Goal: Task Accomplishment & Management: Use online tool/utility

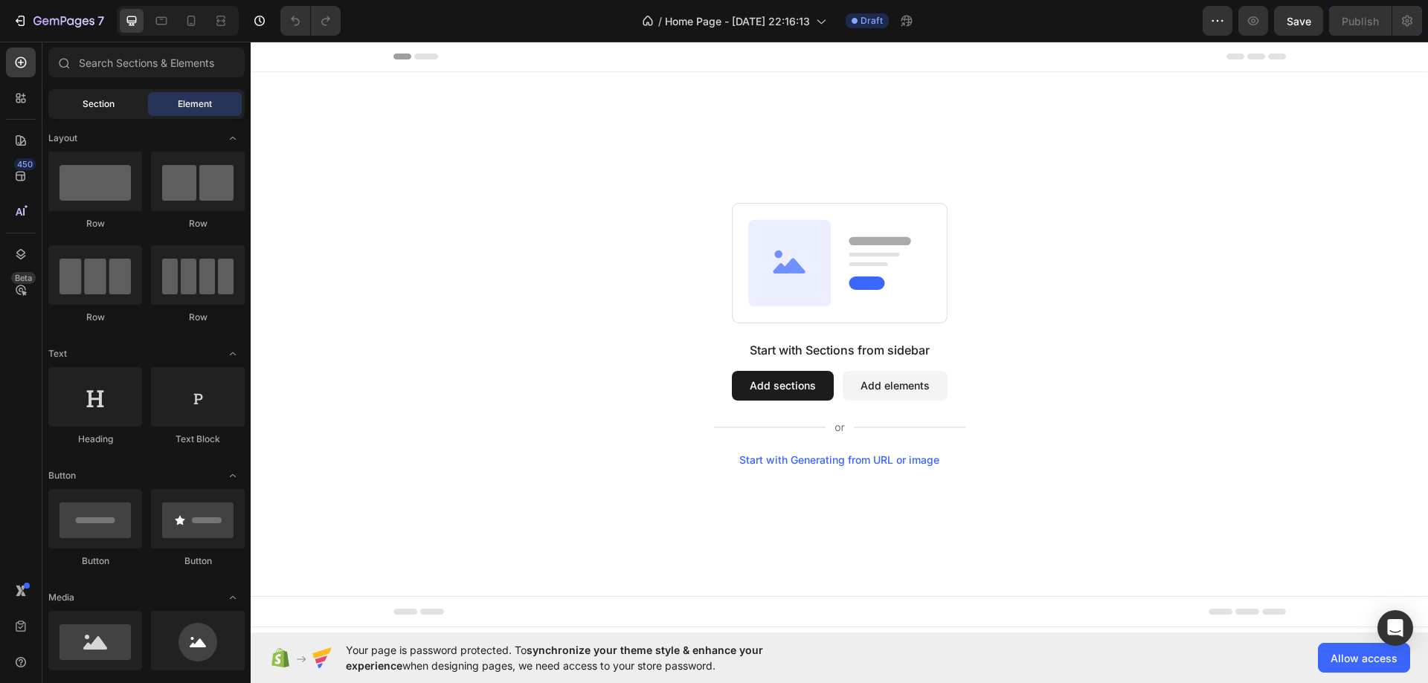
click at [144, 106] on div "Section Element" at bounding box center [146, 104] width 196 height 30
click at [140, 106] on div "Section" at bounding box center [98, 104] width 94 height 24
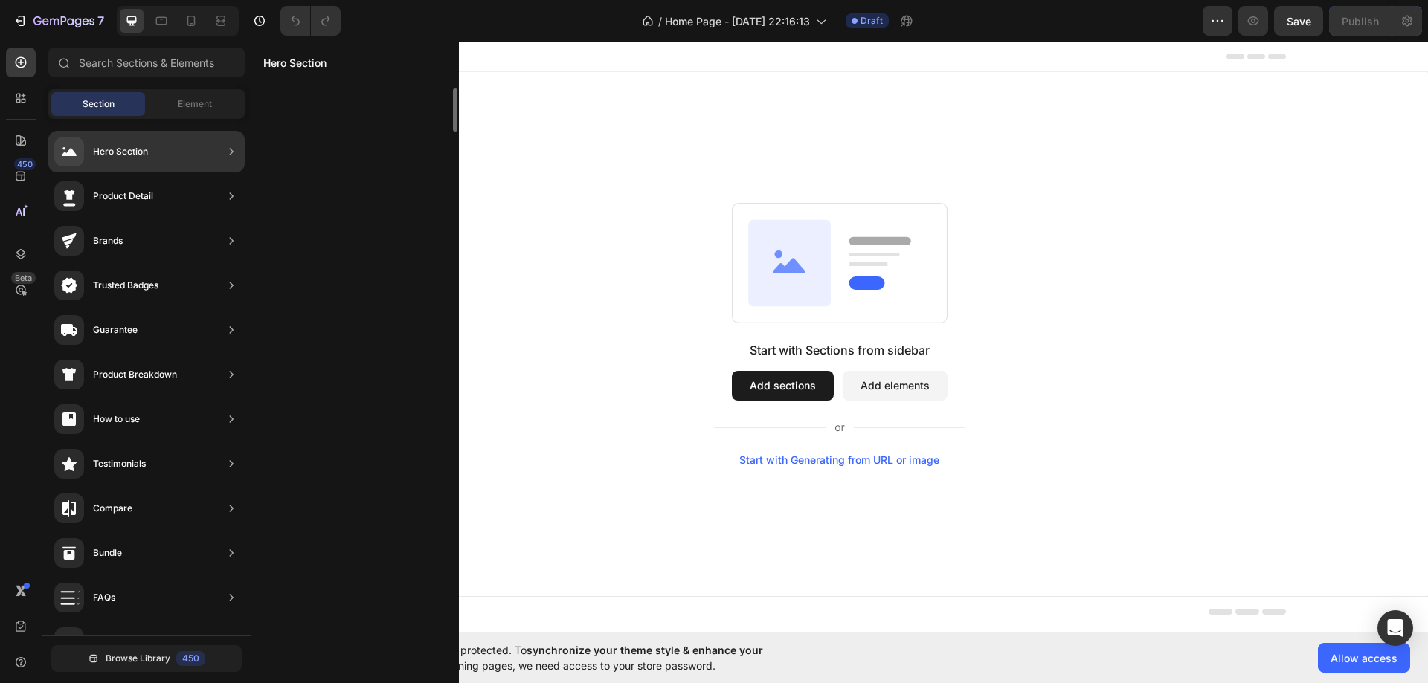
scroll to position [1850, 0]
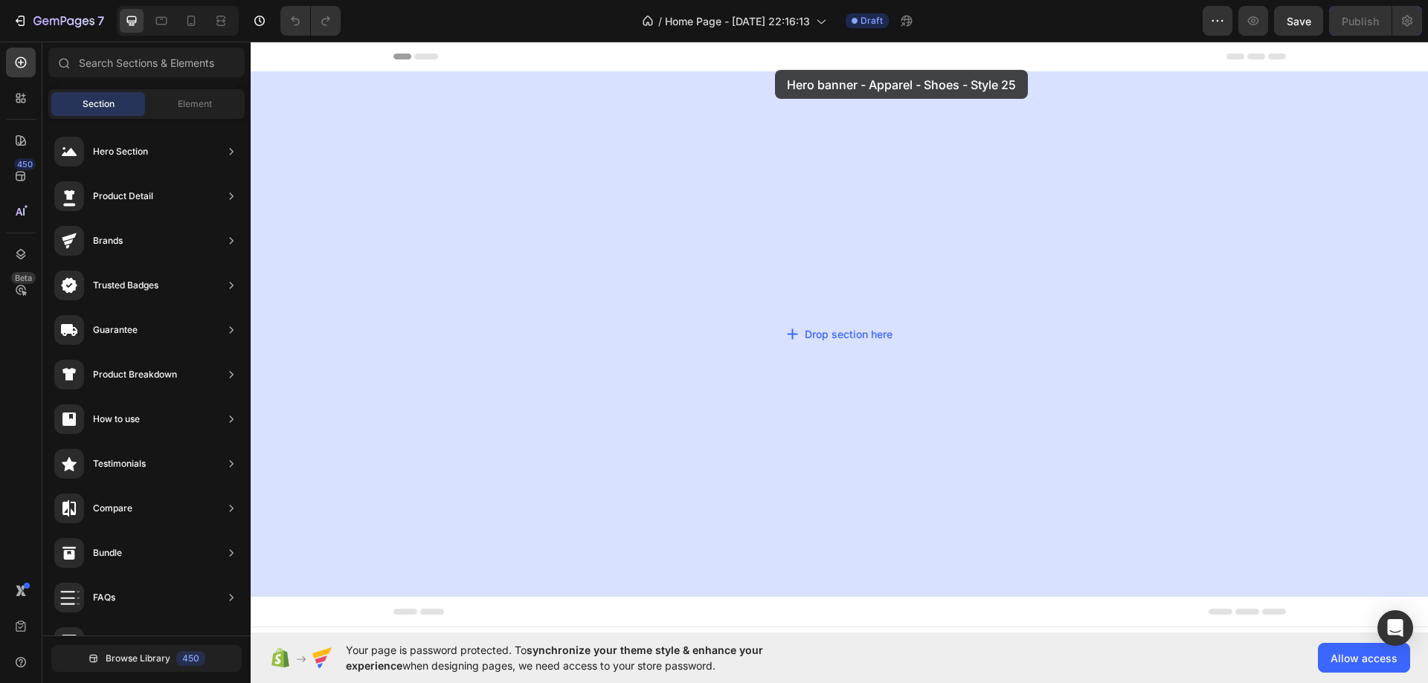
drag, startPoint x: 610, startPoint y: 387, endPoint x: 776, endPoint y: 95, distance: 335.3
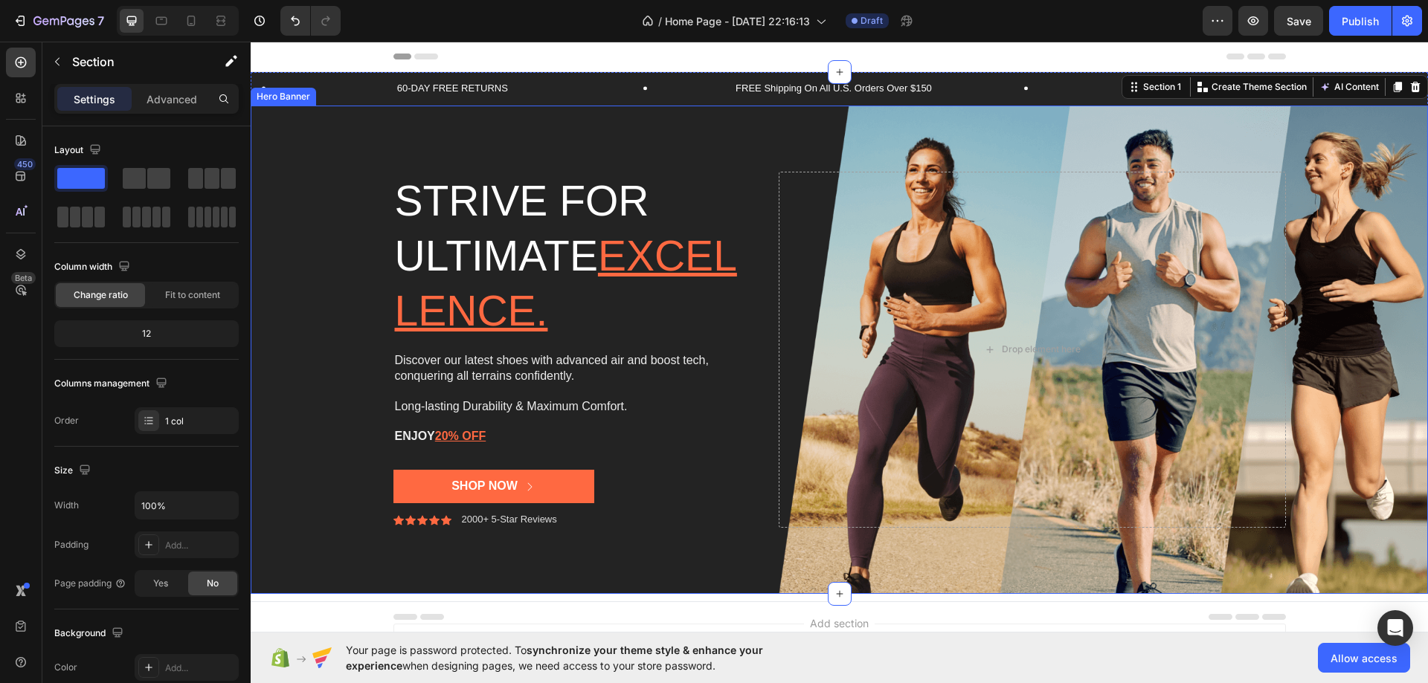
click at [680, 143] on div "Background Image" at bounding box center [839, 350] width 1177 height 488
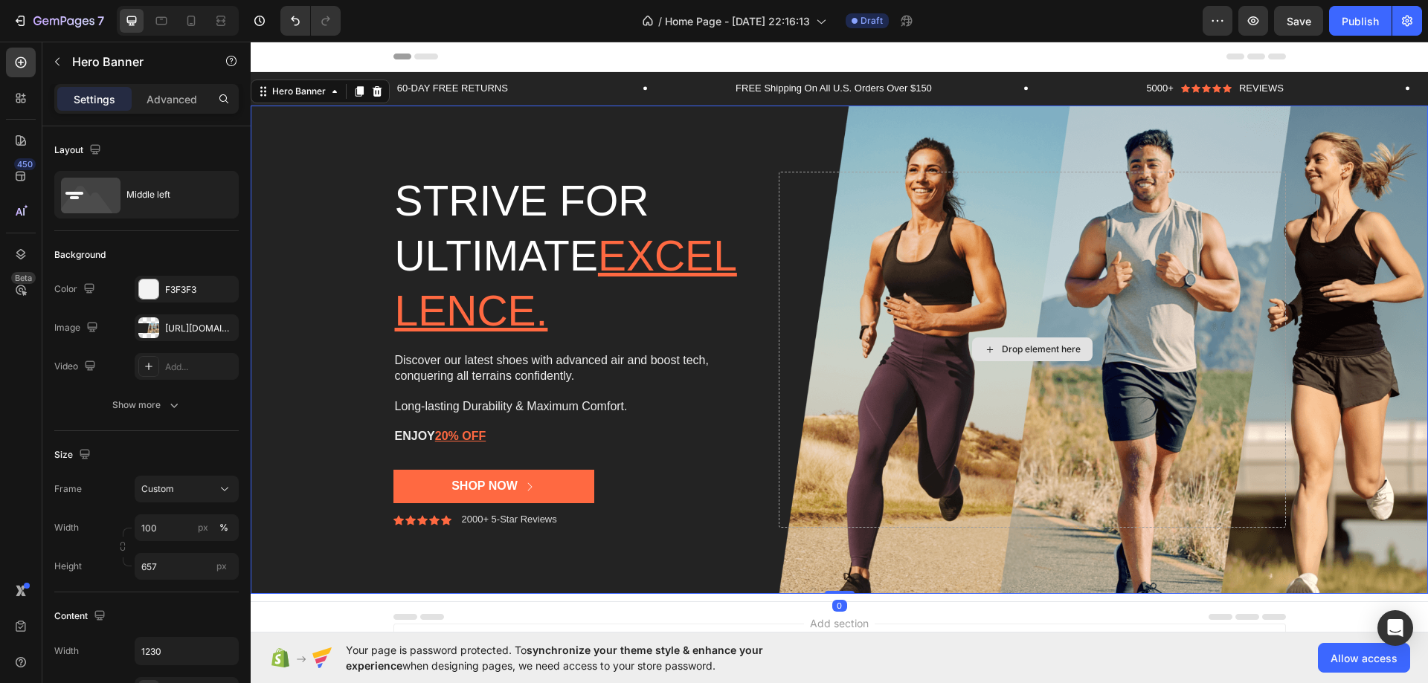
click at [915, 236] on div "Drop element here" at bounding box center [1031, 350] width 506 height 356
click at [454, 177] on h2 "Strive for ultimate excellence." at bounding box center [574, 256] width 362 height 168
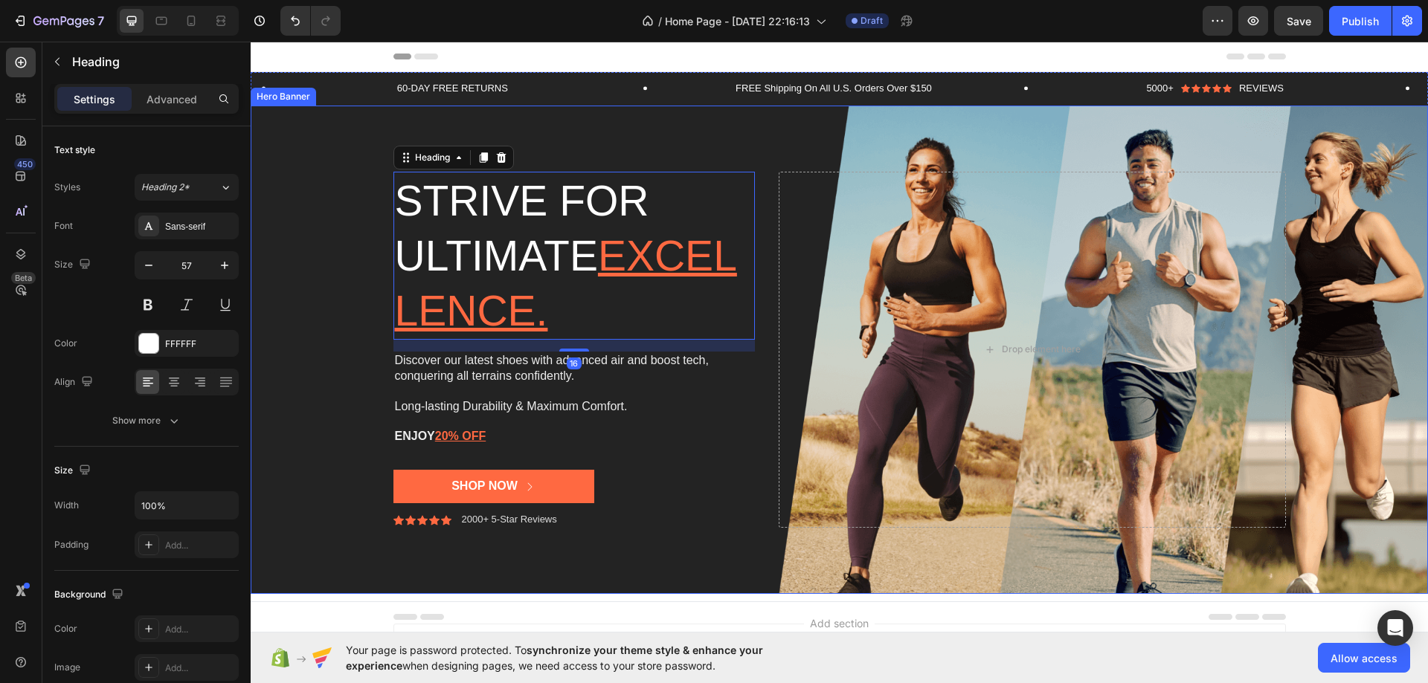
click at [355, 209] on div "Background Image" at bounding box center [839, 350] width 1177 height 488
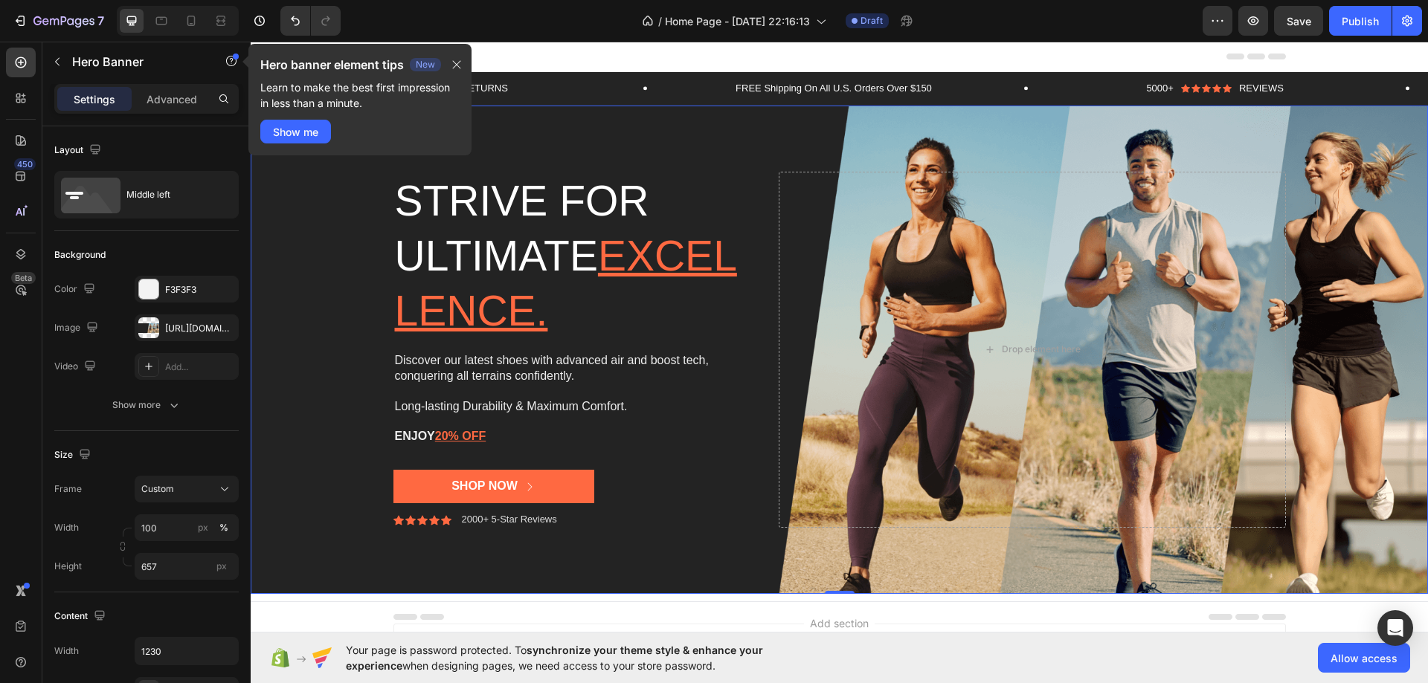
click at [873, 131] on div "Background Image" at bounding box center [839, 350] width 1177 height 488
click at [746, 131] on div "Background Image" at bounding box center [839, 350] width 1177 height 488
click at [693, 272] on h2 "Strive for ultimate excellence." at bounding box center [574, 256] width 362 height 168
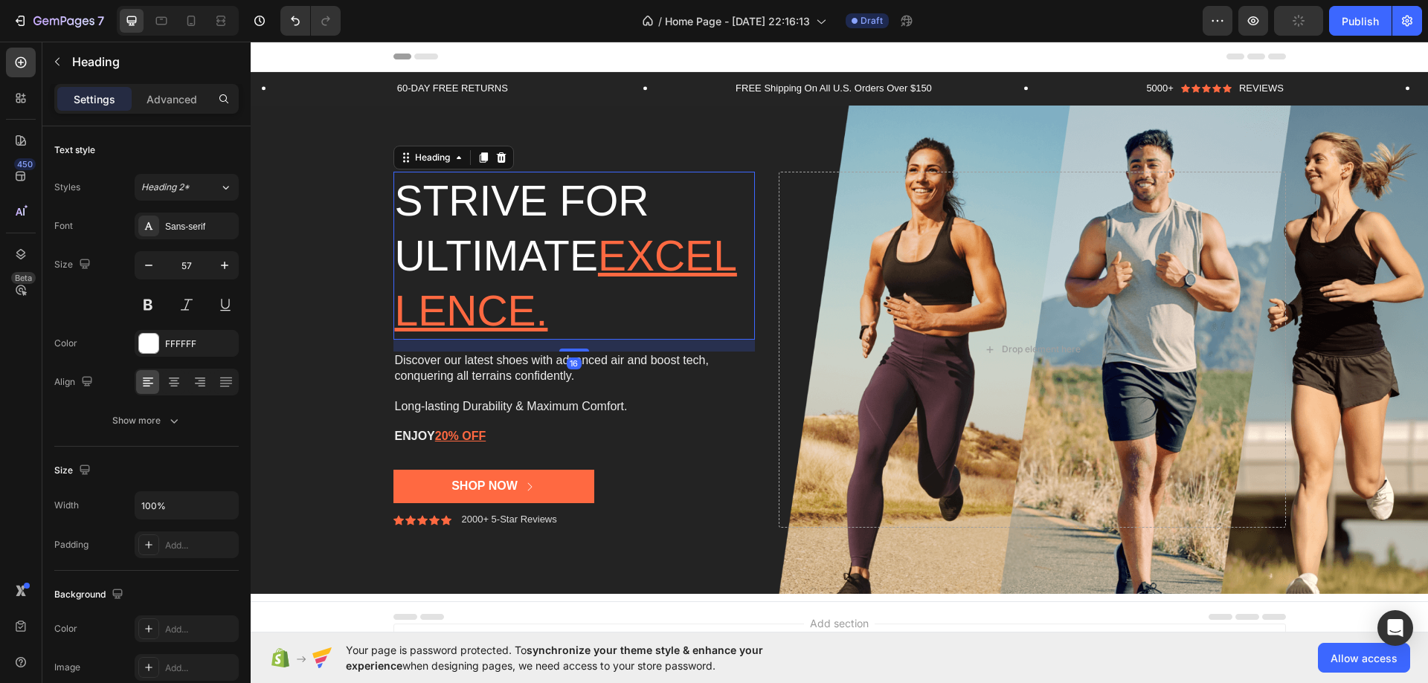
click at [262, 268] on div "Background Image" at bounding box center [839, 350] width 1177 height 488
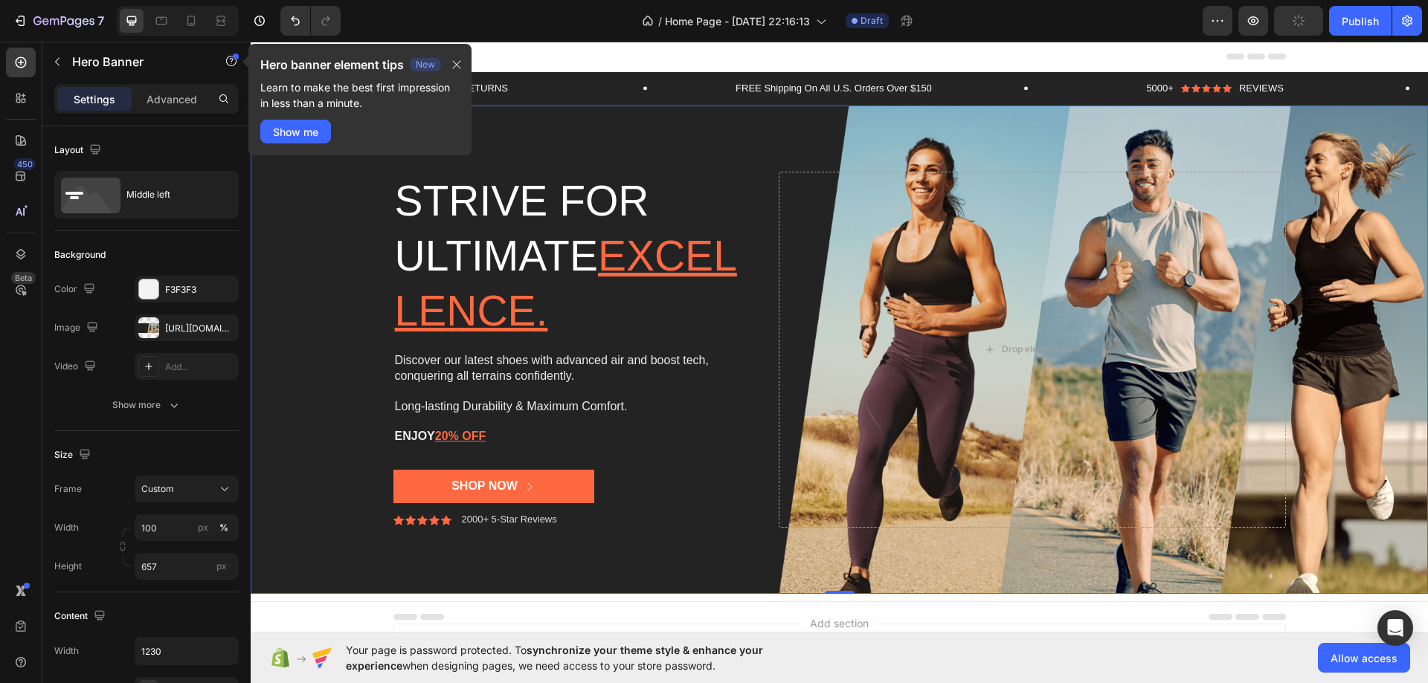
click at [763, 558] on div "Background Image" at bounding box center [839, 350] width 1177 height 488
click at [155, 325] on div at bounding box center [148, 327] width 21 height 21
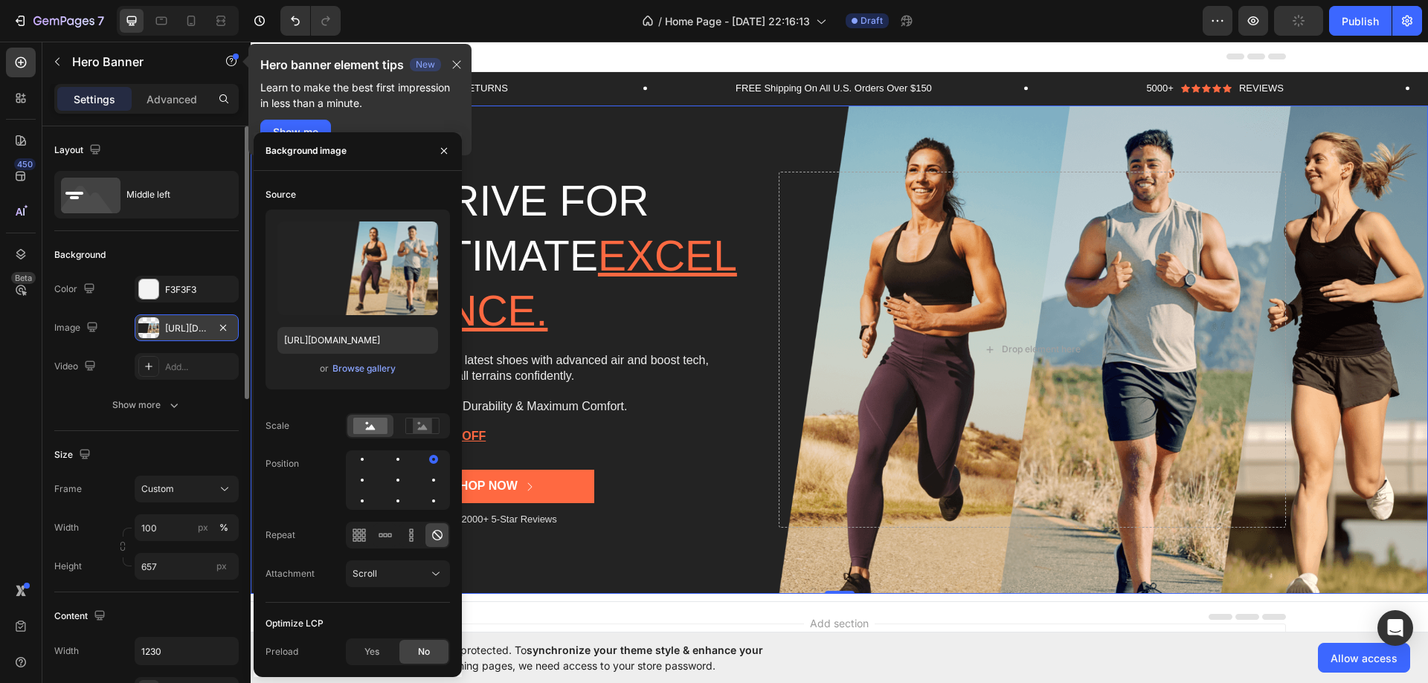
click at [157, 325] on div at bounding box center [148, 327] width 21 height 21
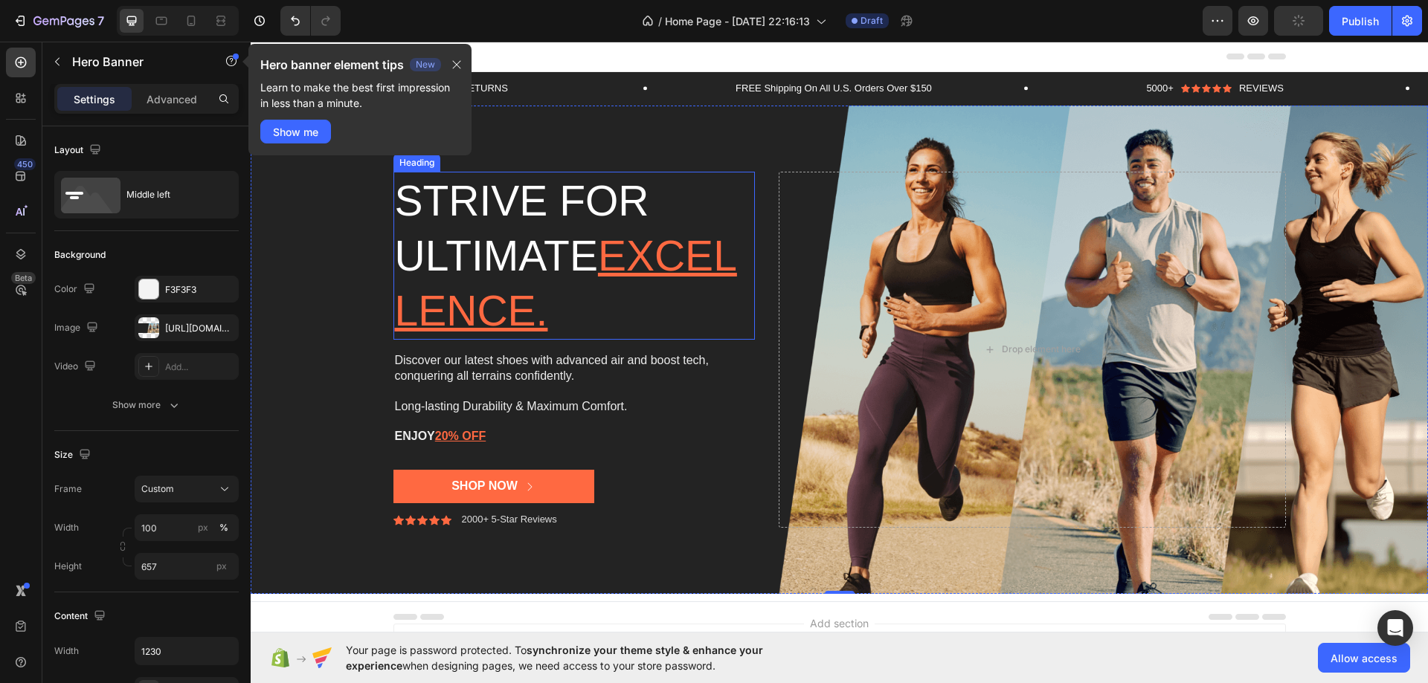
click at [599, 163] on div "Strive for ultimate excellence. Heading Discover our latest shoes with advanced…" at bounding box center [839, 350] width 915 height 404
click at [909, 141] on div "Background Image" at bounding box center [839, 350] width 1177 height 488
click at [461, 65] on icon "button" at bounding box center [457, 65] width 12 height 12
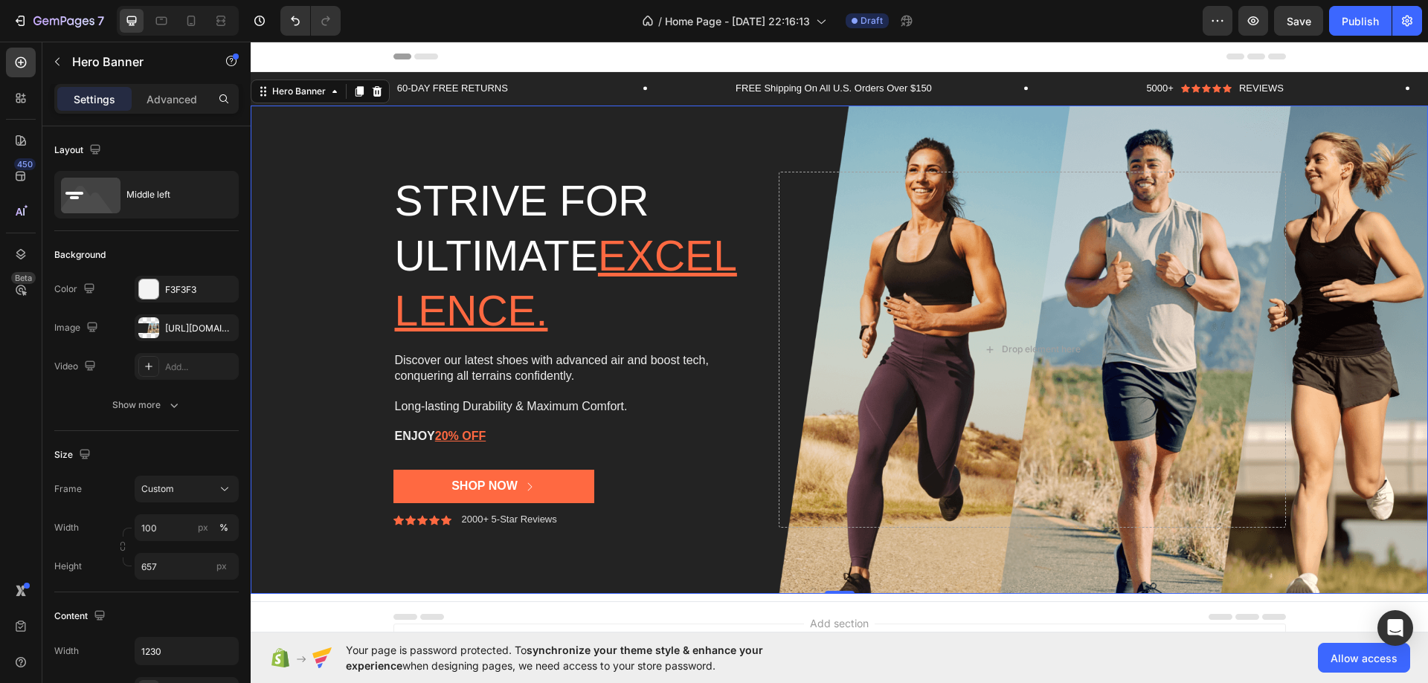
click at [683, 166] on div "Strive for ultimate excellence. Heading Discover our latest shoes with advanced…" at bounding box center [839, 350] width 915 height 404
click at [707, 144] on div "Background Image" at bounding box center [839, 350] width 1177 height 488
click at [376, 96] on icon at bounding box center [378, 91] width 10 height 10
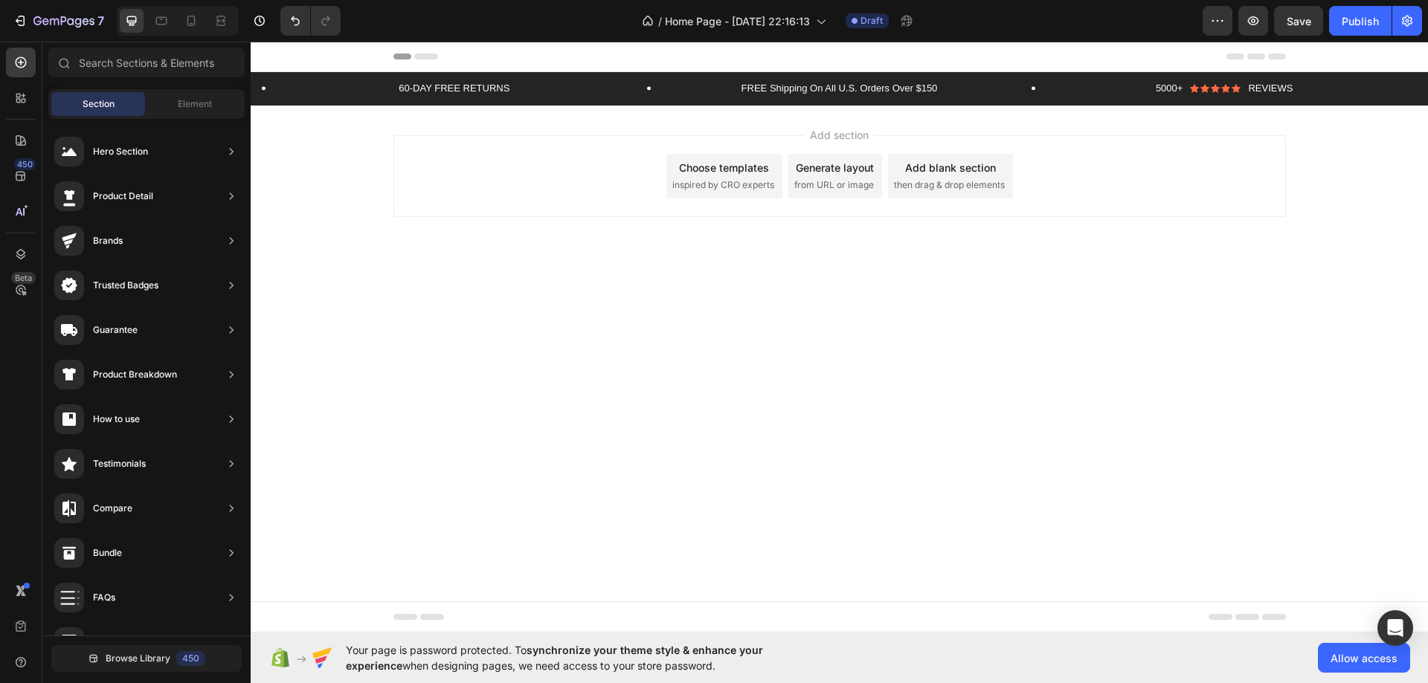
click at [615, 137] on div "Add section Choose templates inspired by CRO experts Generate layout from URL o…" at bounding box center [839, 176] width 892 height 82
click at [622, 100] on div "60-DAY FREE RETURNS Text Block Row FREE Shipping On All U.S. Orders Over $150 T…" at bounding box center [839, 88] width 1177 height 33
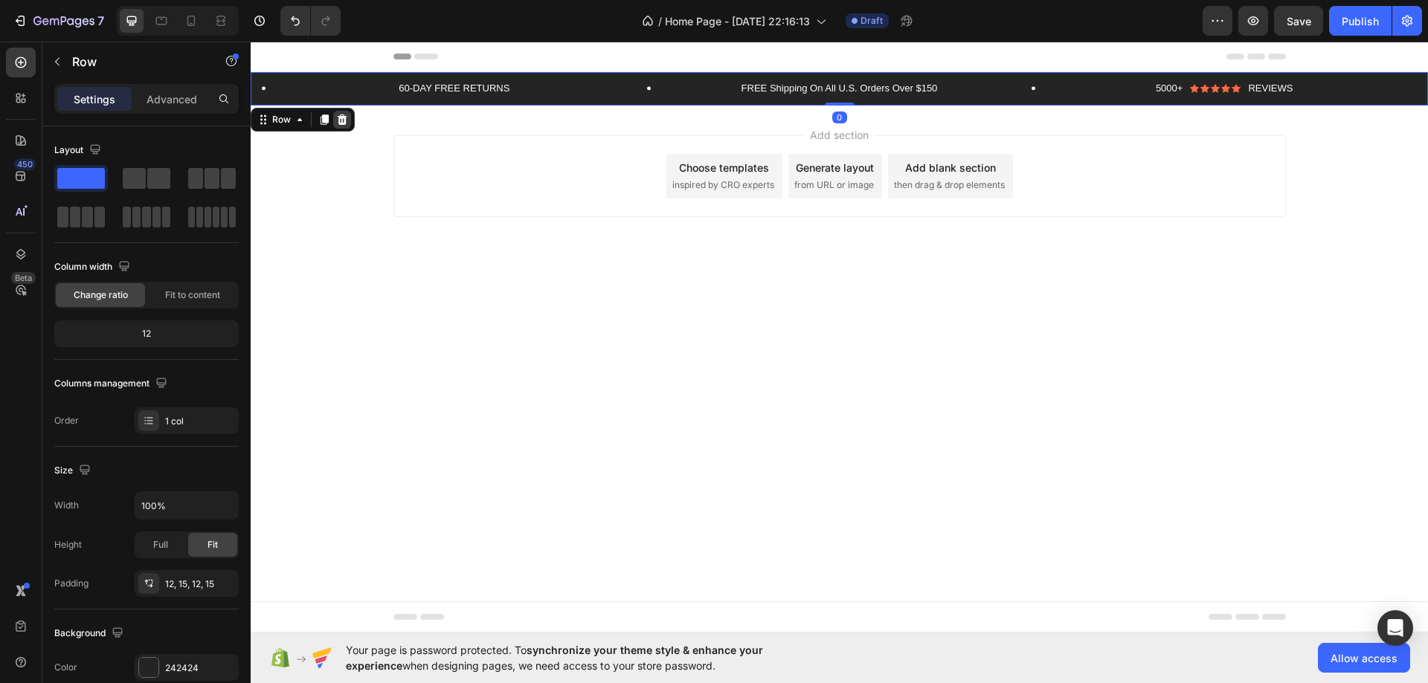
click at [334, 121] on div at bounding box center [342, 120] width 18 height 18
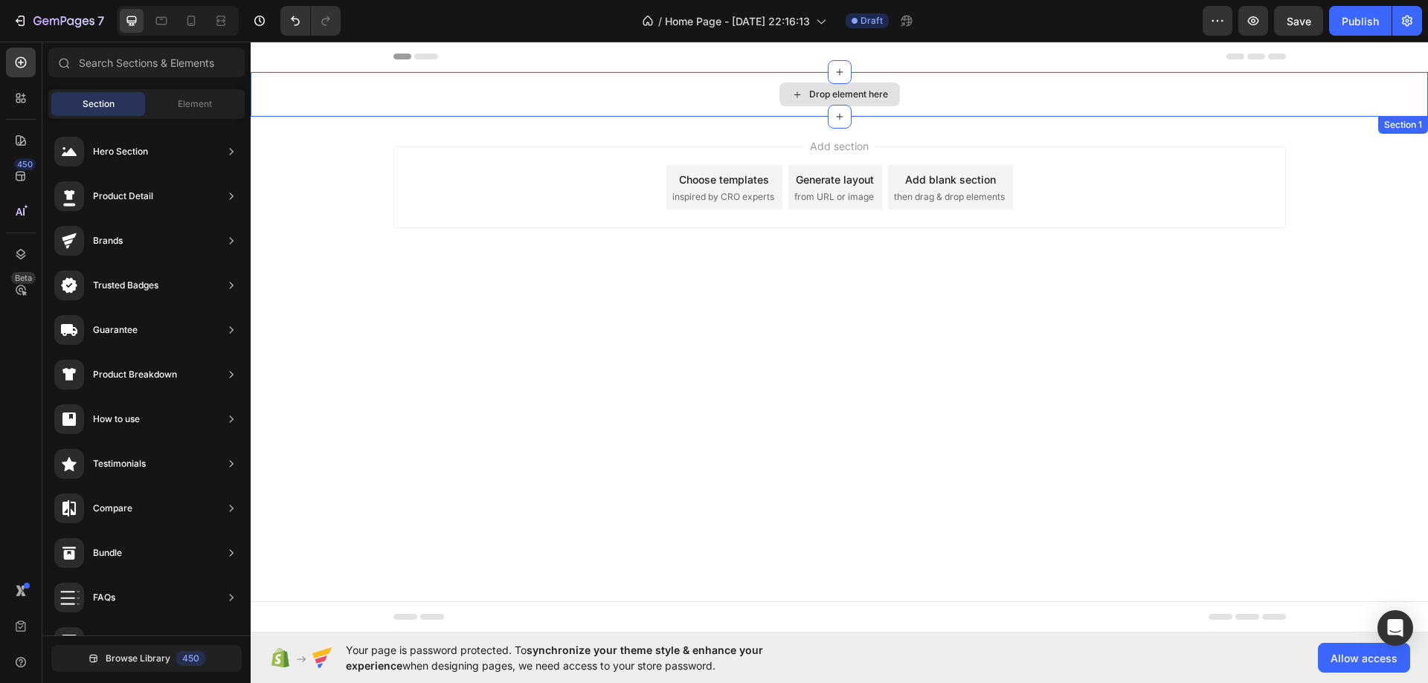
click at [318, 91] on div "Drop element here" at bounding box center [839, 94] width 1177 height 45
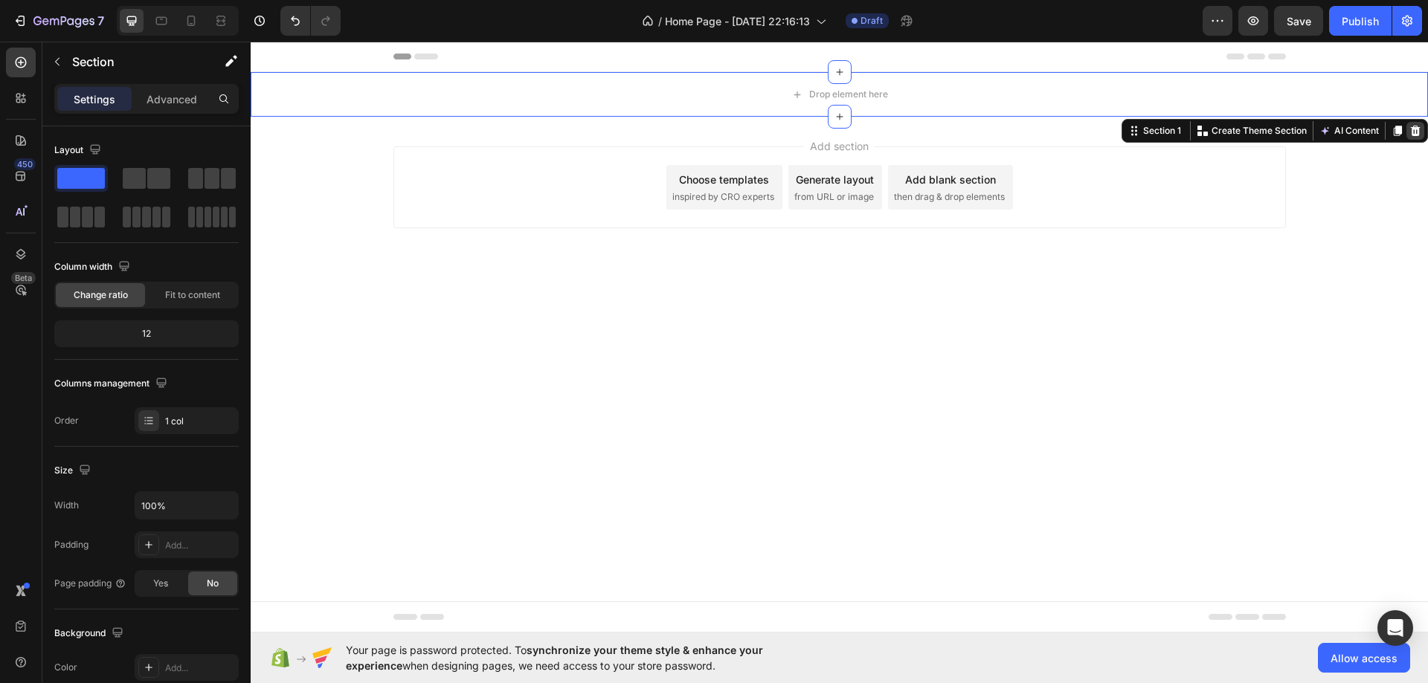
click at [1411, 126] on icon at bounding box center [1415, 131] width 12 height 12
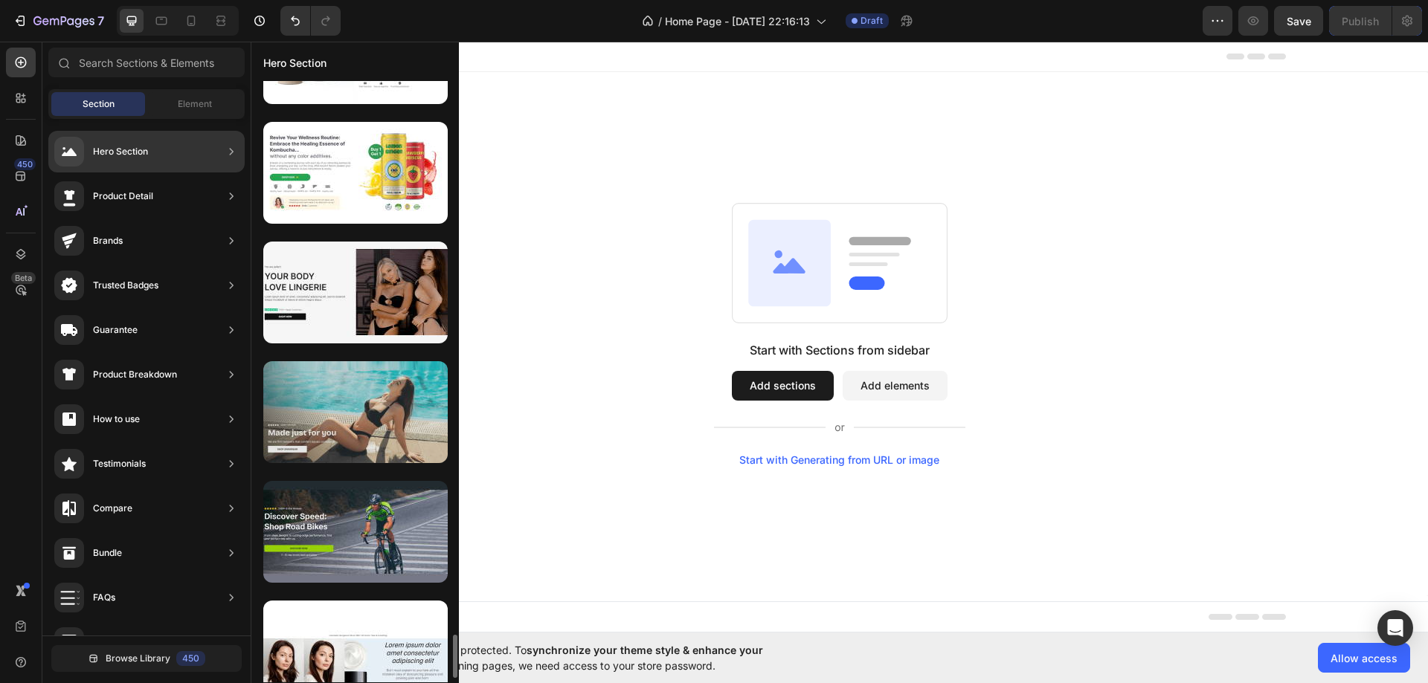
scroll to position [1487, 0]
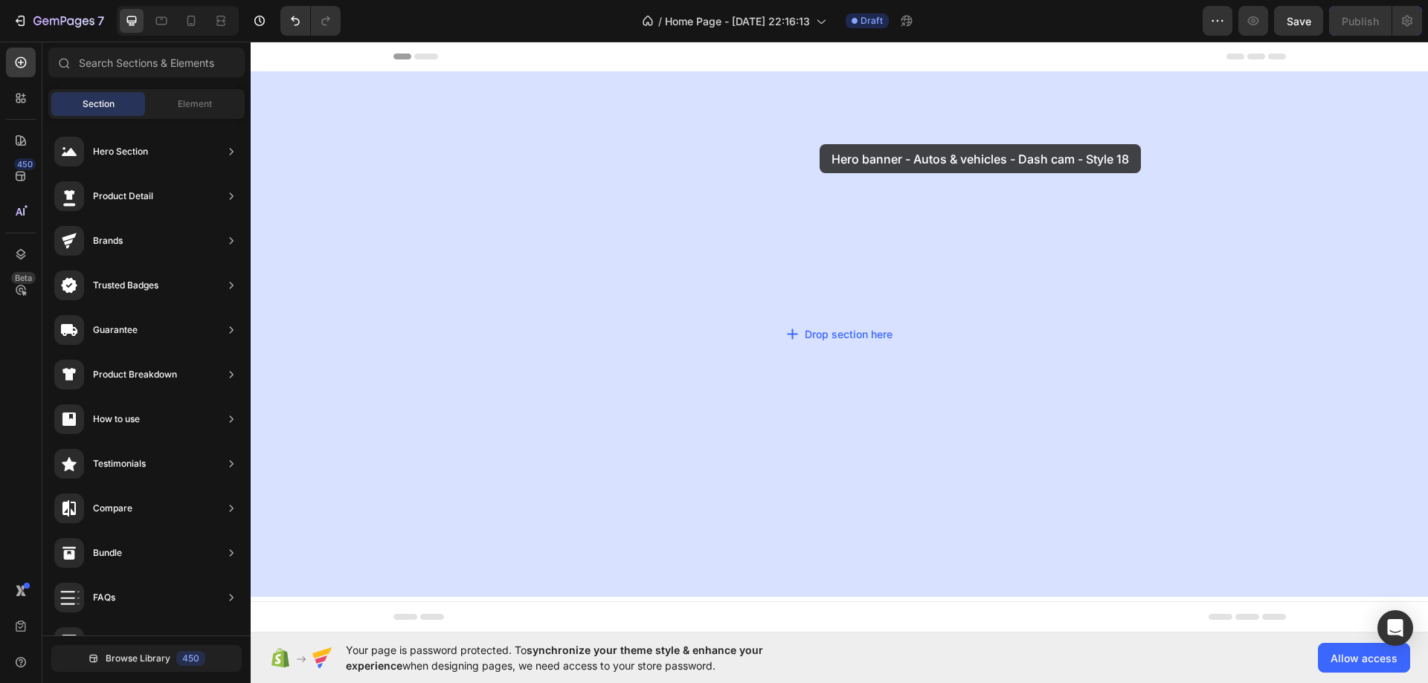
drag, startPoint x: 587, startPoint y: 481, endPoint x: 814, endPoint y: 127, distance: 420.7
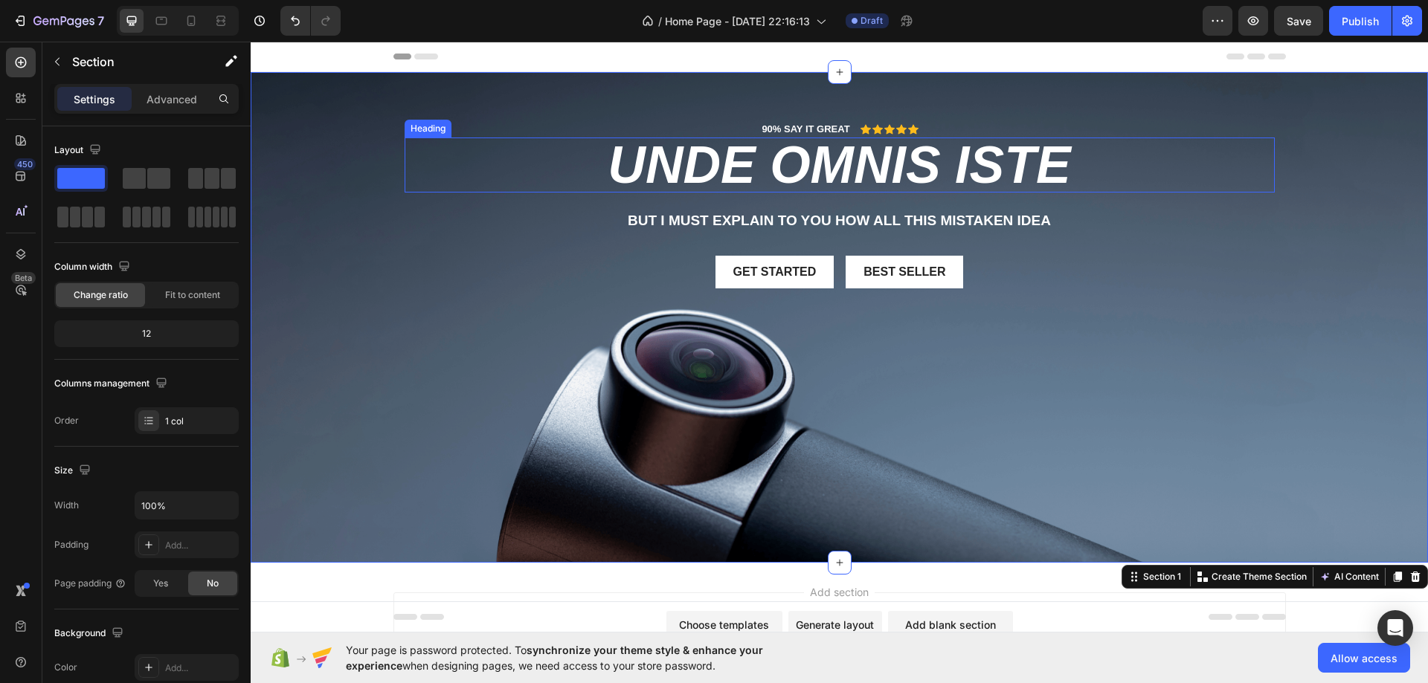
click at [755, 173] on h2 "unde omnis iste" at bounding box center [839, 165] width 870 height 55
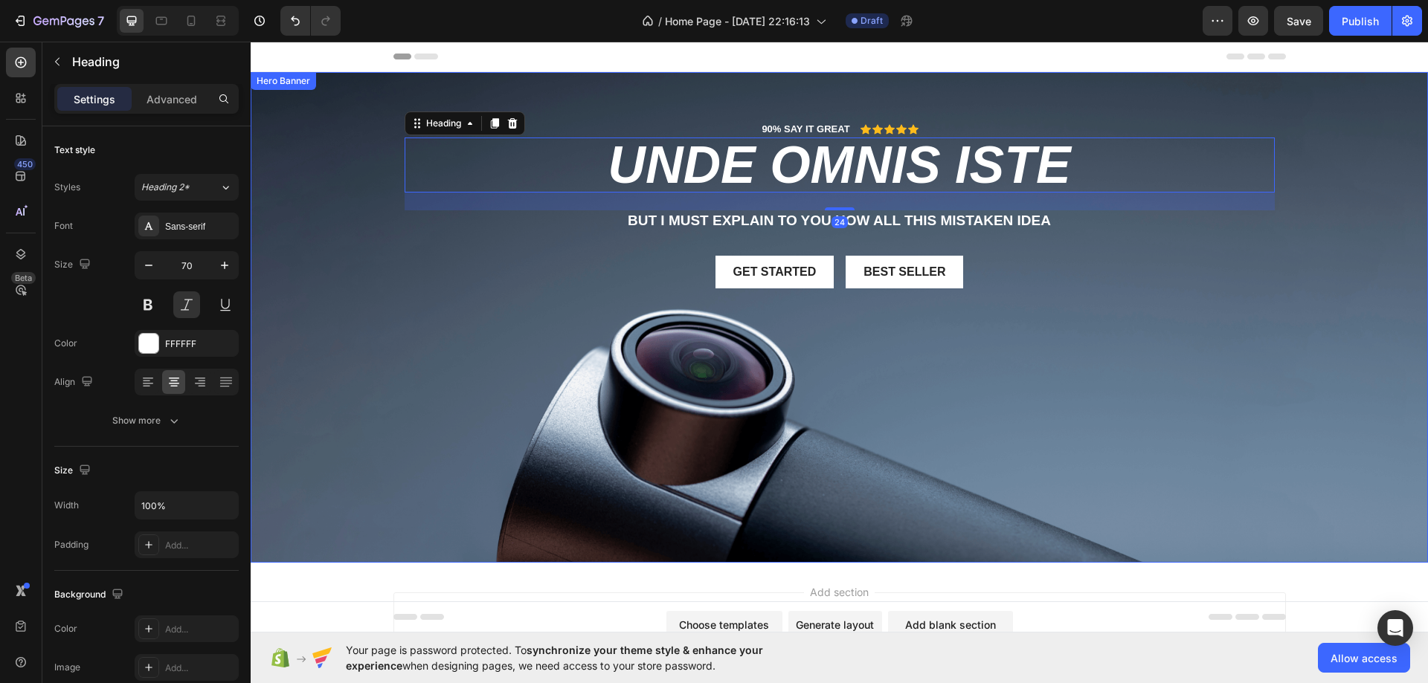
click at [433, 233] on div "90% SAY IT GREAT Text Block Icon Icon Icon Icon Icon Icon List Row unde omnis i…" at bounding box center [839, 217] width 870 height 190
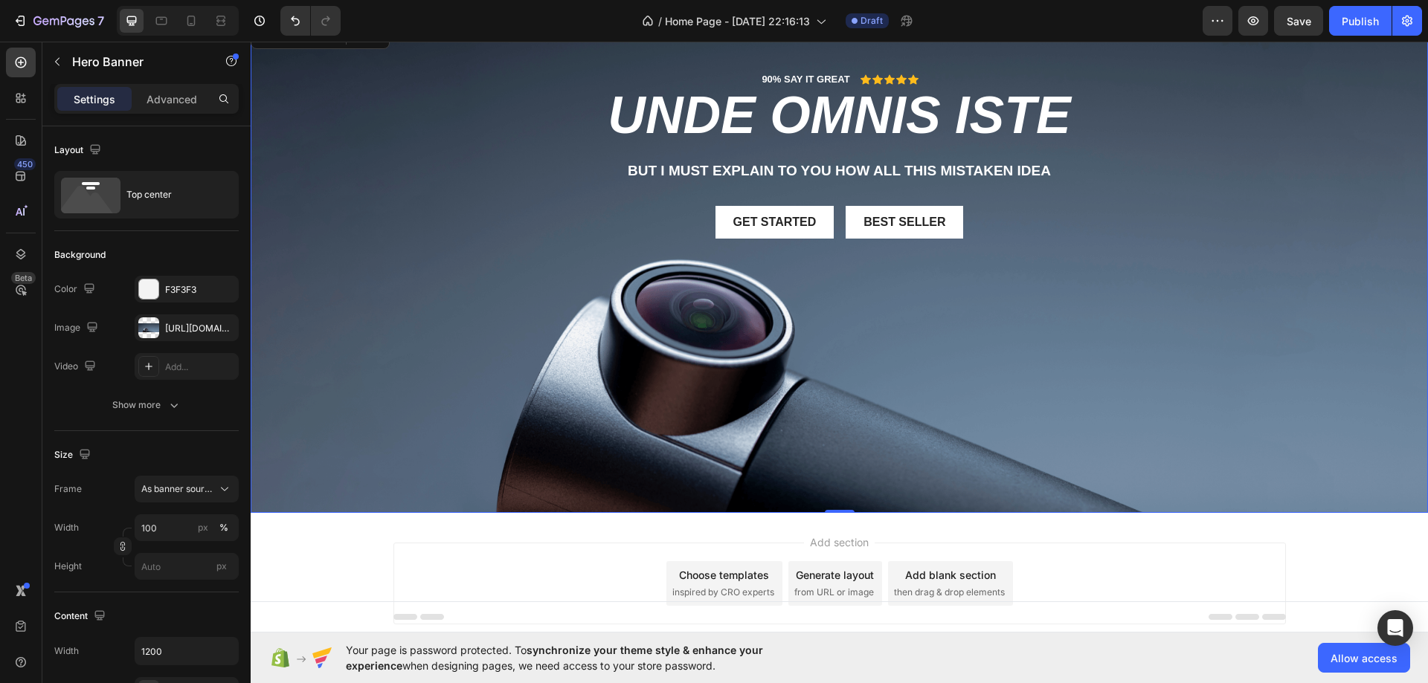
scroll to position [0, 0]
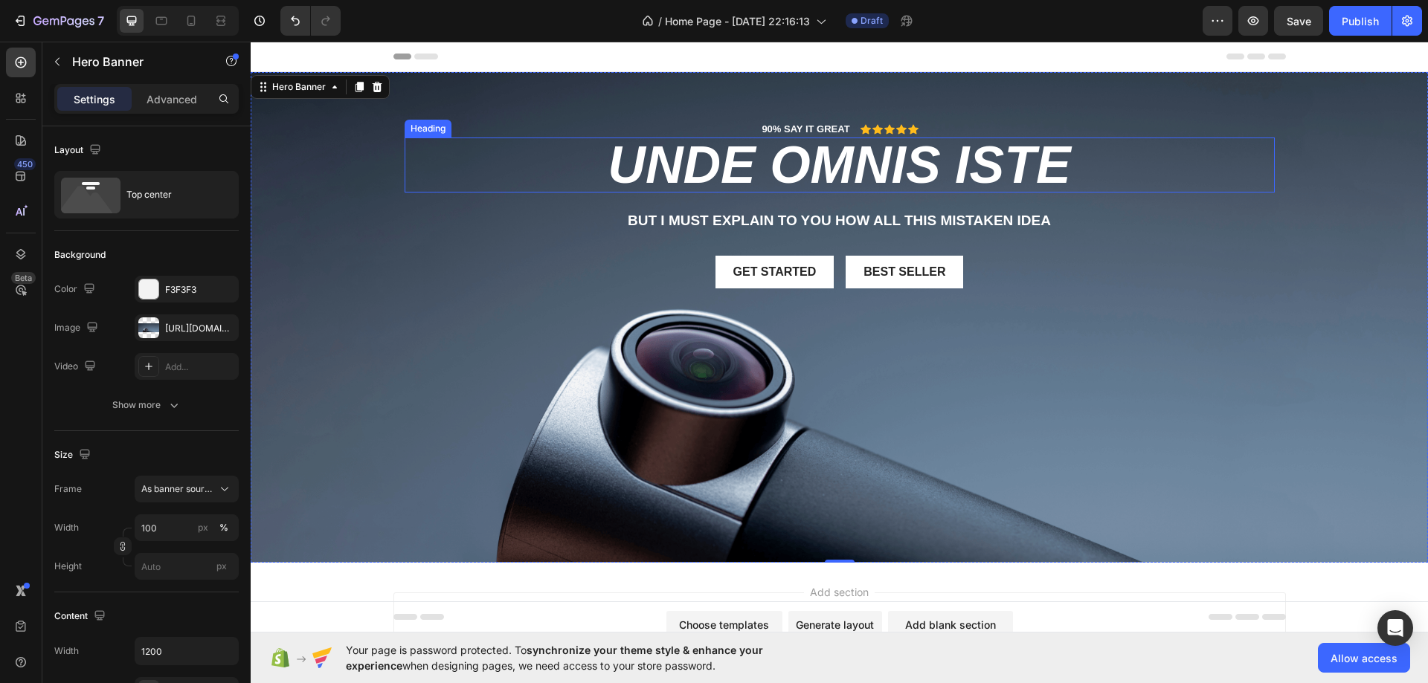
click at [662, 161] on h2 "unde omnis iste" at bounding box center [839, 165] width 870 height 55
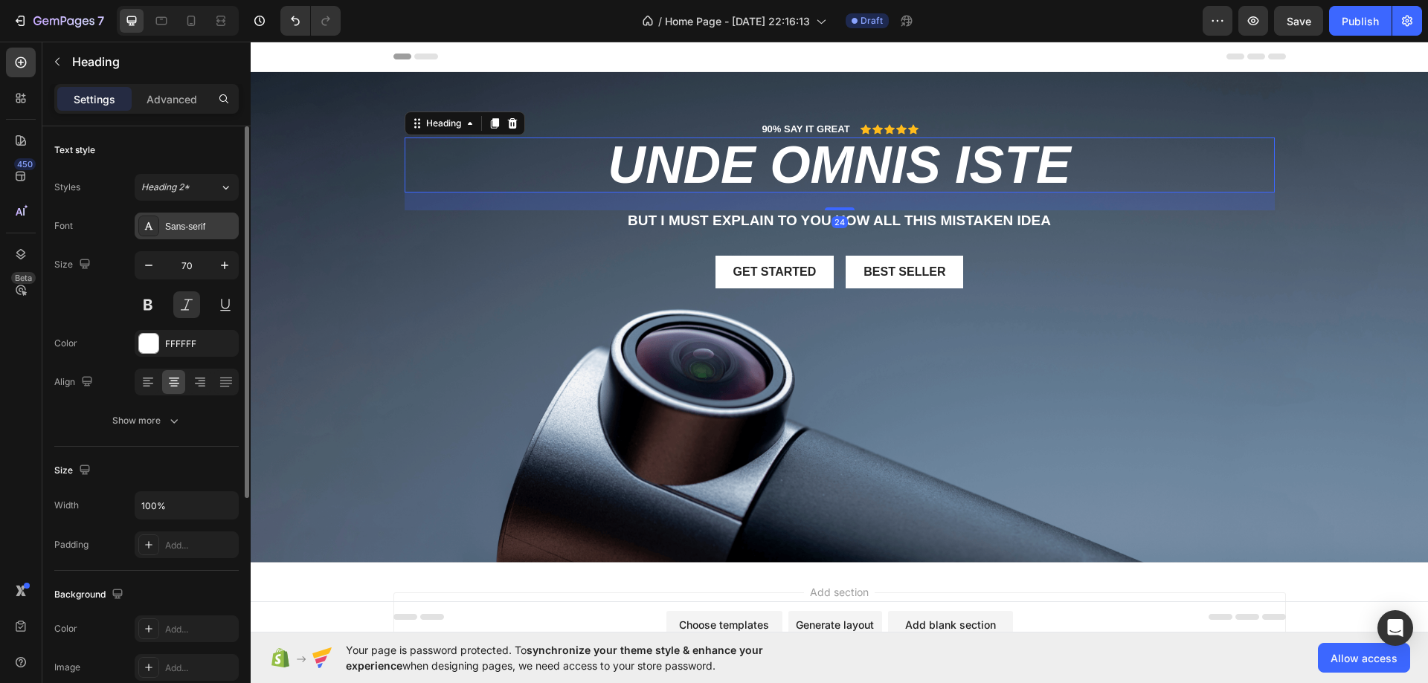
click at [171, 224] on div "Sans-serif" at bounding box center [200, 226] width 70 height 13
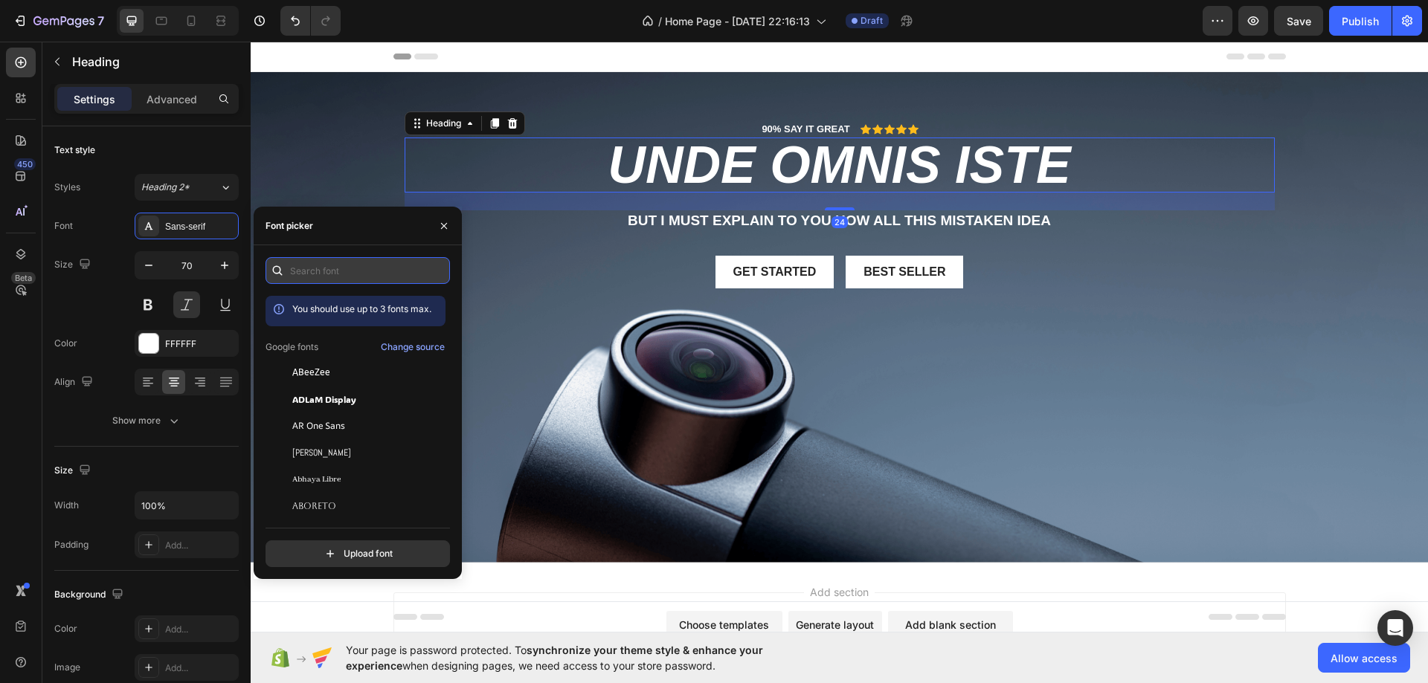
click at [315, 274] on input "text" at bounding box center [357, 270] width 184 height 27
type input "д"
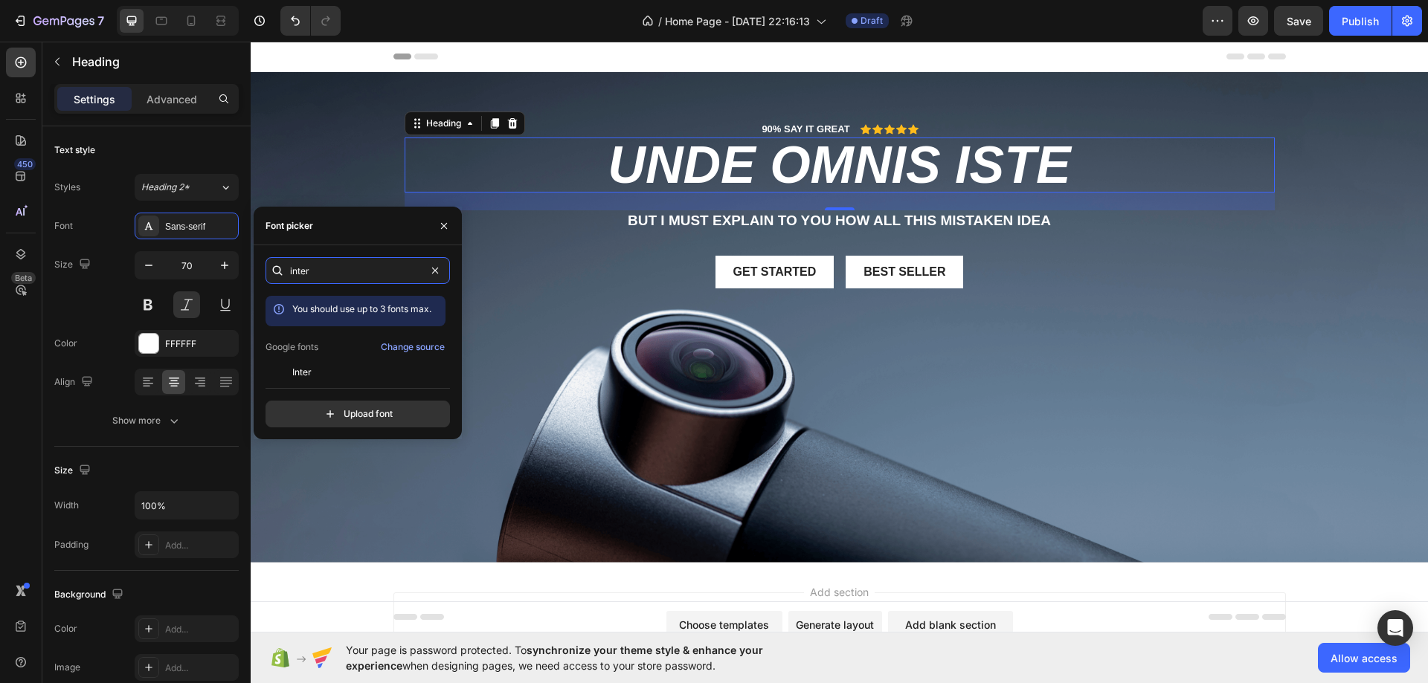
type input "inter"
click at [288, 376] on div "inter You should use up to 3 fonts max. Google fonts Change source Inter Inter …" at bounding box center [357, 342] width 184 height 170
click at [305, 374] on span "Inter" at bounding box center [301, 372] width 19 height 13
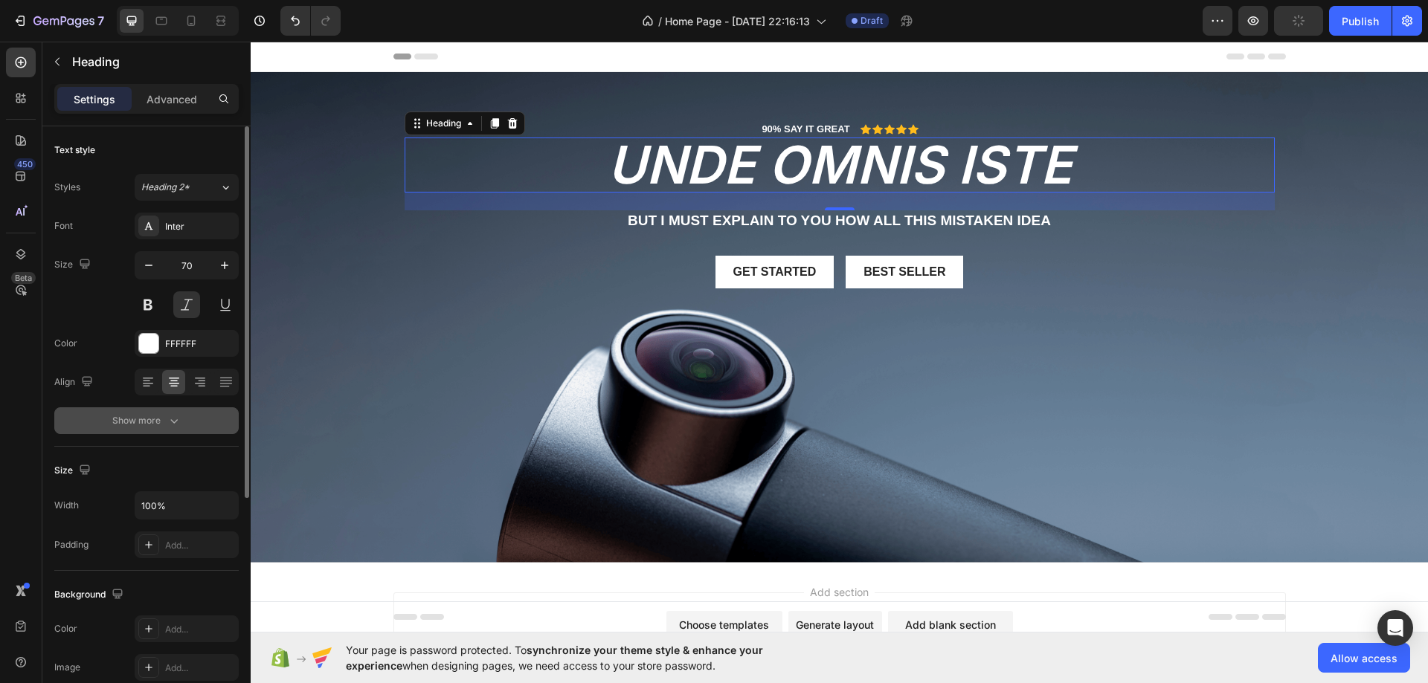
click at [154, 417] on div "Show more" at bounding box center [146, 420] width 69 height 15
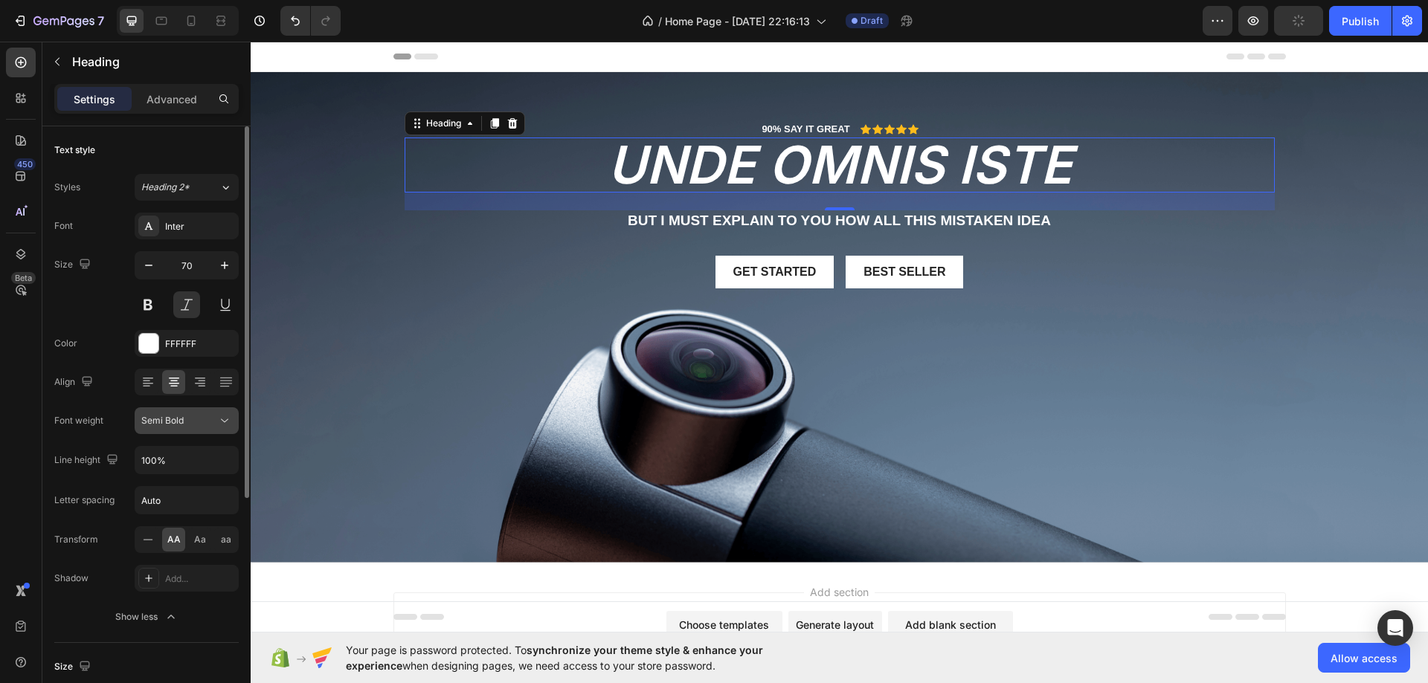
click at [158, 425] on span "Semi Bold" at bounding box center [162, 420] width 42 height 11
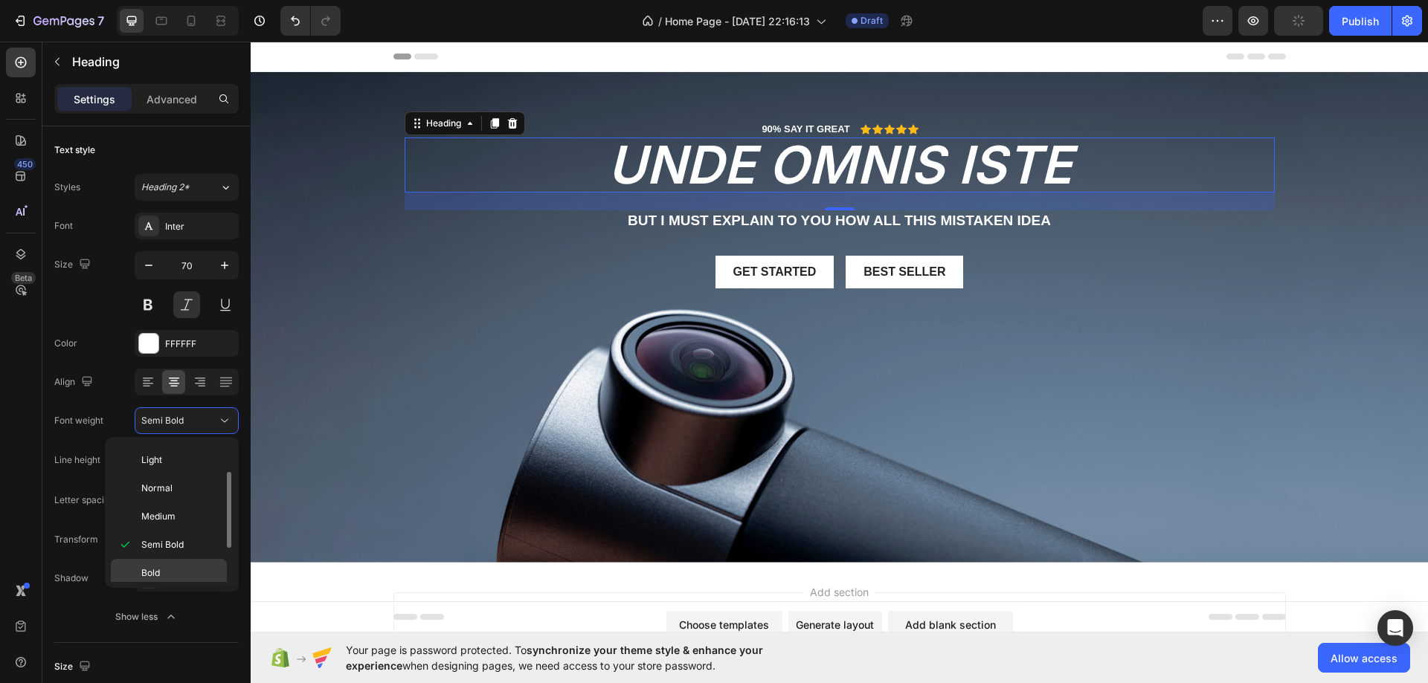
scroll to position [115, 0]
click at [170, 555] on div "Black" at bounding box center [169, 568] width 116 height 28
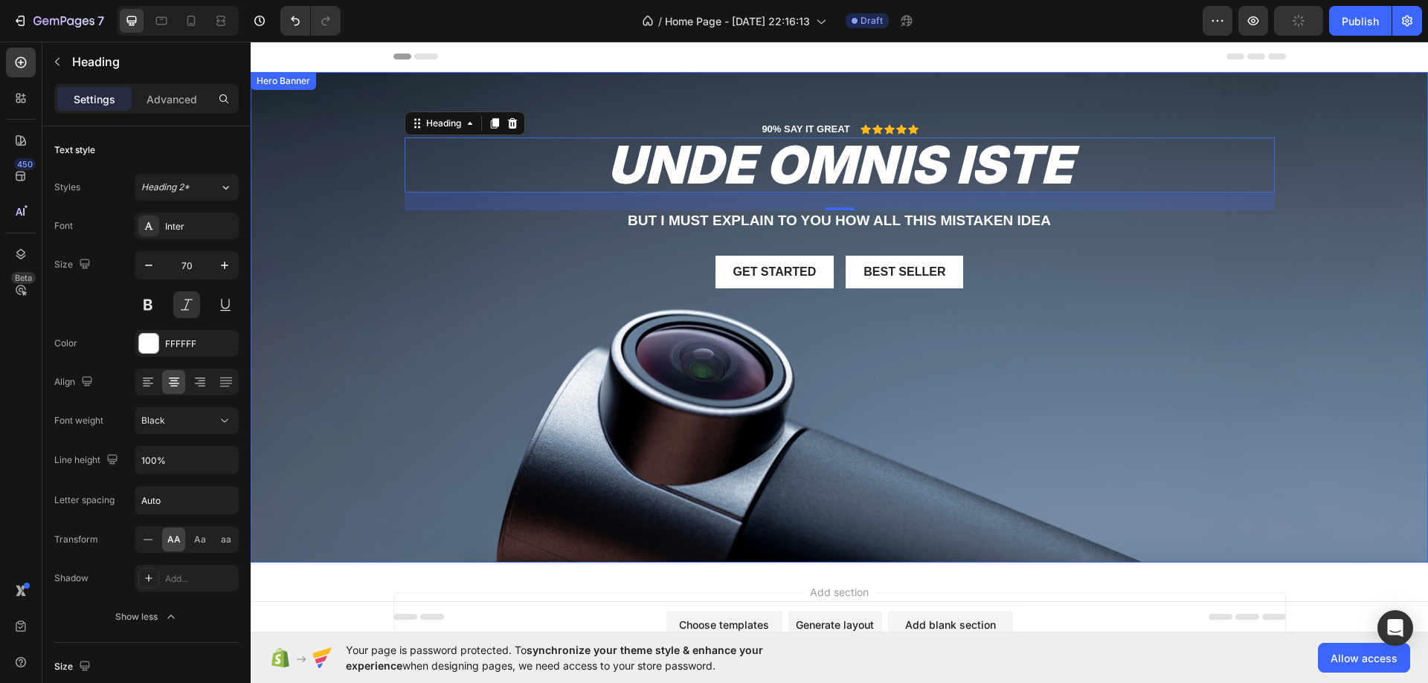
click at [448, 365] on div "Background Image" at bounding box center [839, 317] width 1177 height 491
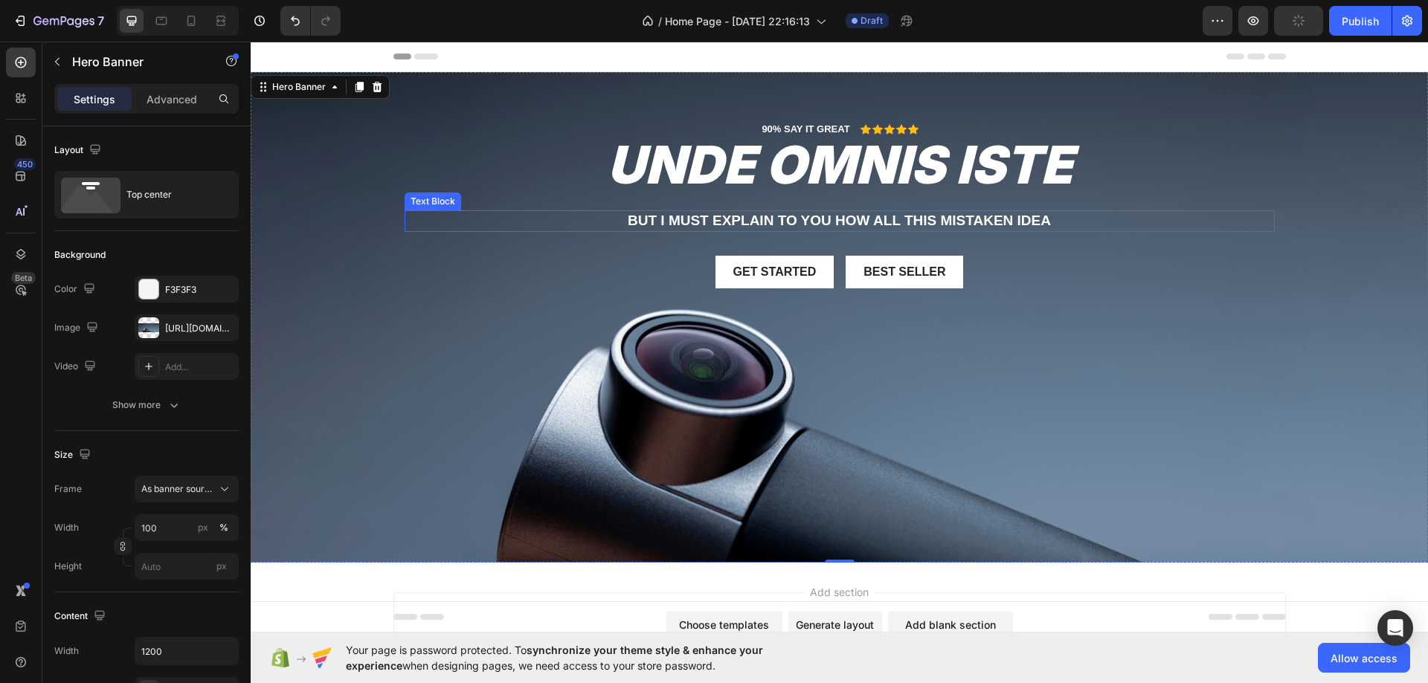
click at [657, 219] on p "But I must explain to you how all this mistaken idea" at bounding box center [839, 221] width 867 height 19
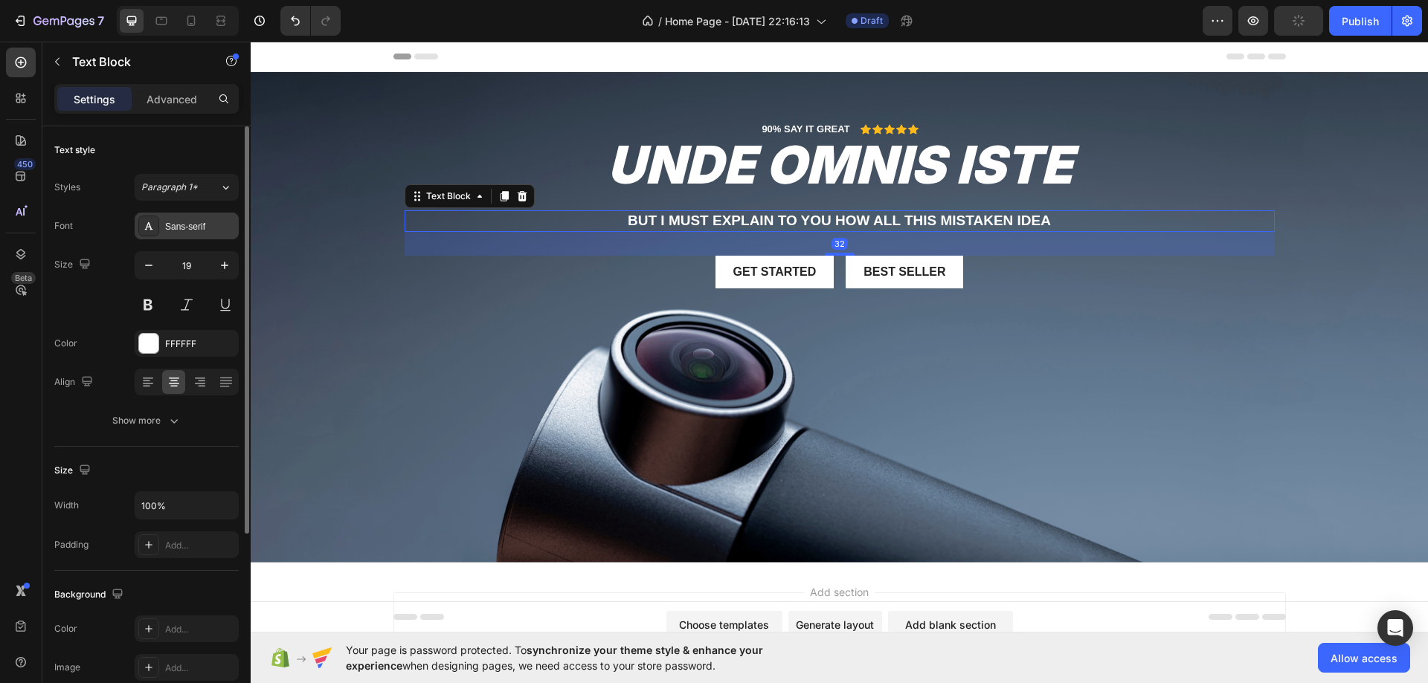
click at [167, 229] on div "Sans-serif" at bounding box center [200, 226] width 70 height 13
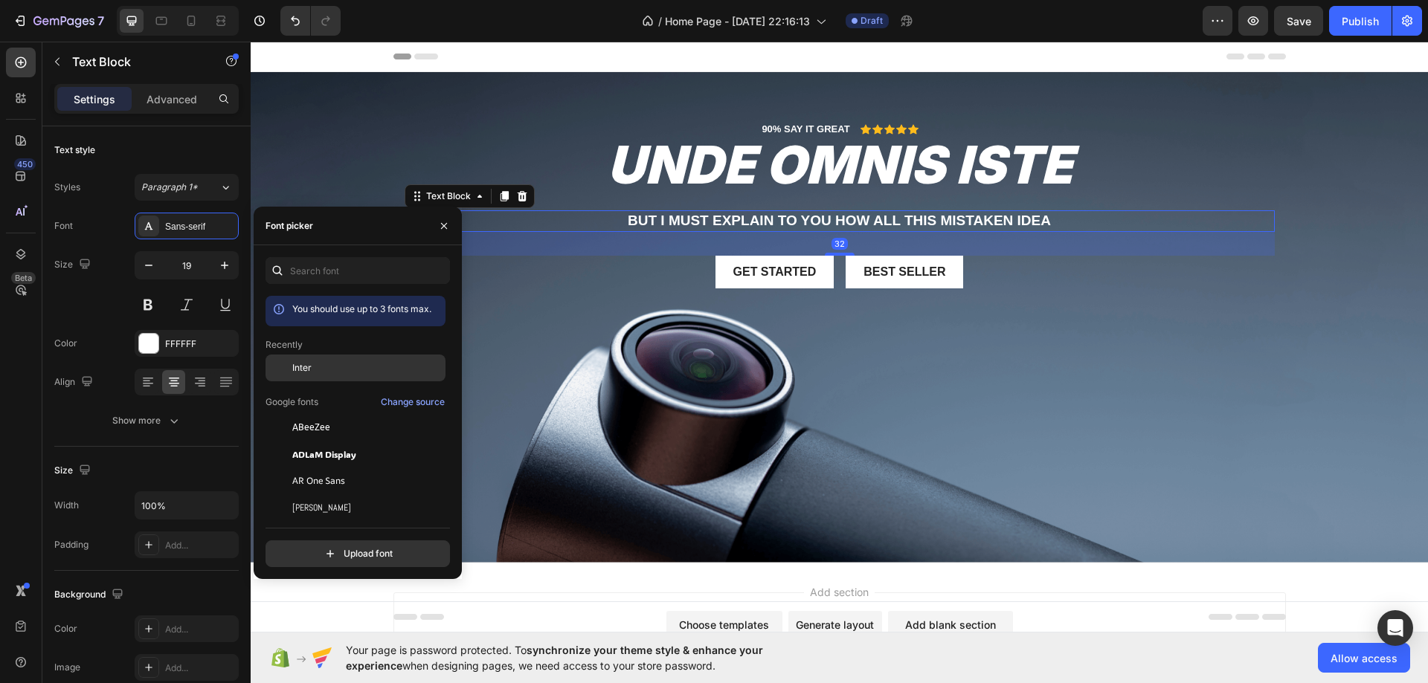
click at [304, 373] on span "Inter" at bounding box center [301, 367] width 19 height 13
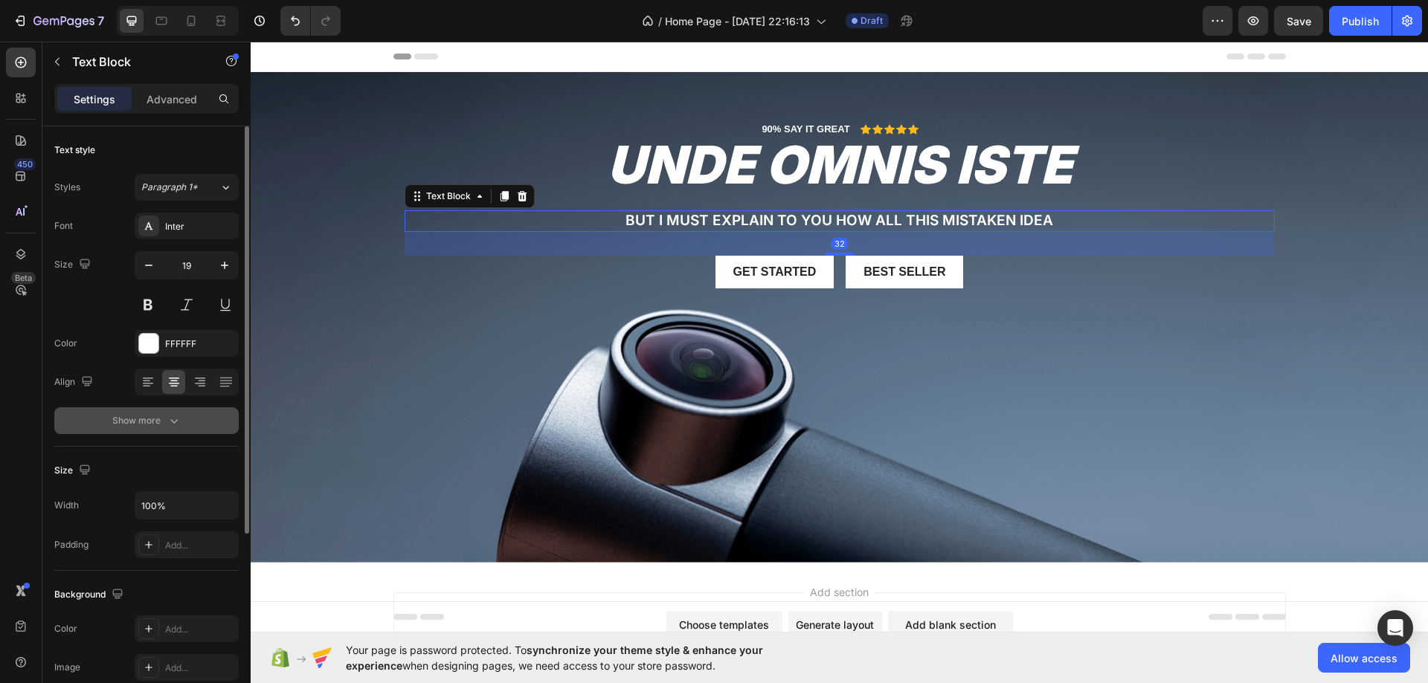
click at [158, 407] on button "Show more" at bounding box center [146, 420] width 184 height 27
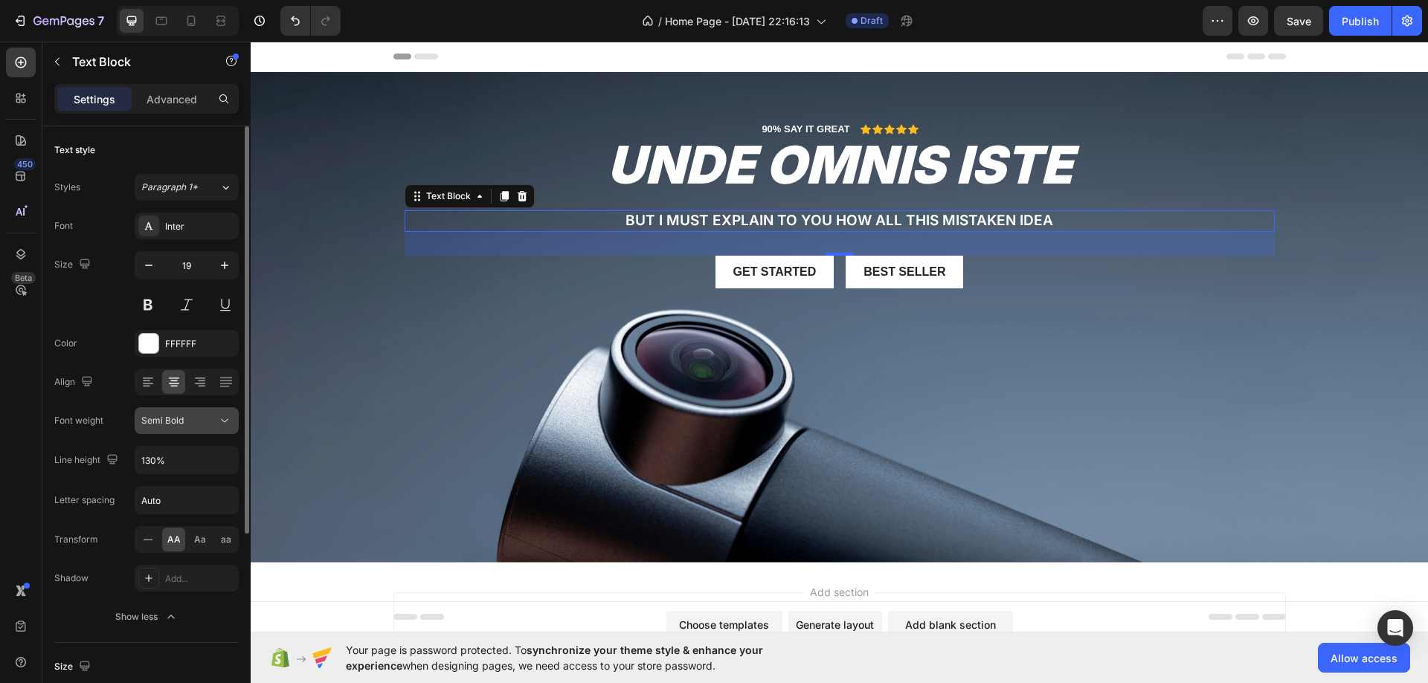
click at [158, 430] on button "Semi Bold" at bounding box center [187, 420] width 104 height 27
click at [158, 428] on button "Semi Bold" at bounding box center [187, 420] width 104 height 27
click at [158, 432] on button "Semi Bold" at bounding box center [187, 420] width 104 height 27
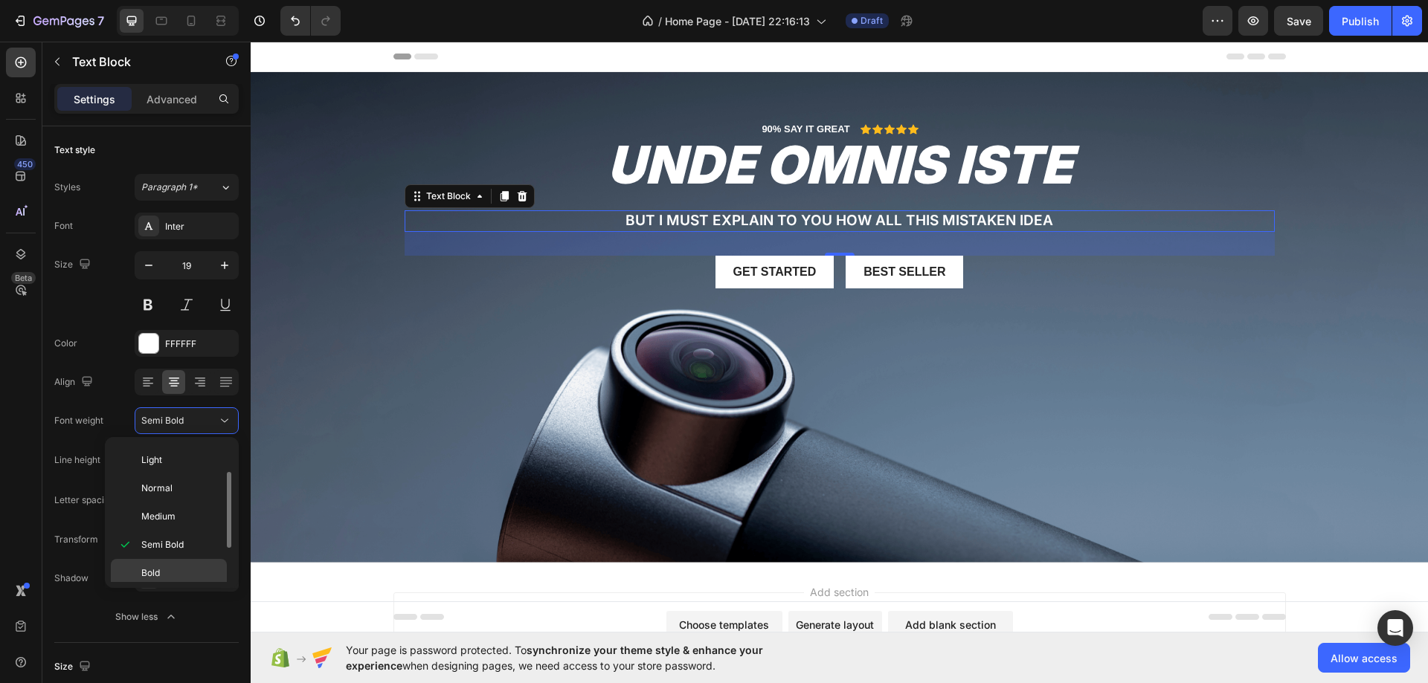
click at [161, 570] on p "Bold" at bounding box center [180, 573] width 79 height 13
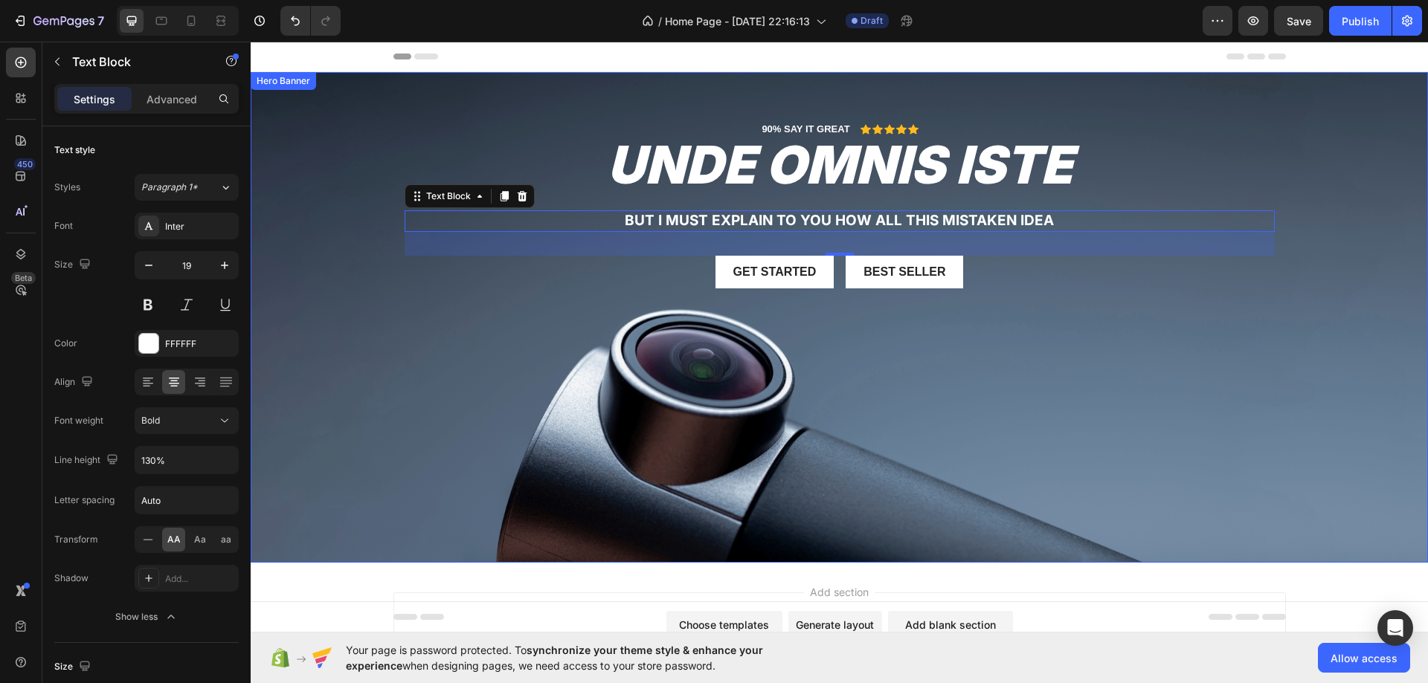
click at [445, 431] on div "Background Image" at bounding box center [839, 317] width 1177 height 491
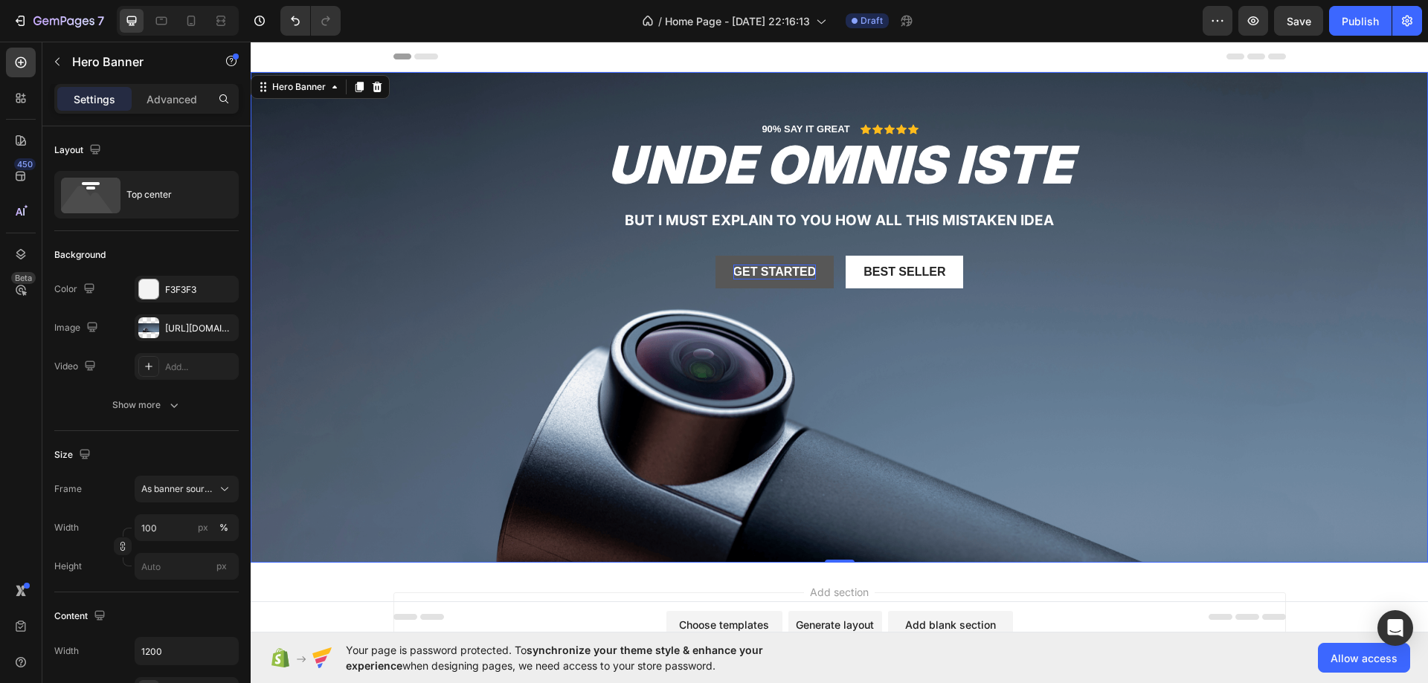
click at [785, 277] on div "Get started" at bounding box center [774, 273] width 83 height 16
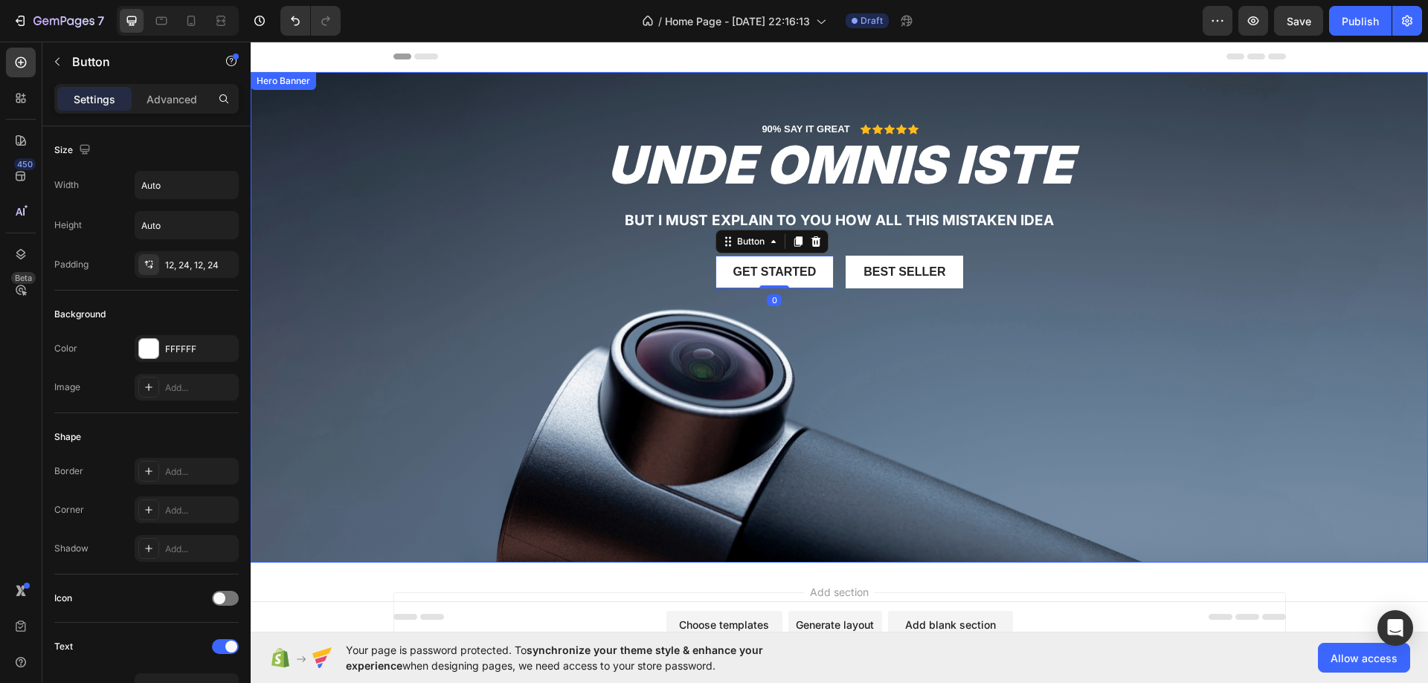
click at [547, 309] on div "90% SAY IT GREAT Text Block Icon Icon Icon Icon Icon Icon List Row unde omnis i…" at bounding box center [839, 217] width 870 height 190
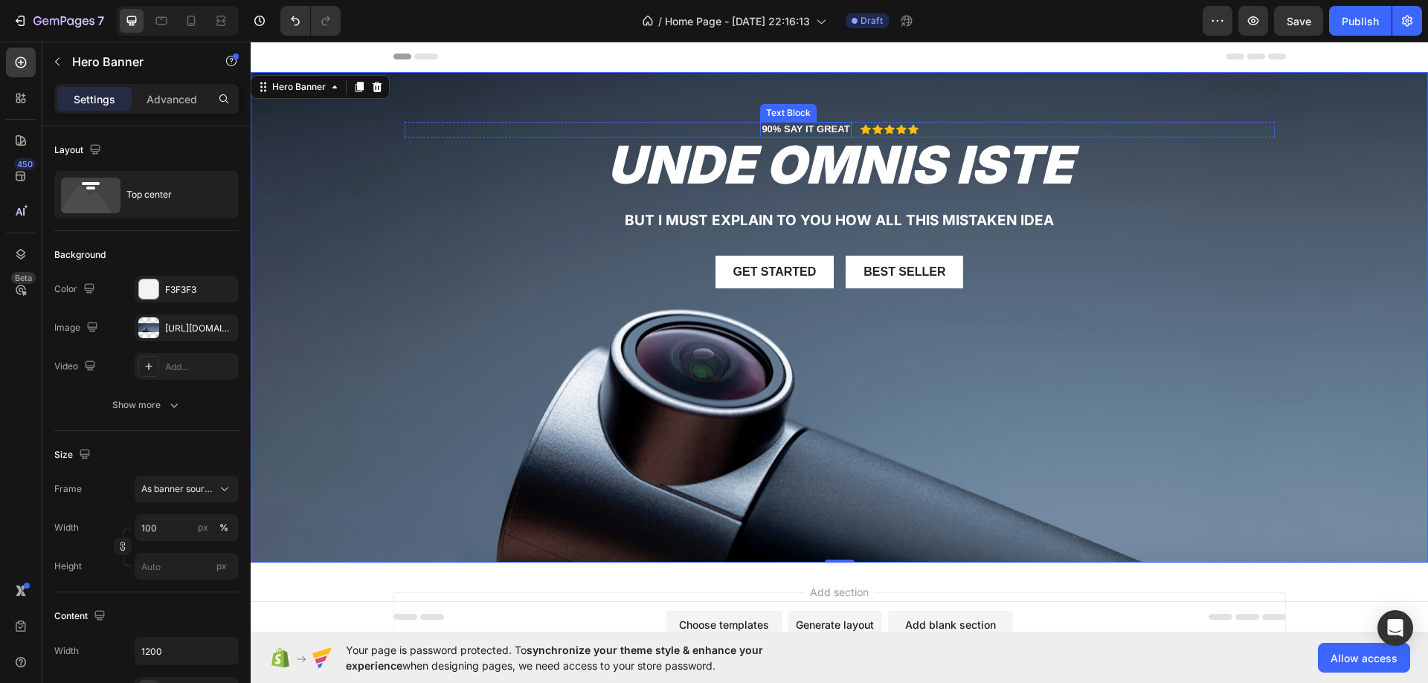
click at [822, 128] on p "90% SAY IT GREAT" at bounding box center [805, 129] width 88 height 13
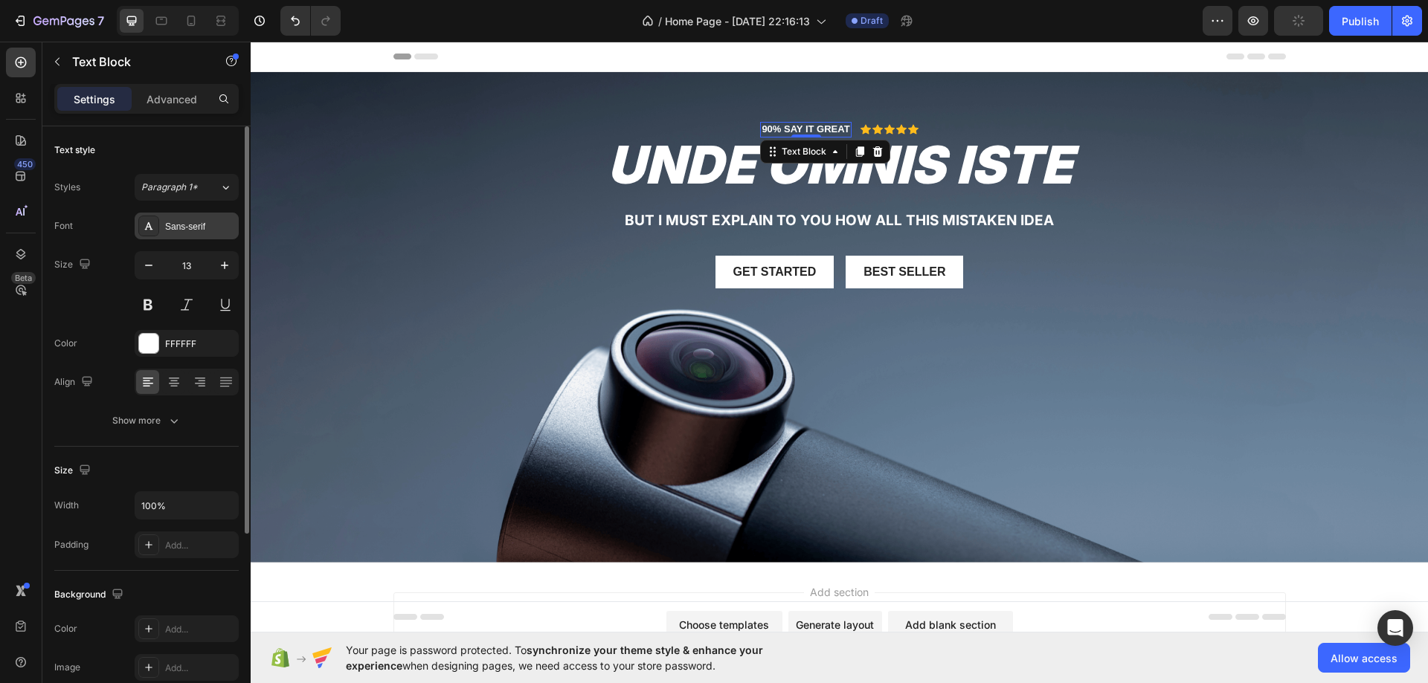
click at [189, 215] on div "Sans-serif" at bounding box center [187, 226] width 104 height 27
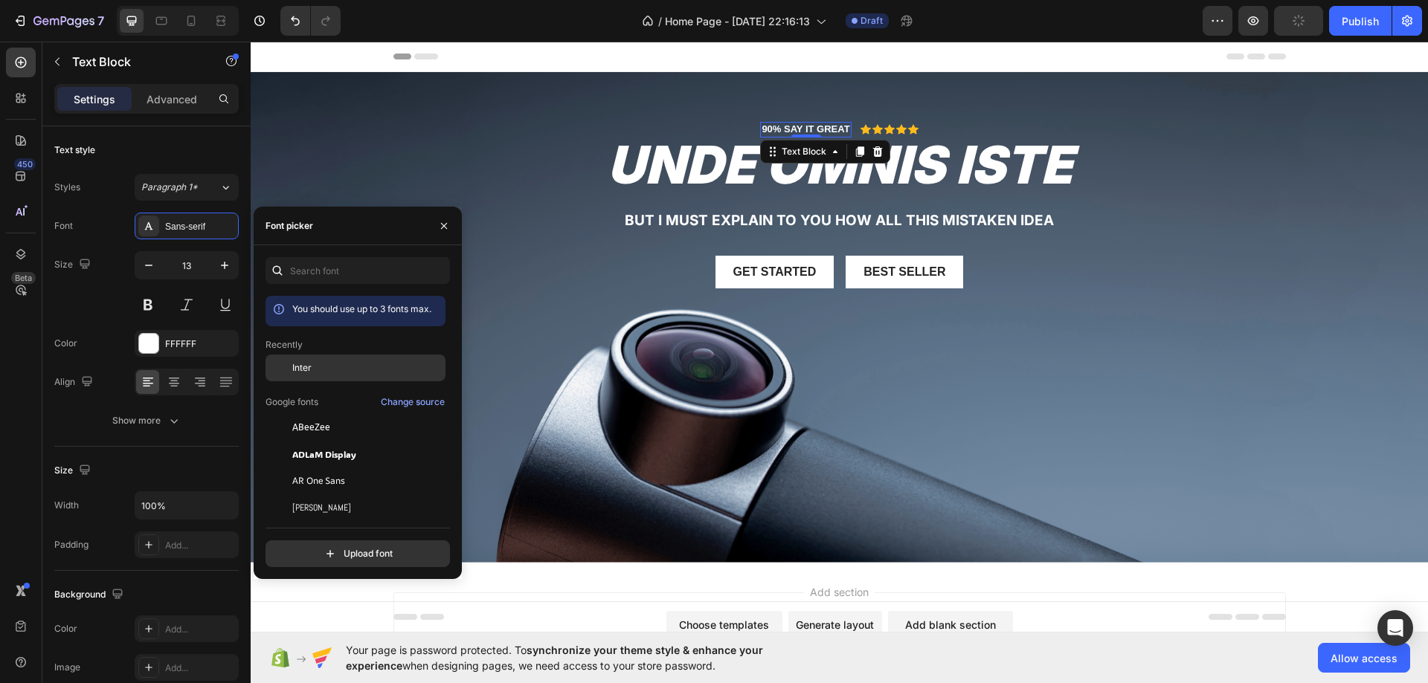
click at [300, 371] on span "Inter" at bounding box center [301, 367] width 19 height 13
click at [553, 197] on div "90% SAY IT GREAT Text Block 0 Icon Icon Icon Icon Icon Icon List Row unde omnis…" at bounding box center [839, 217] width 870 height 190
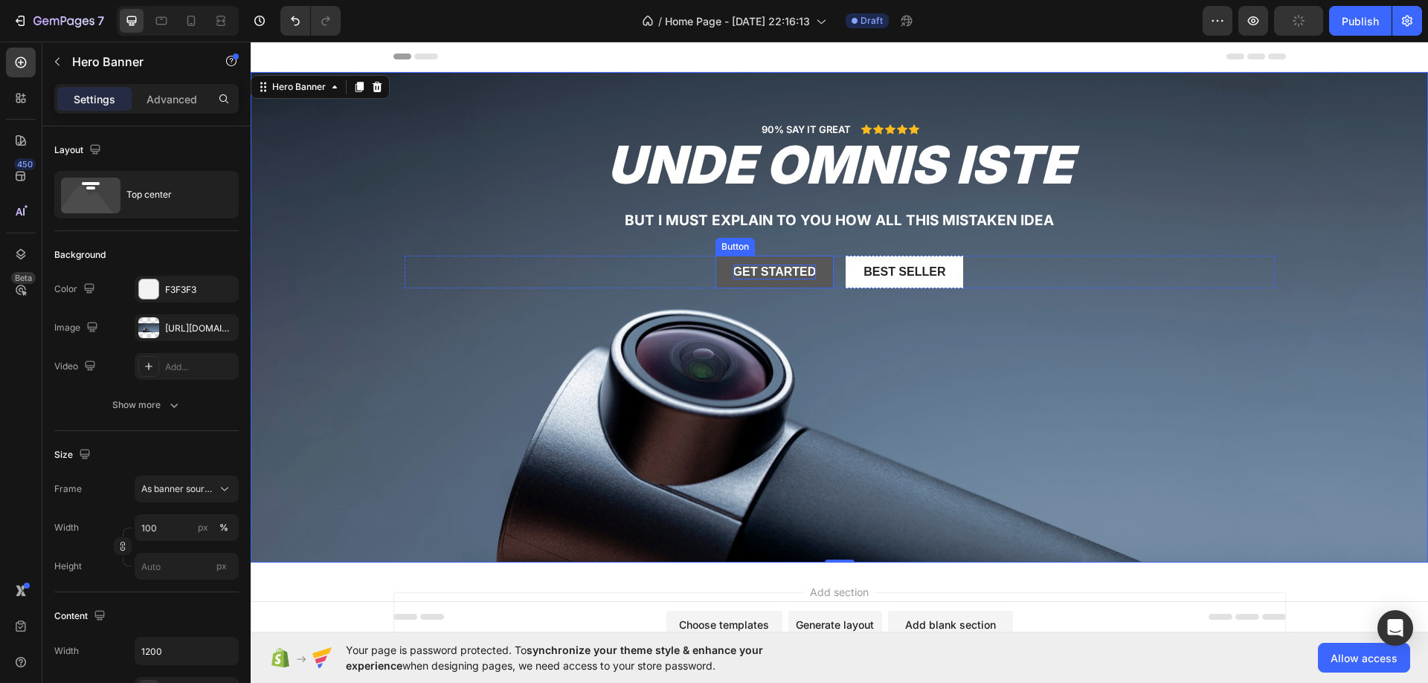
click at [747, 267] on div "Get started" at bounding box center [774, 273] width 83 height 16
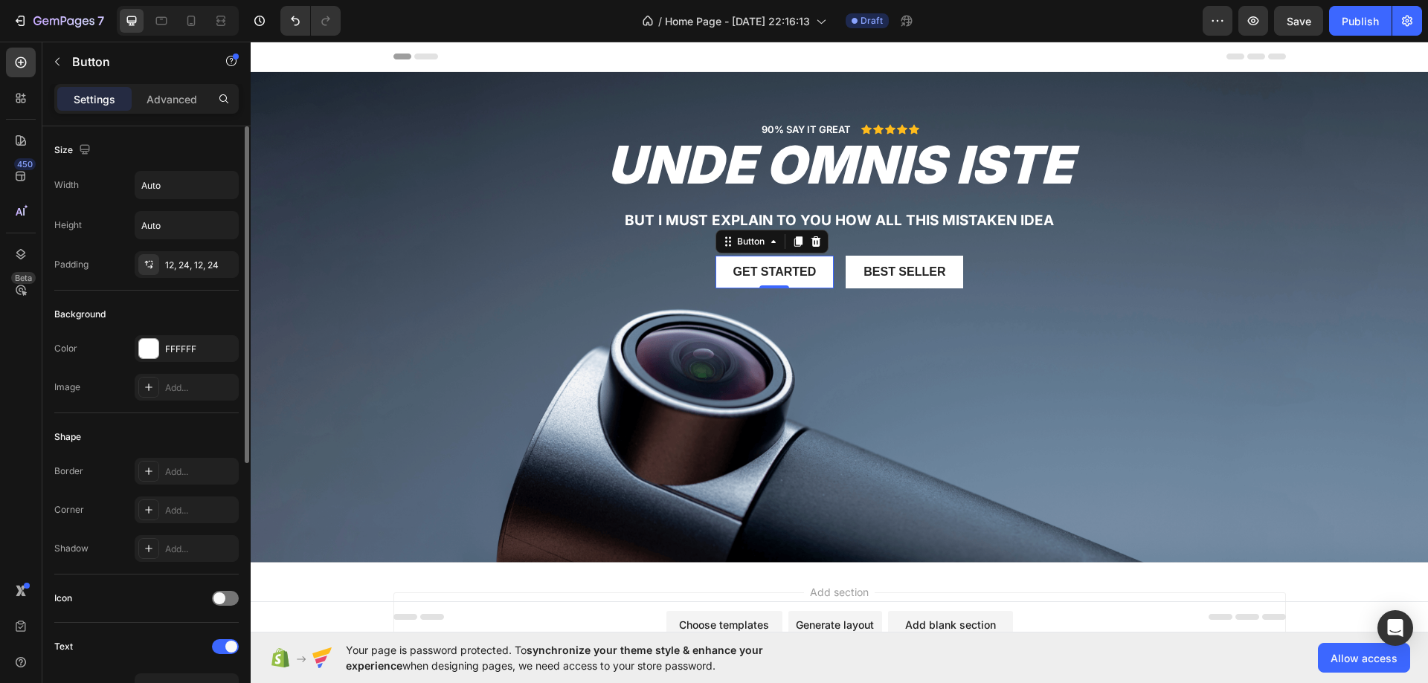
scroll to position [467, 0]
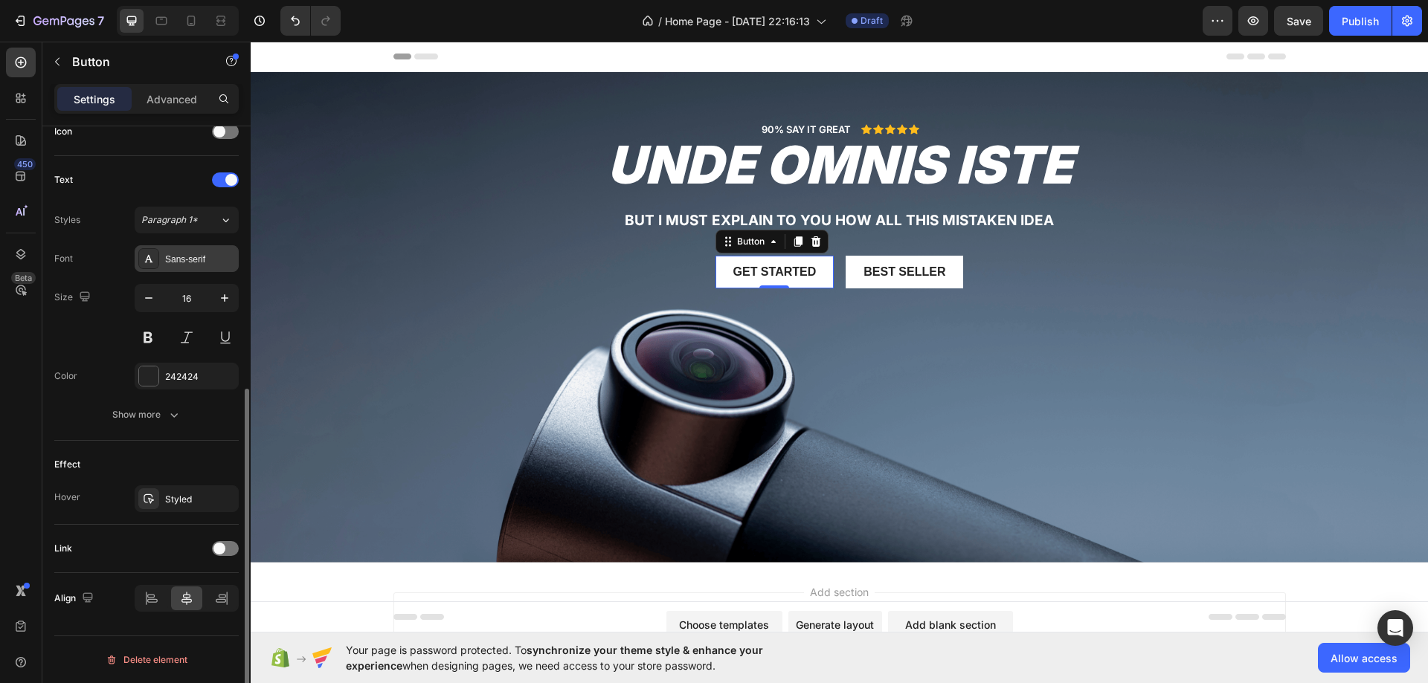
click at [173, 266] on div "Sans-serif" at bounding box center [187, 258] width 104 height 27
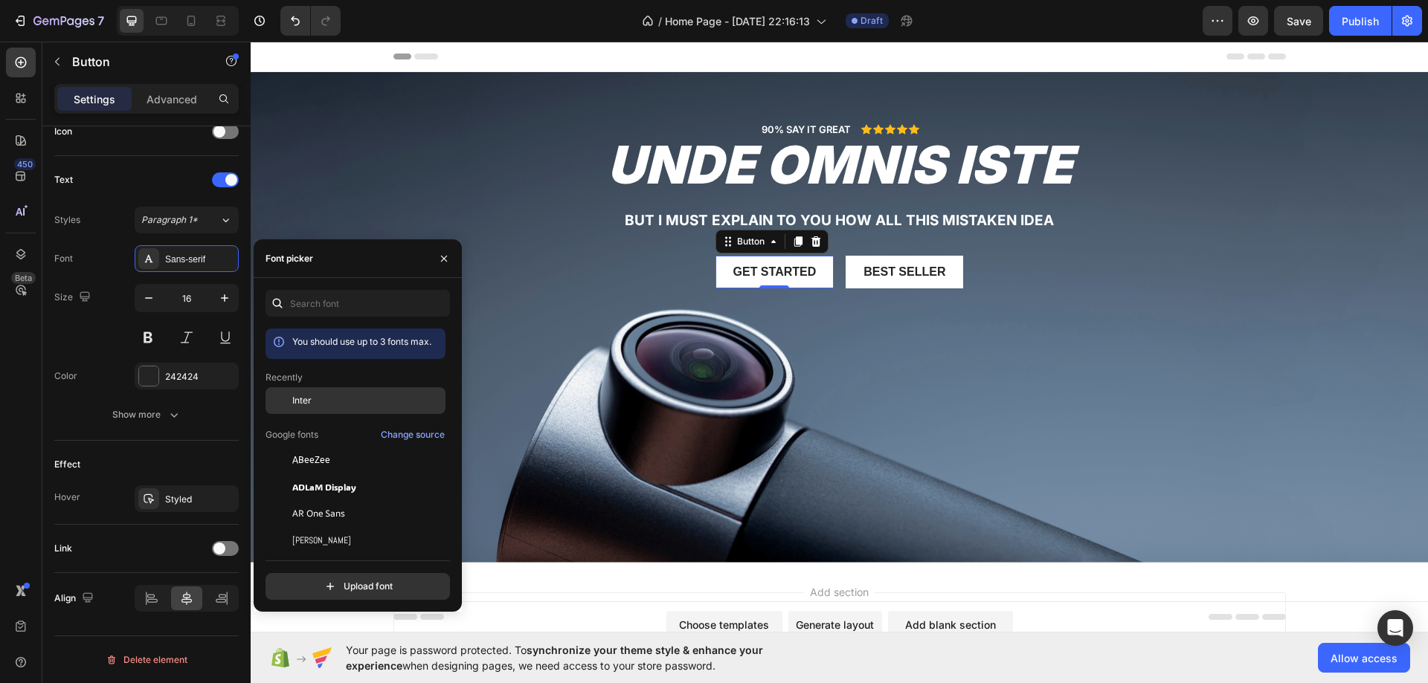
click at [286, 404] on div at bounding box center [278, 400] width 27 height 27
click at [577, 275] on div "Get started Button 0 Best Seller Button Row" at bounding box center [839, 272] width 870 height 33
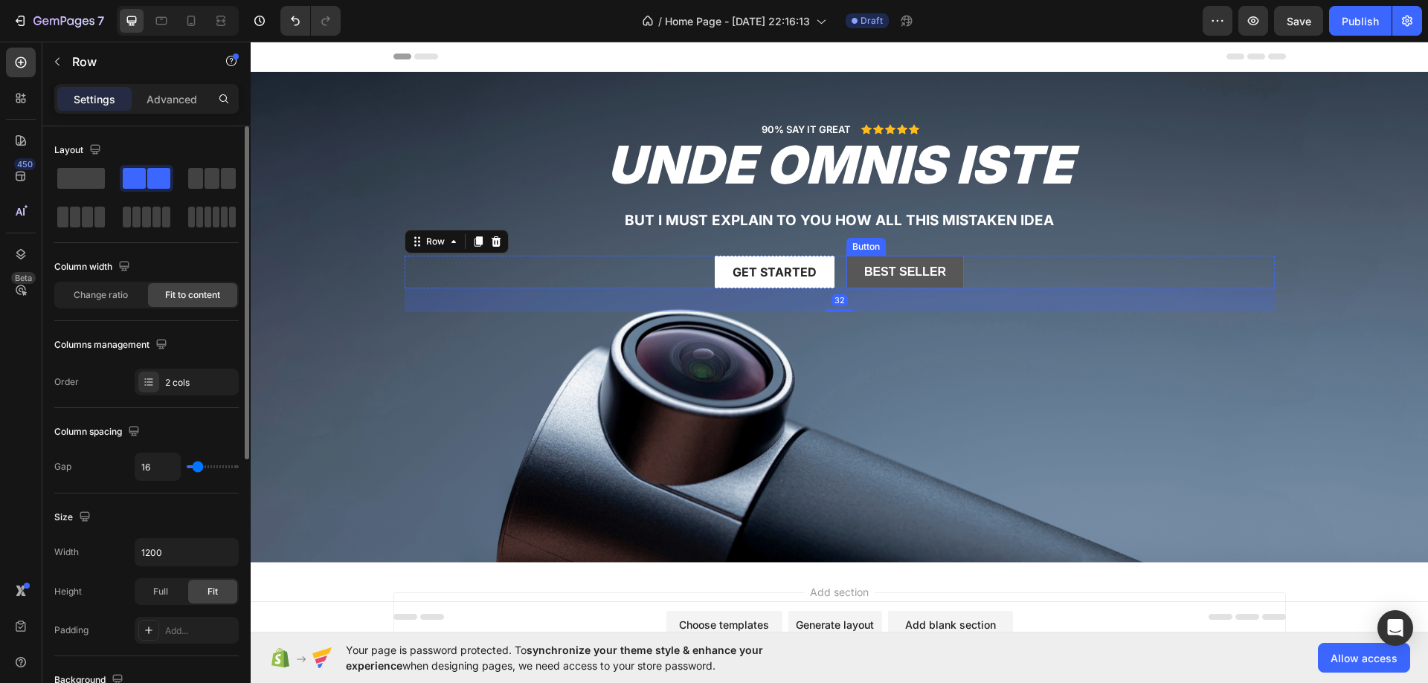
click at [886, 281] on button "Best Seller" at bounding box center [904, 272] width 117 height 33
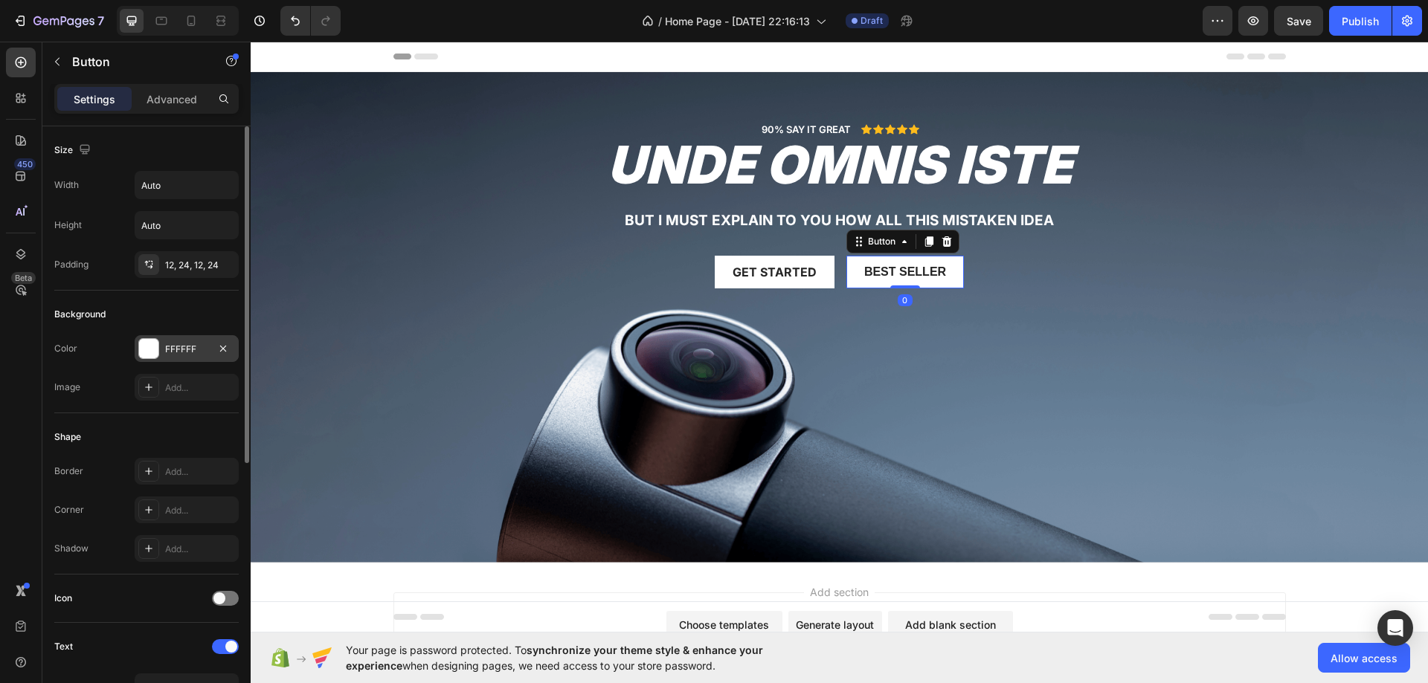
click at [168, 344] on div "FFFFFF" at bounding box center [186, 349] width 43 height 13
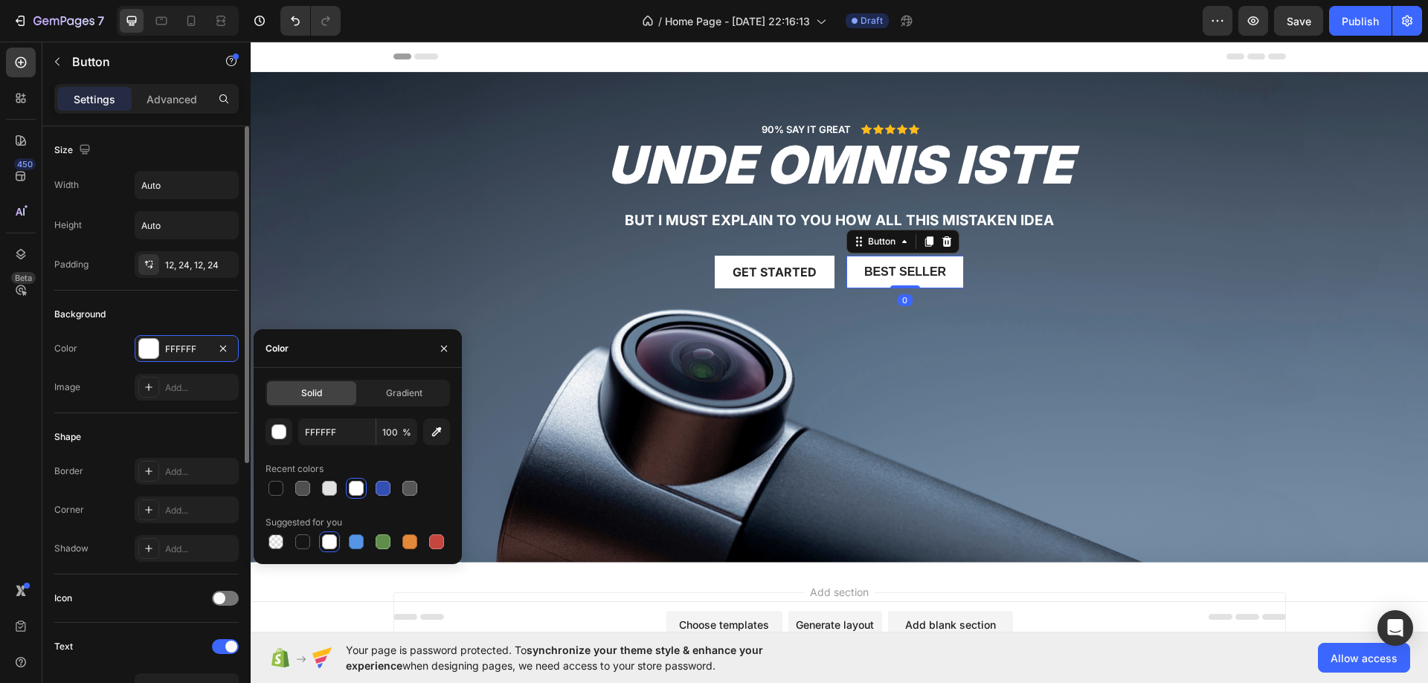
scroll to position [372, 0]
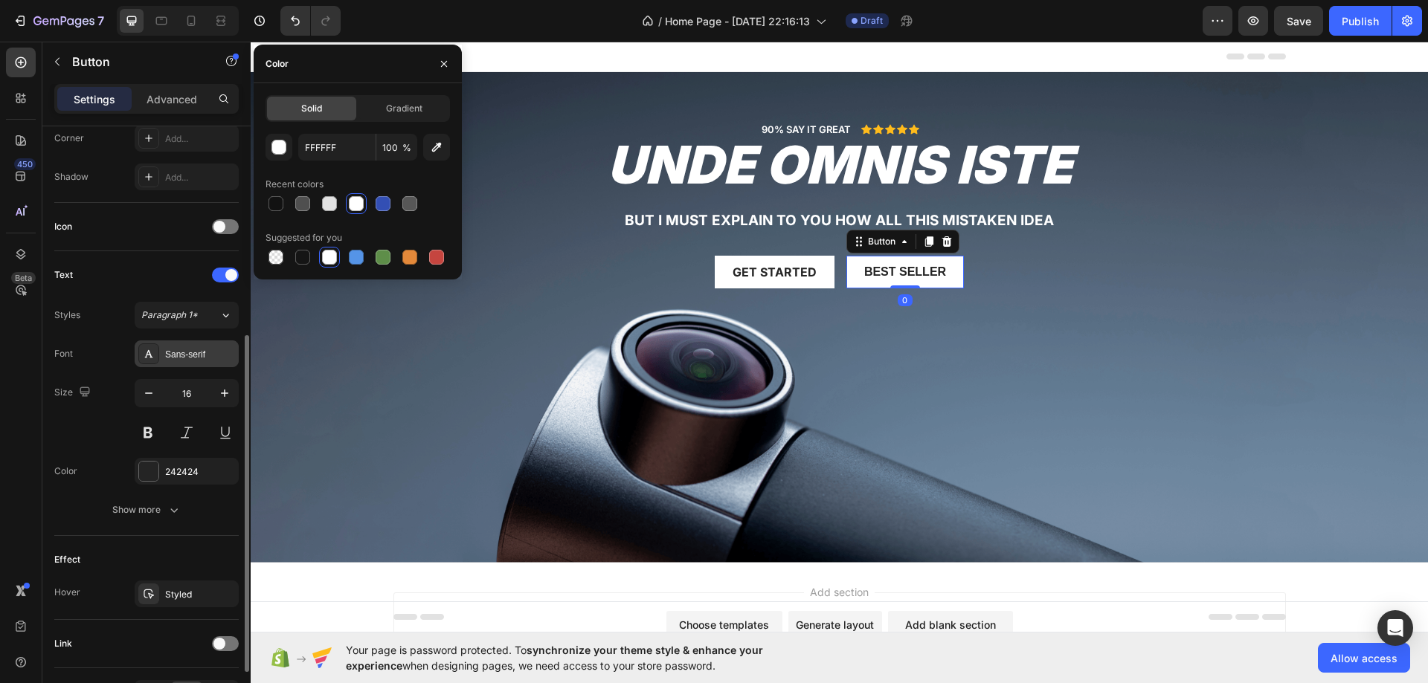
click at [176, 359] on div "Sans-serif" at bounding box center [200, 354] width 70 height 13
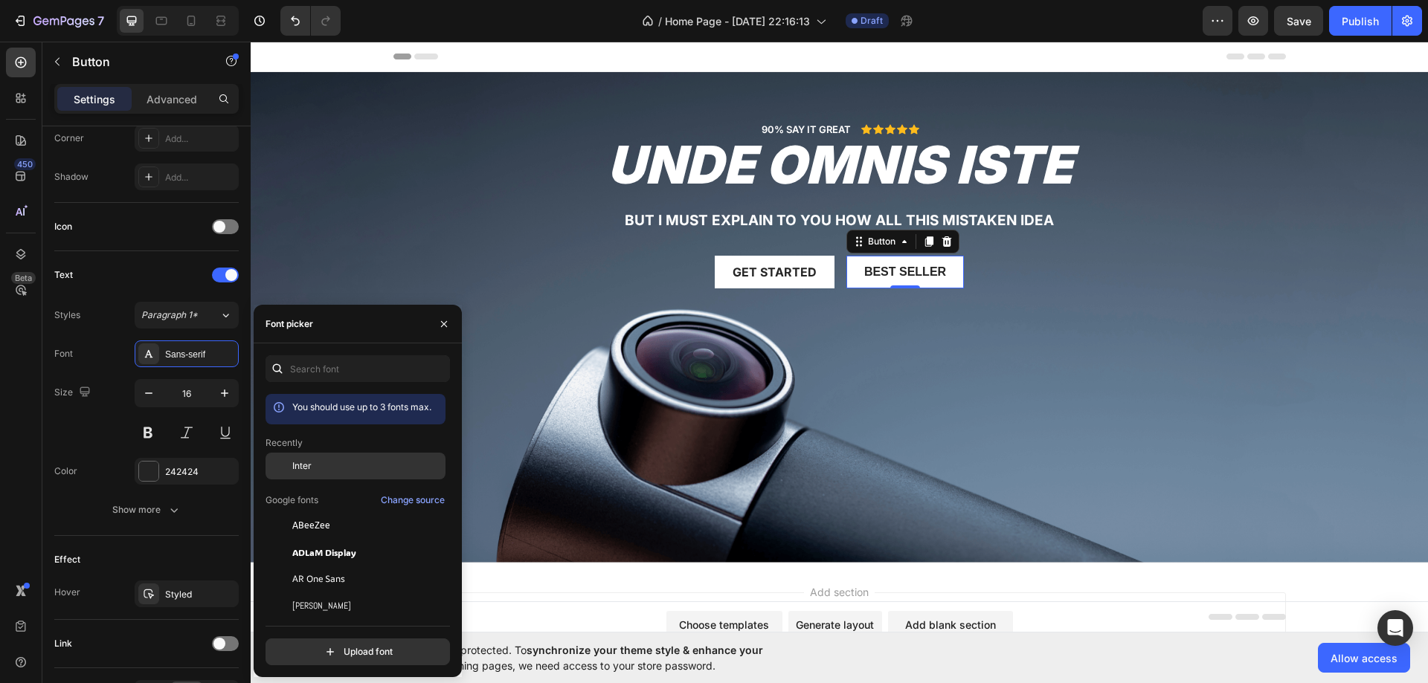
click at [284, 465] on div at bounding box center [278, 466] width 27 height 27
click at [407, 146] on h2 "unde omnis iste" at bounding box center [839, 165] width 870 height 55
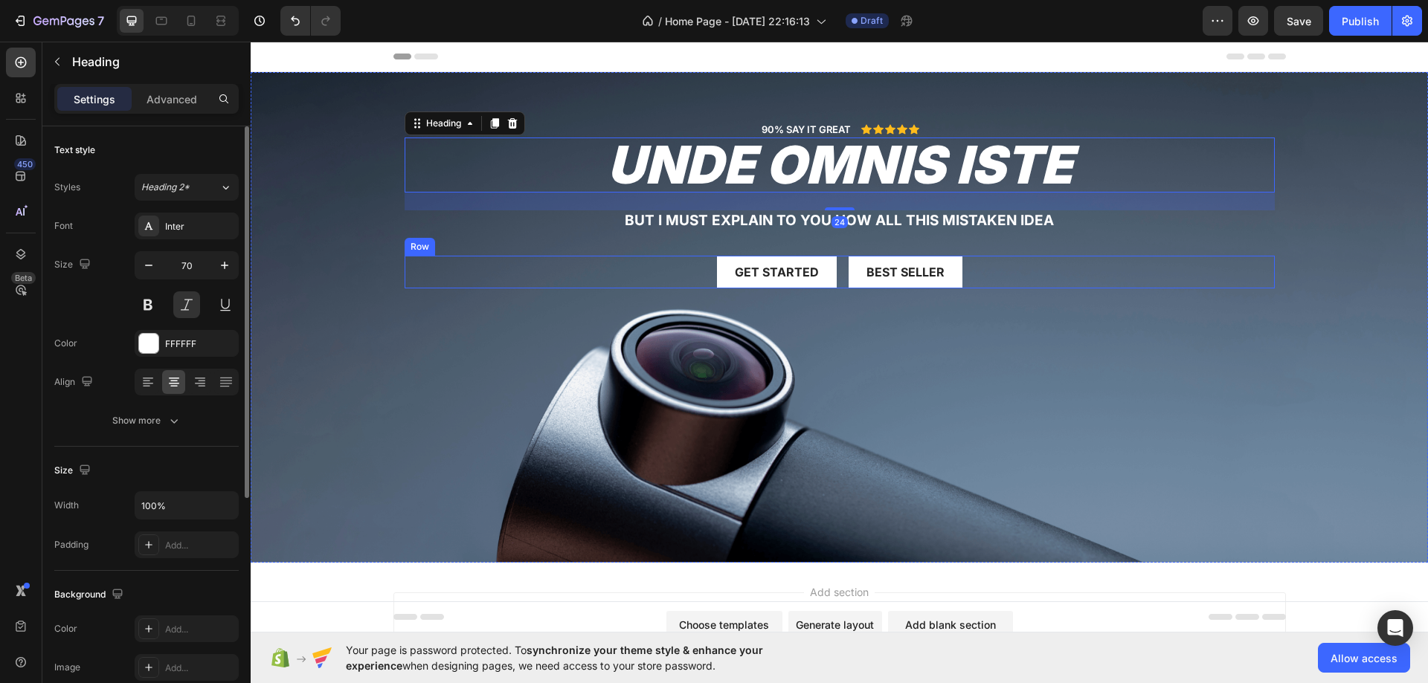
click at [456, 279] on div "Get started Button Best Seller Button Row" at bounding box center [839, 272] width 870 height 33
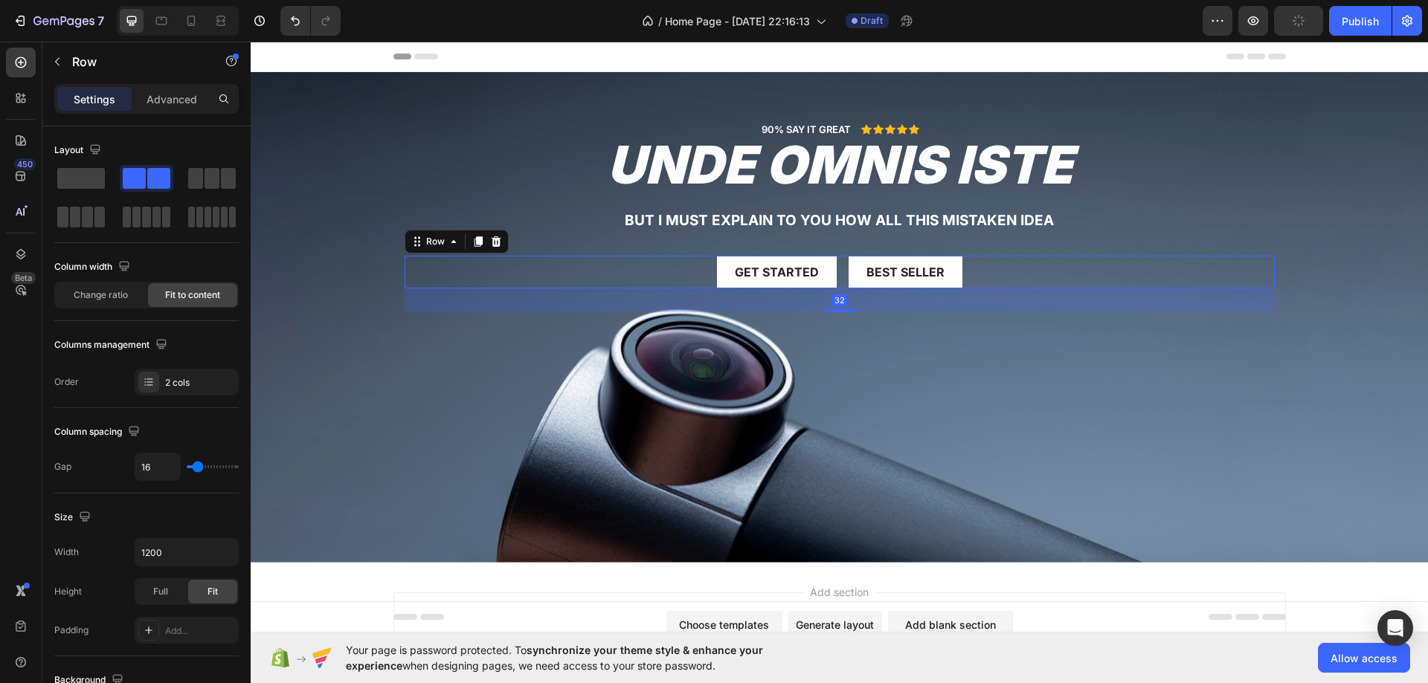
click at [343, 372] on div "Background Image" at bounding box center [839, 317] width 1177 height 491
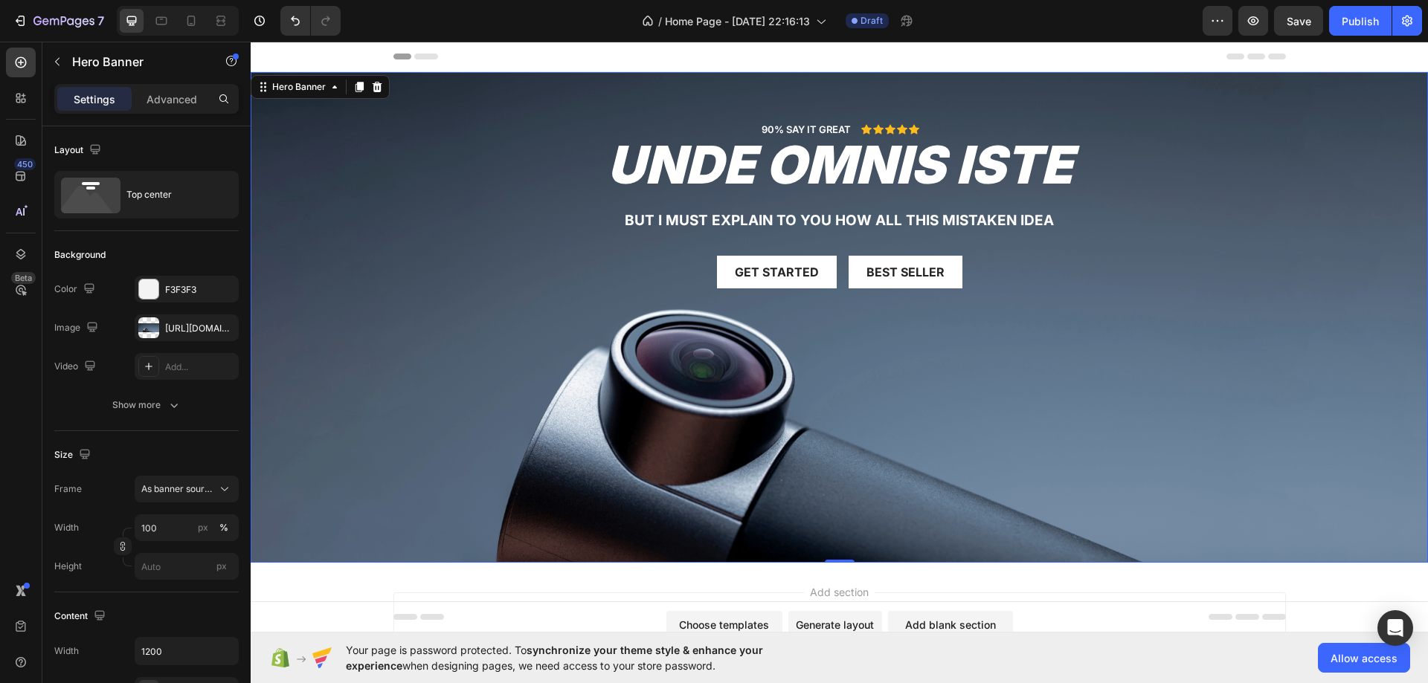
click at [497, 293] on div "90% SAY IT GREAT Text Block Icon Icon Icon Icon Icon Icon List Row unde omnis i…" at bounding box center [839, 217] width 870 height 190
click at [144, 341] on div "The changes might be hidden by the image and the video. Color F3F3F3 Image http…" at bounding box center [146, 328] width 184 height 104
click at [142, 335] on div at bounding box center [148, 327] width 21 height 21
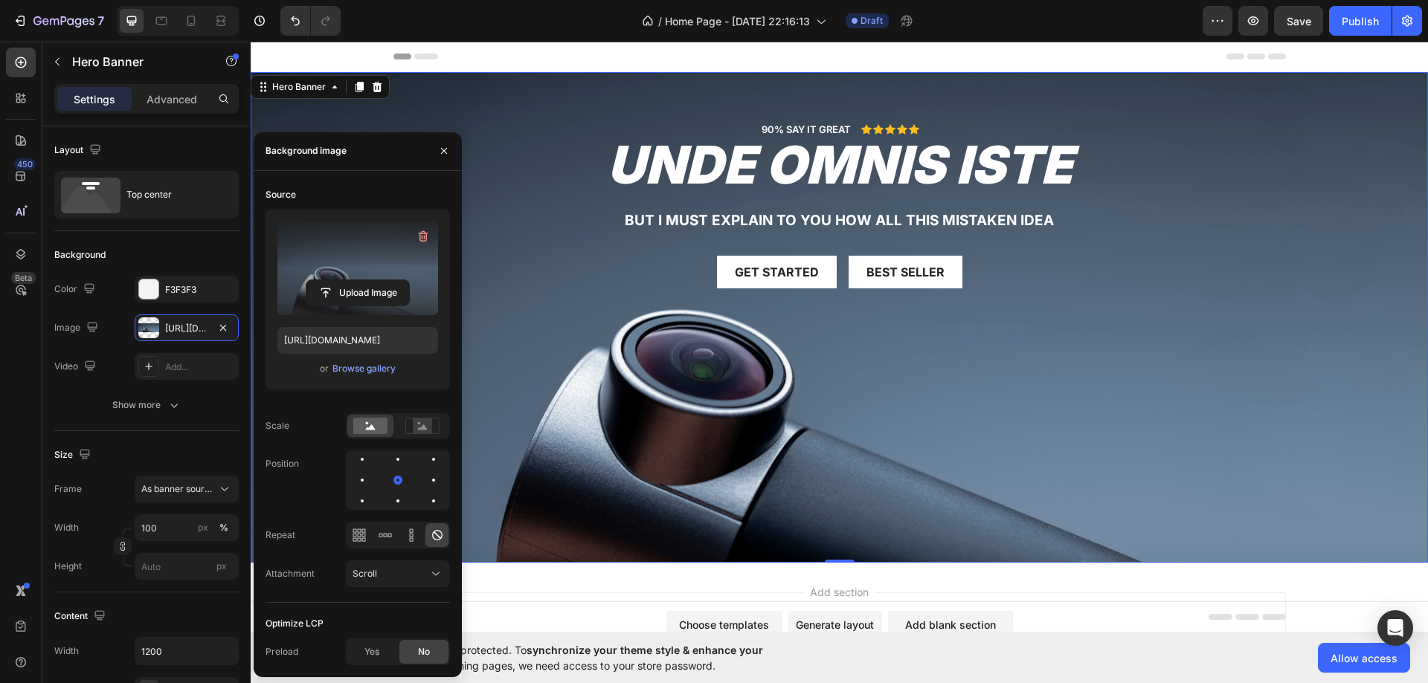
click at [325, 233] on label at bounding box center [357, 269] width 161 height 94
click at [325, 280] on input "file" at bounding box center [357, 292] width 103 height 25
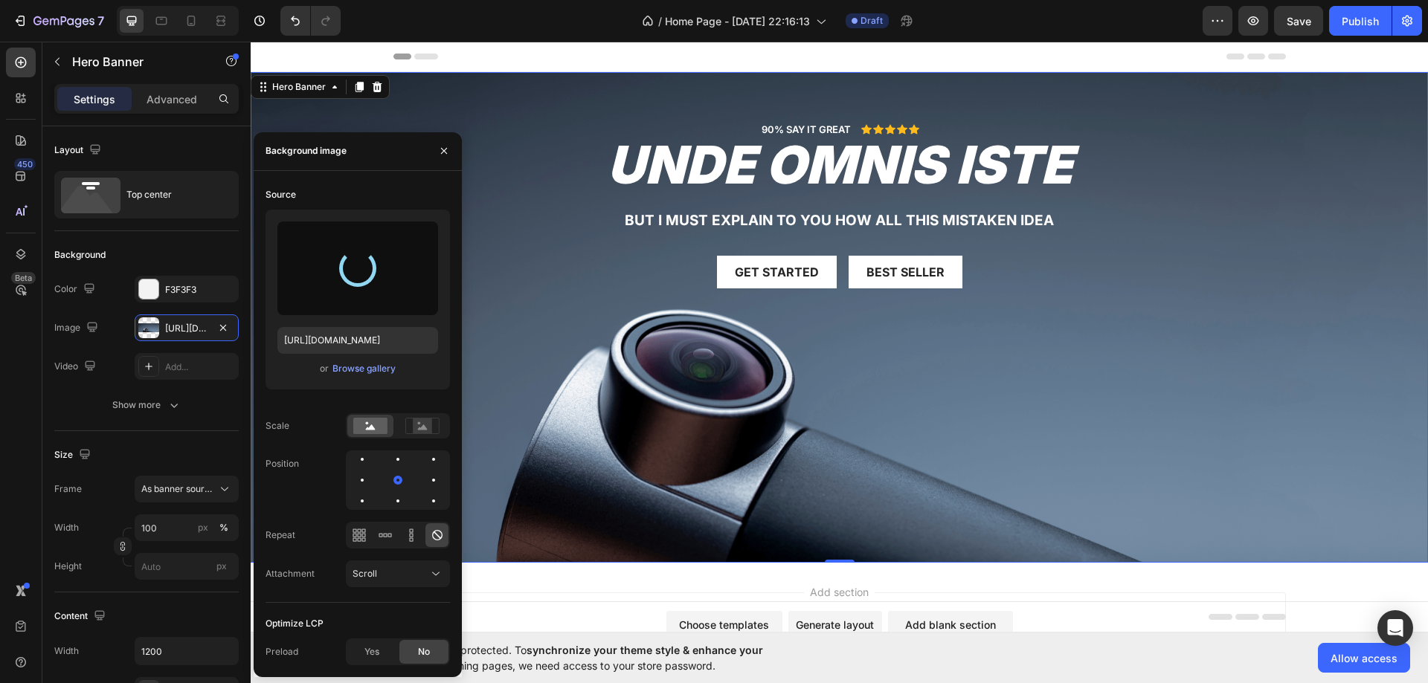
type input "[URL][DOMAIN_NAME]"
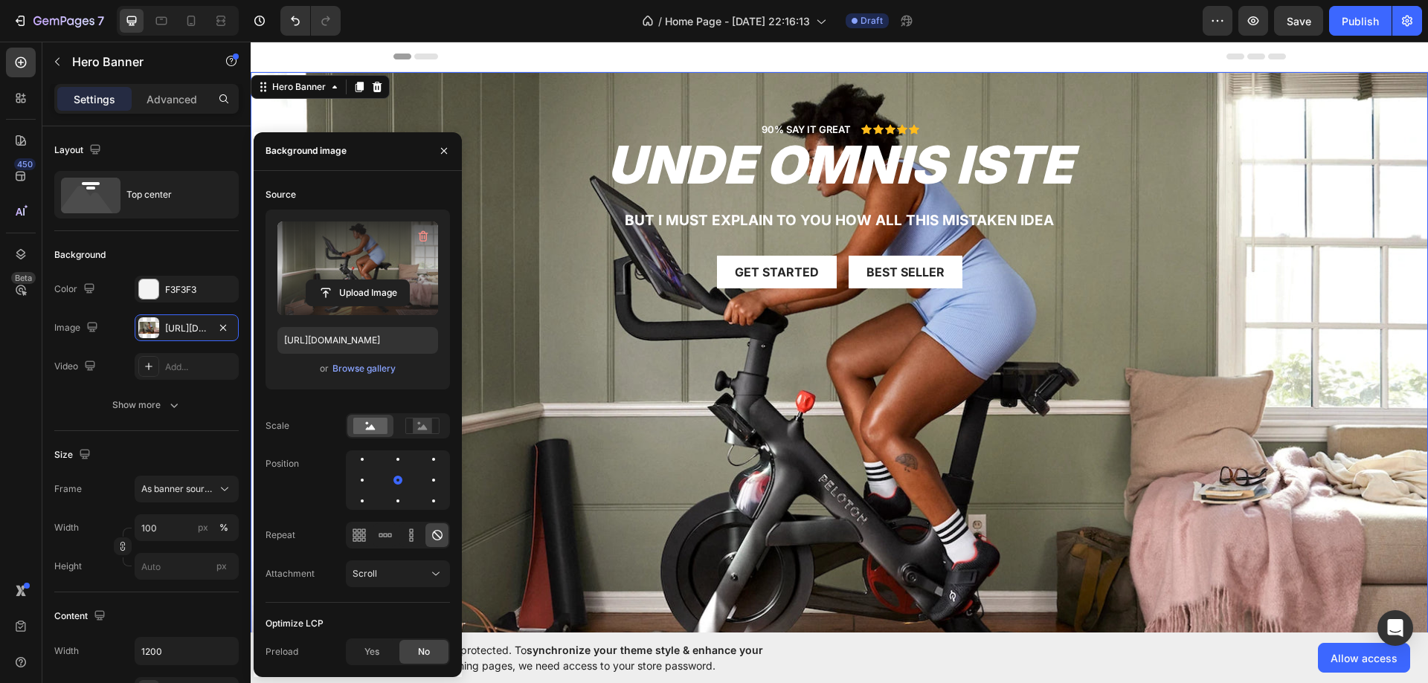
click at [1248, 271] on div "Get started Button Best Seller Button Row" at bounding box center [839, 272] width 870 height 33
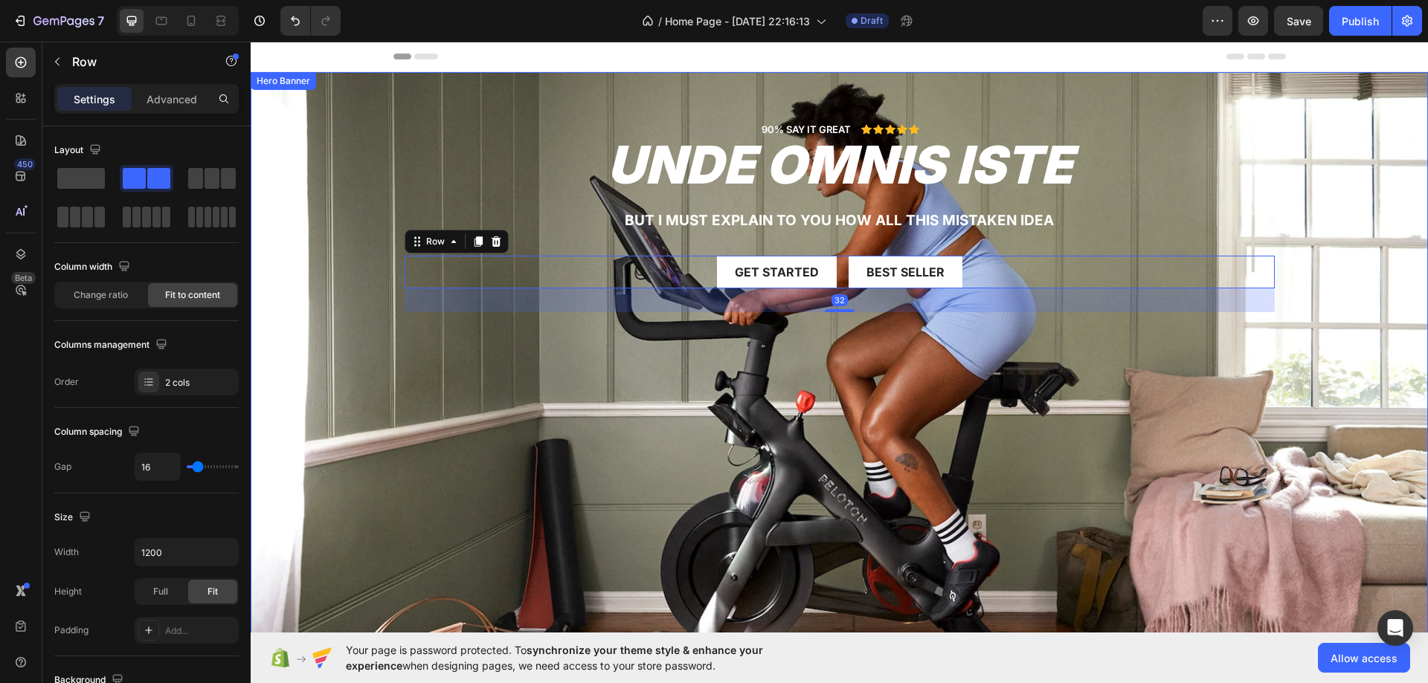
click at [1220, 375] on div "Background Image" at bounding box center [839, 403] width 1177 height 662
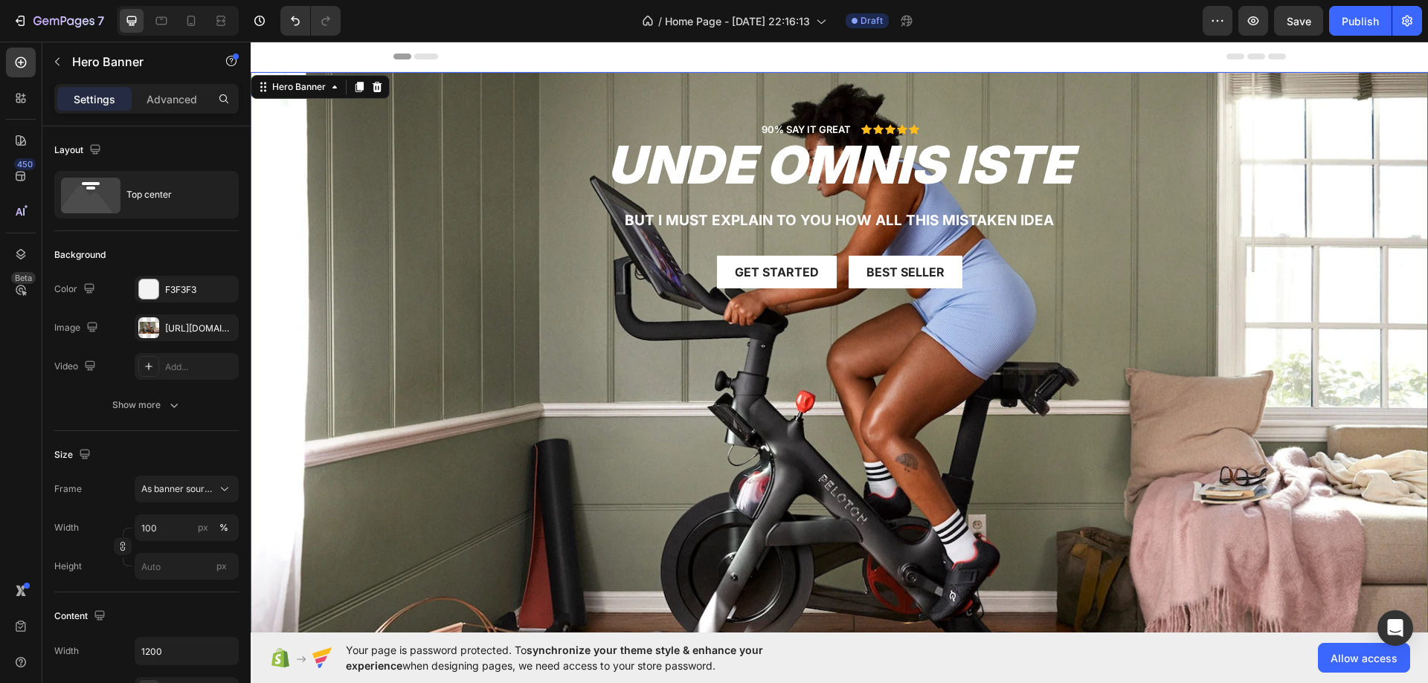
click at [311, 290] on div "Background Image" at bounding box center [839, 403] width 1177 height 662
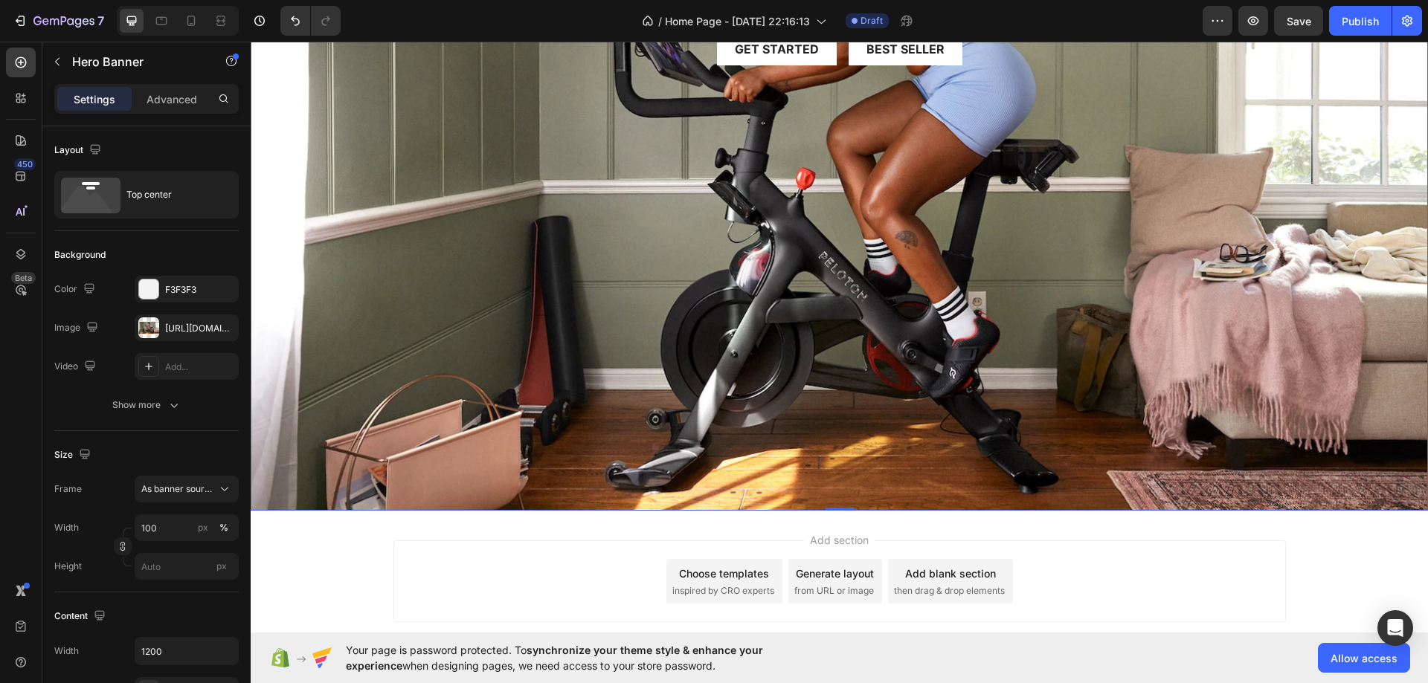
click at [334, 309] on div "Background Image" at bounding box center [839, 180] width 1177 height 662
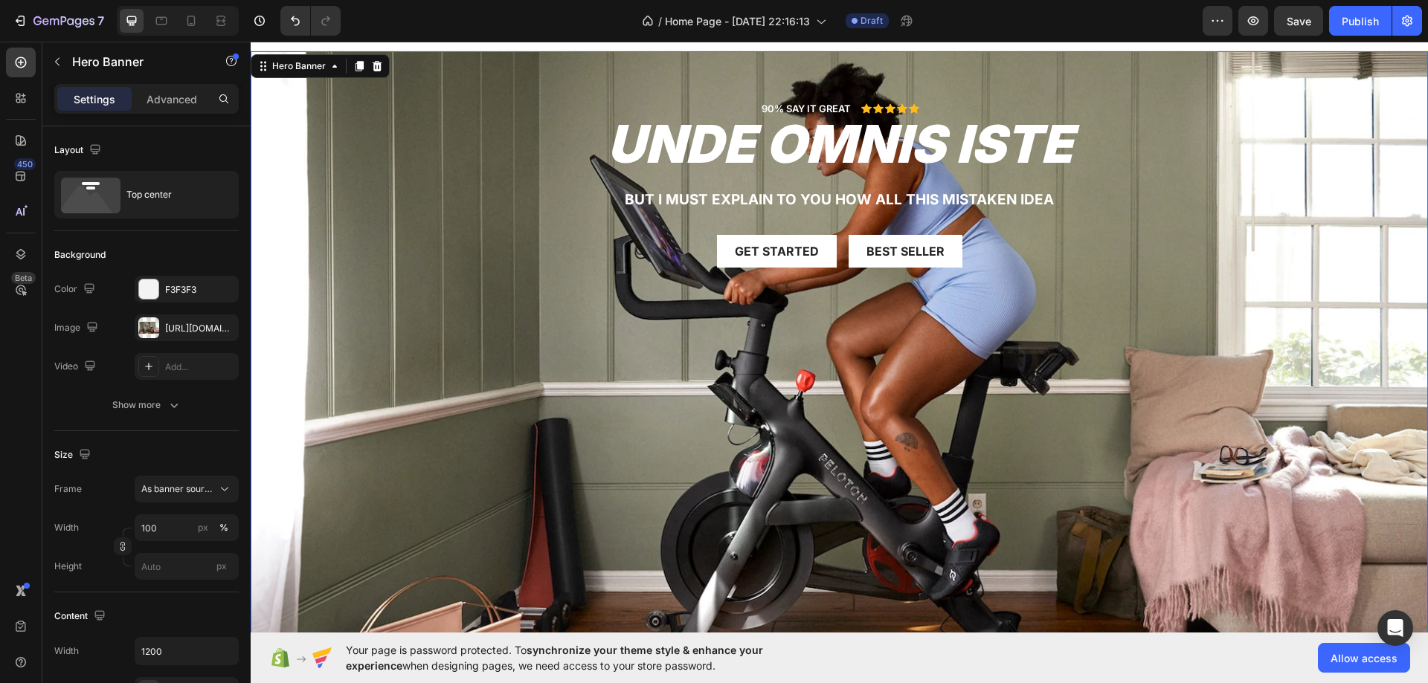
scroll to position [0, 0]
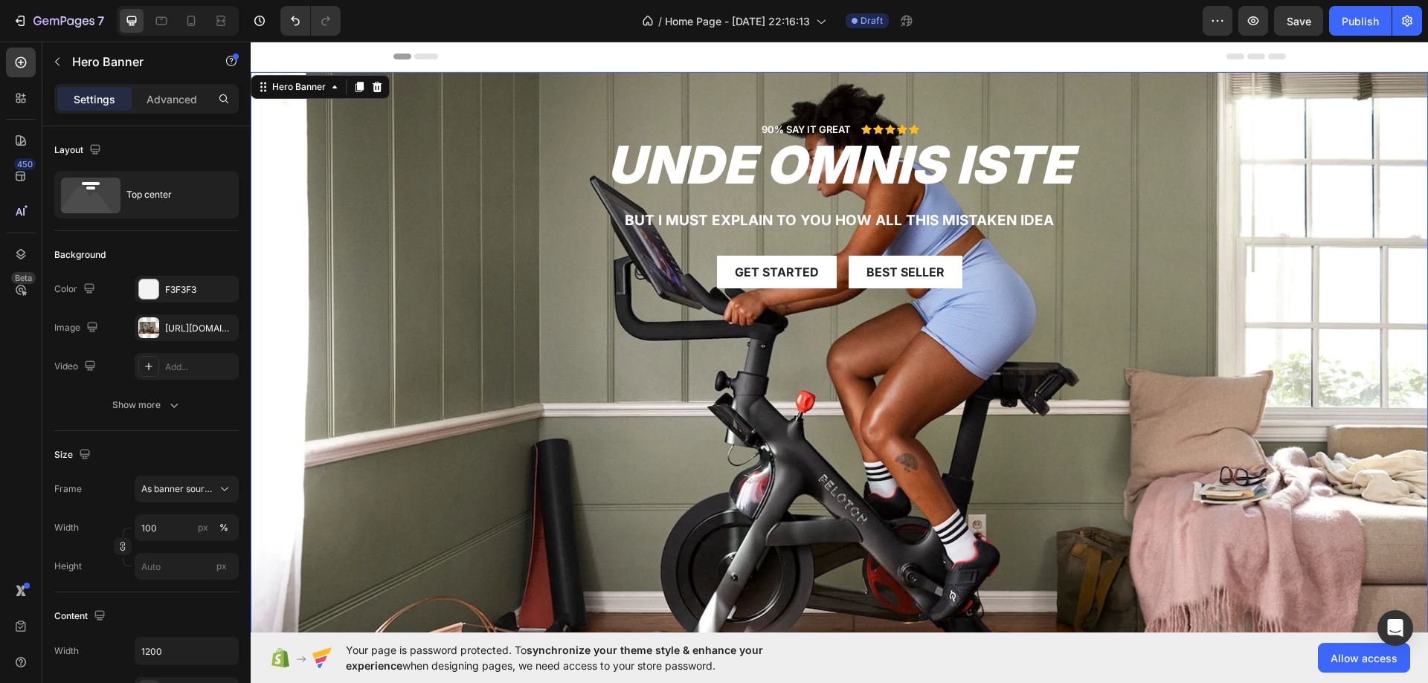
drag, startPoint x: 343, startPoint y: 388, endPoint x: 251, endPoint y: 433, distance: 102.1
click at [342, 388] on div "Background Image" at bounding box center [839, 403] width 1177 height 662
click at [169, 491] on span "As banner source" at bounding box center [177, 489] width 73 height 13
click at [162, 552] on span "Custom" at bounding box center [157, 551] width 33 height 13
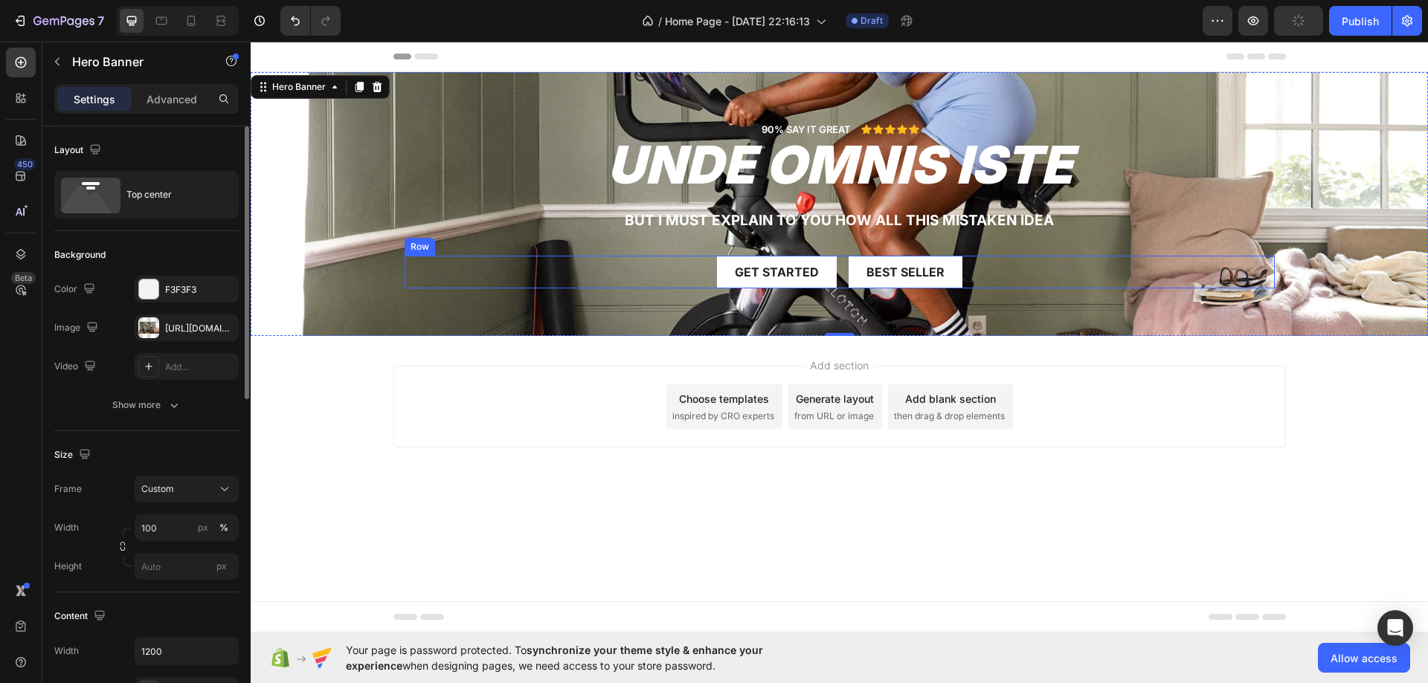
click at [428, 239] on div "Row" at bounding box center [419, 247] width 30 height 18
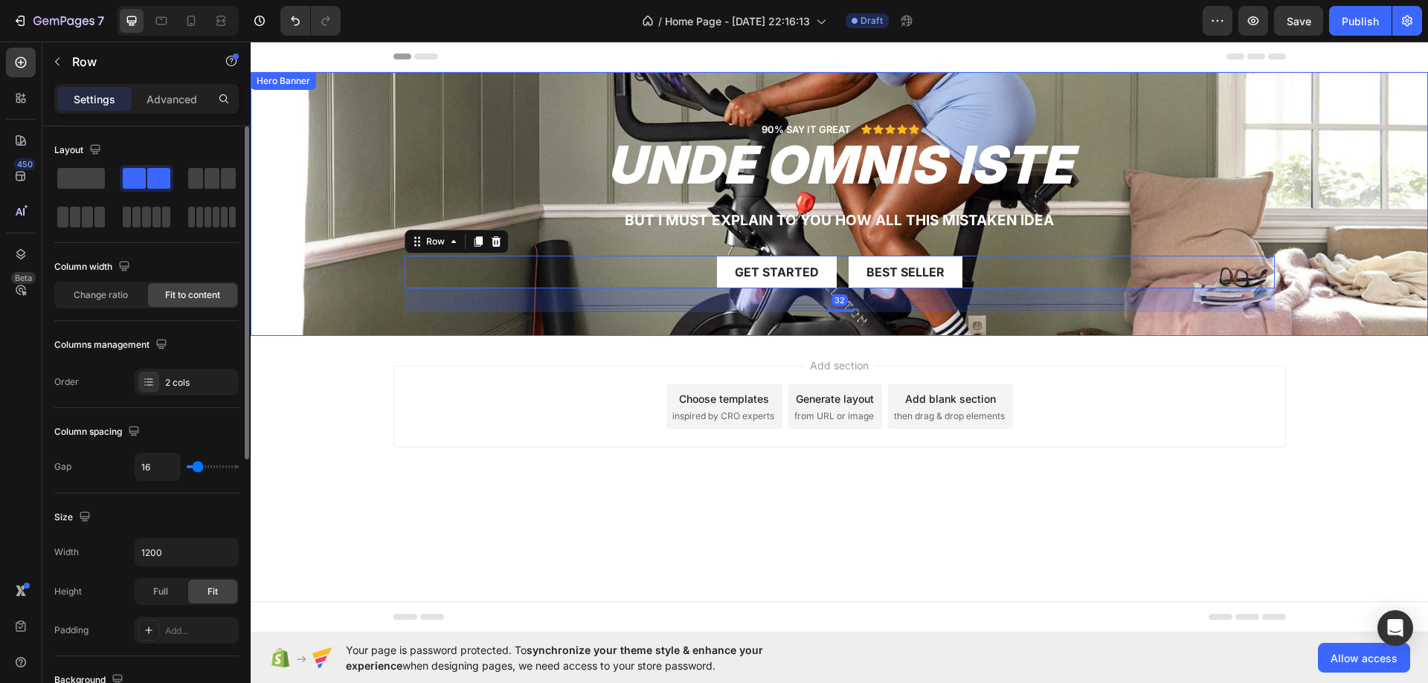
click at [296, 246] on div "Background Image" at bounding box center [839, 204] width 1177 height 264
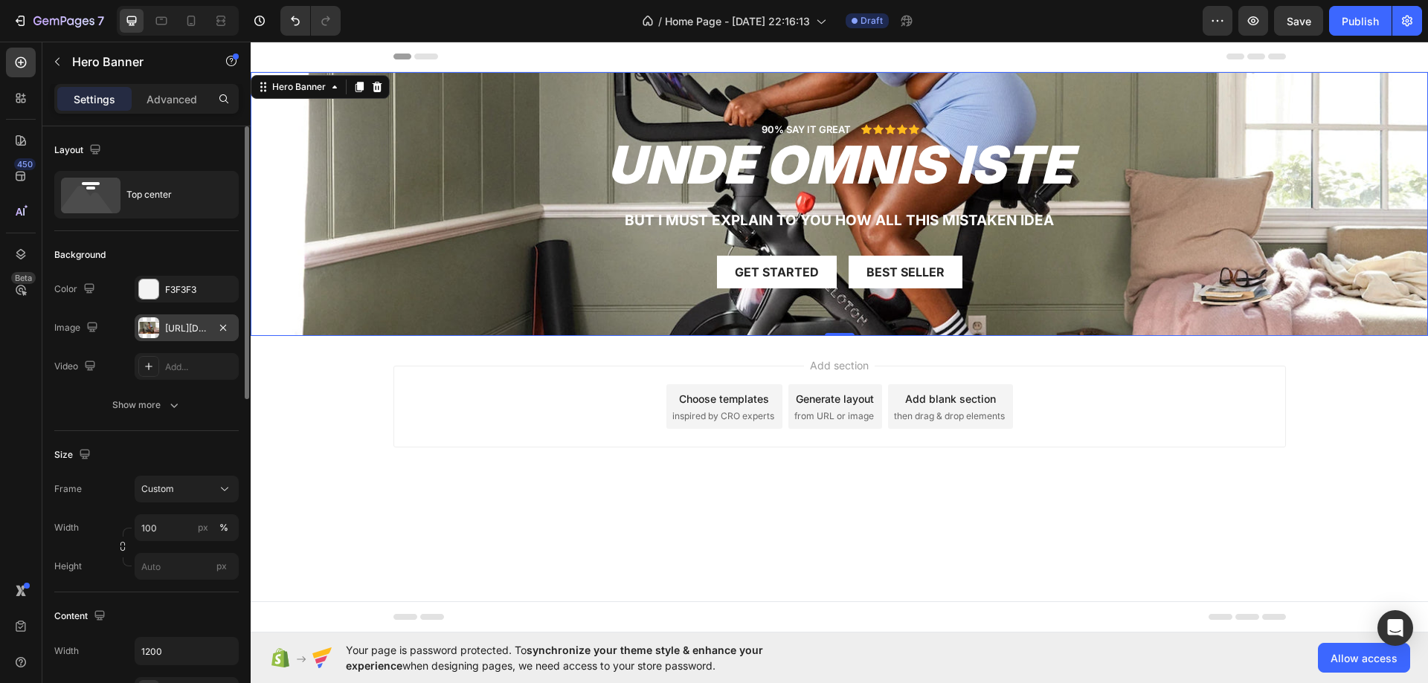
click at [195, 316] on div "[URL][DOMAIN_NAME]" at bounding box center [187, 328] width 104 height 27
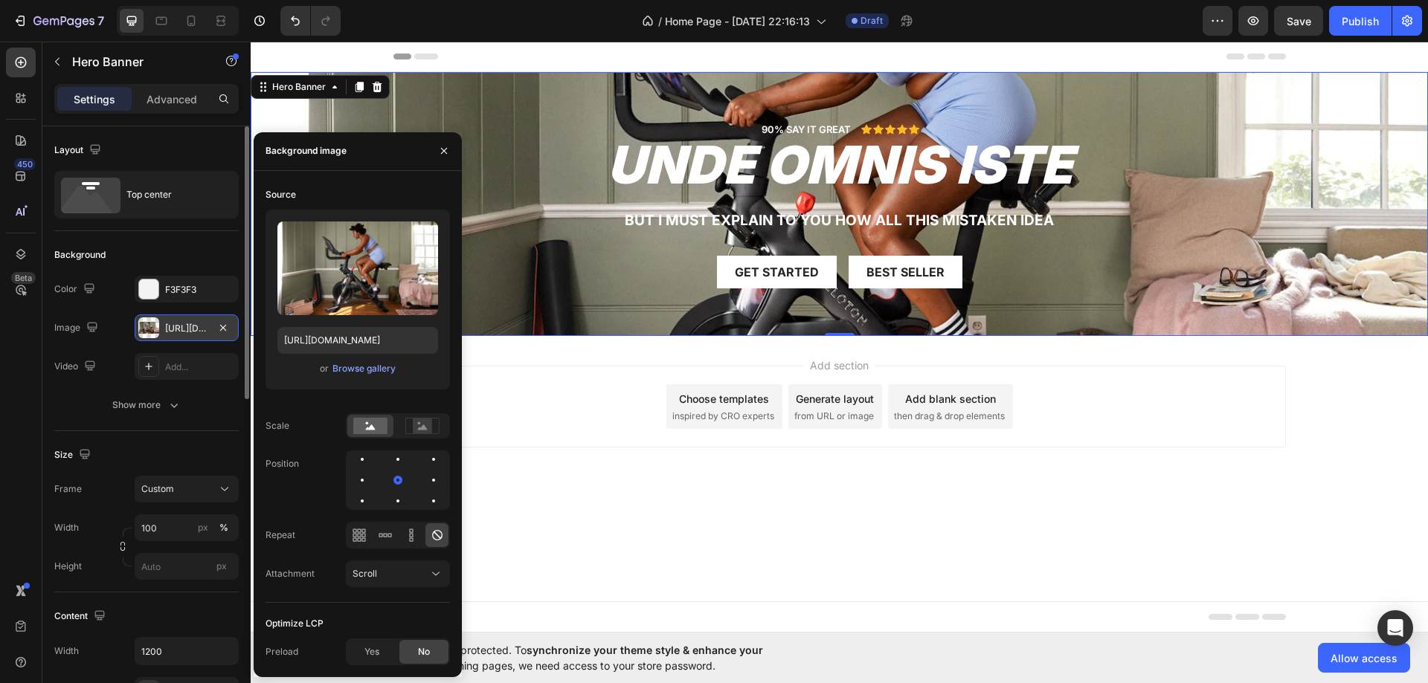
click at [195, 316] on div "[URL][DOMAIN_NAME]" at bounding box center [187, 328] width 104 height 27
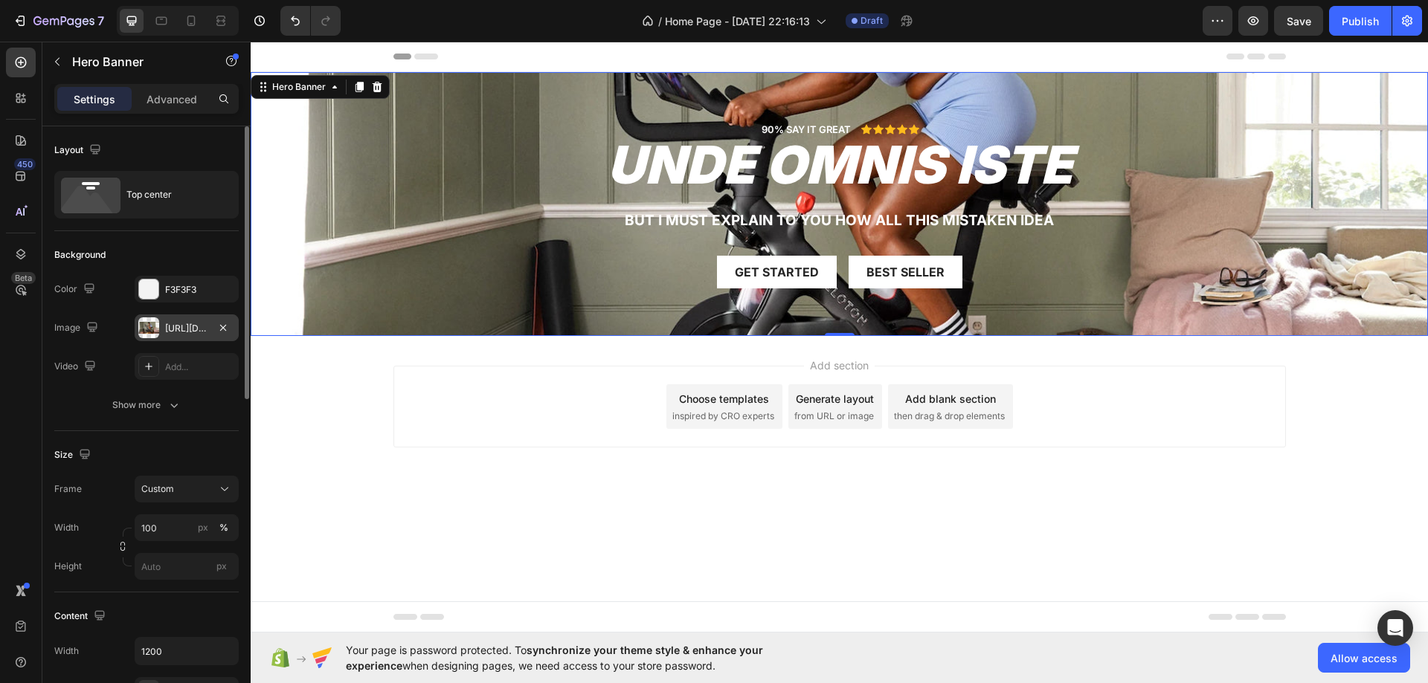
click at [174, 319] on div "[URL][DOMAIN_NAME]" at bounding box center [187, 328] width 104 height 27
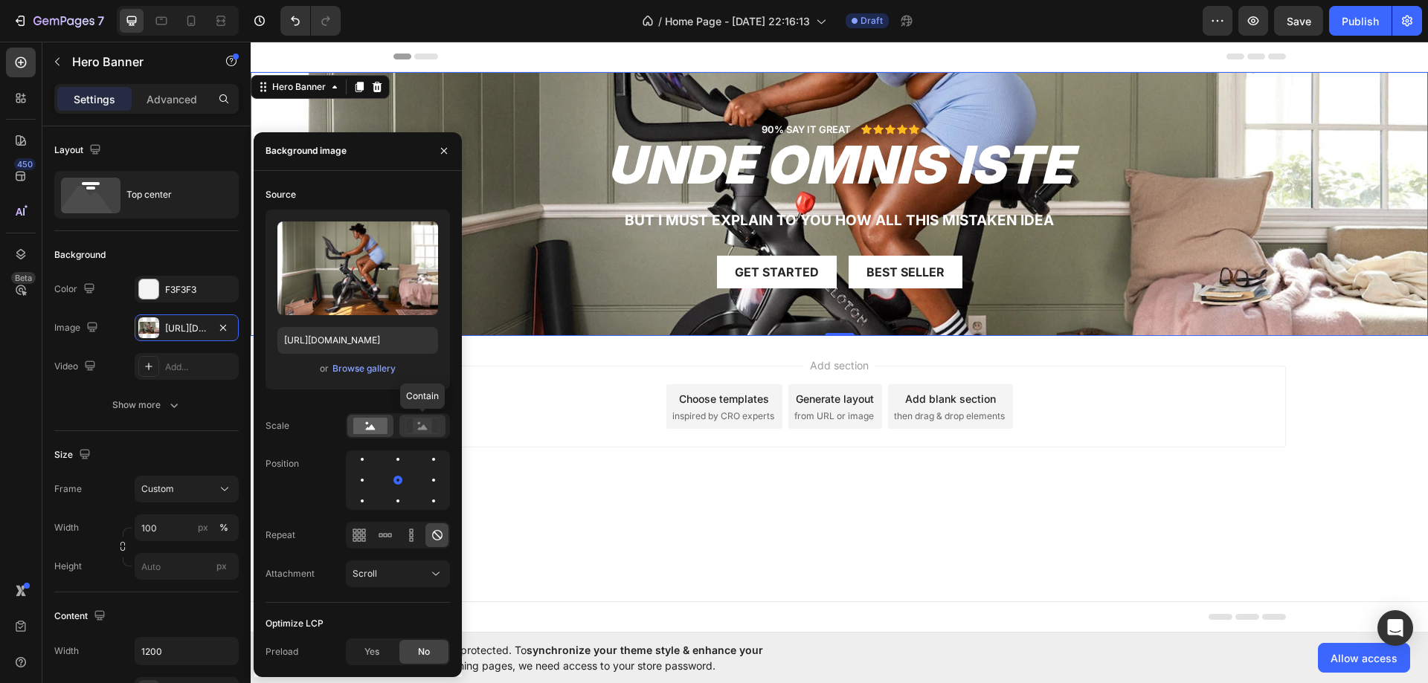
click at [424, 426] on icon at bounding box center [423, 427] width 10 height 5
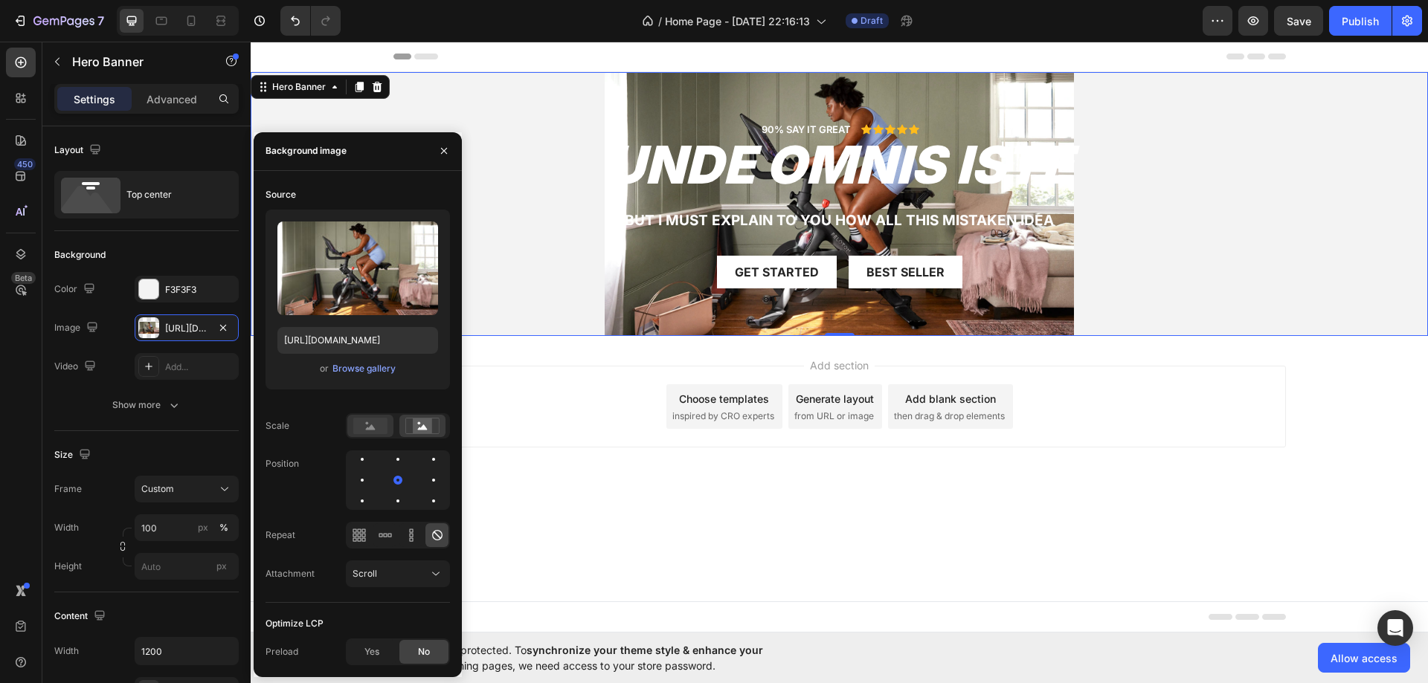
click at [366, 428] on rect at bounding box center [370, 426] width 34 height 16
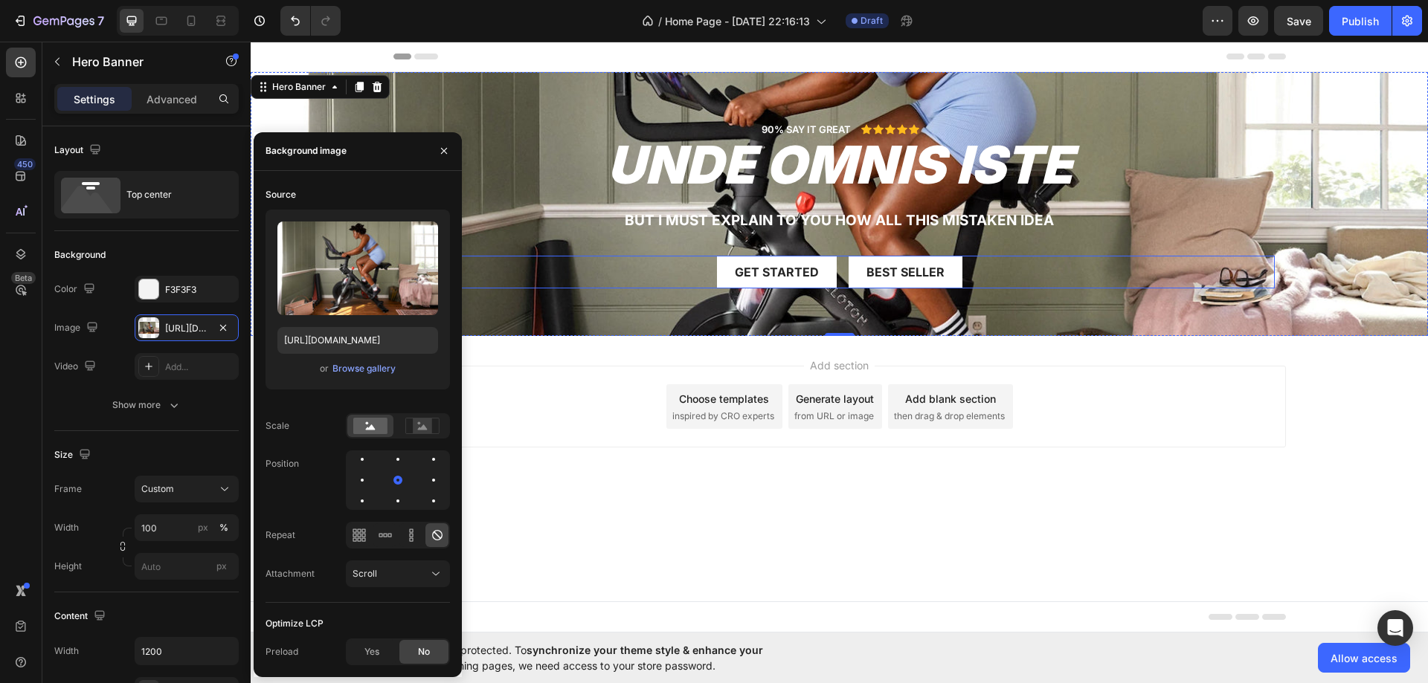
click at [546, 278] on div "Get started Button Best Seller Button Row" at bounding box center [839, 272] width 870 height 33
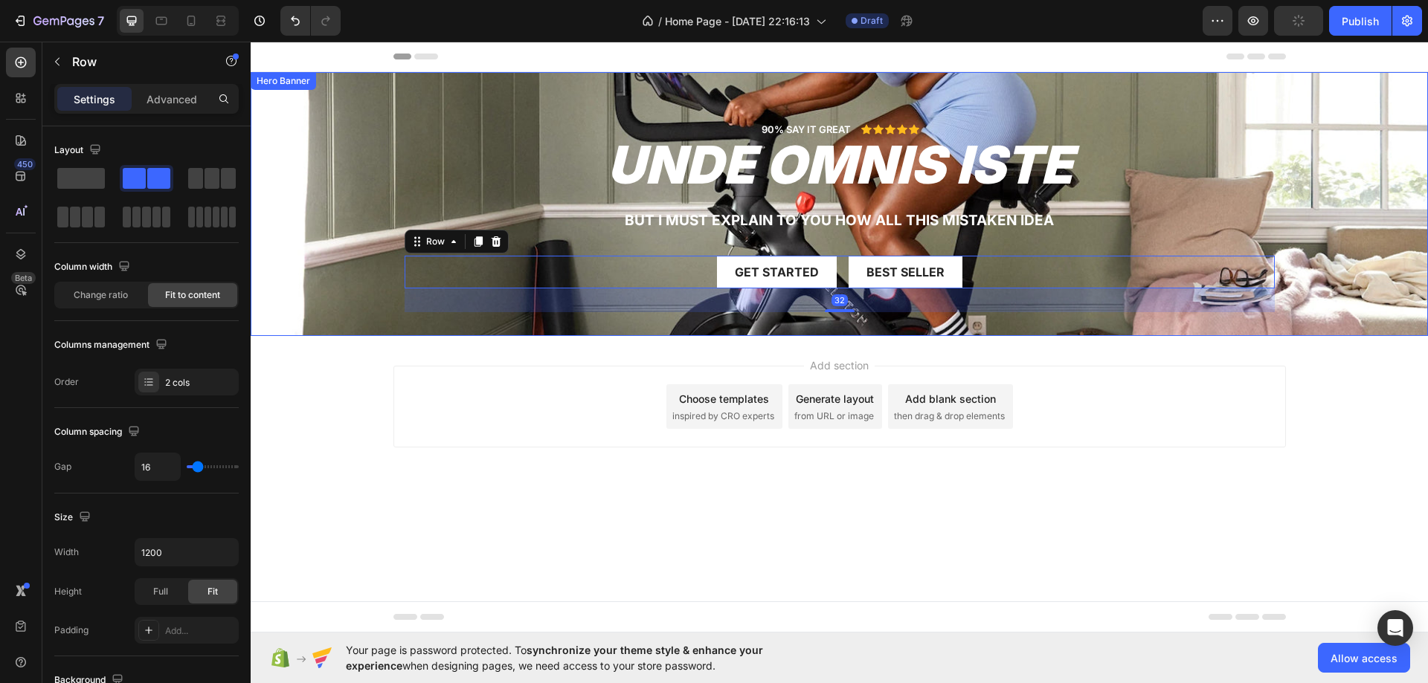
click at [263, 198] on div "Background Image" at bounding box center [839, 204] width 1177 height 264
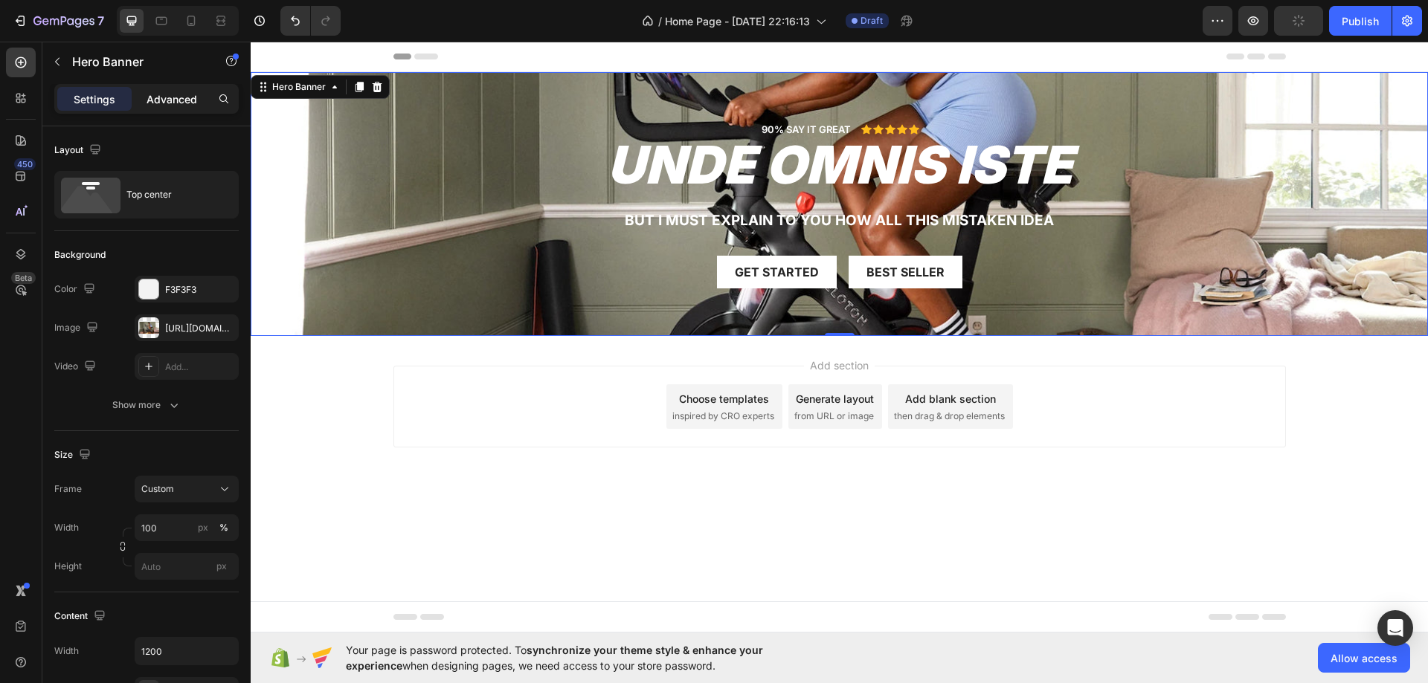
drag, startPoint x: 163, startPoint y: 113, endPoint x: 167, endPoint y: 95, distance: 18.2
click at [164, 112] on div "Settings Advanced" at bounding box center [146, 99] width 184 height 30
click at [167, 94] on p "Advanced" at bounding box center [171, 99] width 51 height 16
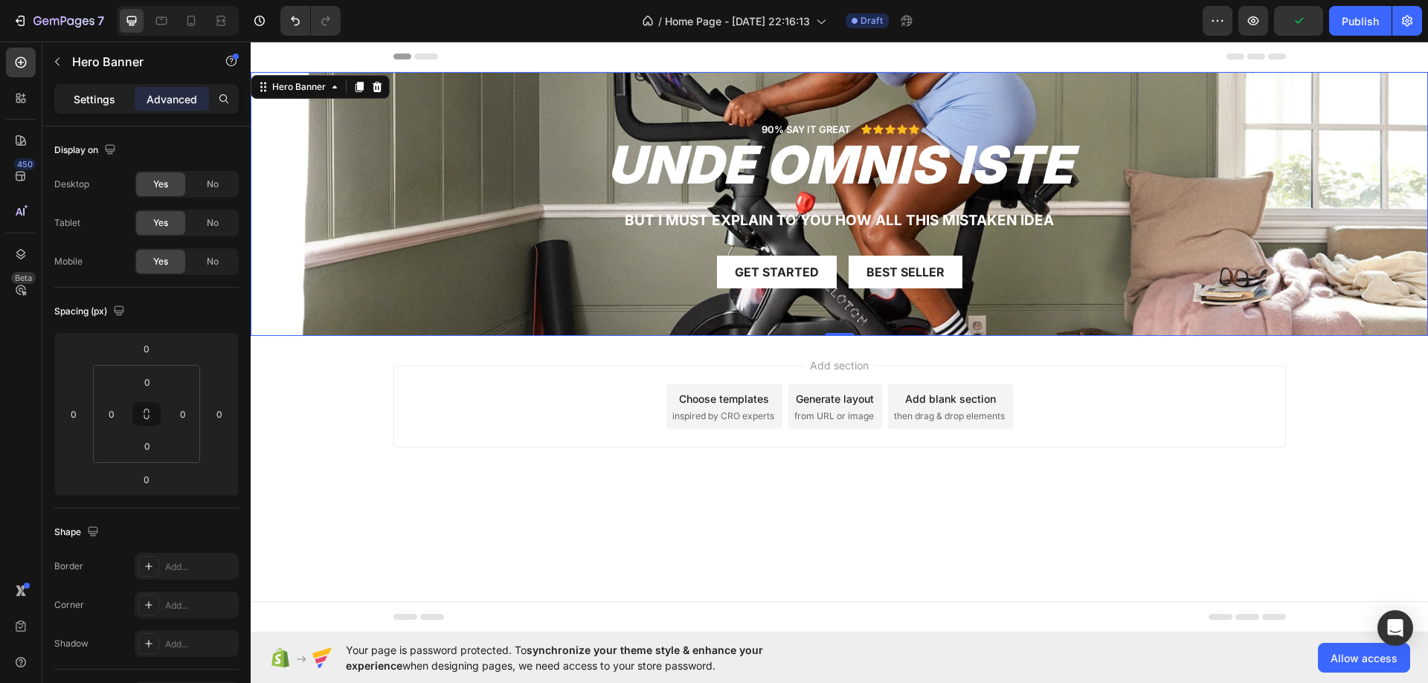
click at [123, 101] on div "Settings" at bounding box center [94, 99] width 74 height 24
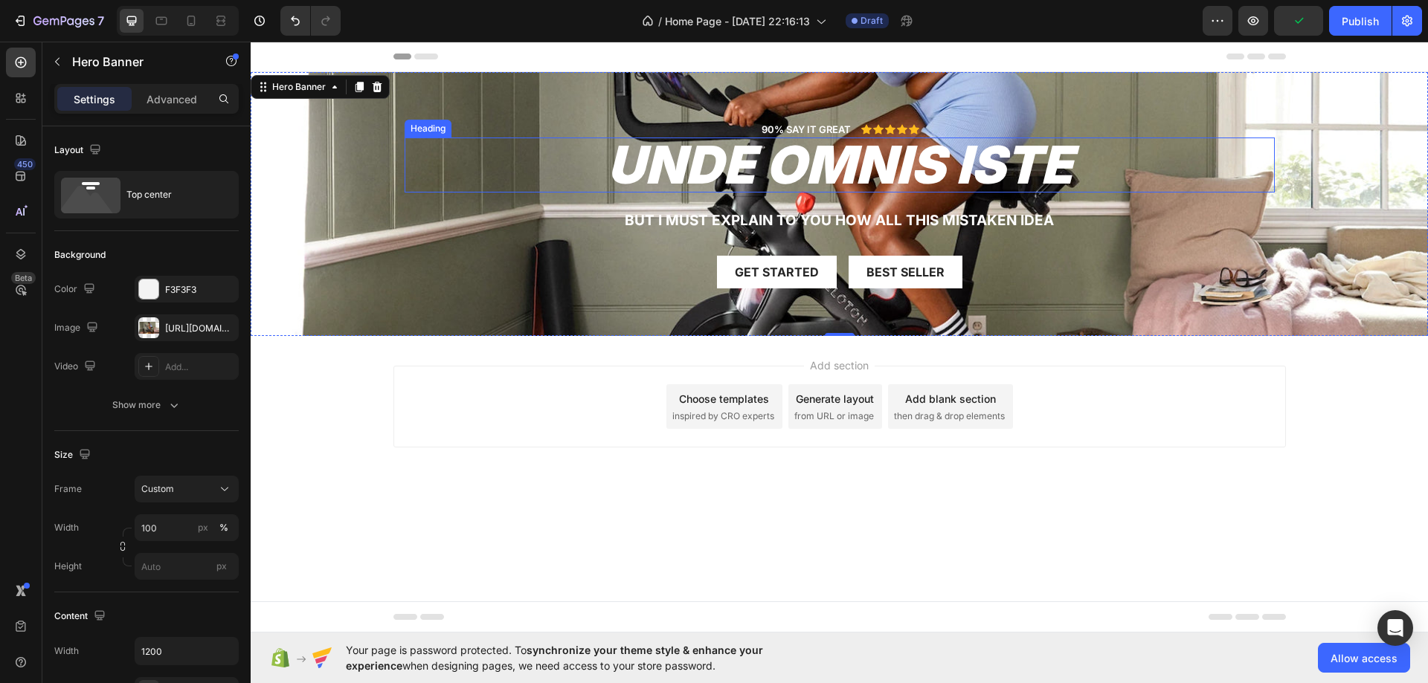
click at [474, 190] on h2 "unde omnis iste" at bounding box center [839, 165] width 870 height 55
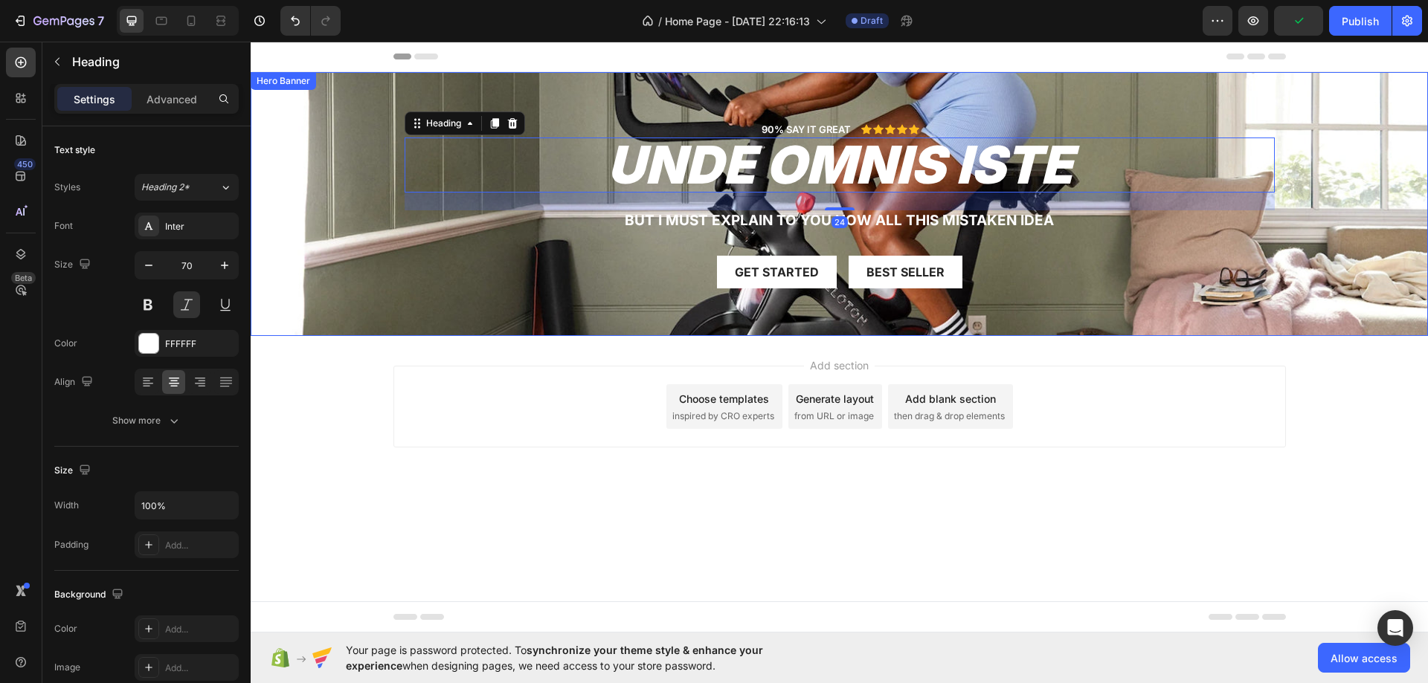
click at [352, 184] on div "Background Image" at bounding box center [839, 204] width 1177 height 264
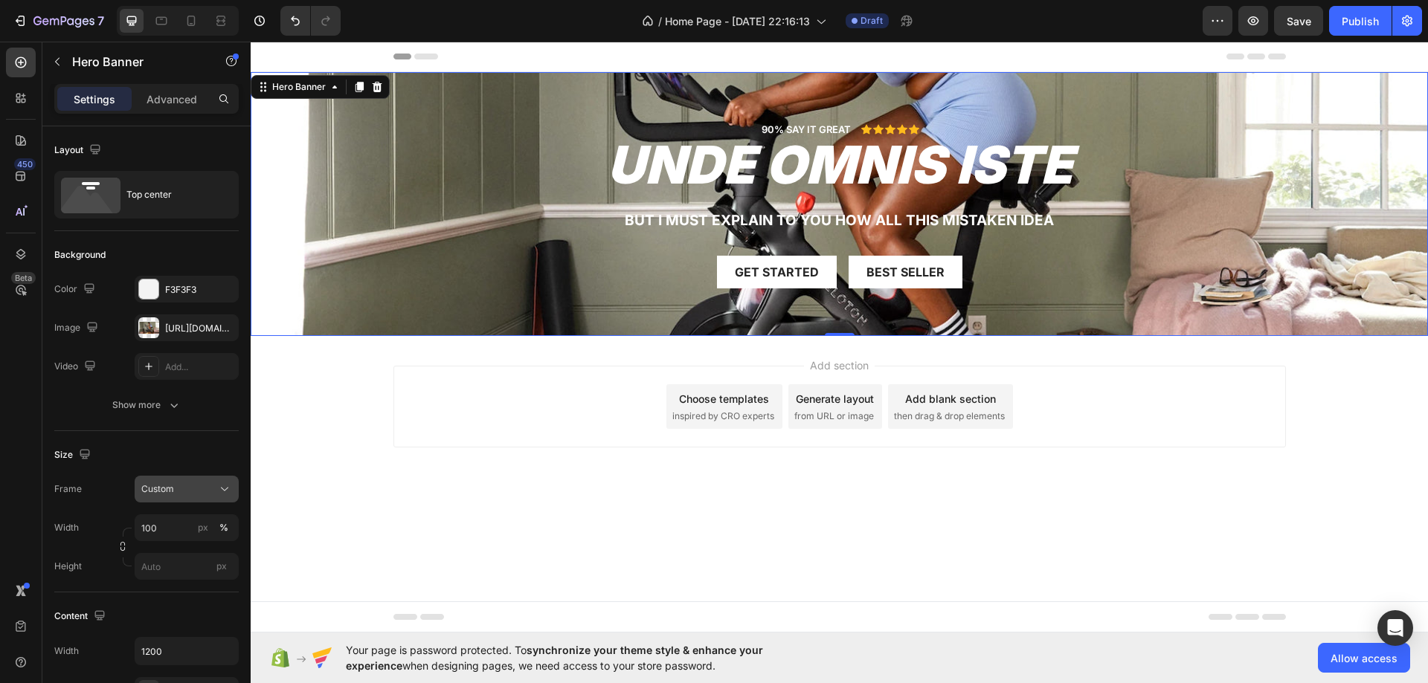
click at [160, 487] on span "Custom" at bounding box center [157, 489] width 33 height 13
click at [169, 524] on span "As banner source" at bounding box center [178, 524] width 74 height 13
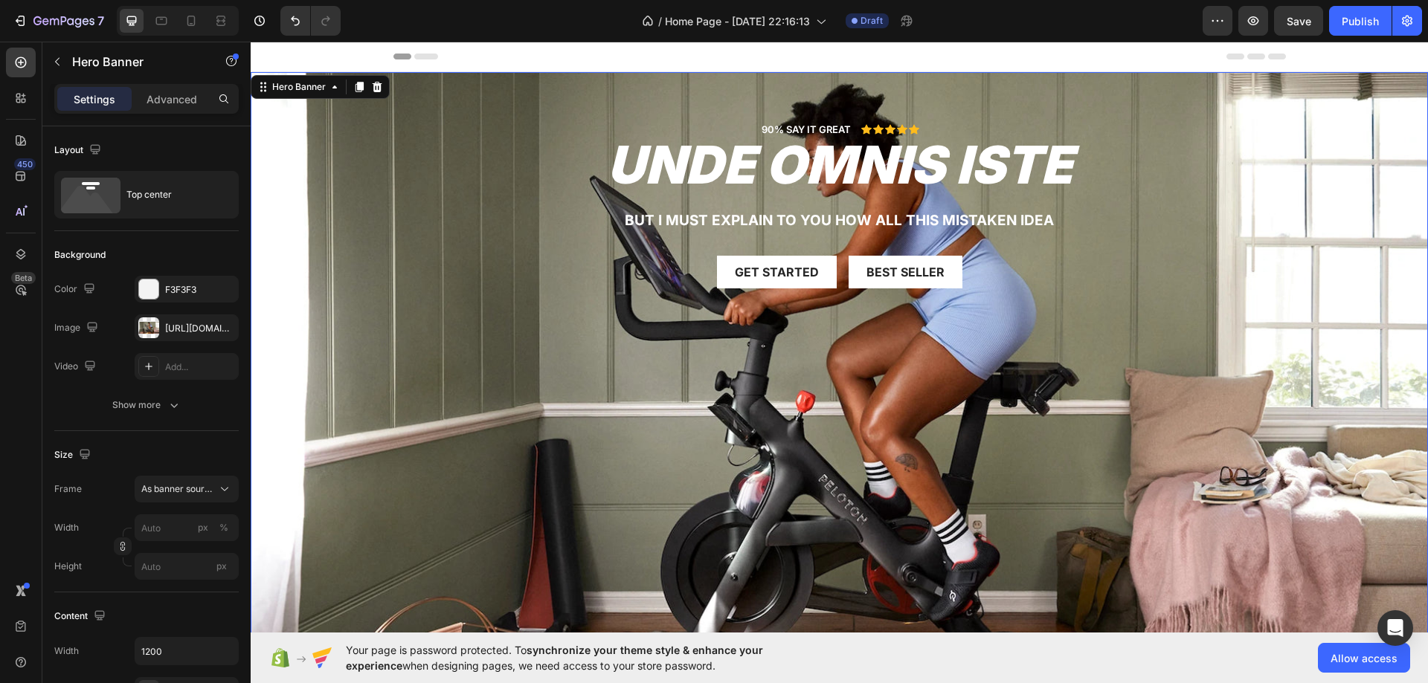
click at [362, 362] on div "Background Image" at bounding box center [839, 403] width 1177 height 662
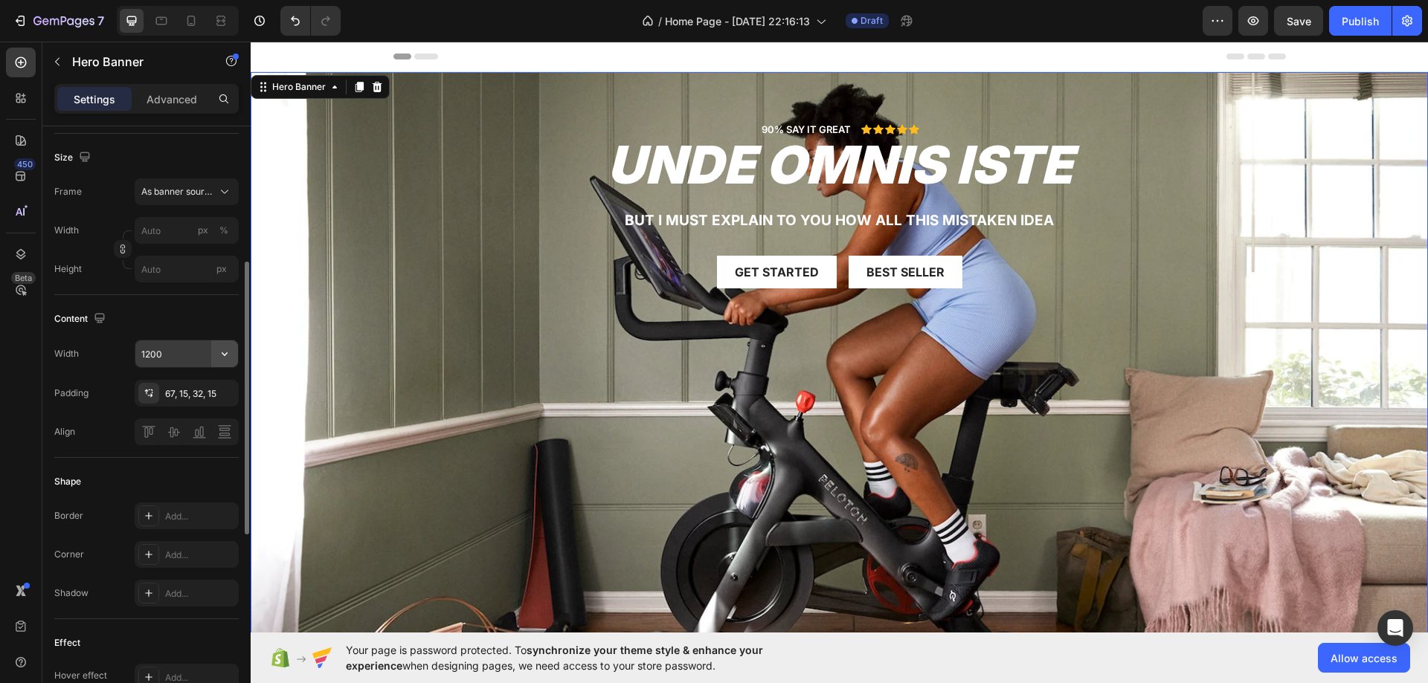
click at [218, 349] on icon "button" at bounding box center [224, 353] width 15 height 15
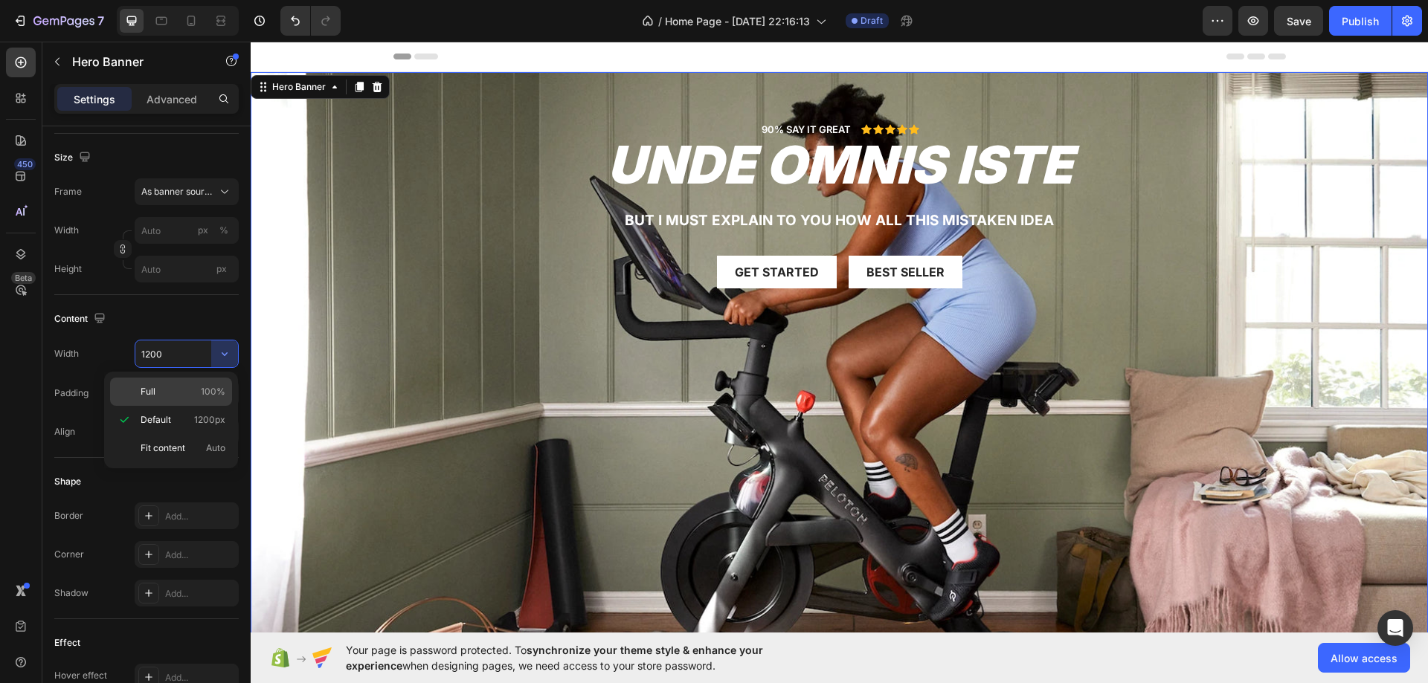
click at [183, 387] on p "Full 100%" at bounding box center [183, 391] width 85 height 13
type input "100%"
click at [354, 333] on div "90% SAY IT GREAT Text Block Icon Icon Icon Icon Icon Icon List Row unde omnis i…" at bounding box center [839, 204] width 1177 height 264
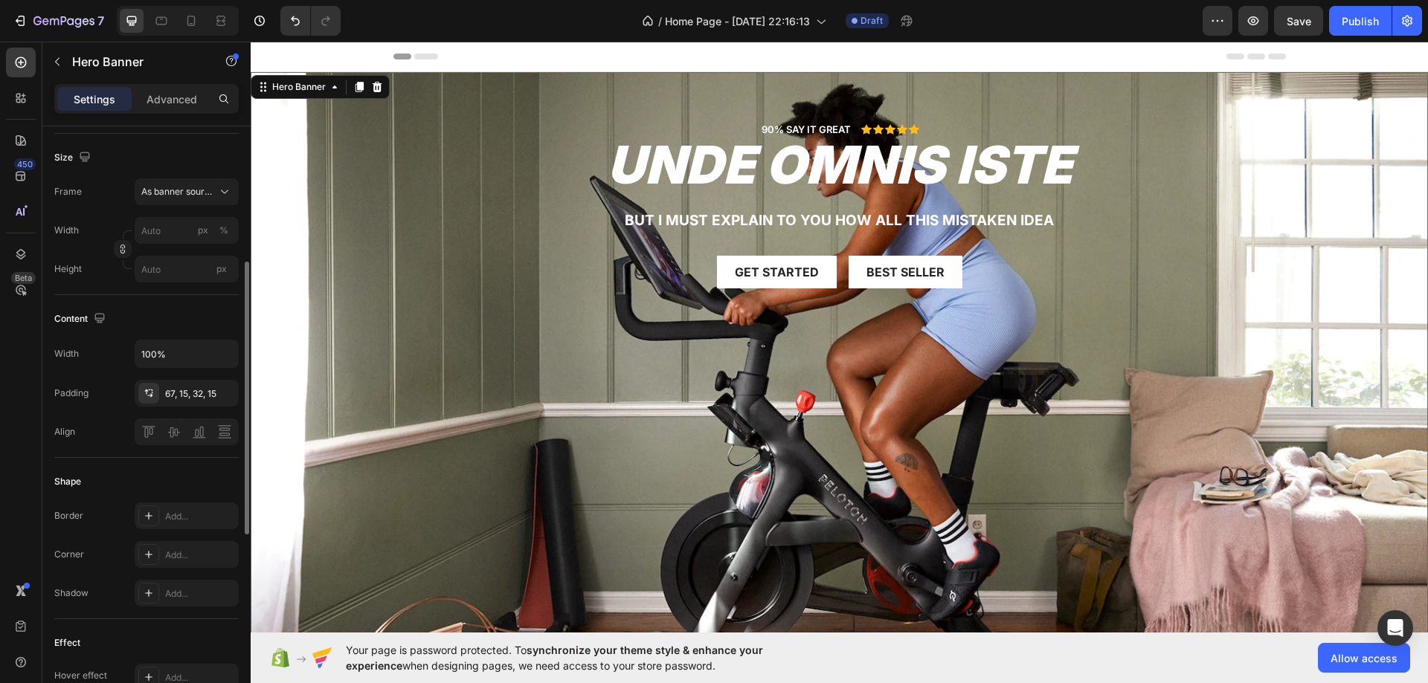
scroll to position [0, 0]
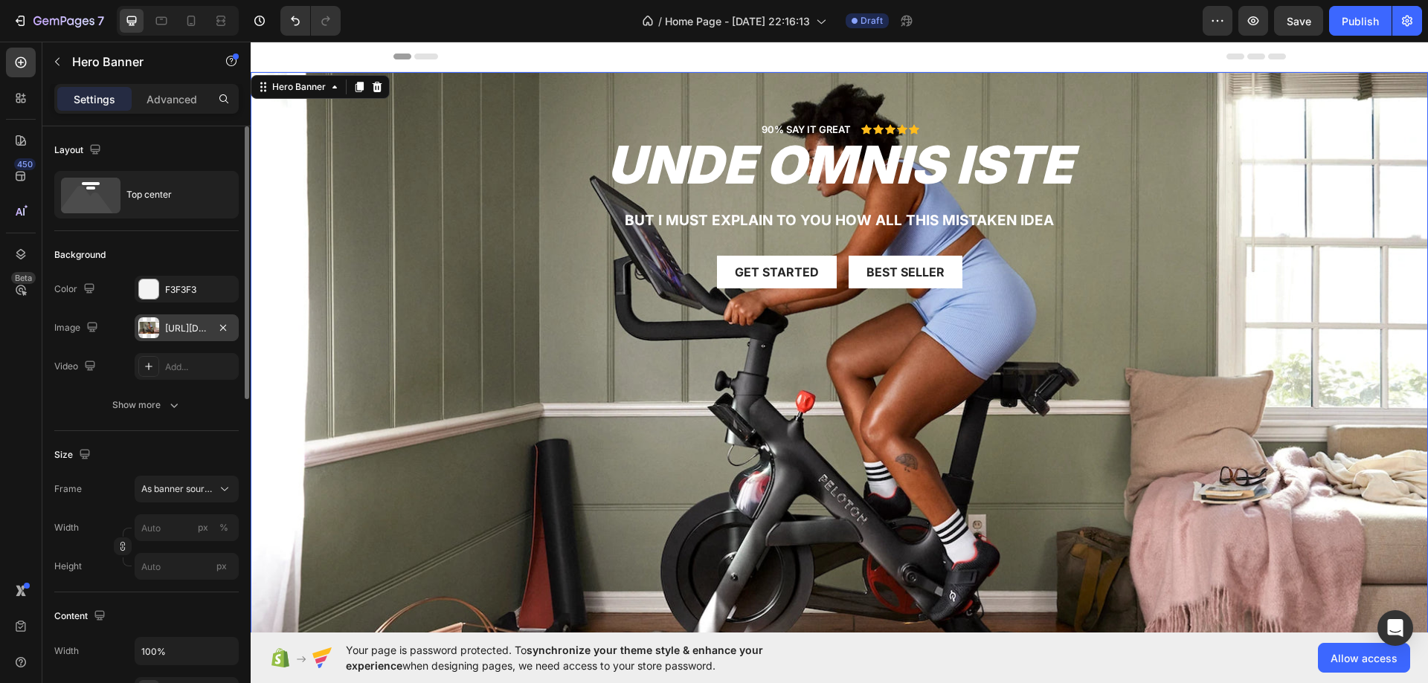
click at [164, 317] on div "[URL][DOMAIN_NAME]" at bounding box center [187, 328] width 104 height 27
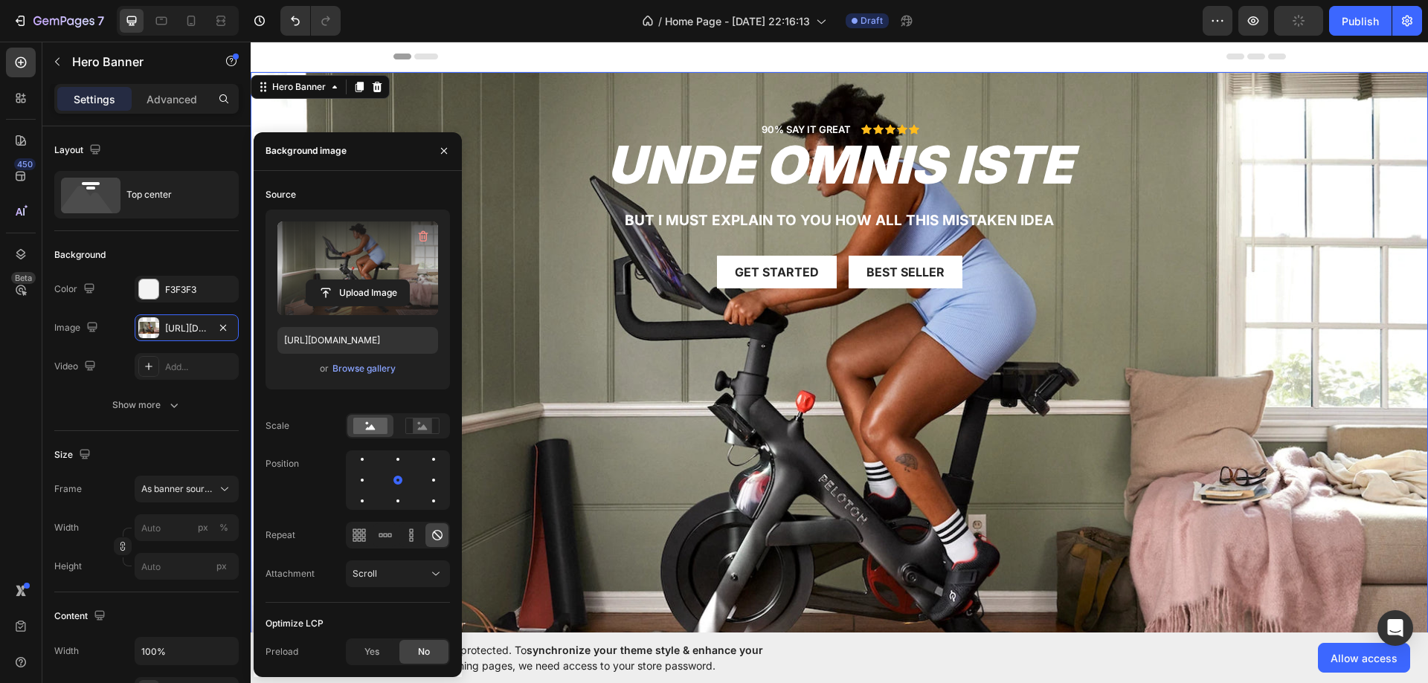
click at [363, 273] on label at bounding box center [357, 269] width 161 height 94
click at [363, 280] on input "file" at bounding box center [357, 292] width 103 height 25
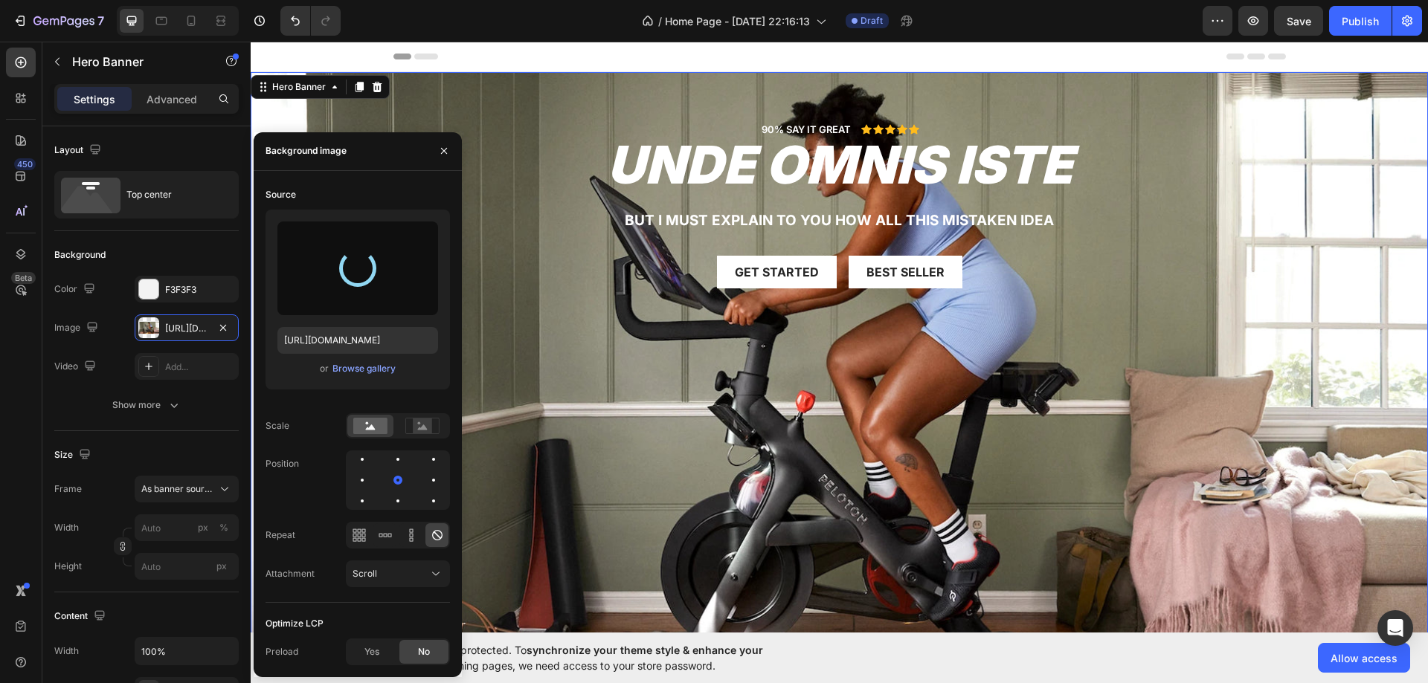
type input "https://cdn.shopify.com/s/files/1/0750/7345/4137/files/gempages_586307741648159…"
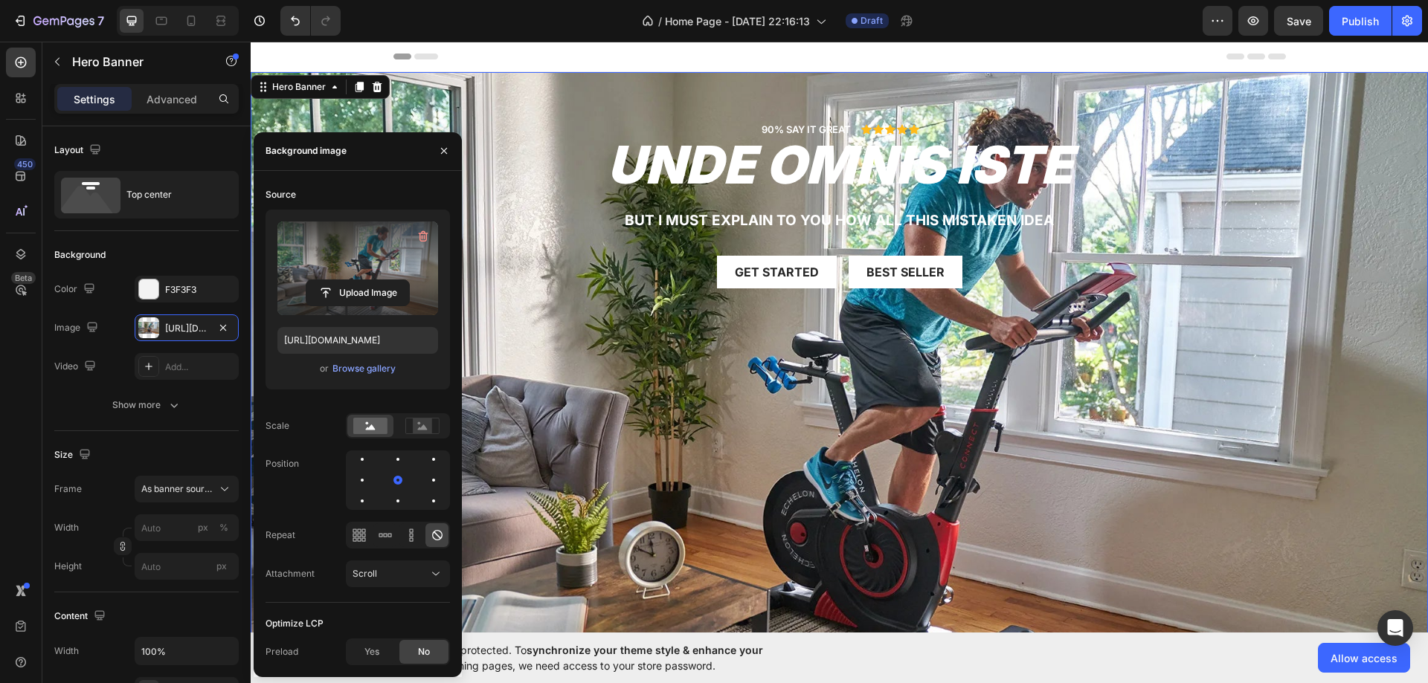
click at [578, 375] on div "Background Image" at bounding box center [839, 403] width 1177 height 662
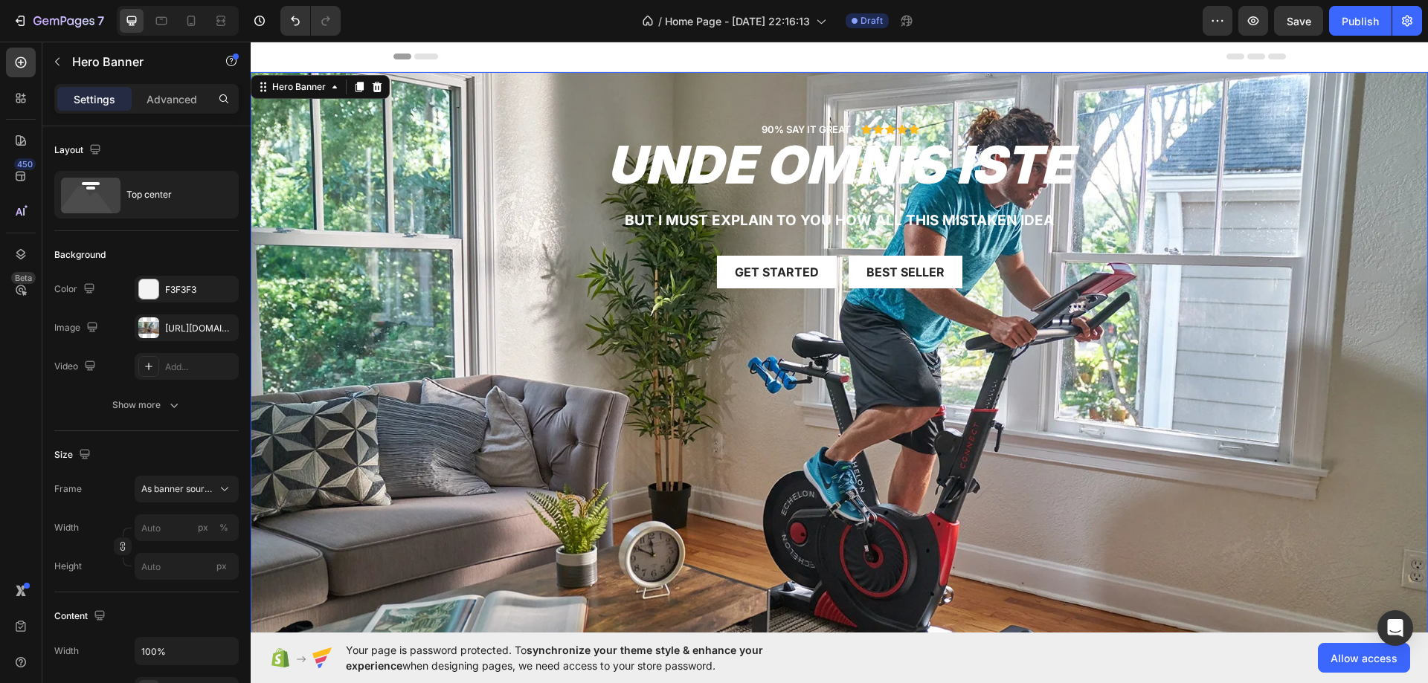
click at [532, 354] on div "Background Image" at bounding box center [839, 403] width 1177 height 662
click at [100, 213] on icon at bounding box center [88, 204] width 54 height 36
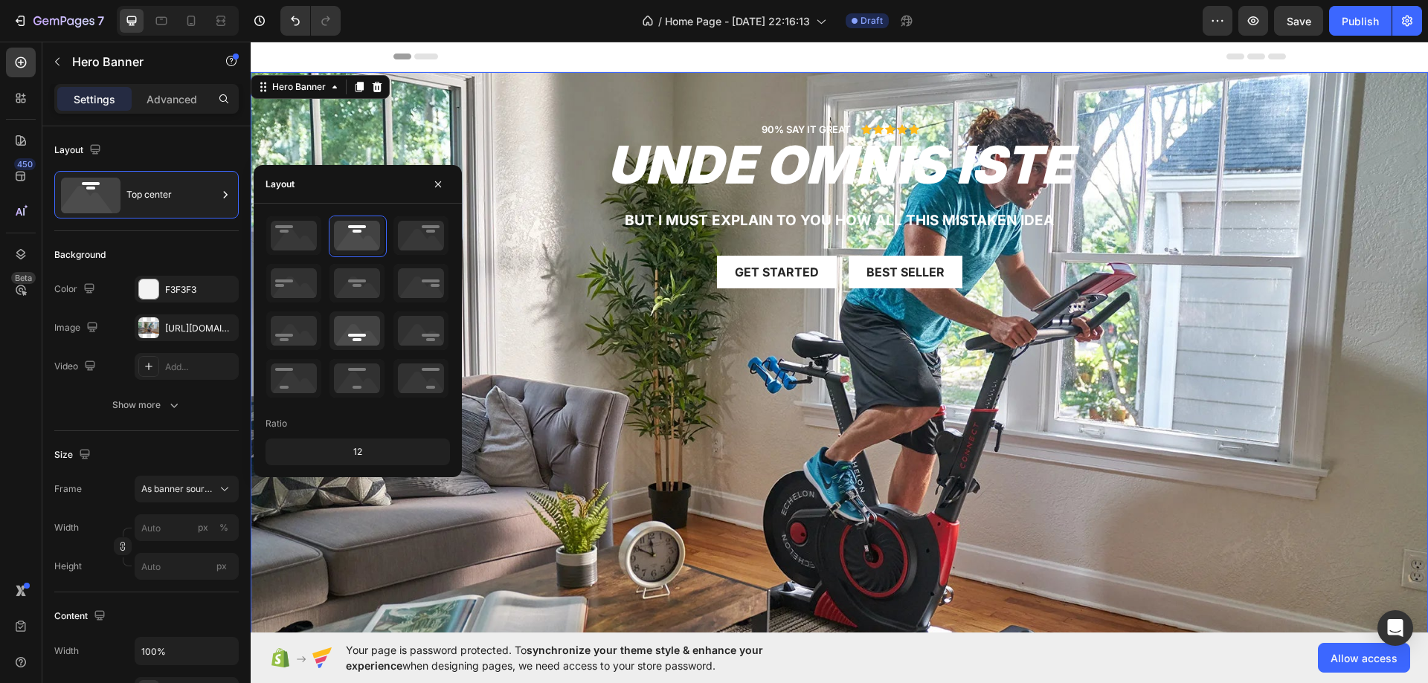
click at [354, 319] on icon at bounding box center [356, 331] width 55 height 39
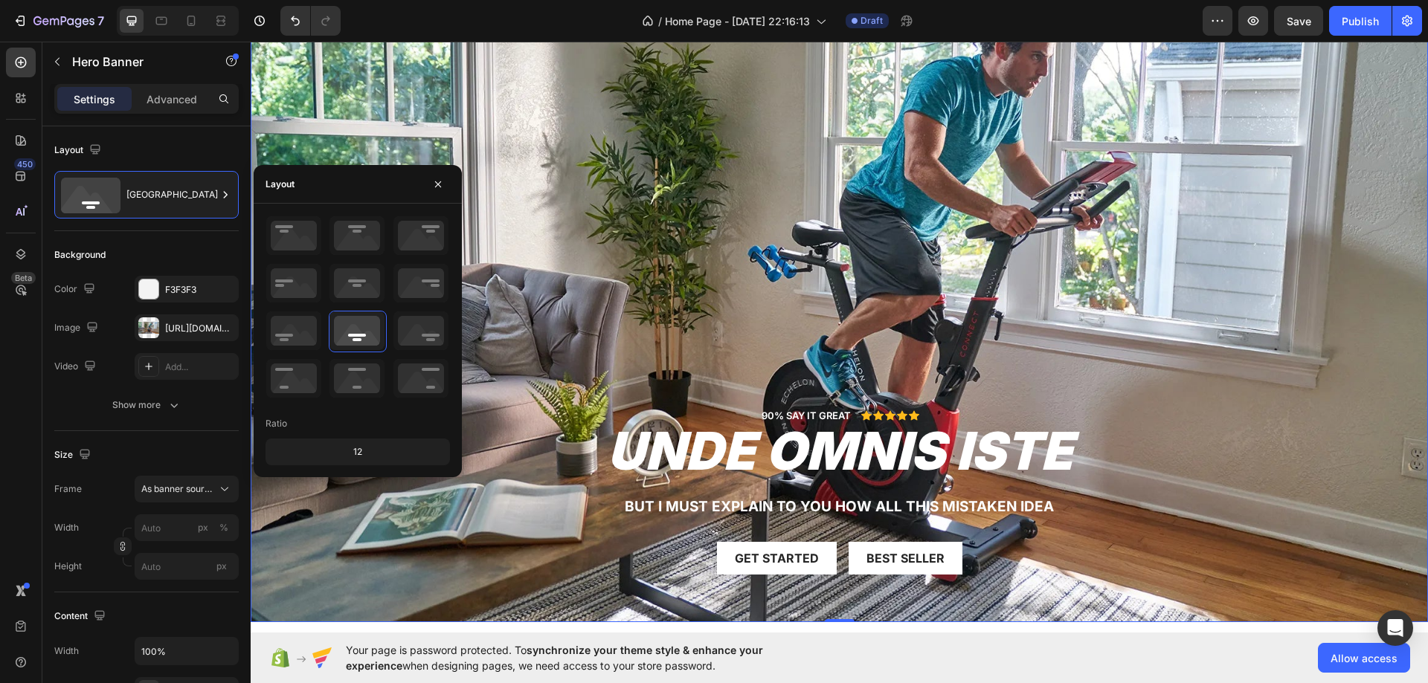
scroll to position [74, 0]
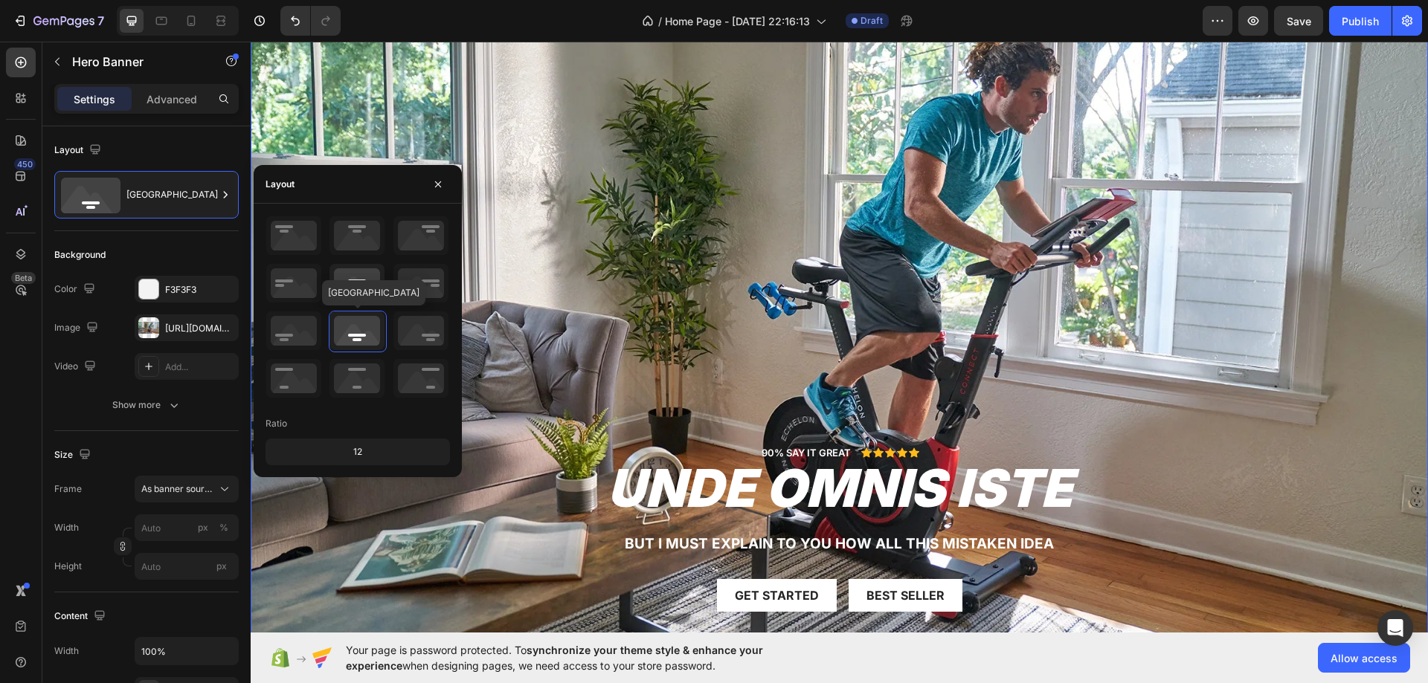
click at [345, 291] on icon at bounding box center [356, 283] width 55 height 39
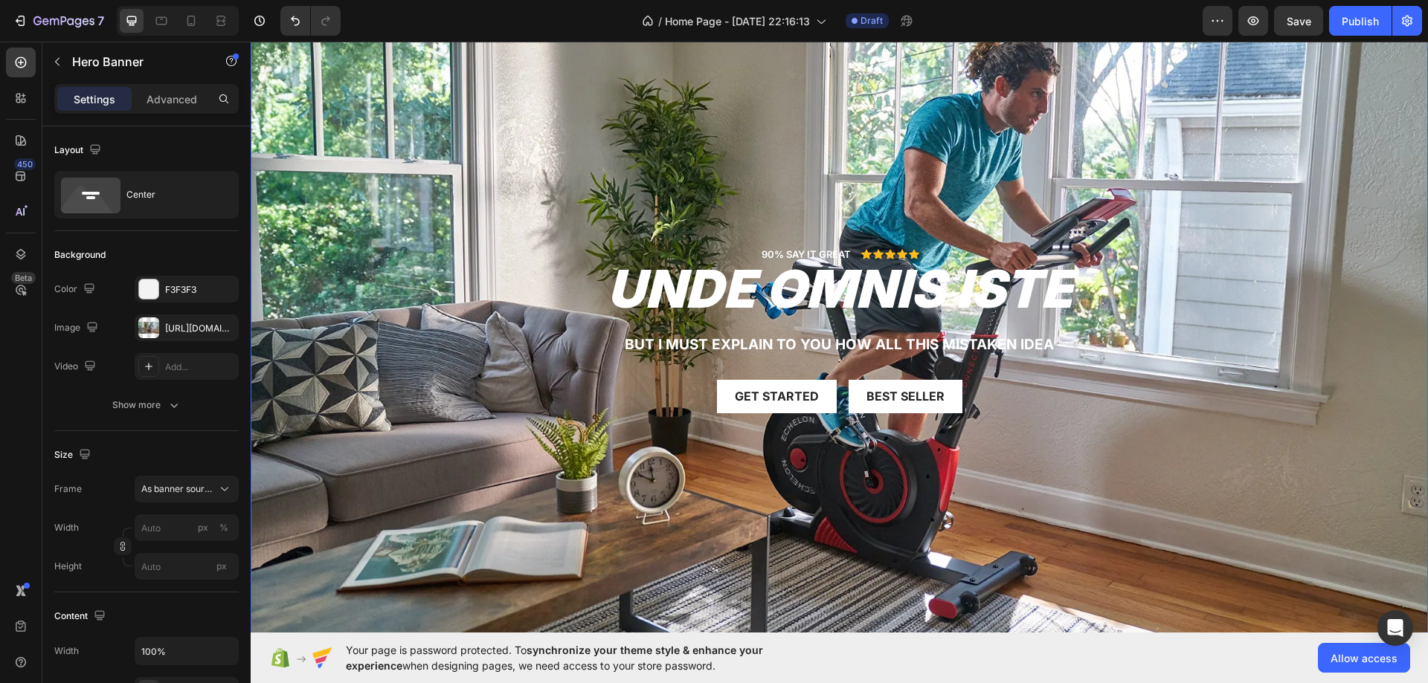
click at [566, 148] on div "Background Image" at bounding box center [839, 329] width 1177 height 662
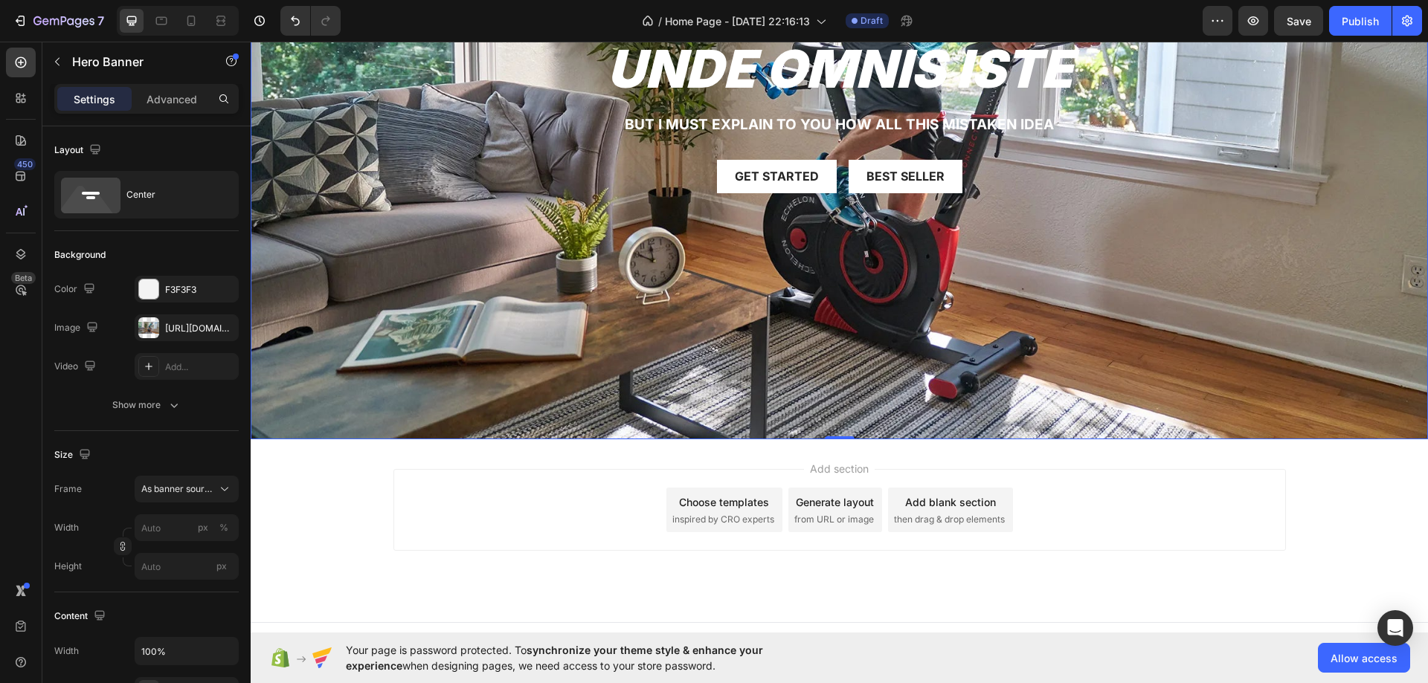
scroll to position [0, 0]
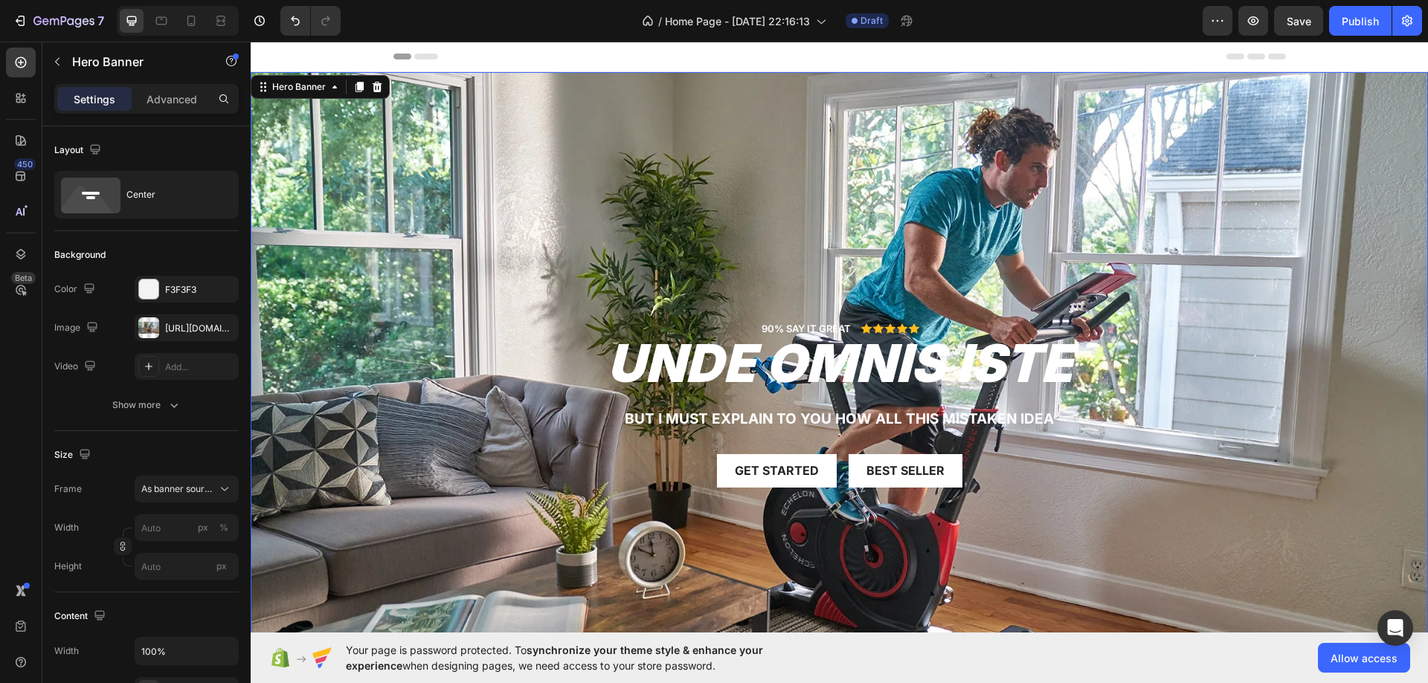
click at [496, 193] on div "Background Image" at bounding box center [839, 403] width 1177 height 662
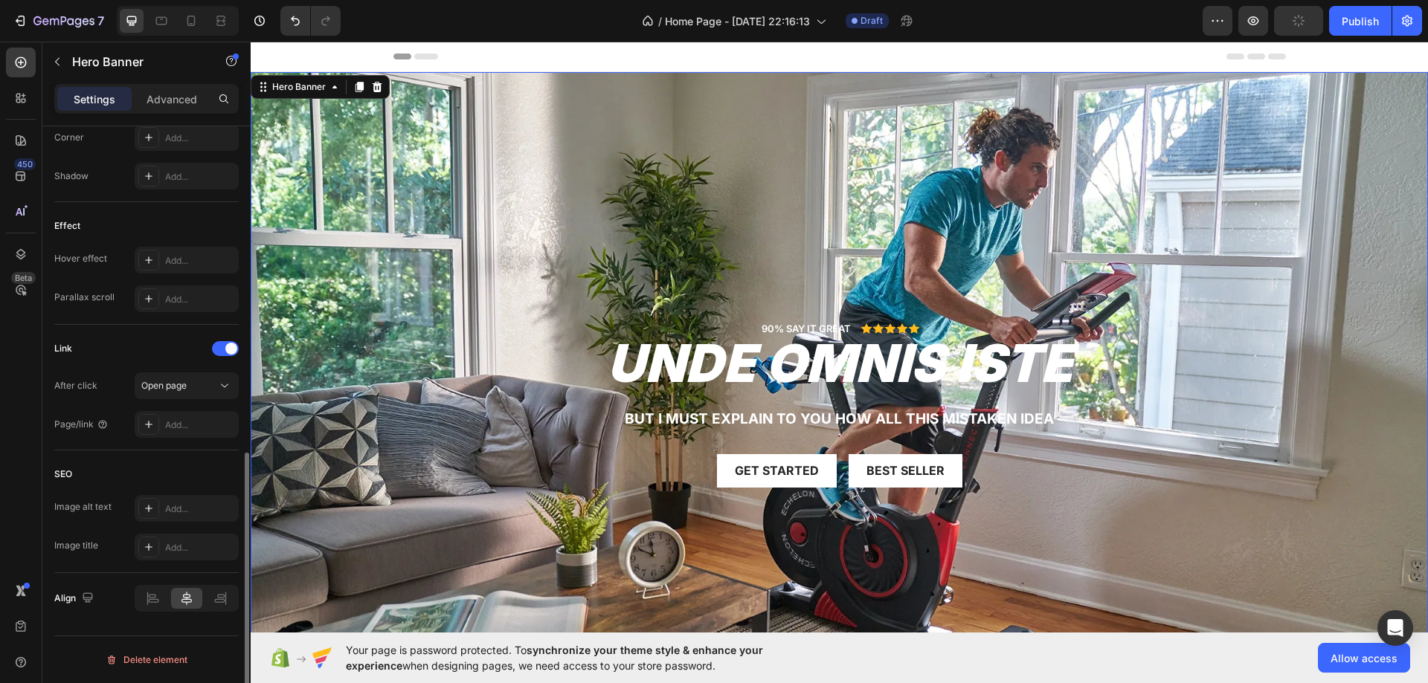
scroll to position [120, 0]
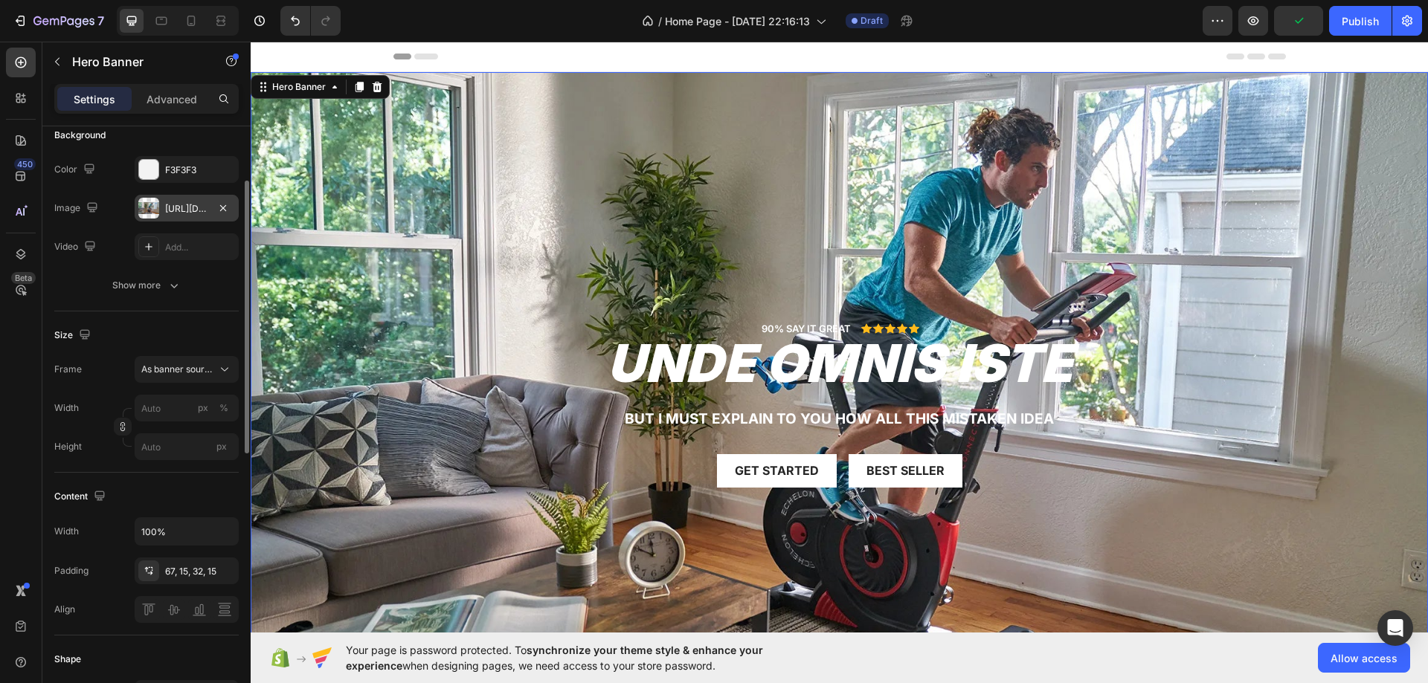
click at [192, 213] on div "https://cdn.shopify.com/s/files/1/0750/7345/4137/files/gempages_586307741648159…" at bounding box center [186, 208] width 43 height 13
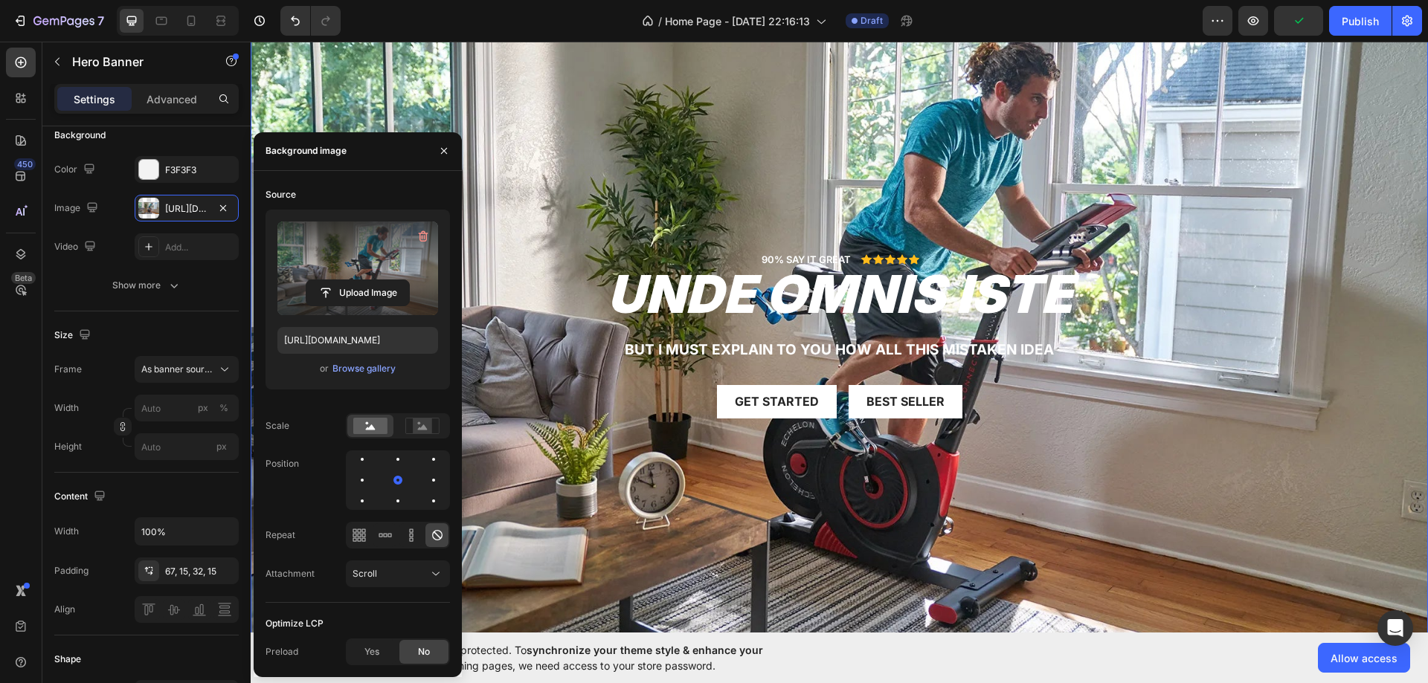
scroll to position [309, 0]
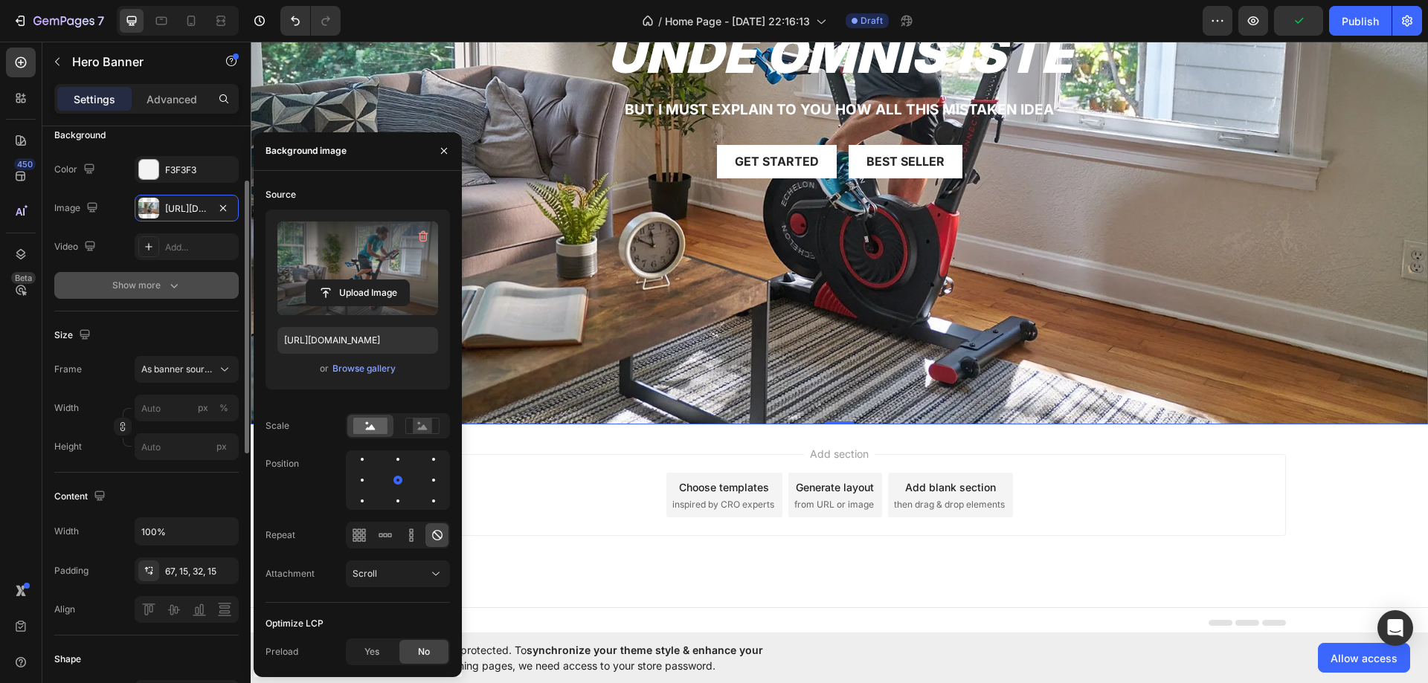
click at [170, 282] on icon "button" at bounding box center [174, 285] width 15 height 15
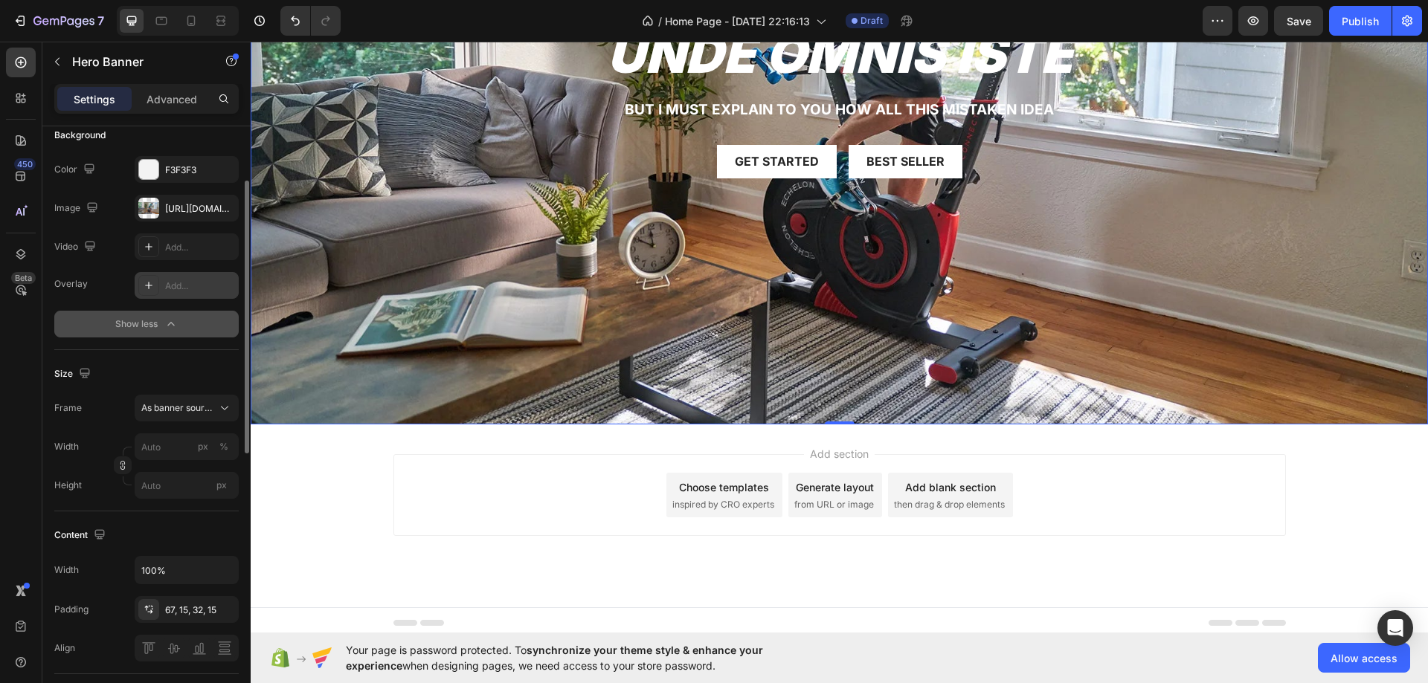
click at [181, 286] on div "Add..." at bounding box center [200, 286] width 70 height 13
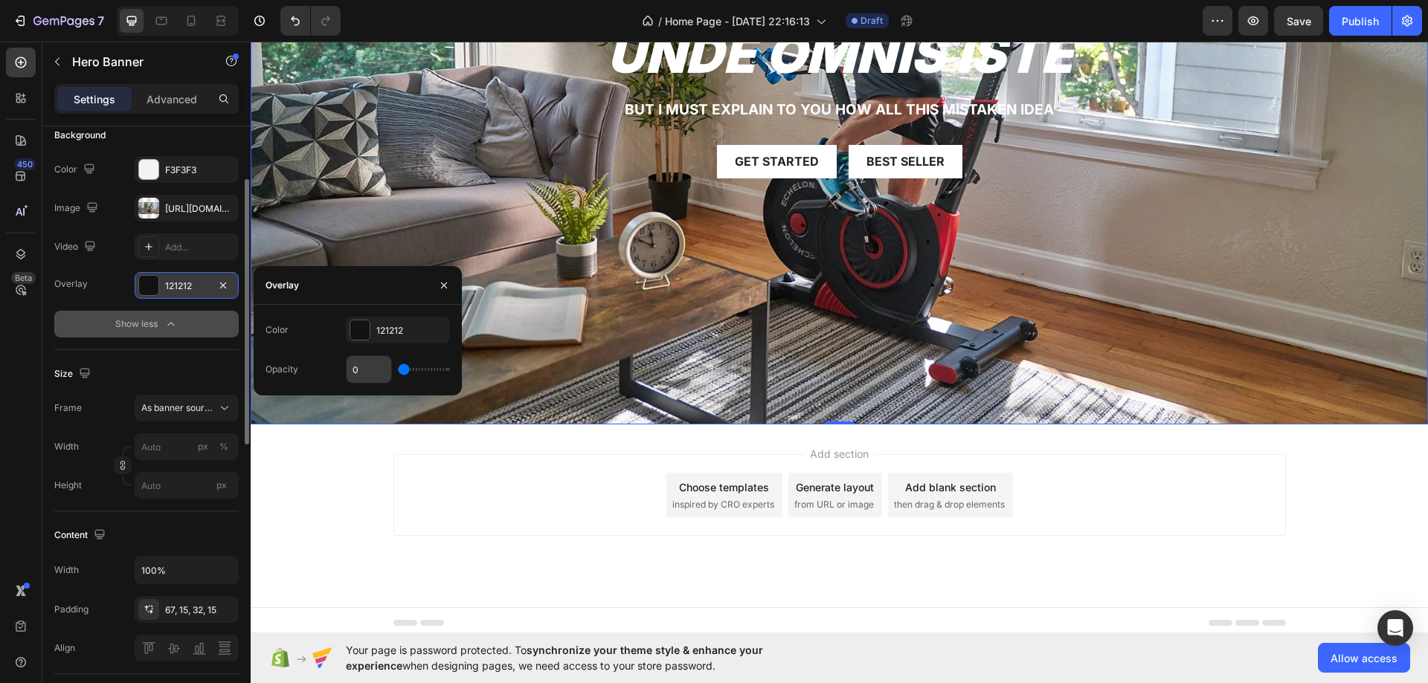
click at [356, 371] on input "0" at bounding box center [368, 369] width 45 height 27
type input "15"
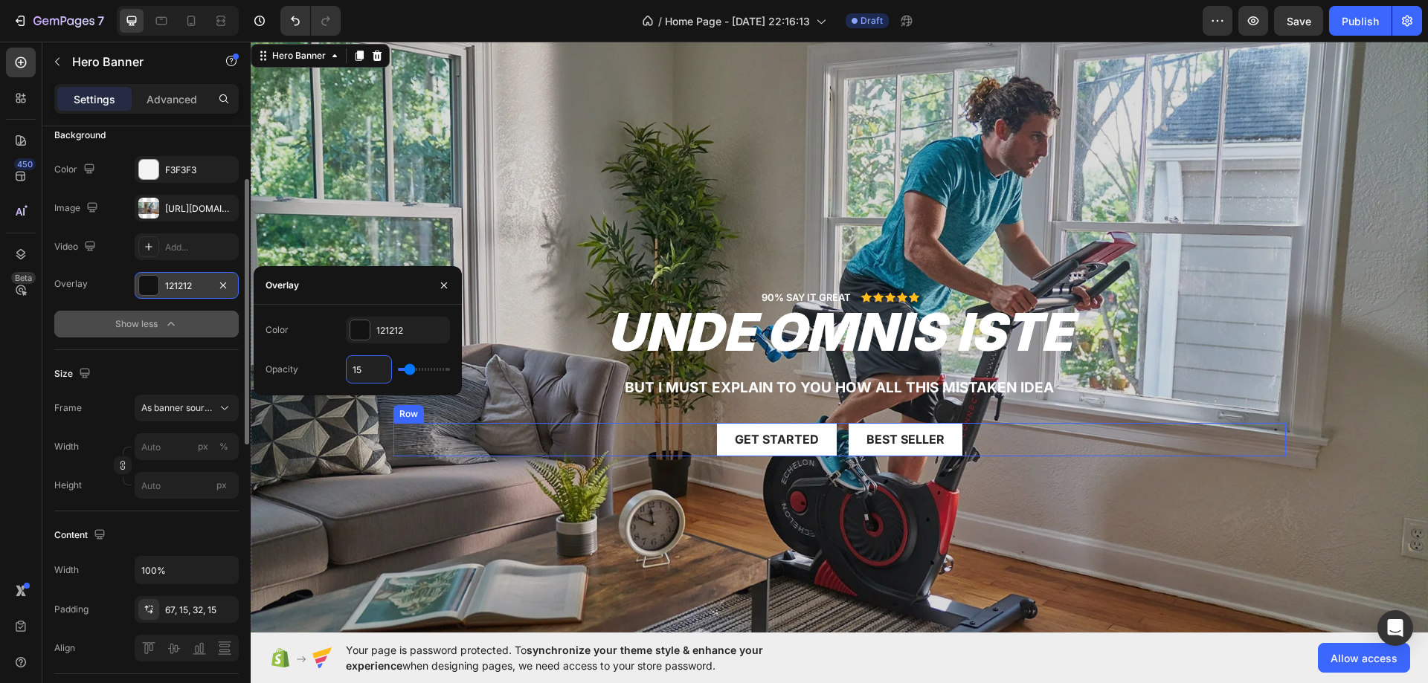
scroll to position [86, 0]
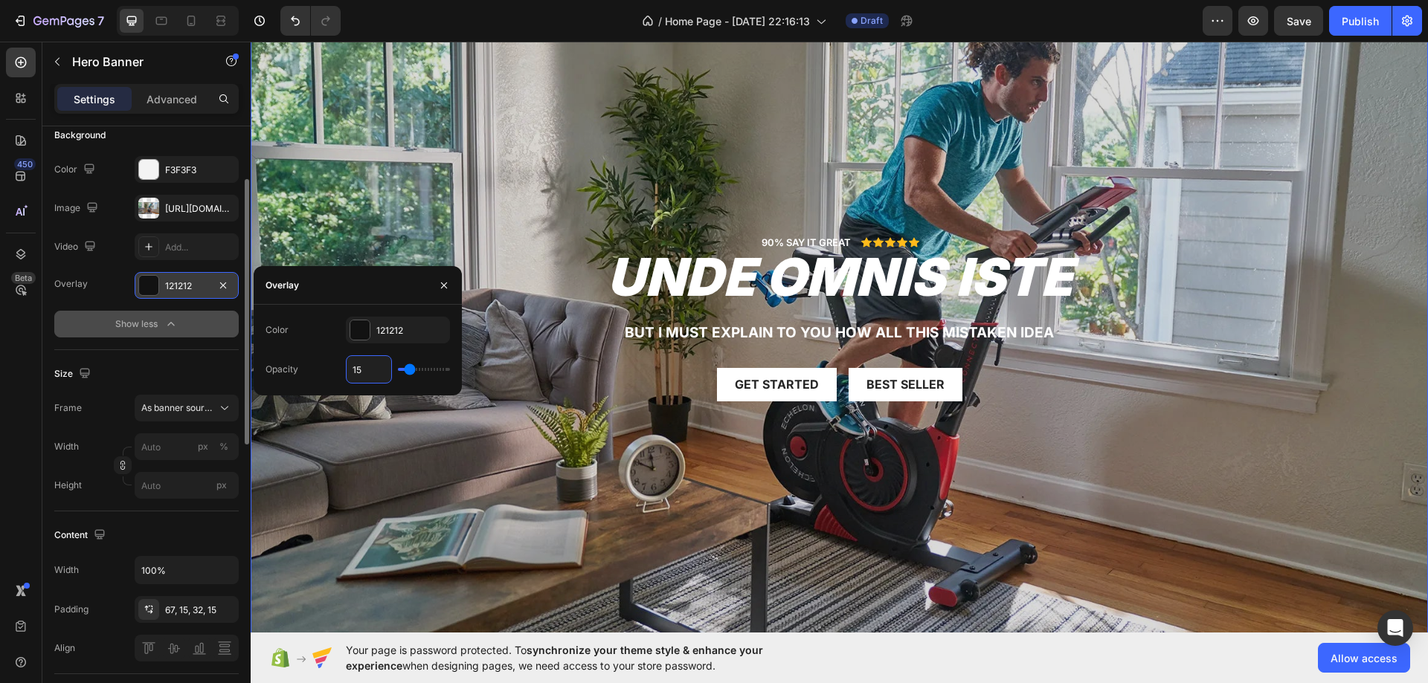
click at [374, 363] on input "15" at bounding box center [368, 369] width 45 height 27
type input "2"
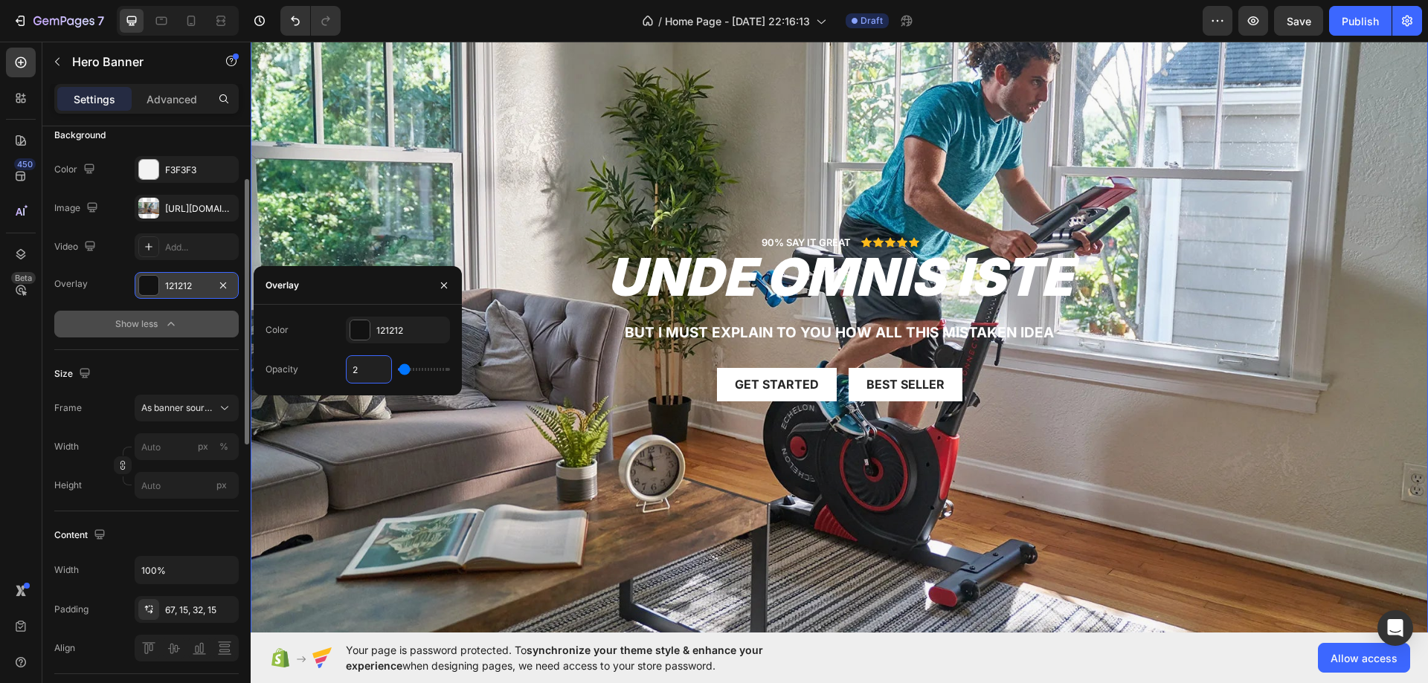
type input "20"
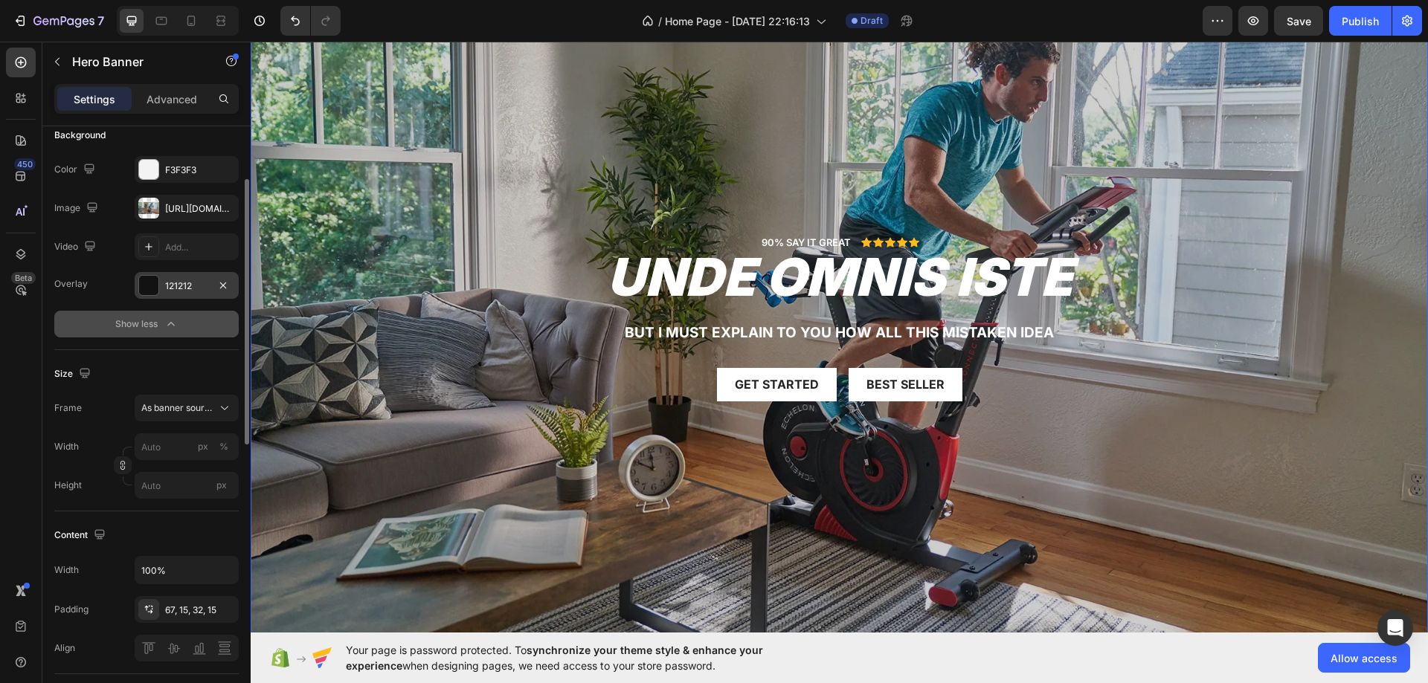
click at [444, 181] on div "Overlay" at bounding box center [839, 317] width 1177 height 662
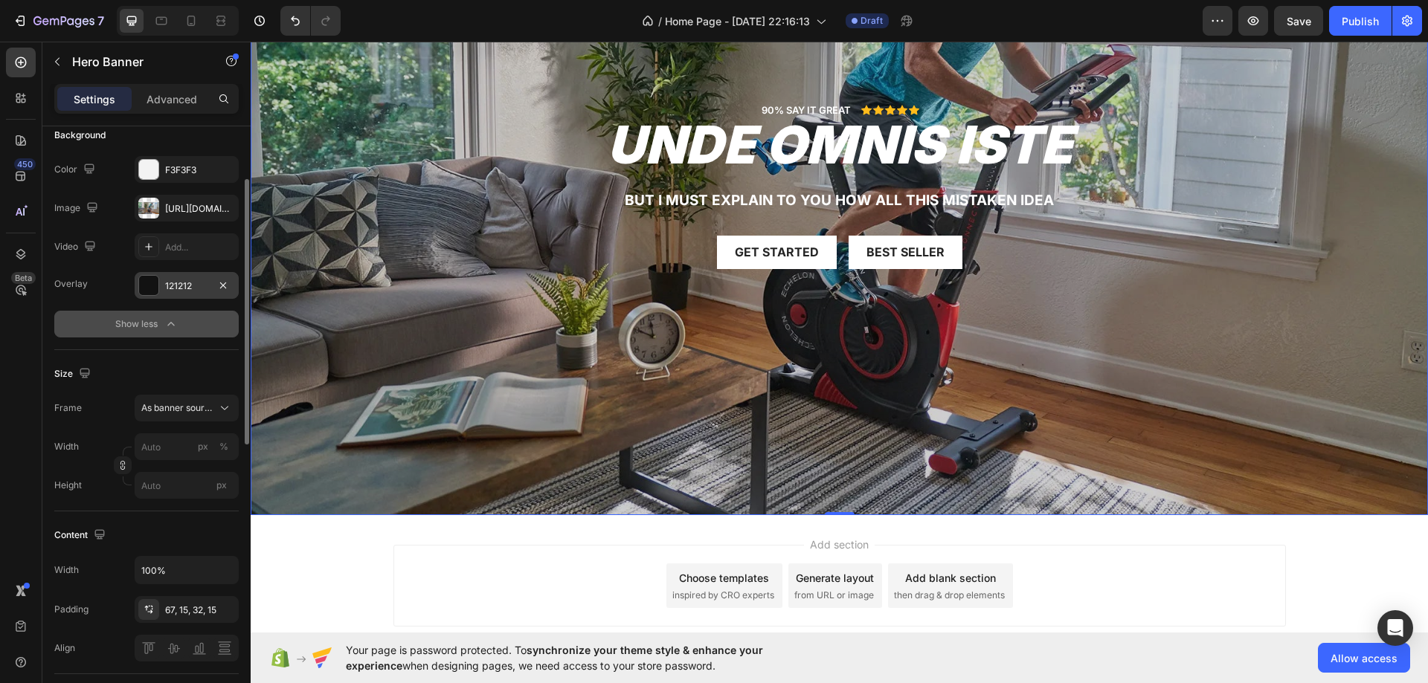
scroll to position [0, 0]
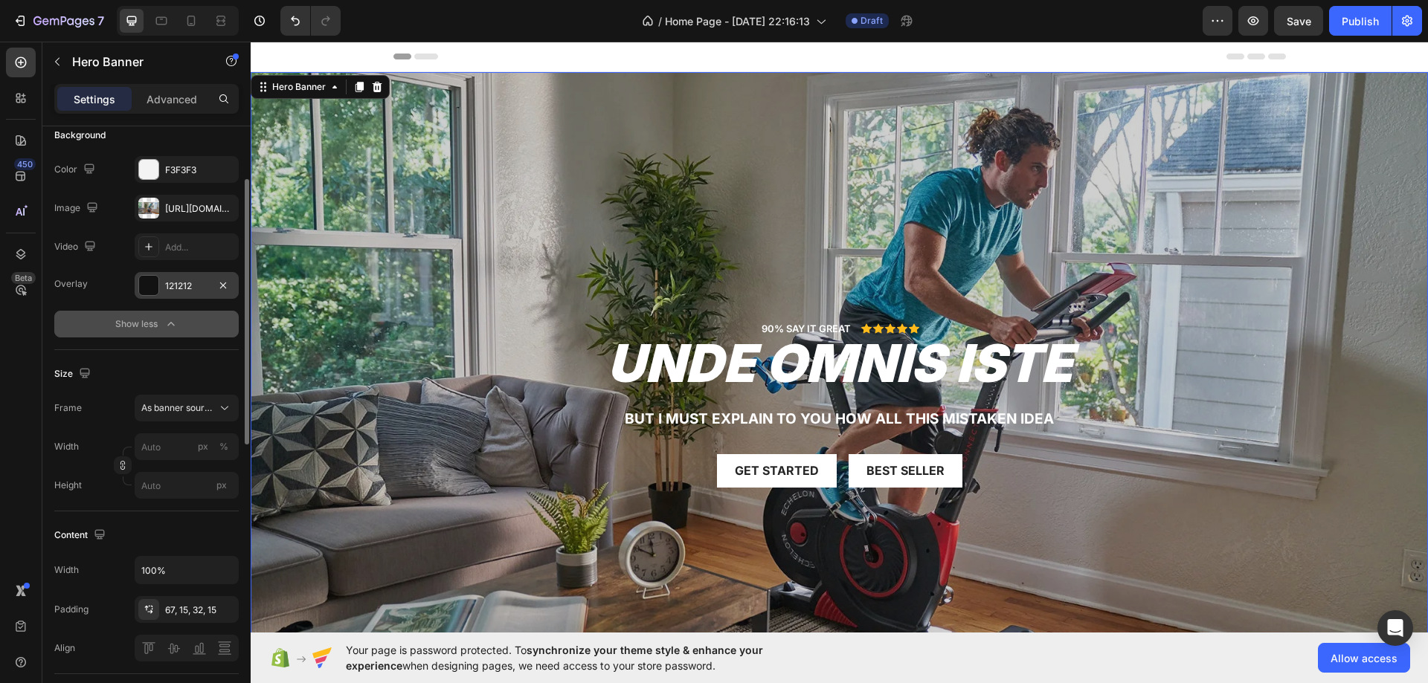
click at [1153, 283] on div "90% SAY IT GREAT Text Block Icon Icon Icon Icon Icon Icon List Row unde omnis i…" at bounding box center [839, 403] width 1177 height 264
click at [753, 473] on div "Get started" at bounding box center [777, 471] width 84 height 16
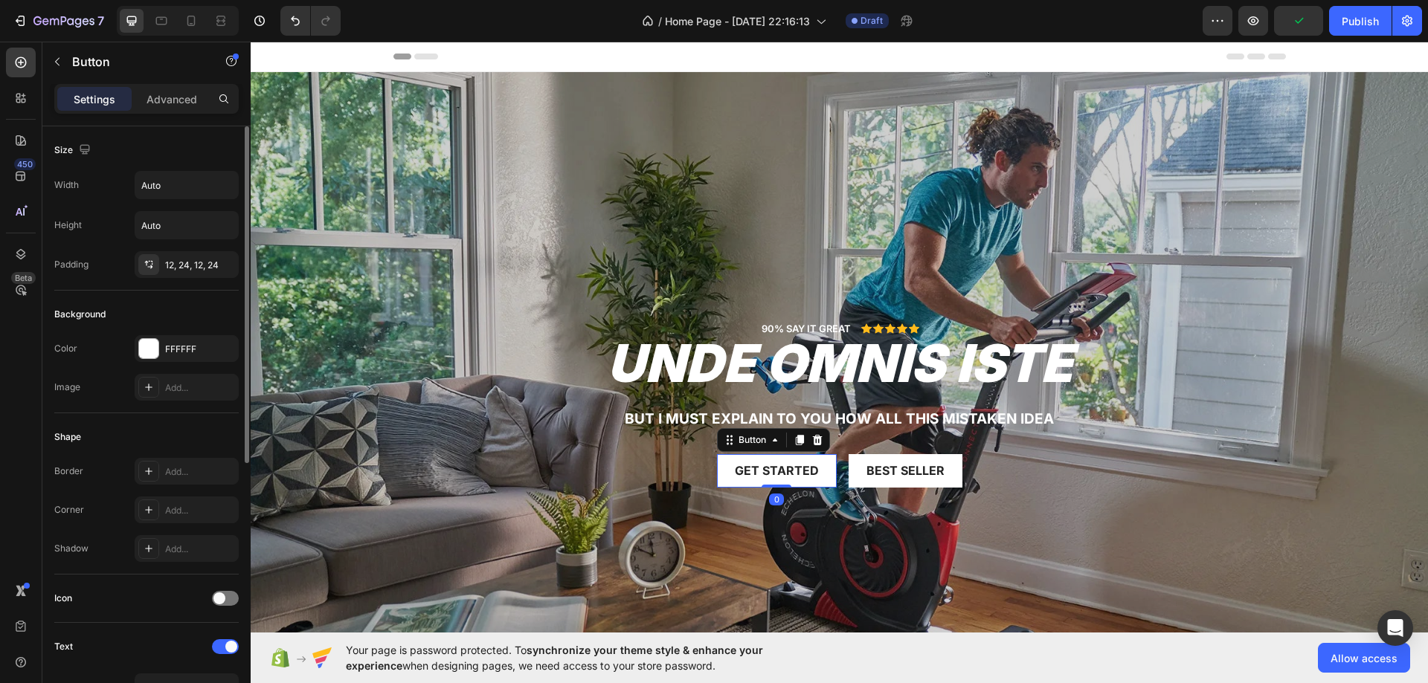
scroll to position [467, 0]
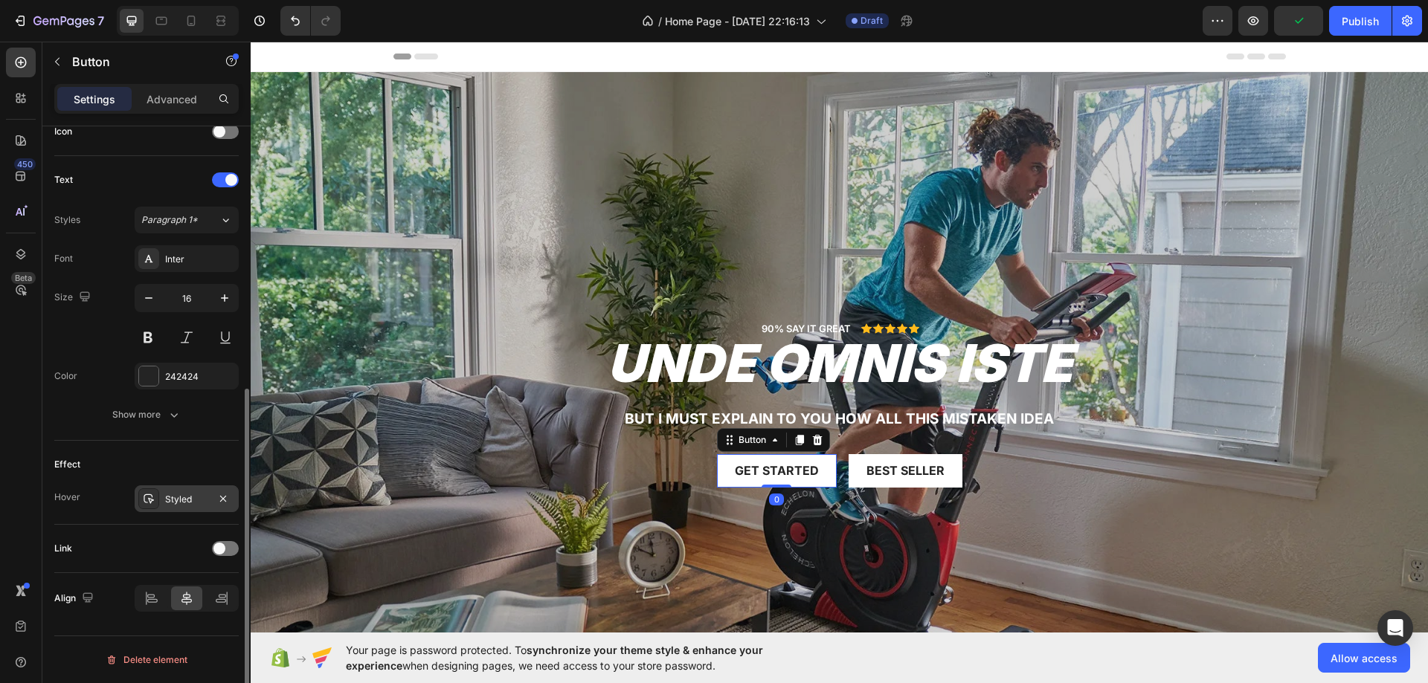
click at [167, 496] on div "Styled" at bounding box center [186, 499] width 43 height 13
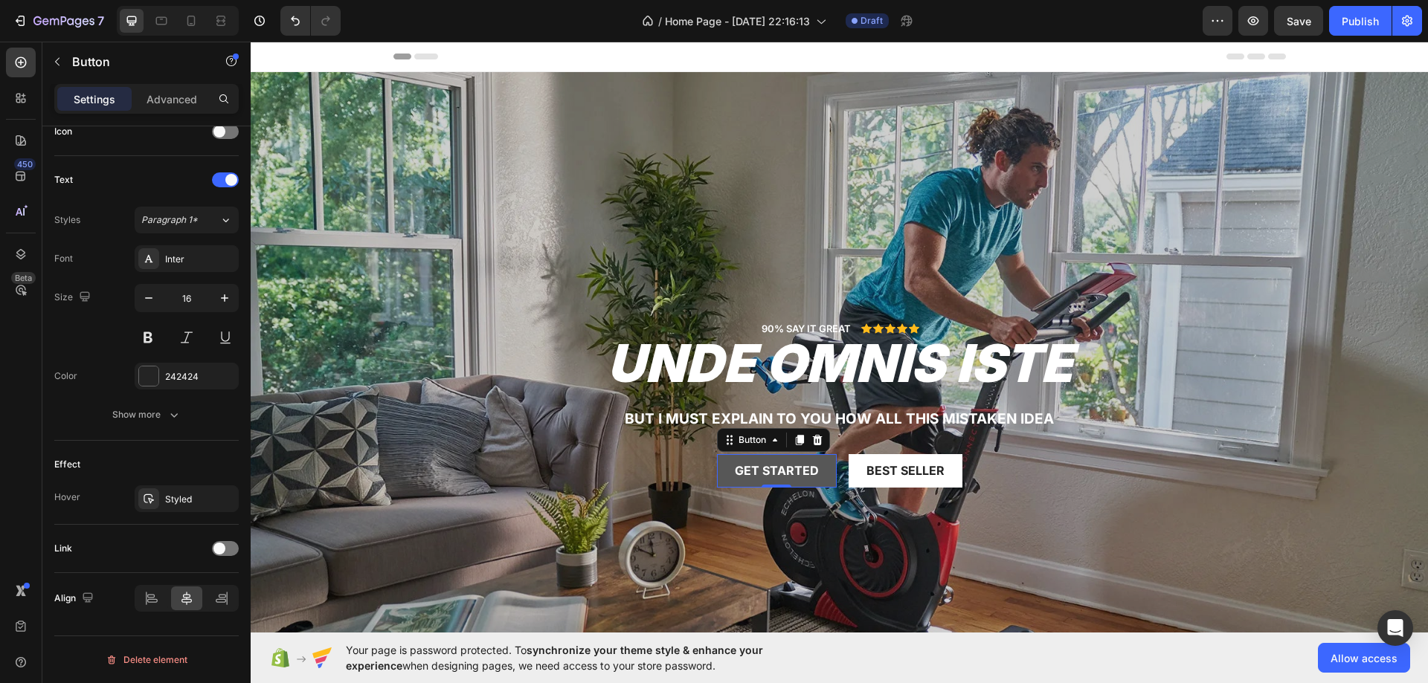
click at [762, 480] on button "Get started" at bounding box center [777, 470] width 120 height 33
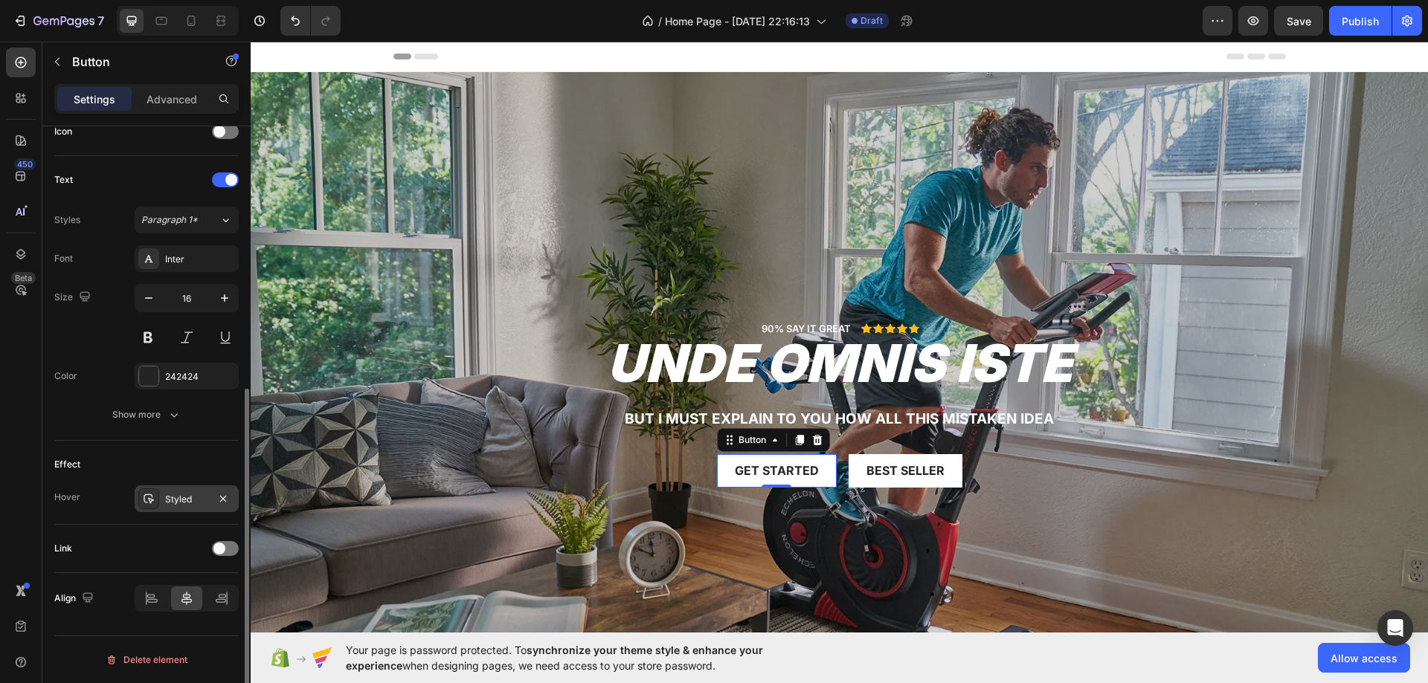
click at [149, 498] on icon at bounding box center [149, 499] width 12 height 12
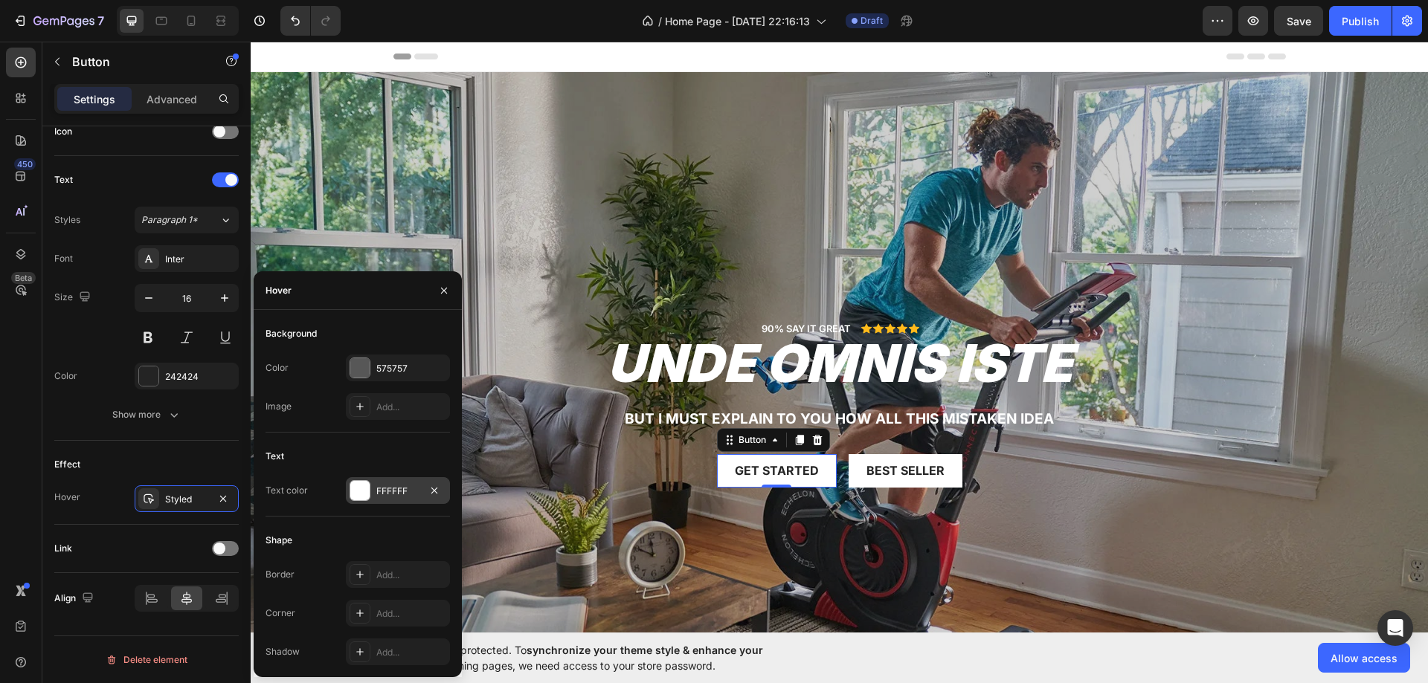
click at [381, 492] on div "FFFFFF" at bounding box center [397, 491] width 43 height 13
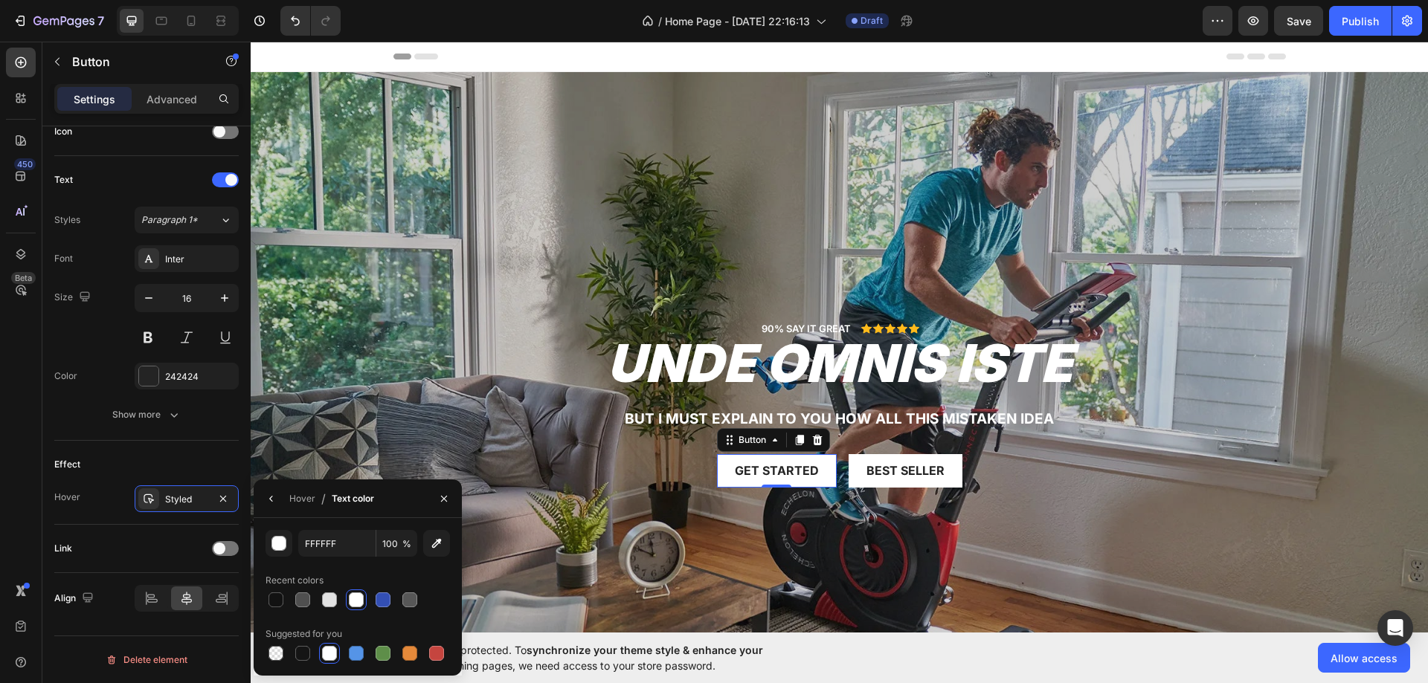
click at [317, 506] on div "Hover / Text color" at bounding box center [317, 499] width 126 height 38
click at [315, 504] on div "Hover / Text color" at bounding box center [317, 499] width 126 height 38
click at [312, 500] on div "Hover" at bounding box center [302, 498] width 26 height 13
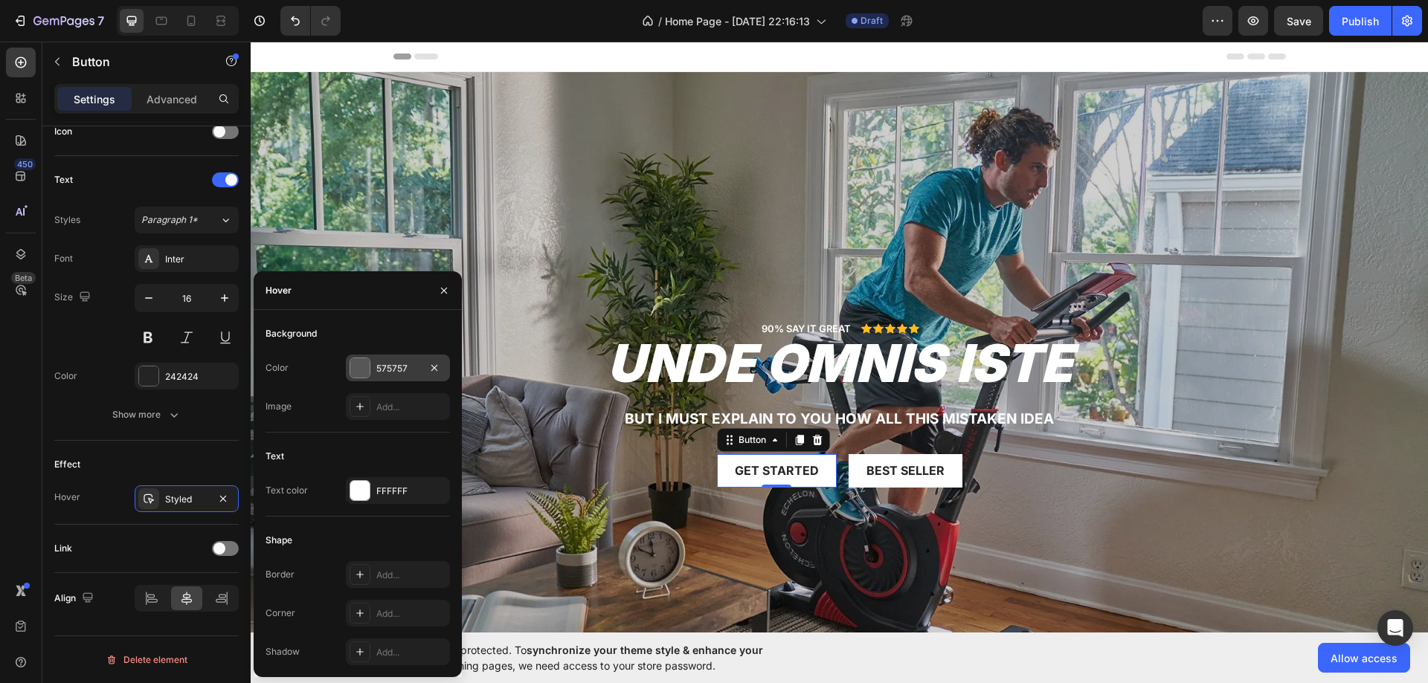
click at [393, 370] on div "575757" at bounding box center [397, 368] width 43 height 13
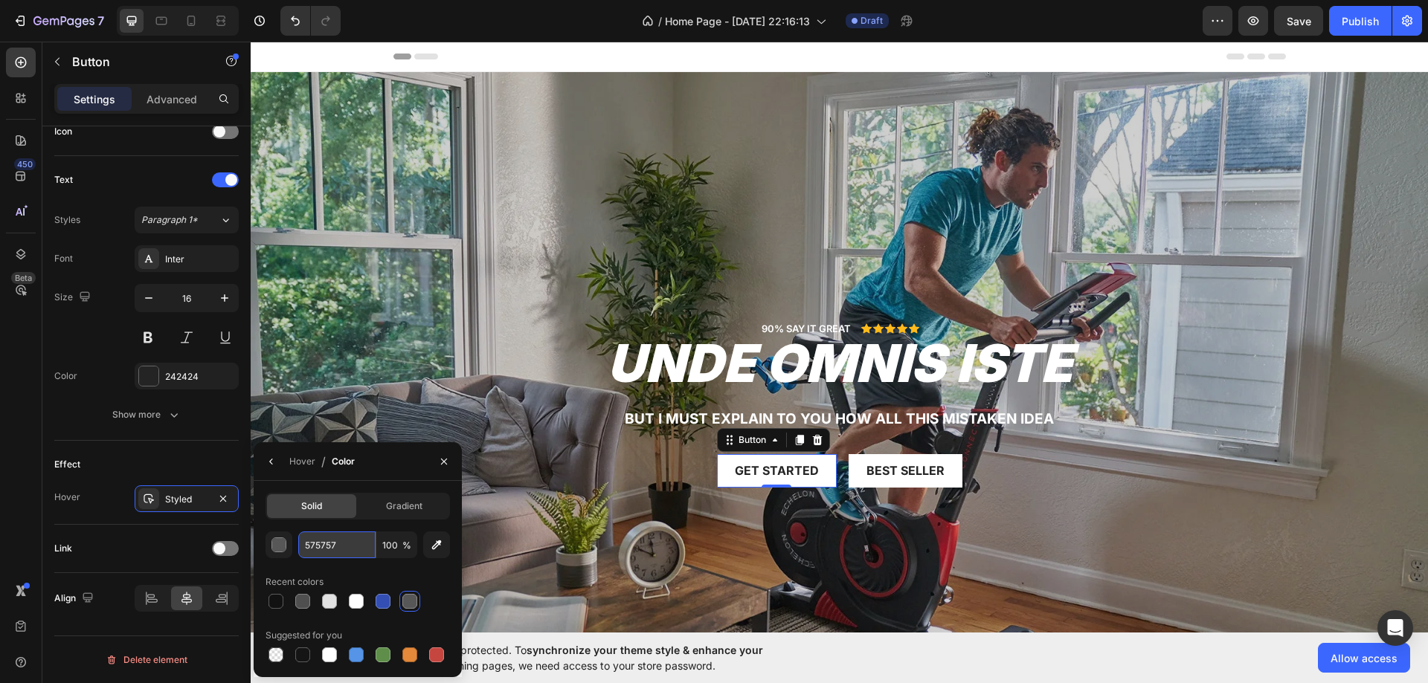
click at [323, 546] on input "575757" at bounding box center [336, 545] width 77 height 27
paste input "0083C1"
type input "0083C1"
click at [883, 463] on div "Best Seller" at bounding box center [905, 471] width 78 height 16
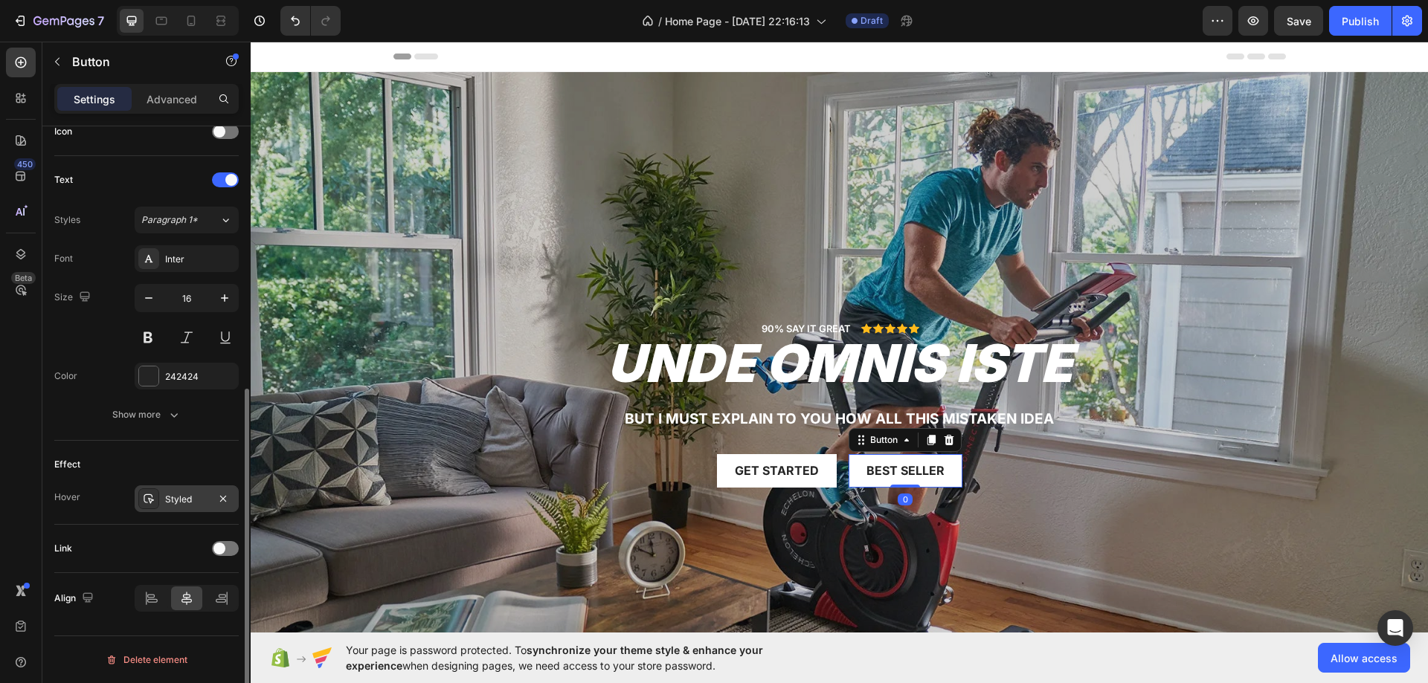
click at [155, 508] on div at bounding box center [148, 498] width 21 height 21
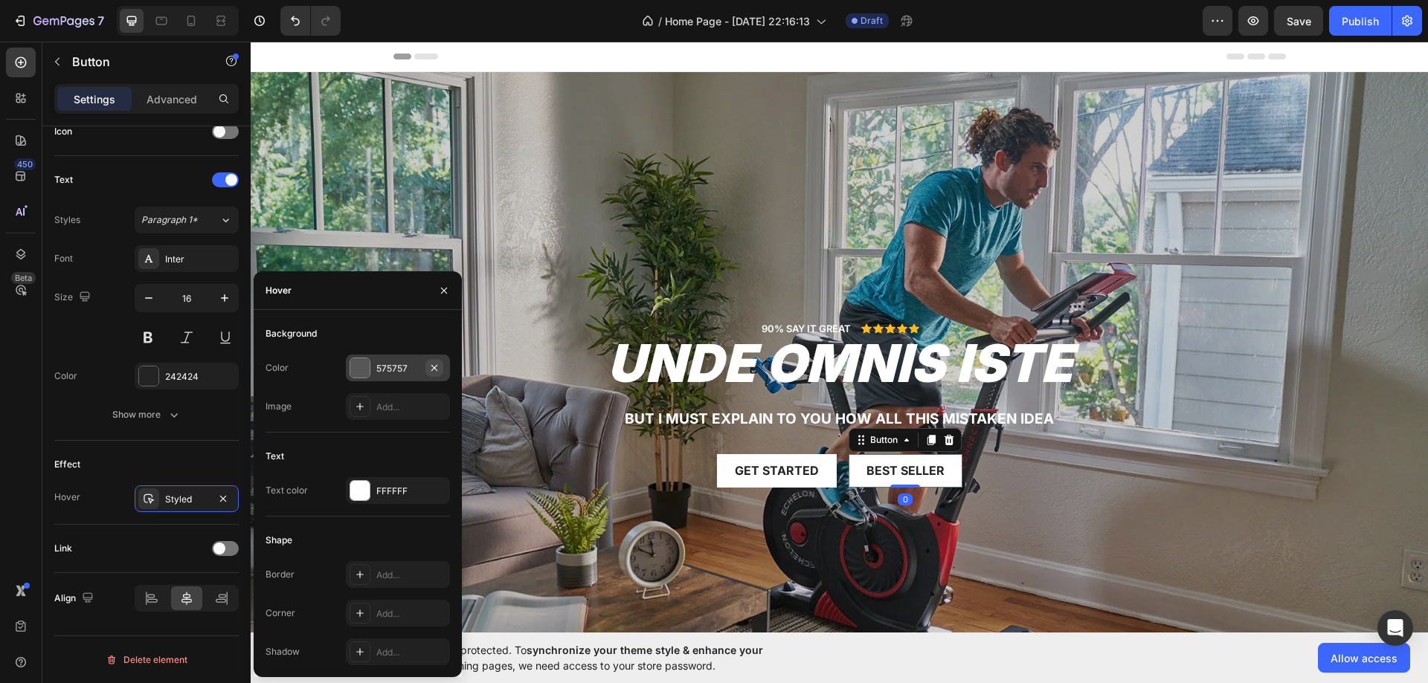
click at [433, 359] on button "button" at bounding box center [434, 368] width 18 height 18
click at [387, 364] on div "Add..." at bounding box center [411, 368] width 70 height 13
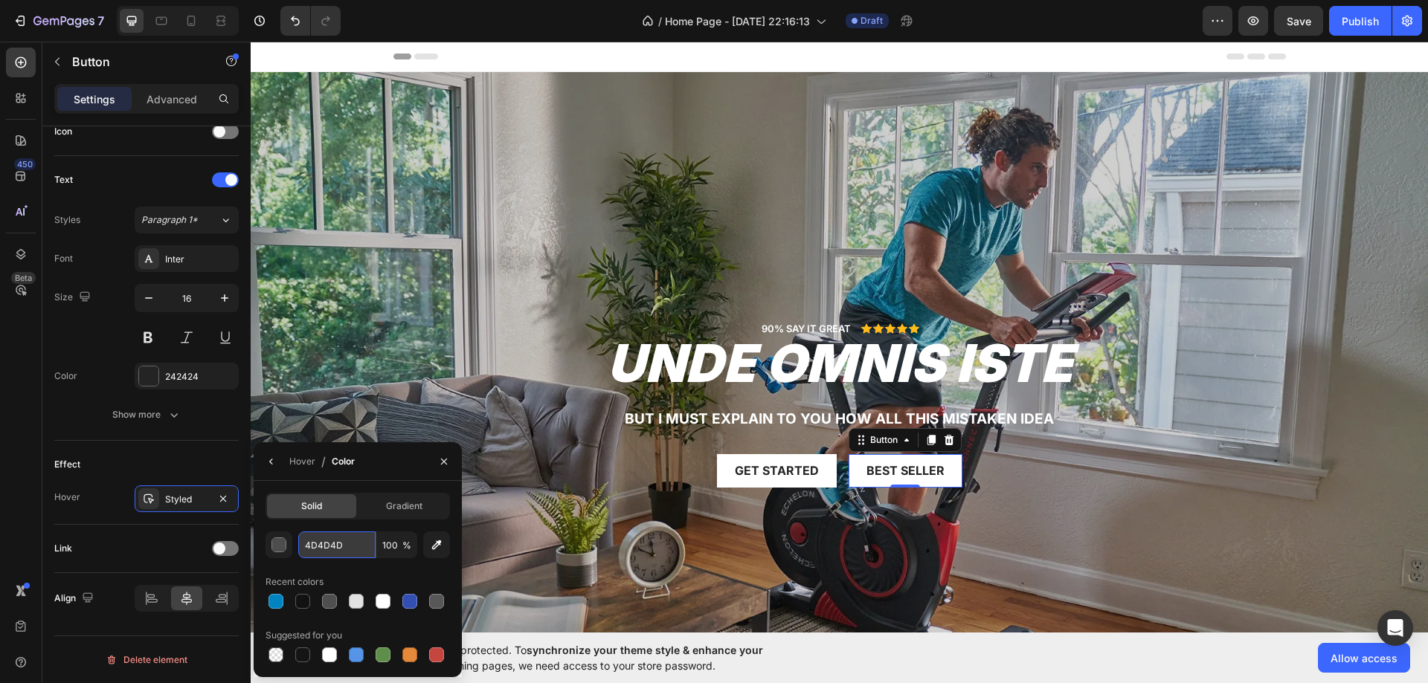
click at [332, 548] on input "4D4D4D" at bounding box center [336, 545] width 77 height 27
paste input "0083C1"
type input "0083C1"
click at [471, 200] on div "Overlay" at bounding box center [839, 403] width 1177 height 662
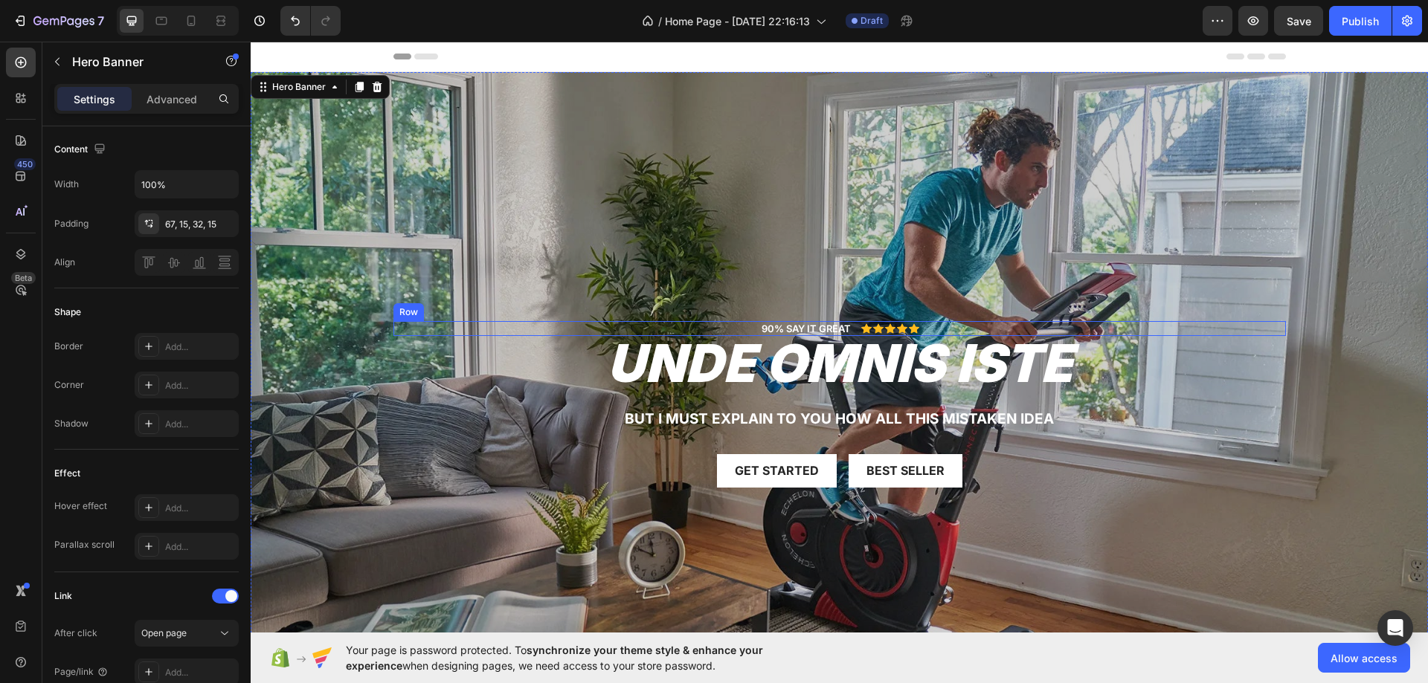
scroll to position [0, 0]
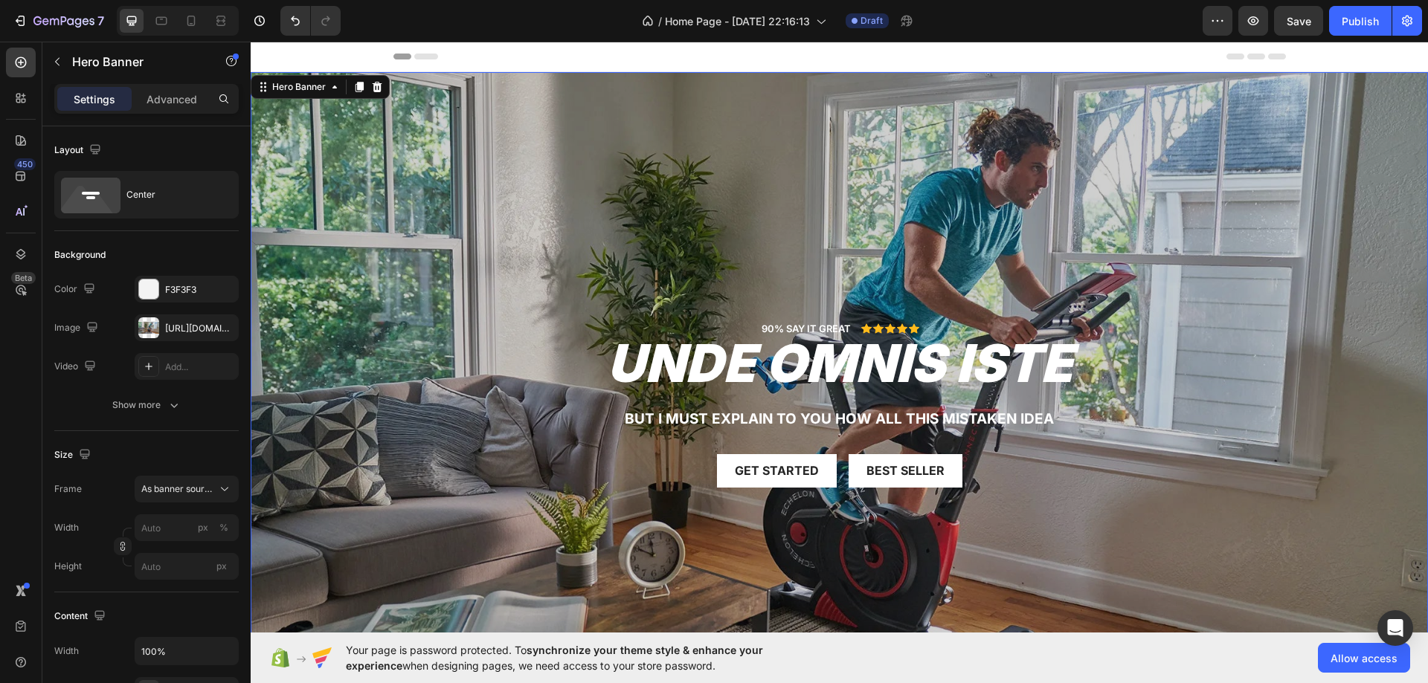
drag, startPoint x: 756, startPoint y: 226, endPoint x: 760, endPoint y: 269, distance: 43.3
click at [755, 226] on div "Overlay" at bounding box center [839, 403] width 1177 height 662
click at [1283, 145] on div "Overlay" at bounding box center [839, 403] width 1177 height 662
click at [1304, 13] on div "Save" at bounding box center [1298, 21] width 25 height 16
click at [201, 15] on div at bounding box center [191, 21] width 24 height 24
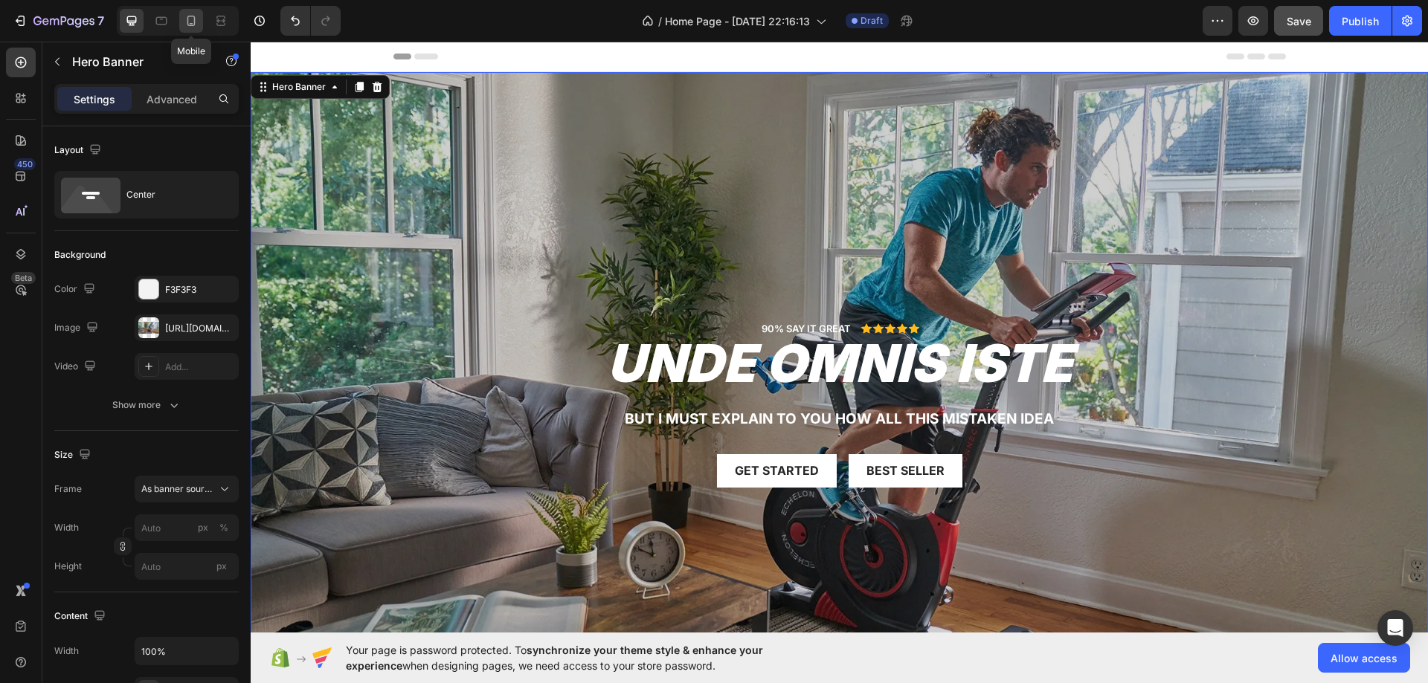
type input "100"
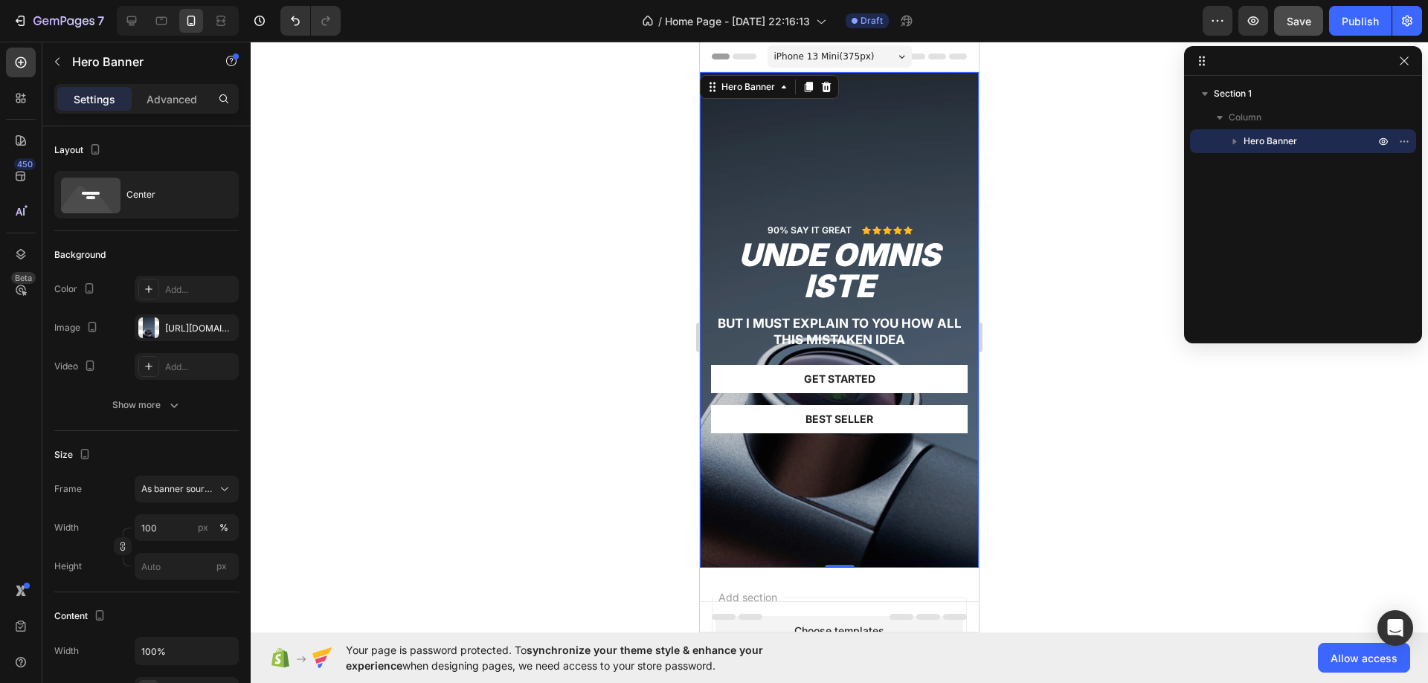
click at [862, 147] on div "Overlay" at bounding box center [839, 320] width 279 height 496
click at [176, 315] on div "https://cdn.shopify.com/s/files/1/0750/7345/4137/files/gempages_586307741648159…" at bounding box center [187, 328] width 104 height 27
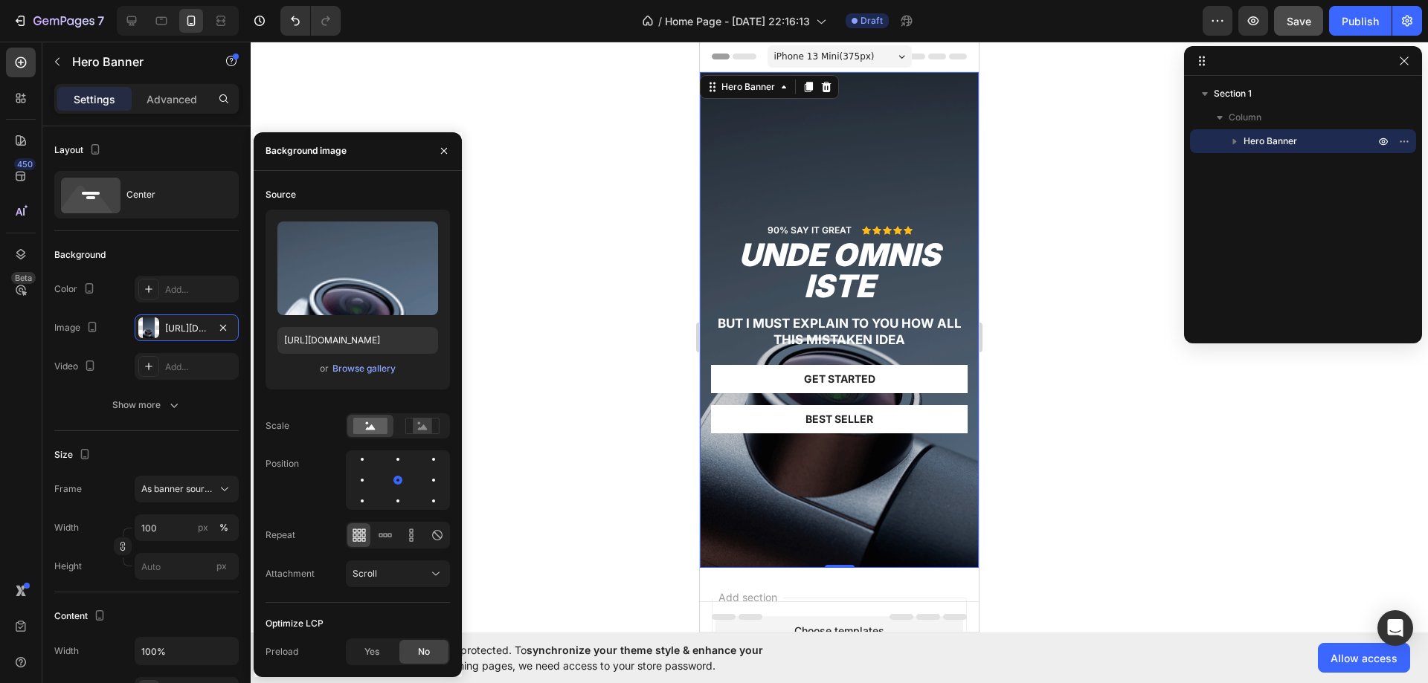
click at [345, 357] on div "Upload Image https://cdn.shopify.com/s/files/1/0750/7345/4137/files/gempages_58…" at bounding box center [357, 300] width 184 height 180
click at [350, 364] on div "Browse gallery" at bounding box center [363, 368] width 63 height 13
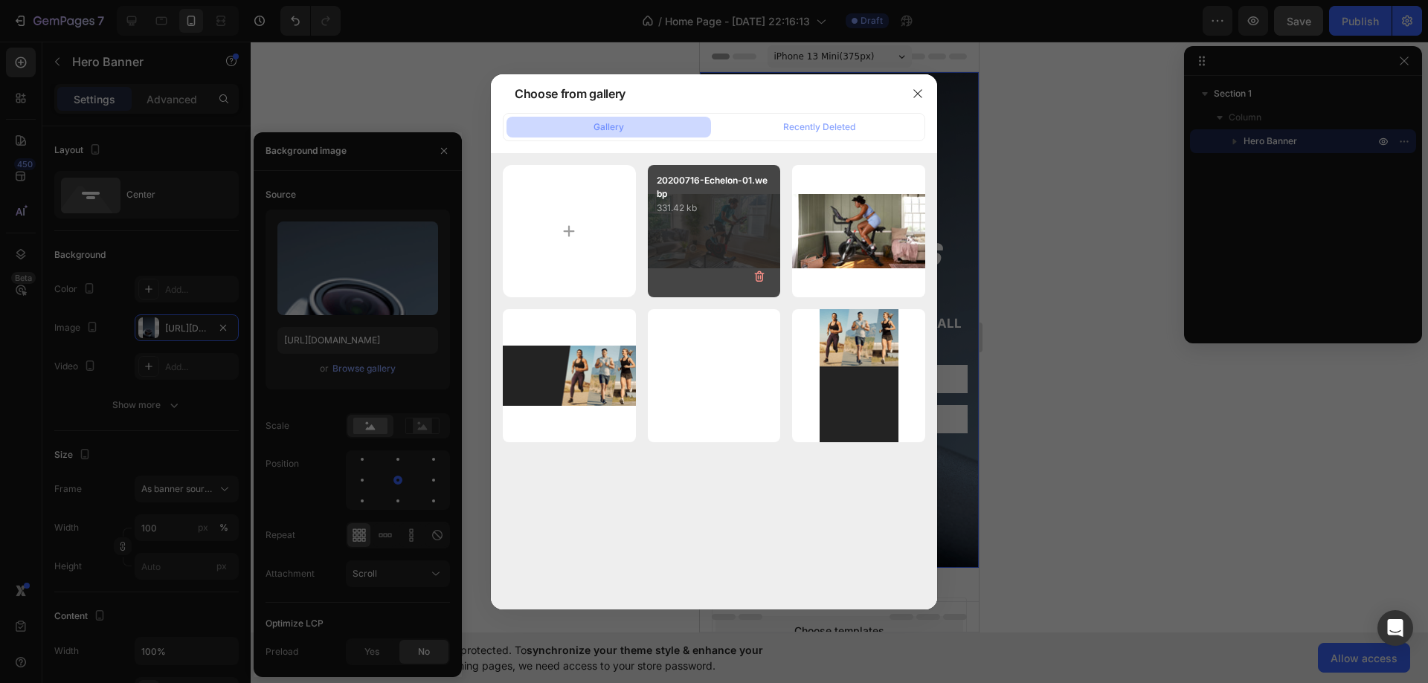
click at [709, 259] on div "20200716-Echelon-01.webp 331.42 kb" at bounding box center [714, 231] width 133 height 133
type input "https://cdn.shopify.com/s/files/1/0750/7345/4137/files/gempages_586307741648159…"
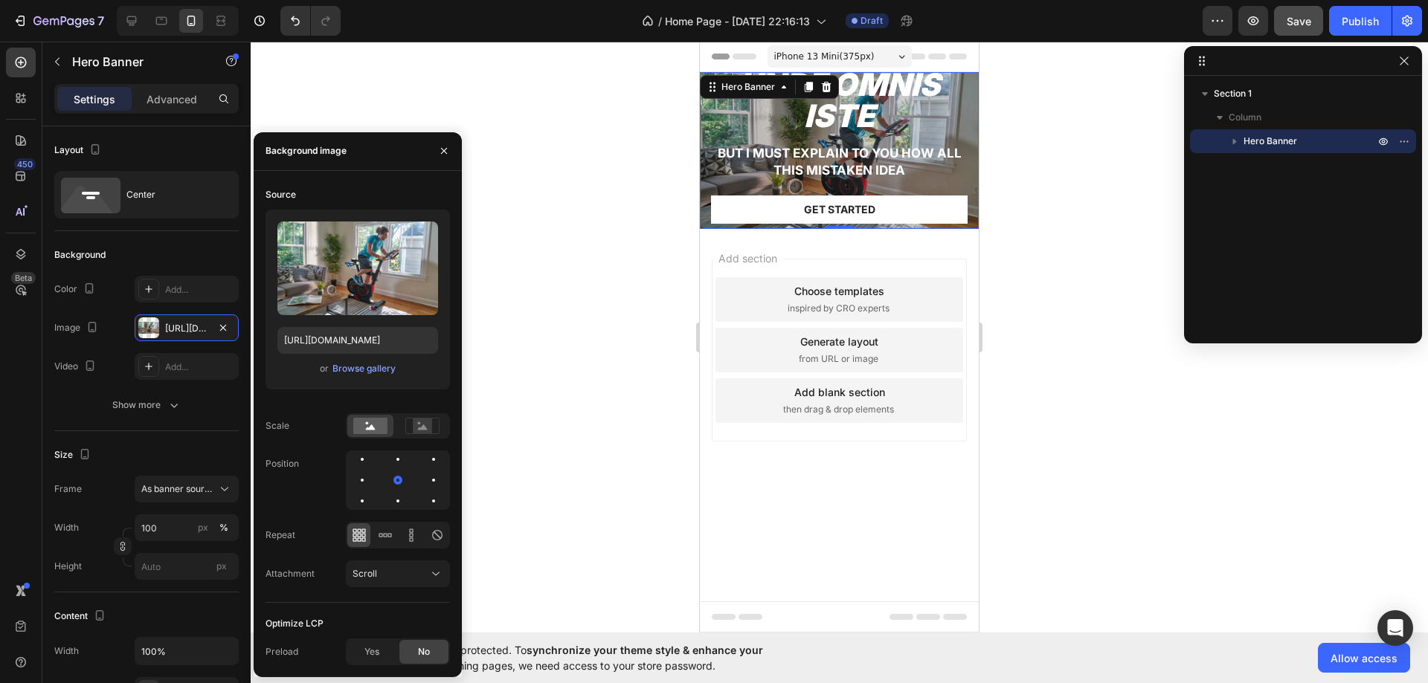
click at [971, 136] on div "90% SAY IT GREAT Text Block Icon Icon Icon Icon Icon Icon List Row unde omnis i…" at bounding box center [839, 150] width 279 height 298
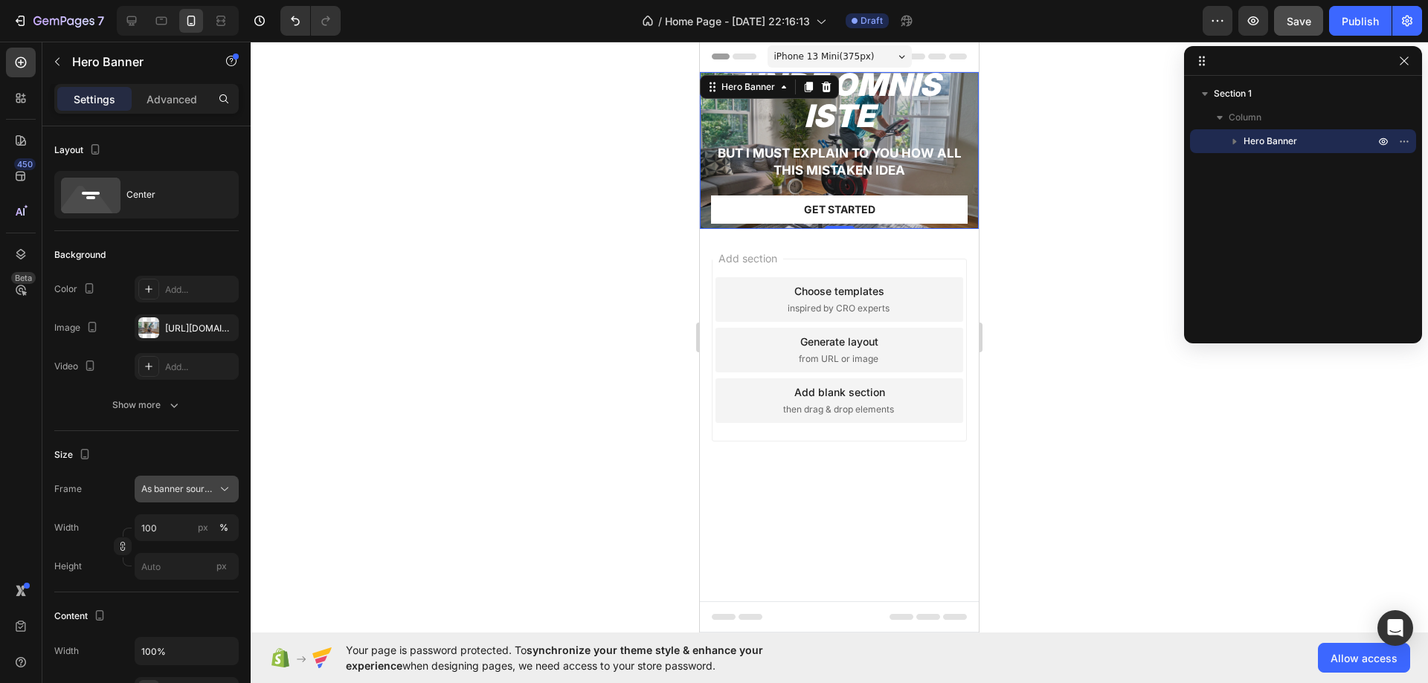
click at [182, 489] on span "As banner source" at bounding box center [177, 489] width 73 height 13
click at [176, 538] on div "As banner source" at bounding box center [173, 525] width 119 height 27
click at [173, 541] on input "100" at bounding box center [187, 528] width 104 height 27
click at [182, 503] on div "Frame As banner source Width 100 px % Height px" at bounding box center [146, 528] width 184 height 104
click at [190, 500] on button "As banner source" at bounding box center [187, 489] width 104 height 27
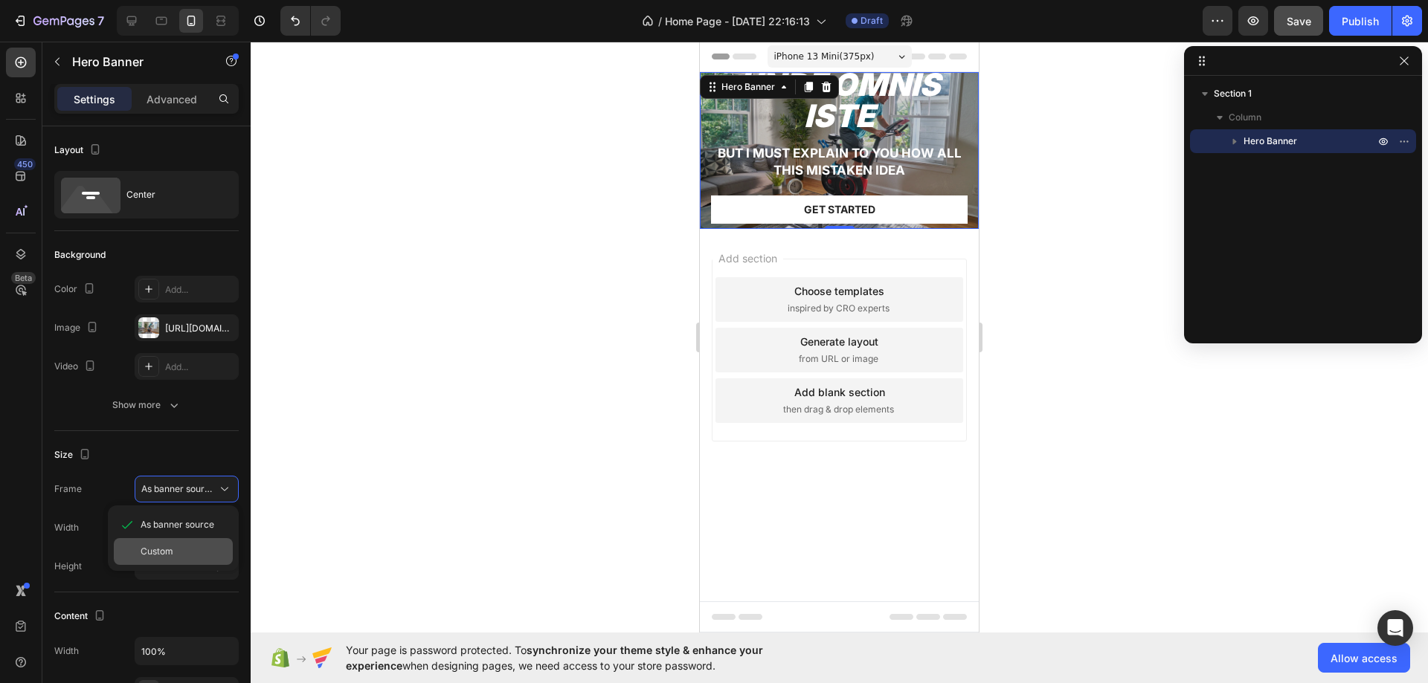
click at [183, 552] on div "Custom" at bounding box center [184, 551] width 86 height 13
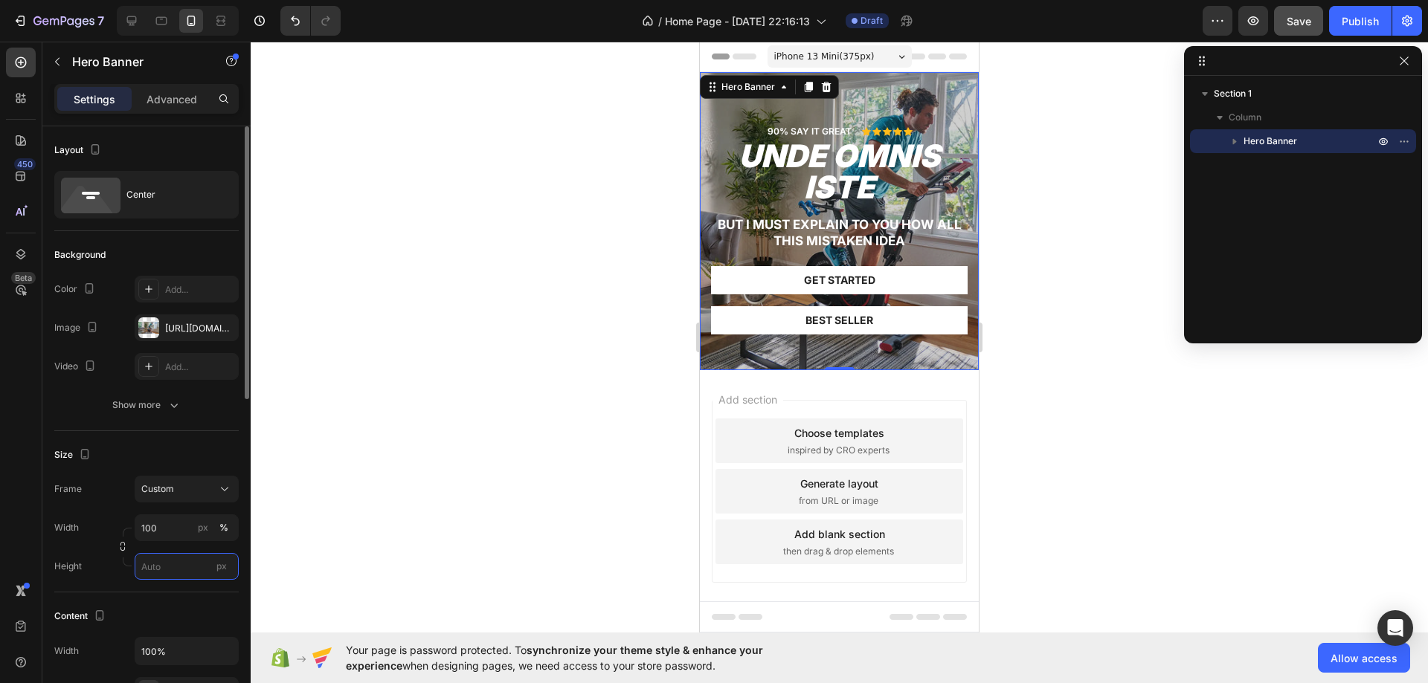
click at [174, 565] on input "px" at bounding box center [187, 566] width 104 height 27
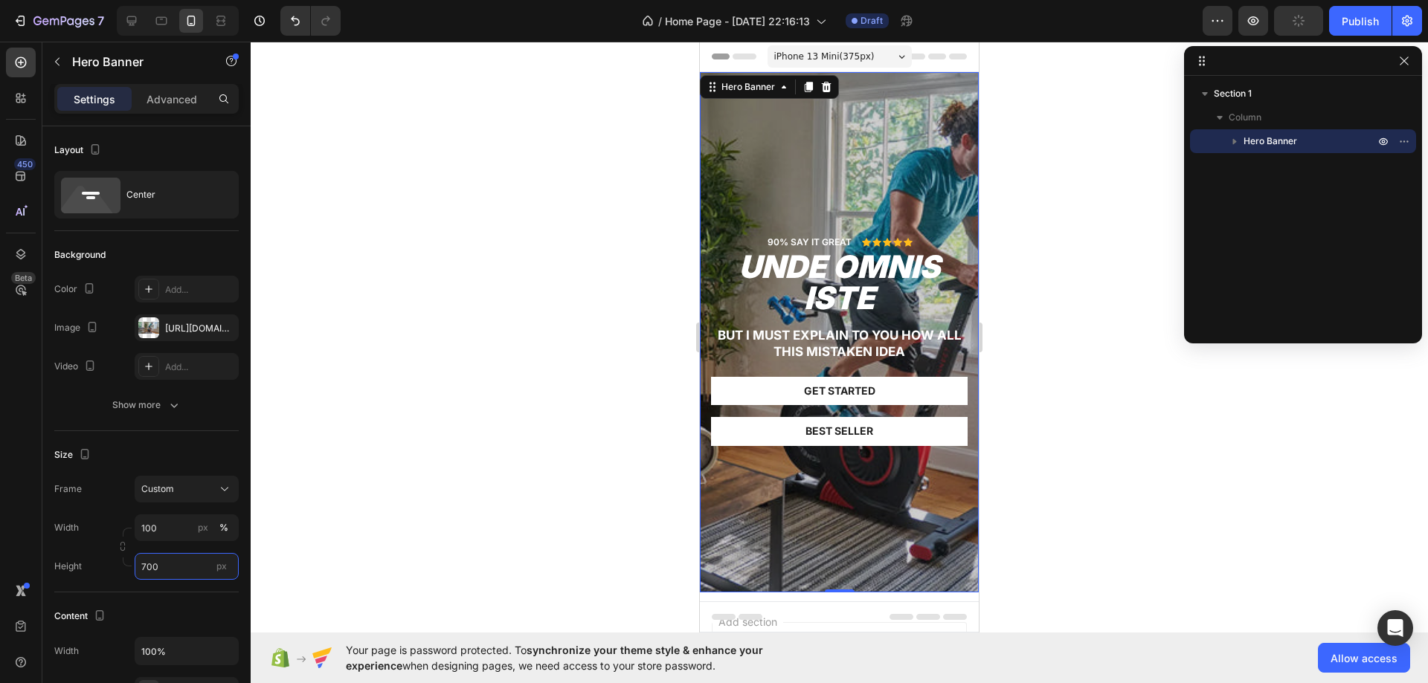
type input "700"
click at [798, 520] on div "Overlay" at bounding box center [839, 332] width 279 height 520
click at [792, 150] on div "Overlay" at bounding box center [839, 332] width 279 height 520
click at [156, 215] on div "Center" at bounding box center [146, 195] width 184 height 48
click at [172, 324] on div "https://cdn.shopify.com/s/files/1/0750/7345/4137/files/gempages_586307741648159…" at bounding box center [186, 328] width 43 height 13
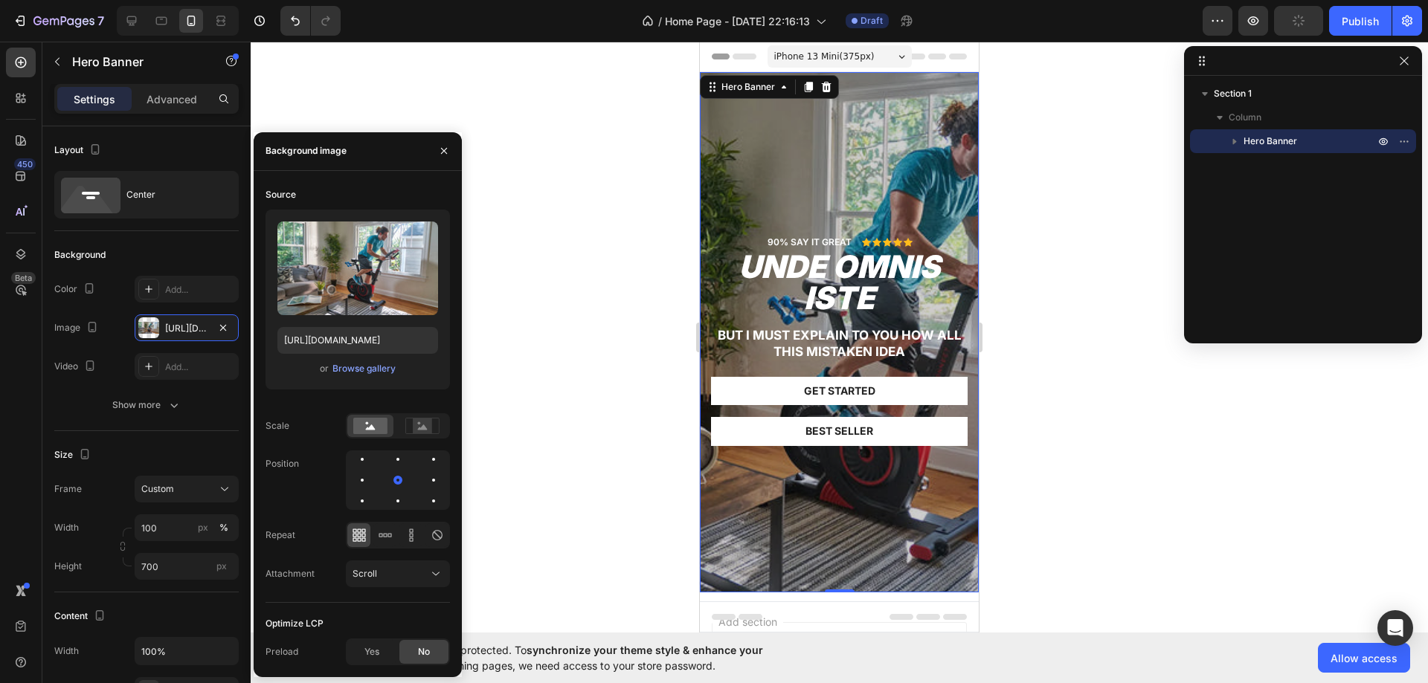
click at [371, 478] on div at bounding box center [398, 480] width 104 height 59
click at [368, 480] on div at bounding box center [362, 480] width 18 height 18
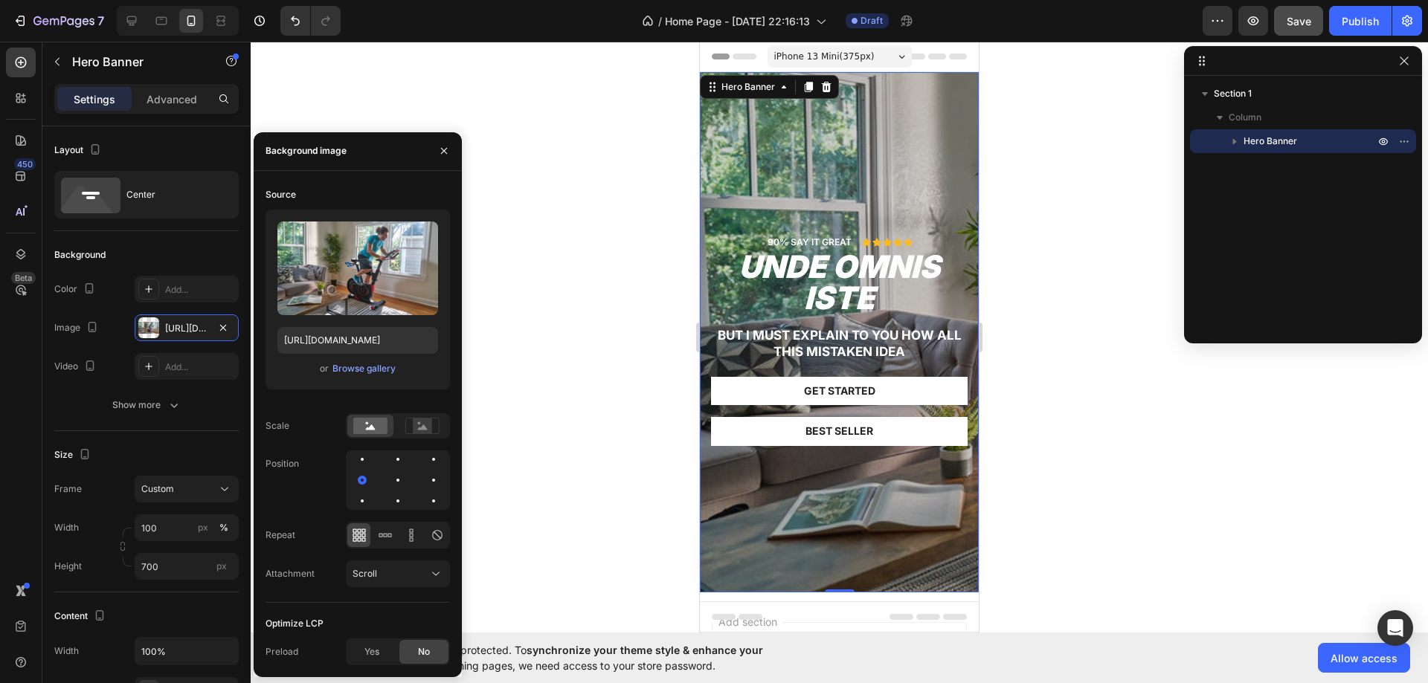
click at [379, 480] on div at bounding box center [398, 480] width 104 height 59
click at [396, 480] on div at bounding box center [398, 480] width 18 height 18
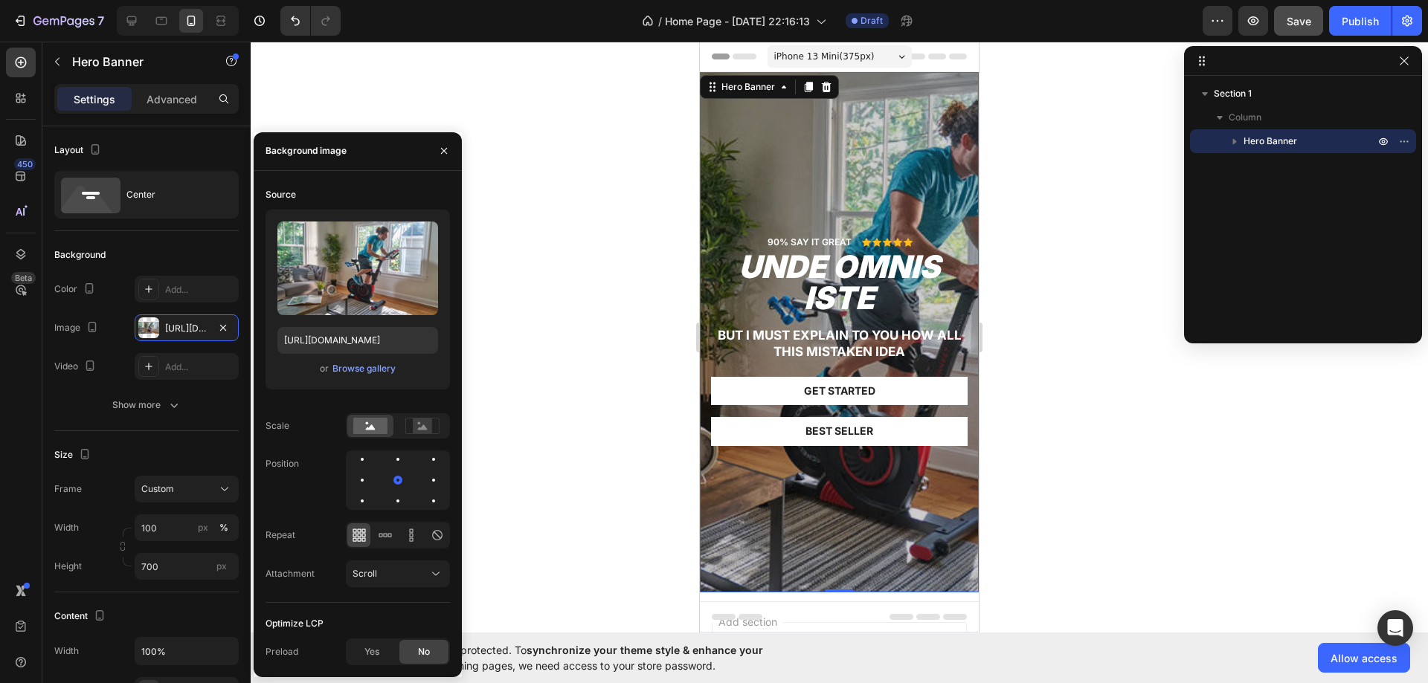
click at [418, 478] on div at bounding box center [398, 480] width 104 height 59
click at [426, 480] on div at bounding box center [434, 480] width 18 height 18
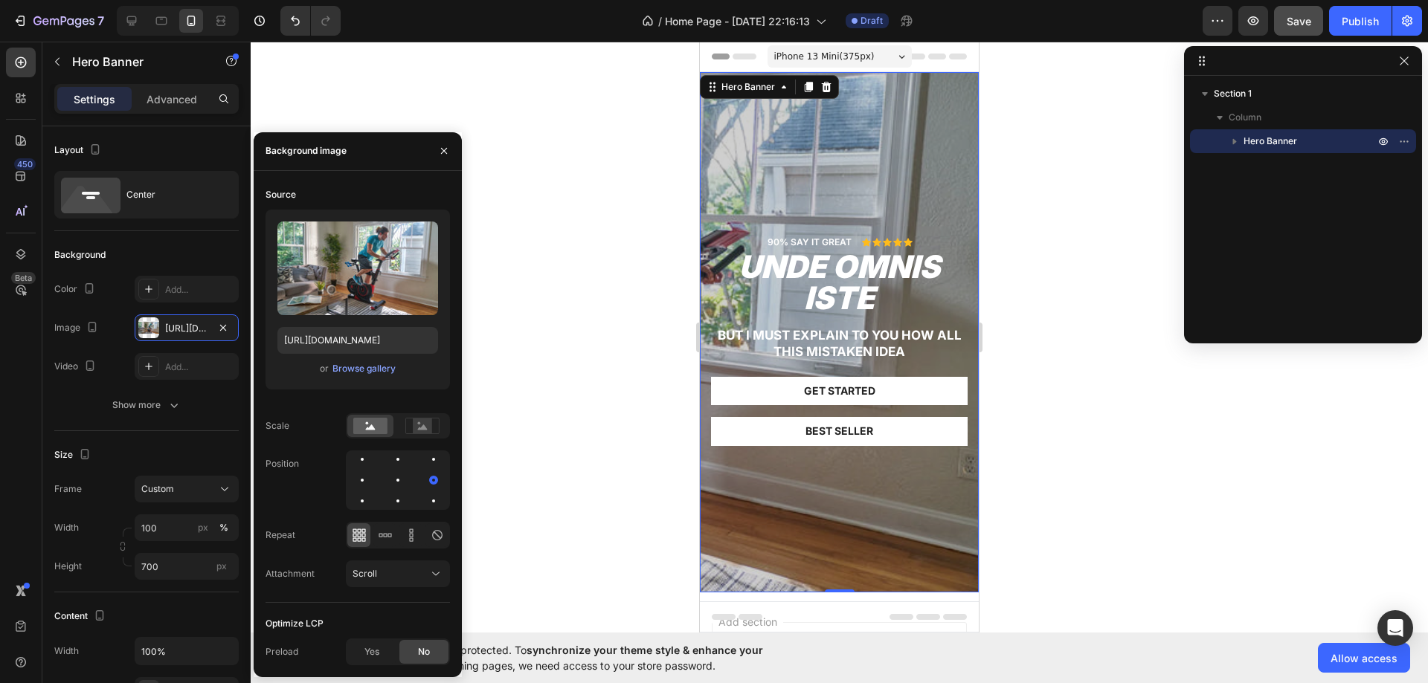
click at [378, 481] on div at bounding box center [398, 480] width 104 height 59
click at [388, 481] on div at bounding box center [398, 480] width 104 height 59
click at [393, 481] on div at bounding box center [398, 480] width 18 height 18
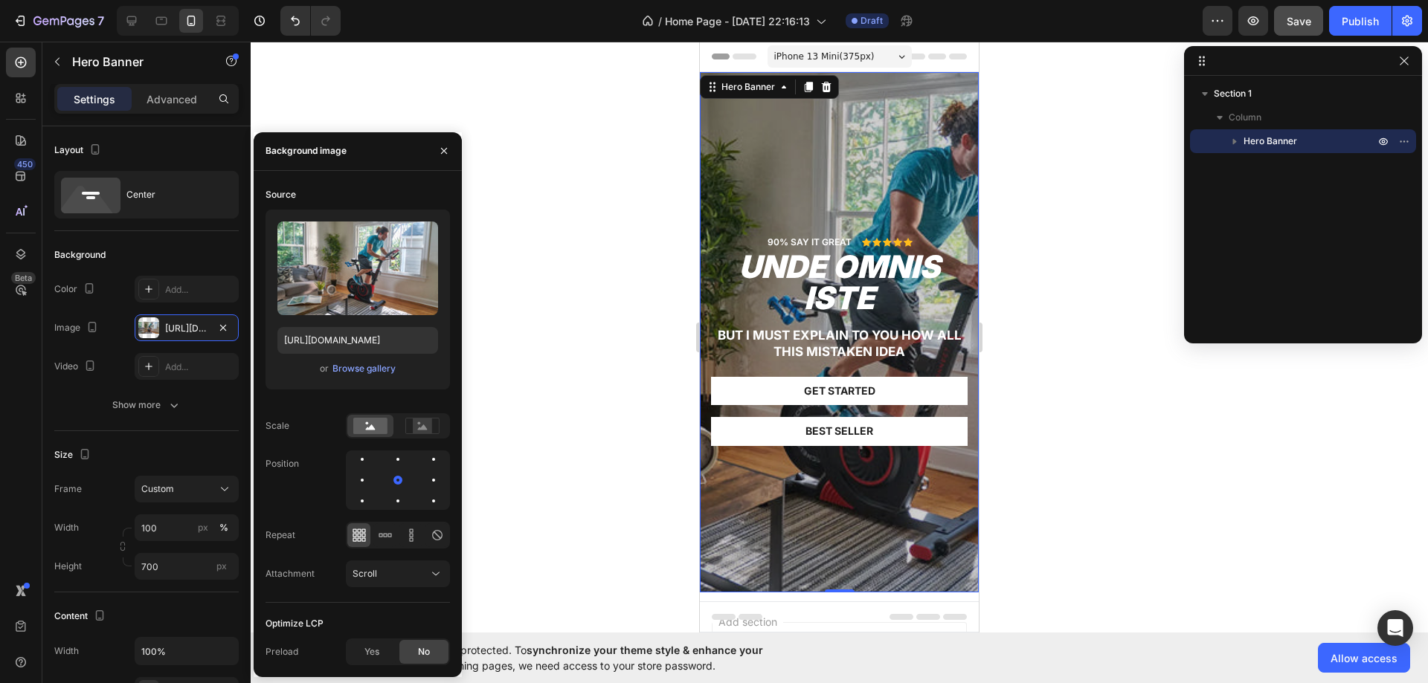
click at [824, 122] on div "Overlay" at bounding box center [839, 332] width 279 height 520
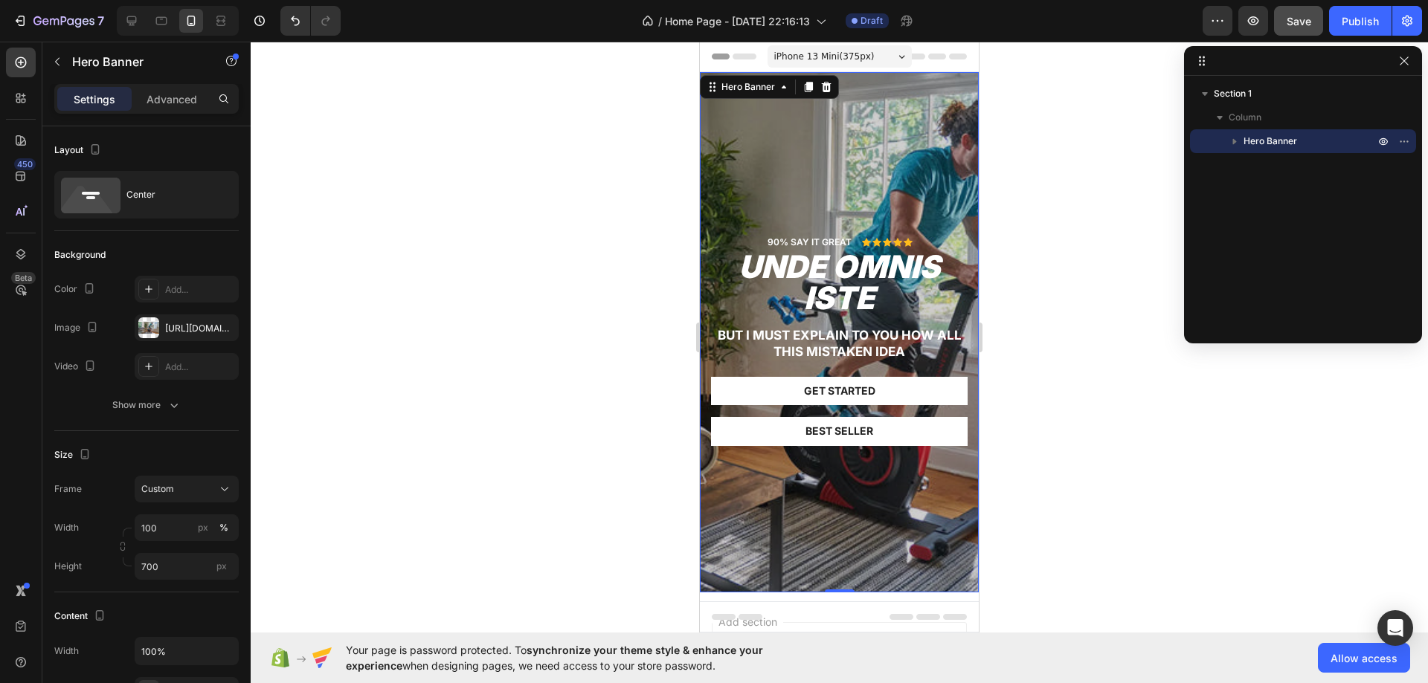
click at [781, 142] on div "Overlay" at bounding box center [839, 332] width 279 height 520
click at [138, 22] on icon at bounding box center [131, 20] width 15 height 15
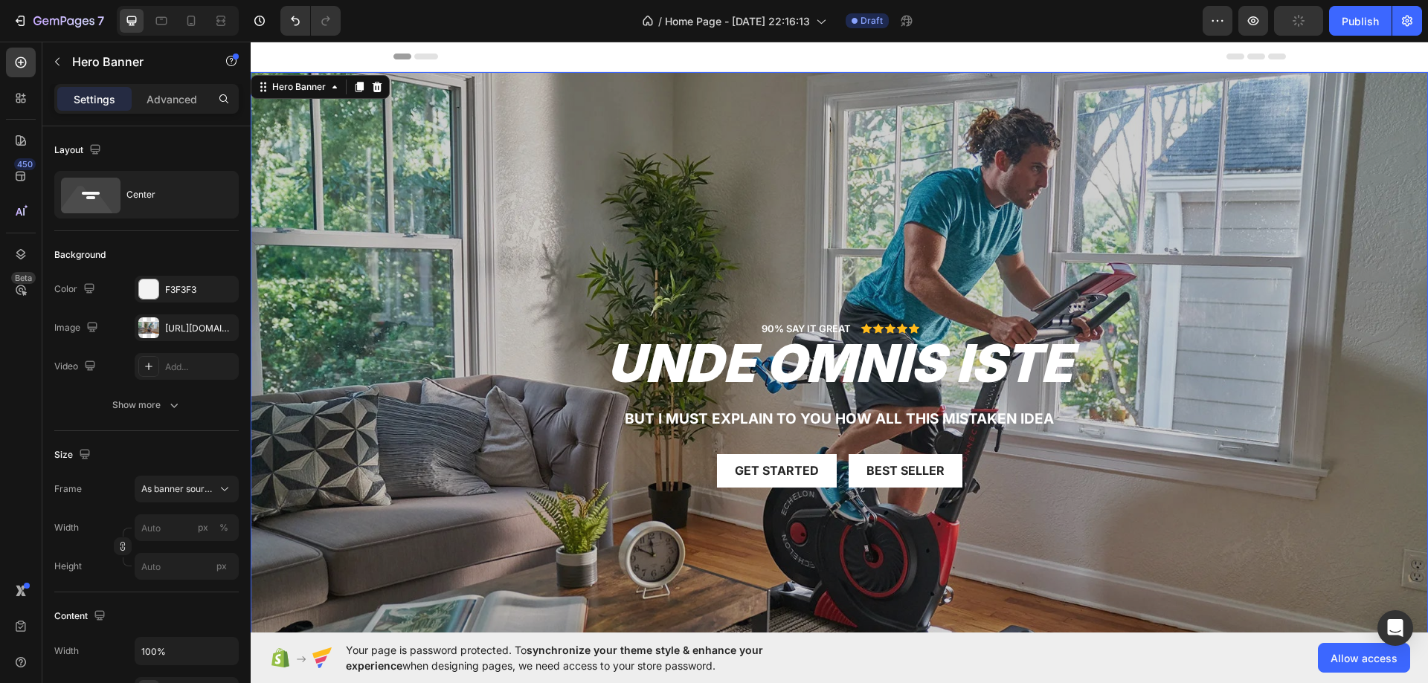
drag, startPoint x: 454, startPoint y: 173, endPoint x: 397, endPoint y: 171, distance: 56.6
click at [451, 175] on div "Overlay" at bounding box center [839, 403] width 1177 height 662
click at [189, 20] on icon at bounding box center [191, 20] width 15 height 15
type input "100"
type input "700"
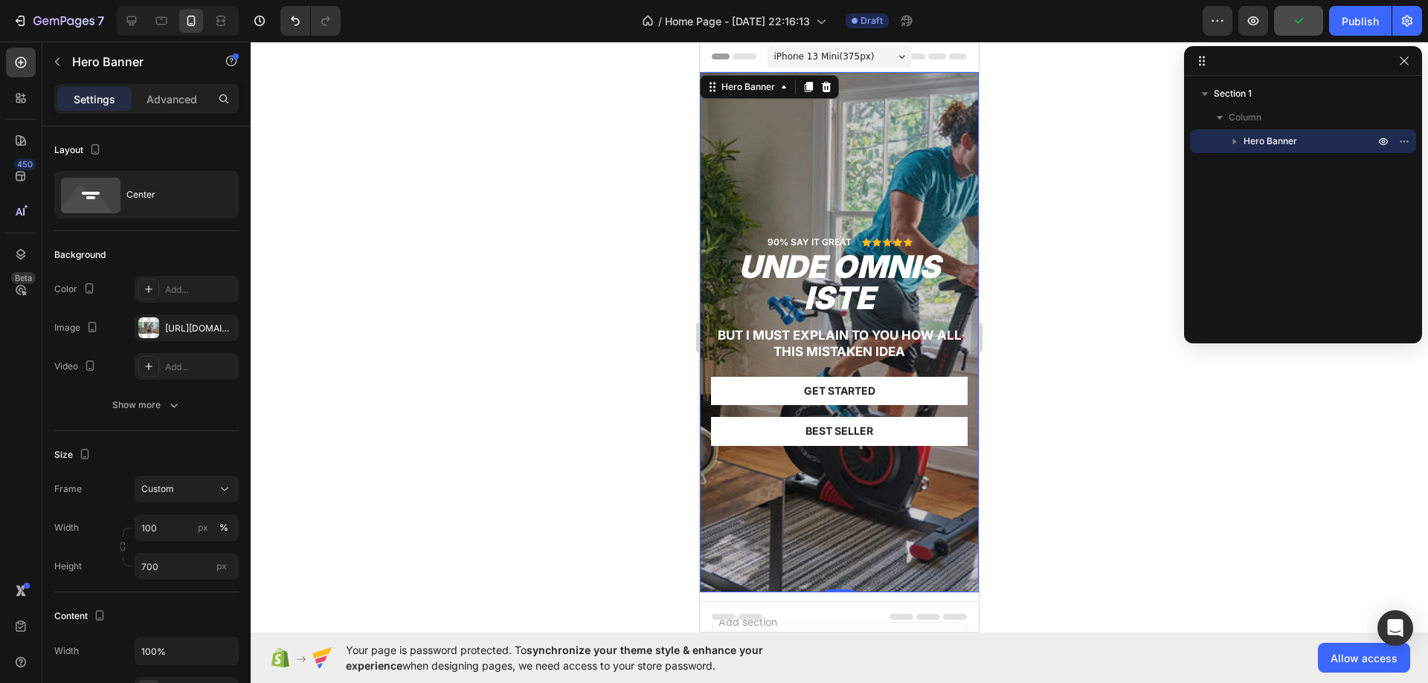
click at [766, 149] on div "Overlay" at bounding box center [839, 332] width 279 height 520
click at [762, 184] on div "90% SAY IT GREAT Text Block Icon Icon Icon Icon Icon Icon List Row unde omnis i…" at bounding box center [839, 332] width 279 height 298
drag, startPoint x: 126, startPoint y: 19, endPoint x: 182, endPoint y: 20, distance: 56.5
click at [125, 19] on icon at bounding box center [131, 20] width 15 height 15
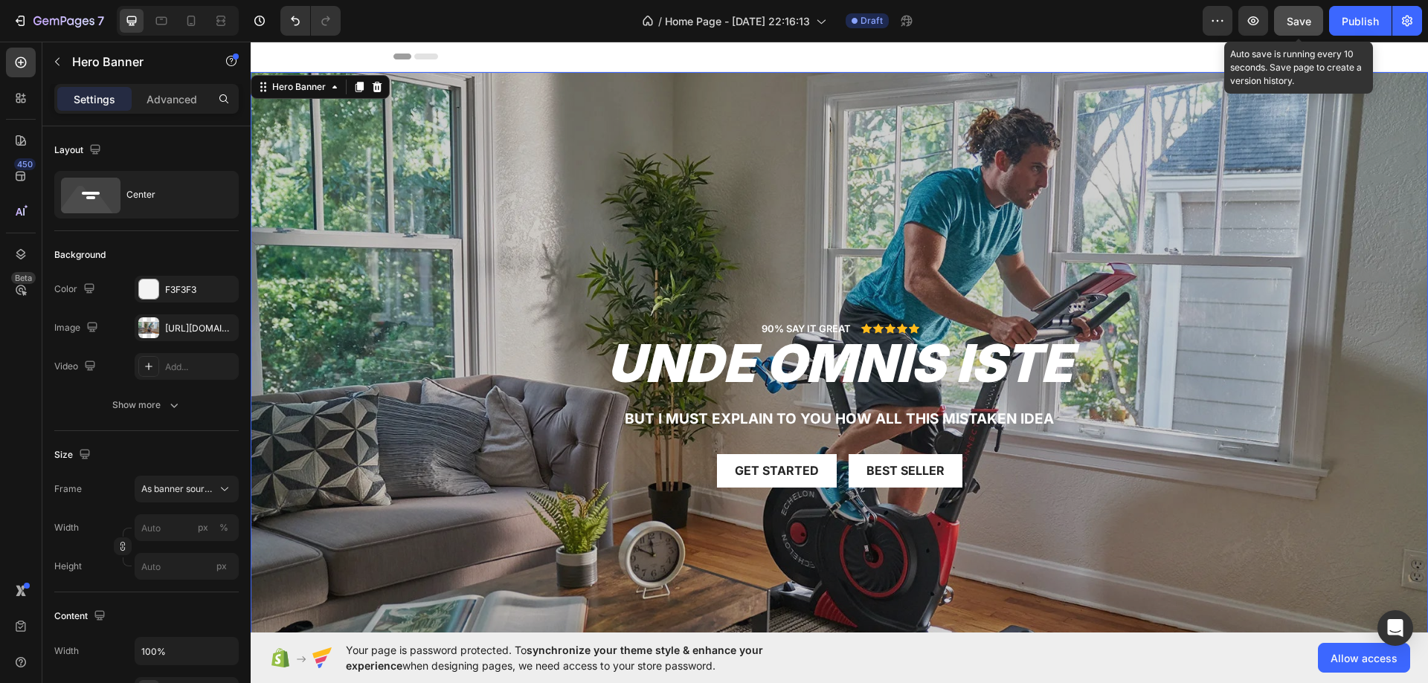
click at [1301, 21] on span "Save" at bounding box center [1298, 21] width 25 height 13
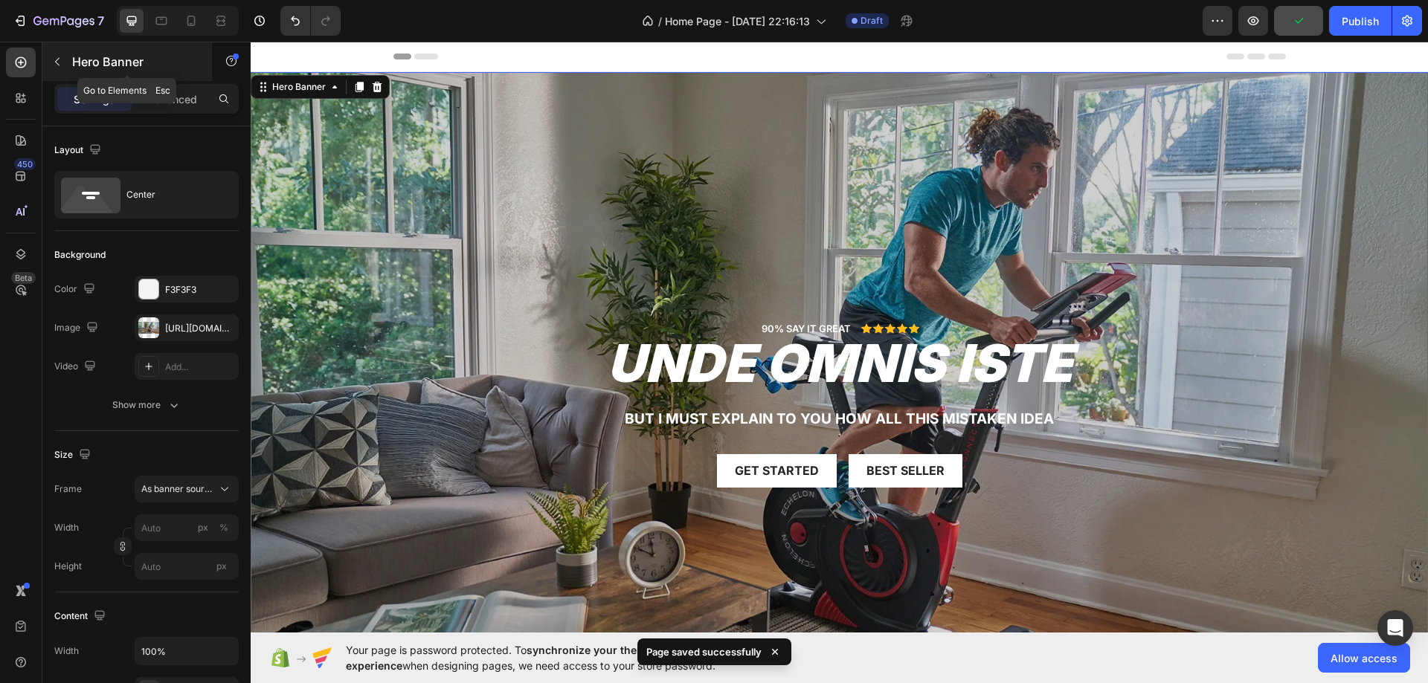
click at [97, 50] on div "Hero Banner" at bounding box center [127, 61] width 170 height 39
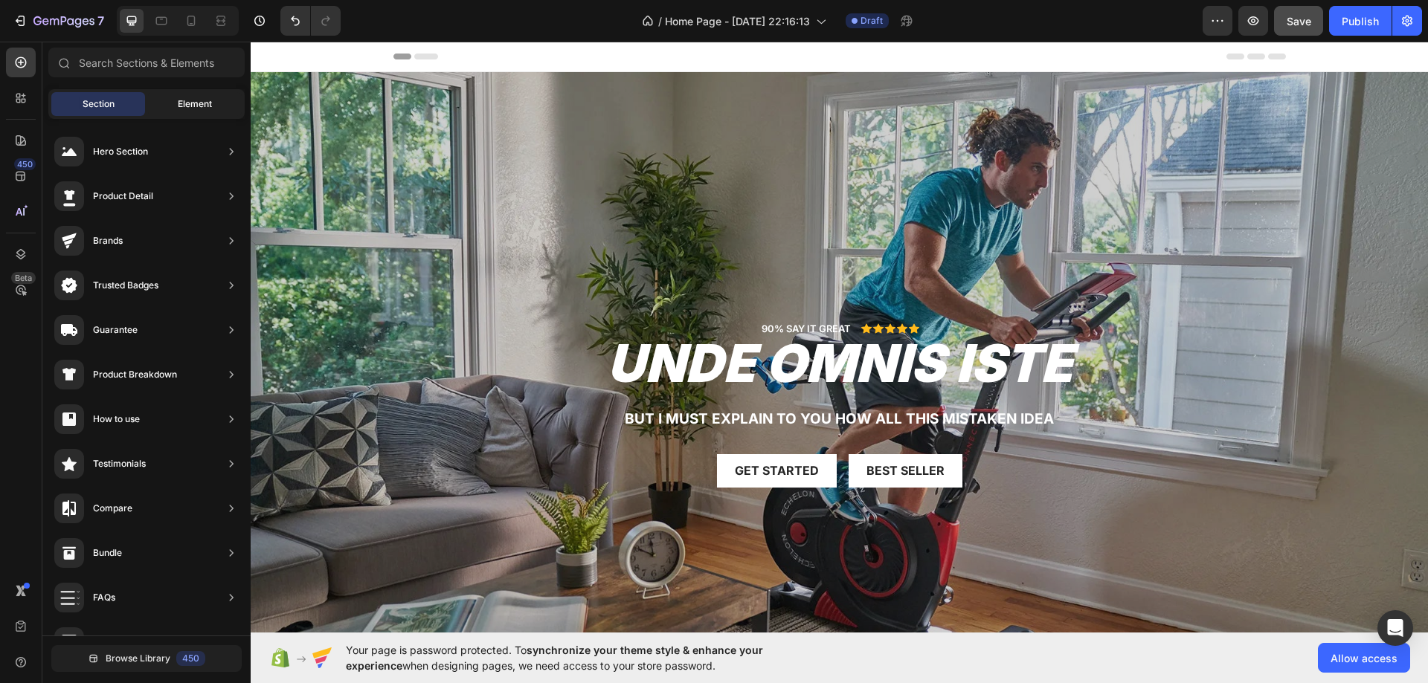
click at [187, 94] on div "Element" at bounding box center [195, 104] width 94 height 24
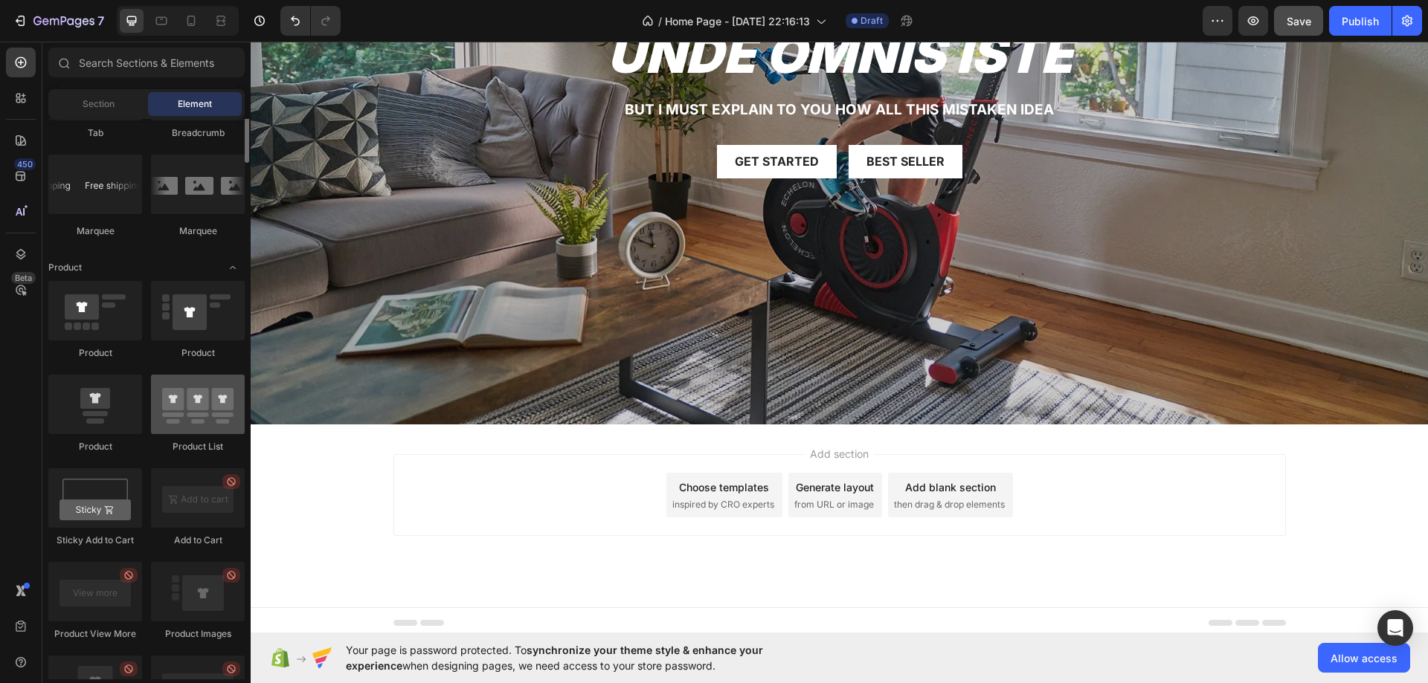
scroll to position [1466, 0]
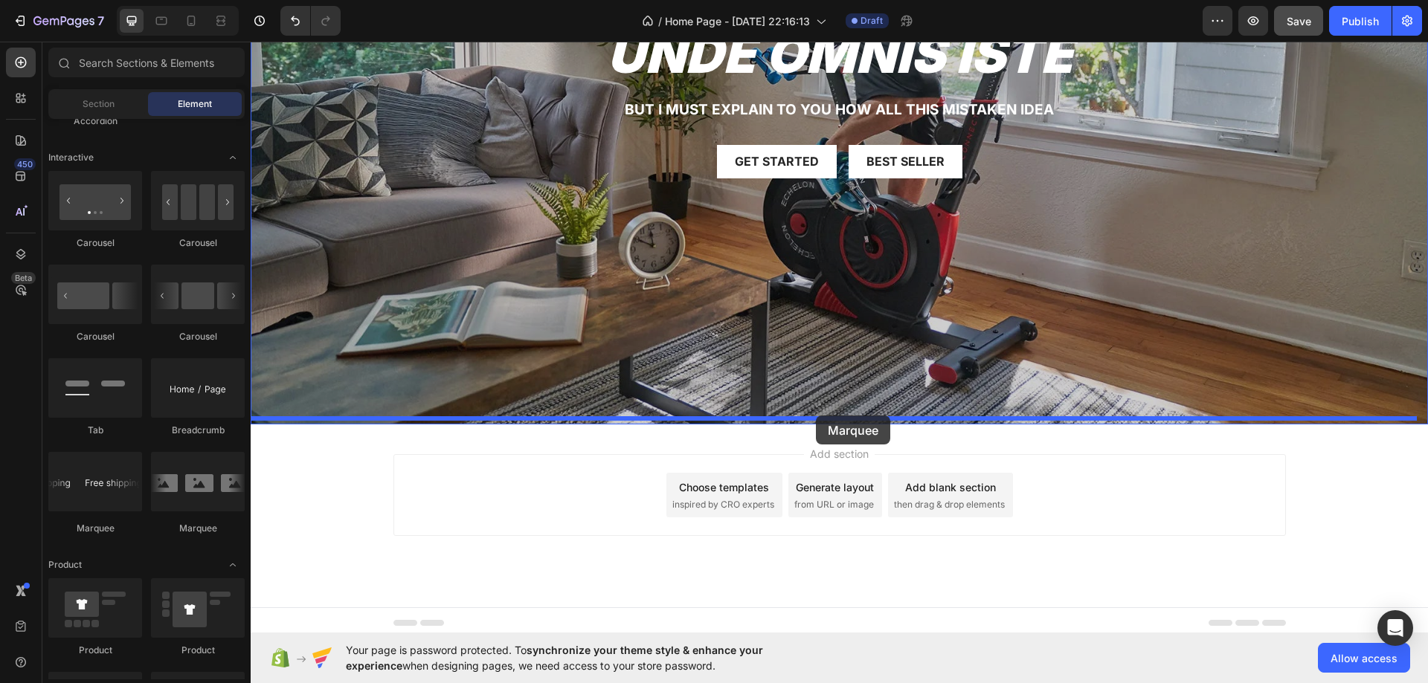
drag, startPoint x: 368, startPoint y: 533, endPoint x: 816, endPoint y: 416, distance: 462.8
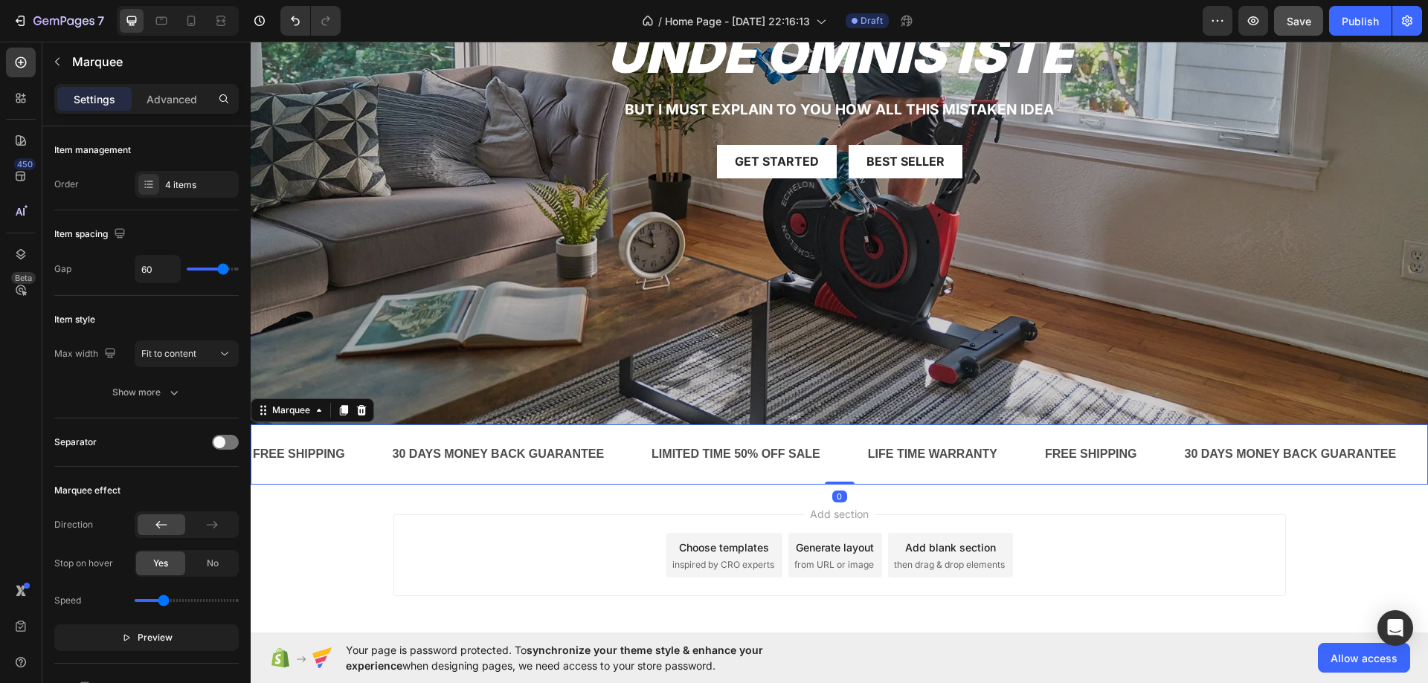
drag, startPoint x: 628, startPoint y: 455, endPoint x: 603, endPoint y: 457, distance: 25.3
click at [628, 456] on div "30 DAYS MONEY BACK GUARANTEE Text Block" at bounding box center [520, 454] width 259 height 36
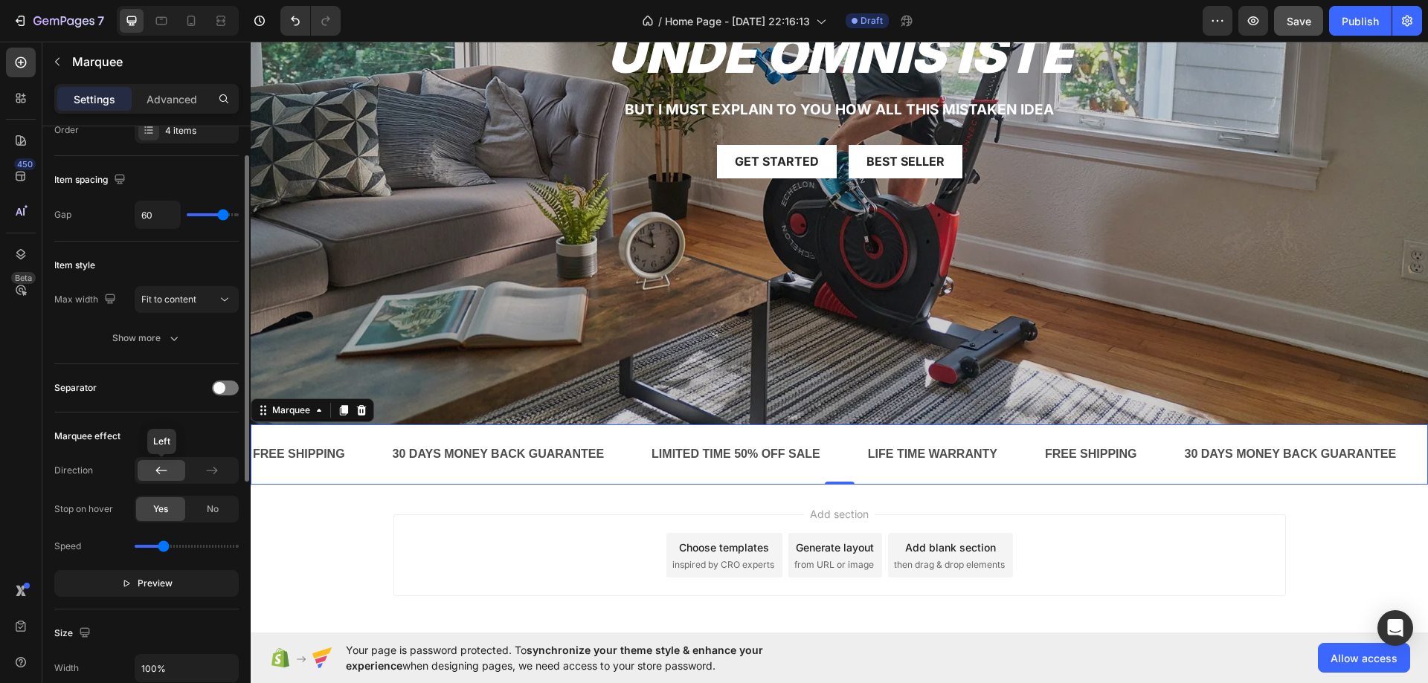
scroll to position [500, 0]
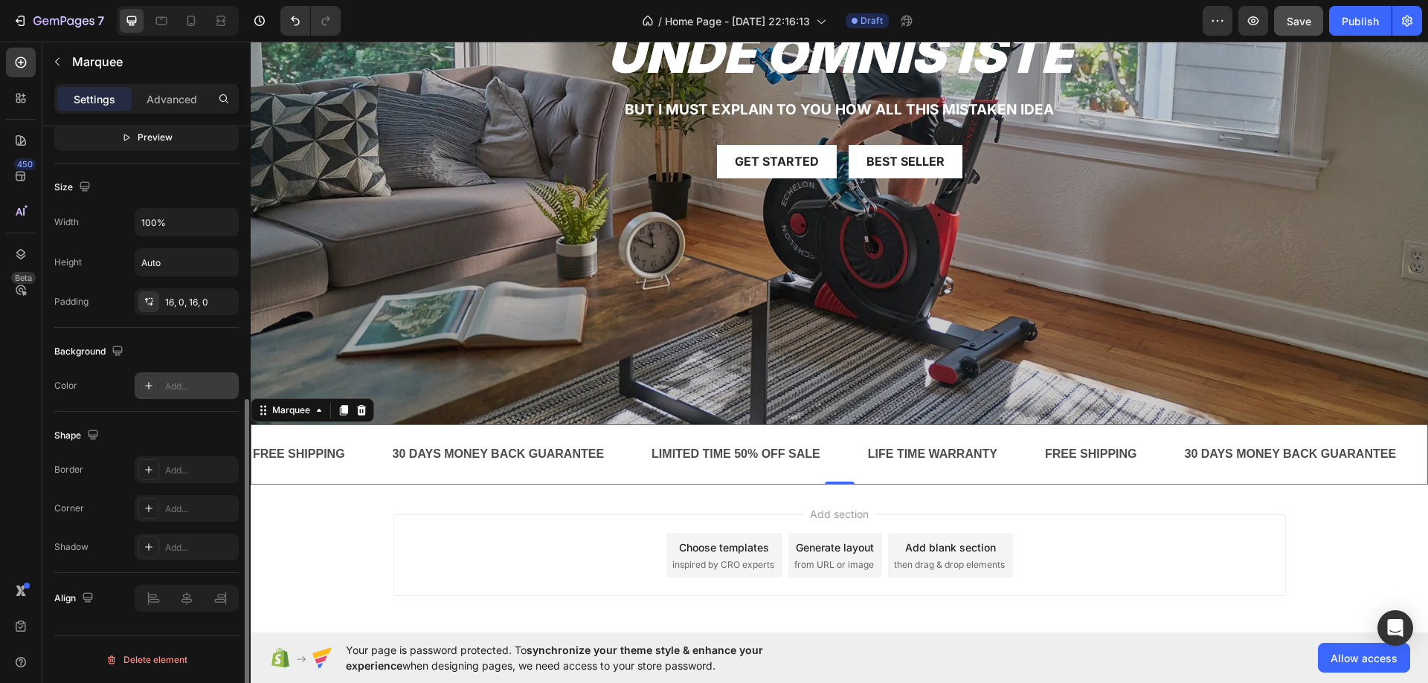
click at [175, 387] on div "Add..." at bounding box center [200, 386] width 70 height 13
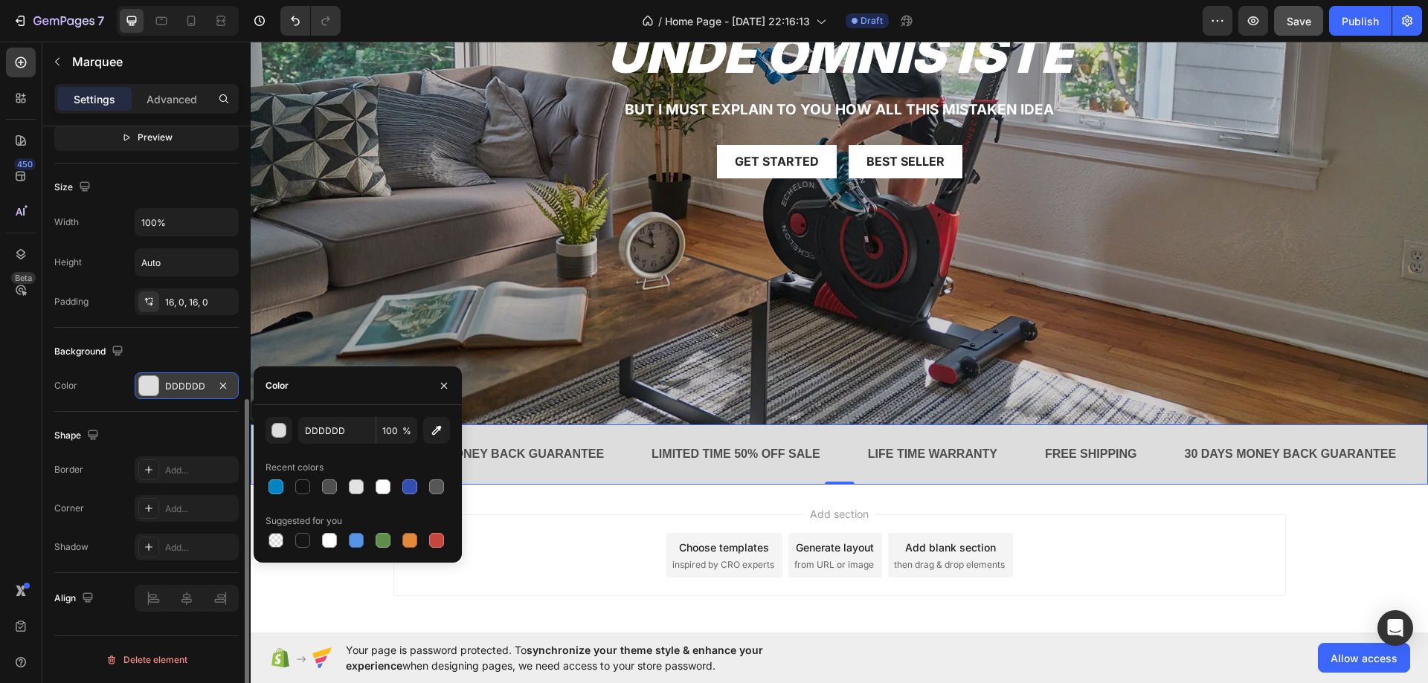
click at [274, 500] on div "DDDDDD 100 % Recent colors Suggested for you" at bounding box center [357, 484] width 184 height 134
click at [272, 492] on div at bounding box center [275, 487] width 15 height 15
type input "0083C1"
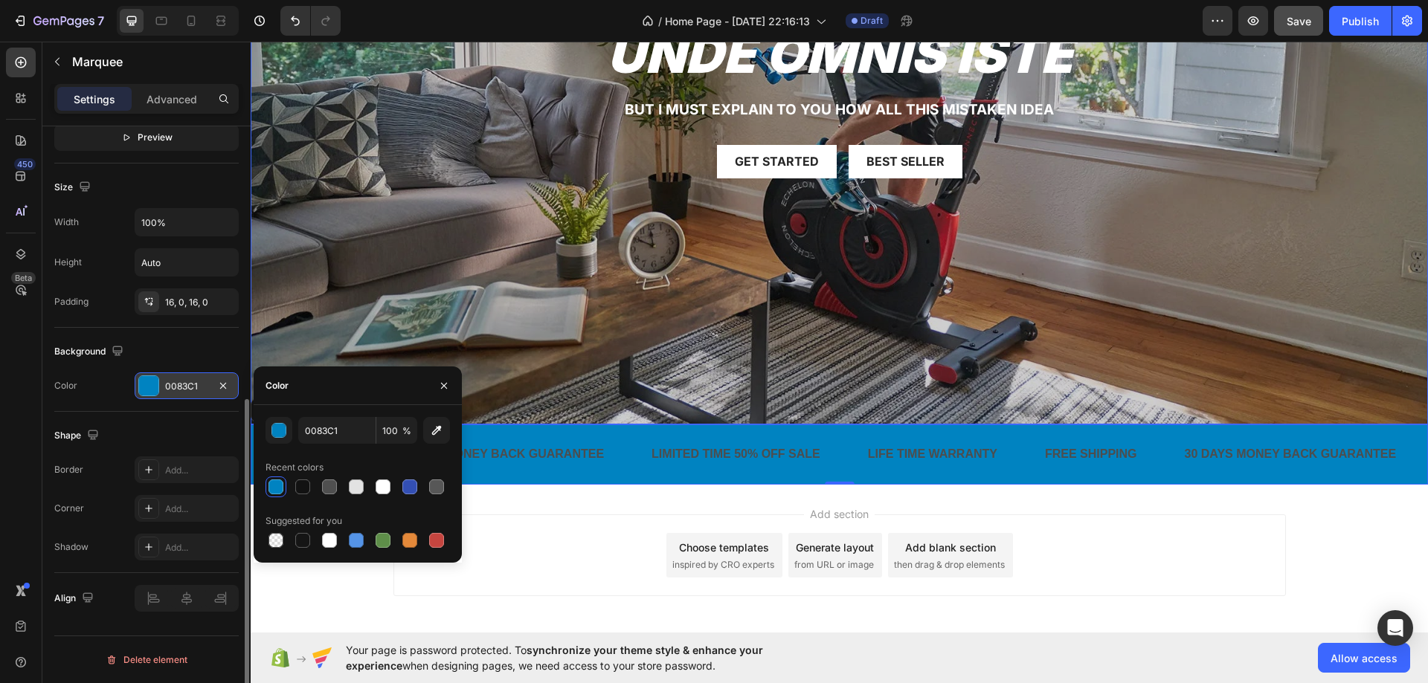
click at [391, 248] on div "Overlay" at bounding box center [839, 94] width 1177 height 662
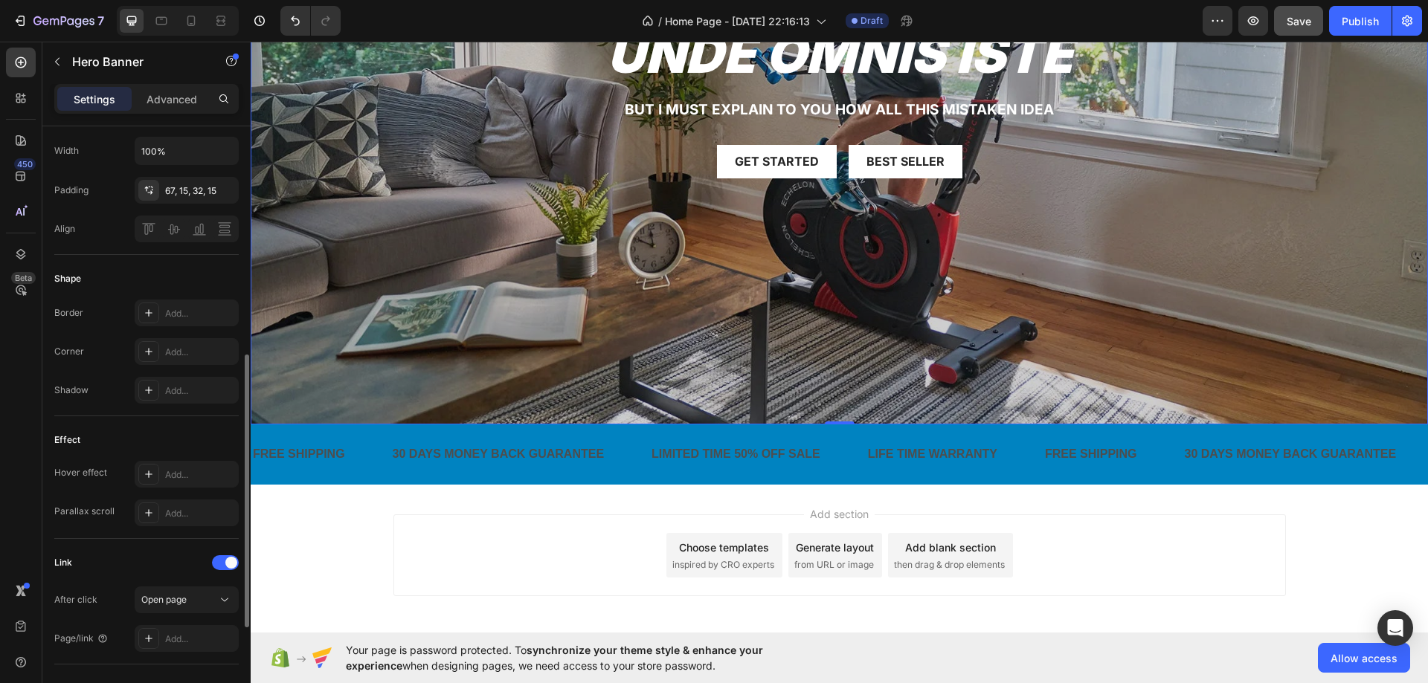
scroll to position [0, 0]
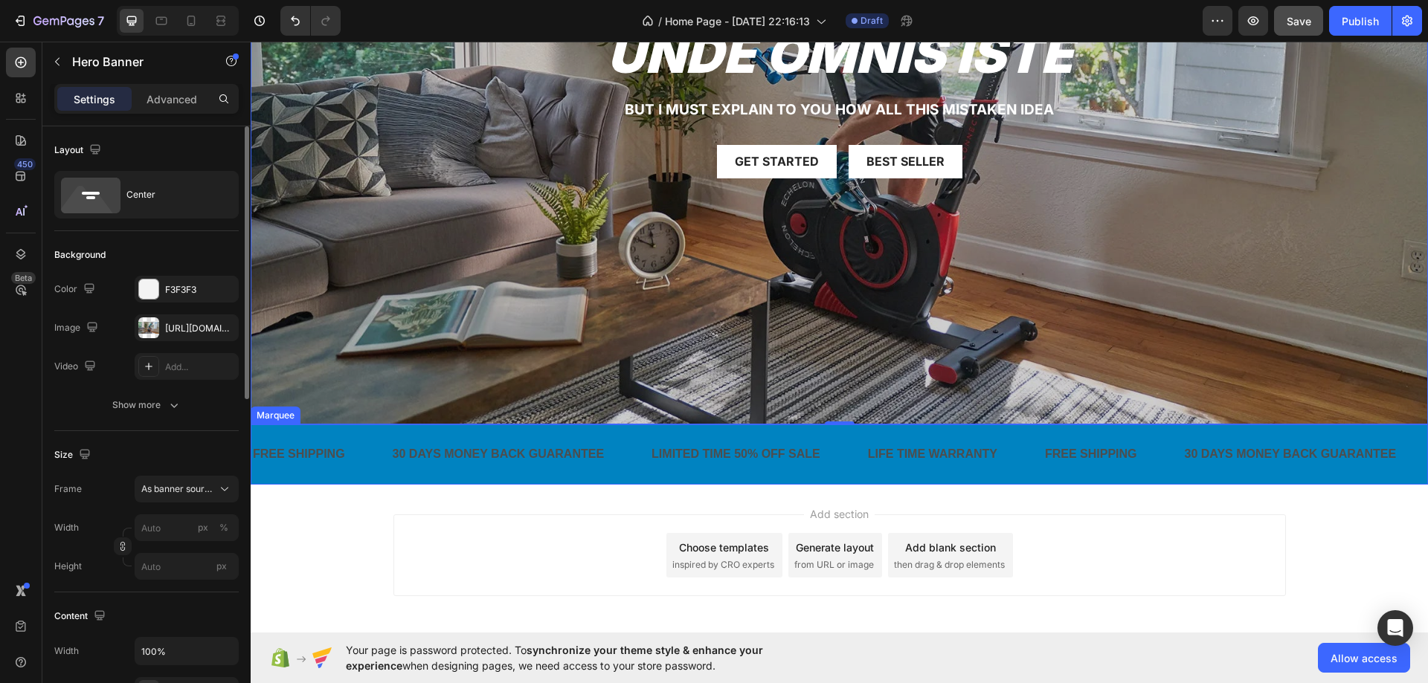
click at [383, 426] on div "FREE SHIPPING Text Block 30 DAYS MONEY BACK GUARANTEE Text Block LIMITED TIME 5…" at bounding box center [839, 455] width 1177 height 60
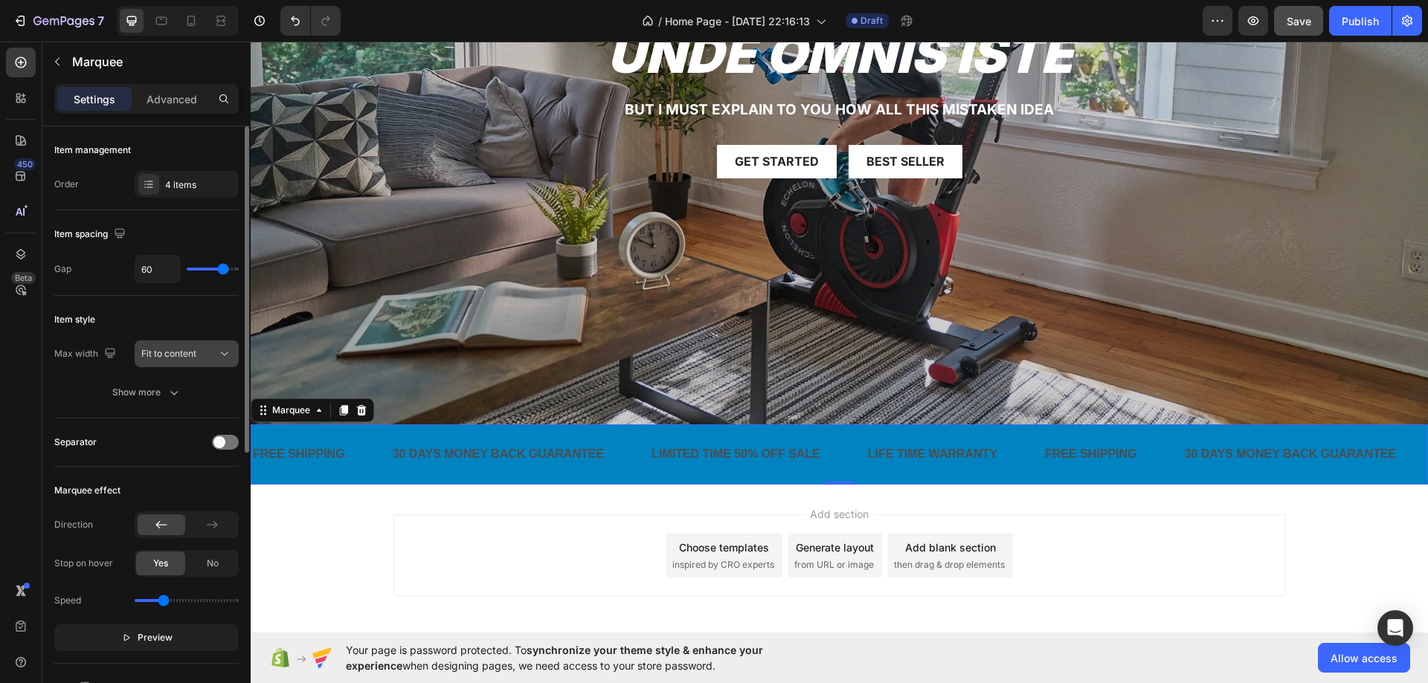
click at [158, 349] on span "Fit to content" at bounding box center [168, 353] width 55 height 11
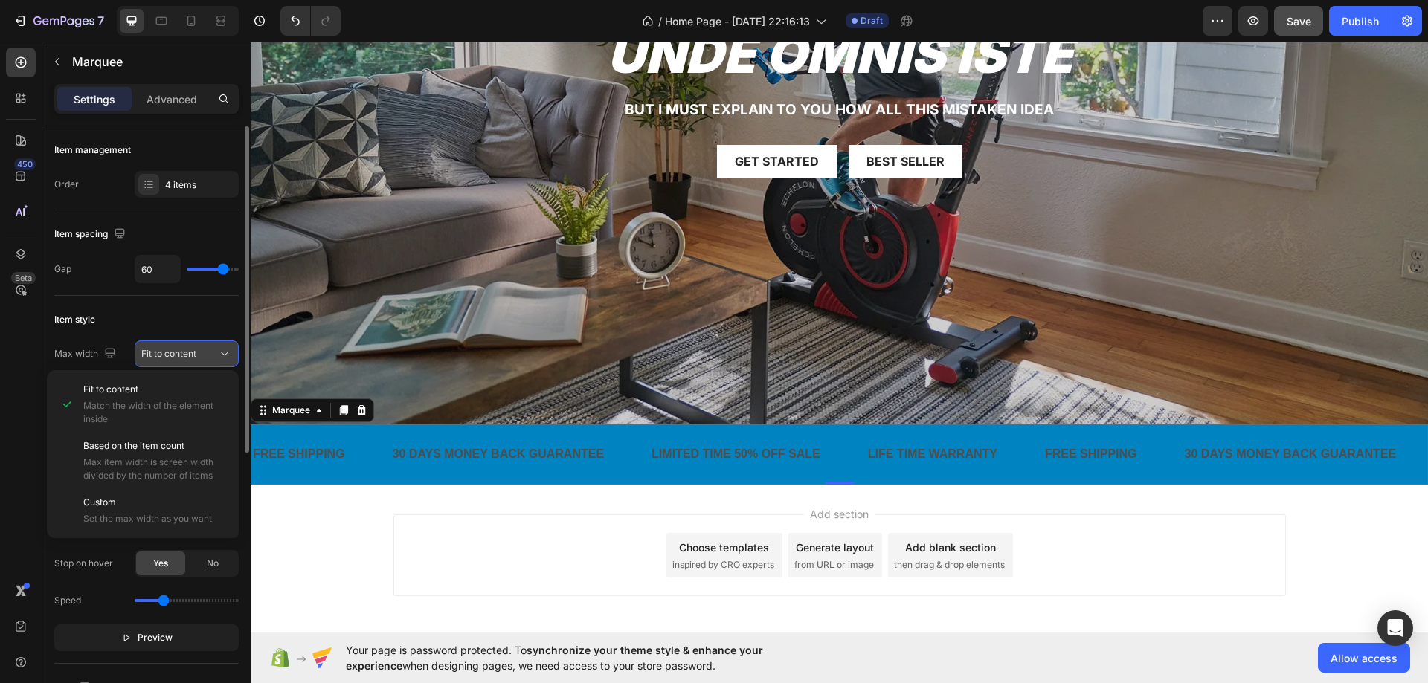
click at [158, 349] on span "Fit to content" at bounding box center [168, 353] width 55 height 11
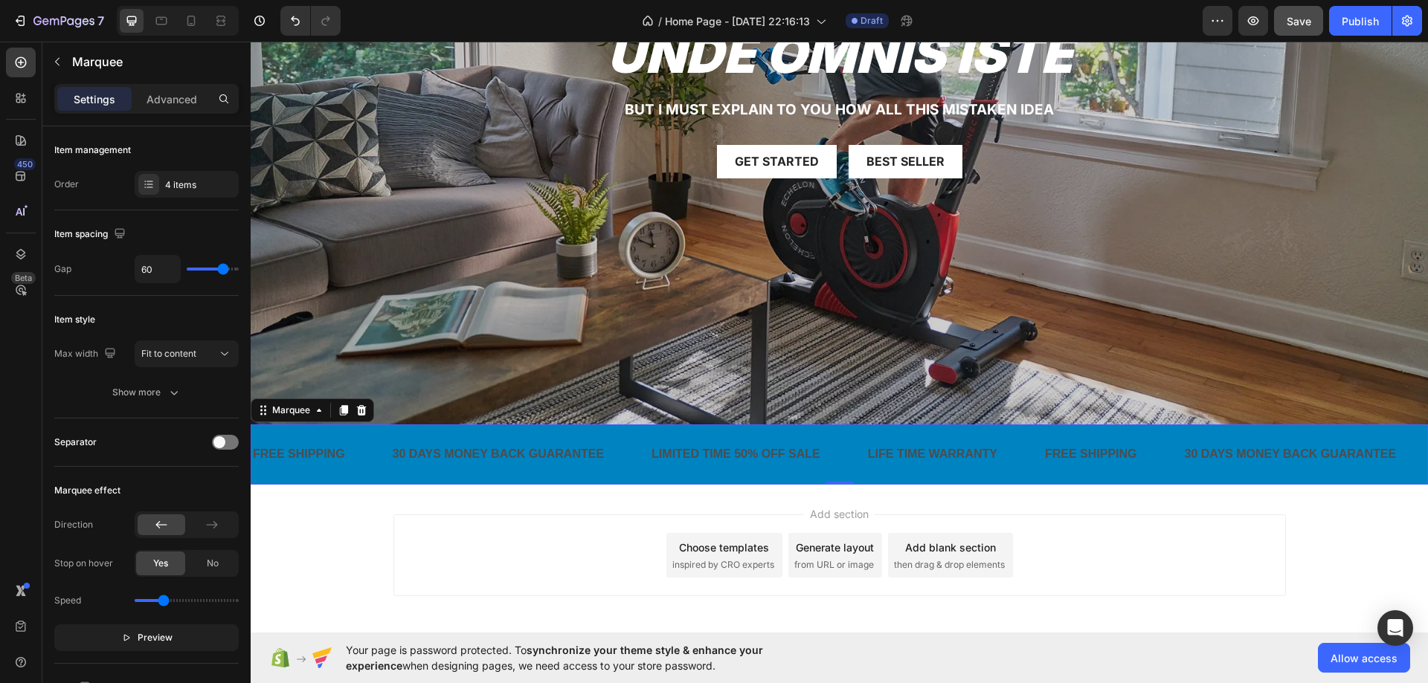
click at [352, 446] on div "FREE SHIPPING Text Block" at bounding box center [321, 454] width 140 height 36
click at [167, 100] on p "Advanced" at bounding box center [171, 99] width 51 height 16
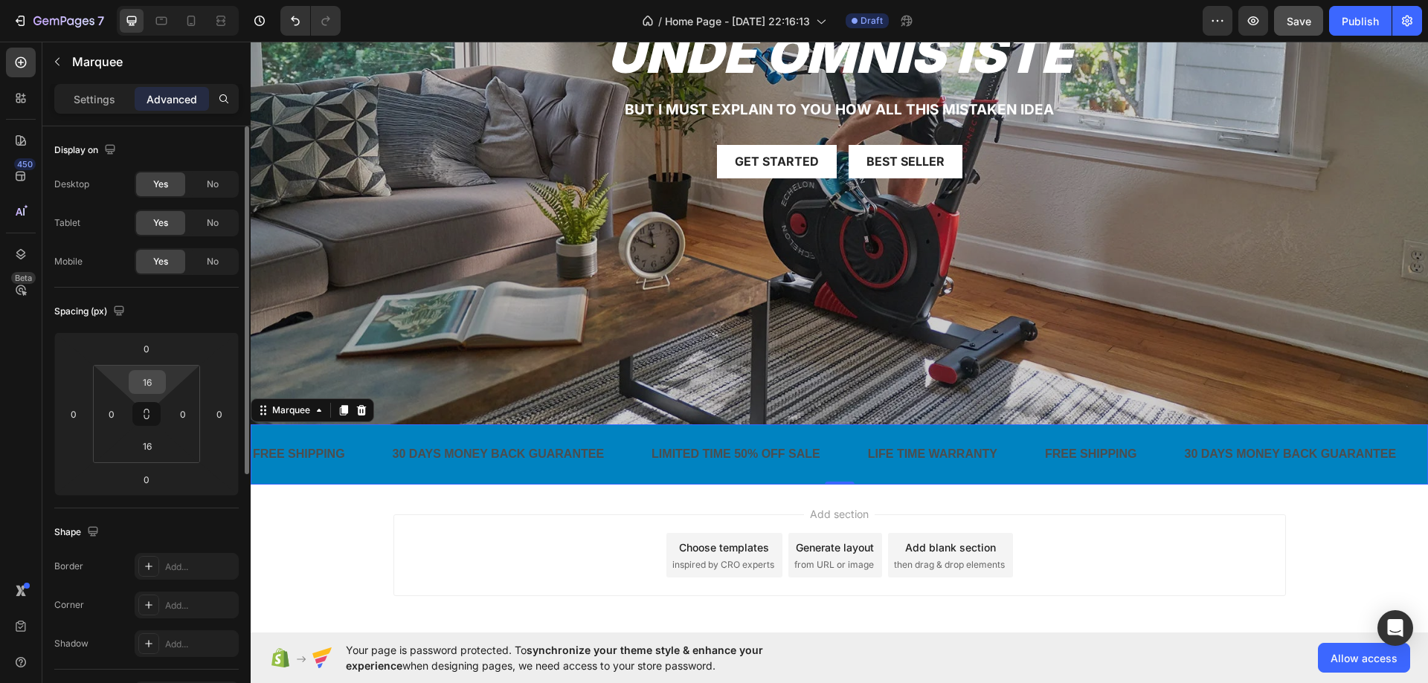
click at [146, 378] on input "16" at bounding box center [147, 382] width 30 height 22
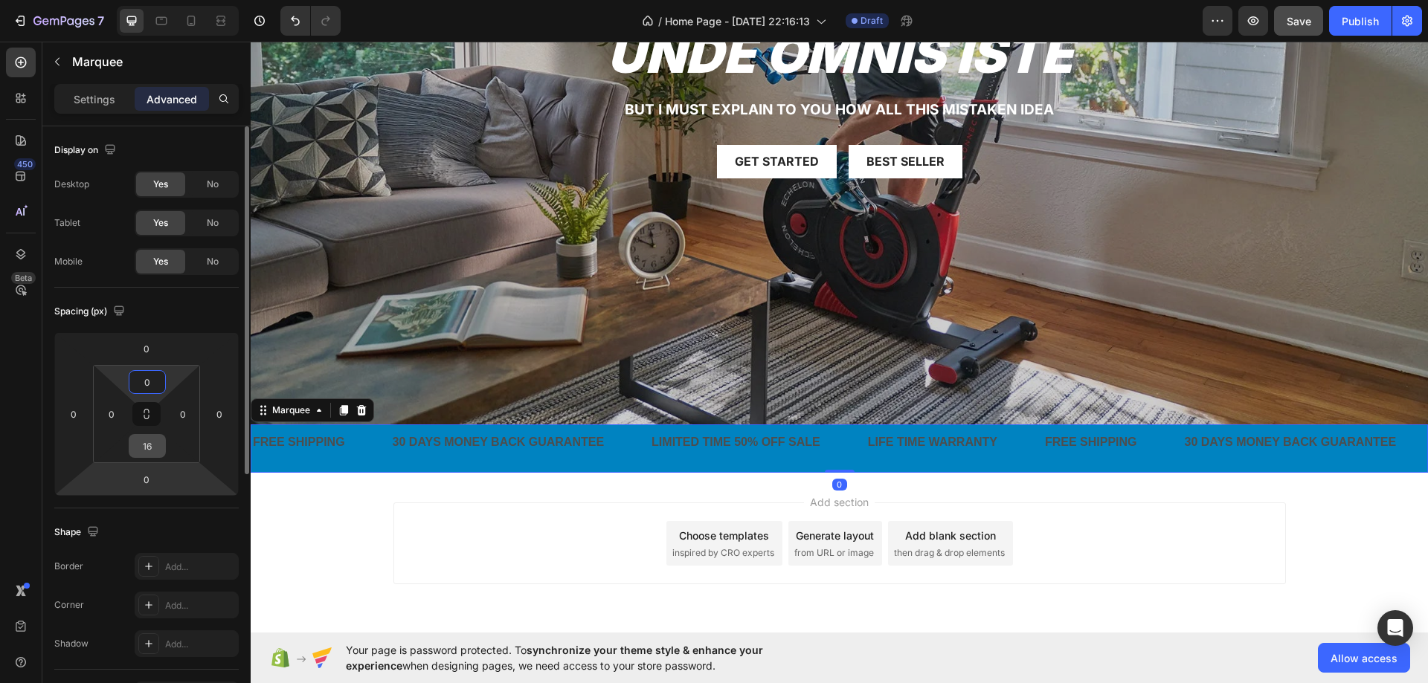
type input "0"
click at [152, 447] on input "16" at bounding box center [147, 446] width 30 height 22
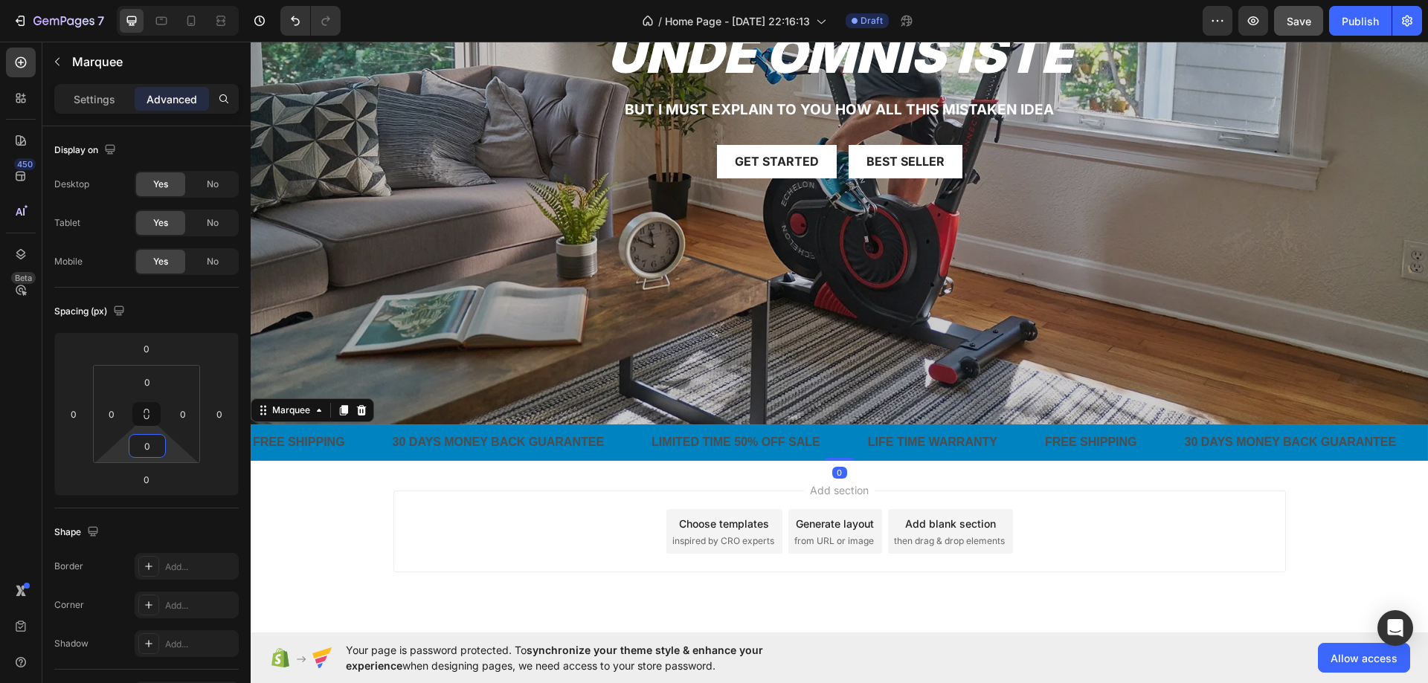
type input "0"
click at [8, 419] on div "450 Beta" at bounding box center [21, 312] width 30 height 529
click at [323, 439] on div "FREE SHIPPING" at bounding box center [298, 443] width 95 height 25
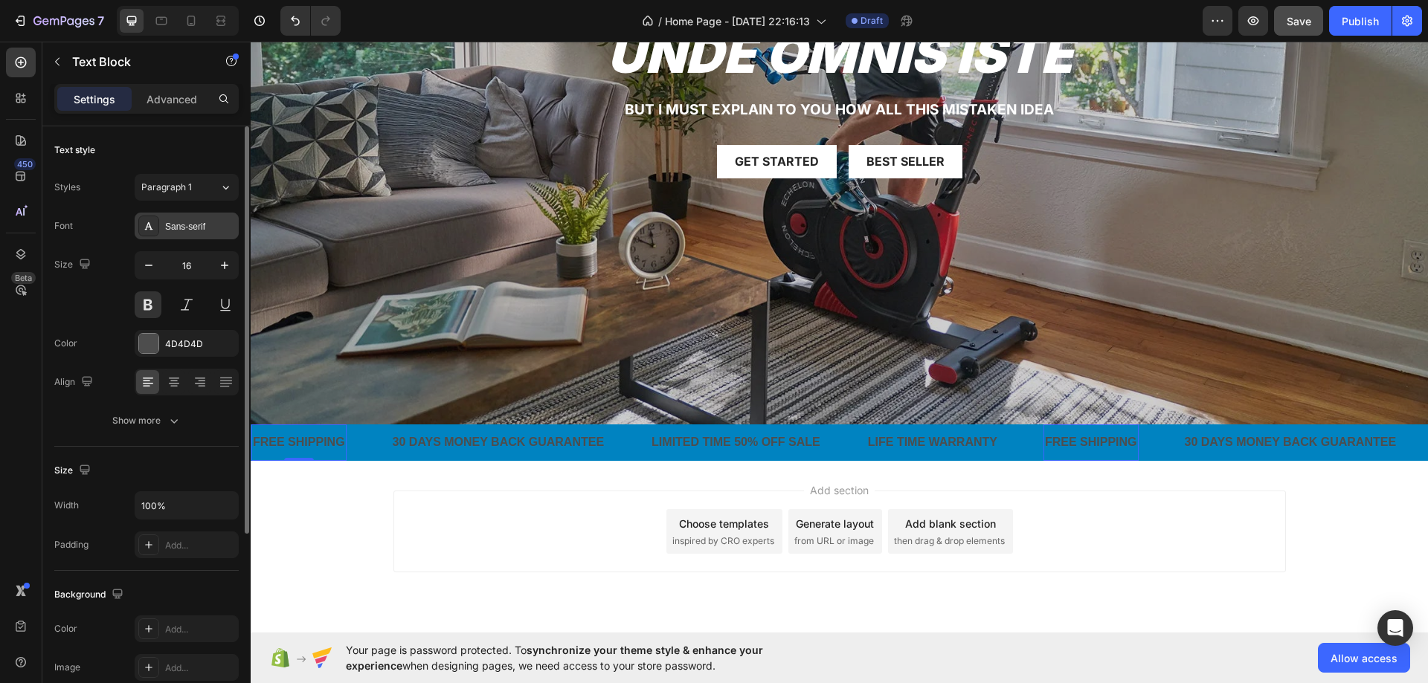
click at [155, 223] on div at bounding box center [148, 226] width 21 height 21
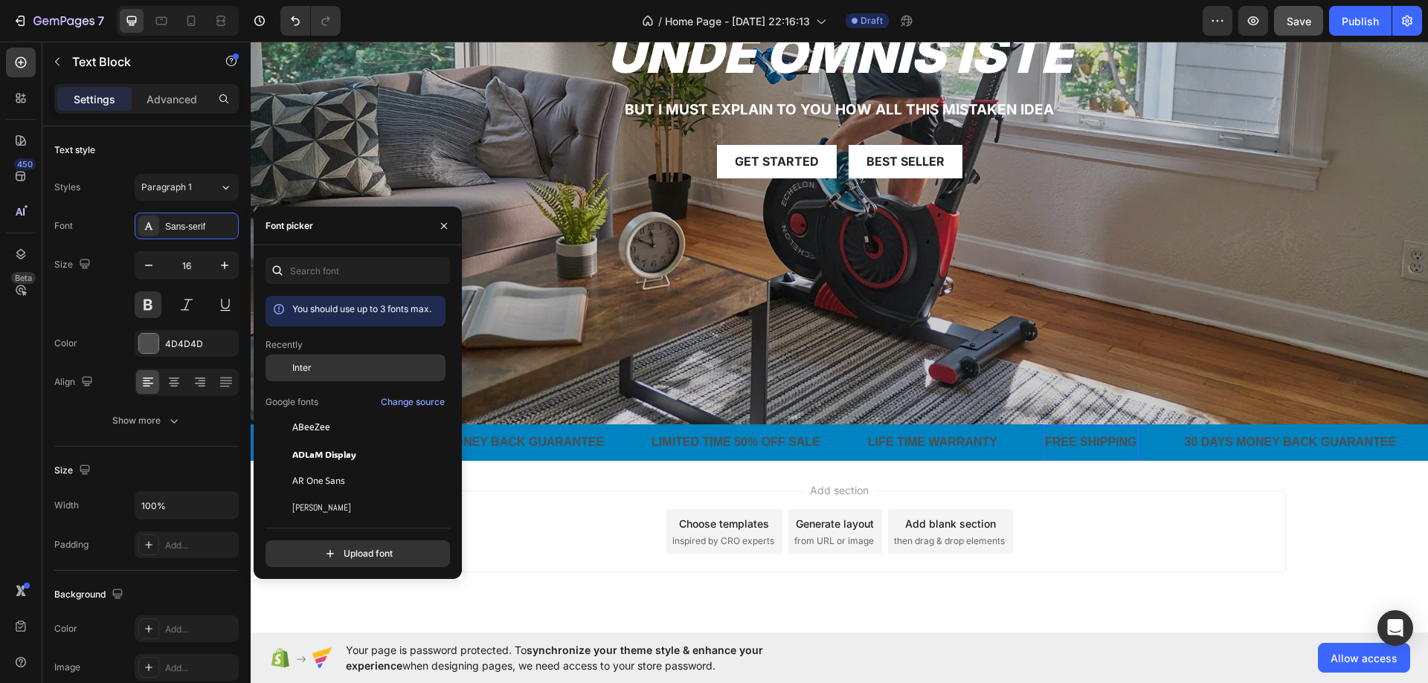
click at [312, 375] on div "Inter" at bounding box center [355, 368] width 180 height 27
click at [519, 297] on div "Overlay" at bounding box center [839, 94] width 1177 height 662
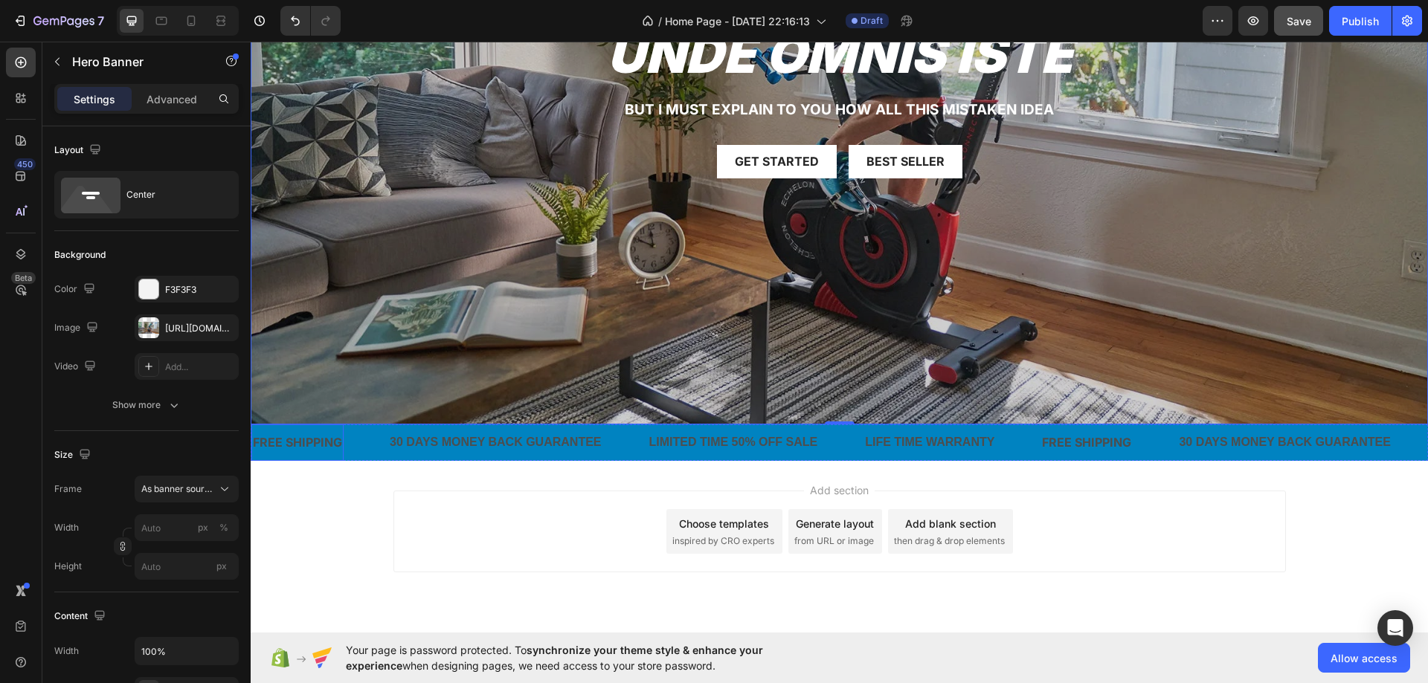
click at [328, 433] on div "FREE SHIPPING" at bounding box center [297, 443] width 92 height 25
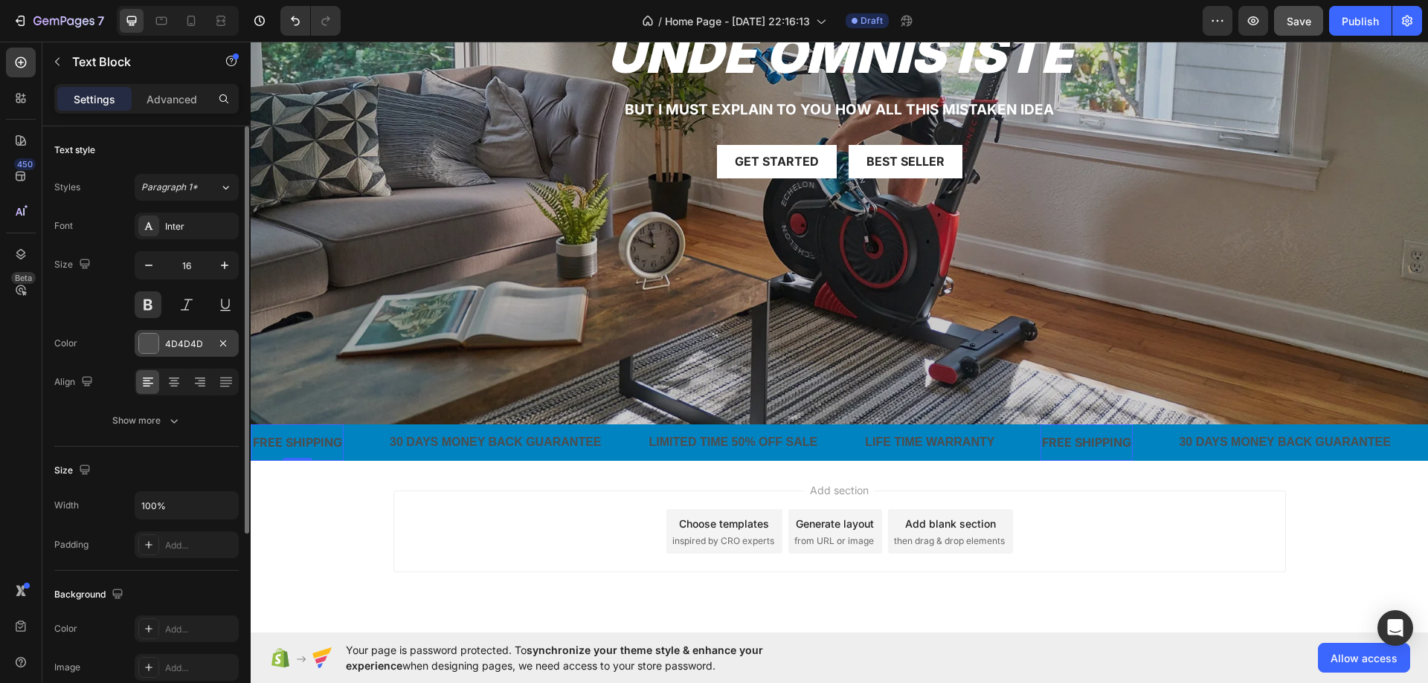
click at [180, 334] on div "4D4D4D" at bounding box center [187, 343] width 104 height 27
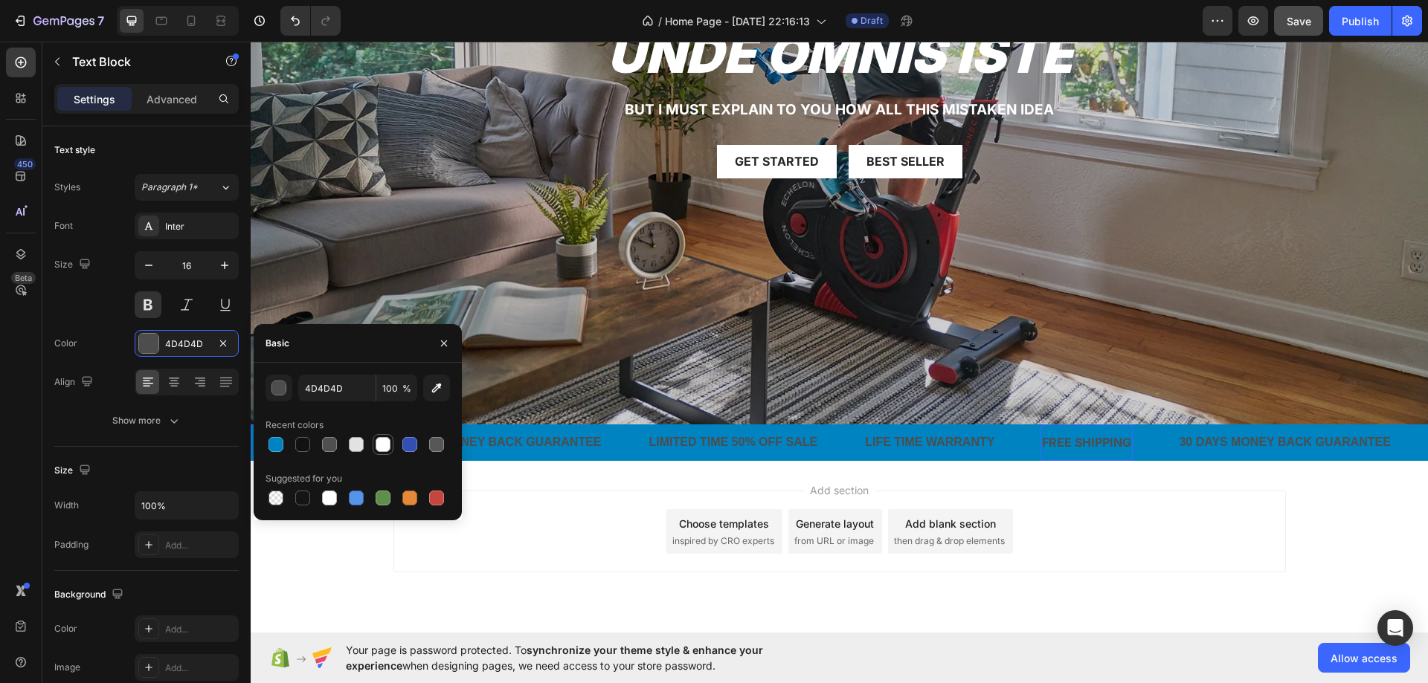
click at [381, 442] on div at bounding box center [382, 444] width 15 height 15
type input "FFFFFF"
click at [544, 439] on div "30 DAYS MONEY BACK GUARANTEE" at bounding box center [495, 443] width 215 height 25
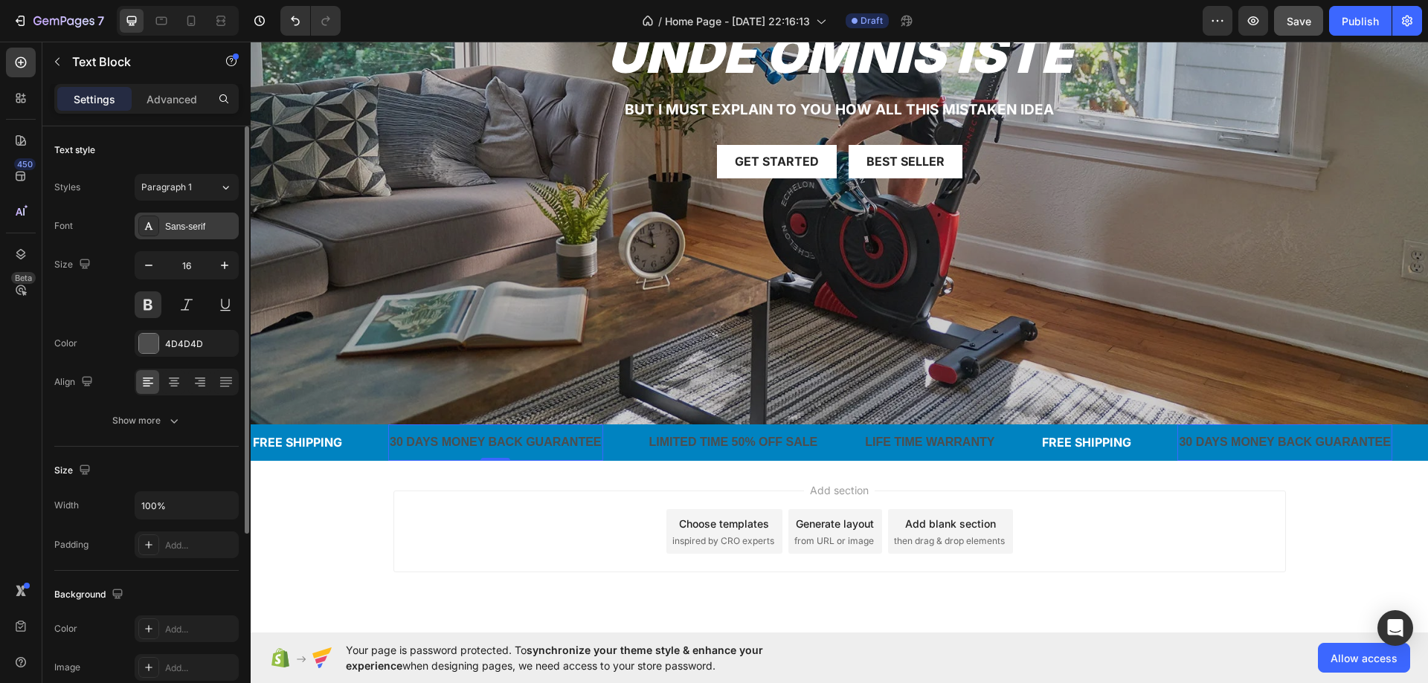
click at [172, 238] on div "Sans-serif" at bounding box center [187, 226] width 104 height 27
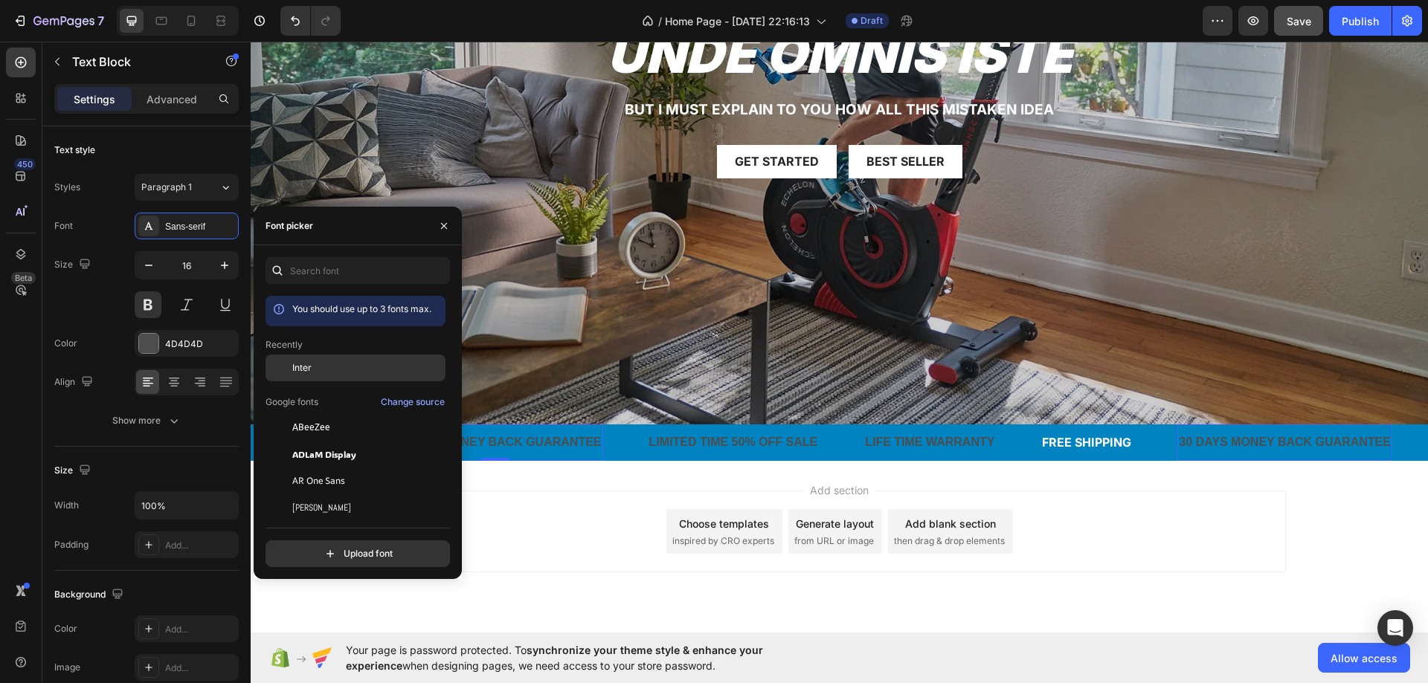
click at [309, 378] on div "Inter" at bounding box center [355, 368] width 180 height 27
click at [314, 368] on div "Inter" at bounding box center [367, 367] width 150 height 13
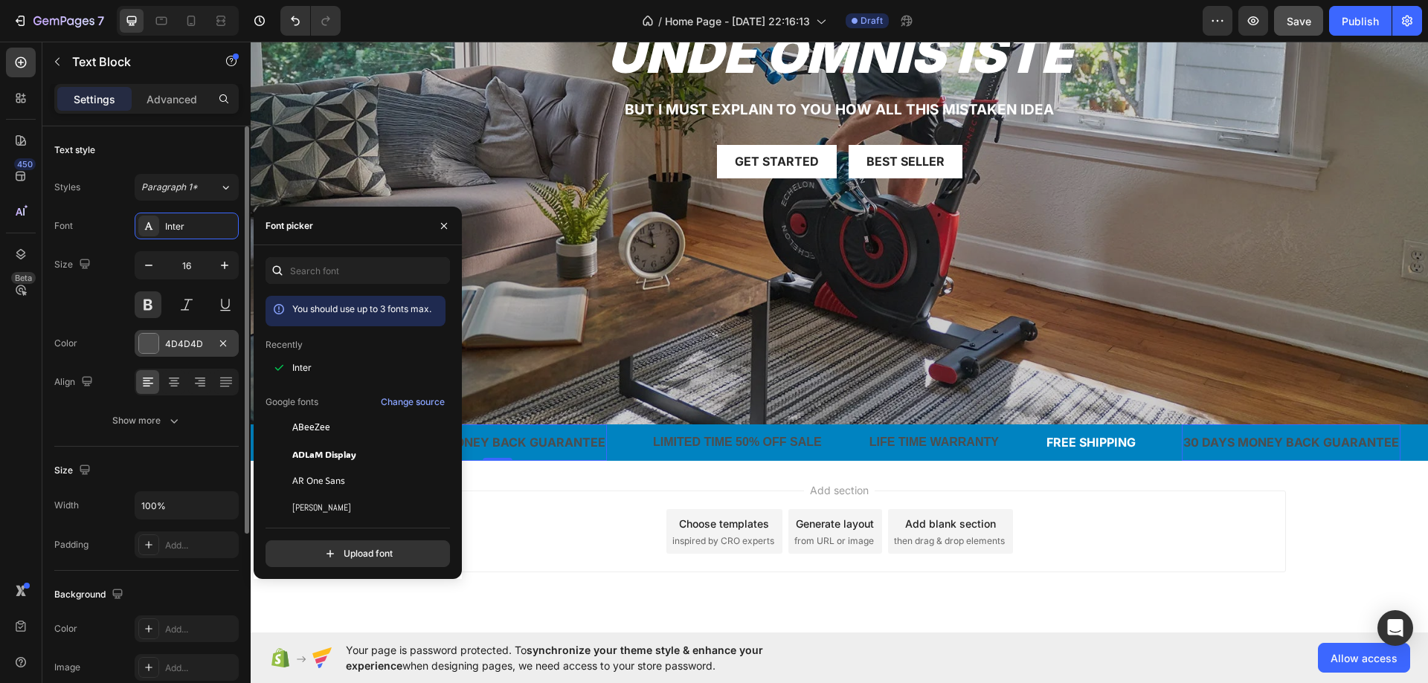
click at [203, 338] on div "4D4D4D" at bounding box center [186, 344] width 43 height 13
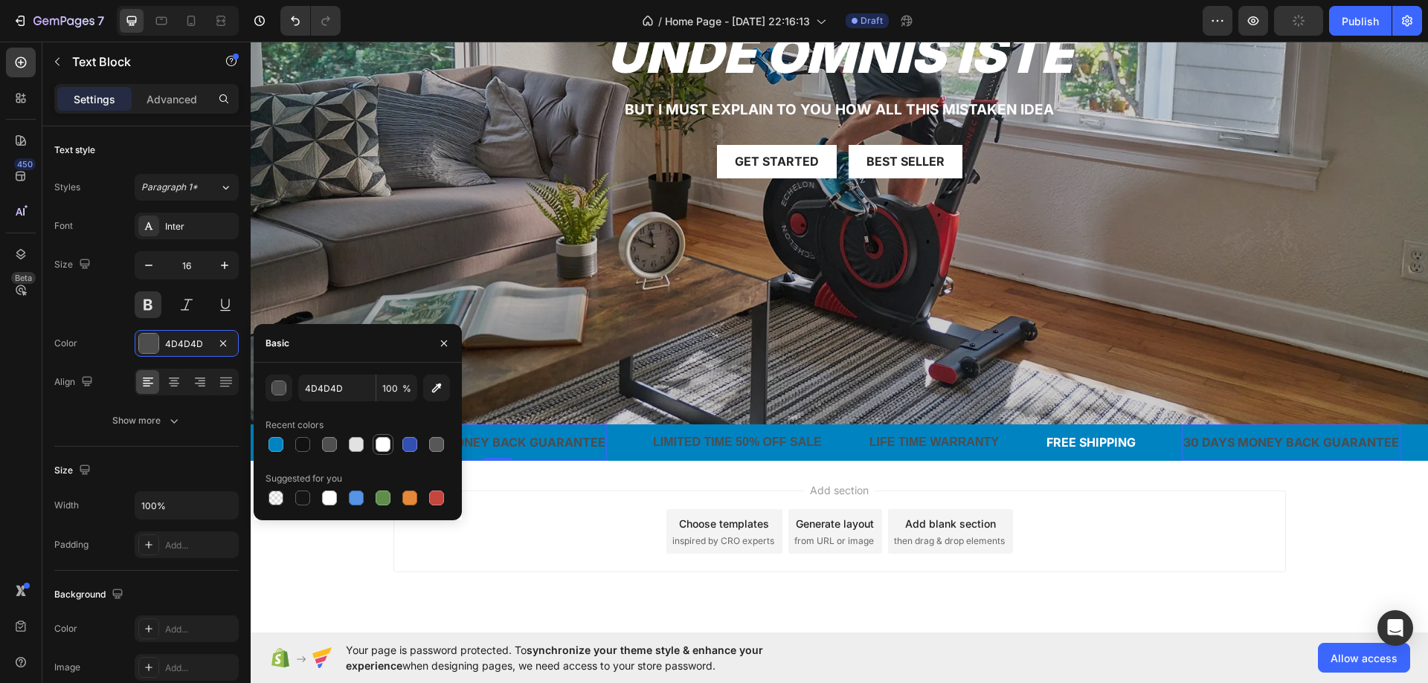
click at [381, 441] on div at bounding box center [382, 444] width 15 height 15
type input "FFFFFF"
click at [643, 430] on div "30 DAYS MONEY BACK GUARANTEE Text Block 0" at bounding box center [519, 443] width 263 height 36
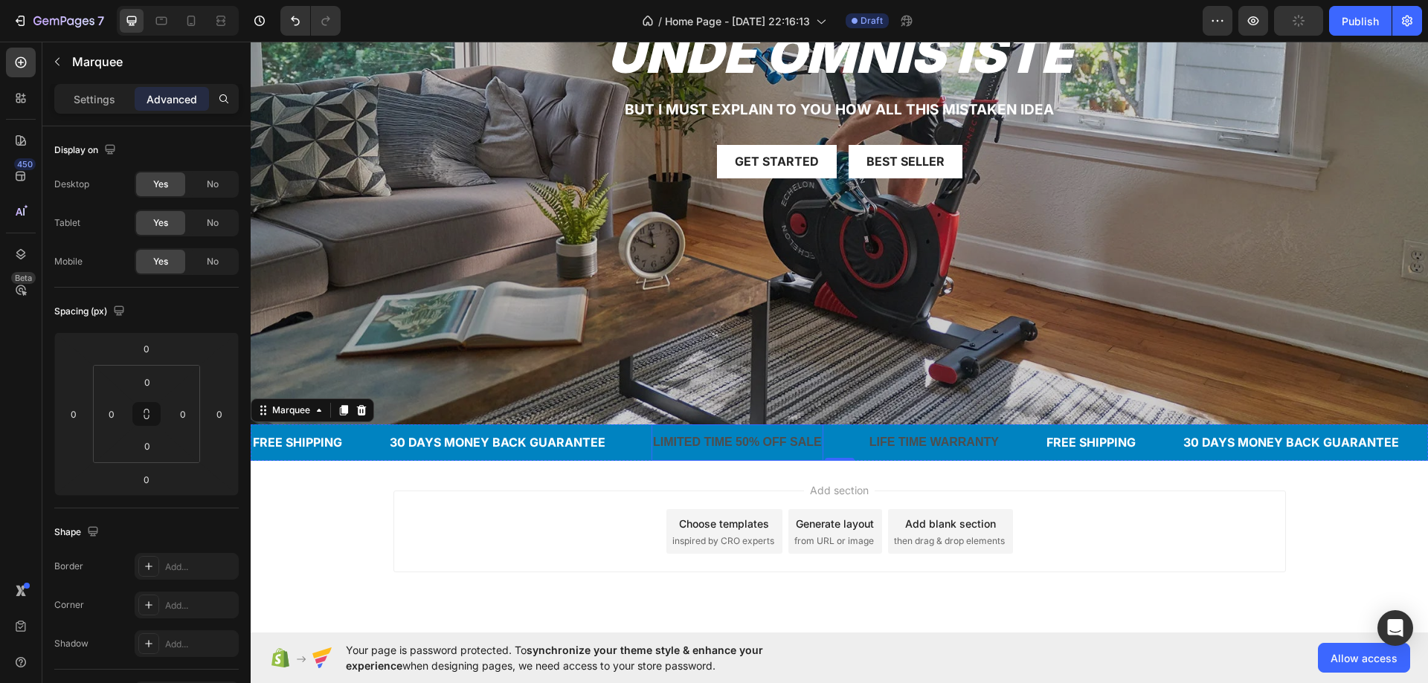
click at [671, 433] on div "LIMITED TIME 50% OFF SALE" at bounding box center [737, 443] width 172 height 25
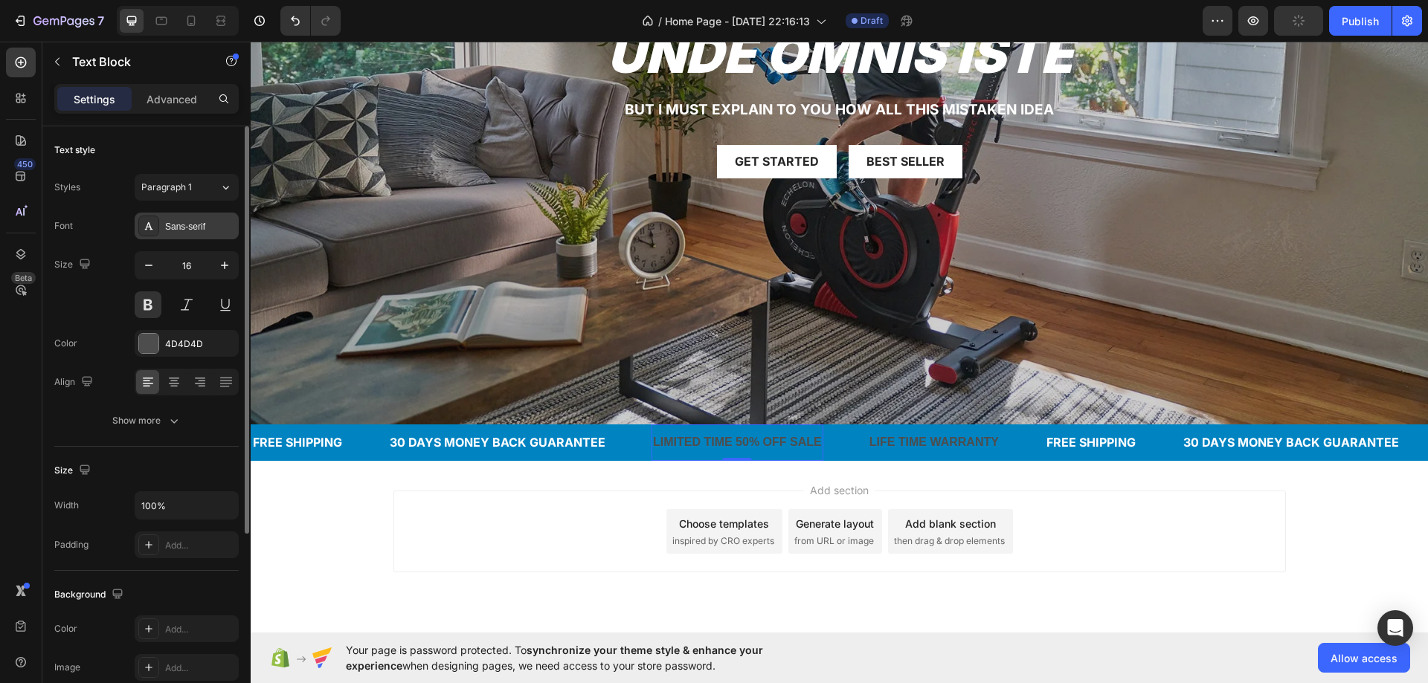
click at [163, 229] on div "Sans-serif" at bounding box center [187, 226] width 104 height 27
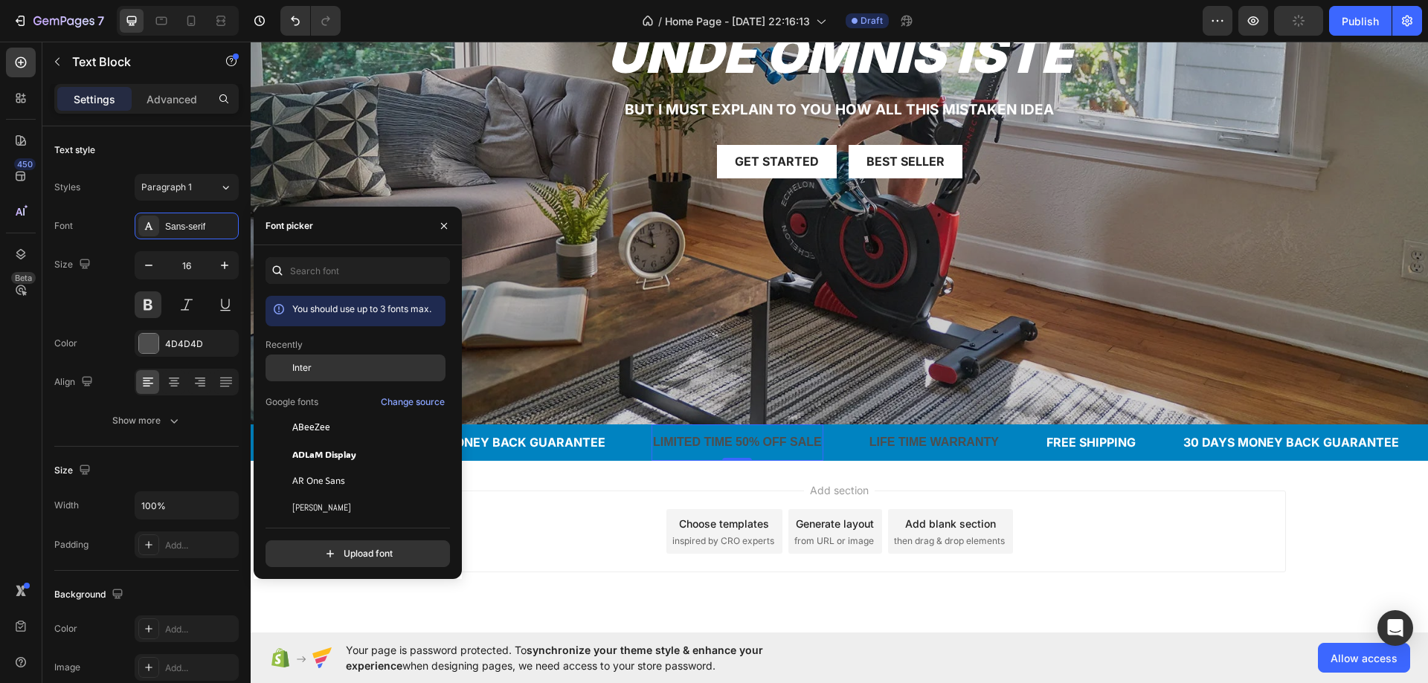
click at [320, 370] on div "Inter" at bounding box center [367, 367] width 150 height 13
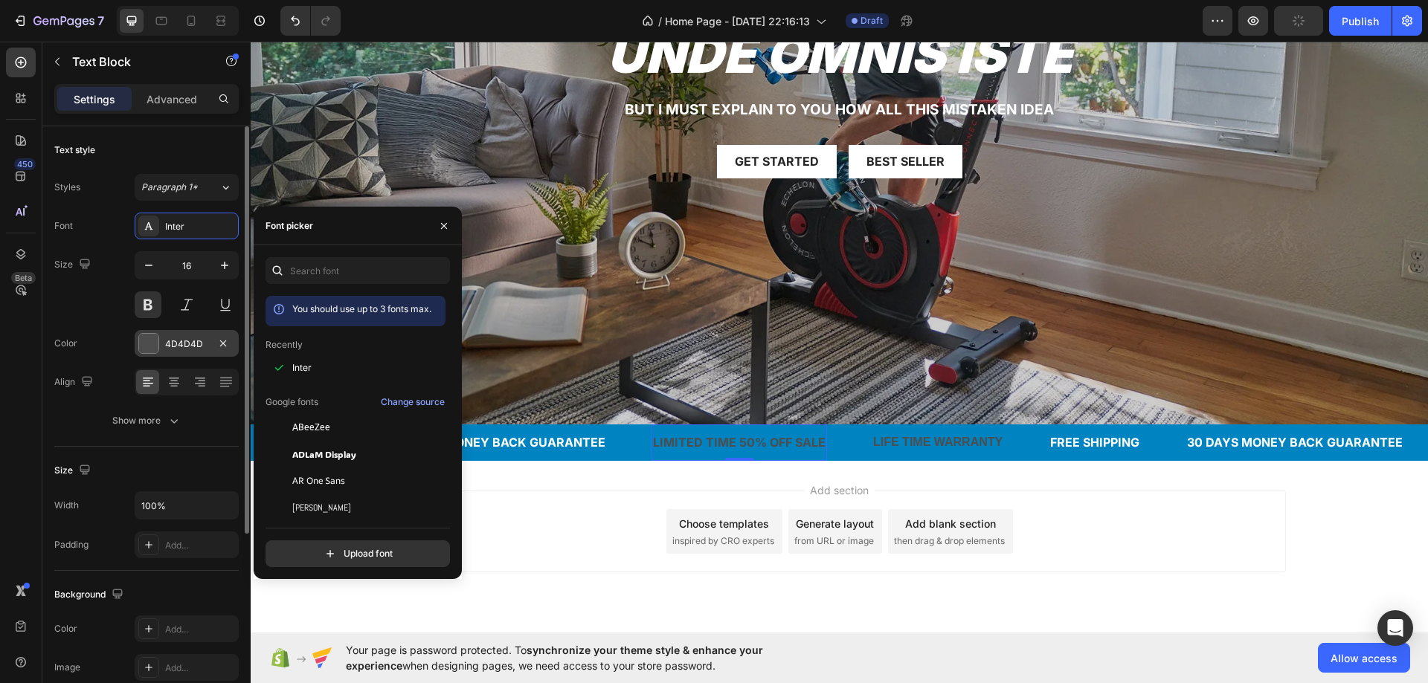
click at [168, 338] on div "4D4D4D" at bounding box center [186, 344] width 43 height 13
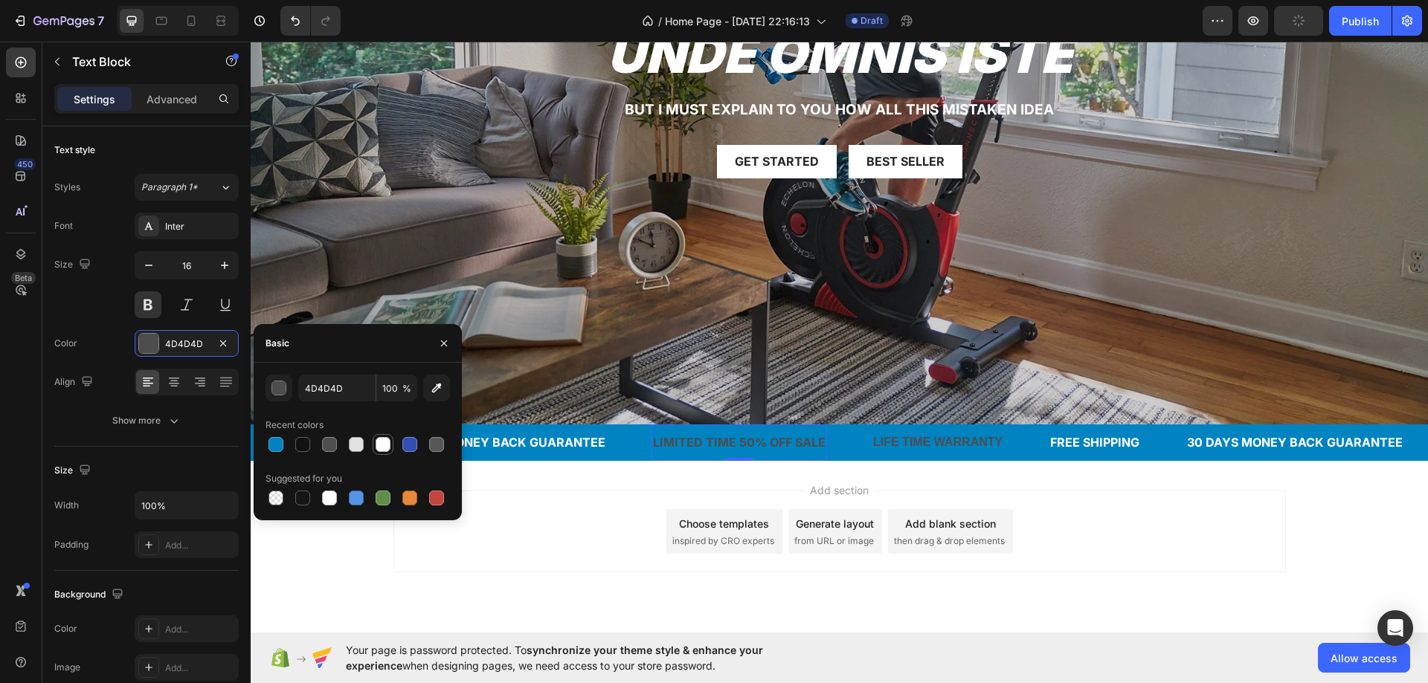
click at [375, 439] on div at bounding box center [382, 444] width 15 height 15
type input "FFFFFF"
click at [910, 439] on div "LIFE TIME WARRANTY" at bounding box center [937, 443] width 132 height 25
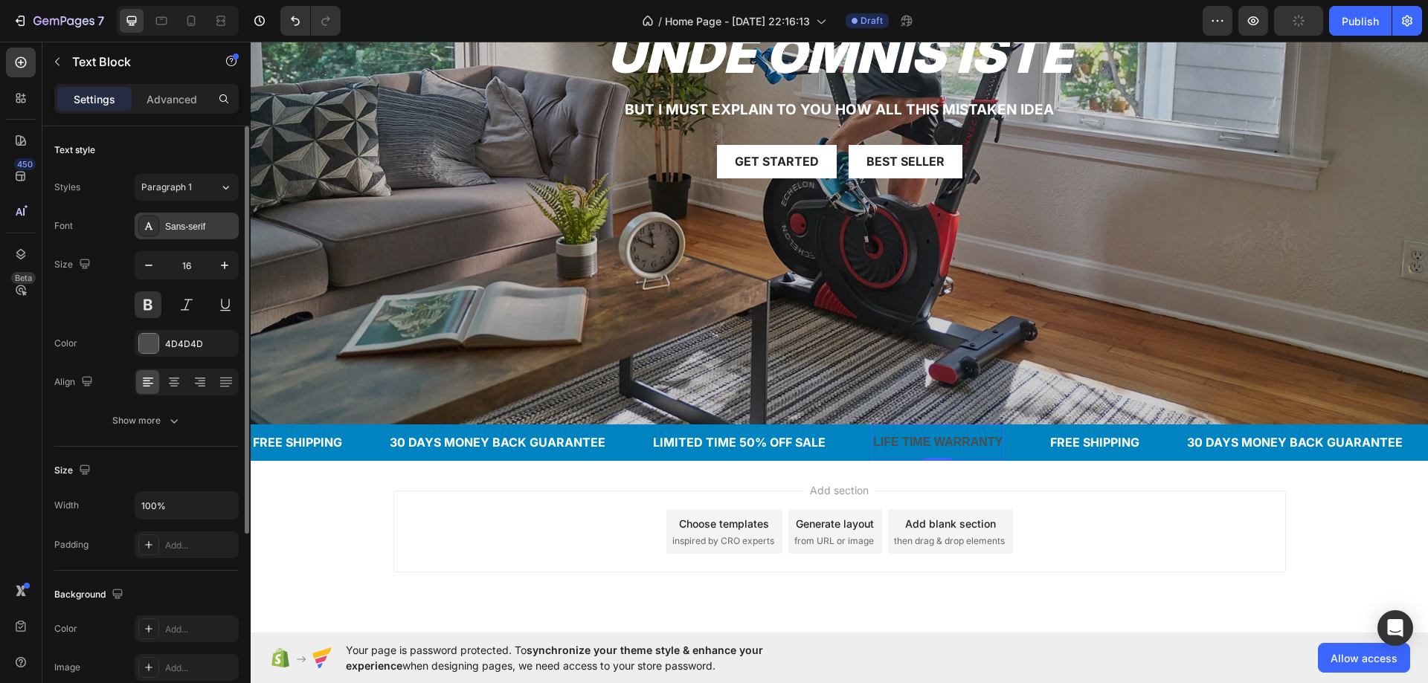
click at [175, 225] on div "Sans-serif" at bounding box center [200, 226] width 70 height 13
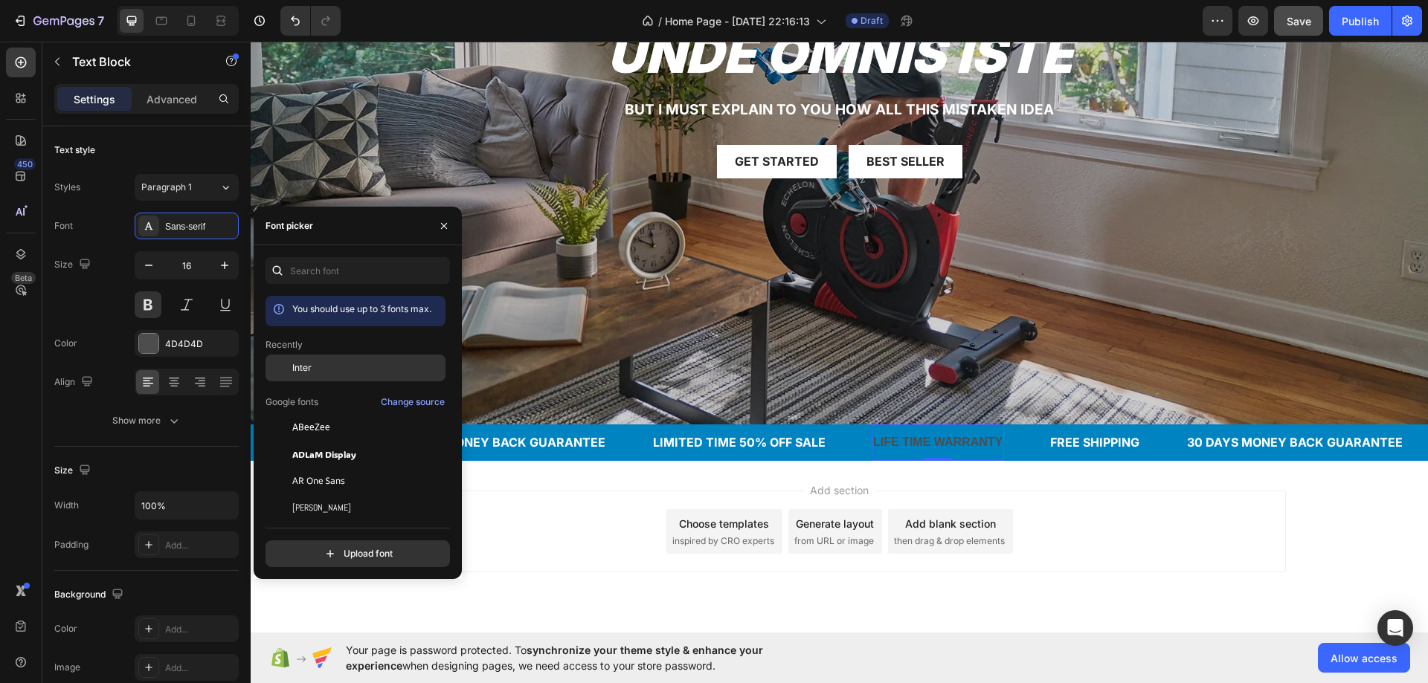
drag, startPoint x: 300, startPoint y: 363, endPoint x: 291, endPoint y: 364, distance: 9.8
click at [300, 363] on span "Inter" at bounding box center [301, 367] width 19 height 13
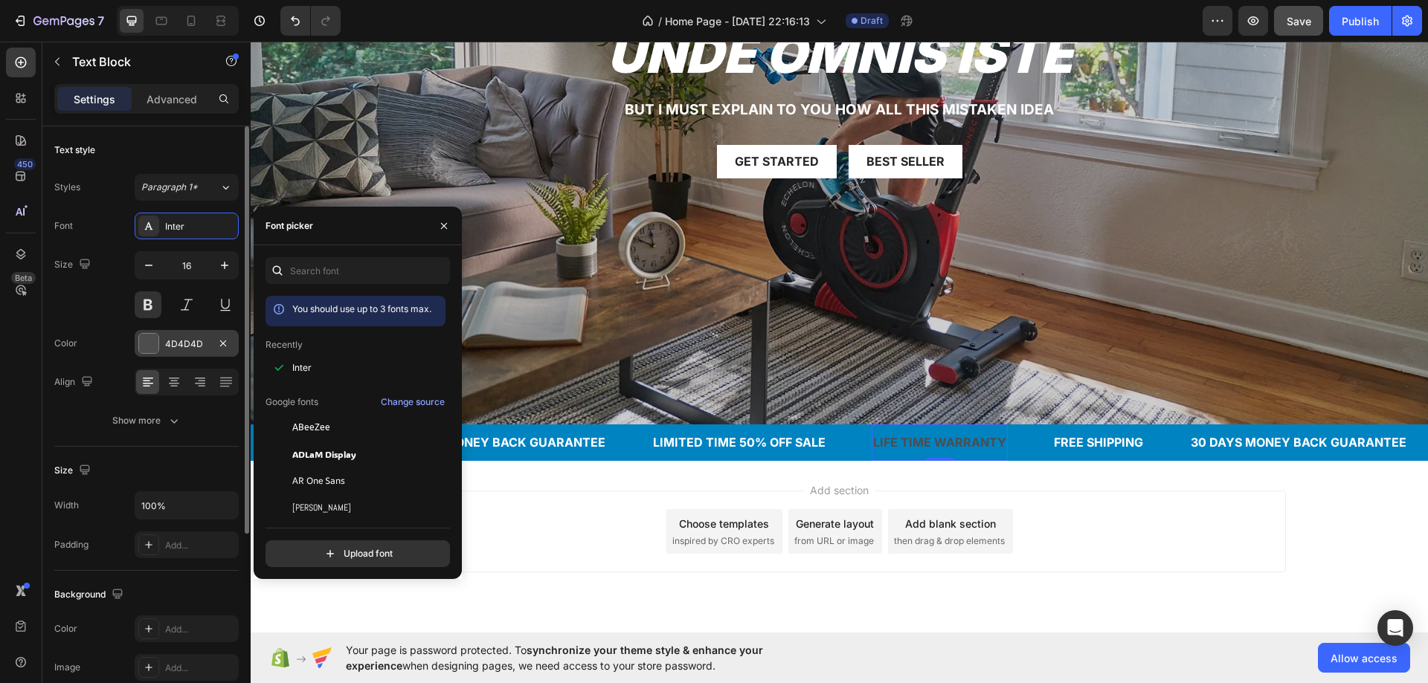
click at [197, 339] on div "4D4D4D" at bounding box center [186, 344] width 43 height 13
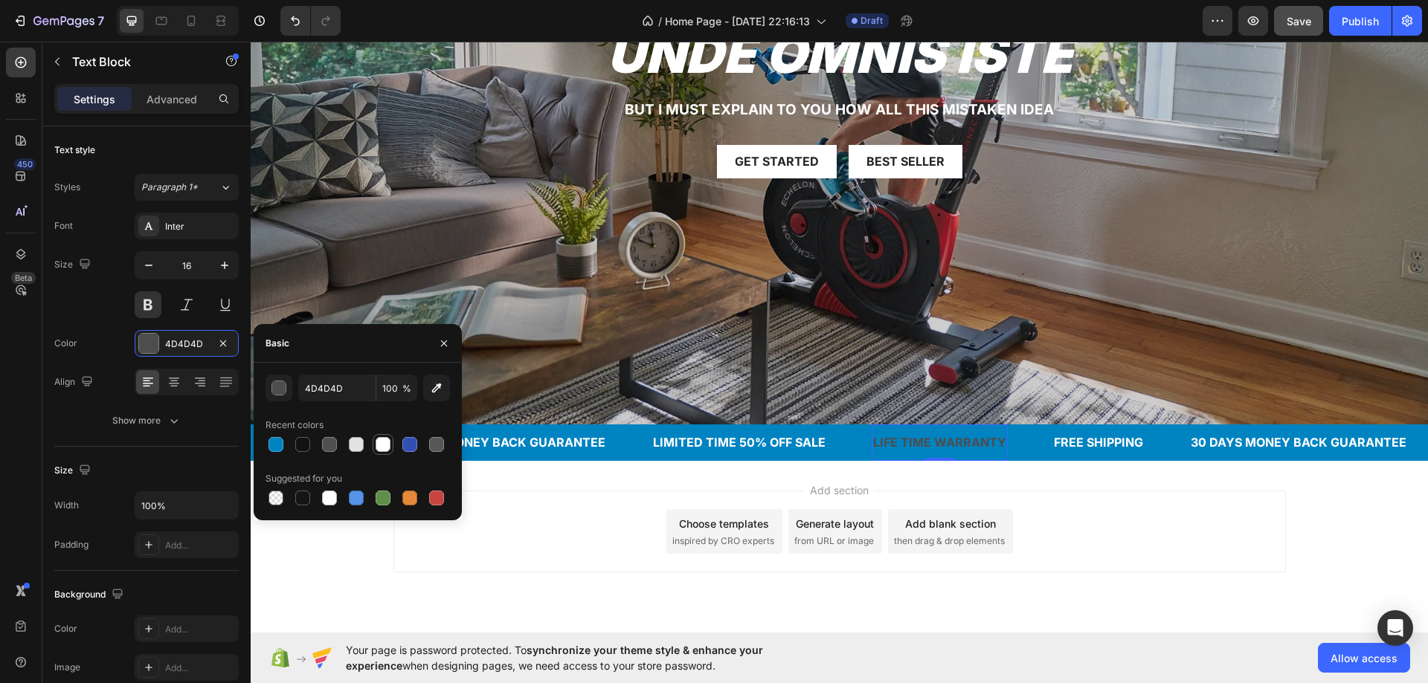
click at [386, 448] on div at bounding box center [382, 444] width 15 height 15
type input "FFFFFF"
click at [469, 221] on div "90% SAY IT GREAT Text Block Icon Icon Icon Icon Icon Icon List Row unde omnis i…" at bounding box center [839, 94] width 1177 height 264
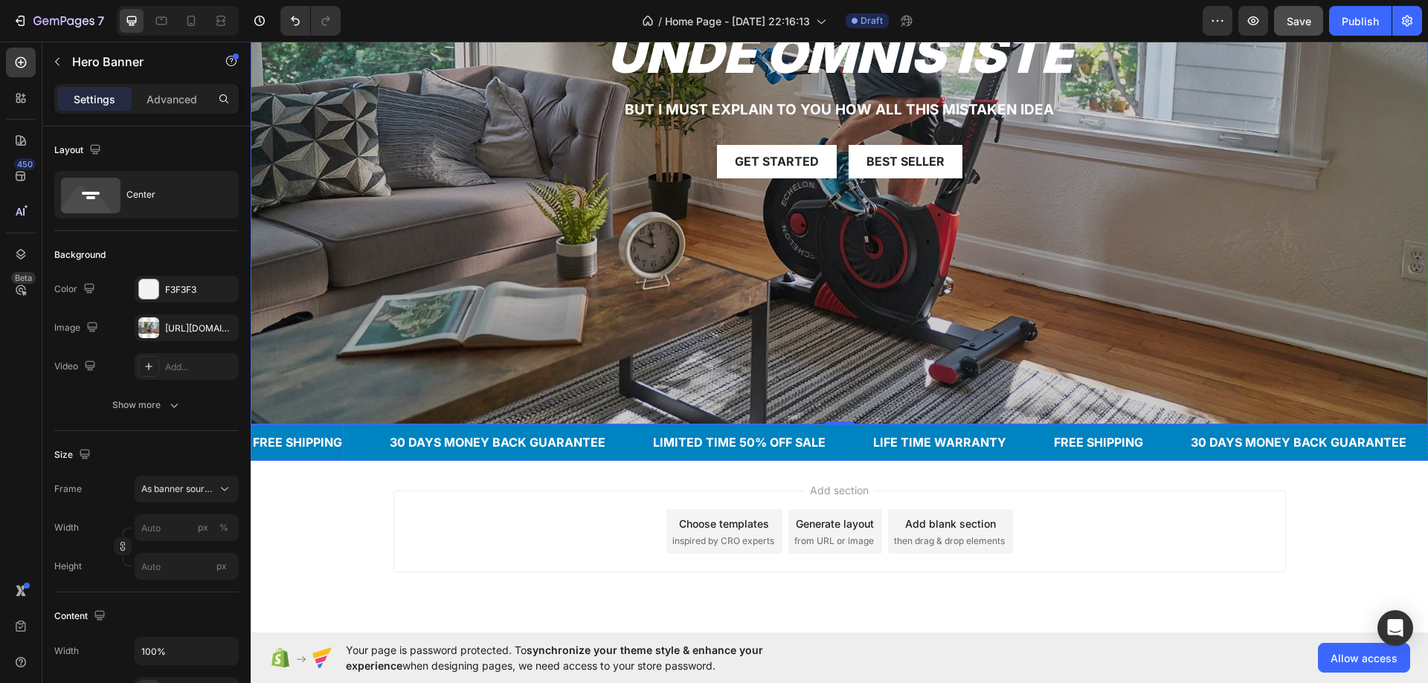
click at [330, 436] on div "FREE SHIPPING" at bounding box center [297, 443] width 92 height 25
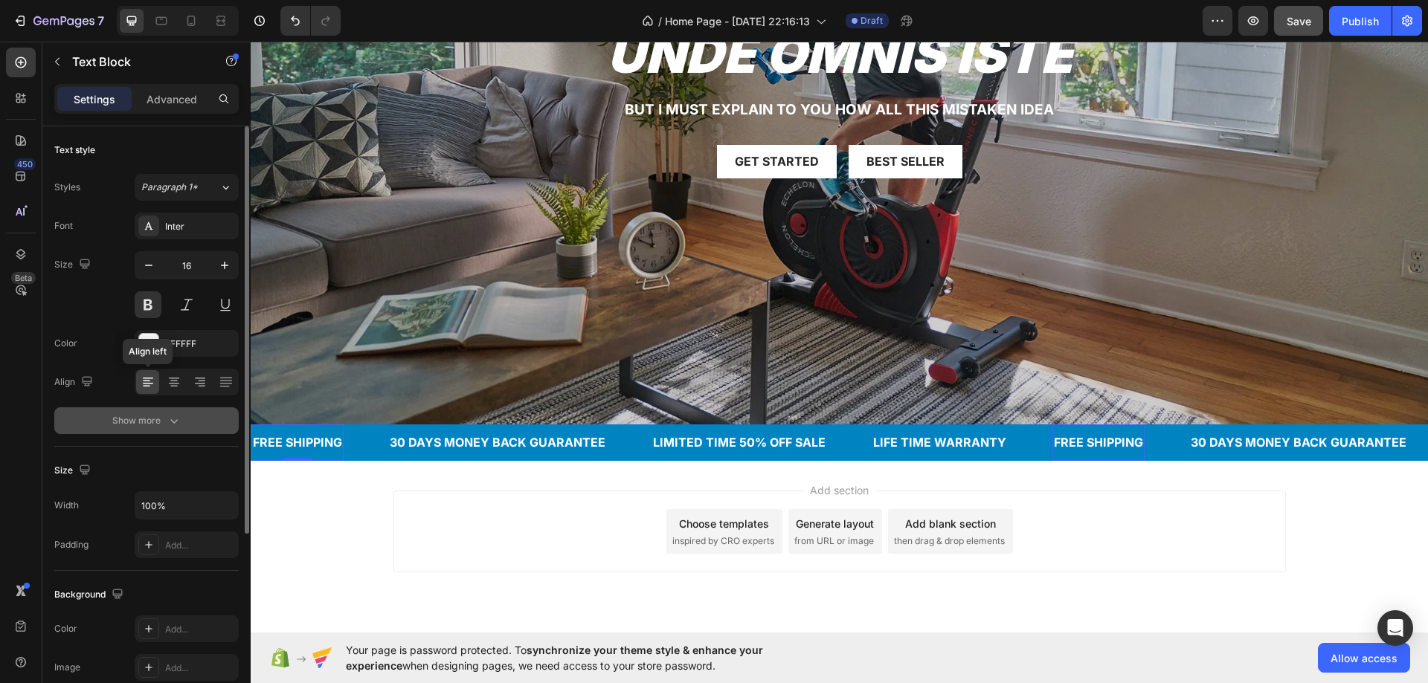
click at [144, 408] on button "Show more" at bounding box center [146, 420] width 184 height 27
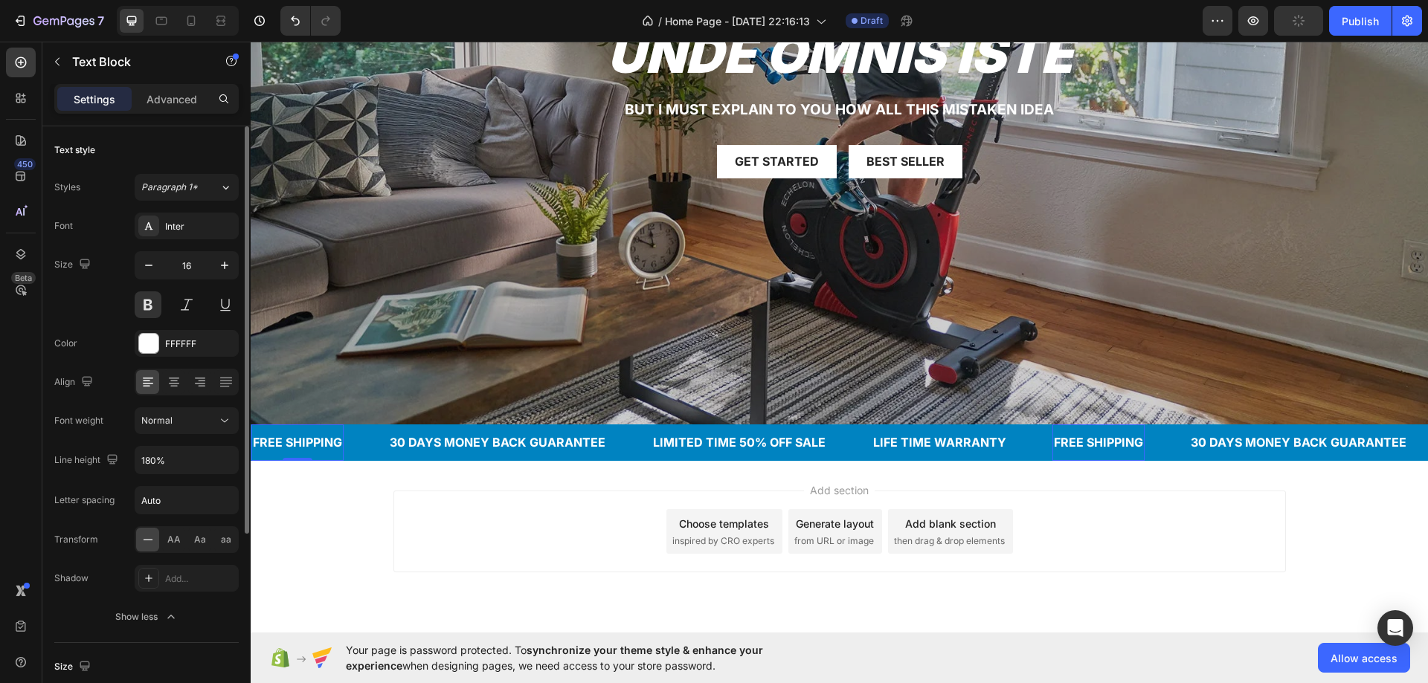
click at [155, 434] on div "Font Inter Size 16 Color FFFFFF Align Font weight Normal Line height 180% Lette…" at bounding box center [146, 422] width 184 height 418
click at [192, 426] on div "Normal" at bounding box center [179, 420] width 76 height 13
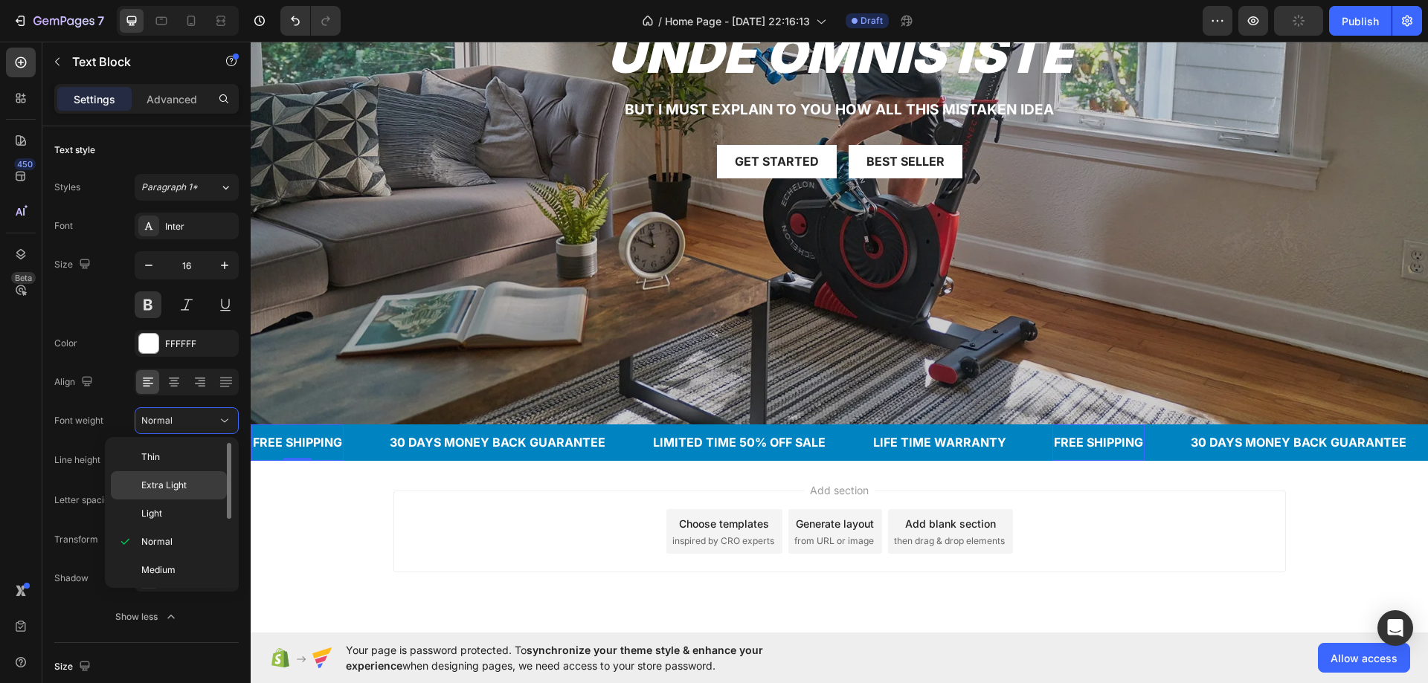
scroll to position [115, 0]
click at [165, 558] on div "Black" at bounding box center [169, 568] width 116 height 28
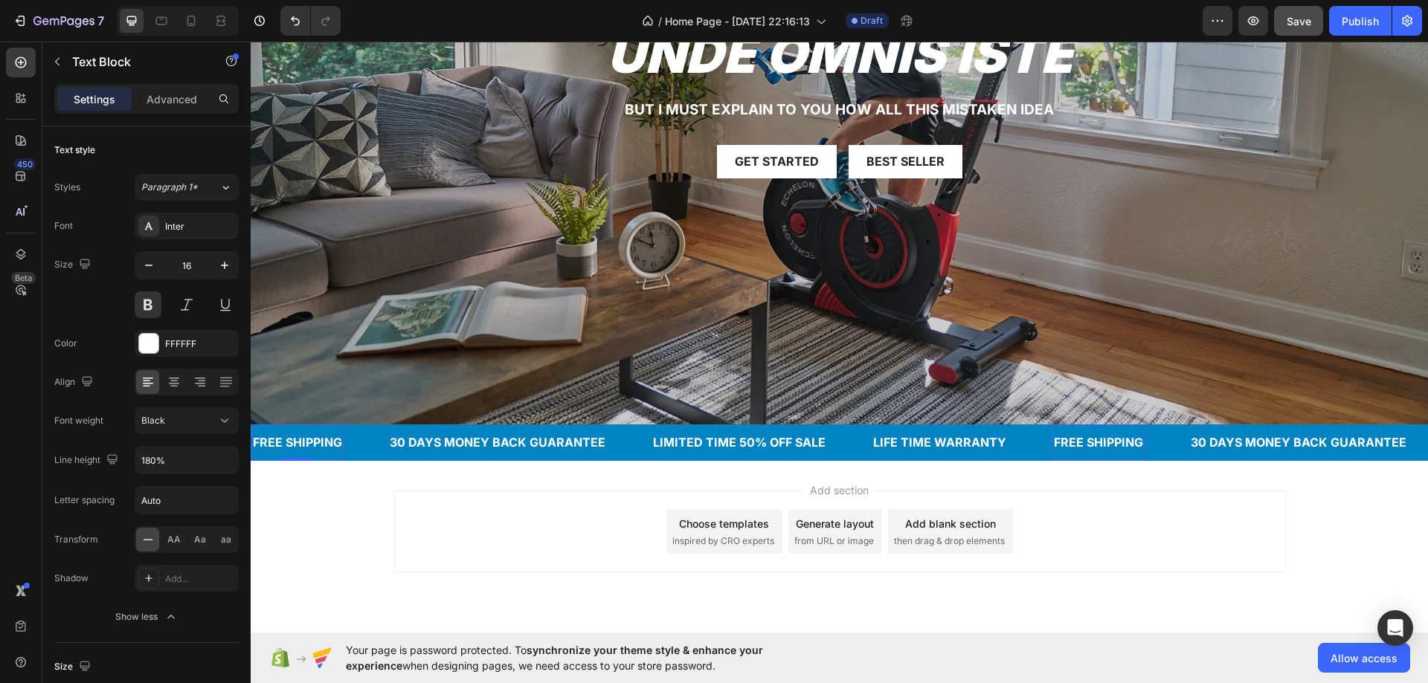
click at [311, 432] on div "FREE SHIPPING" at bounding box center [297, 443] width 92 height 25
click at [184, 304] on button at bounding box center [186, 304] width 27 height 27
click at [425, 436] on div "30 DAYS MONEY BACK GUARANTEE" at bounding box center [496, 443] width 219 height 25
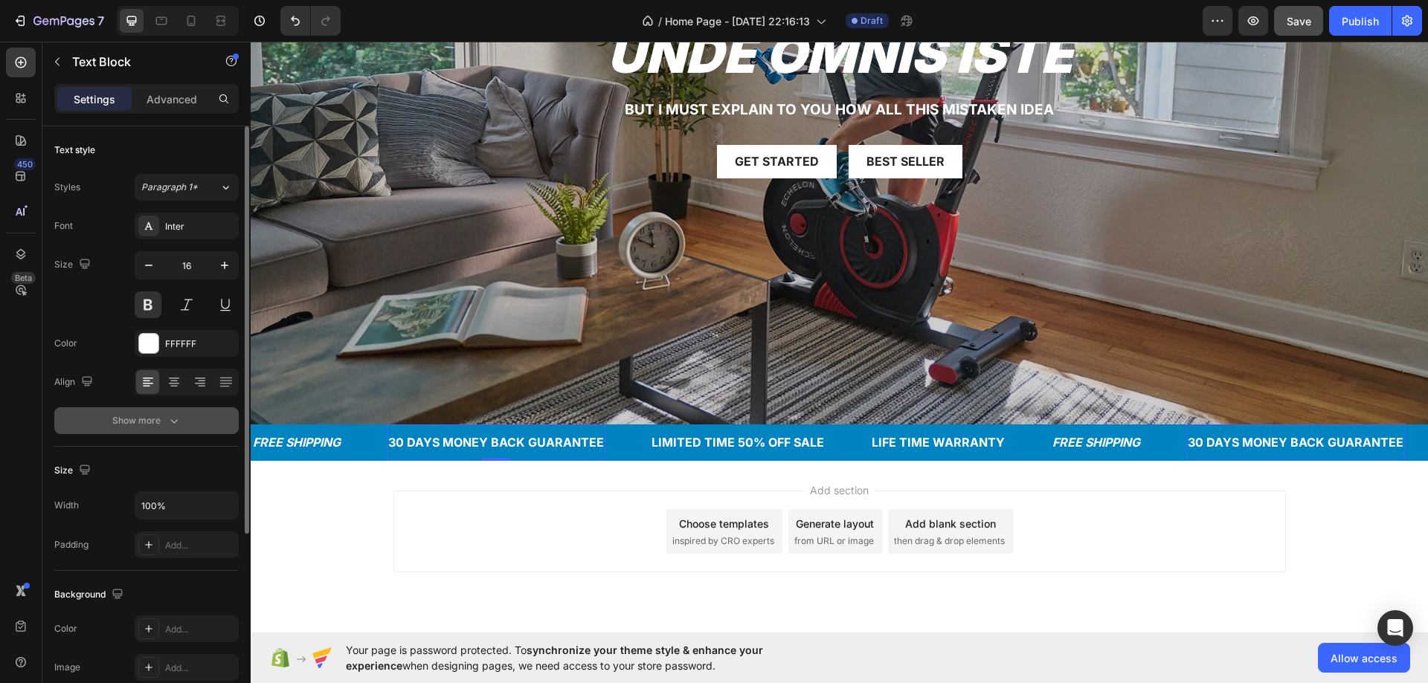
click at [155, 418] on div "Show more" at bounding box center [146, 420] width 69 height 15
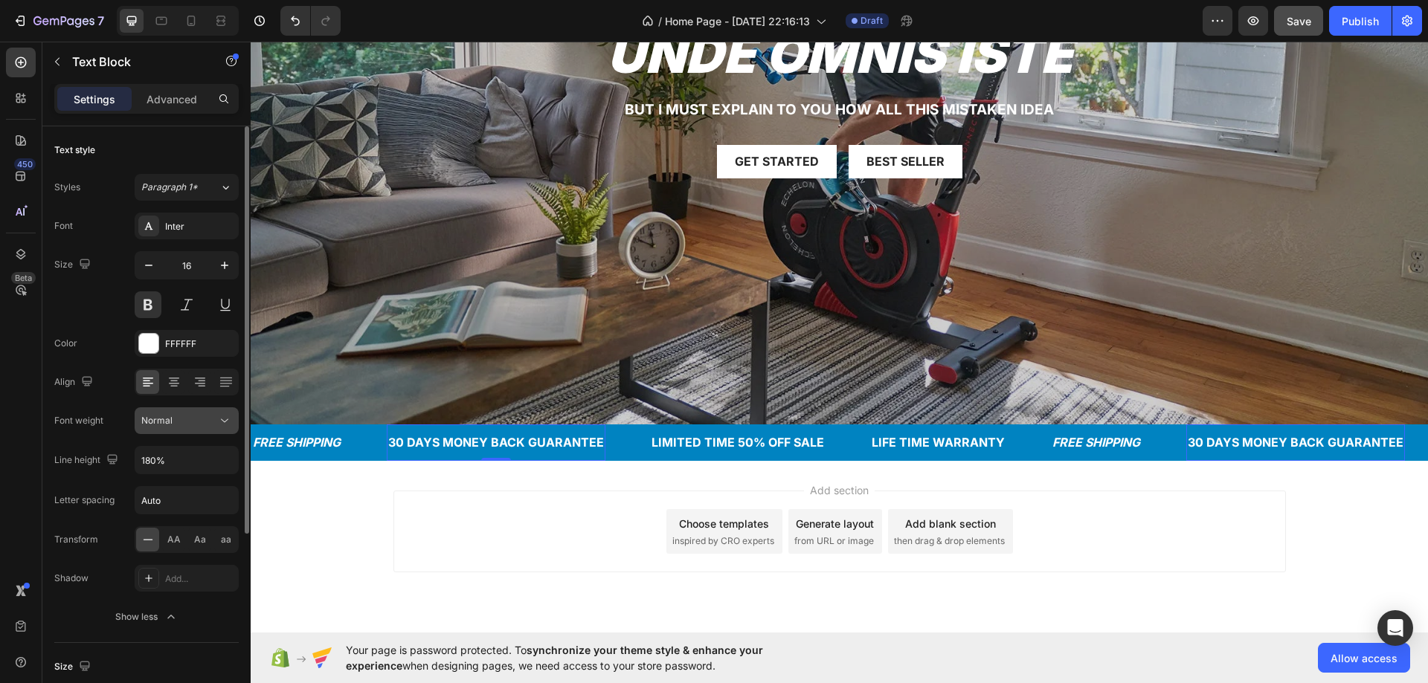
click at [173, 430] on button "Normal" at bounding box center [187, 420] width 104 height 27
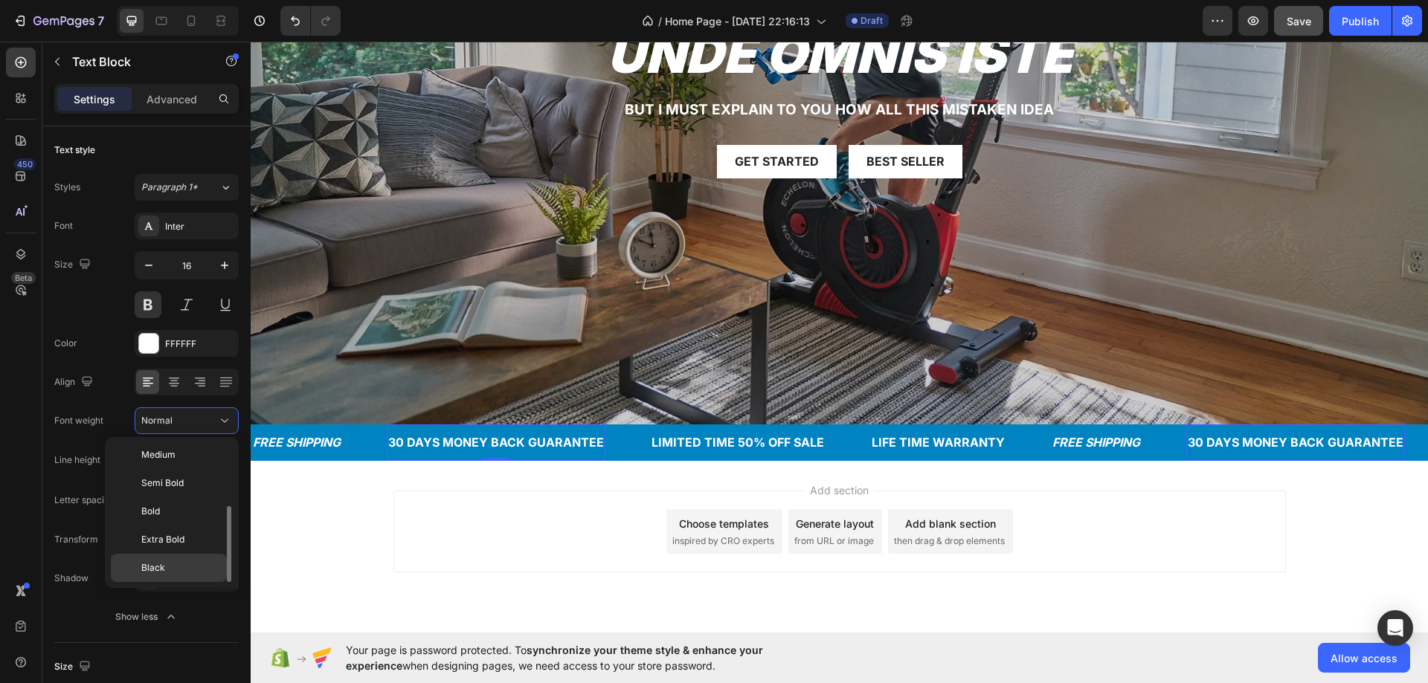
click at [173, 564] on p "Black" at bounding box center [180, 567] width 79 height 13
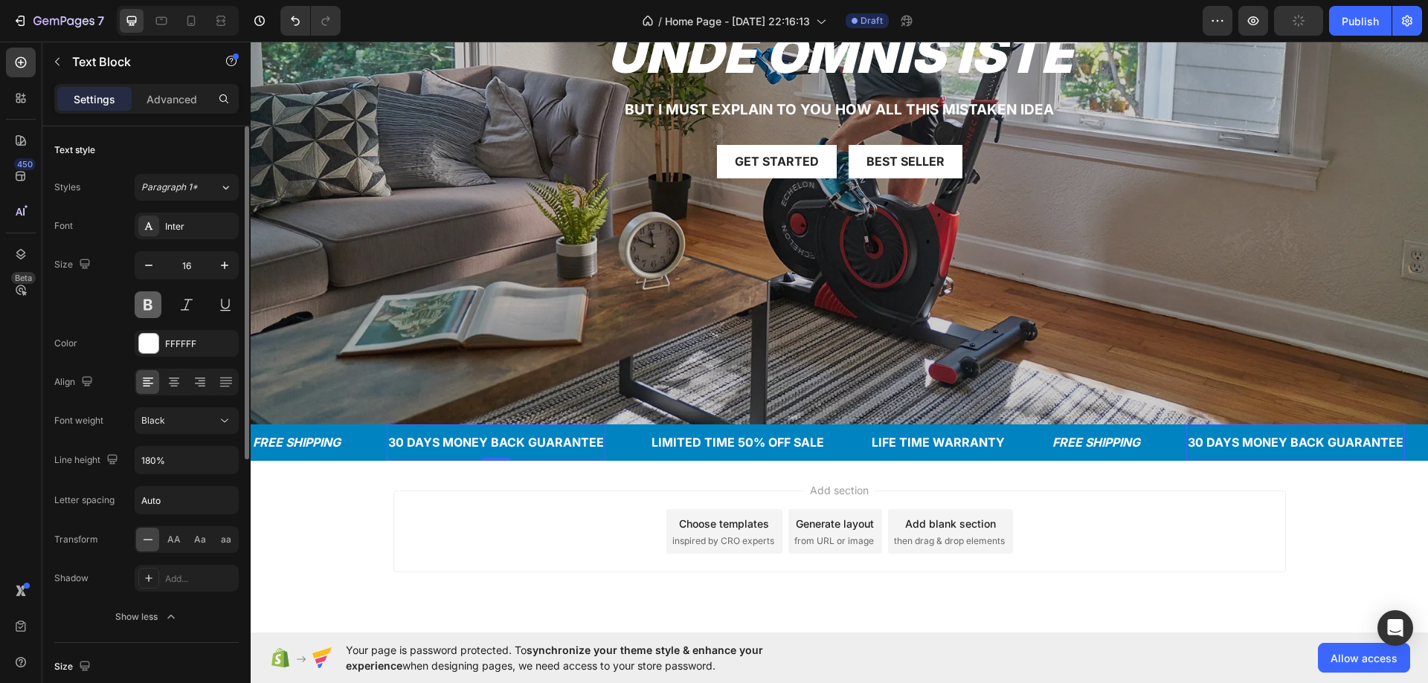
click at [146, 298] on button at bounding box center [148, 304] width 27 height 27
click at [292, 442] on p "FREE SHIPPING" at bounding box center [297, 443] width 88 height 22
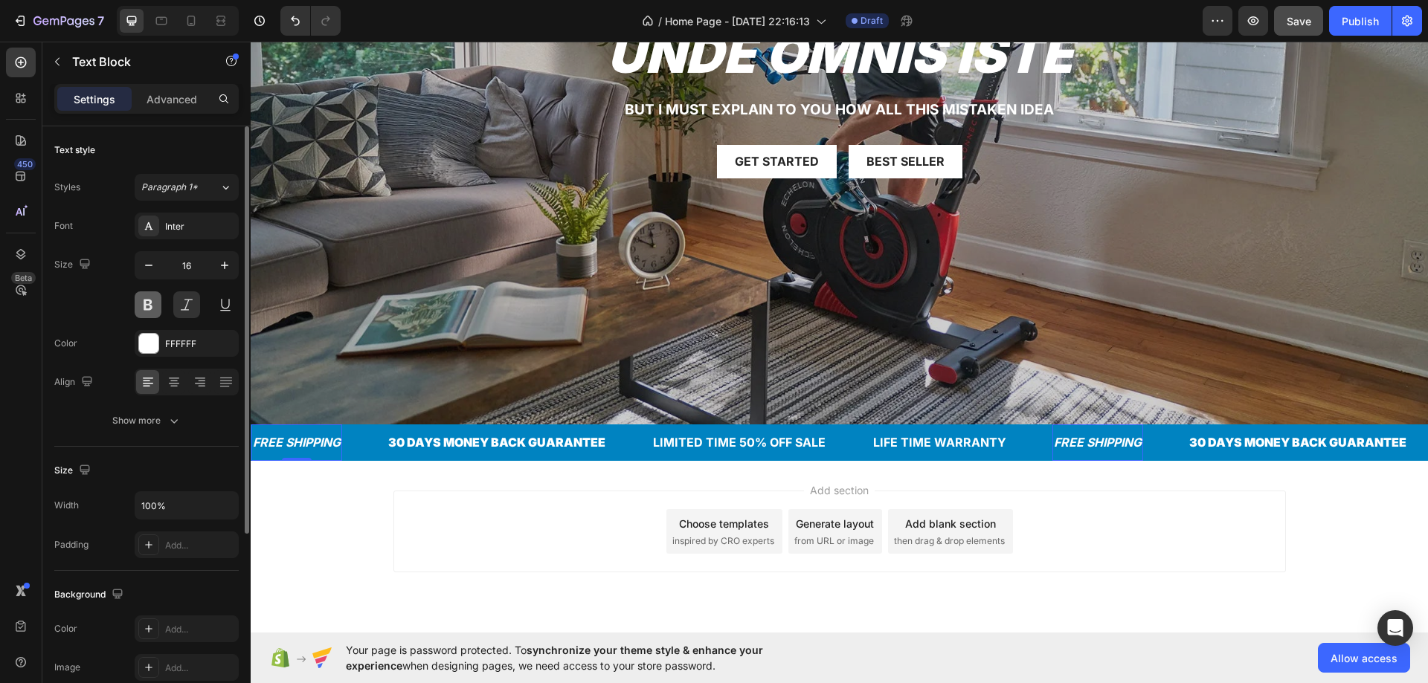
click at [154, 300] on button at bounding box center [148, 304] width 27 height 27
click at [512, 435] on div "30 DAYS MONEY BACK GUARANTEE" at bounding box center [500, 443] width 220 height 25
click at [186, 297] on button at bounding box center [186, 304] width 27 height 27
click at [700, 436] on div "LIMITED TIME 50% OFF SALE" at bounding box center [741, 443] width 175 height 25
click at [186, 312] on button at bounding box center [186, 304] width 27 height 27
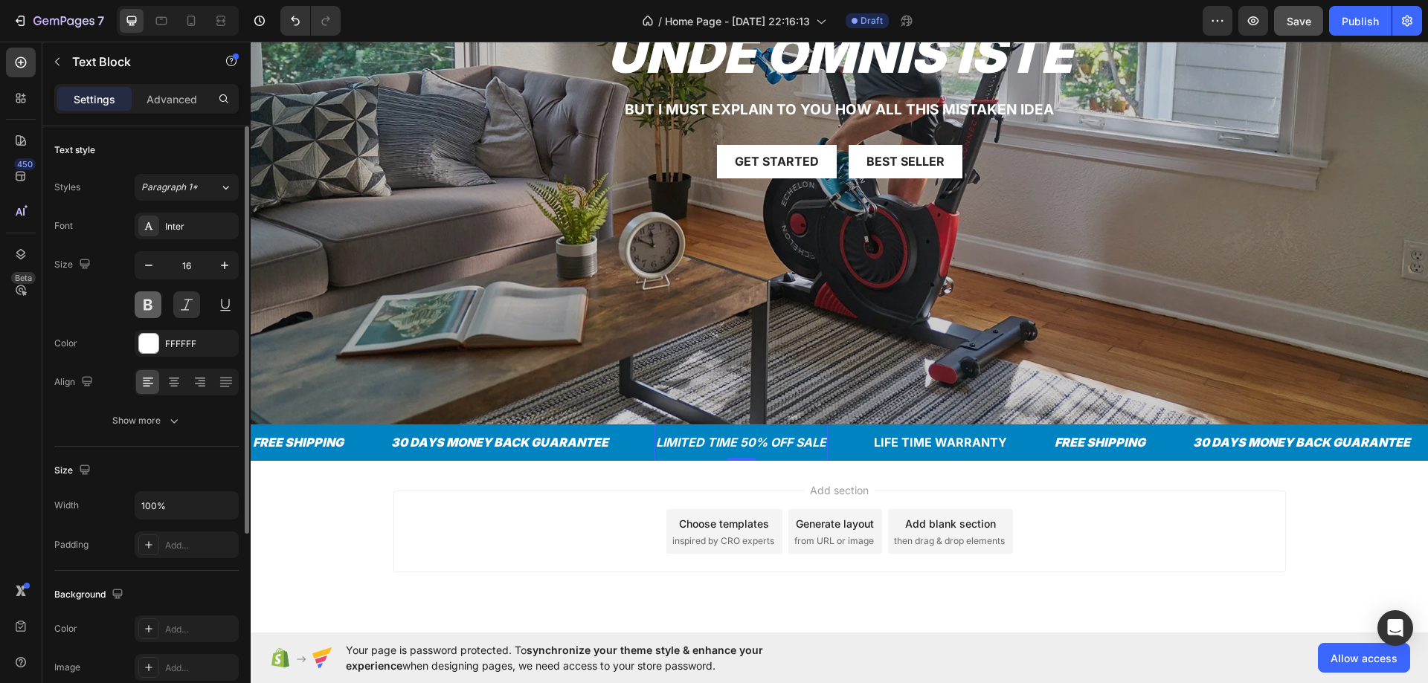
click at [143, 305] on button at bounding box center [148, 304] width 27 height 27
click at [149, 428] on button "Show more" at bounding box center [146, 420] width 184 height 27
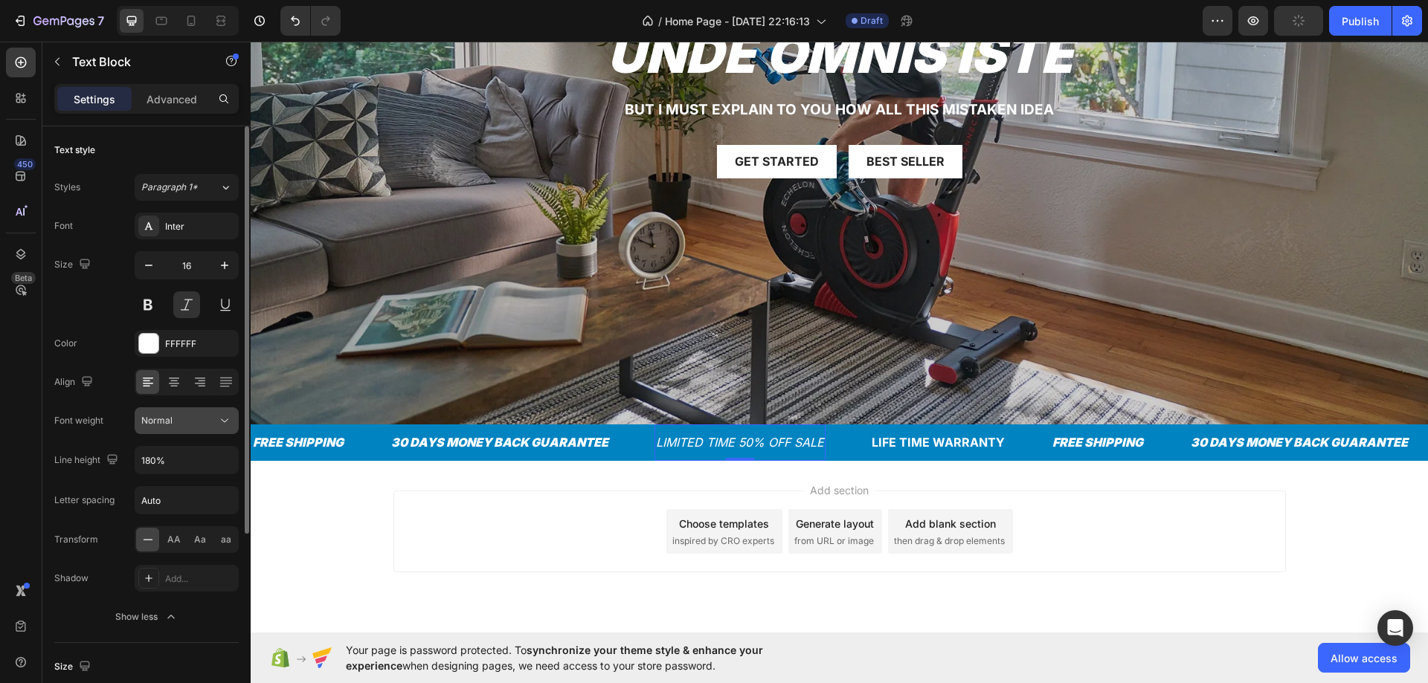
click at [155, 425] on span "Normal" at bounding box center [156, 420] width 31 height 11
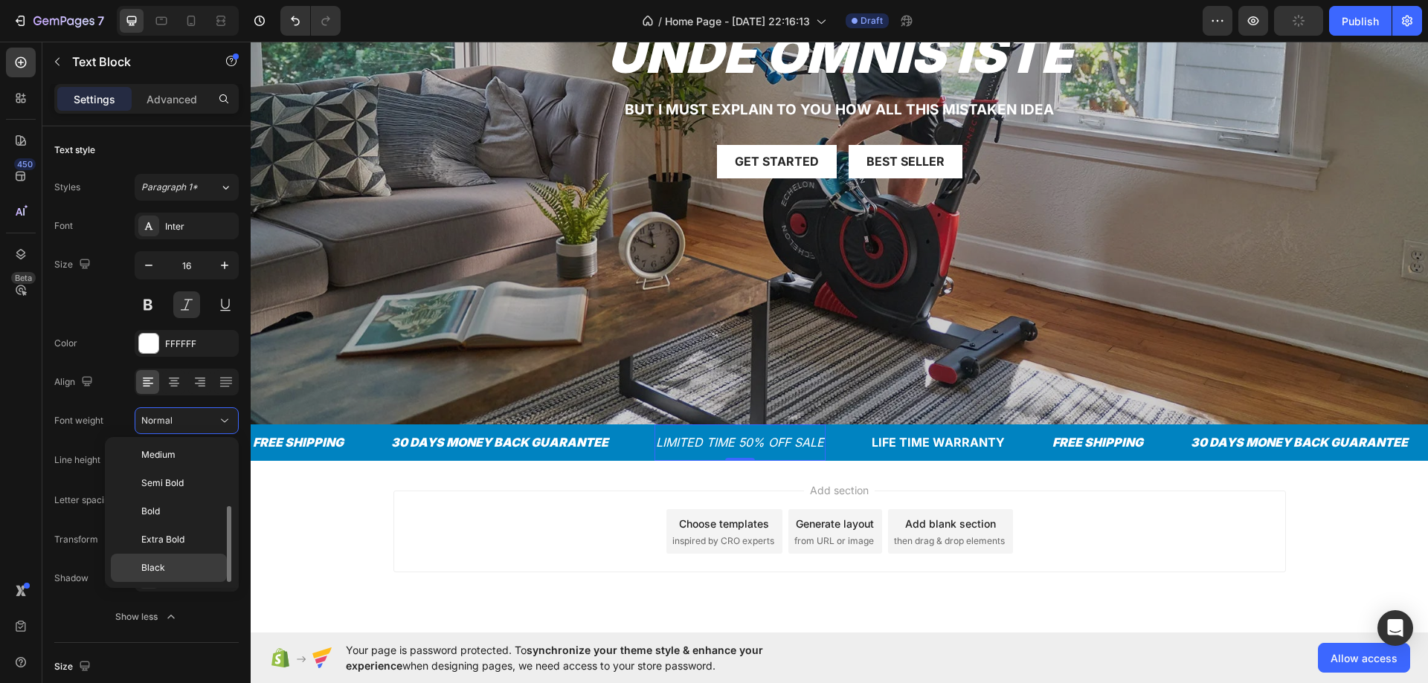
click at [170, 573] on p "Black" at bounding box center [180, 567] width 79 height 13
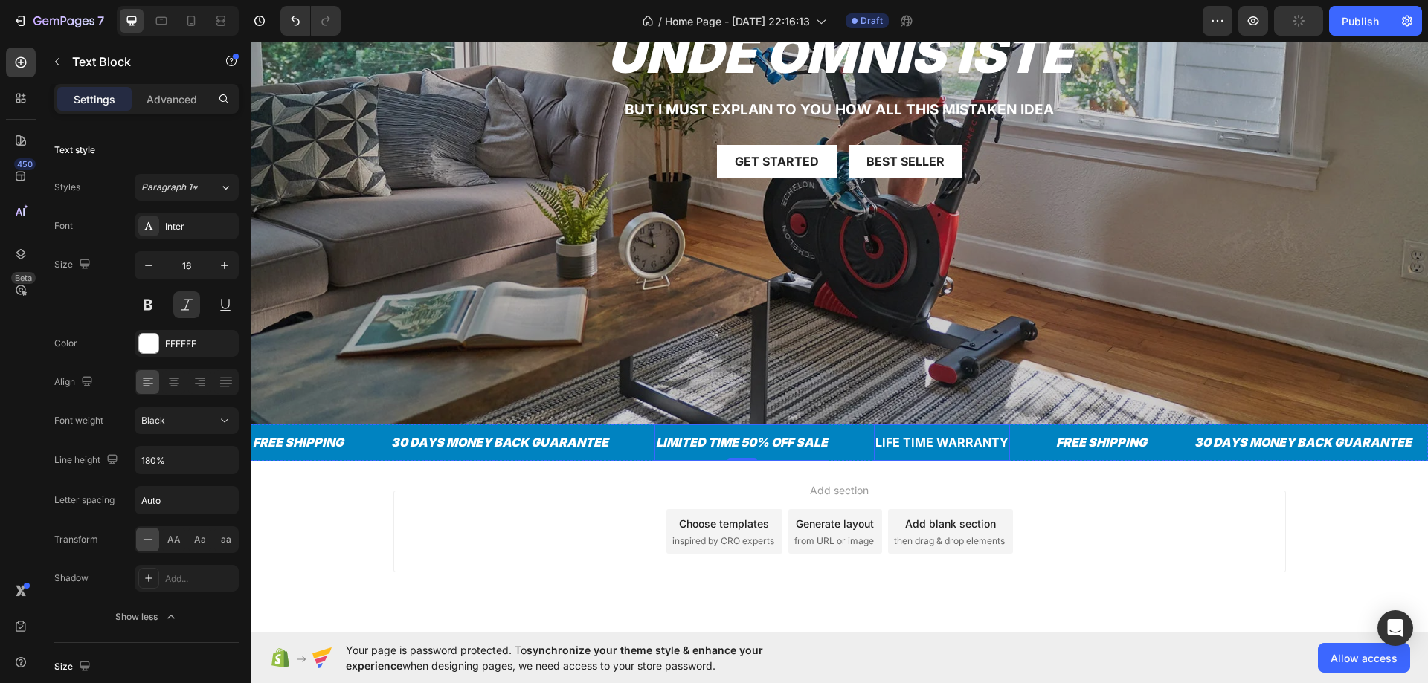
click at [905, 434] on div "LIFE TIME WARRANTY" at bounding box center [942, 443] width 136 height 25
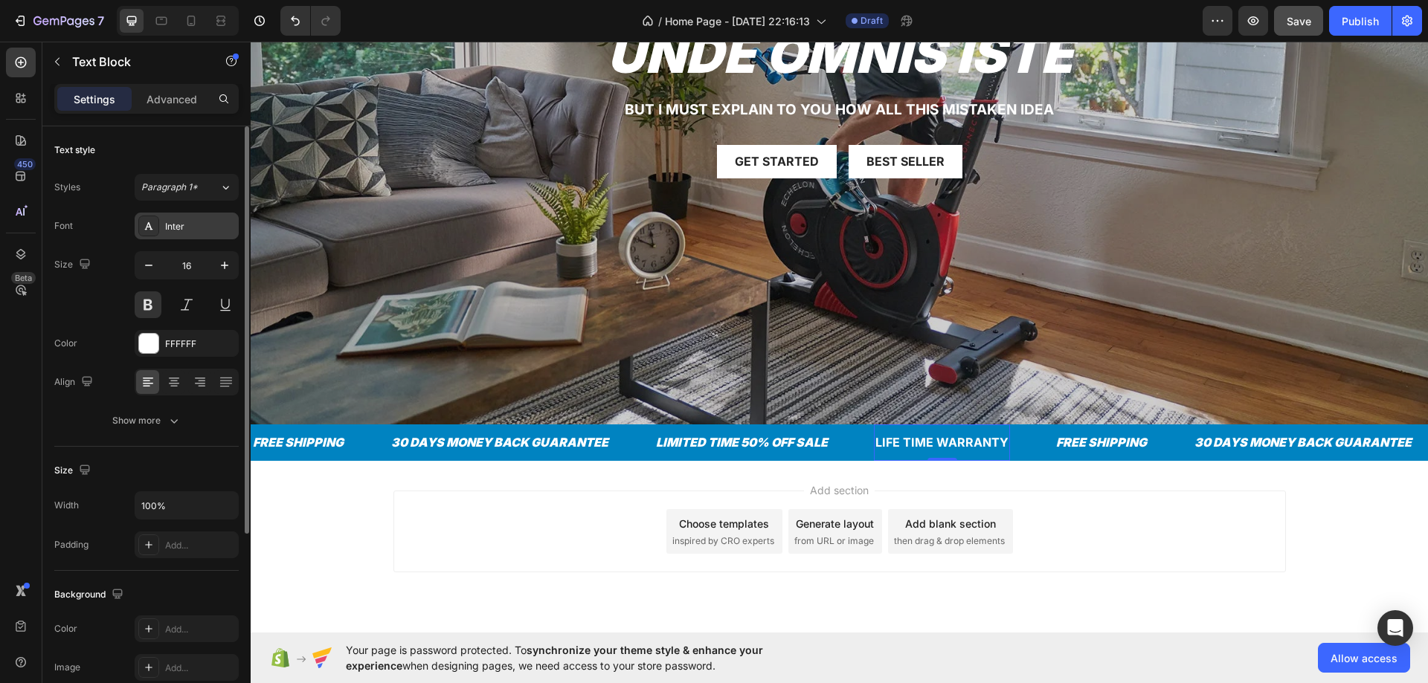
click at [164, 227] on div "Inter" at bounding box center [187, 226] width 104 height 27
click at [148, 305] on button at bounding box center [148, 304] width 27 height 27
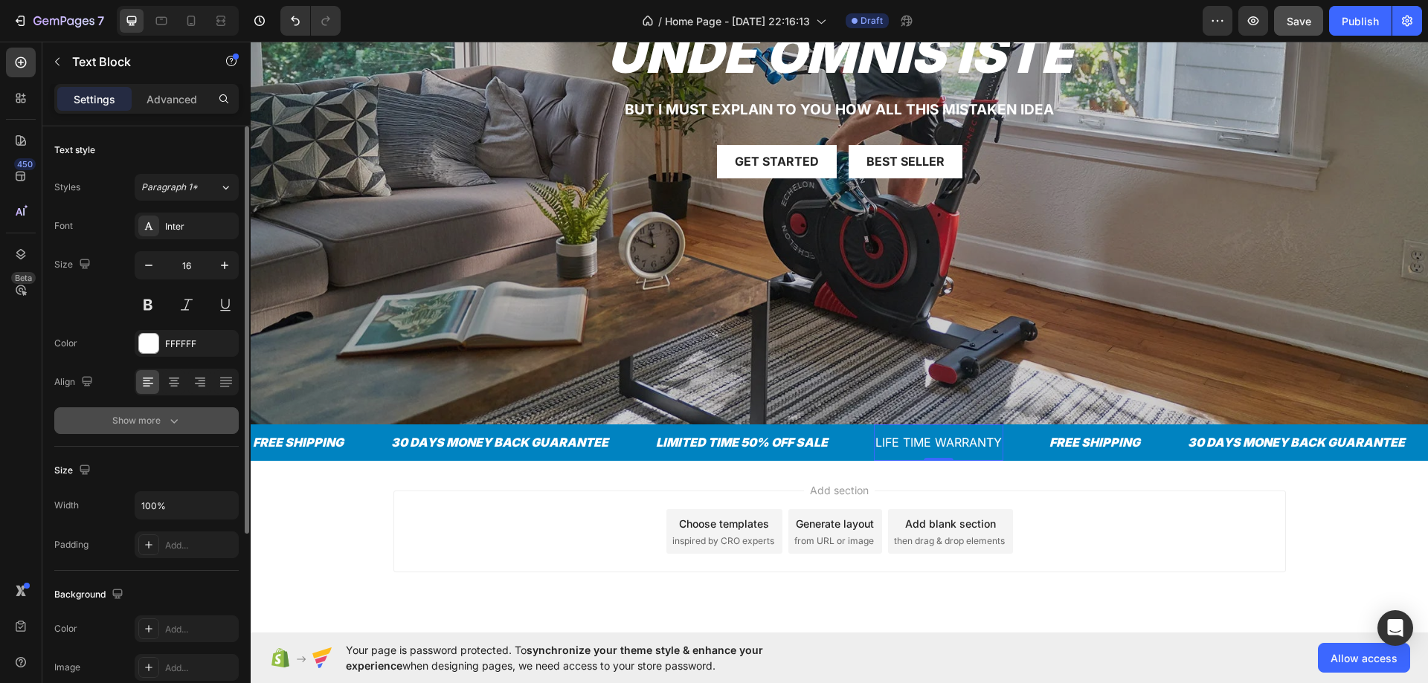
click at [136, 416] on div "Show more" at bounding box center [146, 420] width 69 height 15
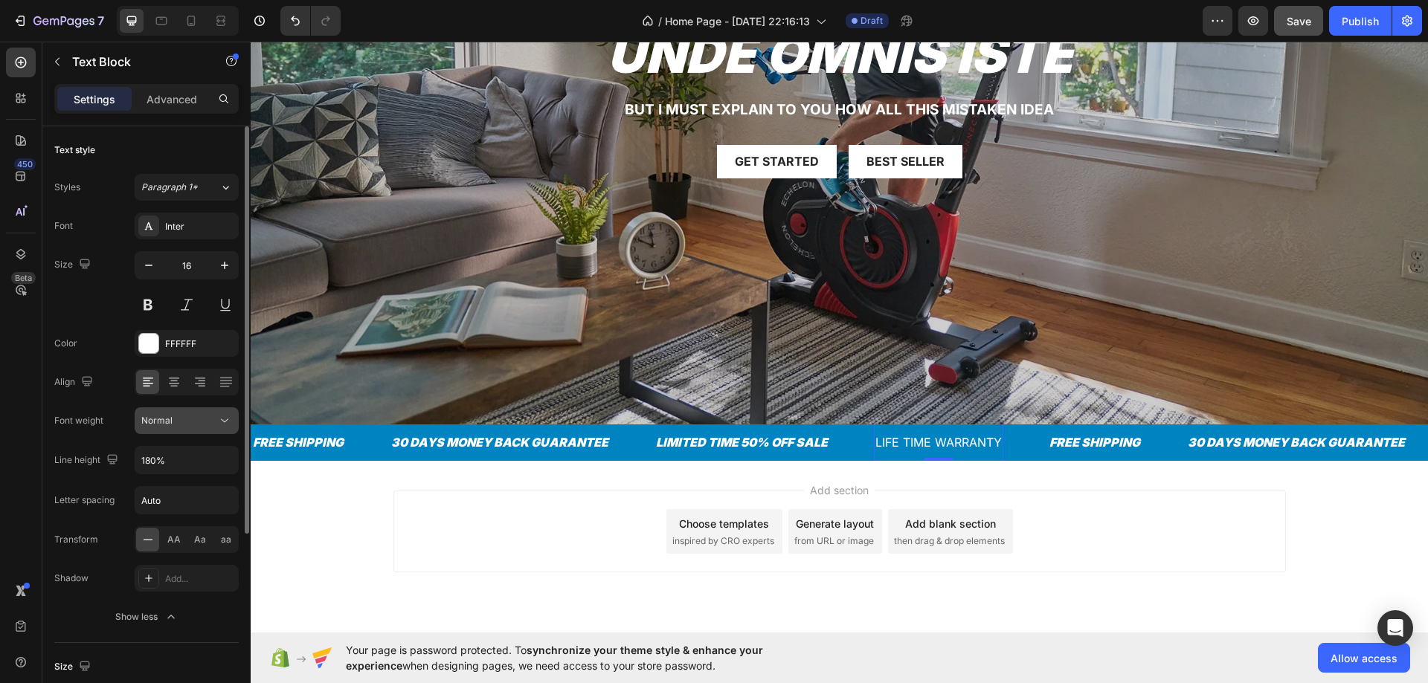
click at [155, 431] on button "Normal" at bounding box center [187, 420] width 104 height 27
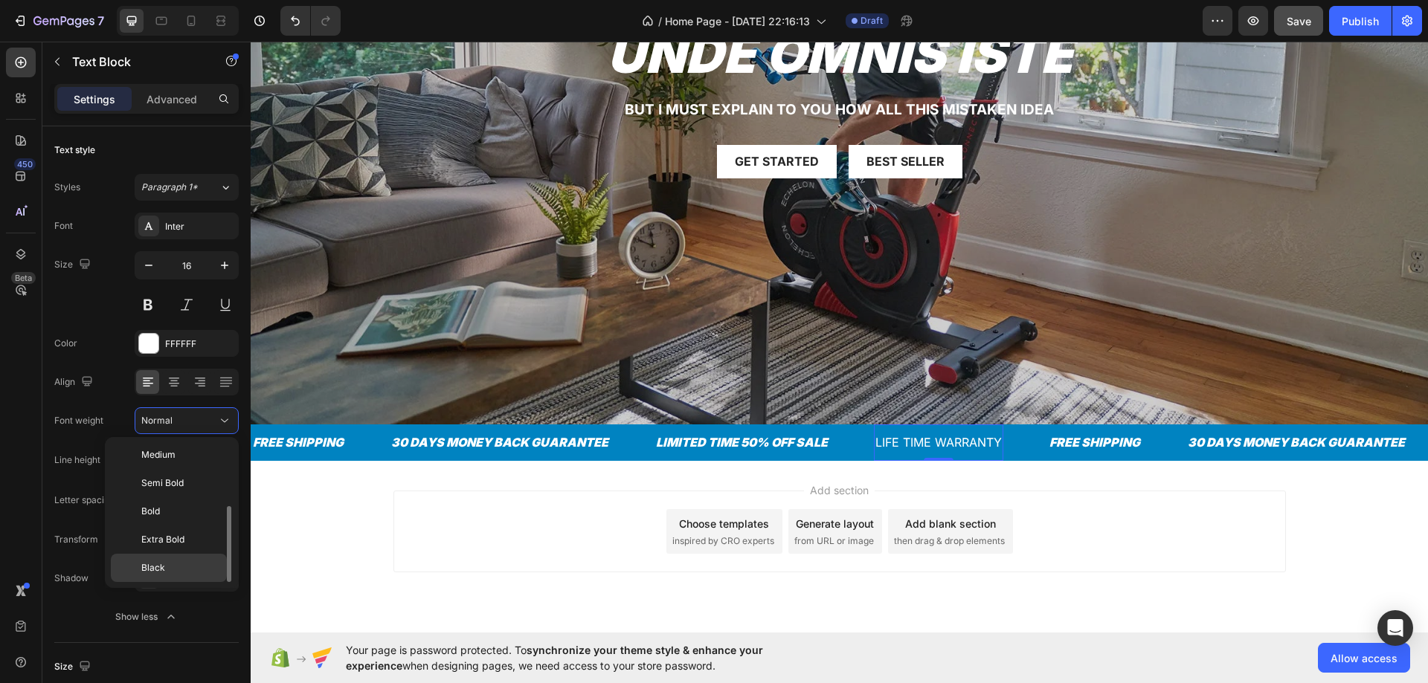
click at [178, 562] on p "Black" at bounding box center [180, 567] width 79 height 13
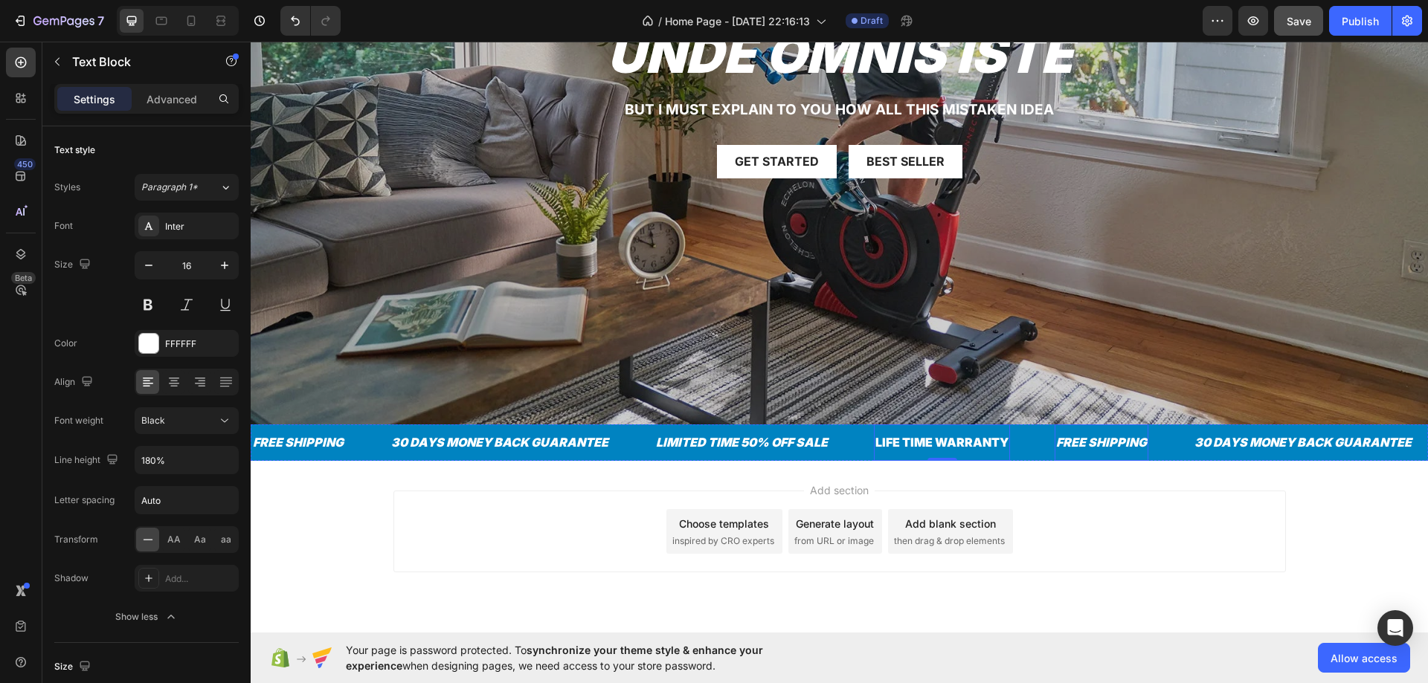
click at [1092, 434] on div "FREE SHIPPING" at bounding box center [1101, 443] width 94 height 25
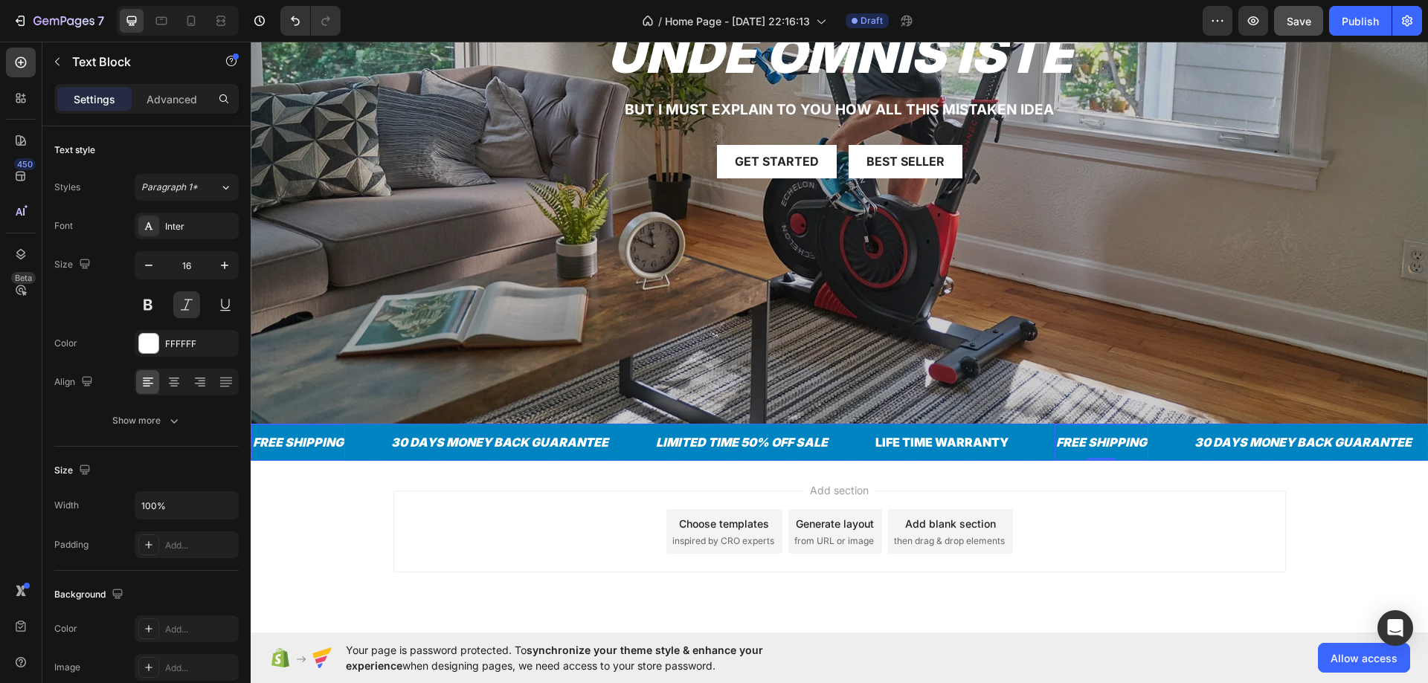
click at [581, 279] on div "Overlay" at bounding box center [839, 94] width 1177 height 662
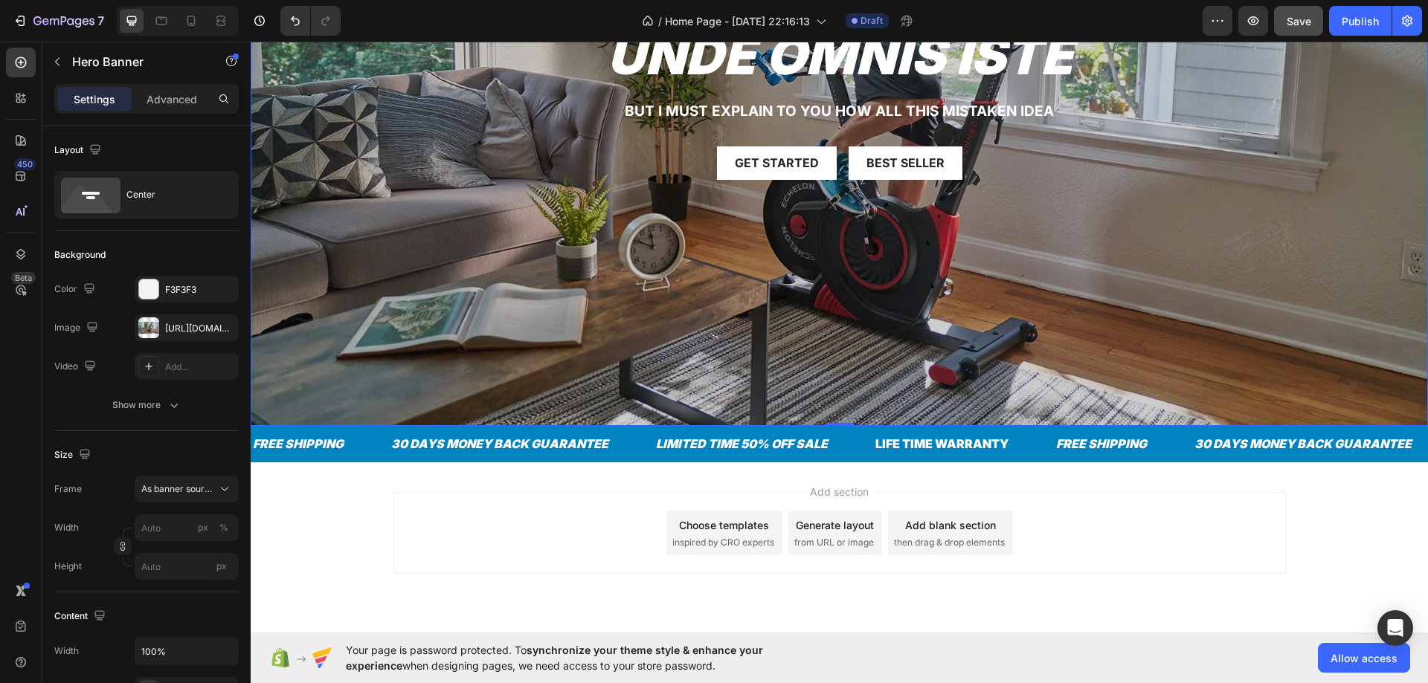
scroll to position [0, 0]
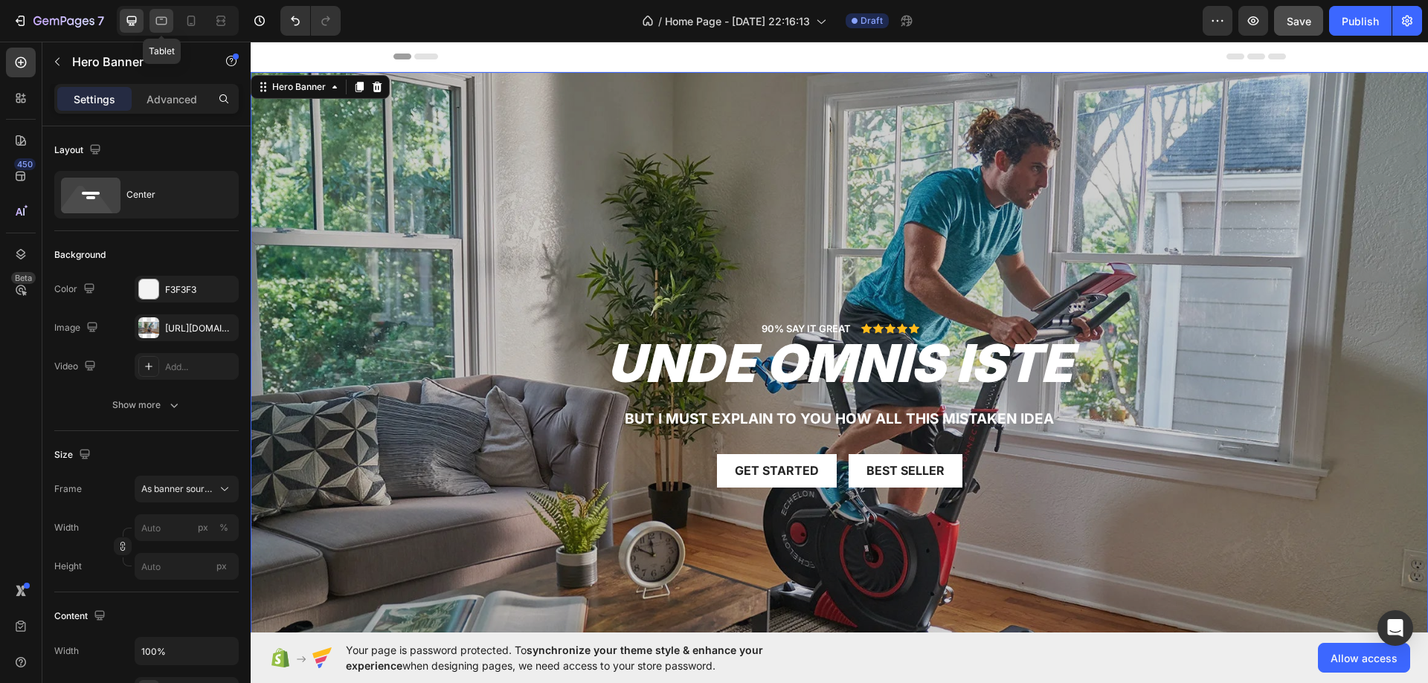
click at [159, 23] on icon at bounding box center [161, 20] width 15 height 15
type input "100"
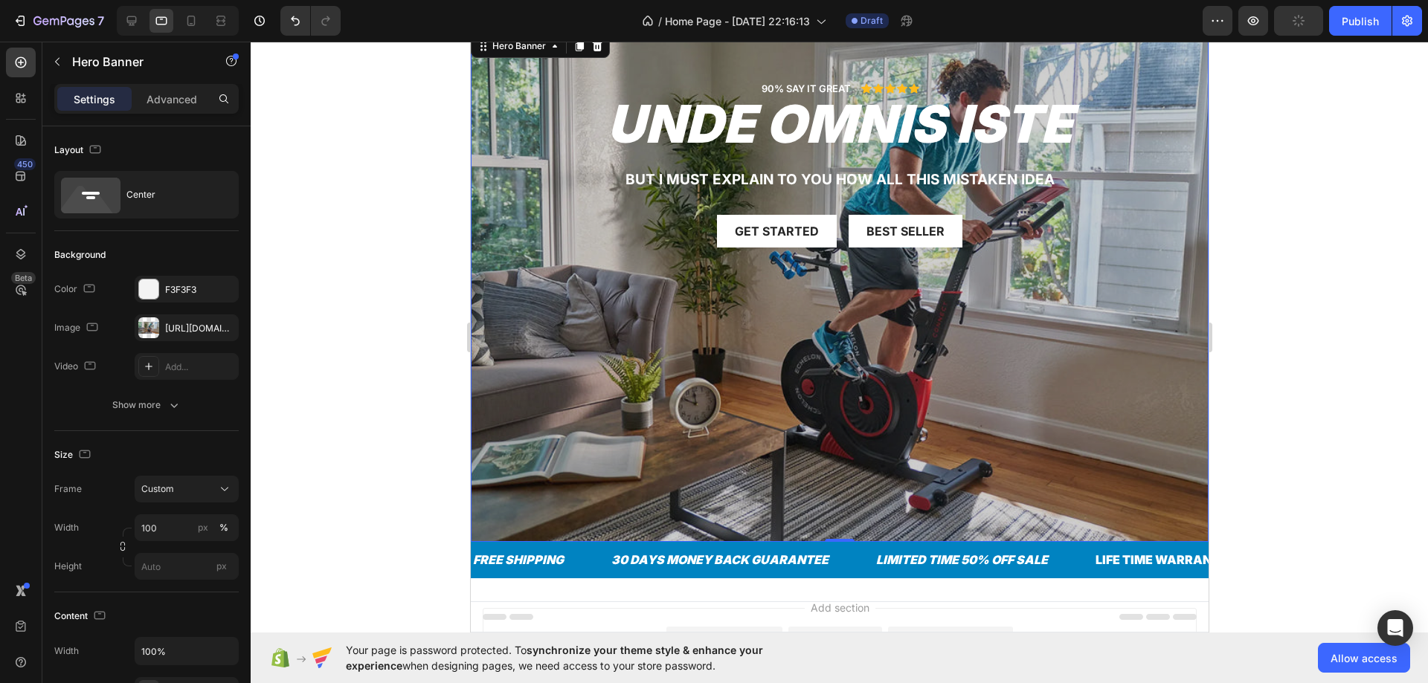
scroll to position [170, 0]
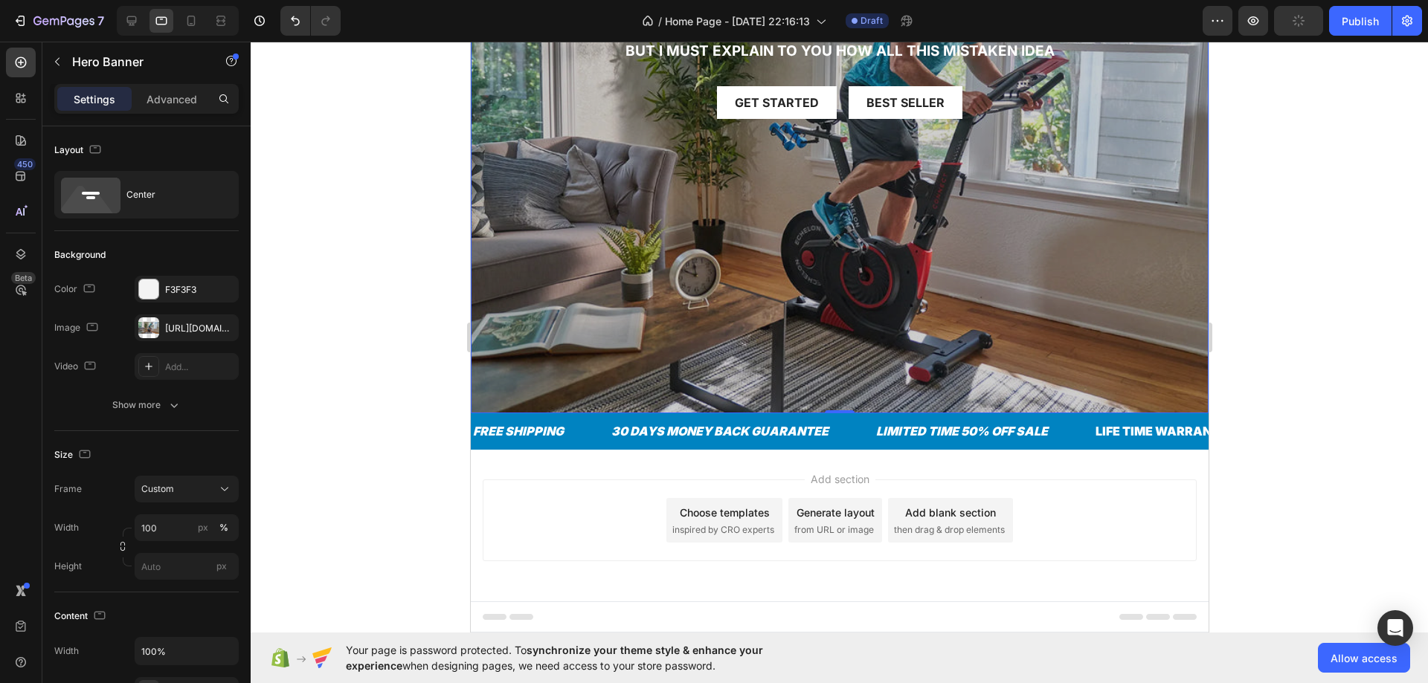
click at [706, 280] on div "90% SAY IT GREAT Text Block Icon Icon Icon Icon Icon Icon List Row unde omnis i…" at bounding box center [839, 158] width 738 height 511
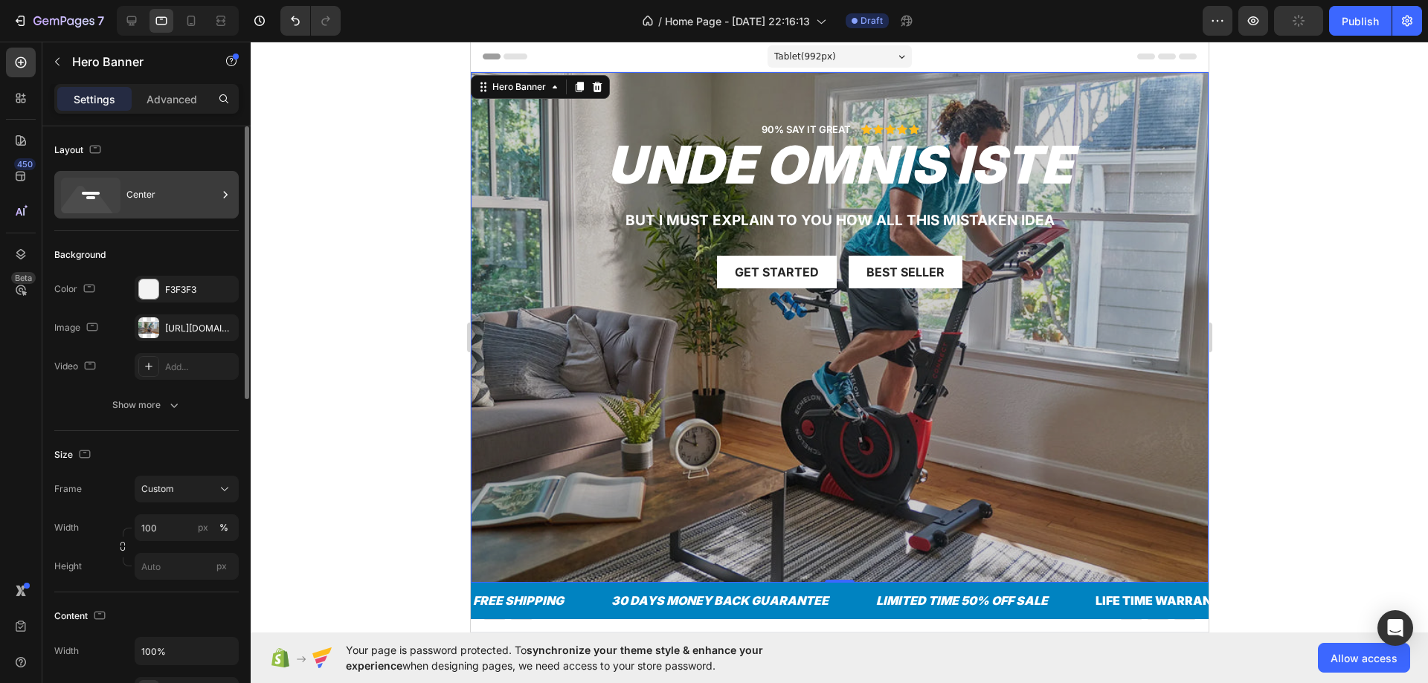
click at [174, 201] on div "Center" at bounding box center [171, 195] width 91 height 34
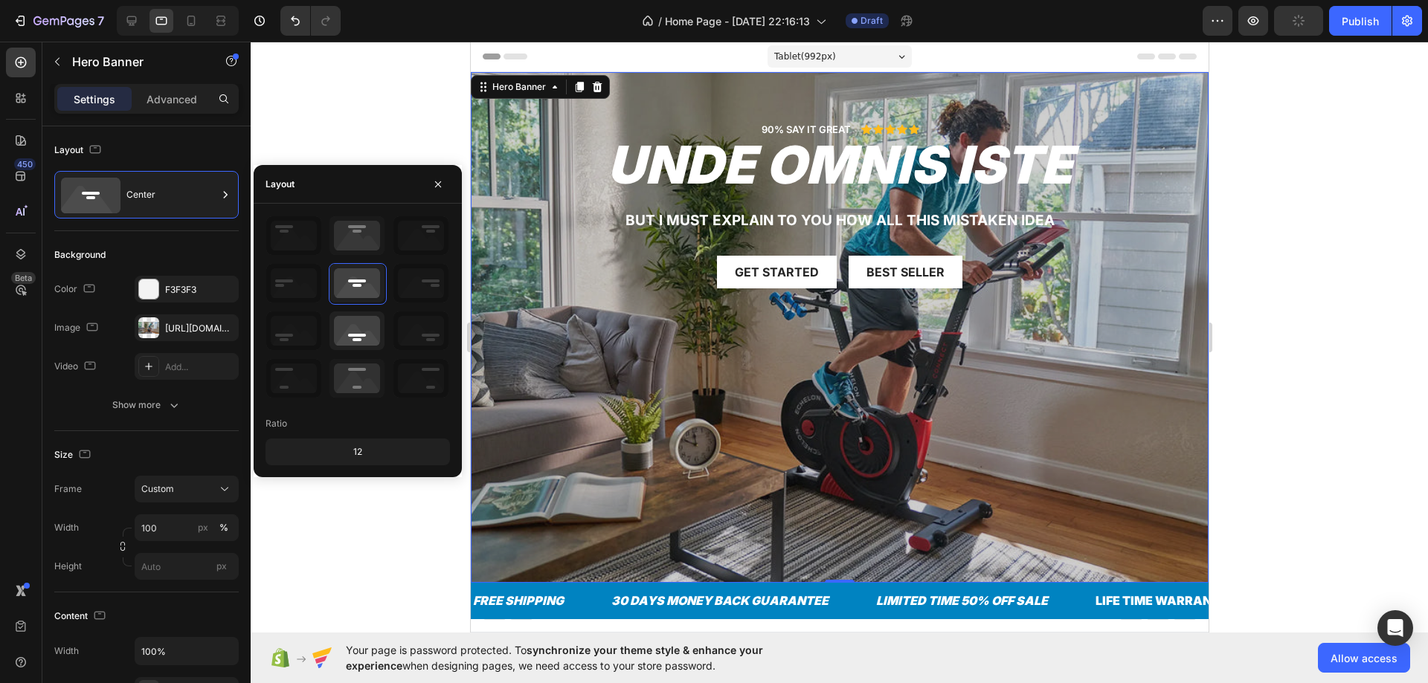
click at [363, 333] on icon at bounding box center [356, 331] width 55 height 39
click at [352, 282] on icon at bounding box center [356, 283] width 55 height 39
click at [360, 315] on icon at bounding box center [356, 331] width 55 height 39
click at [357, 294] on icon at bounding box center [356, 283] width 55 height 39
click at [635, 143] on h2 "unde omnis iste" at bounding box center [838, 165] width 715 height 55
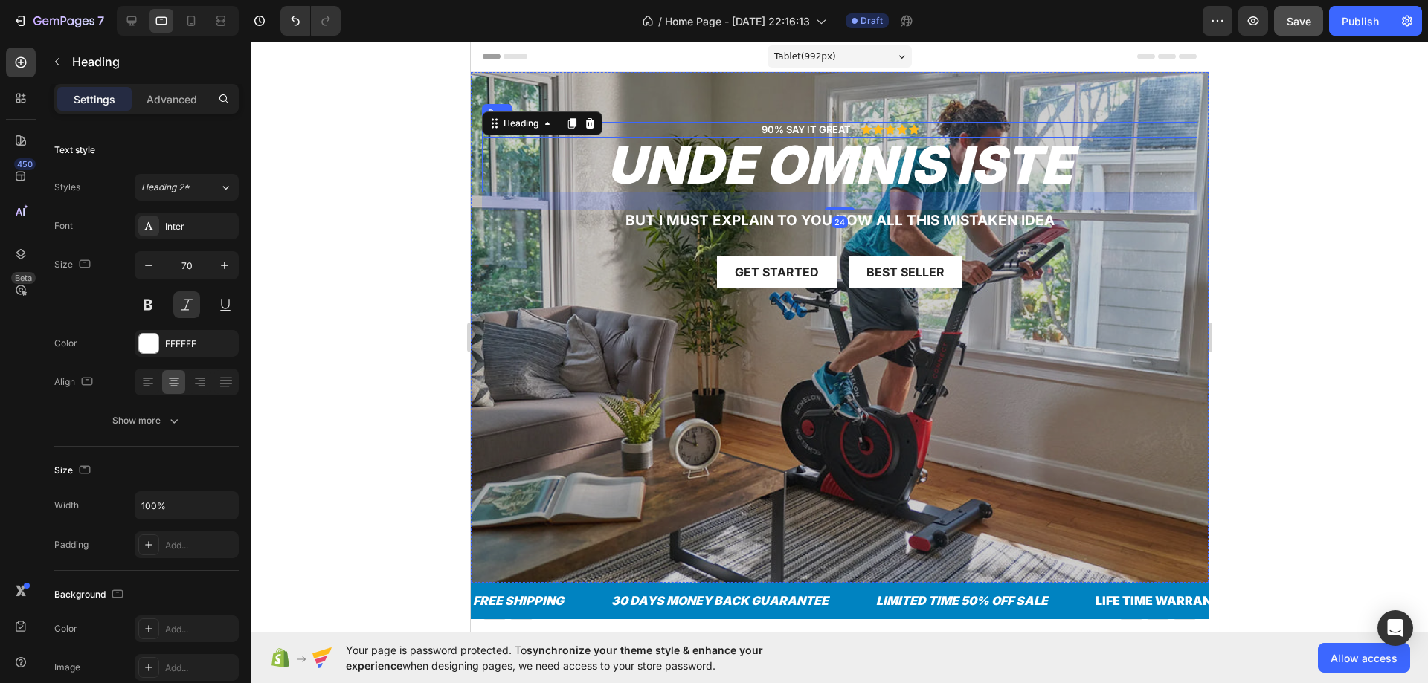
click at [723, 93] on div "90% SAY IT GREAT Text Block Icon Icon Icon Icon Icon Icon List Row unde omnis i…" at bounding box center [839, 327] width 738 height 511
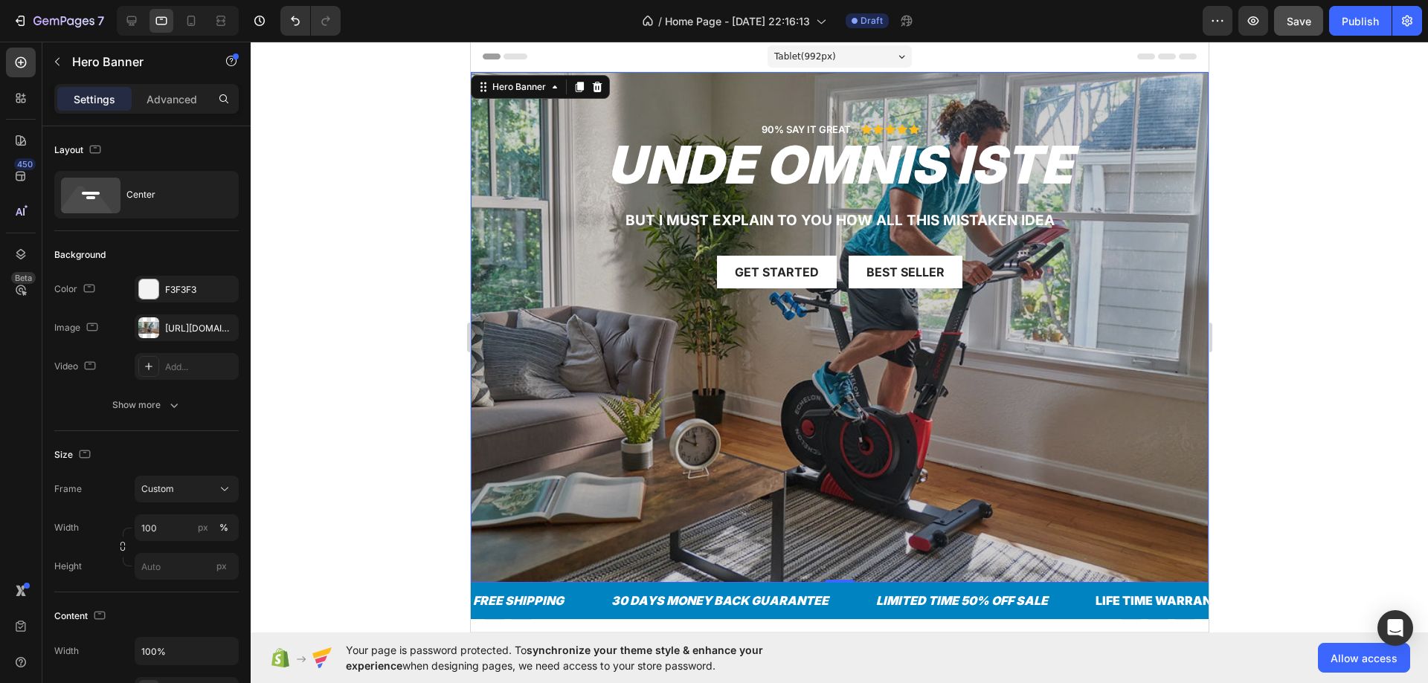
click at [615, 329] on div "90% SAY IT GREAT Text Block Icon Icon Icon Icon Icon Icon List Row unde omnis i…" at bounding box center [839, 327] width 738 height 511
click at [667, 396] on div "90% SAY IT GREAT Text Block Icon Icon Icon Icon Icon Icon List Row unde omnis i…" at bounding box center [839, 327] width 738 height 511
click at [133, 416] on button "Show more" at bounding box center [146, 405] width 184 height 27
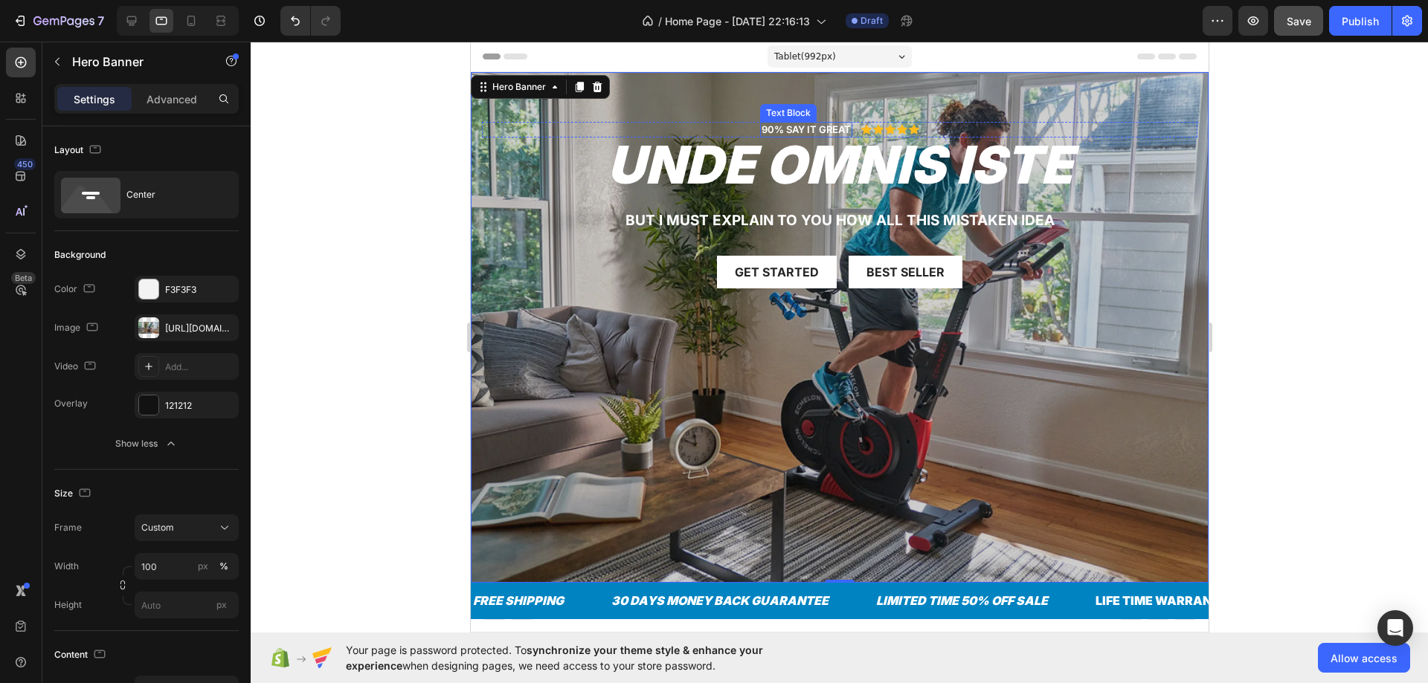
click at [764, 120] on div "90% SAY IT GREAT Text Block Icon Icon Icon Icon Icon Icon List Row unde omnis i…" at bounding box center [839, 327] width 738 height 511
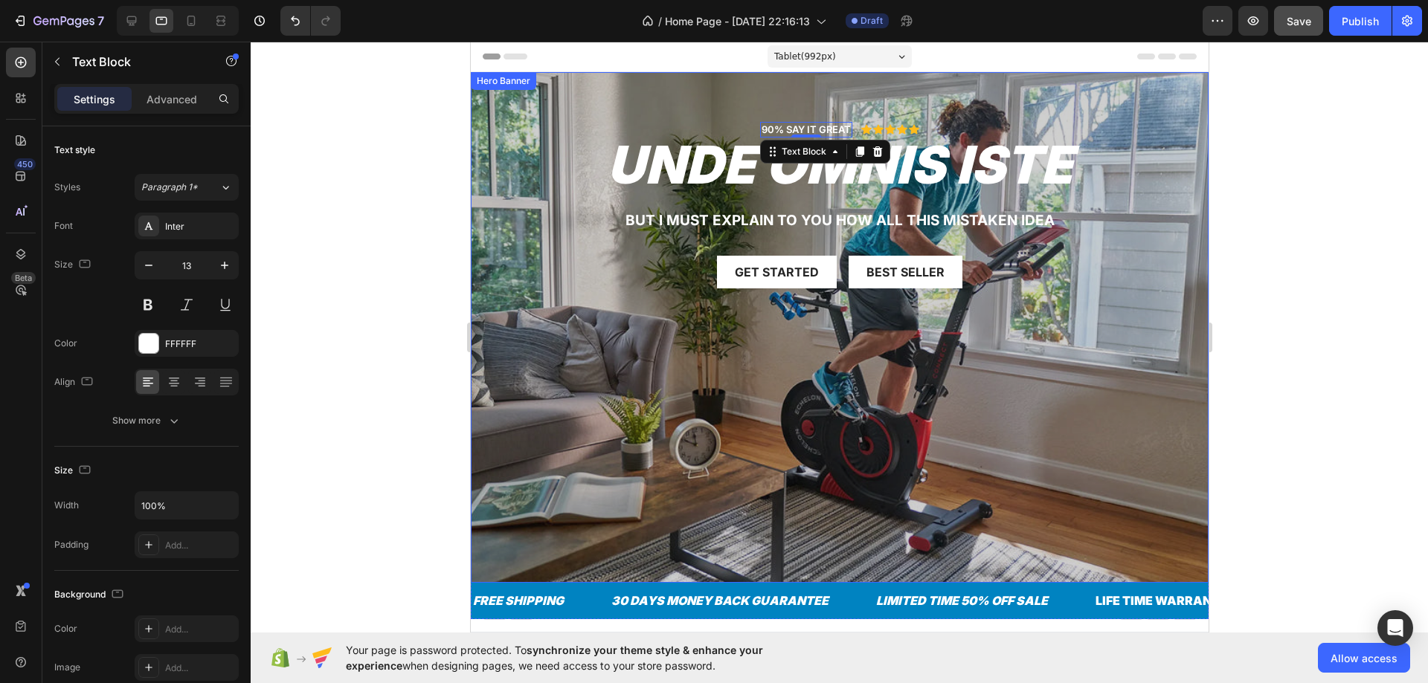
click at [897, 120] on div "90% SAY IT GREAT Text Block 0 Icon Icon Icon Icon Icon Icon List Row unde omnis…" at bounding box center [839, 327] width 738 height 511
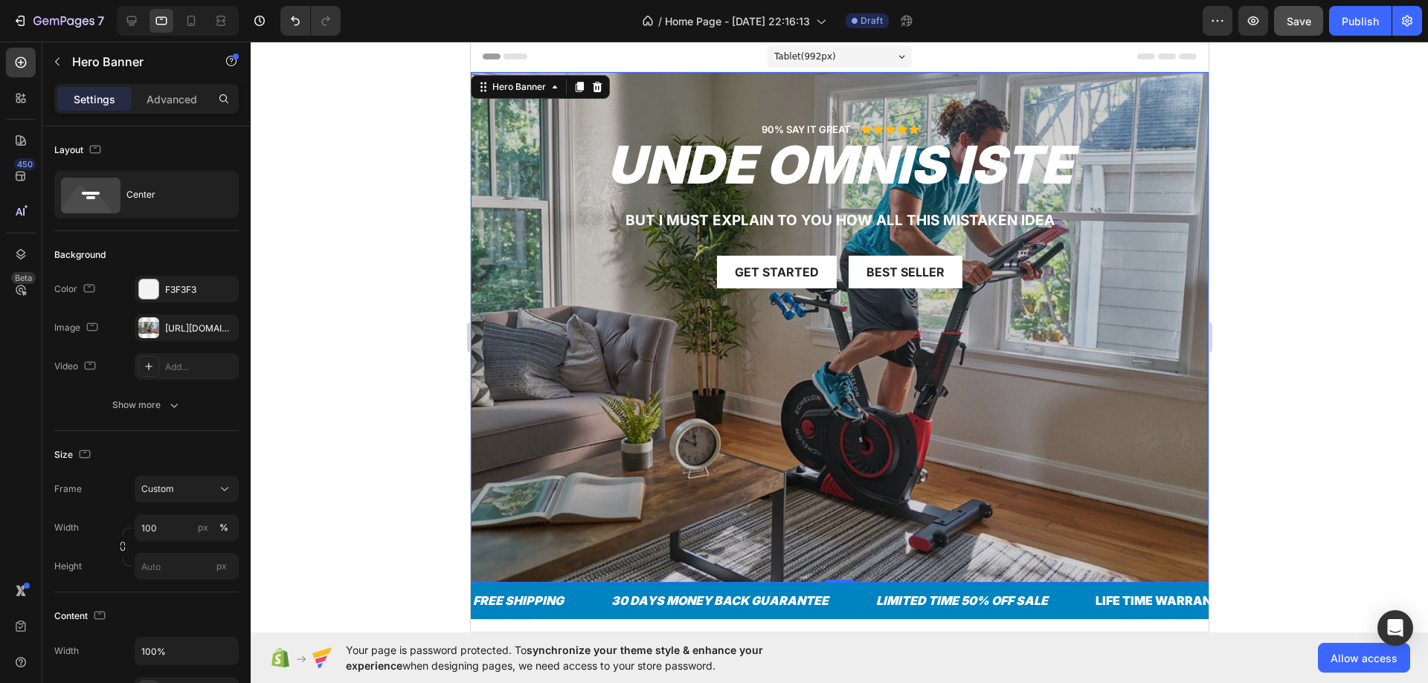
click at [948, 132] on div "90% SAY IT GREAT Text Block Icon Icon Icon Icon Icon Icon List Row" at bounding box center [838, 130] width 715 height 16
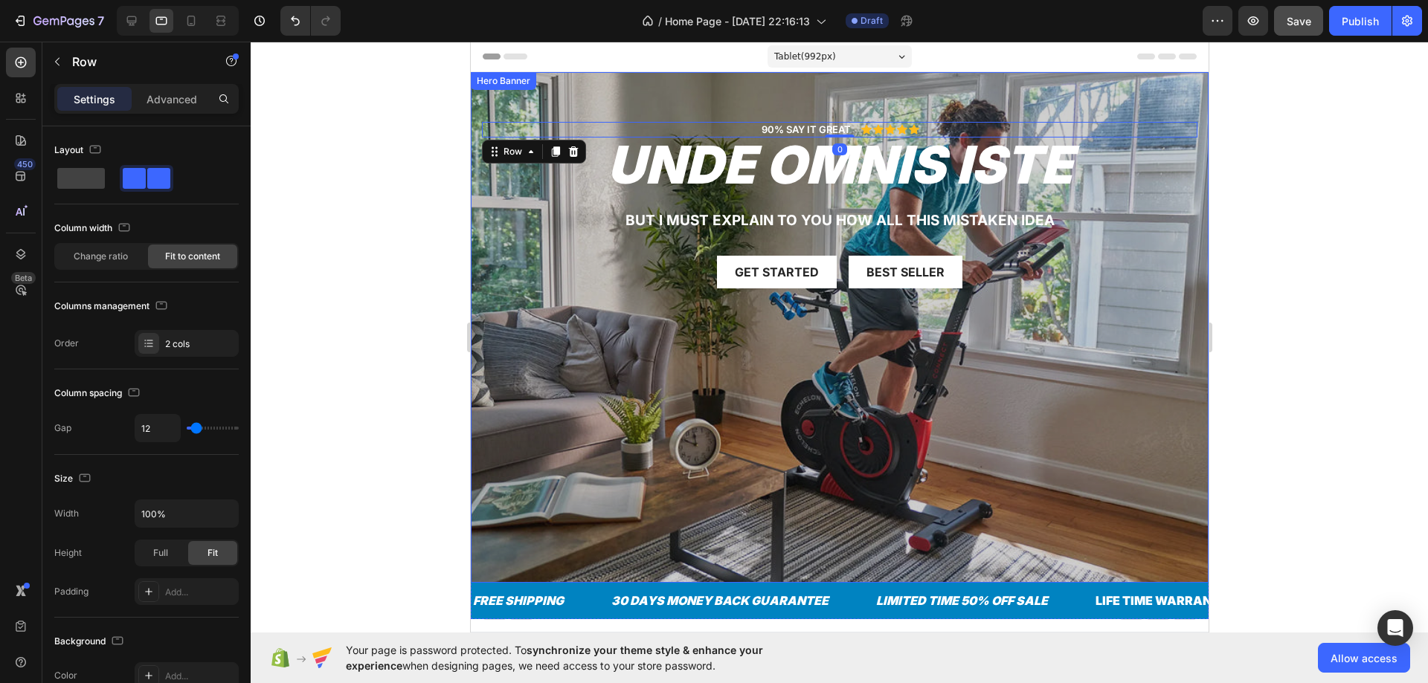
click at [825, 114] on div "90% SAY IT GREAT Text Block Icon Icon Icon Icon Icon Icon List Row 0 unde omnis…" at bounding box center [839, 327] width 738 height 511
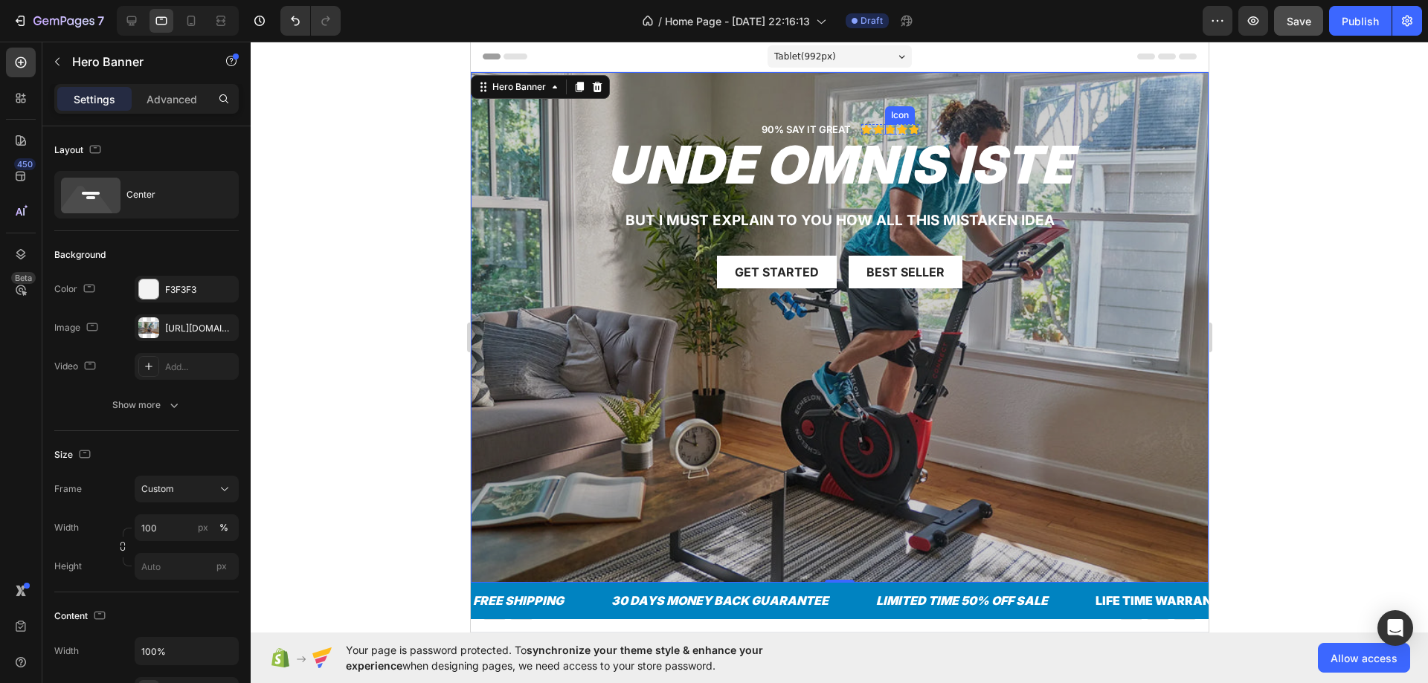
click at [976, 133] on div "90% SAY IT GREAT Text Block Icon Icon Icon Icon Icon Icon List Row" at bounding box center [838, 130] width 715 height 16
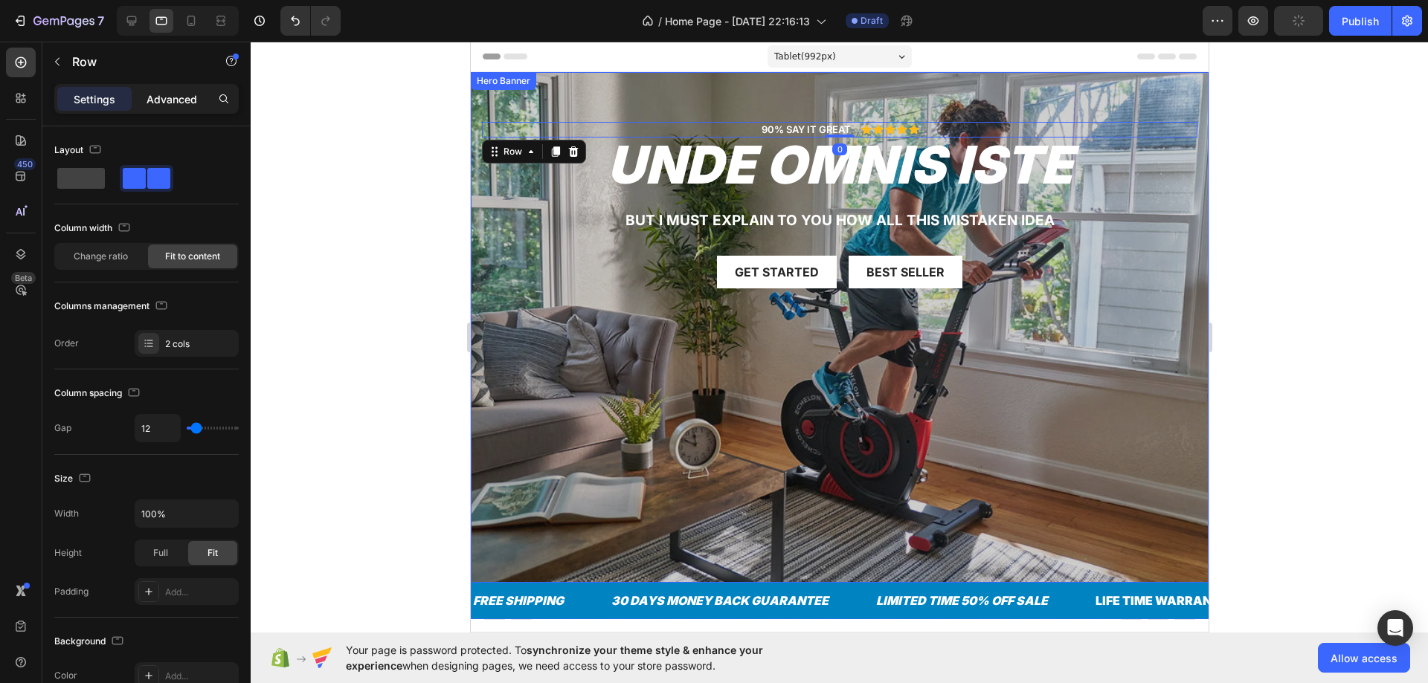
click at [161, 97] on p "Advanced" at bounding box center [171, 99] width 51 height 16
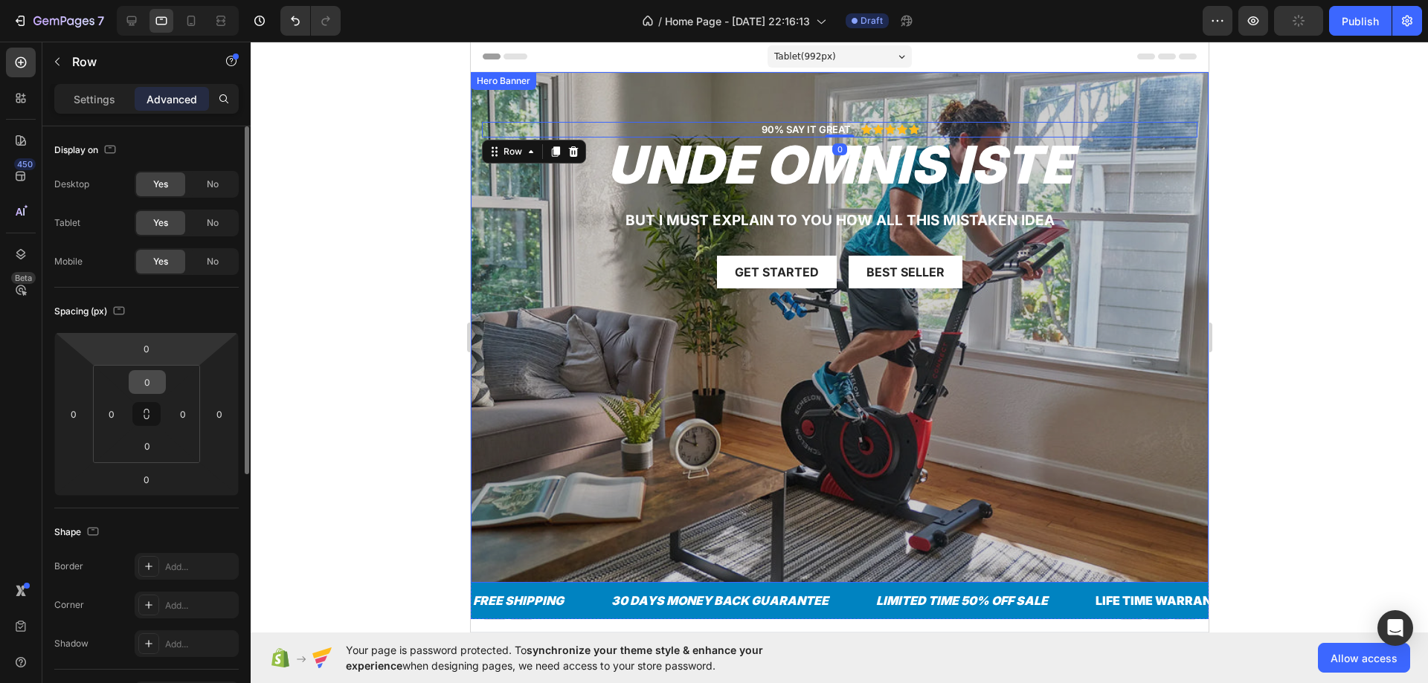
click at [141, 375] on input "0" at bounding box center [147, 382] width 30 height 22
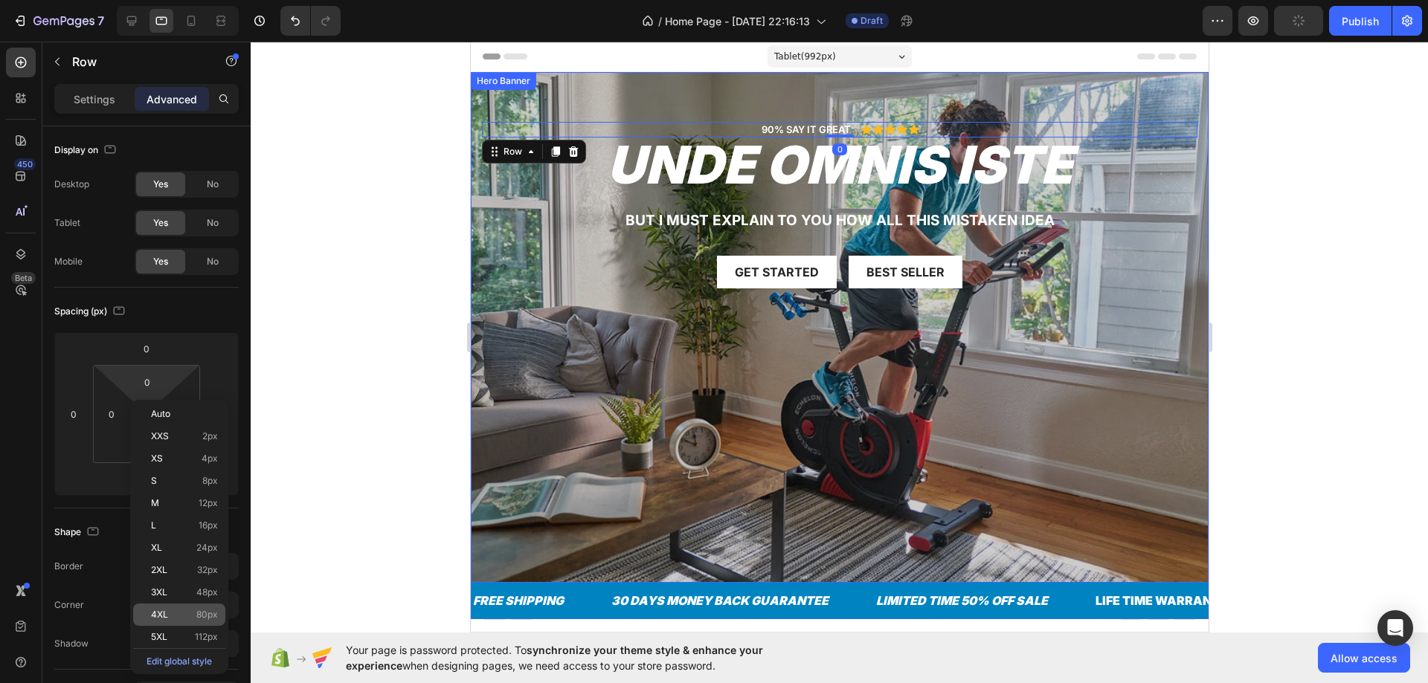
click at [186, 607] on div "4XL 80px" at bounding box center [179, 615] width 92 height 22
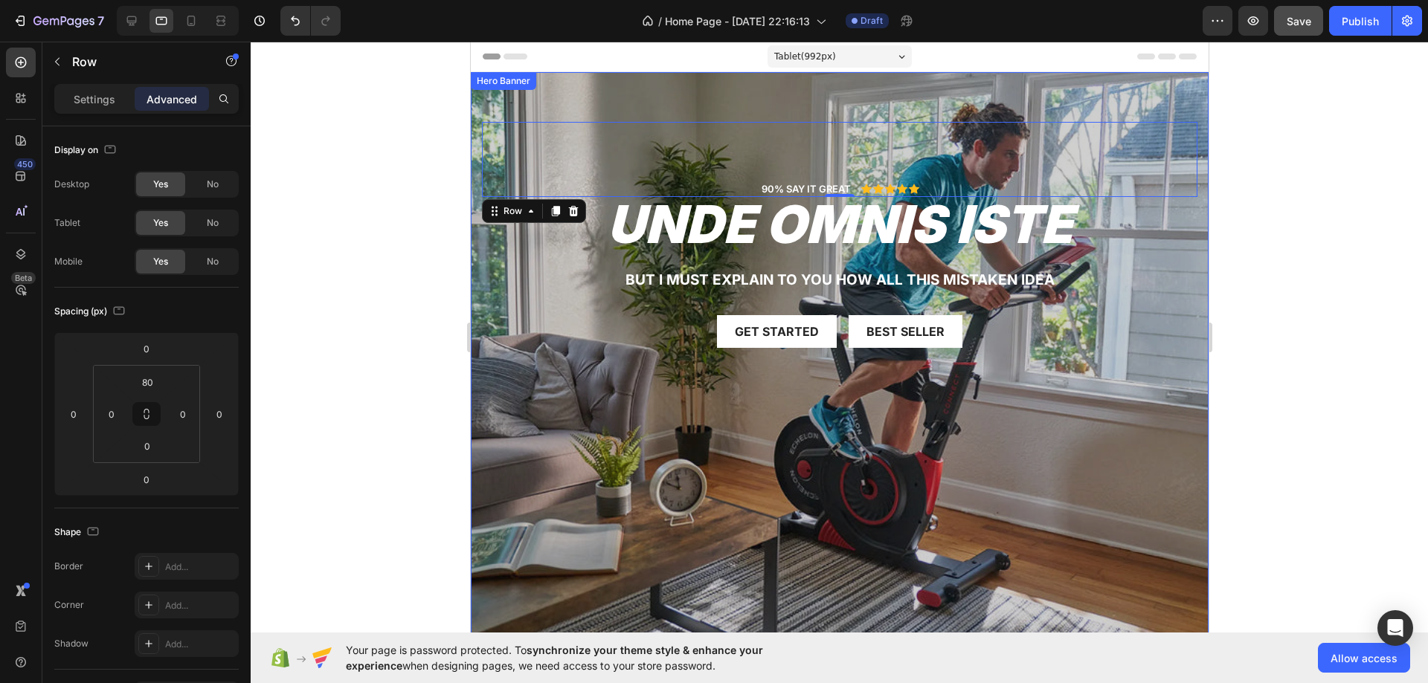
type input "0"
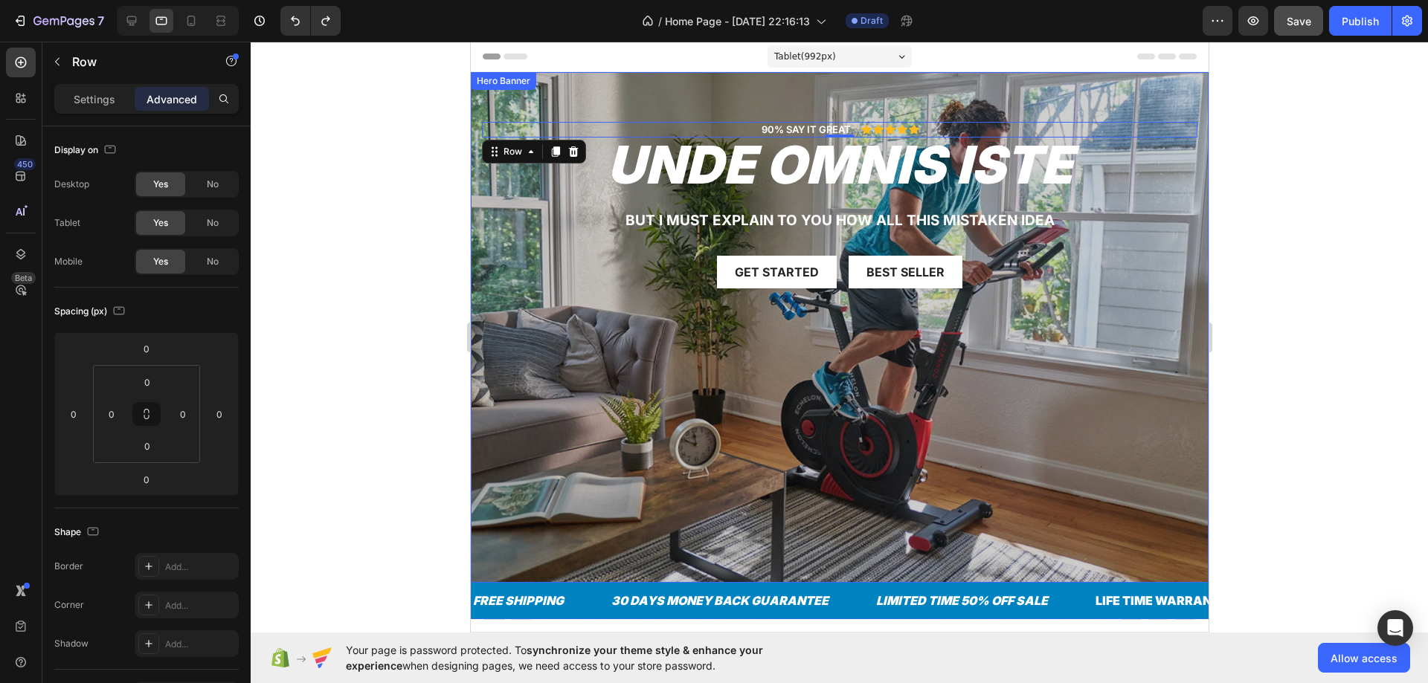
click at [711, 86] on div "90% SAY IT GREAT Text Block Icon Icon Icon Icon Icon Icon List Row 0 unde omnis…" at bounding box center [839, 327] width 738 height 511
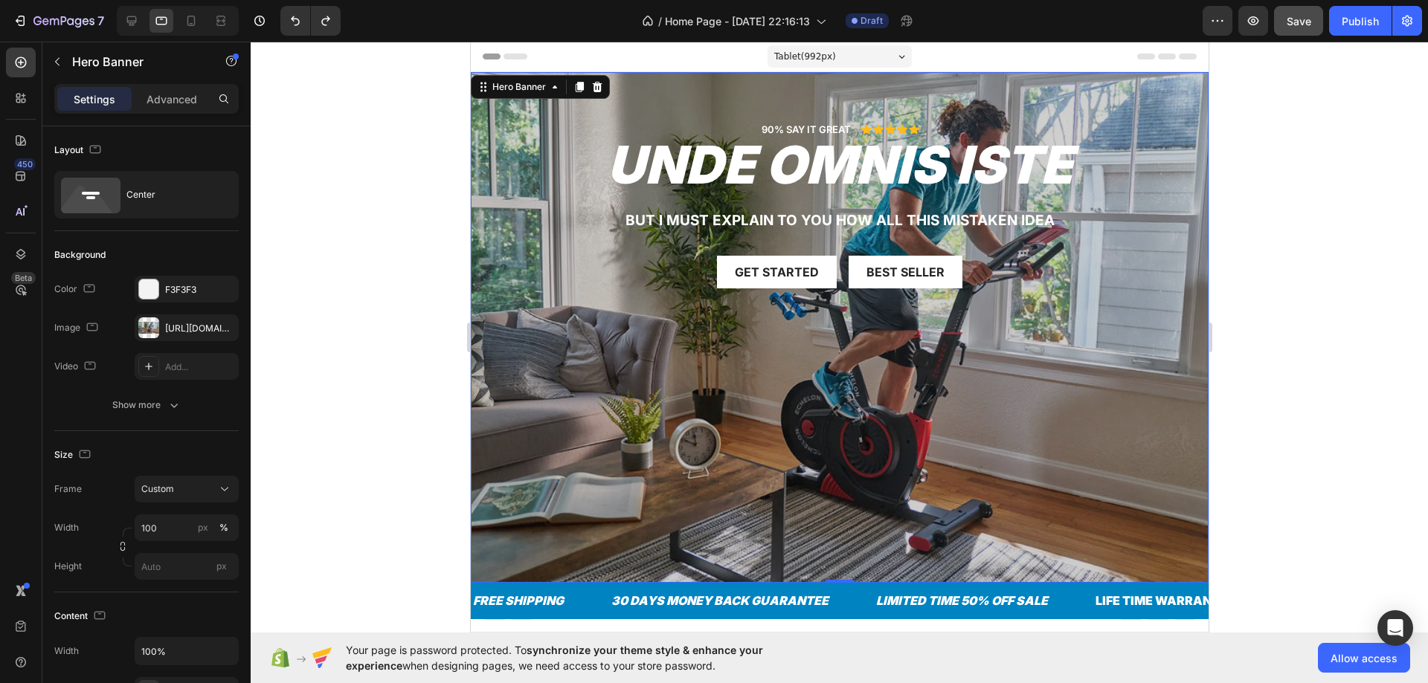
click at [748, 111] on div "90% SAY IT GREAT Text Block Icon Icon Icon Icon Icon Icon List Row unde omnis i…" at bounding box center [839, 327] width 738 height 511
click at [165, 102] on p "Advanced" at bounding box center [171, 99] width 51 height 16
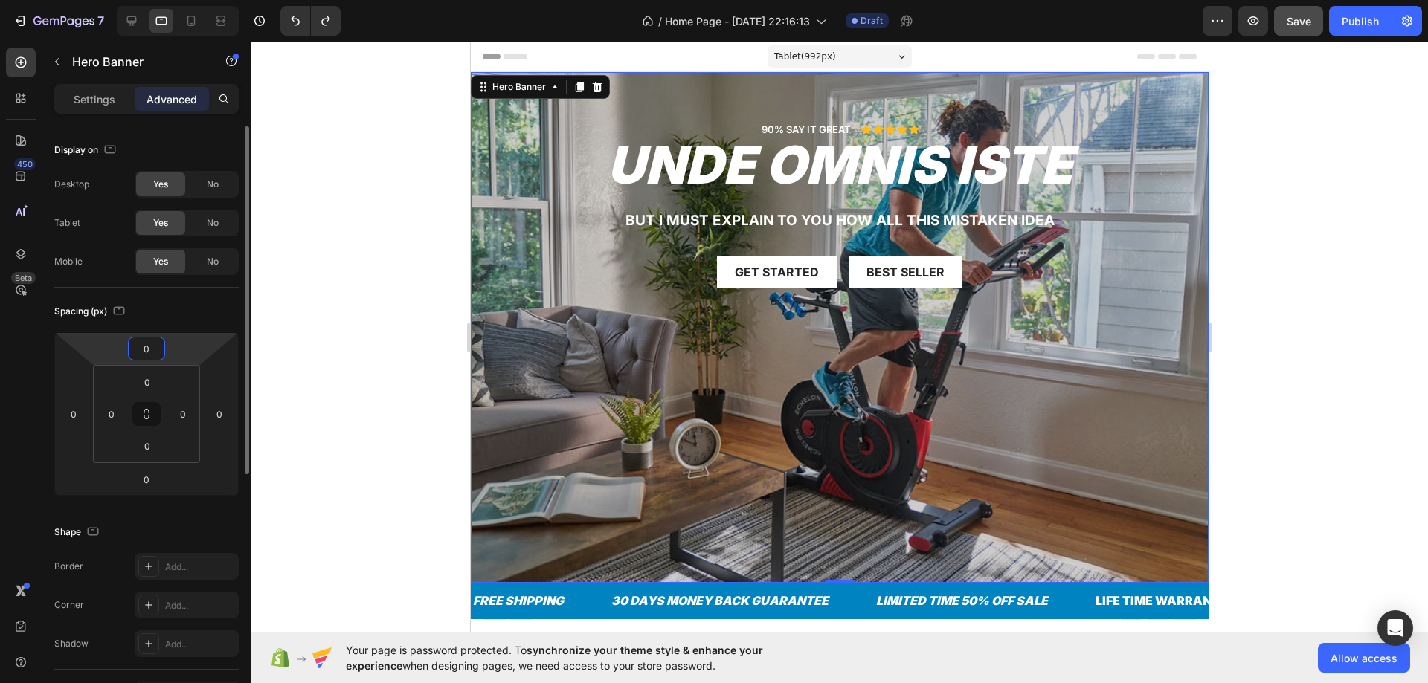
click at [145, 355] on input "0" at bounding box center [147, 349] width 30 height 22
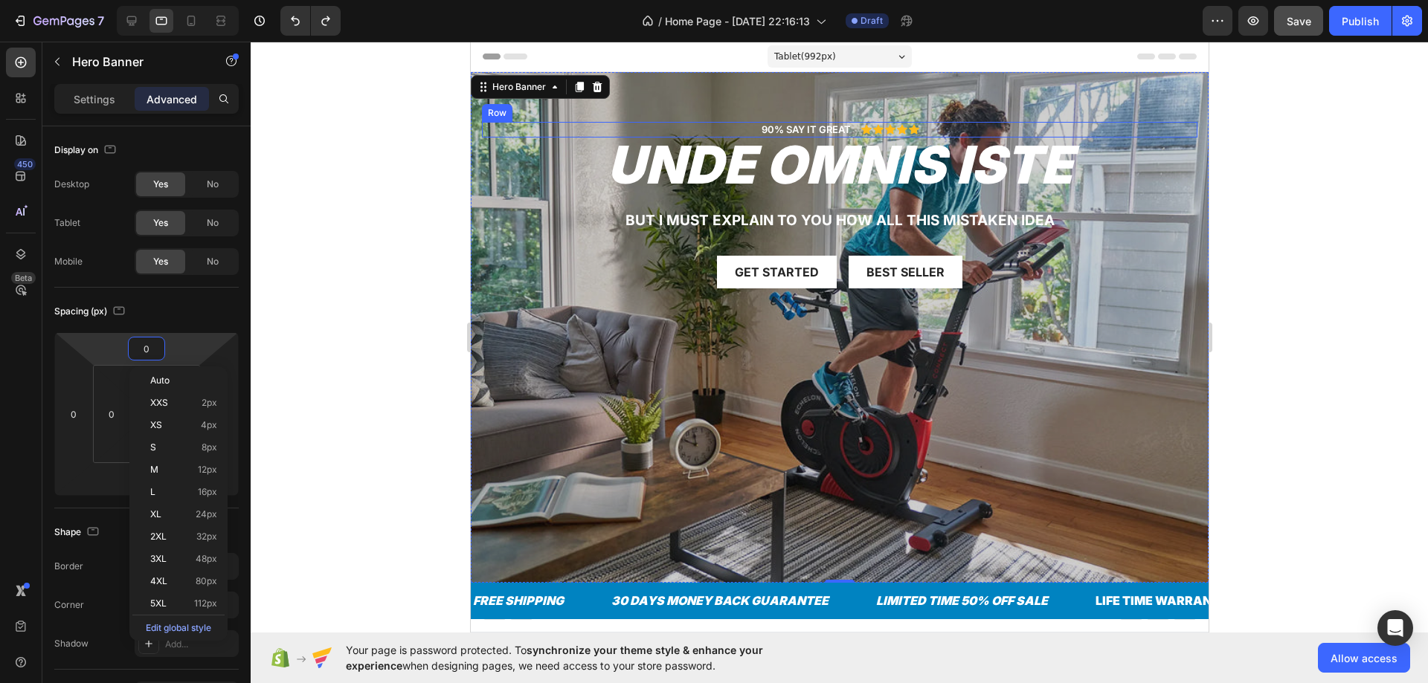
click at [743, 127] on div "90% SAY IT GREAT Text Block Icon Icon Icon Icon Icon Icon List Row" at bounding box center [838, 130] width 715 height 16
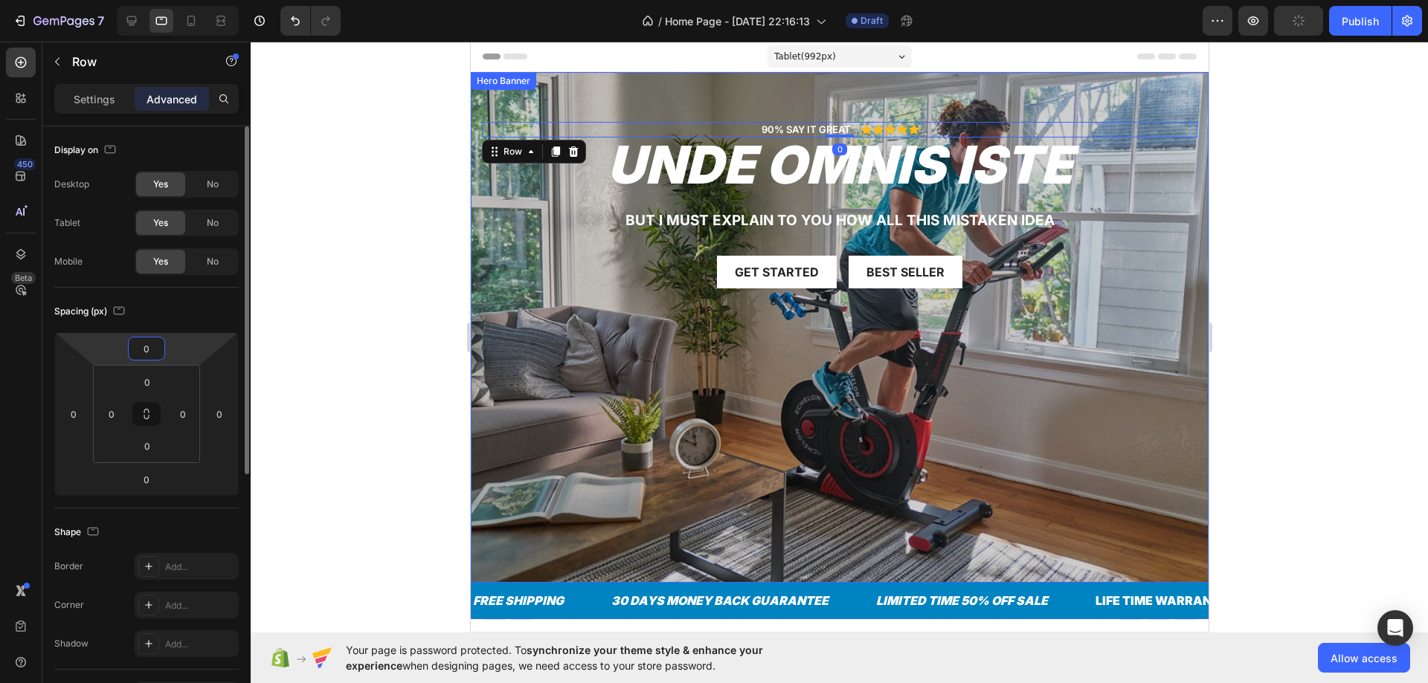
click at [149, 350] on input "0" at bounding box center [147, 349] width 30 height 22
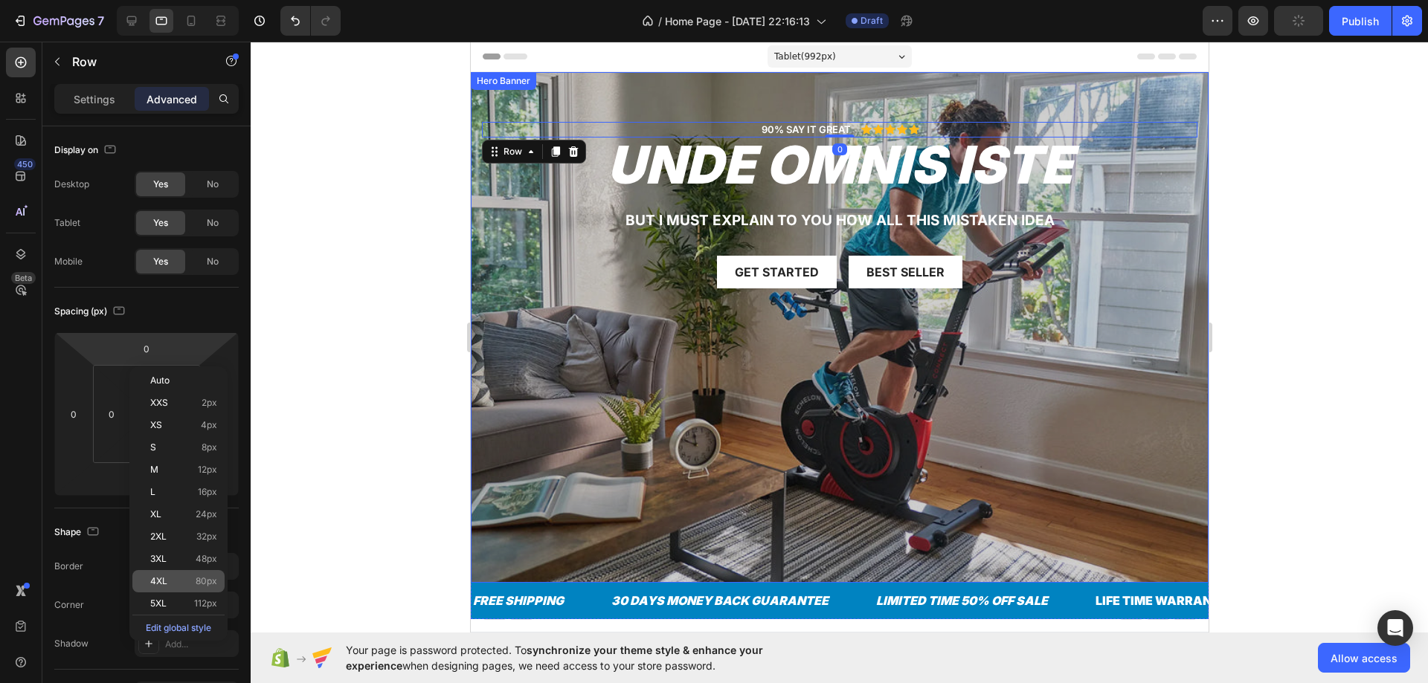
click at [183, 587] on div "4XL 80px" at bounding box center [178, 581] width 92 height 22
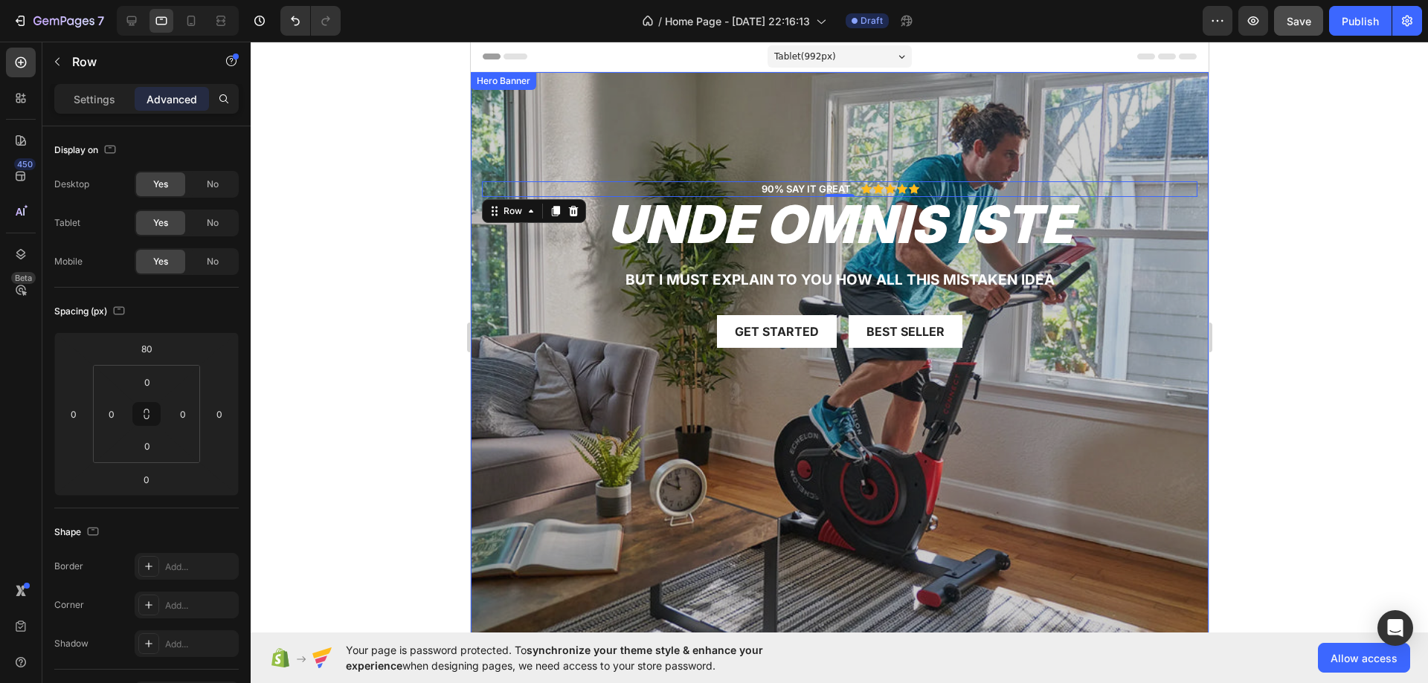
type input "0"
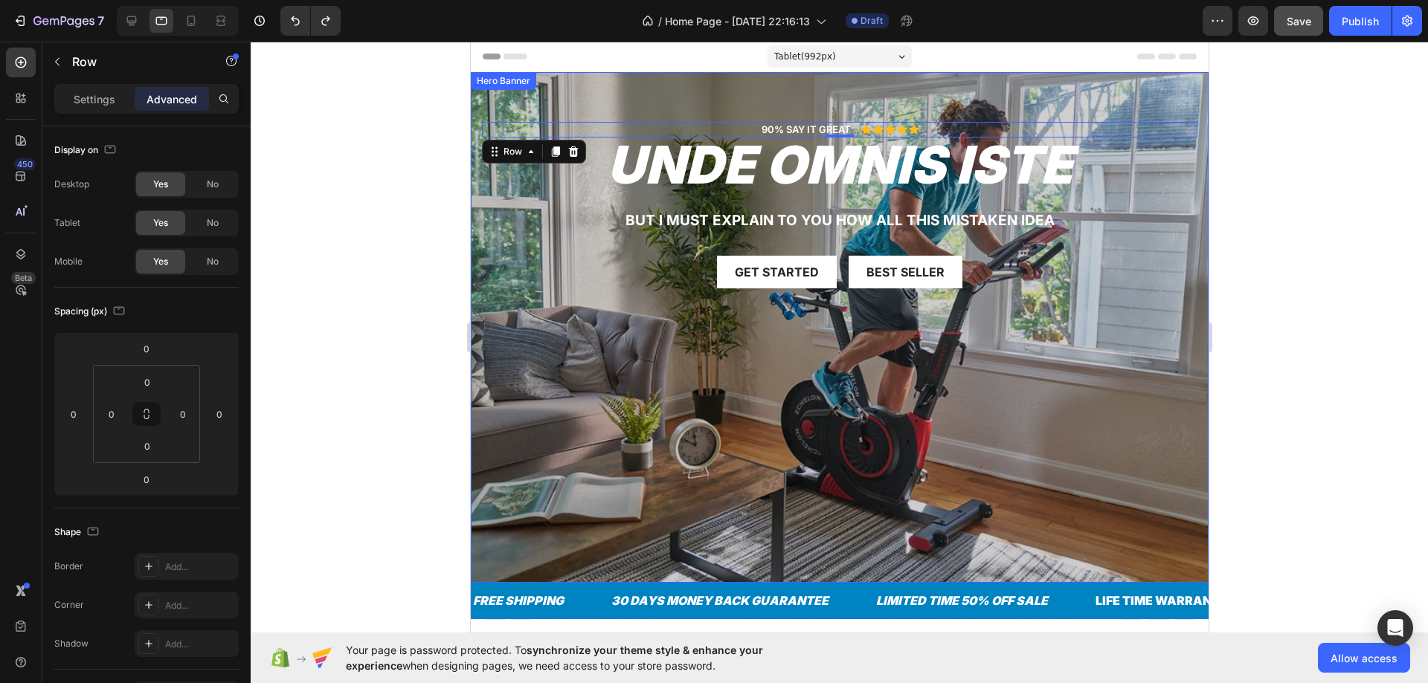
click at [718, 301] on div "90% SAY IT GREAT Text Block Icon Icon Icon Icon Icon Icon List Row 0 unde omnis…" at bounding box center [838, 217] width 715 height 190
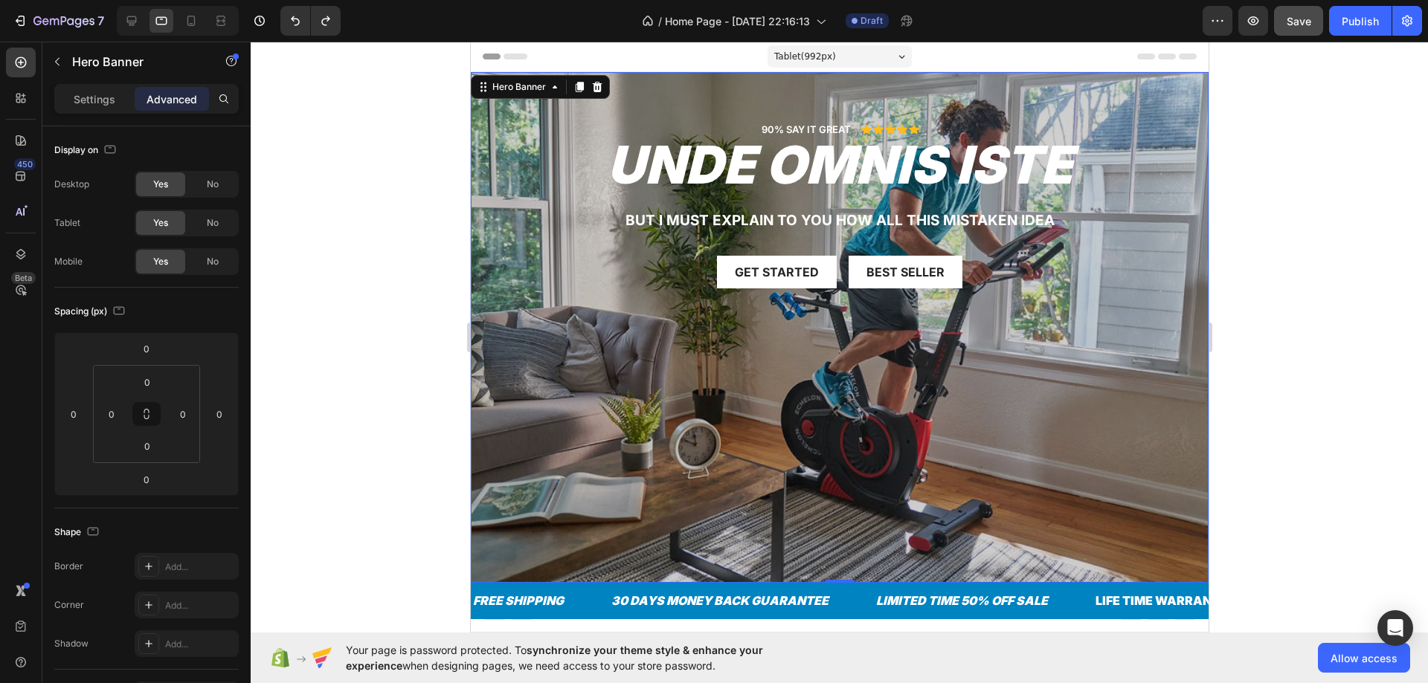
click at [655, 249] on div "90% SAY IT GREAT Text Block Icon Icon Icon Icon Icon Icon List Row unde omnis i…" at bounding box center [838, 217] width 715 height 190
click at [640, 218] on p "But I must explain to you how all this mistaken idea" at bounding box center [839, 221] width 712 height 19
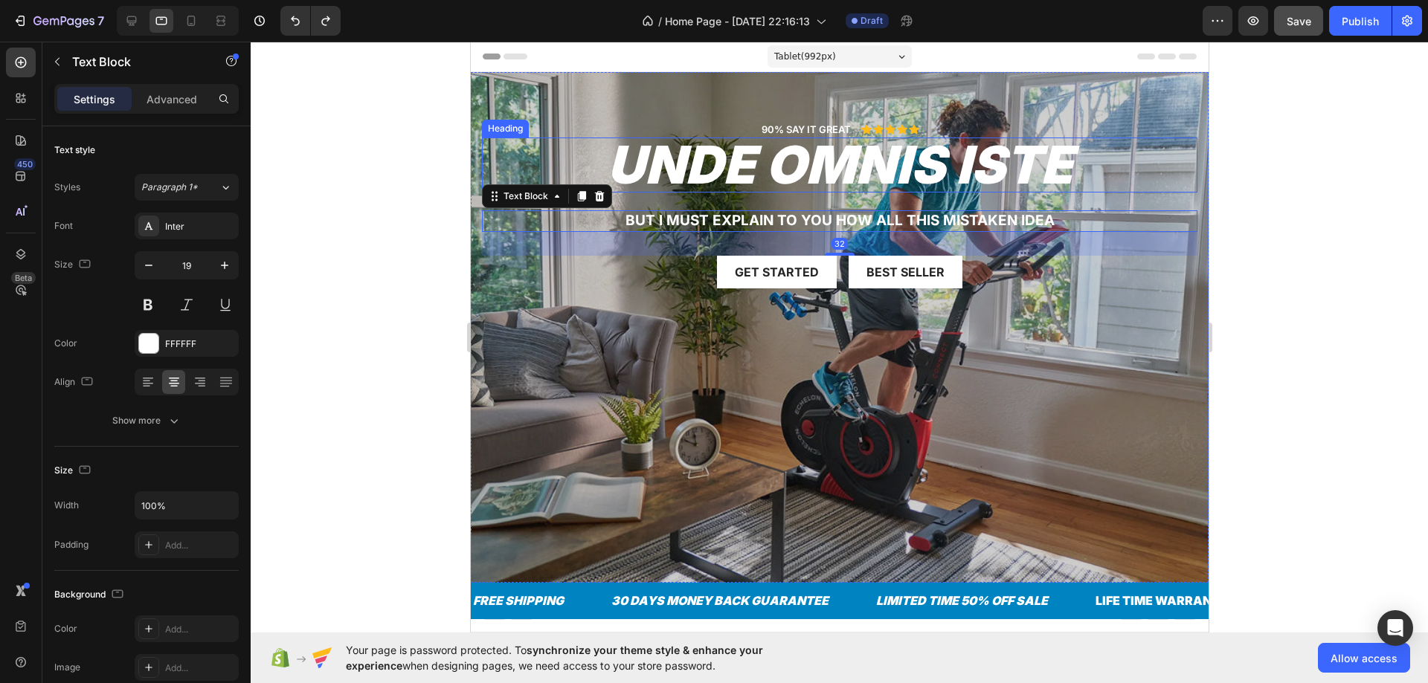
click at [709, 154] on h2 "unde omnis iste" at bounding box center [838, 165] width 715 height 55
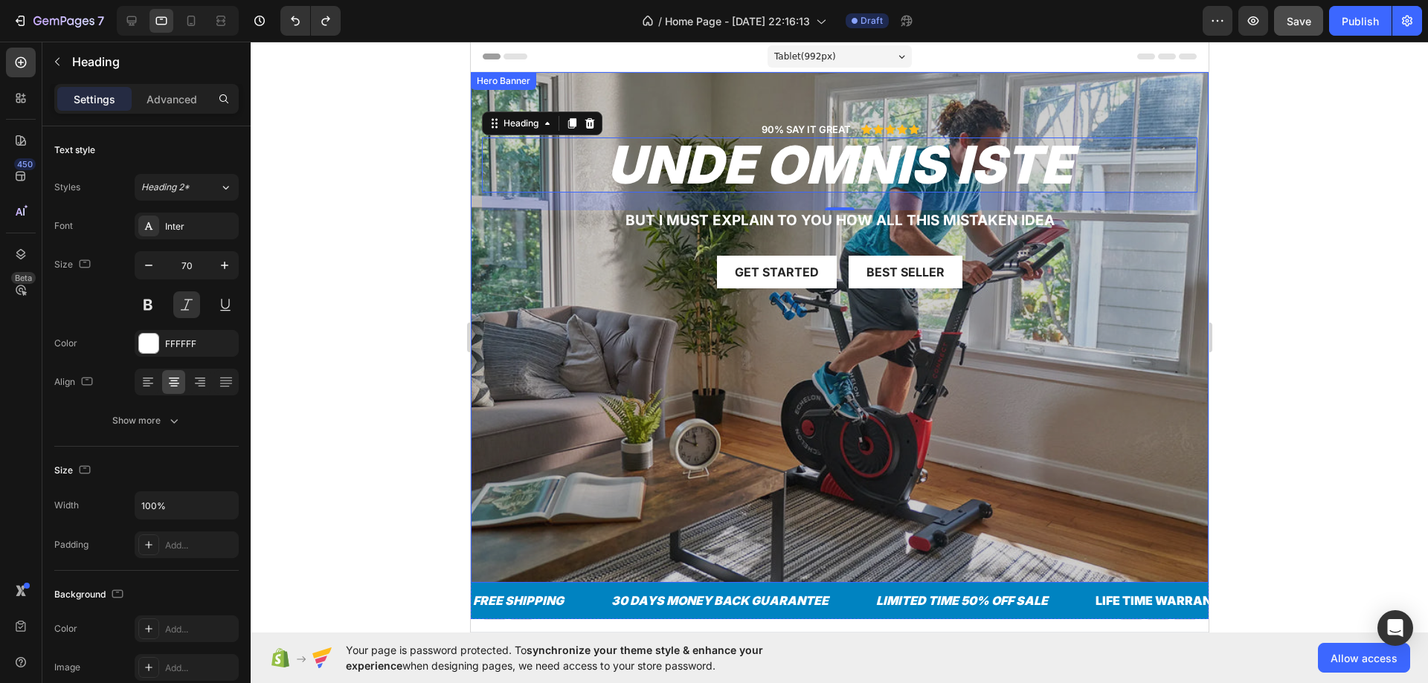
click at [613, 449] on div "90% SAY IT GREAT Text Block Icon Icon Icon Icon Icon Icon List Row unde omnis i…" at bounding box center [839, 327] width 738 height 511
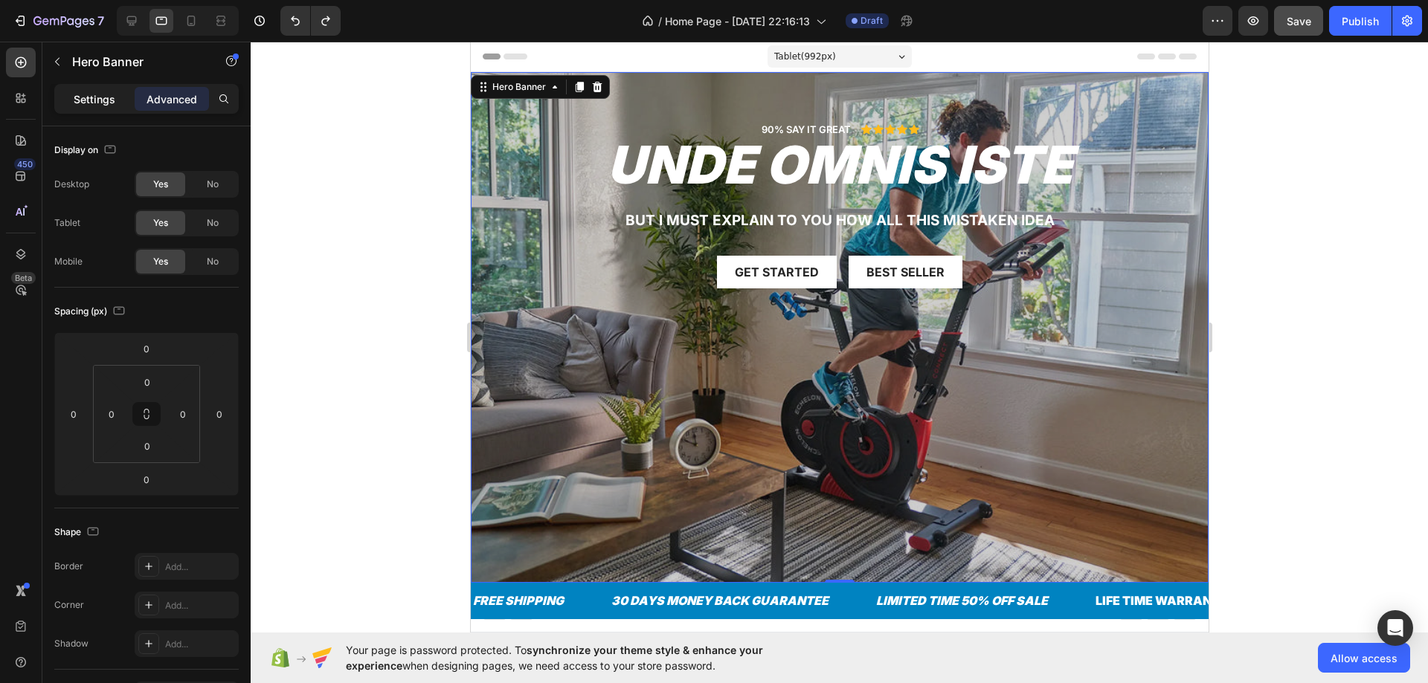
click at [103, 105] on p "Settings" at bounding box center [95, 99] width 42 height 16
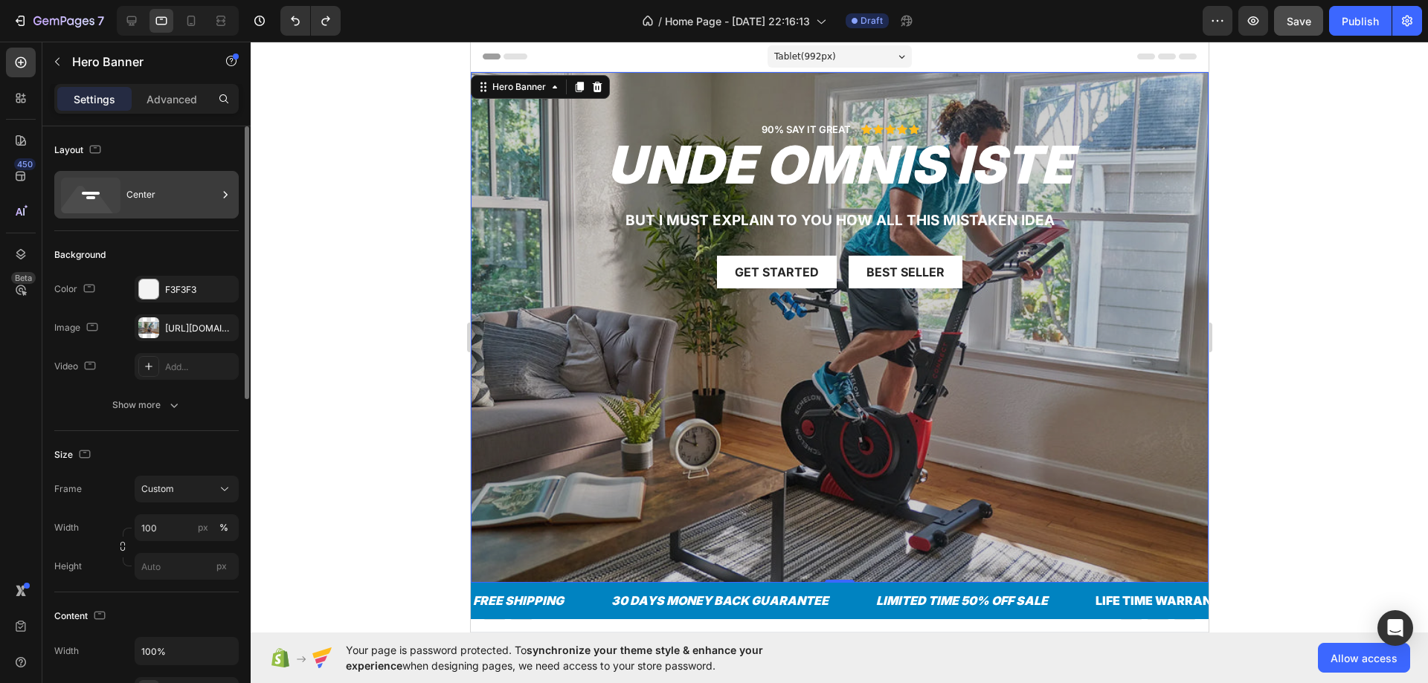
click at [114, 192] on icon at bounding box center [90, 196] width 59 height 36
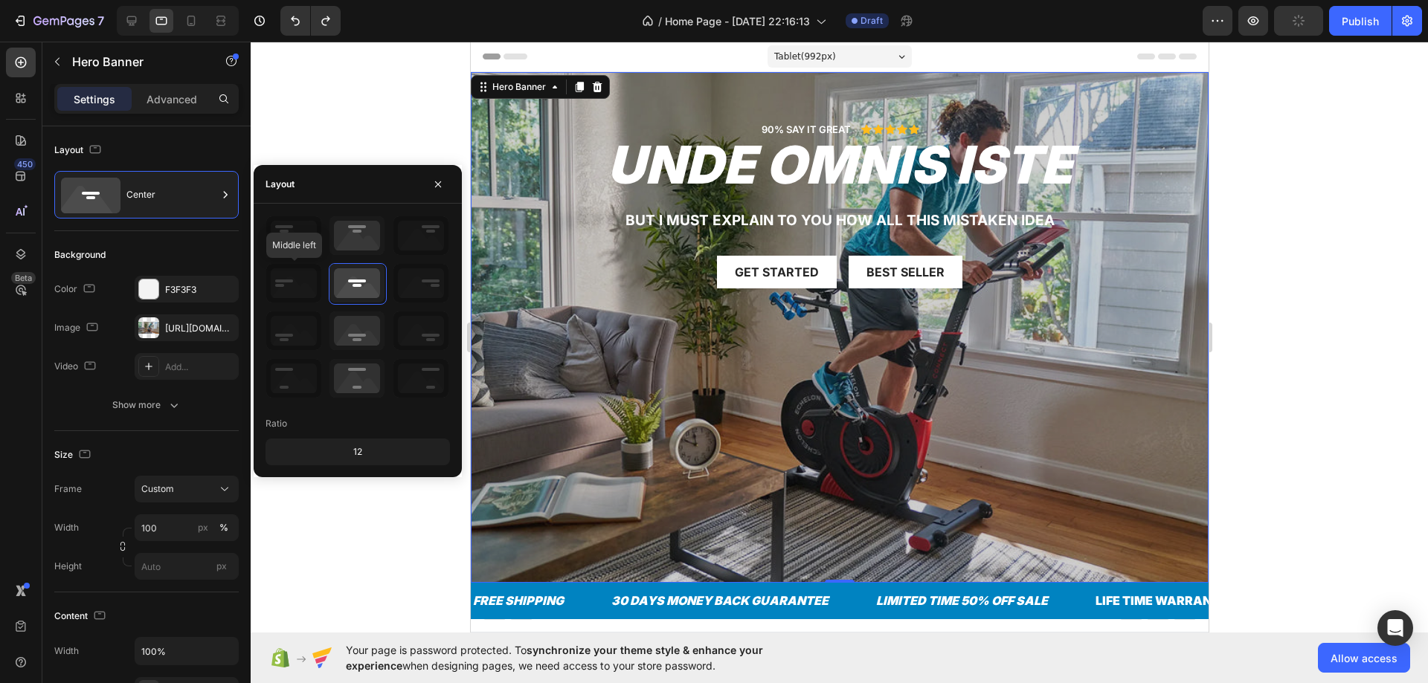
click at [297, 289] on icon at bounding box center [293, 283] width 55 height 39
click at [348, 381] on icon at bounding box center [356, 378] width 55 height 39
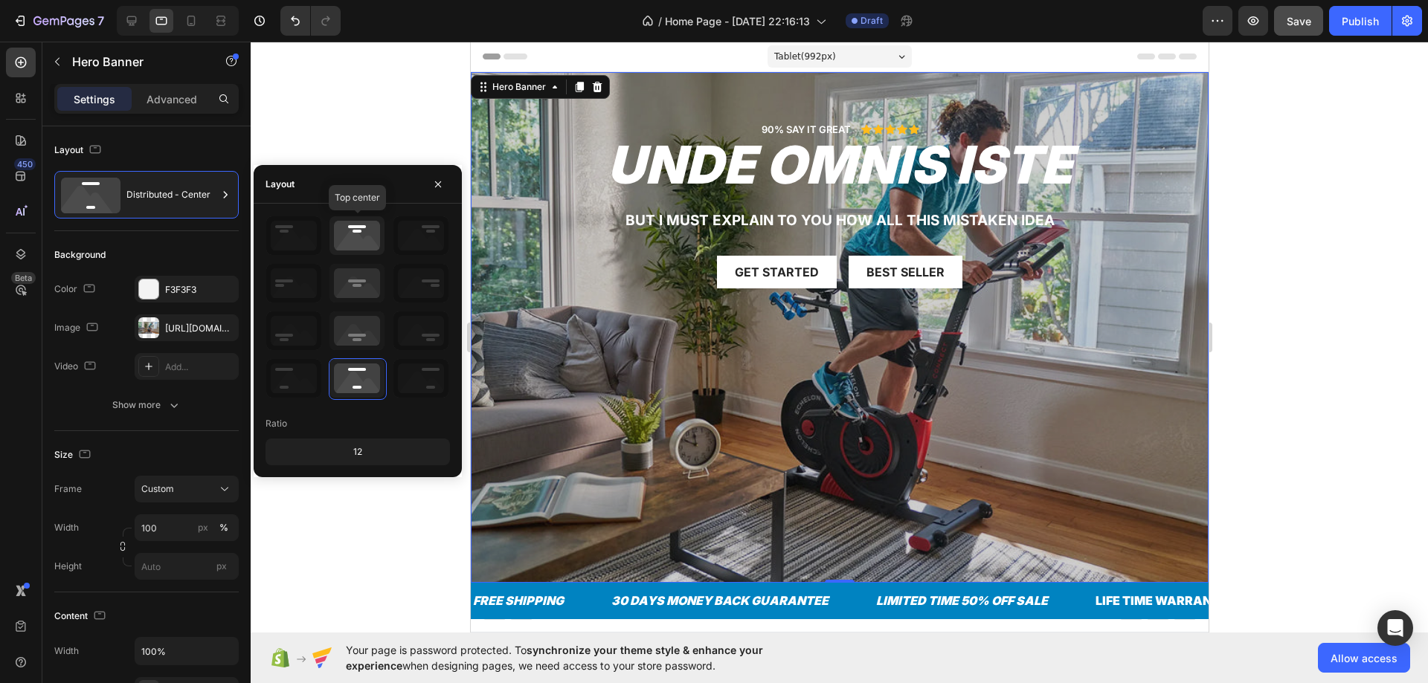
click at [335, 233] on icon at bounding box center [356, 235] width 55 height 39
click at [344, 278] on icon at bounding box center [356, 283] width 55 height 39
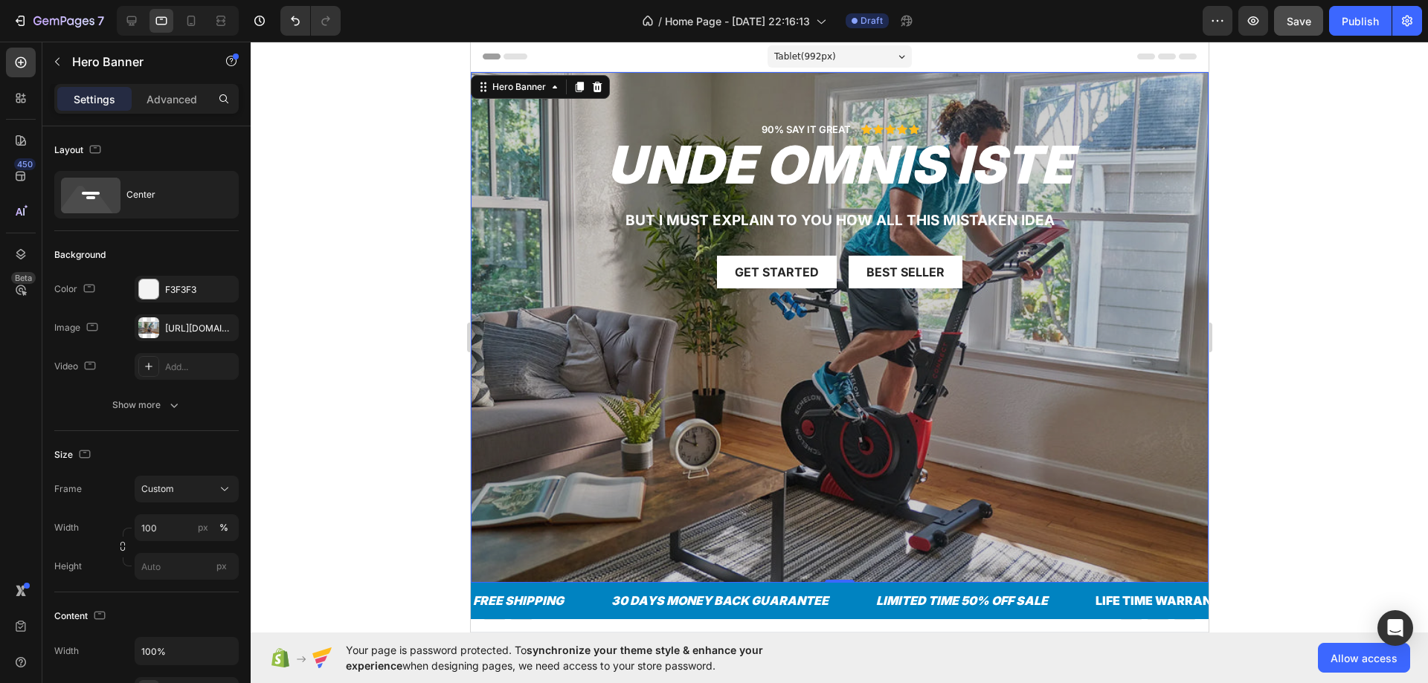
click at [651, 369] on div "90% SAY IT GREAT Text Block Icon Icon Icon Icon Icon Icon List Row unde omnis i…" at bounding box center [839, 327] width 738 height 511
click at [645, 375] on div "90% SAY IT GREAT Text Block Icon Icon Icon Icon Icon Icon List Row unde omnis i…" at bounding box center [839, 327] width 738 height 511
click at [184, 8] on div at bounding box center [178, 21] width 122 height 30
click at [135, 11] on div at bounding box center [132, 21] width 24 height 24
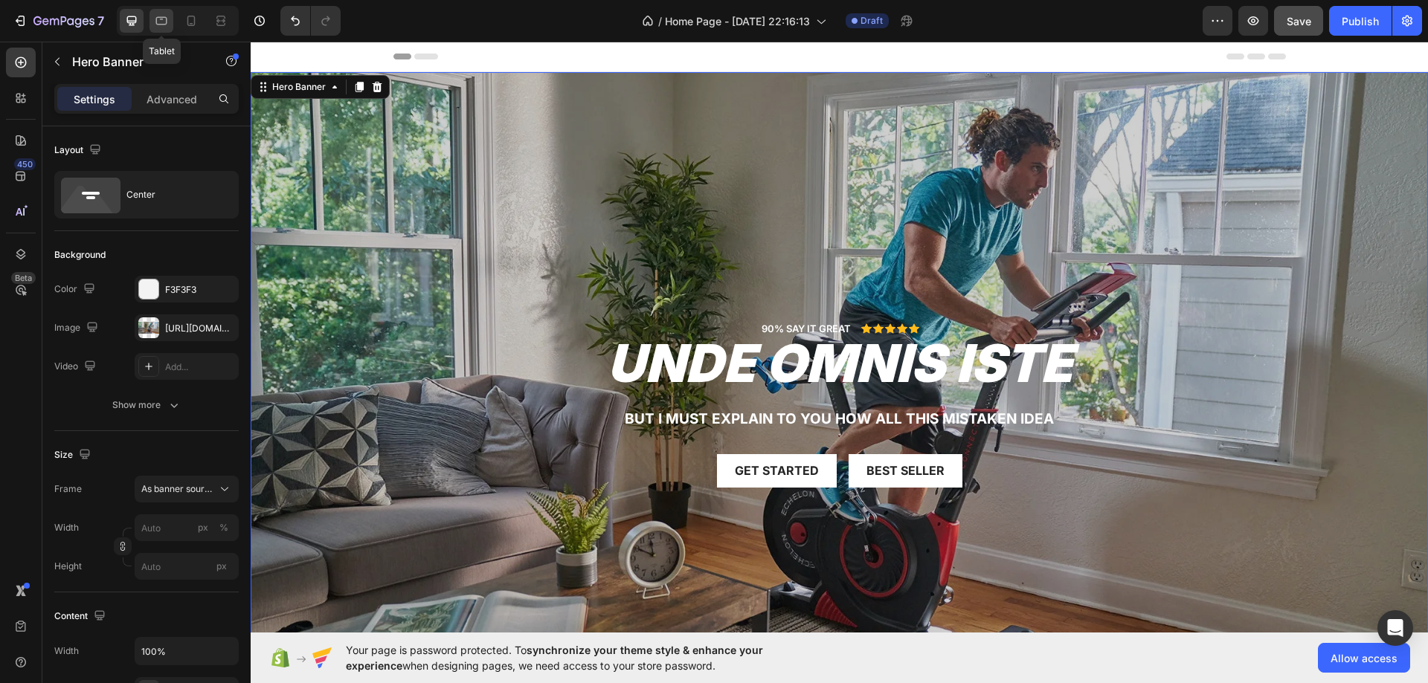
click at [170, 22] on div at bounding box center [161, 21] width 24 height 24
type input "100"
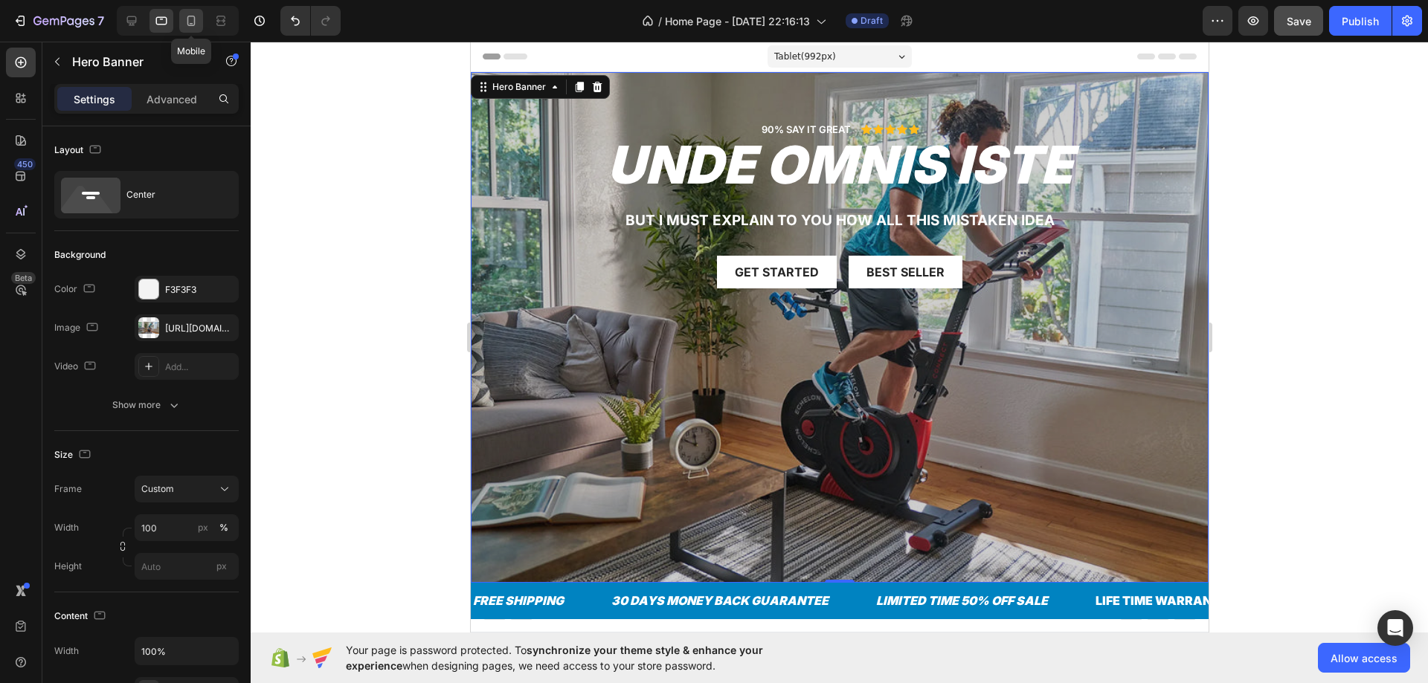
click at [183, 18] on div at bounding box center [191, 21] width 24 height 24
type input "700"
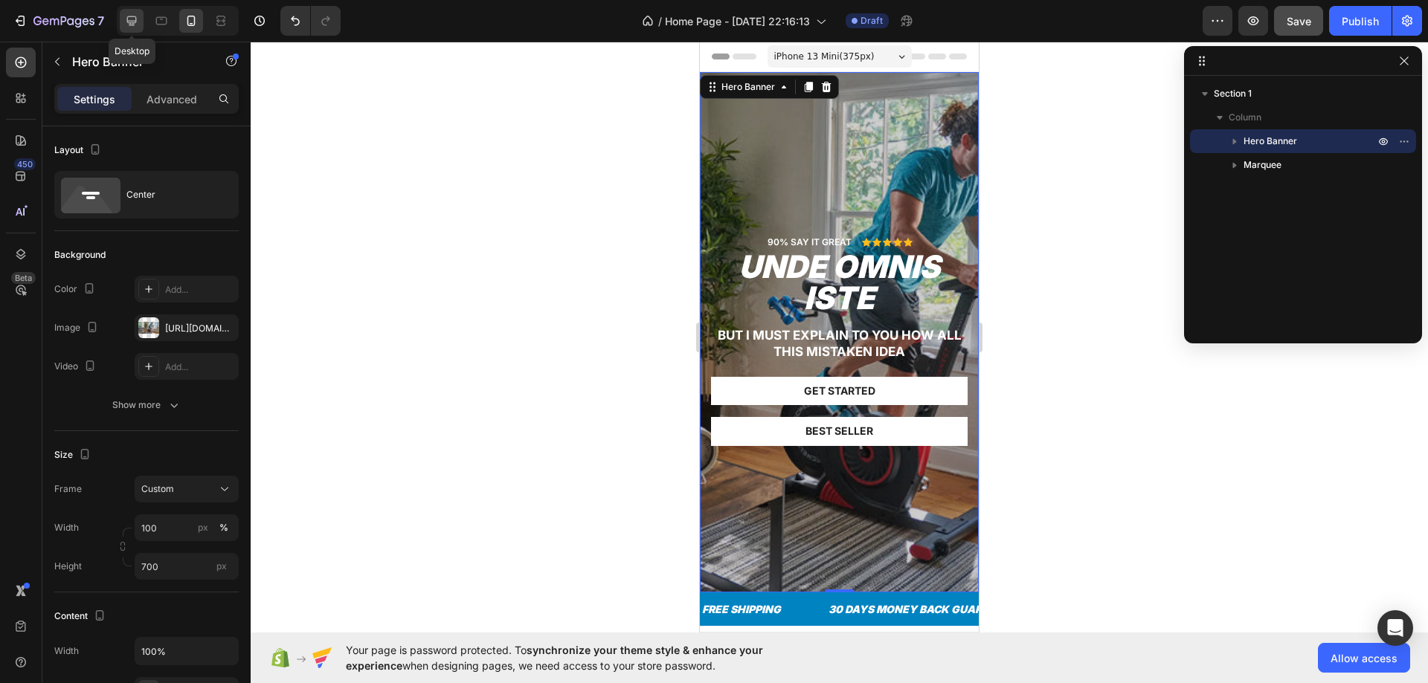
click at [135, 22] on icon at bounding box center [132, 21] width 10 height 10
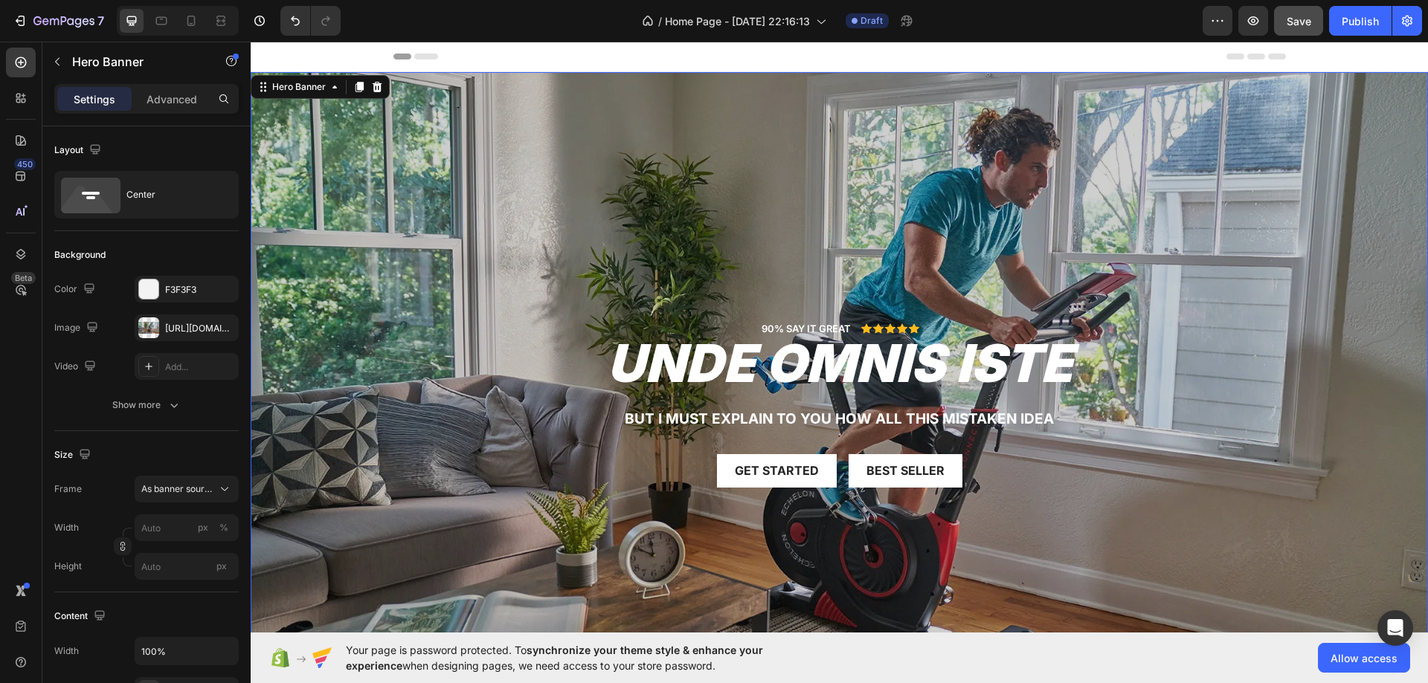
click at [1284, 25] on button "Save" at bounding box center [1298, 21] width 49 height 30
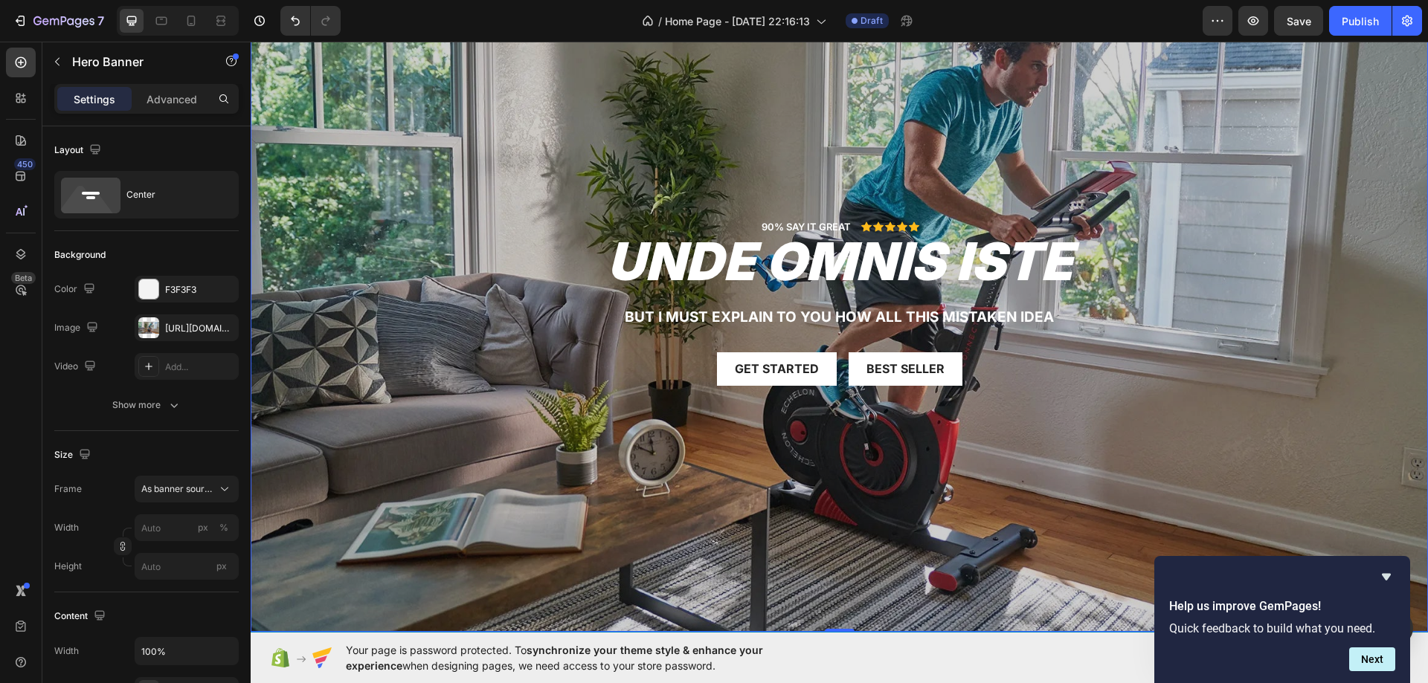
scroll to position [346, 0]
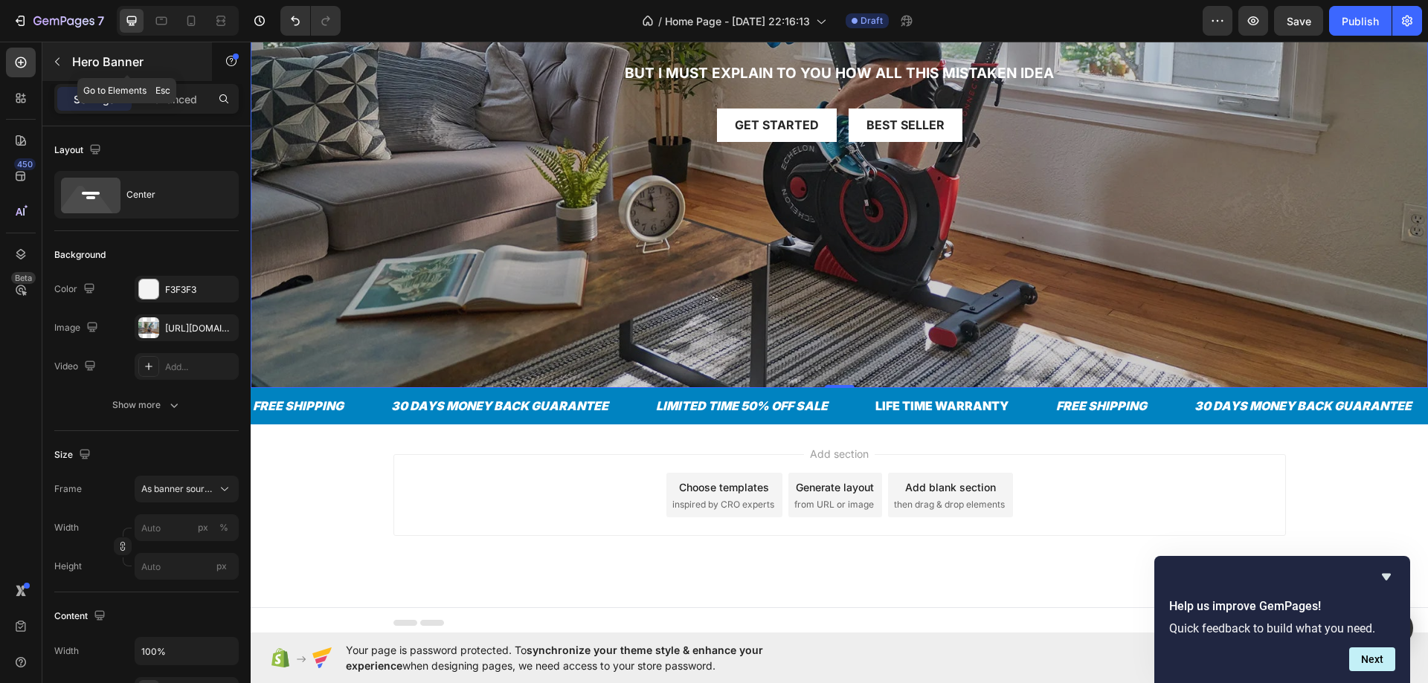
click at [65, 59] on button "button" at bounding box center [57, 62] width 24 height 24
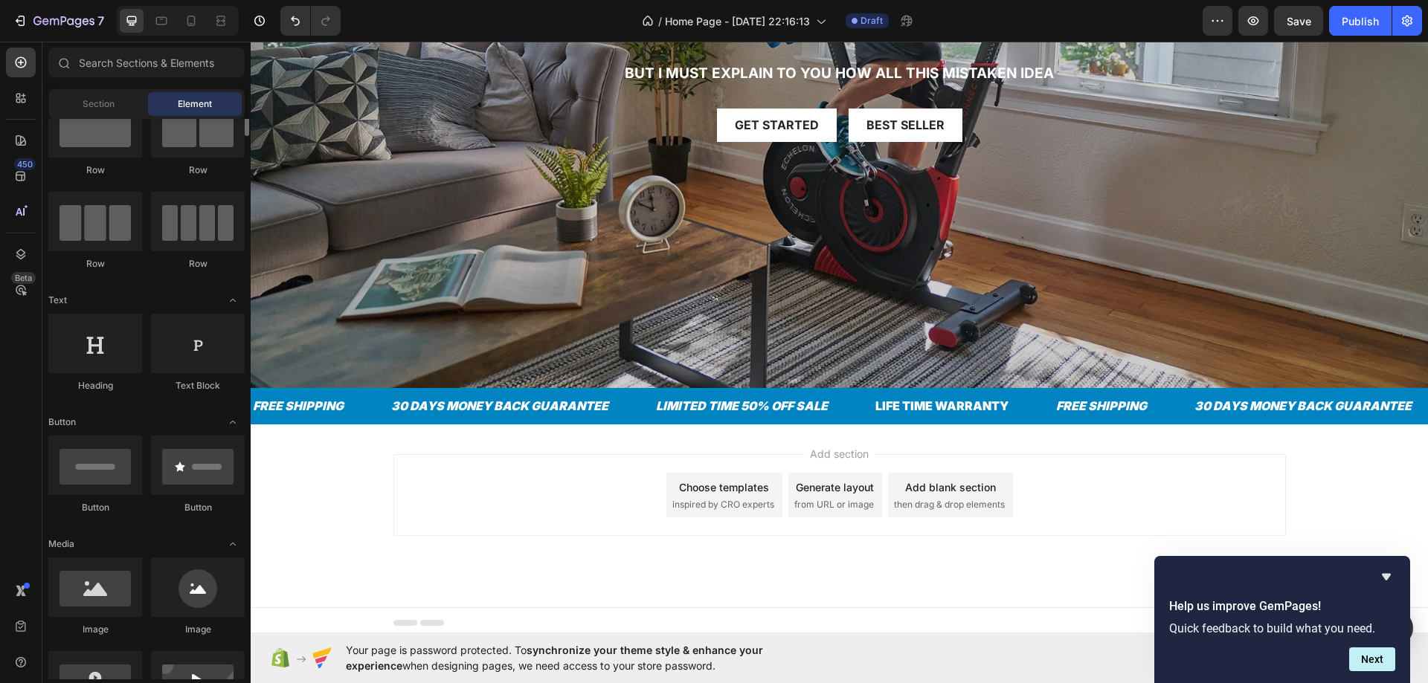
scroll to position [0, 0]
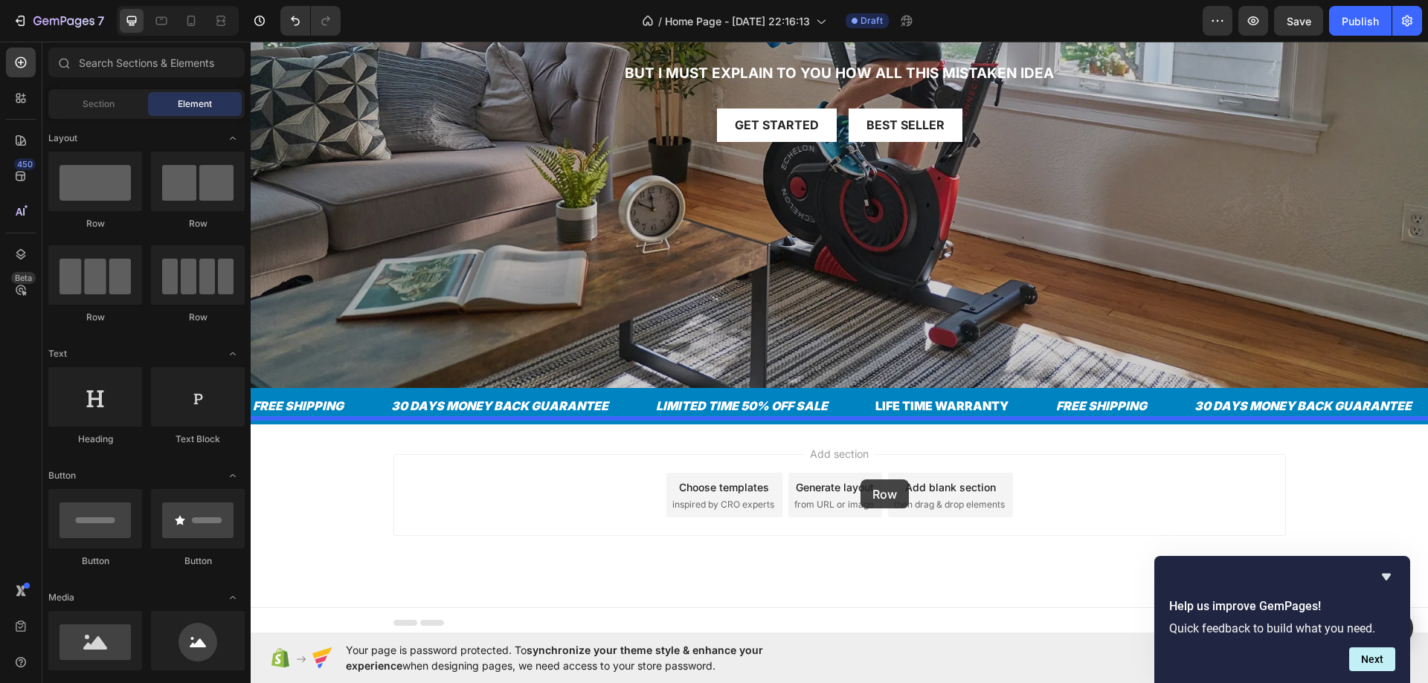
drag, startPoint x: 400, startPoint y: 287, endPoint x: 860, endPoint y: 480, distance: 498.9
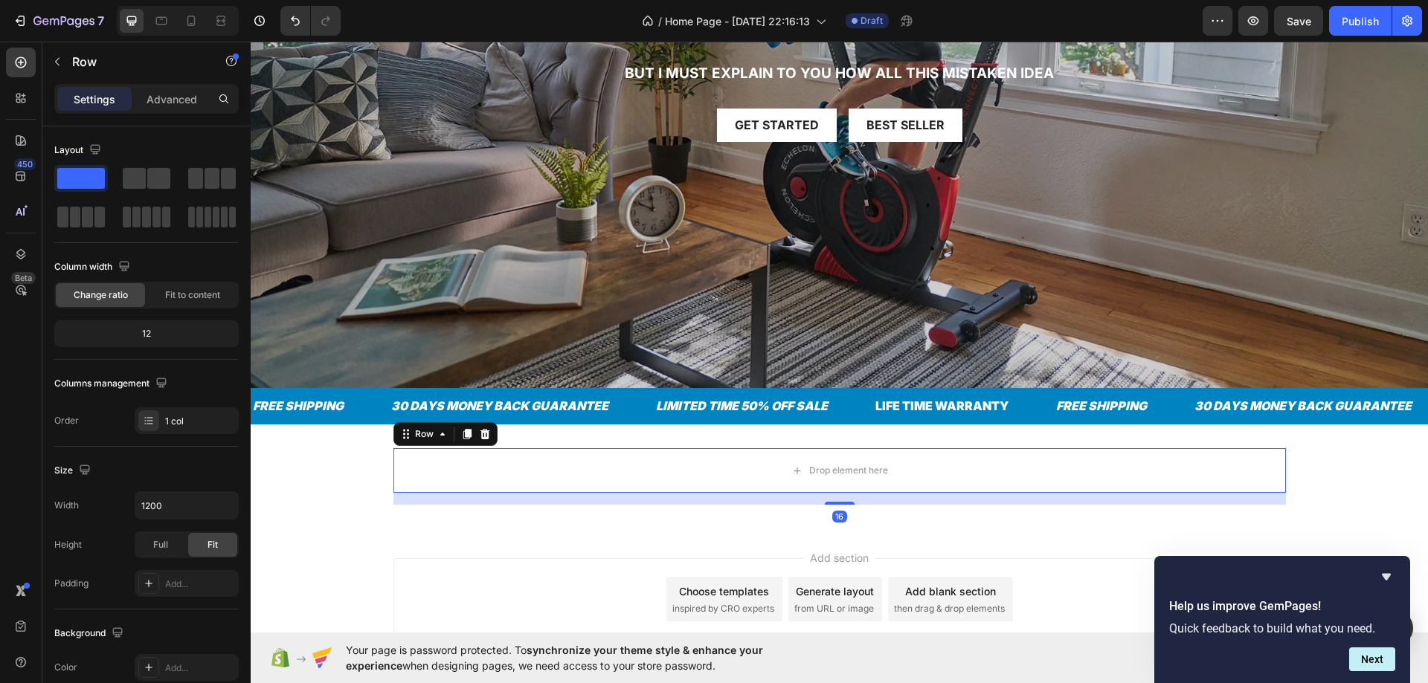
click at [36, 57] on div "450 Beta" at bounding box center [21, 363] width 42 height 642
click at [65, 54] on button "button" at bounding box center [57, 62] width 24 height 24
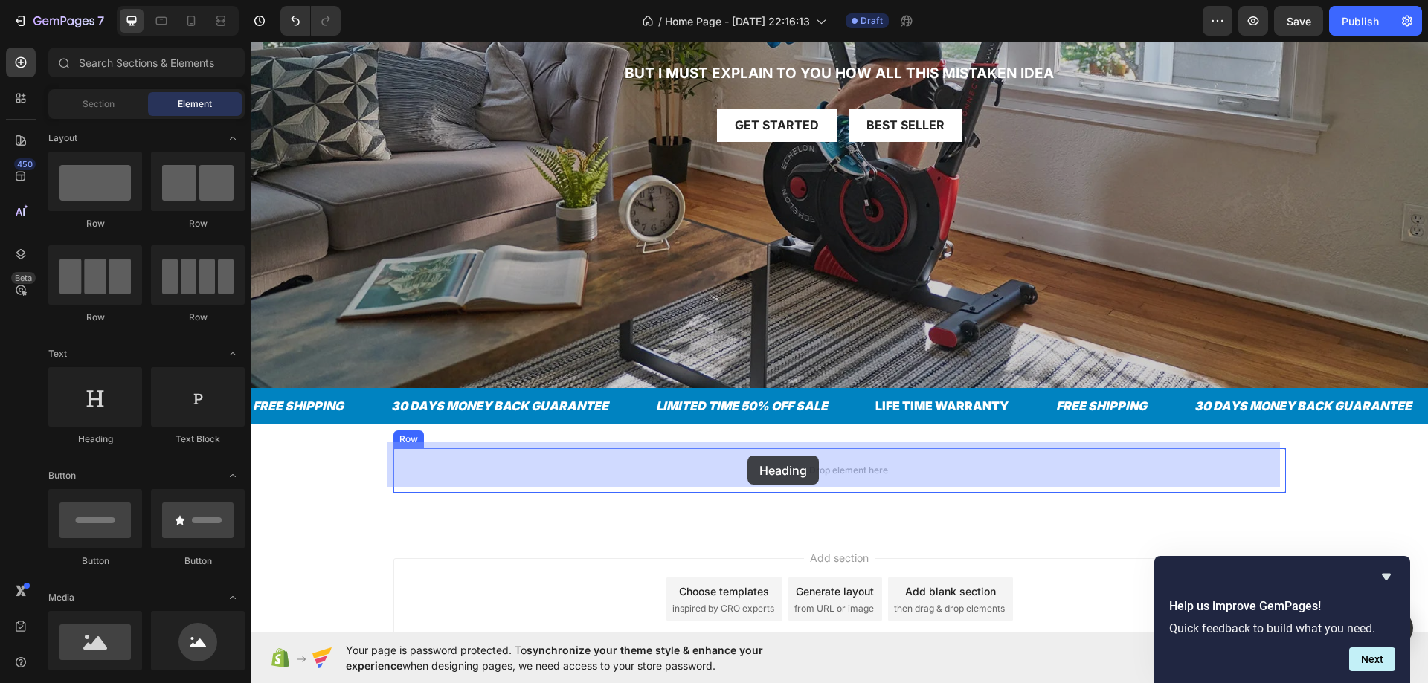
drag, startPoint x: 477, startPoint y: 451, endPoint x: 747, endPoint y: 456, distance: 269.9
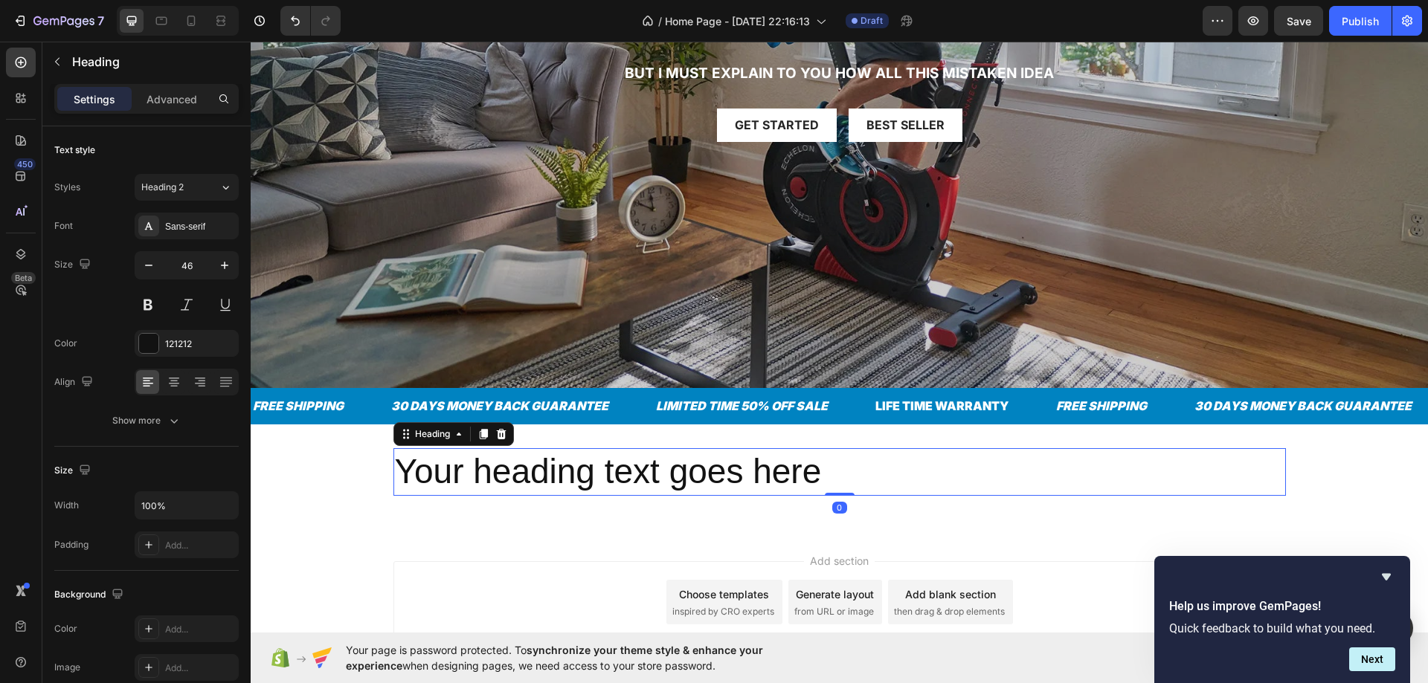
click at [744, 460] on h2 "Your heading text goes here" at bounding box center [839, 472] width 892 height 48
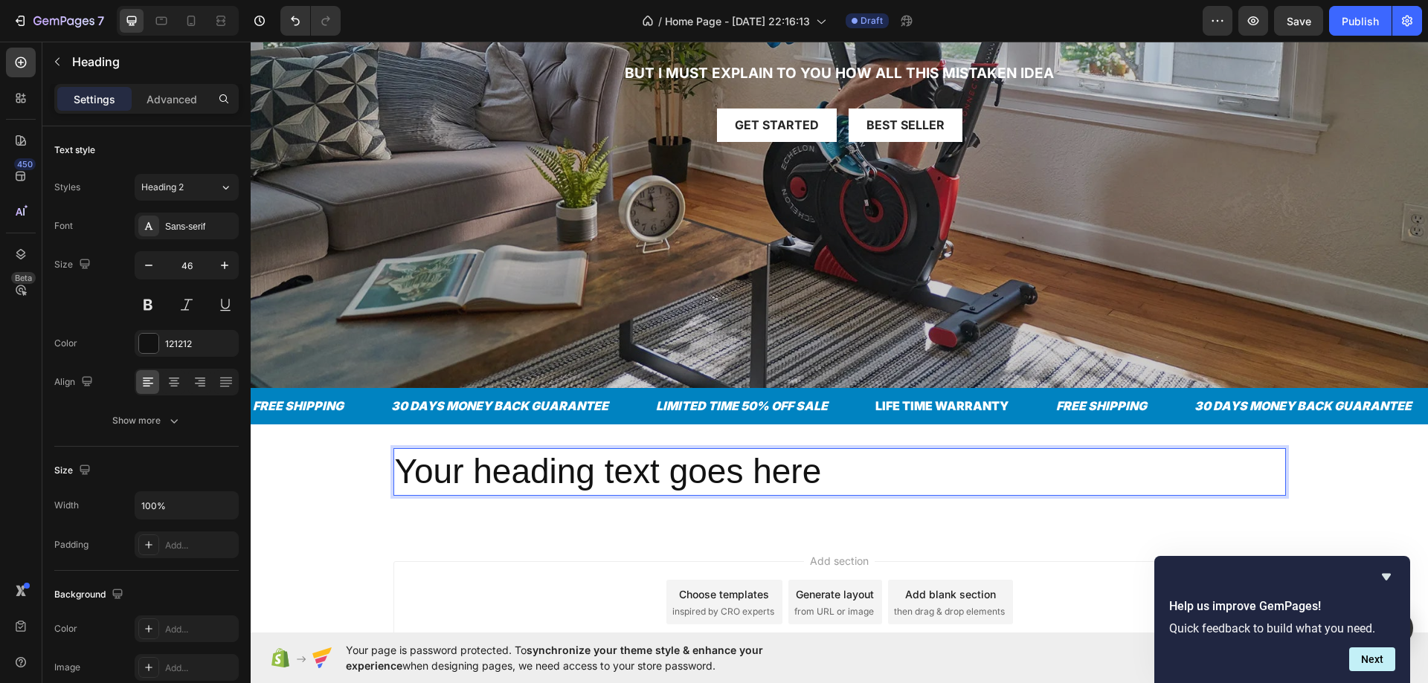
click at [744, 460] on p "Your heading text goes here" at bounding box center [839, 472] width 889 height 45
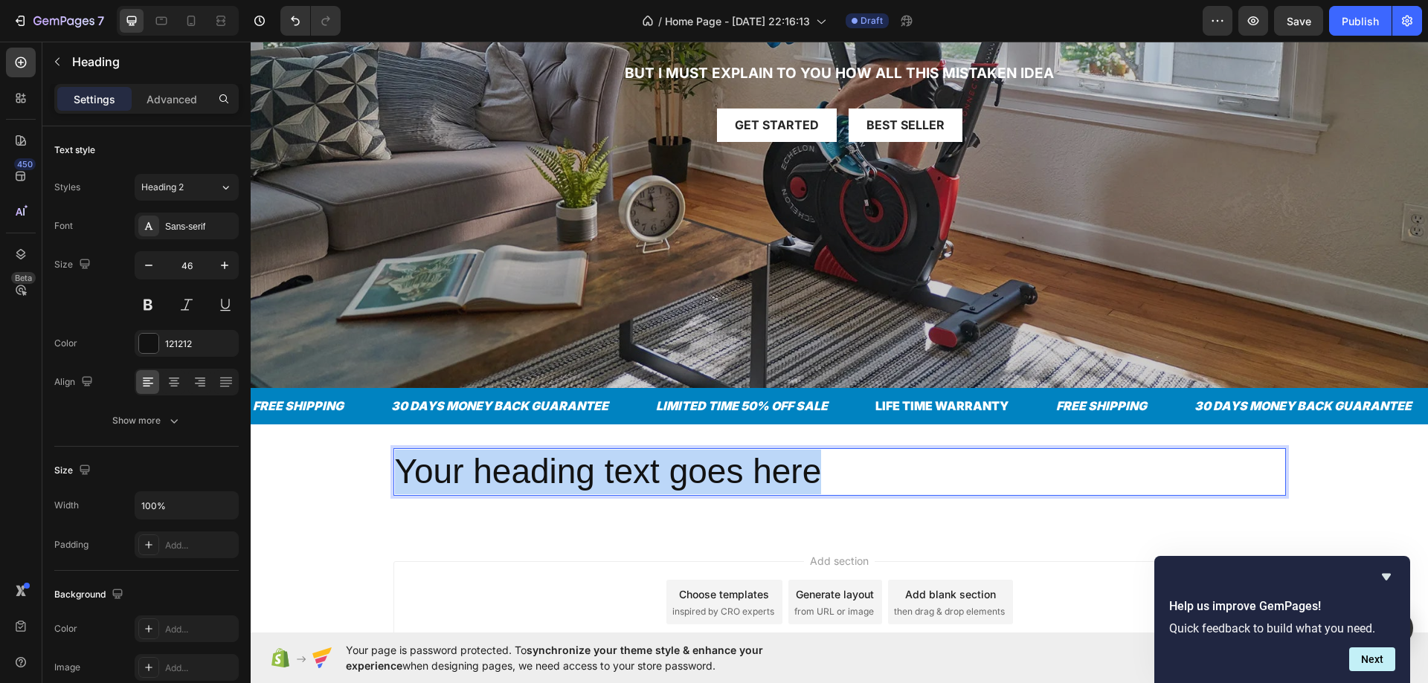
click at [744, 460] on p "Your heading text goes here" at bounding box center [839, 472] width 889 height 45
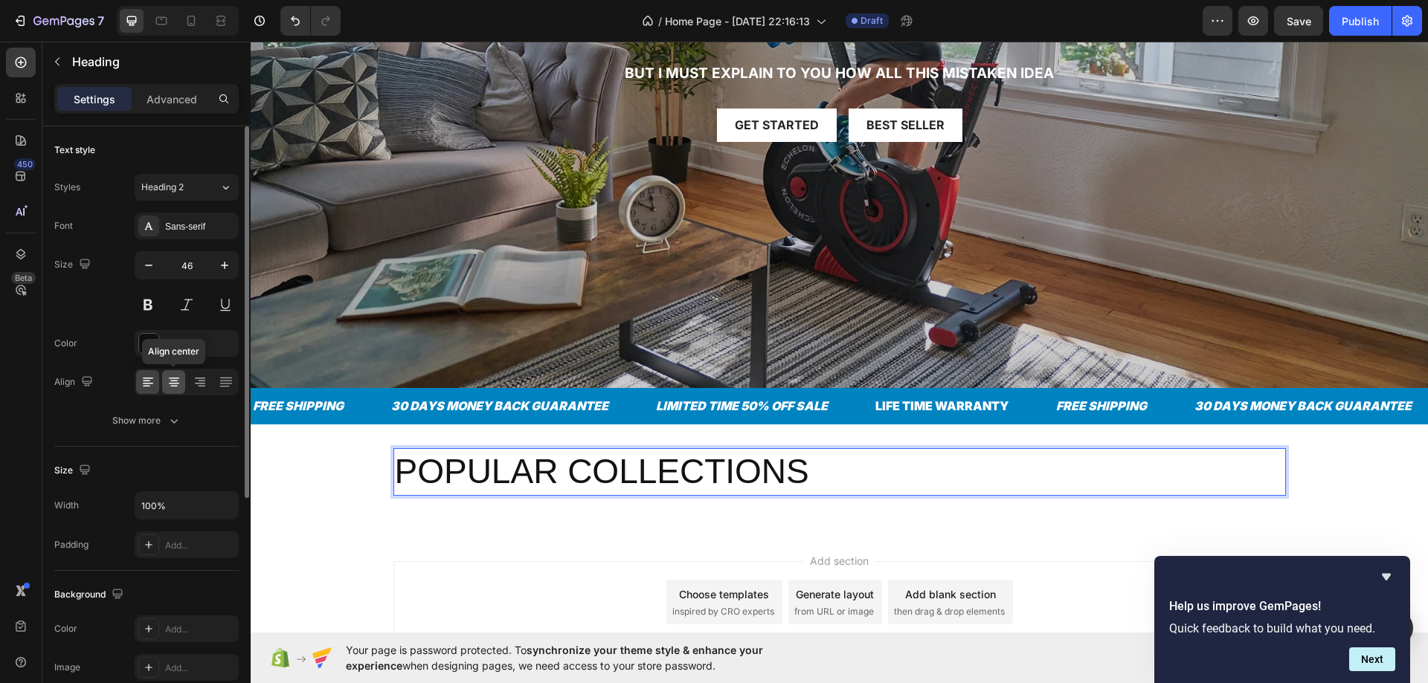
drag, startPoint x: 165, startPoint y: 389, endPoint x: 169, endPoint y: 379, distance: 10.4
click at [166, 388] on div at bounding box center [173, 382] width 23 height 24
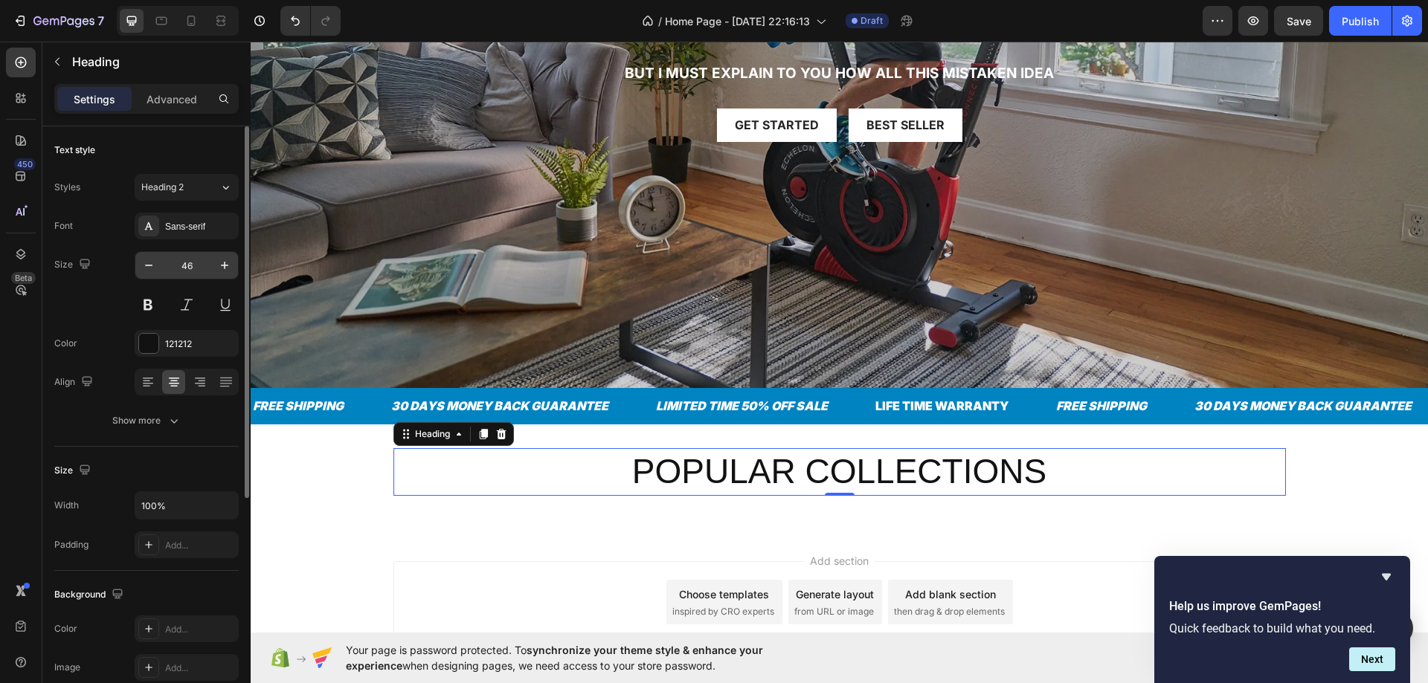
click at [181, 255] on input "46" at bounding box center [186, 265] width 49 height 27
click at [181, 243] on div "Font Sans-serif Size 46 Color 121212 Align Show more" at bounding box center [146, 324] width 184 height 222
click at [184, 232] on div "Sans-serif" at bounding box center [200, 226] width 70 height 13
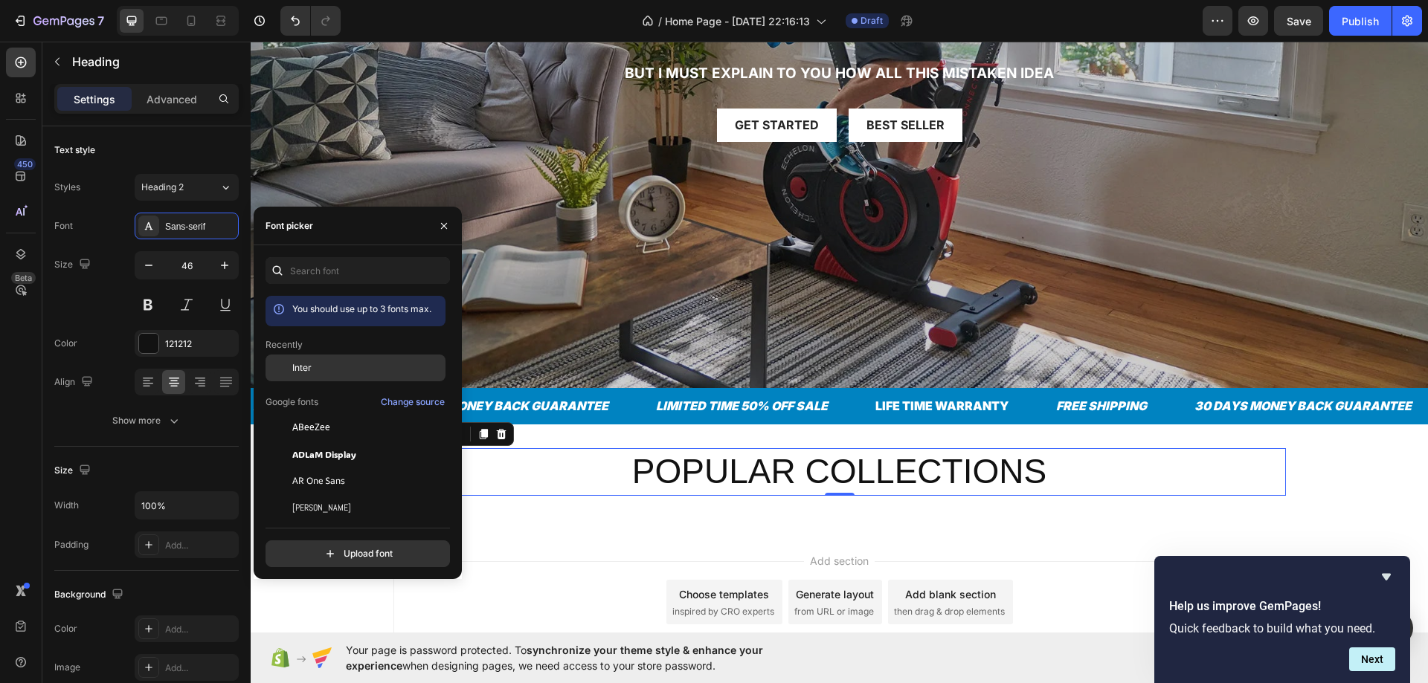
click at [295, 371] on span "Inter" at bounding box center [301, 367] width 19 height 13
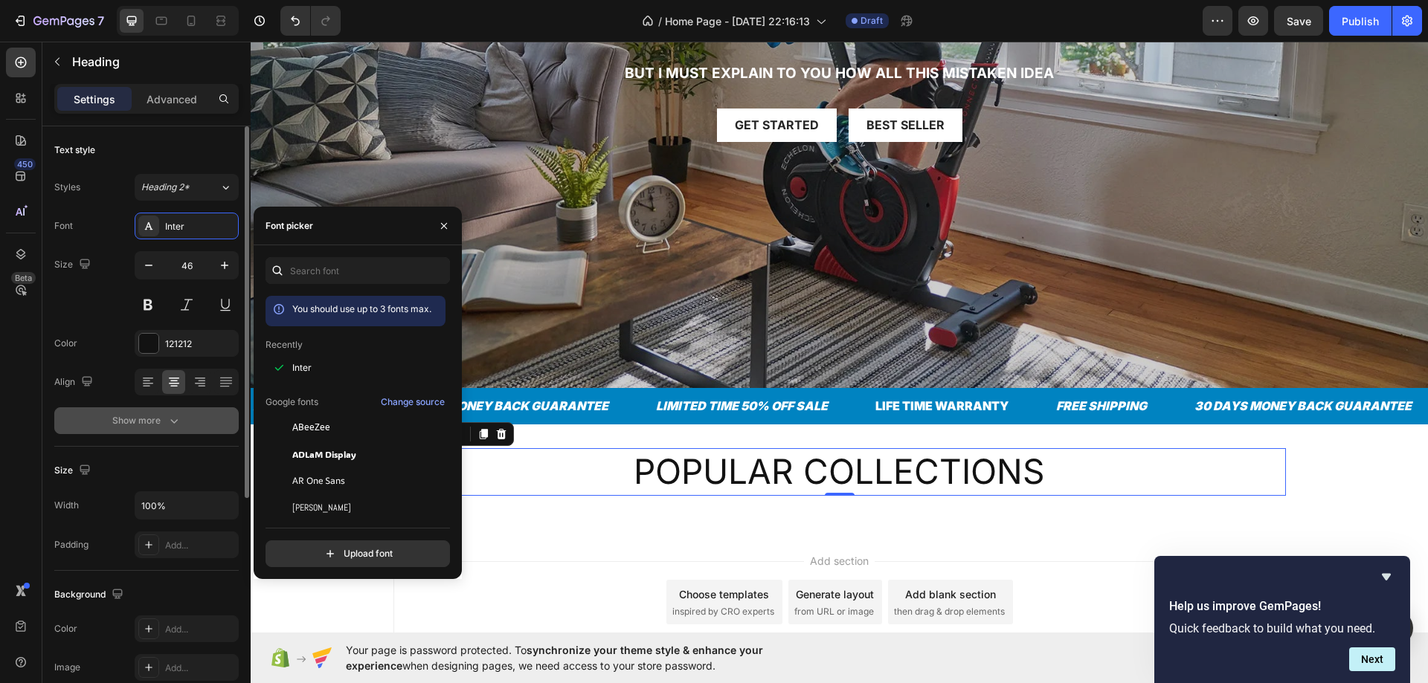
click at [161, 413] on button "Show more" at bounding box center [146, 420] width 184 height 27
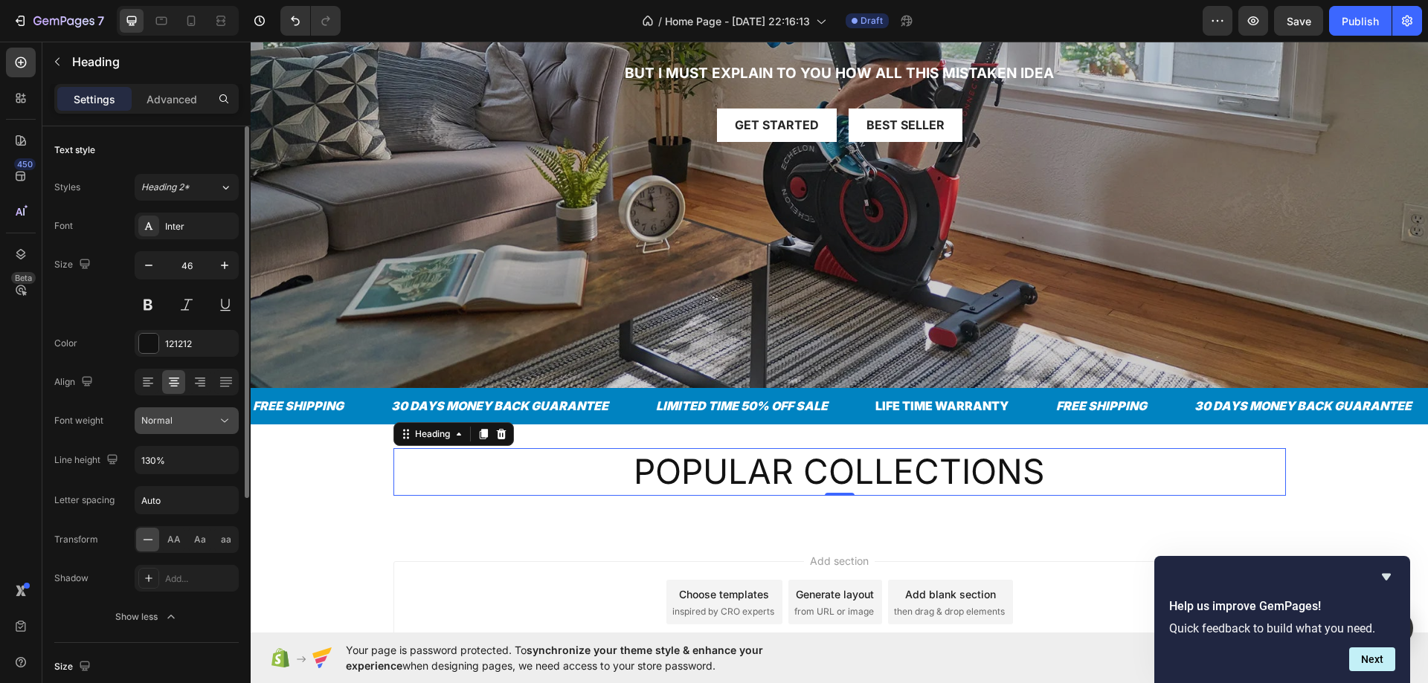
click at [167, 429] on button "Normal" at bounding box center [187, 420] width 104 height 27
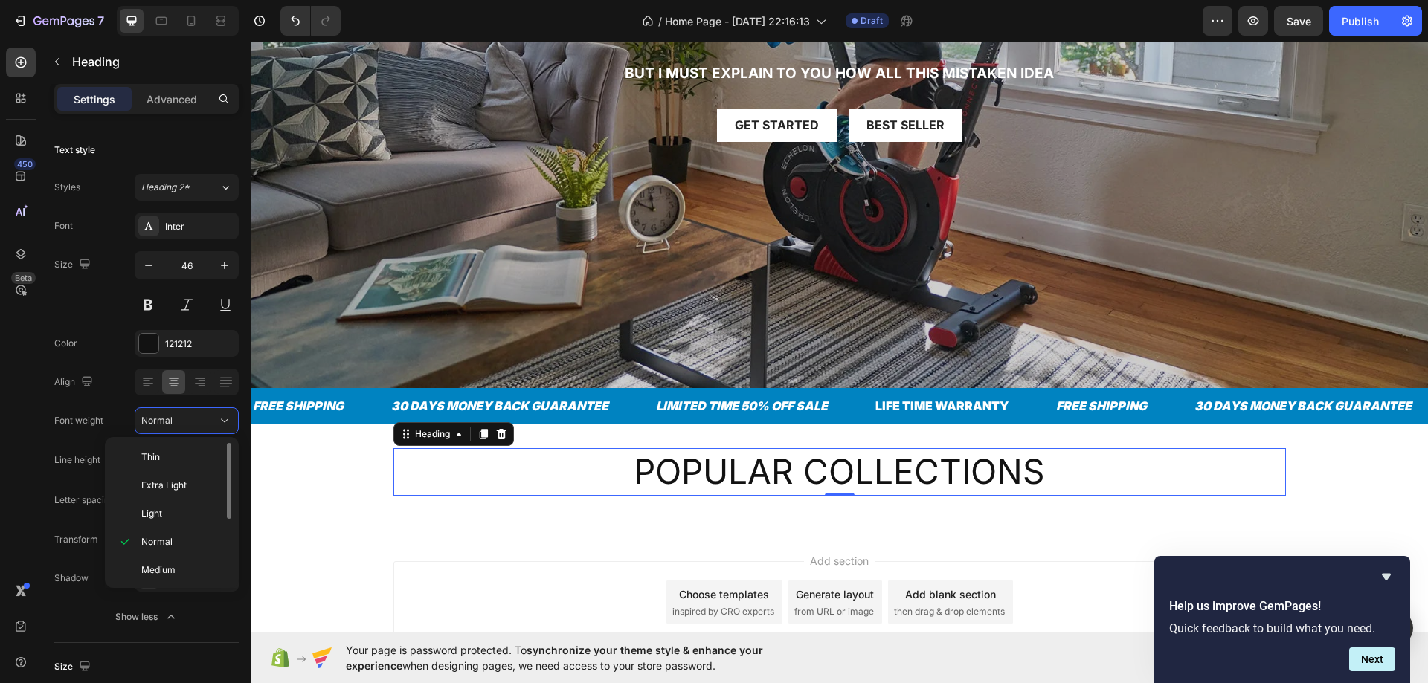
scroll to position [115, 0]
click at [161, 555] on div "Black" at bounding box center [169, 568] width 116 height 28
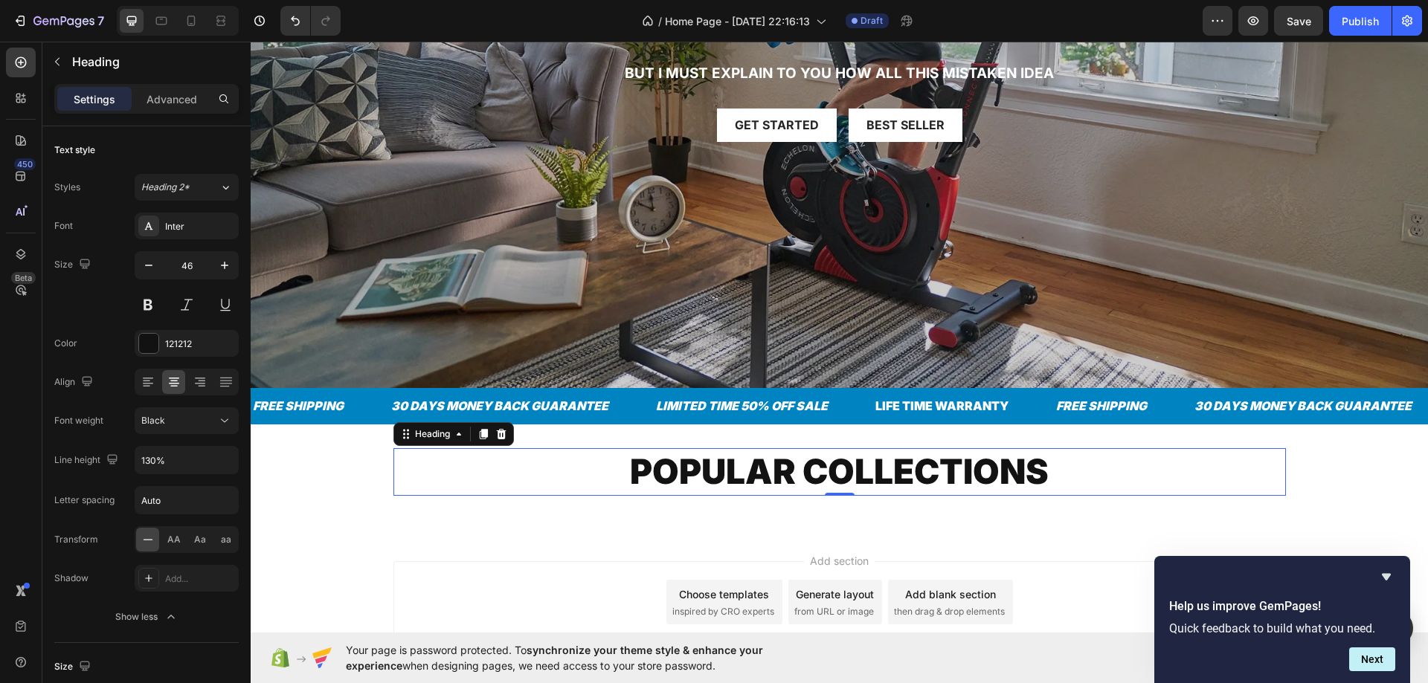
click at [331, 506] on div "POPULAR COLLECTIONS Heading 0 Row Section 2" at bounding box center [839, 478] width 1177 height 107
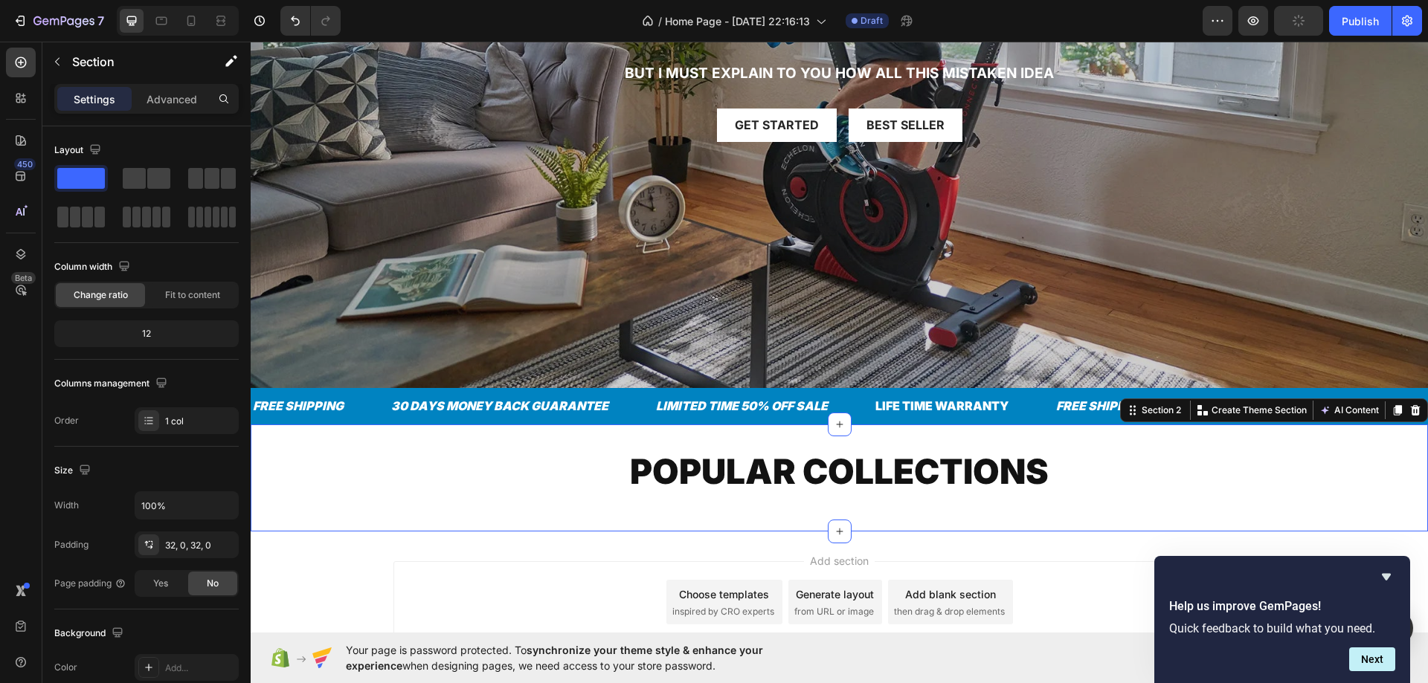
click at [513, 450] on p "POPULAR COLLECTIONS" at bounding box center [839, 472] width 889 height 45
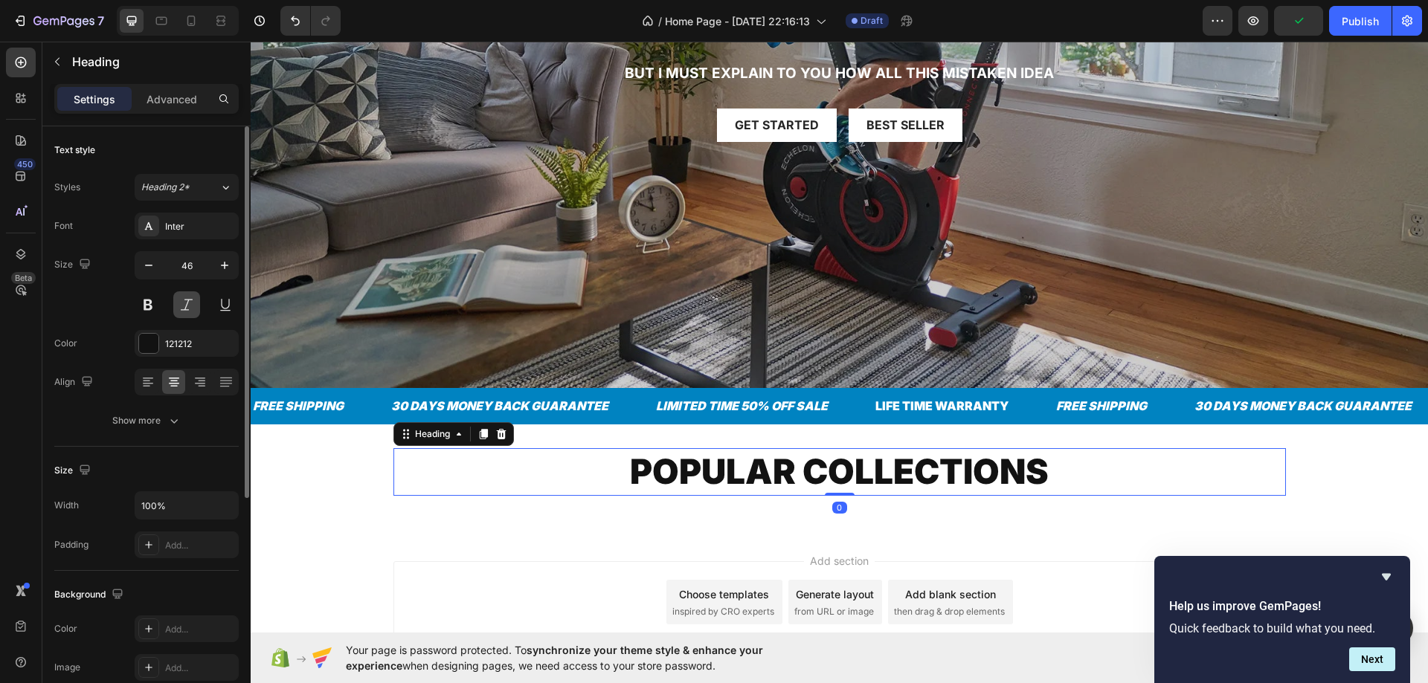
click at [196, 300] on button at bounding box center [186, 304] width 27 height 27
click at [501, 109] on div "Get started Button Best Seller Button Row" at bounding box center [839, 125] width 892 height 33
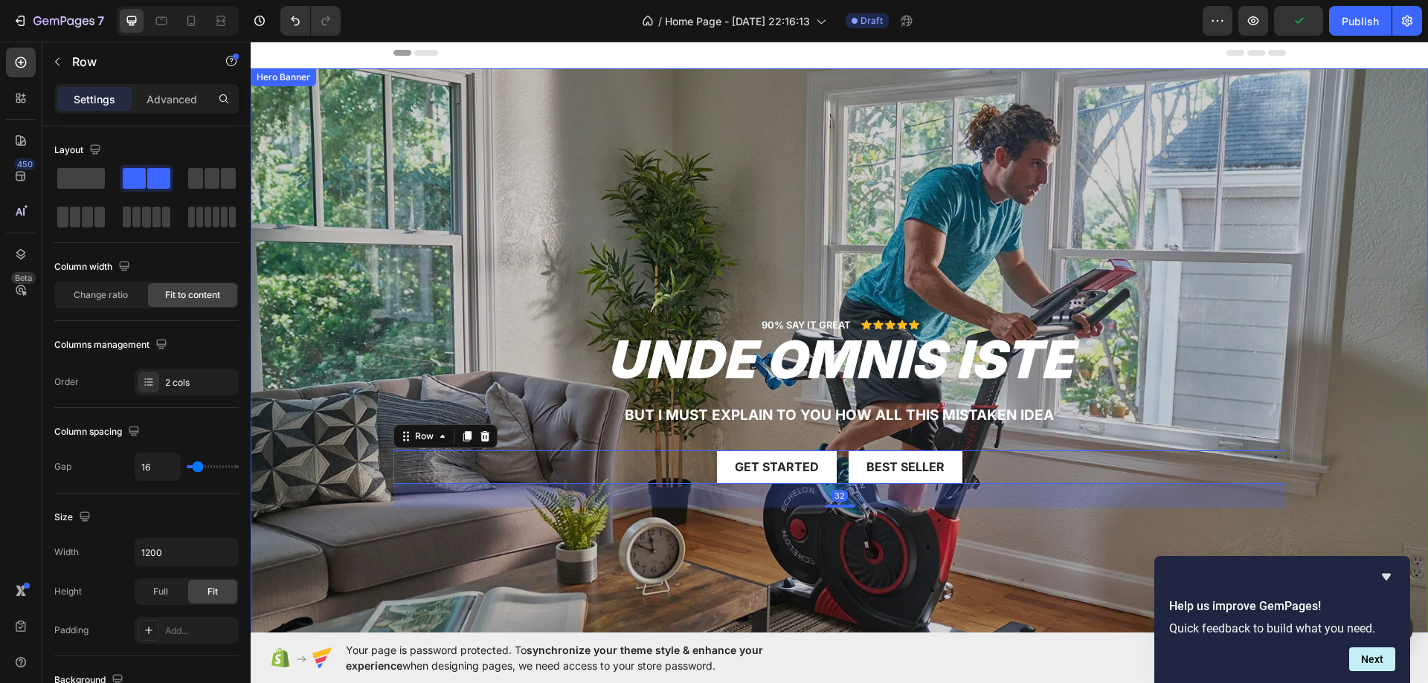
scroll to position [297, 0]
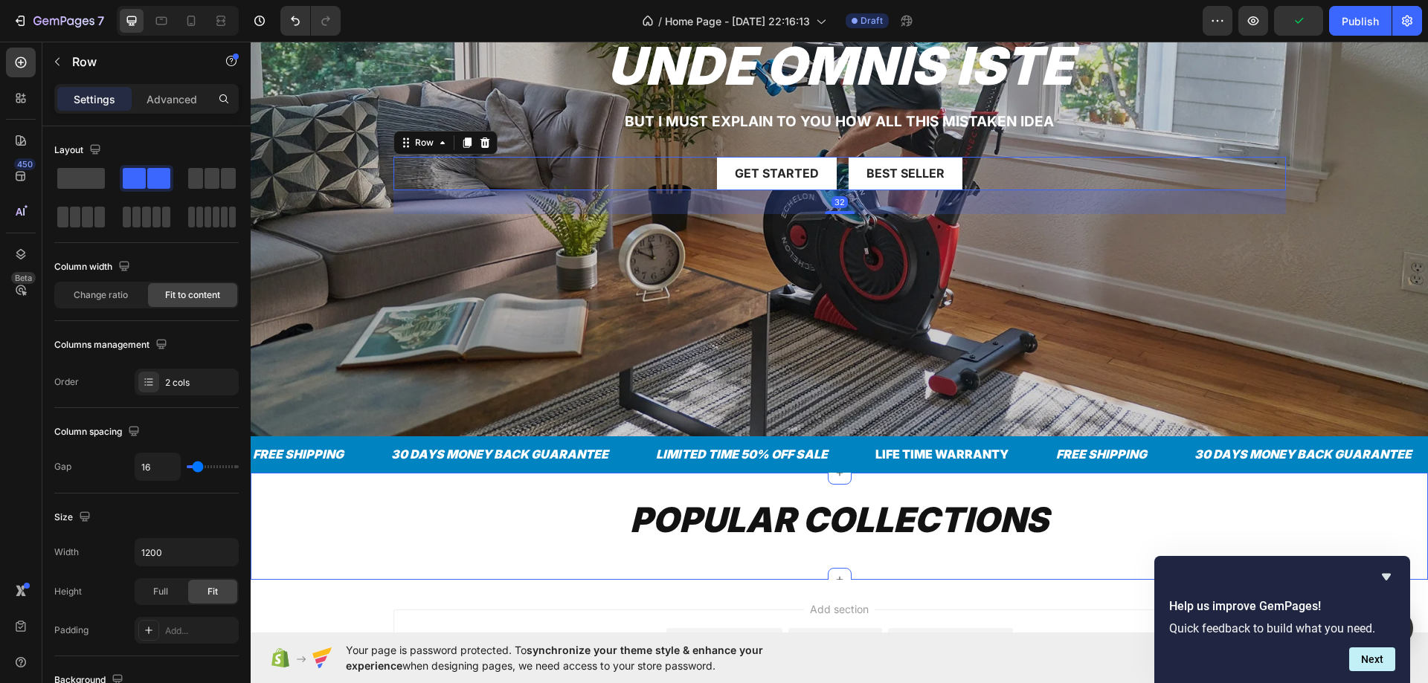
click at [1128, 488] on div "POPULAR COLLECTIONS Heading Row Section 2" at bounding box center [839, 526] width 1177 height 107
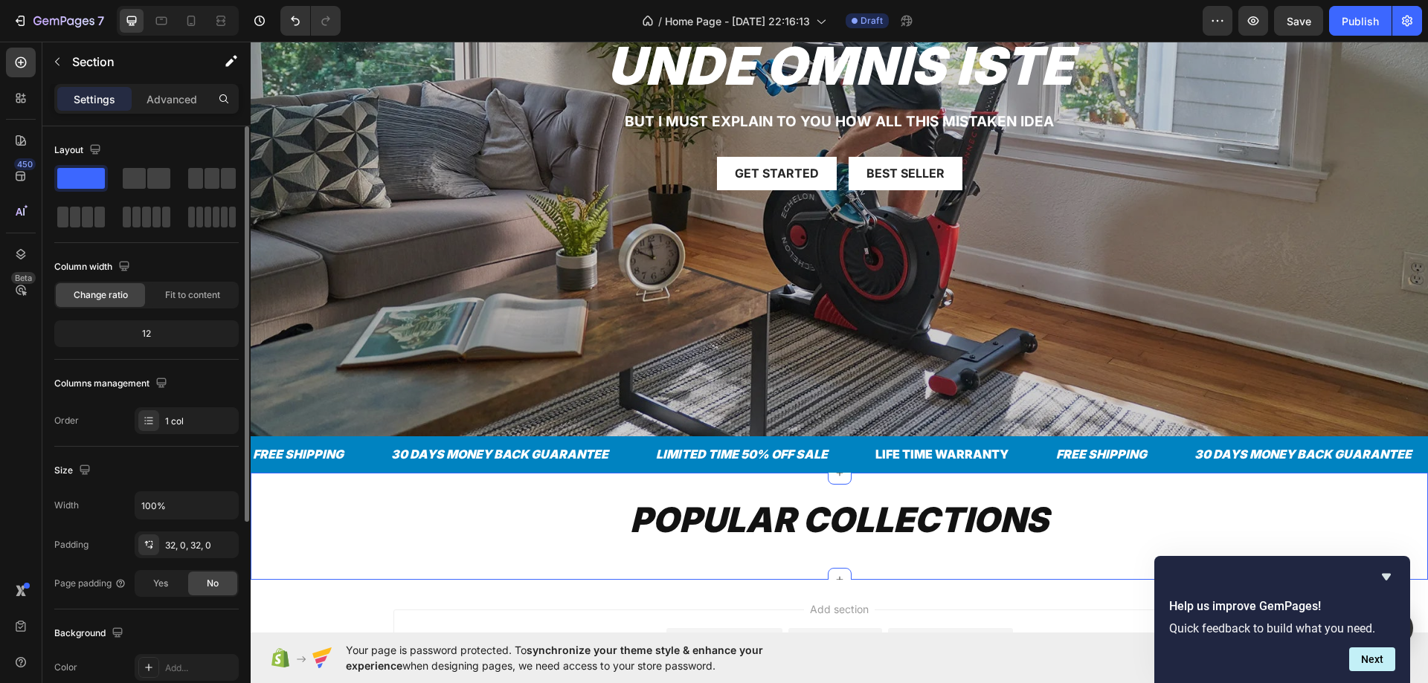
drag, startPoint x: 196, startPoint y: 94, endPoint x: 193, endPoint y: 163, distance: 69.2
click at [196, 93] on p "Advanced" at bounding box center [171, 99] width 51 height 16
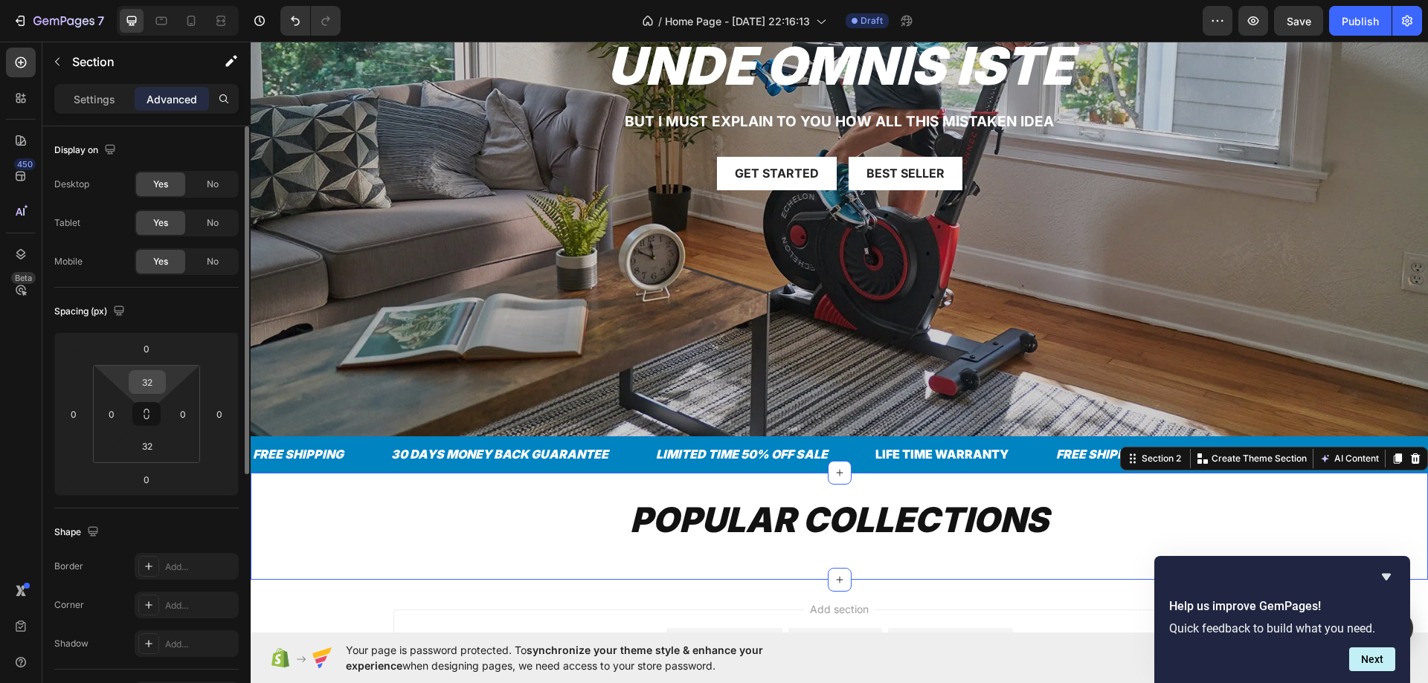
click at [135, 381] on input "32" at bounding box center [147, 382] width 30 height 22
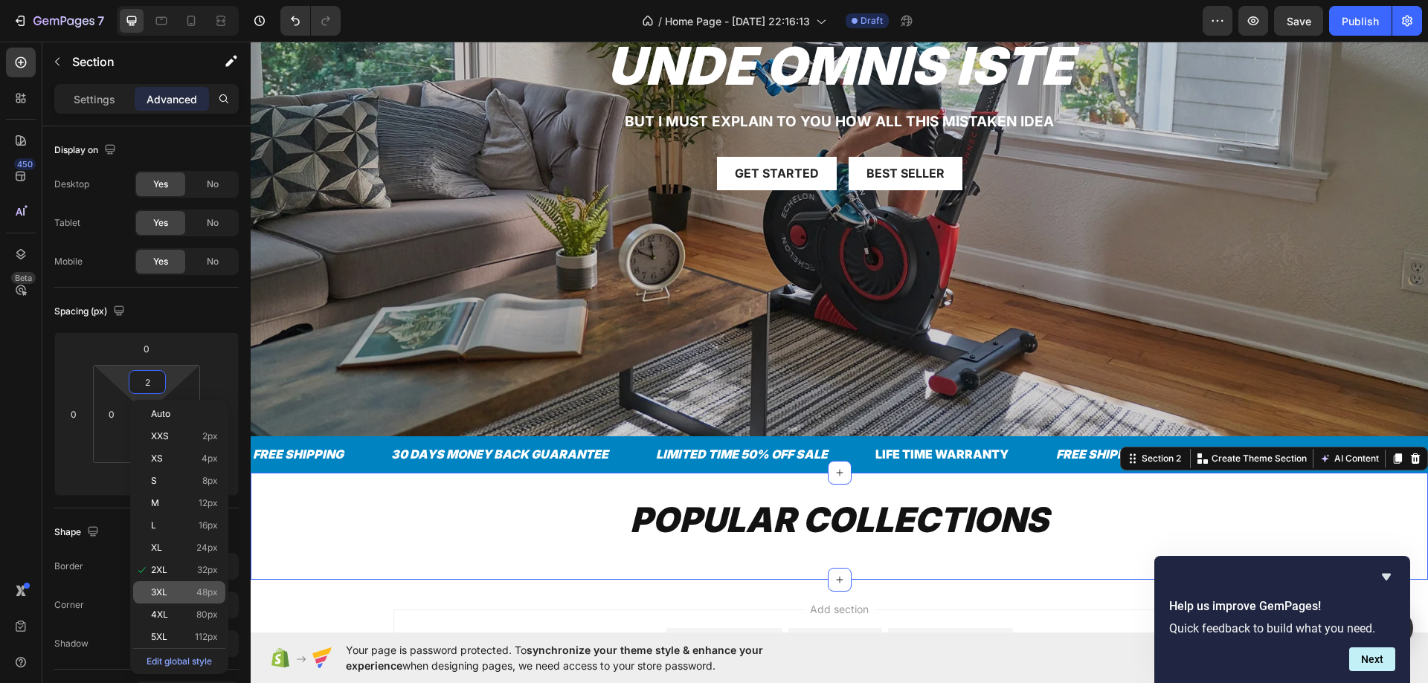
click at [163, 596] on span "3XL" at bounding box center [159, 592] width 16 height 10
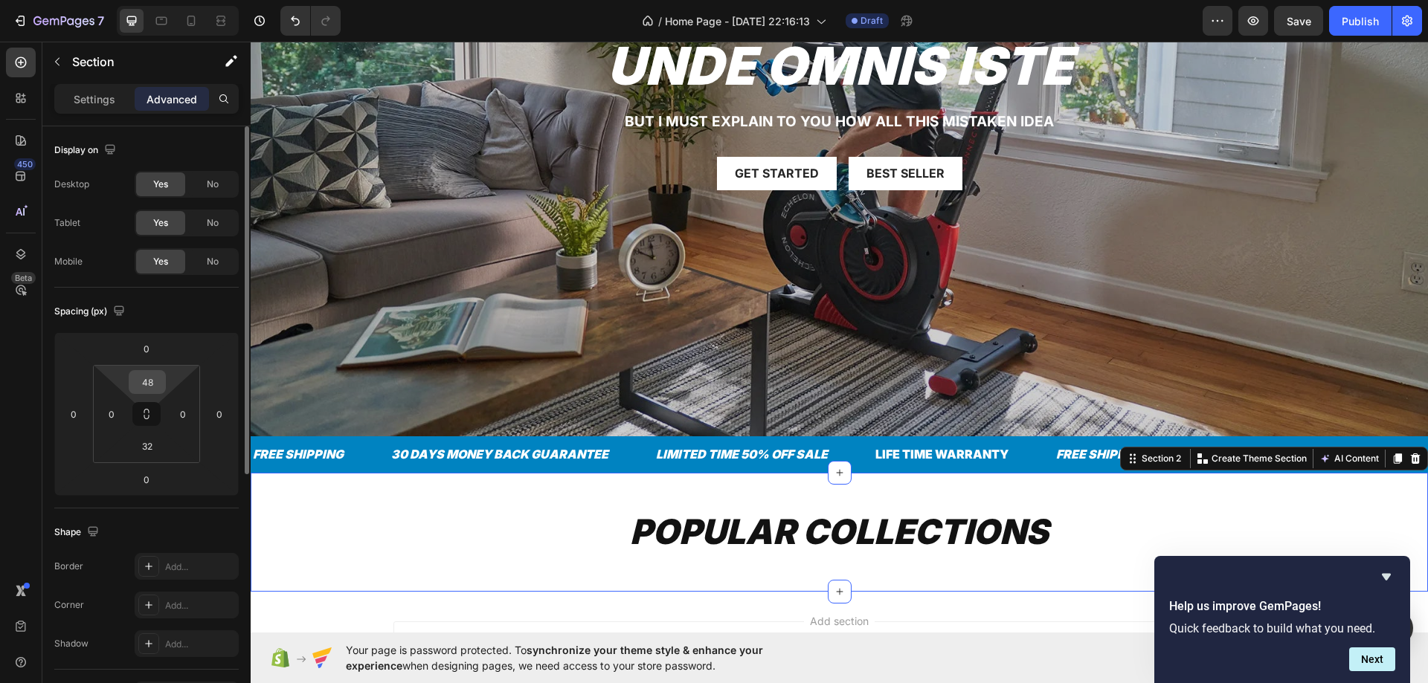
click at [144, 385] on input "48" at bounding box center [147, 382] width 30 height 22
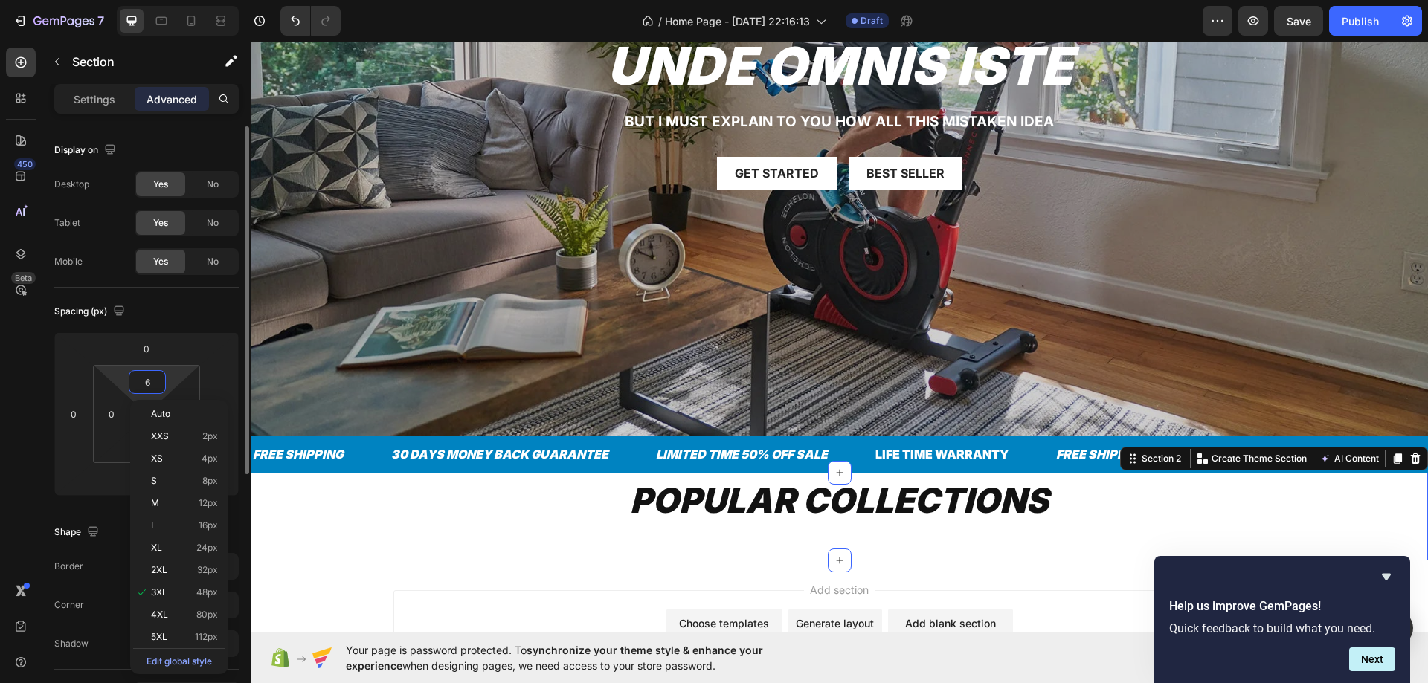
type input "62"
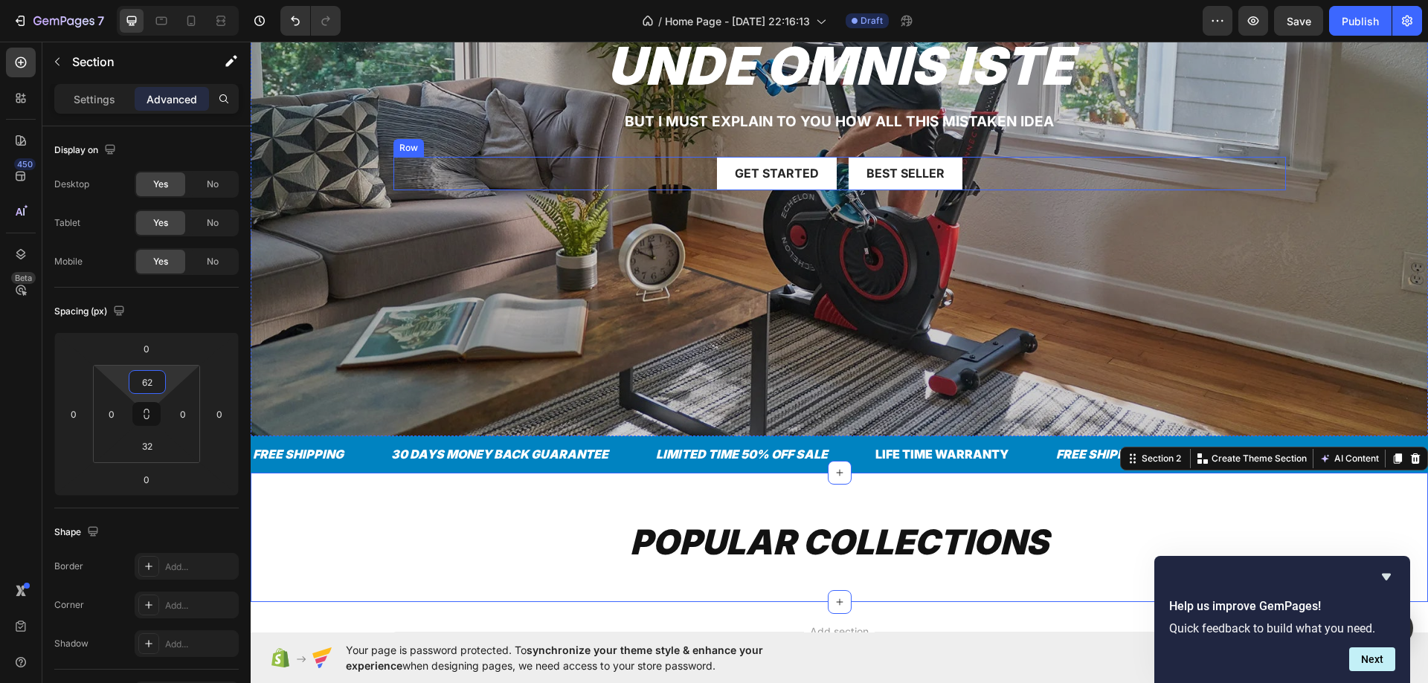
click at [454, 144] on div "90% SAY IT GREAT Text Block Icon Icon Icon Icon Icon Icon List Row unde omnis i…" at bounding box center [839, 119] width 1155 height 190
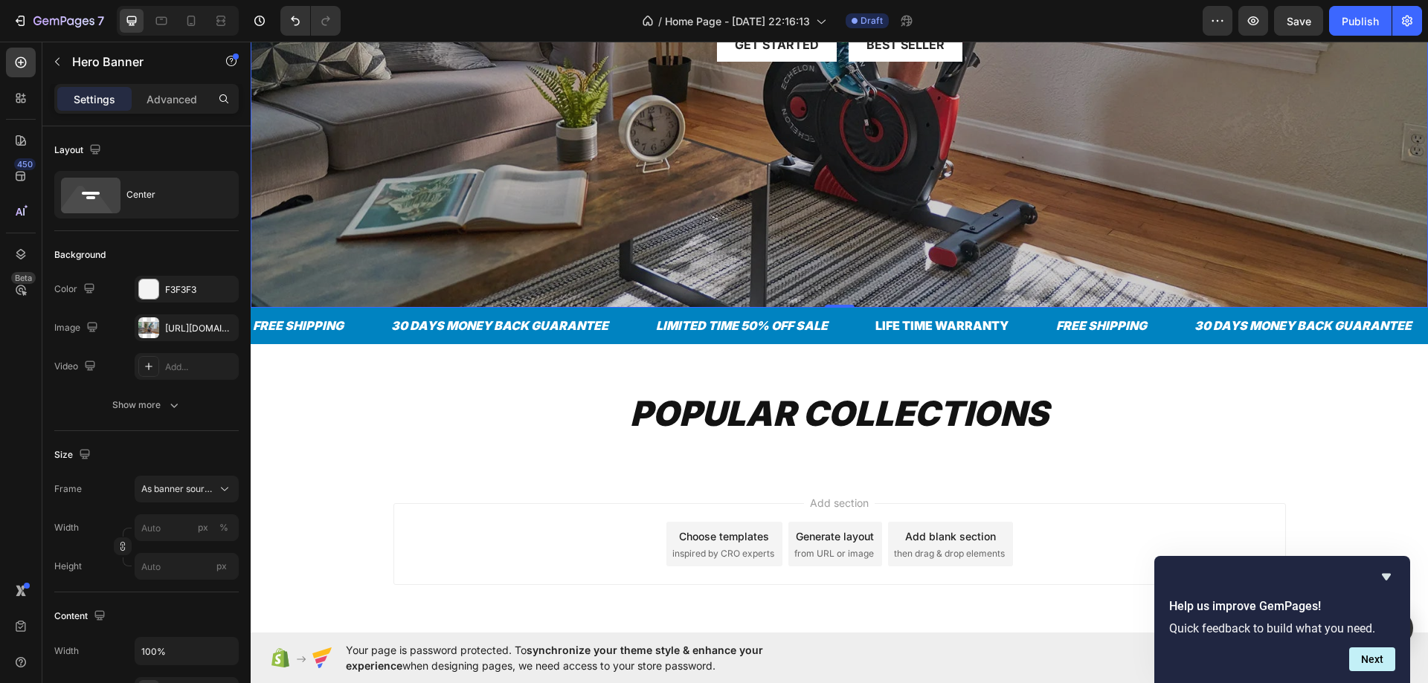
scroll to position [475, 0]
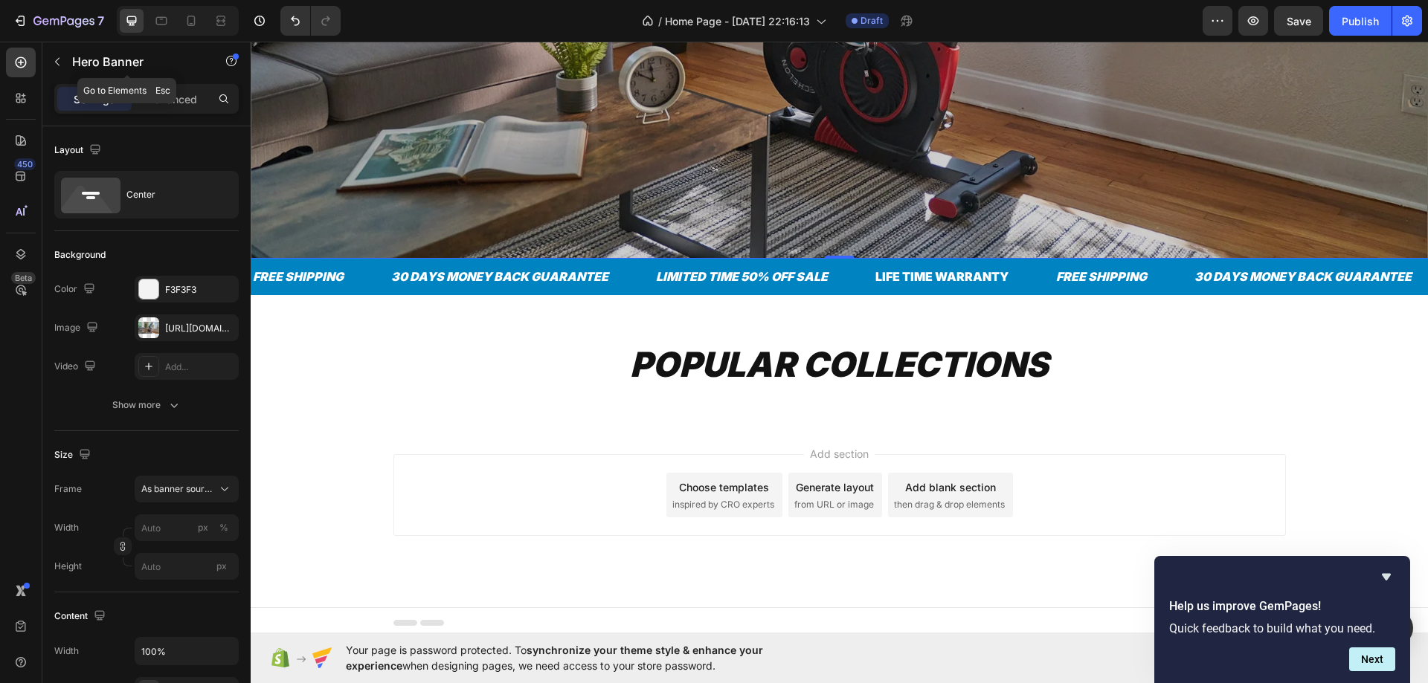
click at [68, 64] on div "Hero Banner" at bounding box center [127, 61] width 170 height 39
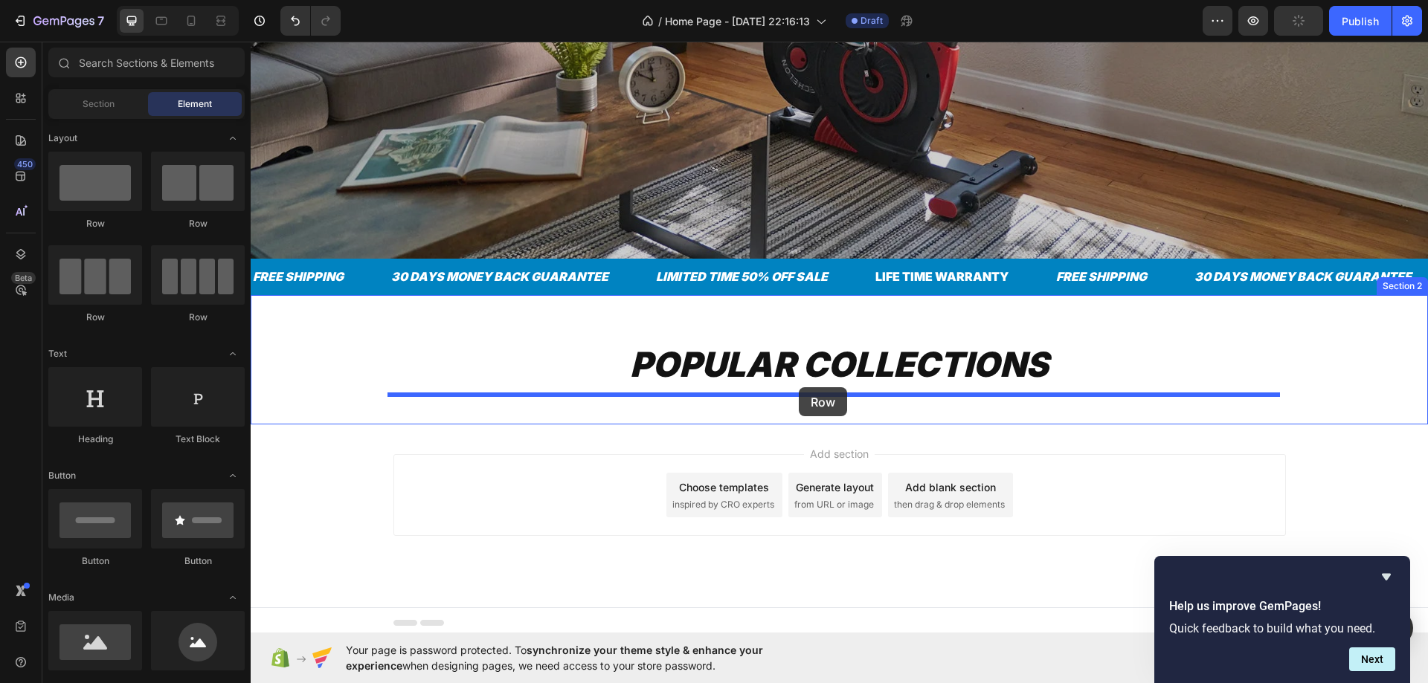
drag, startPoint x: 361, startPoint y: 333, endPoint x: 799, endPoint y: 387, distance: 440.6
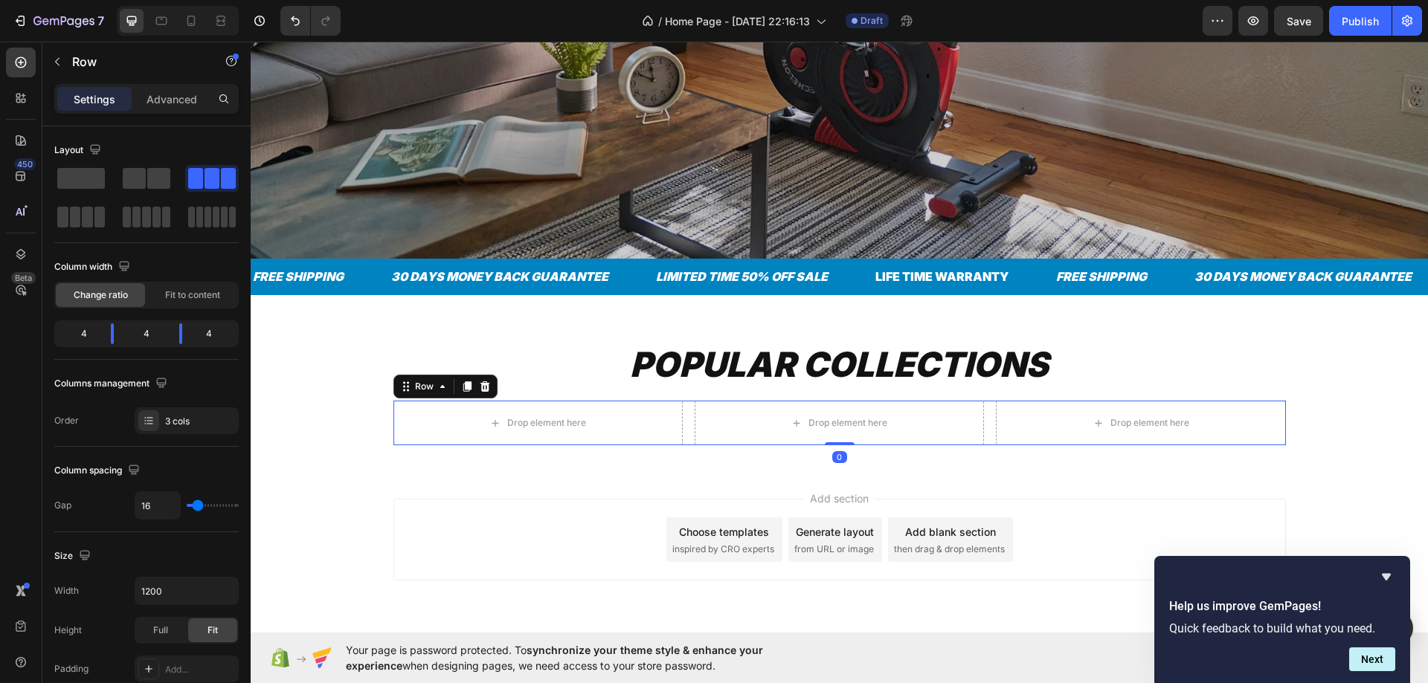
click at [688, 419] on div "Drop element here Drop element here Drop element here Row 0" at bounding box center [839, 423] width 892 height 45
click at [170, 596] on input "1200" at bounding box center [186, 591] width 103 height 27
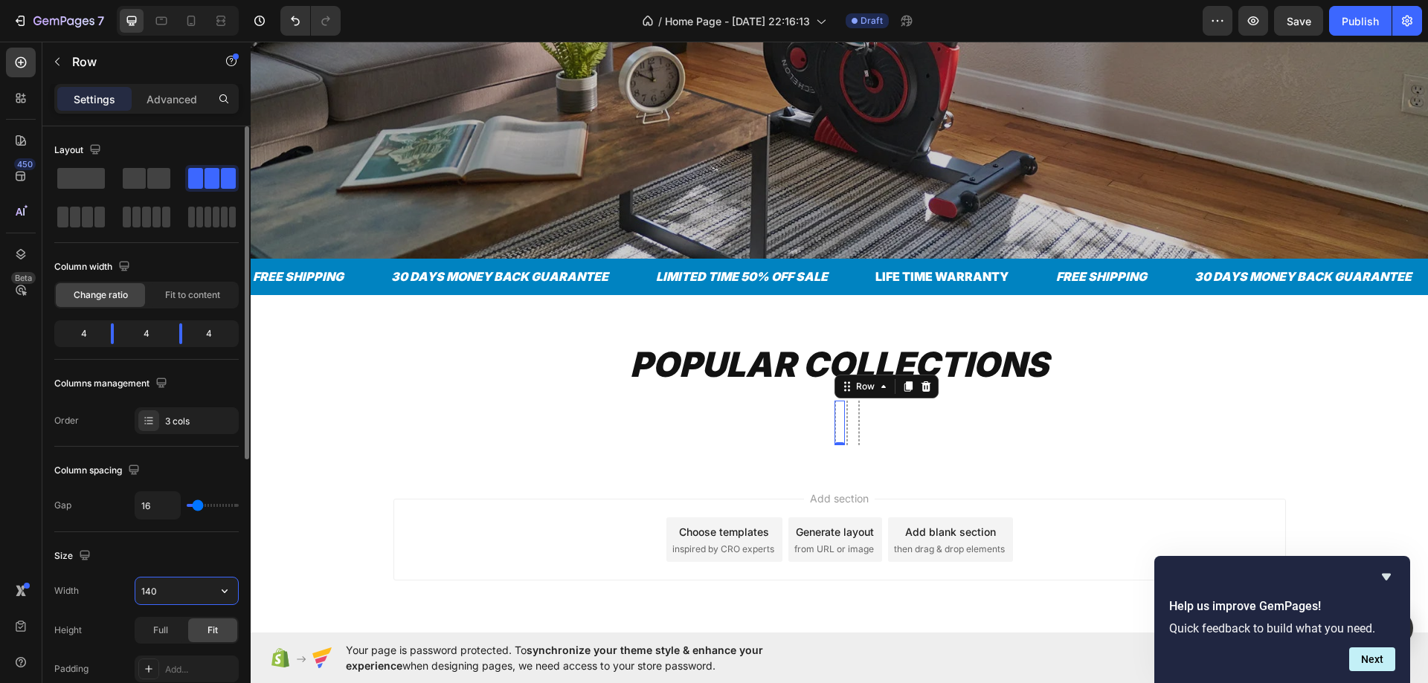
type input "1400"
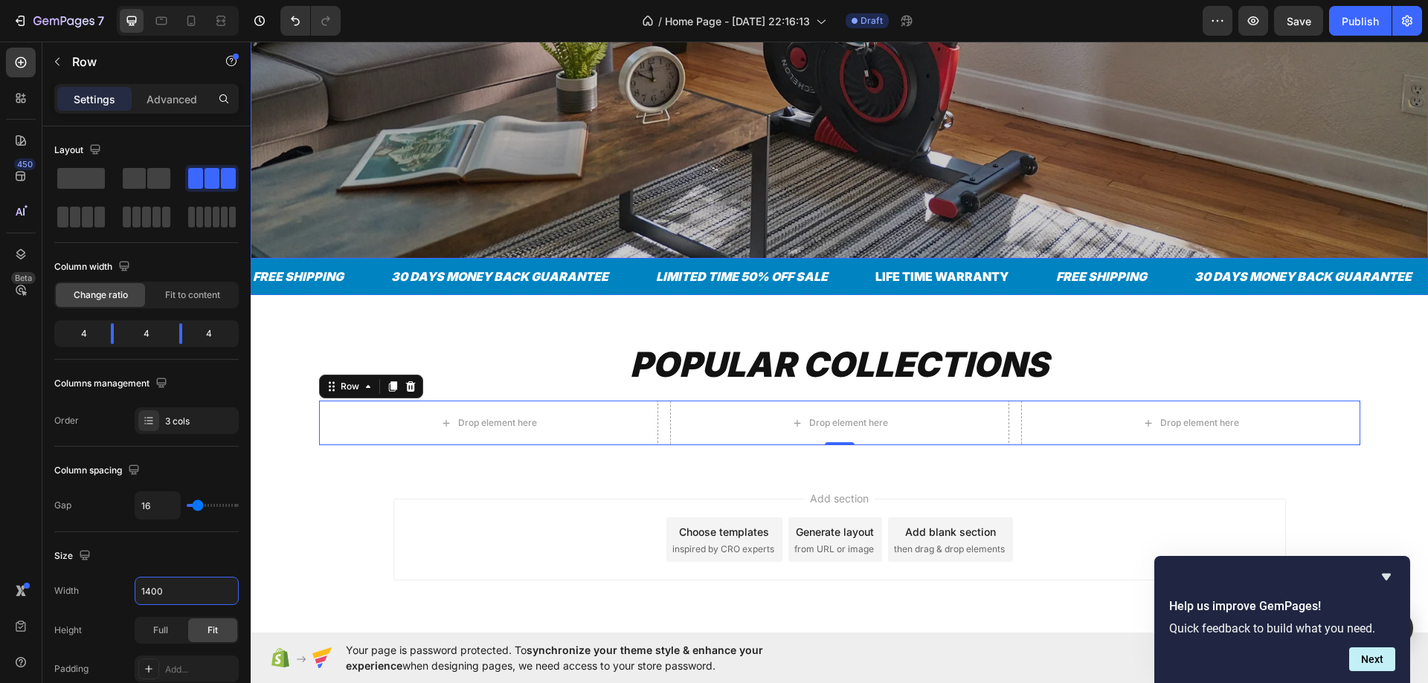
drag, startPoint x: 533, startPoint y: 102, endPoint x: 419, endPoint y: 101, distance: 114.5
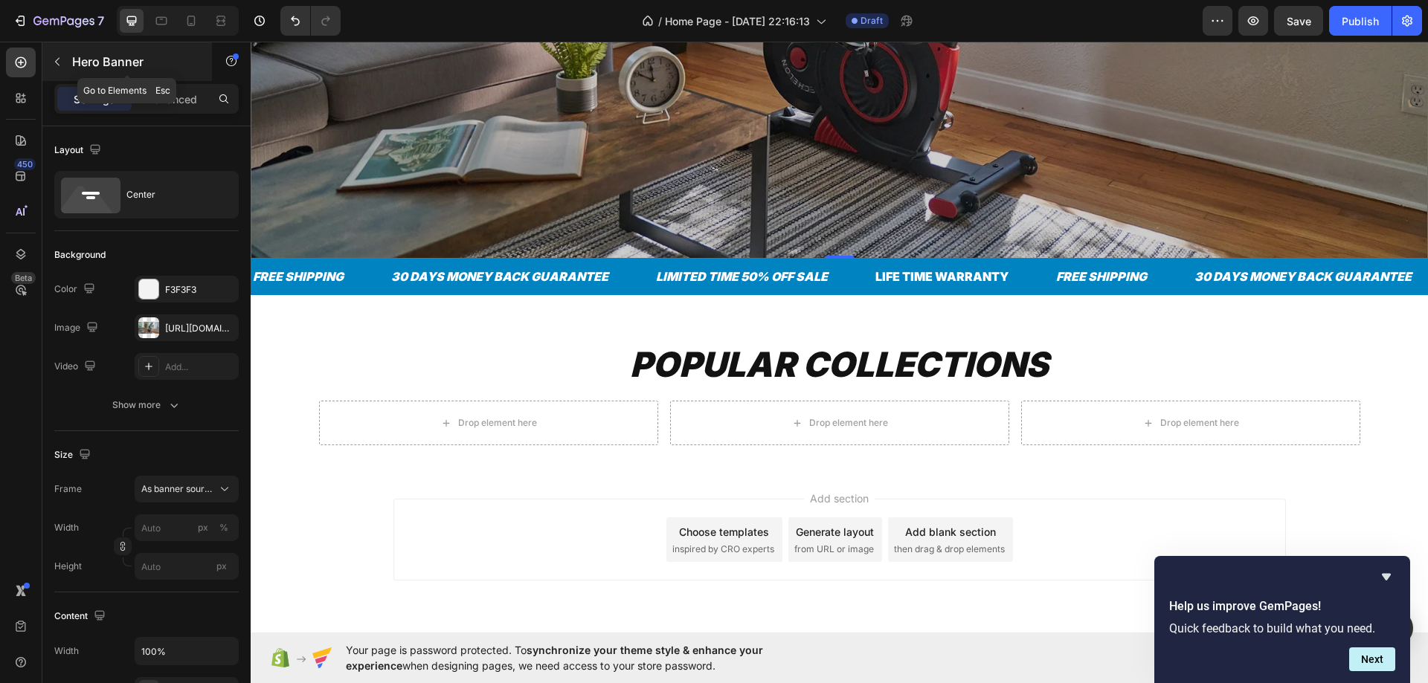
click at [109, 58] on p "Hero Banner" at bounding box center [135, 62] width 126 height 18
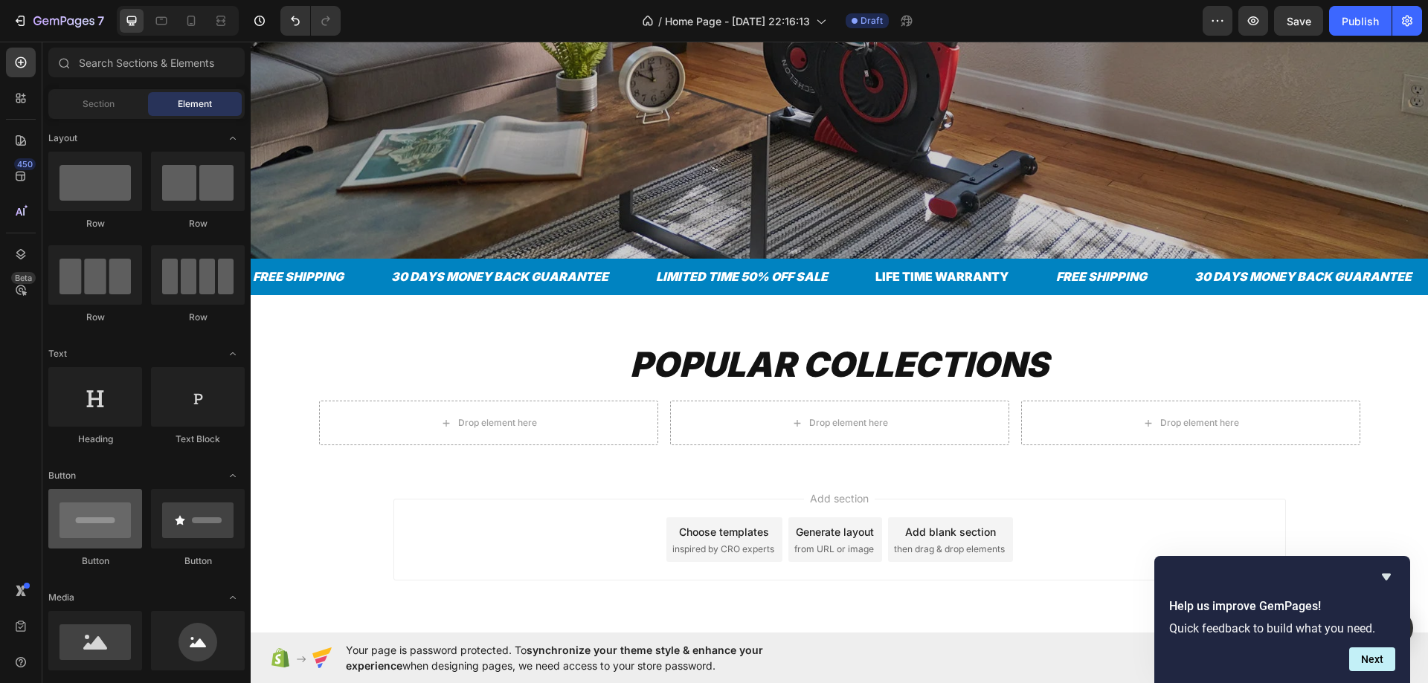
scroll to position [223, 0]
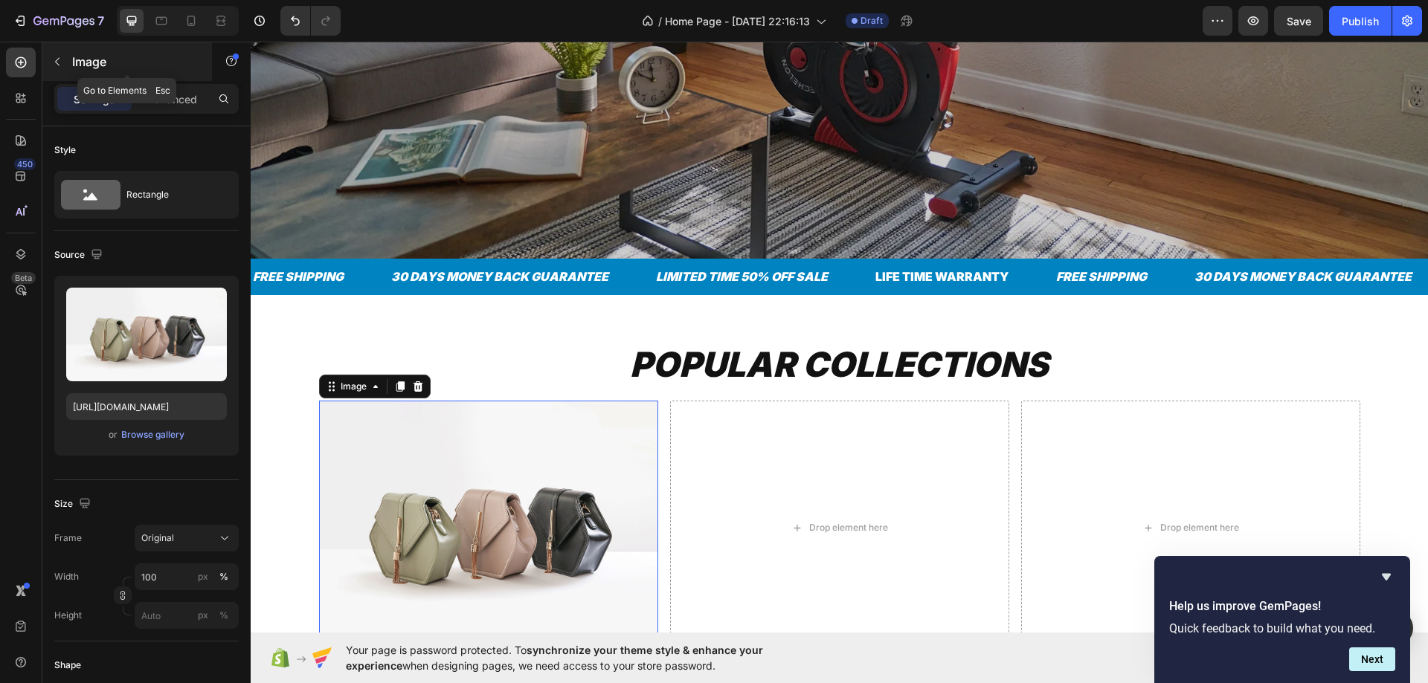
click at [55, 65] on icon "button" at bounding box center [57, 62] width 12 height 12
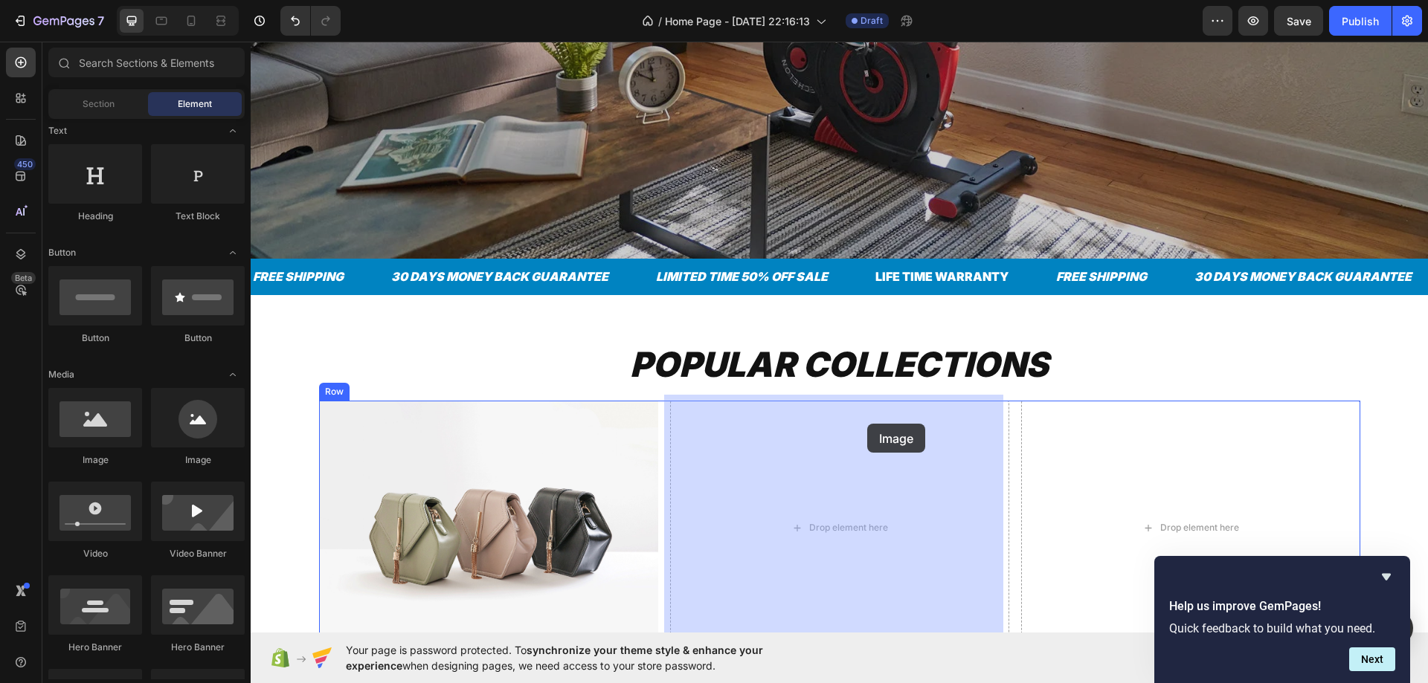
drag, startPoint x: 488, startPoint y: 482, endPoint x: 574, endPoint y: 342, distance: 164.3
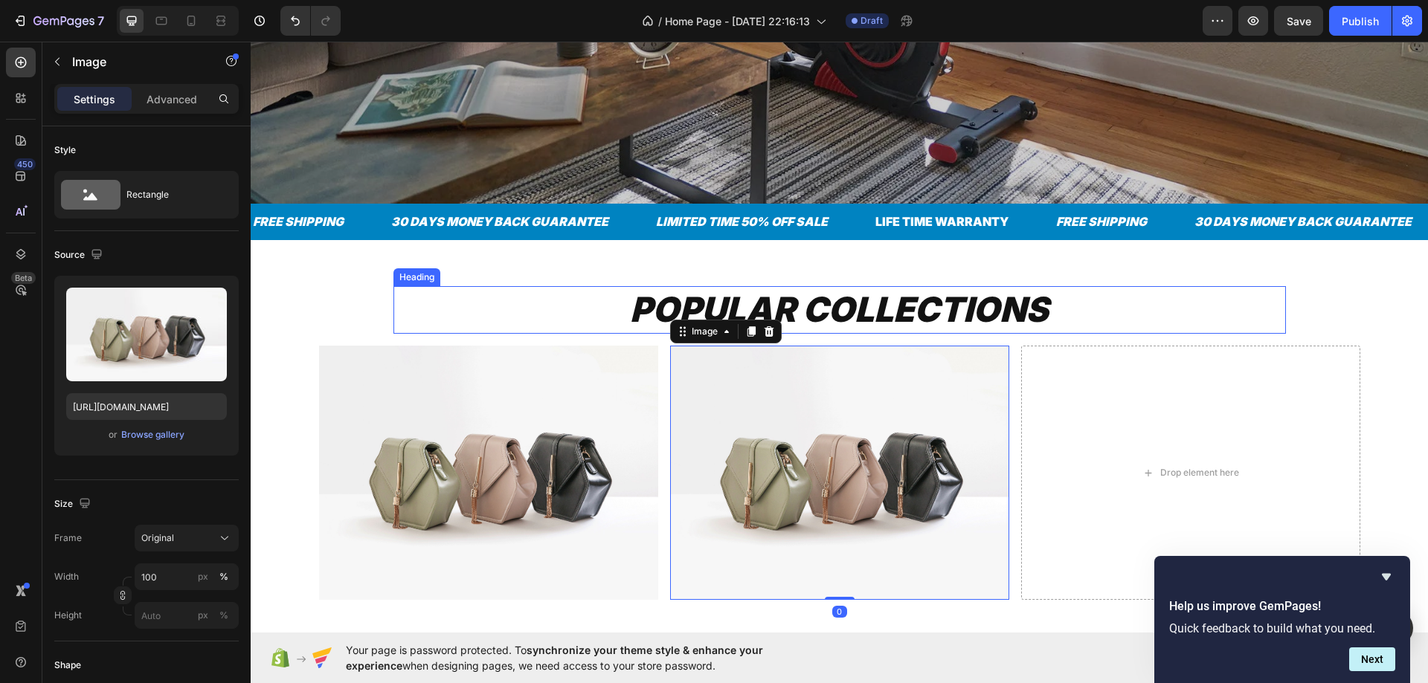
scroll to position [624, 0]
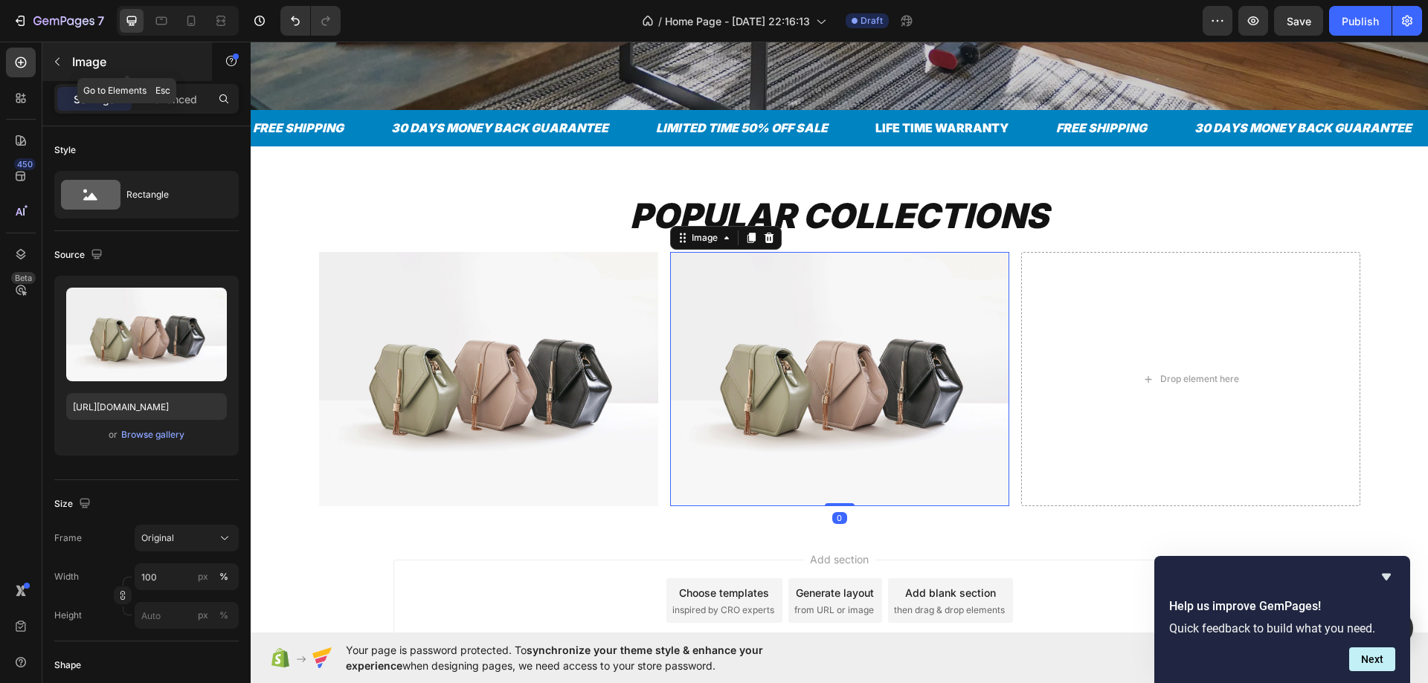
click at [88, 64] on p "Image" at bounding box center [135, 62] width 126 height 18
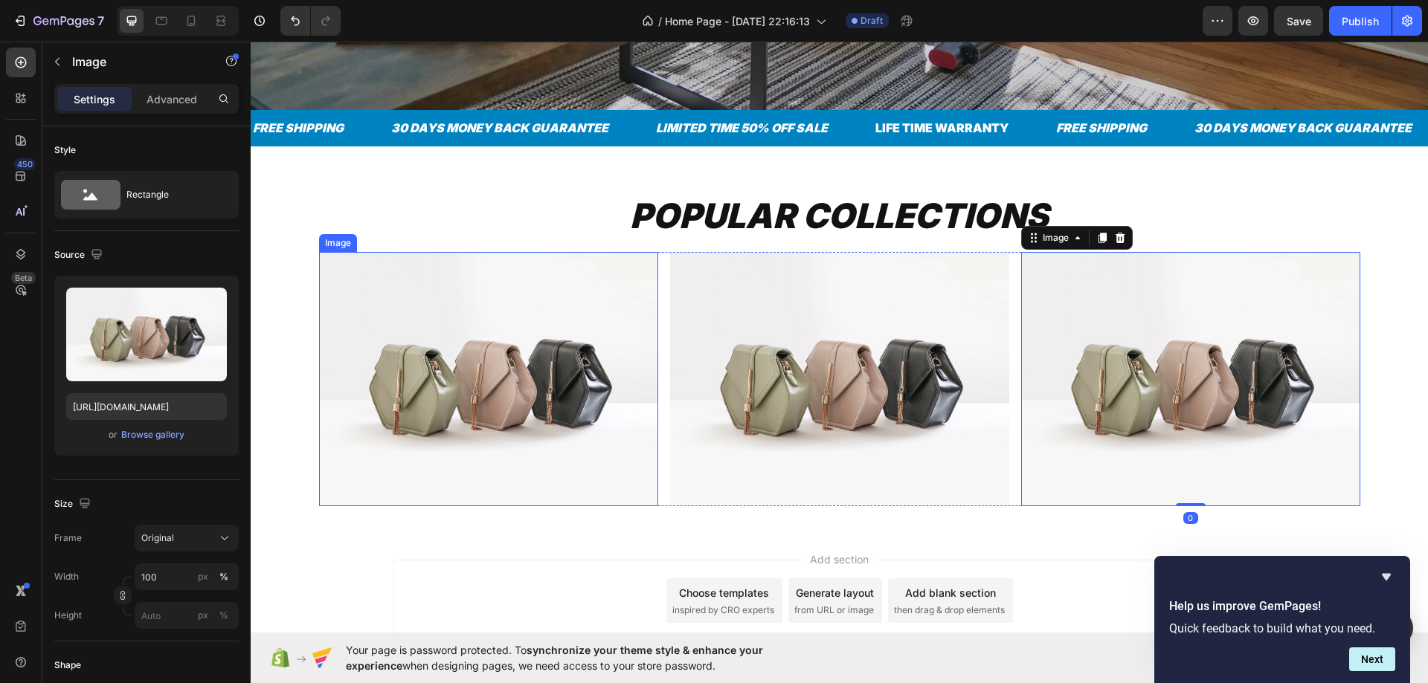
click at [439, 362] on img at bounding box center [488, 379] width 339 height 254
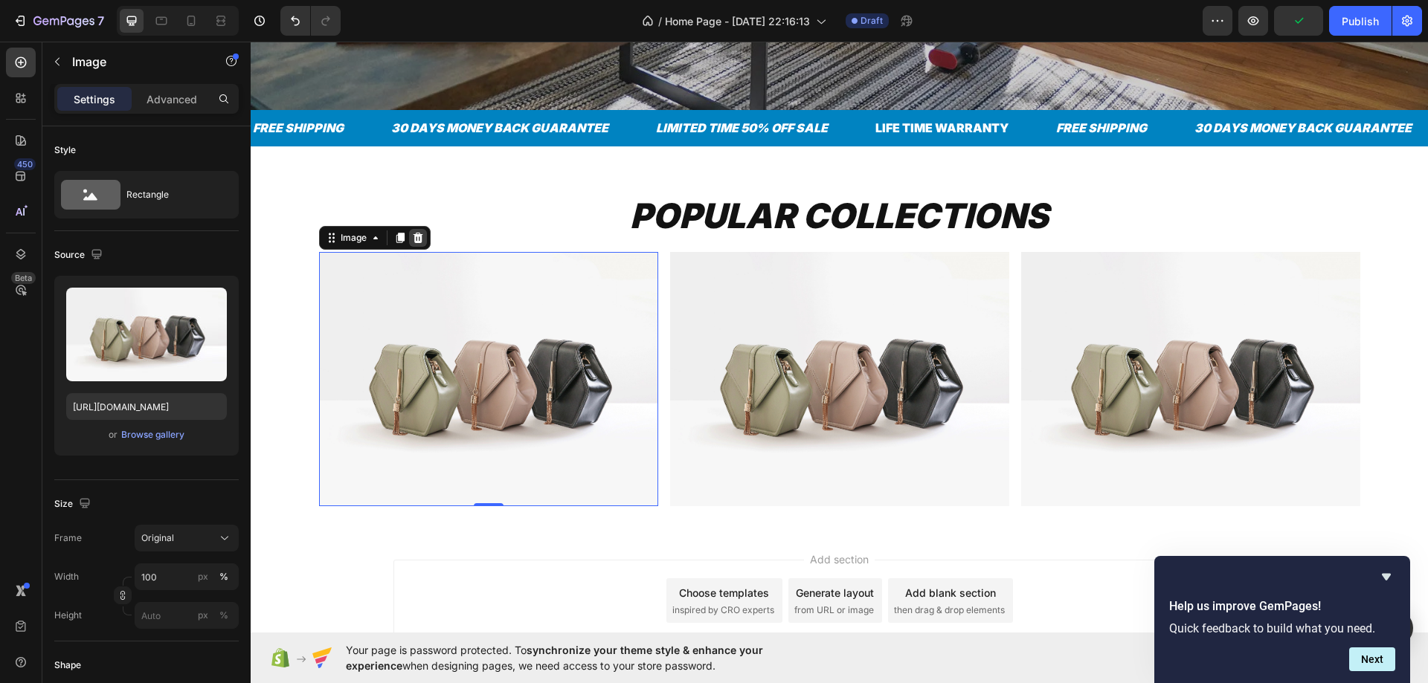
click at [409, 240] on div at bounding box center [418, 238] width 18 height 18
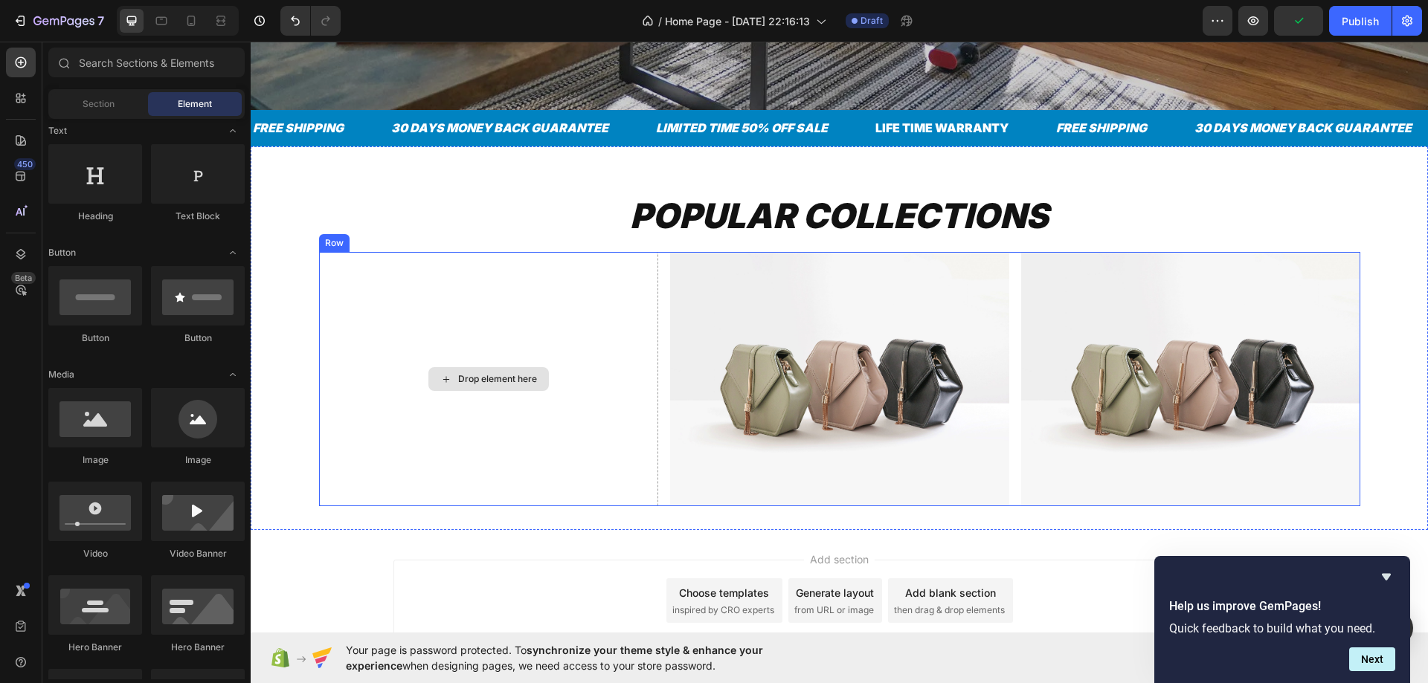
click at [437, 295] on div "Drop element here" at bounding box center [488, 379] width 339 height 254
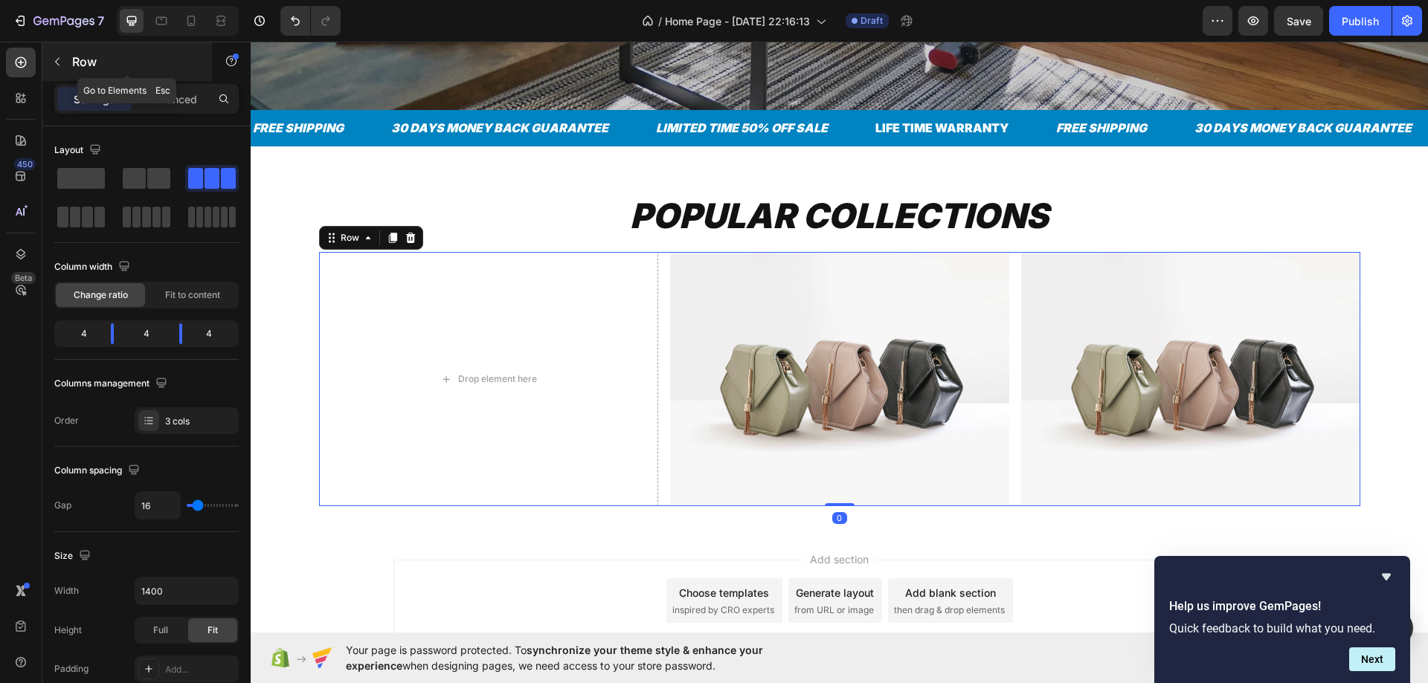
click at [74, 65] on p "Row" at bounding box center [135, 62] width 126 height 18
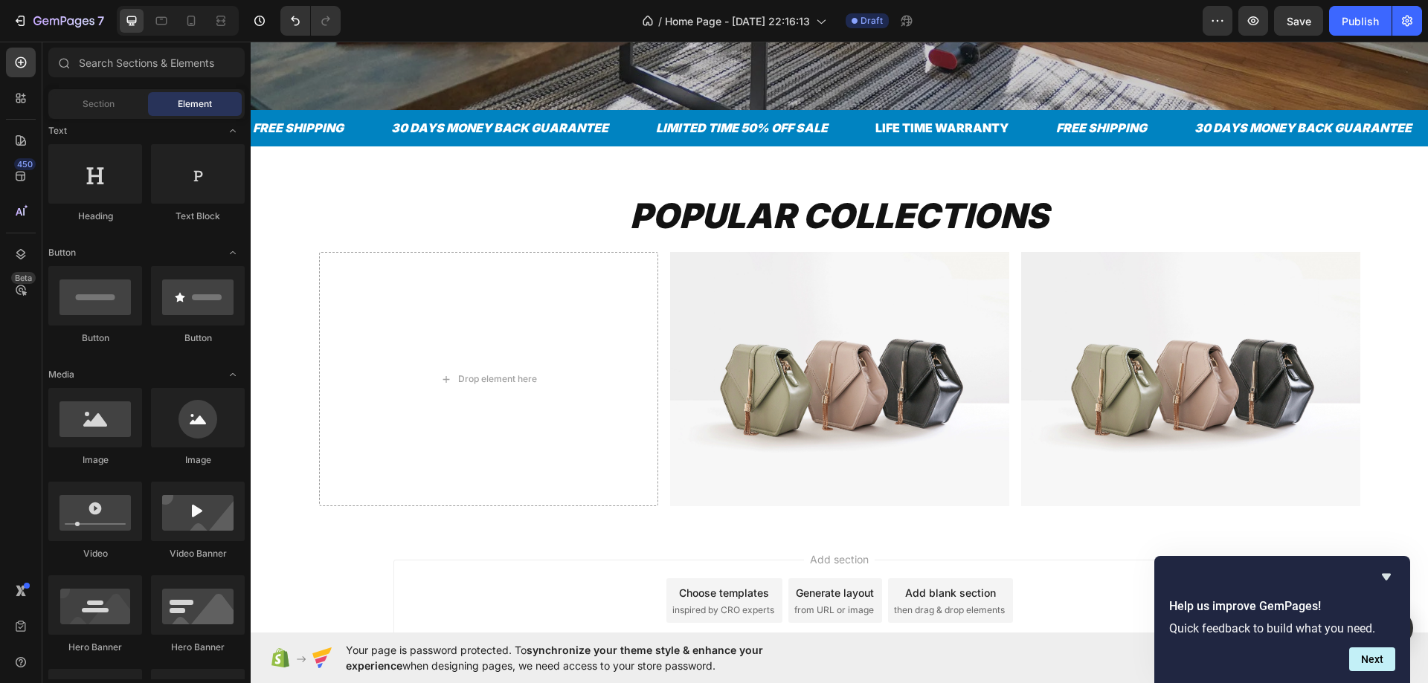
scroll to position [0, 0]
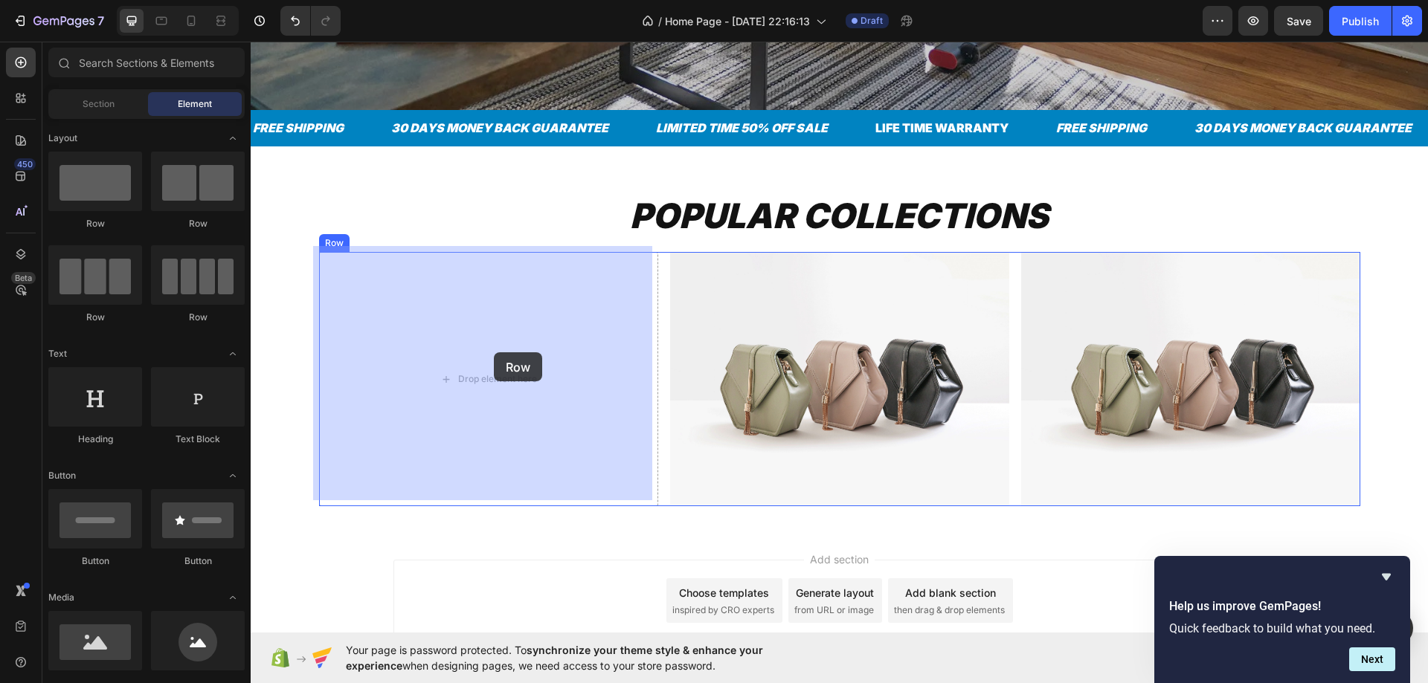
drag, startPoint x: 407, startPoint y: 264, endPoint x: 494, endPoint y: 352, distance: 123.6
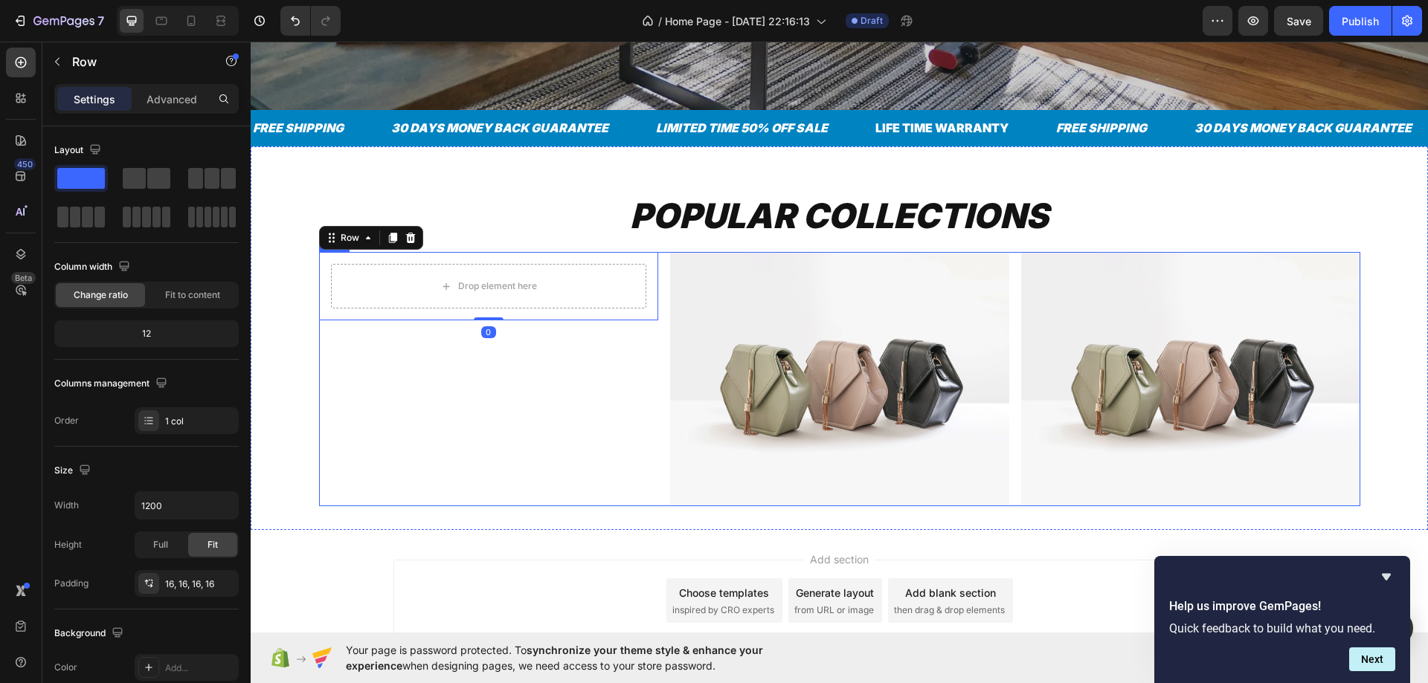
click at [442, 338] on div "Drop element here Row 0" at bounding box center [488, 379] width 339 height 254
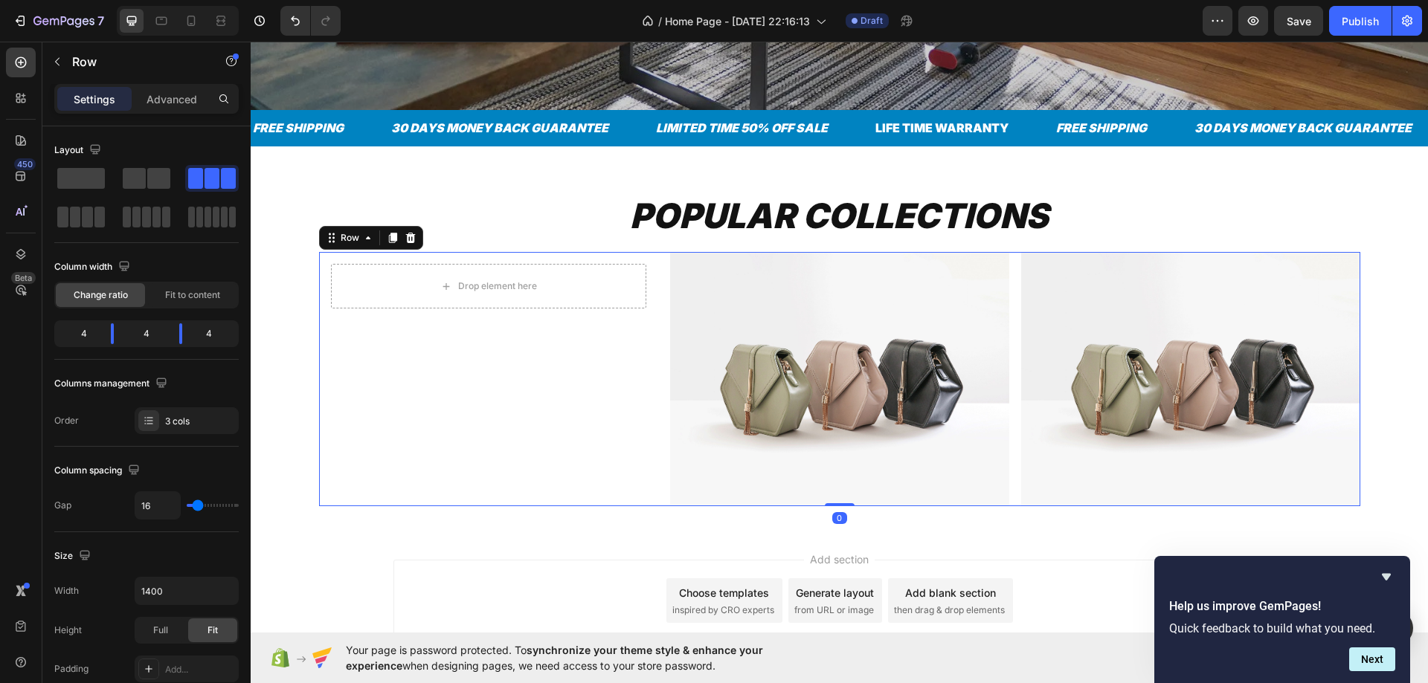
click at [416, 313] on div "Drop element here Row" at bounding box center [488, 286] width 339 height 68
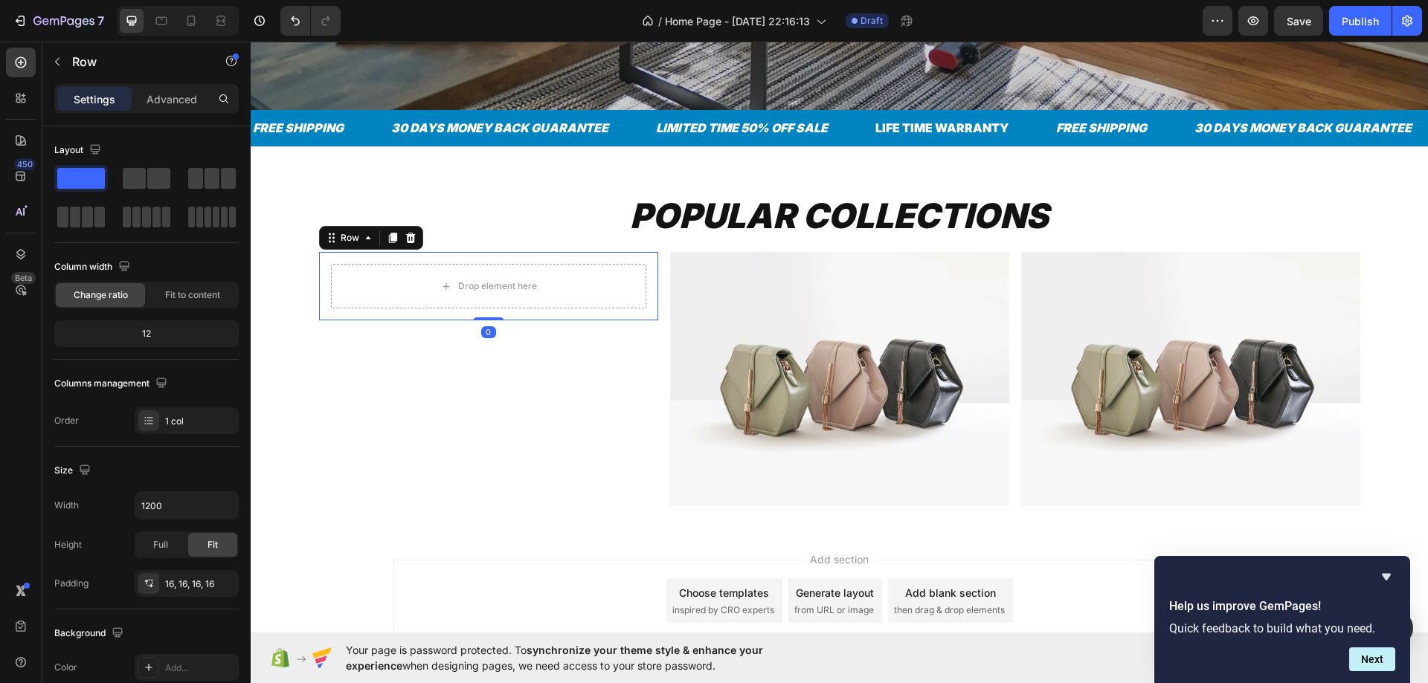
click at [341, 309] on div "Drop element here Row 0" at bounding box center [488, 286] width 339 height 68
click at [356, 275] on div "Drop element here" at bounding box center [488, 286] width 315 height 45
click at [331, 287] on div "Drop element here" at bounding box center [488, 286] width 315 height 45
drag, startPoint x: 335, startPoint y: 244, endPoint x: 337, endPoint y: 233, distance: 10.6
click at [336, 242] on div "POPULAR COLLECTIONS Heading Row Drop element here Row 0 Image Image Row" at bounding box center [839, 350] width 1177 height 314
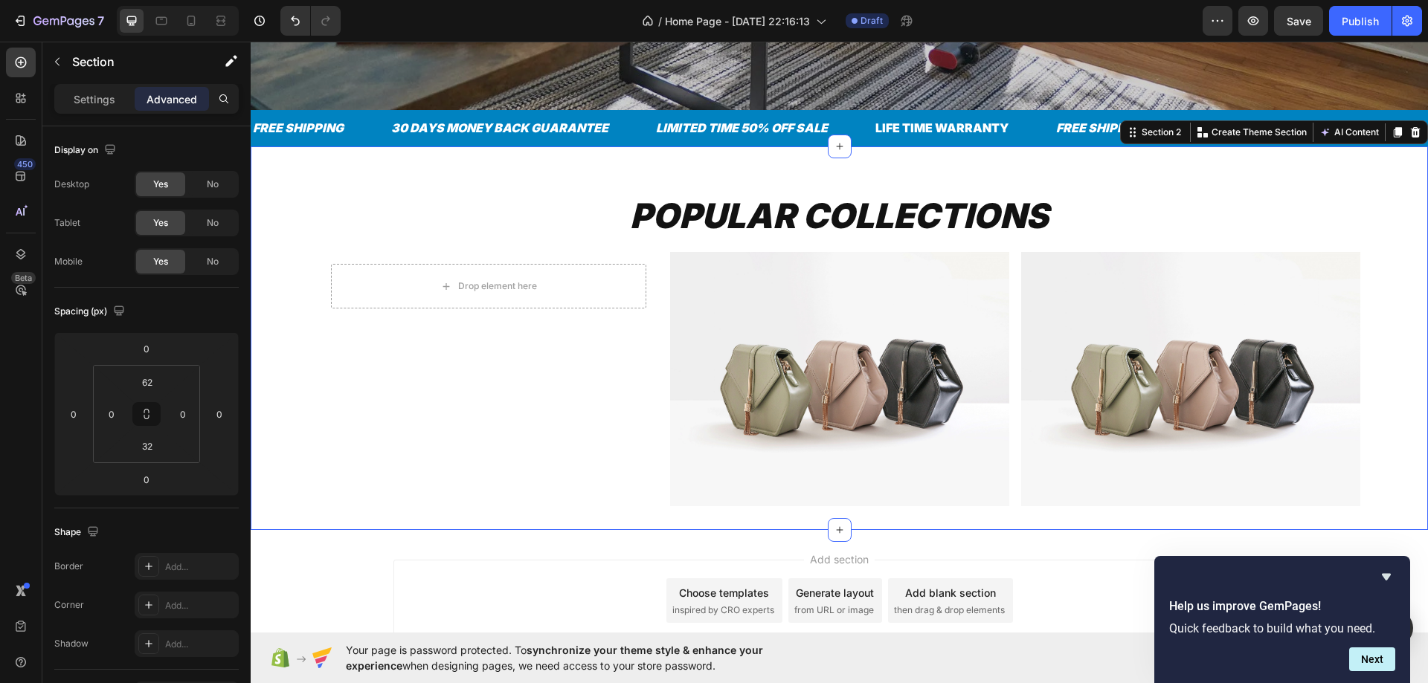
click at [338, 232] on div "POPULAR COLLECTIONS Heading Row Drop element here Row Image Image Row" at bounding box center [839, 350] width 1177 height 314
click at [361, 271] on div "Drop element here" at bounding box center [488, 286] width 315 height 45
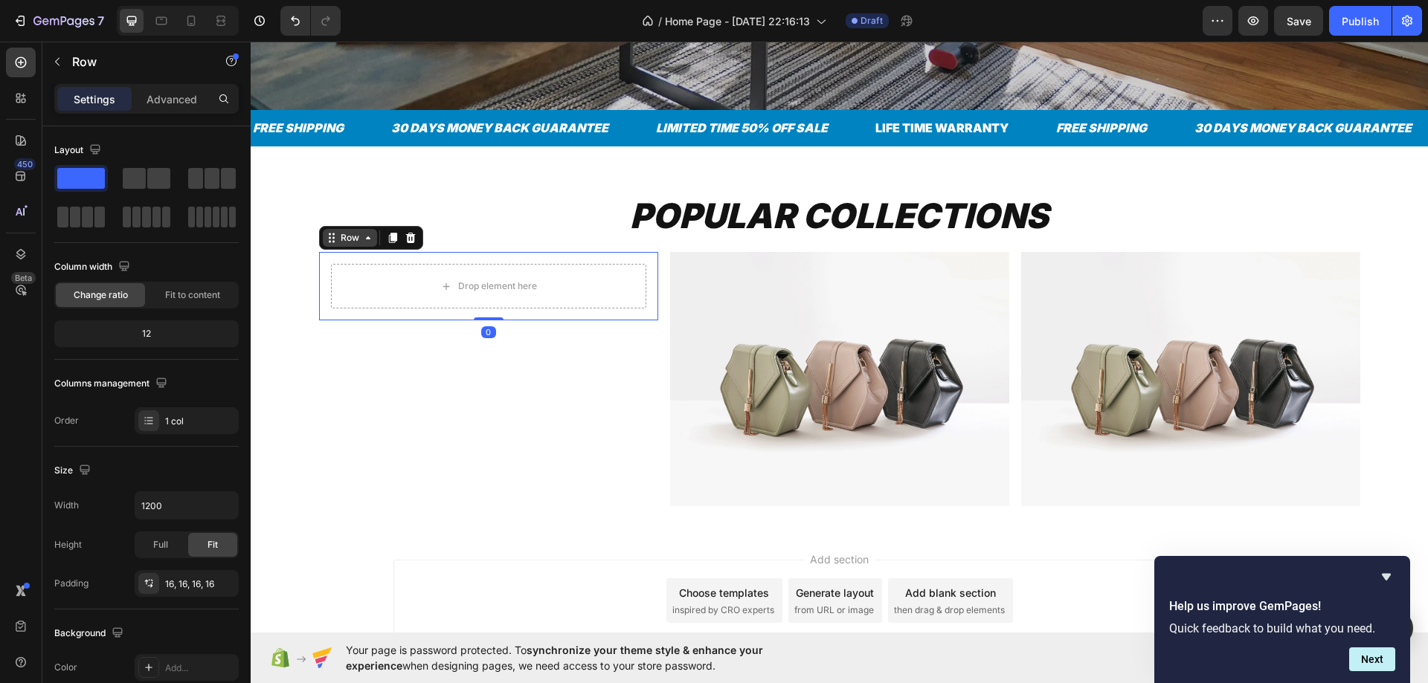
click at [362, 232] on icon at bounding box center [368, 238] width 12 height 12
click at [290, 247] on div "POPULAR COLLECTIONS Heading Row Drop element here Row Row 3 cols Section 0 Imag…" at bounding box center [839, 350] width 1177 height 314
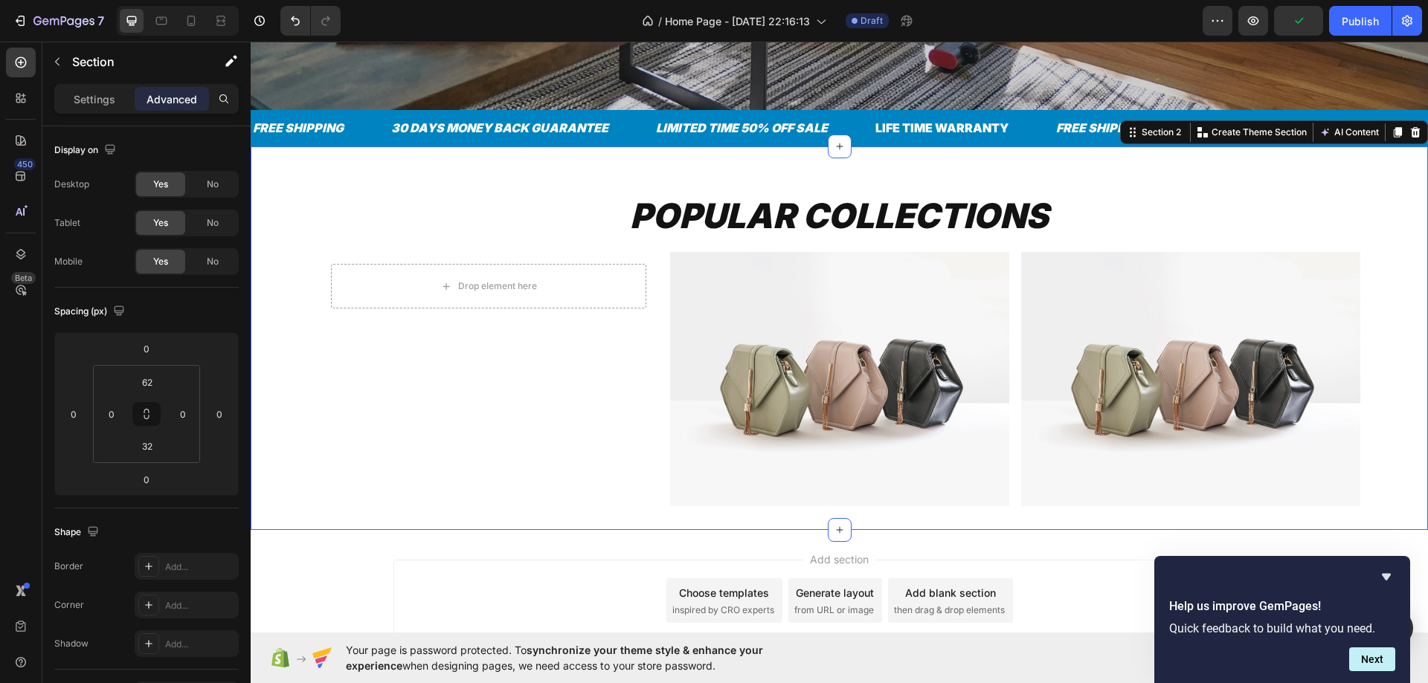
click at [358, 267] on div "Drop element here" at bounding box center [488, 286] width 315 height 45
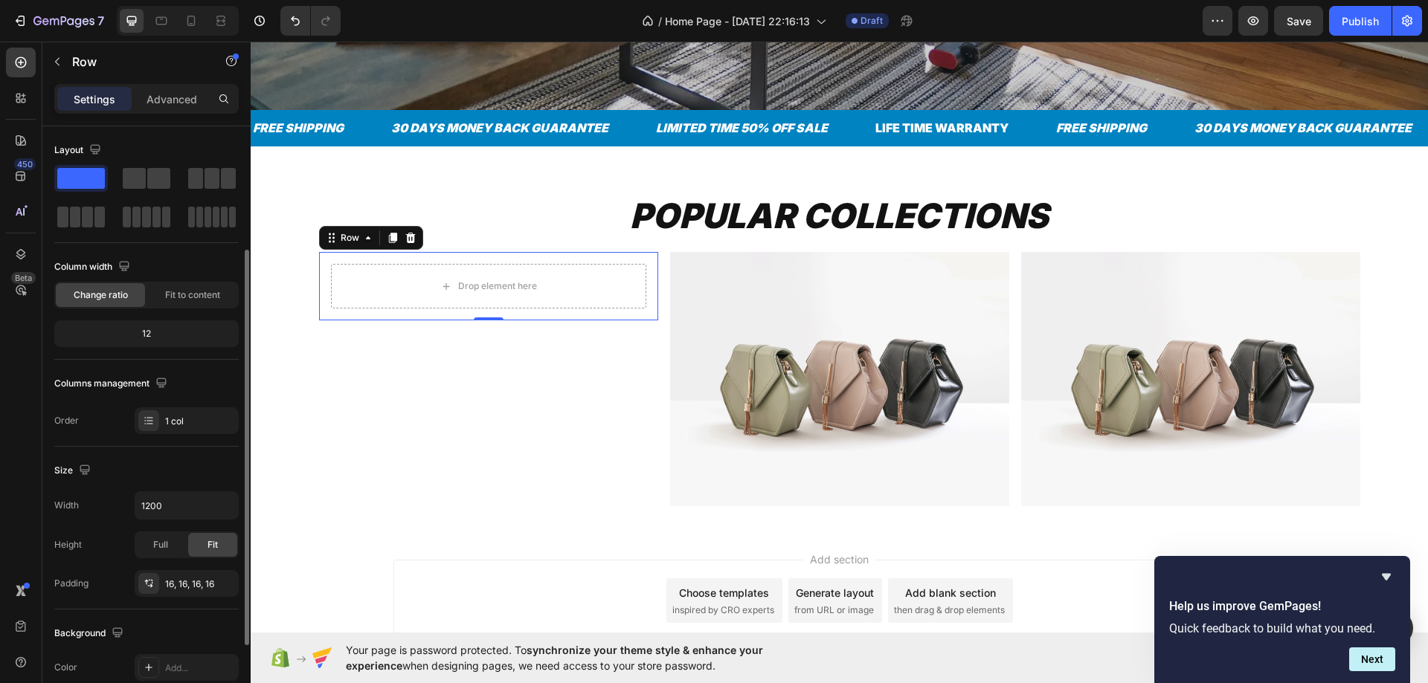
scroll to position [297, 0]
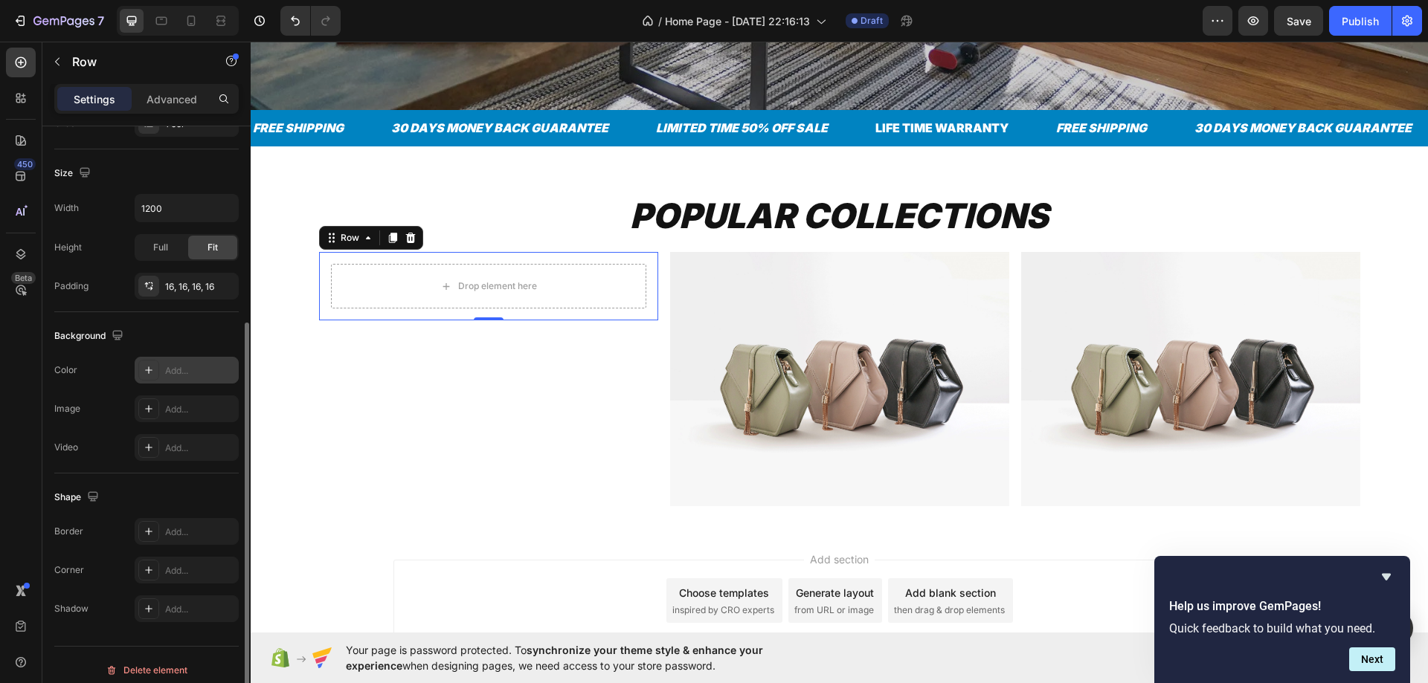
click at [194, 373] on div "Add..." at bounding box center [200, 370] width 70 height 13
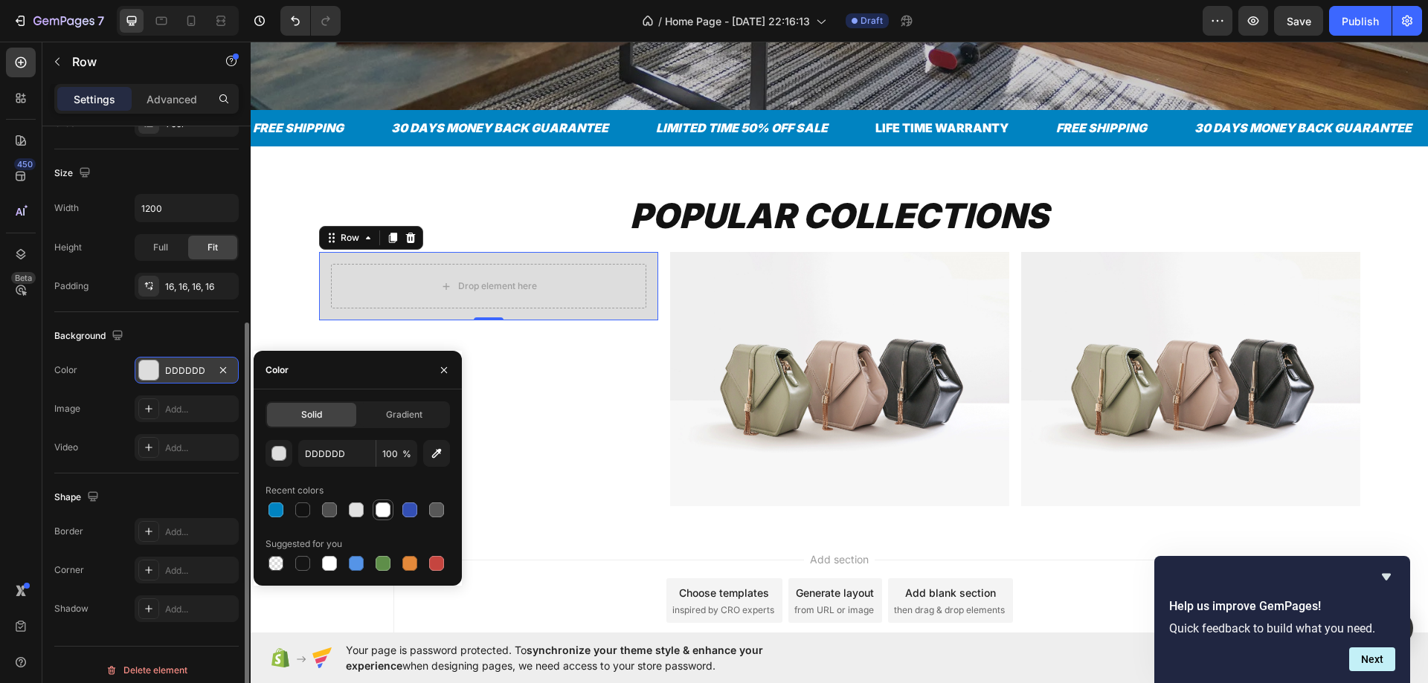
click at [384, 514] on div at bounding box center [382, 510] width 15 height 15
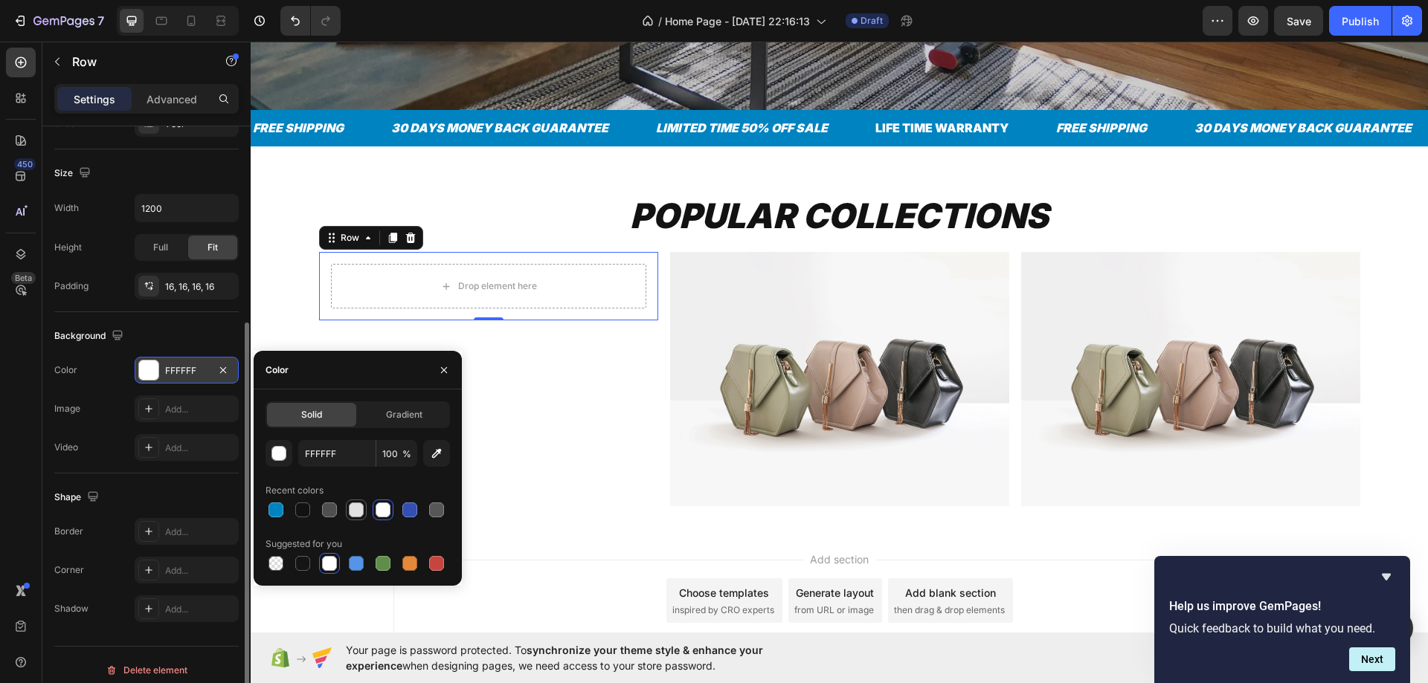
click at [358, 508] on div at bounding box center [356, 510] width 15 height 15
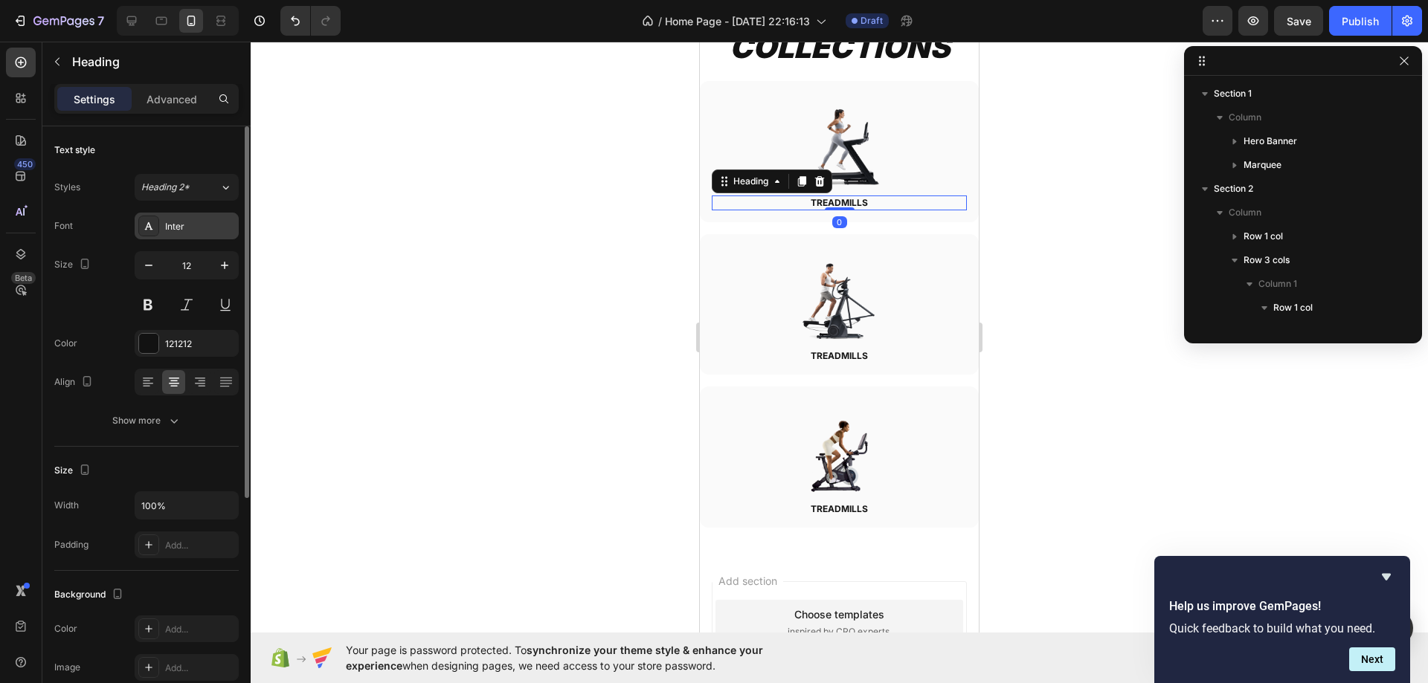
scroll to position [115, 0]
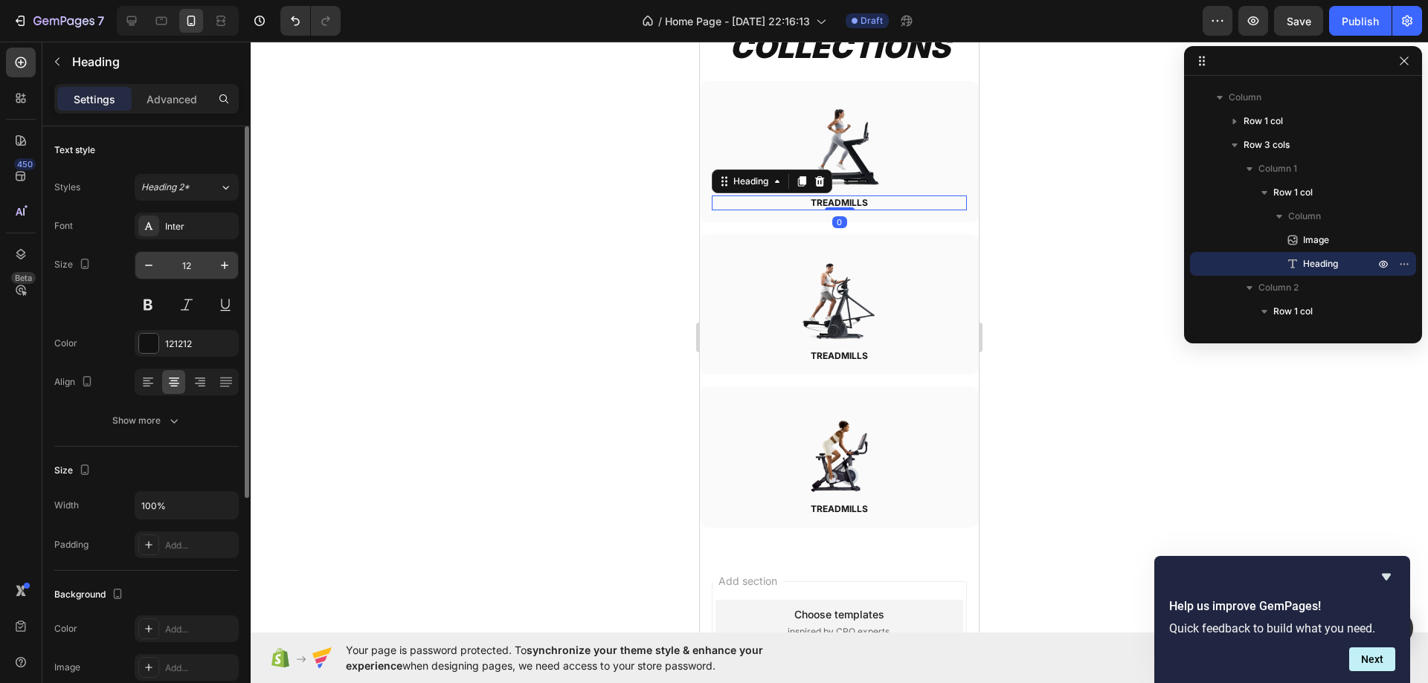
click at [188, 256] on input "12" at bounding box center [186, 265] width 49 height 27
click at [186, 267] on input "13" at bounding box center [186, 265] width 49 height 27
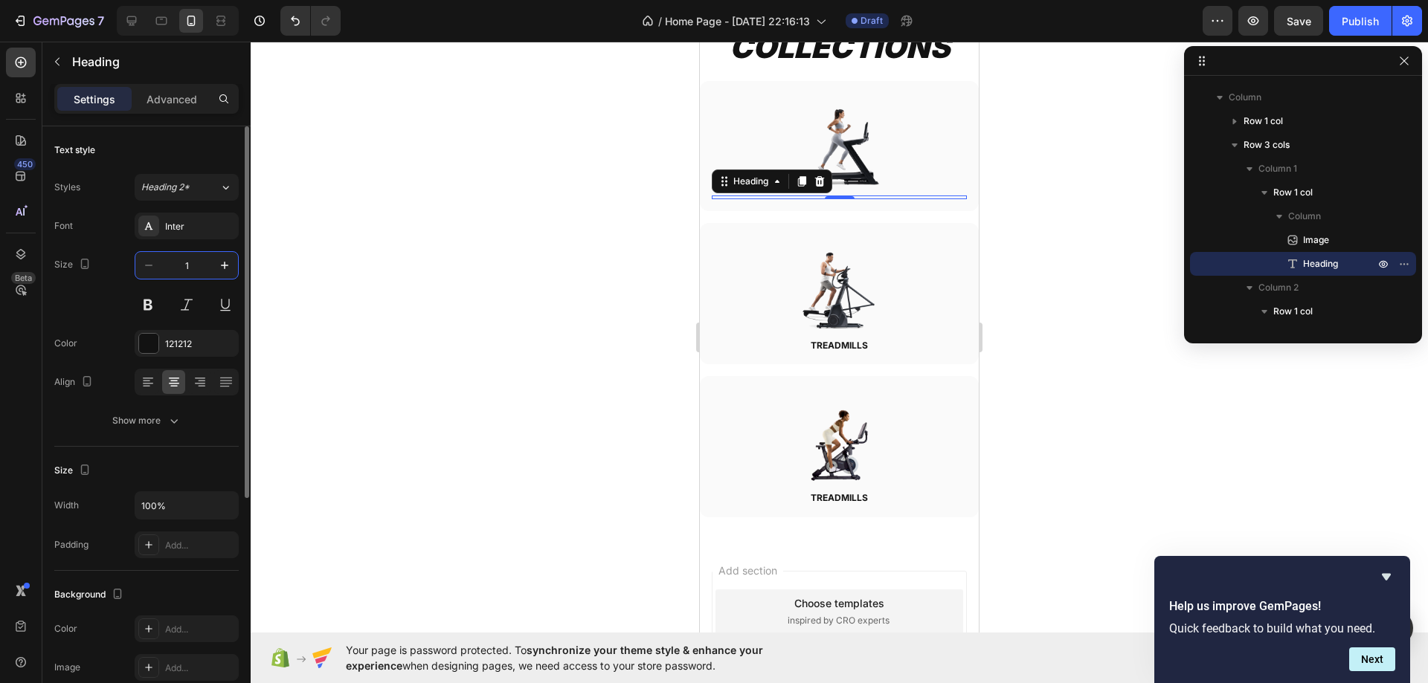
type input "18"
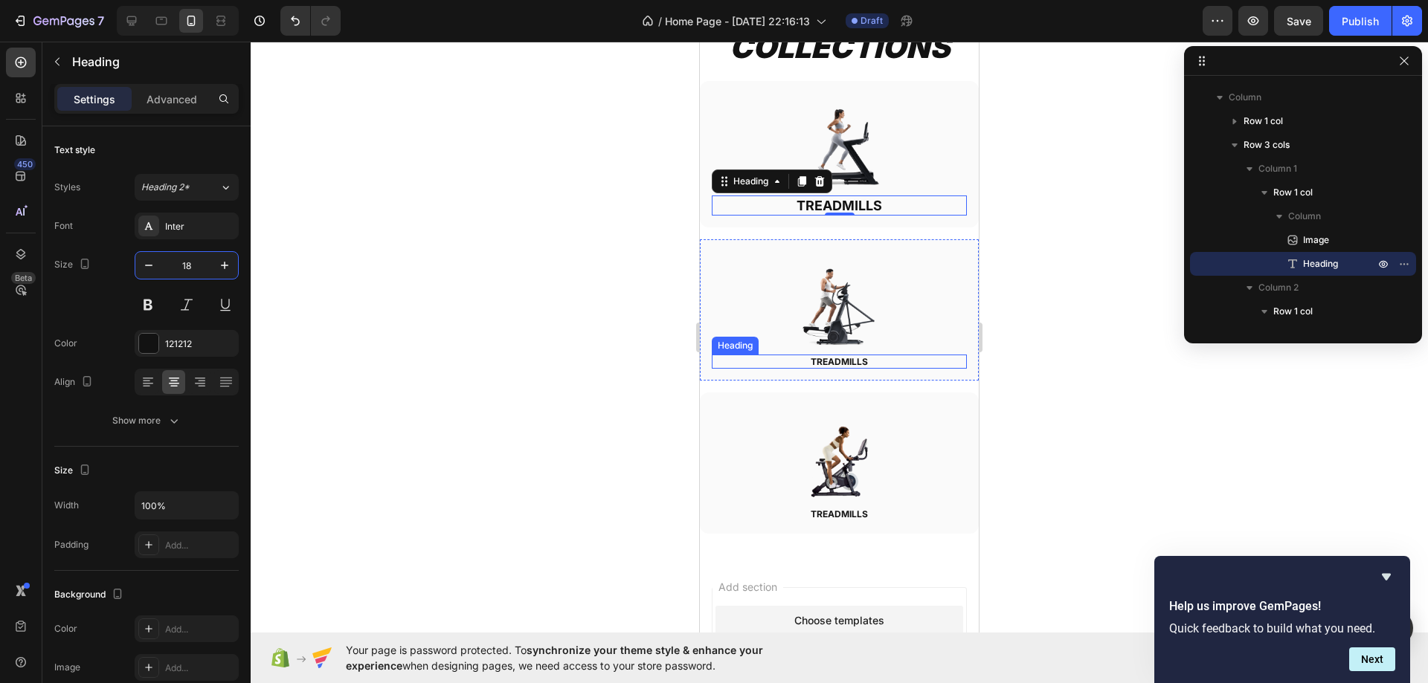
click at [834, 355] on h2 "TREADMILLS" at bounding box center [839, 362] width 255 height 15
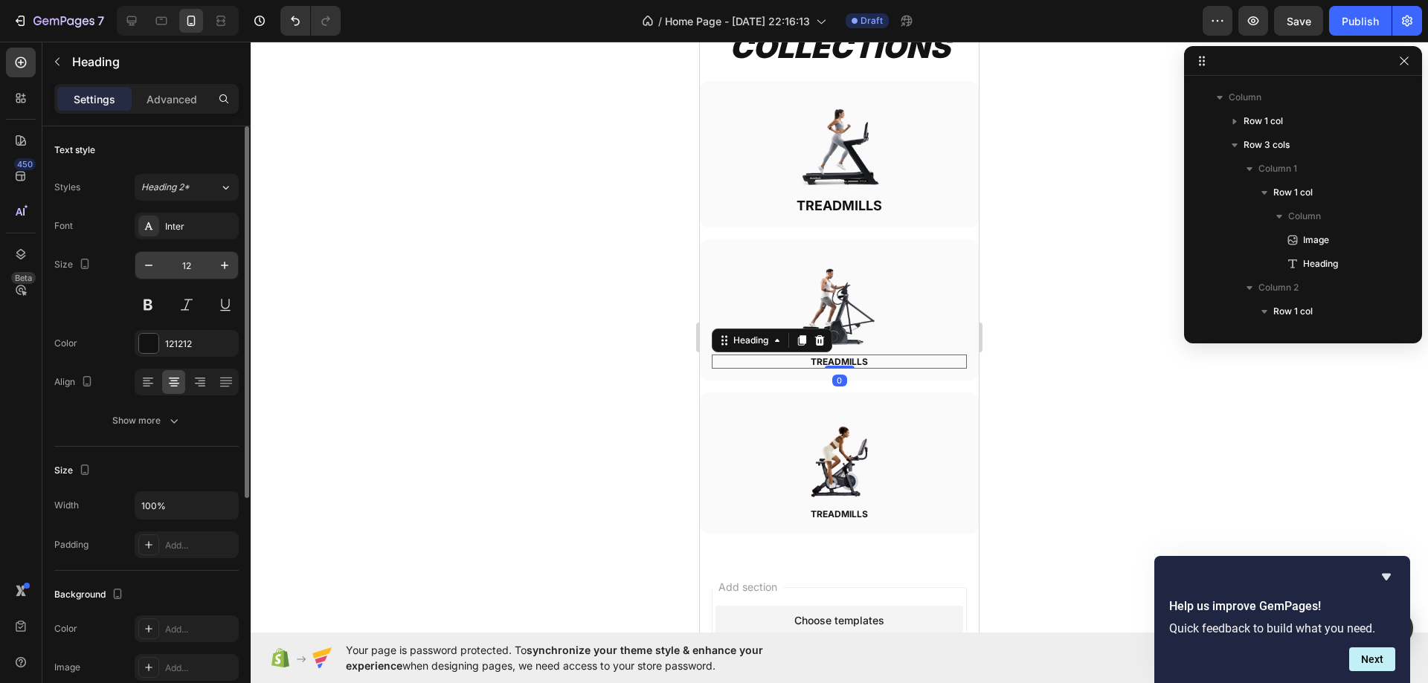
scroll to position [302, 0]
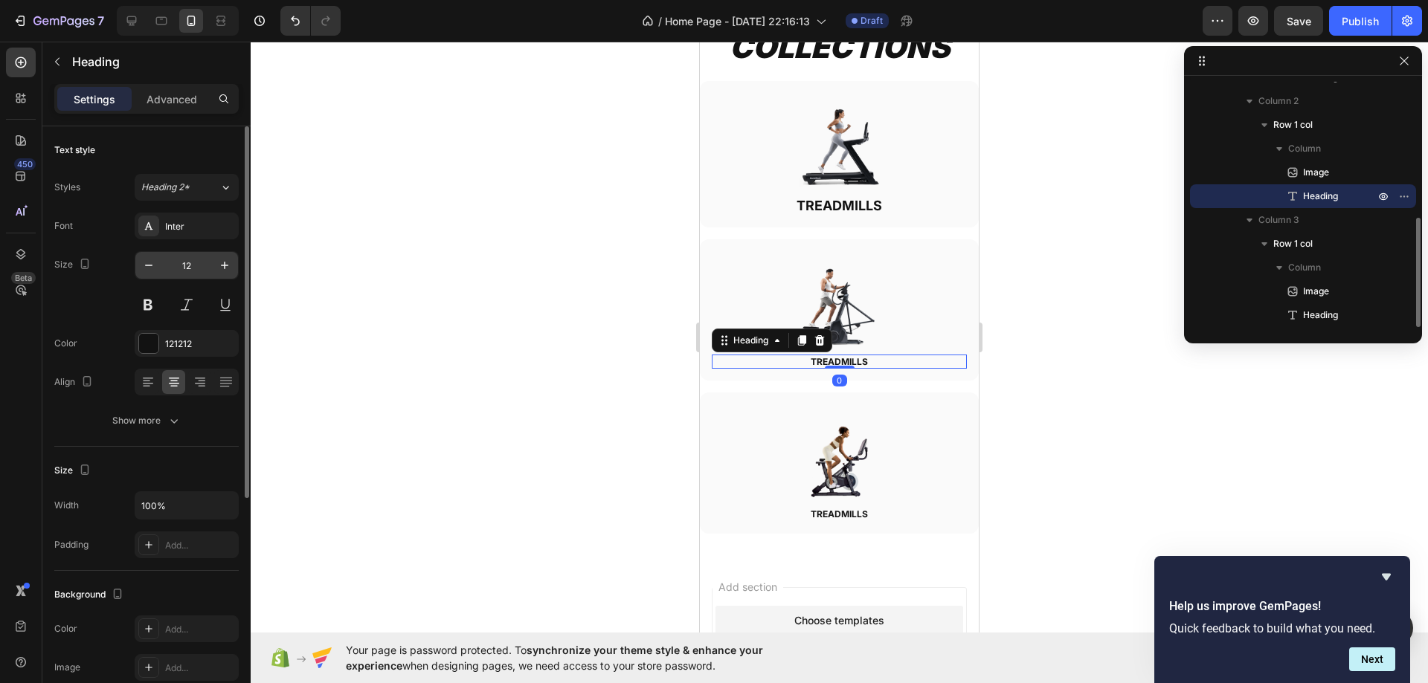
click at [195, 265] on input "12" at bounding box center [186, 265] width 49 height 27
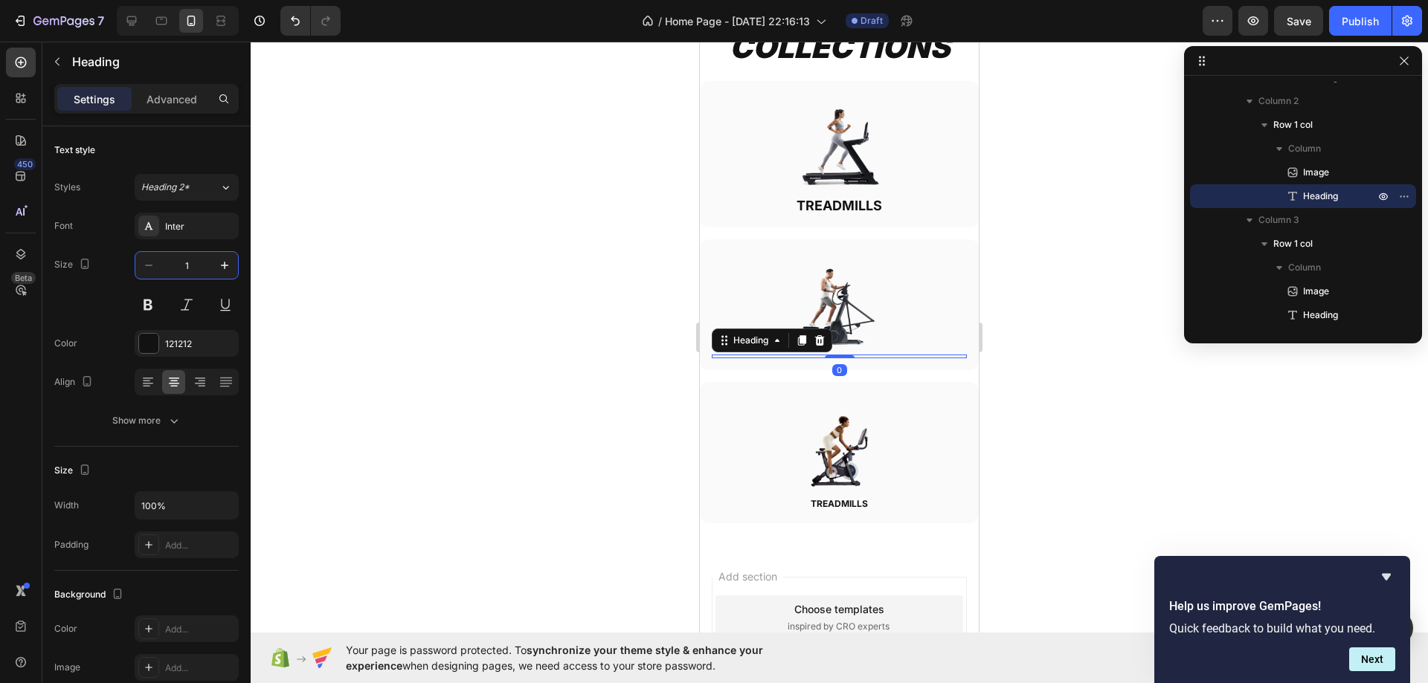
type input "18"
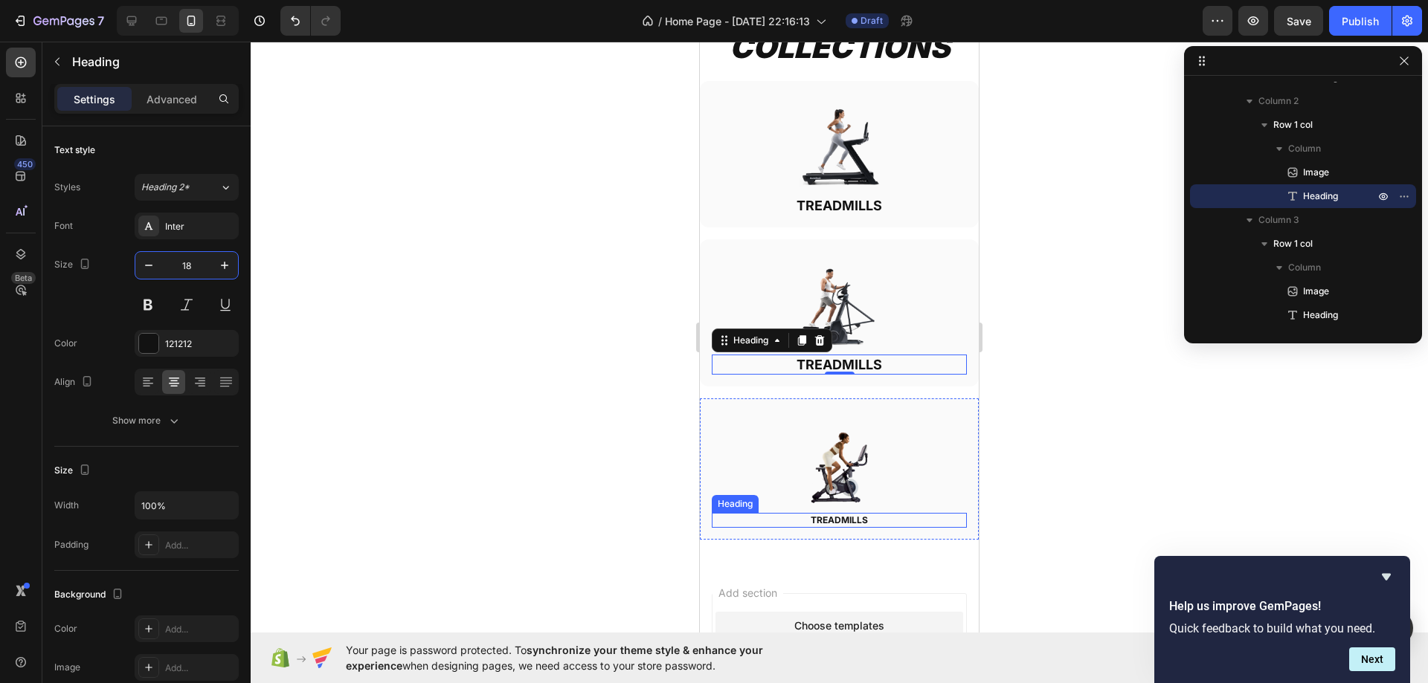
click at [853, 513] on h2 "TREADMILLS" at bounding box center [839, 520] width 255 height 15
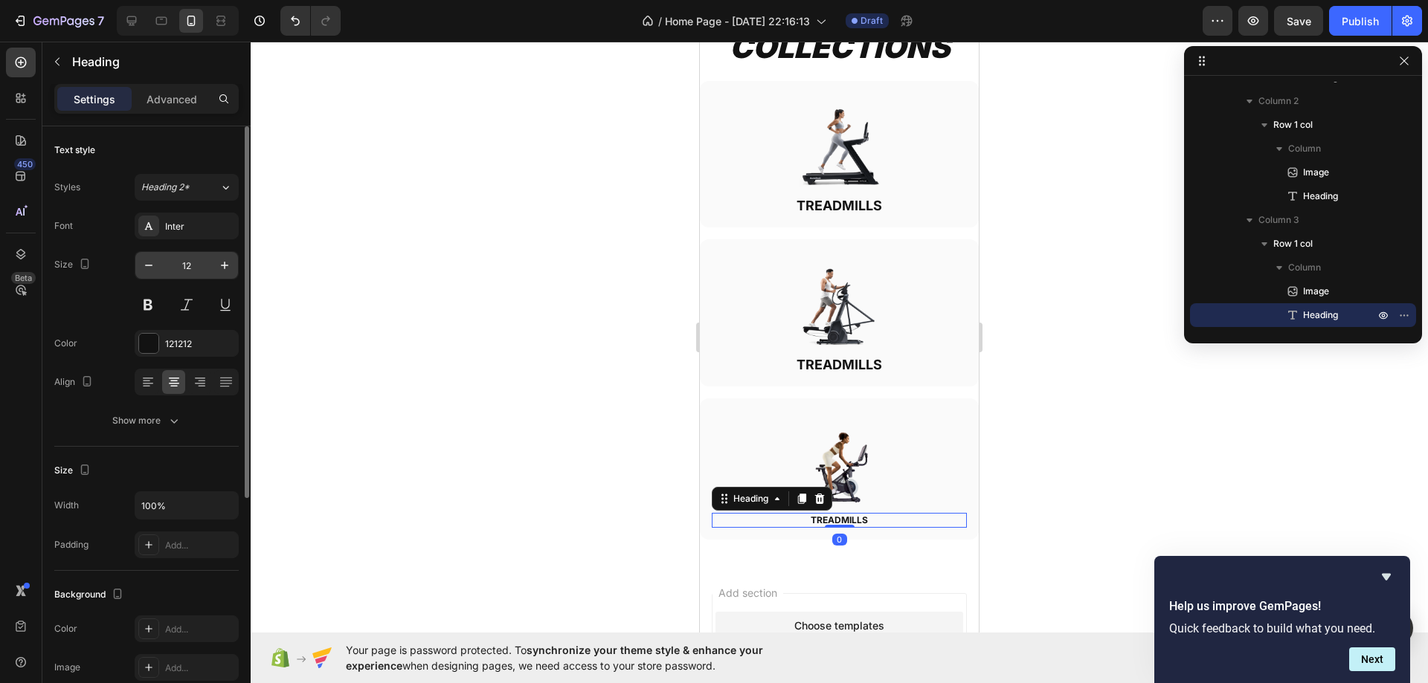
click at [181, 268] on input "12" at bounding box center [186, 265] width 49 height 27
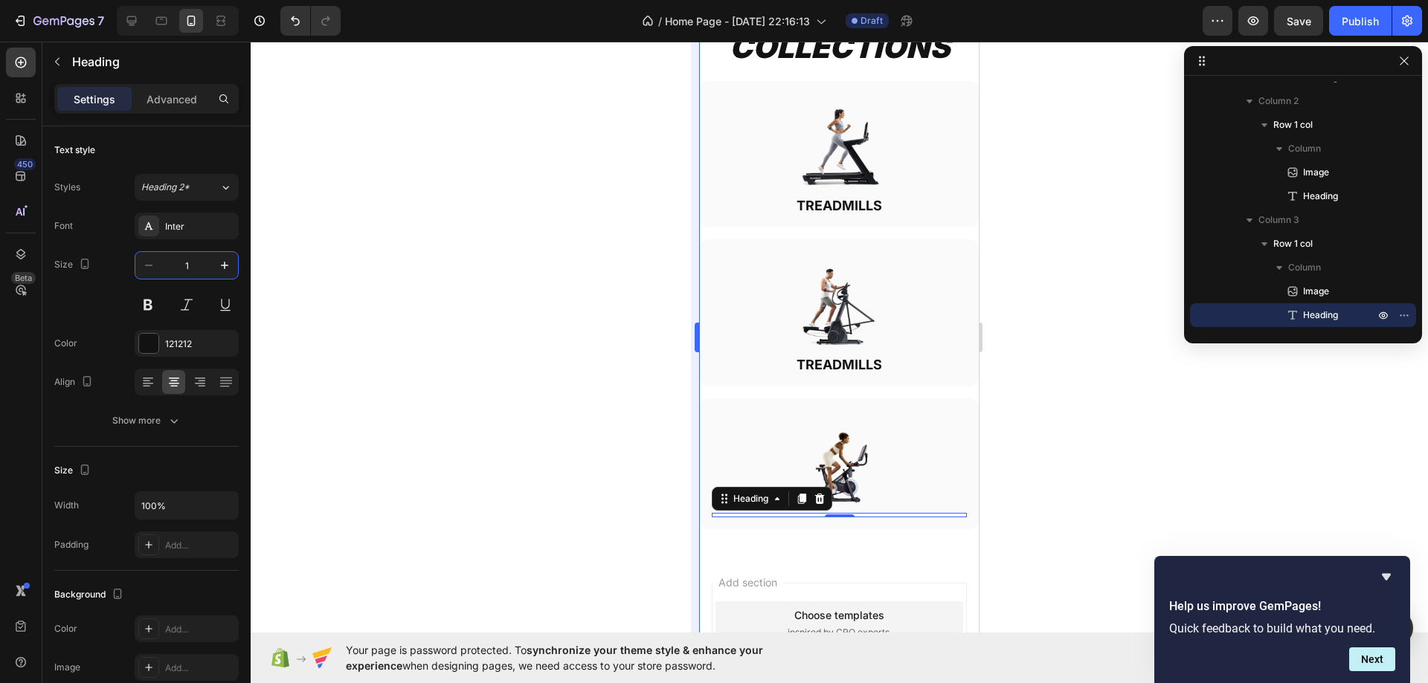
type input "18"
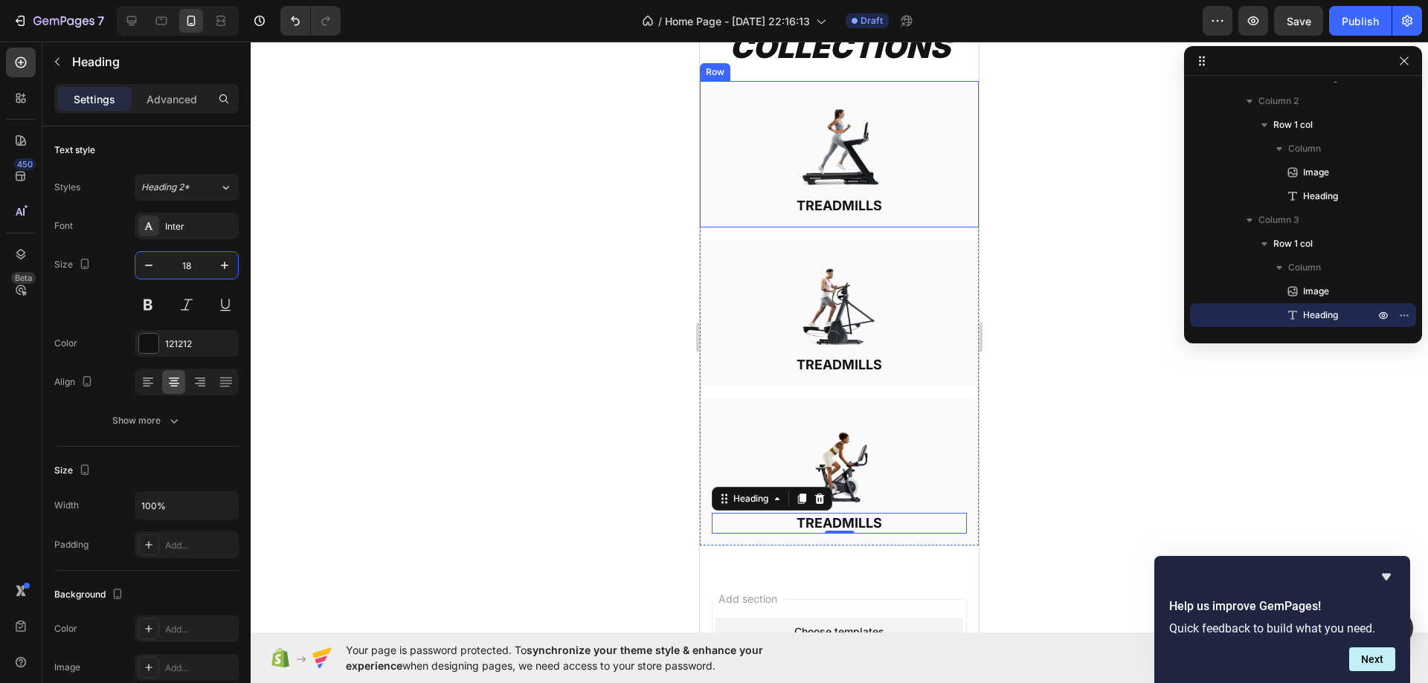
scroll to position [446, 0]
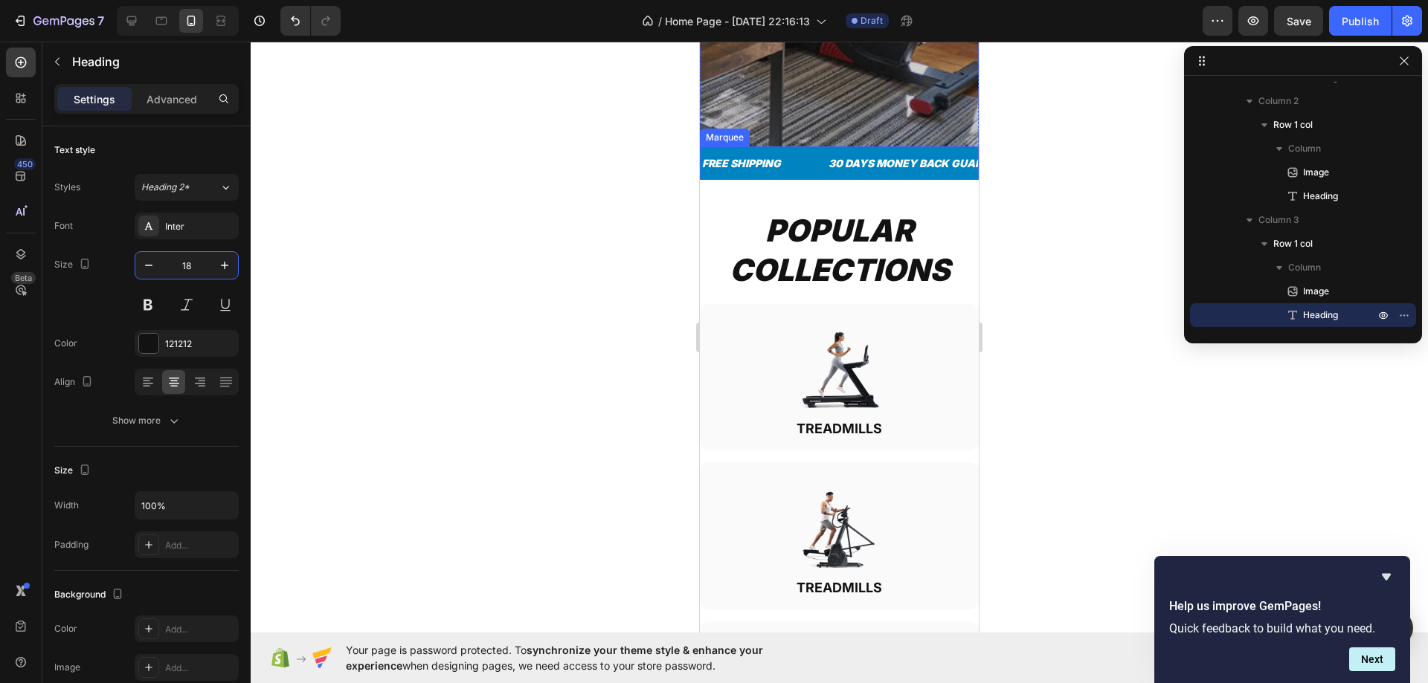
click at [823, 155] on div "FREE SHIPPING Text Block" at bounding box center [763, 162] width 126 height 33
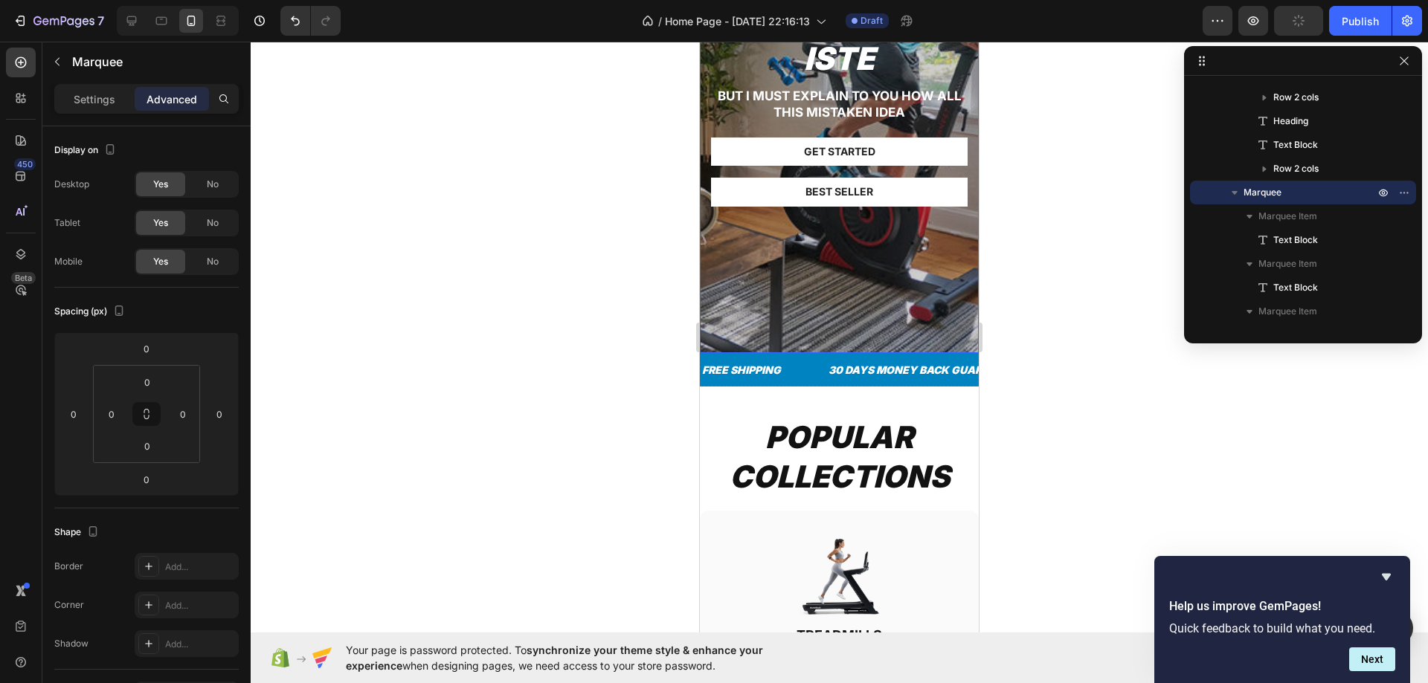
scroll to position [462, 0]
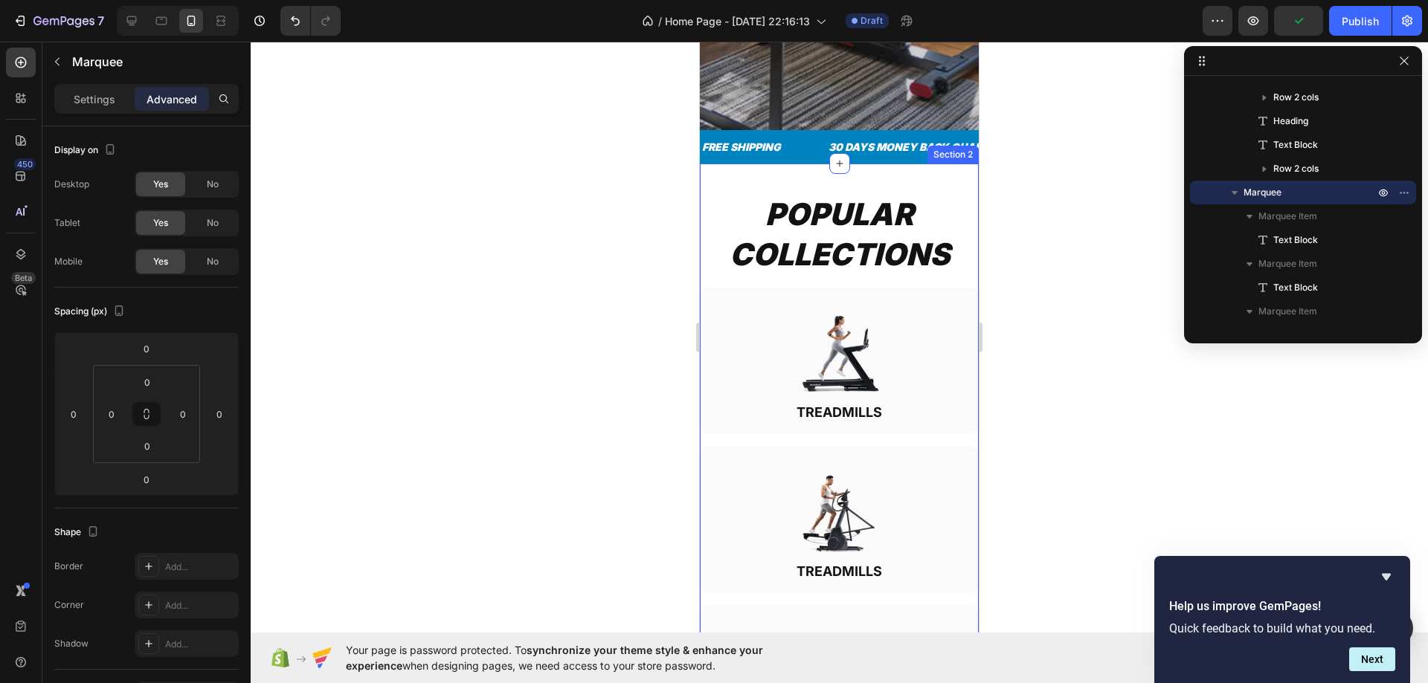
click at [944, 282] on div "POPULAR COLLECTIONS Heading Row Image TREADMILLS Heading Row Image TREADMILLS H…" at bounding box center [839, 472] width 279 height 558
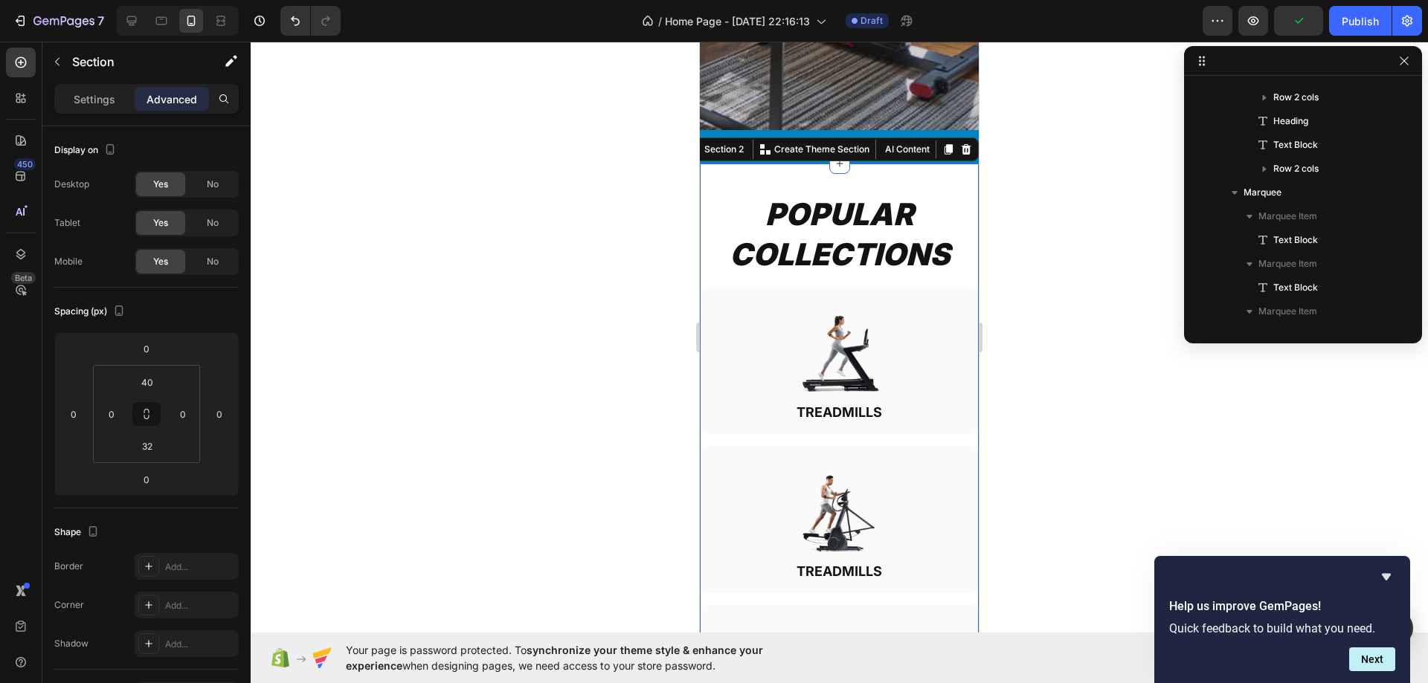
scroll to position [306, 0]
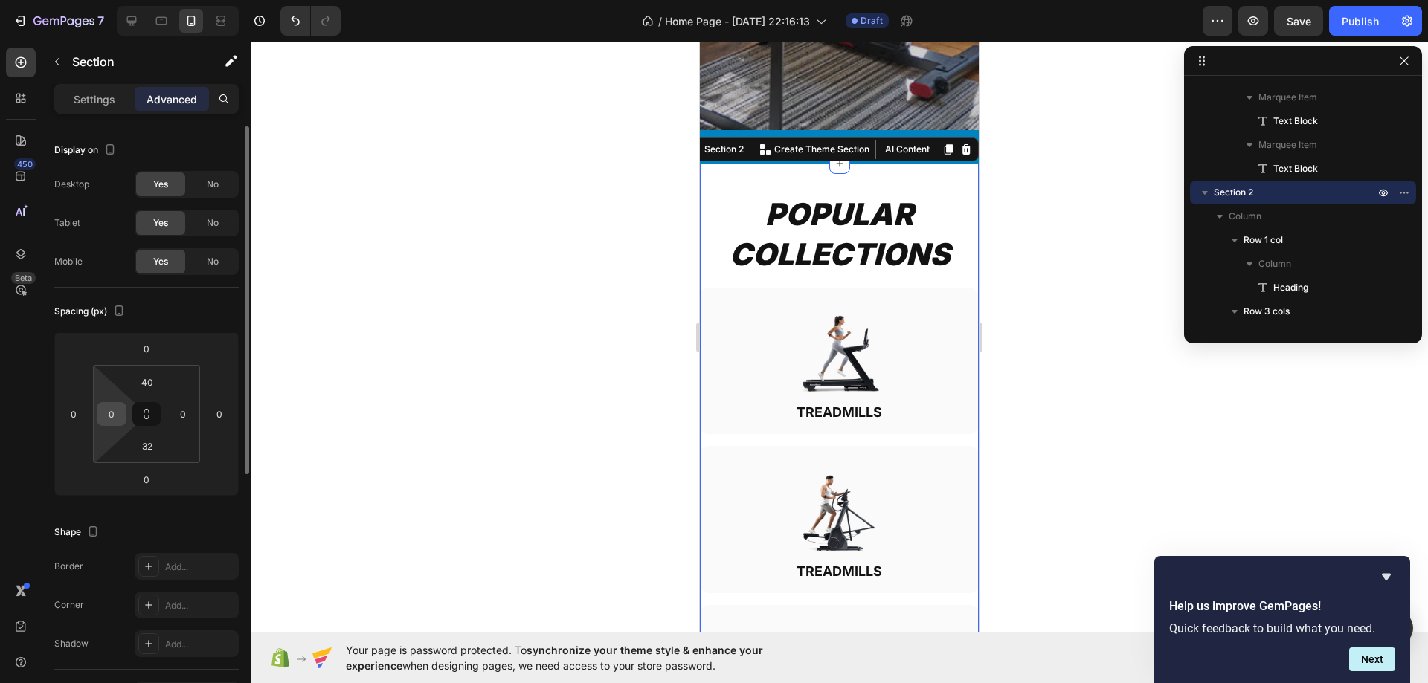
click at [110, 414] on input "0" at bounding box center [111, 414] width 22 height 22
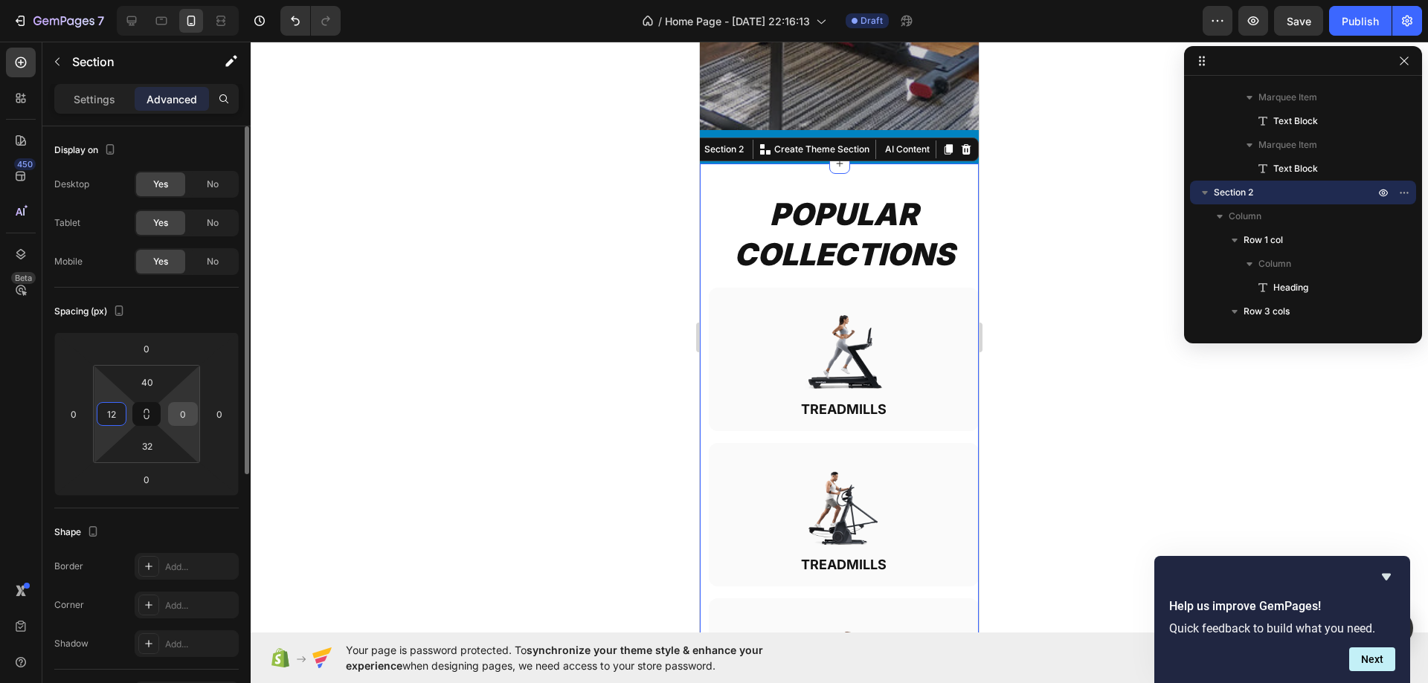
type input "12"
click at [183, 413] on input "0" at bounding box center [183, 414] width 22 height 22
type input "12"
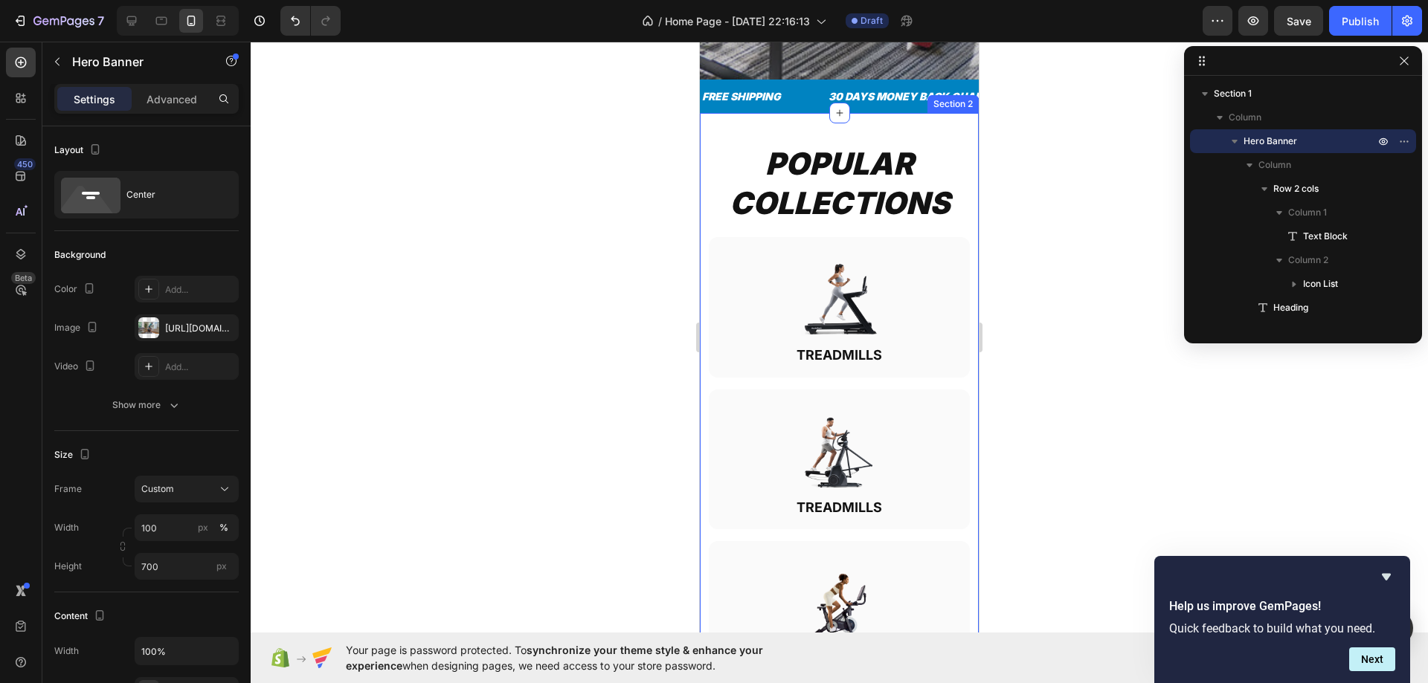
scroll to position [520, 0]
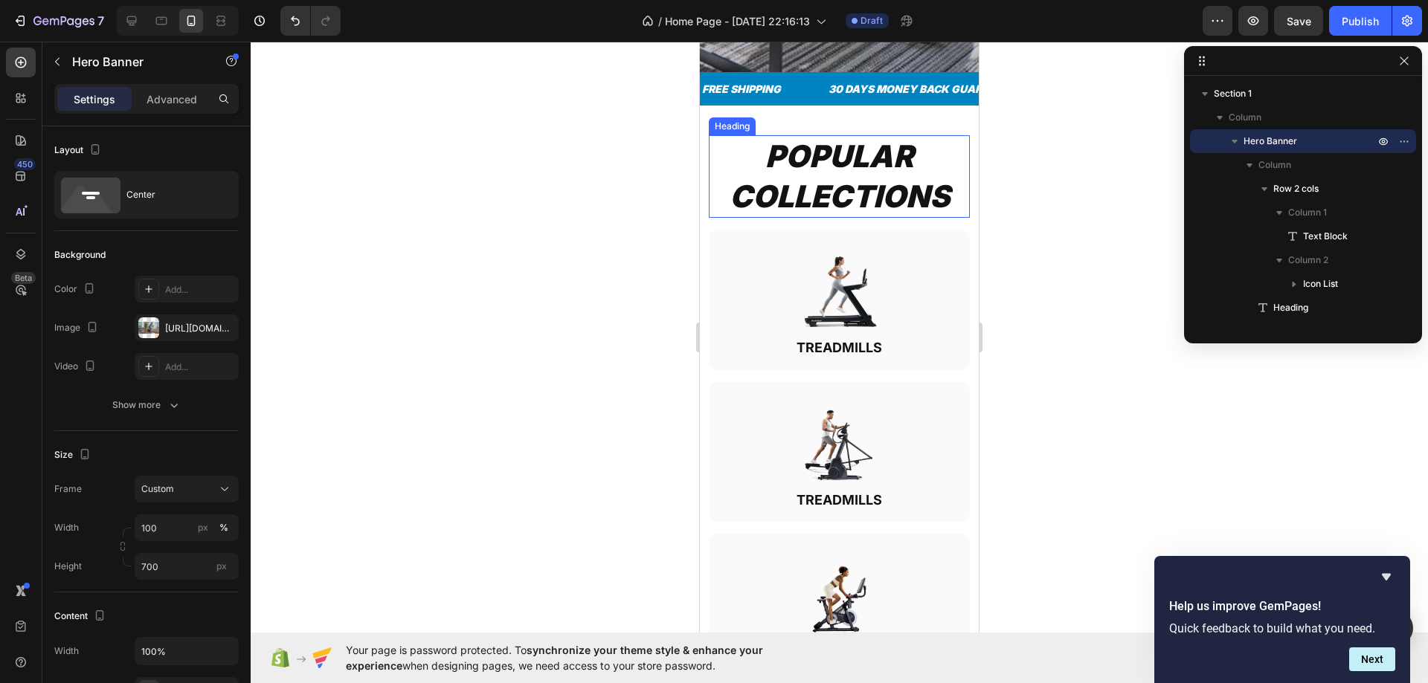
click at [794, 196] on h2 "POPULAR COLLECTIONS" at bounding box center [839, 176] width 261 height 83
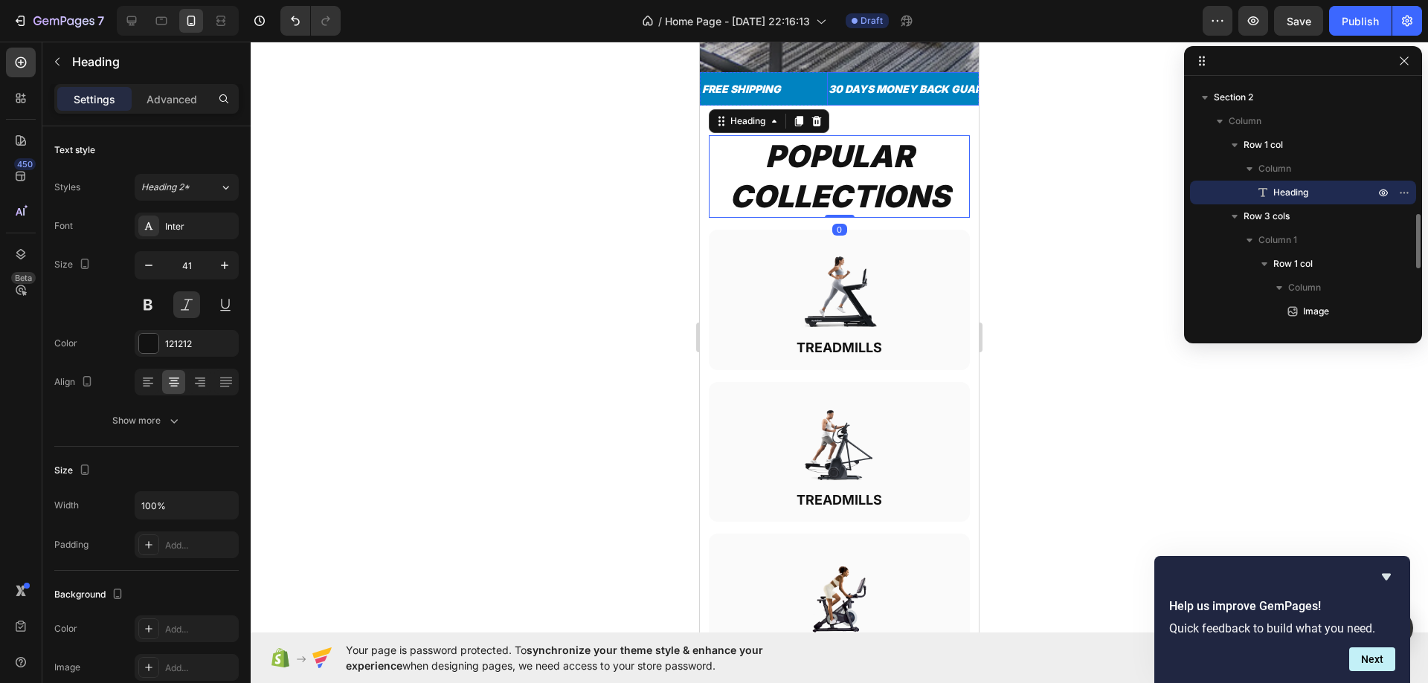
scroll to position [0, 0]
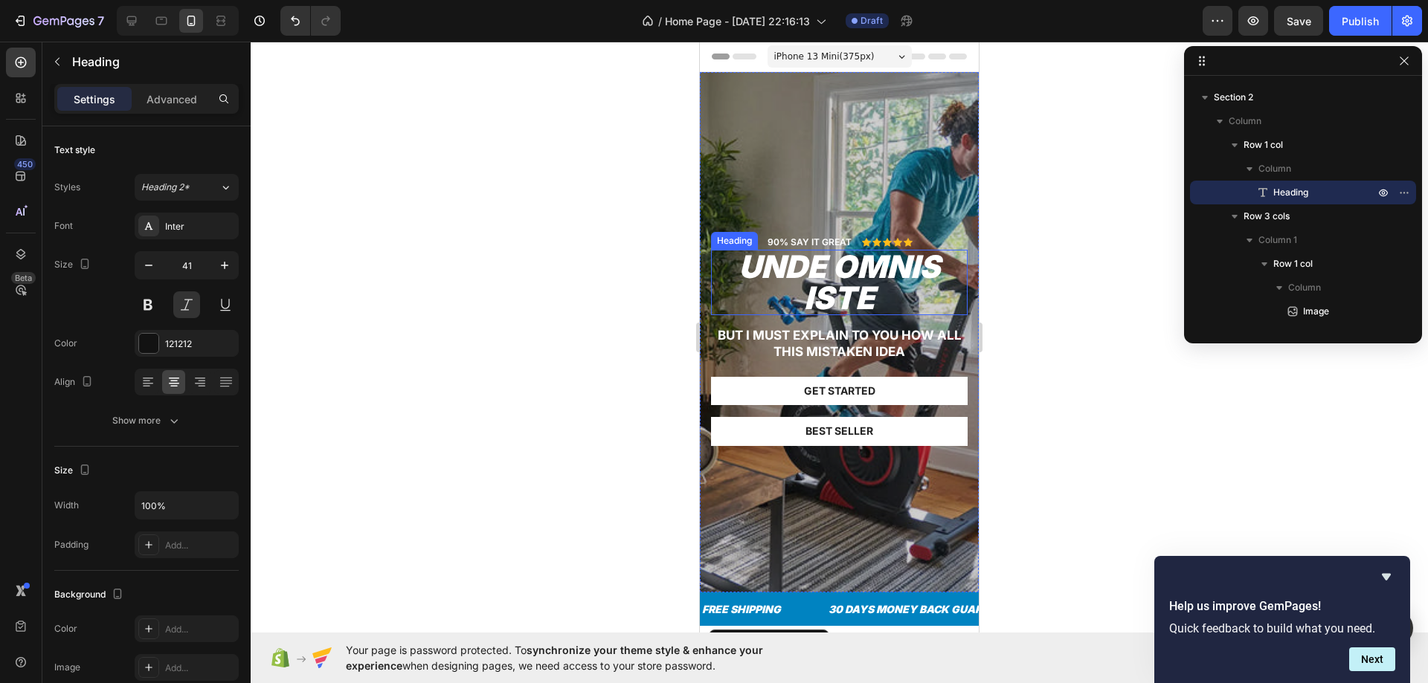
click at [843, 280] on h2 "unde omnis iste" at bounding box center [839, 282] width 257 height 65
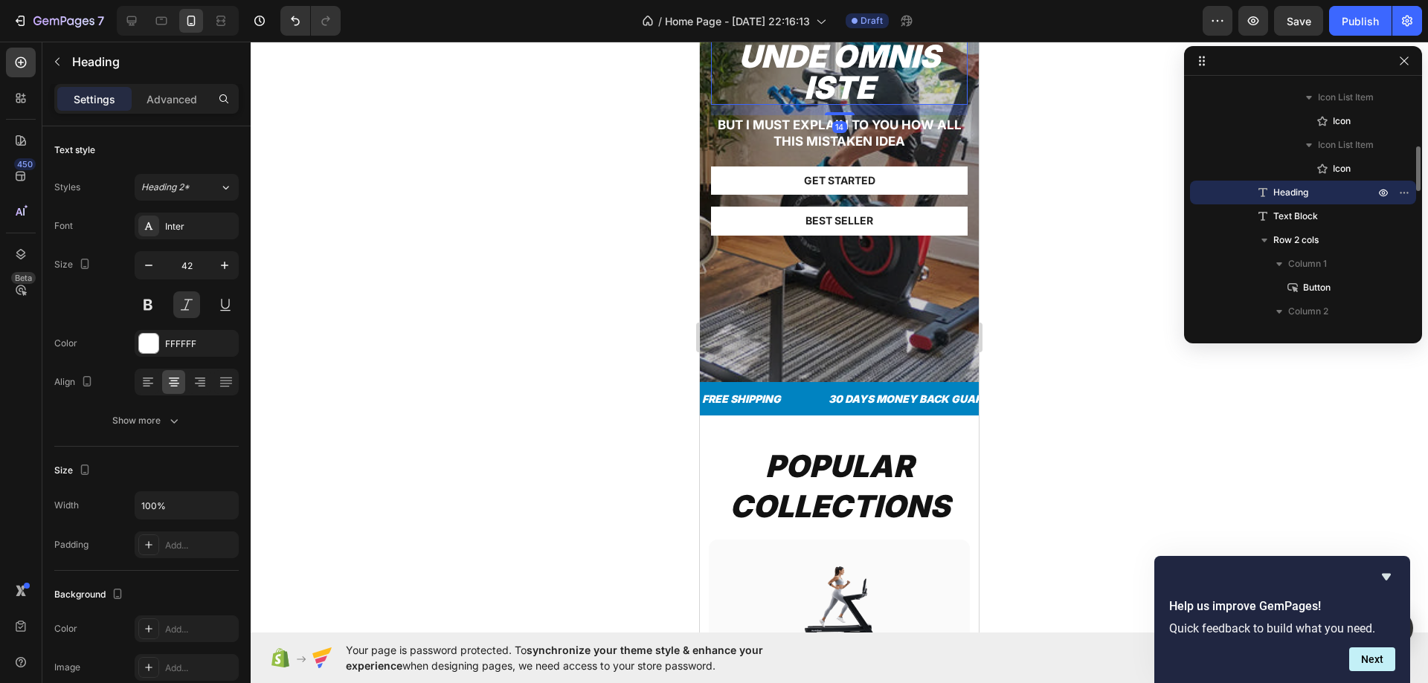
scroll to position [223, 0]
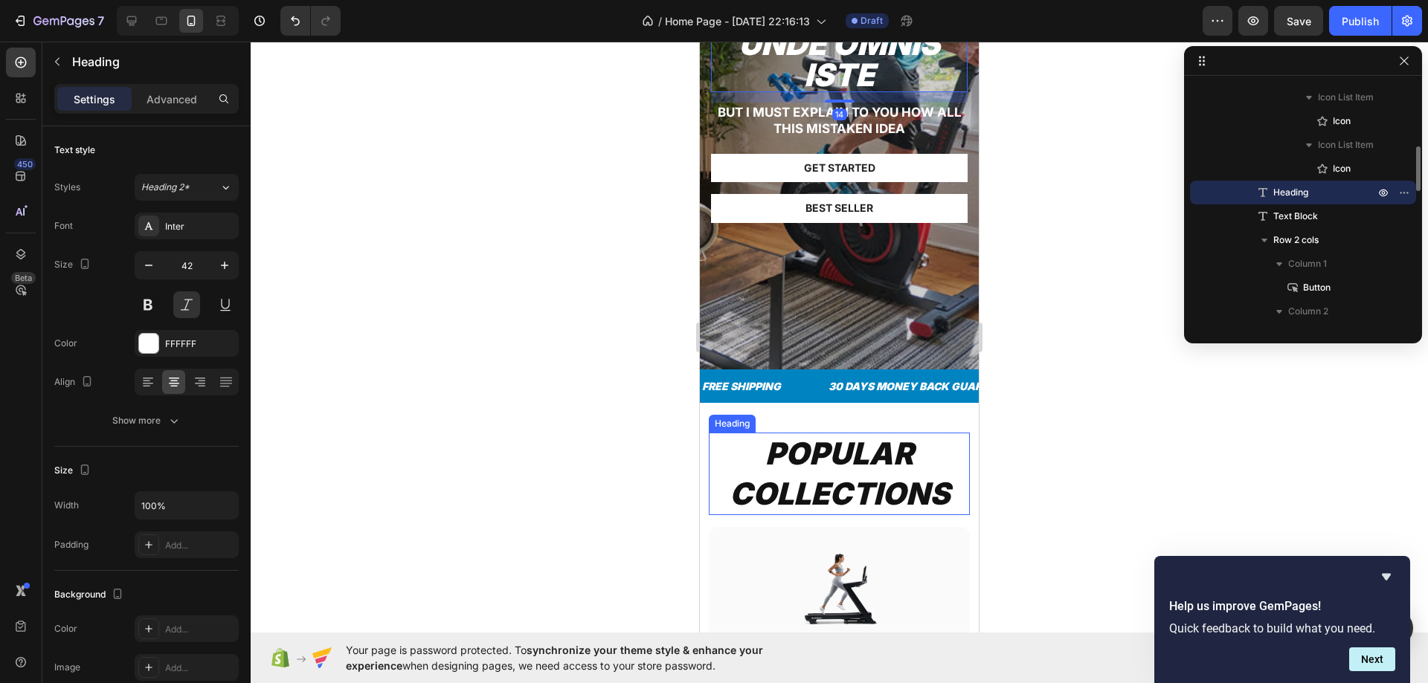
click at [831, 448] on h2 "POPULAR COLLECTIONS" at bounding box center [839, 474] width 261 height 83
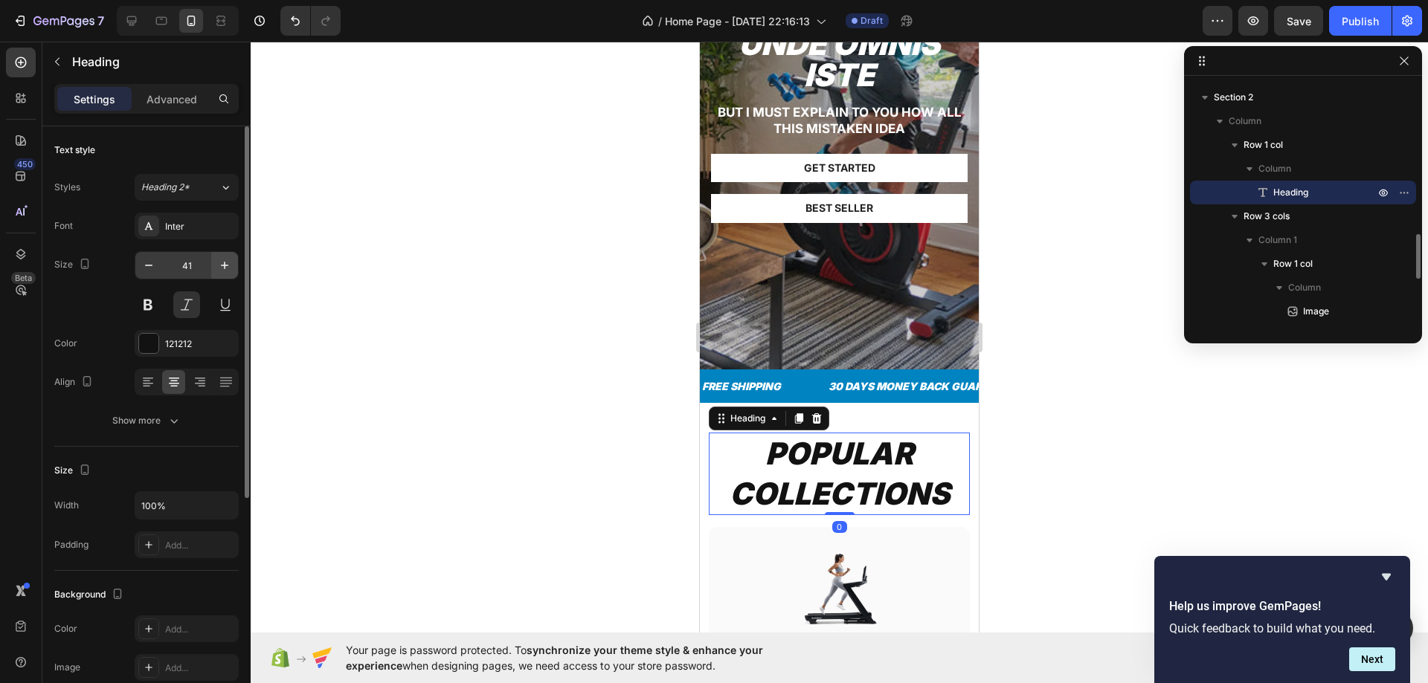
click at [215, 261] on button "button" at bounding box center [224, 265] width 27 height 27
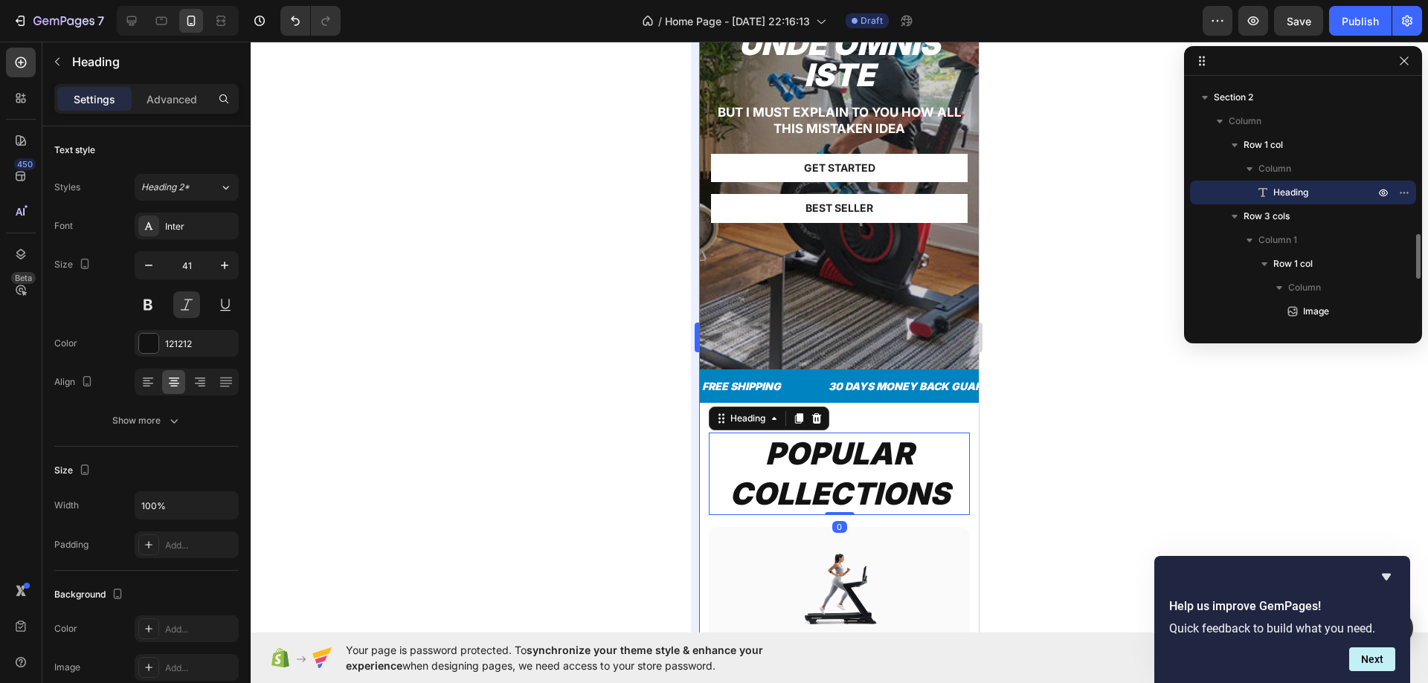
type input "42"
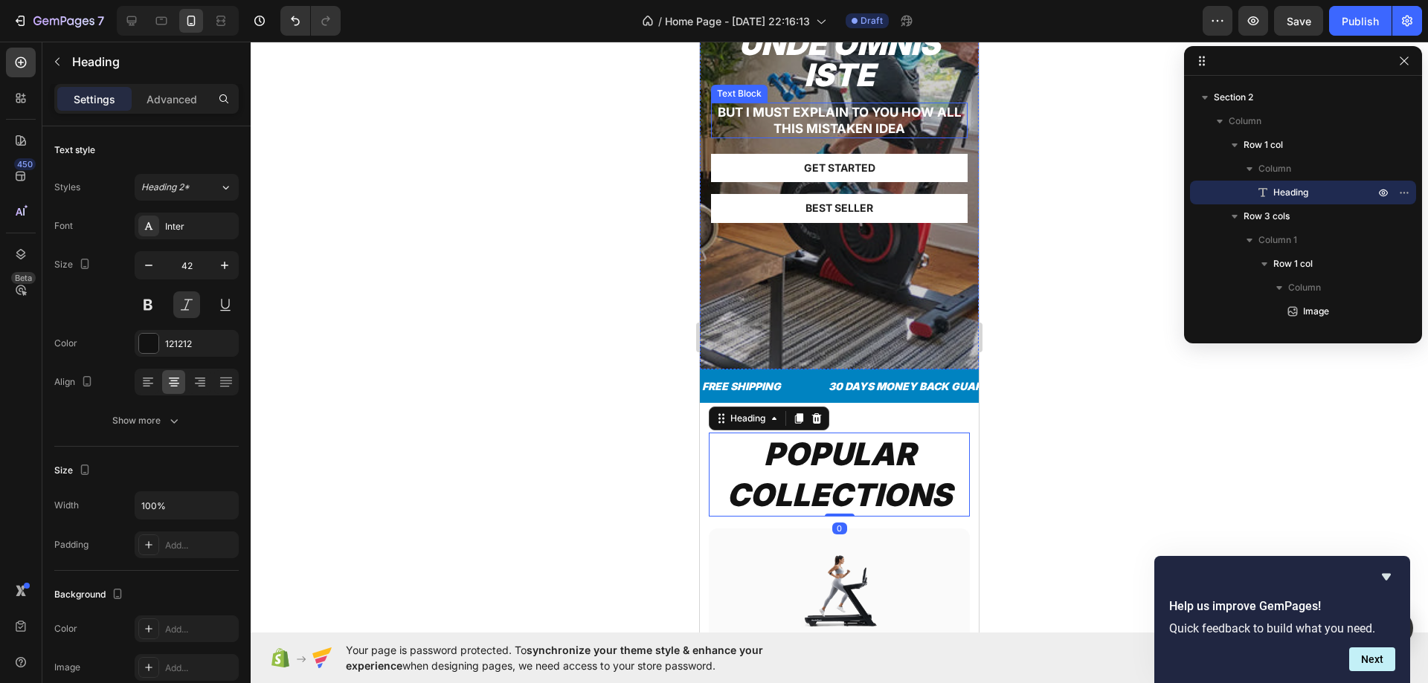
click at [803, 102] on div "90% SAY IT GREAT Text Block Icon Icon Icon Icon Icon Icon List Row unde omnis i…" at bounding box center [839, 129] width 257 height 234
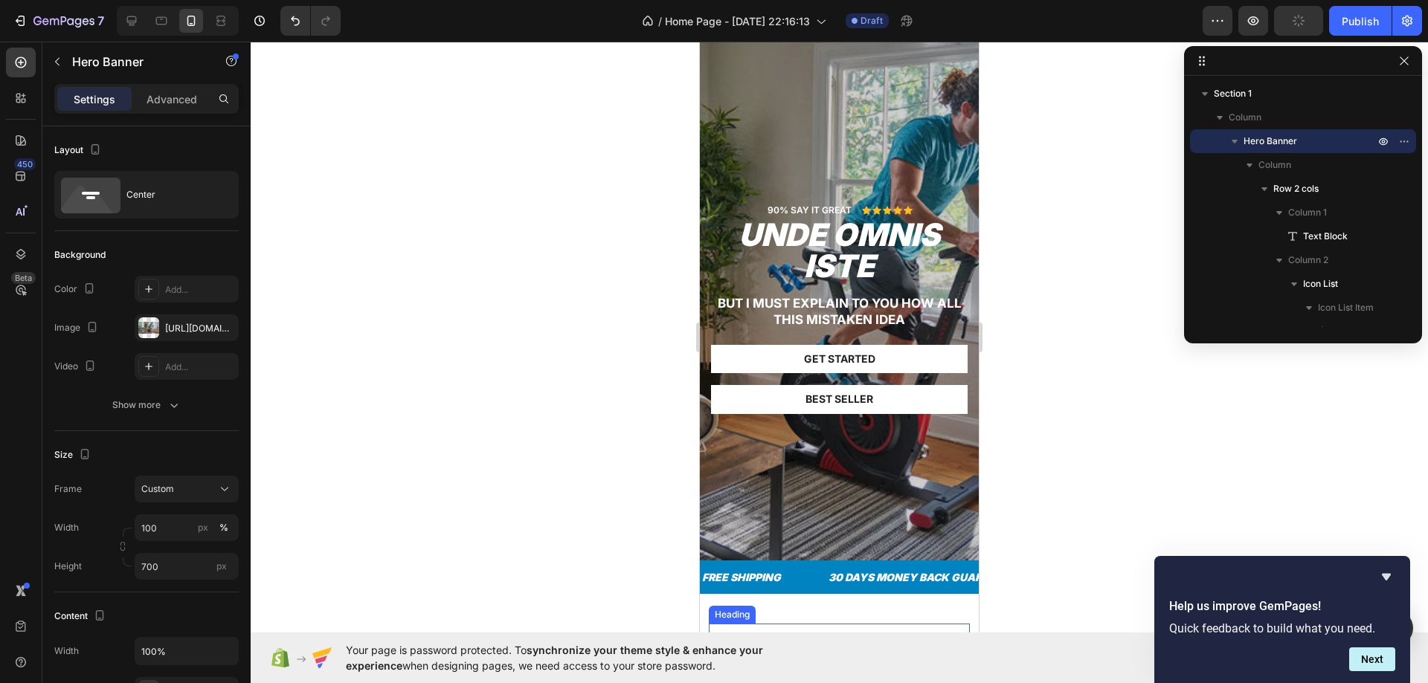
scroll to position [0, 0]
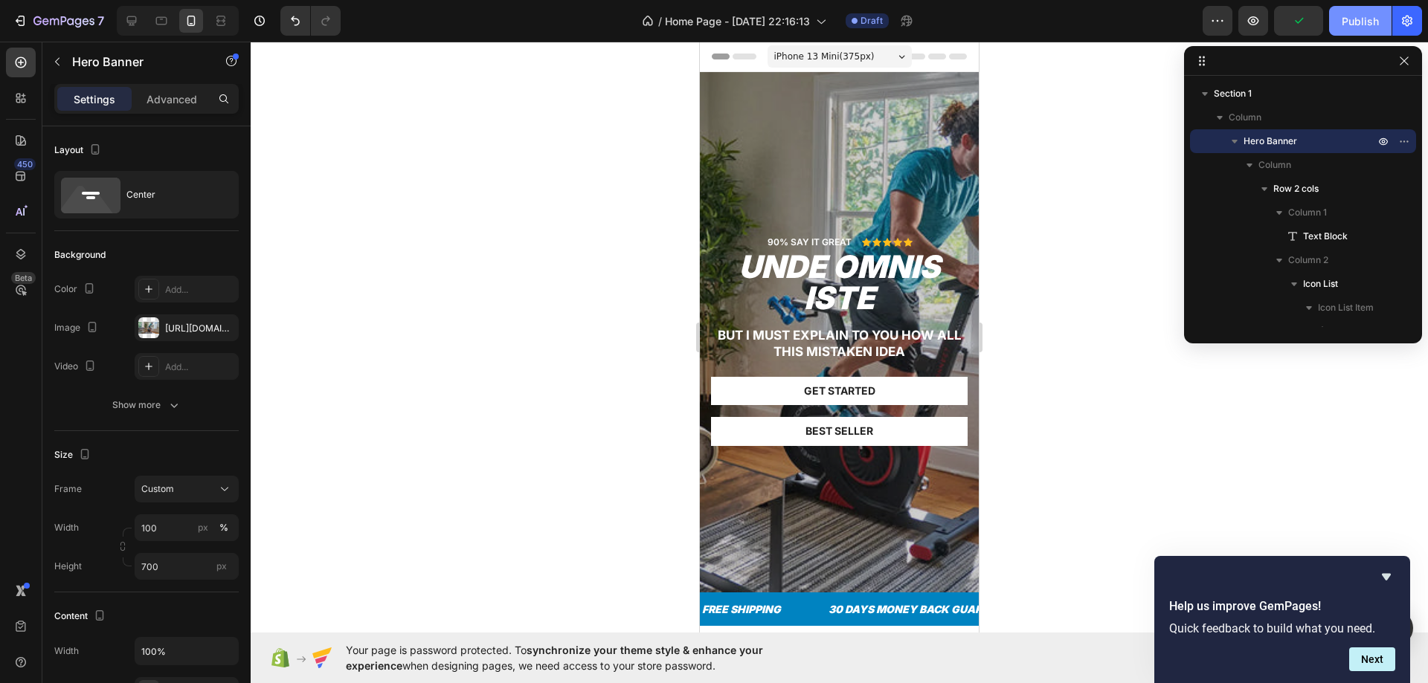
click at [1343, 22] on div "Publish" at bounding box center [1359, 21] width 37 height 16
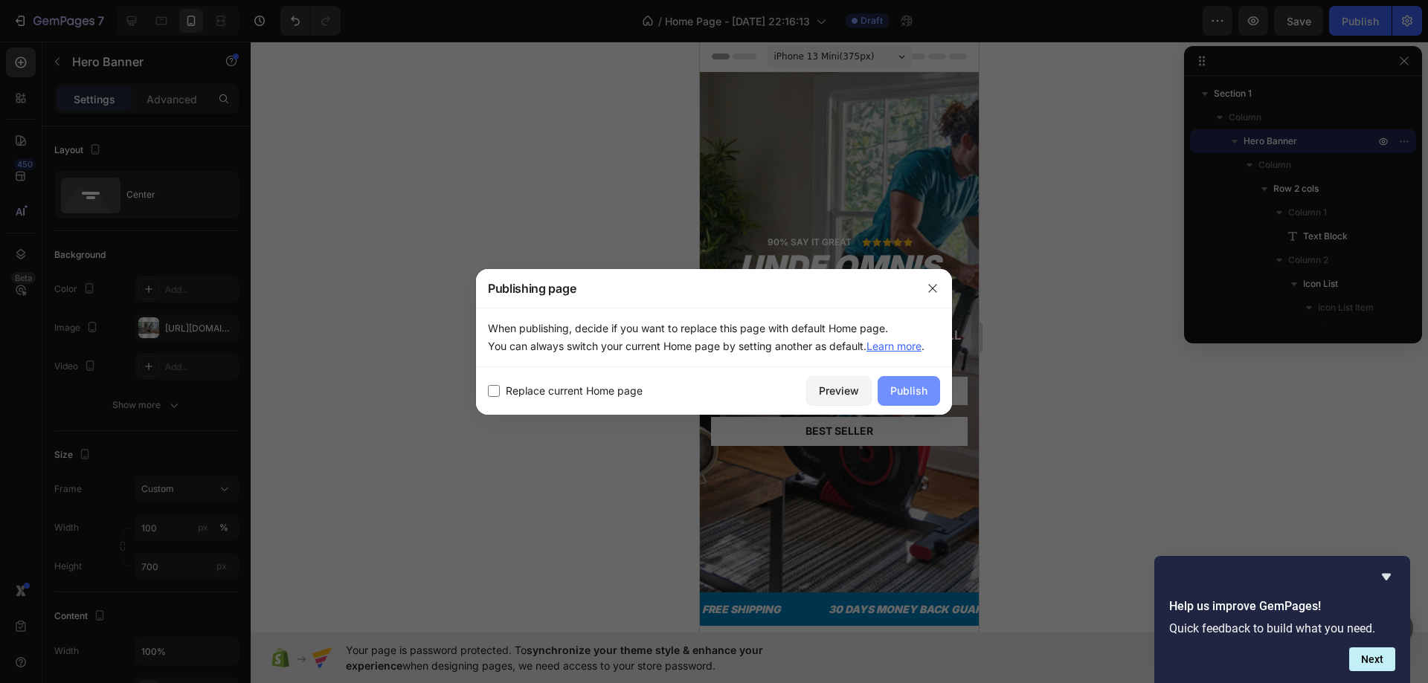
click at [924, 388] on div "Publish" at bounding box center [908, 391] width 37 height 16
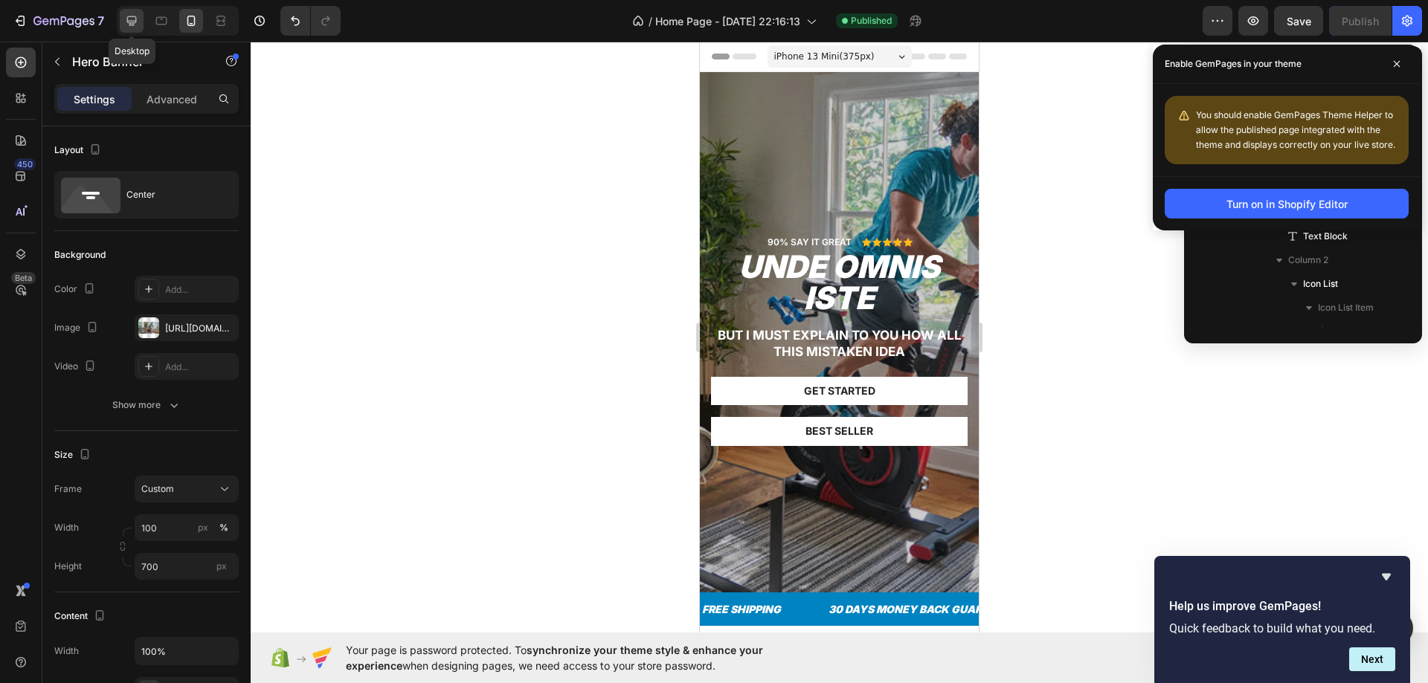
click at [139, 29] on div at bounding box center [132, 21] width 24 height 24
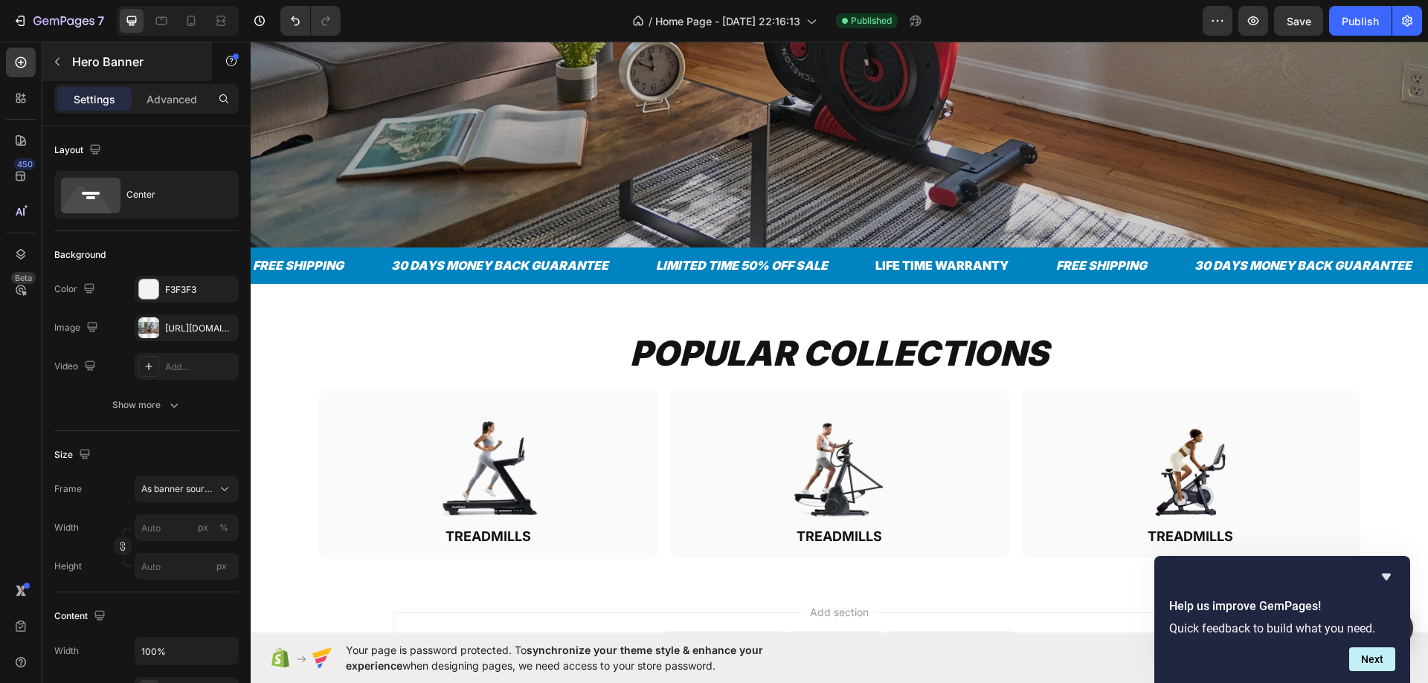
scroll to position [297, 0]
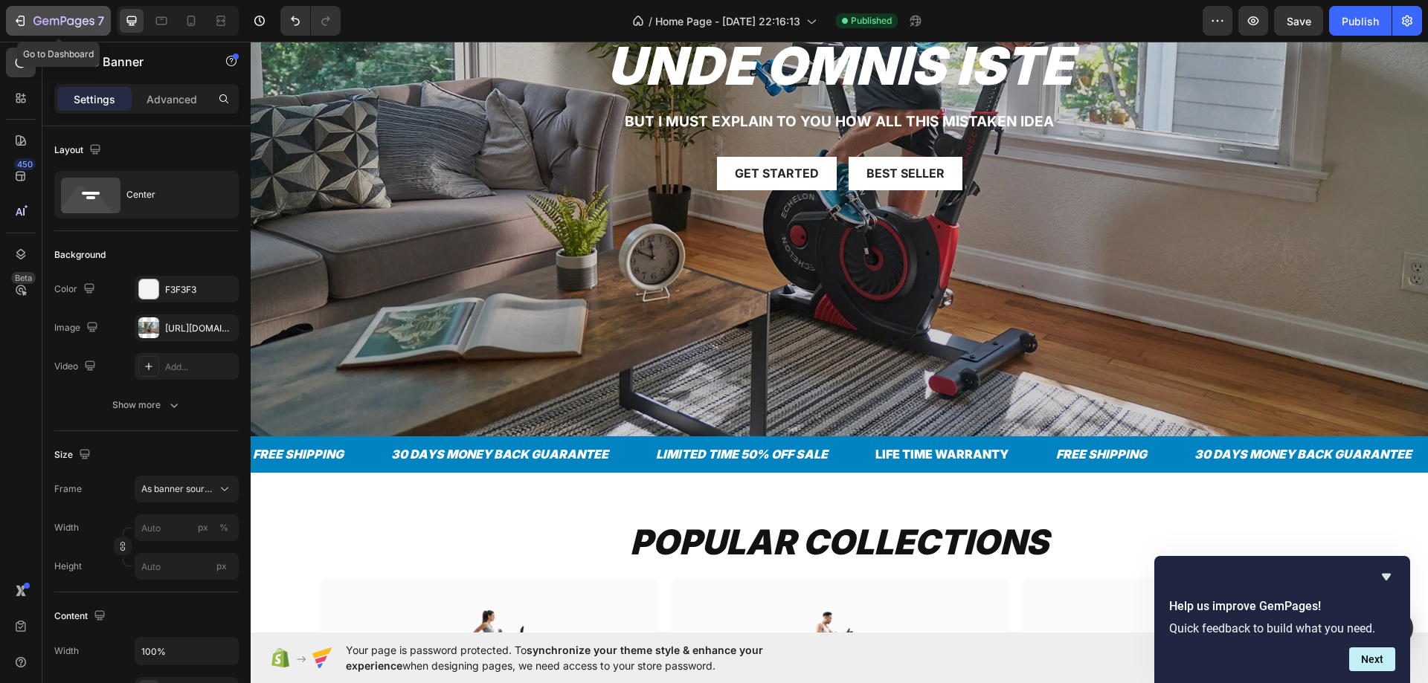
click at [28, 12] on div "7" at bounding box center [58, 21] width 91 height 18
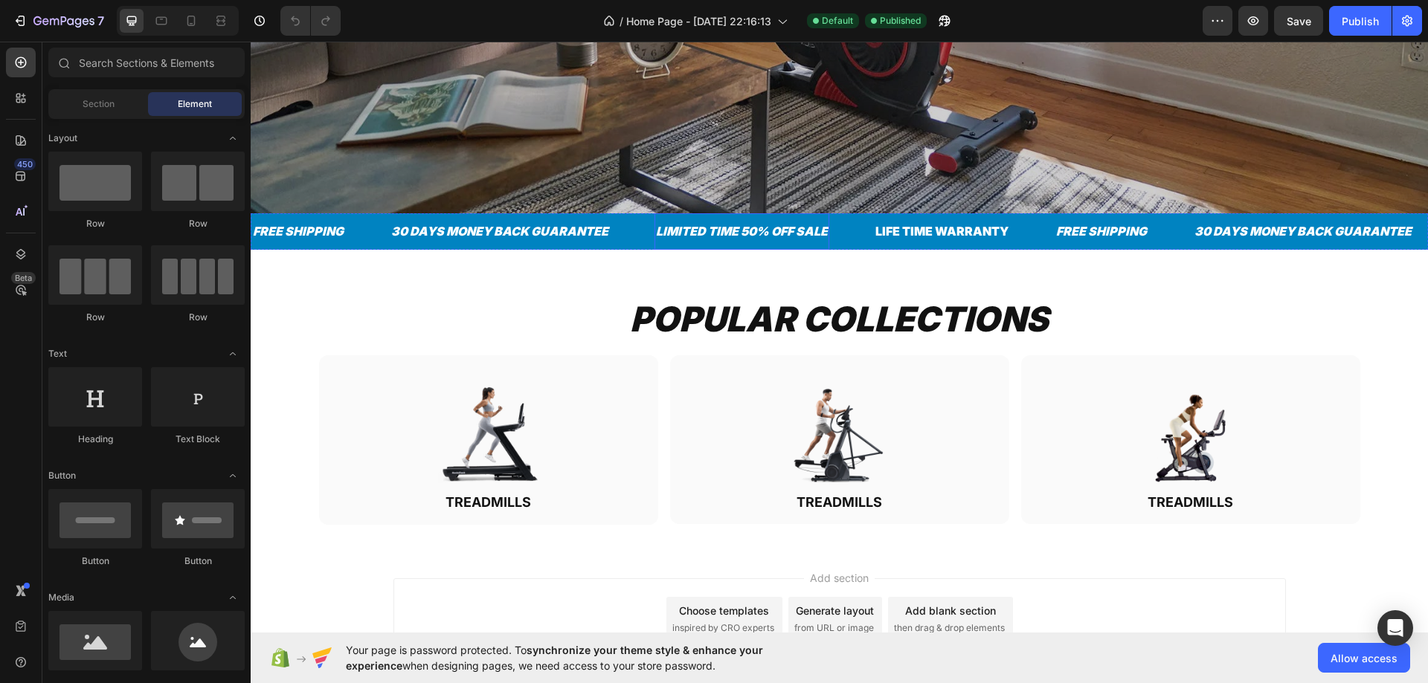
click at [760, 224] on div "LIMITED TIME 50% OFF SALE" at bounding box center [741, 231] width 175 height 25
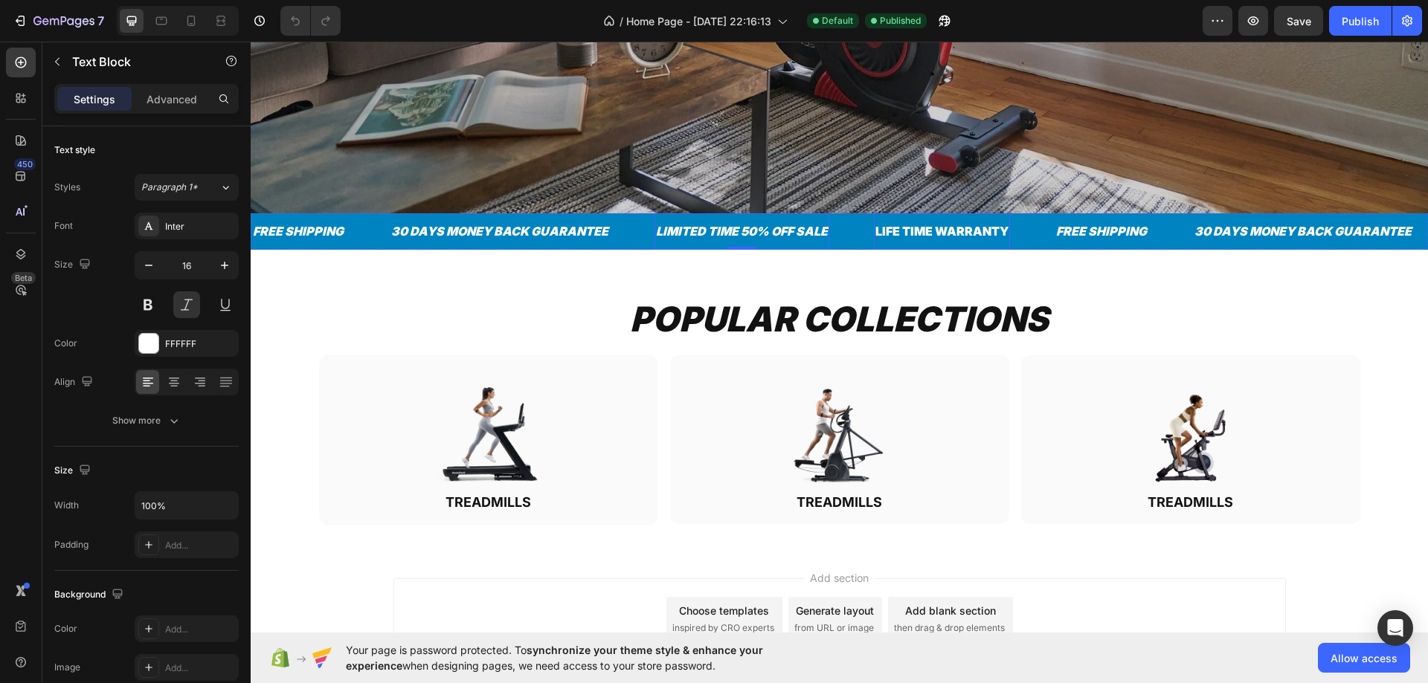
click at [922, 225] on div "LIFE TIME WARRANTY" at bounding box center [942, 231] width 136 height 25
click at [186, 307] on button at bounding box center [186, 304] width 27 height 27
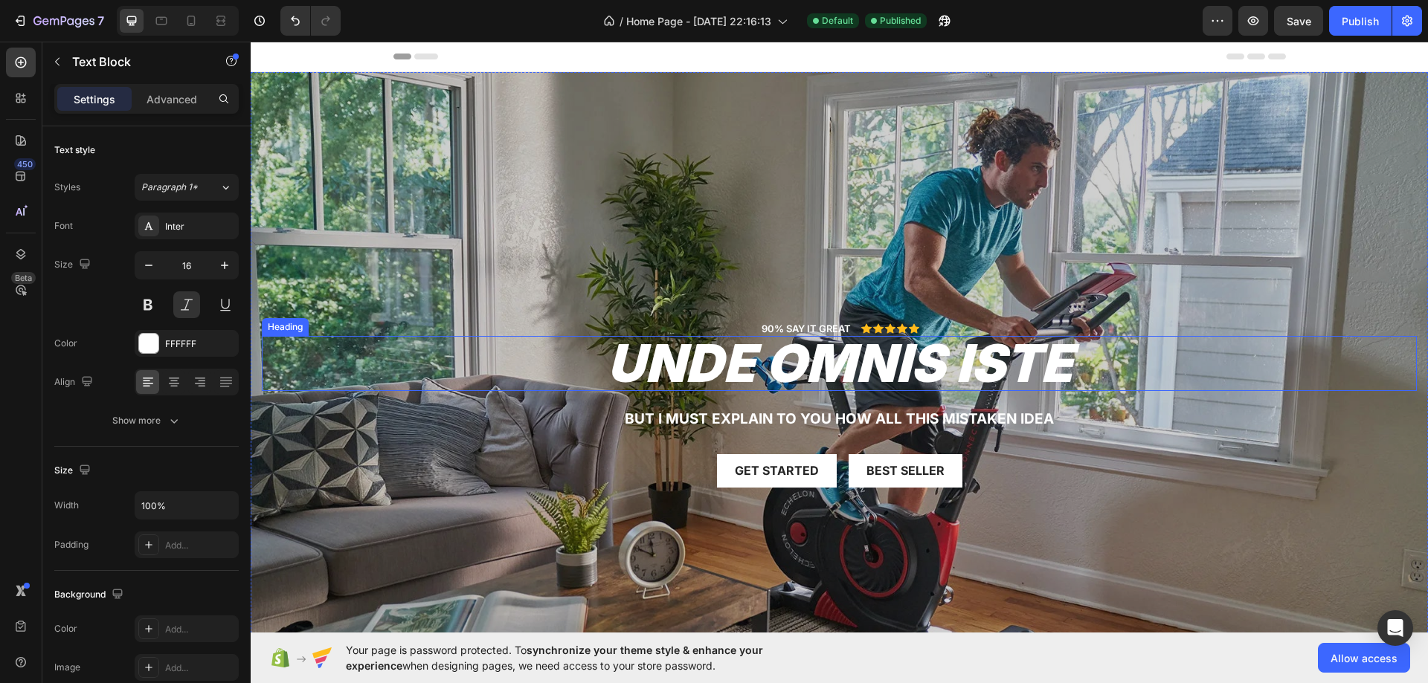
click at [817, 370] on h2 "unde omnis iste" at bounding box center [839, 363] width 1155 height 55
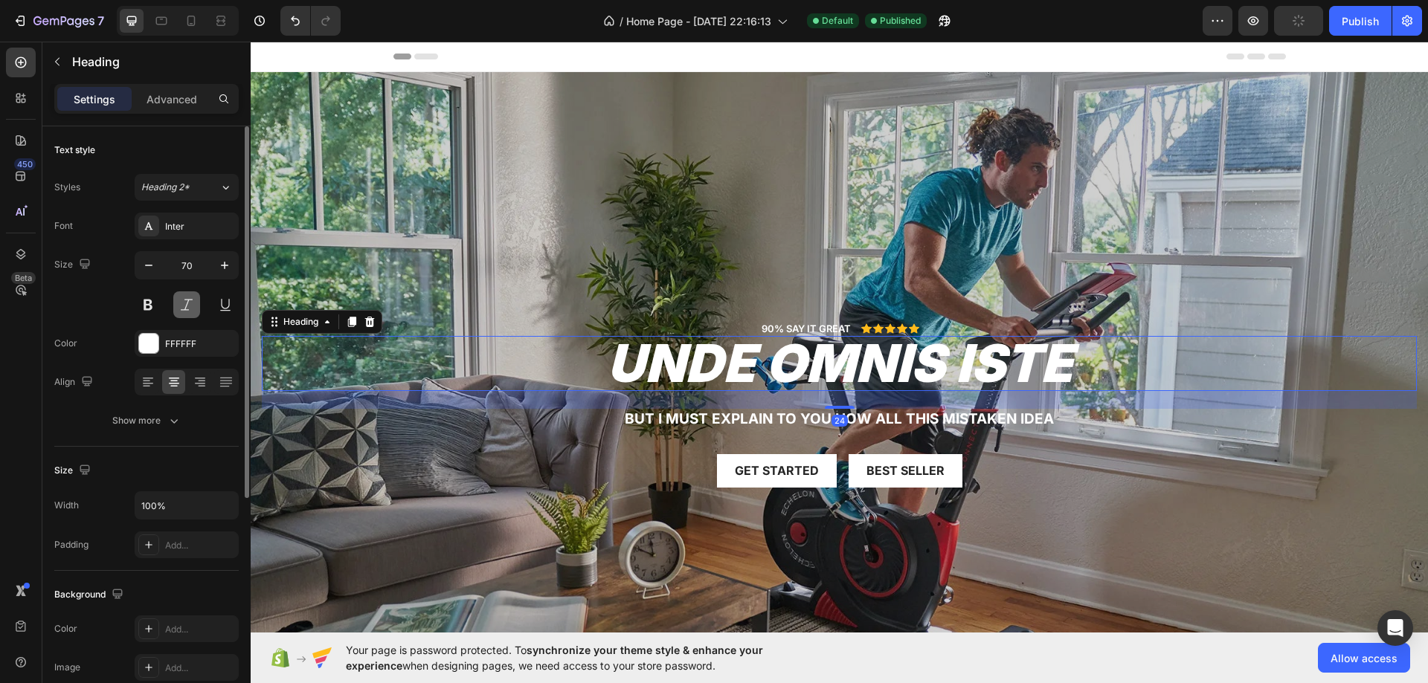
click at [175, 312] on button at bounding box center [186, 304] width 27 height 27
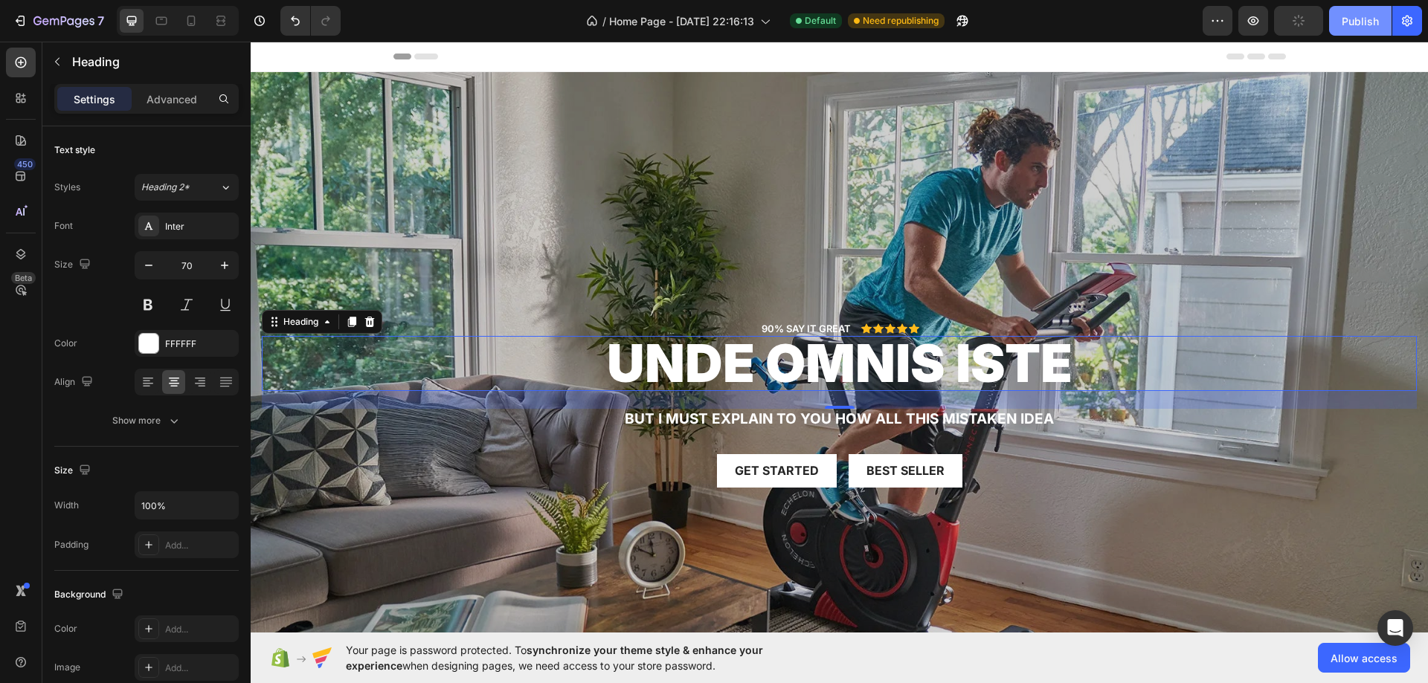
click at [1343, 19] on div "Publish" at bounding box center [1359, 21] width 37 height 16
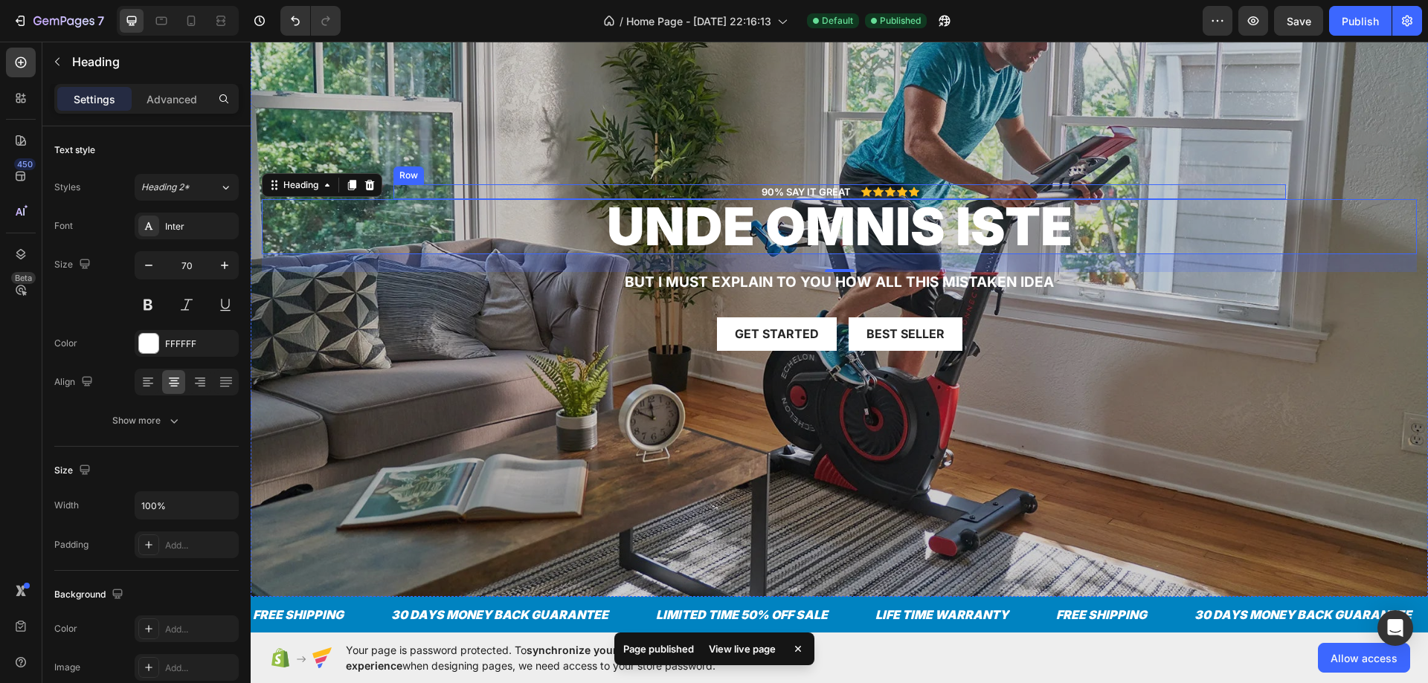
scroll to position [595, 0]
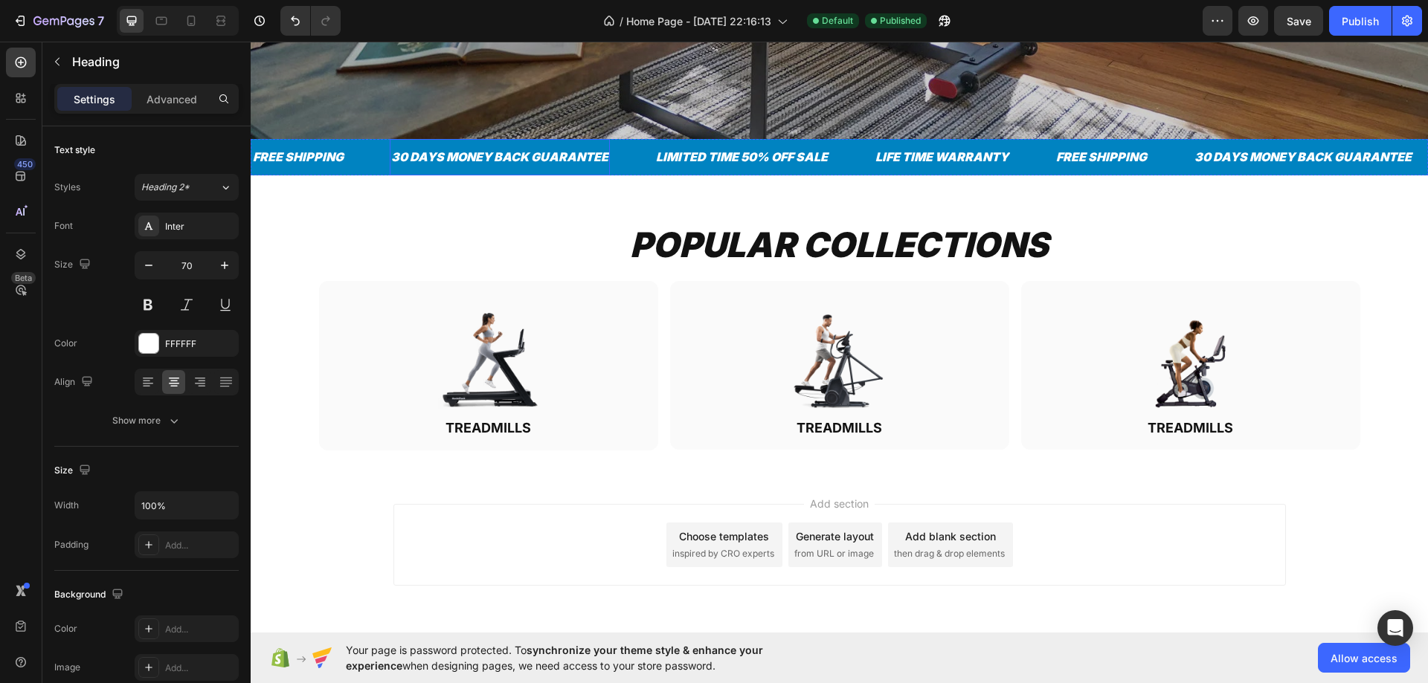
click at [475, 145] on div "30 DAYS MONEY BACK GUARANTEE" at bounding box center [500, 157] width 220 height 25
click at [178, 314] on button at bounding box center [186, 304] width 27 height 27
click at [701, 146] on div "LIMITED TIME 50% OFF SALE" at bounding box center [741, 157] width 175 height 25
click at [183, 306] on button at bounding box center [186, 304] width 27 height 27
click at [306, 151] on div "FREE SHIPPING" at bounding box center [298, 157] width 94 height 25
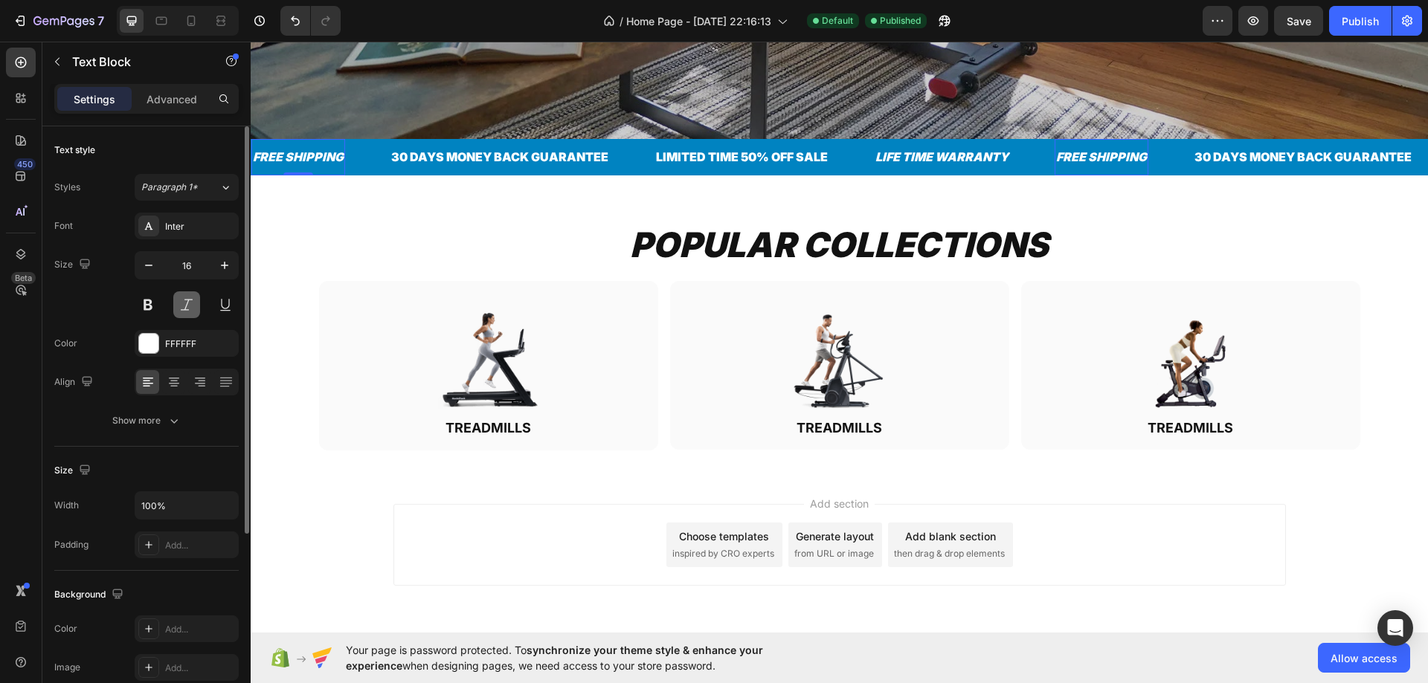
click at [187, 300] on button at bounding box center [186, 304] width 27 height 27
click at [917, 152] on div "LIFE TIME WARRANTY" at bounding box center [942, 157] width 136 height 25
click at [187, 300] on button at bounding box center [186, 304] width 27 height 27
click at [706, 238] on h2 "POPULAR COLLECTIONS" at bounding box center [839, 246] width 892 height 48
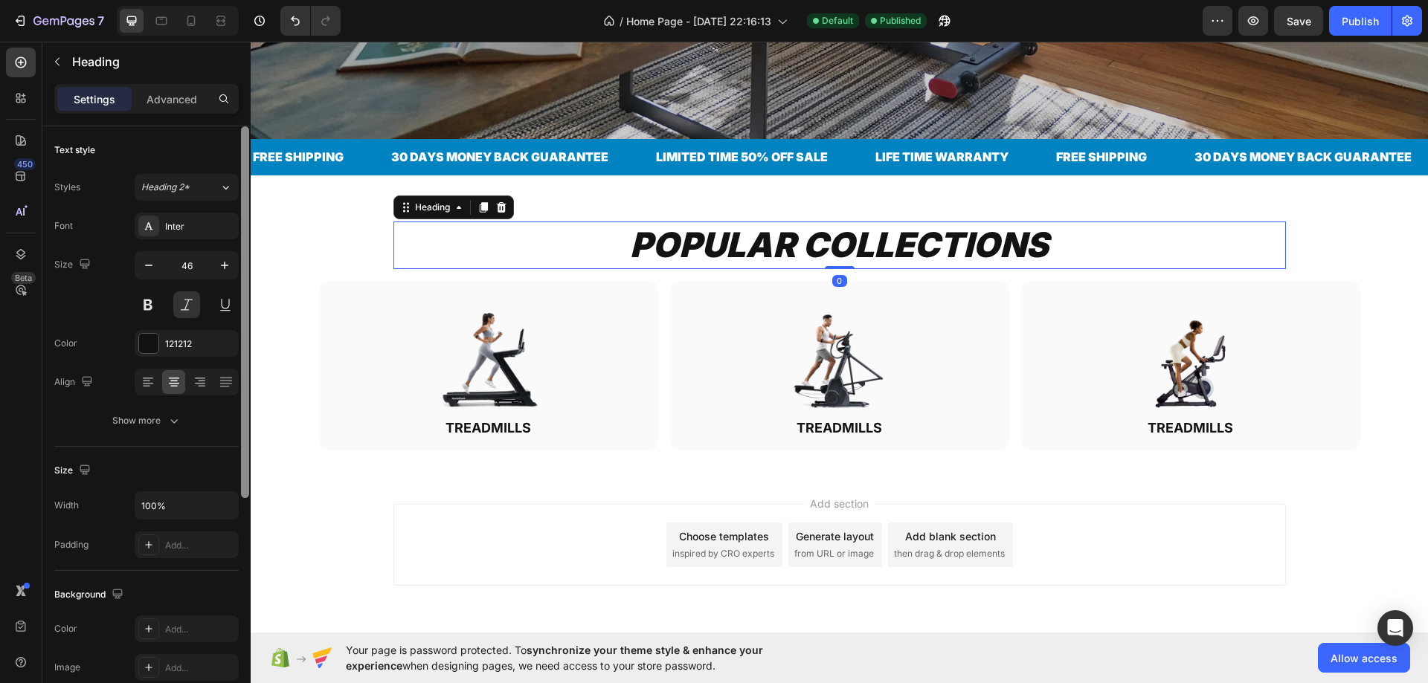
drag, startPoint x: 199, startPoint y: 307, endPoint x: 242, endPoint y: 291, distance: 46.8
click at [197, 307] on button at bounding box center [186, 304] width 27 height 27
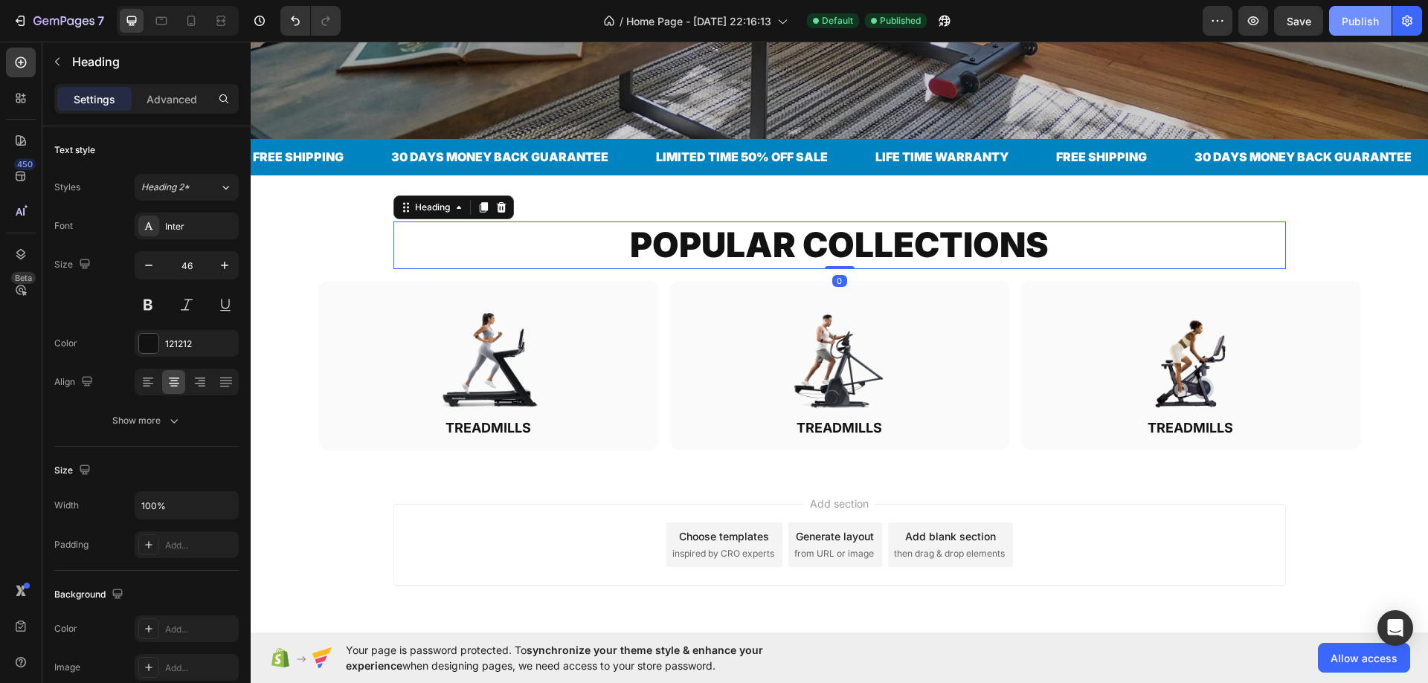
click at [1358, 21] on div "Publish" at bounding box center [1359, 21] width 37 height 16
click at [854, 422] on h2 "TREADMILLS" at bounding box center [839, 428] width 315 height 20
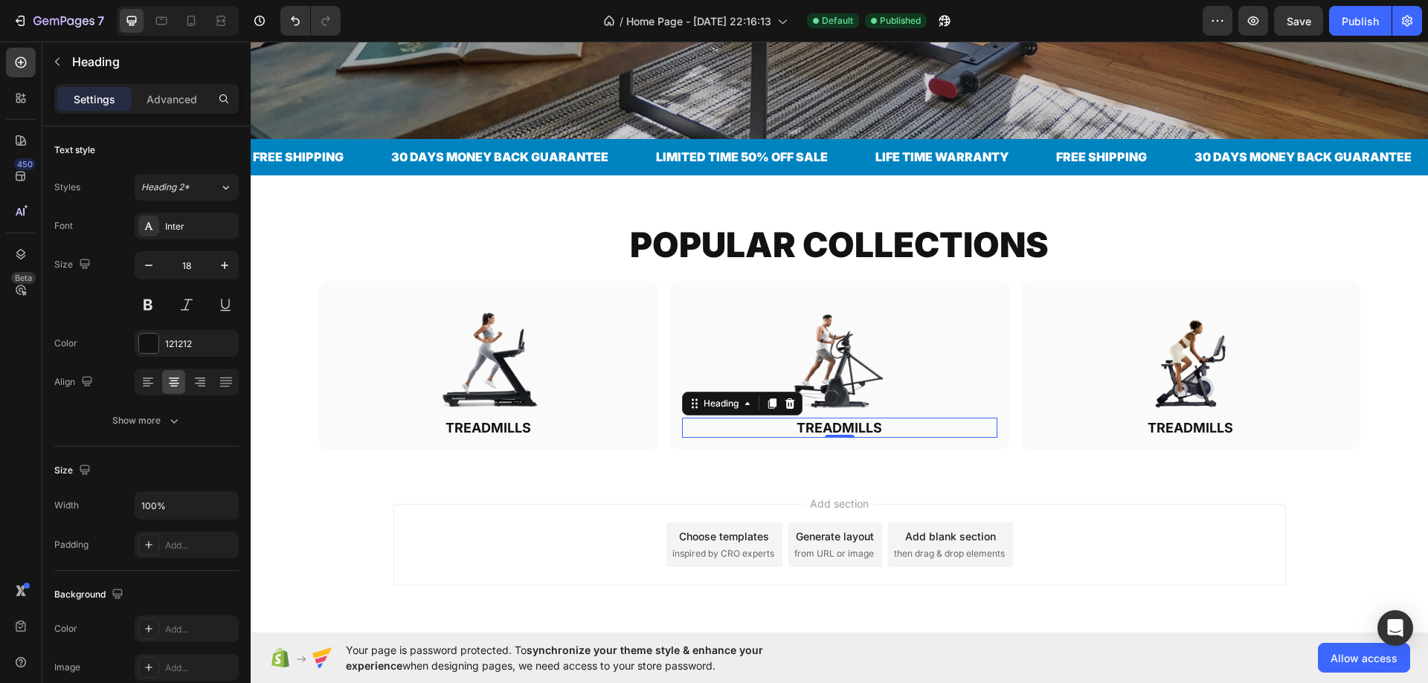
click at [839, 427] on h2 "TREADMILLS" at bounding box center [839, 428] width 315 height 20
click at [839, 427] on p "TREADMILLS" at bounding box center [839, 427] width 312 height 17
click at [826, 428] on p "TREADMILLS" at bounding box center [839, 427] width 312 height 17
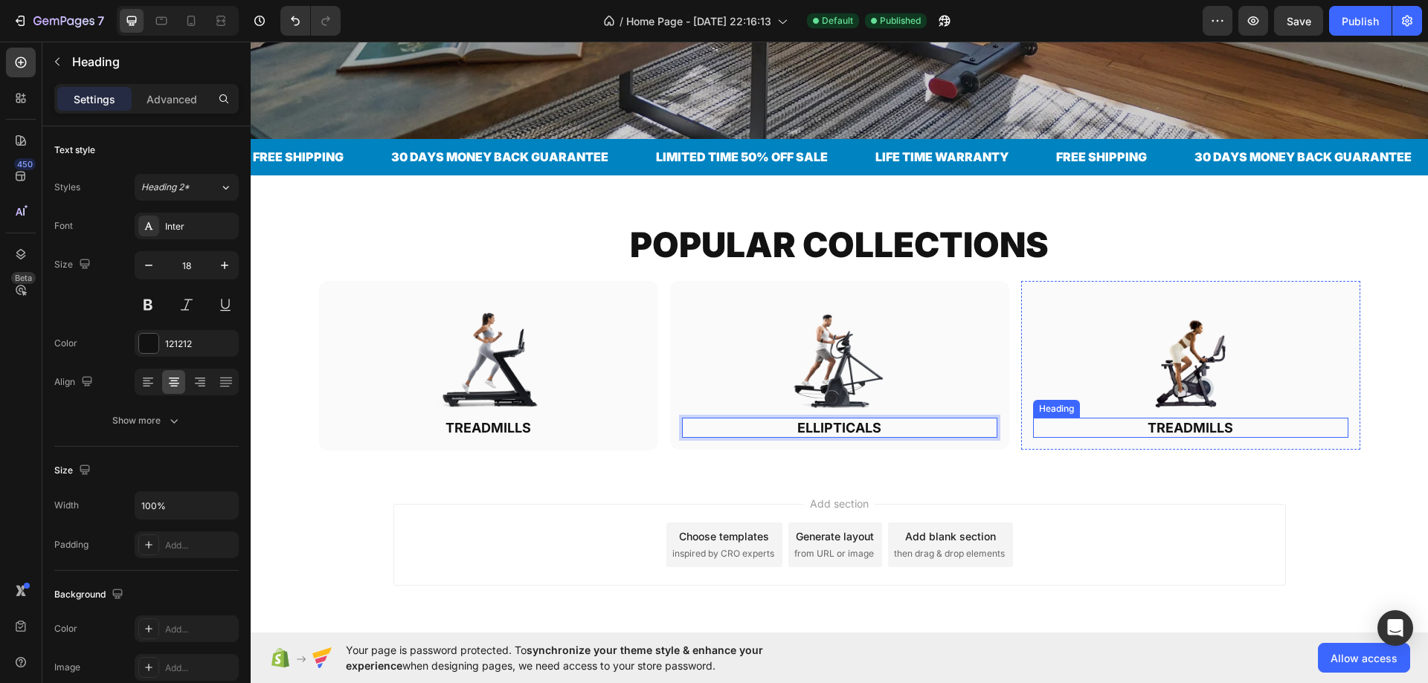
click at [1226, 427] on h2 "TREADMILLS" at bounding box center [1190, 428] width 315 height 20
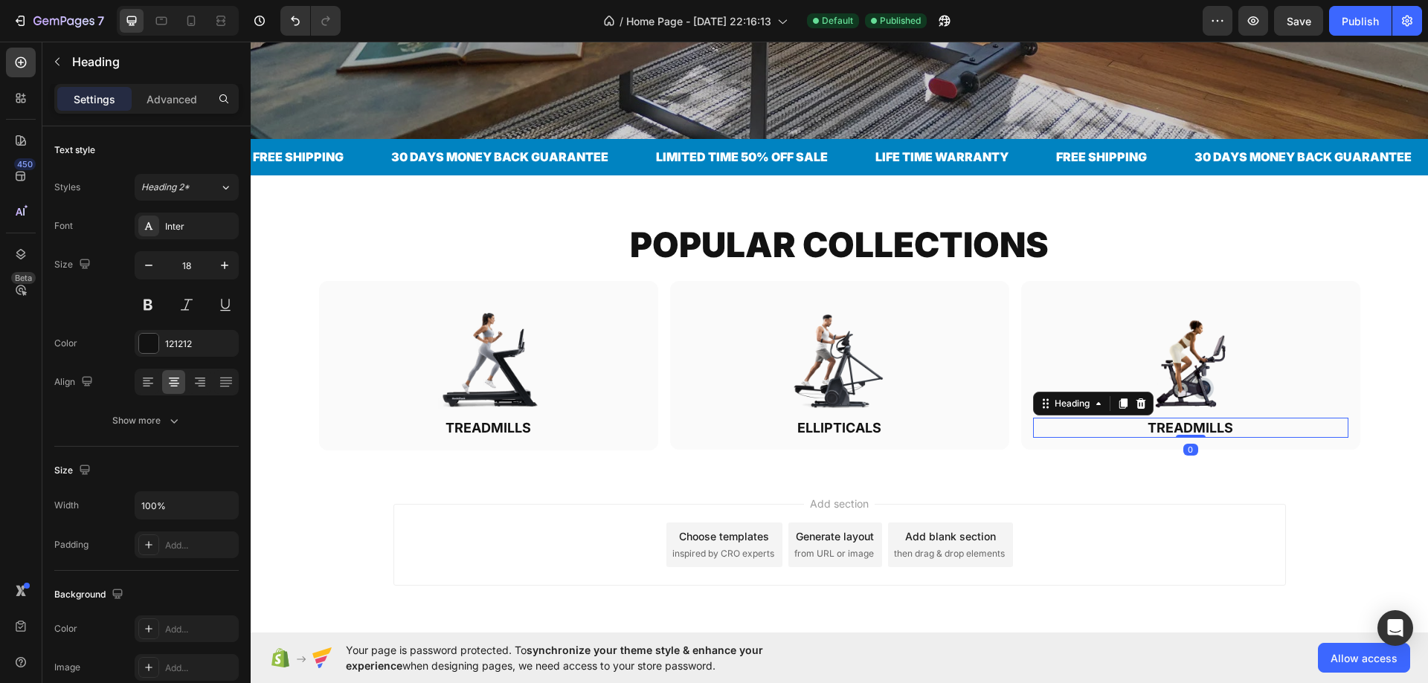
click at [1225, 426] on h2 "TREADMILLS" at bounding box center [1190, 428] width 315 height 20
click at [1225, 426] on p "TREADMILLS" at bounding box center [1190, 427] width 312 height 17
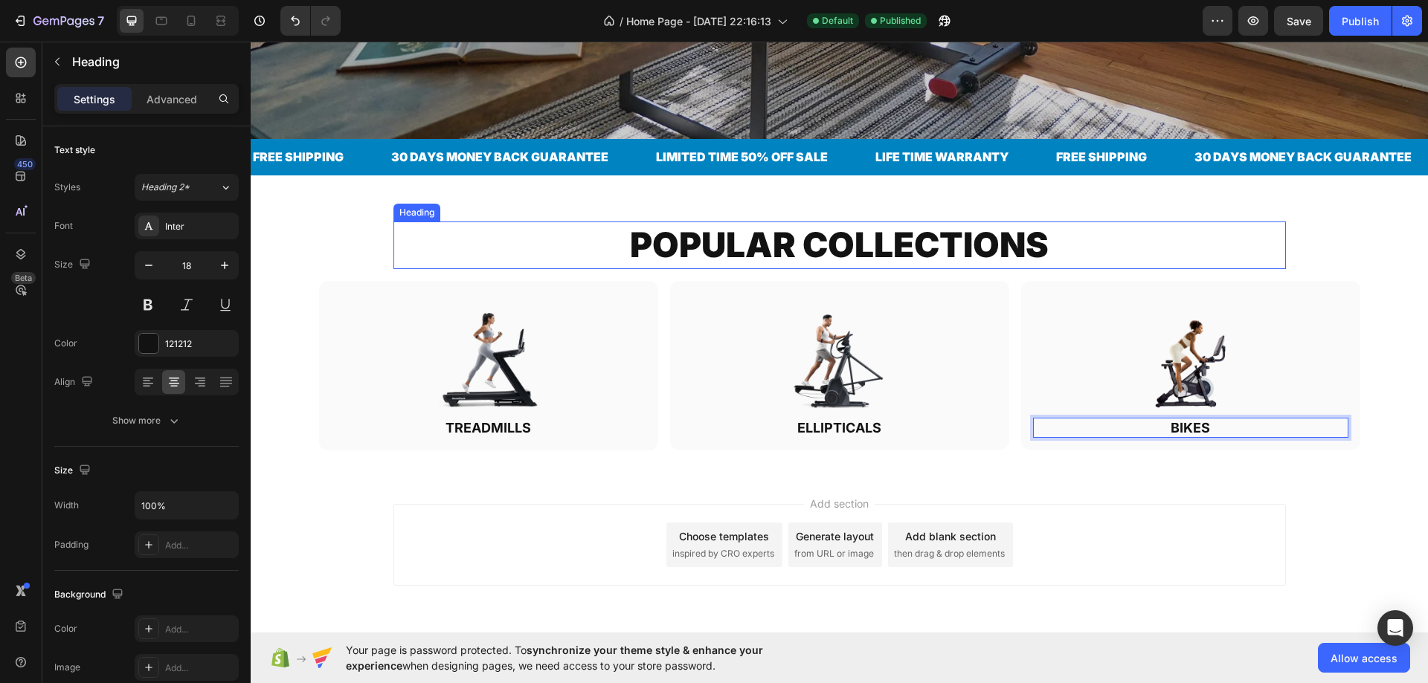
click at [1231, 245] on h2 "POPULAR COLLECTIONS" at bounding box center [839, 246] width 892 height 48
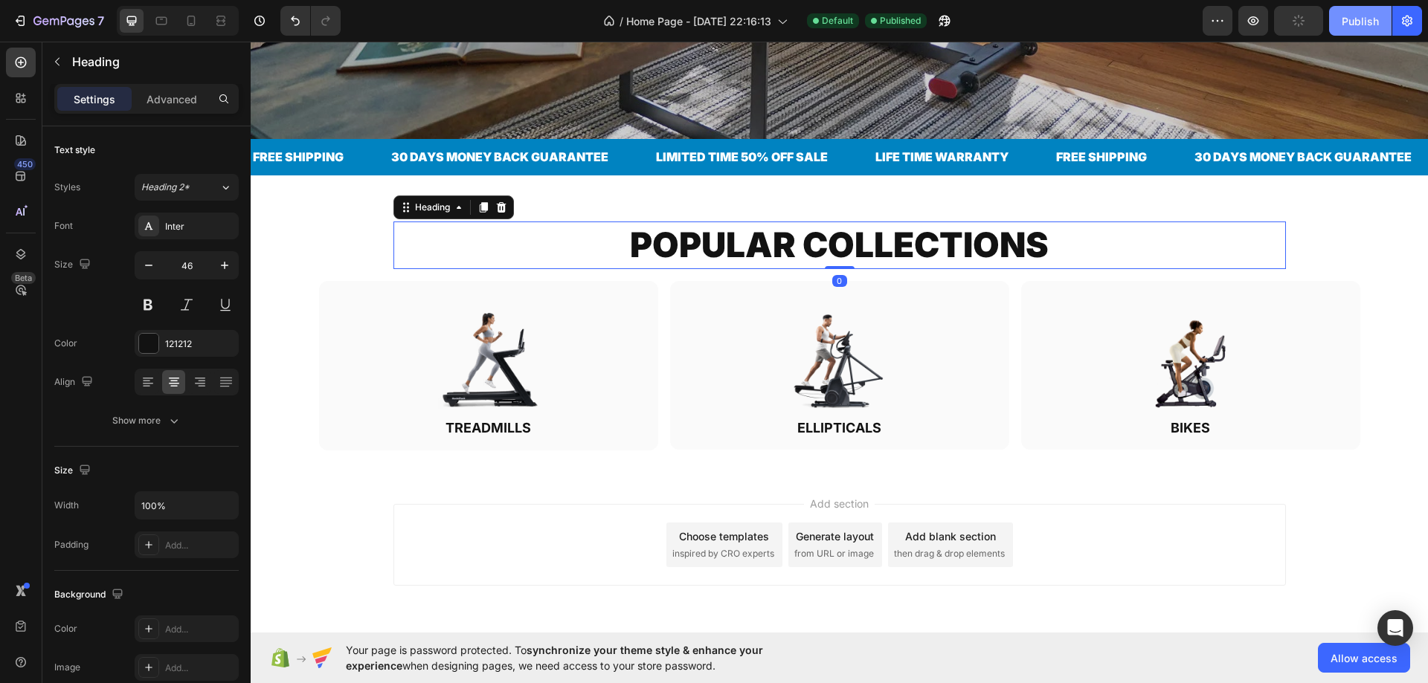
click at [1361, 22] on div "Publish" at bounding box center [1359, 21] width 37 height 16
click at [91, 59] on p "Heading" at bounding box center [152, 62] width 161 height 18
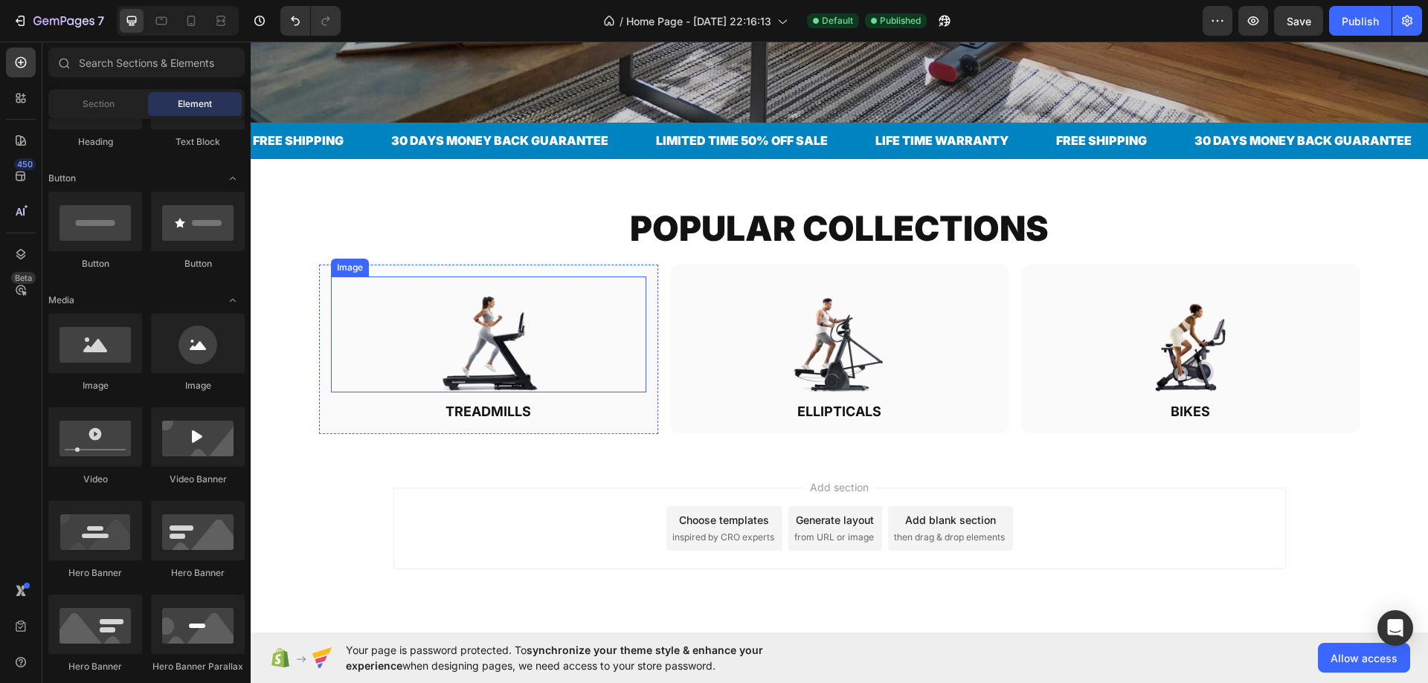
scroll to position [644, 0]
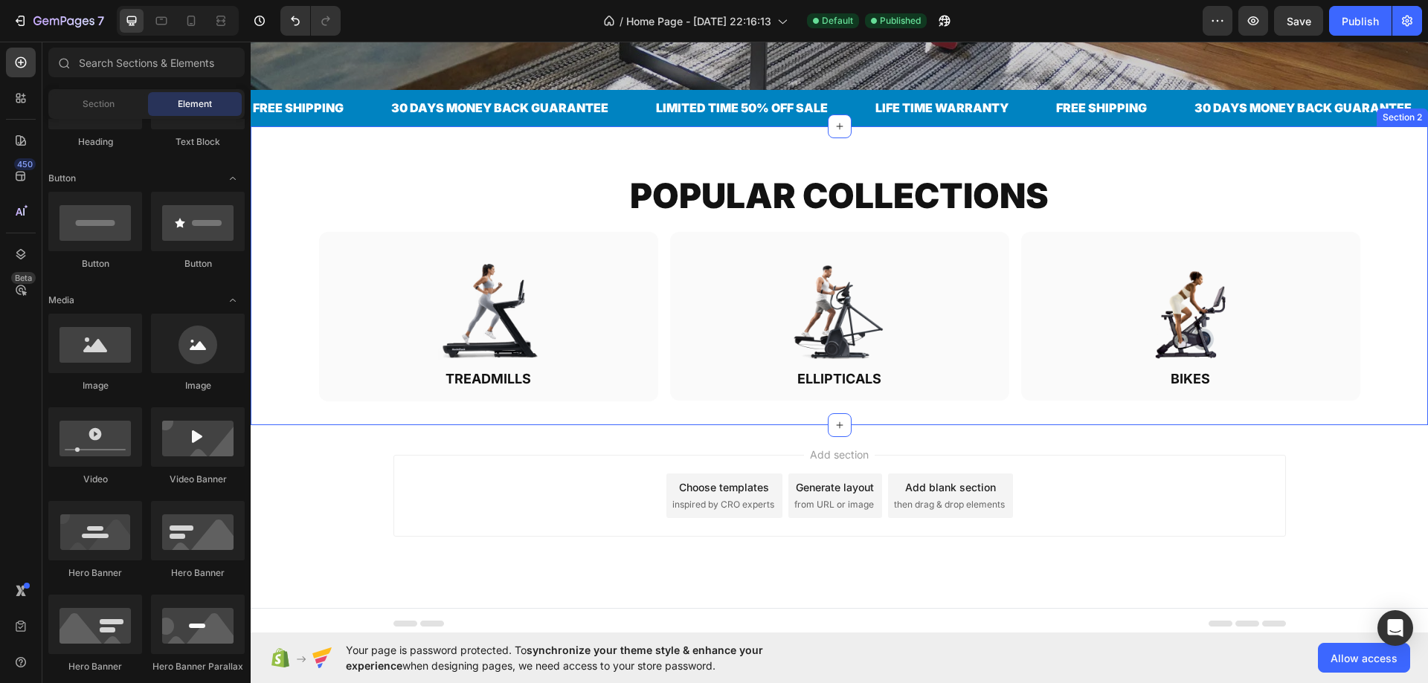
click at [787, 410] on div "POPULAR COLLECTIONS Heading Row Image TREADMILLS Heading Row Image ELLIPTICALS …" at bounding box center [839, 275] width 1177 height 298
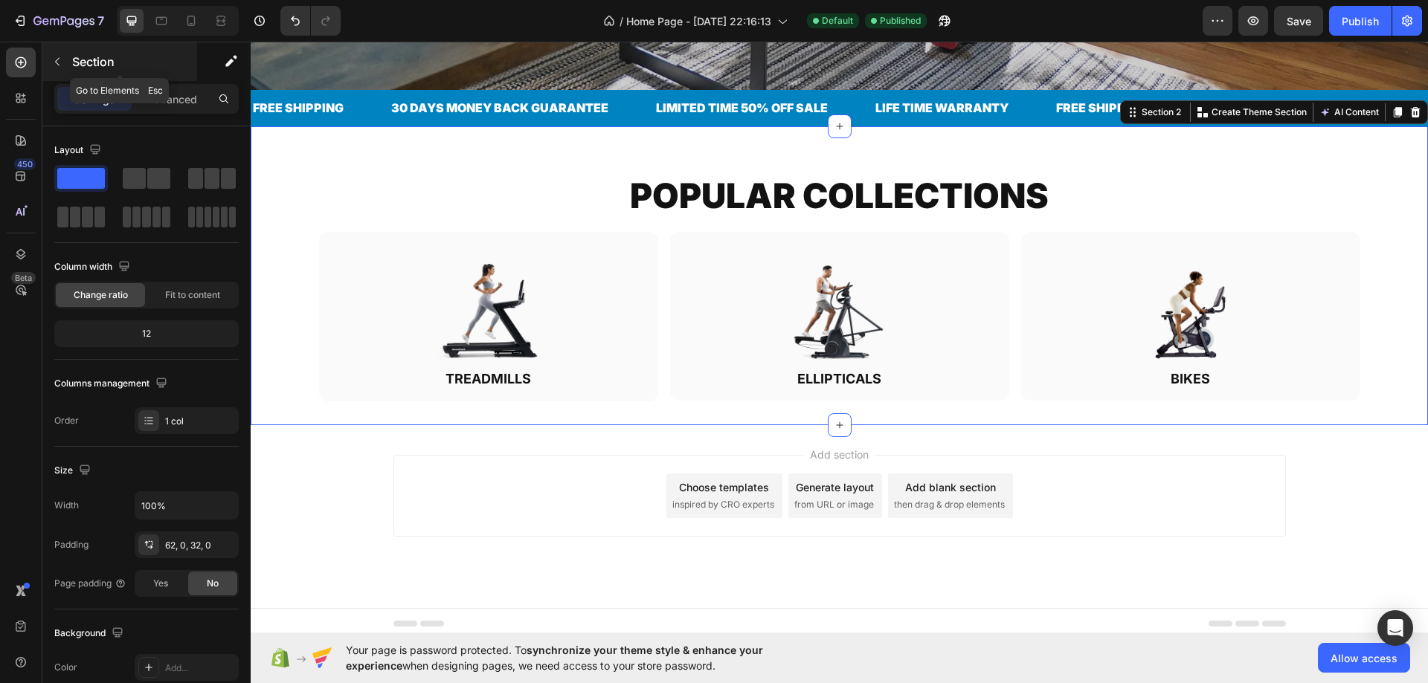
click at [60, 68] on button "button" at bounding box center [57, 62] width 24 height 24
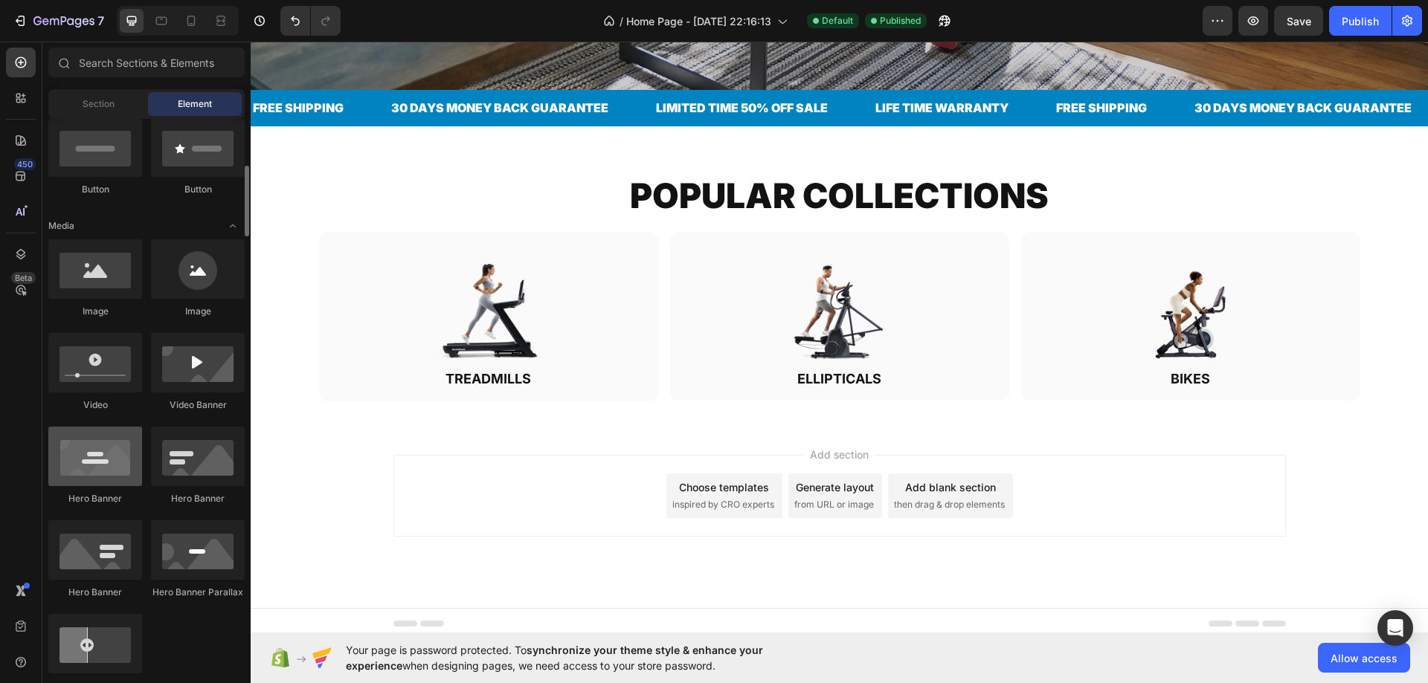
scroll to position [0, 0]
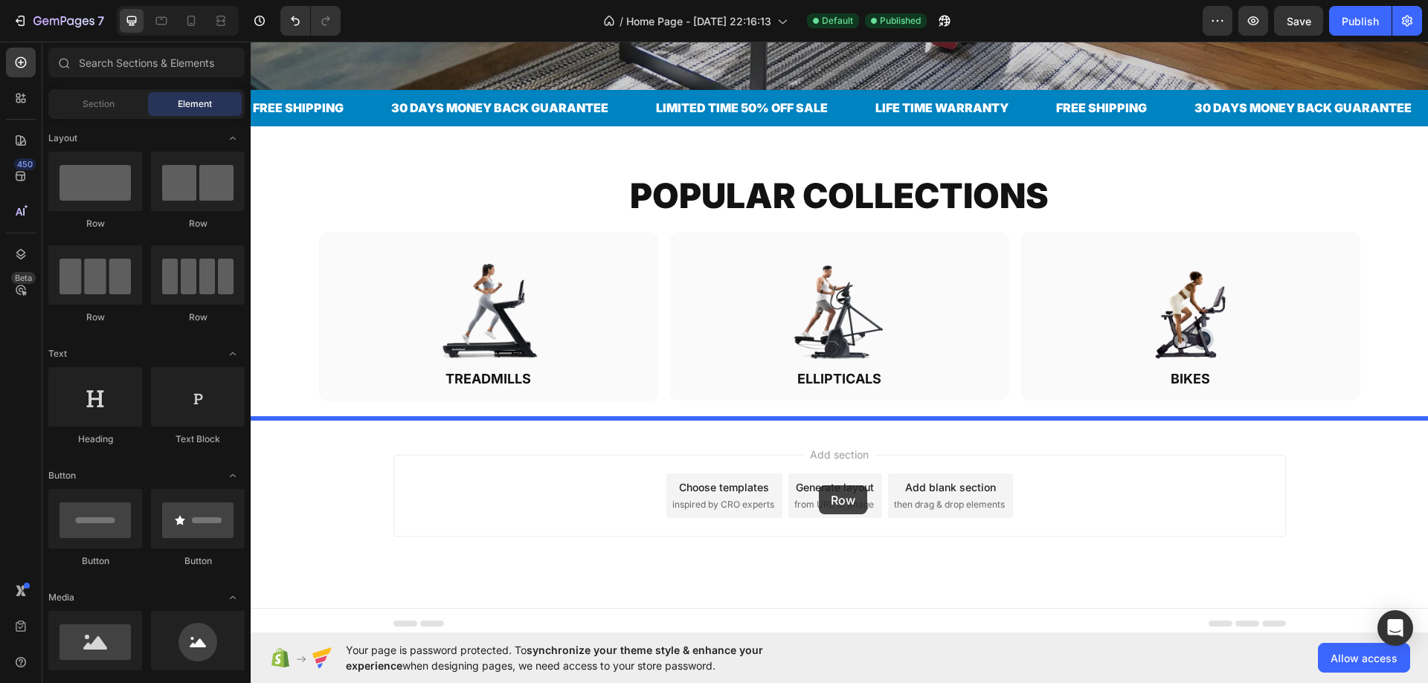
drag, startPoint x: 367, startPoint y: 244, endPoint x: 819, endPoint y: 486, distance: 511.9
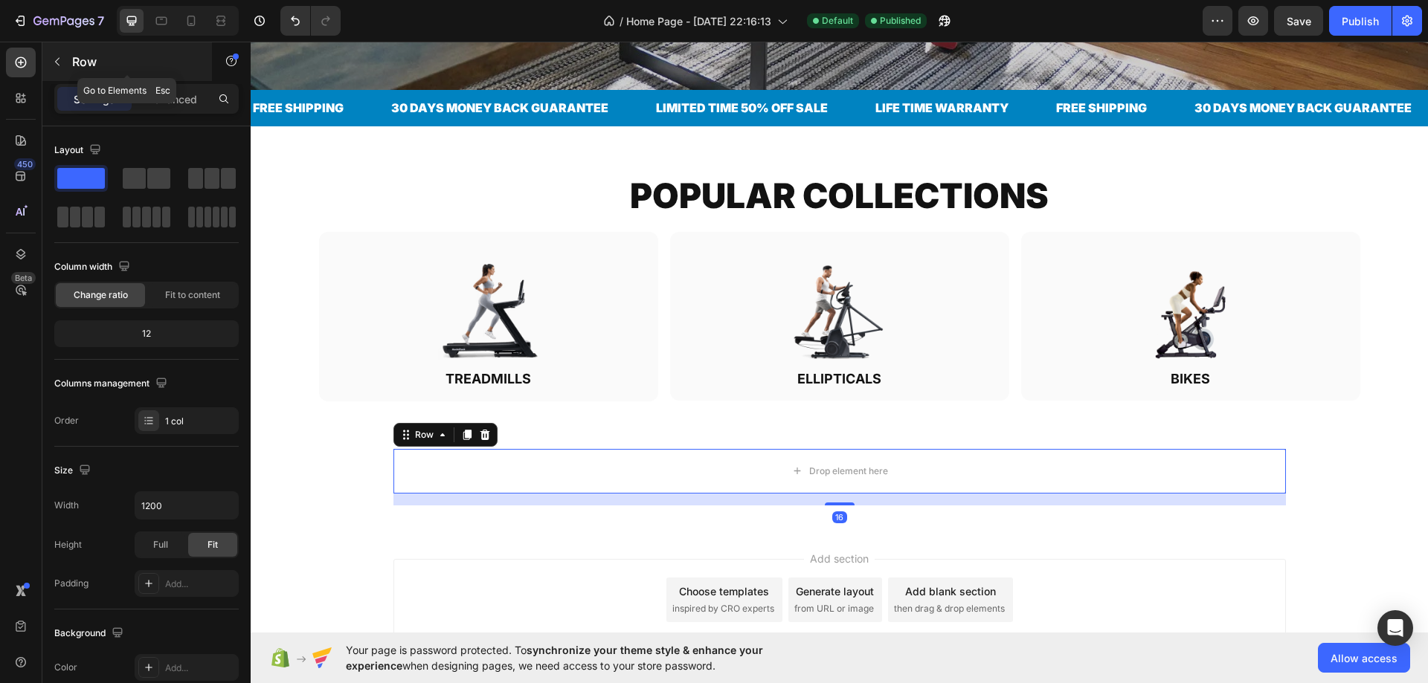
click at [73, 61] on p "Row" at bounding box center [135, 62] width 126 height 18
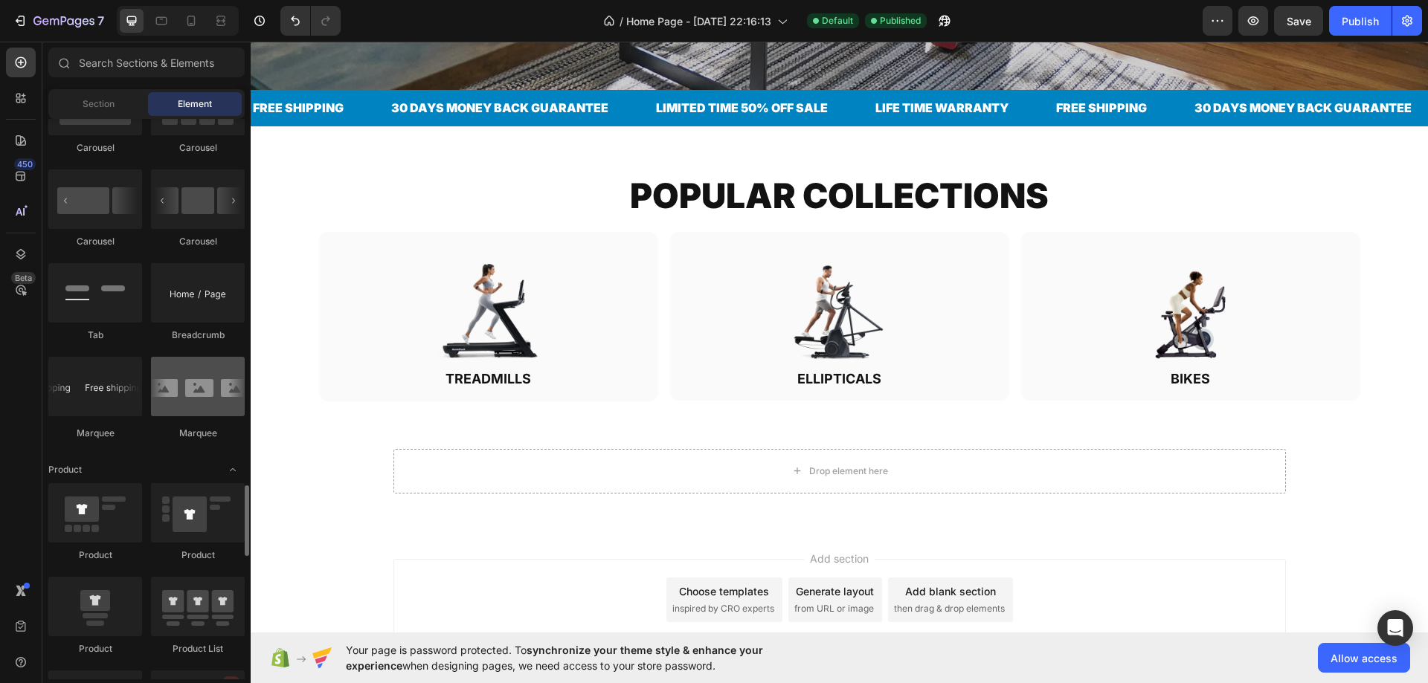
scroll to position [1859, 0]
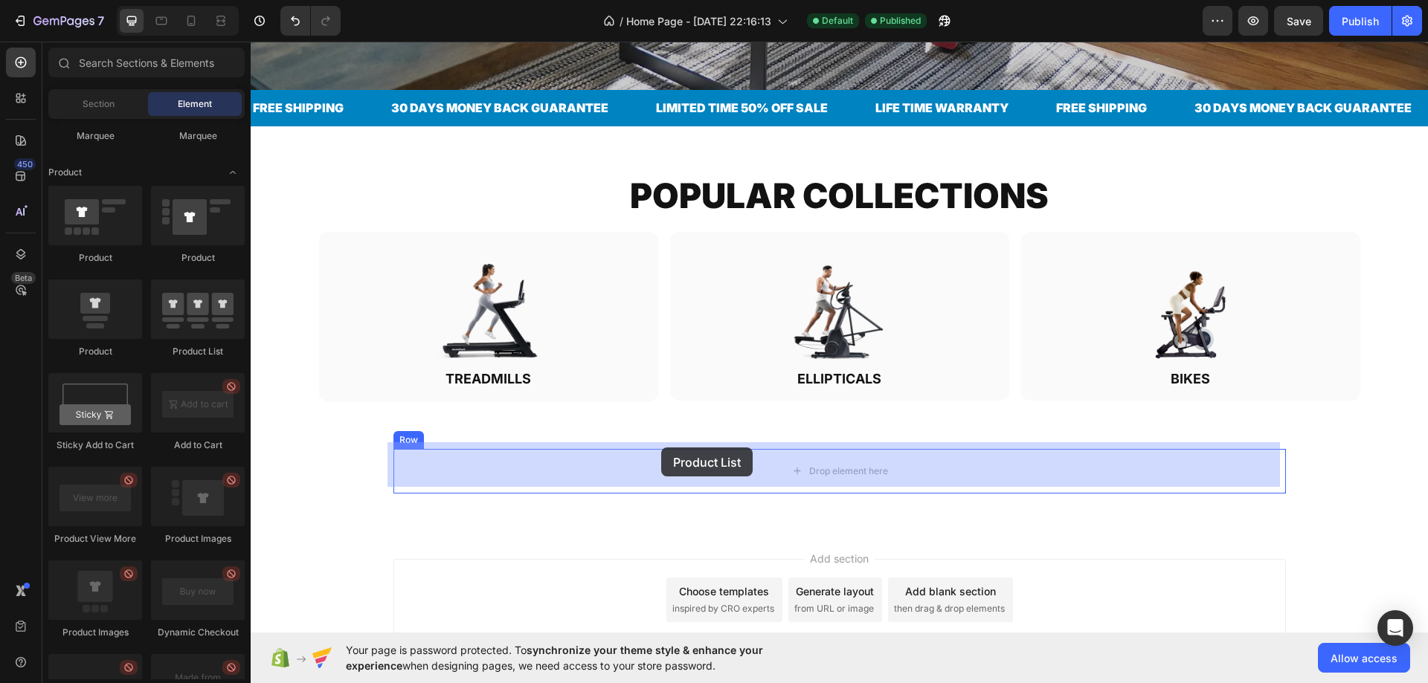
drag, startPoint x: 496, startPoint y: 353, endPoint x: 474, endPoint y: 249, distance: 106.5
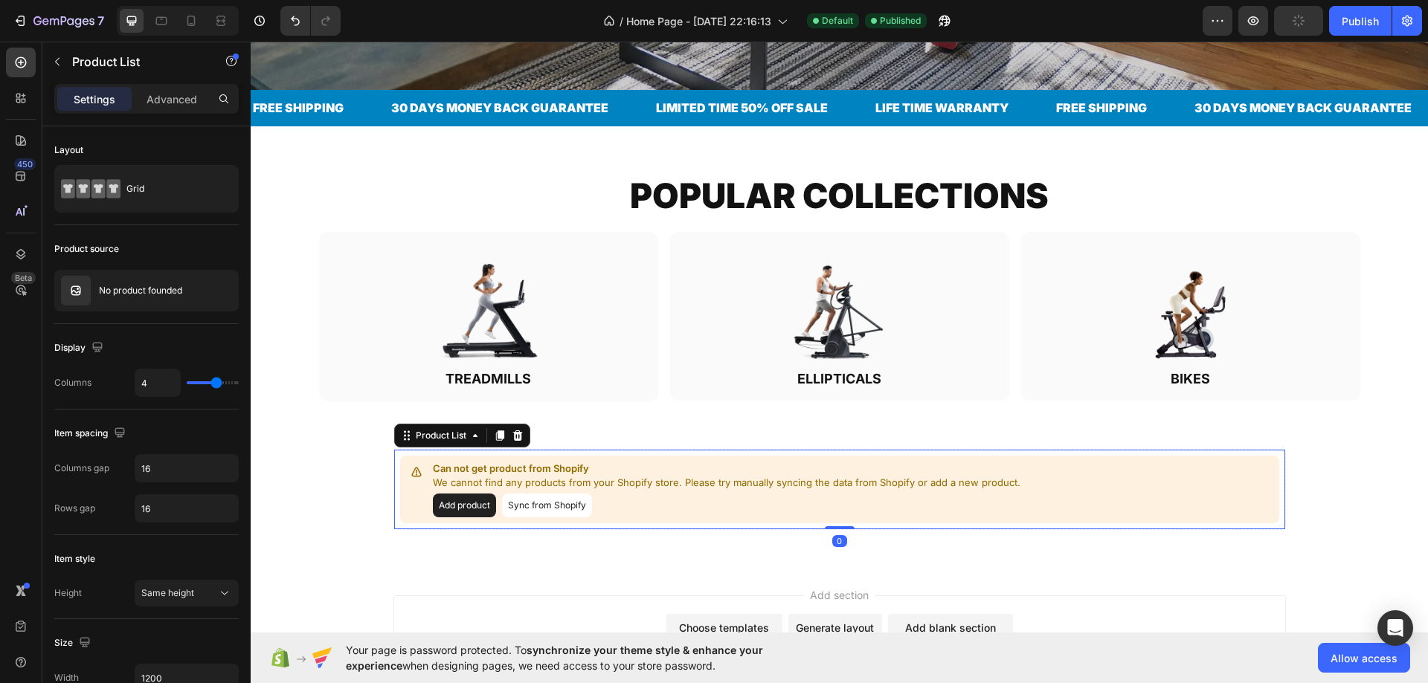
click at [608, 476] on p "We cannot find any products from your Shopify store. Please try manually syncin…" at bounding box center [726, 483] width 587 height 15
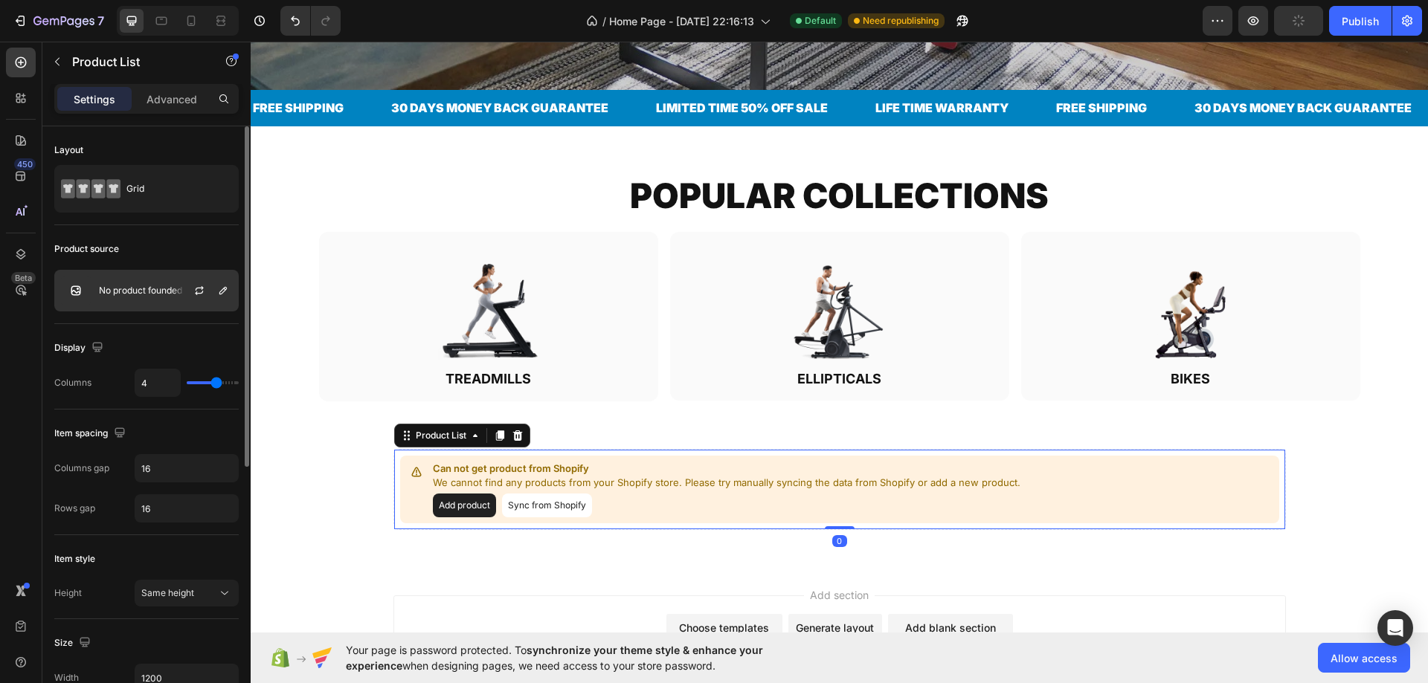
click at [151, 282] on div "No product founded" at bounding box center [146, 291] width 184 height 42
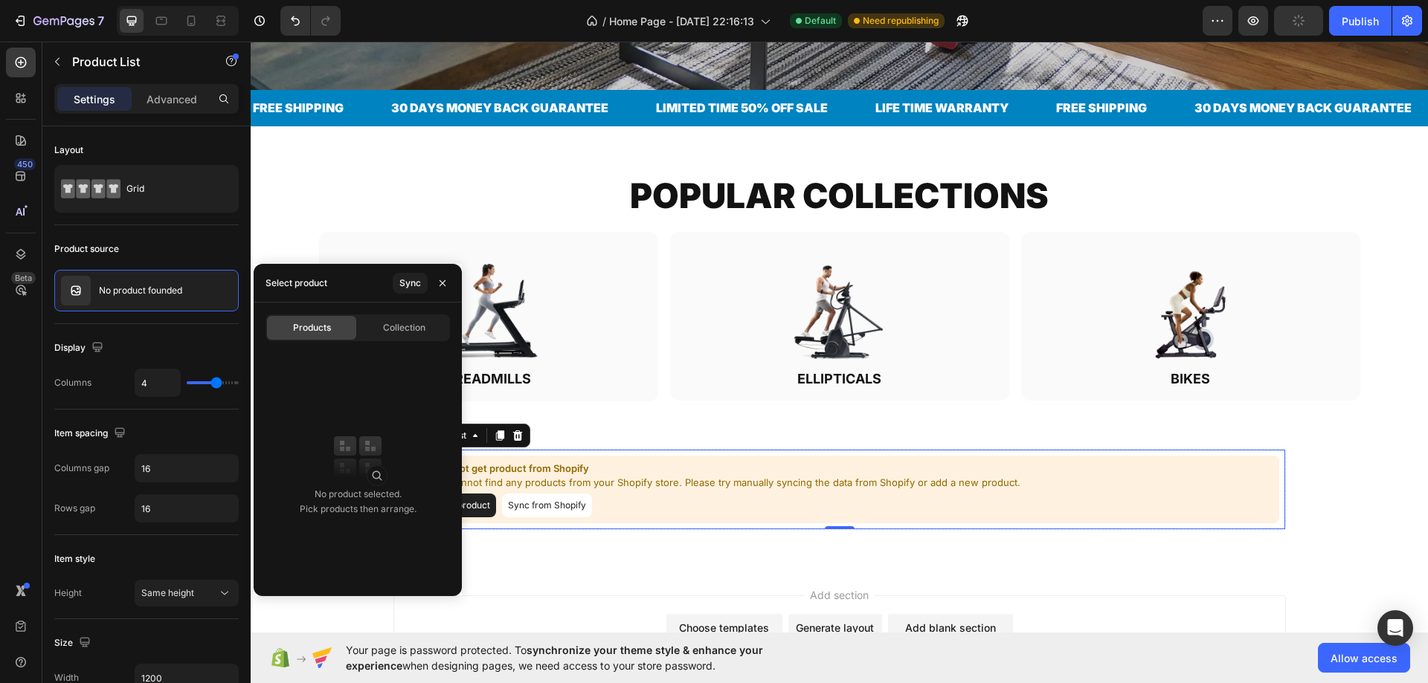
click at [389, 315] on div "Products Collection" at bounding box center [357, 328] width 184 height 27
click at [390, 330] on span "Collection" at bounding box center [404, 327] width 42 height 13
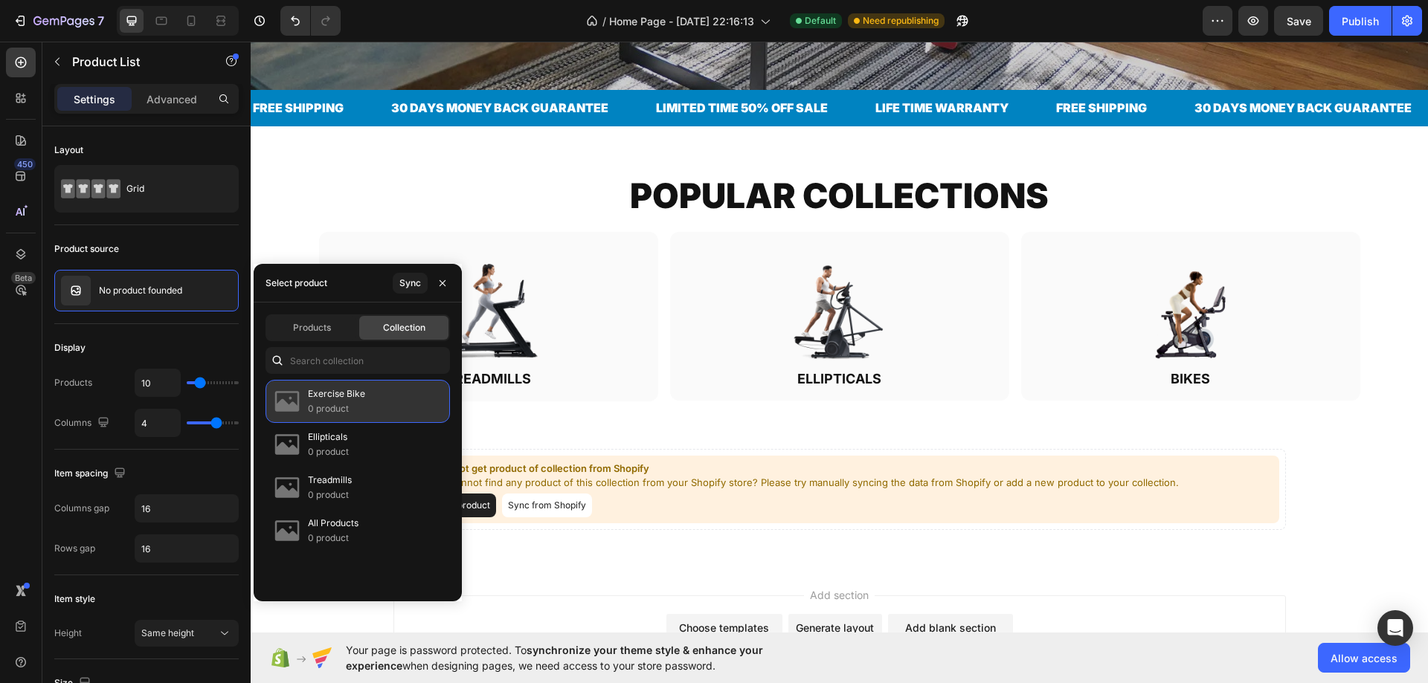
click at [329, 407] on p "0 product" at bounding box center [336, 409] width 57 height 15
click at [410, 277] on div "Sync" at bounding box center [410, 283] width 22 height 13
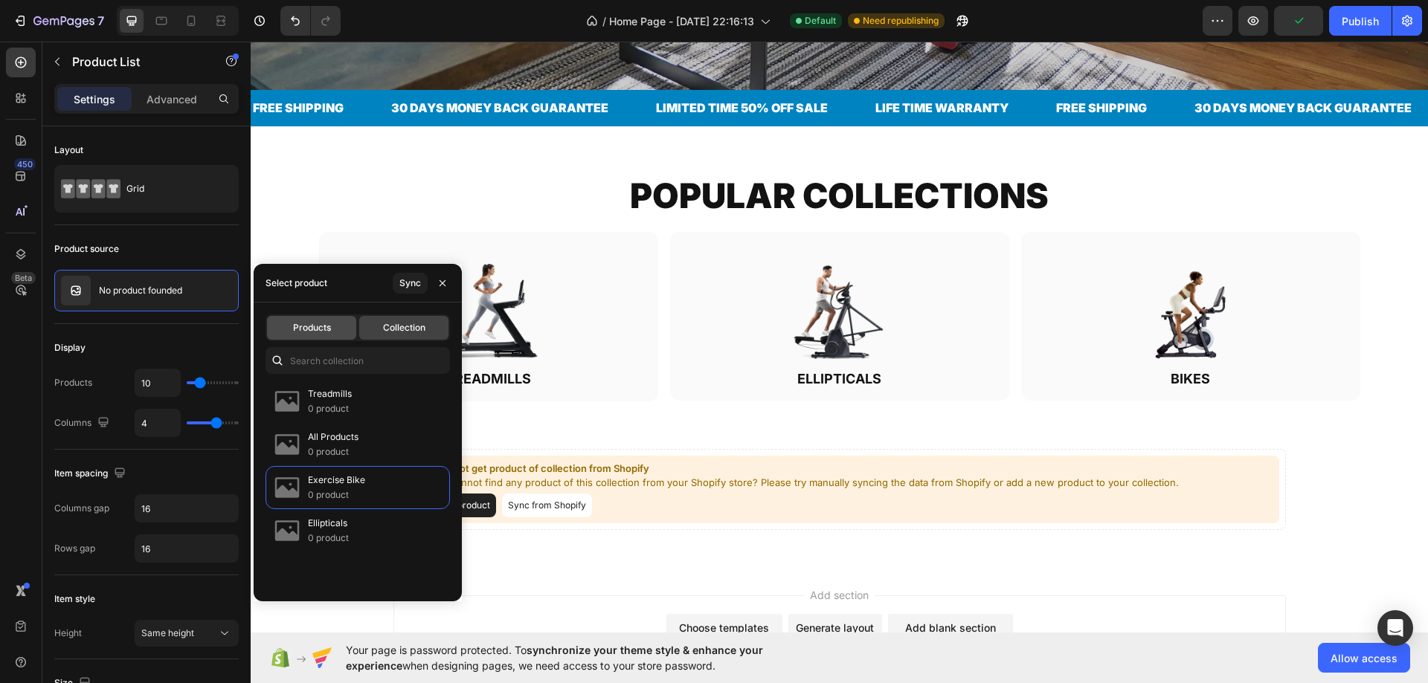
click at [306, 326] on span "Products" at bounding box center [312, 327] width 38 height 13
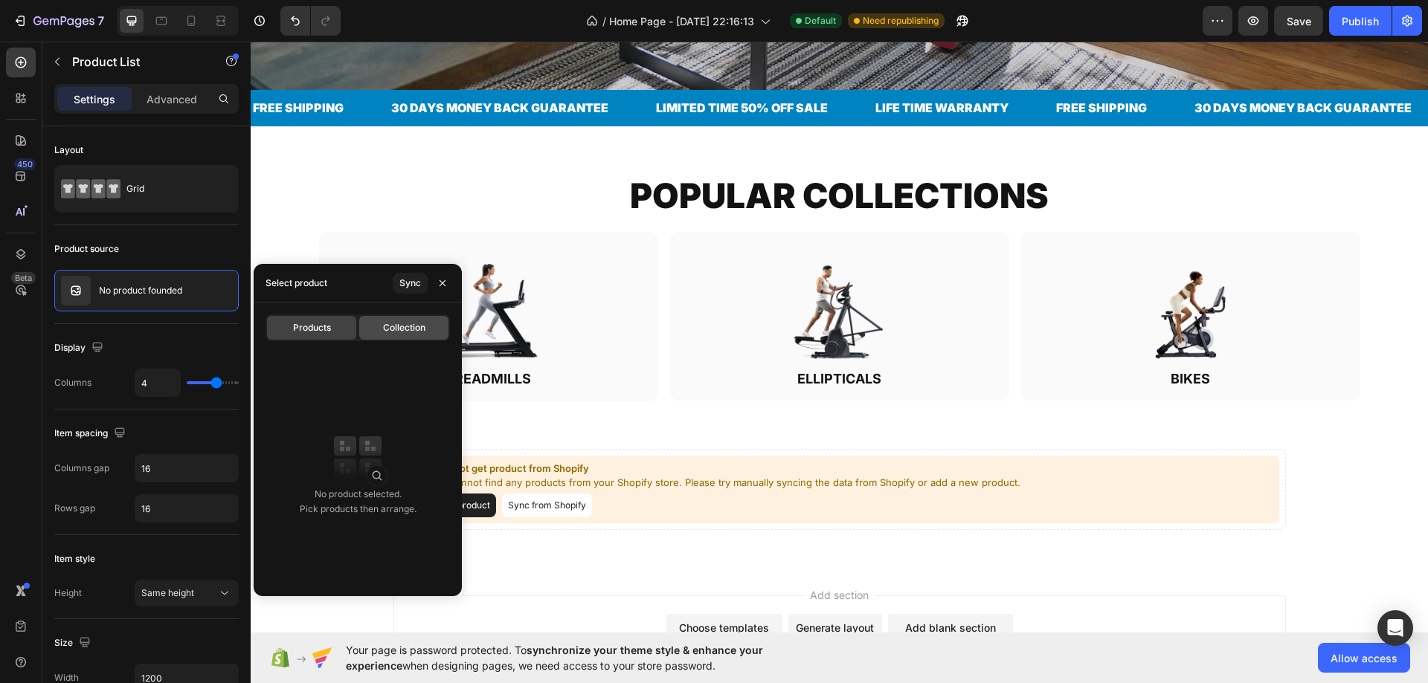
click at [390, 327] on span "Collection" at bounding box center [404, 327] width 42 height 13
type input "10"
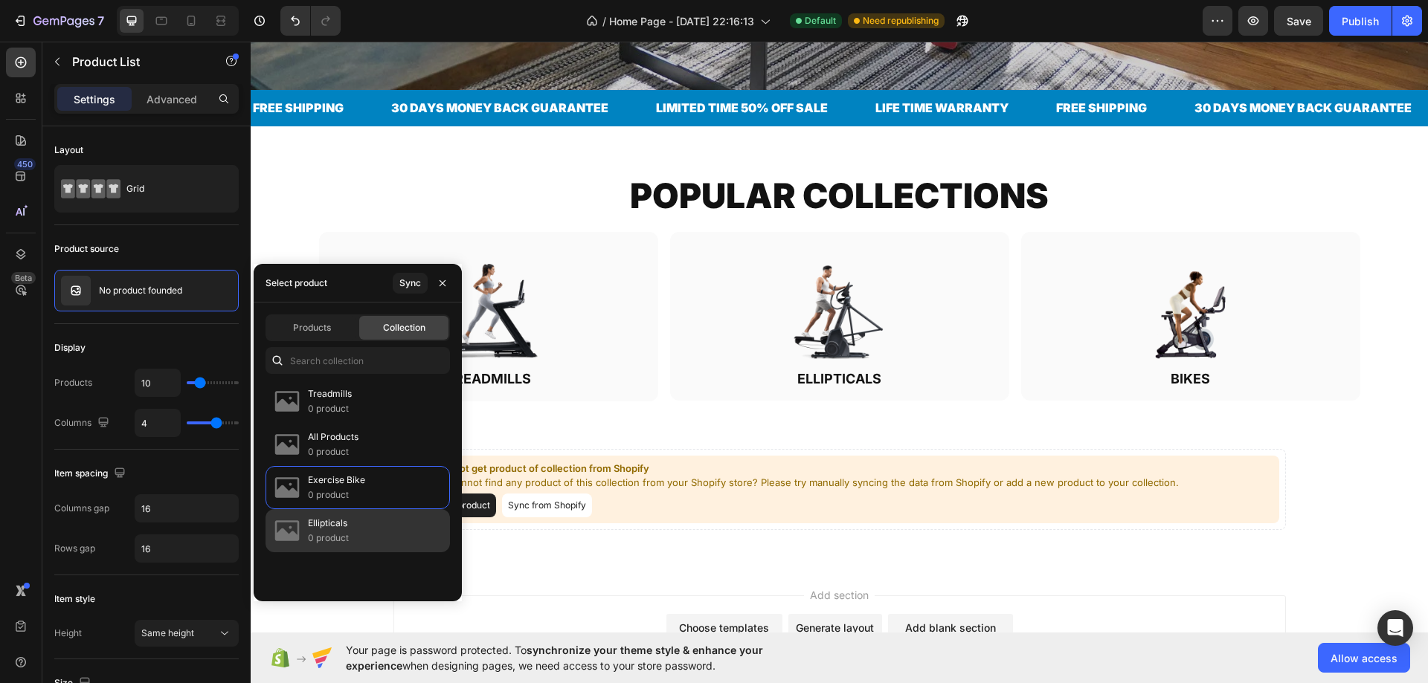
click at [334, 520] on p "Ellipticals" at bounding box center [328, 523] width 41 height 15
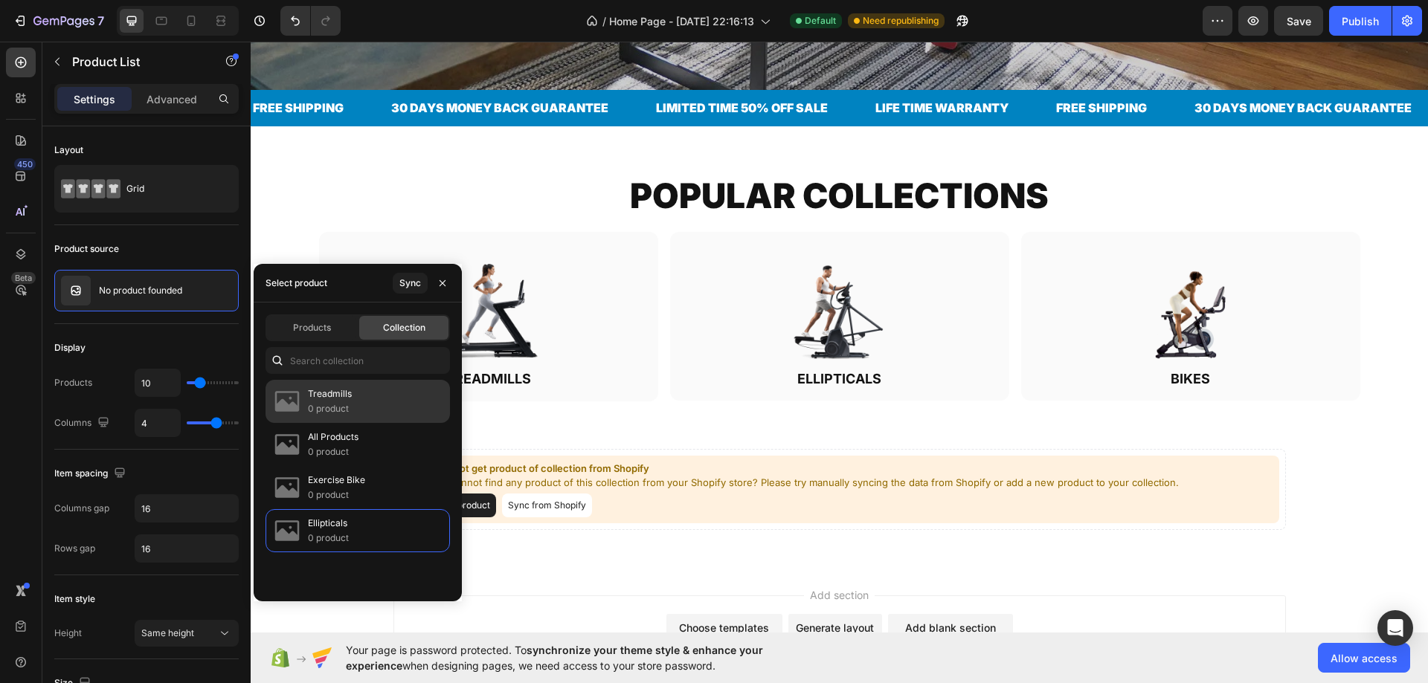
click at [341, 399] on p "Treadmills" at bounding box center [330, 394] width 44 height 15
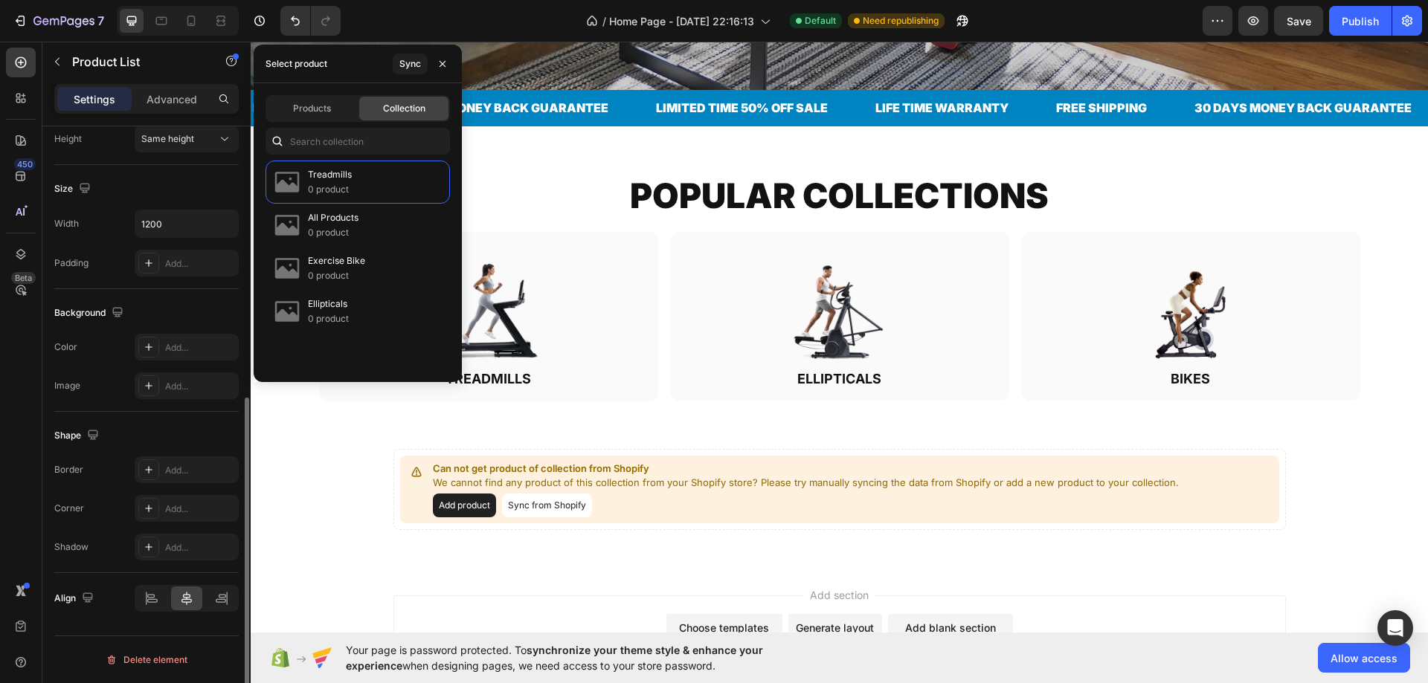
scroll to position [48, 0]
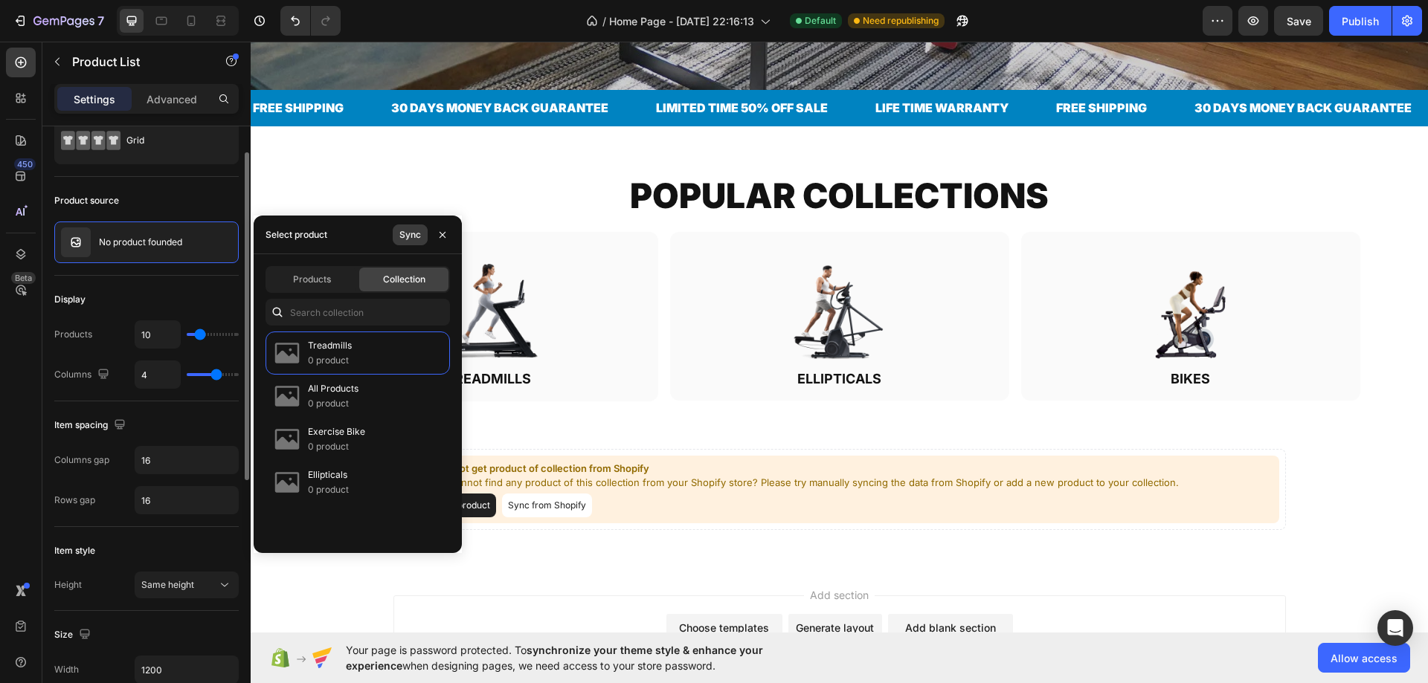
click at [395, 236] on button "Sync" at bounding box center [410, 235] width 35 height 21
click at [345, 365] on p "0 product" at bounding box center [330, 360] width 44 height 15
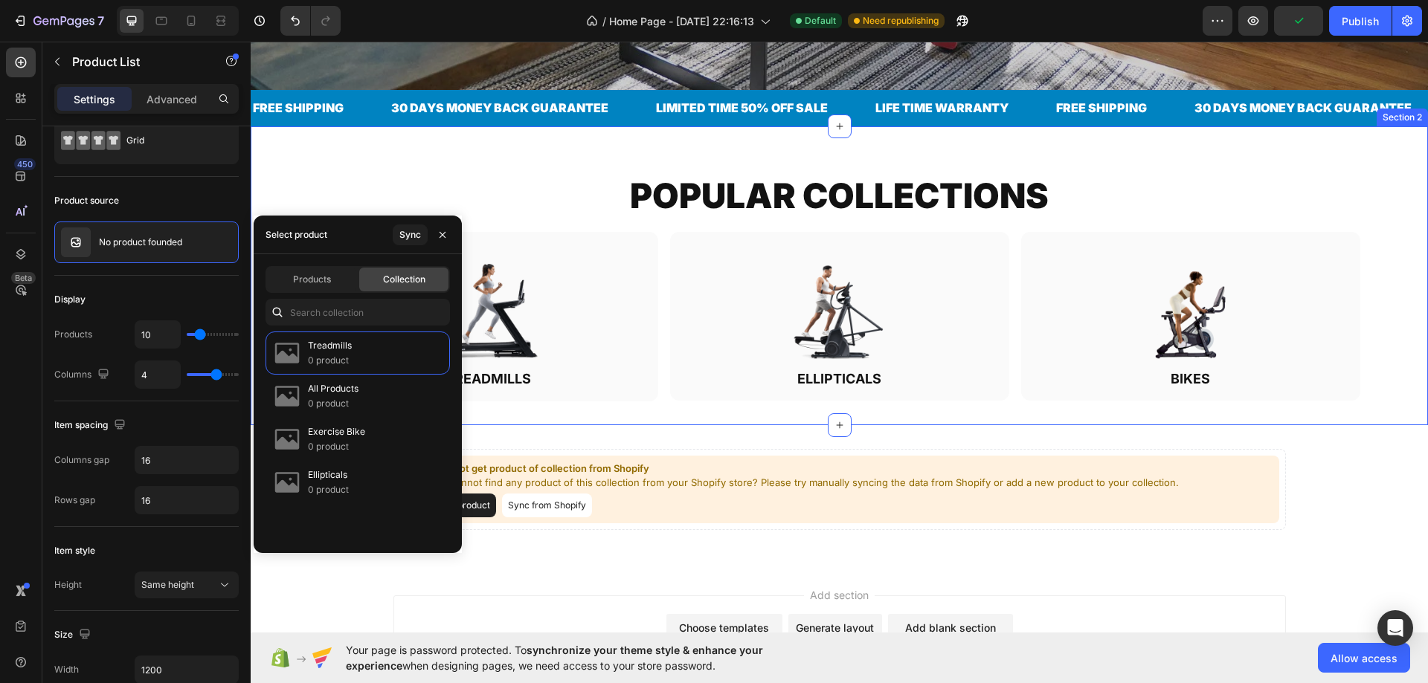
click at [556, 128] on div "POPULAR COLLECTIONS Heading Row Image TREADMILLS Heading Row Image ELLIPTICALS …" at bounding box center [839, 275] width 1177 height 298
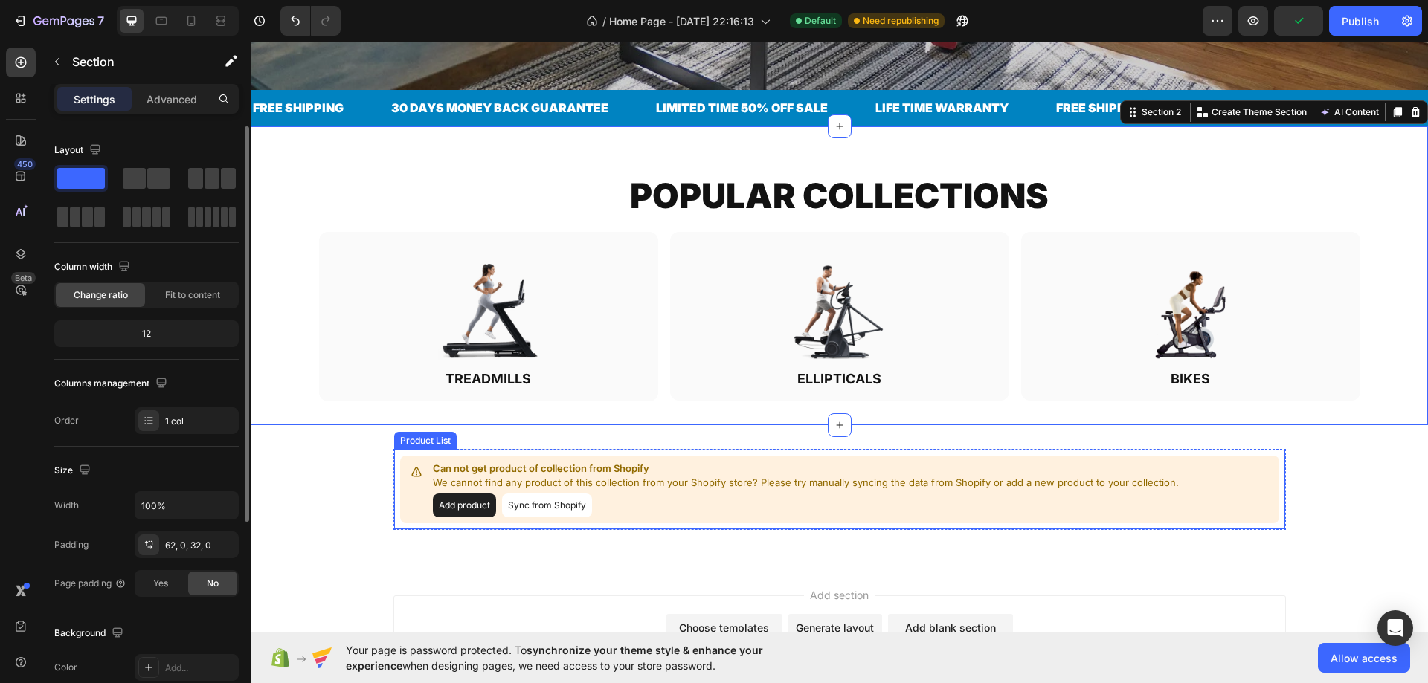
click at [552, 462] on p "Can not get product of collection from Shopify" at bounding box center [806, 469] width 746 height 15
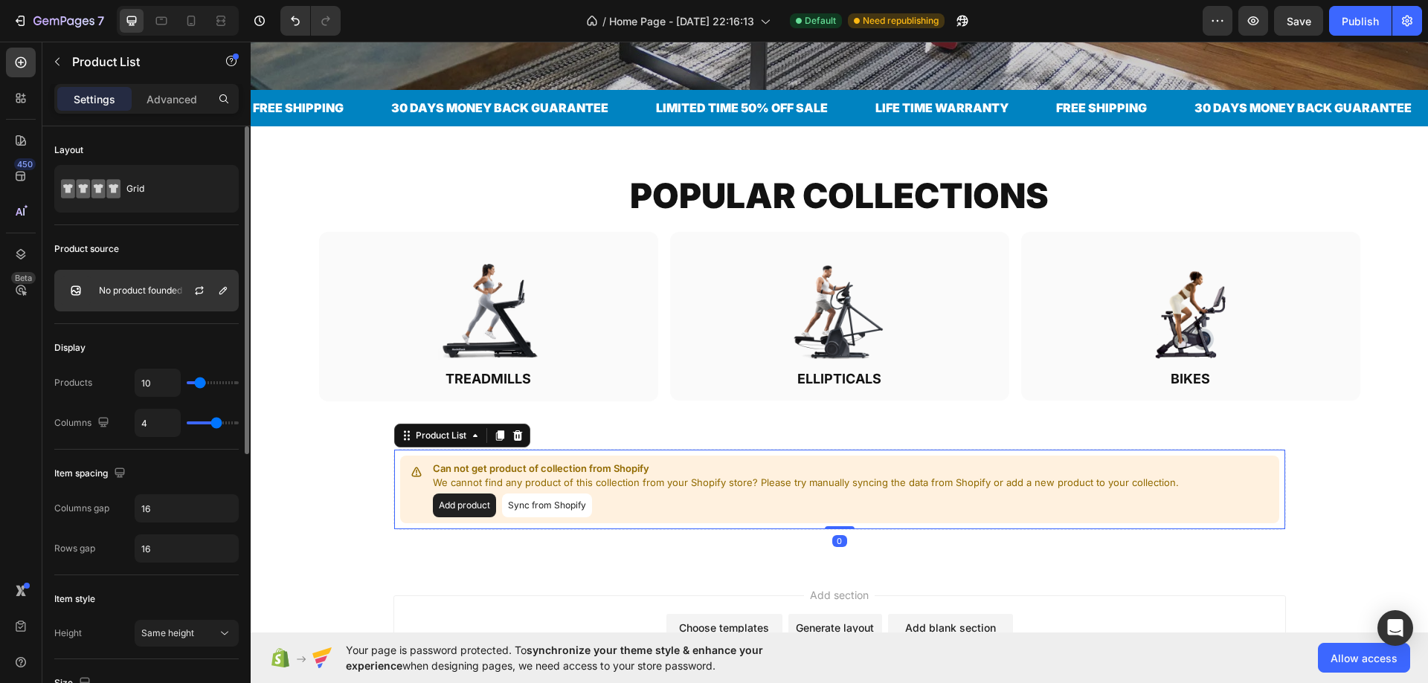
click at [169, 280] on div "No product founded" at bounding box center [146, 291] width 184 height 42
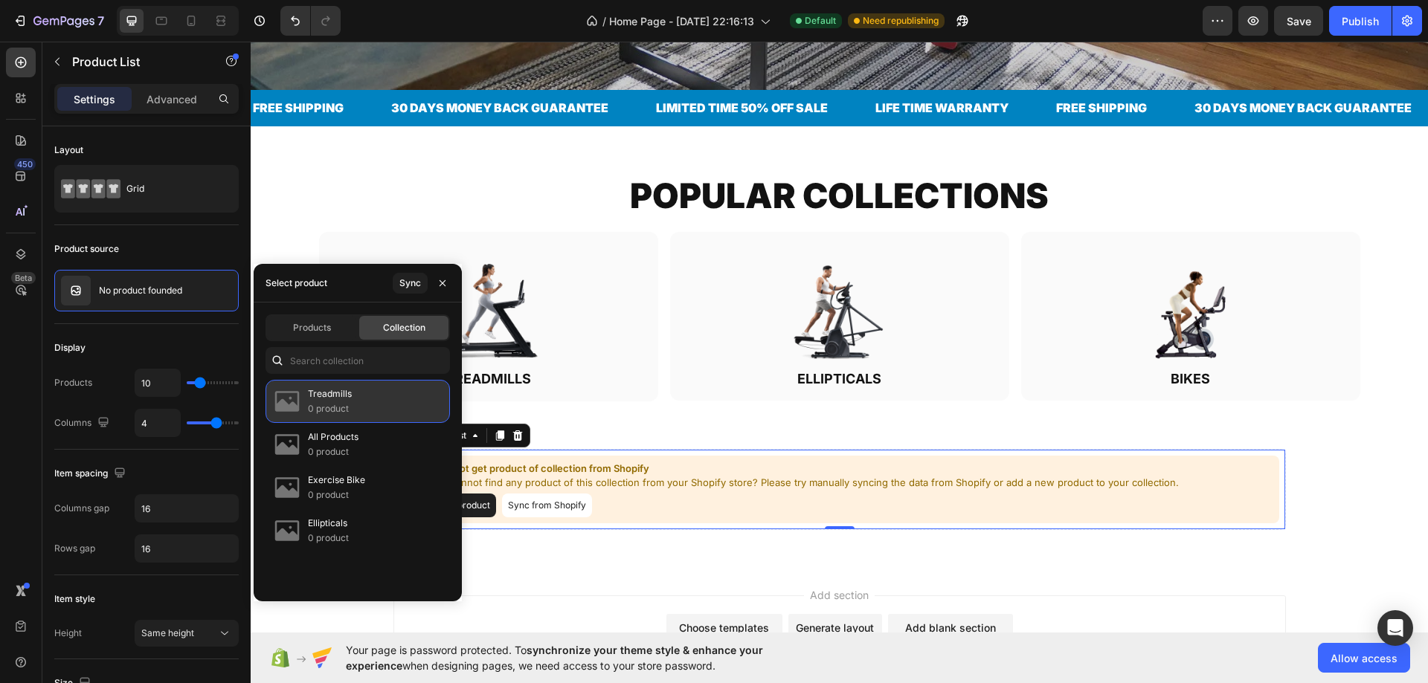
click at [359, 399] on div "Treadmills 0 product" at bounding box center [357, 401] width 184 height 43
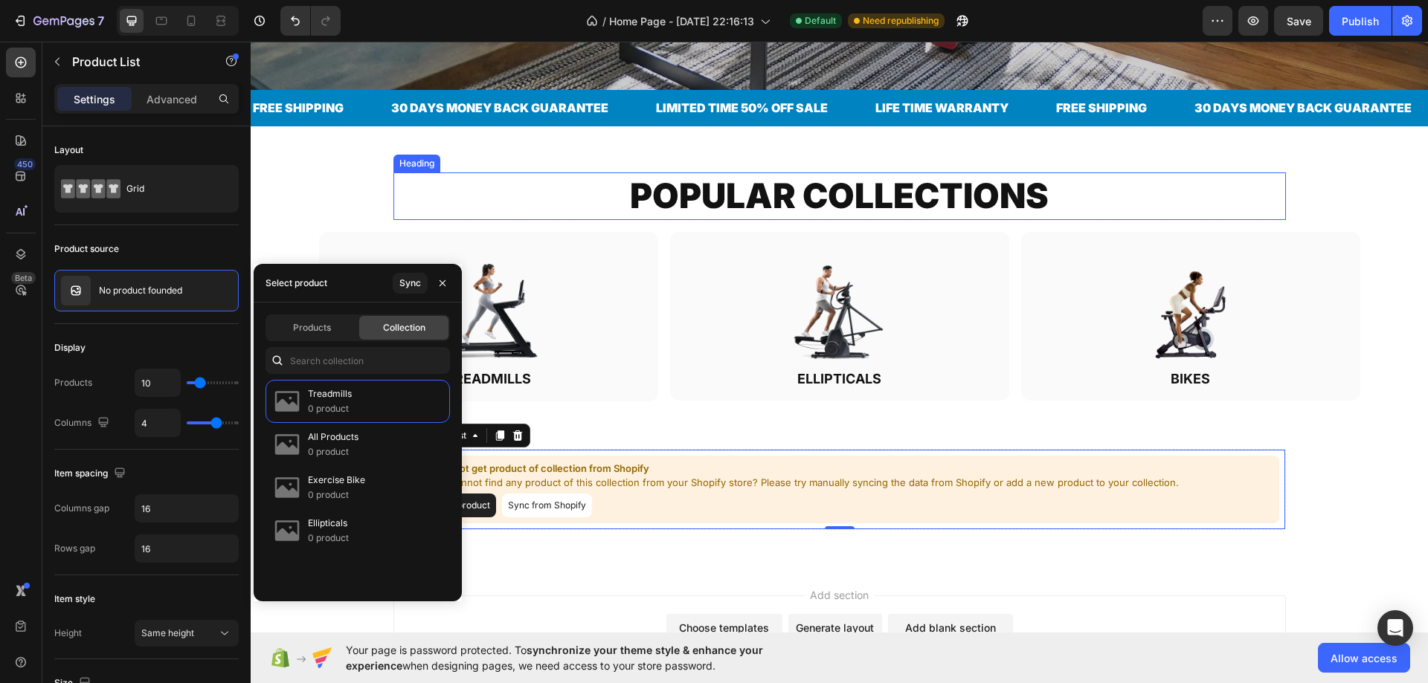
click at [403, 144] on div "POPULAR COLLECTIONS Heading Row Image TREADMILLS Heading Row Image ELLIPTICALS …" at bounding box center [839, 275] width 1177 height 298
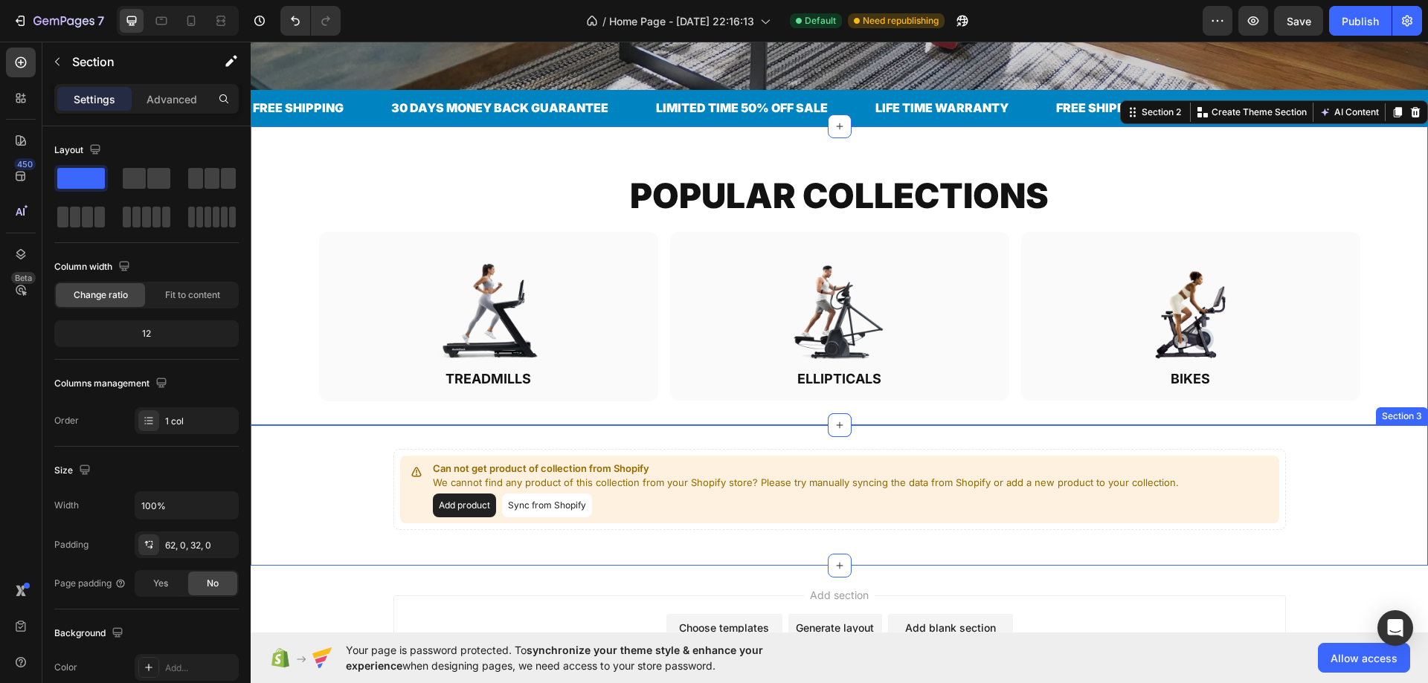
click at [1283, 449] on div "Can not get product of collection from Shopify We cannot find any product of th…" at bounding box center [839, 495] width 1177 height 93
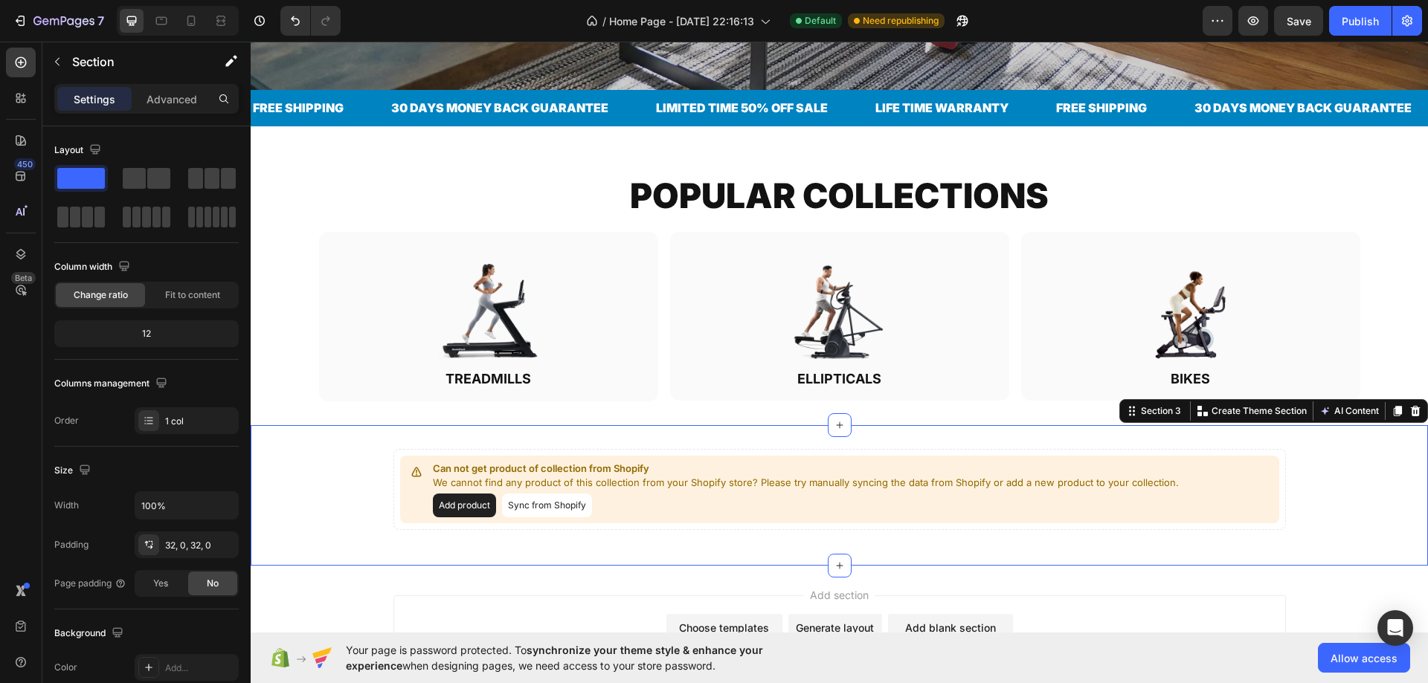
click at [1265, 461] on div "Can not get product of collection from Shopify We cannot find any product of th…" at bounding box center [839, 490] width 879 height 68
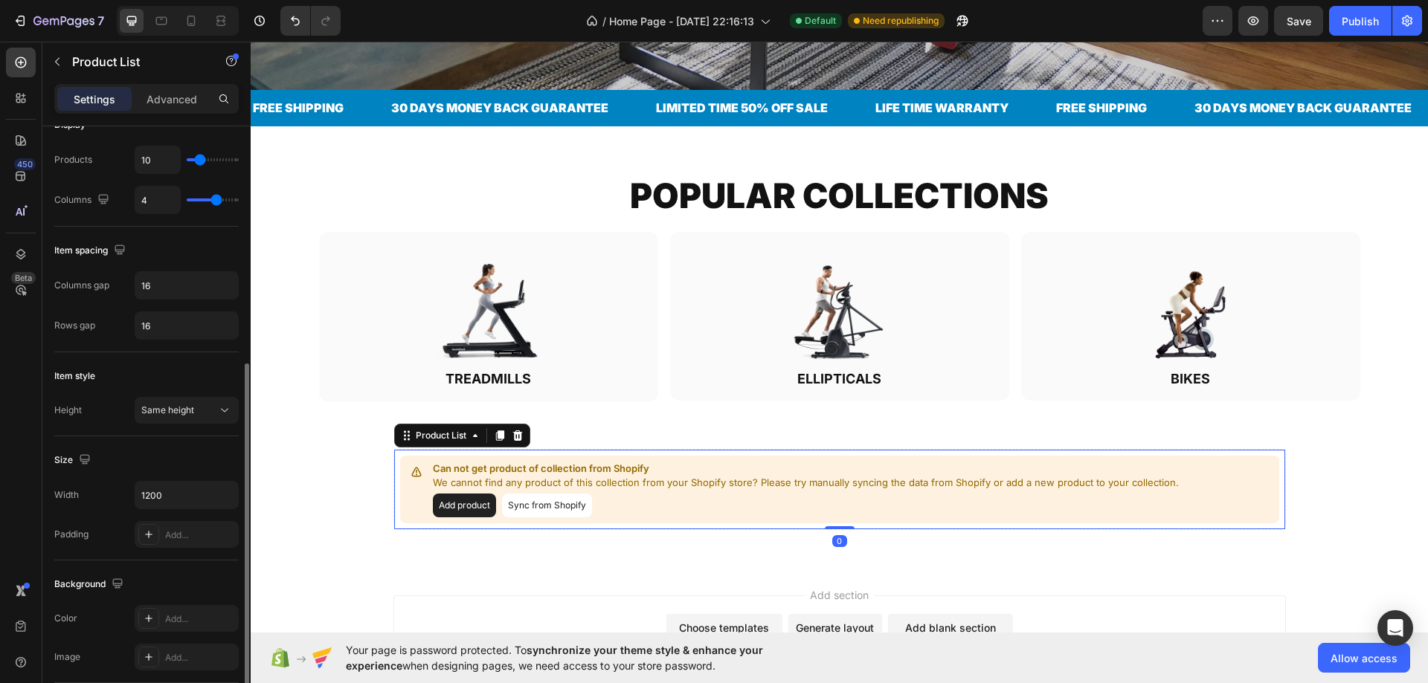
scroll to position [297, 0]
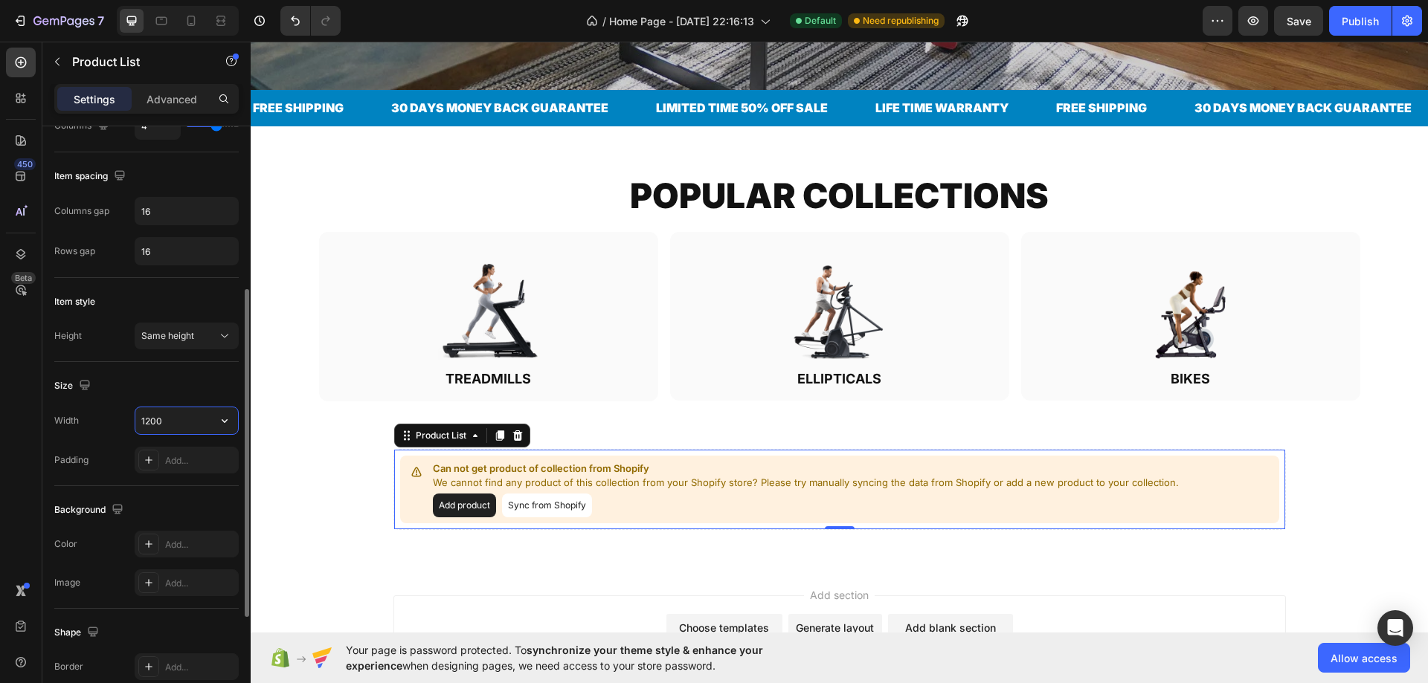
click at [159, 424] on input "1200" at bounding box center [186, 420] width 103 height 27
type input "1700"
click at [369, 213] on div "POPULAR COLLECTIONS Heading Row Image TREADMILLS Heading Row Image ELLIPTICALS …" at bounding box center [839, 286] width 1177 height 228
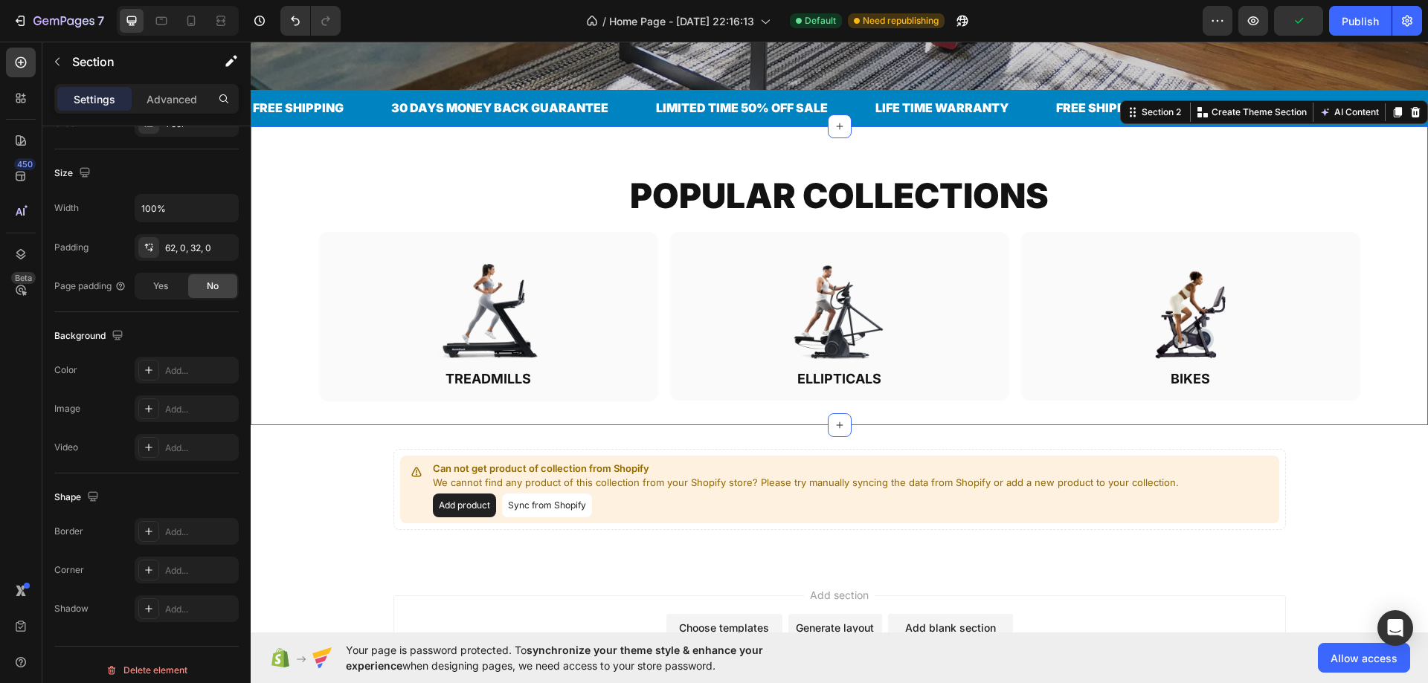
scroll to position [0, 0]
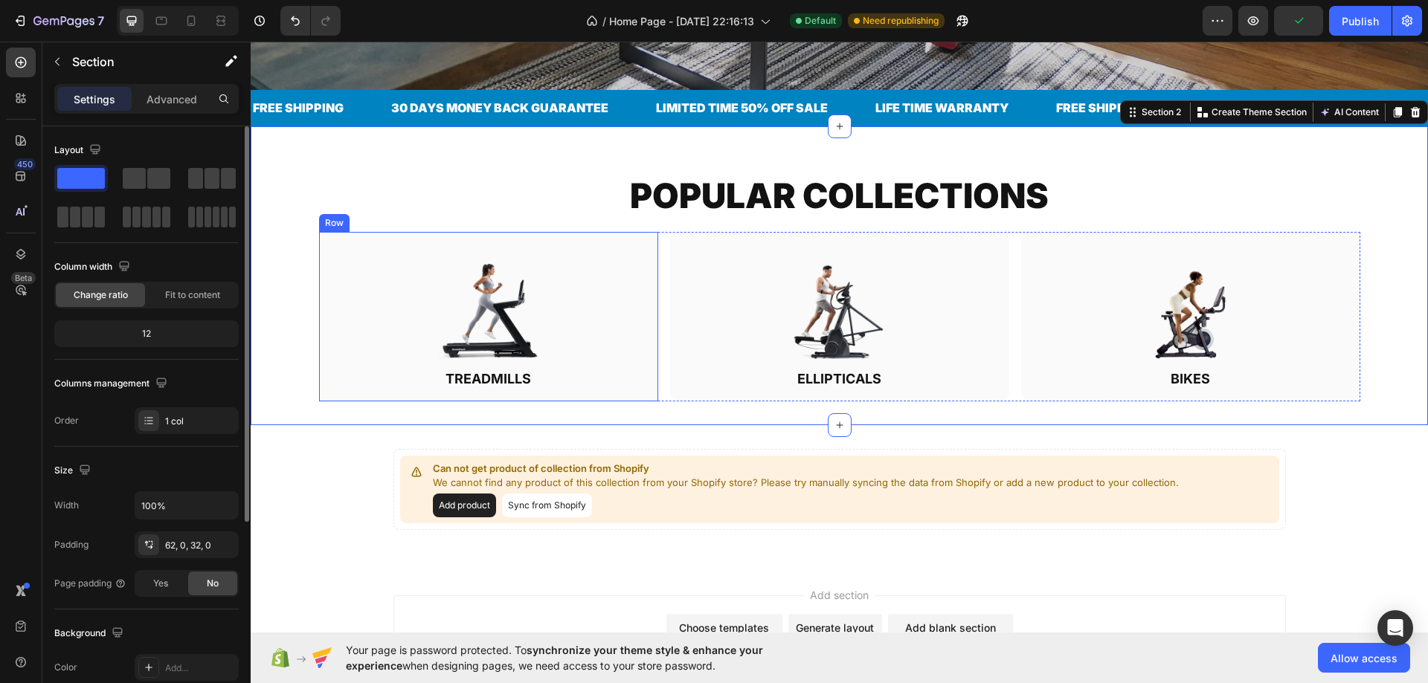
click at [387, 454] on div "Can not get product of collection from Shopify We cannot find any product of th…" at bounding box center [839, 495] width 1177 height 93
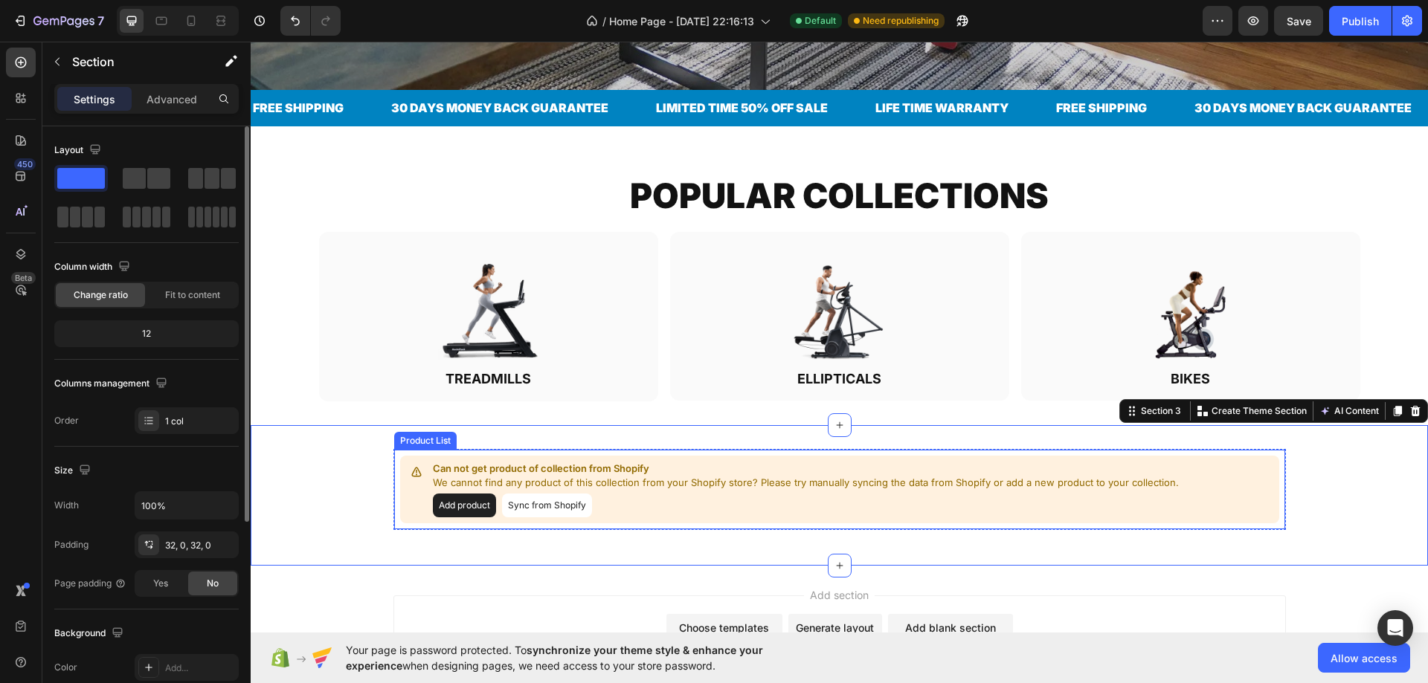
click at [393, 458] on div "Can not get product of collection from Shopify We cannot find any product of th…" at bounding box center [839, 489] width 892 height 81
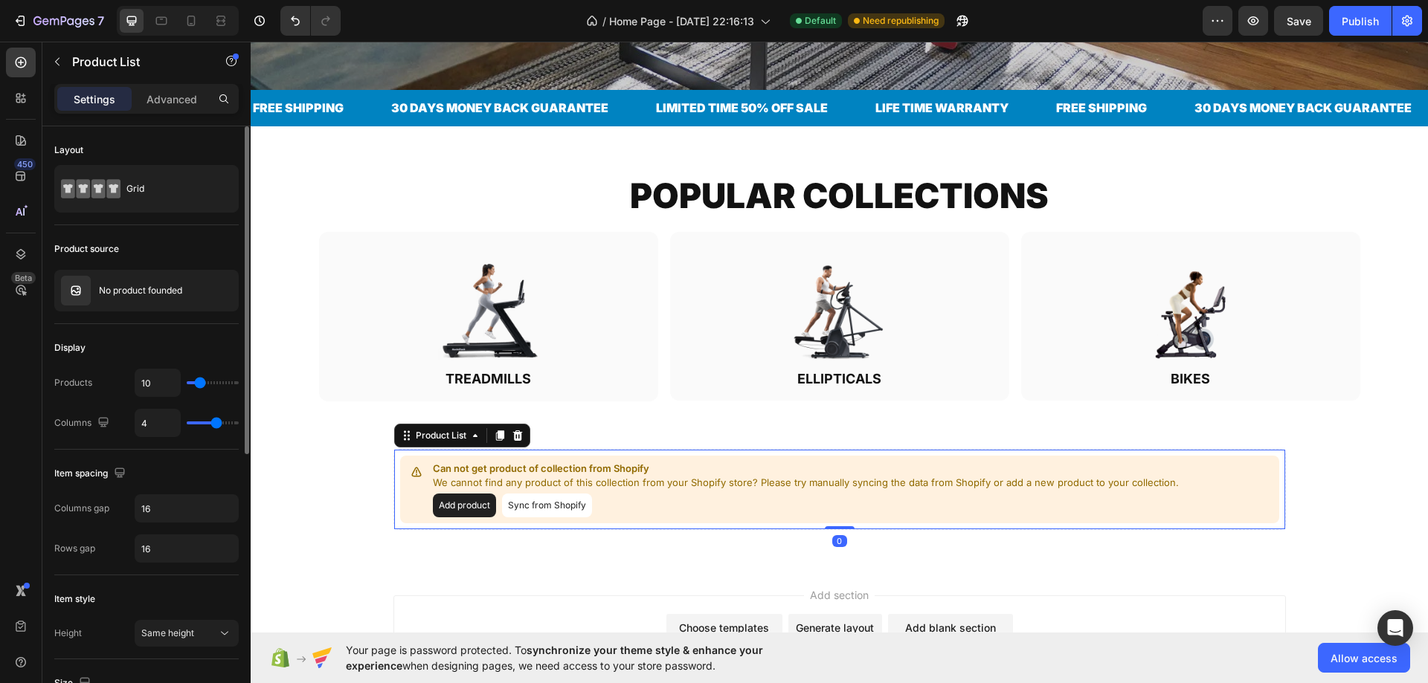
scroll to position [372, 0]
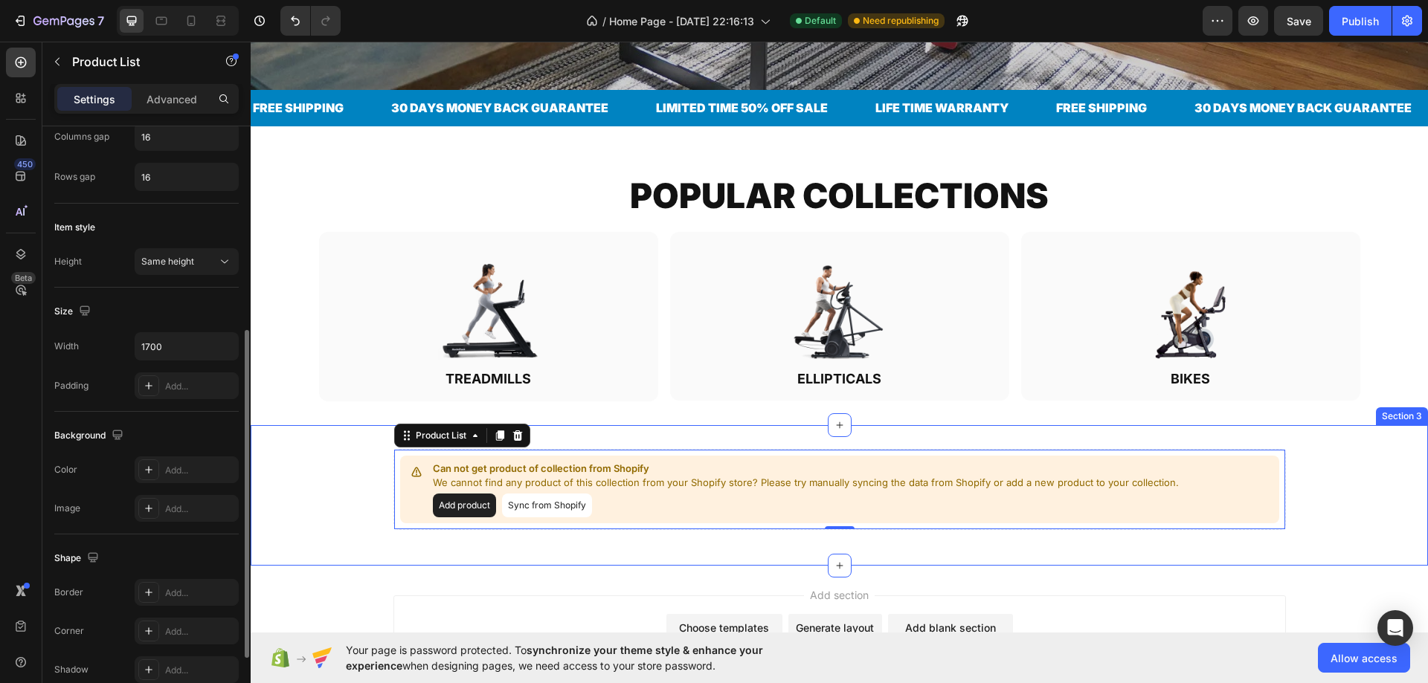
click at [294, 474] on div "Can not get product of collection from Shopify We cannot find any product of th…" at bounding box center [839, 495] width 1177 height 93
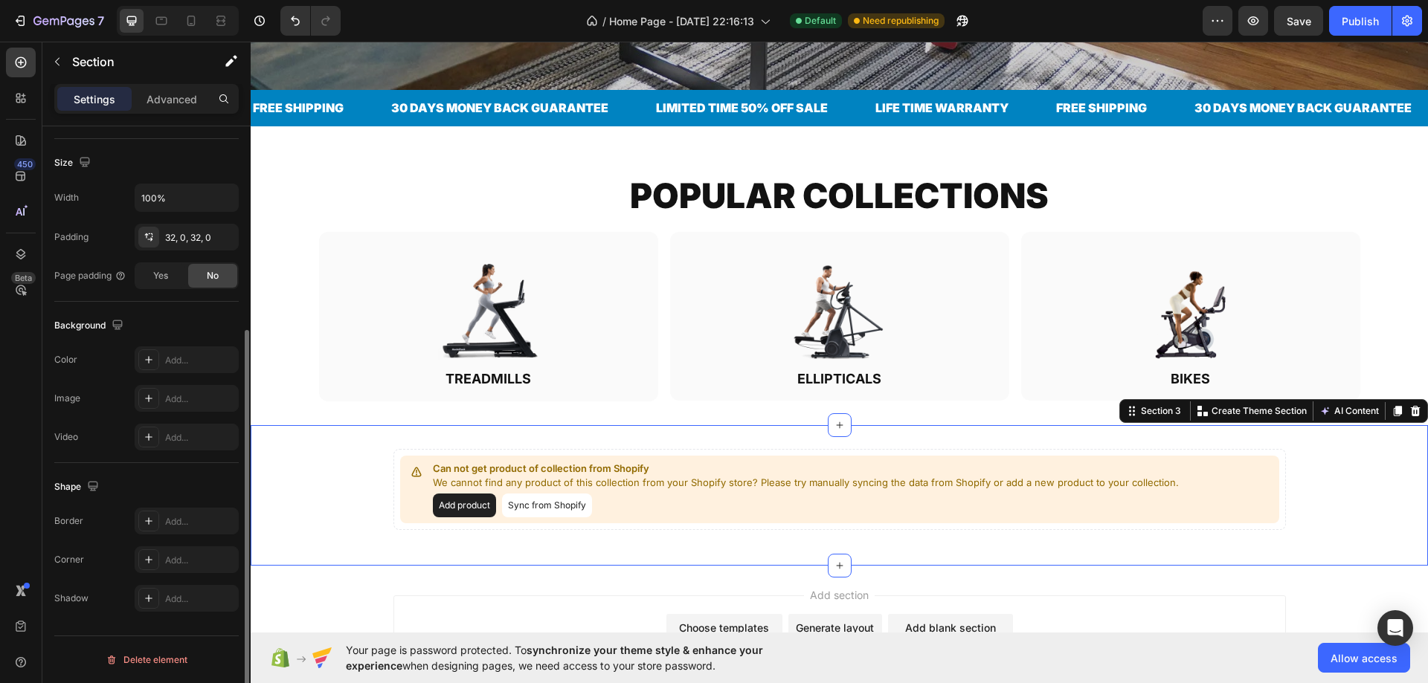
scroll to position [0, 0]
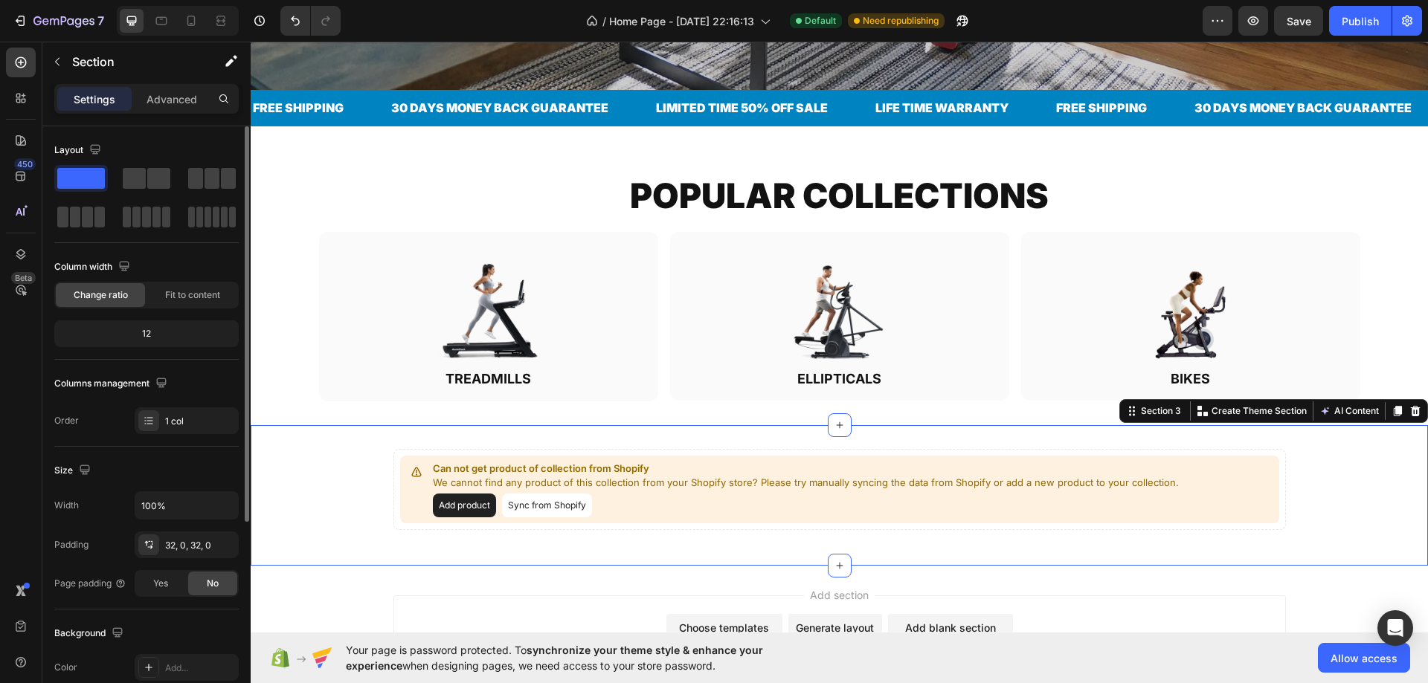
click at [352, 471] on div "Can not get product of collection from Shopify We cannot find any product of th…" at bounding box center [839, 495] width 1177 height 93
drag, startPoint x: 364, startPoint y: 470, endPoint x: 373, endPoint y: 470, distance: 8.2
click at [367, 470] on div "Can not get product of collection from Shopify We cannot find any product of th…" at bounding box center [839, 495] width 1177 height 93
click at [383, 470] on div "Can not get product of collection from Shopify We cannot find any product of th…" at bounding box center [839, 495] width 1177 height 93
click at [393, 468] on div "Can not get product of collection from Shopify We cannot find any product of th…" at bounding box center [839, 489] width 892 height 81
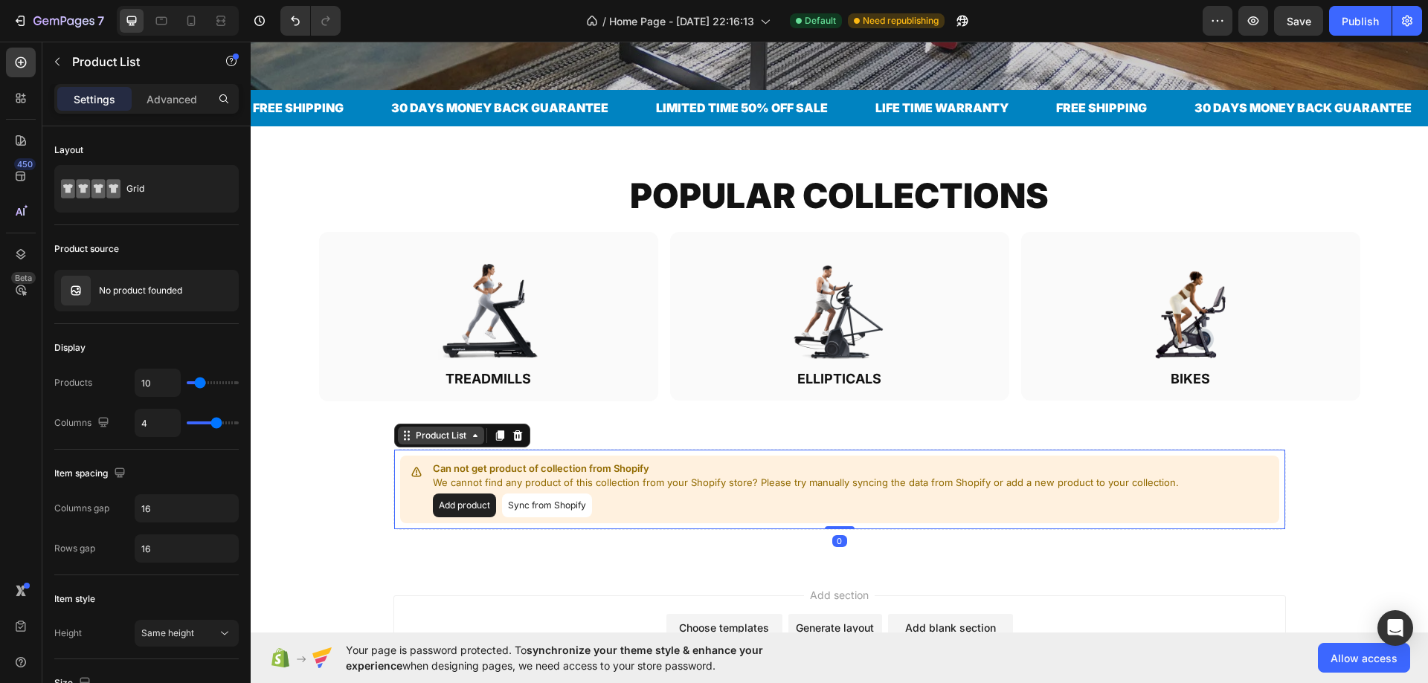
click at [416, 434] on div "Product List" at bounding box center [441, 435] width 57 height 13
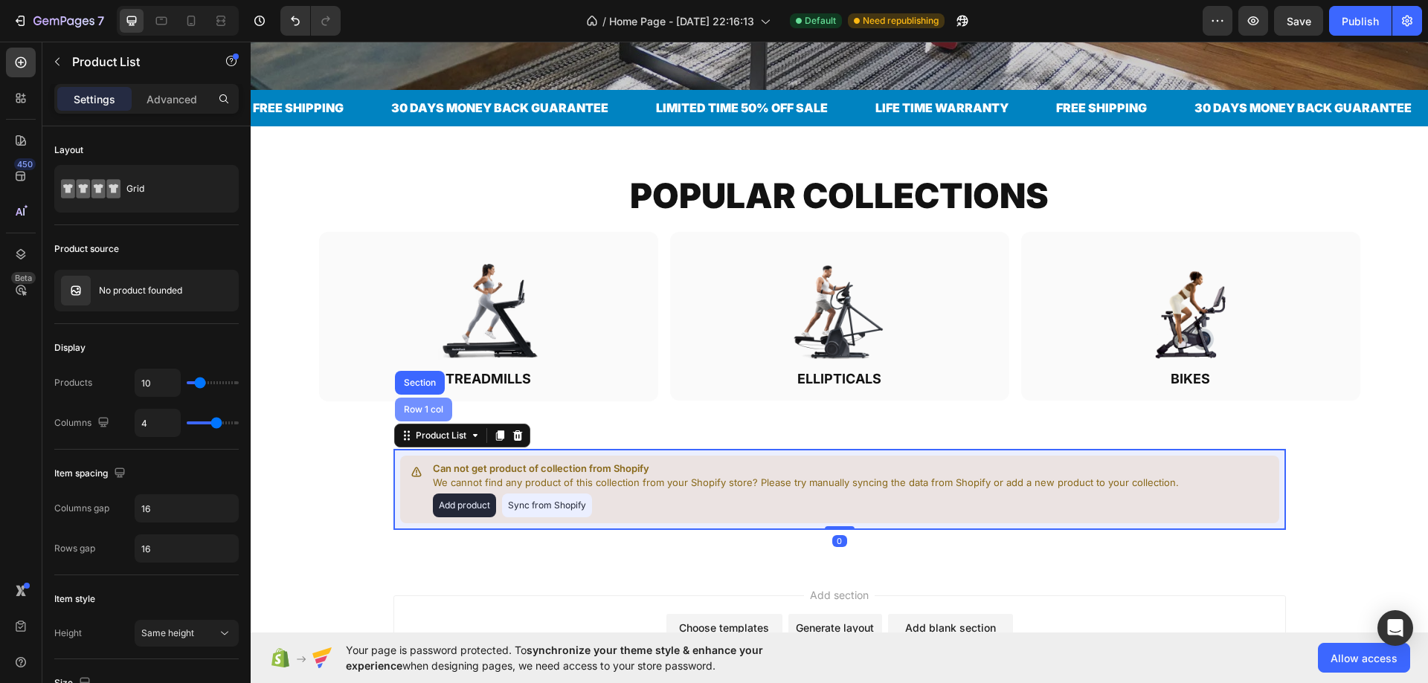
click at [411, 405] on div "Row 1 col" at bounding box center [423, 409] width 45 height 9
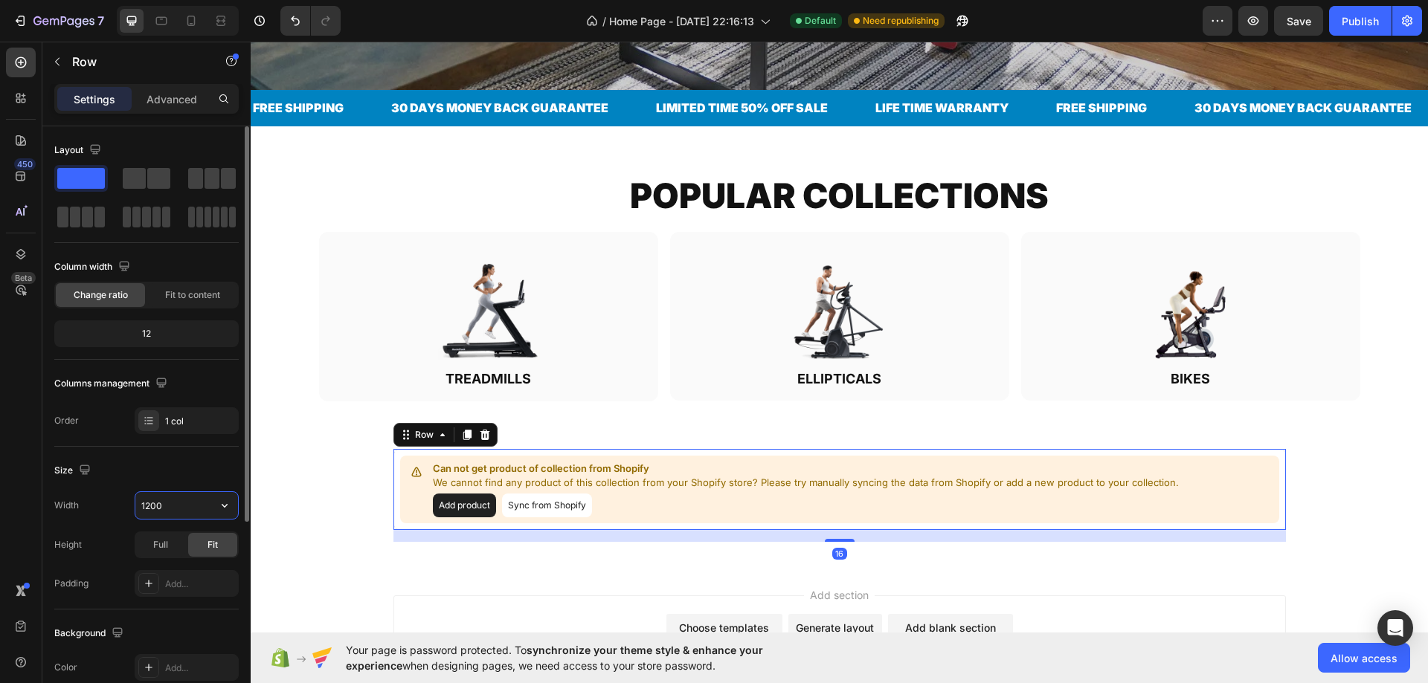
click at [158, 503] on input "1200" at bounding box center [186, 505] width 103 height 27
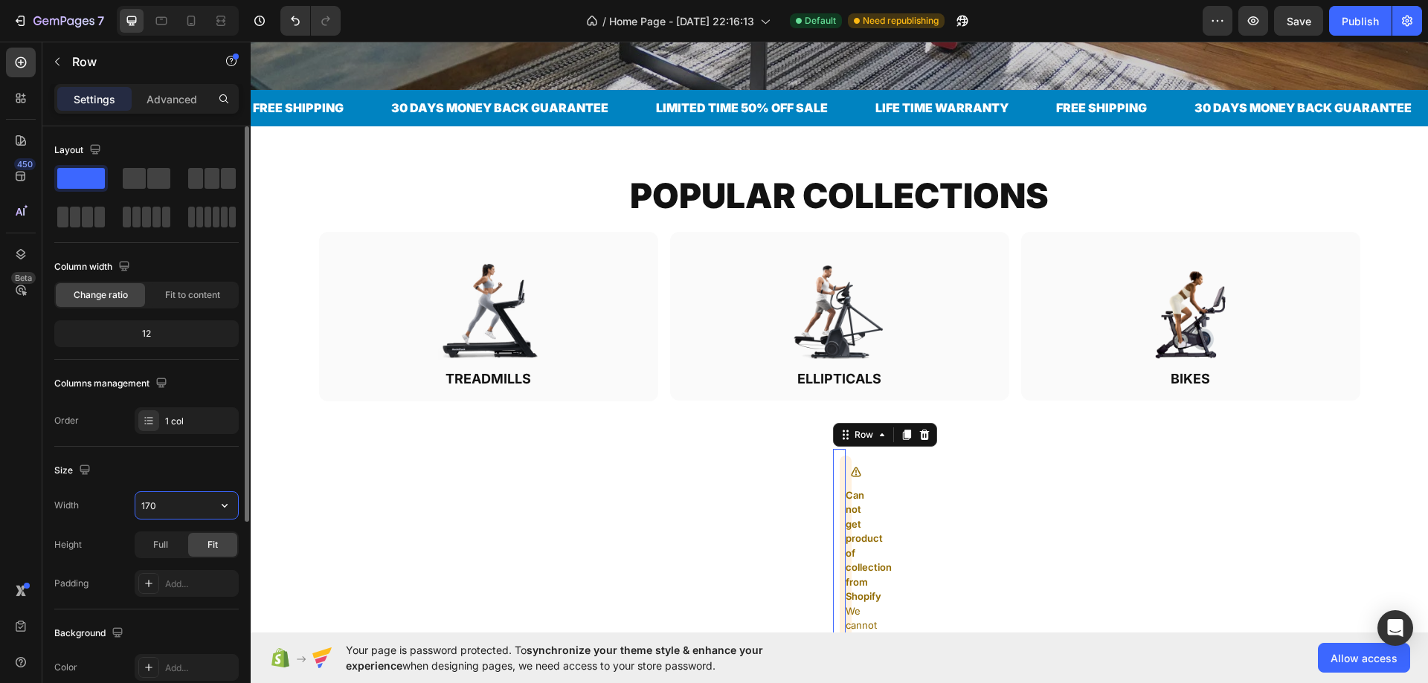
type input "1700"
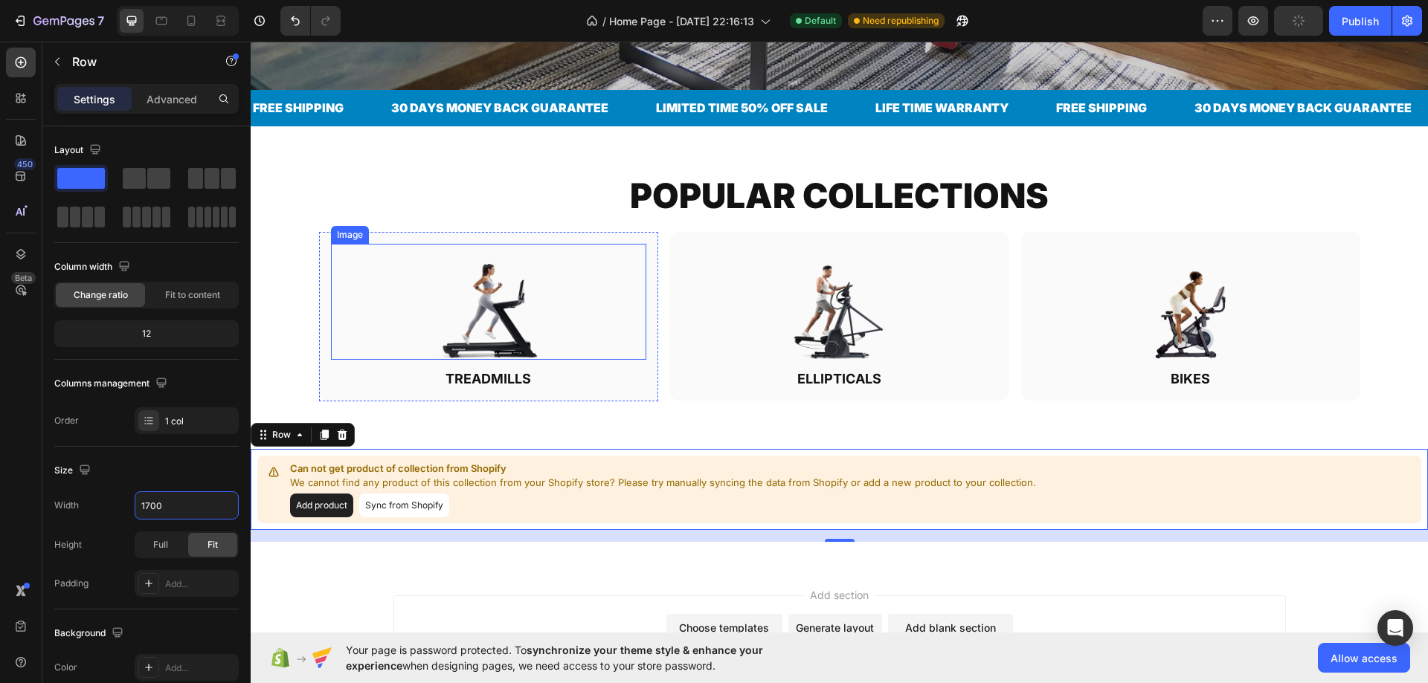
click at [350, 228] on div "Image" at bounding box center [350, 234] width 32 height 13
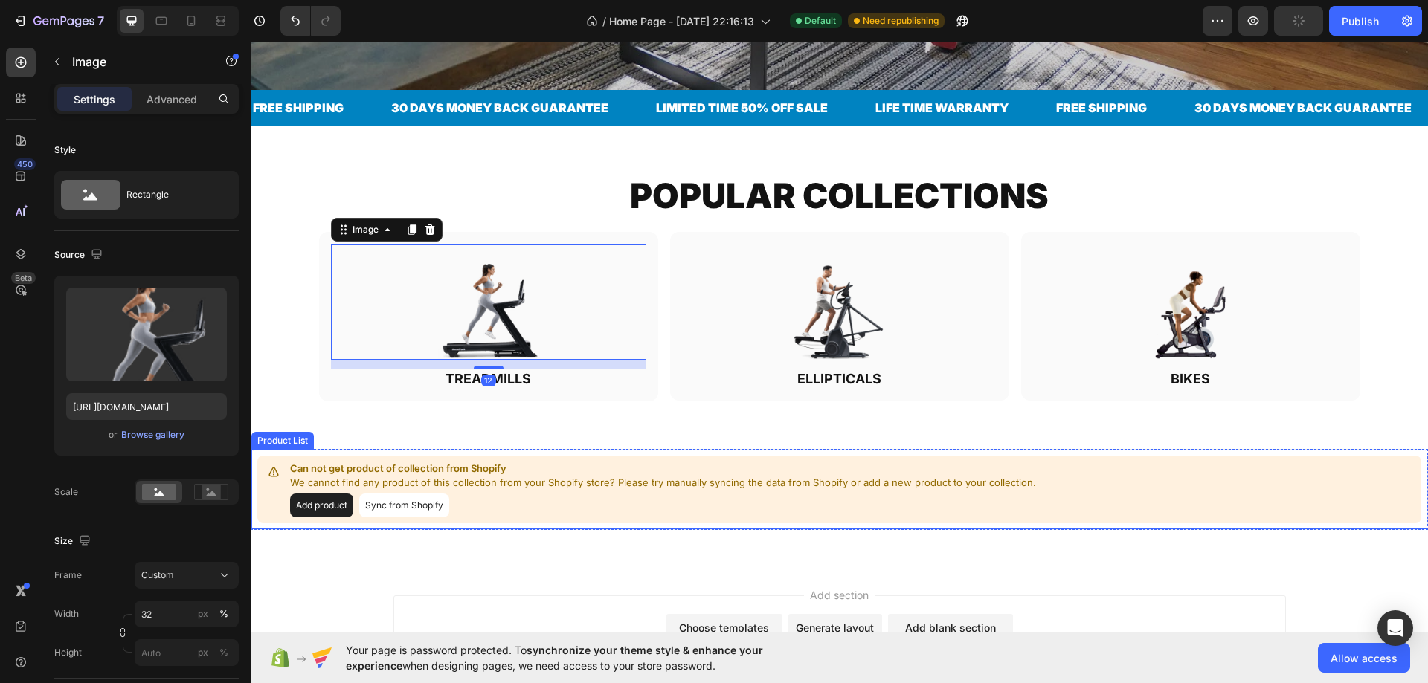
click at [375, 476] on p "We cannot find any product of this collection from your Shopify store? Please t…" at bounding box center [663, 483] width 746 height 15
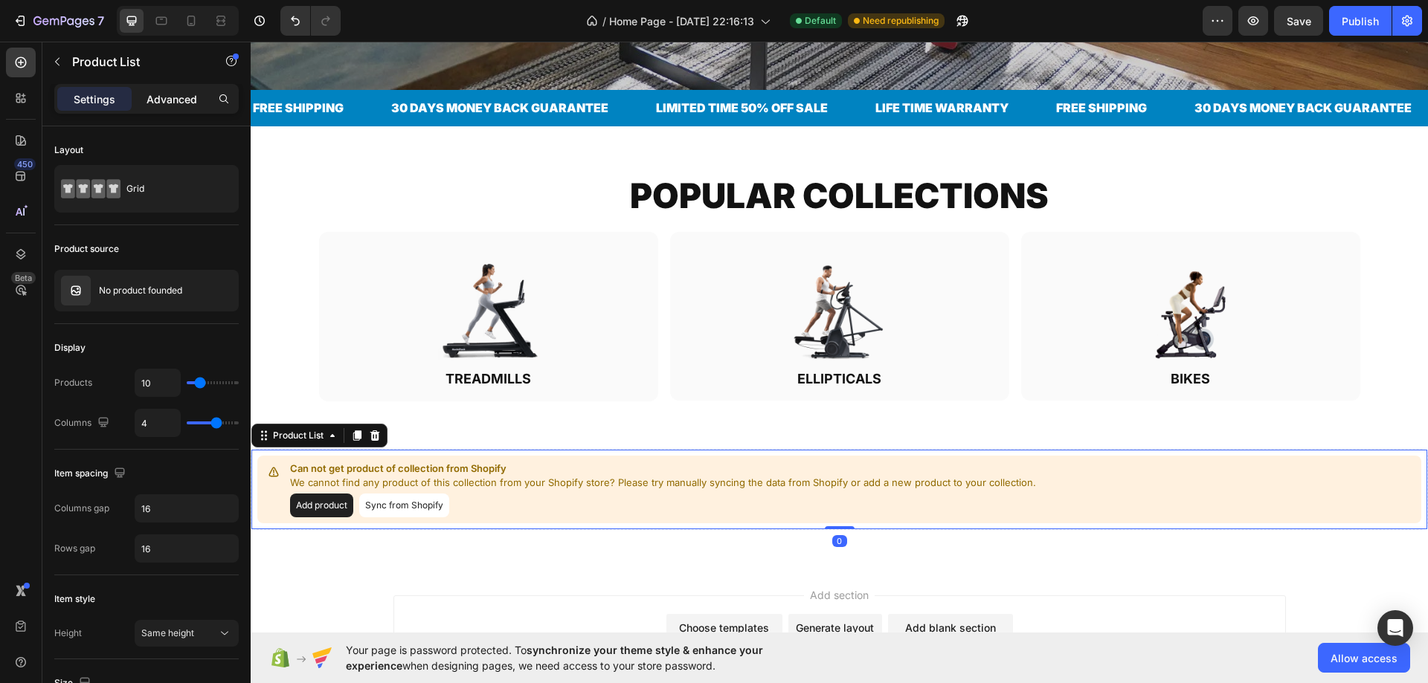
click at [170, 102] on p "Advanced" at bounding box center [171, 99] width 51 height 16
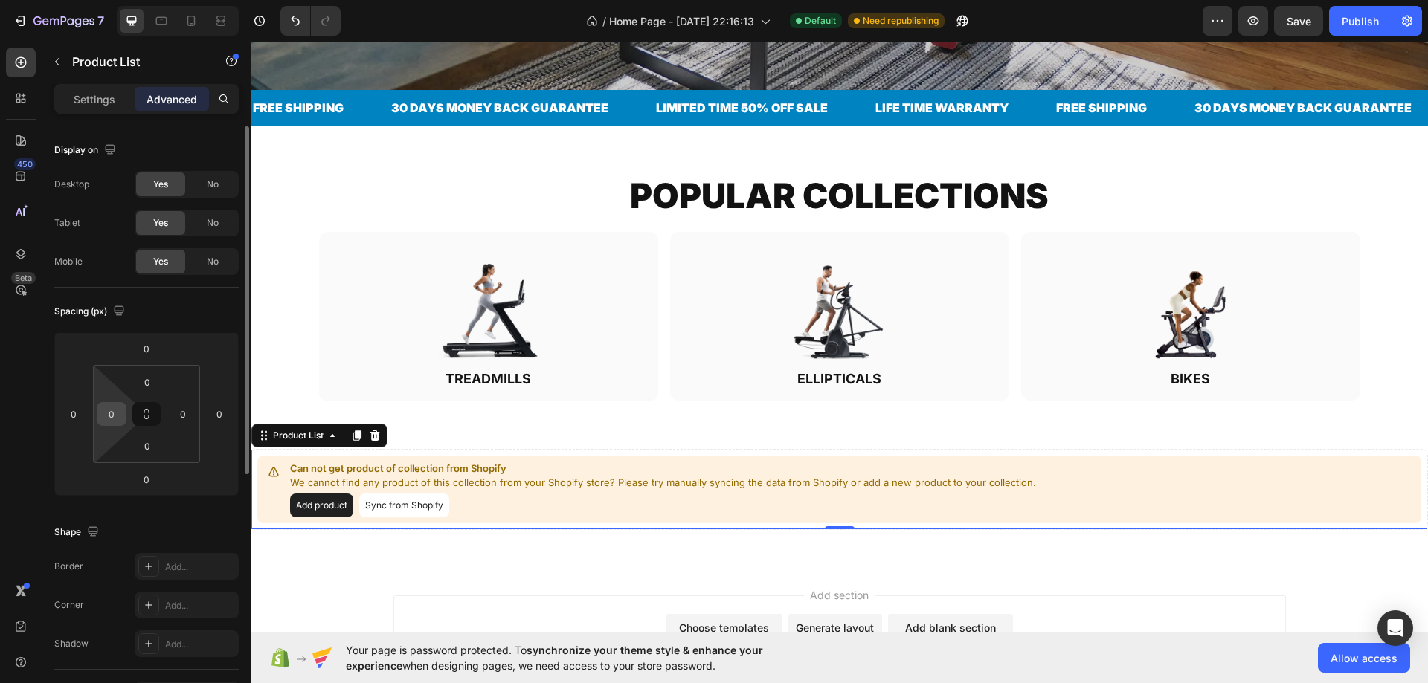
click at [109, 412] on input "0" at bounding box center [111, 414] width 22 height 22
type input "12"
click at [186, 407] on input "0" at bounding box center [183, 414] width 22 height 22
click at [186, 407] on input "12" at bounding box center [183, 414] width 22 height 22
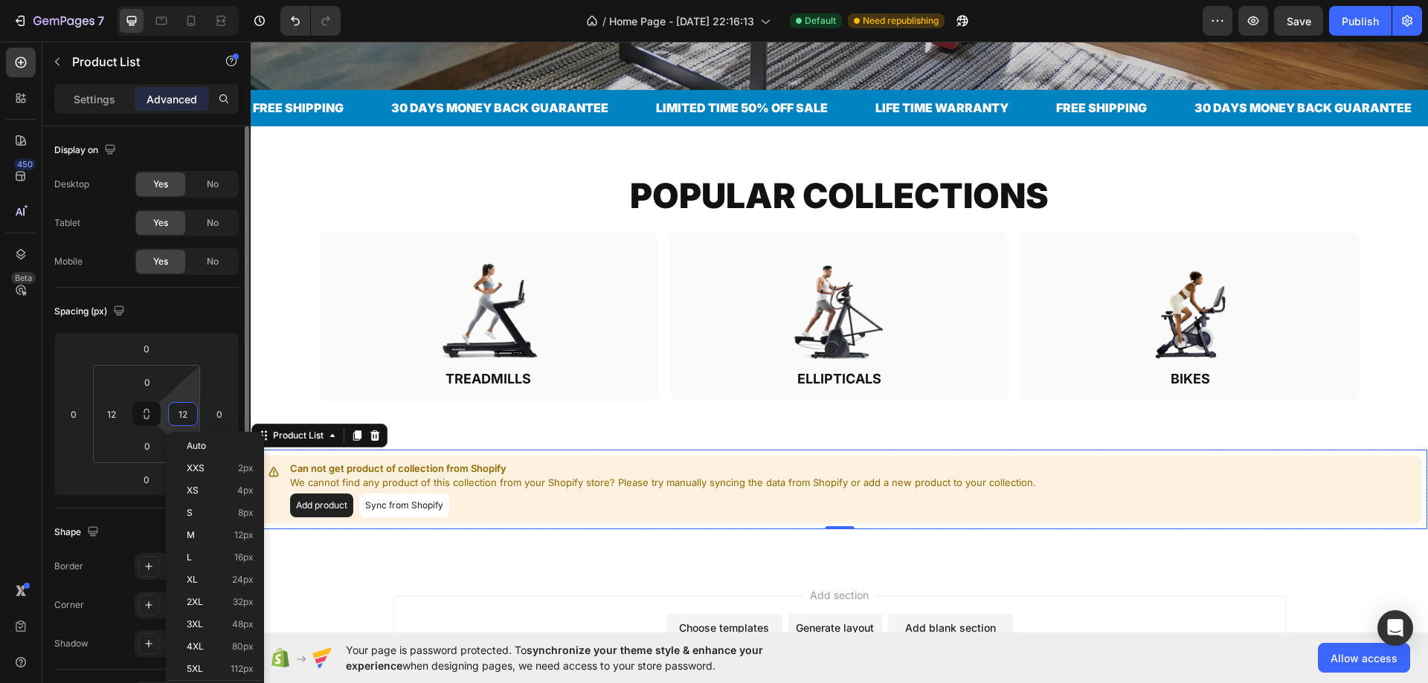
click at [186, 407] on input "12" at bounding box center [183, 414] width 22 height 22
type input "0"
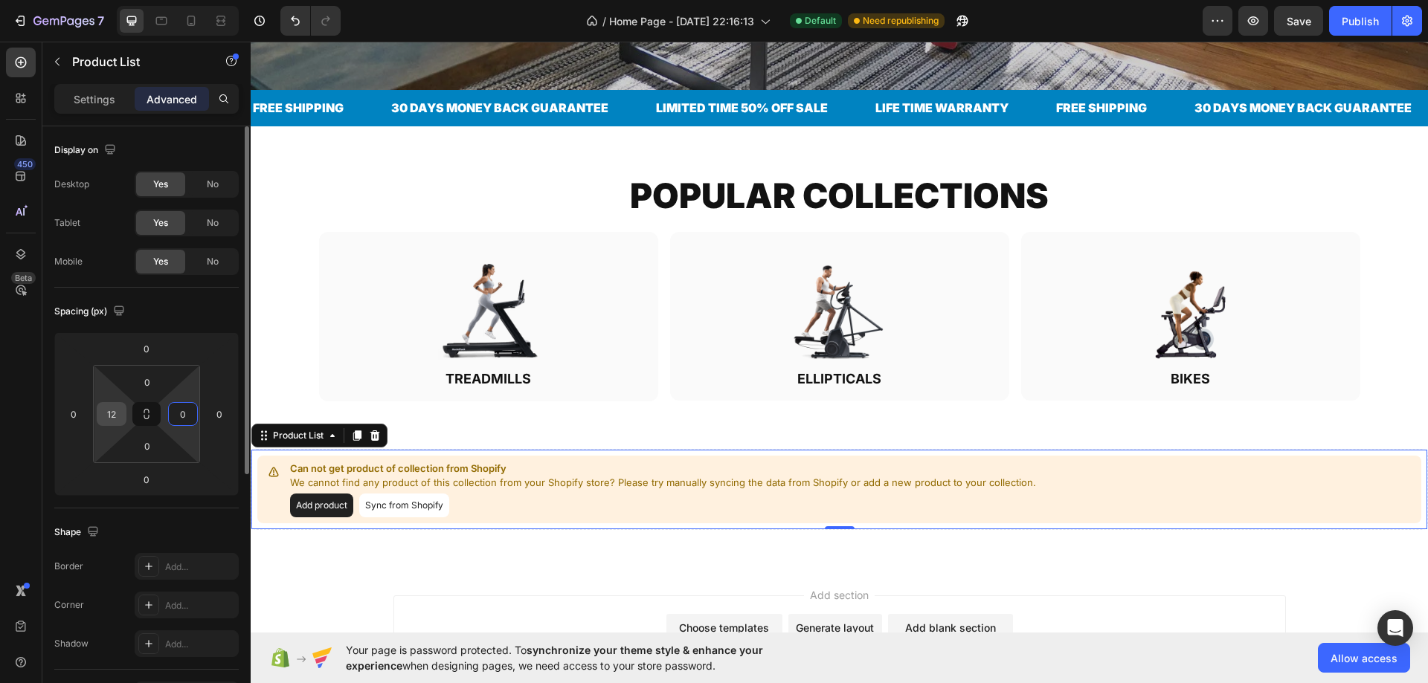
click at [111, 415] on input "12" at bounding box center [111, 414] width 22 height 22
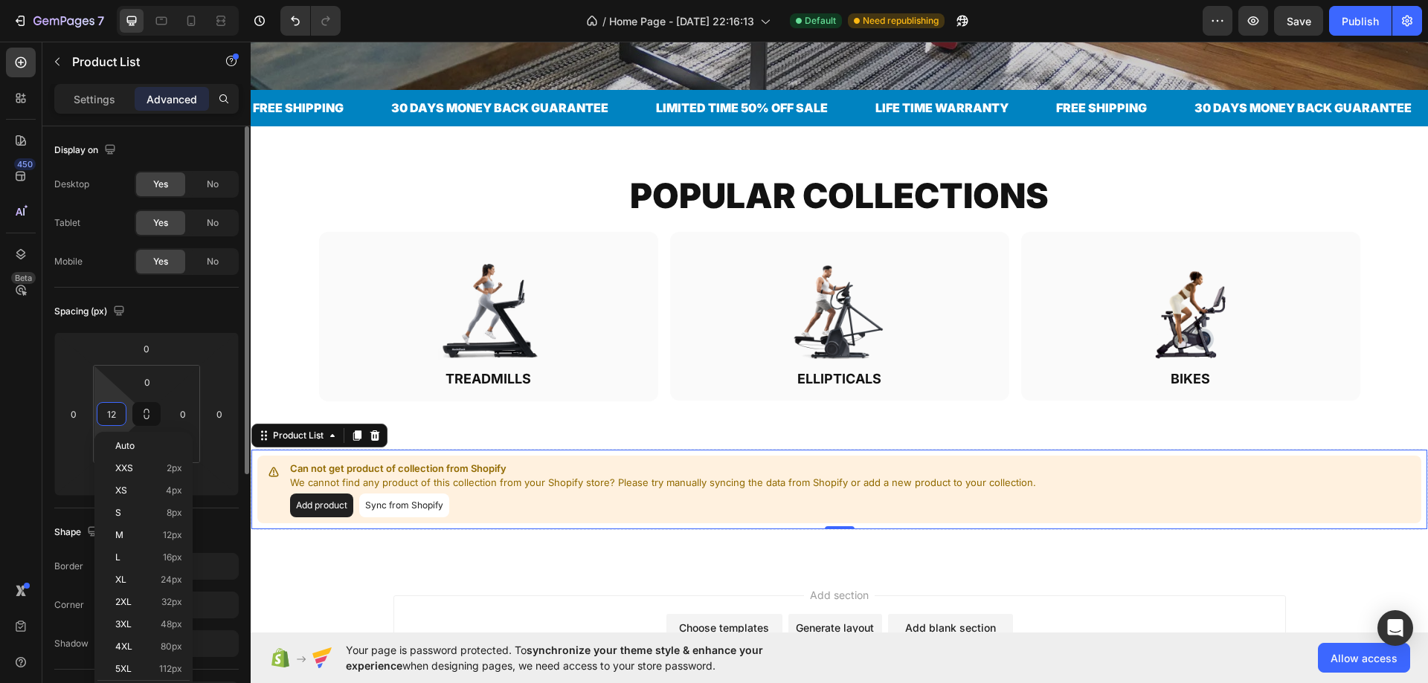
click at [111, 415] on input "12" at bounding box center [111, 414] width 22 height 22
type input "0"
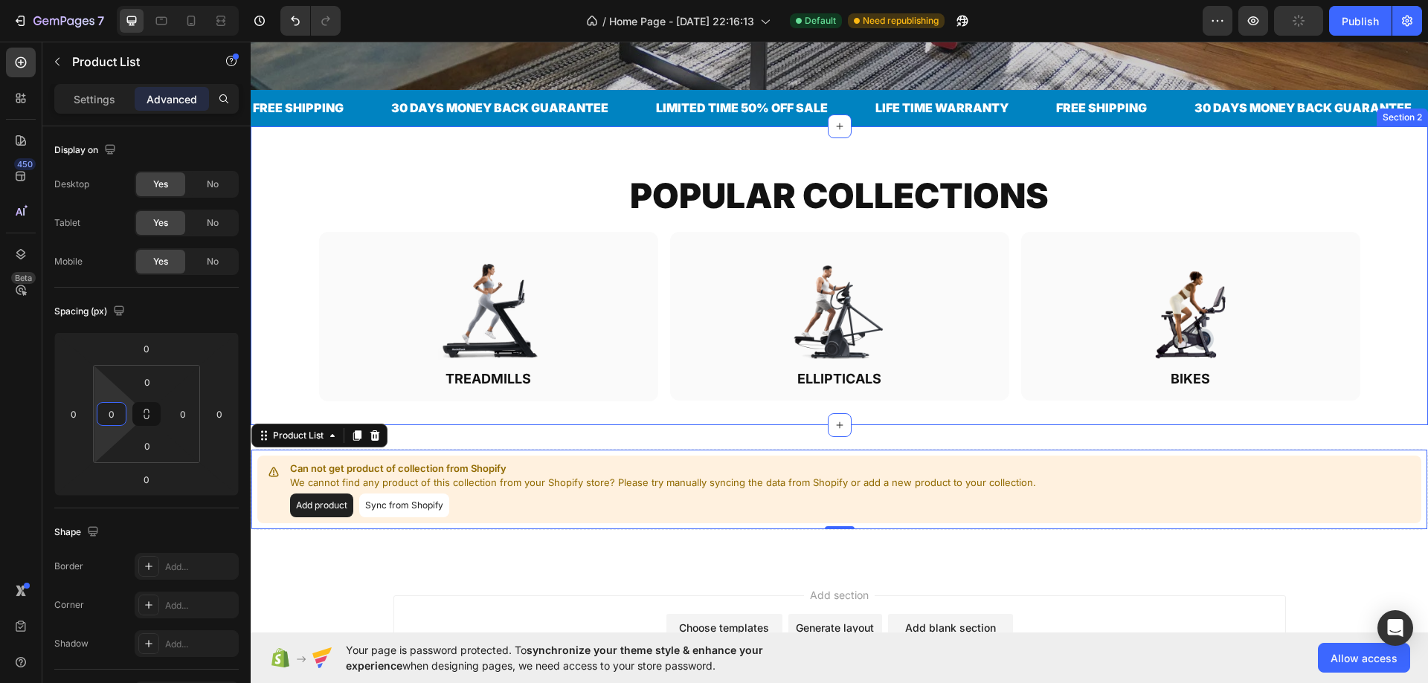
click at [294, 211] on div "POPULAR COLLECTIONS Heading Row Image TREADMILLS Heading Row Image ELLIPTICALS …" at bounding box center [839, 286] width 1177 height 228
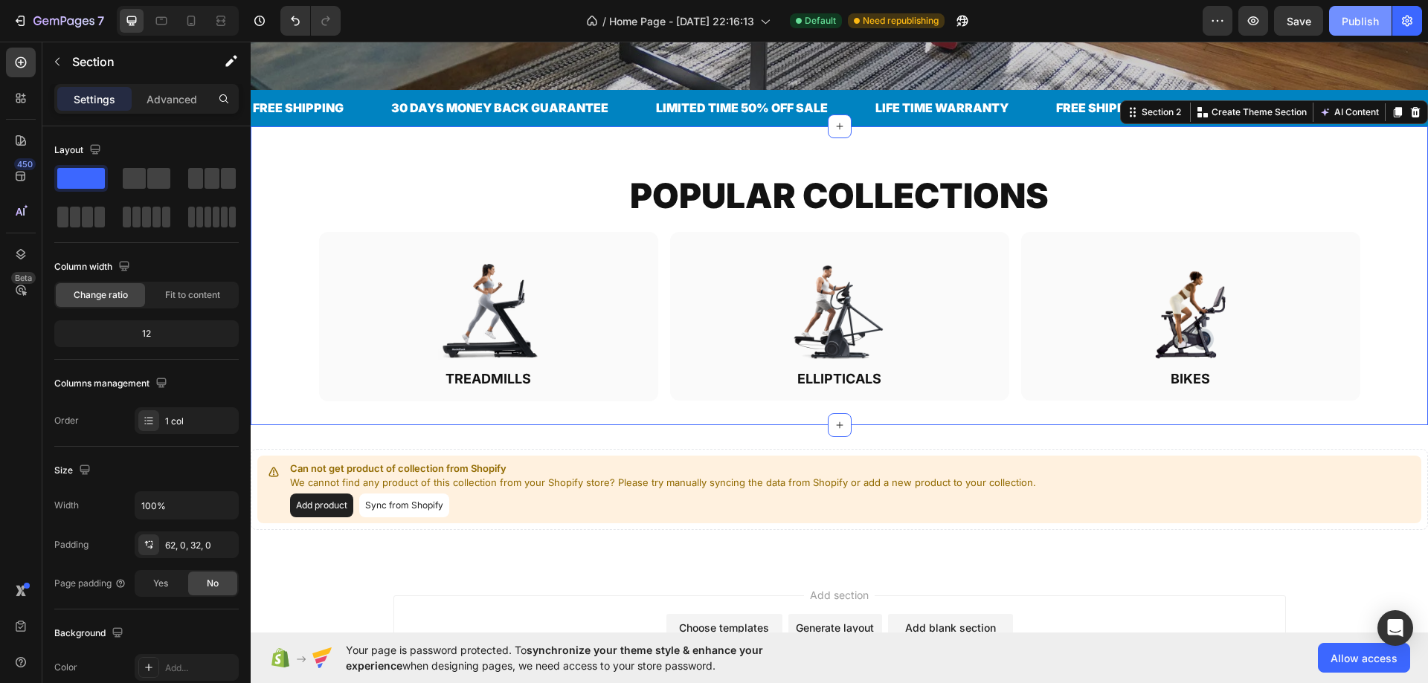
click at [1346, 14] on div "Publish" at bounding box center [1359, 21] width 37 height 16
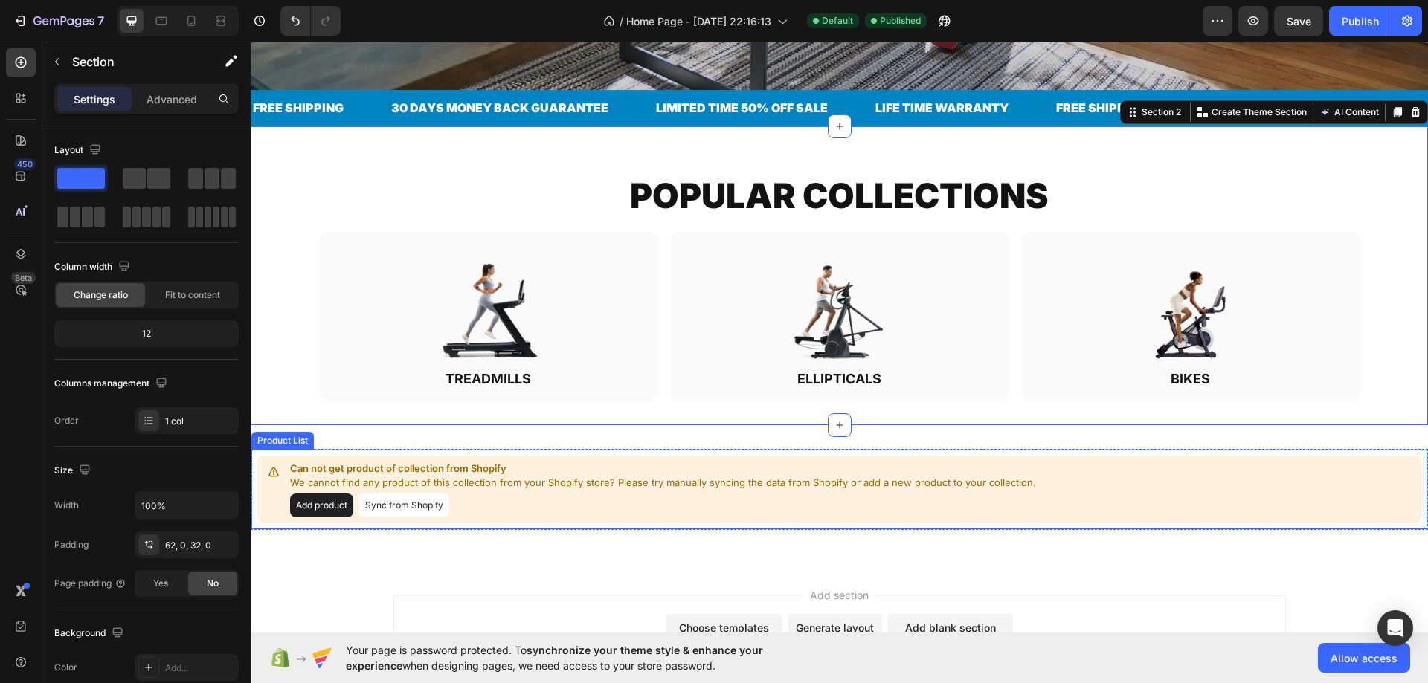
click at [431, 467] on p "Can not get product of collection from Shopify" at bounding box center [663, 469] width 746 height 15
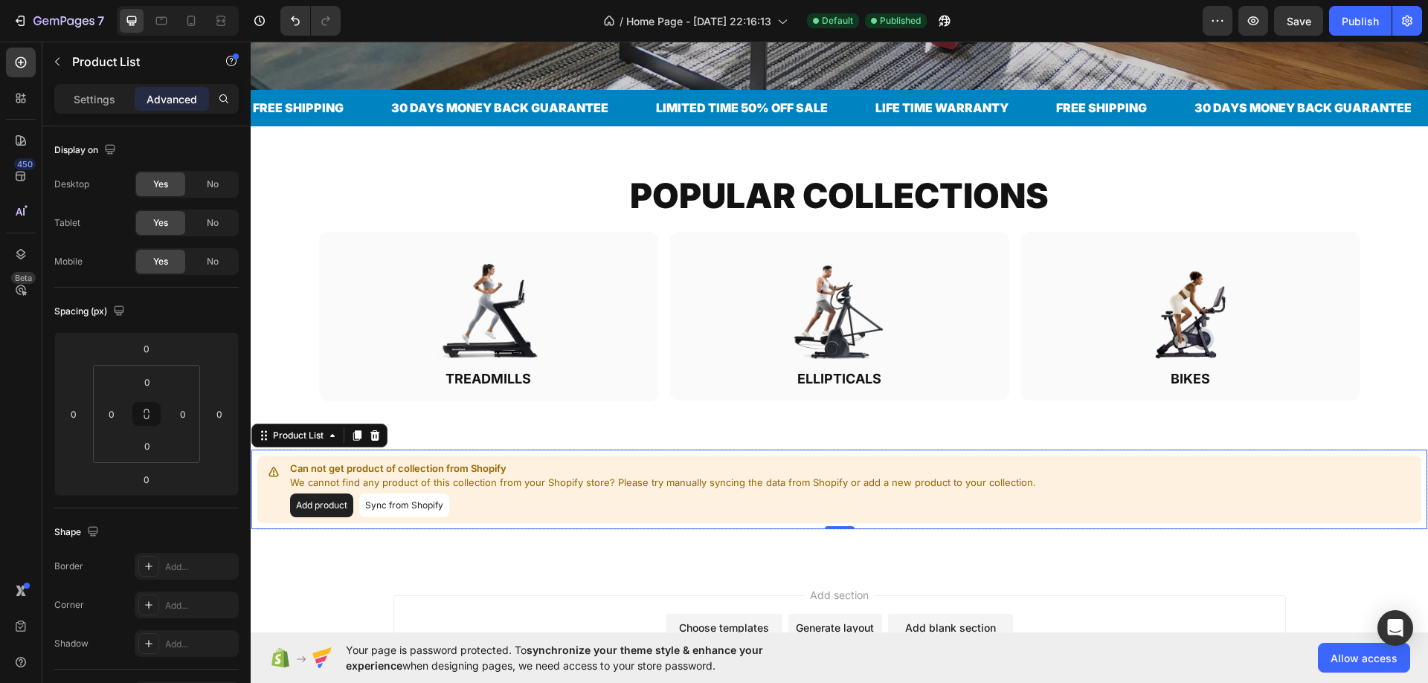
click at [85, 111] on div "Settings Advanced" at bounding box center [146, 99] width 184 height 30
click at [80, 100] on p "Settings" at bounding box center [95, 99] width 42 height 16
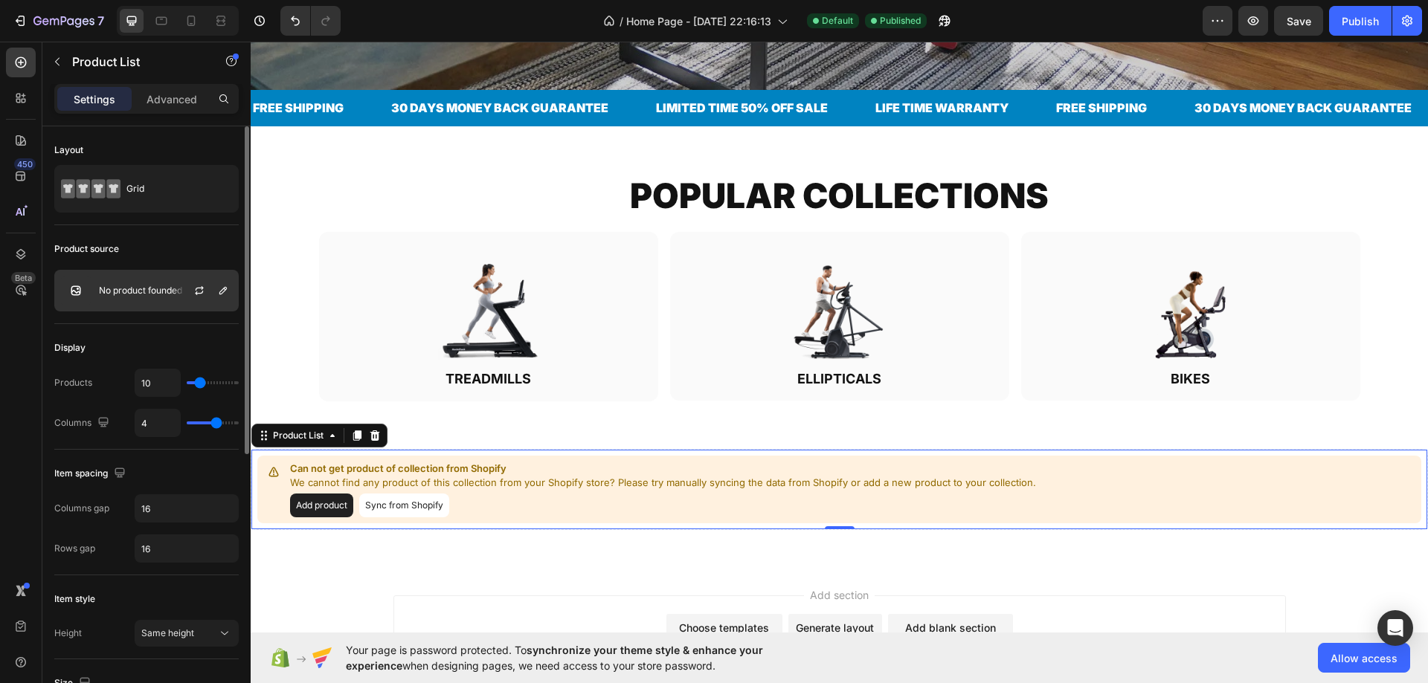
click at [147, 284] on div "No product founded" at bounding box center [146, 291] width 184 height 42
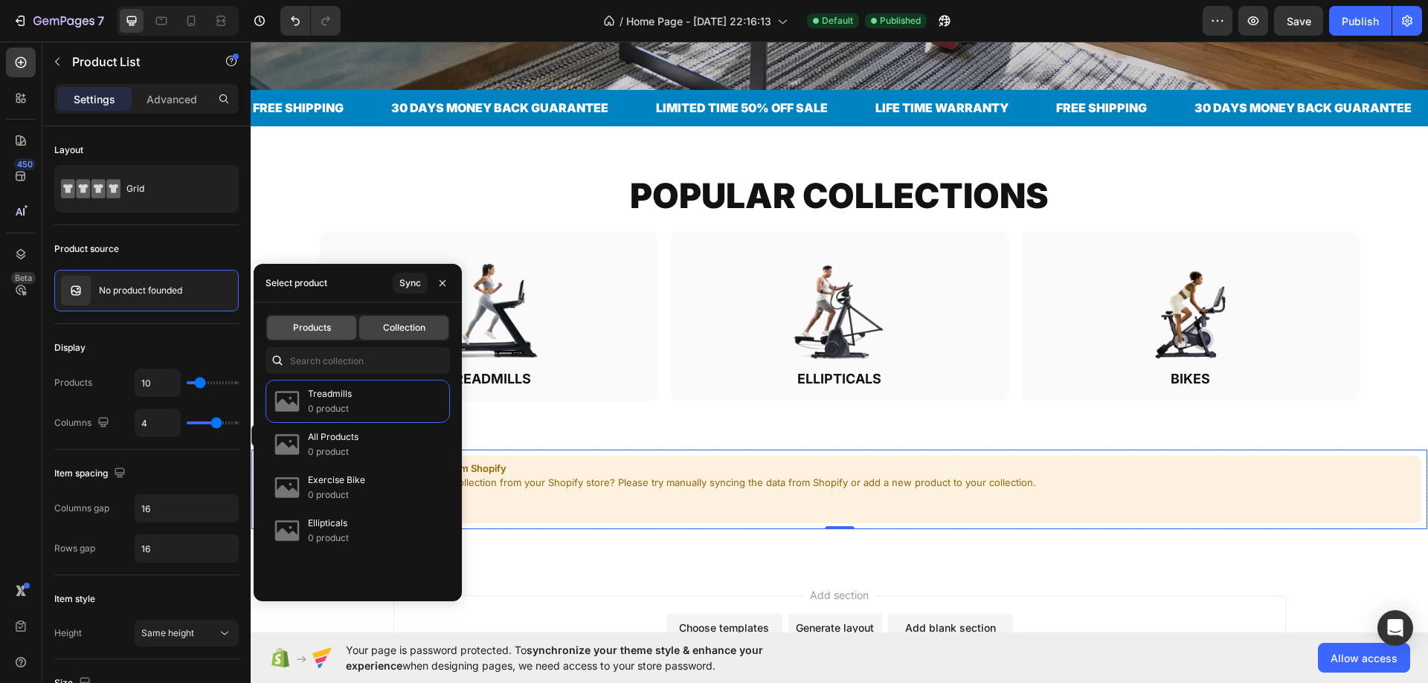
click at [310, 330] on span "Products" at bounding box center [312, 327] width 38 height 13
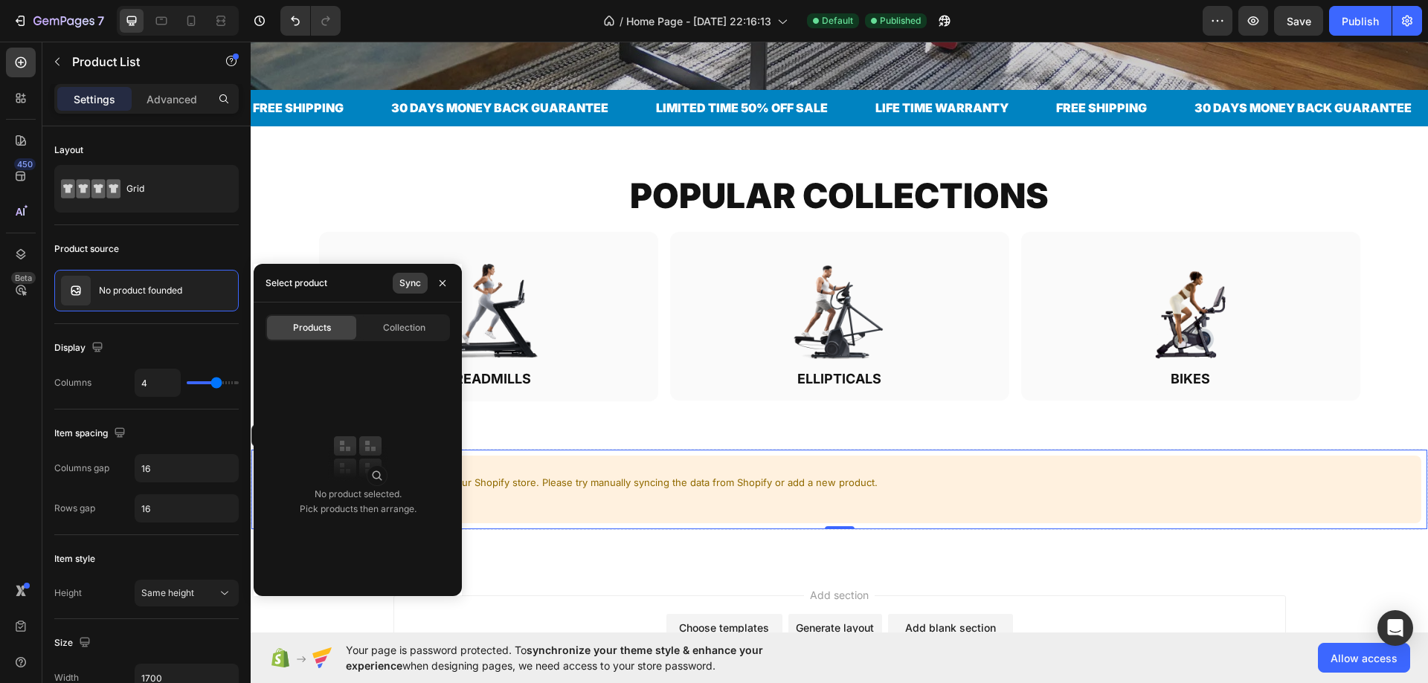
click at [413, 283] on div "Sync" at bounding box center [410, 283] width 22 height 13
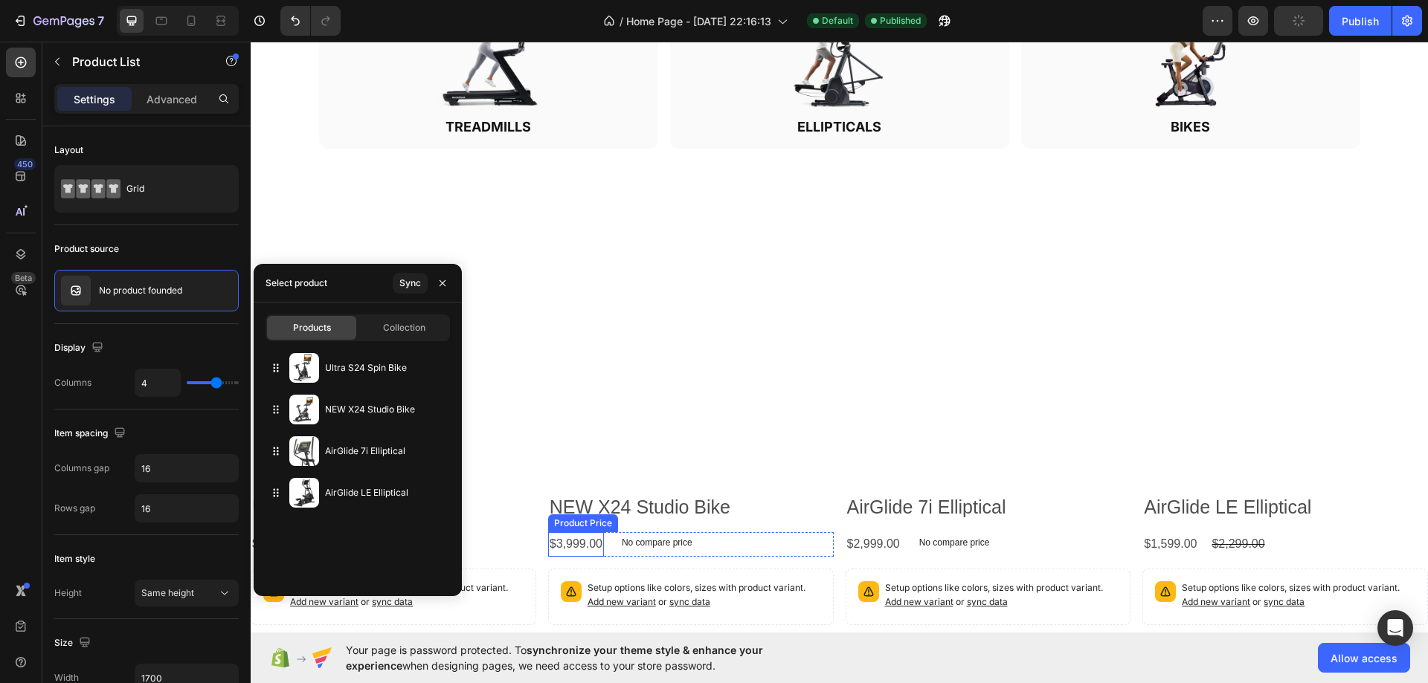
scroll to position [859, 0]
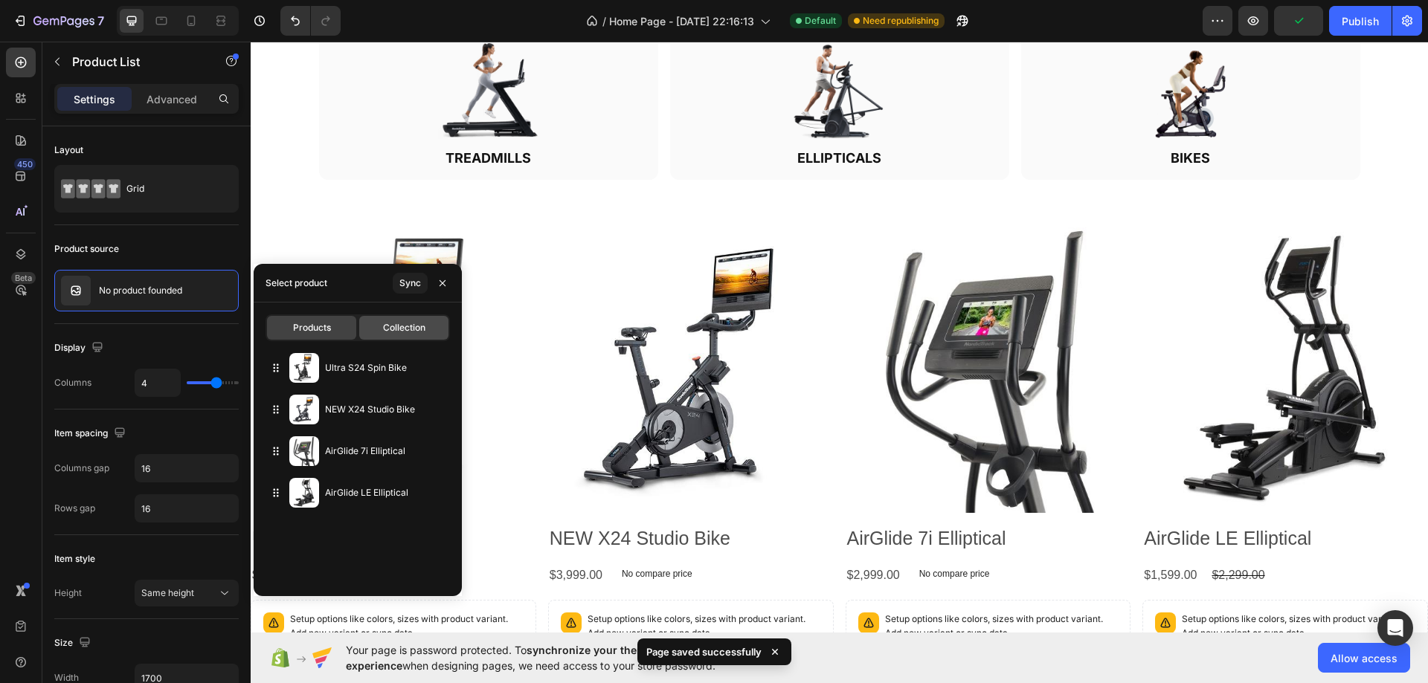
click at [397, 333] on span "Collection" at bounding box center [404, 327] width 42 height 13
type input "10"
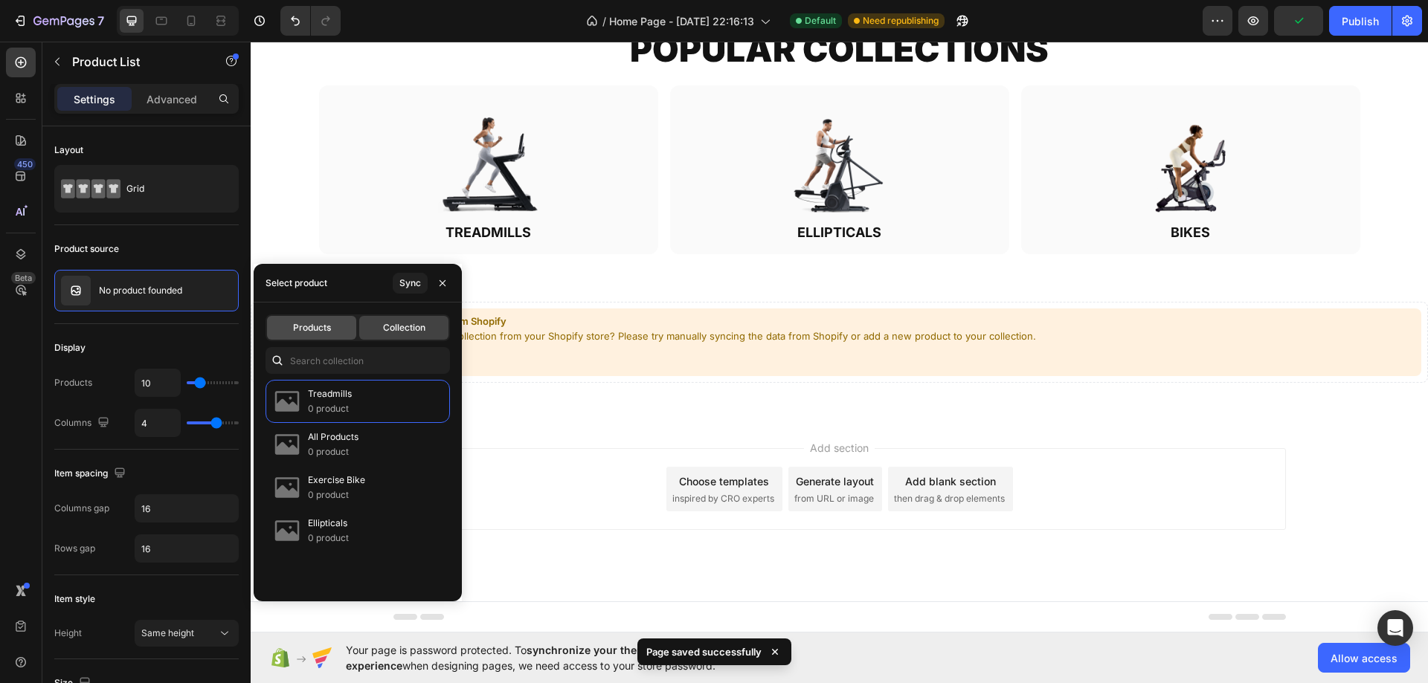
scroll to position [784, 0]
click at [324, 340] on div "Products Collection" at bounding box center [357, 328] width 184 height 27
click at [418, 291] on button "Sync" at bounding box center [410, 283] width 35 height 21
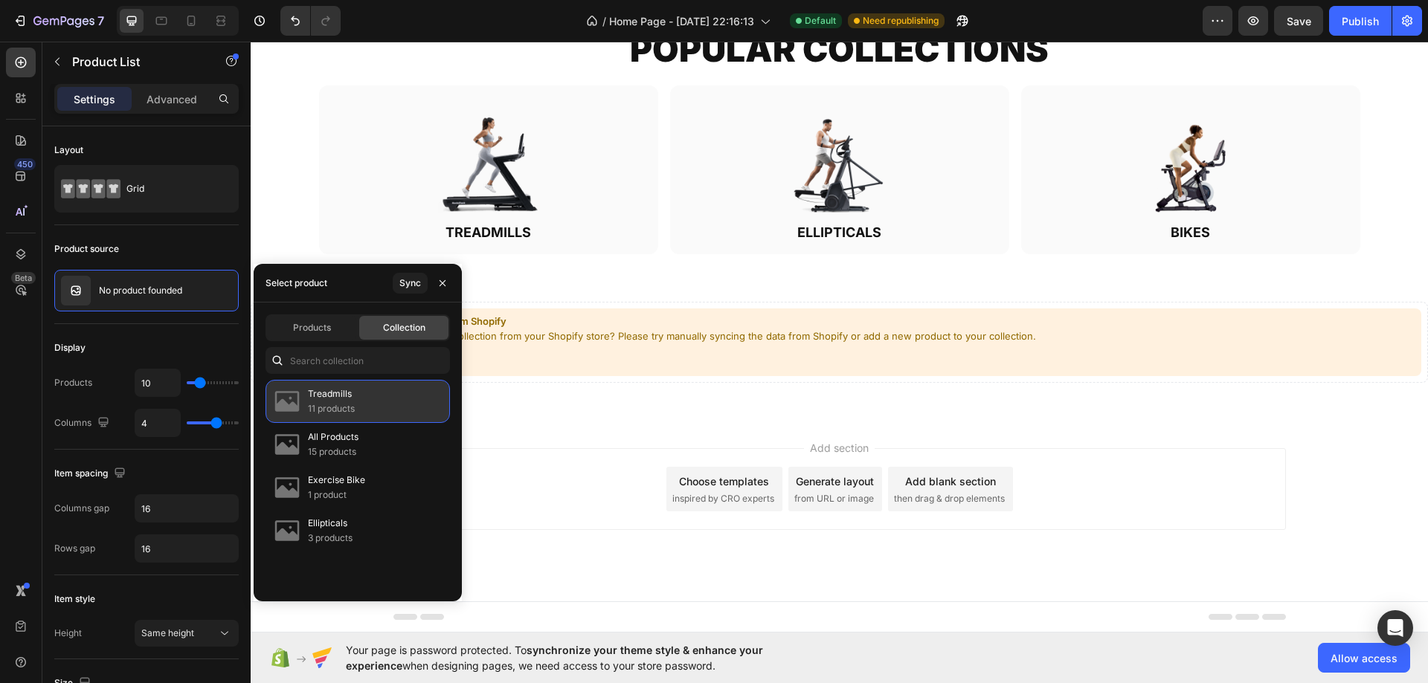
click at [355, 408] on div "Treadmills 11 products" at bounding box center [357, 401] width 184 height 43
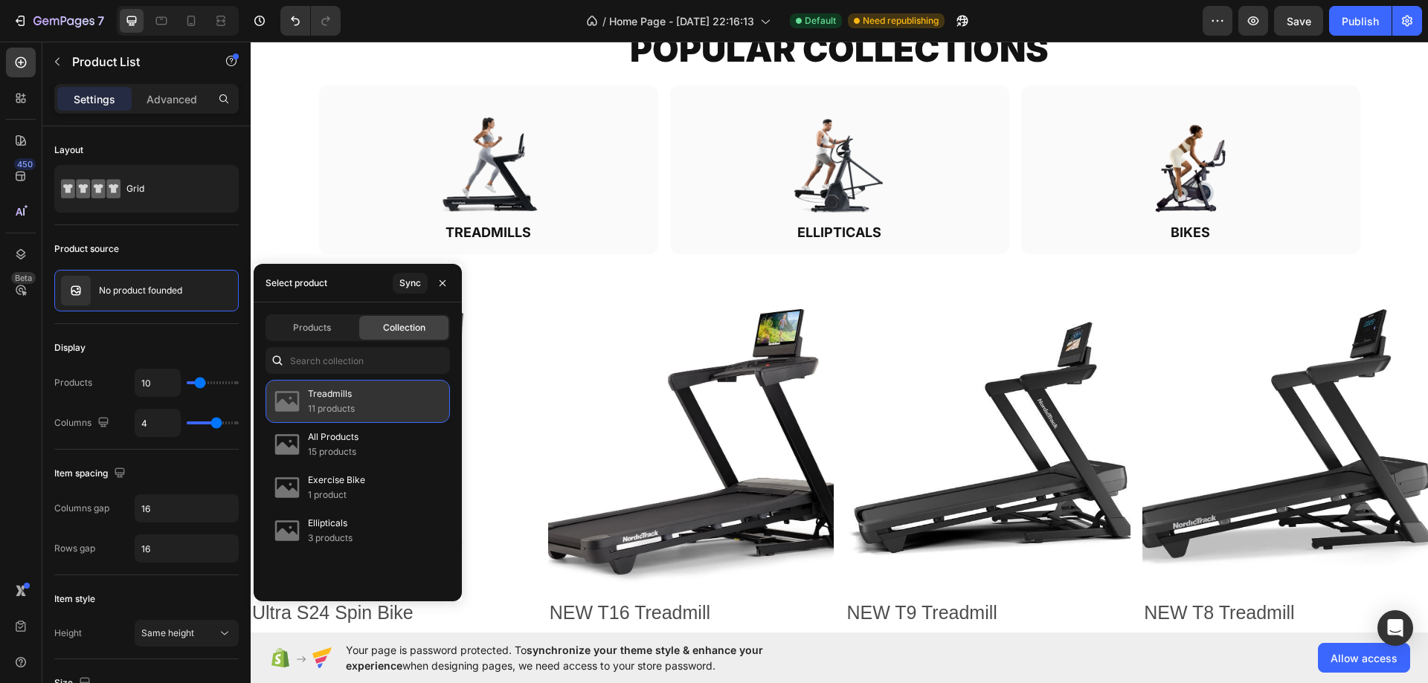
click at [355, 409] on div "Treadmills 11 products" at bounding box center [357, 401] width 184 height 43
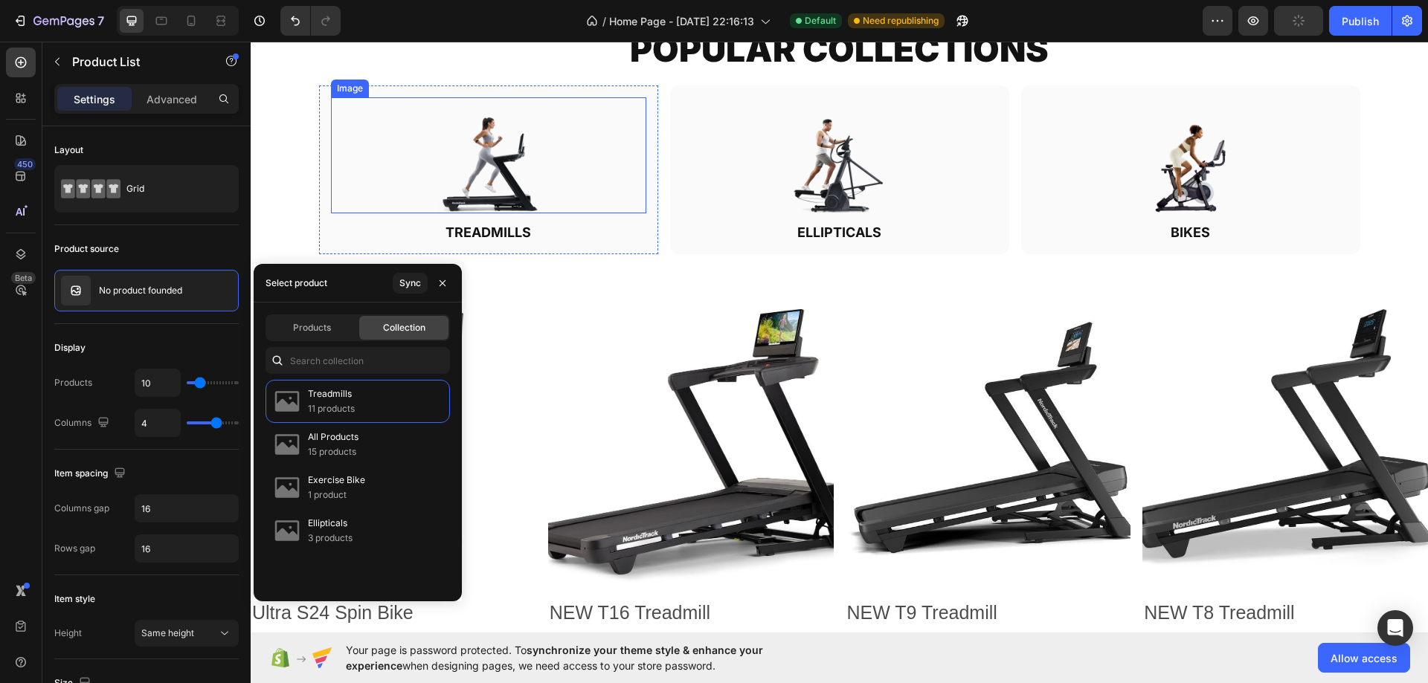
click at [339, 153] on div at bounding box center [488, 155] width 315 height 116
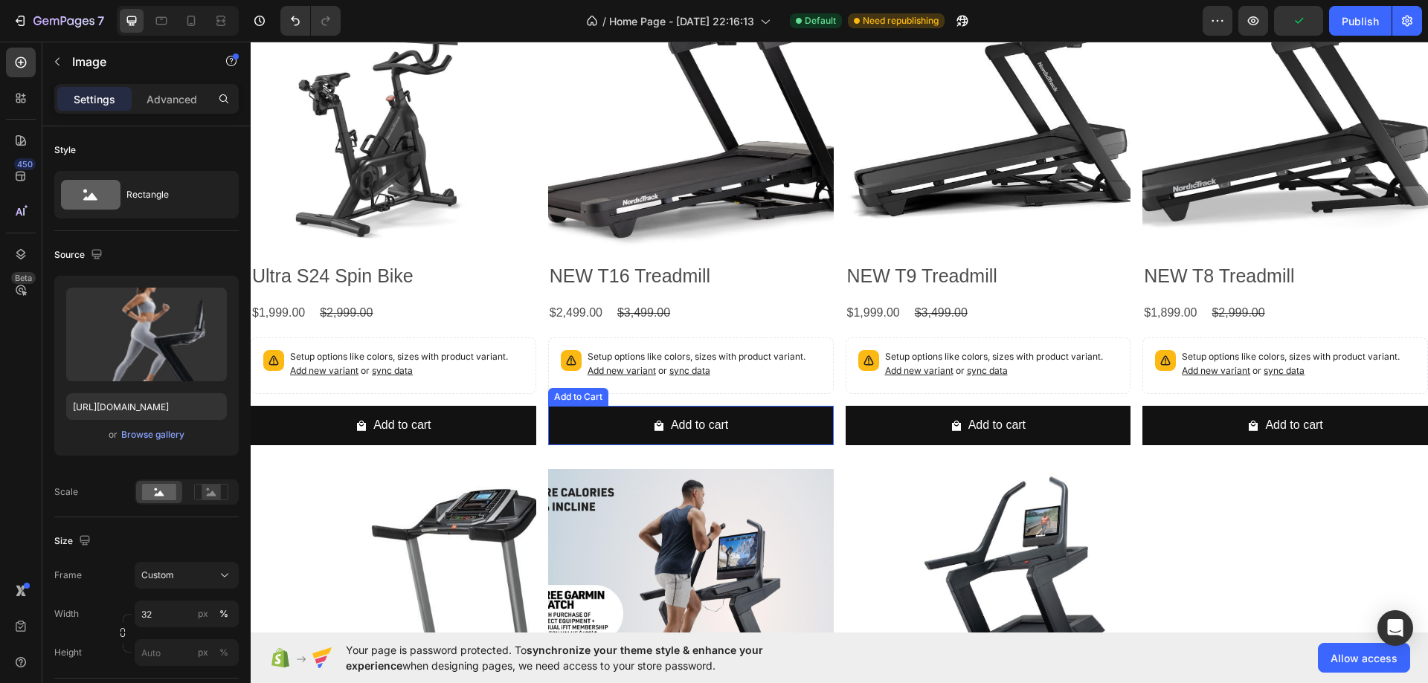
scroll to position [1082, 0]
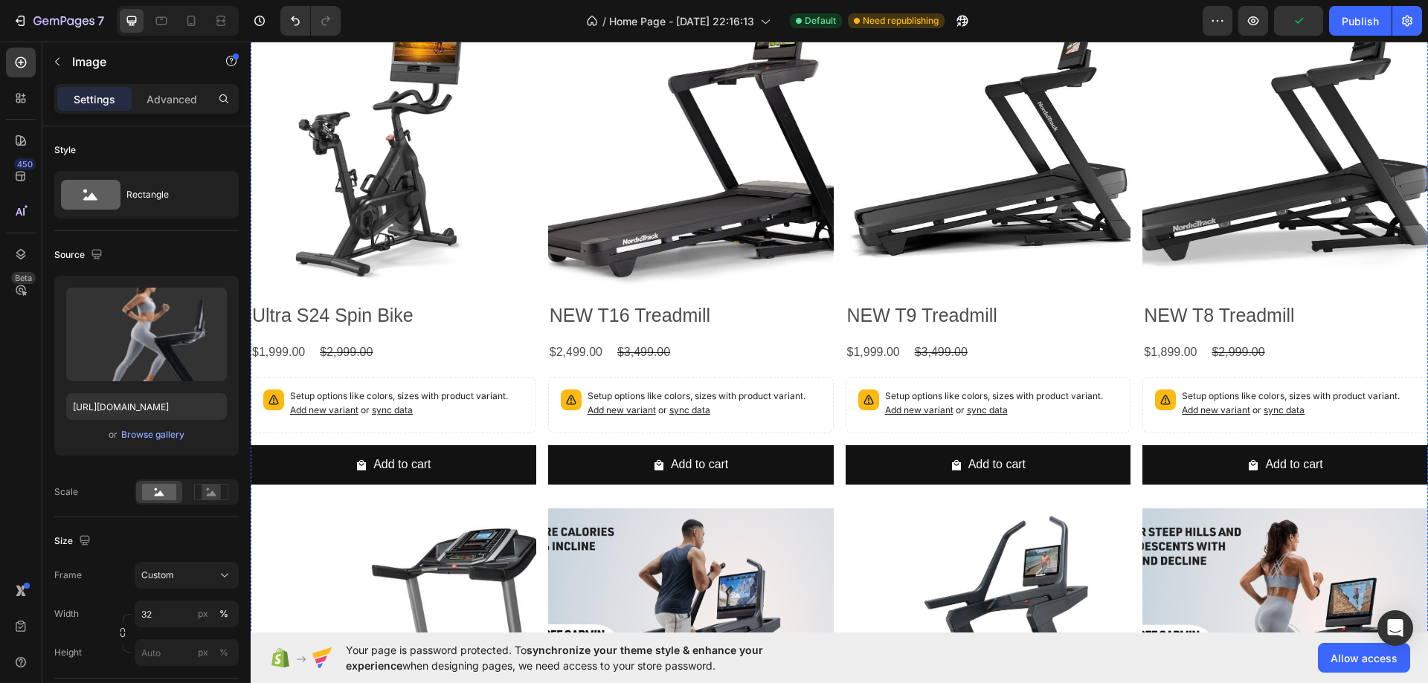
click at [527, 290] on div "Product Images Ultra S24 Spin Bike Product Title $1,999.00 Product Price Produc…" at bounding box center [394, 250] width 286 height 492
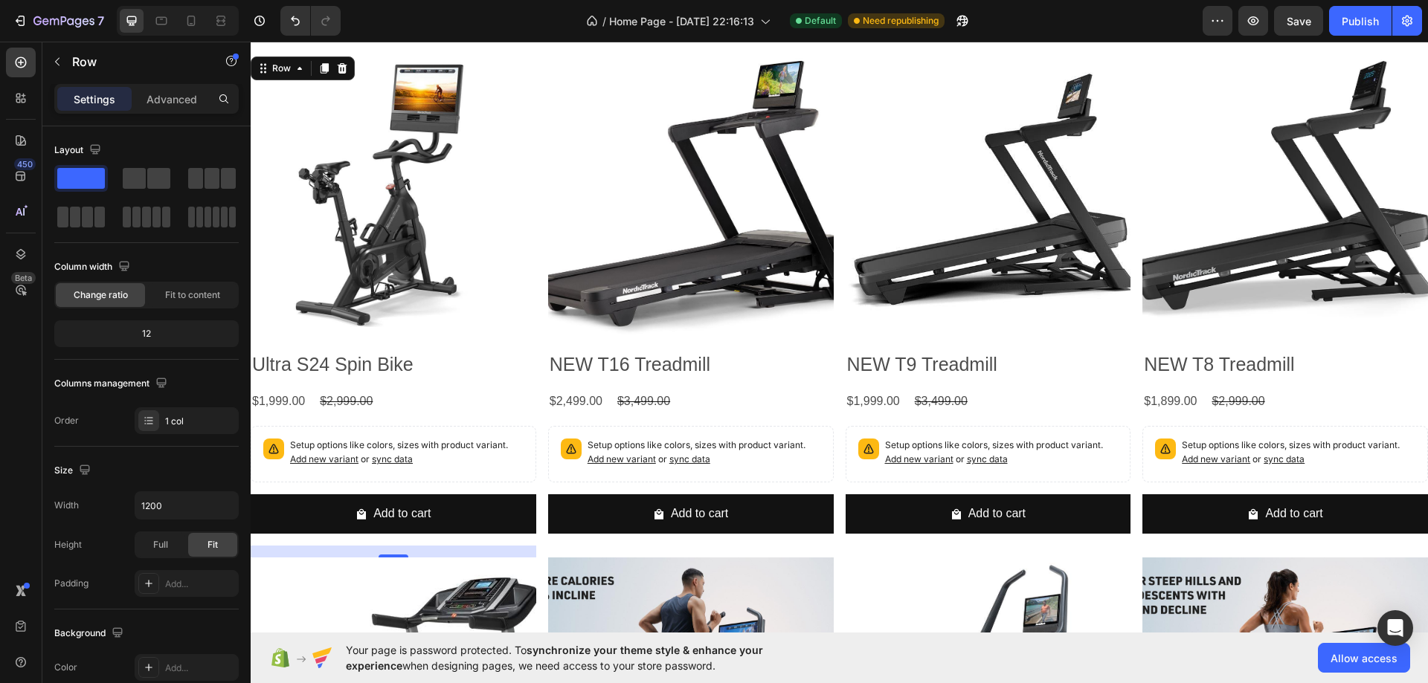
scroll to position [933, 0]
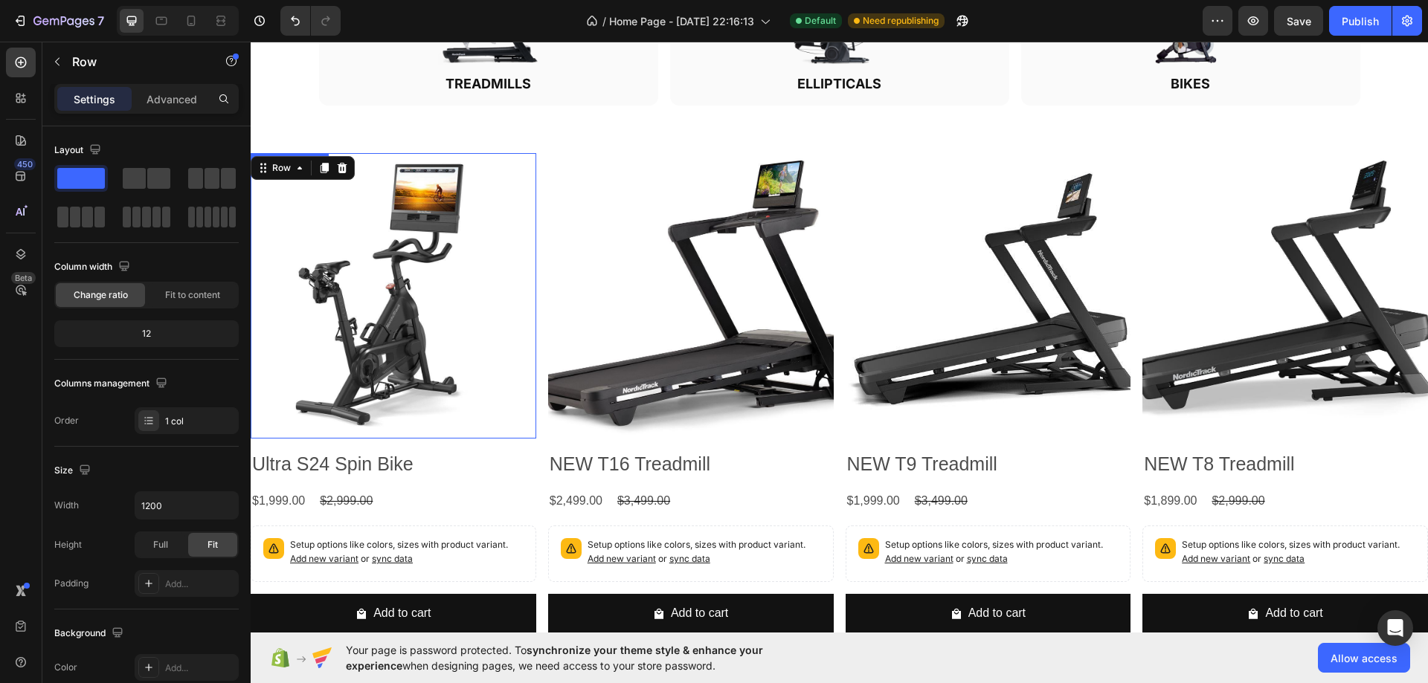
click at [529, 306] on img at bounding box center [394, 296] width 286 height 286
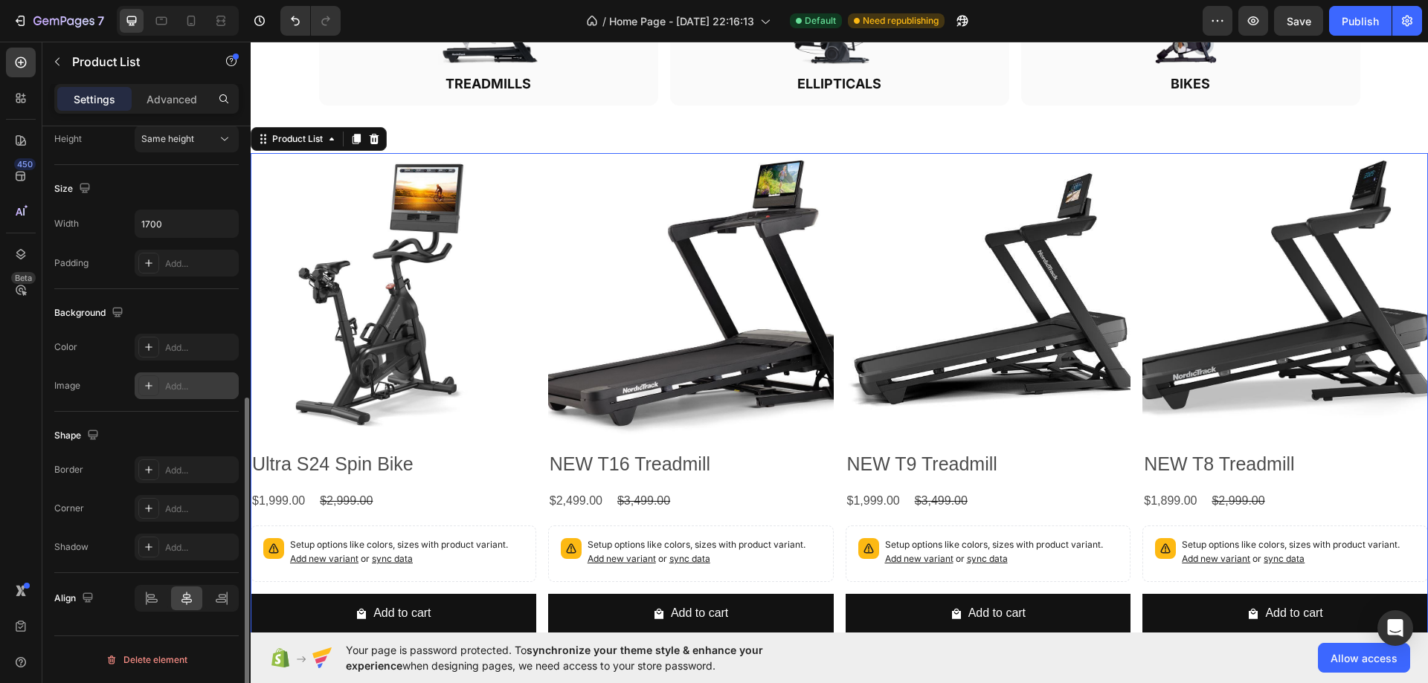
scroll to position [346, 0]
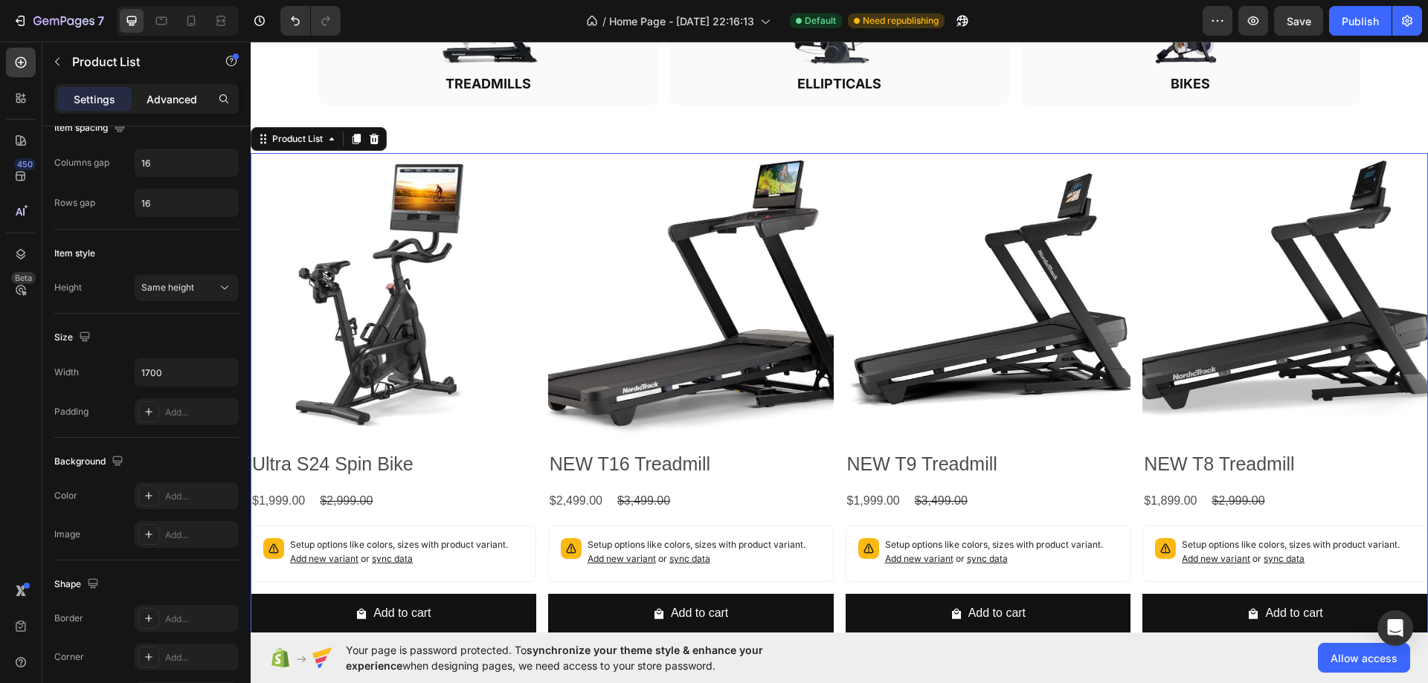
click at [152, 93] on p "Advanced" at bounding box center [171, 99] width 51 height 16
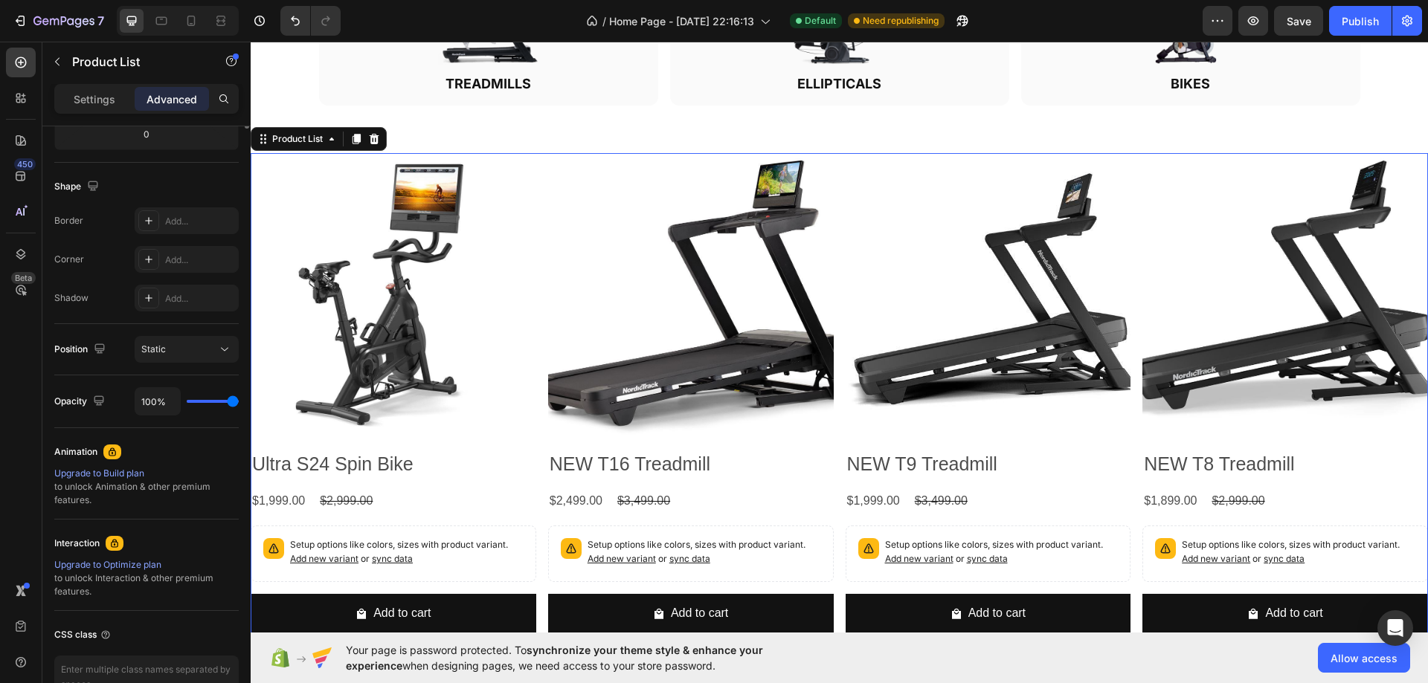
scroll to position [0, 0]
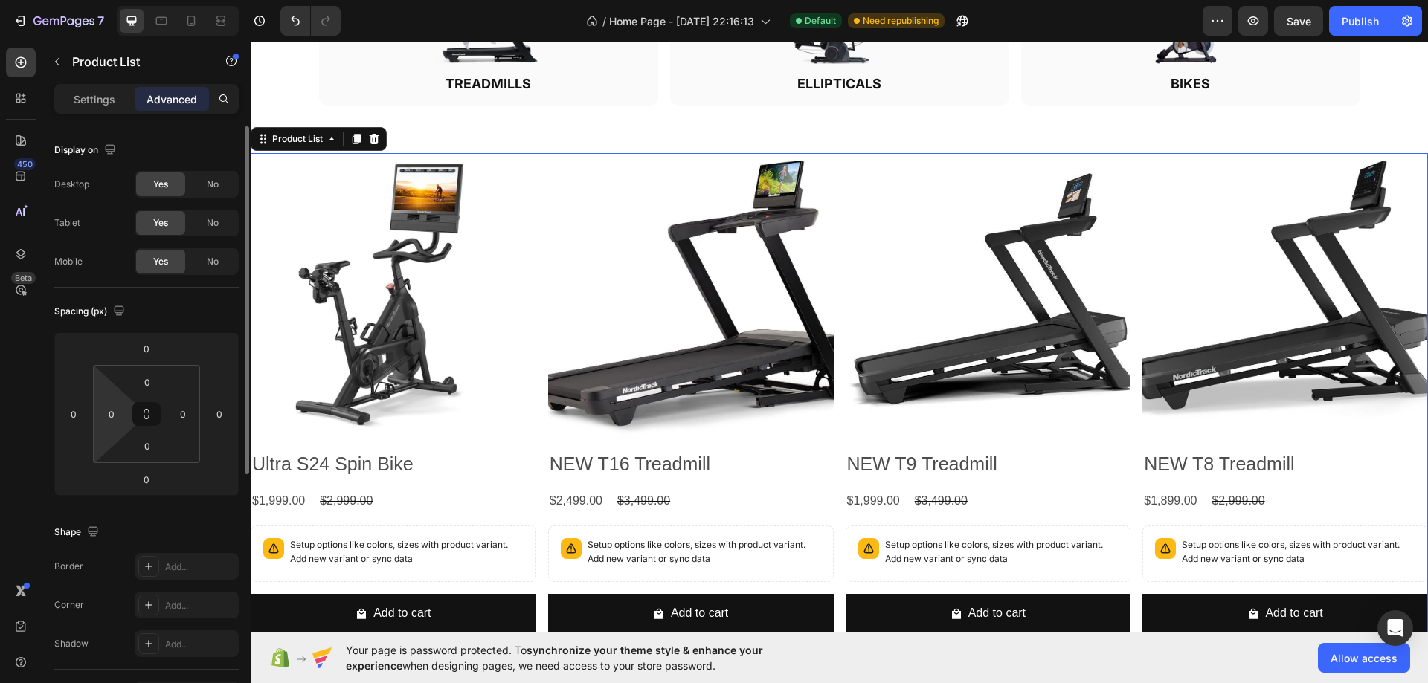
click at [109, 0] on html "7 / Home Page - Sep 28, 22:16:13 Default Need republishing Preview Save Publish…" at bounding box center [714, 0] width 1428 height 0
click at [108, 407] on input "0" at bounding box center [111, 414] width 22 height 22
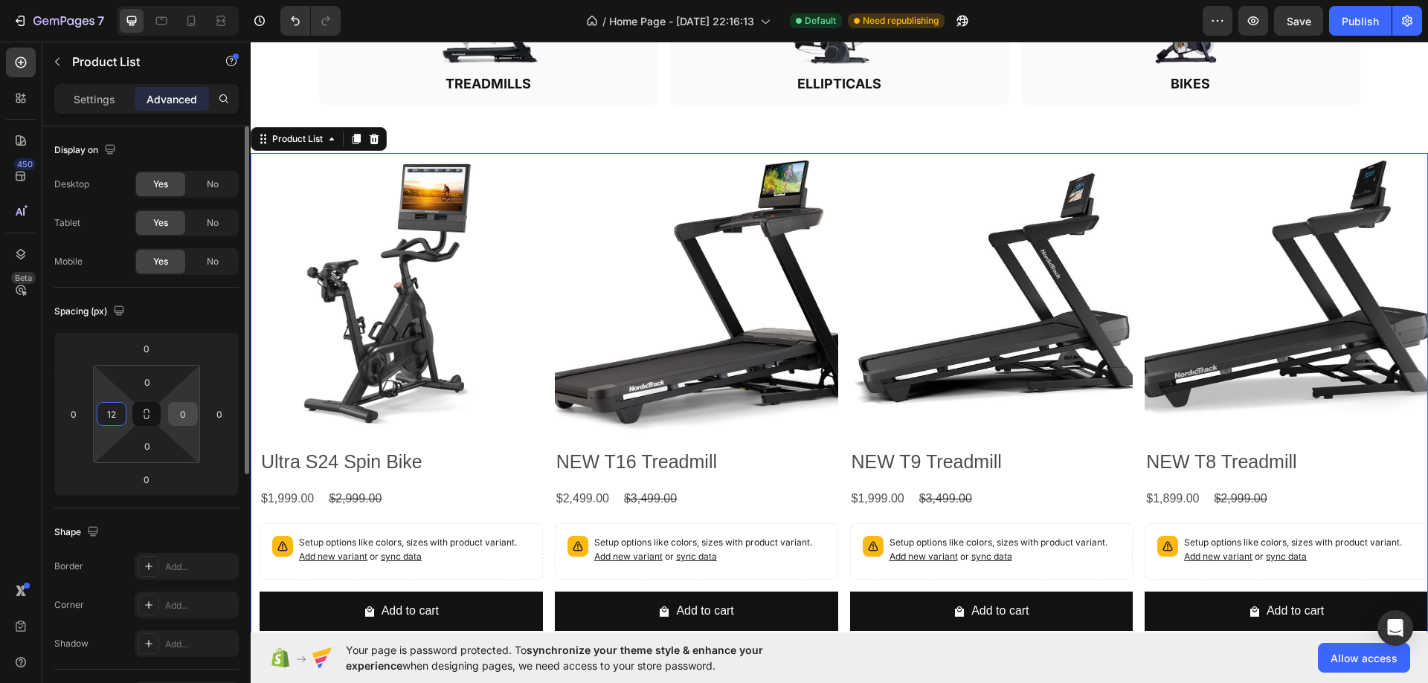
type input "12"
click at [179, 406] on input "0" at bounding box center [183, 414] width 22 height 22
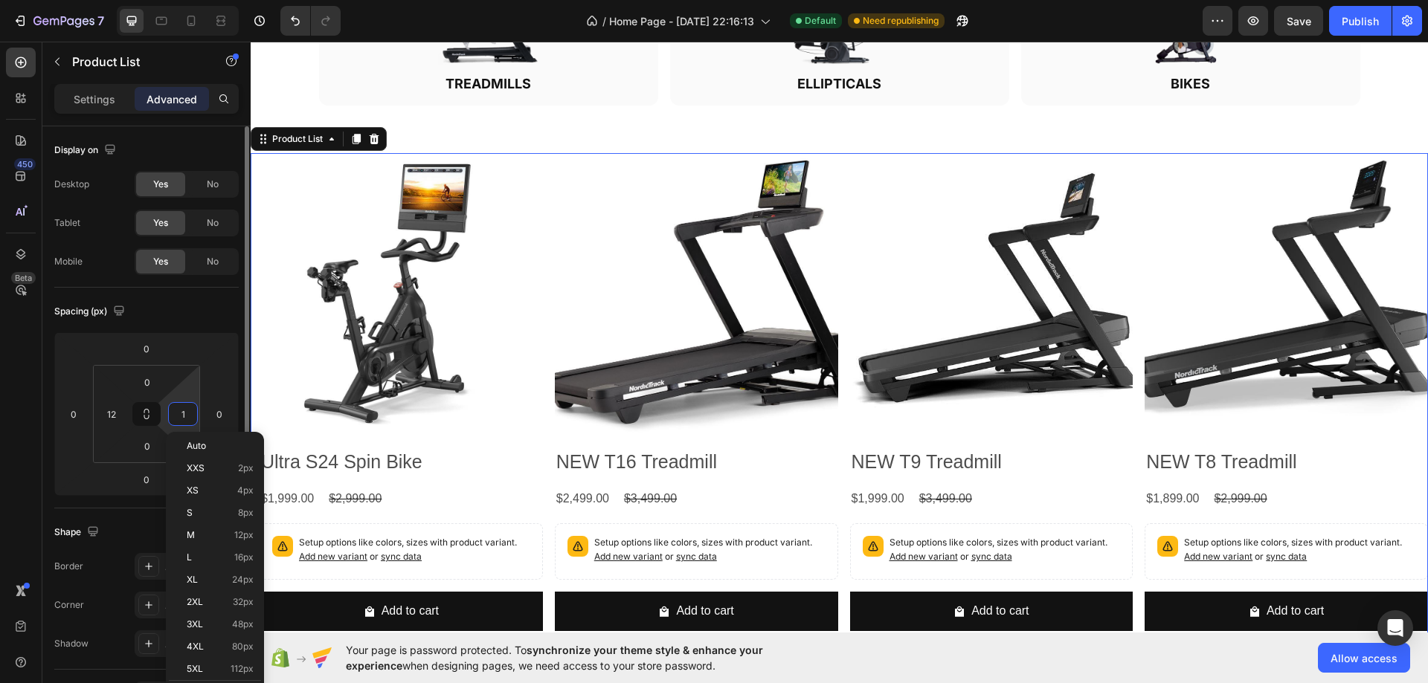
type input "12"
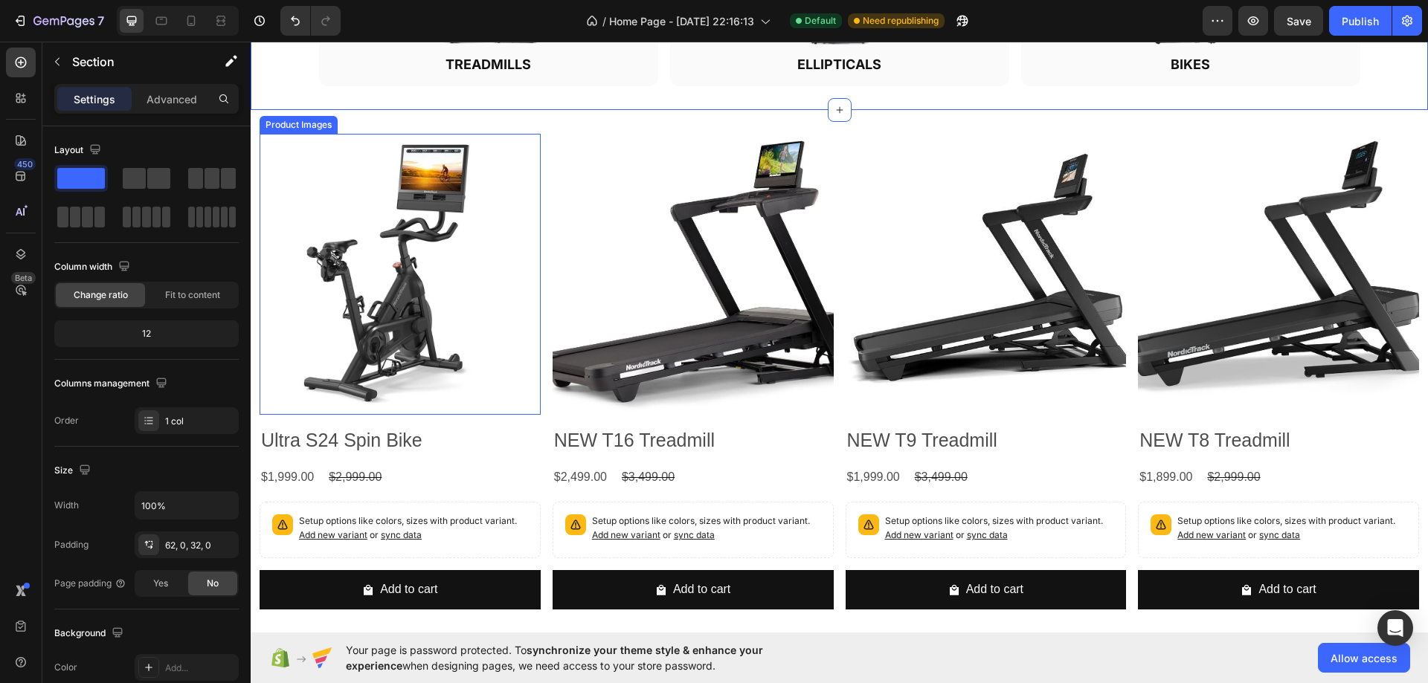
scroll to position [1007, 0]
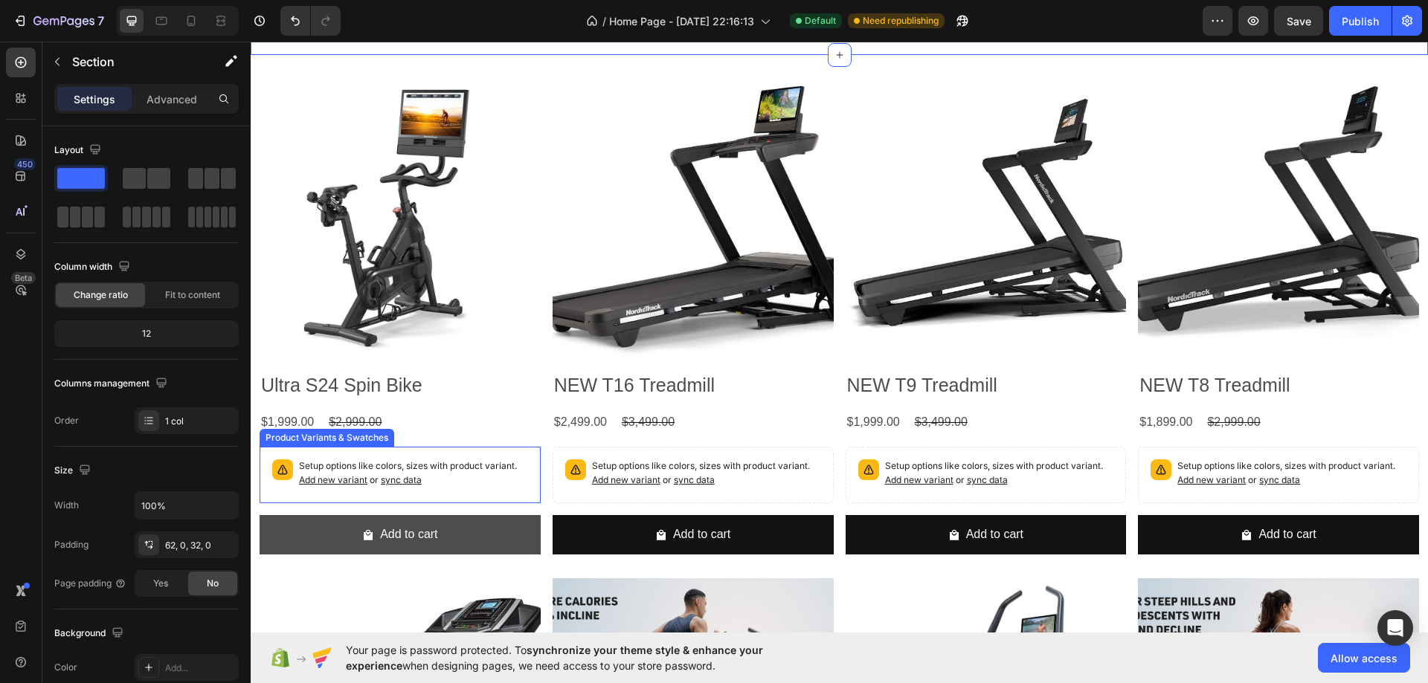
click at [525, 515] on button "Add to cart" at bounding box center [399, 534] width 281 height 39
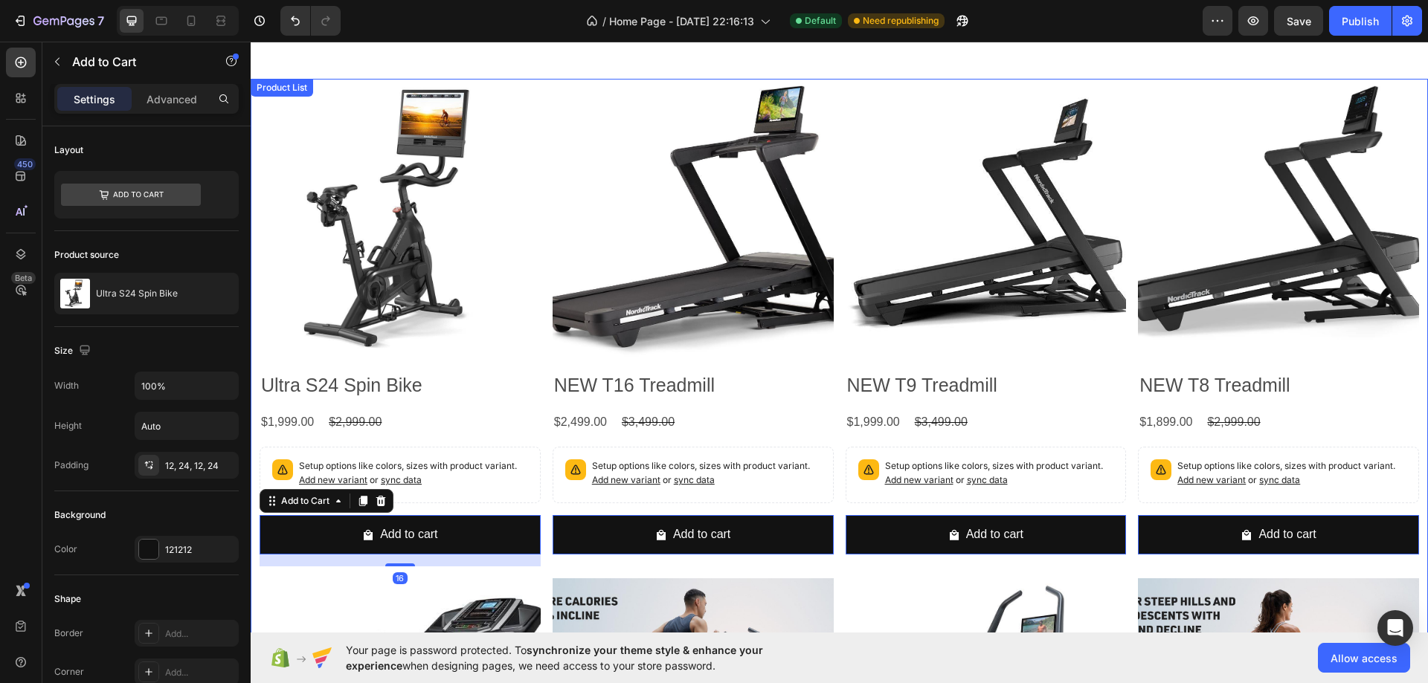
click at [535, 362] on div "Product Images Ultra S24 Spin Bike Product Title $1,999.00 Product Price Produc…" at bounding box center [399, 323] width 281 height 488
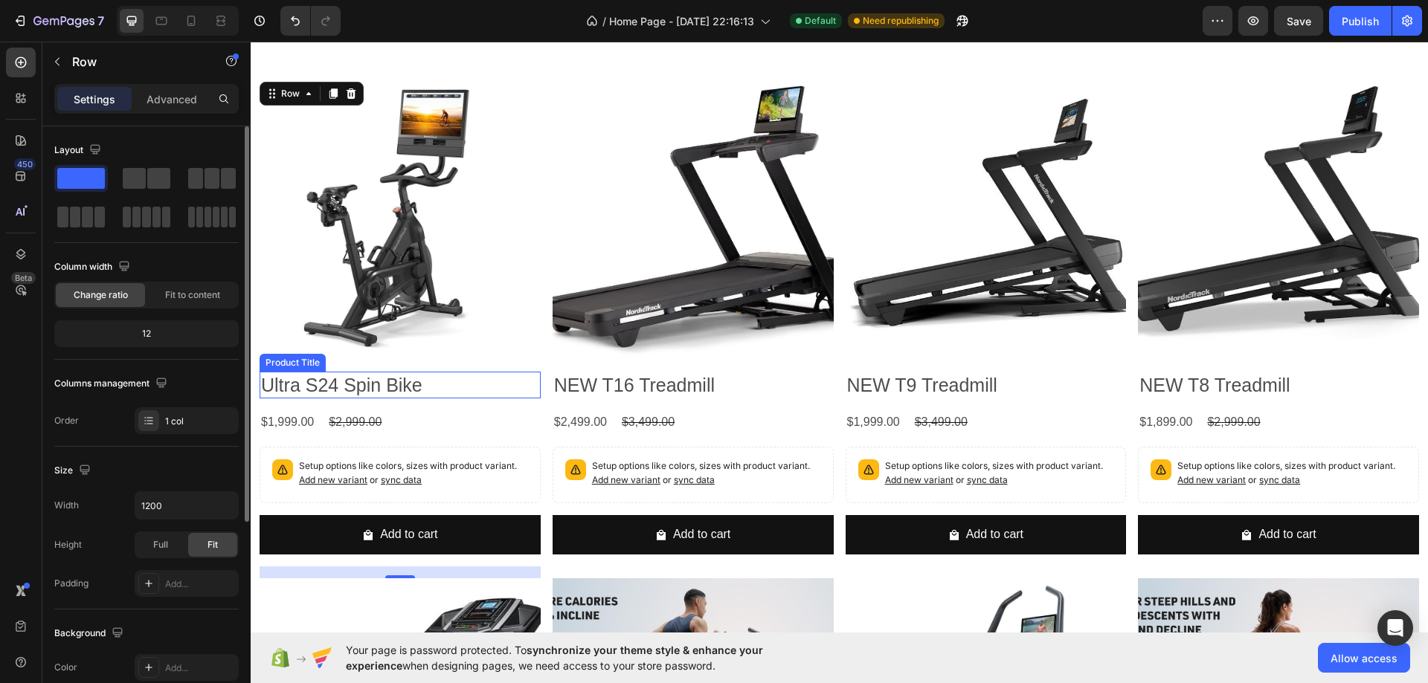
scroll to position [223, 0]
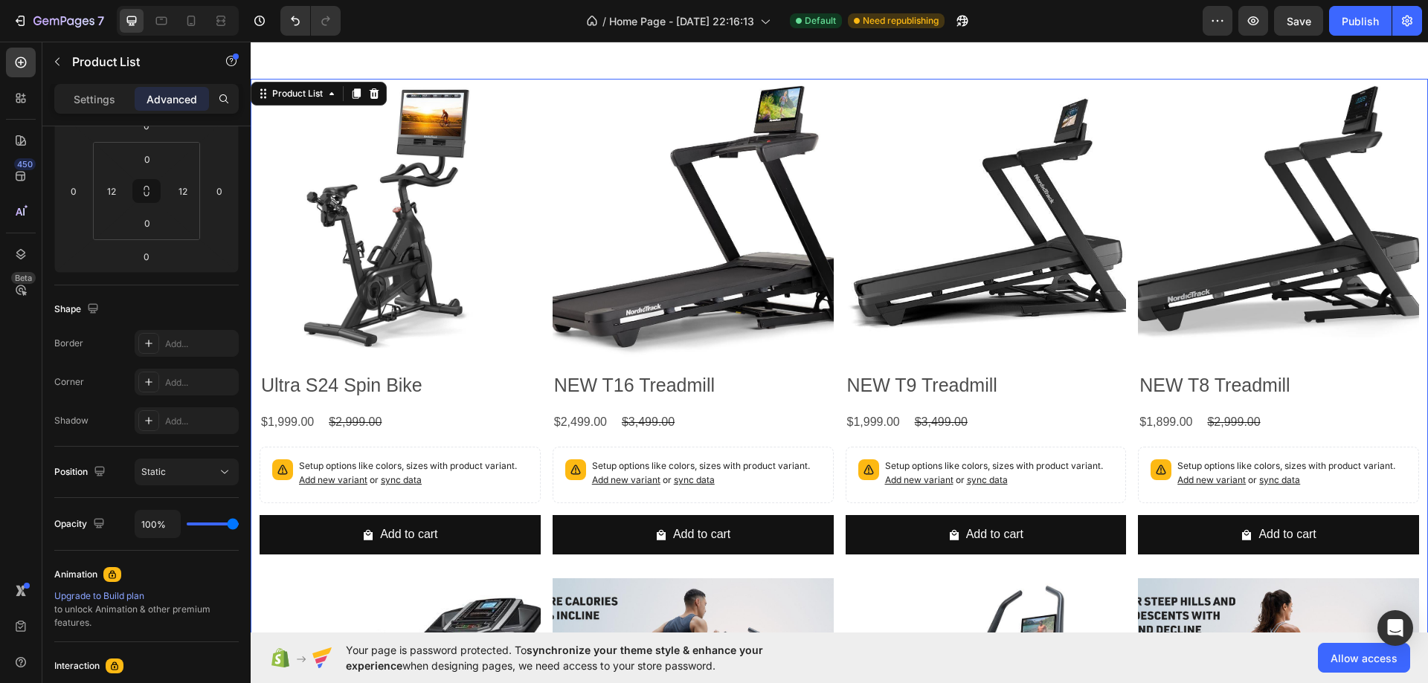
scroll to position [0, 0]
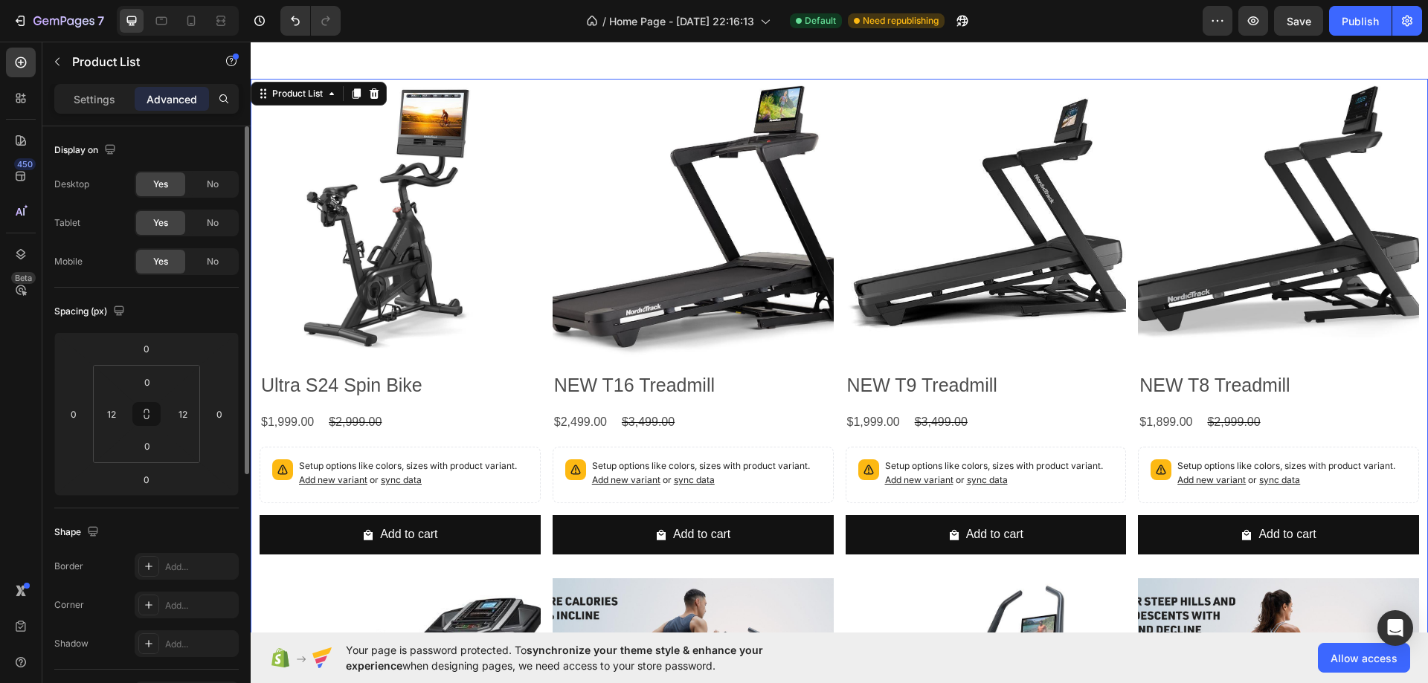
click at [112, 86] on div "Settings Advanced" at bounding box center [146, 99] width 184 height 30
click at [110, 87] on div "Settings" at bounding box center [94, 99] width 74 height 24
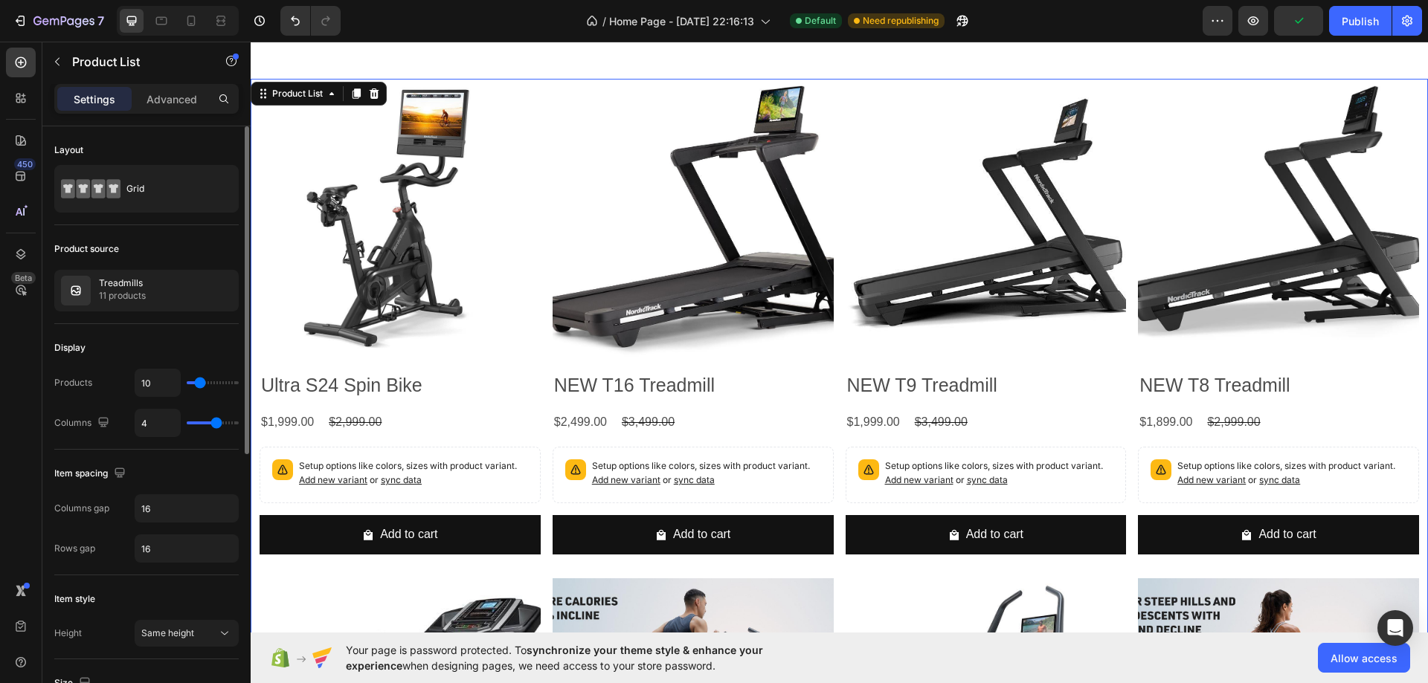
click at [191, 377] on div "10" at bounding box center [187, 383] width 104 height 28
type input "4"
type input "1"
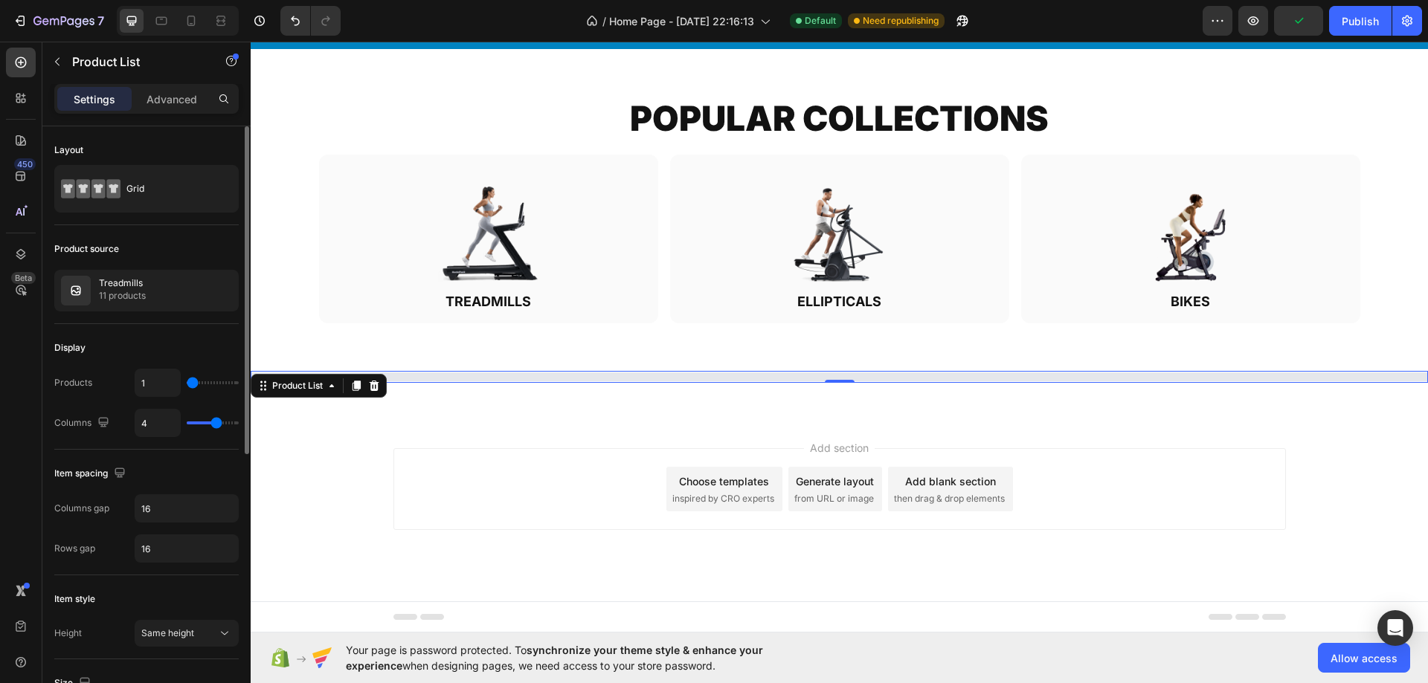
scroll to position [715, 0]
type input "2"
type input "3"
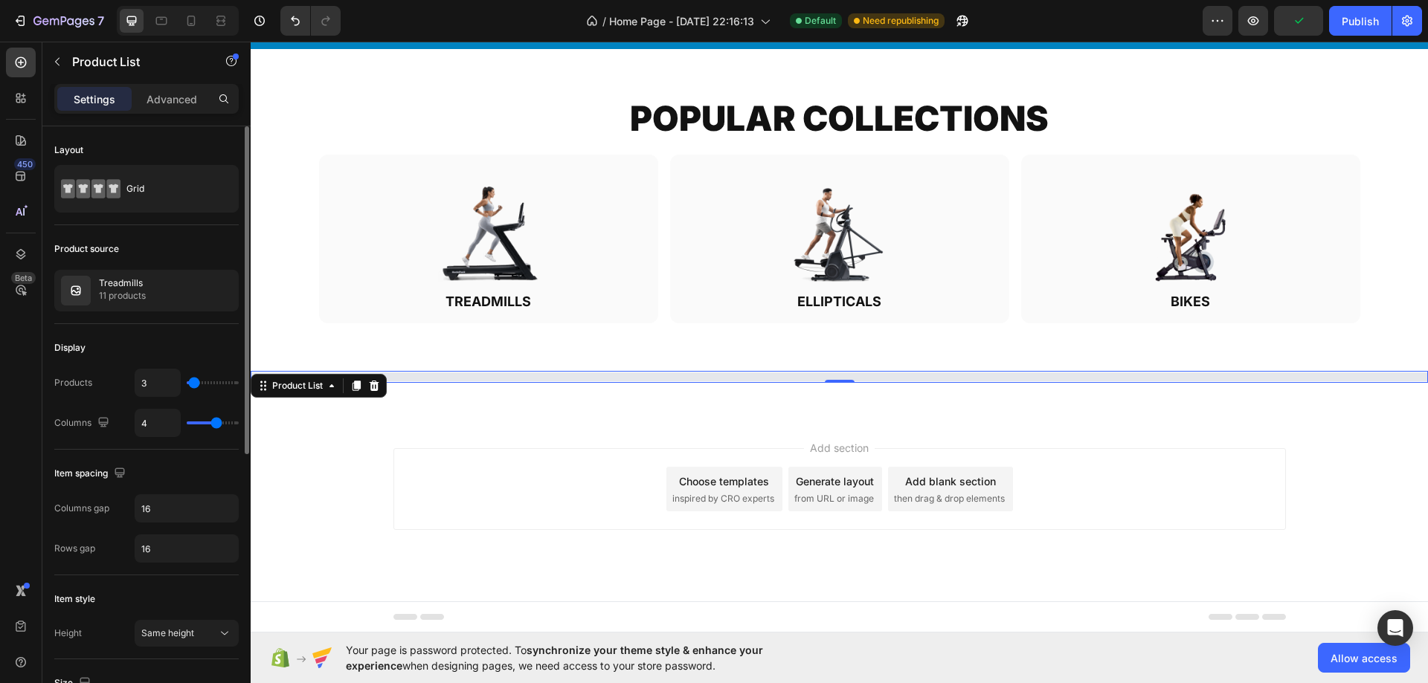
type input "4"
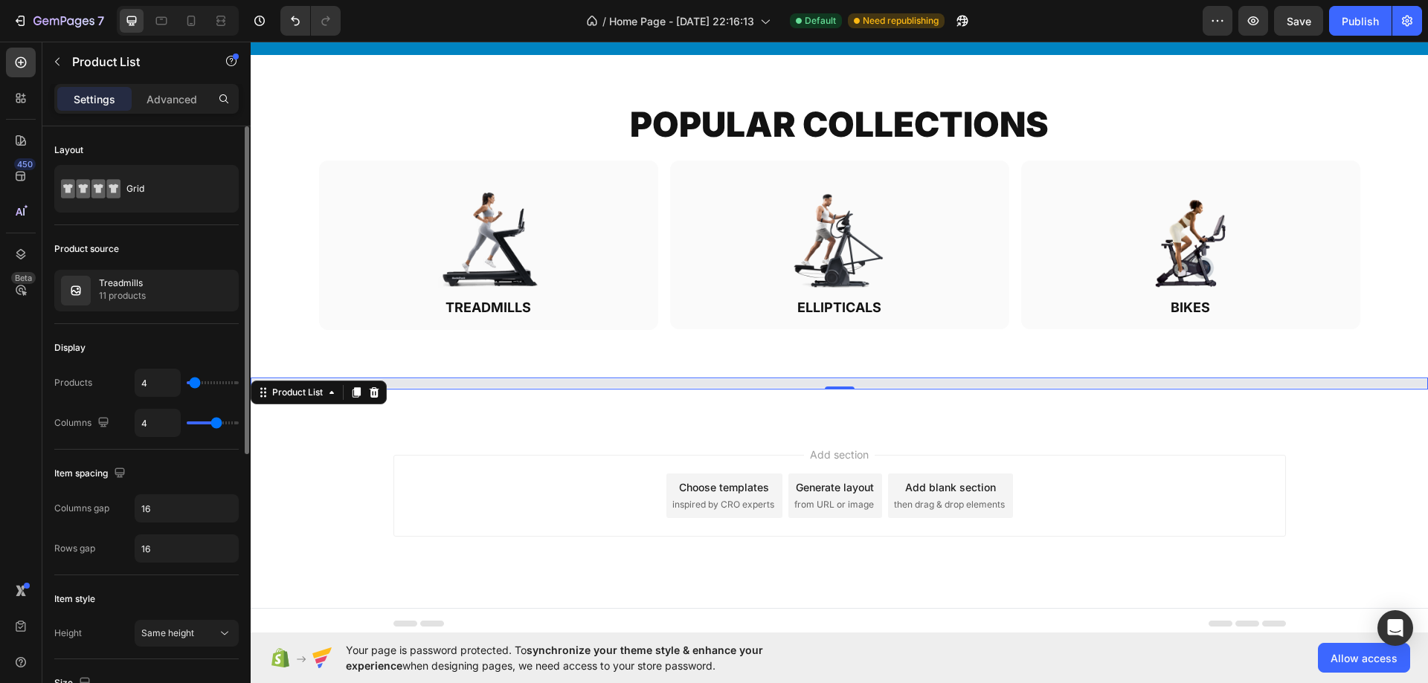
type input "4"
click at [195, 381] on input "range" at bounding box center [213, 382] width 52 height 3
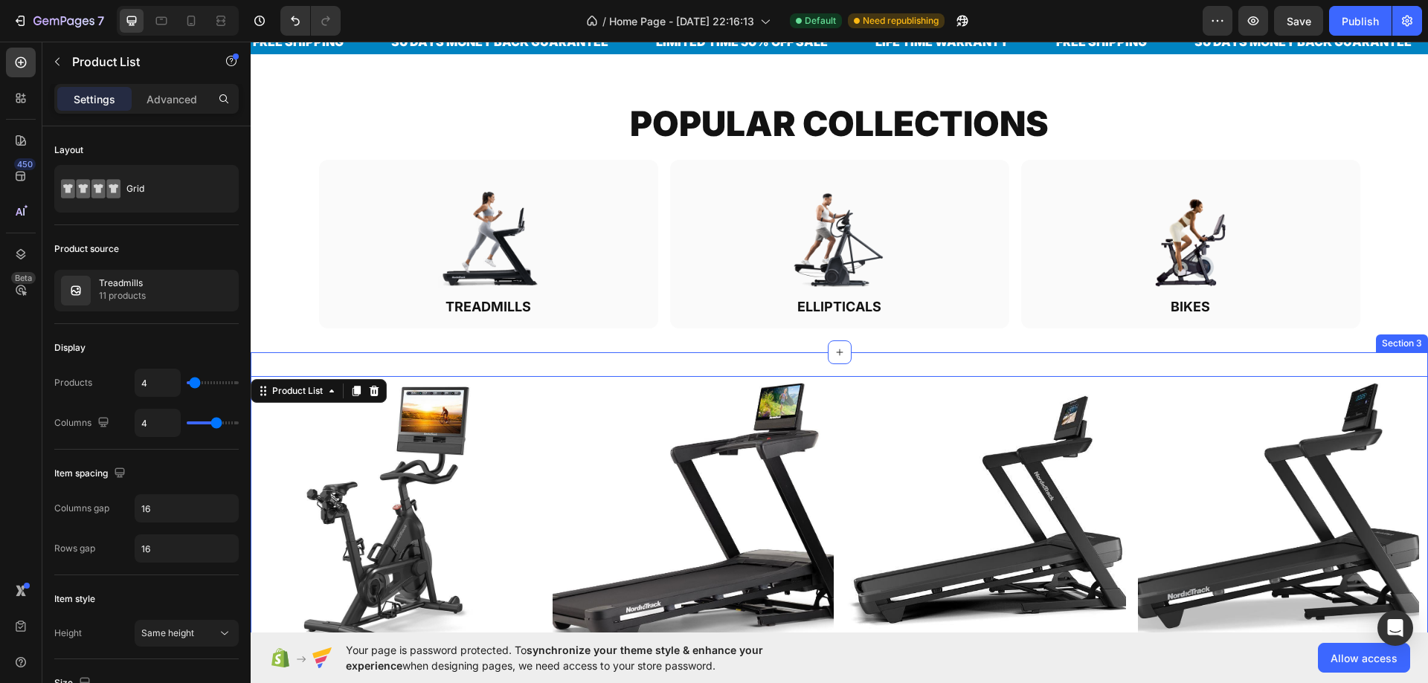
scroll to position [965, 0]
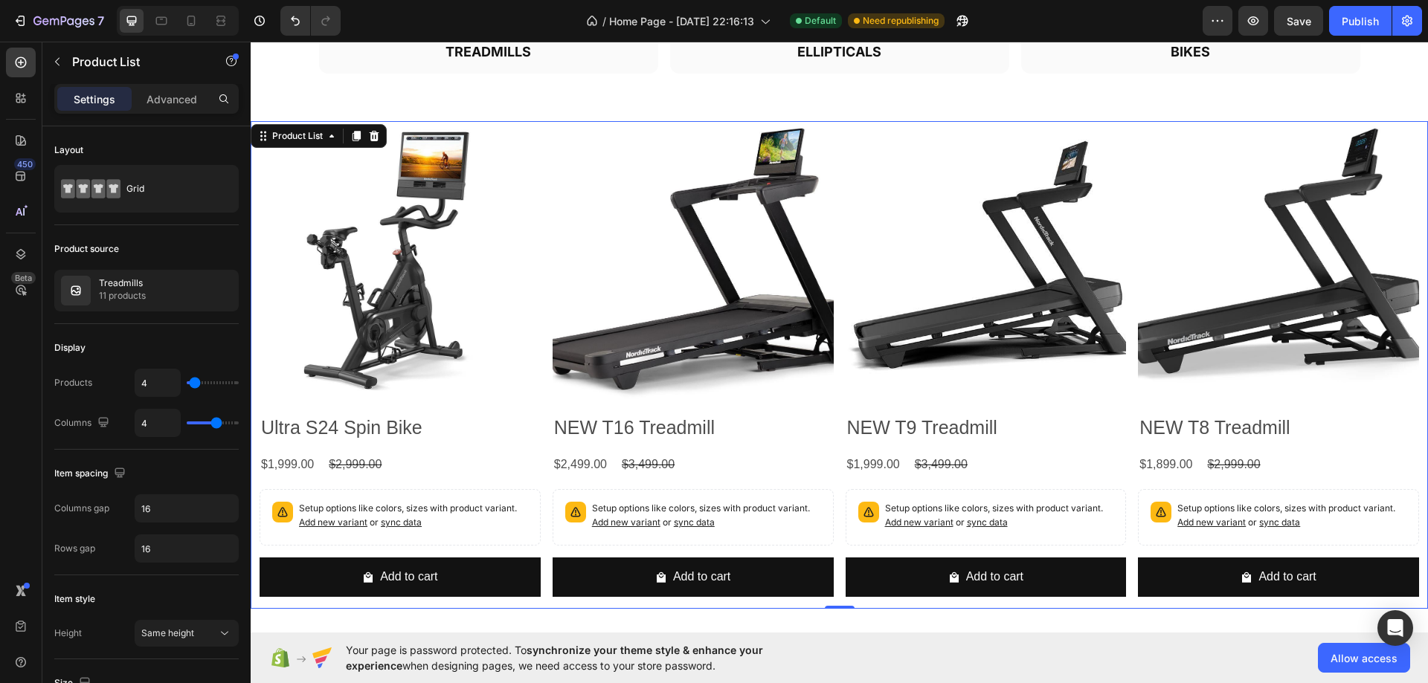
click at [538, 262] on div "Product Images Ultra S24 Spin Bike Product Title $1,999.00 Product Price Produc…" at bounding box center [838, 365] width 1159 height 488
click at [143, 311] on div "Treadmills 11 products" at bounding box center [146, 291] width 184 height 42
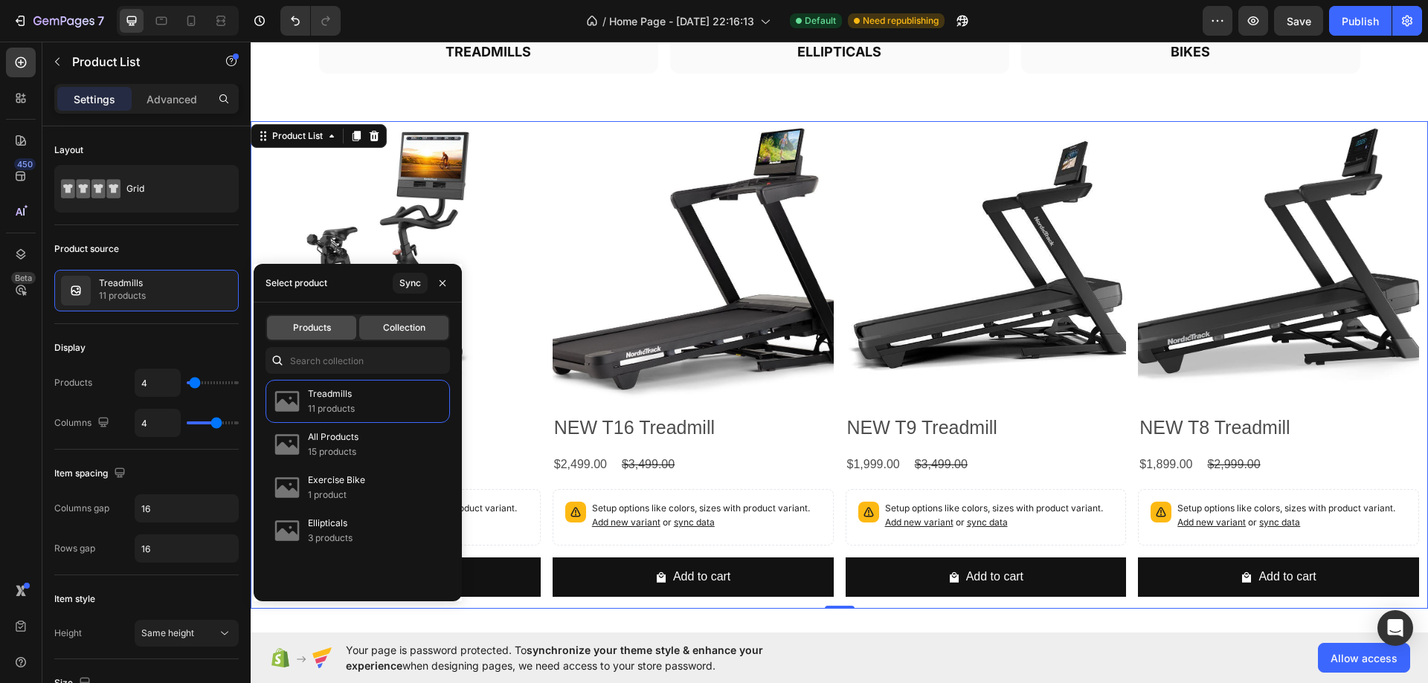
click at [309, 322] on span "Products" at bounding box center [312, 327] width 38 height 13
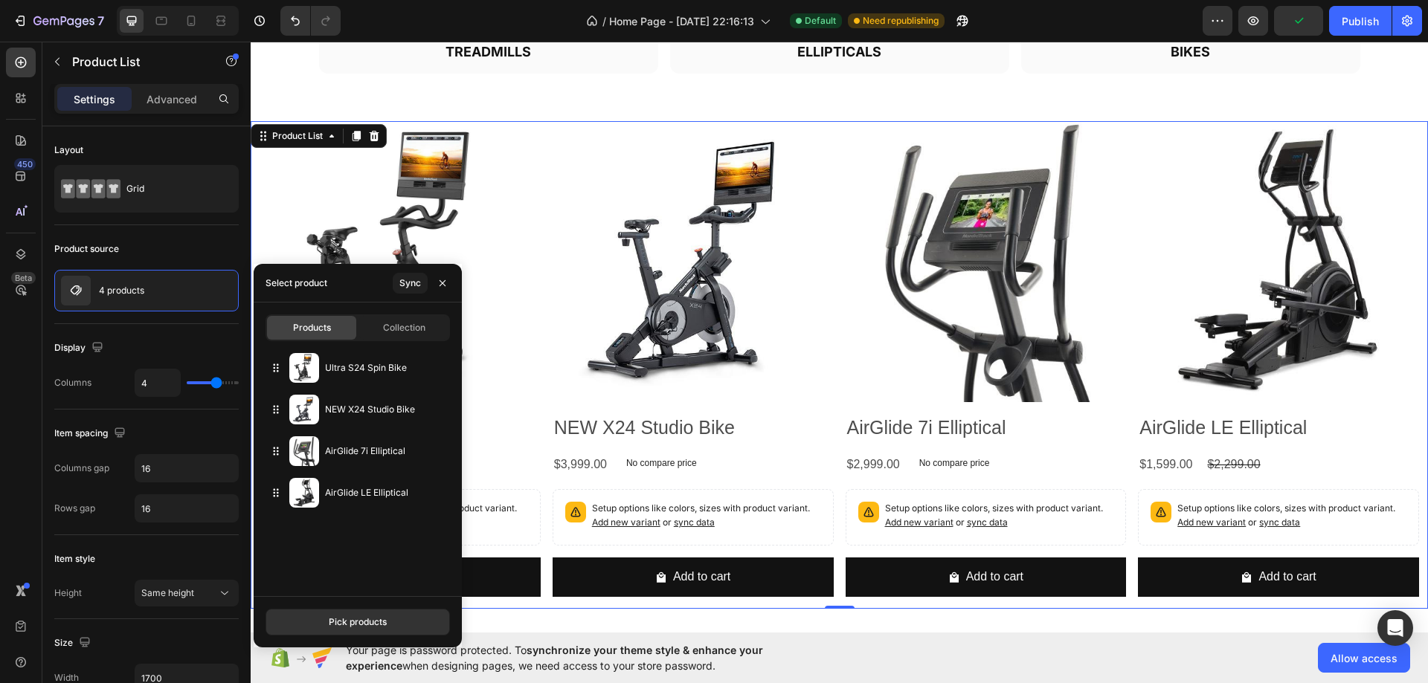
click at [387, 345] on div "Products Collection Ultra S24 Spin Bike NEW X24 Studio Bike AirGlide 7i Ellipti…" at bounding box center [358, 450] width 208 height 294
click at [390, 336] on div "Collection" at bounding box center [403, 328] width 89 height 24
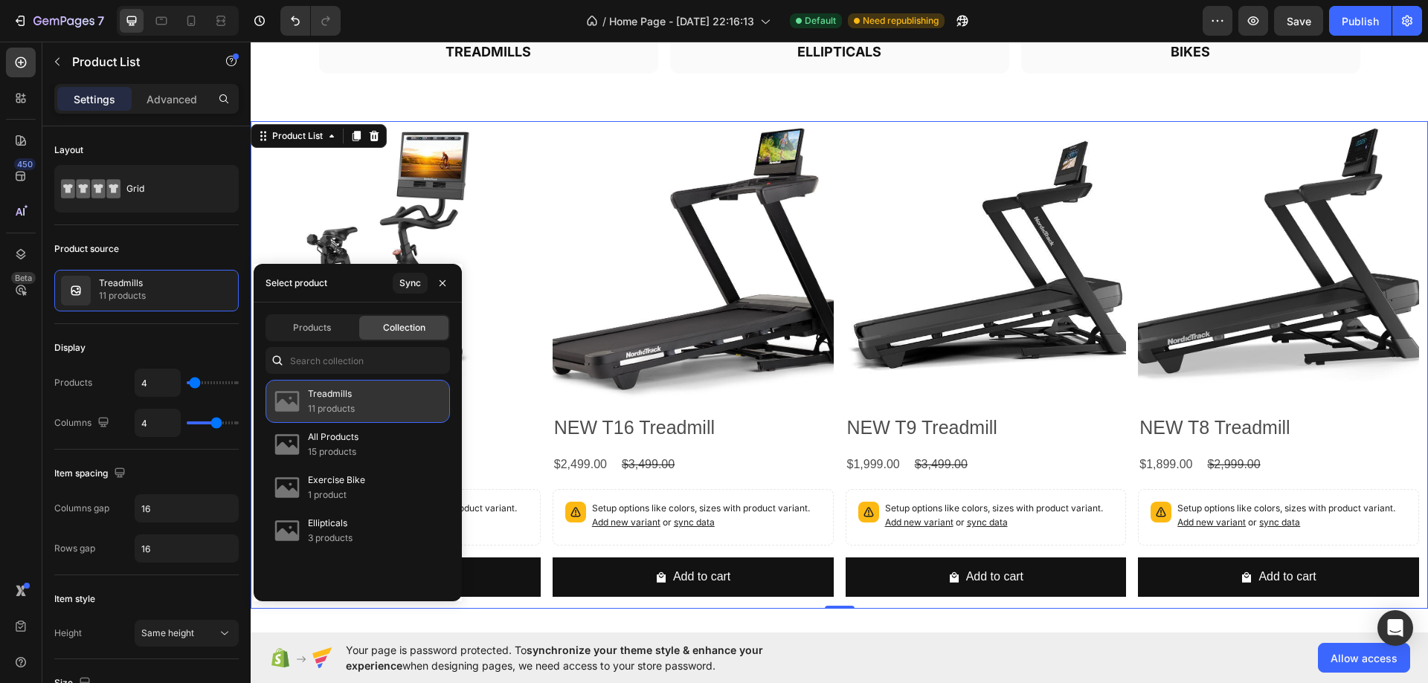
click at [357, 404] on div "Treadmills 11 products" at bounding box center [357, 401] width 184 height 43
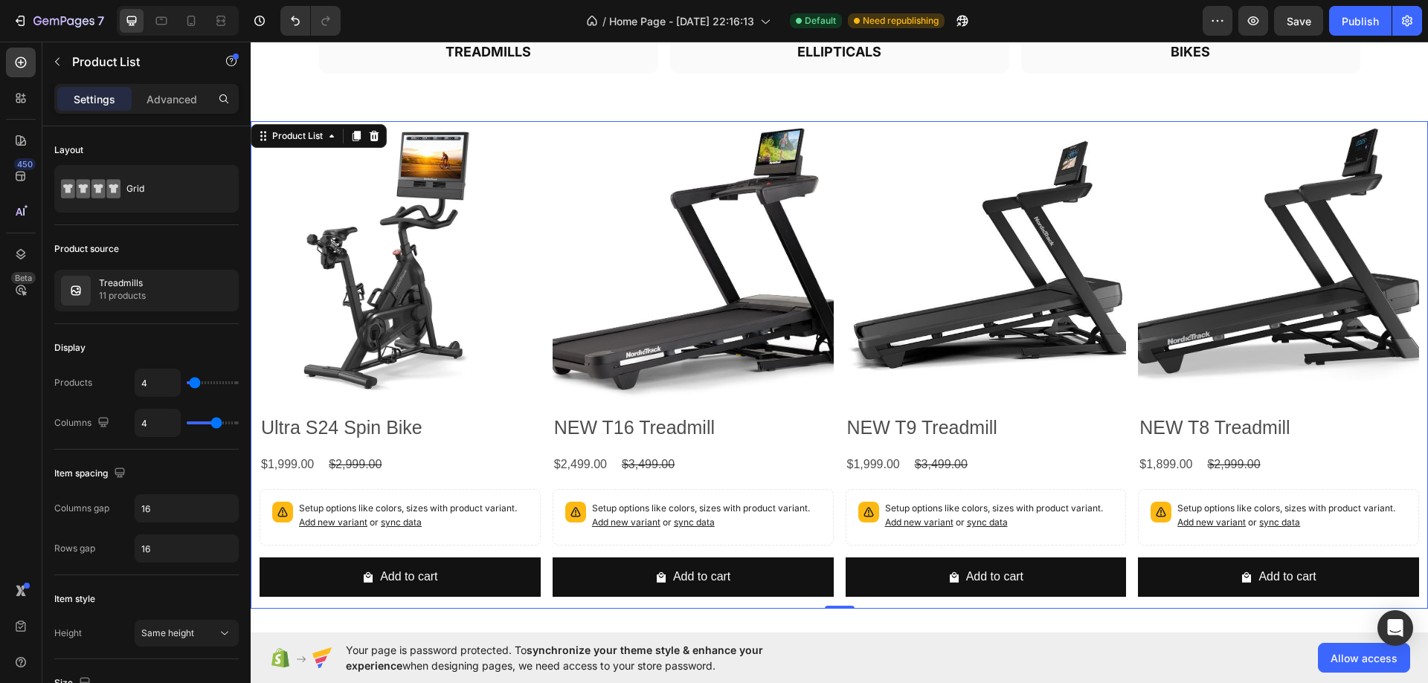
click at [548, 262] on div "Product Images Ultra S24 Spin Bike Product Title $1,999.00 Product Price Produc…" at bounding box center [838, 365] width 1159 height 488
click at [540, 266] on div "Product Images Ultra S24 Spin Bike Product Title $1,999.00 Product Price Produc…" at bounding box center [838, 365] width 1159 height 488
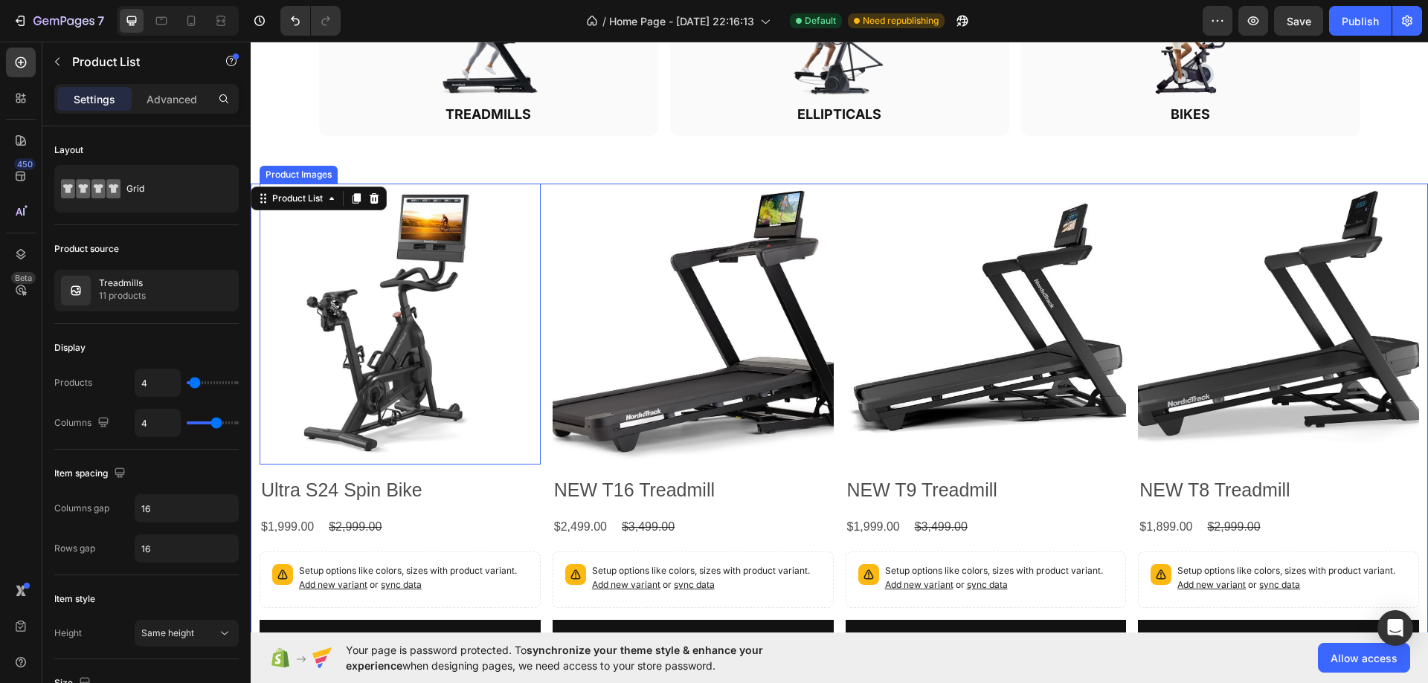
scroll to position [891, 0]
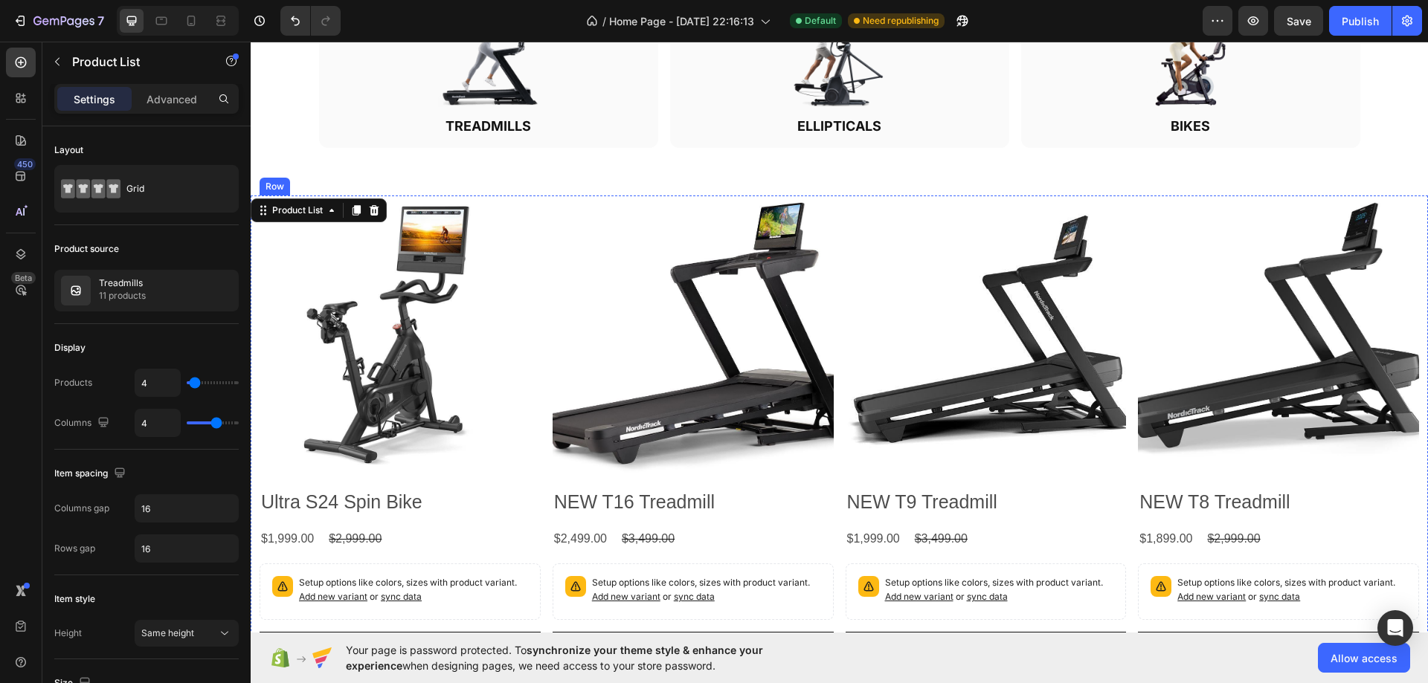
click at [371, 497] on h2 "Ultra S24 Spin Bike" at bounding box center [399, 502] width 281 height 28
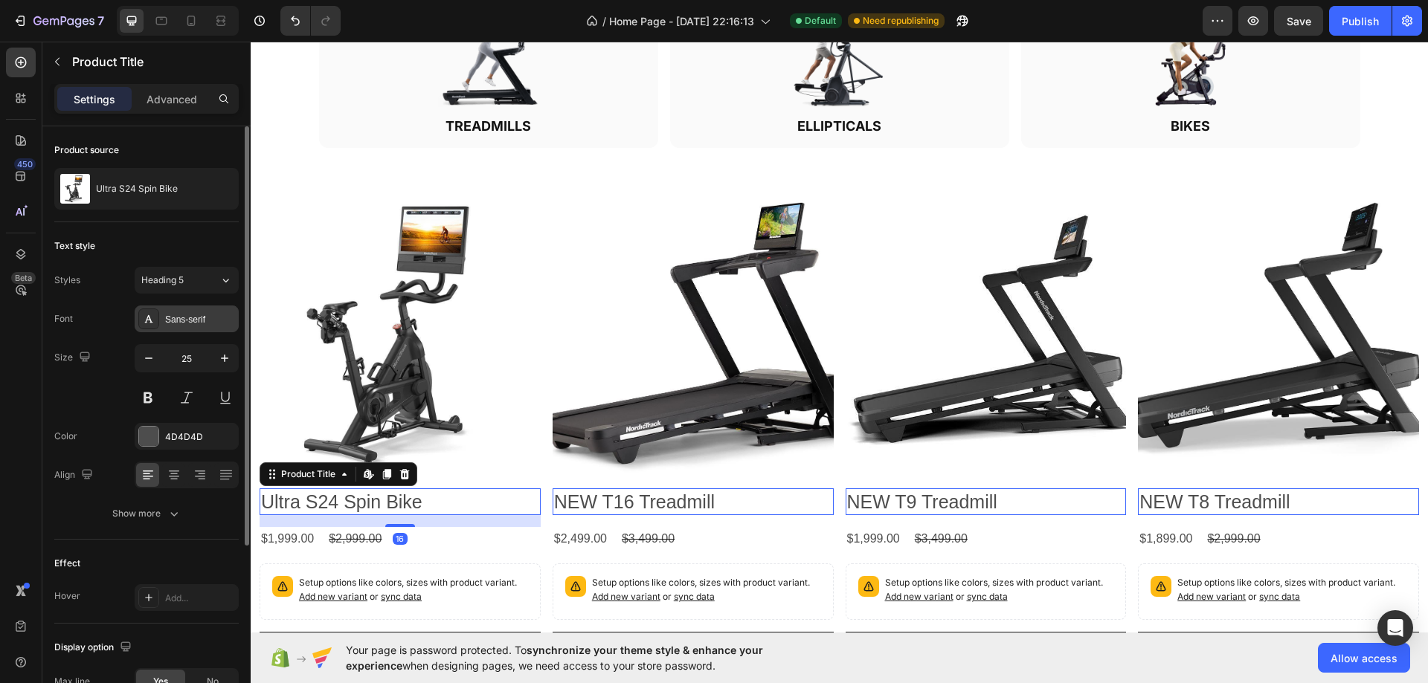
click at [182, 306] on div "Sans-serif" at bounding box center [187, 319] width 104 height 27
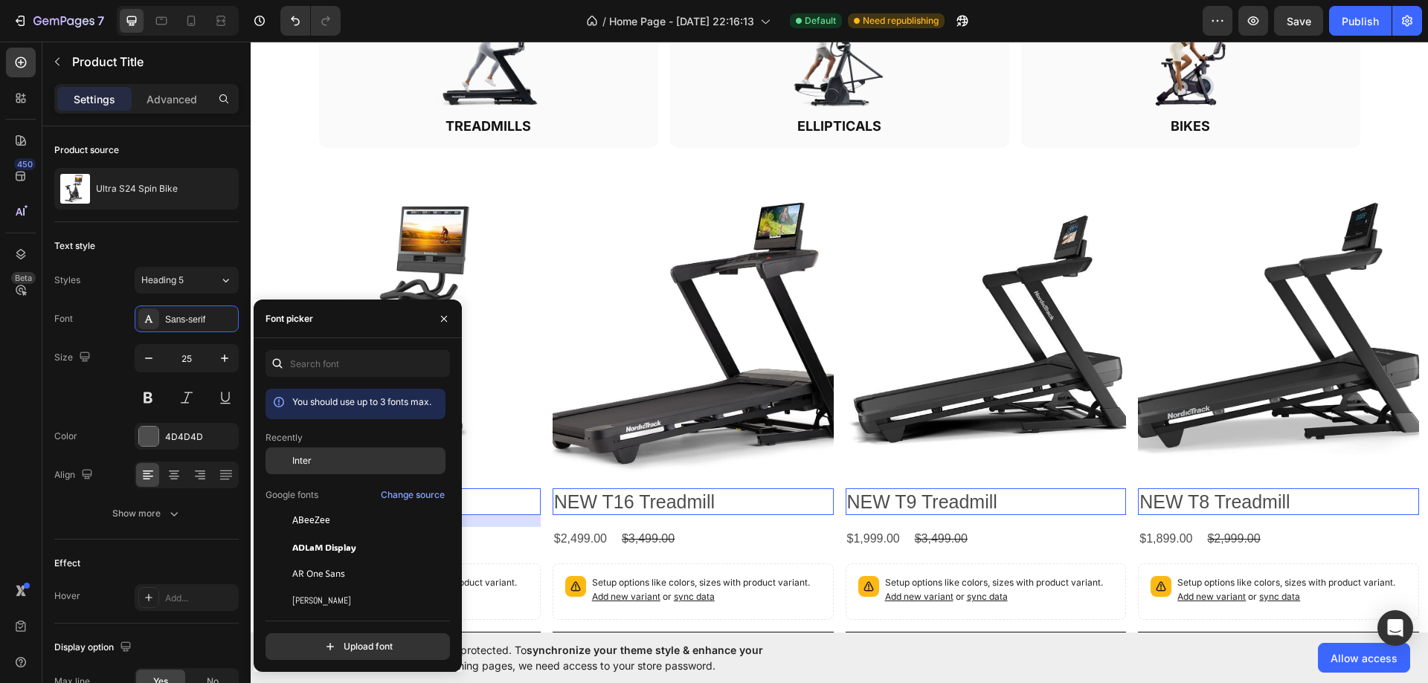
click at [300, 464] on span "Inter" at bounding box center [301, 460] width 19 height 13
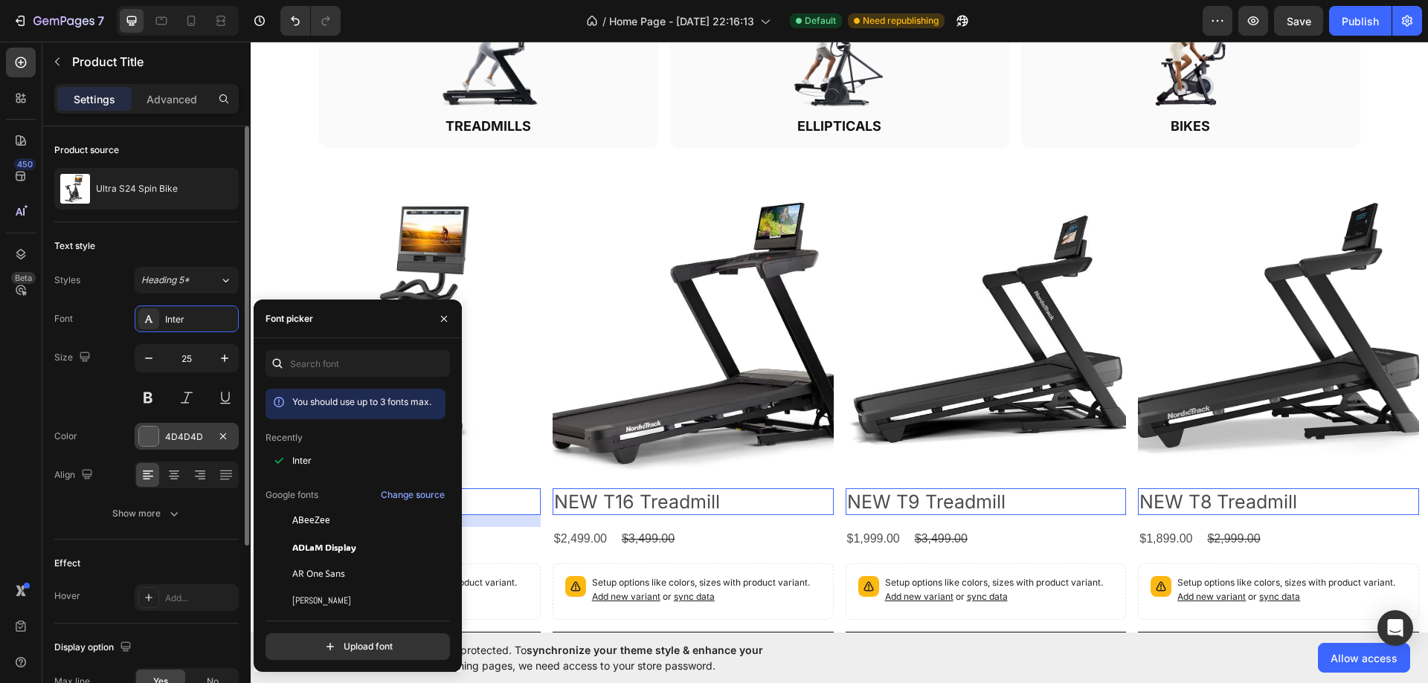
click at [170, 445] on div "4D4D4D" at bounding box center [187, 436] width 104 height 27
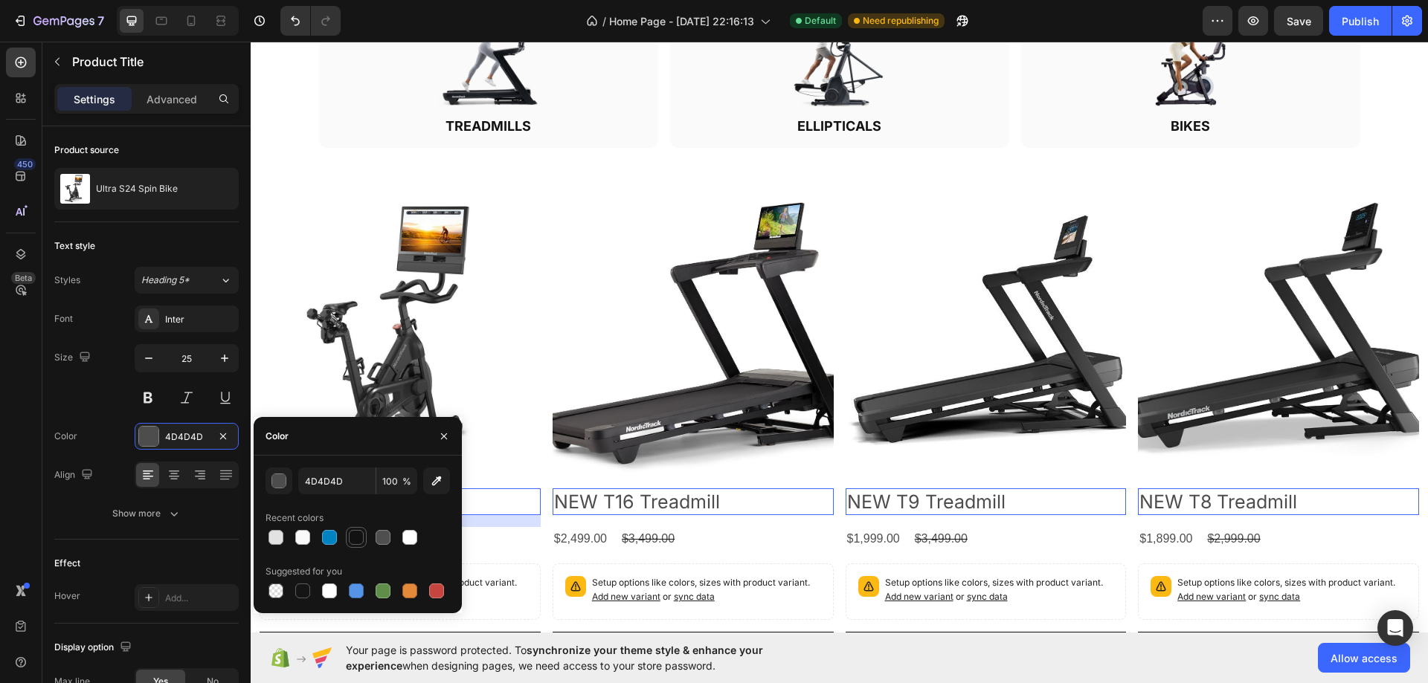
click at [361, 541] on div at bounding box center [356, 537] width 15 height 15
type input "121212"
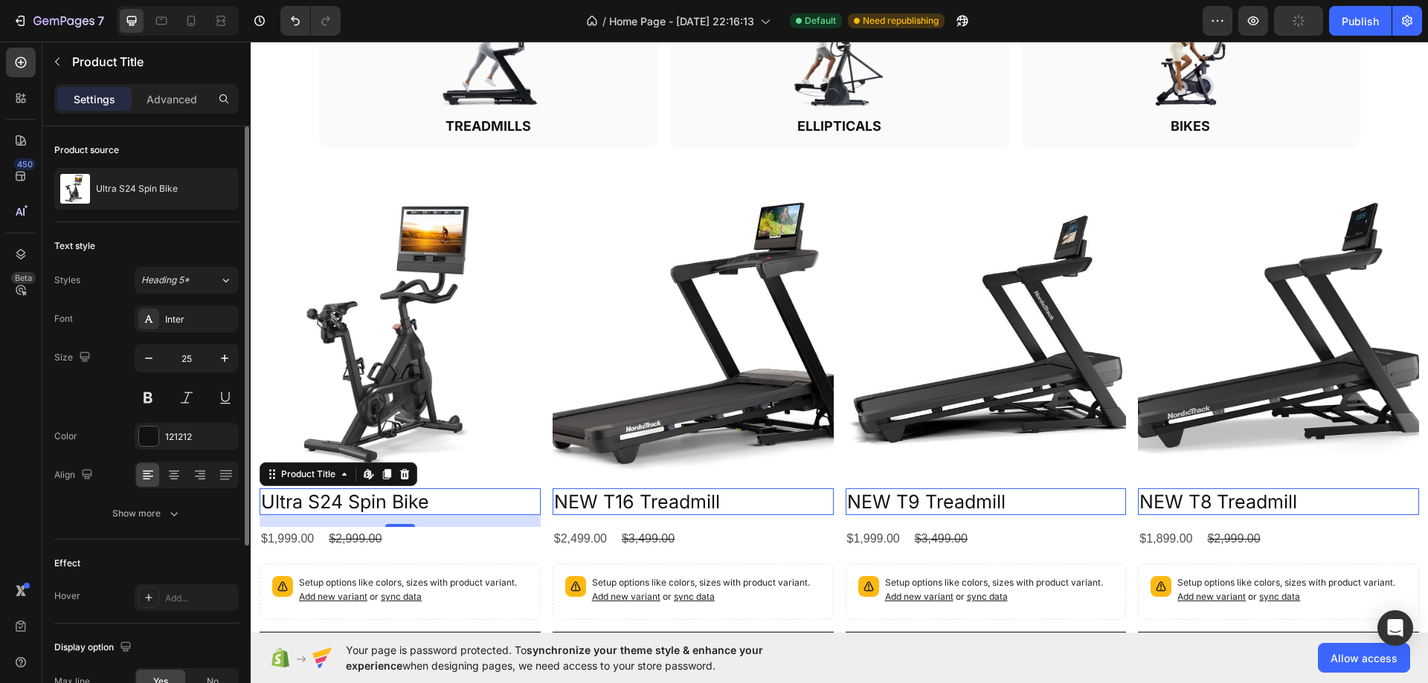
drag, startPoint x: 176, startPoint y: 323, endPoint x: 169, endPoint y: 379, distance: 56.3
click at [175, 323] on div "Inter" at bounding box center [200, 319] width 70 height 13
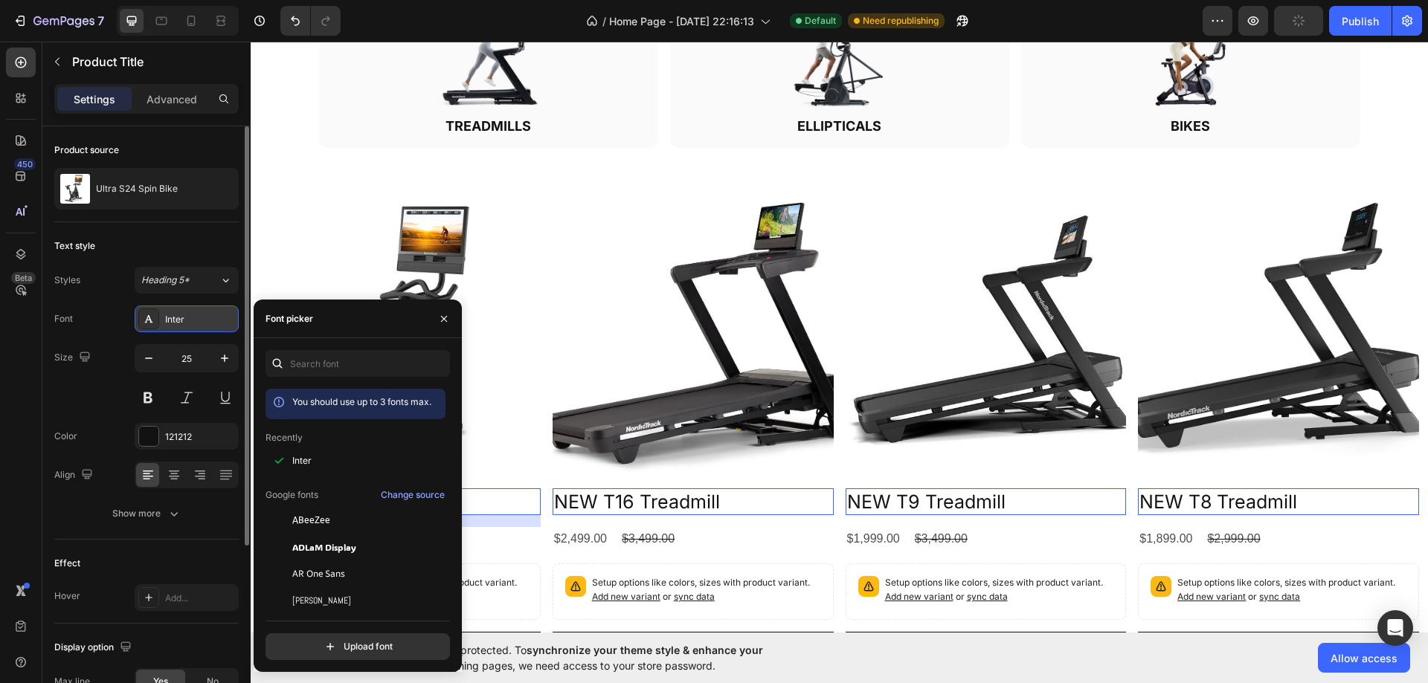
click at [189, 315] on div "Inter" at bounding box center [200, 319] width 70 height 13
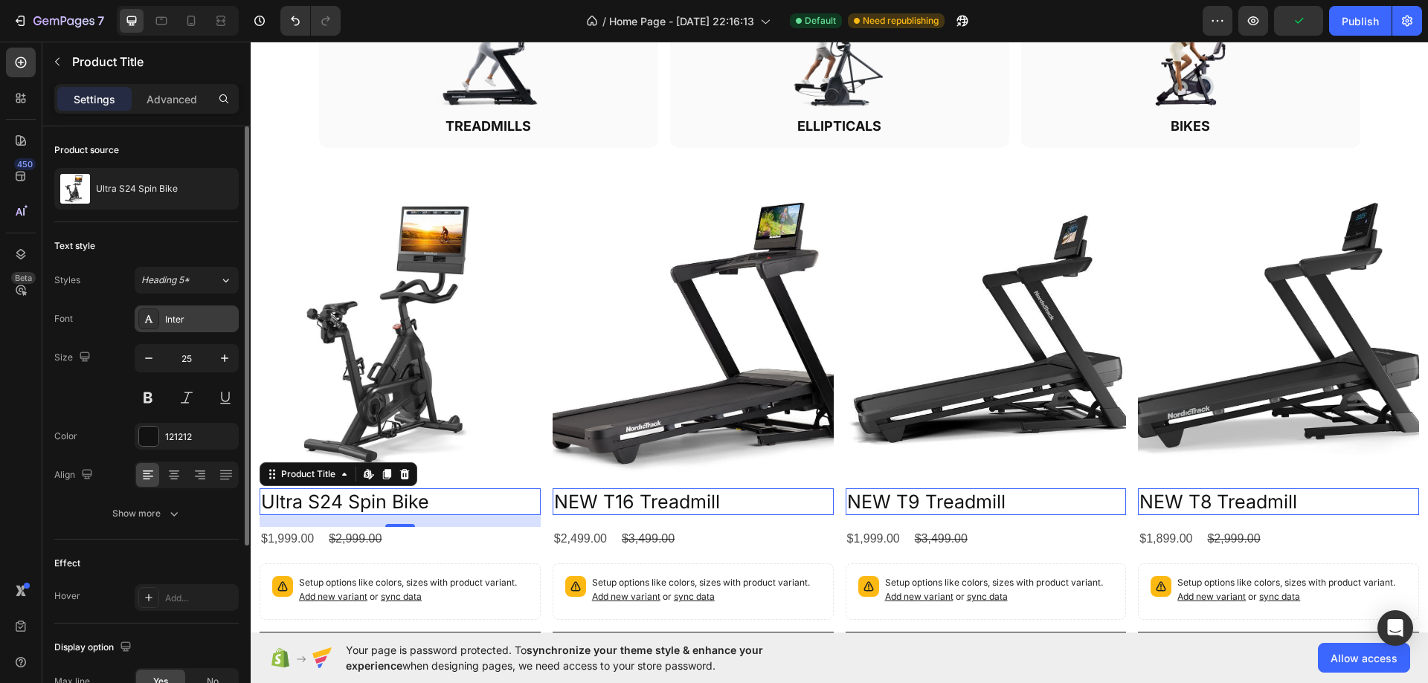
click at [185, 311] on div "Inter" at bounding box center [187, 319] width 104 height 27
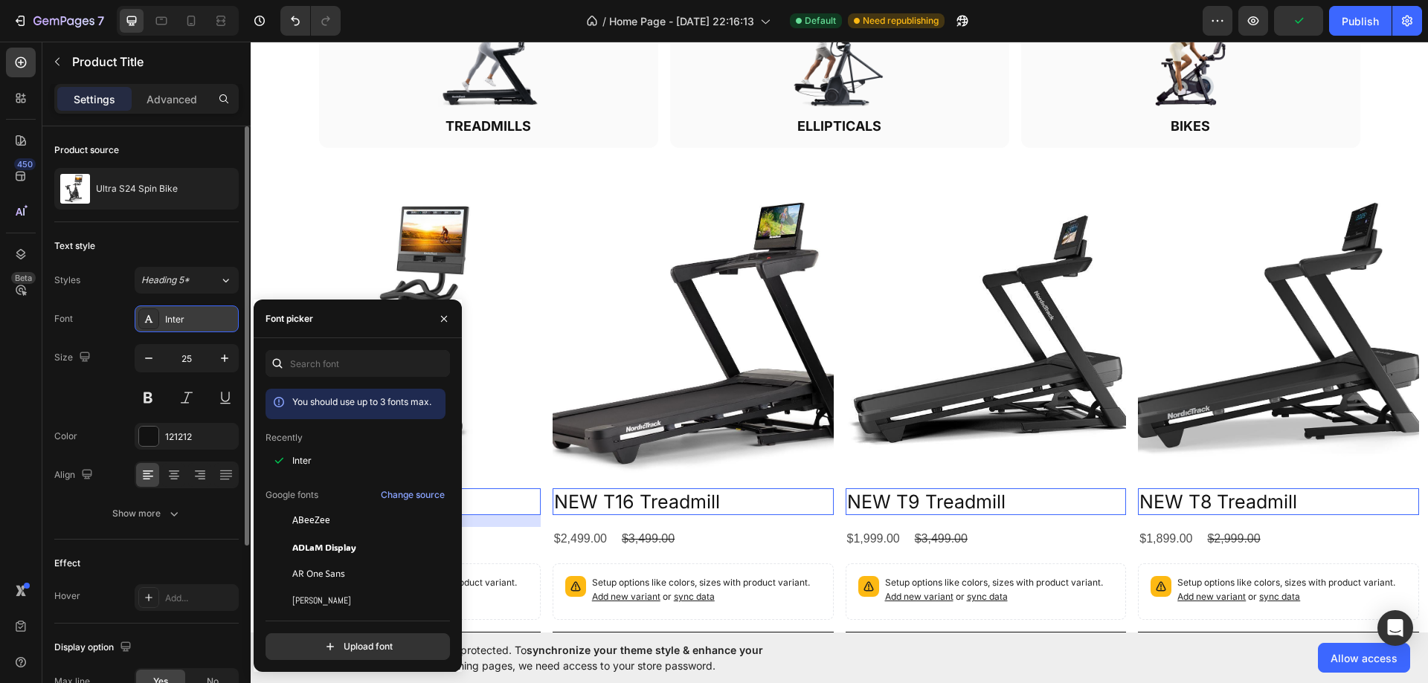
click at [184, 313] on div "Inter" at bounding box center [200, 319] width 70 height 13
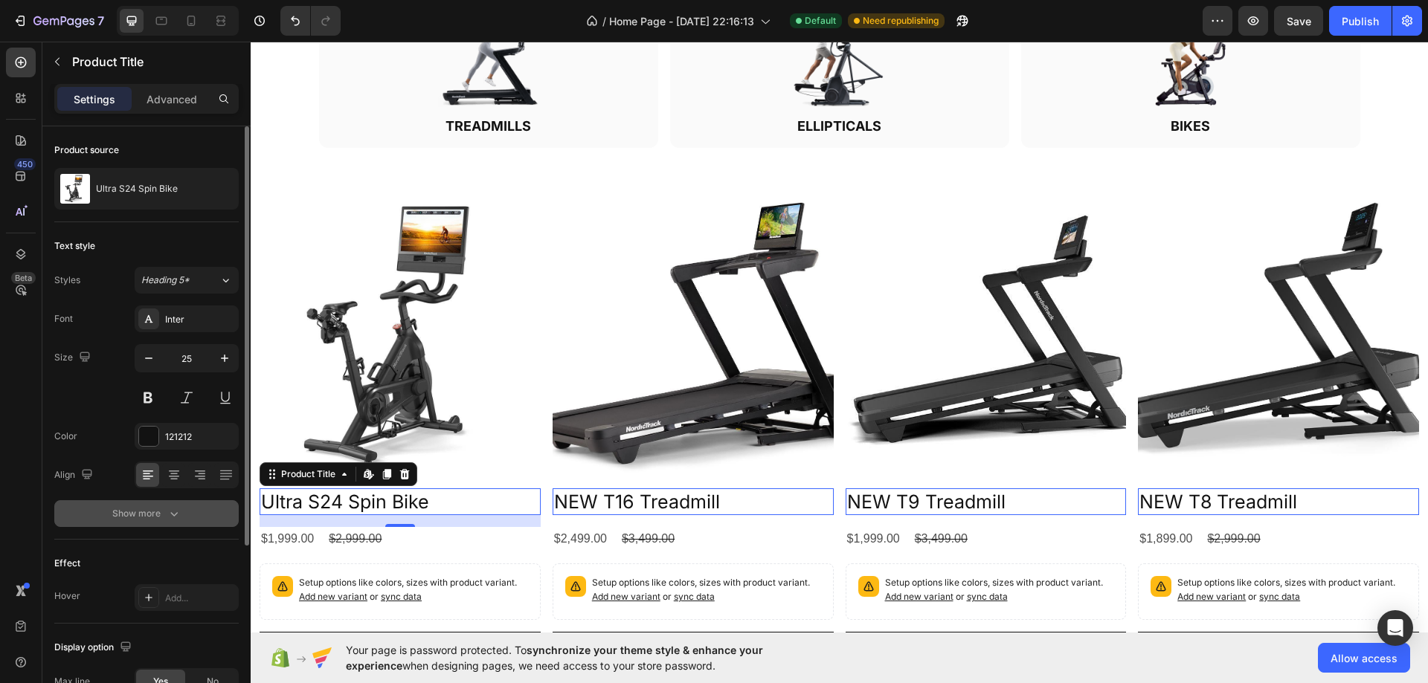
click at [172, 503] on button "Show more" at bounding box center [146, 513] width 184 height 27
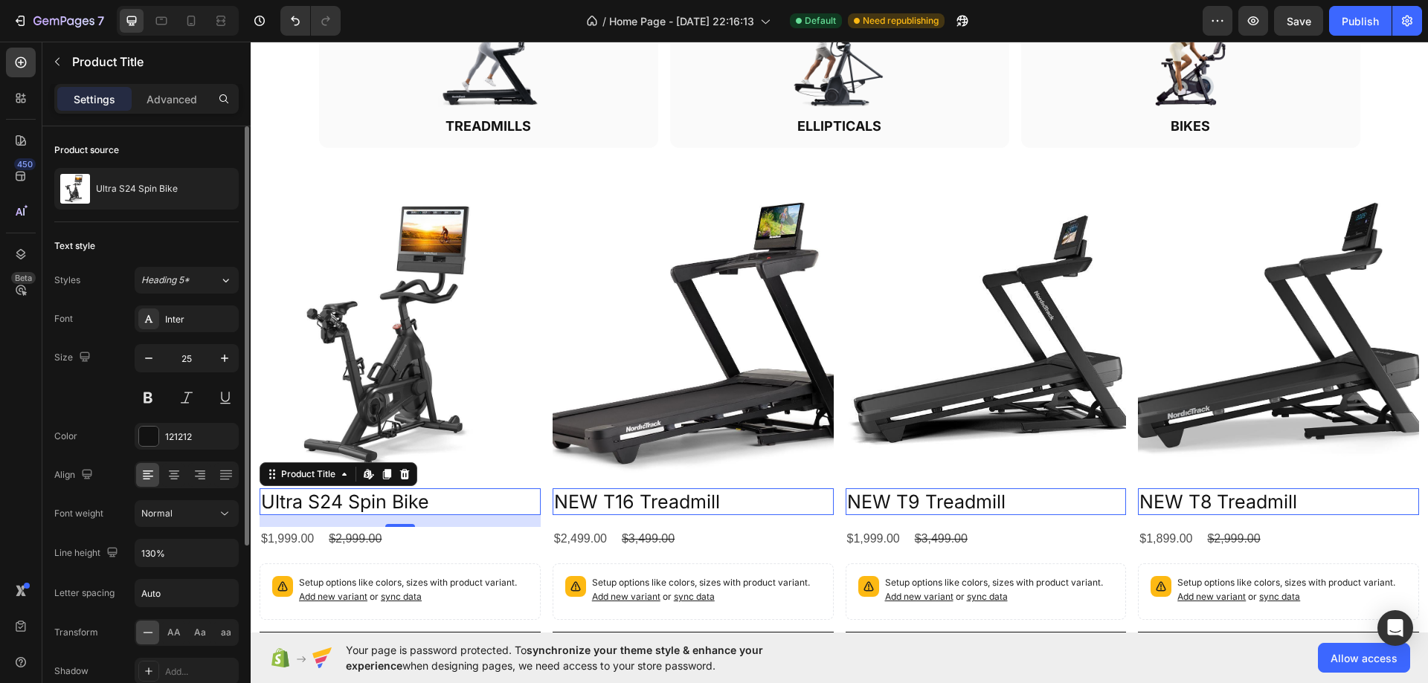
scroll to position [223, 0]
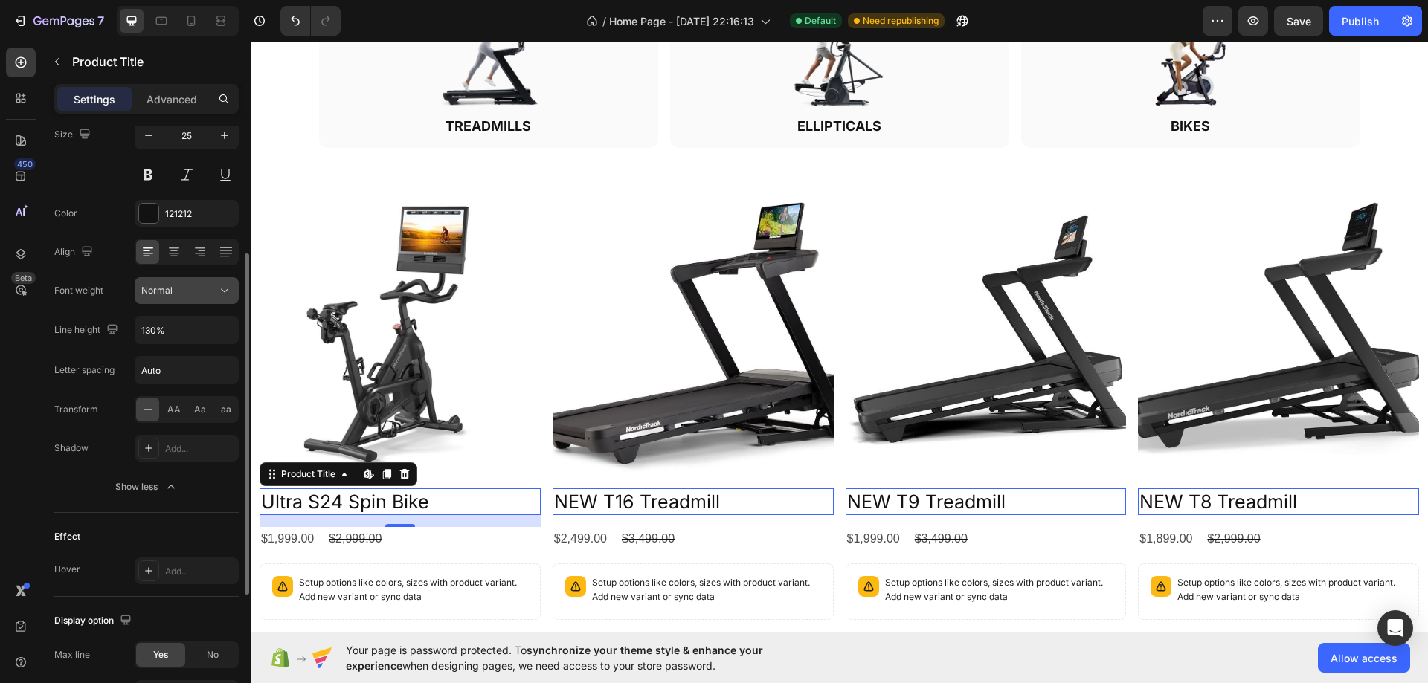
click at [182, 293] on div "Normal" at bounding box center [179, 290] width 76 height 13
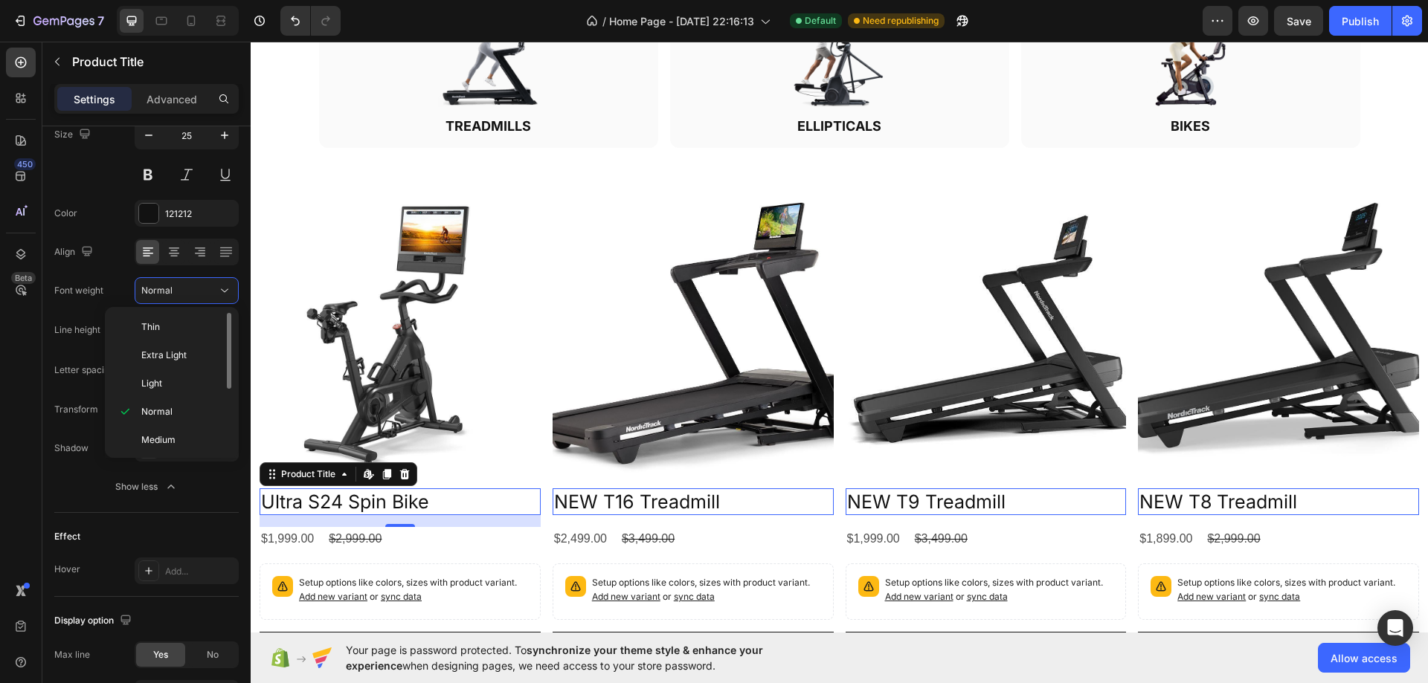
scroll to position [115, 0]
click at [175, 434] on p "Black" at bounding box center [180, 437] width 79 height 13
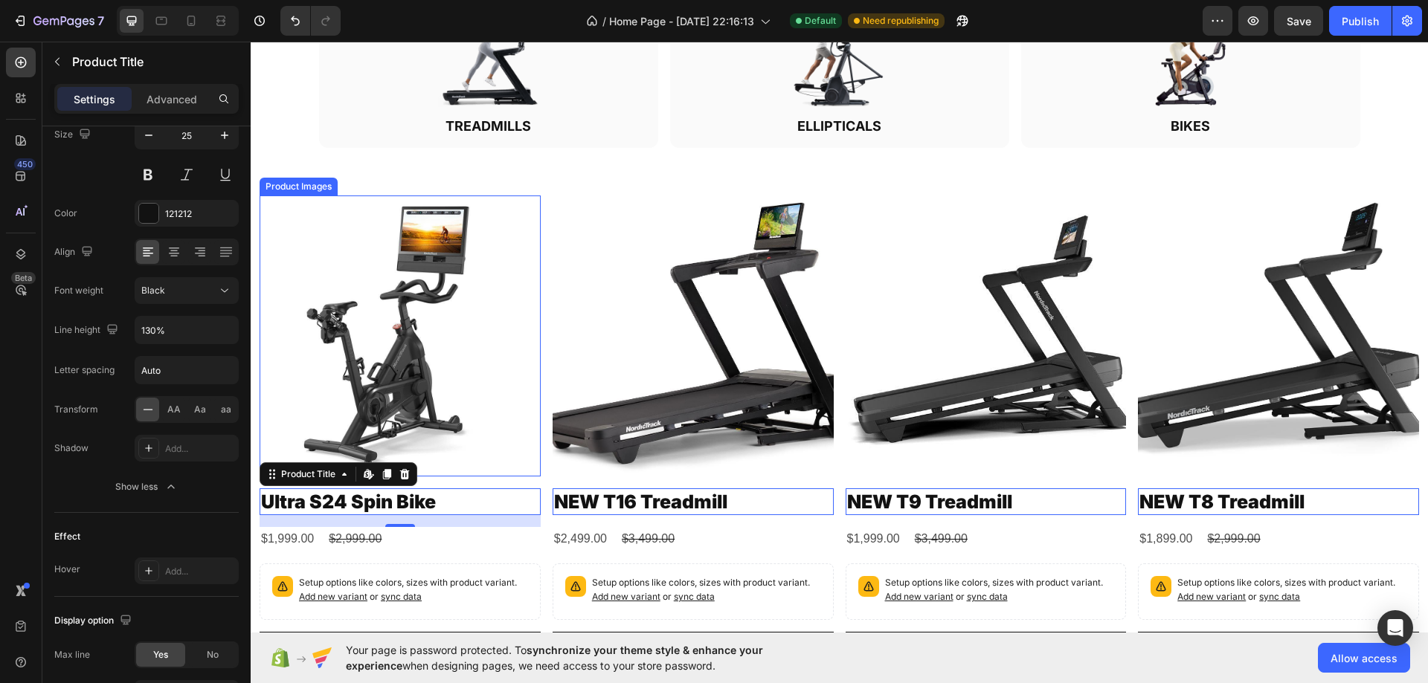
click at [390, 262] on img at bounding box center [399, 336] width 281 height 281
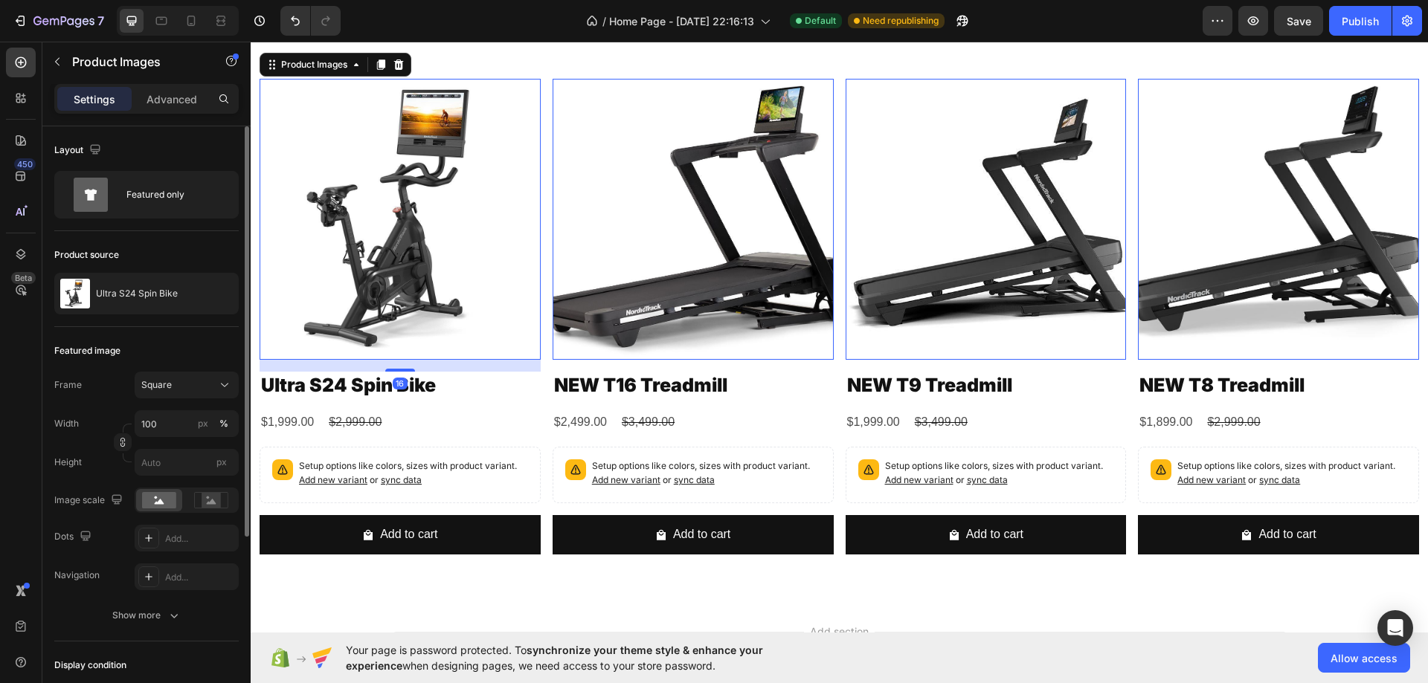
scroll to position [1039, 0]
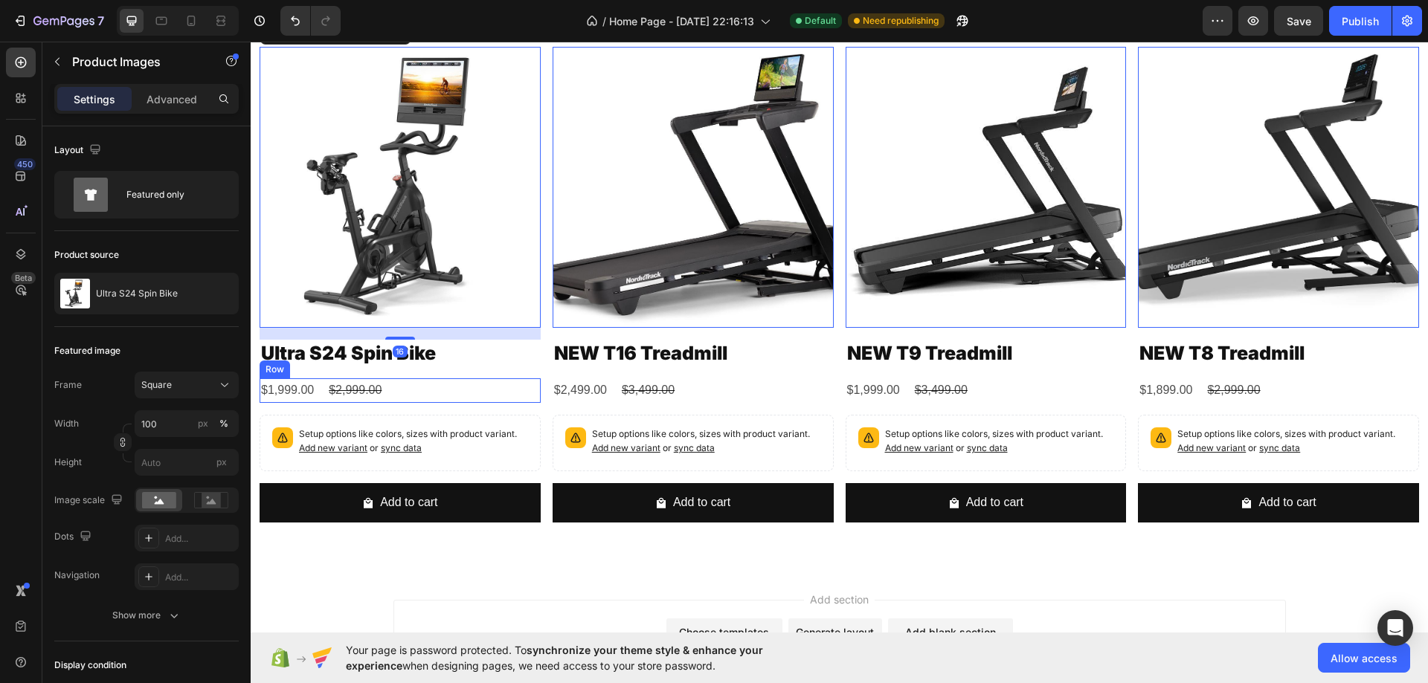
click at [475, 397] on div "$1,999.00 Product Price Product Price $2,999.00 Product Price Product Price Row" at bounding box center [399, 390] width 281 height 25
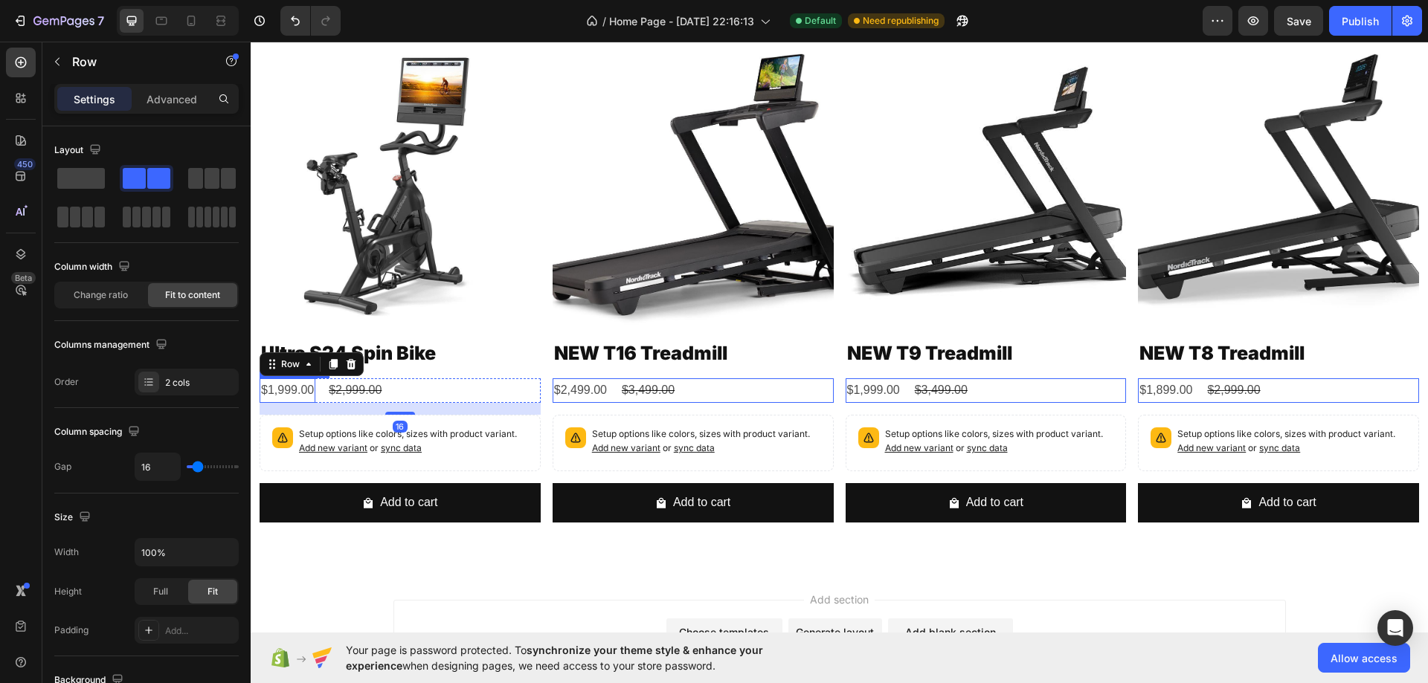
click at [292, 384] on div "$1,999.00" at bounding box center [287, 390] width 56 height 25
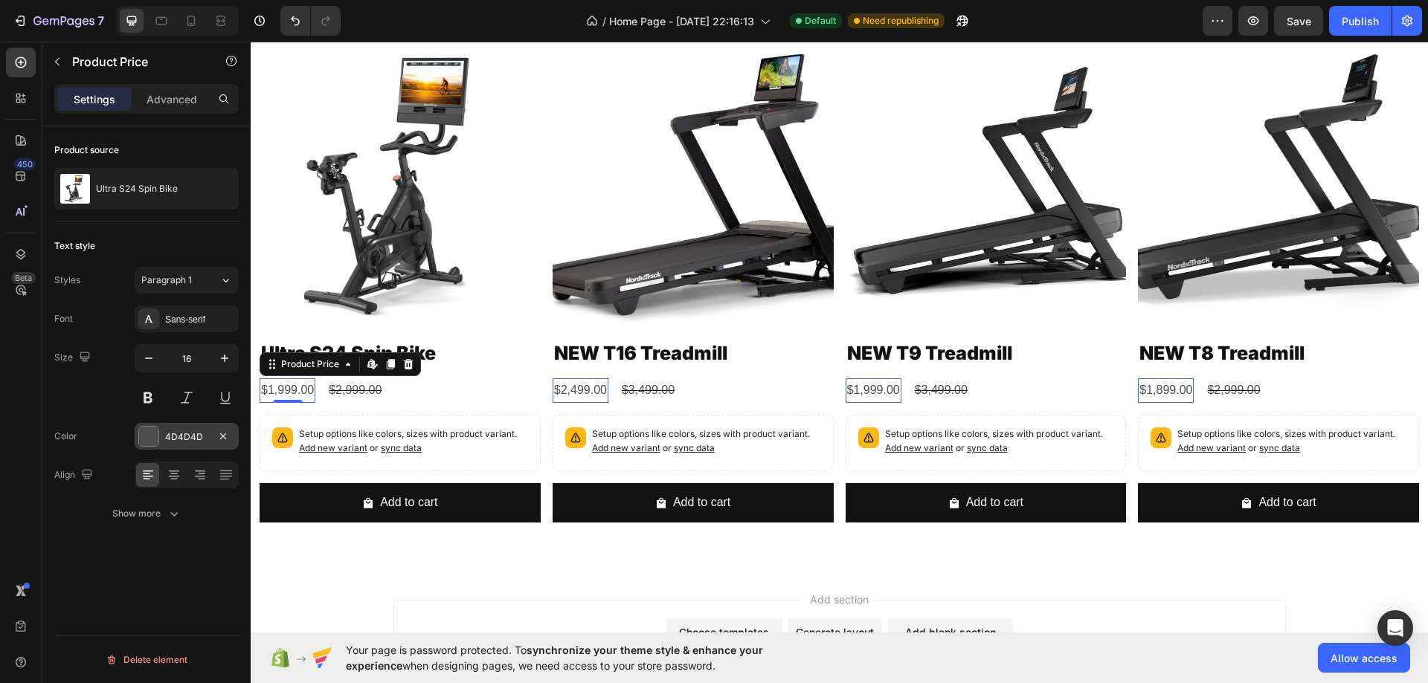
click at [170, 431] on div "4D4D4D" at bounding box center [186, 437] width 43 height 13
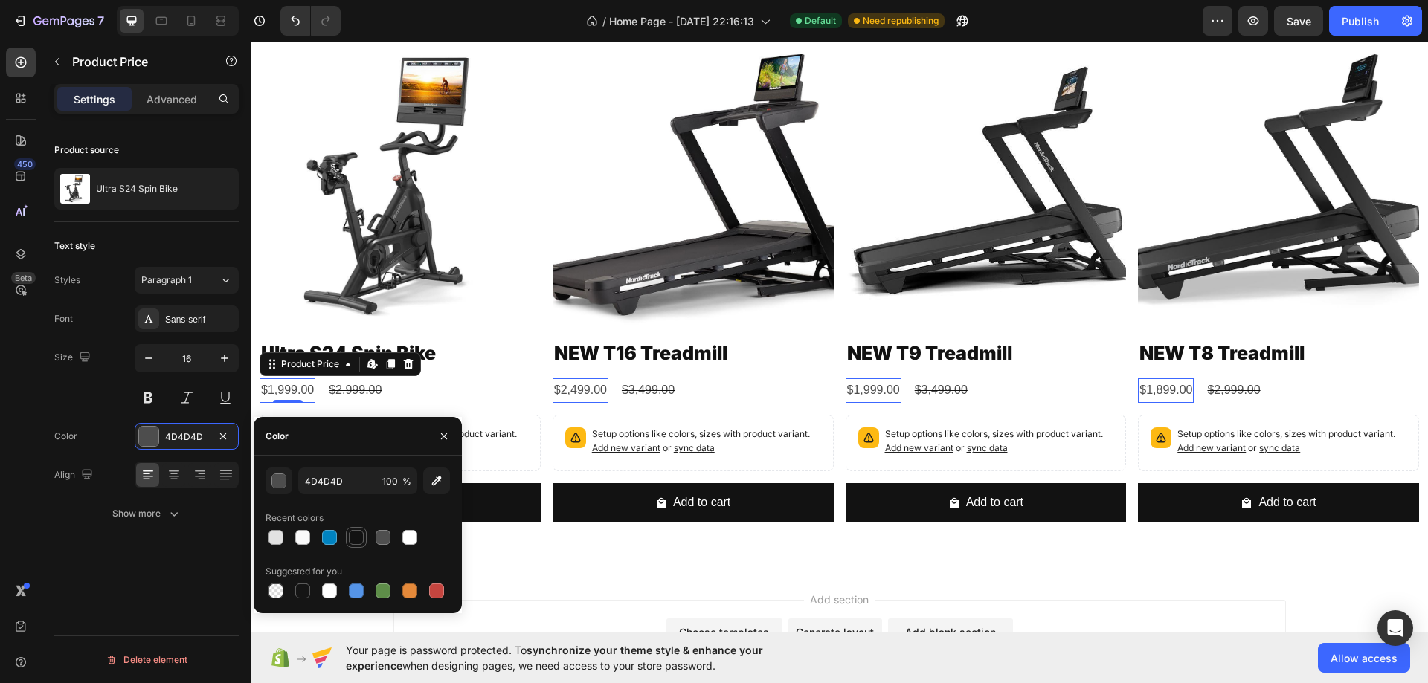
click at [355, 544] on div at bounding box center [356, 537] width 15 height 15
type input "121212"
click at [350, 387] on div "$2,999.00" at bounding box center [355, 390] width 56 height 25
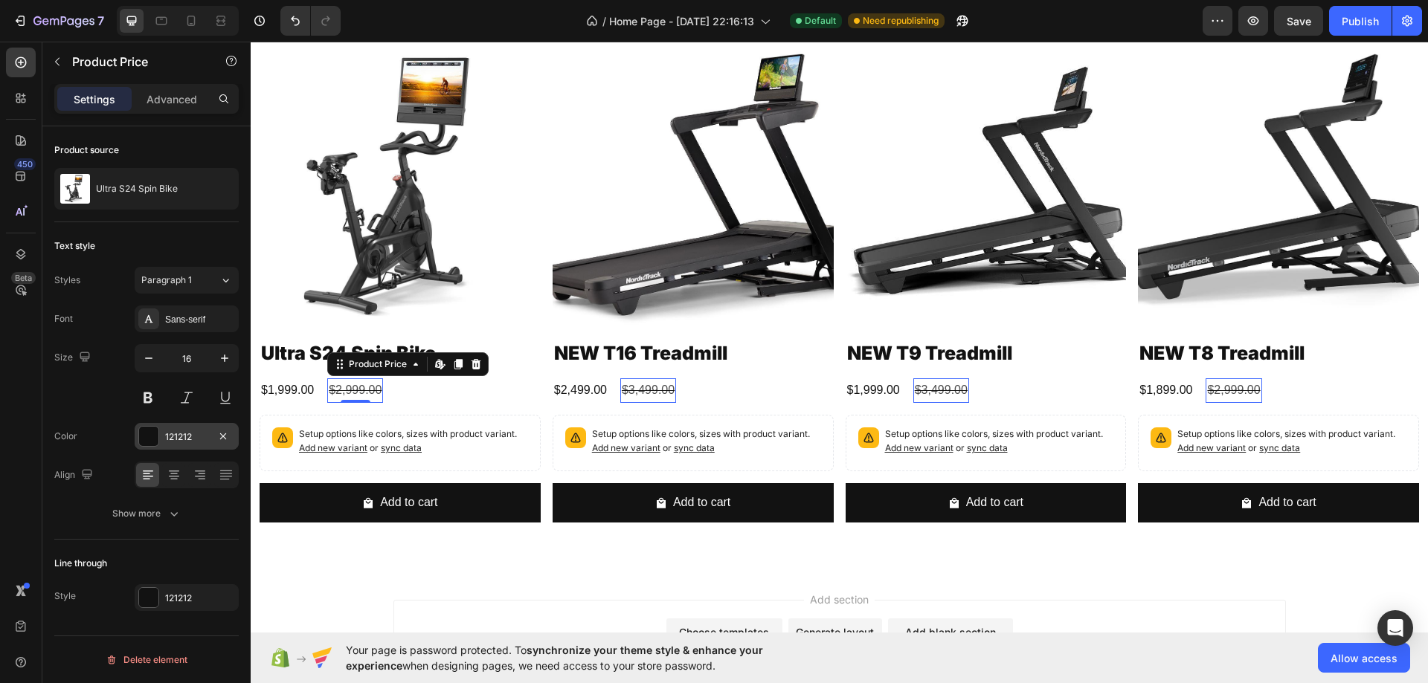
click at [164, 440] on div "121212" at bounding box center [187, 436] width 104 height 27
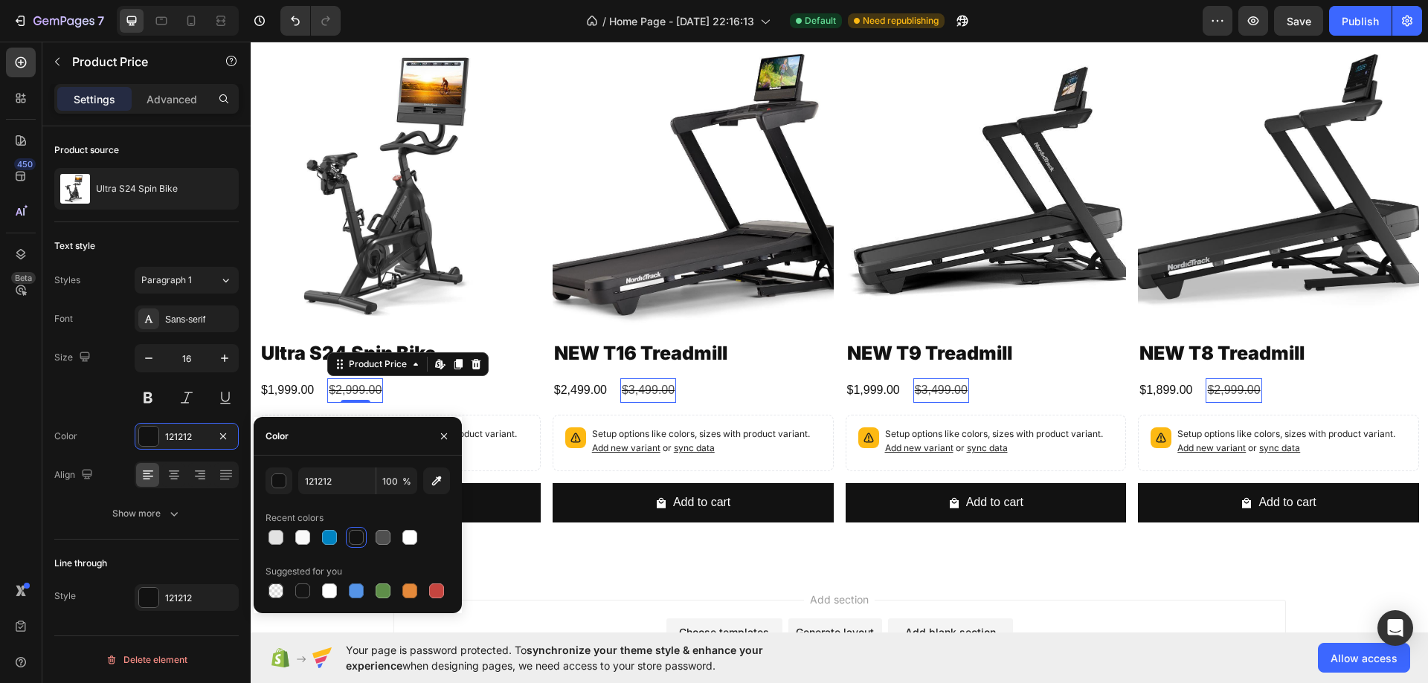
click at [356, 538] on div at bounding box center [356, 537] width 15 height 15
click at [288, 387] on div "$1,999.00" at bounding box center [287, 390] width 56 height 25
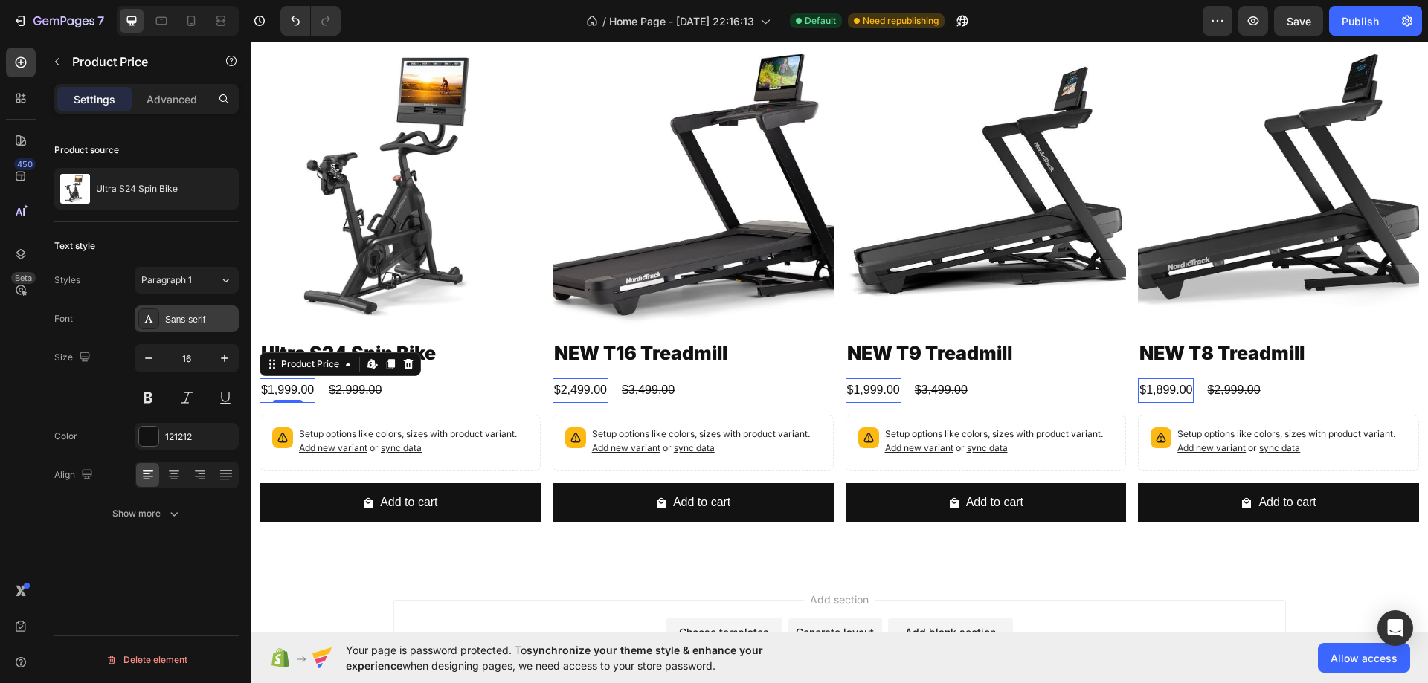
click at [191, 325] on div "Sans-serif" at bounding box center [200, 319] width 70 height 13
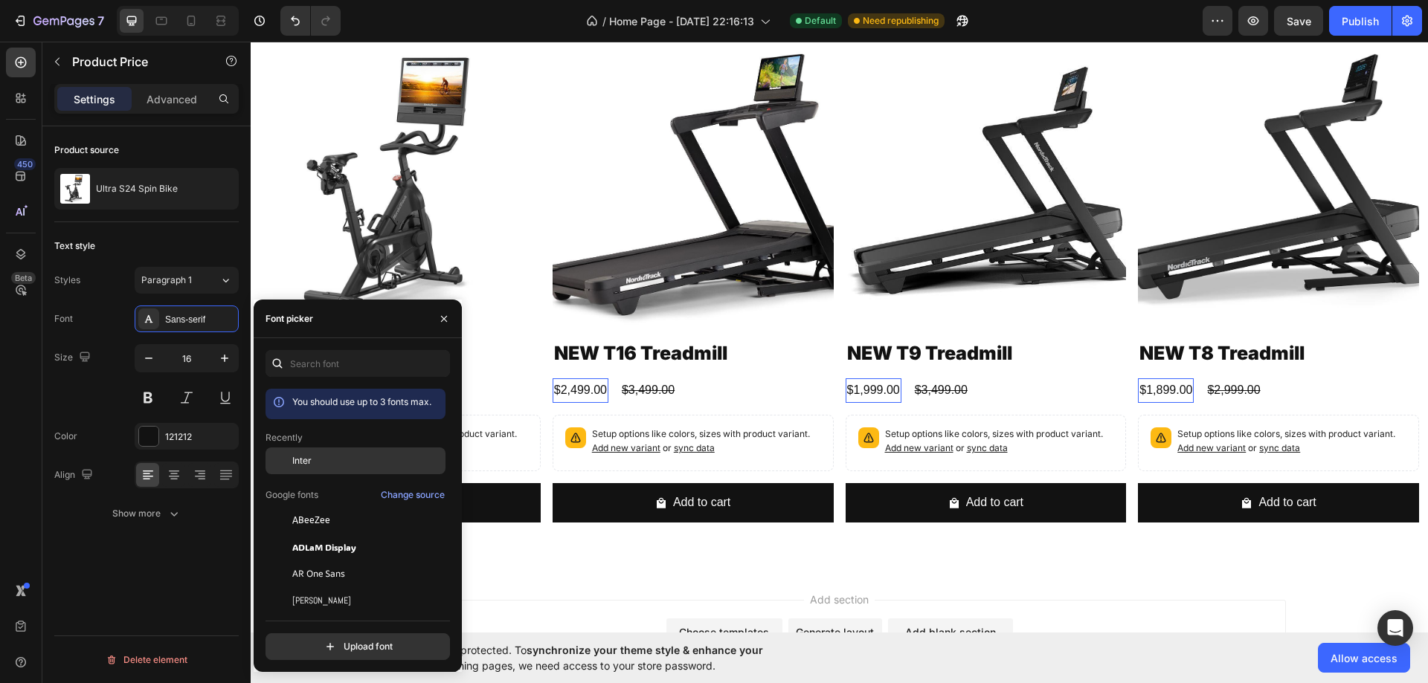
click at [283, 459] on div at bounding box center [278, 461] width 27 height 27
click at [647, 387] on div "$3,499.00" at bounding box center [655, 390] width 56 height 25
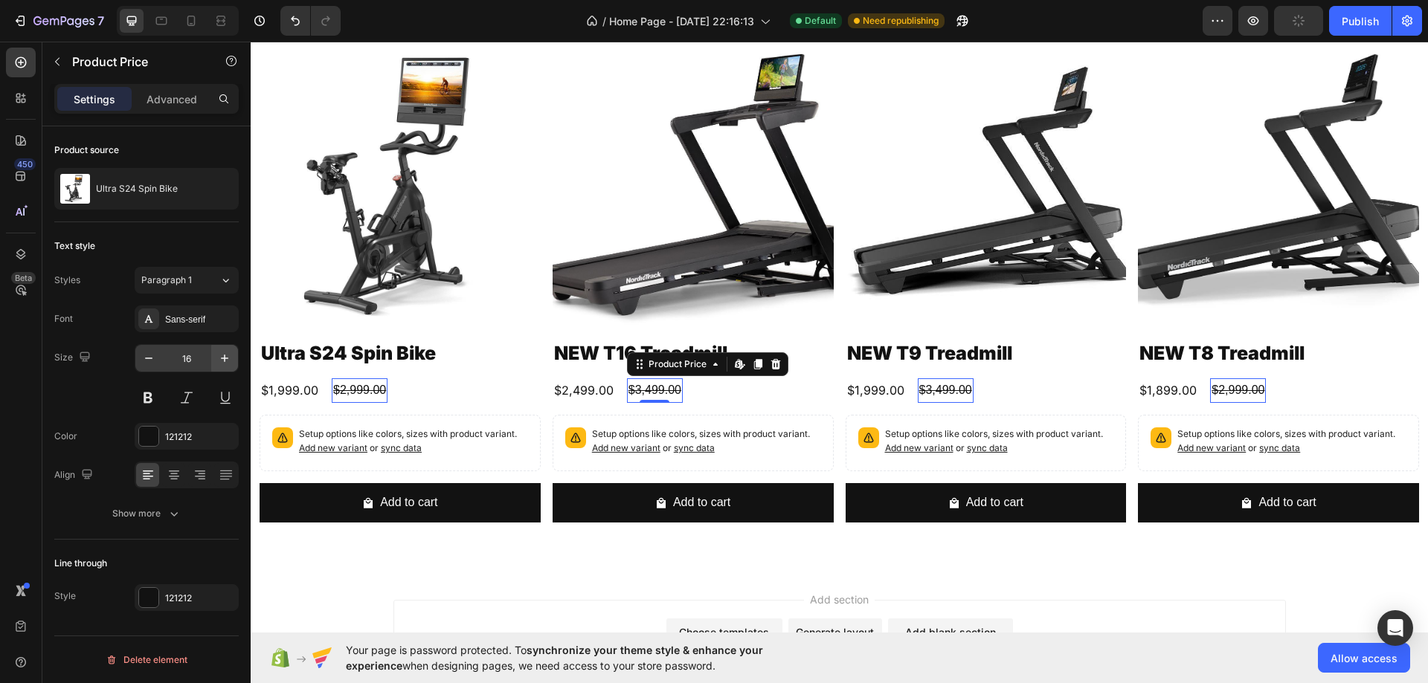
drag, startPoint x: 197, startPoint y: 318, endPoint x: 211, endPoint y: 352, distance: 37.0
click at [197, 319] on div "Sans-serif" at bounding box center [200, 319] width 70 height 13
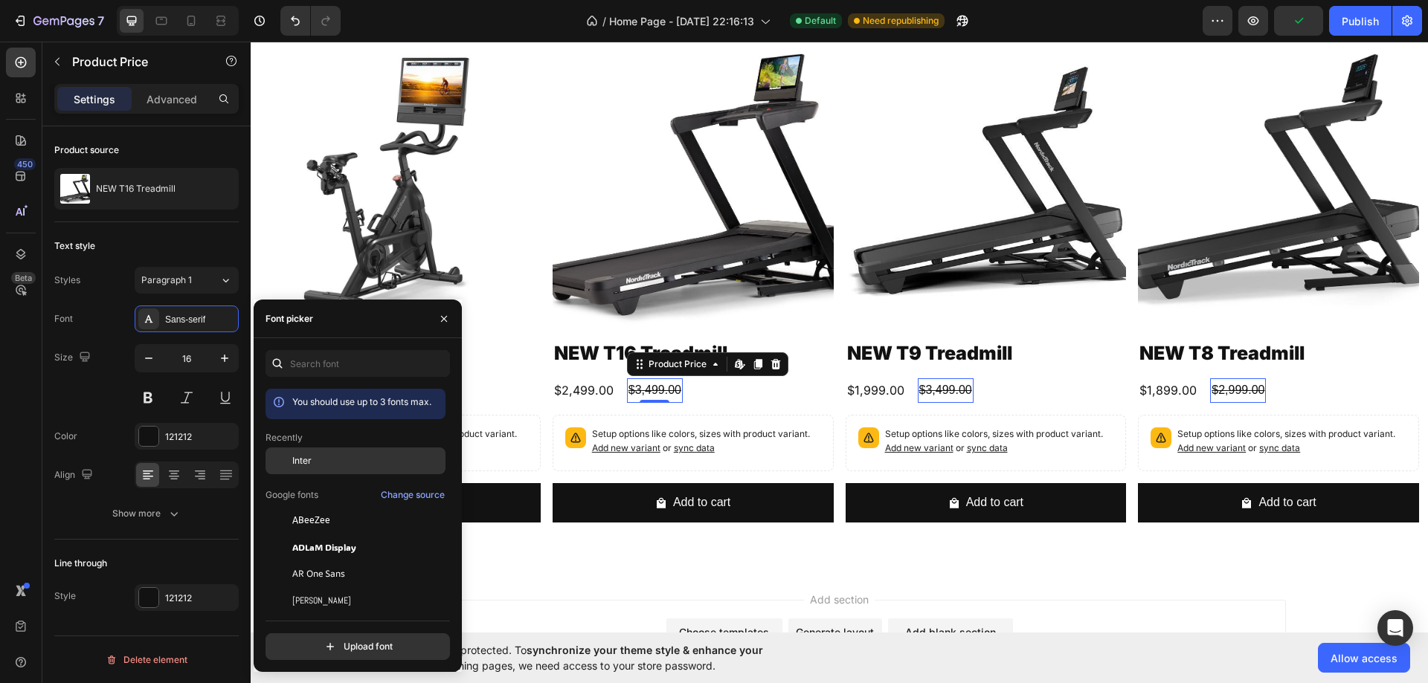
click at [320, 466] on div "Inter" at bounding box center [367, 460] width 150 height 13
click at [482, 196] on img at bounding box center [399, 187] width 281 height 281
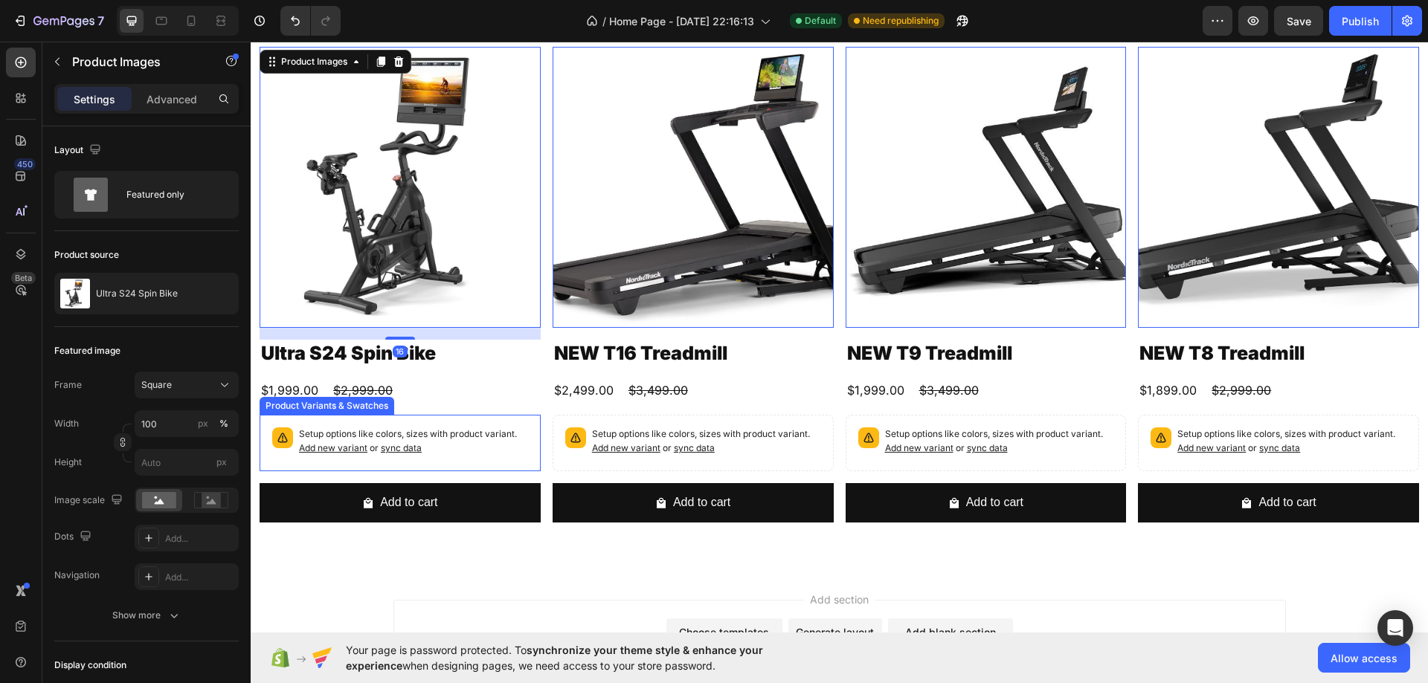
click at [500, 449] on p "Setup options like colors, sizes with product variant. Add new variant or sync …" at bounding box center [413, 442] width 229 height 28
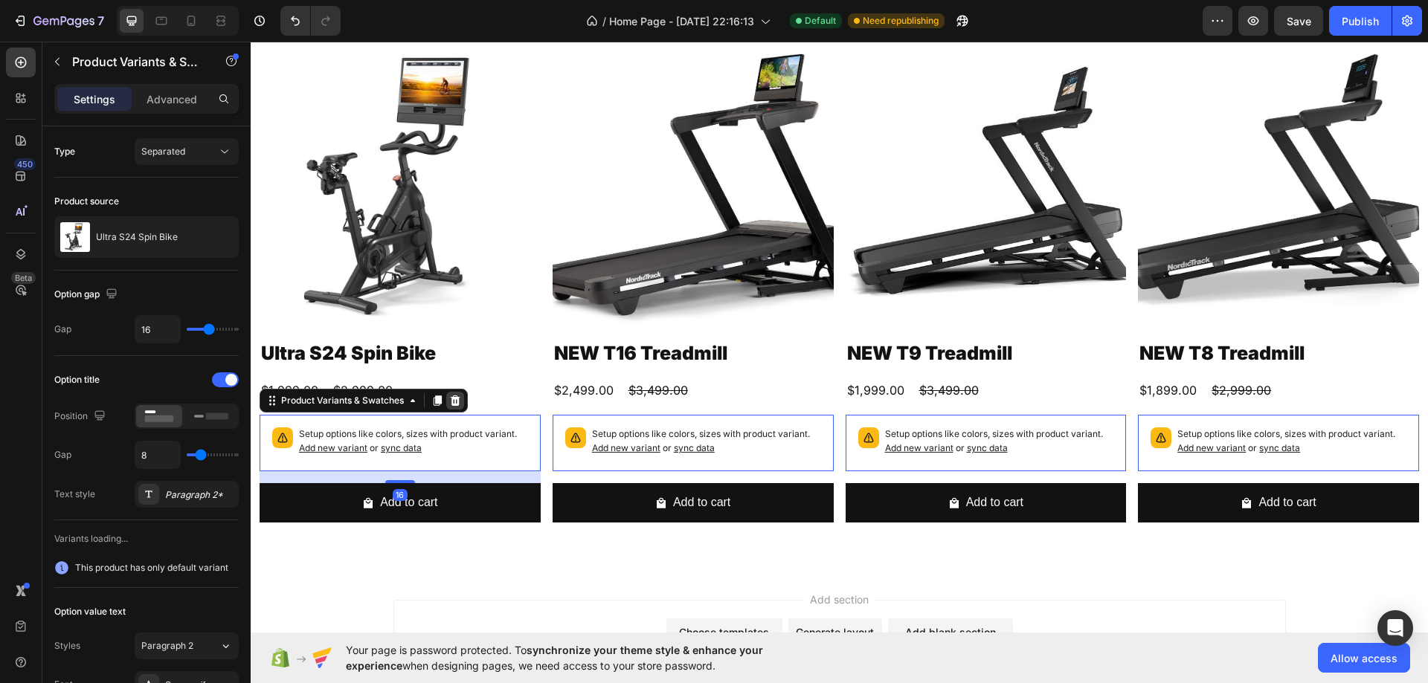
click at [460, 397] on icon at bounding box center [455, 401] width 12 height 12
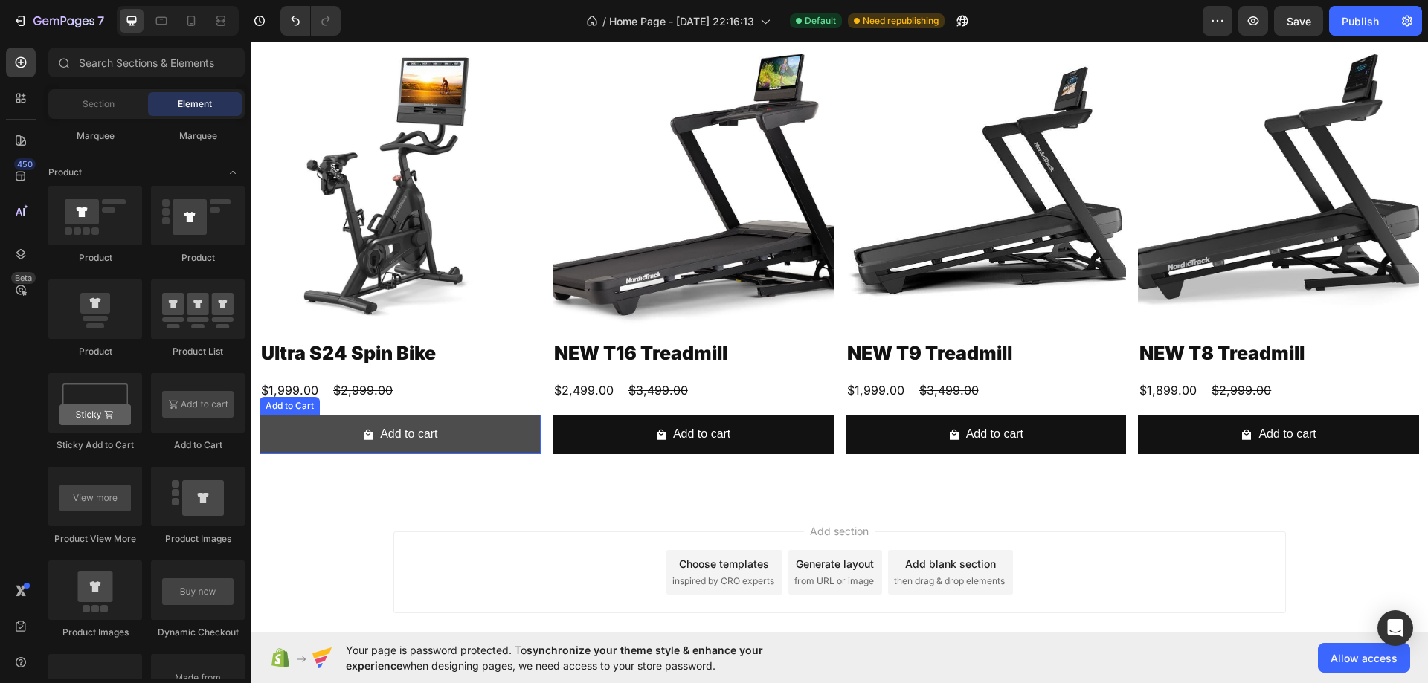
click at [507, 433] on button "Add to cart" at bounding box center [399, 434] width 281 height 39
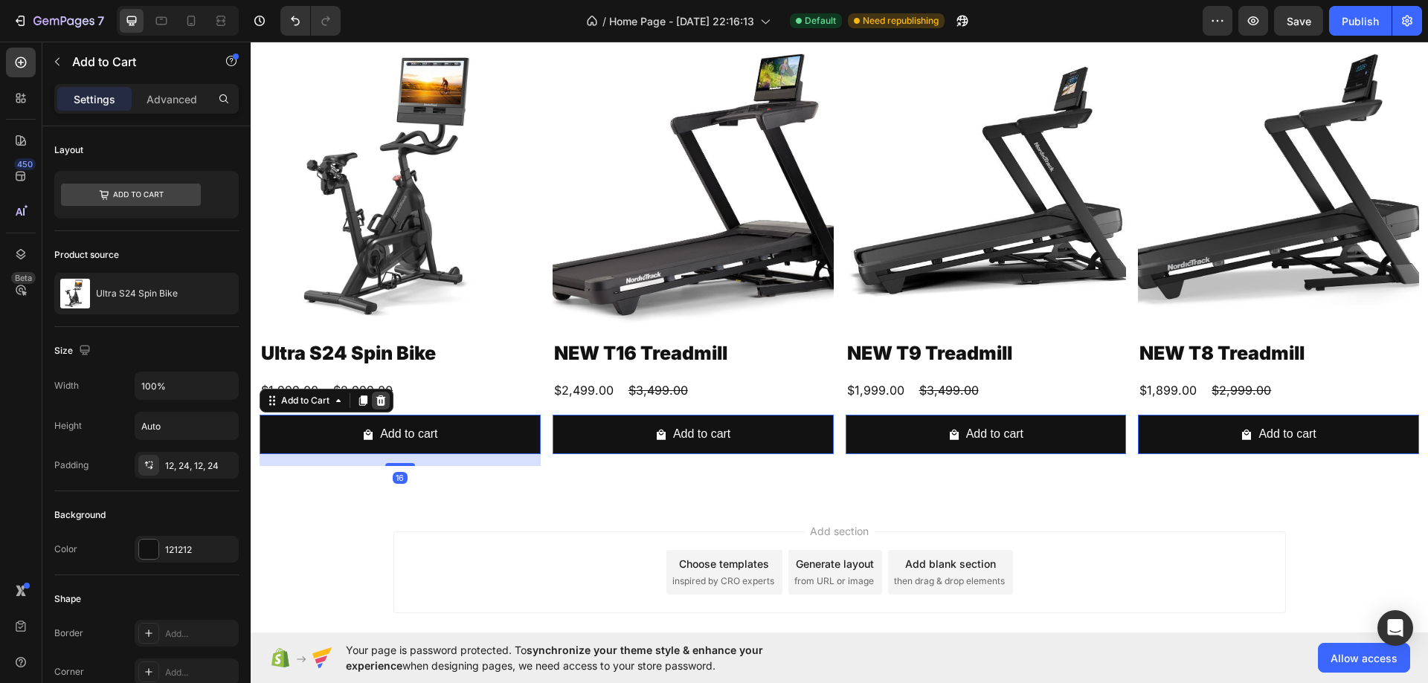
click at [389, 399] on div at bounding box center [381, 401] width 18 height 18
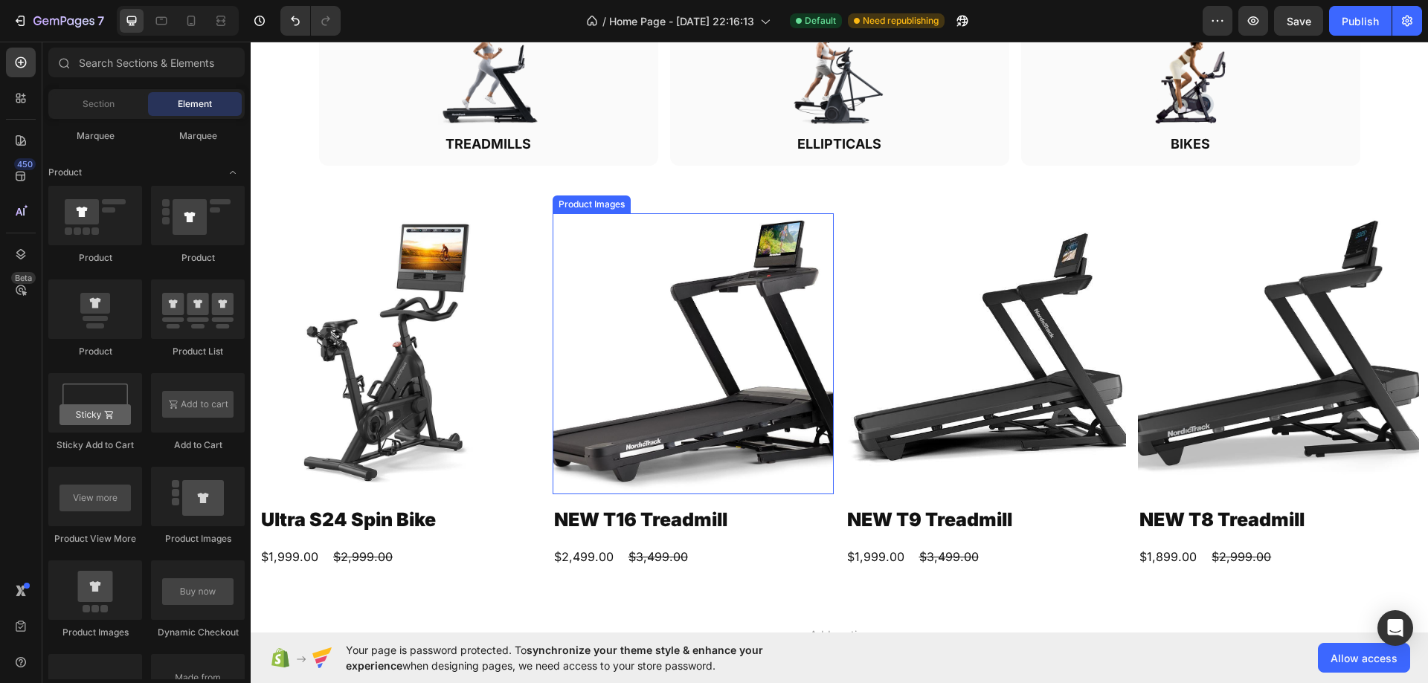
scroll to position [891, 0]
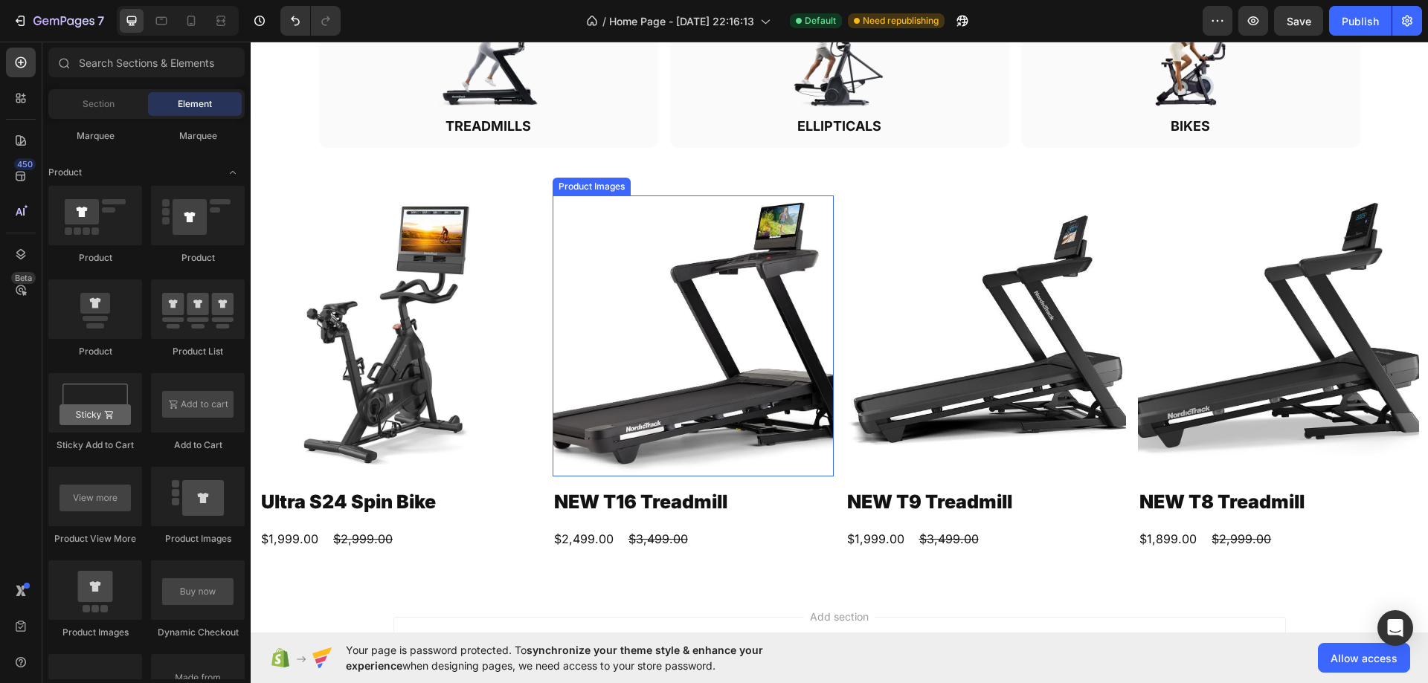
click at [402, 320] on img at bounding box center [399, 336] width 281 height 281
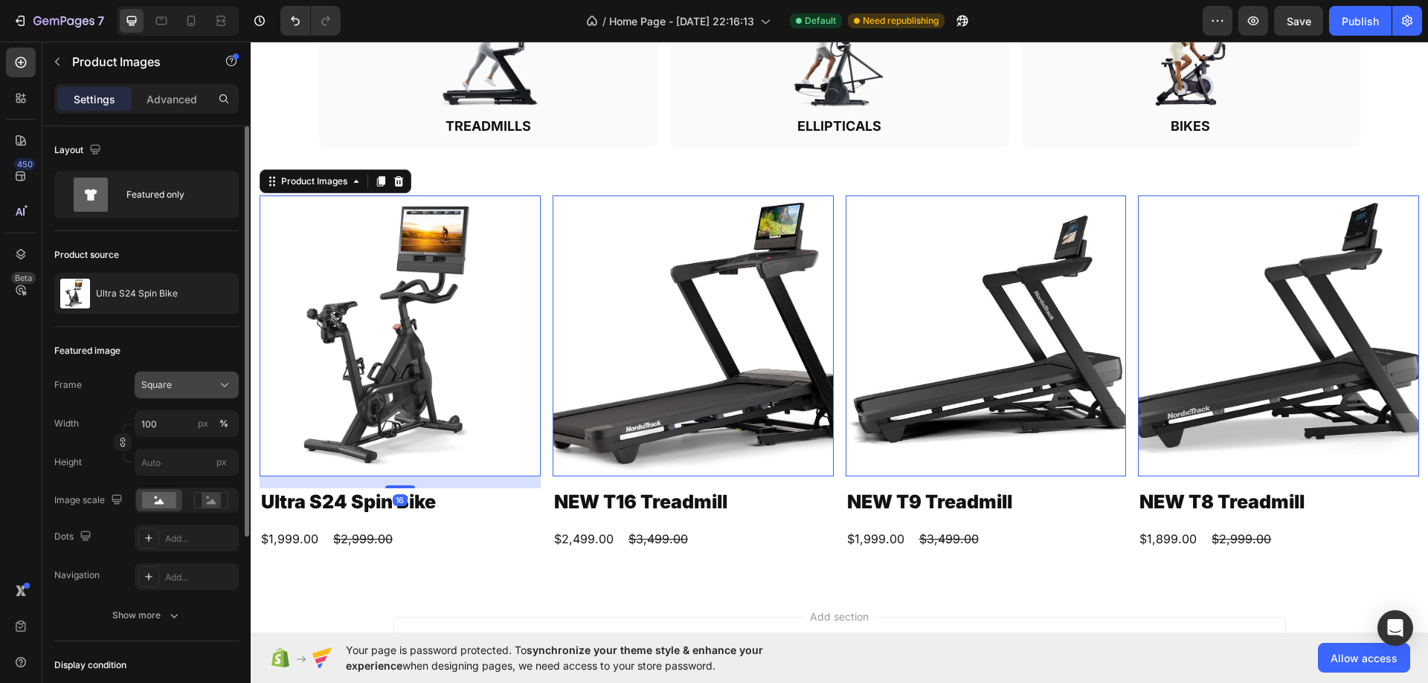
click at [164, 385] on span "Square" at bounding box center [156, 384] width 30 height 13
click at [175, 515] on div "Original" at bounding box center [173, 505] width 119 height 27
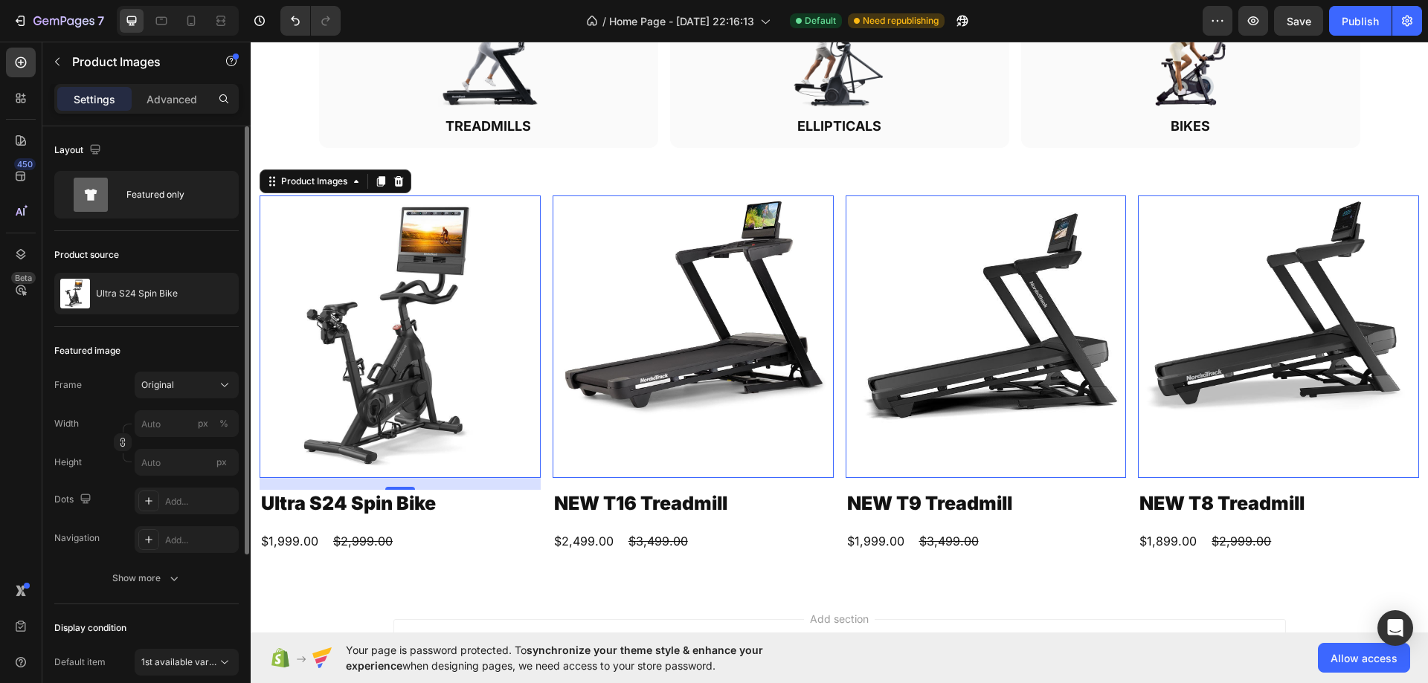
click at [384, 123] on h2 "TREADMILLS" at bounding box center [488, 126] width 315 height 20
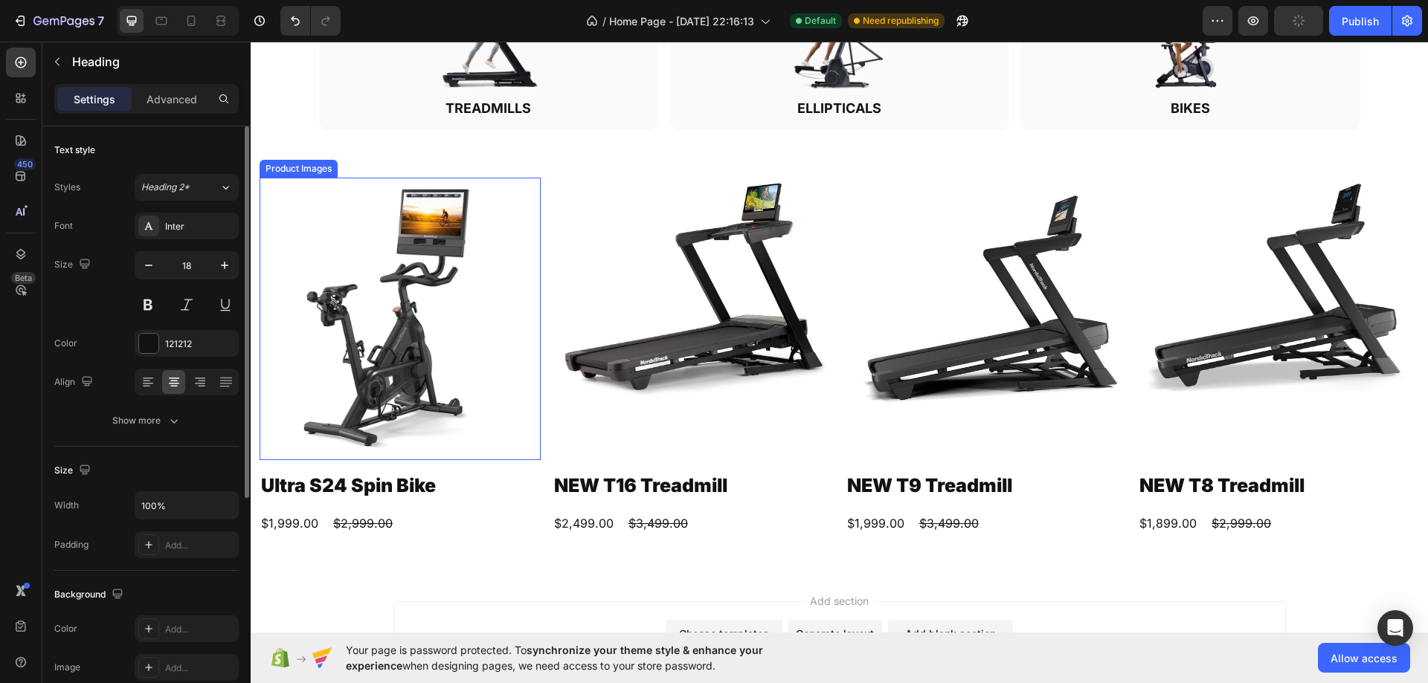
scroll to position [910, 0]
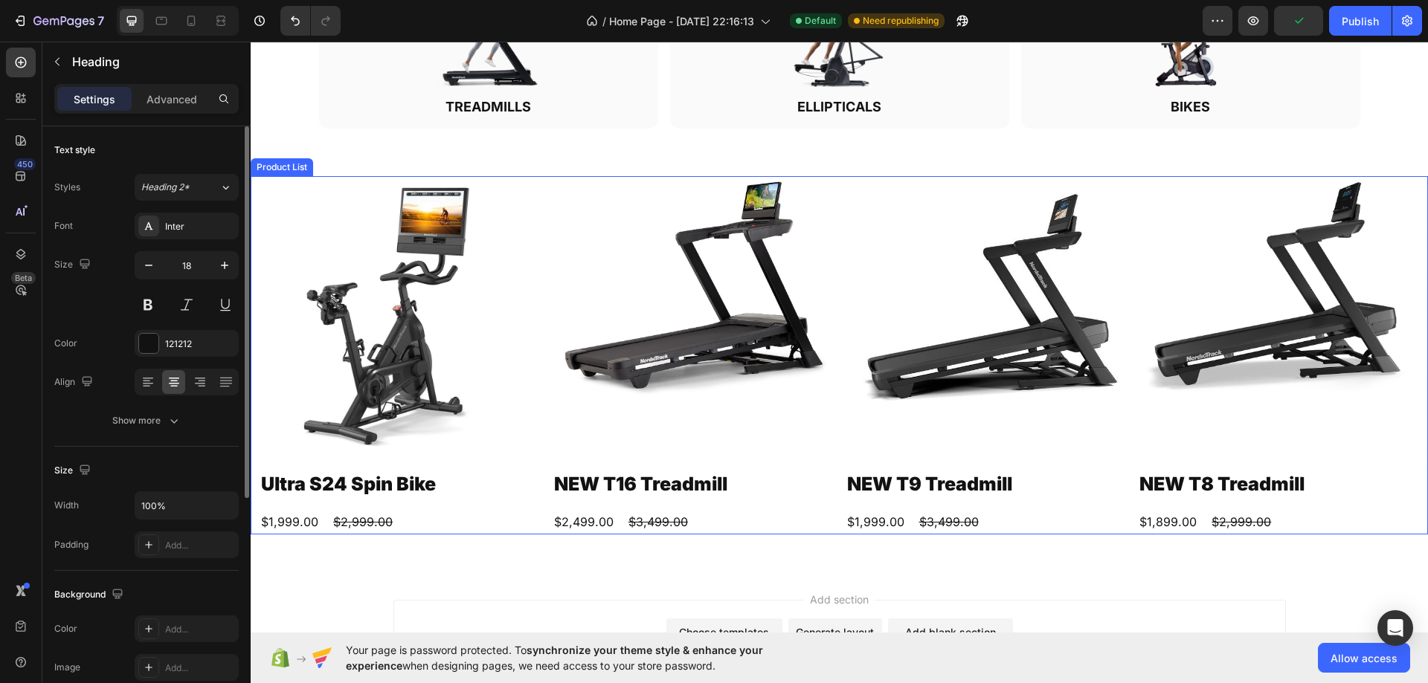
click at [544, 323] on div "Product Images Ultra S24 Spin Bike Product Title $1,999.00 Product Price Produc…" at bounding box center [838, 355] width 1159 height 358
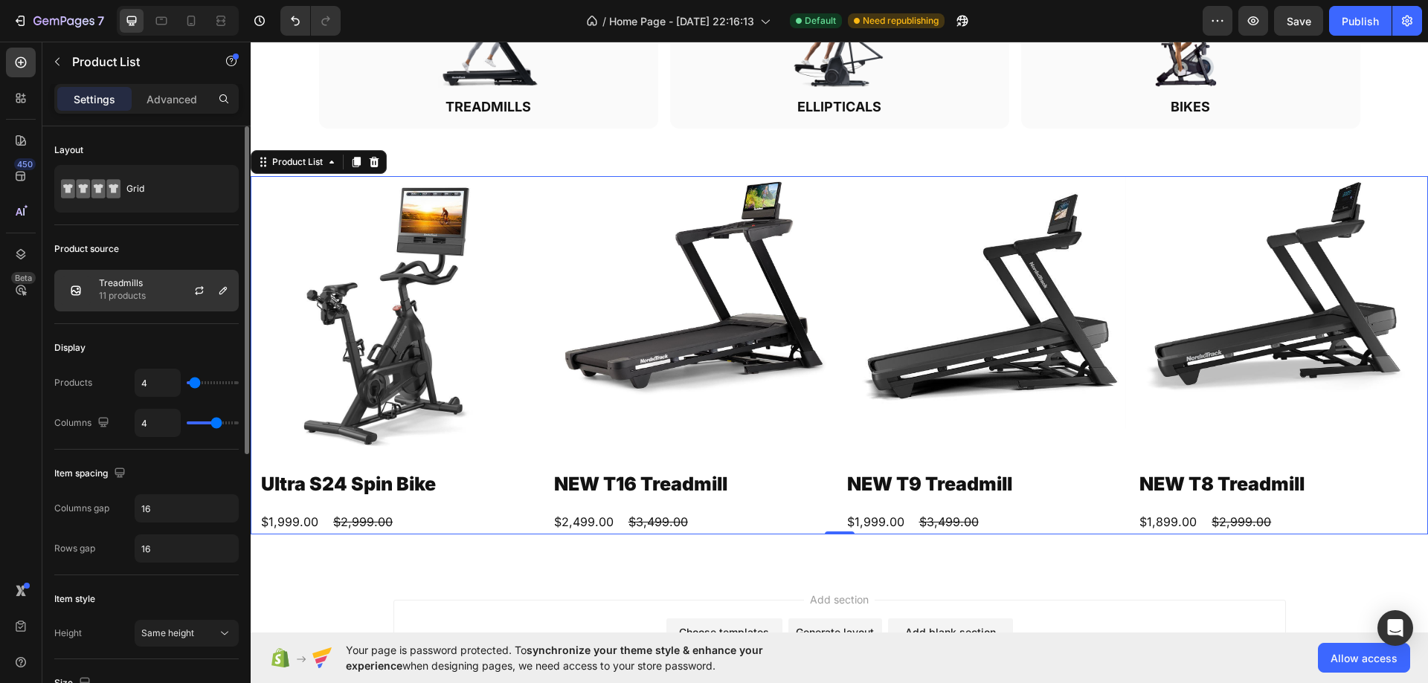
click at [132, 295] on p "11 products" at bounding box center [122, 295] width 47 height 15
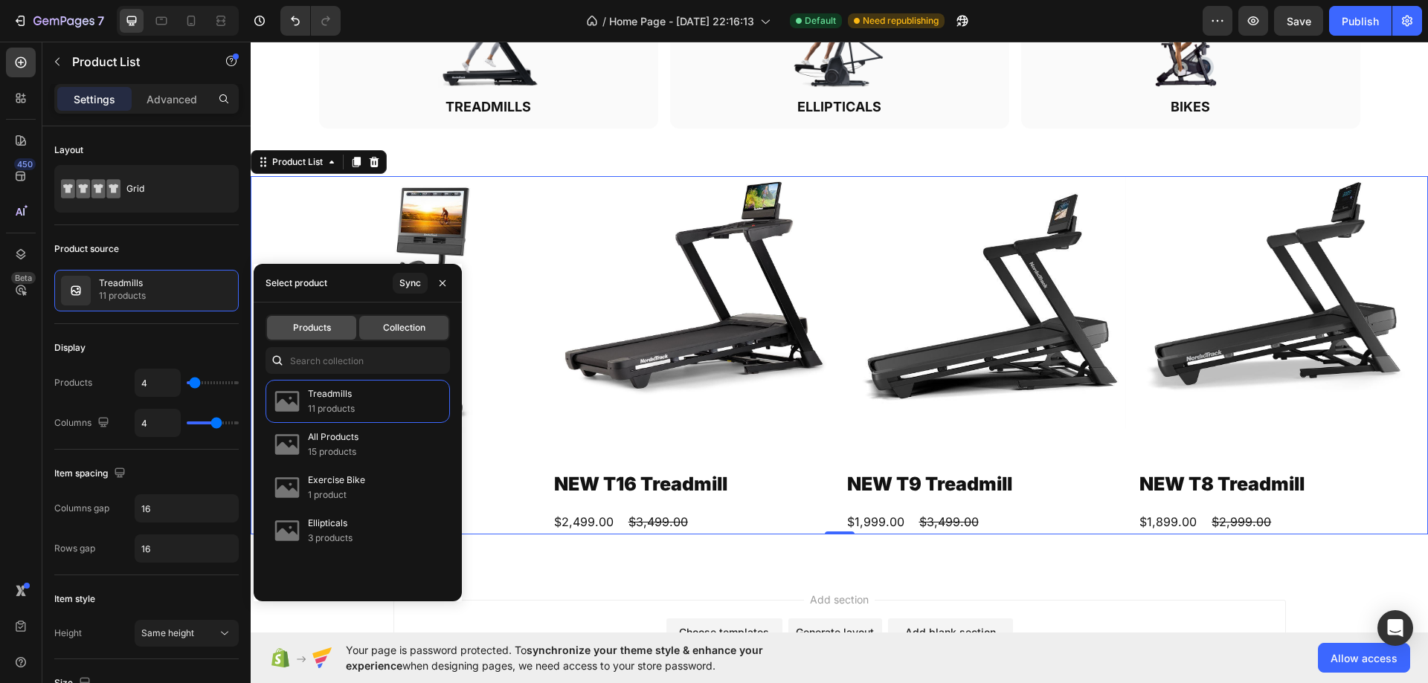
click at [346, 323] on div "Products" at bounding box center [311, 328] width 89 height 24
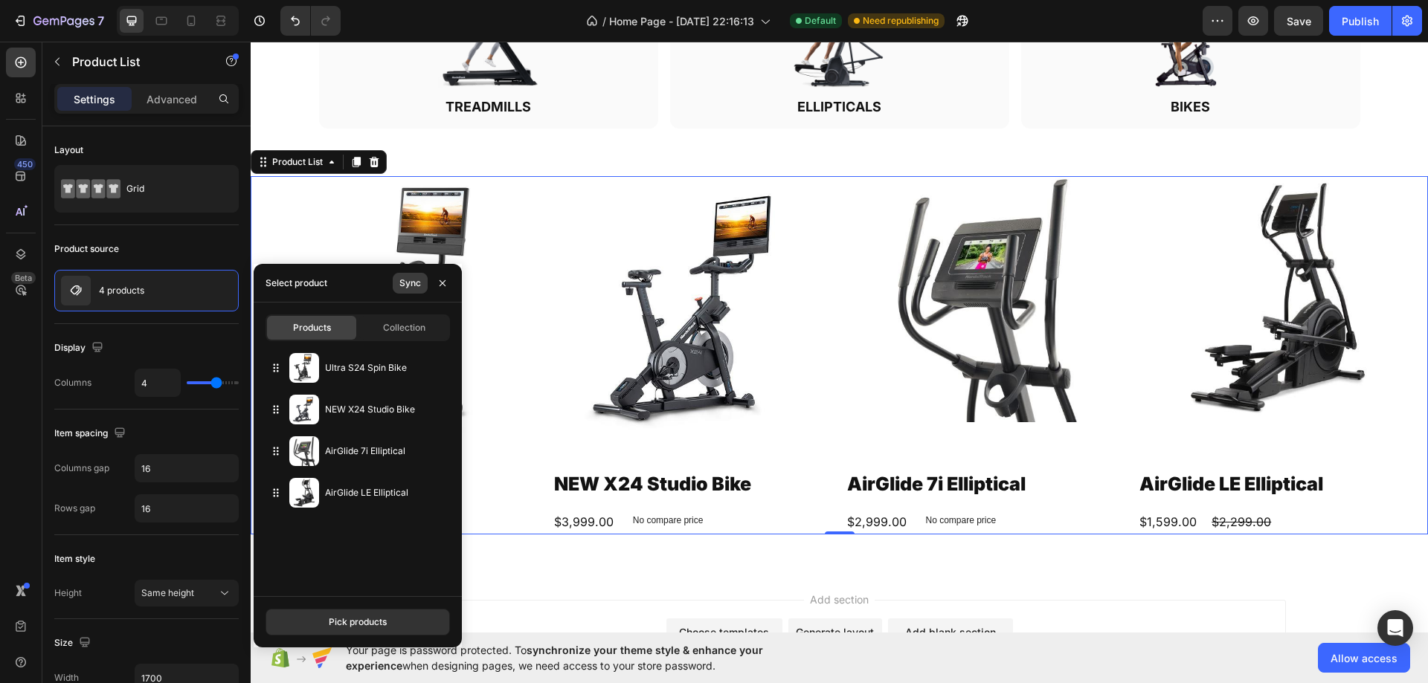
click at [407, 288] on div "Sync" at bounding box center [410, 283] width 22 height 13
click at [477, 91] on div "Image TREADMILLS Heading" at bounding box center [488, 45] width 315 height 146
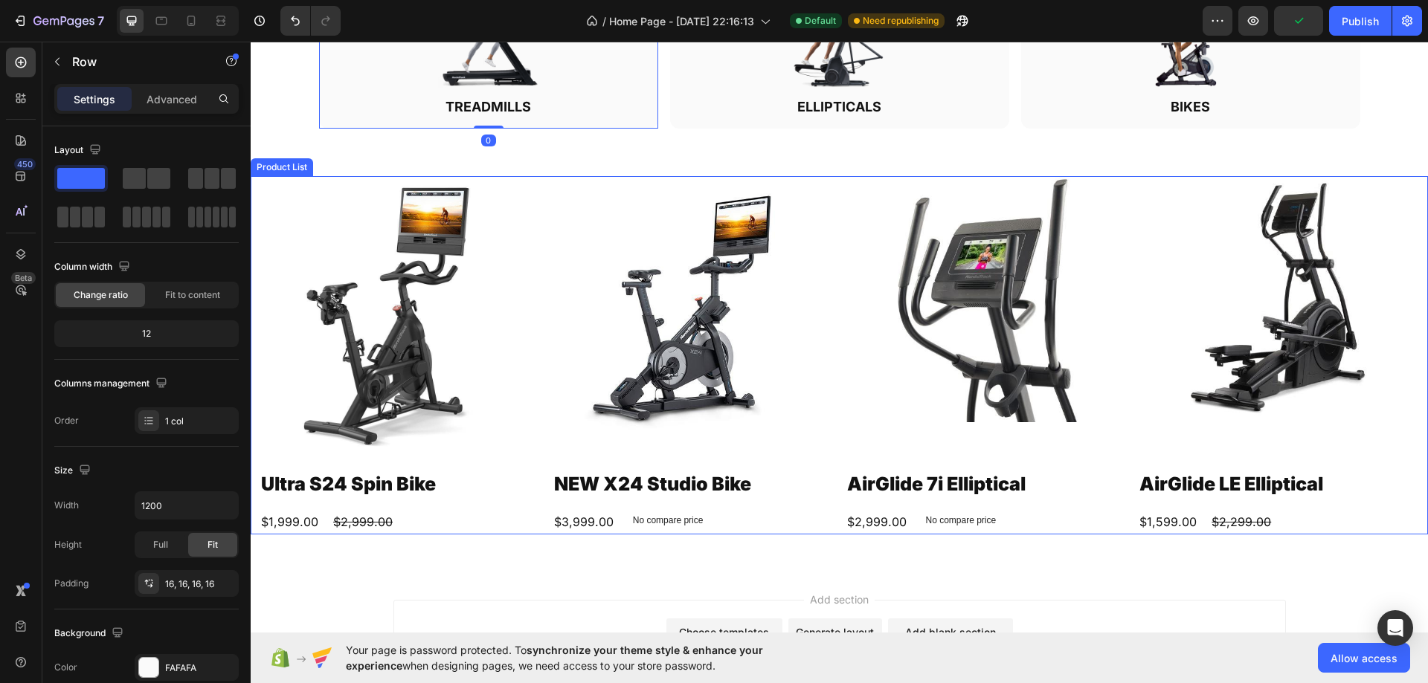
click at [830, 293] on div "Product Images Ultra S24 Spin Bike Product Title $1,999.00 Product Price Produc…" at bounding box center [838, 355] width 1159 height 358
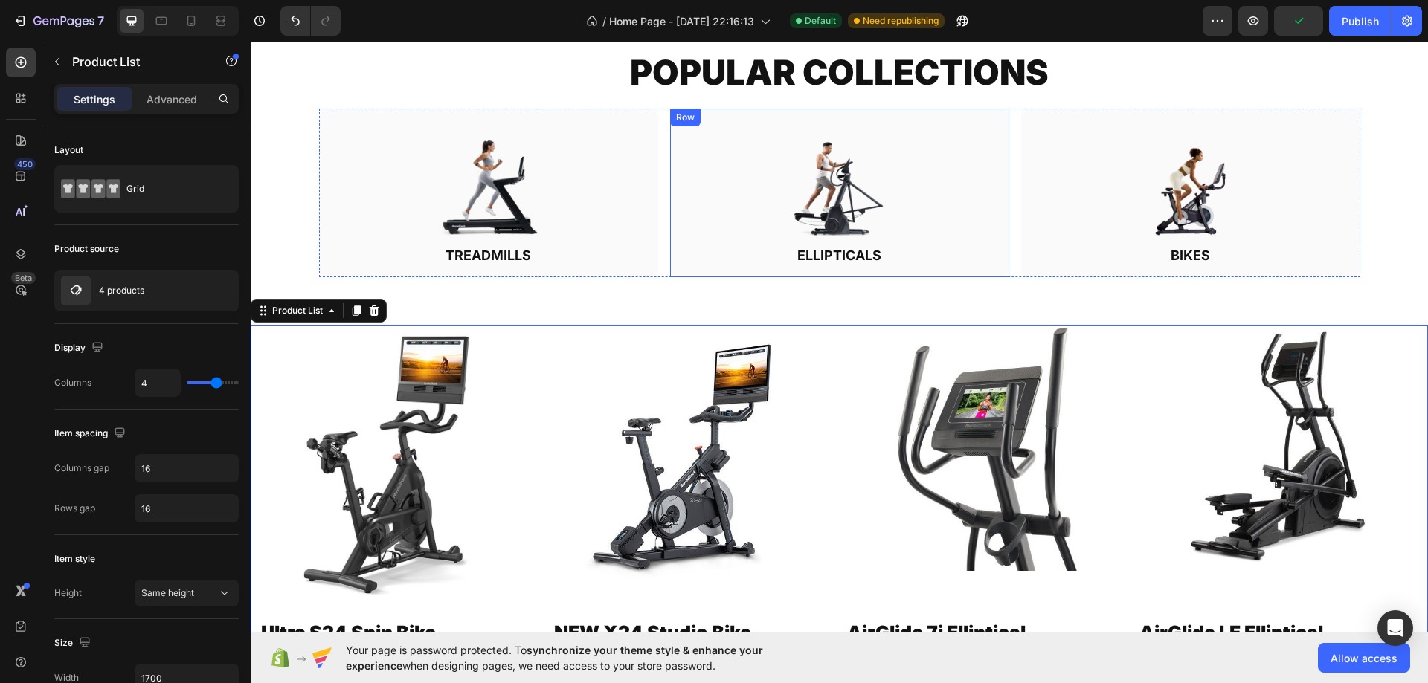
click at [673, 199] on div "Image ELLIPTICALS Heading Row" at bounding box center [839, 193] width 339 height 169
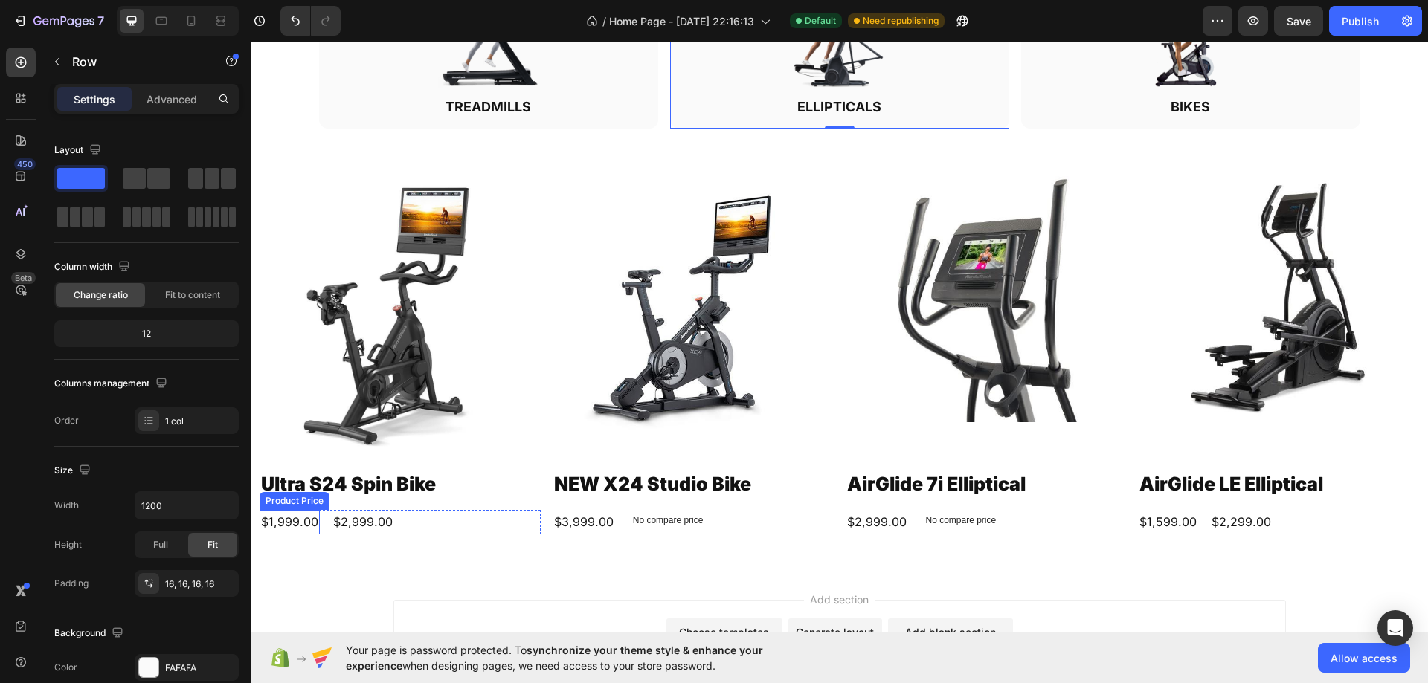
click at [291, 519] on div "$1,999.00" at bounding box center [289, 522] width 60 height 25
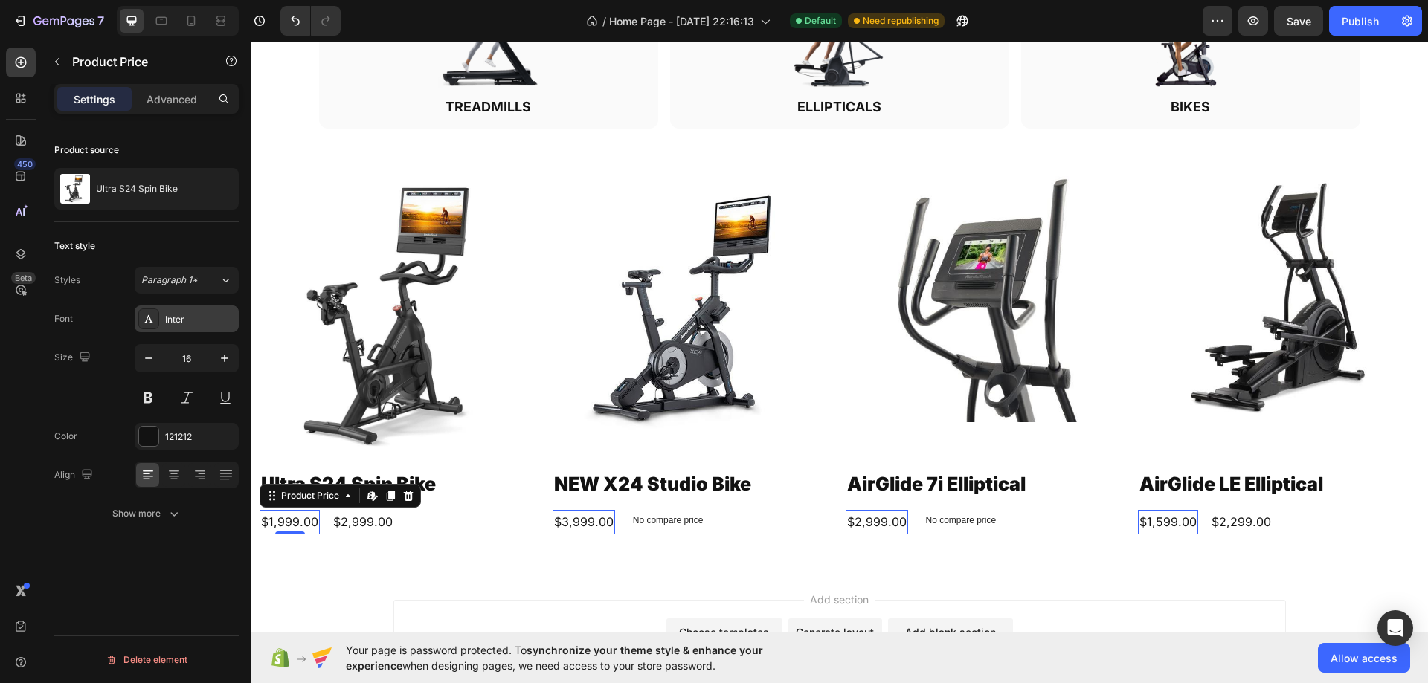
click at [161, 319] on div "Inter" at bounding box center [187, 319] width 104 height 27
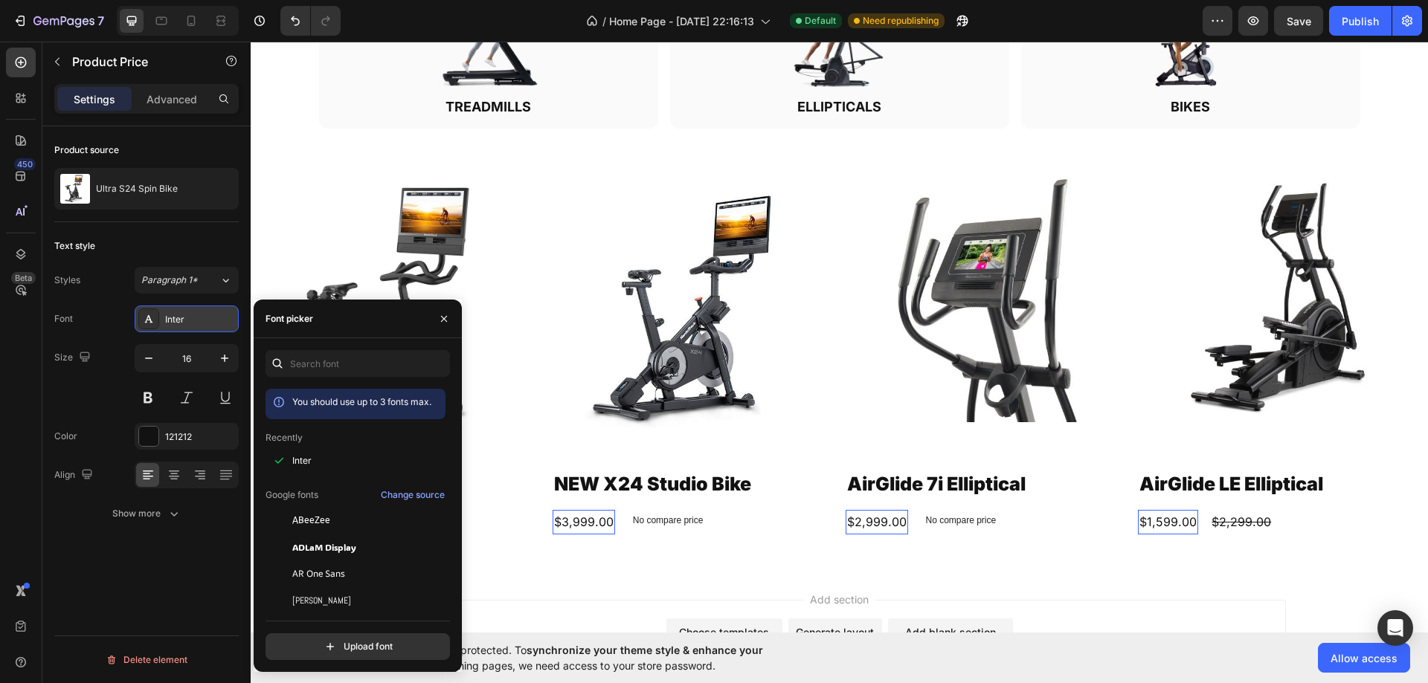
click at [161, 319] on div "Inter" at bounding box center [187, 319] width 104 height 27
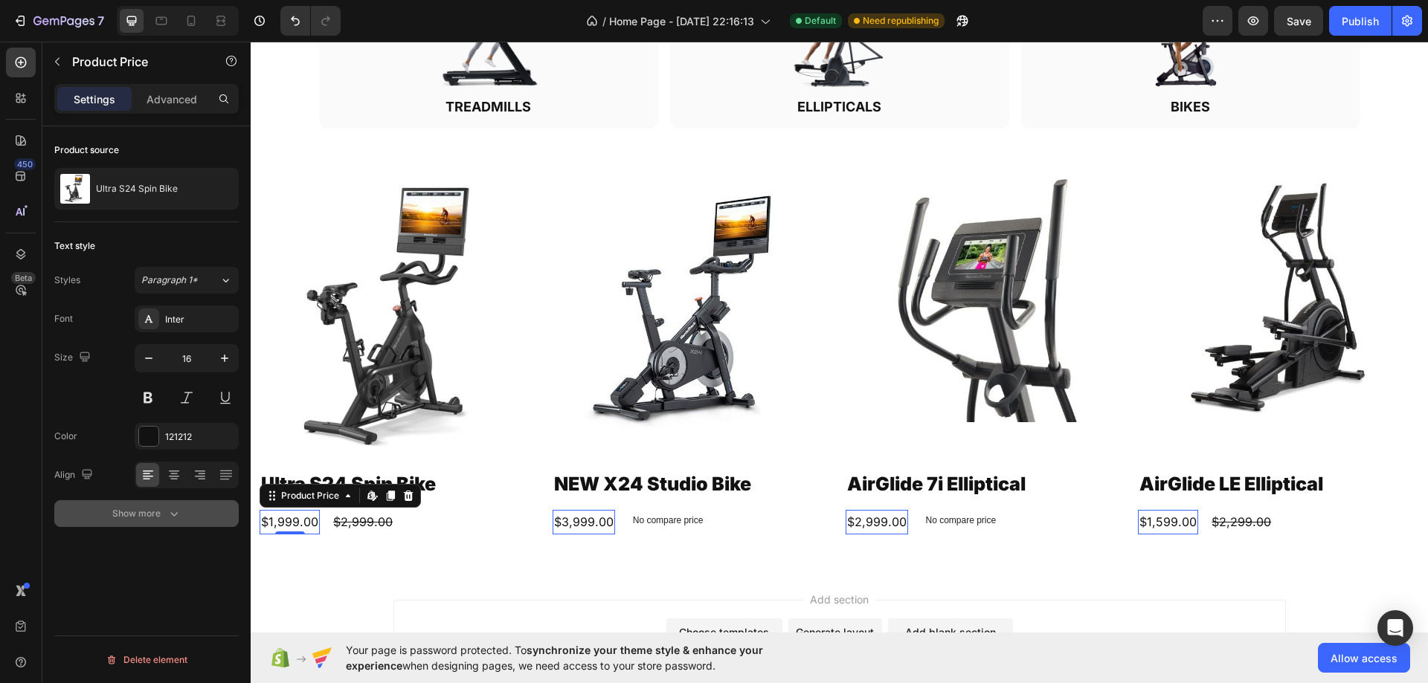
click at [138, 515] on div "Show more" at bounding box center [146, 513] width 69 height 15
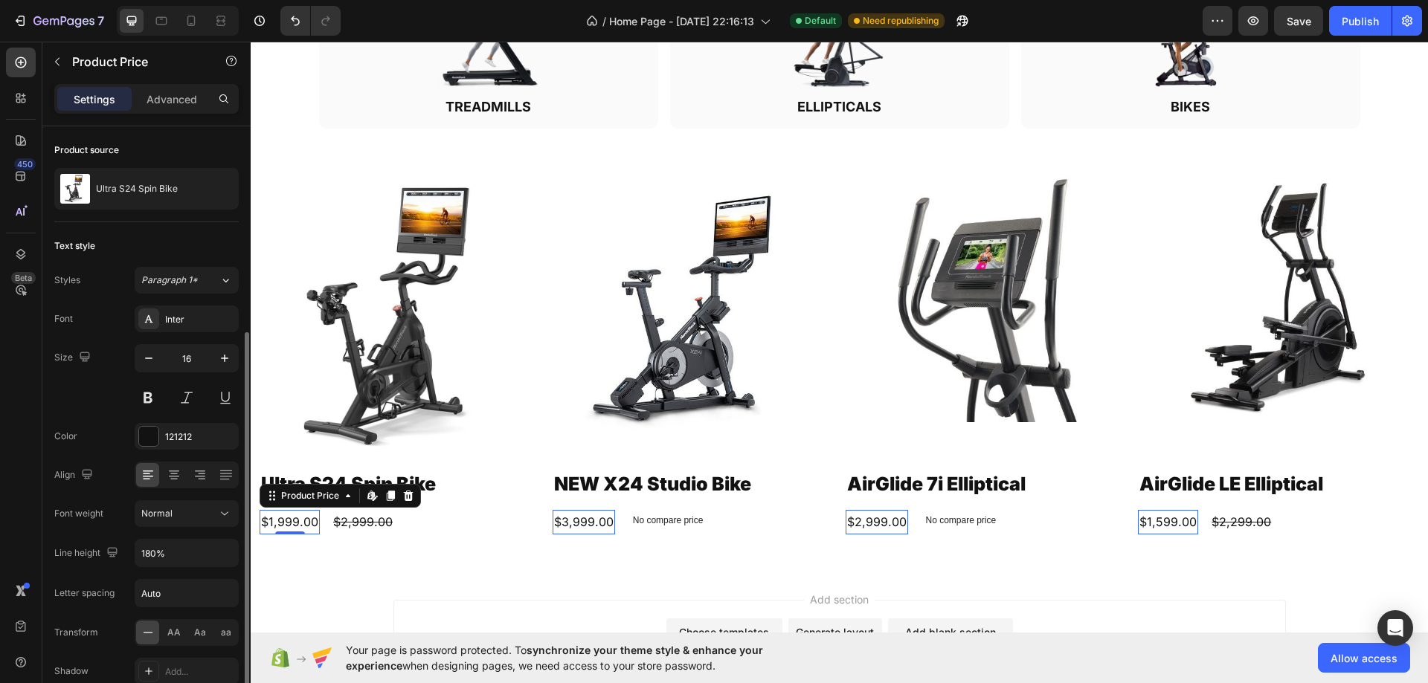
scroll to position [112, 0]
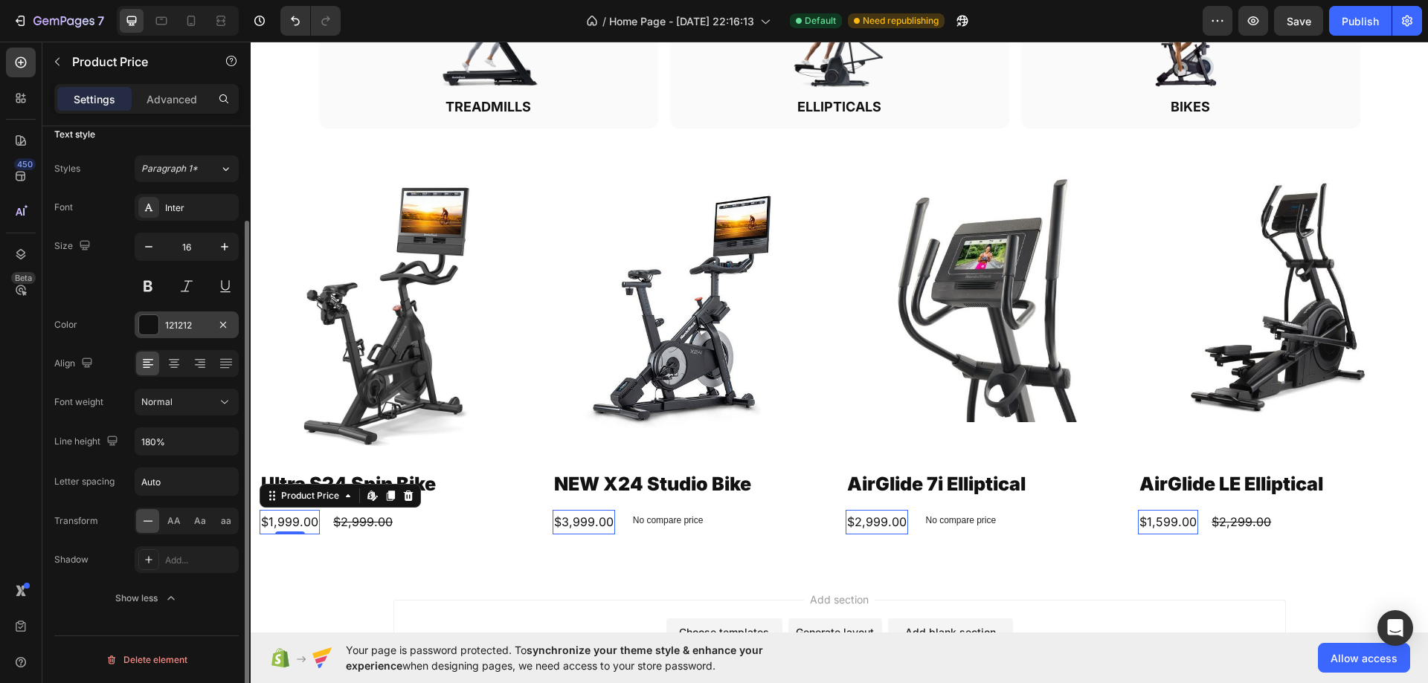
click at [163, 322] on div "121212" at bounding box center [187, 325] width 104 height 27
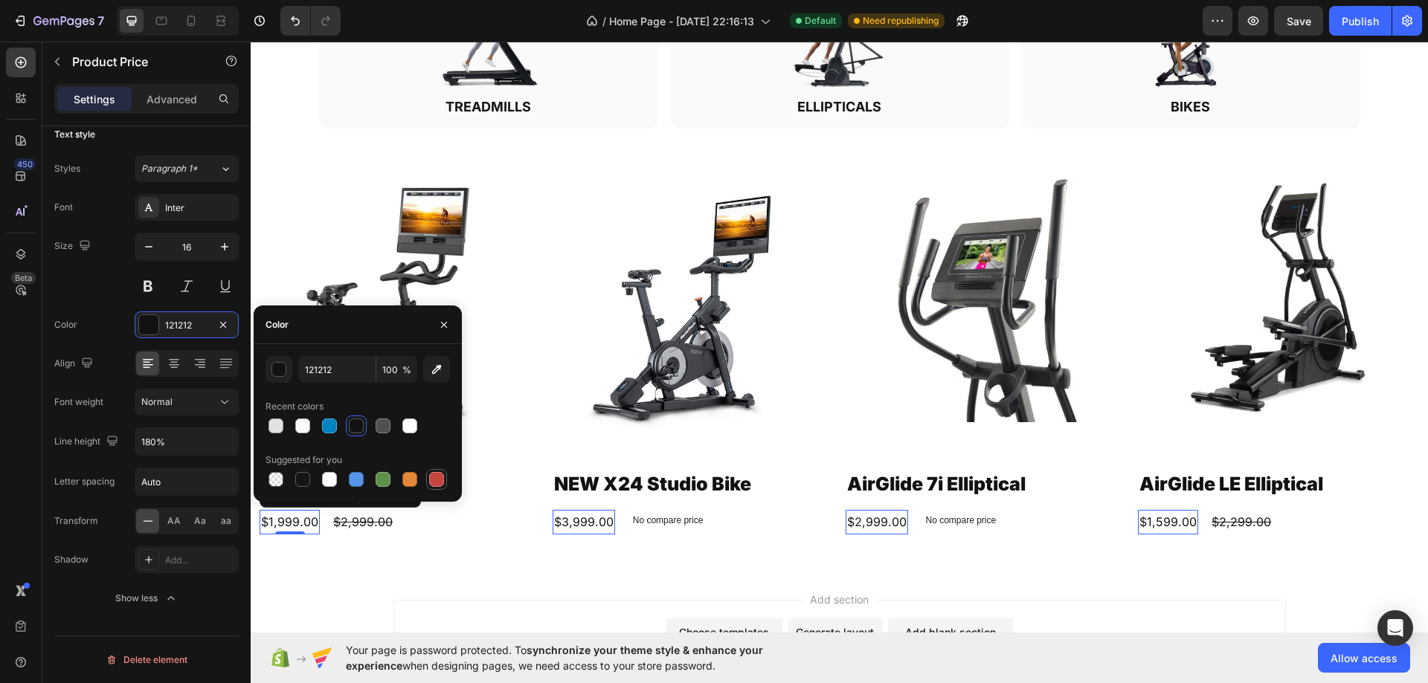
click at [431, 475] on div at bounding box center [436, 479] width 15 height 15
type input "C5453F"
click at [438, 184] on img at bounding box center [399, 317] width 281 height 283
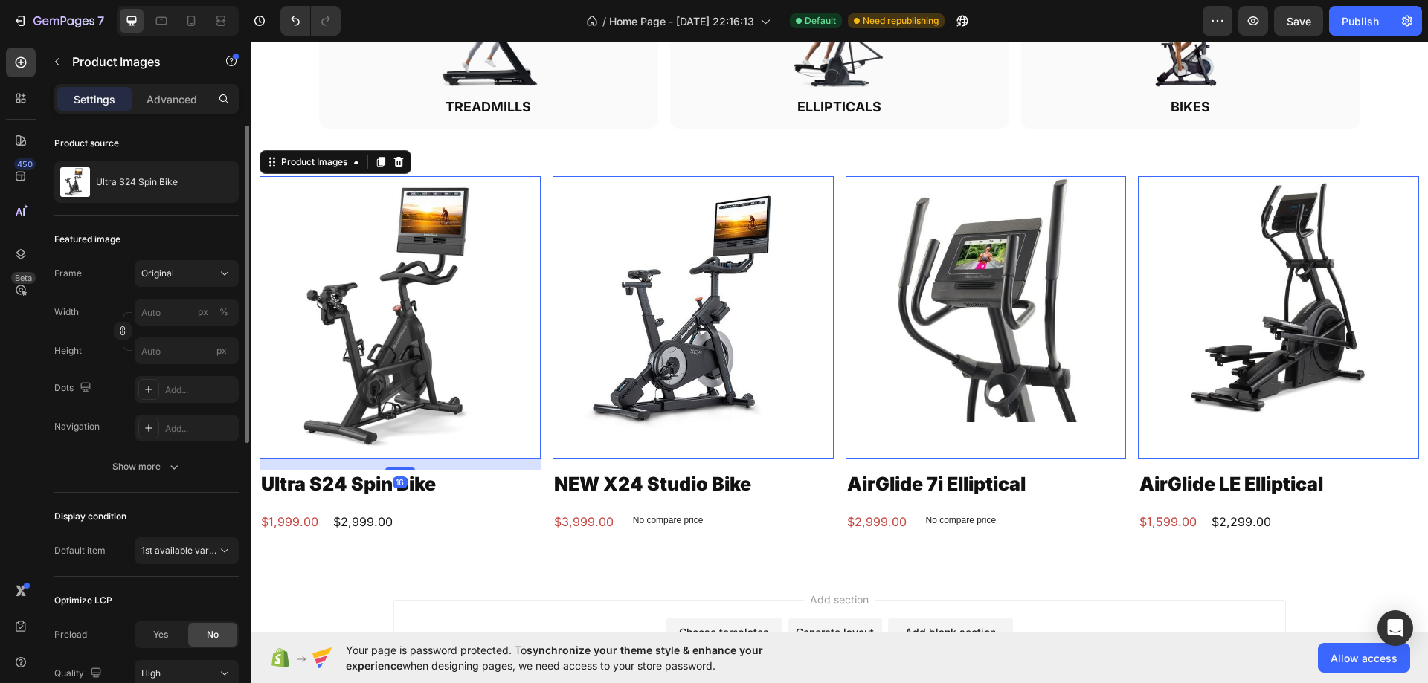
scroll to position [0, 0]
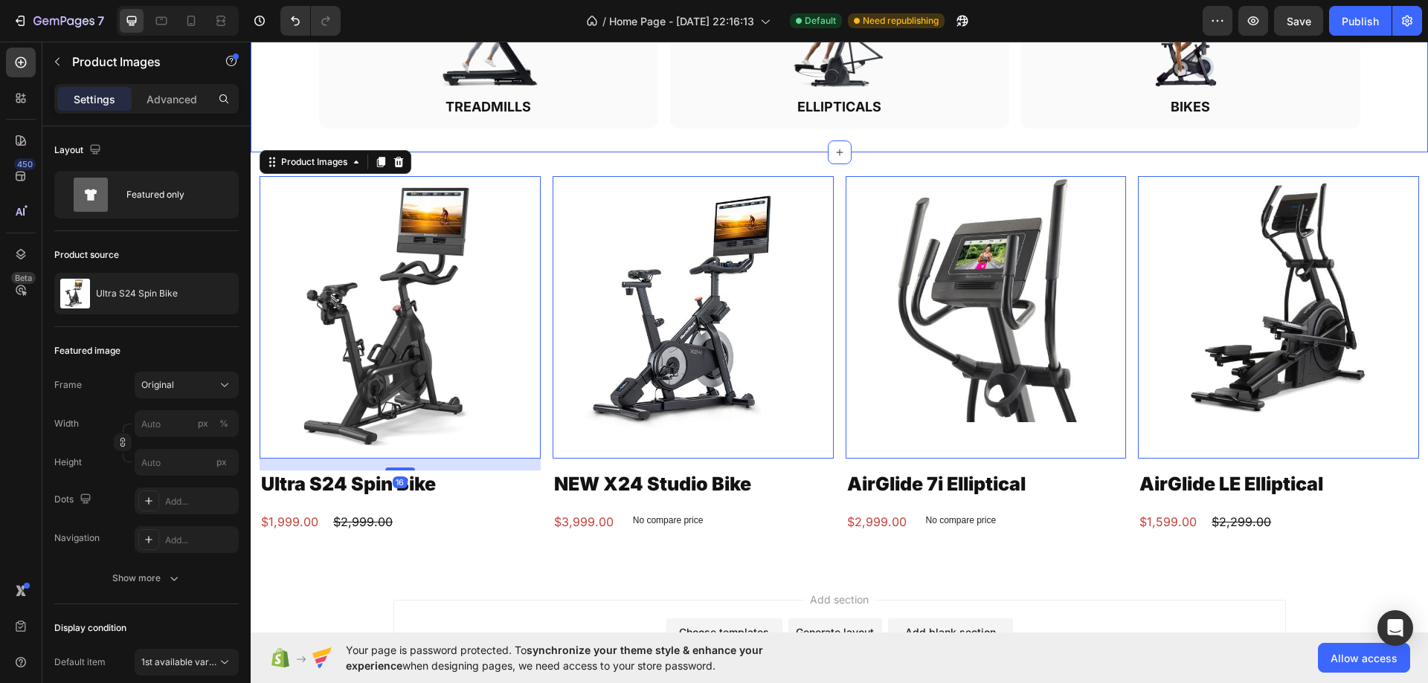
click at [575, 120] on div "Image TREADMILLS Heading Row" at bounding box center [488, 45] width 339 height 170
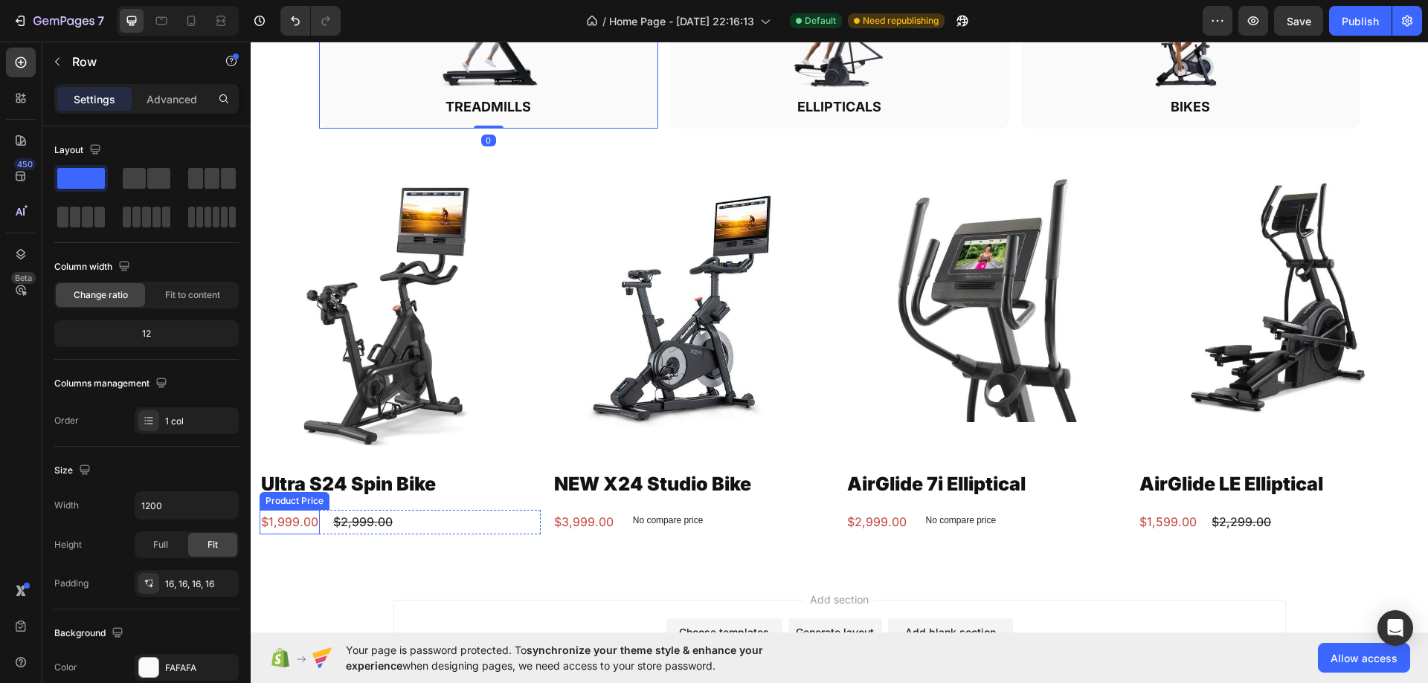
click at [294, 517] on div "$1,999.00" at bounding box center [289, 522] width 60 height 25
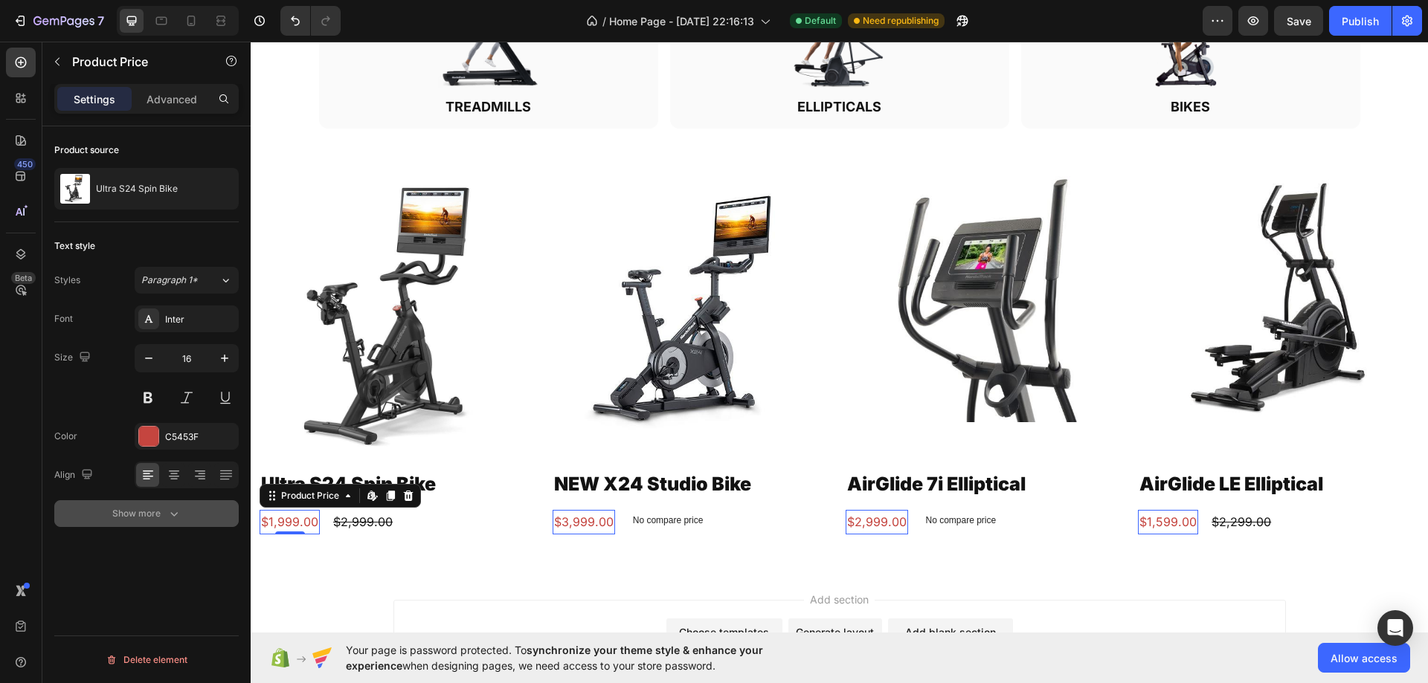
click at [158, 501] on button "Show more" at bounding box center [146, 513] width 184 height 27
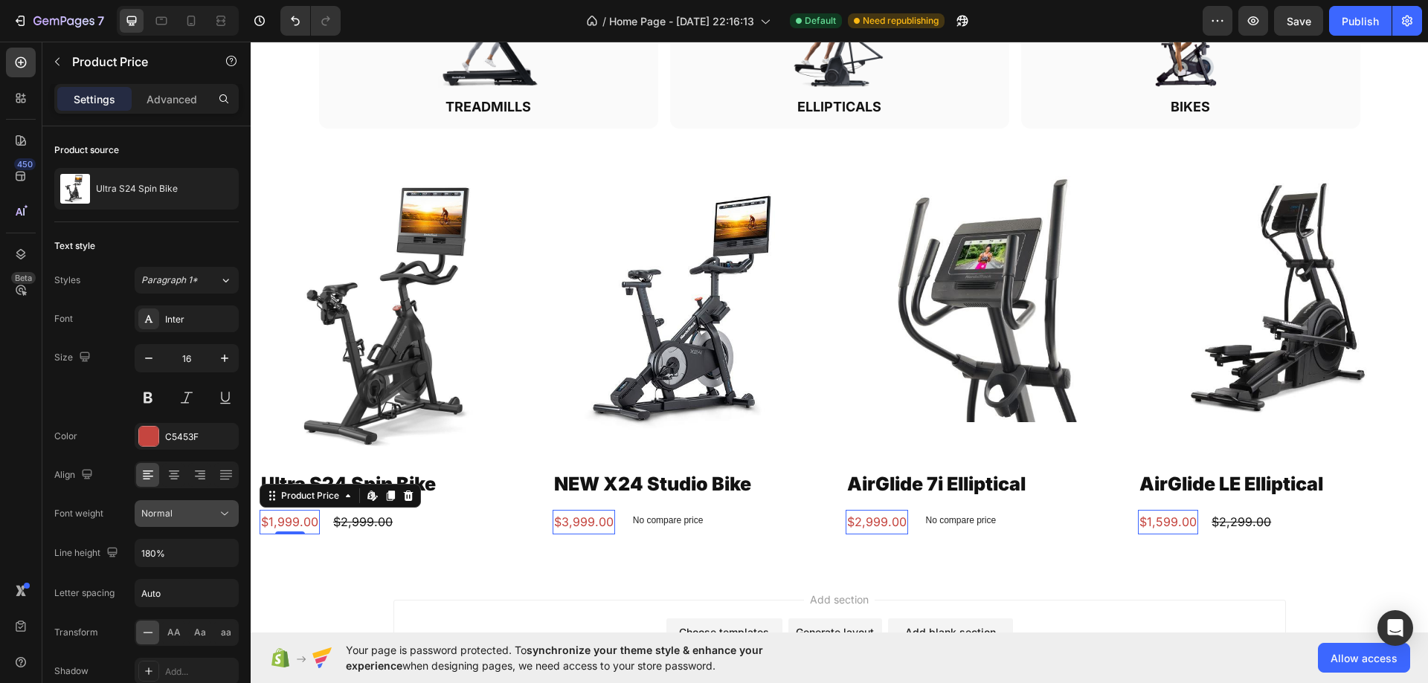
click at [161, 509] on span "Normal" at bounding box center [156, 513] width 31 height 11
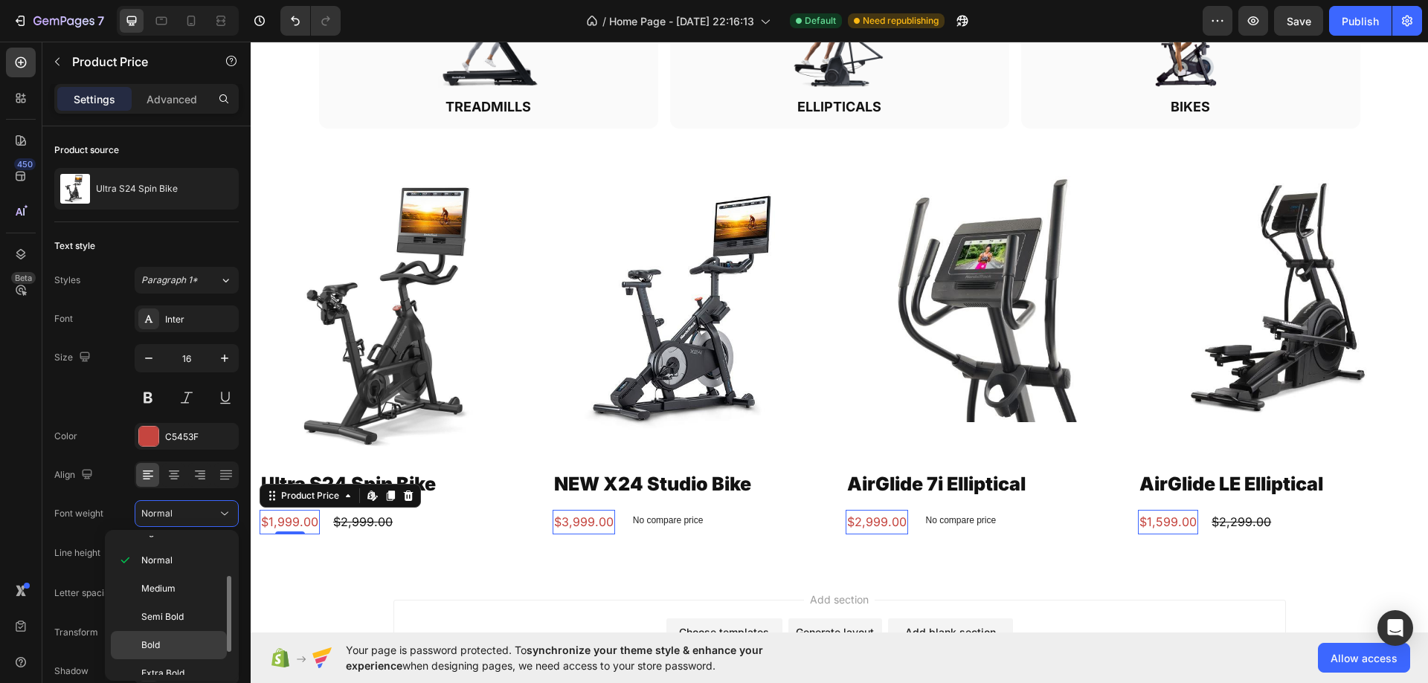
click at [167, 640] on p "Bold" at bounding box center [180, 645] width 79 height 13
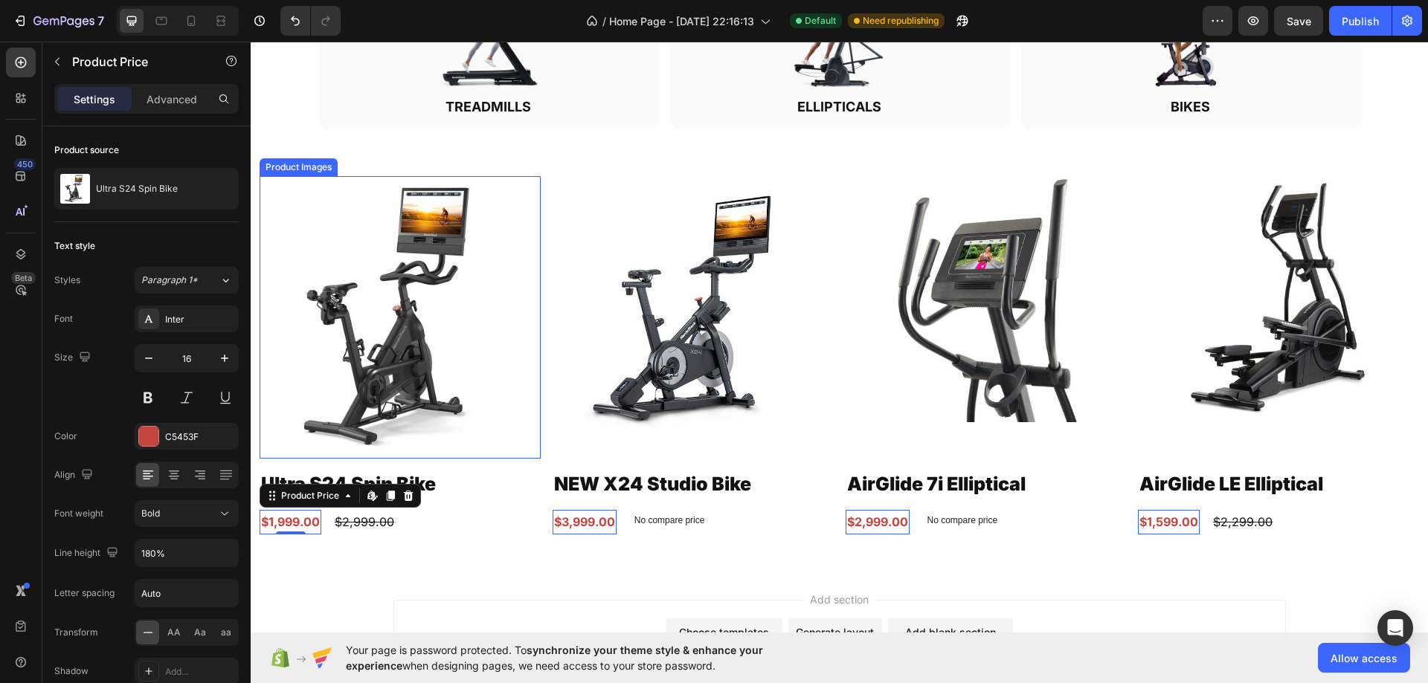
click at [335, 245] on img at bounding box center [399, 317] width 281 height 283
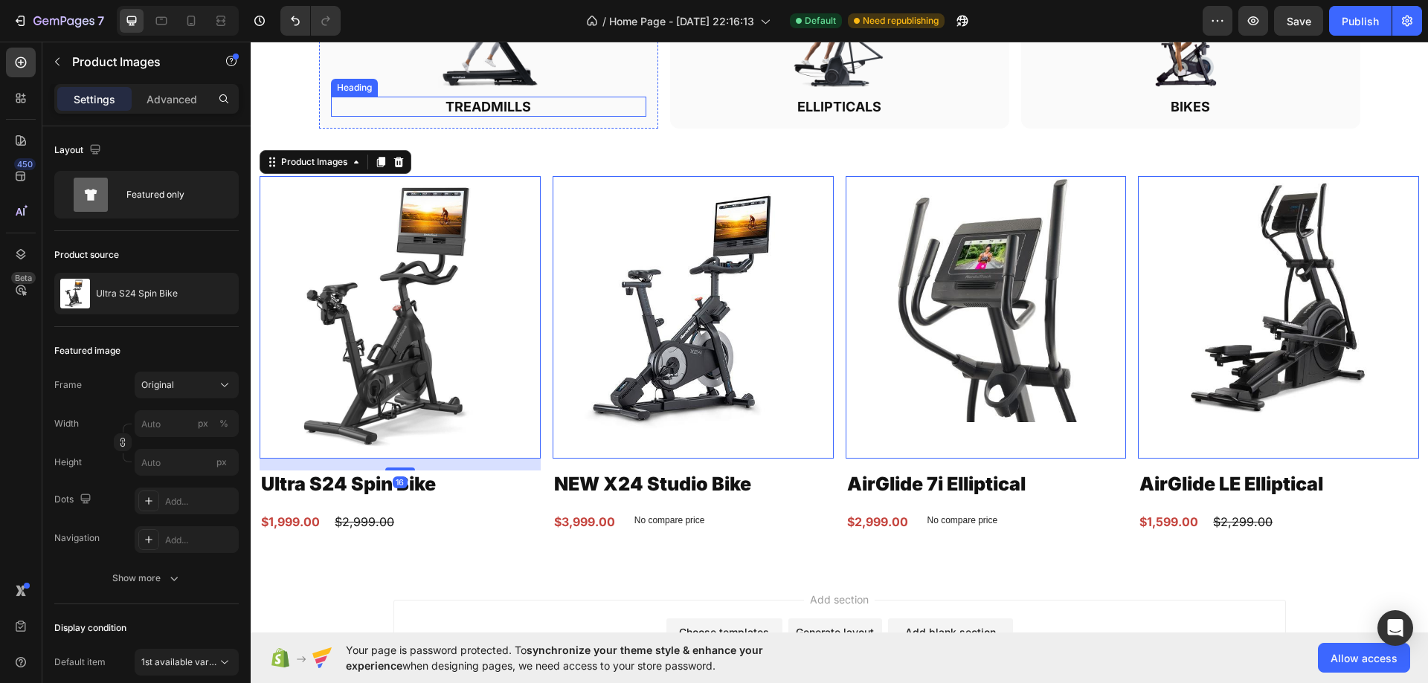
click at [604, 94] on div "Image TREADMILLS Heading" at bounding box center [488, 45] width 315 height 146
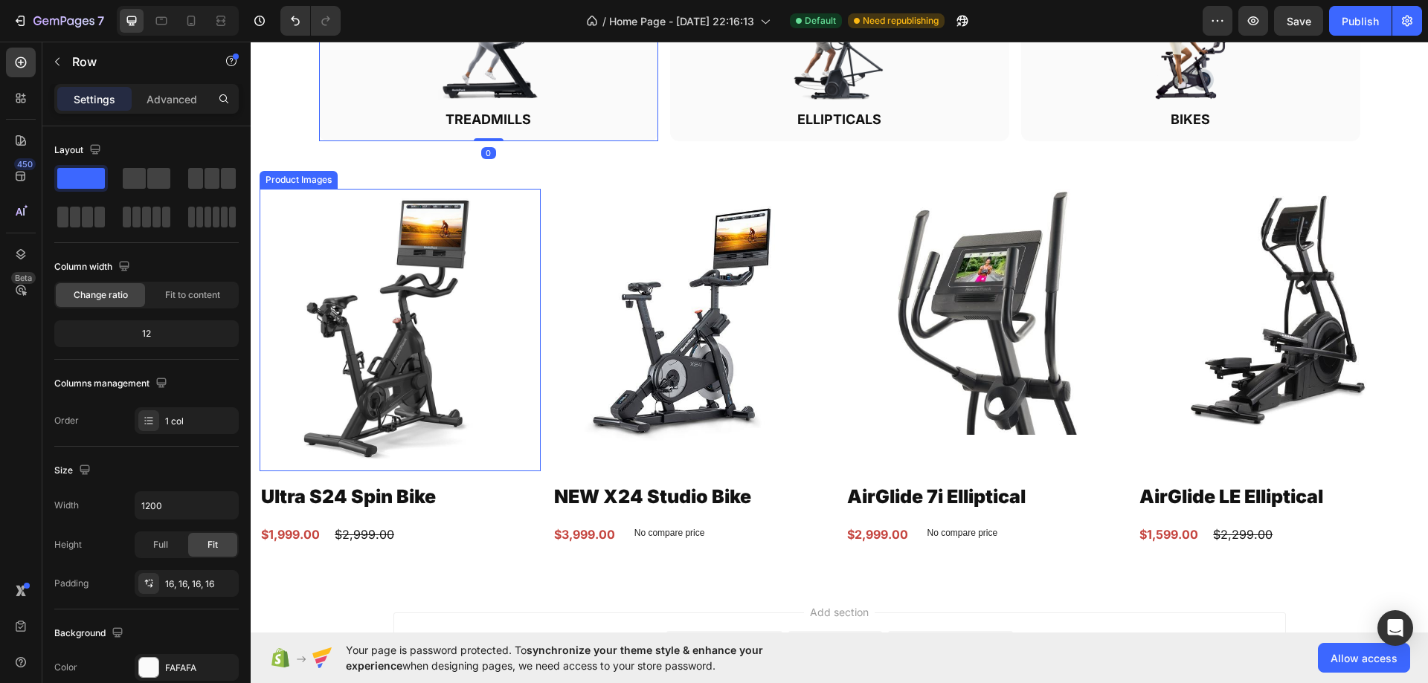
scroll to position [910, 0]
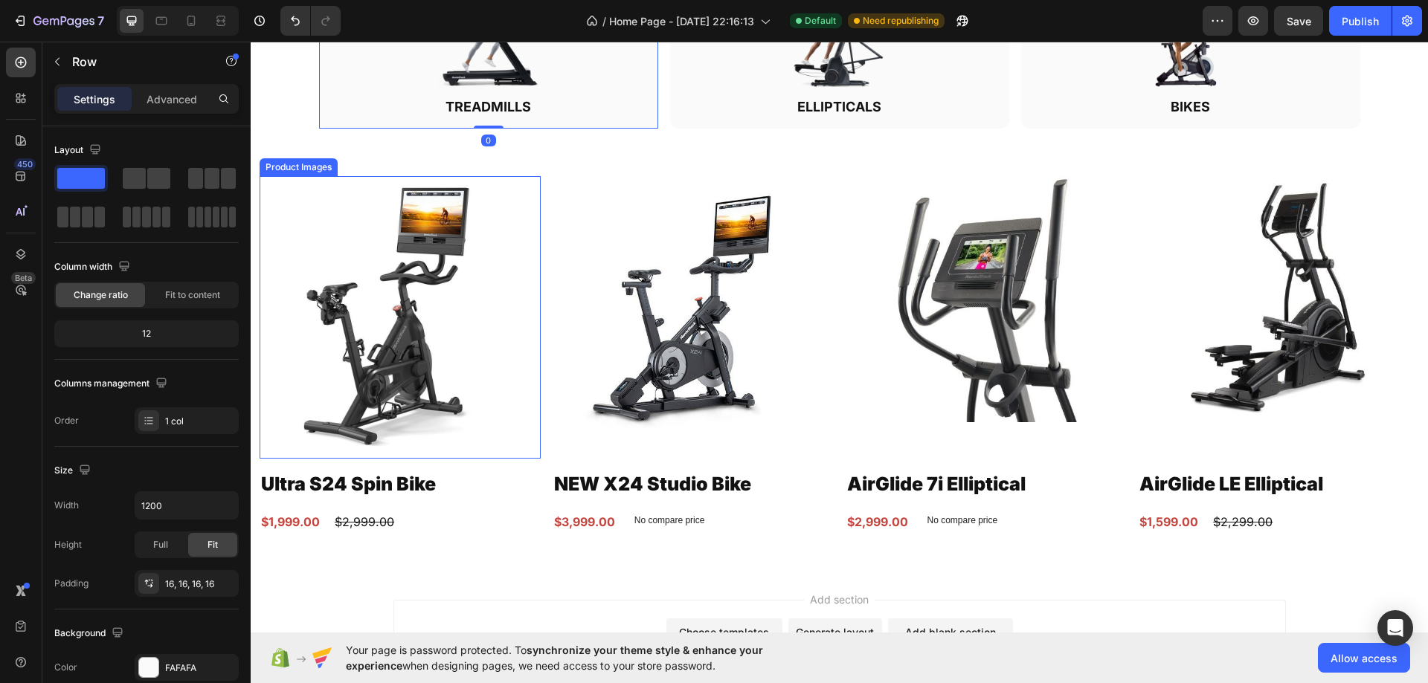
click at [410, 345] on img at bounding box center [399, 317] width 281 height 283
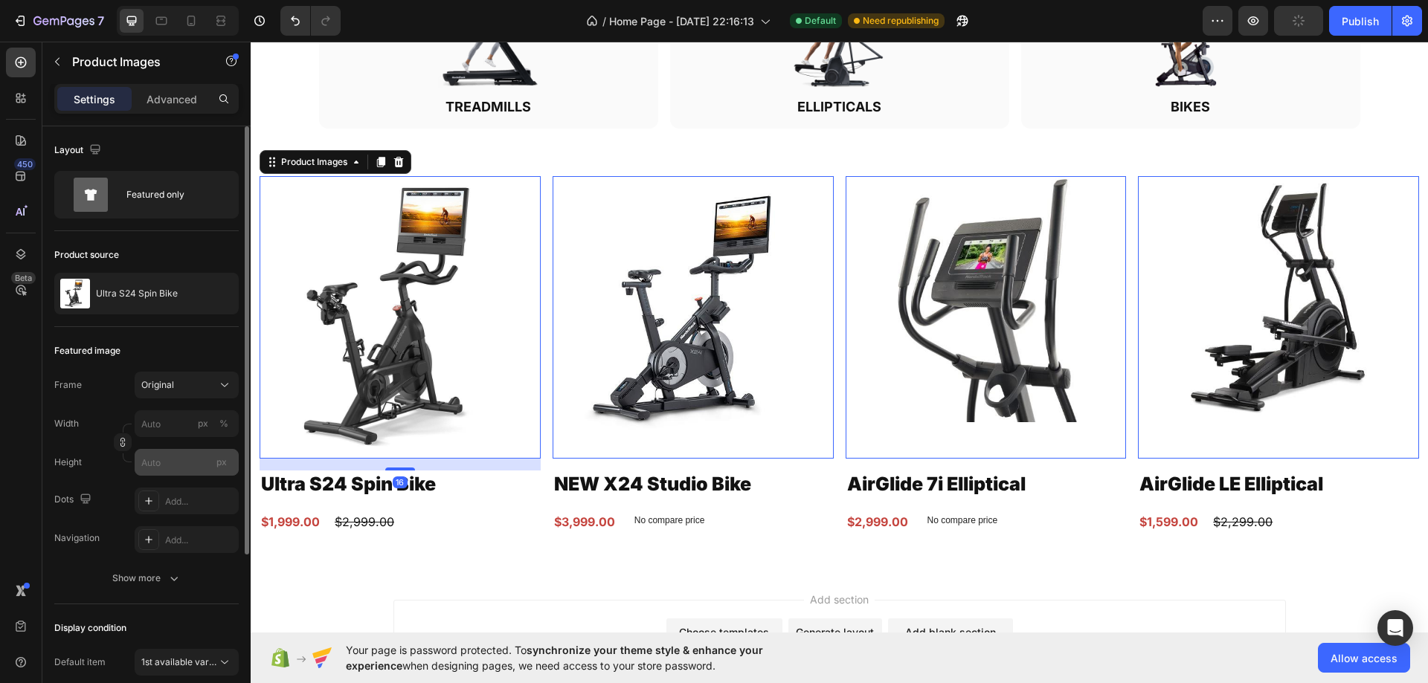
scroll to position [238, 0]
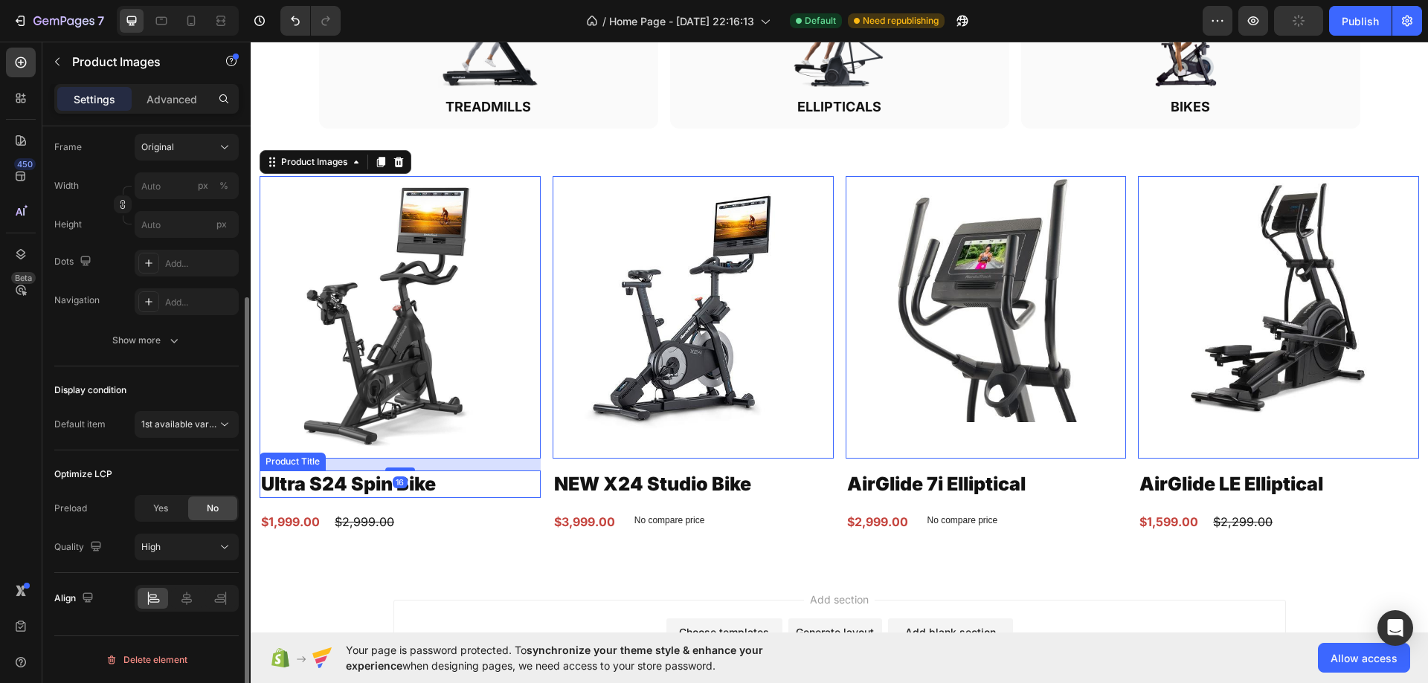
click at [313, 489] on h2 "Ultra S24 Spin Bike" at bounding box center [399, 485] width 281 height 28
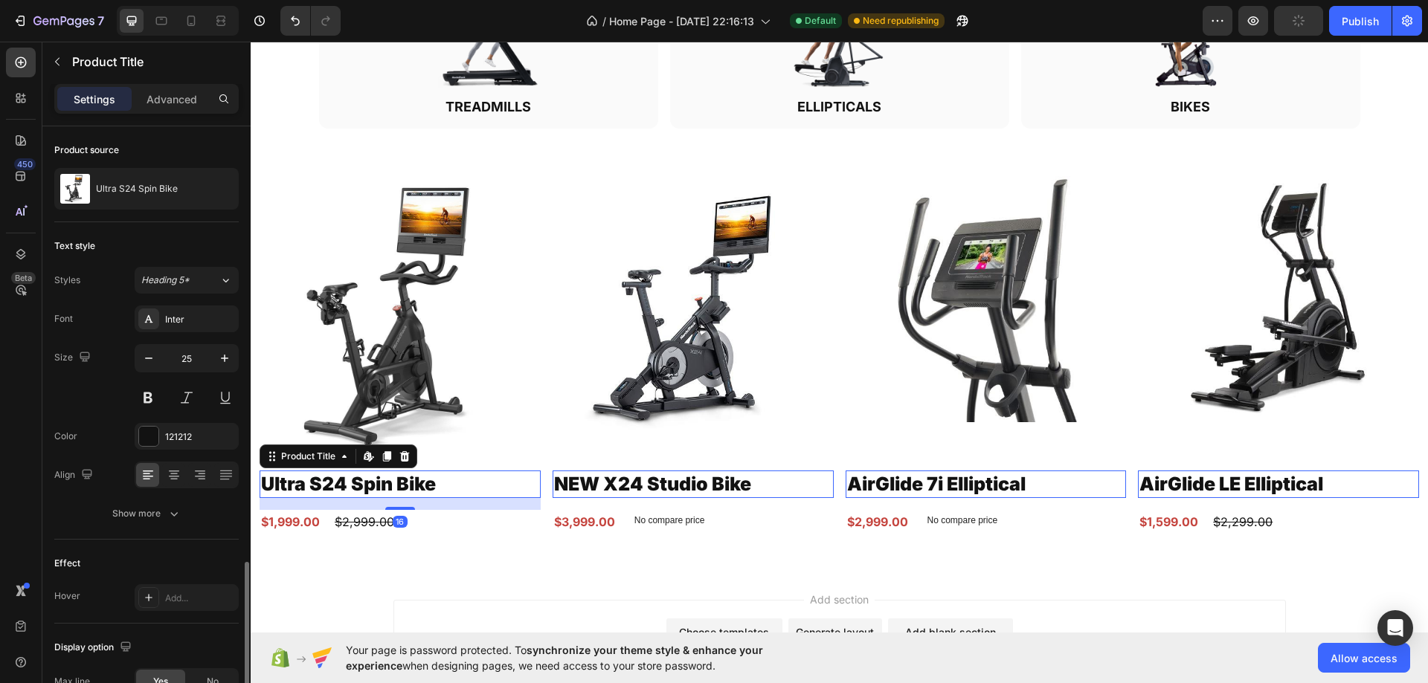
scroll to position [256, 0]
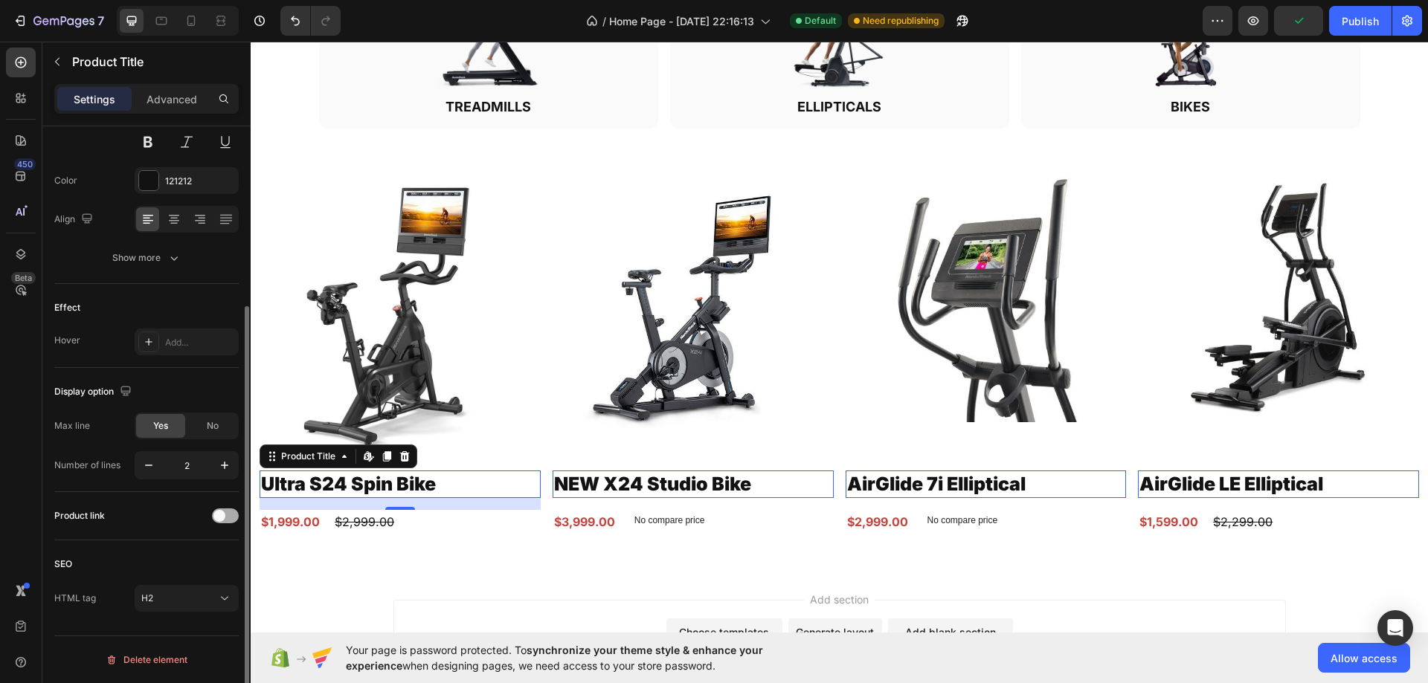
click at [227, 516] on div at bounding box center [225, 516] width 27 height 15
click at [628, 477] on h2 "NEW X24 Studio Bike" at bounding box center [692, 485] width 281 height 28
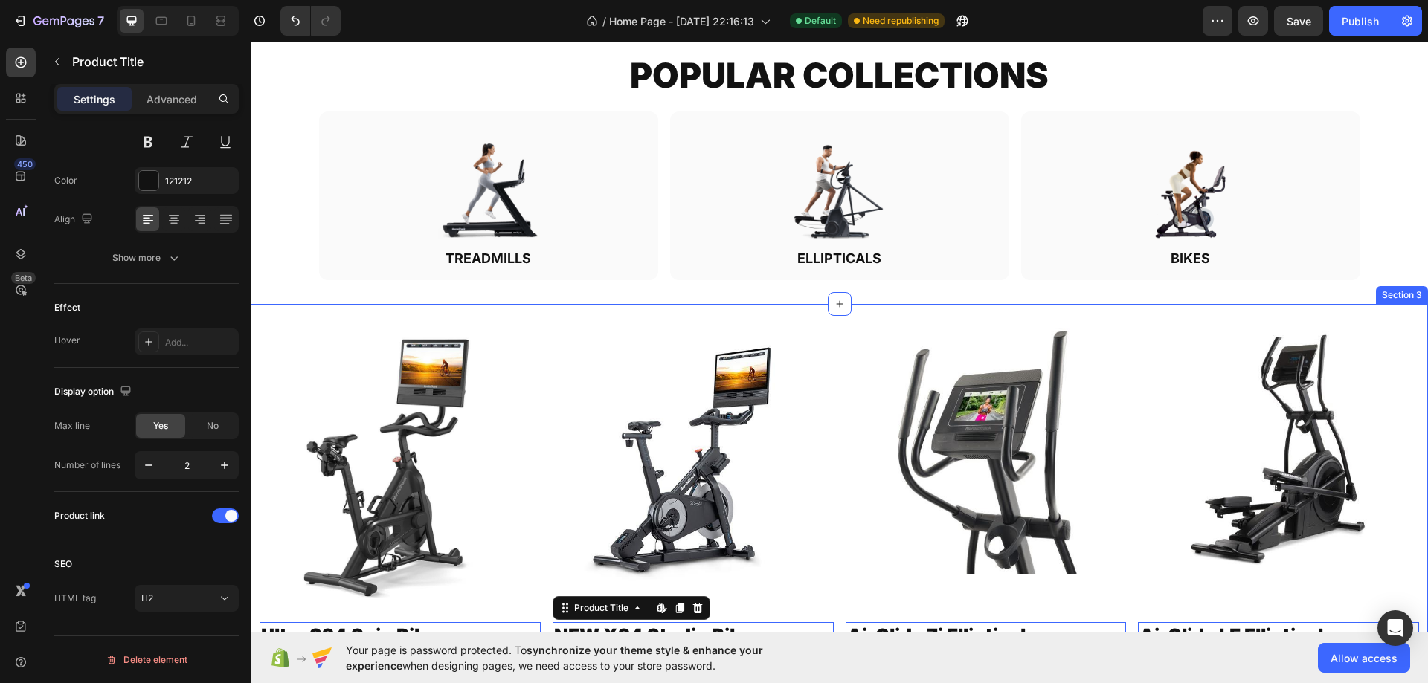
scroll to position [687, 0]
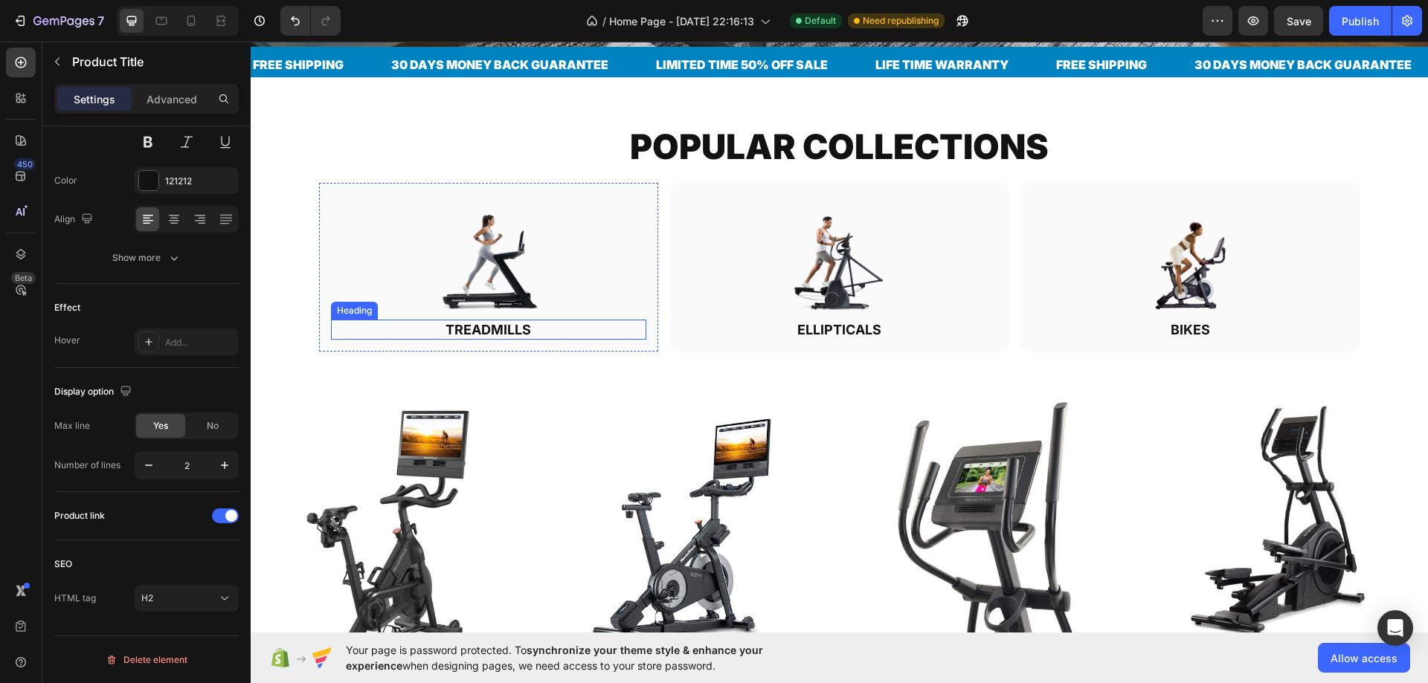
click at [486, 320] on h2 "TREADMILLS" at bounding box center [488, 330] width 315 height 20
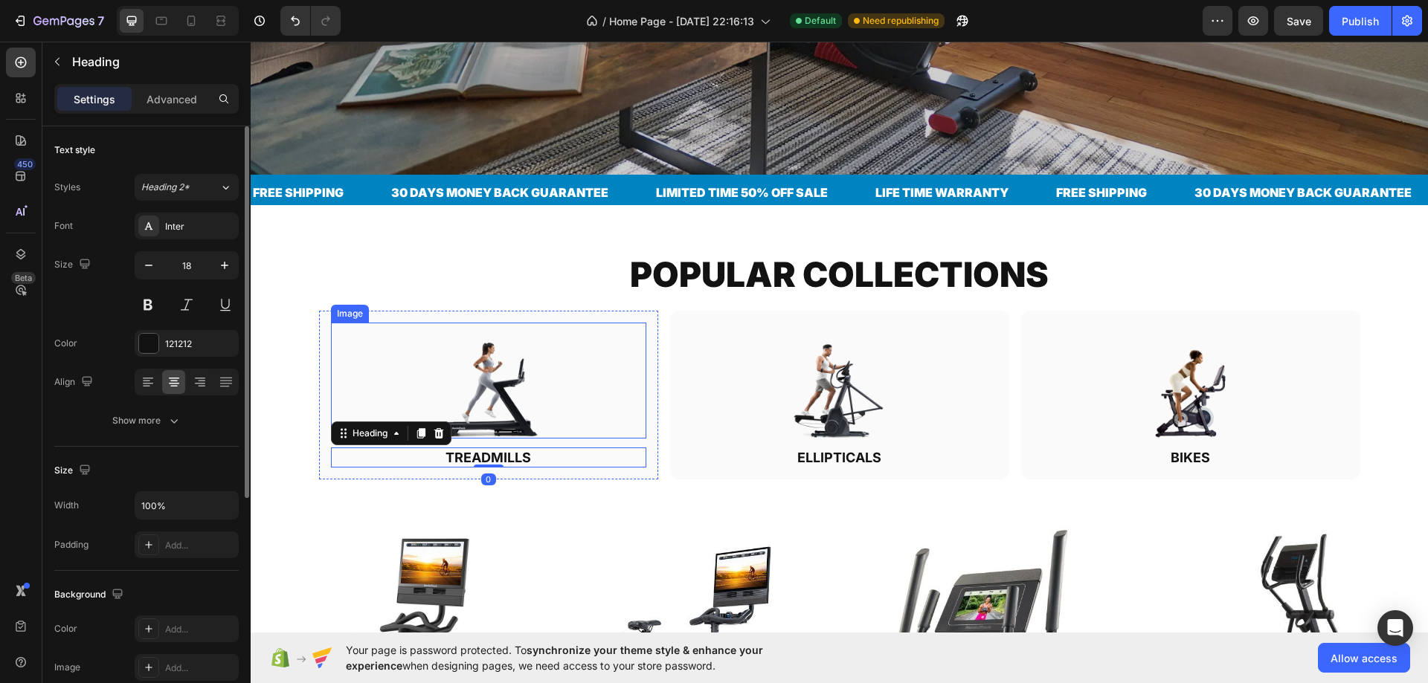
scroll to position [538, 0]
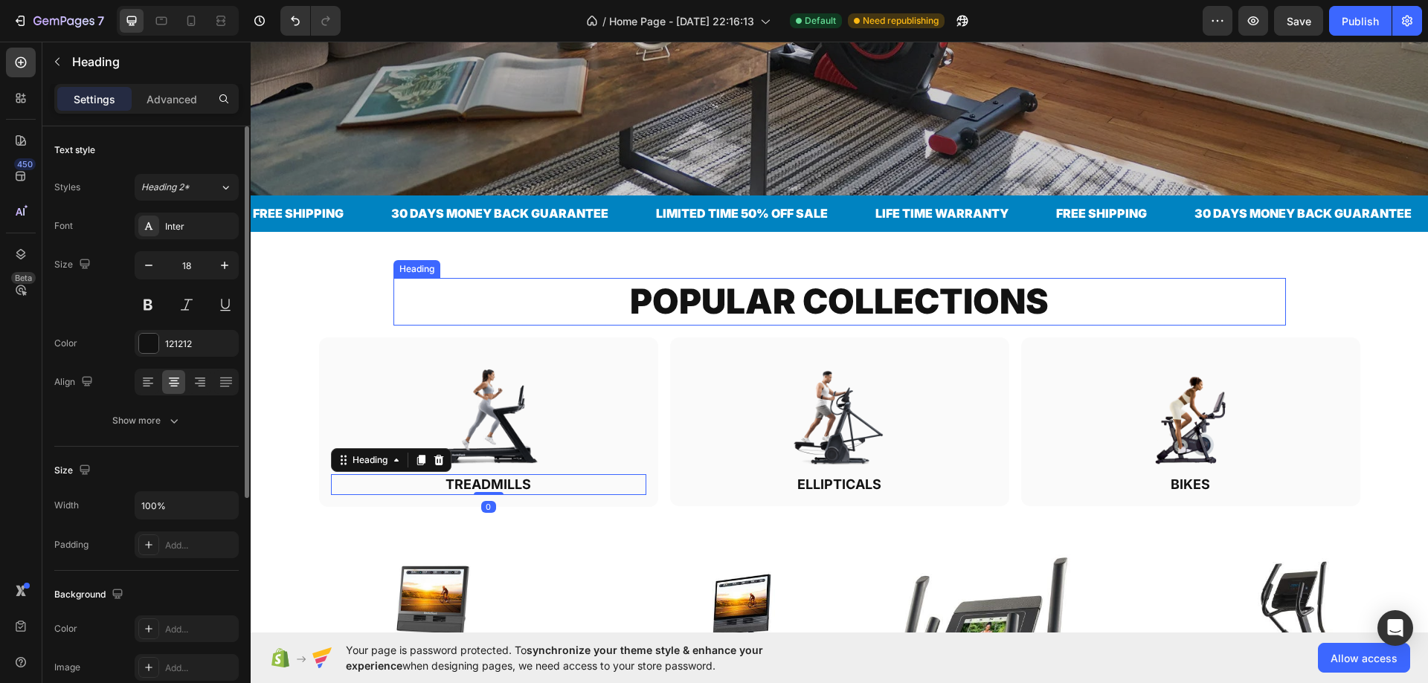
click at [730, 294] on h2 "POPULAR COLLECTIONS" at bounding box center [839, 302] width 892 height 48
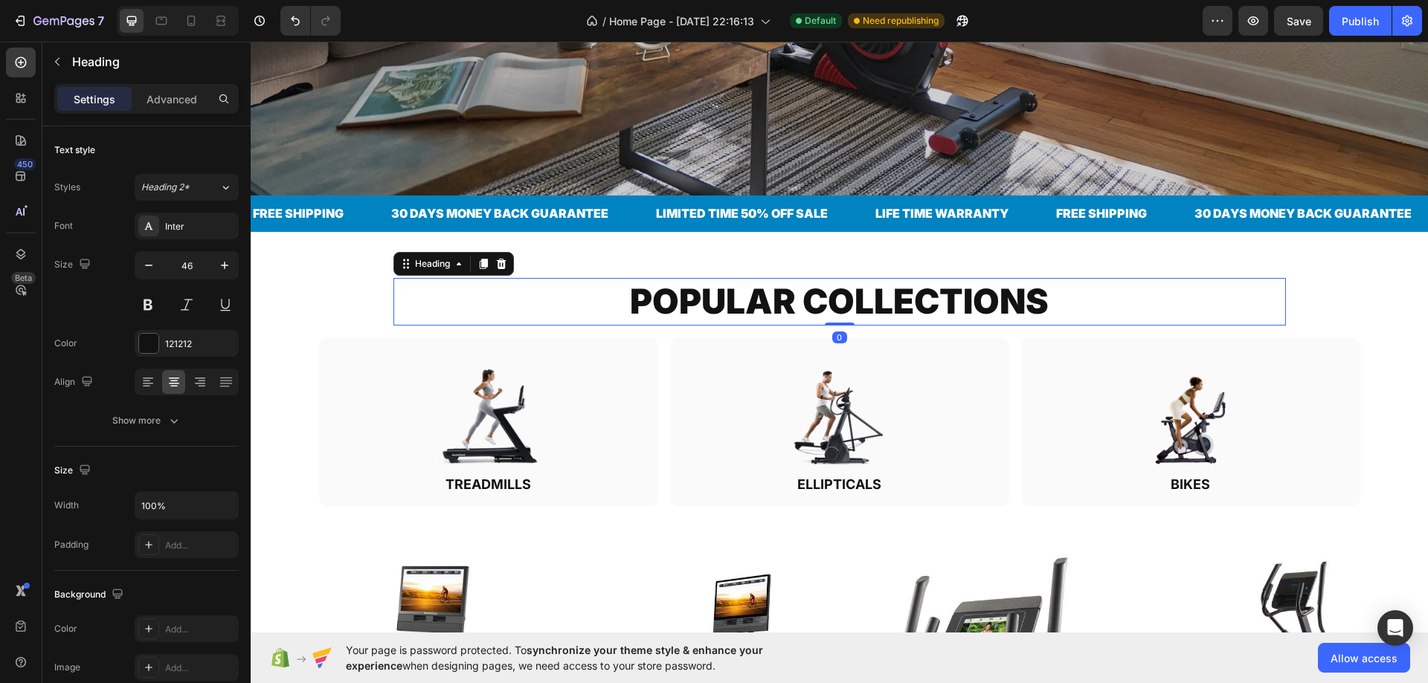
click at [480, 259] on icon at bounding box center [483, 264] width 8 height 10
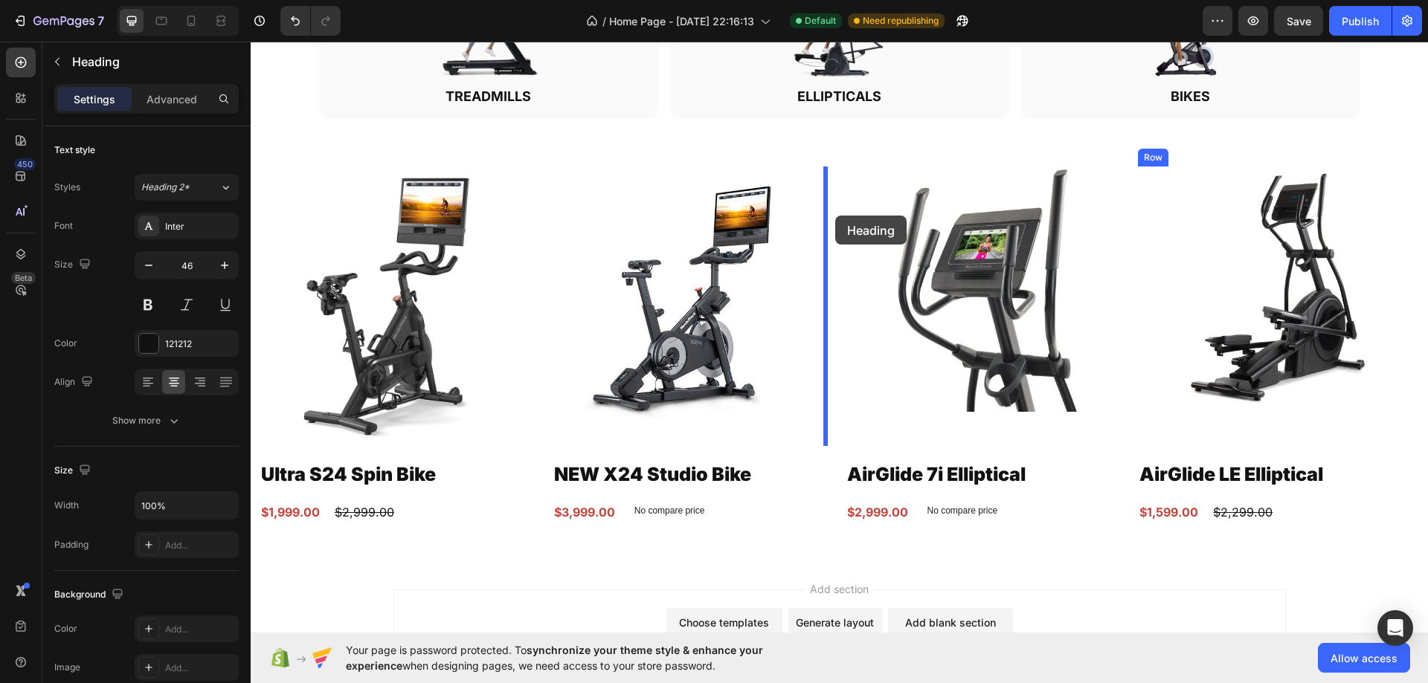
scroll to position [883, 0]
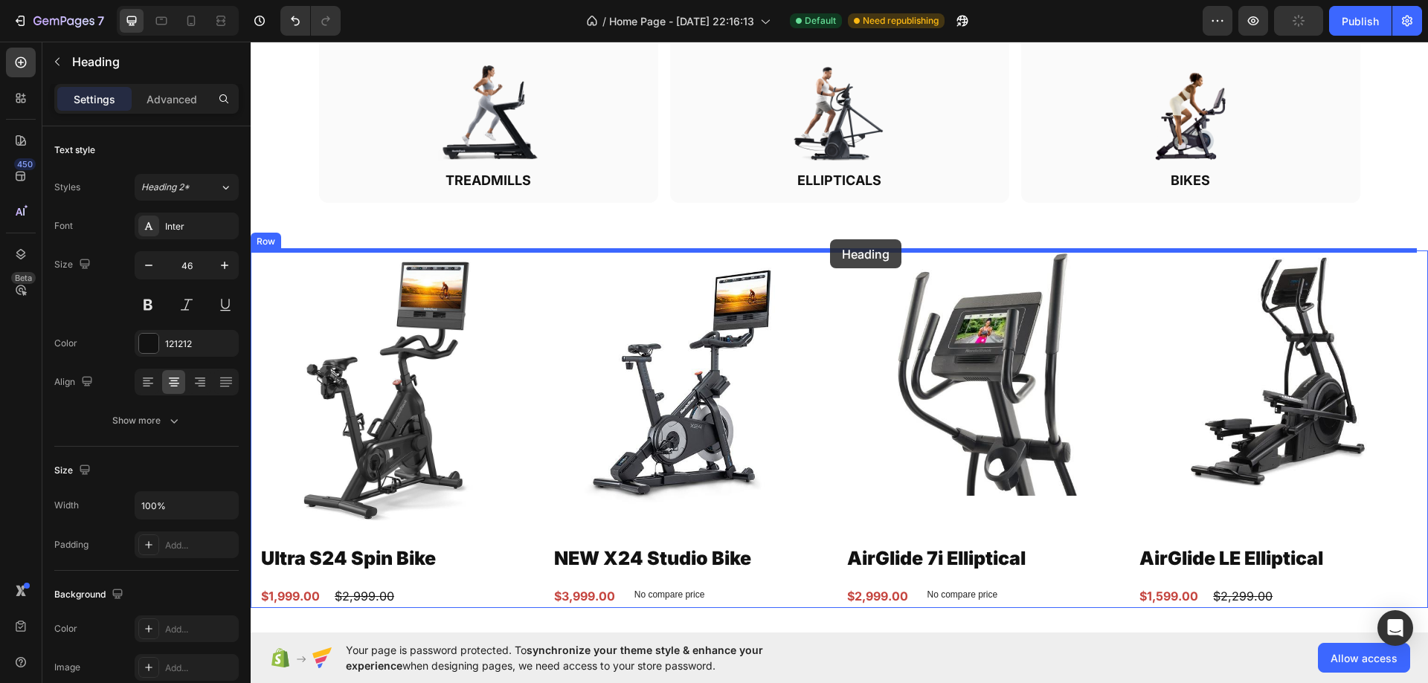
drag, startPoint x: 439, startPoint y: 312, endPoint x: 830, endPoint y: 239, distance: 397.7
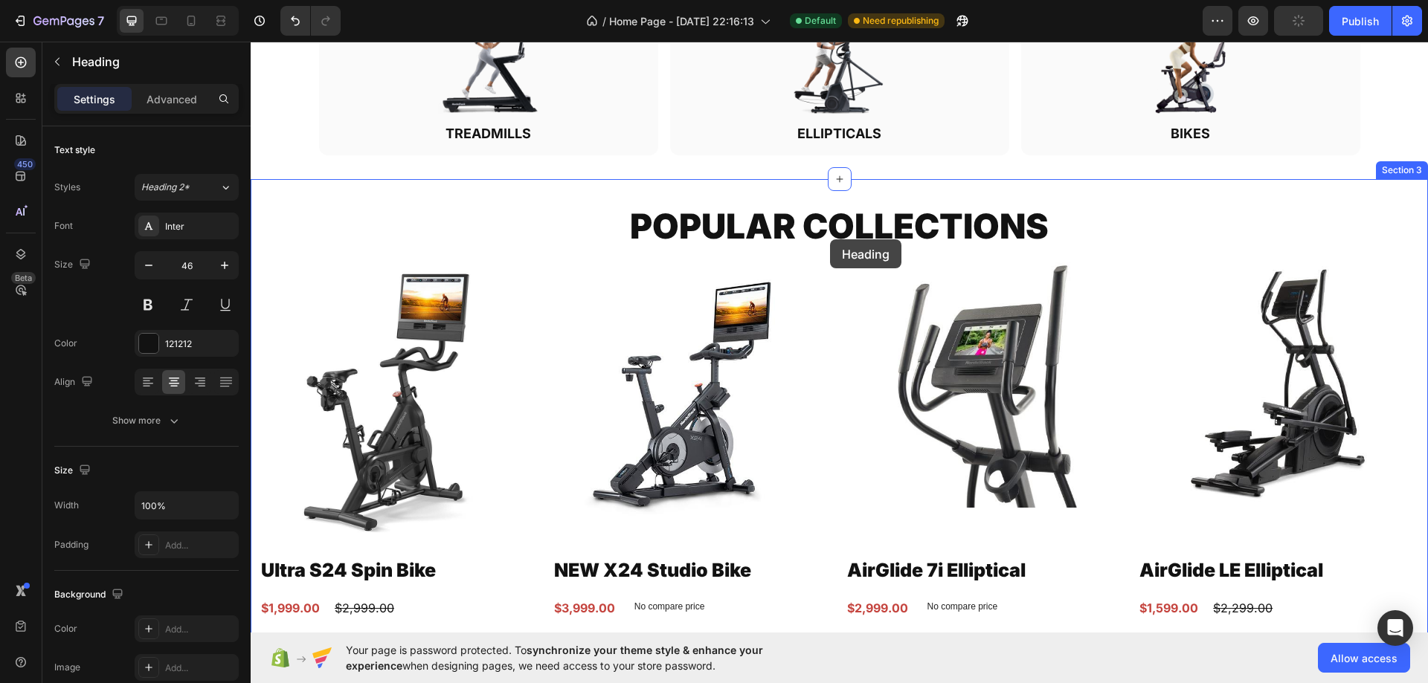
scroll to position [836, 0]
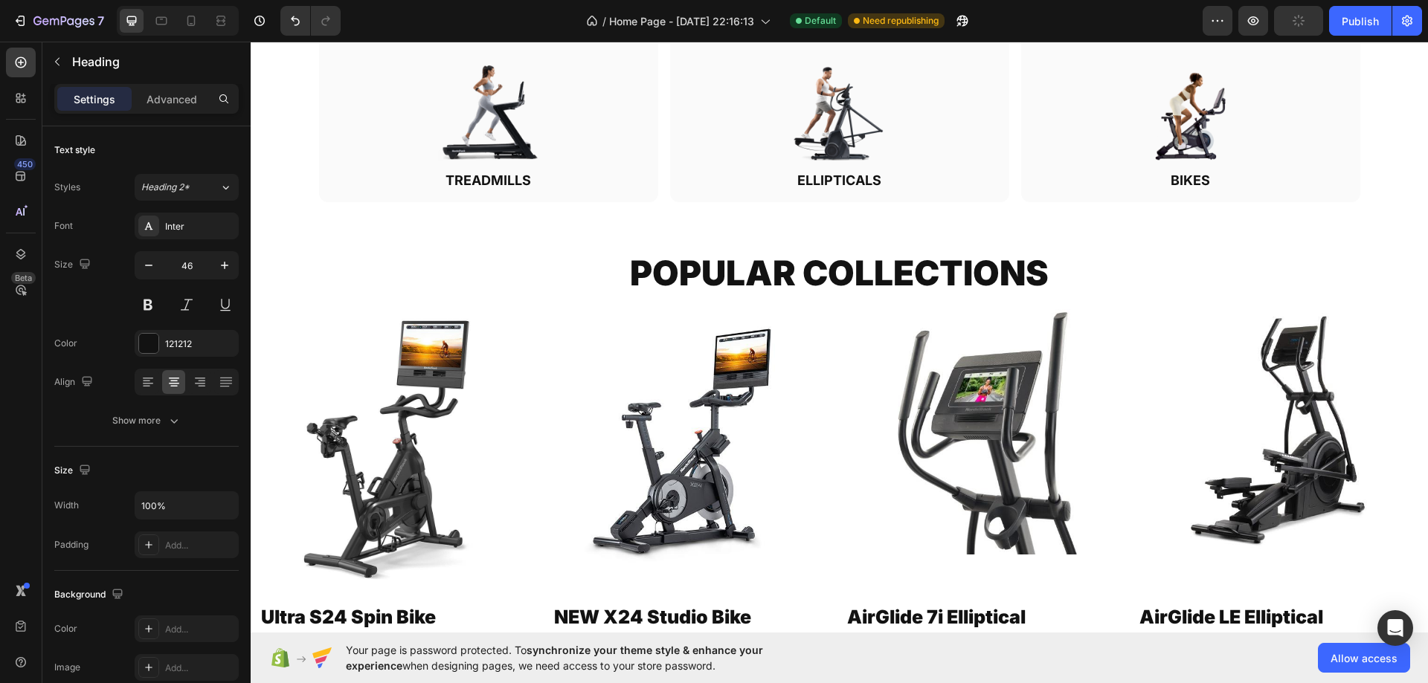
click at [829, 259] on h2 "POPULAR COLLECTIONS" at bounding box center [839, 274] width 1177 height 48
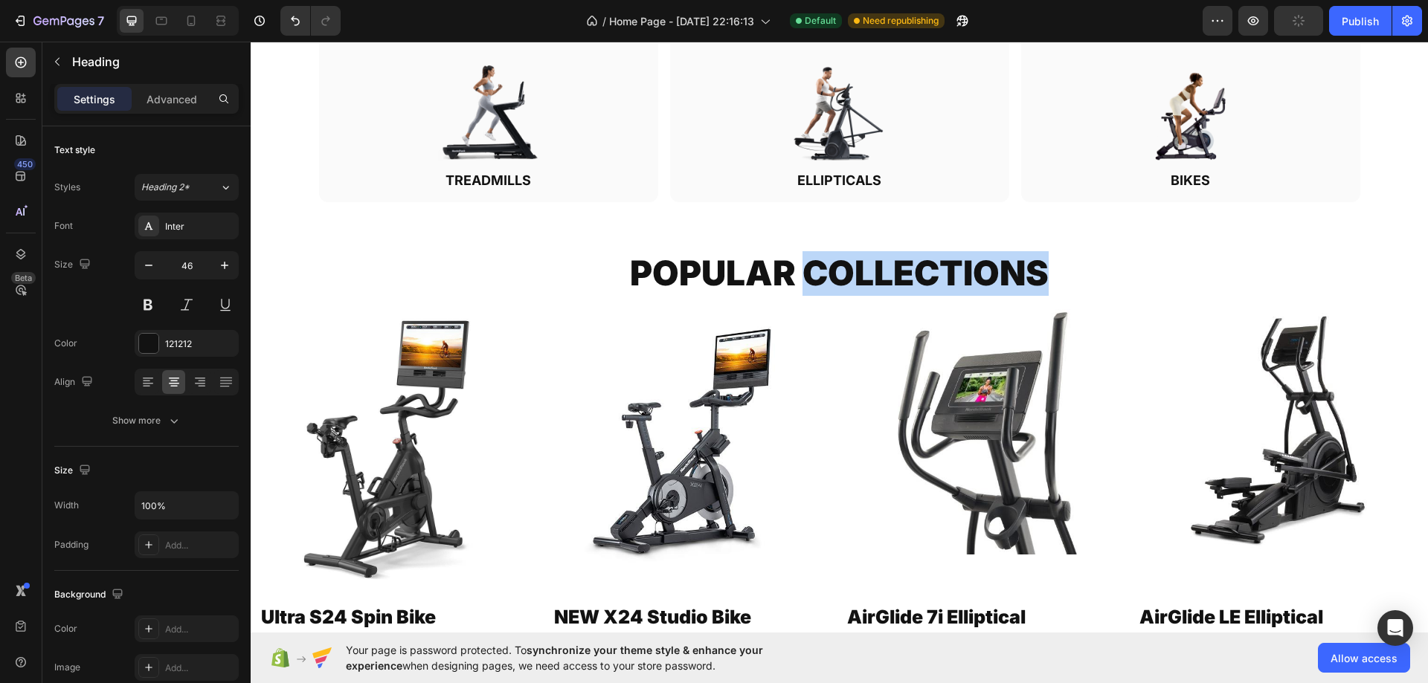
click at [829, 261] on p "POPULAR COLLECTIONS" at bounding box center [839, 273] width 1174 height 45
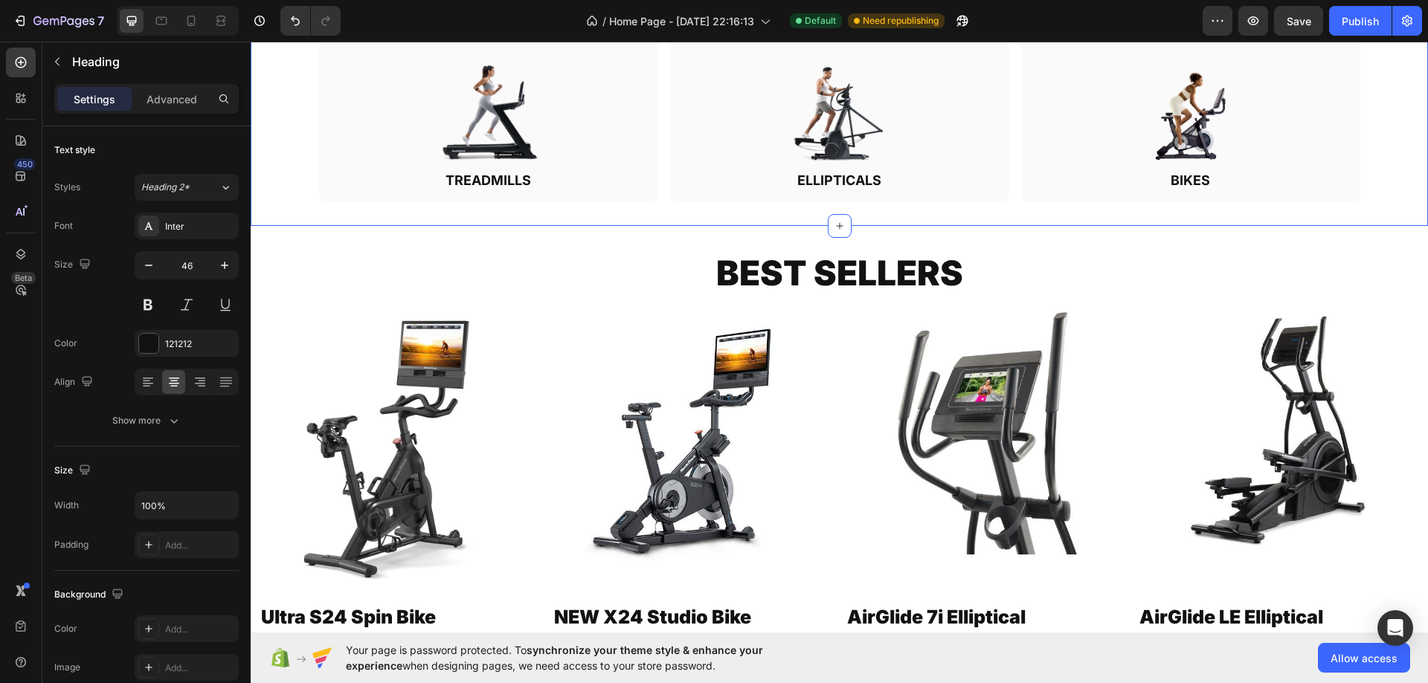
click at [790, 210] on div "POPULAR COLLECTIONS Heading Row Image TREADMILLS Heading Row Image ELLIPTICALS …" at bounding box center [839, 77] width 1177 height 298
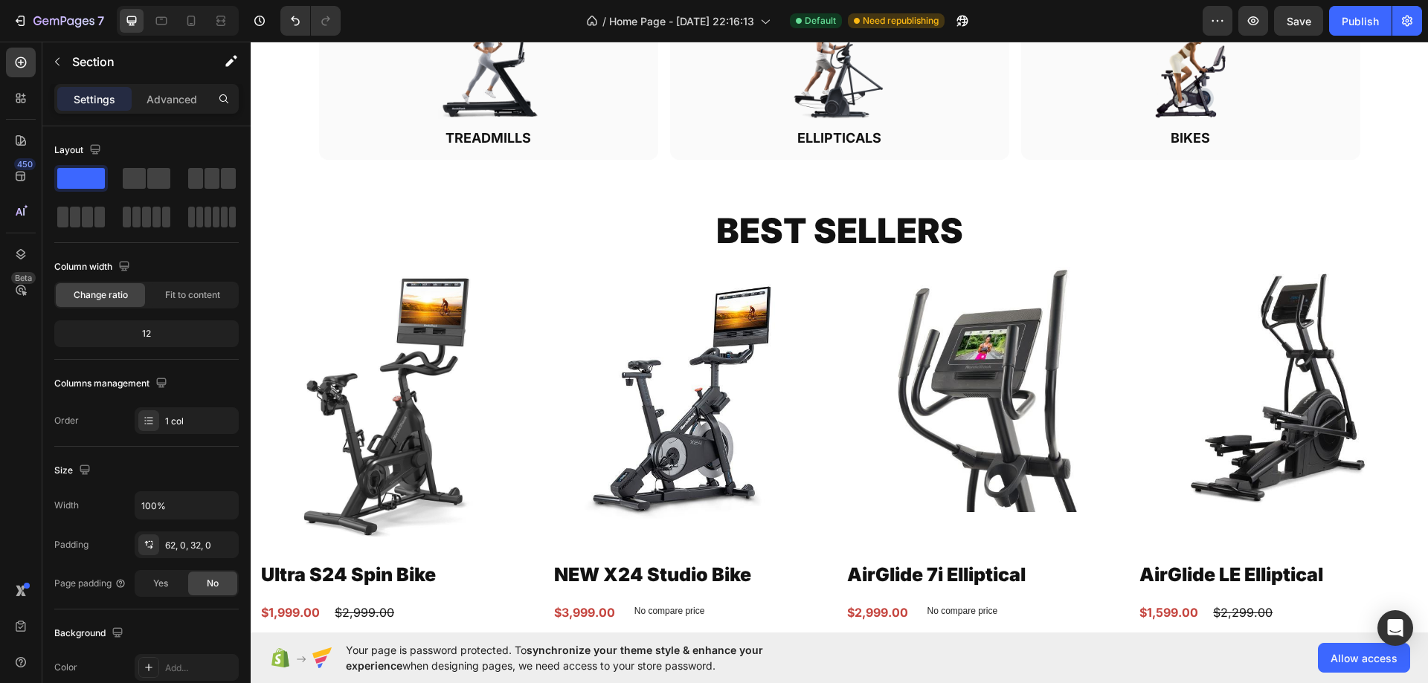
scroll to position [895, 0]
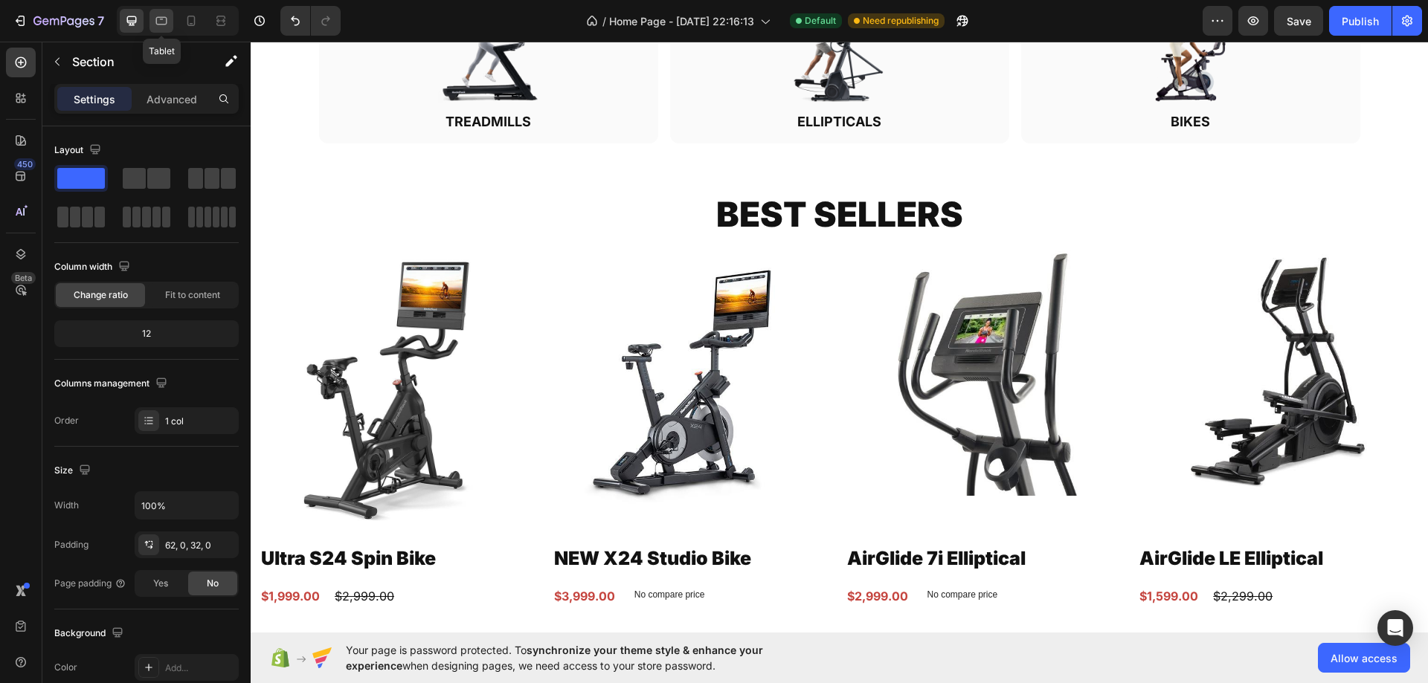
click at [166, 20] on icon at bounding box center [161, 20] width 15 height 15
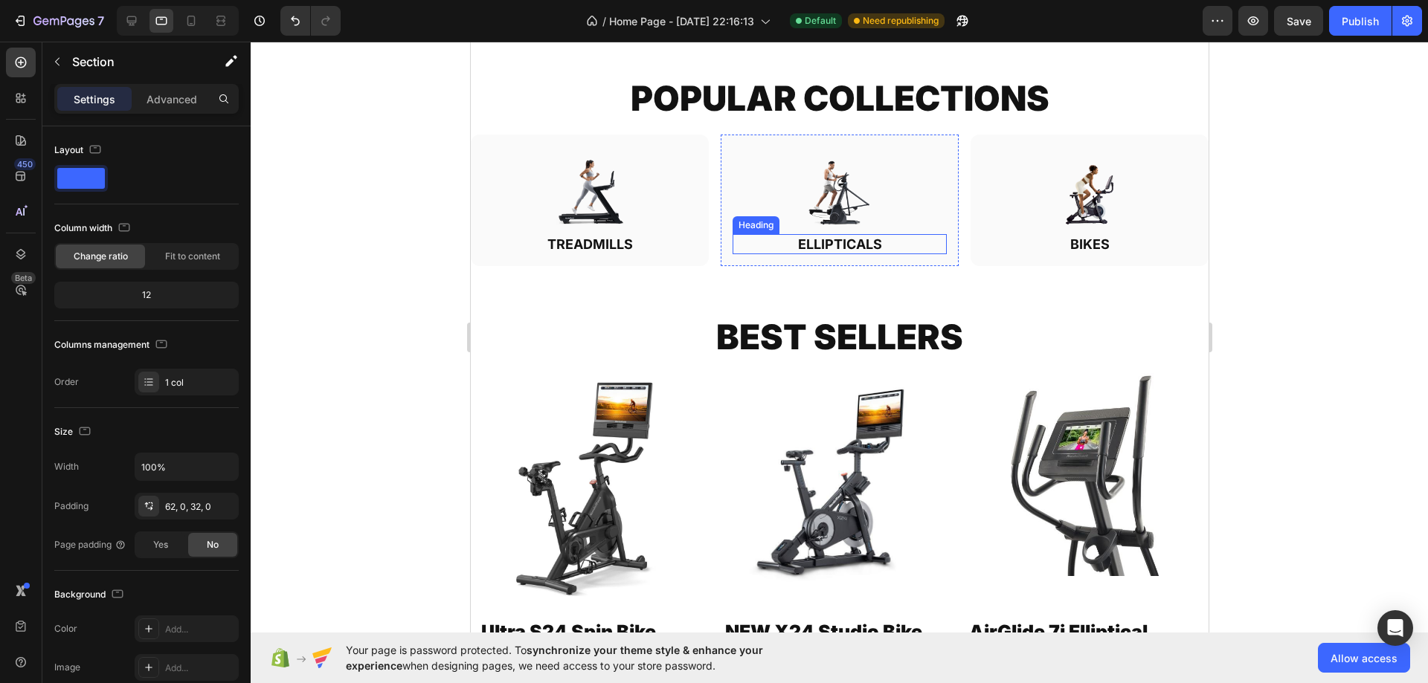
scroll to position [497, 0]
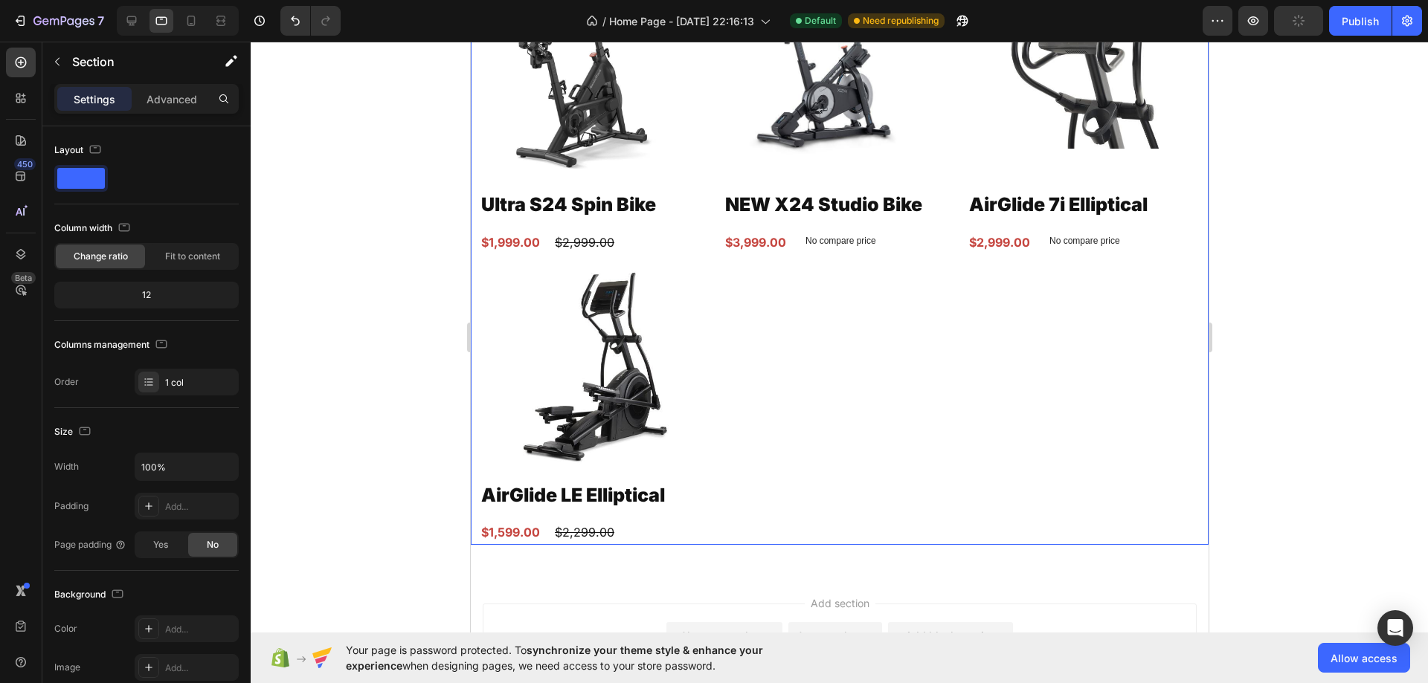
scroll to position [1017, 0]
click at [751, 316] on div "Product Images Ultra S24 Spin Bike Product Title $1,999.00 Product Price Produc…" at bounding box center [839, 244] width 720 height 599
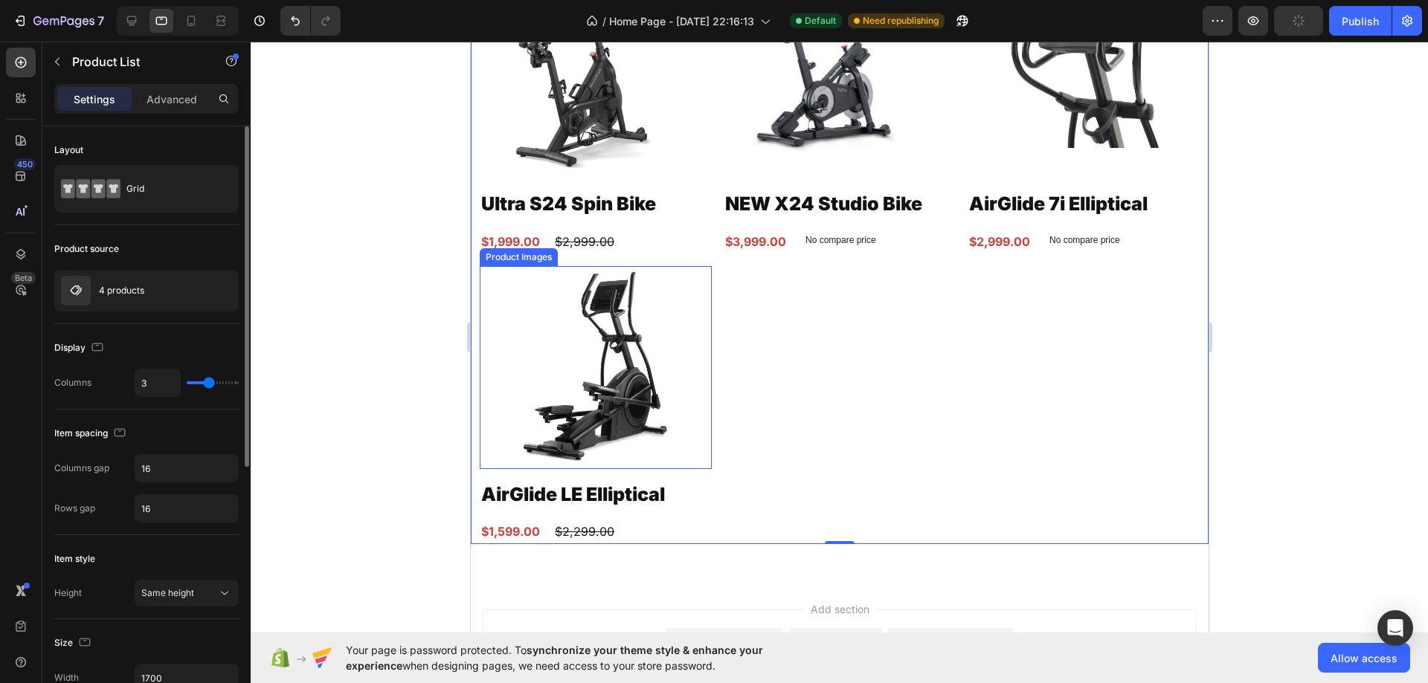
type input "4"
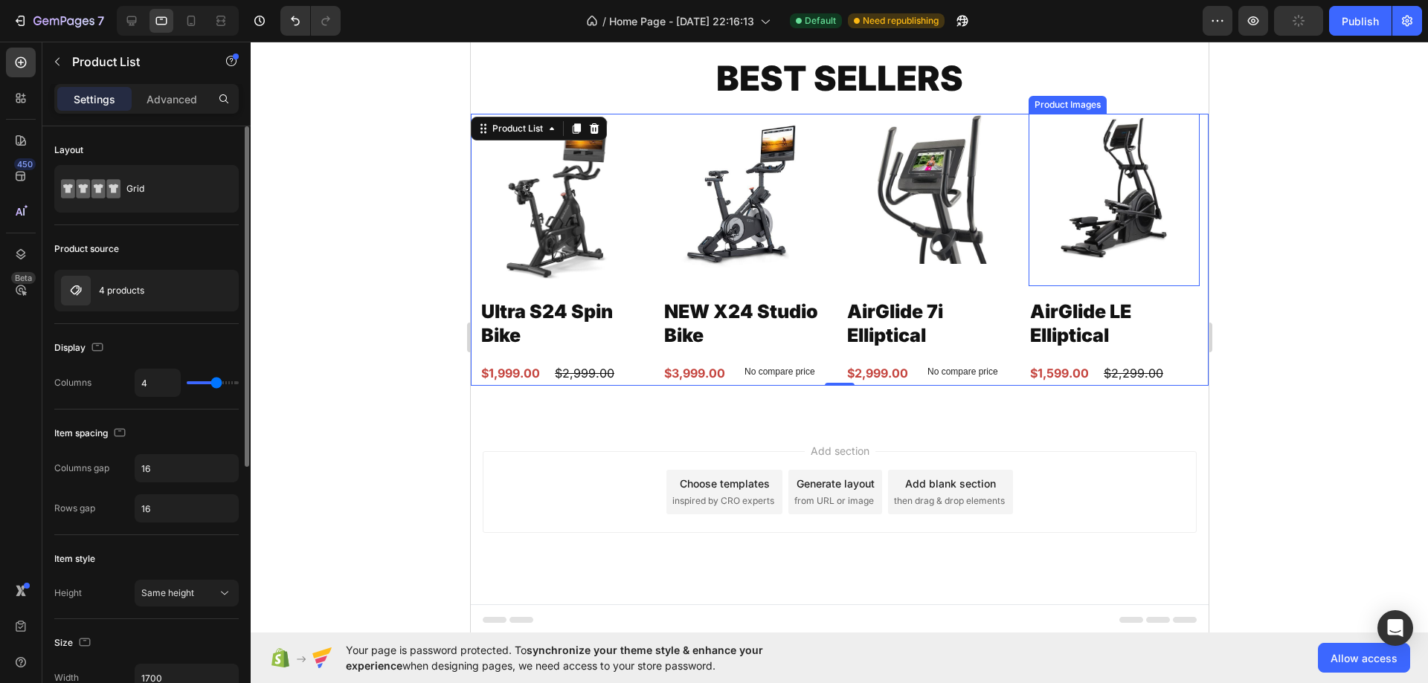
type input "4"
click at [215, 384] on input "range" at bounding box center [213, 382] width 52 height 3
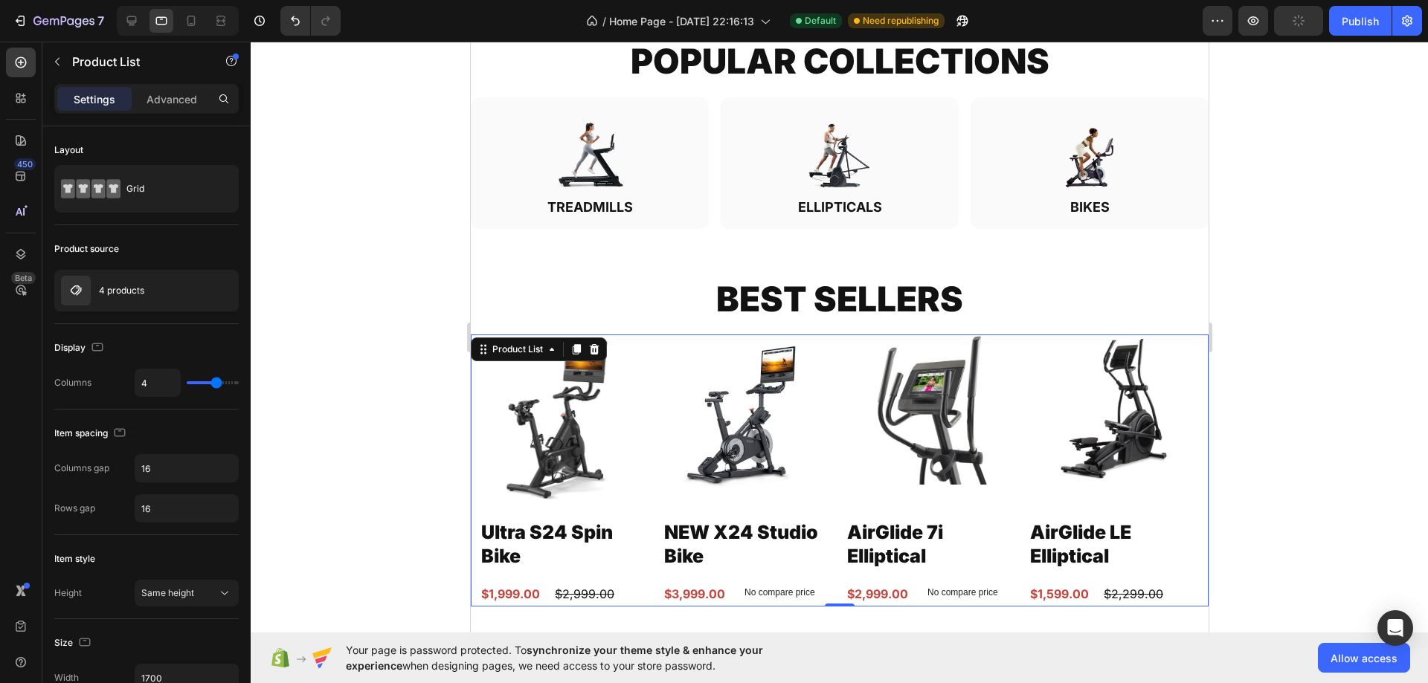
scroll to position [625, 0]
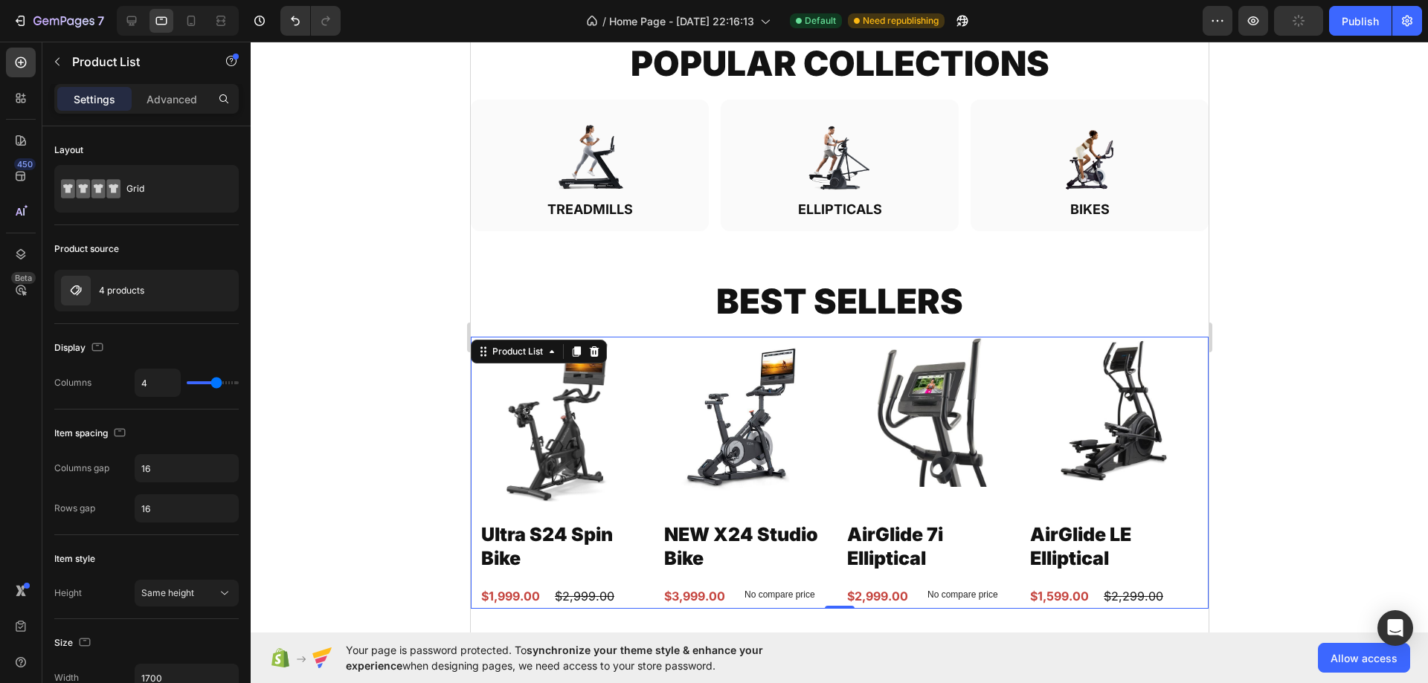
click at [693, 216] on div "Image TREADMILLS Heading Row" at bounding box center [589, 166] width 238 height 132
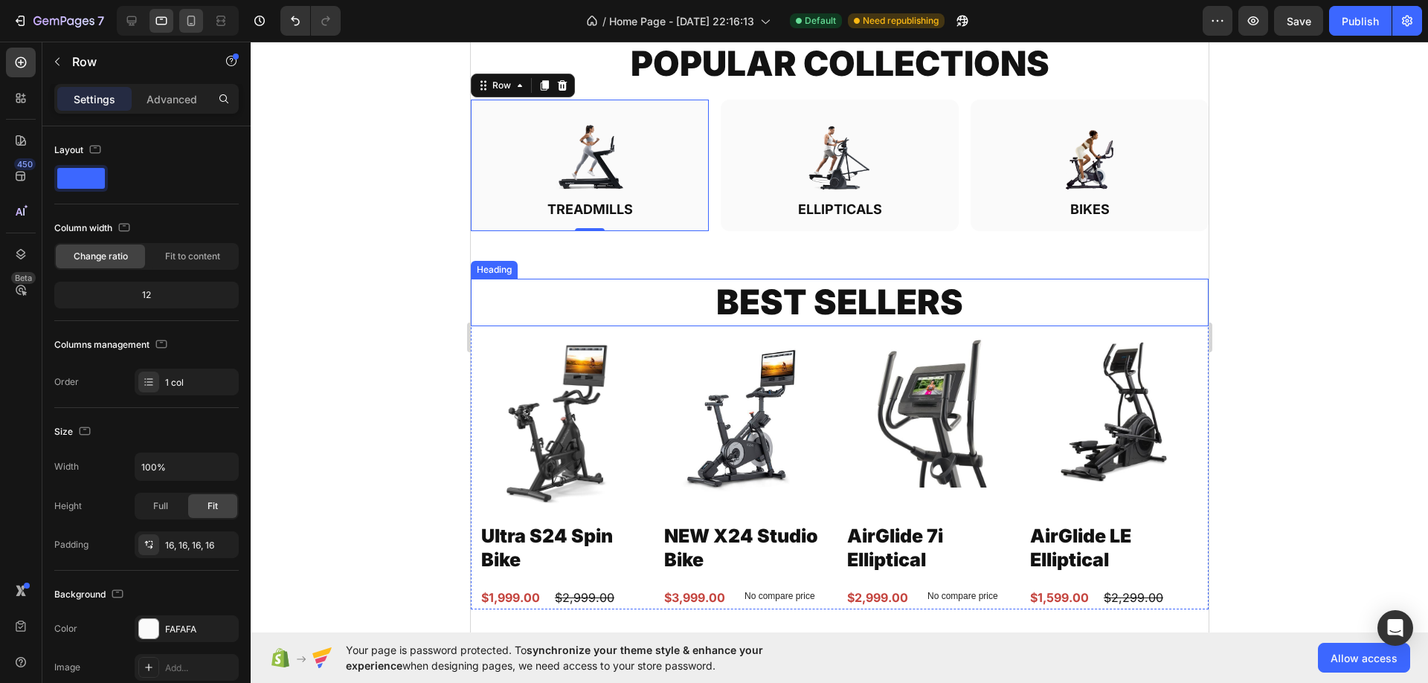
click at [187, 18] on icon at bounding box center [191, 20] width 15 height 15
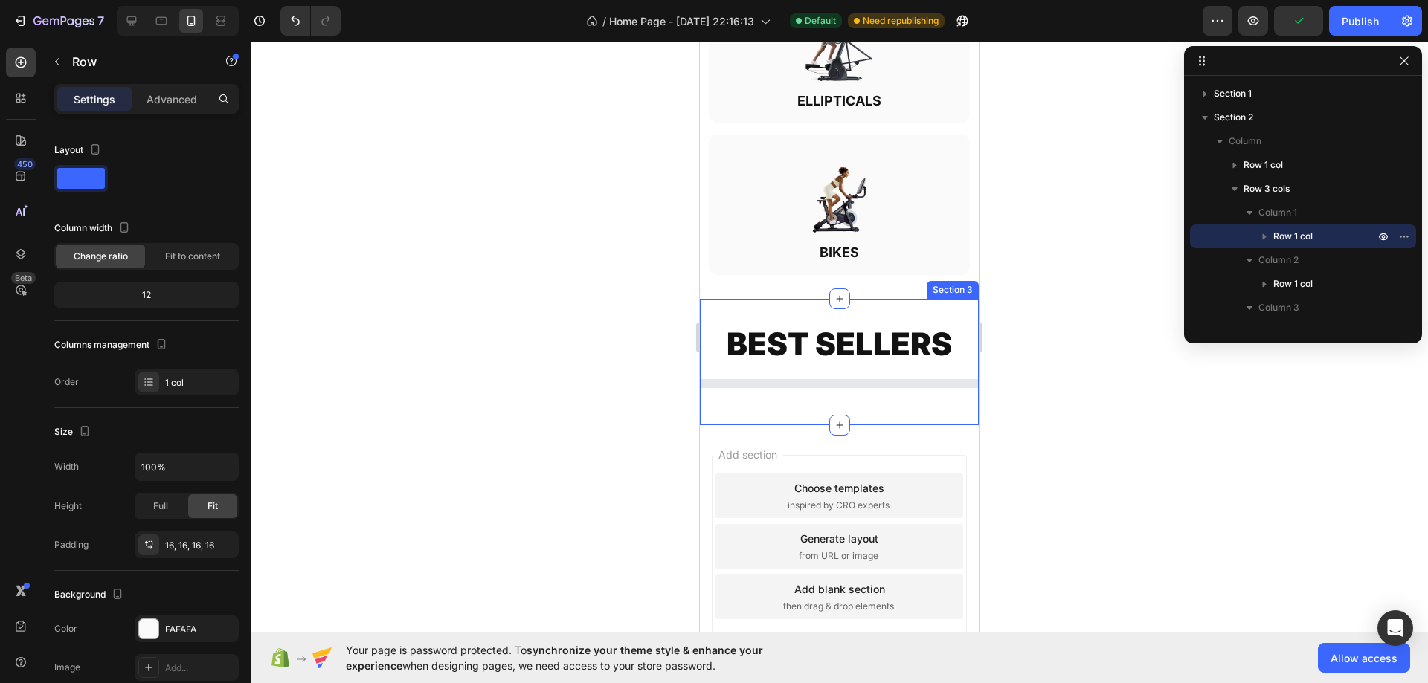
scroll to position [1018, 0]
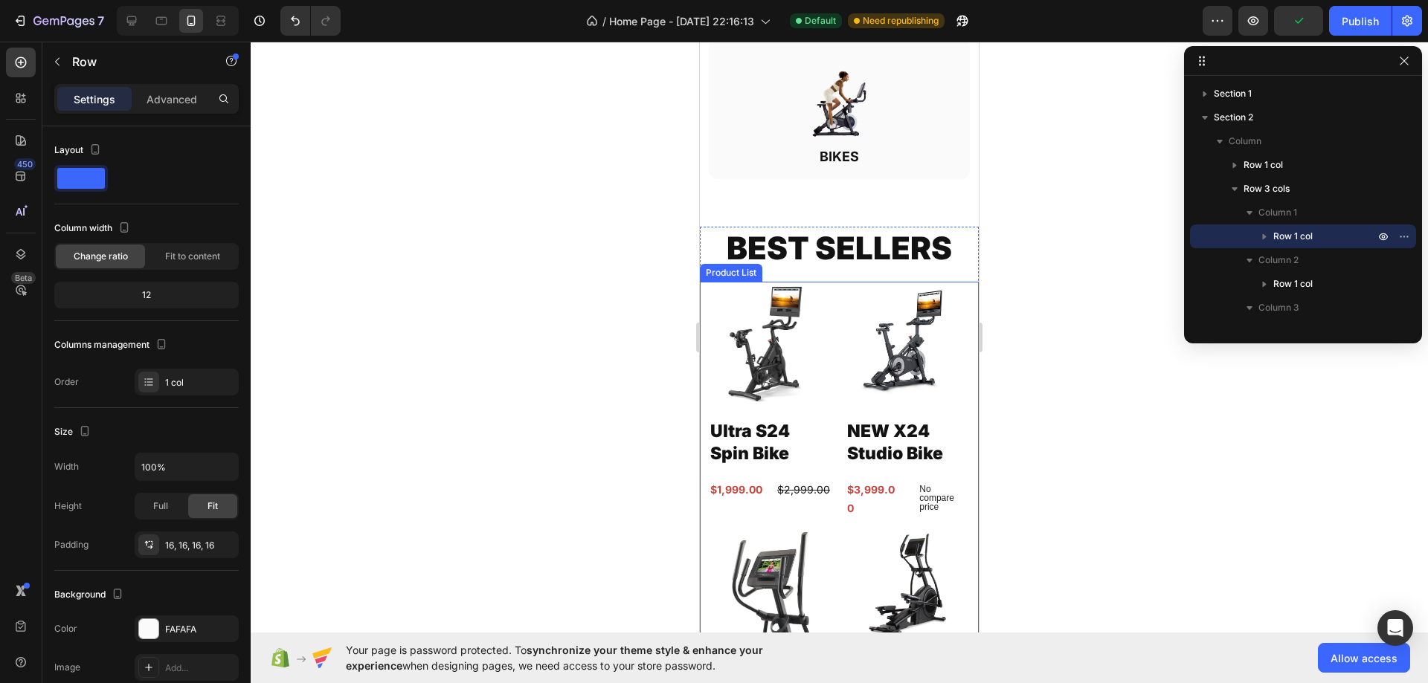
click at [829, 333] on div "Product Images Ultra S24 Spin Bike Product Title $1,999.00 Product Price Produc…" at bounding box center [839, 517] width 261 height 470
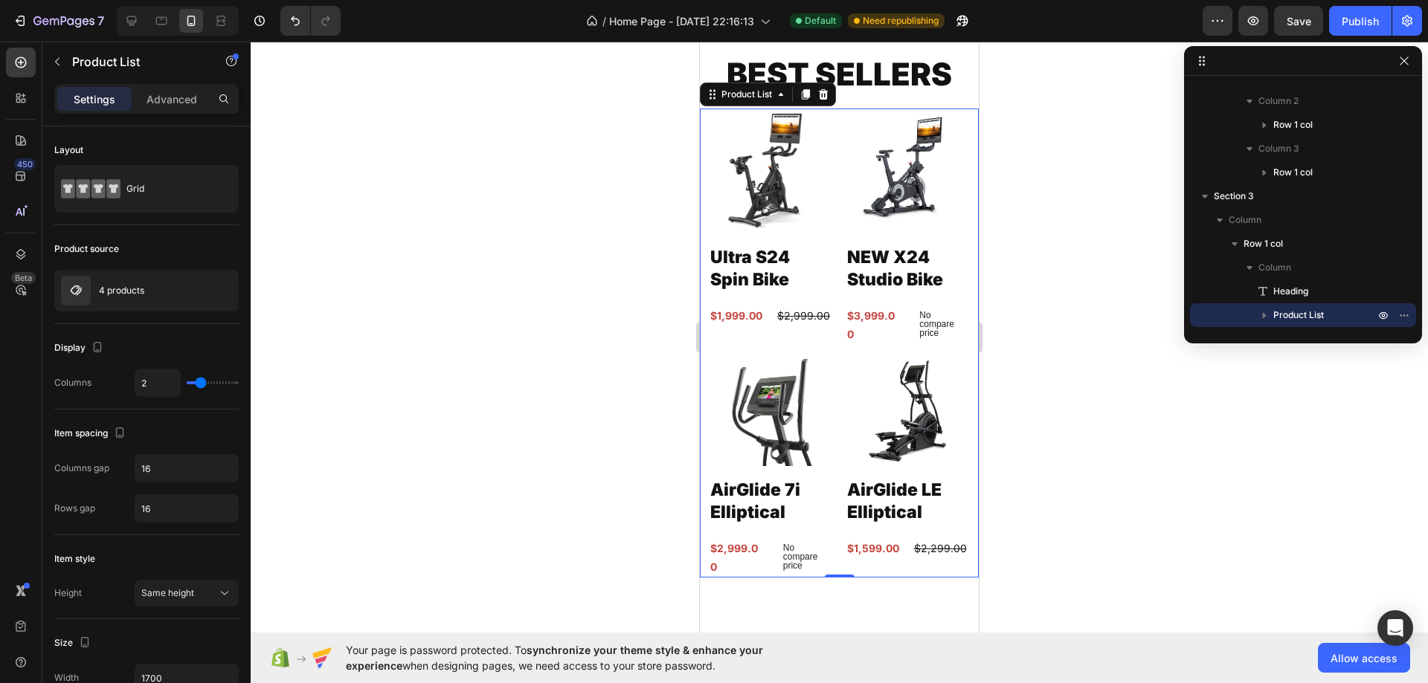
scroll to position [1167, 0]
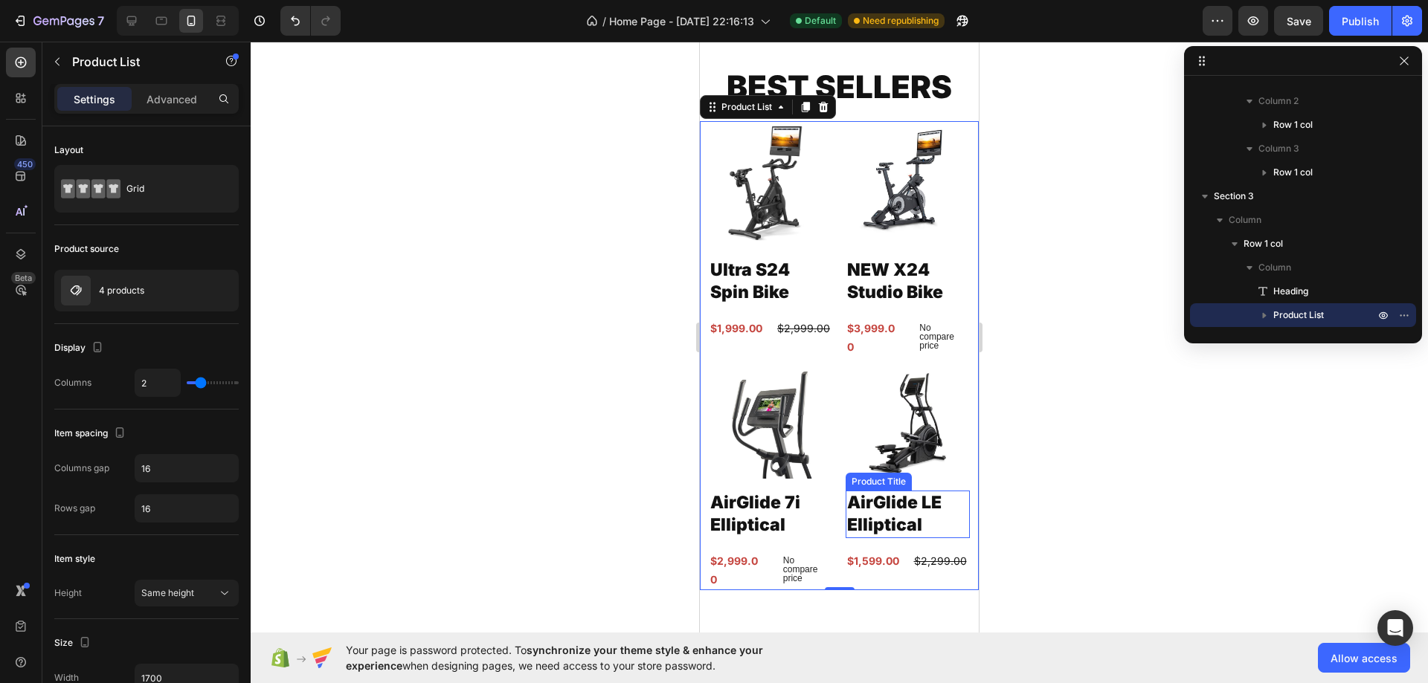
click at [857, 557] on div "$1,599.00" at bounding box center [872, 561] width 55 height 22
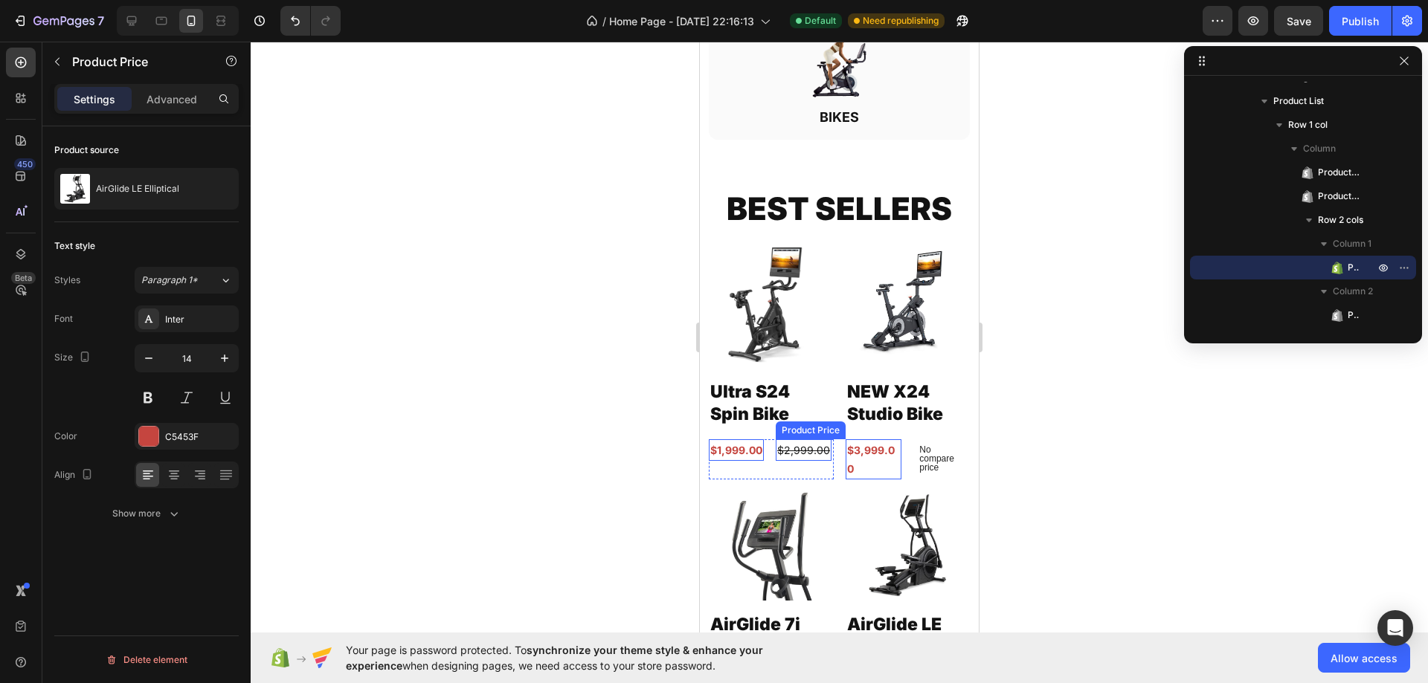
scroll to position [1018, 0]
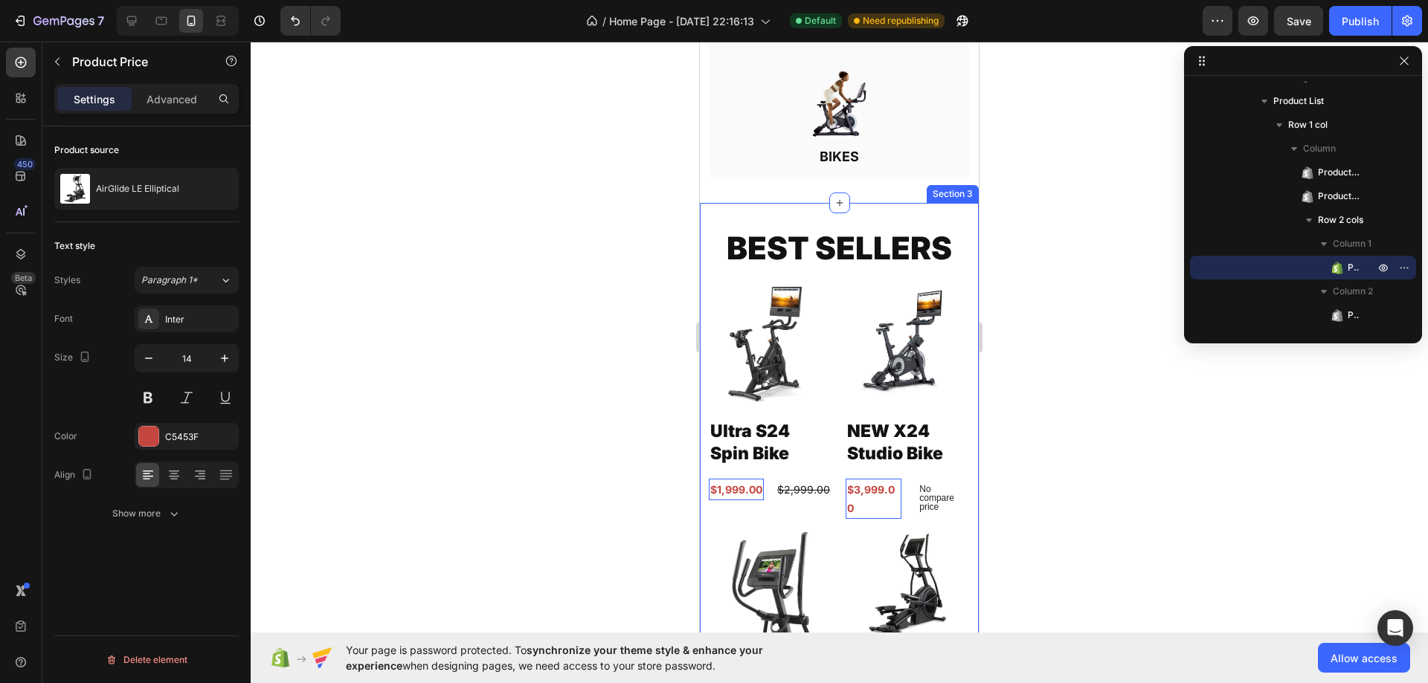
click at [831, 204] on div "BEST SELLERS Heading Product Images Ultra S24 Spin Bike Product Title $1,999.00…" at bounding box center [839, 495] width 279 height 584
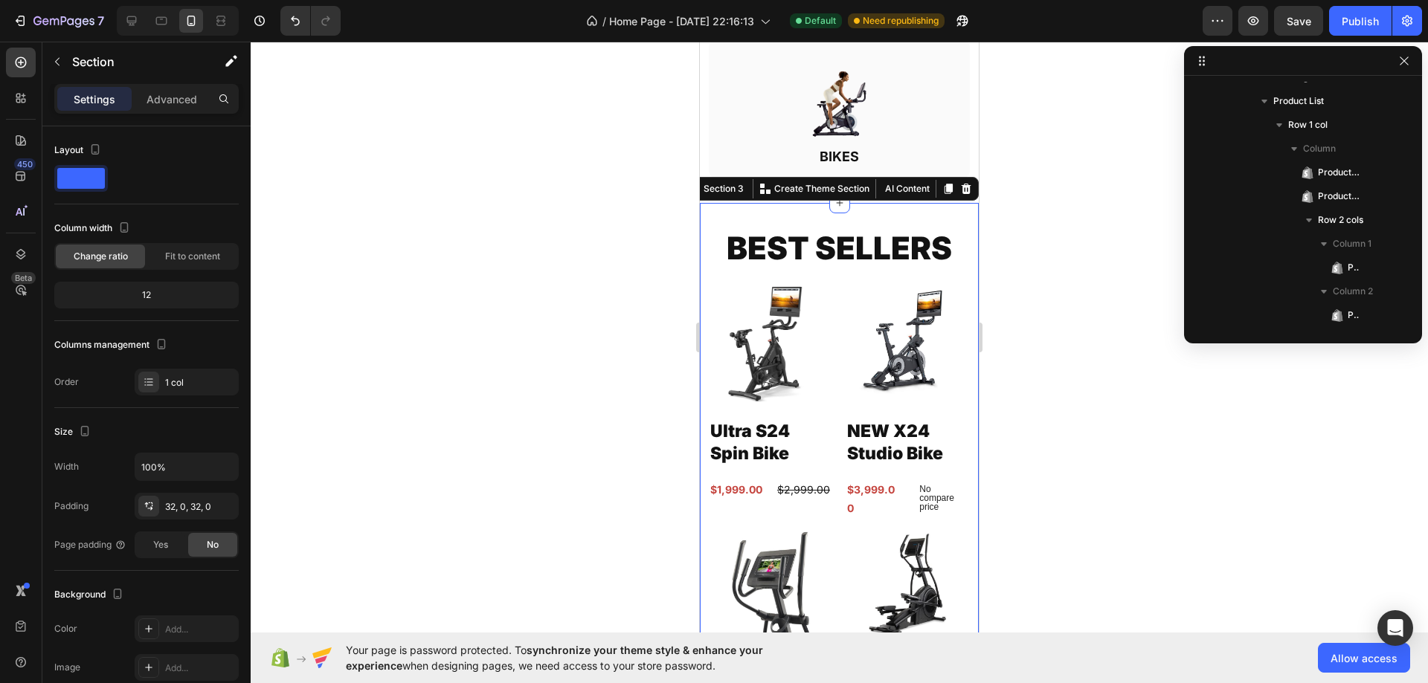
scroll to position [163, 0]
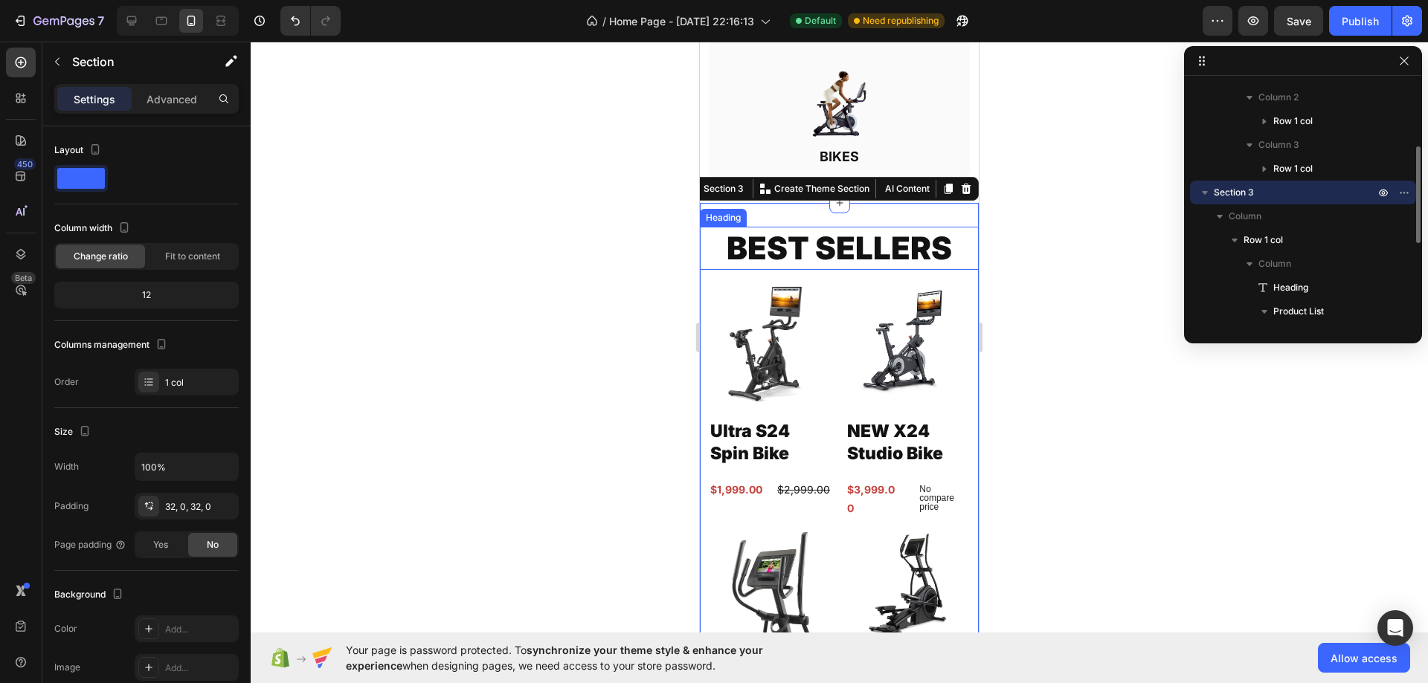
click at [829, 237] on h2 "BEST SELLERS" at bounding box center [839, 249] width 279 height 44
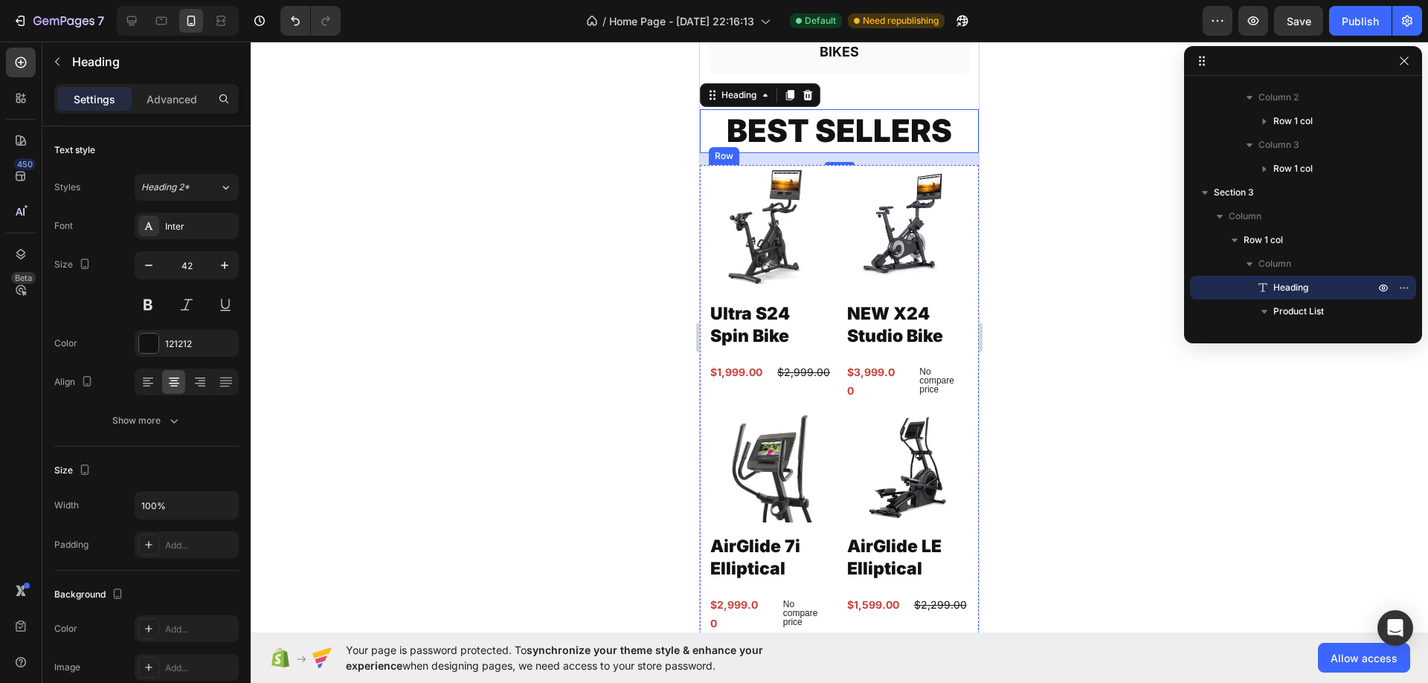
scroll to position [1167, 0]
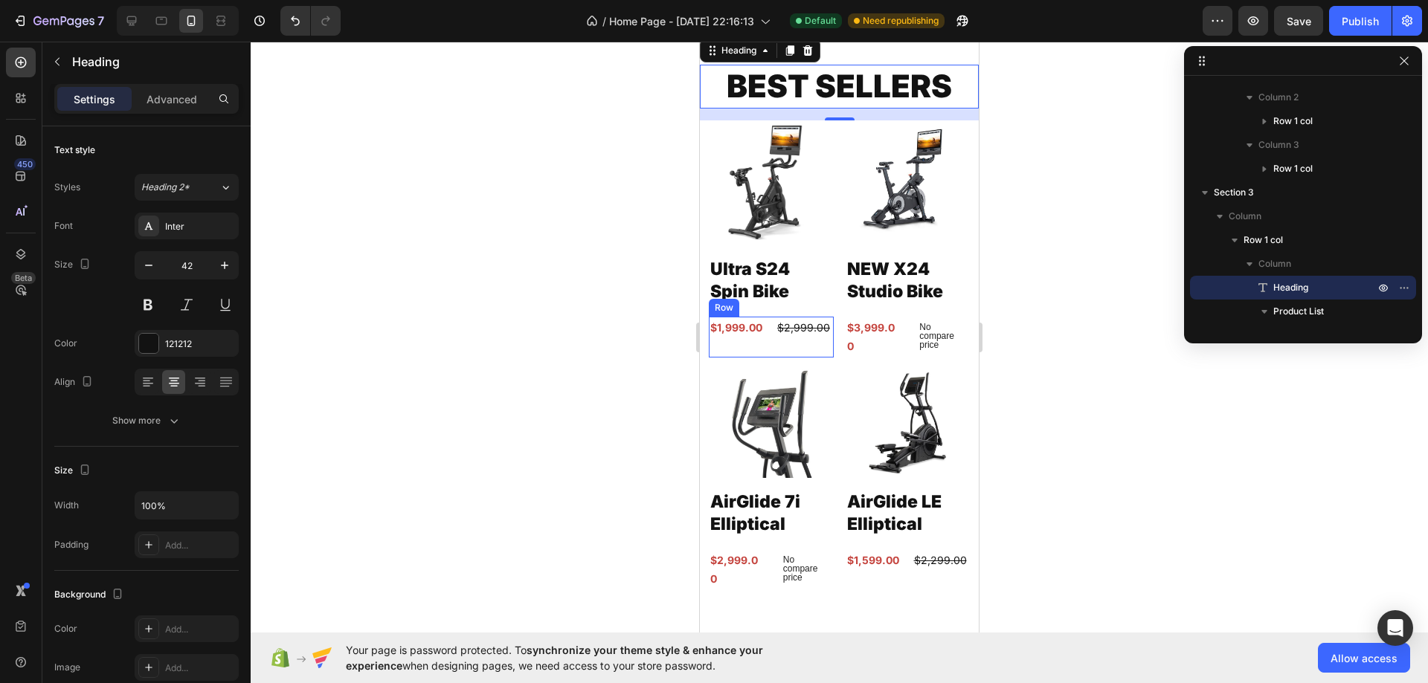
click at [764, 328] on div "$1,999.00 Product Price Product Price $2,999.00 Product Price Product Price Row" at bounding box center [771, 337] width 125 height 40
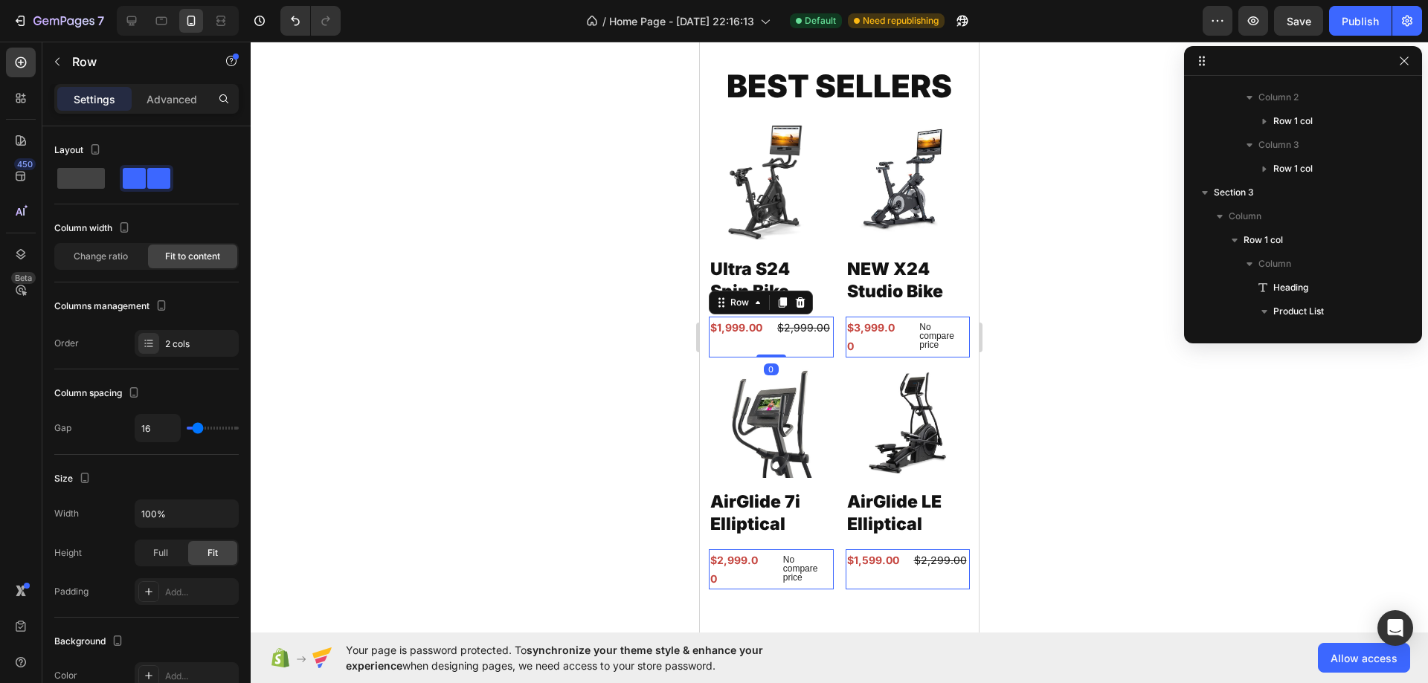
scroll to position [373, 0]
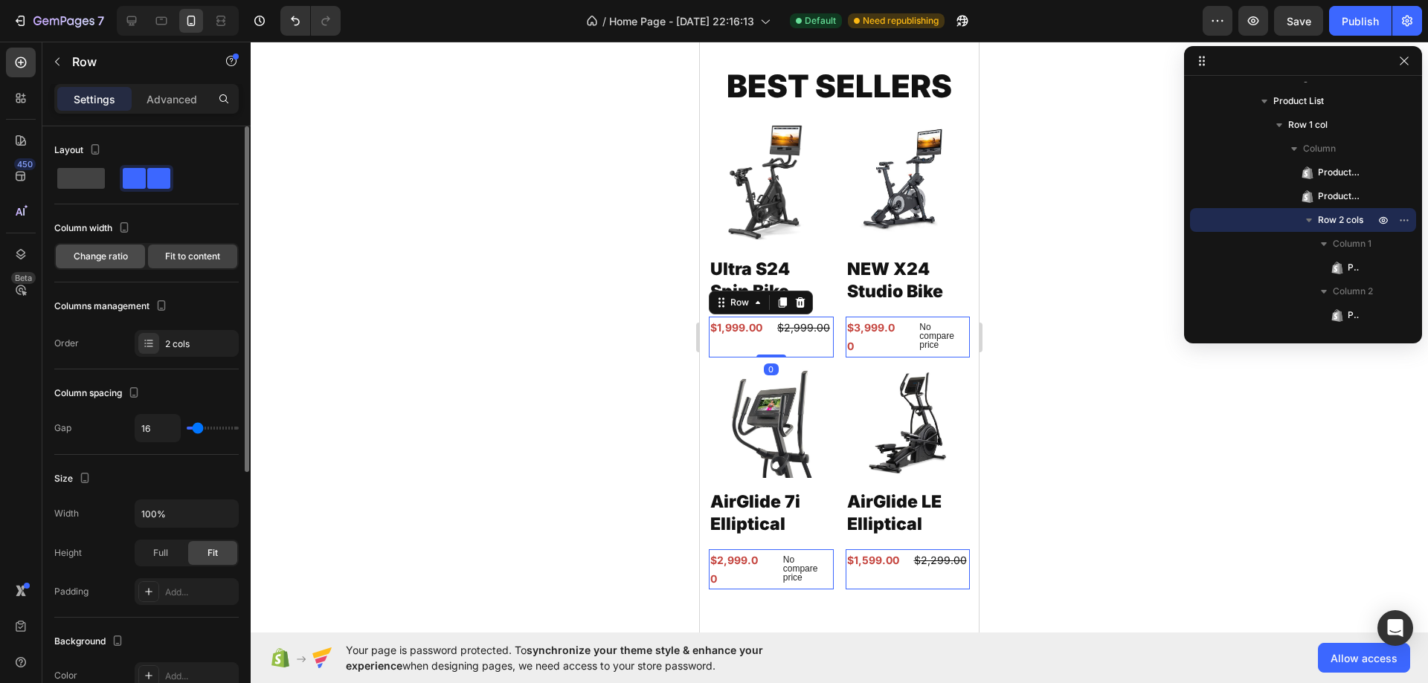
click at [107, 263] on div "Change ratio" at bounding box center [100, 257] width 89 height 24
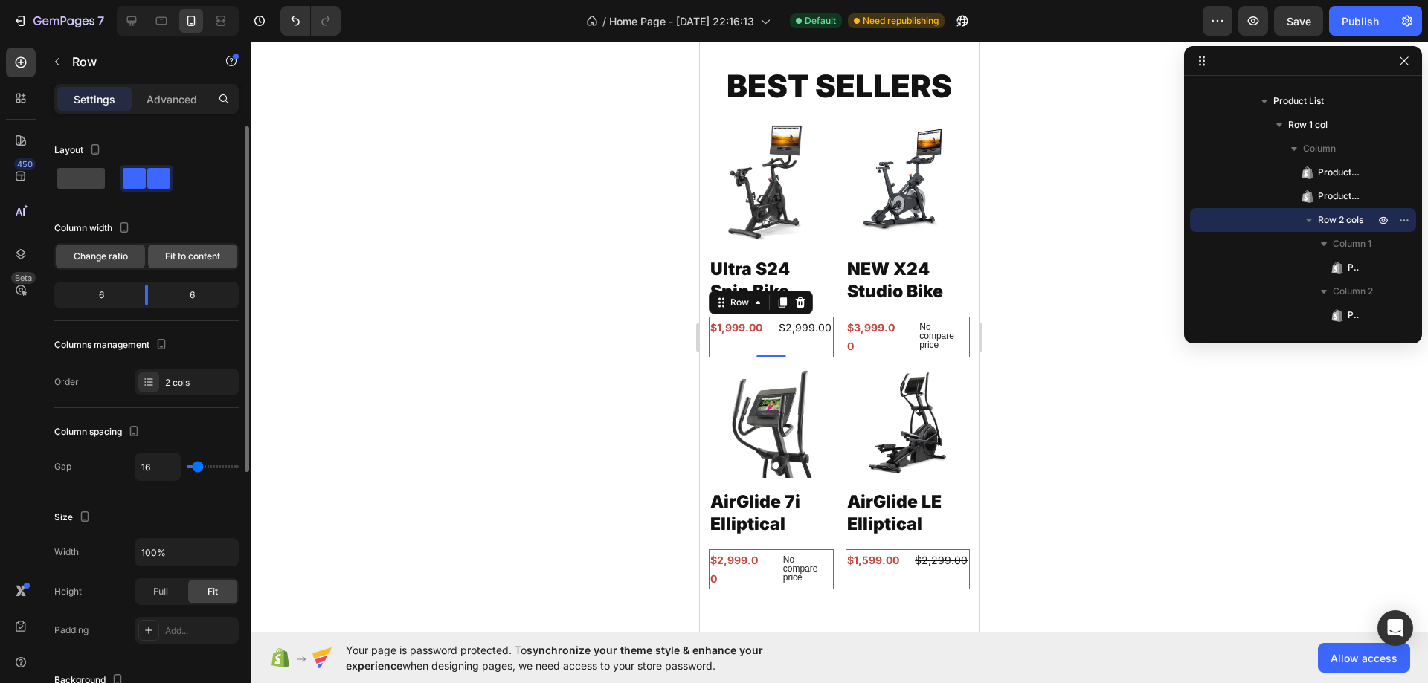
click at [199, 257] on span "Fit to content" at bounding box center [192, 256] width 55 height 13
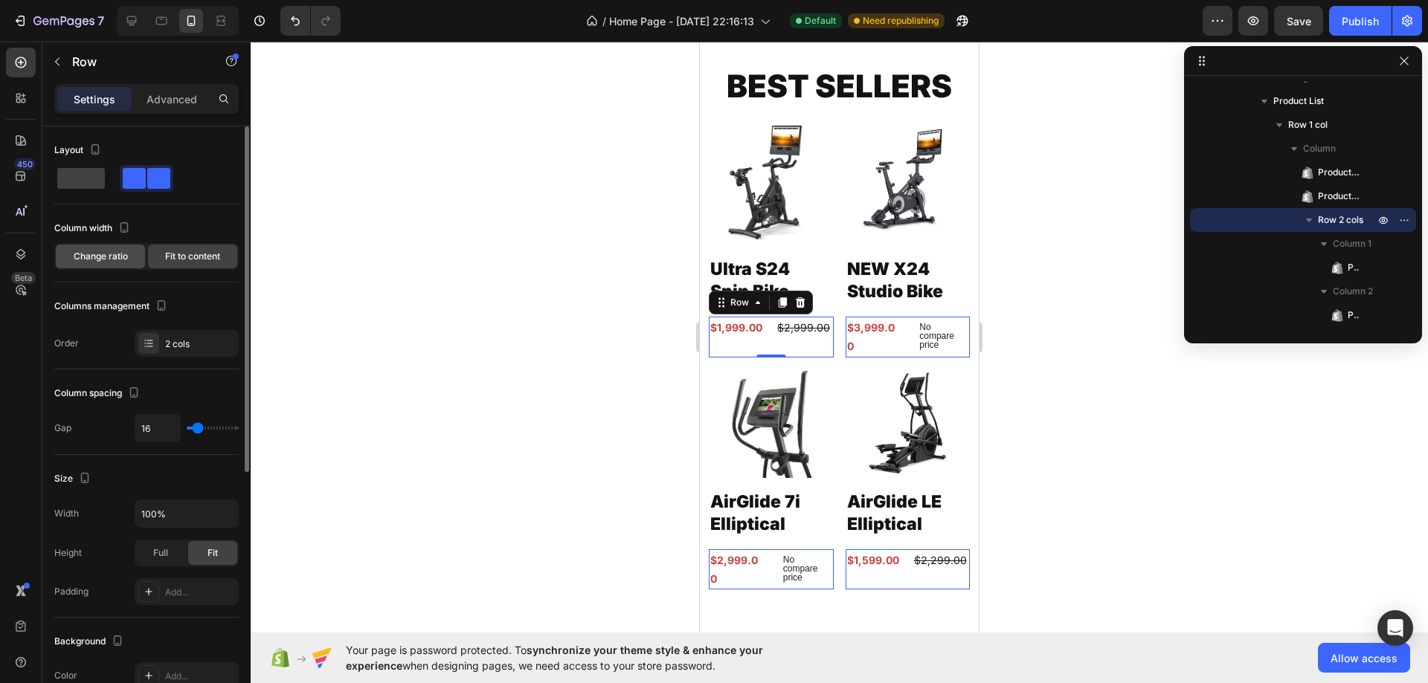
click at [115, 258] on span "Change ratio" at bounding box center [101, 256] width 54 height 13
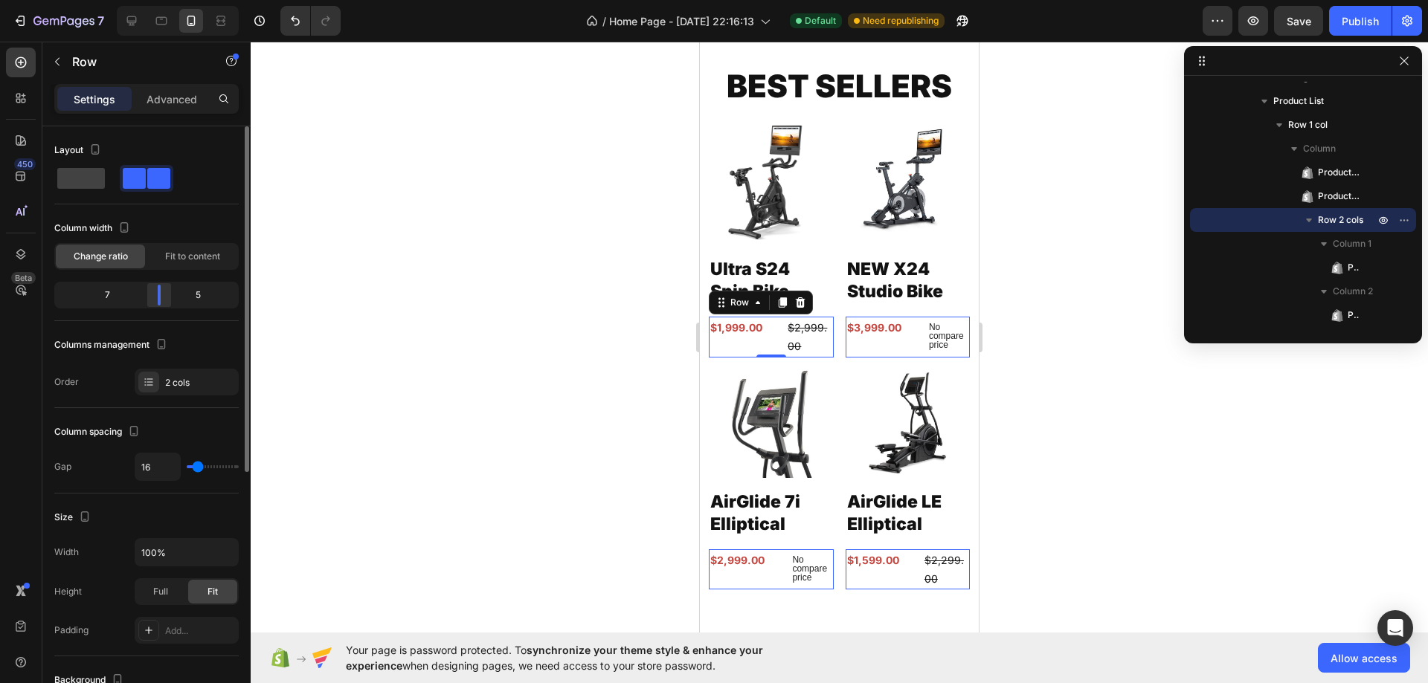
drag, startPoint x: 144, startPoint y: 293, endPoint x: 167, endPoint y: 295, distance: 22.4
click at [167, 295] on div at bounding box center [159, 295] width 27 height 21
click at [181, 245] on div "Fit to content" at bounding box center [192, 257] width 89 height 24
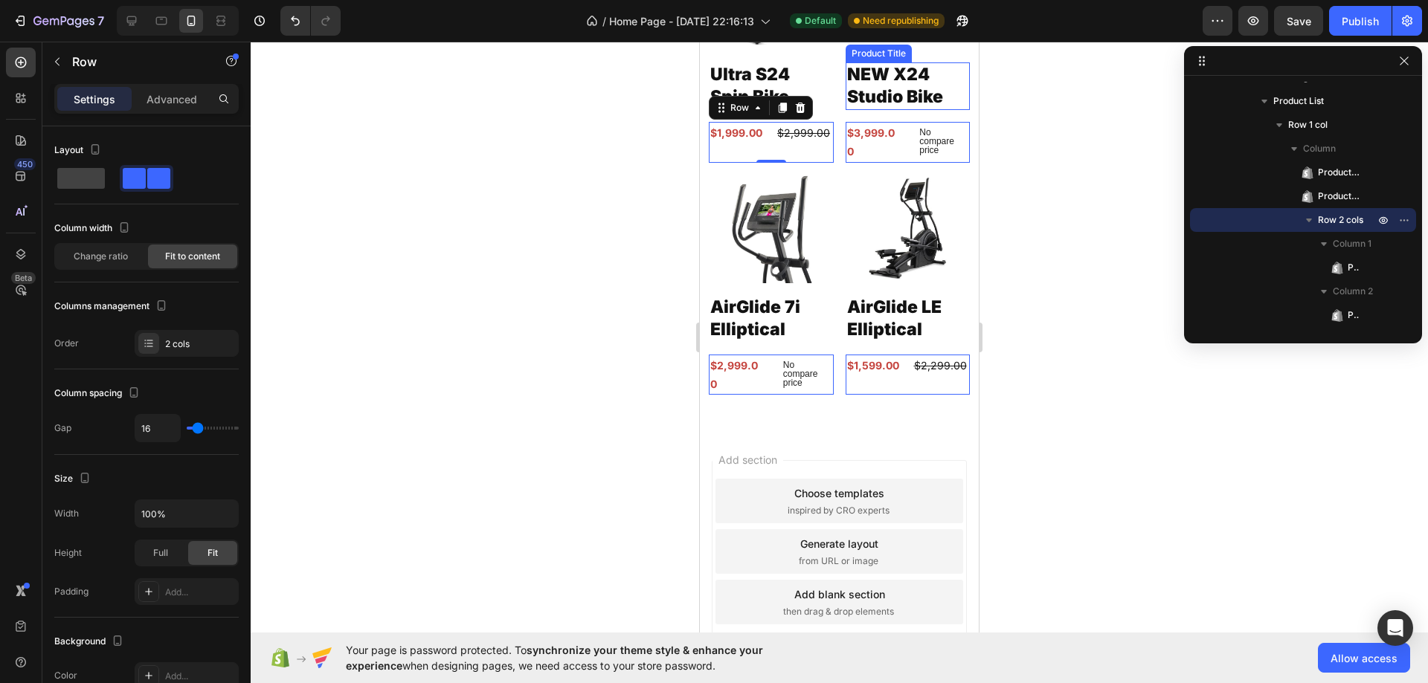
scroll to position [1093, 0]
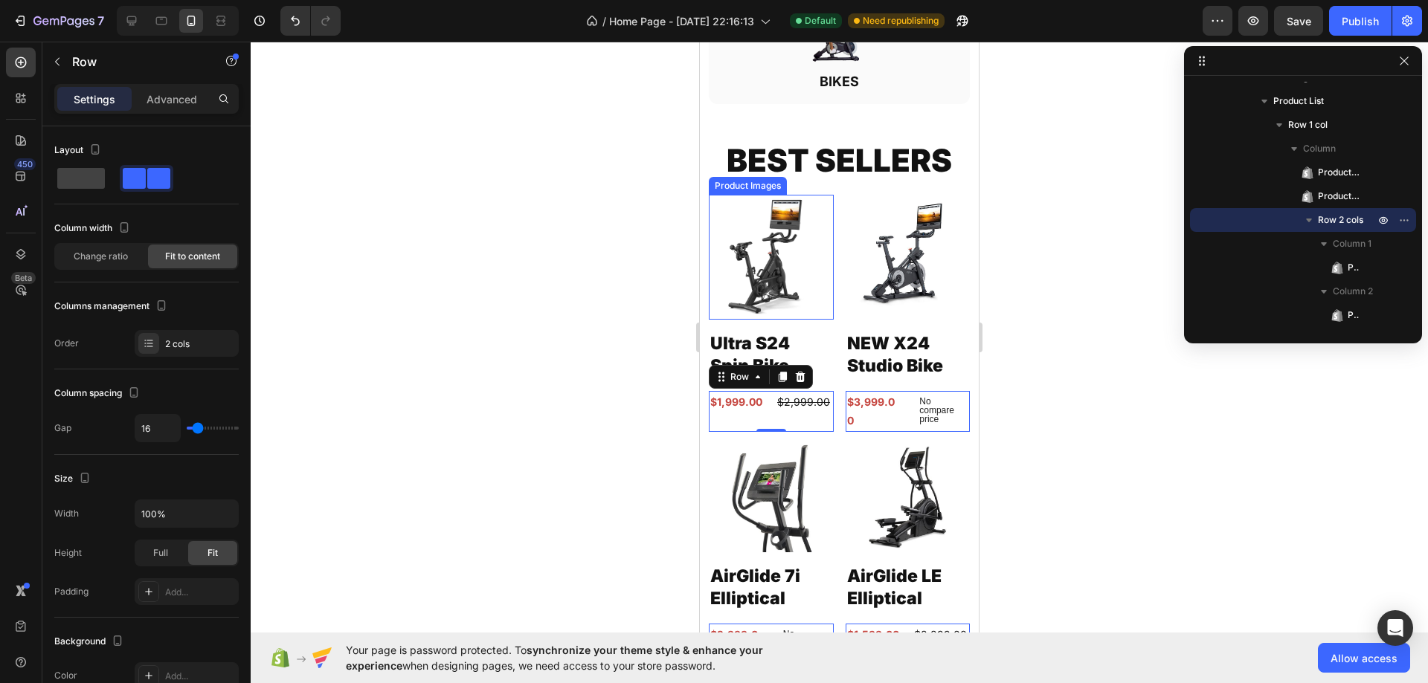
click at [789, 240] on img at bounding box center [771, 258] width 125 height 126
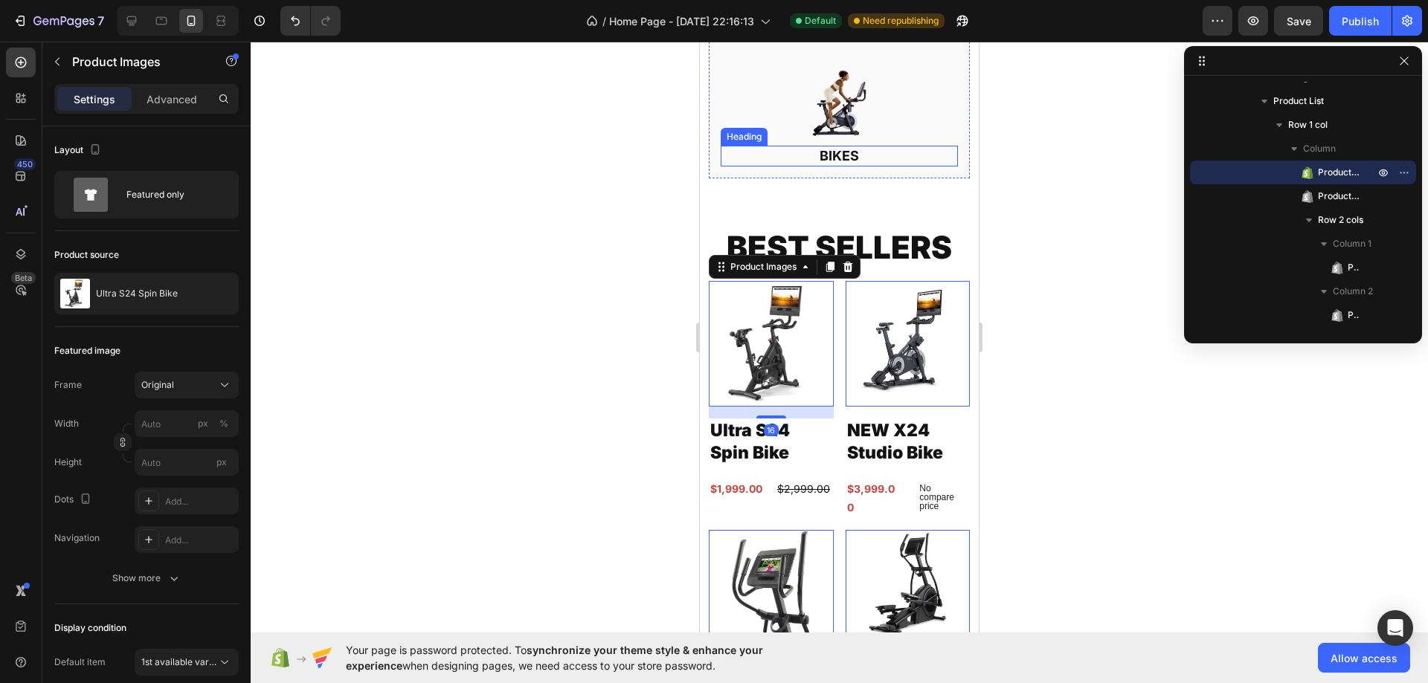
click at [850, 146] on h2 "BIKES" at bounding box center [838, 156] width 237 height 20
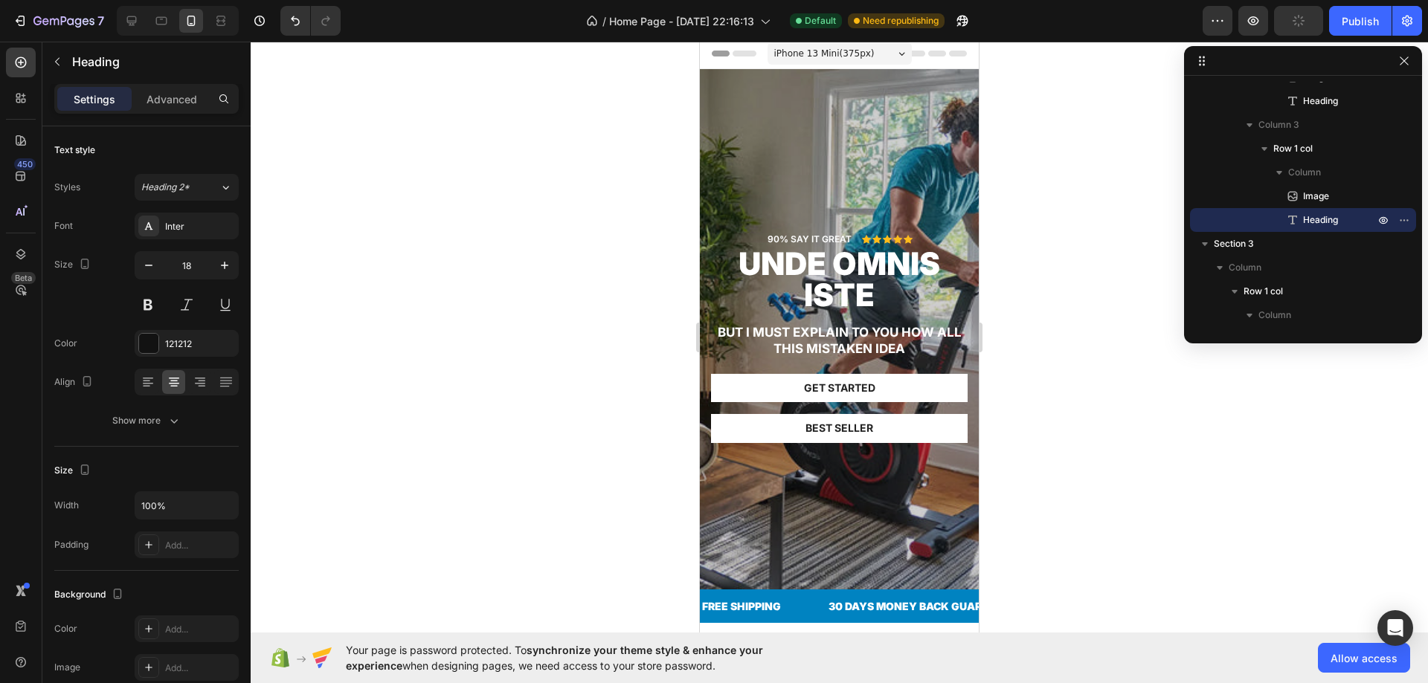
scroll to position [0, 0]
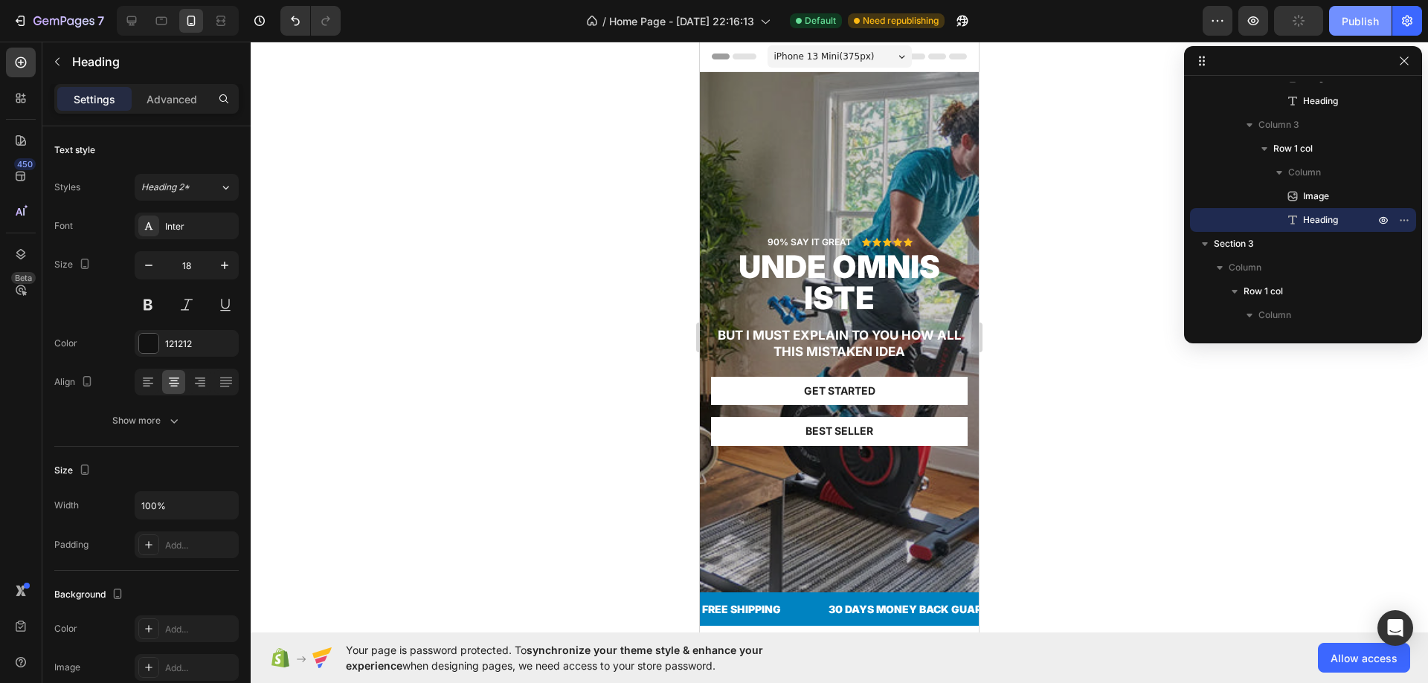
click at [1361, 21] on div "Publish" at bounding box center [1359, 21] width 37 height 16
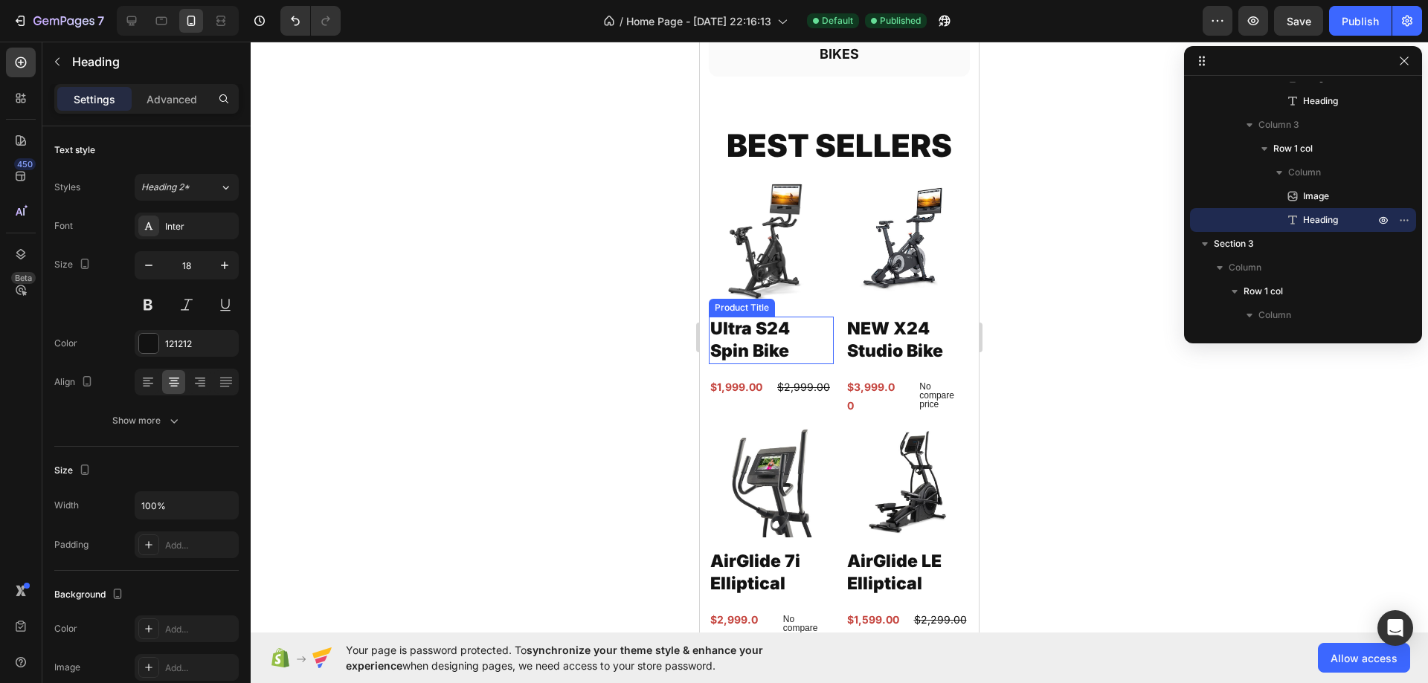
scroll to position [1167, 0]
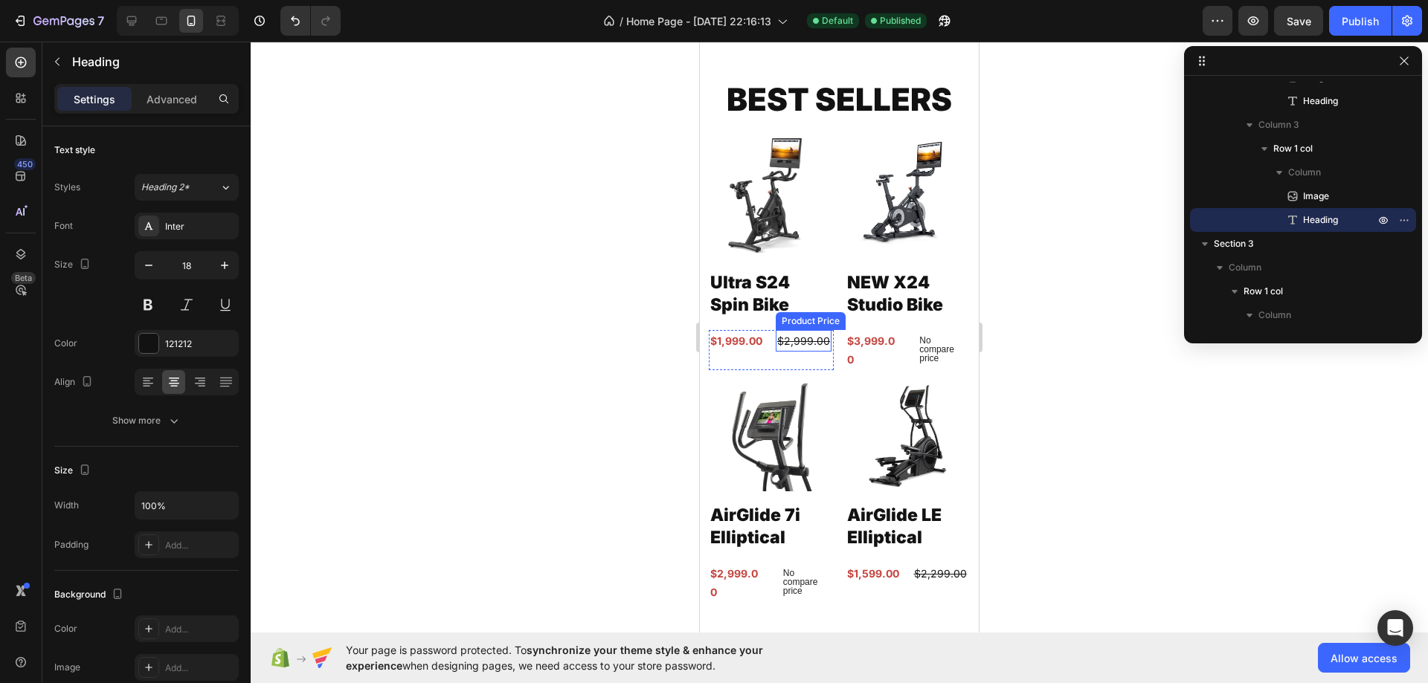
click at [784, 330] on div "$2,999.00" at bounding box center [804, 341] width 56 height 22
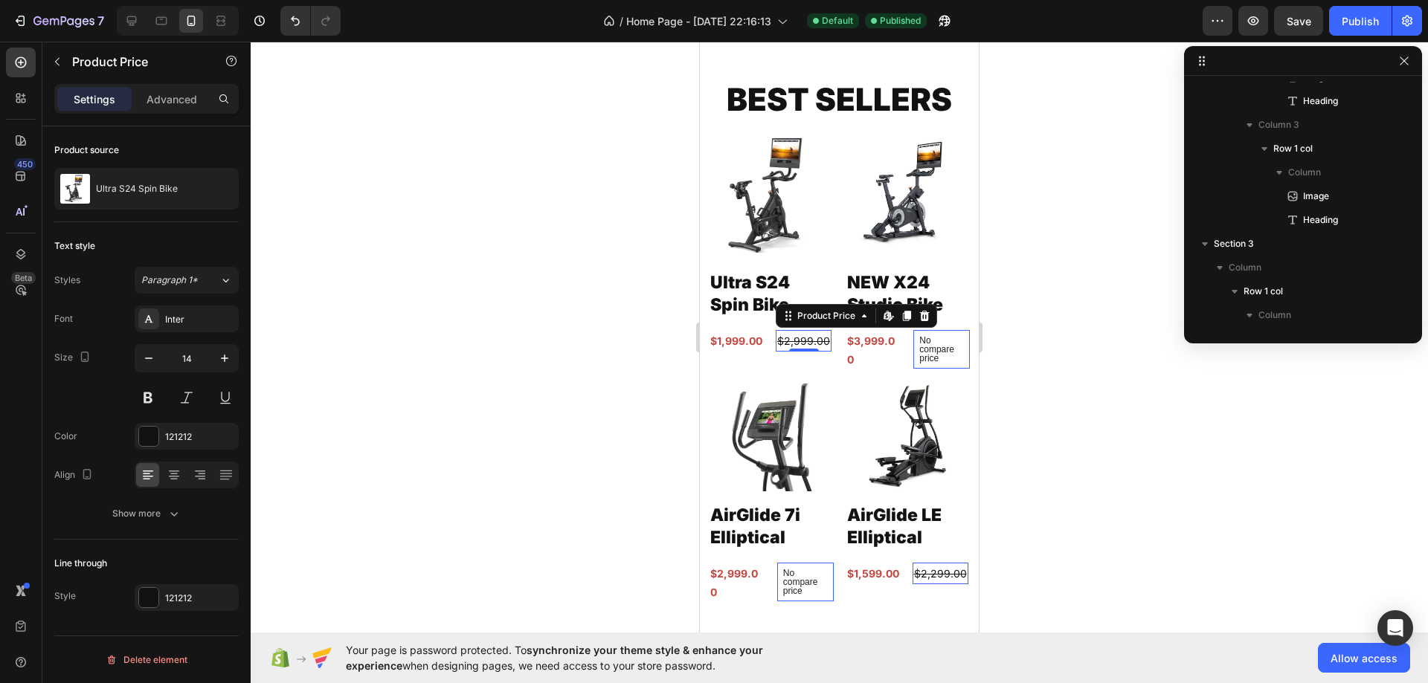
scroll to position [635, 0]
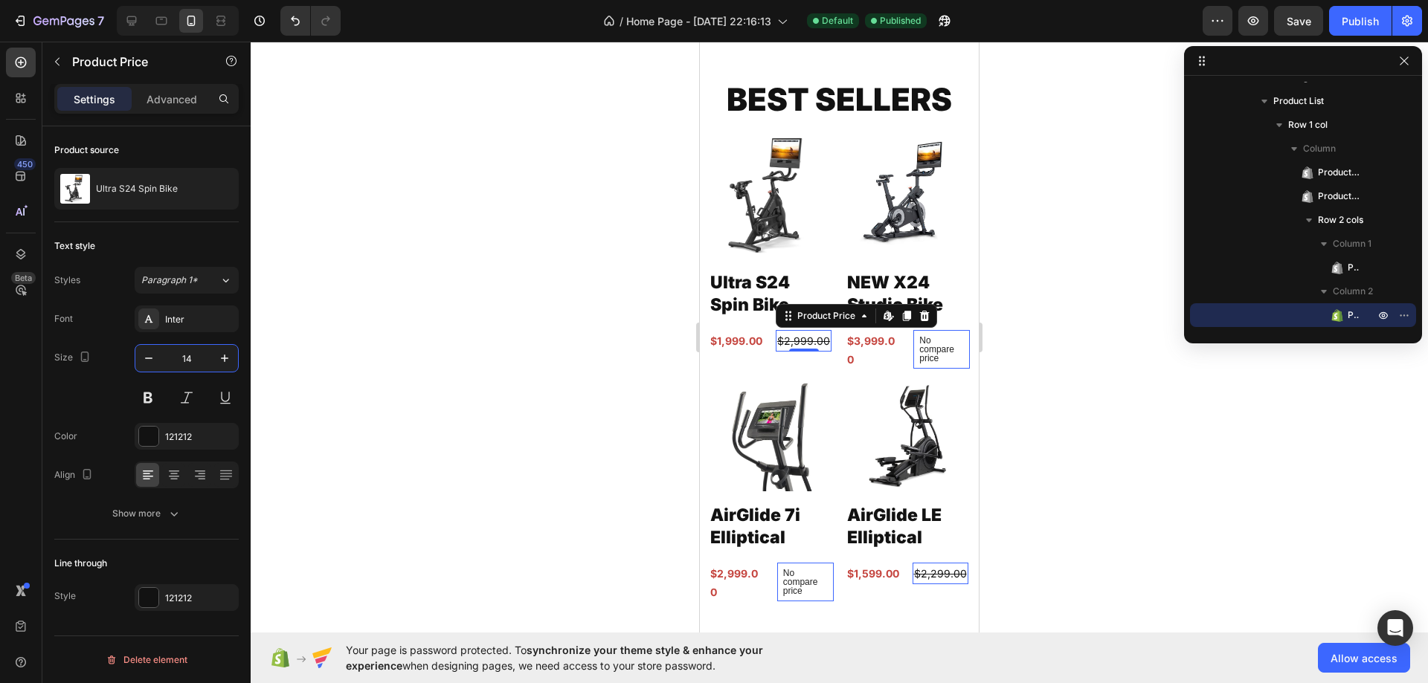
click at [186, 361] on input "14" at bounding box center [186, 358] width 49 height 27
type input "12"
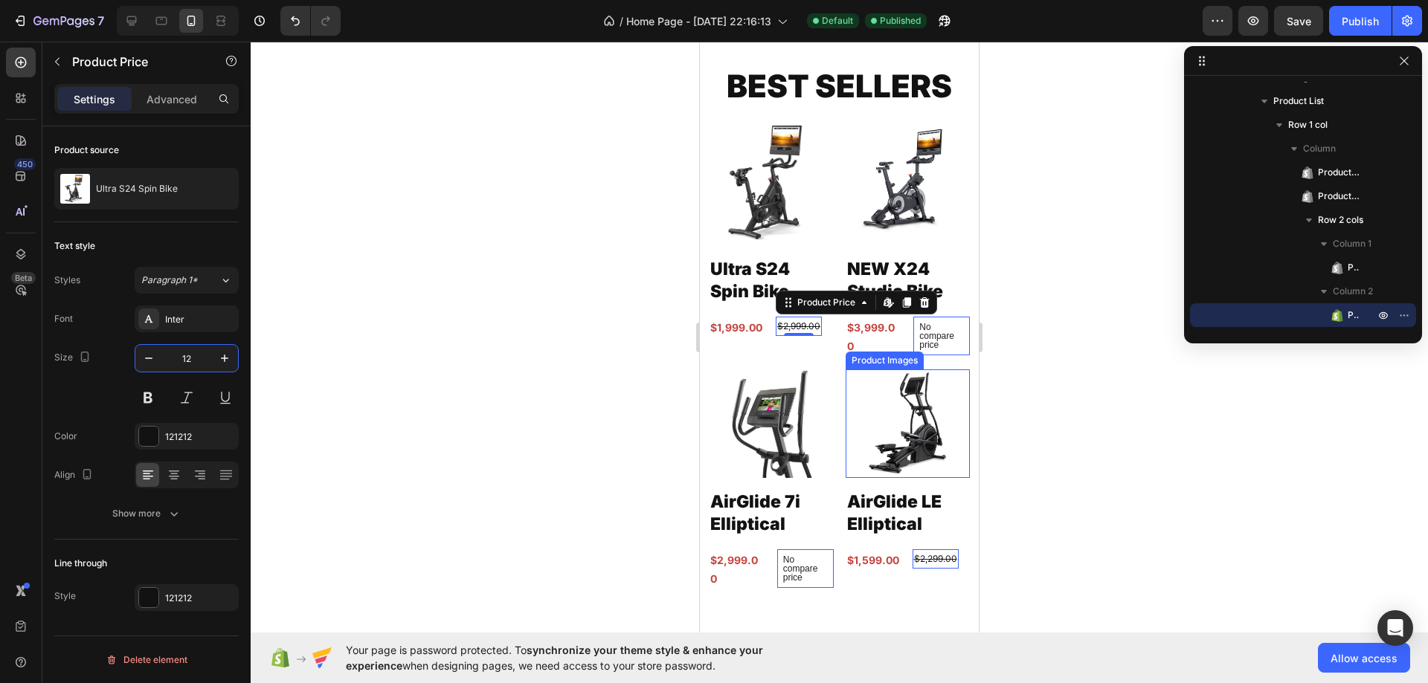
scroll to position [1167, 0]
click at [880, 144] on img at bounding box center [907, 180] width 125 height 118
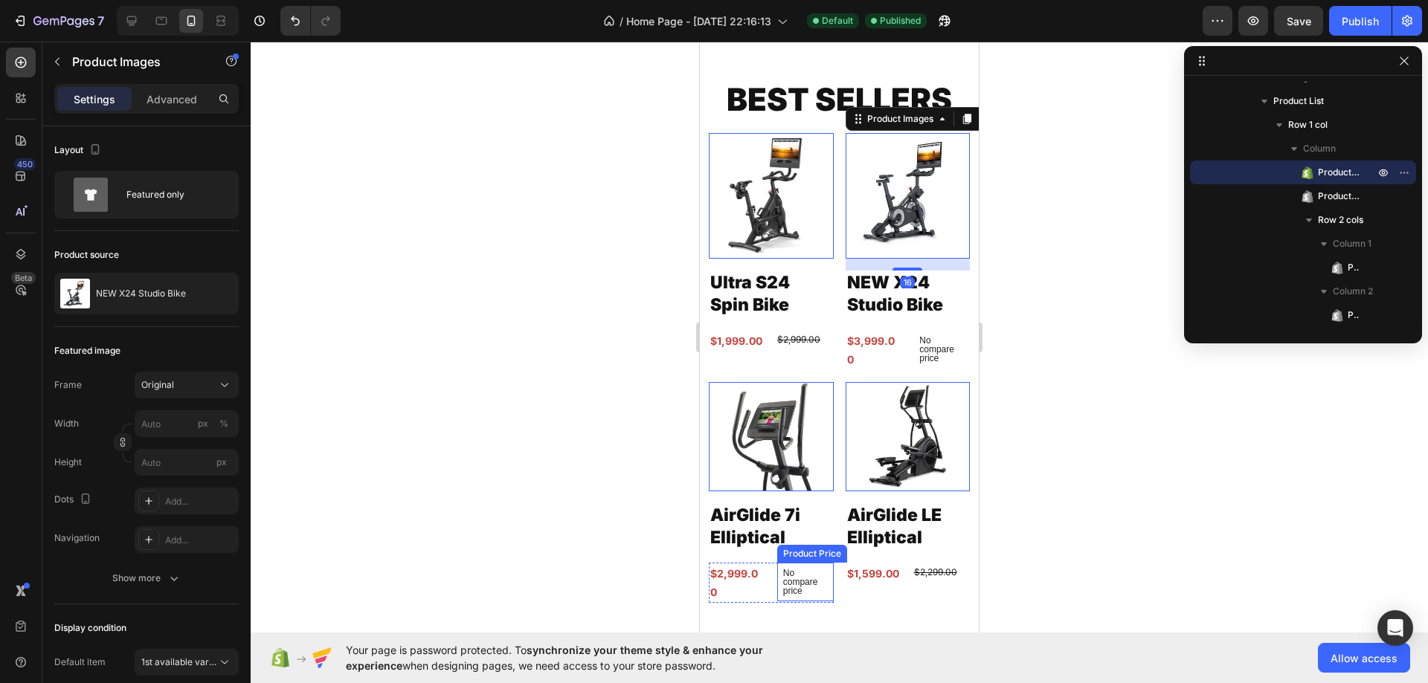
click at [795, 569] on p "No compare price" at bounding box center [805, 582] width 45 height 27
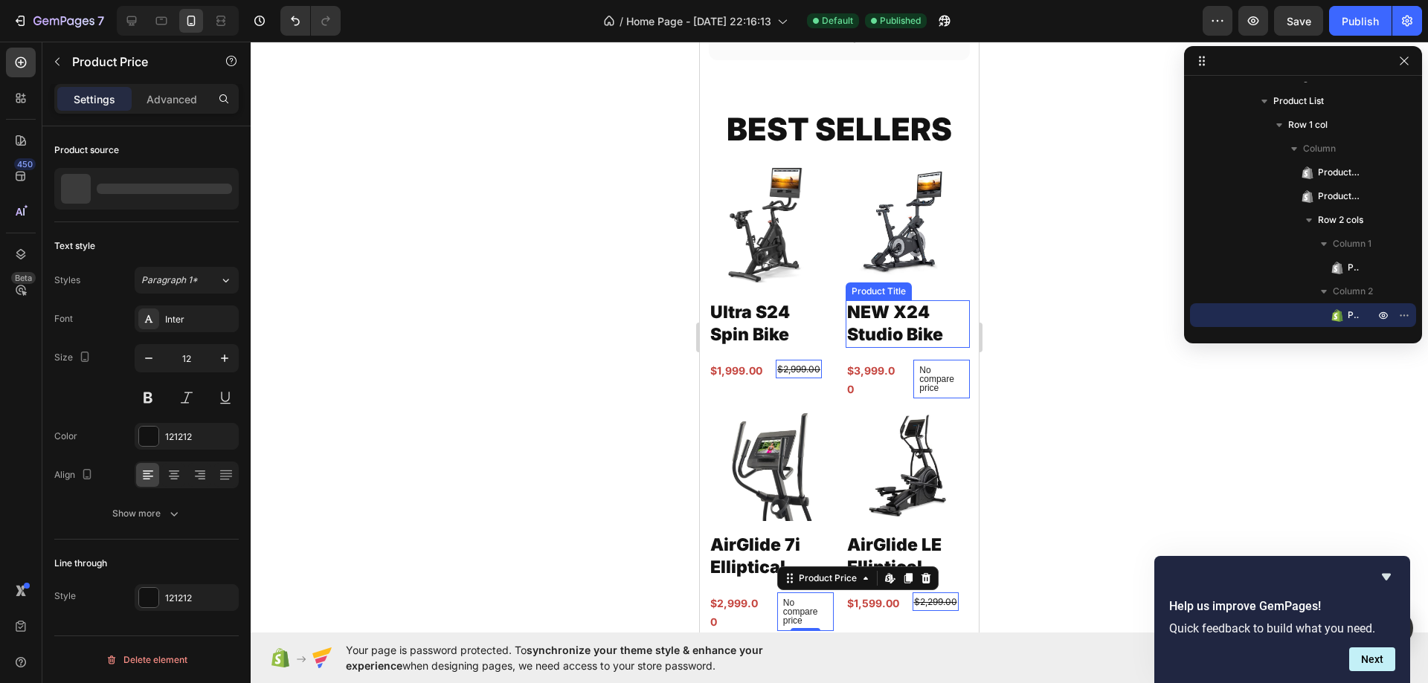
scroll to position [1092, 0]
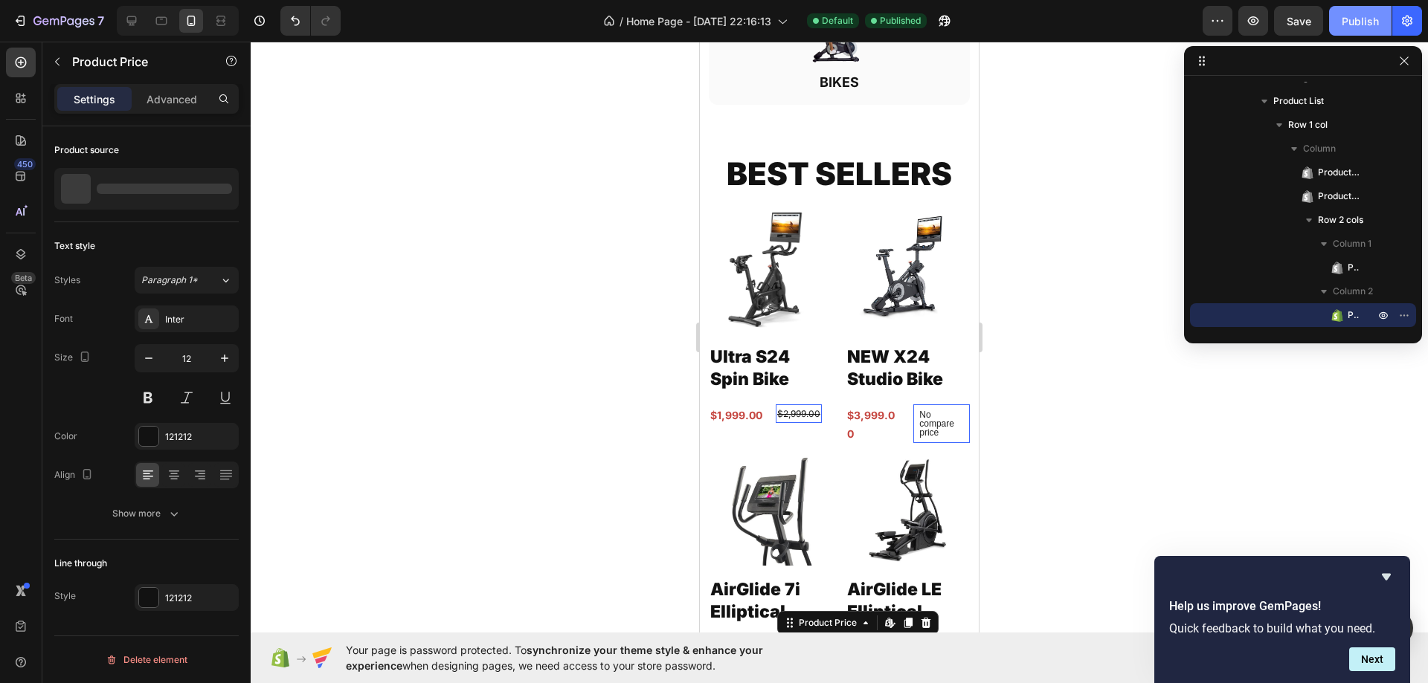
click at [1355, 19] on div "Publish" at bounding box center [1359, 21] width 37 height 16
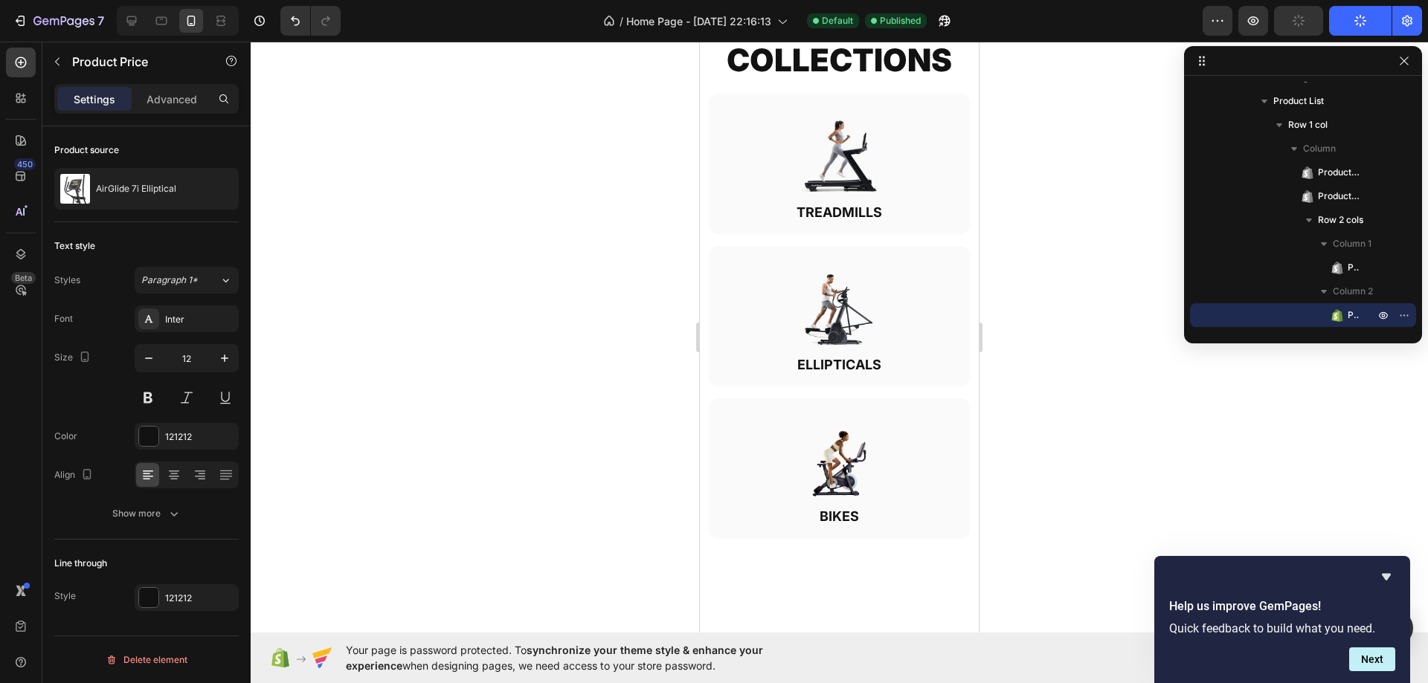
scroll to position [349, 0]
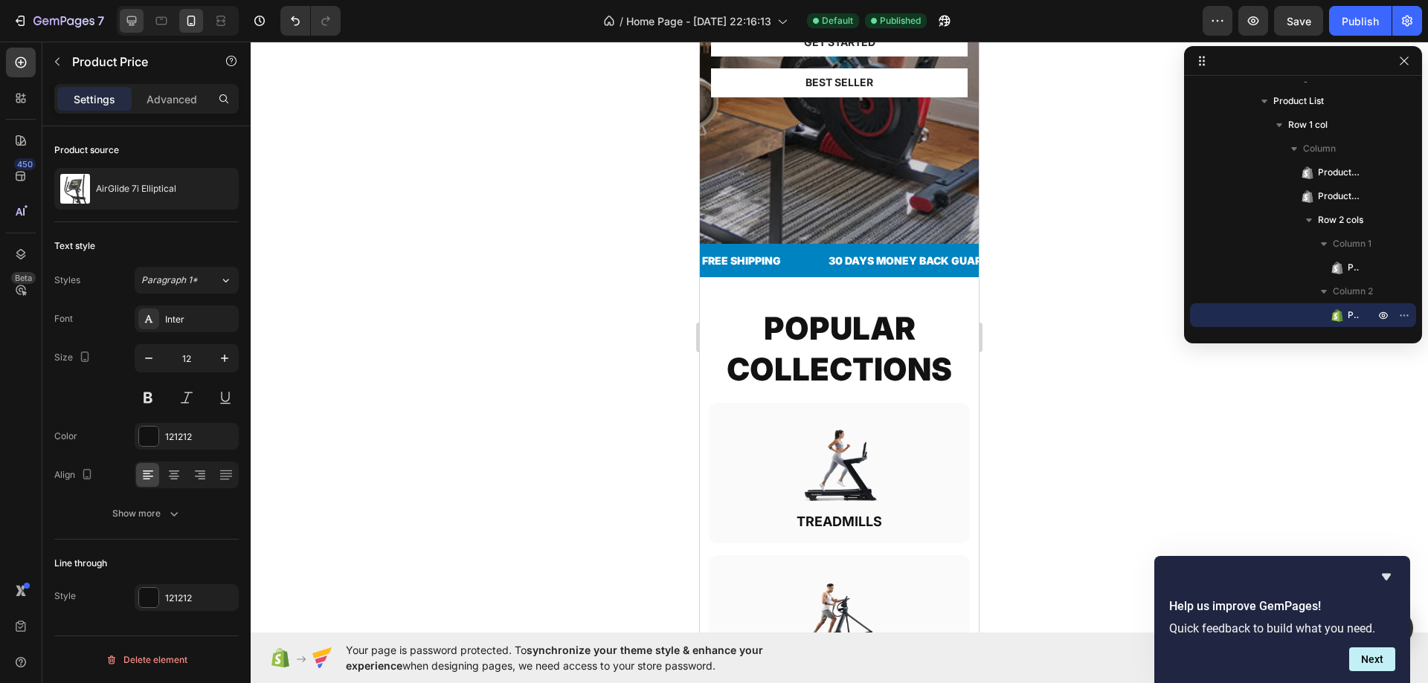
click at [125, 17] on icon at bounding box center [131, 20] width 15 height 15
type input "16"
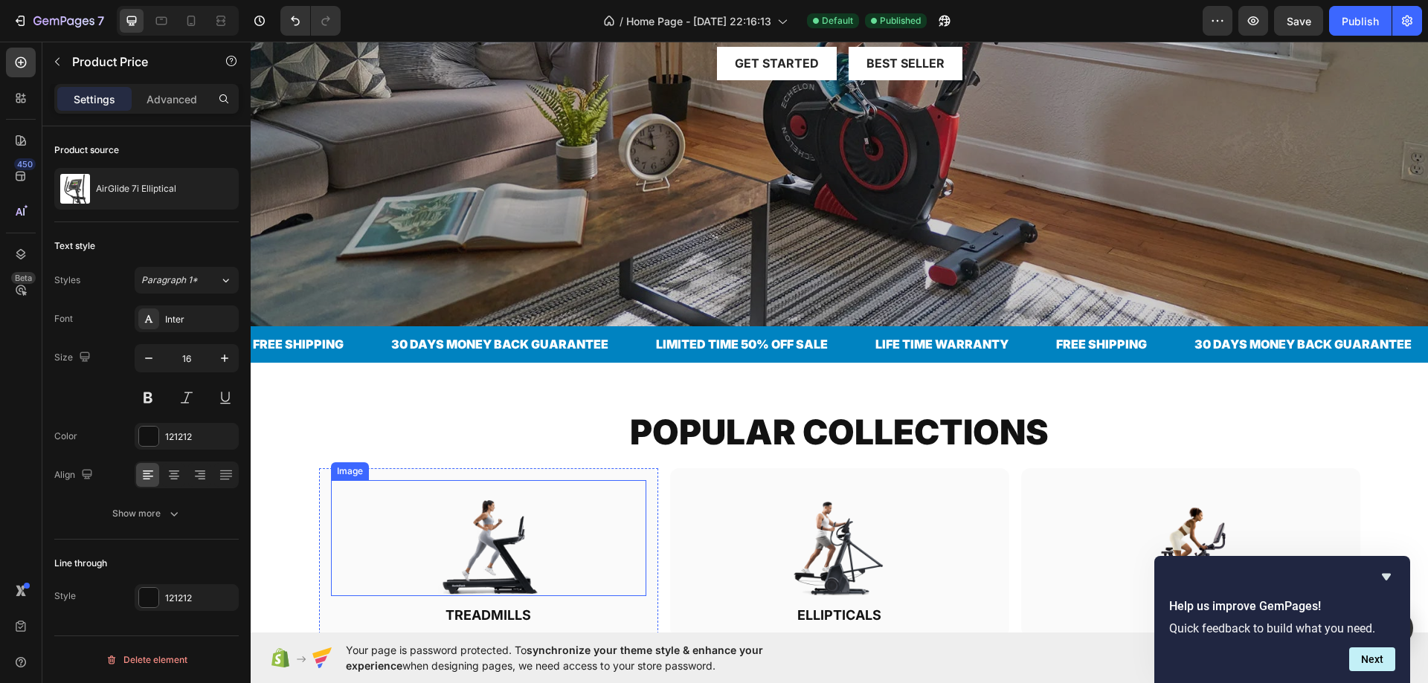
scroll to position [572, 0]
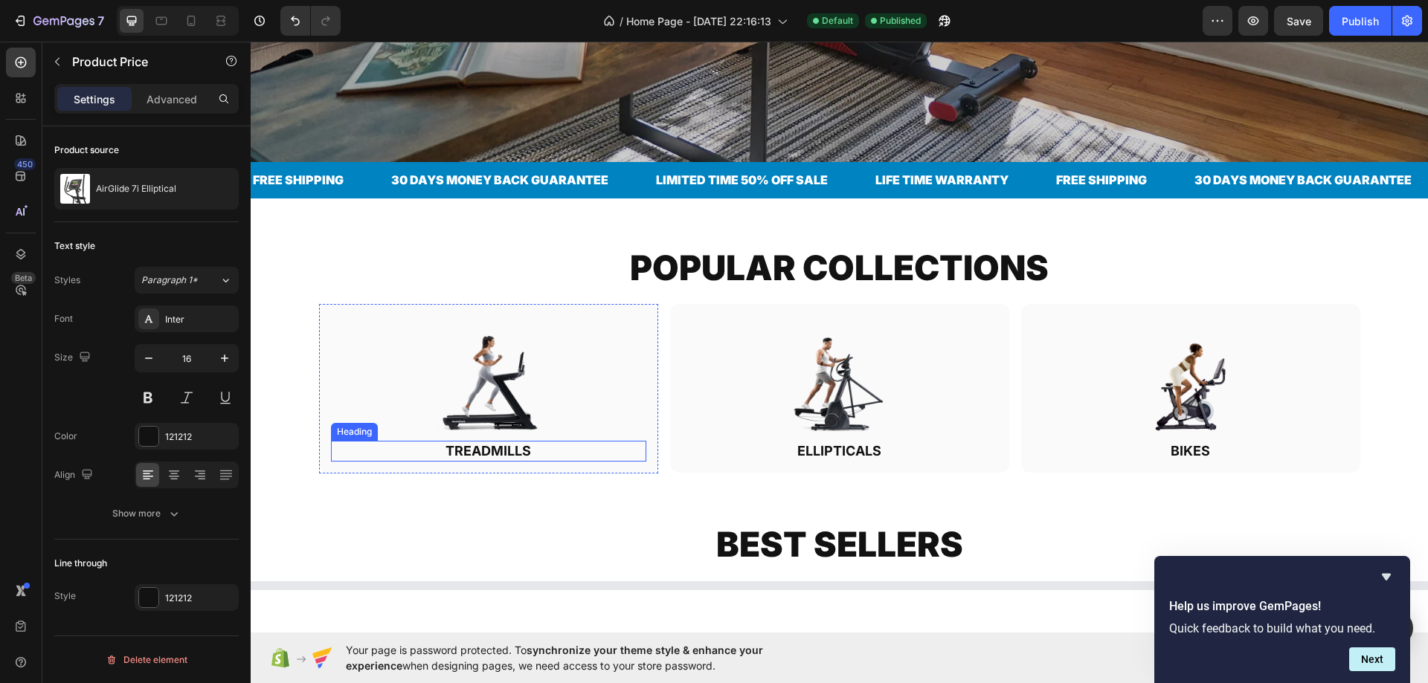
click at [492, 444] on h2 "TREADMILLS" at bounding box center [488, 451] width 315 height 20
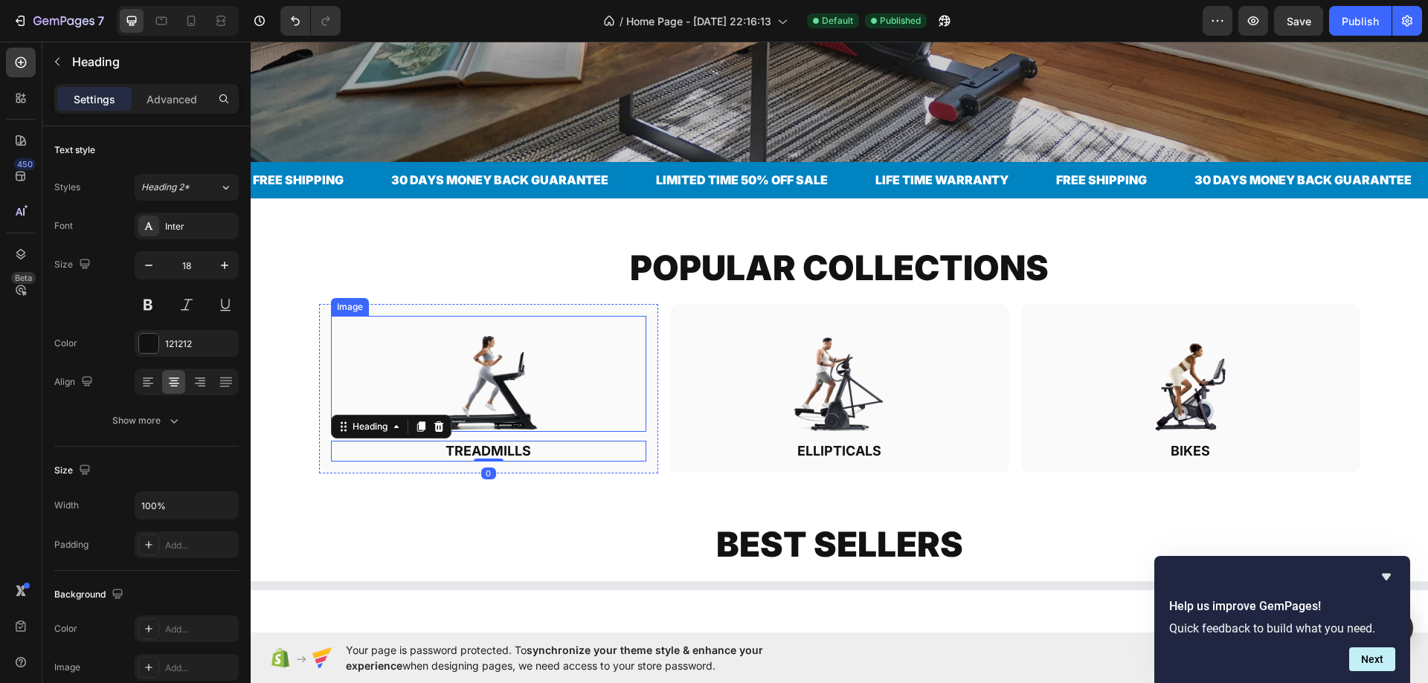
click at [488, 366] on img at bounding box center [488, 374] width 101 height 116
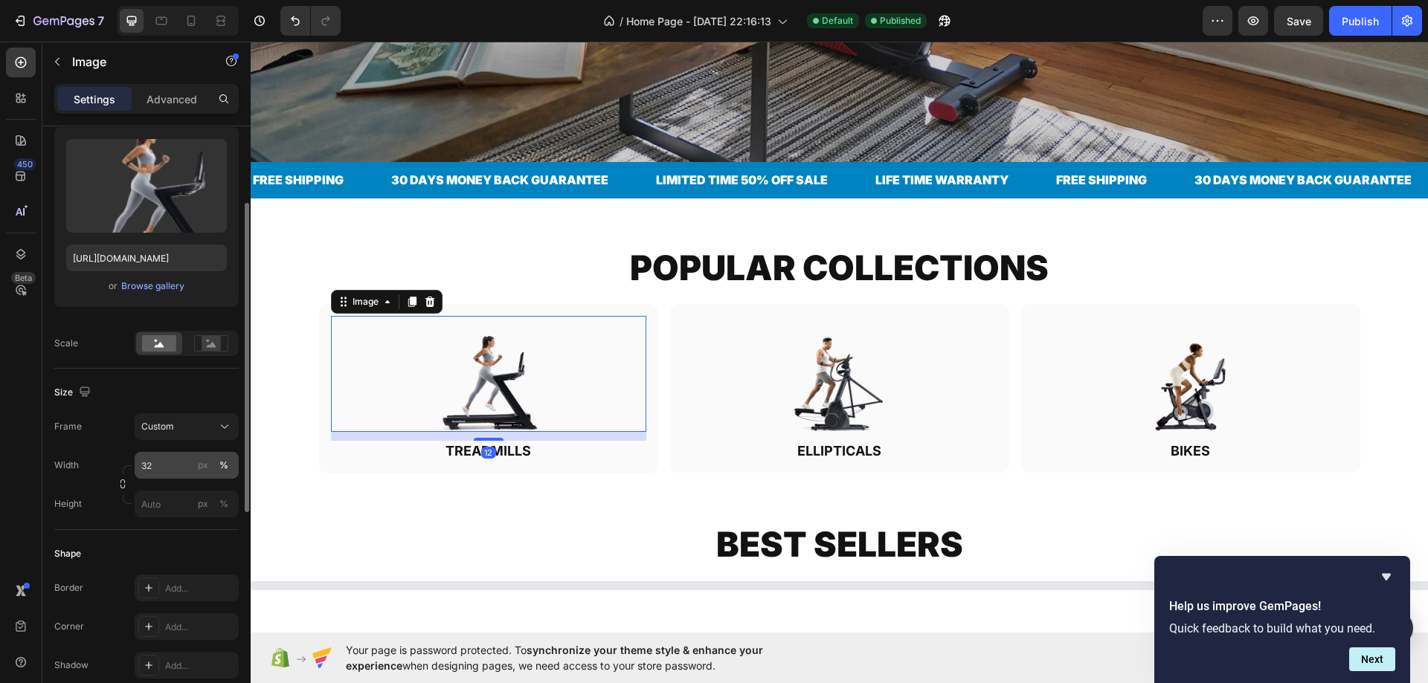
scroll to position [372, 0]
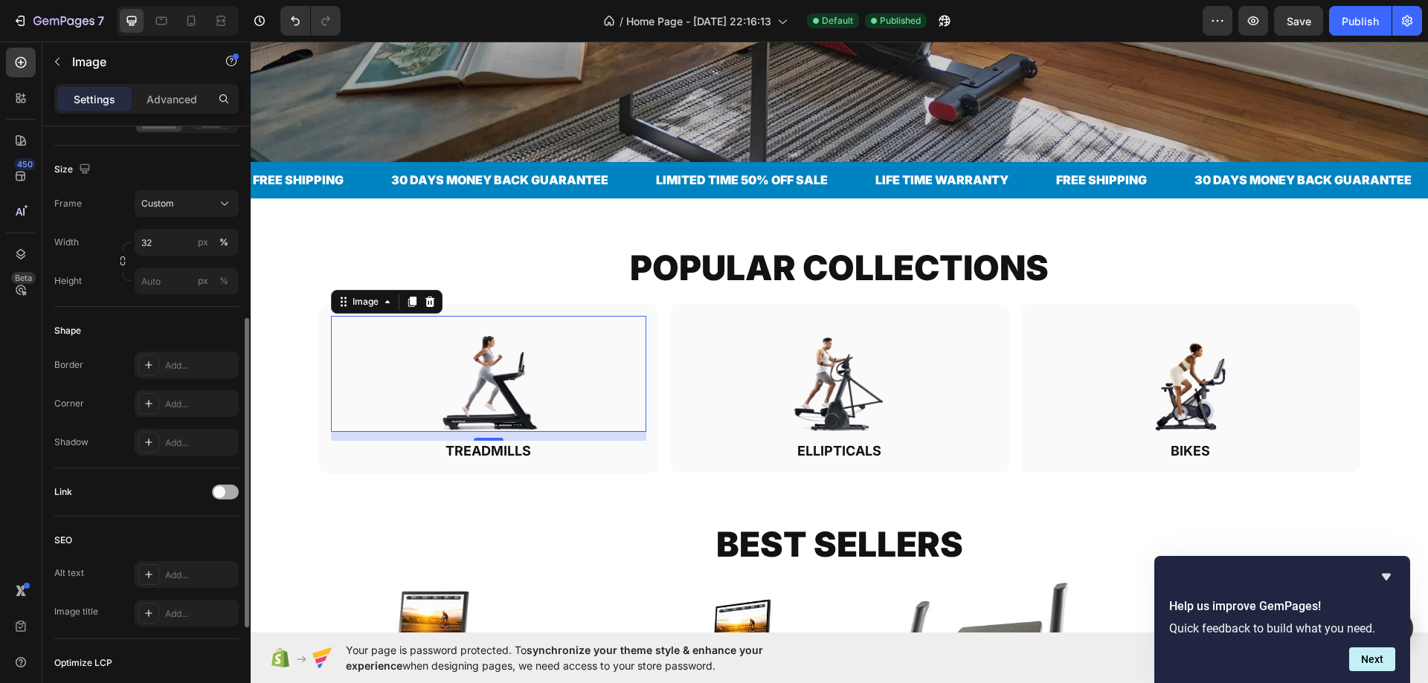
click at [229, 488] on div at bounding box center [225, 492] width 27 height 15
click at [178, 564] on div "Add..." at bounding box center [200, 568] width 70 height 13
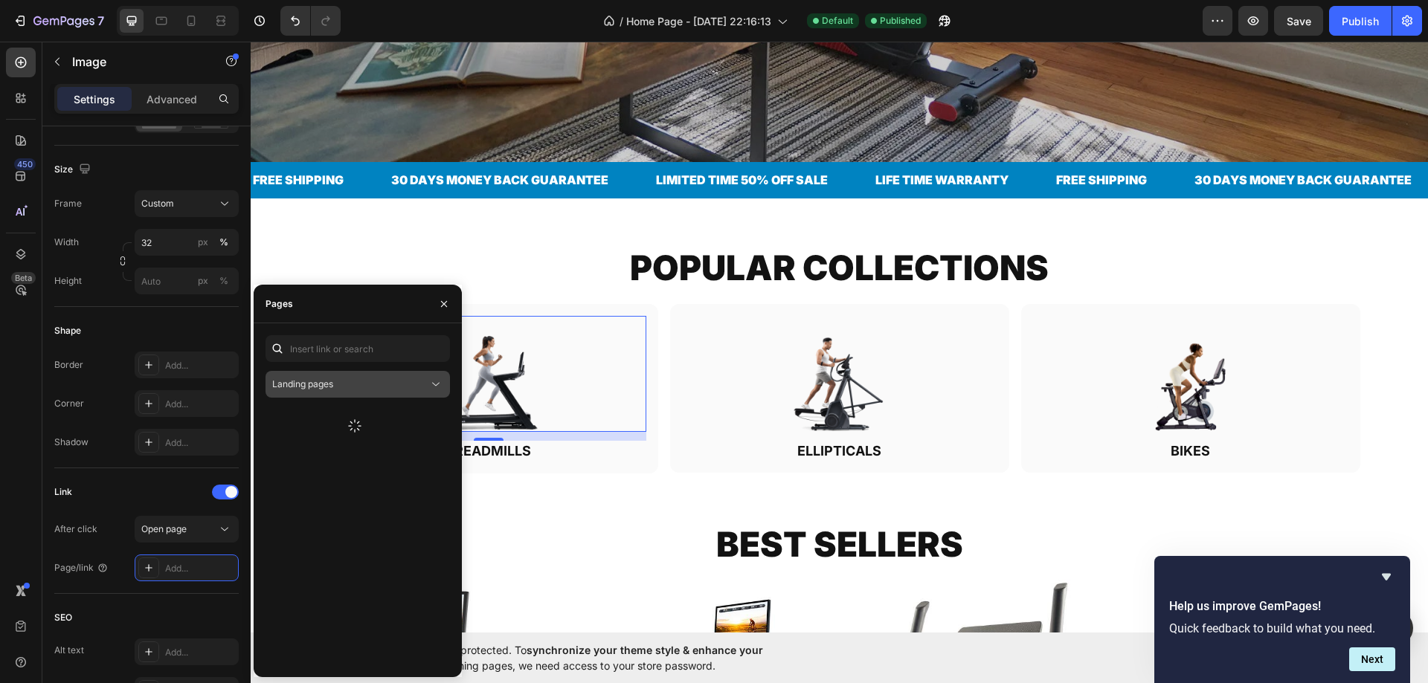
click at [327, 388] on span "Landing pages" at bounding box center [302, 383] width 61 height 11
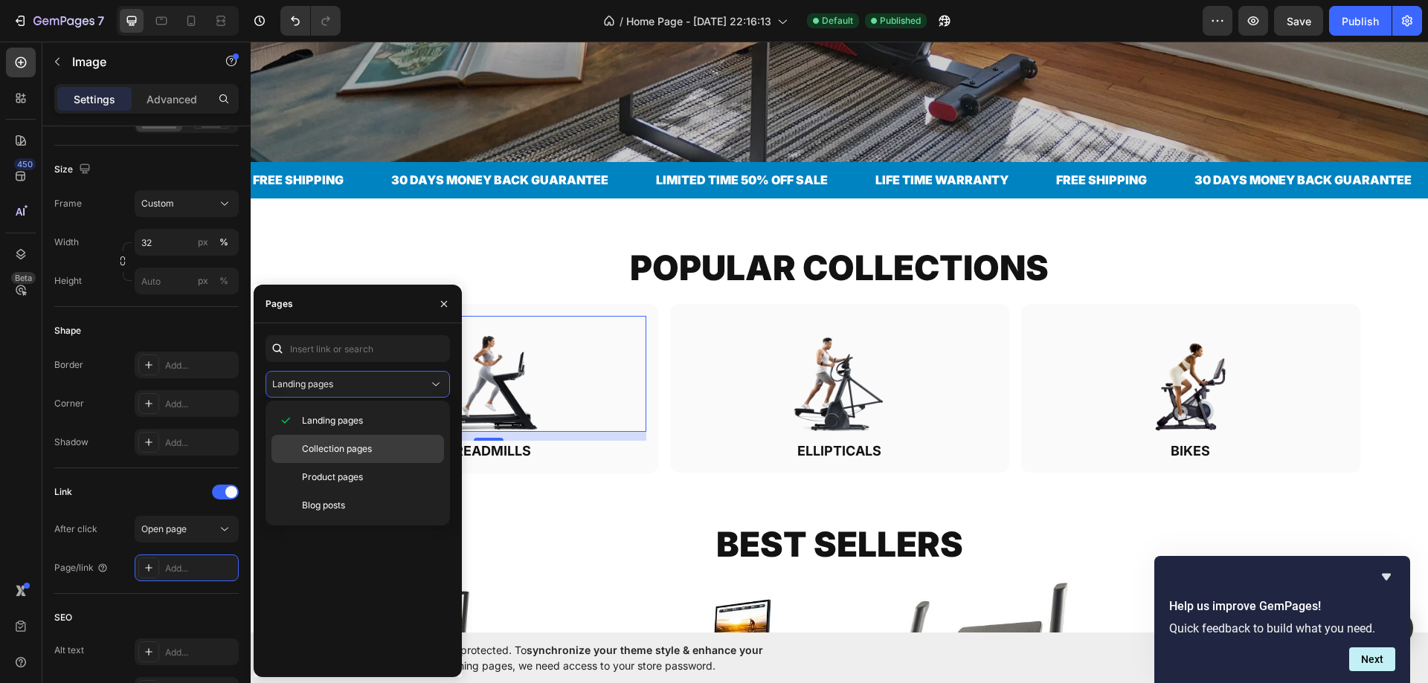
click at [320, 443] on span "Collection pages" at bounding box center [337, 448] width 70 height 13
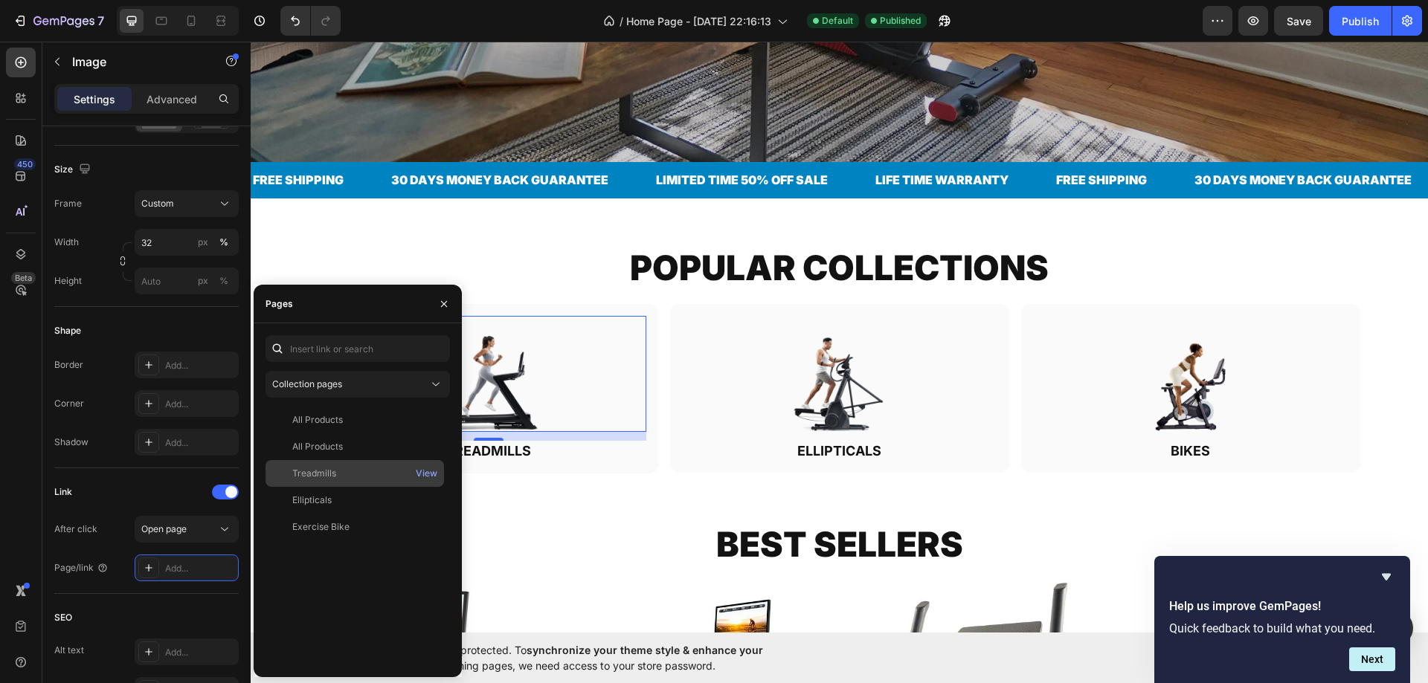
click at [358, 470] on div "Treadmills" at bounding box center [354, 473] width 167 height 13
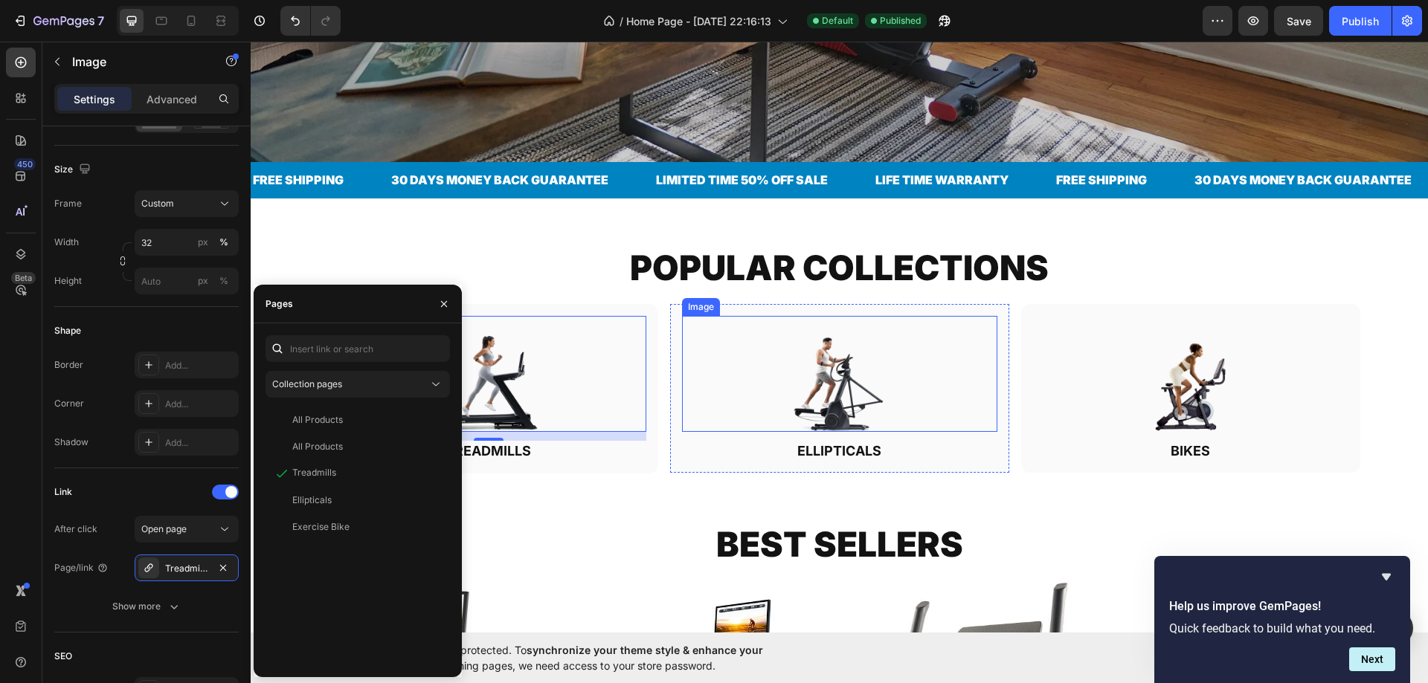
click at [806, 384] on img at bounding box center [839, 374] width 101 height 116
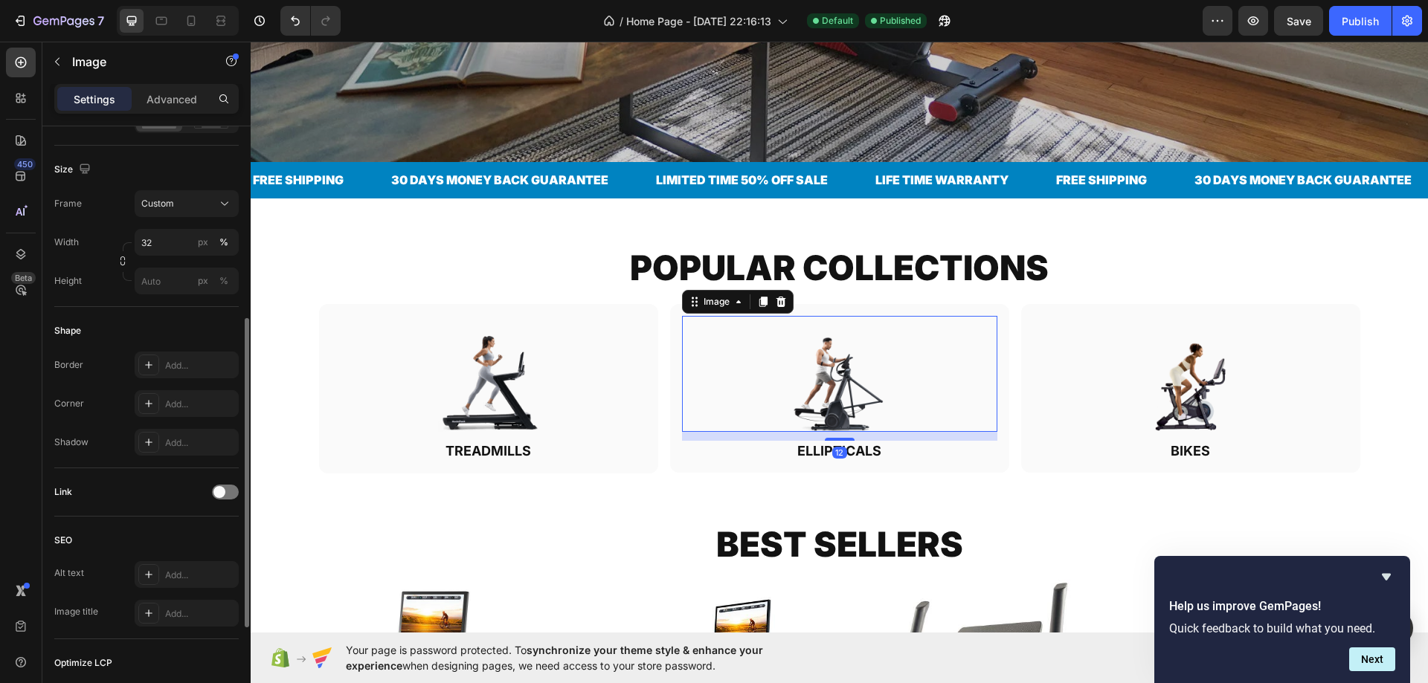
click at [220, 501] on div "Link" at bounding box center [146, 492] width 184 height 24
click at [222, 494] on span at bounding box center [219, 492] width 12 height 12
click at [179, 568] on div "Add..." at bounding box center [200, 568] width 70 height 13
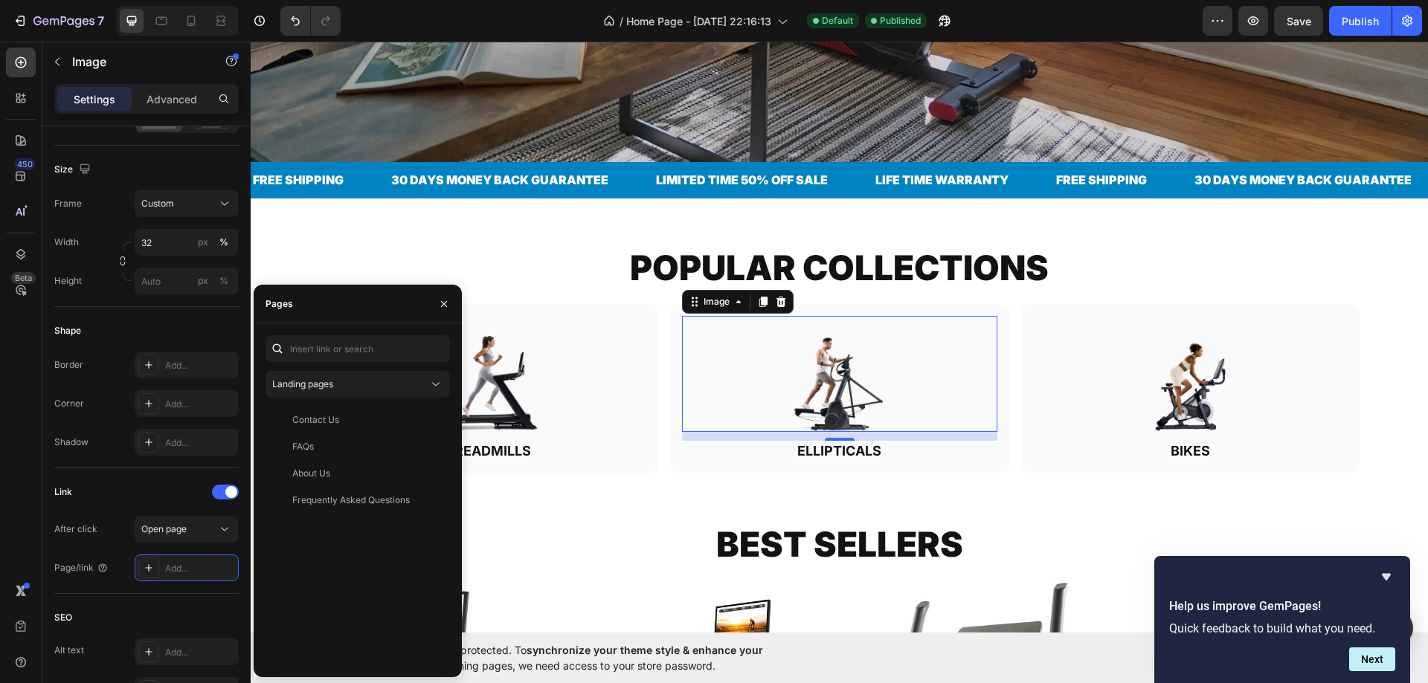
click at [311, 370] on div "Landing pages Contact Us View FAQs View About Us View Frequently Asked Question…" at bounding box center [357, 500] width 184 height 330
click at [310, 390] on span "Landing pages" at bounding box center [302, 384] width 61 height 13
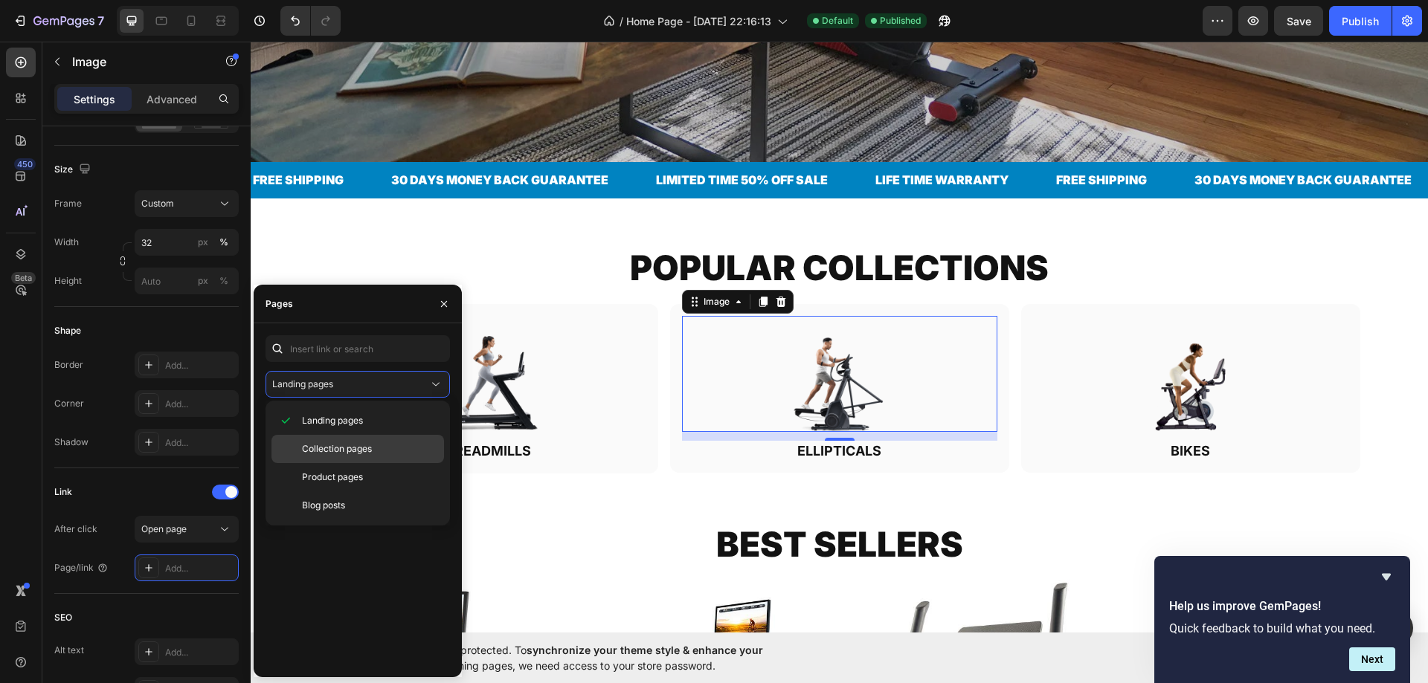
click at [318, 445] on span "Collection pages" at bounding box center [337, 448] width 70 height 13
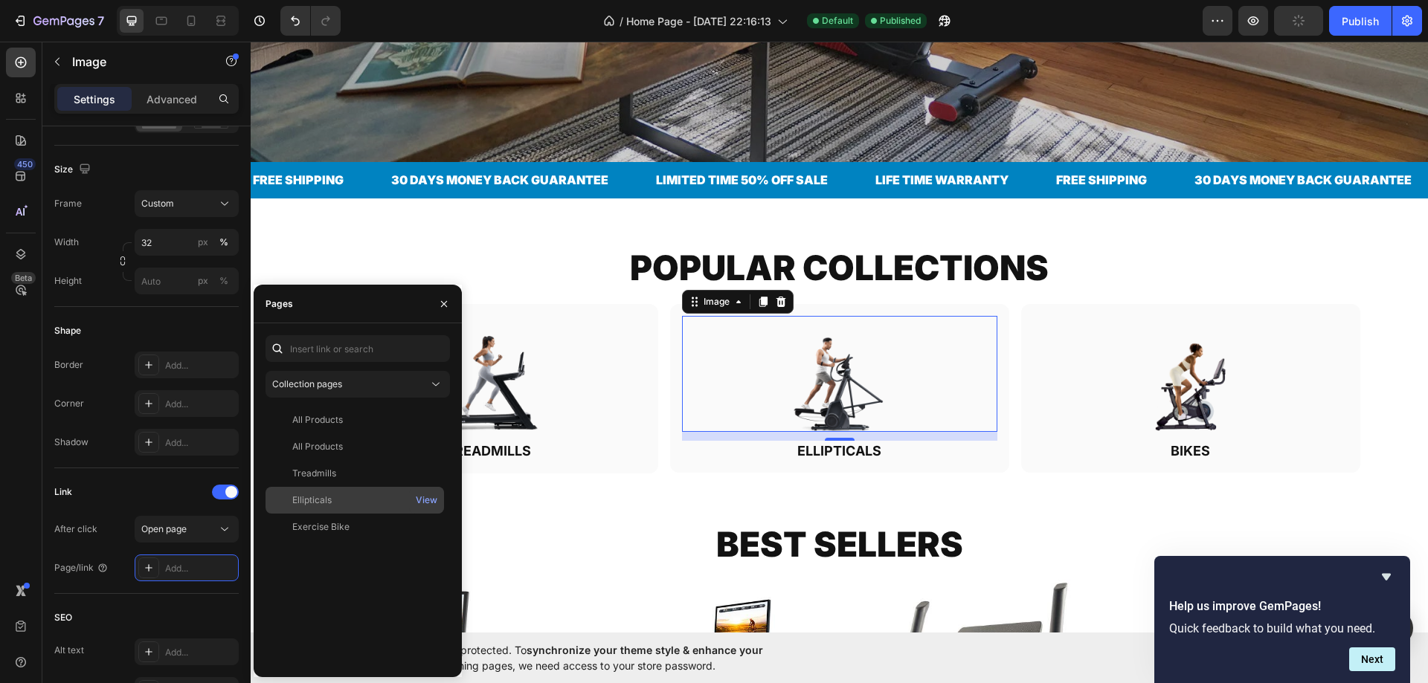
click at [333, 496] on div "Ellipticals" at bounding box center [354, 500] width 167 height 13
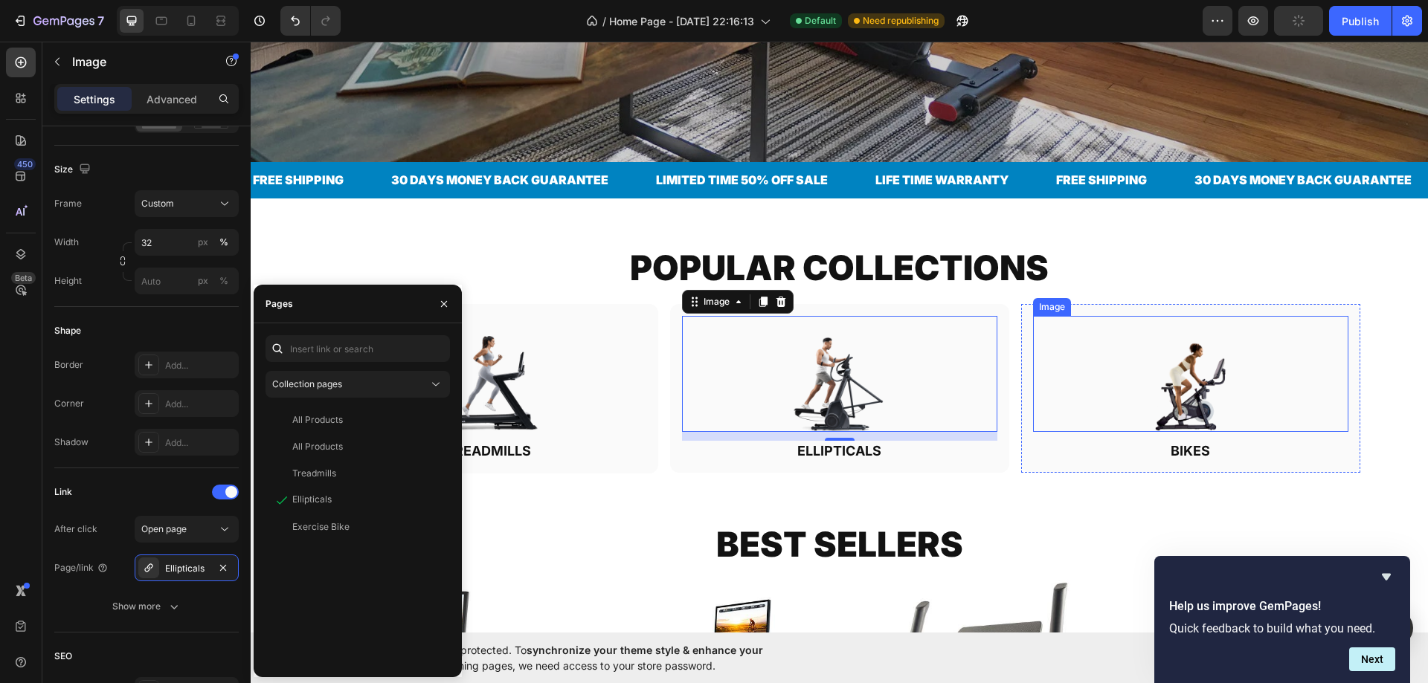
click at [1197, 351] on img at bounding box center [1190, 374] width 101 height 116
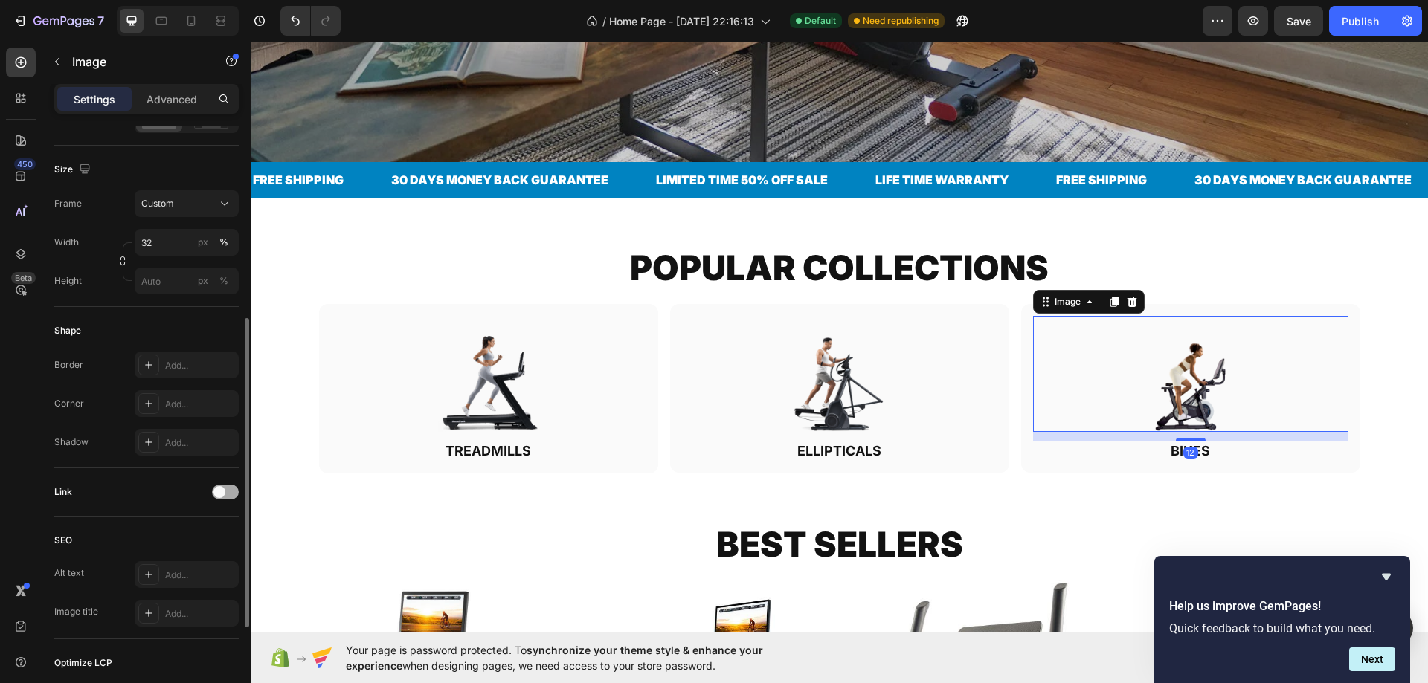
click at [225, 491] on span at bounding box center [219, 492] width 12 height 12
click at [178, 559] on div "Add..." at bounding box center [187, 568] width 104 height 27
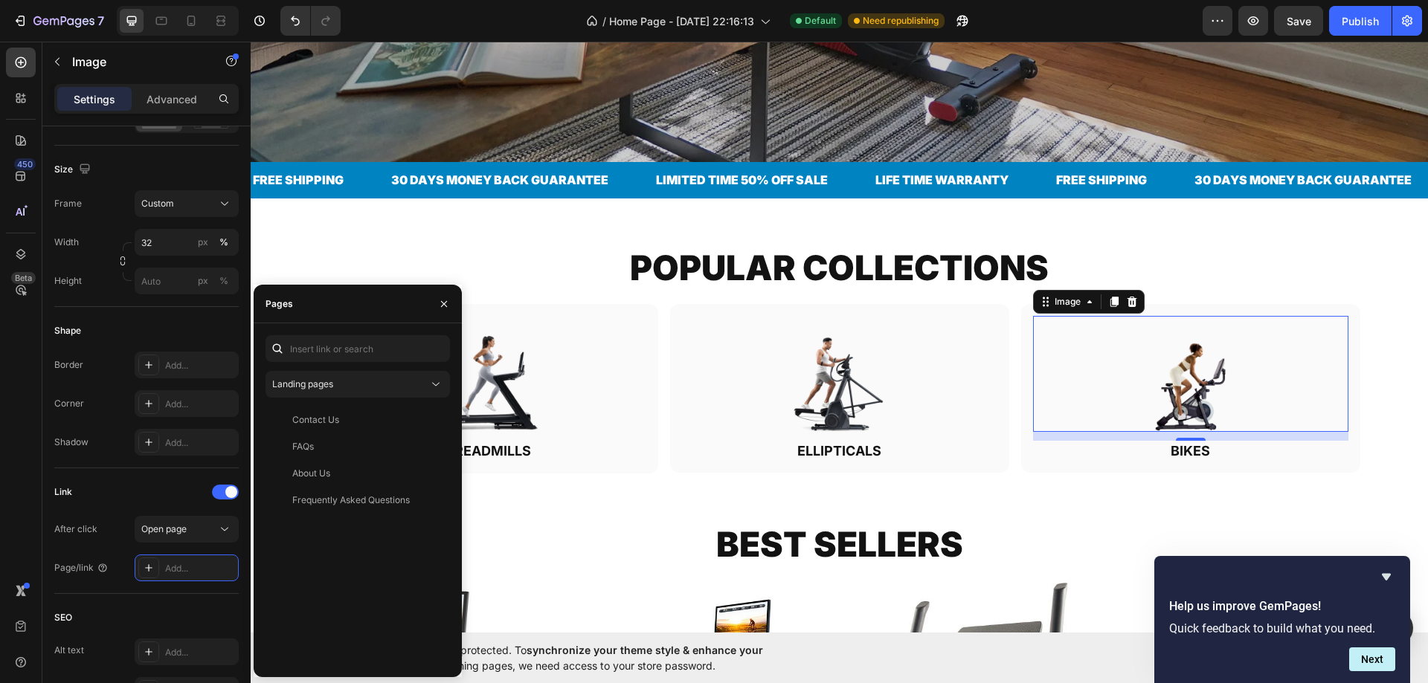
drag, startPoint x: 326, startPoint y: 382, endPoint x: 322, endPoint y: 400, distance: 18.2
click at [325, 382] on span "Landing pages" at bounding box center [302, 383] width 61 height 11
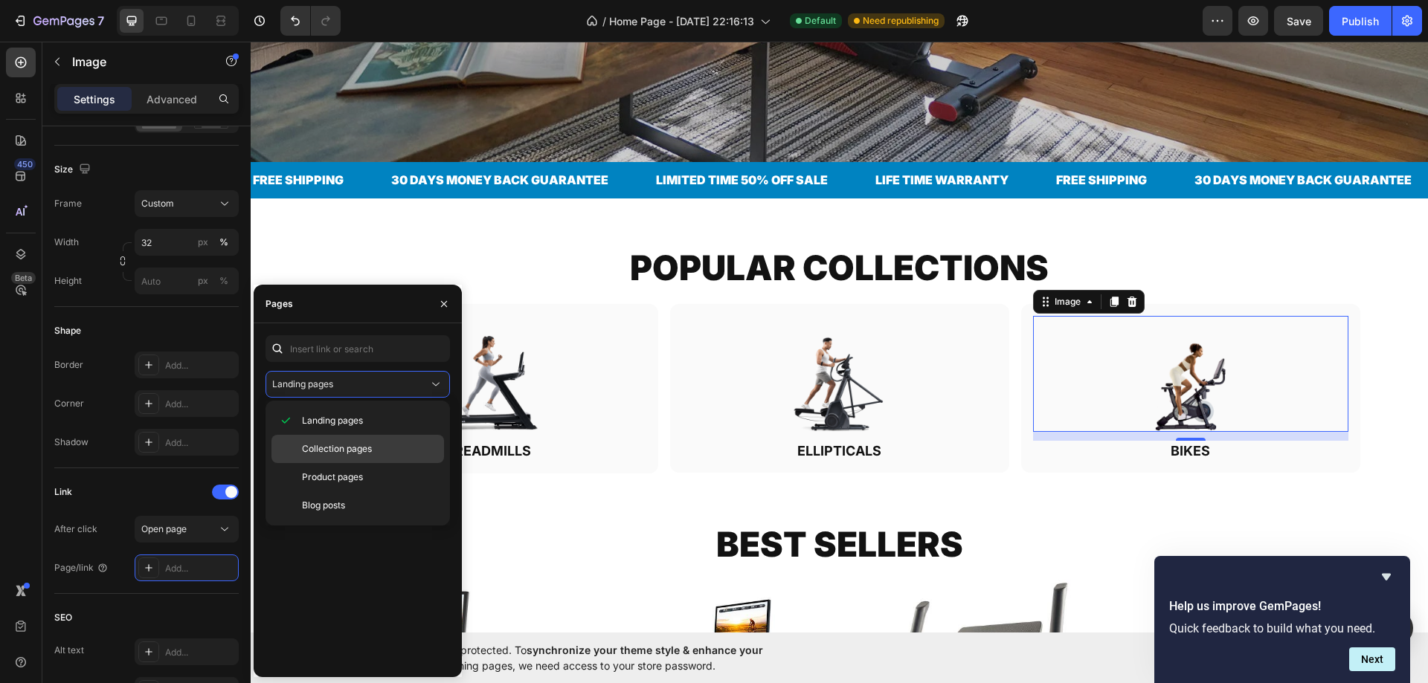
click at [314, 443] on span "Collection pages" at bounding box center [337, 448] width 70 height 13
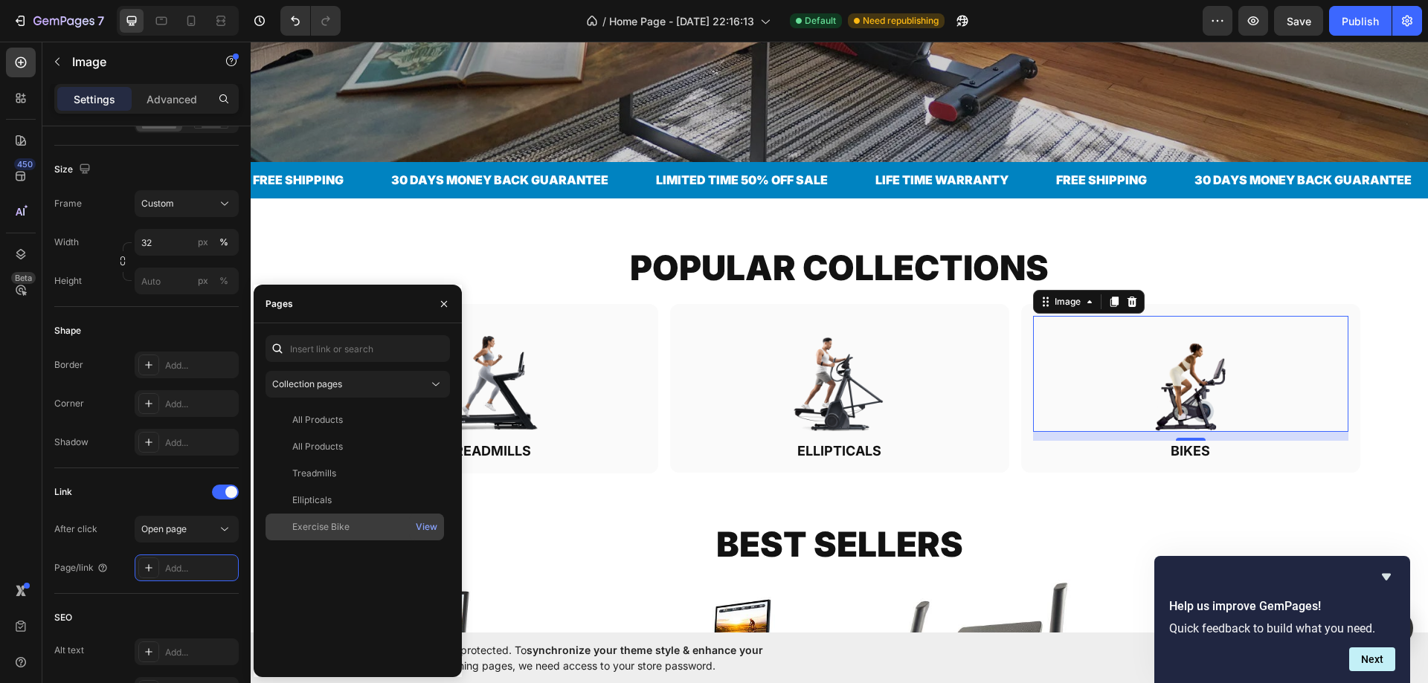
click at [335, 517] on div "Exercise Bike View" at bounding box center [354, 527] width 178 height 27
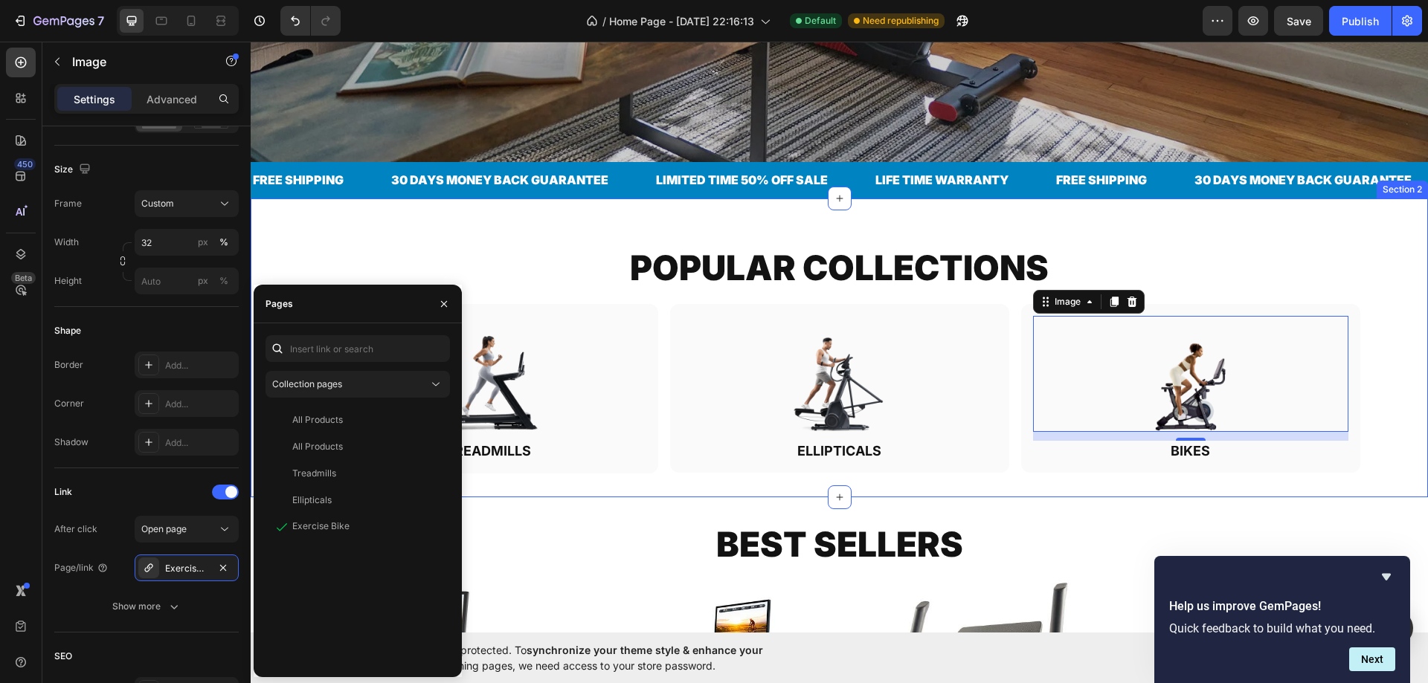
click at [663, 200] on div "POPULAR COLLECTIONS Heading Row Image TREADMILLS Heading Row Image ELLIPTICALS …" at bounding box center [839, 348] width 1177 height 298
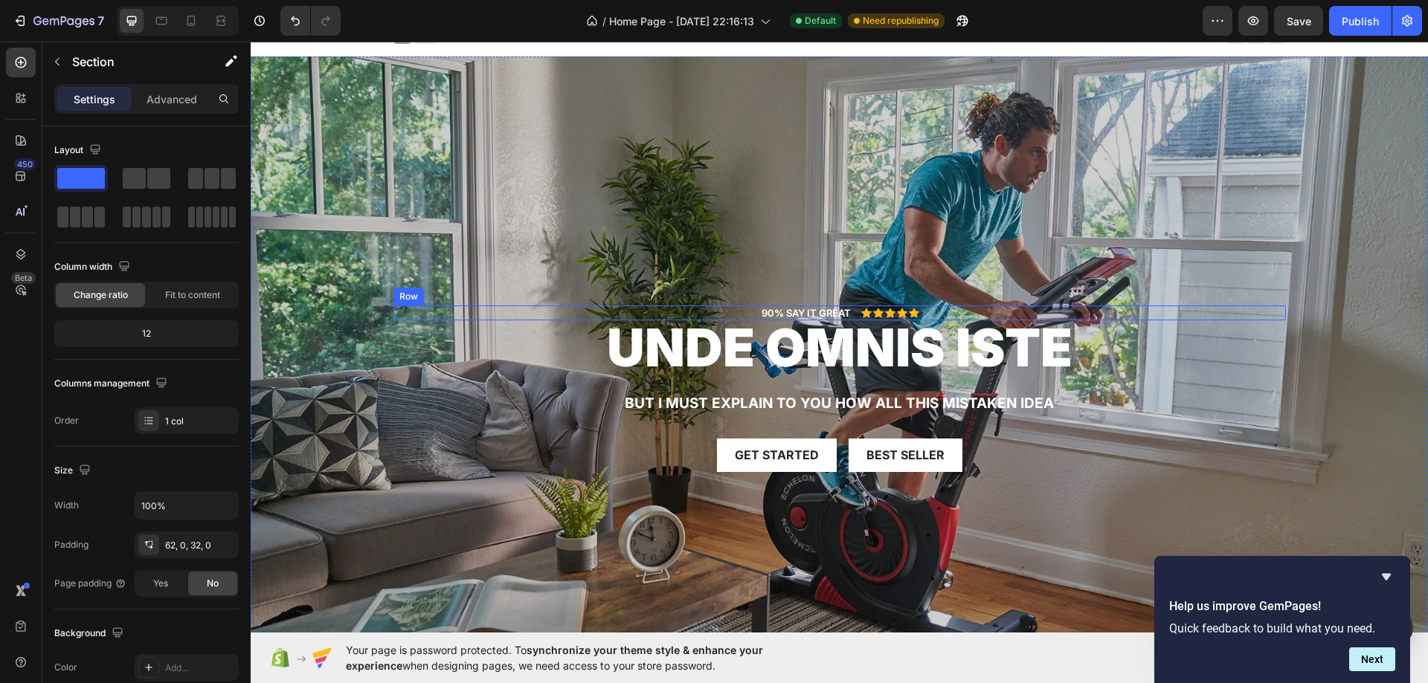
scroll to position [0, 0]
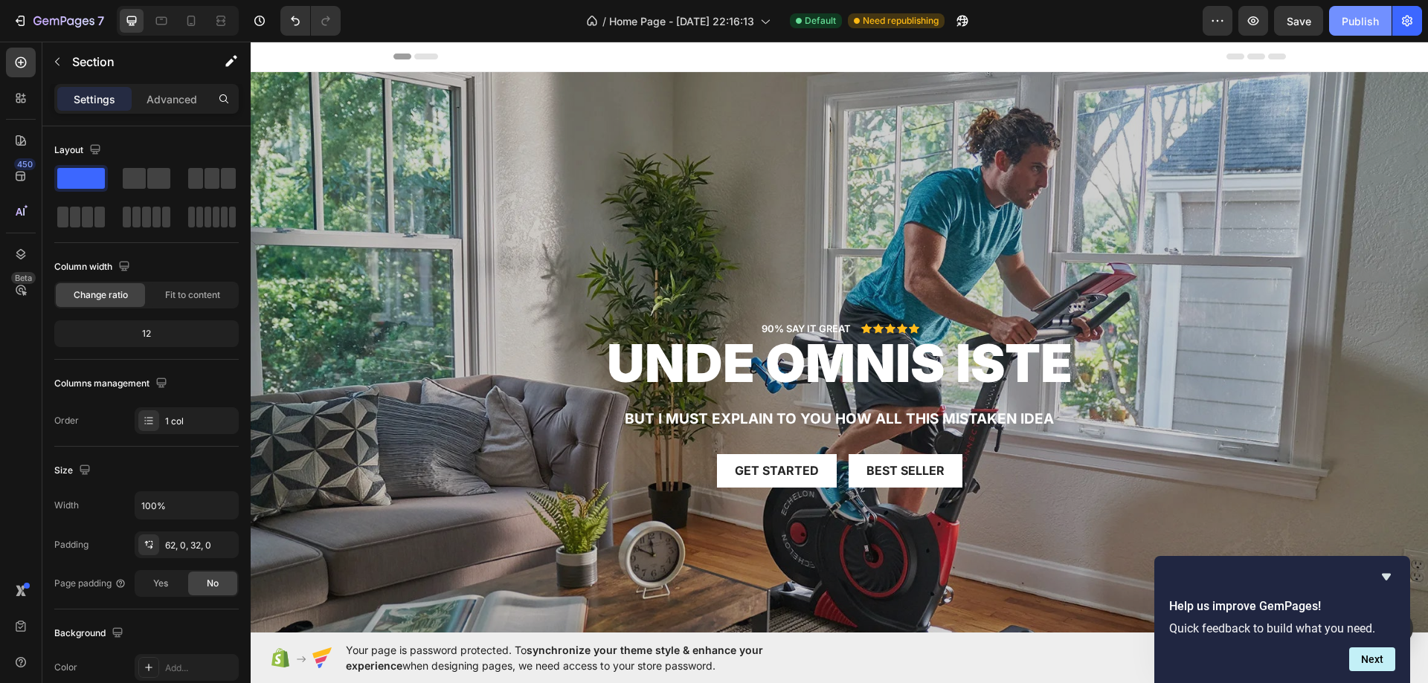
click at [1358, 18] on div "Publish" at bounding box center [1359, 21] width 37 height 16
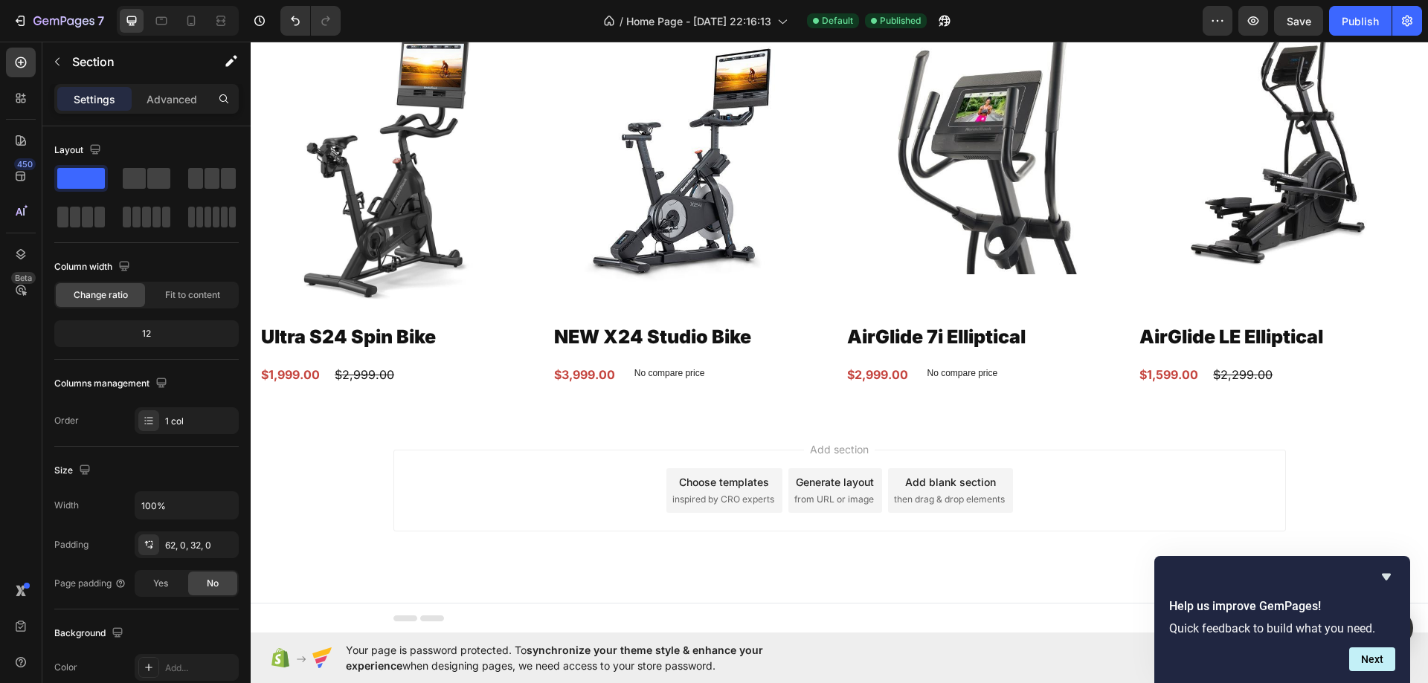
scroll to position [1118, 0]
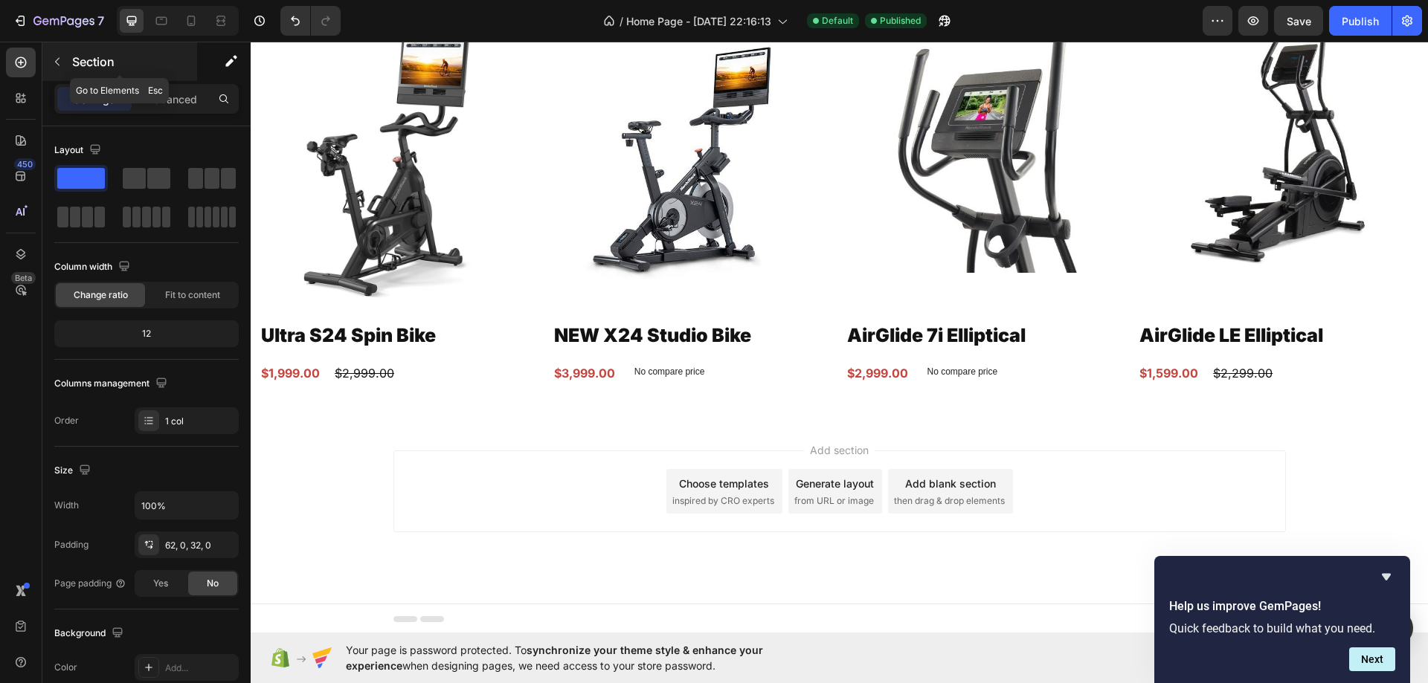
click at [91, 50] on div "Section" at bounding box center [119, 61] width 155 height 39
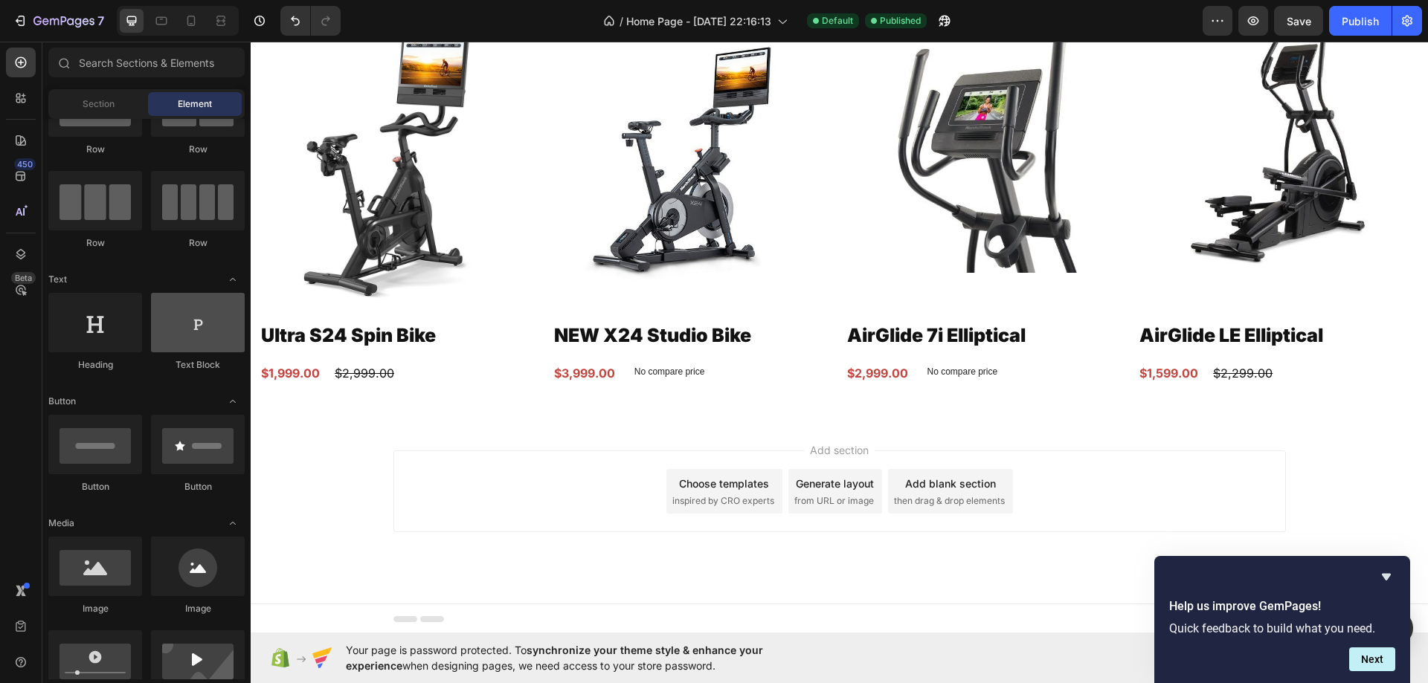
scroll to position [0, 0]
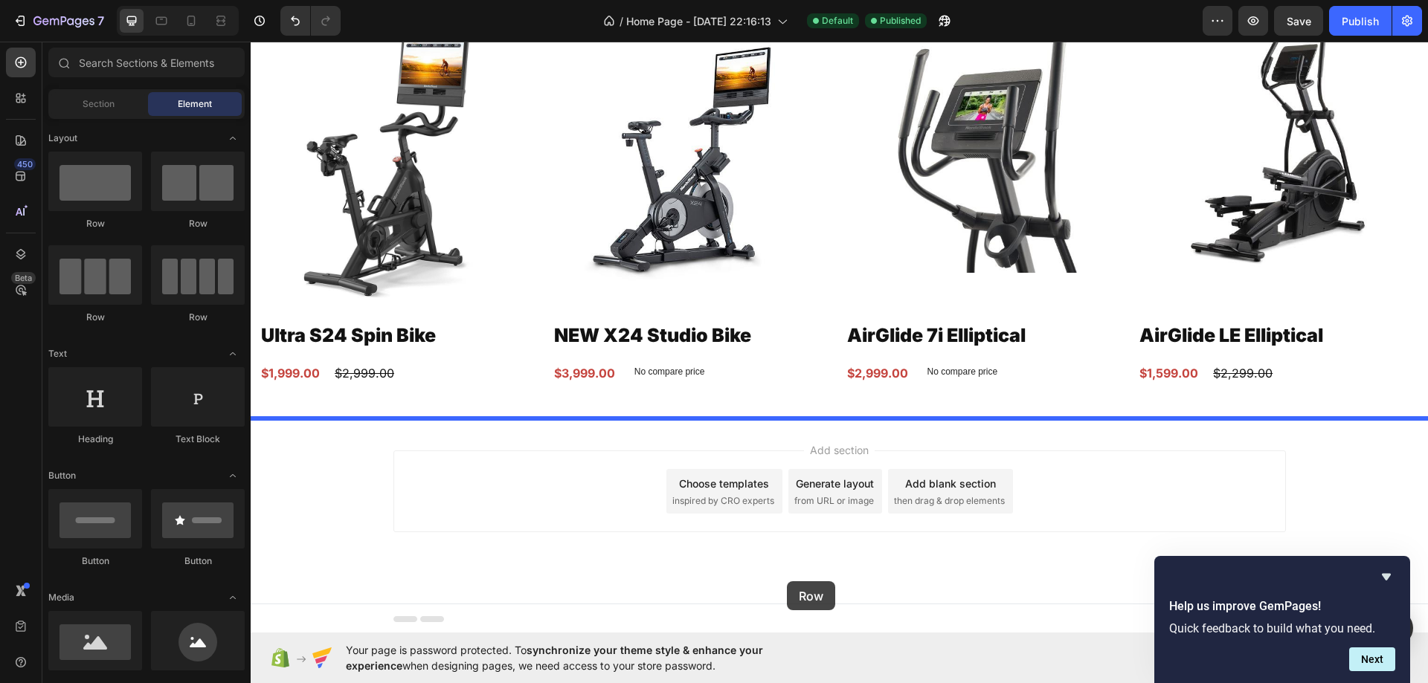
drag, startPoint x: 480, startPoint y: 396, endPoint x: 787, endPoint y: 581, distance: 359.0
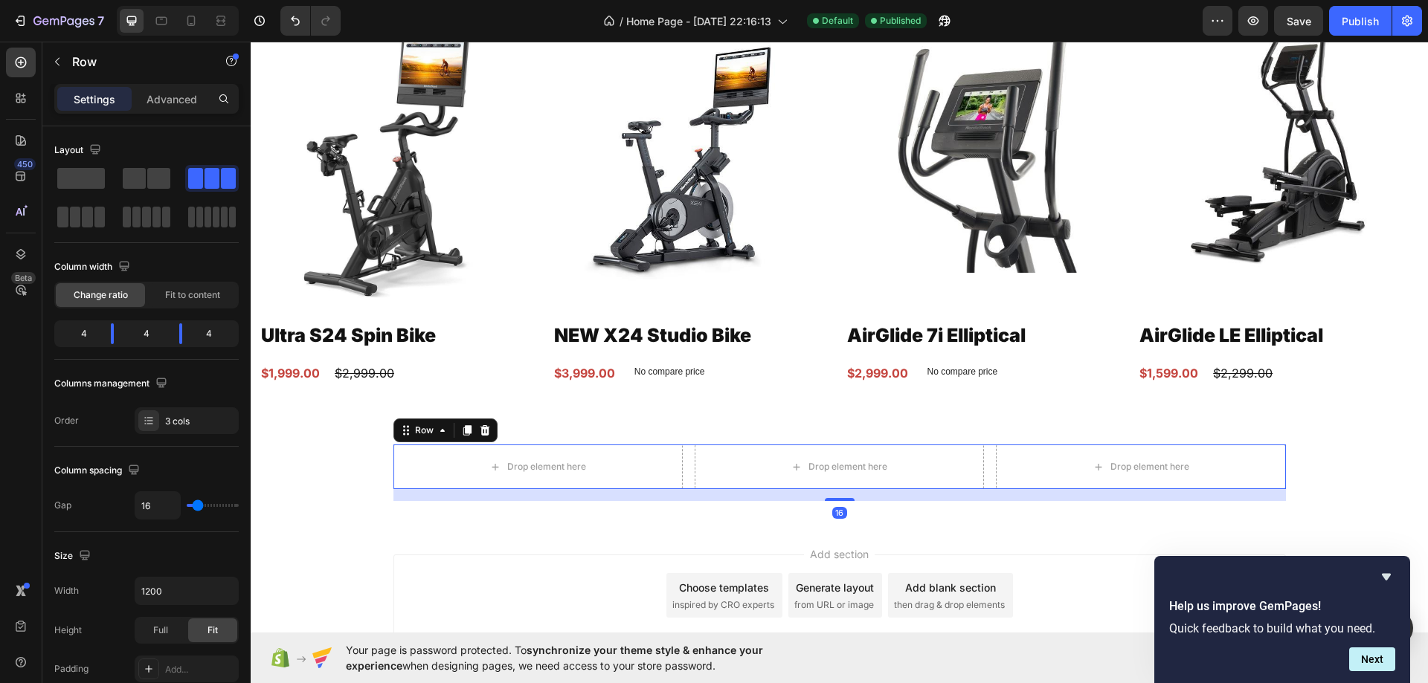
click at [683, 458] on div "Drop element here Drop element here Drop element here Row 16" at bounding box center [839, 467] width 892 height 45
click at [181, 578] on input "1200" at bounding box center [186, 591] width 103 height 27
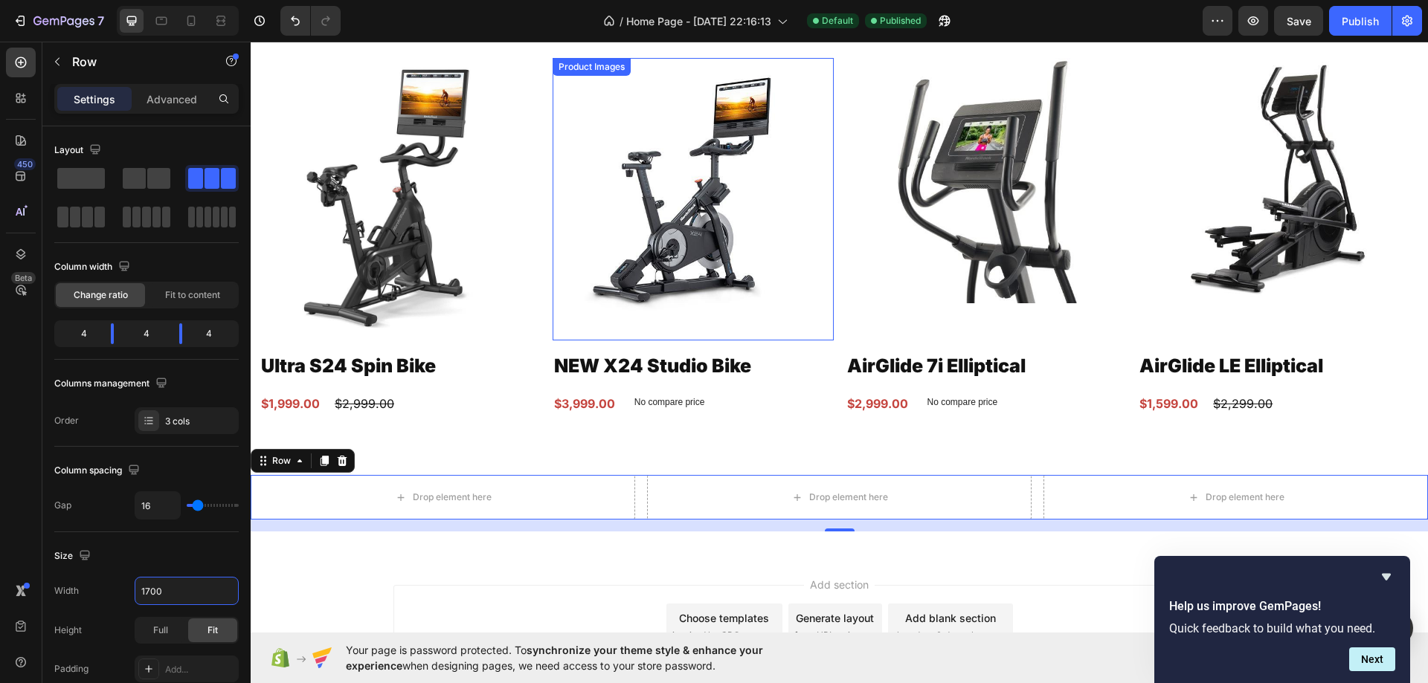
scroll to position [1074, 0]
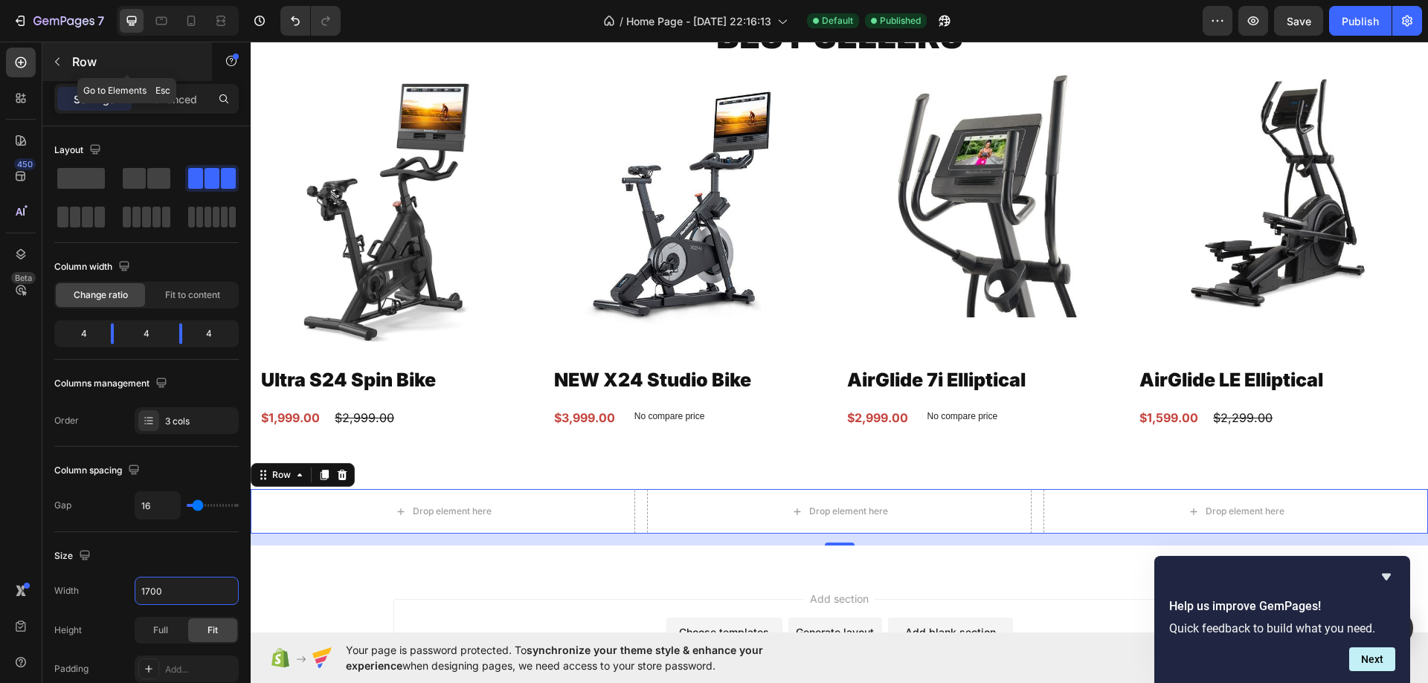
type input "1700"
click at [78, 60] on p "Row" at bounding box center [135, 62] width 126 height 18
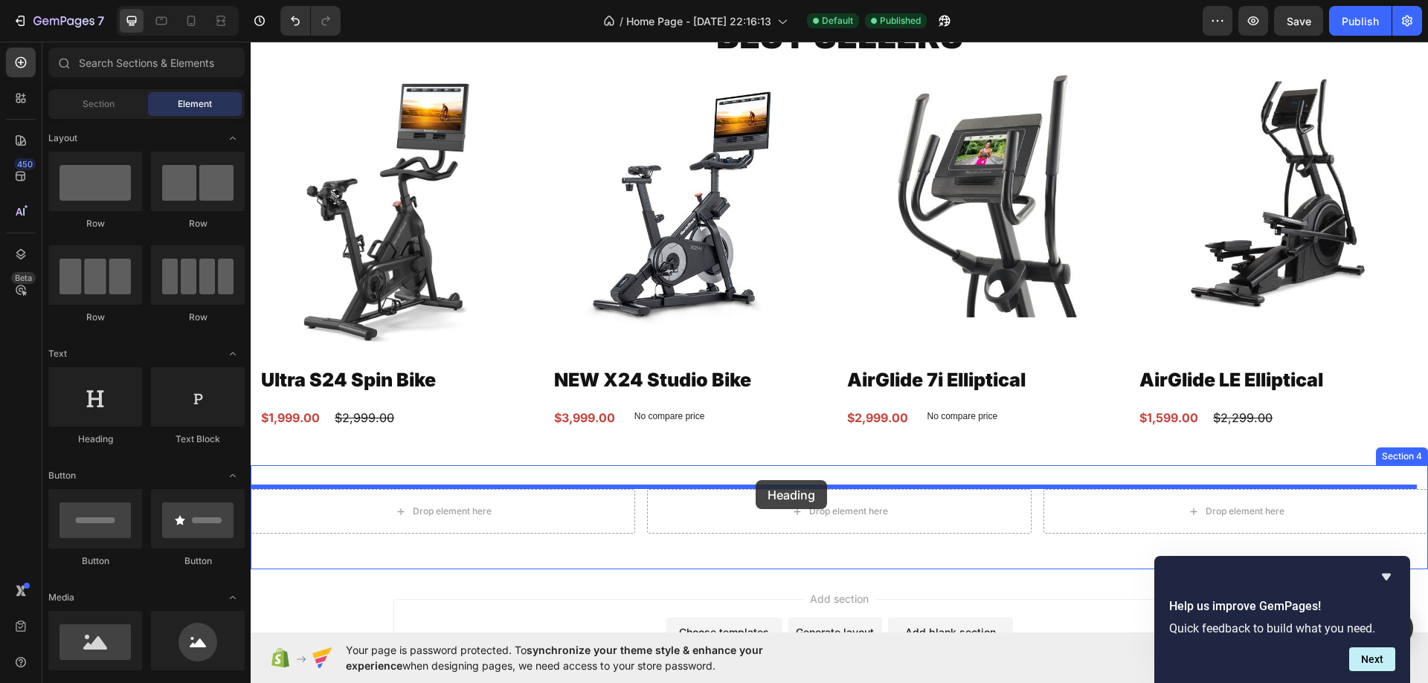
drag, startPoint x: 405, startPoint y: 442, endPoint x: 755, endPoint y: 480, distance: 352.2
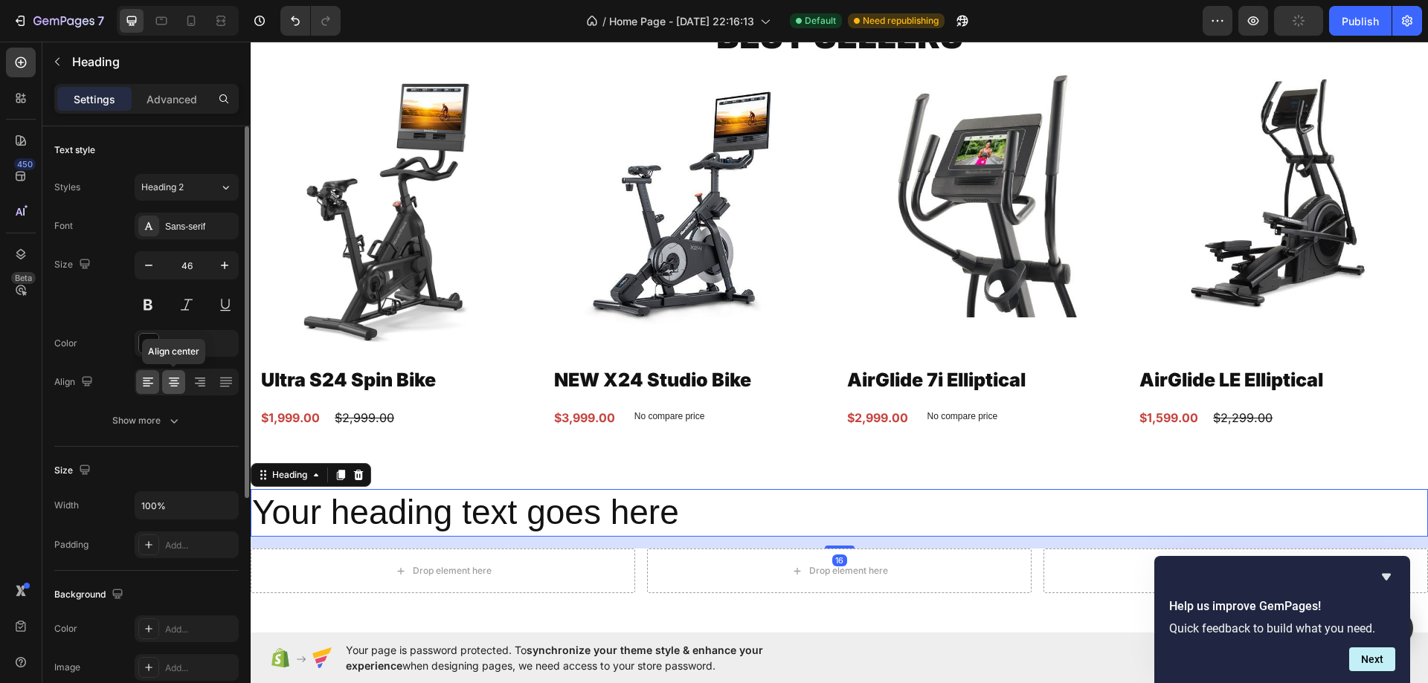
click at [163, 384] on div at bounding box center [173, 382] width 23 height 24
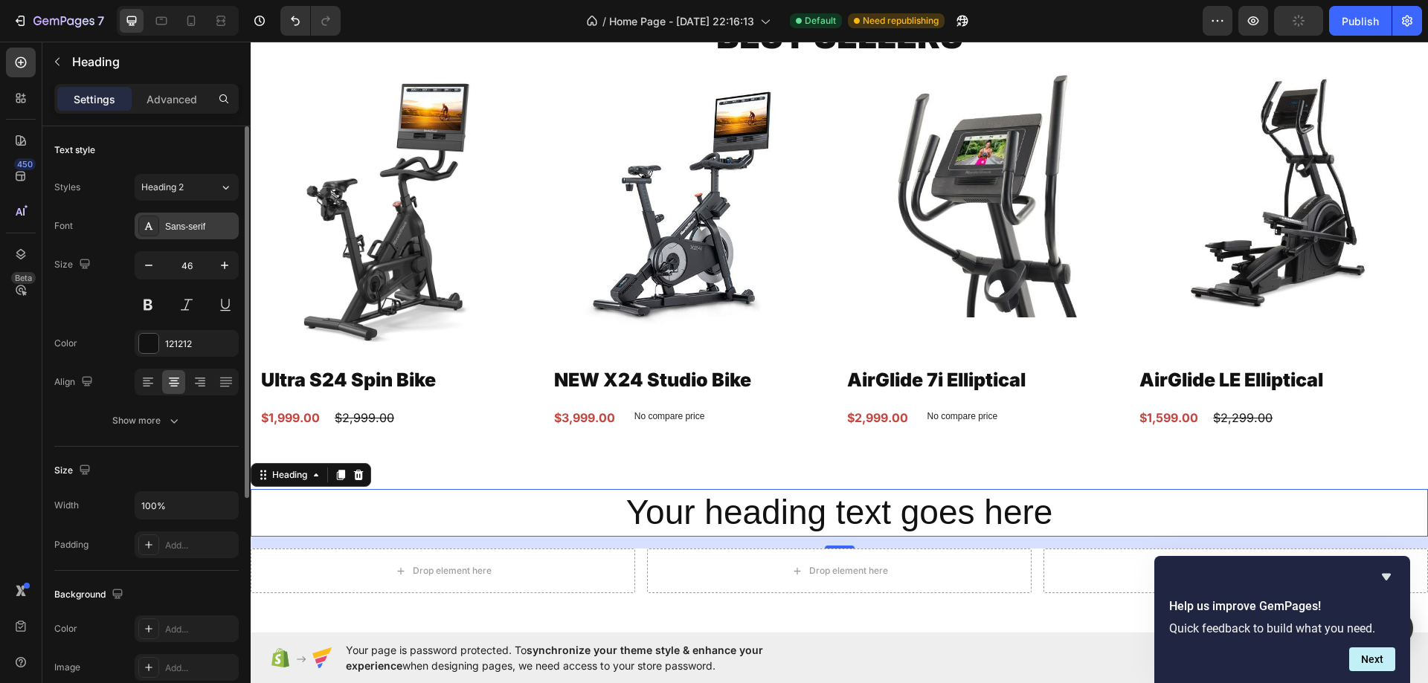
click at [204, 222] on div "Sans-serif" at bounding box center [200, 226] width 70 height 13
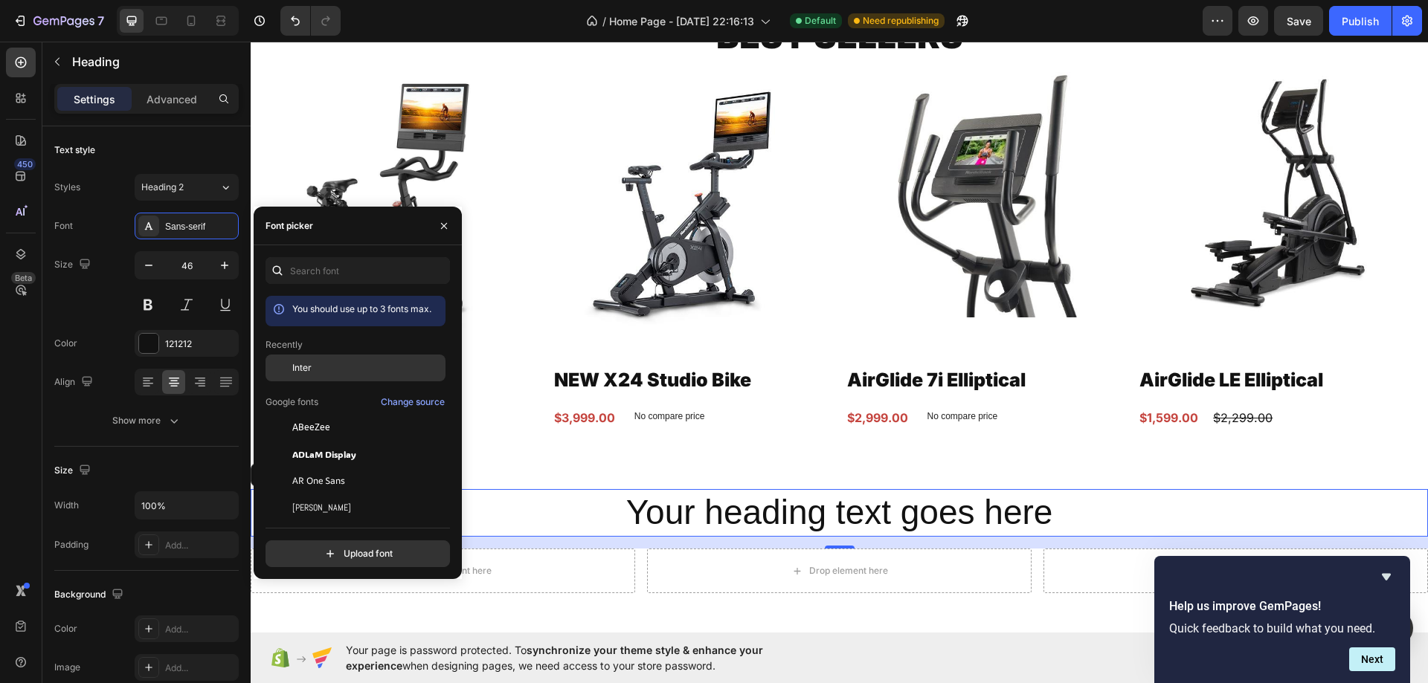
click at [310, 355] on div "Inter" at bounding box center [355, 368] width 180 height 27
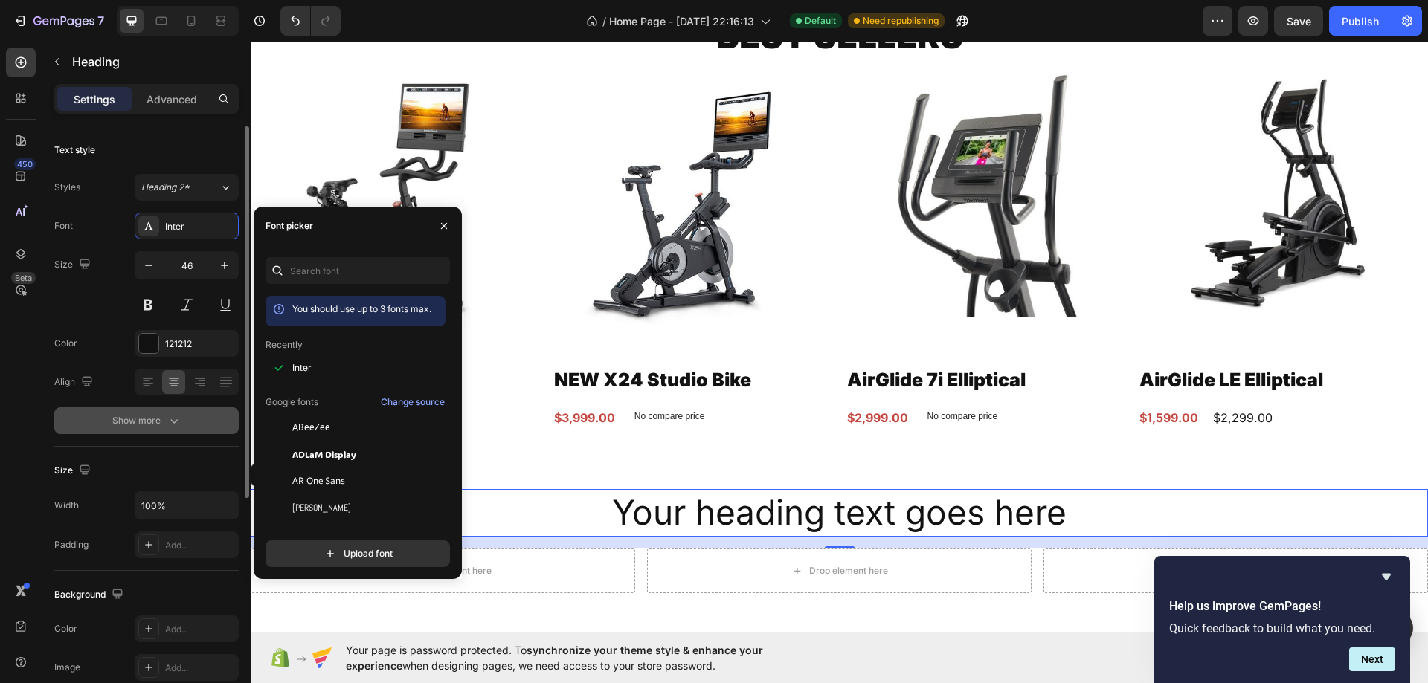
click at [135, 420] on div "Show more" at bounding box center [146, 420] width 69 height 15
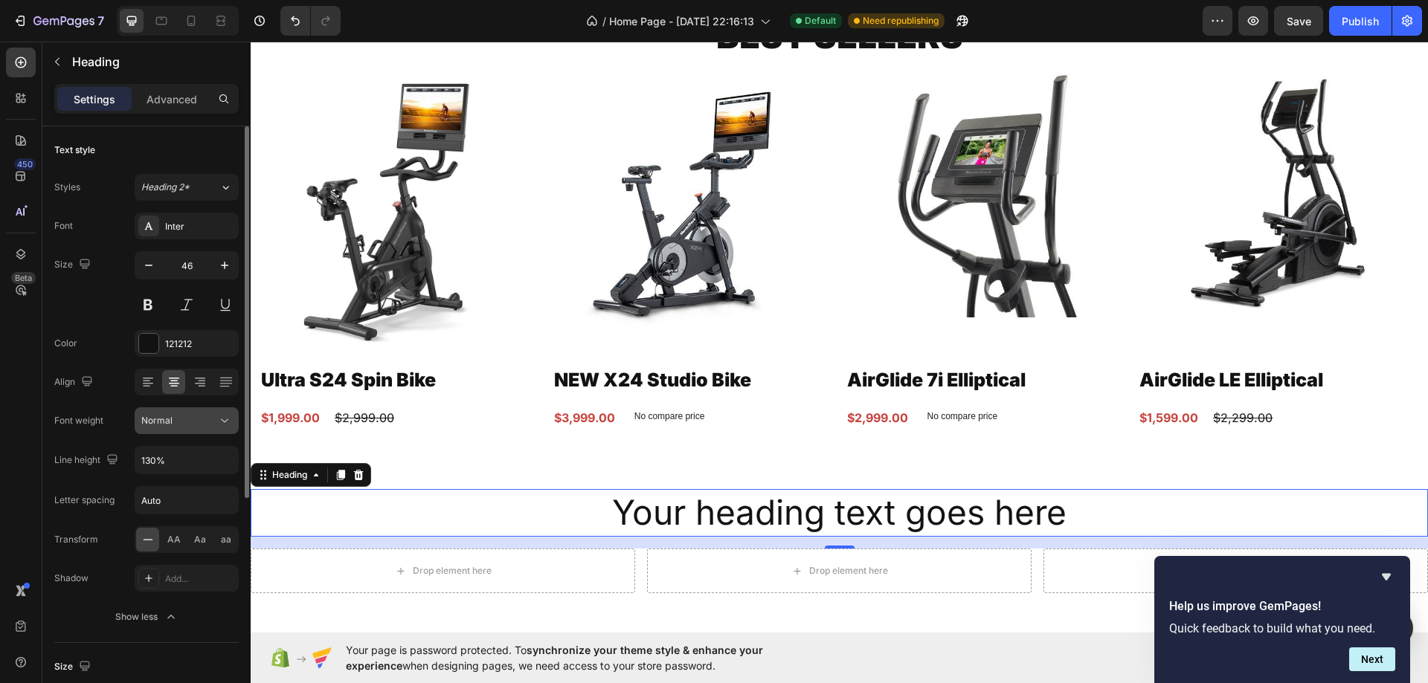
click at [186, 419] on div "Normal" at bounding box center [179, 420] width 76 height 13
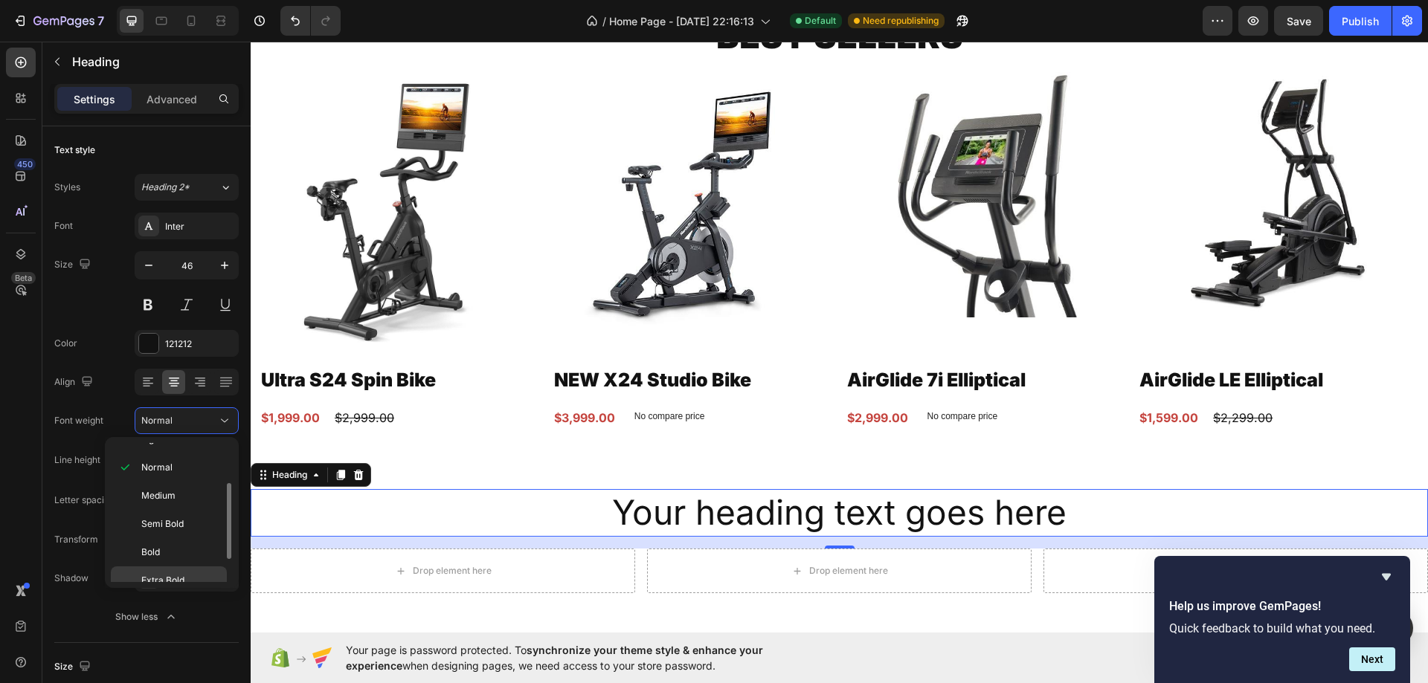
scroll to position [115, 0]
click at [183, 544] on span "Extra Bold" at bounding box center [162, 539] width 43 height 13
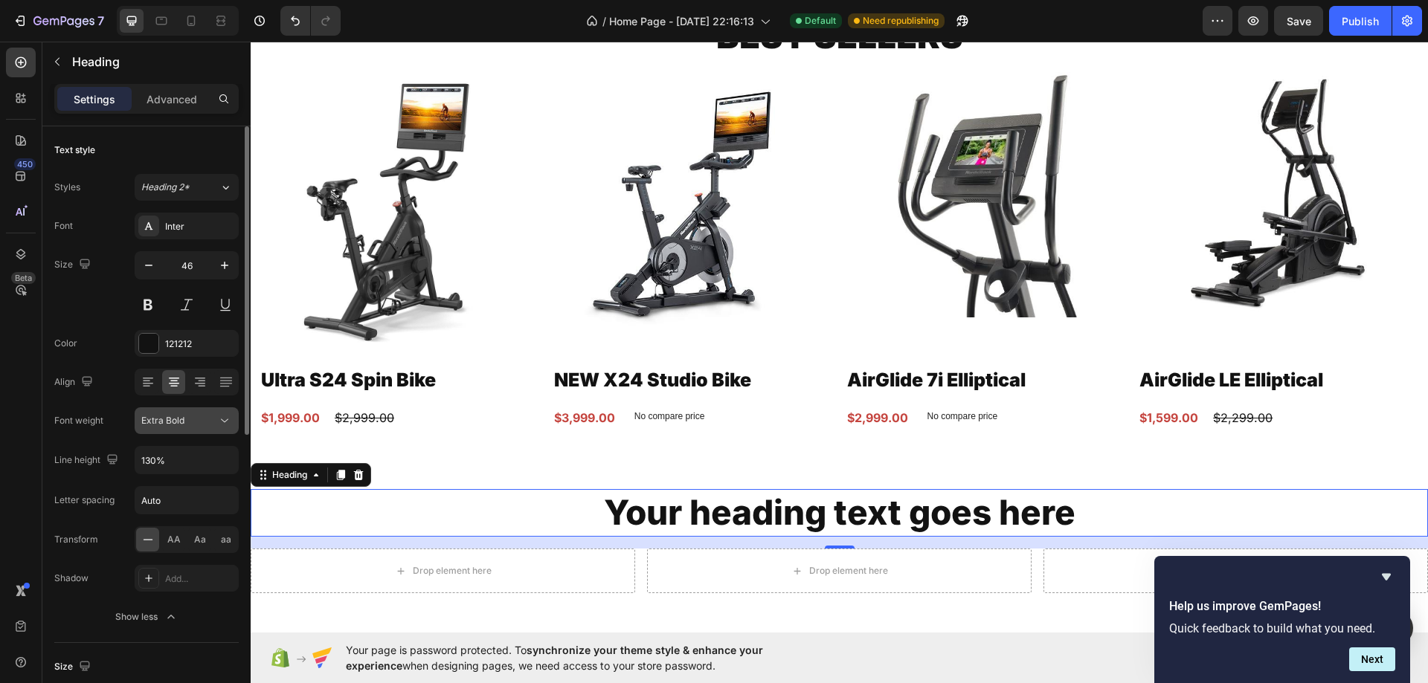
click at [182, 423] on span "Extra Bold" at bounding box center [162, 420] width 43 height 11
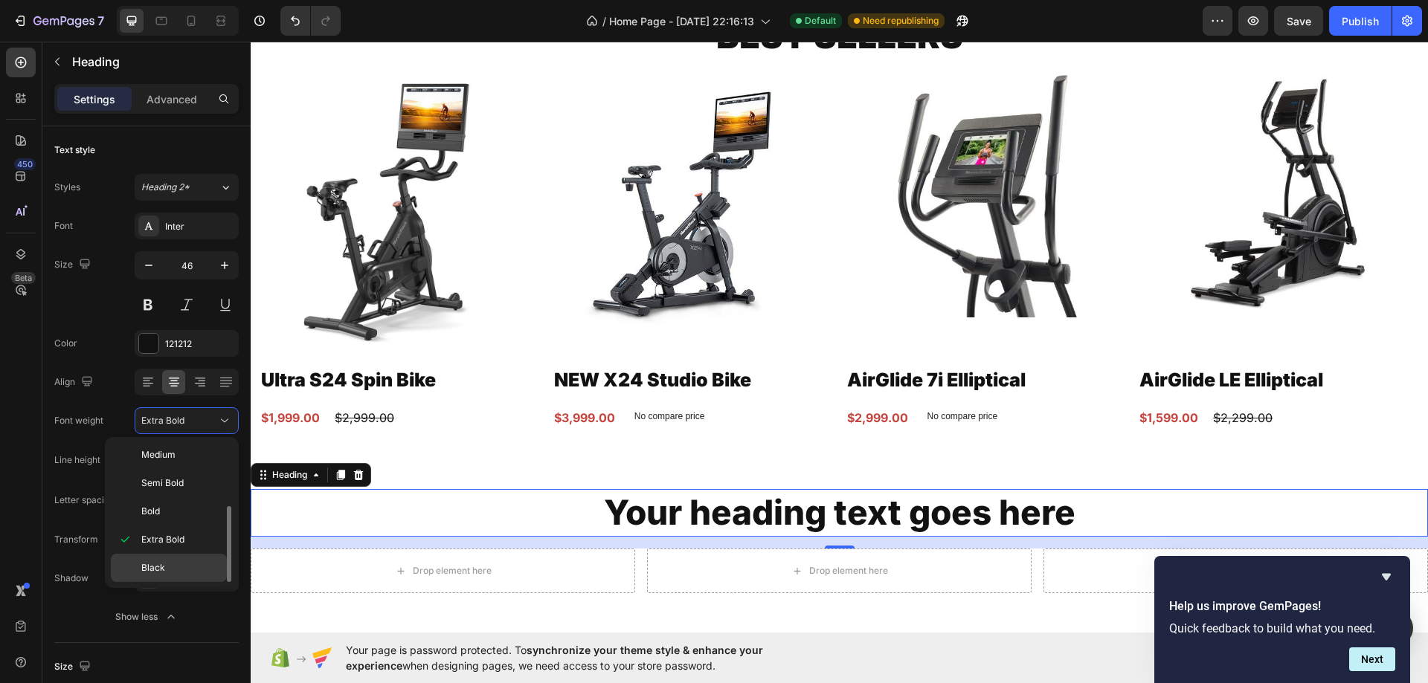
click at [170, 562] on p "Black" at bounding box center [180, 567] width 79 height 13
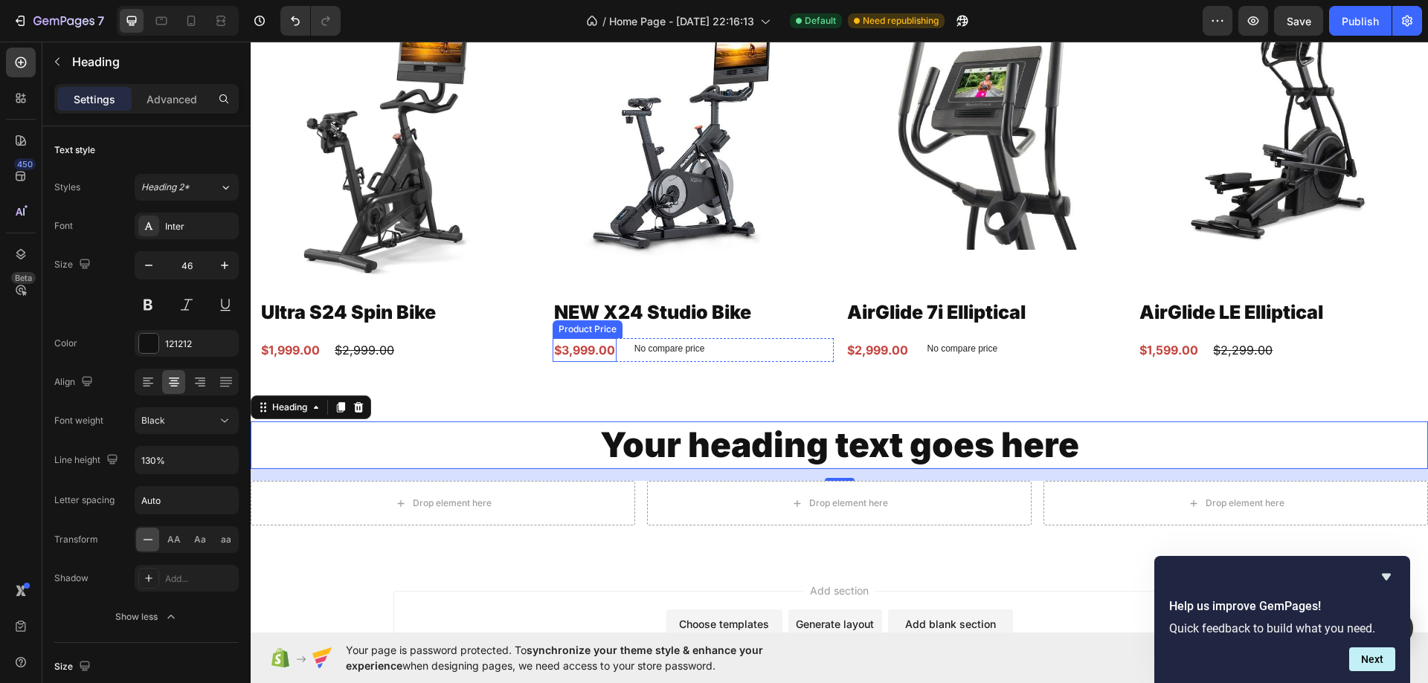
scroll to position [1148, 0]
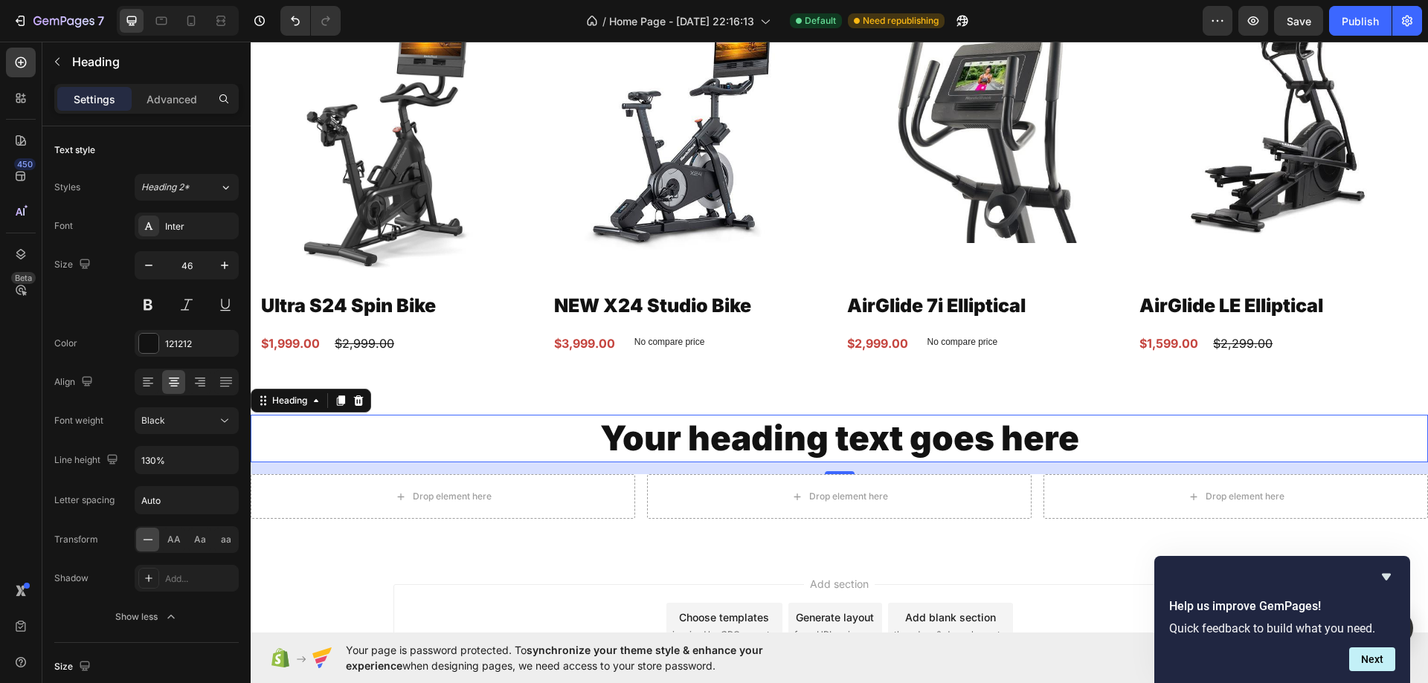
click at [719, 448] on h2 "Your heading text goes here" at bounding box center [839, 439] width 1177 height 48
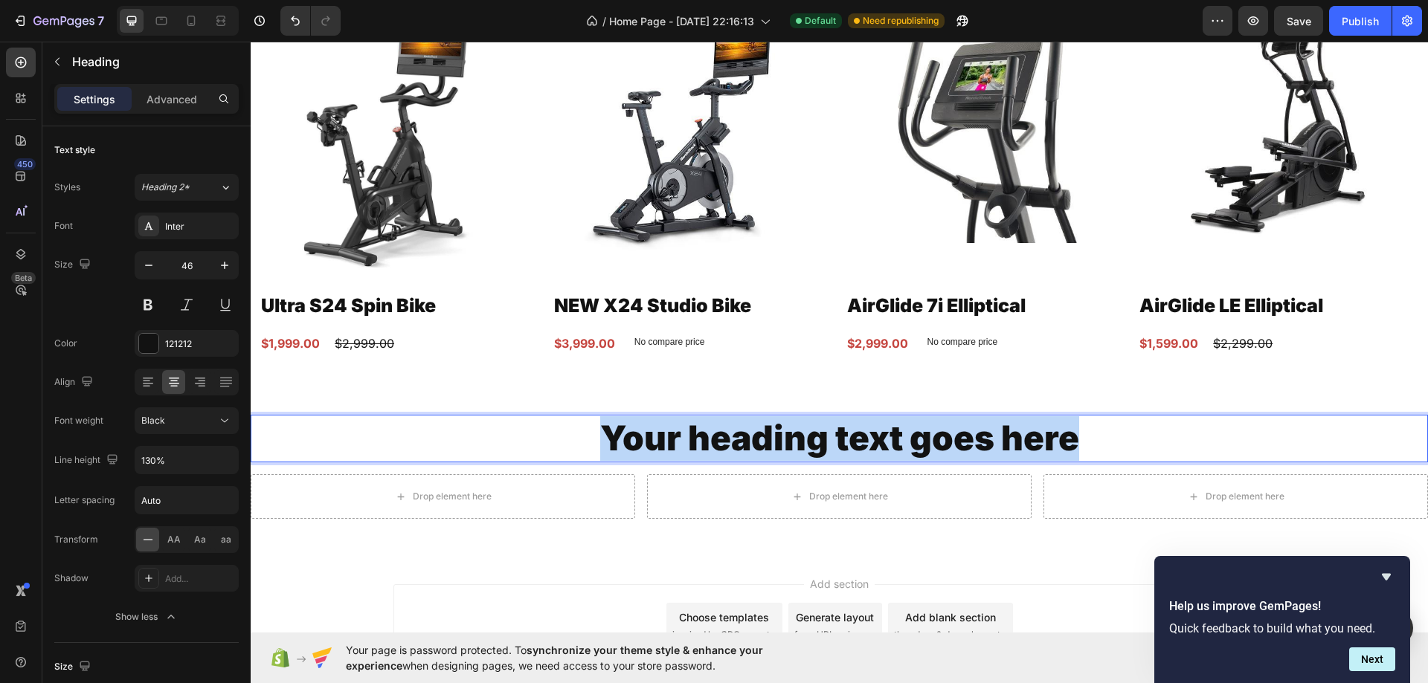
click at [719, 448] on p "Your heading text goes here" at bounding box center [839, 438] width 1174 height 45
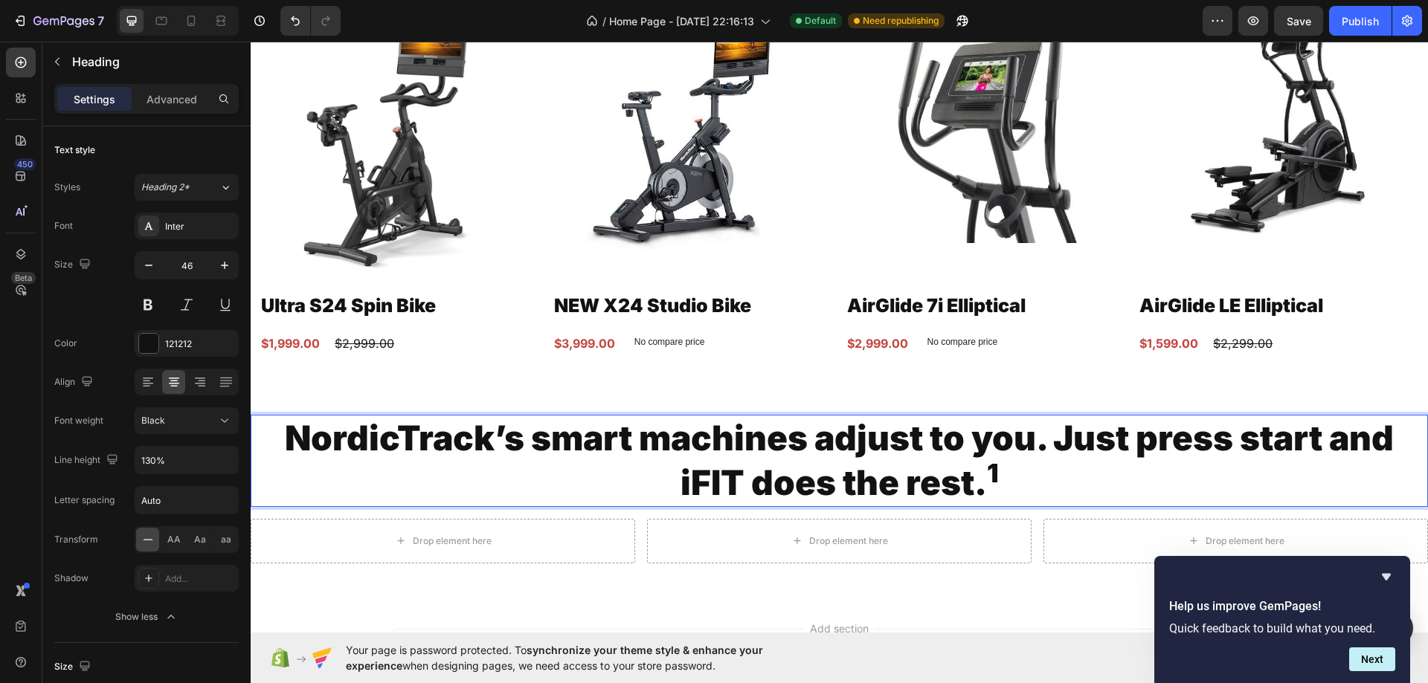
click at [736, 442] on p "NordicTrack’s smart machines adjust to you. Just press start and iFIT does the …" at bounding box center [839, 460] width 1174 height 89
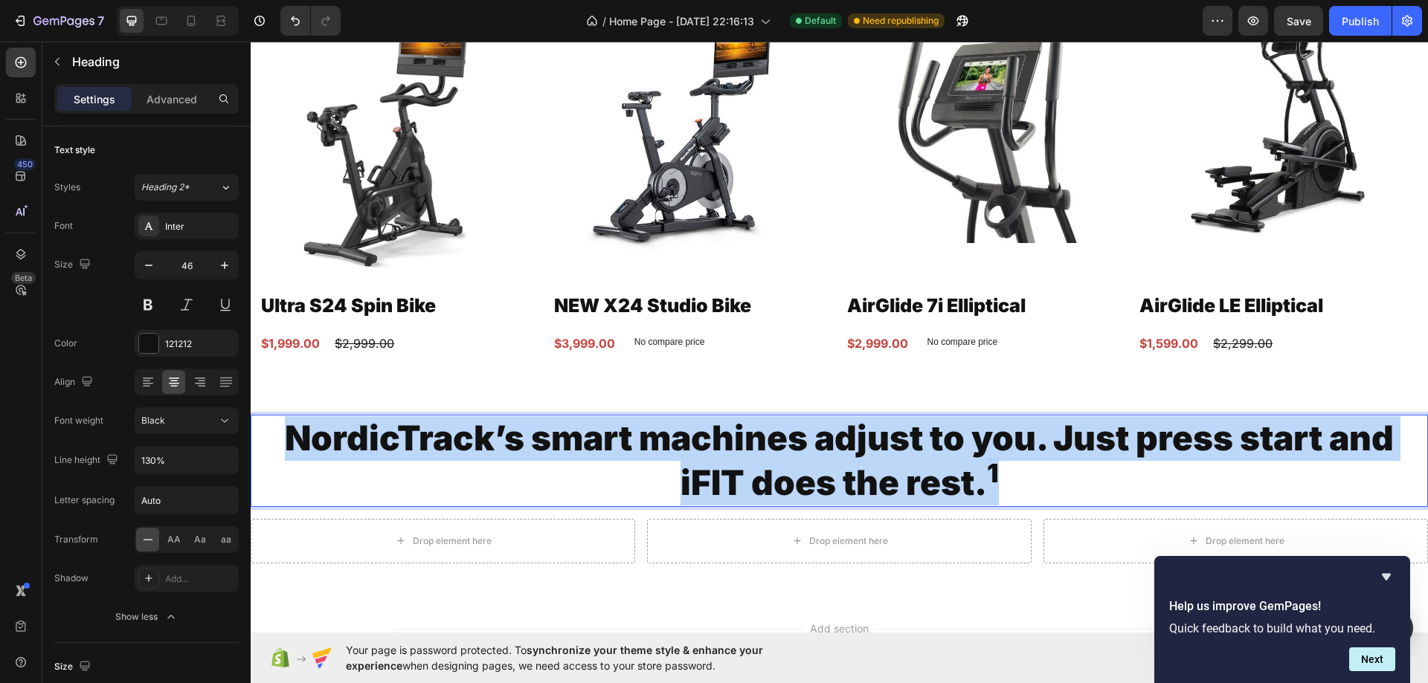
click at [736, 442] on p "NordicTrack’s smart machines adjust to you. Just press start and iFIT does the …" at bounding box center [839, 460] width 1174 height 89
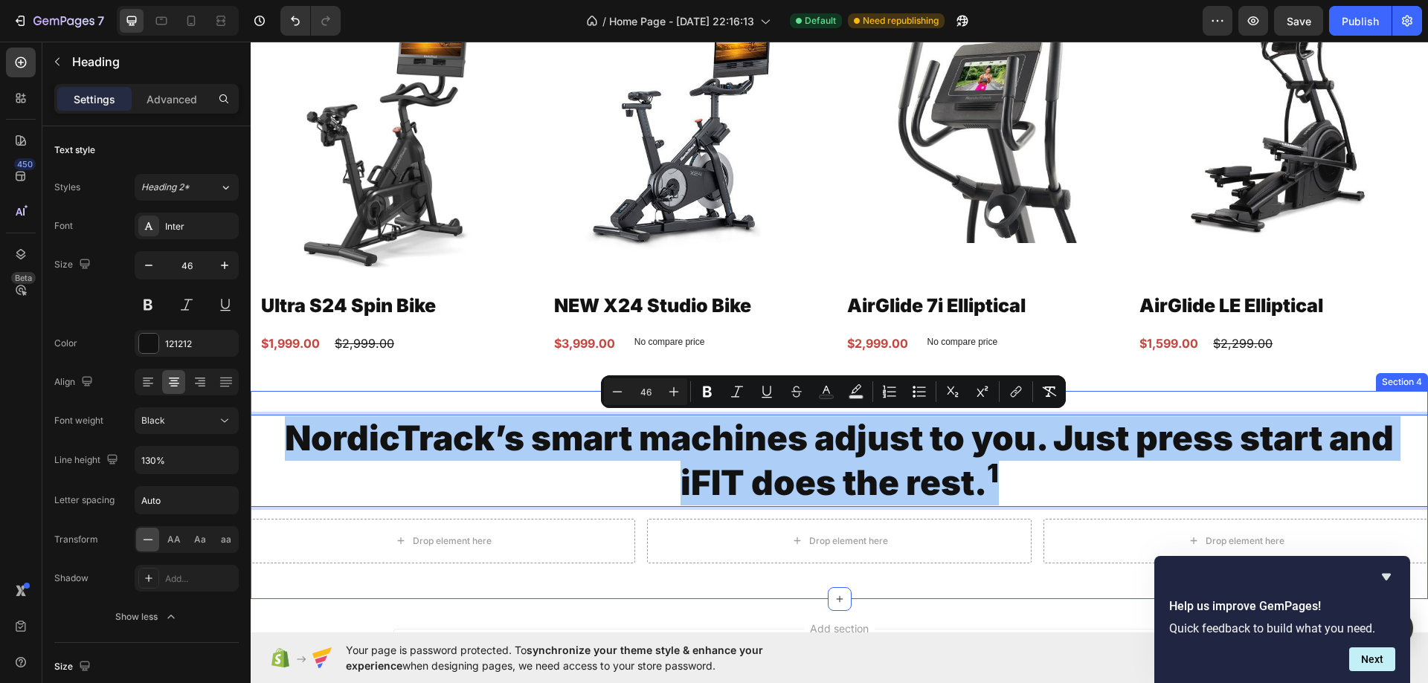
click at [523, 404] on div "NordicTrack’s smart machines adjust to you. Just press start and iFIT does the …" at bounding box center [839, 495] width 1177 height 208
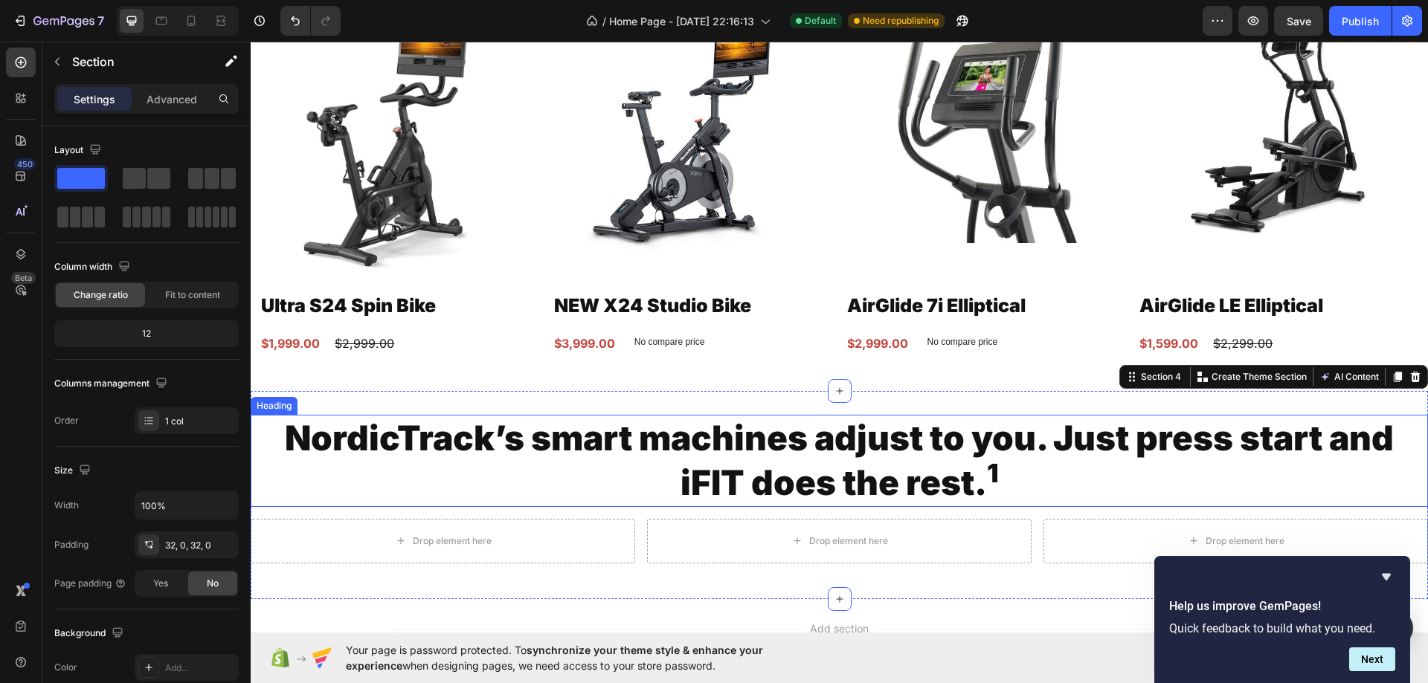
click at [589, 443] on p "NordicTrack’s smart machines adjust to you. Just press start and iFIT does the …" at bounding box center [839, 460] width 1174 height 89
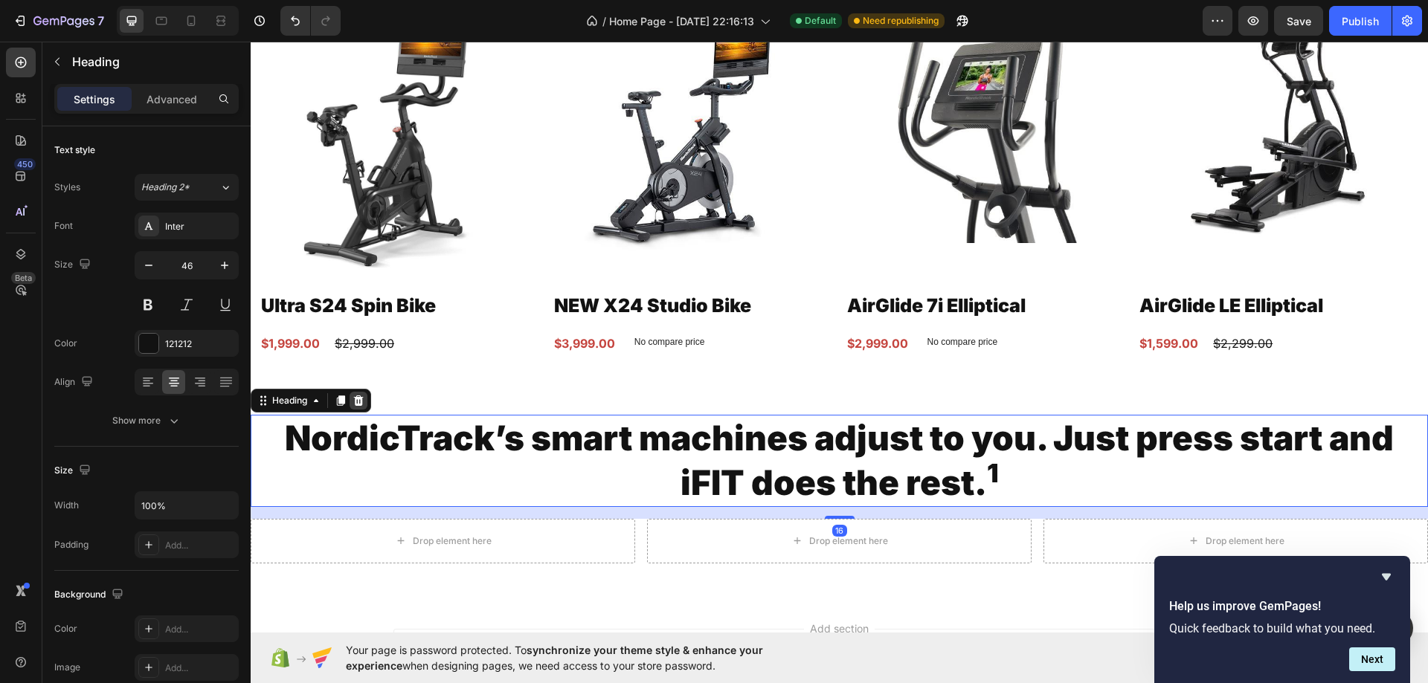
click at [367, 396] on div at bounding box center [358, 401] width 18 height 18
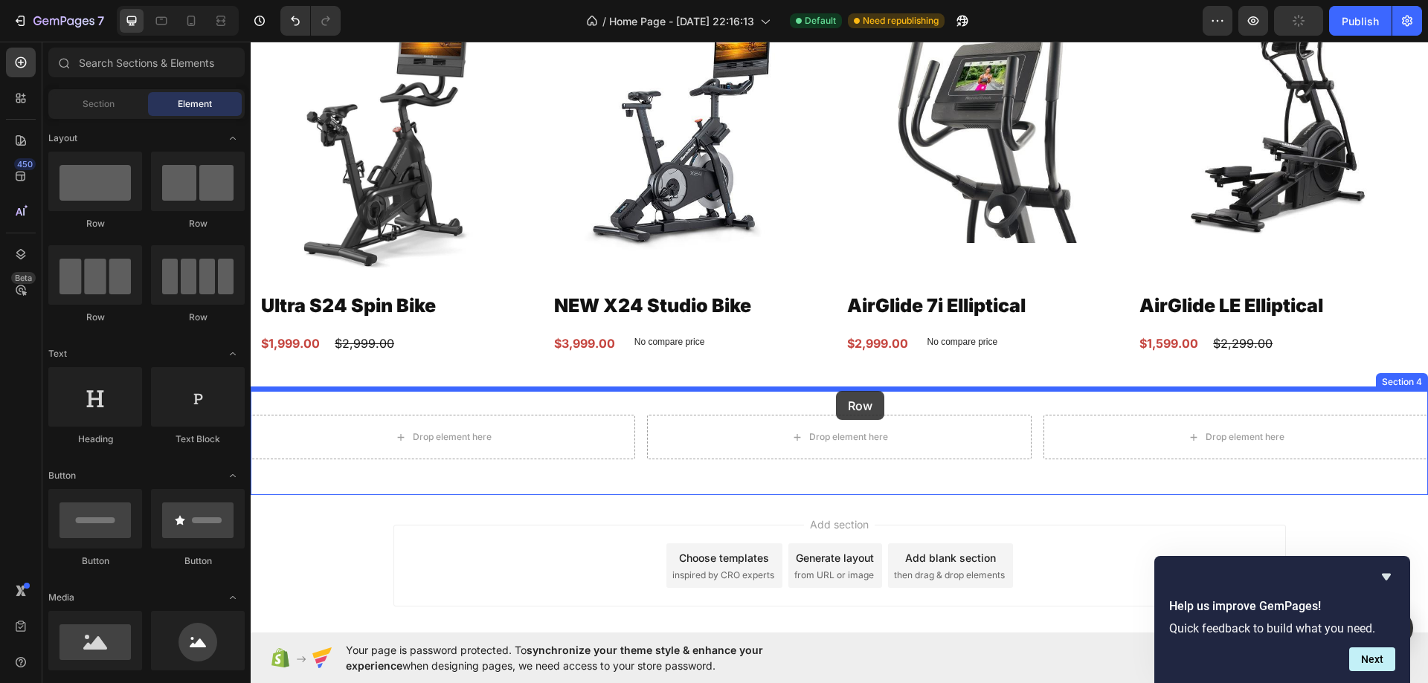
drag, startPoint x: 455, startPoint y: 283, endPoint x: 836, endPoint y: 391, distance: 395.9
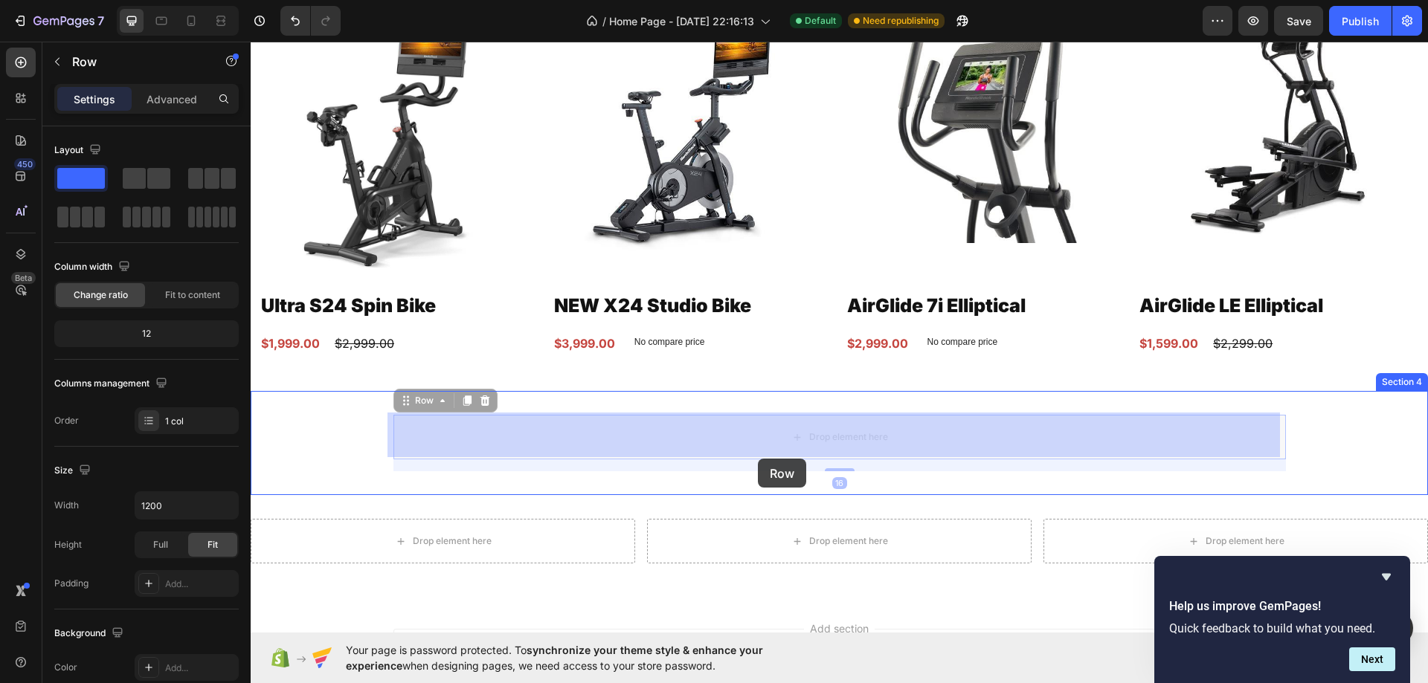
drag, startPoint x: 471, startPoint y: 434, endPoint x: 758, endPoint y: 459, distance: 287.3
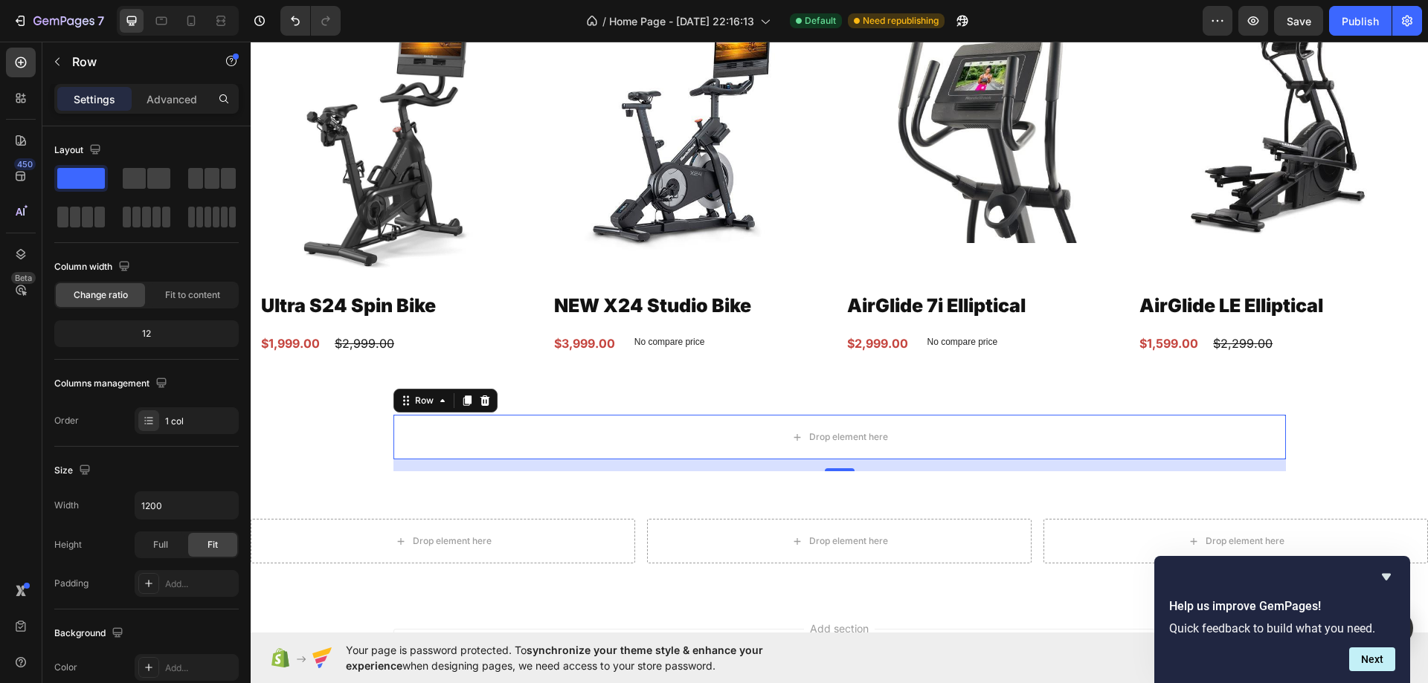
click at [85, 91] on p "Settings" at bounding box center [95, 99] width 42 height 16
click at [75, 62] on p "Row" at bounding box center [135, 62] width 126 height 18
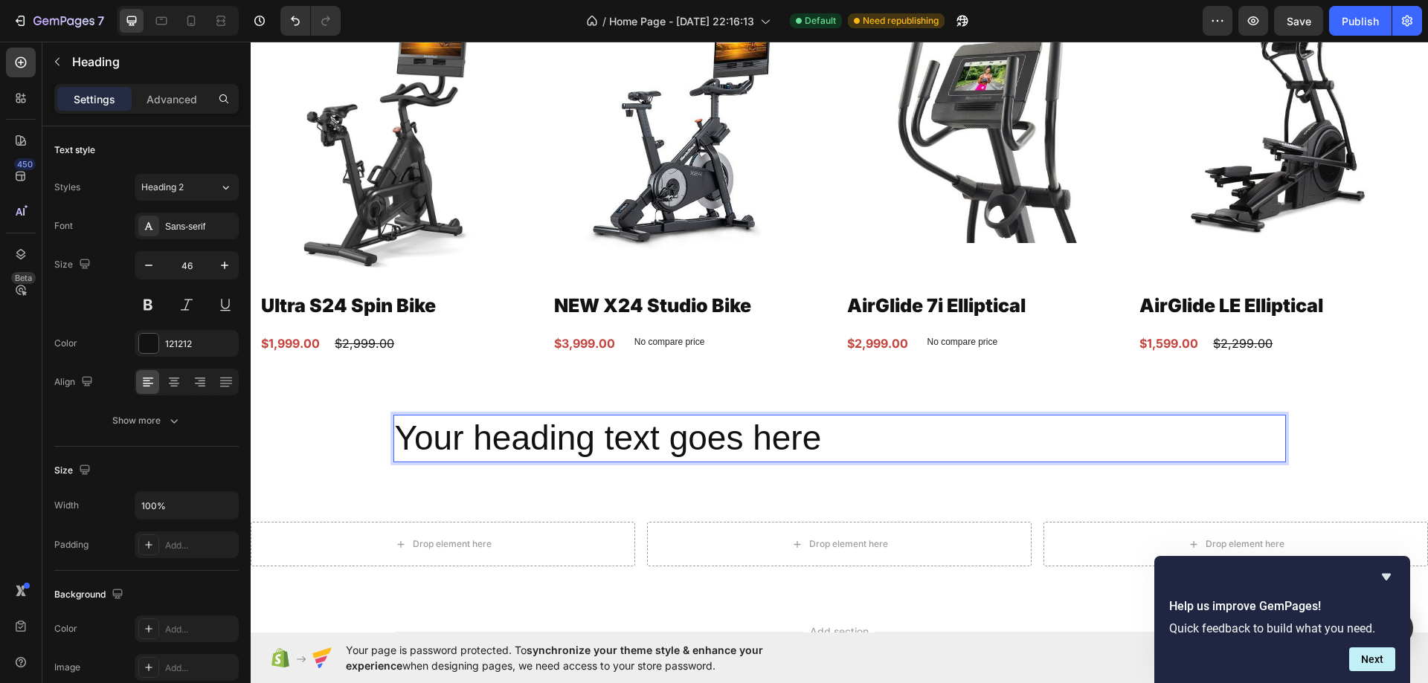
click at [636, 443] on h2 "Your heading text goes here" at bounding box center [839, 439] width 892 height 48
click at [636, 443] on p "Your heading text goes here" at bounding box center [839, 438] width 889 height 45
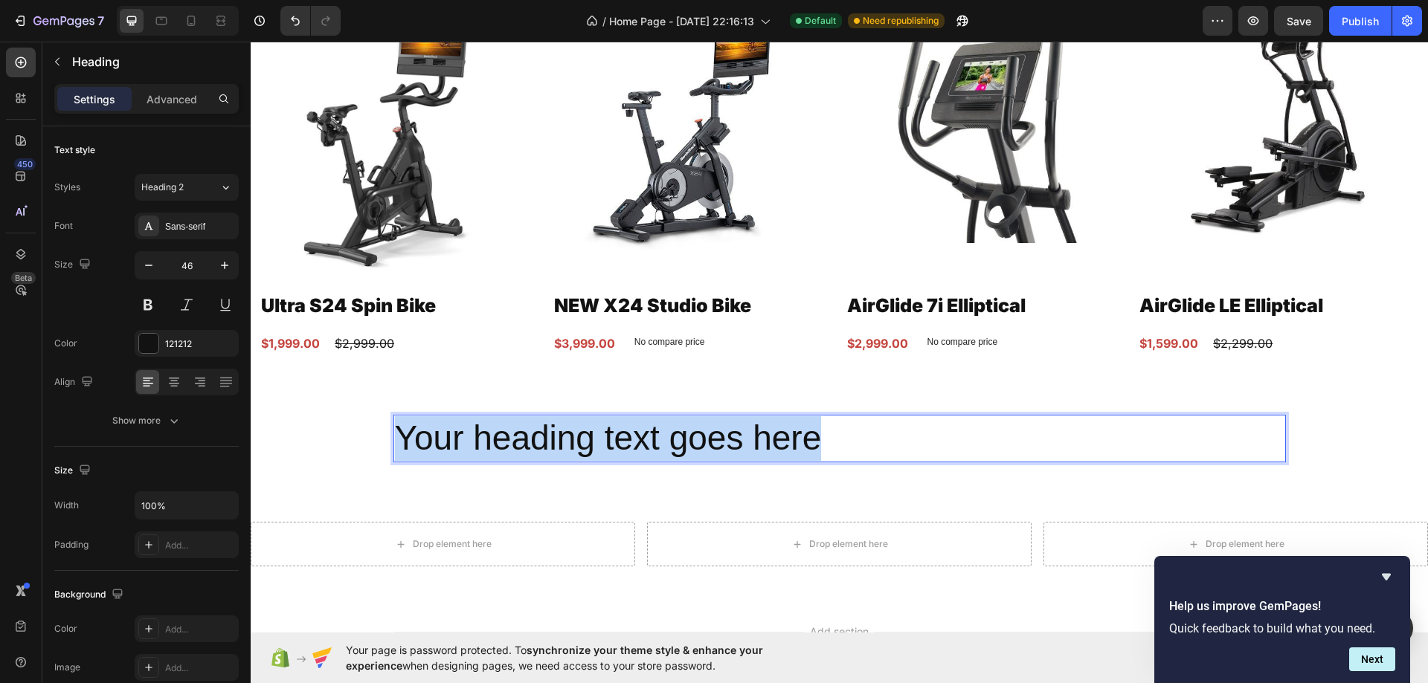
click at [636, 443] on p "Your heading text goes here" at bounding box center [839, 438] width 889 height 45
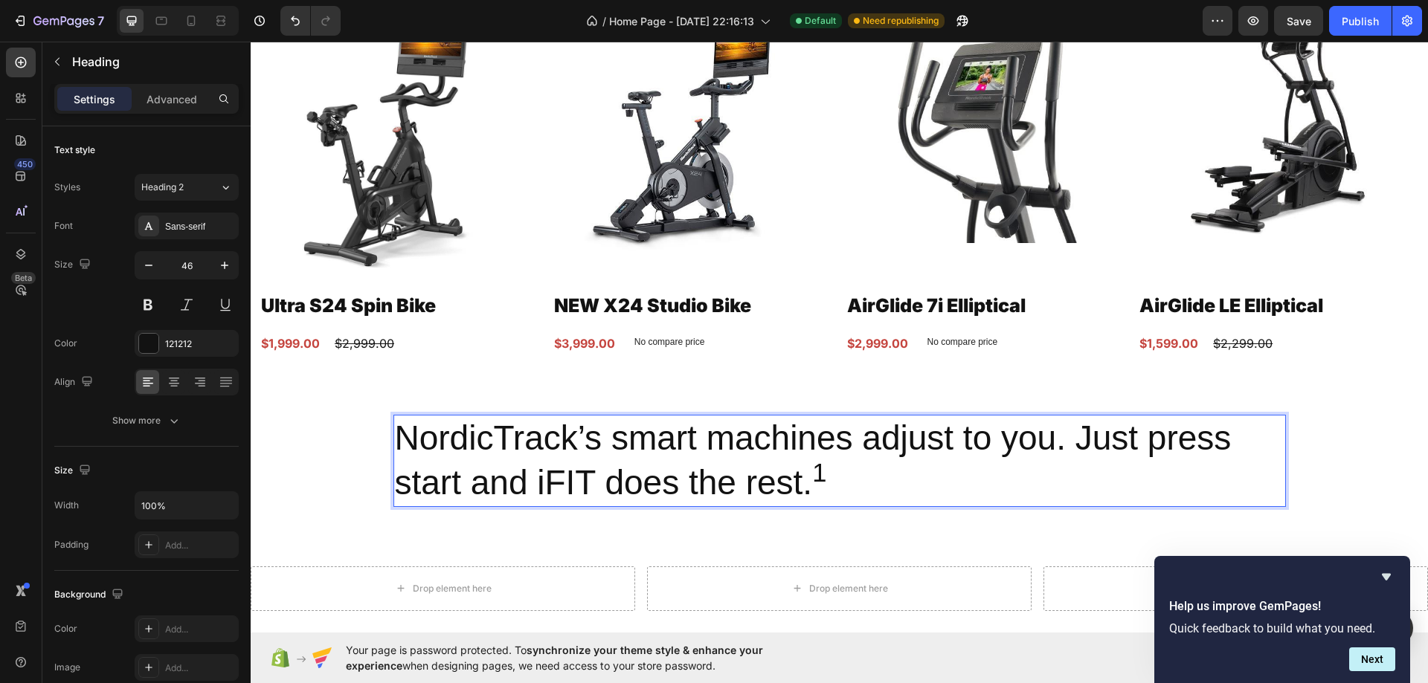
click at [599, 517] on div "NordicTrack’s smart machines adjust to you. Just press start and iFIT does the …" at bounding box center [839, 467] width 1177 height 152
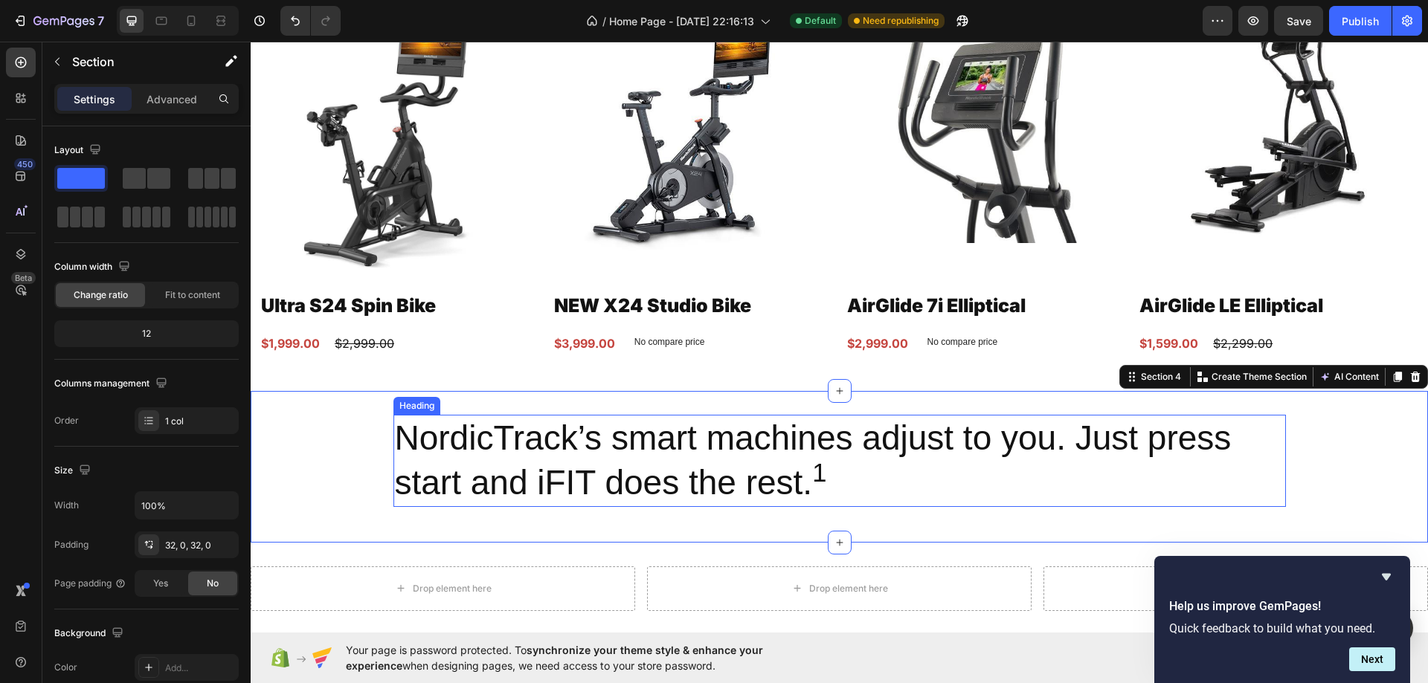
click at [653, 469] on p "NordicTrack’s smart machines adjust to you. Just press start and iFIT does the …" at bounding box center [839, 460] width 889 height 89
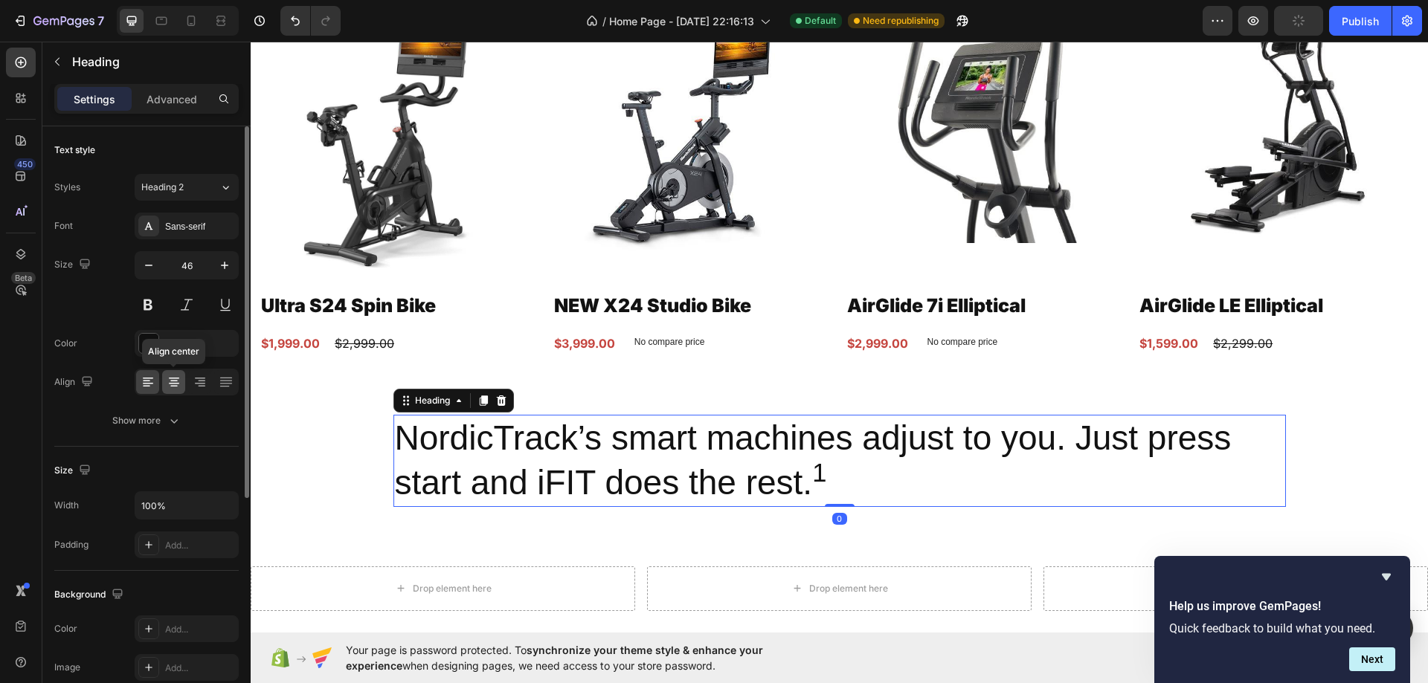
click at [172, 380] on icon at bounding box center [174, 382] width 15 height 15
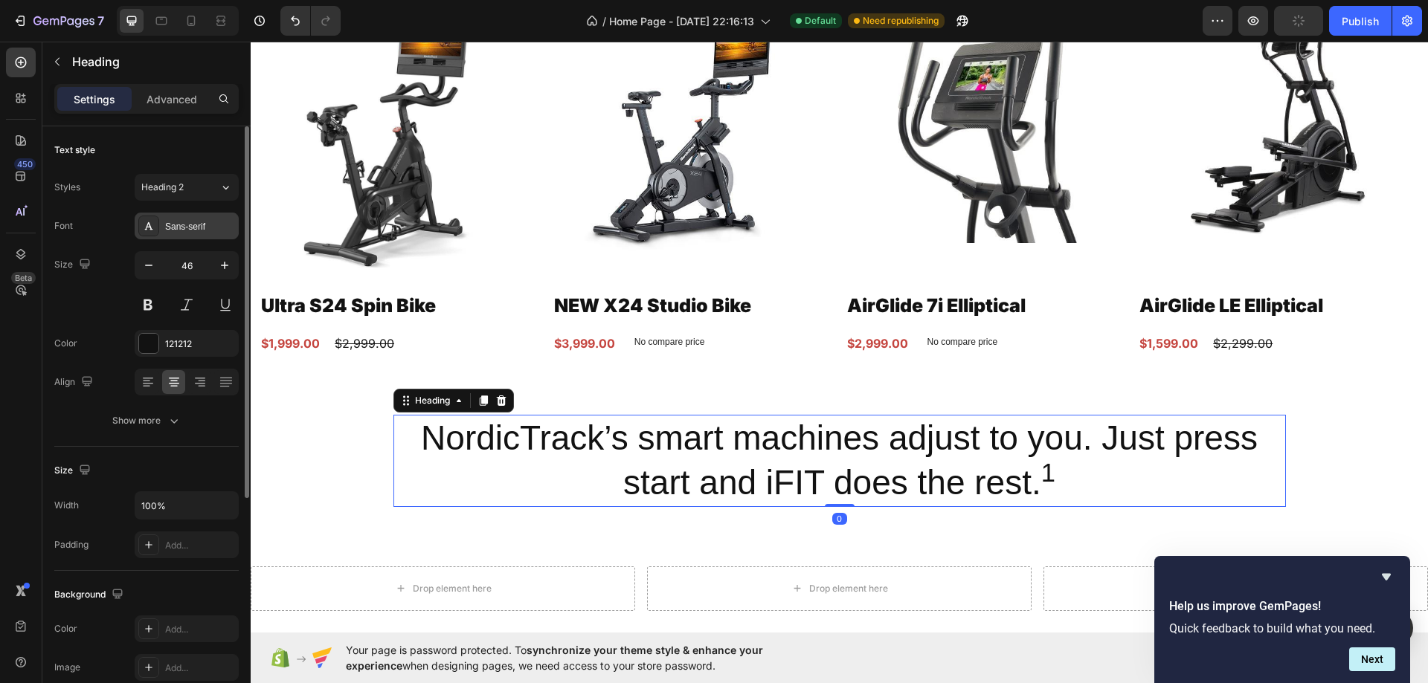
click at [185, 232] on div "Sans-serif" at bounding box center [200, 226] width 70 height 13
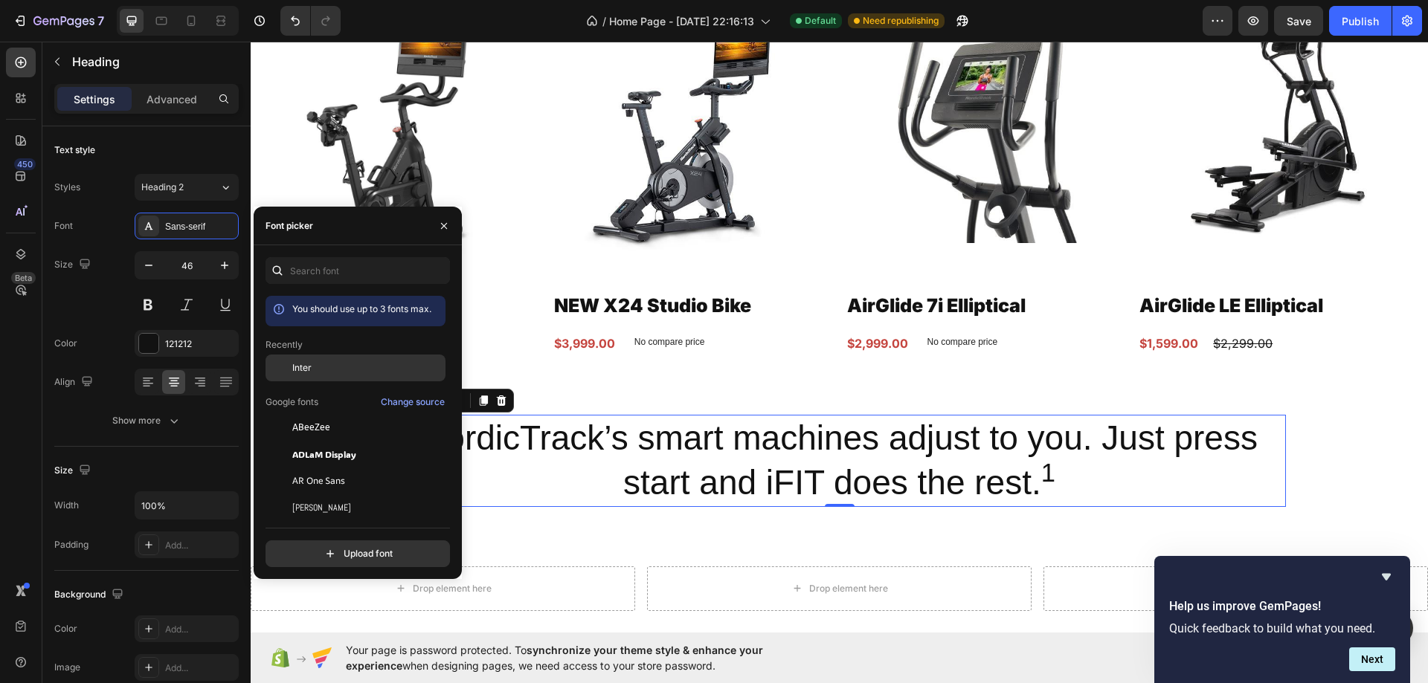
click at [323, 368] on div "Inter" at bounding box center [367, 367] width 150 height 13
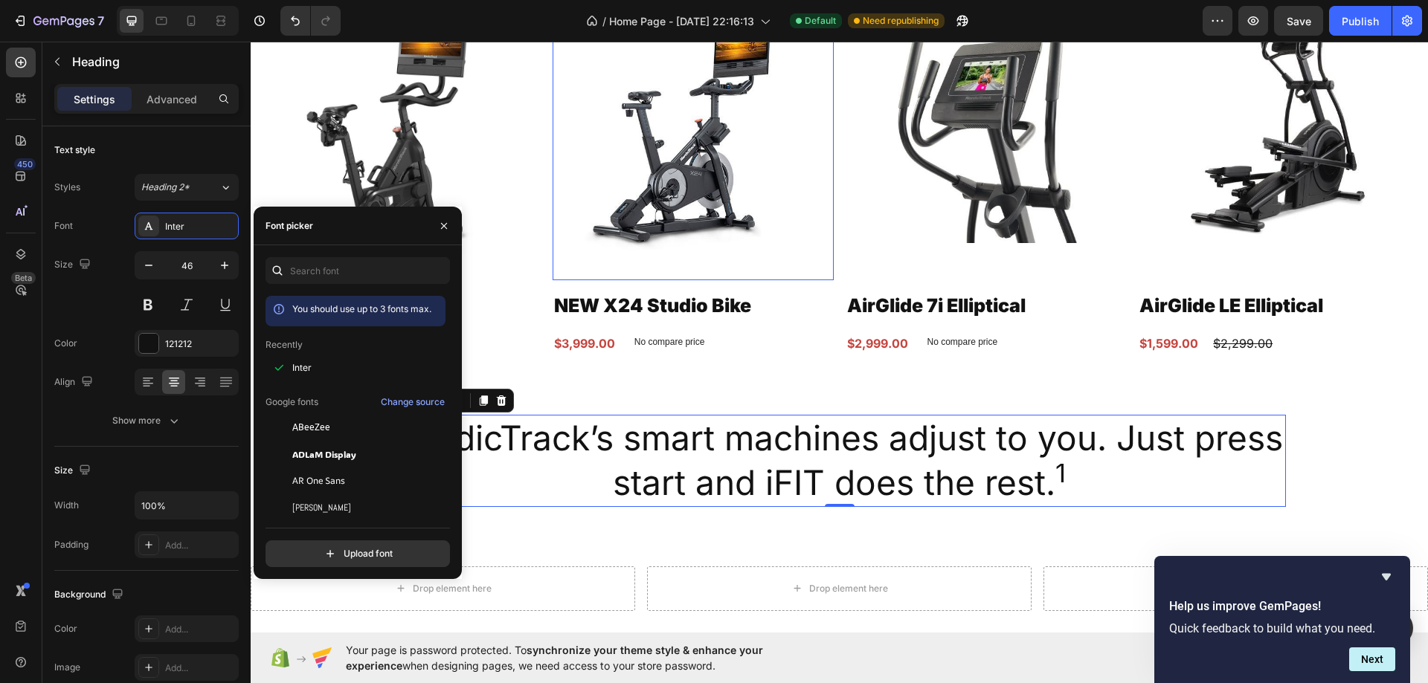
click at [625, 217] on img at bounding box center [692, 132] width 281 height 268
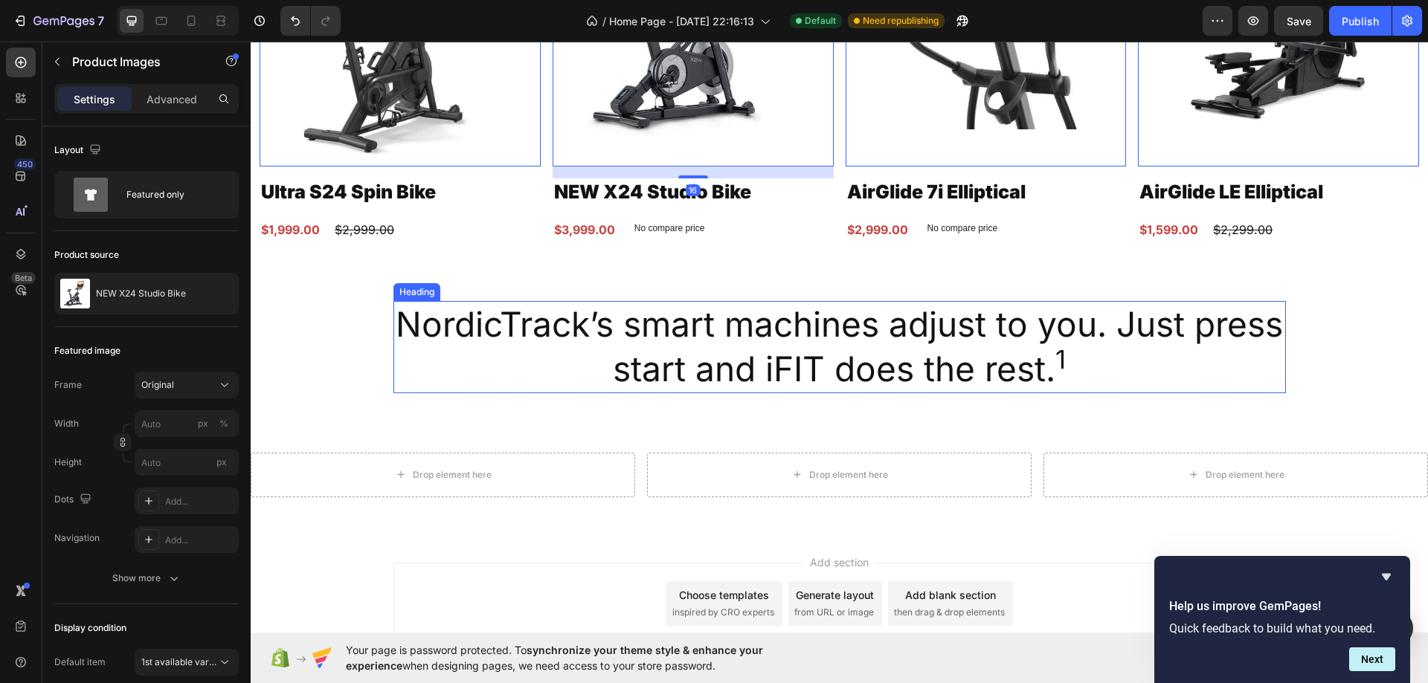
scroll to position [1297, 0]
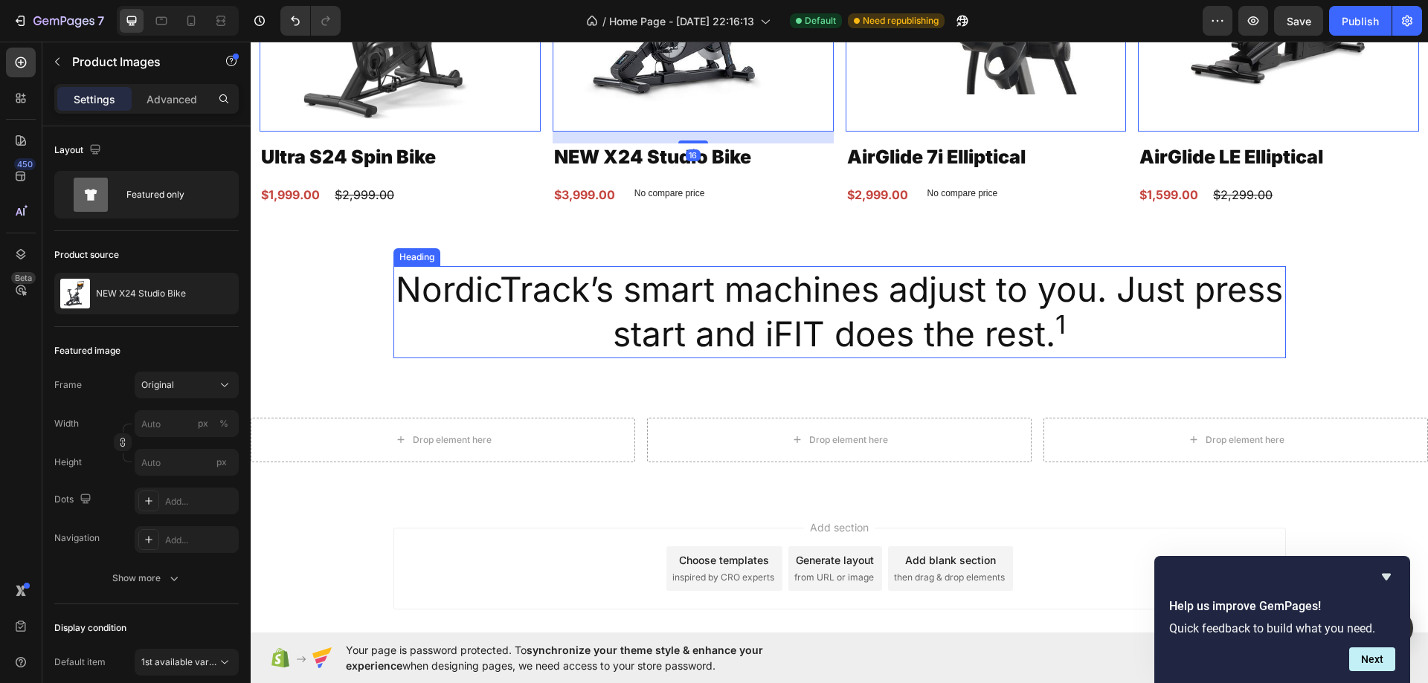
click at [648, 312] on p "NordicTrack’s smart machines adjust to you. Just press start and iFIT does the …" at bounding box center [839, 312] width 889 height 89
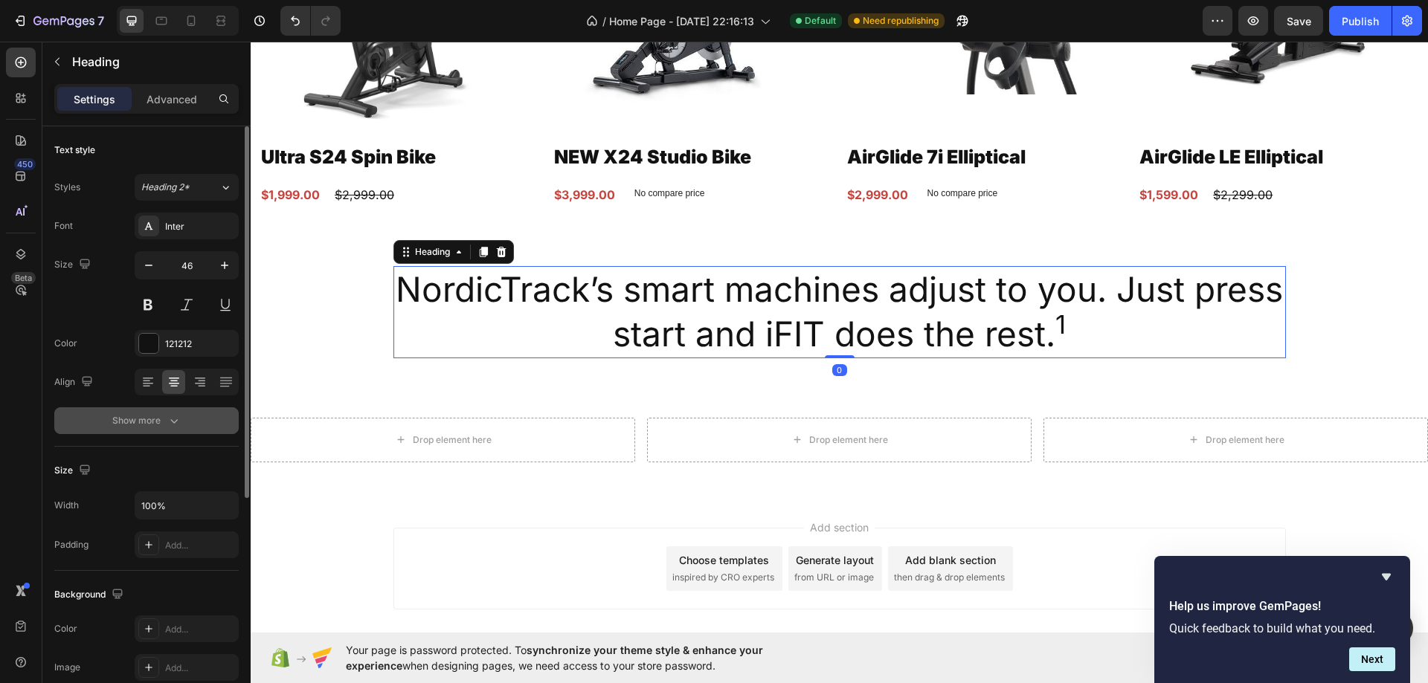
click at [150, 419] on div "Show more" at bounding box center [146, 420] width 69 height 15
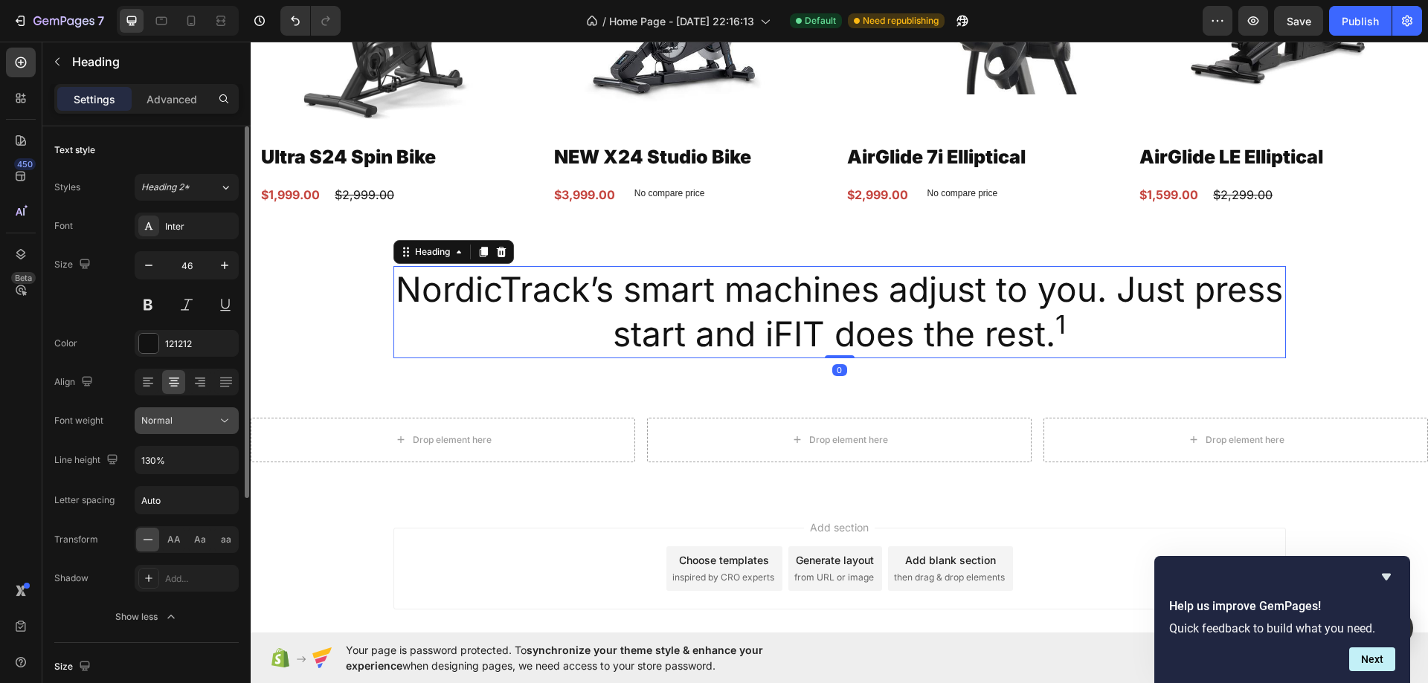
click at [180, 407] on button "Normal" at bounding box center [187, 420] width 104 height 27
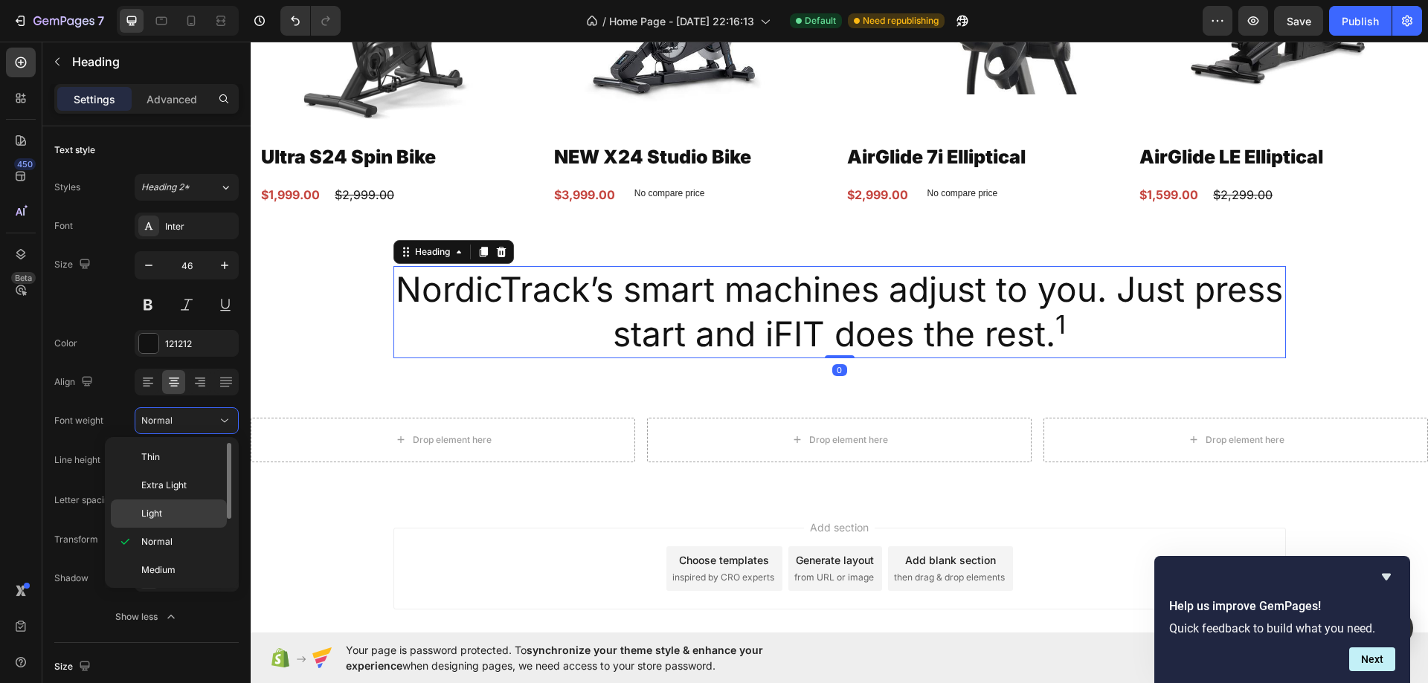
scroll to position [74, 0]
click at [173, 542] on div "Bold" at bounding box center [169, 552] width 116 height 28
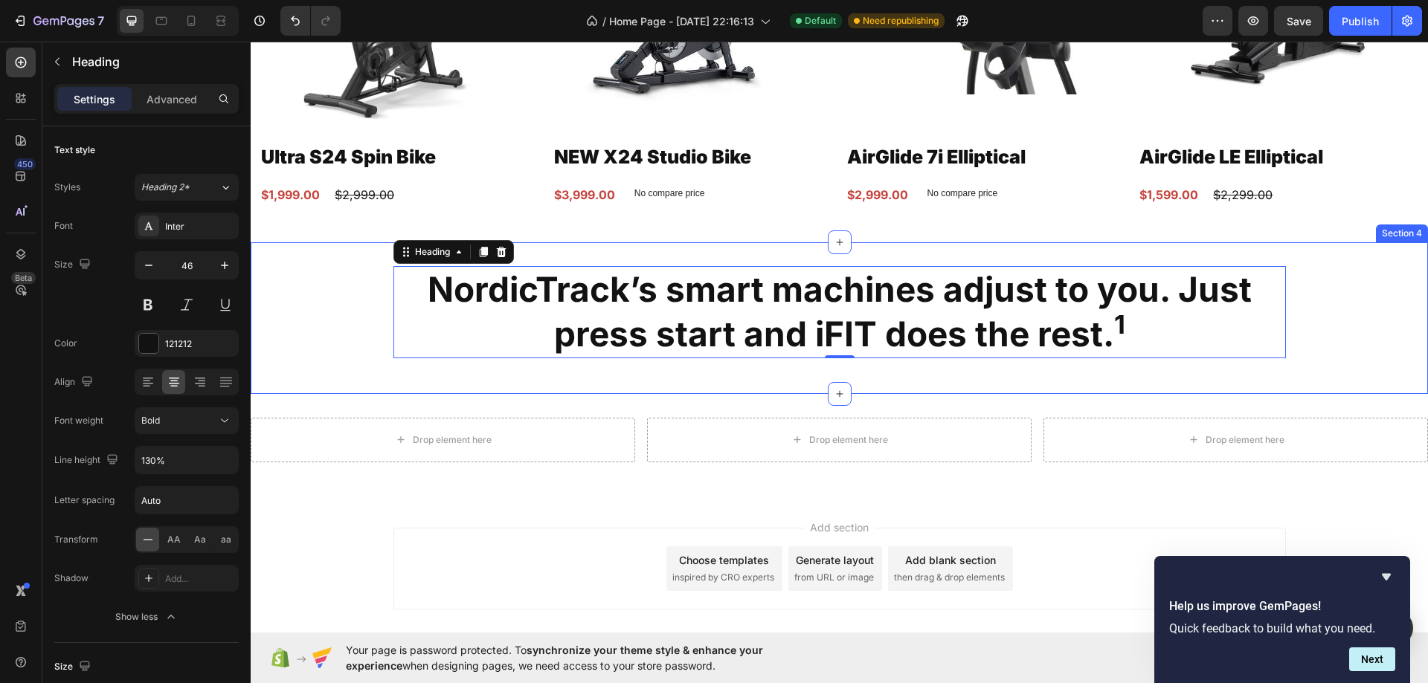
click at [318, 322] on div "NordicTrack’s smart machines adjust to you. Just press start and iFIT does the …" at bounding box center [839, 318] width 1177 height 104
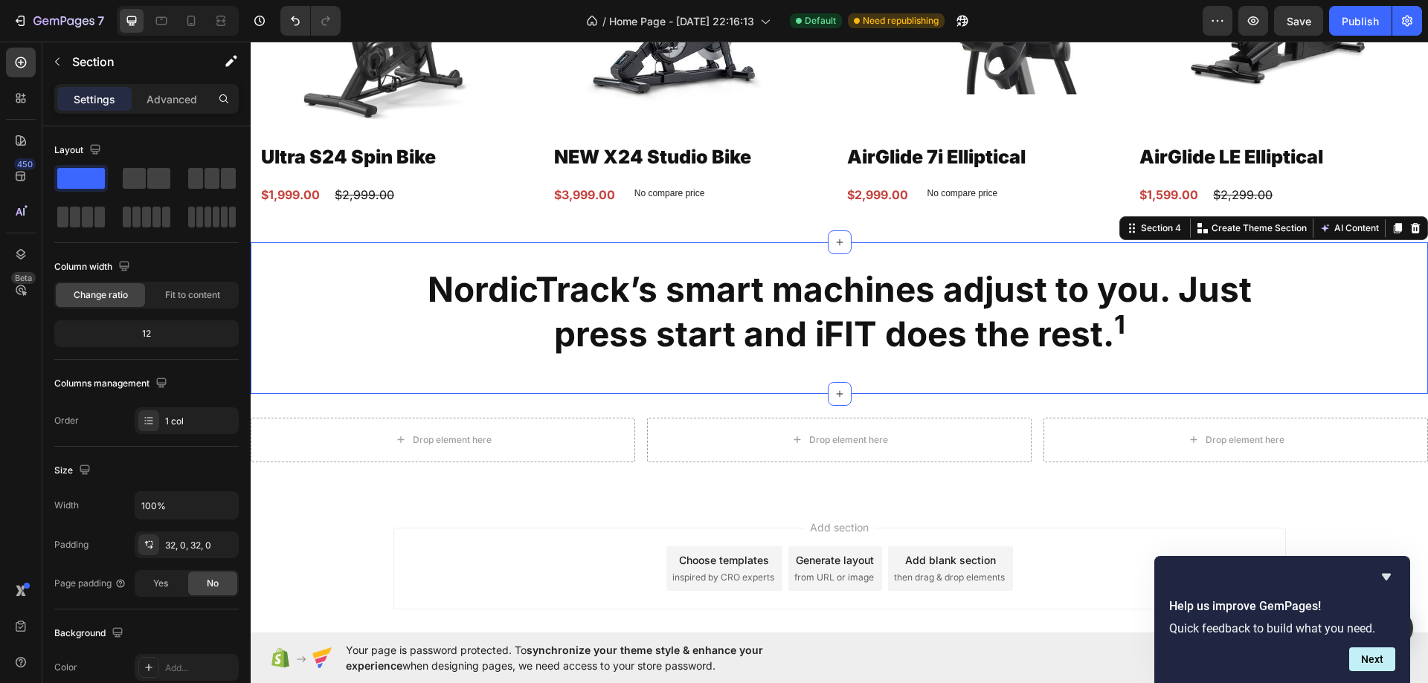
click at [552, 268] on p "NordicTrack’s smart machines adjust to you. Just press start and iFIT does the …" at bounding box center [839, 312] width 889 height 89
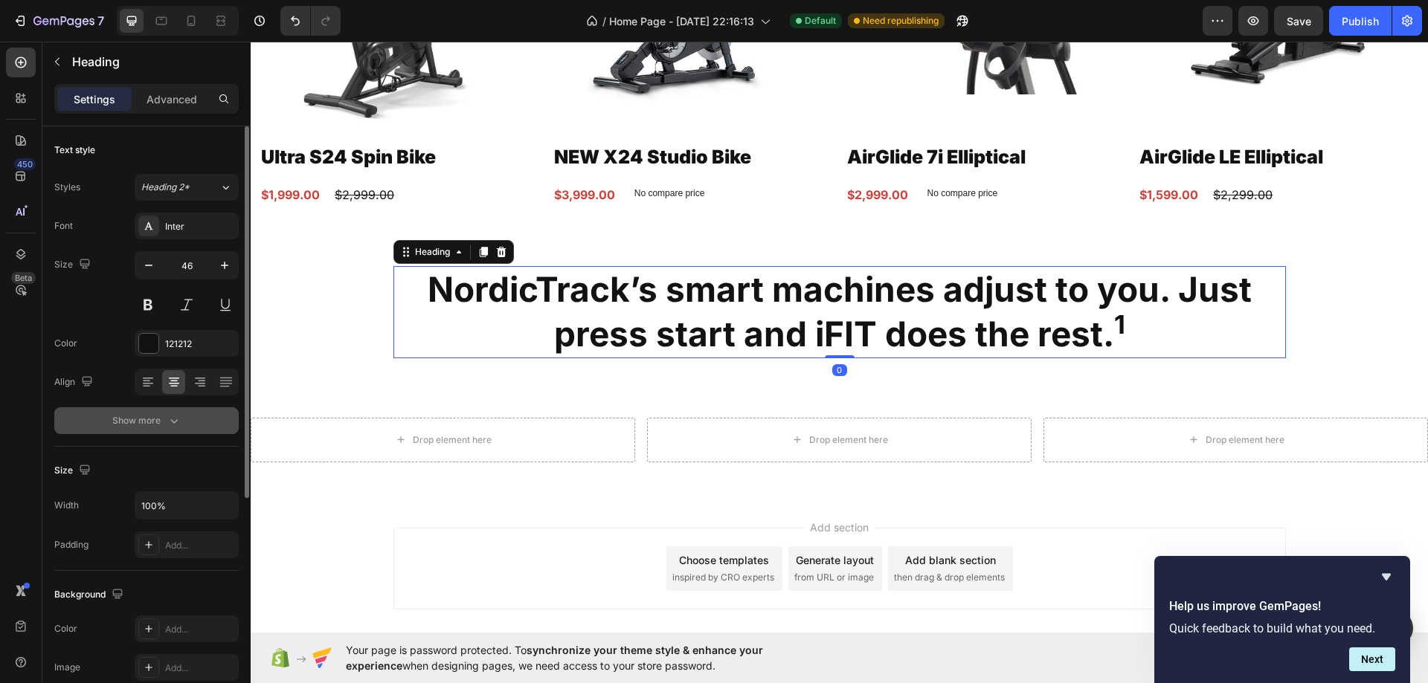
click at [155, 419] on div "Show more" at bounding box center [146, 420] width 69 height 15
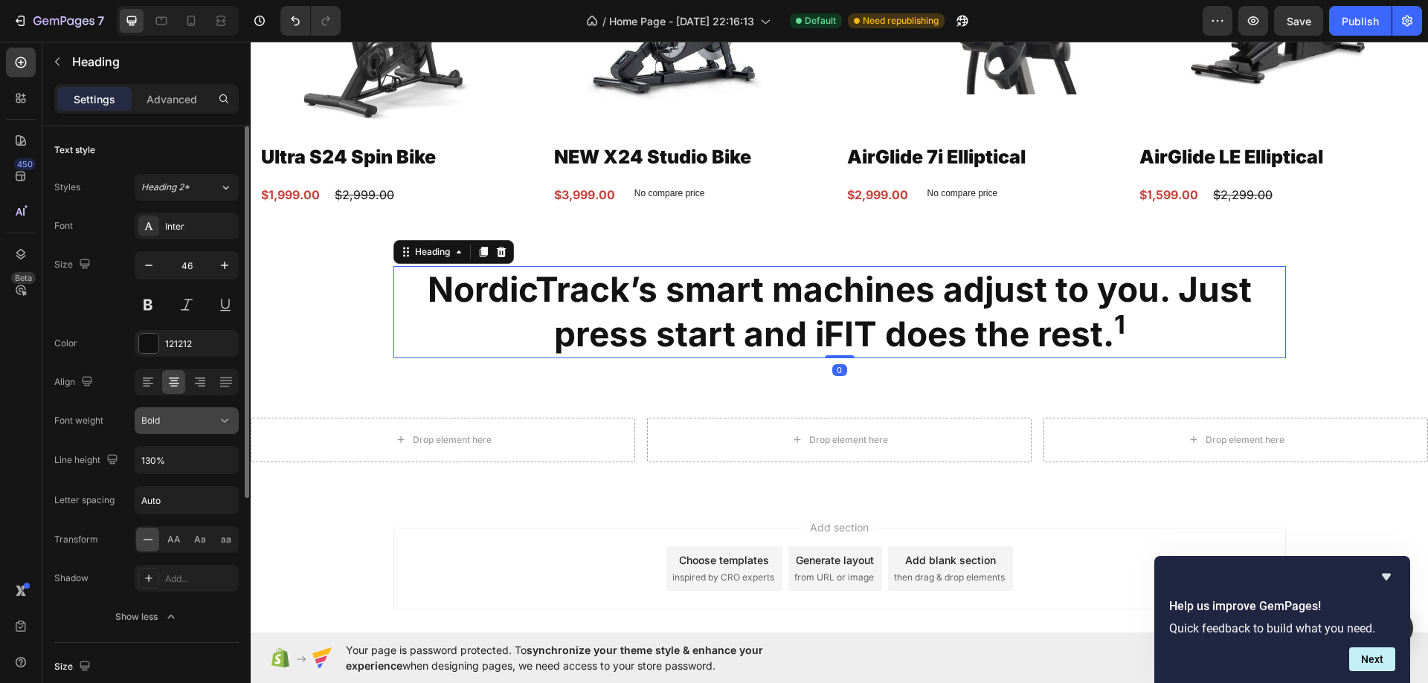
click at [152, 418] on span "Bold" at bounding box center [150, 420] width 19 height 11
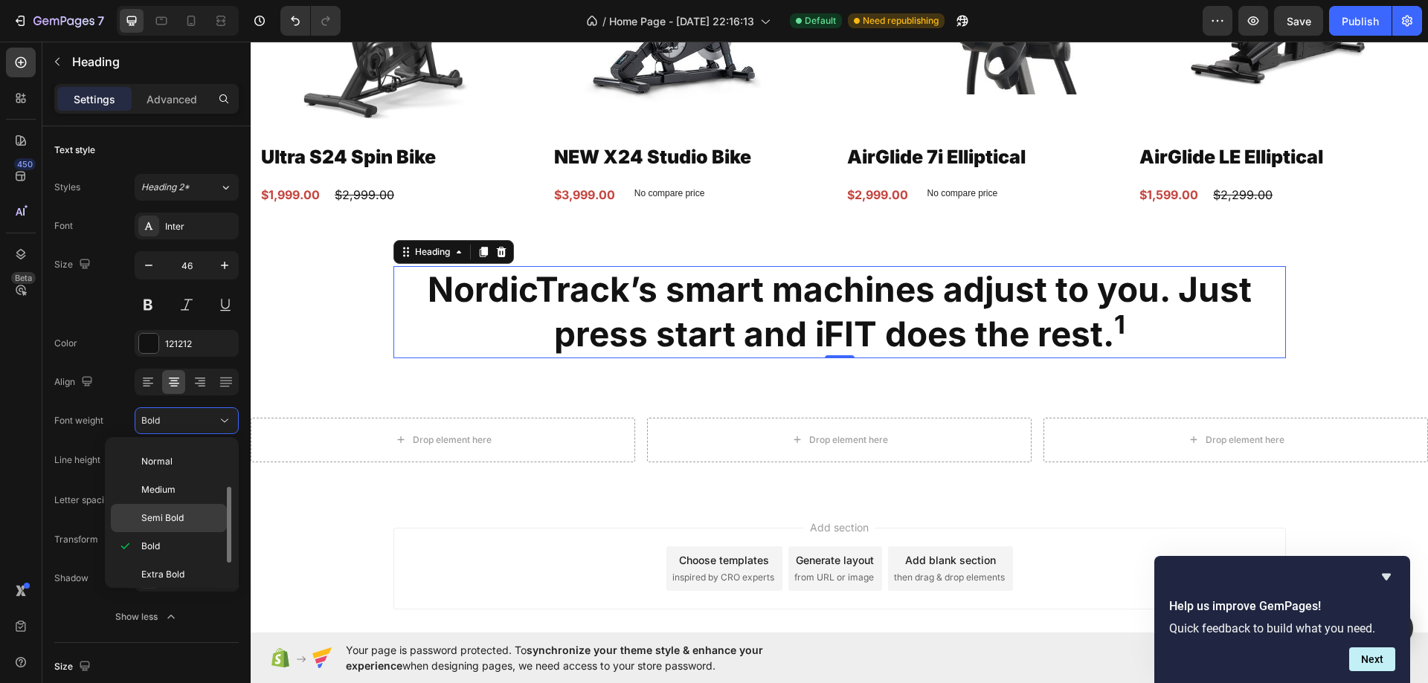
click at [125, 512] on div "Semi Bold" at bounding box center [169, 518] width 116 height 28
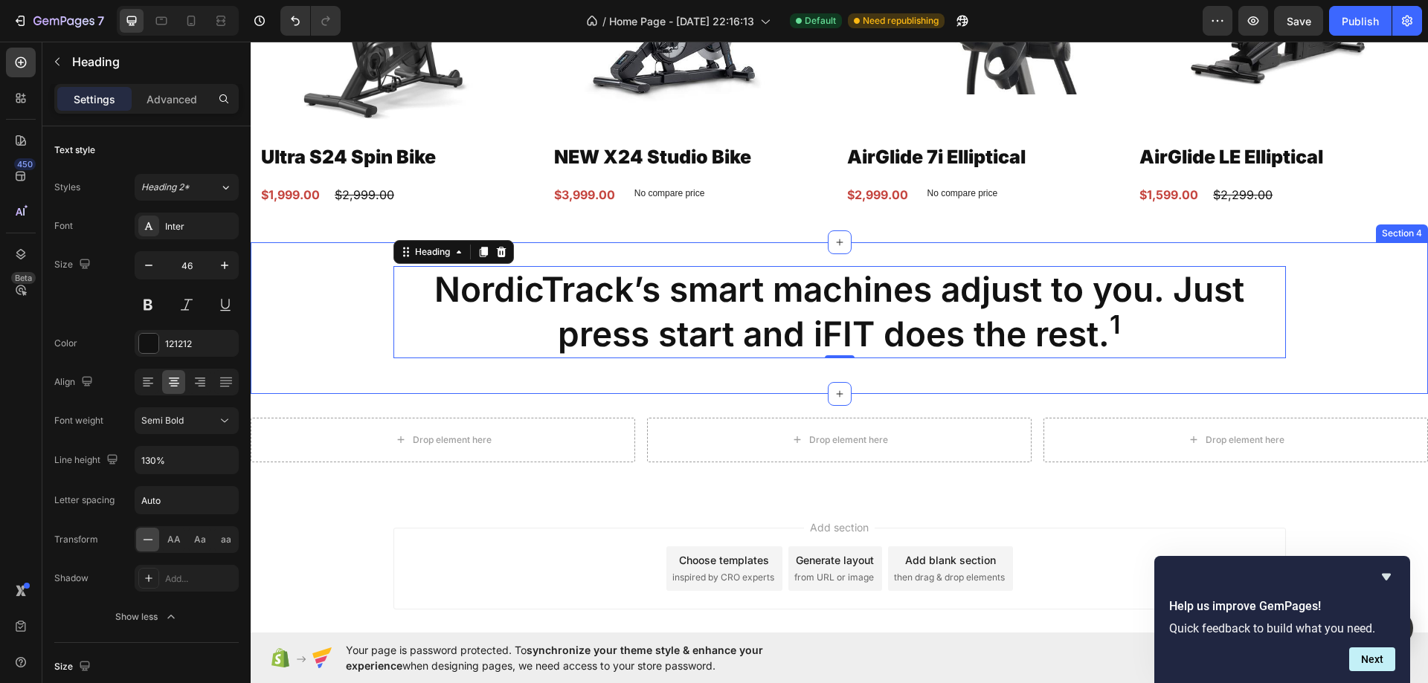
click at [289, 297] on div "NordicTrack’s smart machines adjust to you. Just press start and iFIT does the …" at bounding box center [839, 318] width 1177 height 104
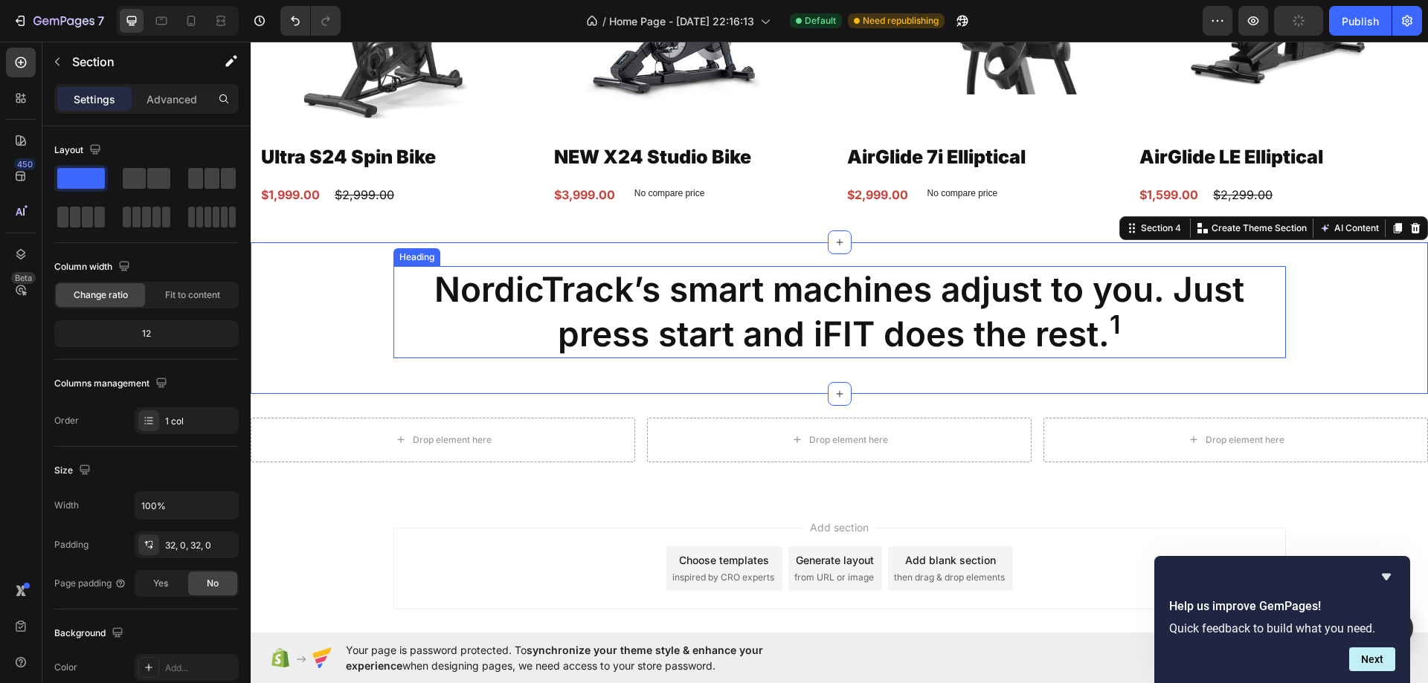
click at [574, 311] on p "NordicTrack’s smart machines adjust to you. Just press start and iFIT does the …" at bounding box center [839, 312] width 889 height 89
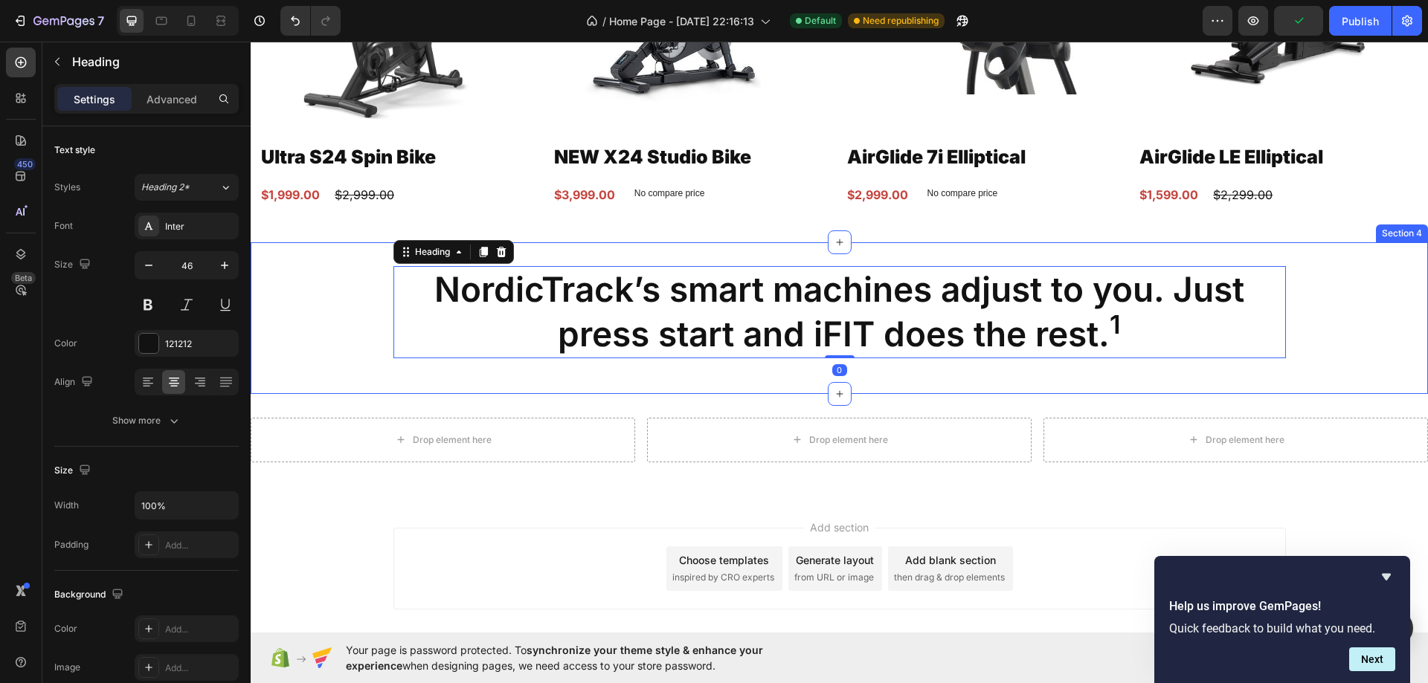
click at [462, 386] on div "NordicTrack’s smart machines adjust to you. Just press start and iFIT does the …" at bounding box center [839, 318] width 1177 height 152
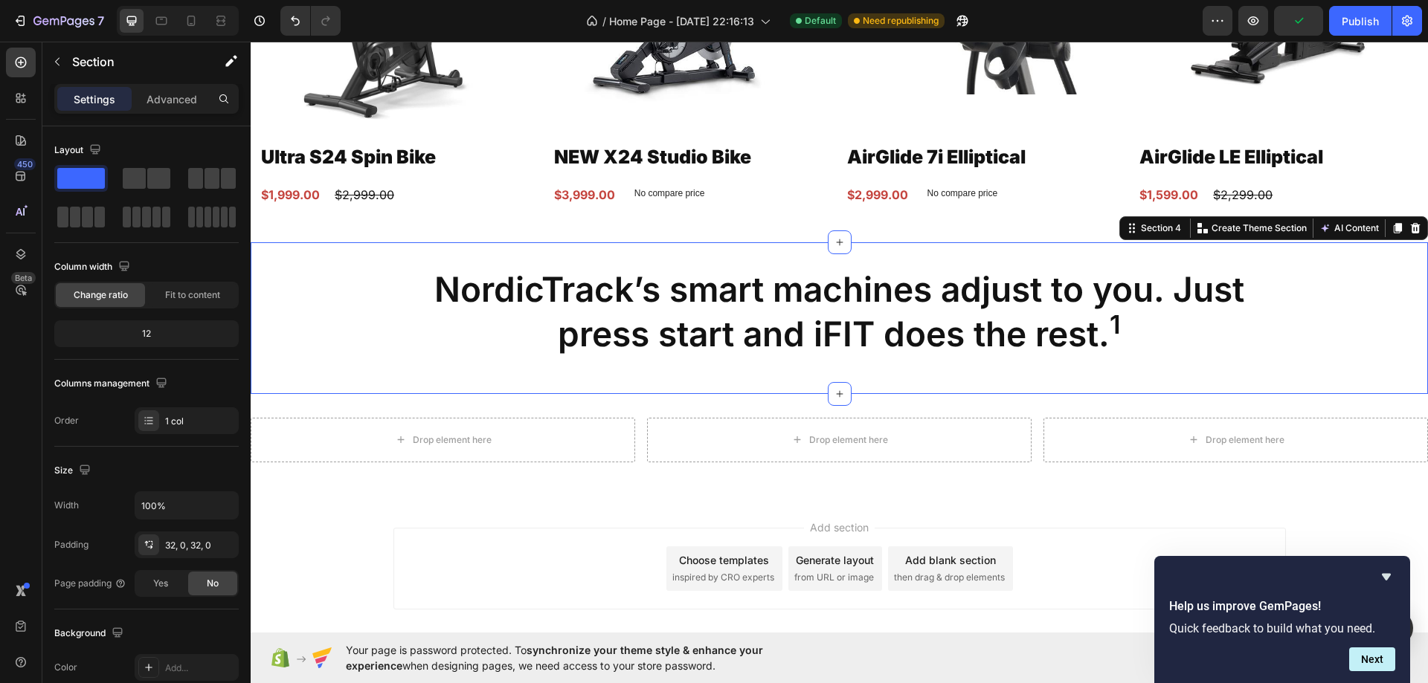
click at [657, 360] on div "NordicTrack’s smart machines adjust to you. Just press start and iFIT does the …" at bounding box center [839, 318] width 1177 height 104
click at [141, 97] on div "Advanced" at bounding box center [172, 99] width 74 height 24
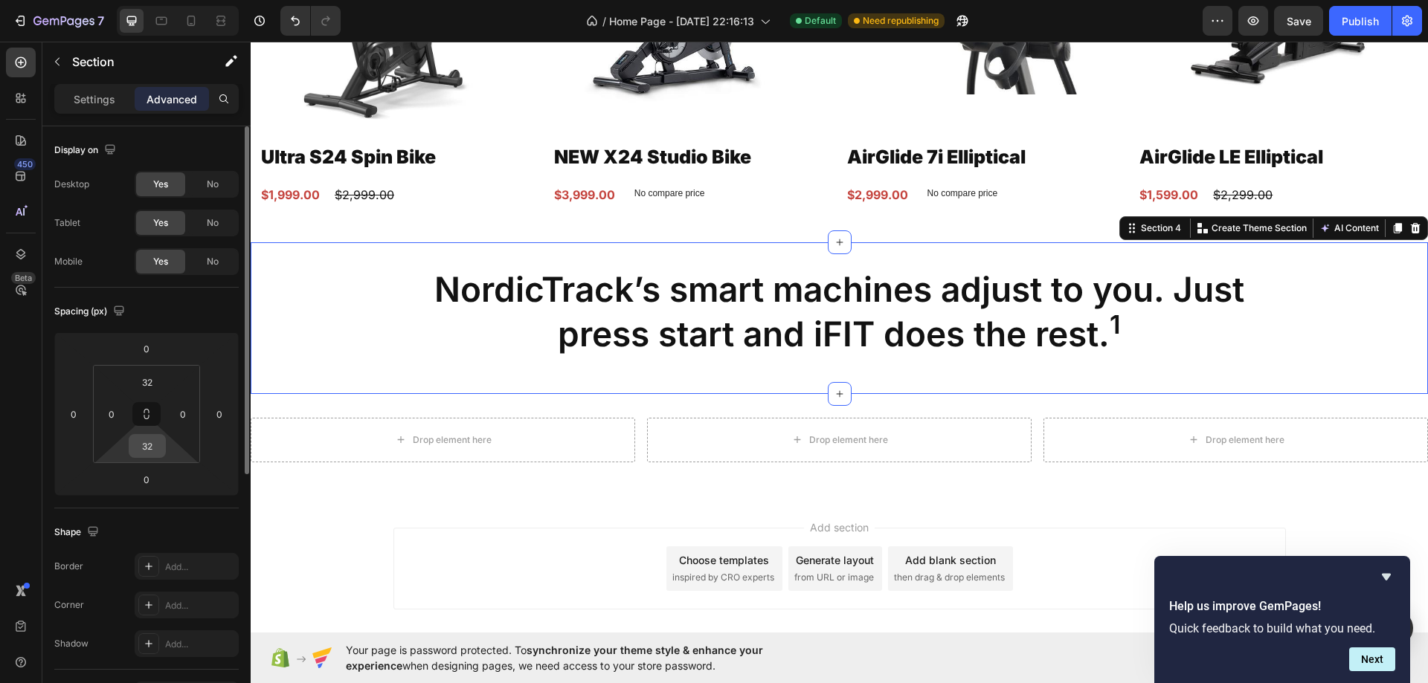
click at [152, 443] on input "32" at bounding box center [147, 446] width 30 height 22
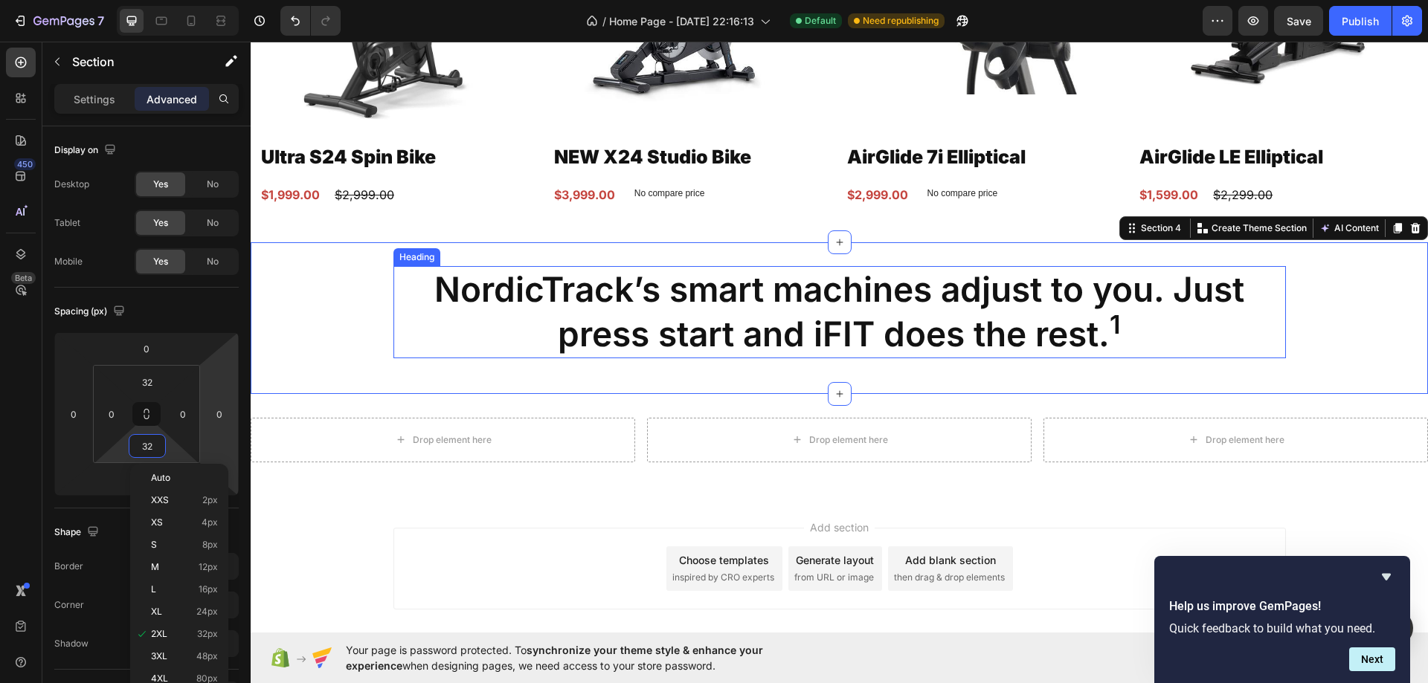
type input "0"
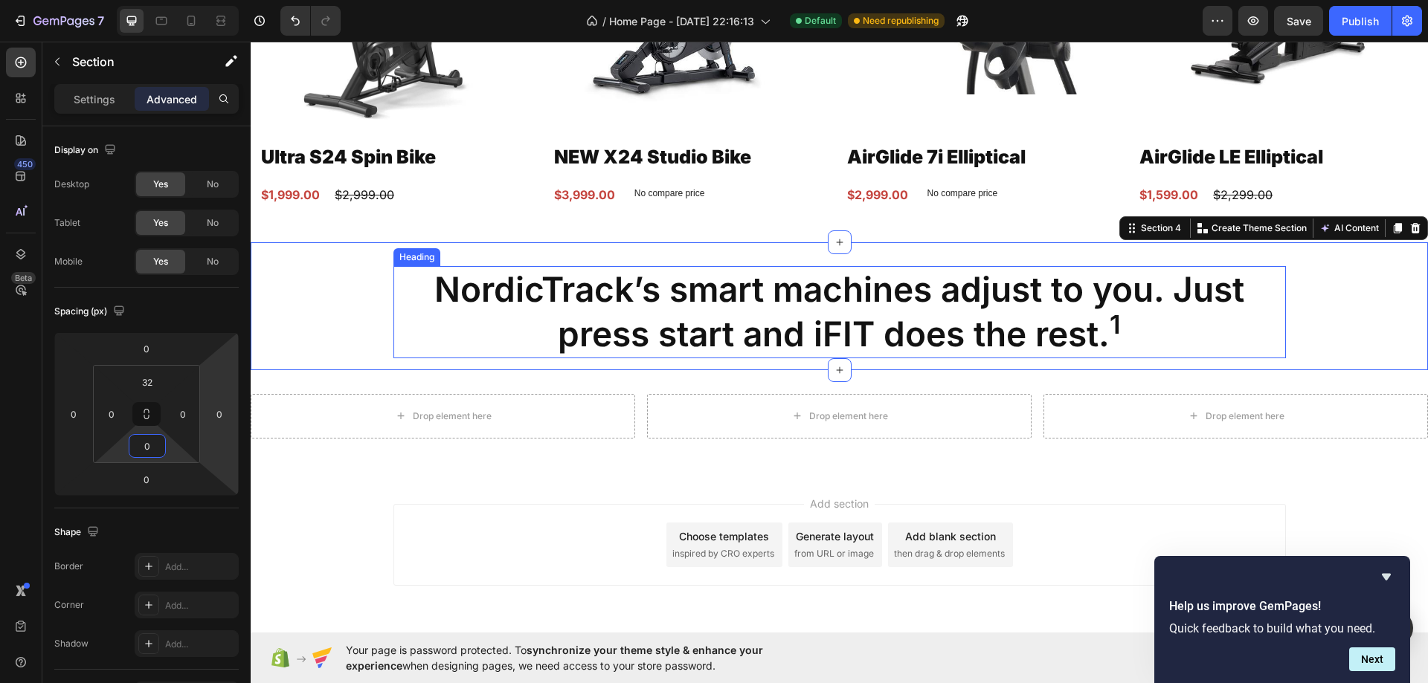
click at [410, 251] on div "Heading" at bounding box center [416, 257] width 41 height 13
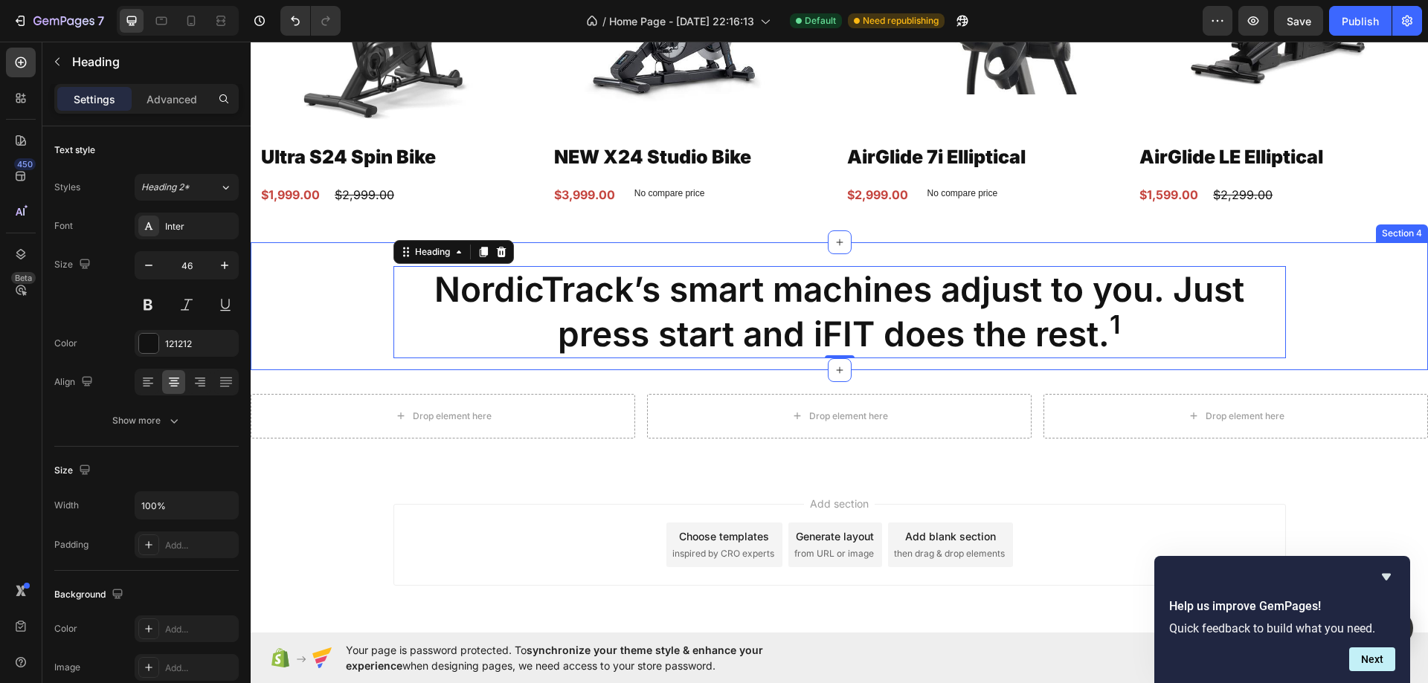
click at [341, 312] on div "NordicTrack’s smart machines adjust to you. Just press start and iFIT does the …" at bounding box center [839, 318] width 1177 height 104
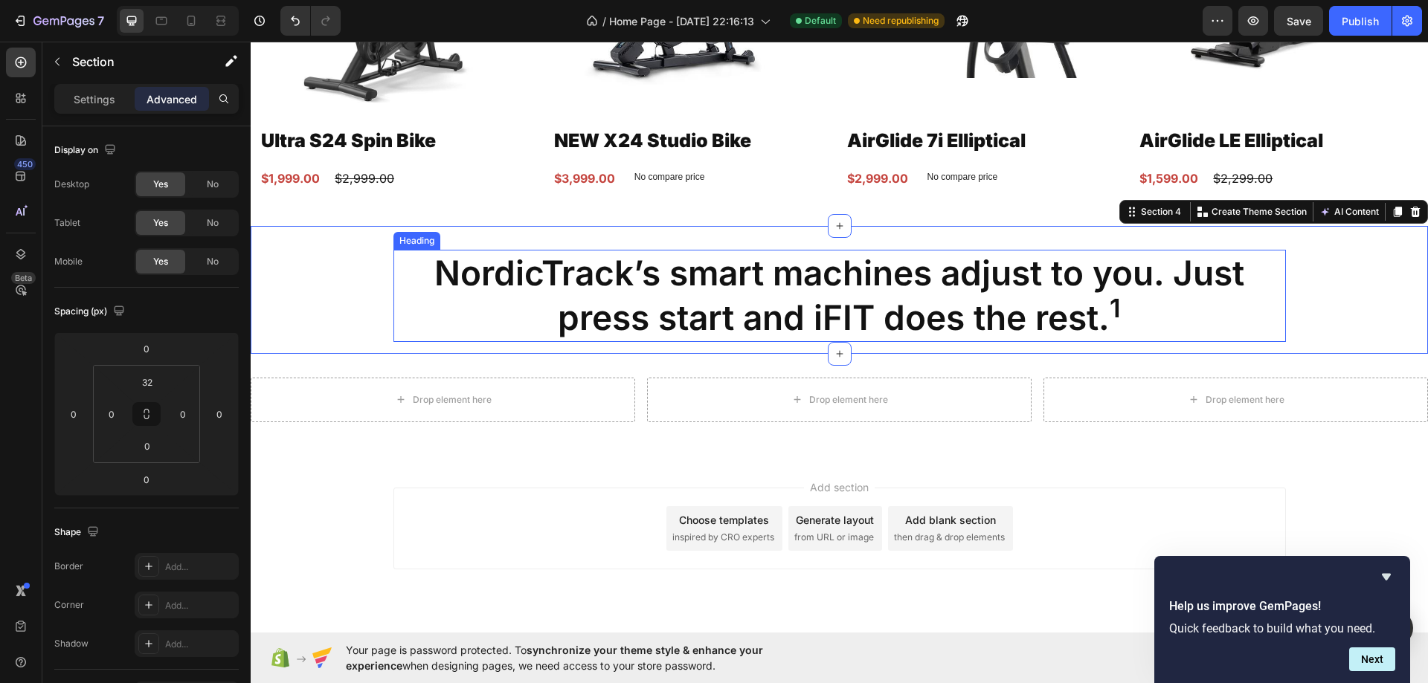
scroll to position [1350, 0]
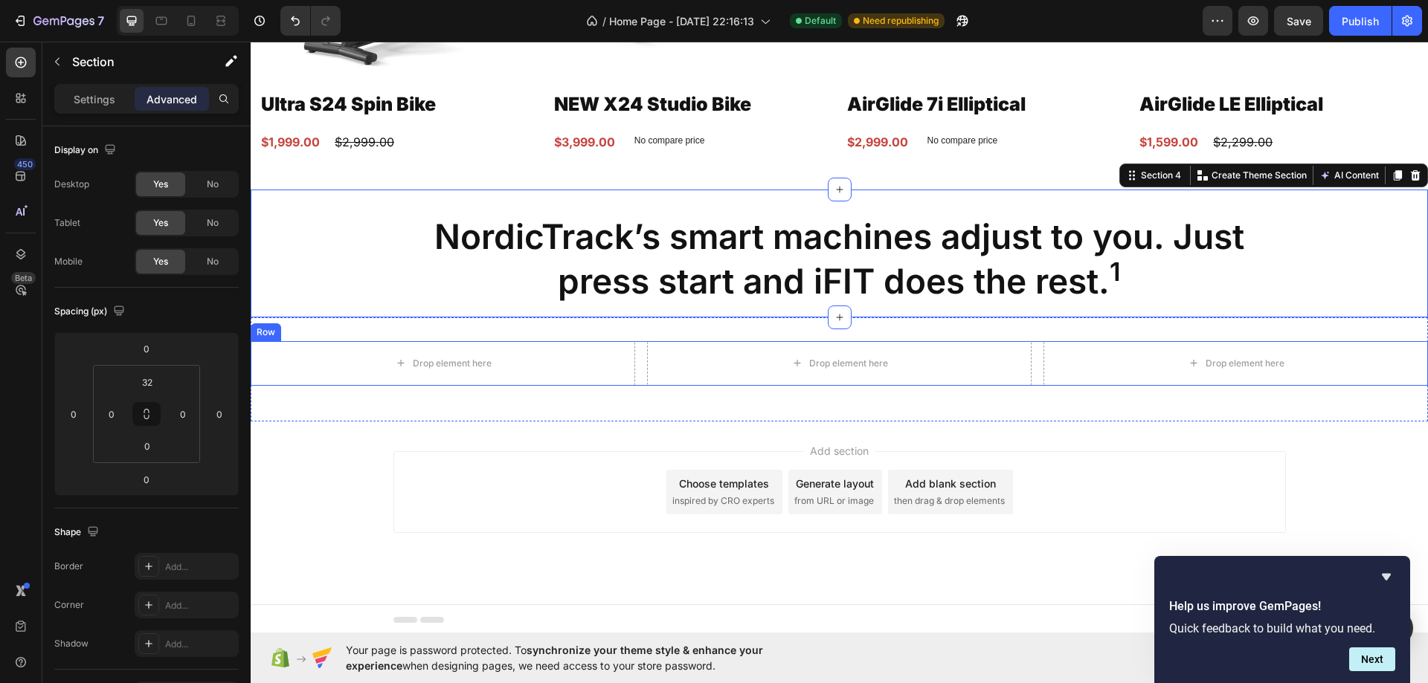
click at [633, 360] on div "Drop element here Drop element here Drop element here Row" at bounding box center [839, 363] width 1177 height 45
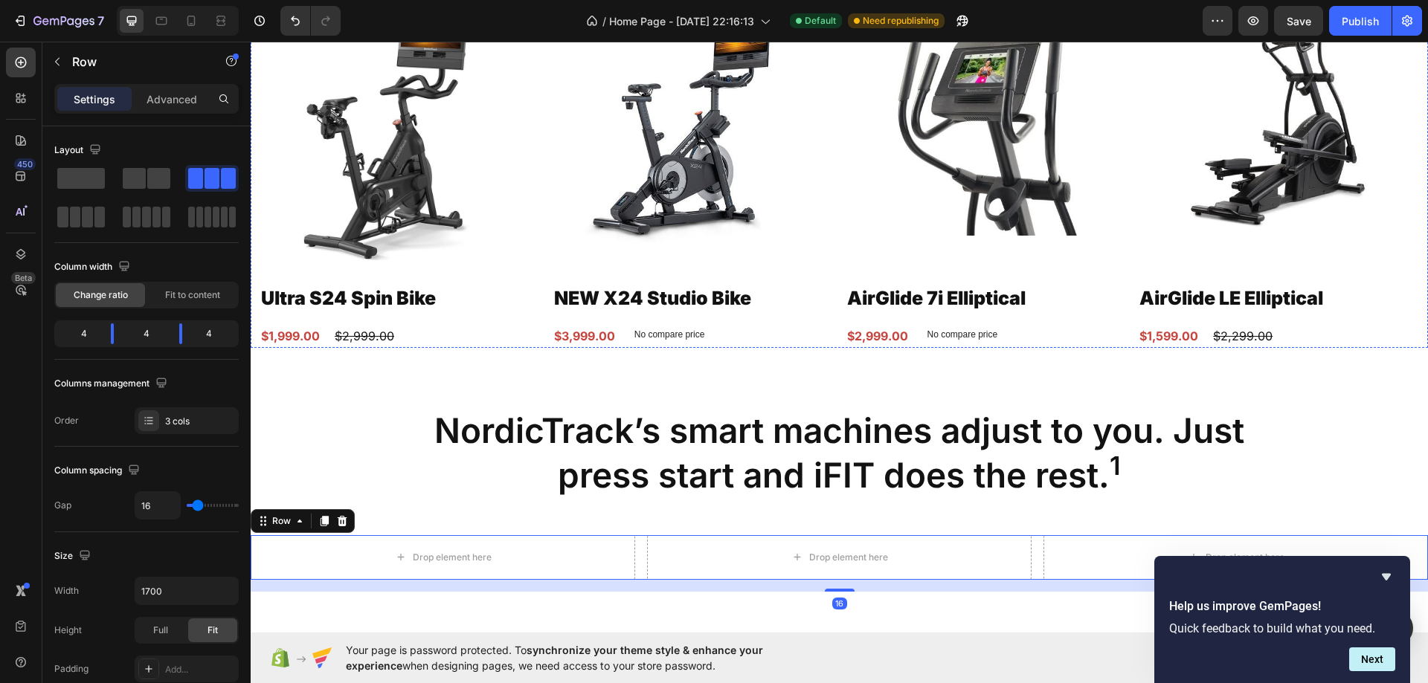
scroll to position [1126, 0]
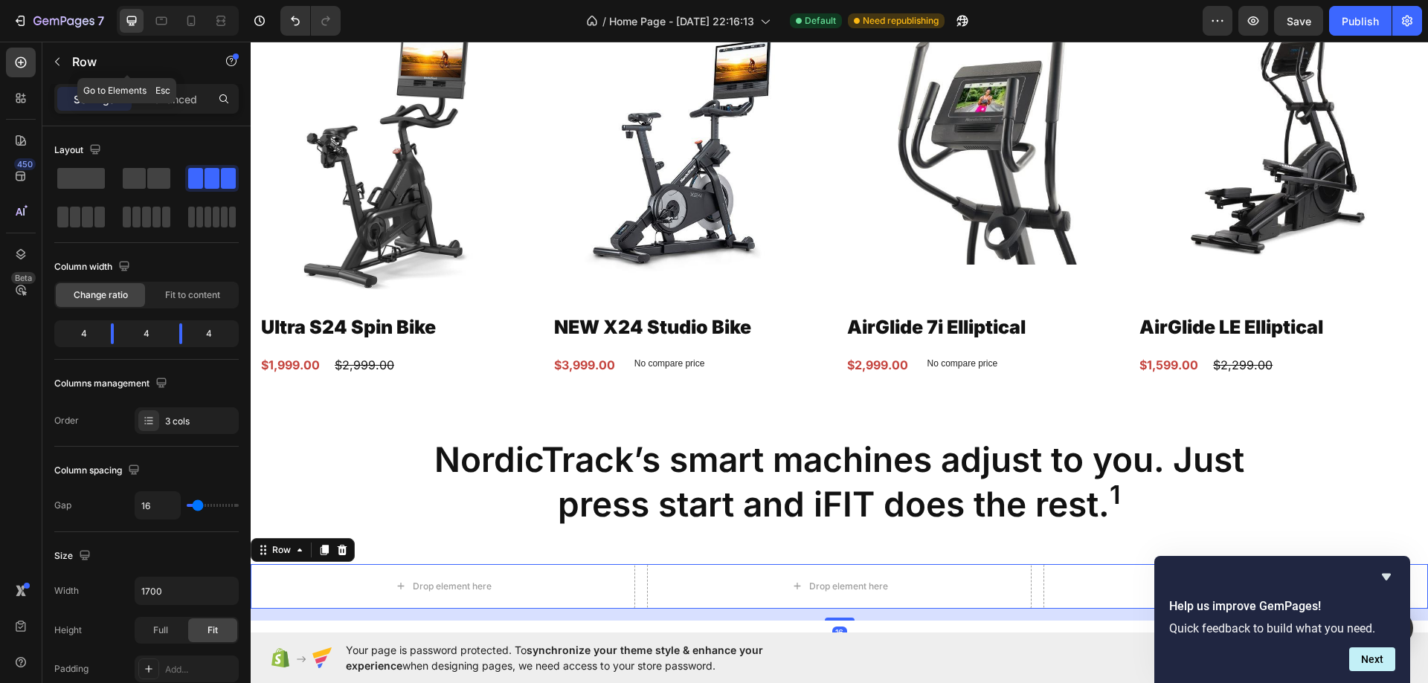
click at [54, 45] on div "Row" at bounding box center [127, 61] width 170 height 39
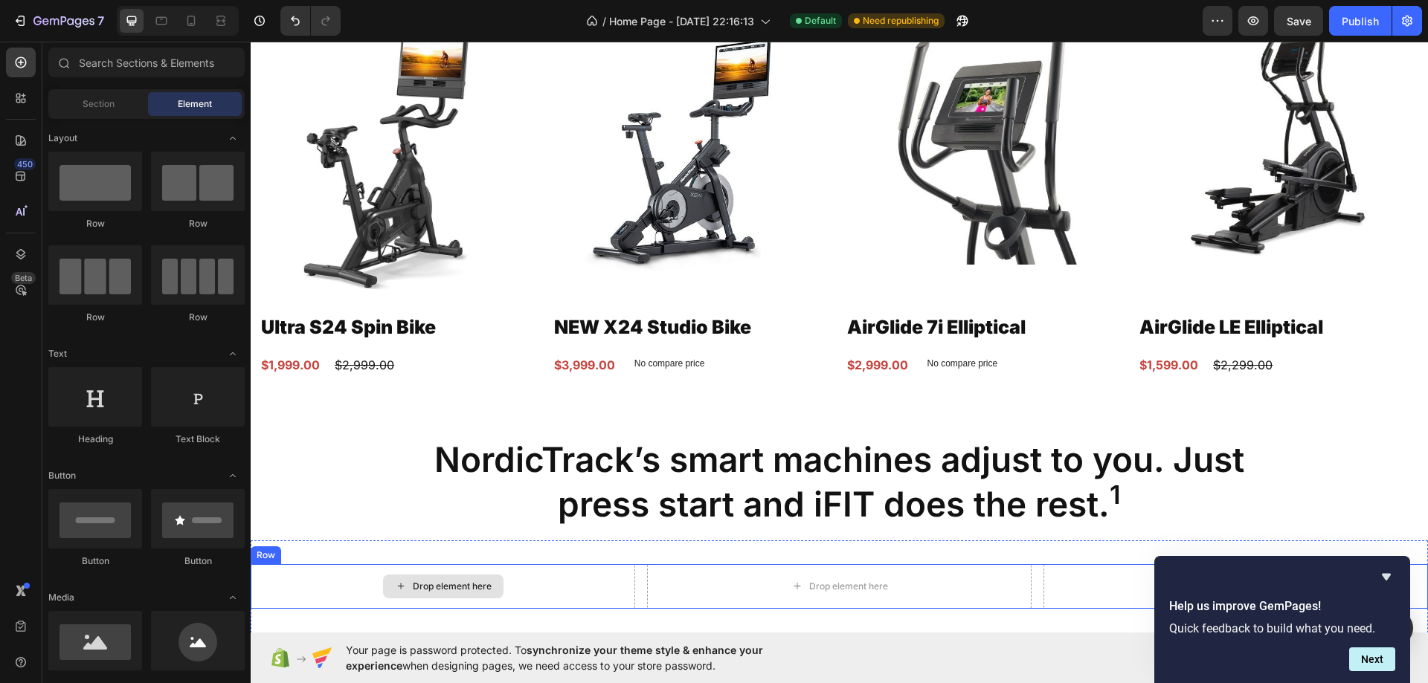
click at [631, 572] on div "Drop element here Drop element here Drop element here Row" at bounding box center [839, 586] width 1177 height 45
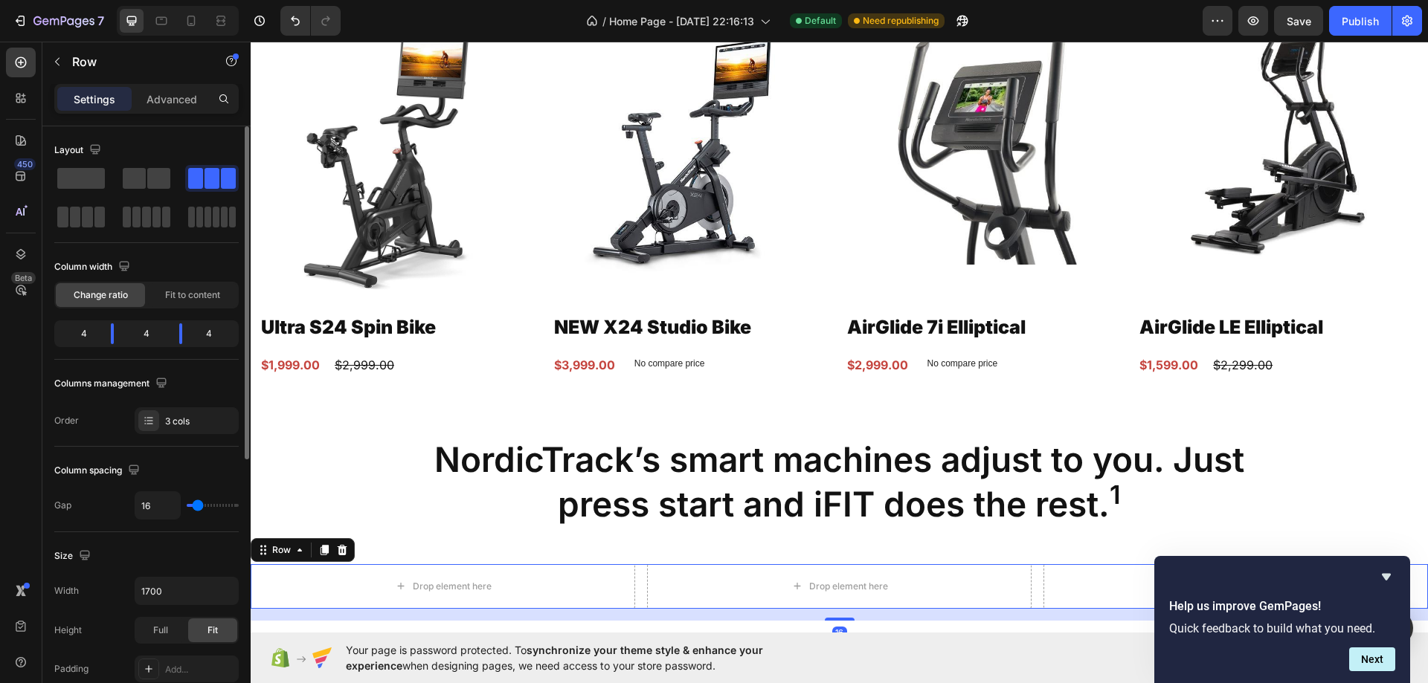
drag, startPoint x: 172, startPoint y: 103, endPoint x: 201, endPoint y: 166, distance: 69.2
click at [172, 103] on p "Advanced" at bounding box center [171, 99] width 51 height 16
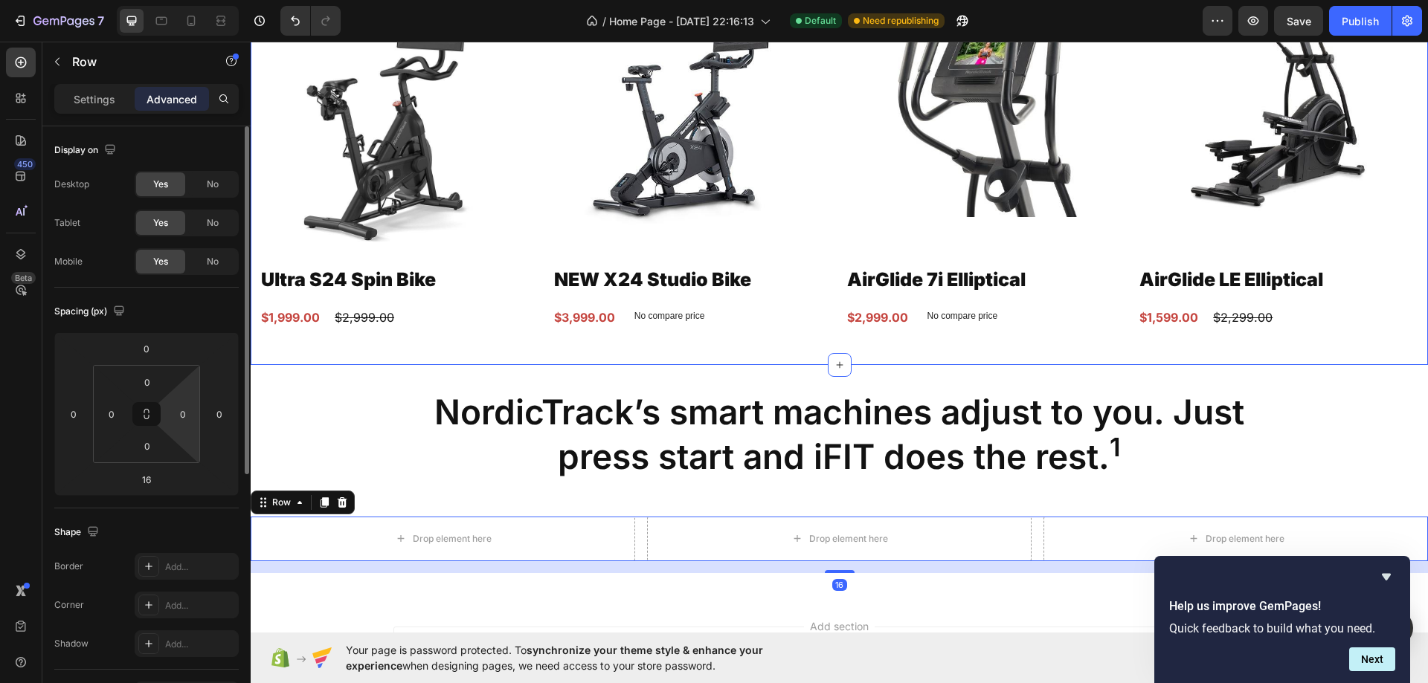
scroll to position [1350, 0]
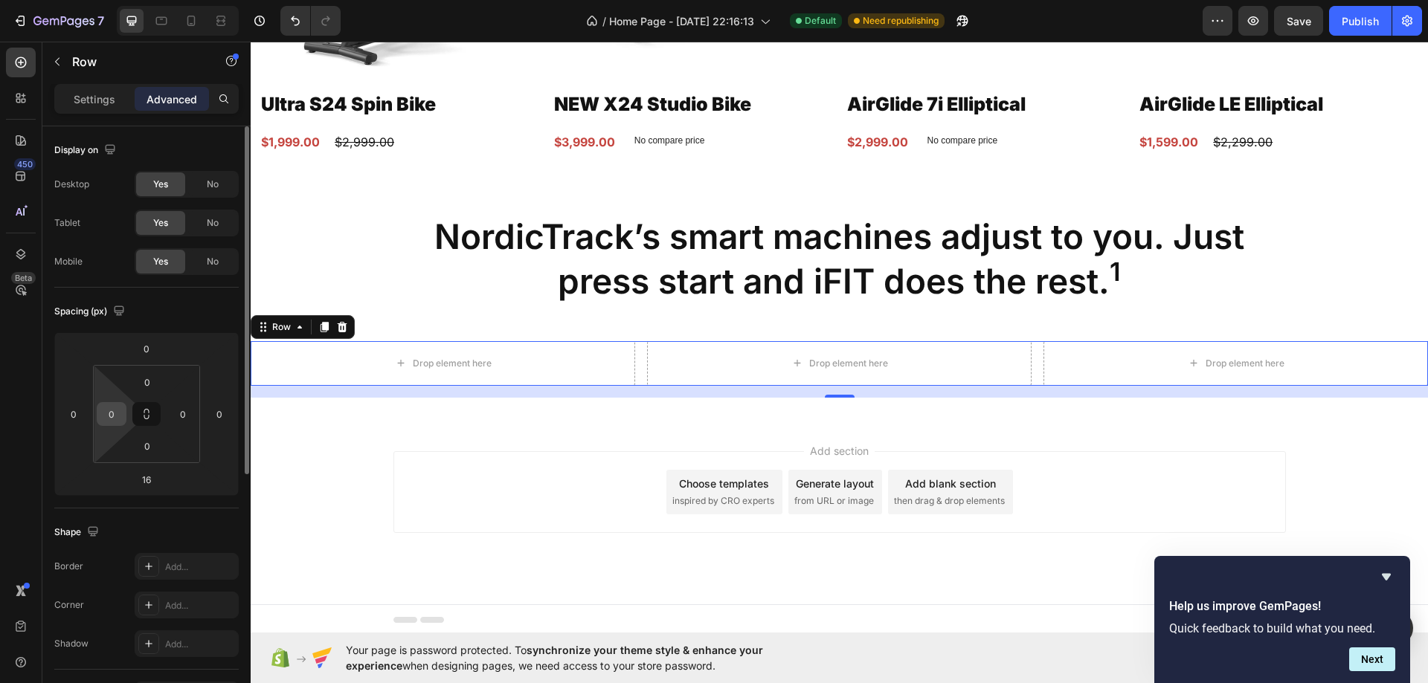
click at [111, 407] on input "0" at bounding box center [111, 414] width 22 height 22
type input "12"
click at [184, 410] on input "0" at bounding box center [183, 414] width 22 height 22
type input "12"
click at [103, 414] on input "12" at bounding box center [111, 414] width 22 height 22
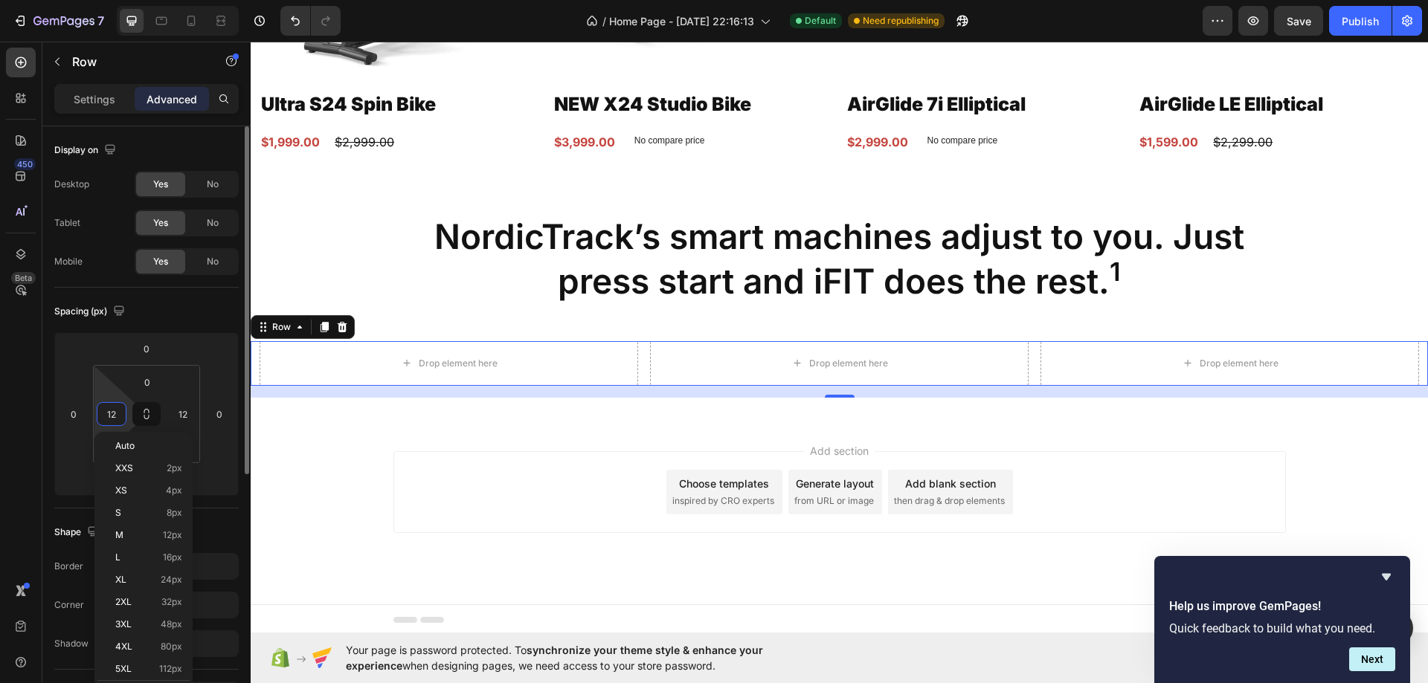
click at [103, 414] on input "12" at bounding box center [111, 414] width 22 height 22
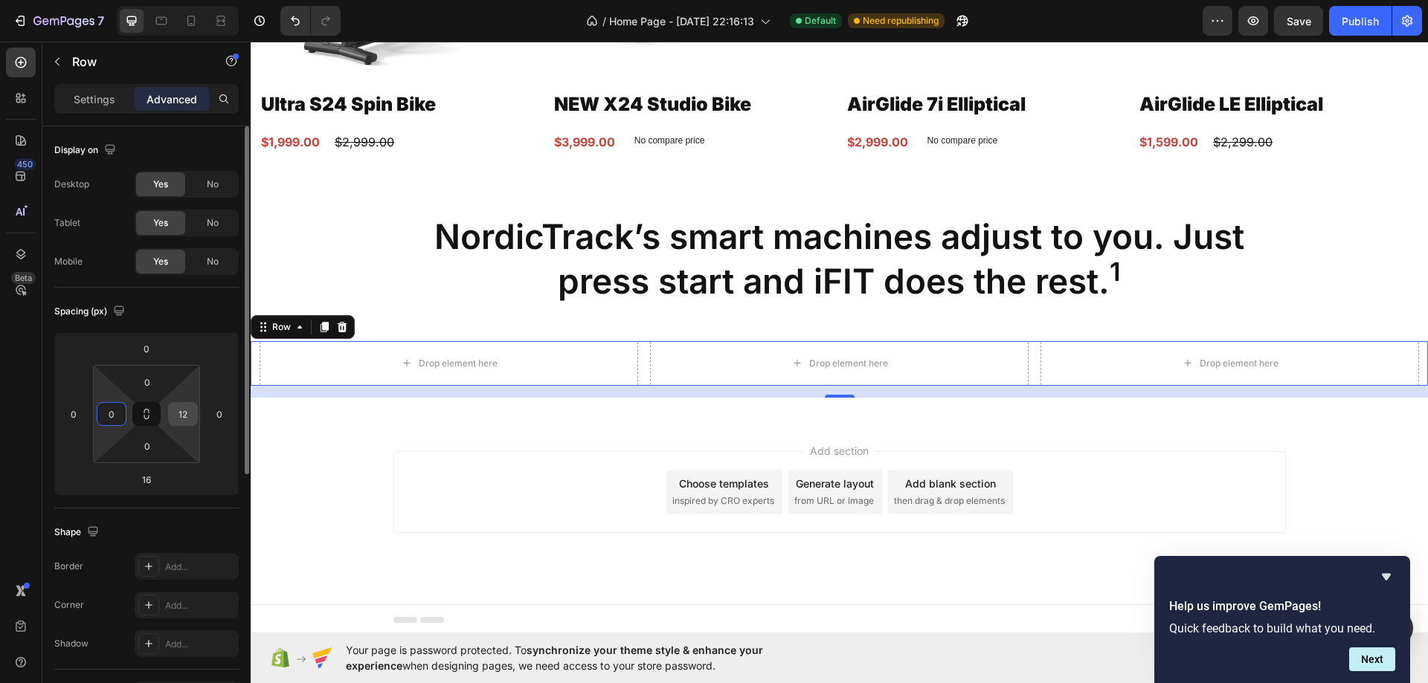
type input "0"
click at [179, 416] on input "12" at bounding box center [183, 414] width 22 height 22
type input "0"
click at [293, 270] on div "NordicTrack’s smart machines adjust to you. Just press start and iFIT does the …" at bounding box center [839, 265] width 1177 height 104
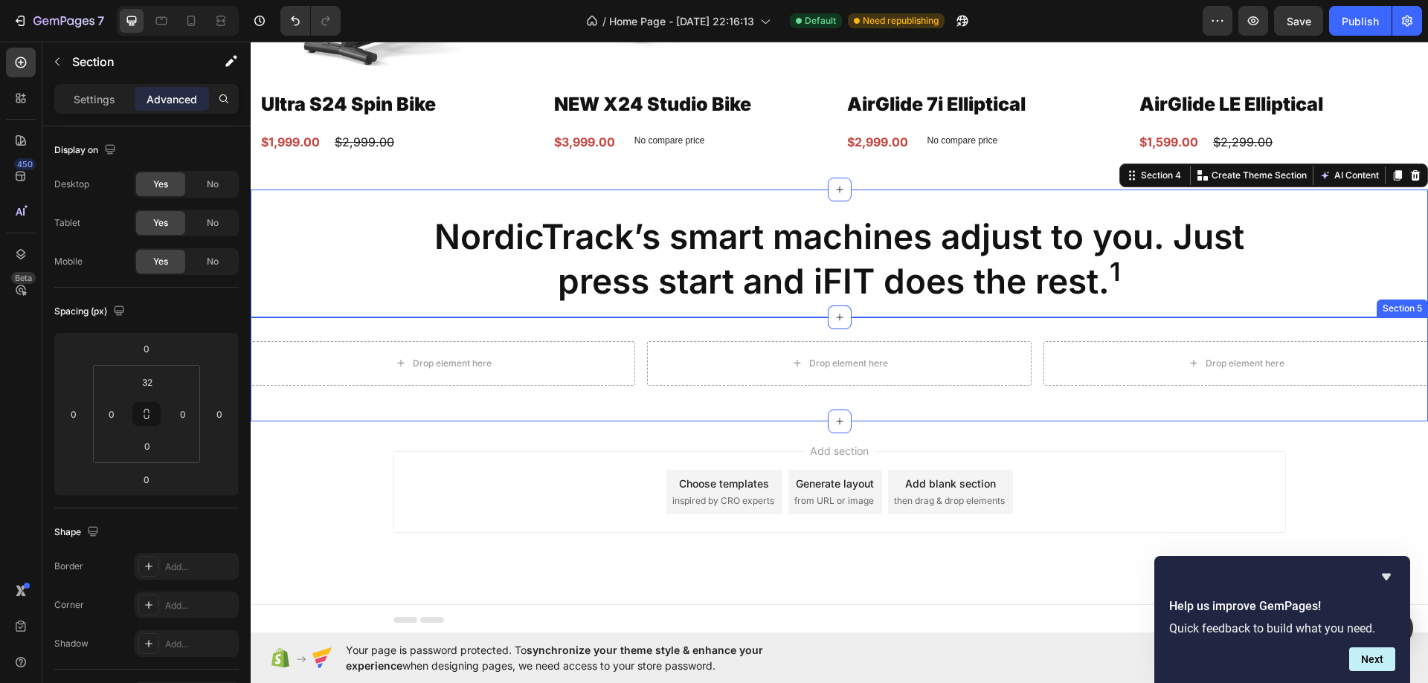
click at [286, 336] on div "Drop element here Drop element here Drop element here Row Section 5" at bounding box center [839, 369] width 1177 height 104
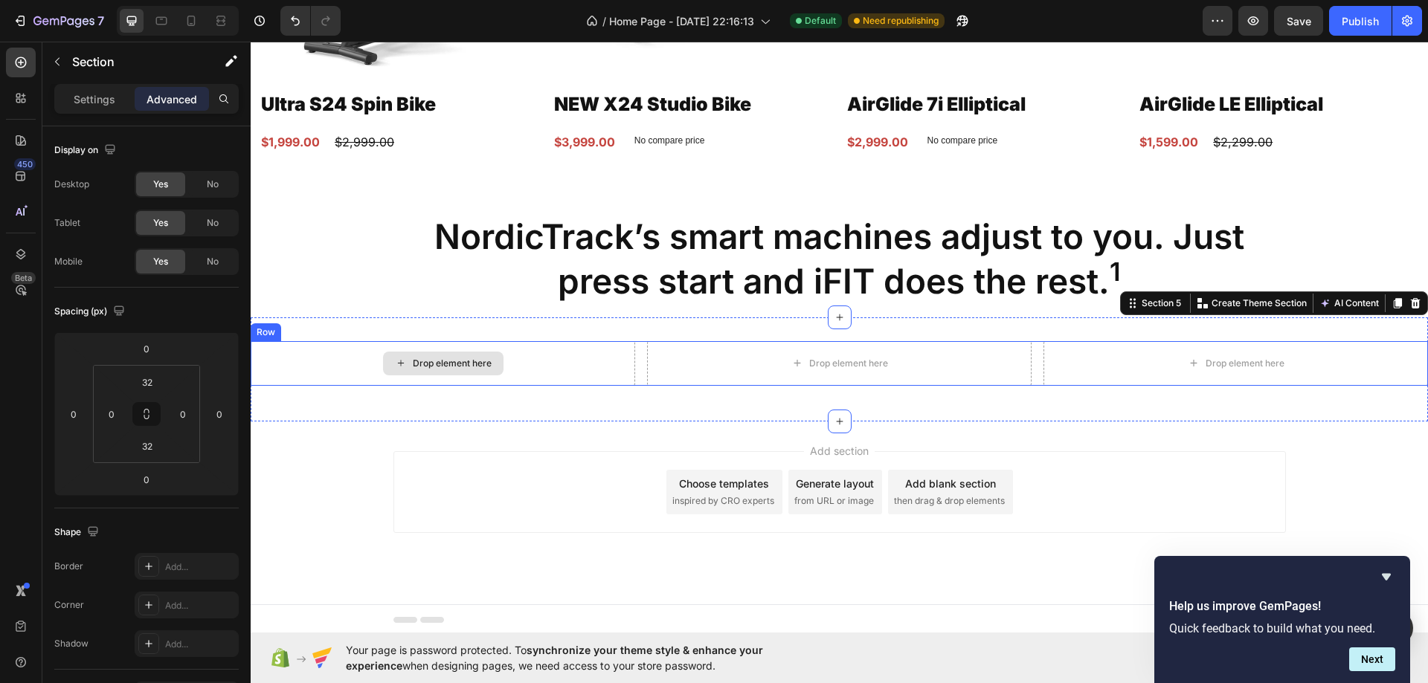
click at [283, 349] on div "Drop element here" at bounding box center [443, 363] width 384 height 45
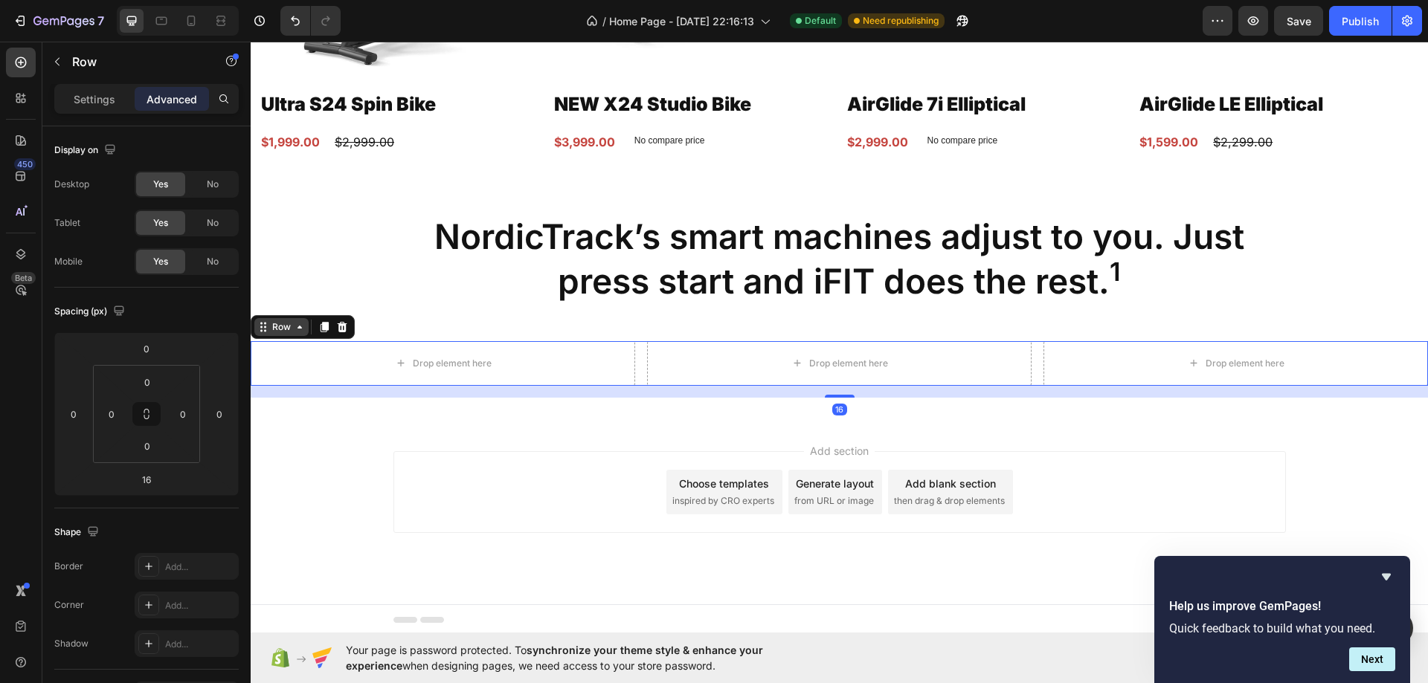
click at [289, 329] on div "Row" at bounding box center [281, 326] width 25 height 13
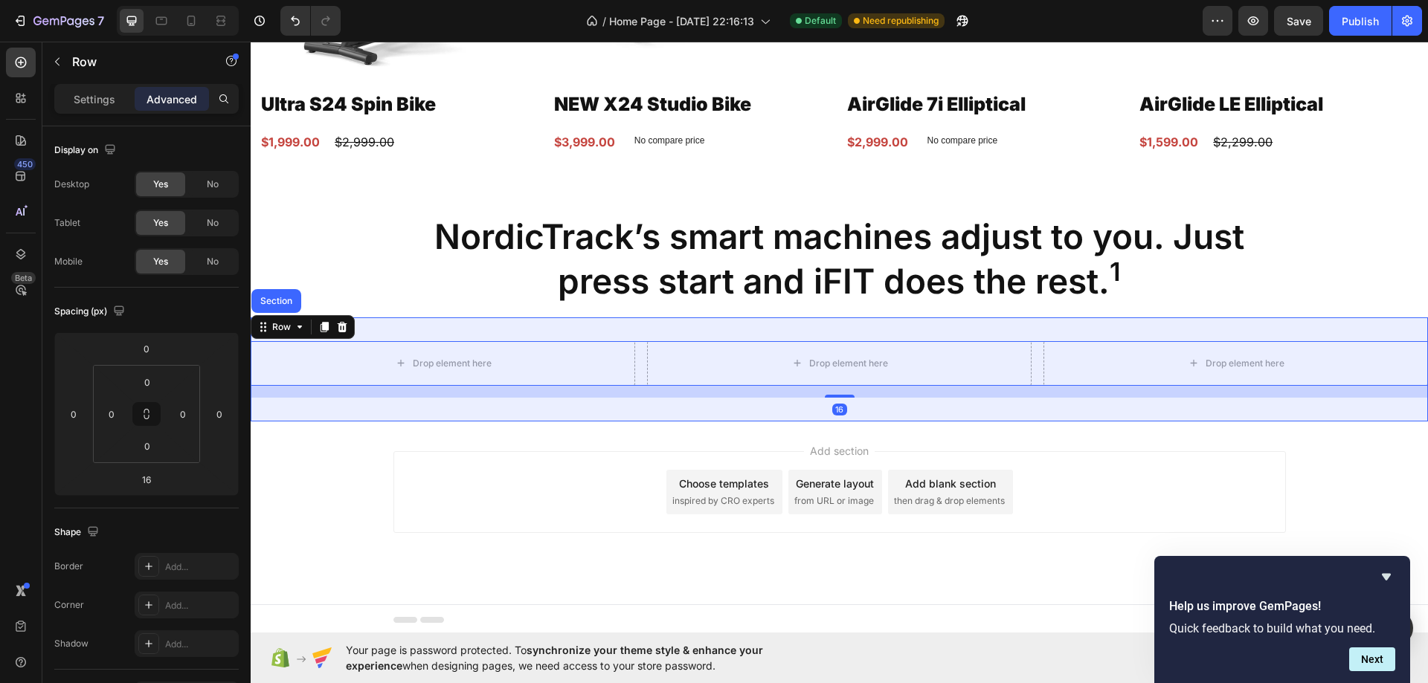
click at [352, 254] on div "NordicTrack’s smart machines adjust to you. Just press start and iFIT does the …" at bounding box center [839, 265] width 1177 height 104
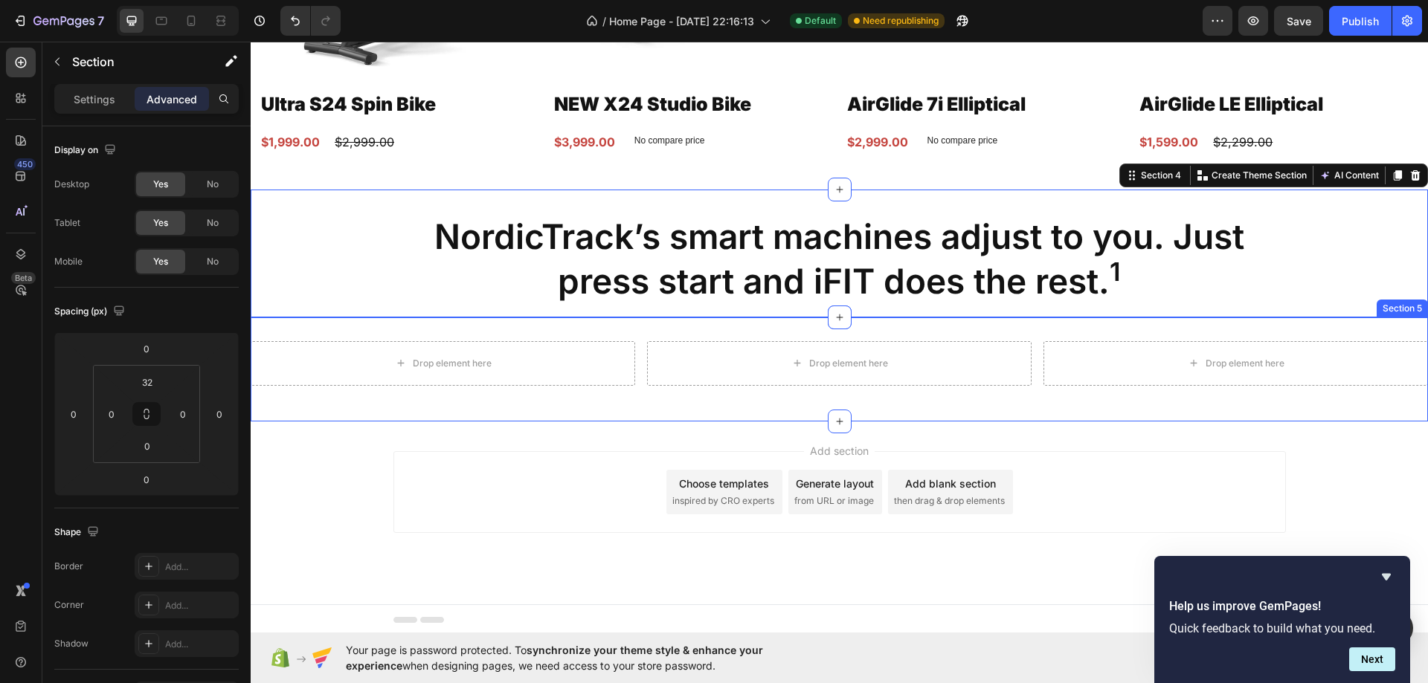
click at [297, 345] on div "Drop element here" at bounding box center [443, 363] width 384 height 45
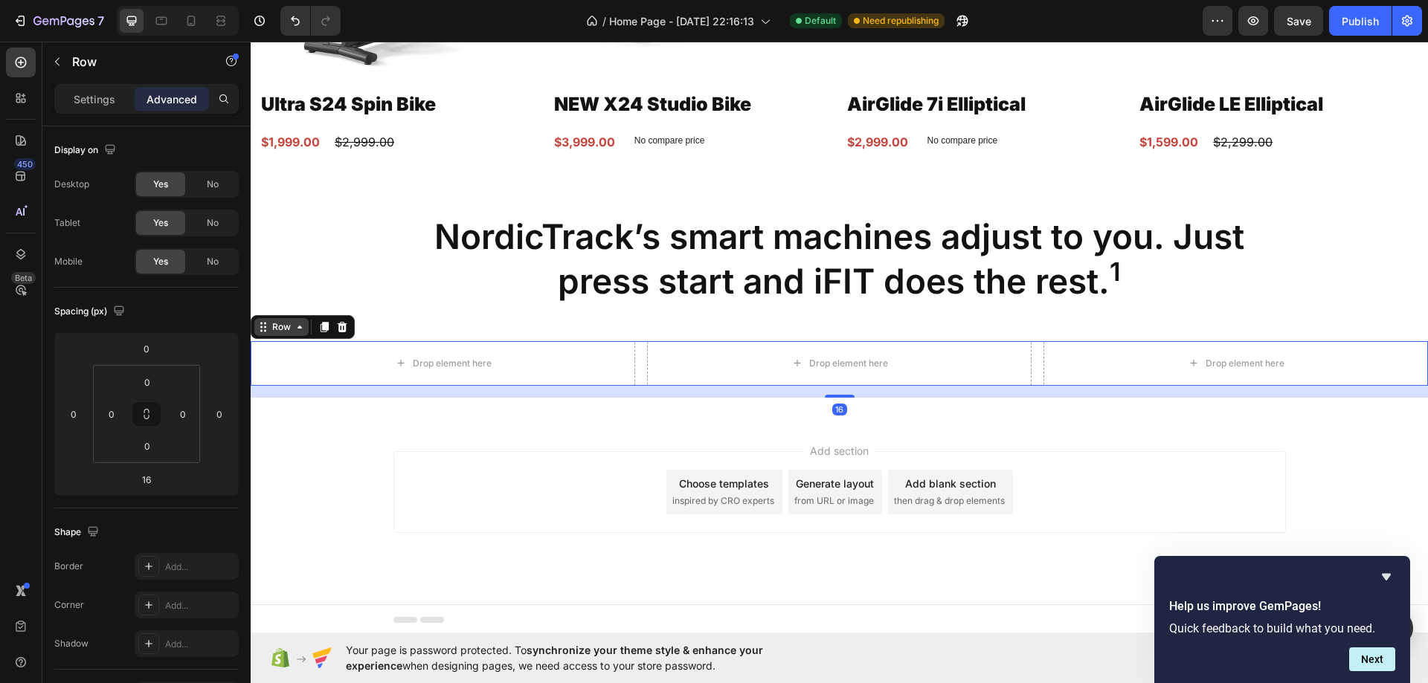
click at [282, 326] on div "Row" at bounding box center [281, 326] width 25 height 13
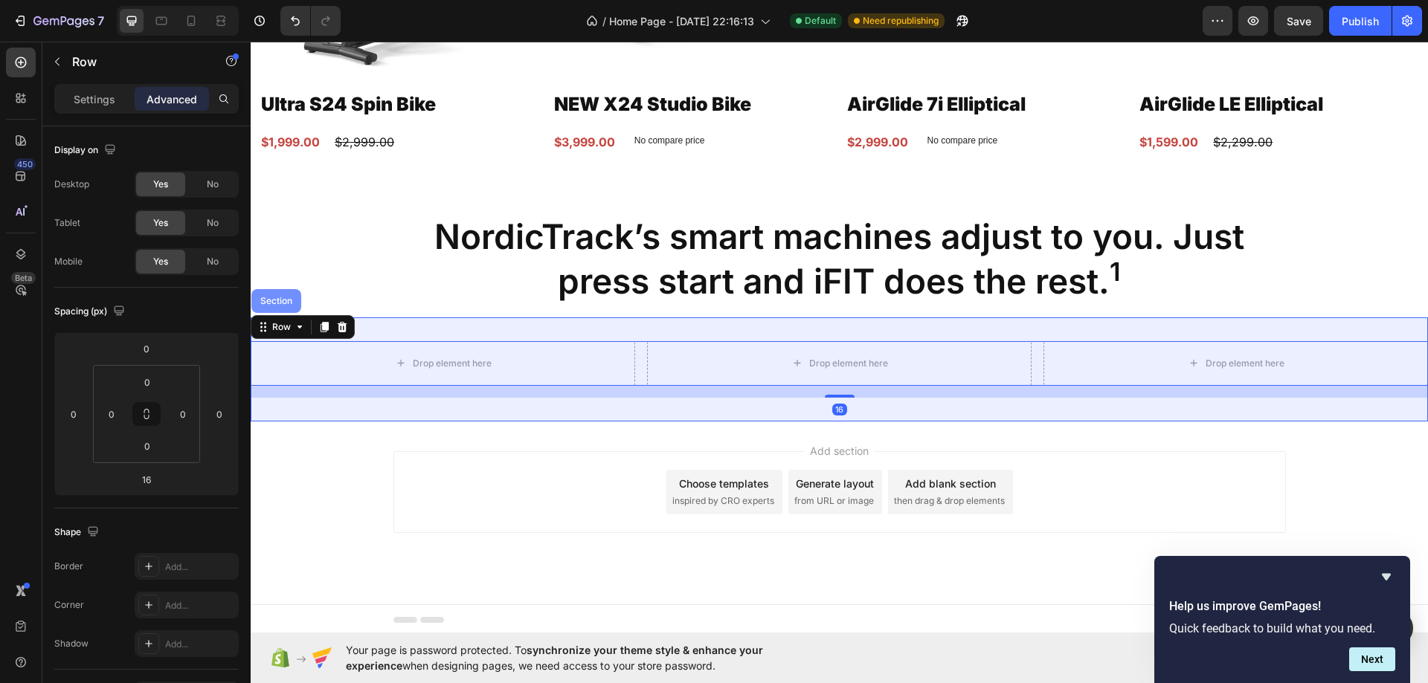
click at [284, 304] on div "Section" at bounding box center [276, 301] width 50 height 24
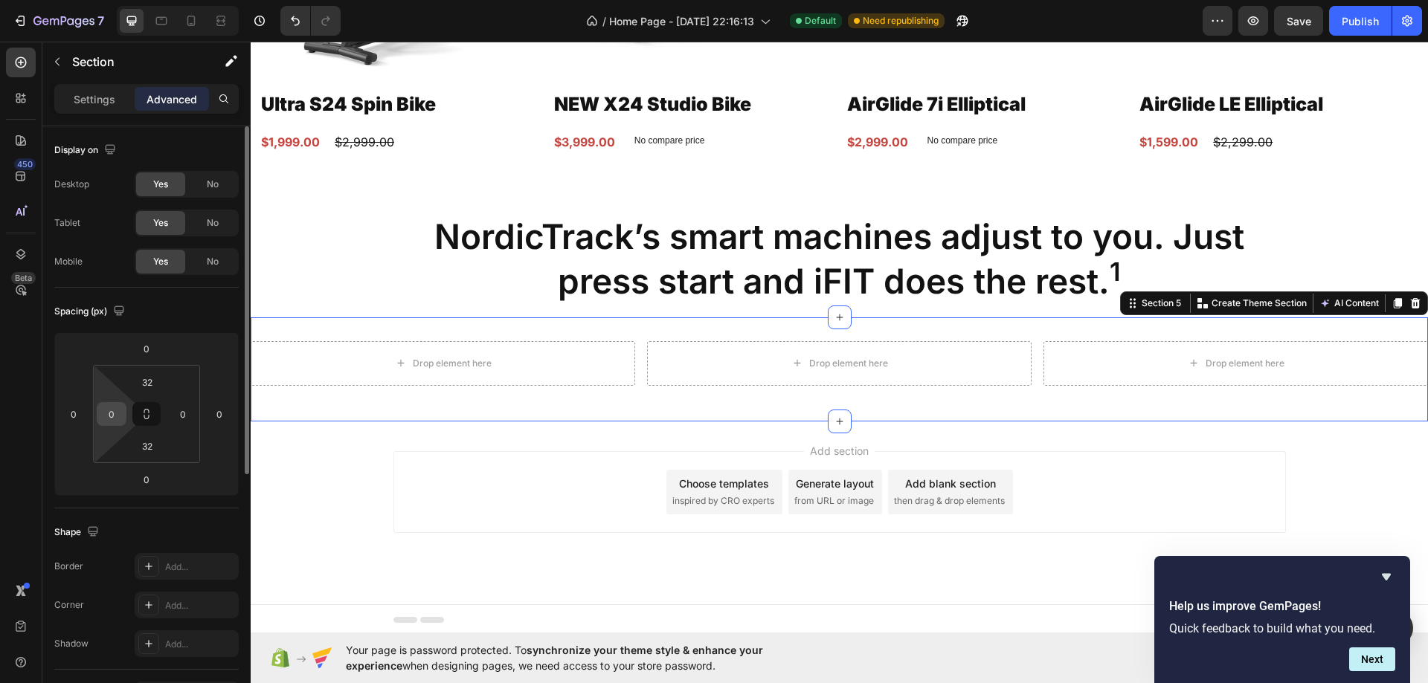
click at [100, 410] on input "0" at bounding box center [111, 414] width 22 height 22
type input "12"
click at [181, 413] on input "0" at bounding box center [183, 414] width 22 height 22
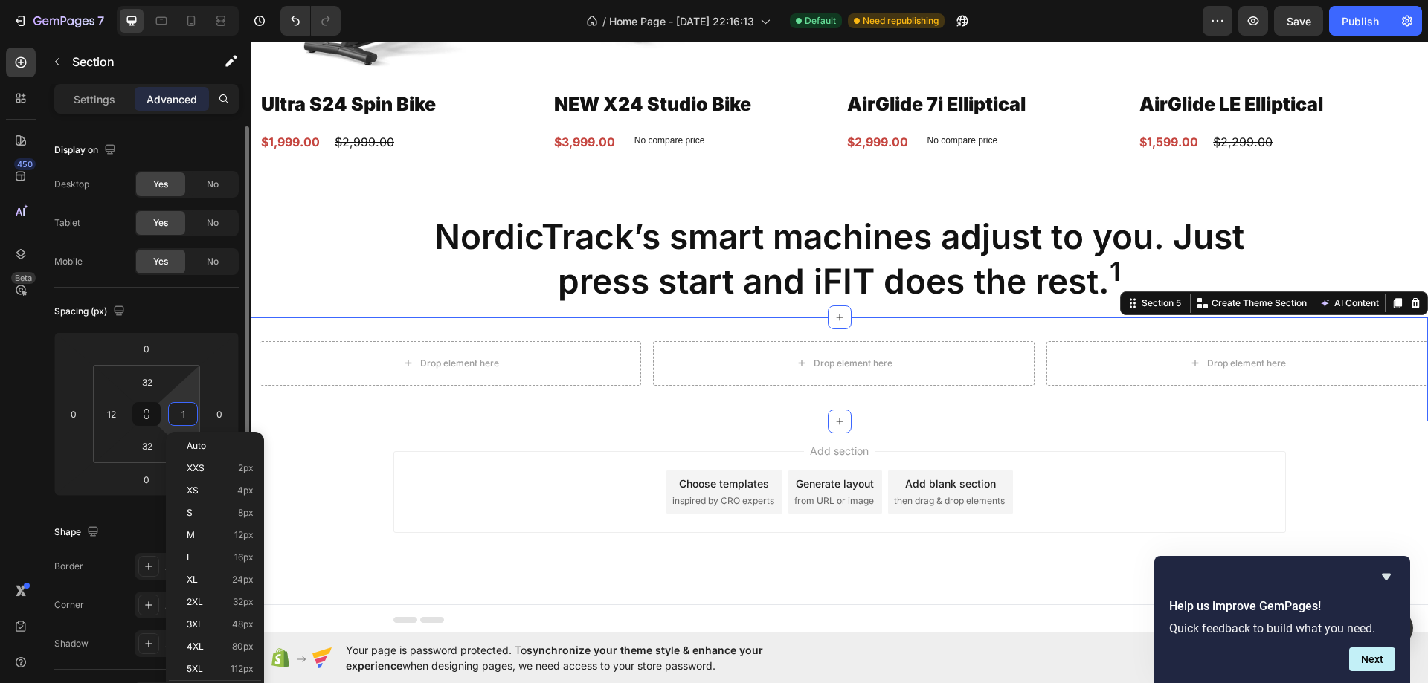
type input "12"
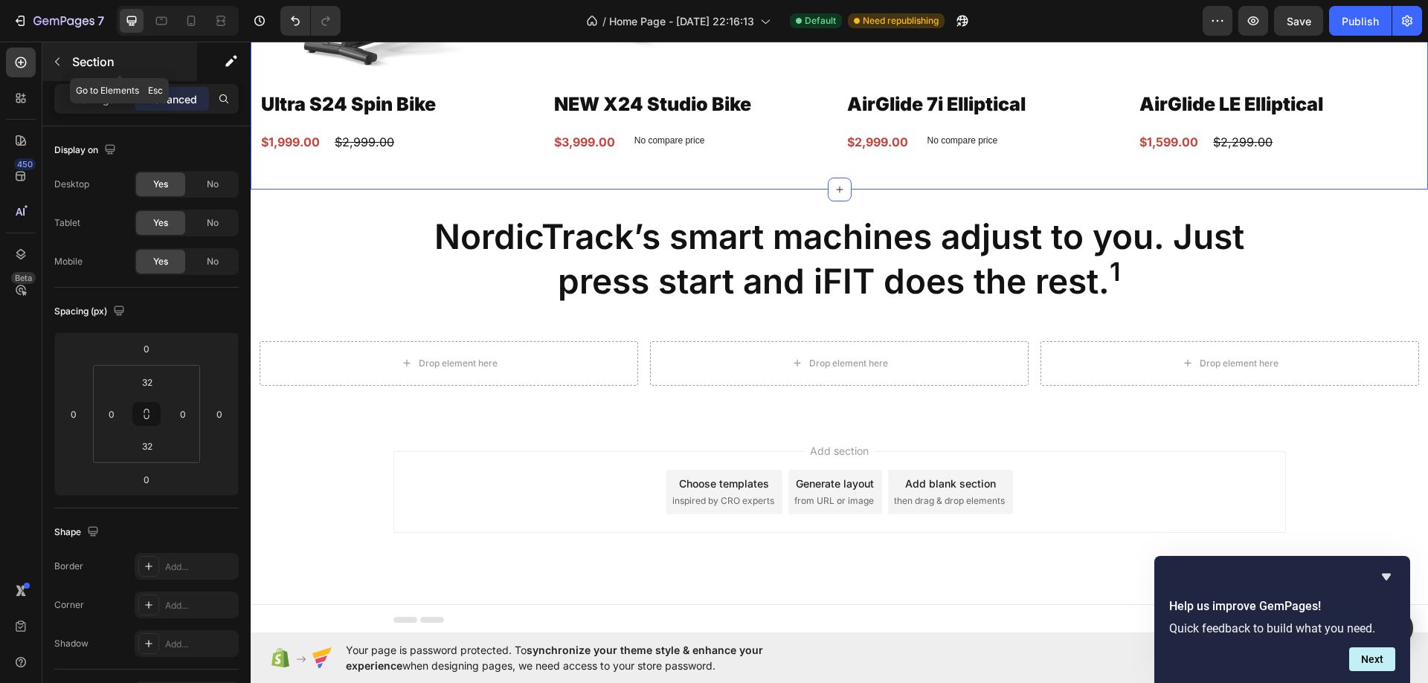
click at [114, 56] on p "Section" at bounding box center [133, 62] width 122 height 18
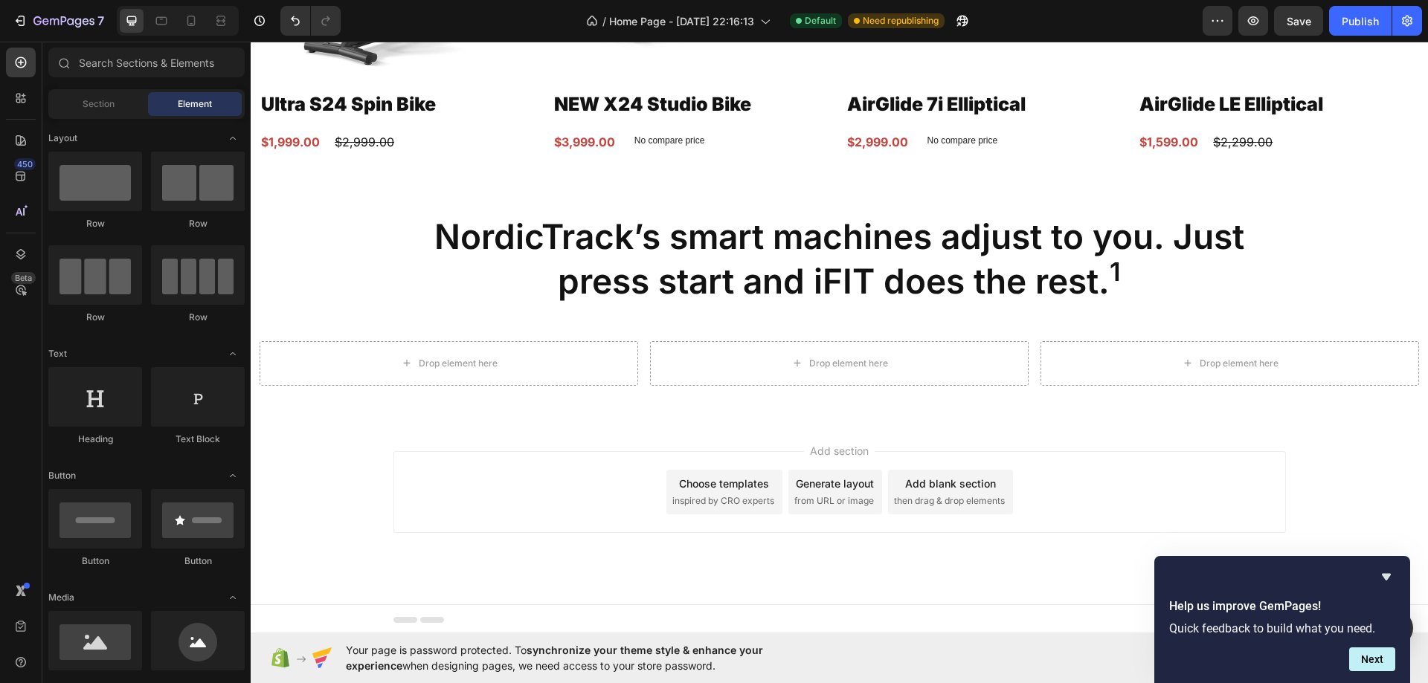
scroll to position [297, 0]
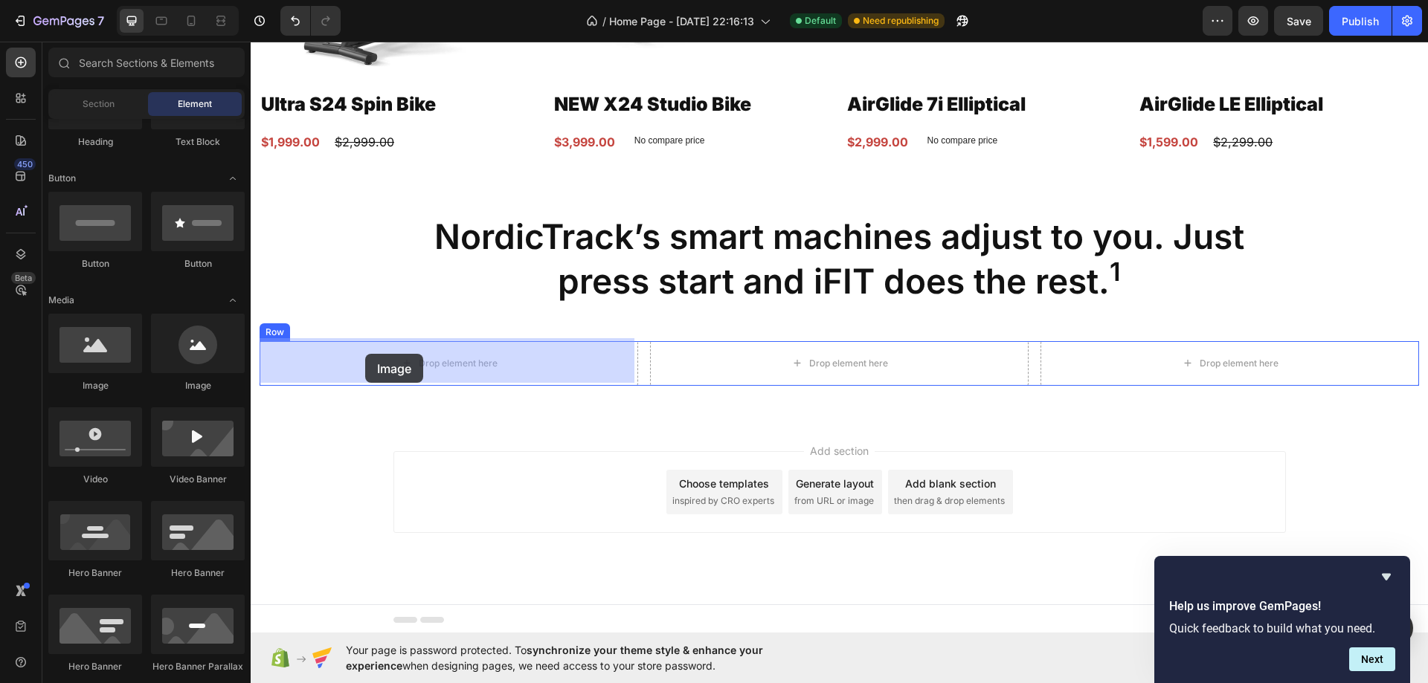
drag, startPoint x: 335, startPoint y: 390, endPoint x: 367, endPoint y: 355, distance: 47.9
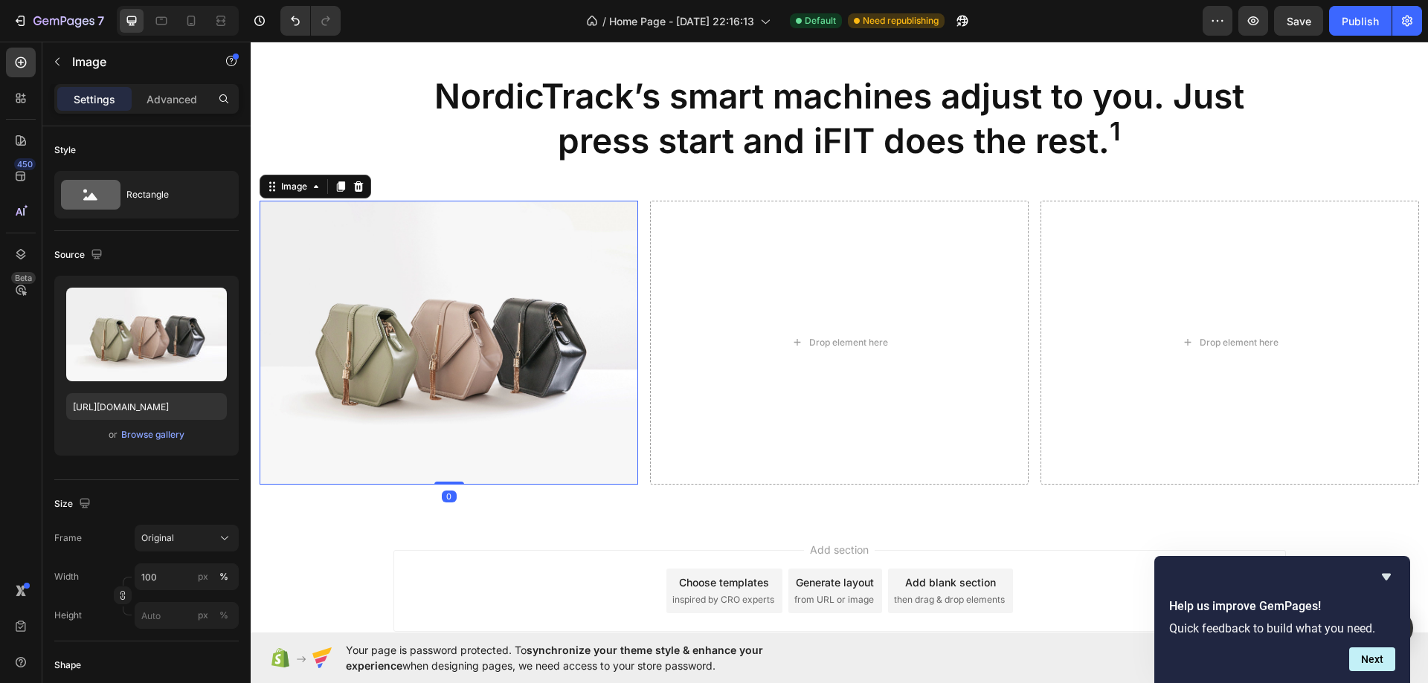
scroll to position [1573, 0]
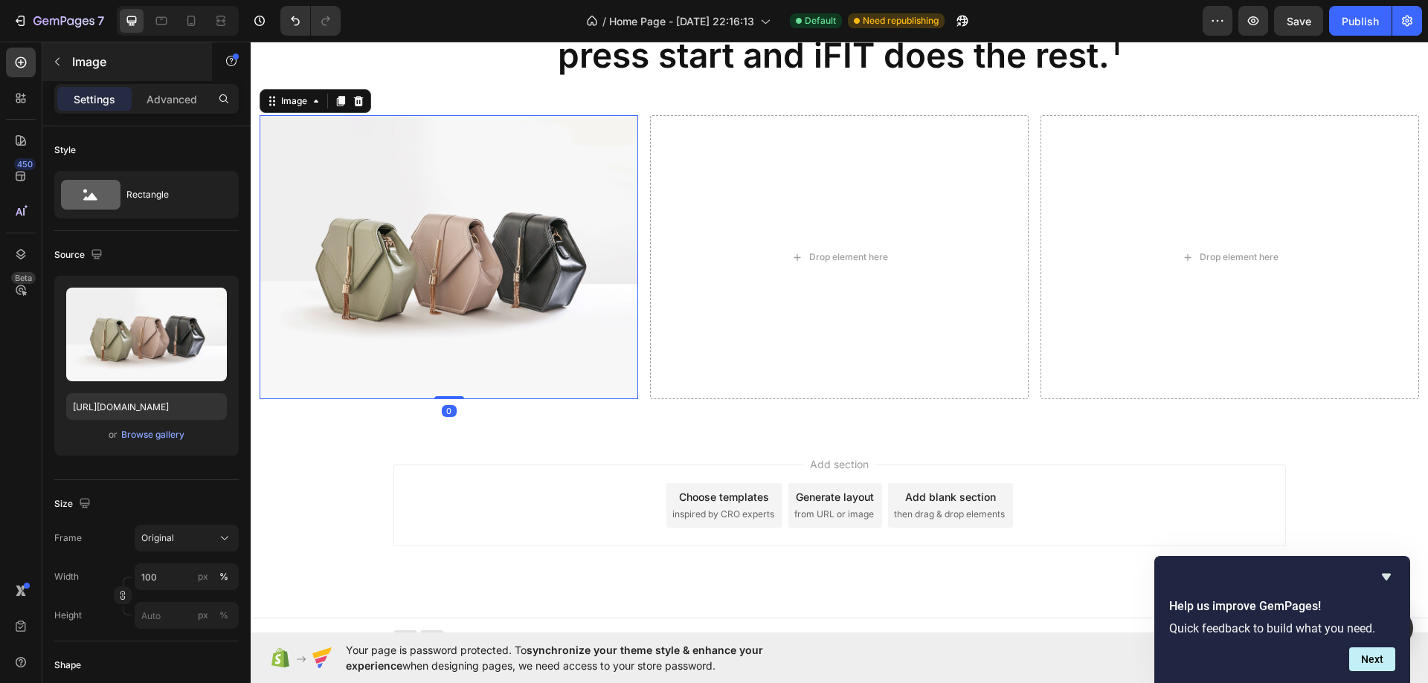
click at [71, 59] on div "Image" at bounding box center [127, 61] width 170 height 39
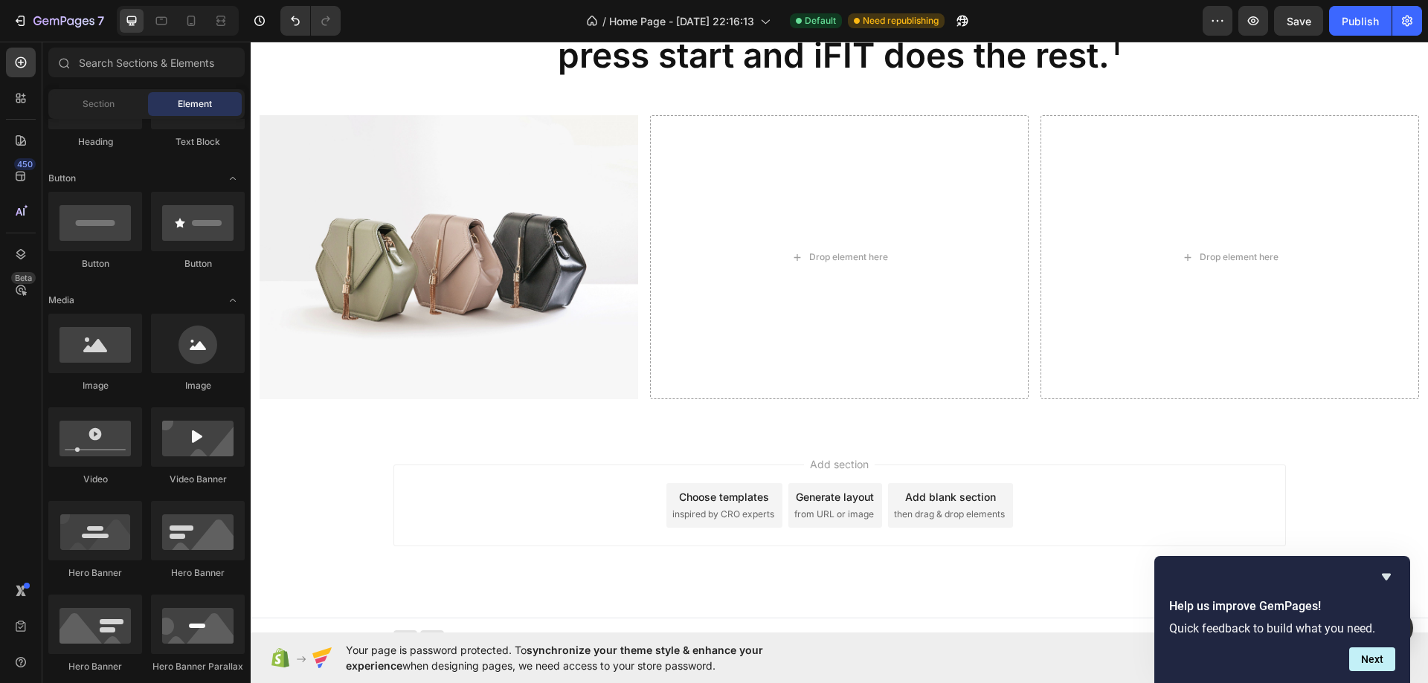
click at [332, 291] on img at bounding box center [448, 257] width 378 height 284
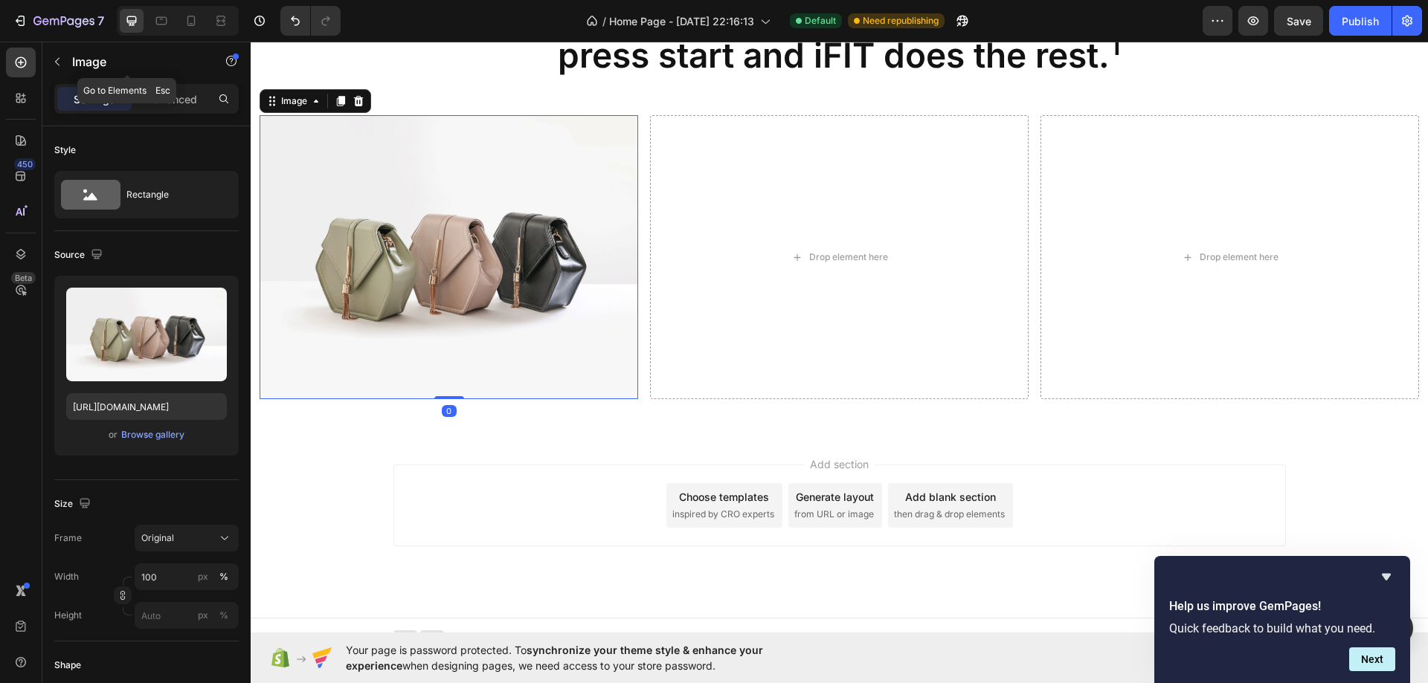
click at [61, 61] on icon "button" at bounding box center [57, 62] width 12 height 12
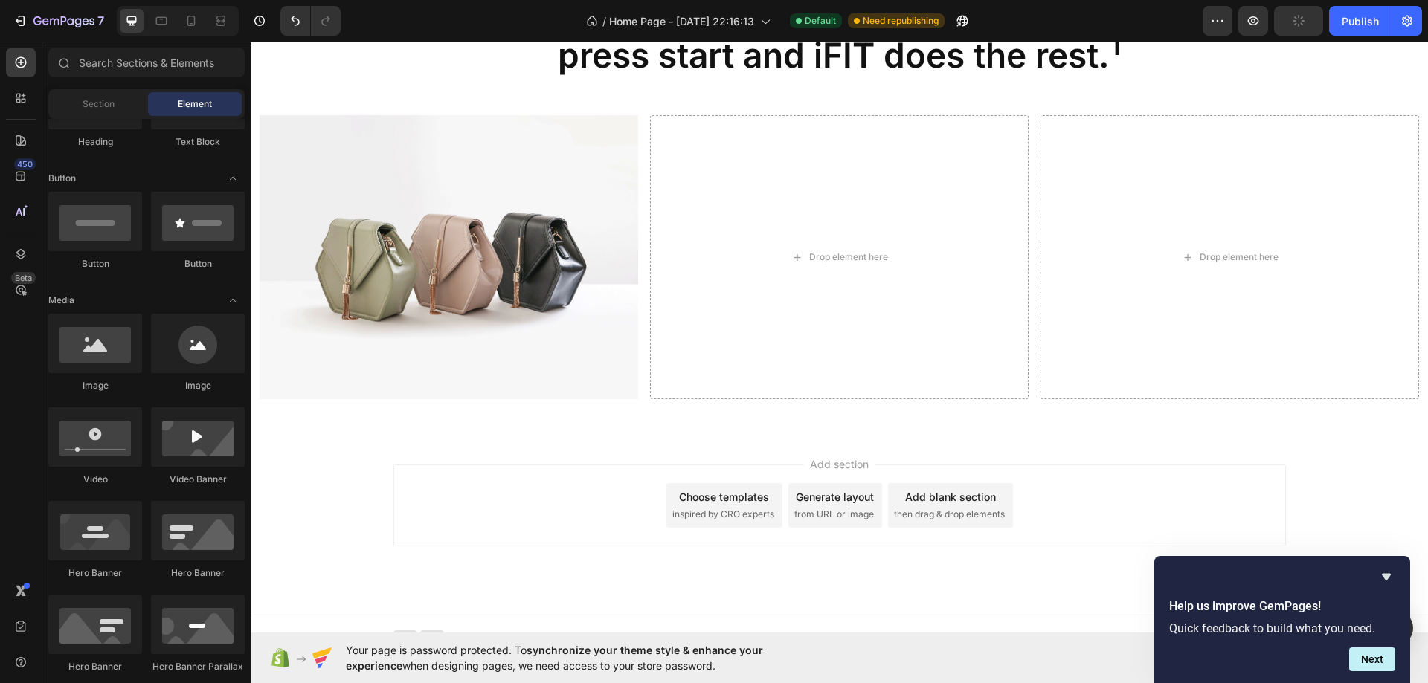
scroll to position [0, 0]
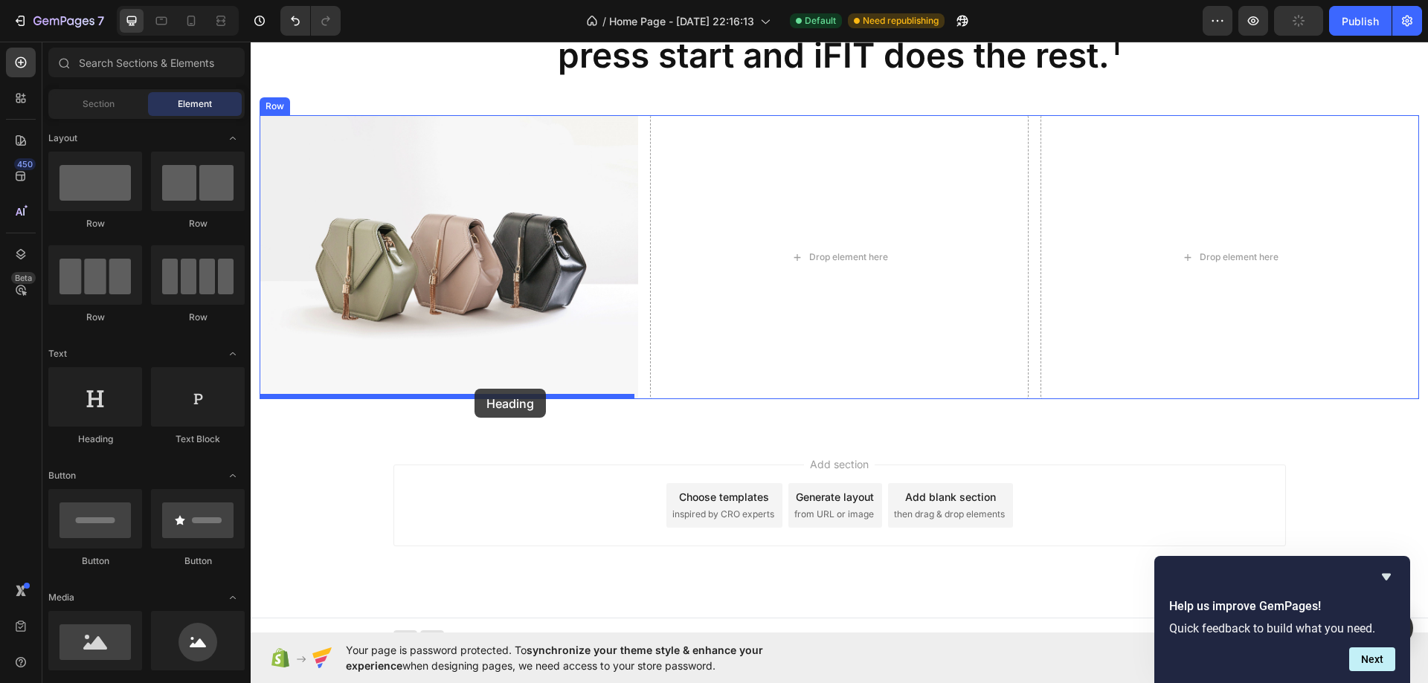
drag, startPoint x: 363, startPoint y: 447, endPoint x: 474, endPoint y: 389, distance: 125.7
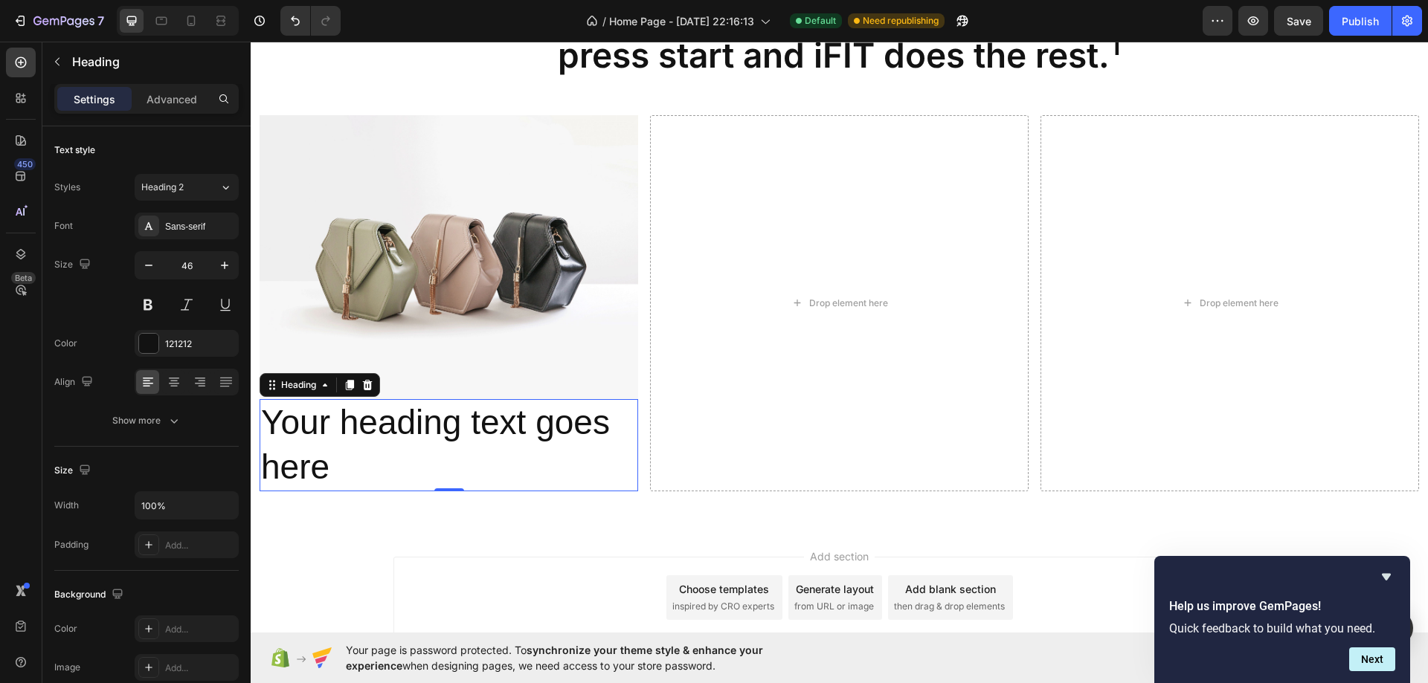
click at [468, 419] on h2 "Your heading text goes here" at bounding box center [448, 445] width 378 height 92
click at [468, 419] on p "Your heading text goes here" at bounding box center [448, 445] width 375 height 89
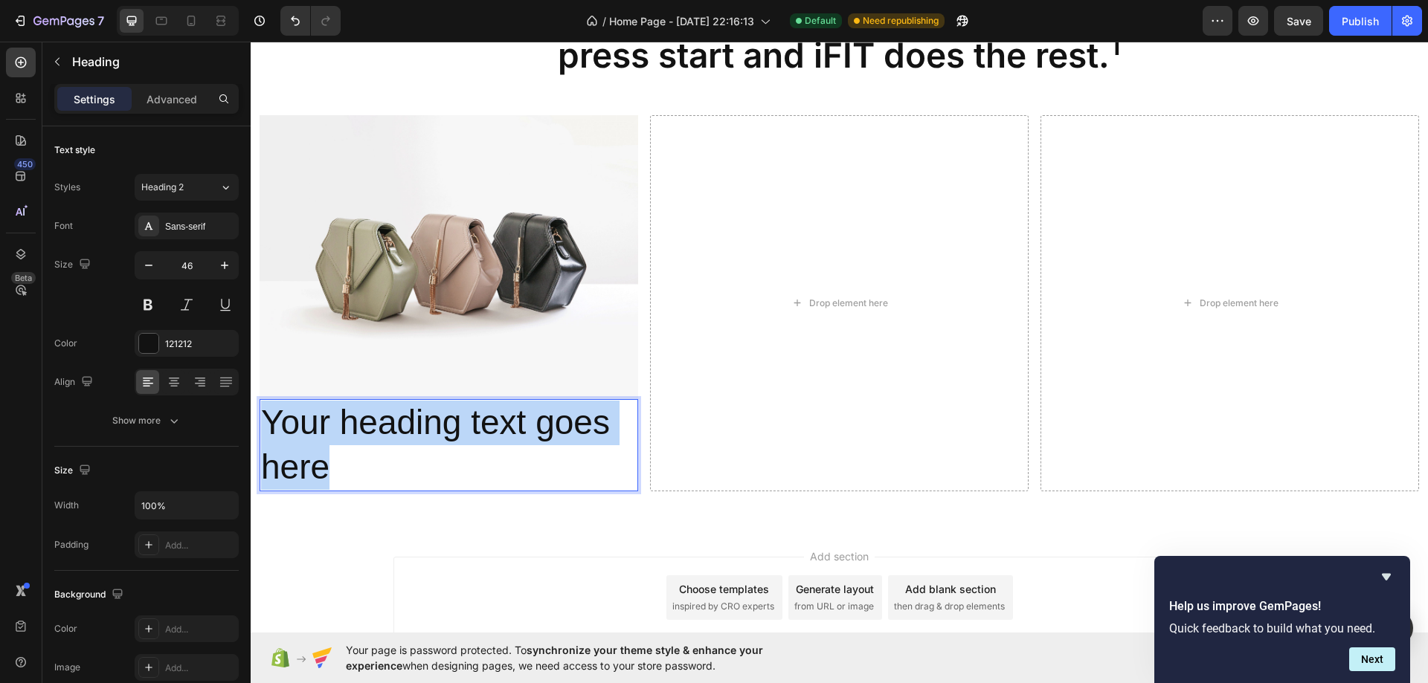
click at [468, 419] on p "Your heading text goes here" at bounding box center [448, 445] width 375 height 89
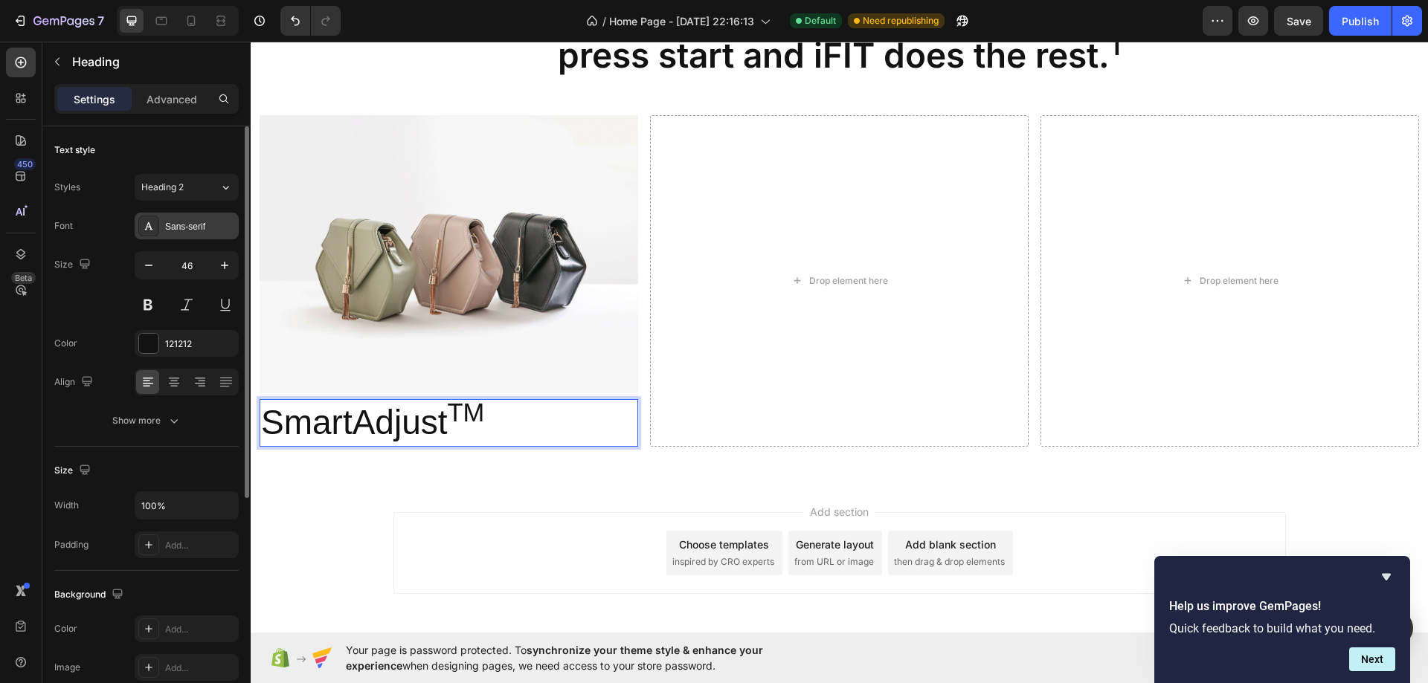
click at [190, 231] on div "Sans-serif" at bounding box center [200, 226] width 70 height 13
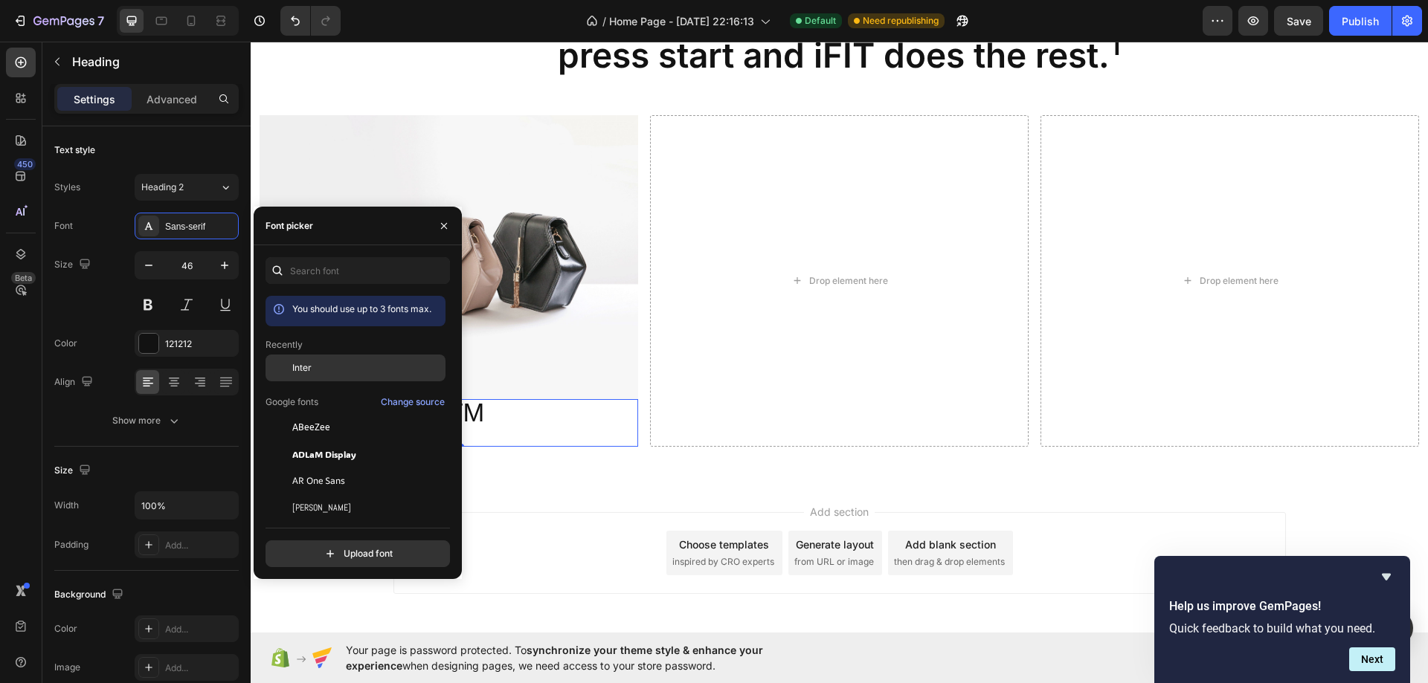
click at [310, 371] on span "Inter" at bounding box center [301, 367] width 19 height 13
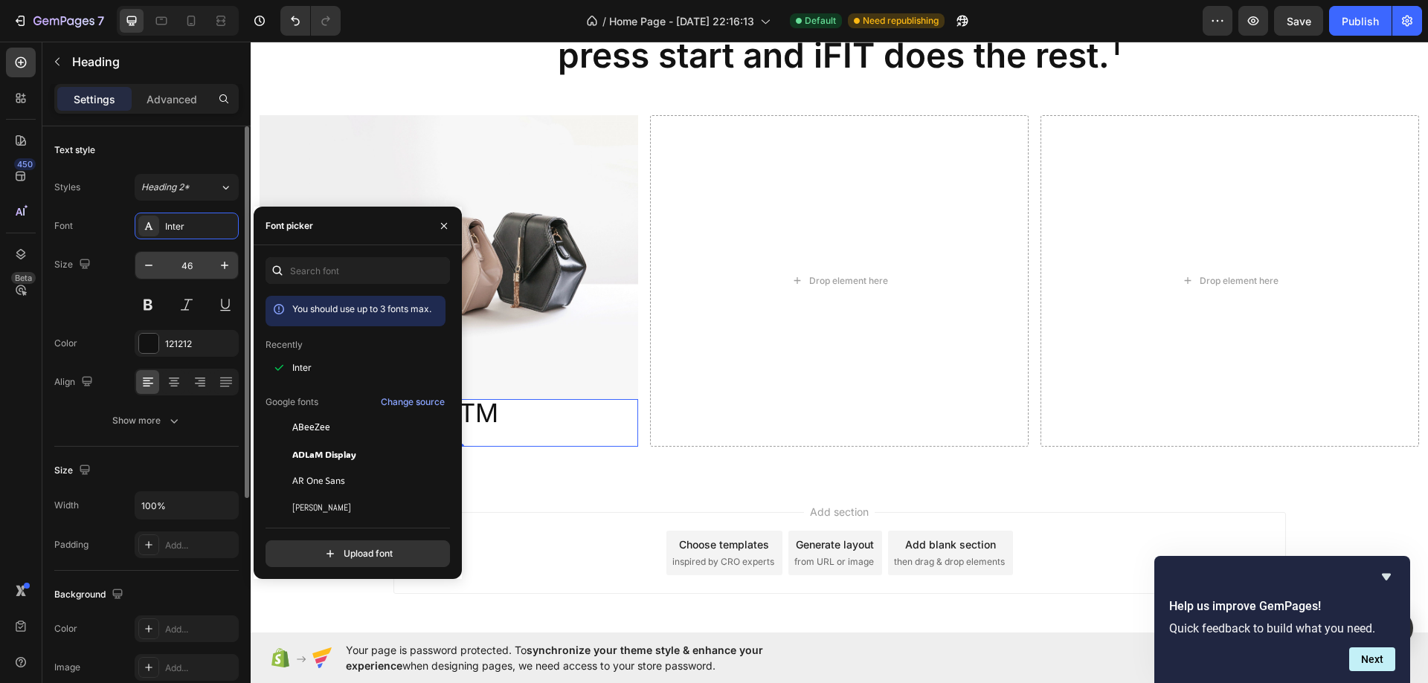
click at [190, 272] on input "46" at bounding box center [186, 265] width 49 height 27
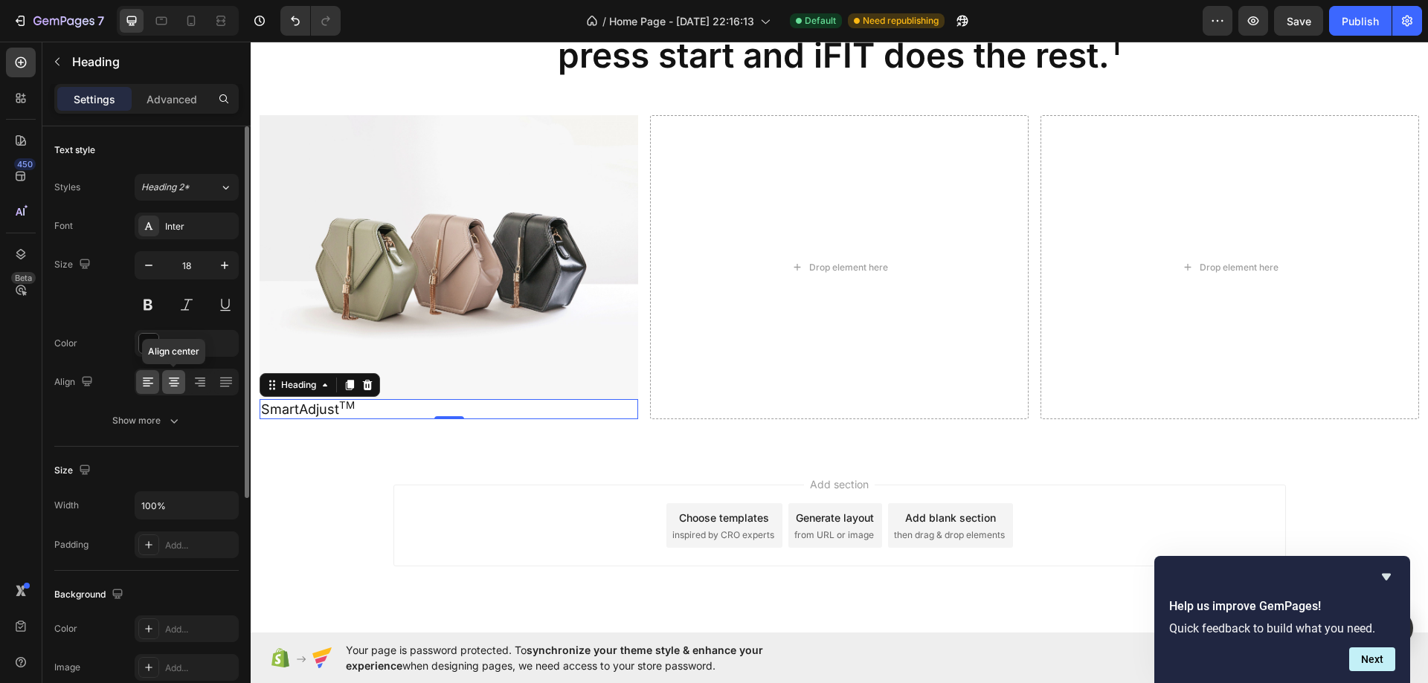
click at [173, 384] on icon at bounding box center [174, 382] width 15 height 15
click at [190, 269] on input "18" at bounding box center [186, 265] width 49 height 27
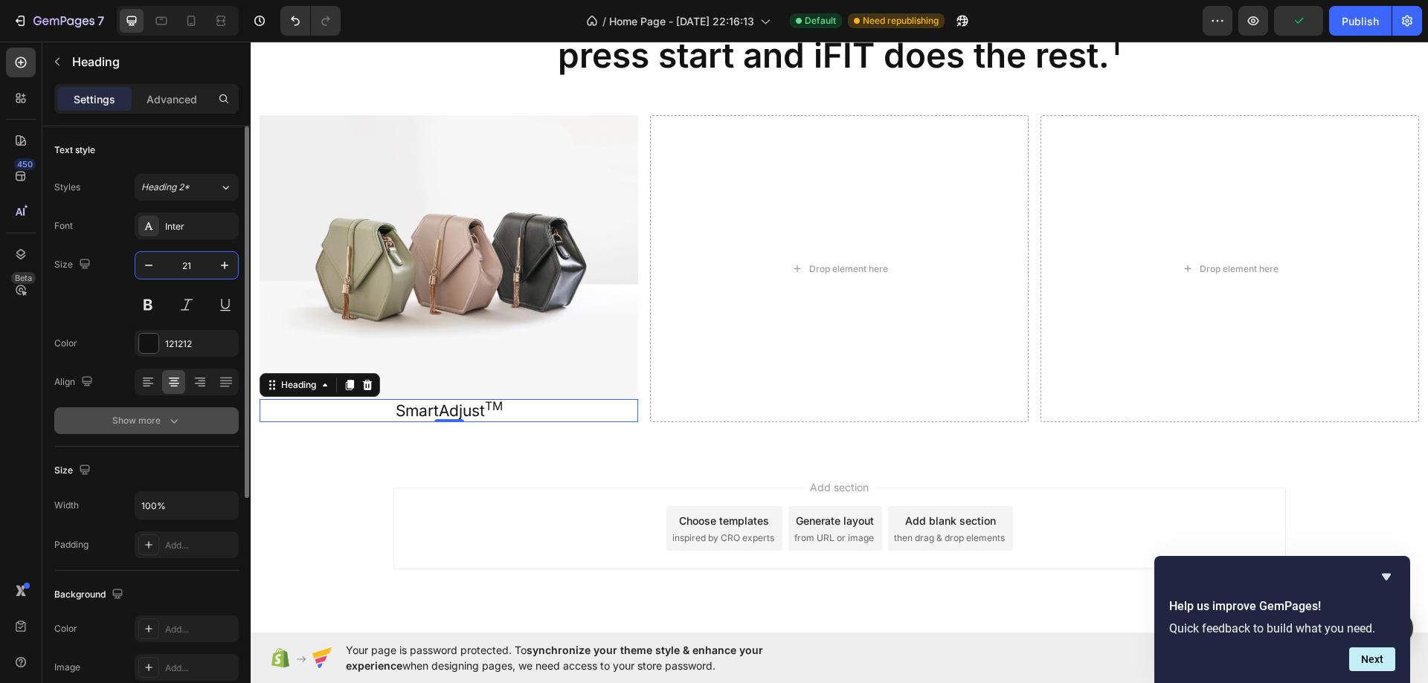
type input "21"
click at [154, 409] on button "Show more" at bounding box center [146, 420] width 184 height 27
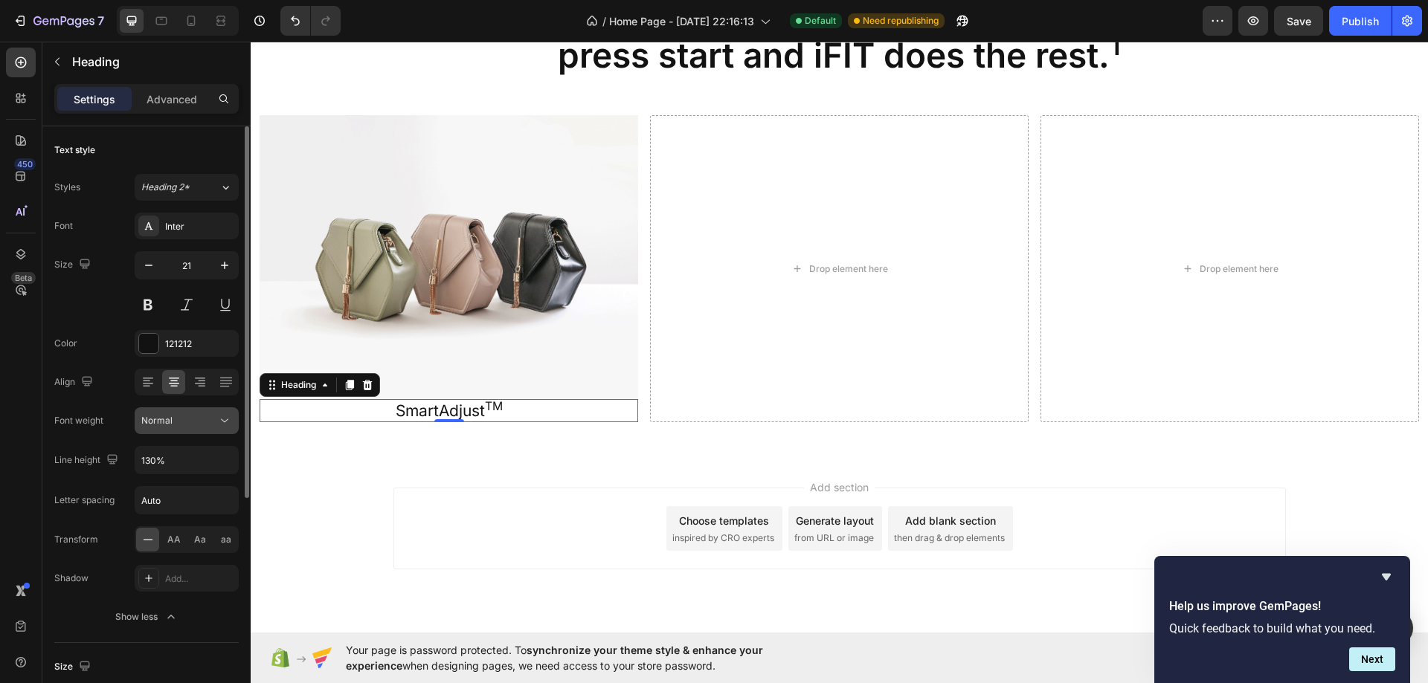
click at [151, 424] on span "Normal" at bounding box center [156, 420] width 31 height 11
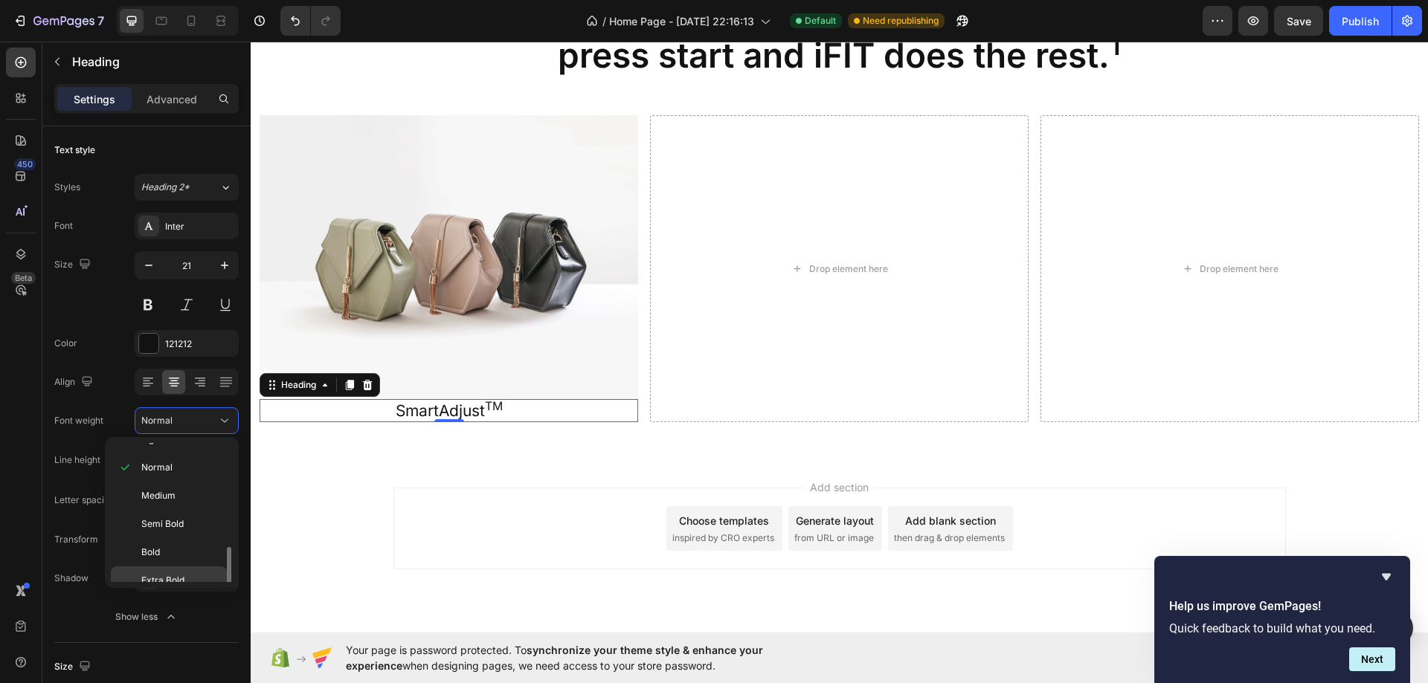
scroll to position [115, 0]
click at [171, 557] on div "Black" at bounding box center [169, 568] width 116 height 28
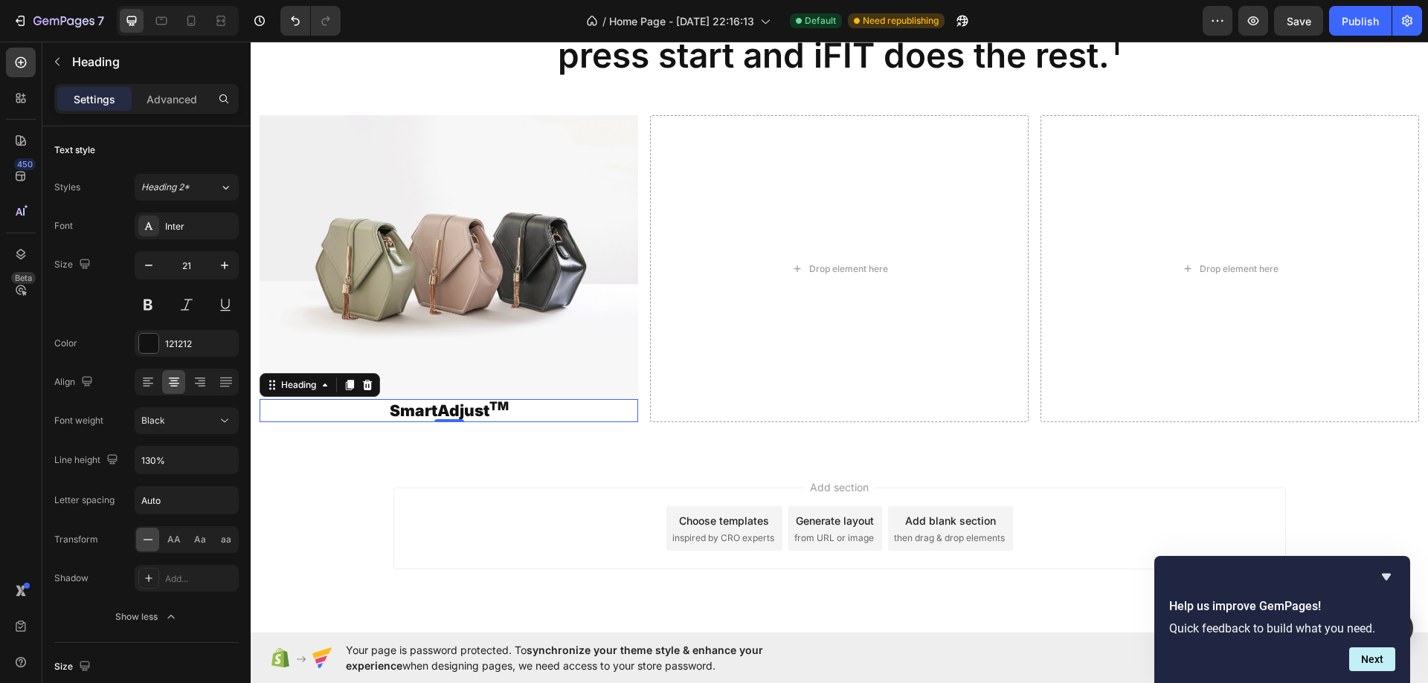
click at [435, 256] on img at bounding box center [448, 257] width 378 height 284
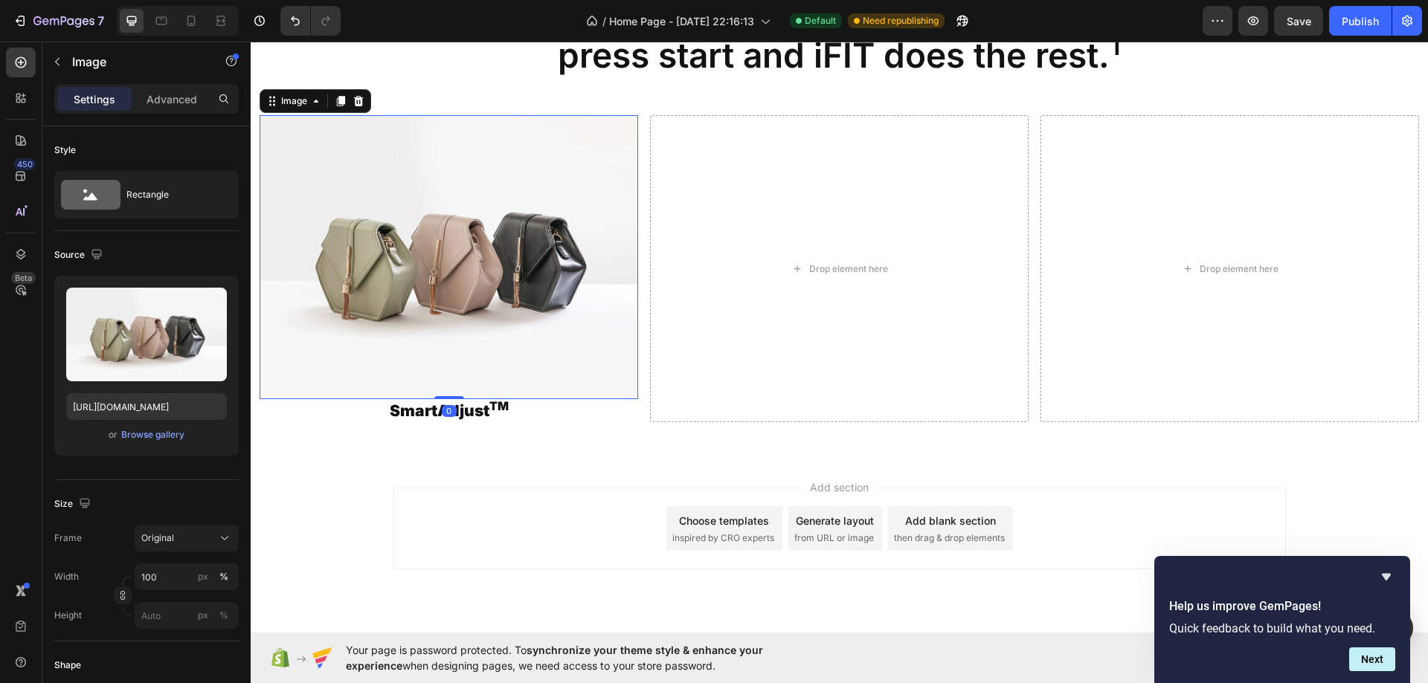
click at [558, 405] on p "SmartAdjust TM" at bounding box center [448, 411] width 375 height 20
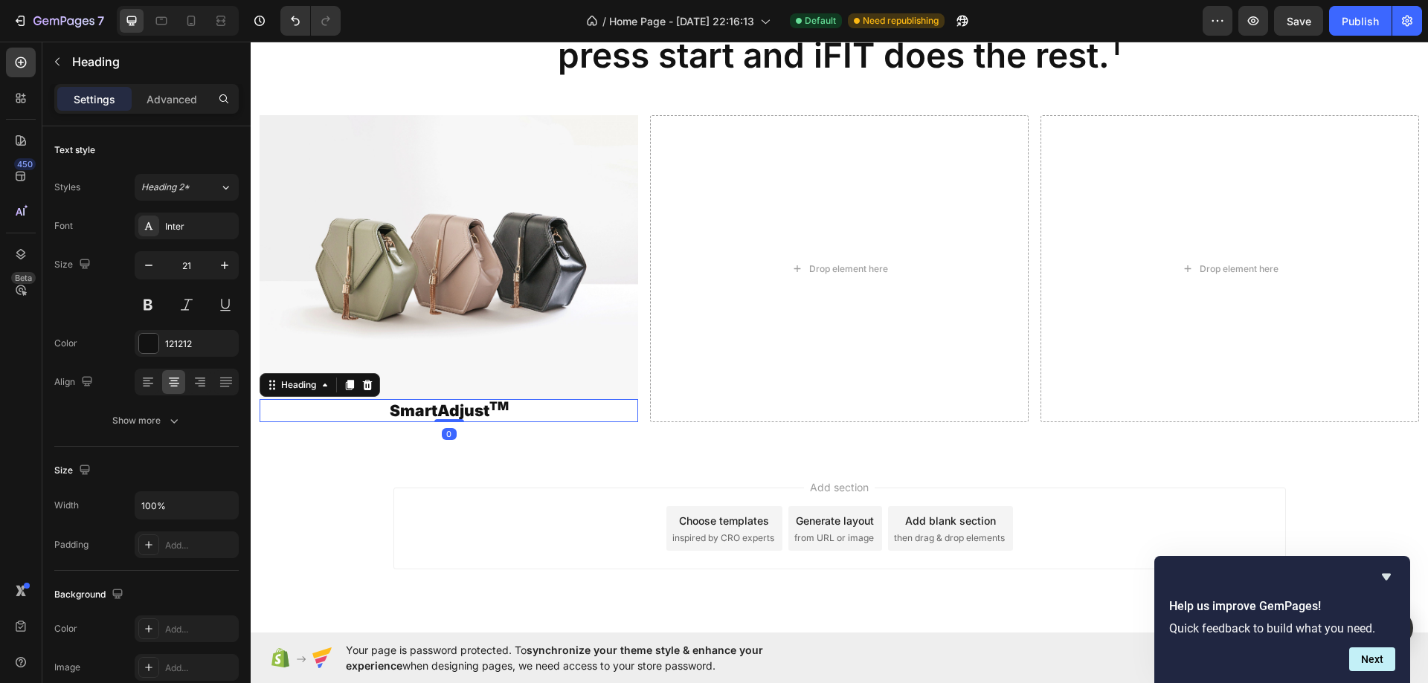
click at [553, 390] on img at bounding box center [448, 257] width 378 height 284
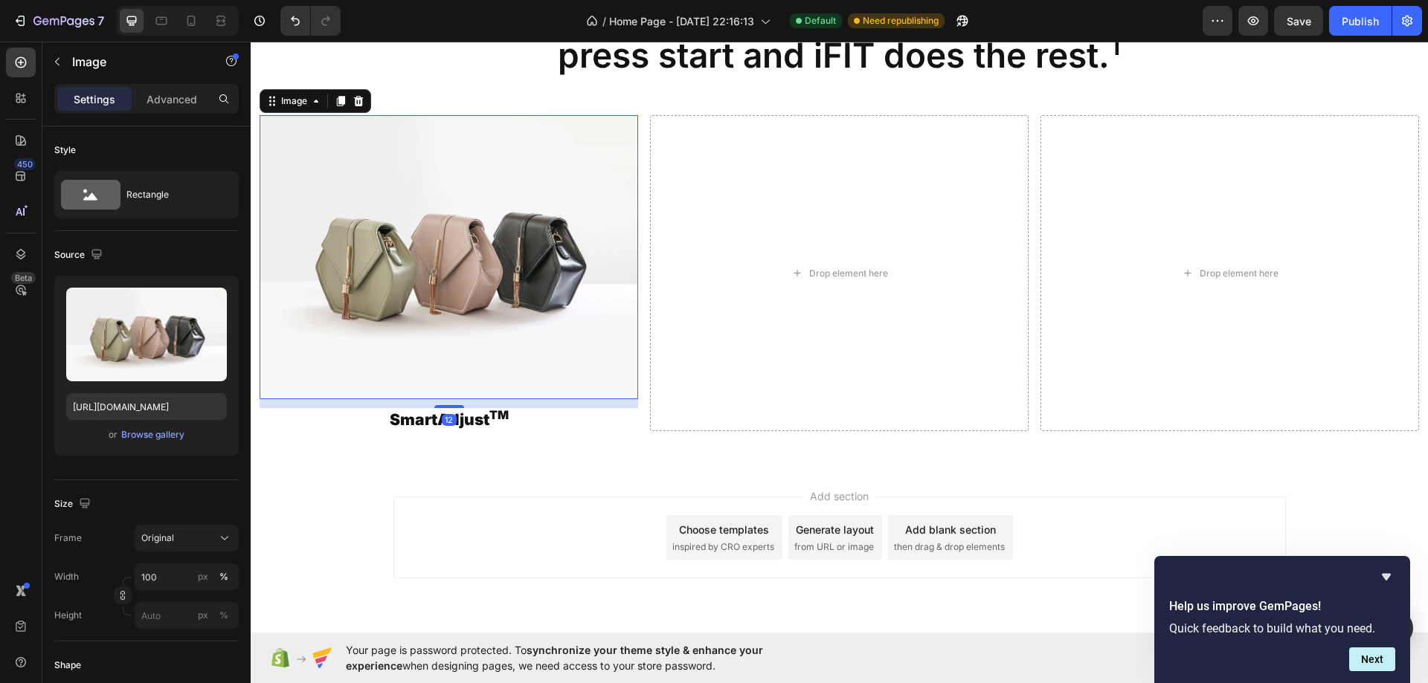
drag, startPoint x: 457, startPoint y: 394, endPoint x: 463, endPoint y: 403, distance: 11.2
click at [463, 399] on div "12" at bounding box center [448, 399] width 378 height 0
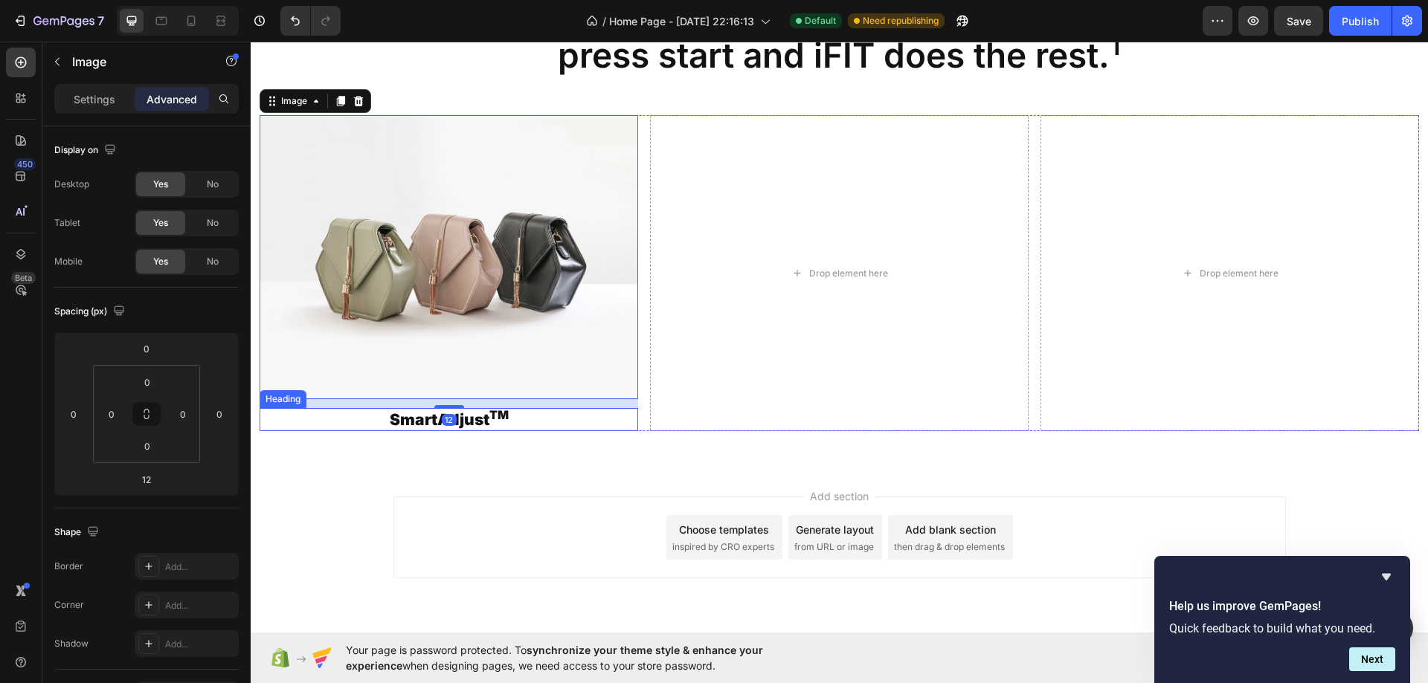
click at [583, 433] on div "Image 12 SmartAdjust TM Heading Drop element here Drop element here Row" at bounding box center [838, 279] width 1159 height 328
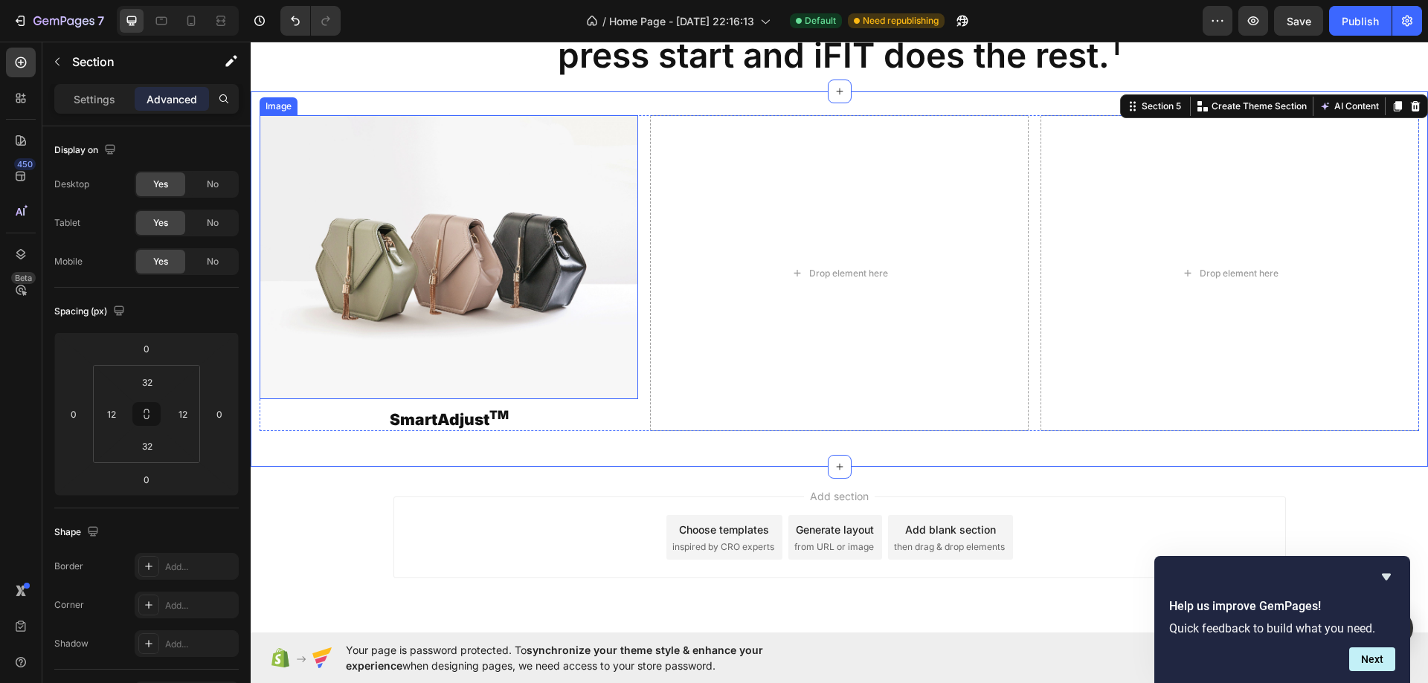
click at [547, 300] on img at bounding box center [448, 257] width 378 height 284
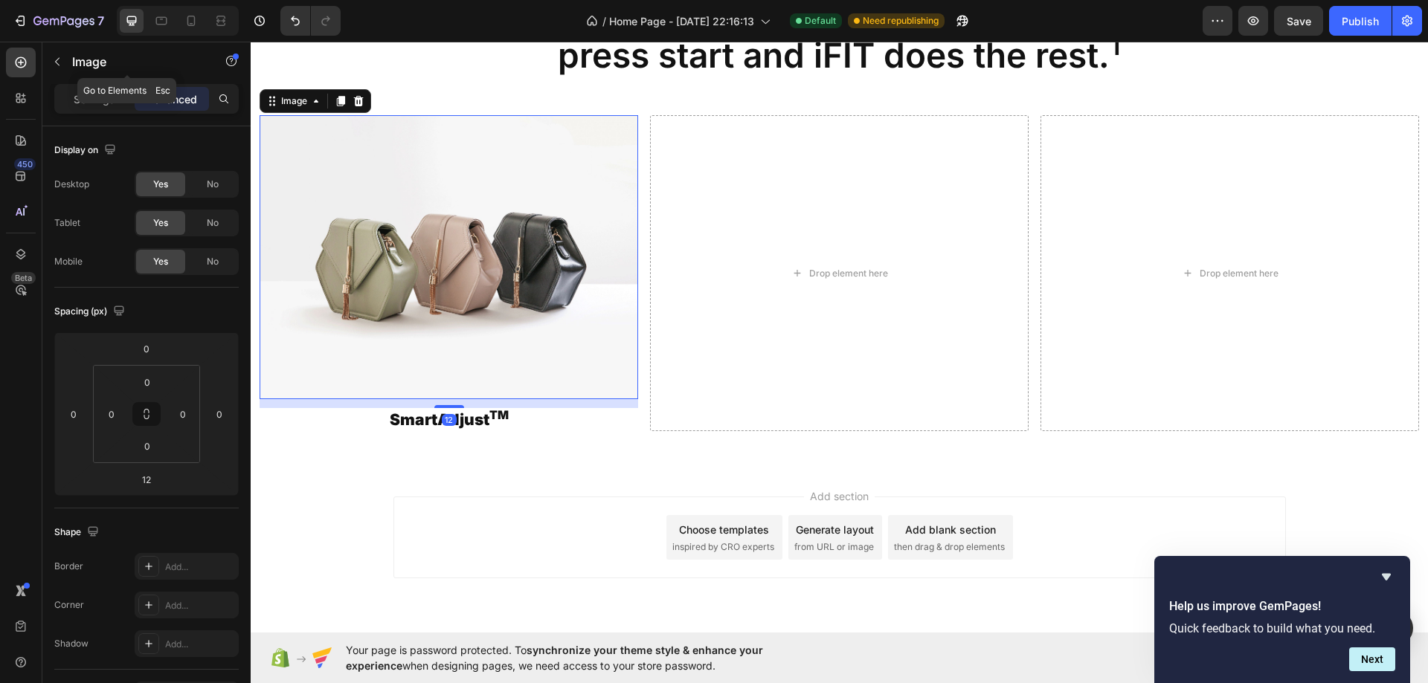
click at [65, 62] on button "button" at bounding box center [57, 62] width 24 height 24
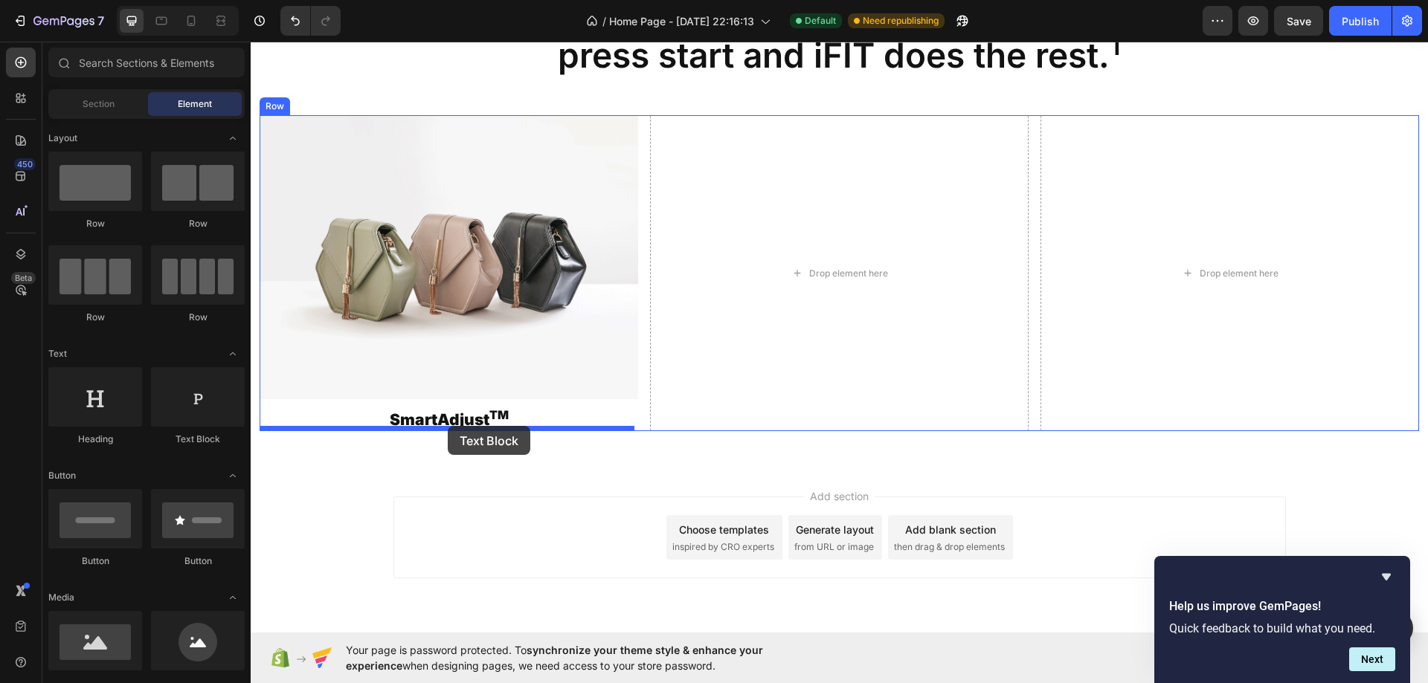
drag, startPoint x: 483, startPoint y: 452, endPoint x: 448, endPoint y: 426, distance: 44.2
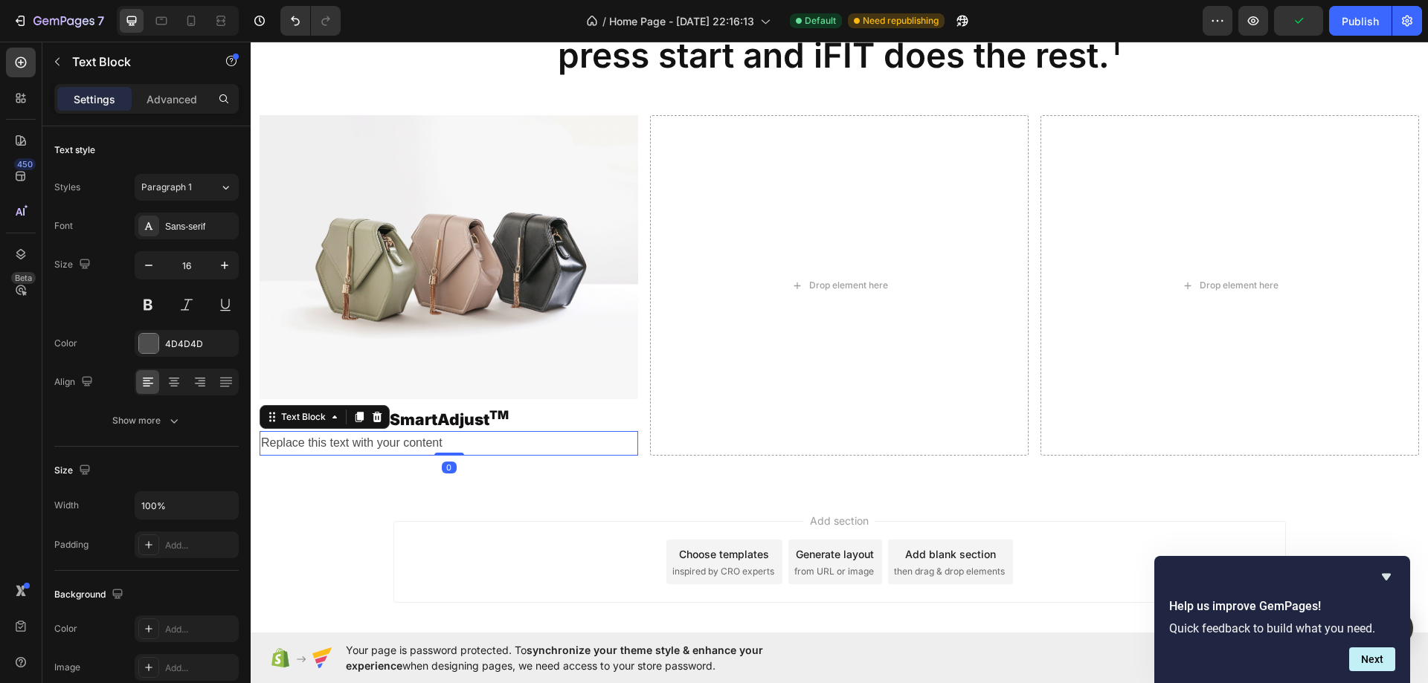
click at [434, 432] on div "Replace this text with your content" at bounding box center [448, 443] width 378 height 25
click at [434, 433] on p "Replace this text with your content" at bounding box center [448, 444] width 375 height 22
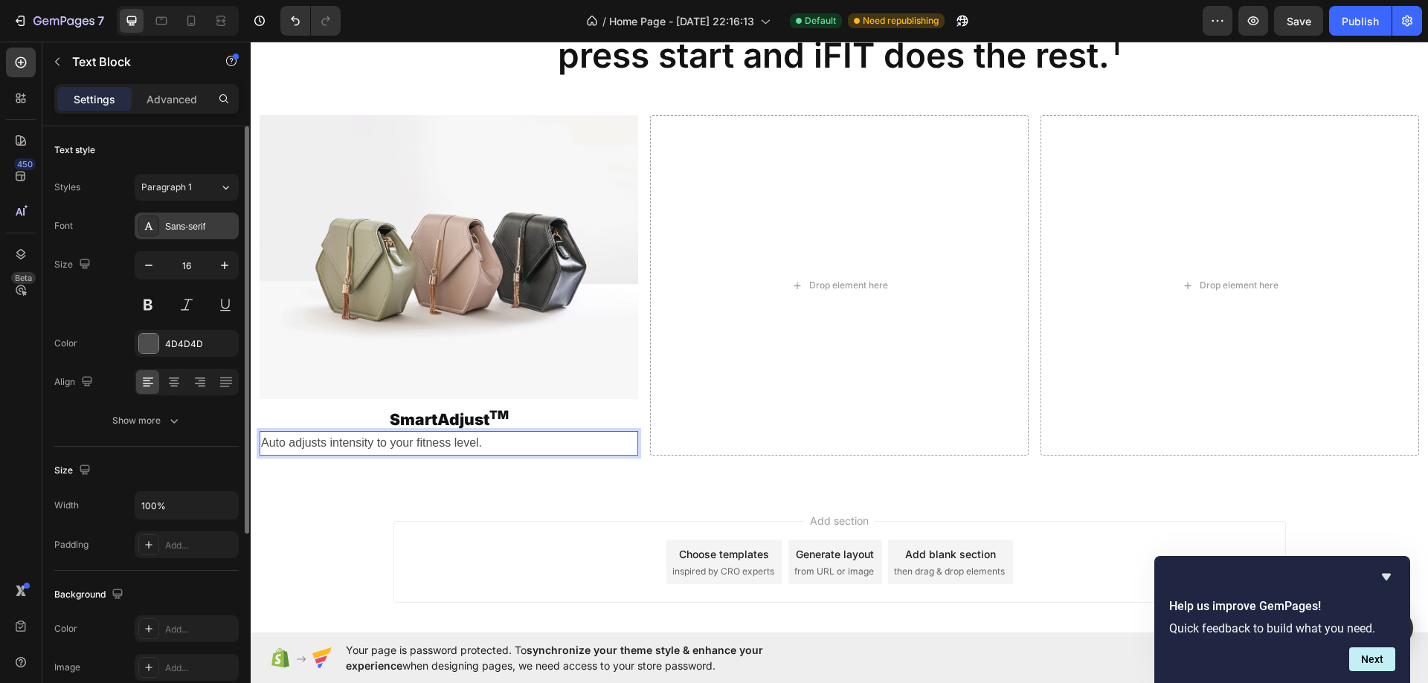
click at [174, 236] on div "Sans-serif" at bounding box center [187, 226] width 104 height 27
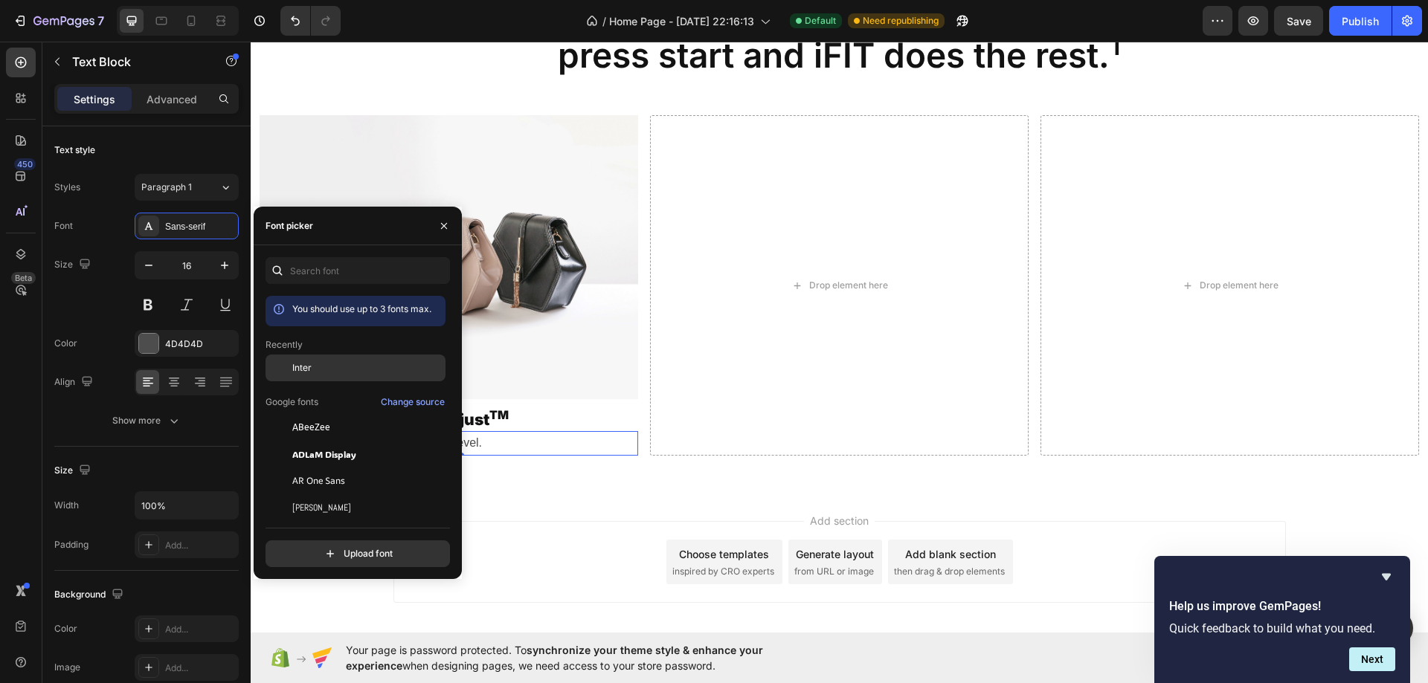
click at [297, 372] on span "Inter" at bounding box center [301, 367] width 19 height 13
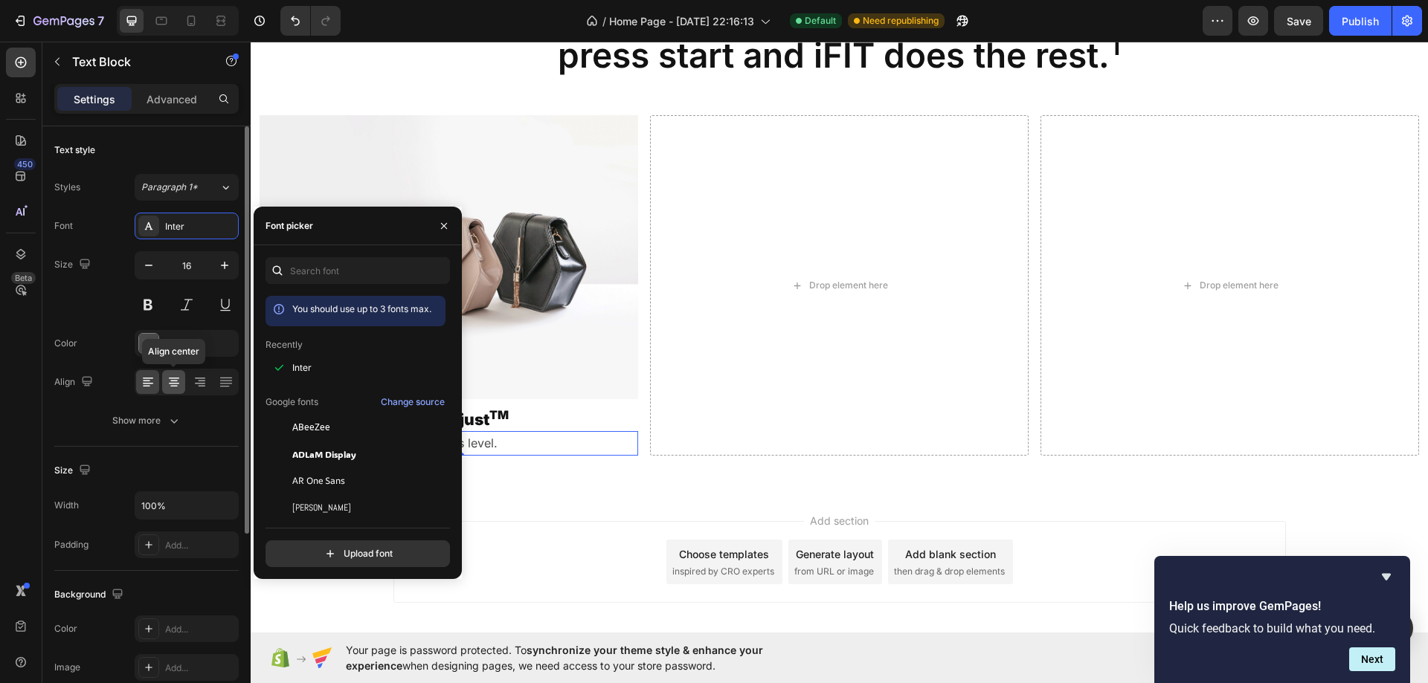
click at [174, 385] on icon at bounding box center [174, 382] width 15 height 15
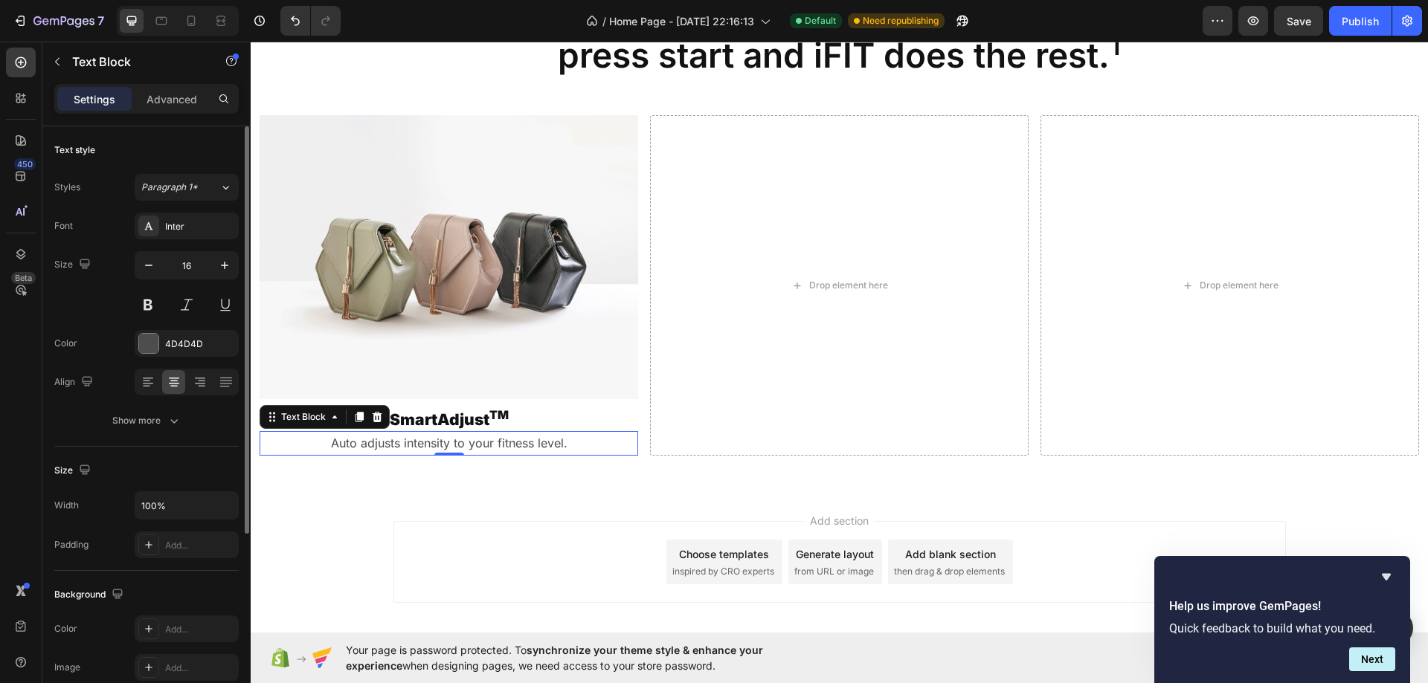
click at [178, 359] on div "Font Inter Size 16 Color 4D4D4D Align Show more" at bounding box center [146, 324] width 184 height 222
click at [178, 354] on div "4D4D4D" at bounding box center [187, 343] width 104 height 27
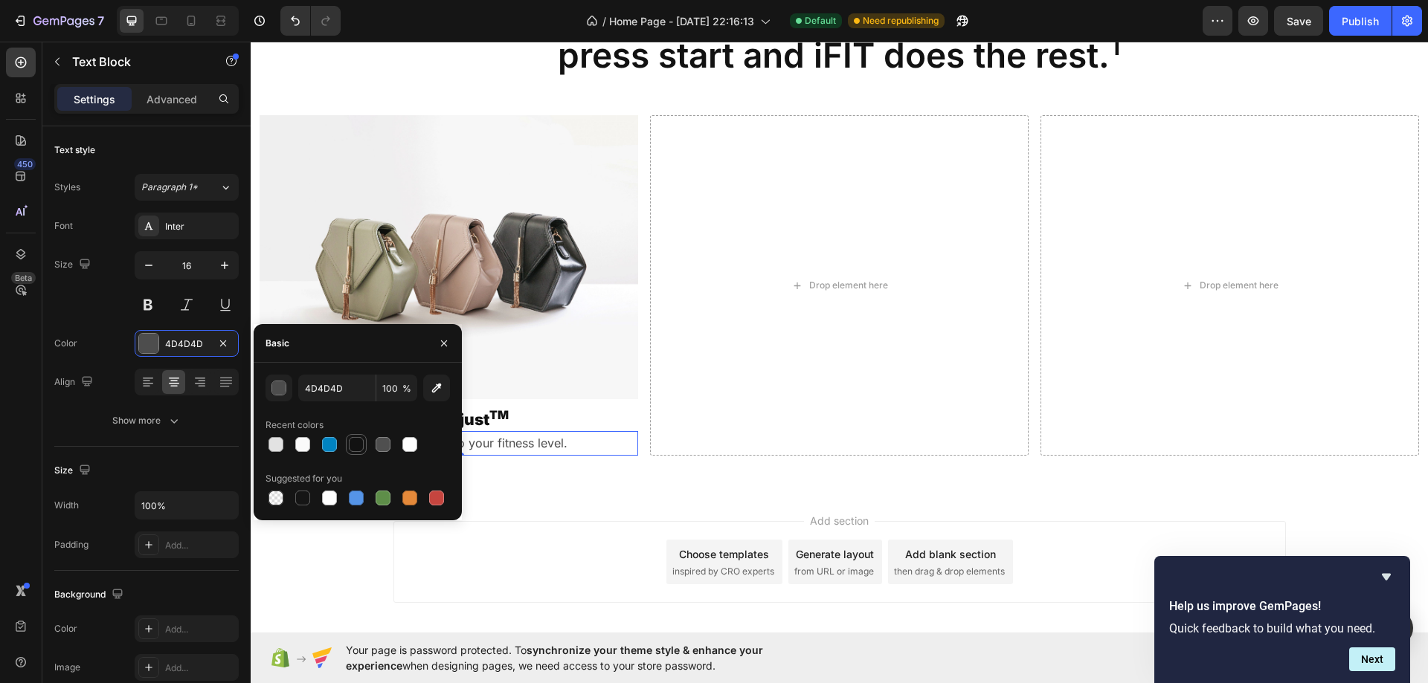
click at [354, 436] on div at bounding box center [356, 445] width 18 height 18
type input "121212"
click at [368, 177] on img at bounding box center [448, 257] width 378 height 284
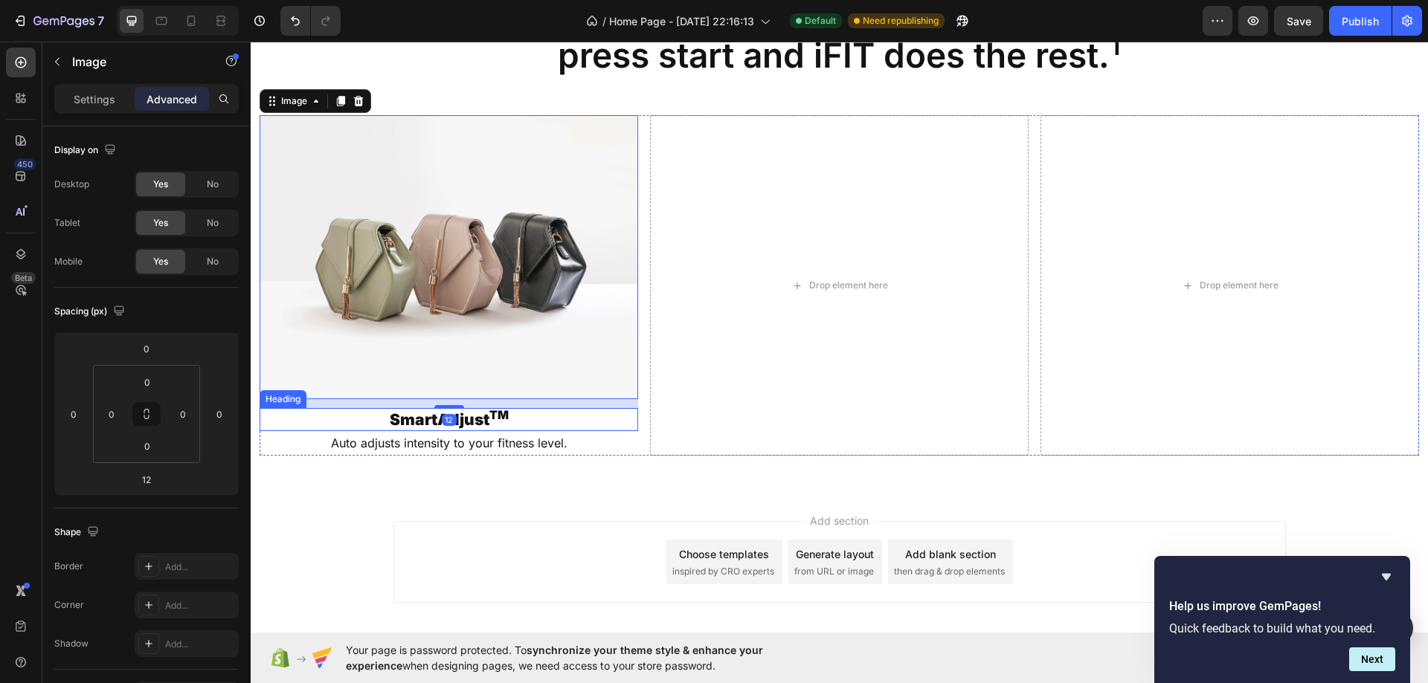
click at [585, 414] on p "SmartAdjust TM" at bounding box center [448, 420] width 375 height 20
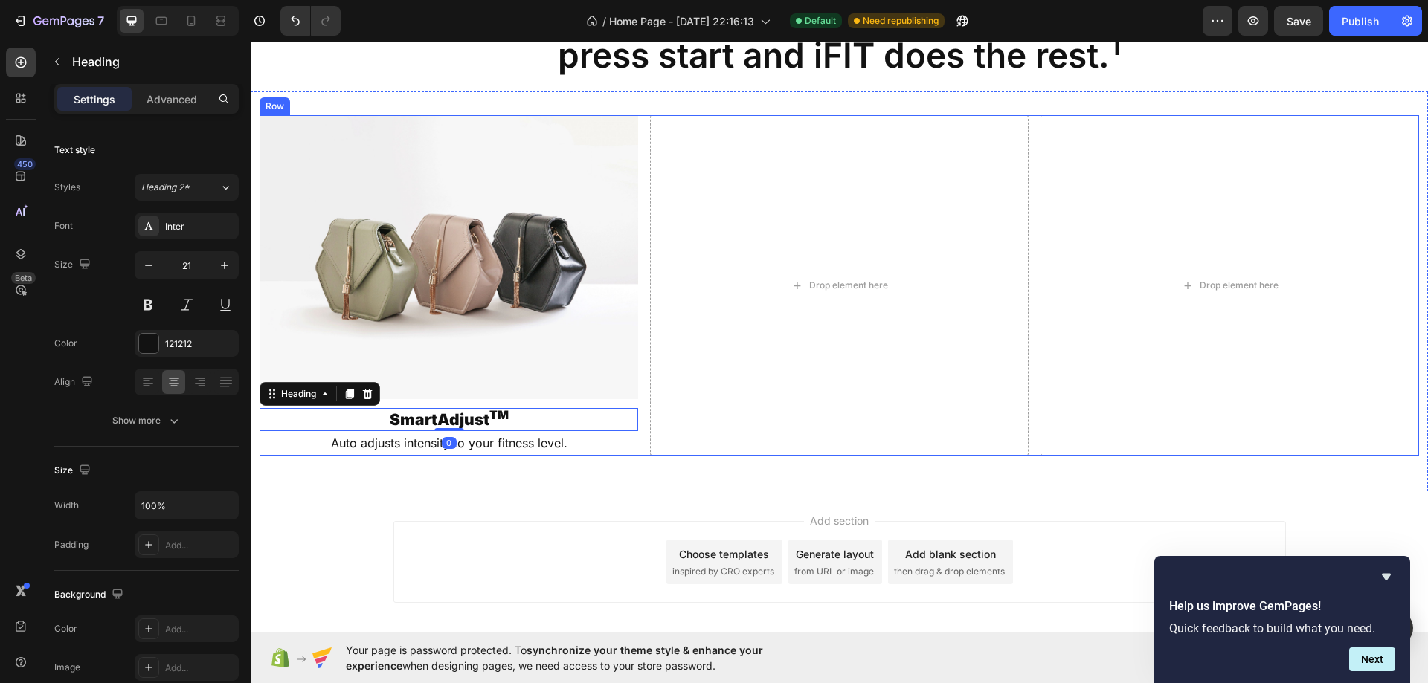
click at [638, 414] on div "Image SmartAdjust TM Heading 0 Auto adjusts intensity to your fitness level. Te…" at bounding box center [838, 285] width 1159 height 341
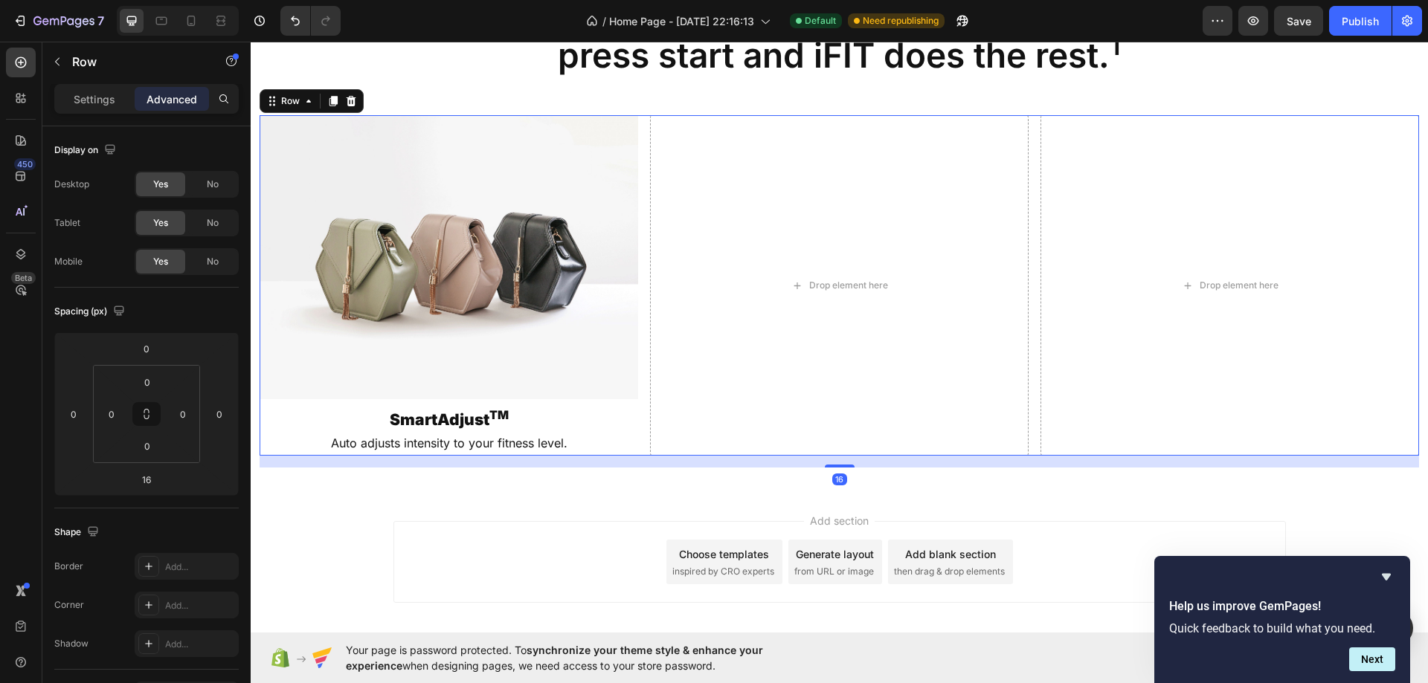
click at [642, 374] on div "Image SmartAdjust TM Heading Auto adjusts intensity to your fitness level. Text…" at bounding box center [838, 285] width 1159 height 341
click at [82, 94] on p "Settings" at bounding box center [95, 99] width 42 height 16
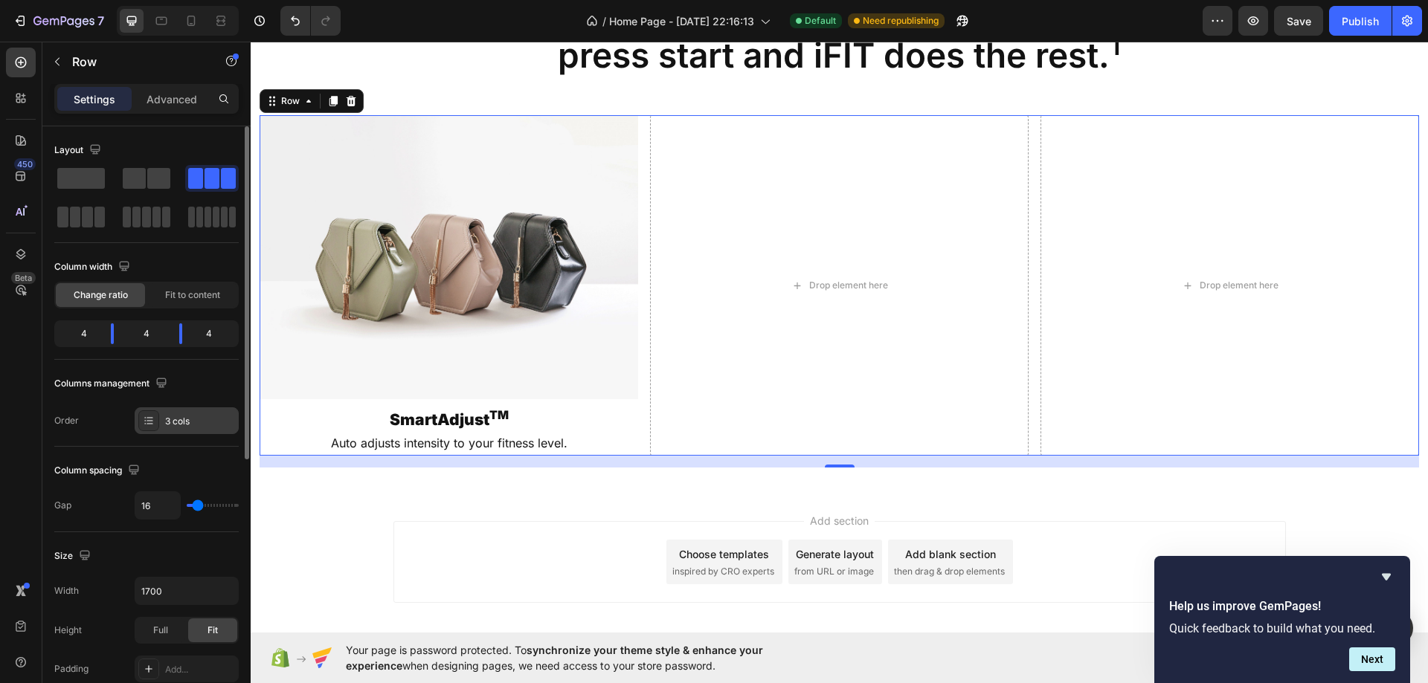
click at [164, 421] on div "3 cols" at bounding box center [187, 420] width 104 height 27
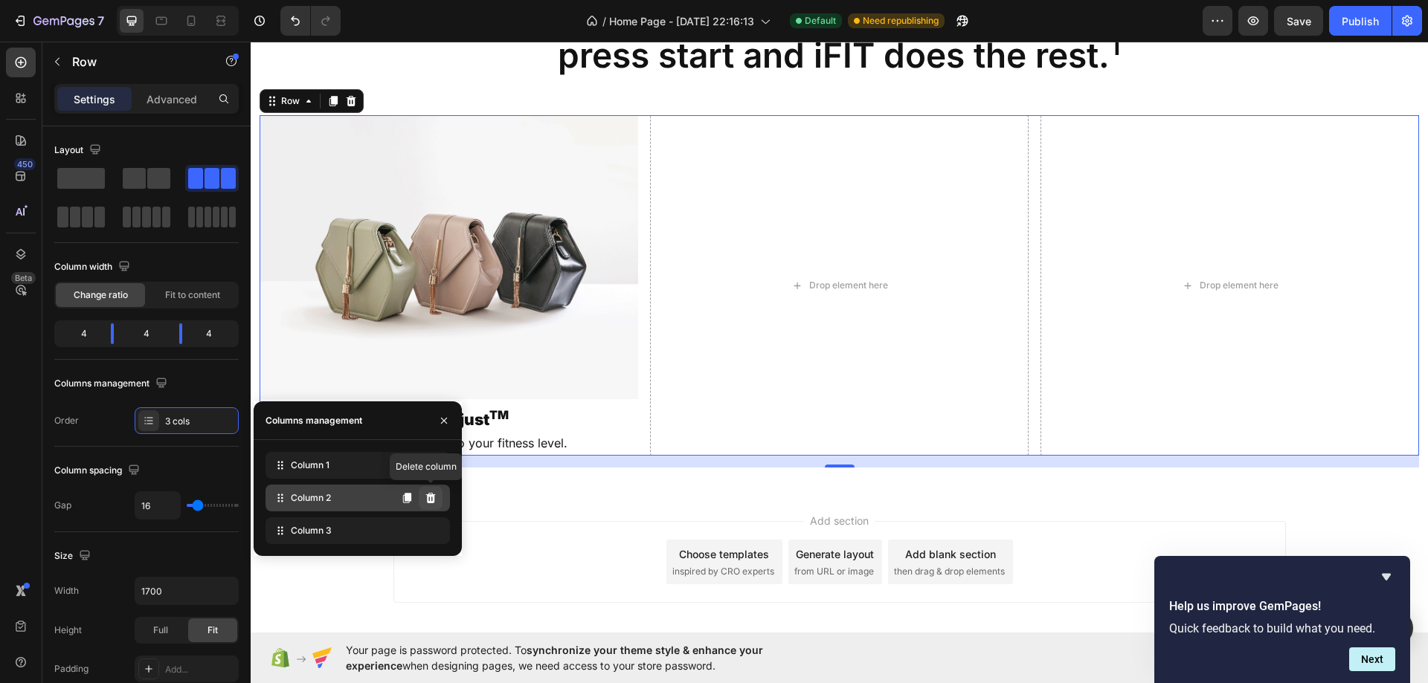
click at [436, 497] on icon at bounding box center [431, 498] width 12 height 12
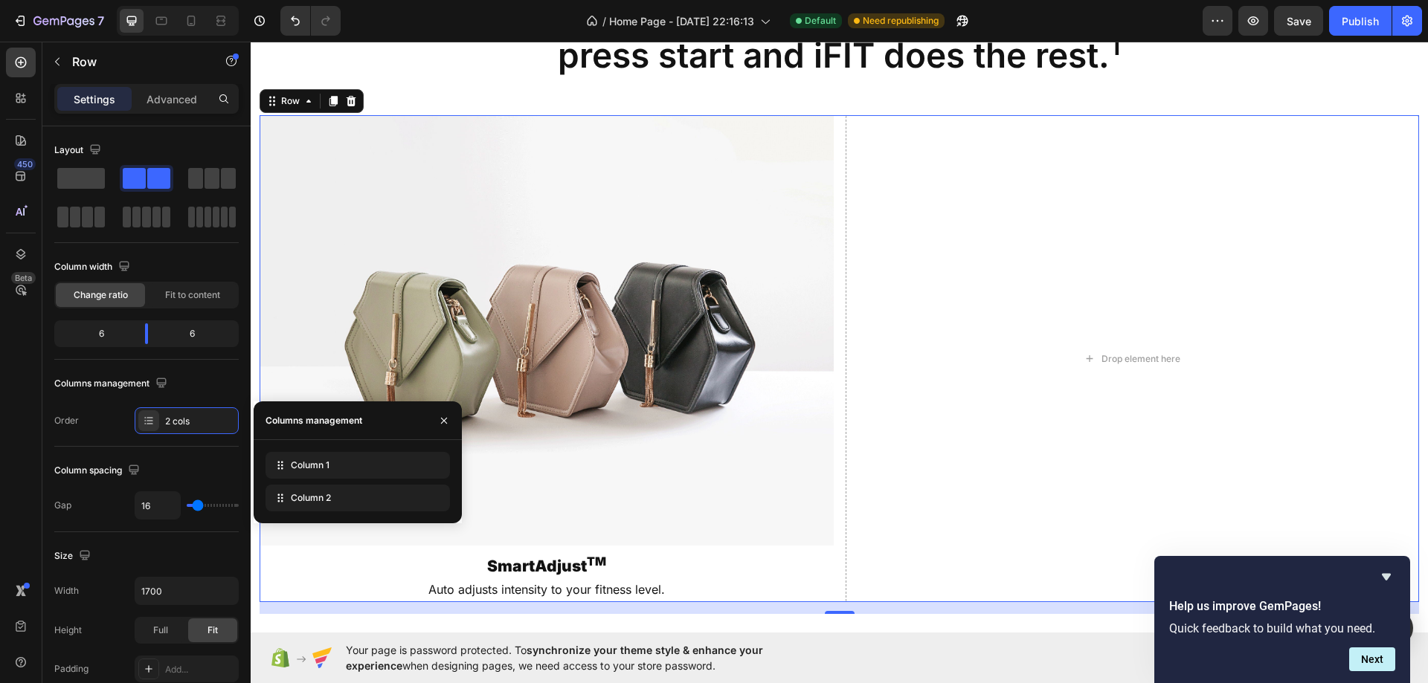
click at [0, 0] on icon at bounding box center [0, 0] width 0 height 0
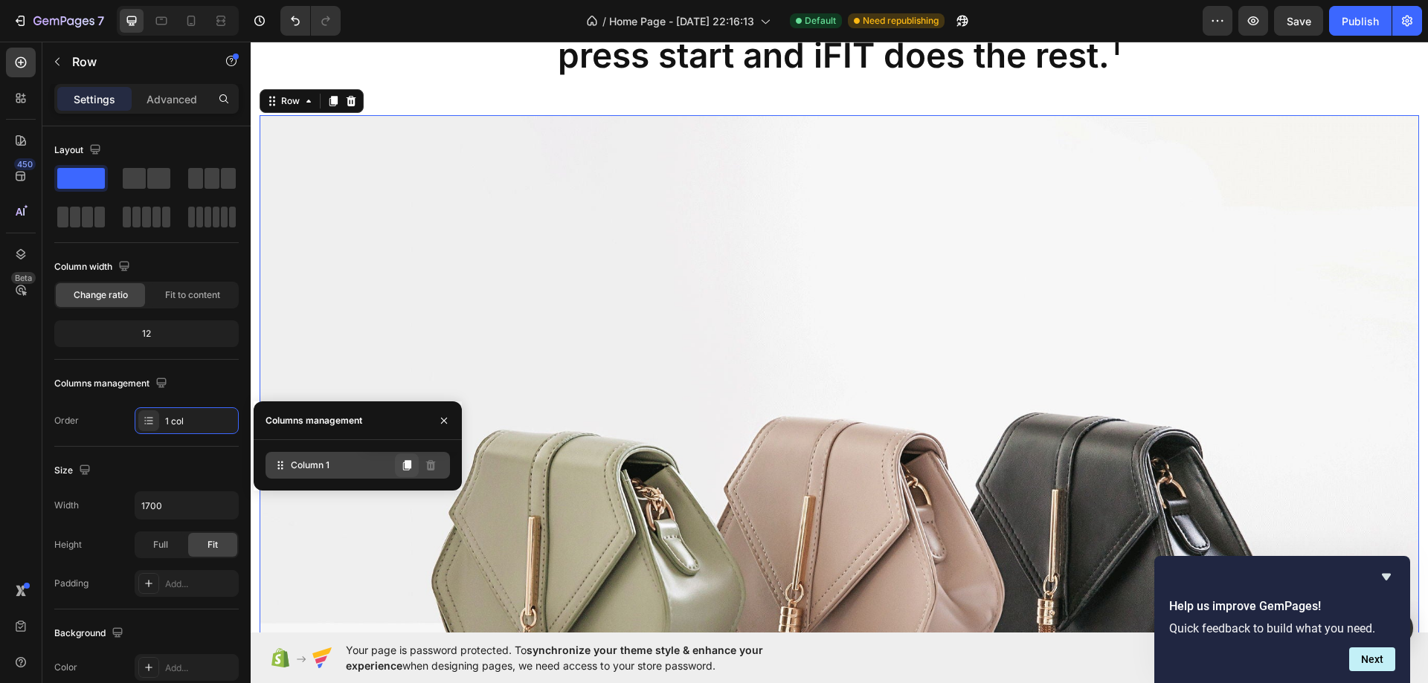
click at [410, 465] on icon at bounding box center [407, 465] width 8 height 10
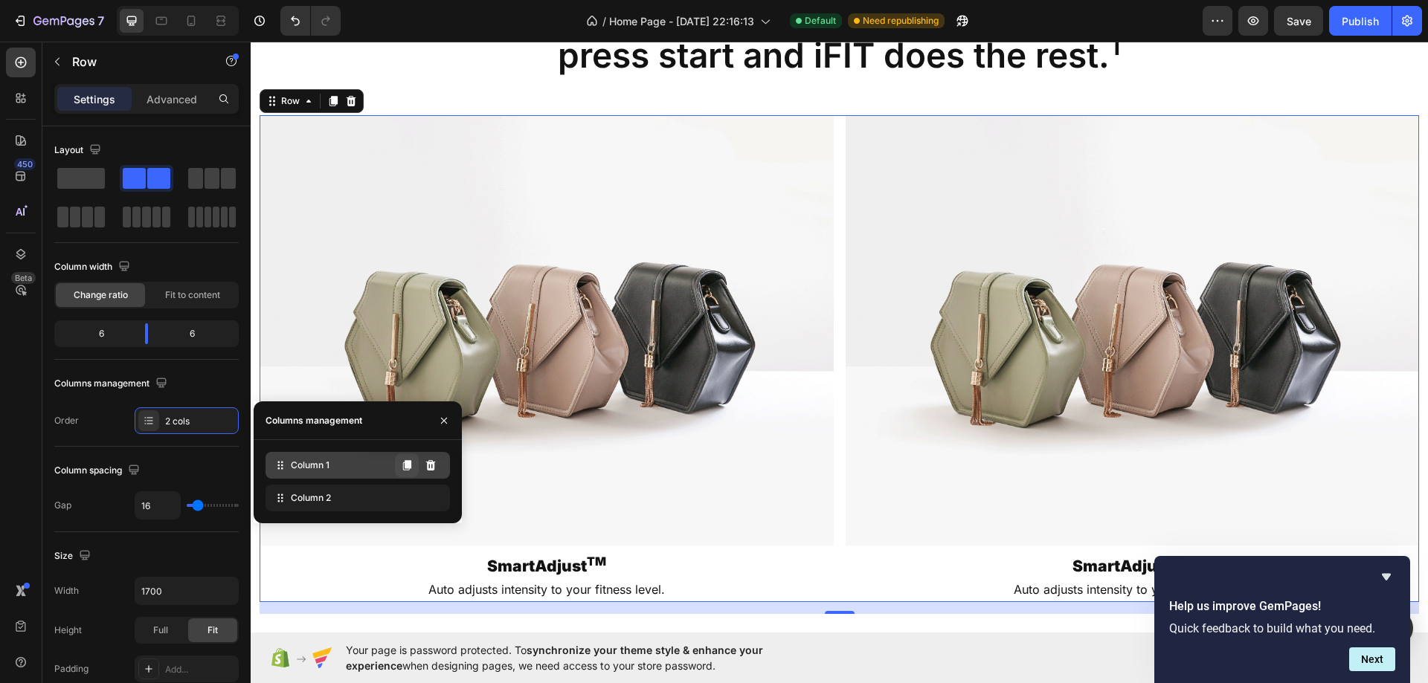
click at [410, 465] on icon at bounding box center [407, 465] width 8 height 10
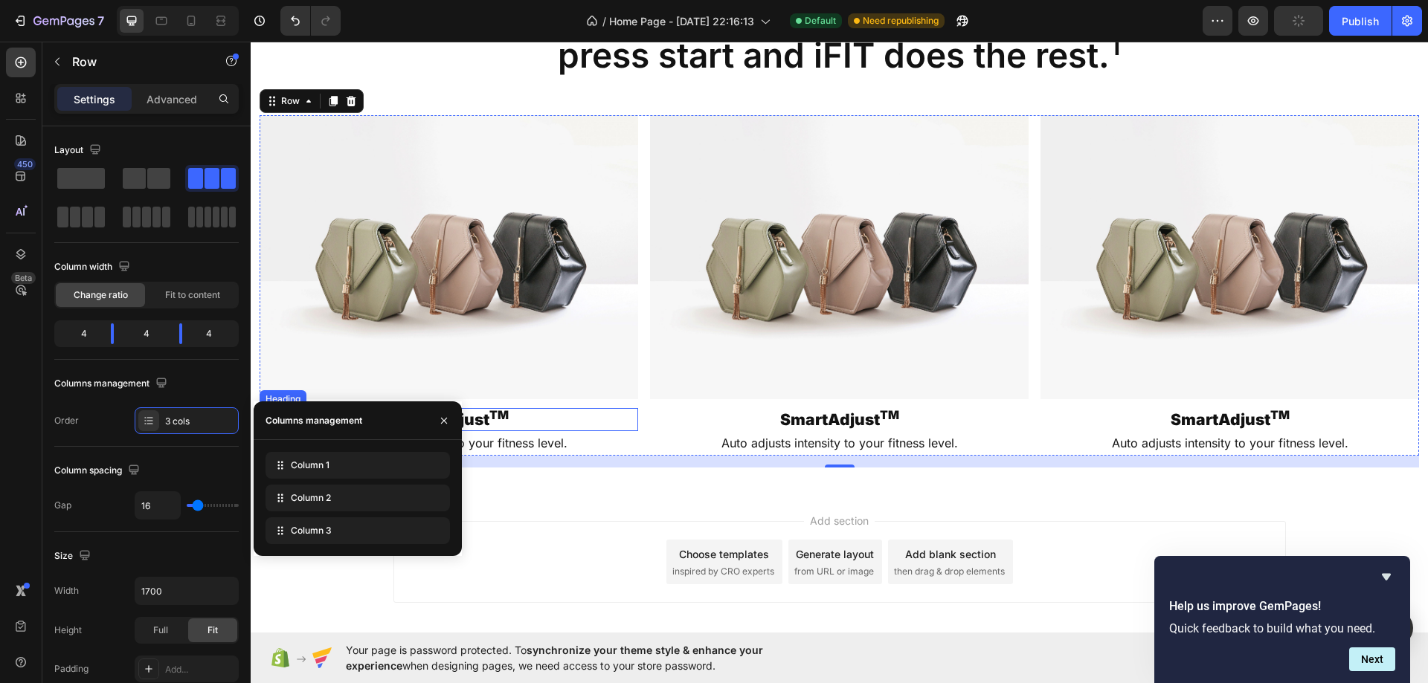
click at [650, 425] on h2 "SmartAdjust TM" at bounding box center [839, 419] width 378 height 23
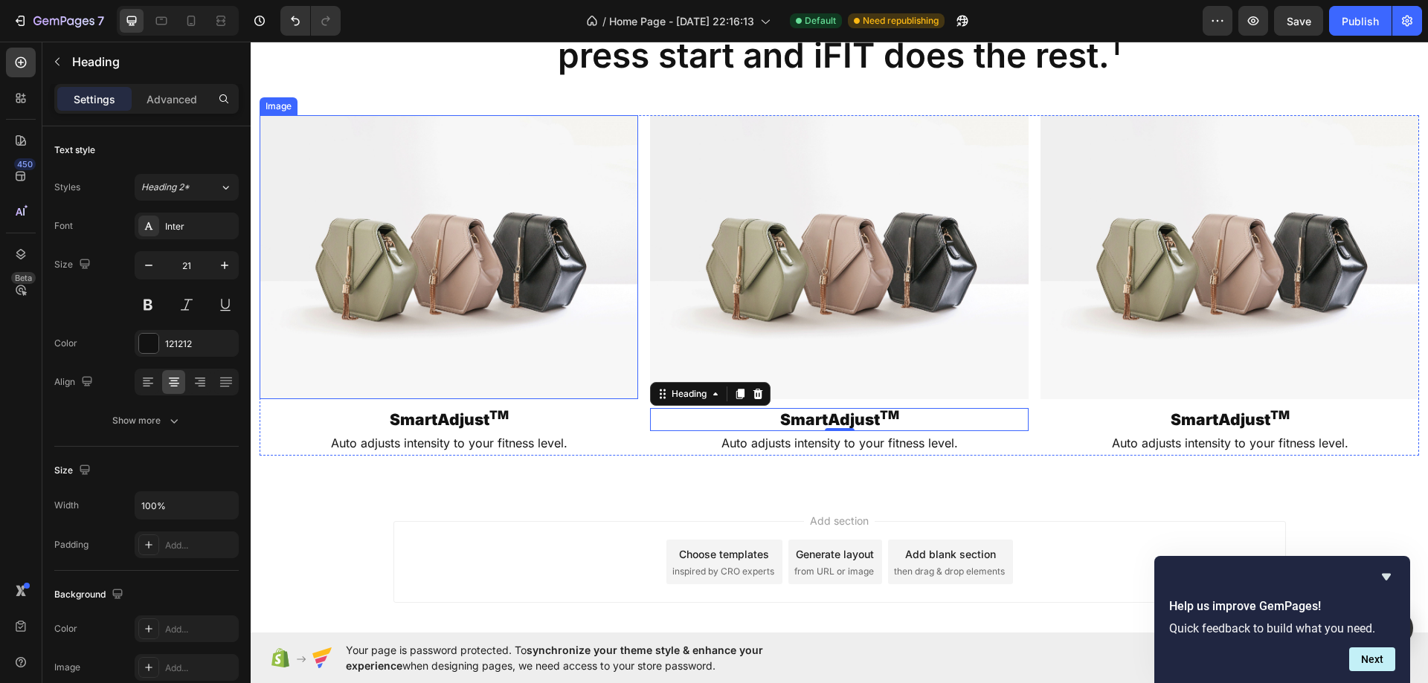
drag, startPoint x: 468, startPoint y: 231, endPoint x: 329, endPoint y: 235, distance: 138.3
click at [468, 231] on img at bounding box center [448, 257] width 378 height 284
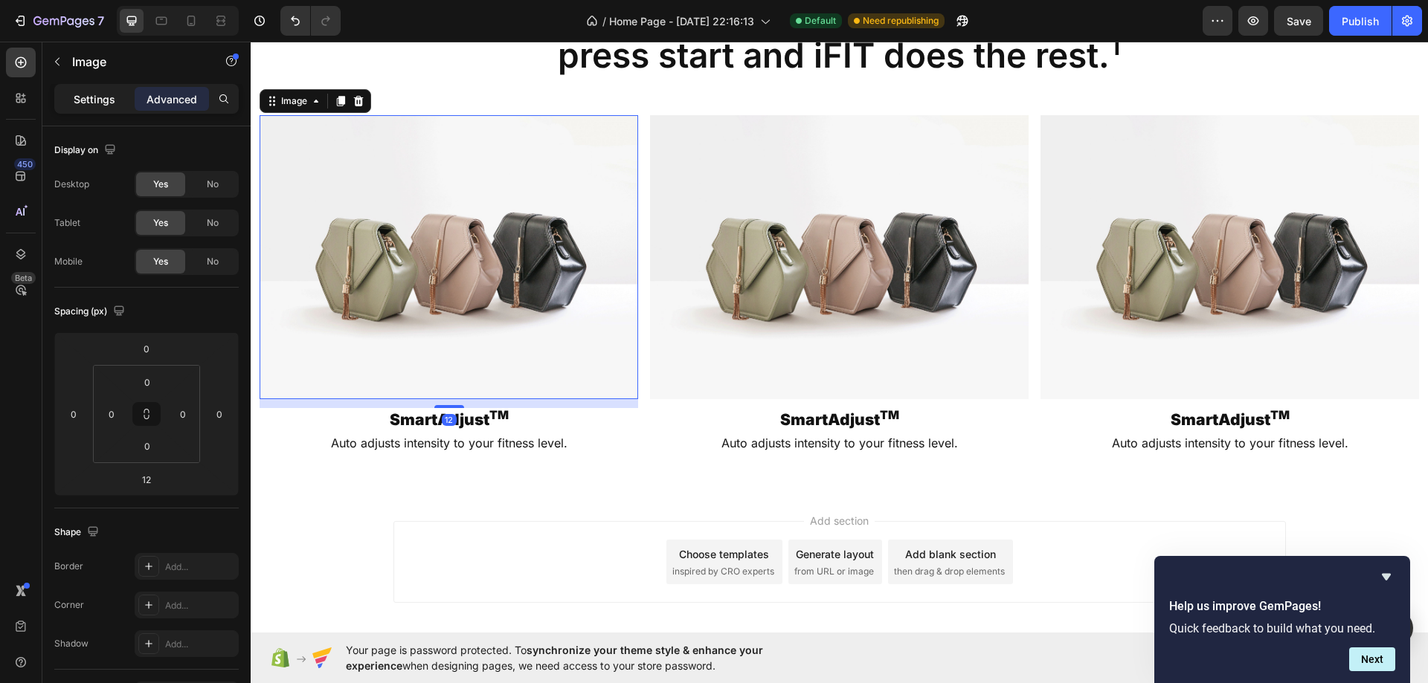
click at [101, 108] on div "Settings" at bounding box center [94, 99] width 74 height 24
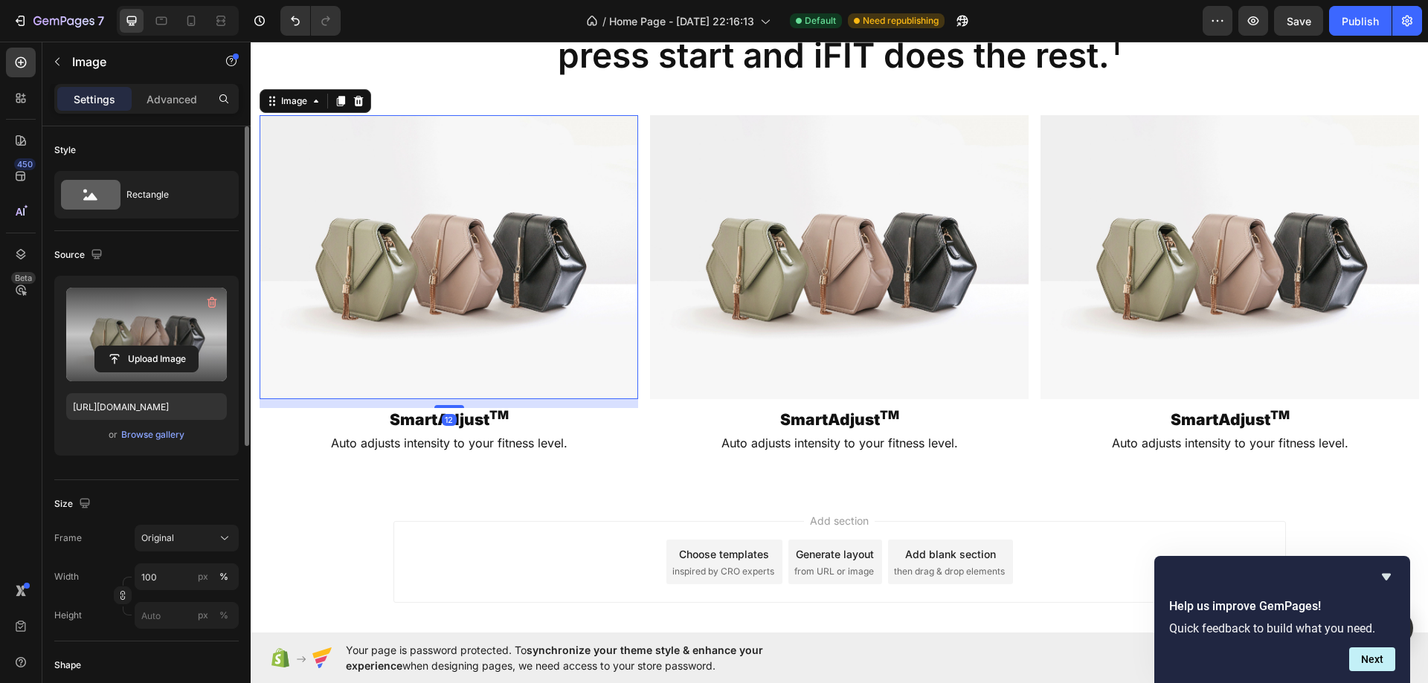
click at [119, 305] on label at bounding box center [146, 335] width 161 height 94
click at [119, 346] on input "file" at bounding box center [146, 358] width 103 height 25
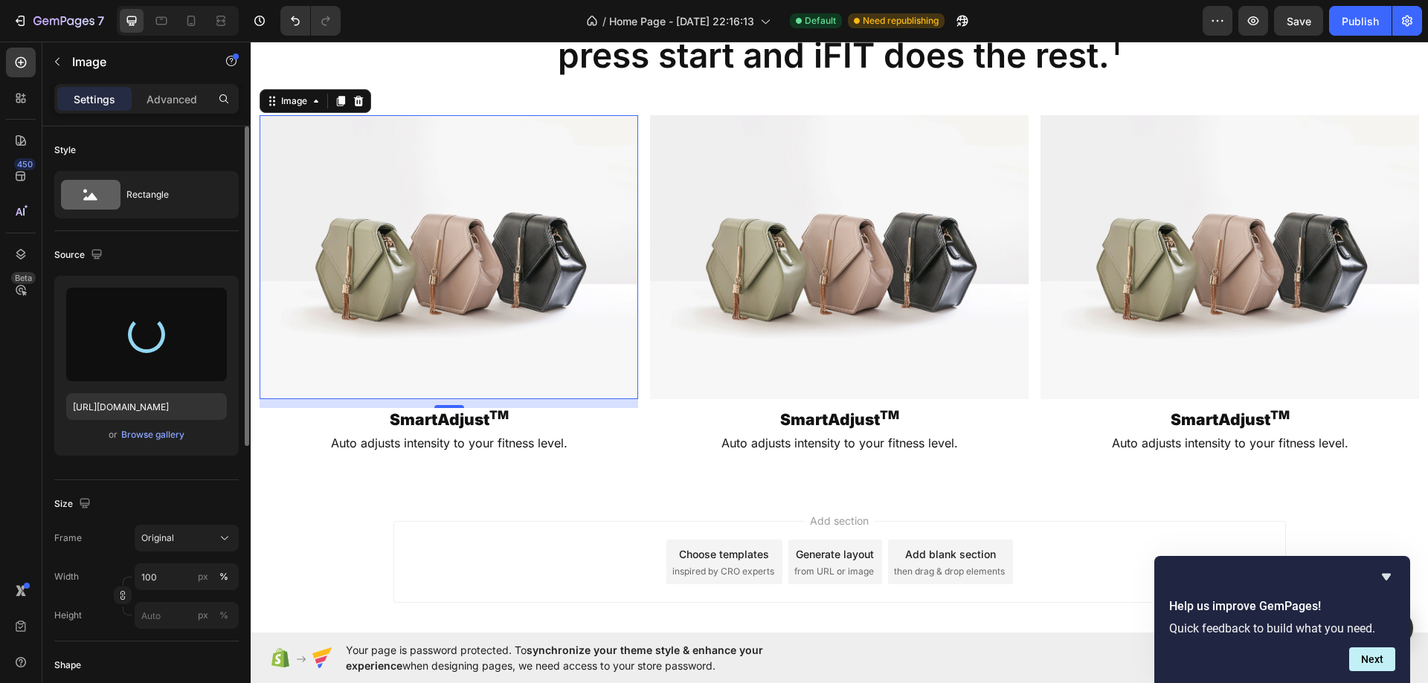
type input "https://cdn.shopify.com/s/files/1/0750/7345/4137/files/gempages_586307741648159…"
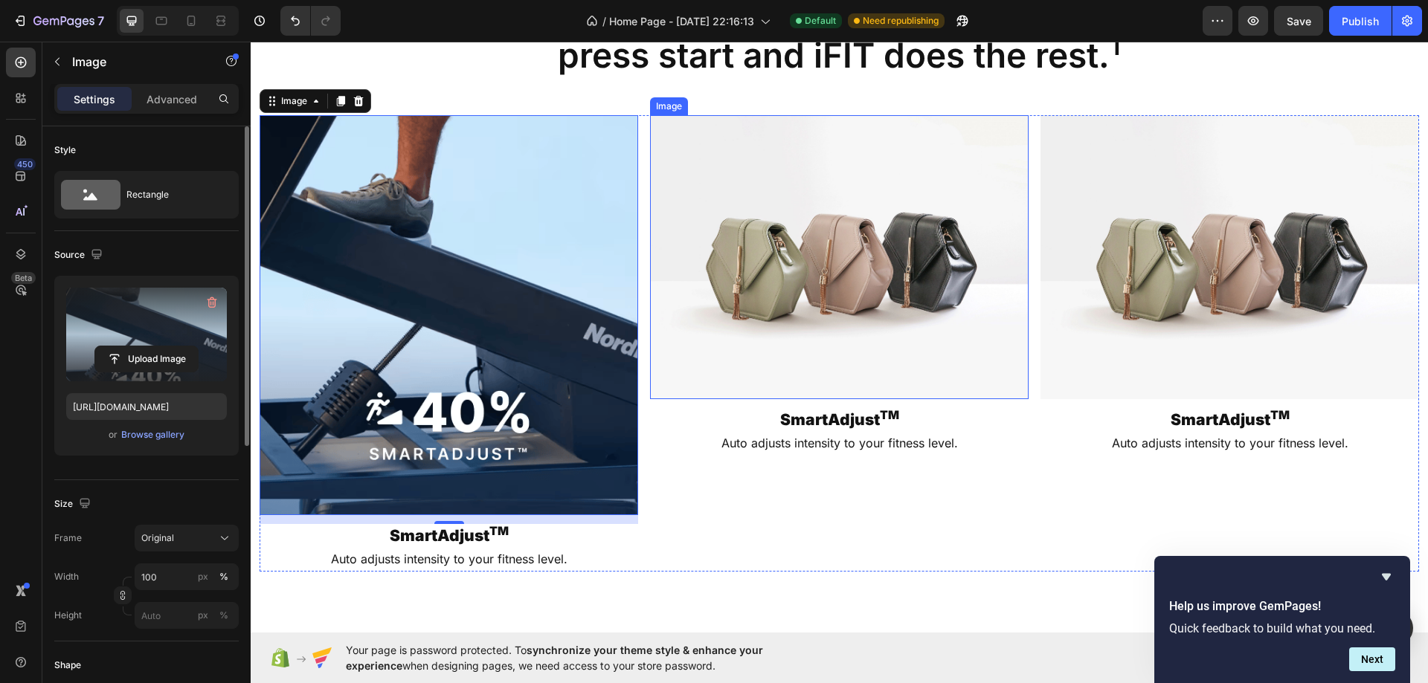
click at [811, 257] on img at bounding box center [839, 257] width 378 height 284
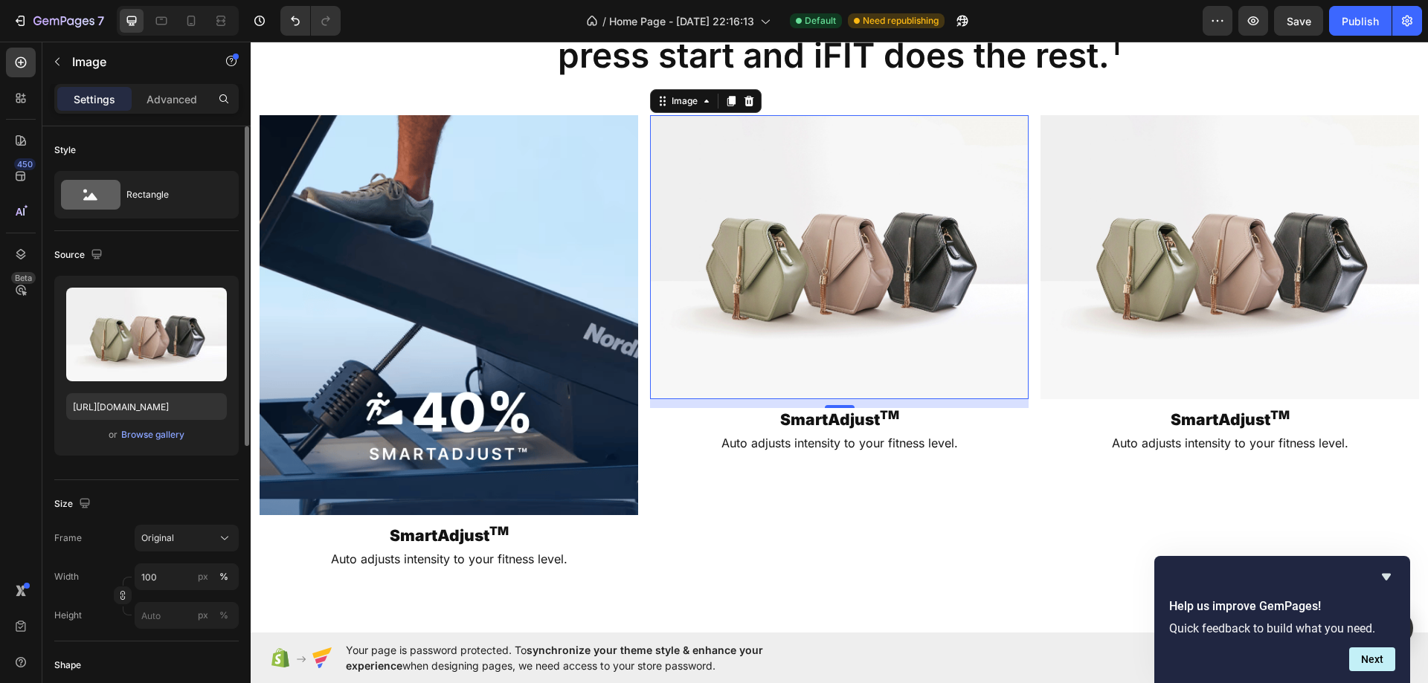
click at [827, 234] on img at bounding box center [839, 257] width 378 height 284
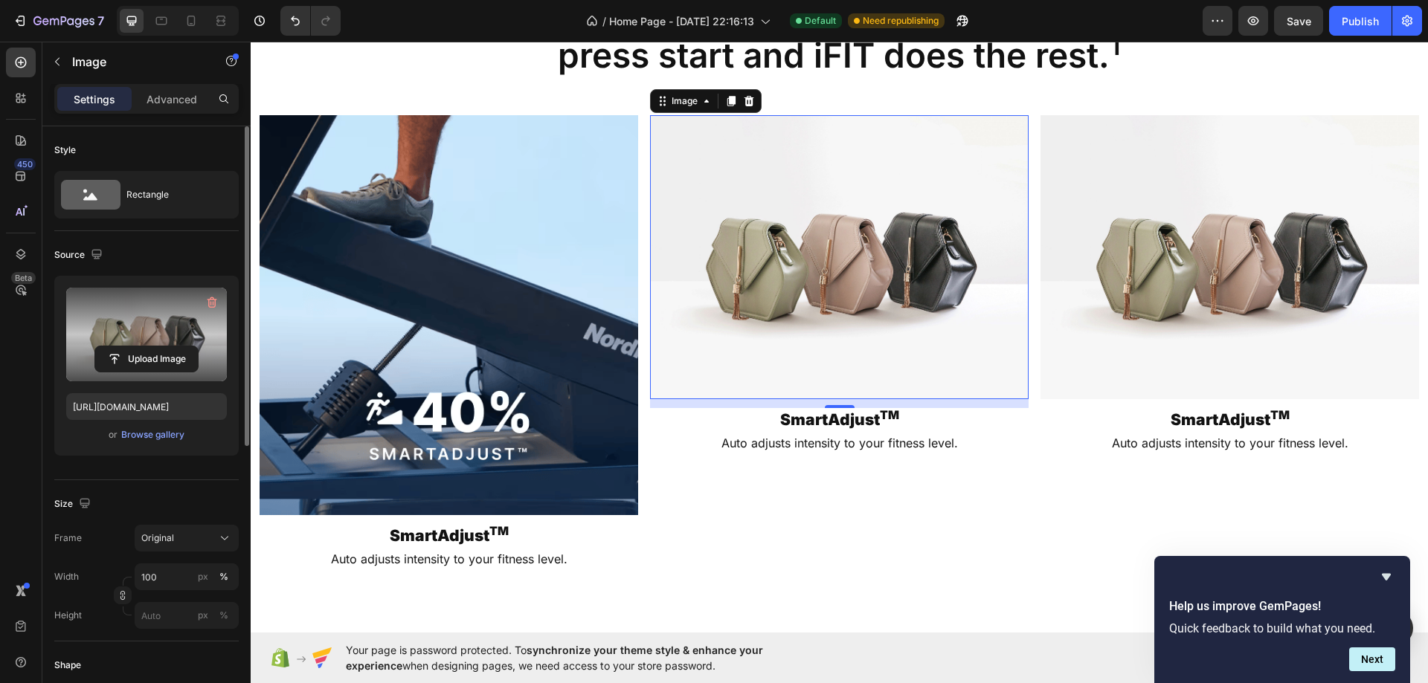
click at [112, 327] on label at bounding box center [146, 335] width 161 height 94
click at [112, 346] on input "file" at bounding box center [146, 358] width 103 height 25
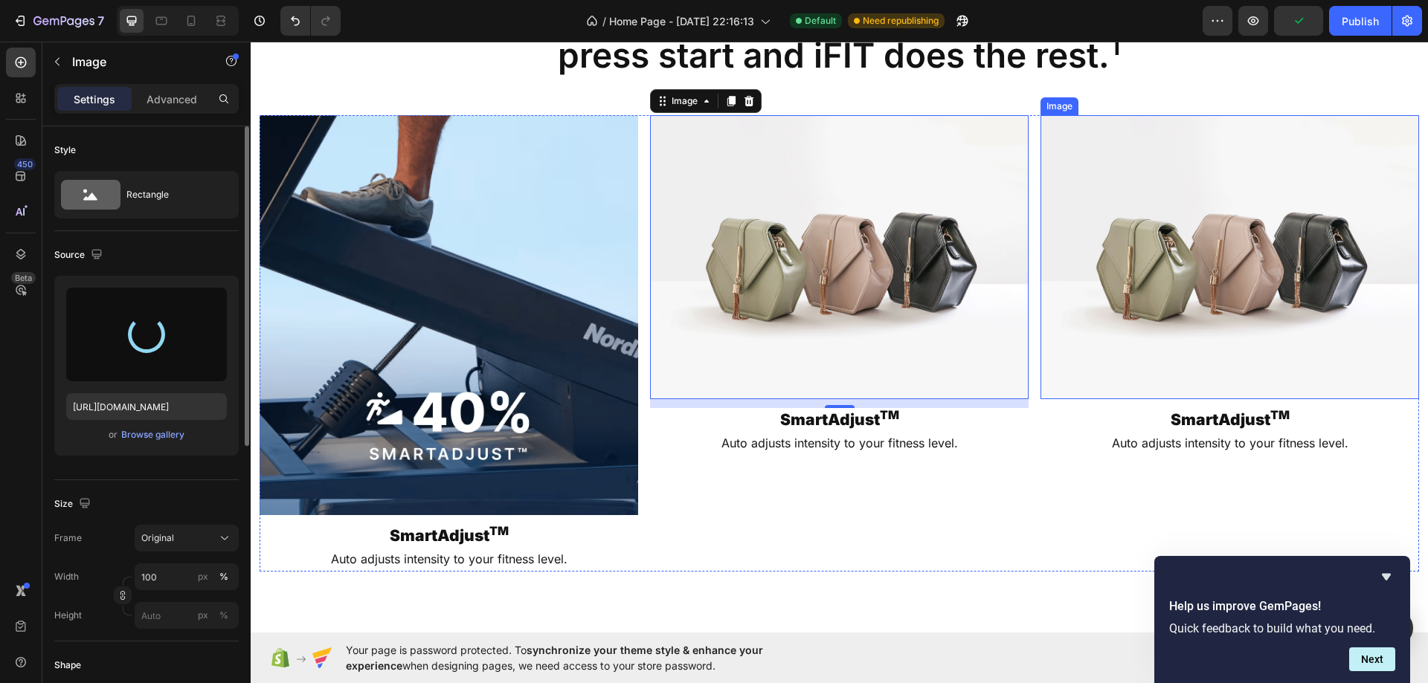
type input "https://cdn.shopify.com/s/files/1/0750/7345/4137/files/gempages_586307741648159…"
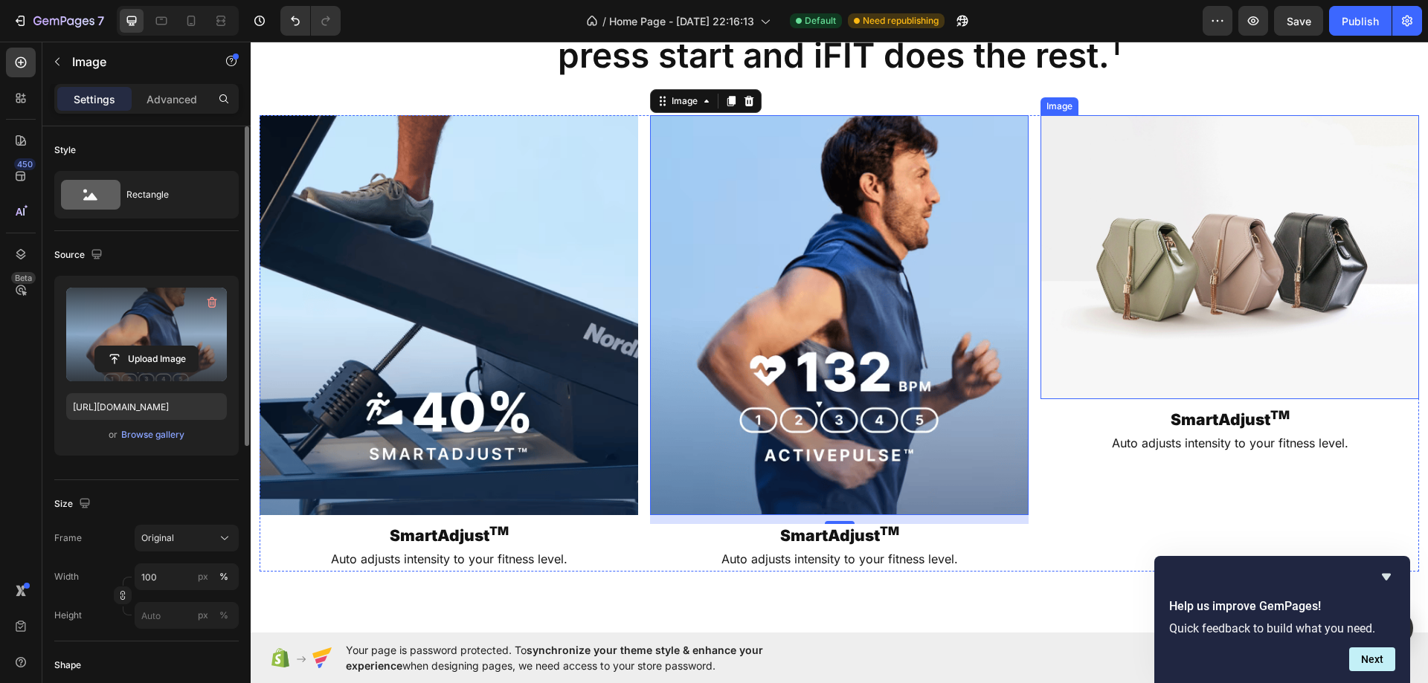
click at [1095, 257] on img at bounding box center [1229, 257] width 378 height 284
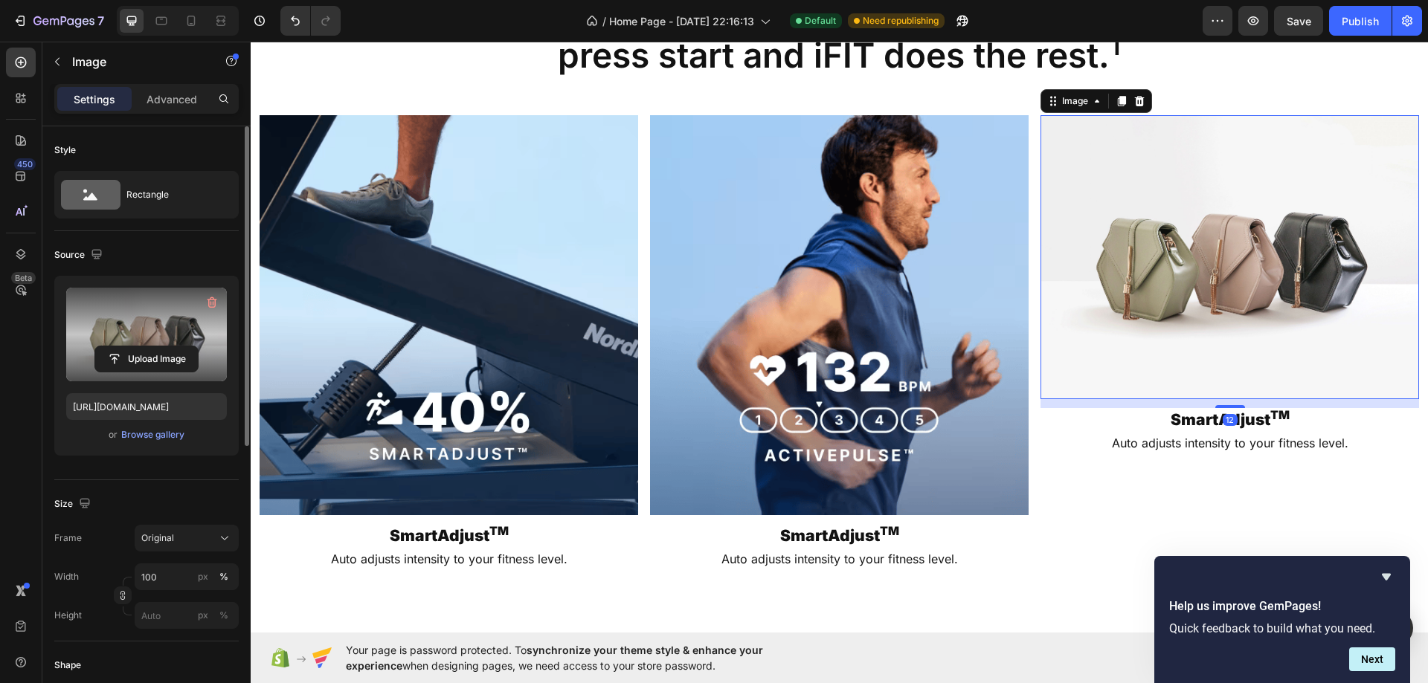
click at [107, 339] on label at bounding box center [146, 335] width 161 height 94
click at [107, 346] on input "file" at bounding box center [146, 358] width 103 height 25
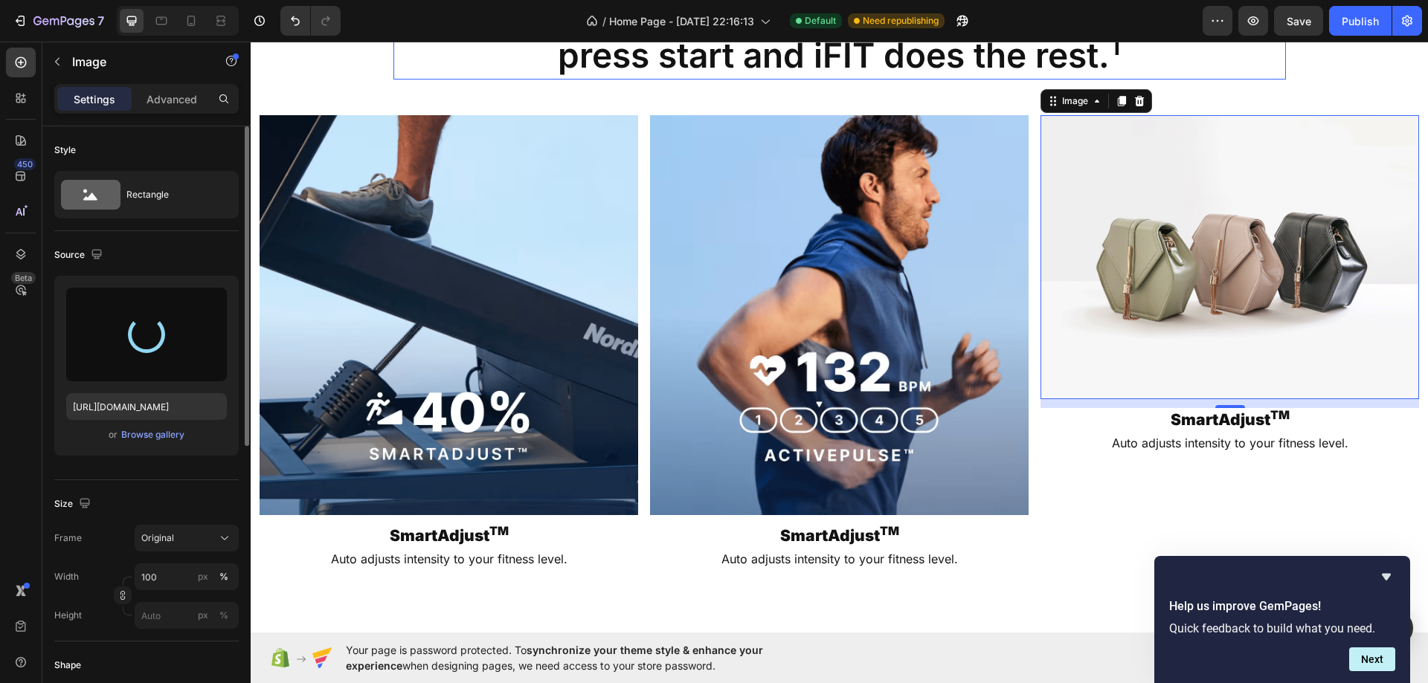
type input "https://cdn.shopify.com/s/files/1/0750/7345/4137/files/gempages_586307741648159…"
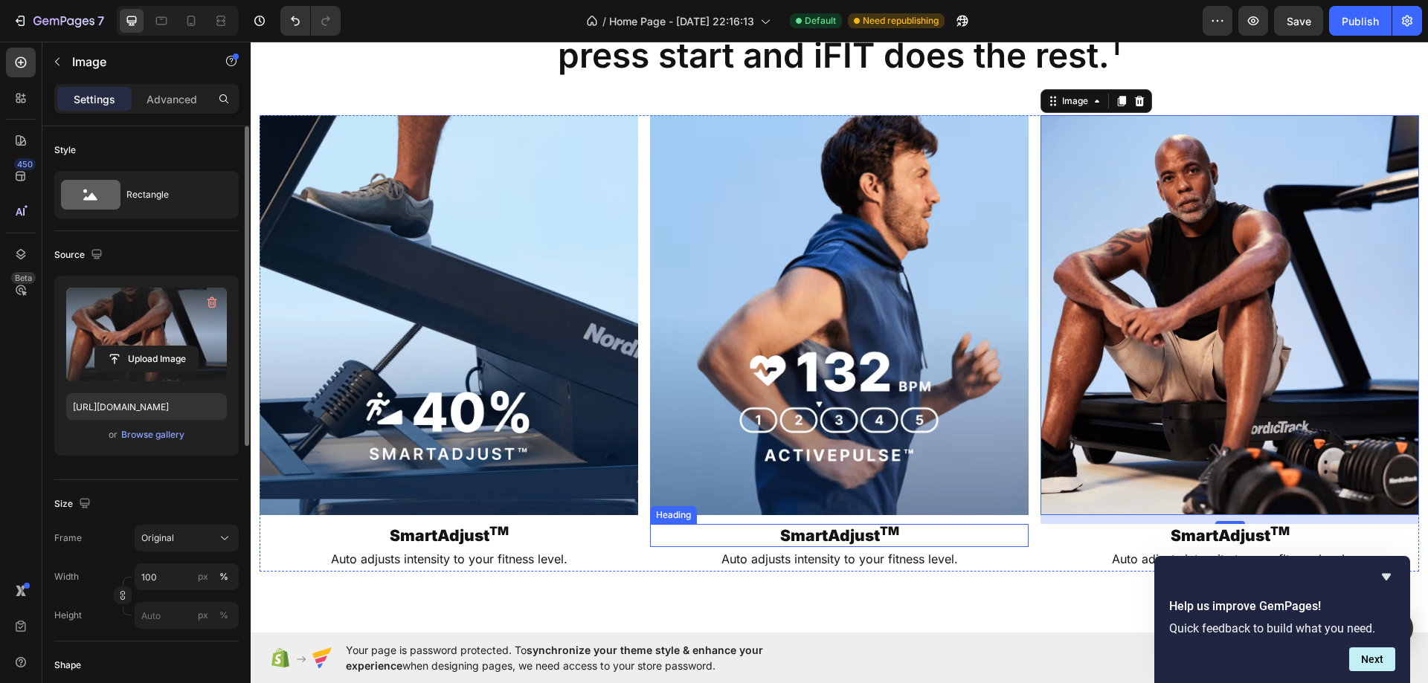
click at [809, 532] on h2 "SmartAdjust TM" at bounding box center [839, 535] width 378 height 23
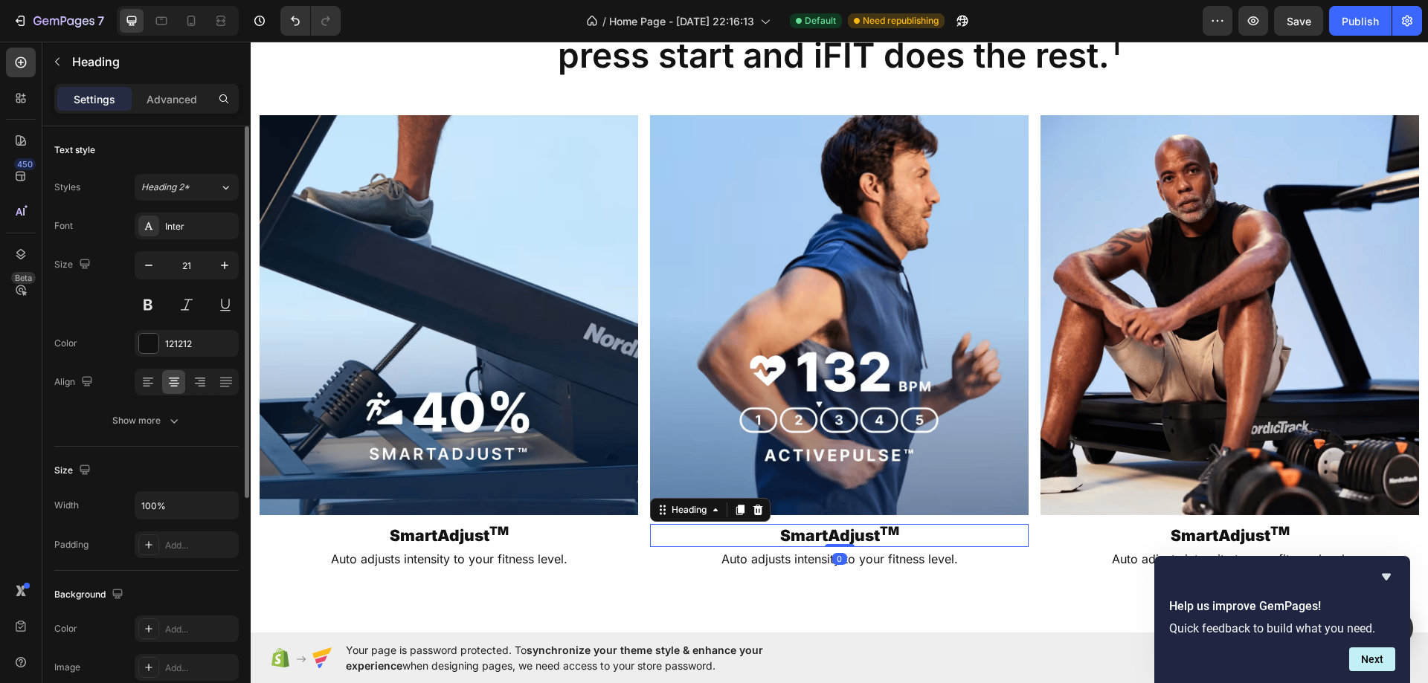
click at [809, 532] on h2 "SmartAdjust TM" at bounding box center [839, 535] width 378 height 23
click at [834, 373] on img at bounding box center [839, 315] width 378 height 400
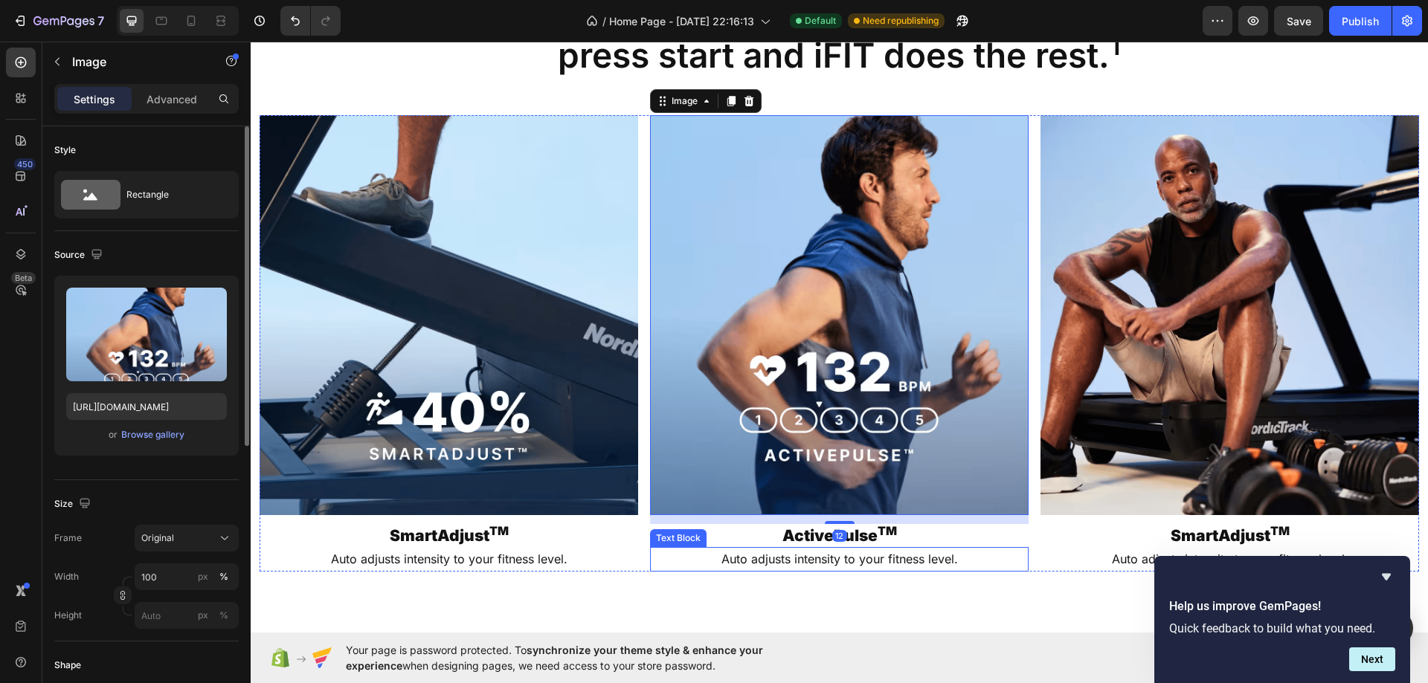
click at [825, 551] on p "Auto adjusts intensity to your fitness level." at bounding box center [838, 560] width 375 height 22
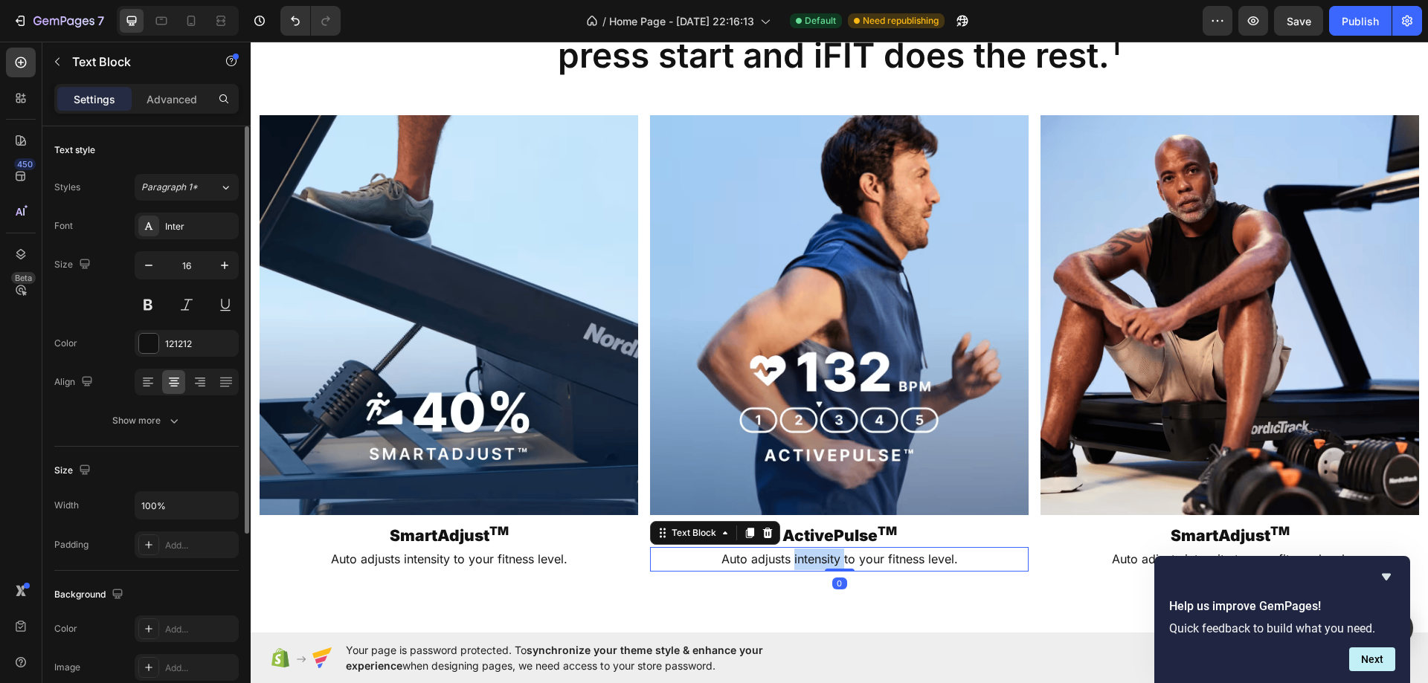
click at [825, 551] on p "Auto adjusts intensity to your fitness level." at bounding box center [838, 560] width 375 height 22
click at [913, 387] on img at bounding box center [839, 315] width 378 height 400
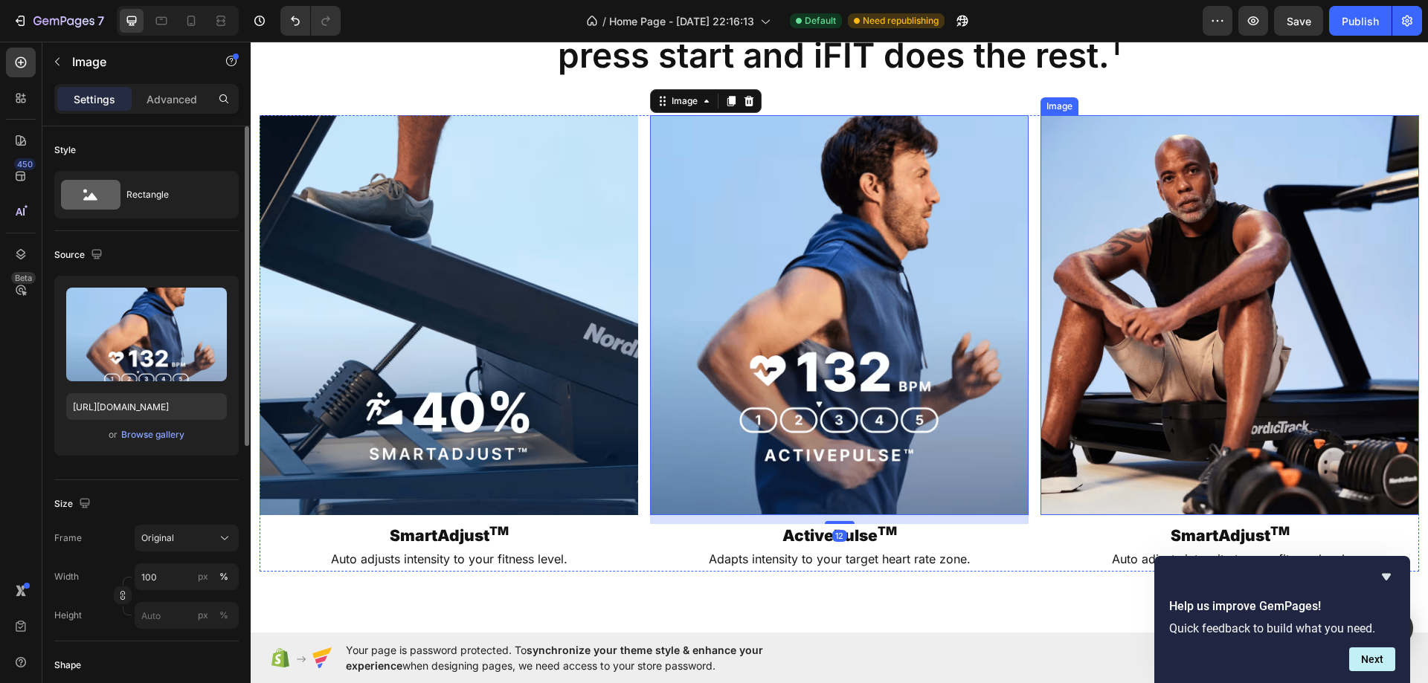
click at [1229, 329] on img at bounding box center [1229, 315] width 378 height 400
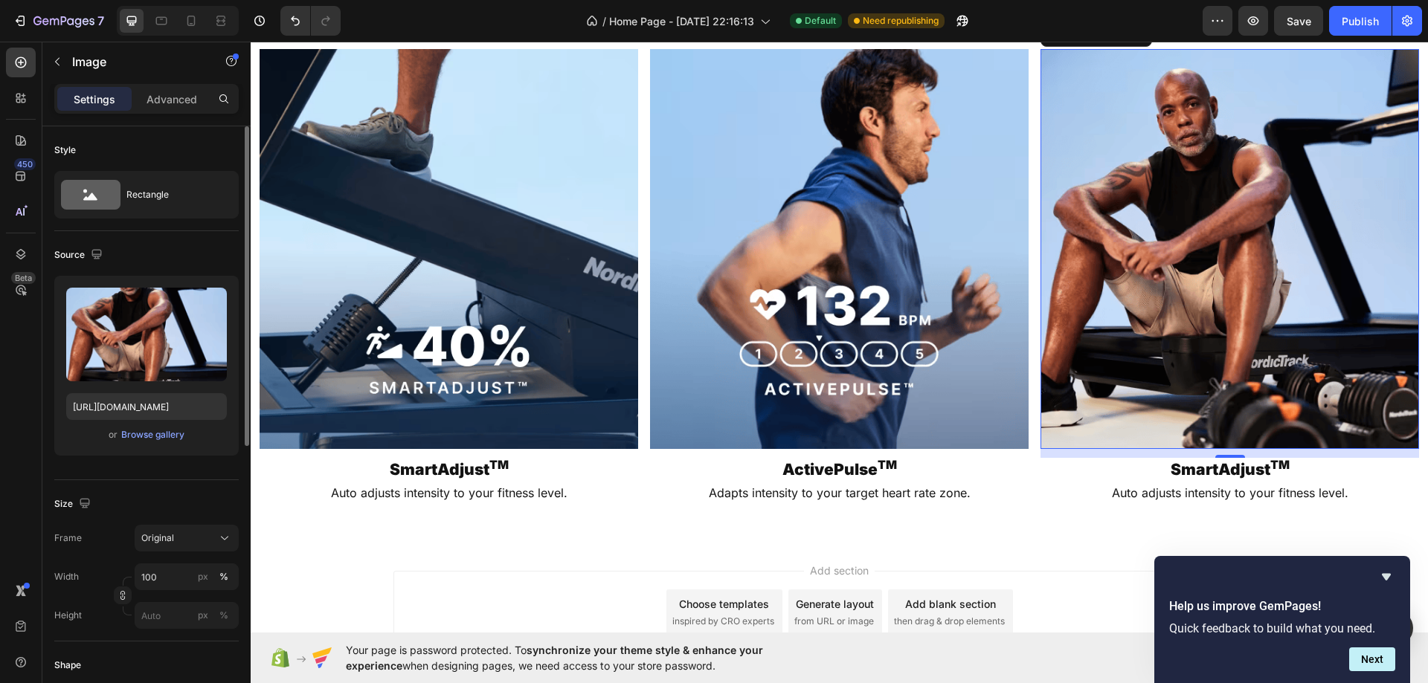
scroll to position [1647, 0]
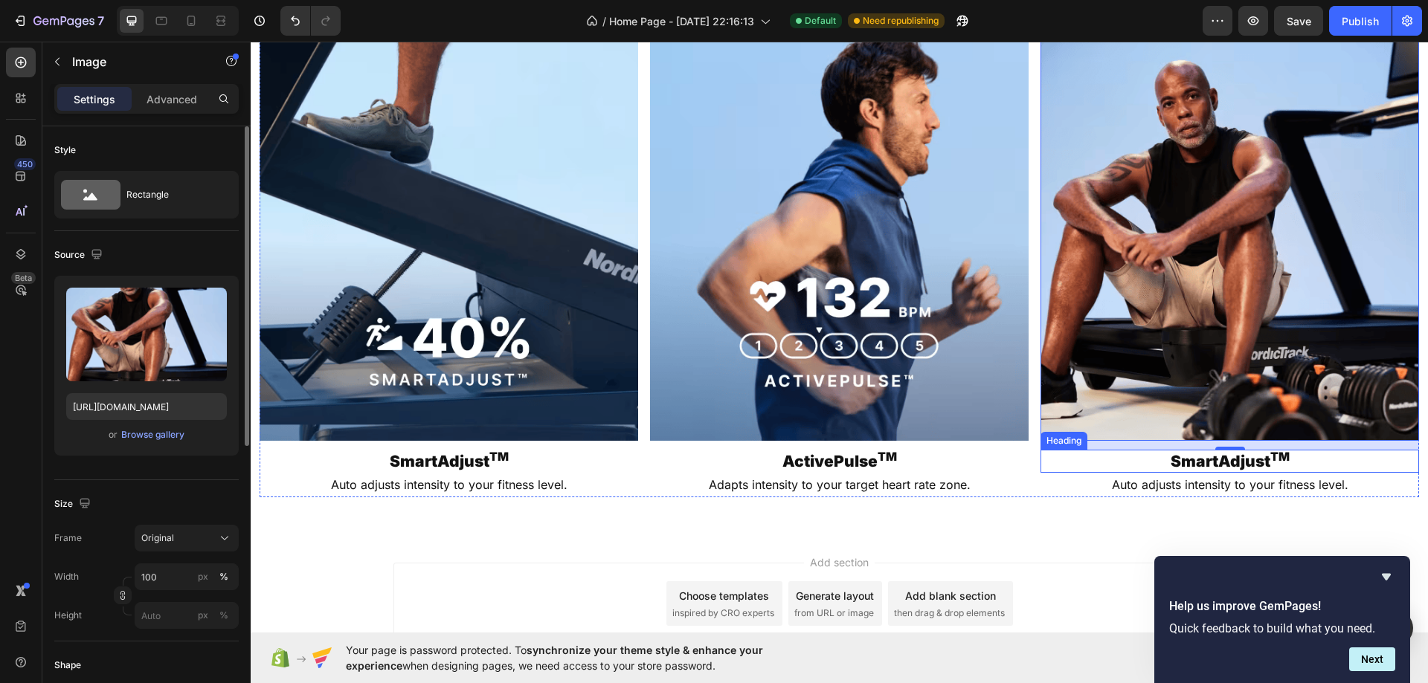
click at [1237, 457] on h2 "SmartAdjust TM" at bounding box center [1229, 461] width 378 height 23
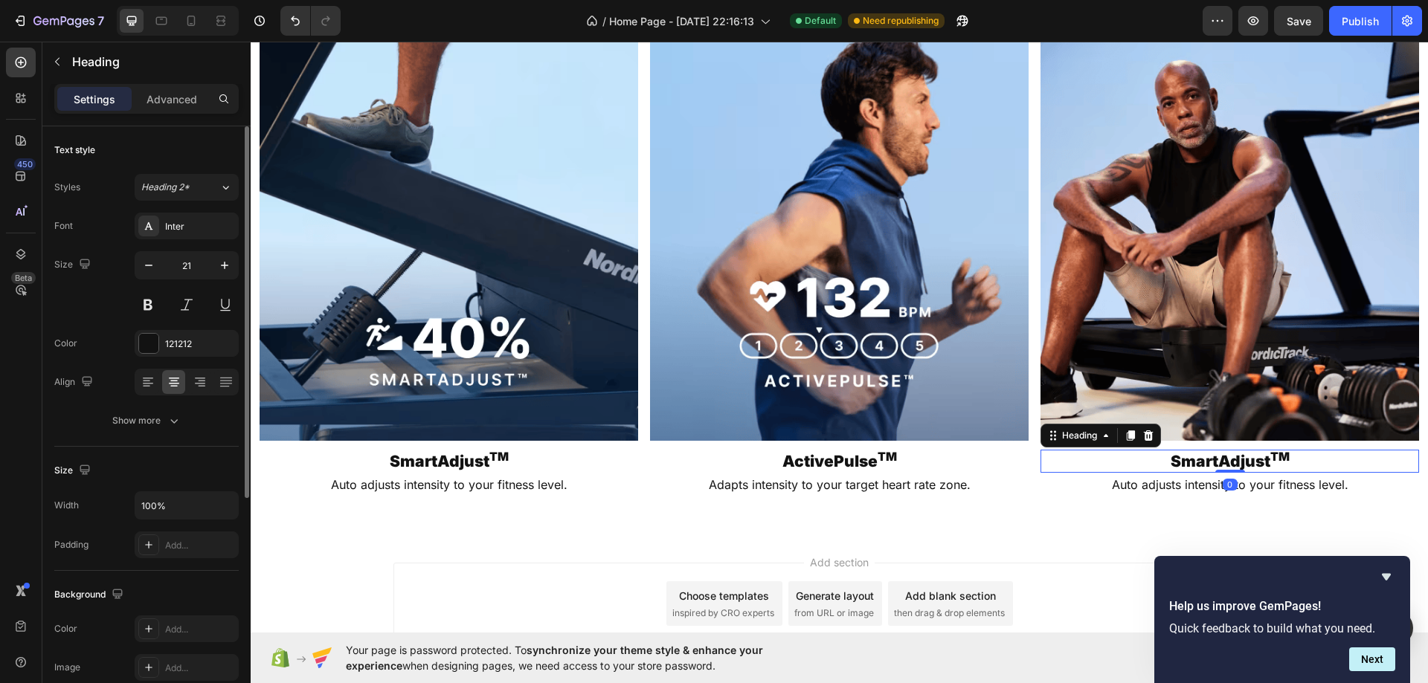
click at [1237, 457] on h2 "SmartAdjust TM" at bounding box center [1229, 461] width 378 height 23
click at [1237, 457] on p "SmartAdjust TM" at bounding box center [1229, 461] width 375 height 20
click at [1219, 360] on img at bounding box center [1229, 241] width 378 height 400
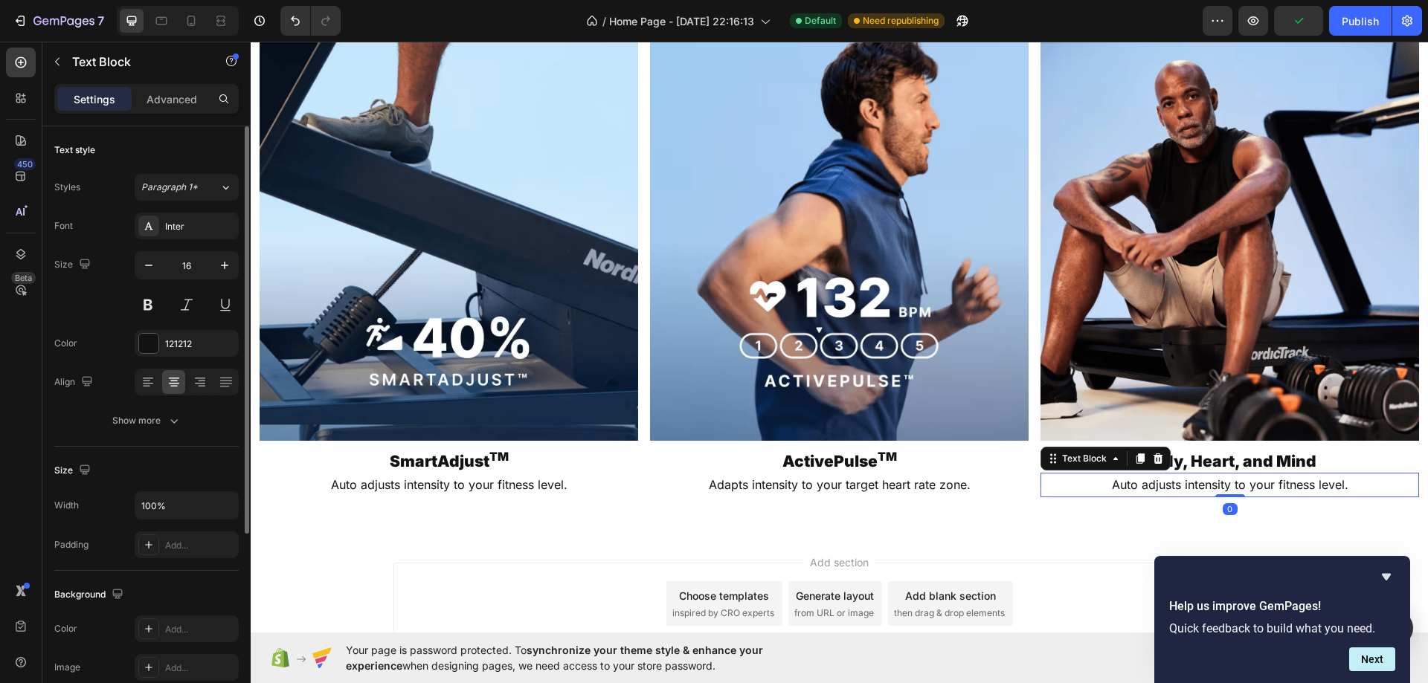
click at [1216, 492] on div "Auto adjusts intensity to your fitness level. Text Block 0" at bounding box center [1229, 485] width 378 height 25
click at [1216, 494] on div at bounding box center [1230, 495] width 30 height 3
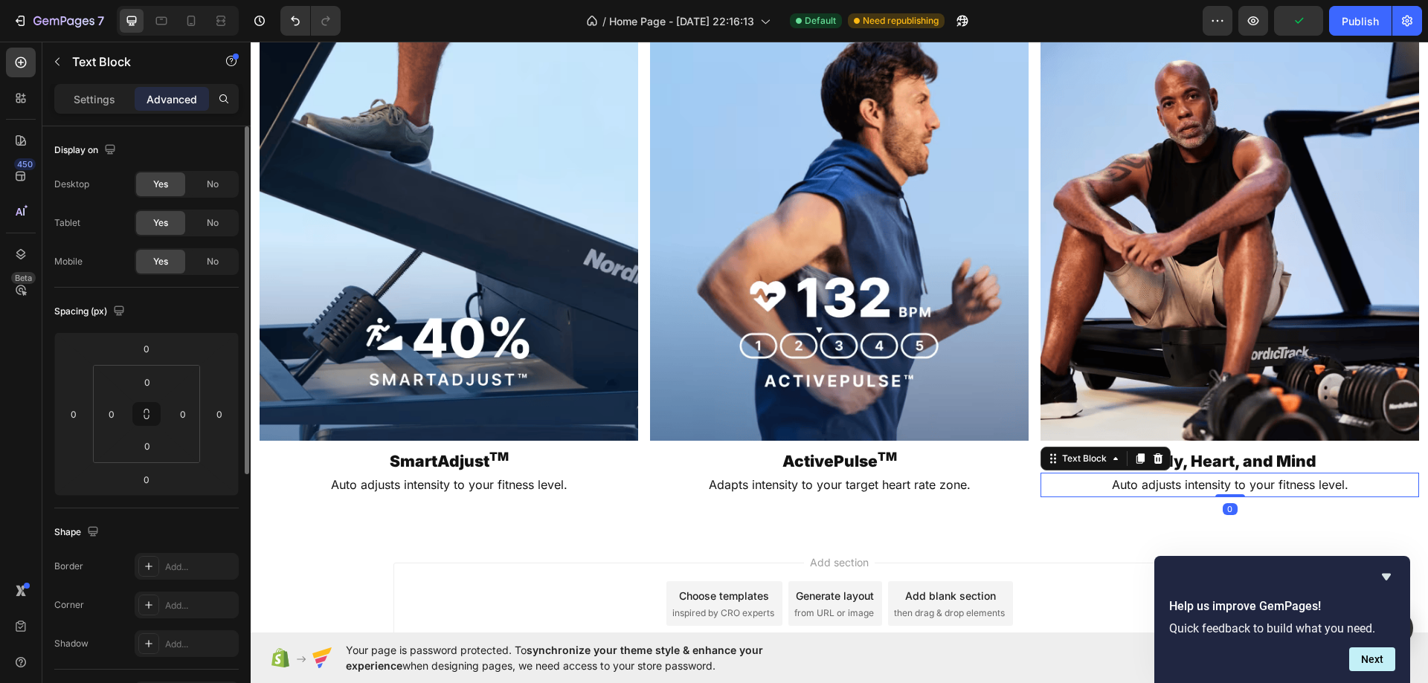
click at [1202, 487] on p "Auto adjusts intensity to your fitness level." at bounding box center [1229, 485] width 375 height 22
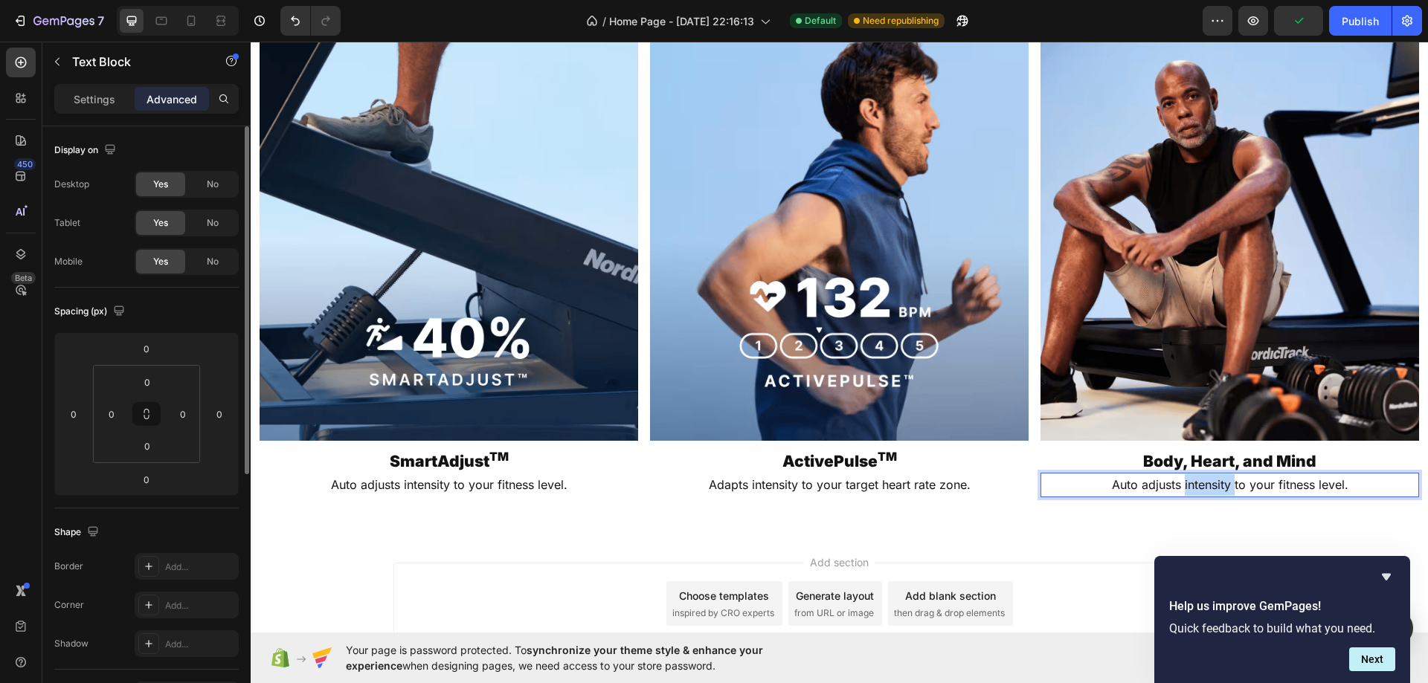
click at [1202, 487] on p "Auto adjusts intensity to your fitness level." at bounding box center [1229, 485] width 375 height 22
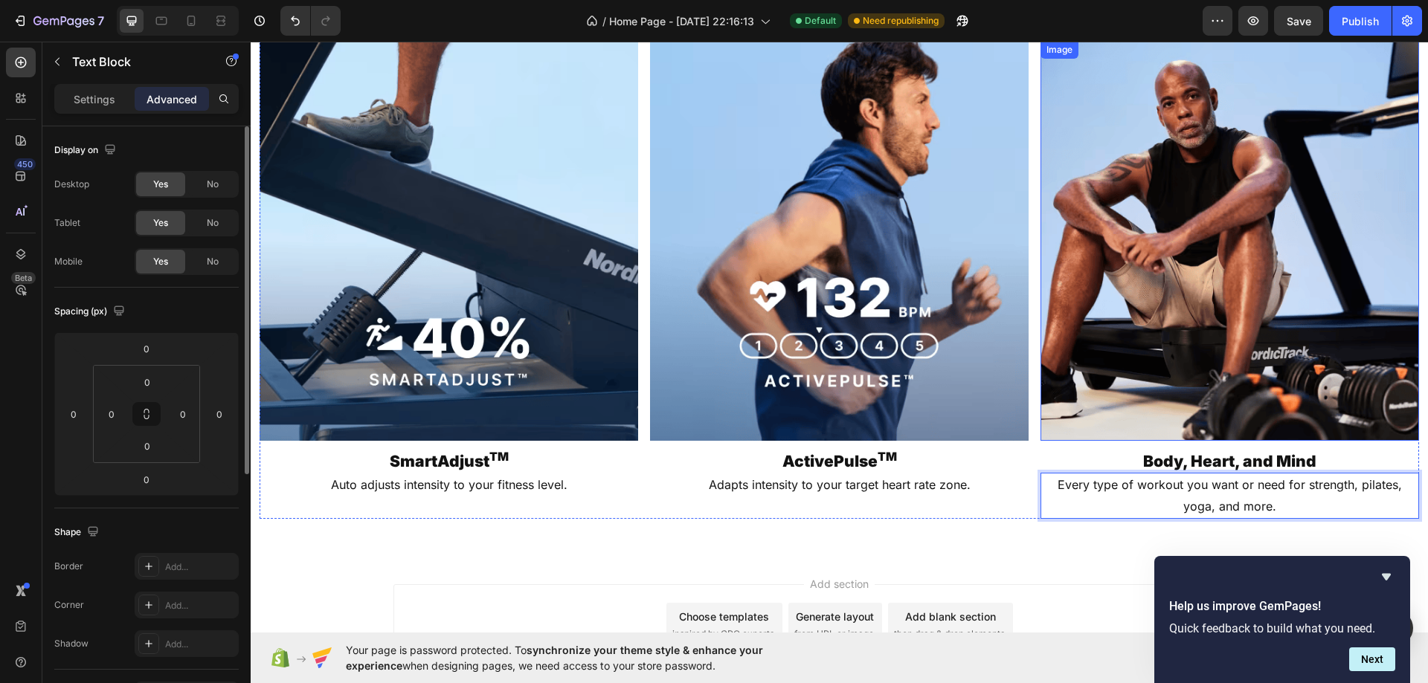
click at [1161, 332] on img at bounding box center [1229, 241] width 378 height 400
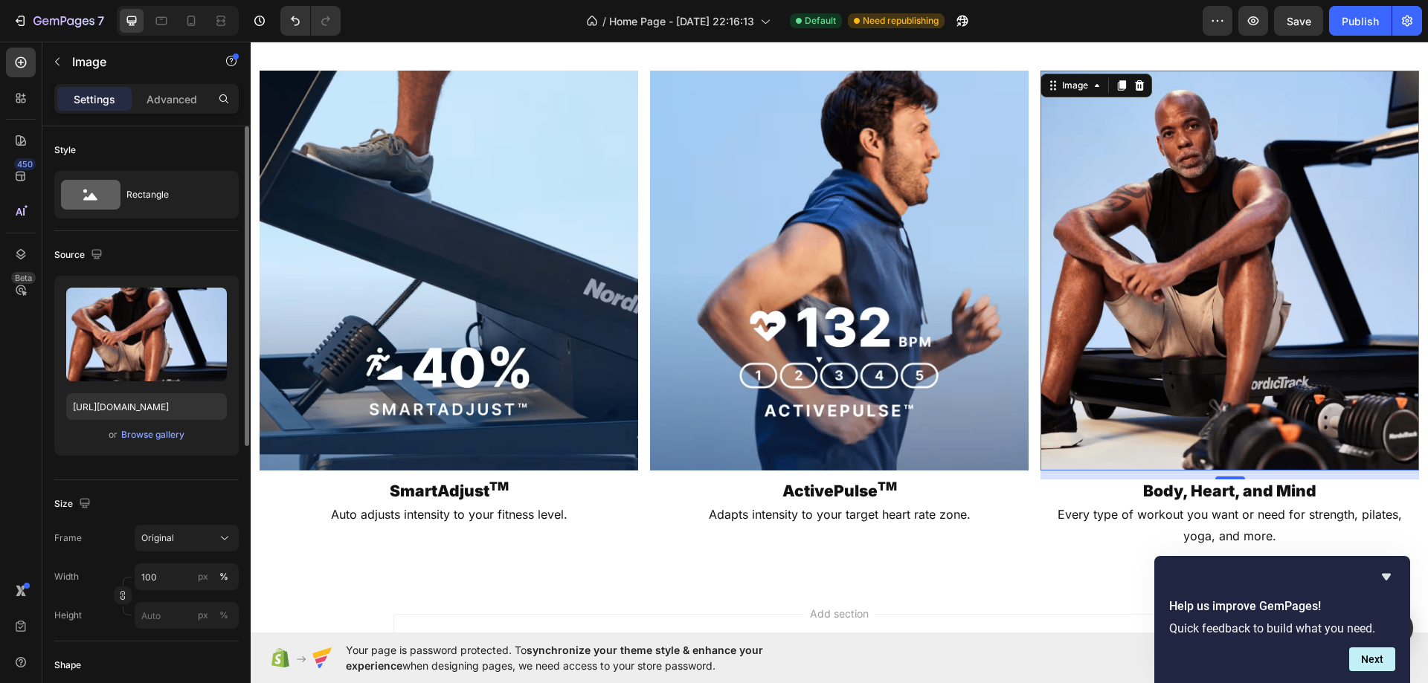
scroll to position [1573, 0]
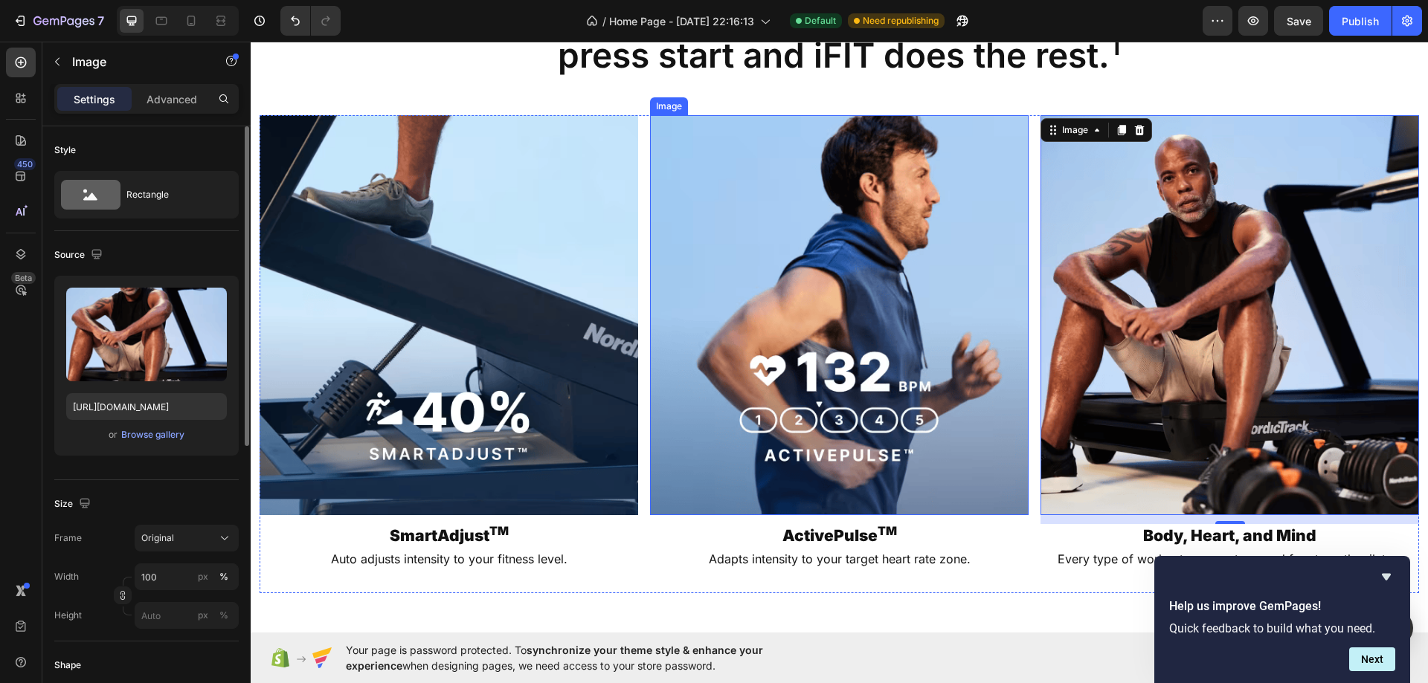
click at [604, 294] on img at bounding box center [448, 315] width 378 height 400
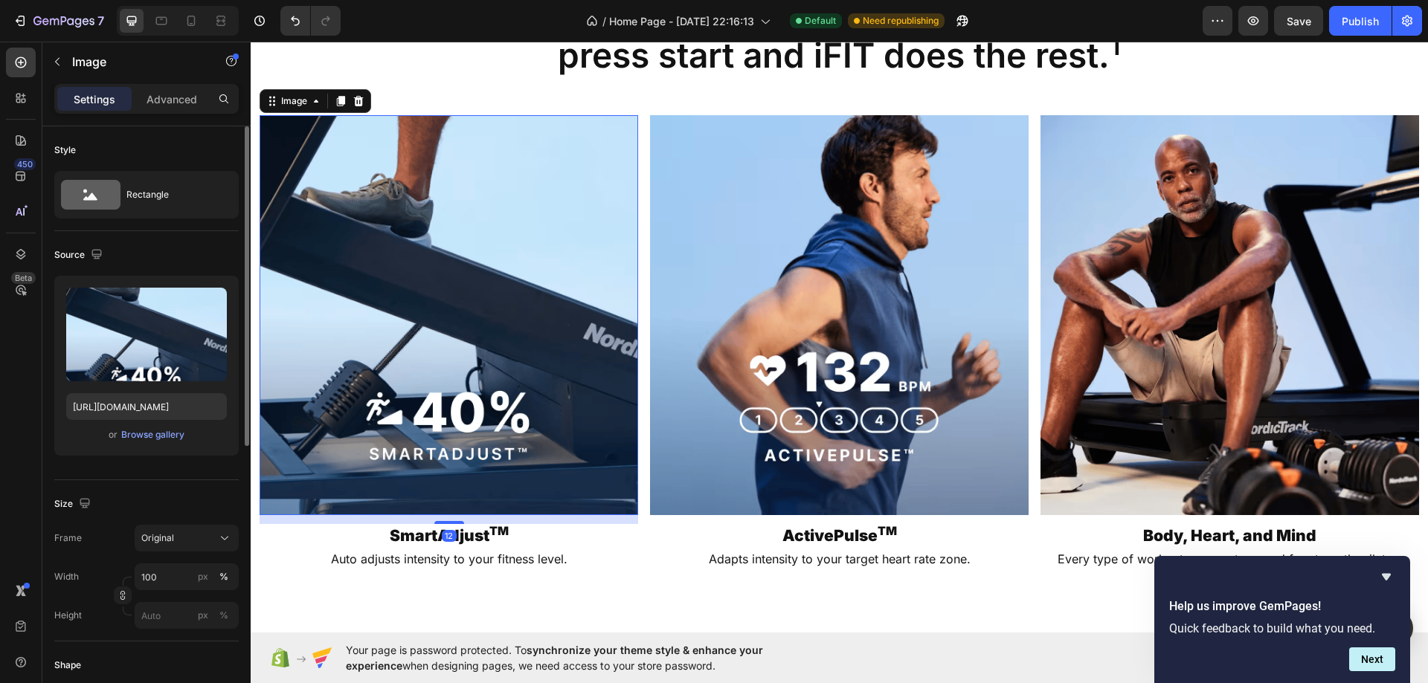
scroll to position [297, 0]
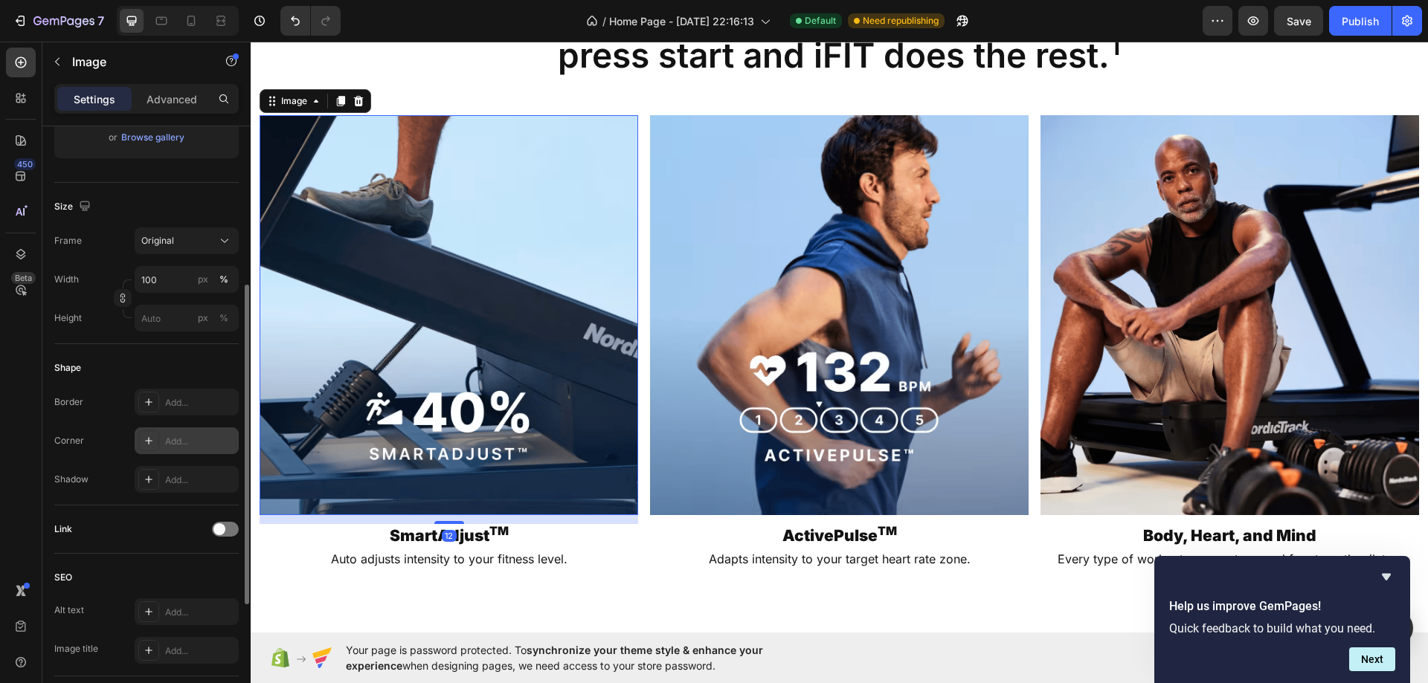
click at [175, 442] on div "Add..." at bounding box center [200, 441] width 70 height 13
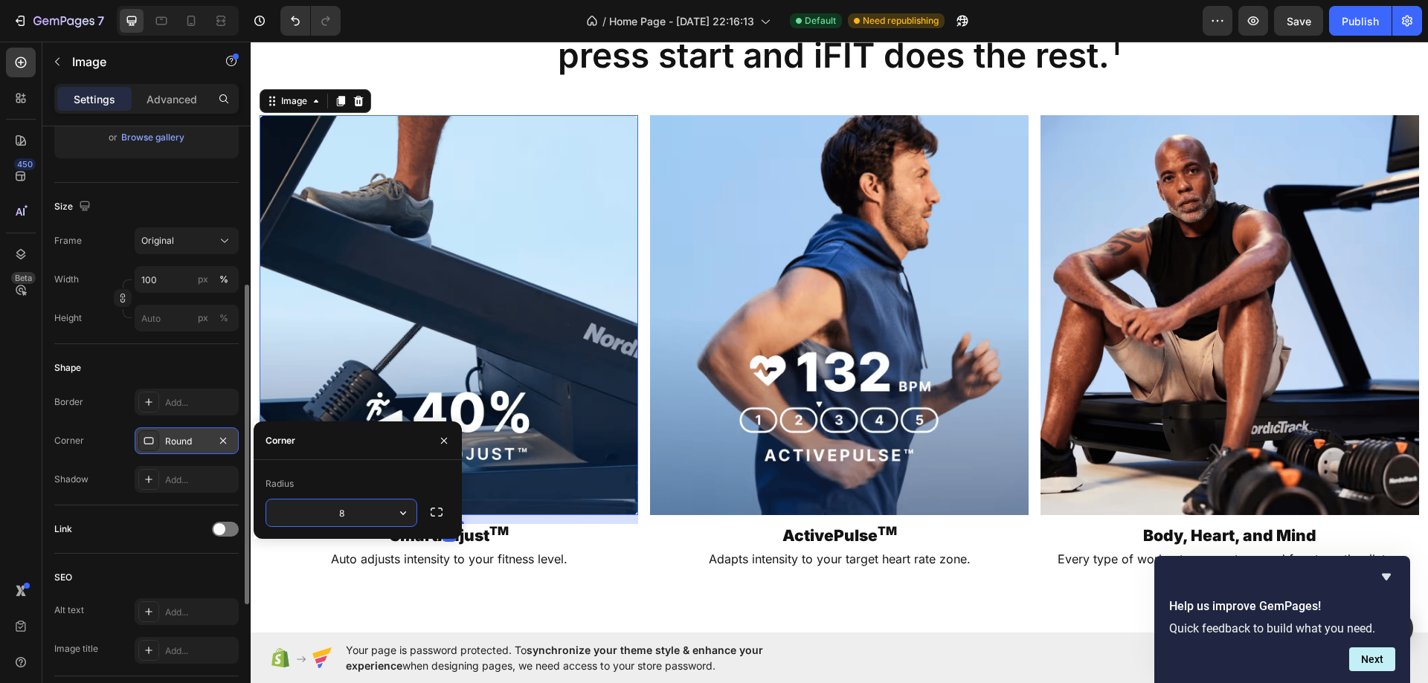
click at [713, 283] on img at bounding box center [839, 315] width 378 height 400
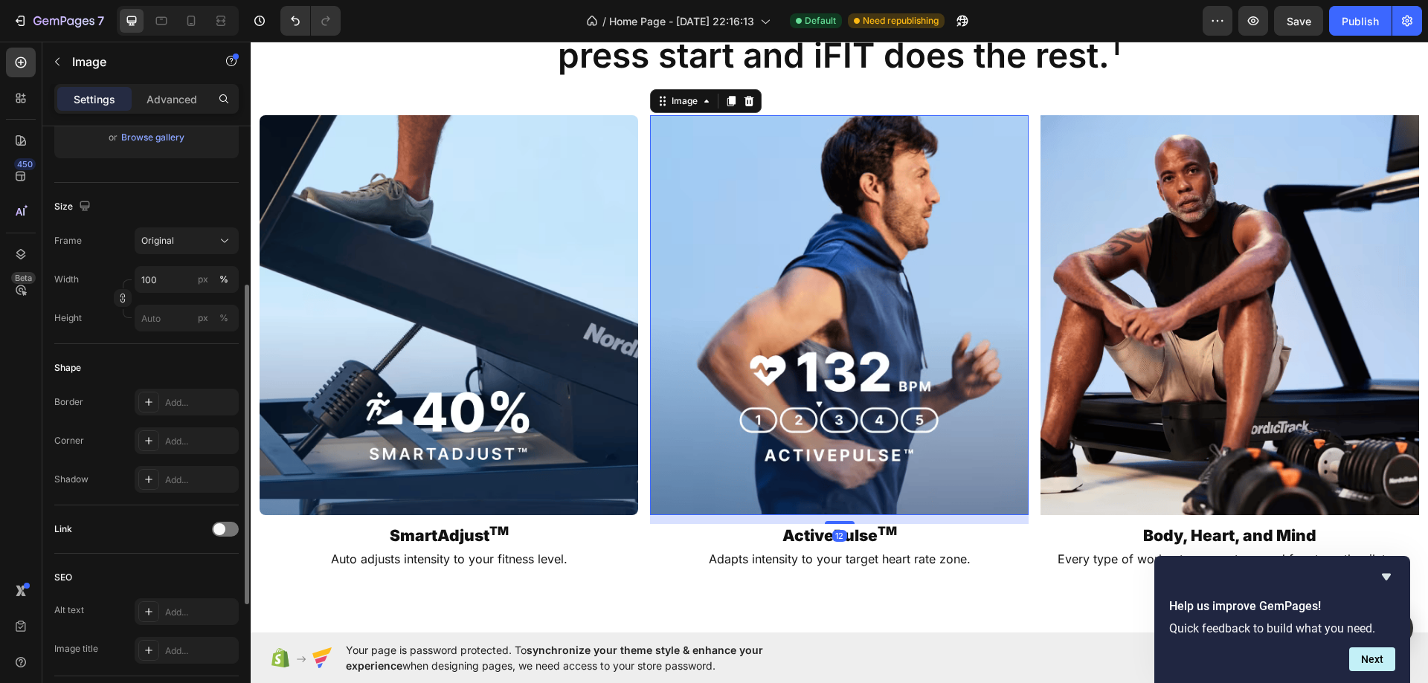
click at [380, 325] on img at bounding box center [448, 315] width 378 height 400
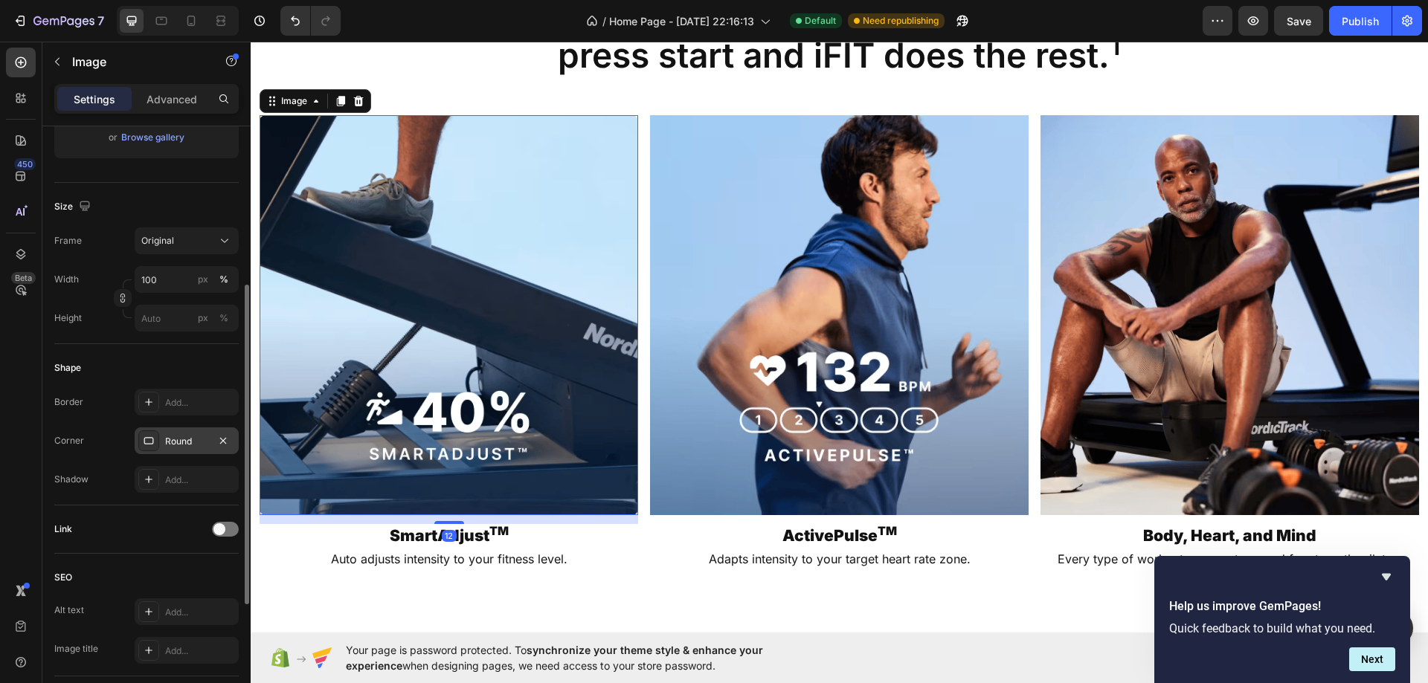
click at [167, 440] on div "Round" at bounding box center [186, 441] width 43 height 13
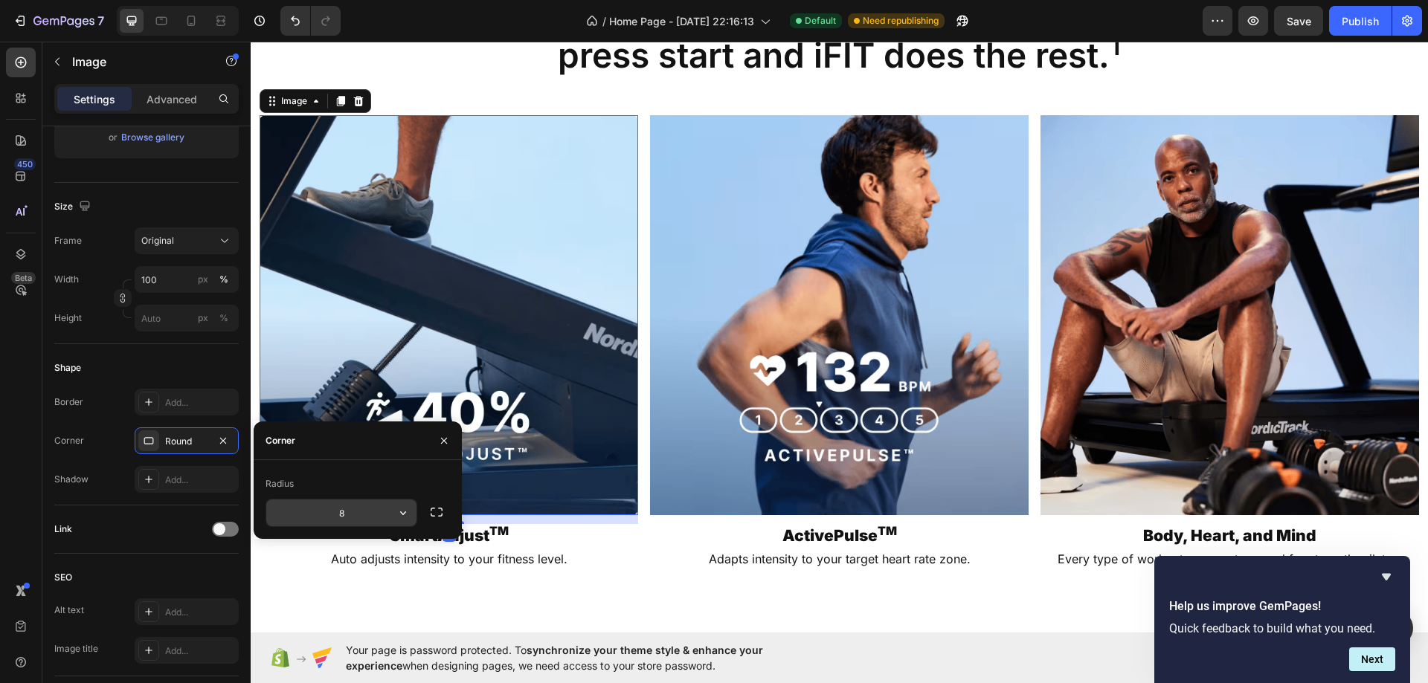
click at [332, 518] on input "8" at bounding box center [341, 513] width 150 height 27
type input "12"
click at [793, 312] on img at bounding box center [839, 315] width 378 height 400
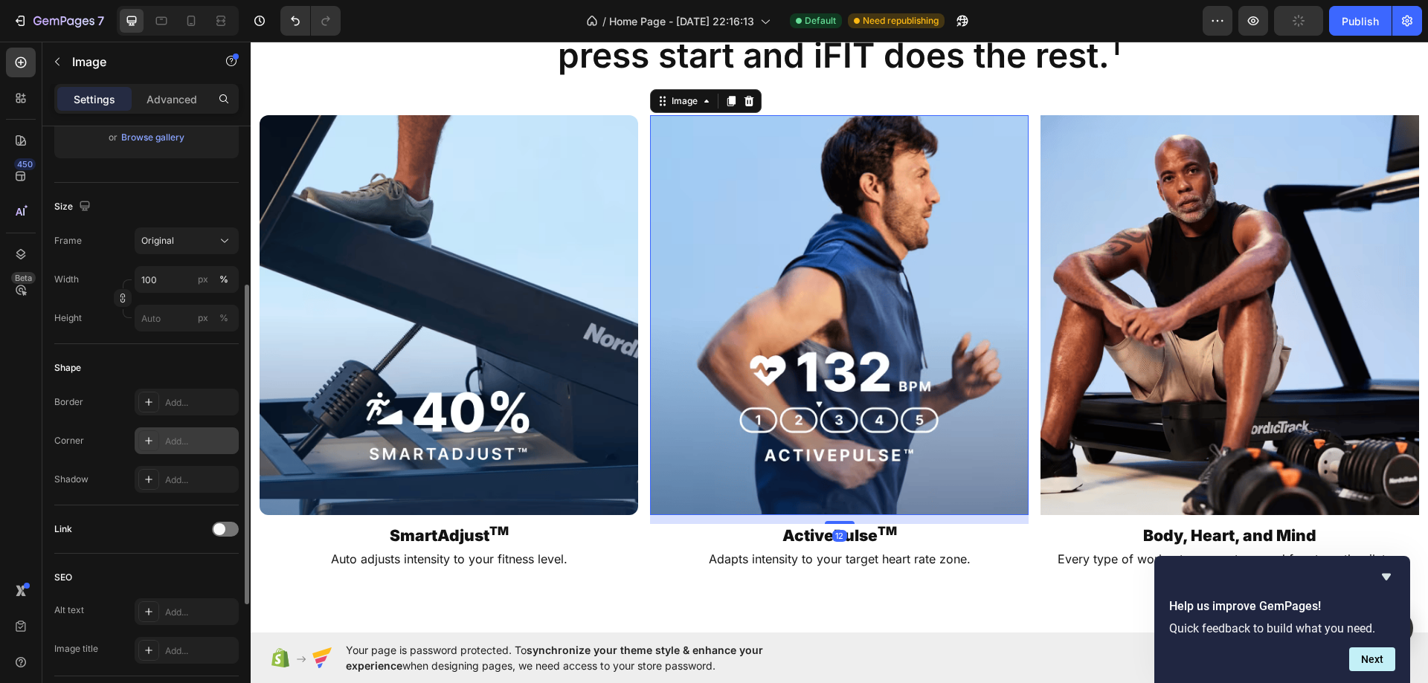
click at [136, 445] on div "Corner Add..." at bounding box center [146, 441] width 184 height 27
click at [188, 436] on div "Add..." at bounding box center [200, 441] width 70 height 13
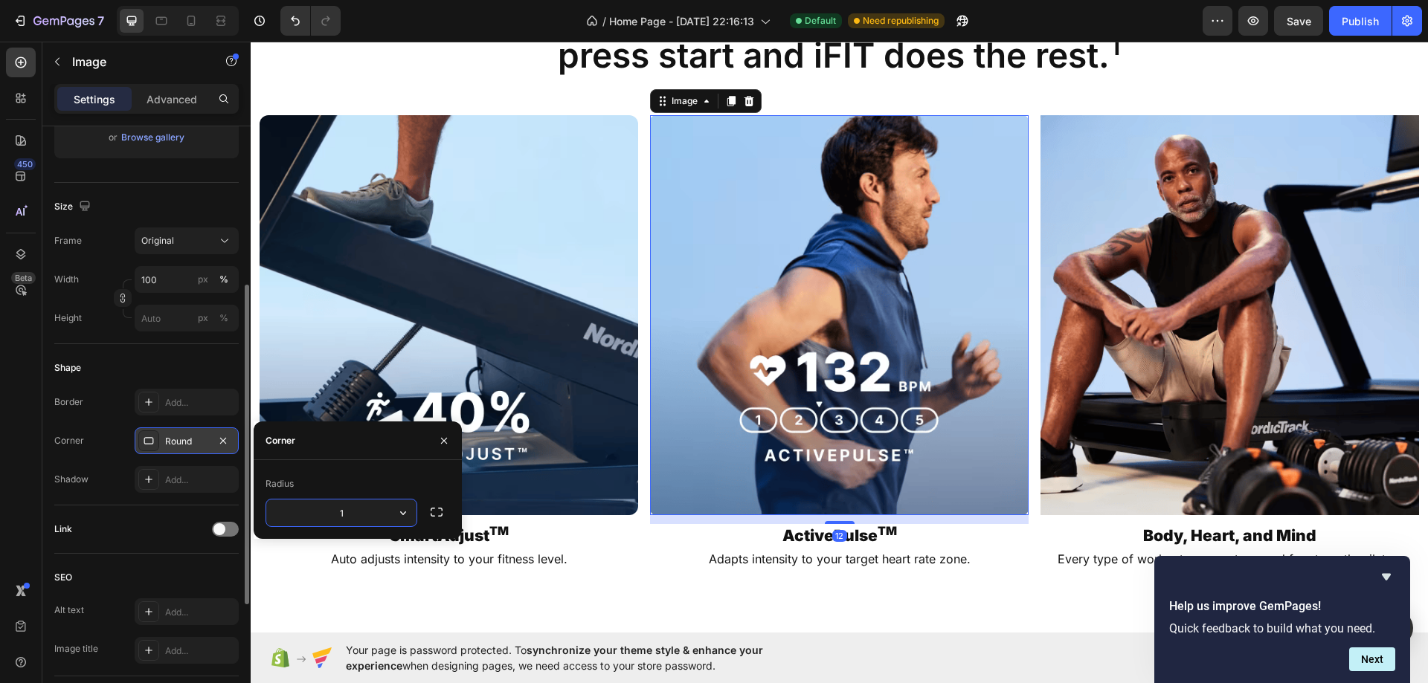
type input "12"
click at [1197, 302] on img at bounding box center [1229, 315] width 378 height 400
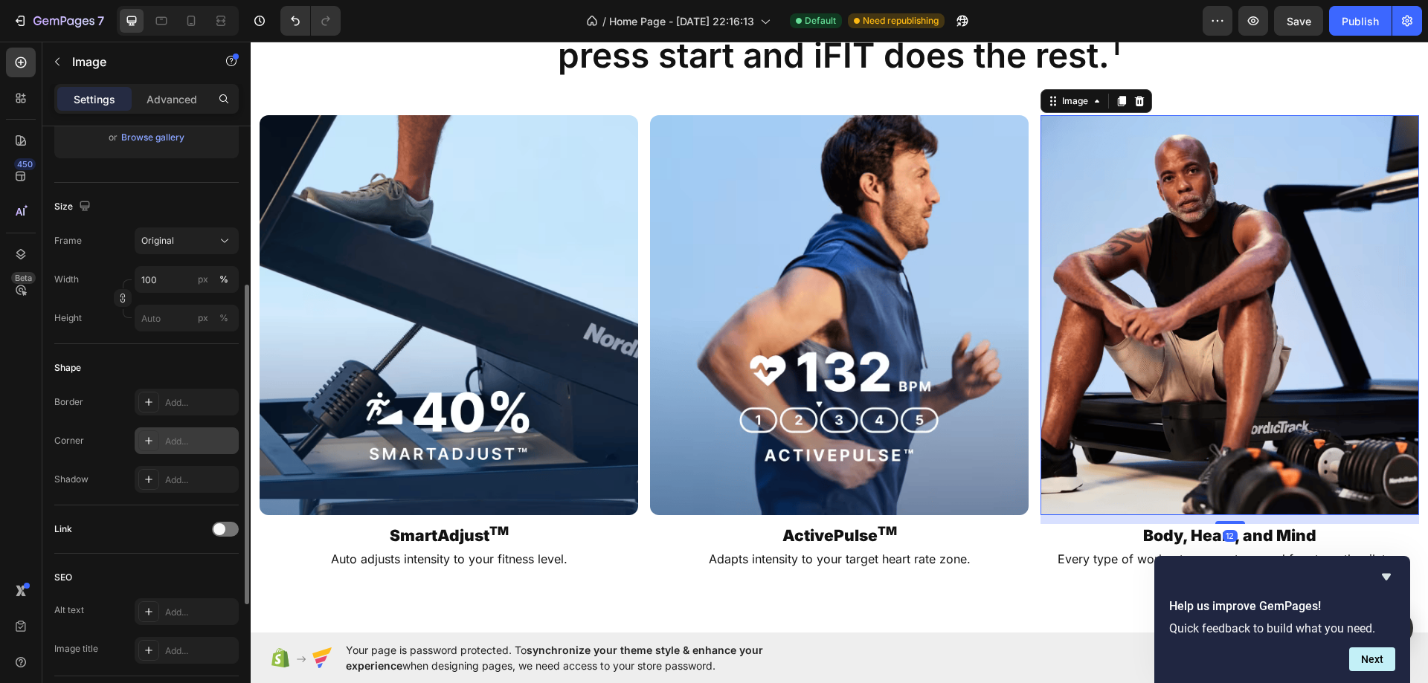
click at [170, 436] on div "Add..." at bounding box center [200, 441] width 70 height 13
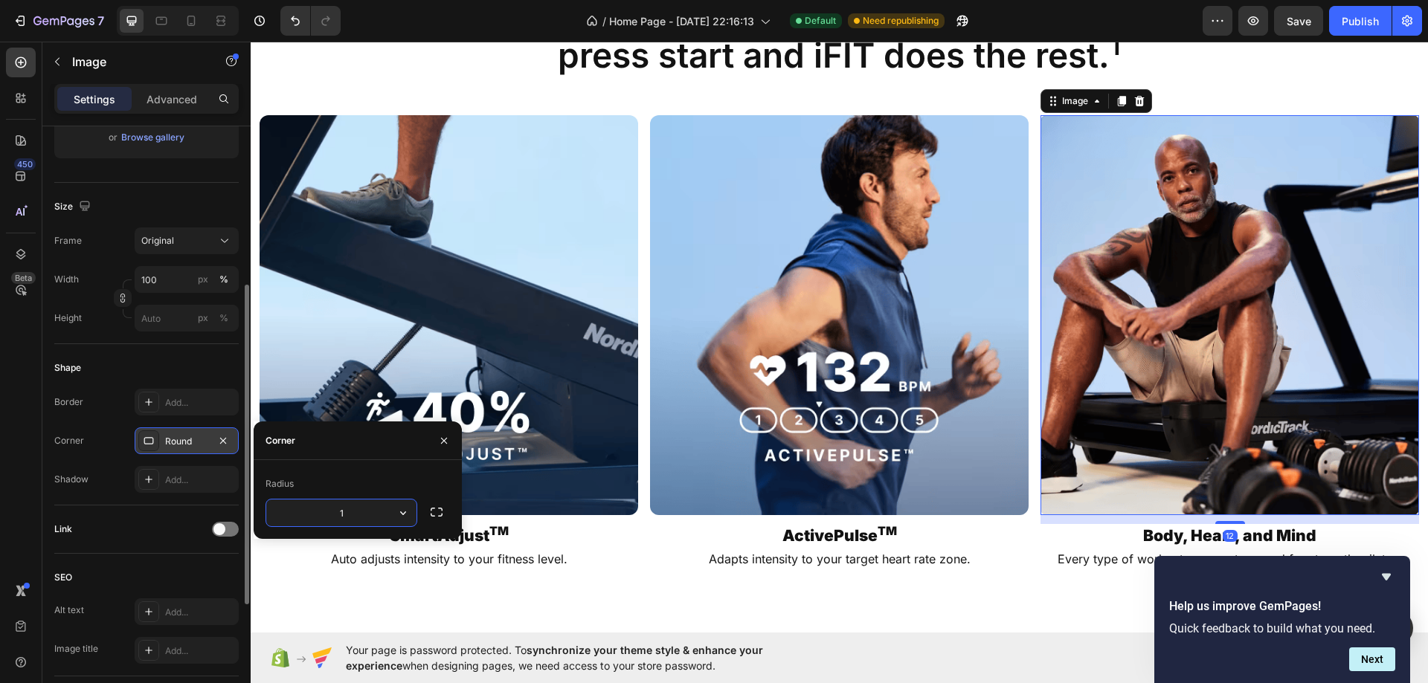
type input "12"
click at [602, 296] on img at bounding box center [448, 315] width 378 height 400
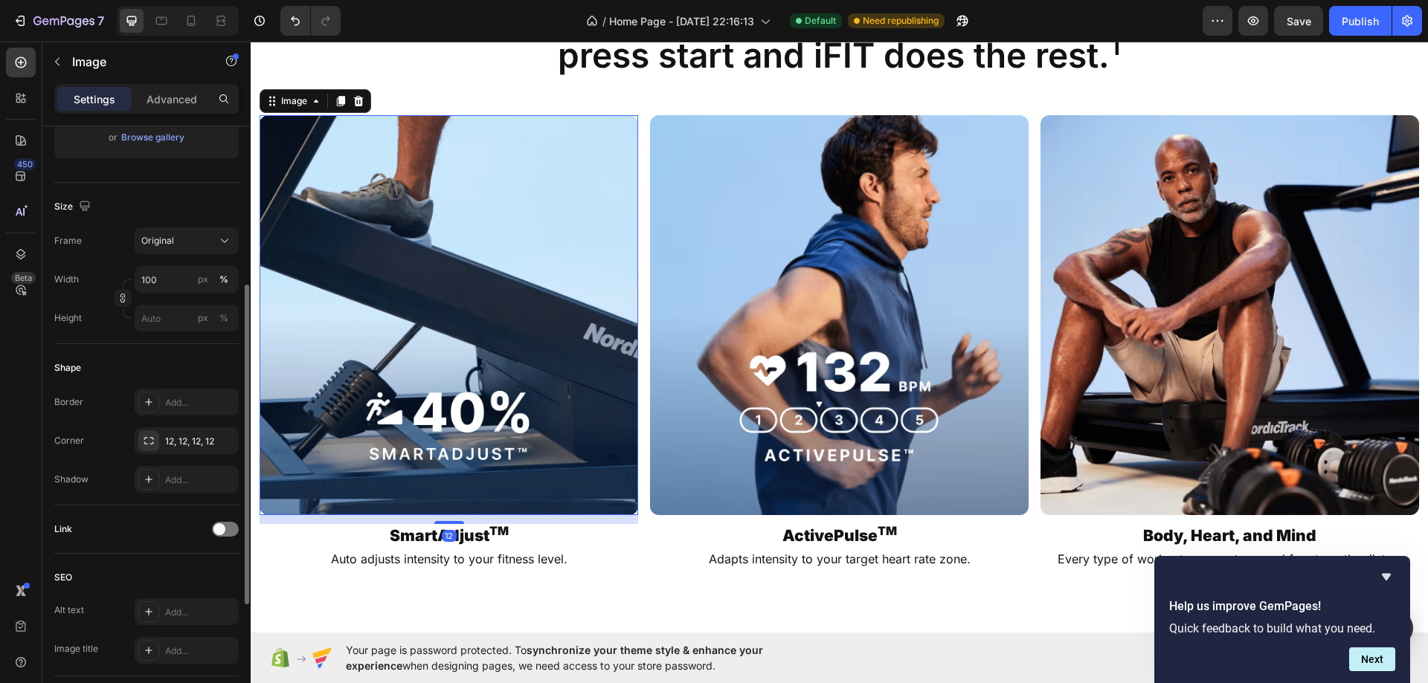
click at [586, 91] on div "NordicTrack’s smart machines adjust to you. Just press start and iFIT does the …" at bounding box center [839, 40] width 1177 height 104
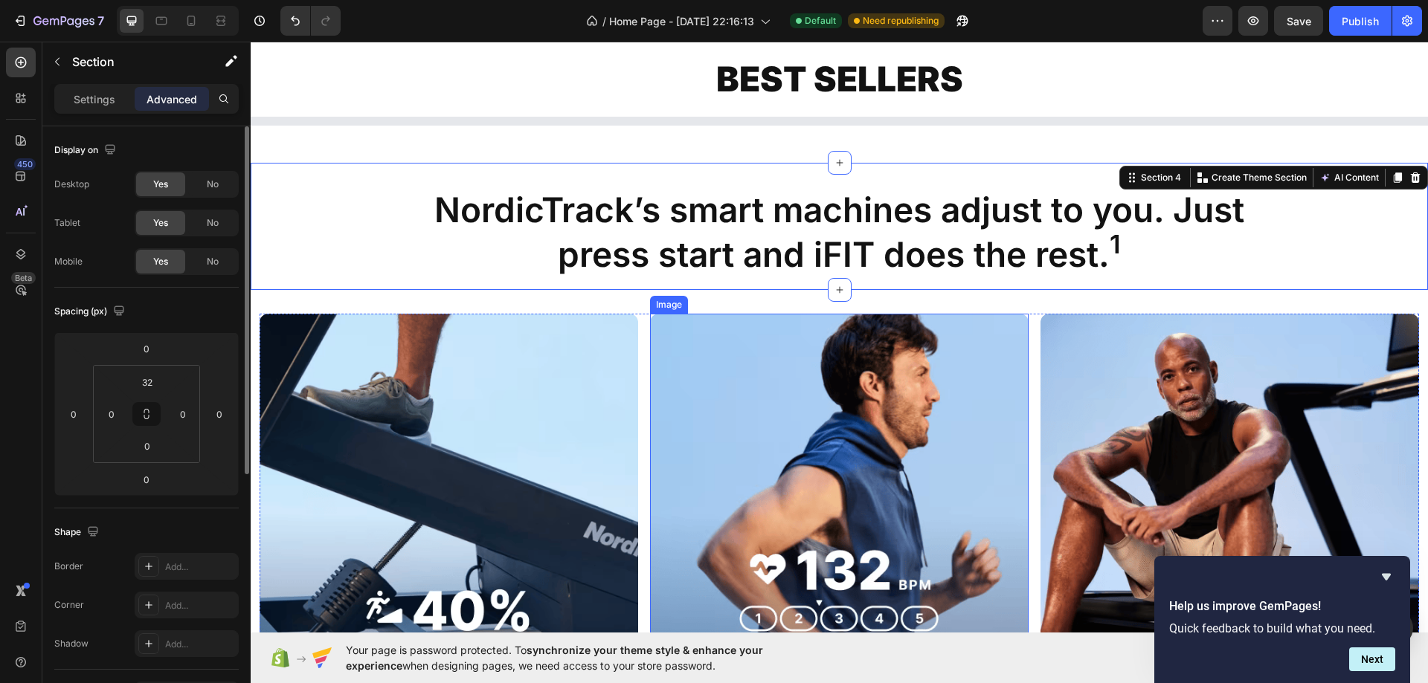
scroll to position [829, 0]
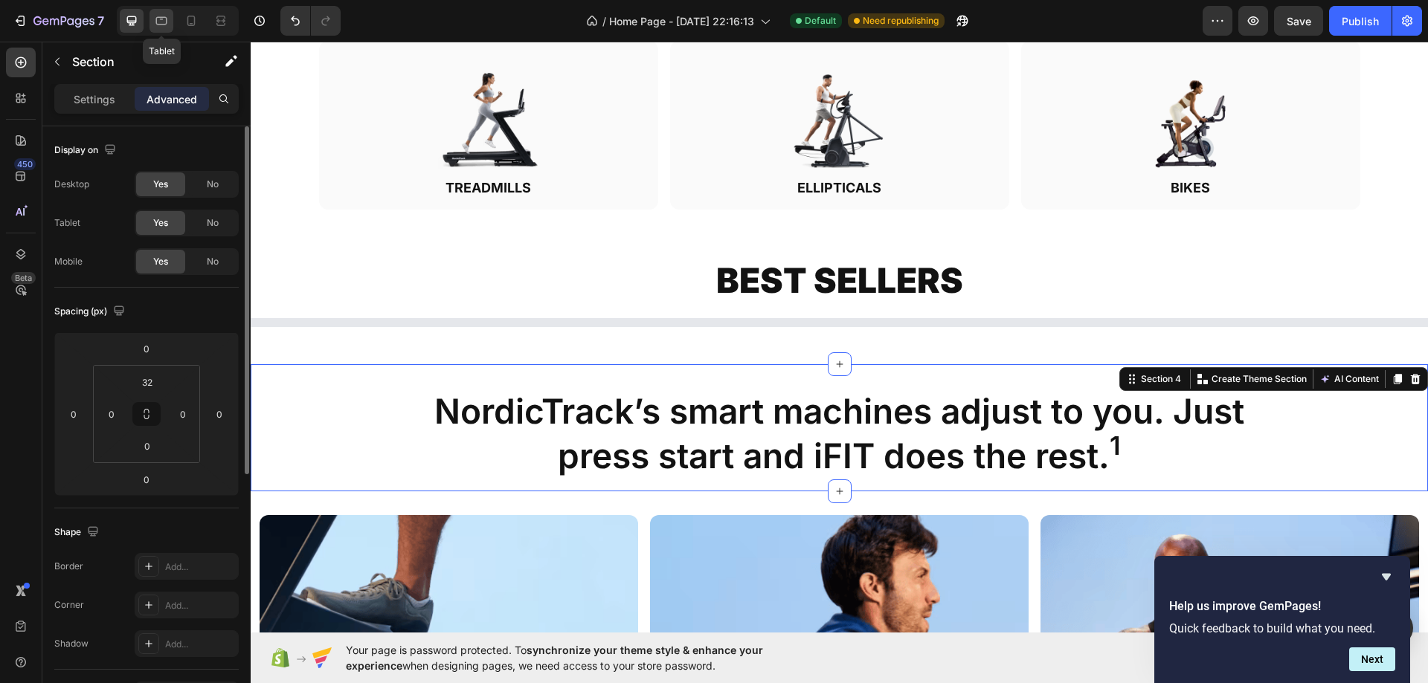
click at [164, 25] on icon at bounding box center [161, 20] width 15 height 15
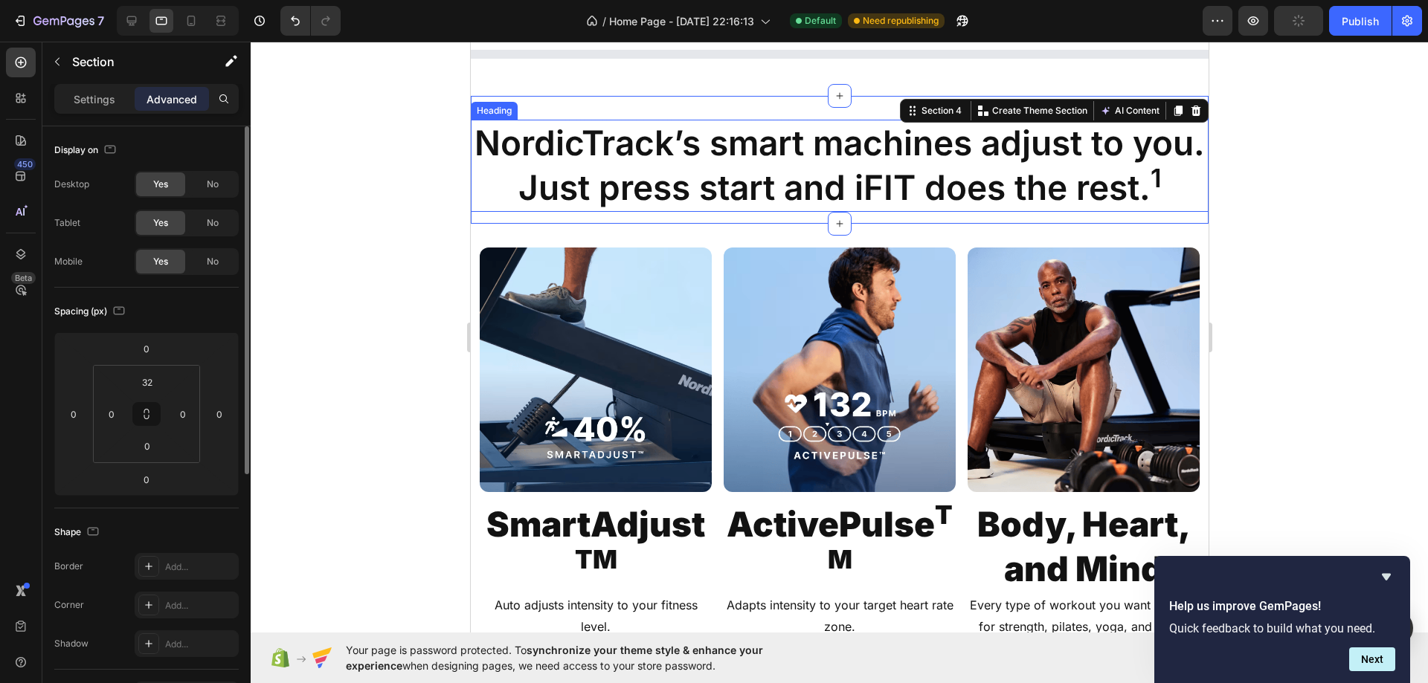
scroll to position [1061, 0]
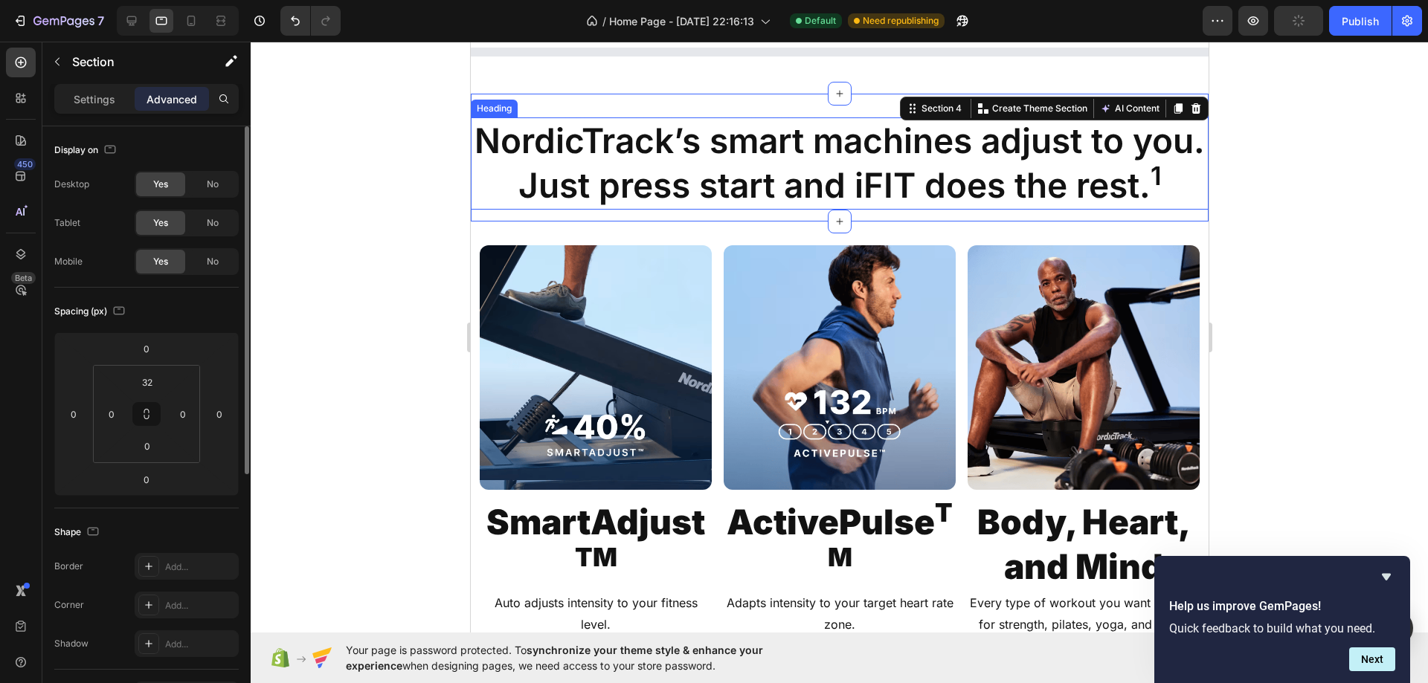
click at [686, 185] on h2 "NordicTrack’s smart machines adjust to you. Just press start and iFIT does the …" at bounding box center [839, 163] width 738 height 92
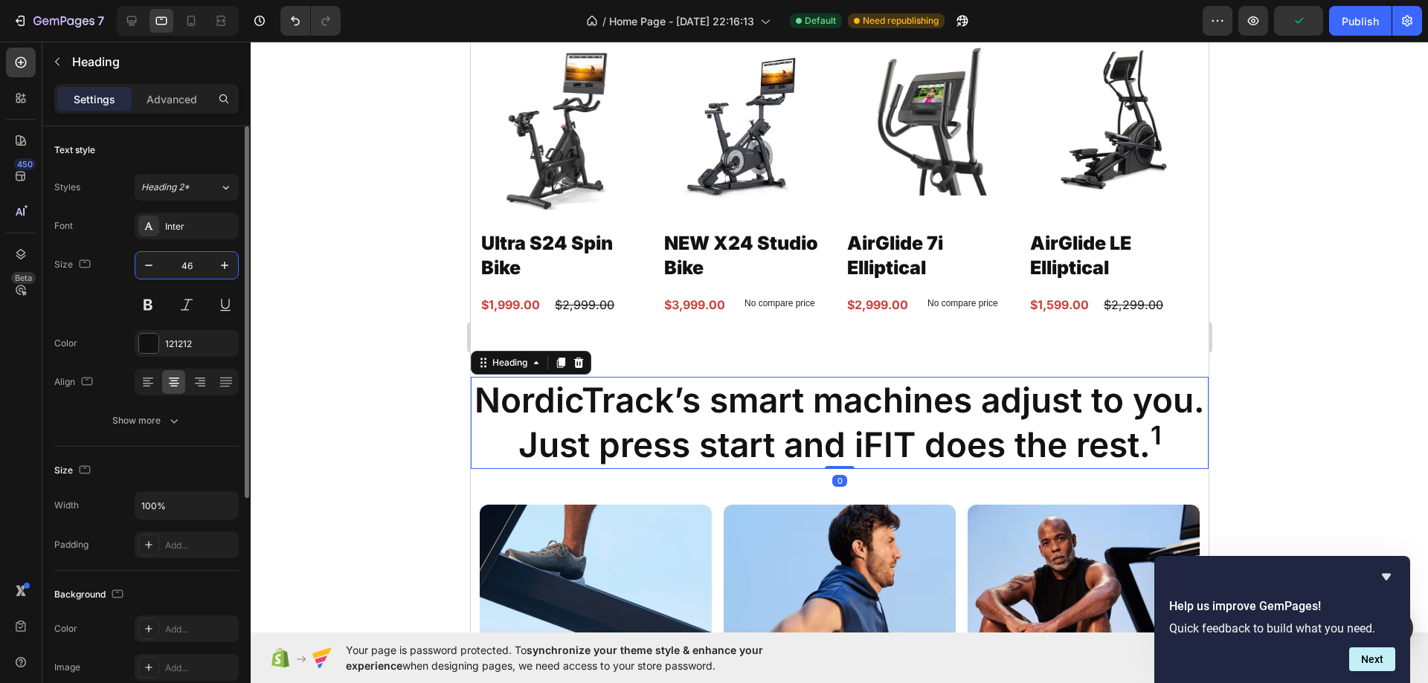
click at [191, 268] on input "46" at bounding box center [186, 265] width 49 height 27
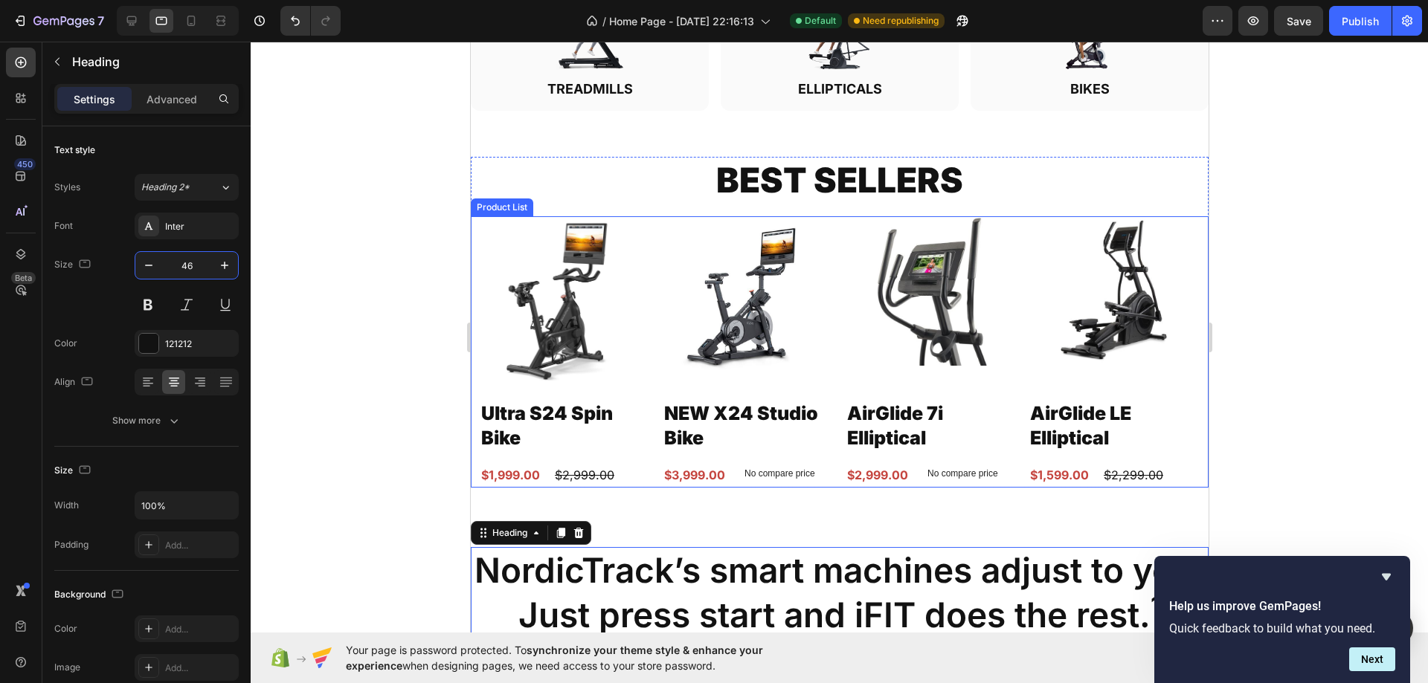
scroll to position [1210, 0]
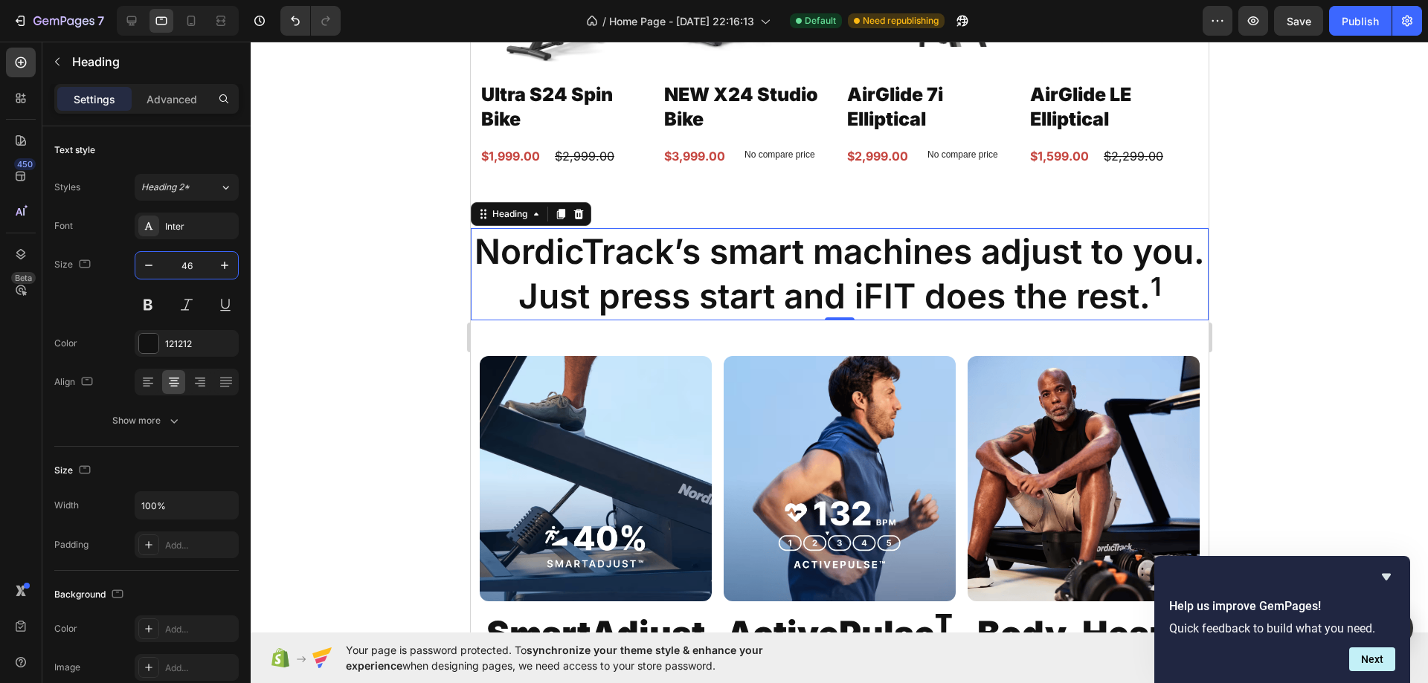
click at [652, 277] on h2 "NordicTrack’s smart machines adjust to you. Just press start and iFIT does the …" at bounding box center [839, 274] width 738 height 92
click at [682, 199] on div "BEST SELLERS Heading Product Images Ultra S24 Spin Bike Product Title $1,999.00…" at bounding box center [839, 9] width 738 height 390
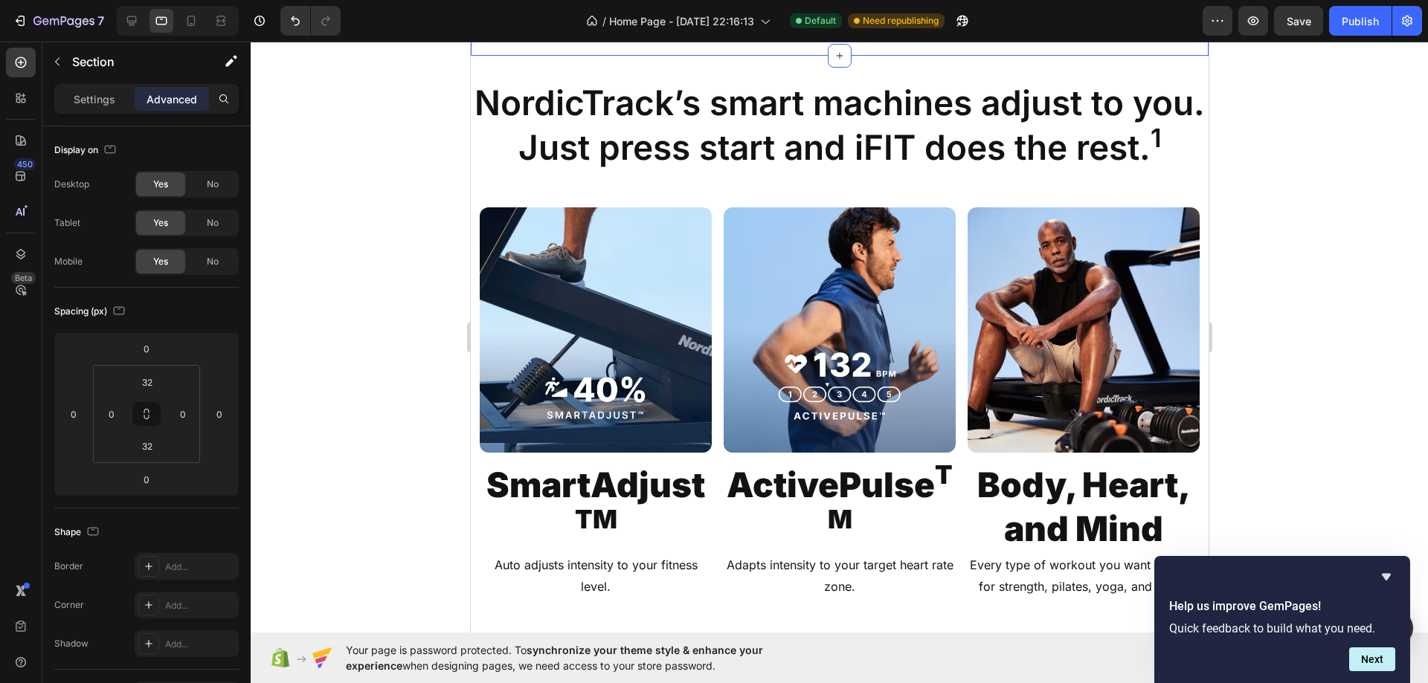
scroll to position [1507, 0]
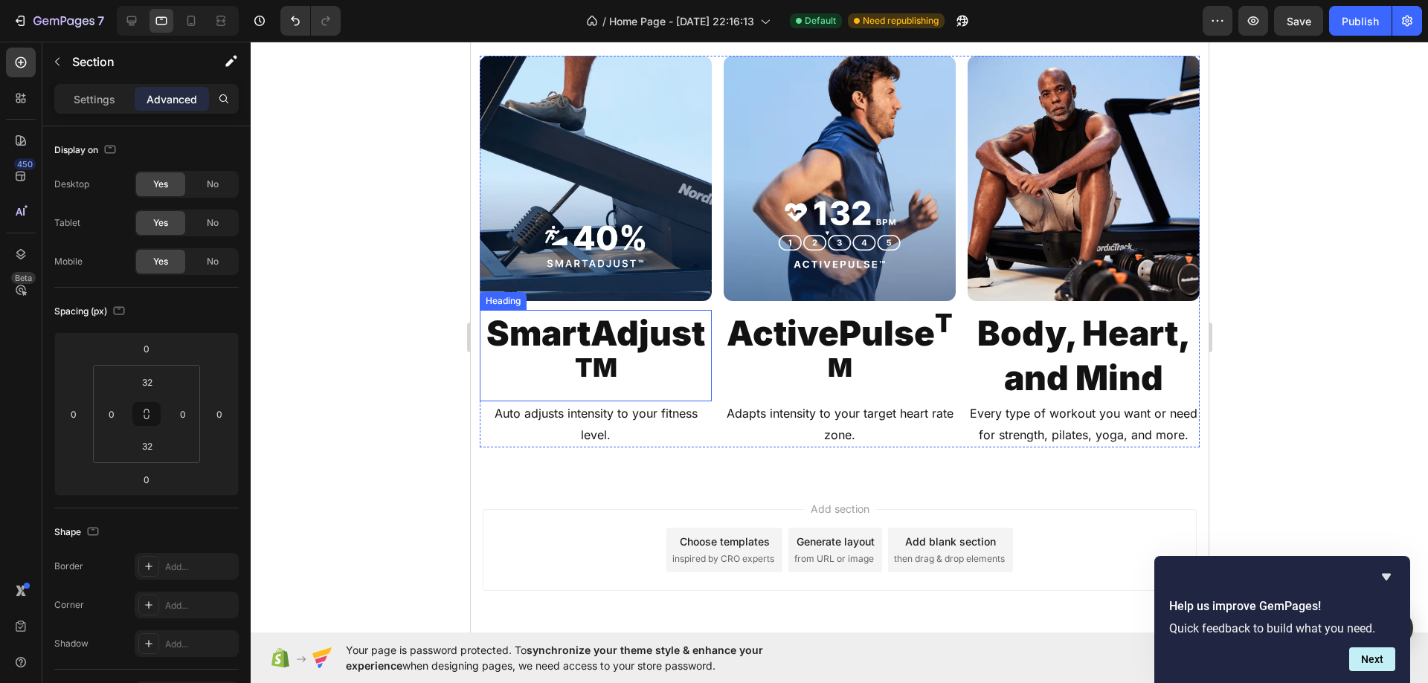
click at [622, 370] on h2 "SmartAdjust TM" at bounding box center [595, 356] width 232 height 92
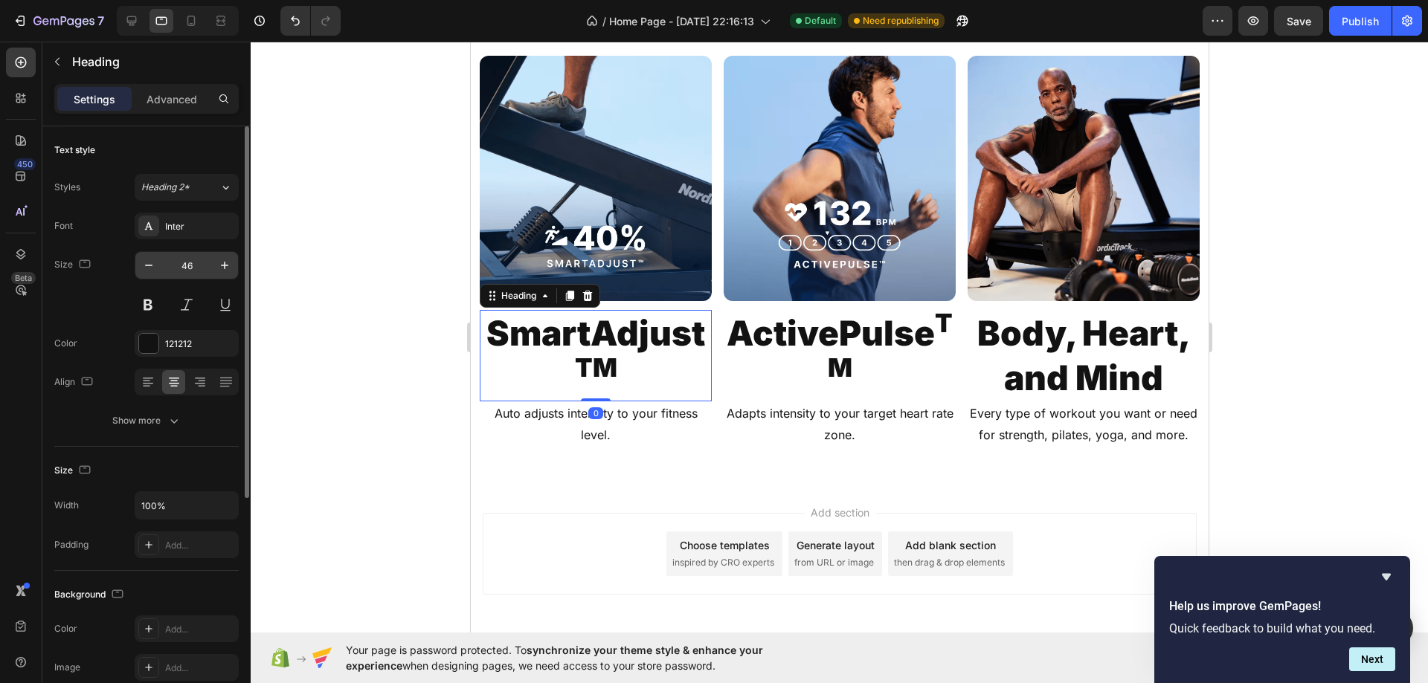
click at [181, 259] on input "46" at bounding box center [186, 265] width 49 height 27
type input "21"
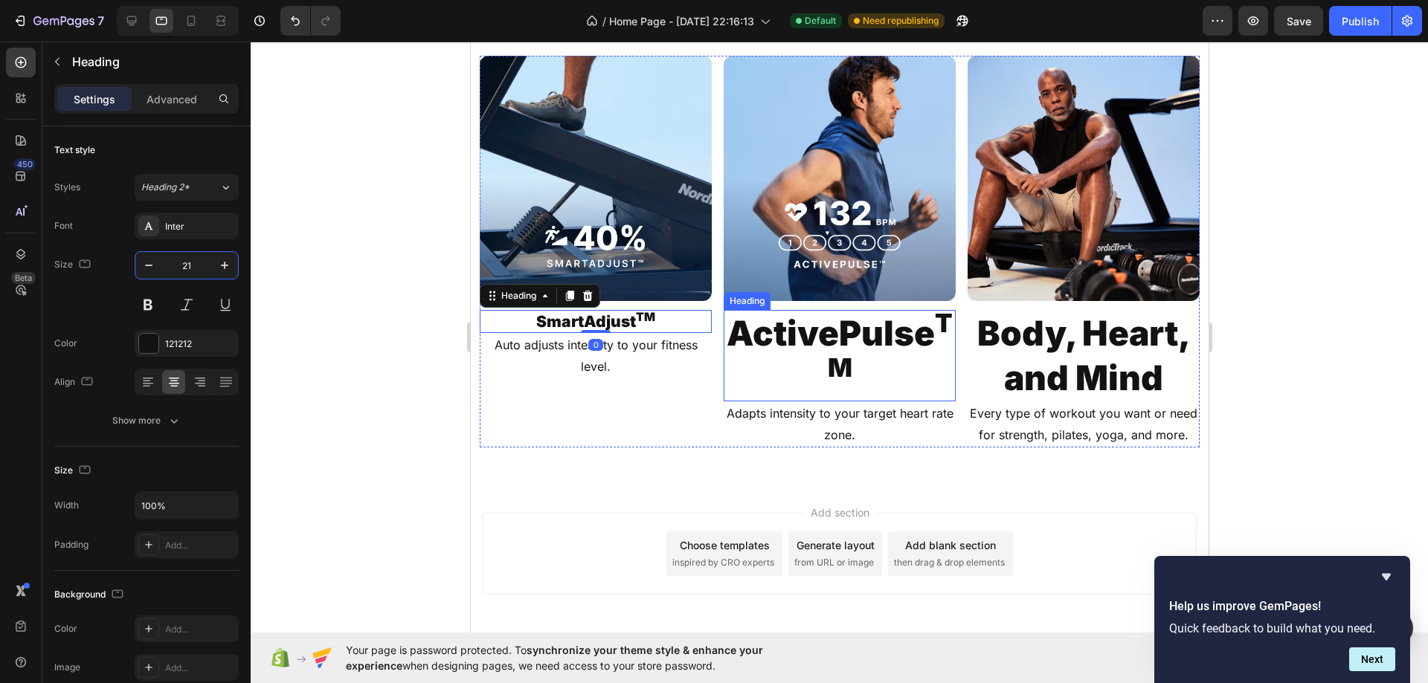
click at [807, 378] on h2 "ActivePulse TM" at bounding box center [839, 356] width 232 height 92
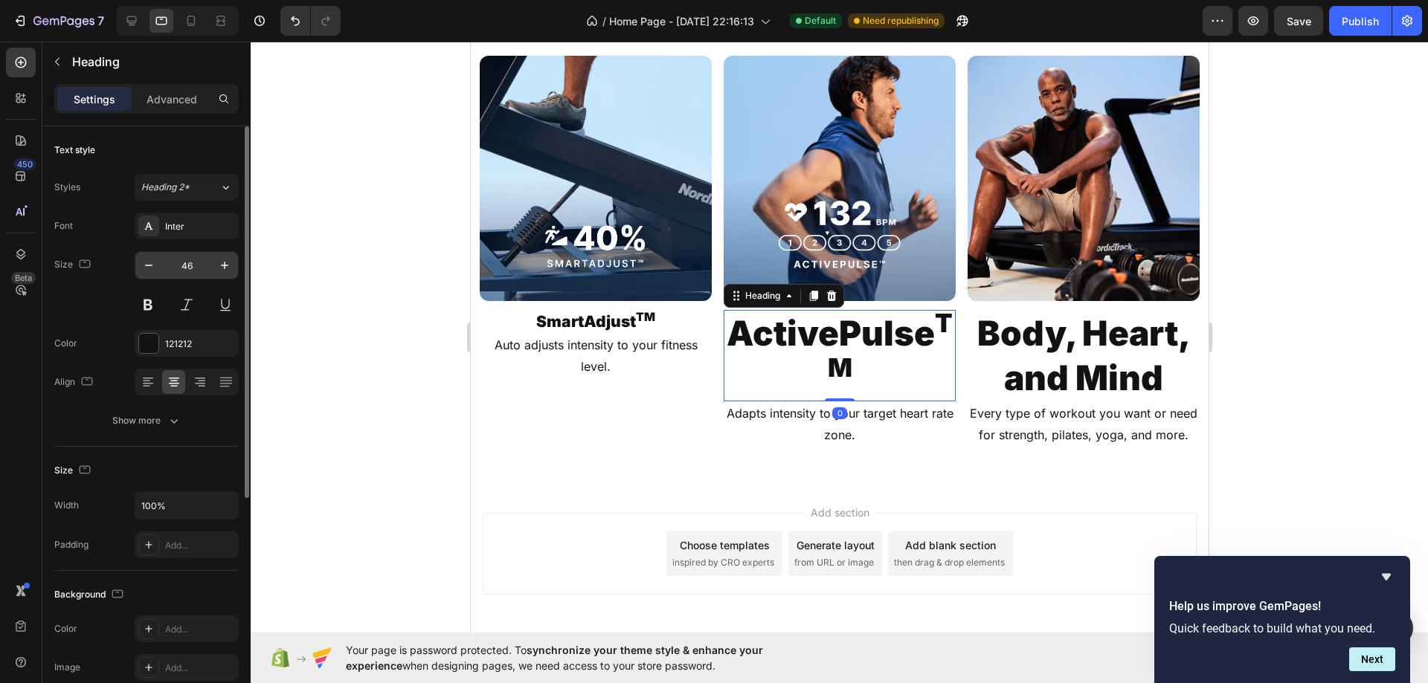
click at [201, 275] on input "46" at bounding box center [186, 265] width 49 height 27
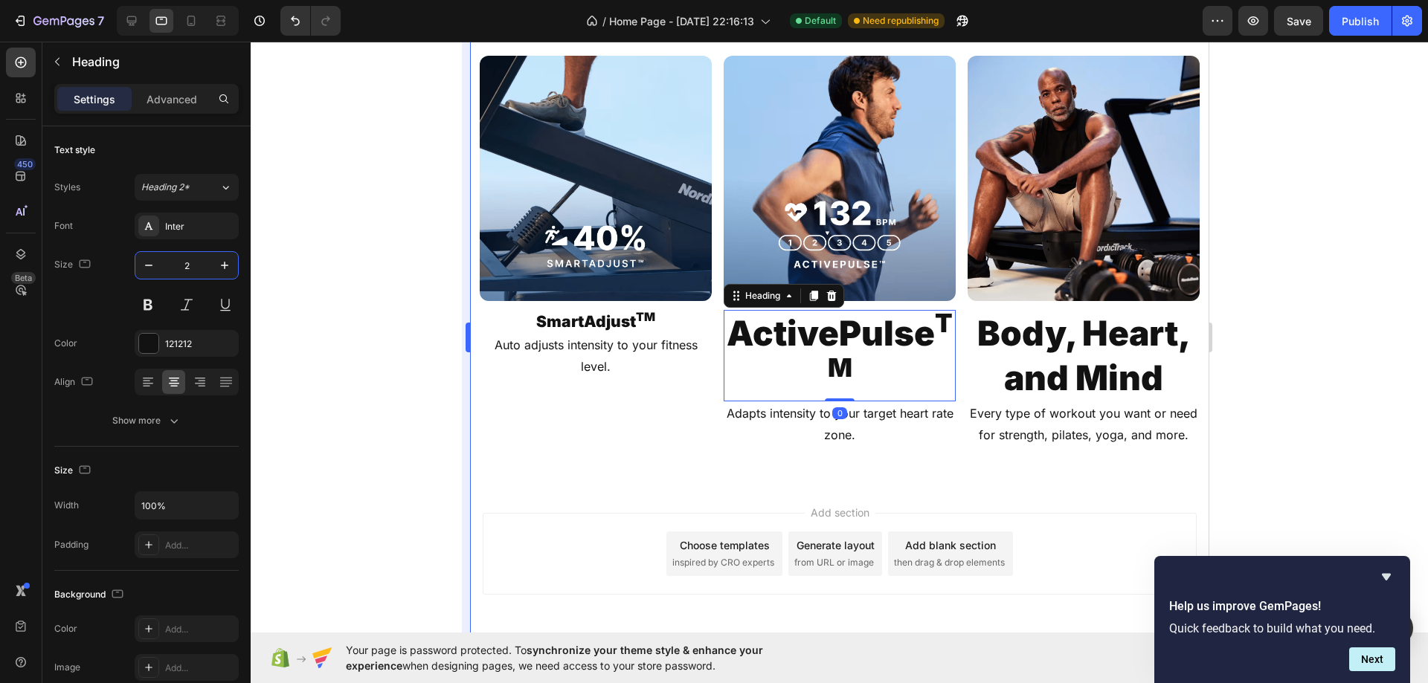
type input "21"
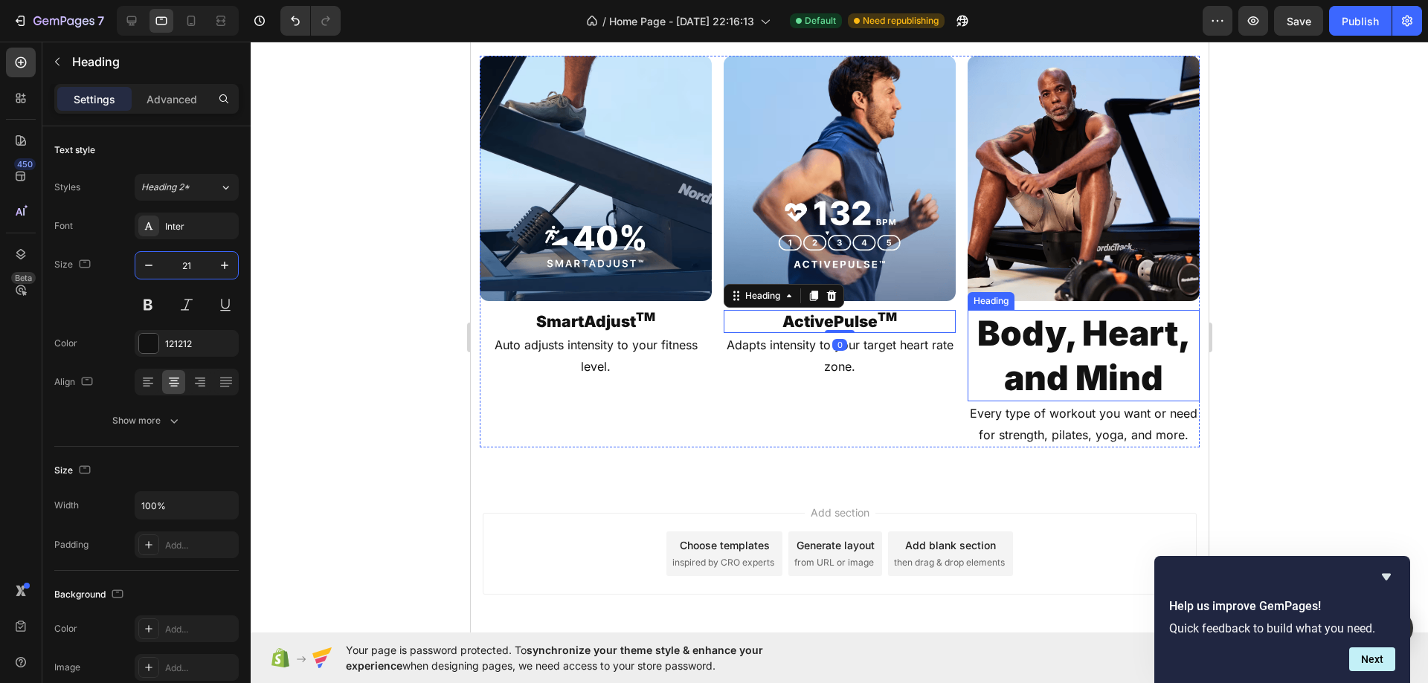
click at [999, 402] on h2 "Body, Heart, and Mind" at bounding box center [1083, 356] width 232 height 92
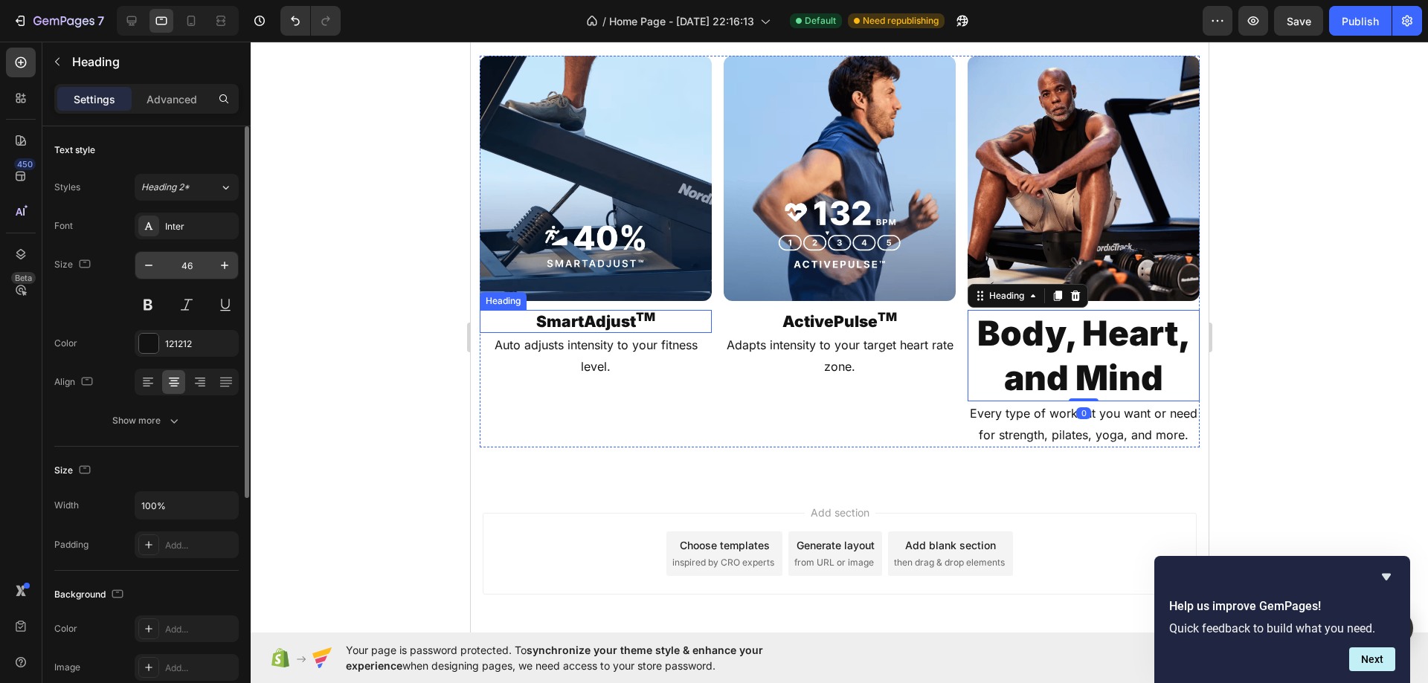
click at [185, 271] on input "46" at bounding box center [186, 265] width 49 height 27
type input "21"
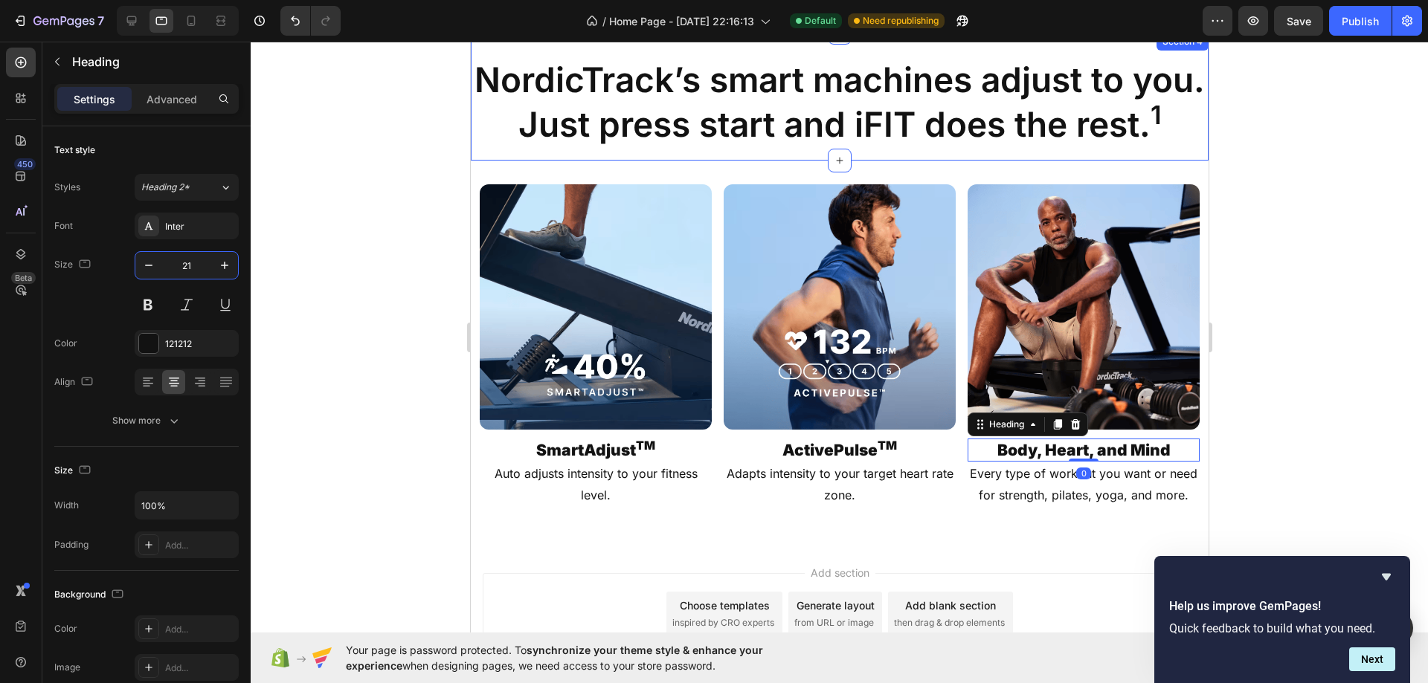
scroll to position [1358, 0]
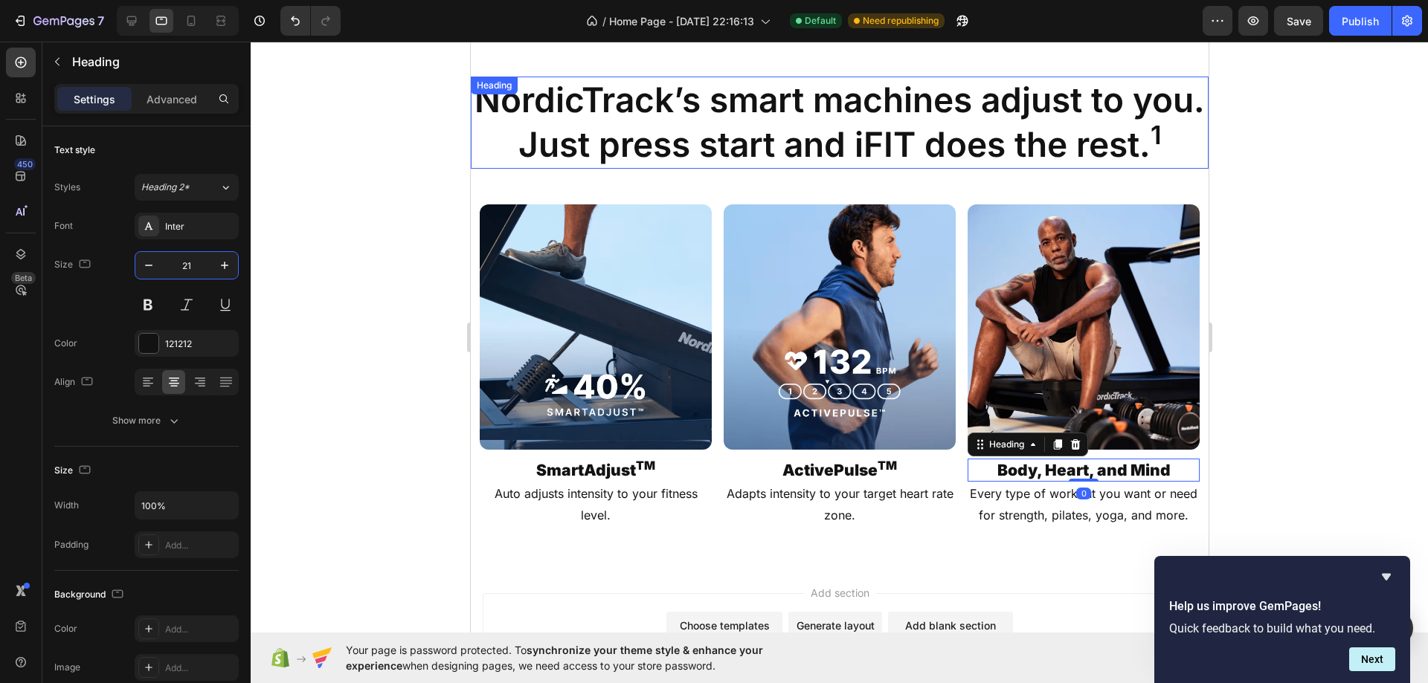
click at [654, 167] on p "NordicTrack’s smart machines adjust to you. Just press start and iFIT does the …" at bounding box center [838, 122] width 735 height 89
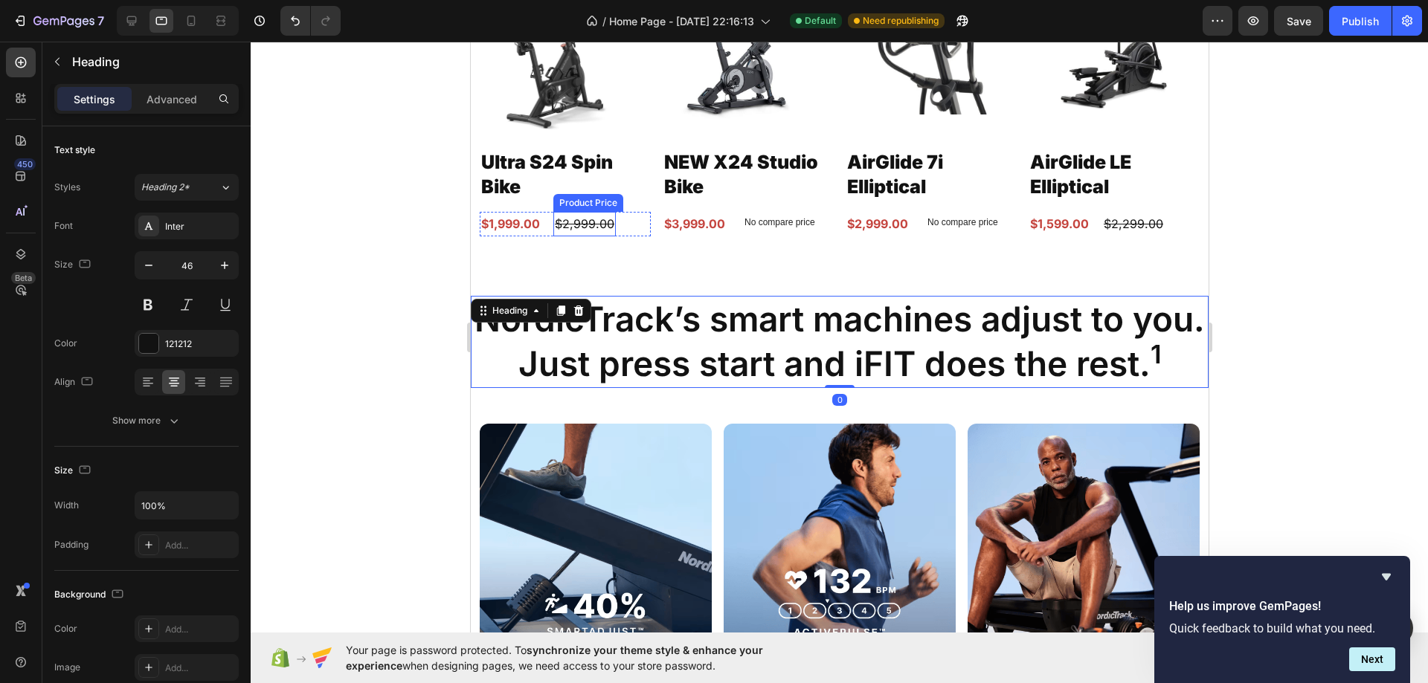
scroll to position [1135, 0]
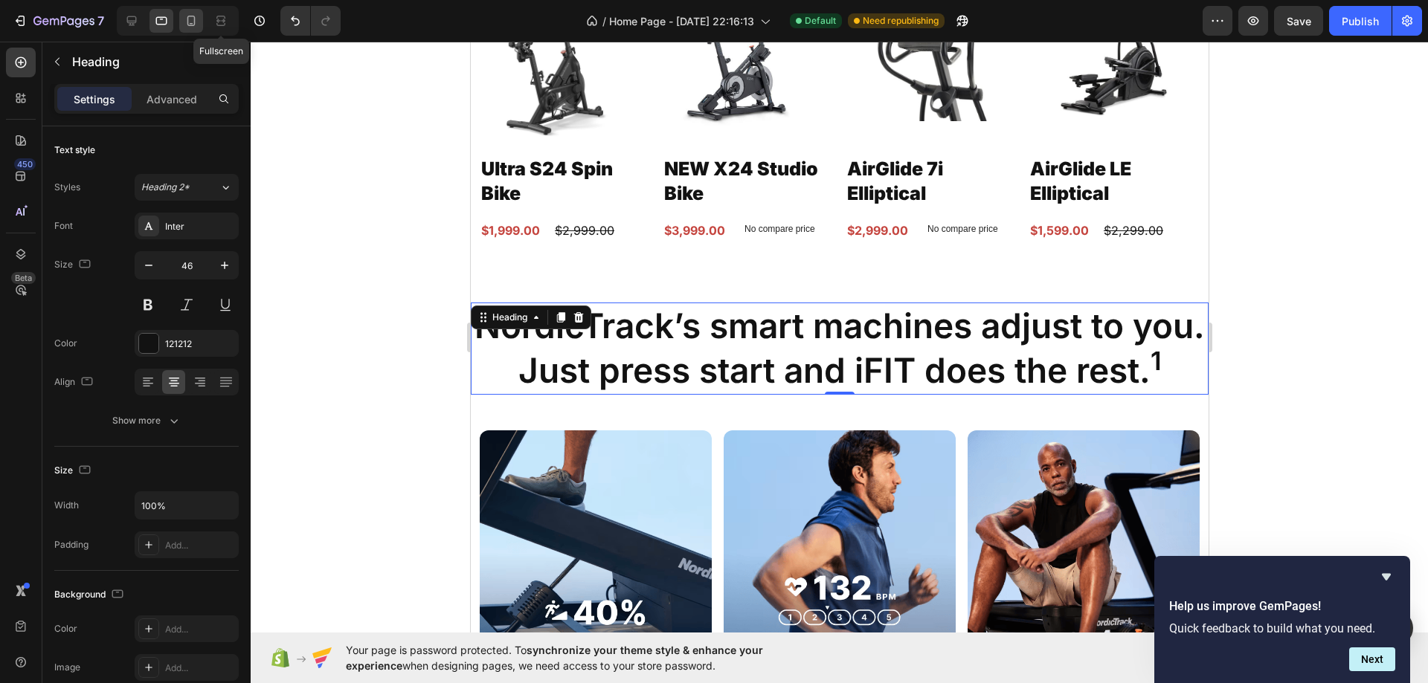
click at [201, 19] on div at bounding box center [191, 21] width 24 height 24
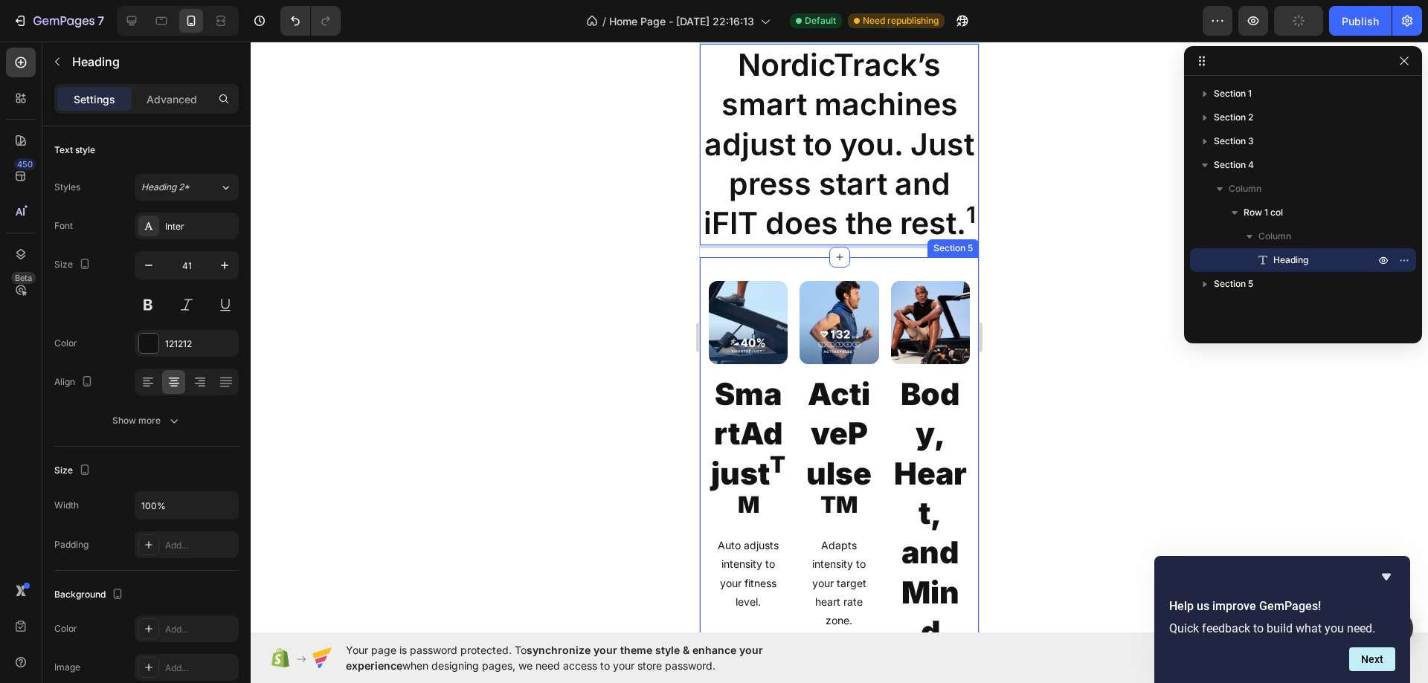
scroll to position [1405, 0]
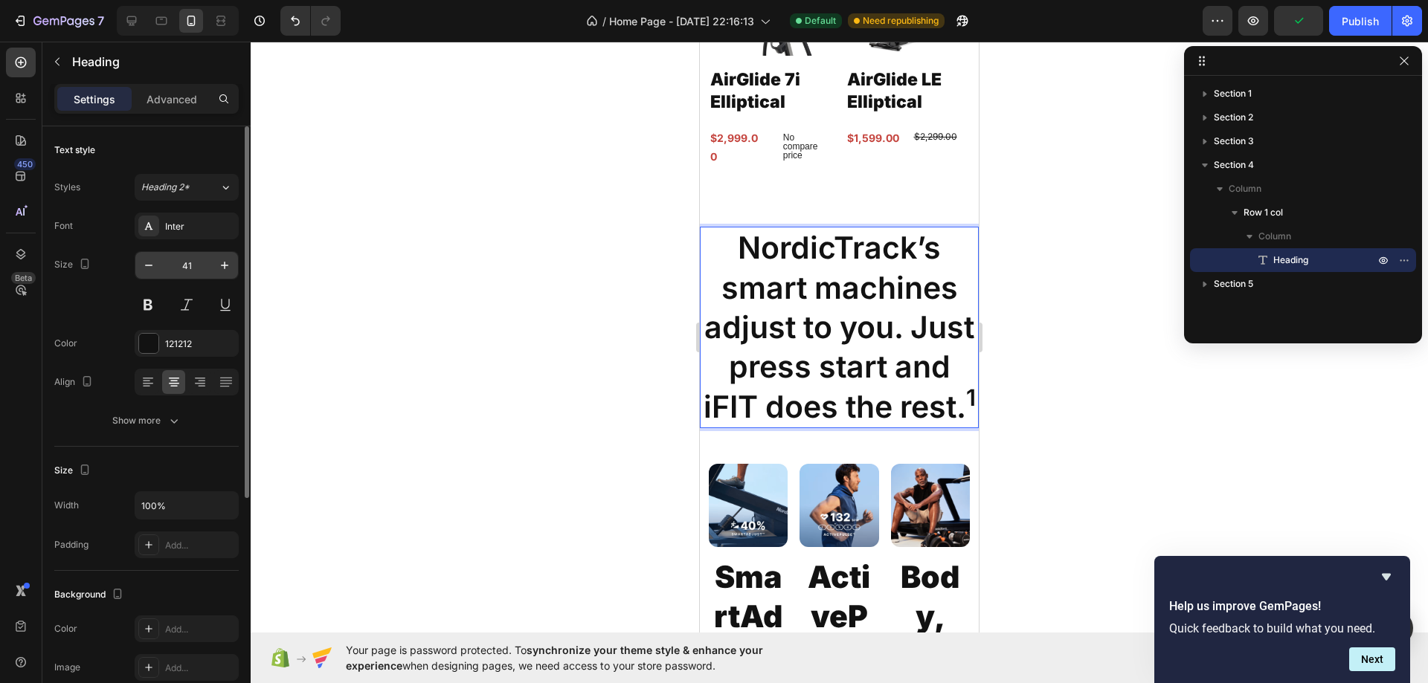
click at [196, 271] on input "41" at bounding box center [186, 265] width 49 height 27
click at [220, 265] on icon "button" at bounding box center [224, 265] width 15 height 15
type input "42"
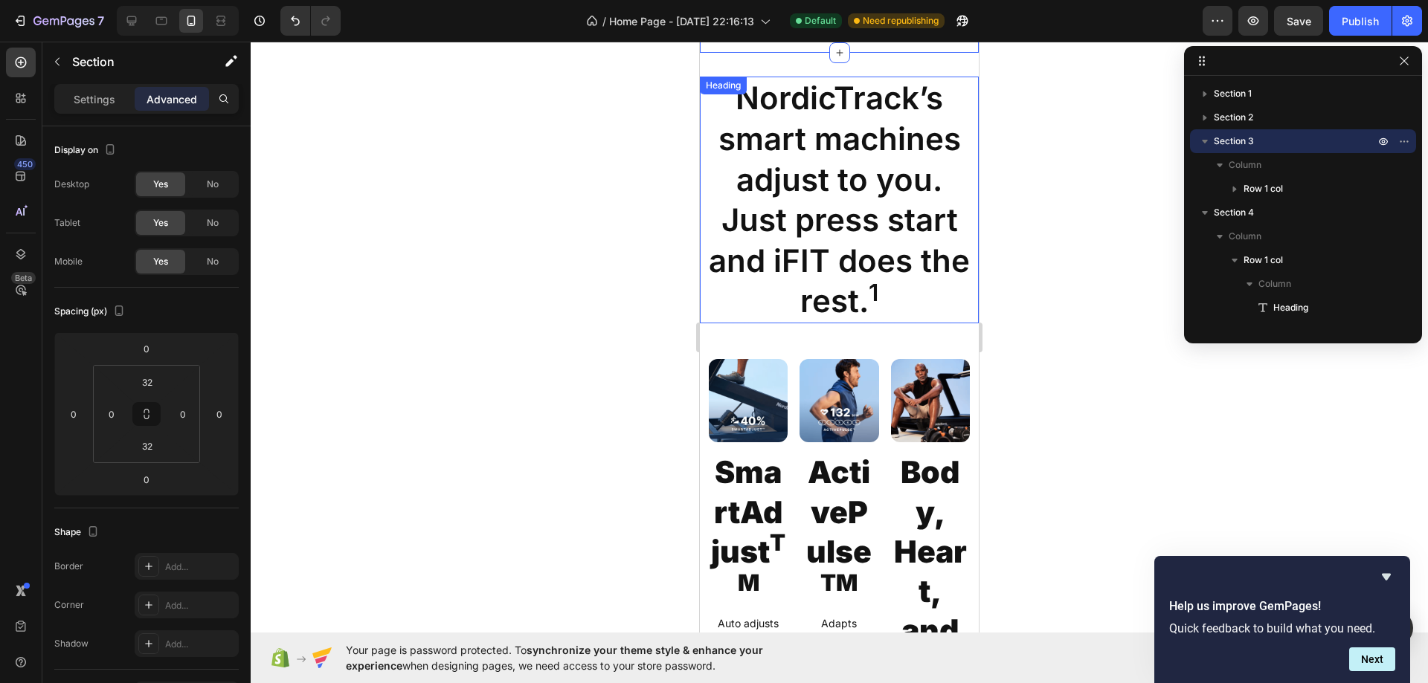
scroll to position [1777, 0]
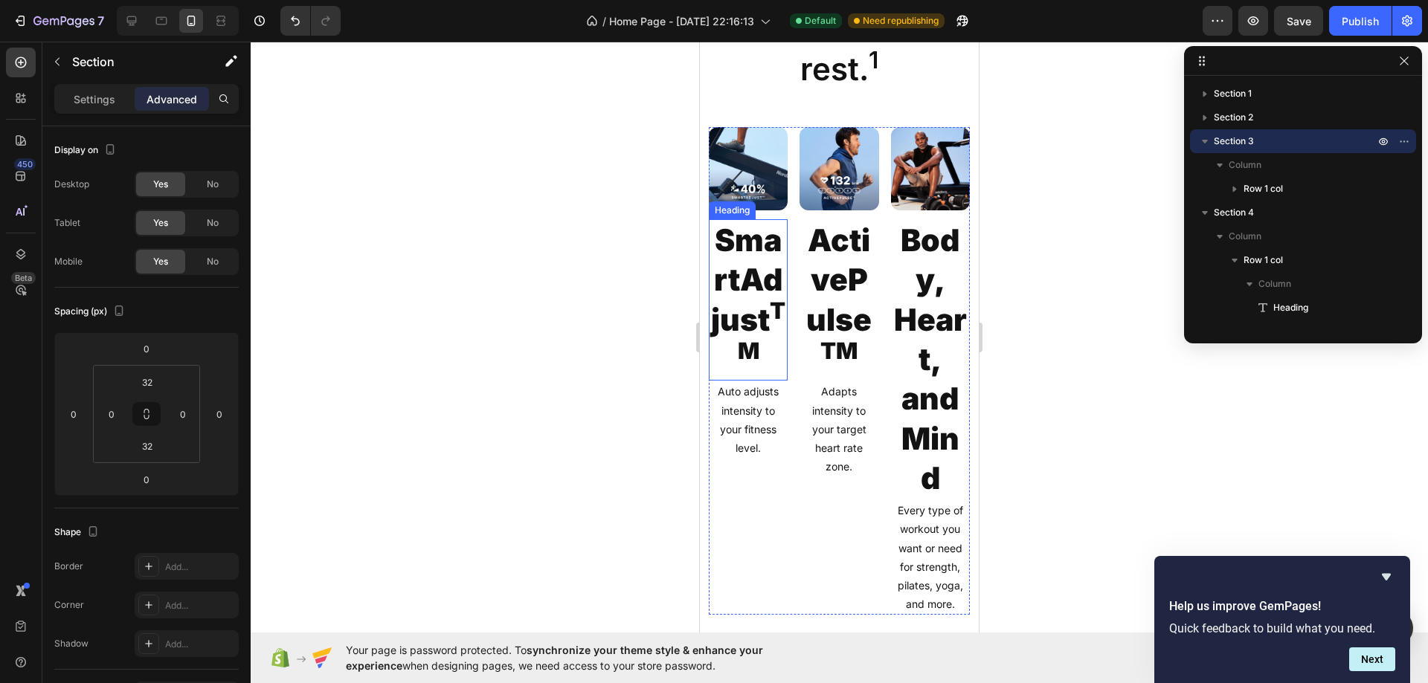
click at [723, 265] on h2 "SmartAdjust TM" at bounding box center [748, 299] width 79 height 161
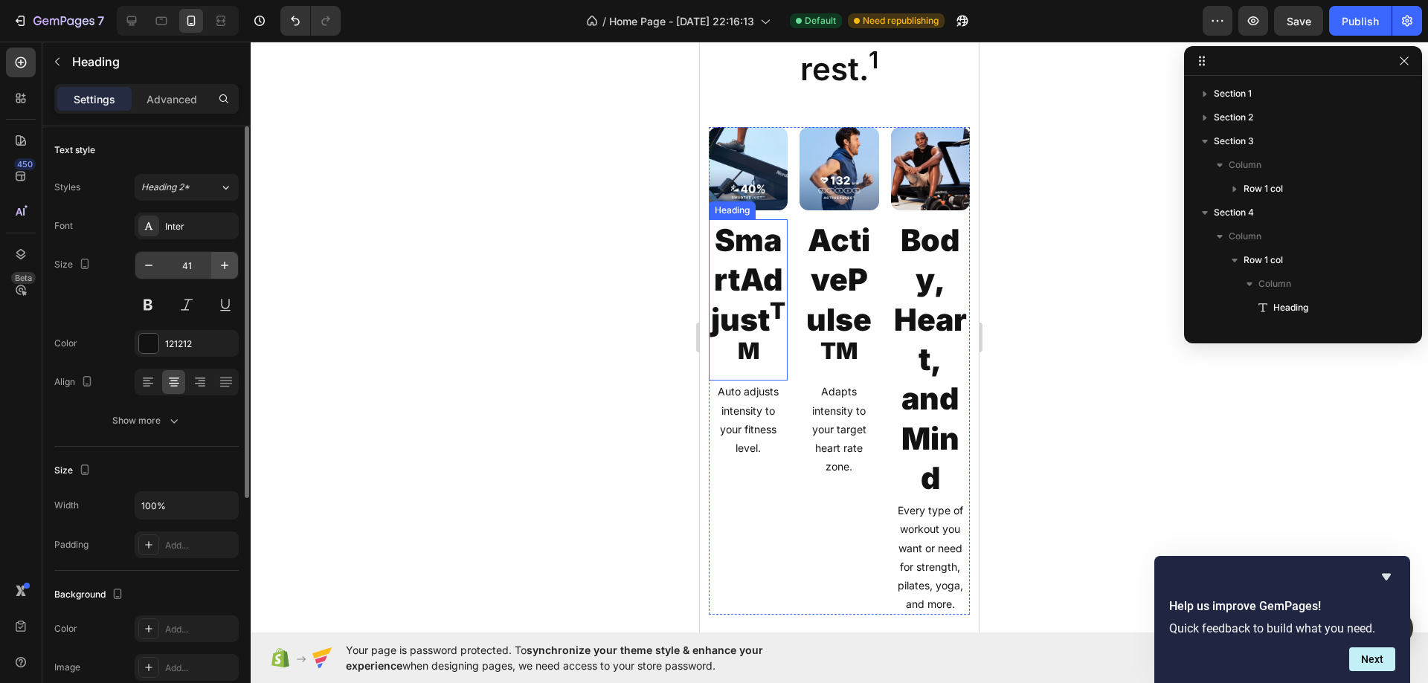
scroll to position [258, 0]
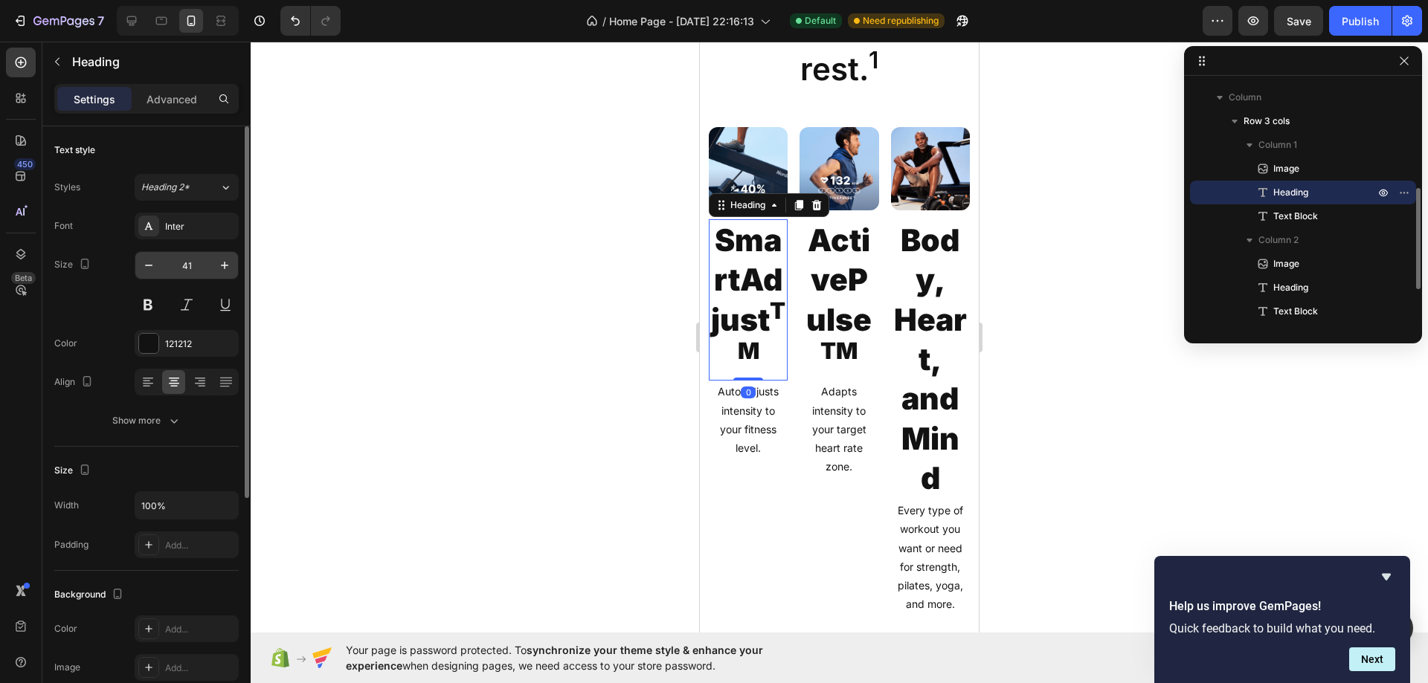
click at [196, 271] on input "41" at bounding box center [186, 265] width 49 height 27
type input "21"
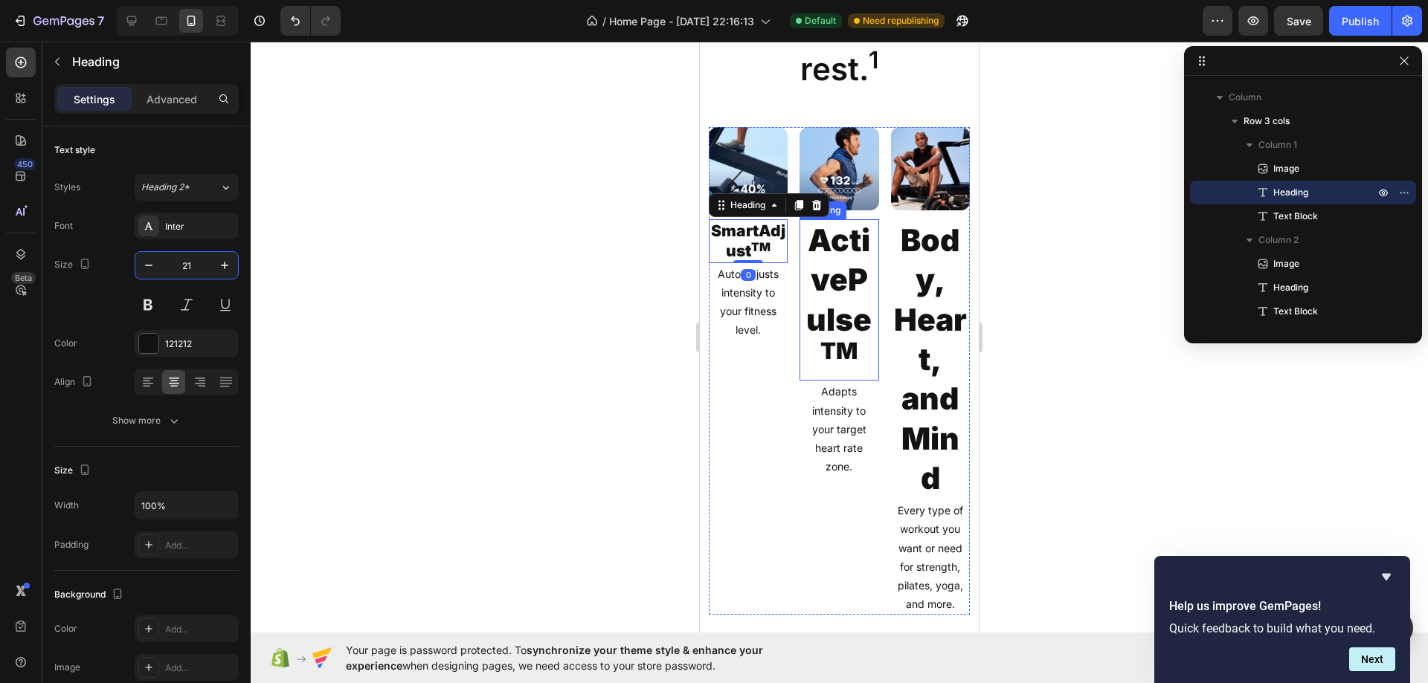
click at [866, 271] on h2 "ActivePulse TM" at bounding box center [838, 299] width 79 height 161
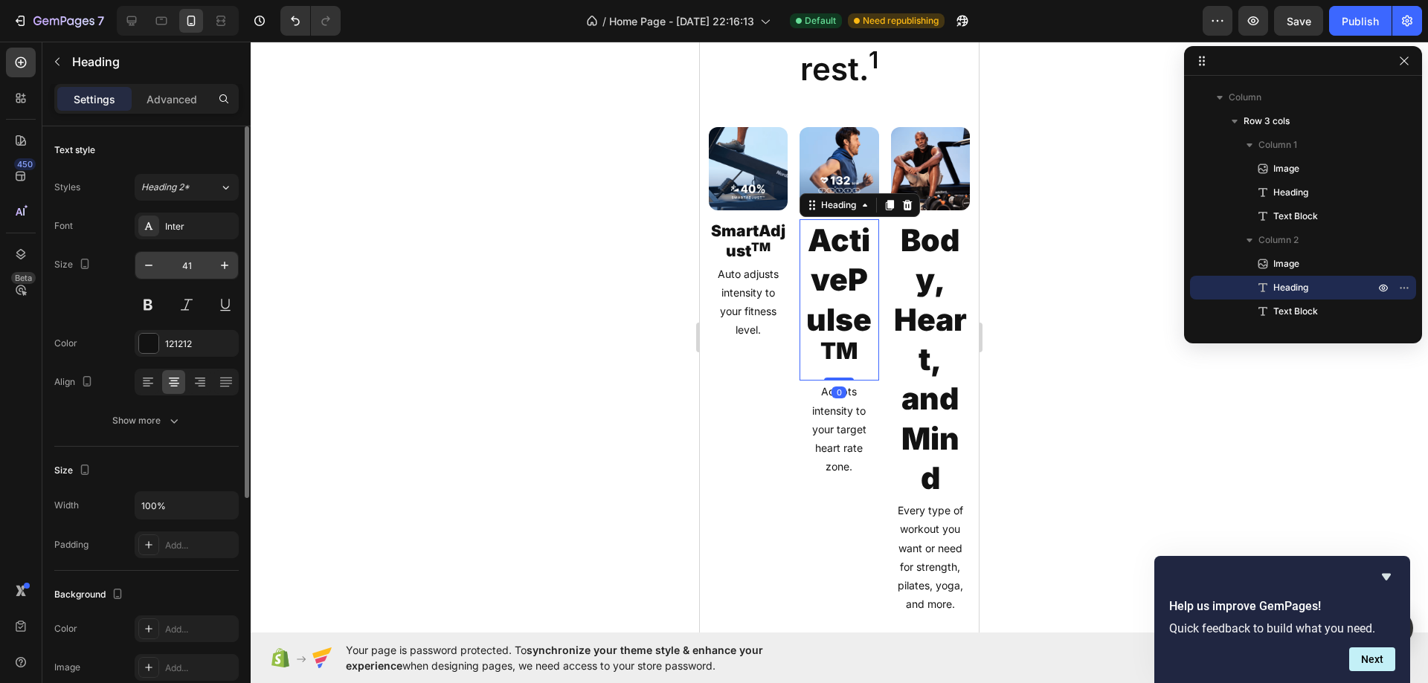
click at [200, 267] on input "41" at bounding box center [186, 265] width 49 height 27
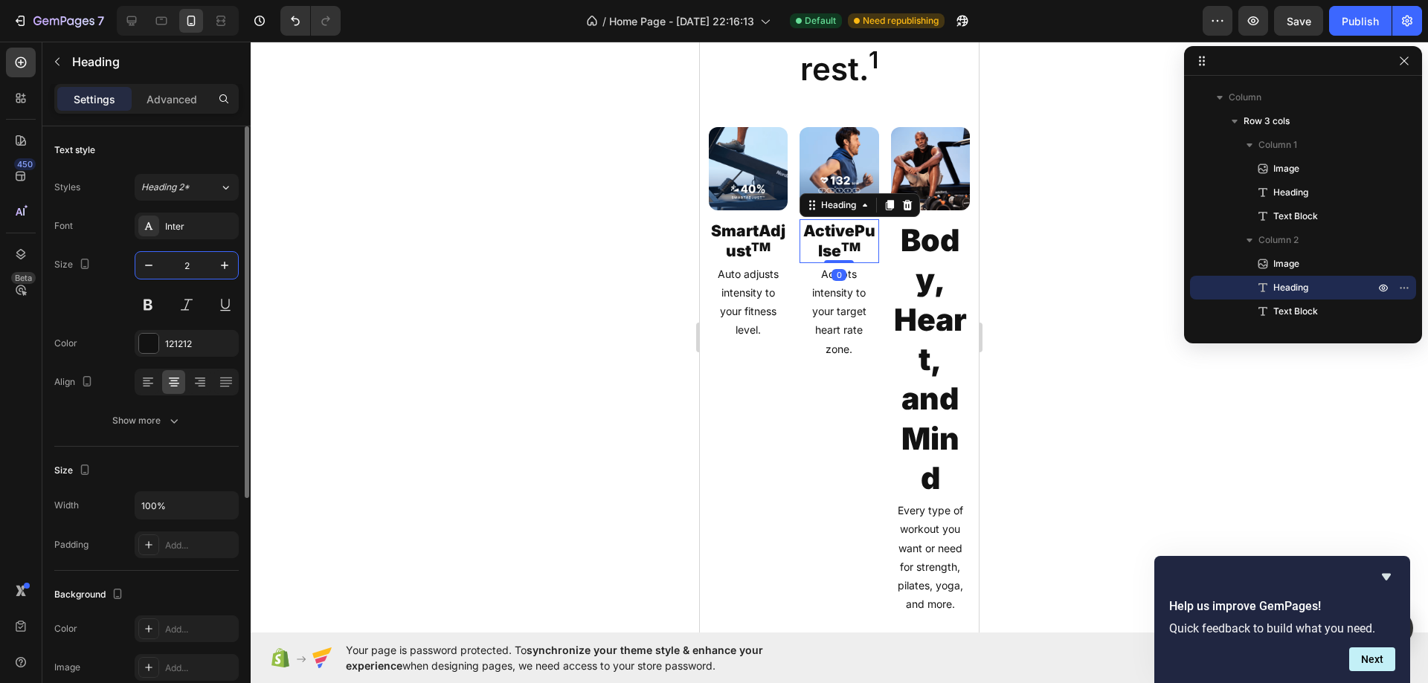
type input "21"
click at [941, 274] on h2 "Body, Heart, and Mind" at bounding box center [930, 359] width 79 height 280
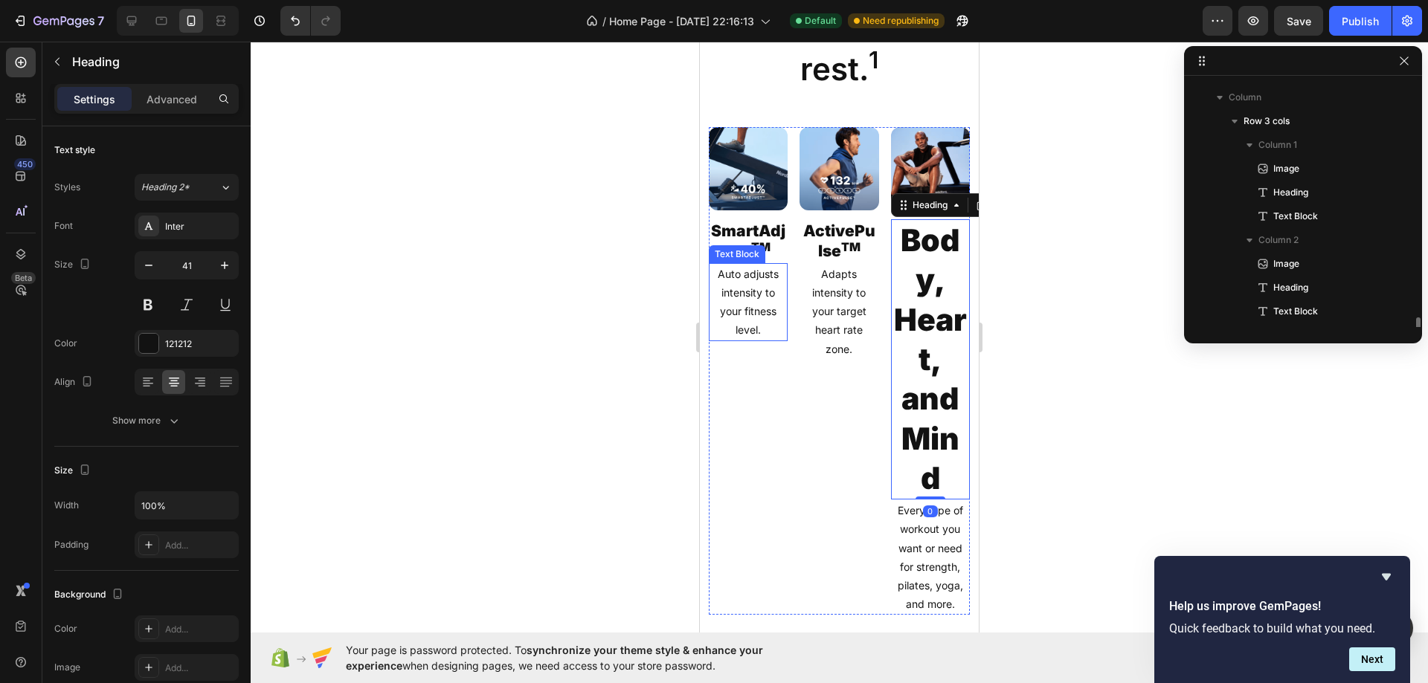
scroll to position [349, 0]
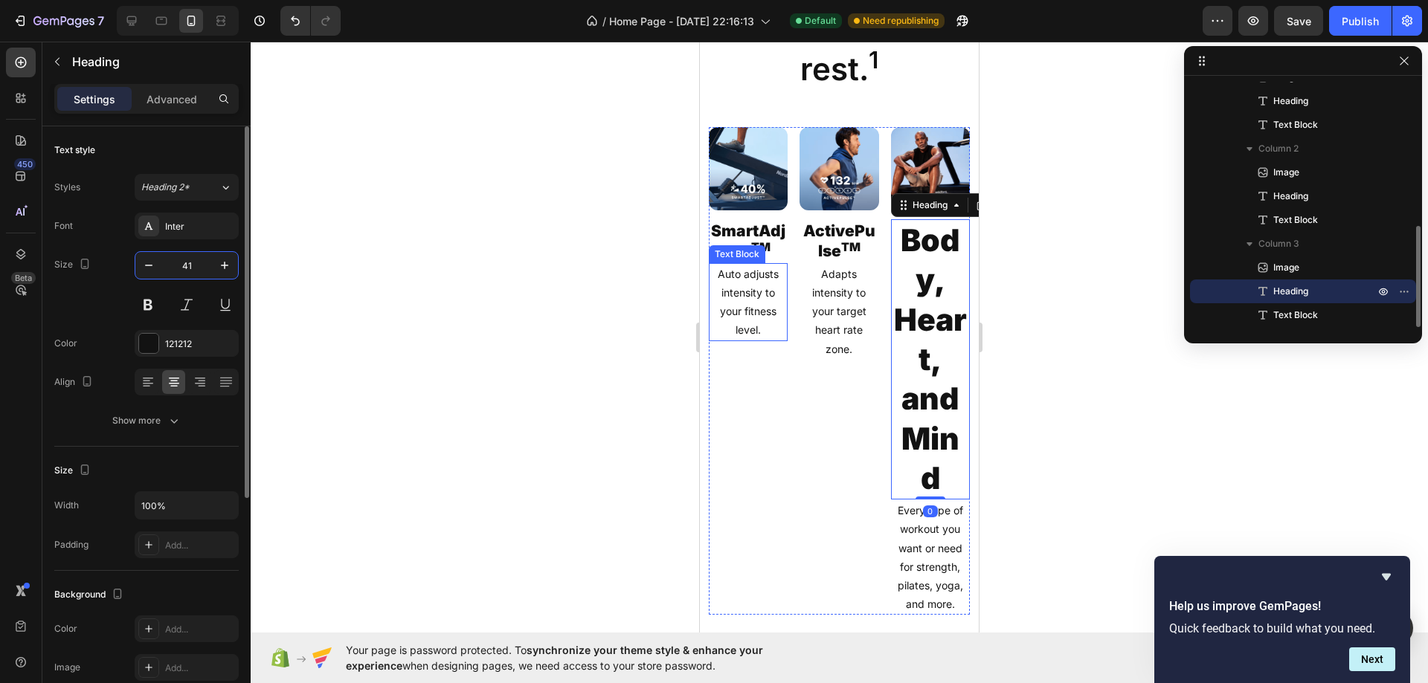
click at [187, 262] on input "41" at bounding box center [186, 265] width 49 height 27
type input "21"
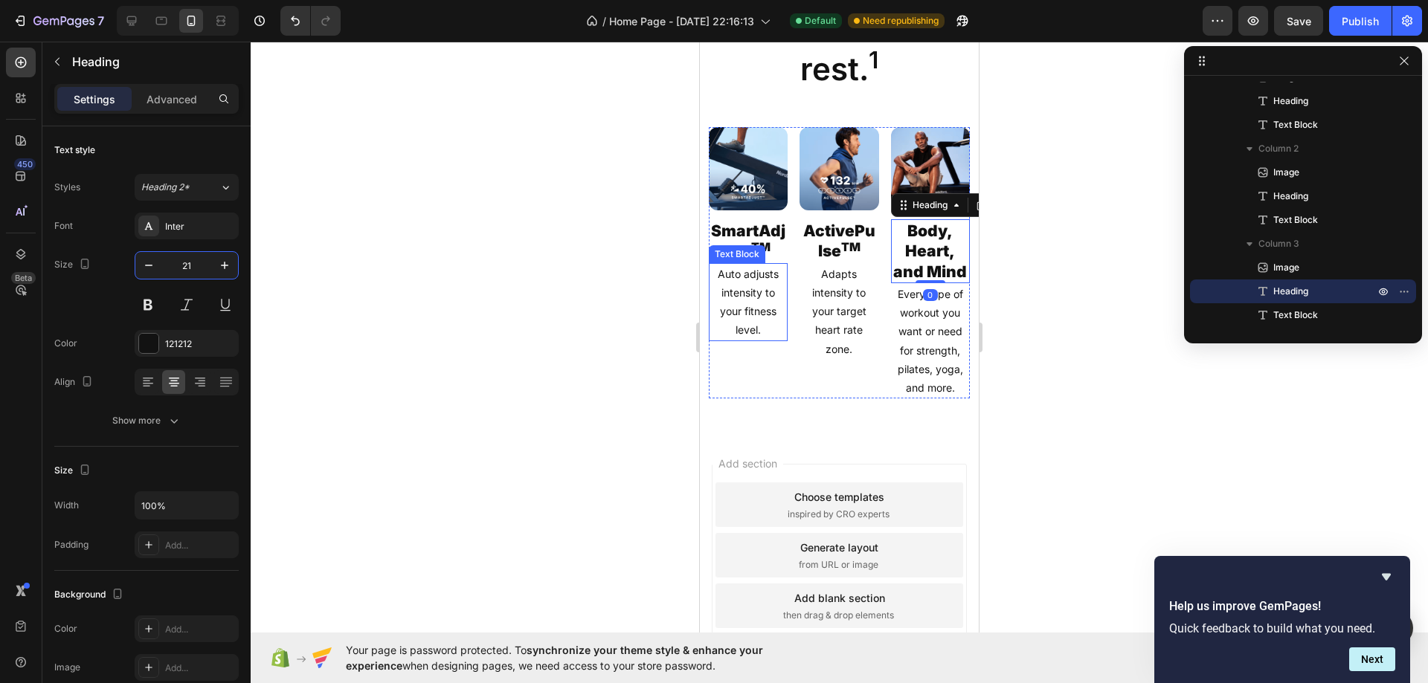
click at [735, 273] on p "Auto adjusts intensity to your fitness level." at bounding box center [748, 302] width 76 height 75
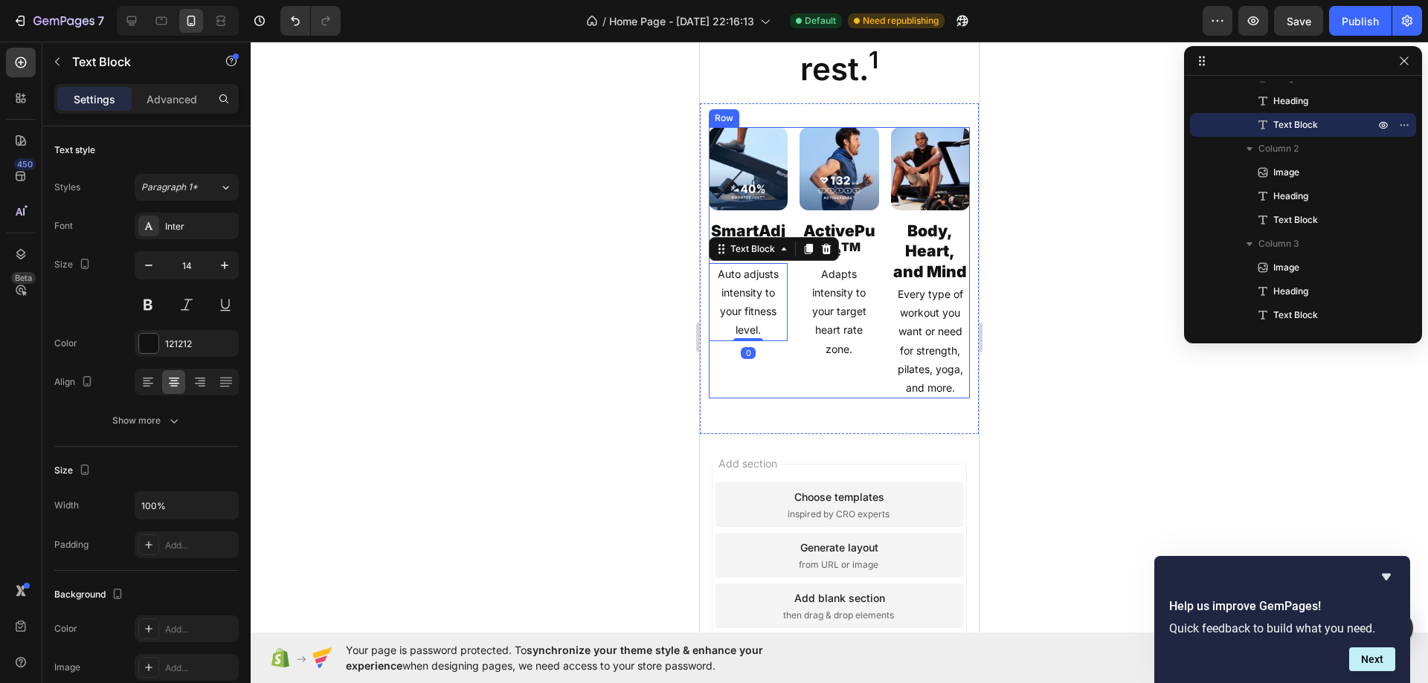
click at [789, 169] on div "Image SmartAdjust TM Heading Auto adjusts intensity to your fitness level. Text…" at bounding box center [839, 262] width 261 height 271
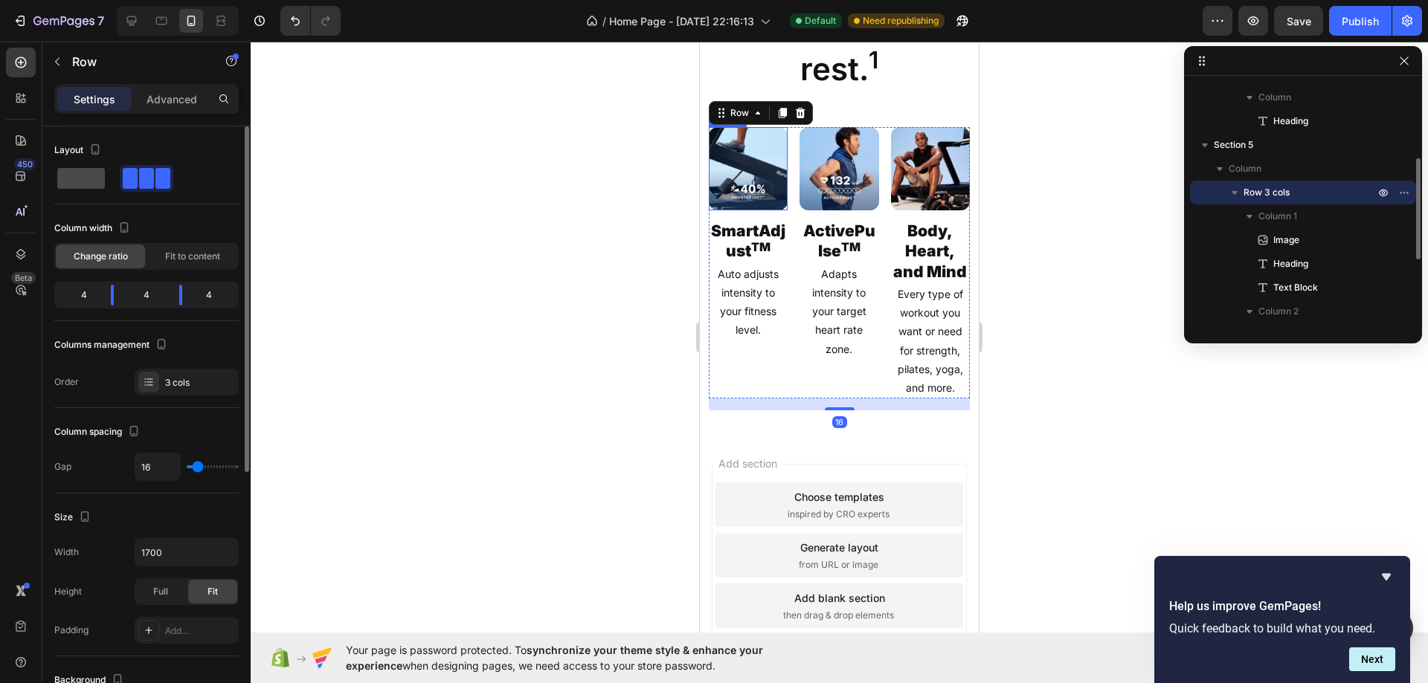
click at [86, 186] on span at bounding box center [81, 178] width 48 height 21
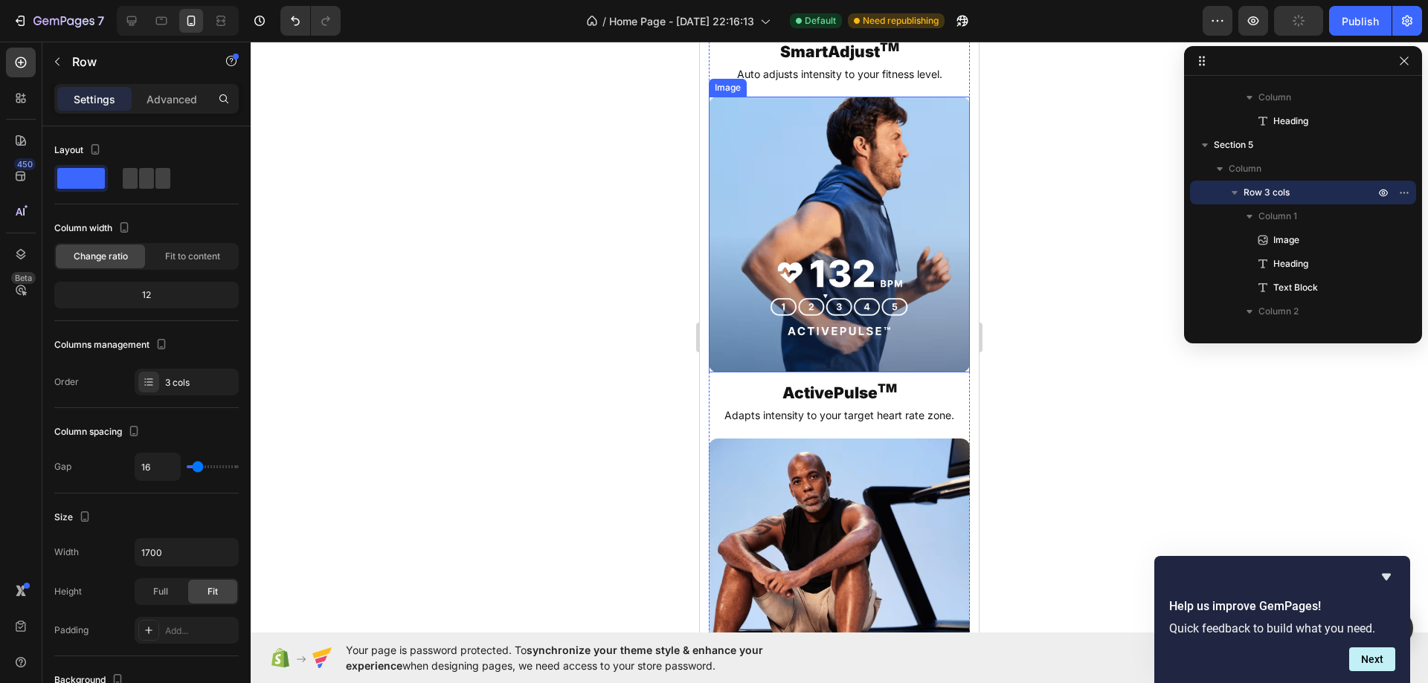
scroll to position [2372, 0]
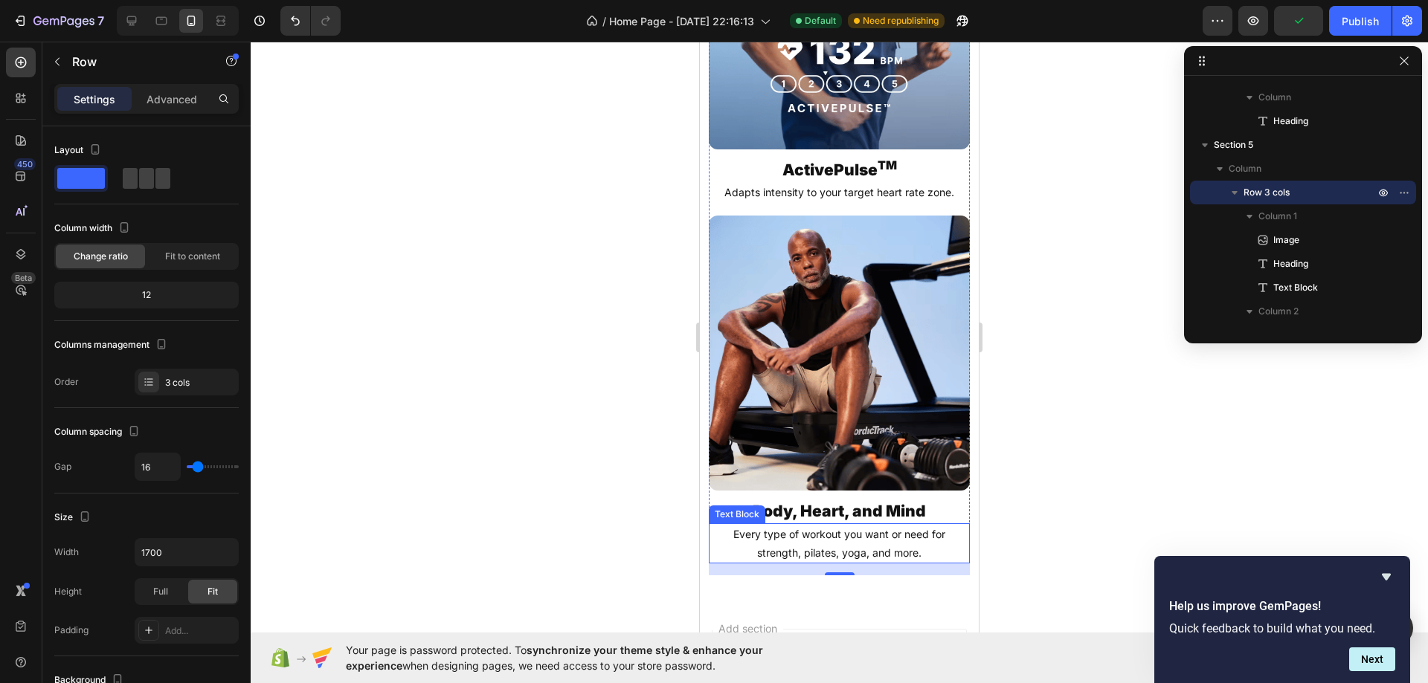
click at [841, 525] on p "Every type of workout you want or need for strength, pilates, yoga, and more." at bounding box center [839, 543] width 258 height 37
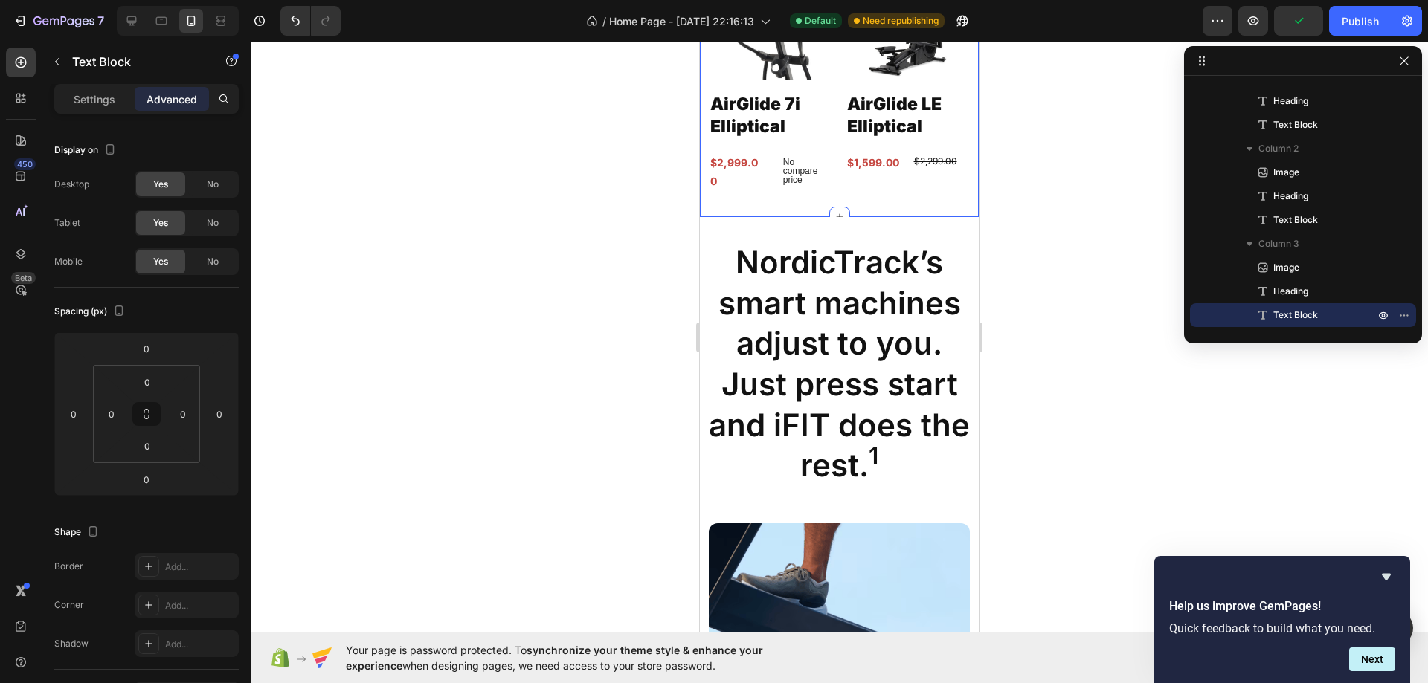
scroll to position [1554, 0]
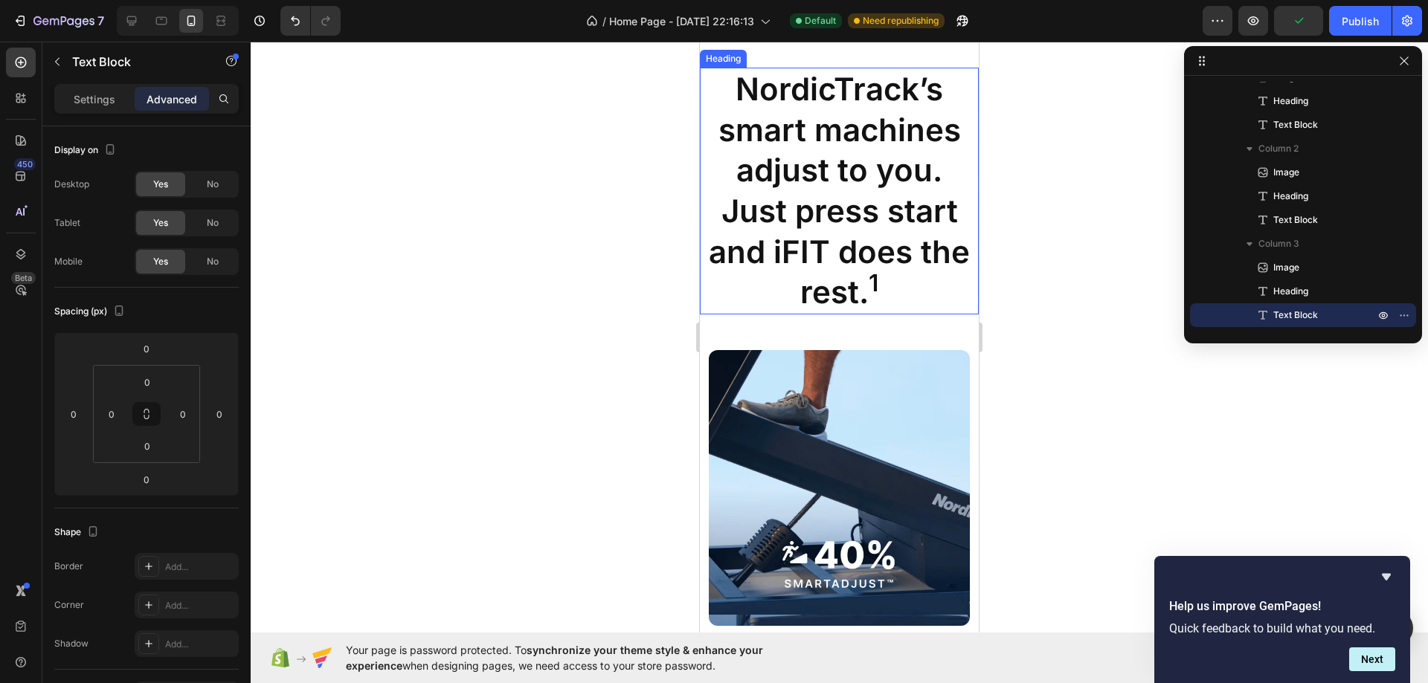
click at [869, 241] on h2 "NordicTrack’s smart machines adjust to you. Just press start and iFIT does the …" at bounding box center [839, 191] width 279 height 247
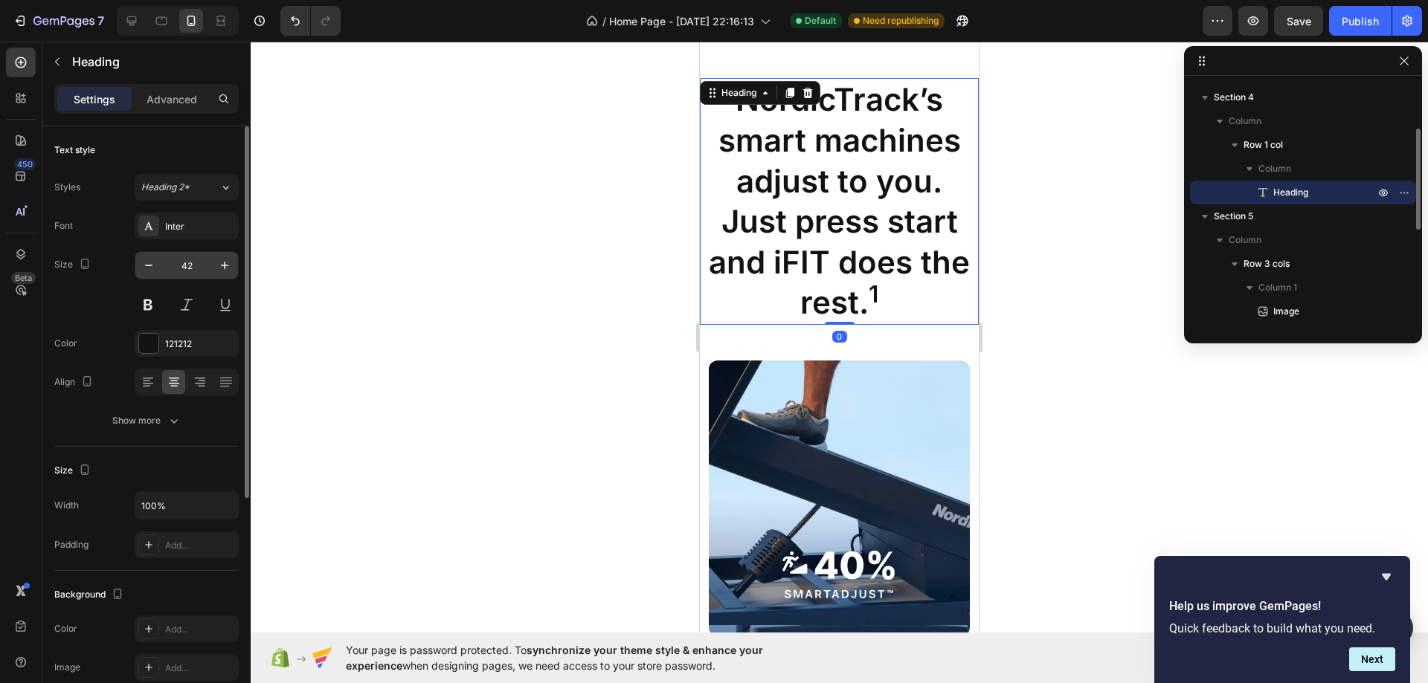
click at [188, 258] on input "42" at bounding box center [186, 265] width 49 height 27
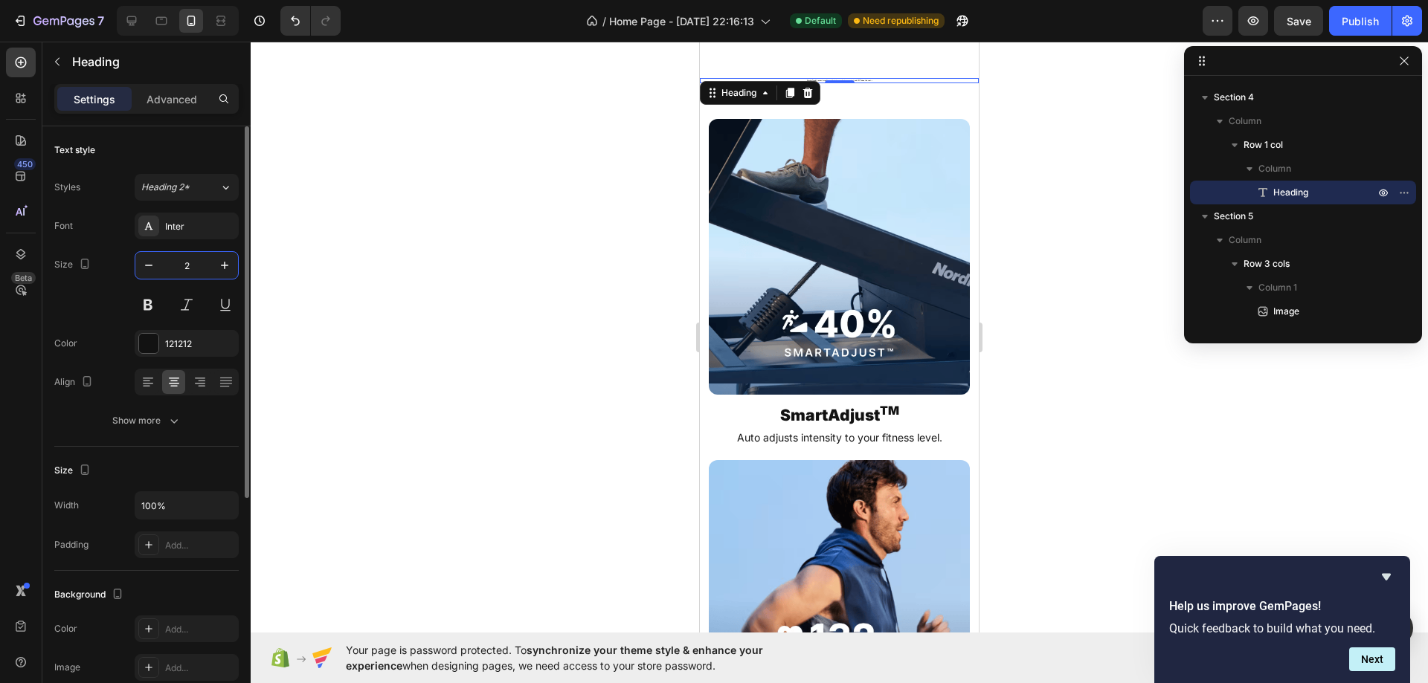
type input "28"
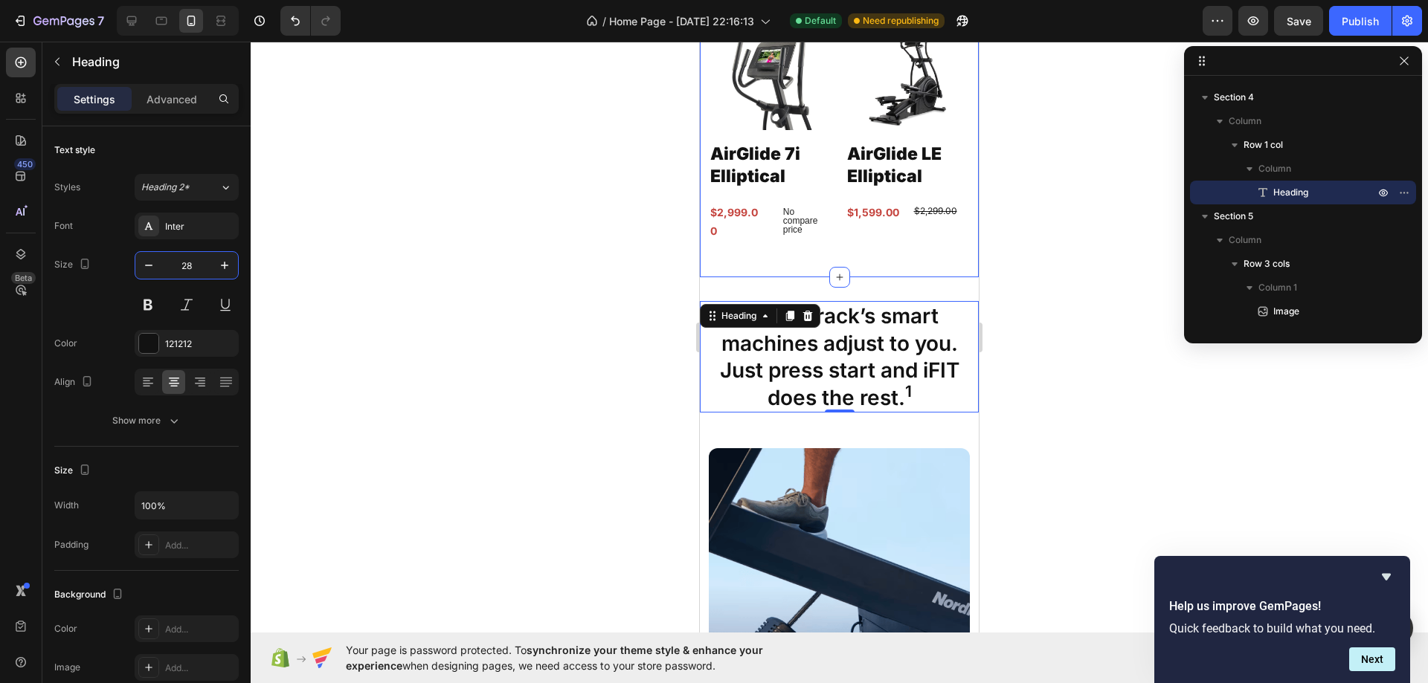
click at [862, 208] on div "$1,599.00" at bounding box center [872, 212] width 55 height 22
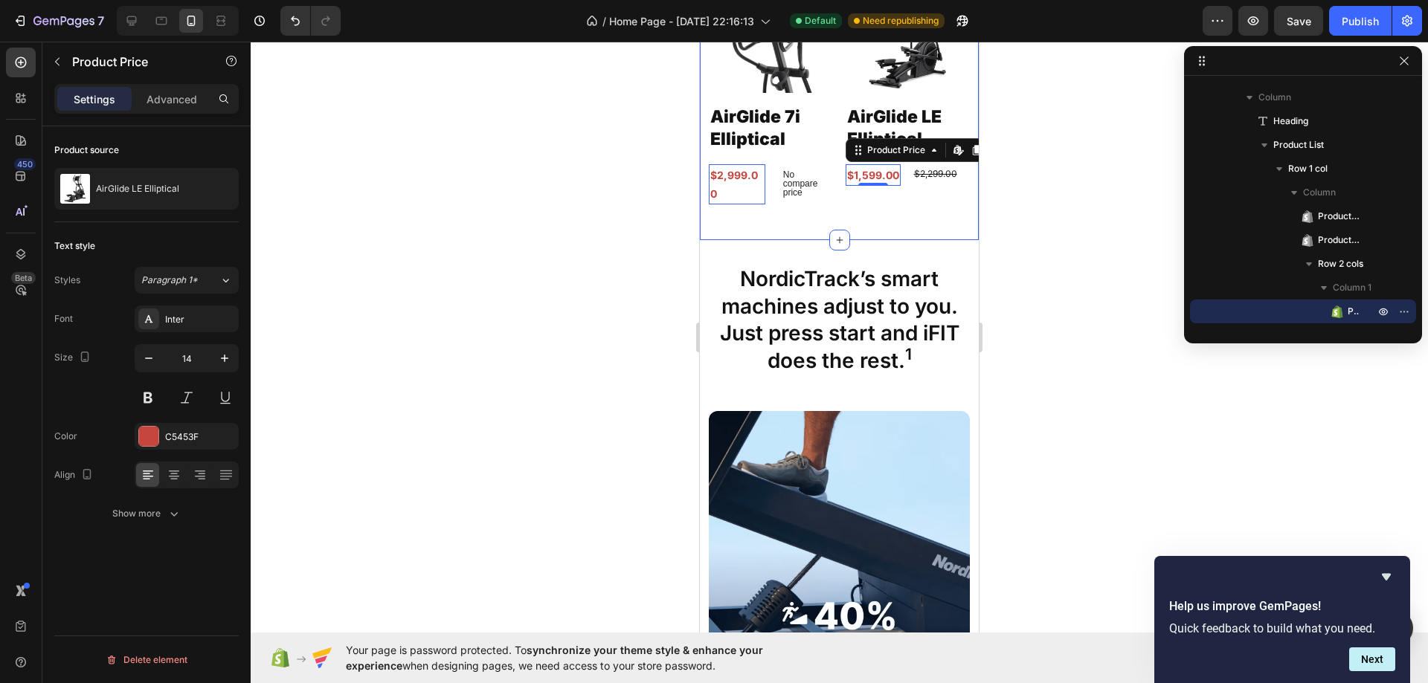
scroll to position [1480, 0]
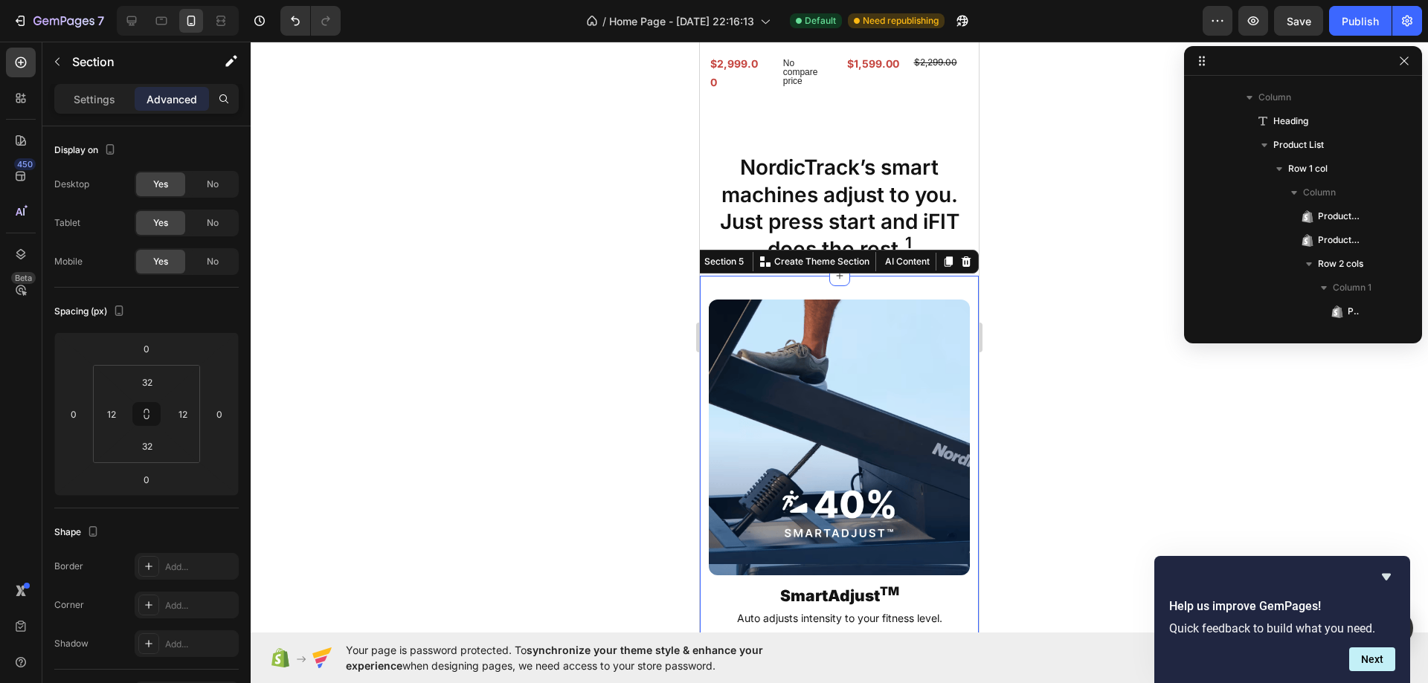
scroll to position [425, 0]
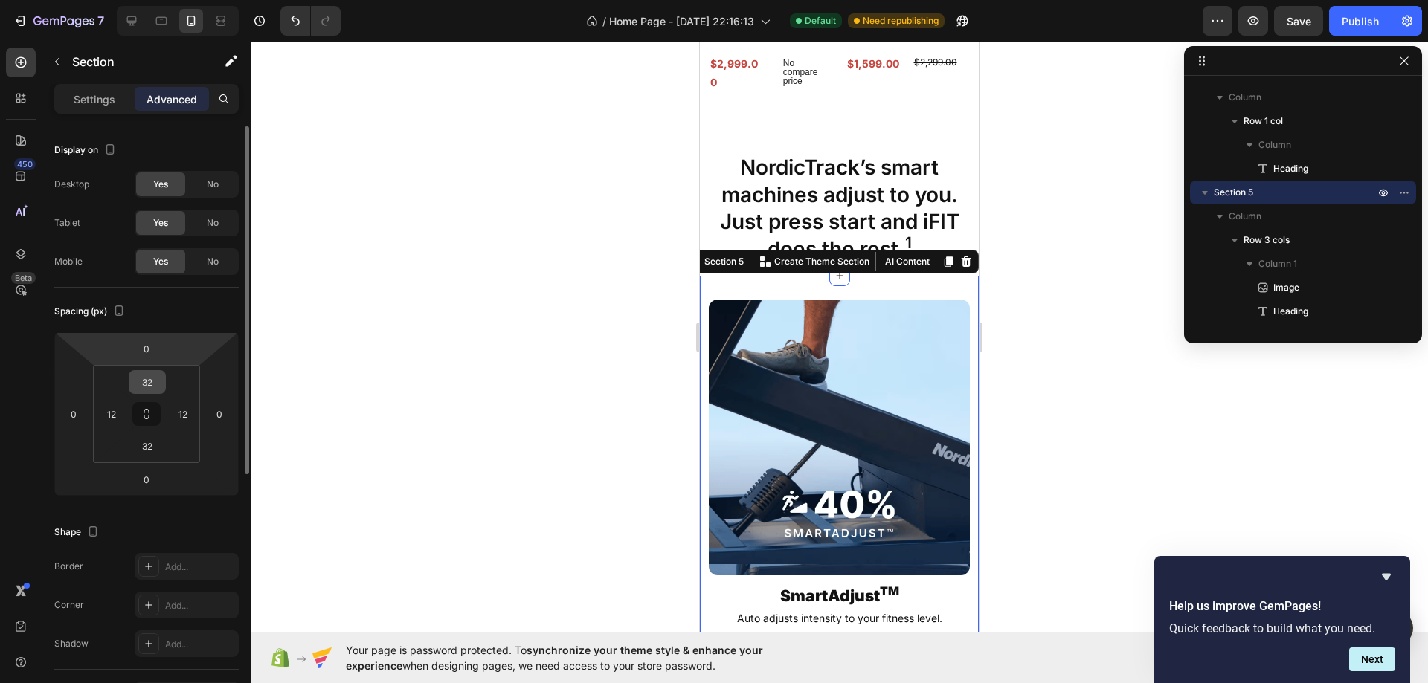
click at [144, 382] on input "32" at bounding box center [147, 382] width 30 height 22
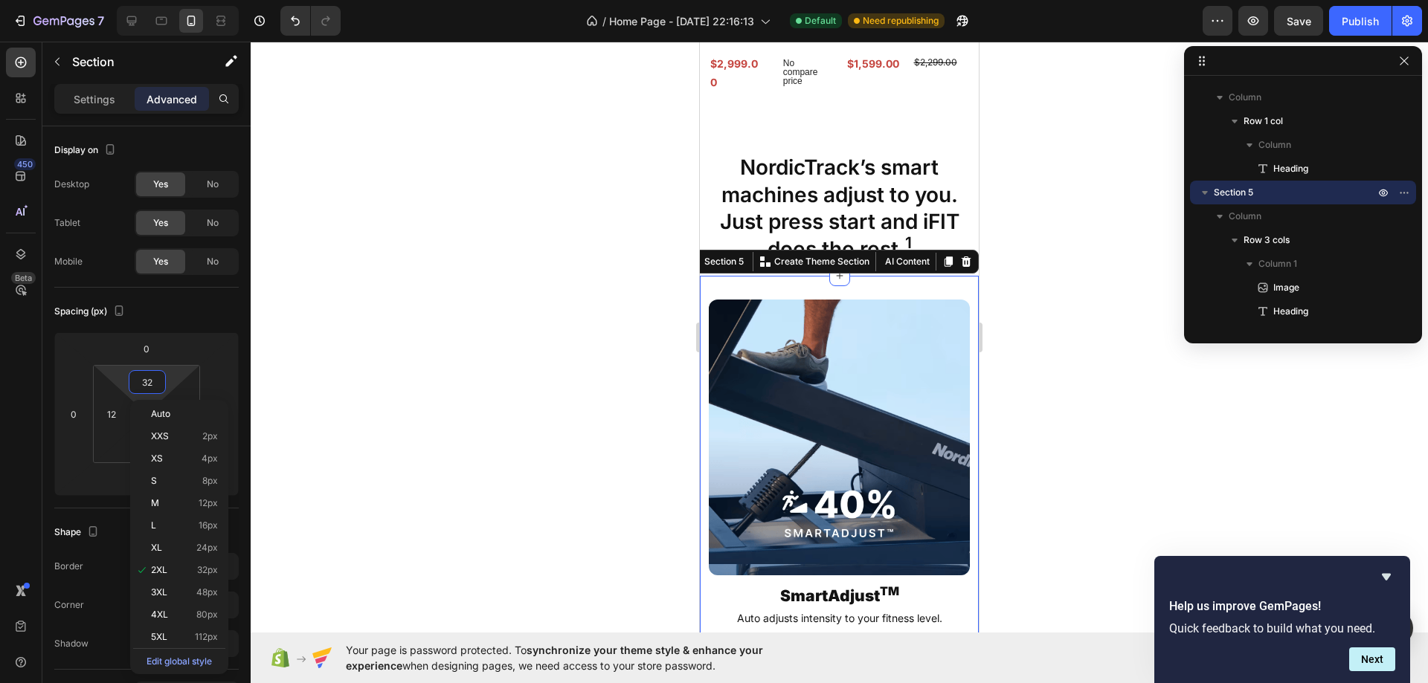
type input "0"
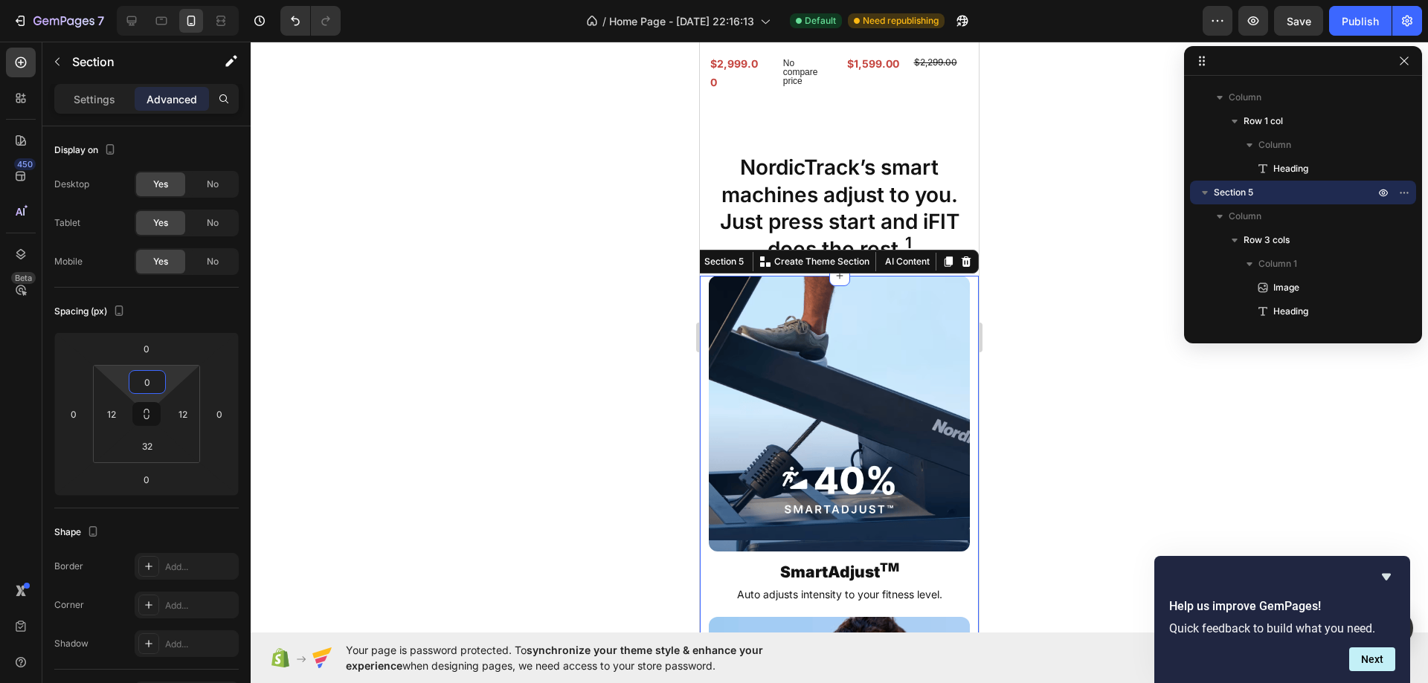
click at [777, 140] on div "NordicTrack’s smart machines adjust to you. Just press start and iFIT does the …" at bounding box center [839, 202] width 279 height 147
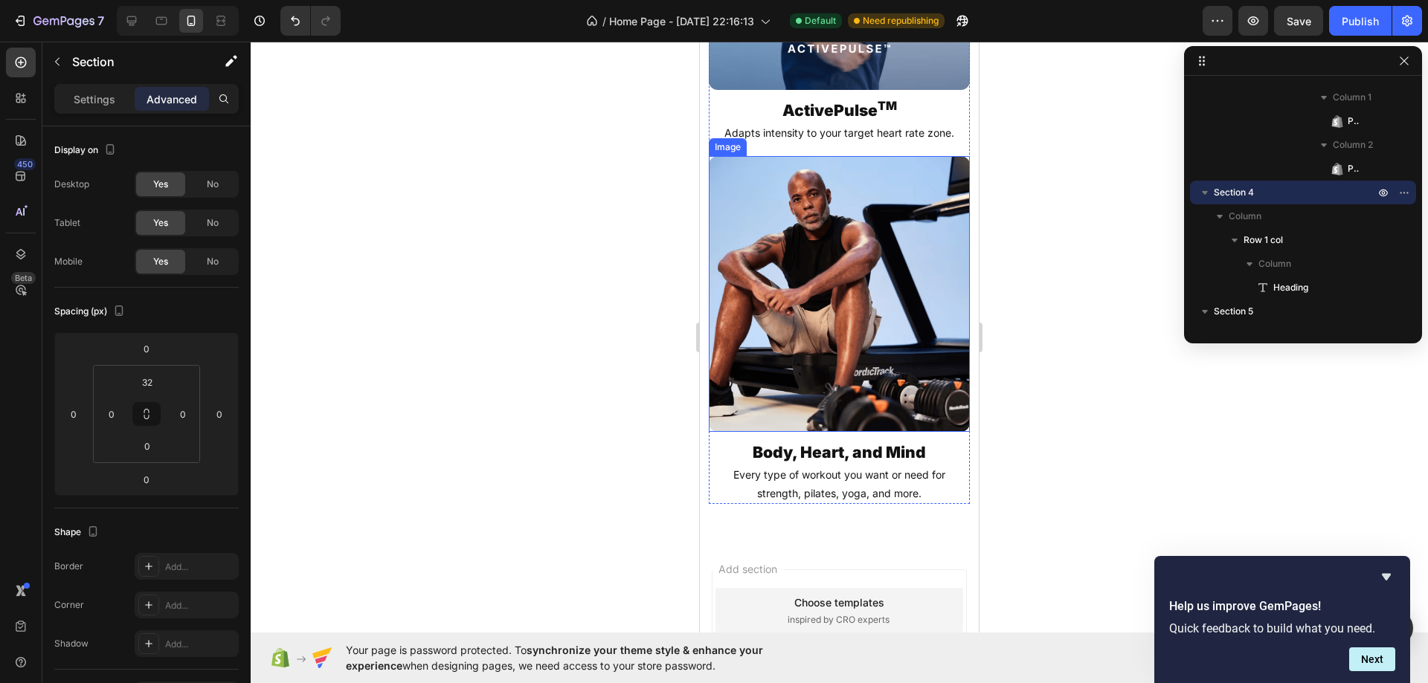
scroll to position [2298, 0]
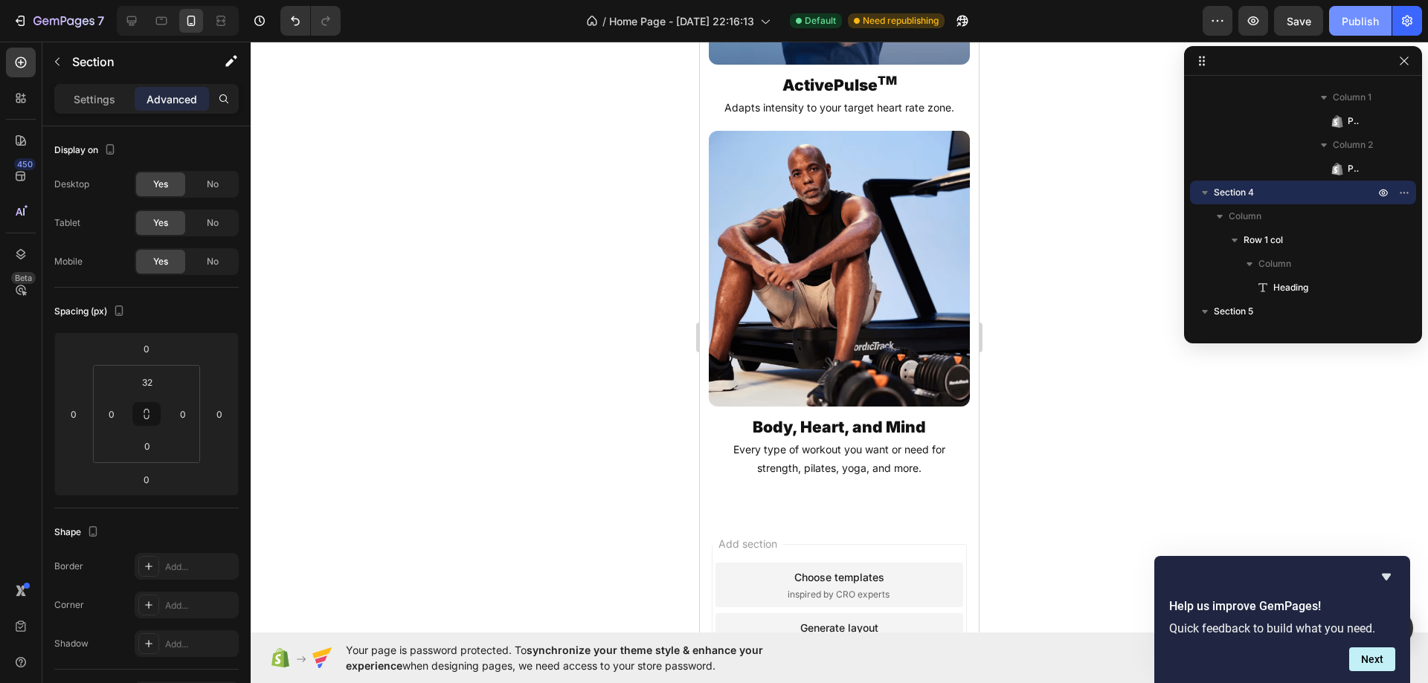
click at [1359, 29] on button "Publish" at bounding box center [1360, 21] width 62 height 30
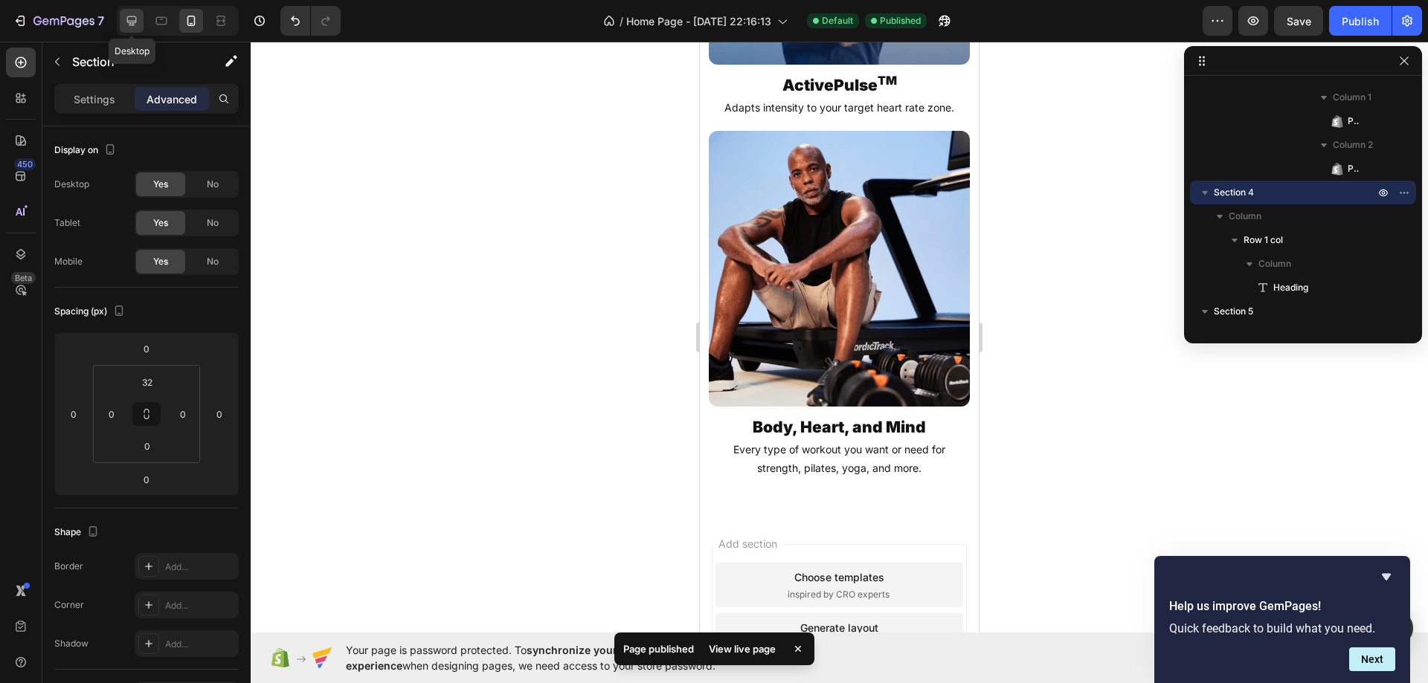
click at [129, 16] on icon at bounding box center [132, 21] width 10 height 10
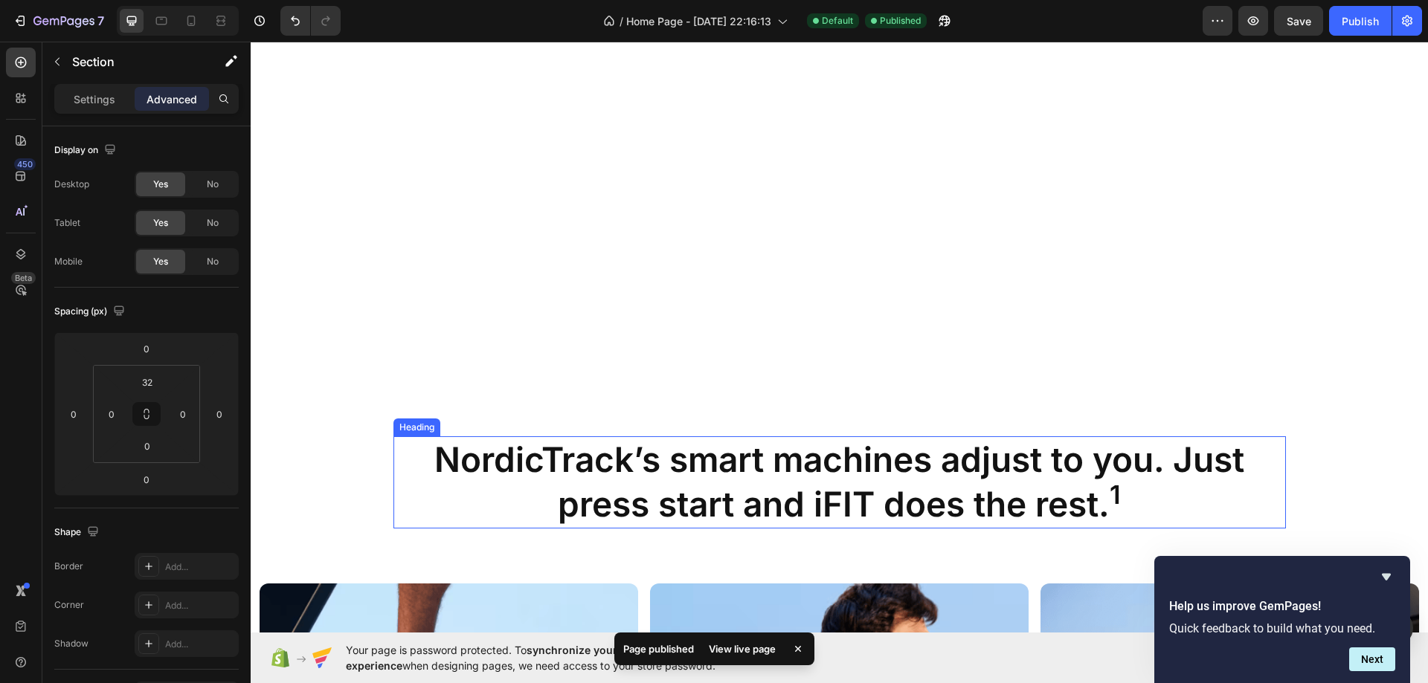
scroll to position [1132, 0]
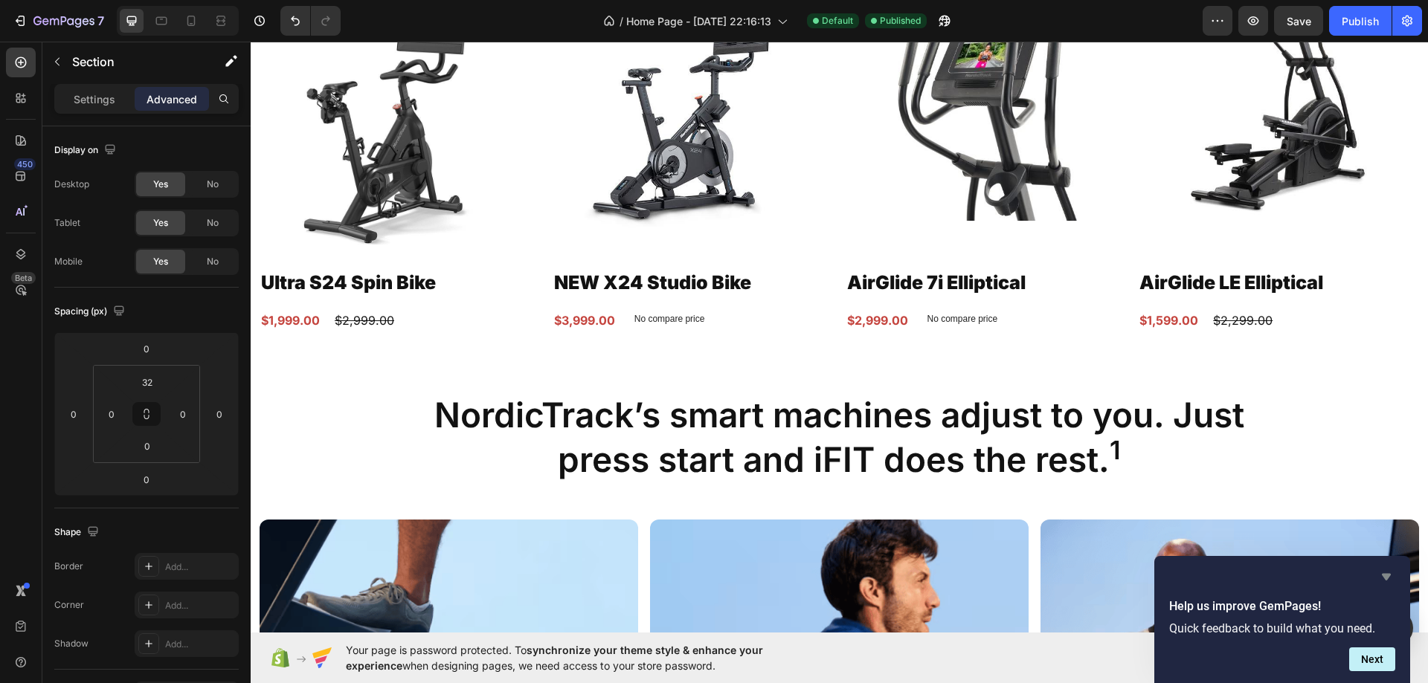
click at [1389, 579] on icon "Hide survey" at bounding box center [1386, 577] width 18 height 18
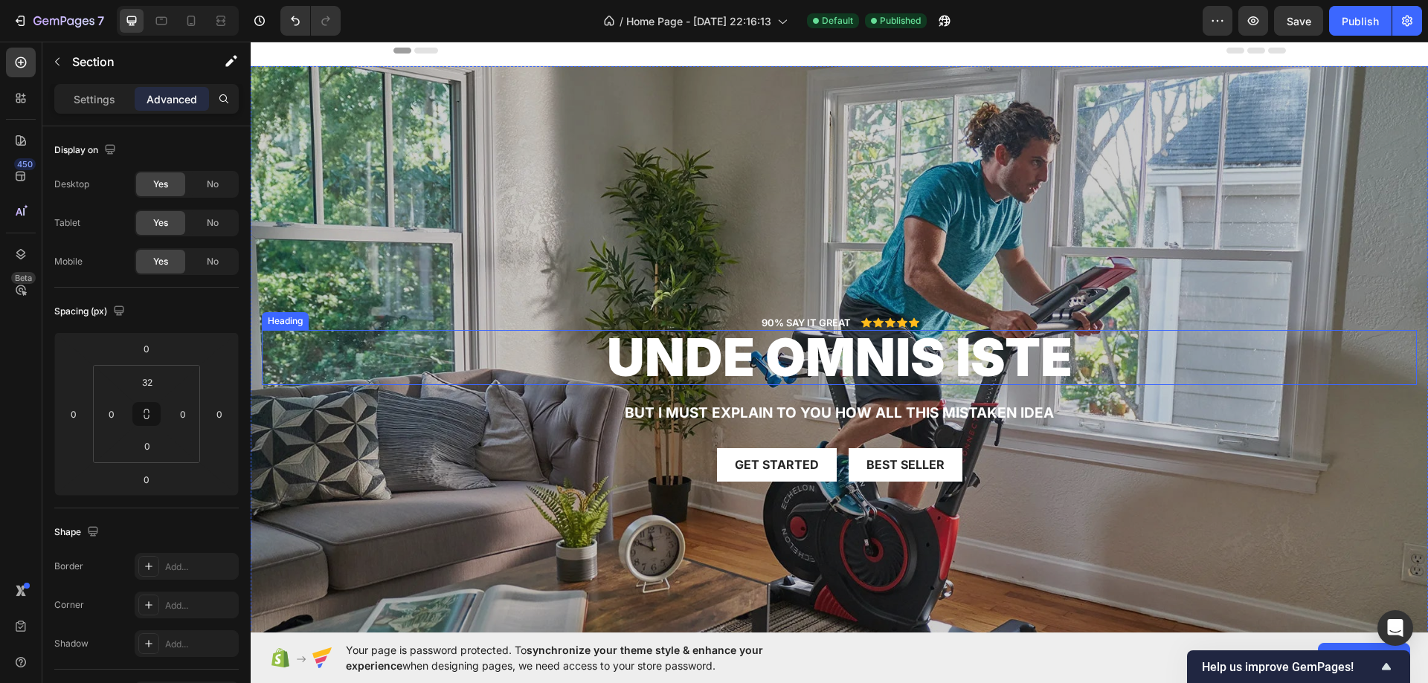
scroll to position [0, 0]
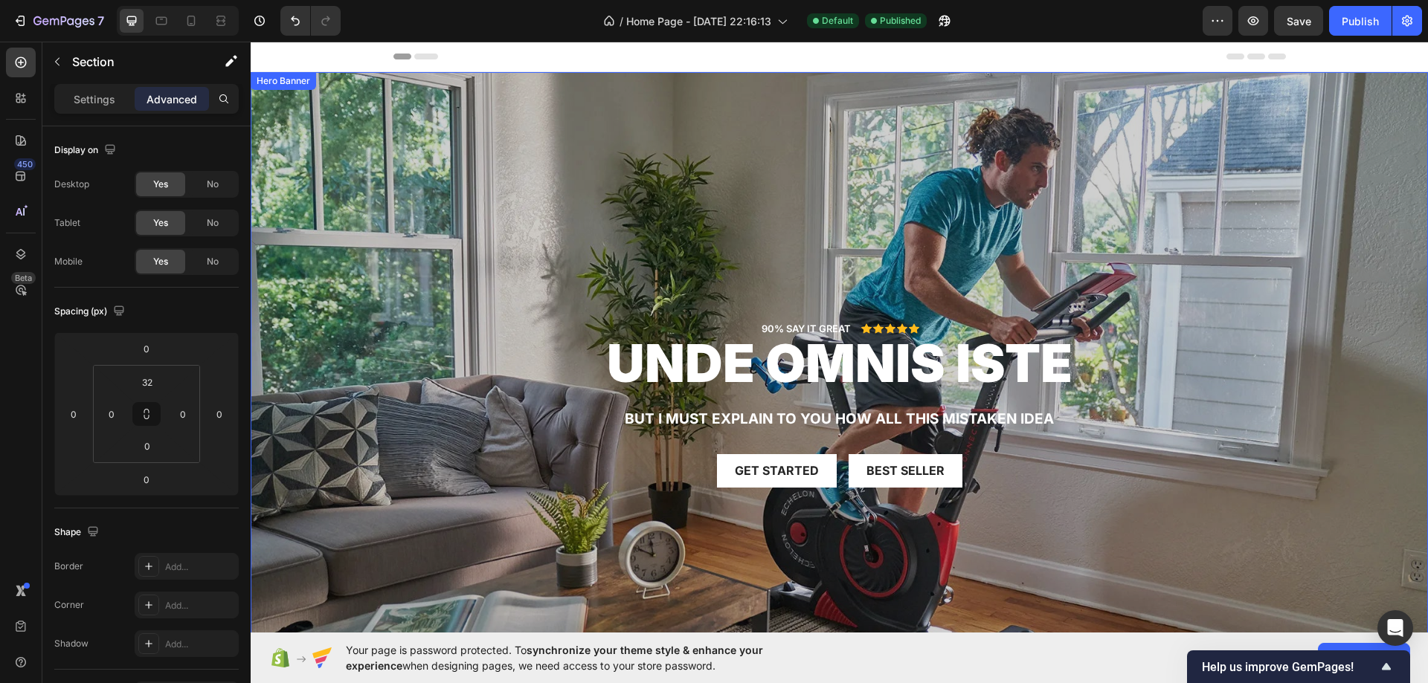
click at [921, 140] on div "Overlay" at bounding box center [839, 403] width 1177 height 662
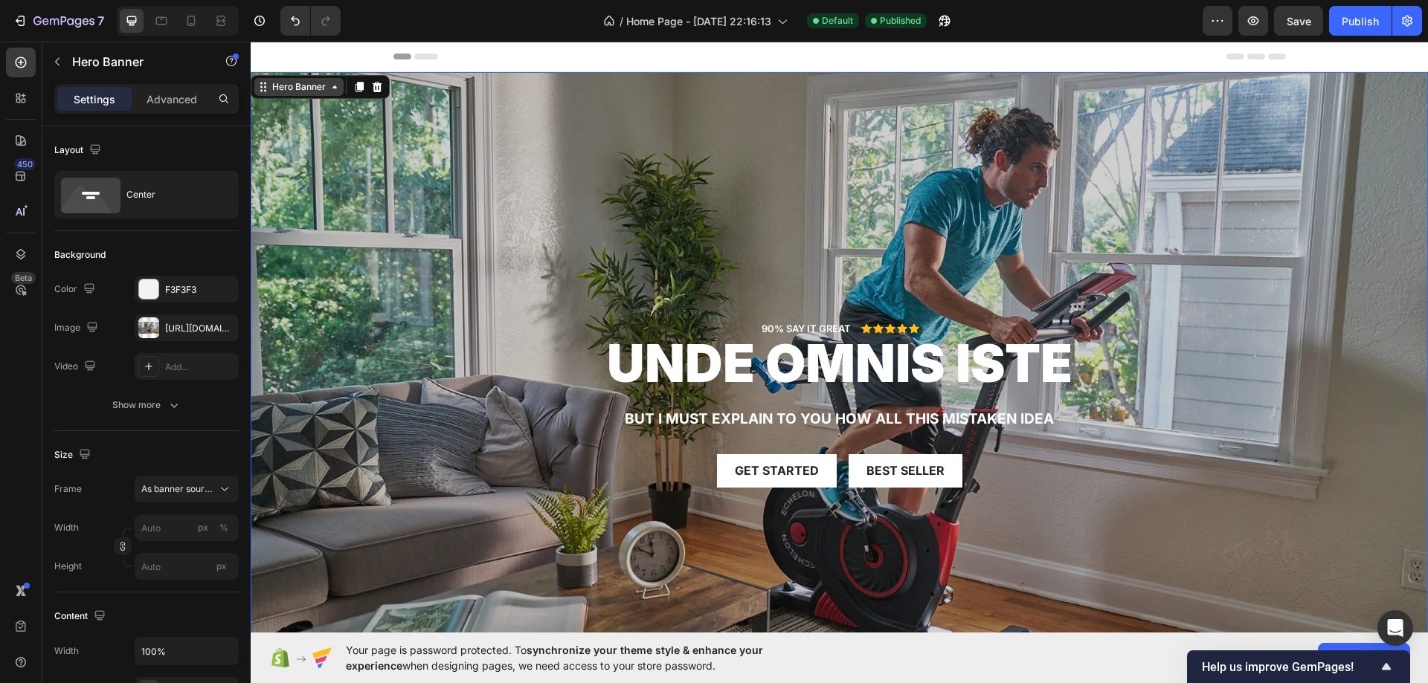
click at [292, 88] on div "Hero Banner" at bounding box center [298, 86] width 59 height 13
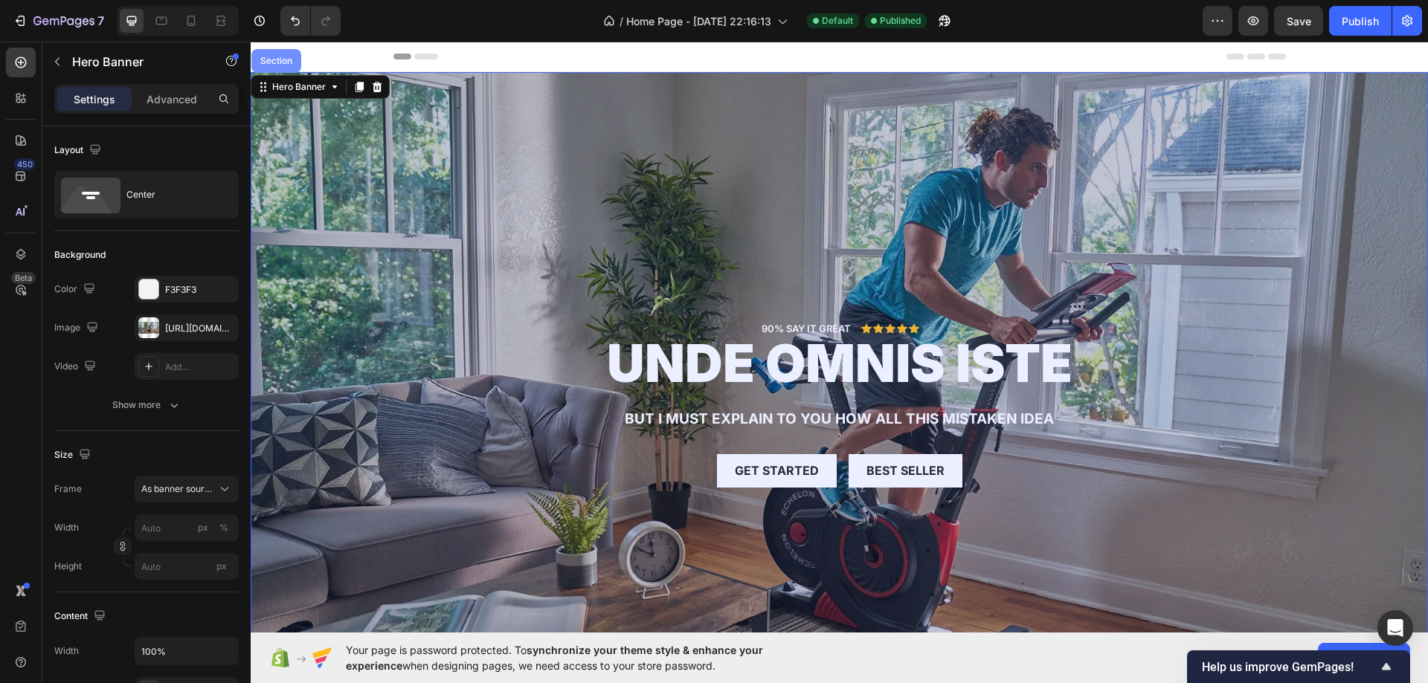
click at [283, 71] on div "Section" at bounding box center [276, 61] width 50 height 24
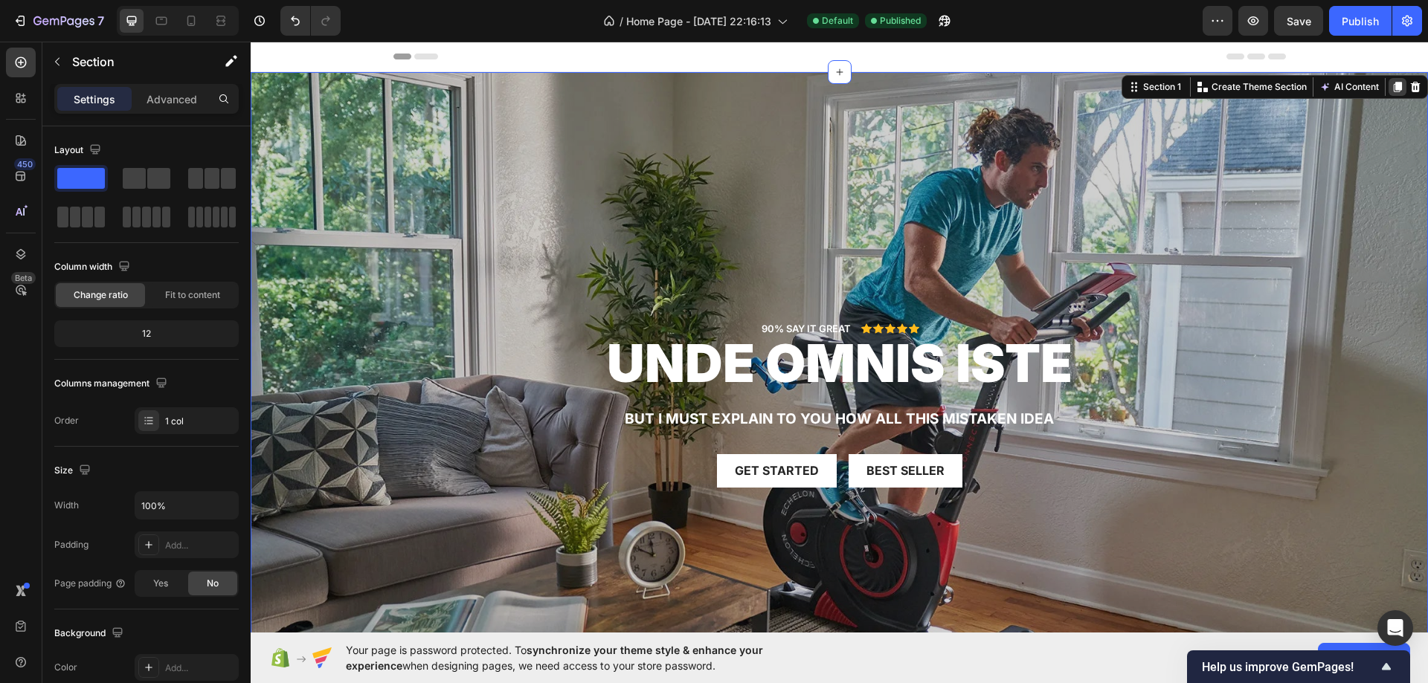
click at [1388, 86] on div at bounding box center [1397, 87] width 18 height 18
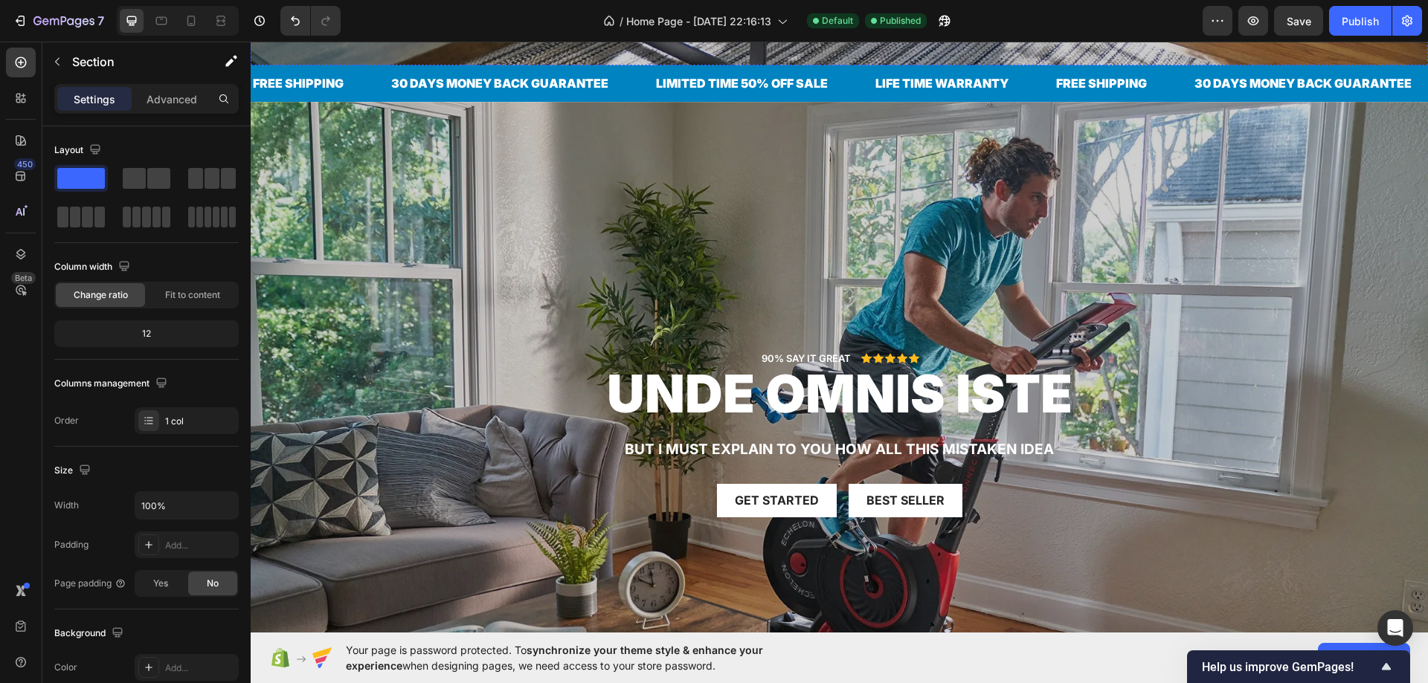
scroll to position [671, 0]
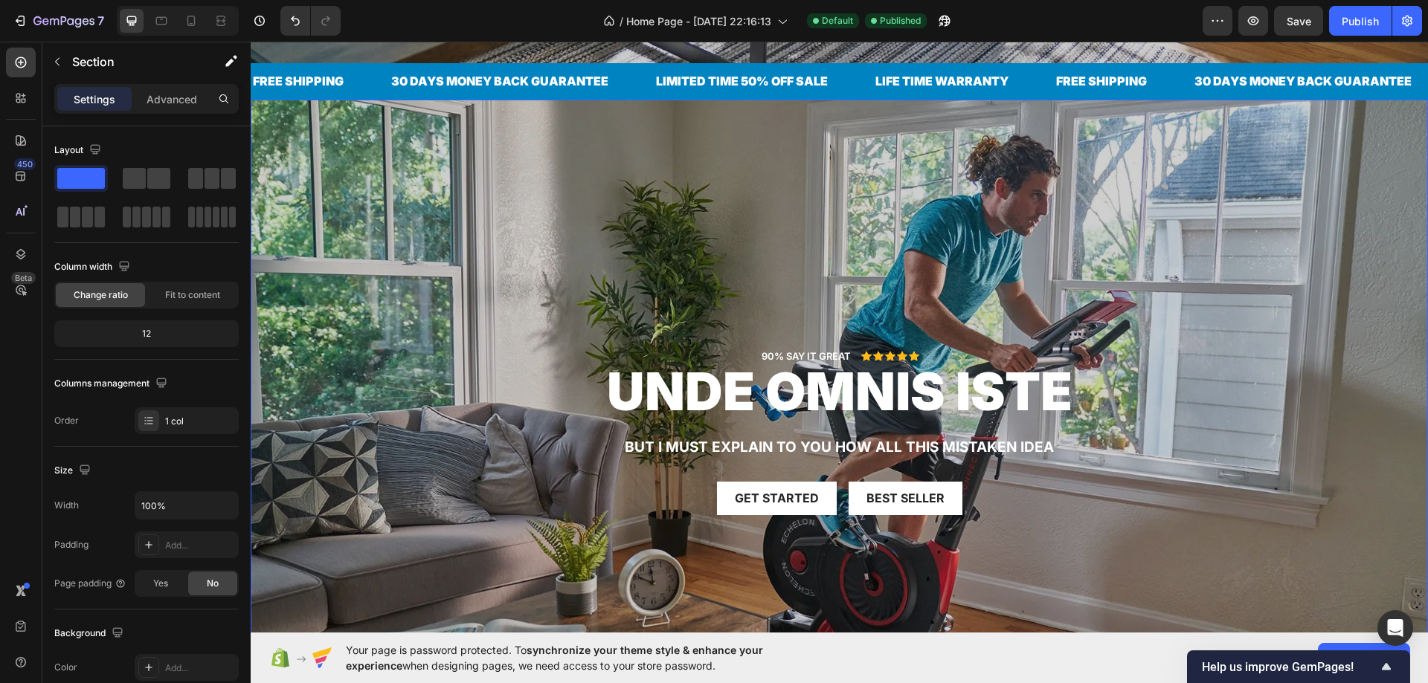
click at [279, 112] on div "Overlay" at bounding box center [839, 431] width 1177 height 662
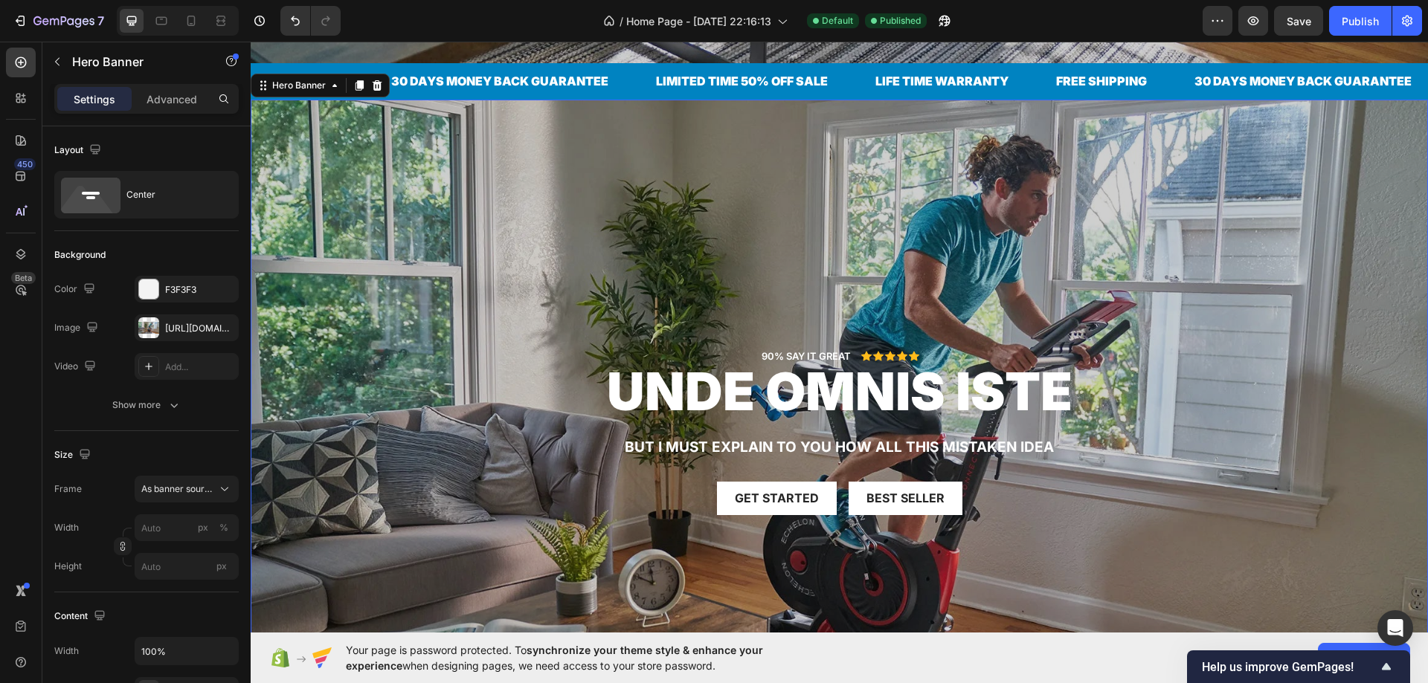
click at [291, 115] on div "Overlay" at bounding box center [839, 431] width 1177 height 662
click at [286, 81] on div "Hero Banner" at bounding box center [298, 85] width 59 height 13
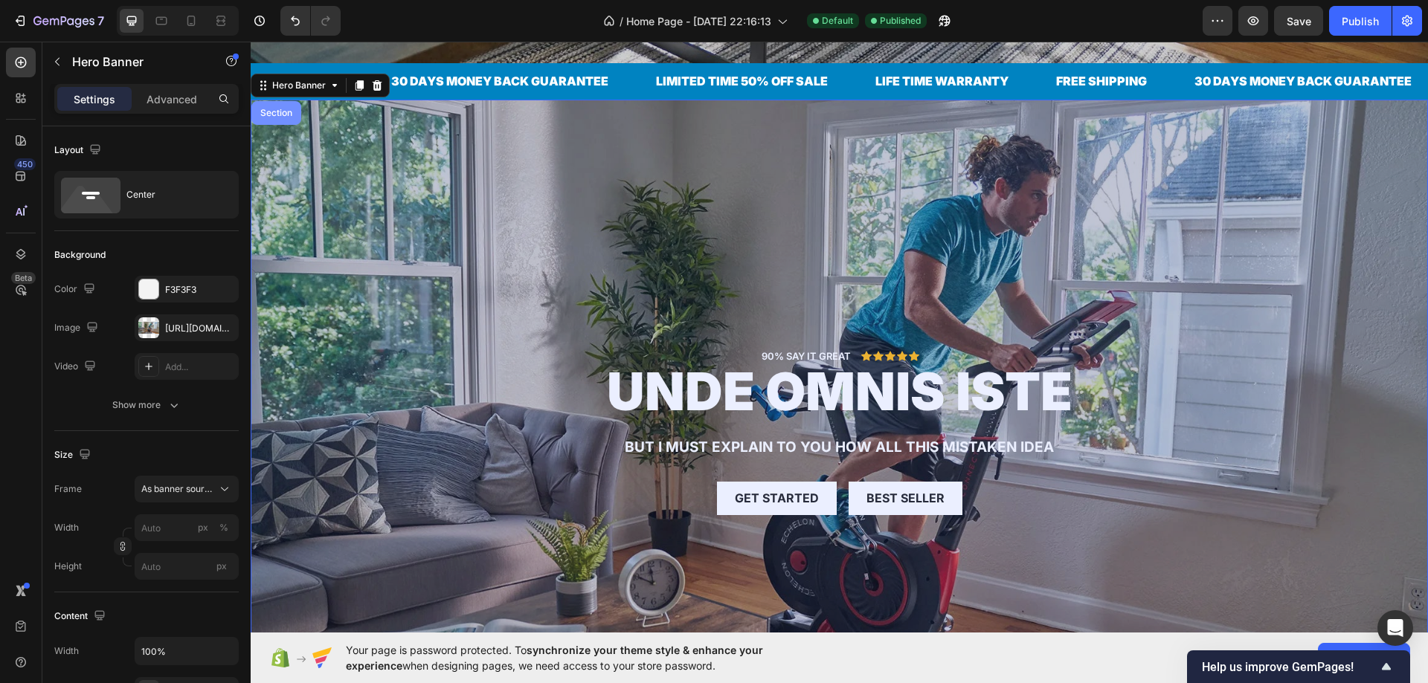
click at [280, 109] on div "Section" at bounding box center [276, 113] width 38 height 9
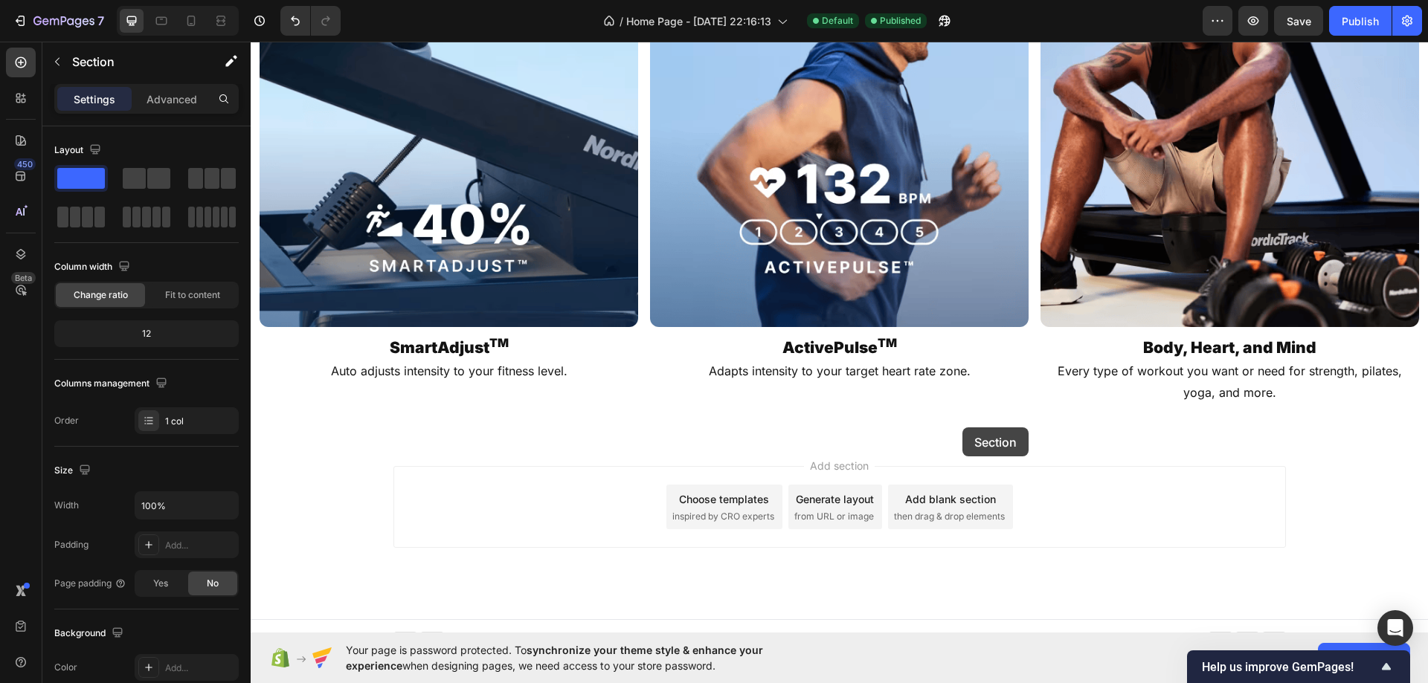
scroll to position [2433, 0]
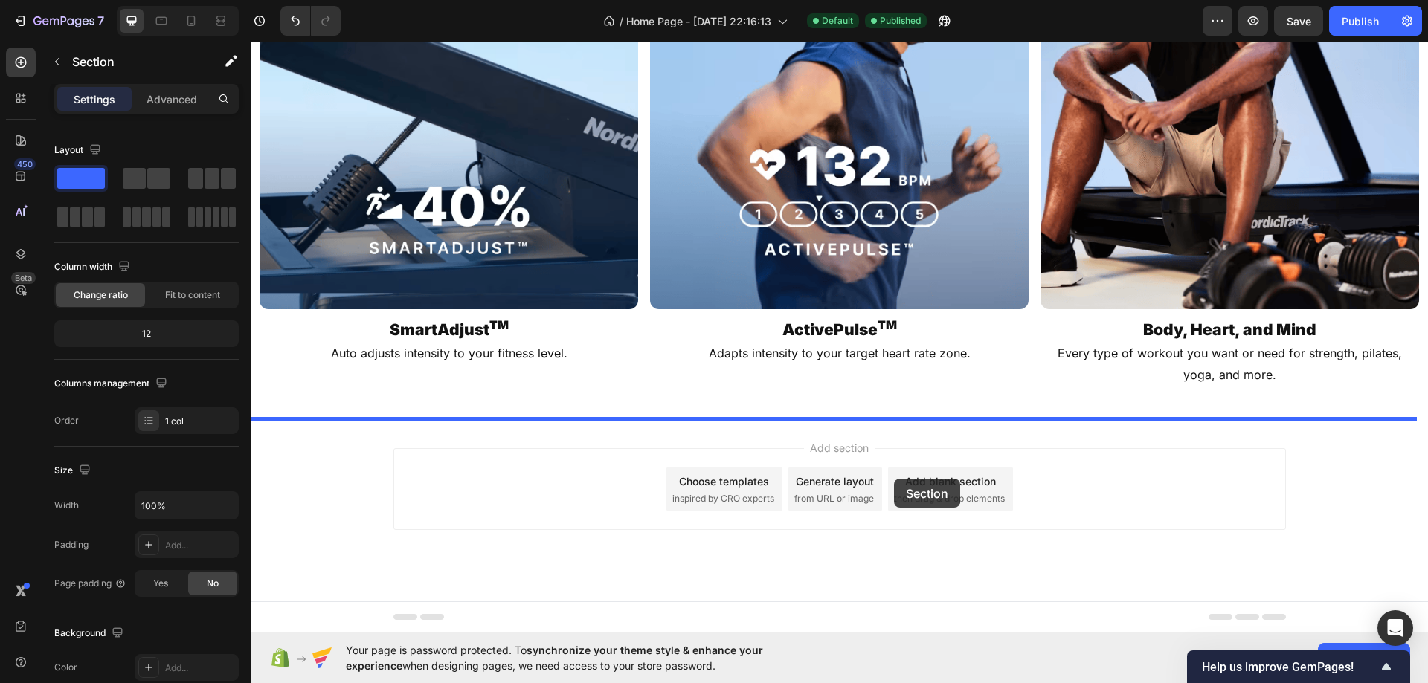
drag, startPoint x: 1115, startPoint y: 187, endPoint x: 894, endPoint y: 479, distance: 365.7
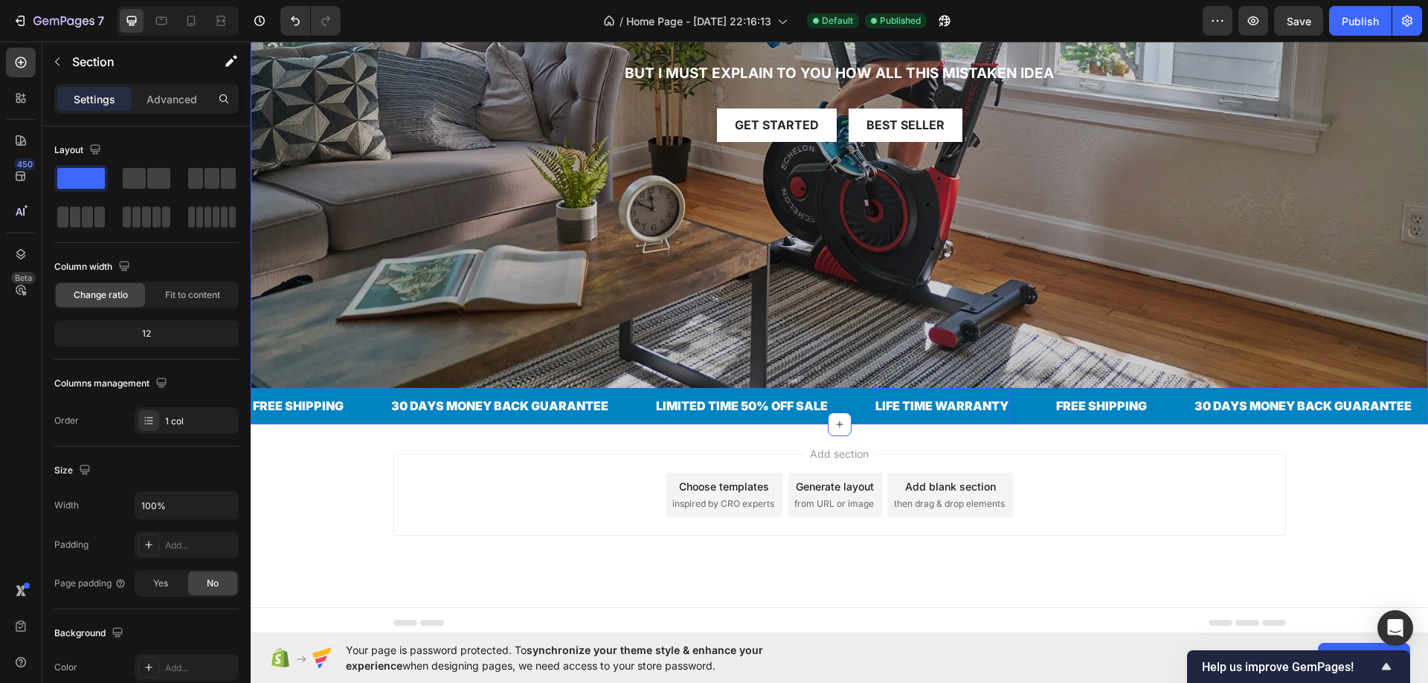
drag, startPoint x: 880, startPoint y: 399, endPoint x: 860, endPoint y: 392, distance: 20.7
click at [879, 399] on div "LIFE TIME WARRANTY" at bounding box center [942, 406] width 136 height 25
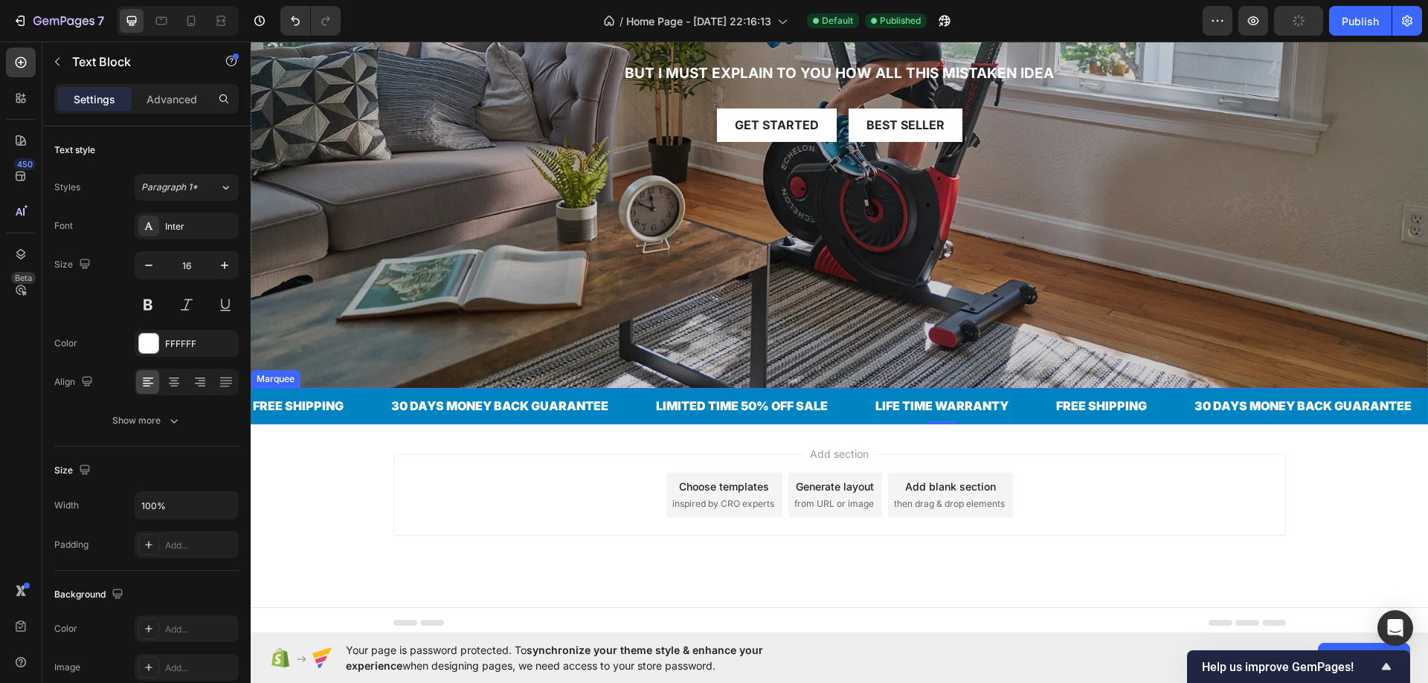
click at [858, 391] on div "LIMITED TIME 50% OFF SALE Text Block" at bounding box center [763, 406] width 219 height 36
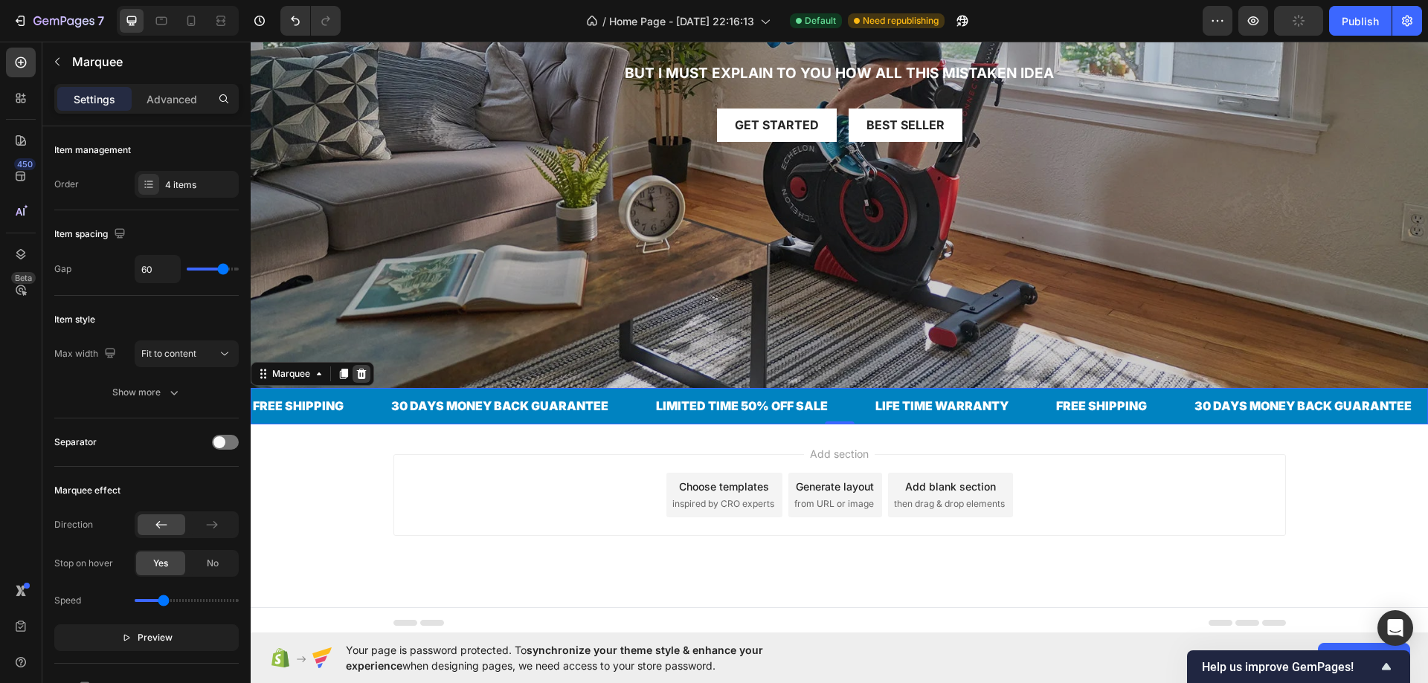
click at [361, 365] on div at bounding box center [361, 374] width 18 height 18
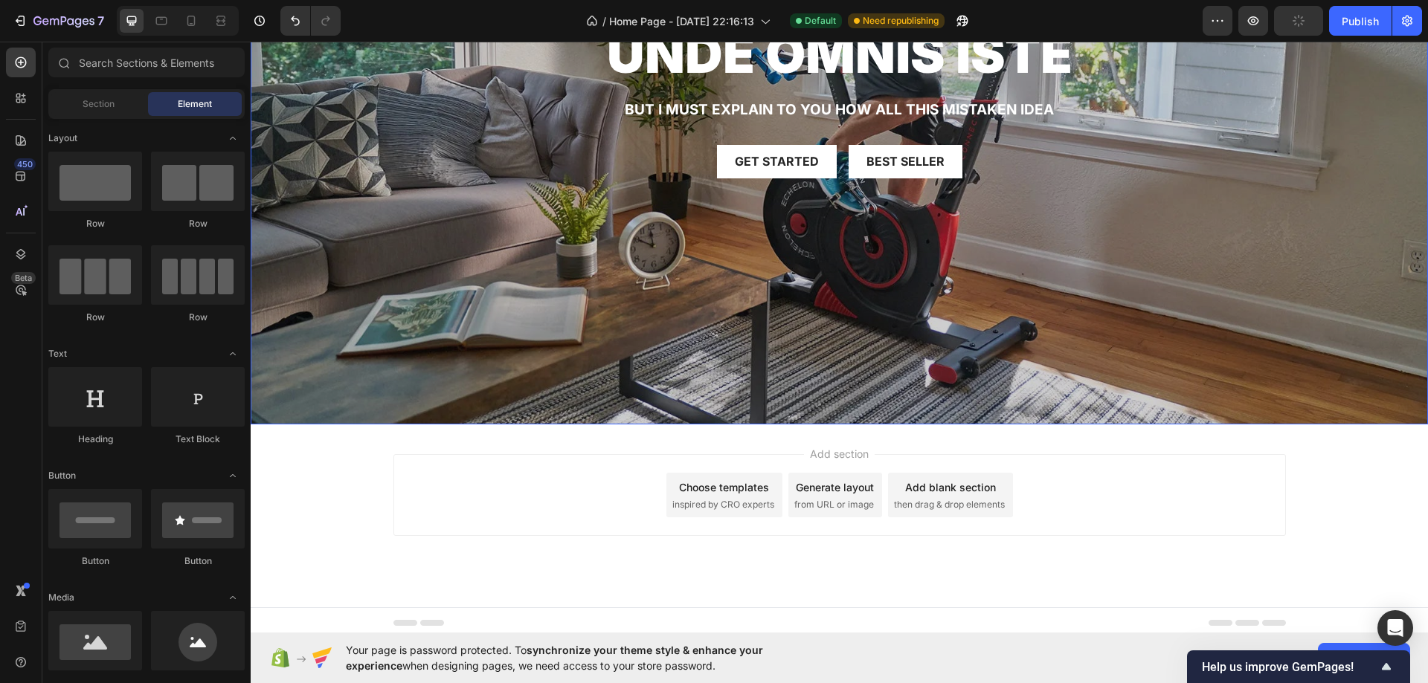
click at [517, 252] on div "Overlay" at bounding box center [839, 94] width 1177 height 662
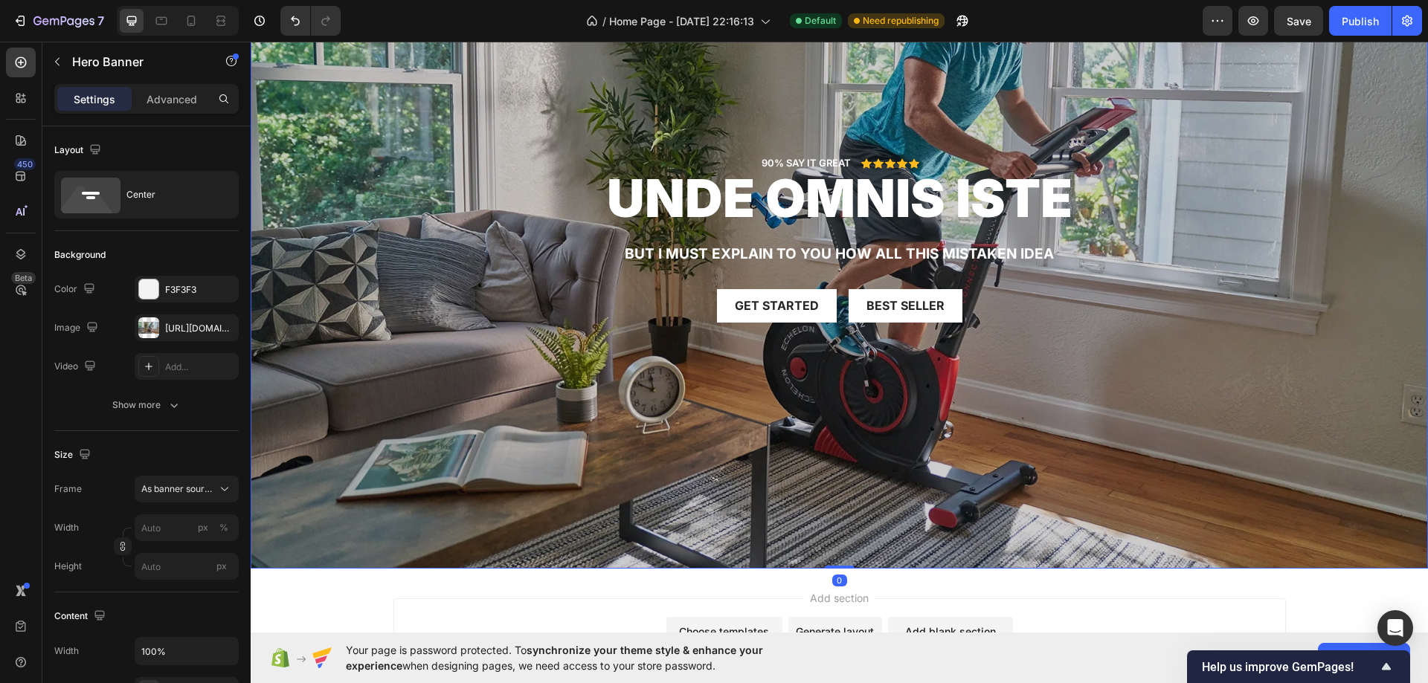
scroll to position [2248, 0]
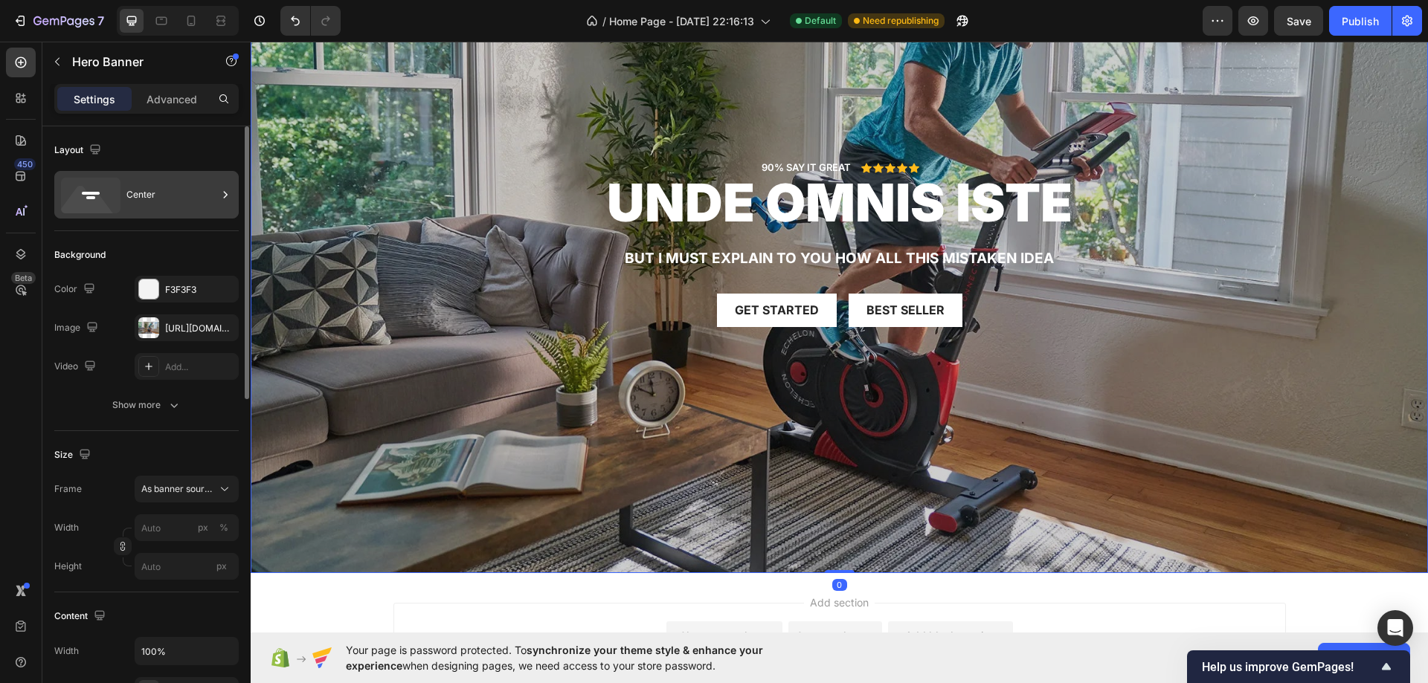
click at [123, 209] on div "Center" at bounding box center [146, 195] width 184 height 48
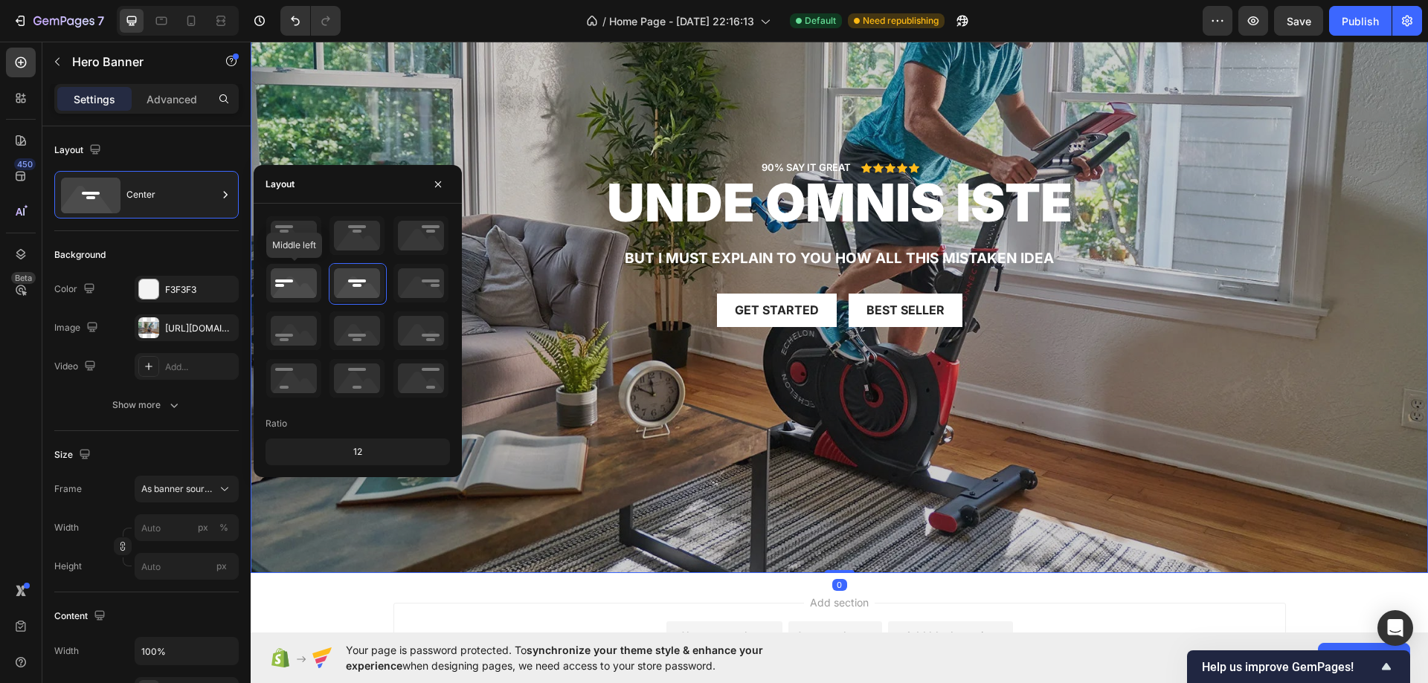
click at [275, 280] on icon at bounding box center [293, 283] width 55 height 39
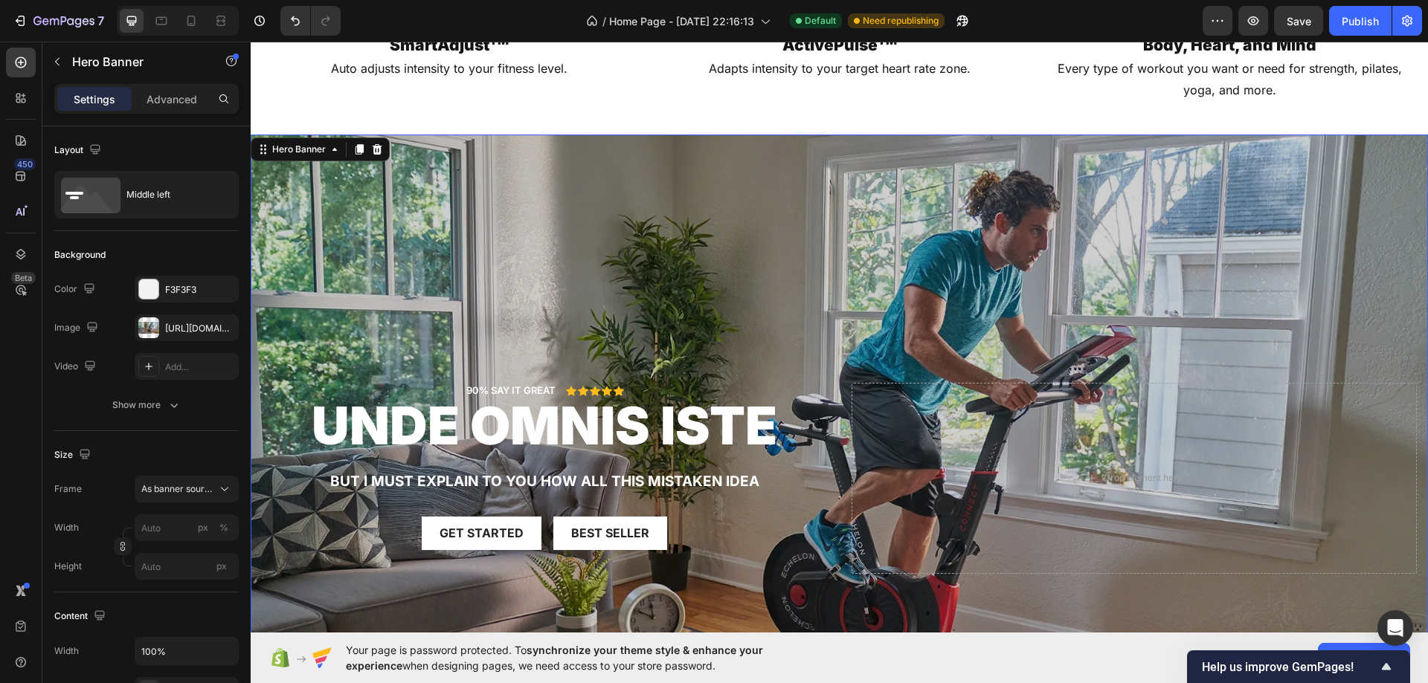
click at [723, 235] on div "Overlay" at bounding box center [839, 466] width 1177 height 662
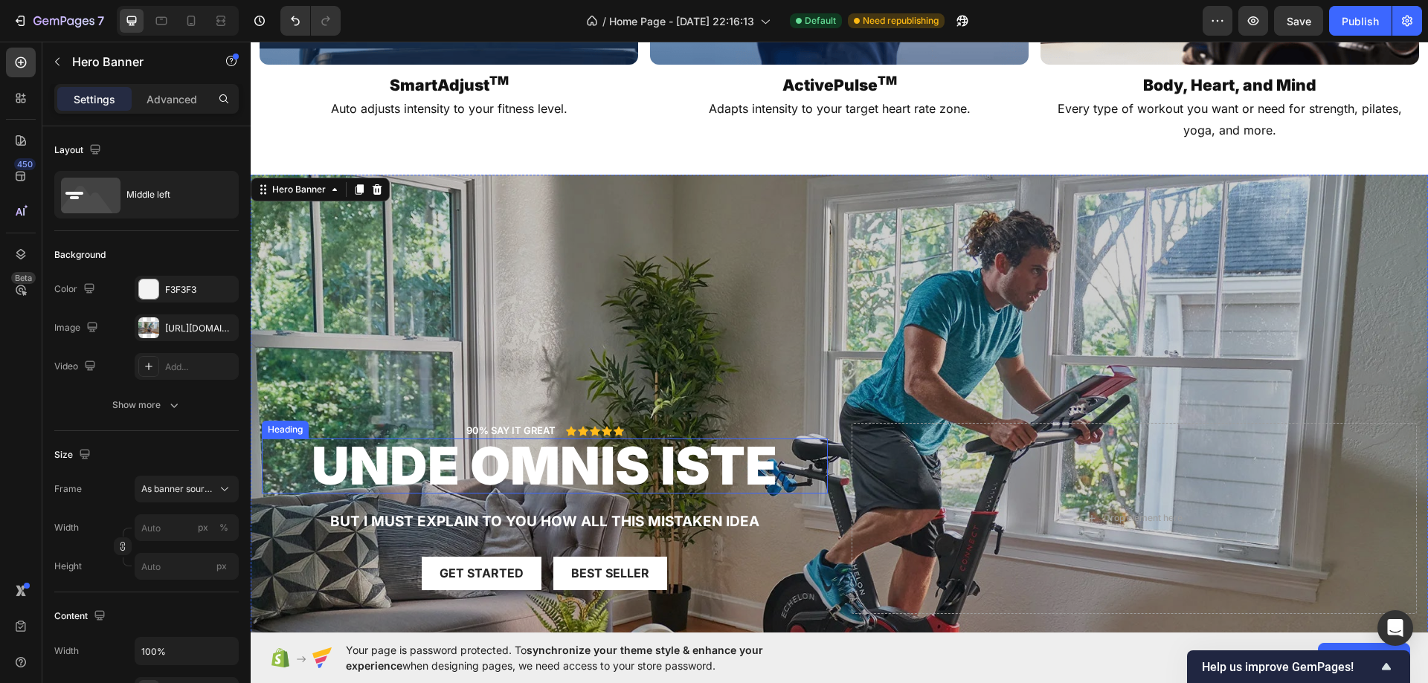
scroll to position [2173, 0]
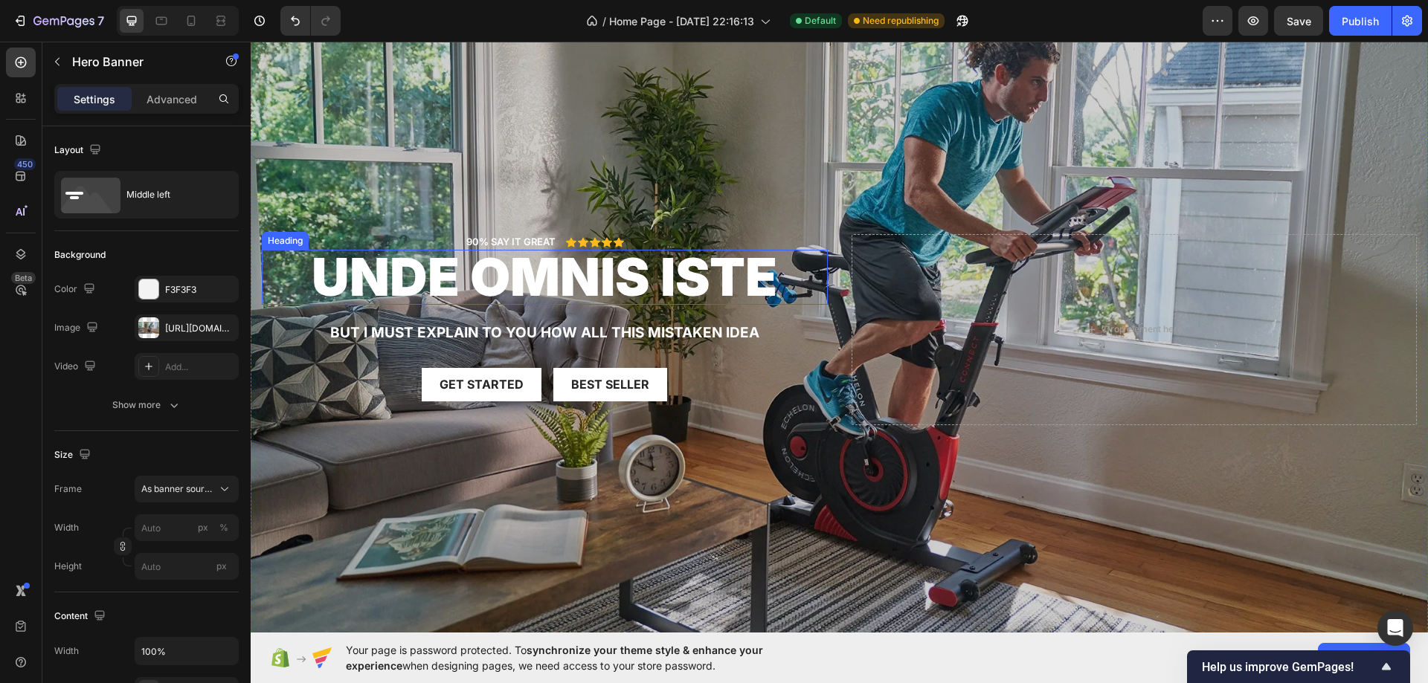
click at [588, 279] on h2 "unde omnis iste" at bounding box center [545, 277] width 566 height 55
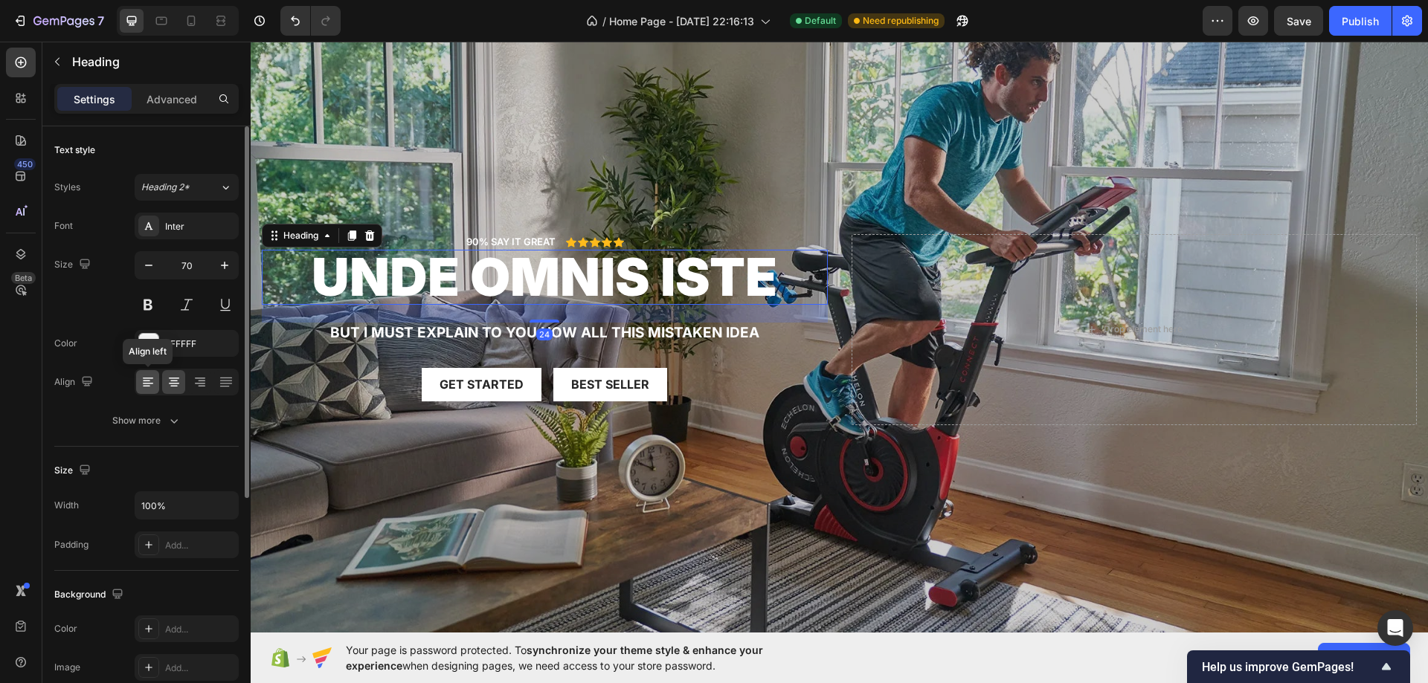
click at [144, 382] on icon at bounding box center [148, 382] width 15 height 15
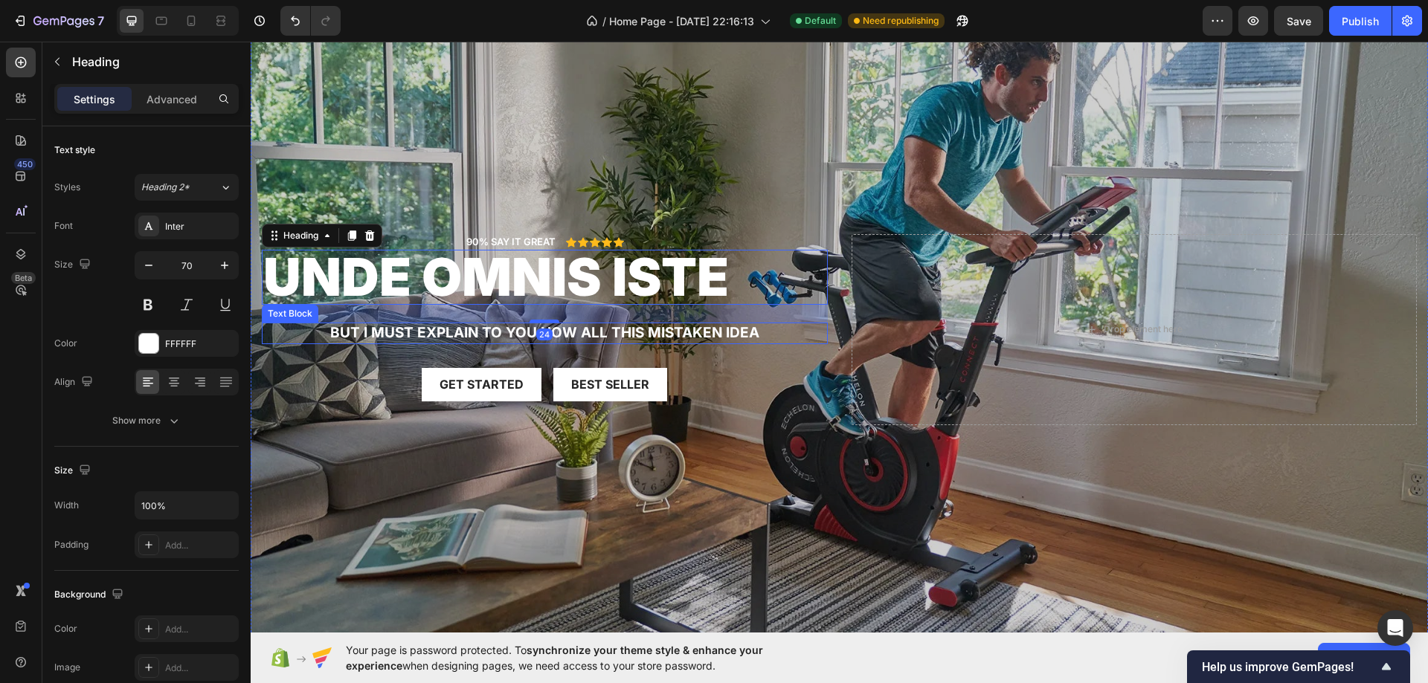
click at [396, 328] on p "But I must explain to you how all this mistaken idea" at bounding box center [544, 333] width 563 height 19
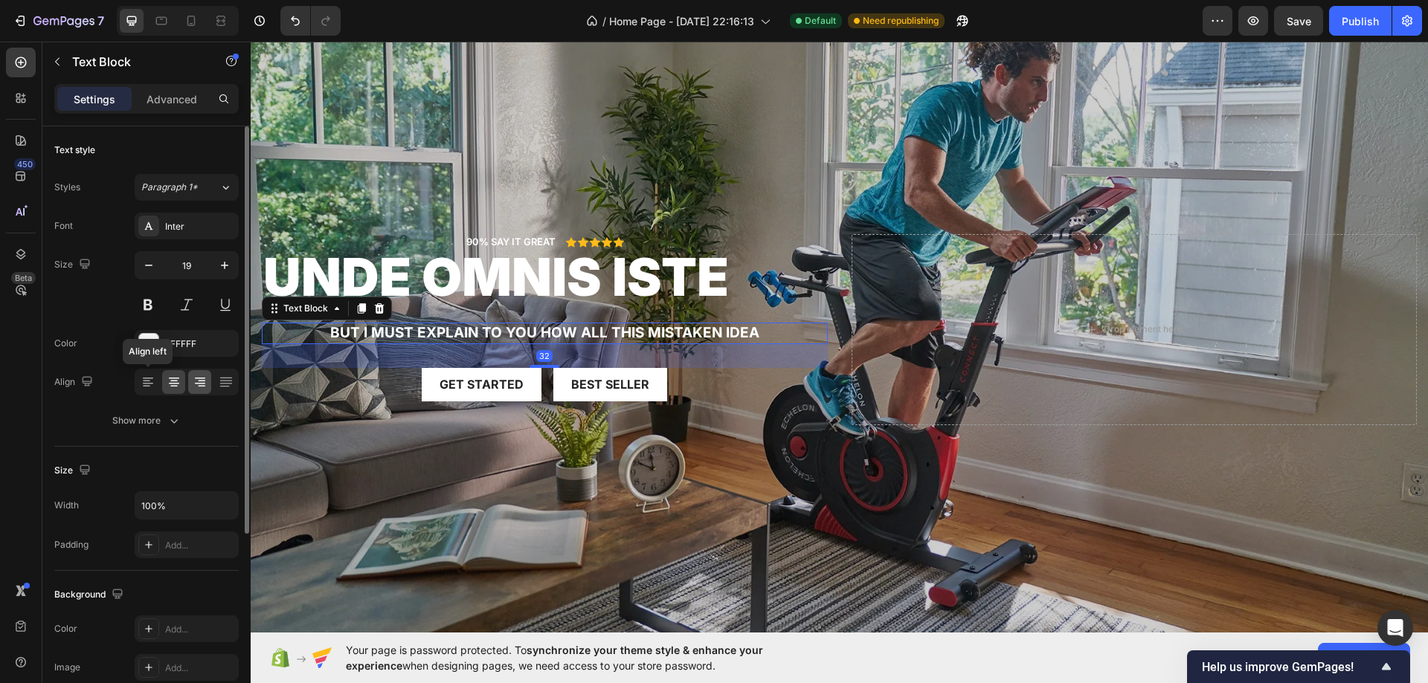
drag, startPoint x: 144, startPoint y: 375, endPoint x: 207, endPoint y: 378, distance: 63.3
click at [144, 375] on div at bounding box center [147, 382] width 23 height 24
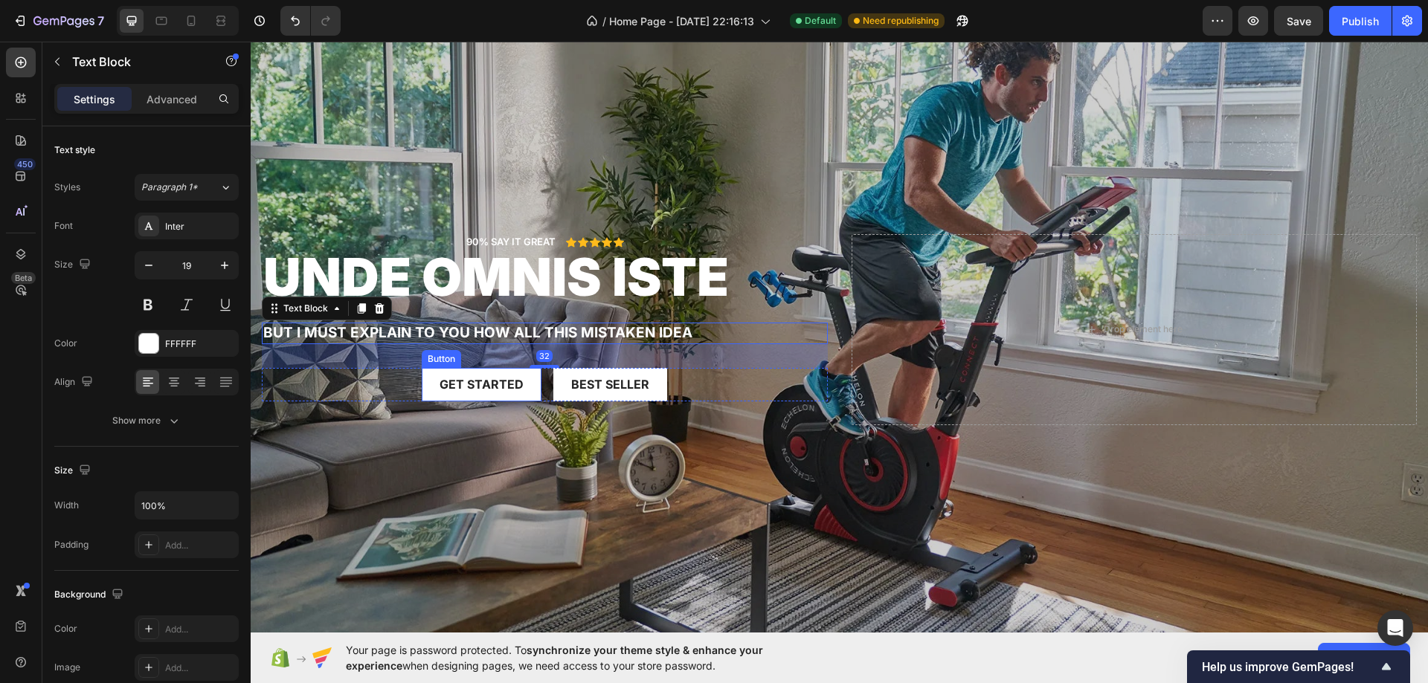
click at [539, 373] on div "Get started Button Best Seller Button Row" at bounding box center [545, 384] width 566 height 33
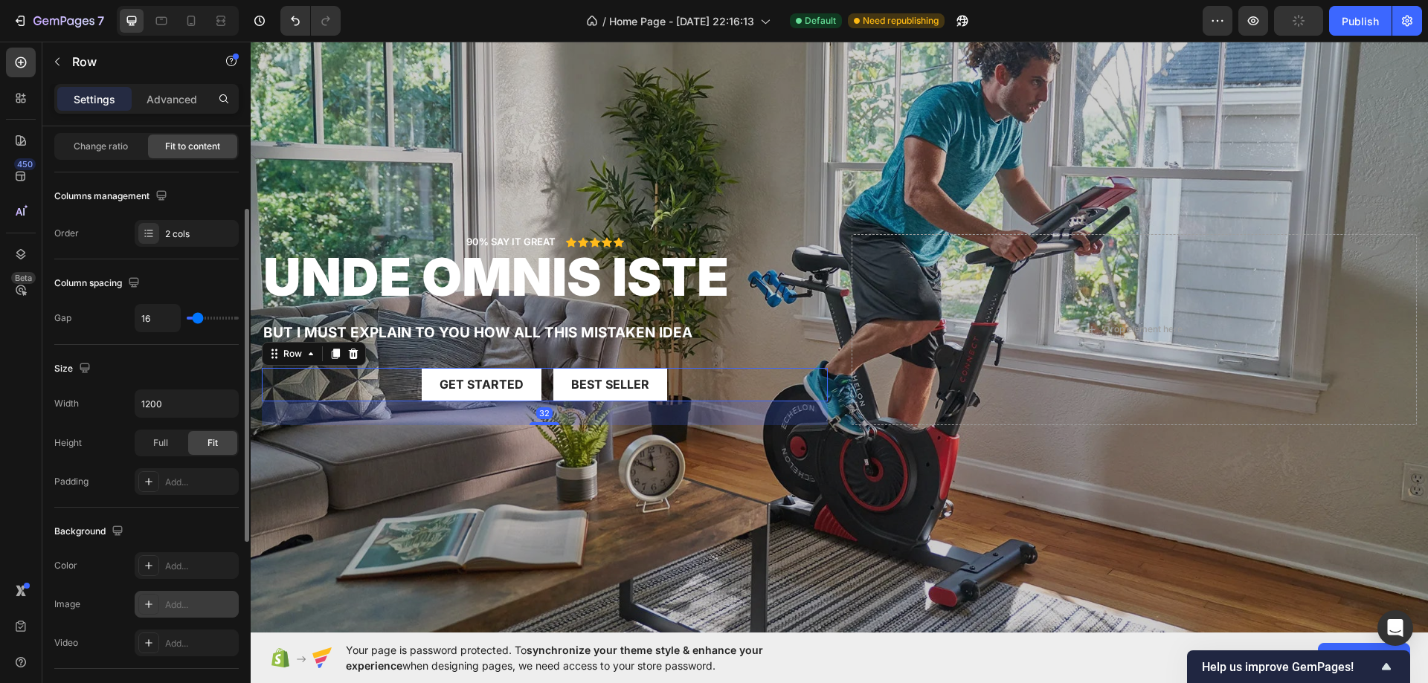
scroll to position [477, 0]
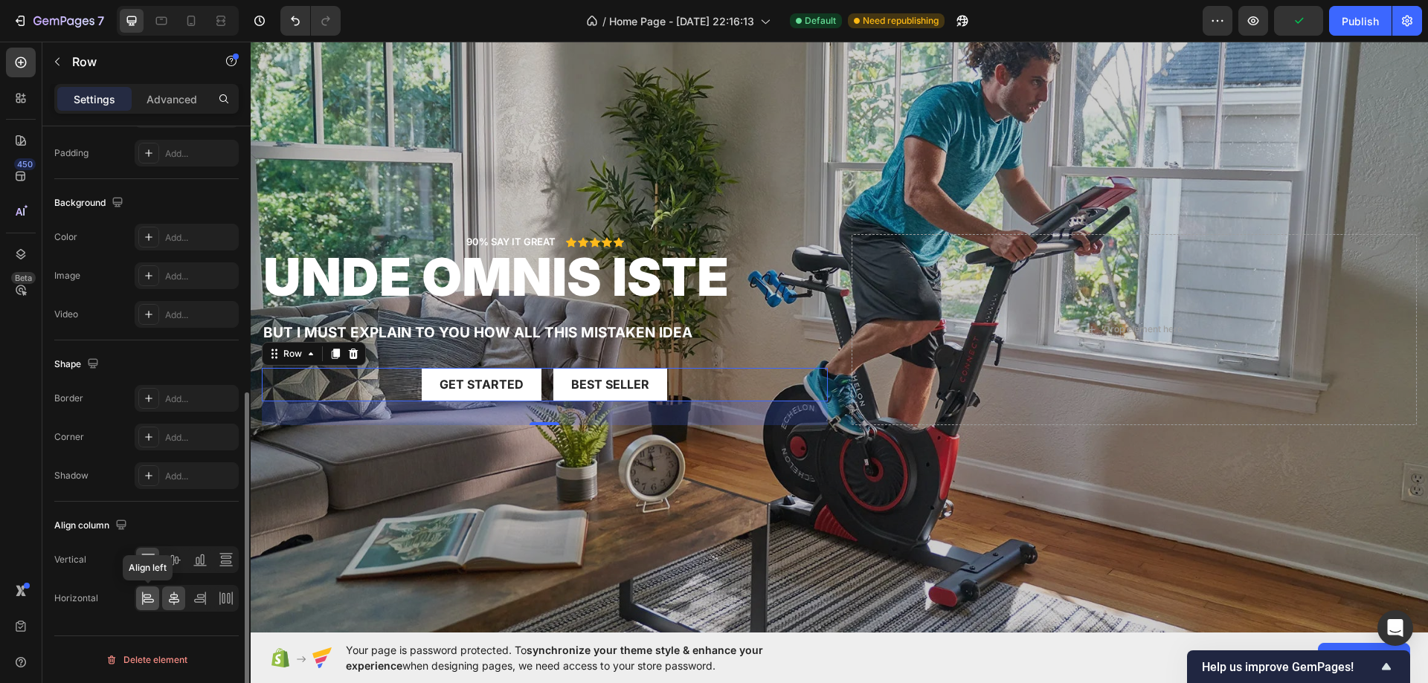
click at [137, 597] on div at bounding box center [147, 599] width 23 height 24
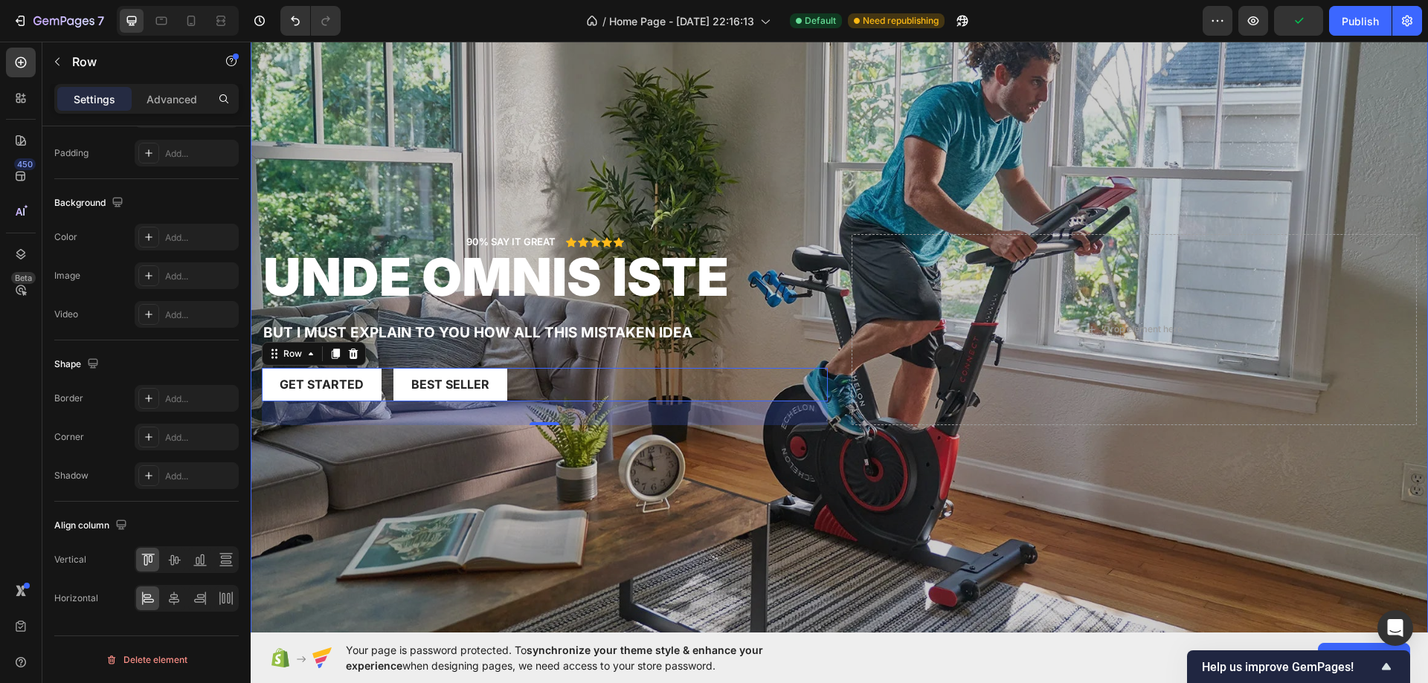
click at [393, 121] on div "Overlay" at bounding box center [839, 317] width 1177 height 662
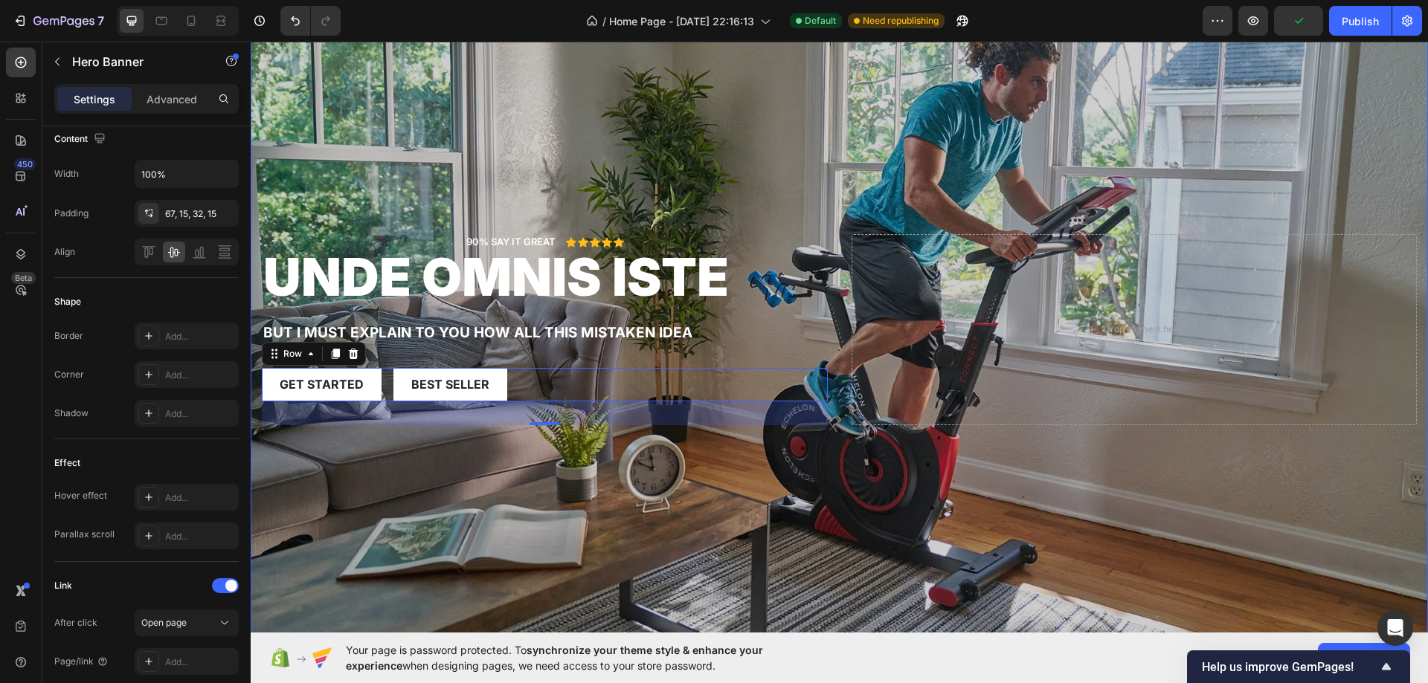
scroll to position [0, 0]
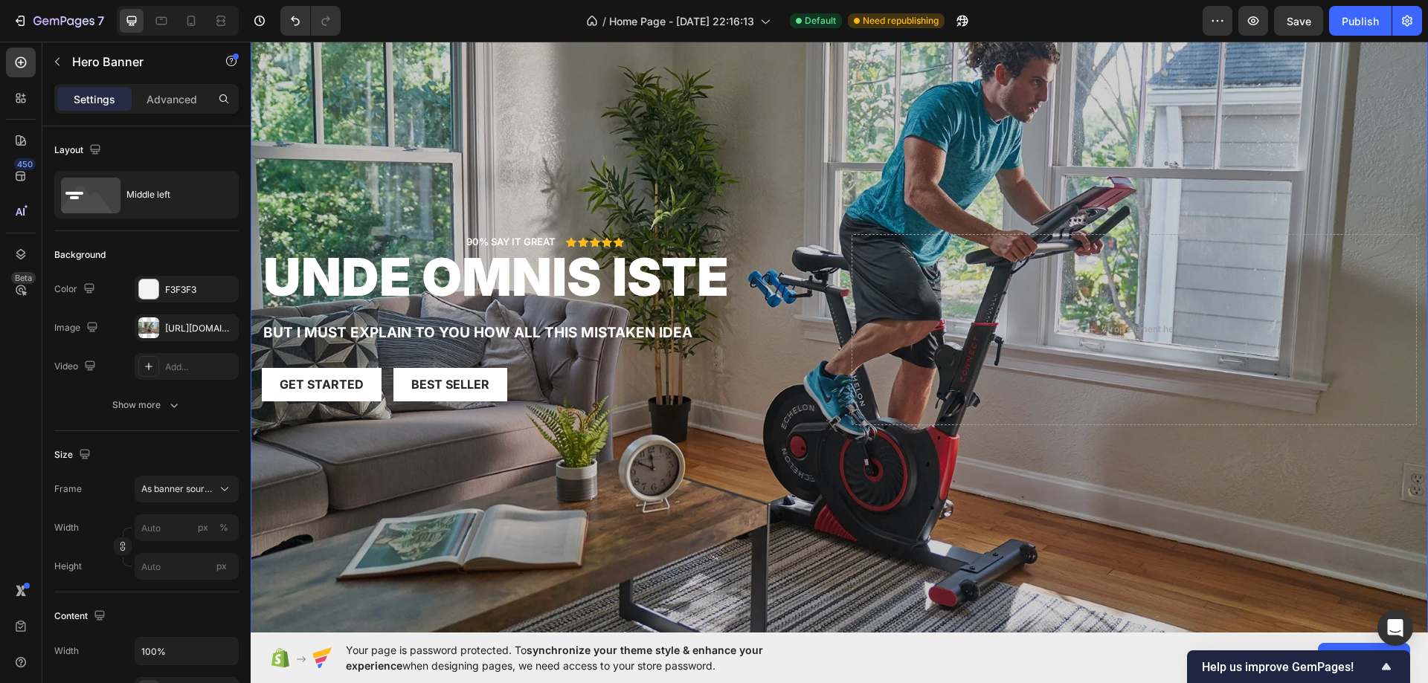
click at [833, 289] on div "90% SAY IT GREAT Text Block Icon Icon Icon Icon Icon Icon List Row unde omnis i…" at bounding box center [839, 316] width 1177 height 264
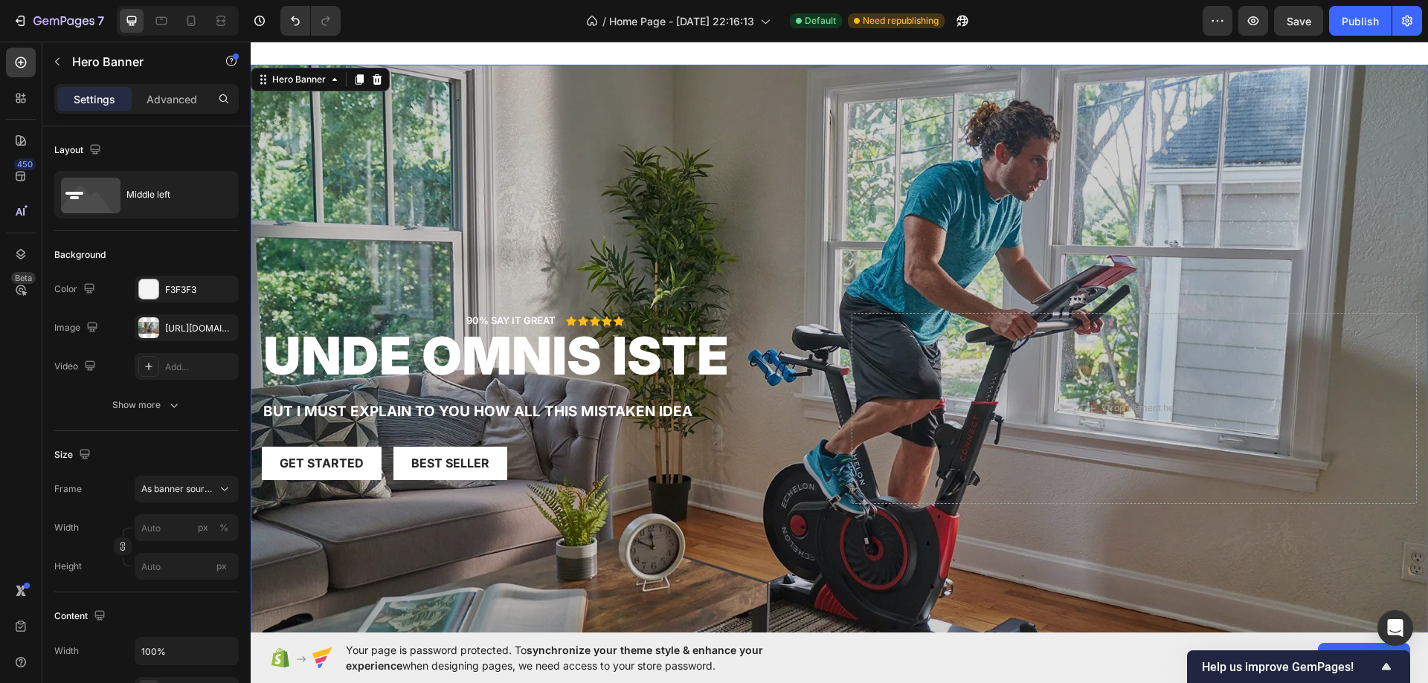
scroll to position [1950, 0]
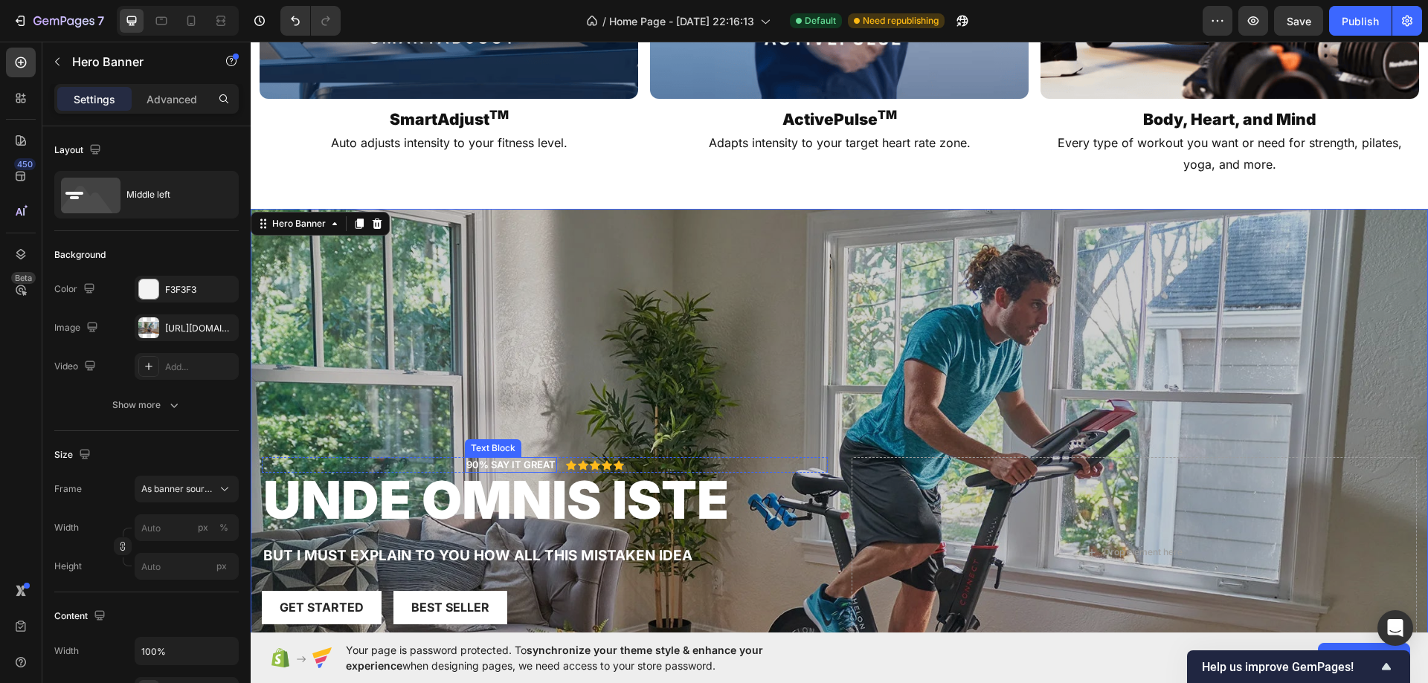
click at [532, 459] on p "90% SAY IT GREAT" at bounding box center [510, 465] width 89 height 13
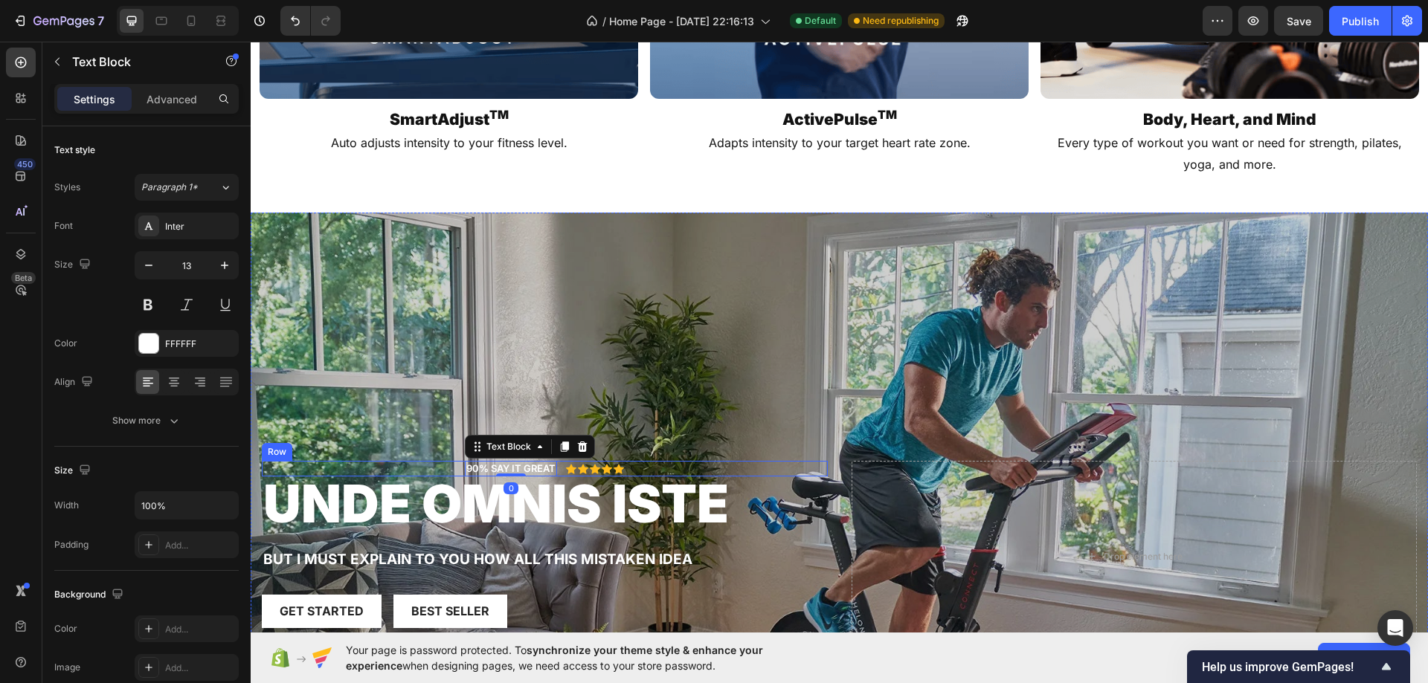
click at [657, 461] on div "90% SAY IT GREAT Text Block 0 Icon Icon Icon Icon Icon Icon List Row" at bounding box center [545, 469] width 566 height 16
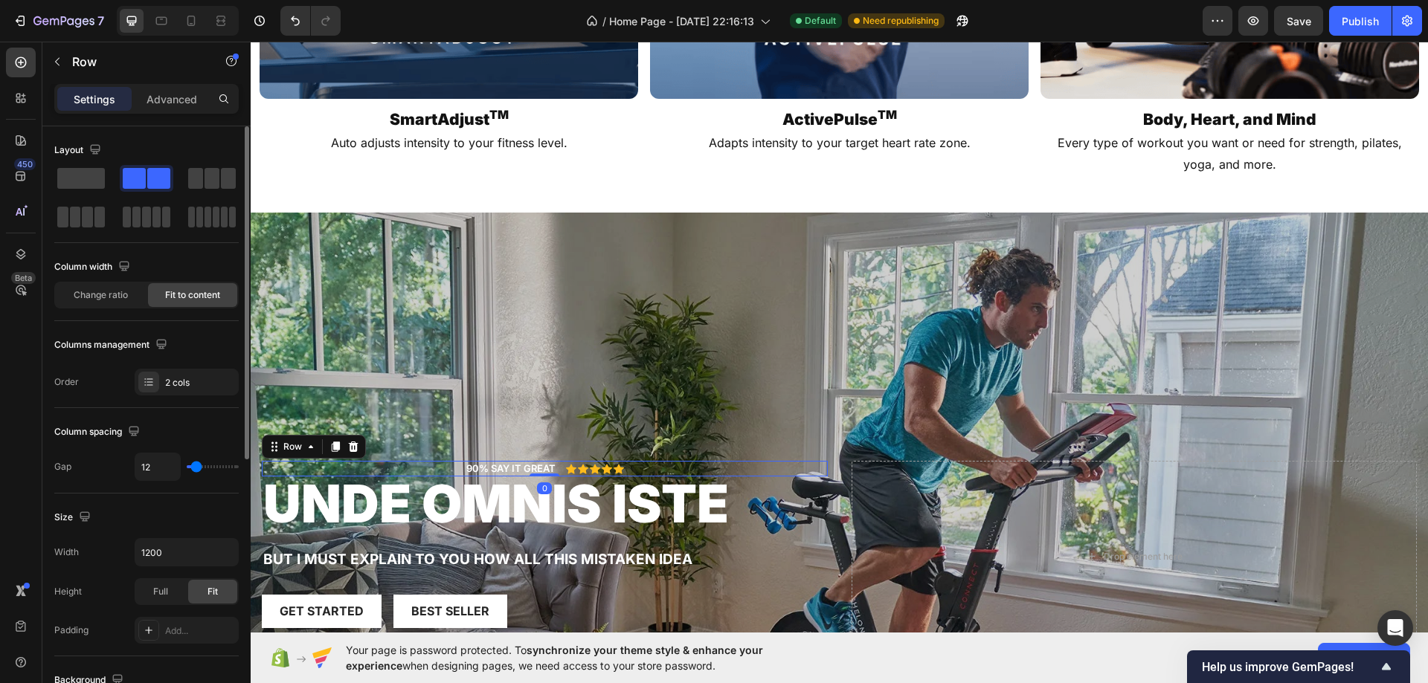
scroll to position [477, 0]
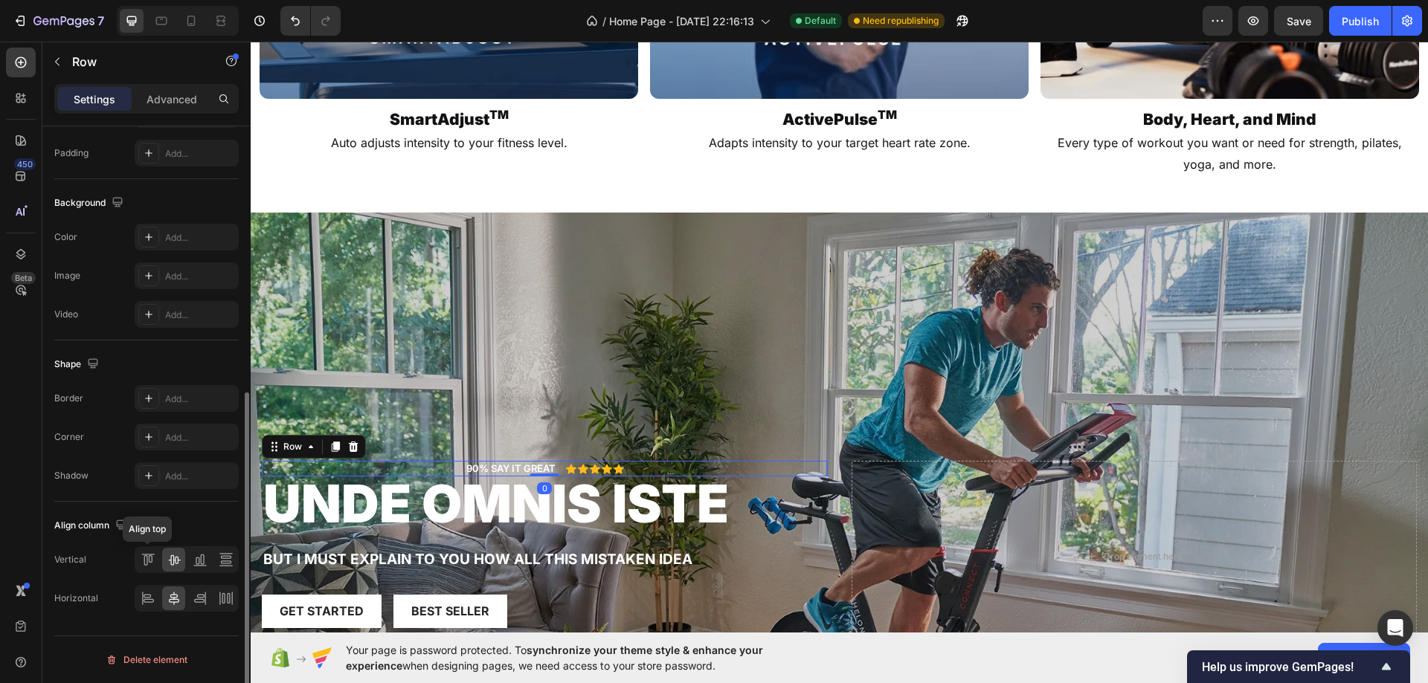
click at [134, 574] on div "Vertical Align top Horizontal" at bounding box center [146, 578] width 184 height 65
click at [135, 570] on div at bounding box center [187, 559] width 104 height 27
click at [138, 609] on div at bounding box center [147, 599] width 23 height 24
click at [352, 442] on icon at bounding box center [354, 447] width 10 height 10
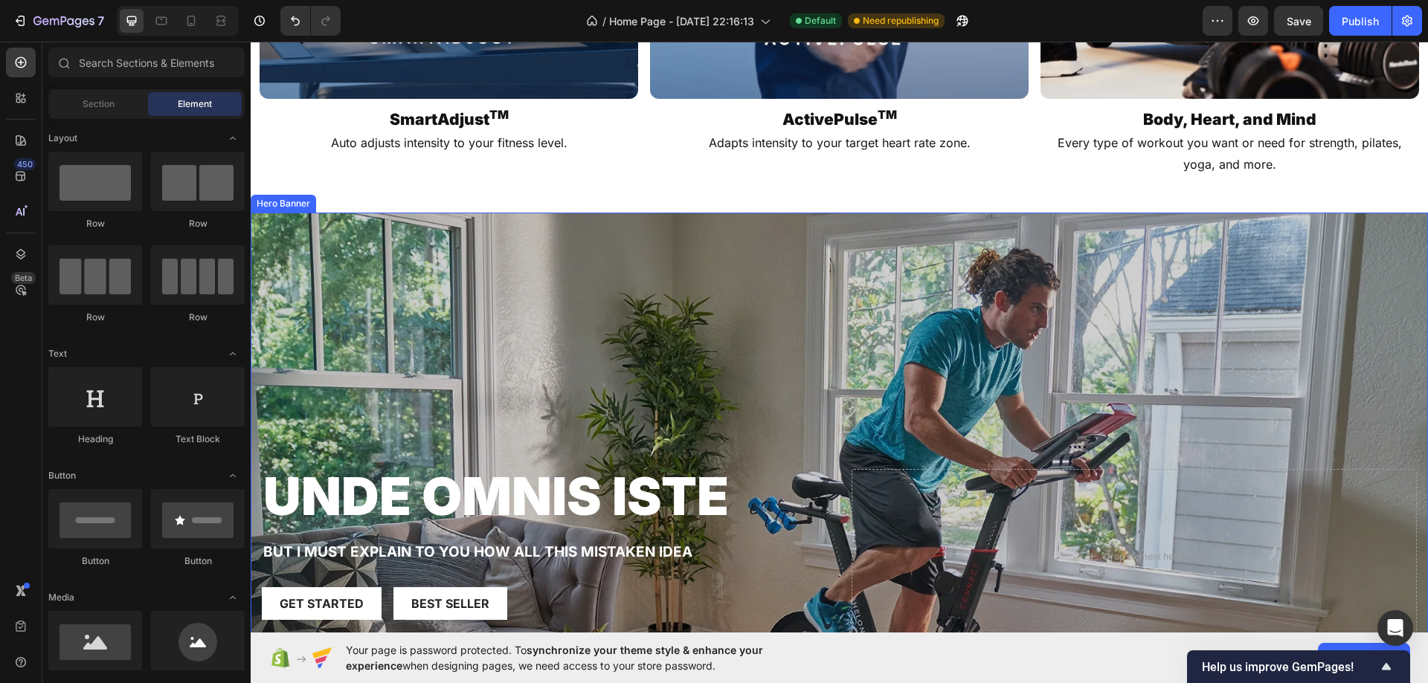
click at [431, 272] on div "Overlay" at bounding box center [839, 544] width 1177 height 662
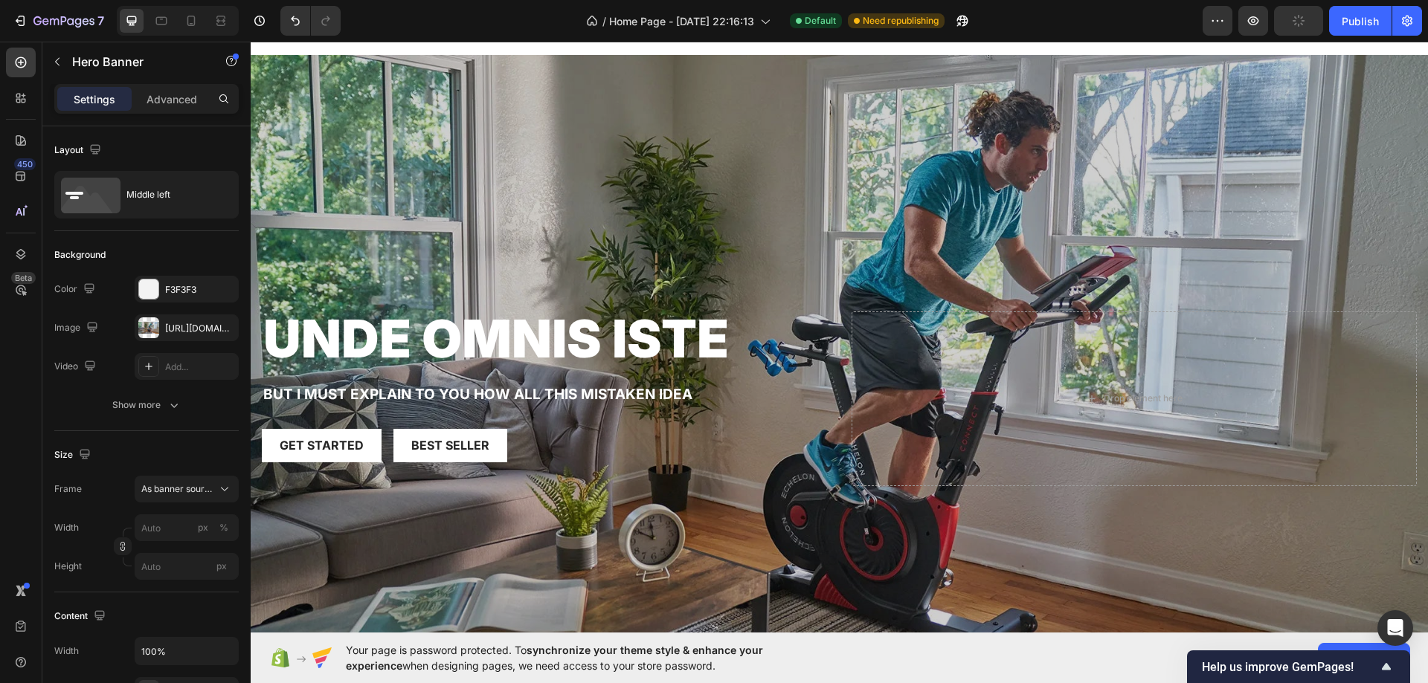
scroll to position [2099, 0]
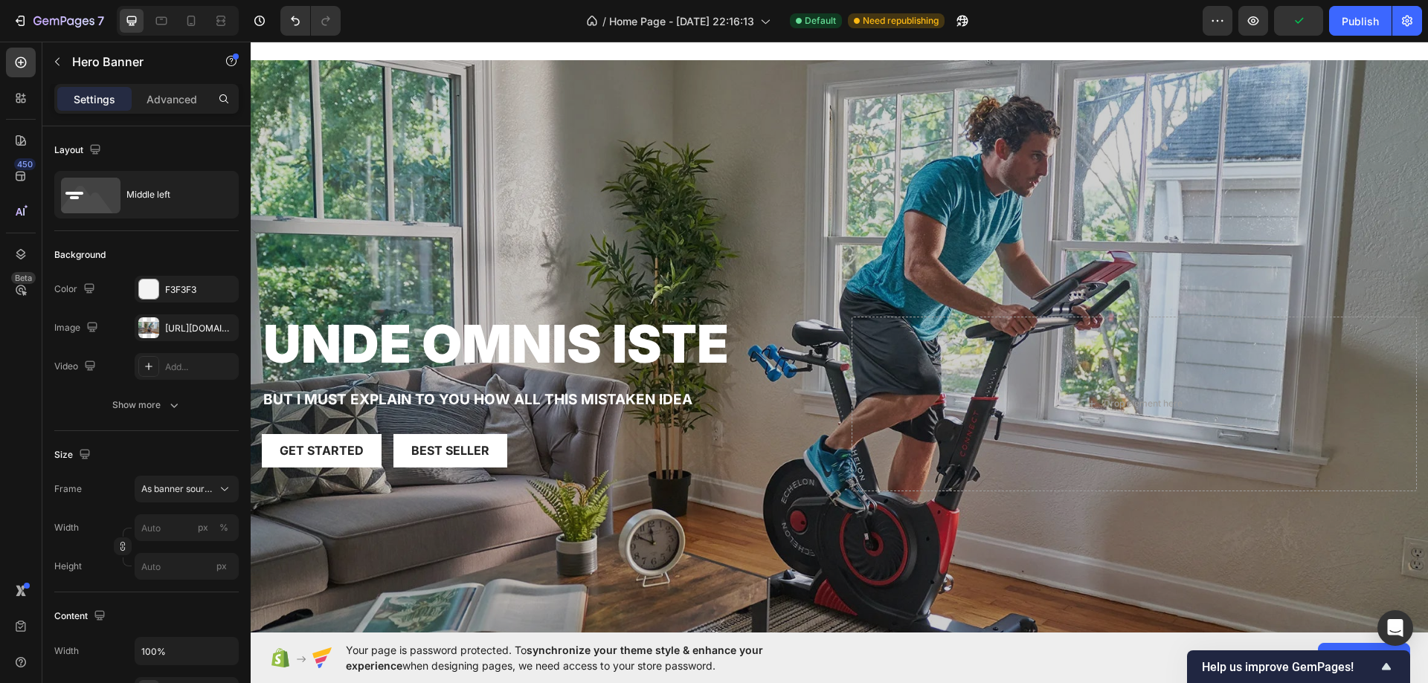
click at [868, 255] on div "Overlay" at bounding box center [839, 391] width 1177 height 662
click at [171, 322] on div "https://cdn.shopify.com/s/files/1/0750/7345/4137/files/gempages_586307741648159…" at bounding box center [186, 328] width 43 height 13
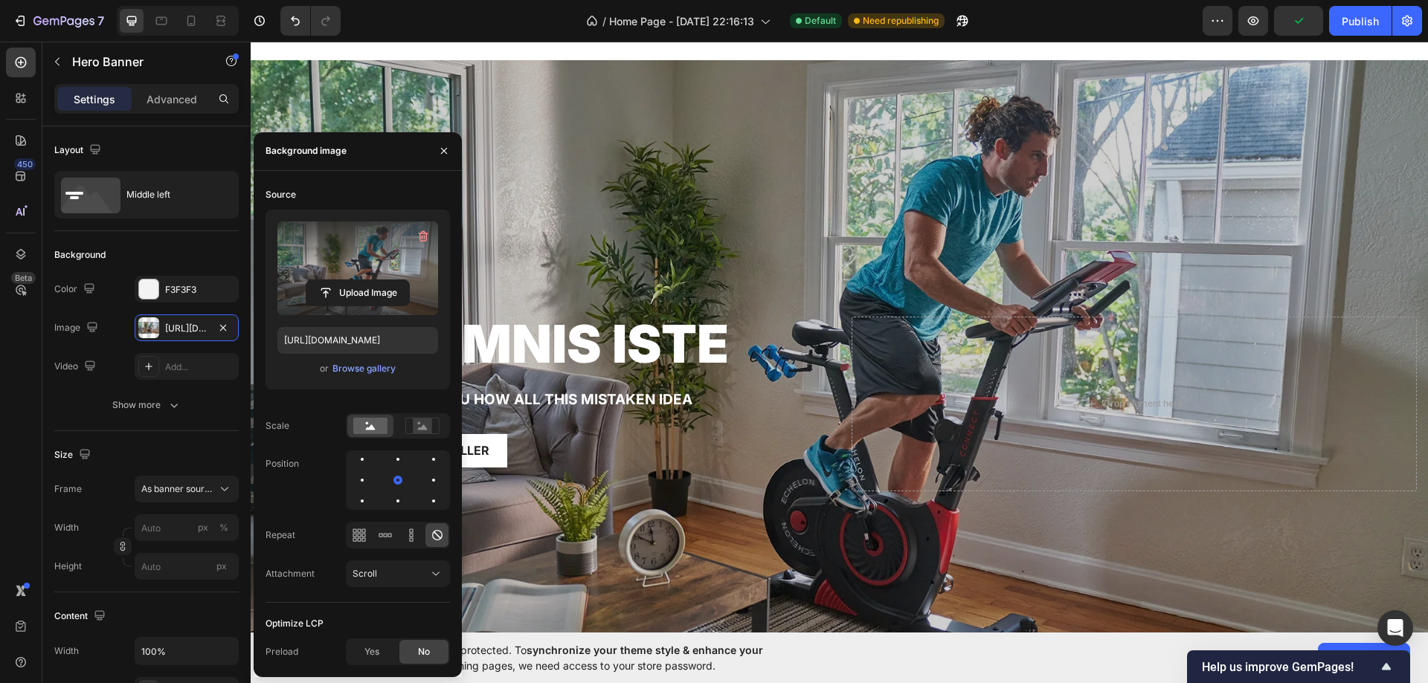
click at [374, 266] on label at bounding box center [357, 269] width 161 height 94
click at [374, 280] on input "file" at bounding box center [357, 292] width 103 height 25
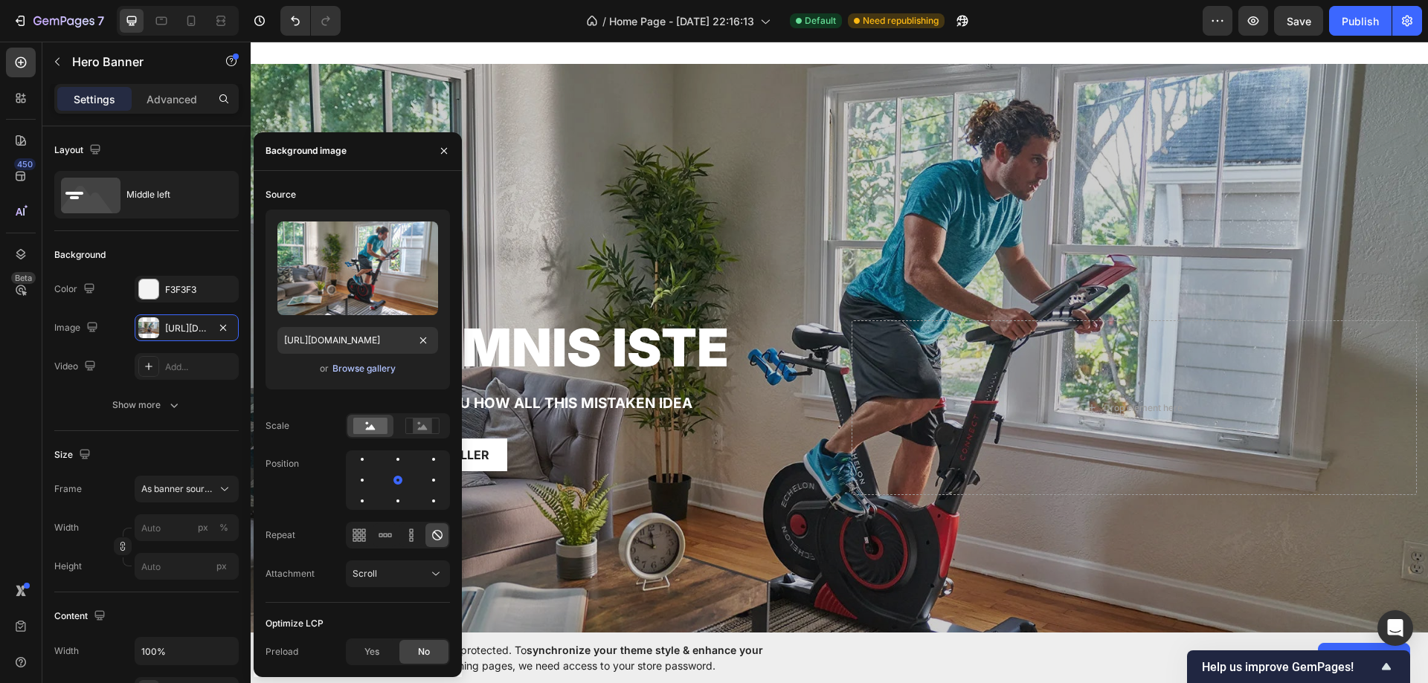
click at [355, 373] on div "Browse gallery" at bounding box center [363, 368] width 63 height 13
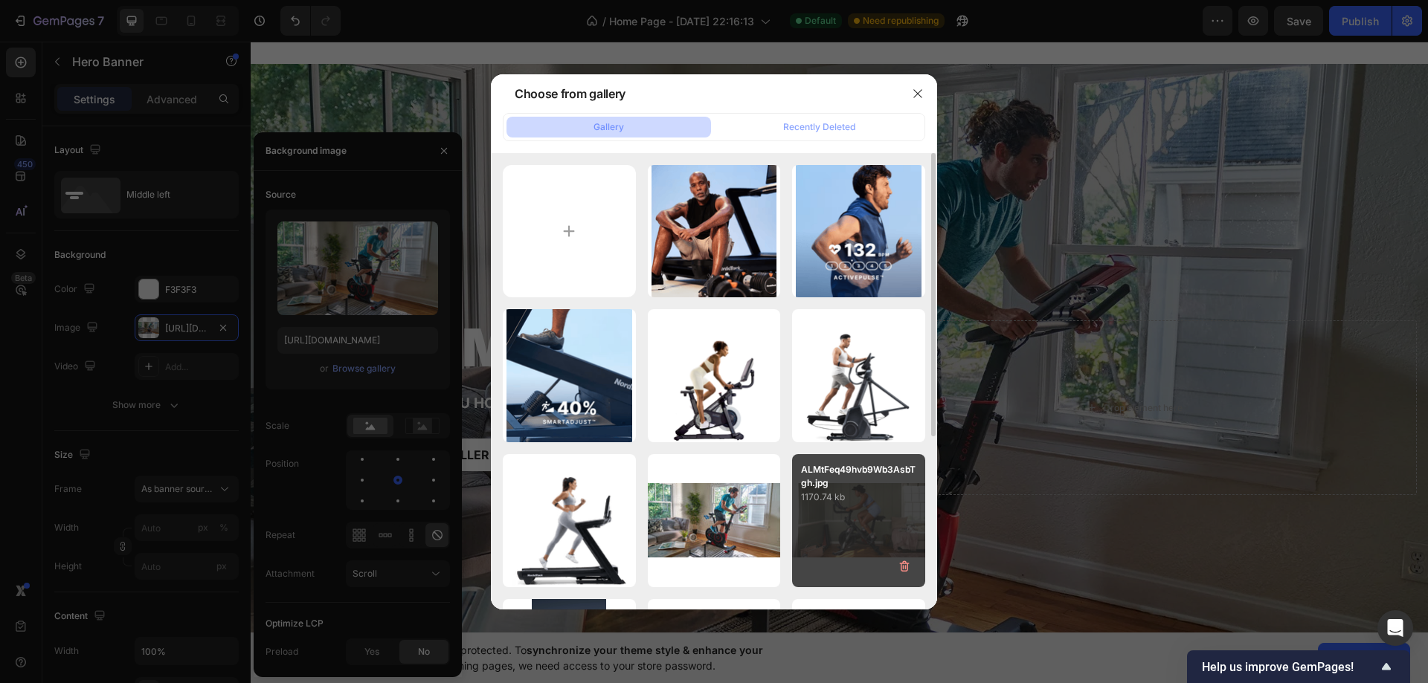
scroll to position [149, 0]
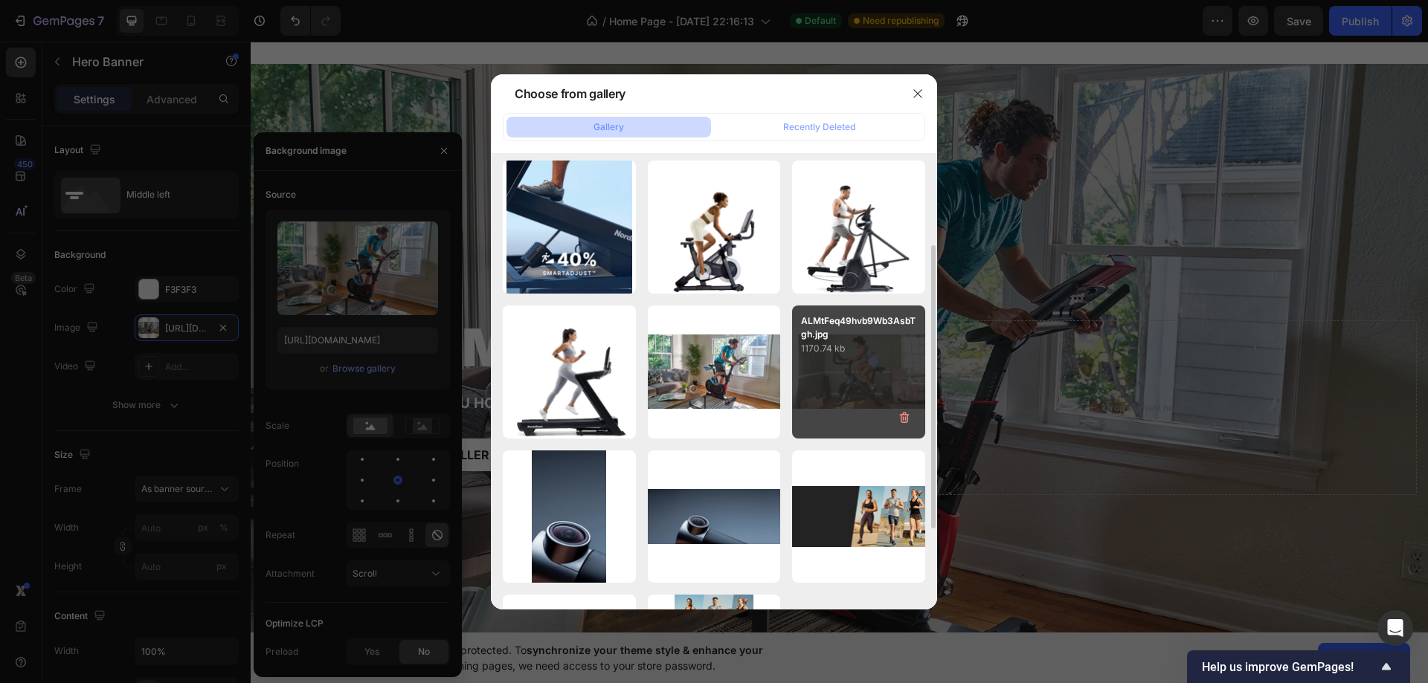
click at [836, 390] on div "ALMtFeq49hvb9Wb3AsbTgh.jpg 1170.74 kb" at bounding box center [858, 372] width 133 height 133
type input "[URL][DOMAIN_NAME]"
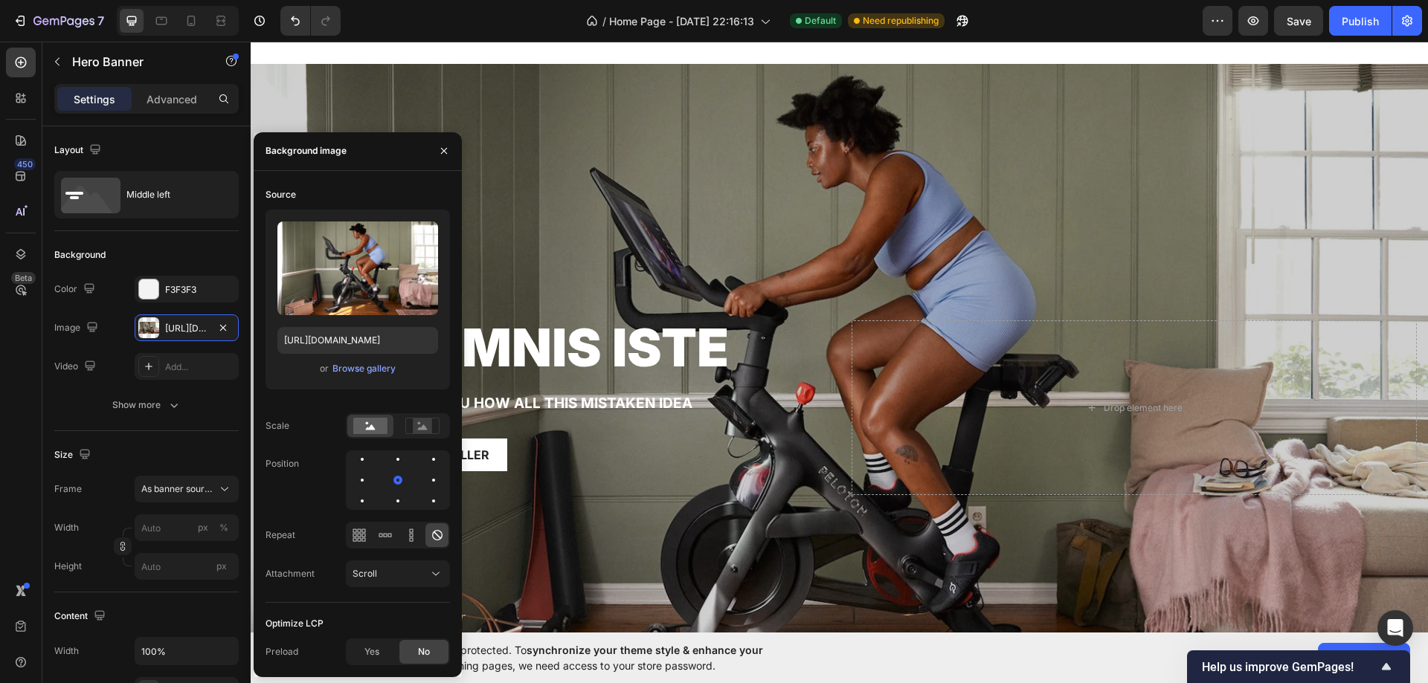
click at [767, 201] on div "Overlay" at bounding box center [839, 395] width 1177 height 662
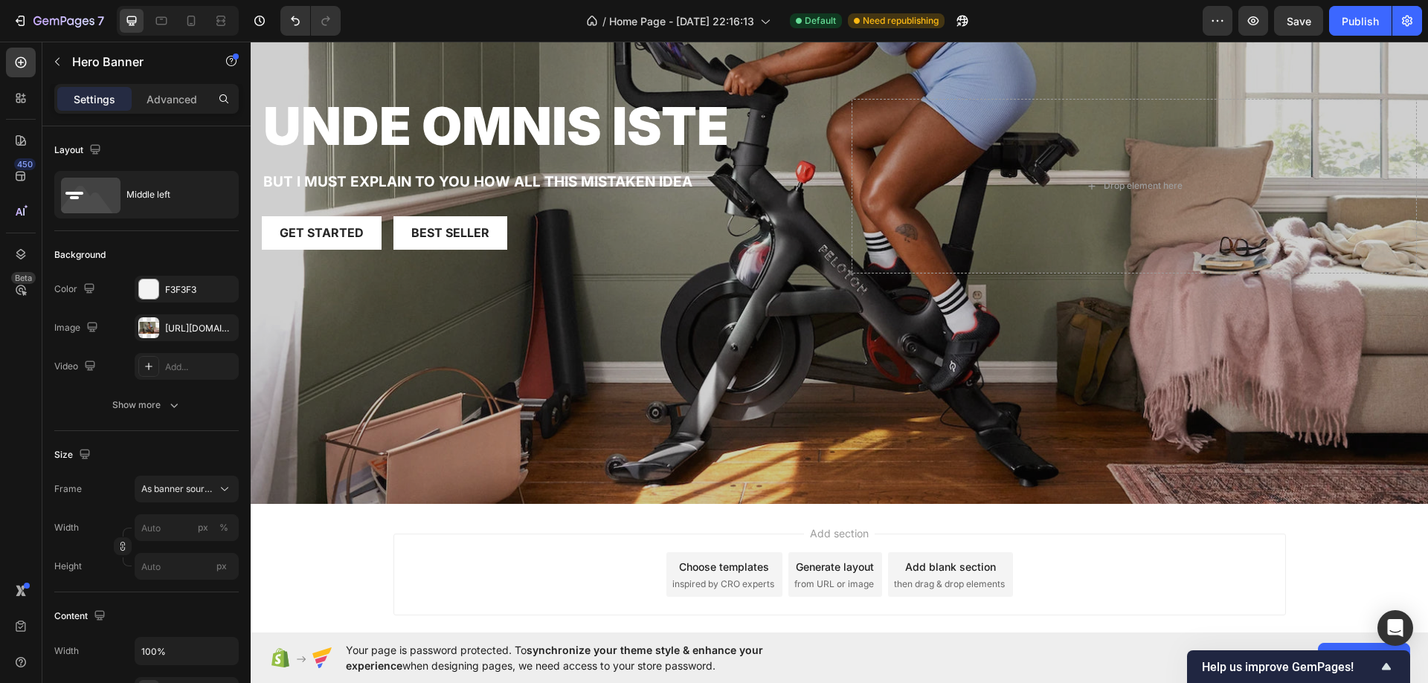
scroll to position [2322, 0]
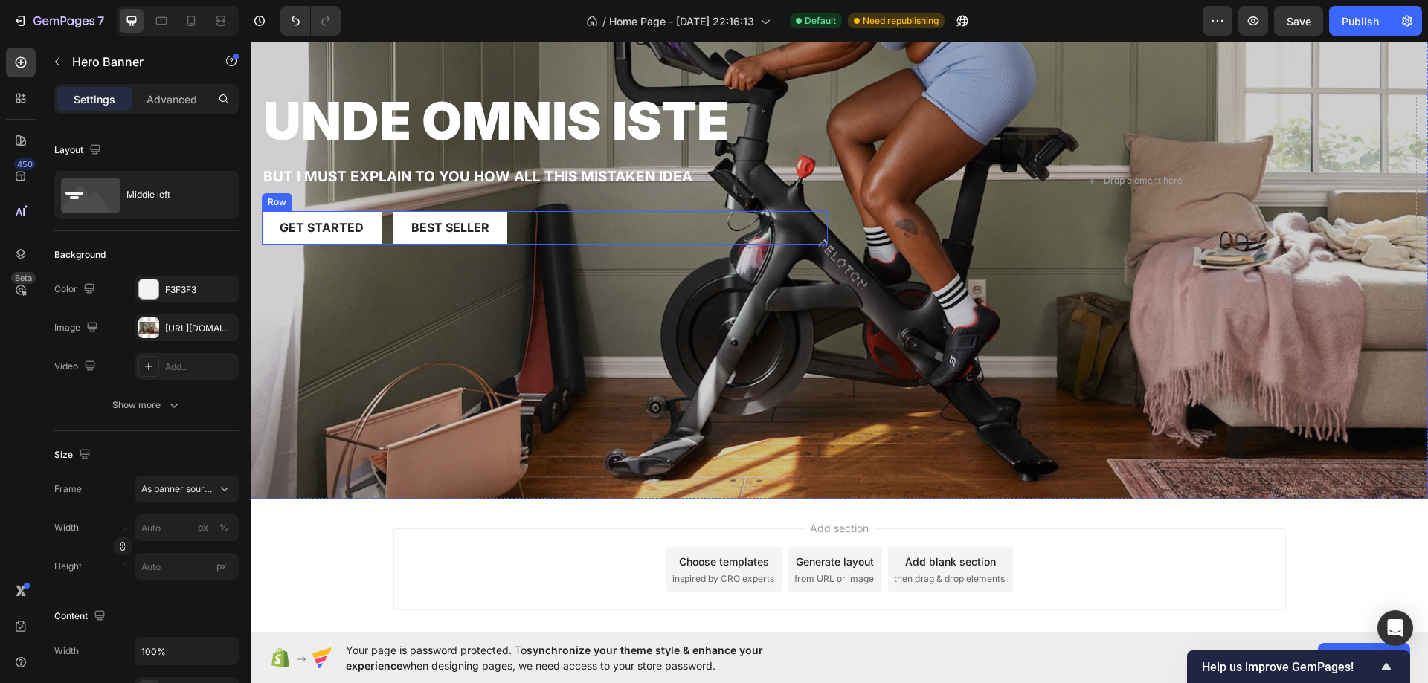
click at [381, 220] on div "Get started Button Best Seller Button Row" at bounding box center [545, 227] width 566 height 33
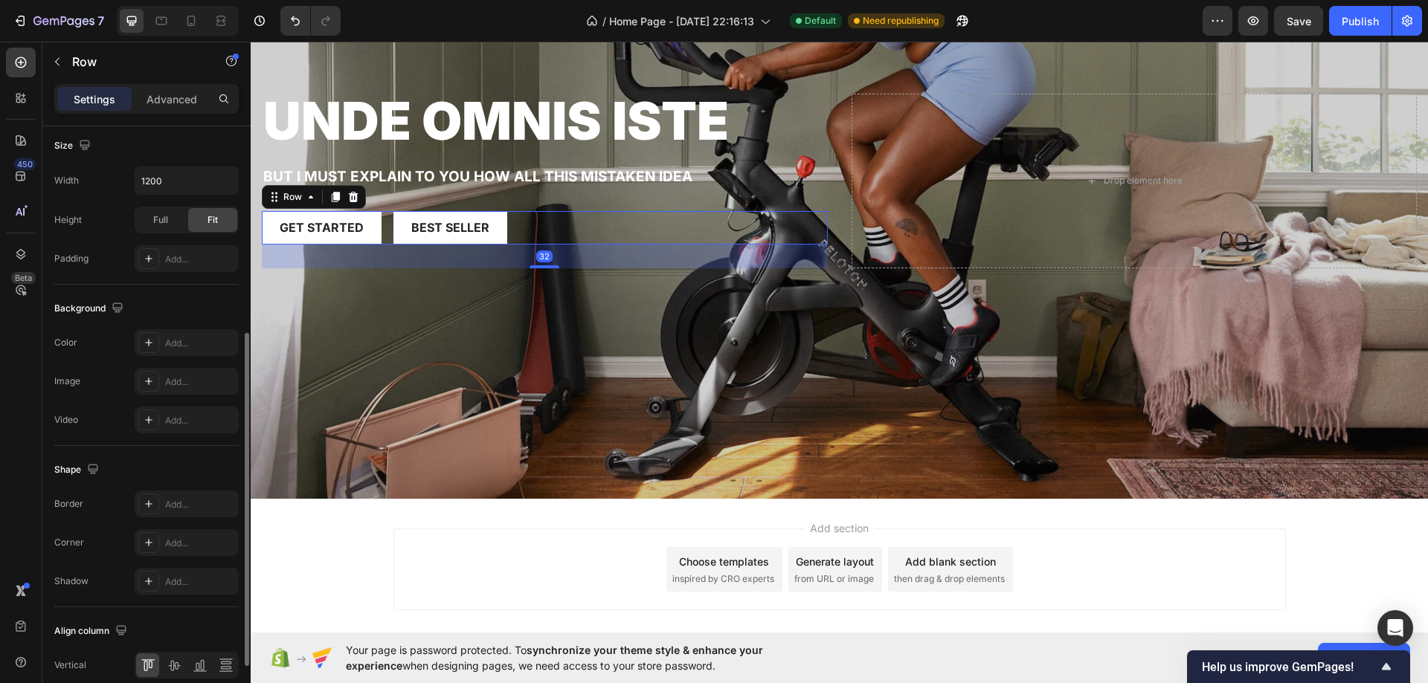
scroll to position [0, 0]
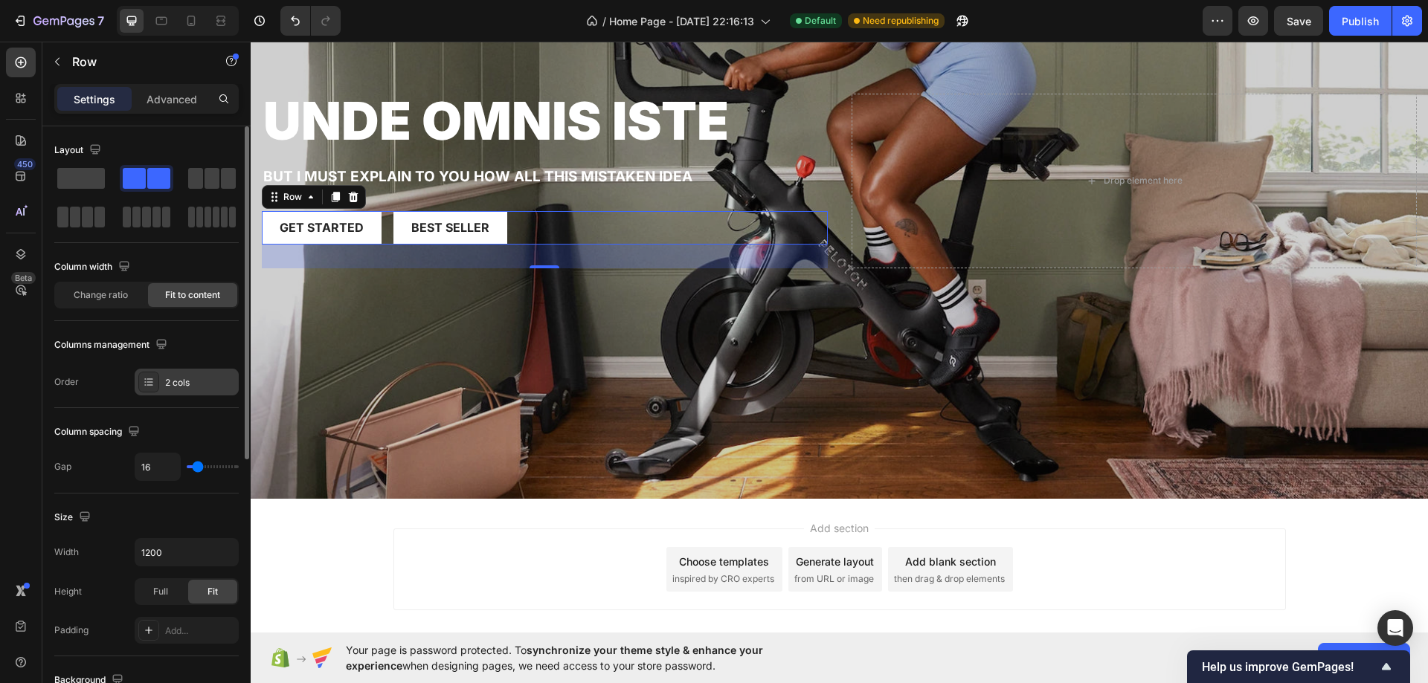
click at [198, 370] on div "2 cols" at bounding box center [187, 382] width 104 height 27
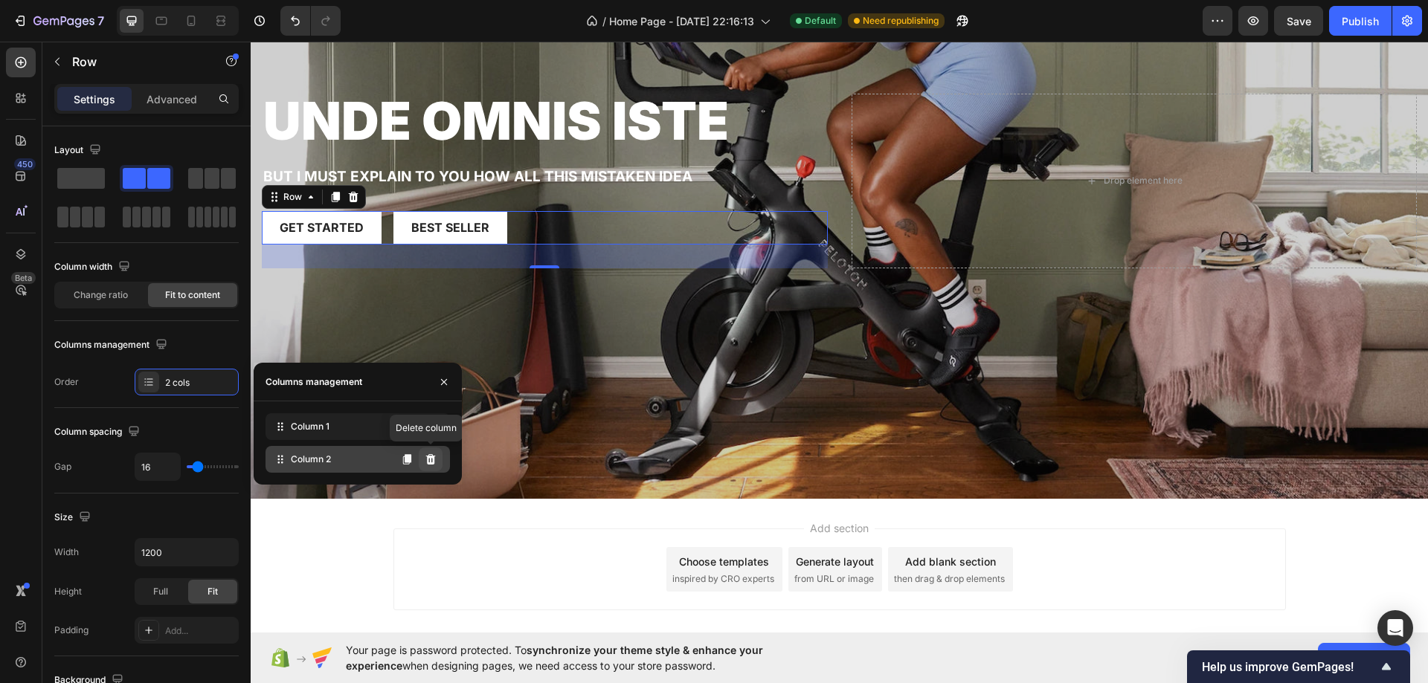
click at [430, 464] on icon at bounding box center [431, 459] width 10 height 10
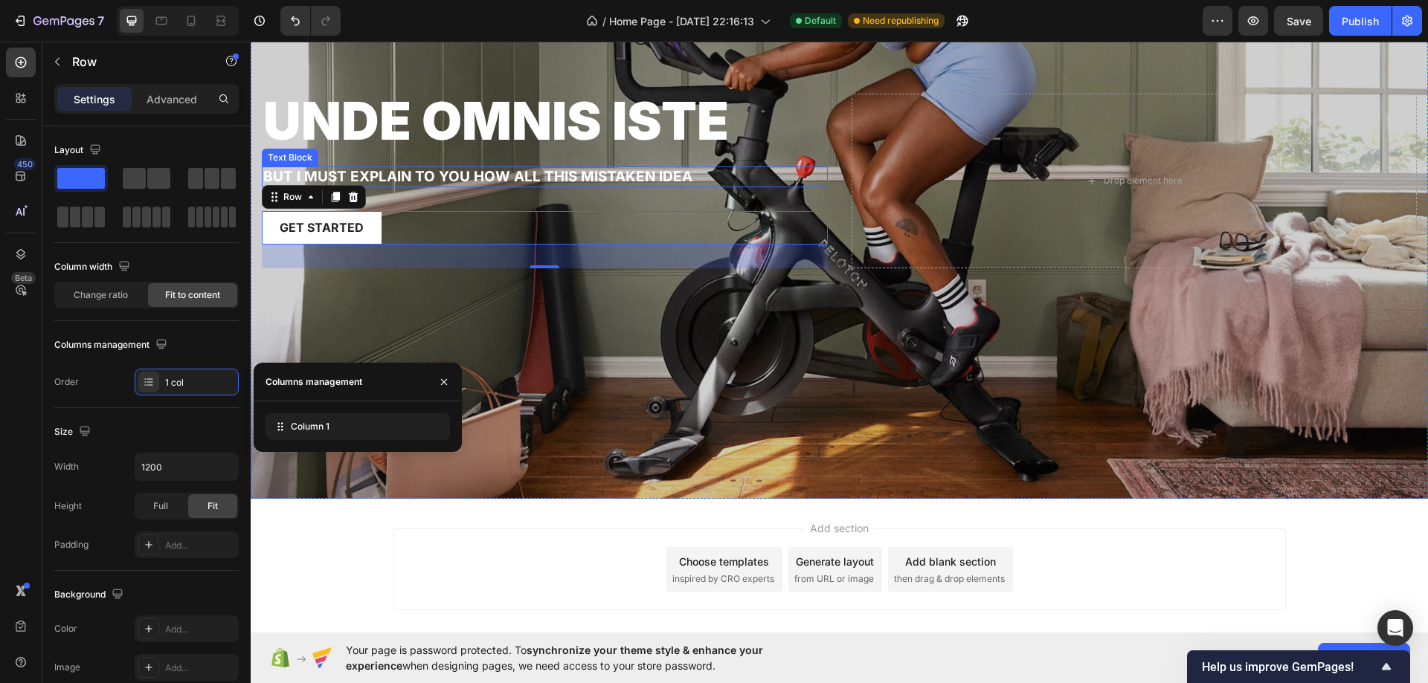
click at [544, 140] on h2 "unde omnis iste" at bounding box center [545, 121] width 566 height 55
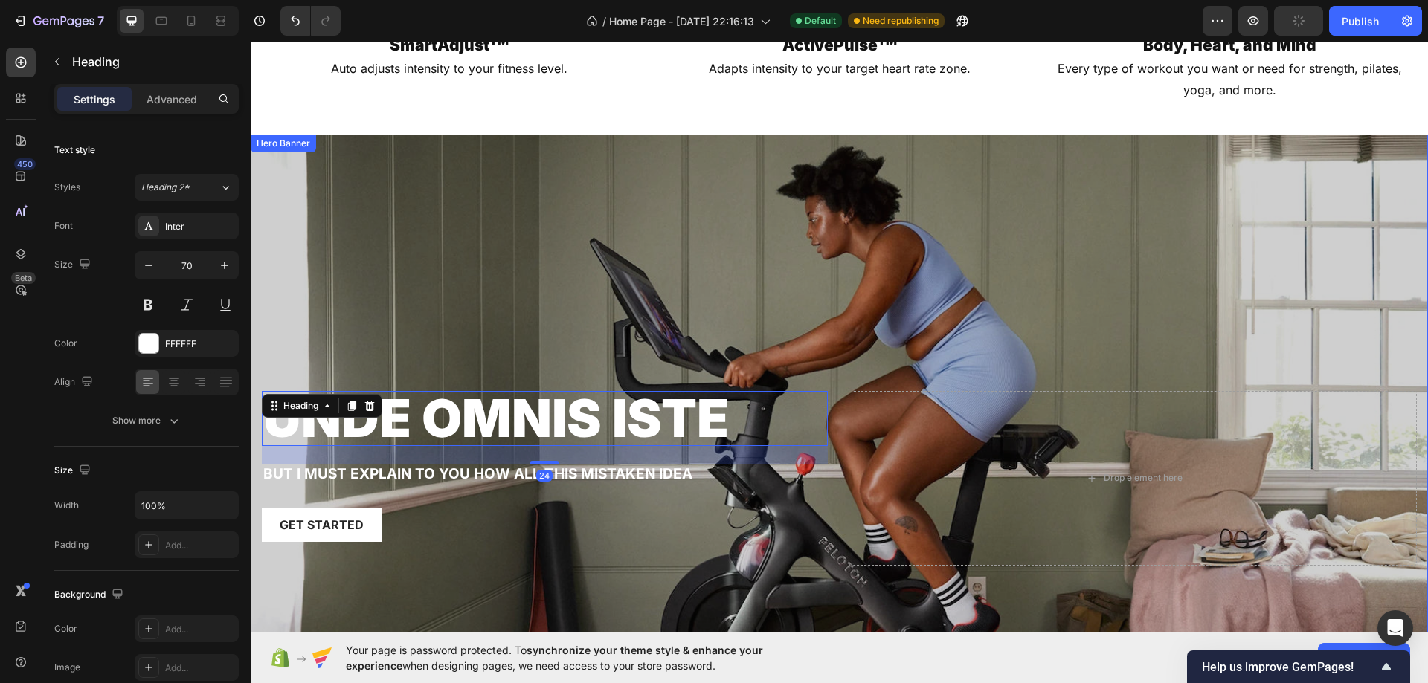
click at [581, 179] on div "Overlay" at bounding box center [839, 466] width 1177 height 662
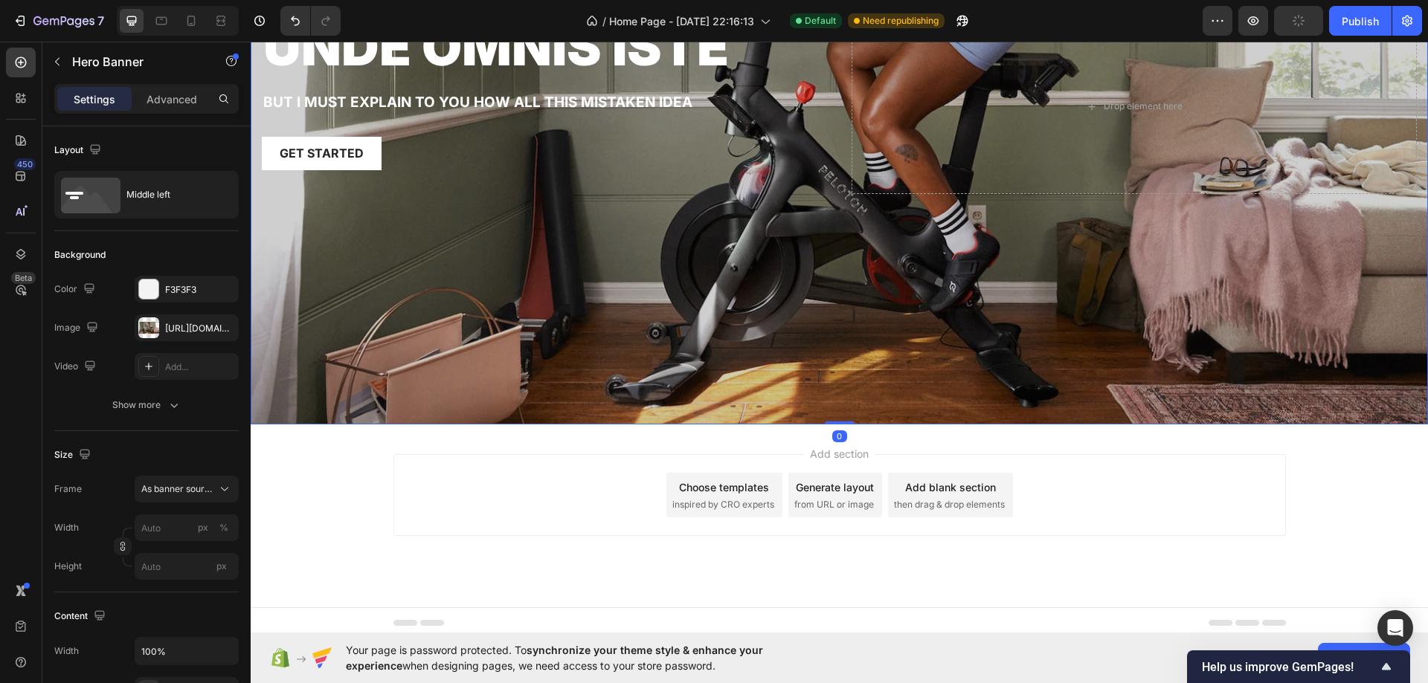
scroll to position [2025, 0]
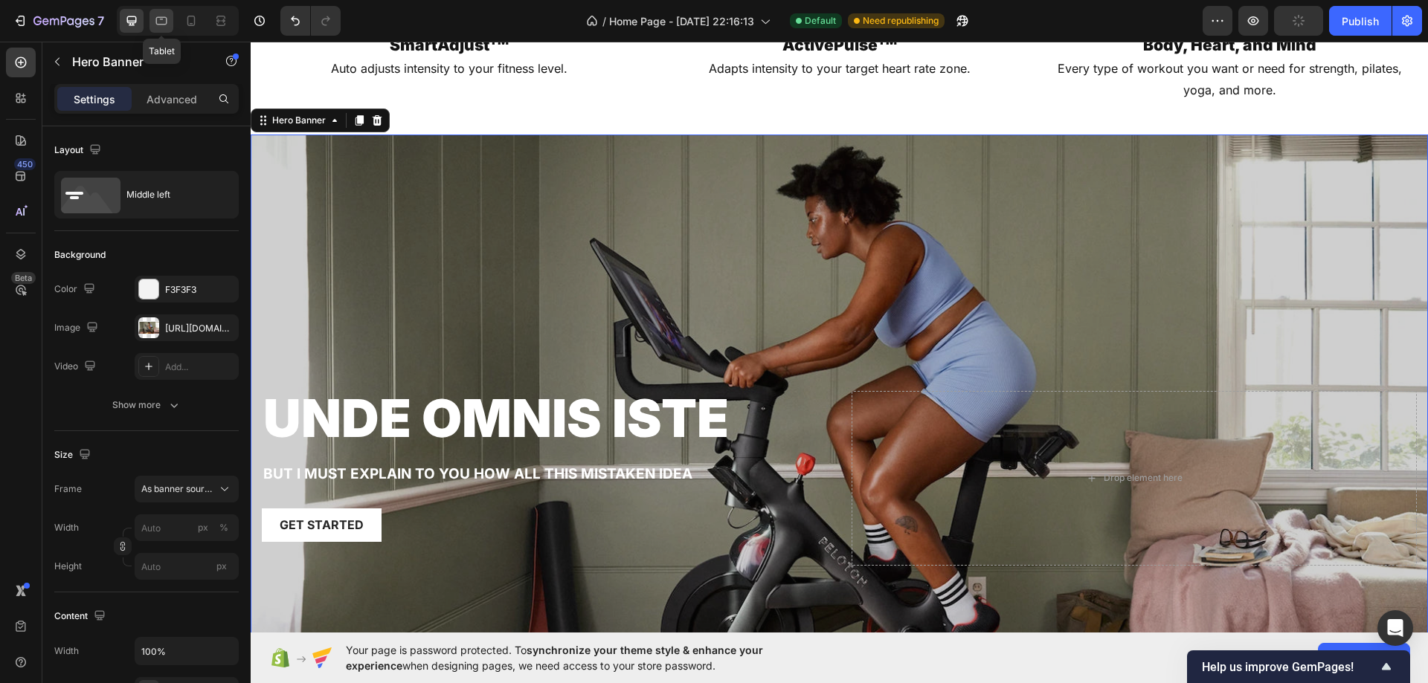
click at [166, 19] on icon at bounding box center [161, 20] width 15 height 15
type input "100"
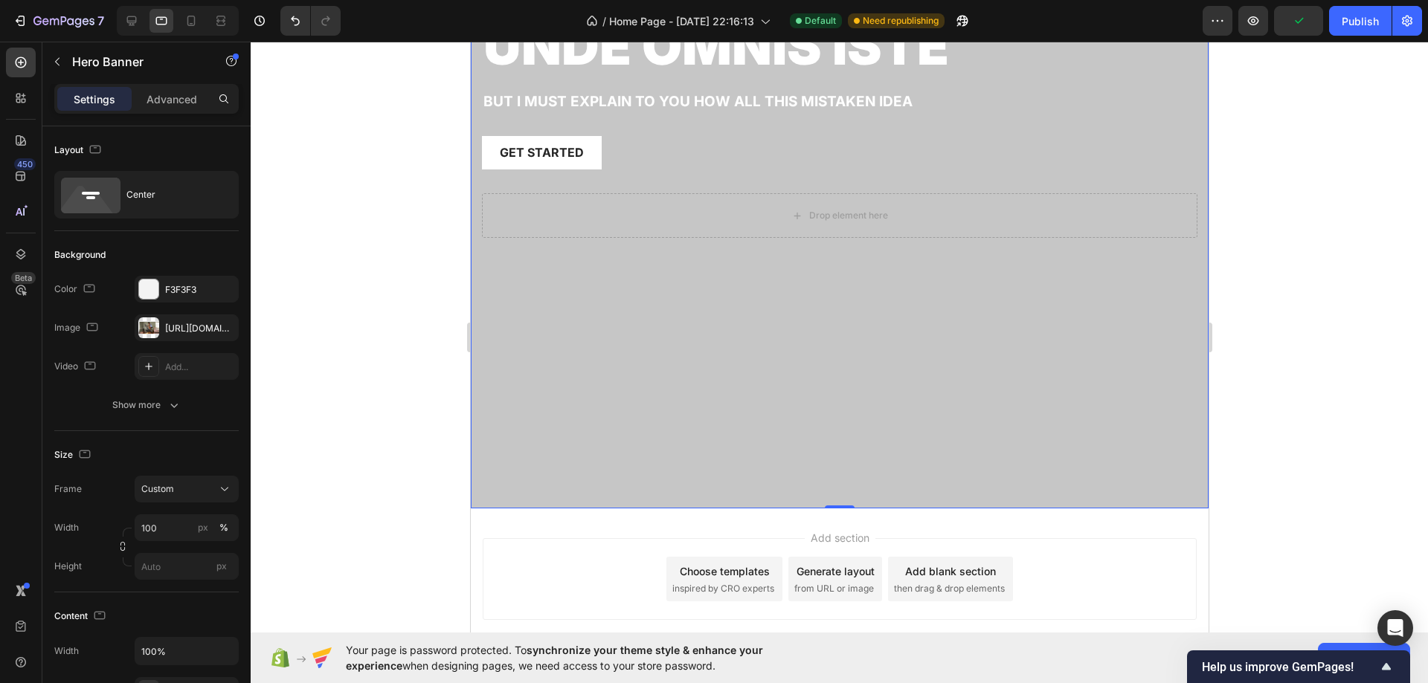
scroll to position [2051, 0]
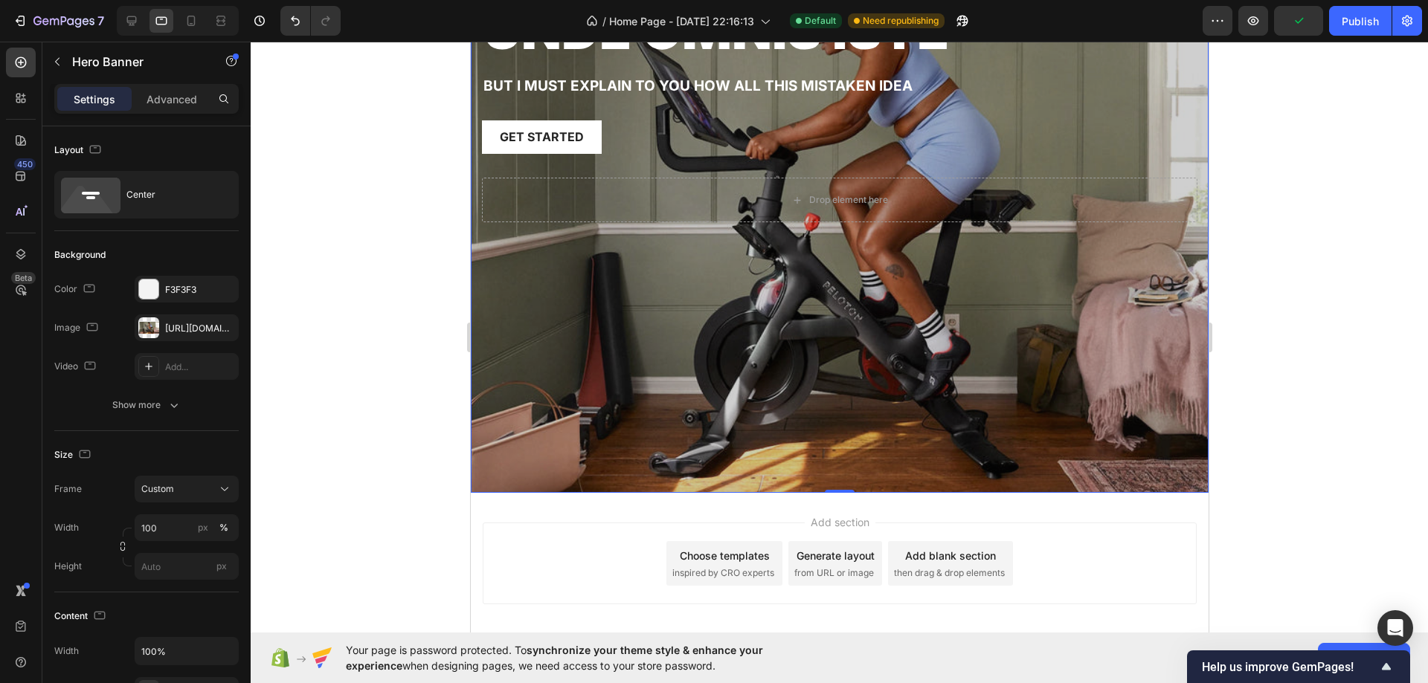
click at [704, 284] on div "unde omnis iste Heading But I must explain to you how all this mistaken idea Te…" at bounding box center [839, 223] width 738 height 541
click at [778, 205] on div "Drop element here" at bounding box center [838, 200] width 120 height 24
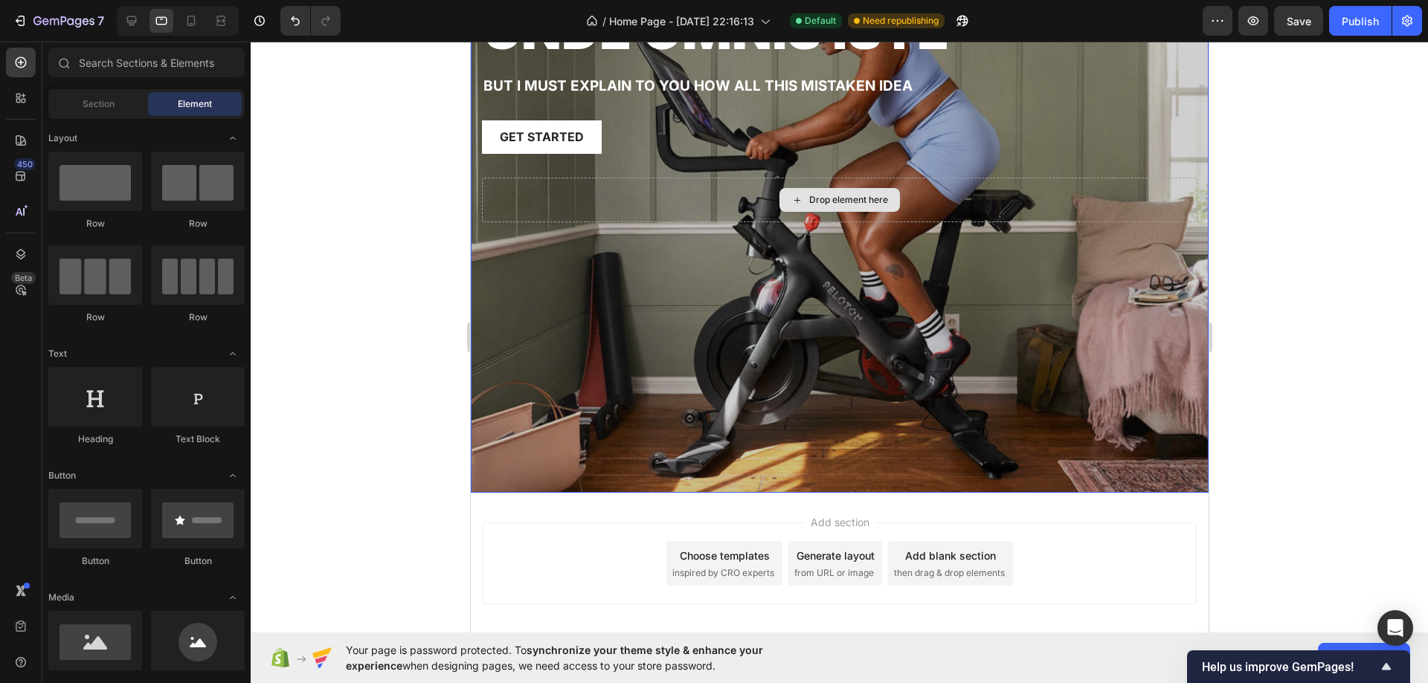
click at [767, 168] on div "unde omnis iste Heading But I must explain to you how all this mistaken idea Te…" at bounding box center [838, 90] width 715 height 175
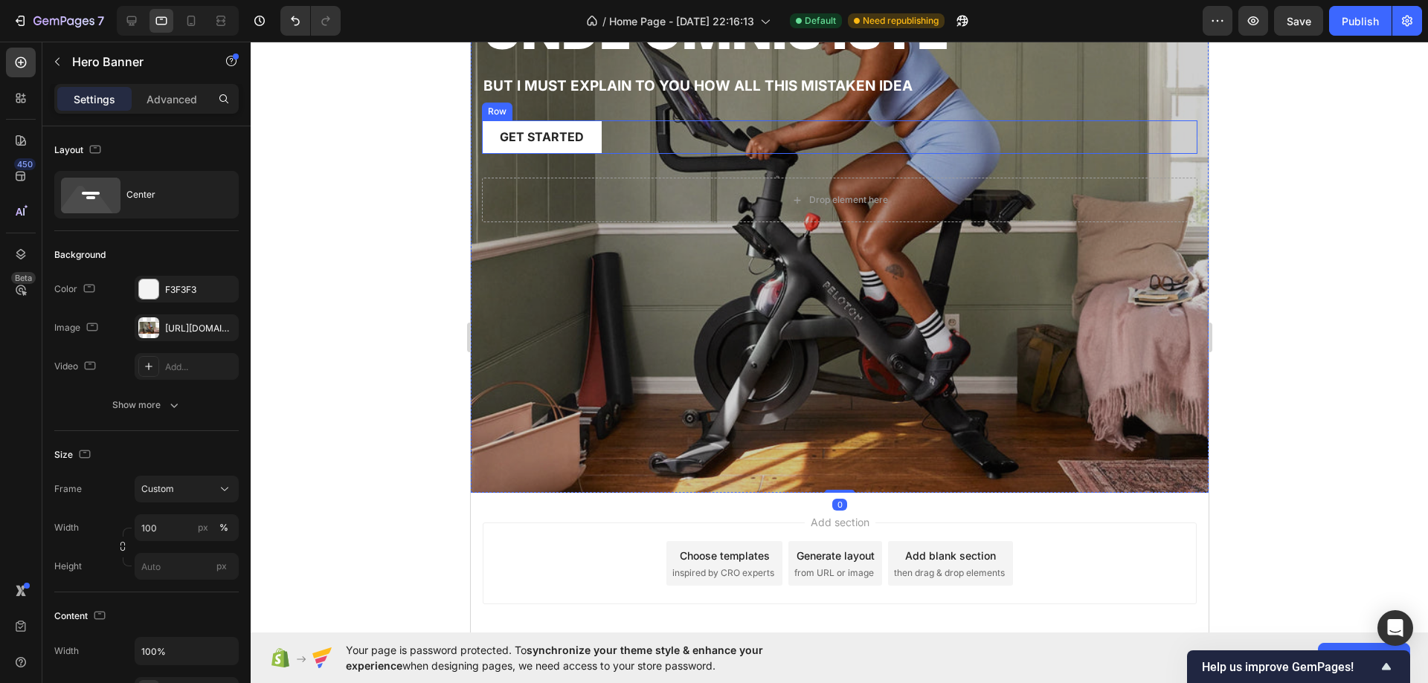
click at [764, 138] on div "Get started Button Row" at bounding box center [838, 136] width 715 height 33
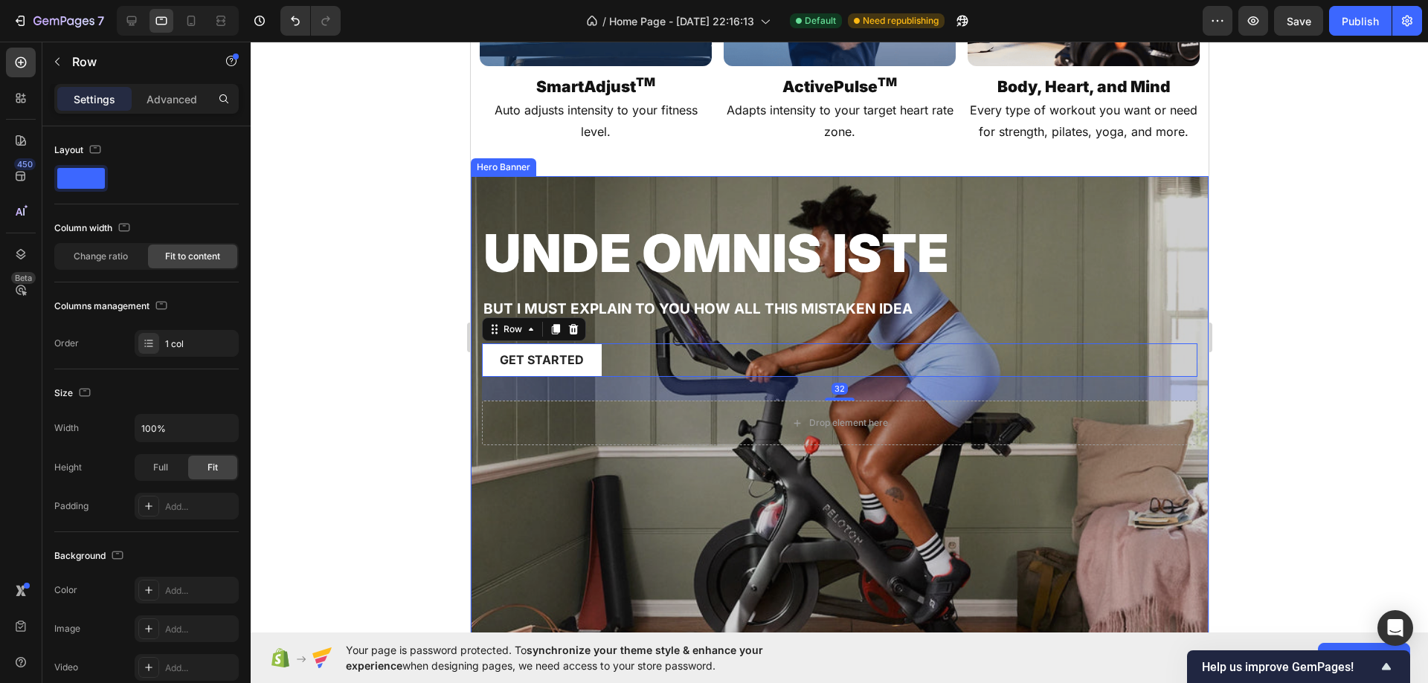
click at [1029, 223] on div "unde omnis iste Heading But I must explain to you how all this mistaken idea Te…" at bounding box center [839, 446] width 738 height 541
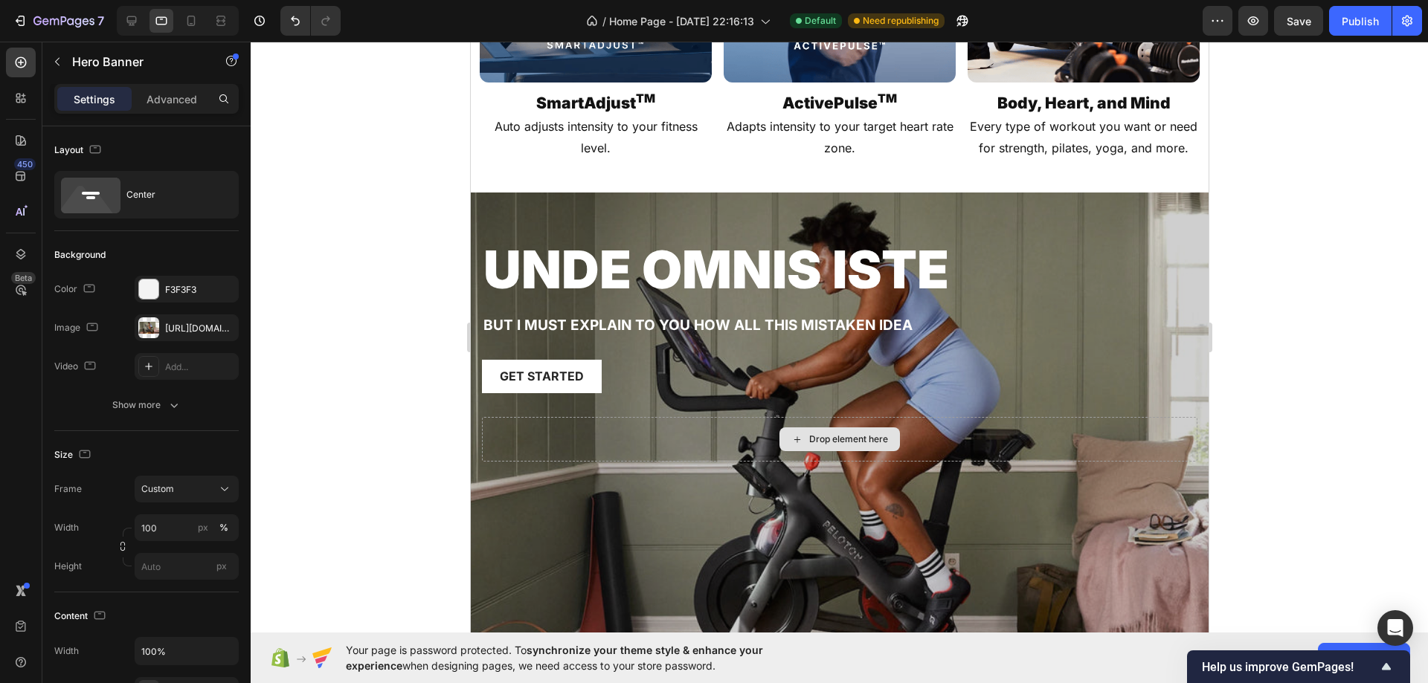
scroll to position [1933, 0]
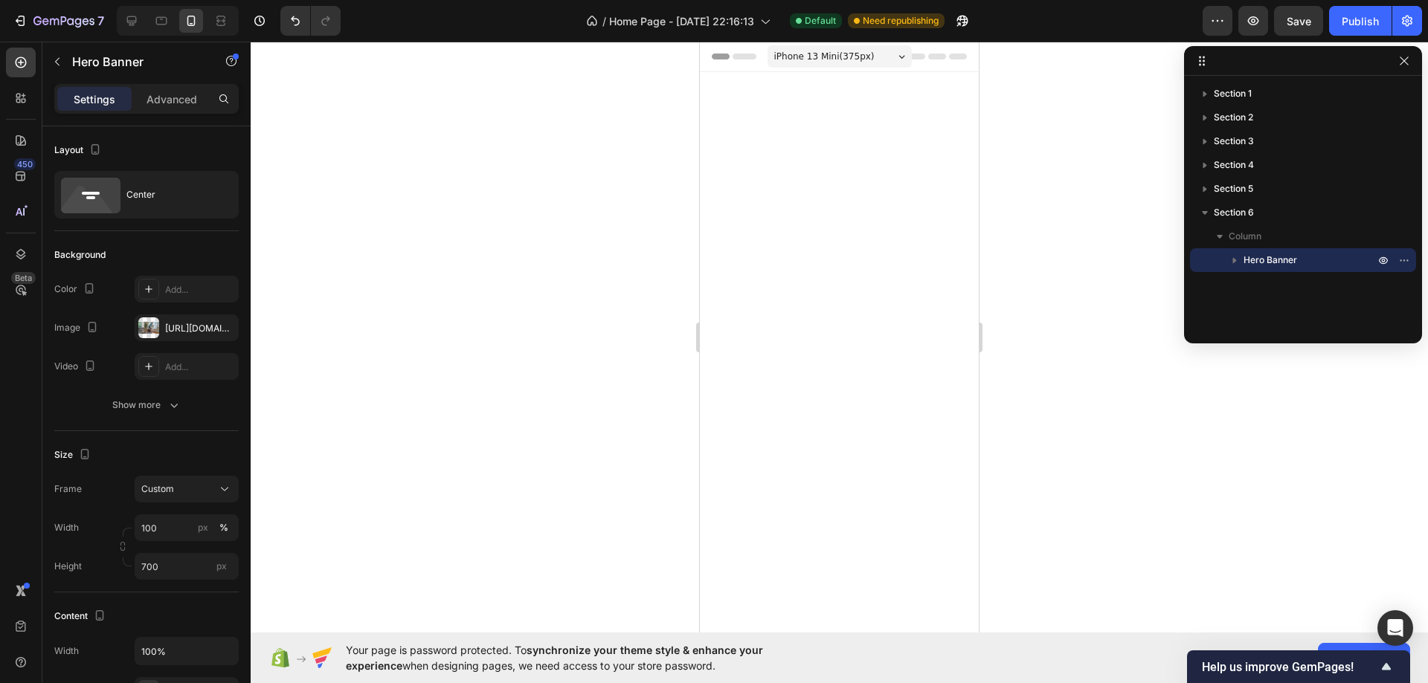
scroll to position [2528, 0]
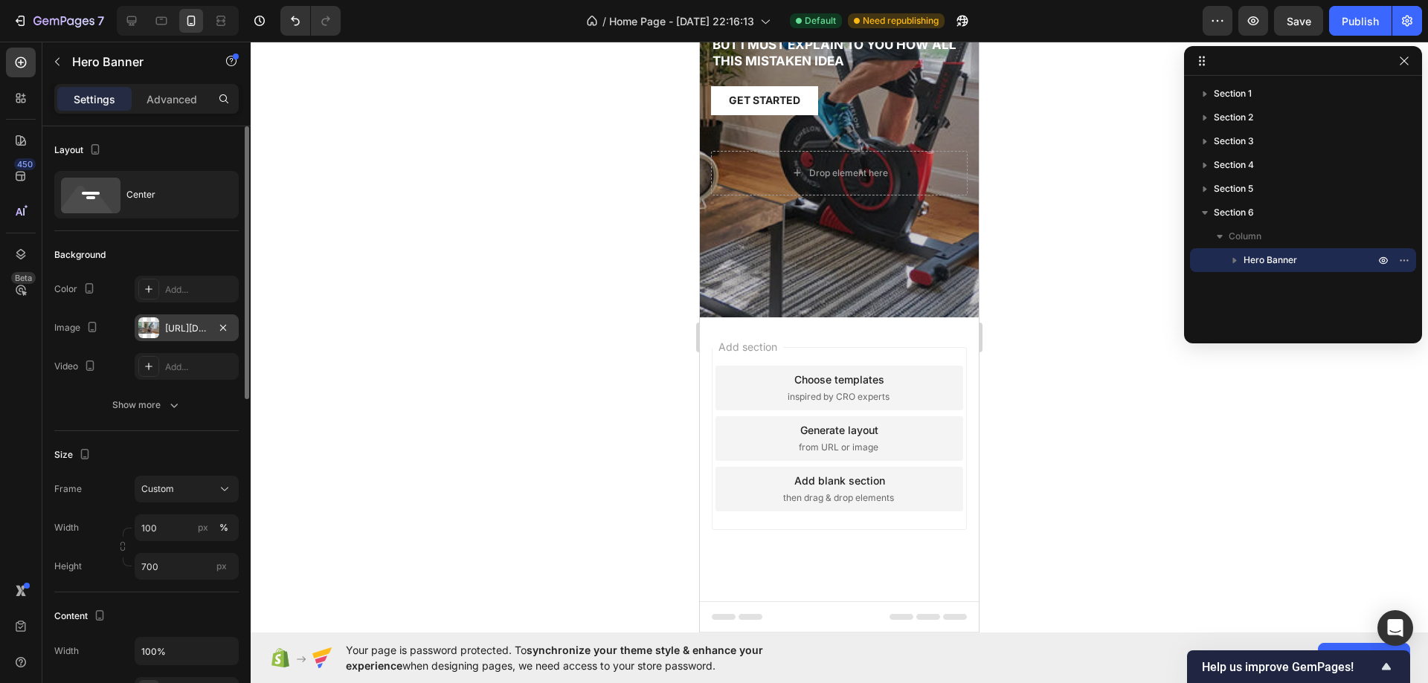
click at [184, 329] on div "[URL][DOMAIN_NAME]" at bounding box center [186, 328] width 43 height 13
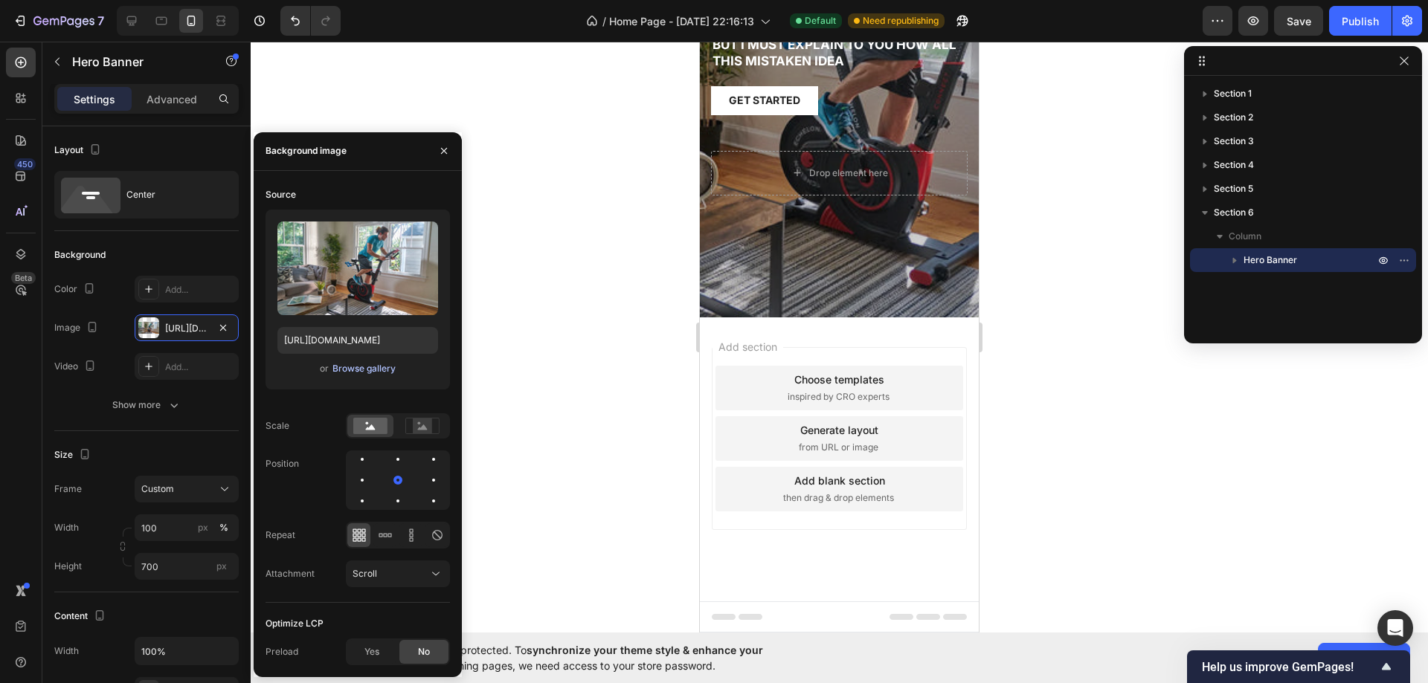
click at [369, 370] on div "Browse gallery" at bounding box center [363, 368] width 63 height 13
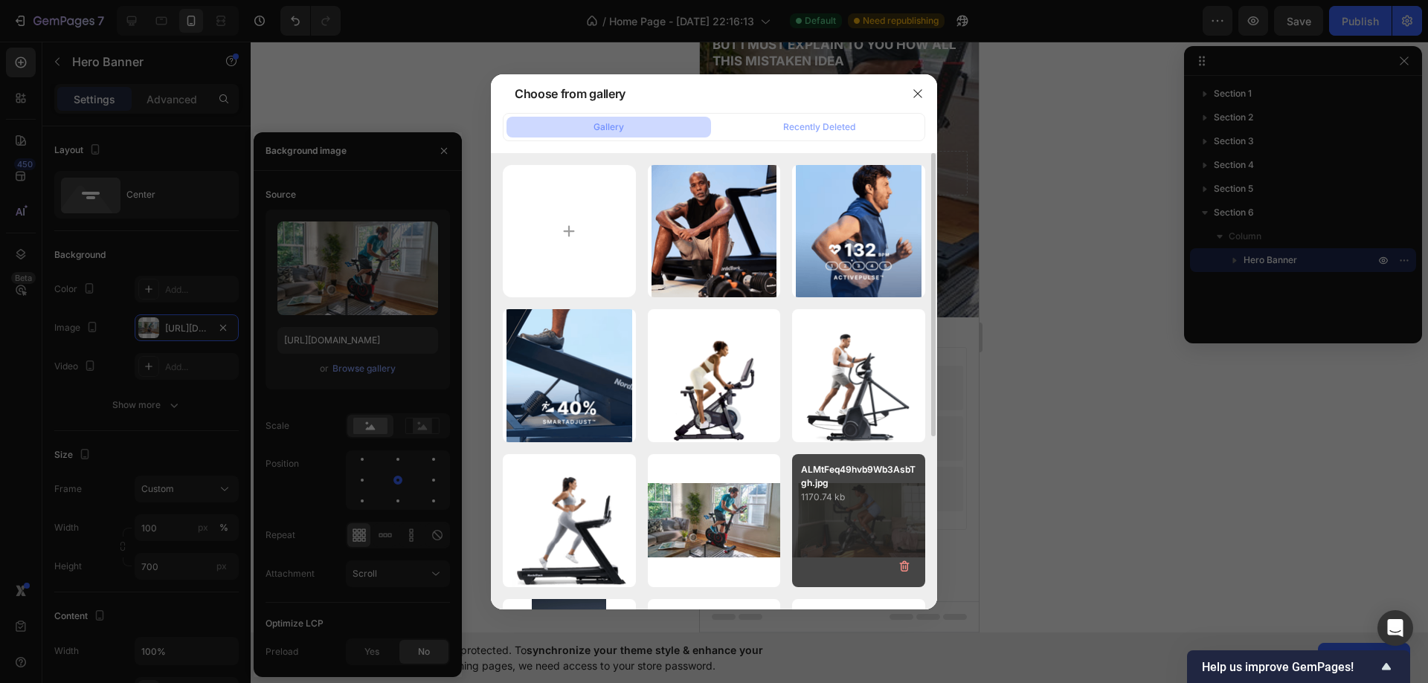
click at [842, 494] on p "1170.74 kb" at bounding box center [858, 497] width 115 height 15
type input "[URL][DOMAIN_NAME]"
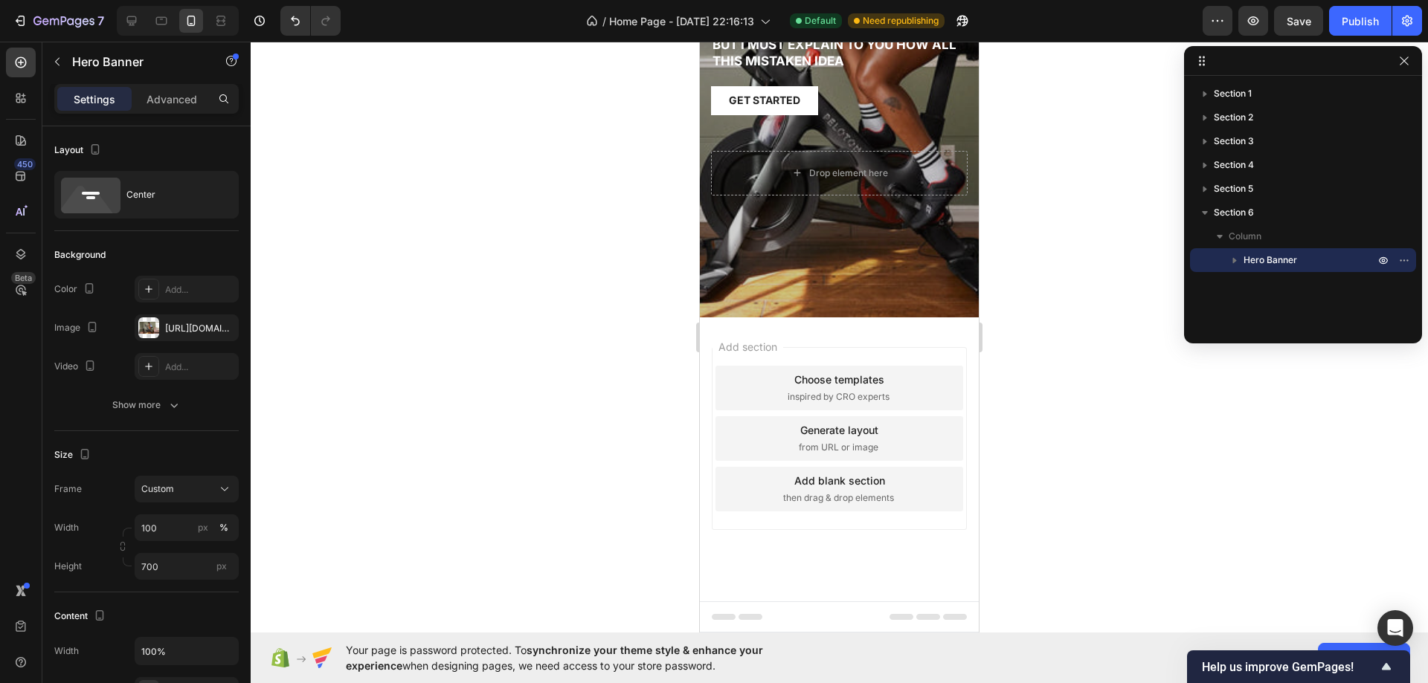
click at [817, 148] on div "Overlay" at bounding box center [839, 57] width 279 height 520
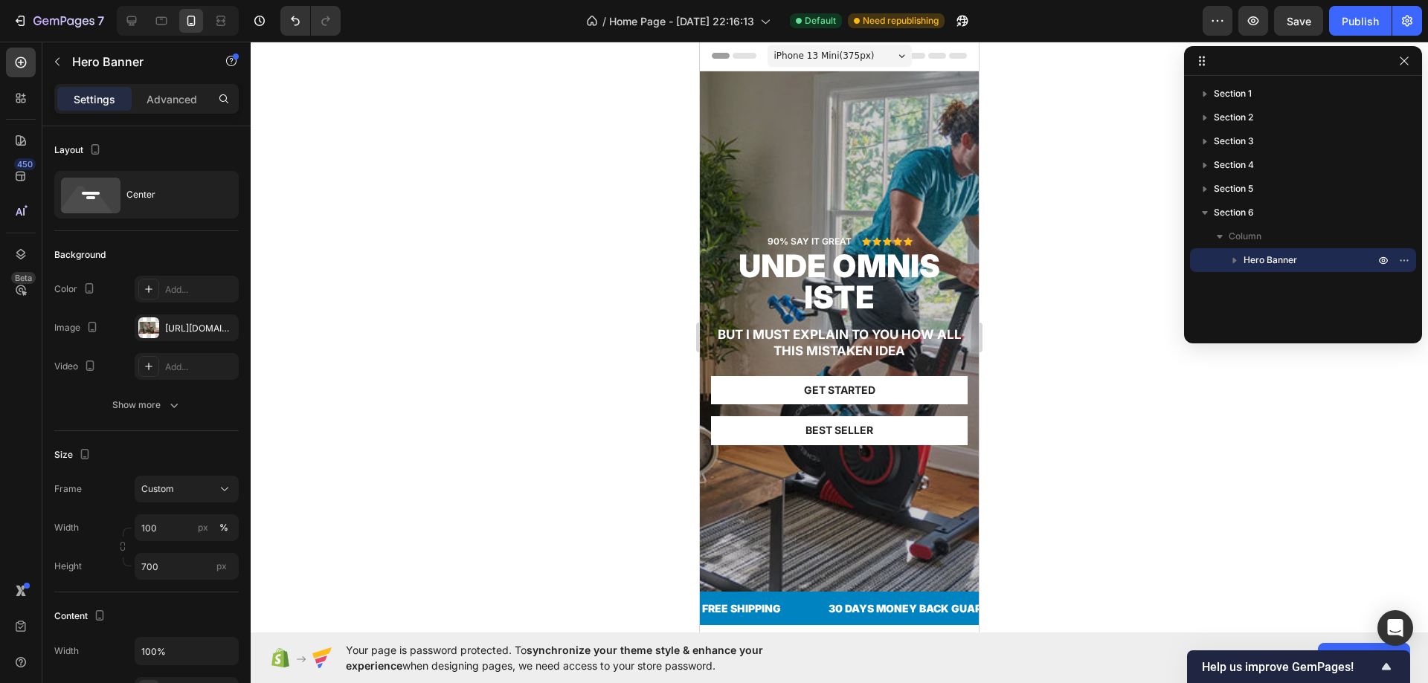
scroll to position [0, 0]
click at [860, 407] on div "Get started Button" at bounding box center [839, 397] width 257 height 40
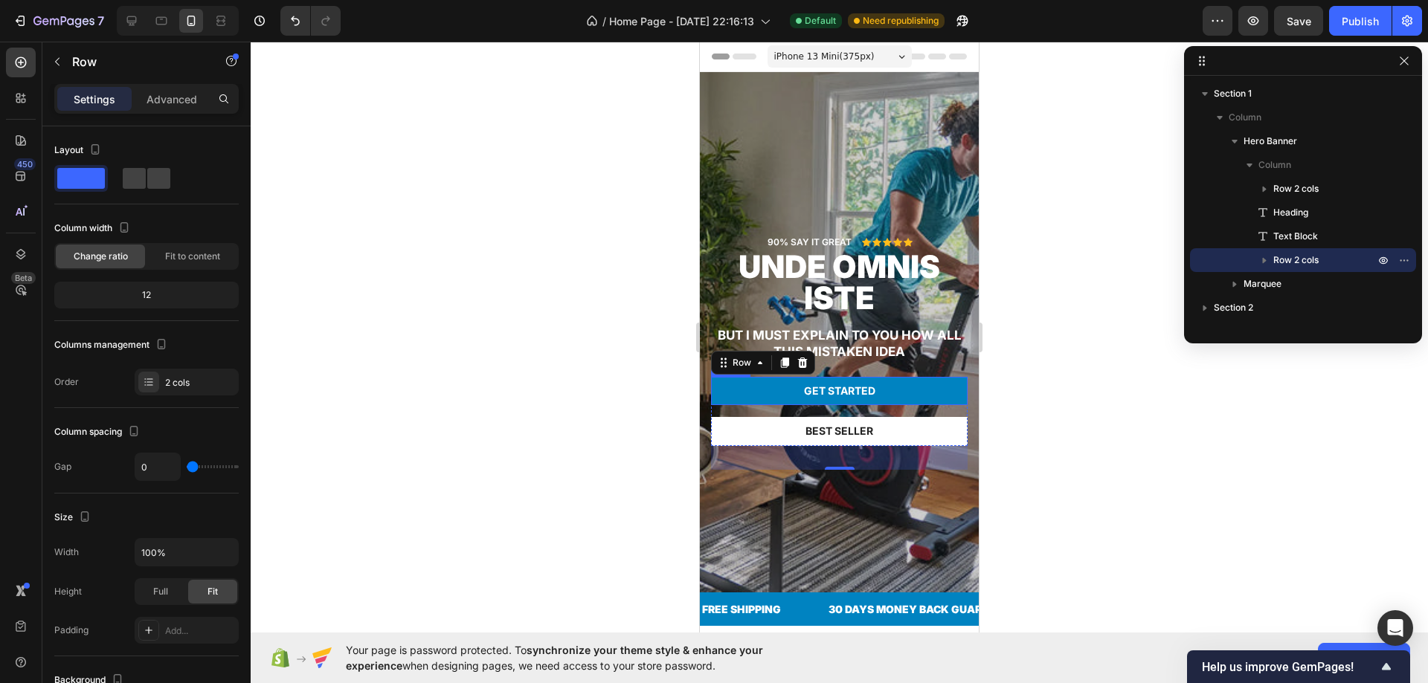
click at [751, 388] on button "Get started" at bounding box center [839, 391] width 257 height 28
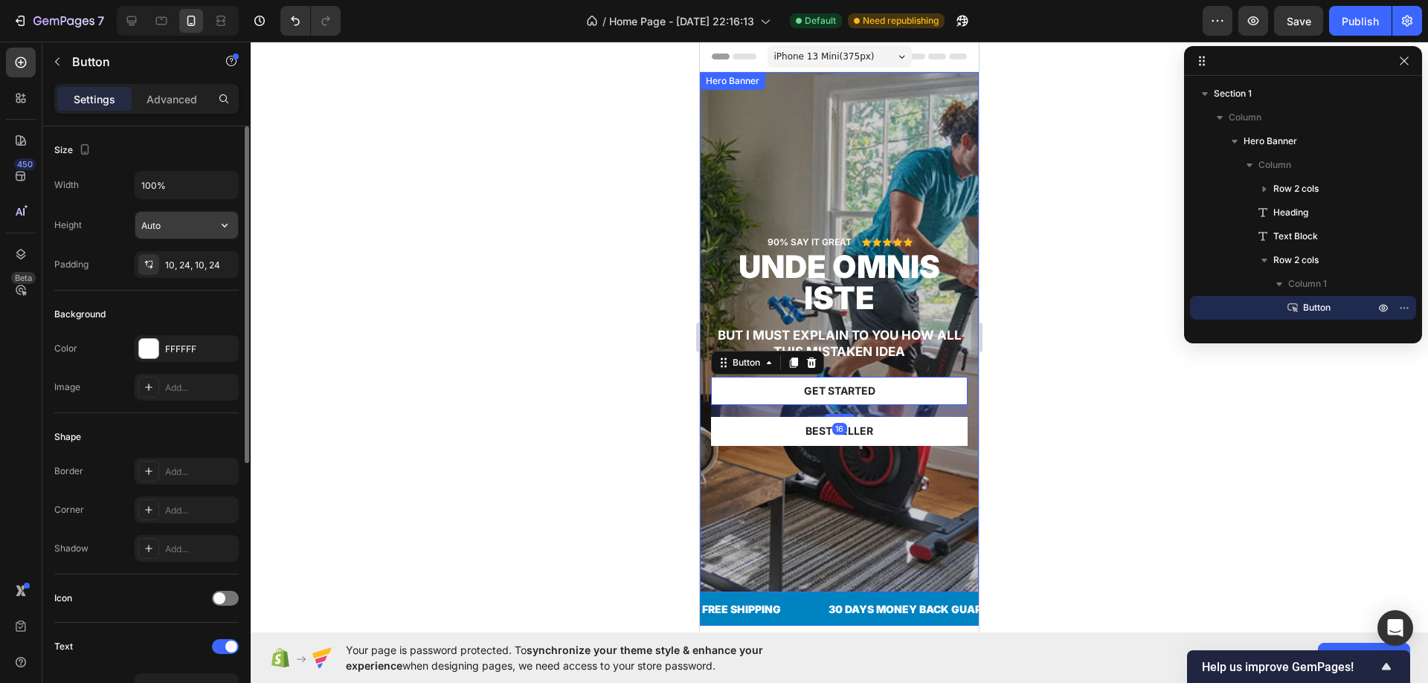
click at [209, 219] on input "Auto" at bounding box center [186, 225] width 103 height 27
click at [215, 193] on button "button" at bounding box center [224, 185] width 27 height 27
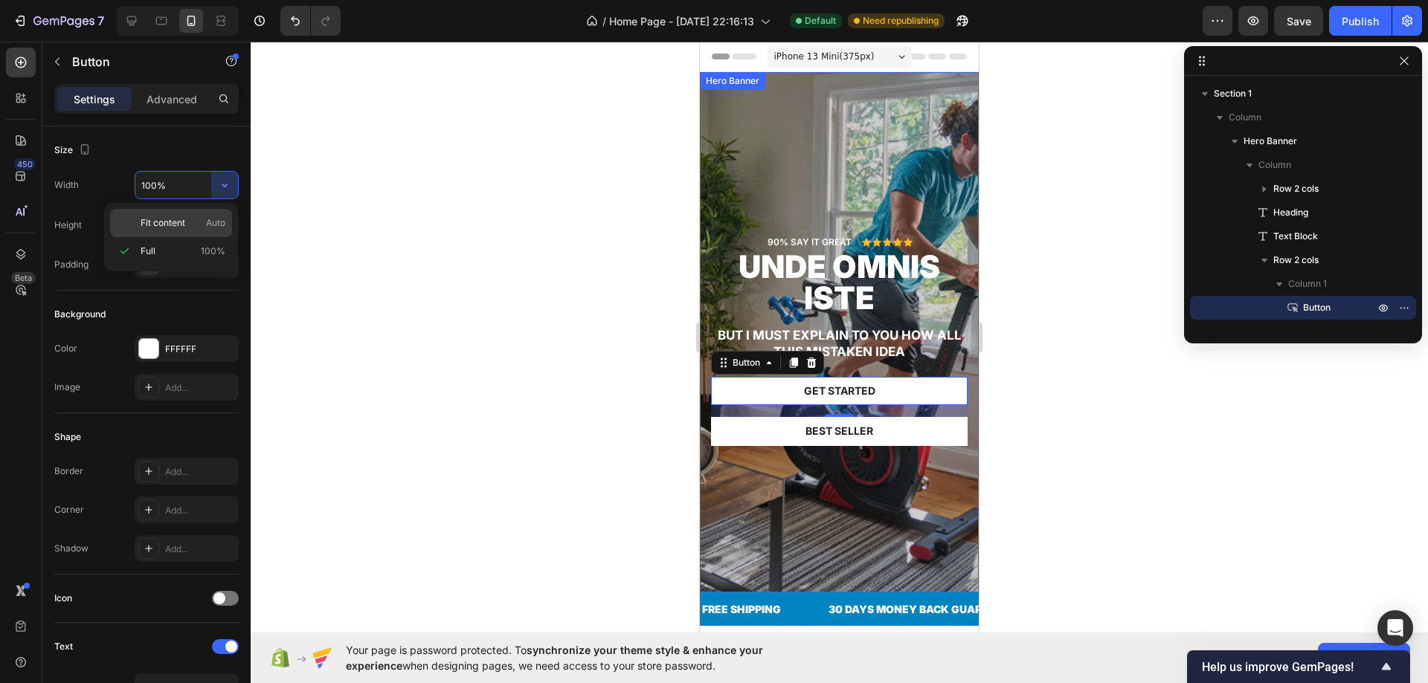
click at [184, 228] on span "Fit content" at bounding box center [163, 222] width 45 height 13
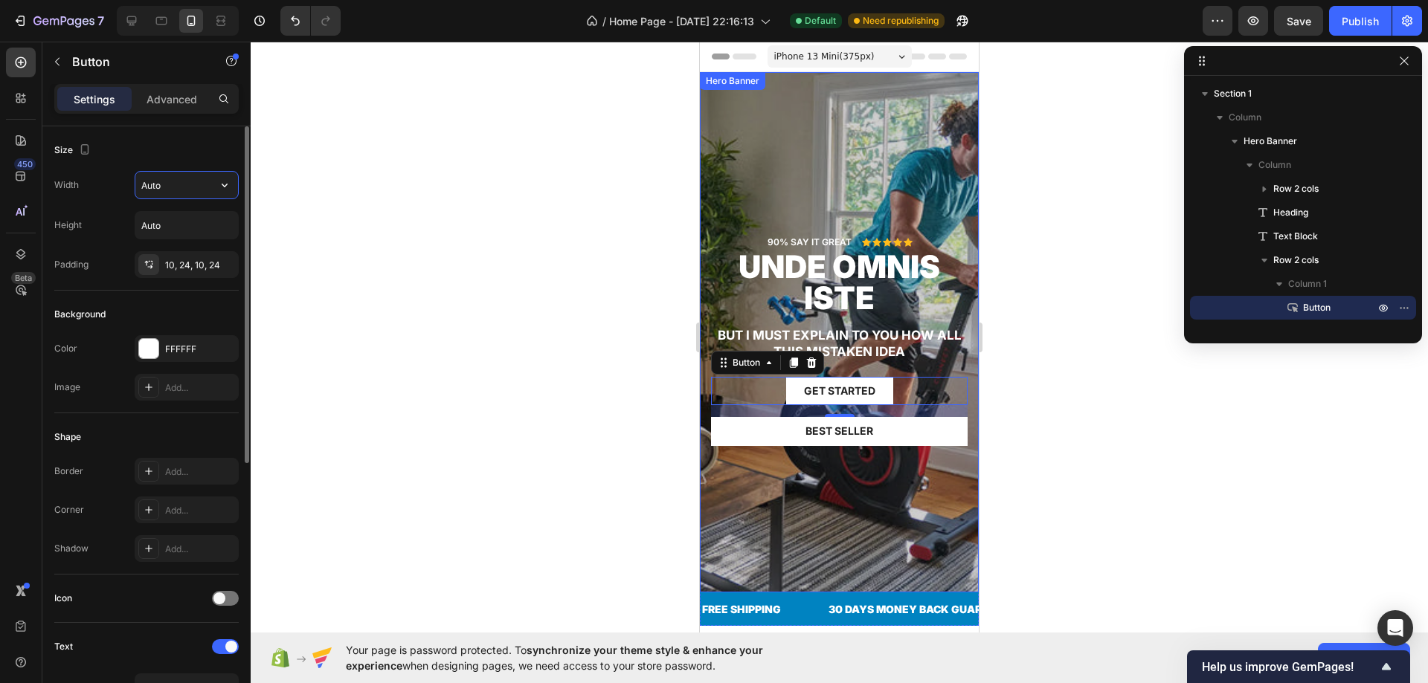
click at [170, 191] on input "Auto" at bounding box center [186, 185] width 103 height 27
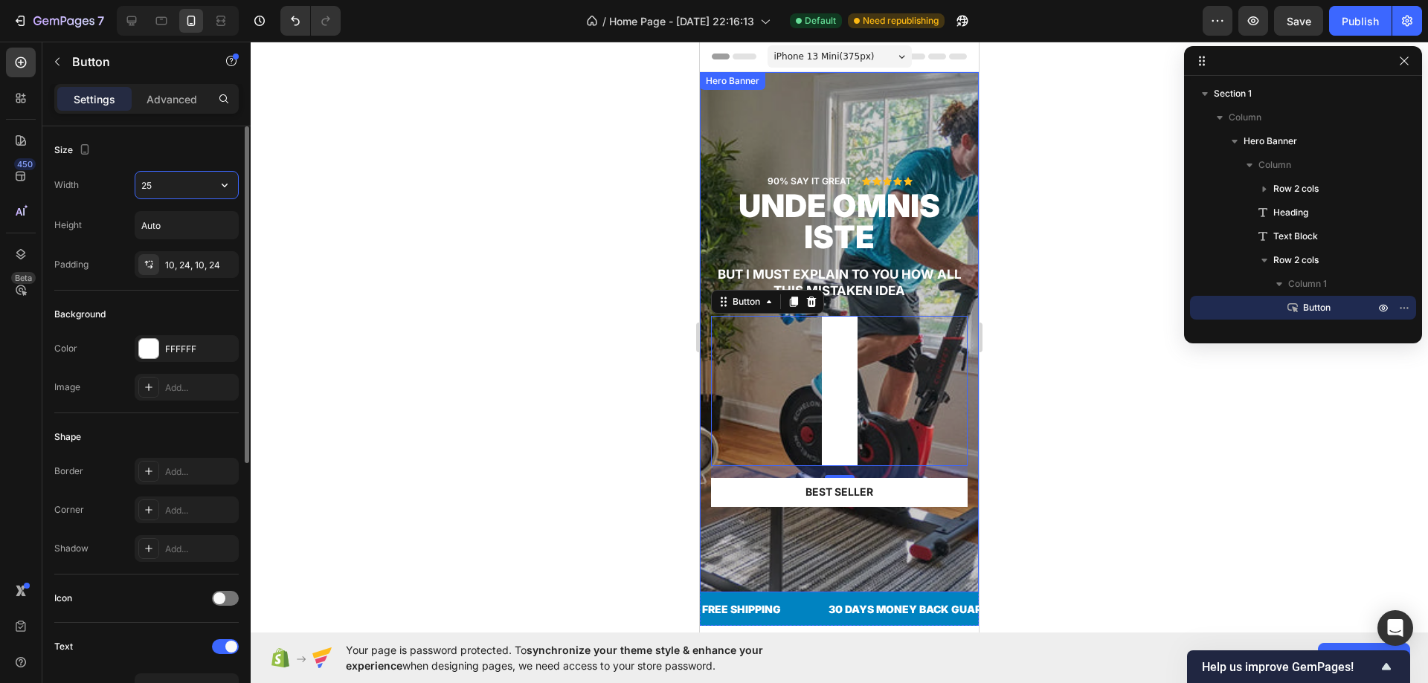
type input "250"
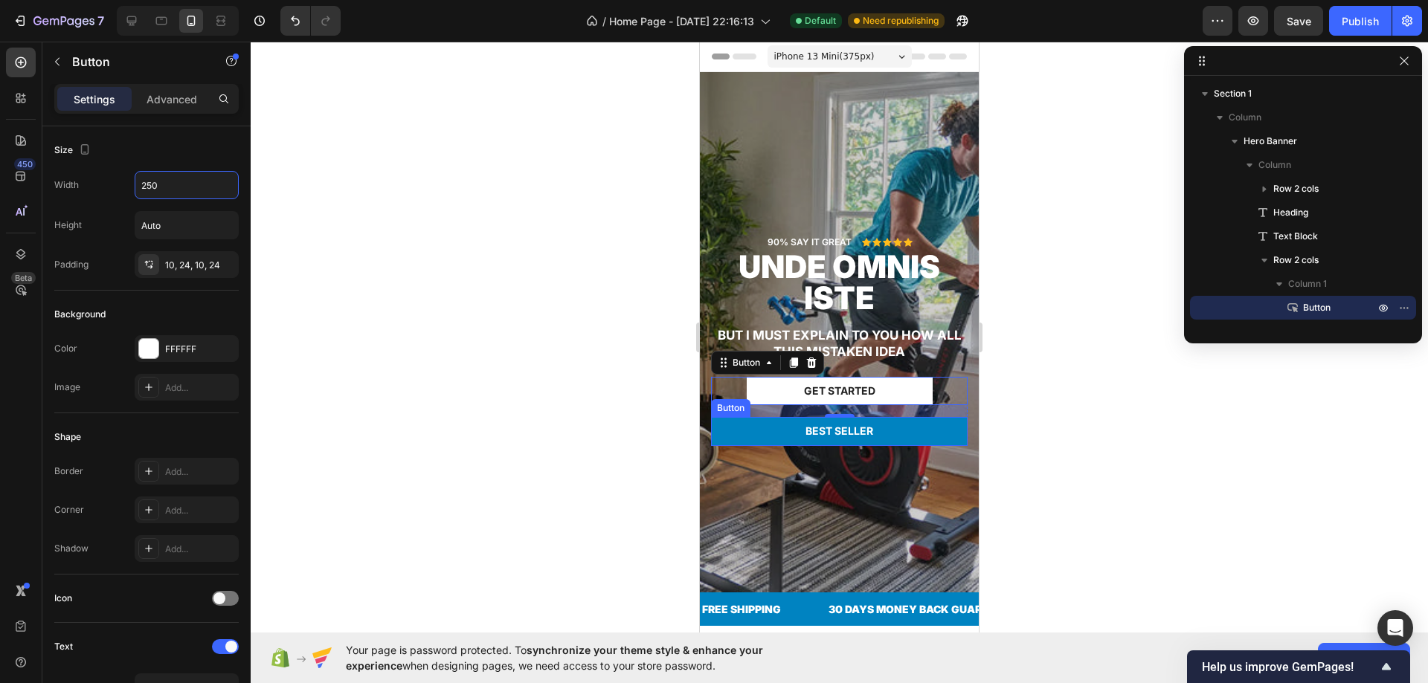
click at [783, 439] on button "Best Seller" at bounding box center [839, 431] width 257 height 28
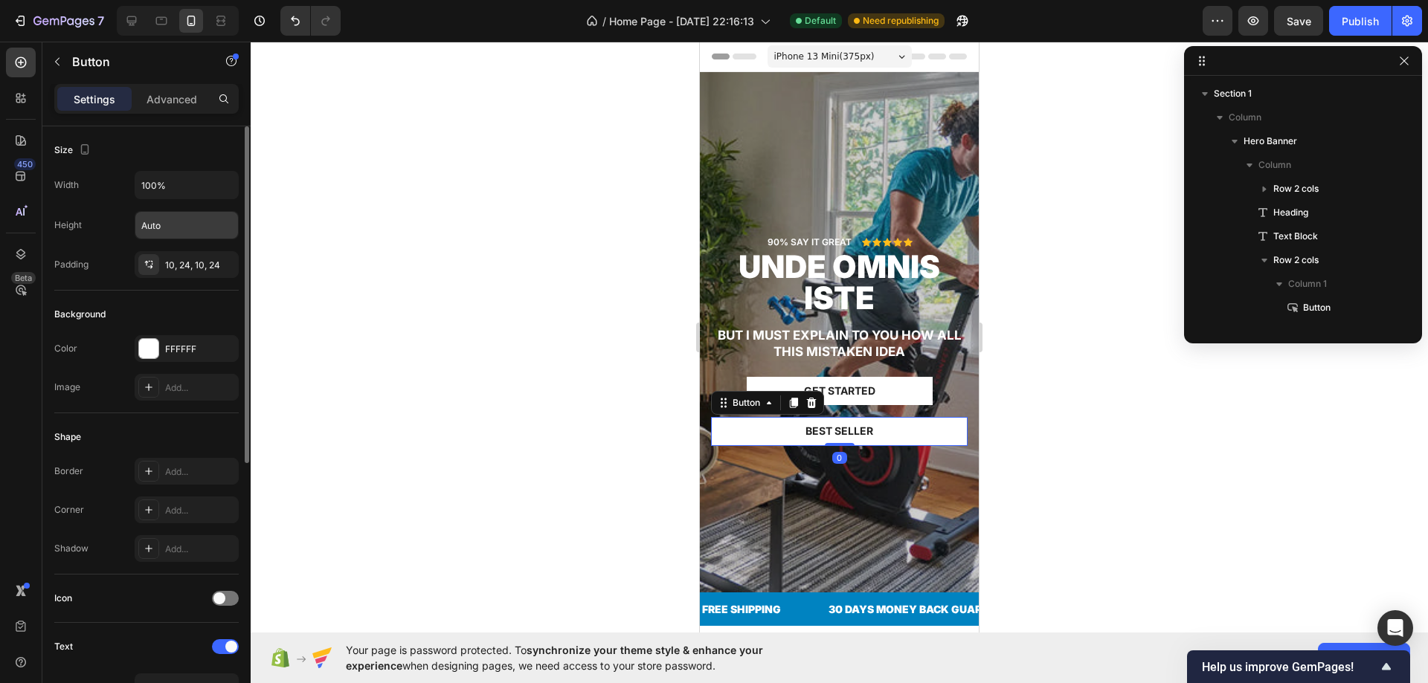
scroll to position [163, 0]
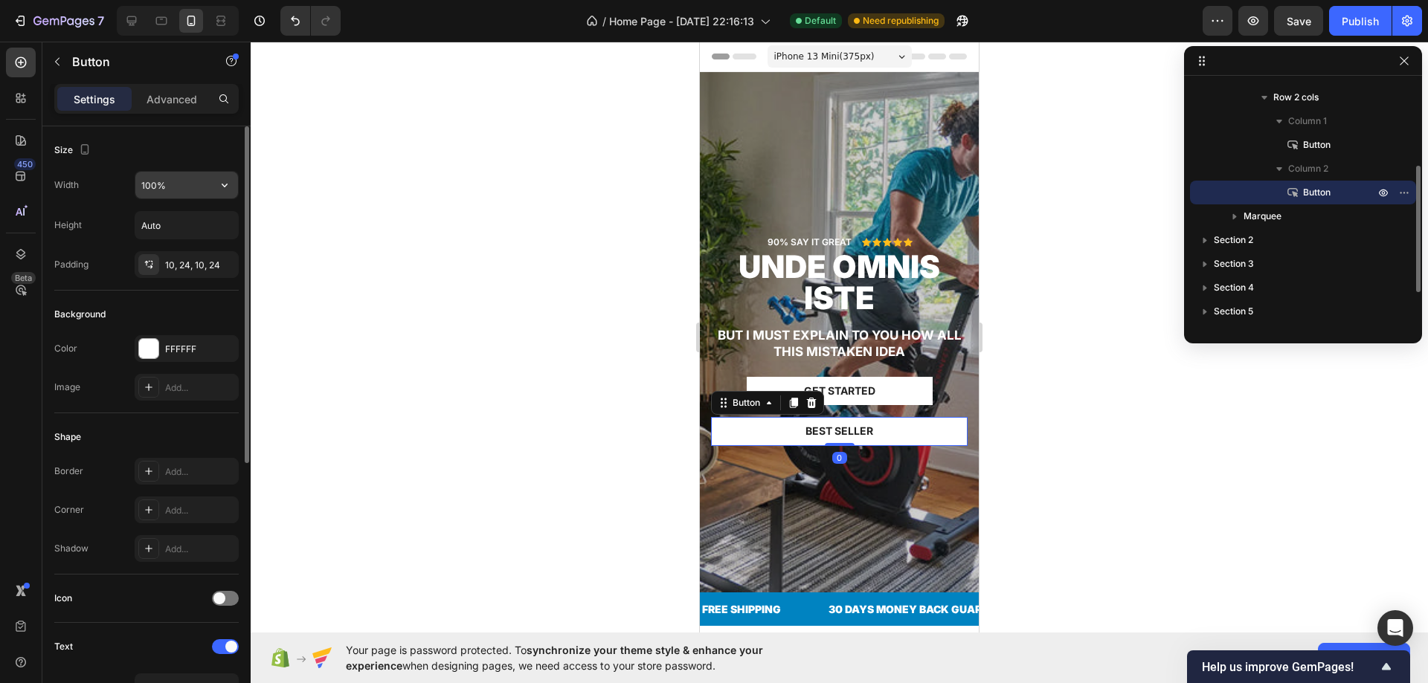
click at [161, 186] on input "100%" at bounding box center [186, 185] width 103 height 27
click at [162, 186] on input "100%" at bounding box center [186, 185] width 103 height 27
click at [161, 186] on input "100%" at bounding box center [186, 185] width 103 height 27
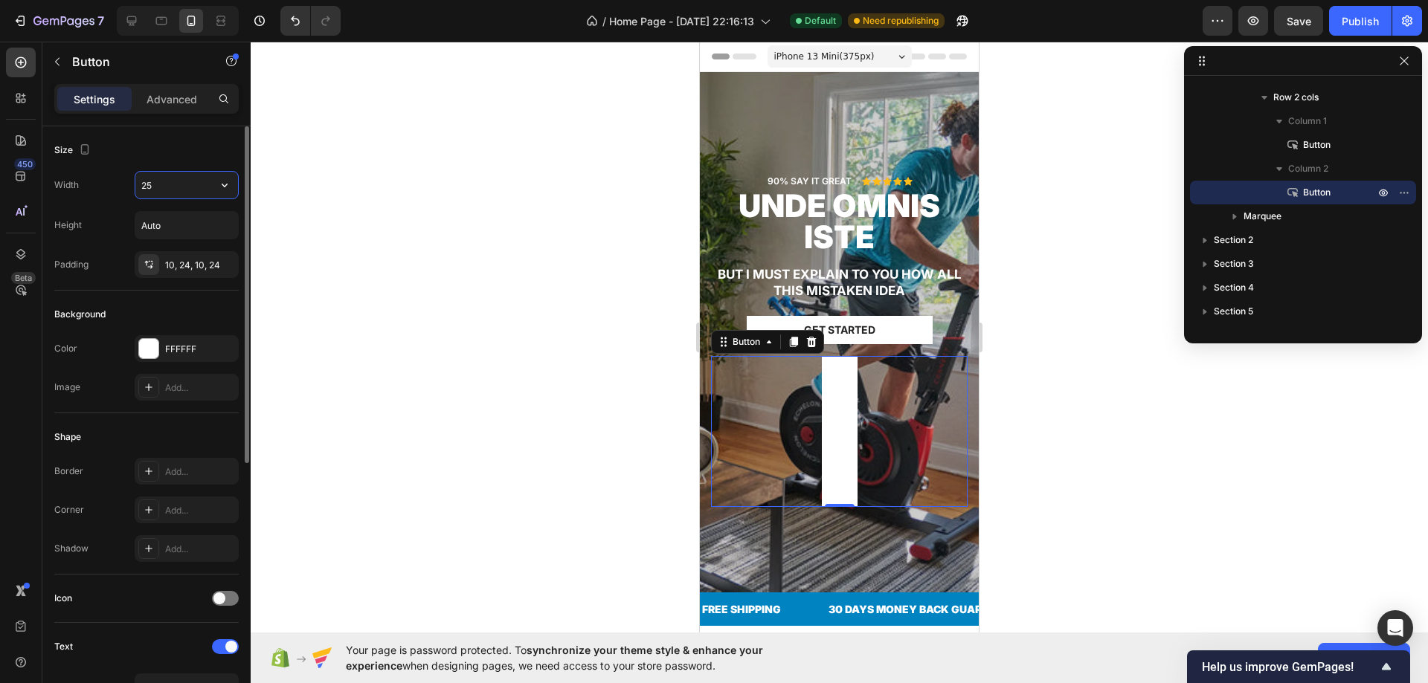
type input "250"
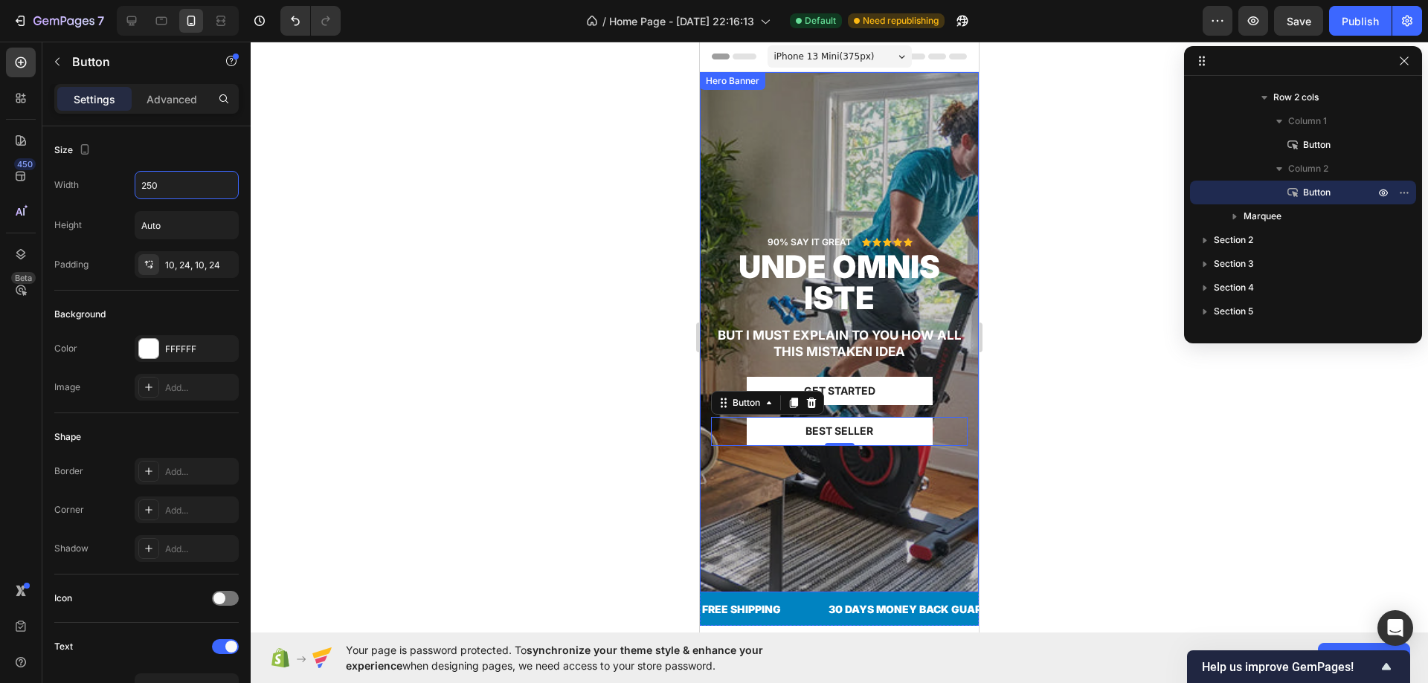
click at [799, 112] on div "Overlay" at bounding box center [839, 332] width 279 height 520
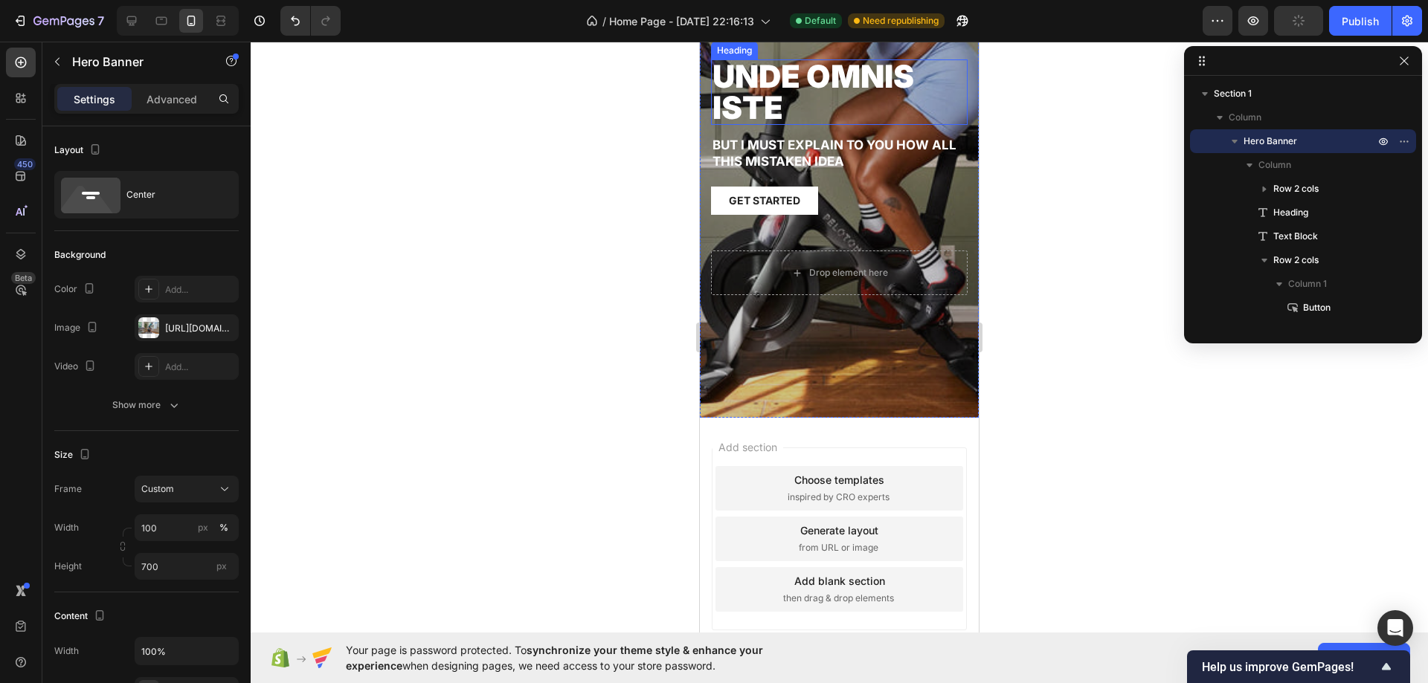
scroll to position [2078, 0]
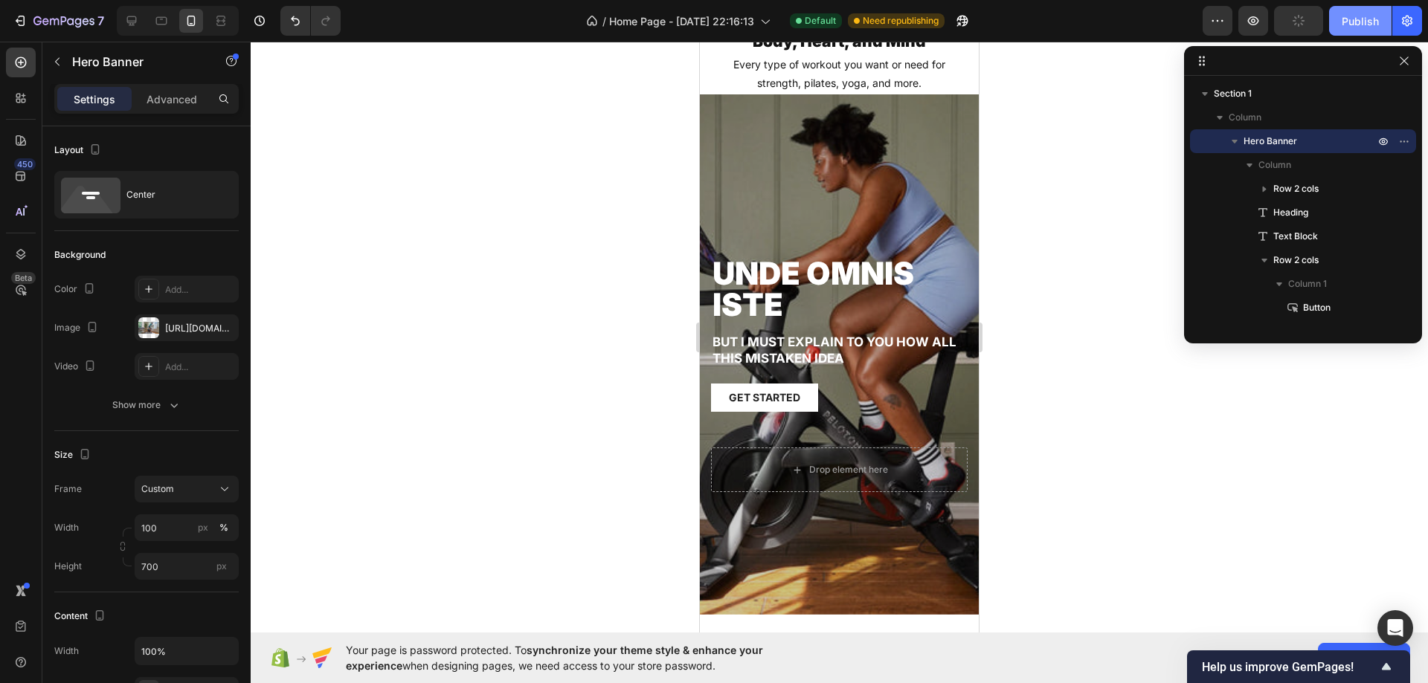
click at [1364, 22] on div "Publish" at bounding box center [1359, 21] width 37 height 16
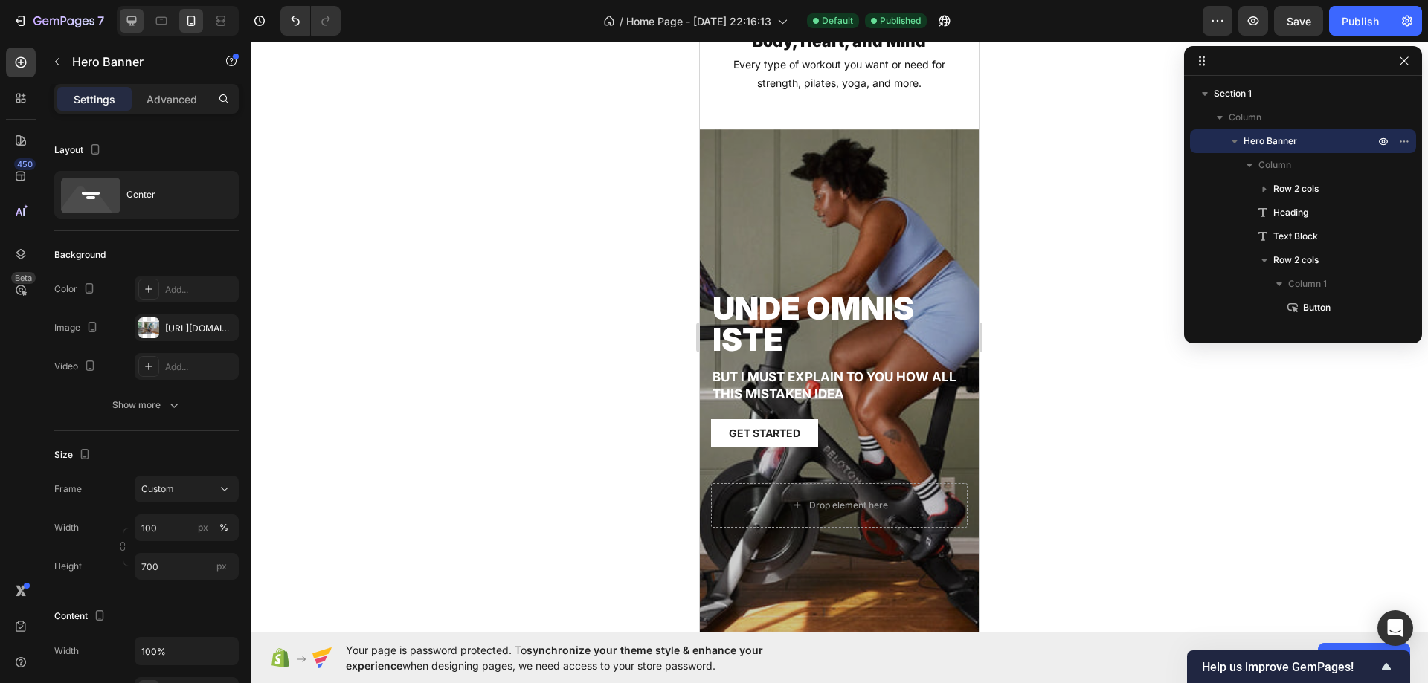
click at [135, 30] on div at bounding box center [132, 21] width 24 height 24
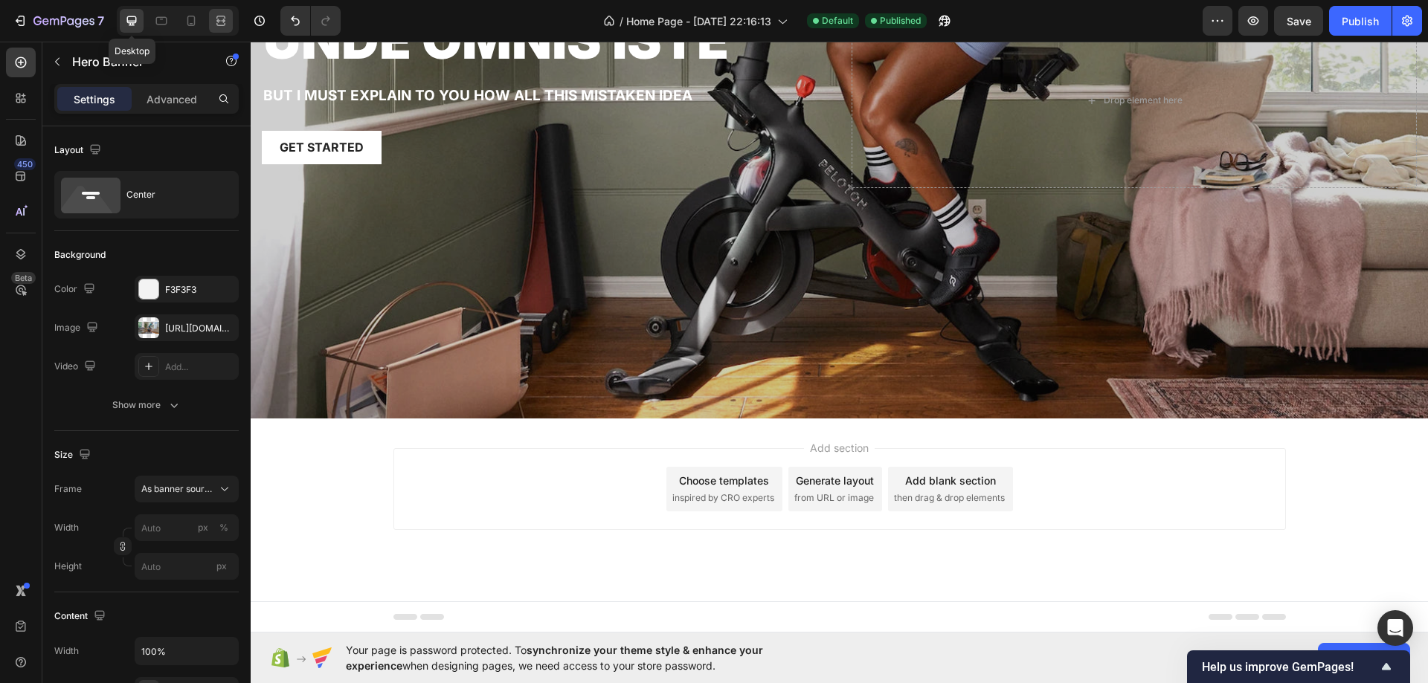
scroll to position [1546, 0]
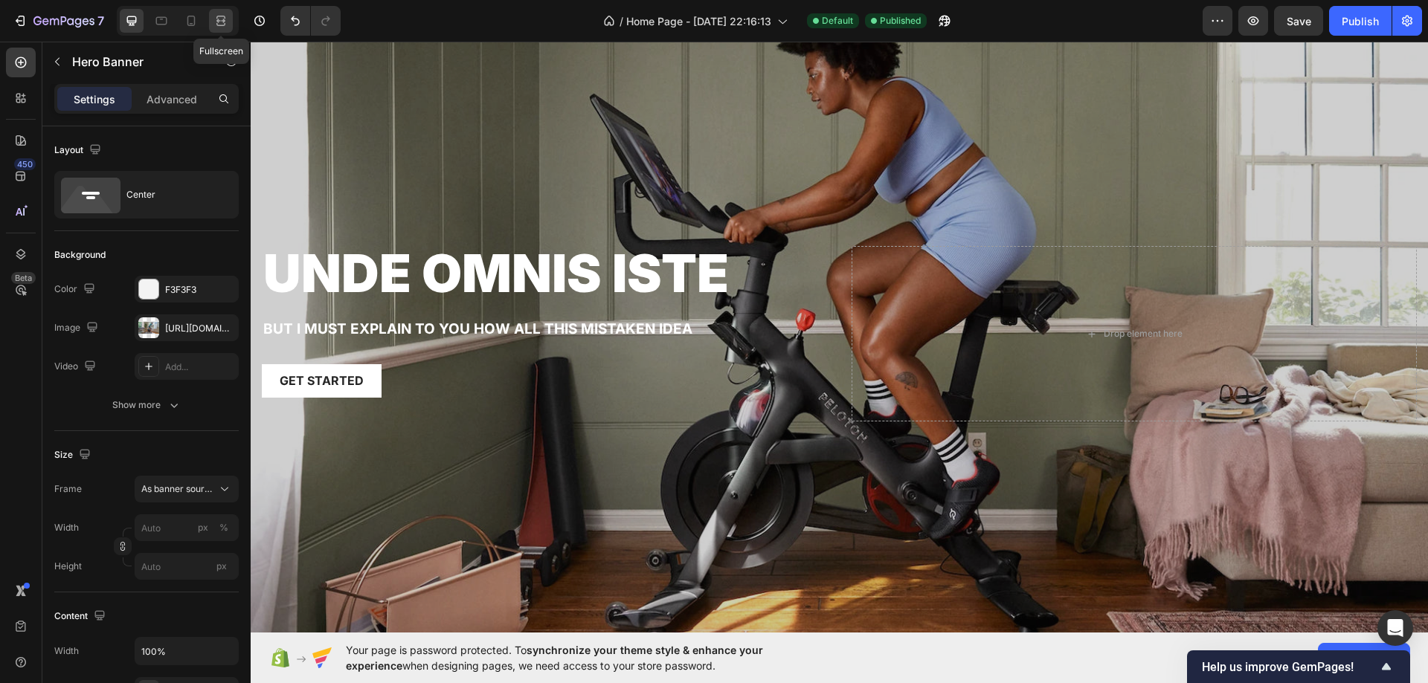
click at [230, 21] on div at bounding box center [221, 21] width 24 height 24
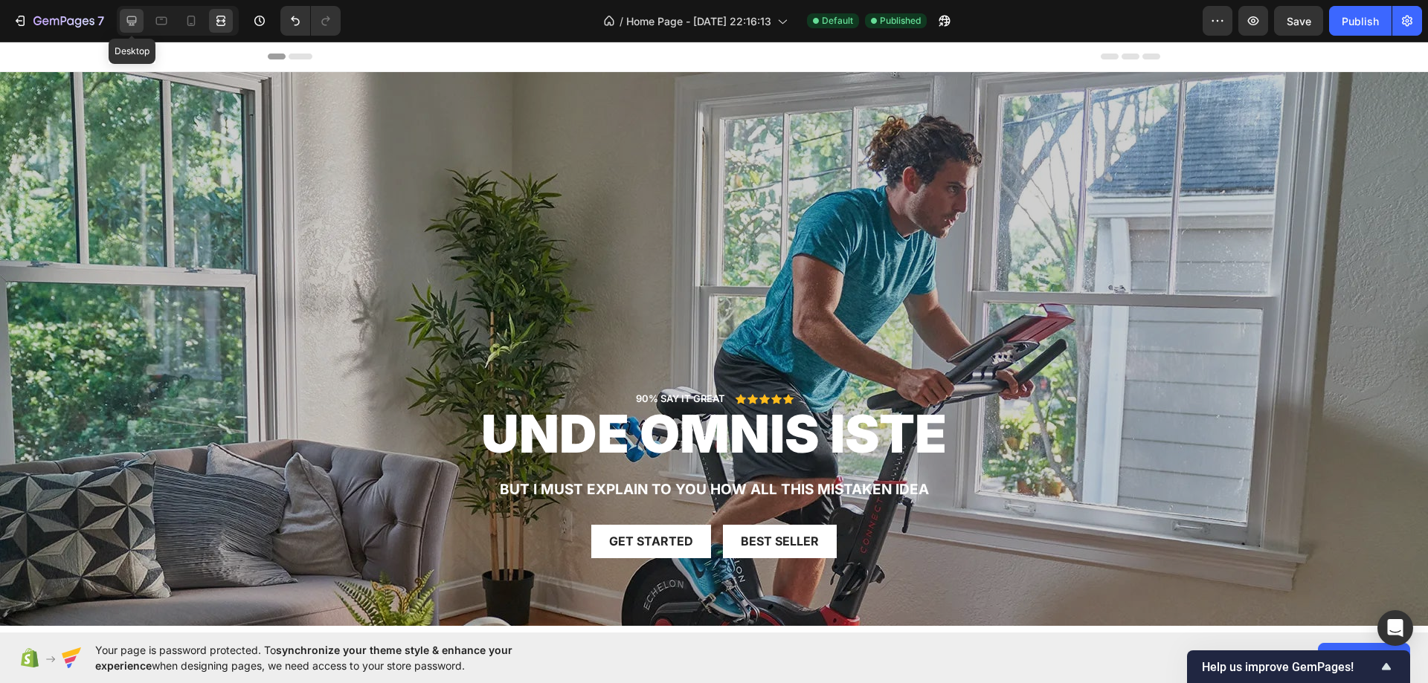
click at [136, 17] on icon at bounding box center [132, 21] width 10 height 10
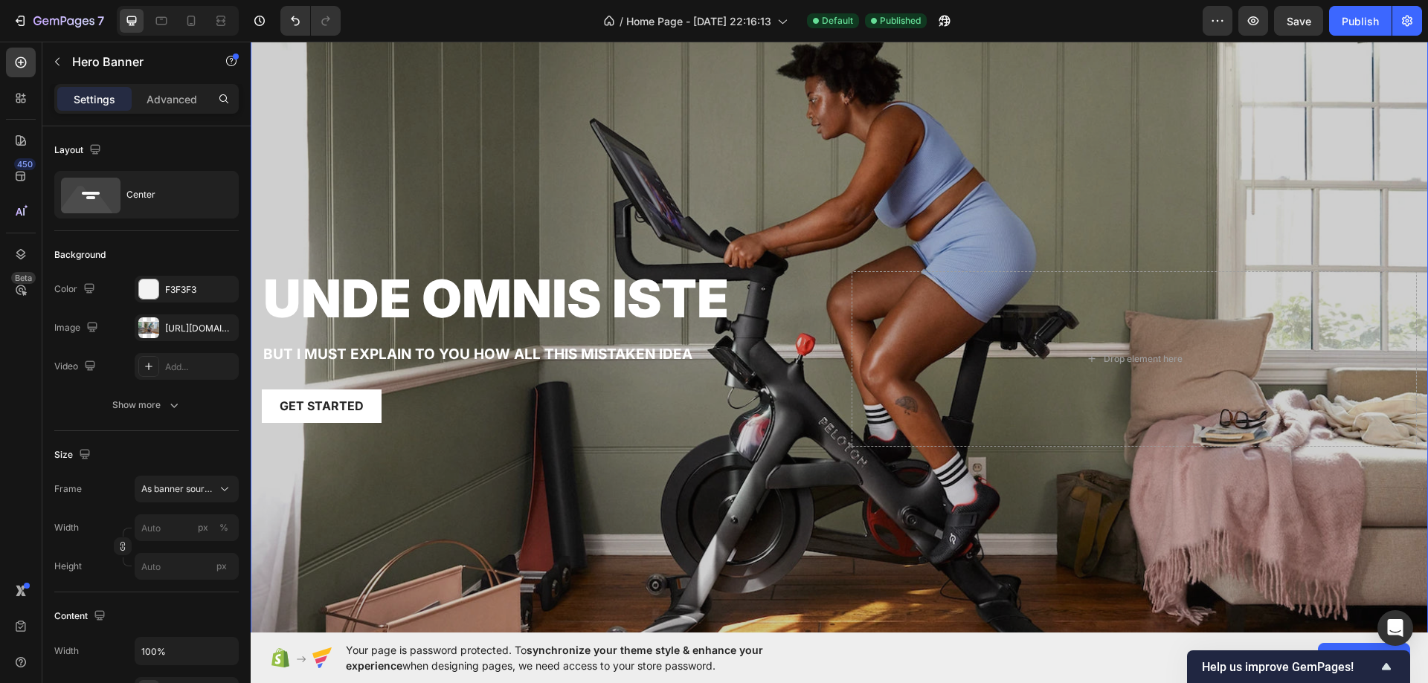
scroll to position [1666, 0]
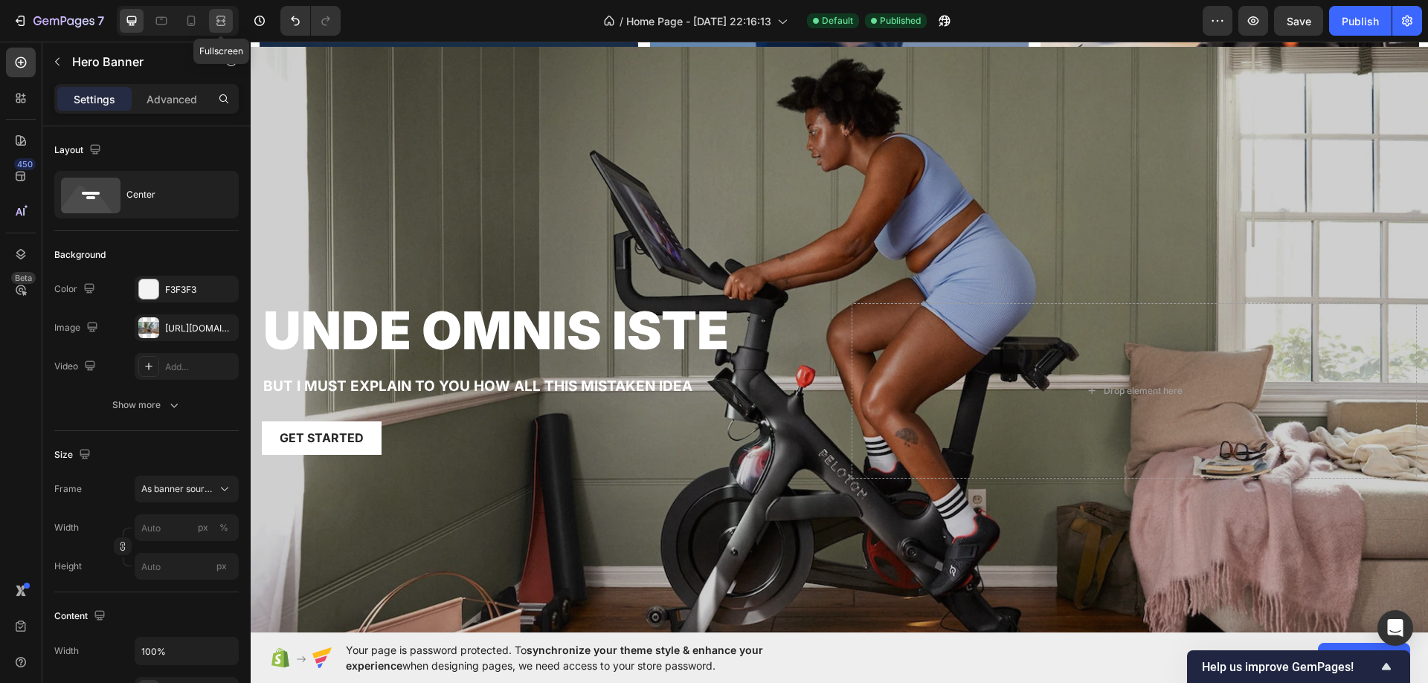
click at [221, 23] on icon at bounding box center [220, 20] width 15 height 15
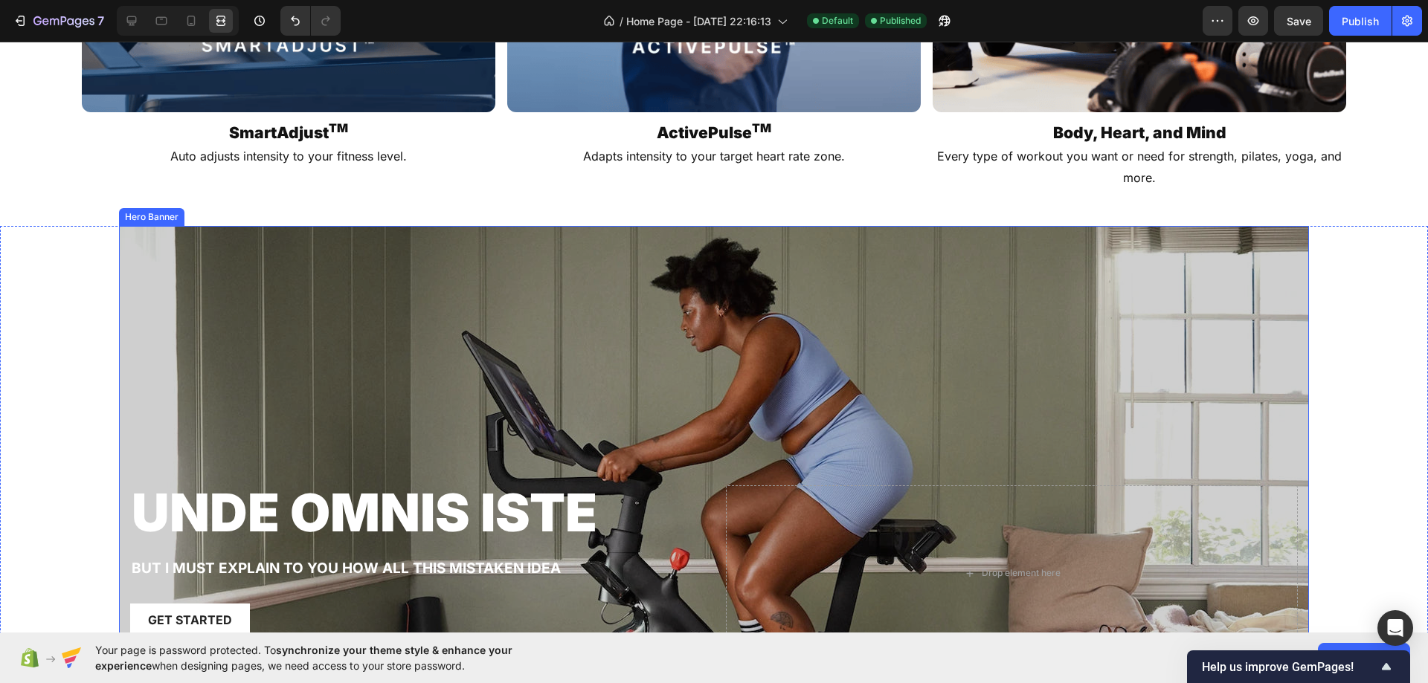
click at [90, 312] on div "unde omnis iste Heading But I must explain to you how all this mistaken idea Te…" at bounding box center [714, 560] width 1428 height 669
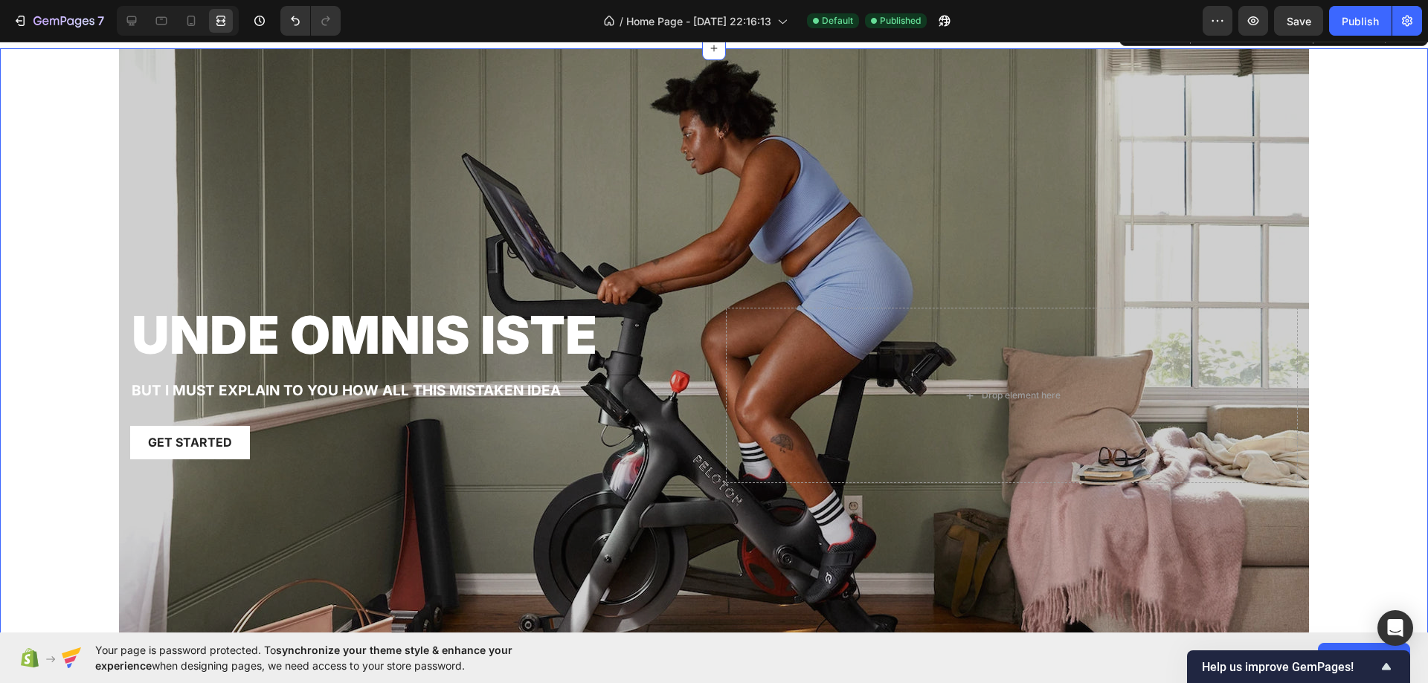
scroll to position [1814, 0]
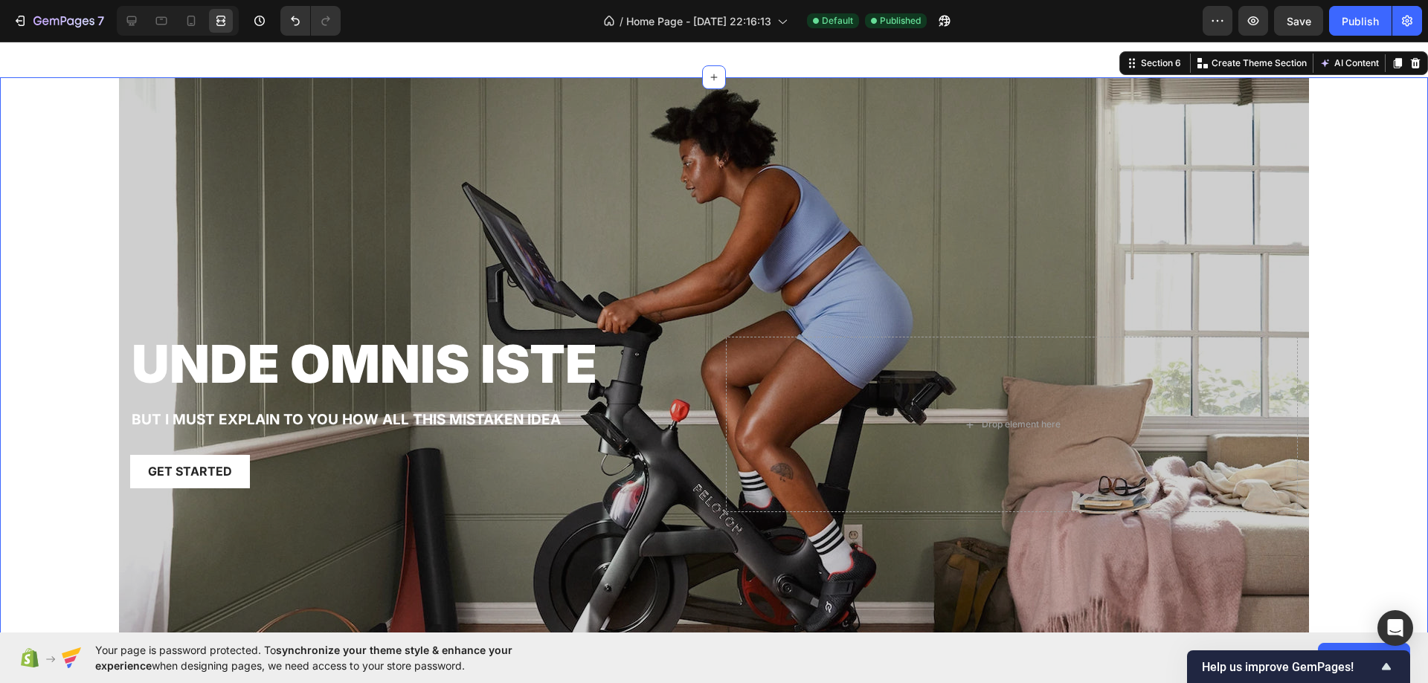
click at [92, 339] on div "unde omnis iste Heading But I must explain to you how all this mistaken idea Te…" at bounding box center [714, 411] width 1428 height 669
click at [138, 296] on div "unde omnis iste Heading But I must explain to you how all this mistaken idea Te…" at bounding box center [714, 411] width 1190 height 249
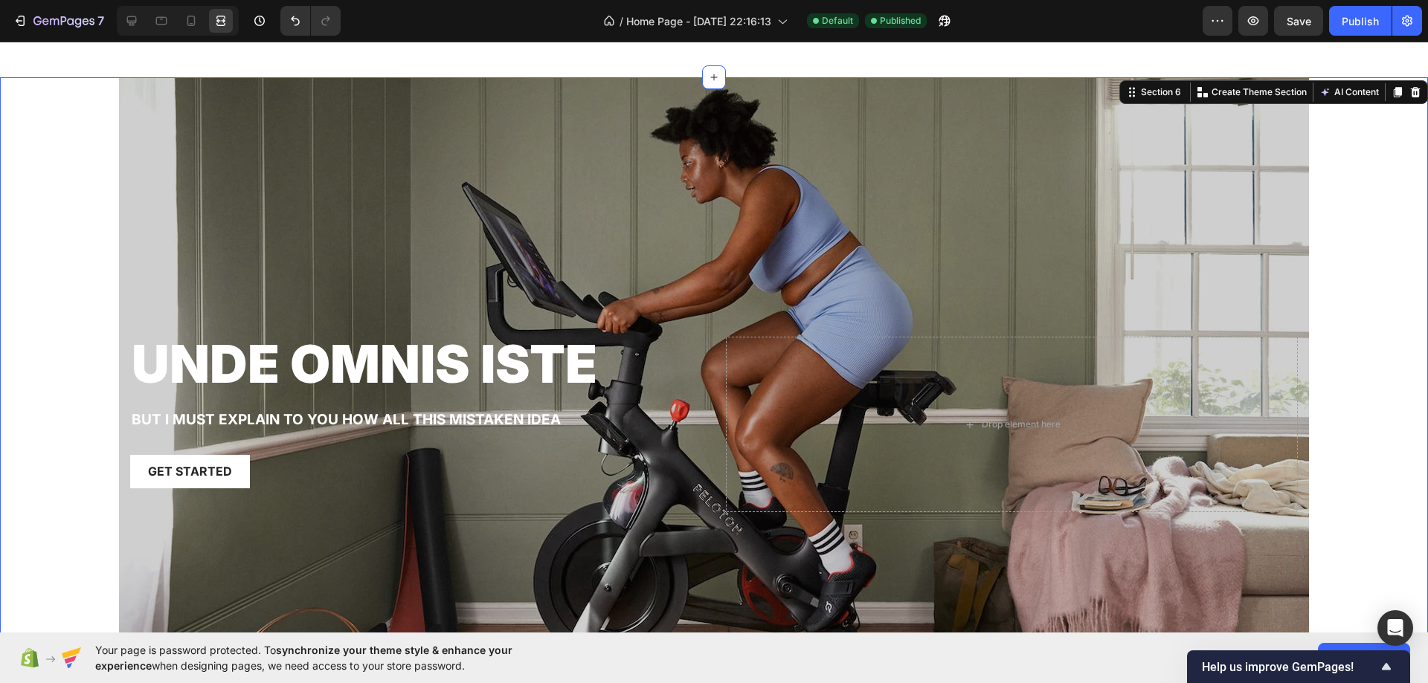
click at [94, 294] on div "unde omnis iste Heading But I must explain to you how all this mistaken idea Te…" at bounding box center [714, 411] width 1428 height 669
click at [168, 262] on div "Overlay" at bounding box center [714, 411] width 1190 height 669
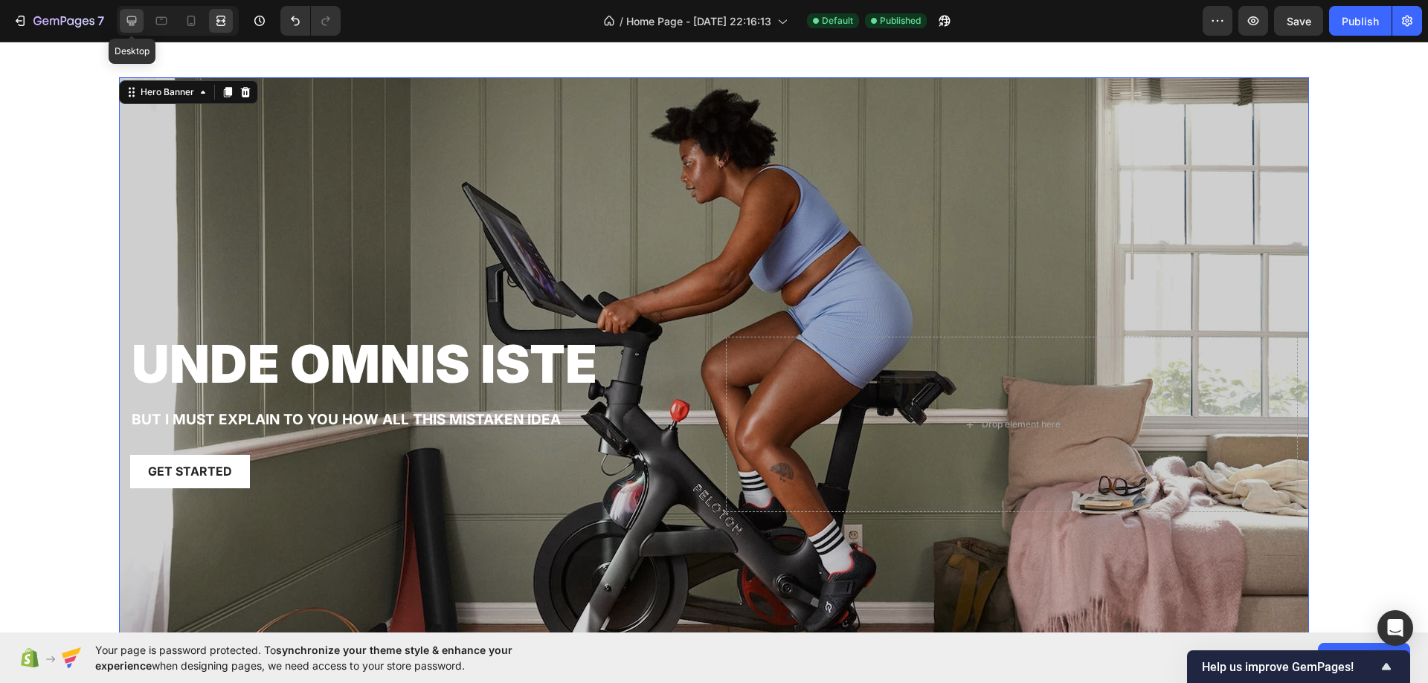
click at [139, 16] on icon at bounding box center [131, 20] width 15 height 15
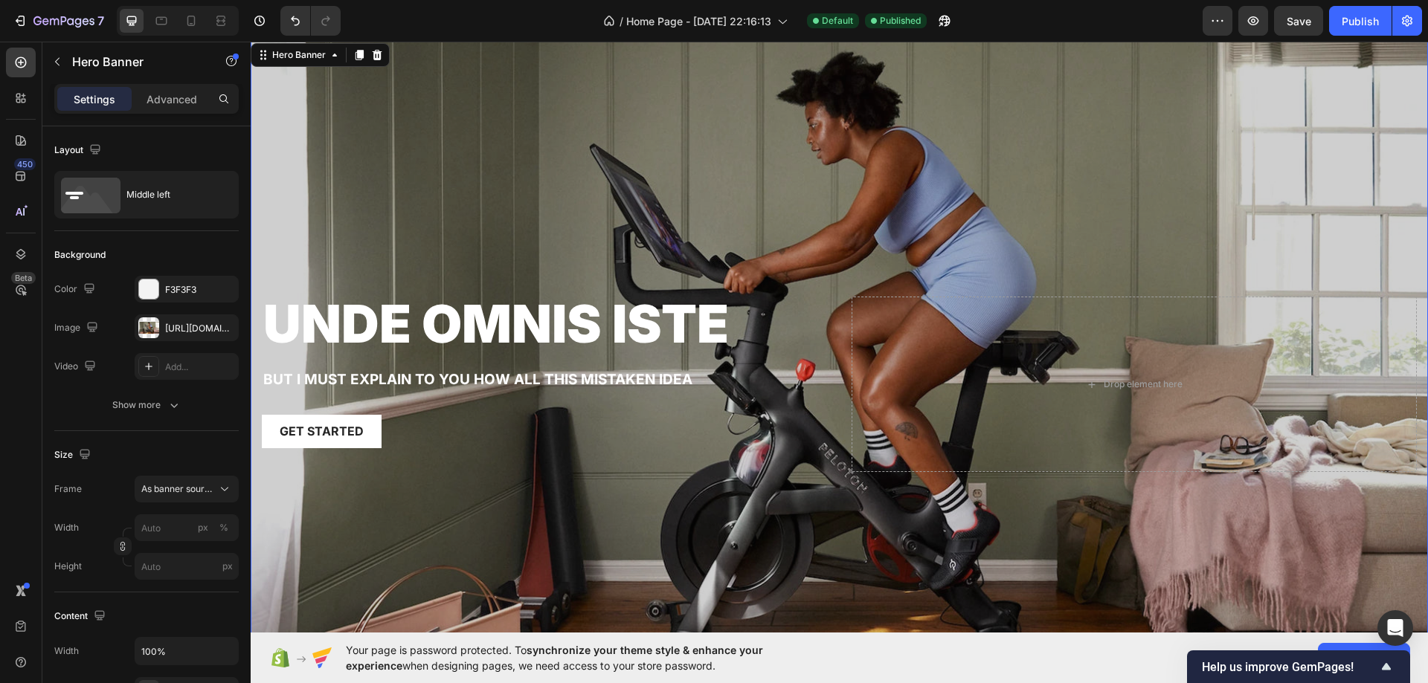
scroll to position [1740, 0]
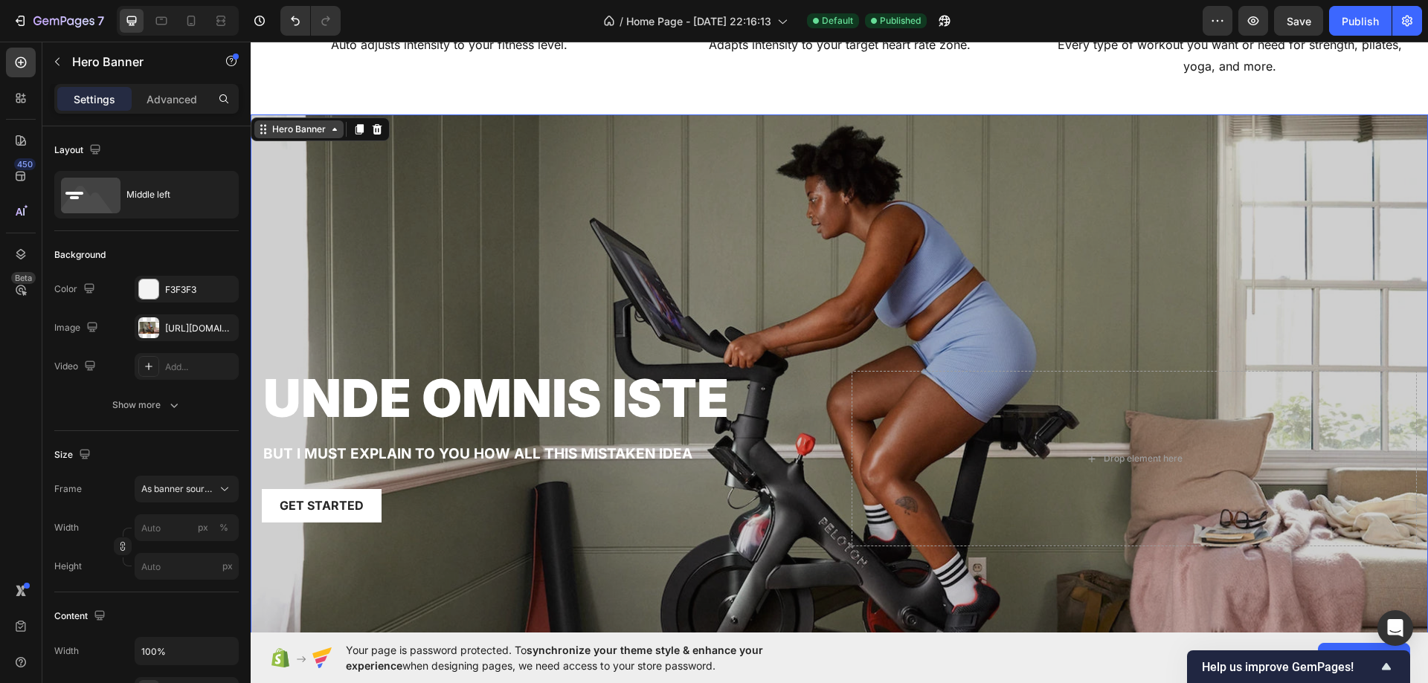
click at [306, 135] on div "Hero Banner" at bounding box center [298, 129] width 59 height 13
click at [164, 494] on span "As banner source" at bounding box center [177, 489] width 73 height 13
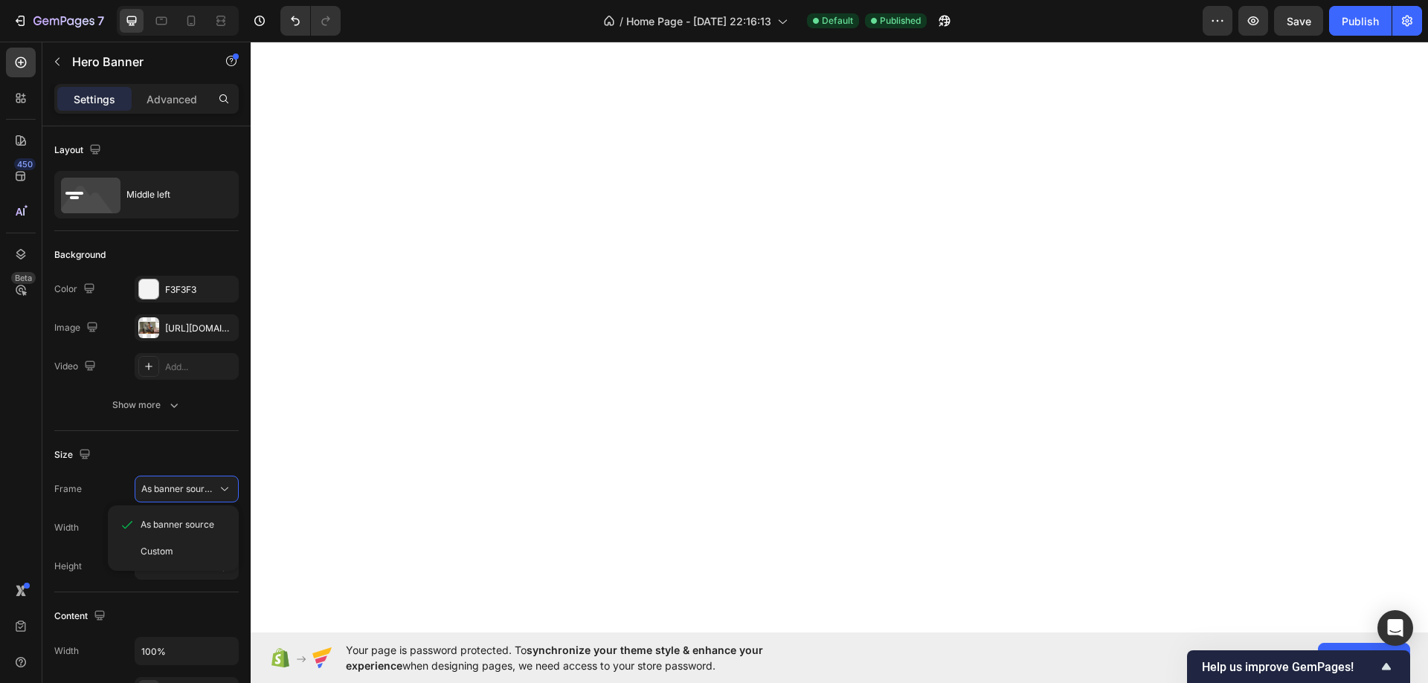
scroll to position [0, 0]
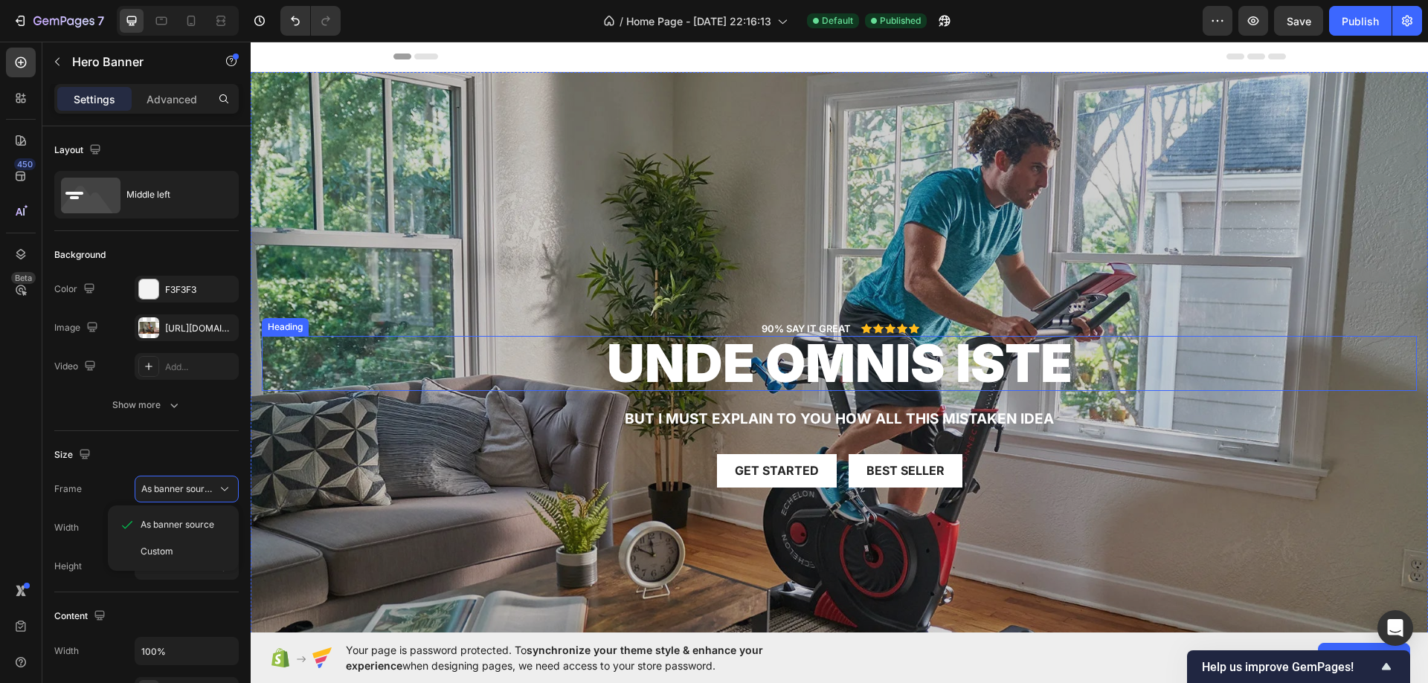
click at [469, 157] on div "Overlay" at bounding box center [839, 403] width 1177 height 662
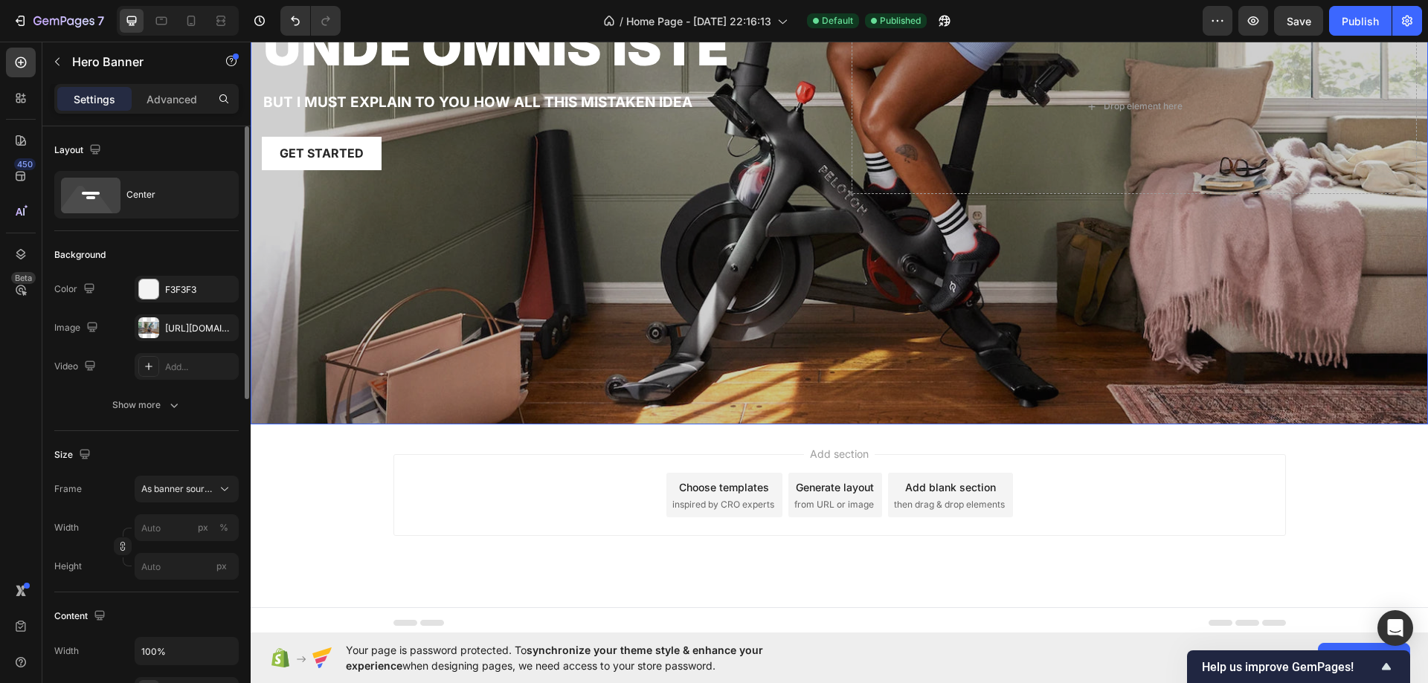
click at [515, 366] on div "Overlay" at bounding box center [839, 94] width 1177 height 662
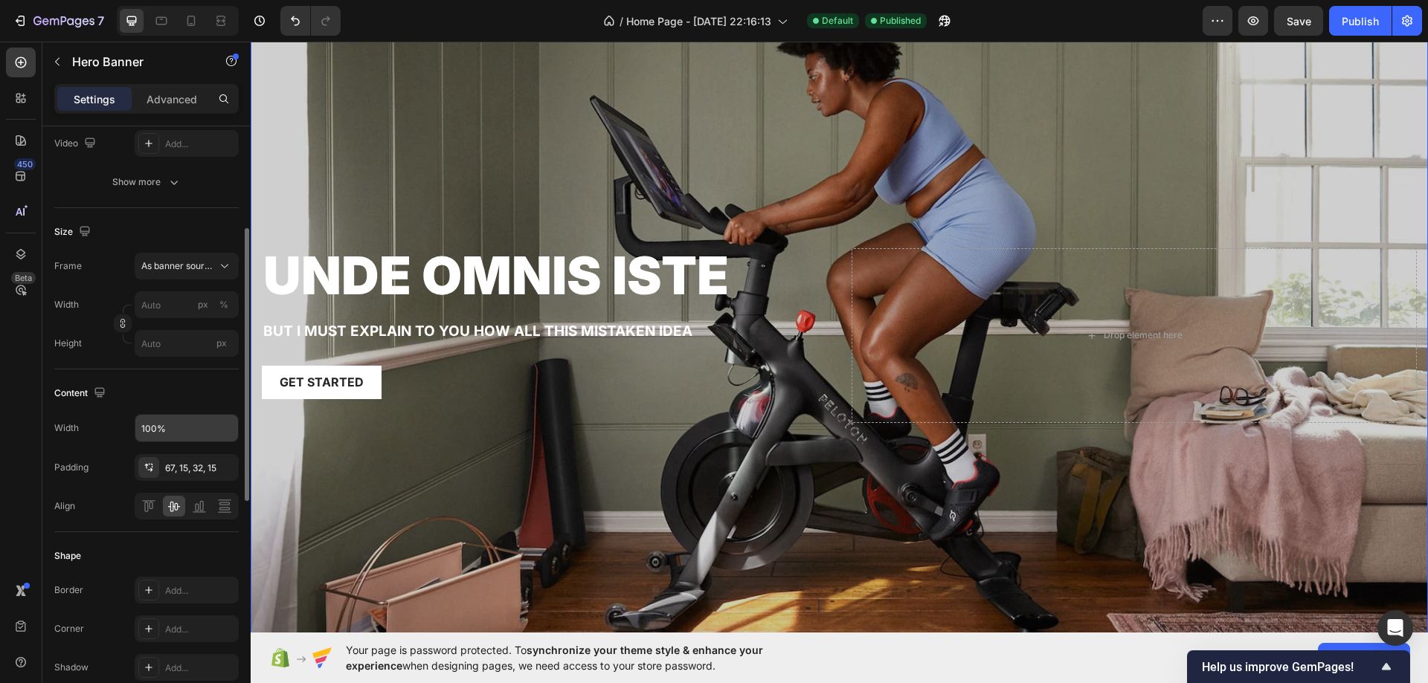
scroll to position [1865, 0]
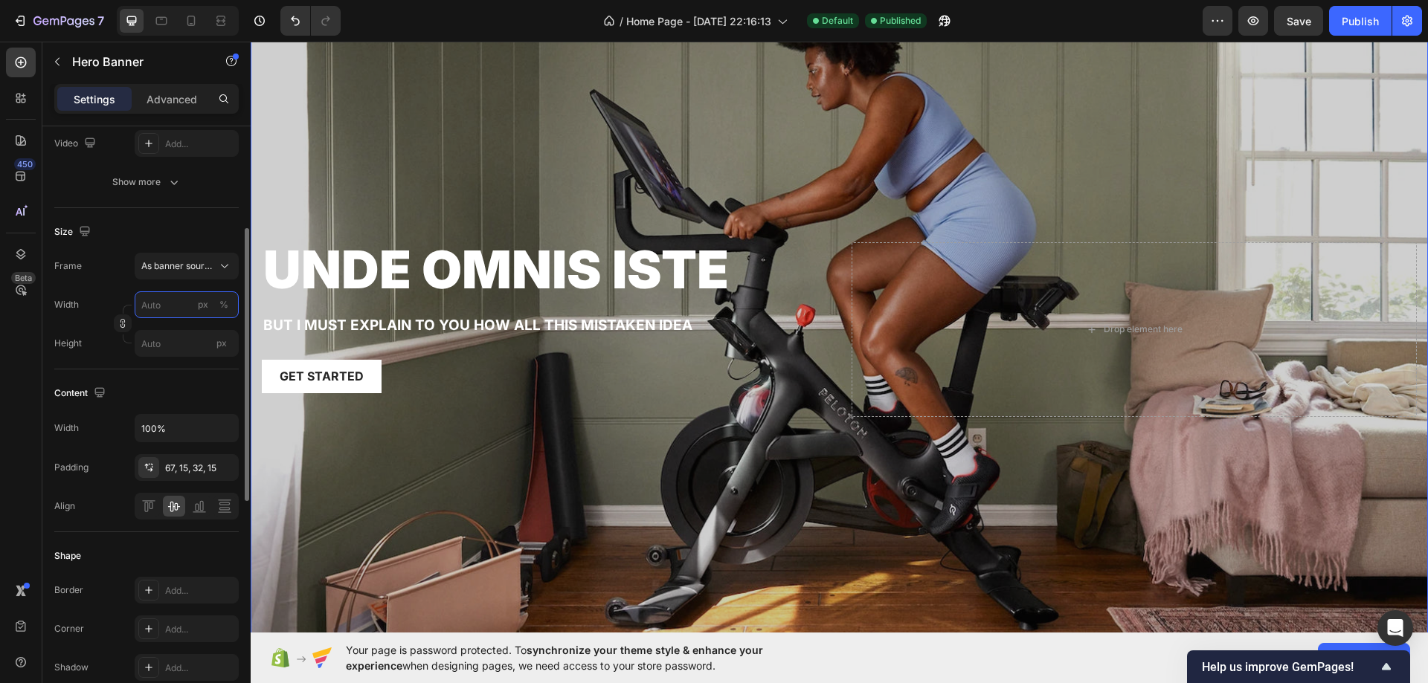
click at [175, 298] on input "px %" at bounding box center [187, 304] width 104 height 27
click at [172, 347] on div "Full 100%" at bounding box center [172, 340] width 122 height 27
type input "100"
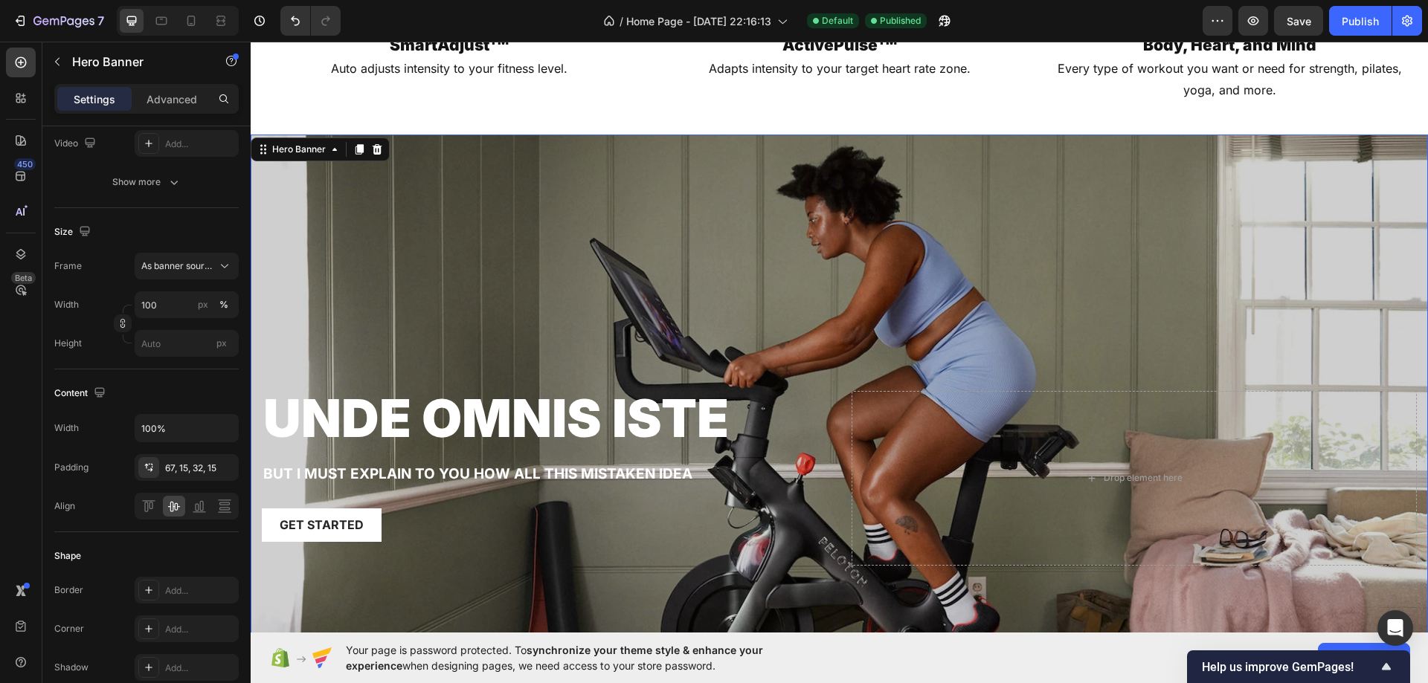
click at [404, 239] on div "Overlay" at bounding box center [839, 466] width 1177 height 662
click at [209, 19] on div at bounding box center [221, 21] width 24 height 24
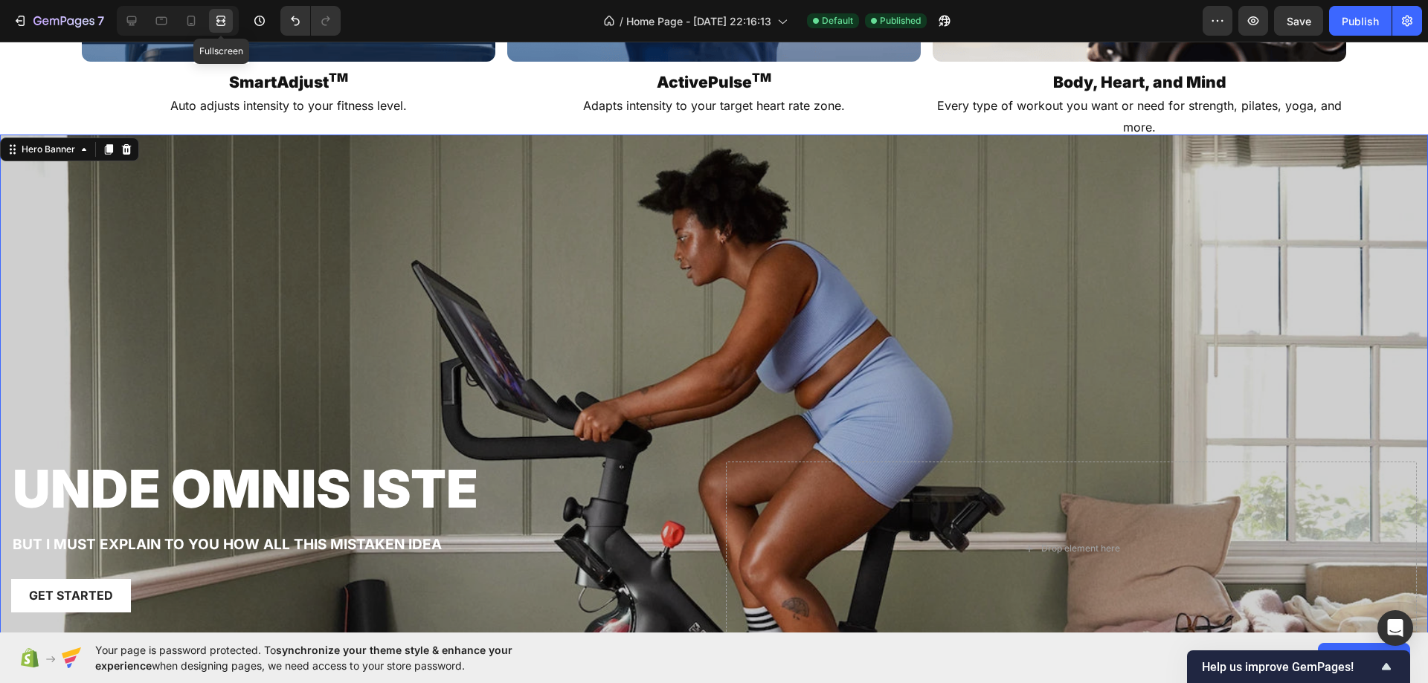
scroll to position [1757, 0]
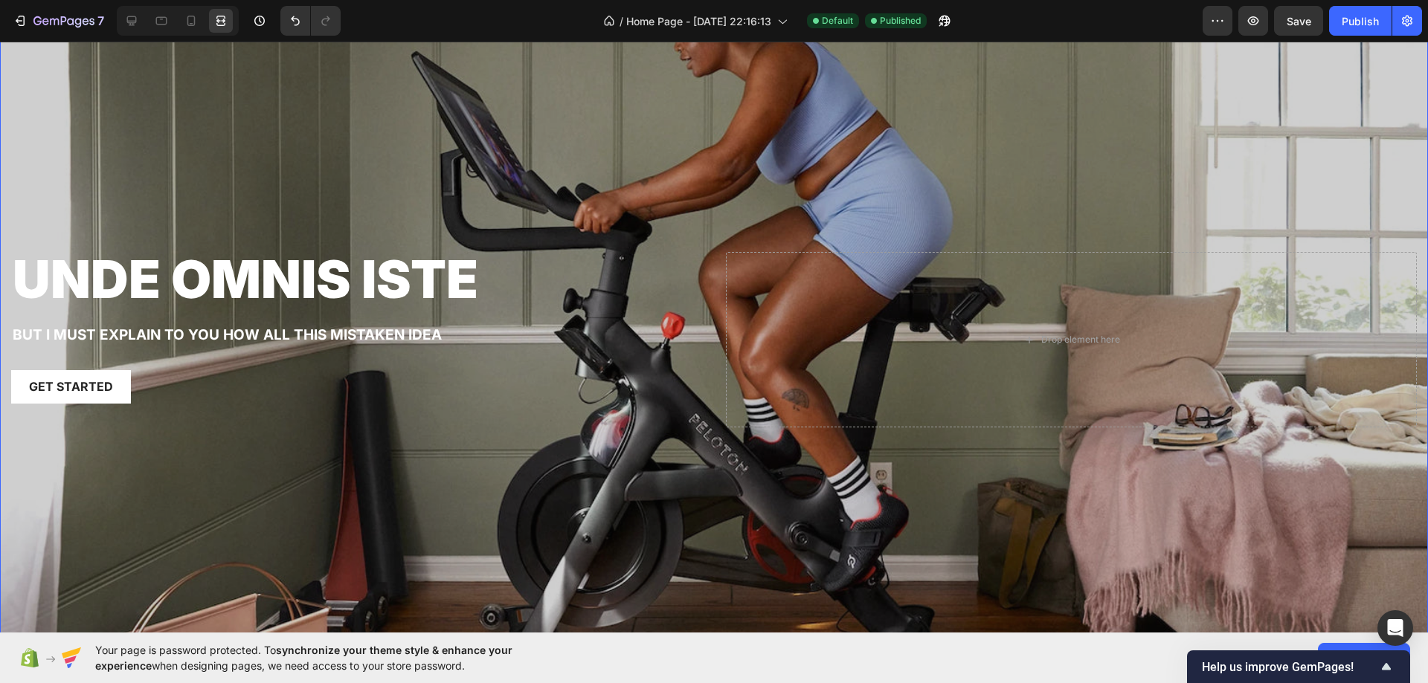
scroll to position [1980, 0]
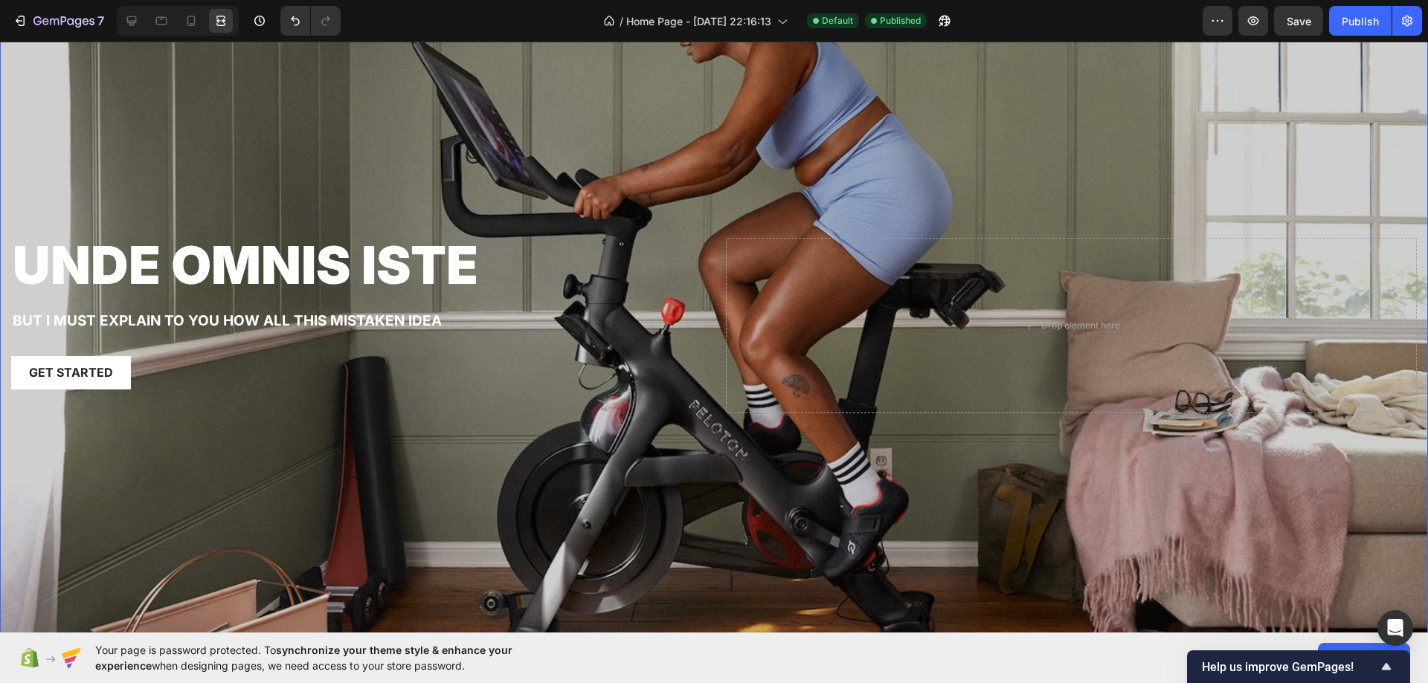
click at [355, 167] on div "Overlay" at bounding box center [714, 313] width 1428 height 803
click at [1410, 570] on div "Overlay" at bounding box center [714, 313] width 1428 height 803
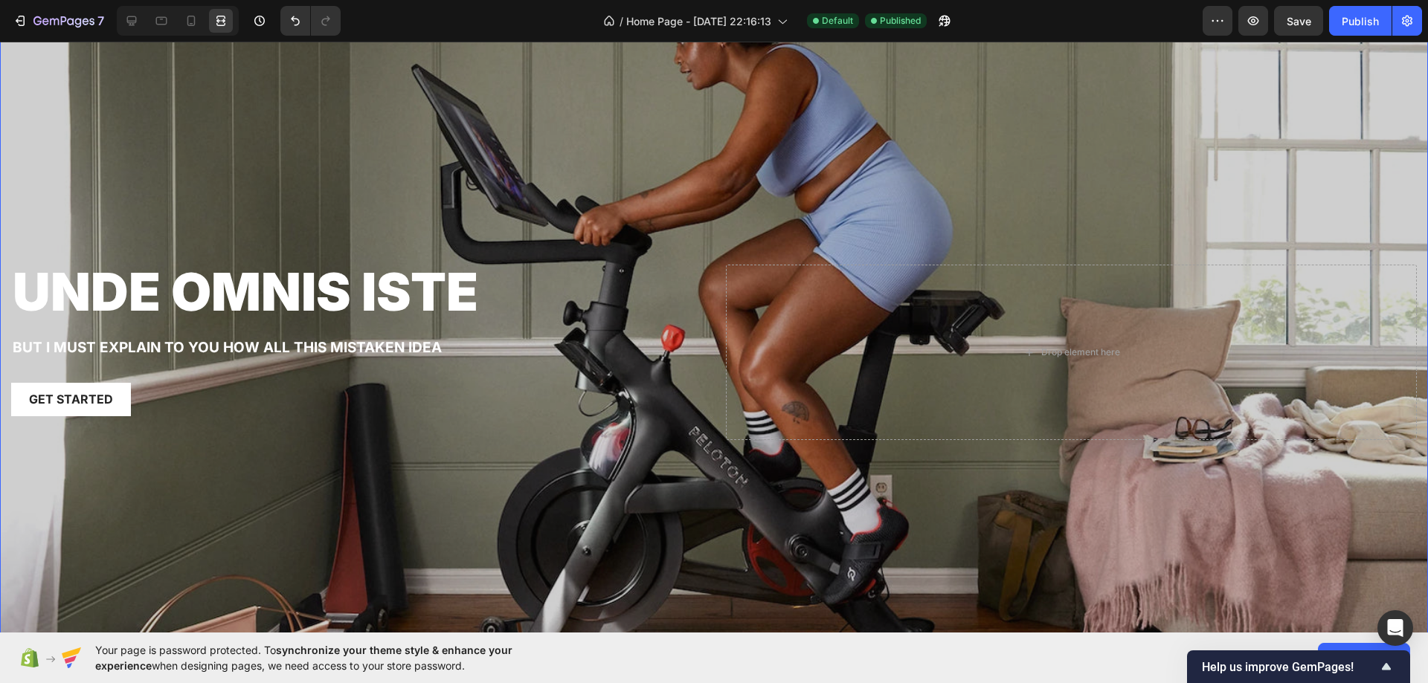
scroll to position [1906, 0]
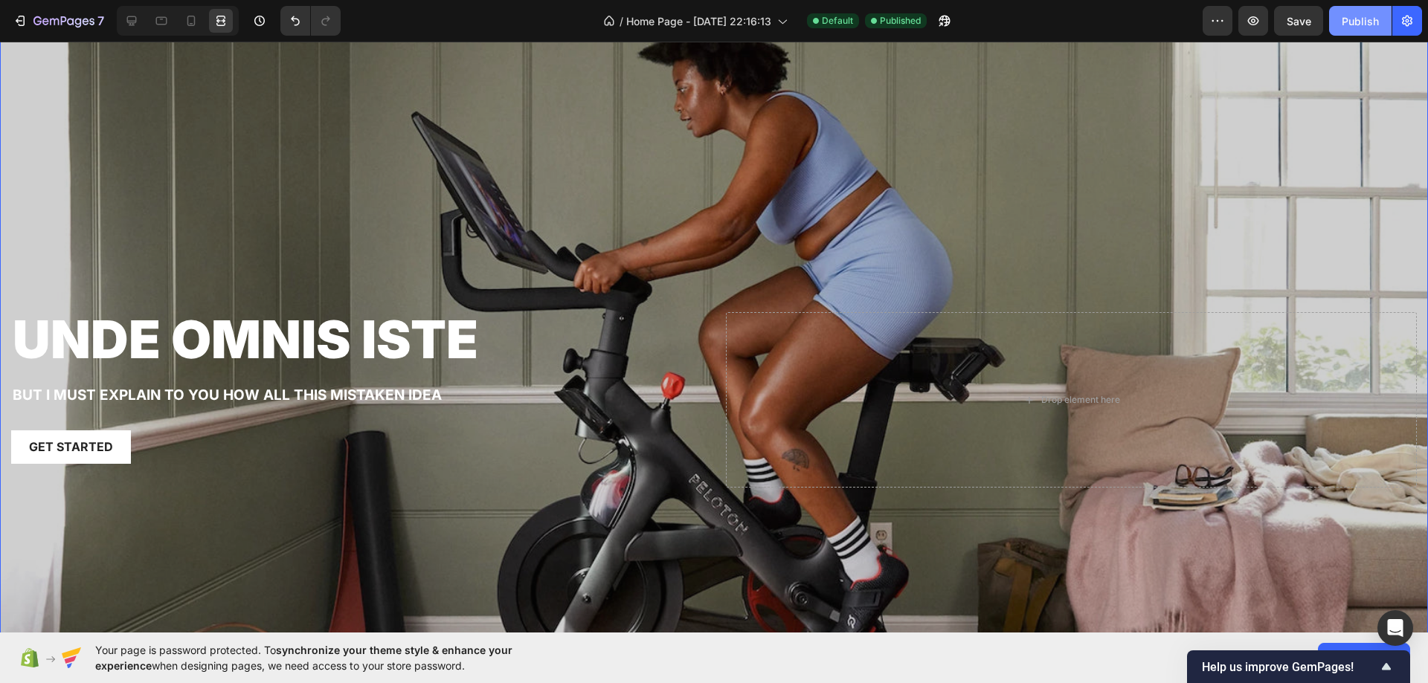
click at [1348, 13] on div "Publish" at bounding box center [1359, 21] width 37 height 16
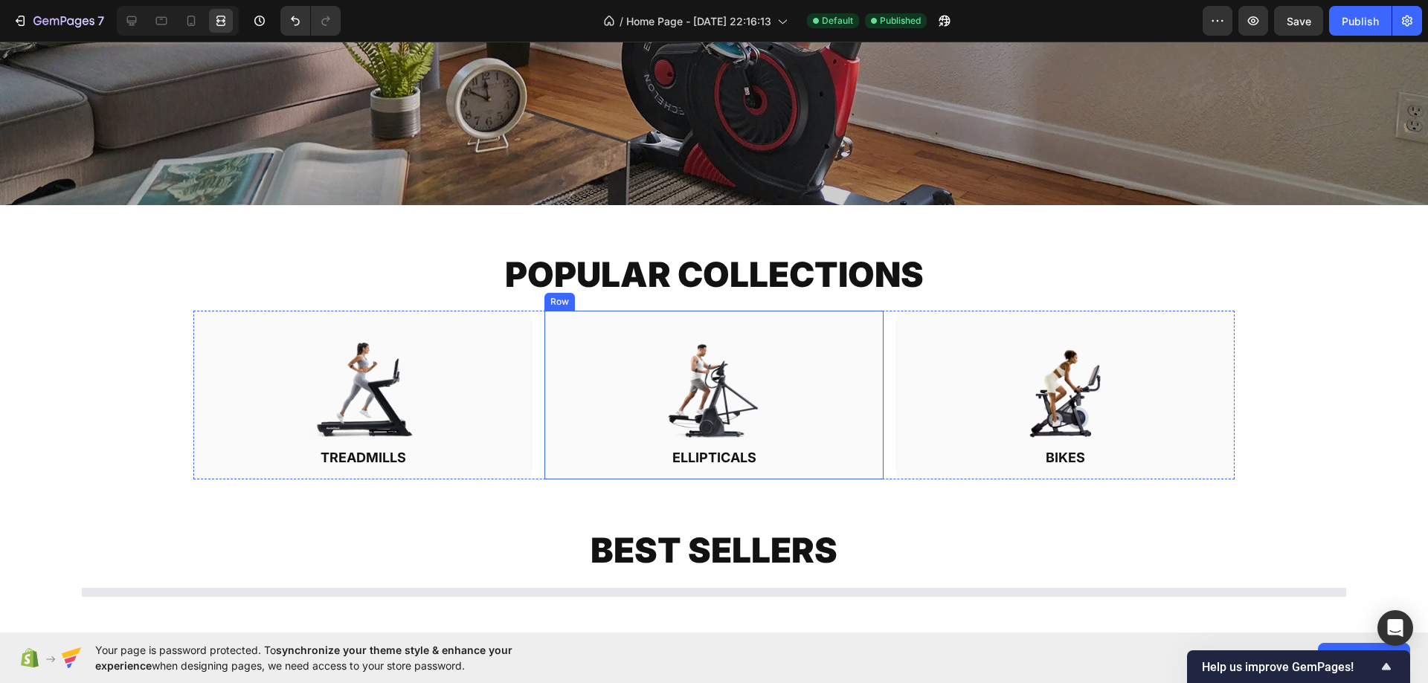
scroll to position [931, 0]
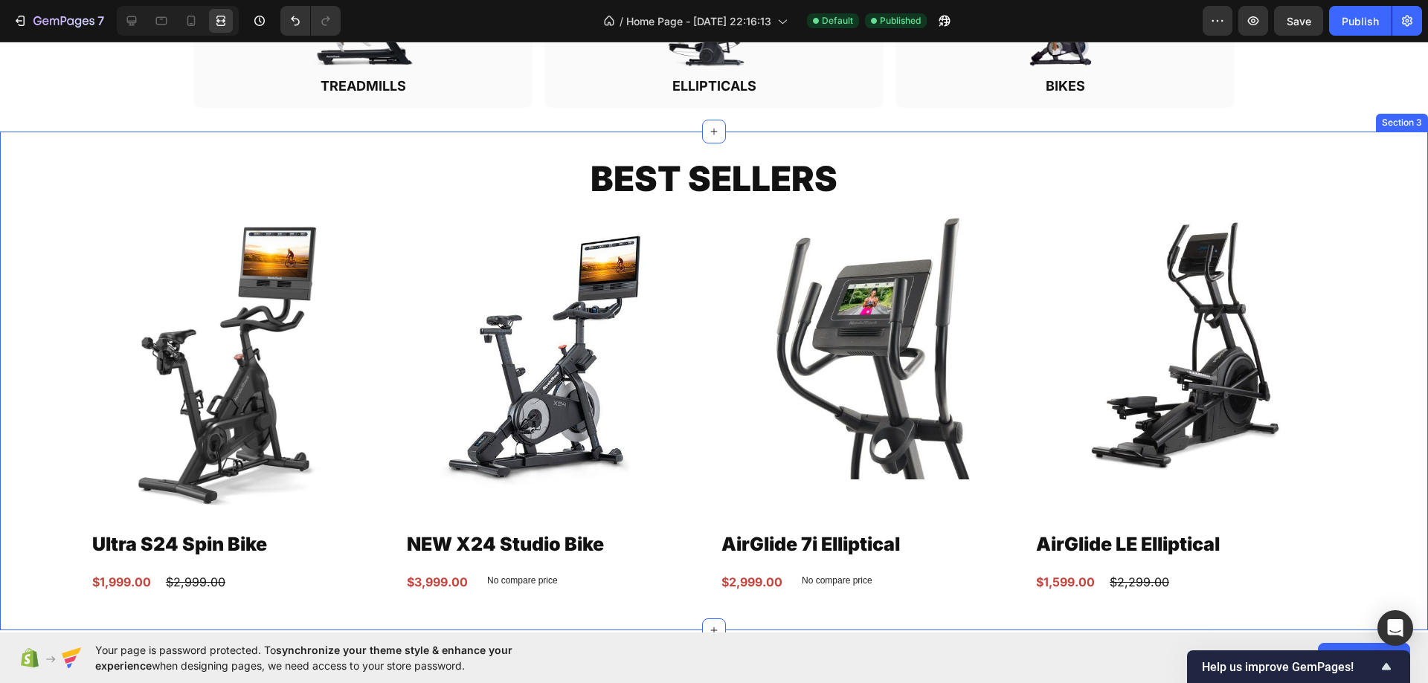
click at [42, 167] on div "BEST SELLERS Heading Product Images Ultra S24 Spin Bike Product Title $1,999.00…" at bounding box center [714, 380] width 1428 height 451
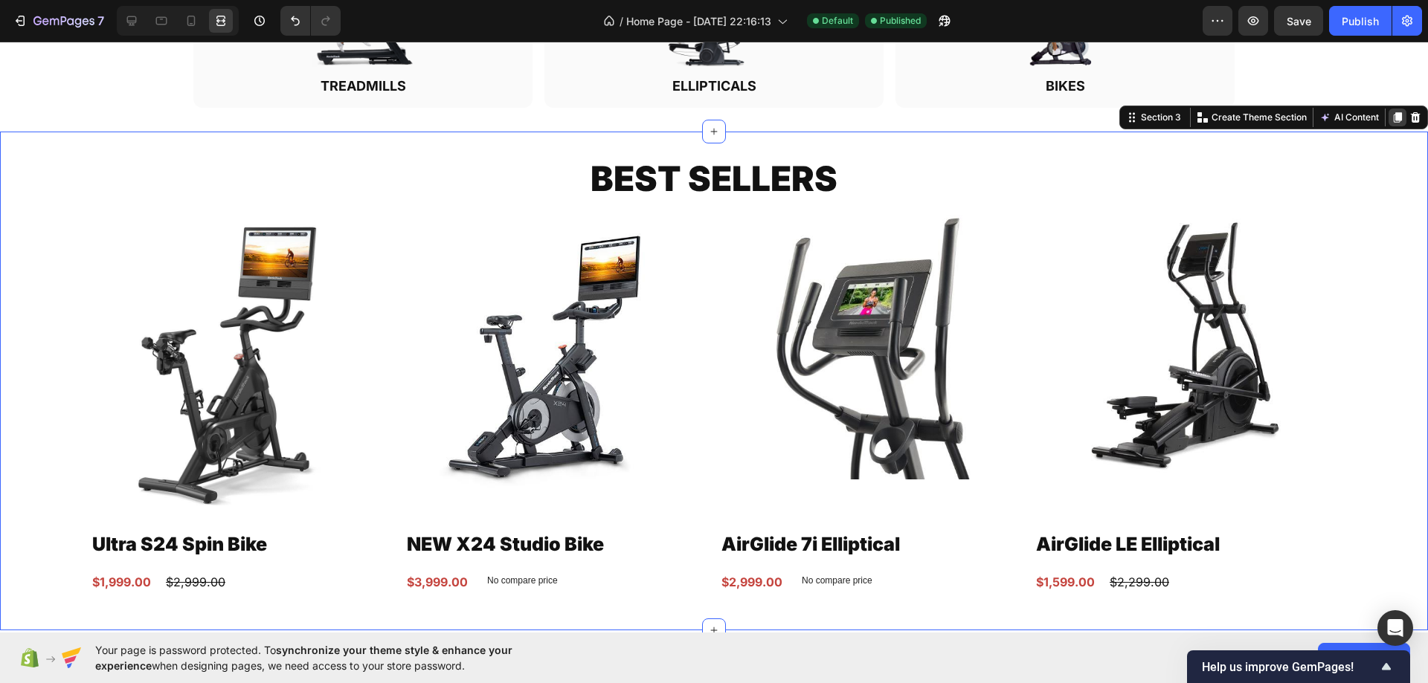
click at [1391, 117] on icon at bounding box center [1397, 118] width 12 height 12
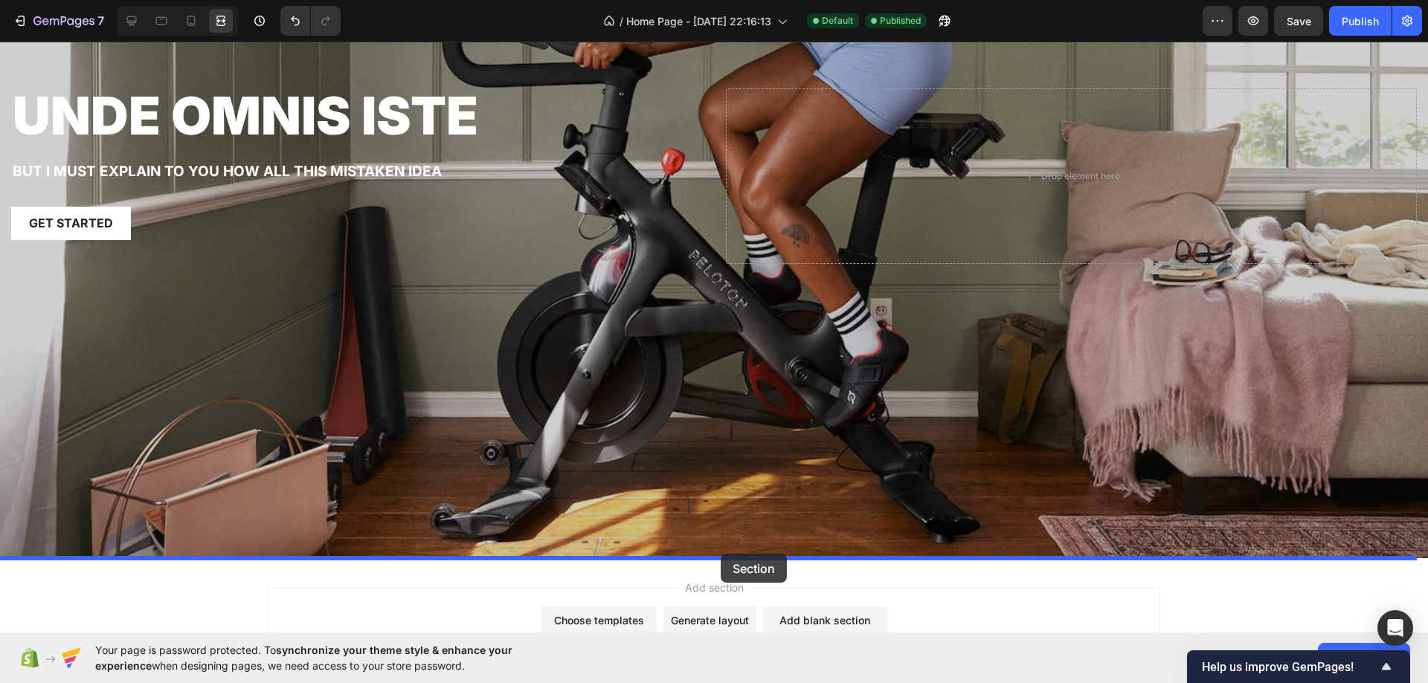
scroll to position [3140, 0]
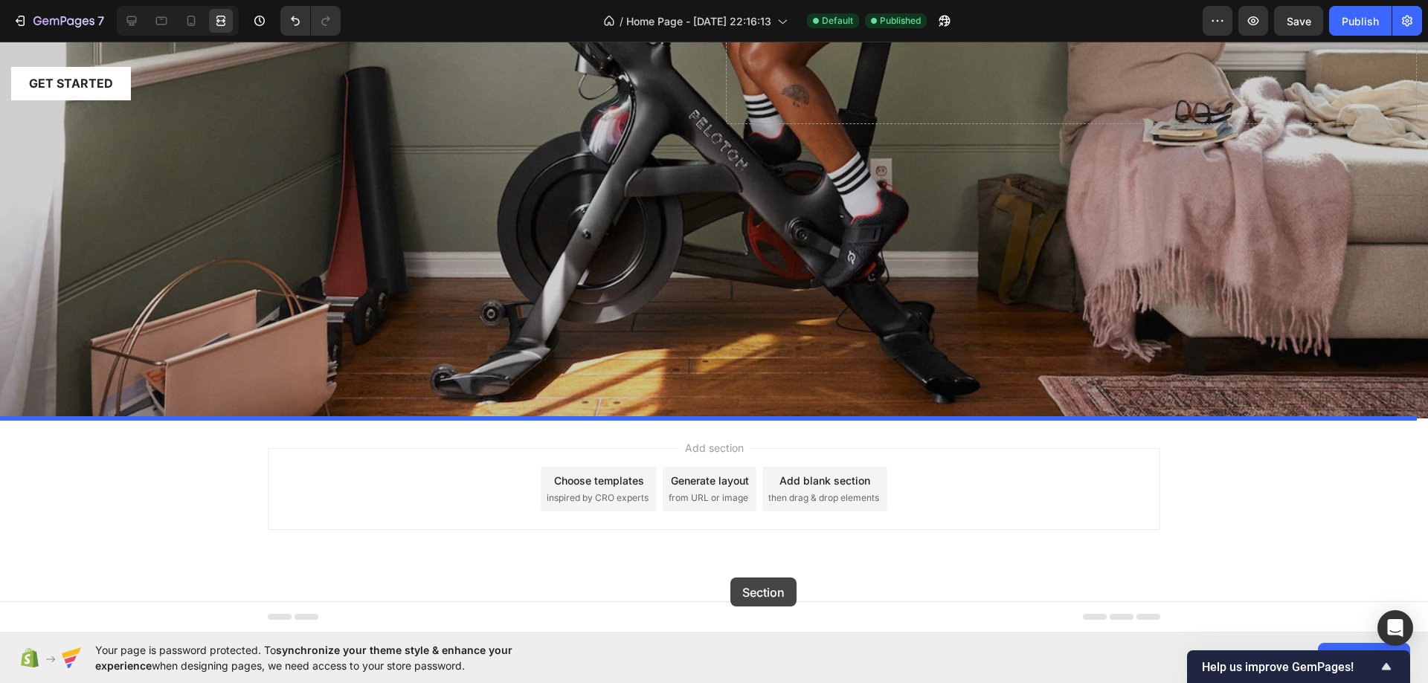
drag, startPoint x: 1129, startPoint y: 78, endPoint x: 730, endPoint y: 578, distance: 640.2
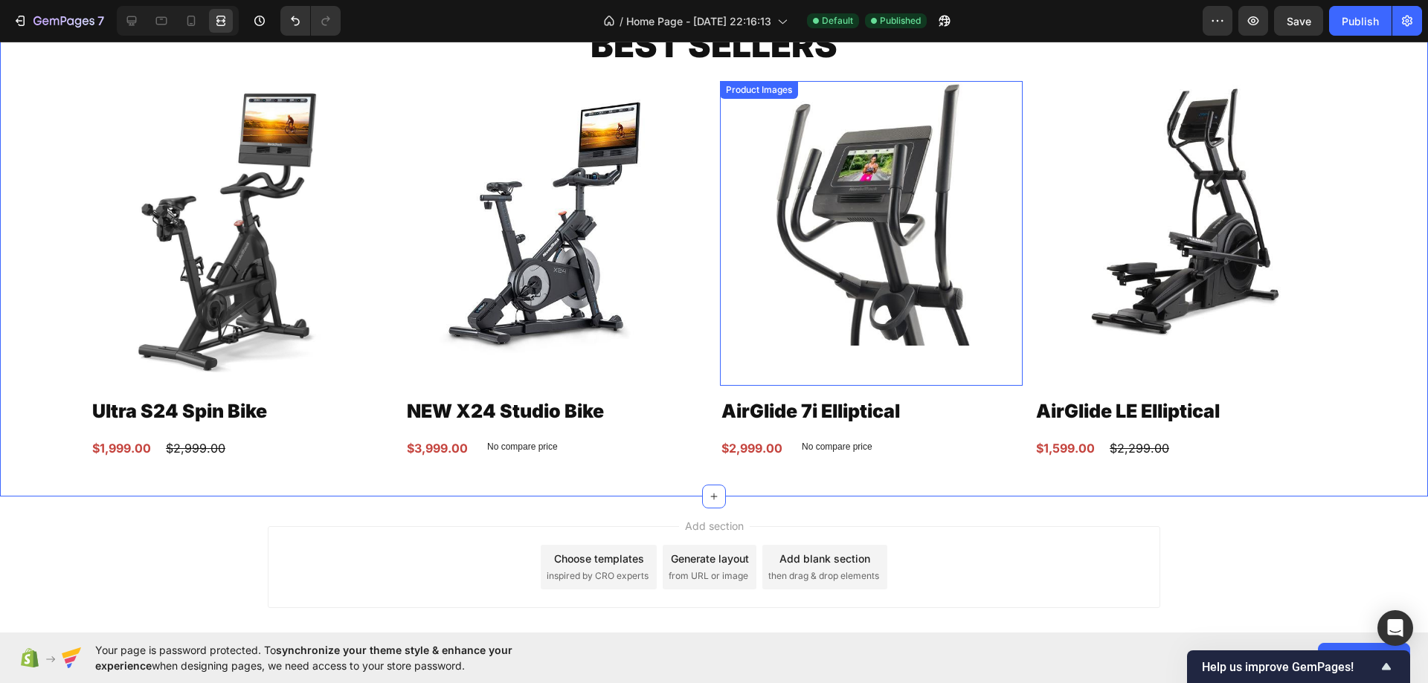
scroll to position [2843, 0]
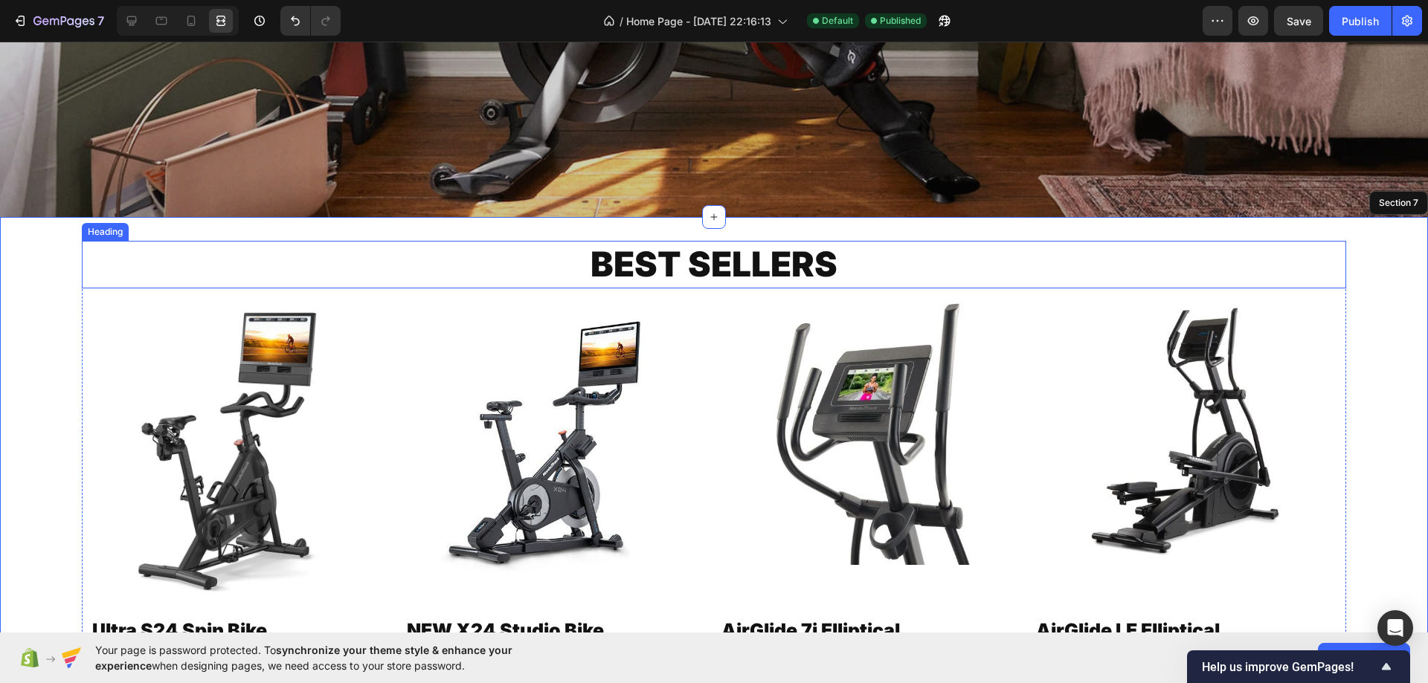
click at [837, 256] on h2 "BEST SELLERS" at bounding box center [714, 265] width 1264 height 48
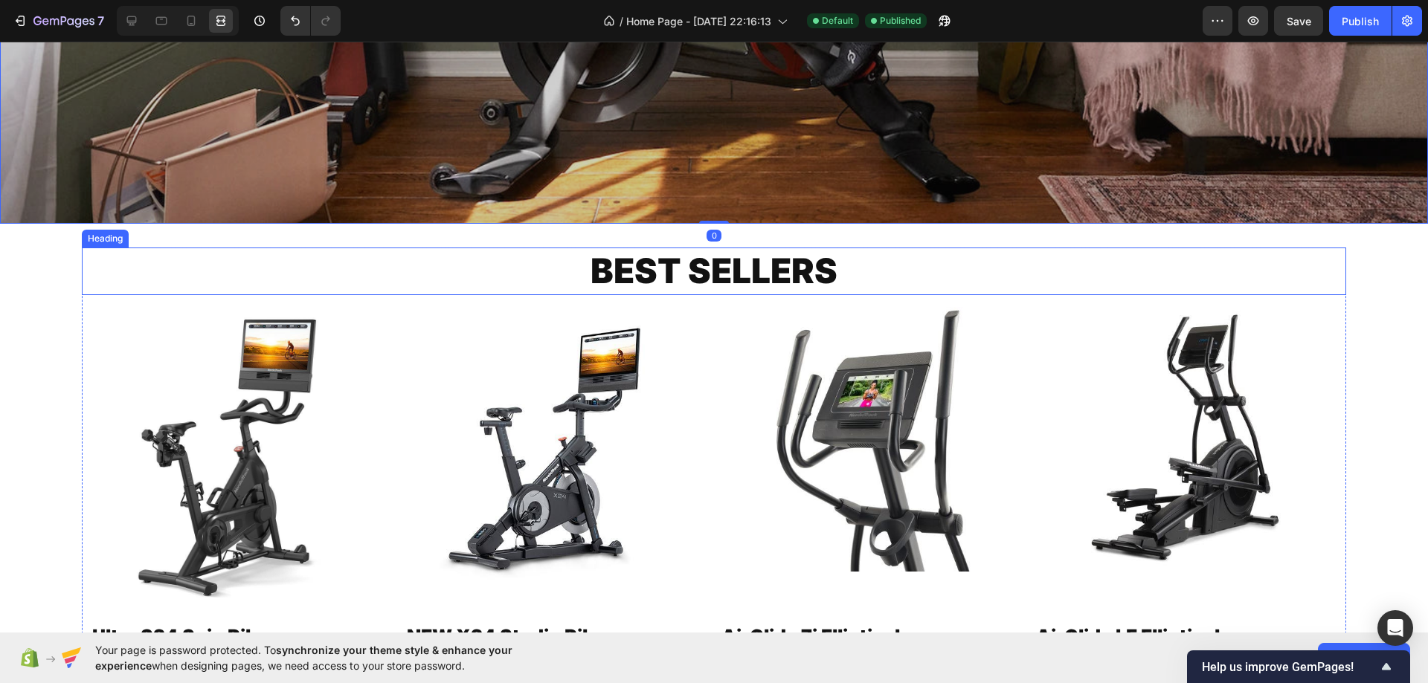
click at [746, 257] on h2 "BEST SELLERS" at bounding box center [714, 272] width 1264 height 48
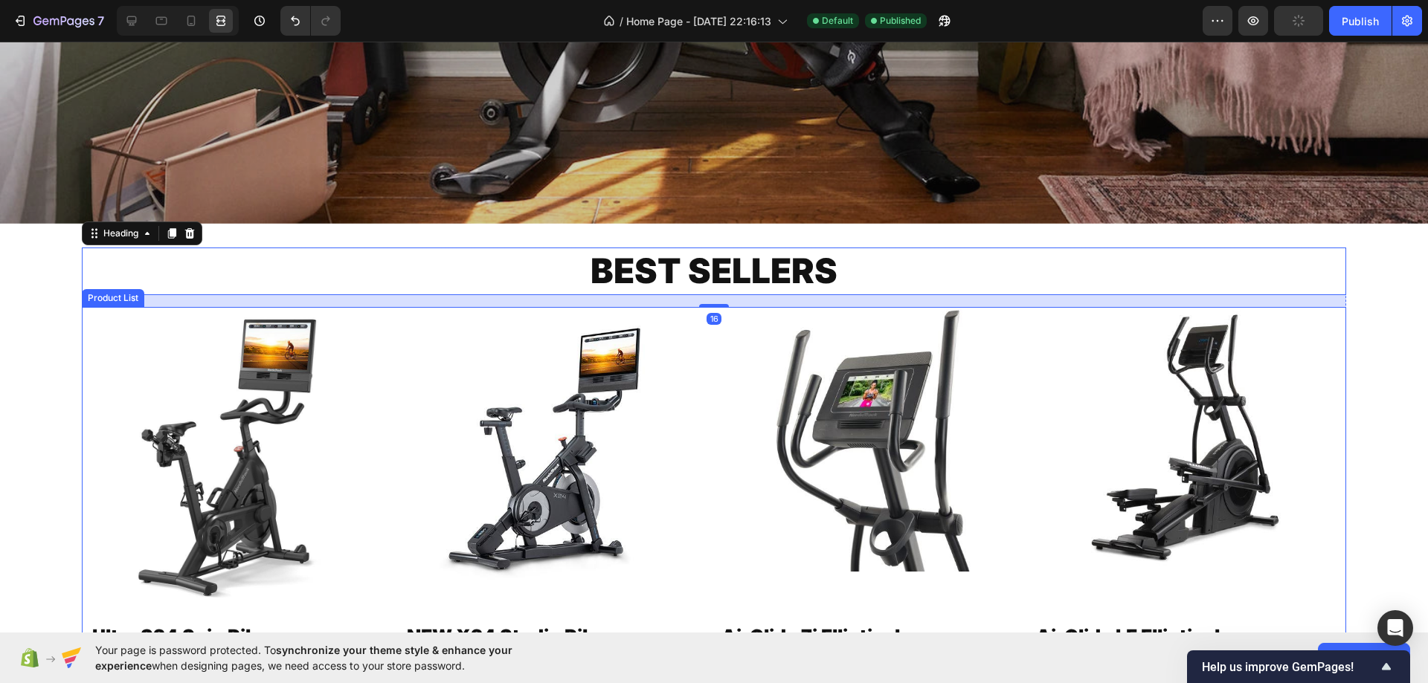
click at [709, 357] on div "Product Images Ultra S24 Spin Bike Product Title $1,999.00 Product Price Produc…" at bounding box center [714, 497] width 1246 height 380
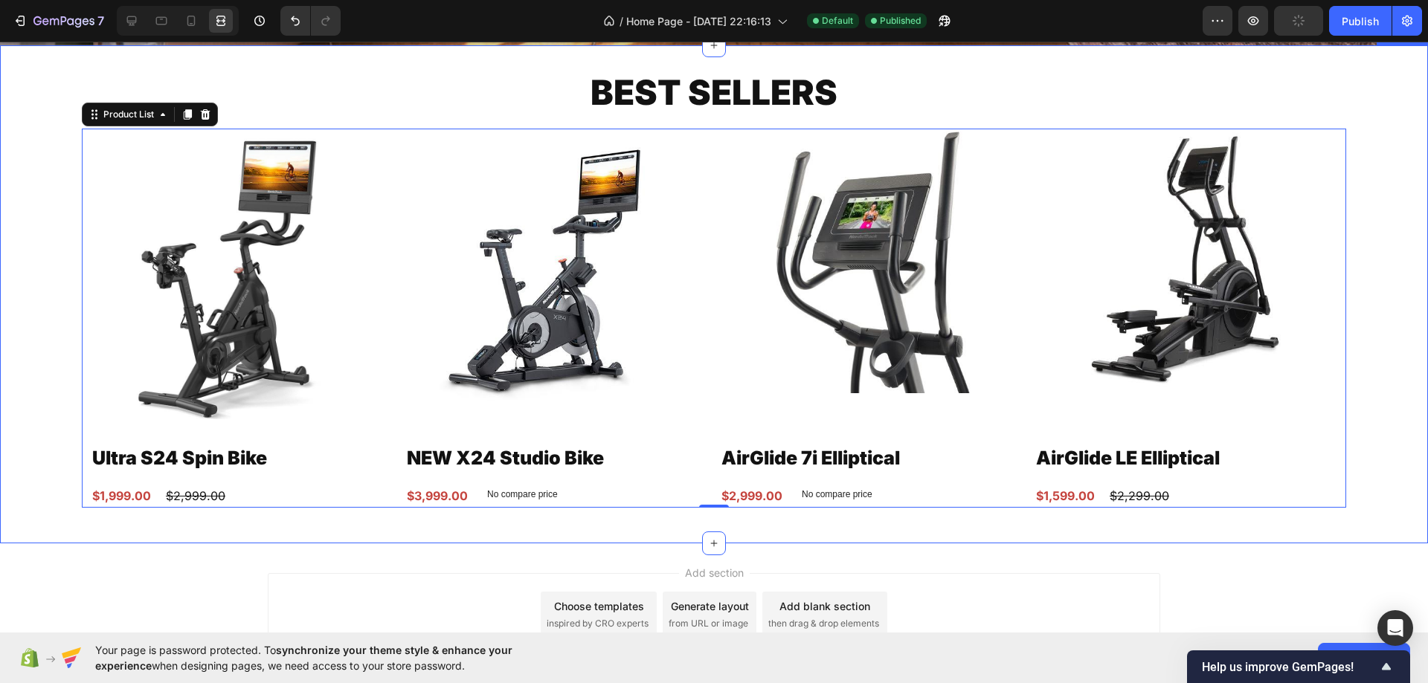
scroll to position [3066, 0]
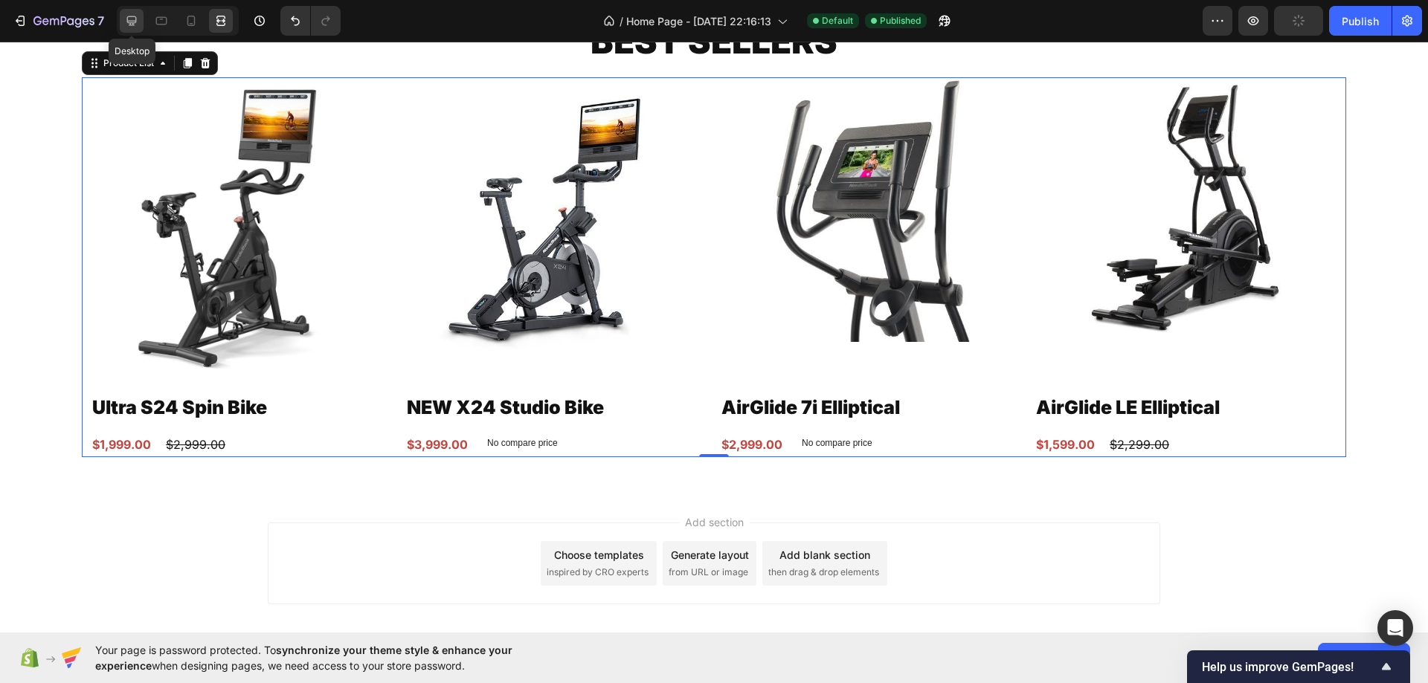
click at [138, 19] on icon at bounding box center [131, 20] width 15 height 15
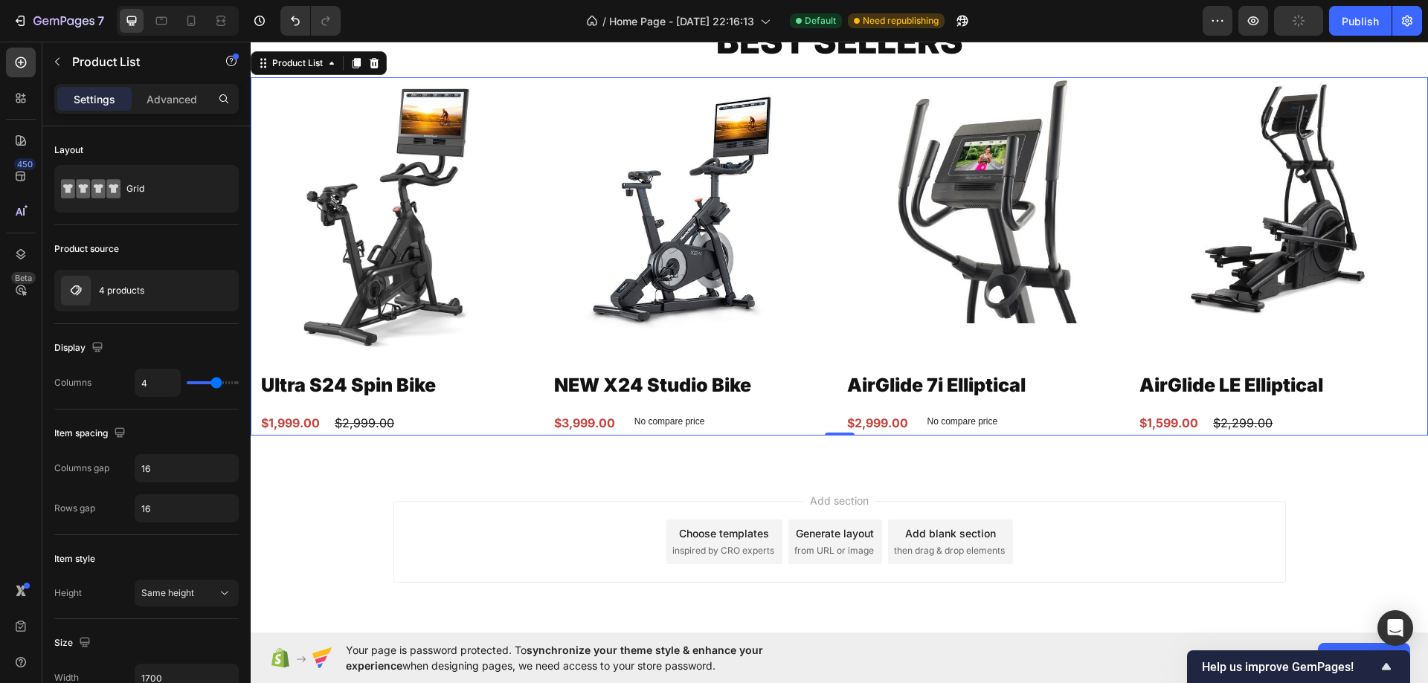
click at [831, 173] on div "Product Images Ultra S24 Spin Bike Product Title $1,999.00 Product Price Produc…" at bounding box center [838, 256] width 1159 height 358
click at [159, 294] on div "4 products" at bounding box center [146, 291] width 184 height 42
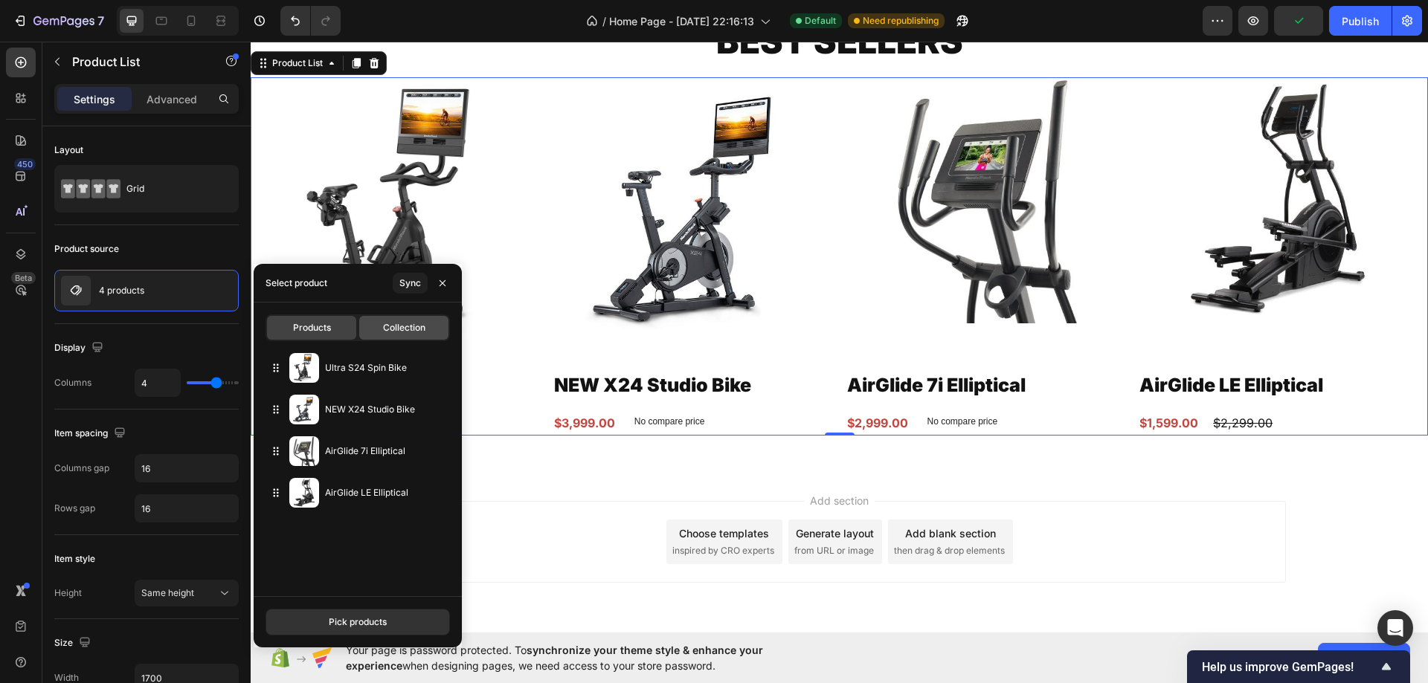
click at [387, 319] on div "Collection" at bounding box center [403, 328] width 89 height 24
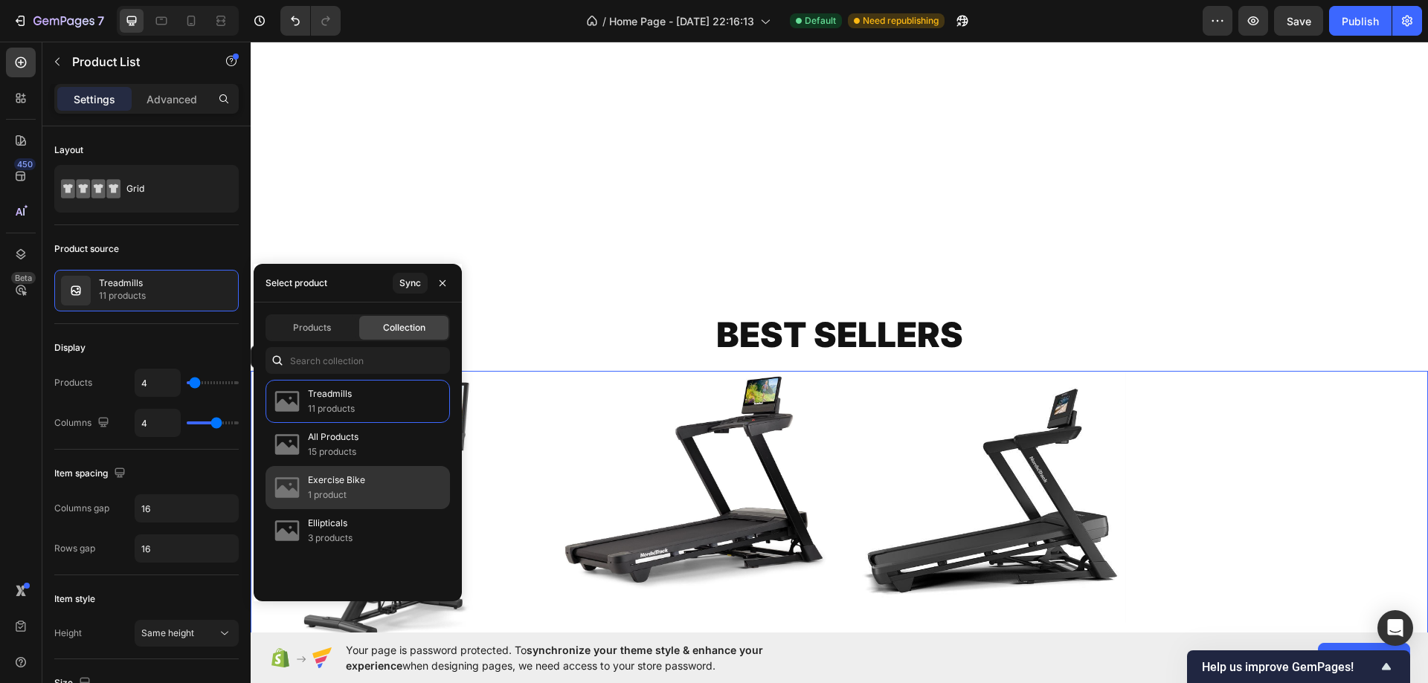
scroll to position [2925, 0]
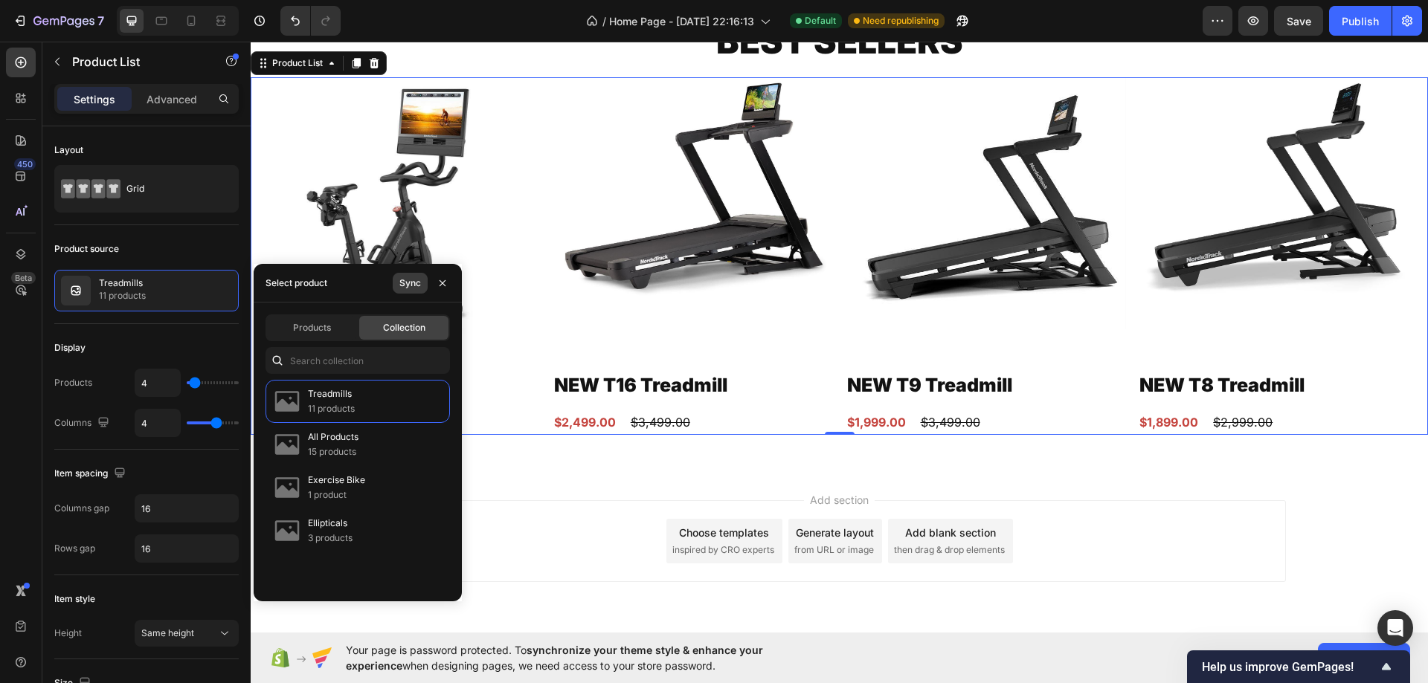
click at [407, 280] on div "Sync" at bounding box center [410, 283] width 22 height 13
click at [317, 488] on p "1 product" at bounding box center [336, 495] width 57 height 15
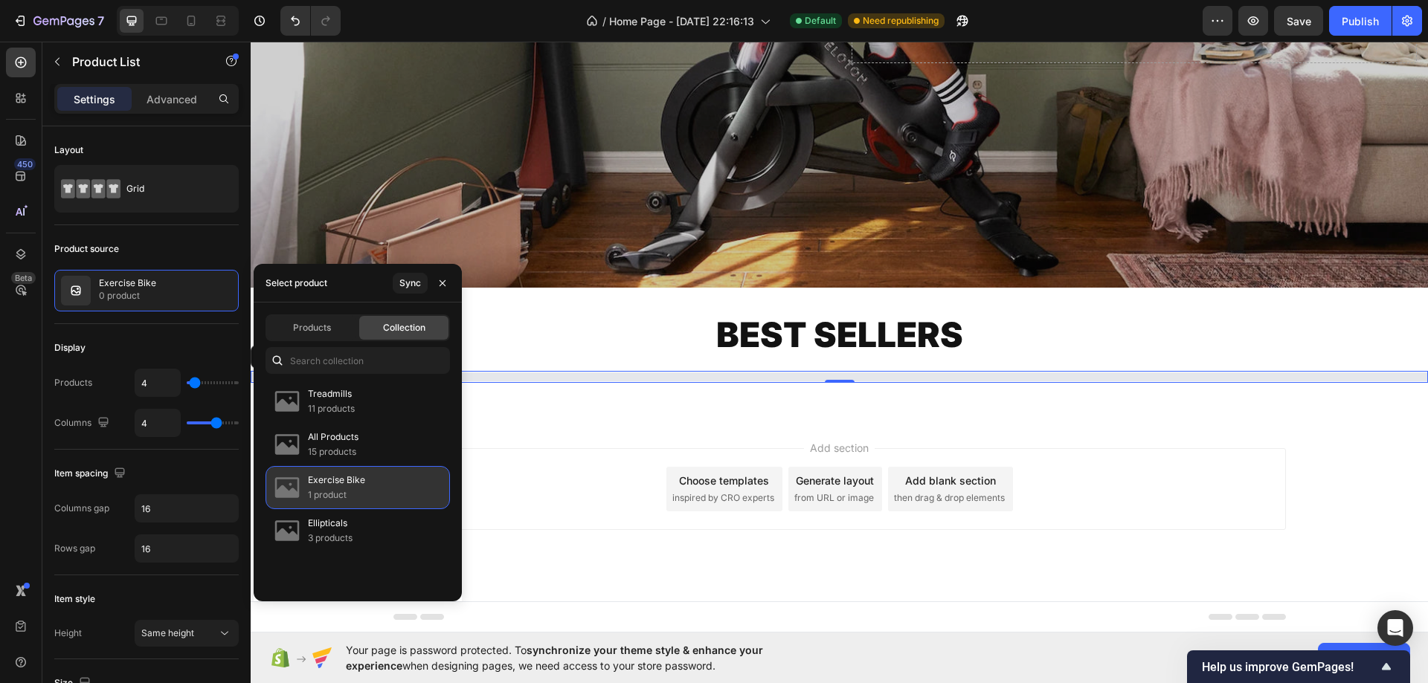
scroll to position [2631, 0]
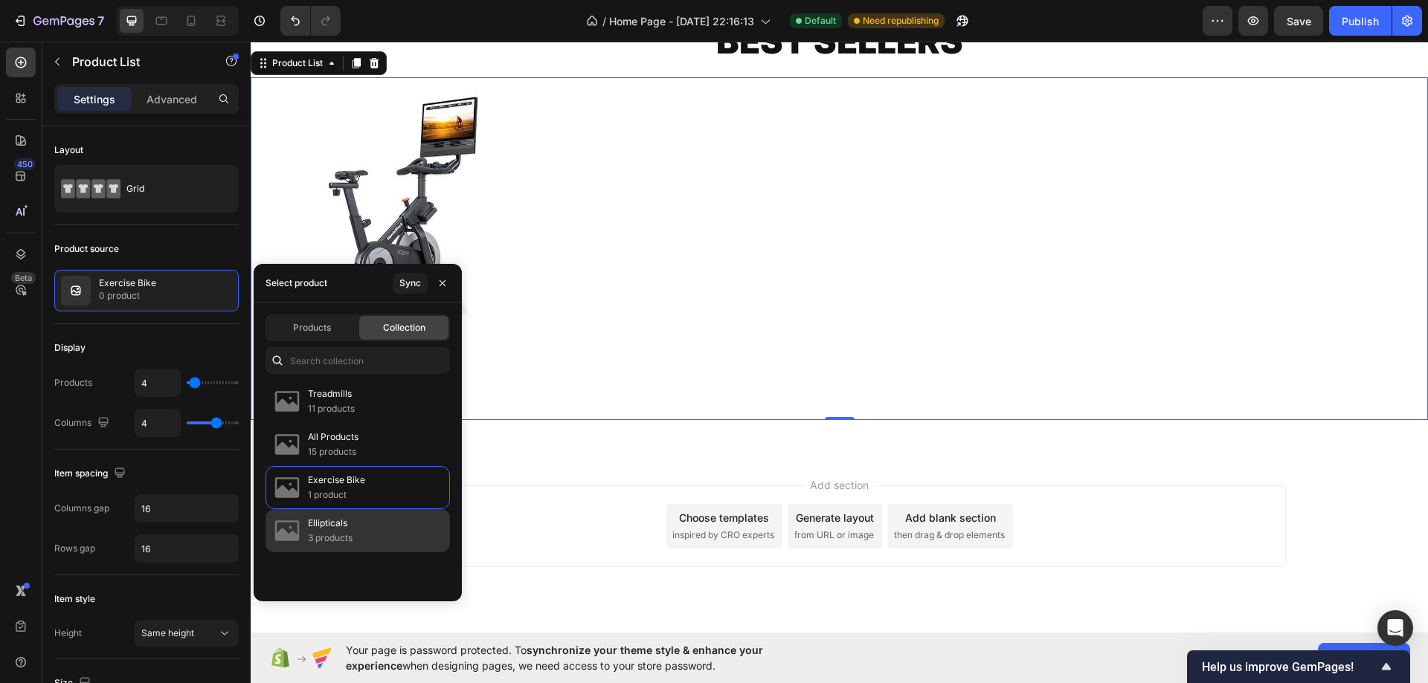
click at [355, 526] on div "Ellipticals 3 products" at bounding box center [357, 530] width 184 height 43
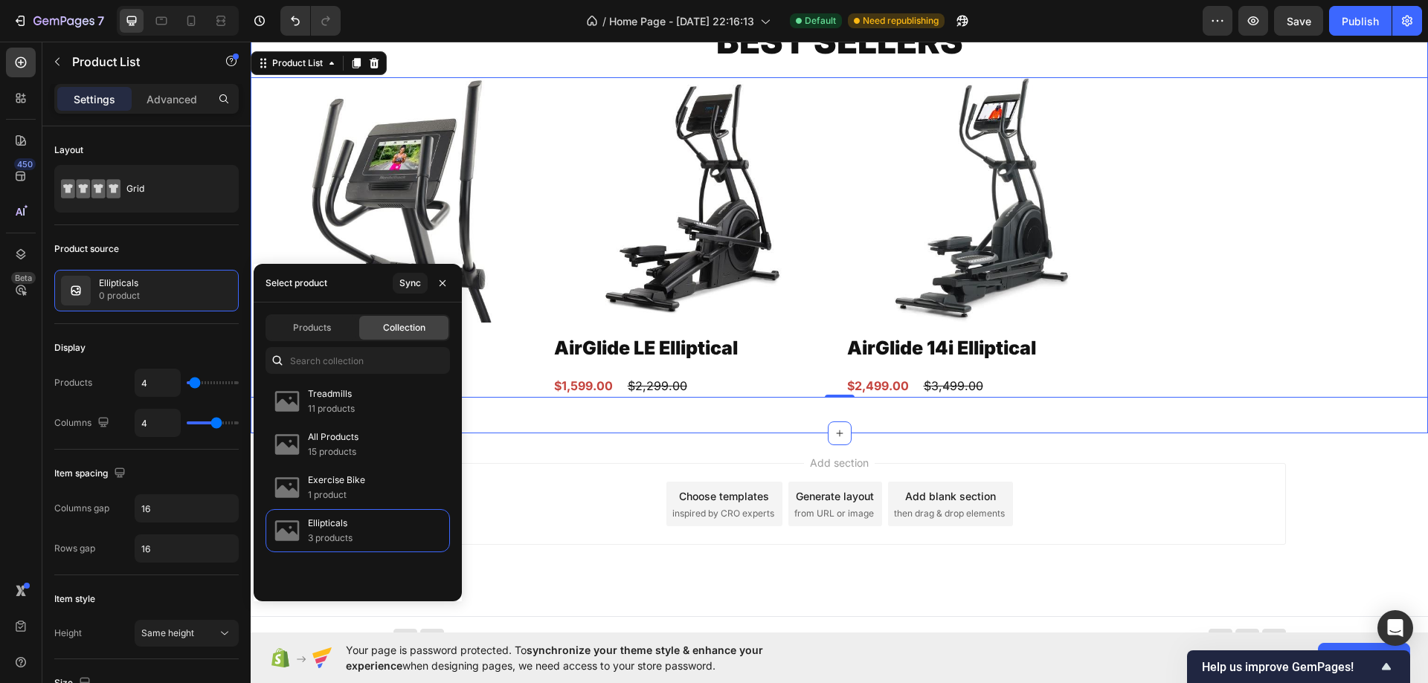
scroll to position [2851, 0]
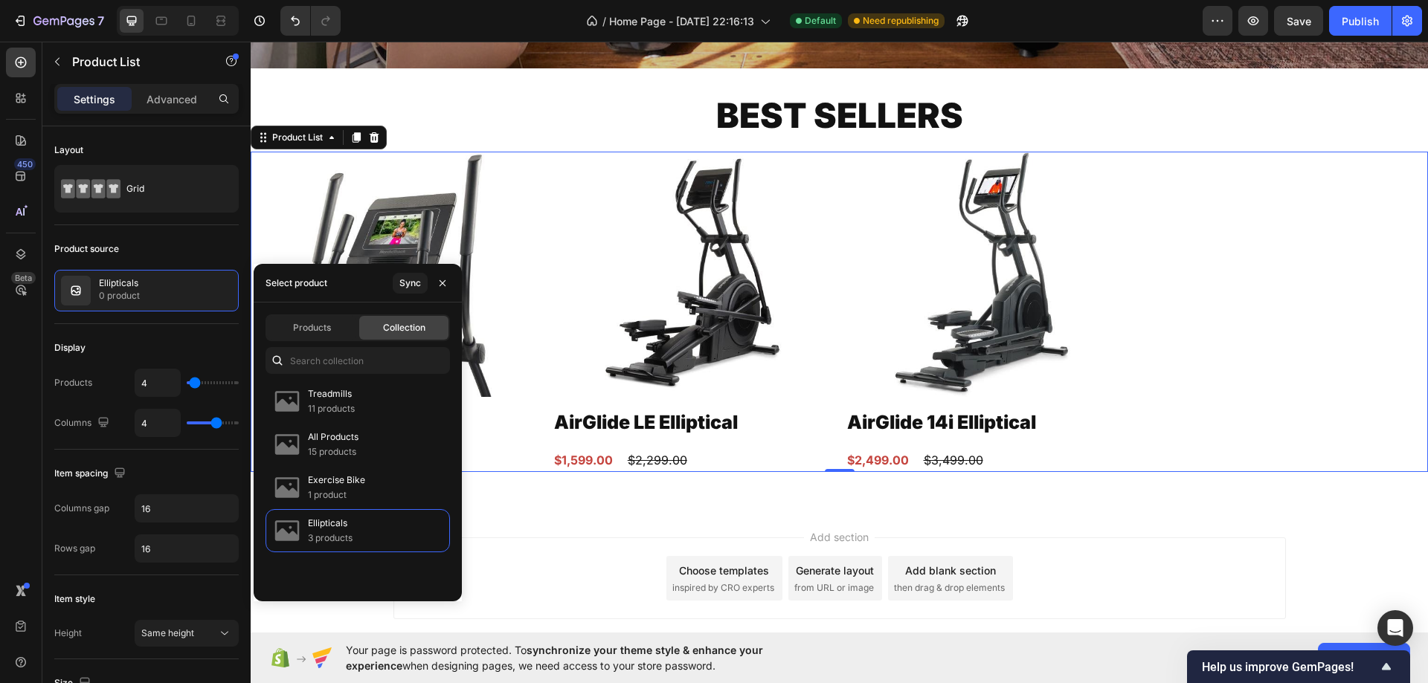
click at [1174, 224] on div "Product Images AirGlide 7i Elliptical Product Title $2,999.00 Product Price Pro…" at bounding box center [838, 312] width 1159 height 321
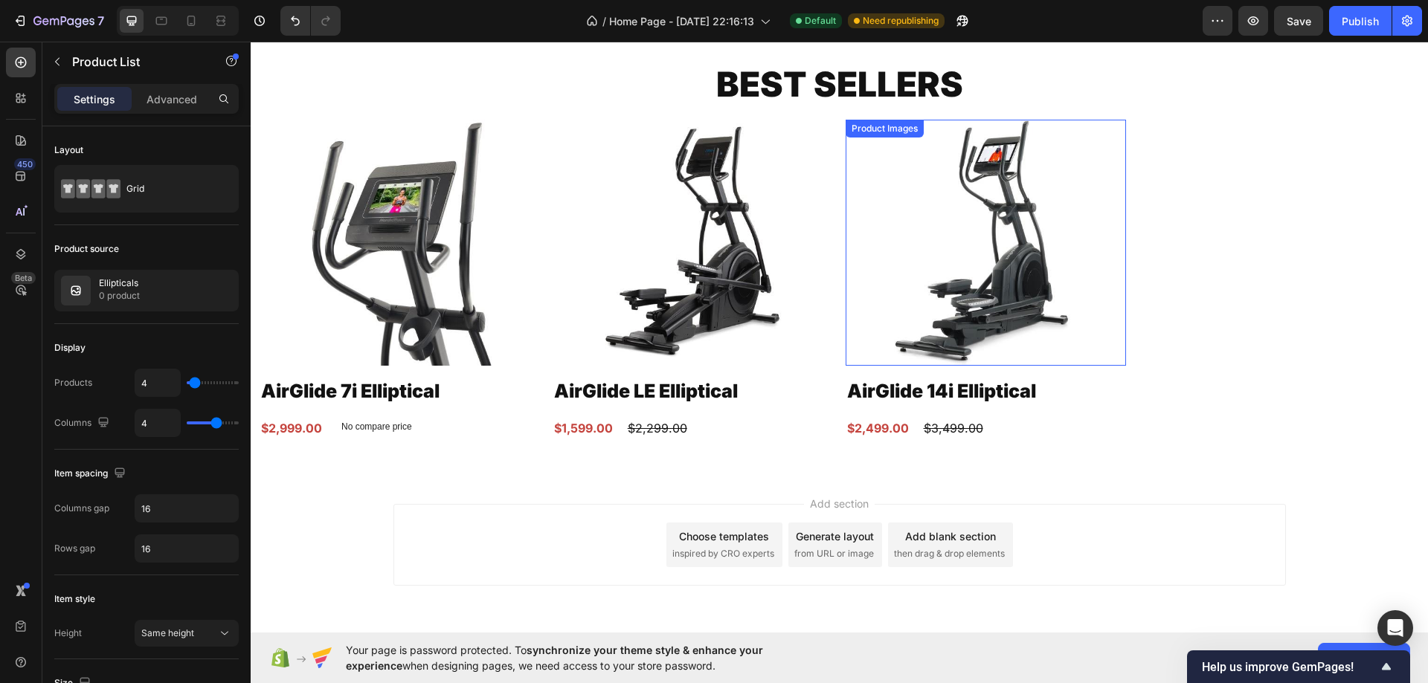
scroll to position [2724, 0]
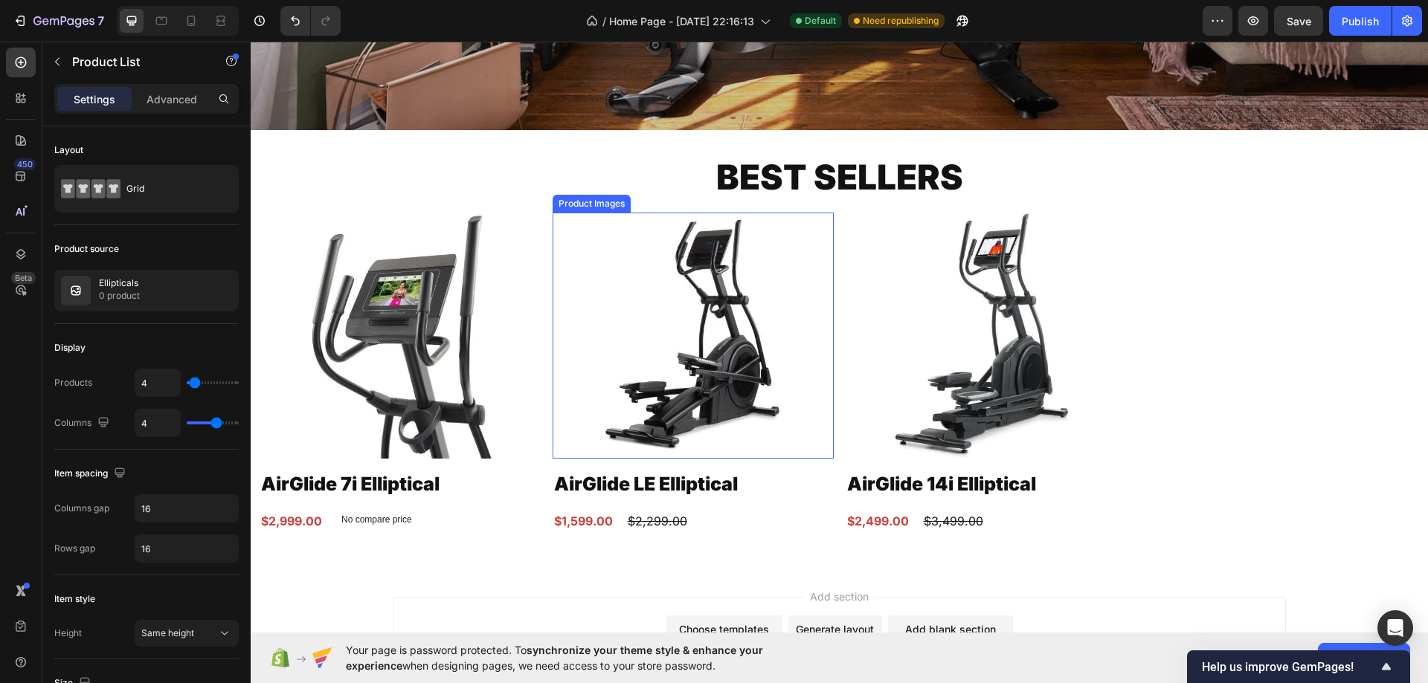
click at [823, 369] on img at bounding box center [692, 336] width 281 height 246
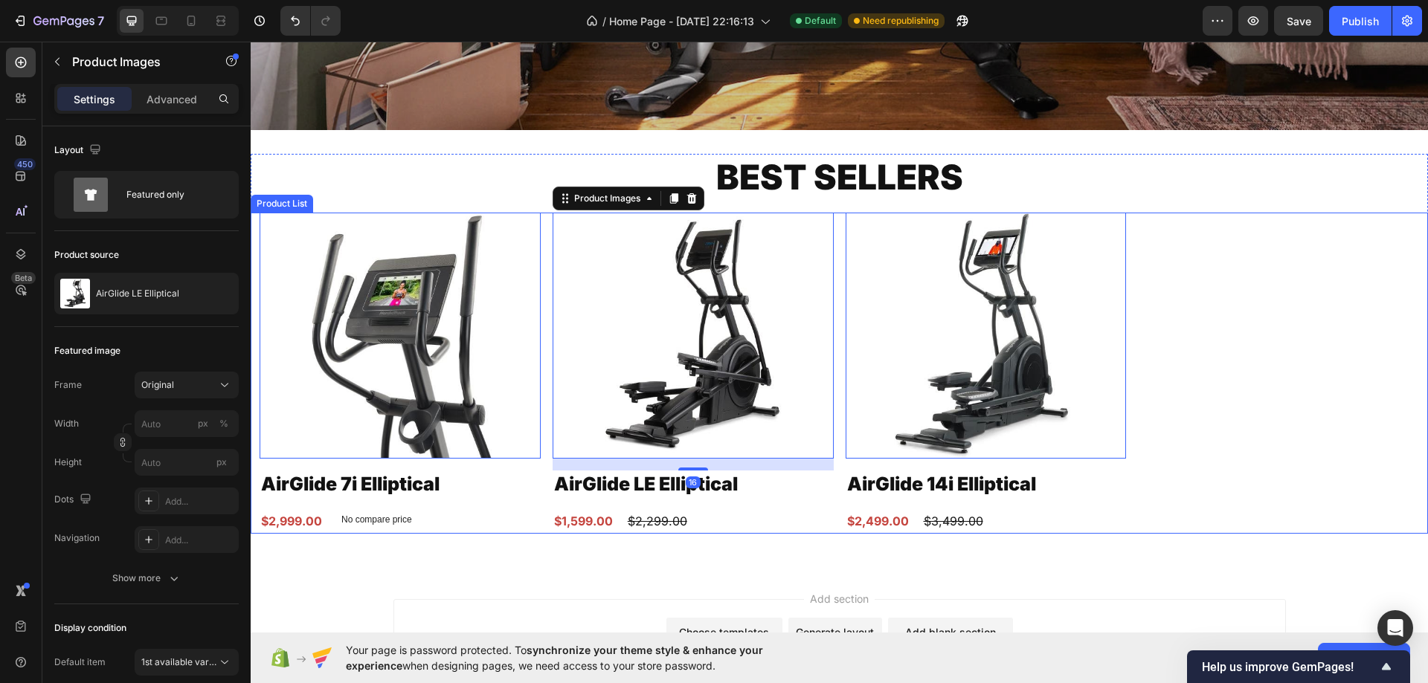
click at [834, 355] on div "Product Images 0 AirGlide 7i Elliptical Product Title $2,999.00 Product Price P…" at bounding box center [838, 373] width 1159 height 321
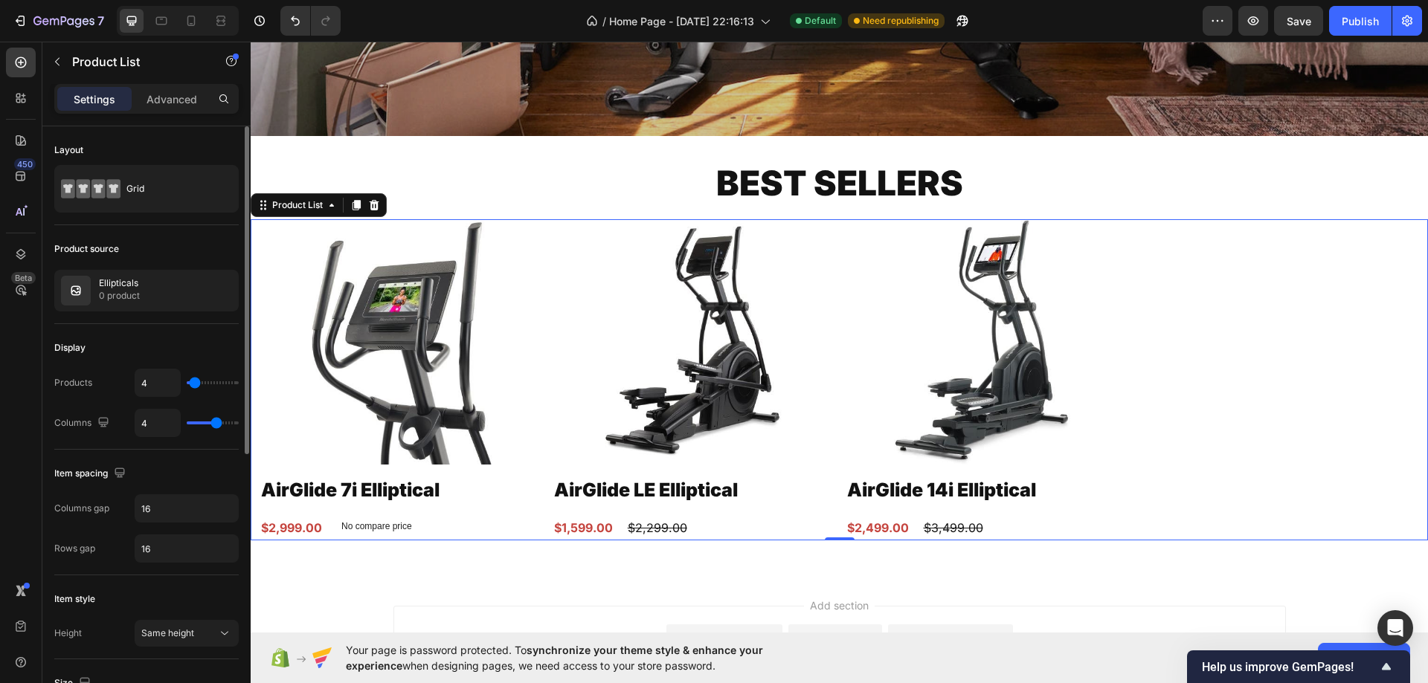
type input "2"
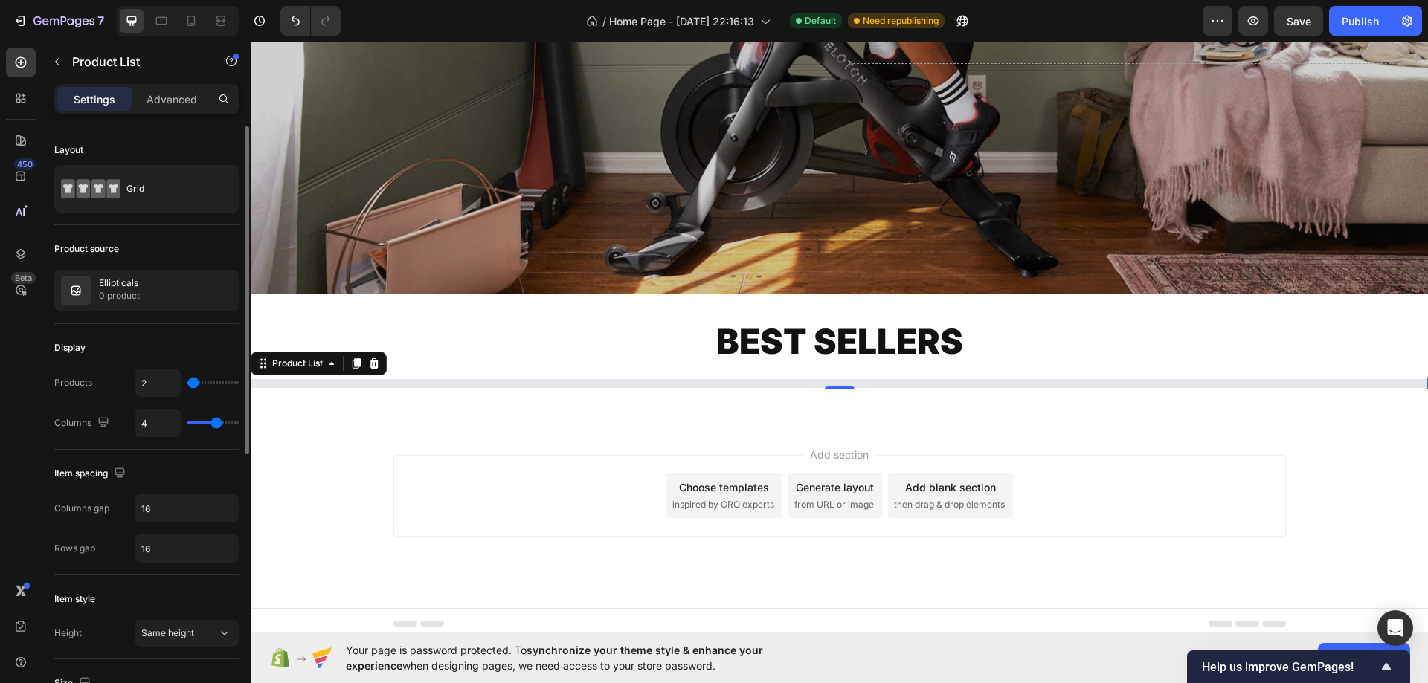
type input "1"
type input "2"
type input "3"
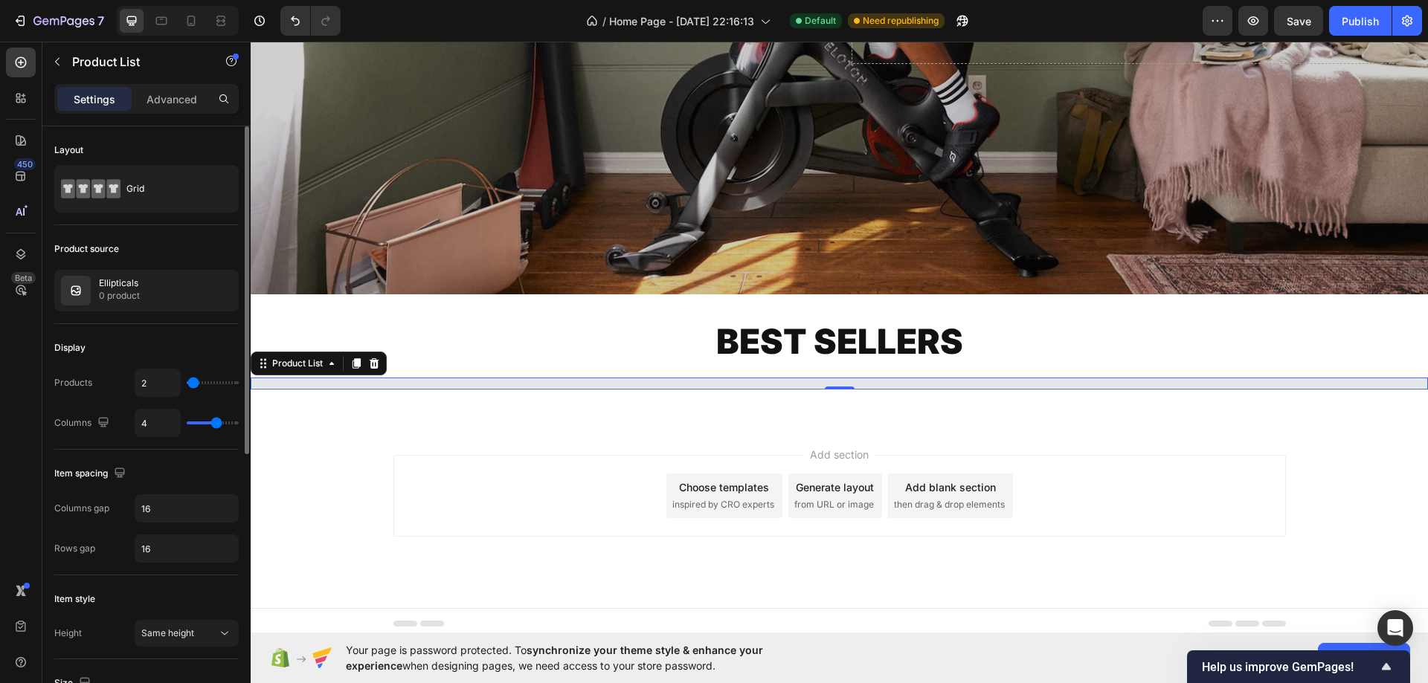
type input "3"
type input "4"
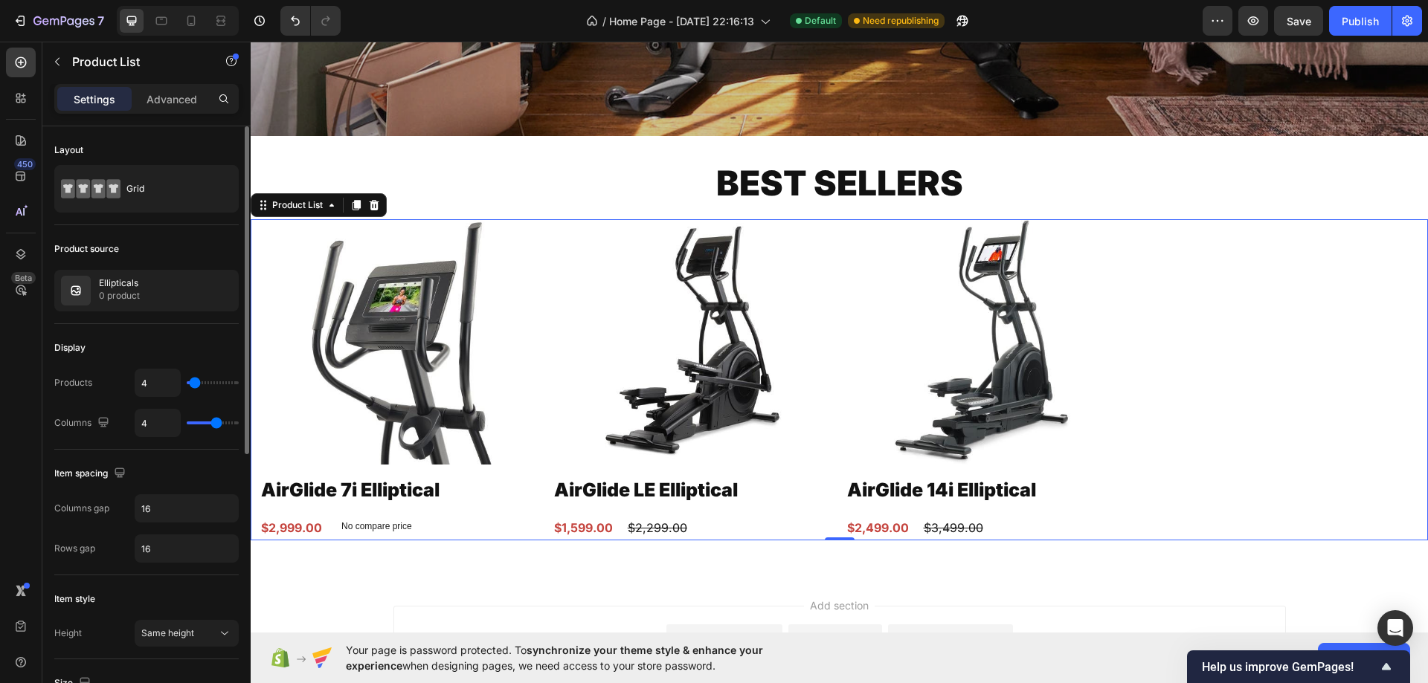
click at [195, 381] on input "range" at bounding box center [213, 382] width 52 height 3
click at [154, 384] on input "4" at bounding box center [157, 383] width 45 height 27
type input "3"
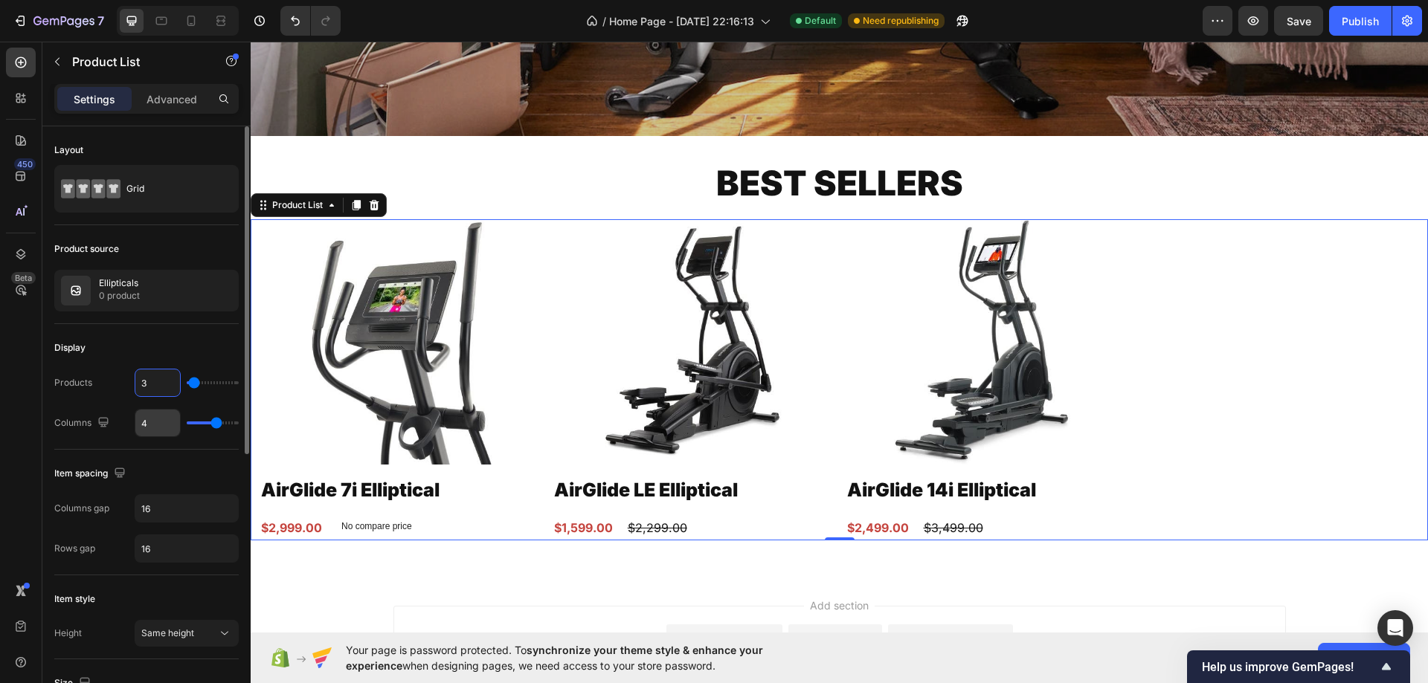
type input "3"
click at [157, 430] on input "4" at bounding box center [157, 423] width 45 height 27
type input "3"
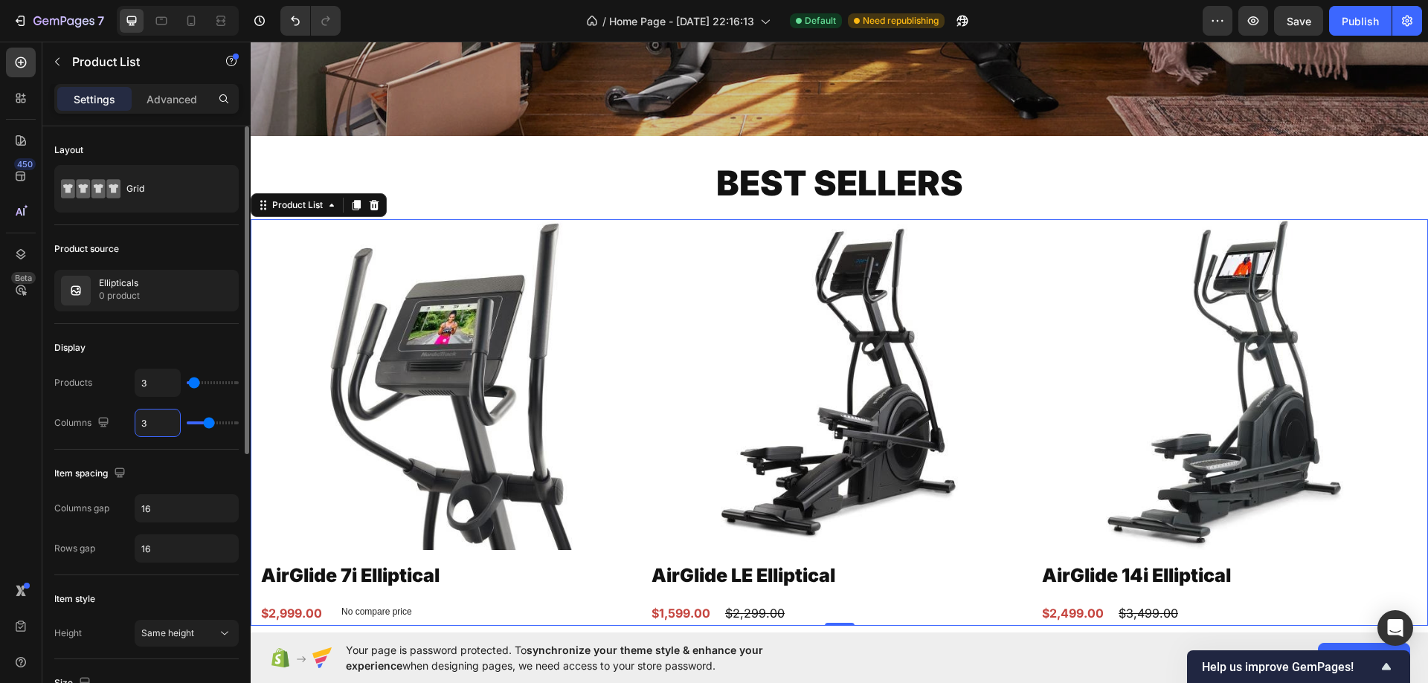
type input "3"
click at [80, 403] on div "Products 3 Columns 3" at bounding box center [146, 403] width 184 height 68
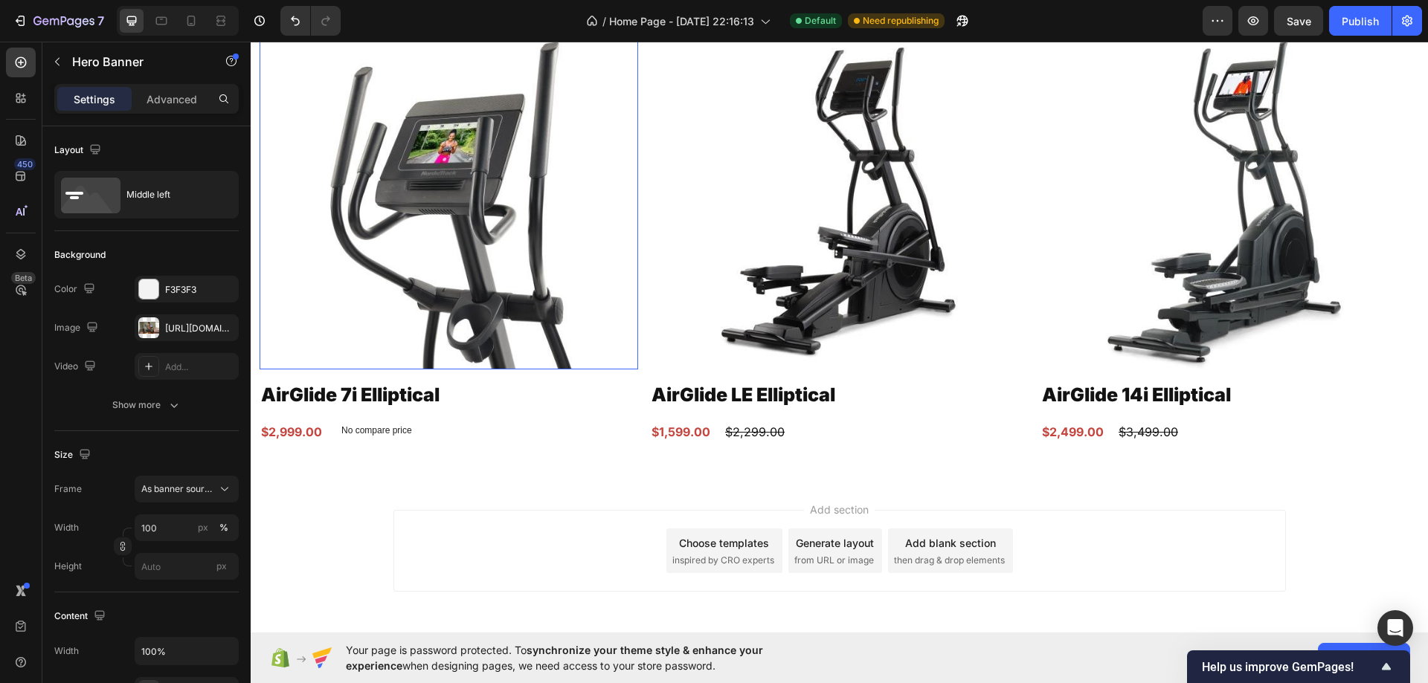
scroll to position [2734, 0]
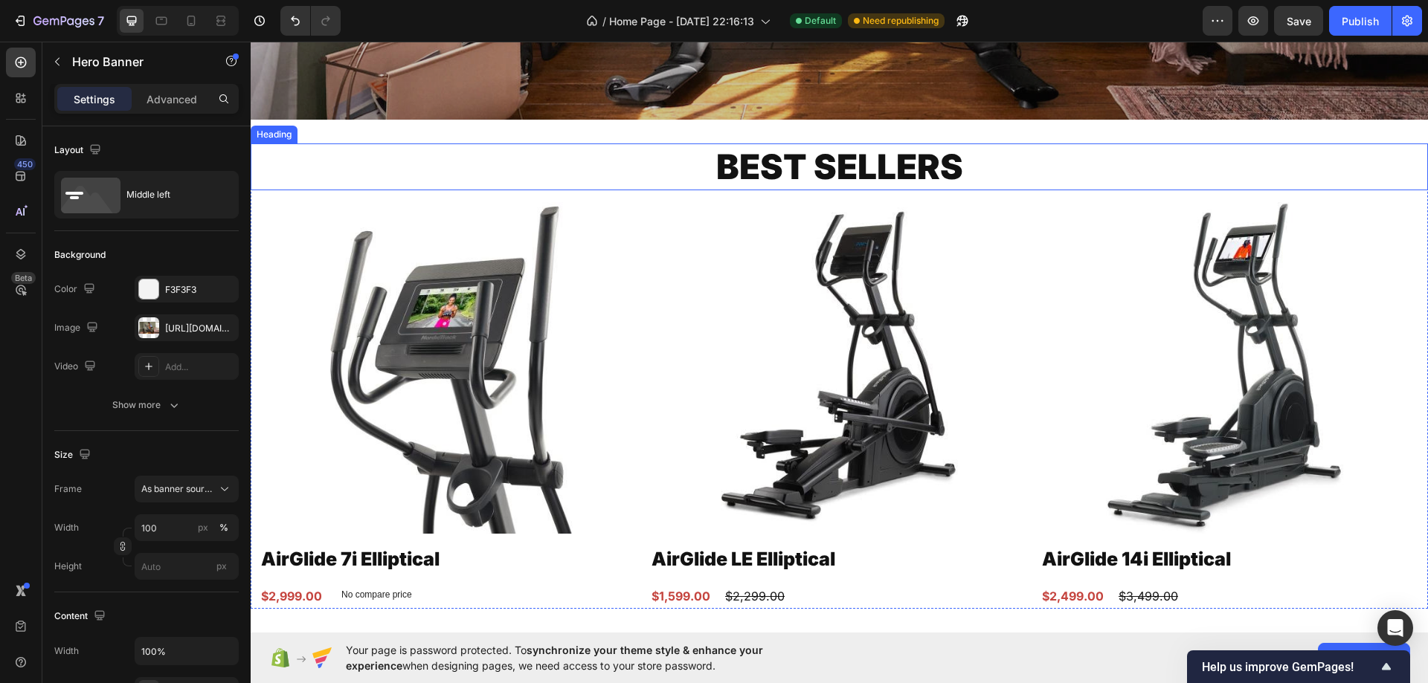
click at [755, 167] on h2 "BEST SELLERS" at bounding box center [839, 168] width 1177 height 48
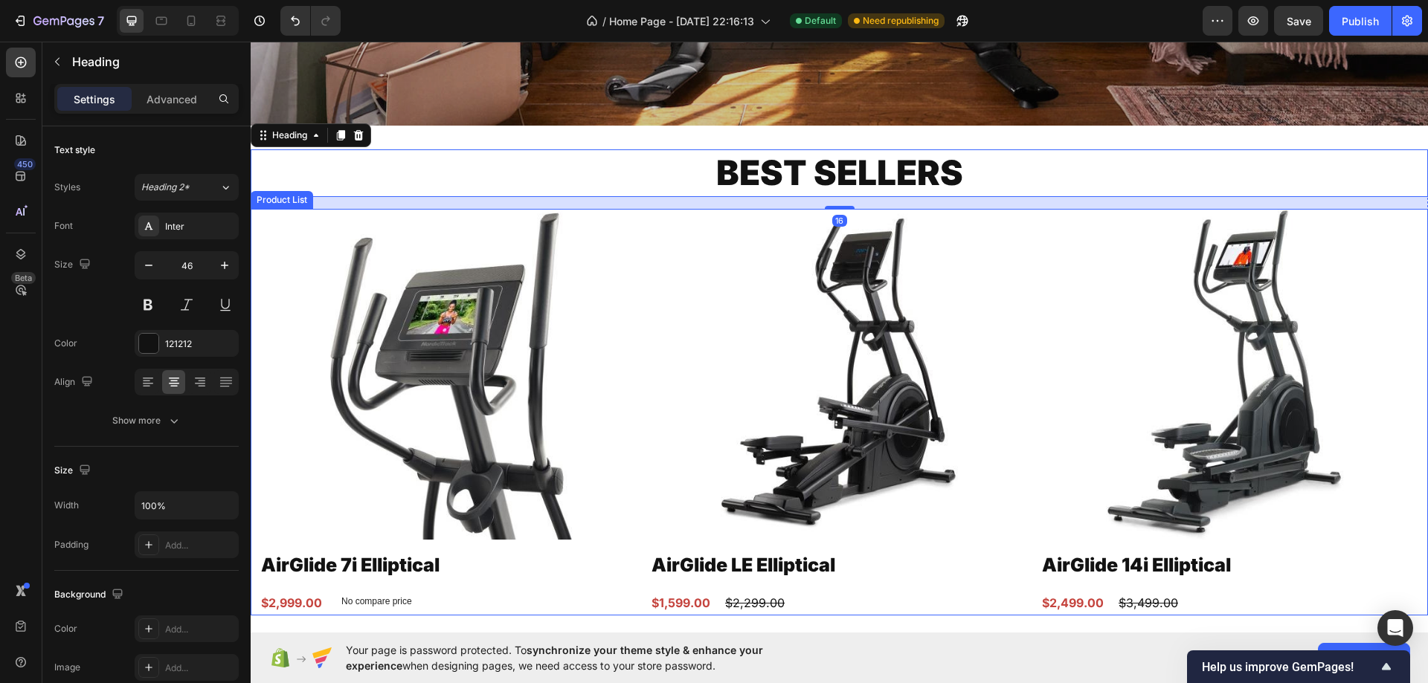
click at [641, 269] on div "Product Images AirGlide 7i Elliptical Product Title $2,999.00 Product Price Pro…" at bounding box center [838, 412] width 1159 height 407
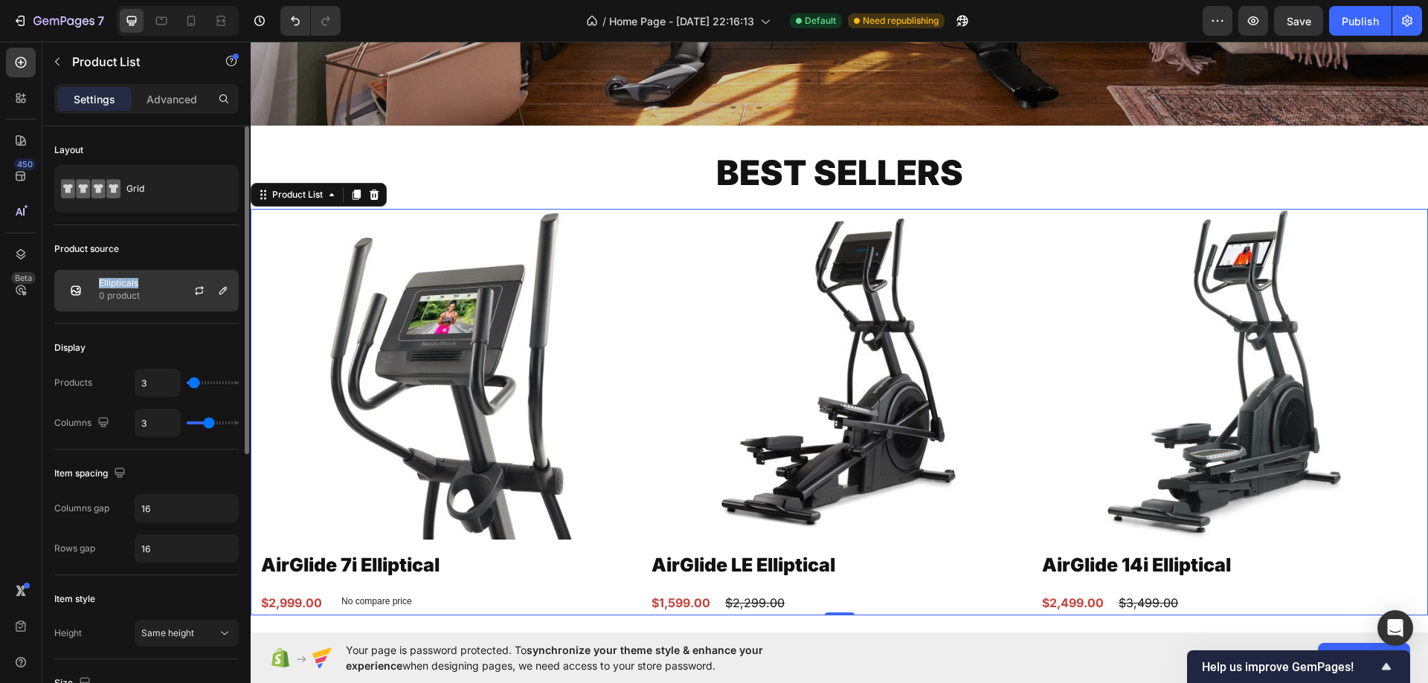
drag, startPoint x: 144, startPoint y: 281, endPoint x: 99, endPoint y: 277, distance: 45.5
click at [99, 277] on div "Ellipticals 0 product" at bounding box center [146, 291] width 184 height 42
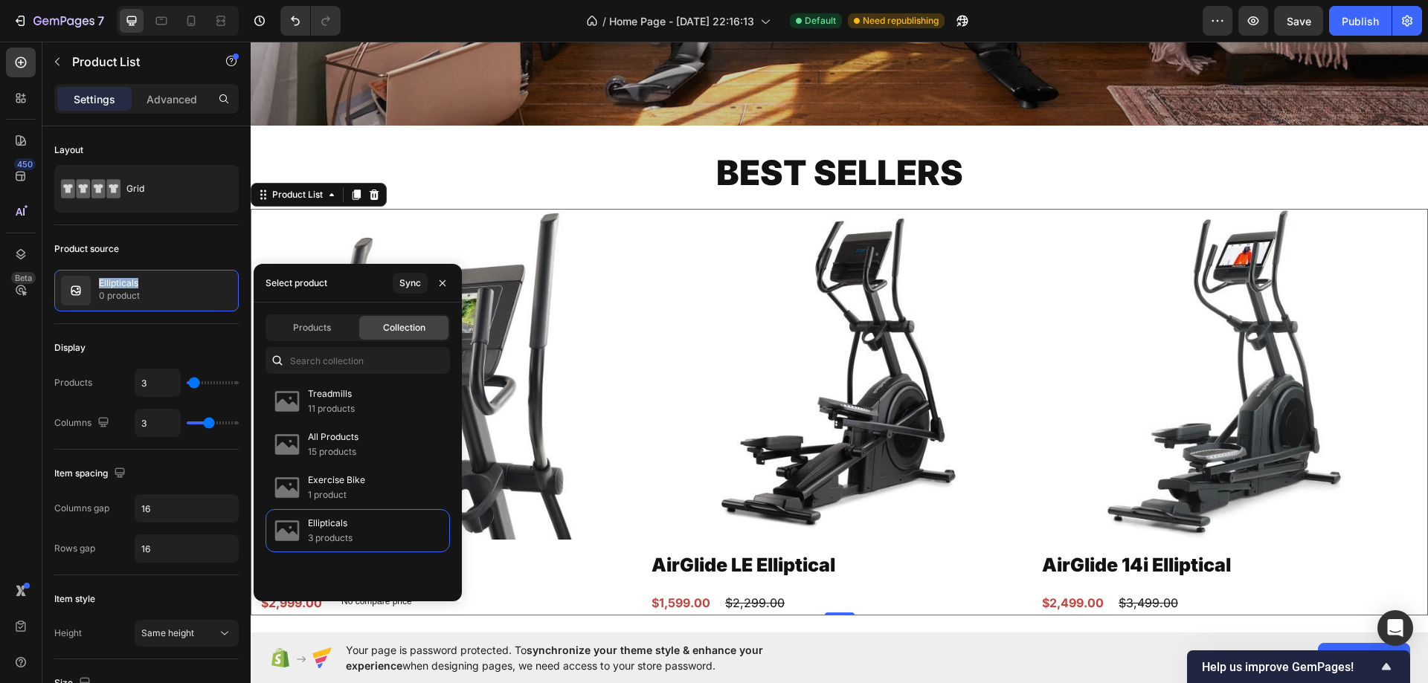
copy p "Ellipticals"
click at [807, 150] on h2 "BEST SELLERS" at bounding box center [839, 173] width 1177 height 48
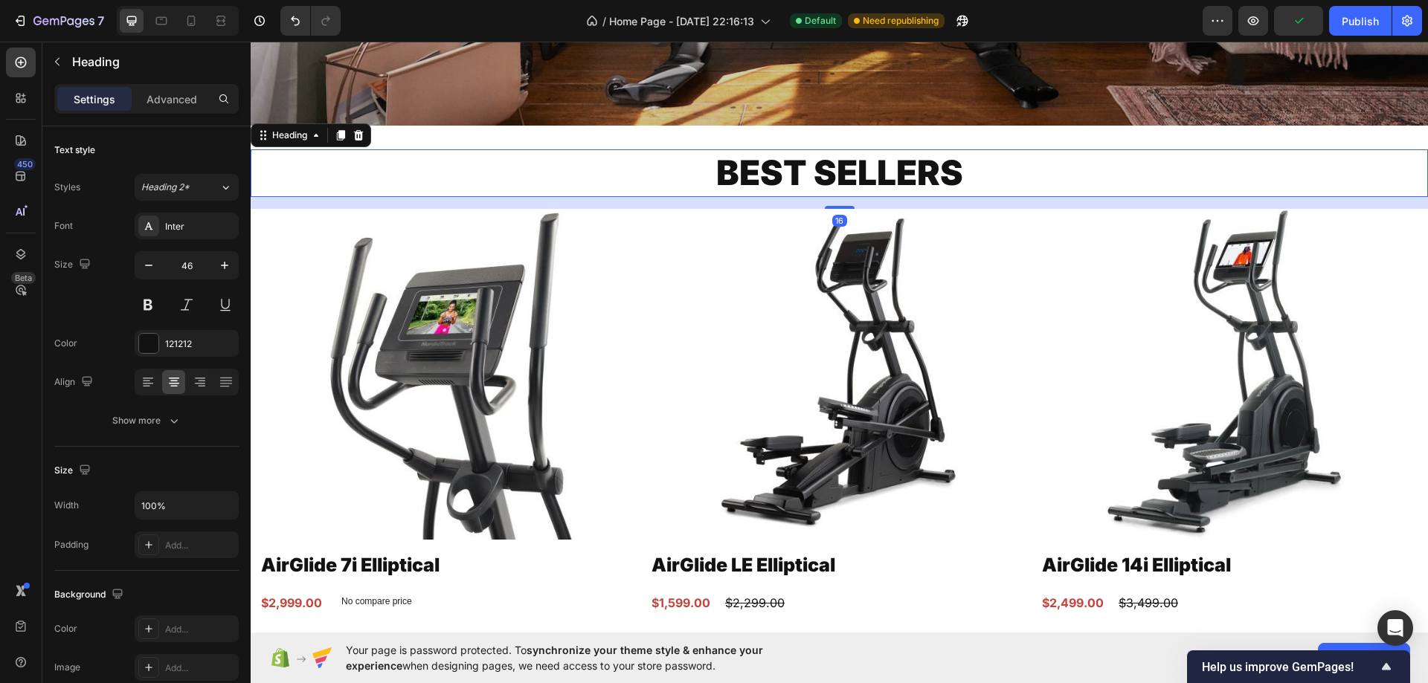
click at [804, 159] on h2 "BEST SELLERS" at bounding box center [839, 173] width 1177 height 48
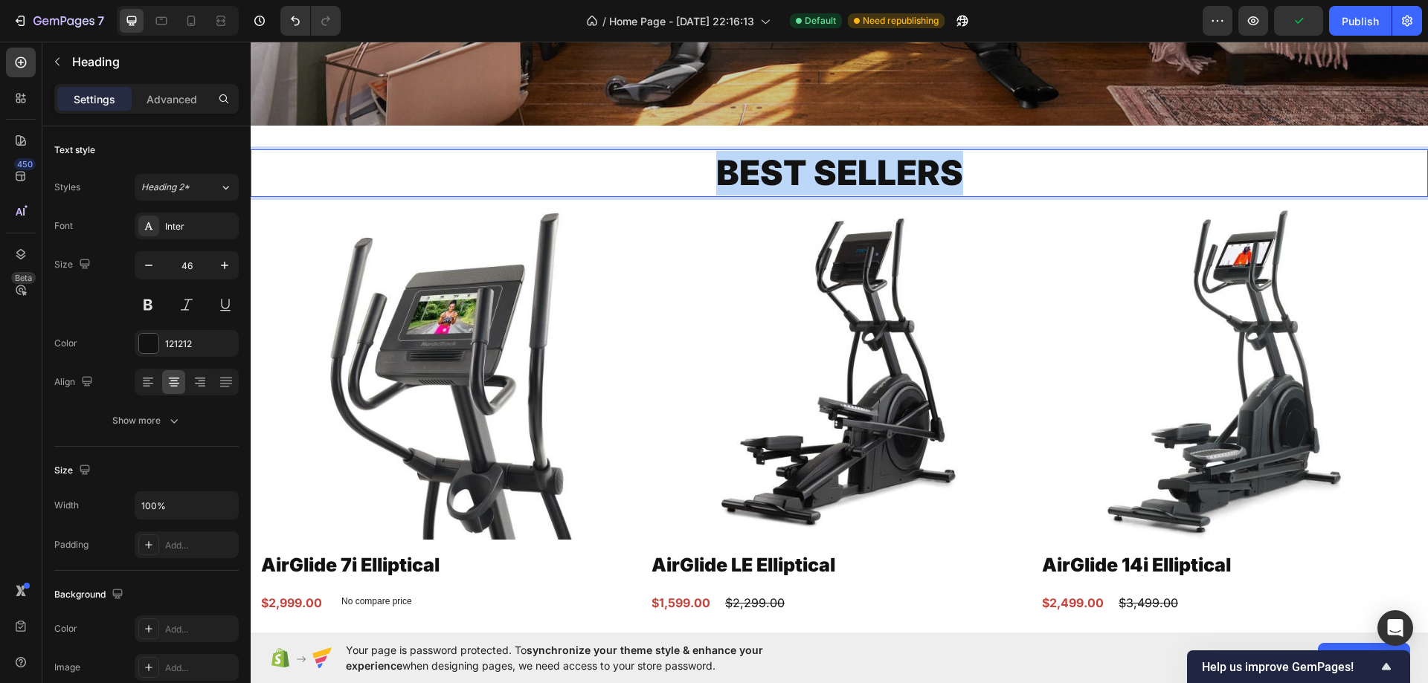
click at [804, 160] on p "BEST SELLERS" at bounding box center [839, 173] width 1174 height 45
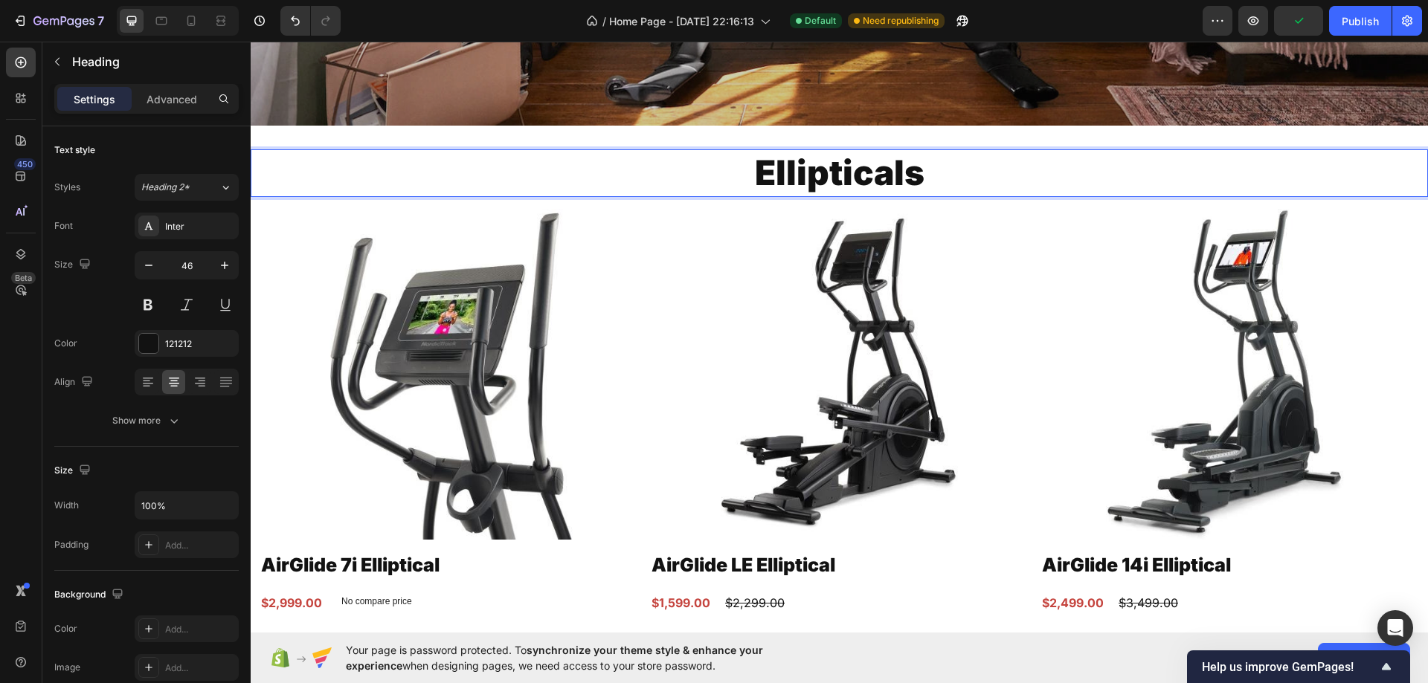
click at [823, 167] on p "Ellipticals" at bounding box center [839, 173] width 1174 height 45
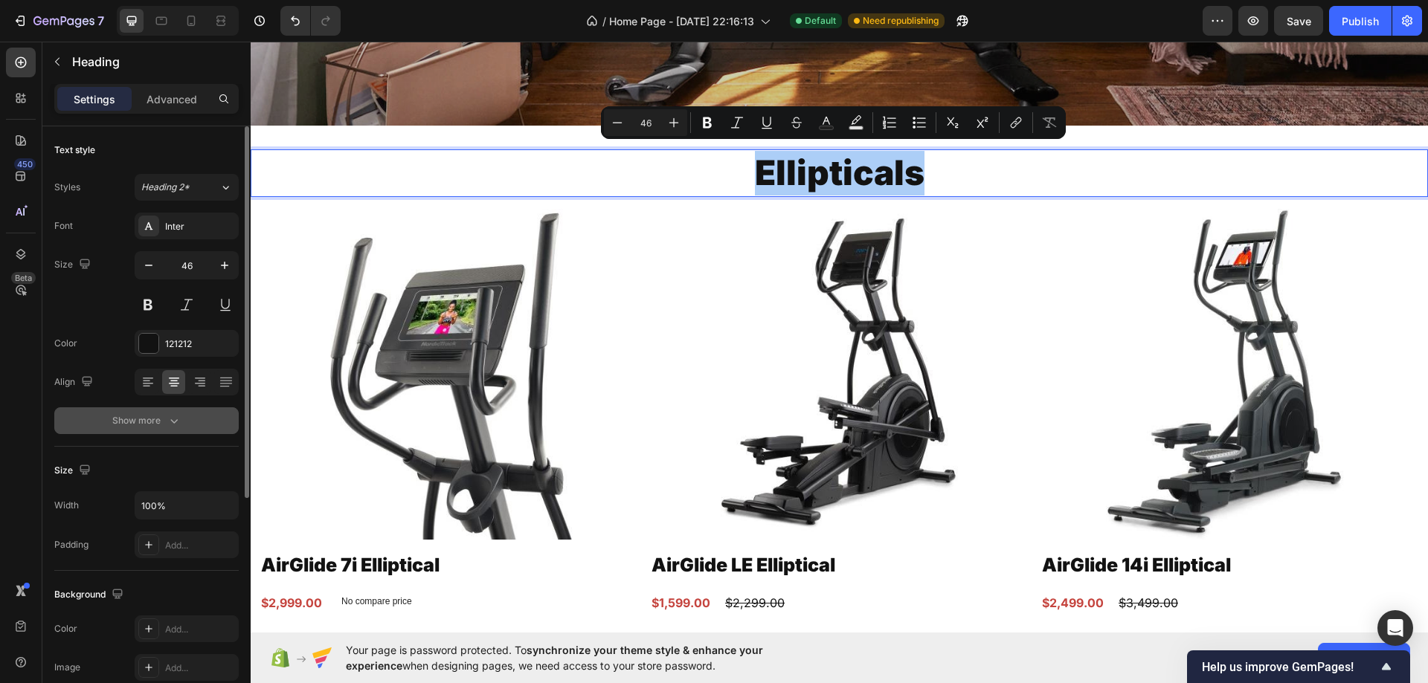
click at [193, 429] on button "Show more" at bounding box center [146, 420] width 184 height 27
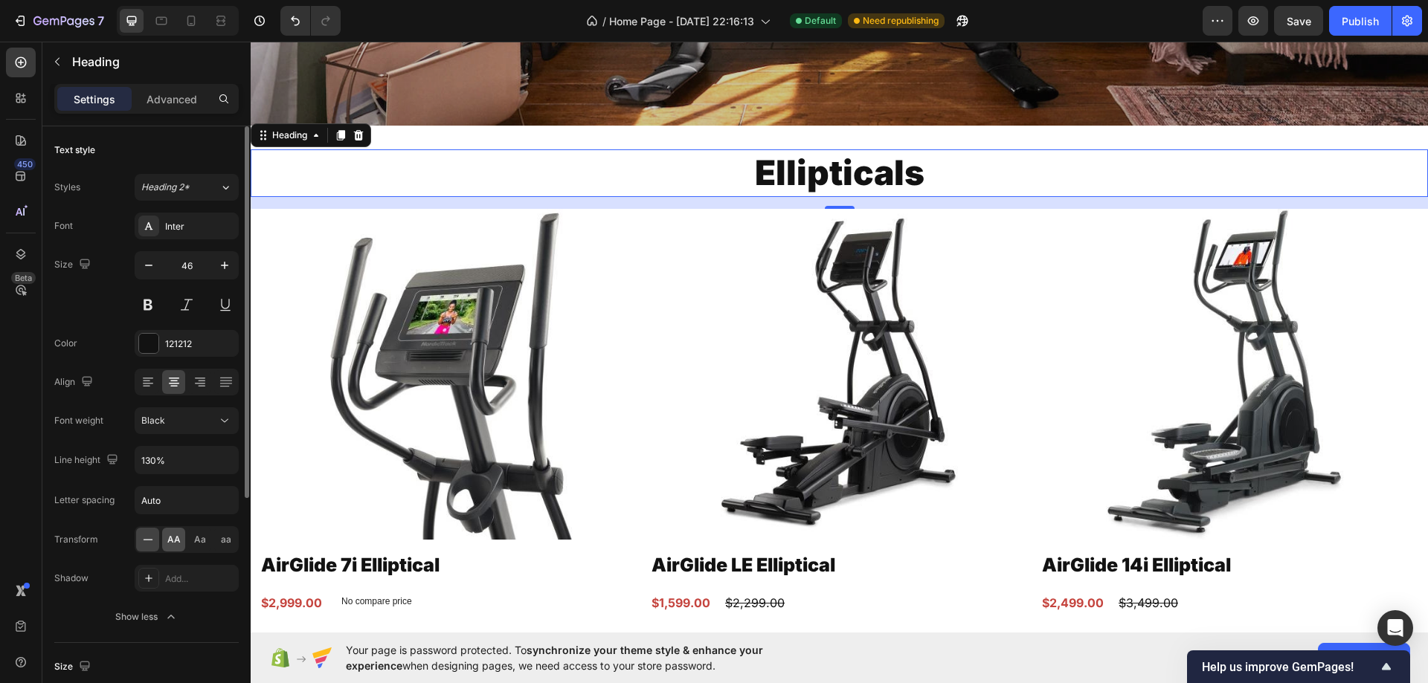
click at [168, 541] on span "AA" at bounding box center [173, 539] width 13 height 13
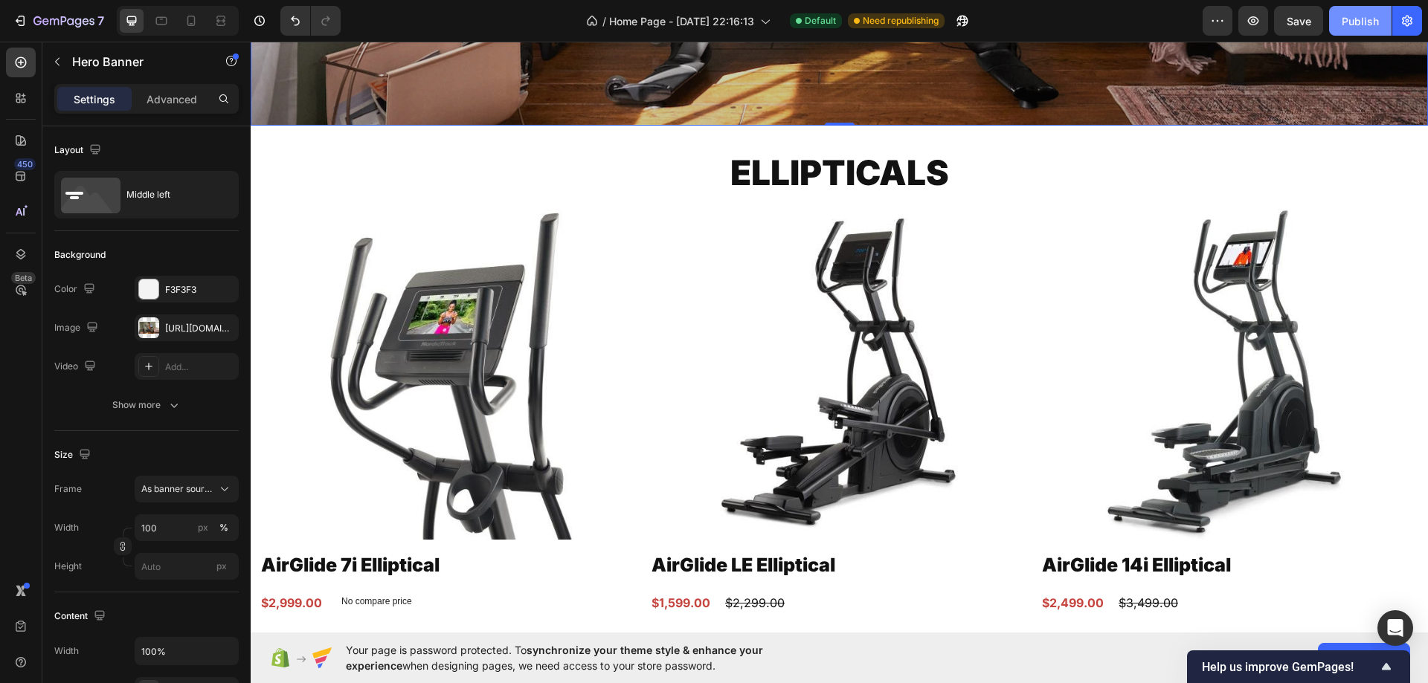
click at [1358, 23] on div "Publish" at bounding box center [1359, 21] width 37 height 16
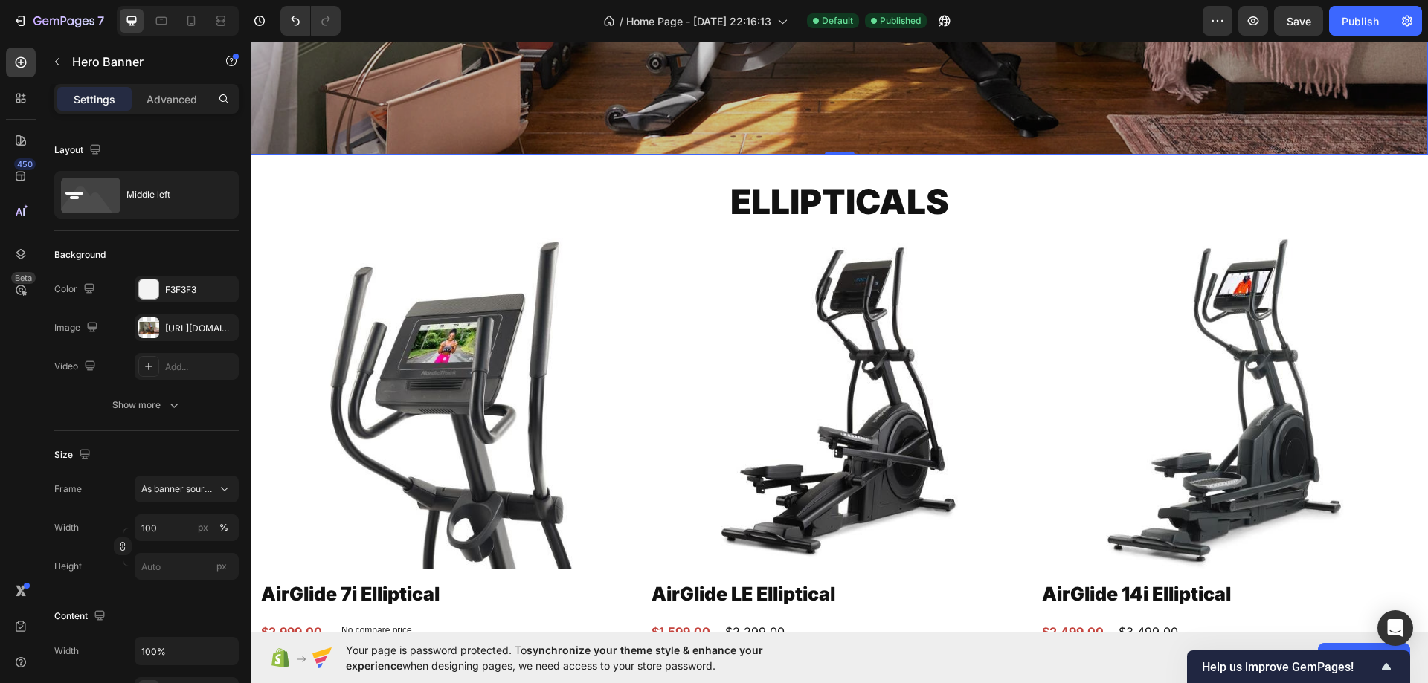
scroll to position [2585, 0]
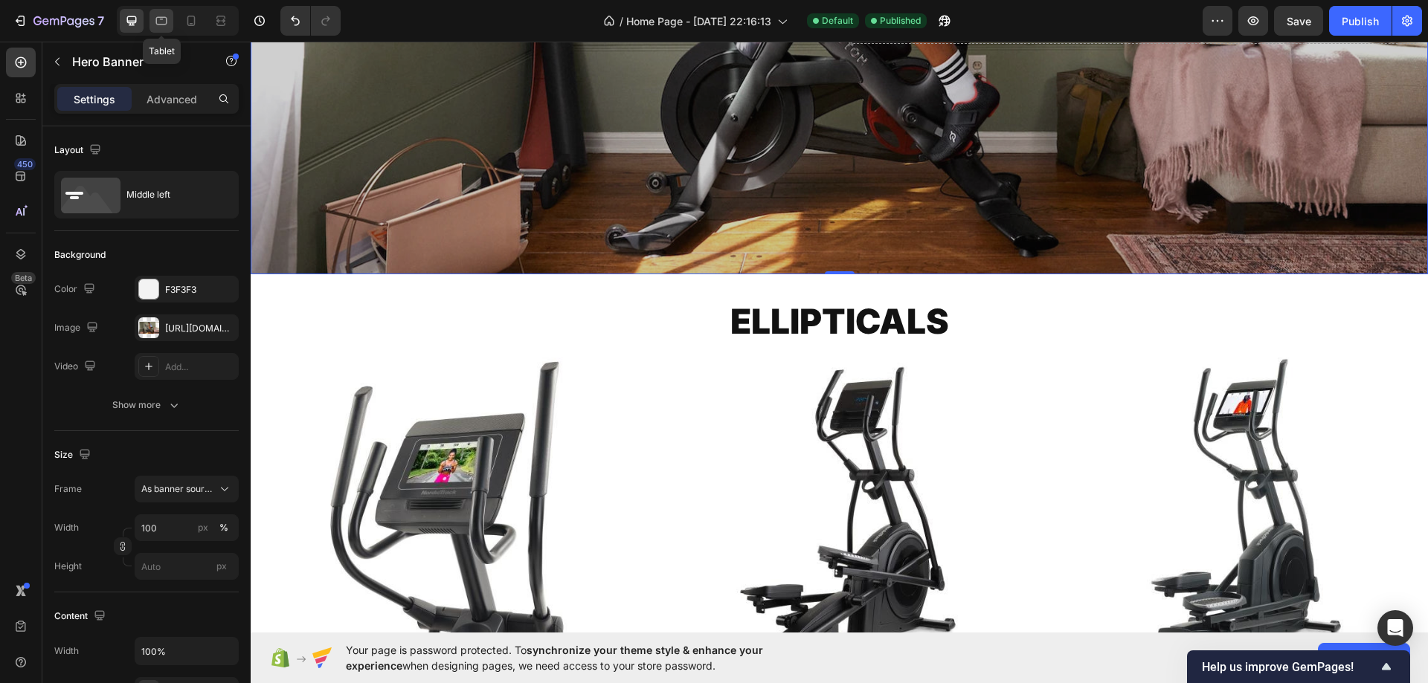
click at [158, 19] on icon at bounding box center [161, 20] width 15 height 15
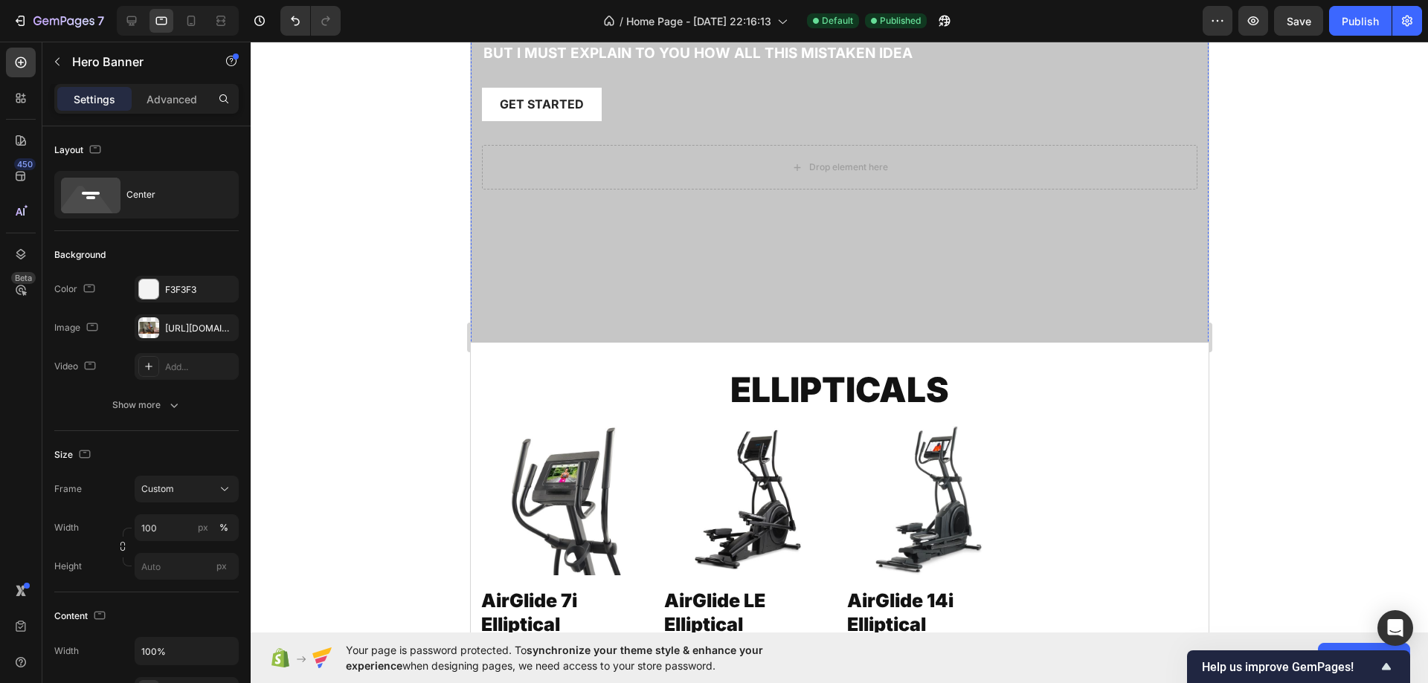
scroll to position [2550, 0]
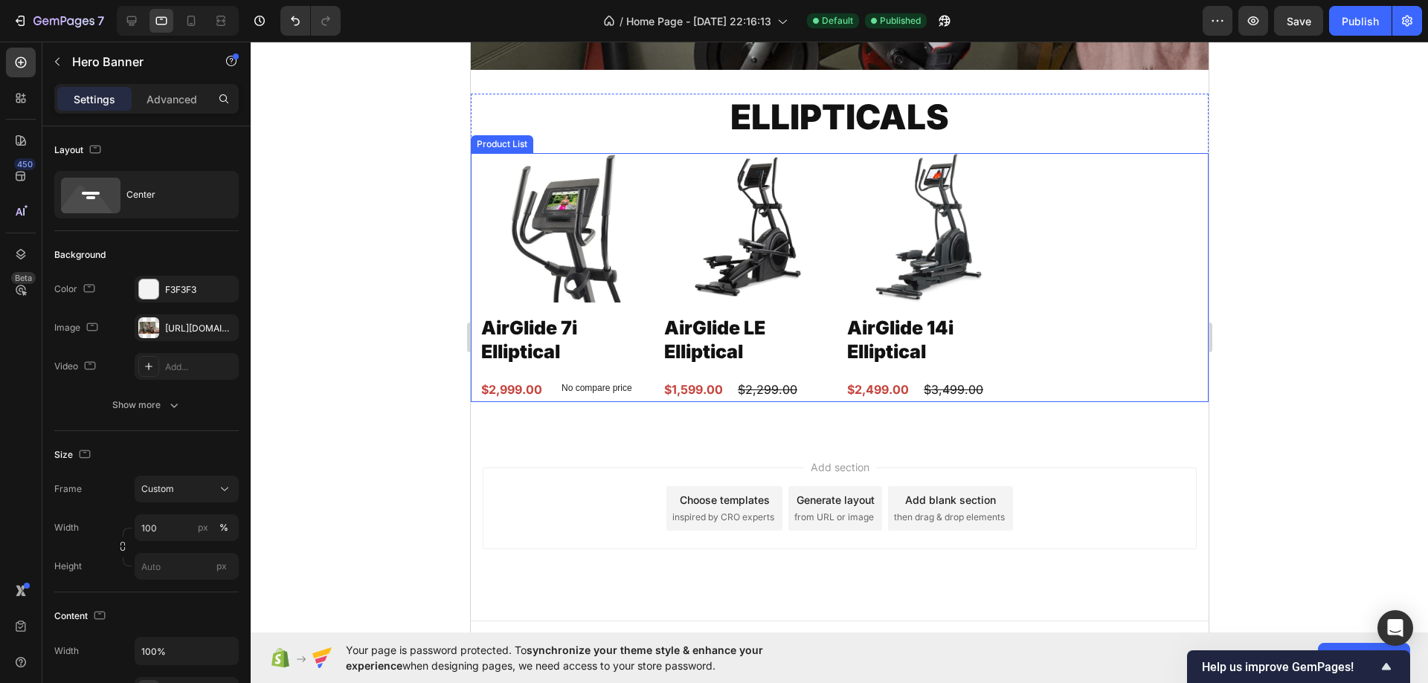
click at [1067, 245] on div "Product Images AirGlide 7i Elliptical Product Title $2,999.00 Product Price Pro…" at bounding box center [839, 277] width 720 height 249
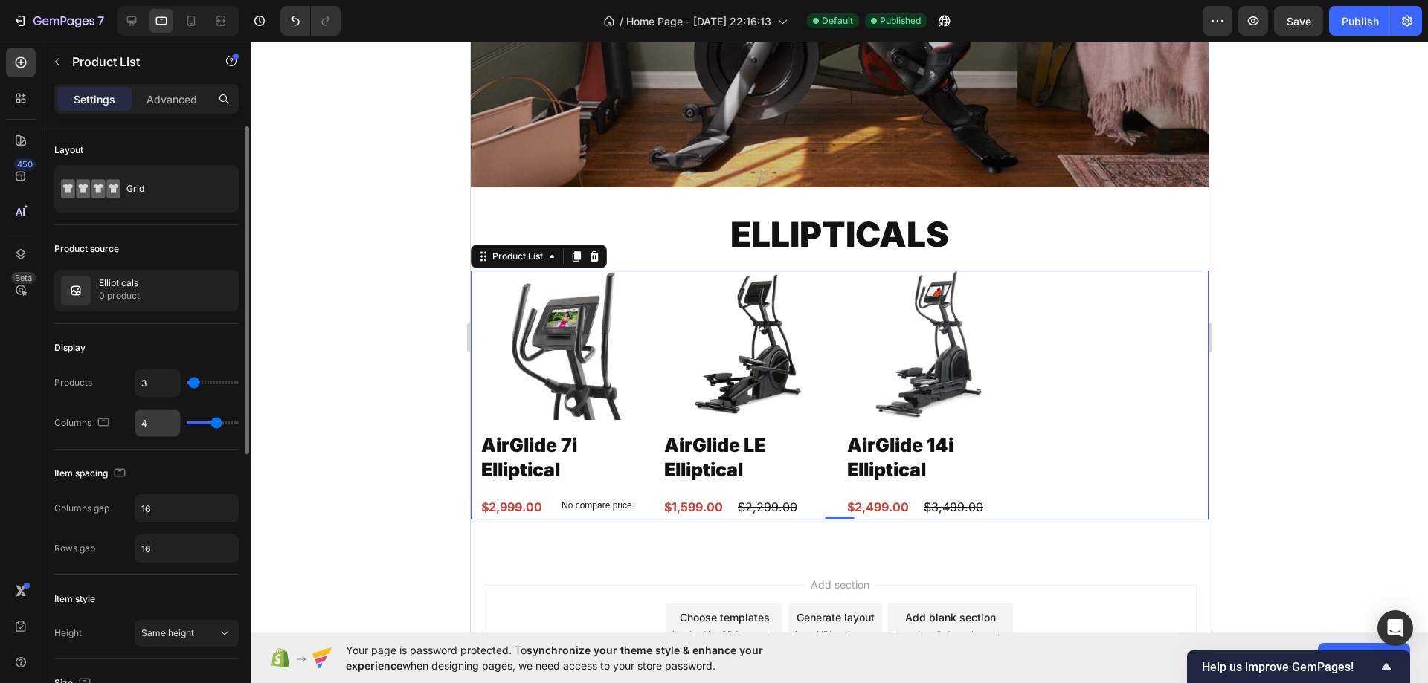
click at [166, 419] on input "4" at bounding box center [157, 423] width 45 height 27
type input "3"
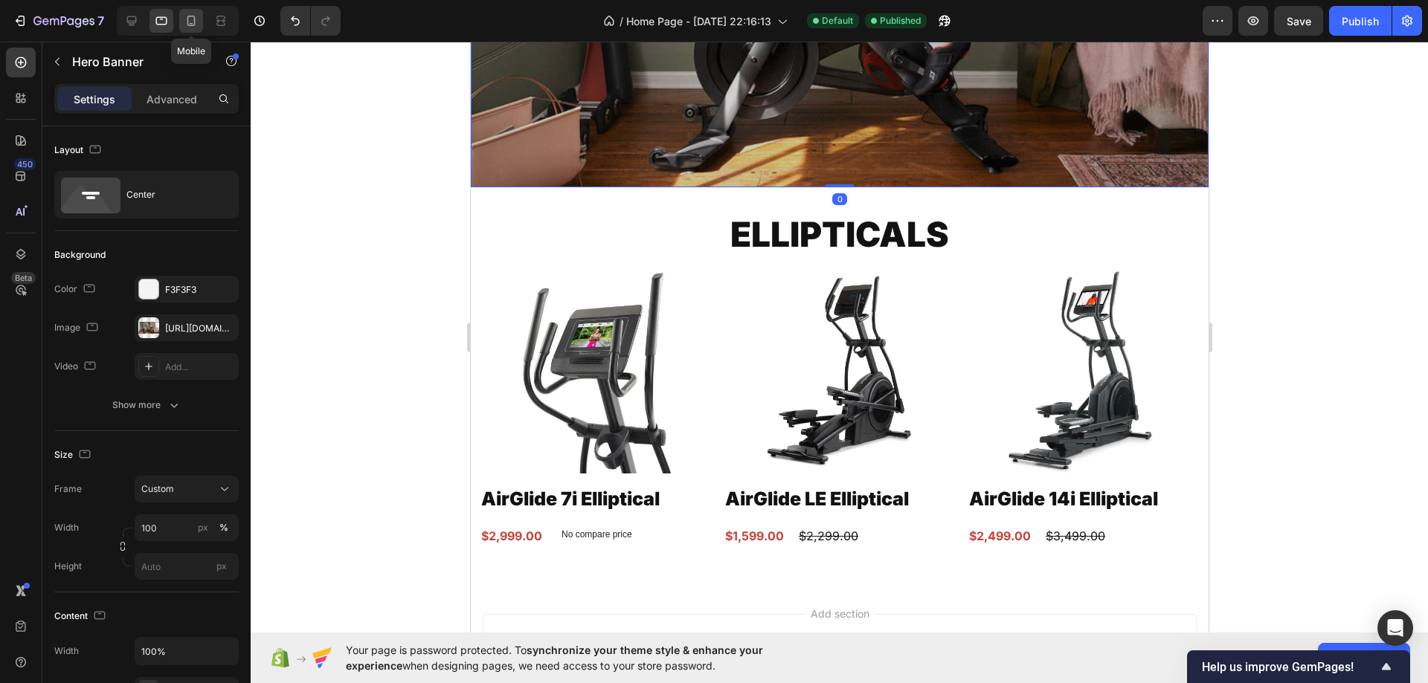
click at [186, 10] on div at bounding box center [191, 21] width 24 height 24
type input "700"
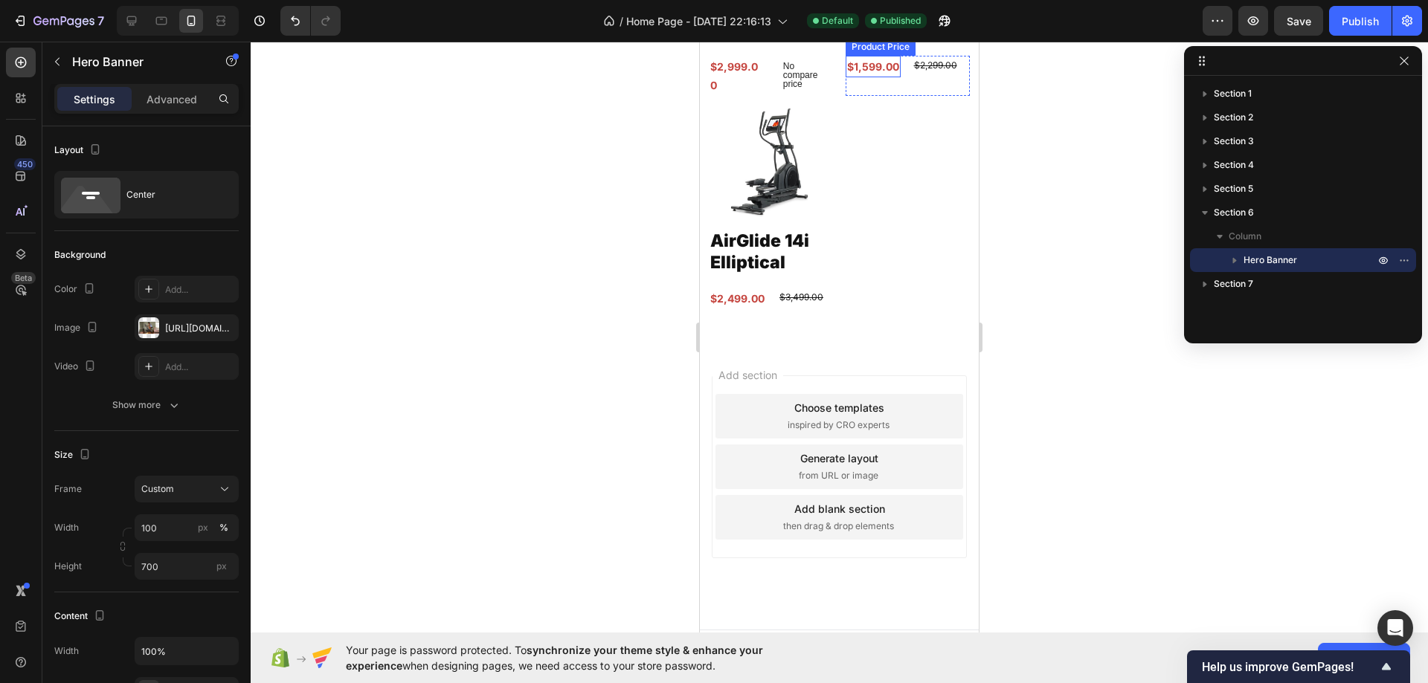
scroll to position [2625, 0]
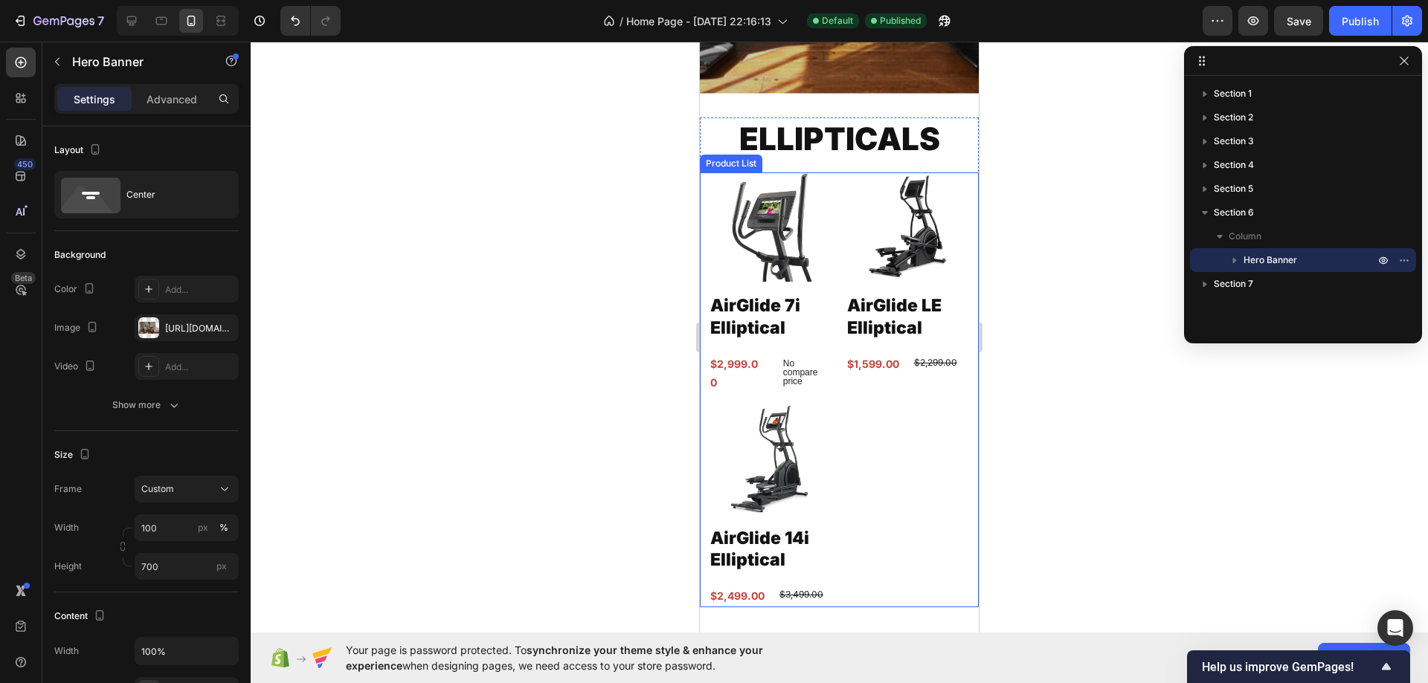
click at [877, 445] on div "Product Images AirGlide 7i Elliptical Product Title $2,999.00 Product Price Pro…" at bounding box center [839, 389] width 261 height 434
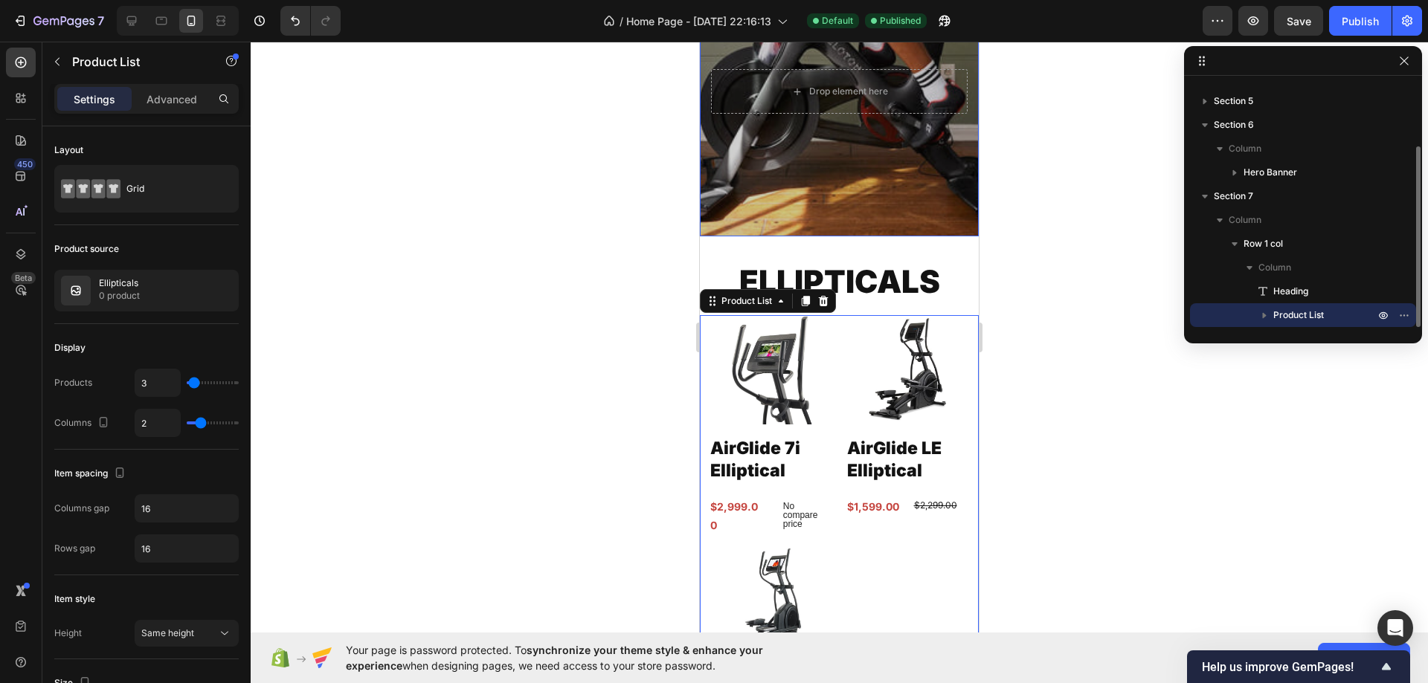
scroll to position [2476, 0]
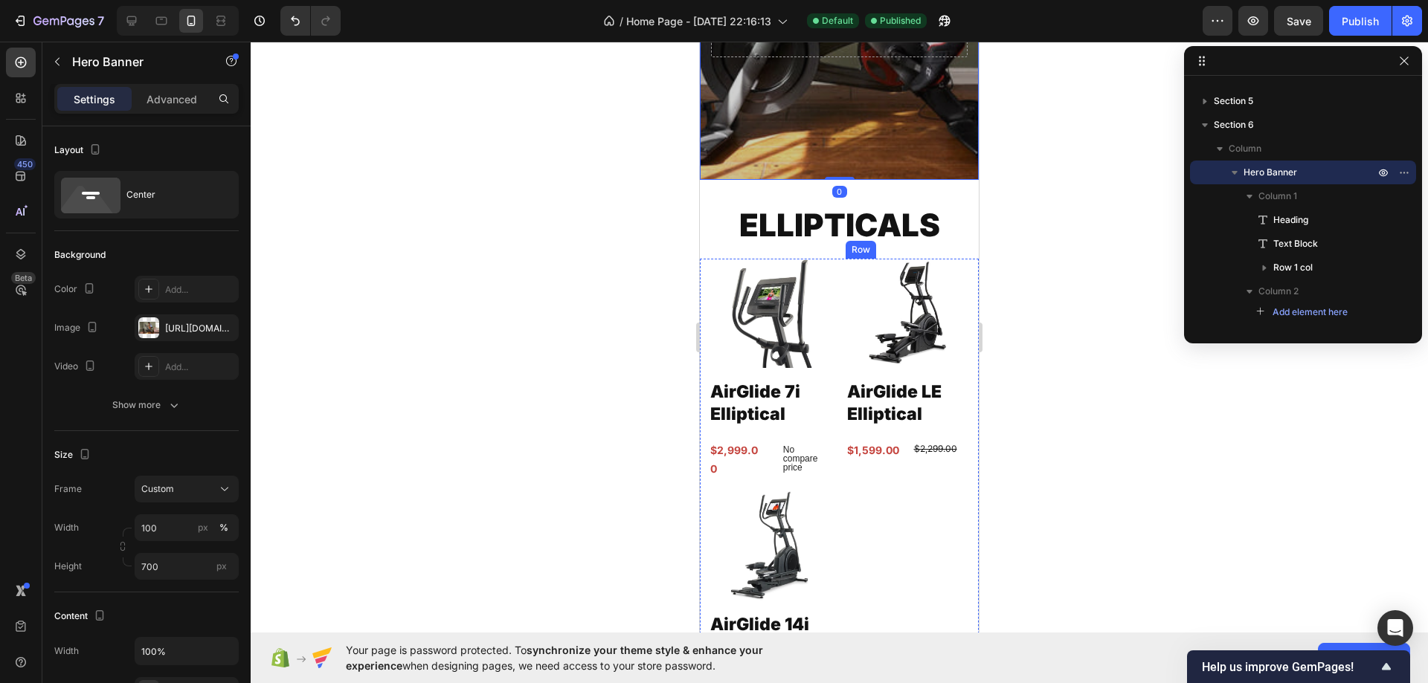
scroll to position [2699, 0]
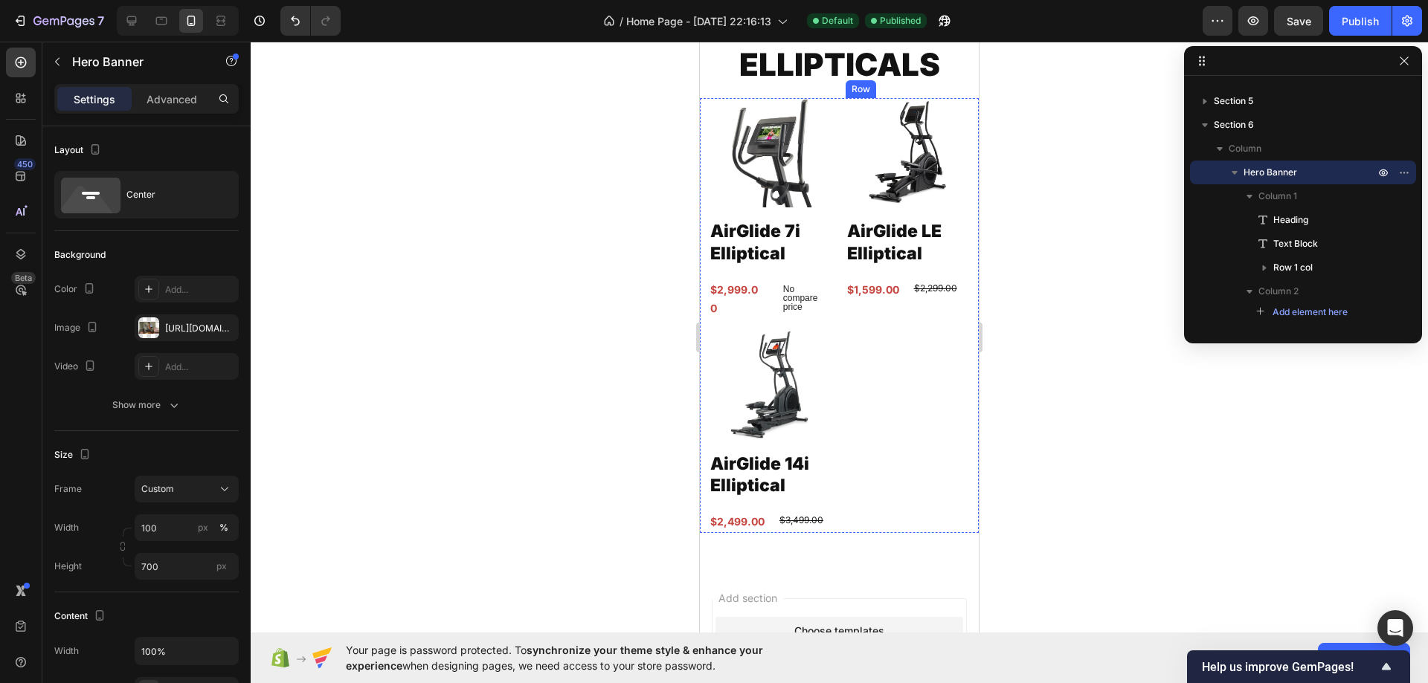
click at [877, 329] on div "Product Images AirGlide 7i Elliptical Product Title $2,999.00 Product Price Pro…" at bounding box center [839, 315] width 261 height 434
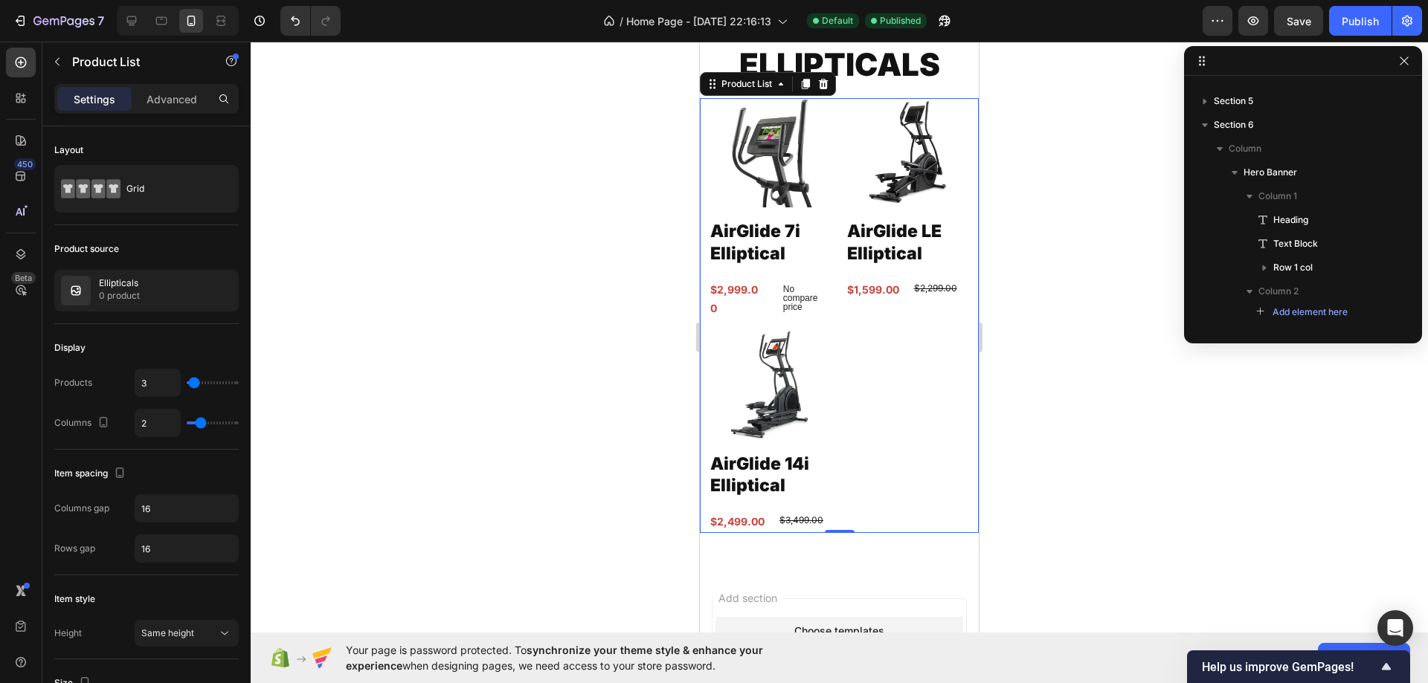
scroll to position [248, 0]
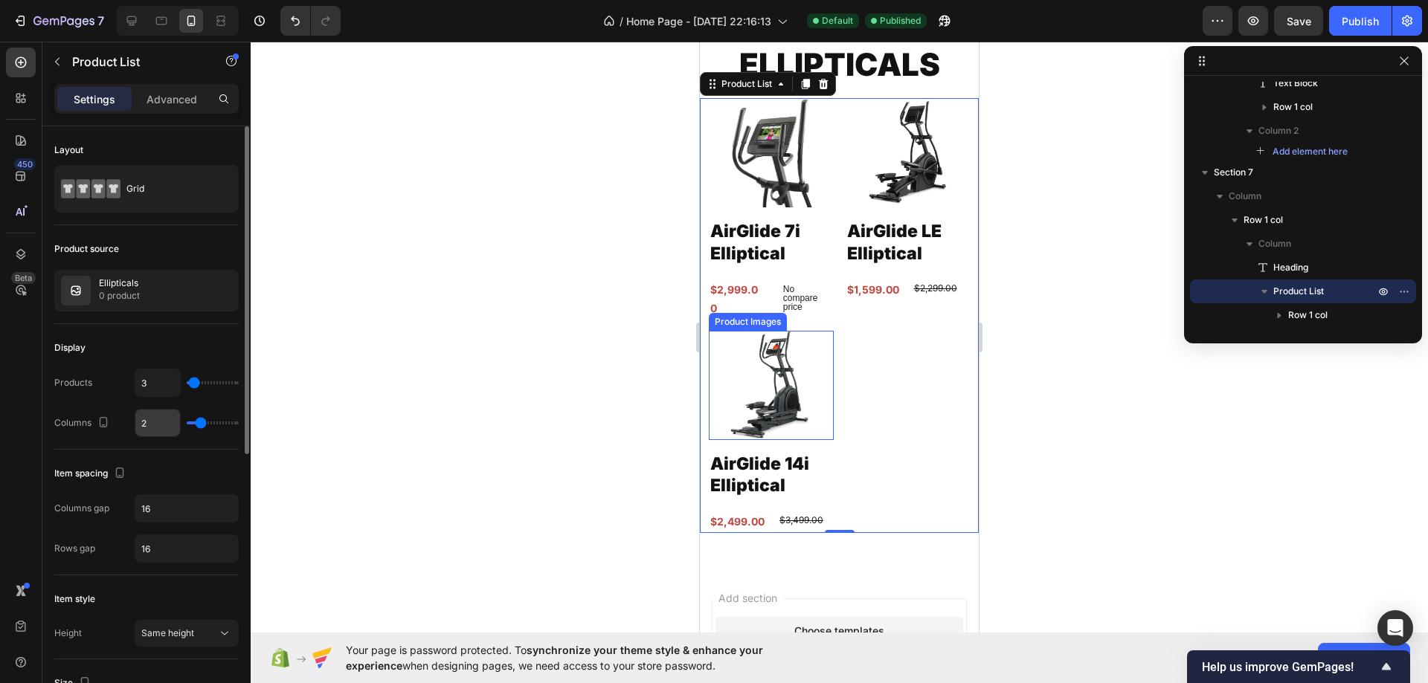
click at [149, 419] on input "2" at bounding box center [157, 423] width 45 height 27
type input "3"
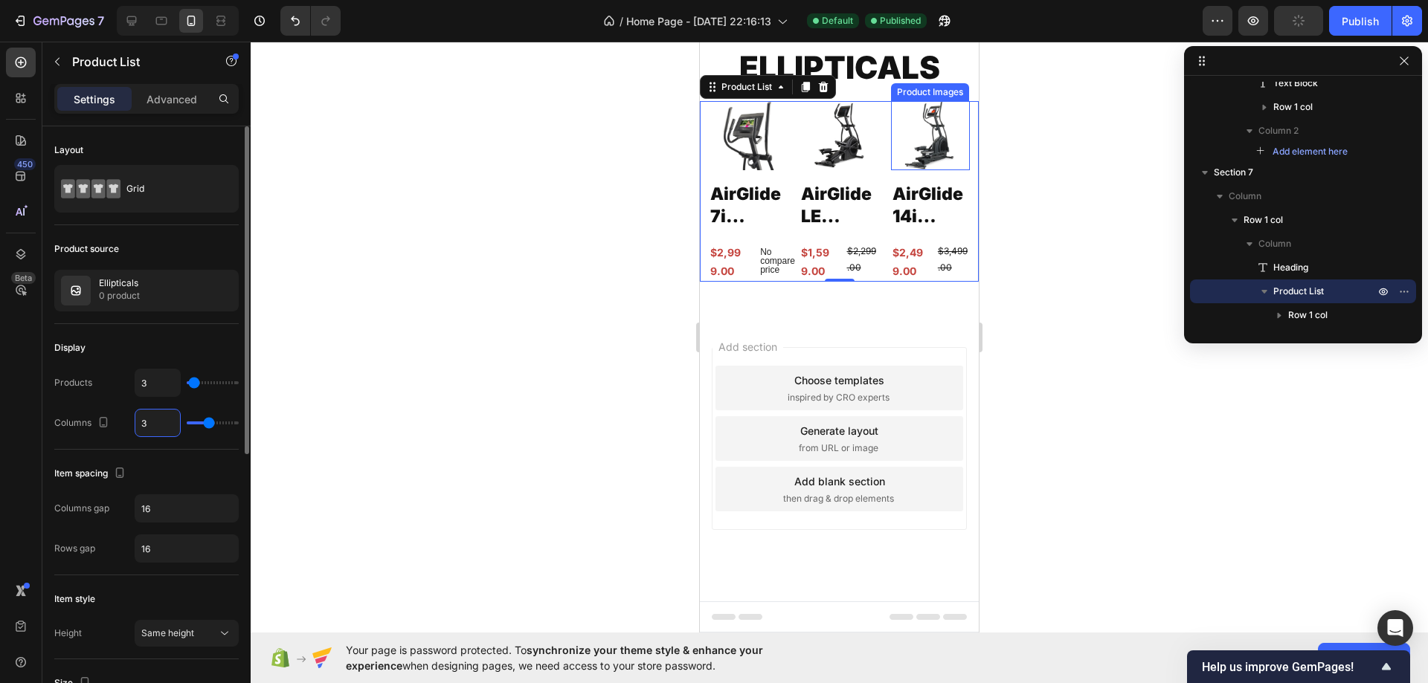
click at [149, 419] on input "3" at bounding box center [157, 423] width 45 height 27
type input "1"
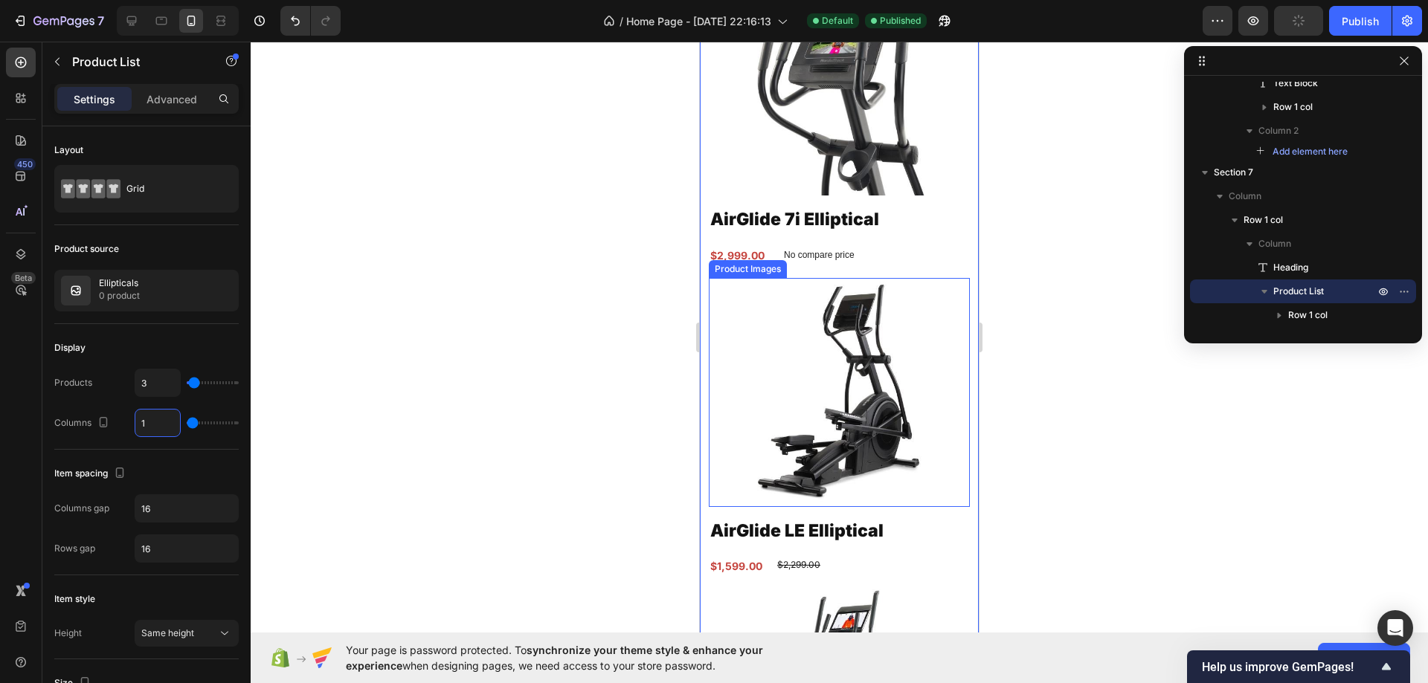
scroll to position [2625, 0]
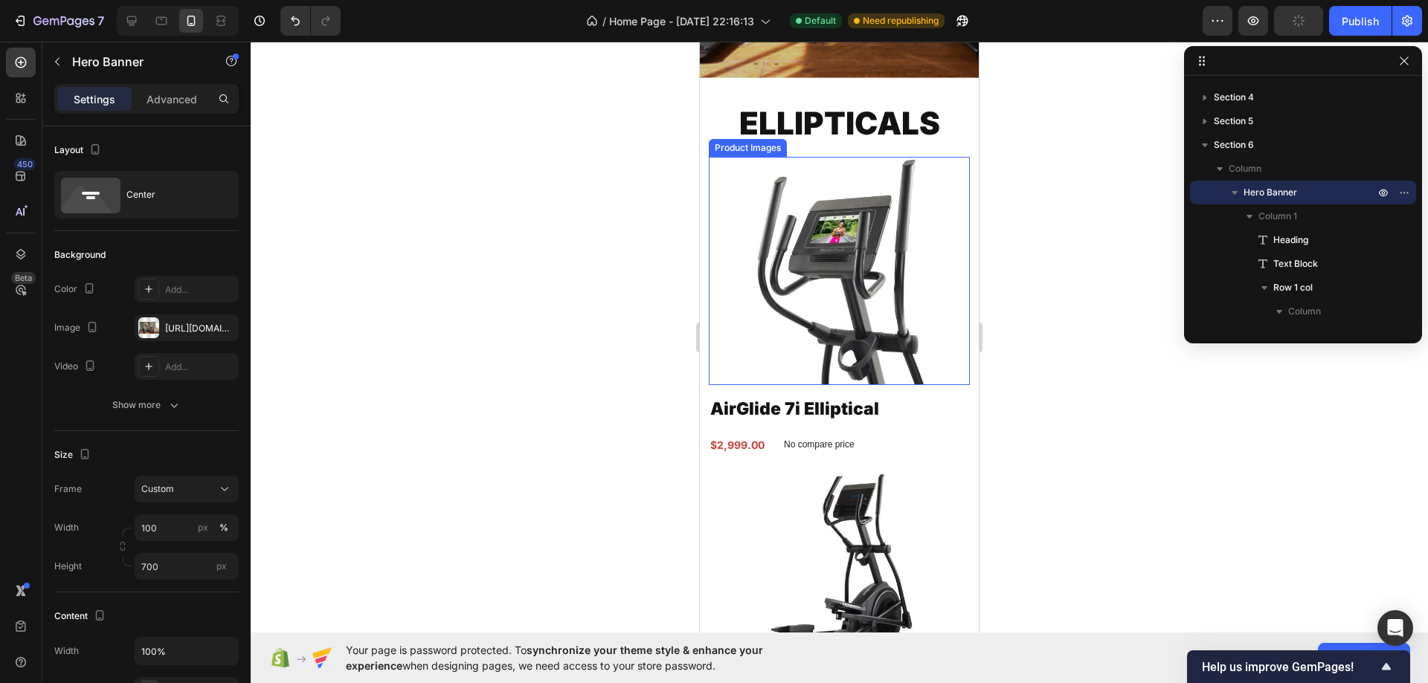
scroll to position [2602, 0]
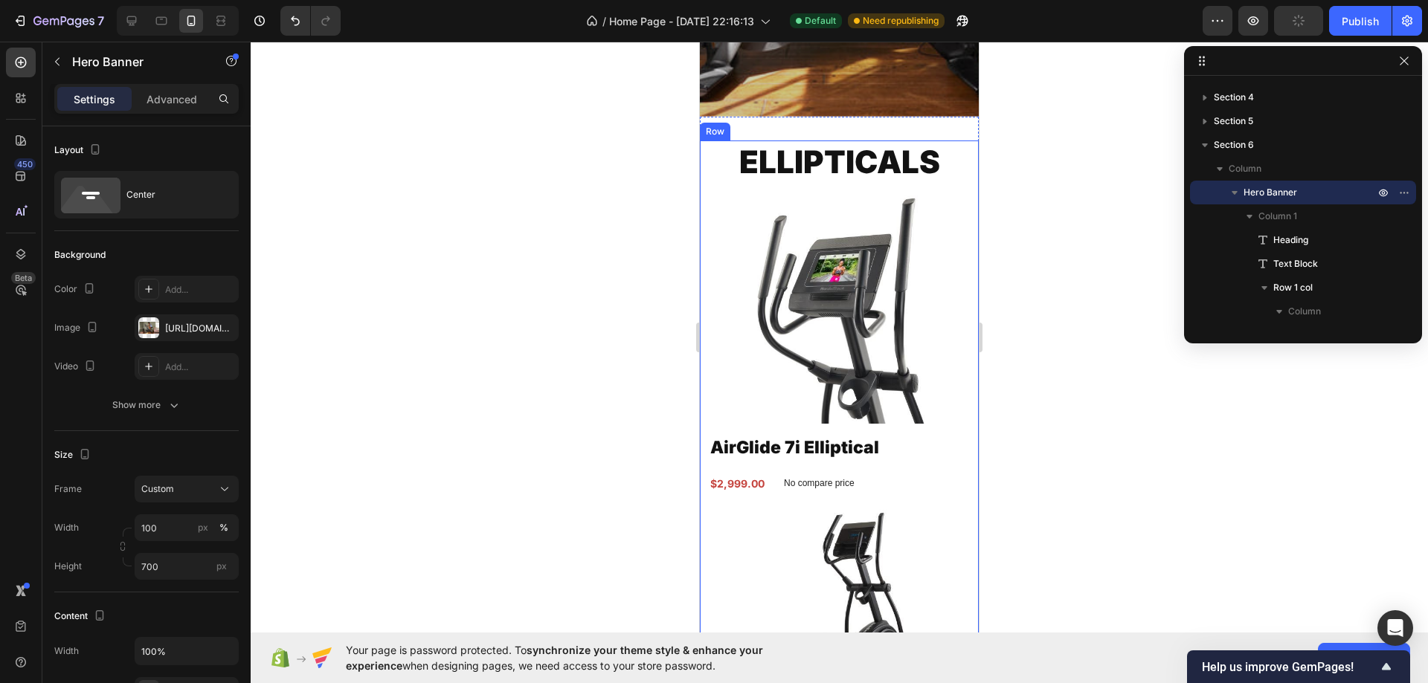
click at [956, 188] on div "Ellipticals Heading Product Images AirGlide 7i Elliptical Product Title $2,999.…" at bounding box center [839, 629] width 279 height 976
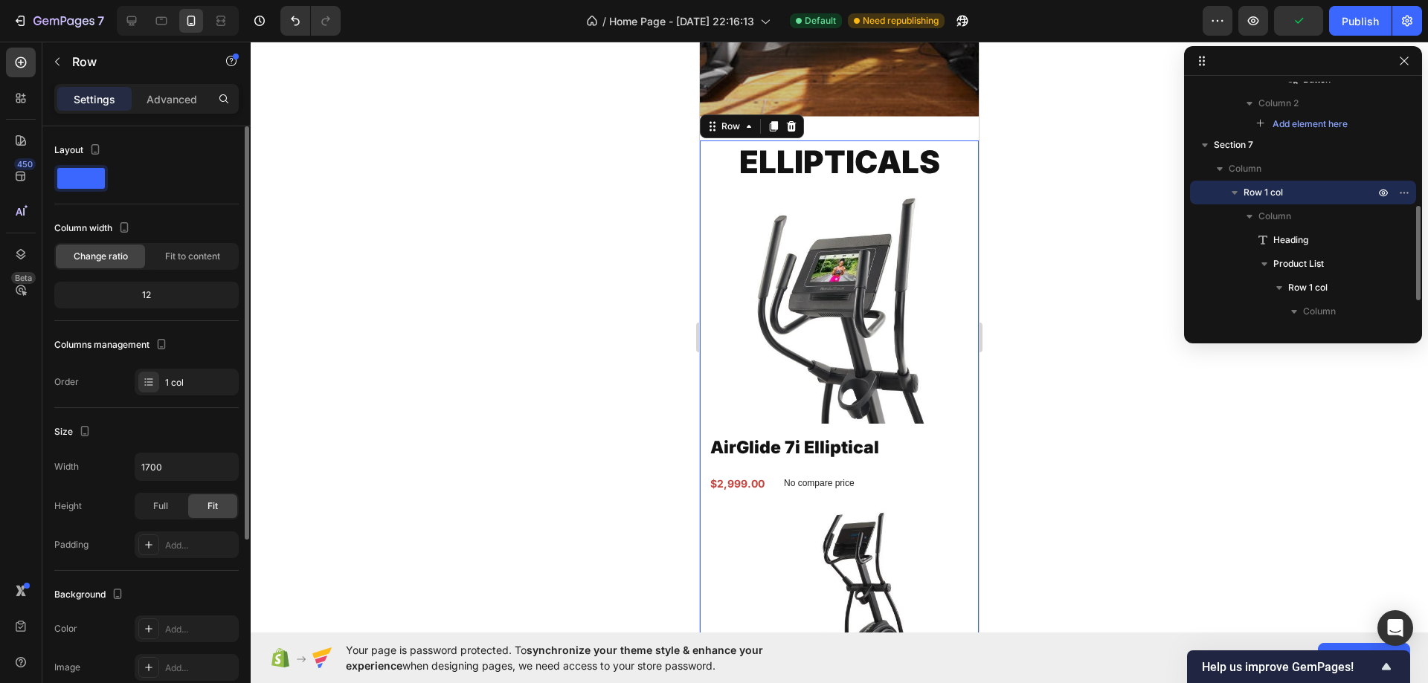
scroll to position [269, 0]
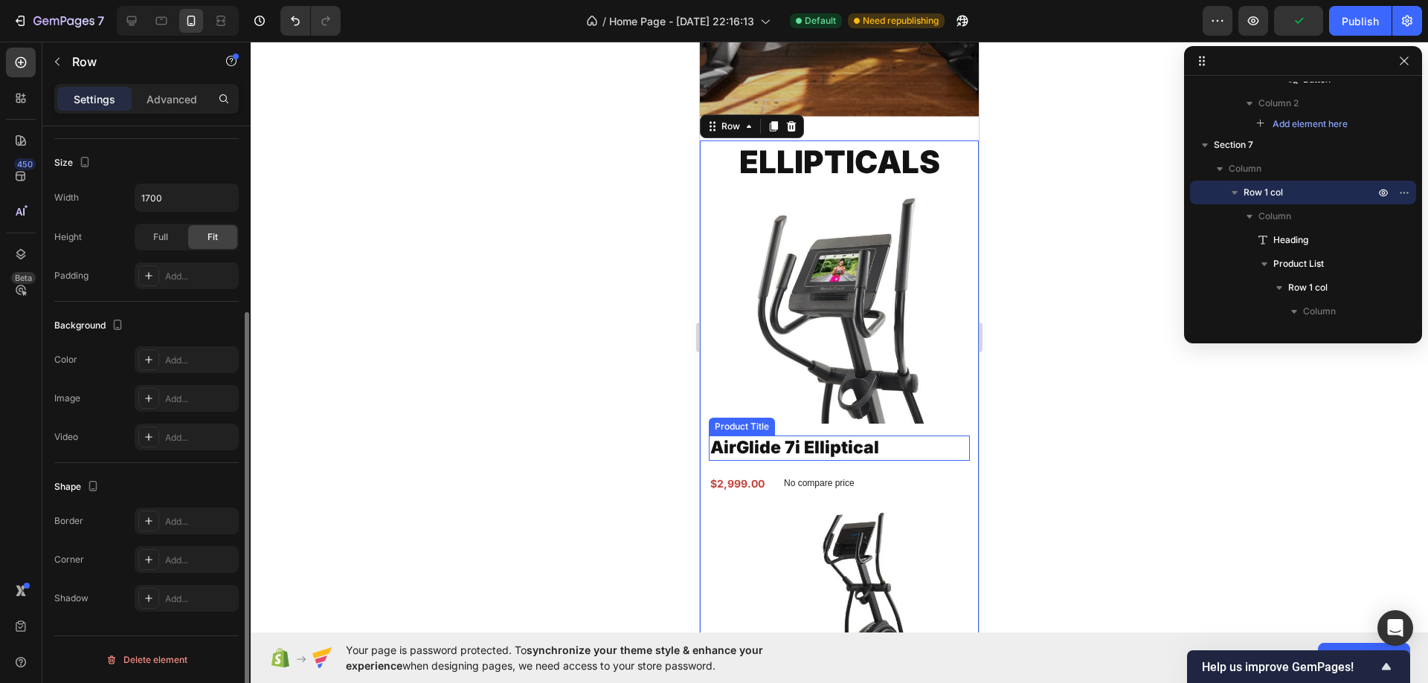
click at [934, 439] on h2 "AirGlide 7i Elliptical" at bounding box center [839, 448] width 261 height 25
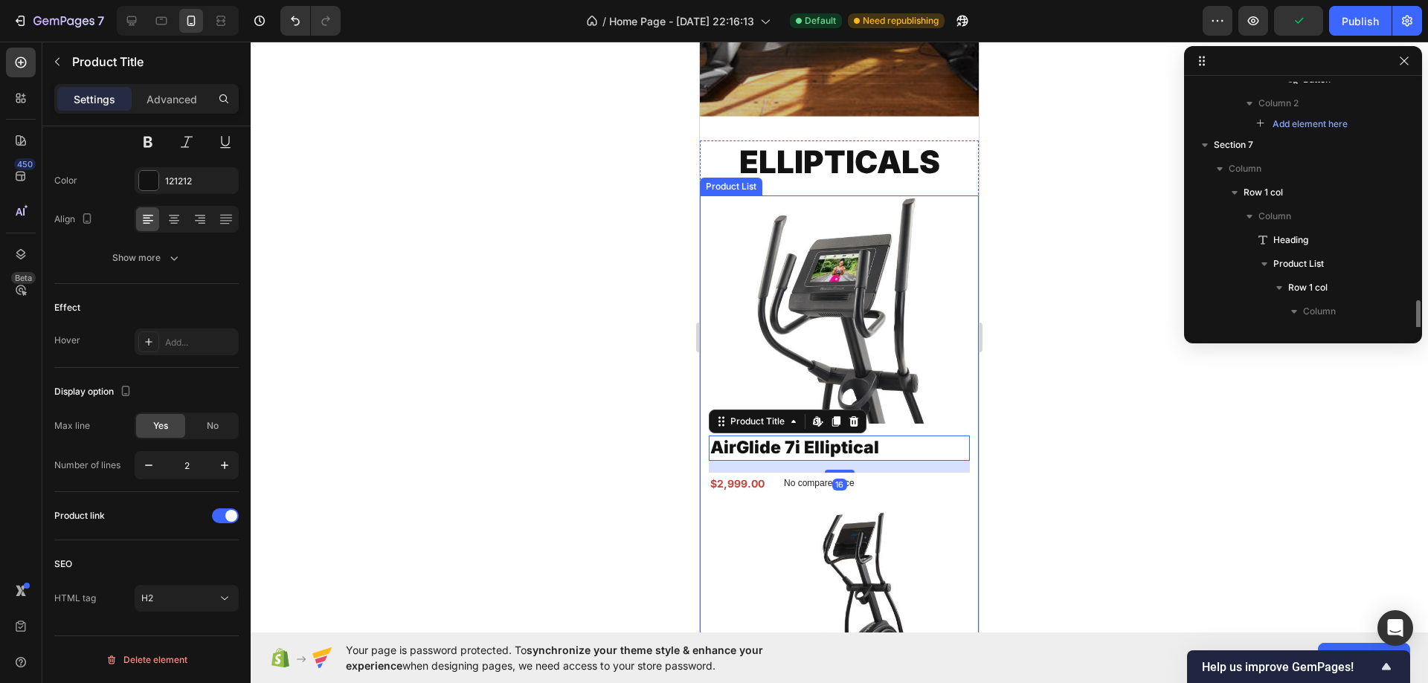
scroll to position [0, 0]
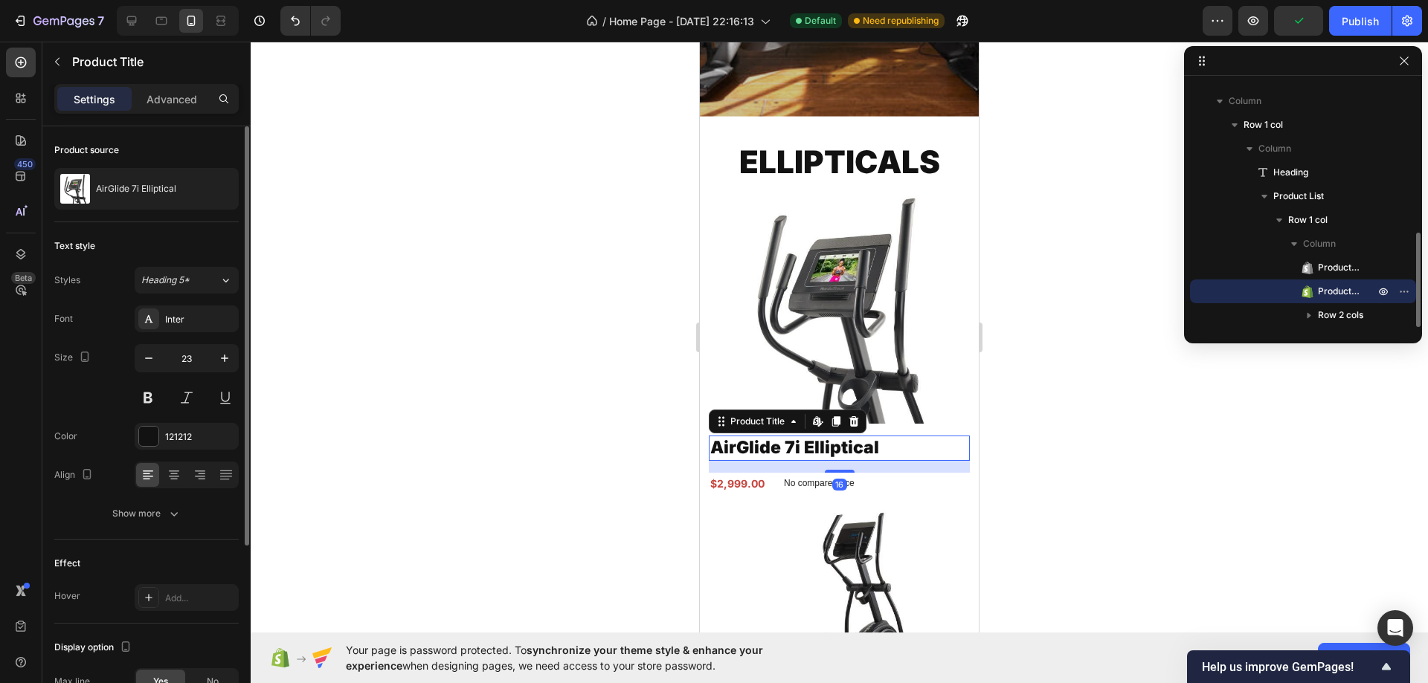
click at [947, 461] on div "16" at bounding box center [839, 467] width 261 height 12
click at [953, 462] on div "16" at bounding box center [839, 467] width 261 height 12
click at [960, 468] on div "Product Images AirGlide 7i Elliptical Product Title Edit content in Shopify 16 …" at bounding box center [839, 656] width 279 height 921
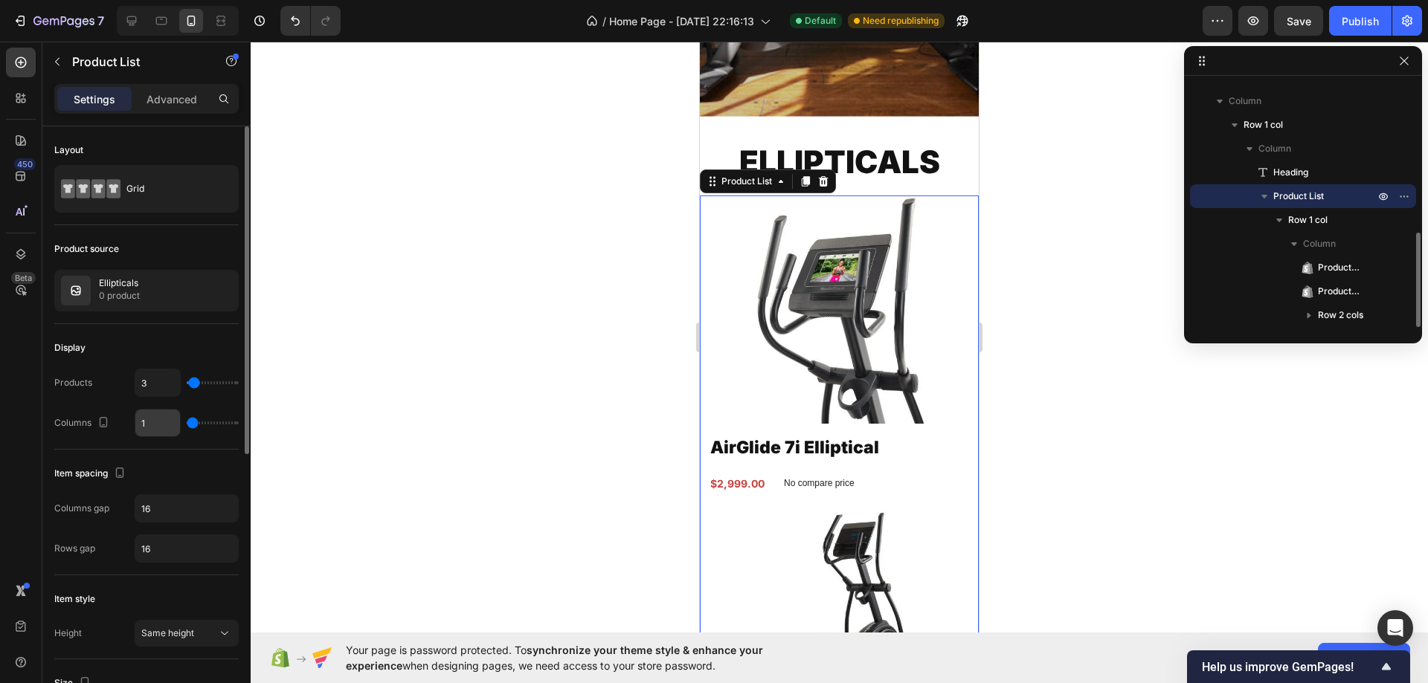
click at [155, 416] on input "1" at bounding box center [157, 423] width 45 height 27
type input "2"
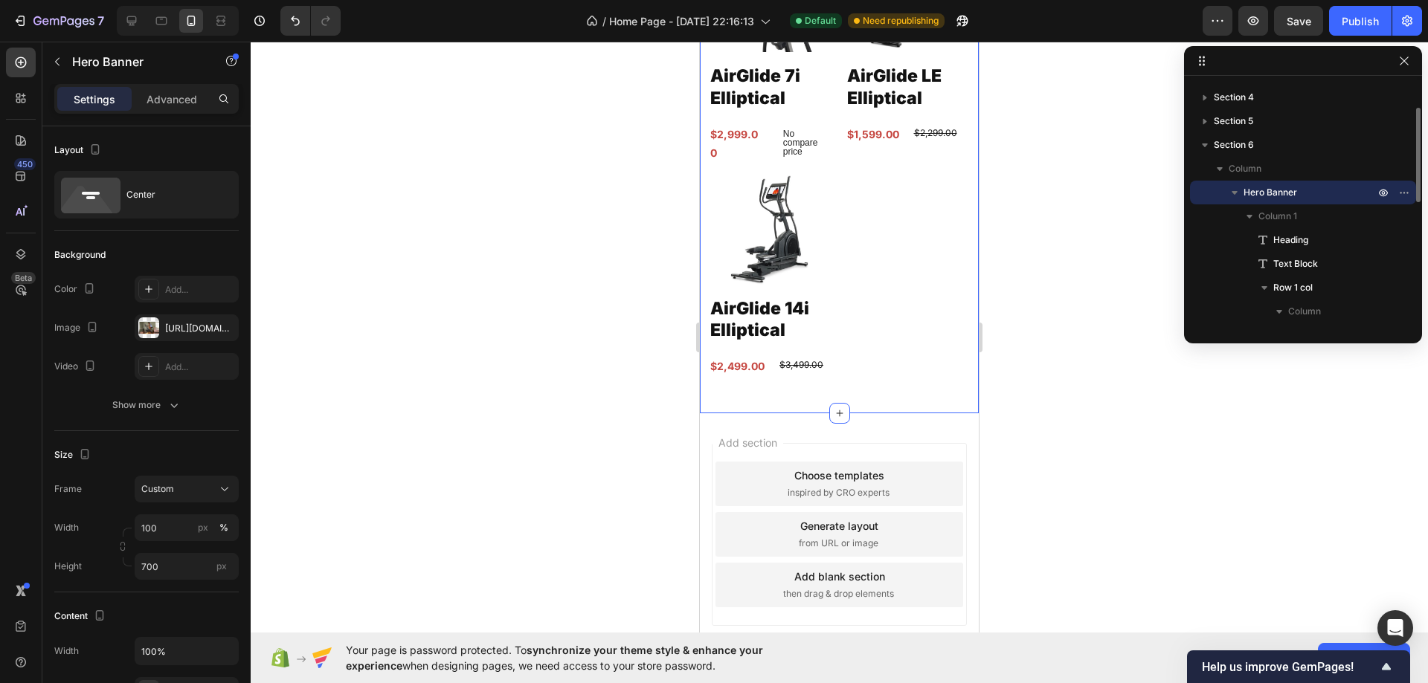
scroll to position [2568, 0]
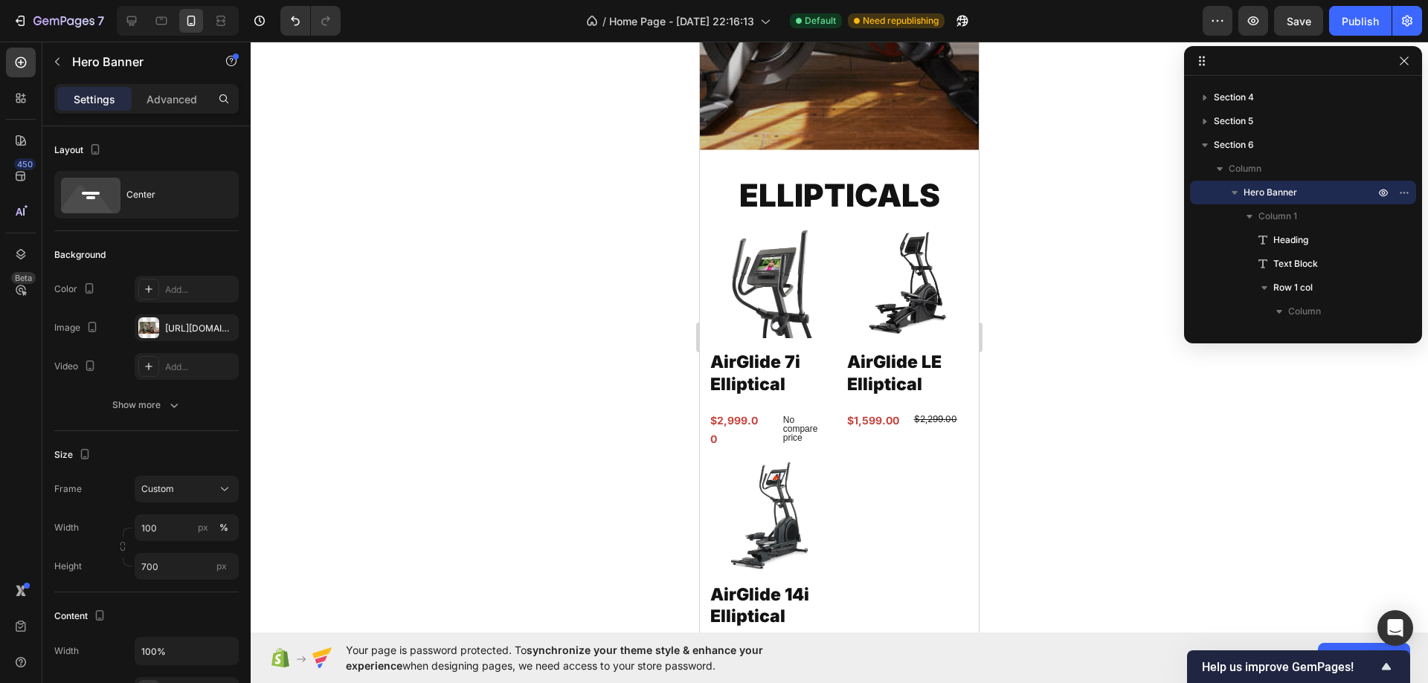
click at [1358, 22] on div "Publish" at bounding box center [1359, 21] width 37 height 16
click at [133, 19] on icon at bounding box center [131, 20] width 15 height 15
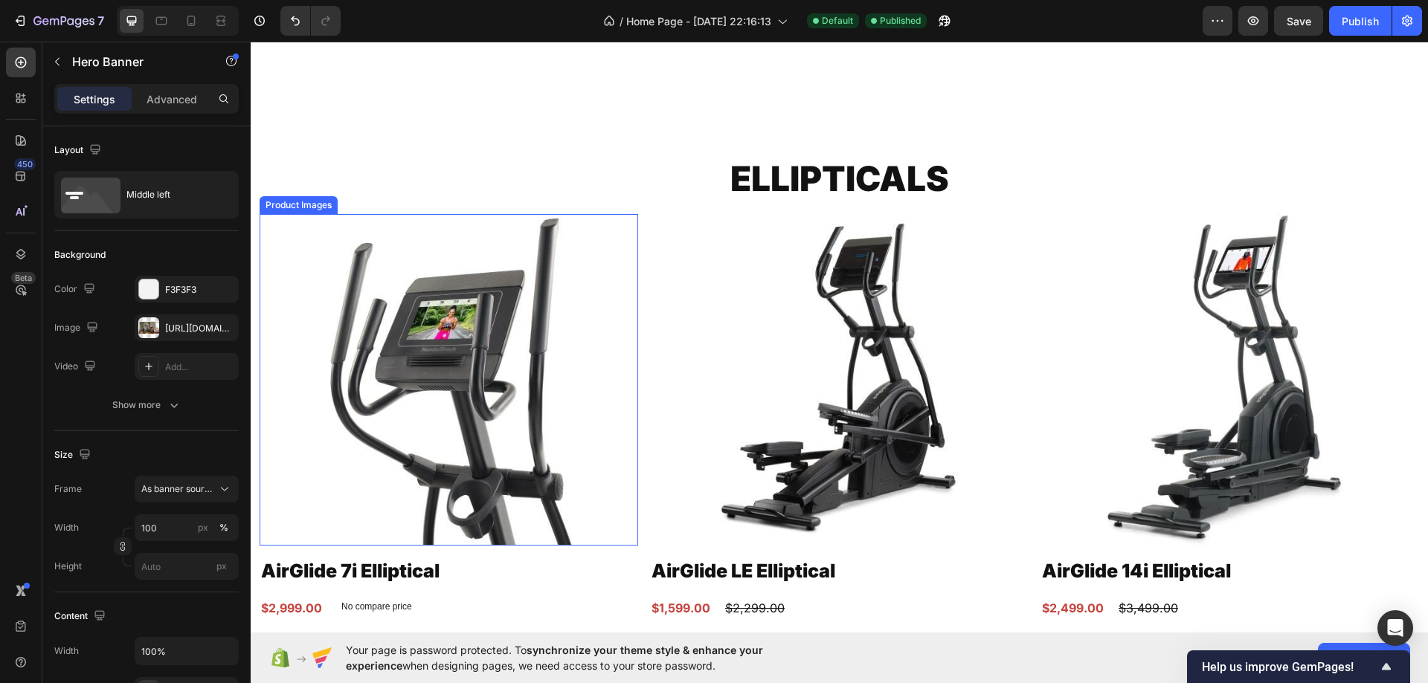
scroll to position [2957, 0]
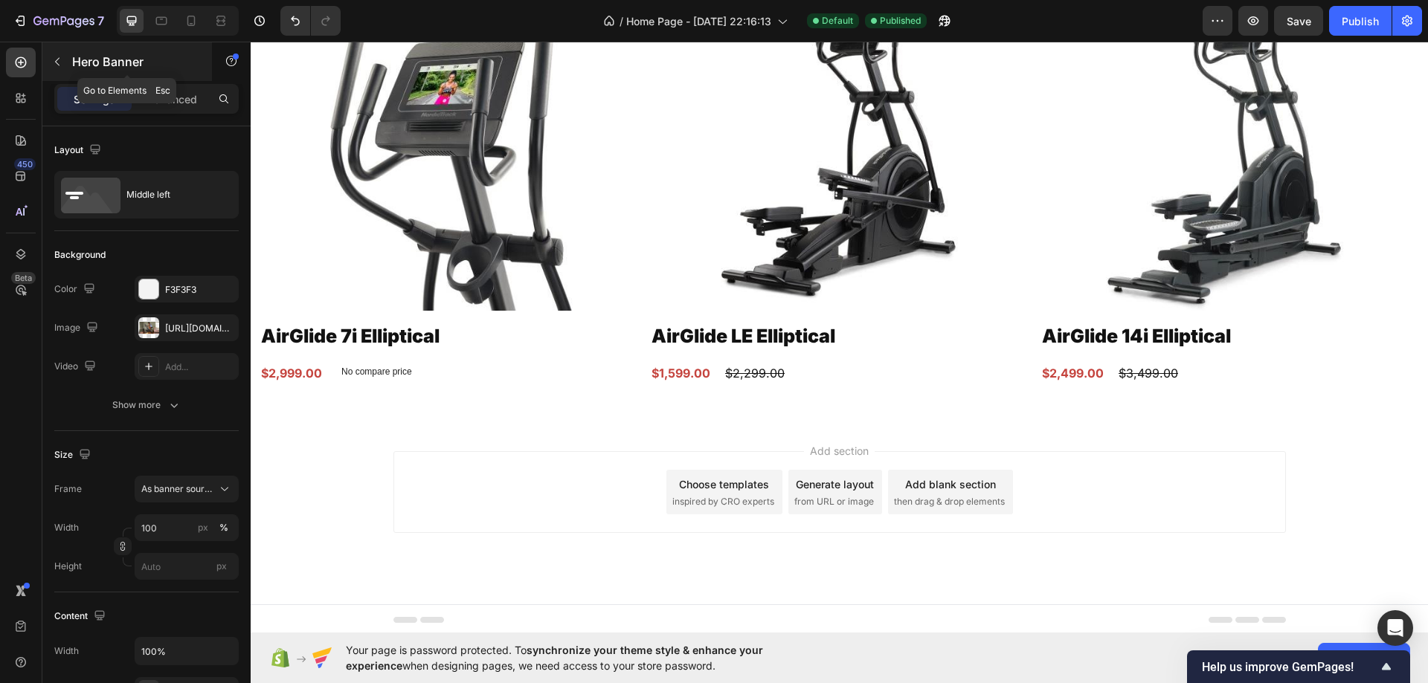
click at [68, 48] on div "Hero Banner" at bounding box center [127, 61] width 170 height 39
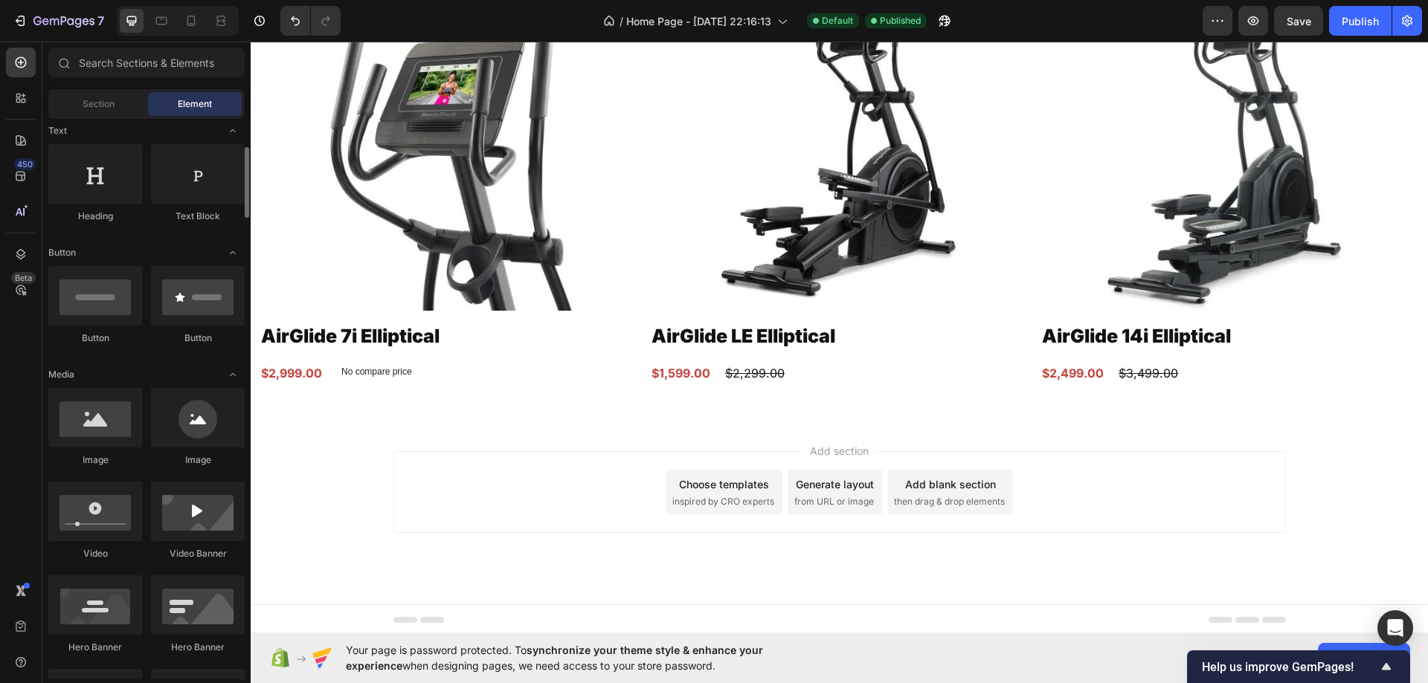
scroll to position [0, 0]
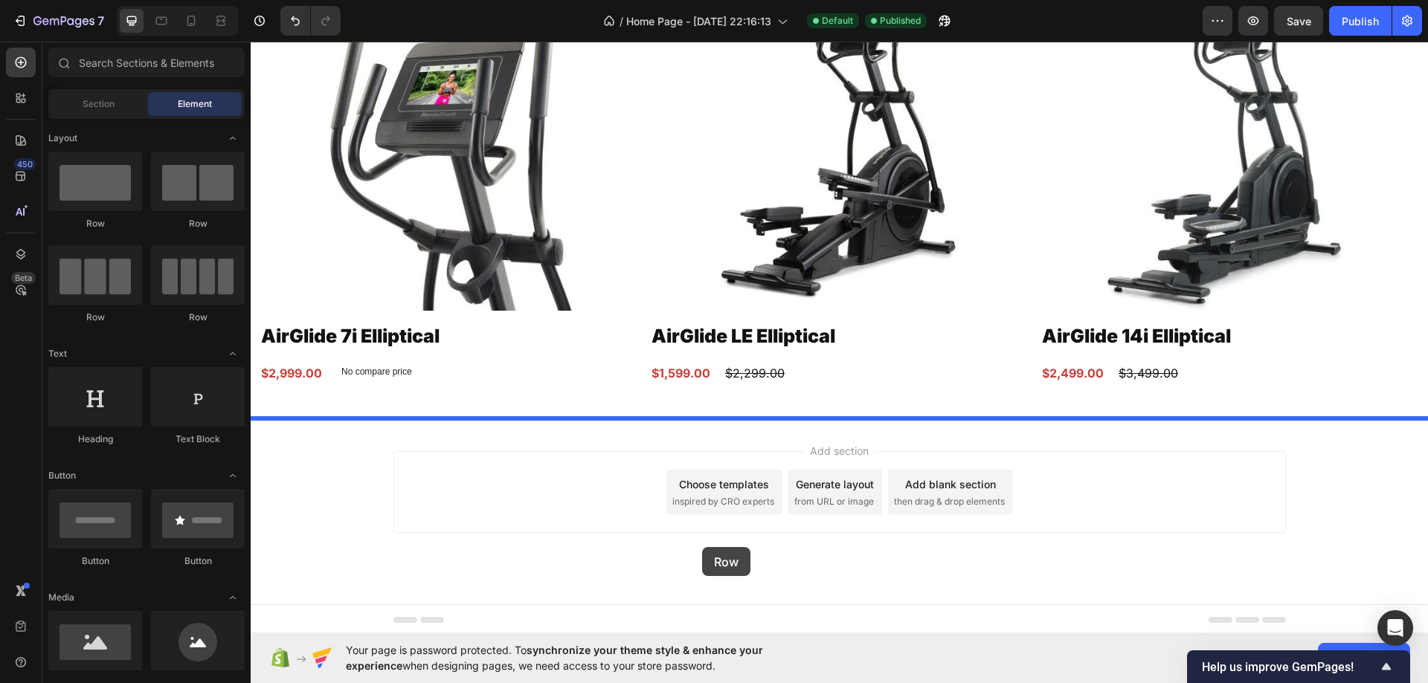
drag, startPoint x: 421, startPoint y: 233, endPoint x: 702, endPoint y: 547, distance: 421.2
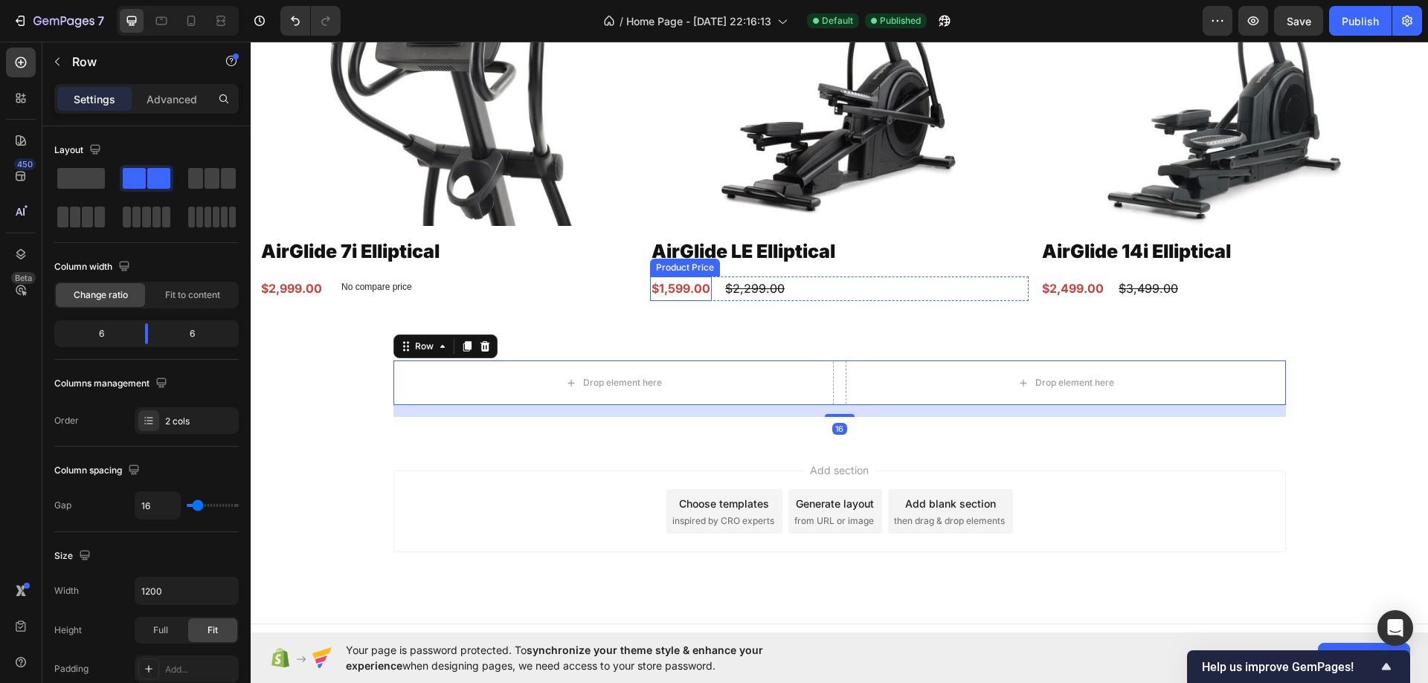
scroll to position [3061, 0]
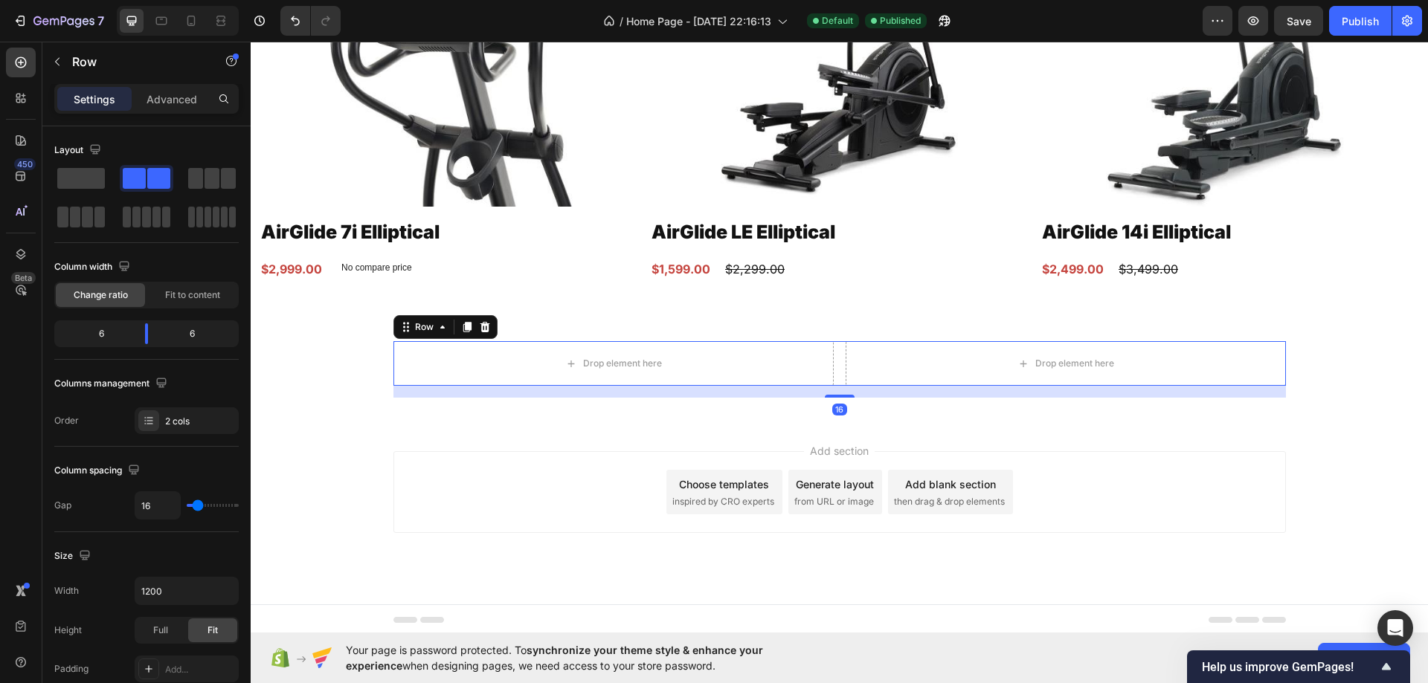
click at [829, 350] on div "Drop element here Drop element here Row 16" at bounding box center [839, 363] width 892 height 45
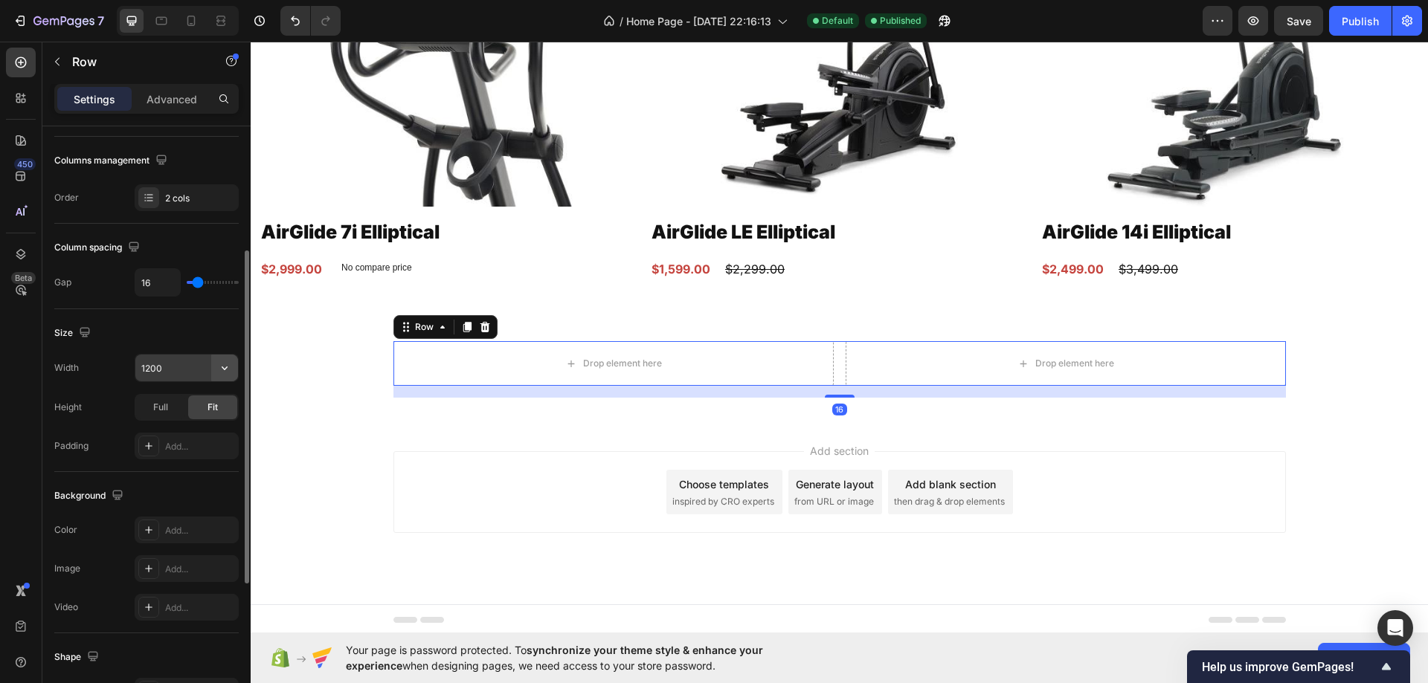
click at [228, 371] on icon "button" at bounding box center [224, 368] width 15 height 15
click at [196, 431] on p "Full 100%" at bounding box center [183, 434] width 85 height 13
type input "100%"
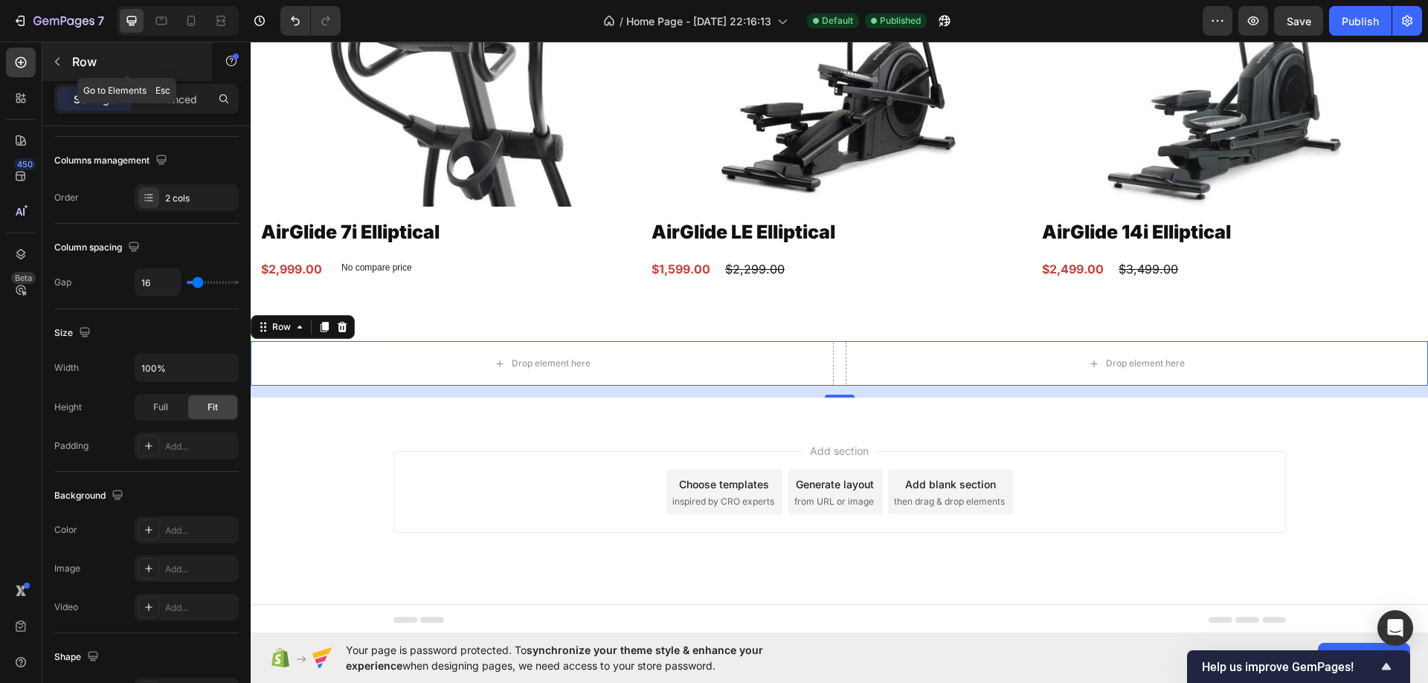
click at [57, 65] on icon "button" at bounding box center [57, 62] width 12 height 12
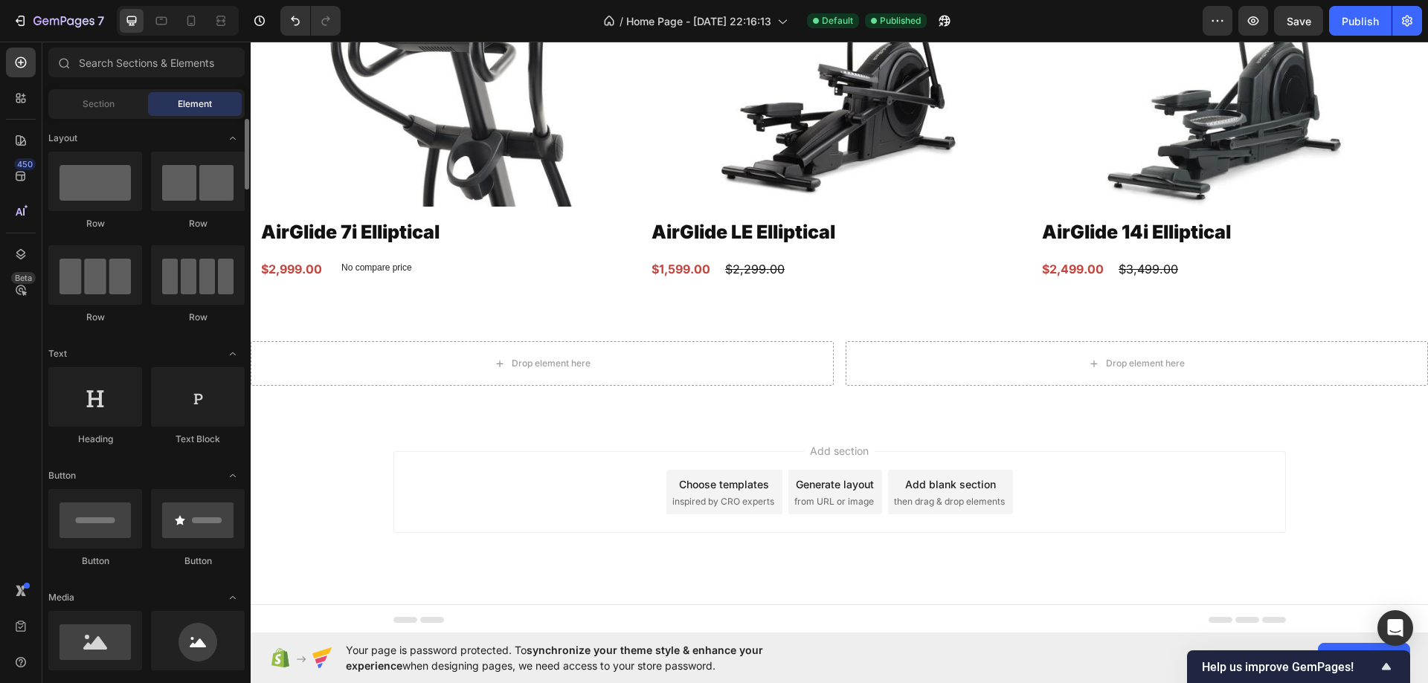
scroll to position [372, 0]
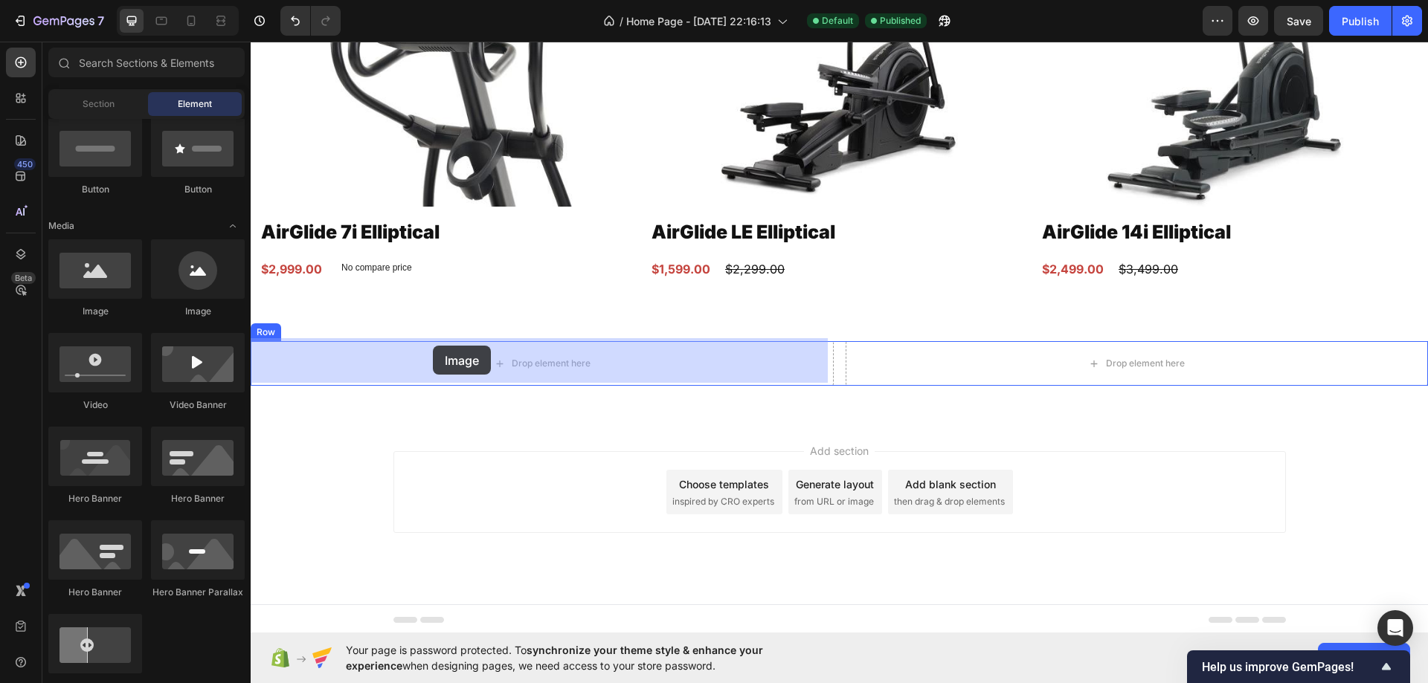
drag, startPoint x: 376, startPoint y: 324, endPoint x: 433, endPoint y: 346, distance: 60.5
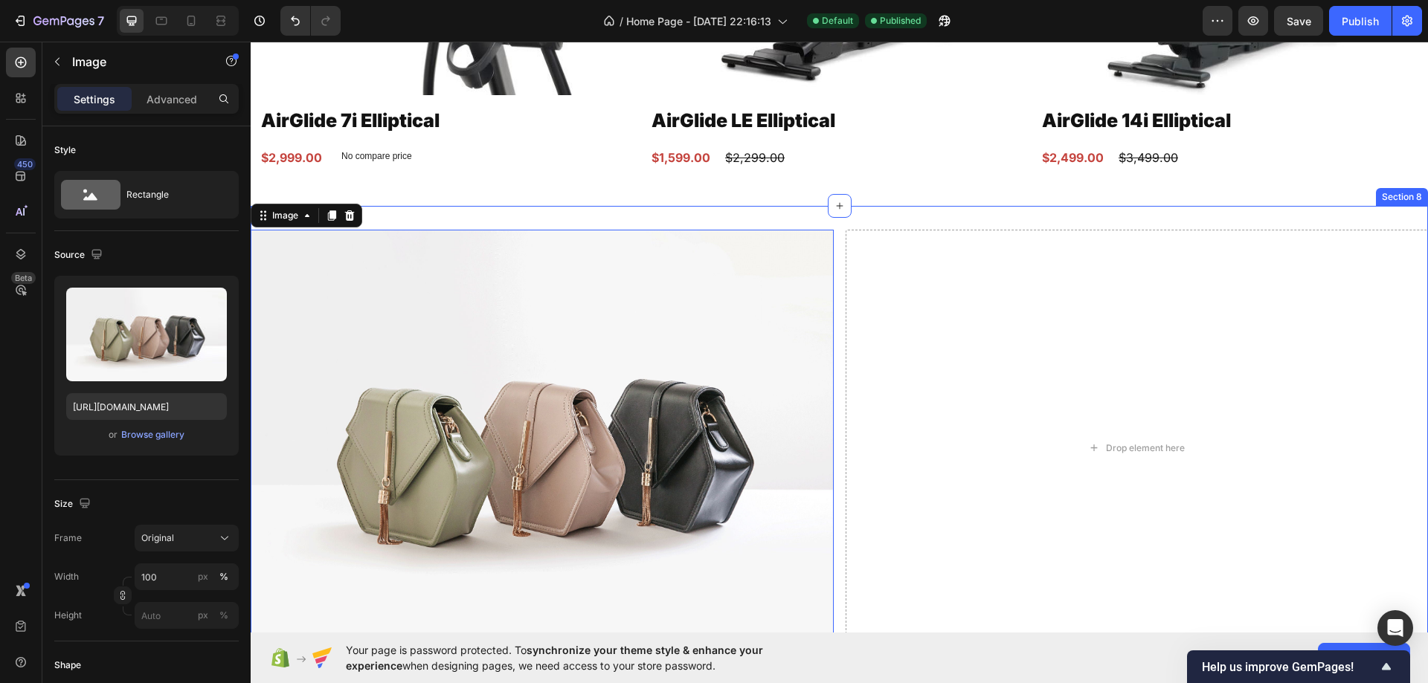
scroll to position [3359, 0]
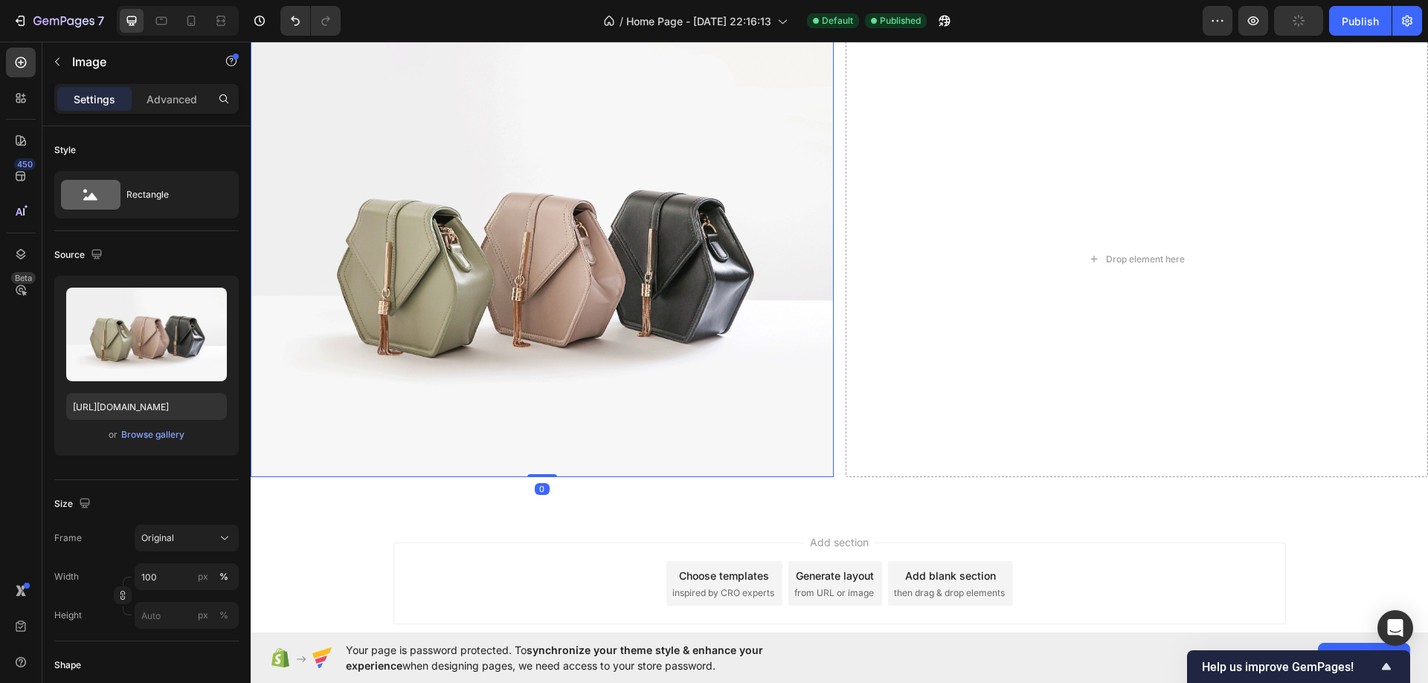
click at [494, 303] on img at bounding box center [542, 259] width 583 height 437
drag, startPoint x: 587, startPoint y: 300, endPoint x: 571, endPoint y: 300, distance: 16.4
click at [587, 300] on img at bounding box center [542, 259] width 583 height 437
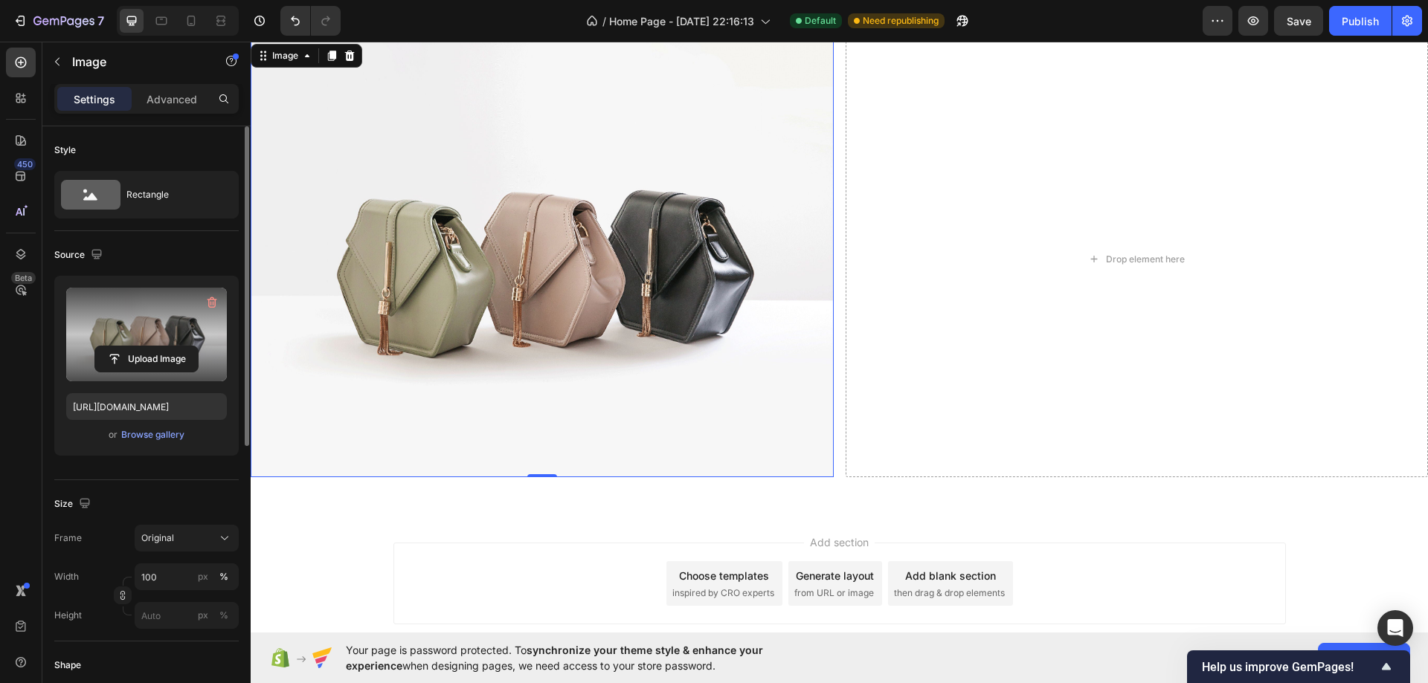
click at [98, 312] on label at bounding box center [146, 335] width 161 height 94
click at [98, 346] on input "file" at bounding box center [146, 358] width 103 height 25
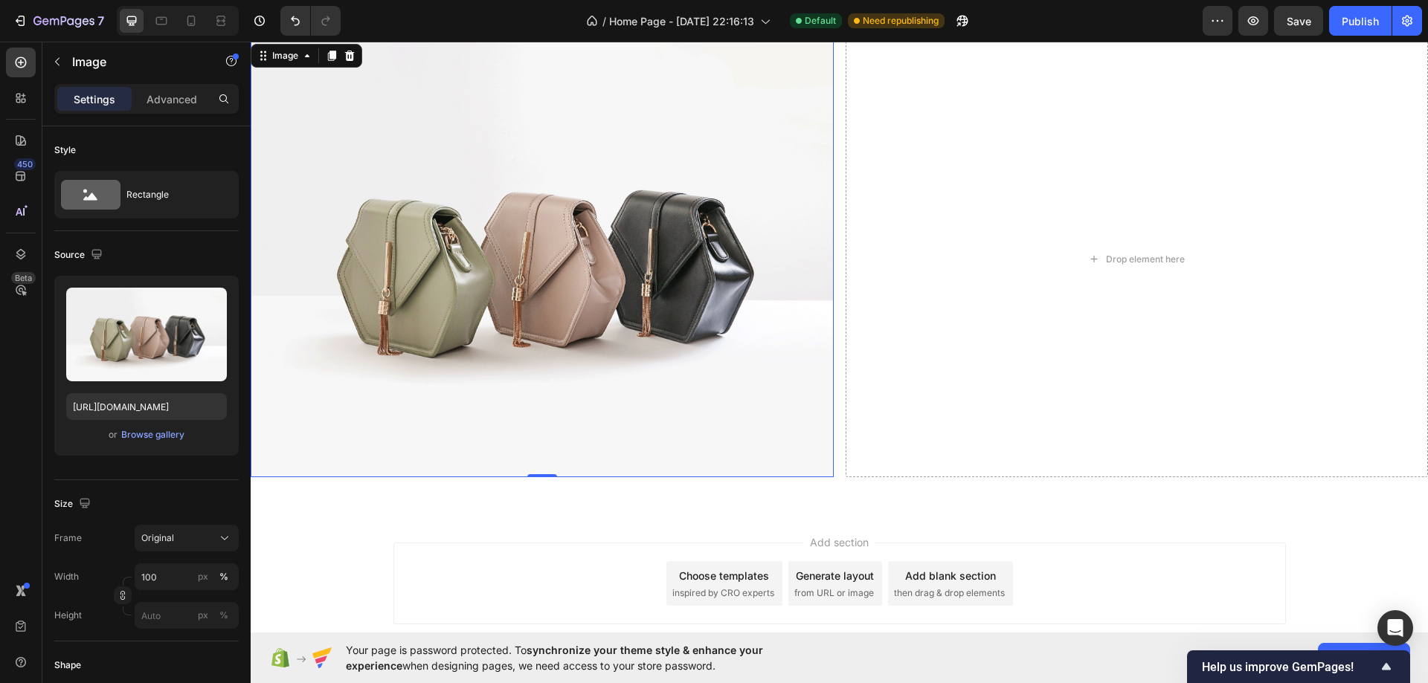
drag, startPoint x: 732, startPoint y: 144, endPoint x: 959, endPoint y: 126, distance: 227.5
click at [732, 144] on img at bounding box center [542, 259] width 583 height 437
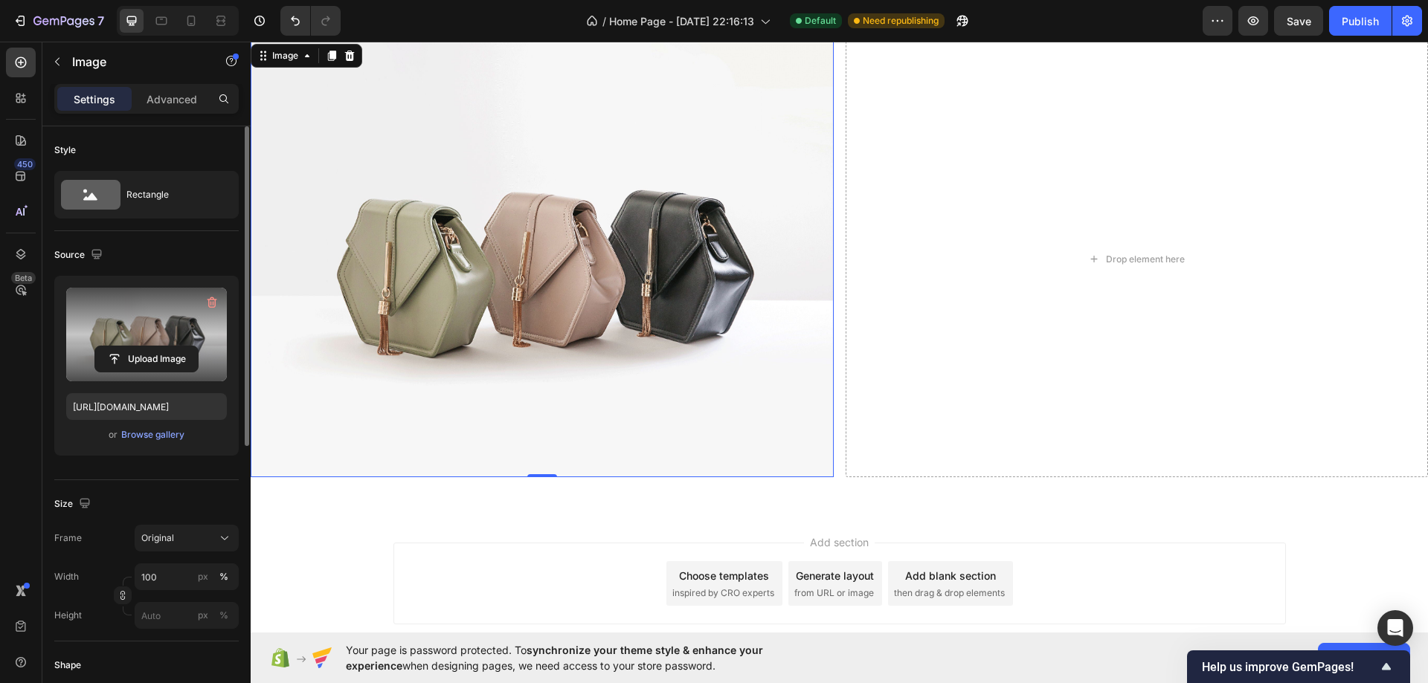
click at [166, 327] on label at bounding box center [146, 335] width 161 height 94
click at [166, 346] on input "file" at bounding box center [146, 358] width 103 height 25
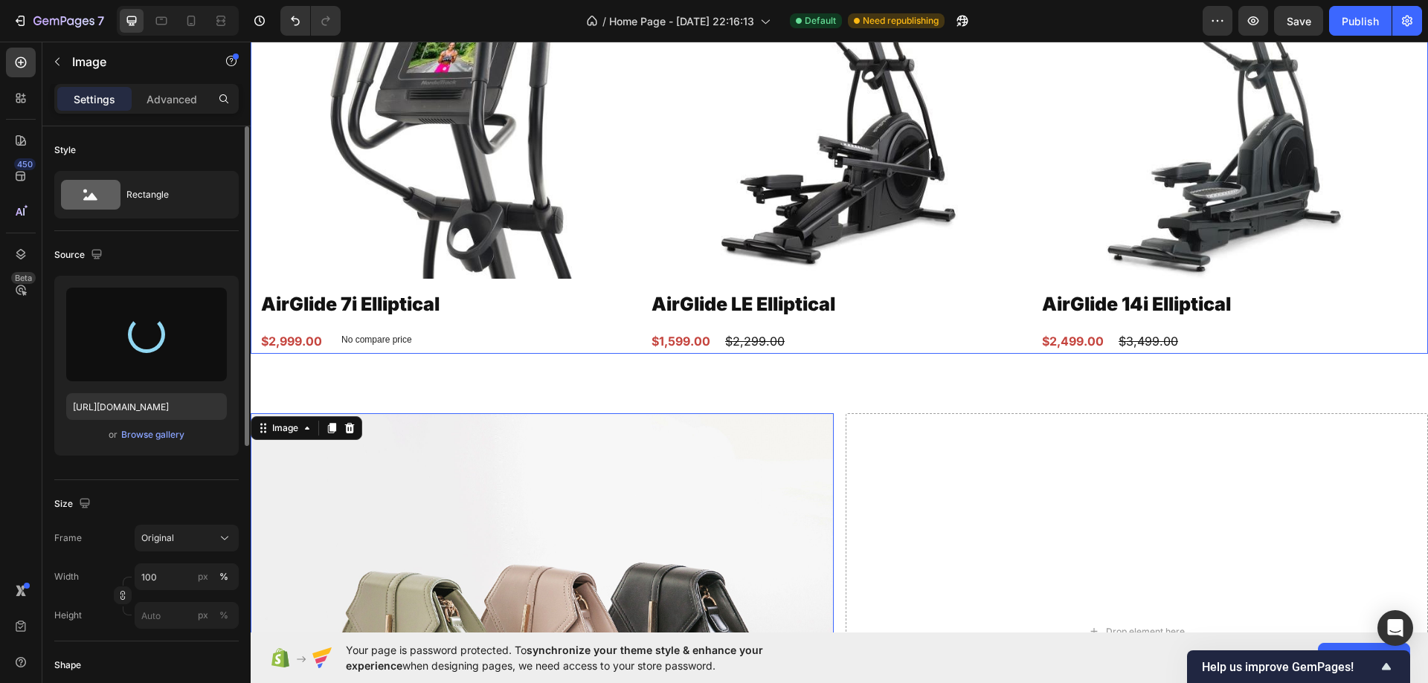
scroll to position [3207, 0]
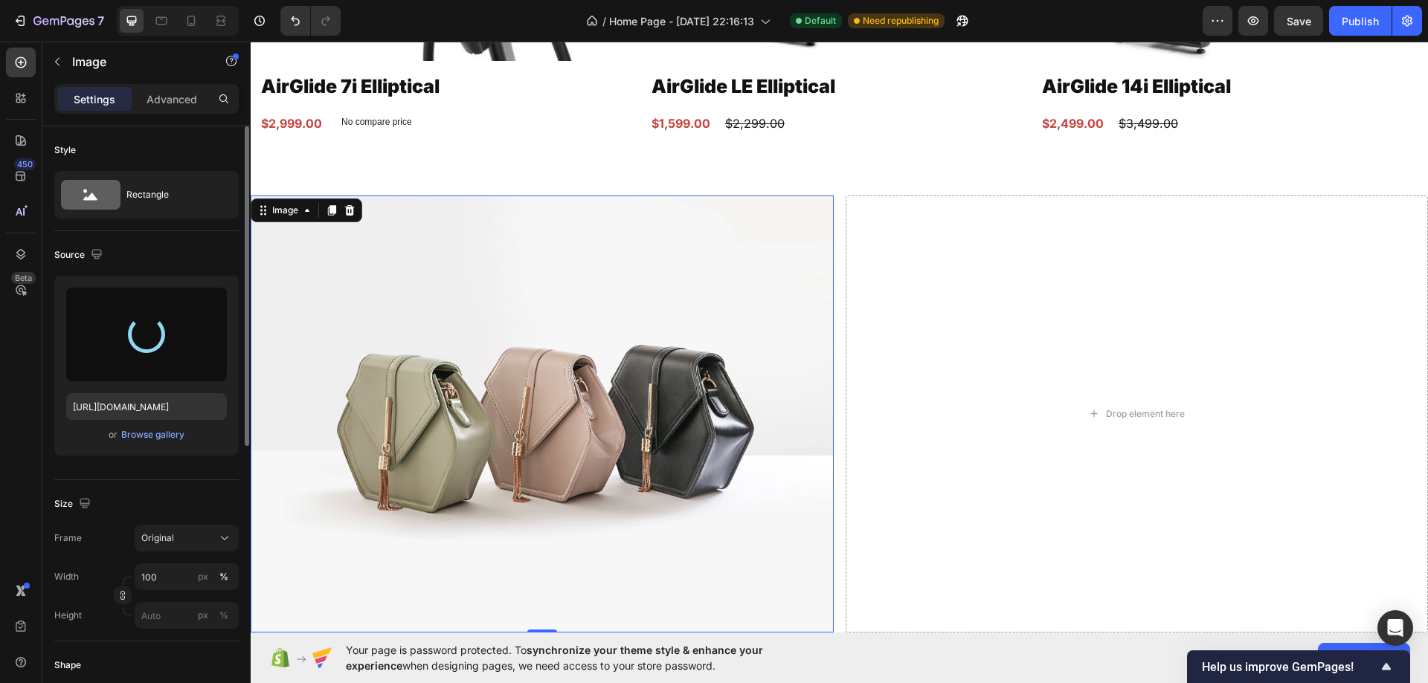
type input "https://cdn.shopify.com/s/files/1/0750/7345/4137/files/gempages_586307741648159…"
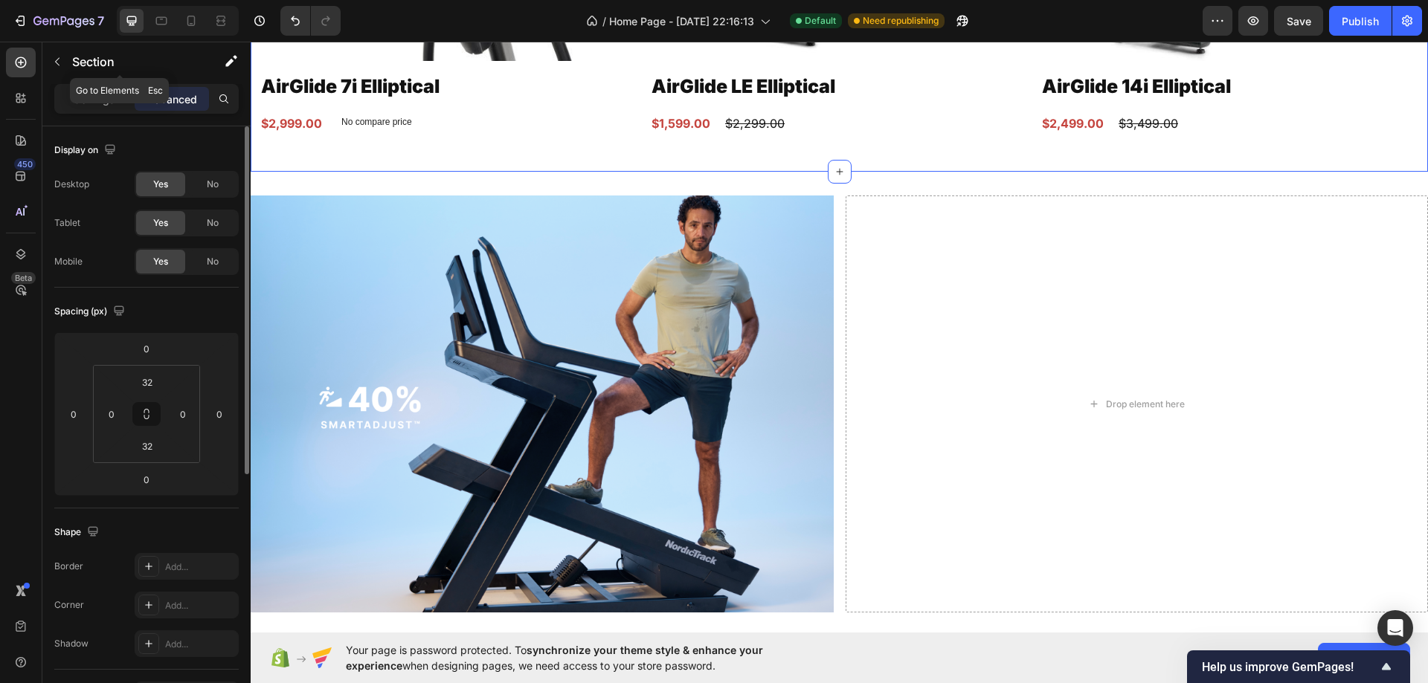
drag, startPoint x: 91, startPoint y: 68, endPoint x: 93, endPoint y: 75, distance: 7.8
click at [89, 66] on p "Section" at bounding box center [133, 62] width 122 height 18
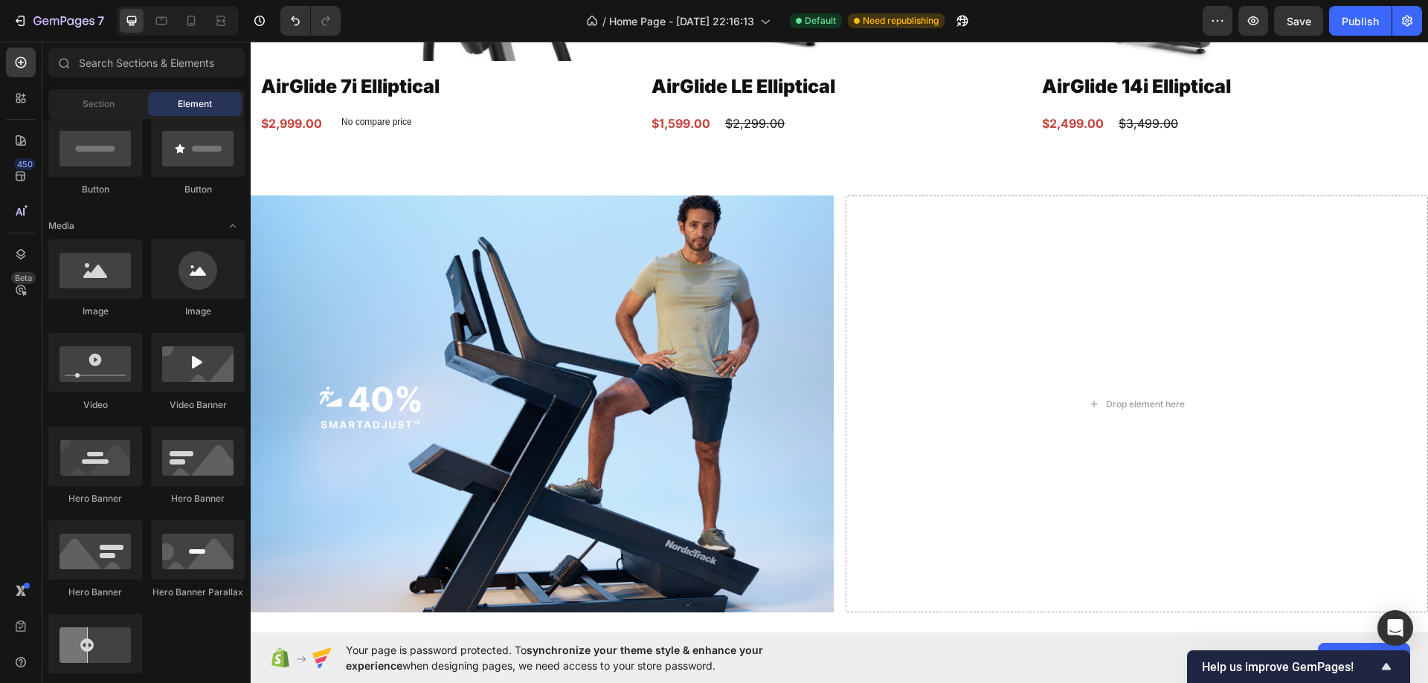
scroll to position [0, 0]
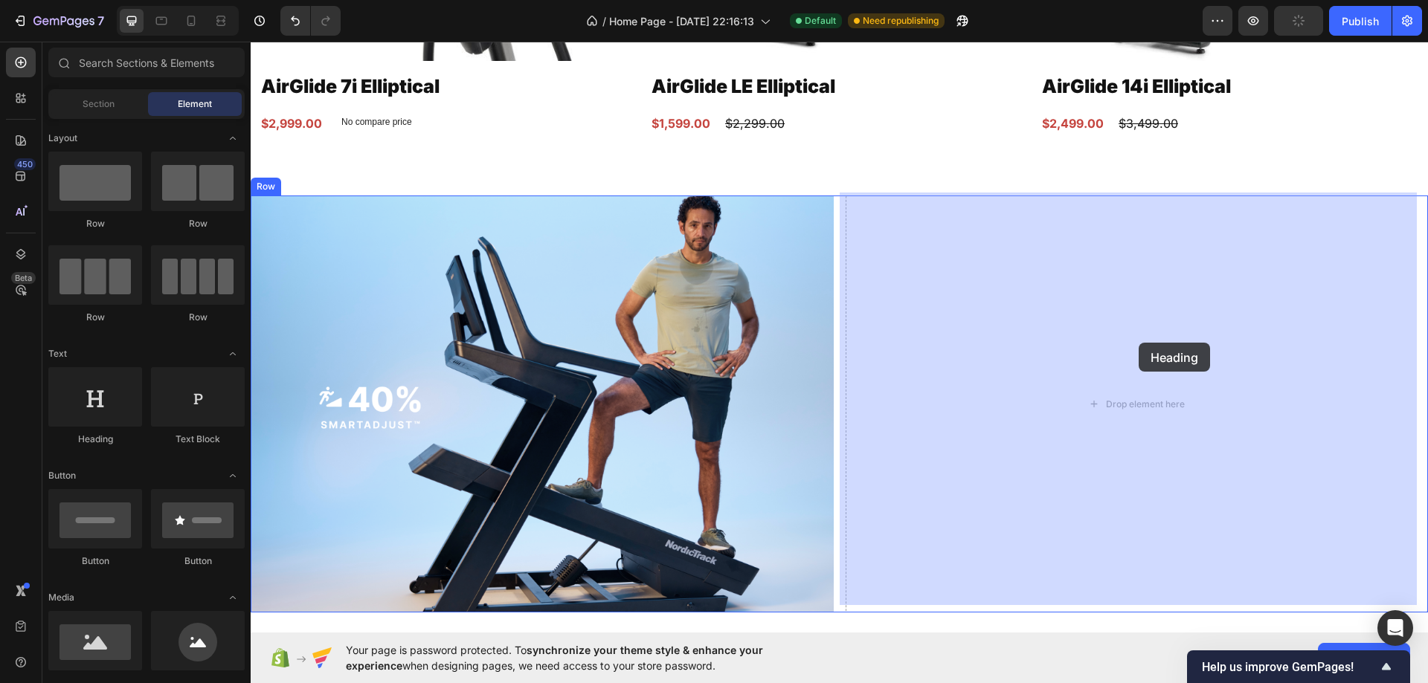
drag, startPoint x: 354, startPoint y: 431, endPoint x: 1138, endPoint y: 343, distance: 788.6
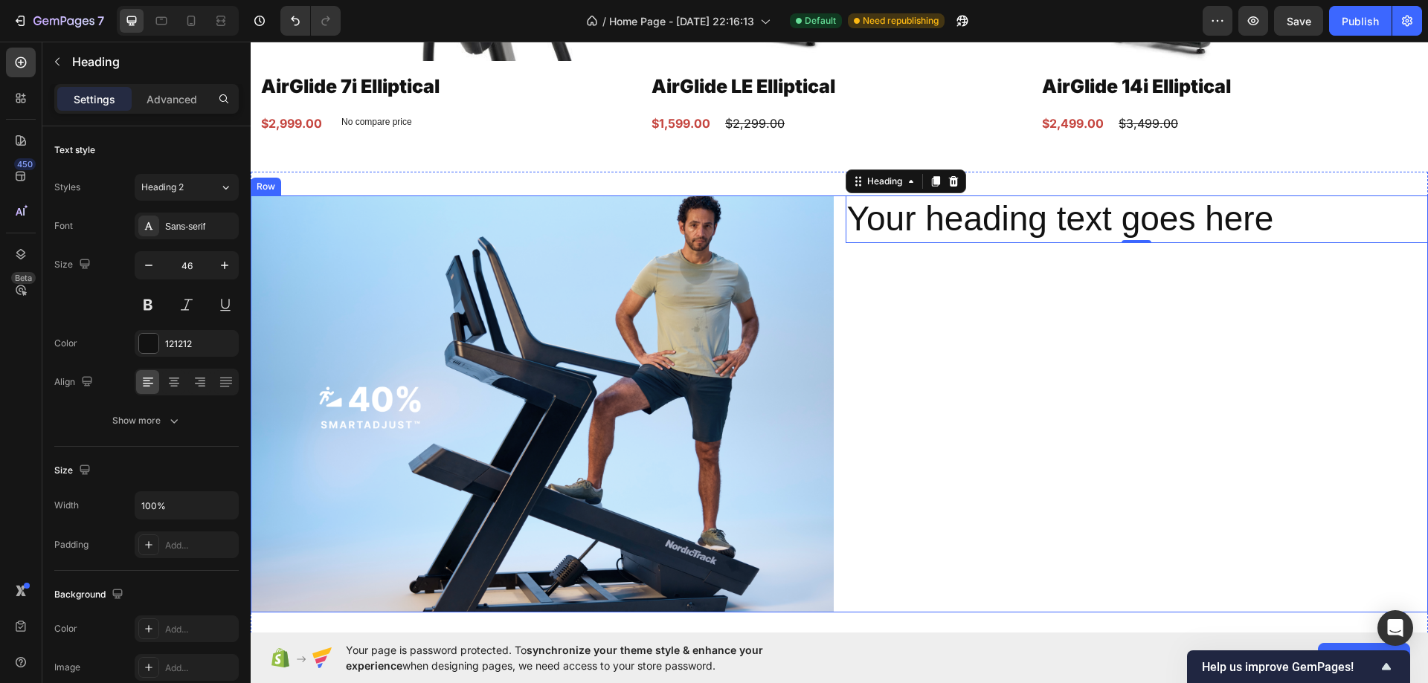
click at [1041, 214] on h2 "Your heading text goes here" at bounding box center [1136, 220] width 583 height 48
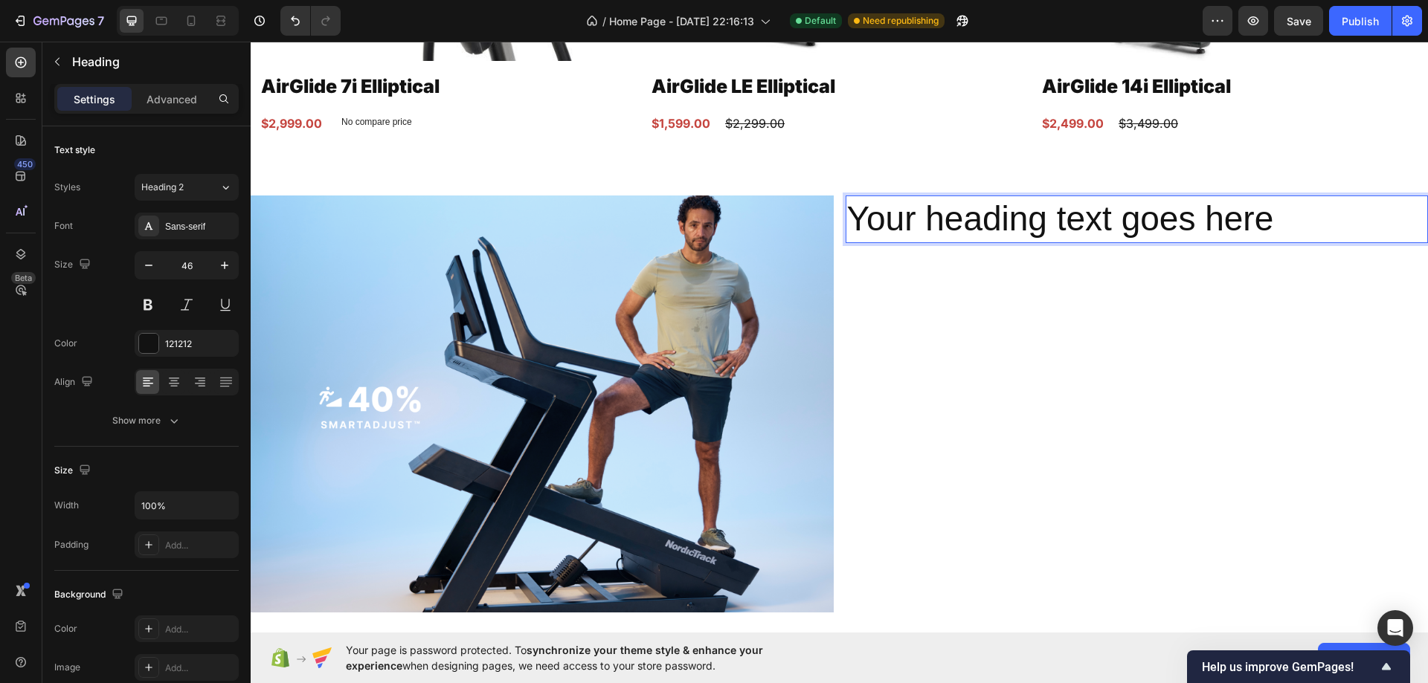
click at [1014, 340] on div "Your heading text goes here Heading 0" at bounding box center [1136, 404] width 583 height 417
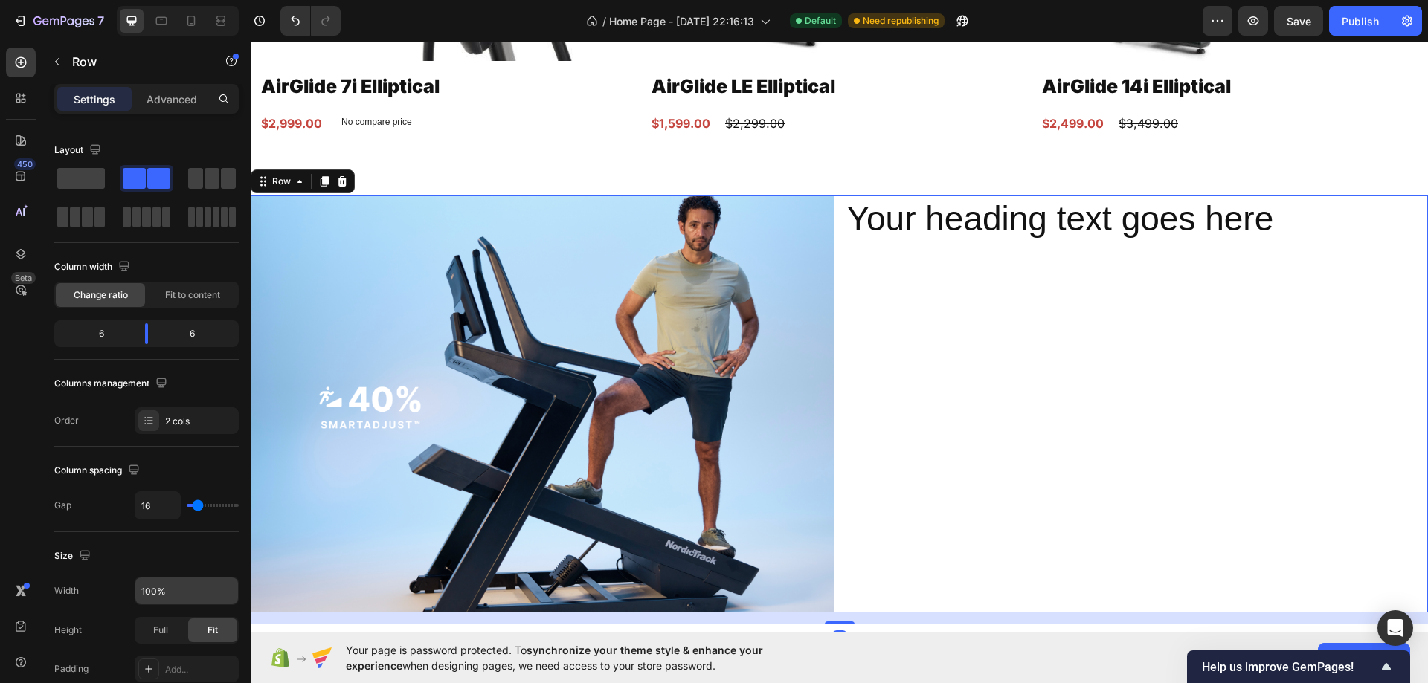
scroll to position [477, 0]
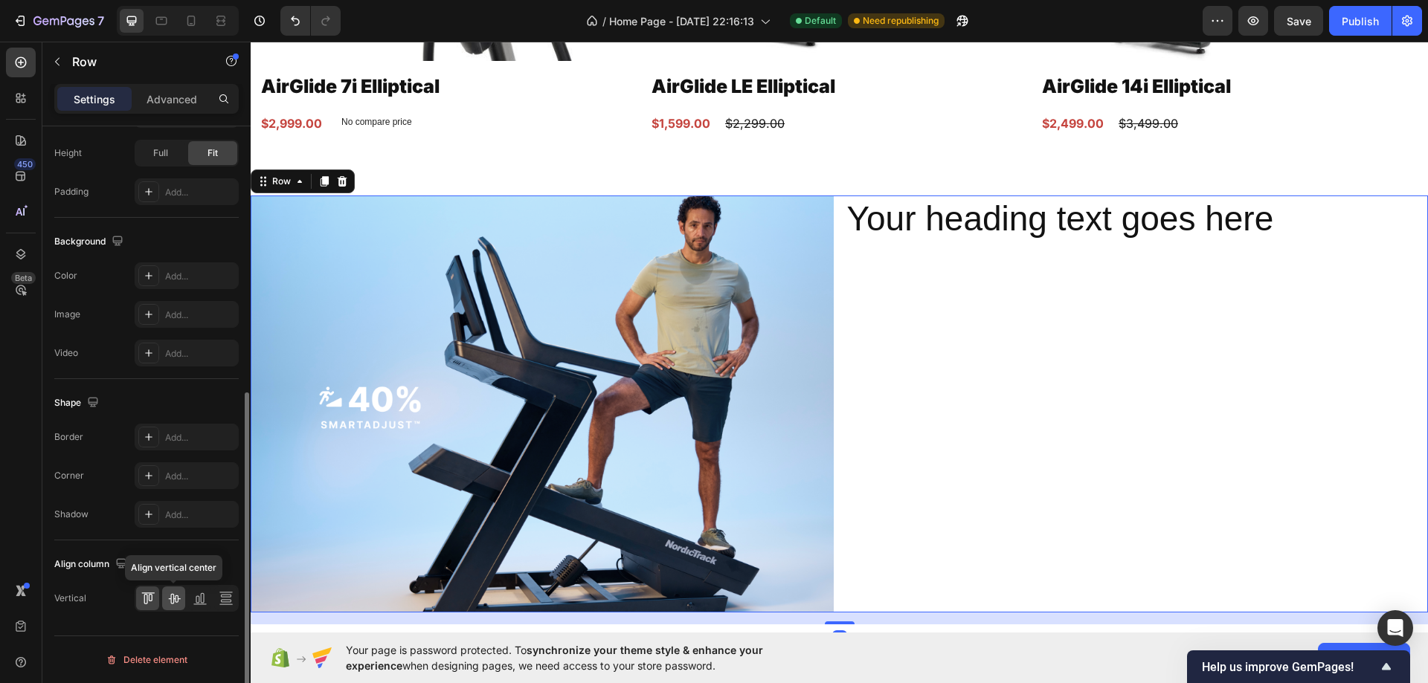
click at [167, 604] on icon at bounding box center [174, 598] width 15 height 15
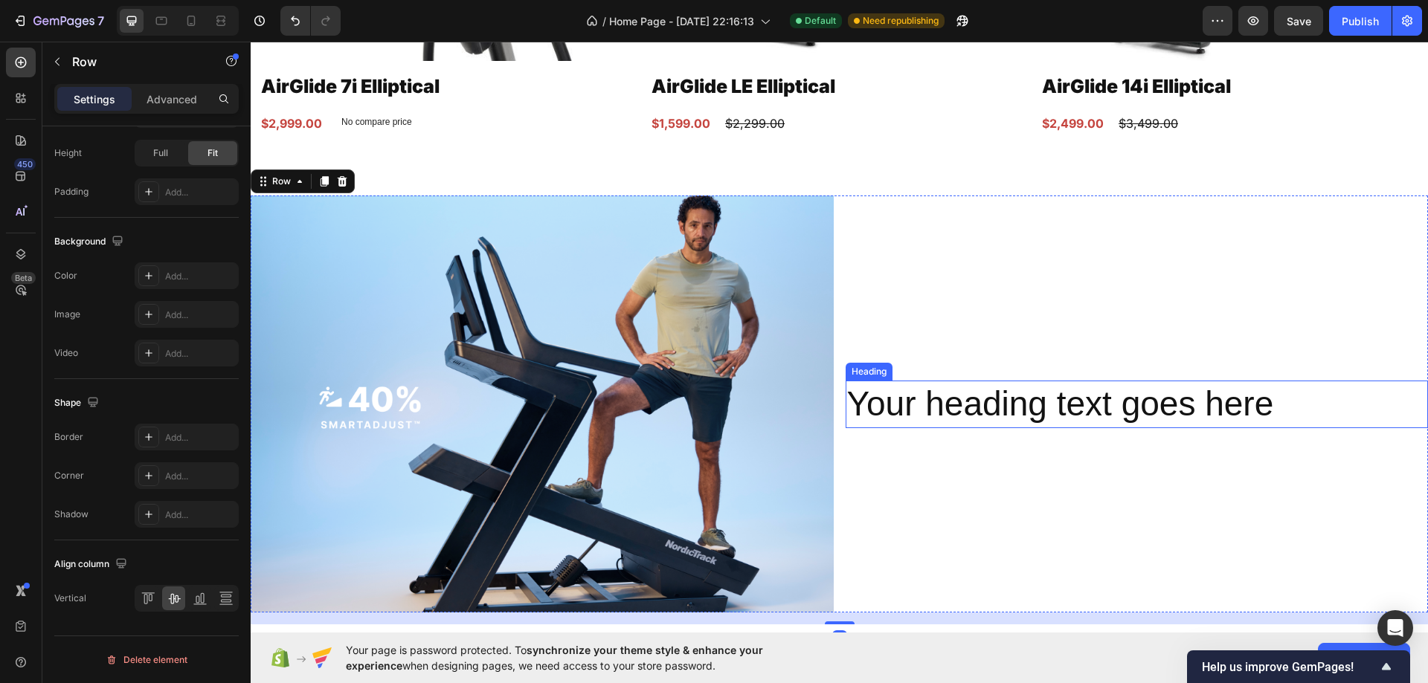
click at [982, 390] on p "Your heading text goes here" at bounding box center [1137, 404] width 580 height 45
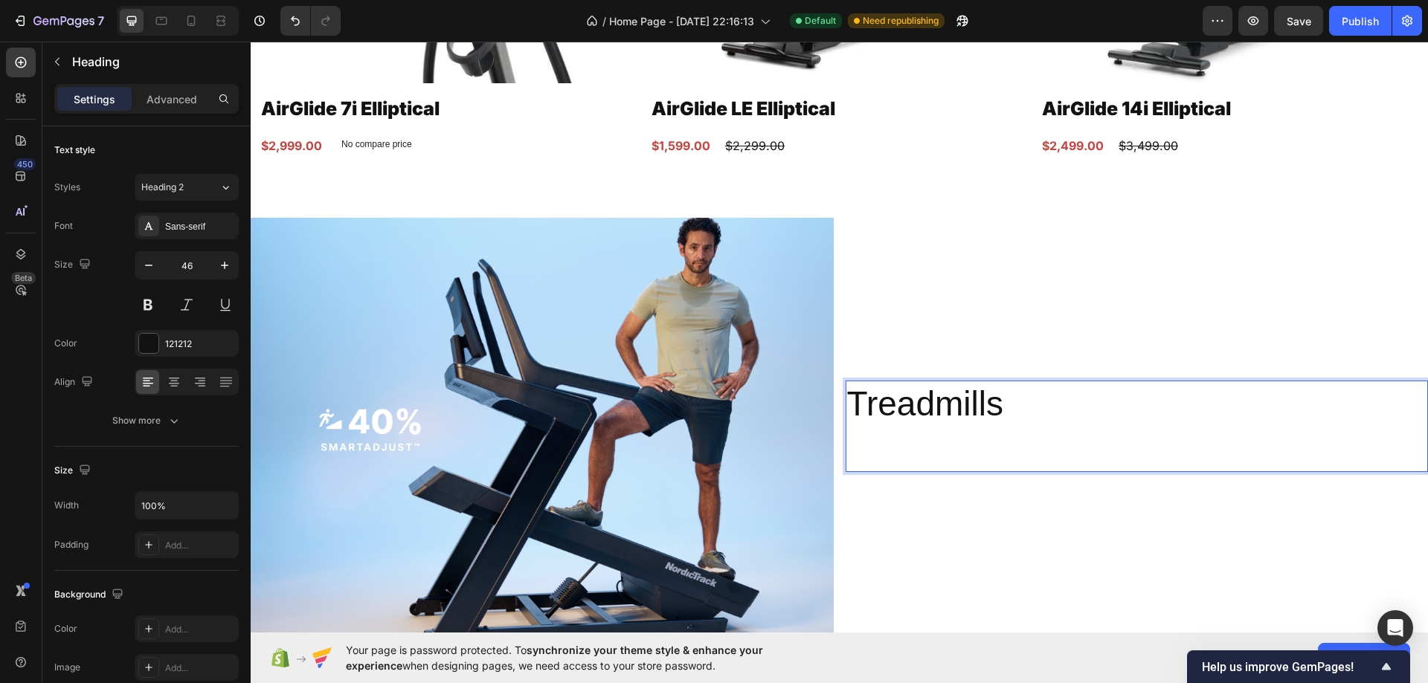
scroll to position [3207, 0]
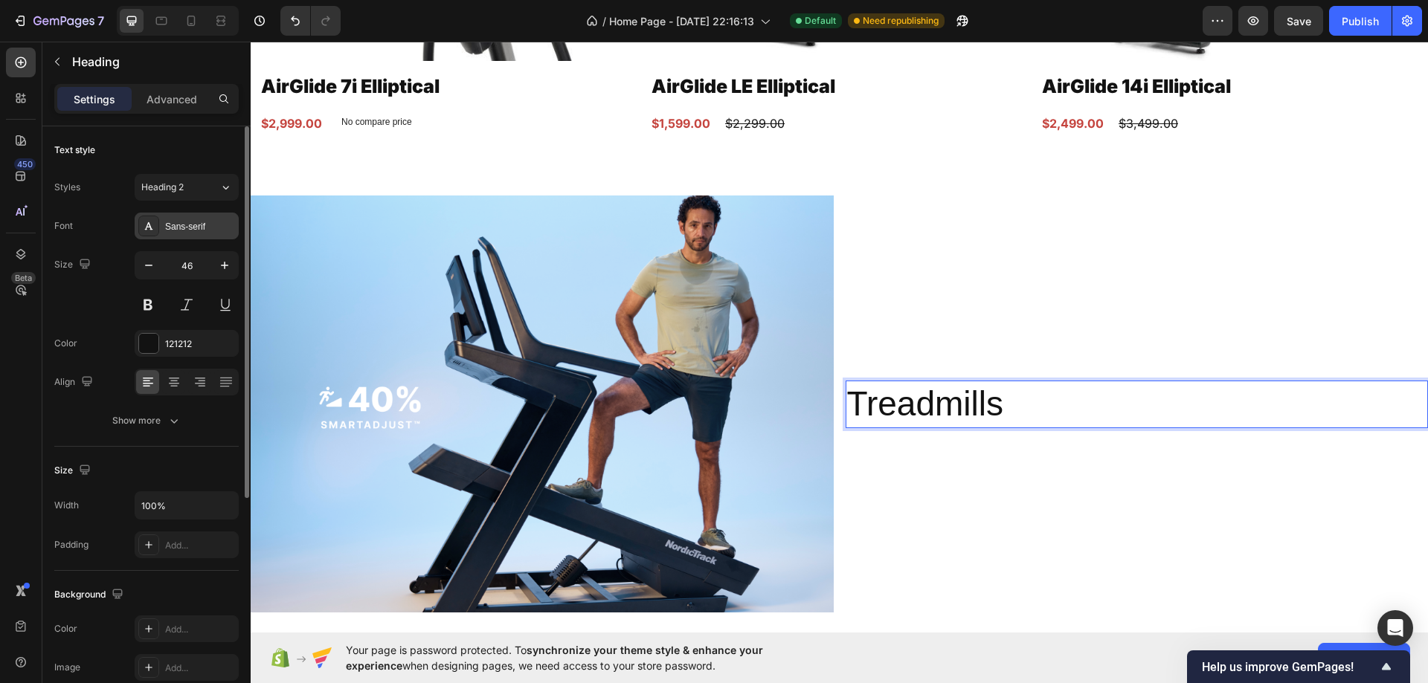
click at [172, 232] on div "Sans-serif" at bounding box center [200, 226] width 70 height 13
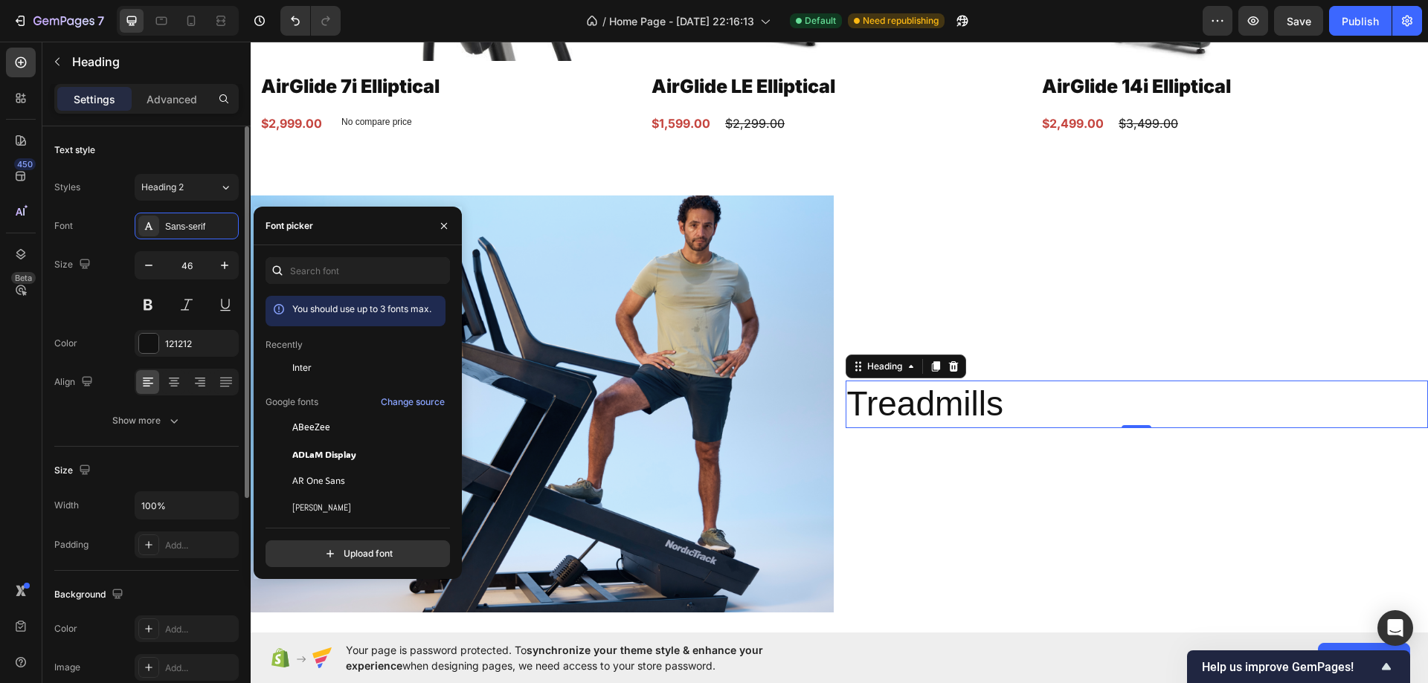
drag, startPoint x: 306, startPoint y: 370, endPoint x: 178, endPoint y: 368, distance: 127.9
click at [306, 370] on span "Inter" at bounding box center [301, 367] width 19 height 13
click at [155, 425] on div "Show more" at bounding box center [146, 420] width 69 height 15
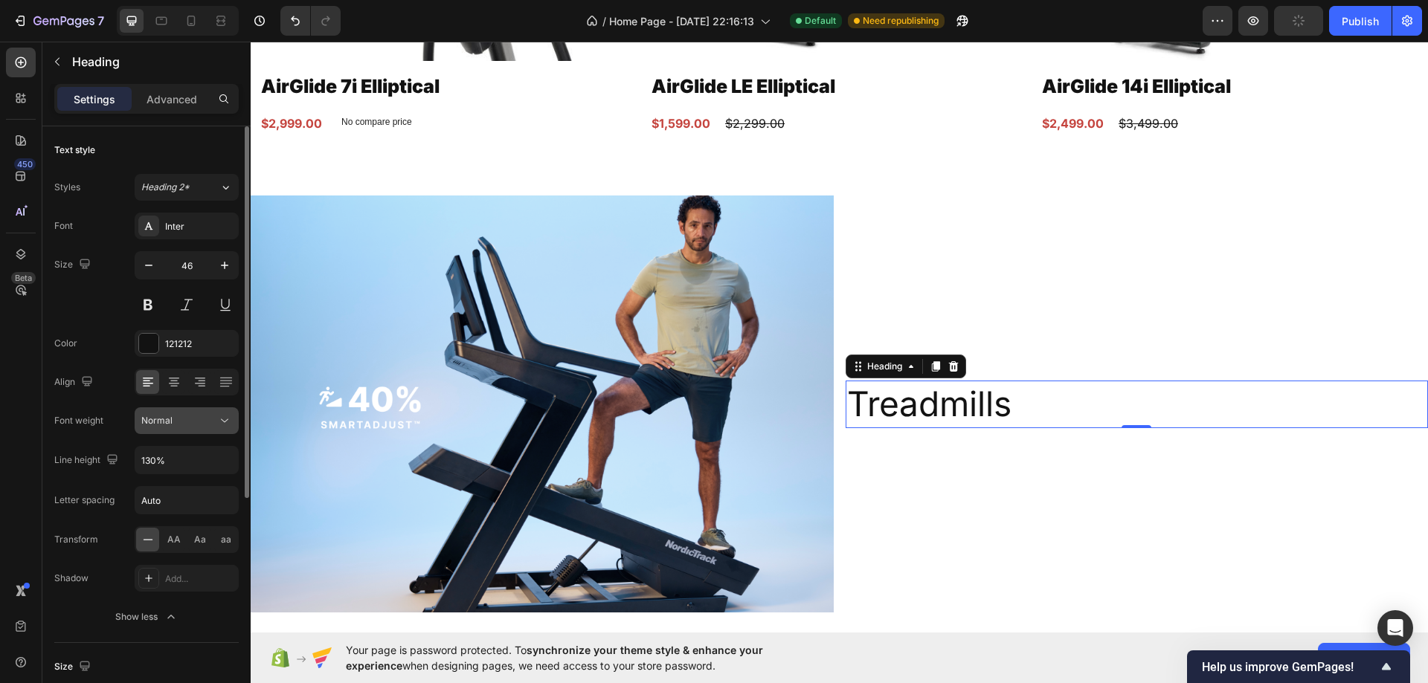
click at [177, 413] on button "Normal" at bounding box center [187, 420] width 104 height 27
click at [177, 412] on button "Normal" at bounding box center [187, 420] width 104 height 27
click at [178, 542] on span "AA" at bounding box center [173, 539] width 13 height 13
click at [185, 228] on div "Inter" at bounding box center [200, 226] width 70 height 13
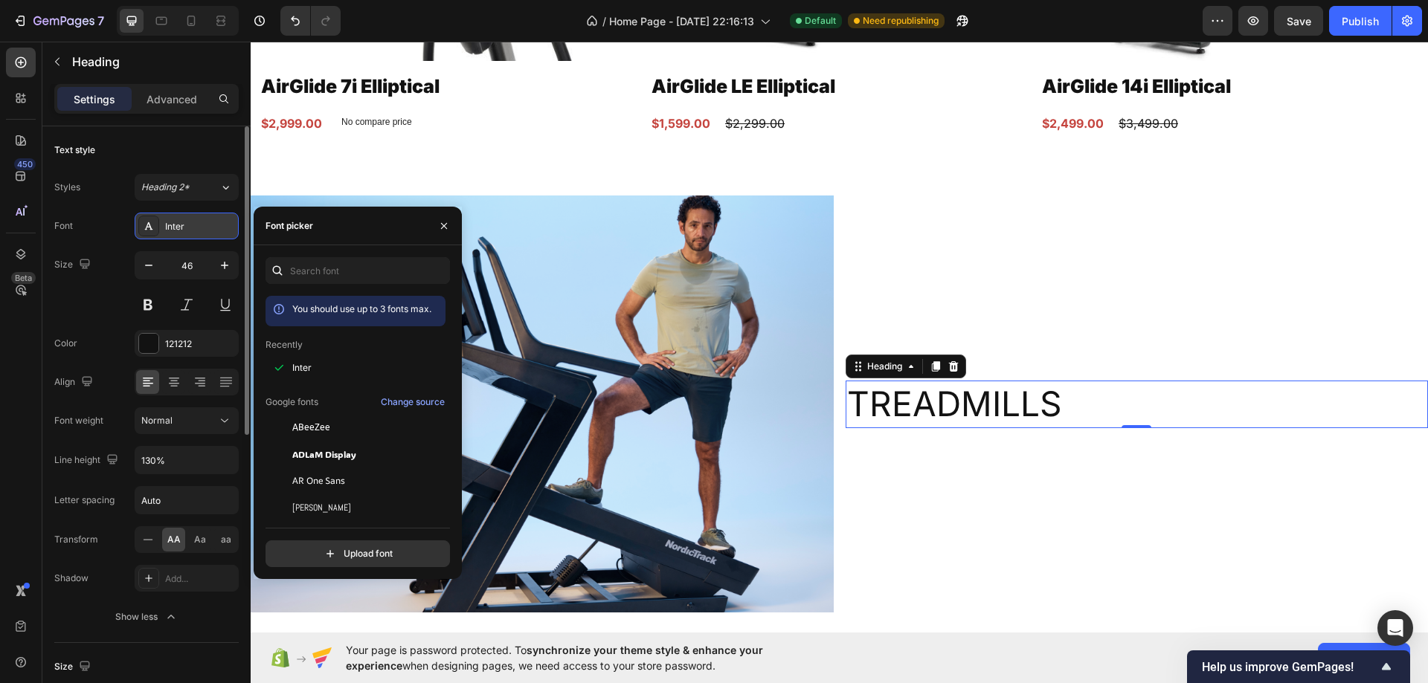
click at [185, 228] on div "Inter" at bounding box center [200, 226] width 70 height 13
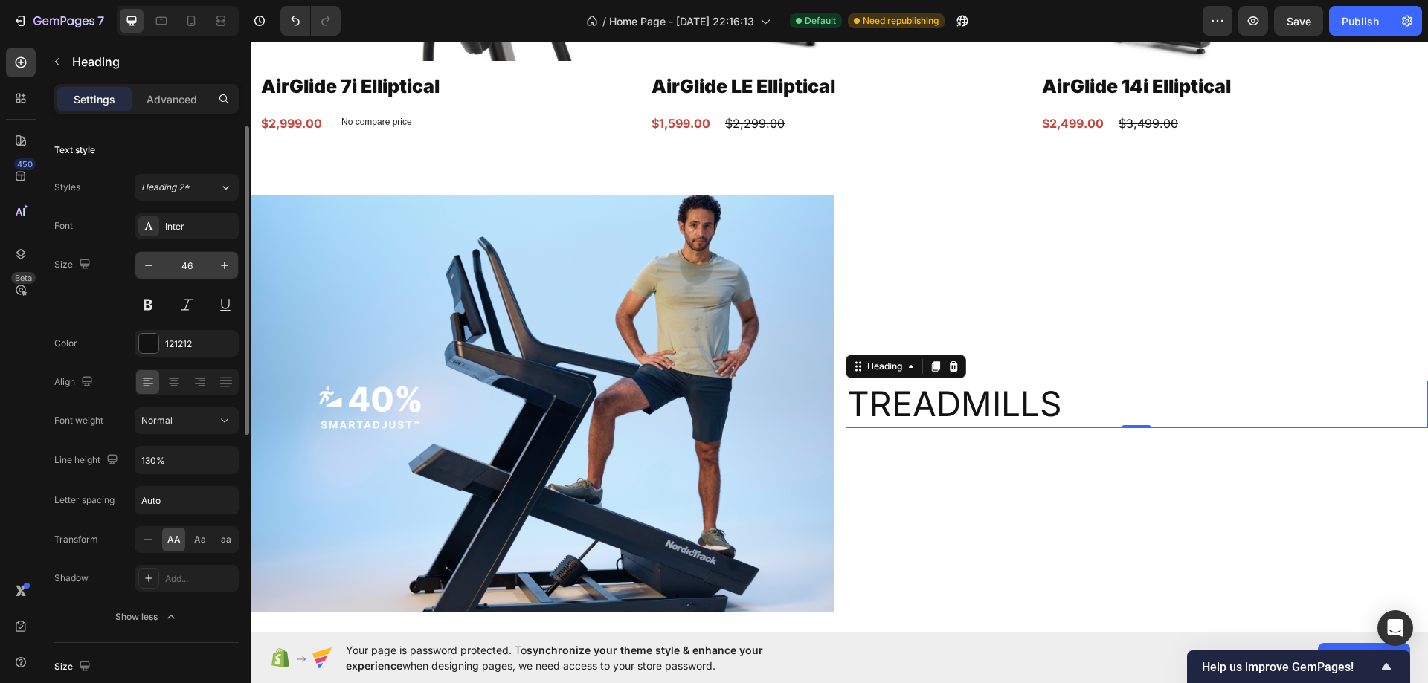
click at [184, 265] on input "46" at bounding box center [186, 265] width 49 height 27
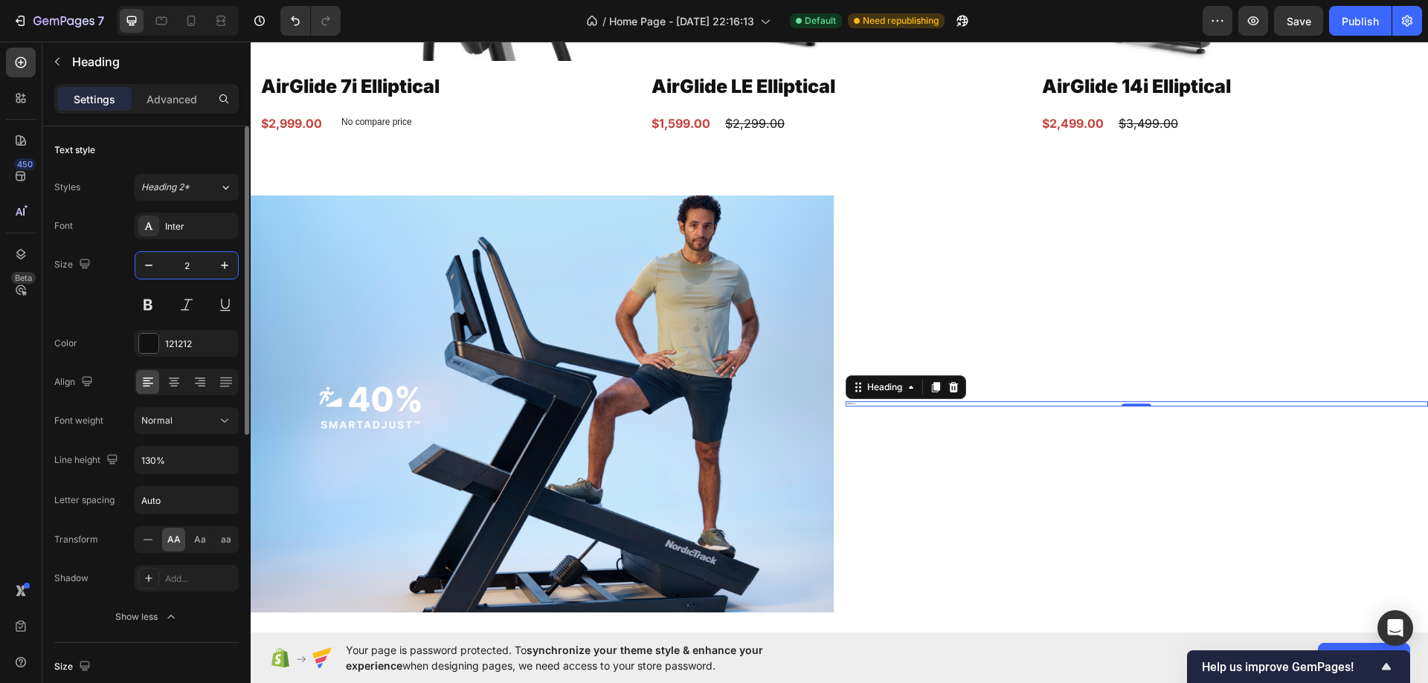
type input "28"
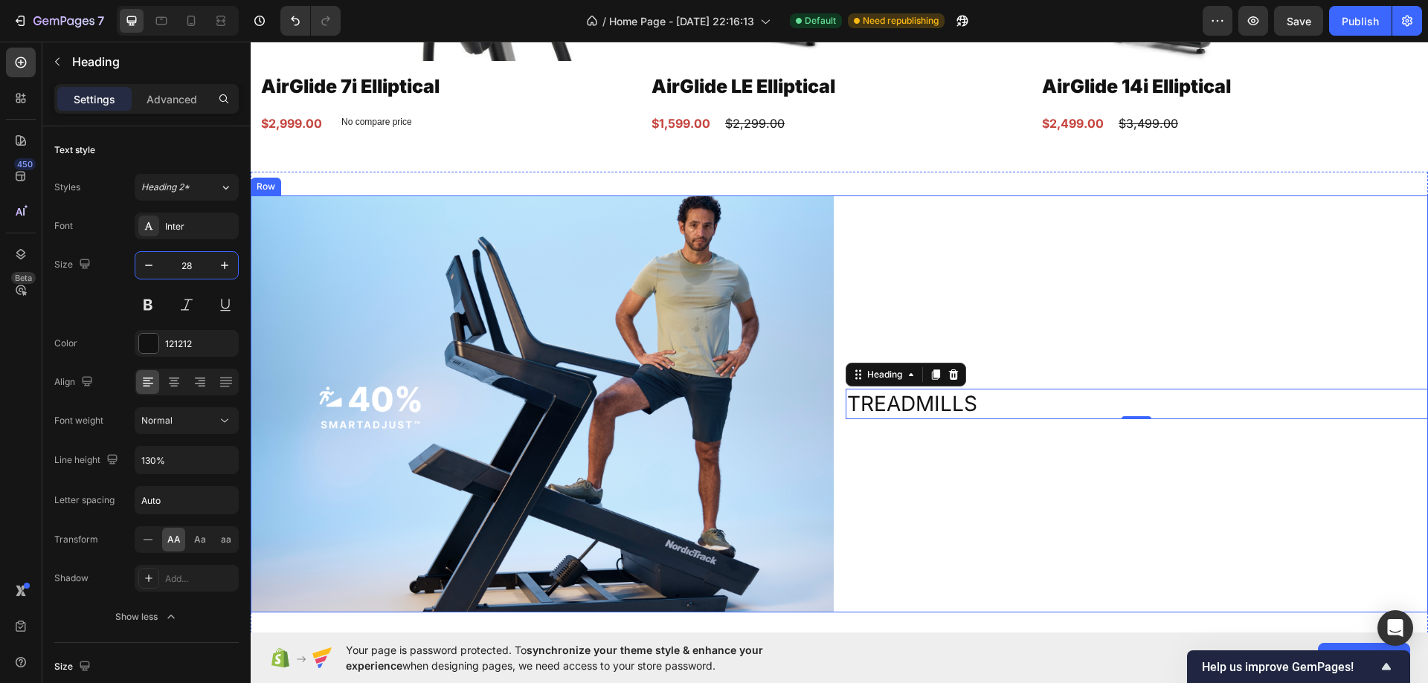
click at [1022, 219] on div "Treadmills Heading 0" at bounding box center [1136, 404] width 583 height 417
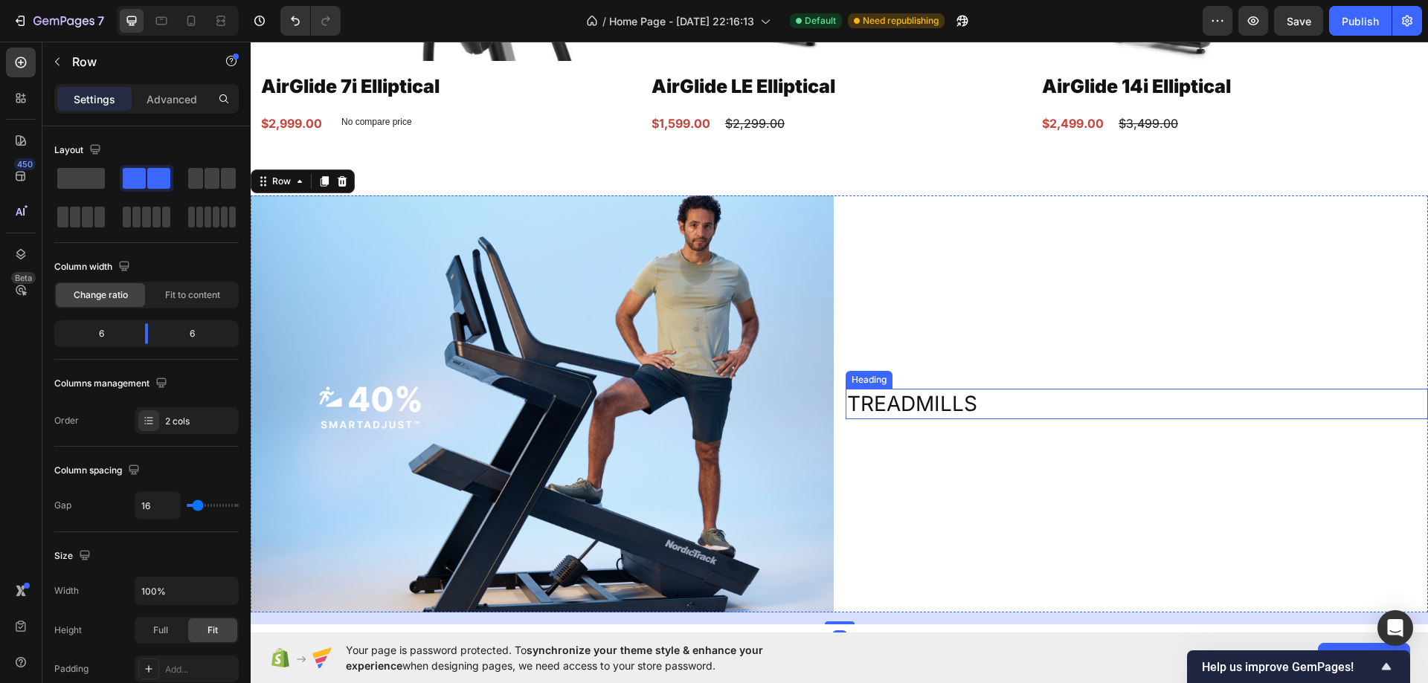
click at [1045, 406] on p "Treadmills" at bounding box center [1137, 403] width 580 height 27
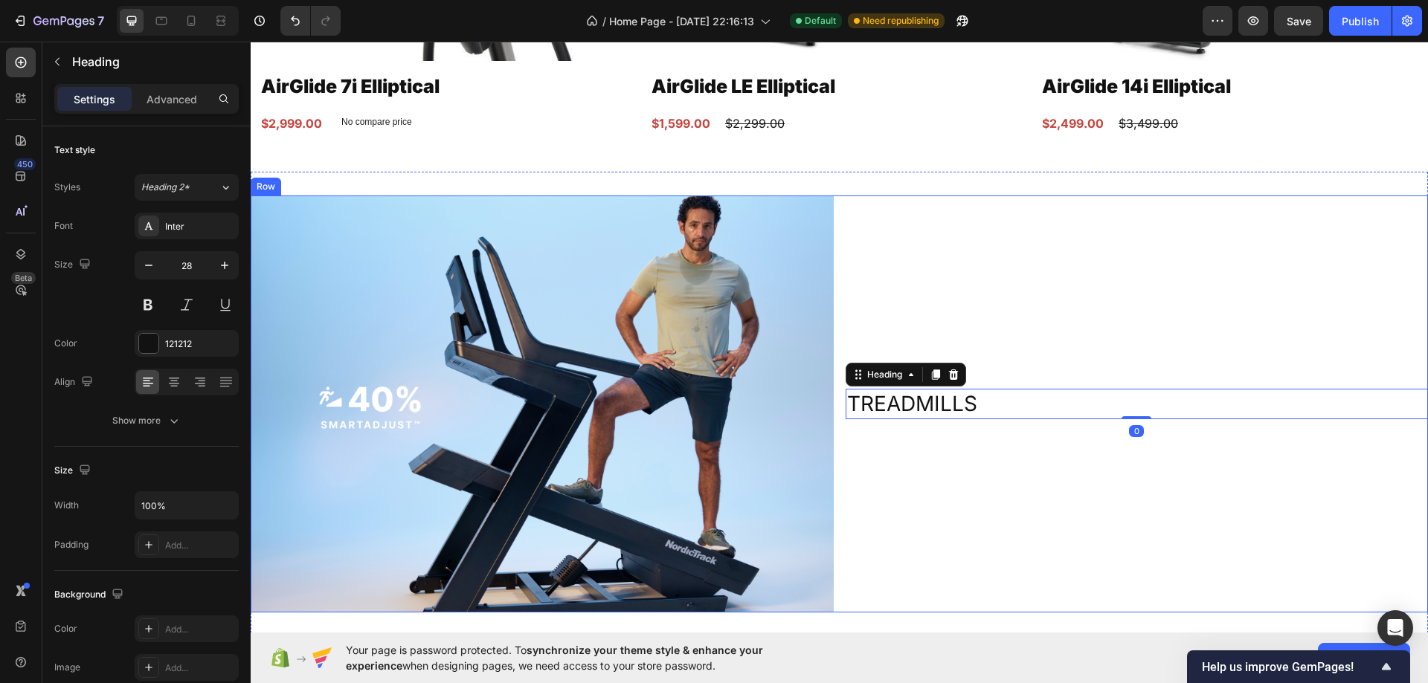
click at [1040, 360] on div "Treadmills Heading 0" at bounding box center [1136, 404] width 583 height 417
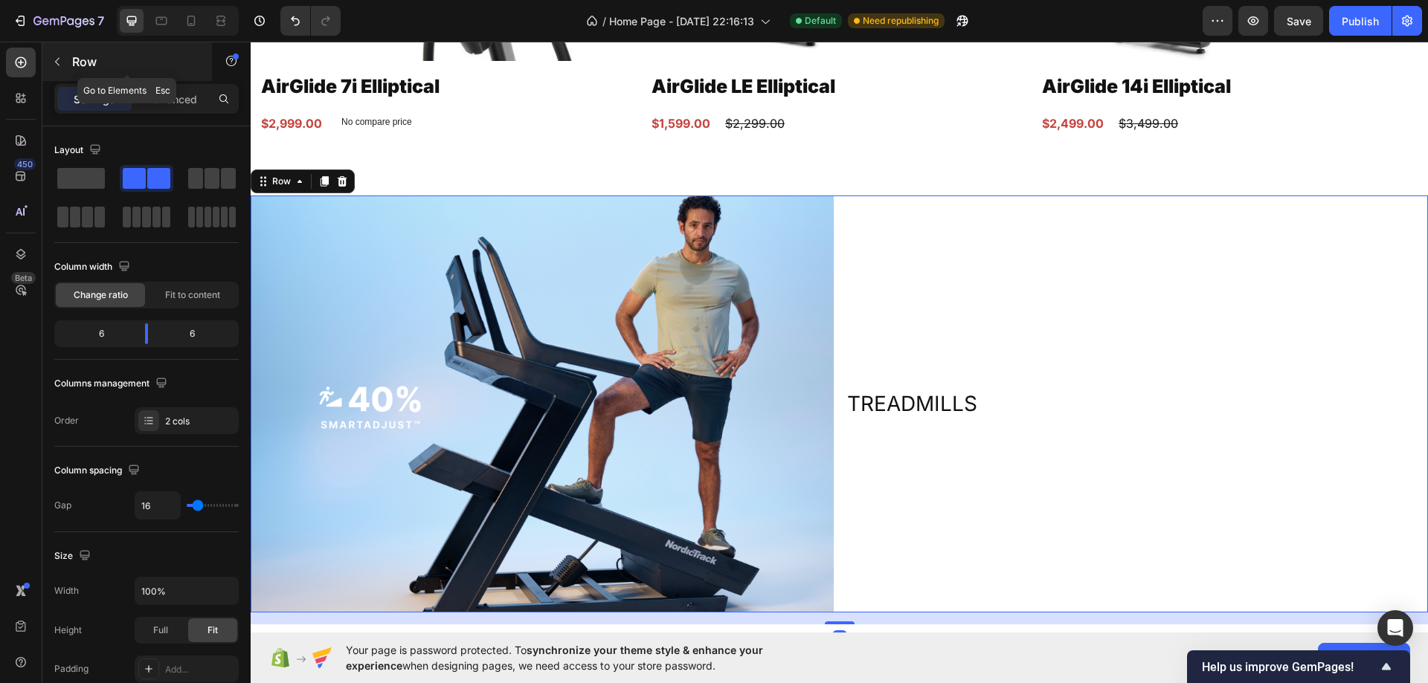
click at [74, 64] on p "Row" at bounding box center [135, 62] width 126 height 18
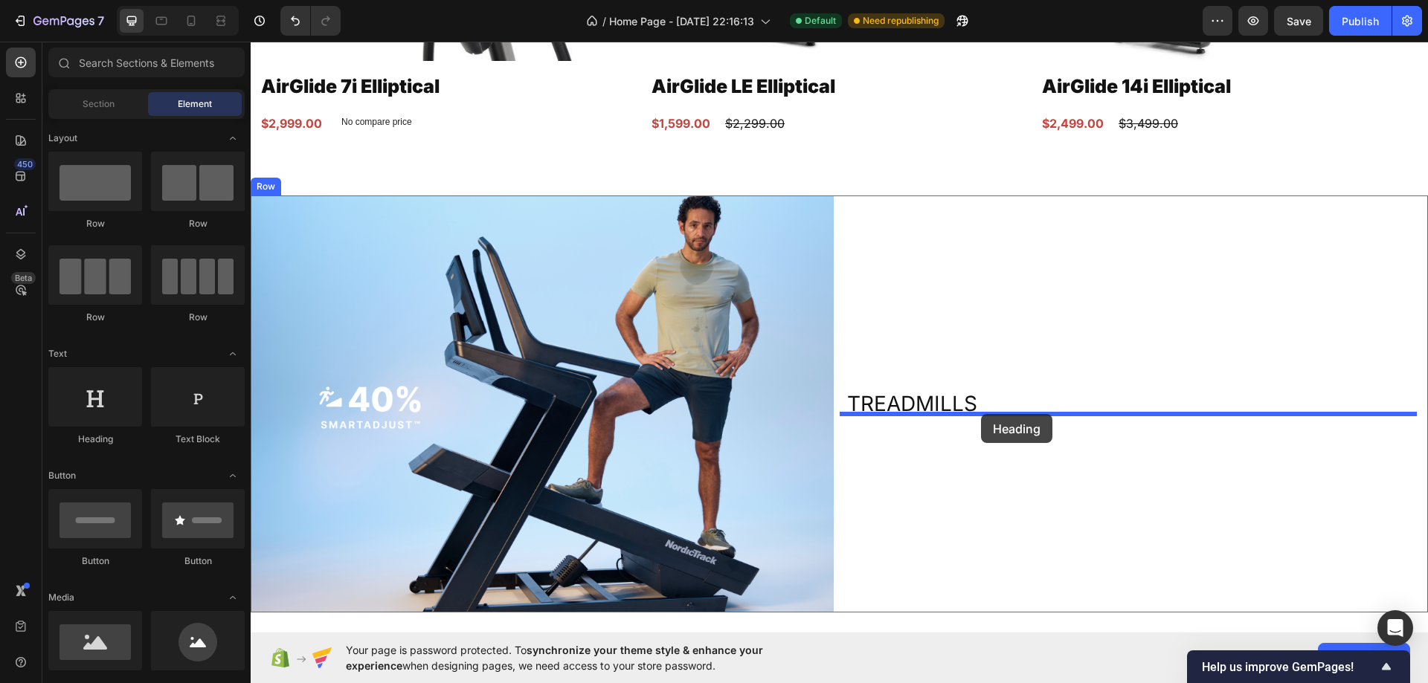
drag, startPoint x: 358, startPoint y: 431, endPoint x: 981, endPoint y: 410, distance: 624.2
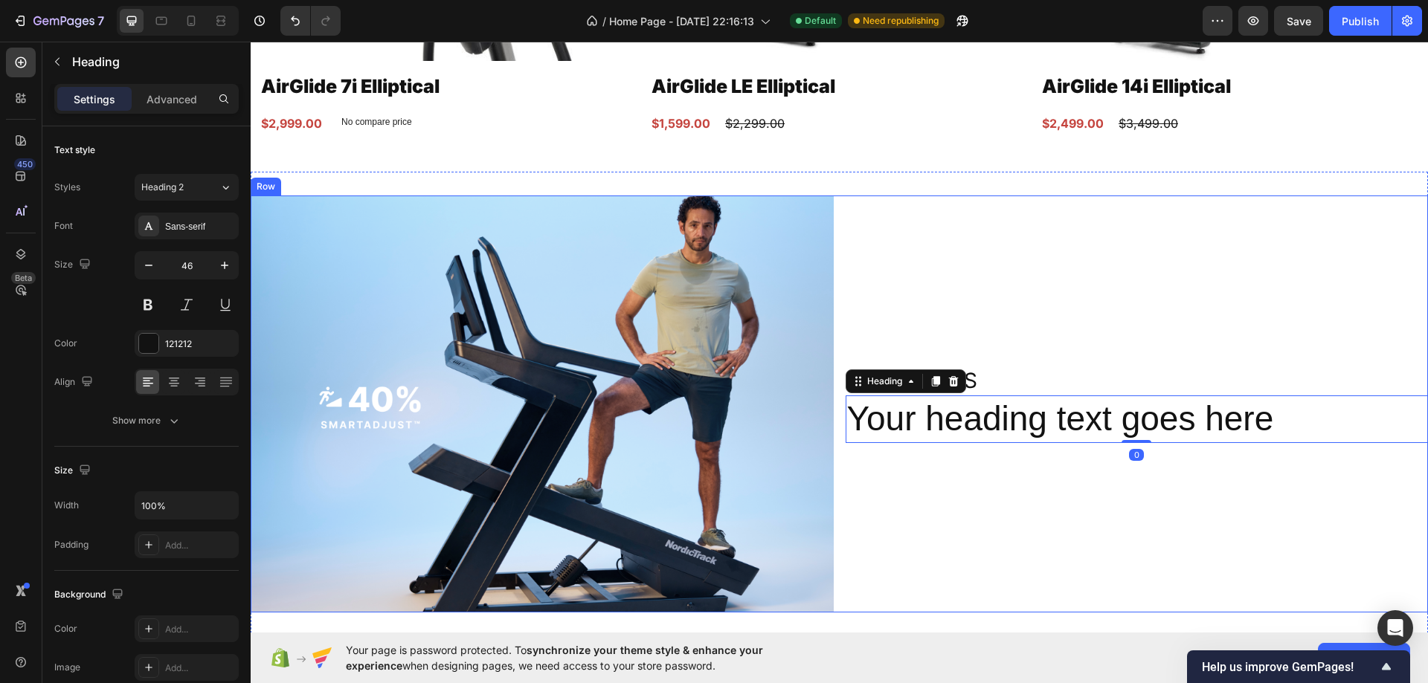
click at [1051, 327] on div "Treadmills Heading Your heading text goes here Heading 0" at bounding box center [1136, 404] width 583 height 417
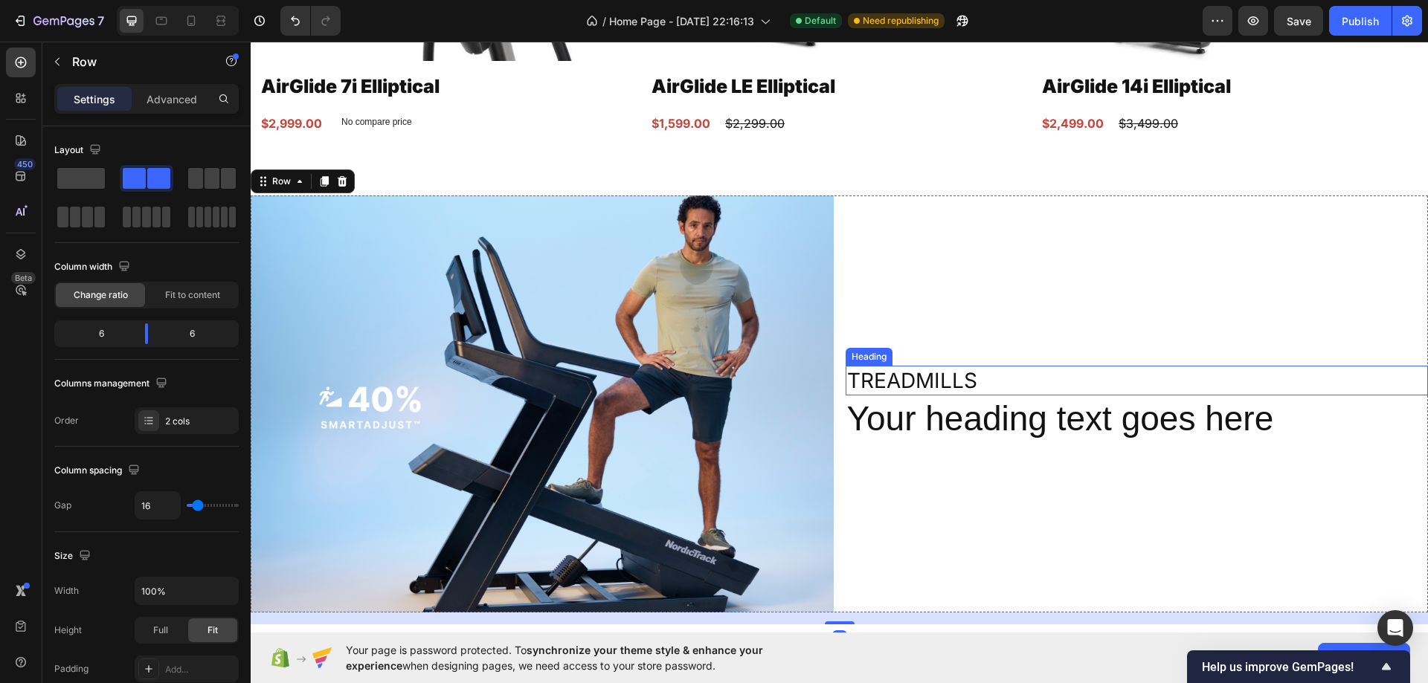
click at [1015, 382] on p "Treadmills" at bounding box center [1137, 380] width 580 height 27
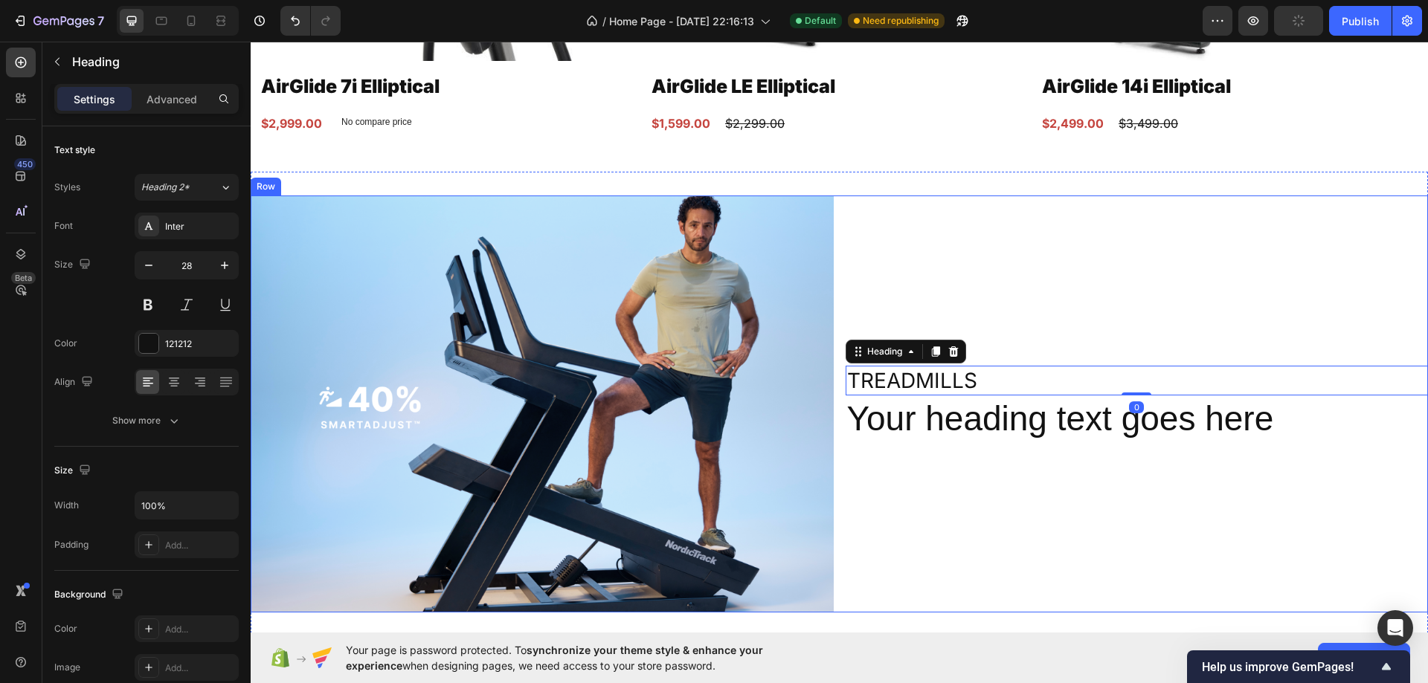
click at [1109, 265] on div "Treadmills Heading 0 Your heading text goes here Heading" at bounding box center [1136, 404] width 583 height 417
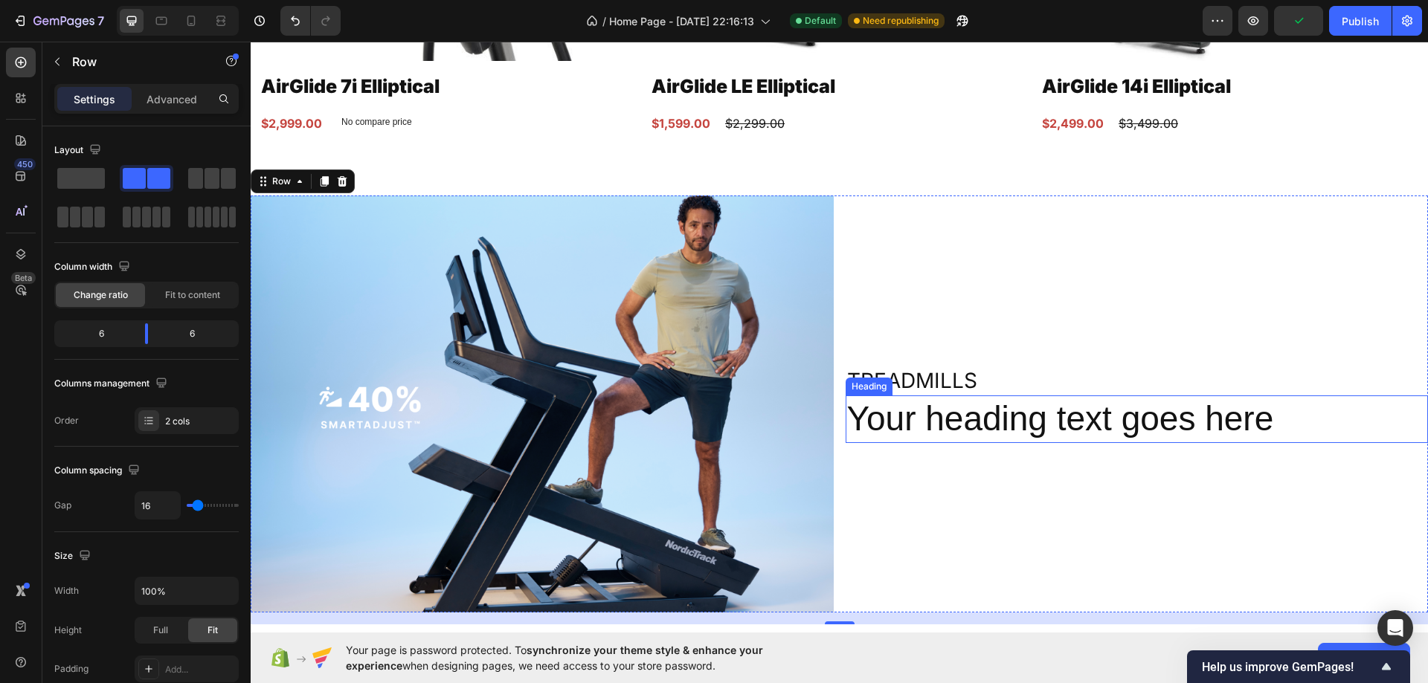
click at [967, 415] on h2 "Your heading text goes here" at bounding box center [1136, 420] width 583 height 48
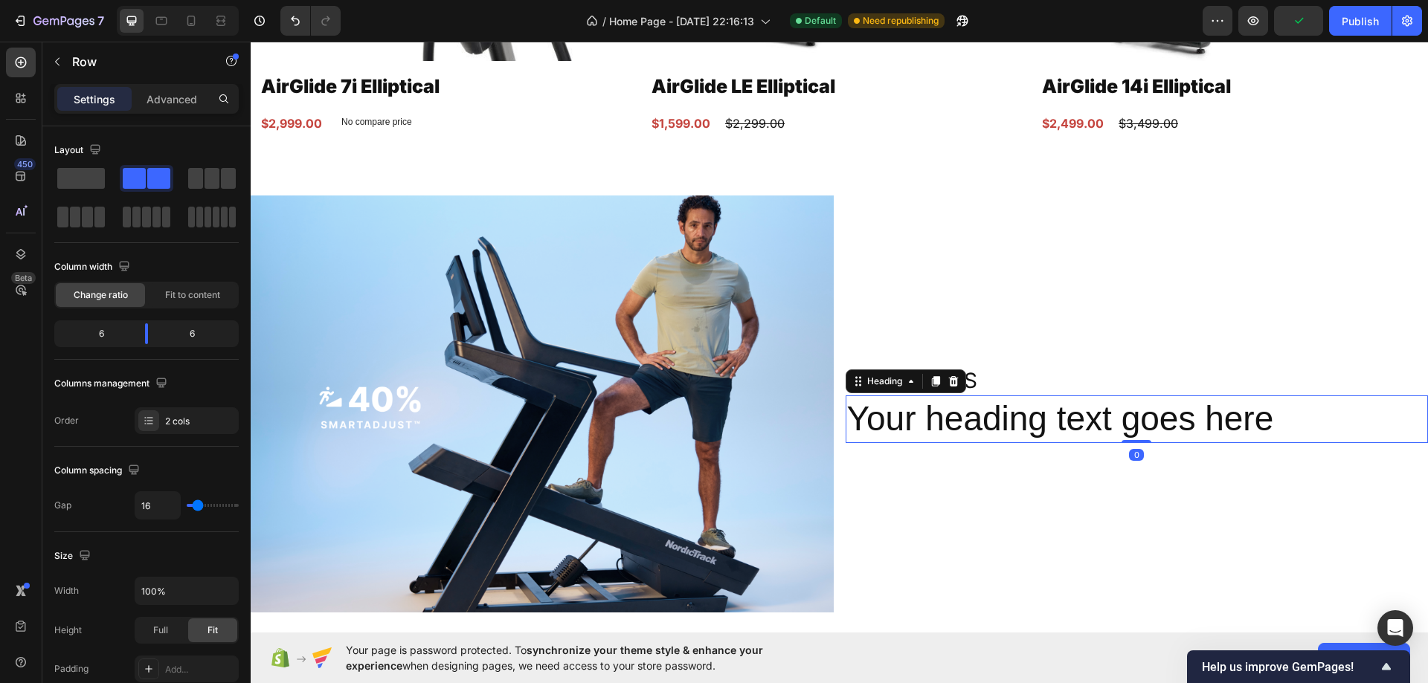
click at [967, 415] on p "Your heading text goes here" at bounding box center [1137, 419] width 580 height 45
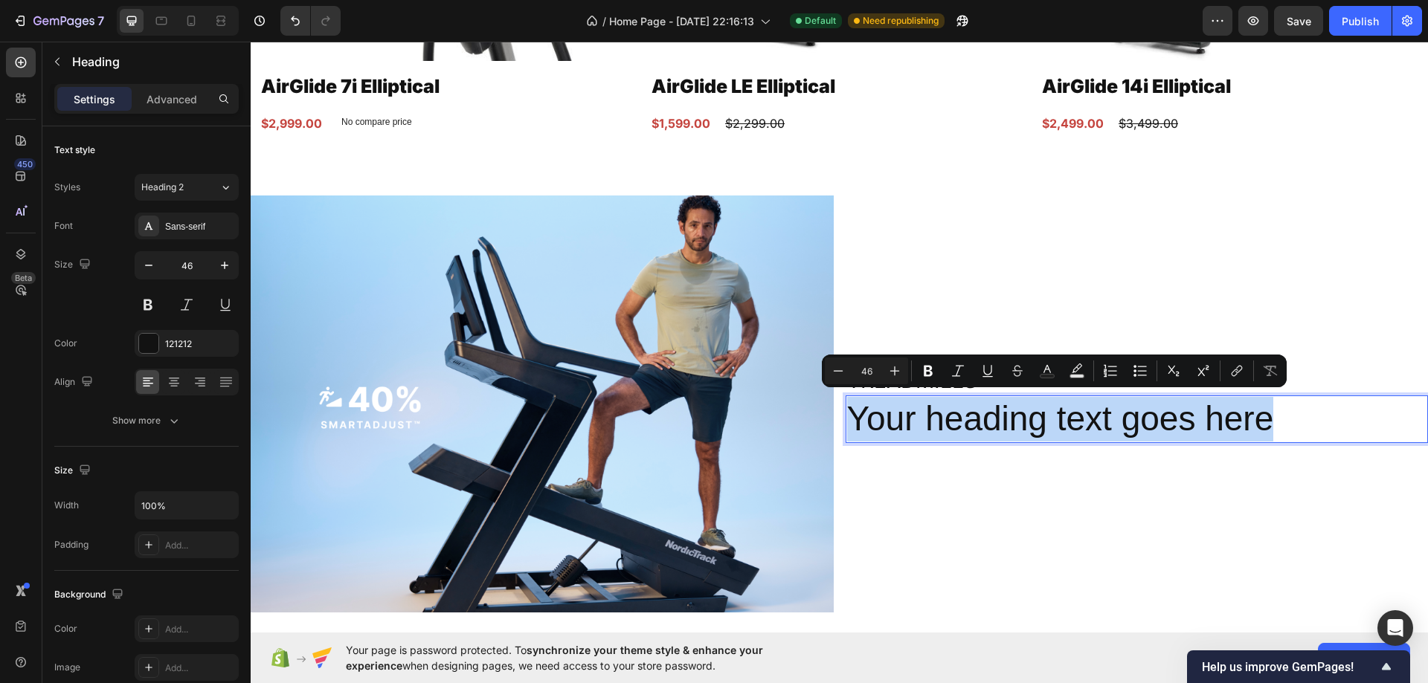
click at [978, 424] on p "Your heading text goes here" at bounding box center [1137, 419] width 580 height 45
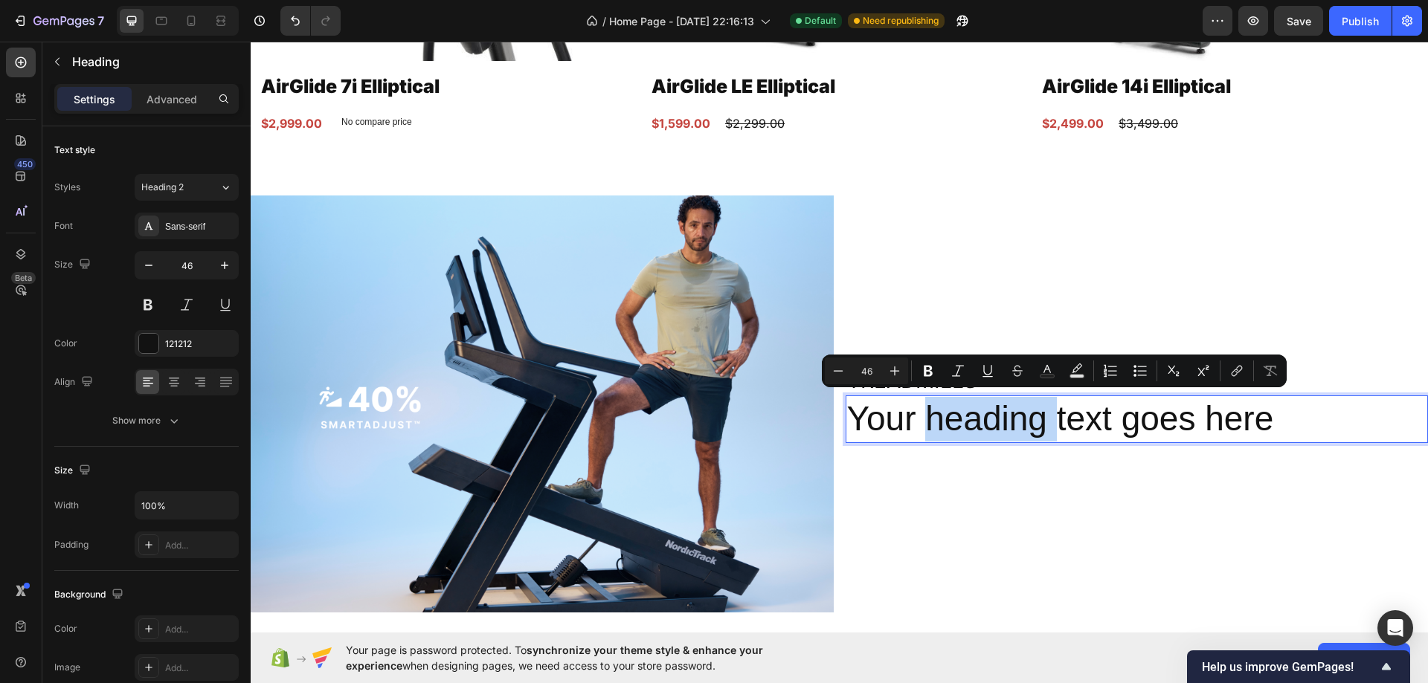
click at [978, 424] on p "Your heading text goes here" at bounding box center [1137, 419] width 580 height 45
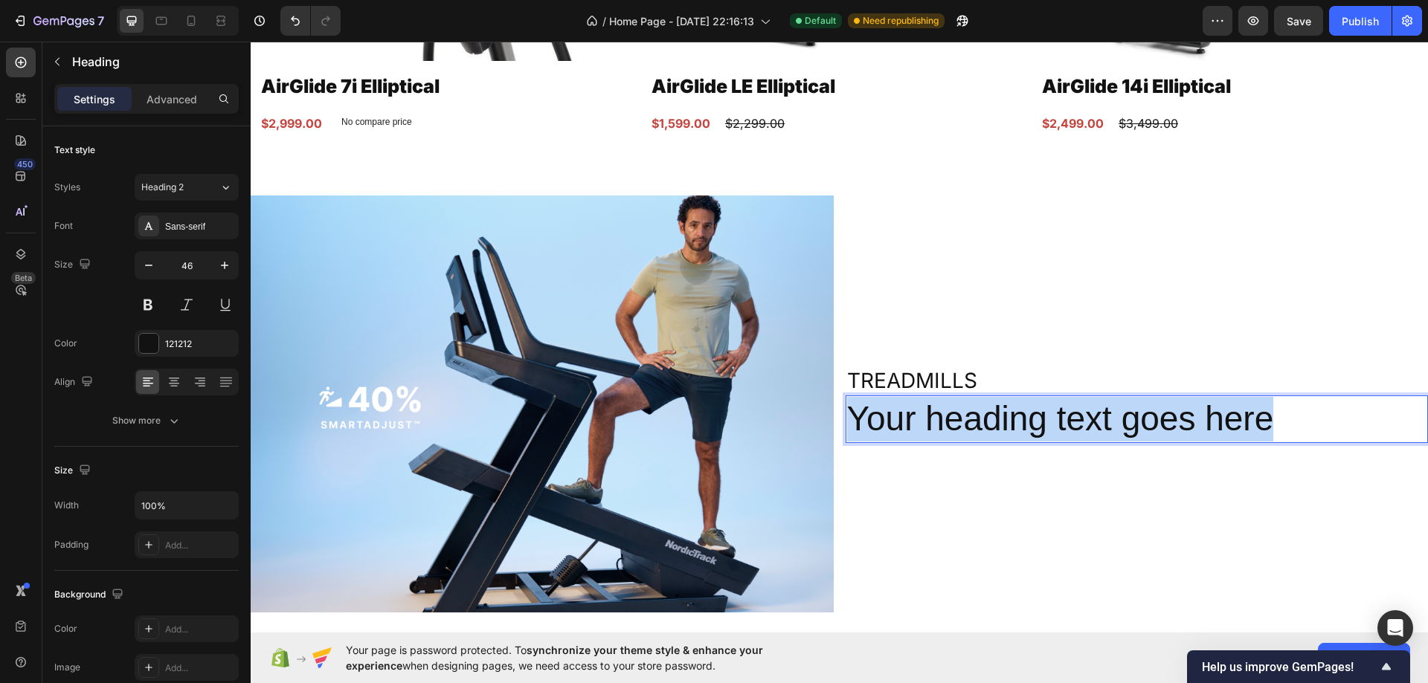
click at [978, 424] on p "Your heading text goes here" at bounding box center [1137, 419] width 580 height 45
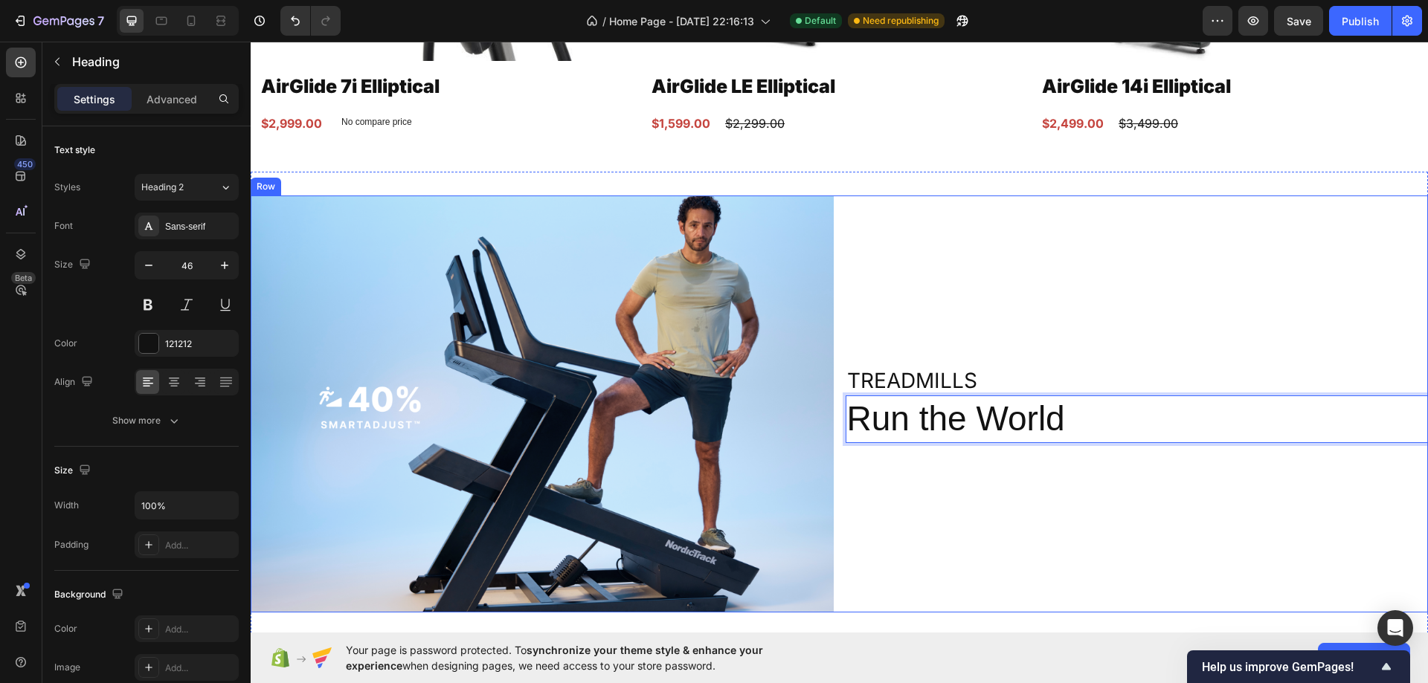
click at [987, 265] on div "Treadmills Heading Run the World Heading 0" at bounding box center [1136, 404] width 583 height 417
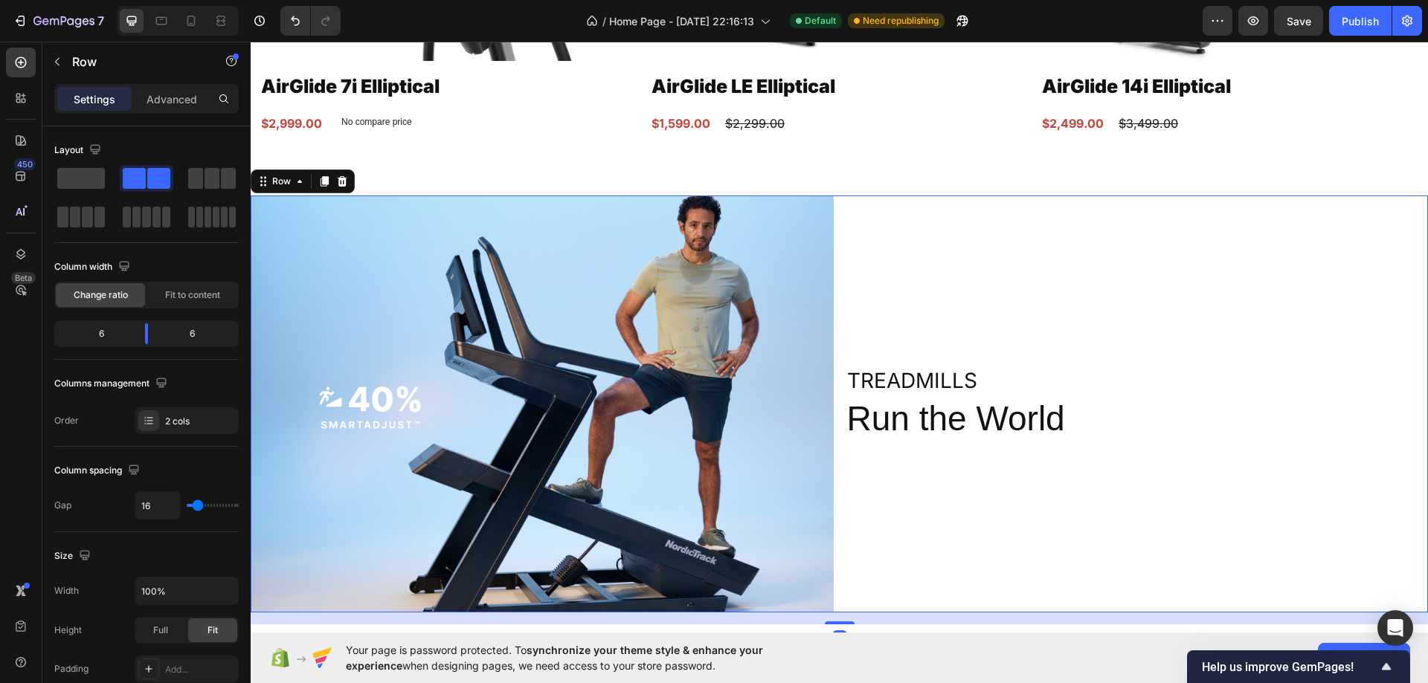
click at [996, 414] on p "Run the World" at bounding box center [1137, 419] width 580 height 45
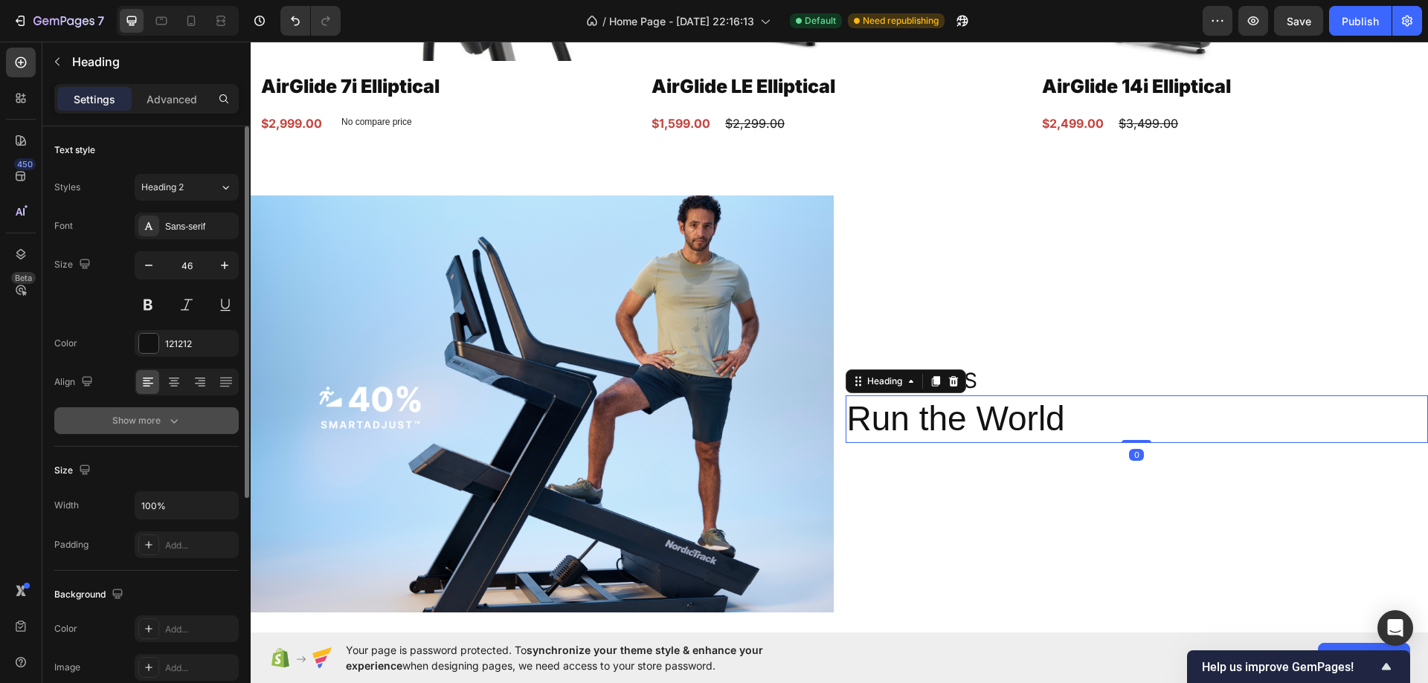
click at [132, 419] on div "Show more" at bounding box center [146, 420] width 69 height 15
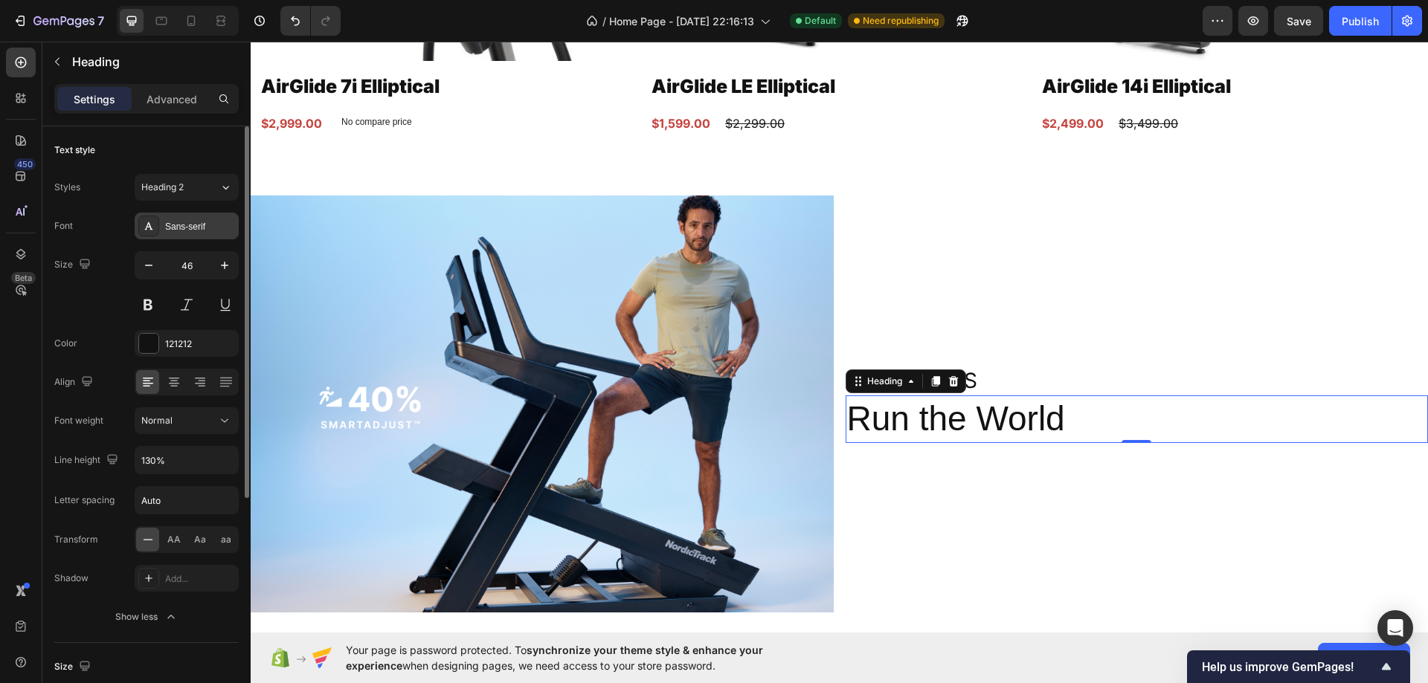
click at [192, 236] on div "Sans-serif" at bounding box center [187, 226] width 104 height 27
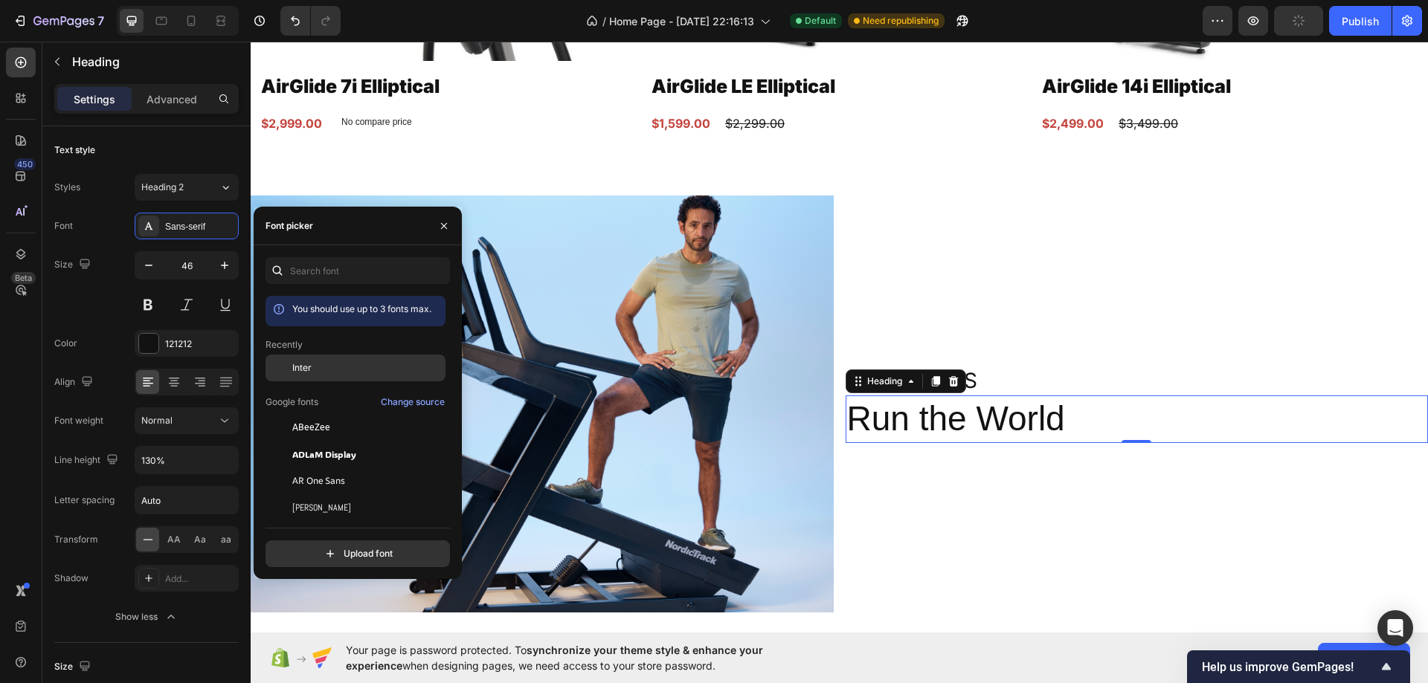
click at [287, 371] on div at bounding box center [278, 368] width 27 height 27
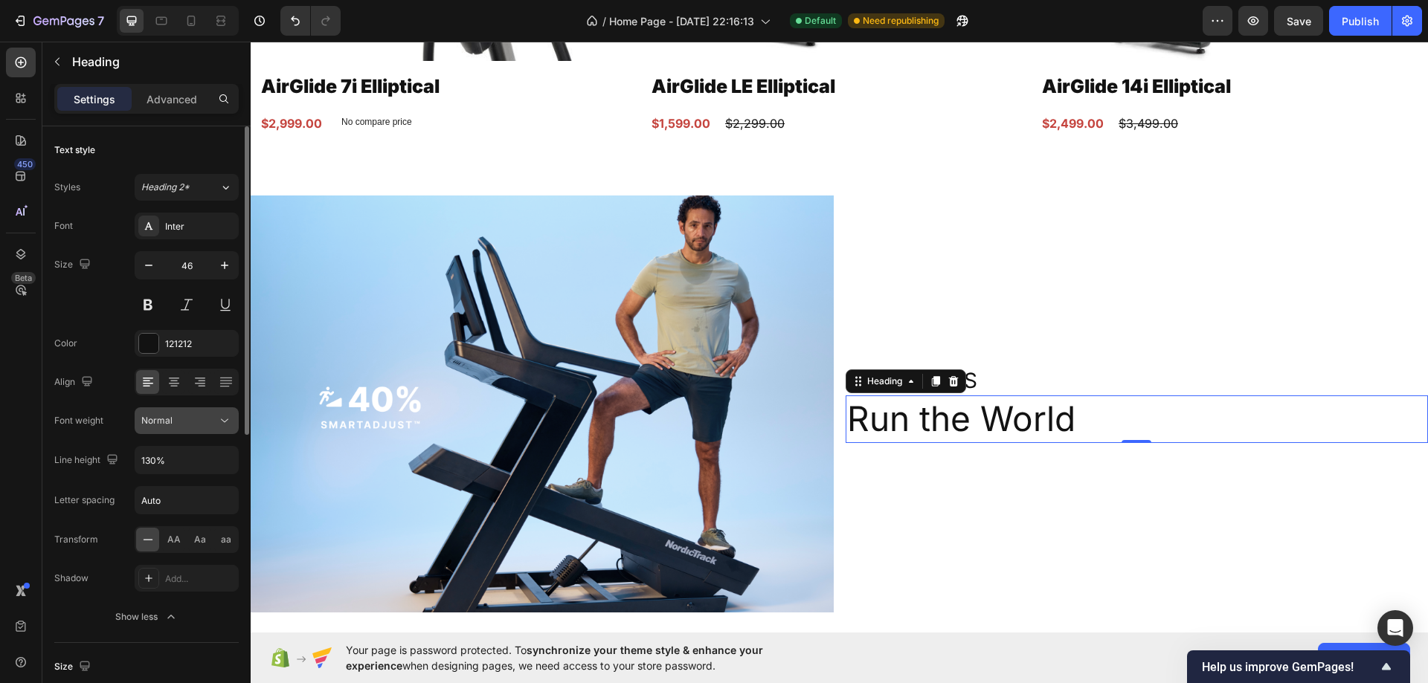
click at [170, 432] on button "Normal" at bounding box center [187, 420] width 104 height 27
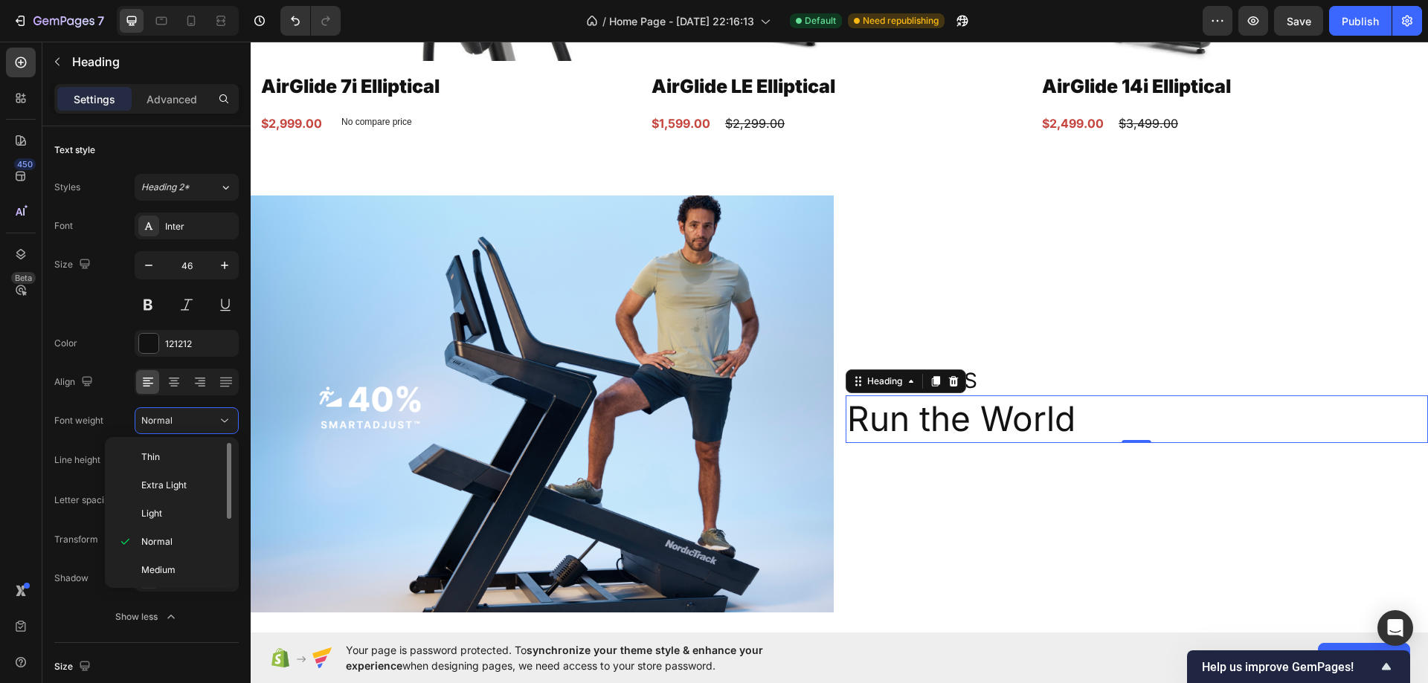
scroll to position [115, 0]
click at [176, 569] on p "Black" at bounding box center [180, 567] width 79 height 13
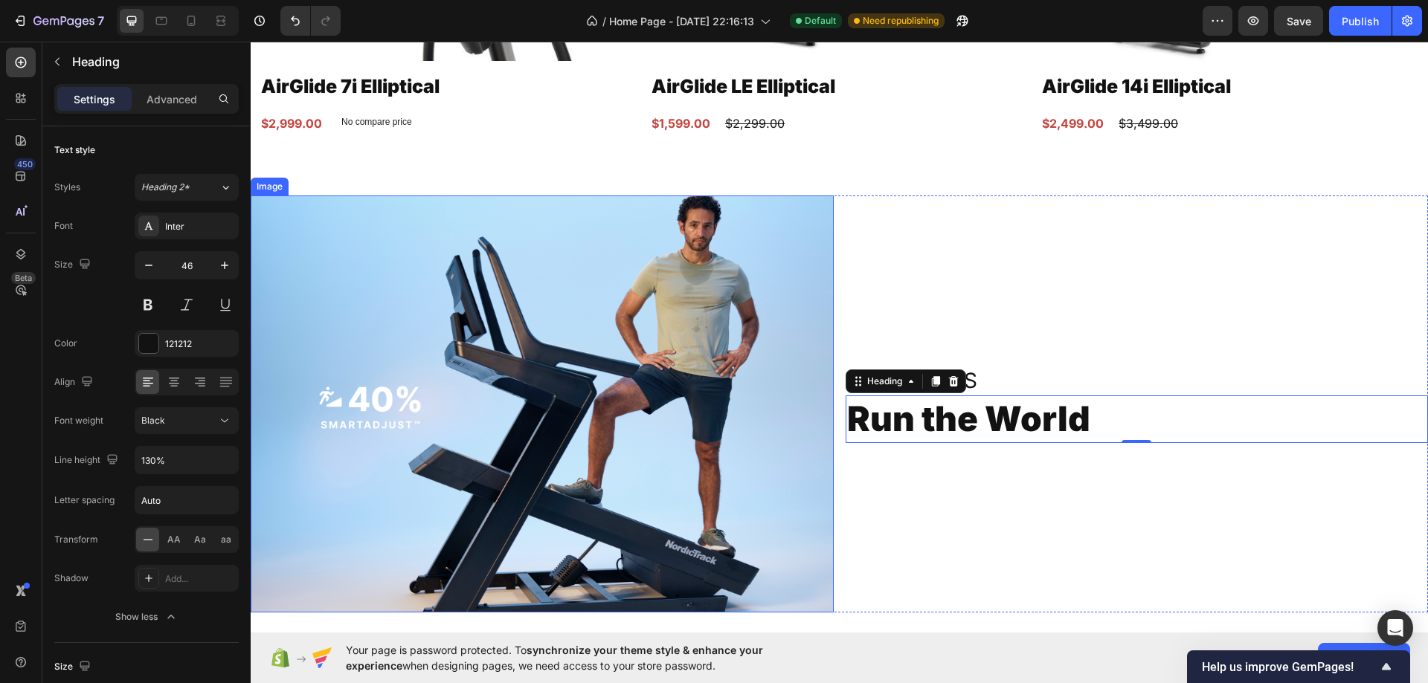
click at [1104, 225] on div "Treadmills Heading Run the World Heading 0" at bounding box center [1136, 404] width 583 height 417
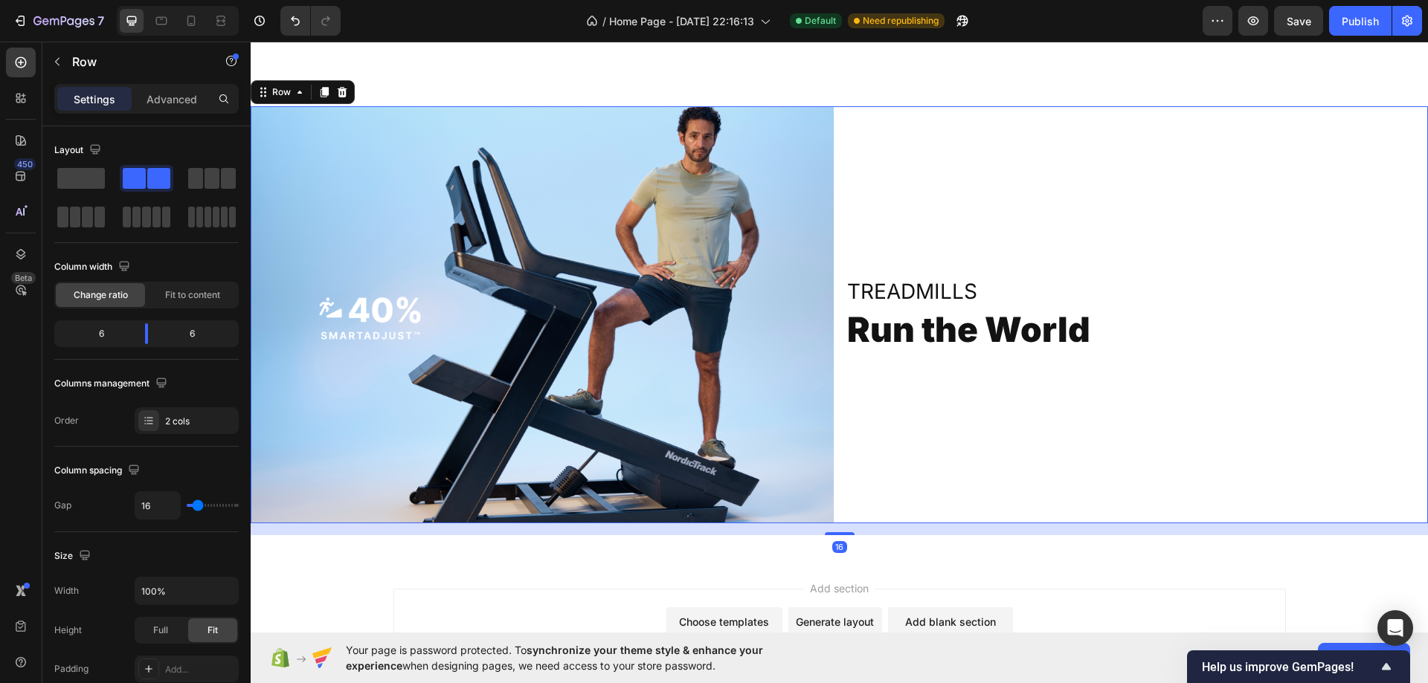
scroll to position [3356, 0]
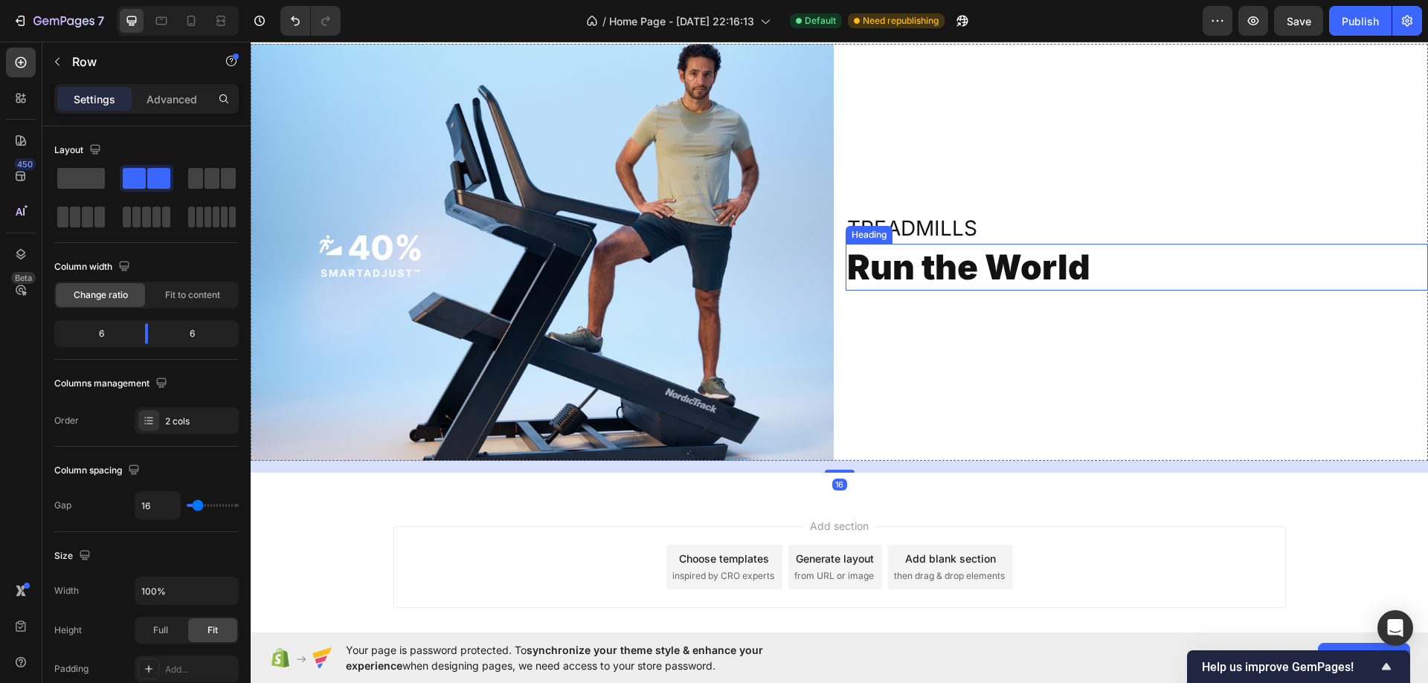
click at [1129, 263] on p "Run the World" at bounding box center [1137, 267] width 580 height 45
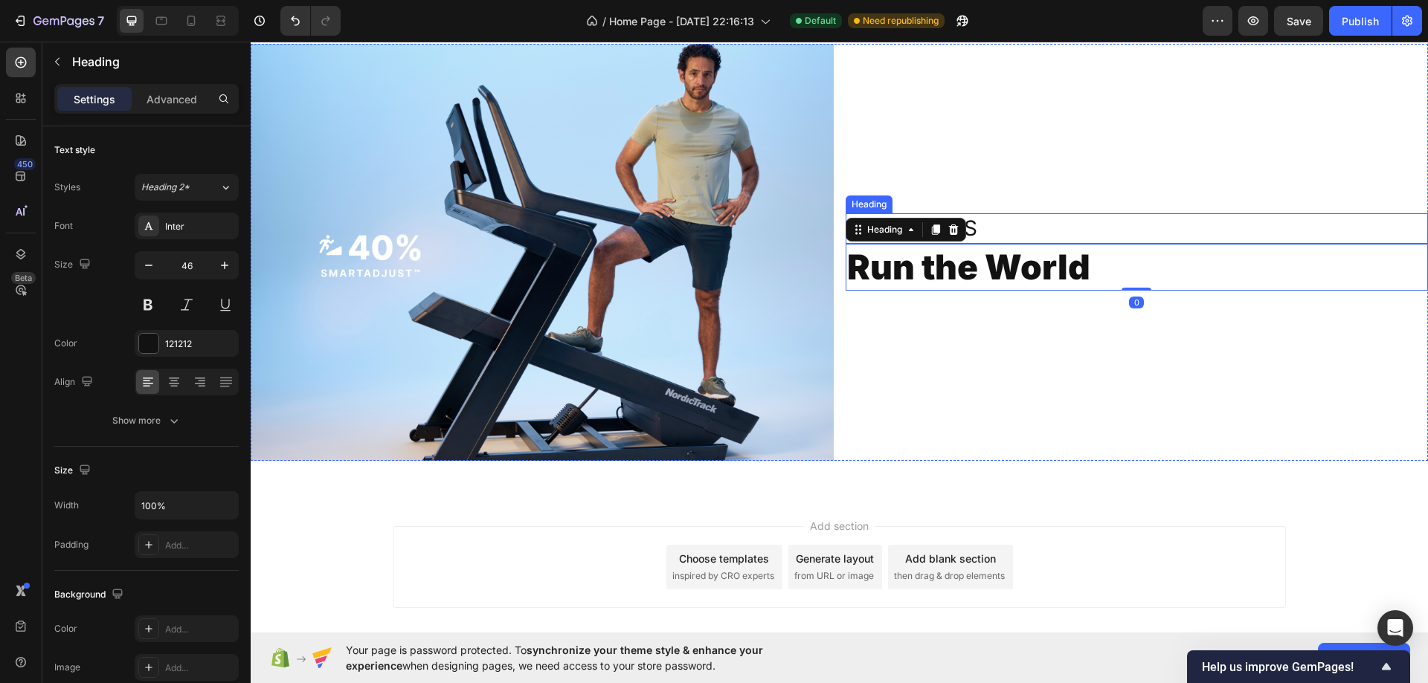
click at [1107, 178] on div "Treadmills Heading Run the World Heading 0" at bounding box center [1136, 252] width 583 height 417
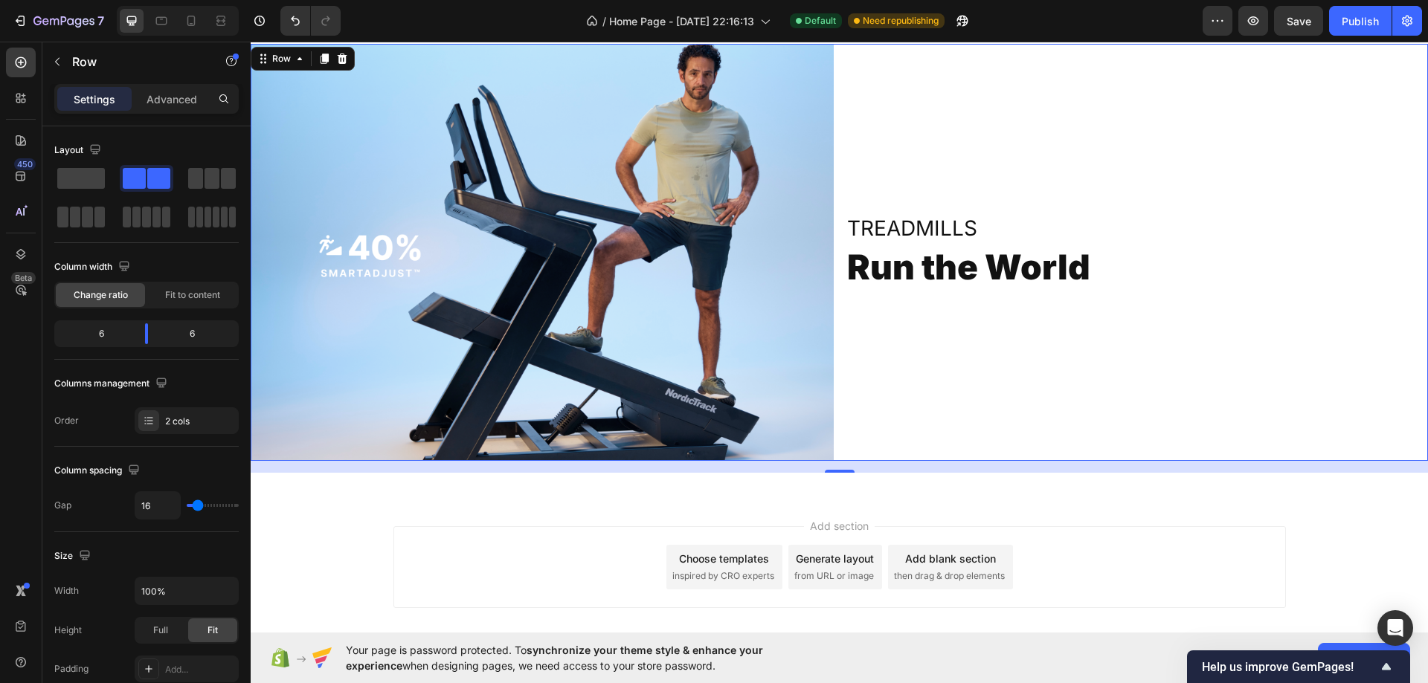
scroll to position [3281, 0]
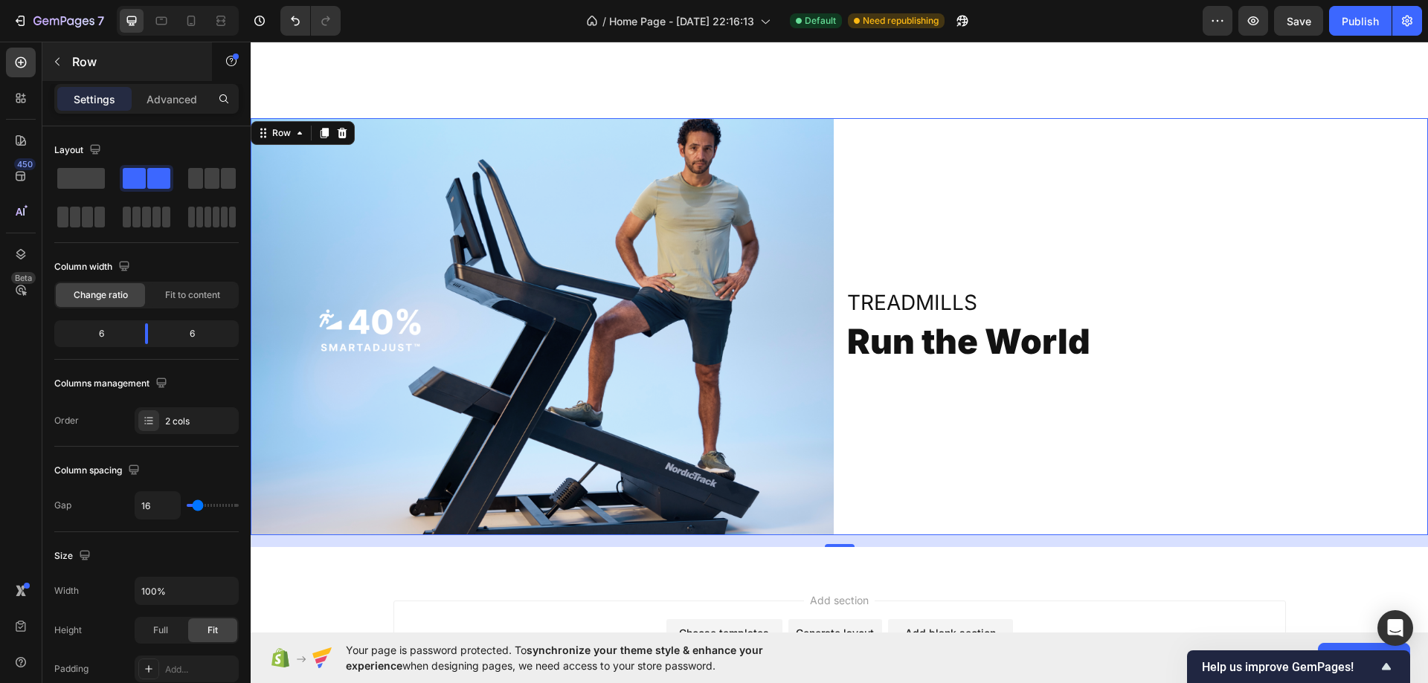
click at [81, 64] on p "Row" at bounding box center [135, 62] width 126 height 18
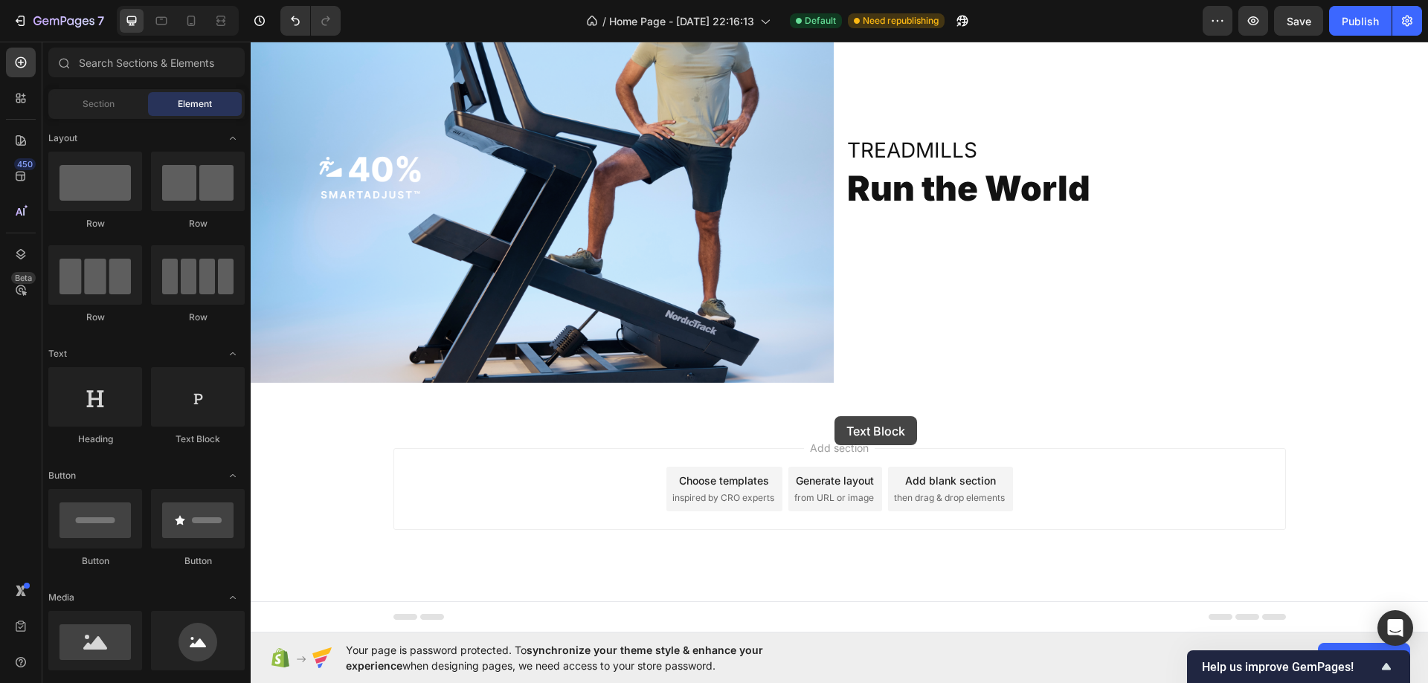
scroll to position [3038, 0]
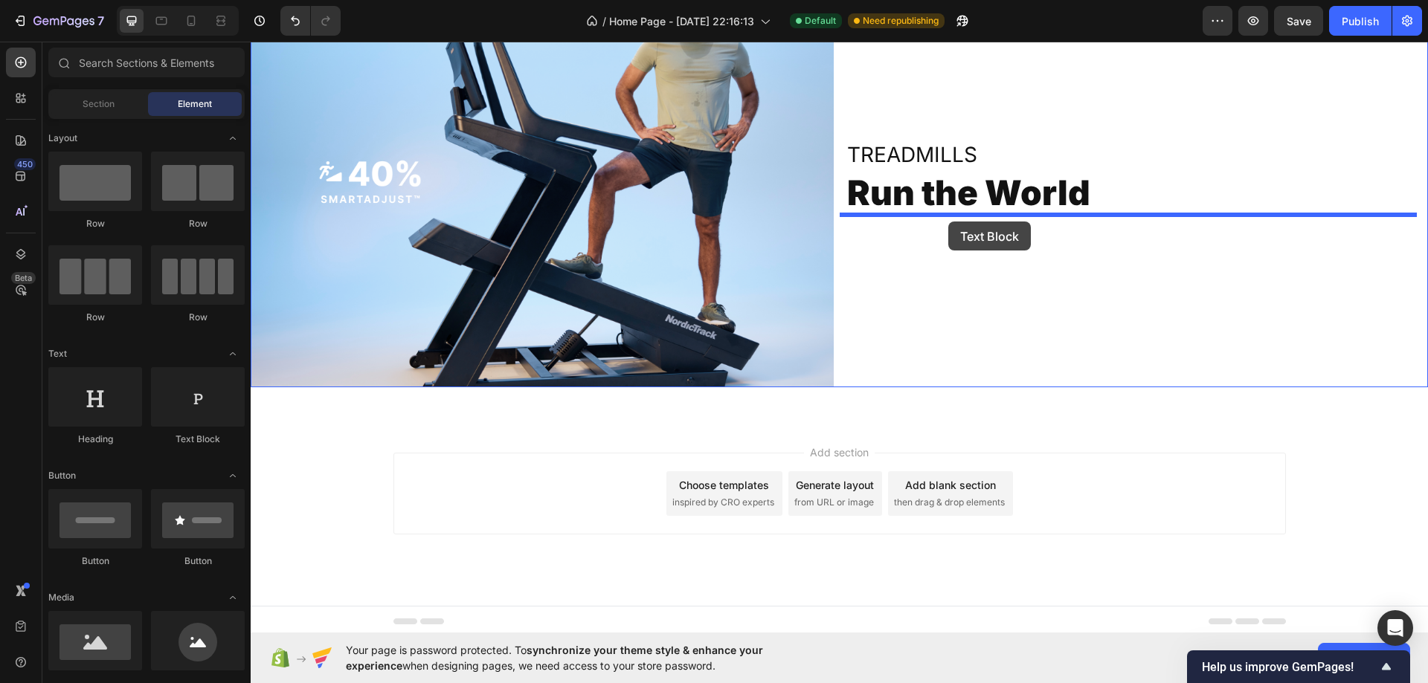
drag, startPoint x: 441, startPoint y: 441, endPoint x: 948, endPoint y: 222, distance: 552.5
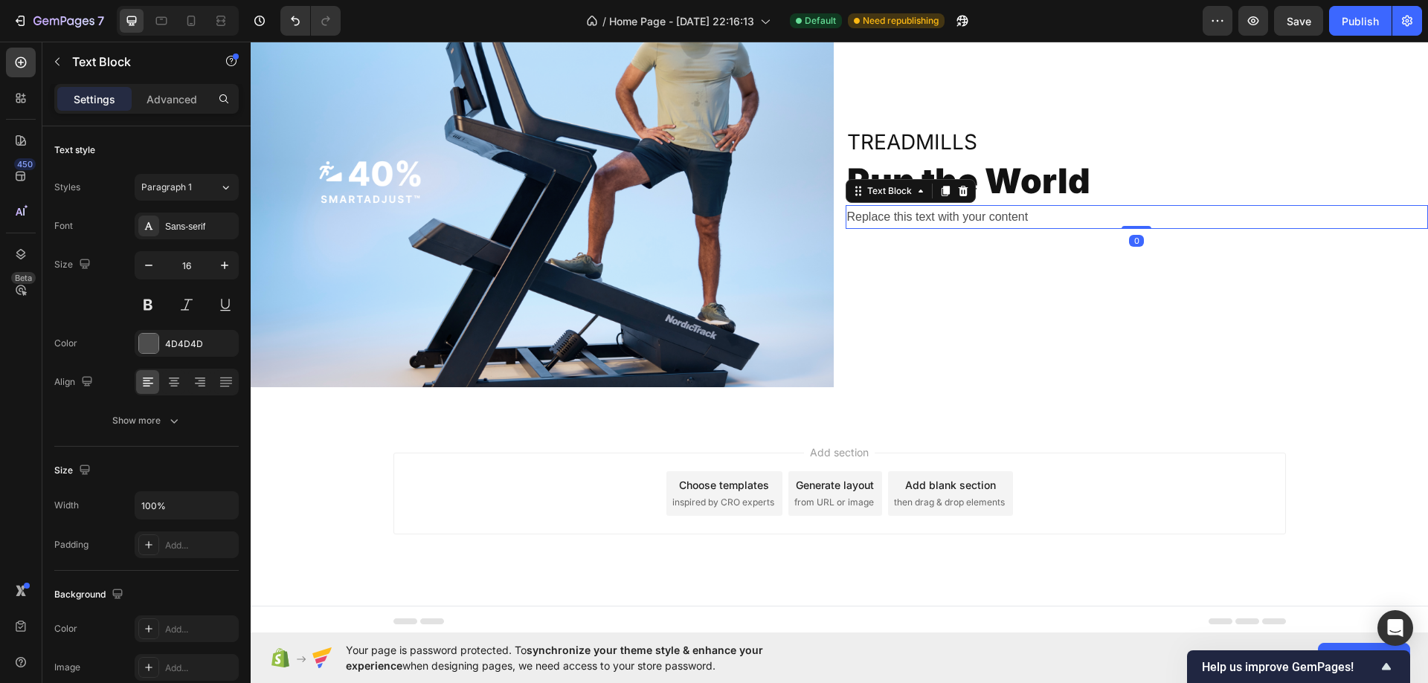
scroll to position [2964, 0]
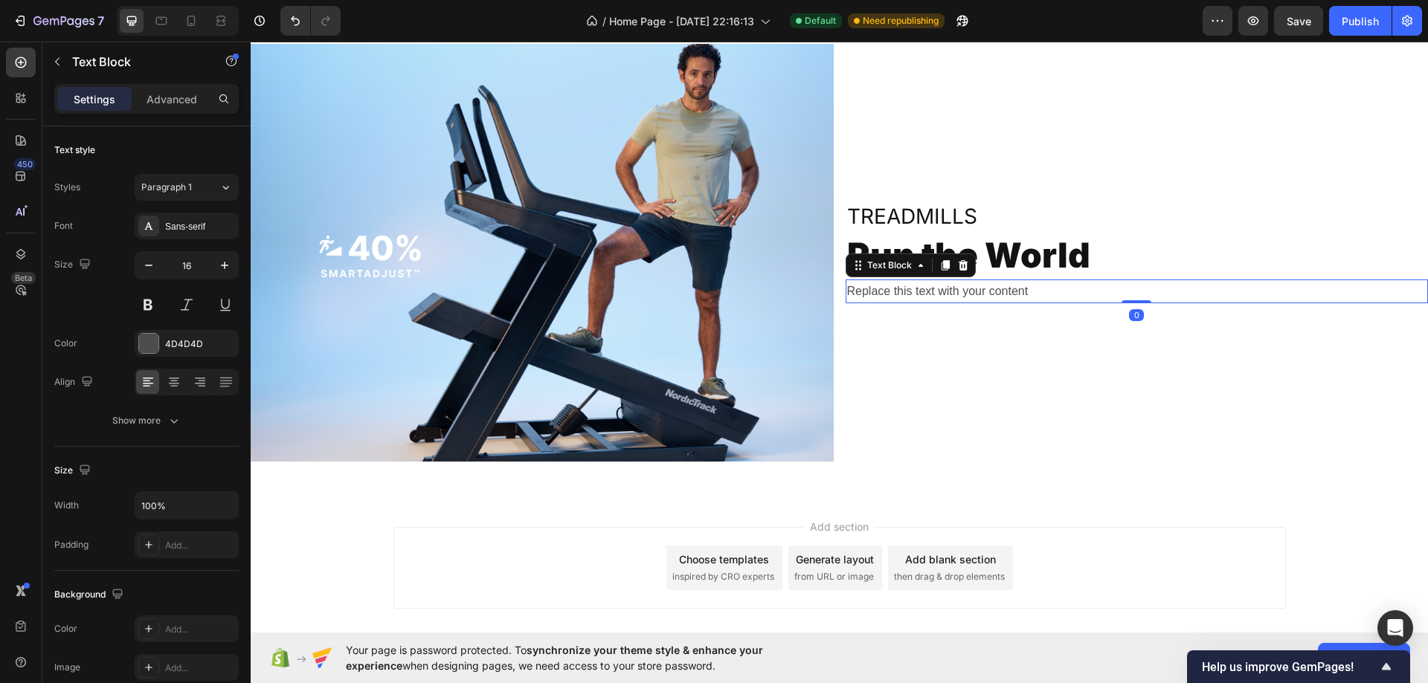
click at [1001, 293] on div "Replace this text with your content" at bounding box center [1136, 292] width 583 height 25
click at [1001, 293] on p "Replace this text with your content" at bounding box center [1137, 292] width 580 height 22
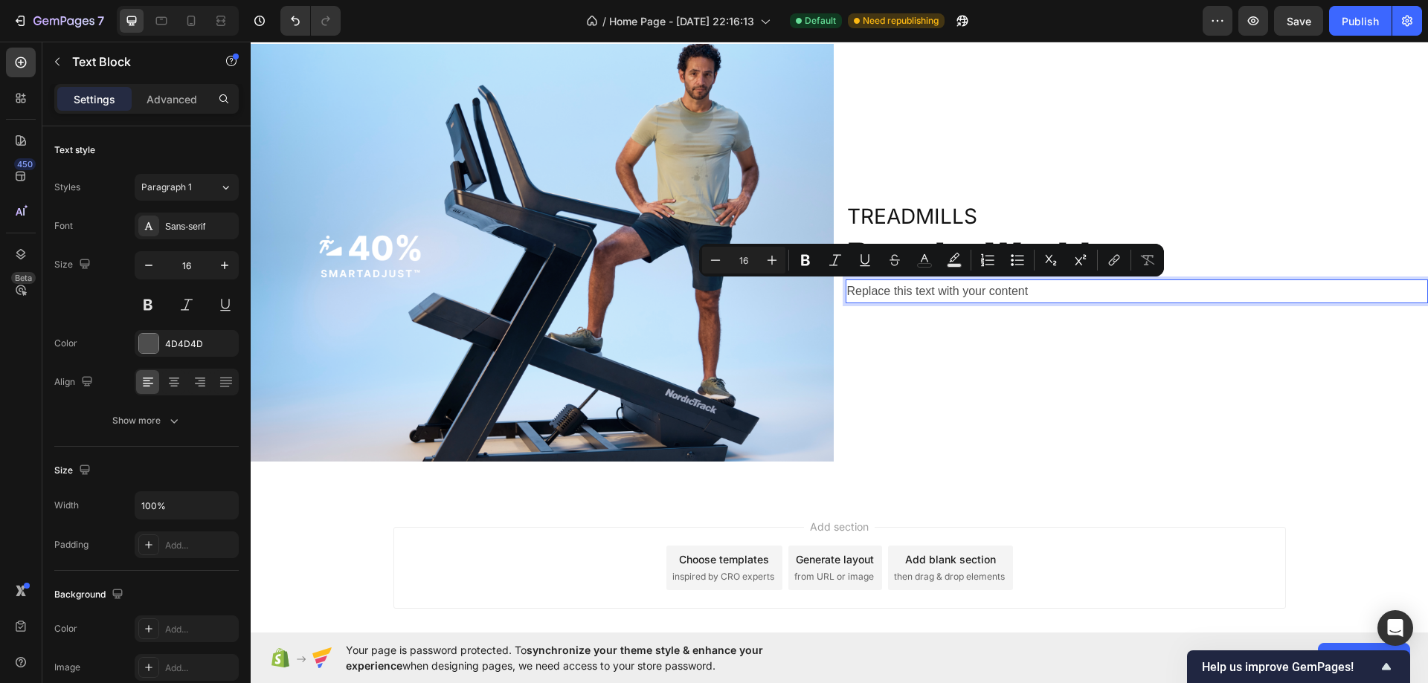
click at [960, 291] on p "Replace this text with your content" at bounding box center [1137, 292] width 580 height 22
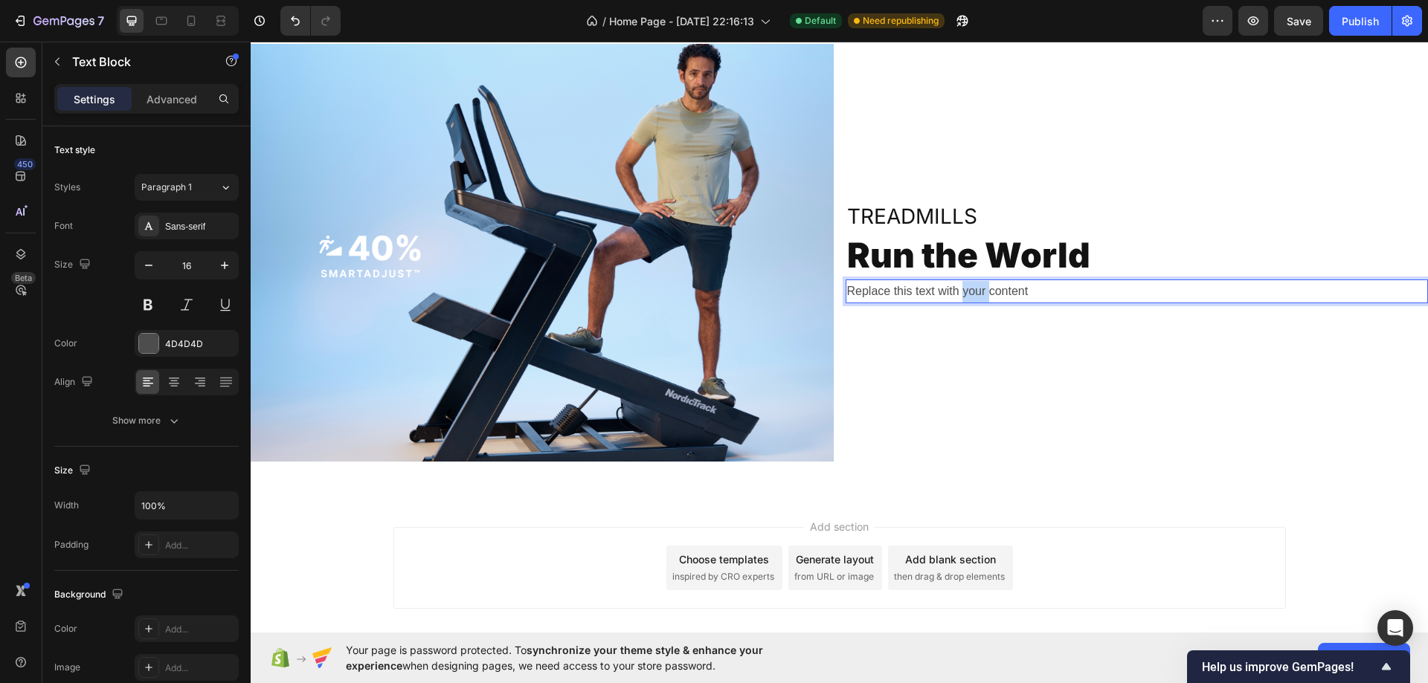
click at [960, 291] on p "Replace this text with your content" at bounding box center [1137, 292] width 580 height 22
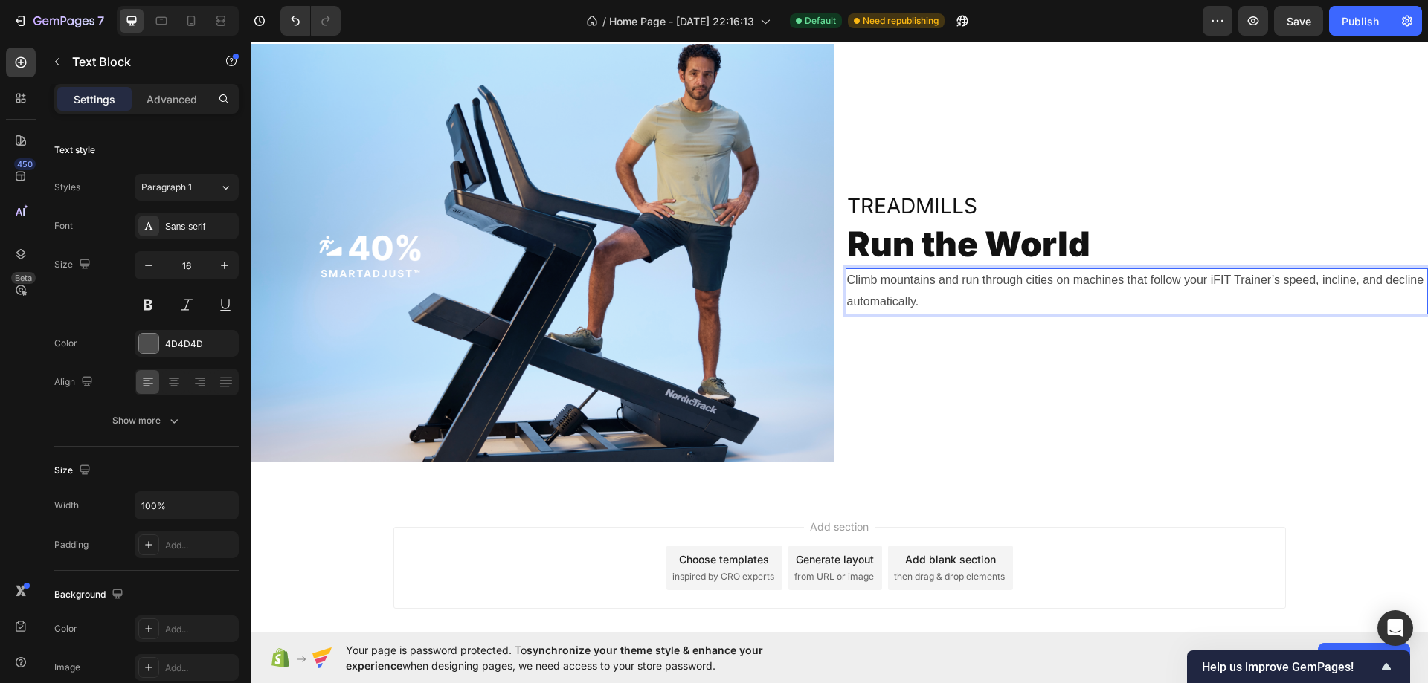
click at [1042, 103] on div "Treadmills Heading Run the World Heading Climb mountains and run through cities…" at bounding box center [1136, 252] width 583 height 417
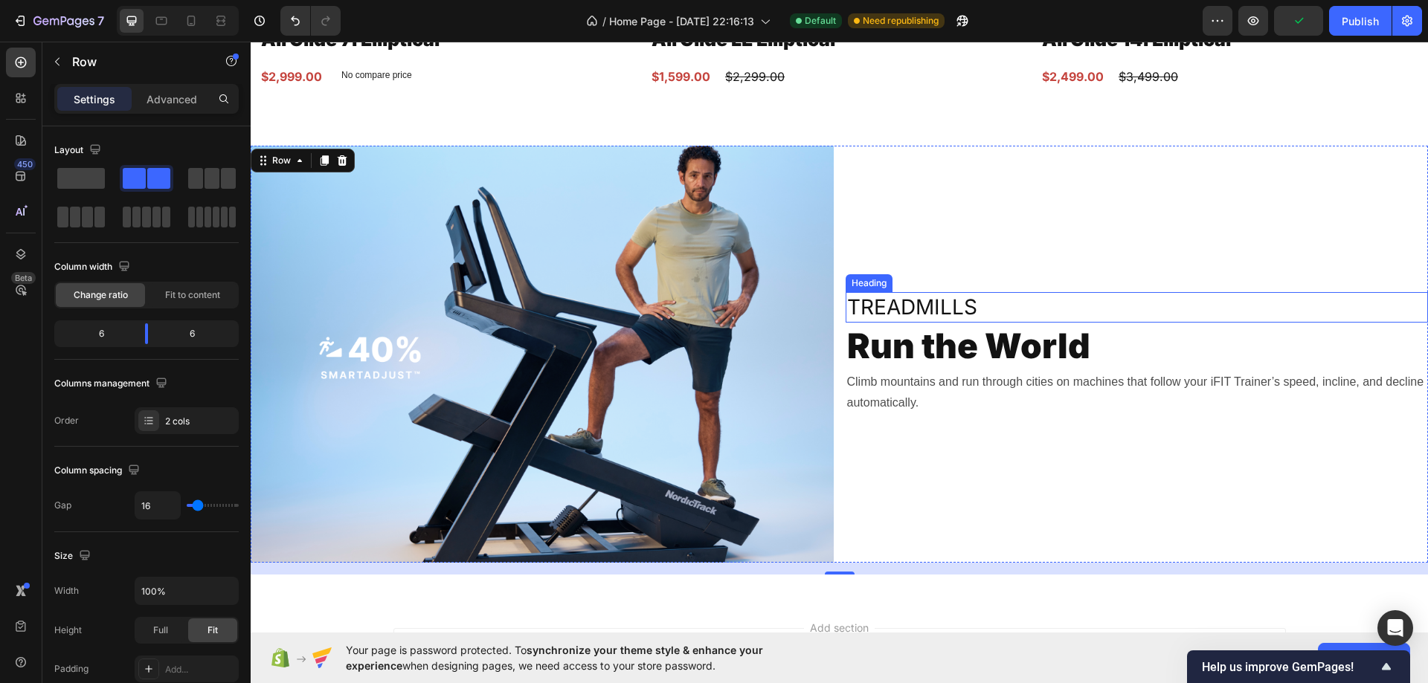
scroll to position [3261, 0]
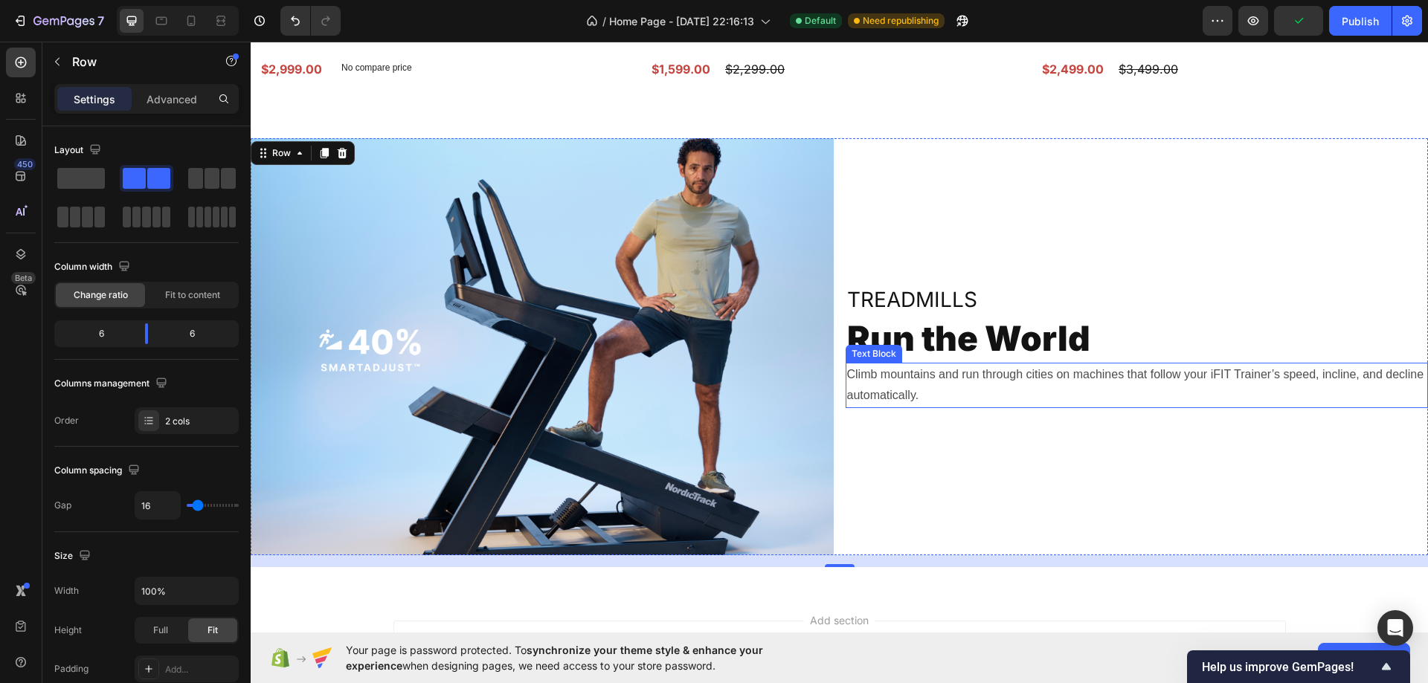
click at [931, 377] on p "Climb mountains and run through cities on machines that follow your iFIT Traine…" at bounding box center [1137, 385] width 580 height 43
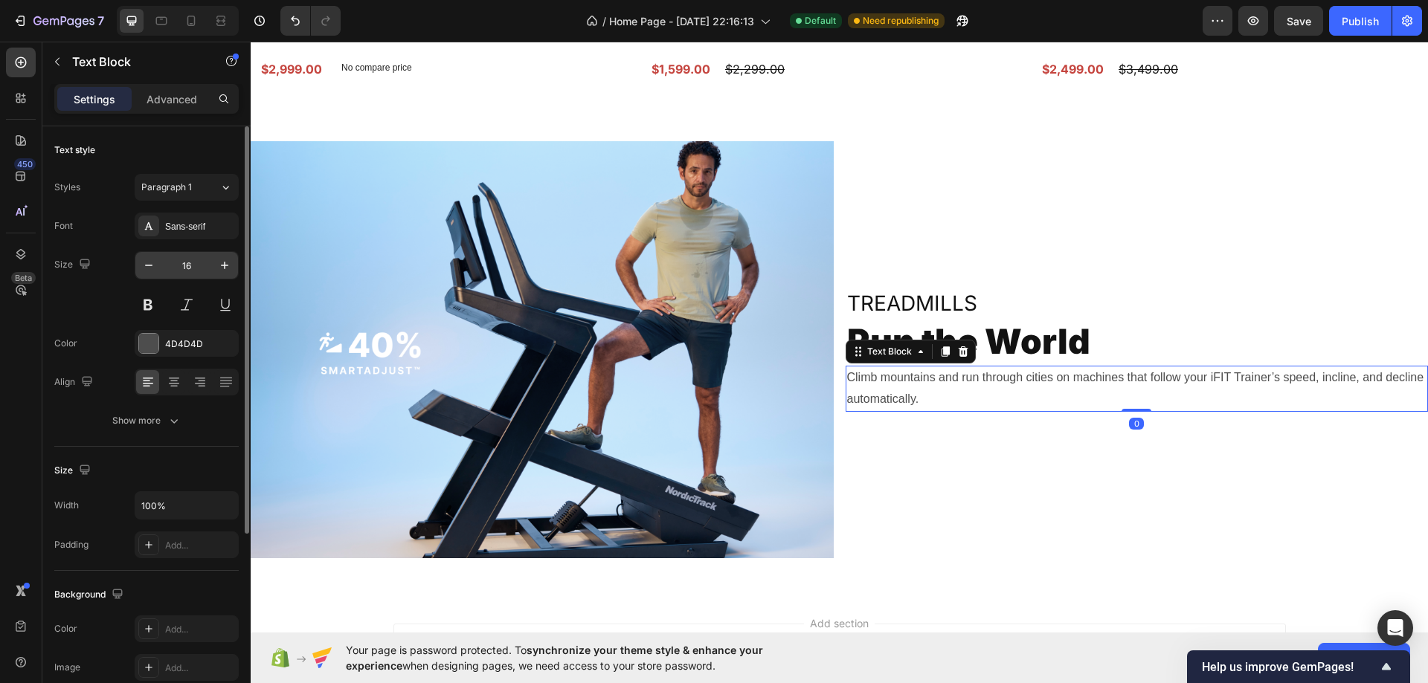
click at [201, 254] on input "16" at bounding box center [186, 265] width 49 height 27
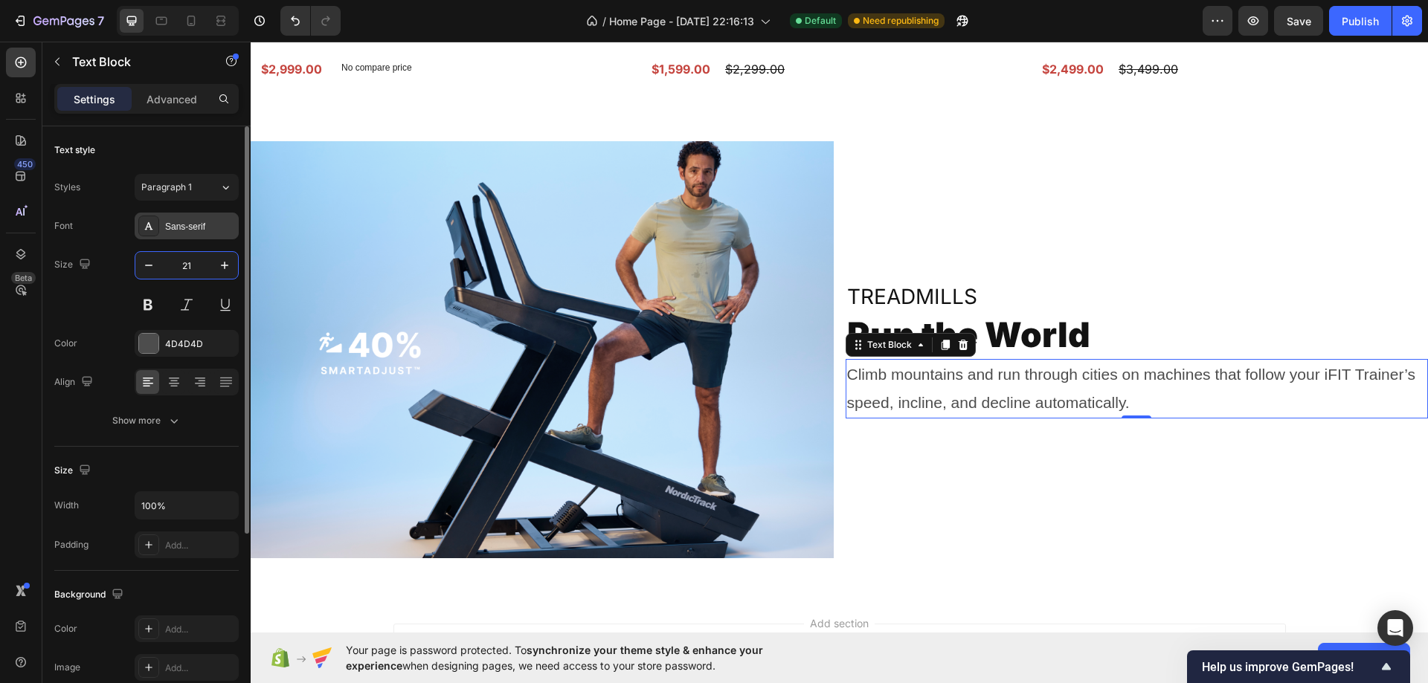
type input "21"
click at [187, 236] on div "Sans-serif" at bounding box center [187, 226] width 104 height 27
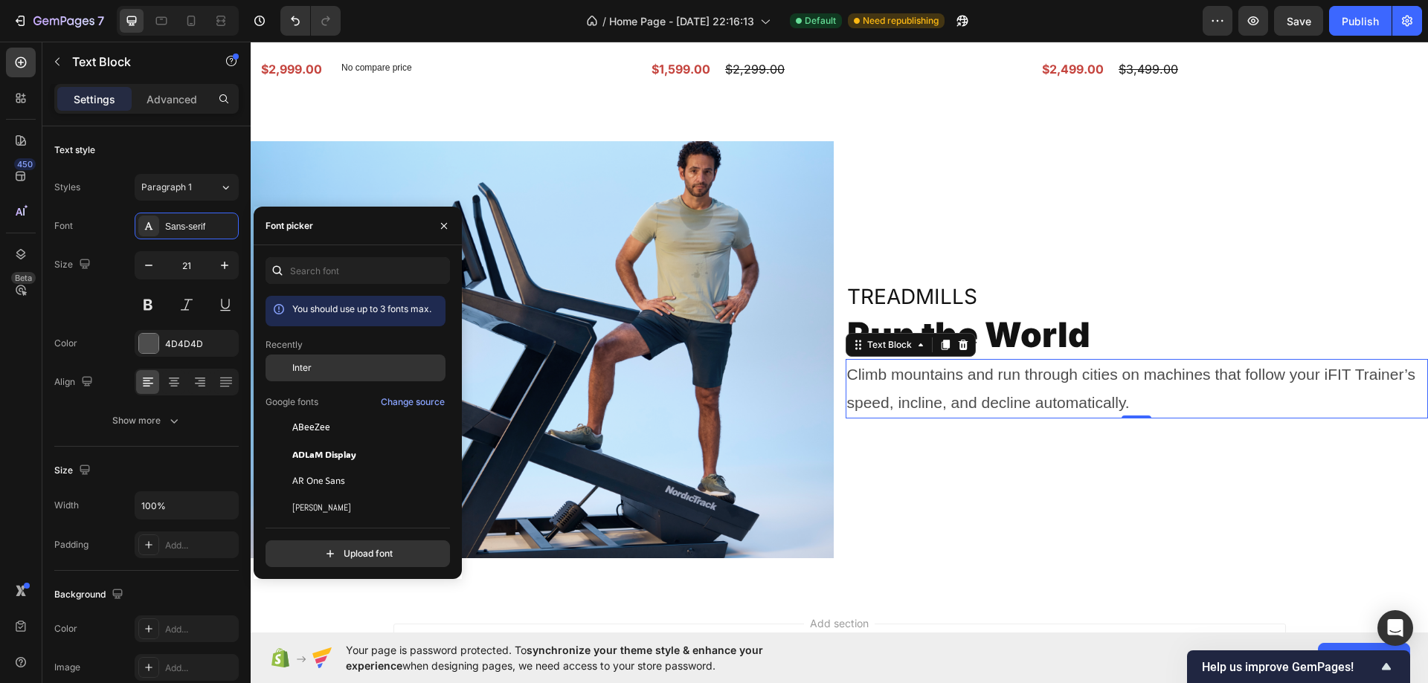
click at [290, 361] on div at bounding box center [278, 368] width 27 height 27
click at [1355, 302] on p "Treadmills" at bounding box center [1137, 296] width 580 height 27
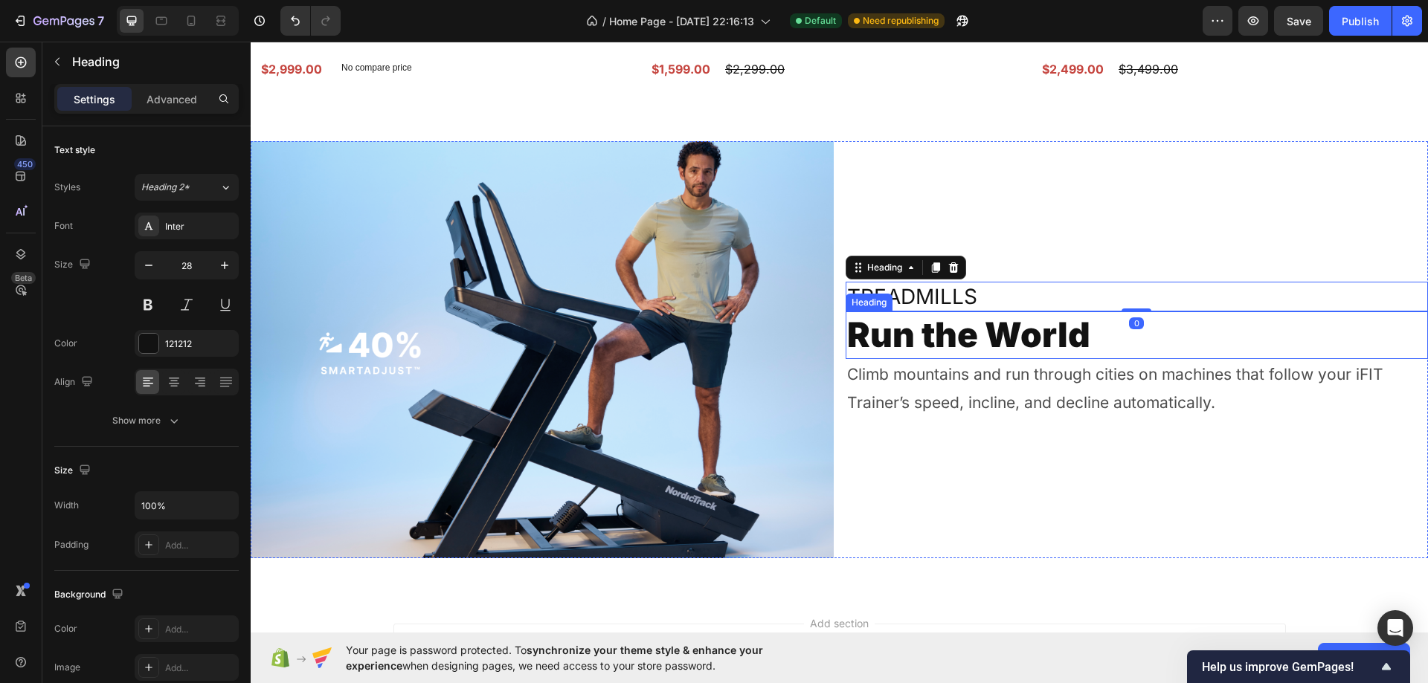
click at [1403, 336] on p "Run the World" at bounding box center [1137, 335] width 580 height 45
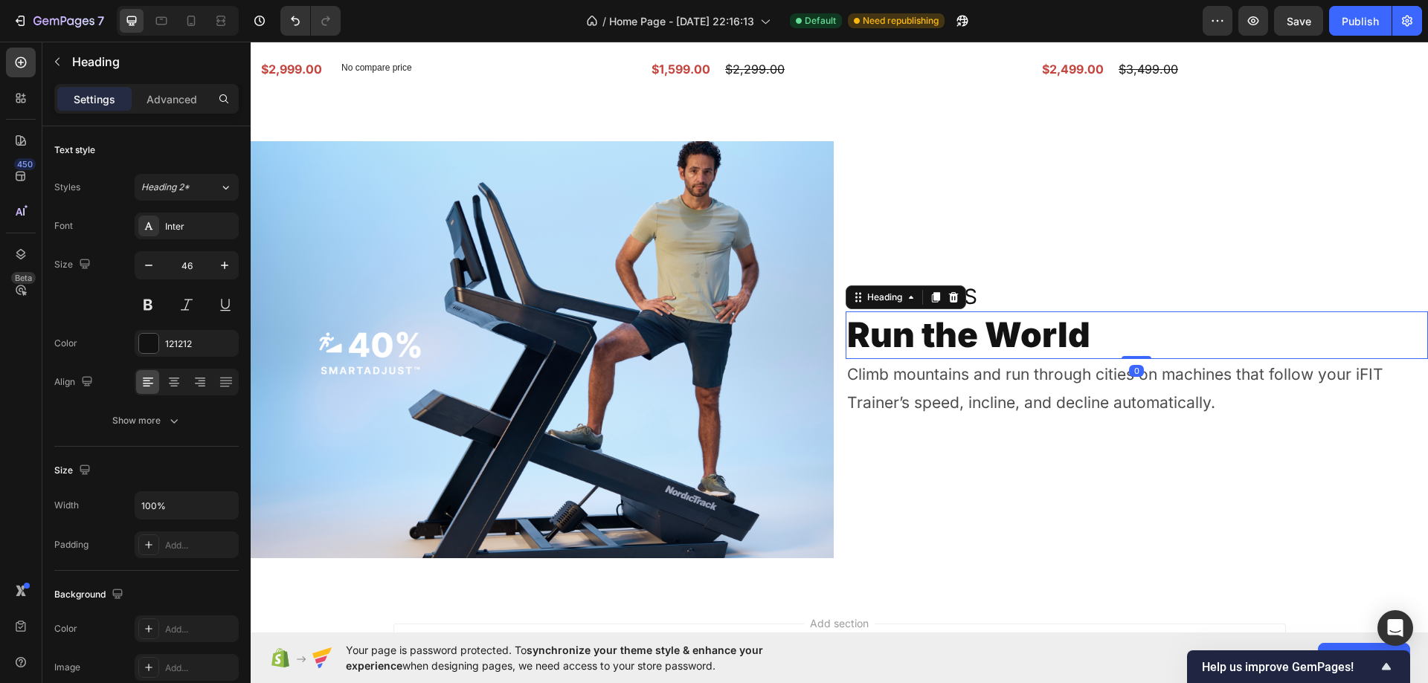
click at [1368, 244] on div "Treadmills Heading Run the World Heading 0 Climb mountains and run through citi…" at bounding box center [1136, 349] width 583 height 417
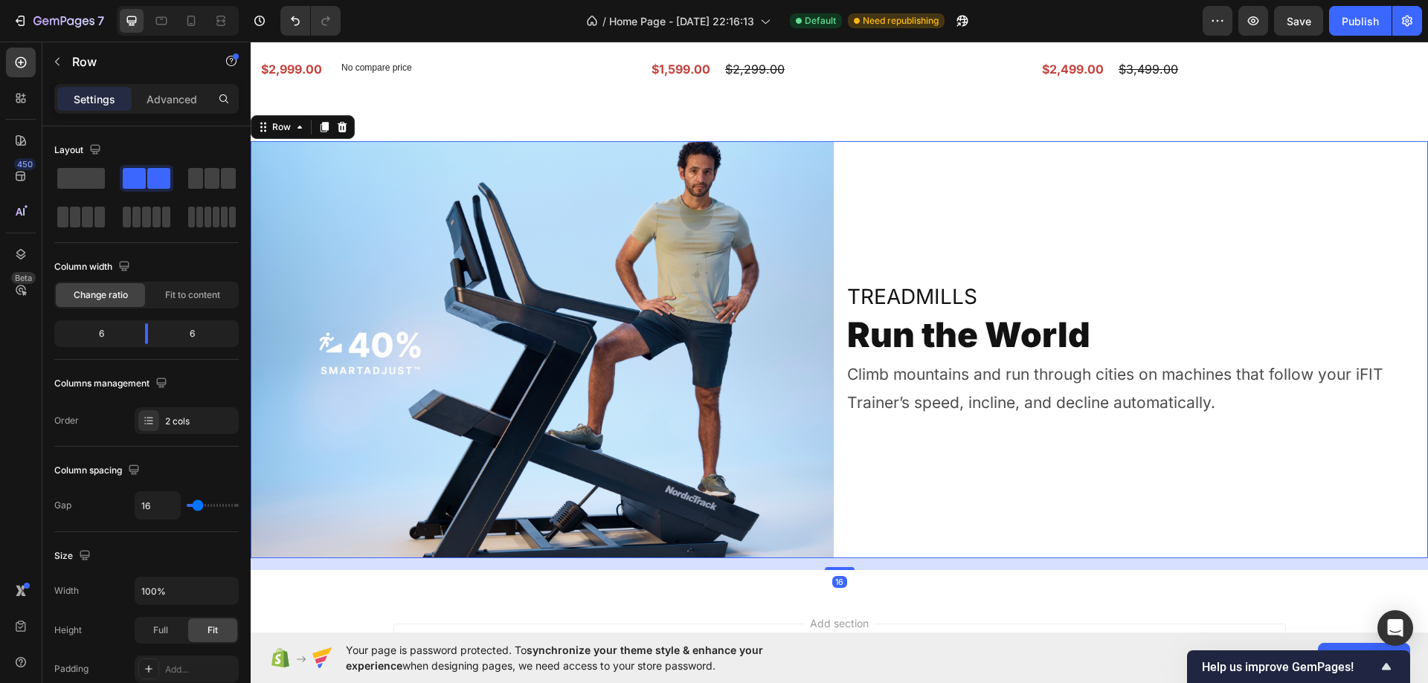
click at [162, 86] on div "Settings Advanced" at bounding box center [146, 99] width 184 height 30
click at [189, 103] on p "Advanced" at bounding box center [171, 99] width 51 height 16
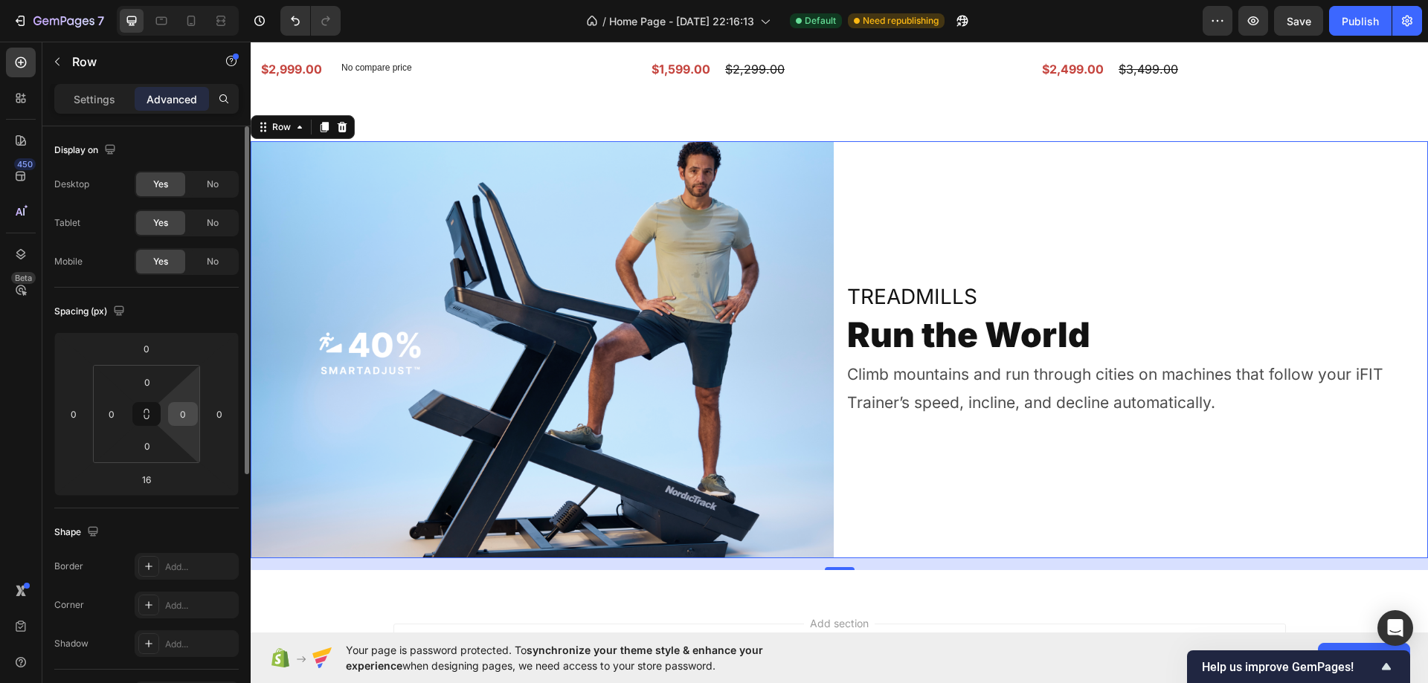
click at [184, 407] on input "0" at bounding box center [183, 414] width 22 height 22
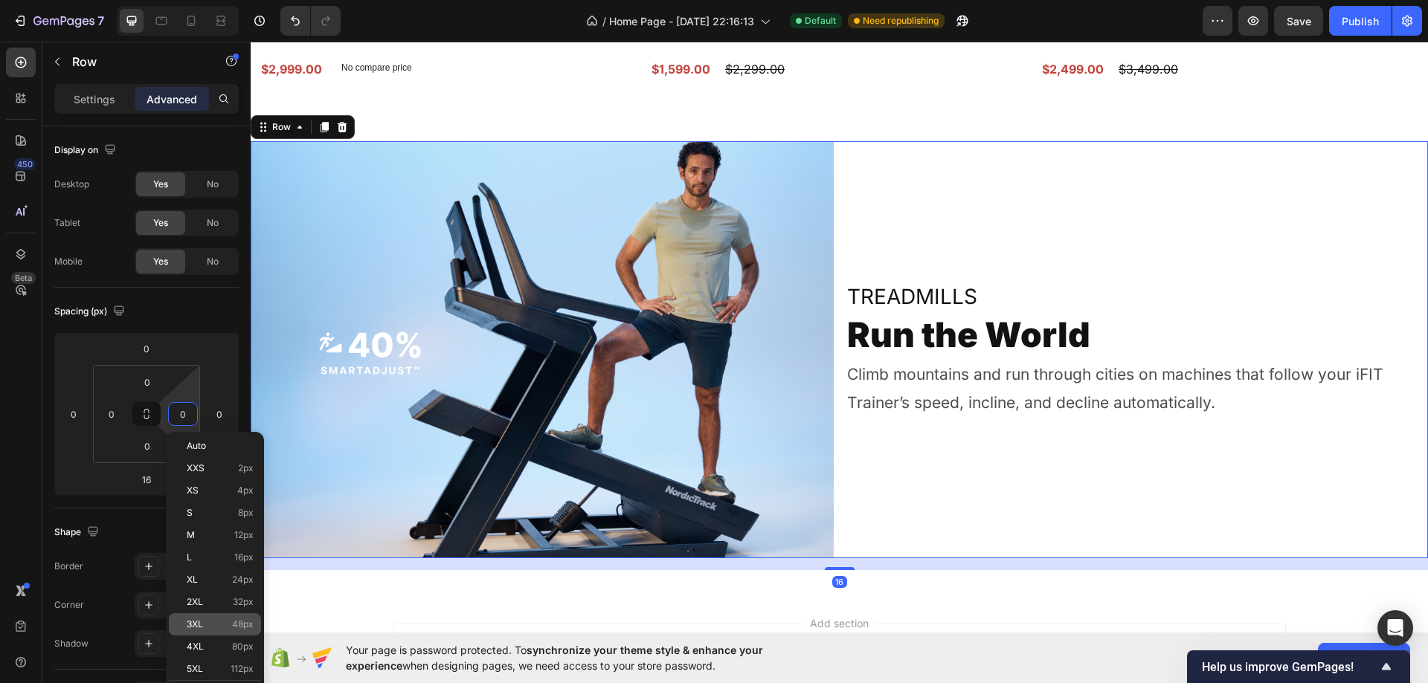
click at [205, 626] on p "3XL 48px" at bounding box center [220, 624] width 67 height 10
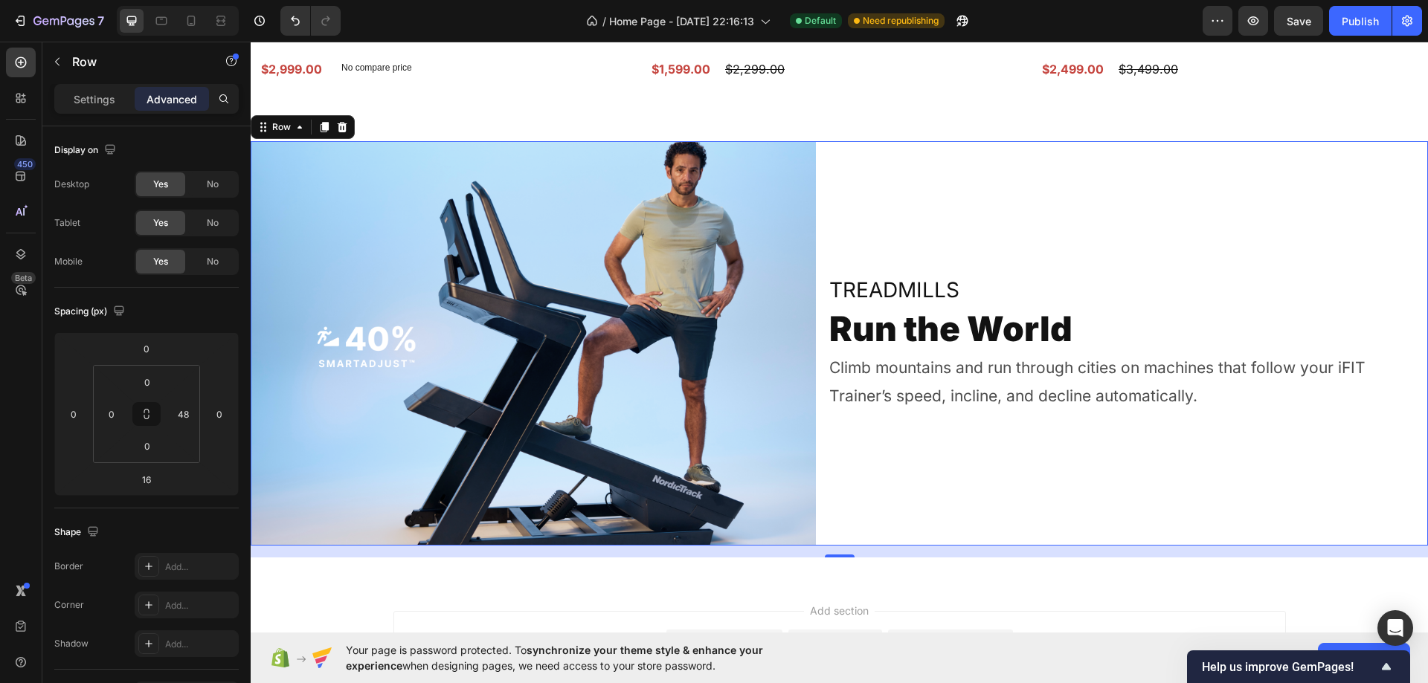
type input "0"
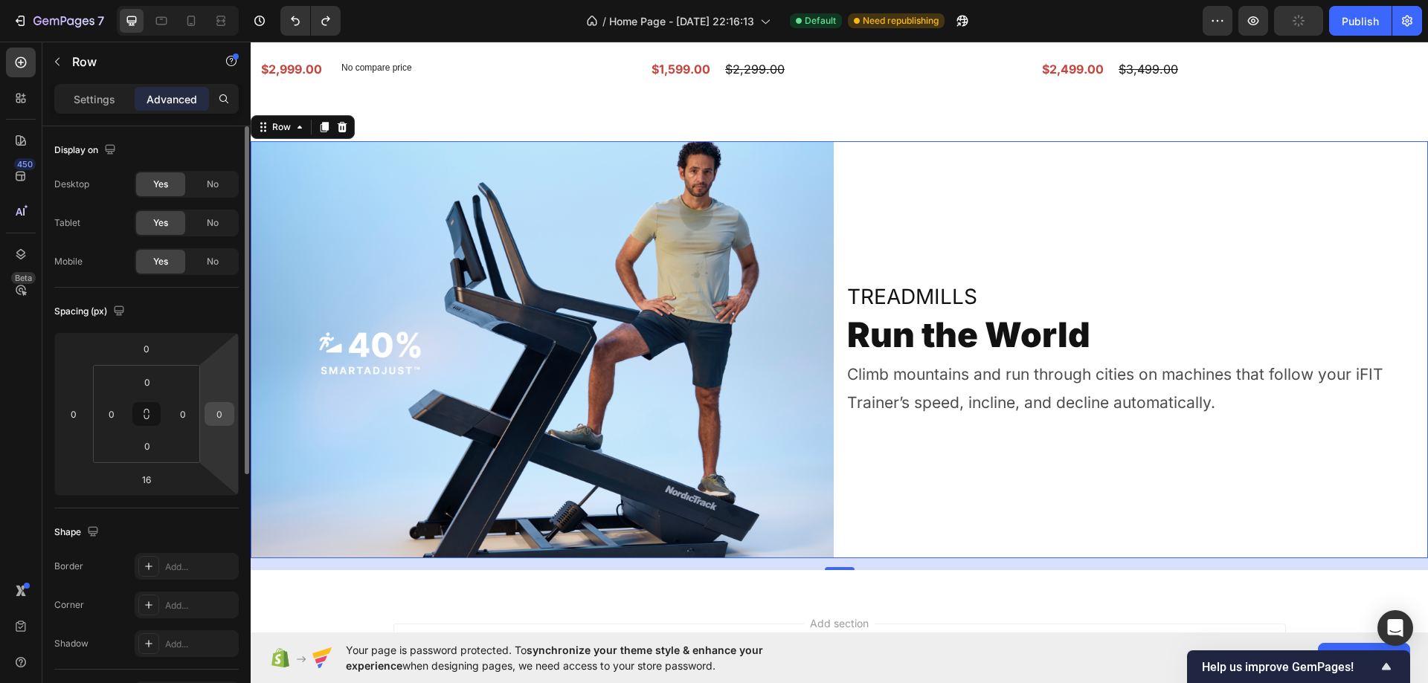
click at [207, 413] on div "0" at bounding box center [219, 414] width 30 height 24
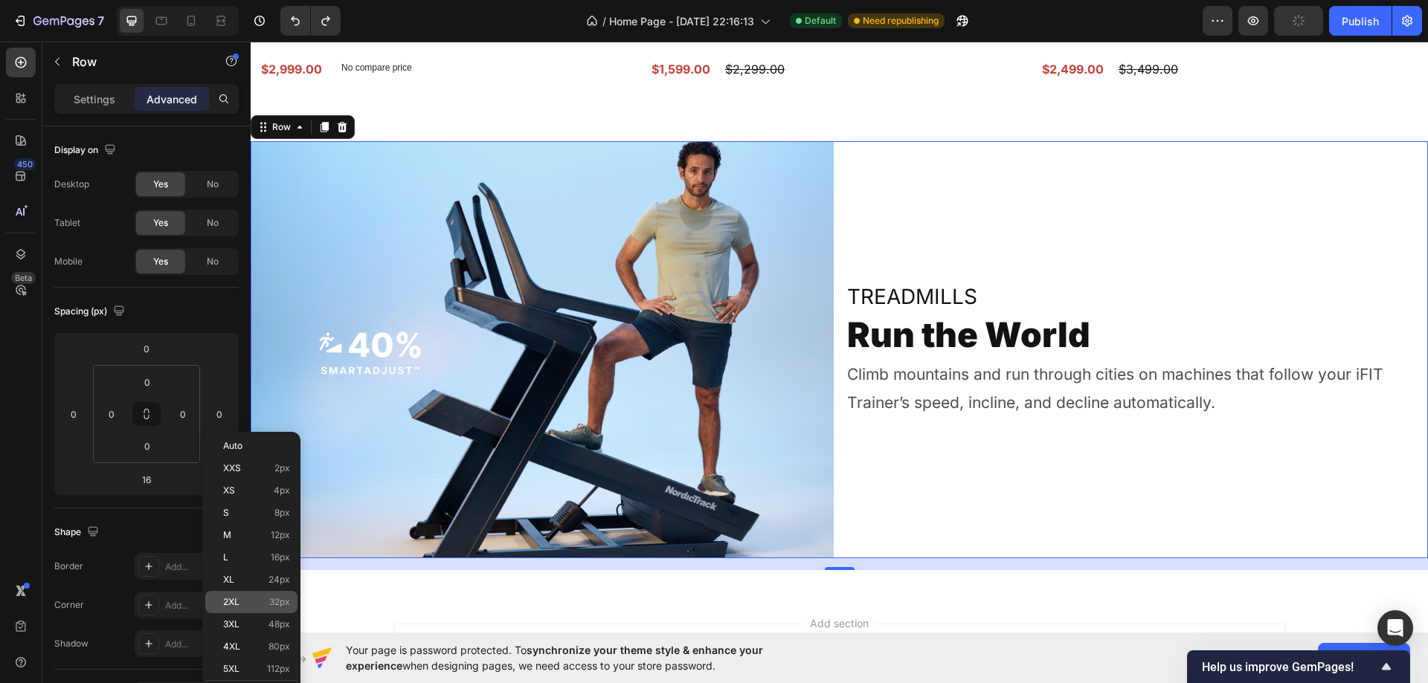
click at [248, 596] on div "2XL 32px" at bounding box center [251, 602] width 92 height 22
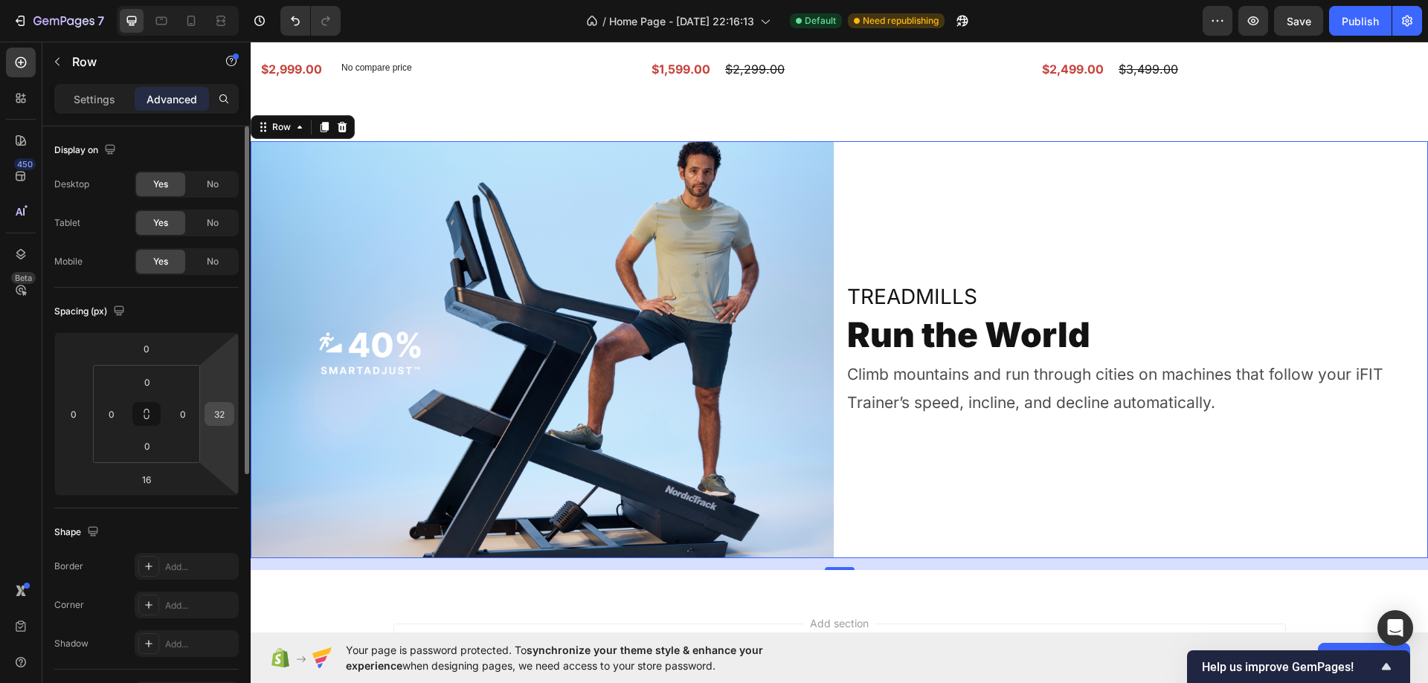
click at [219, 415] on input "32" at bounding box center [219, 414] width 22 height 22
type input "0"
click at [1113, 248] on div "Treadmills Heading Run the World Heading Climb mountains and run through cities…" at bounding box center [1136, 349] width 583 height 417
click at [1315, 367] on p "Climb mountains and run through cities on machines that follow your iFIT Traine…" at bounding box center [1137, 389] width 580 height 57
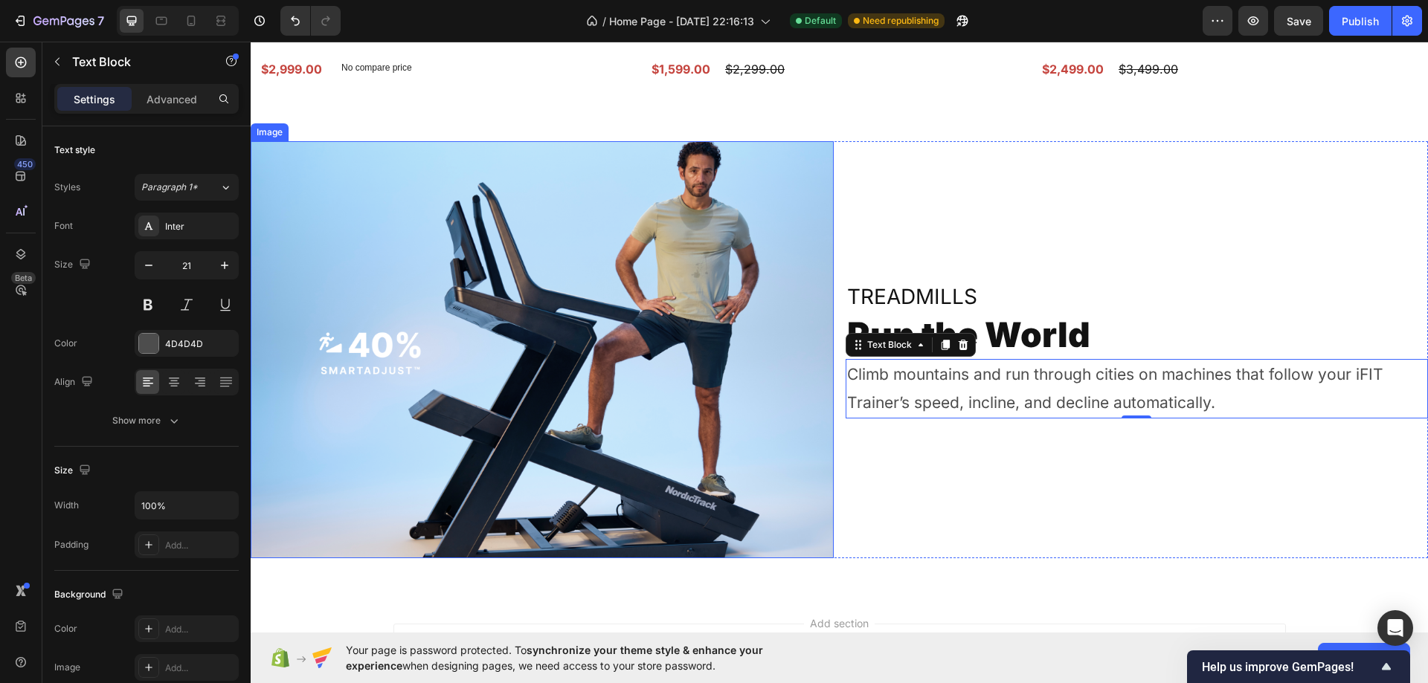
click at [949, 207] on div "Treadmills Heading Run the World Heading Climb mountains and run through cities…" at bounding box center [1136, 349] width 583 height 417
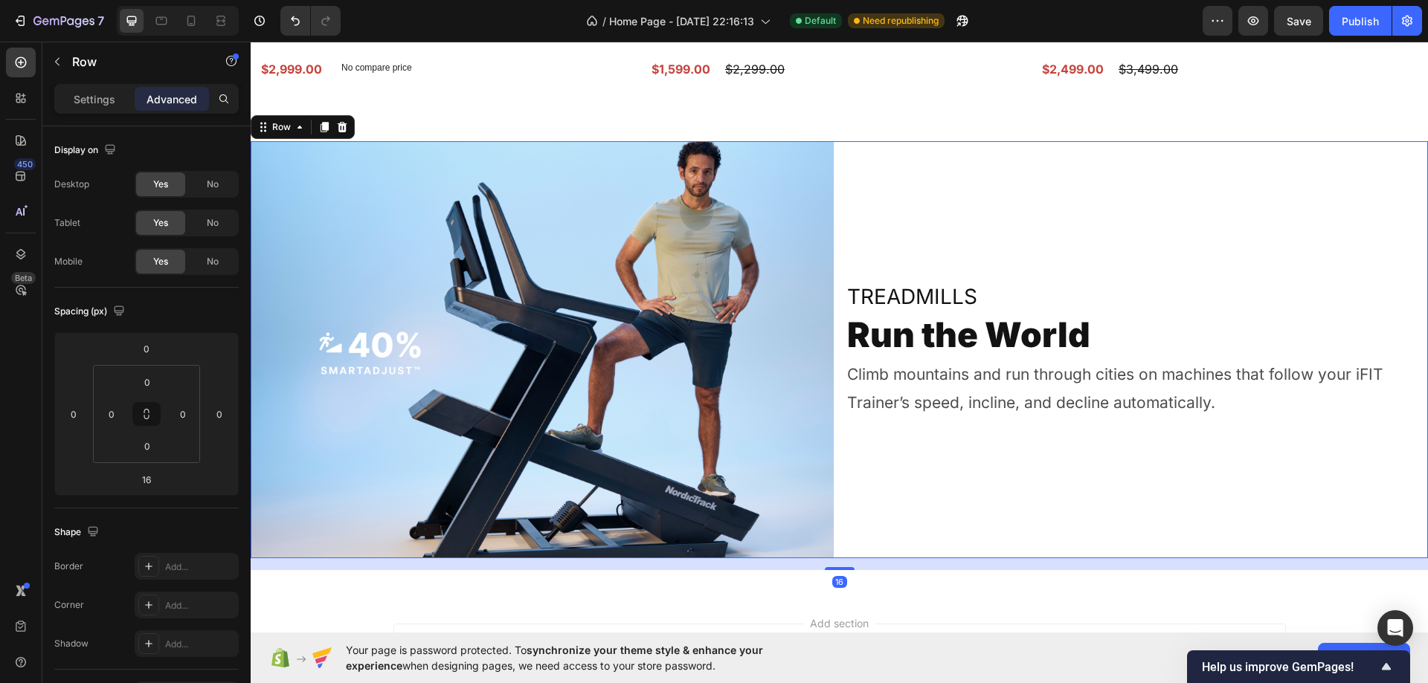
click at [1071, 361] on p "Climb mountains and run through cities on machines that follow your iFIT Traine…" at bounding box center [1137, 389] width 580 height 57
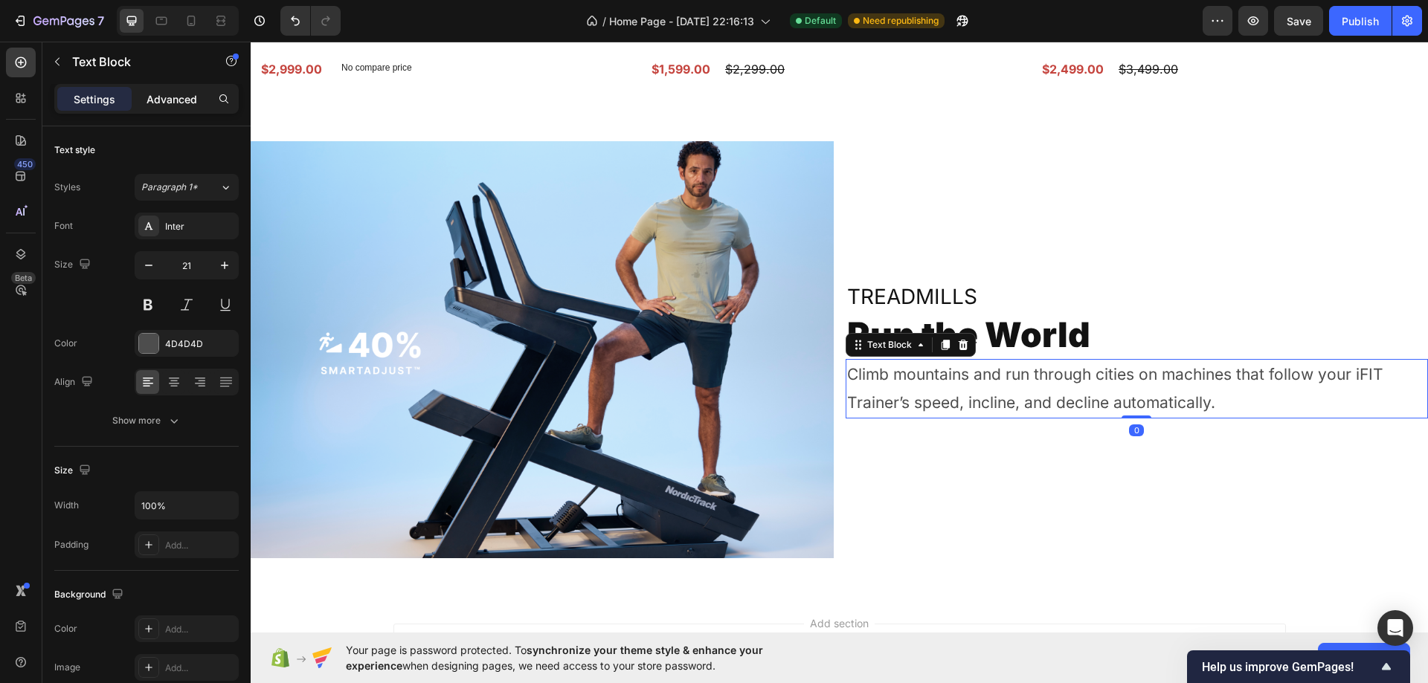
click at [171, 95] on p "Advanced" at bounding box center [171, 99] width 51 height 16
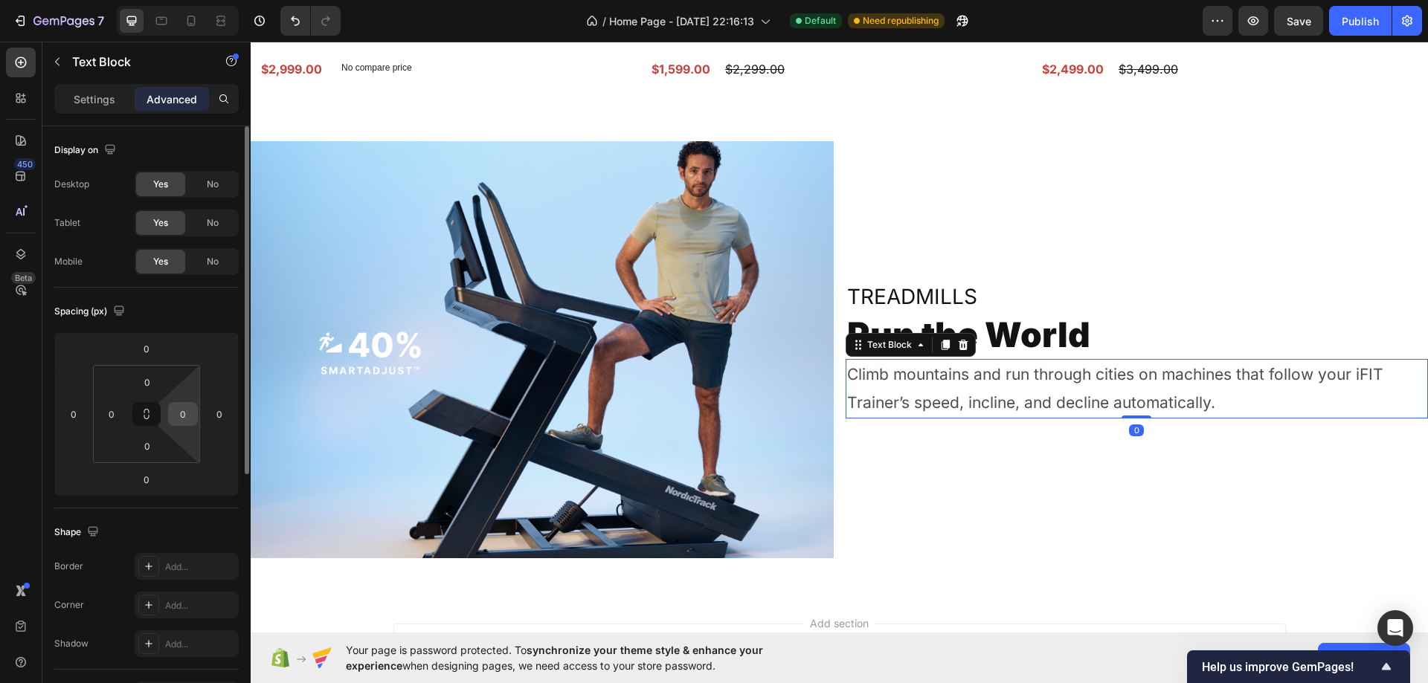
click at [187, 413] on input "0" at bounding box center [183, 414] width 22 height 22
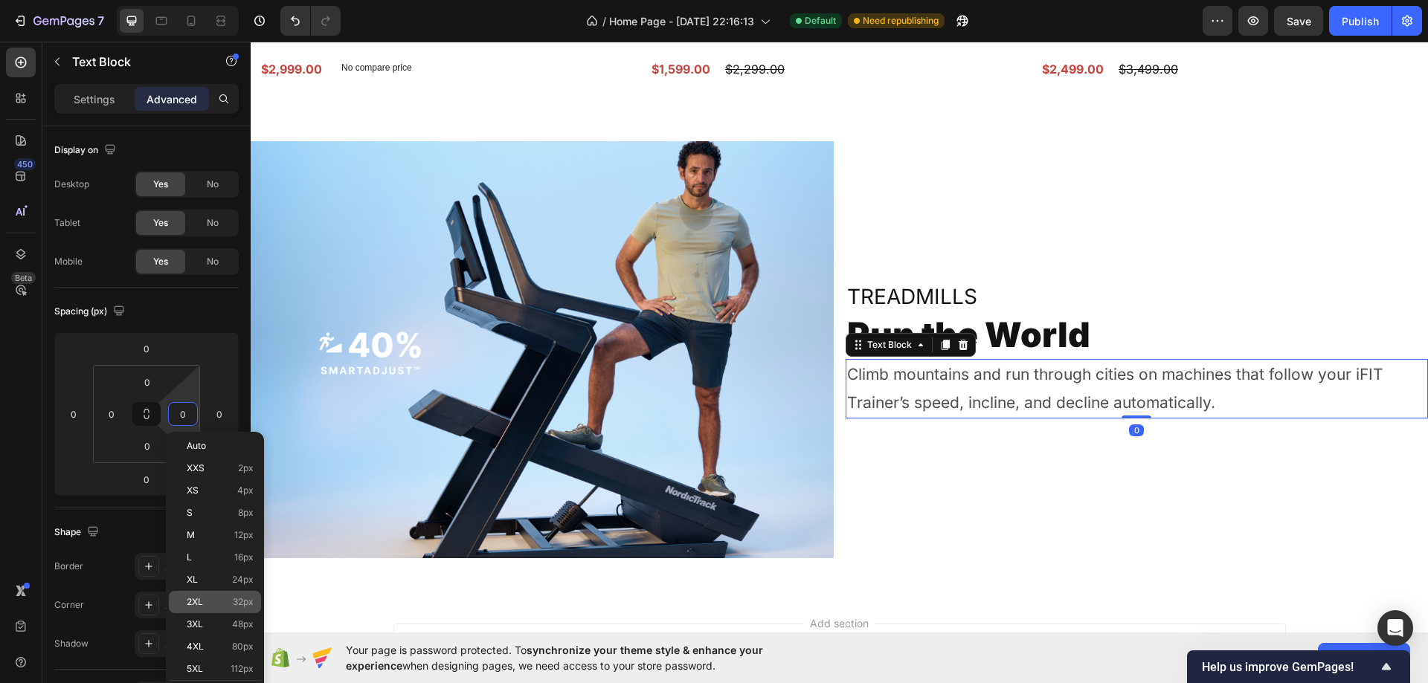
click at [231, 607] on div "2XL 32px" at bounding box center [215, 602] width 92 height 22
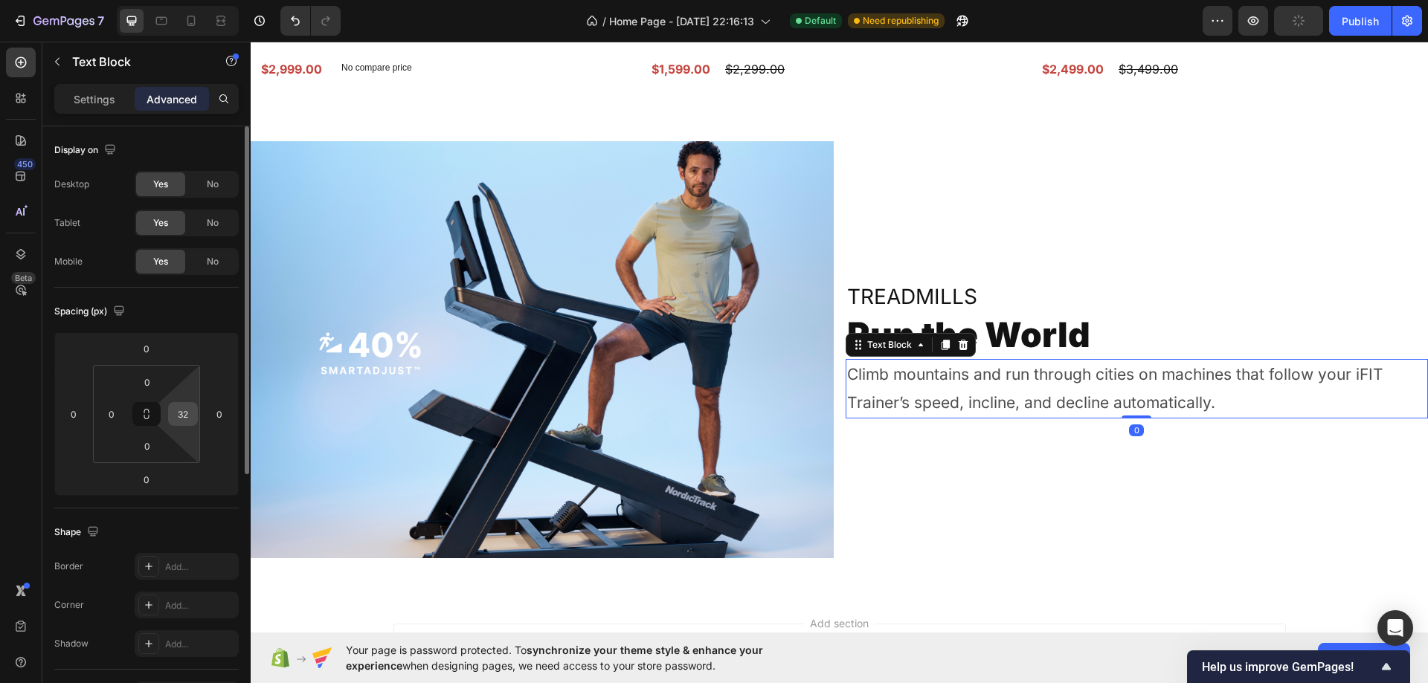
click at [186, 417] on input "32" at bounding box center [183, 414] width 22 height 22
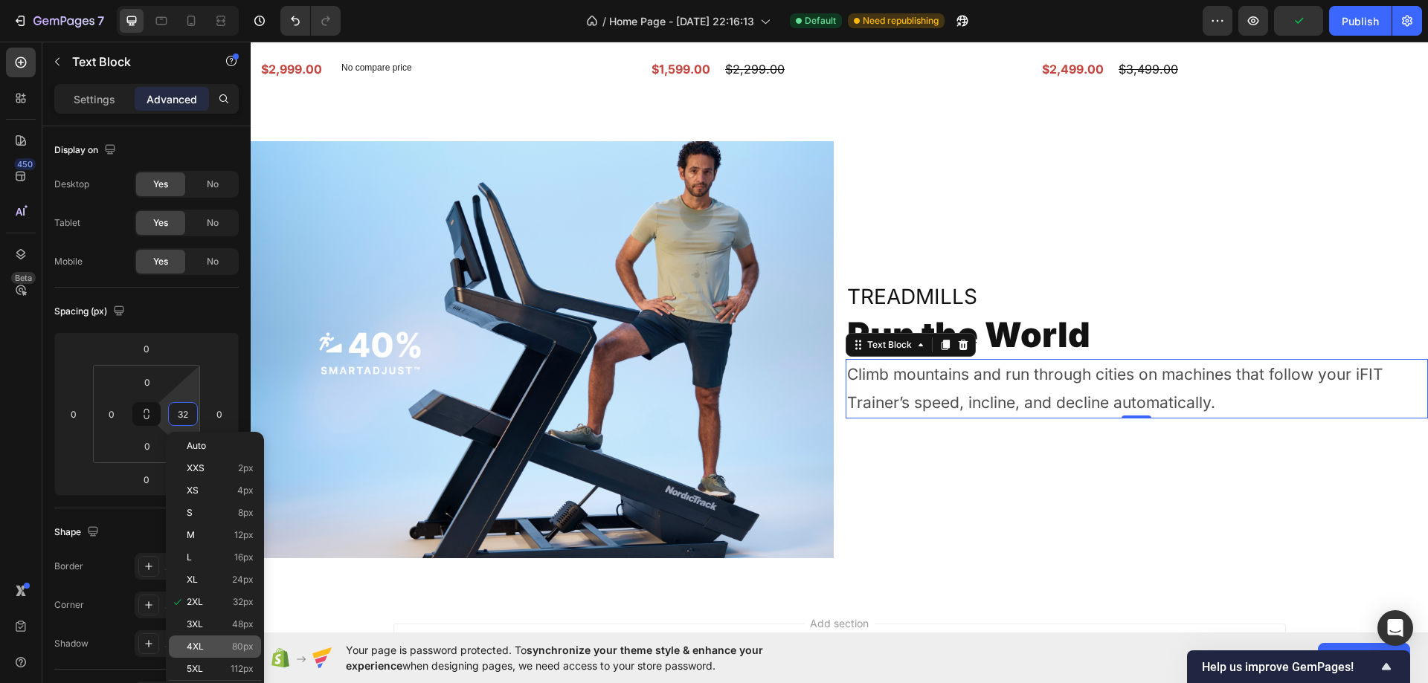
click at [228, 640] on div "4XL 80px" at bounding box center [215, 647] width 92 height 22
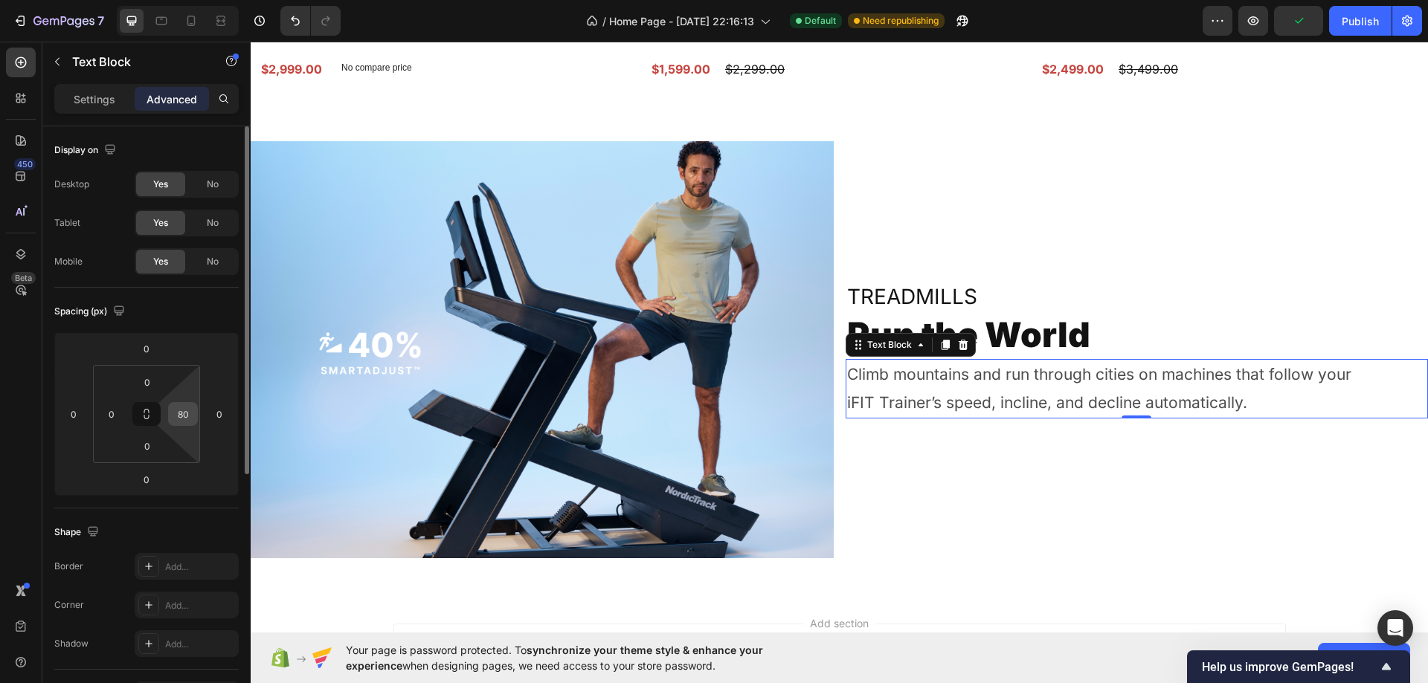
click at [178, 406] on input "80" at bounding box center [183, 414] width 22 height 22
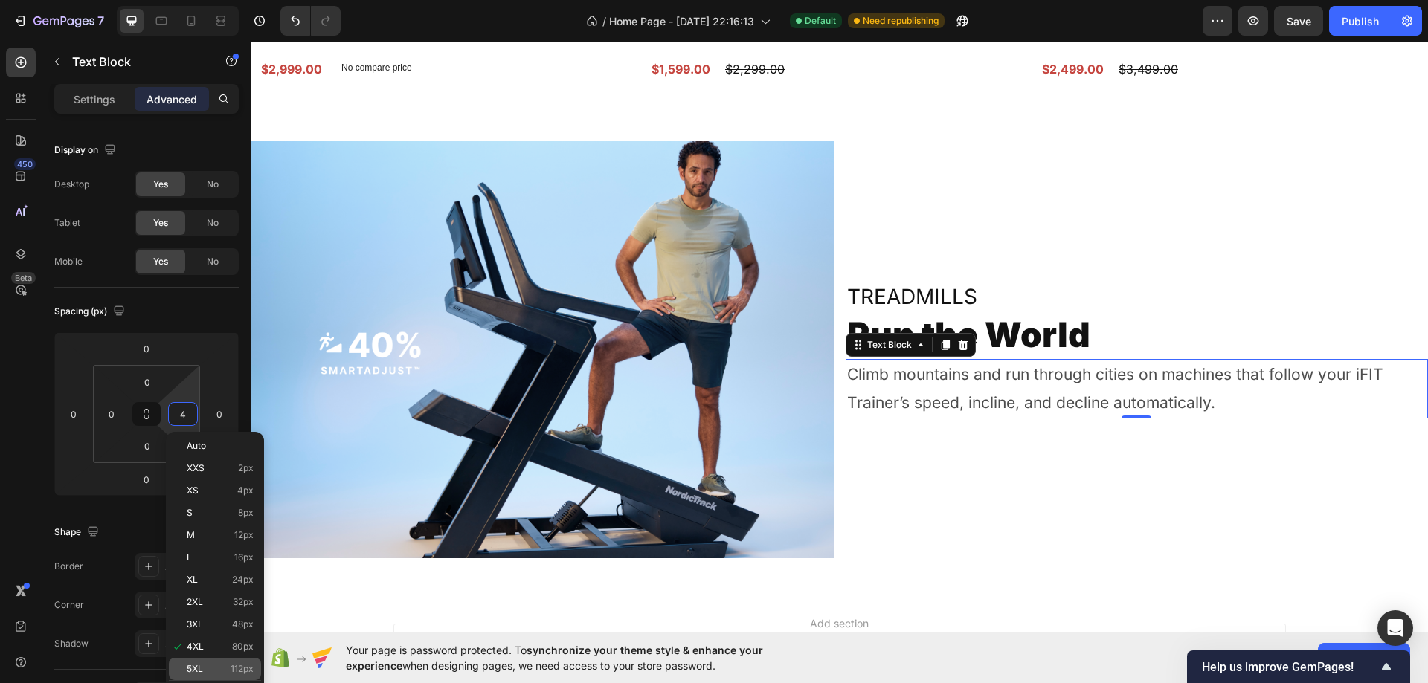
click at [225, 663] on div "5XL 112px" at bounding box center [215, 669] width 92 height 22
type input "112"
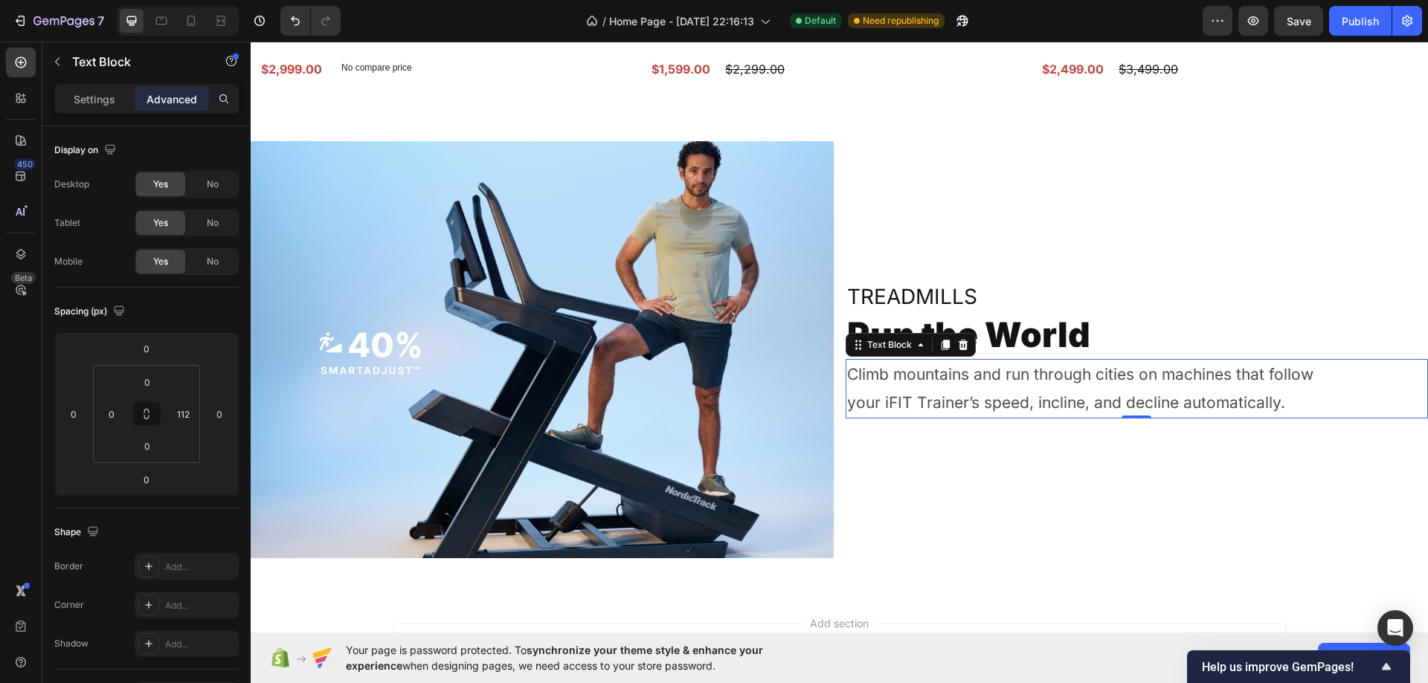
click at [962, 210] on div "Treadmills Heading Run the World Heading Climb mountains and run through cities…" at bounding box center [1136, 349] width 583 height 417
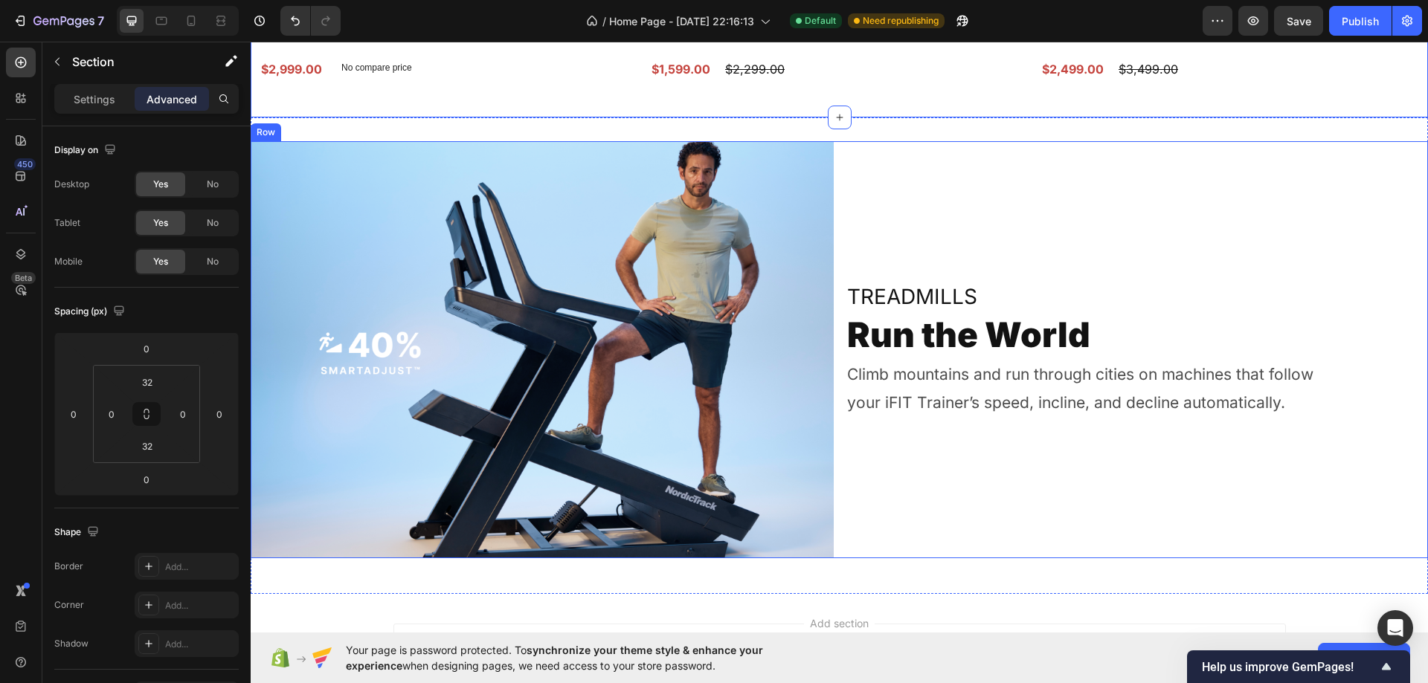
click at [1087, 166] on div "Treadmills Heading Run the World Heading Climb mountains and run through cities…" at bounding box center [1136, 349] width 583 height 417
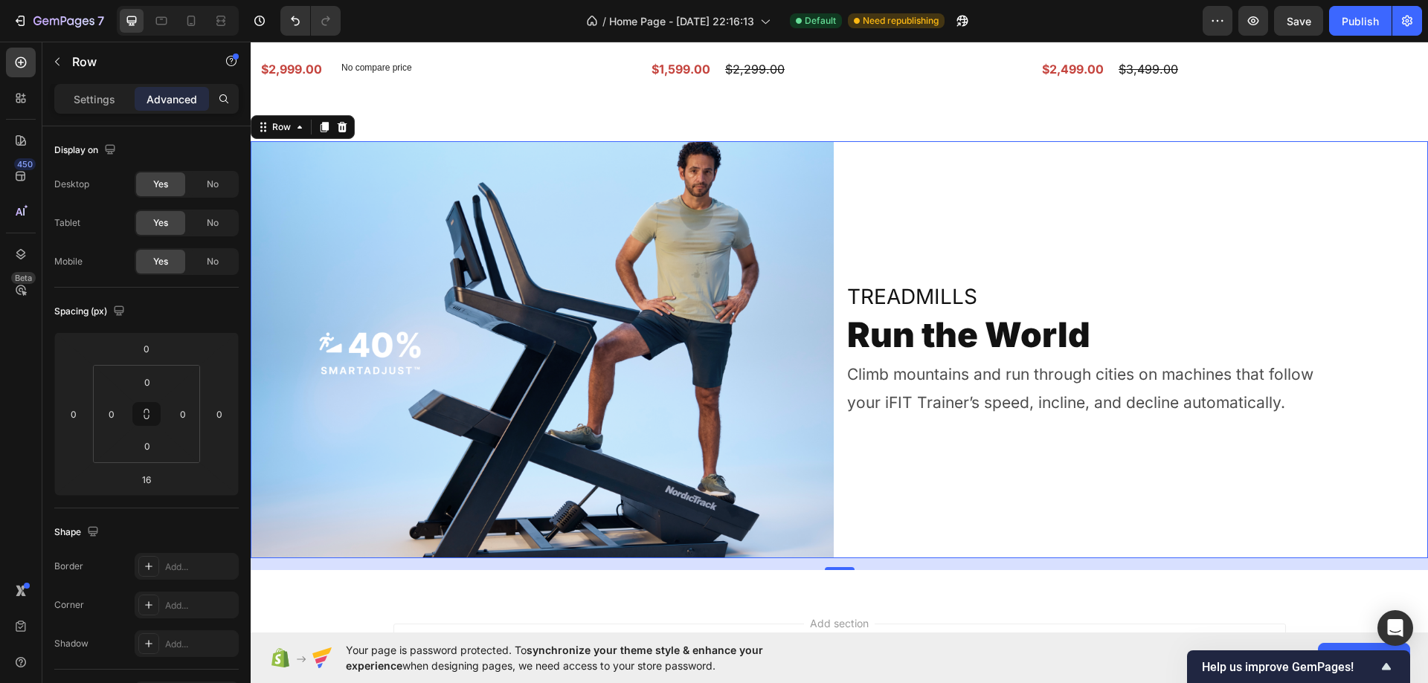
click at [1022, 211] on div "Treadmills Heading Run the World Heading Climb mountains and run through cities…" at bounding box center [1136, 349] width 583 height 417
click at [77, 101] on p "Settings" at bounding box center [95, 99] width 42 height 16
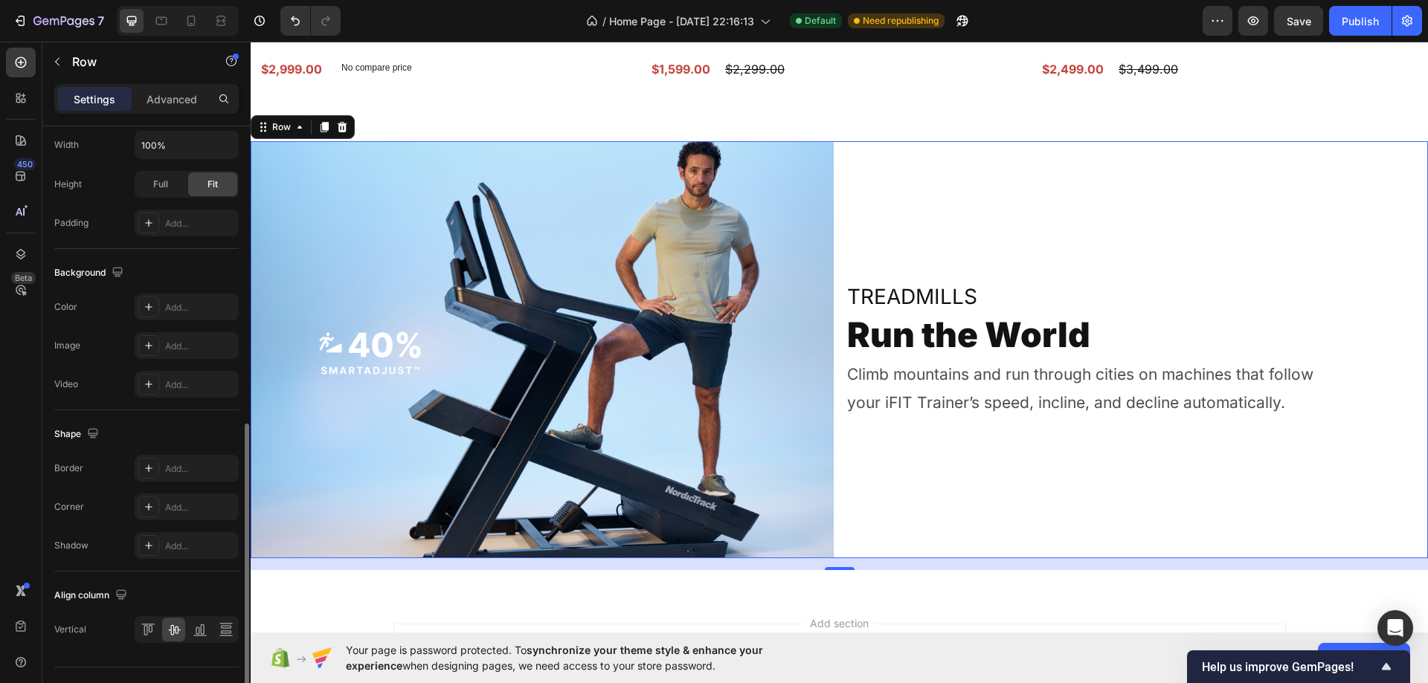
scroll to position [477, 0]
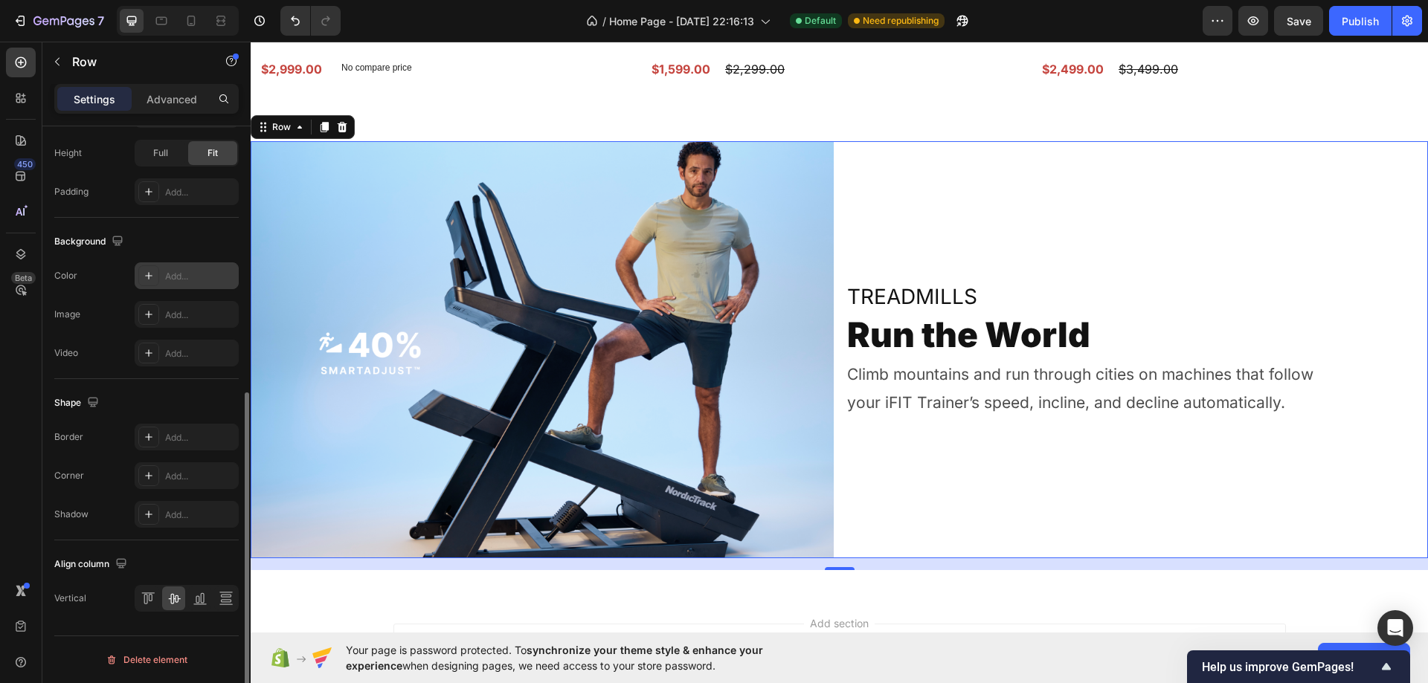
click at [184, 281] on div "Add..." at bounding box center [200, 276] width 70 height 13
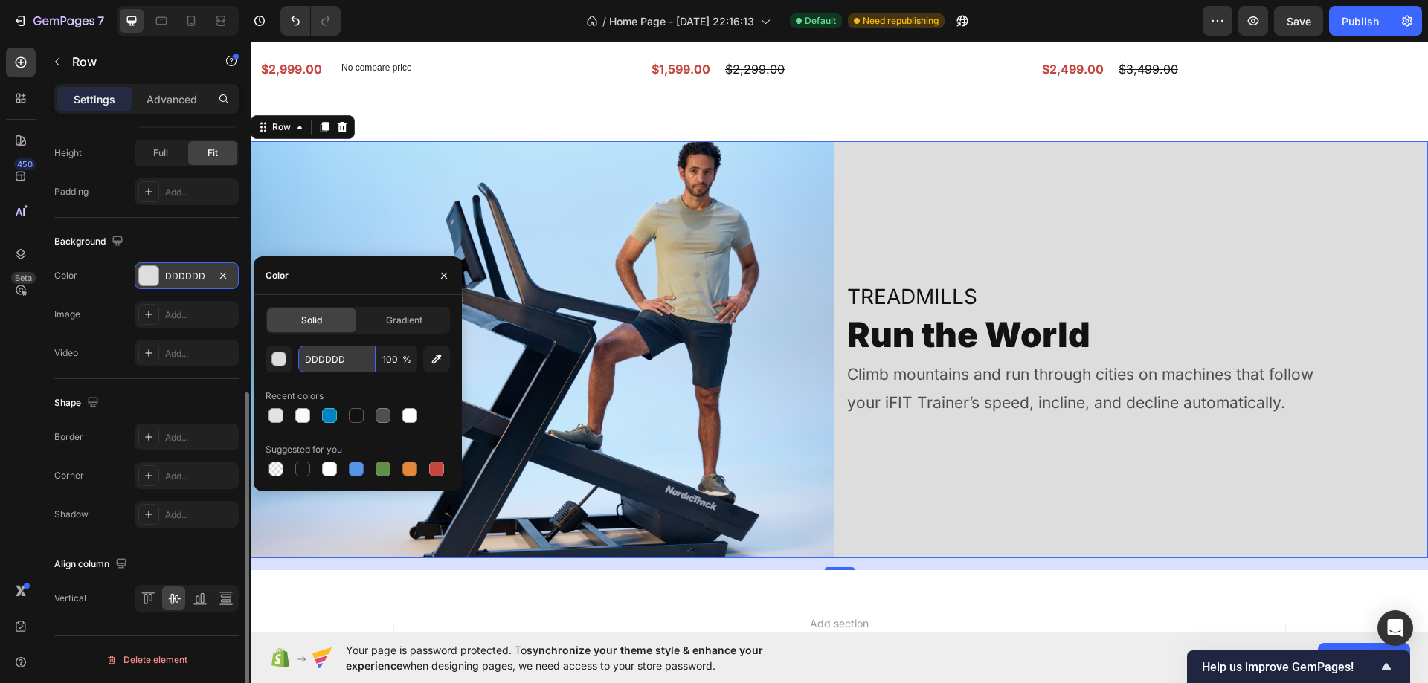
click at [318, 353] on input "DDDDDD" at bounding box center [336, 359] width 77 height 27
paste input "#fbf6f0"
type input "#fbf6f0"
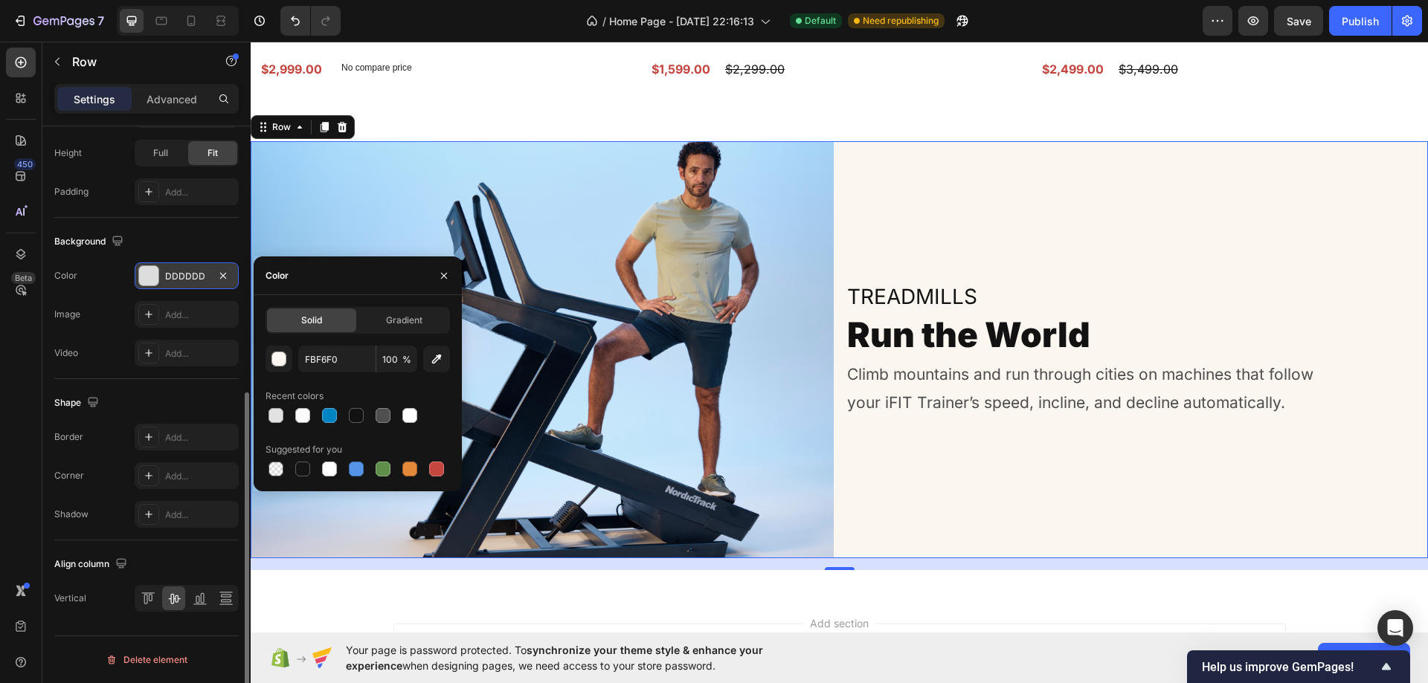
click at [1036, 184] on div "Treadmills Heading Run the World Heading Climb mountains and run through cities…" at bounding box center [1136, 349] width 583 height 417
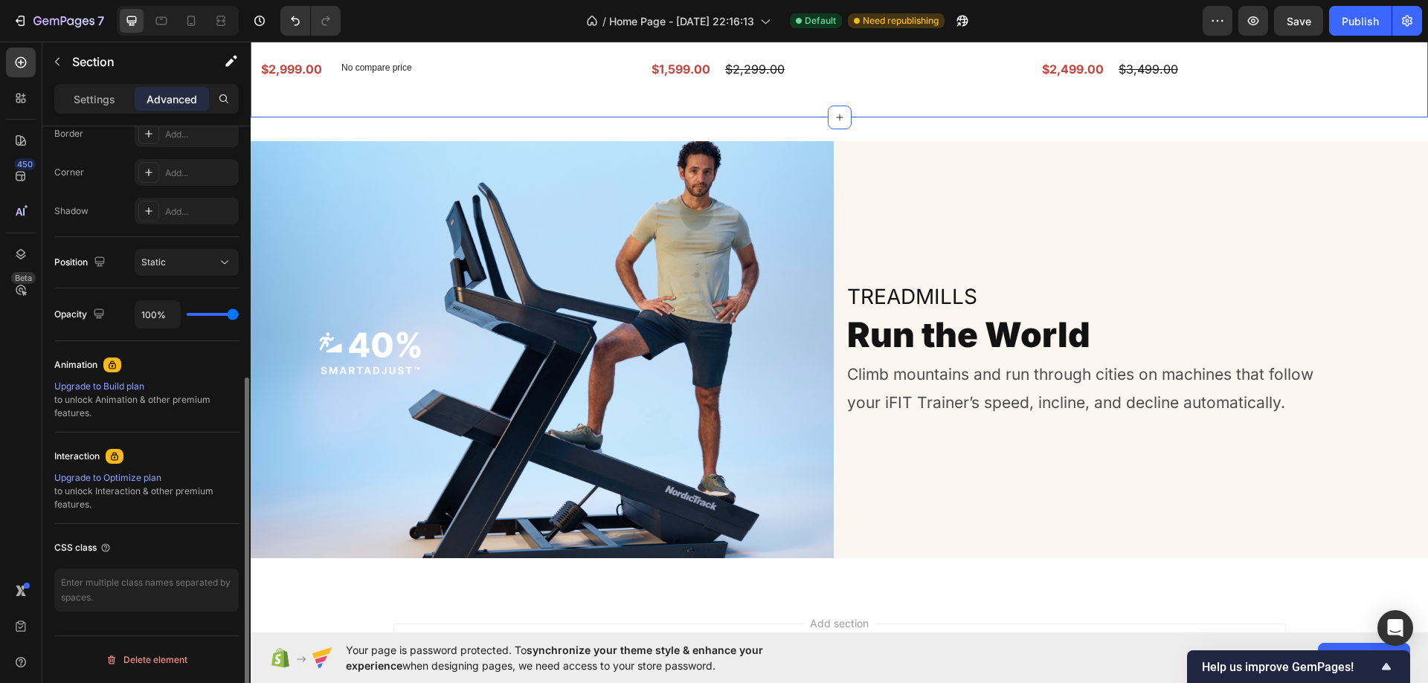
scroll to position [0, 0]
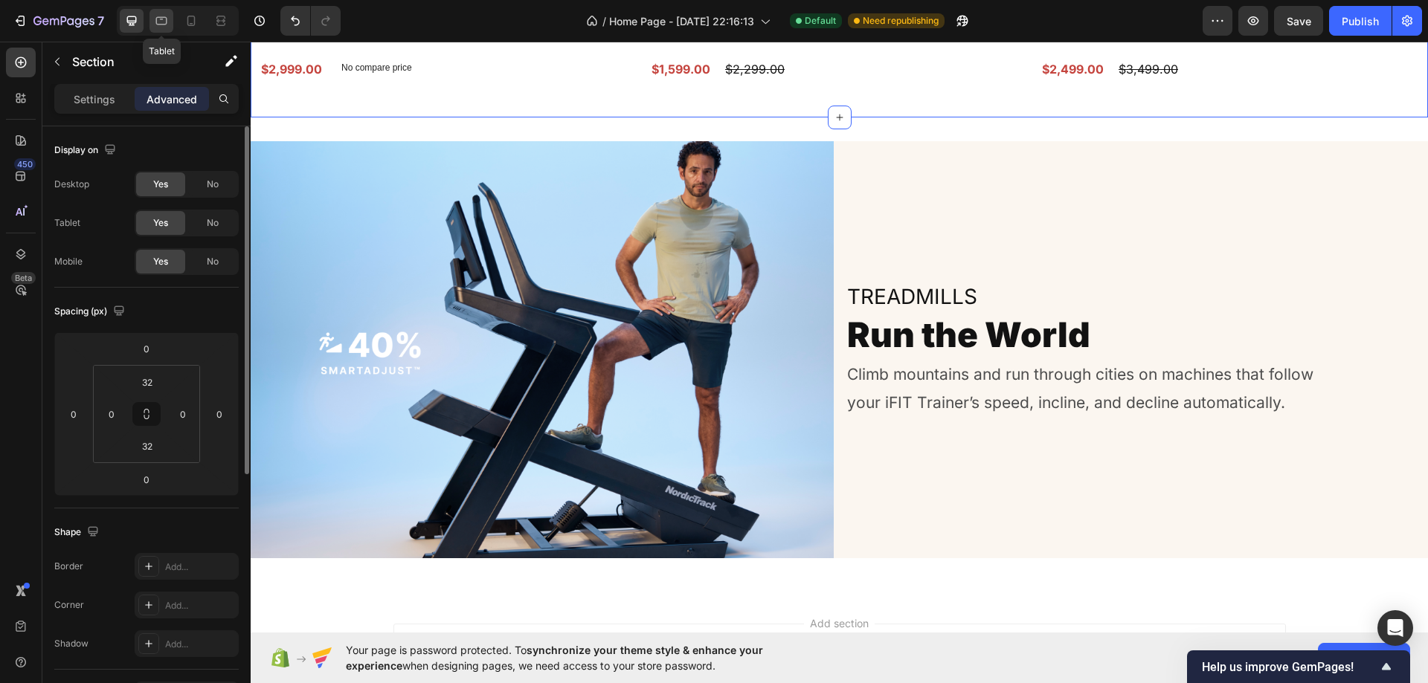
click at [155, 21] on icon at bounding box center [161, 20] width 15 height 15
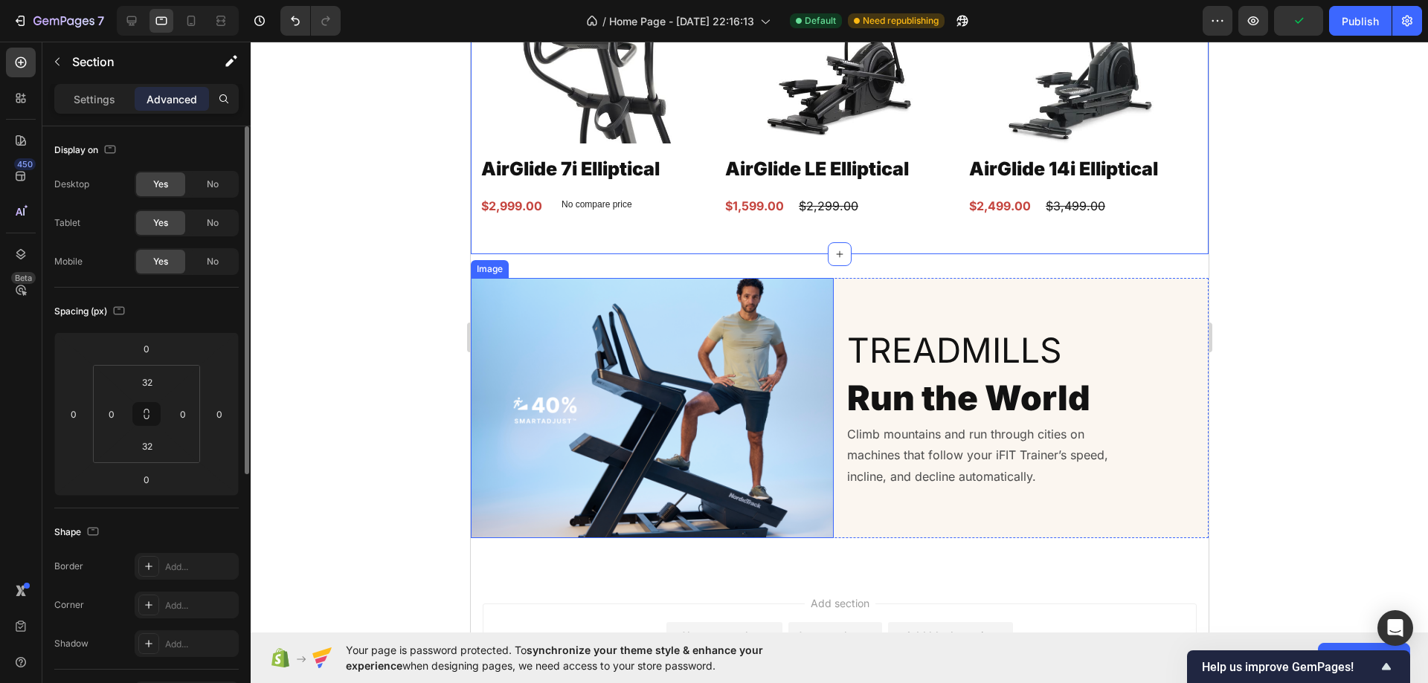
scroll to position [2880, 0]
click at [970, 365] on p "Treadmills" at bounding box center [1026, 351] width 360 height 45
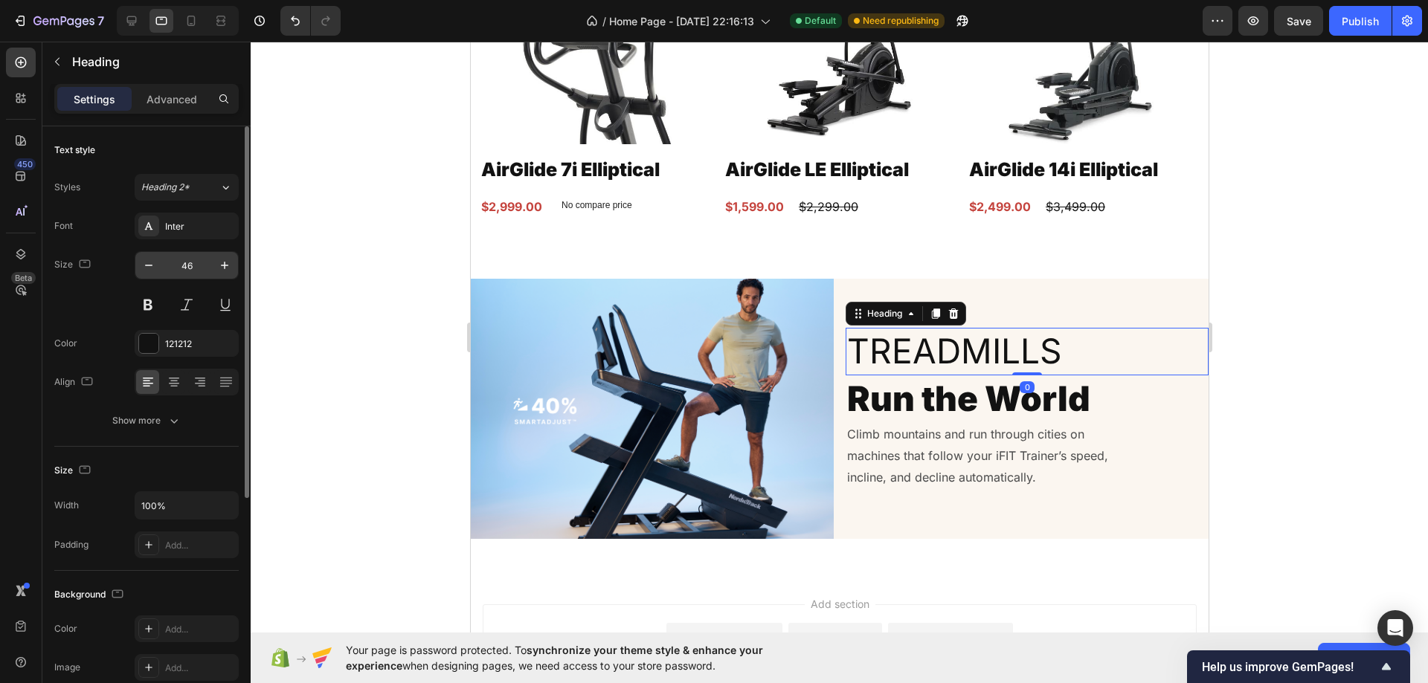
click at [187, 271] on input "46" at bounding box center [186, 265] width 49 height 27
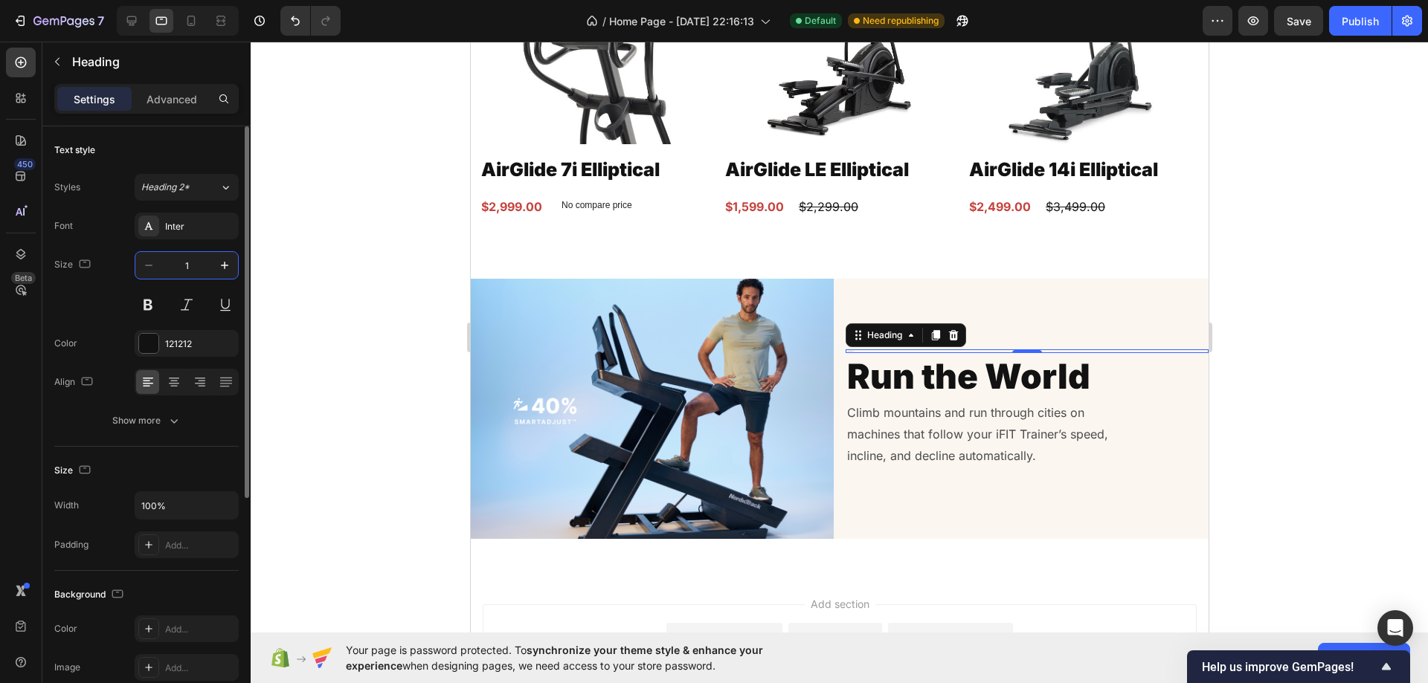
type input "18"
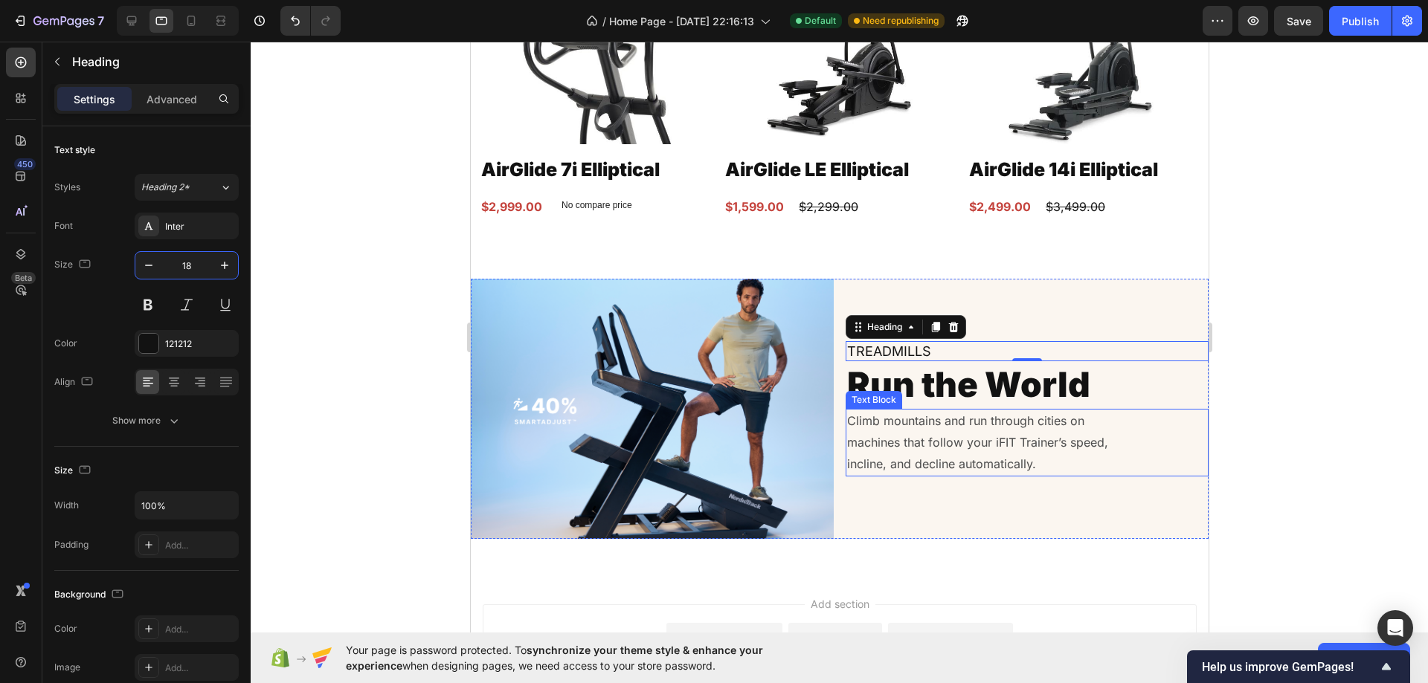
click at [921, 434] on p "Climb mountains and run through cities on machines that follow your iFIT Traine…" at bounding box center [984, 442] width 277 height 64
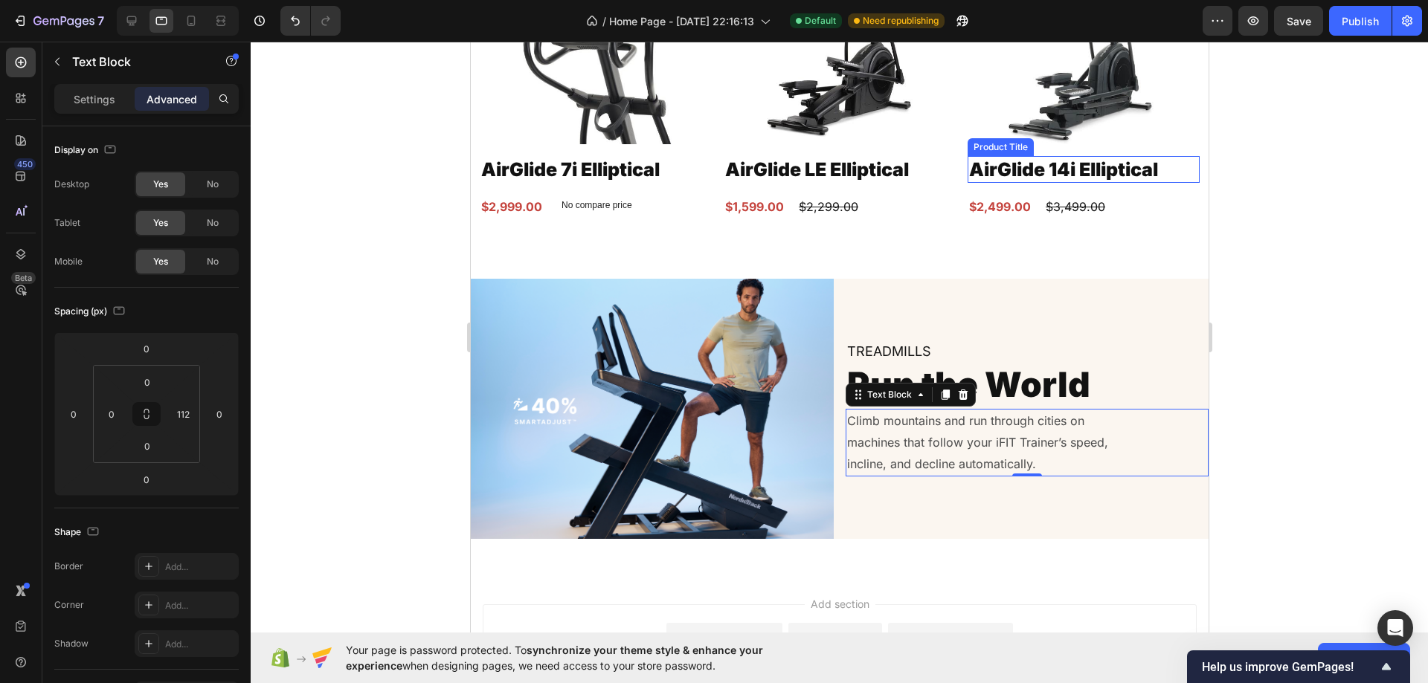
click at [982, 121] on img at bounding box center [1083, 42] width 232 height 203
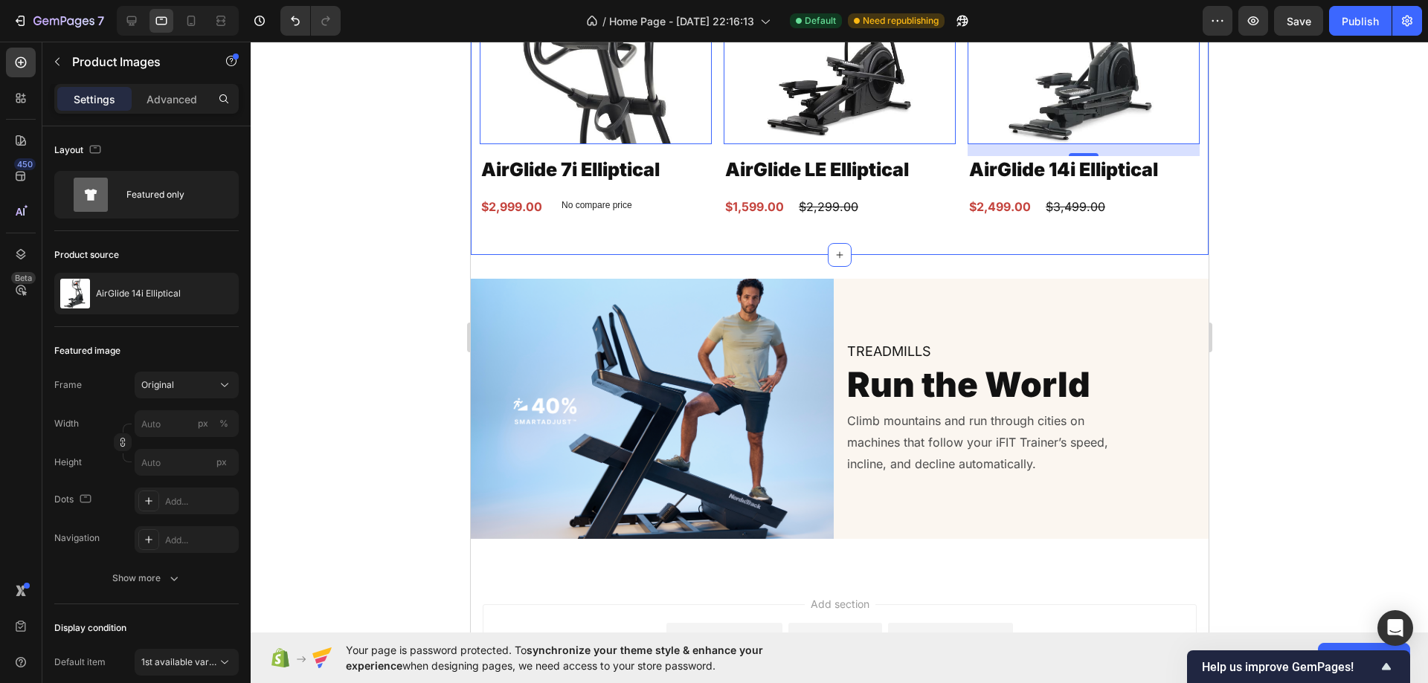
click at [915, 236] on div "Ellipticals Heading Product Images 0 AirGlide 7i Elliptical Product Title $2,99…" at bounding box center [839, 56] width 738 height 397
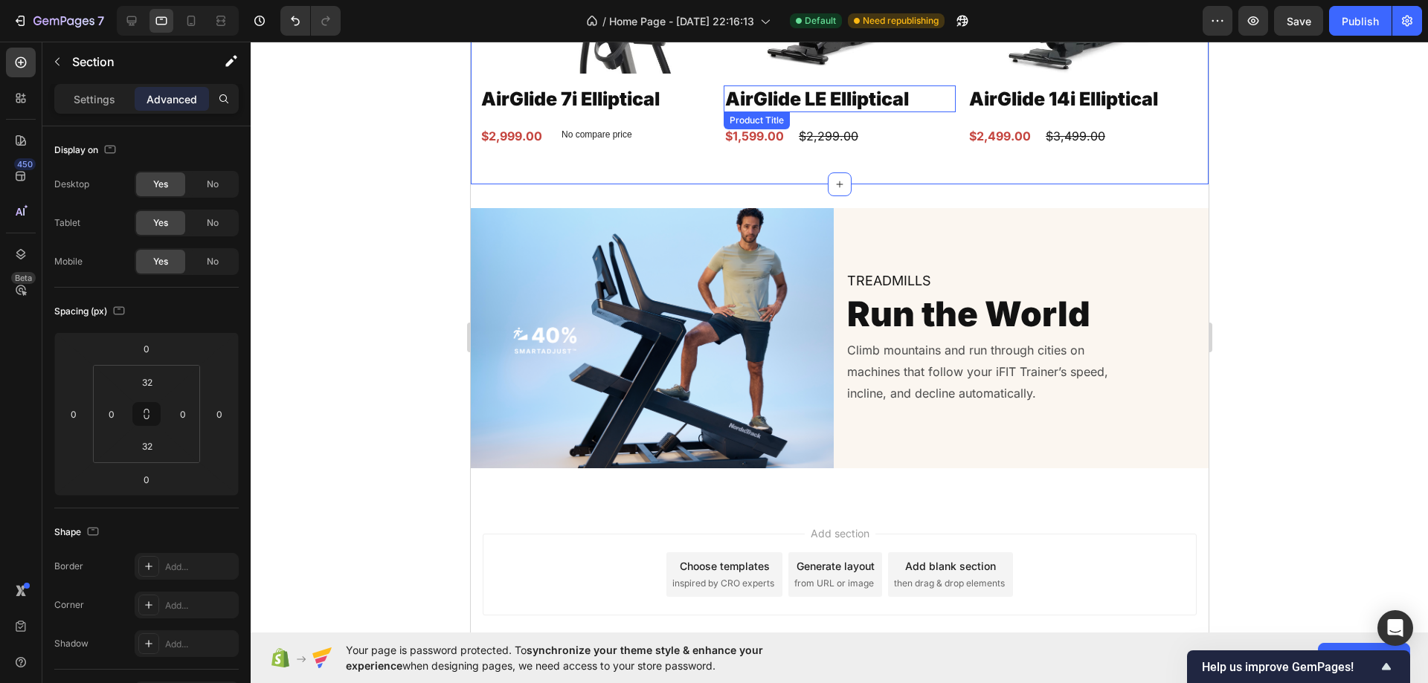
scroll to position [2954, 0]
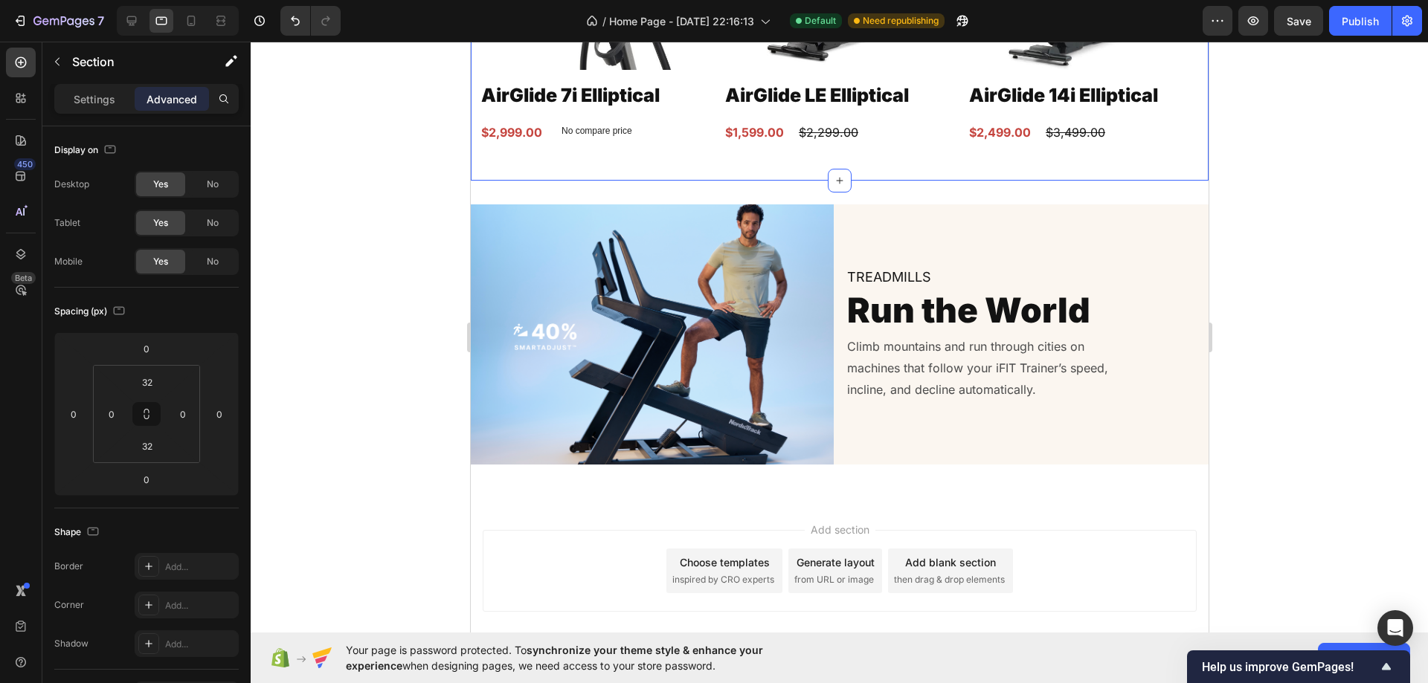
click at [193, 7] on div at bounding box center [178, 21] width 122 height 30
click at [189, 15] on icon at bounding box center [191, 20] width 15 height 15
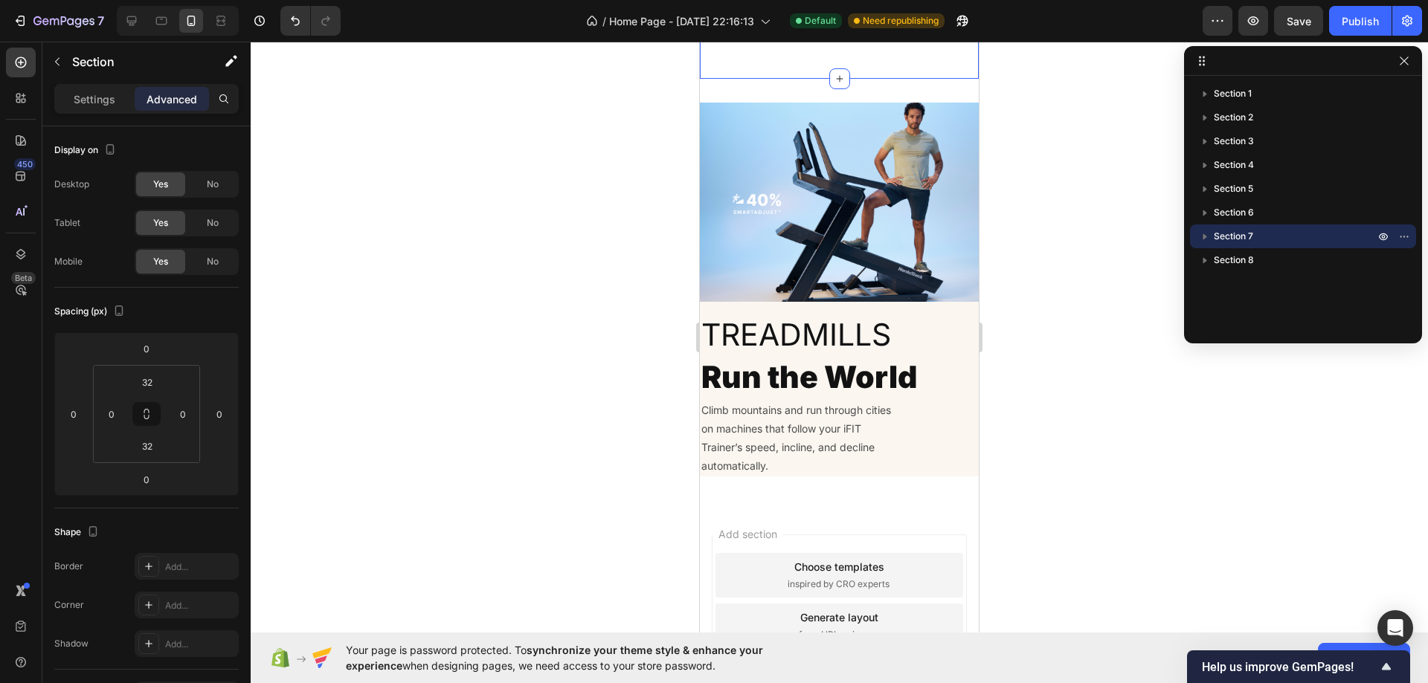
scroll to position [3239, 0]
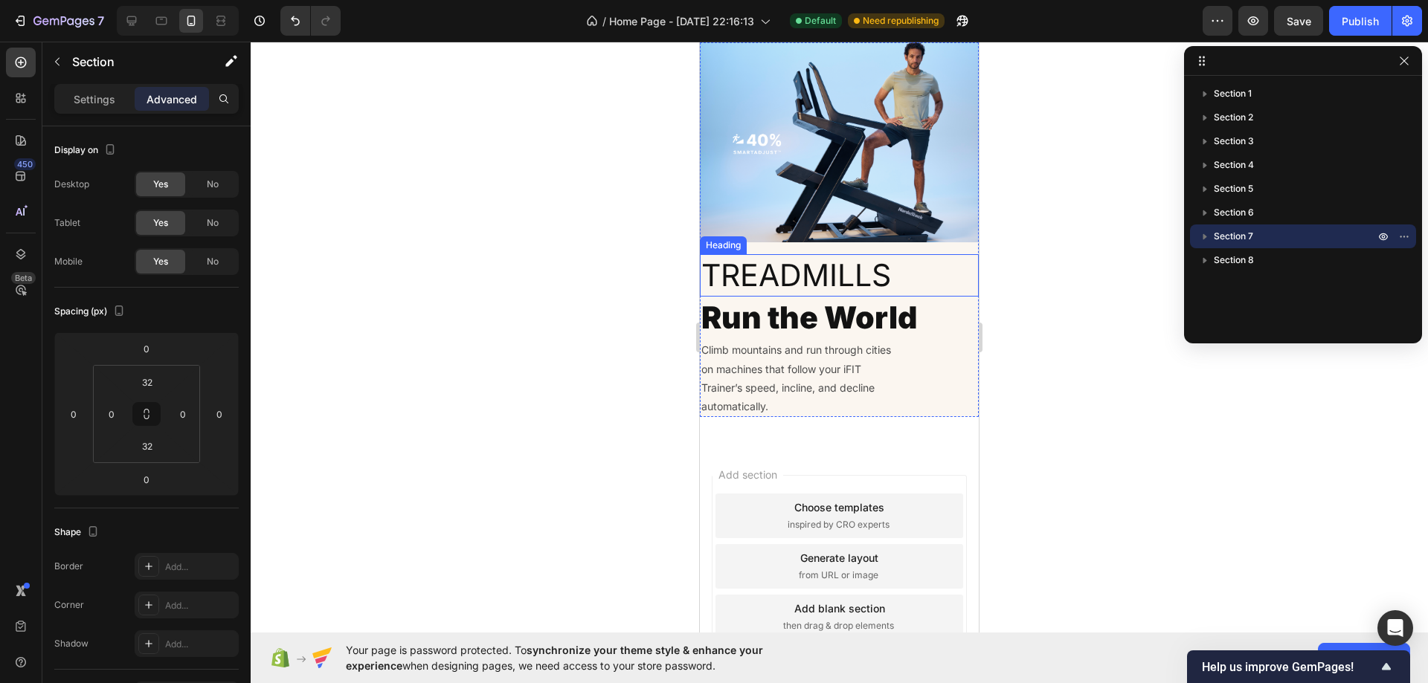
click at [899, 260] on h2 "Treadmills" at bounding box center [839, 275] width 279 height 42
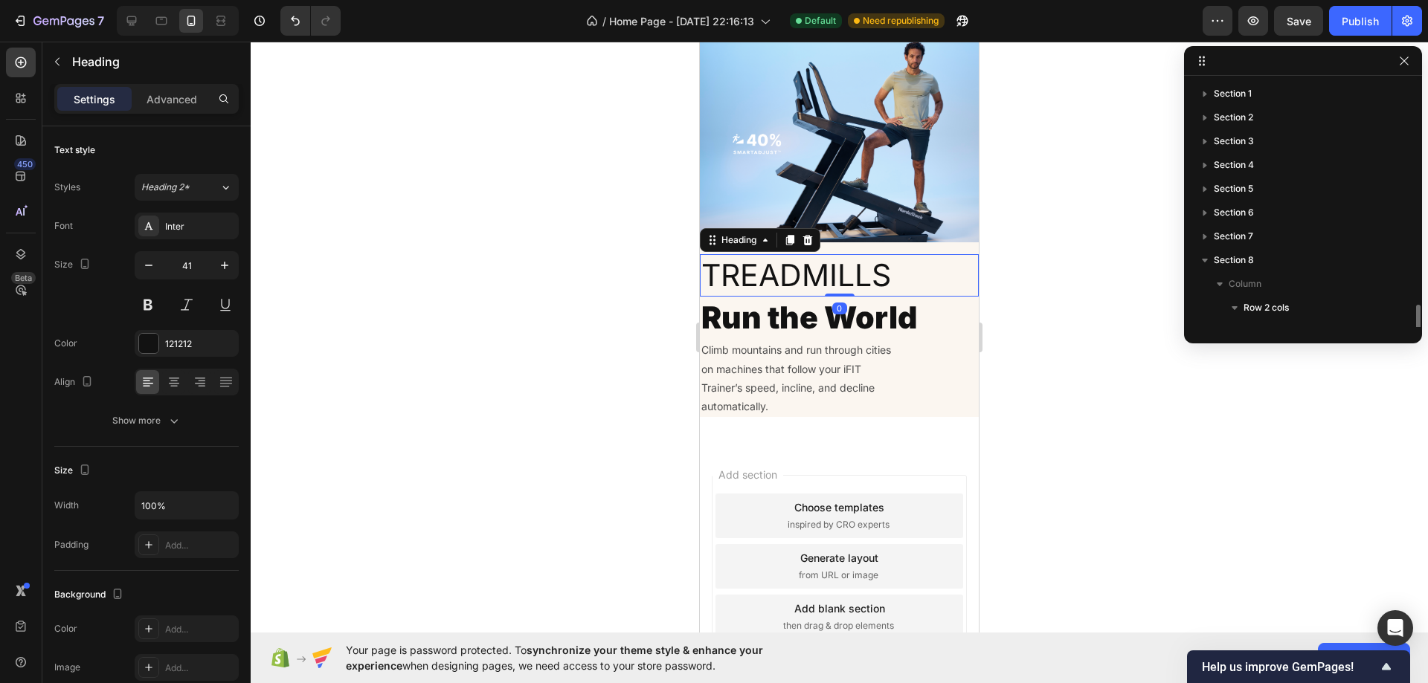
scroll to position [135, 0]
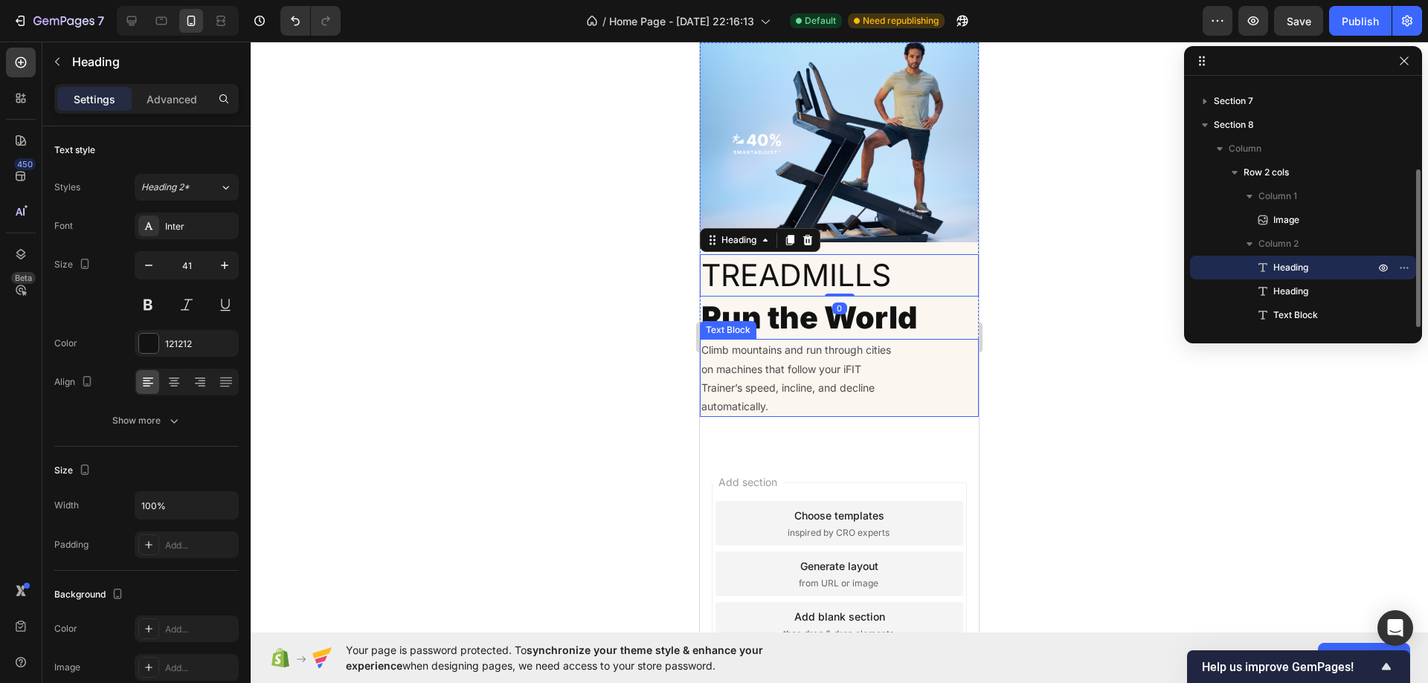
click at [897, 397] on div "Climb mountains and run through cities on machines that follow your iFIT Traine…" at bounding box center [839, 378] width 279 height 78
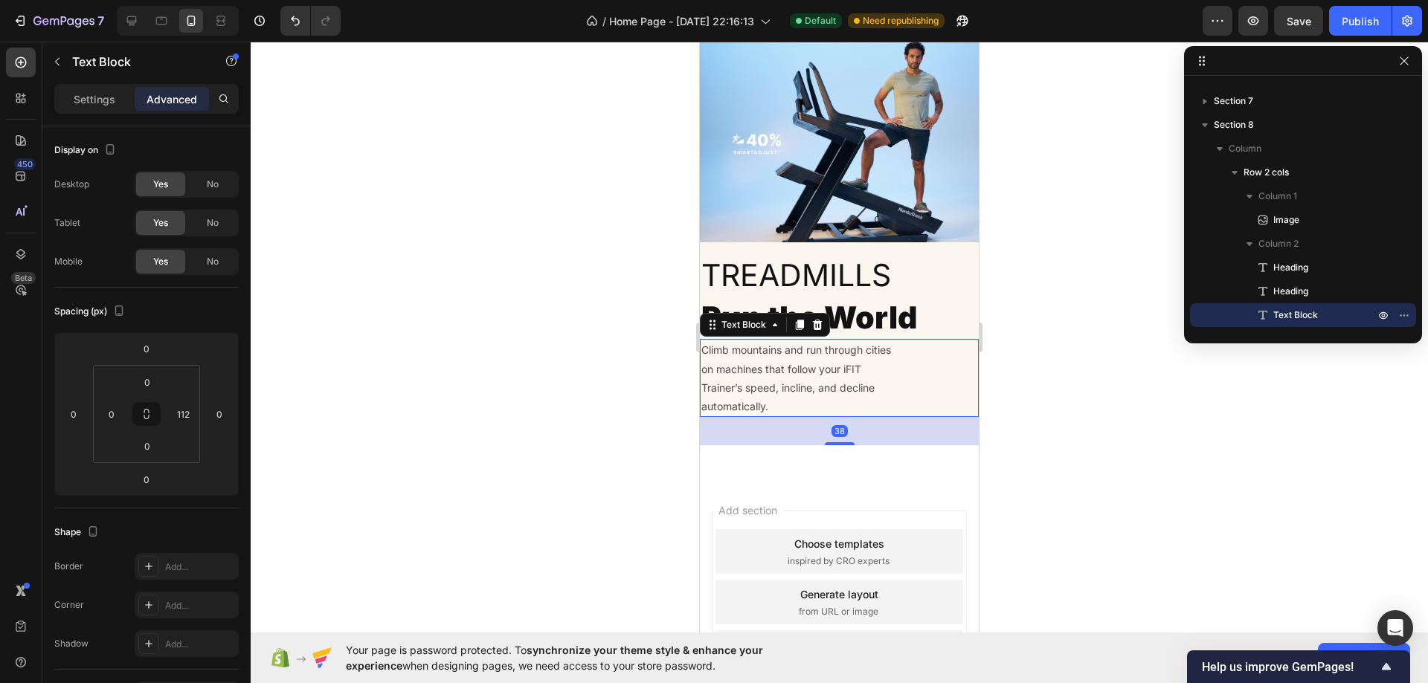
drag, startPoint x: 833, startPoint y: 408, endPoint x: 844, endPoint y: 436, distance: 30.4
click at [844, 442] on div at bounding box center [840, 443] width 30 height 3
type input "38"
click at [886, 355] on div "Climb mountains and run through cities on machines that follow your iFIT Traine…" at bounding box center [839, 378] width 279 height 78
click at [879, 286] on h2 "Treadmills" at bounding box center [839, 275] width 279 height 42
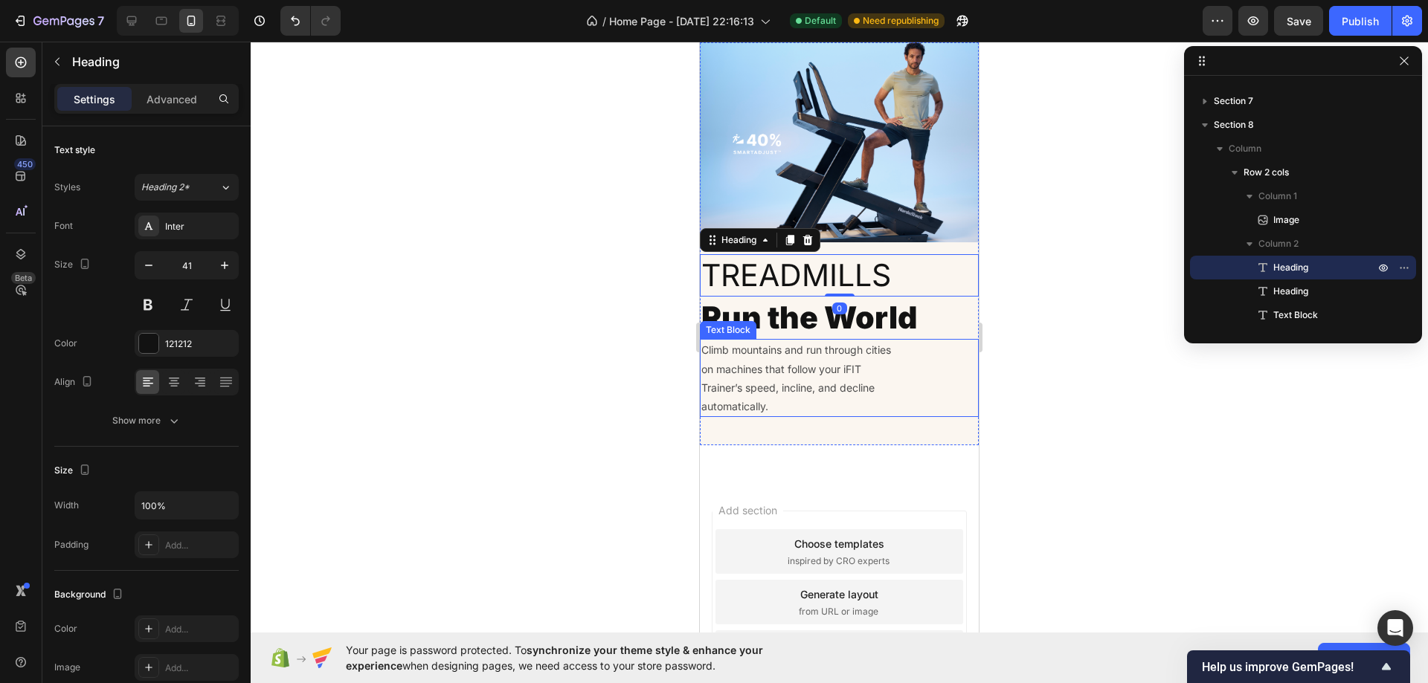
click at [845, 379] on p "Climb mountains and run through cities on machines that follow your iFIT Traine…" at bounding box center [797, 378] width 193 height 75
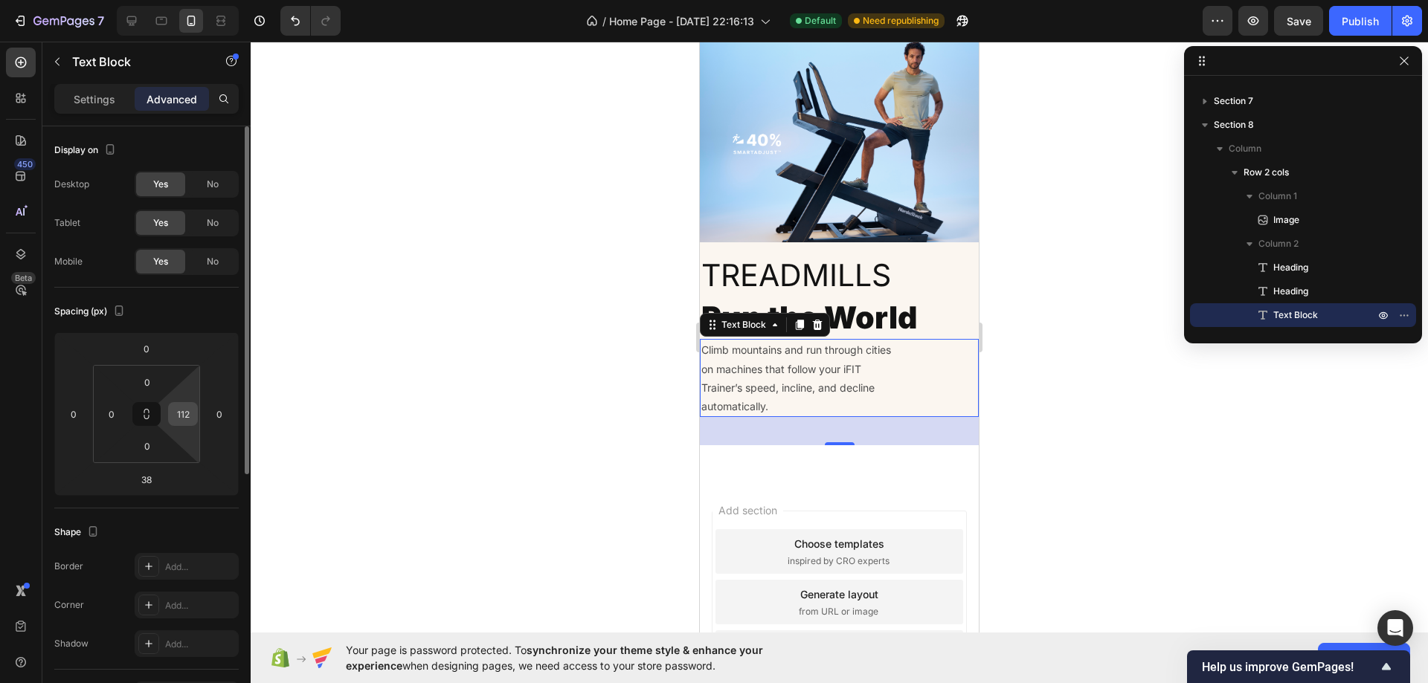
click at [182, 415] on input "112" at bounding box center [183, 414] width 22 height 22
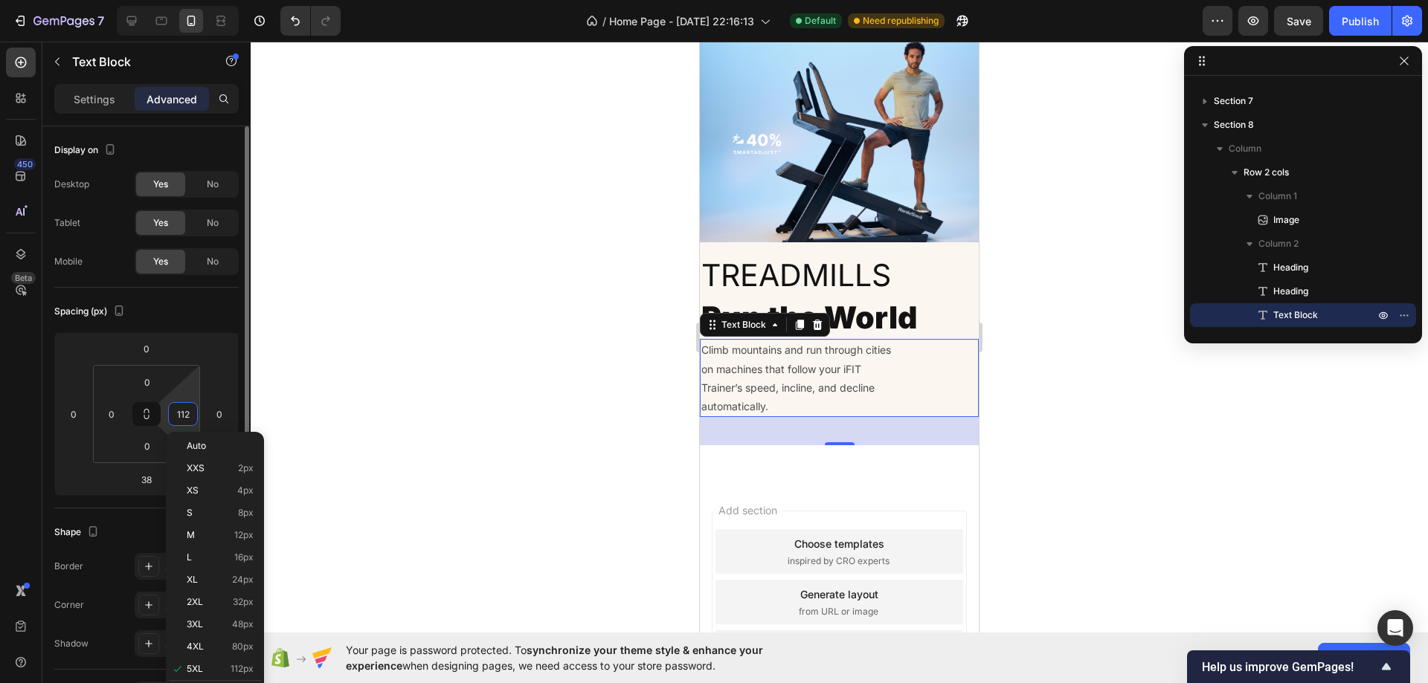
type input "0"
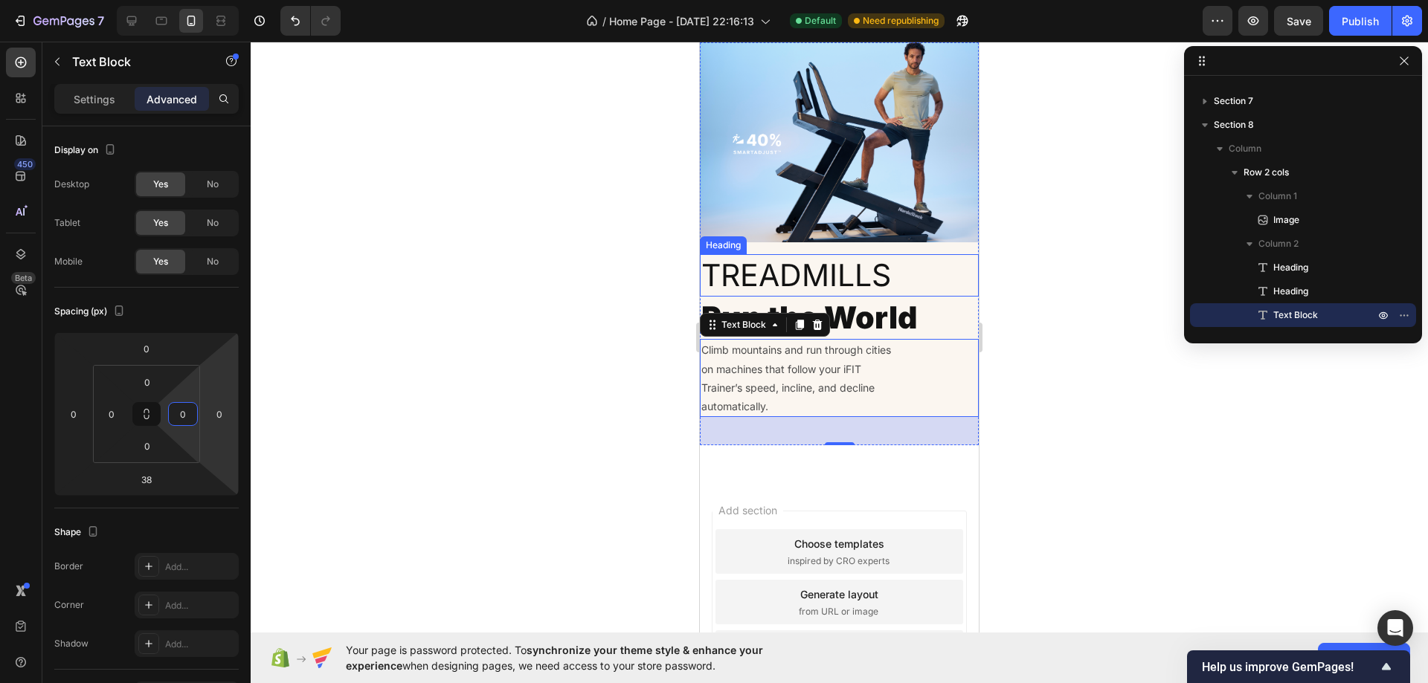
click at [915, 284] on h2 "Treadmills" at bounding box center [839, 275] width 279 height 42
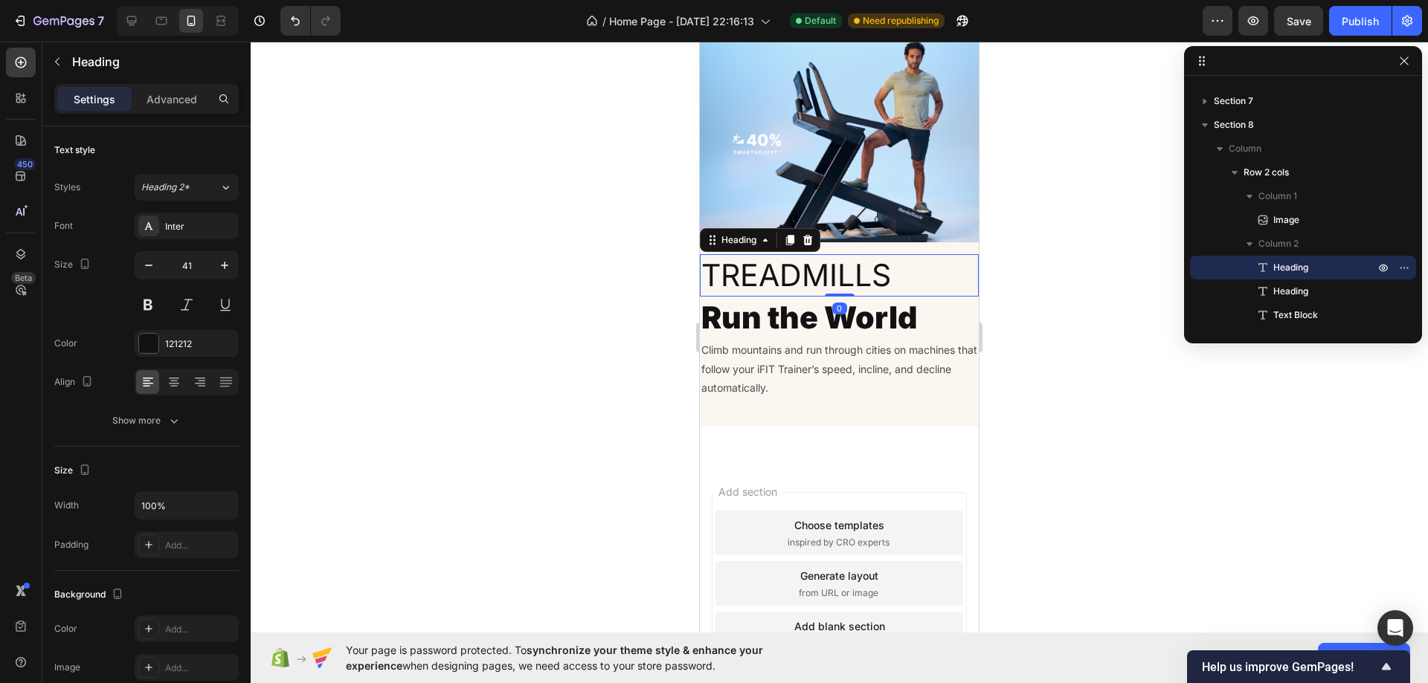
click at [921, 242] on div "Image Treadmills Heading 0 Run the World Heading Climb mountains and run throug…" at bounding box center [839, 234] width 279 height 384
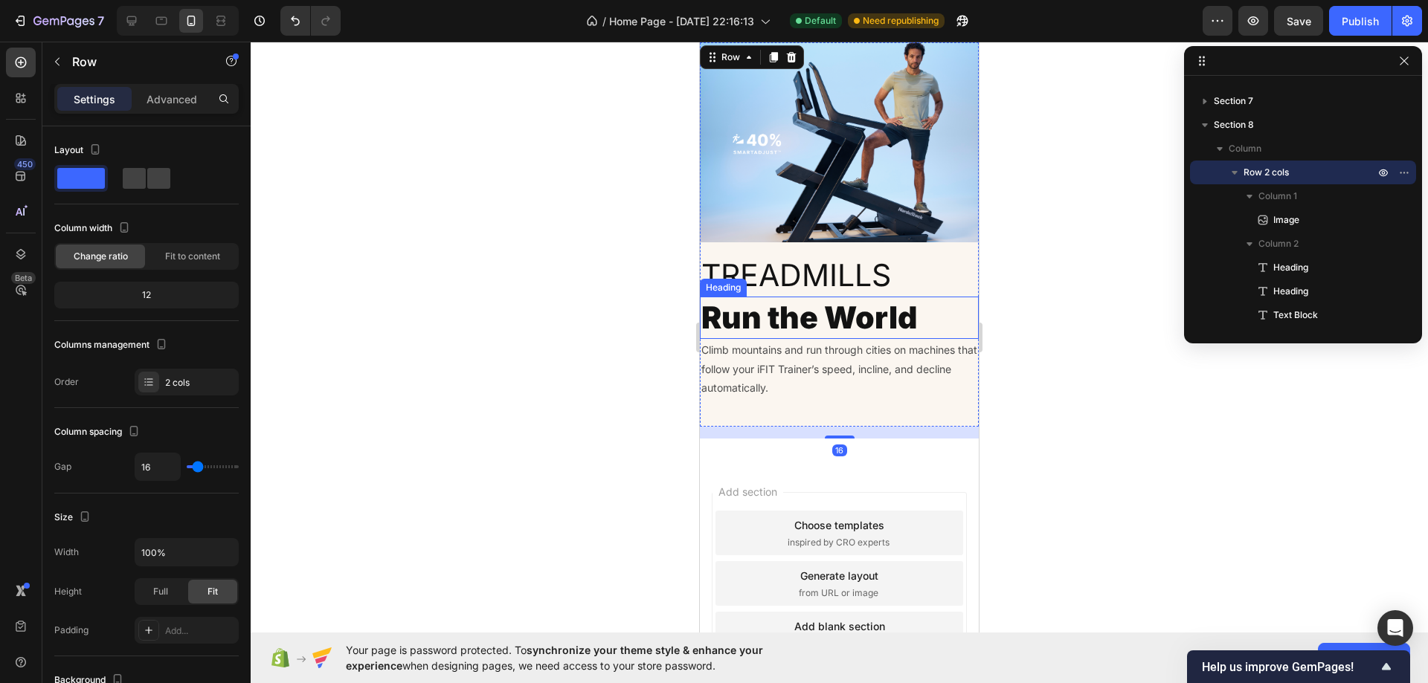
click at [166, 104] on p "Advanced" at bounding box center [171, 99] width 51 height 16
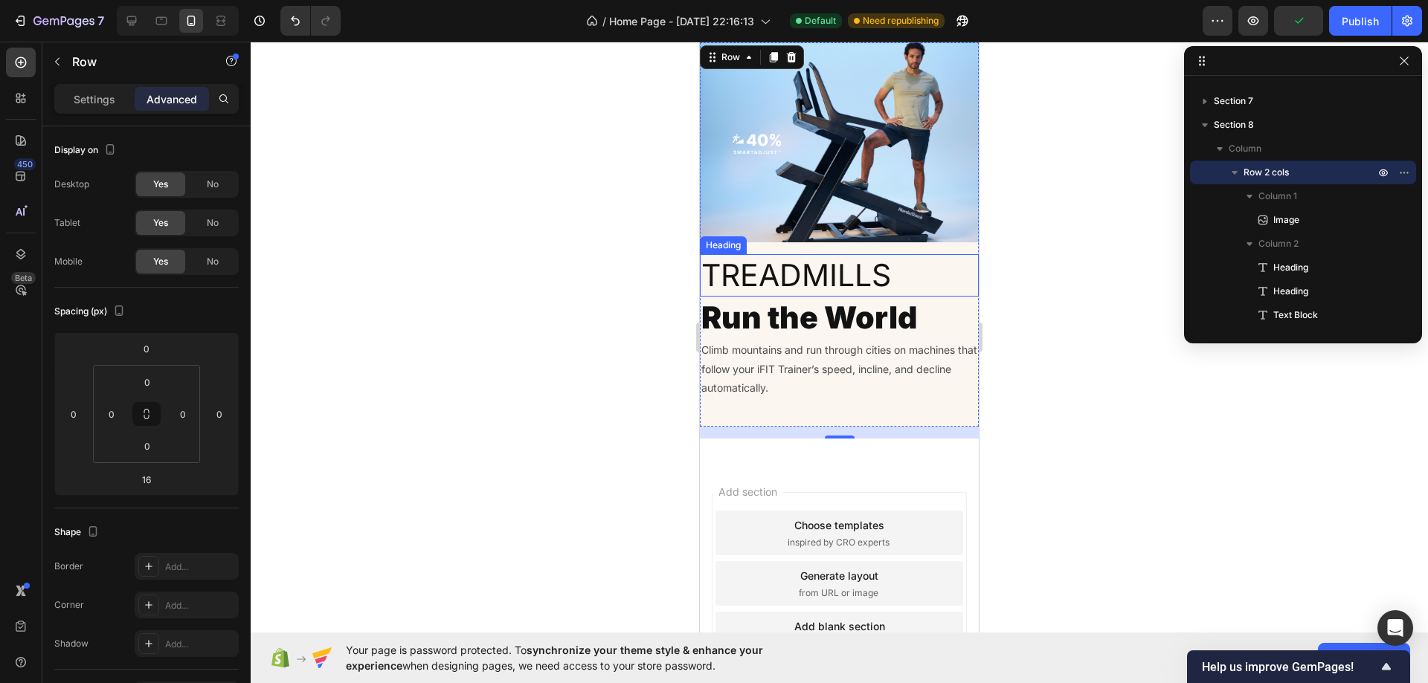
click at [896, 258] on h2 "Treadmills" at bounding box center [839, 275] width 279 height 42
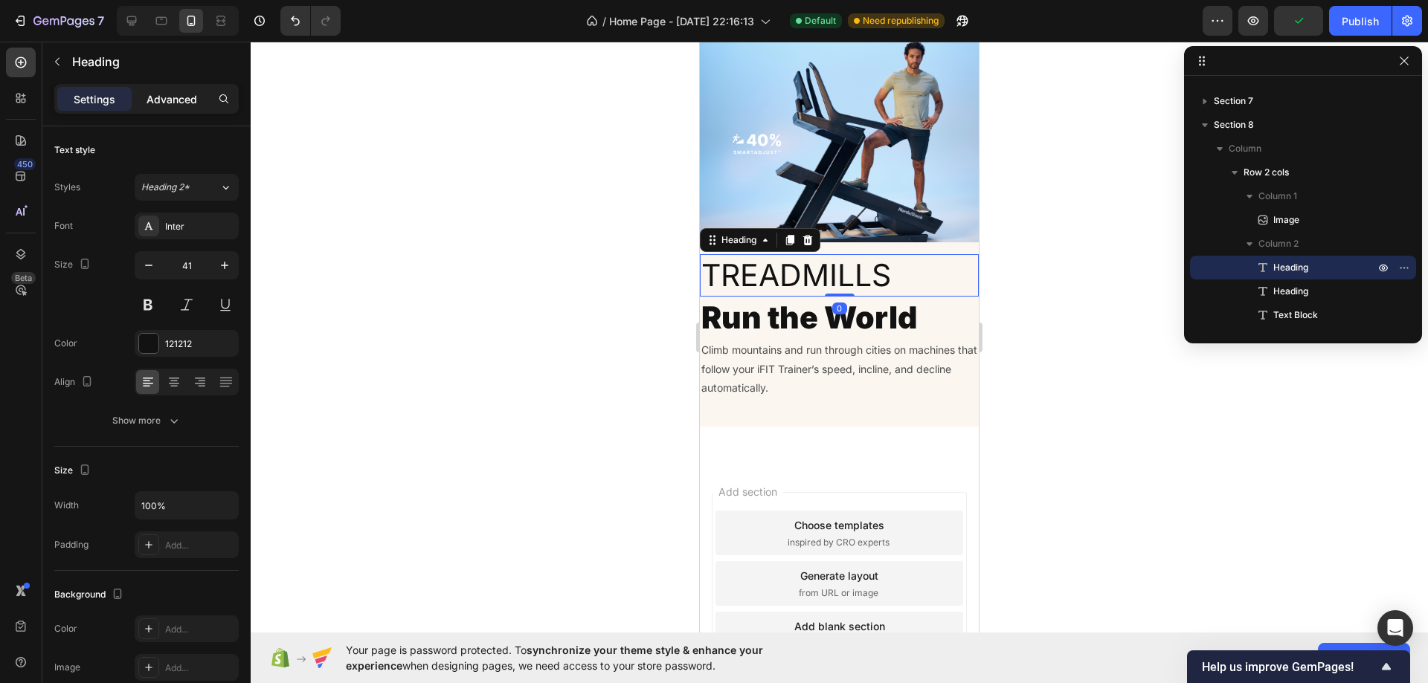
click at [168, 87] on div "Advanced" at bounding box center [172, 99] width 74 height 24
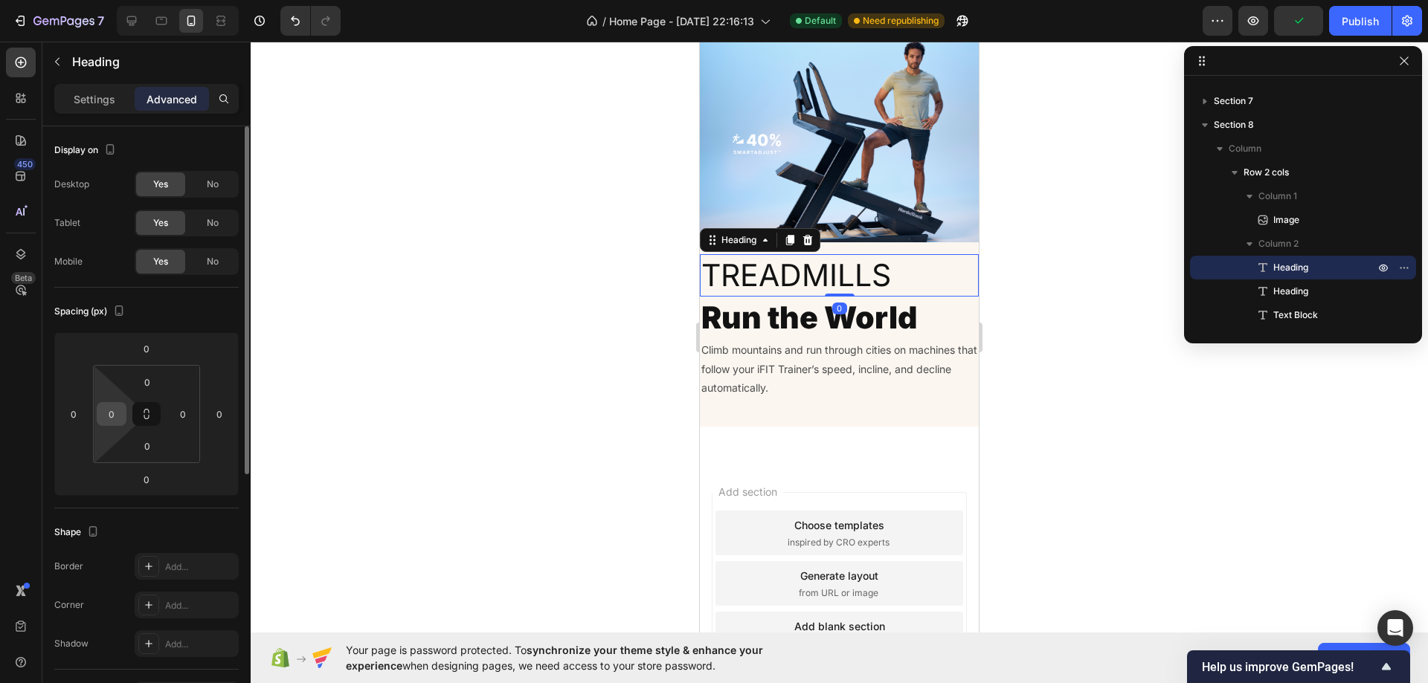
click at [108, 422] on input "0" at bounding box center [111, 414] width 22 height 22
type input "12"
click at [175, 411] on input "0" at bounding box center [183, 414] width 22 height 22
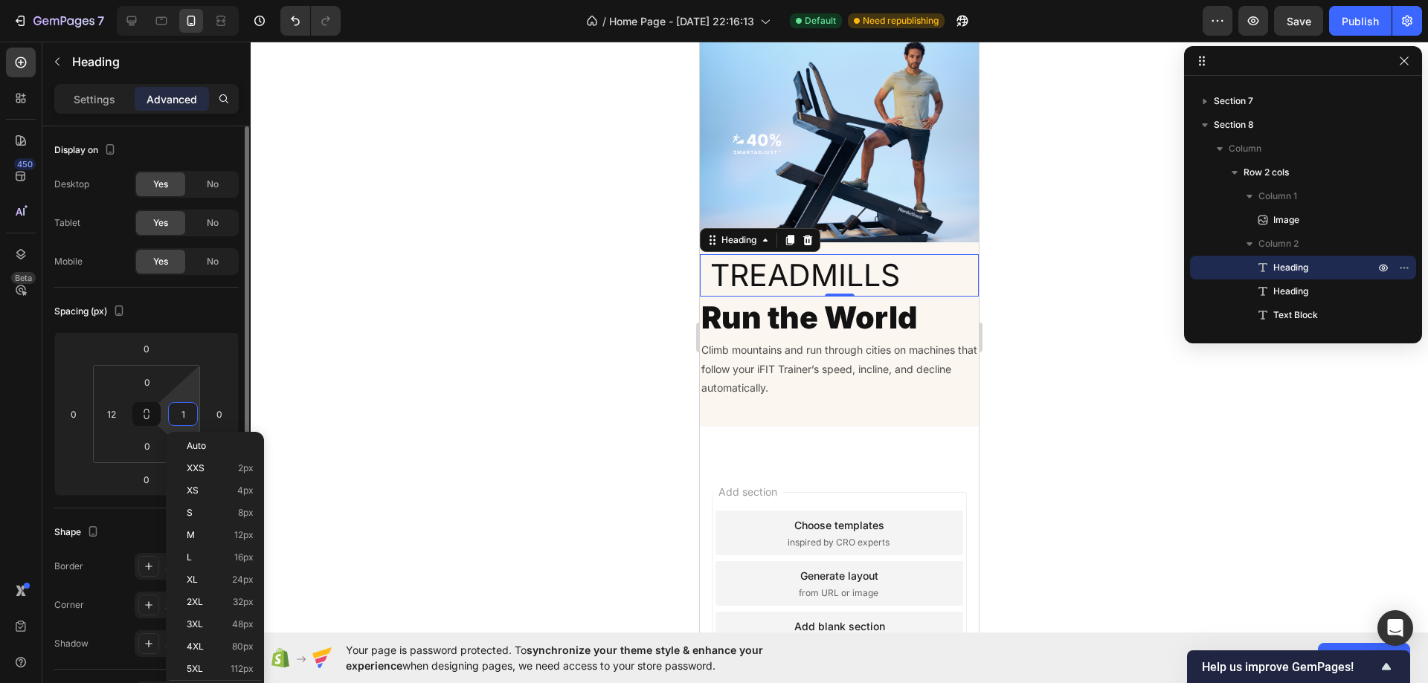
type input "12"
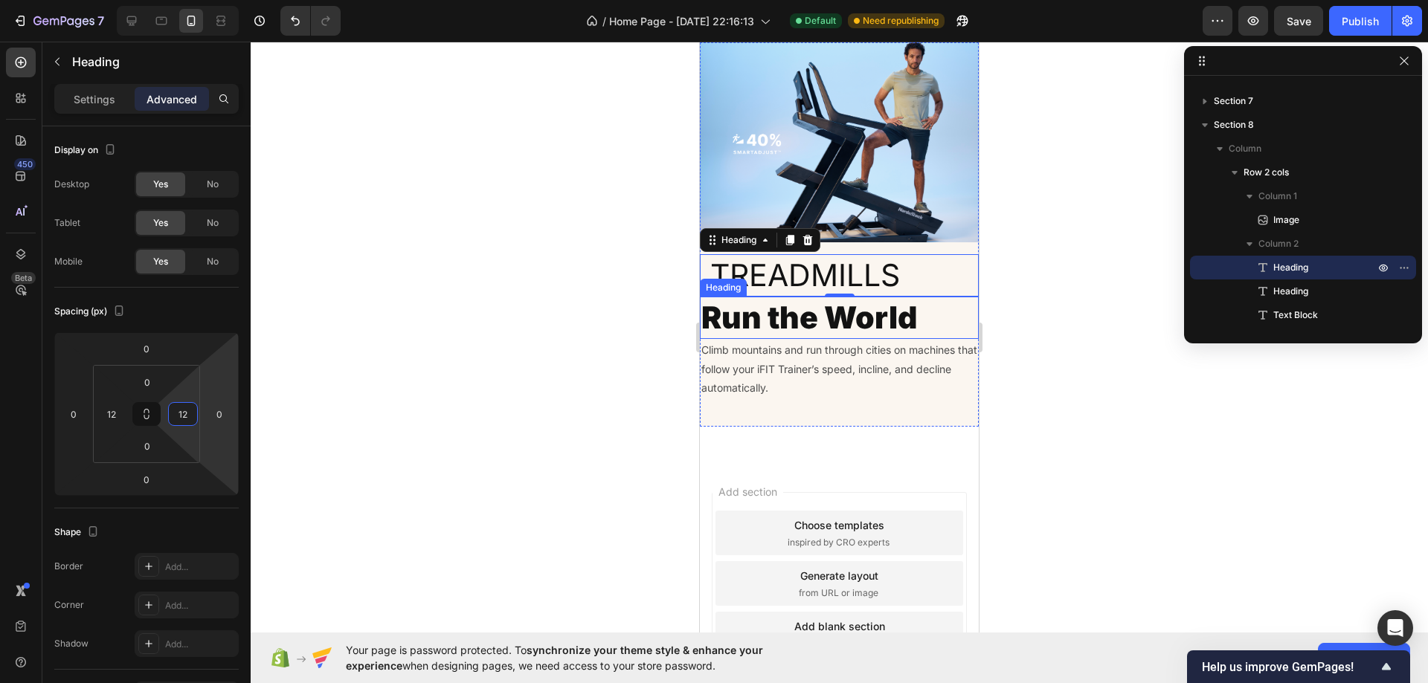
click at [778, 309] on h2 "Run the World" at bounding box center [839, 318] width 279 height 42
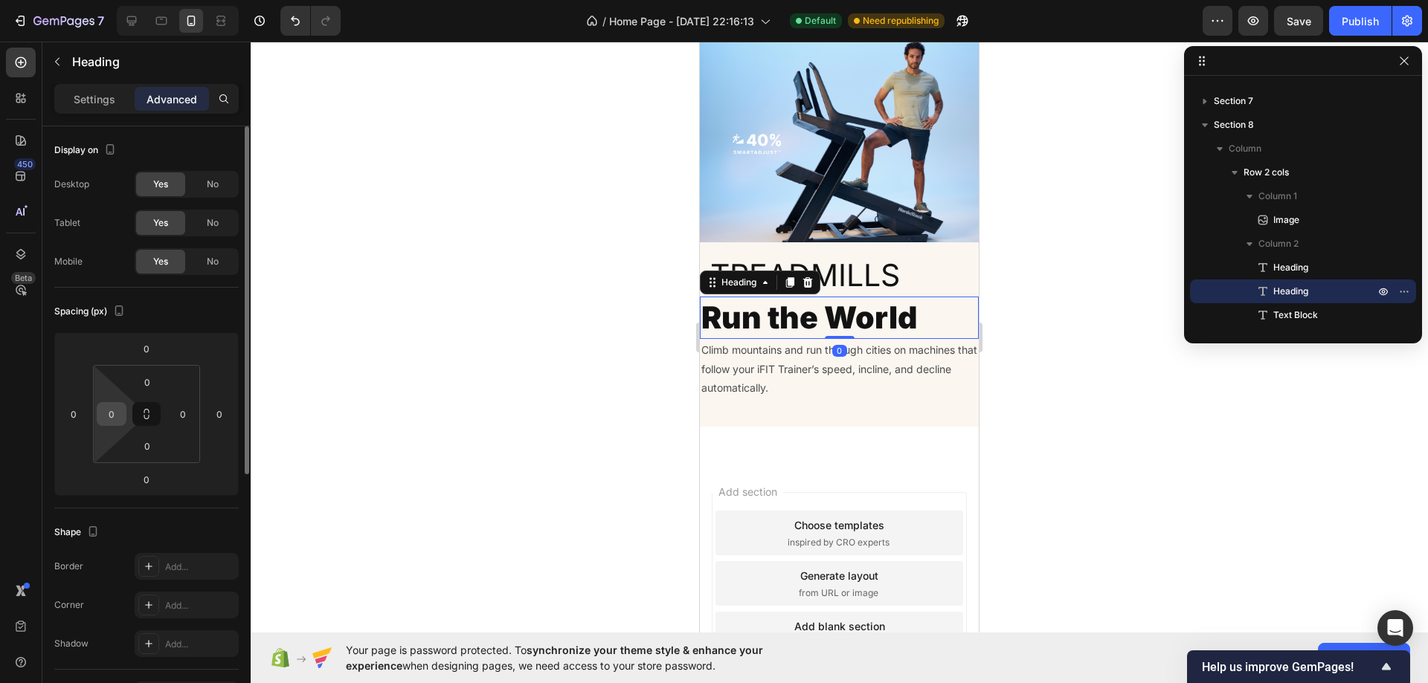
click at [103, 416] on input "0" at bounding box center [111, 414] width 22 height 22
click at [115, 413] on input "2" at bounding box center [111, 414] width 22 height 22
click at [115, 412] on input "2" at bounding box center [111, 414] width 22 height 22
type input "12"
click at [178, 411] on input "0" at bounding box center [183, 414] width 22 height 22
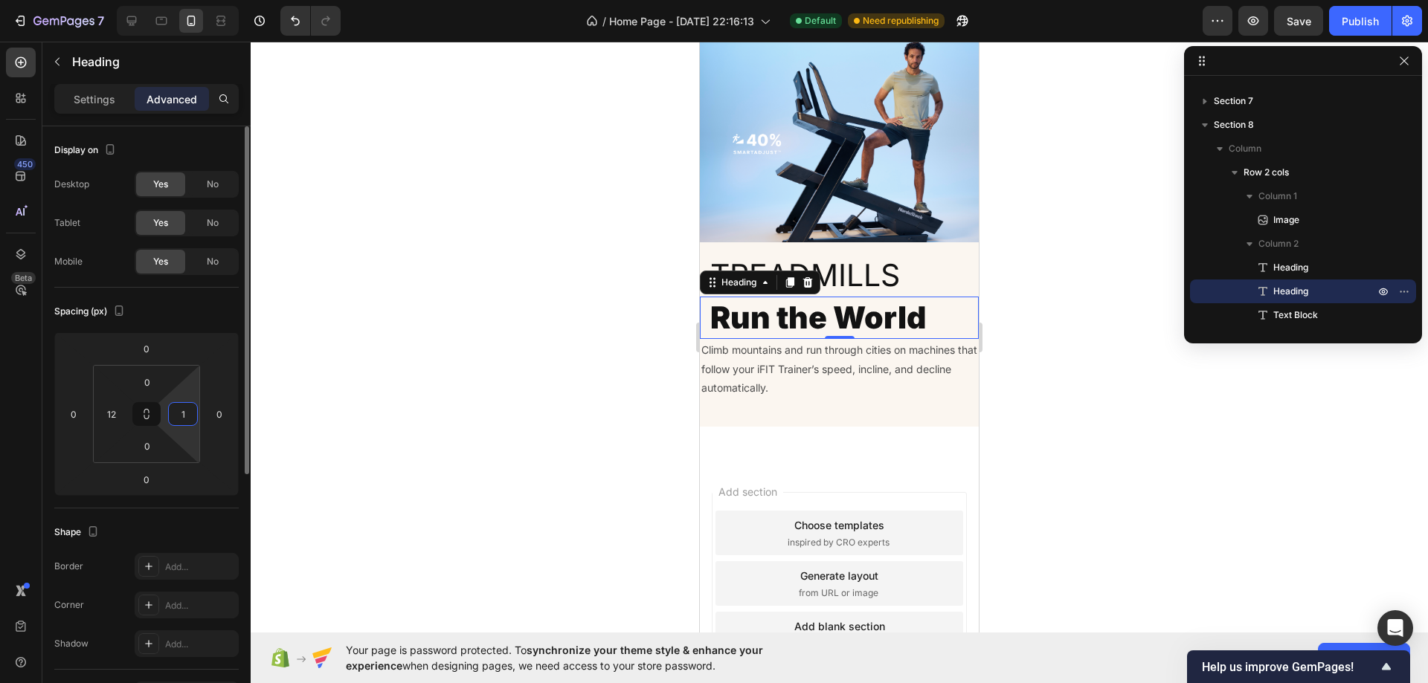
type input "12"
drag, startPoint x: 947, startPoint y: 433, endPoint x: 755, endPoint y: 367, distance: 203.9
click at [755, 367] on p "Climb mountains and run through cities on machines that follow your iFIT Traine…" at bounding box center [839, 369] width 276 height 57
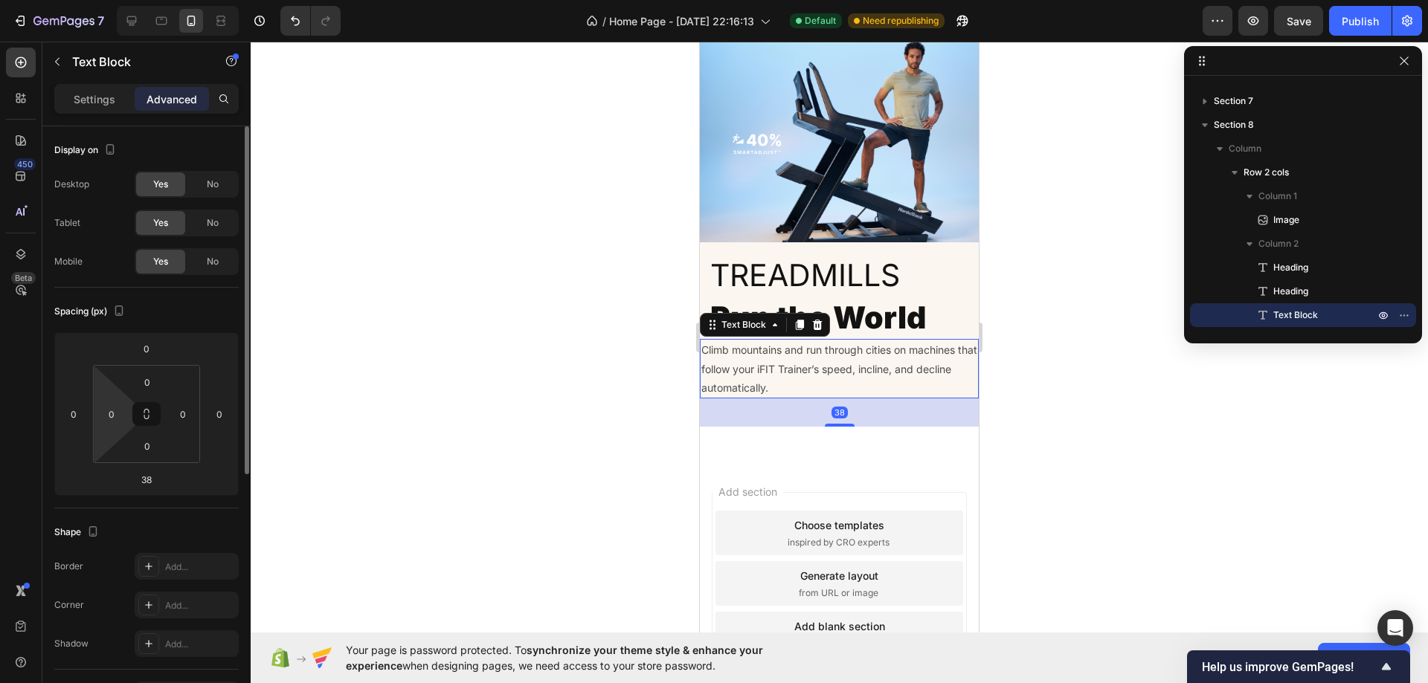
click at [109, 0] on html "7 / Home Page - Sep 28, 22:16:13 Default Need republishing Preview Save Publish…" at bounding box center [714, 0] width 1428 height 0
click at [111, 419] on input "0" at bounding box center [111, 414] width 22 height 22
type input "12"
click at [178, 412] on input "0" at bounding box center [183, 414] width 22 height 22
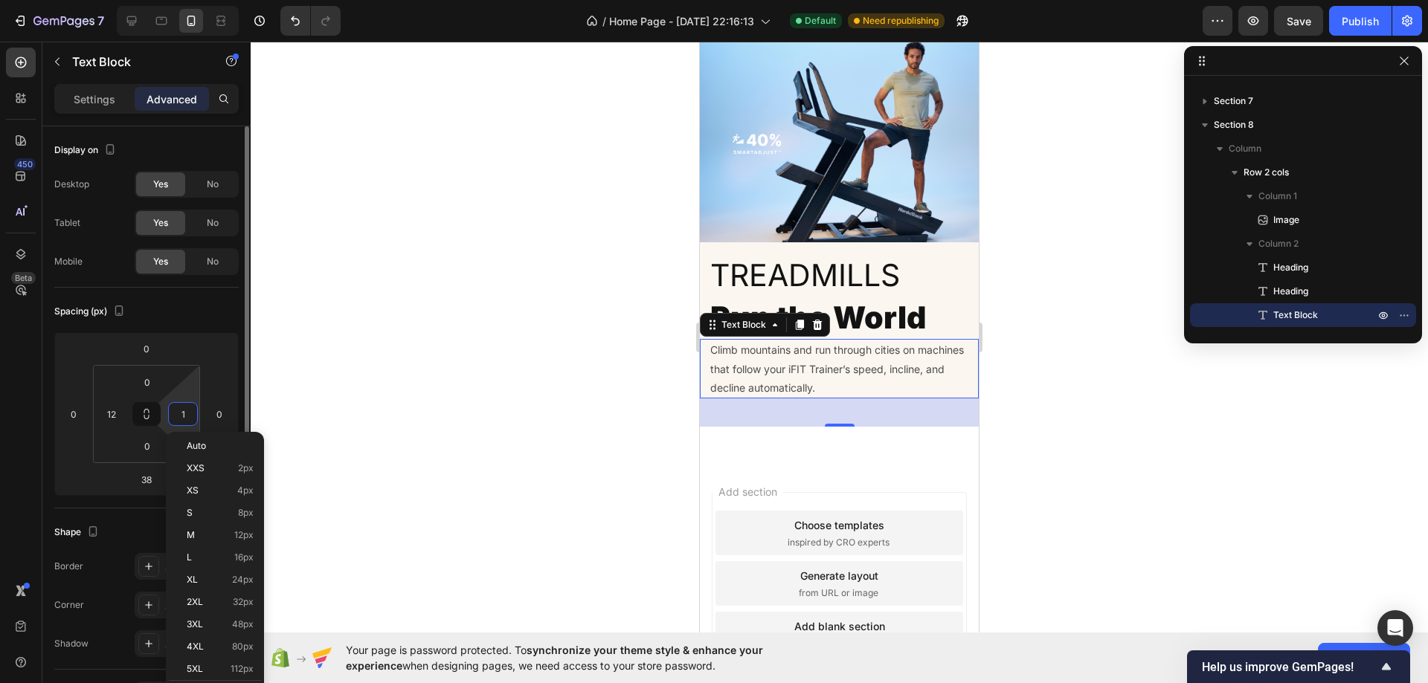
type input "12"
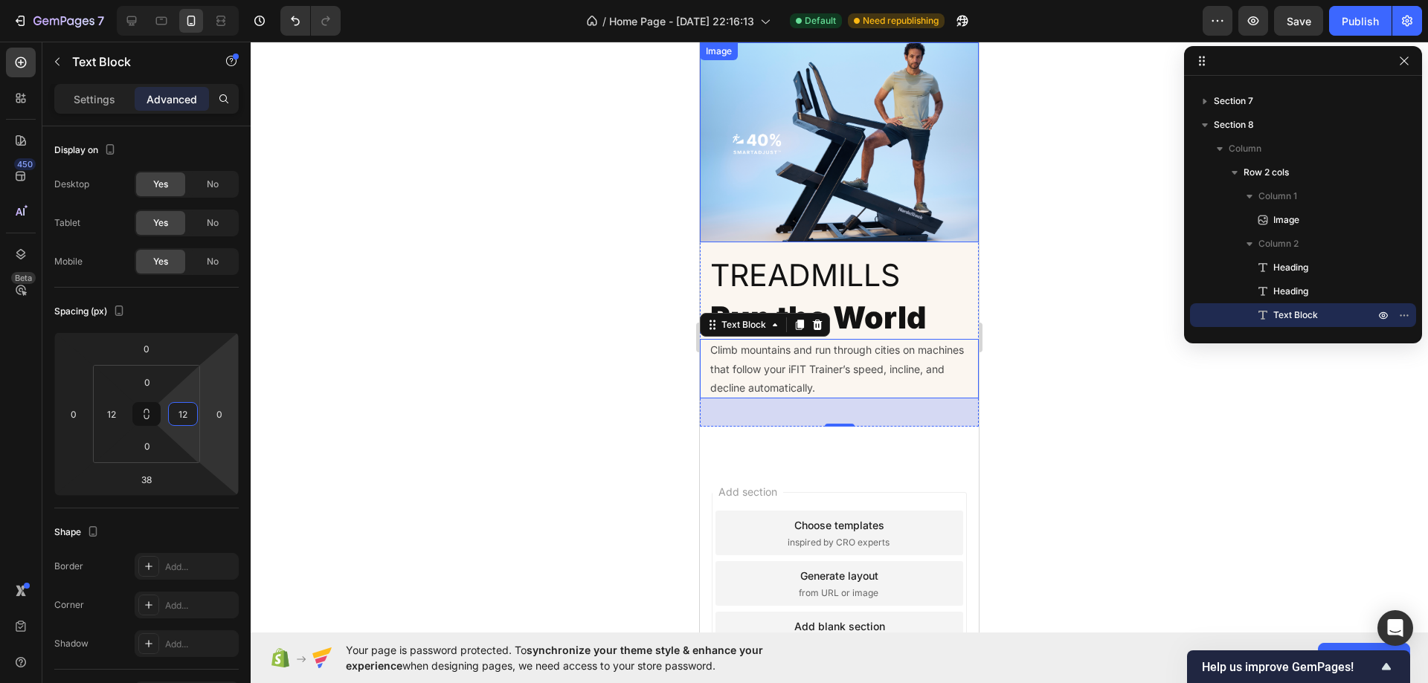
click at [867, 156] on img at bounding box center [839, 141] width 279 height 199
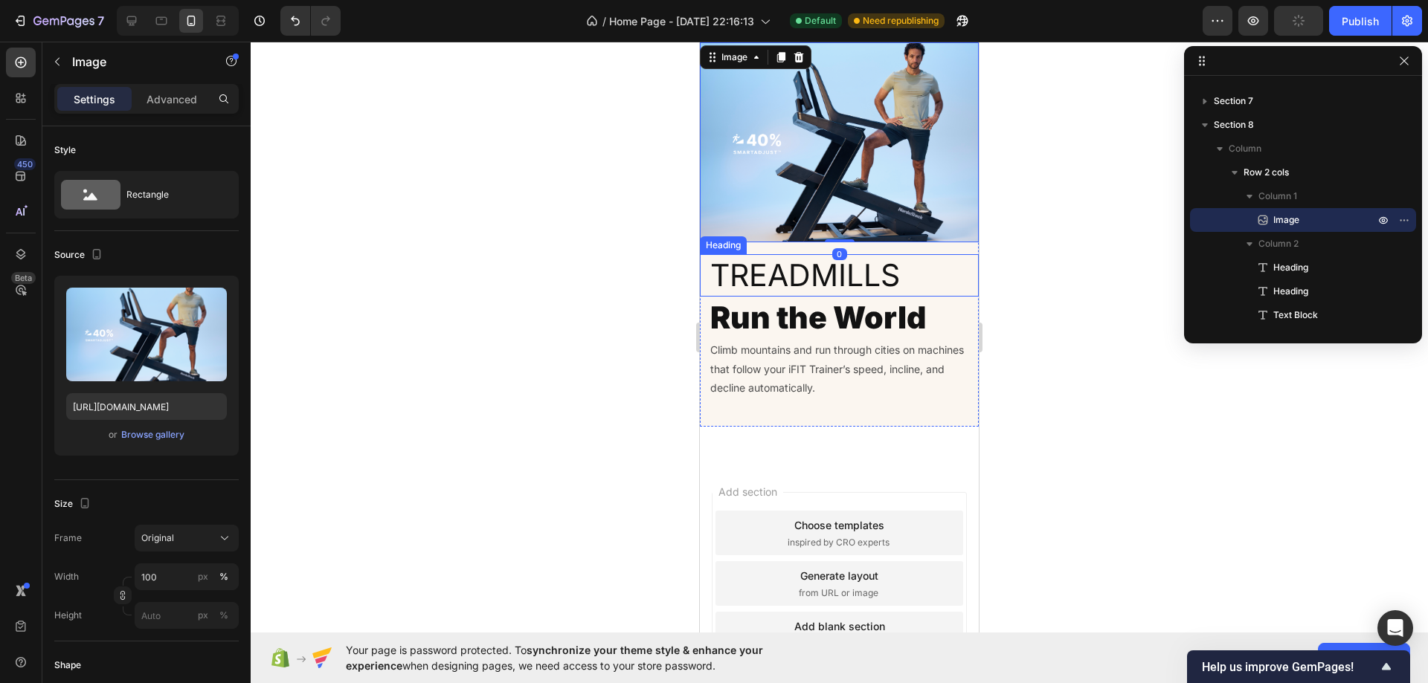
click at [809, 278] on h2 "Treadmills" at bounding box center [839, 275] width 261 height 42
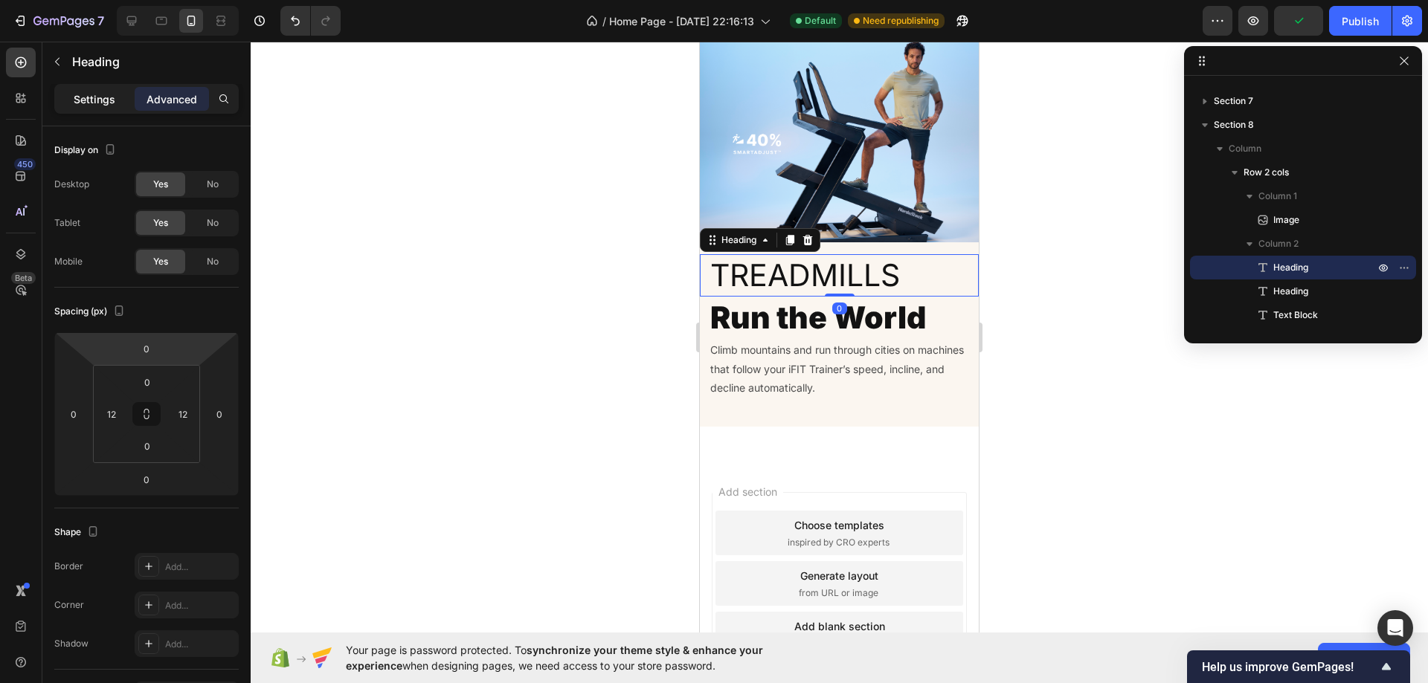
click at [106, 107] on div "Settings" at bounding box center [94, 99] width 74 height 24
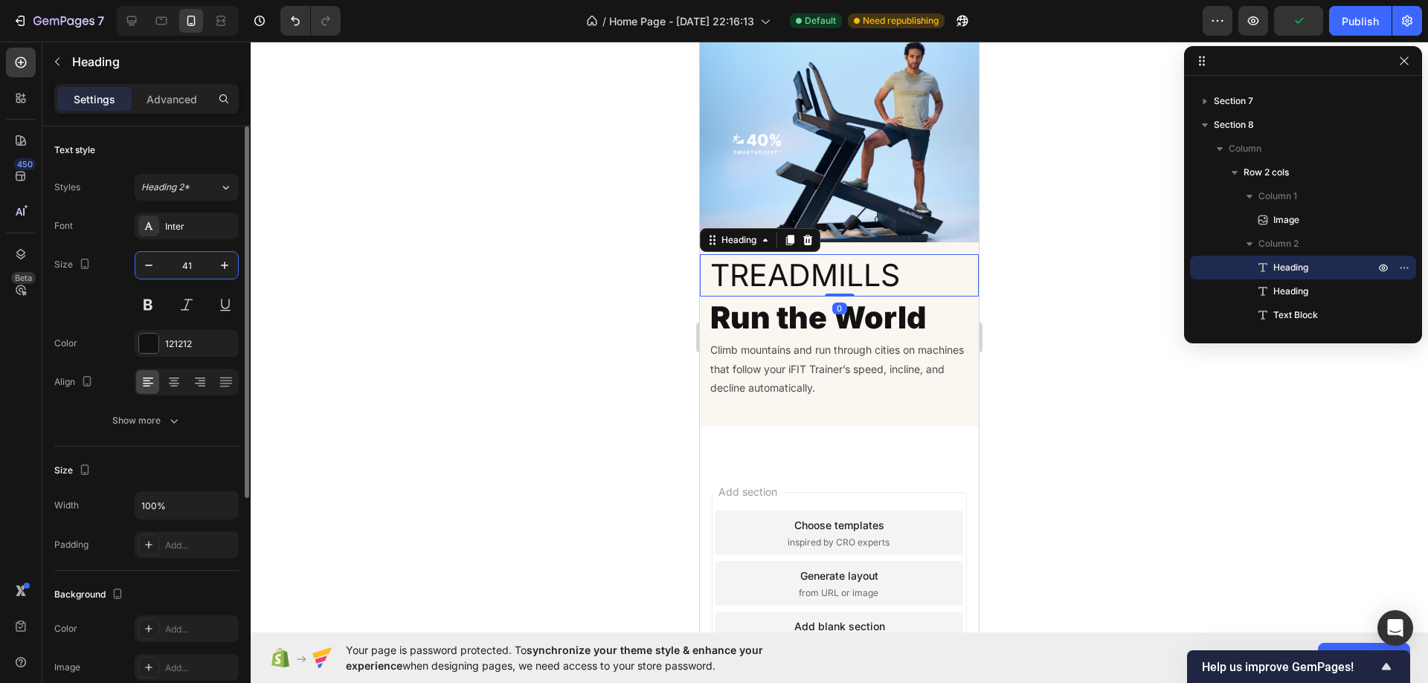
click at [181, 267] on input "41" at bounding box center [186, 265] width 49 height 27
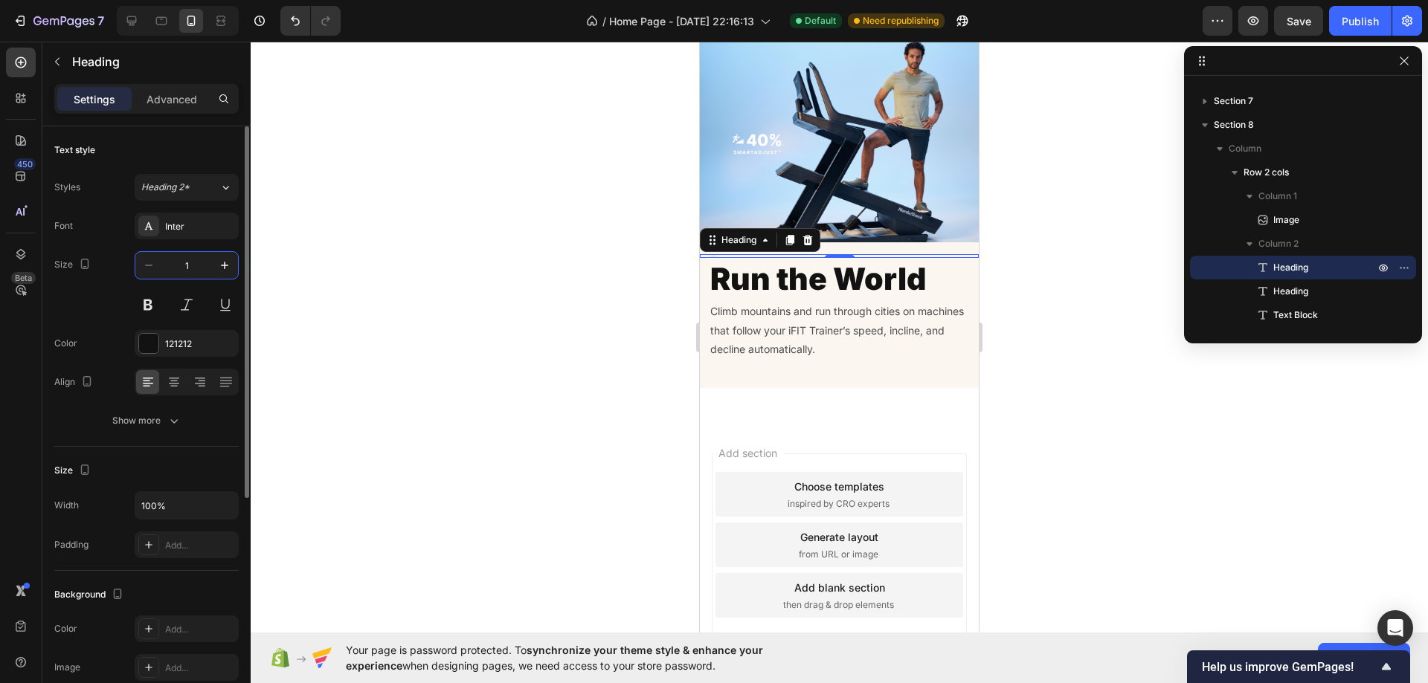
type input "18"
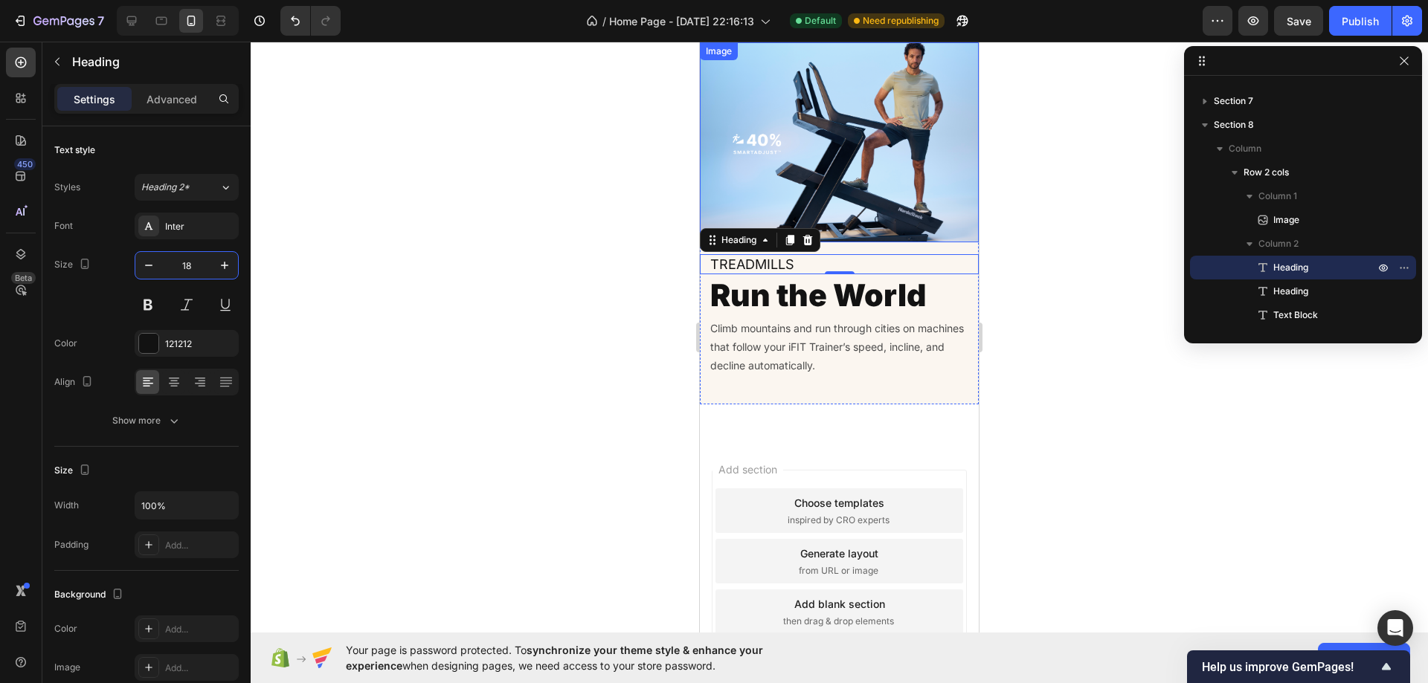
click at [759, 152] on img at bounding box center [839, 141] width 279 height 199
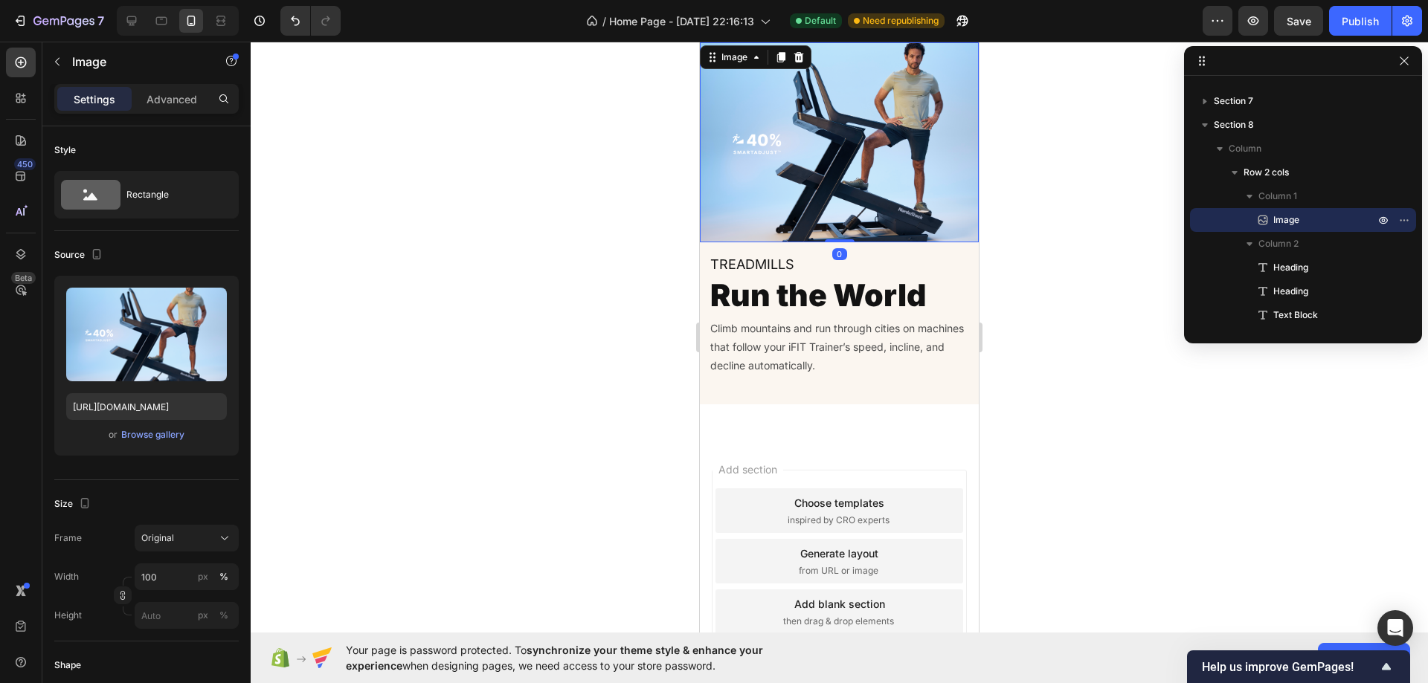
scroll to position [3090, 0]
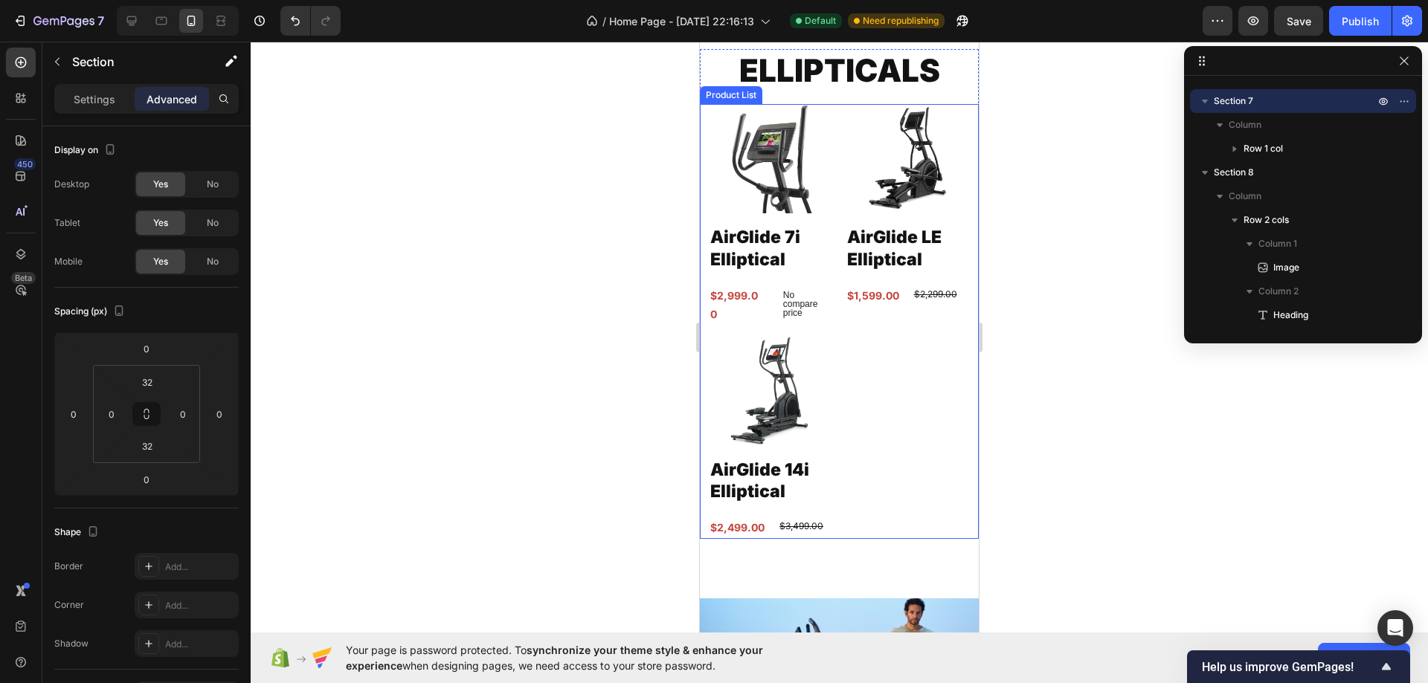
scroll to position [2643, 0]
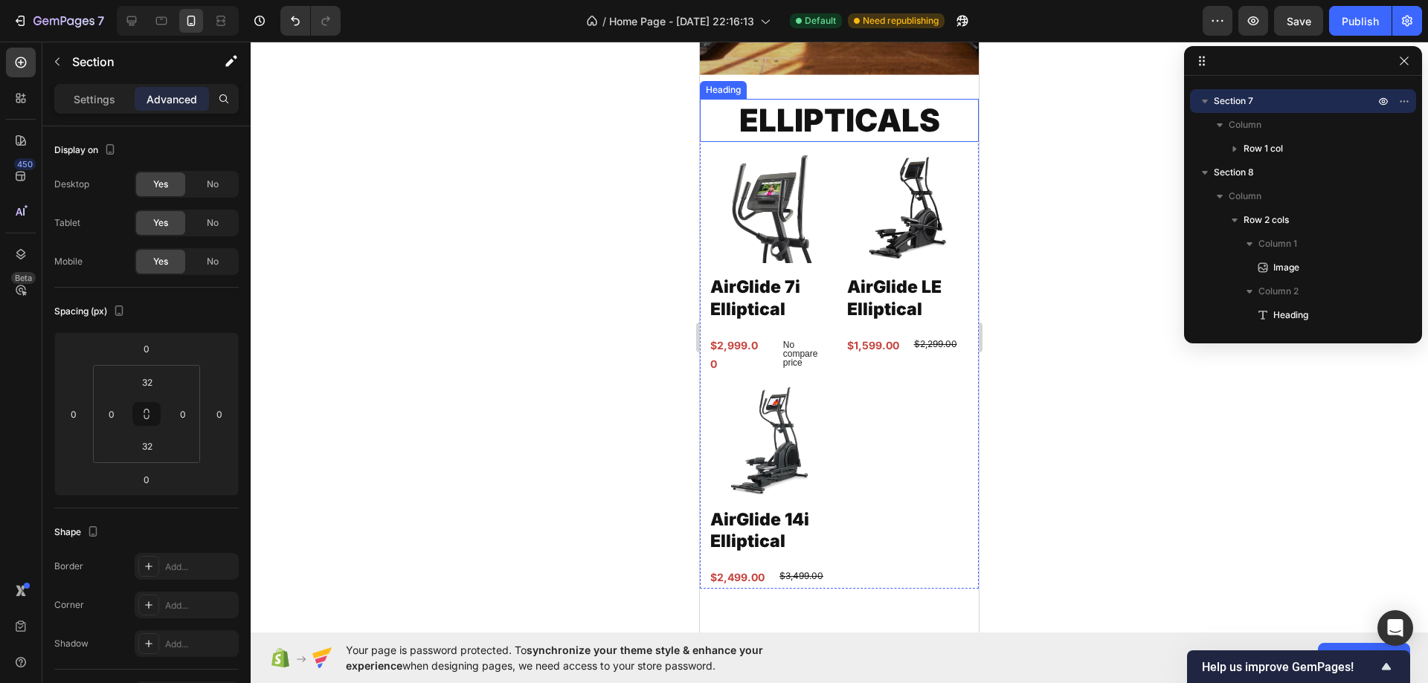
click at [816, 117] on h2 "Ellipticals" at bounding box center [839, 121] width 279 height 44
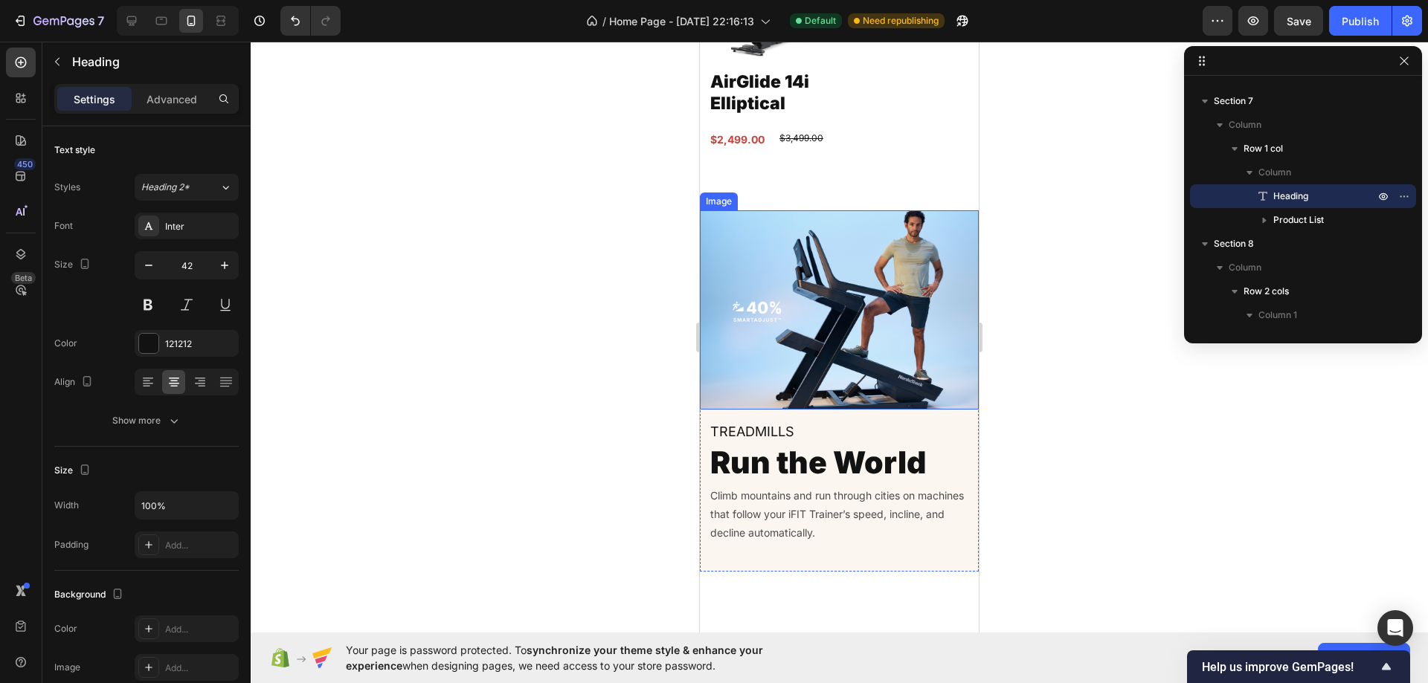
scroll to position [3089, 0]
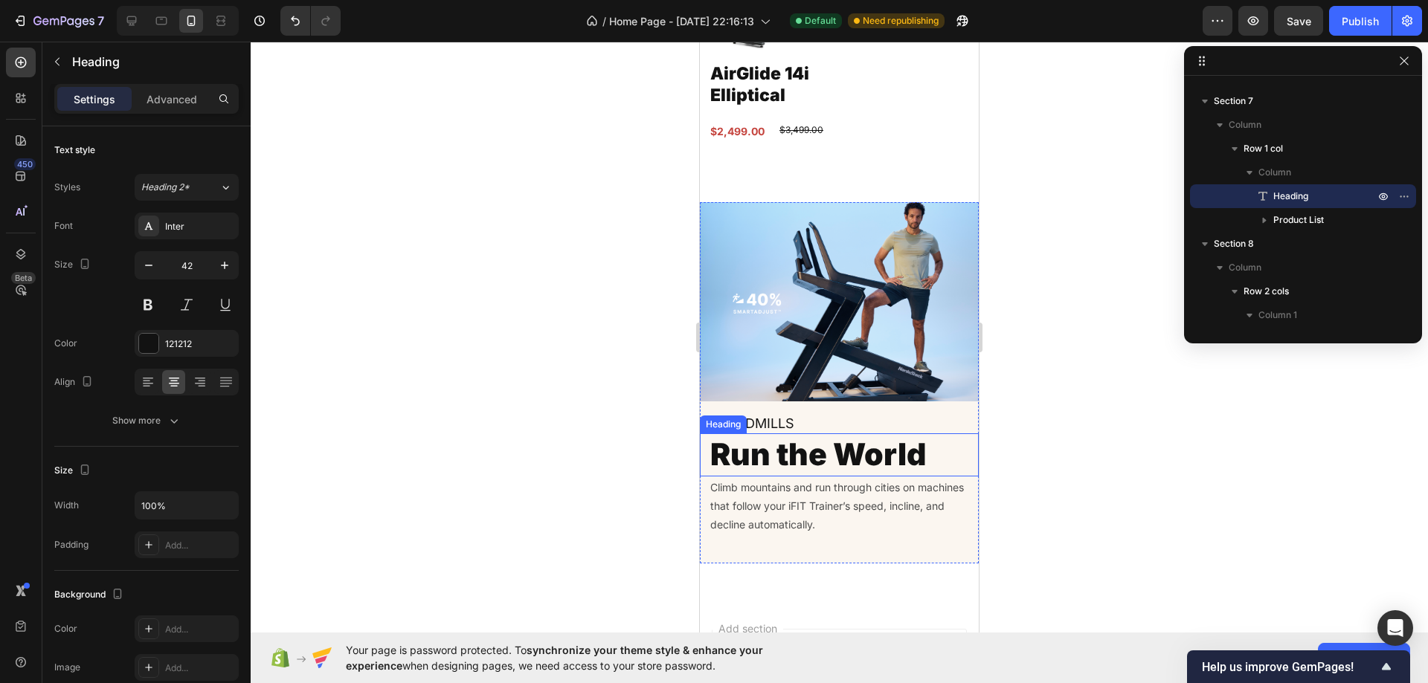
click at [800, 433] on h2 "Run the World" at bounding box center [839, 454] width 261 height 42
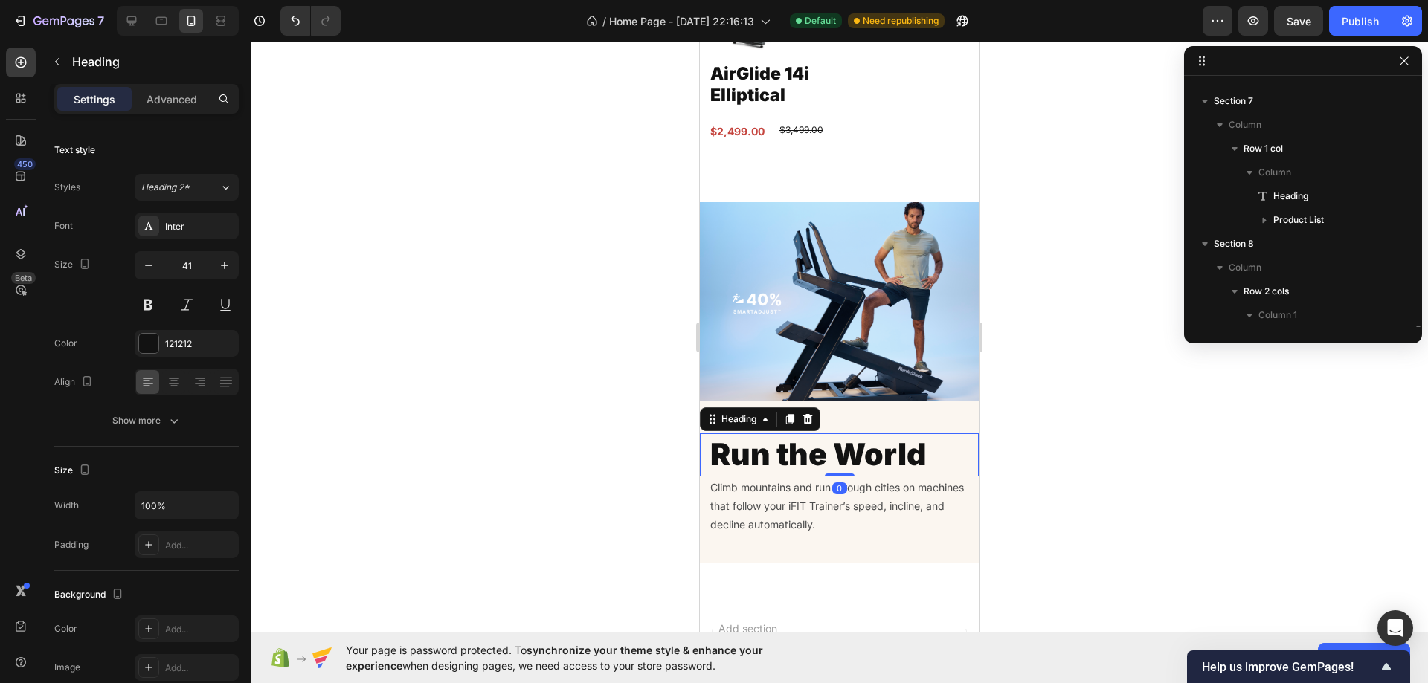
scroll to position [254, 0]
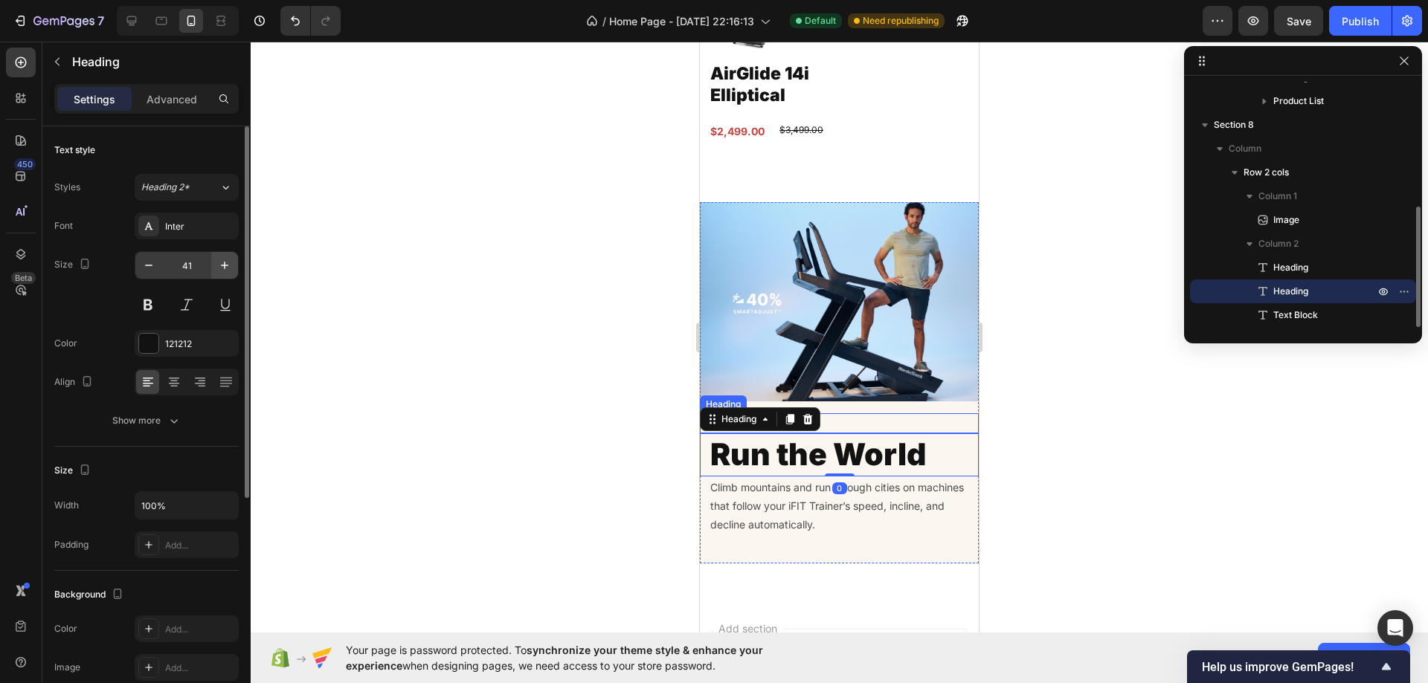
click at [218, 265] on icon "button" at bounding box center [224, 265] width 15 height 15
type input "42"
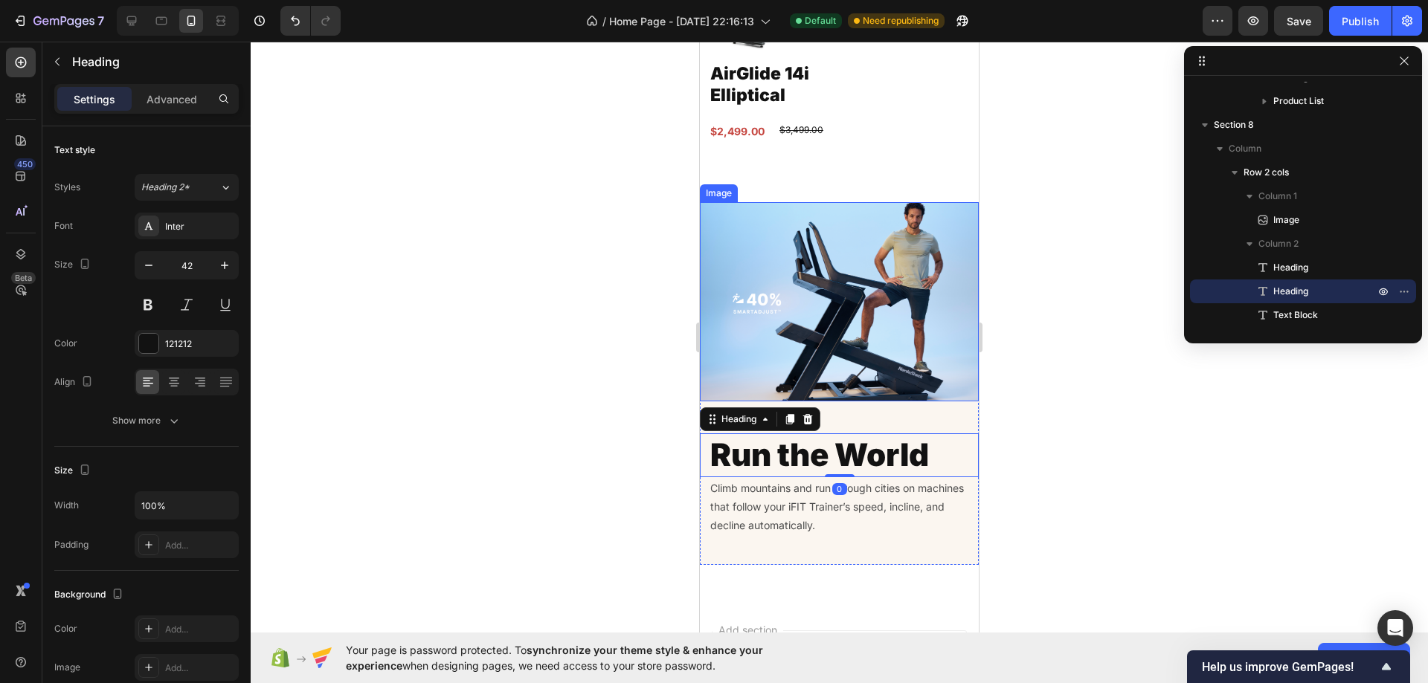
click at [827, 218] on img at bounding box center [839, 301] width 279 height 199
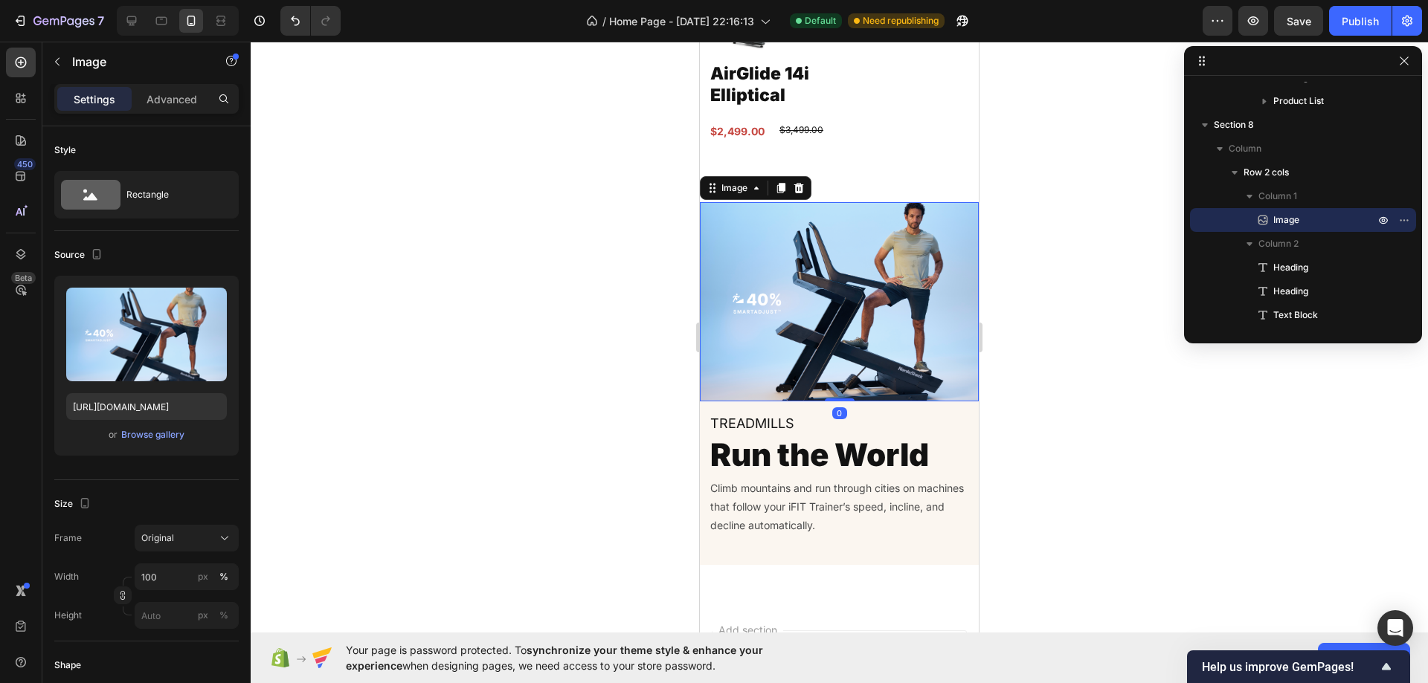
scroll to position [3164, 0]
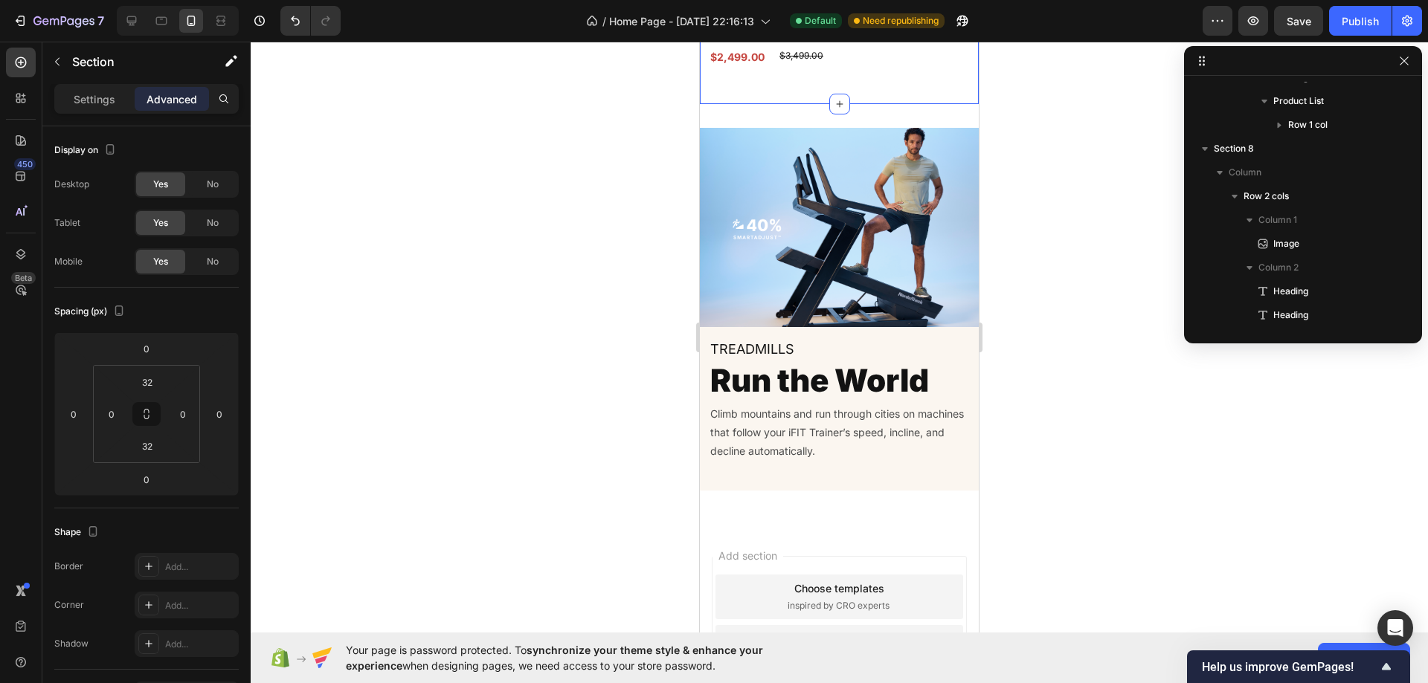
scroll to position [44, 0]
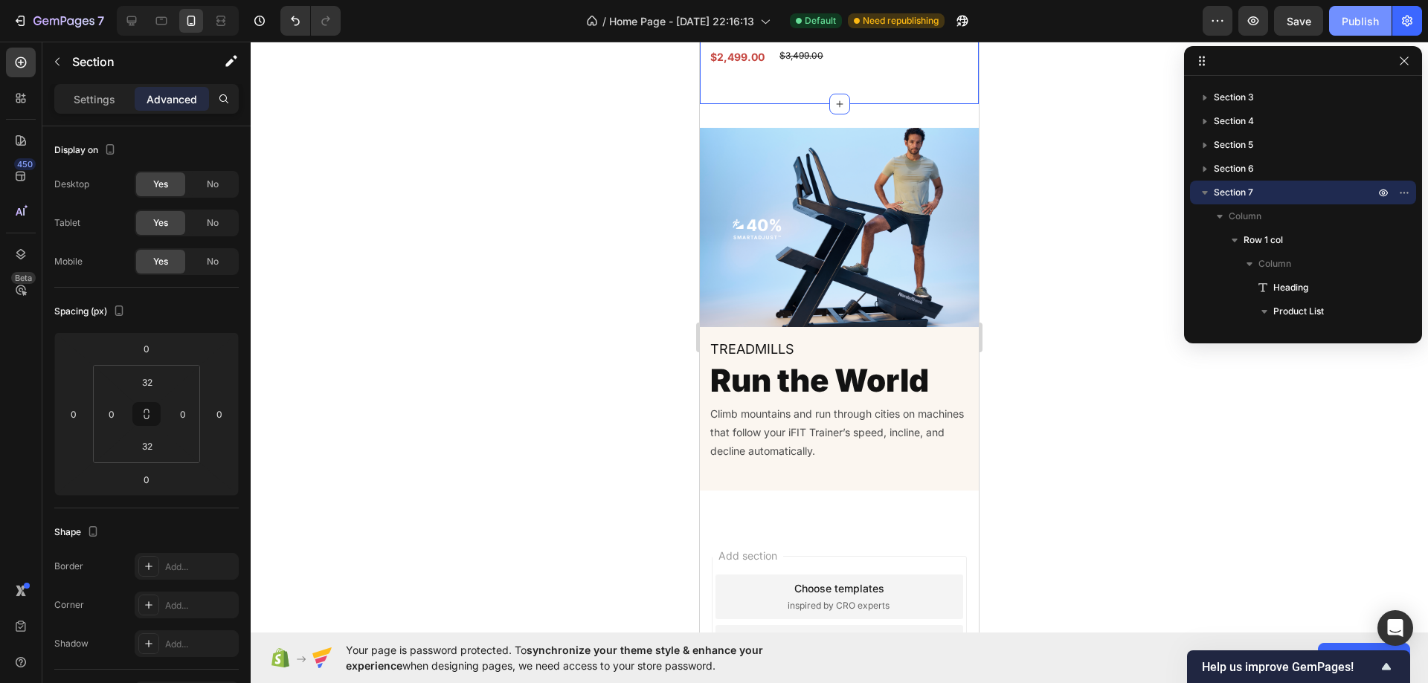
click at [1354, 19] on div "Publish" at bounding box center [1359, 21] width 37 height 16
click at [141, 30] on div at bounding box center [132, 21] width 24 height 24
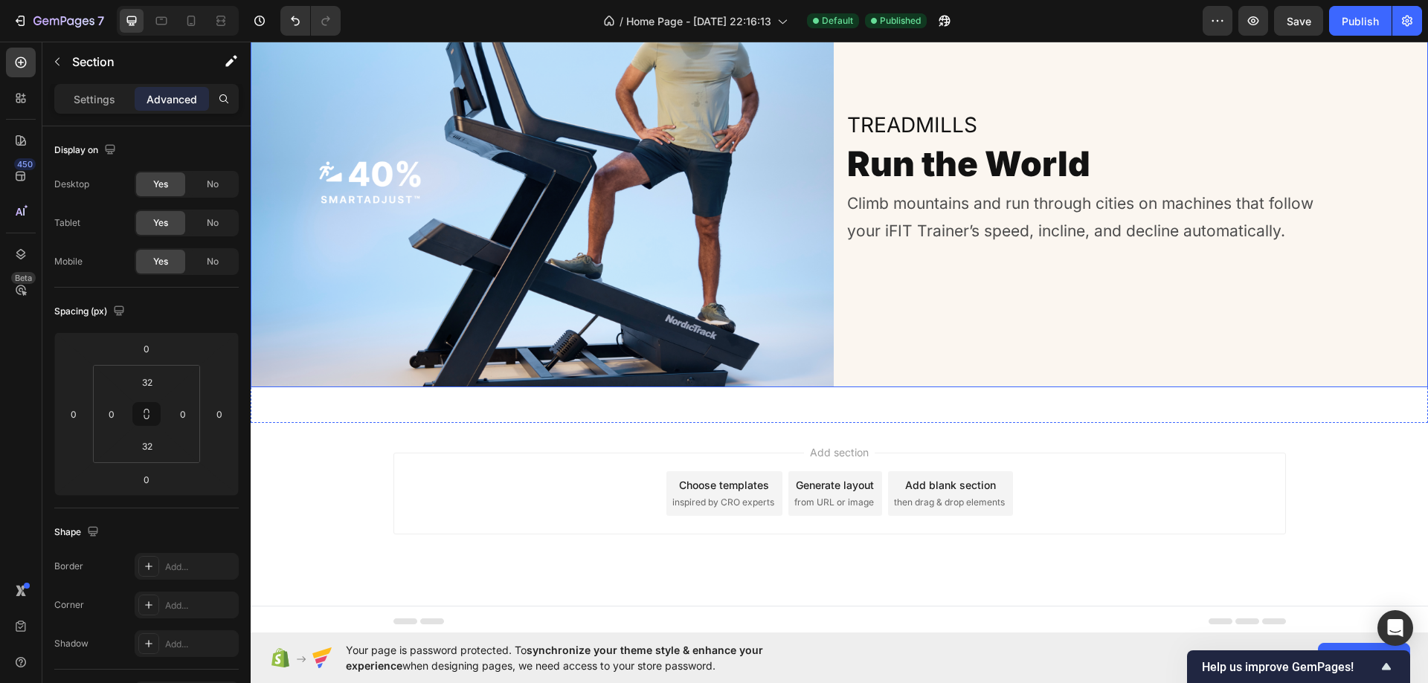
scroll to position [2996, 0]
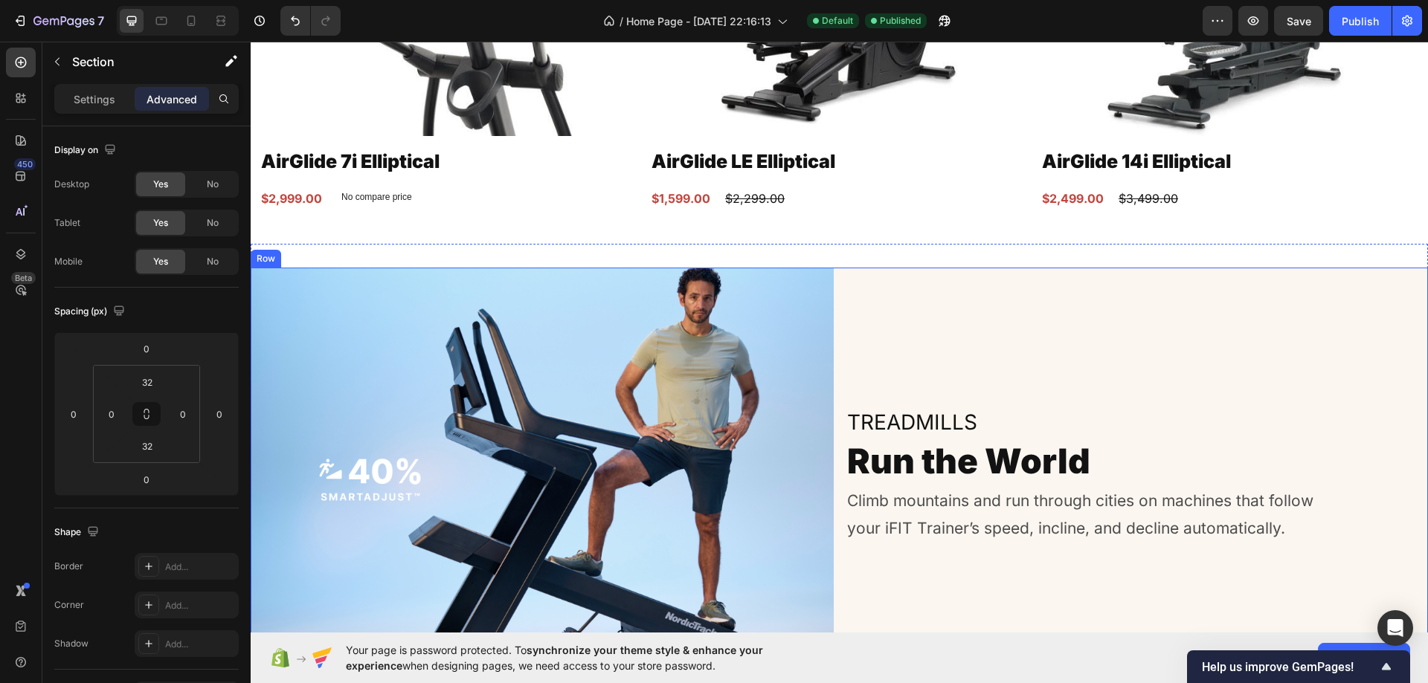
click at [832, 279] on div "Image Treadmills Heading Run the World Heading Climb mountains and run through …" at bounding box center [839, 476] width 1177 height 417
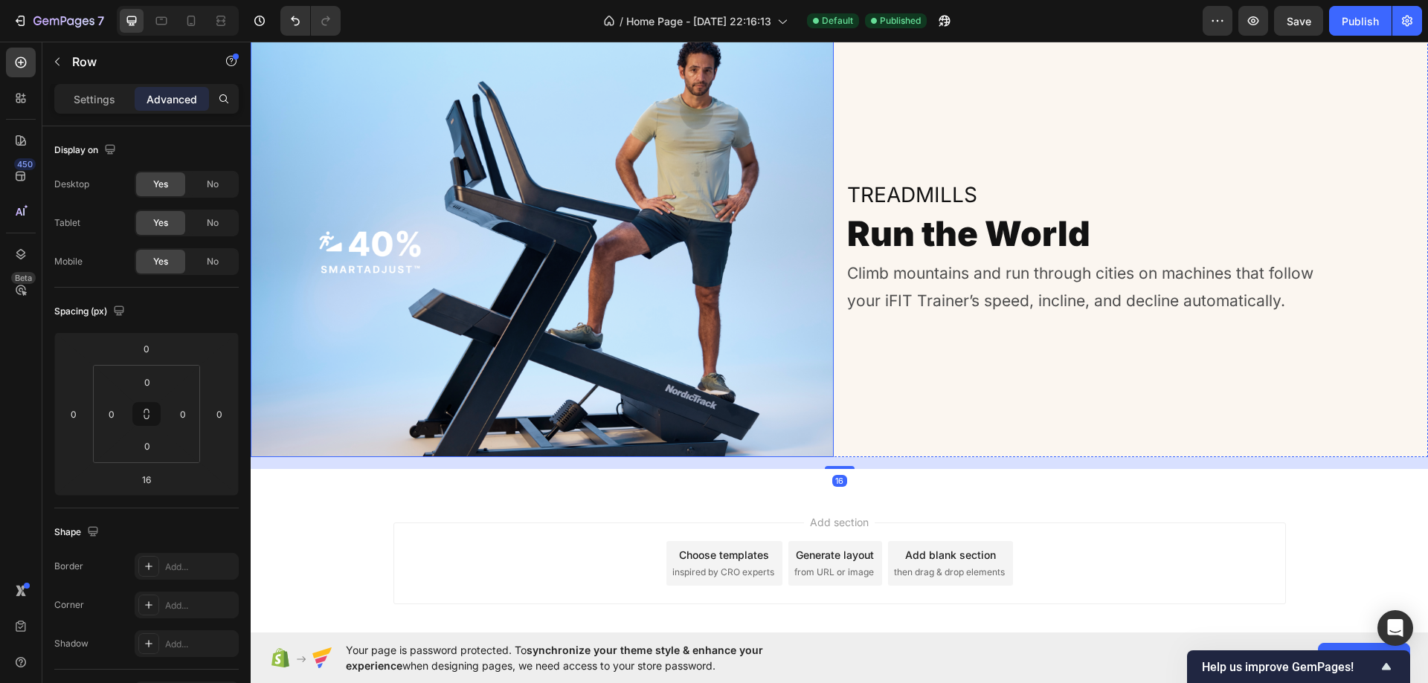
scroll to position [3071, 0]
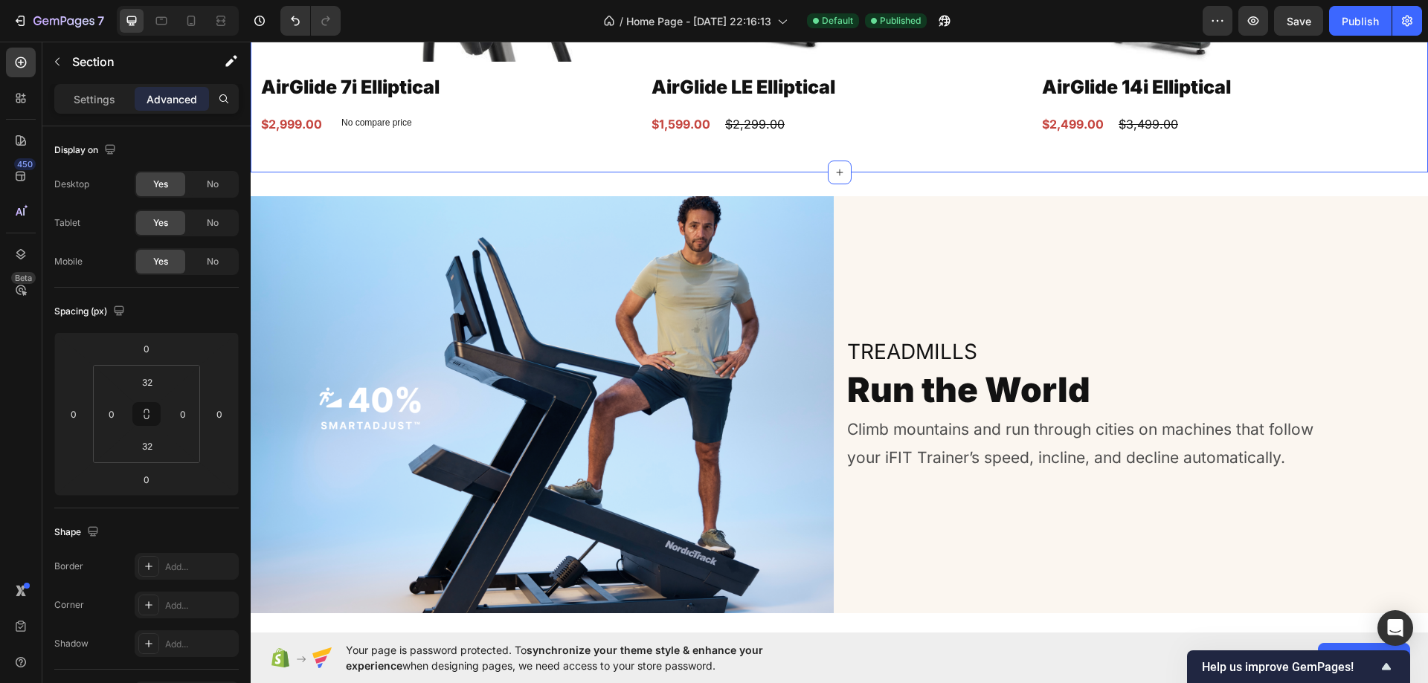
click at [470, 177] on div "Image Treadmills Heading Run the World Heading Climb mountains and run through …" at bounding box center [839, 410] width 1177 height 477
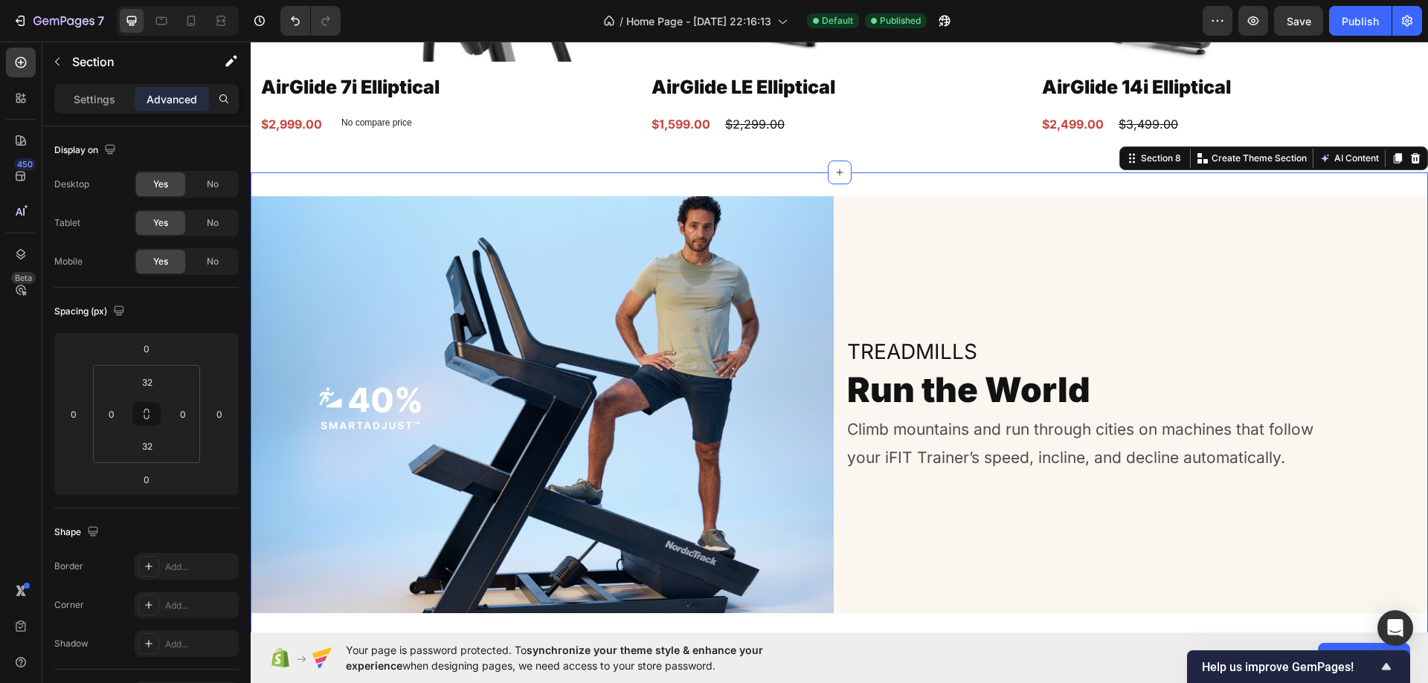
click at [478, 183] on div "Image Treadmills Heading Run the World Heading Climb mountains and run through …" at bounding box center [839, 410] width 1177 height 477
click at [480, 184] on div "Image Treadmills Heading Run the World Heading Climb mountains and run through …" at bounding box center [839, 410] width 1177 height 477
click at [1391, 154] on icon at bounding box center [1397, 158] width 12 height 12
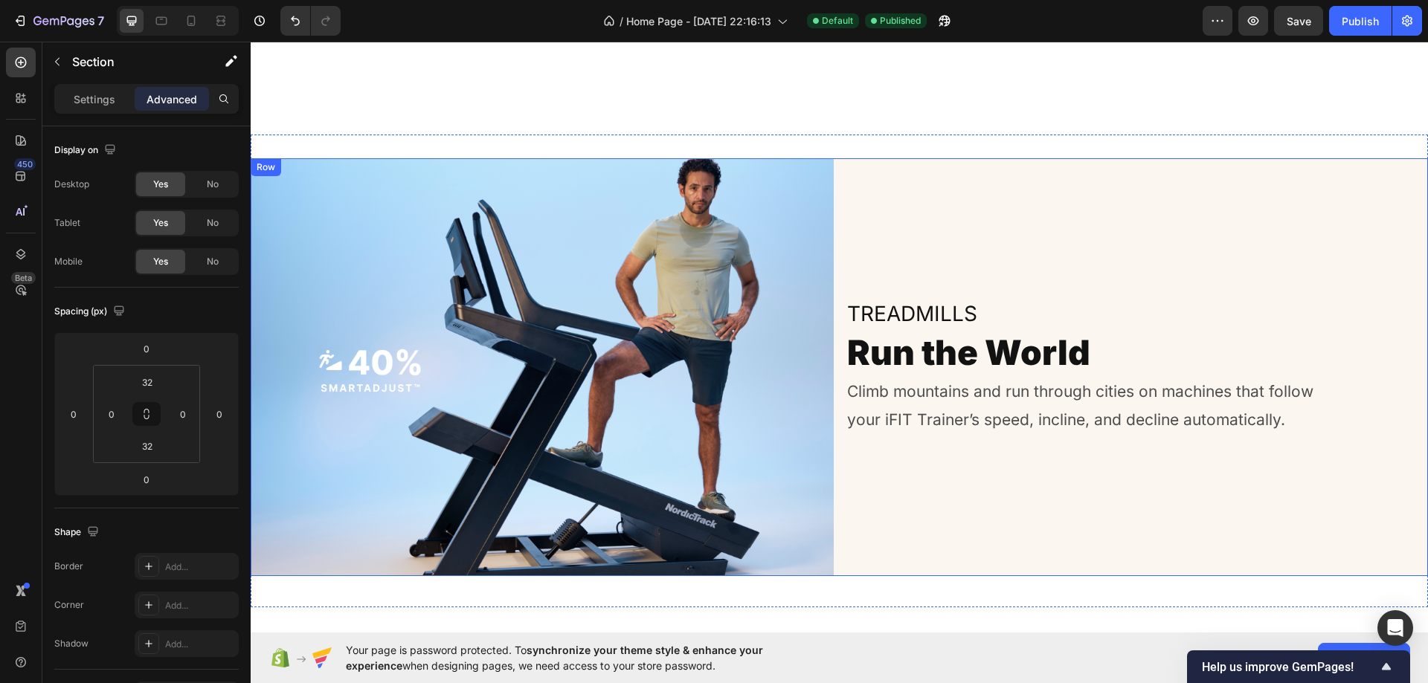
scroll to position [3321, 0]
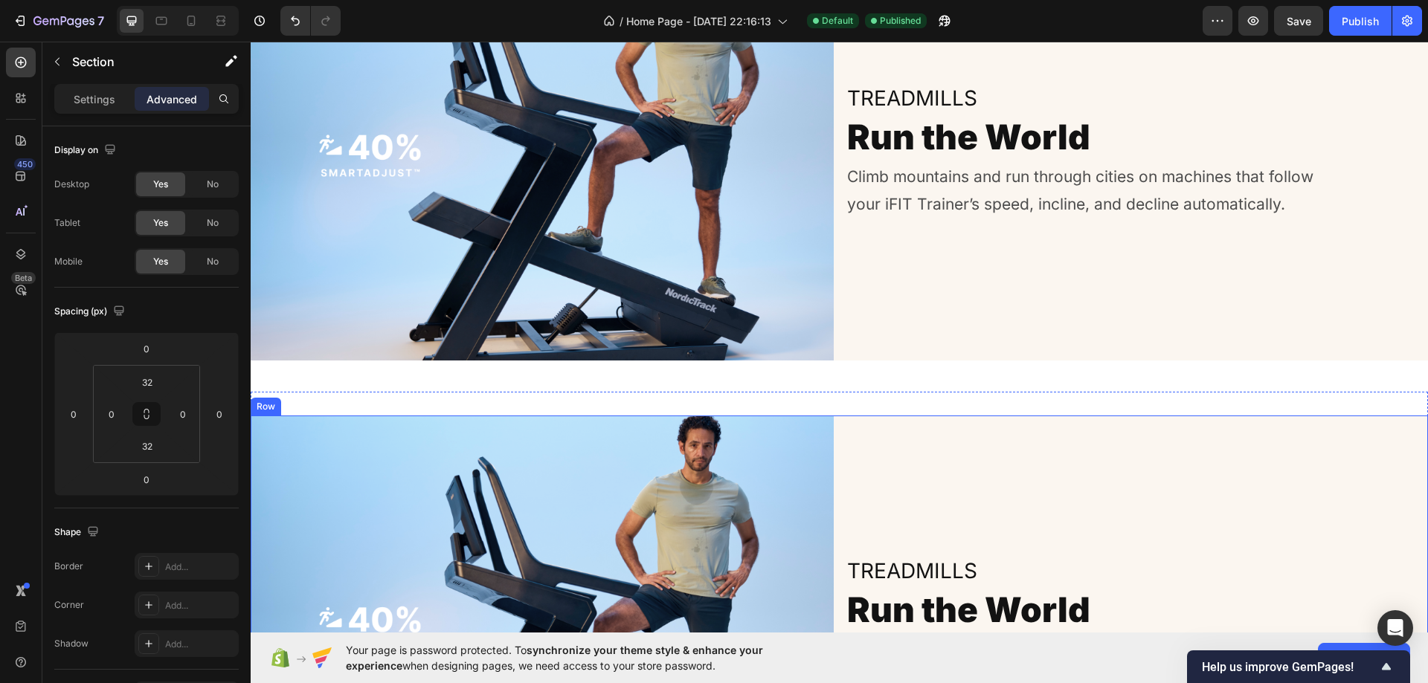
click at [847, 440] on div "Treadmills Heading Run the World Heading Climb mountains and run through cities…" at bounding box center [1136, 624] width 583 height 417
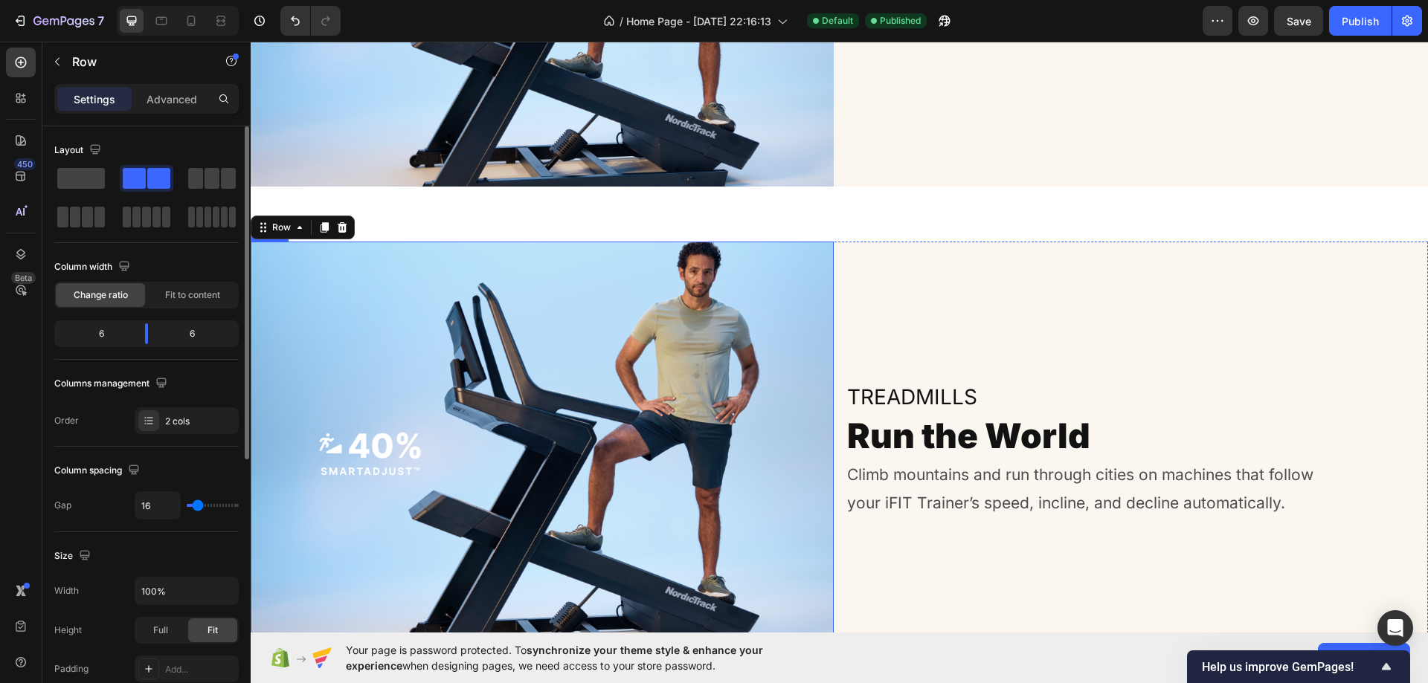
scroll to position [3544, 0]
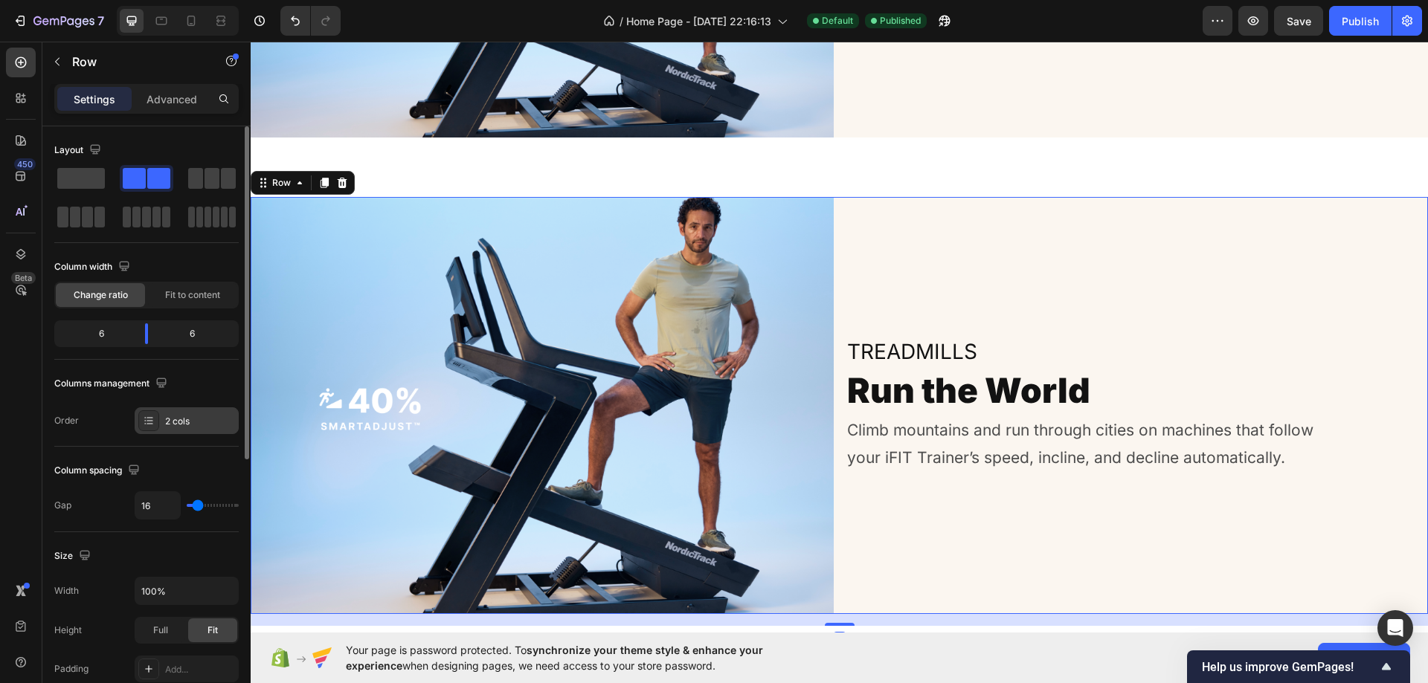
click at [191, 422] on div "2 cols" at bounding box center [200, 421] width 70 height 13
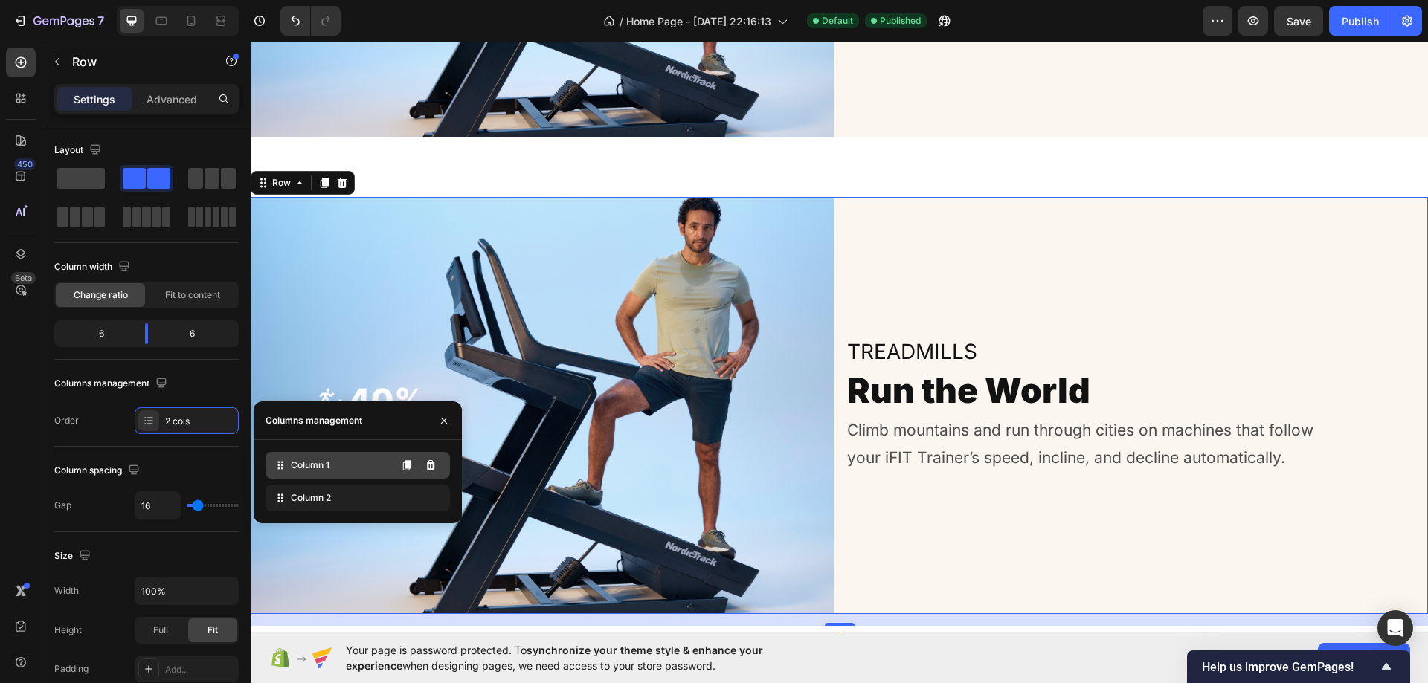
click at [302, 474] on div "Column 1 Column 2" at bounding box center [358, 481] width 208 height 83
drag, startPoint x: 302, startPoint y: 471, endPoint x: 312, endPoint y: 500, distance: 30.1
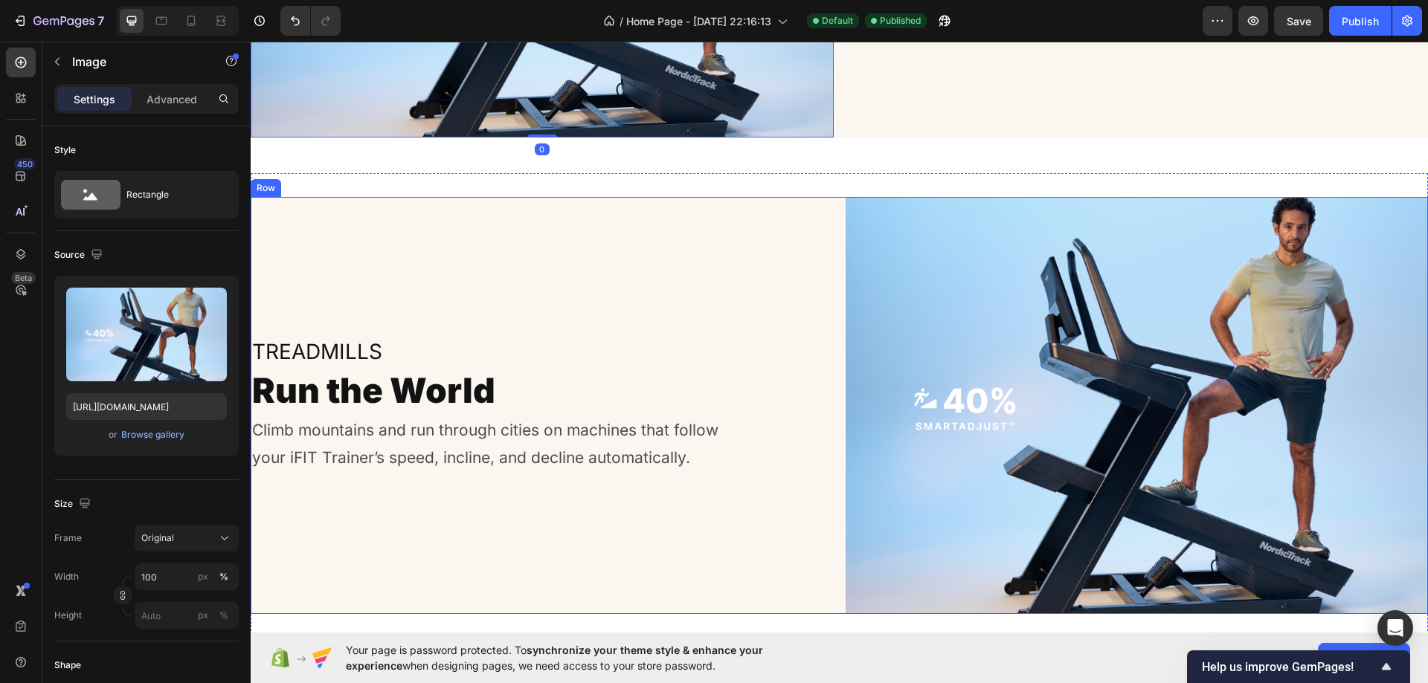
click at [741, 312] on div "Treadmills Heading Run the World Heading Climb mountains and run through cities…" at bounding box center [542, 405] width 583 height 417
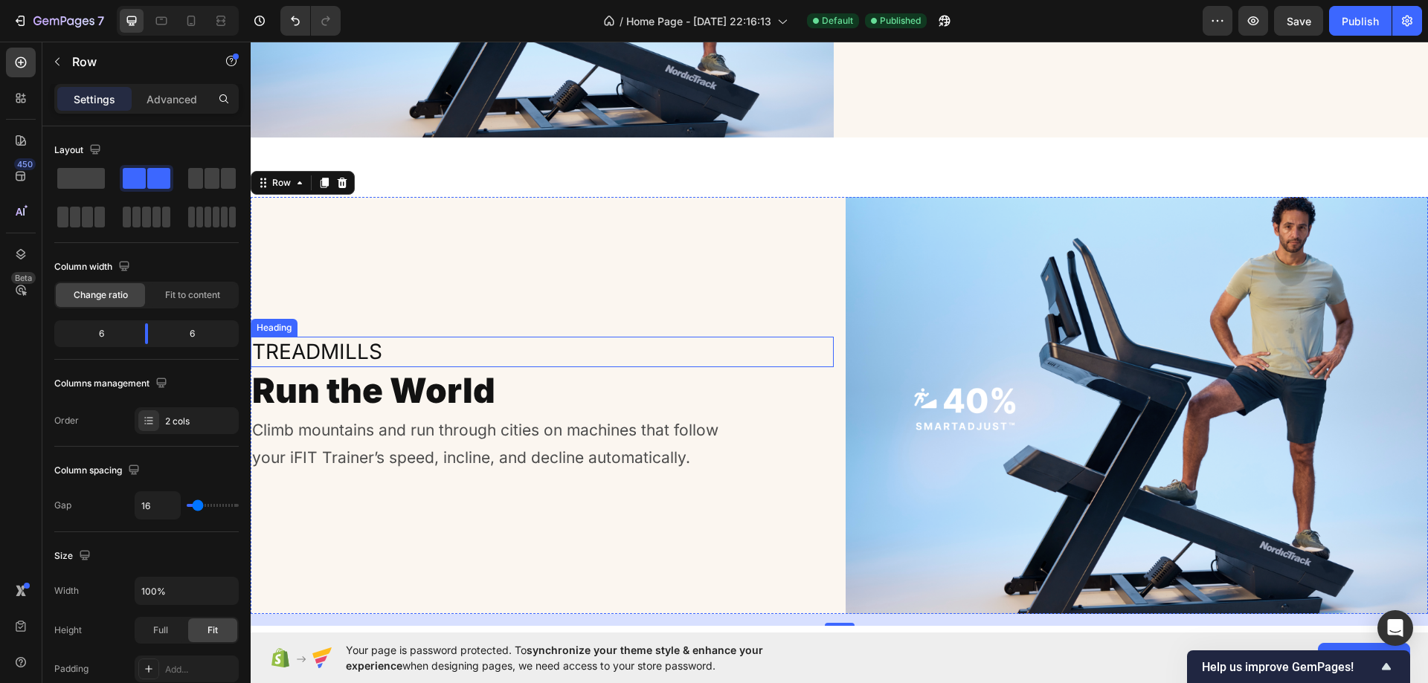
click at [582, 342] on h2 "Treadmills" at bounding box center [542, 352] width 583 height 30
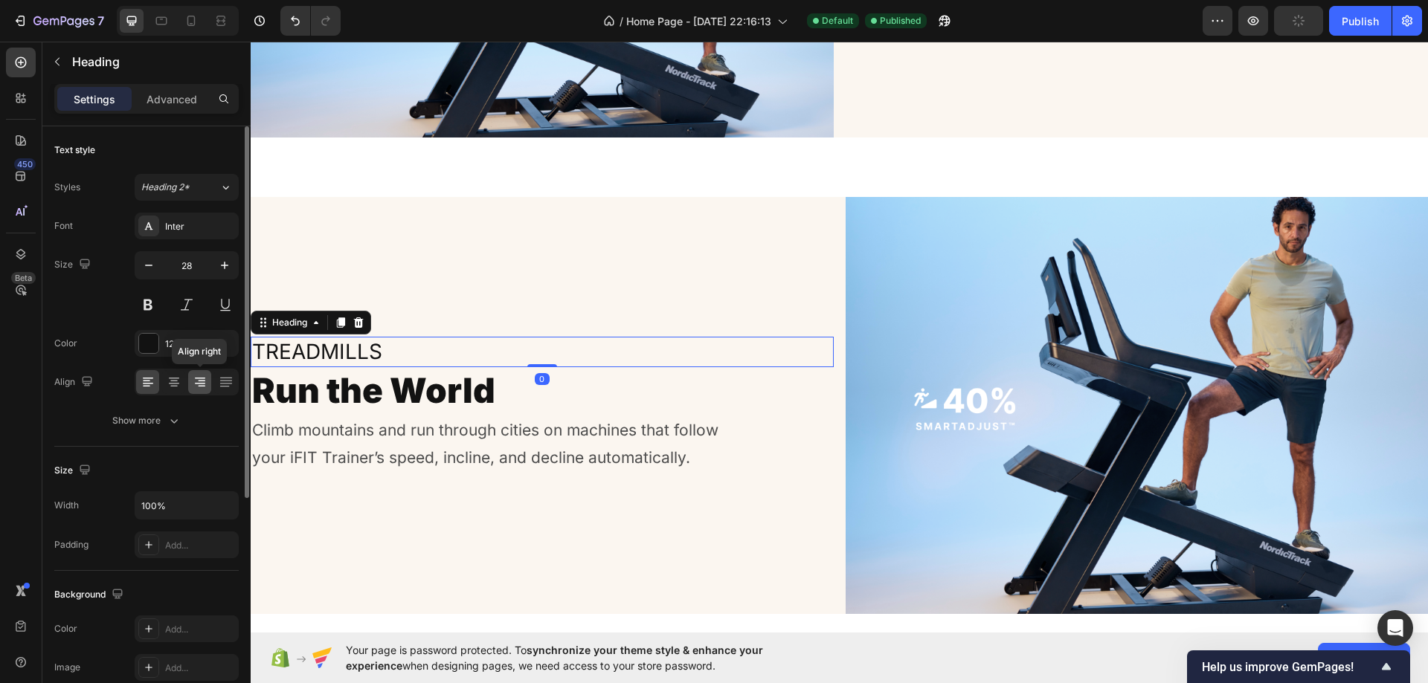
click at [203, 372] on div at bounding box center [199, 382] width 23 height 24
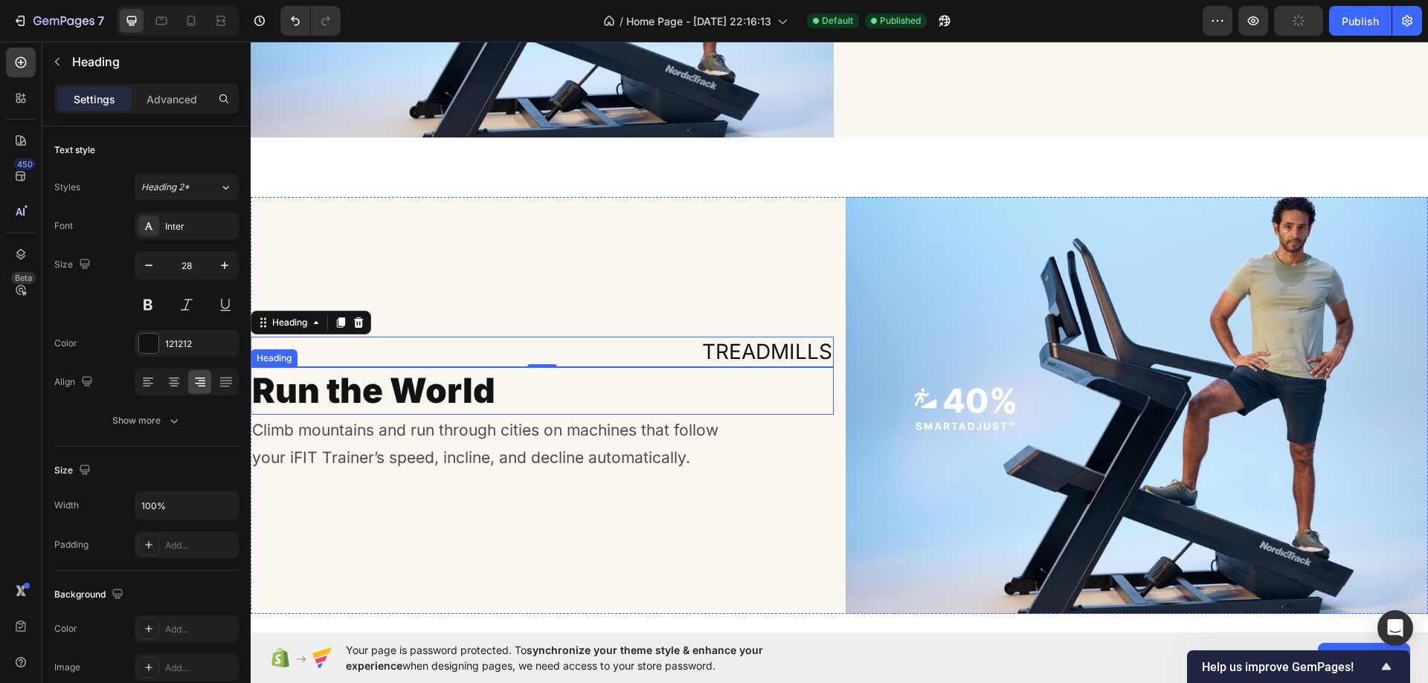
click at [527, 381] on h2 "Run the World" at bounding box center [542, 391] width 583 height 48
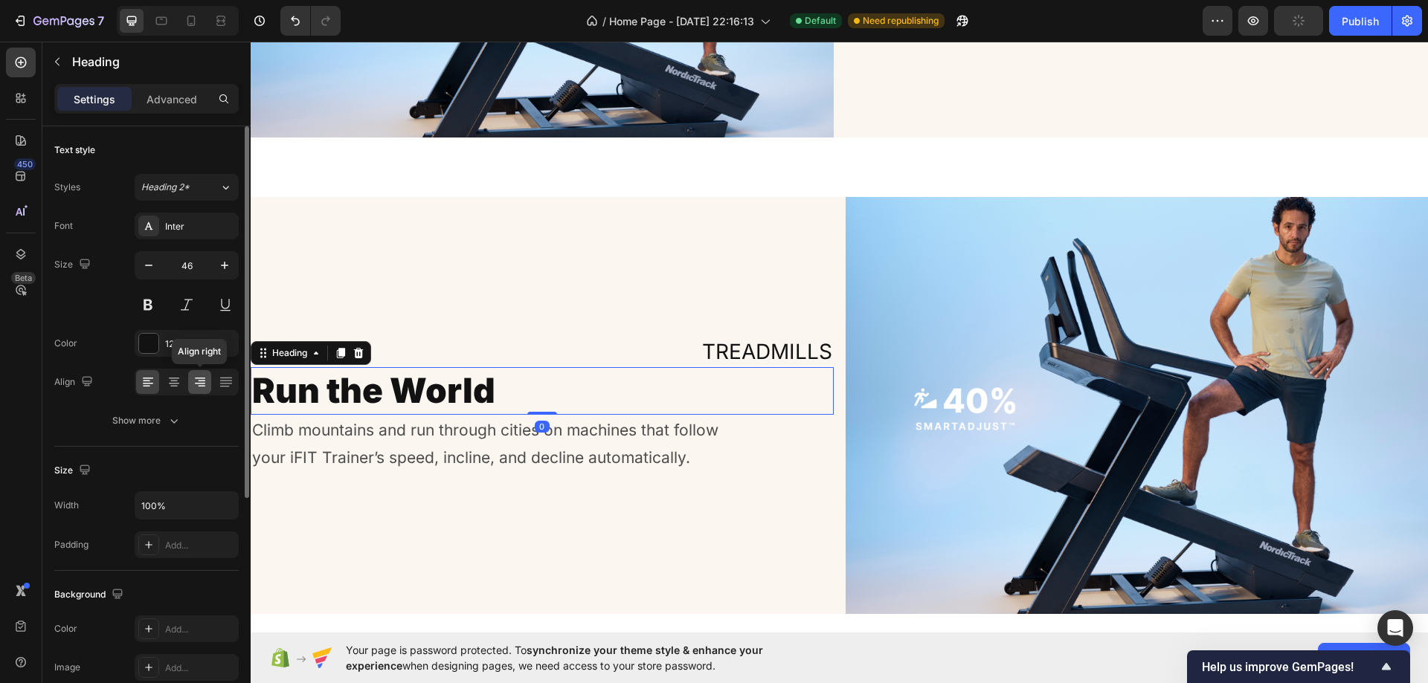
click at [198, 379] on icon at bounding box center [200, 382] width 15 height 15
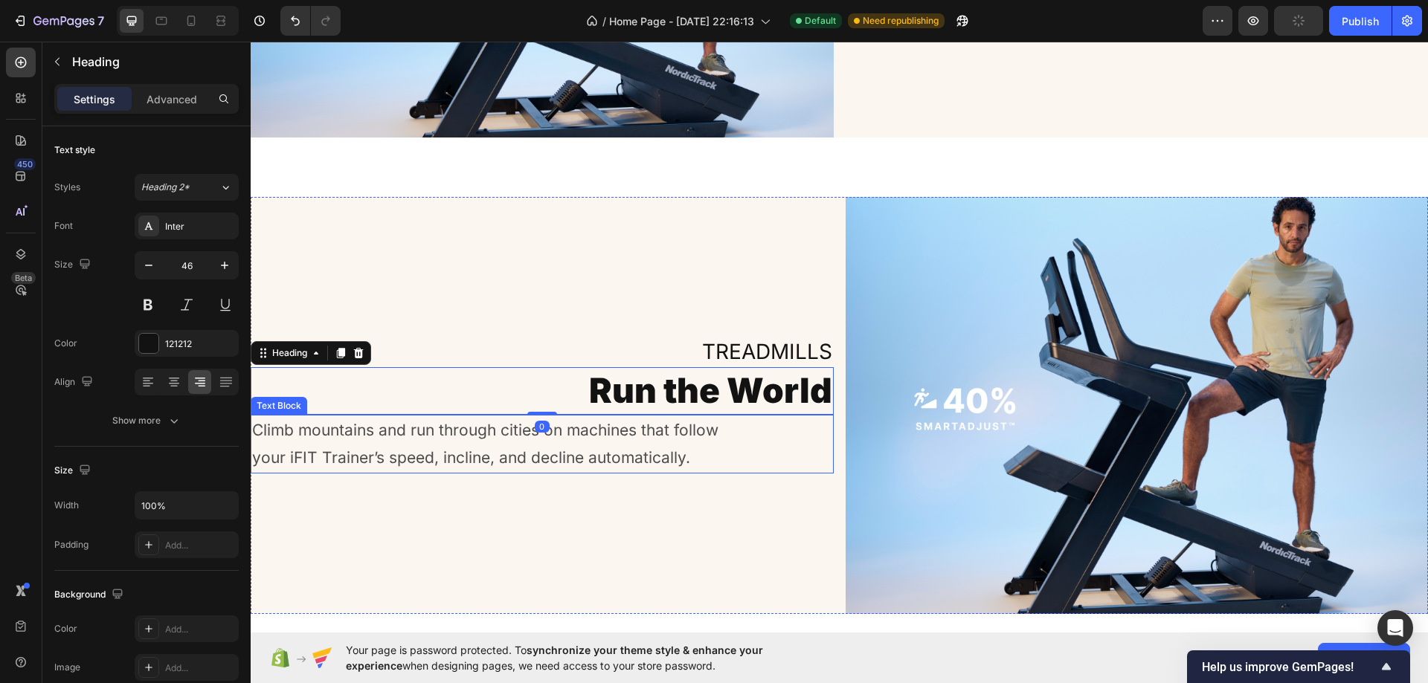
click at [418, 431] on p "Climb mountains and run through cities on machines that follow your iFIT Traine…" at bounding box center [500, 444] width 497 height 57
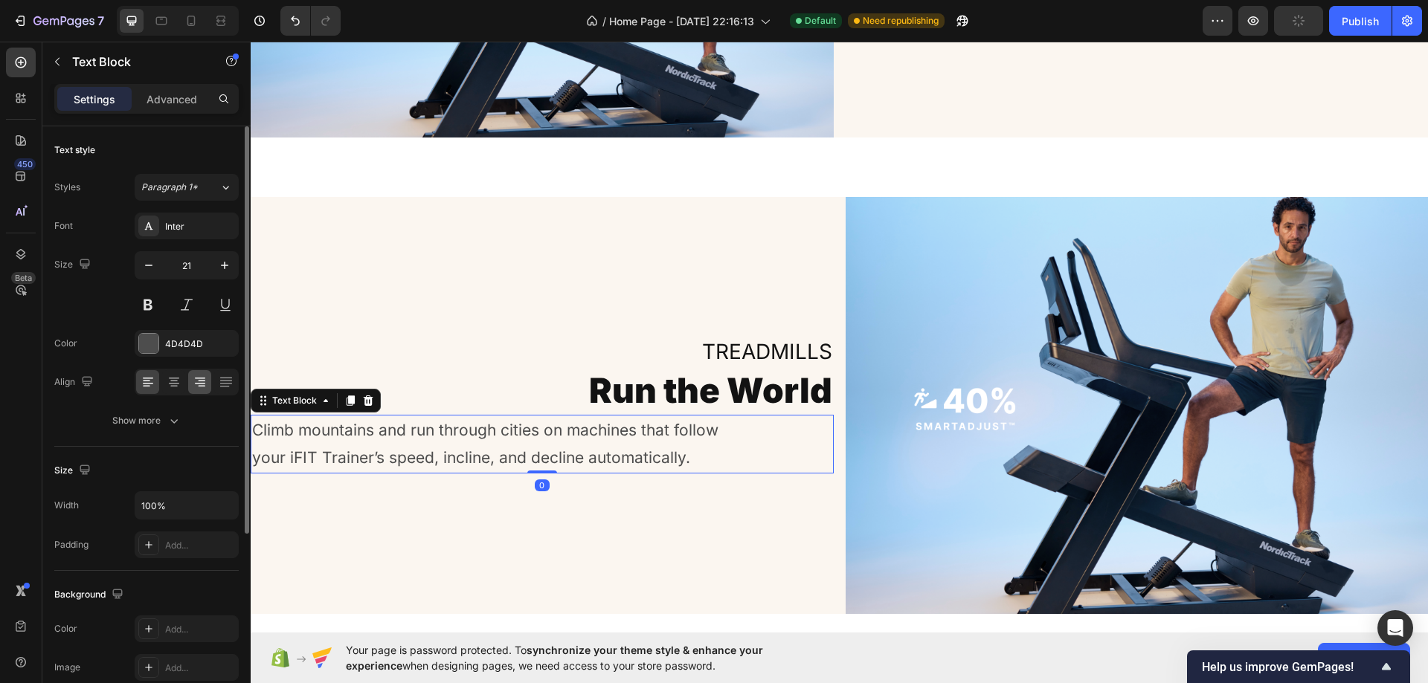
click at [198, 385] on icon at bounding box center [200, 382] width 15 height 15
click at [225, 384] on icon at bounding box center [226, 382] width 15 height 15
click at [191, 377] on div at bounding box center [199, 382] width 23 height 24
click at [177, 377] on icon at bounding box center [174, 382] width 15 height 15
click at [149, 378] on icon at bounding box center [148, 378] width 10 height 1
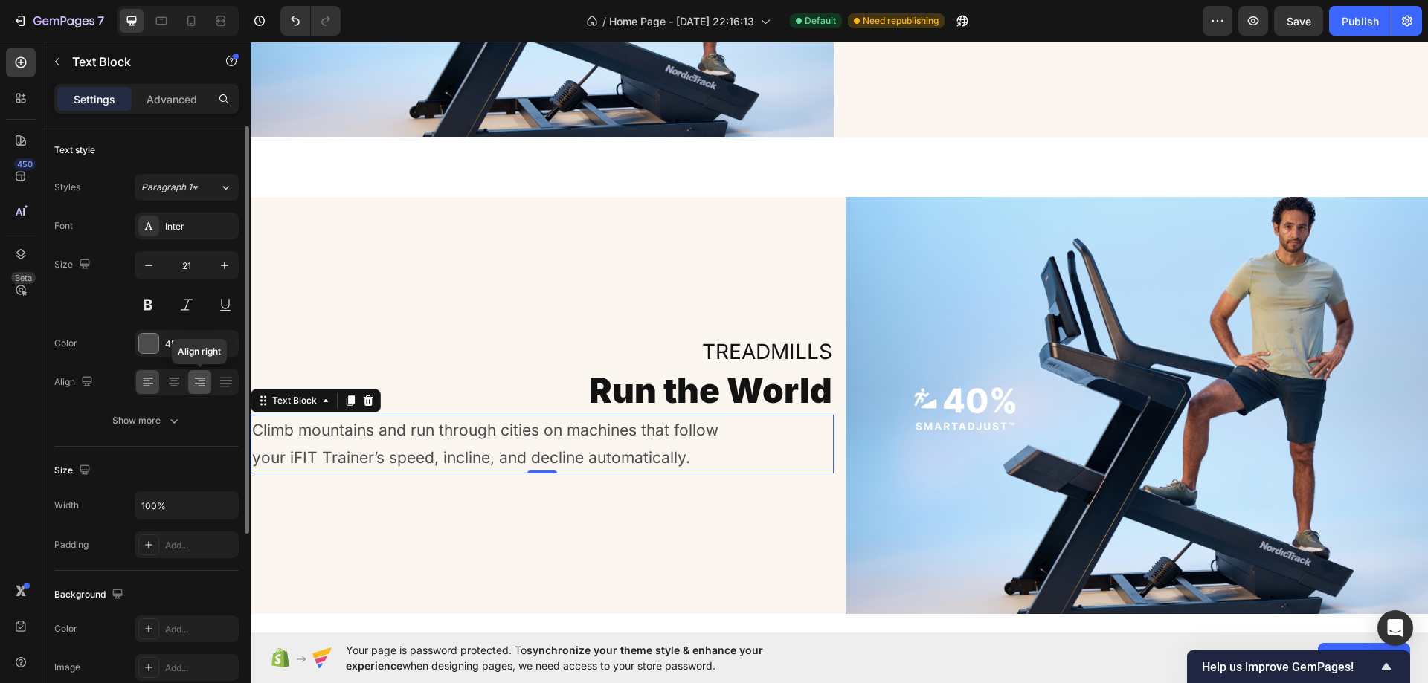
click at [205, 378] on icon at bounding box center [200, 382] width 15 height 15
click at [155, 382] on div at bounding box center [147, 382] width 23 height 24
click at [187, 380] on div at bounding box center [187, 382] width 104 height 27
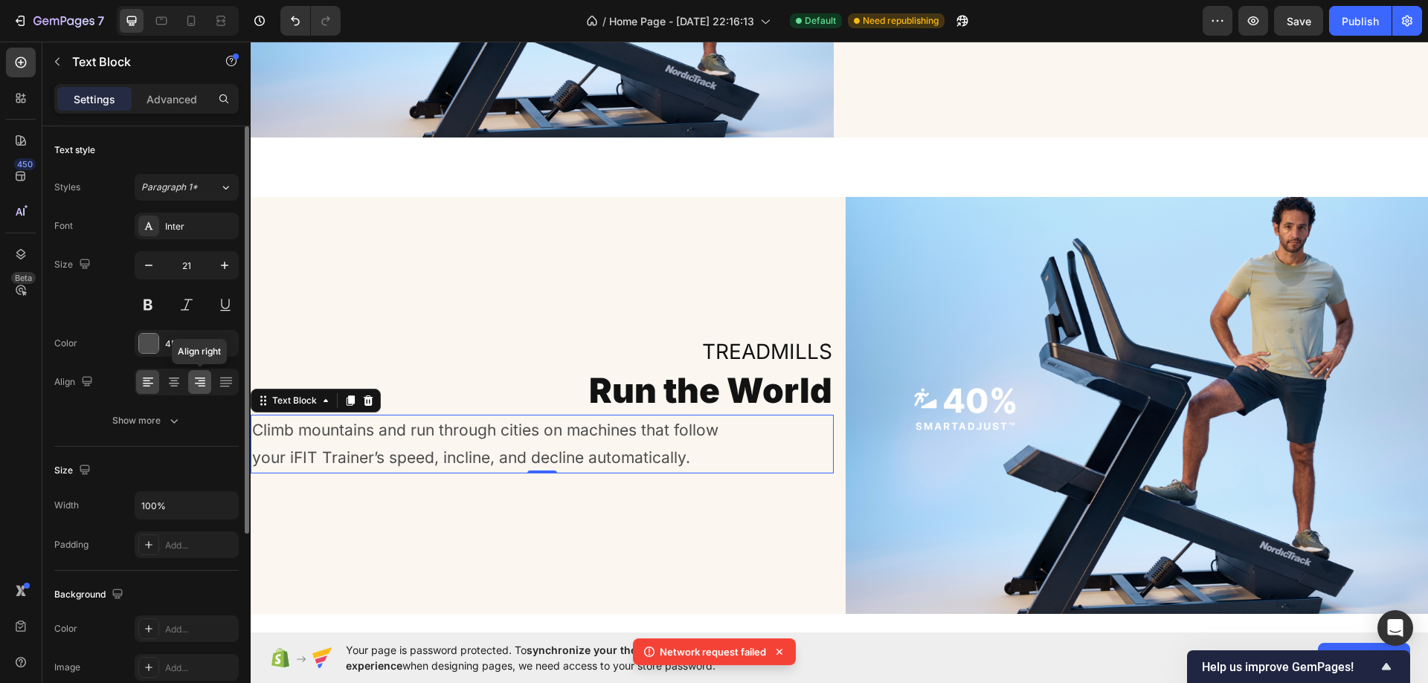
click at [193, 377] on icon at bounding box center [200, 382] width 15 height 15
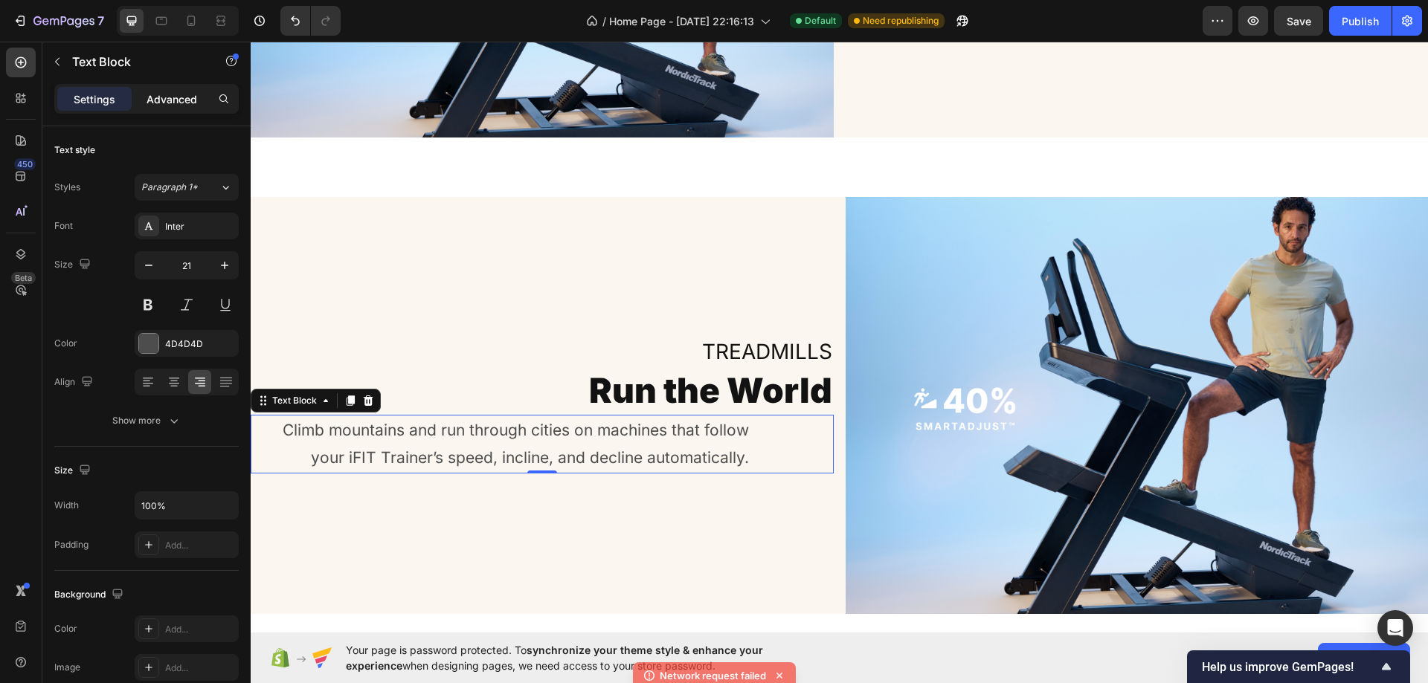
click at [187, 108] on div "Advanced" at bounding box center [172, 99] width 74 height 24
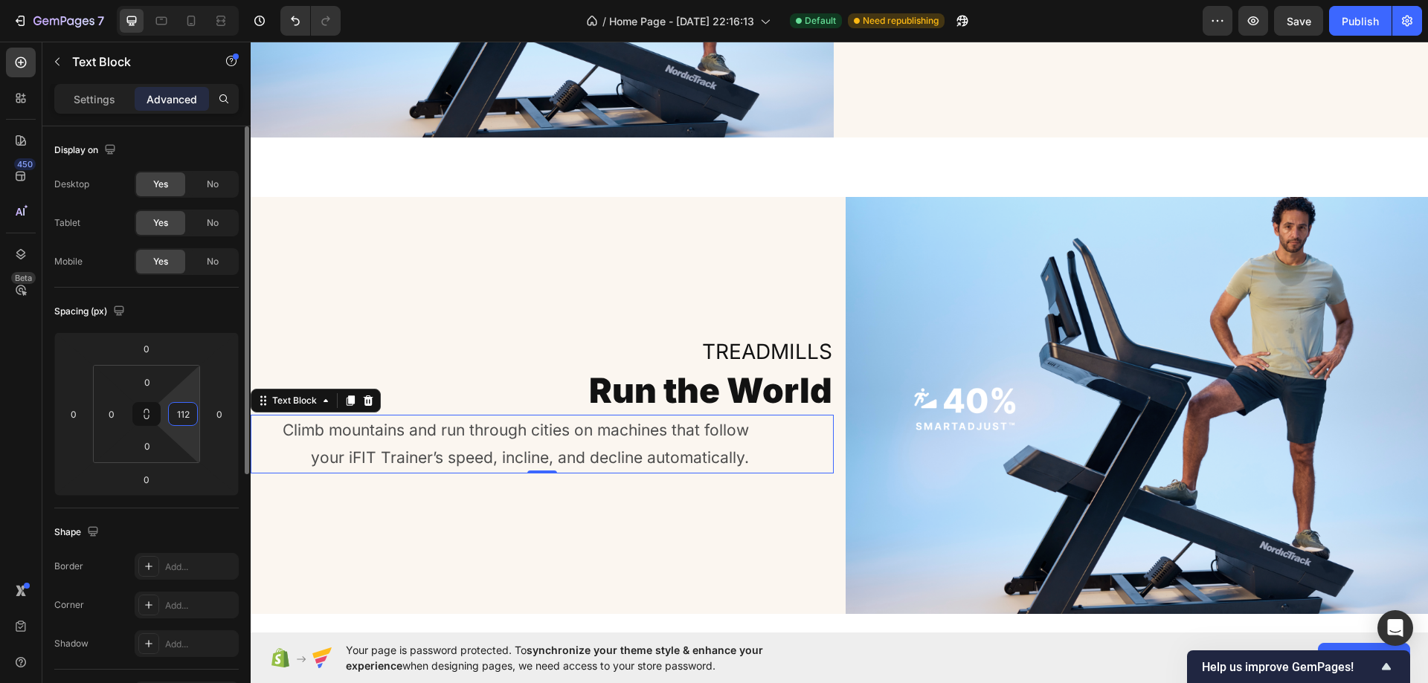
click at [183, 413] on input "112" at bounding box center [183, 414] width 22 height 22
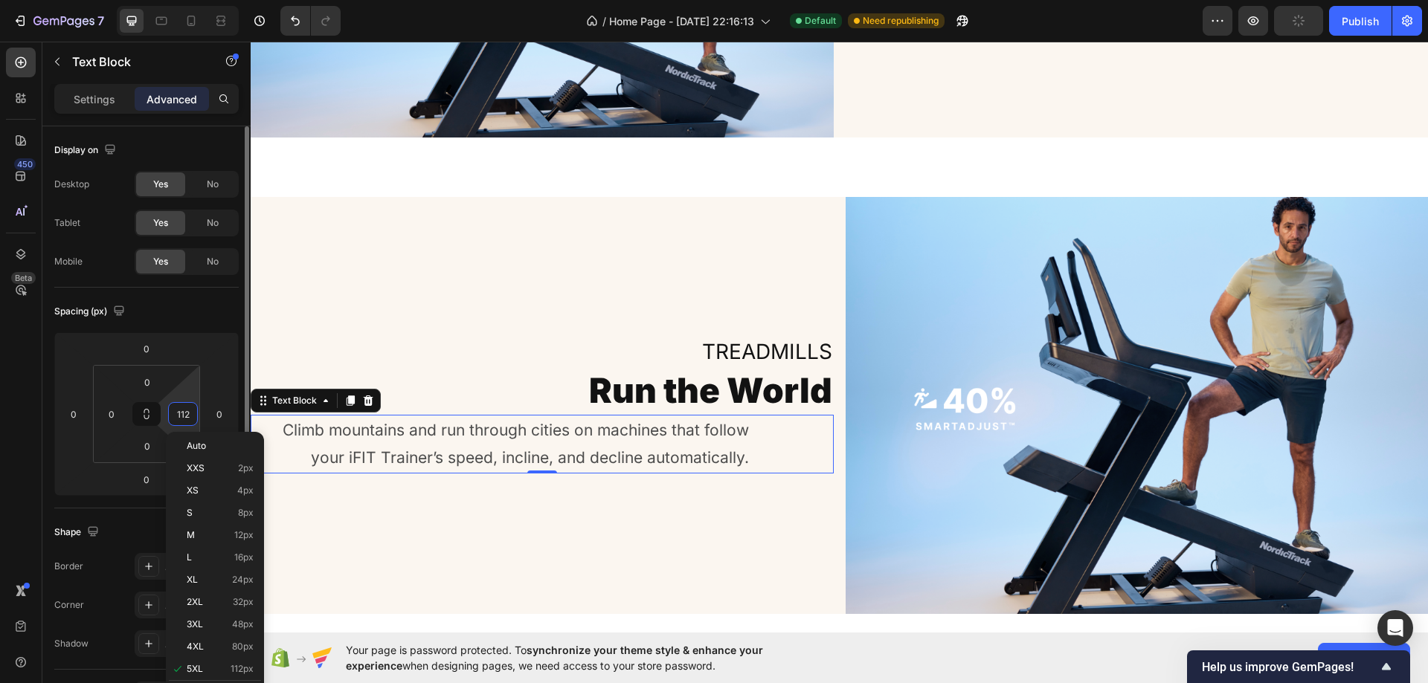
type input "0"
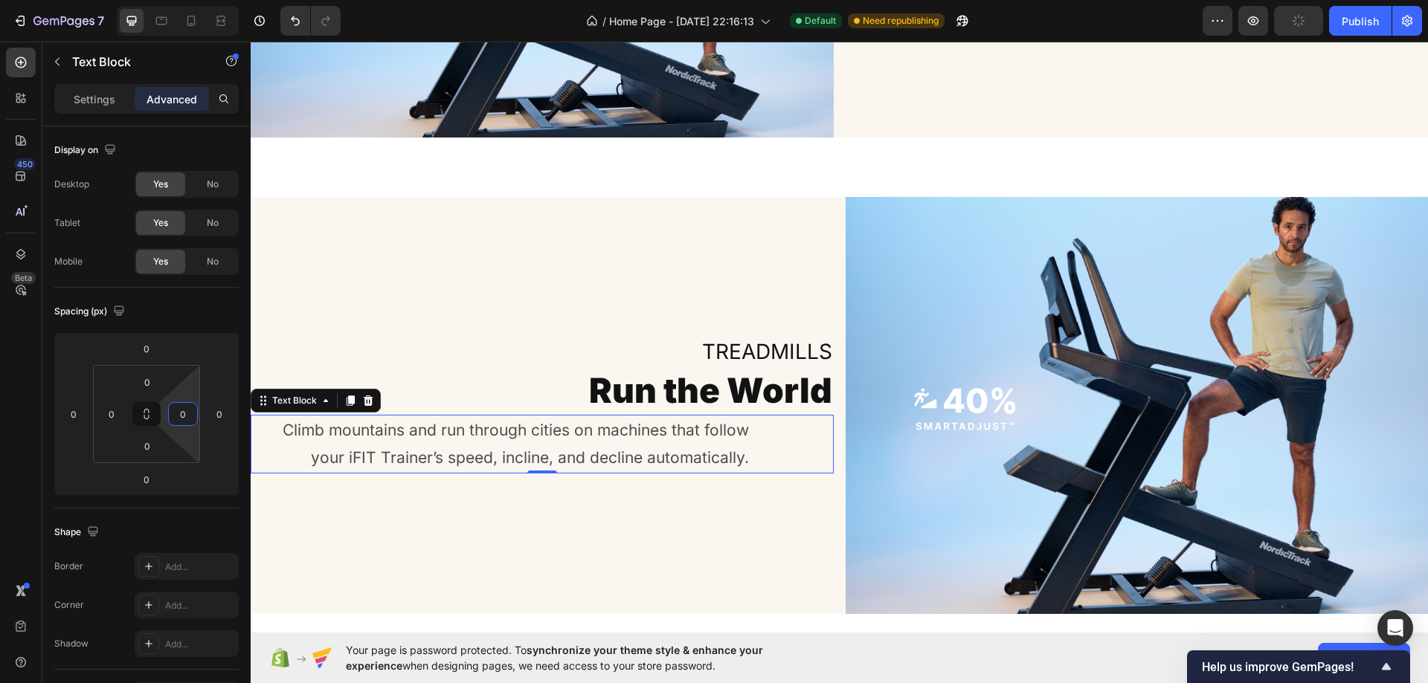
click at [445, 239] on div "Treadmills Heading Run the World Heading Climb mountains and run through cities…" at bounding box center [542, 405] width 583 height 417
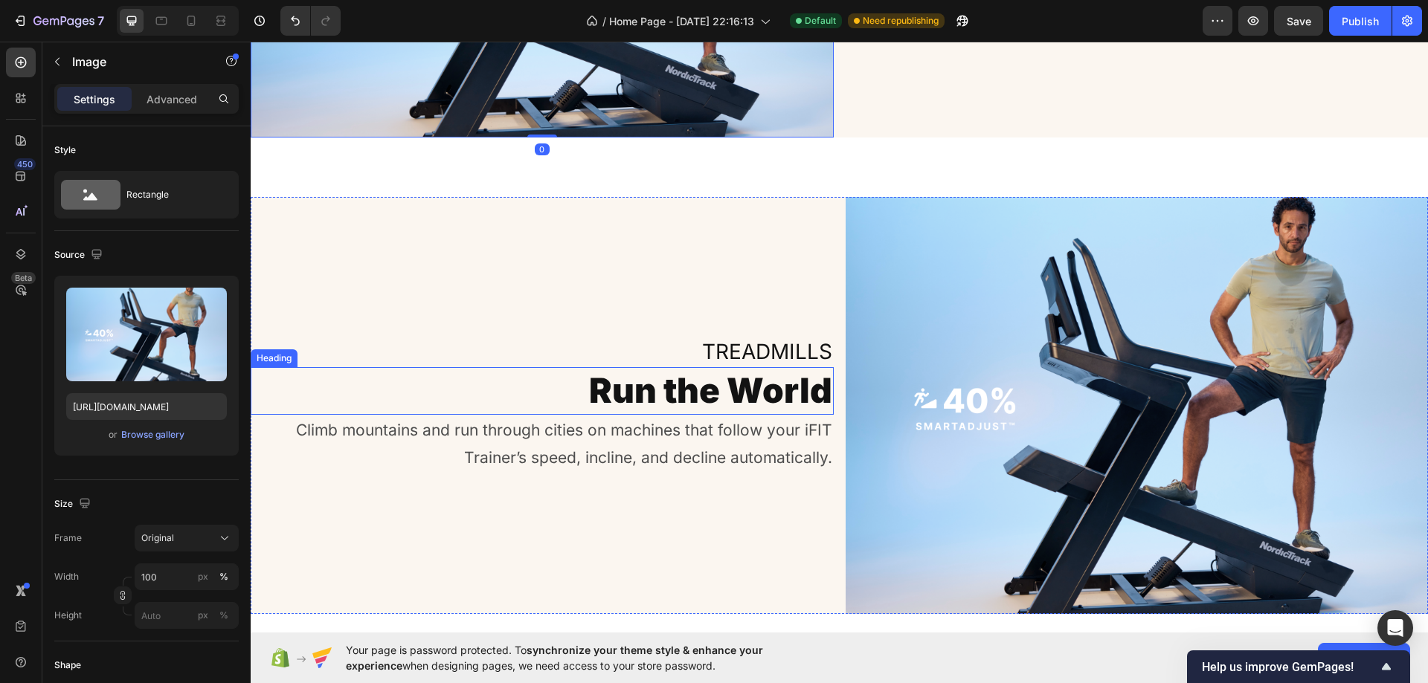
click at [422, 424] on p "Climb mountains and run through cities on machines that follow your iFIT Traine…" at bounding box center [542, 444] width 580 height 57
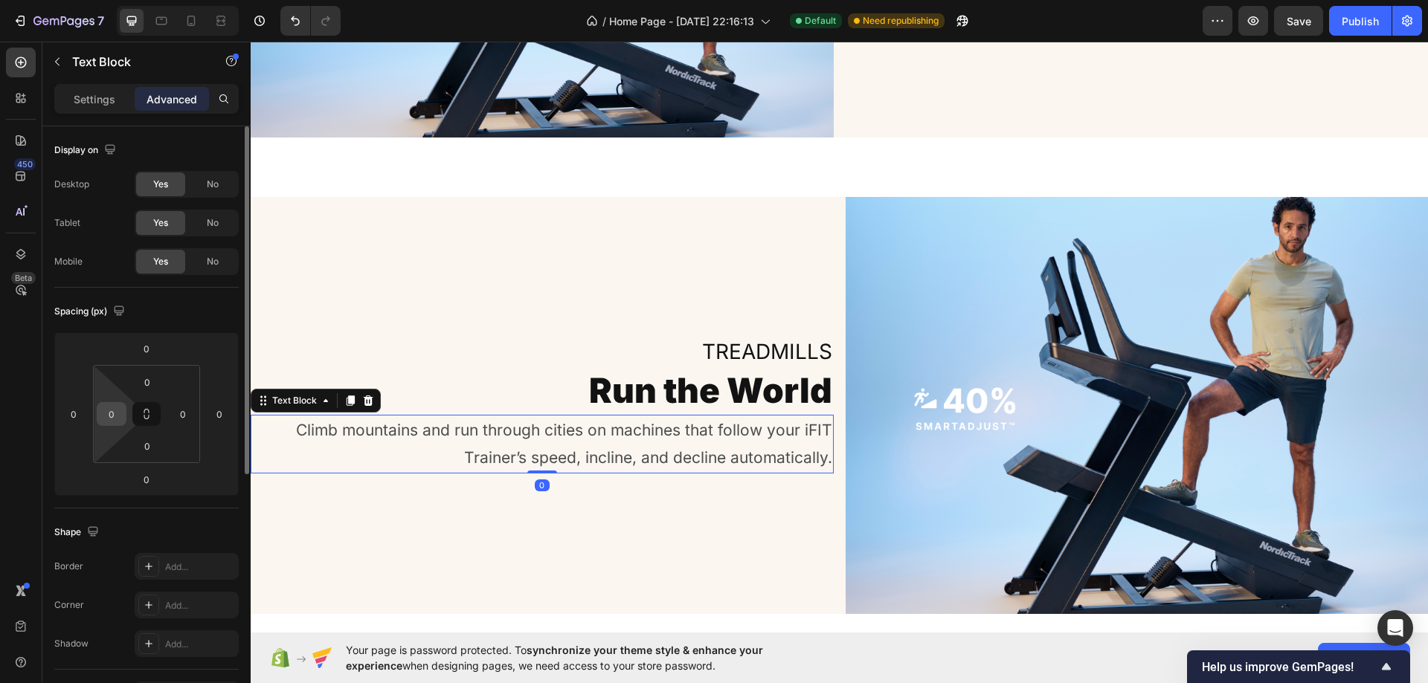
click at [113, 406] on input "0" at bounding box center [111, 414] width 22 height 22
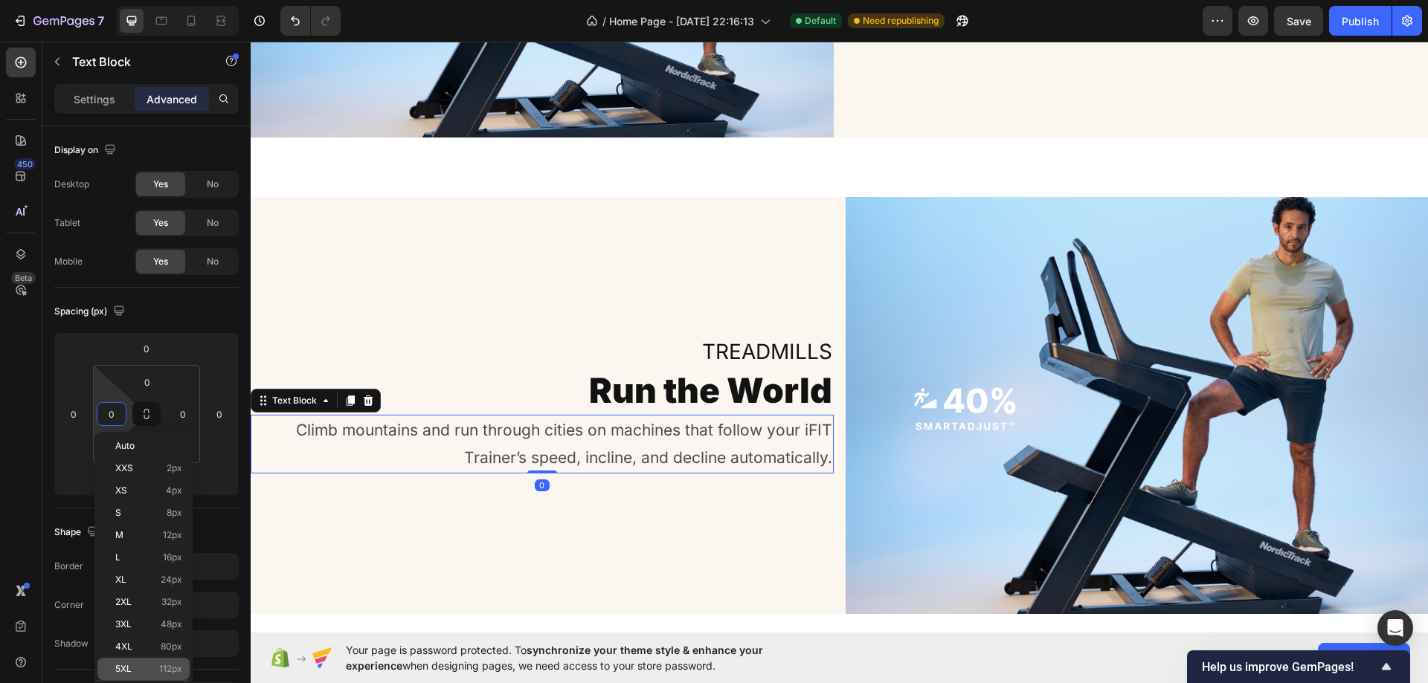
click at [165, 674] on span "112px" at bounding box center [170, 669] width 23 height 10
type input "112"
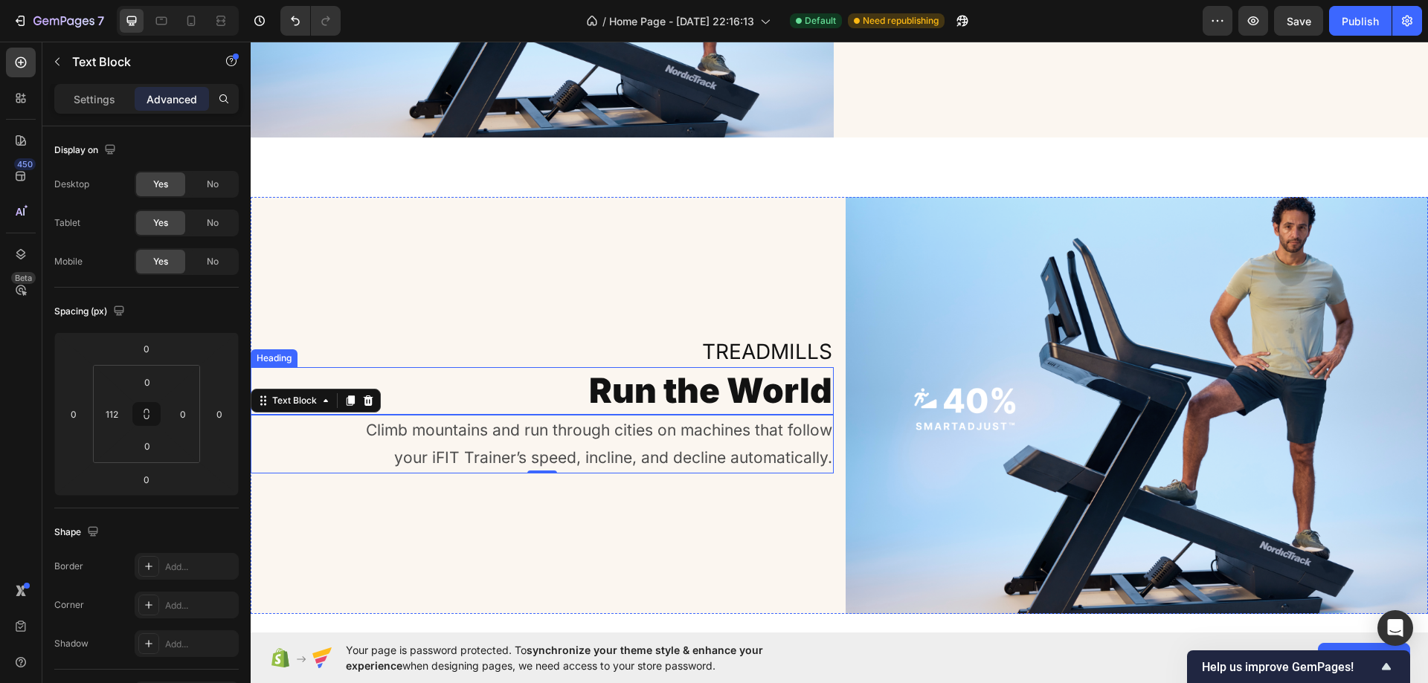
click at [394, 262] on div "Treadmills Heading Run the World Heading Climb mountains and run through cities…" at bounding box center [542, 405] width 583 height 417
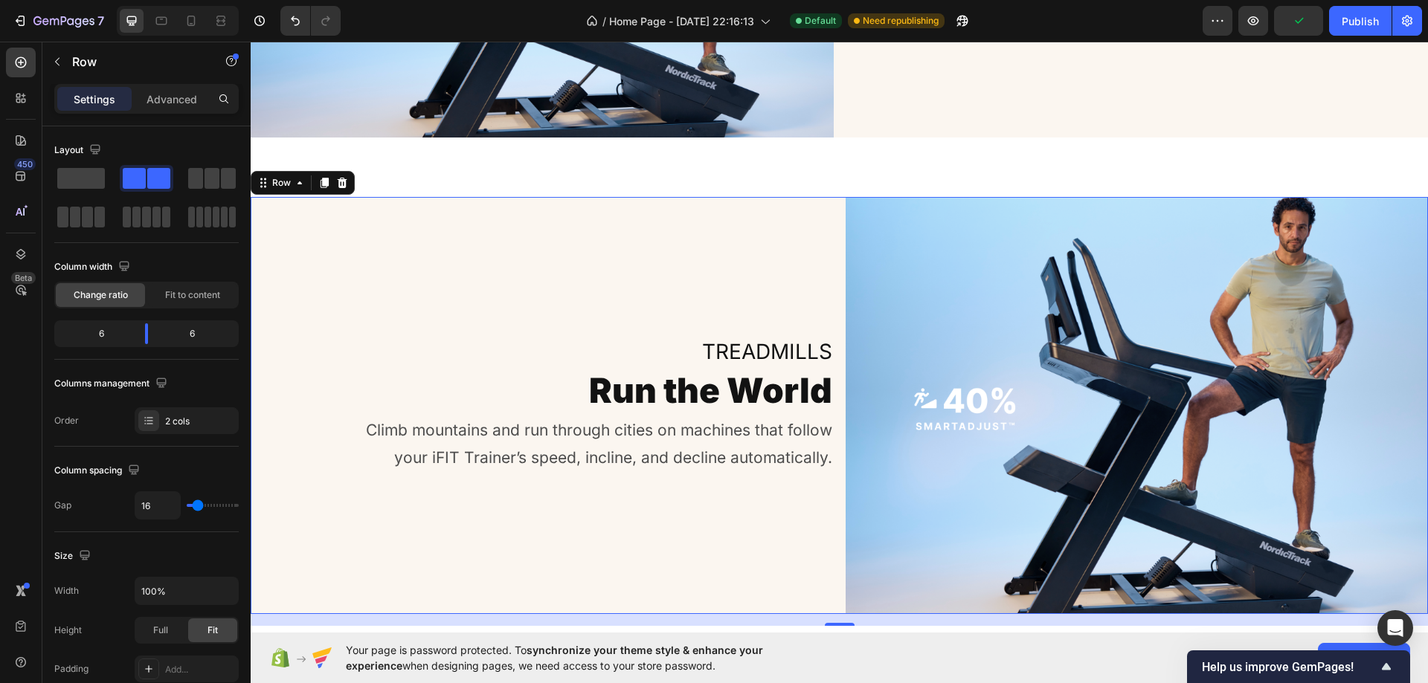
click at [712, 344] on h2 "Treadmills" at bounding box center [542, 352] width 583 height 30
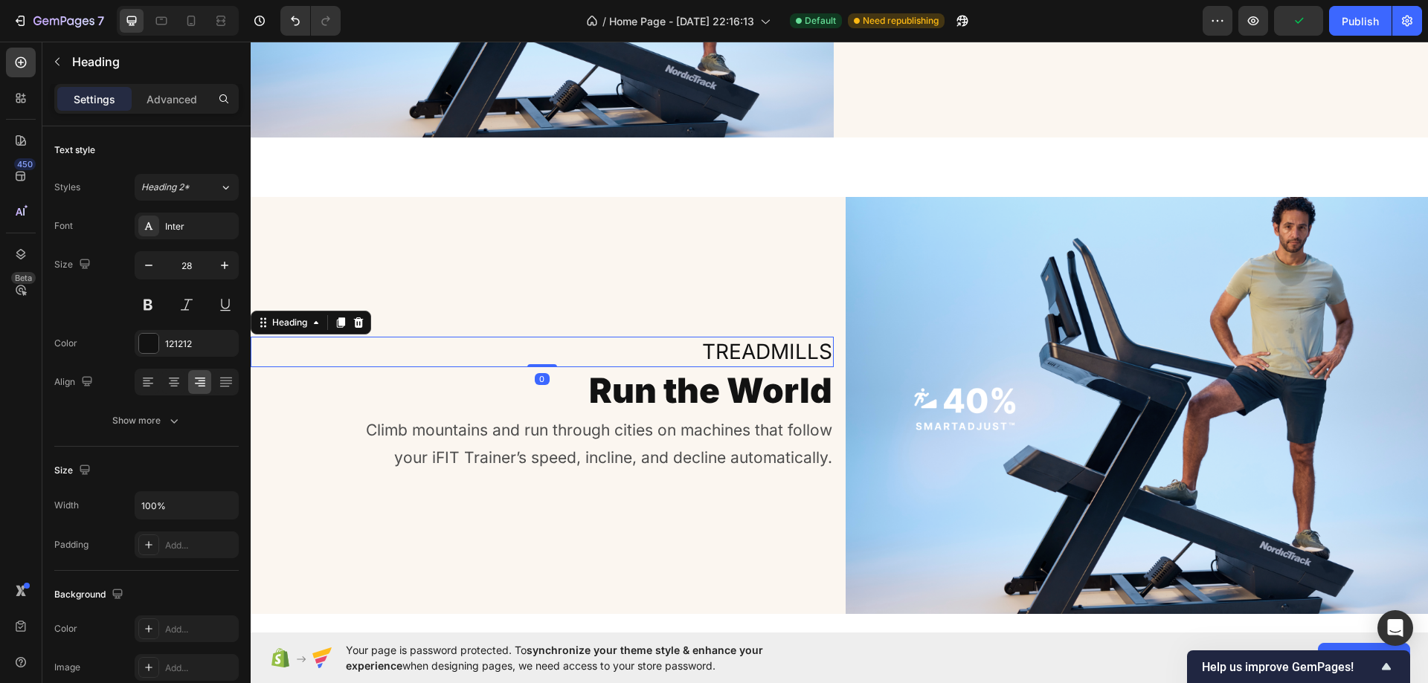
click at [712, 344] on p "Treadmills" at bounding box center [542, 351] width 580 height 27
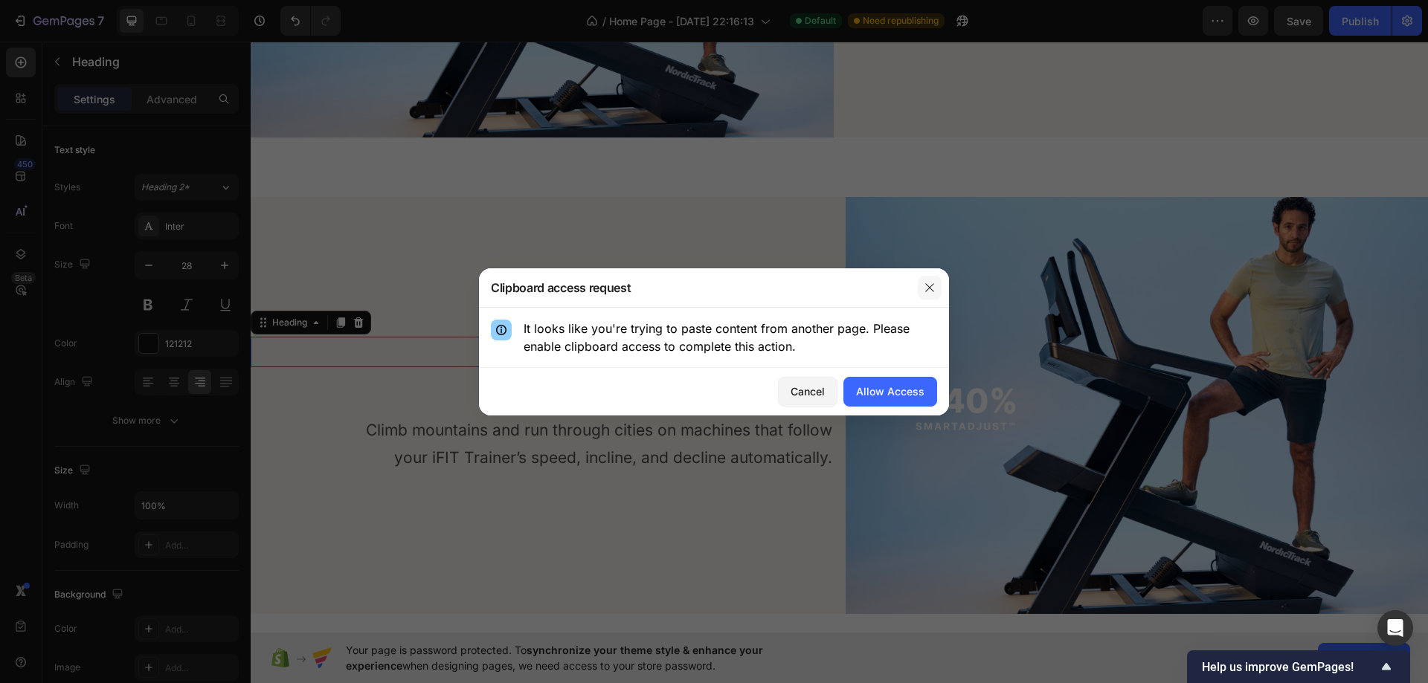
click at [935, 288] on button "button" at bounding box center [930, 288] width 24 height 24
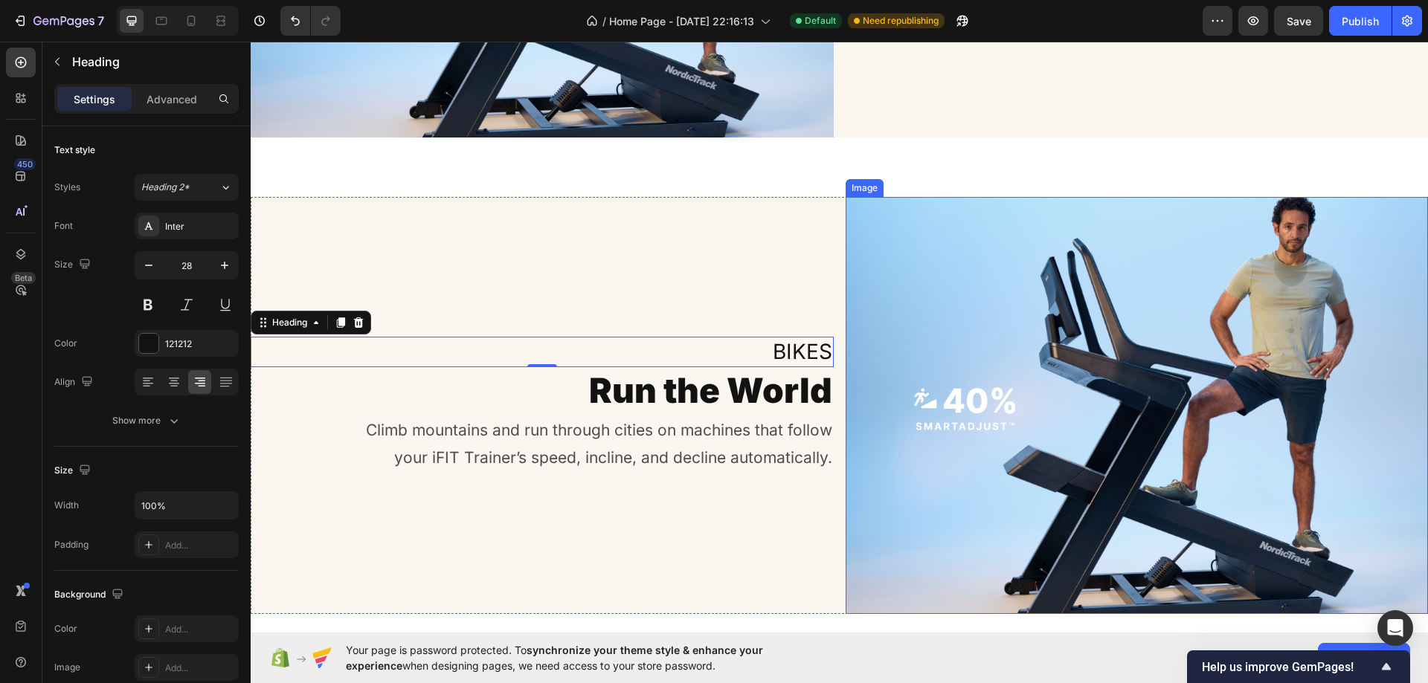
click at [766, 192] on div "Image Bikes Heading 0 Run the World Heading Climb mountains and run through cit…" at bounding box center [839, 411] width 1177 height 477
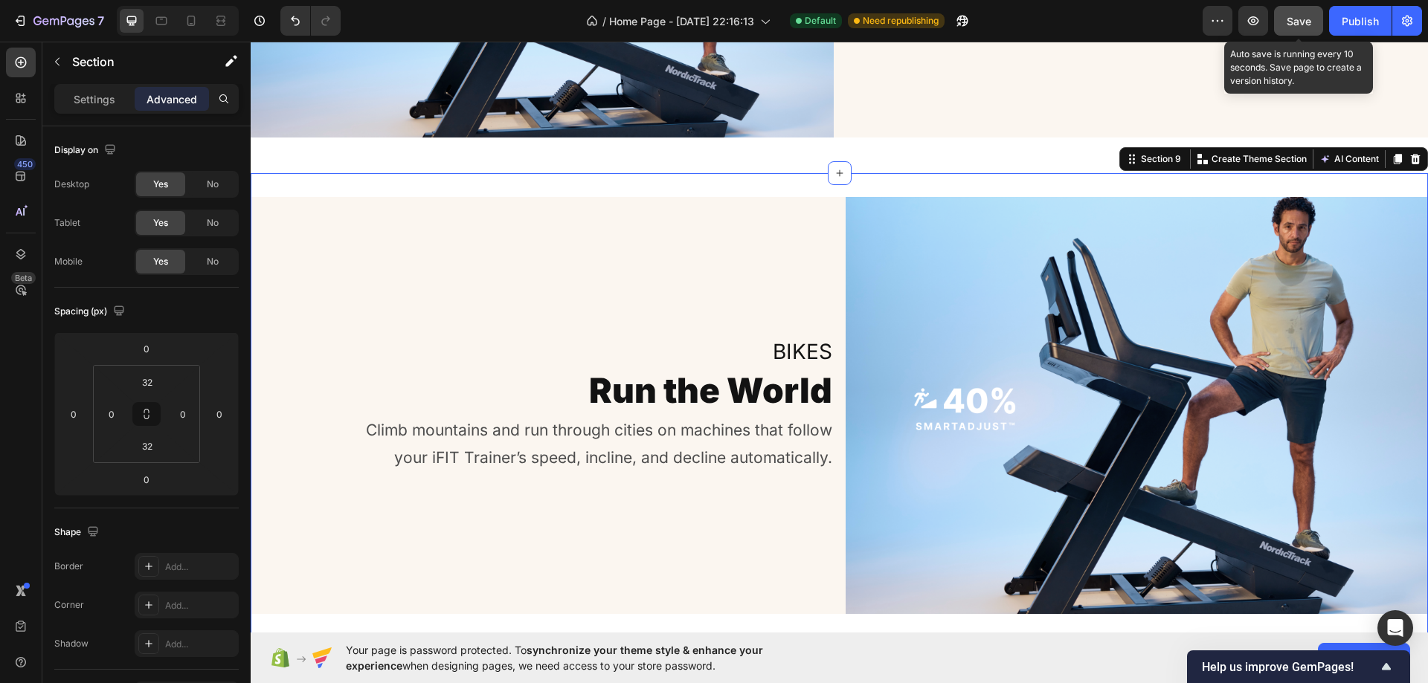
click at [1294, 19] on span "Save" at bounding box center [1298, 21] width 25 height 13
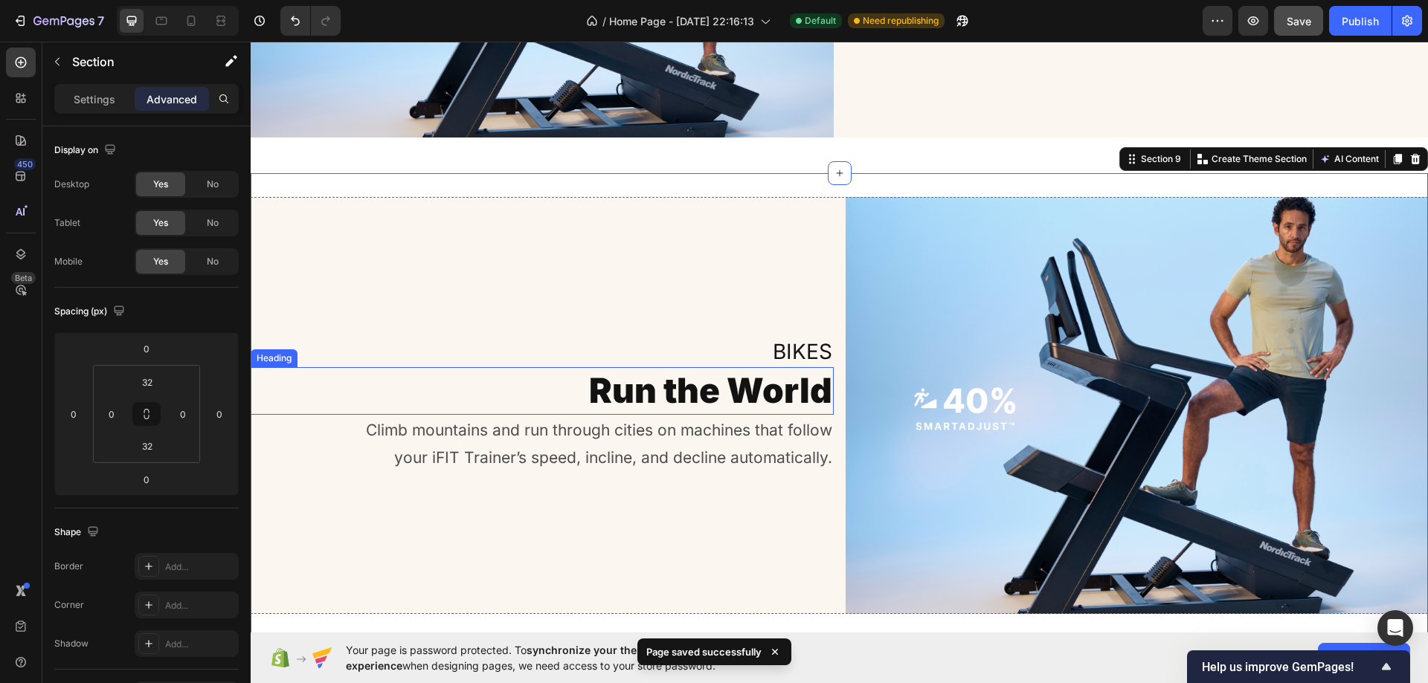
click at [706, 370] on h2 "Run the World" at bounding box center [542, 391] width 583 height 48
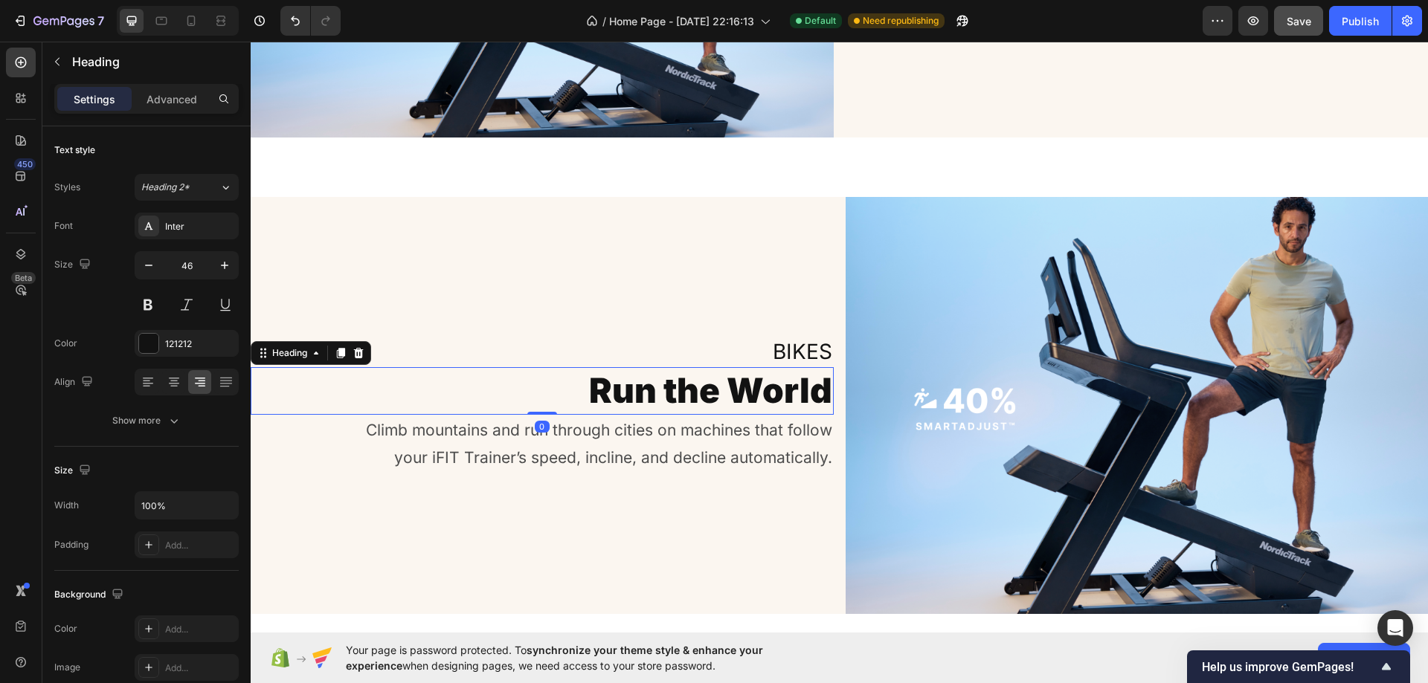
click at [584, 378] on h2 "Run the World" at bounding box center [542, 391] width 583 height 48
click at [584, 377] on p "Run the World" at bounding box center [542, 391] width 580 height 45
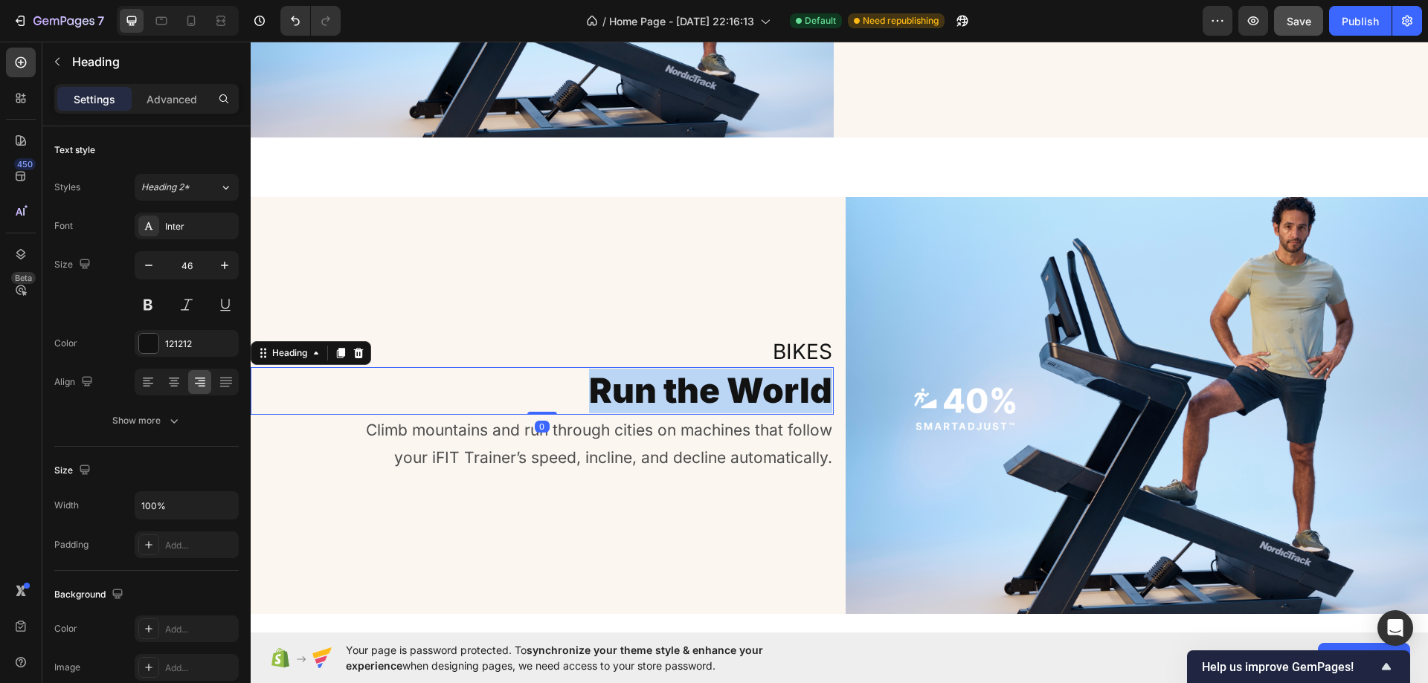
click at [584, 377] on p "Run the World" at bounding box center [542, 391] width 580 height 45
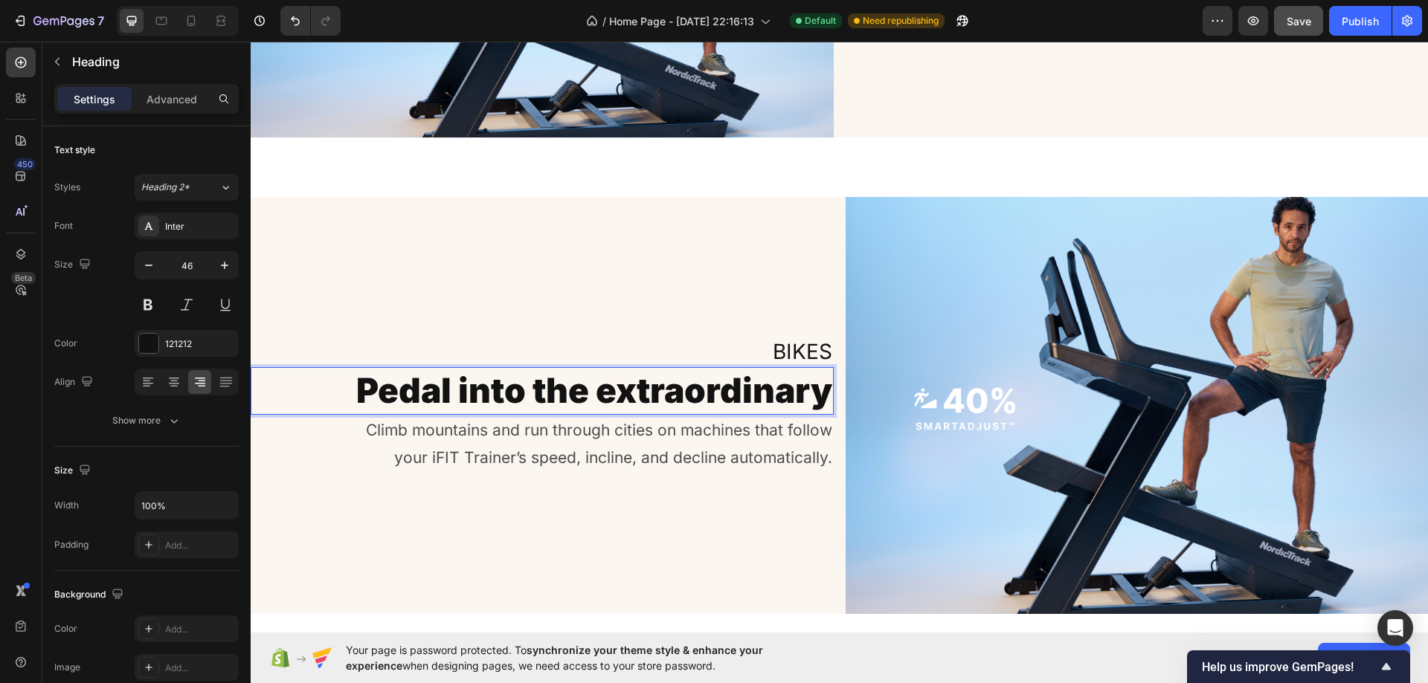
click at [535, 273] on div "Bikes Heading Pedal into the extraordinary Heading 0 Climb mountains and run th…" at bounding box center [542, 405] width 583 height 417
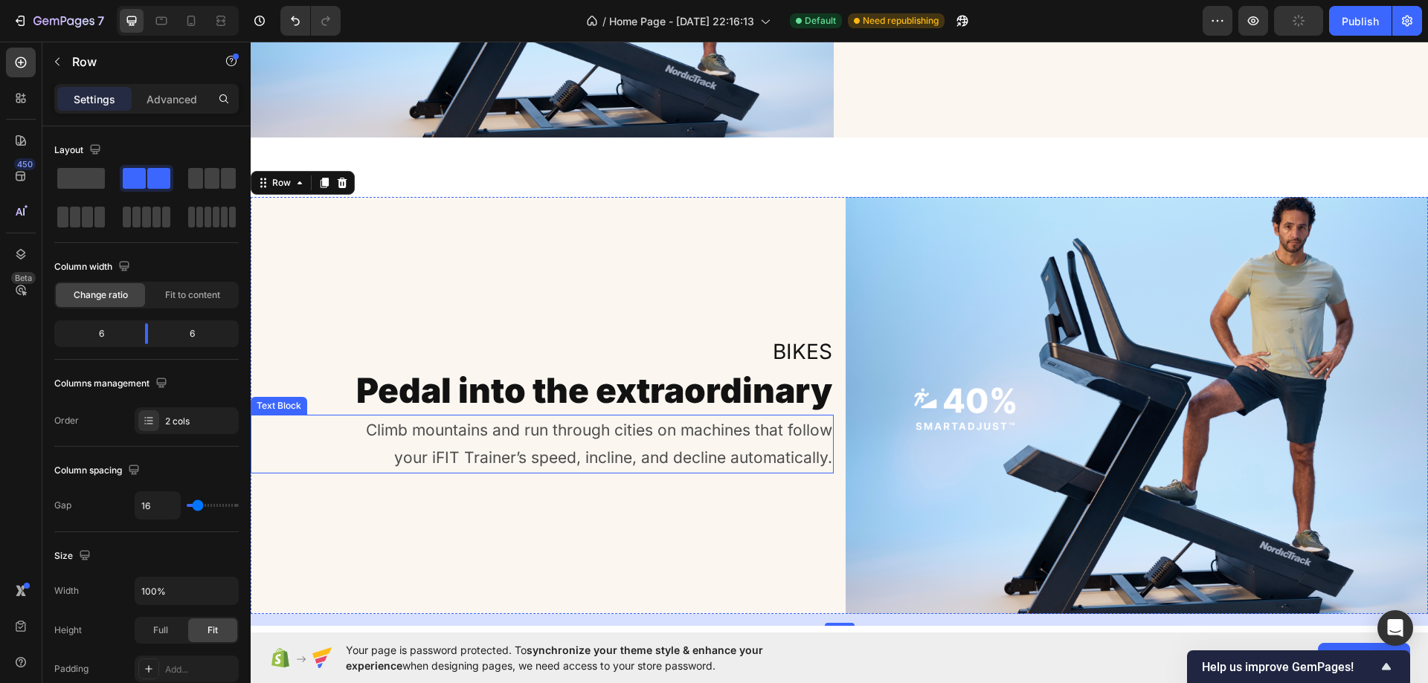
click at [569, 445] on p "Climb mountains and run through cities on machines that follow your iFIT Traine…" at bounding box center [583, 444] width 497 height 57
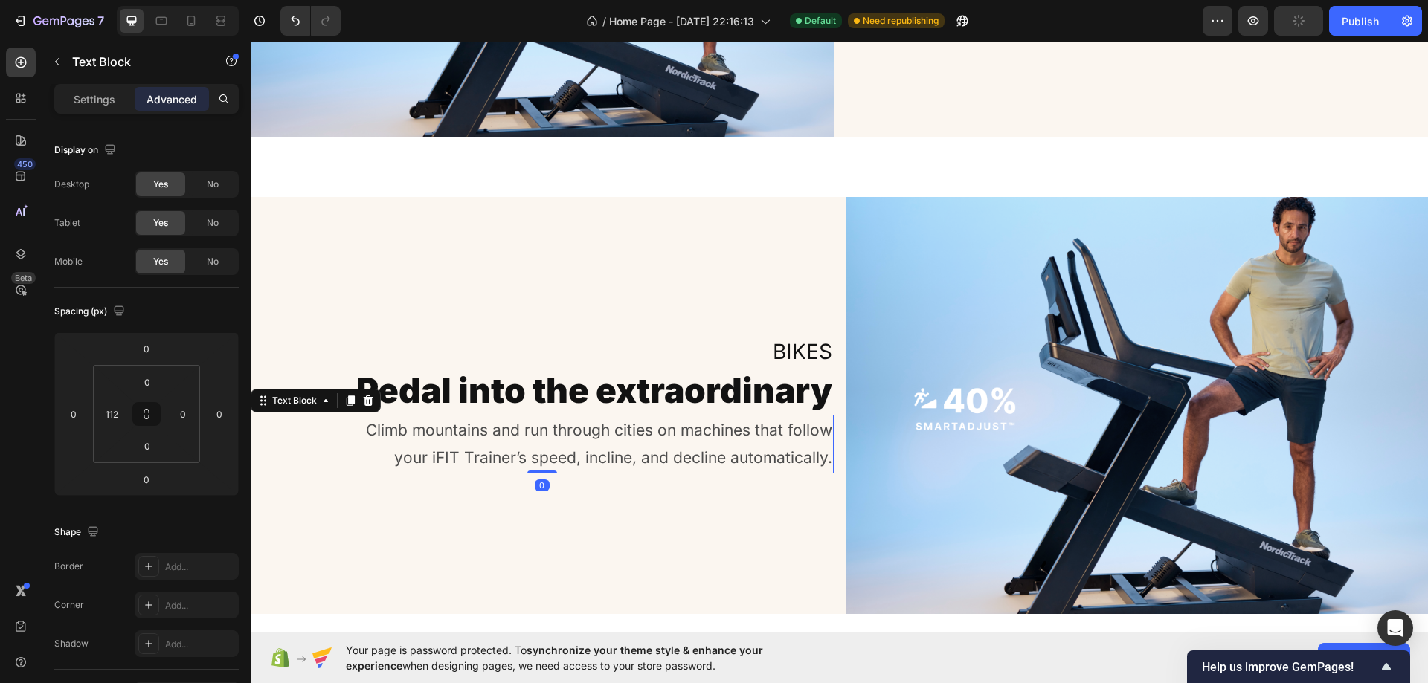
scroll to position [3530, 0]
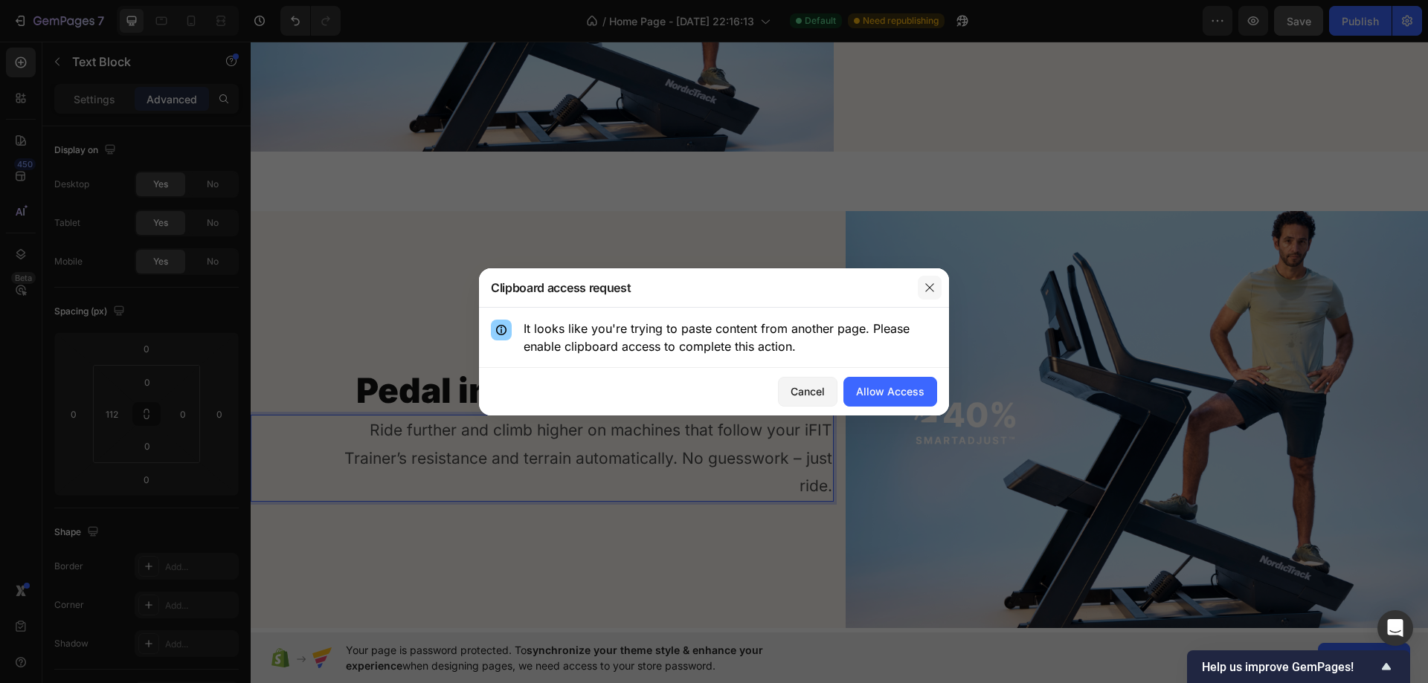
click at [926, 282] on icon "button" at bounding box center [929, 288] width 12 height 12
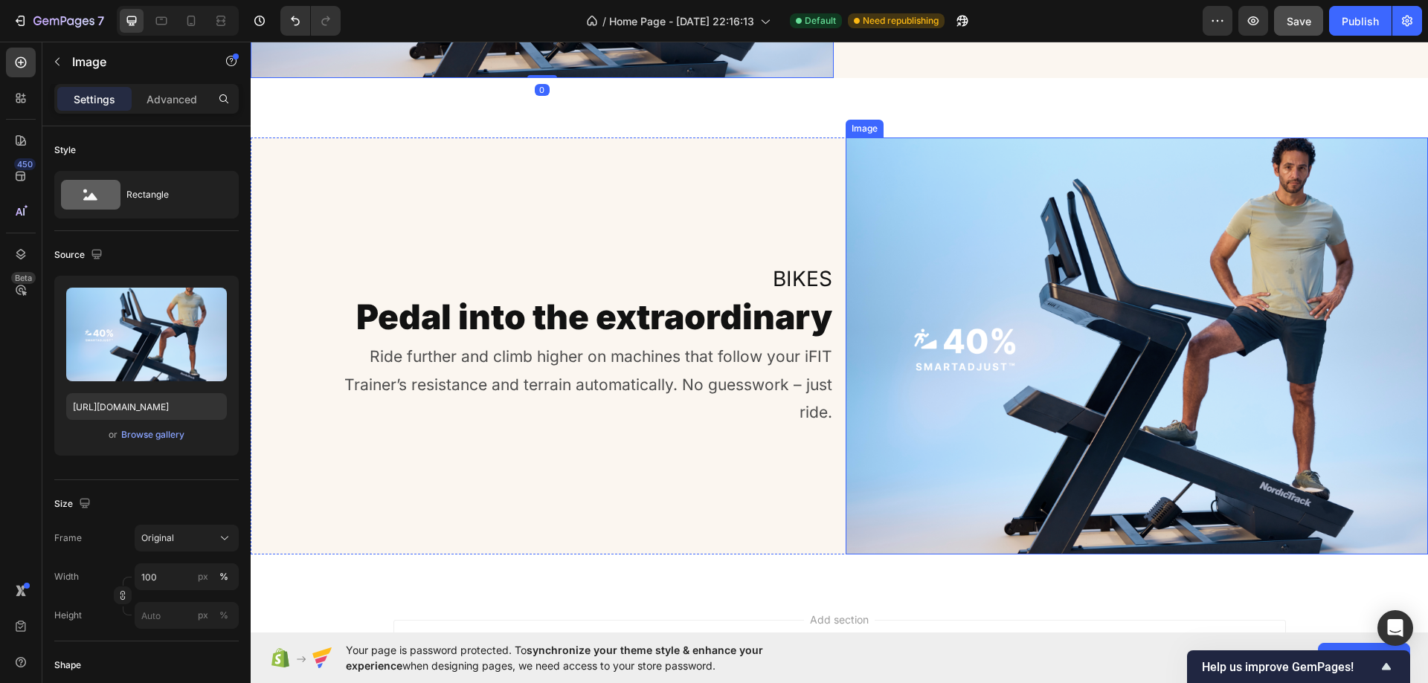
scroll to position [3604, 0]
click at [1057, 278] on img at bounding box center [1136, 345] width 583 height 417
click at [962, 271] on img at bounding box center [1136, 345] width 583 height 417
drag, startPoint x: 1164, startPoint y: 207, endPoint x: 1128, endPoint y: 210, distance: 36.6
click at [1164, 207] on img at bounding box center [1136, 345] width 583 height 417
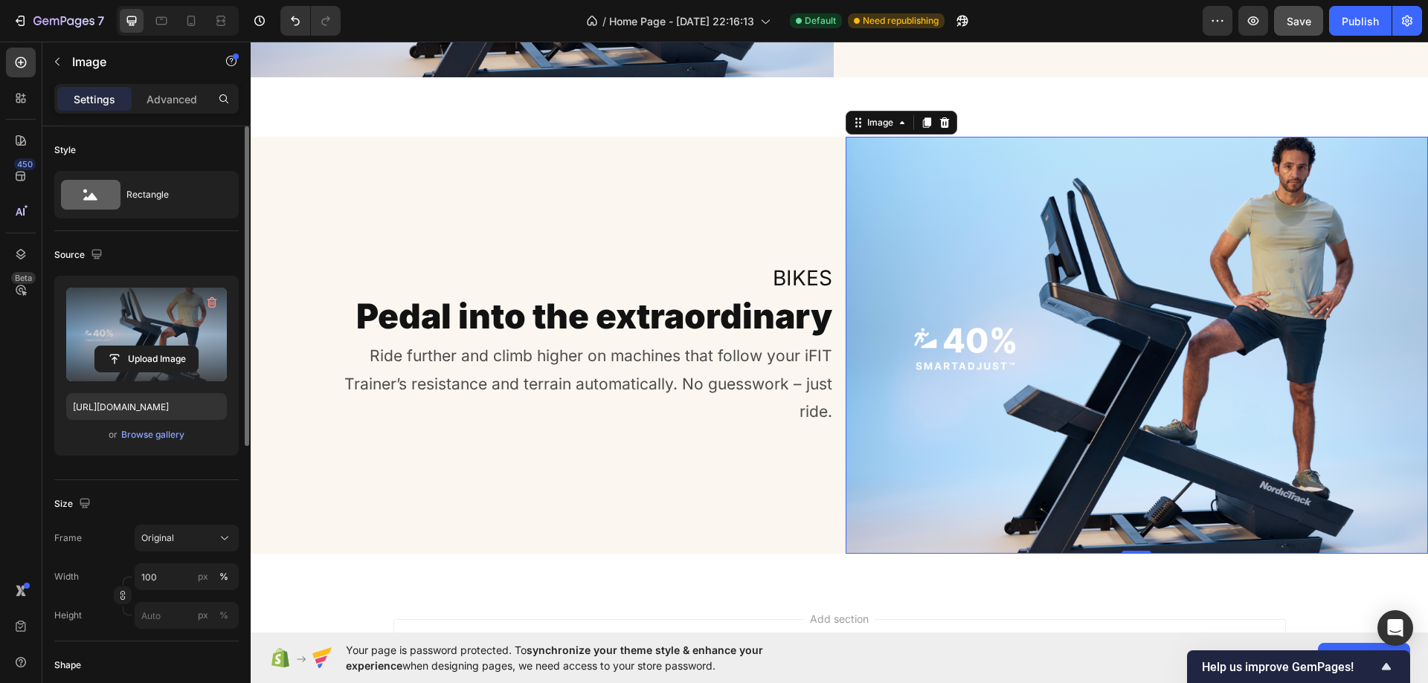
click at [120, 328] on label at bounding box center [146, 335] width 161 height 94
click at [120, 346] on input "file" at bounding box center [146, 358] width 103 height 25
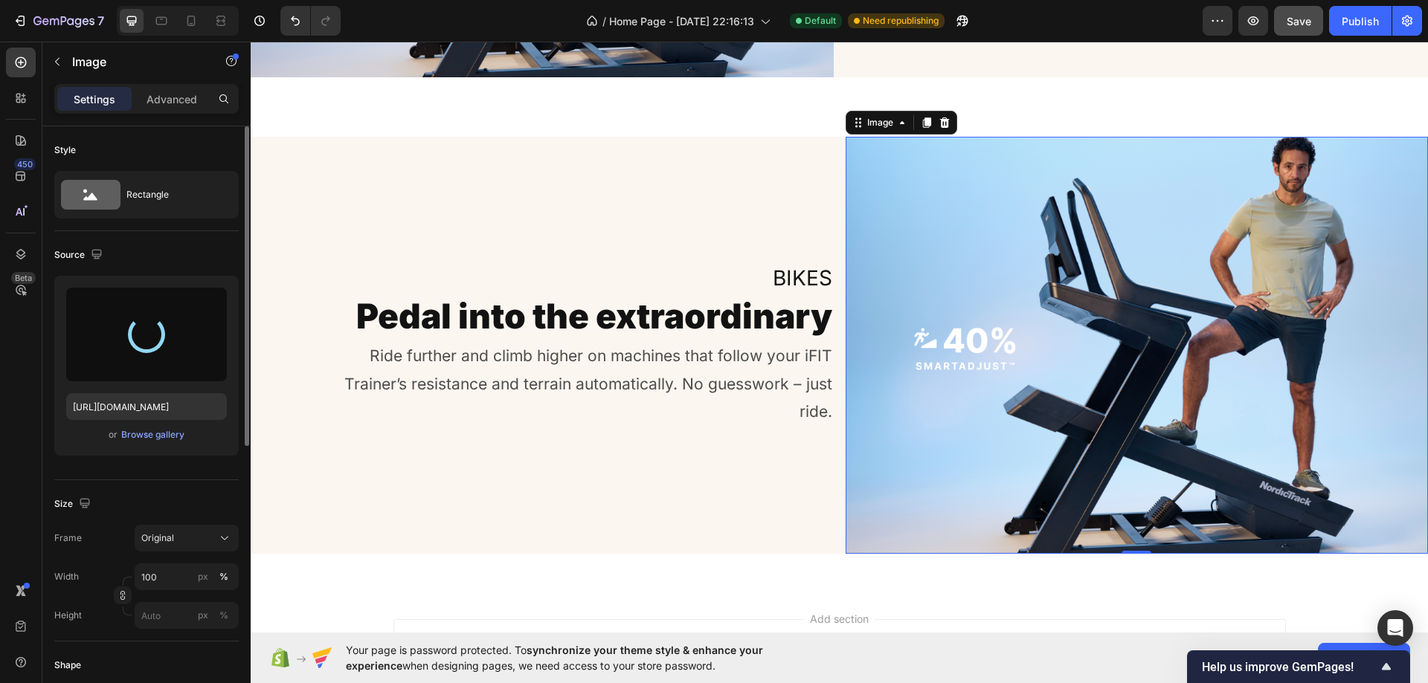
type input "[URL][DOMAIN_NAME]"
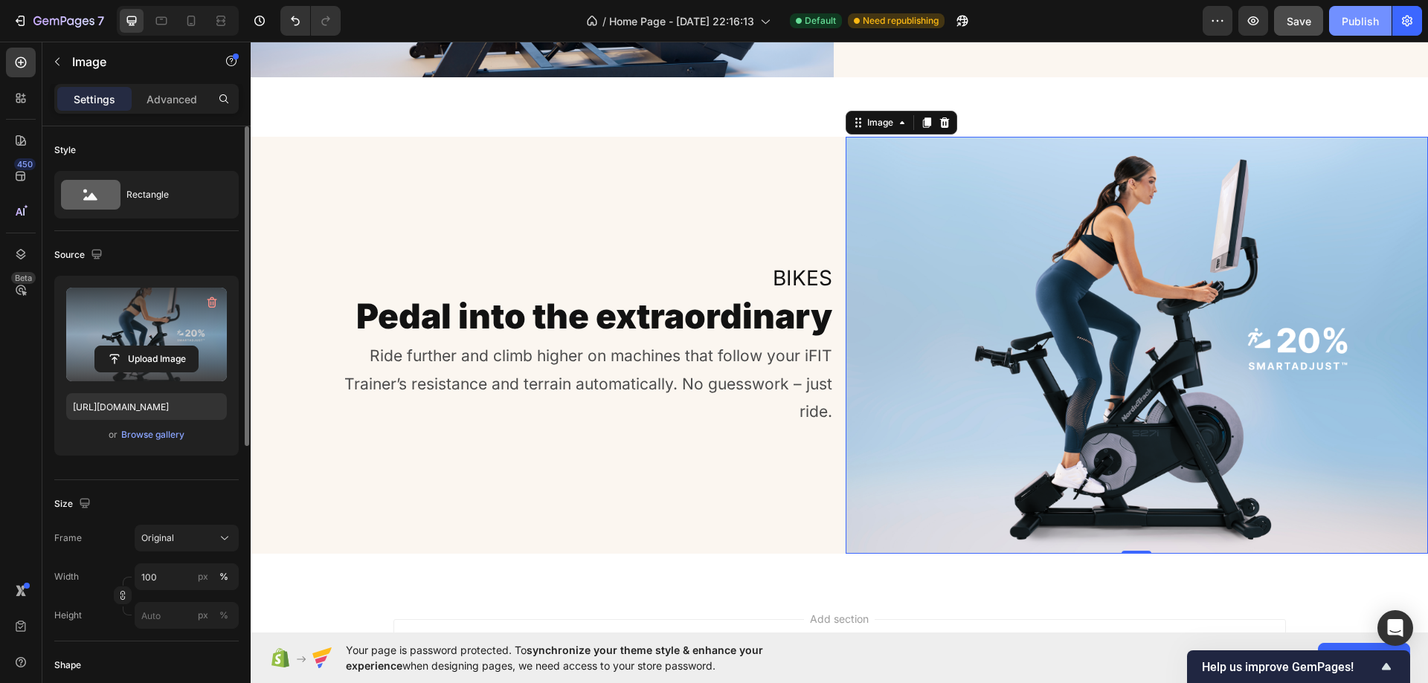
click at [1359, 16] on div "Publish" at bounding box center [1359, 21] width 37 height 16
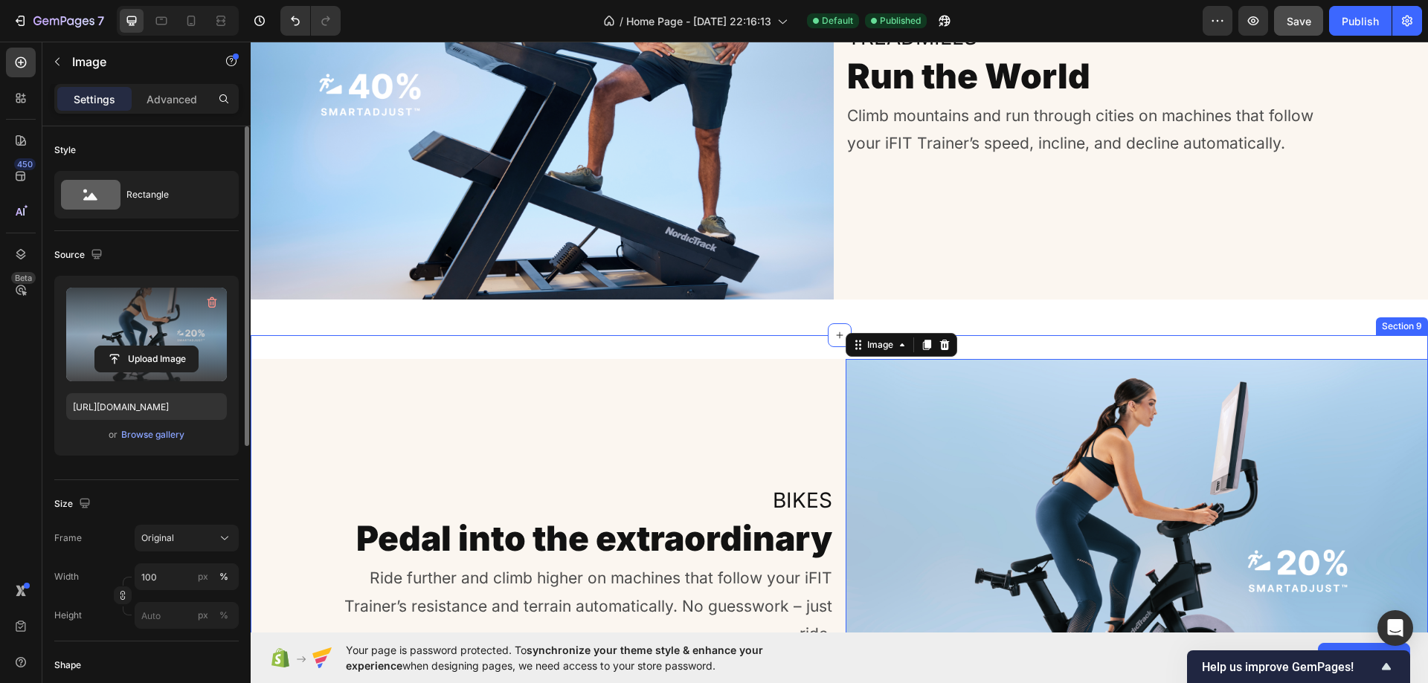
scroll to position [3381, 0]
click at [778, 336] on div "Image 0 Bikes Heading Pedal into the extraordinary Heading Ride further and cli…" at bounding box center [839, 574] width 1177 height 477
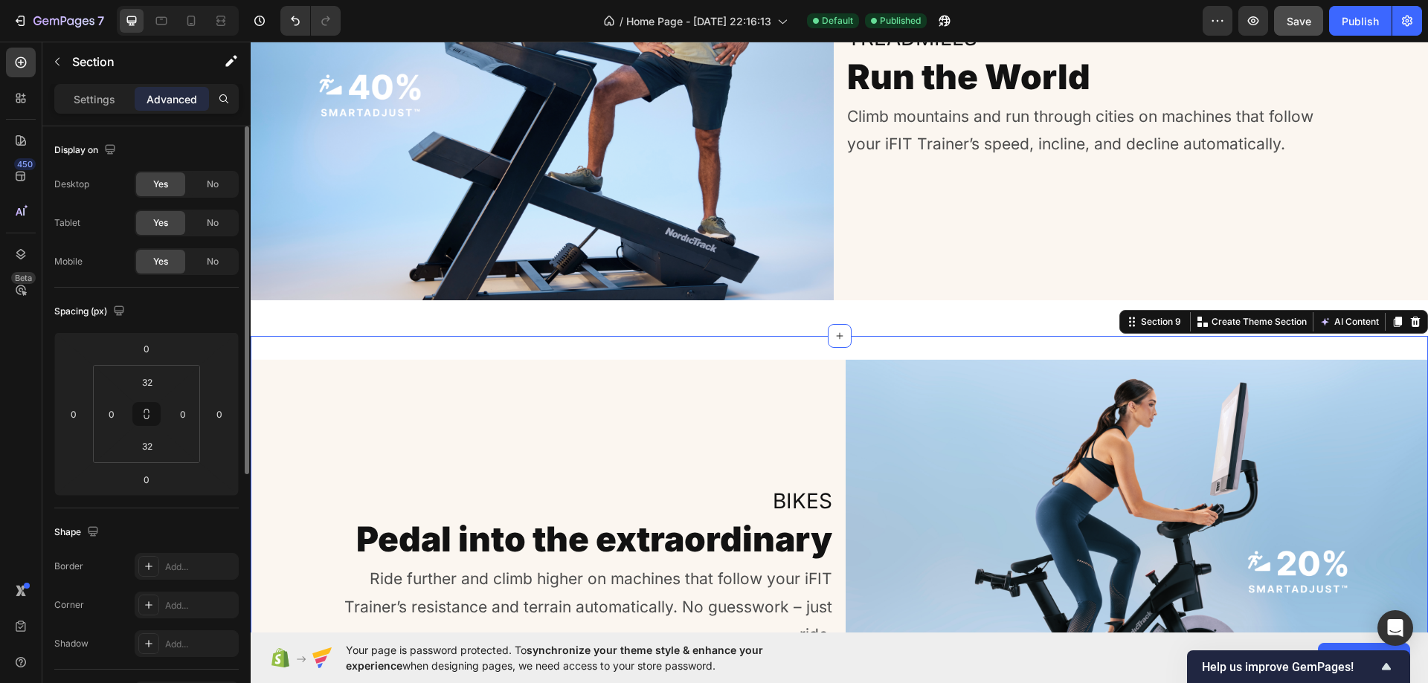
click at [776, 345] on div "Image Bikes Heading Pedal into the extraordinary Heading Ride further and climb…" at bounding box center [839, 574] width 1177 height 477
click at [146, 382] on input "32" at bounding box center [147, 382] width 30 height 22
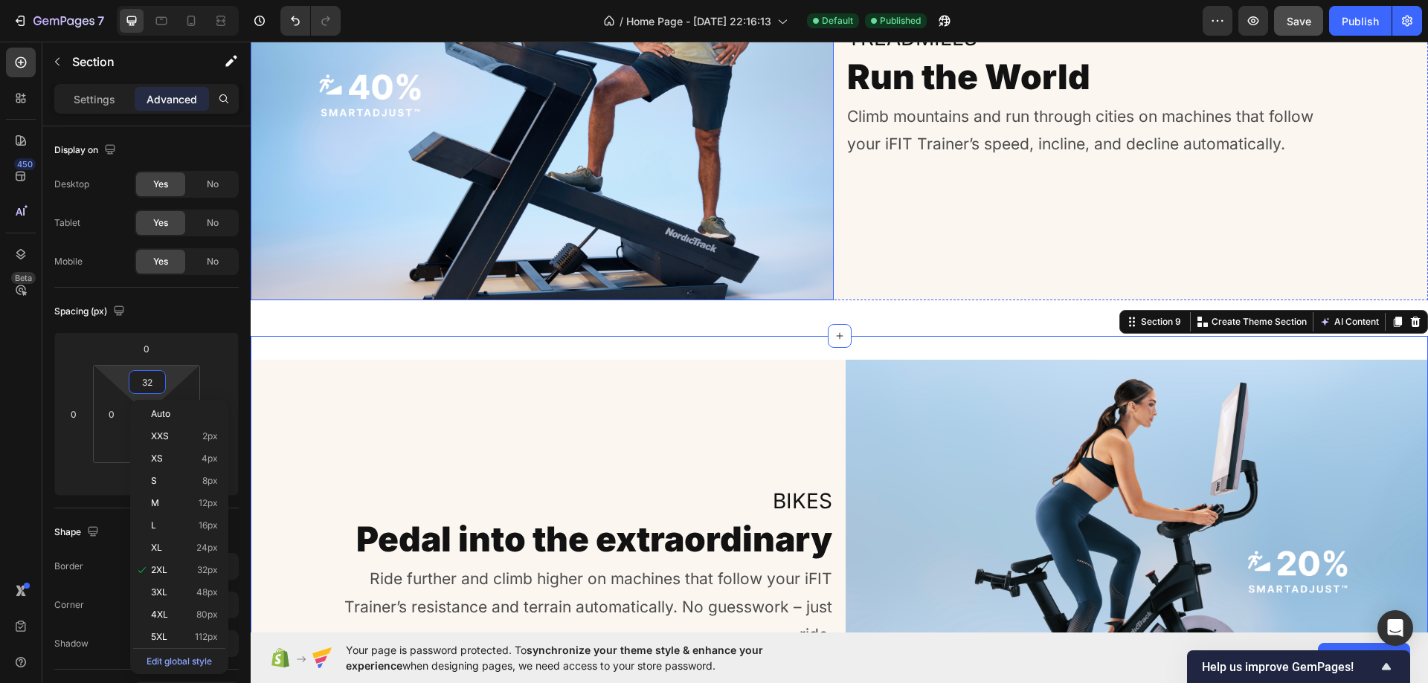
type input "0"
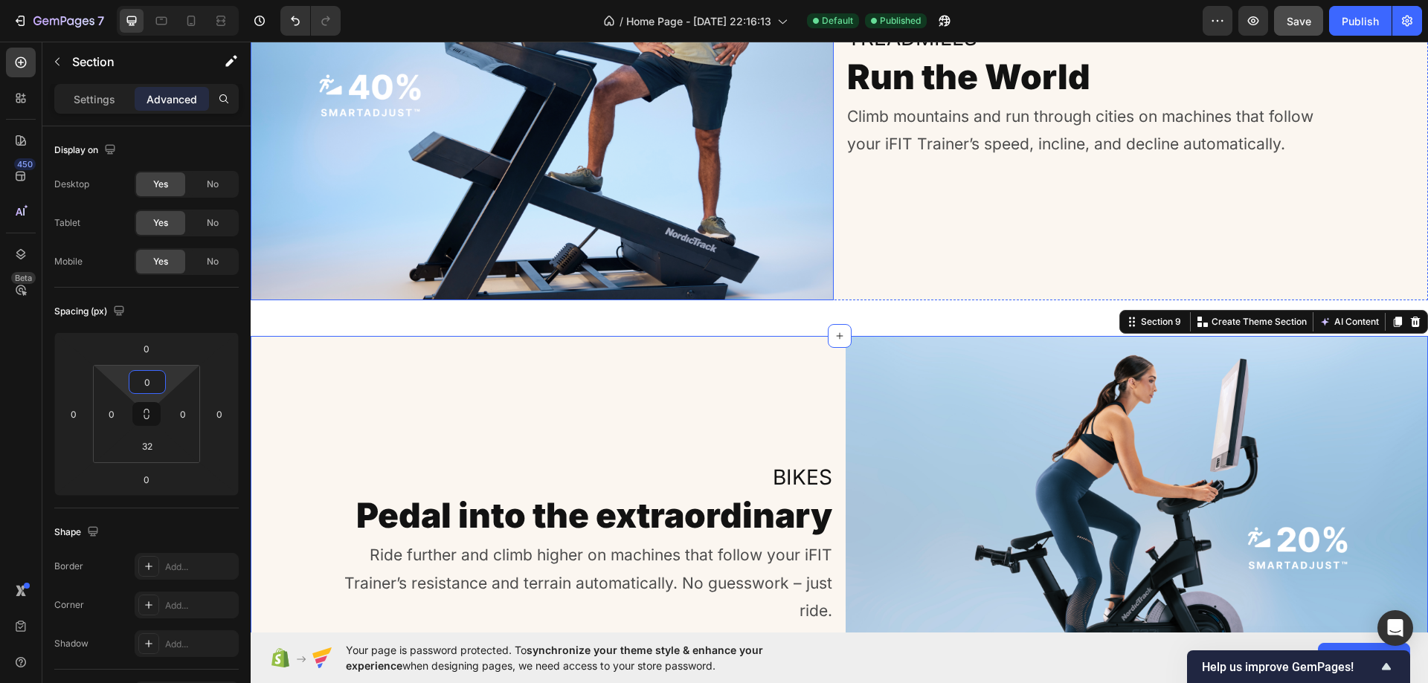
click at [514, 182] on img at bounding box center [542, 91] width 583 height 417
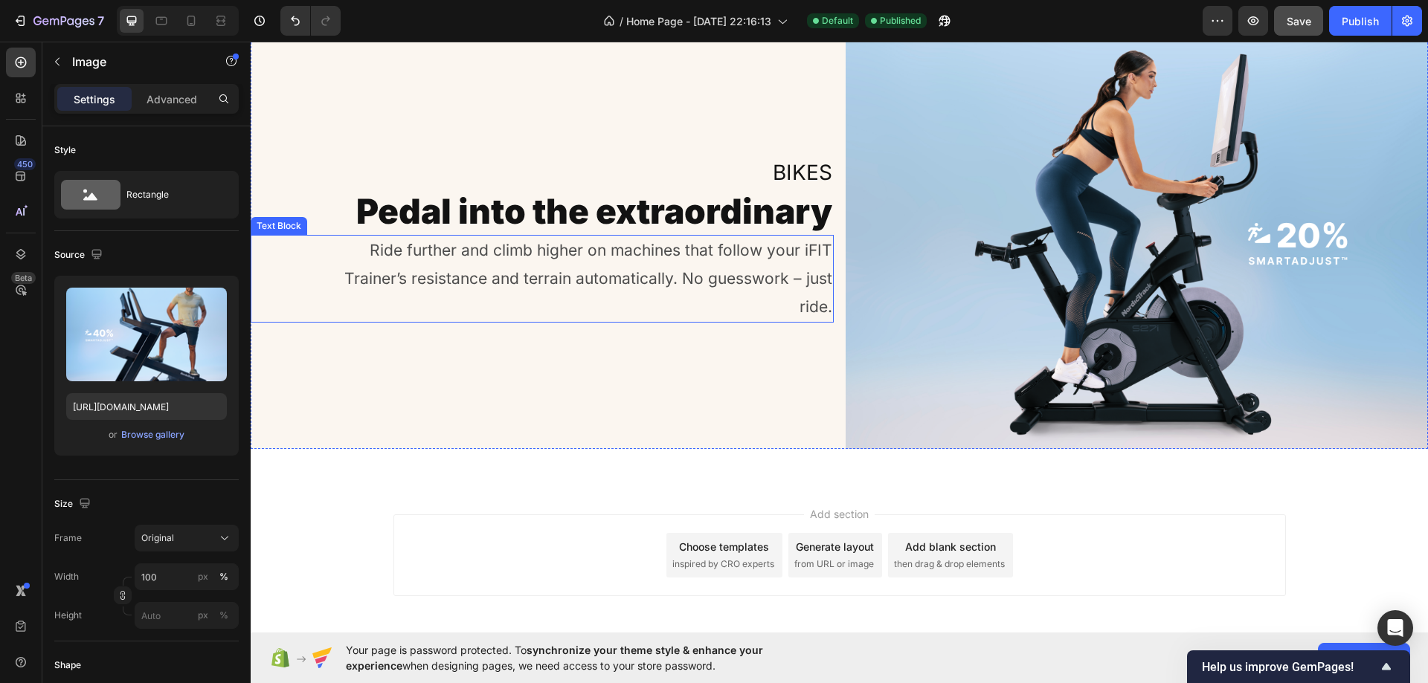
scroll to position [3594, 0]
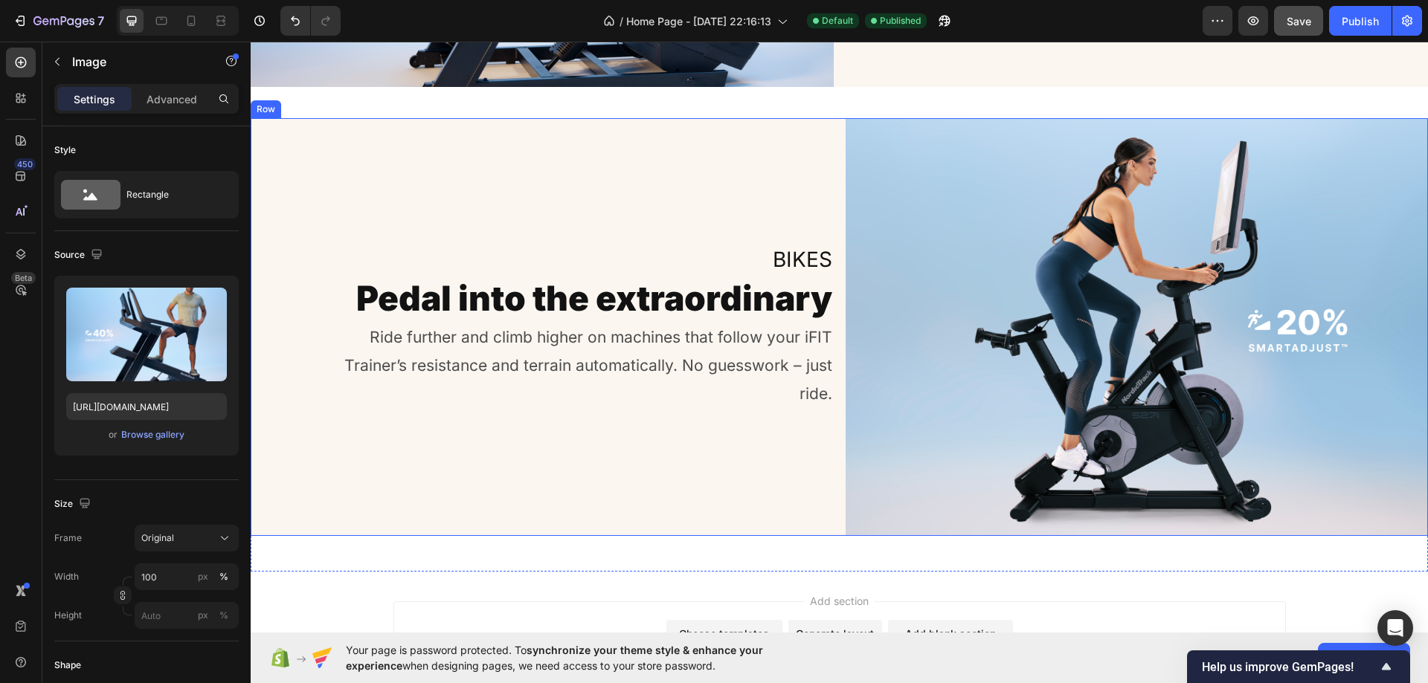
click at [779, 118] on div "Bikes Heading Pedal into the extraordinary Heading Ride further and climb highe…" at bounding box center [542, 326] width 583 height 417
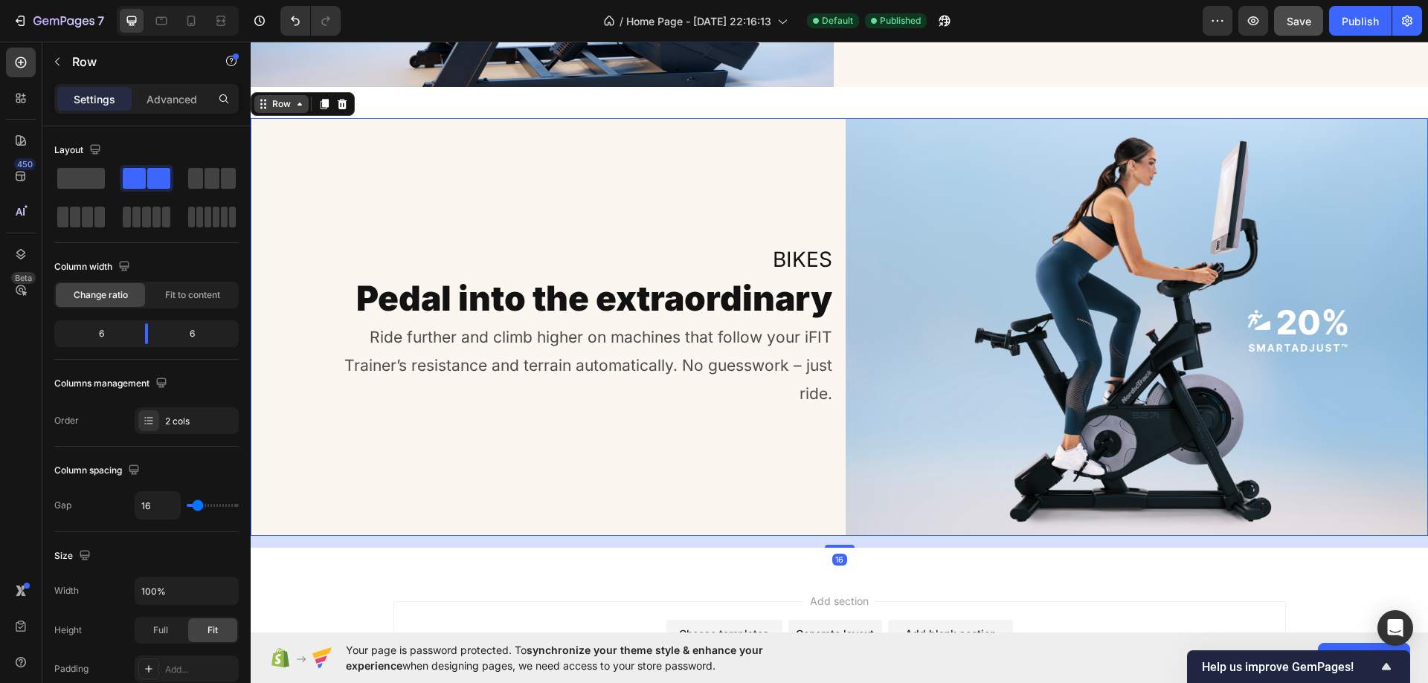
click at [284, 109] on div "Row" at bounding box center [281, 103] width 25 height 13
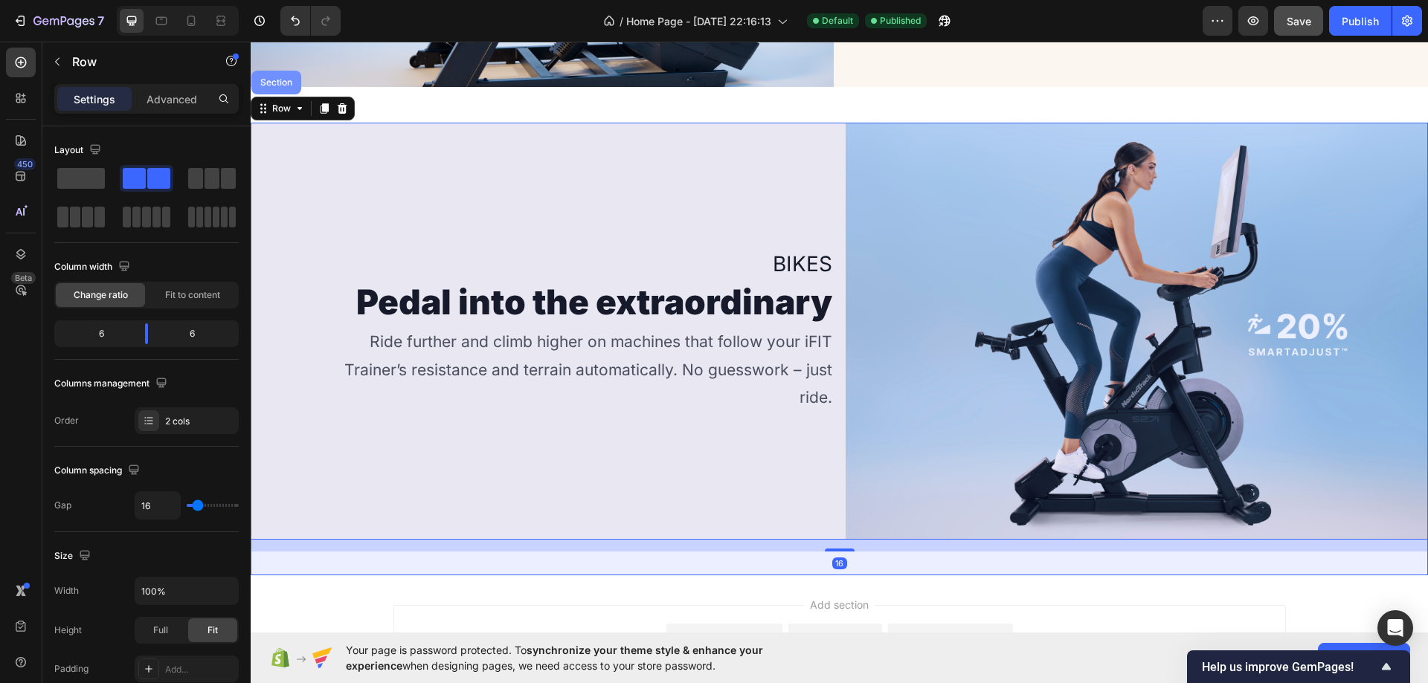
click at [286, 73] on div "Section" at bounding box center [276, 83] width 50 height 24
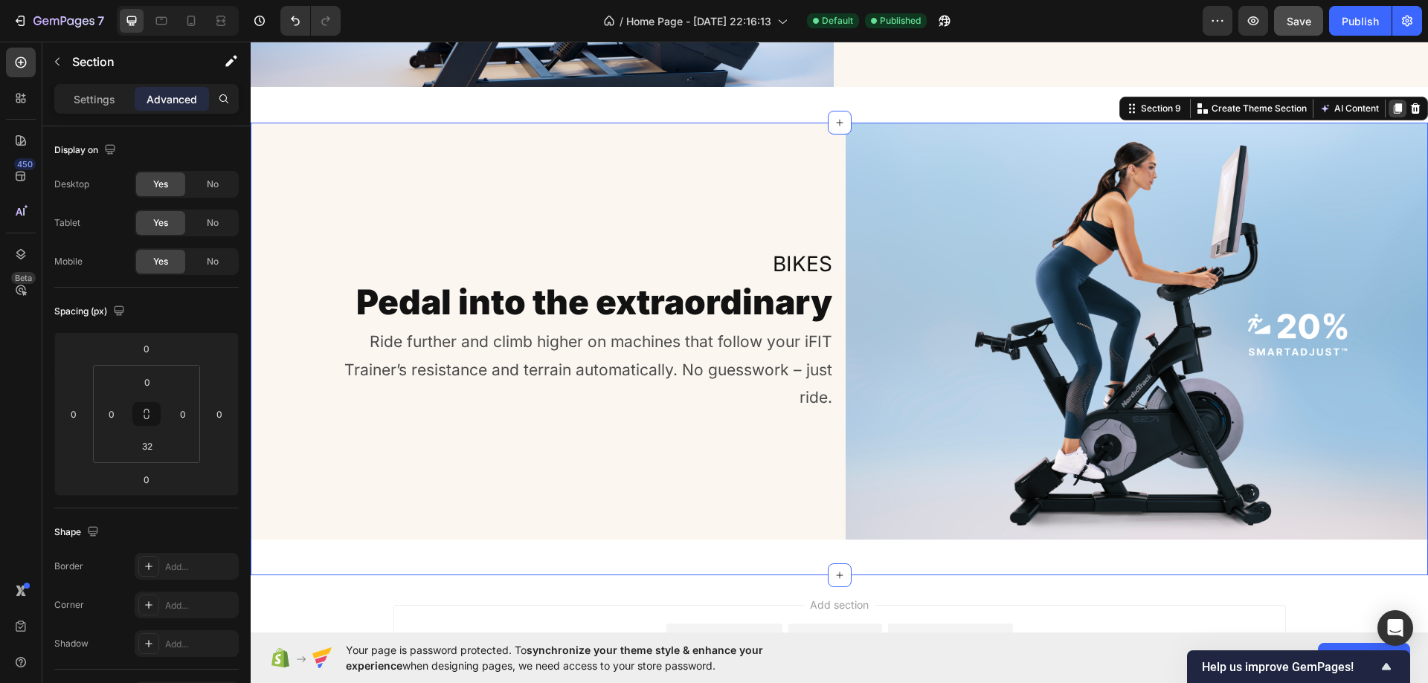
click at [1393, 103] on icon at bounding box center [1397, 108] width 8 height 10
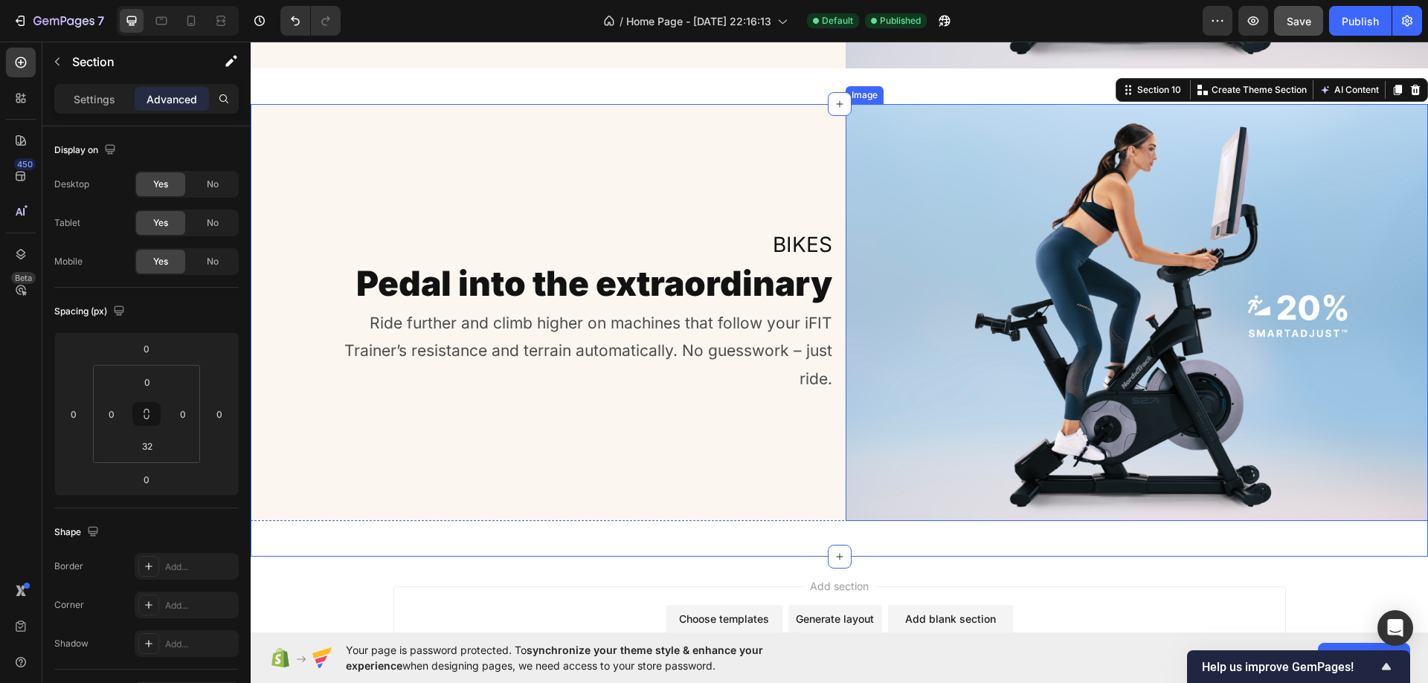
scroll to position [4068, 0]
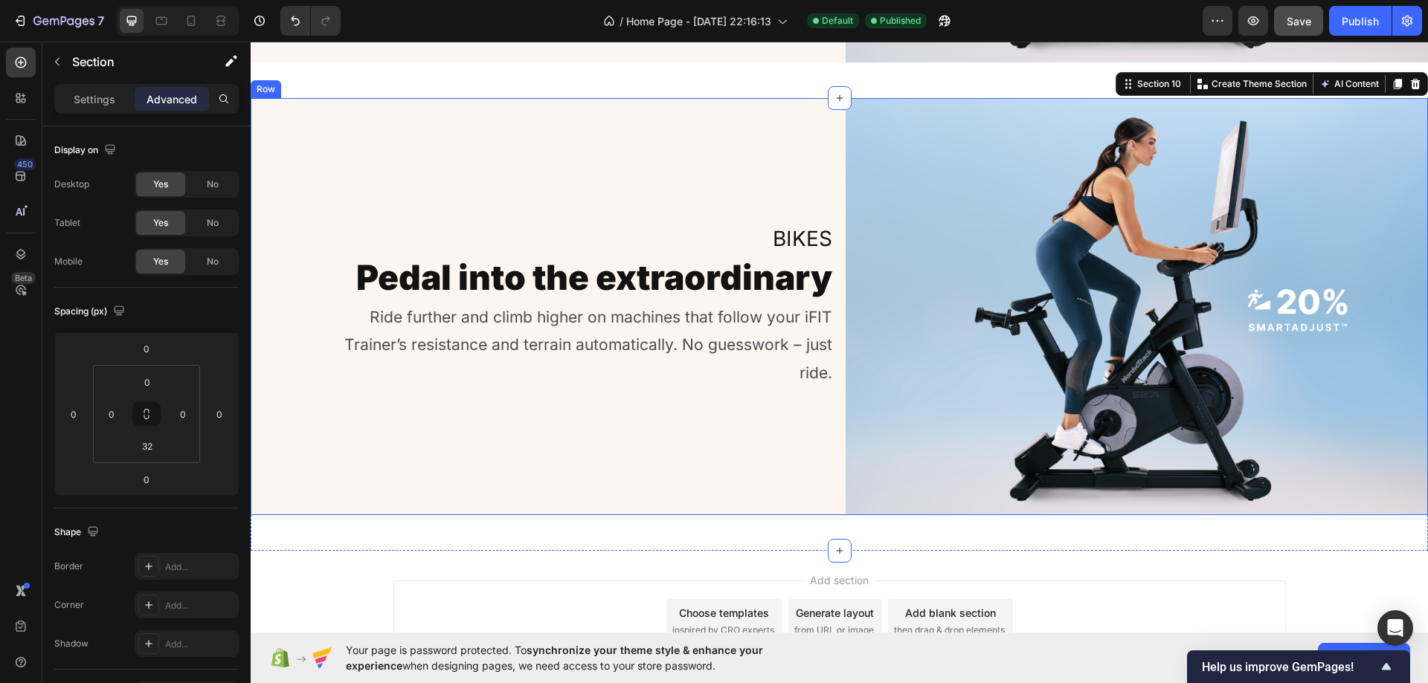
click at [555, 137] on div "Bikes Heading Pedal into the extraordinary Heading Ride further and climb highe…" at bounding box center [542, 306] width 583 height 417
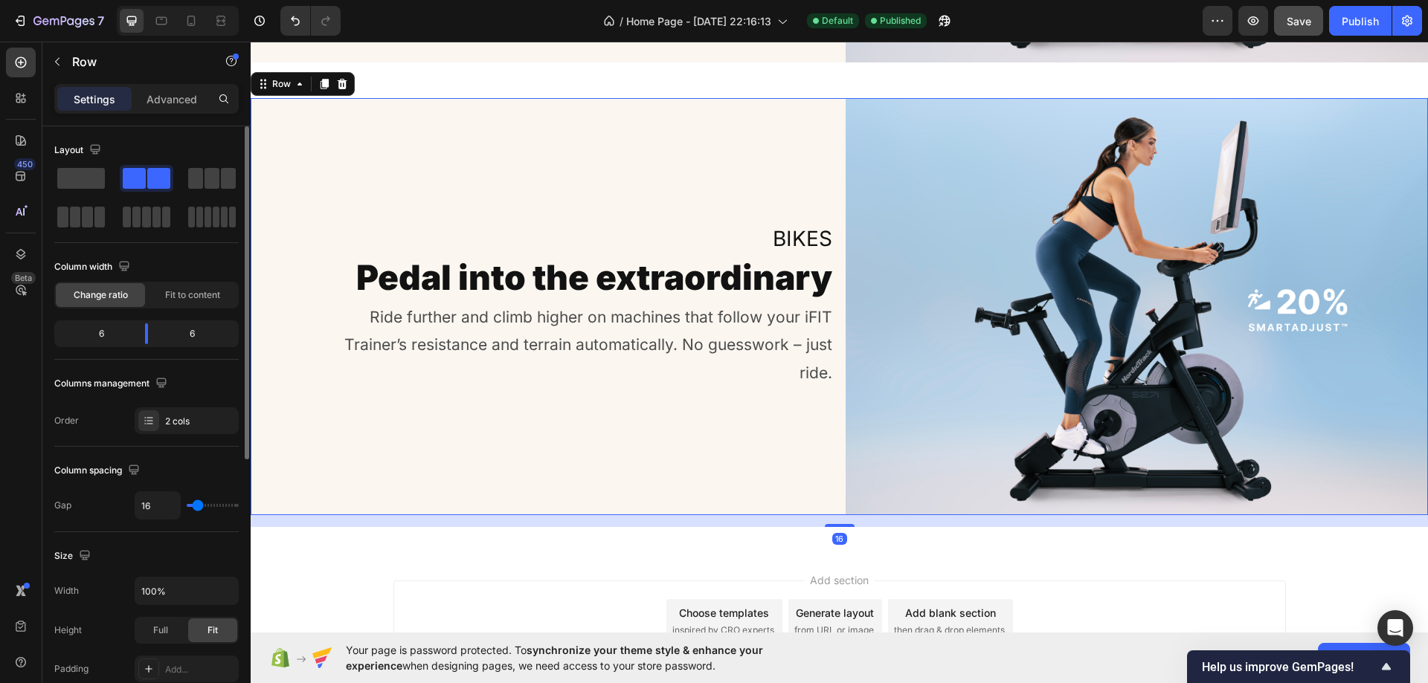
drag, startPoint x: 175, startPoint y: 412, endPoint x: 234, endPoint y: 445, distance: 67.9
click at [176, 412] on div "2 cols" at bounding box center [187, 420] width 104 height 27
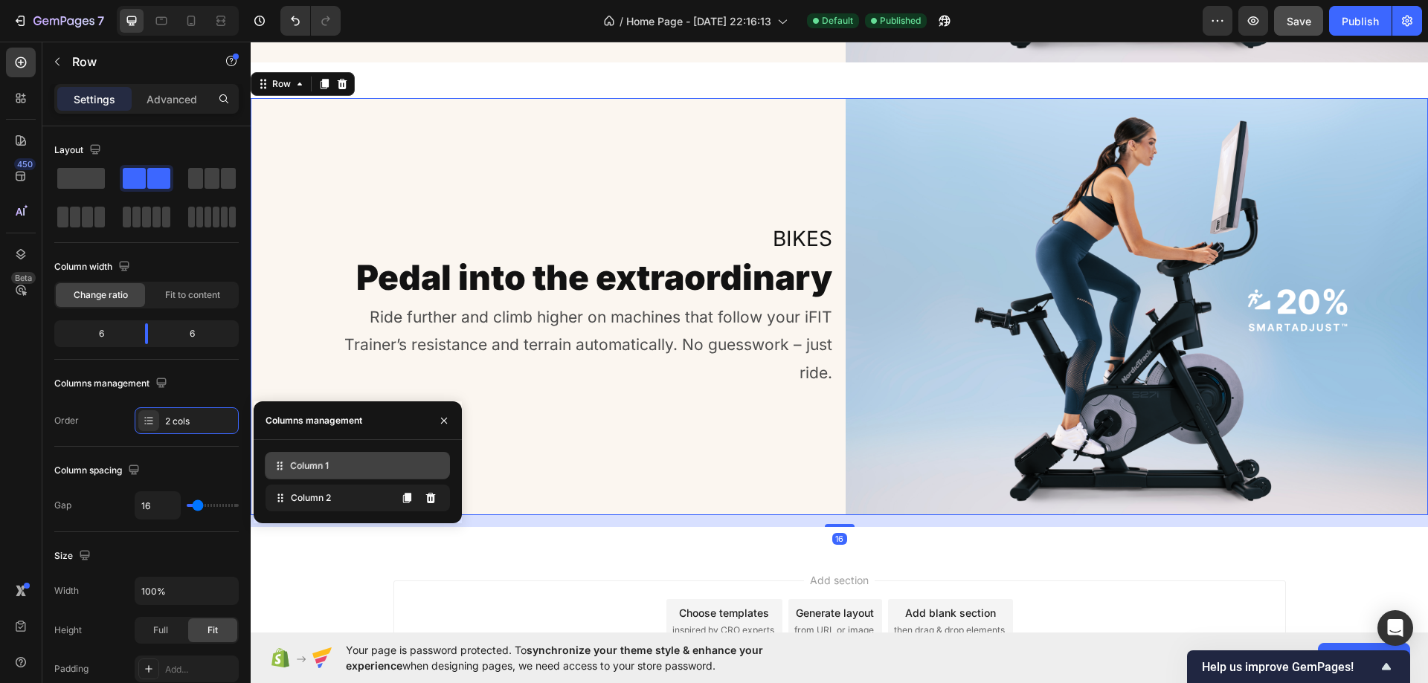
drag, startPoint x: 298, startPoint y: 503, endPoint x: 297, endPoint y: 471, distance: 32.0
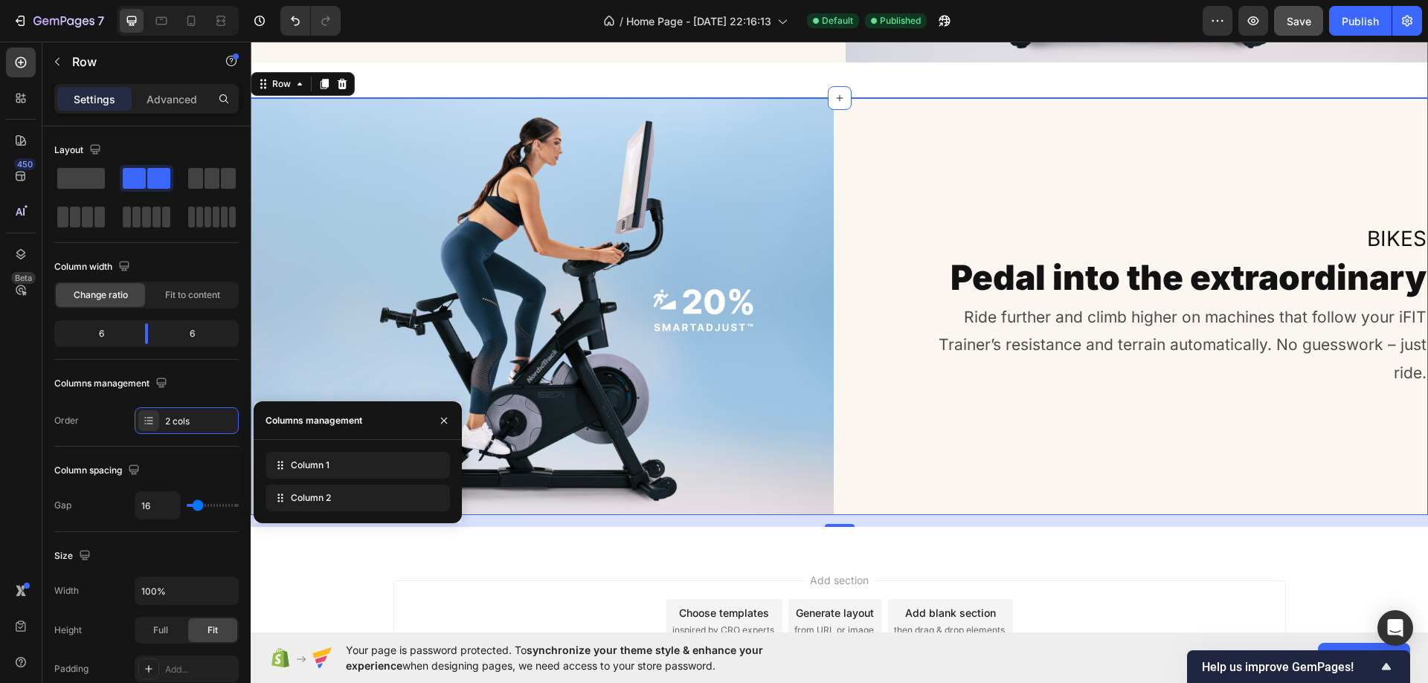
click at [558, 167] on img at bounding box center [542, 306] width 583 height 417
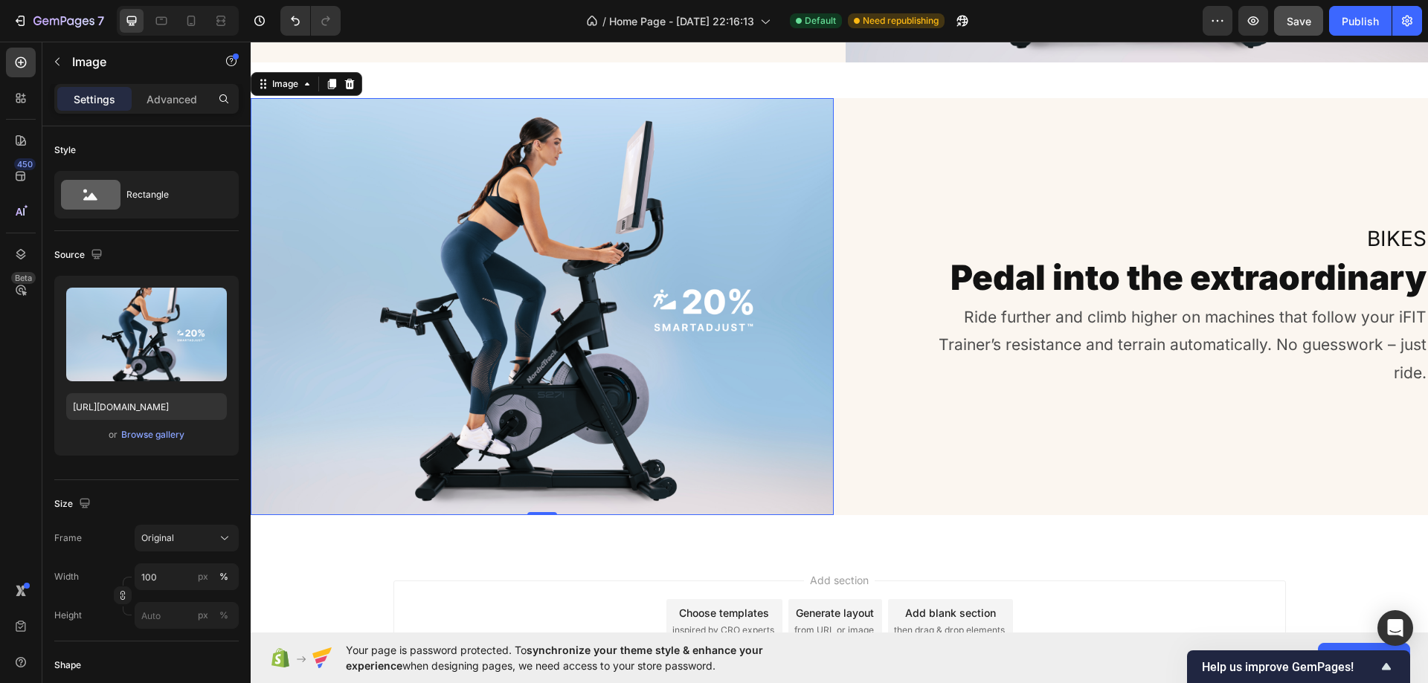
click at [619, 376] on img at bounding box center [542, 306] width 583 height 417
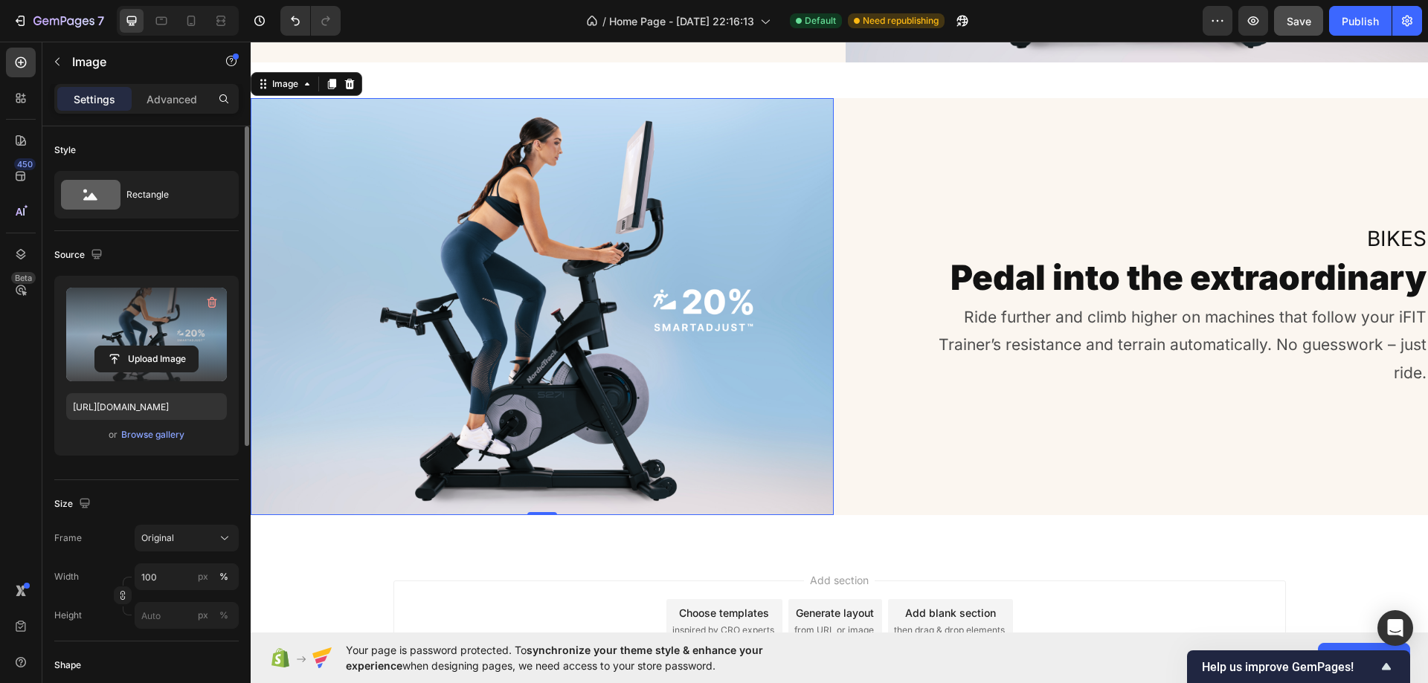
click at [146, 309] on label at bounding box center [146, 335] width 161 height 94
click at [146, 346] on input "file" at bounding box center [146, 358] width 103 height 25
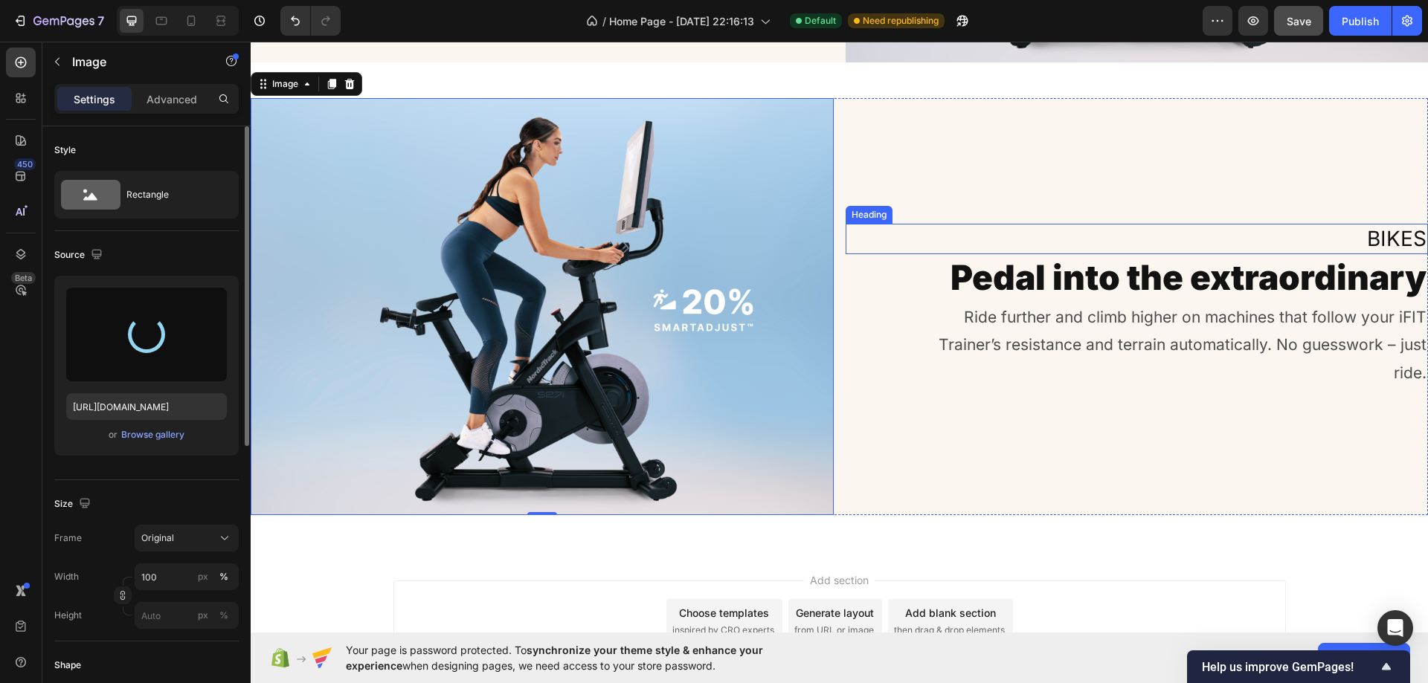
click at [1071, 230] on h2 "Bikes" at bounding box center [1136, 239] width 583 height 30
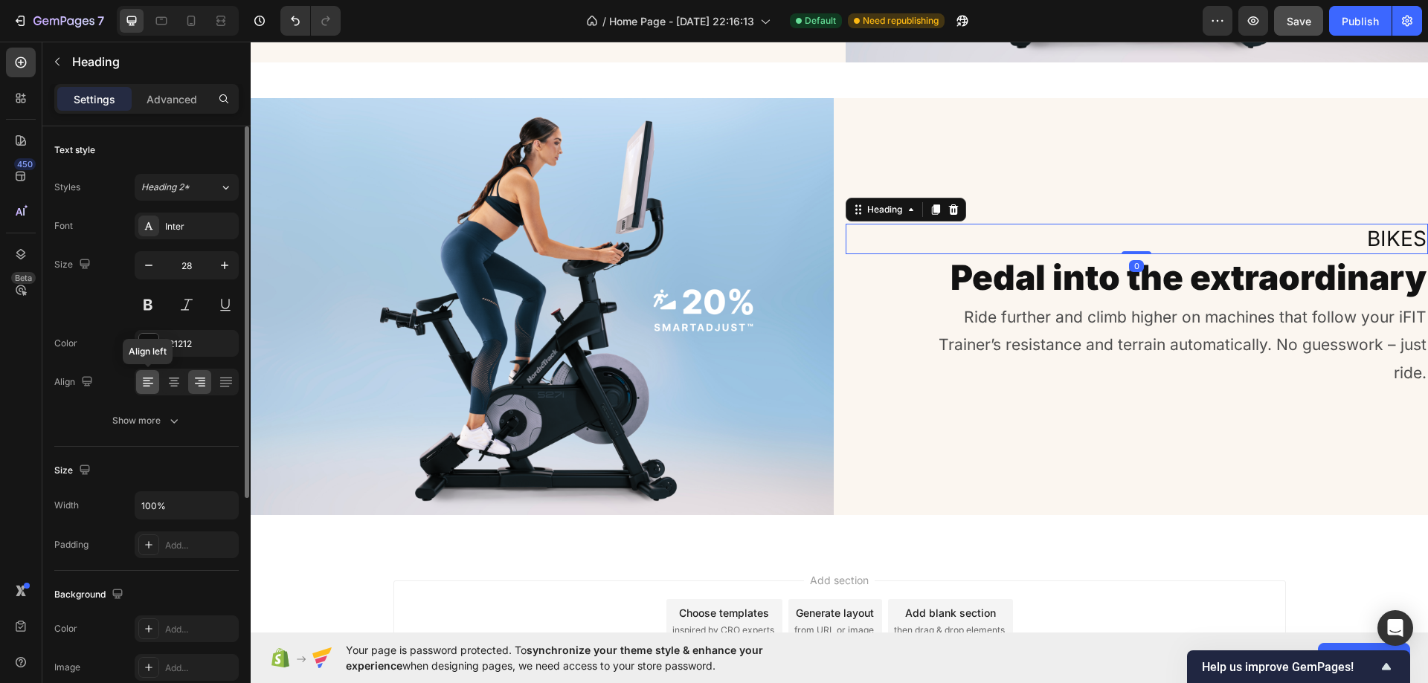
click at [143, 380] on icon at bounding box center [148, 382] width 15 height 15
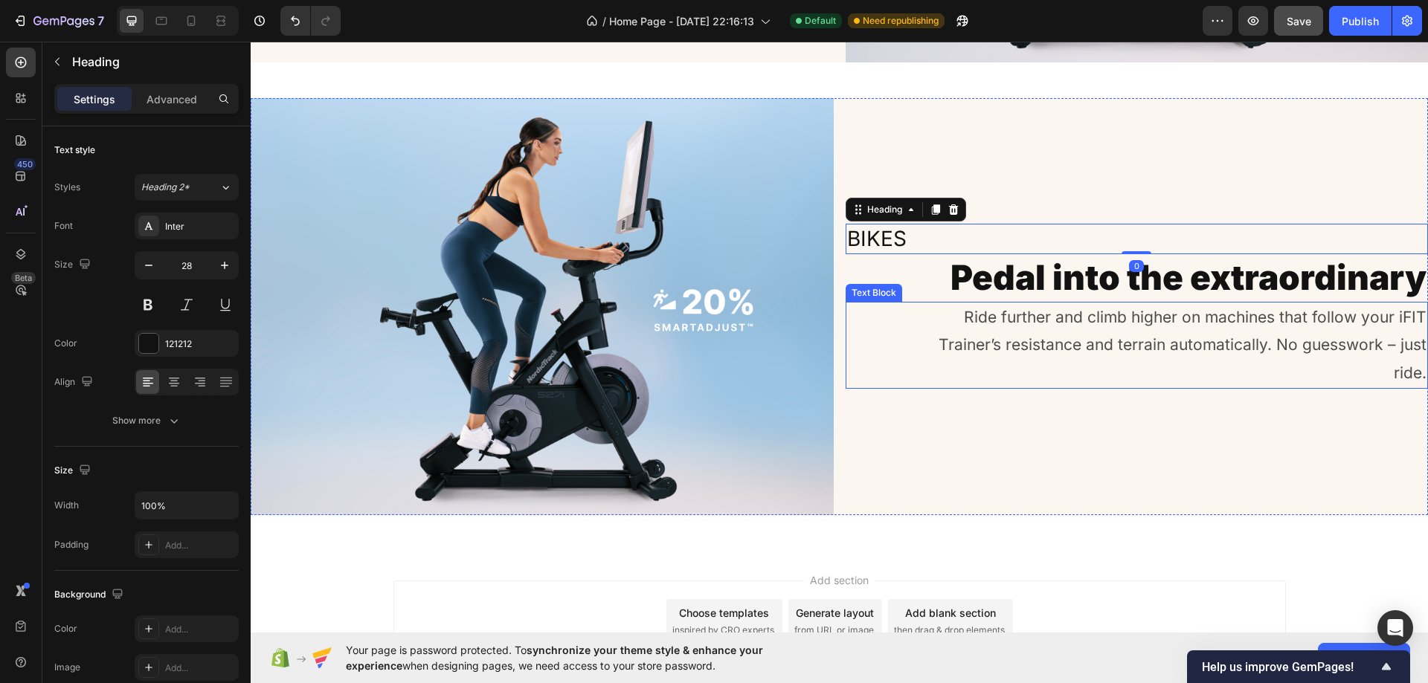
click at [1019, 282] on h2 "Pedal into the extraordinary" at bounding box center [1136, 278] width 583 height 48
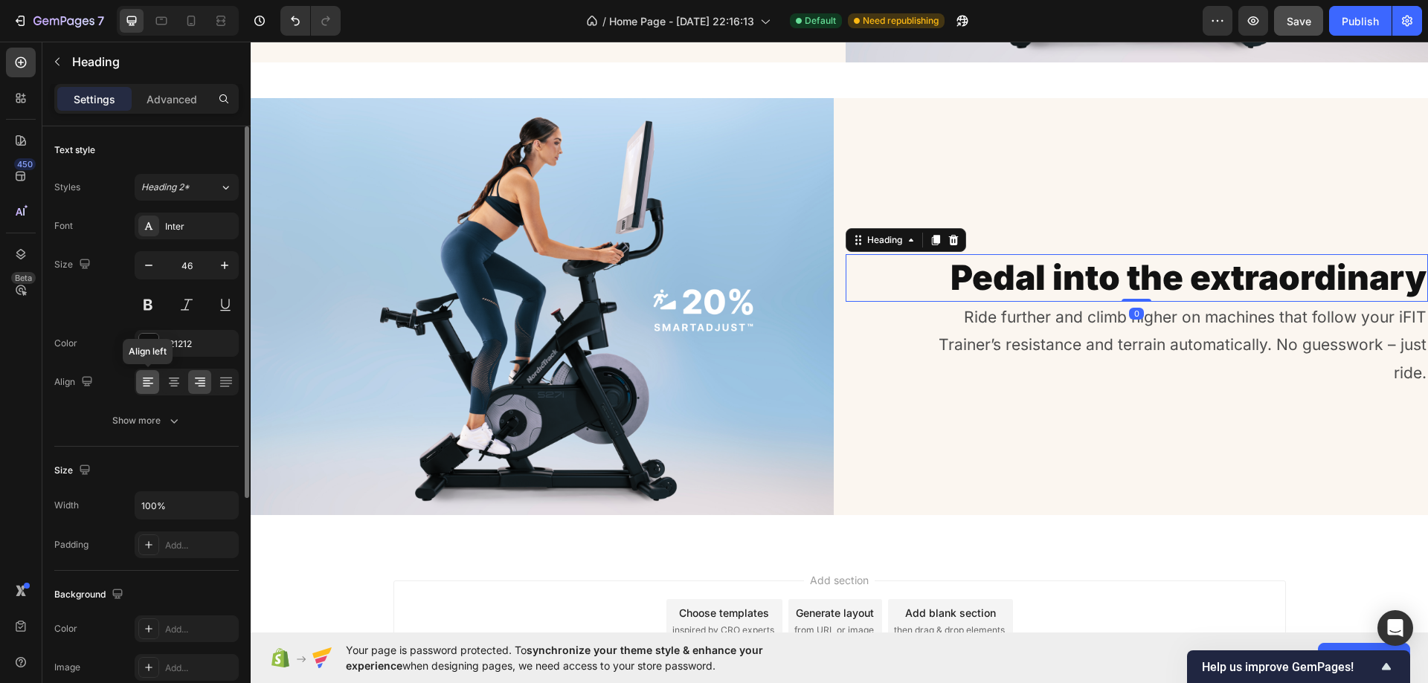
drag, startPoint x: 144, startPoint y: 381, endPoint x: 241, endPoint y: 360, distance: 99.0
click at [144, 382] on icon at bounding box center [148, 382] width 15 height 15
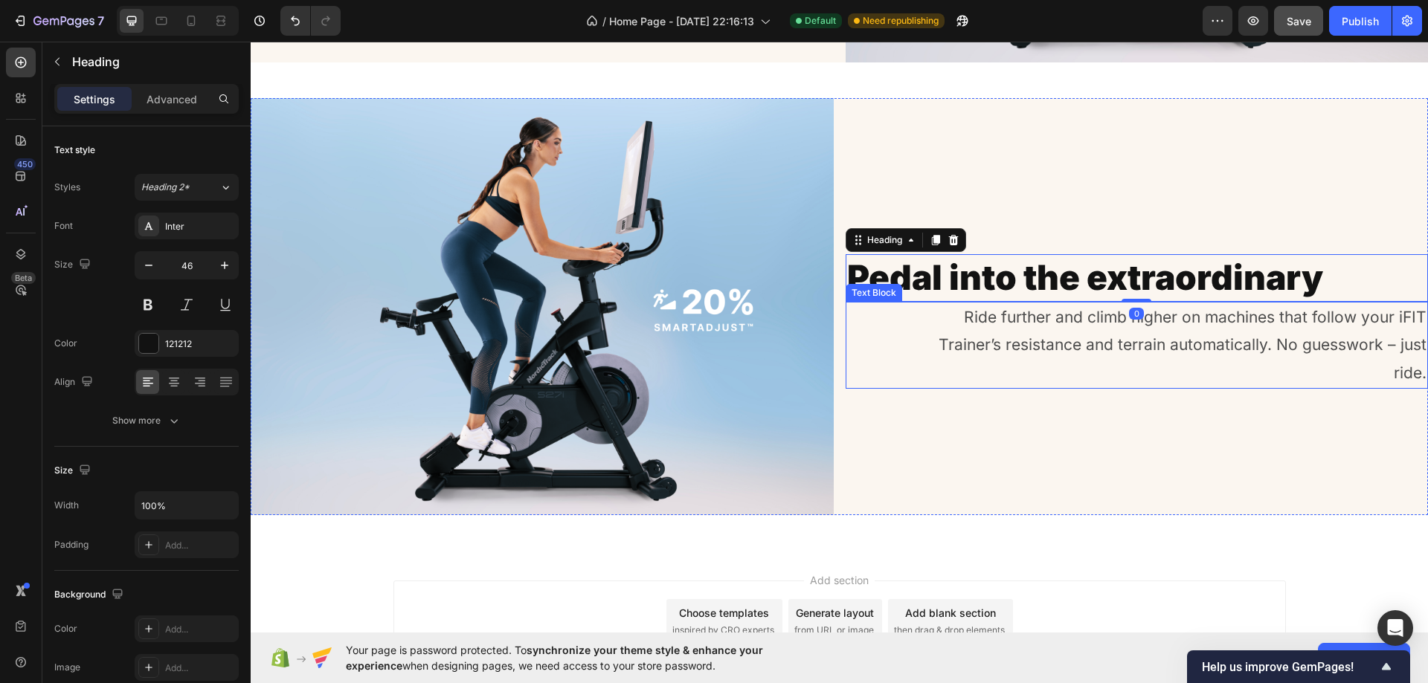
click at [938, 303] on p "Ride further and climb higher on machines that follow your iFIT Trainer’s resis…" at bounding box center [1178, 345] width 497 height 84
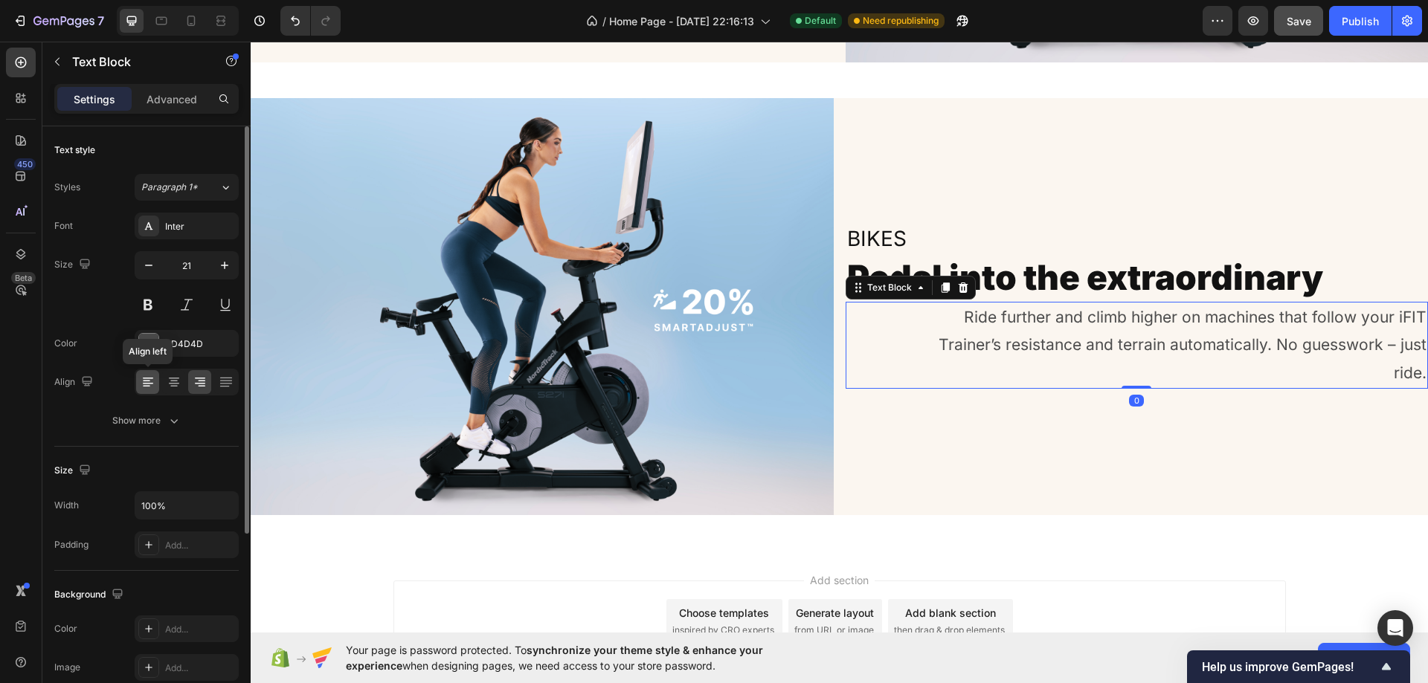
click at [152, 384] on icon at bounding box center [148, 383] width 10 height 1
click at [178, 100] on p "Advanced" at bounding box center [171, 99] width 51 height 16
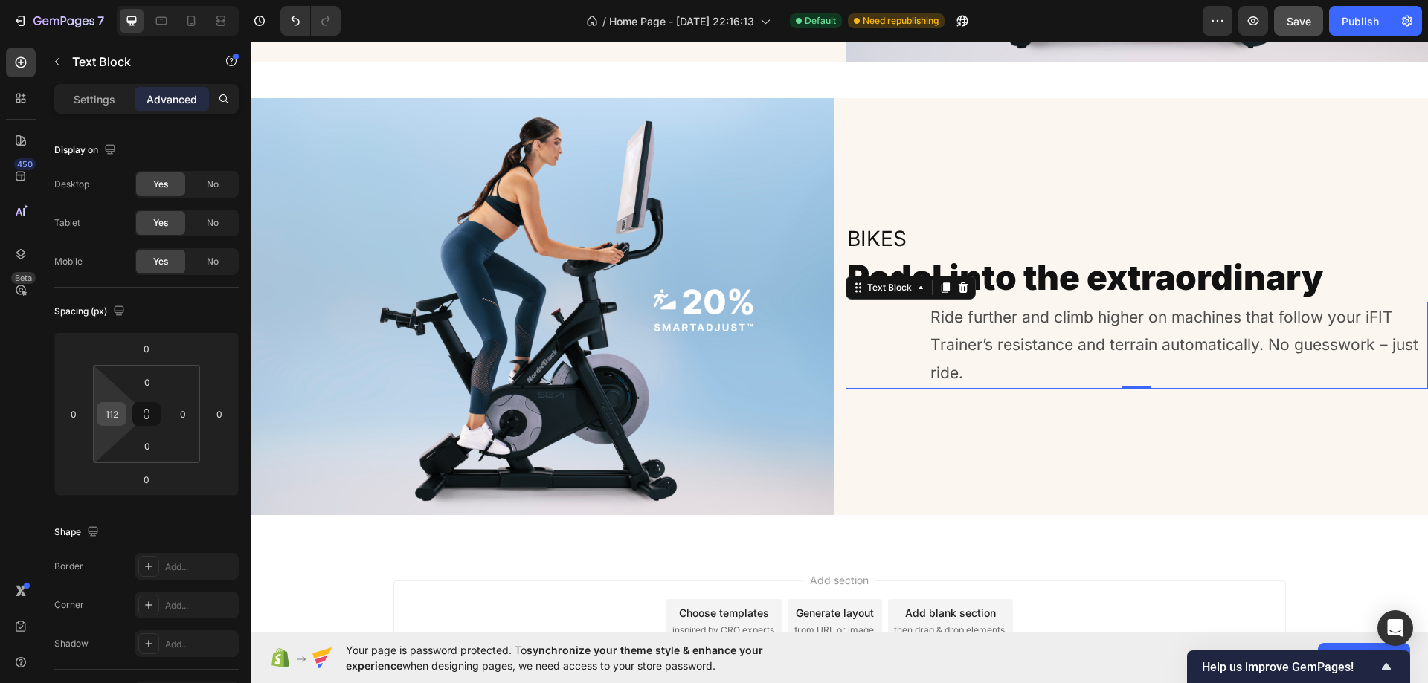
click at [115, 406] on input "112" at bounding box center [111, 414] width 22 height 22
type input "0"
click at [181, 410] on input "0" at bounding box center [183, 414] width 22 height 22
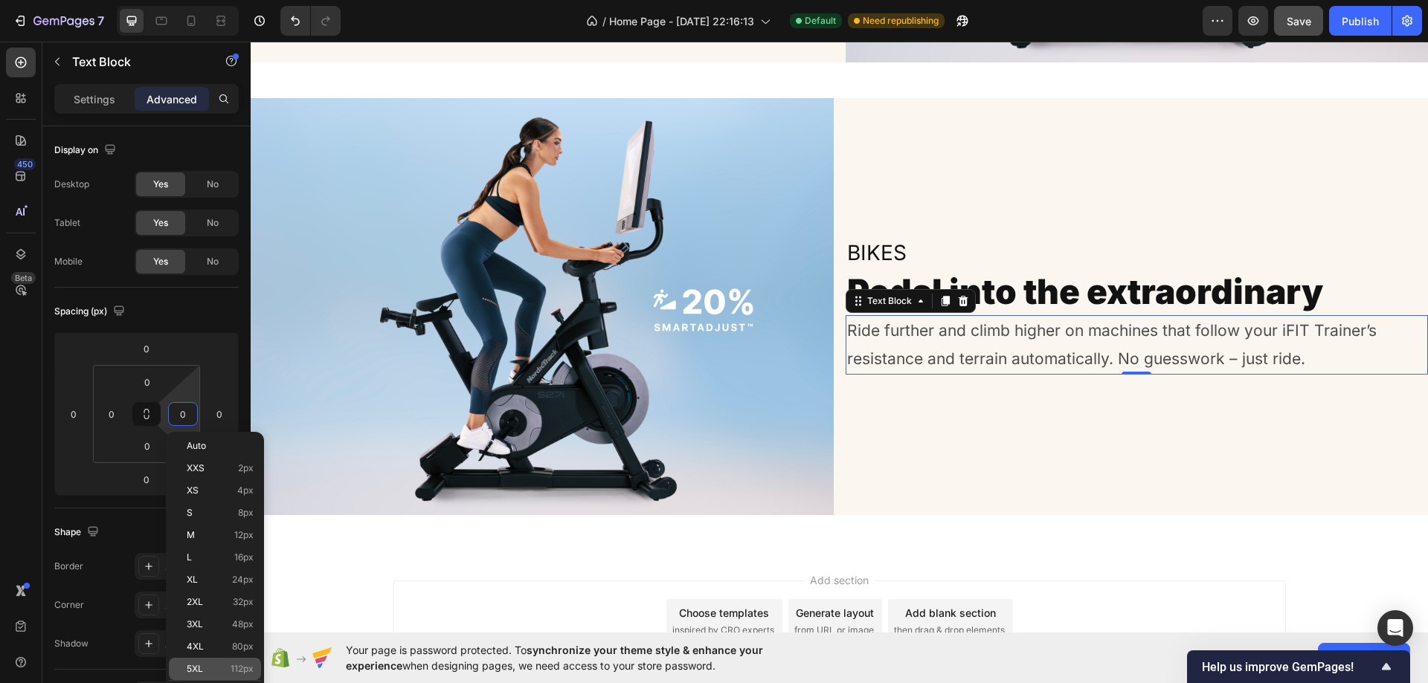
click at [219, 660] on div "5XL 112px" at bounding box center [215, 669] width 92 height 22
type input "112"
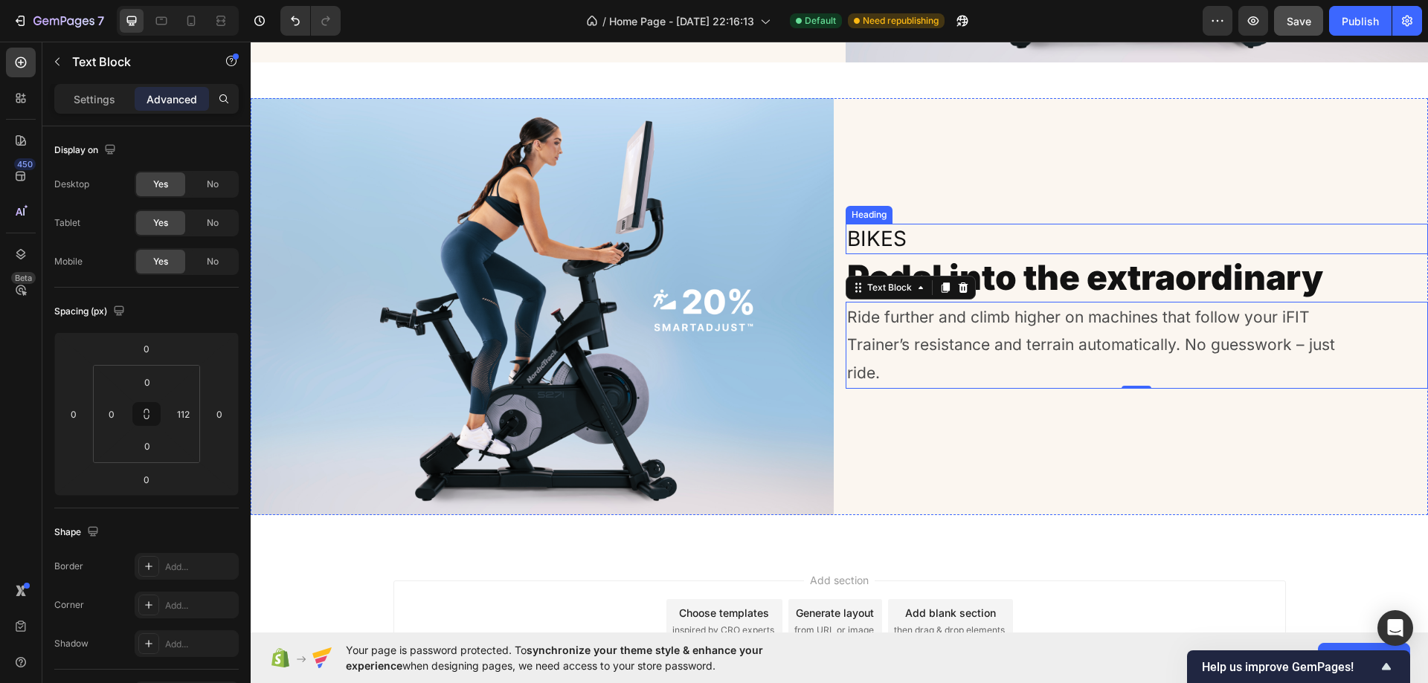
click at [1064, 195] on div "Bikes Heading Pedal into the extraordinary Heading Ride further and climb highe…" at bounding box center [1136, 306] width 583 height 417
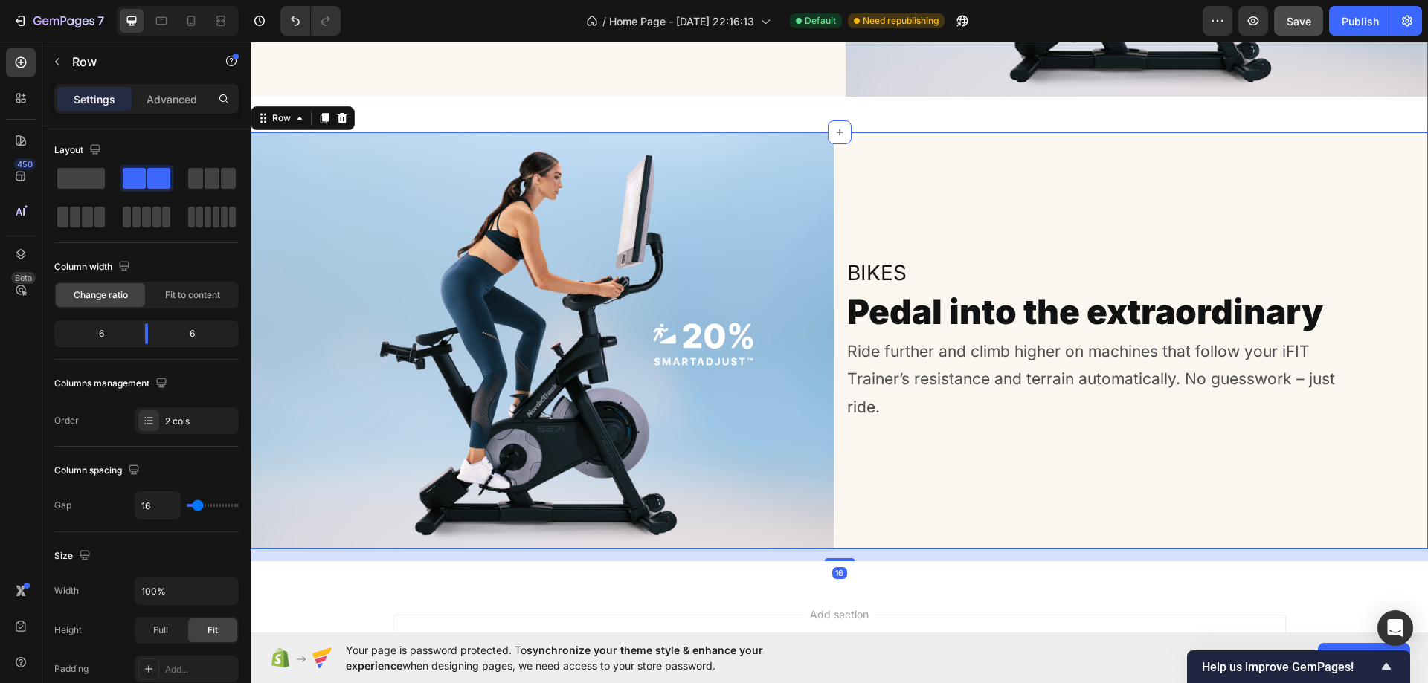
scroll to position [3919, 0]
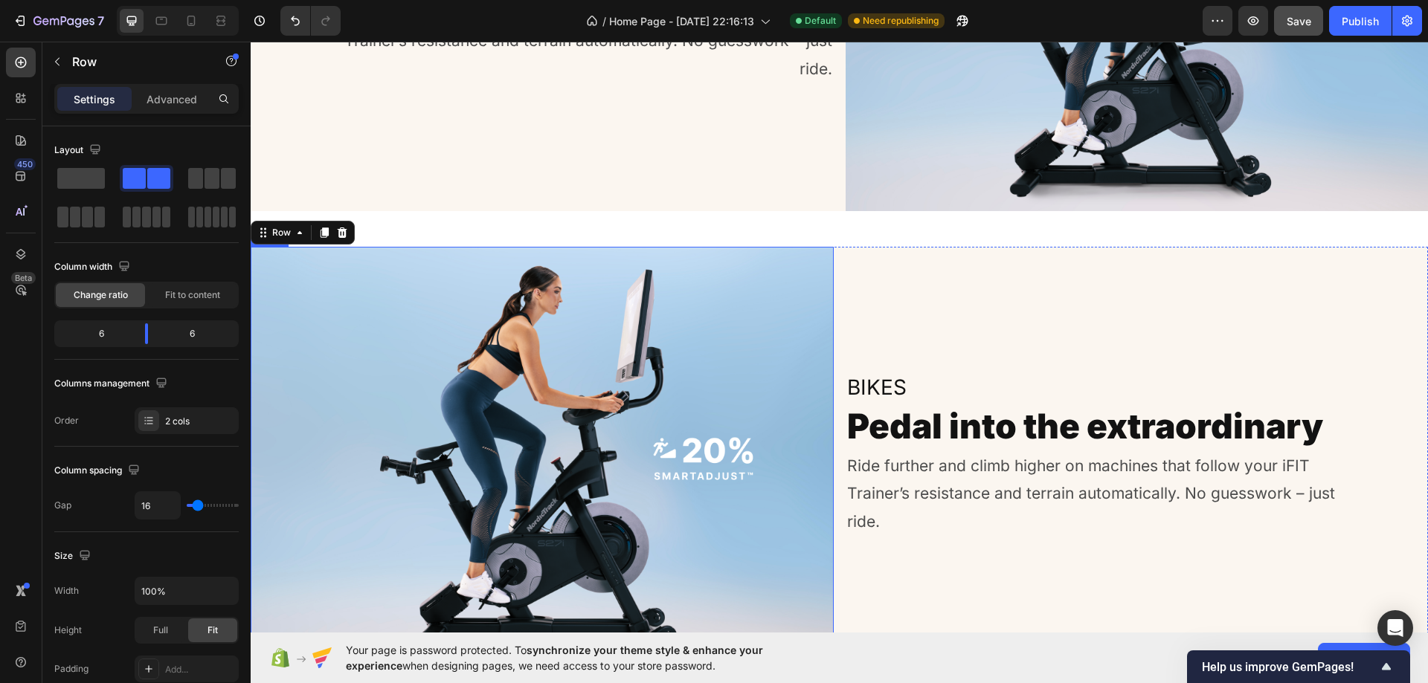
click at [590, 323] on img at bounding box center [542, 455] width 583 height 417
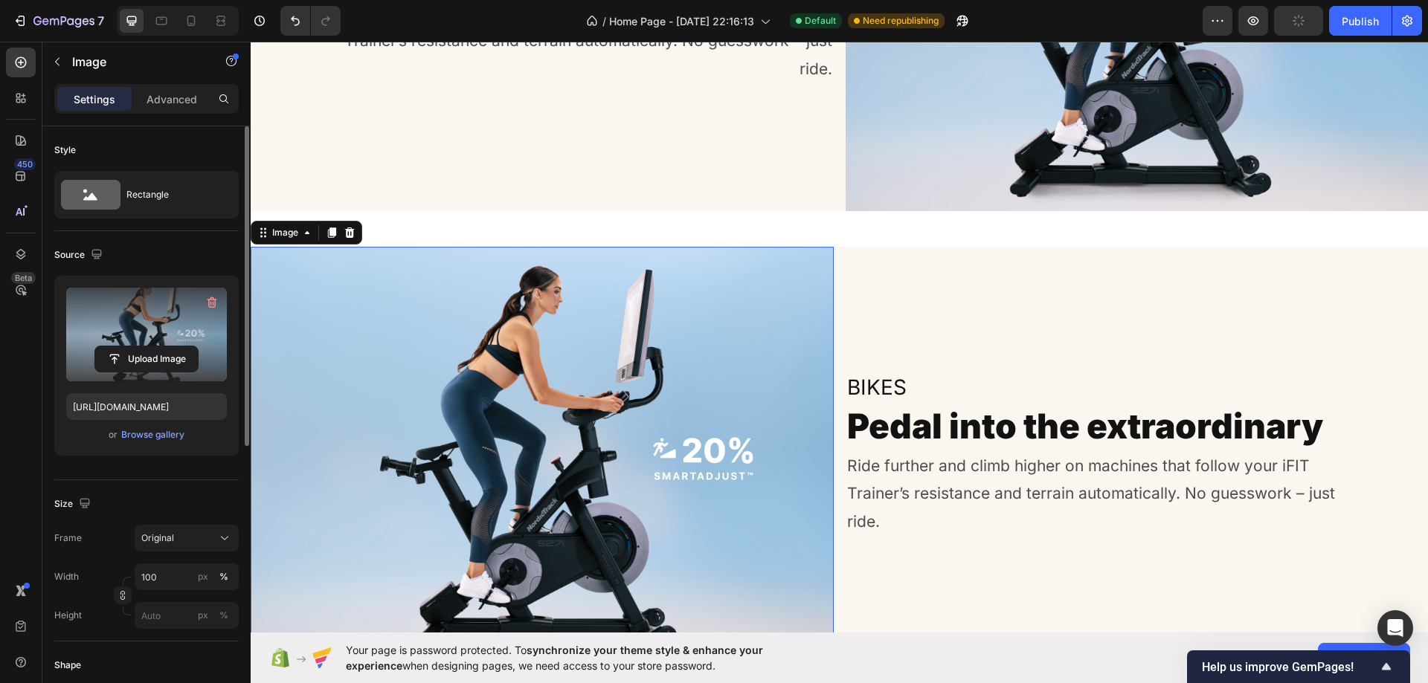
click at [112, 307] on label at bounding box center [146, 335] width 161 height 94
click at [112, 346] on input "file" at bounding box center [146, 358] width 103 height 25
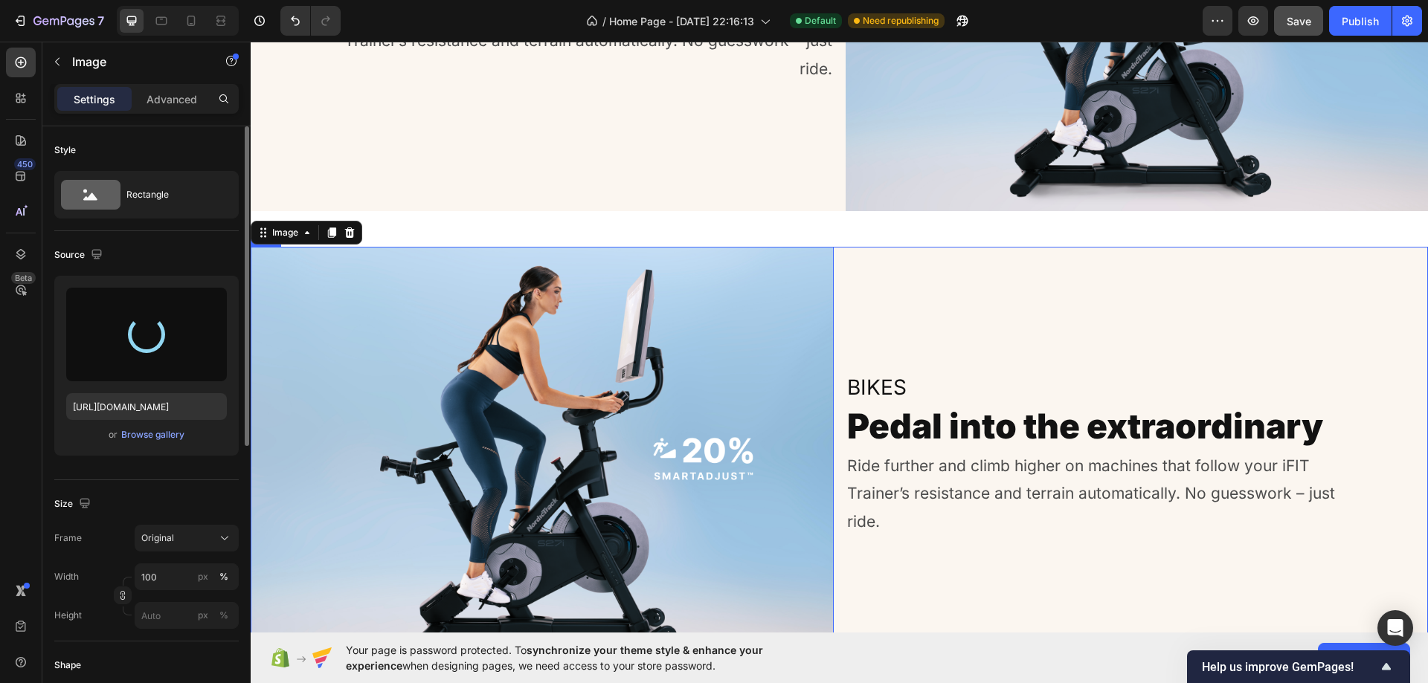
type input "https://cdn.shopify.com/s/files/1/0750/7345/4137/files/gempages_586307741648159…"
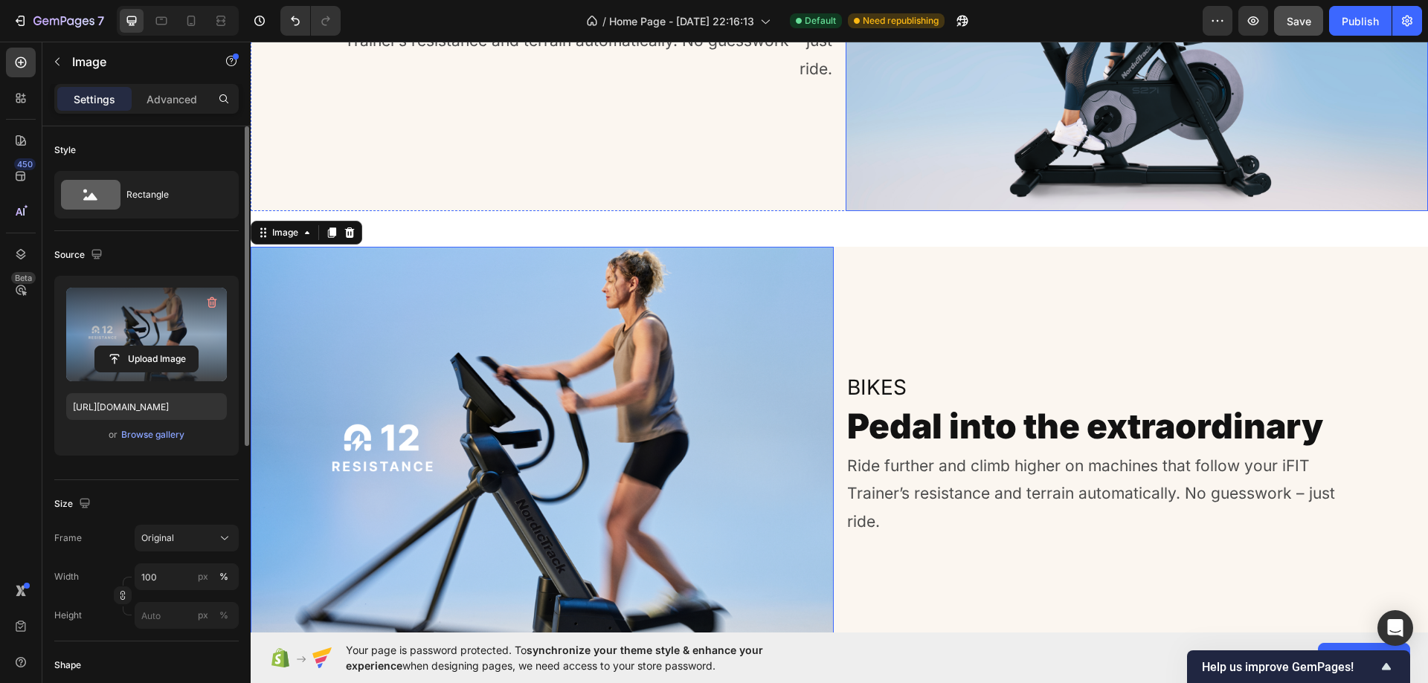
click at [1006, 161] on img at bounding box center [1136, 1] width 583 height 417
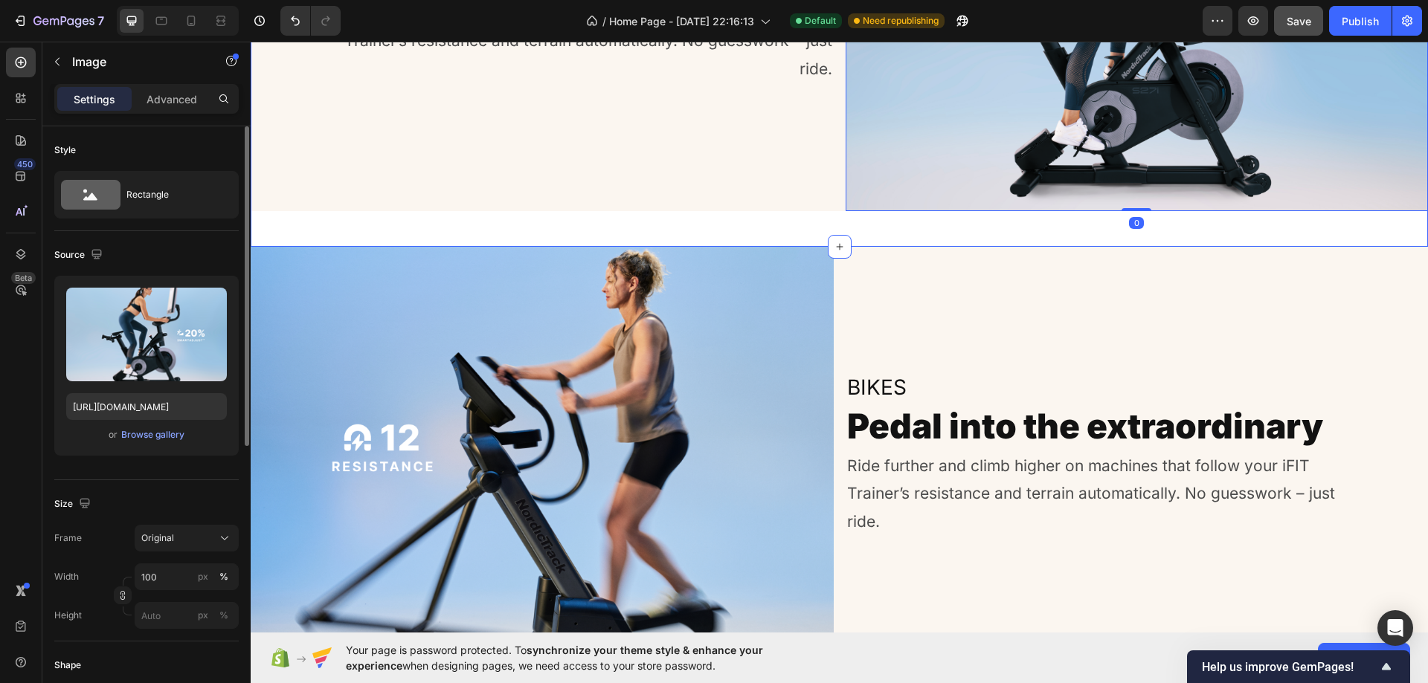
scroll to position [4068, 0]
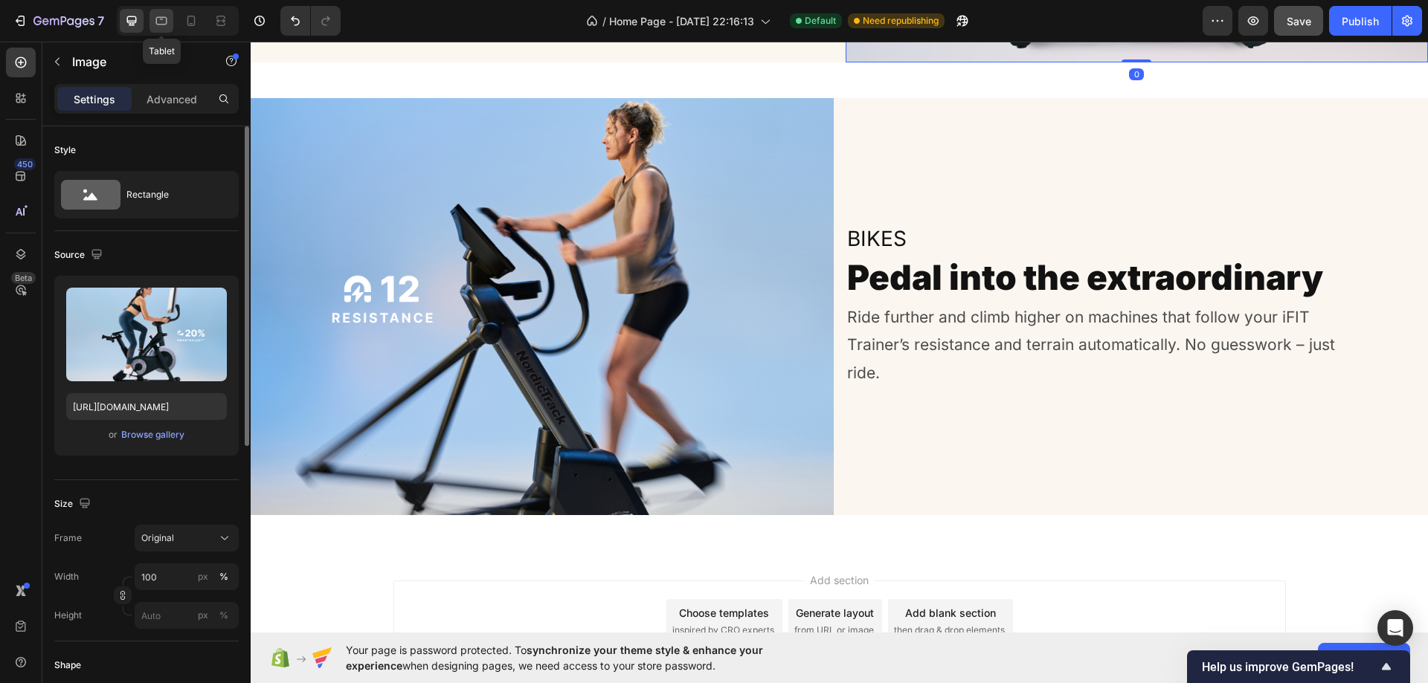
click at [159, 18] on icon at bounding box center [161, 21] width 11 height 8
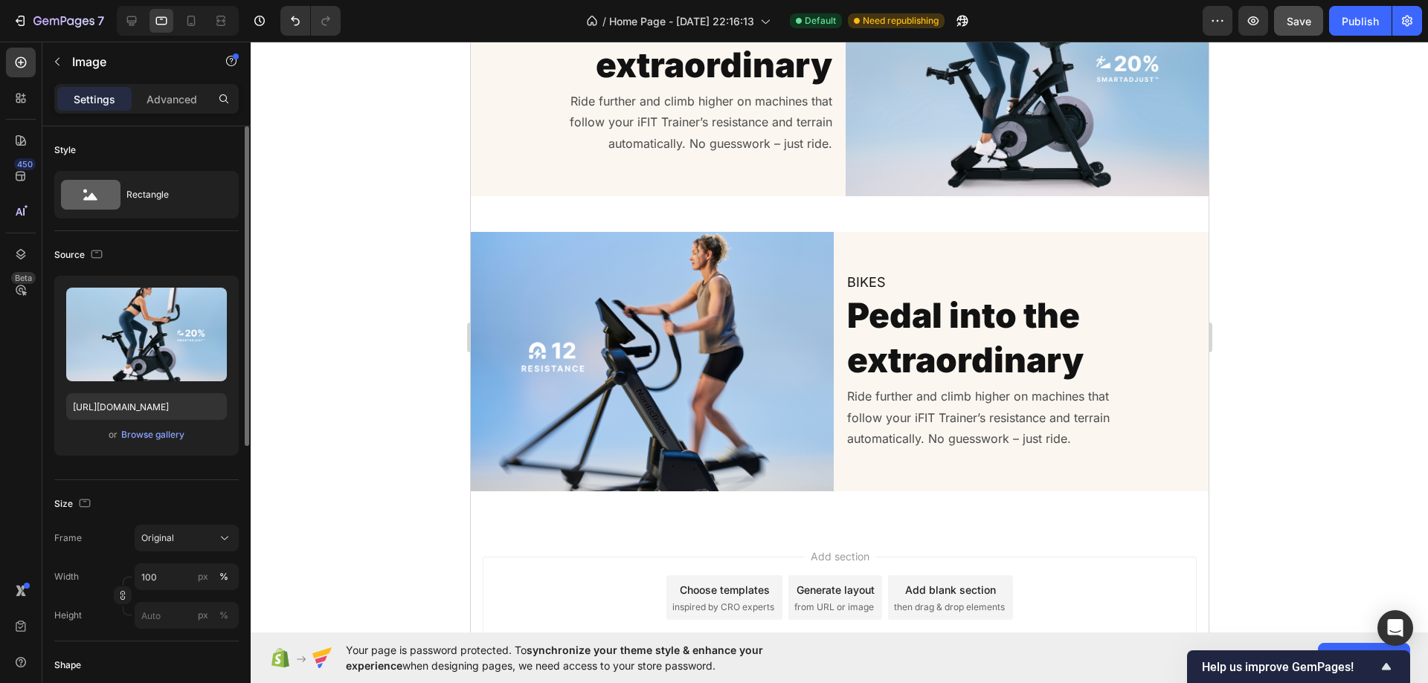
scroll to position [3470, 0]
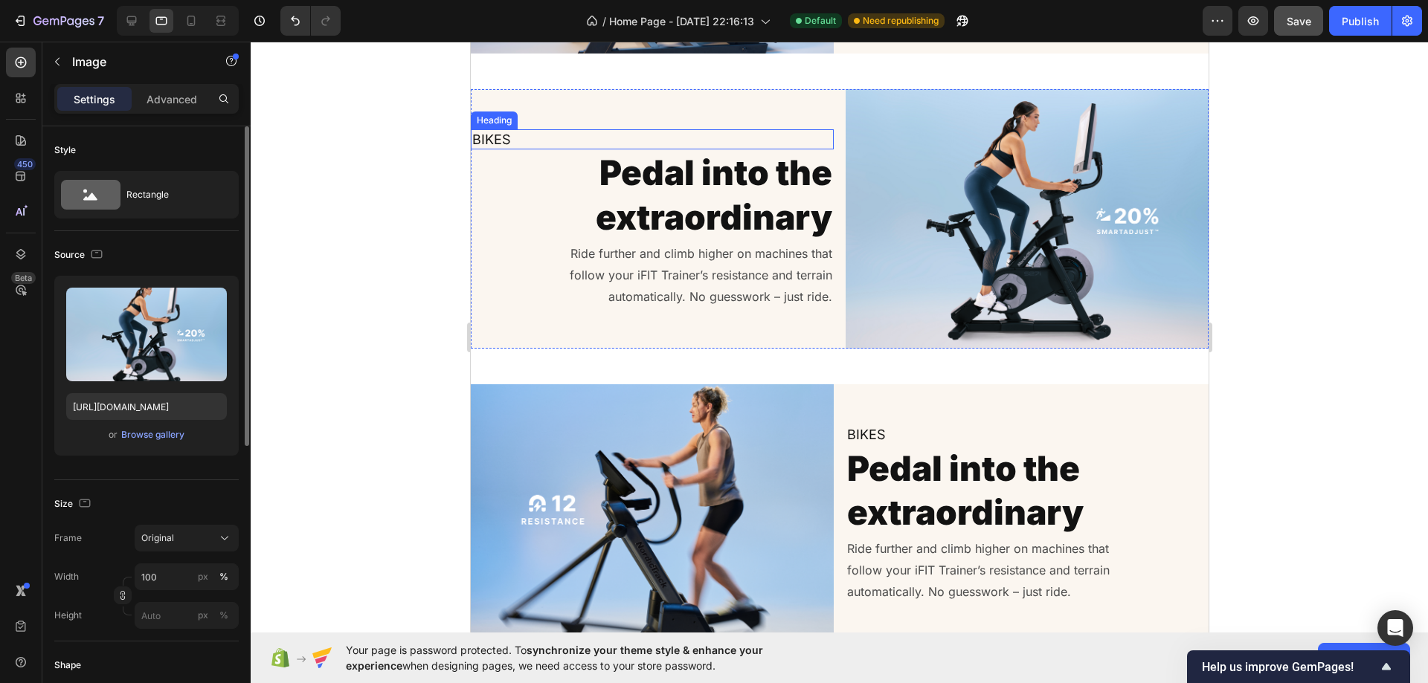
click at [599, 132] on h2 "Bikes" at bounding box center [651, 139] width 363 height 20
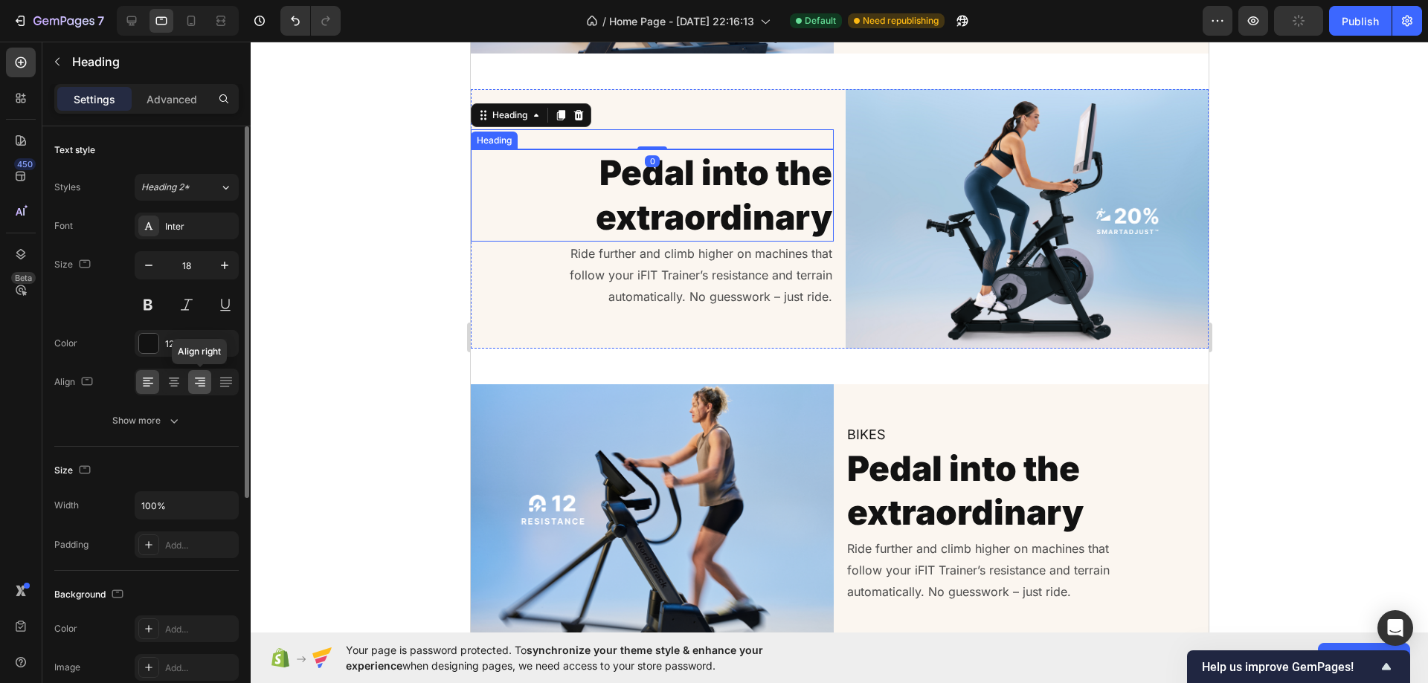
click at [199, 382] on icon at bounding box center [200, 382] width 15 height 15
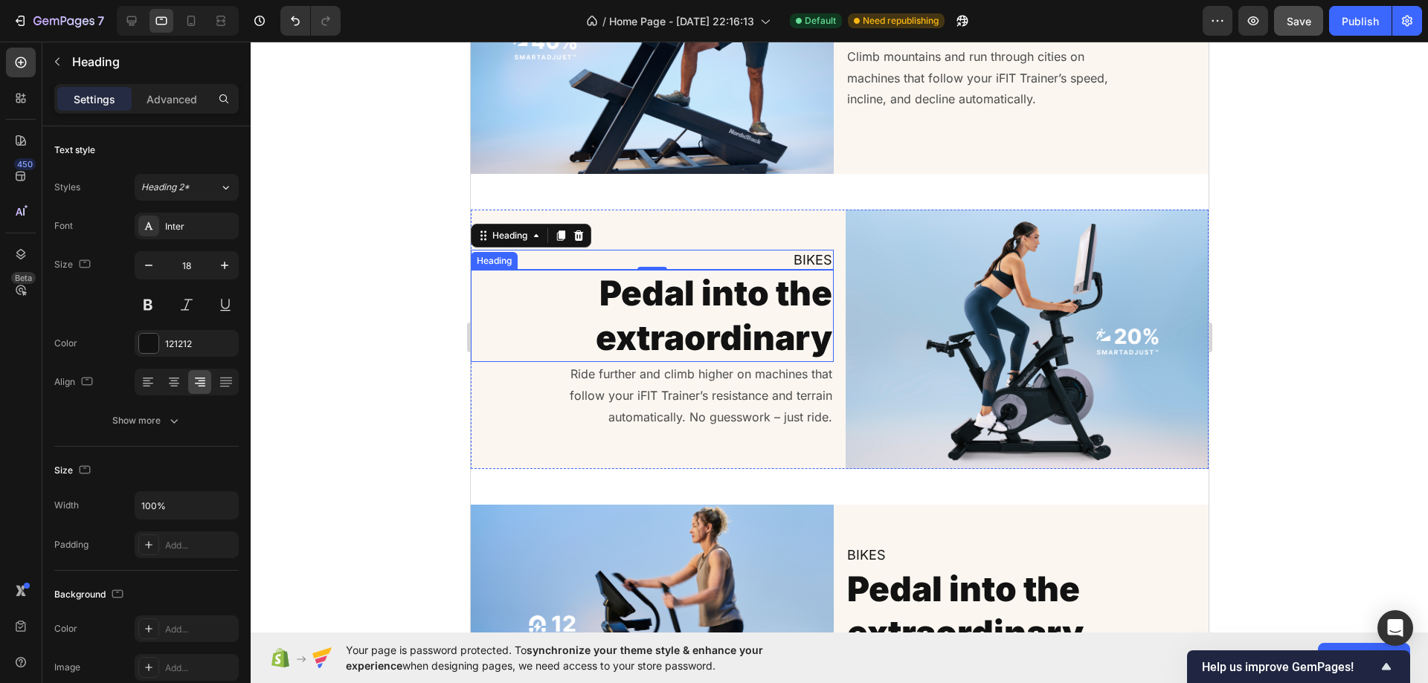
scroll to position [2950, 0]
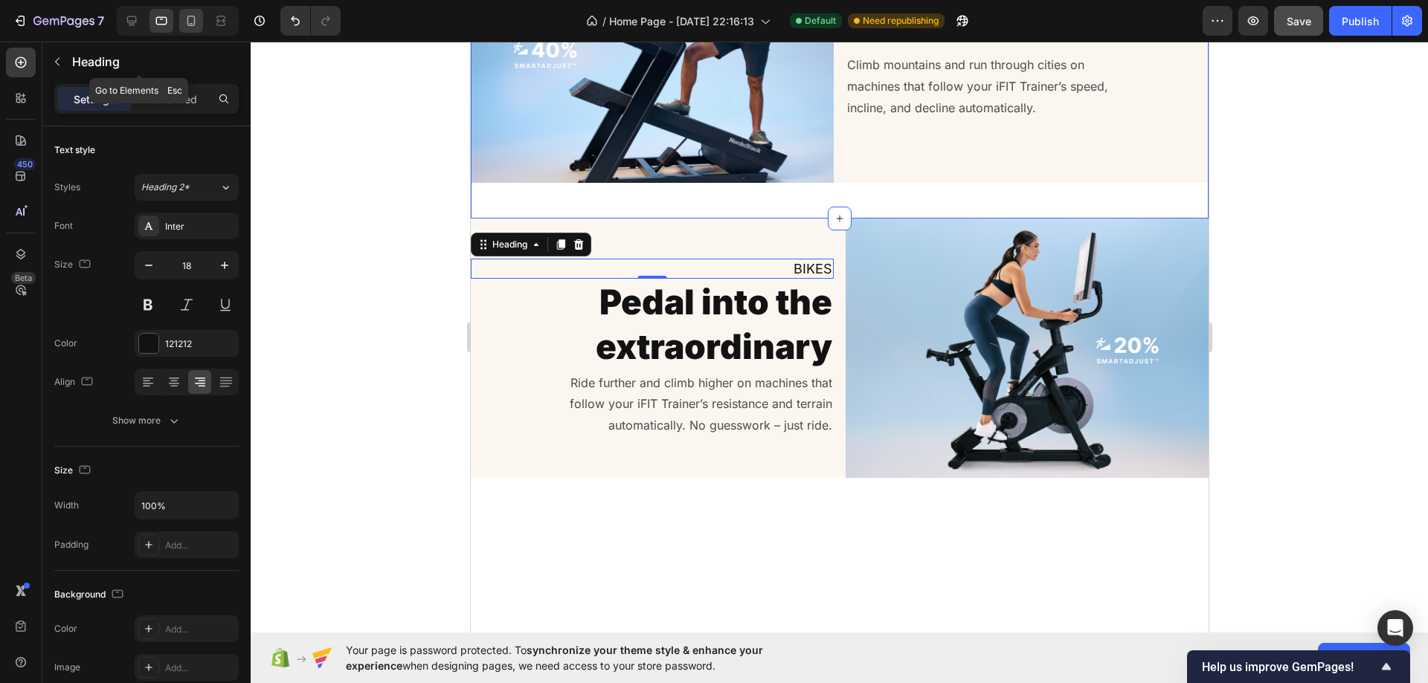
click at [193, 27] on icon at bounding box center [191, 20] width 15 height 15
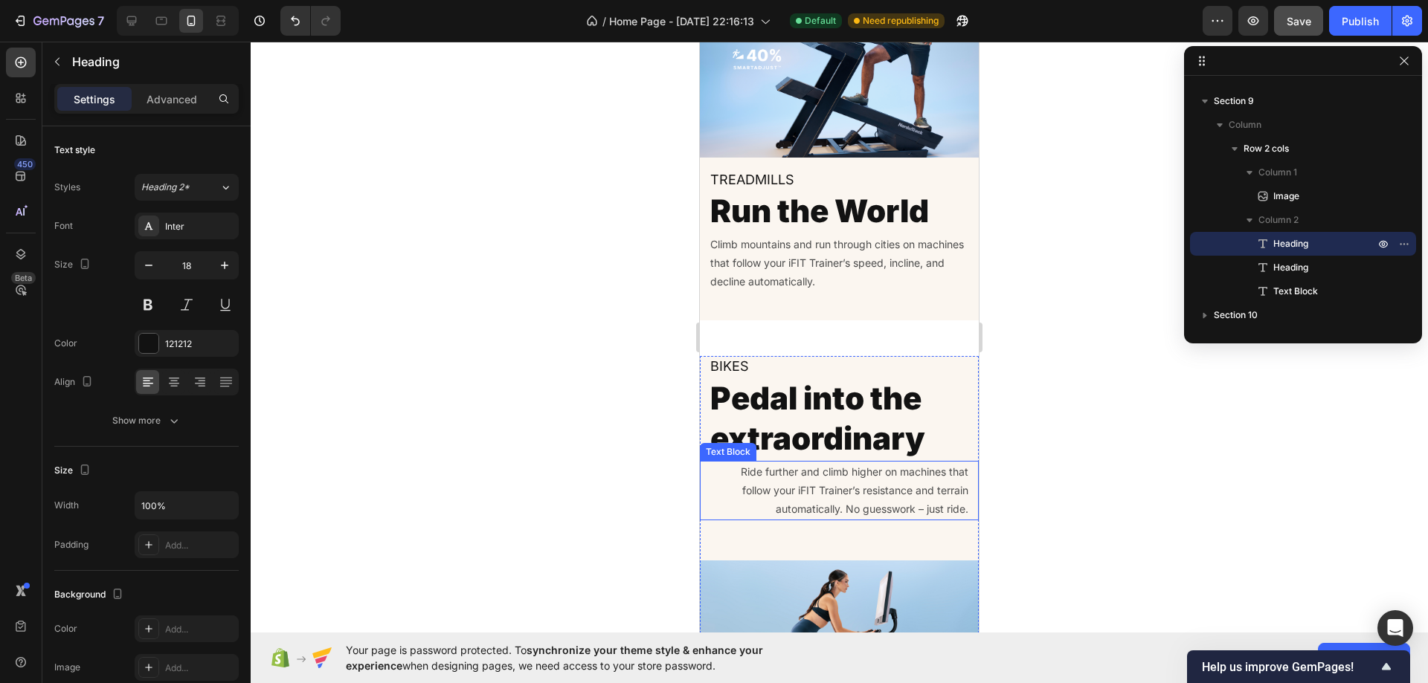
scroll to position [3321, 0]
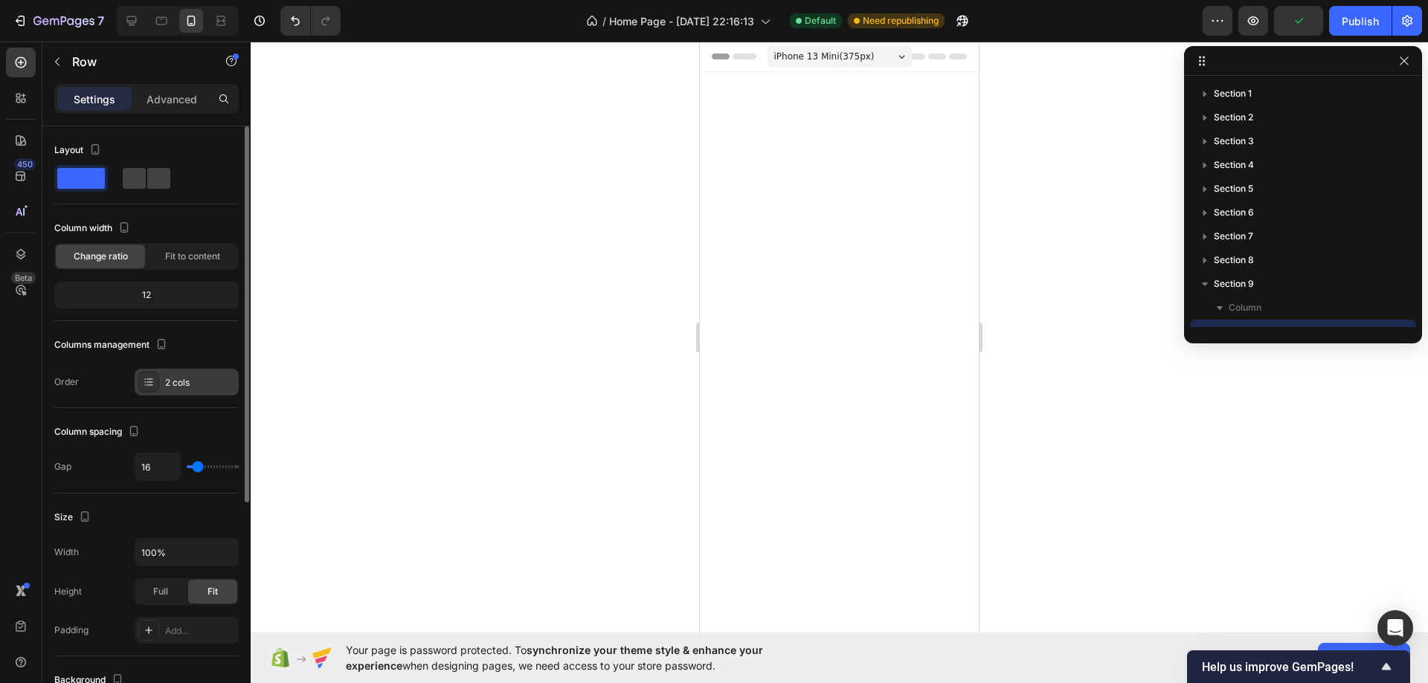
scroll to position [3544, 0]
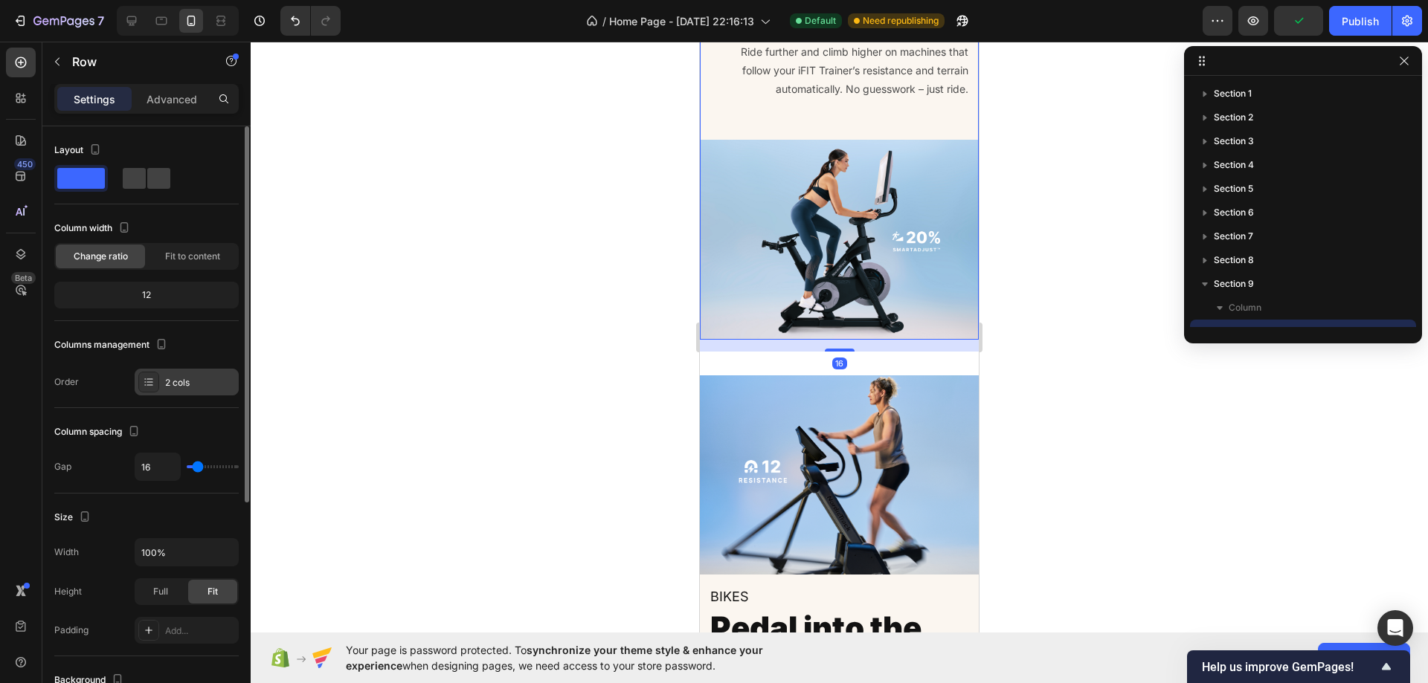
click at [176, 367] on div "Columns management Order 2 cols" at bounding box center [146, 364] width 184 height 62
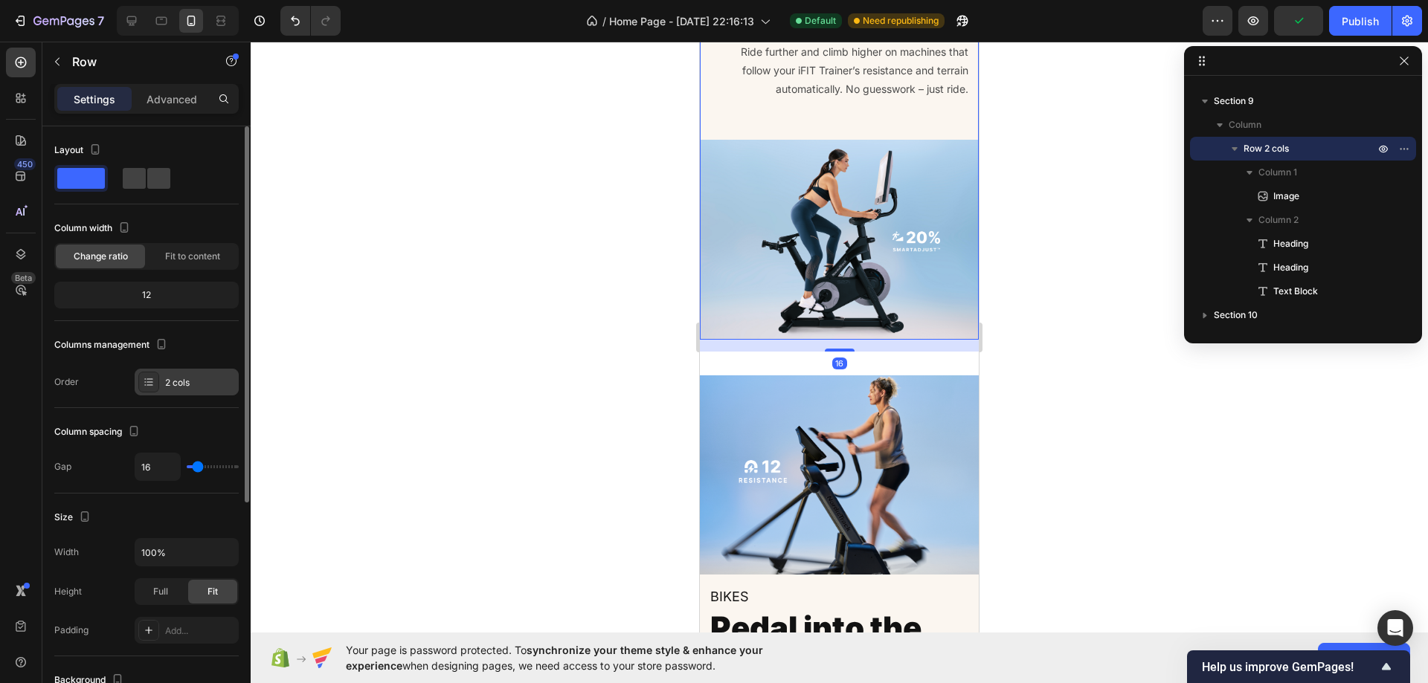
click at [163, 379] on div "2 cols" at bounding box center [187, 382] width 104 height 27
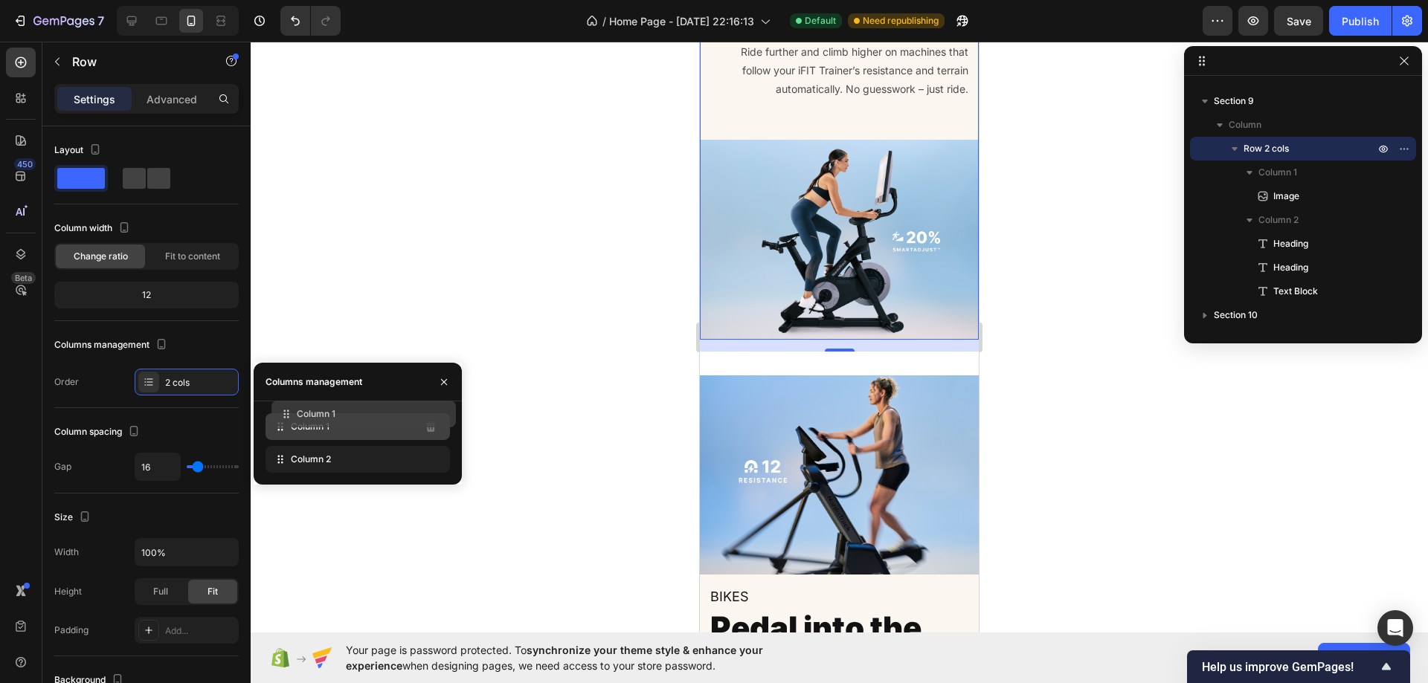
drag, startPoint x: 300, startPoint y: 463, endPoint x: 306, endPoint y: 417, distance: 46.5
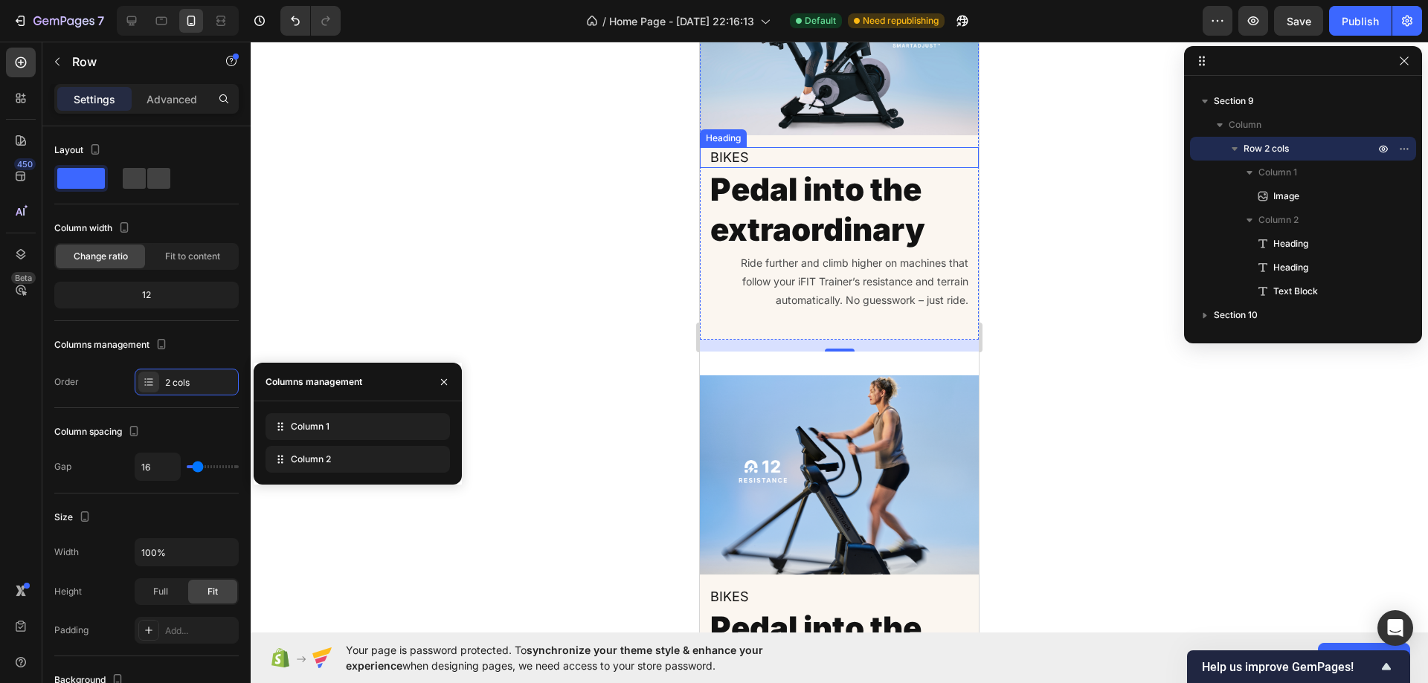
click at [796, 167] on h2 "Bikes" at bounding box center [839, 157] width 261 height 20
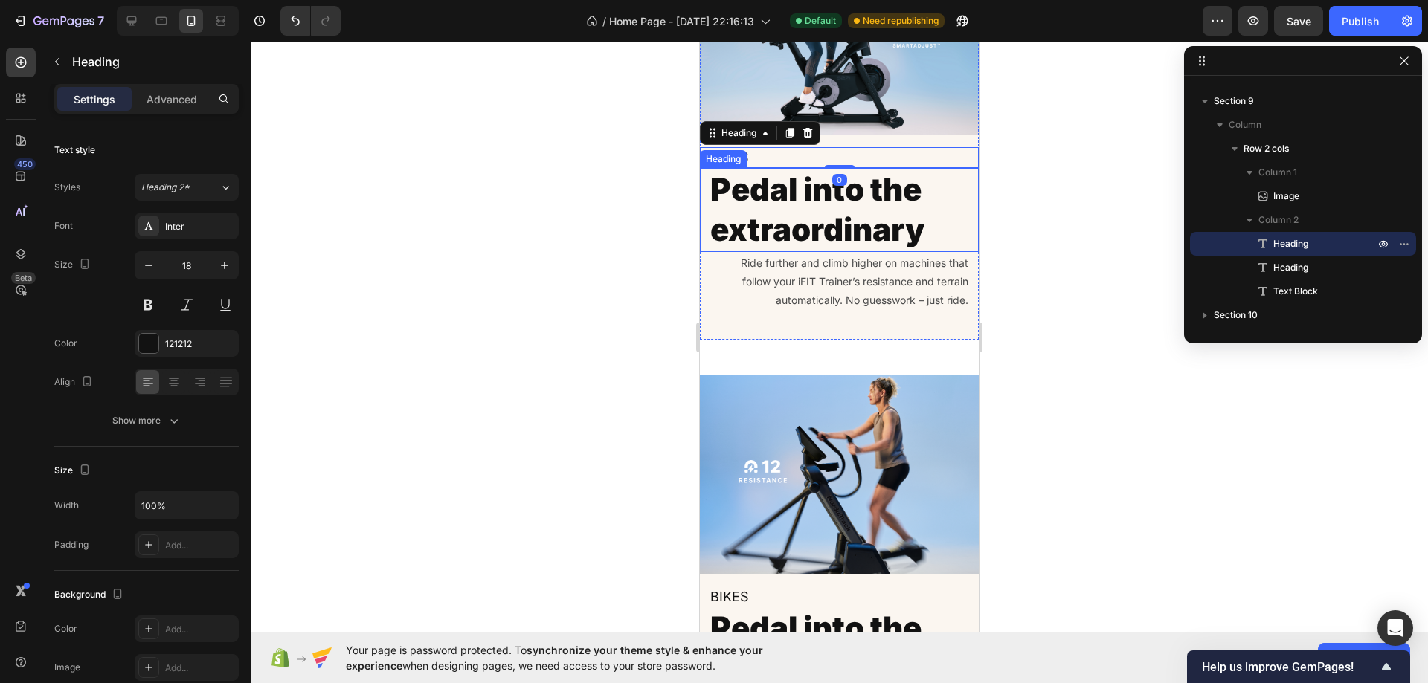
click at [826, 310] on p "Ride further and climb higher on machines that follow your iFIT Trainer’s resis…" at bounding box center [839, 282] width 258 height 57
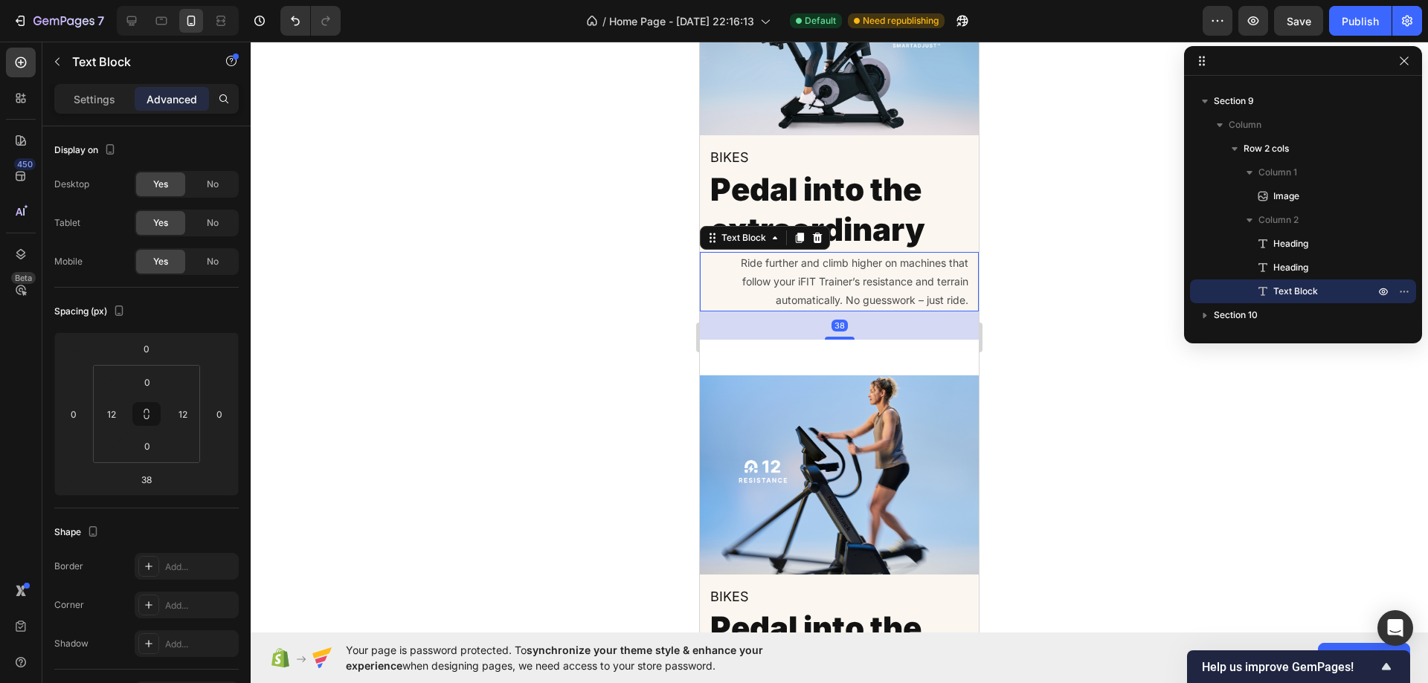
click at [722, 310] on p "Ride further and climb higher on machines that follow your iFIT Trainer’s resis…" at bounding box center [839, 282] width 258 height 57
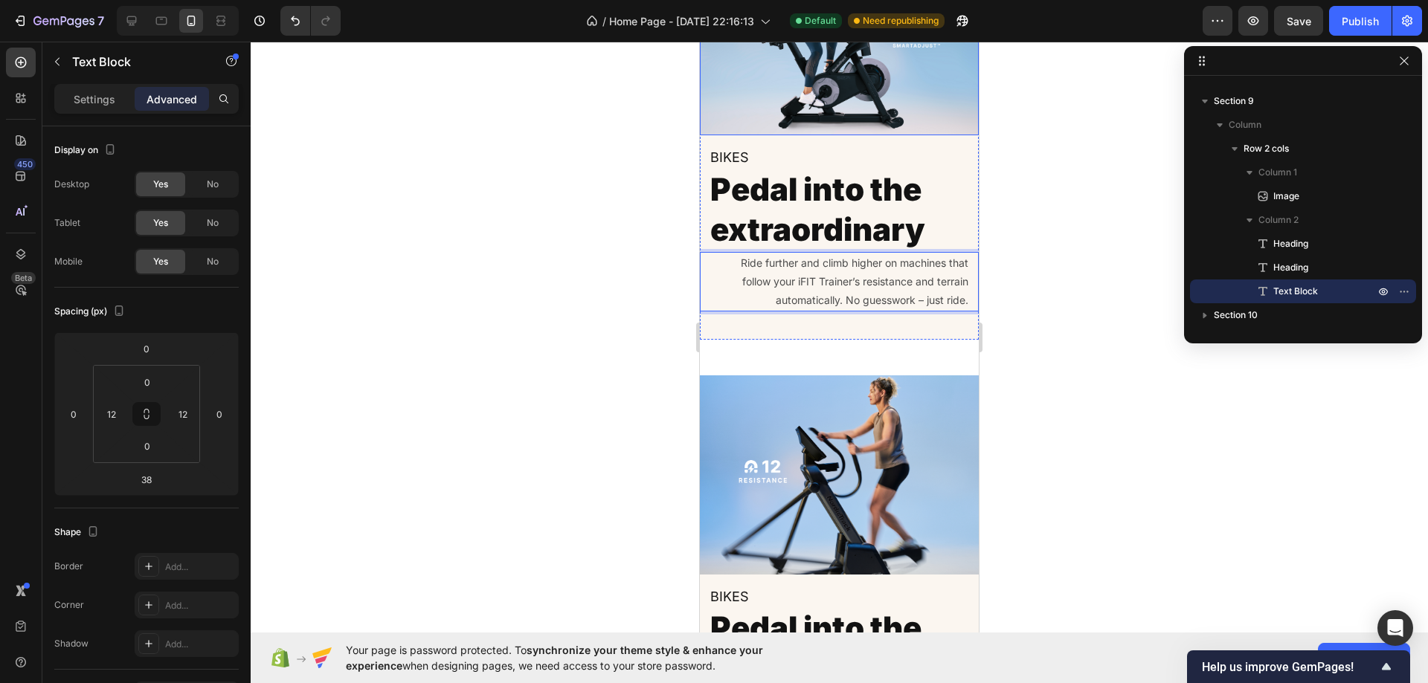
click at [826, 135] on img at bounding box center [839, 35] width 279 height 199
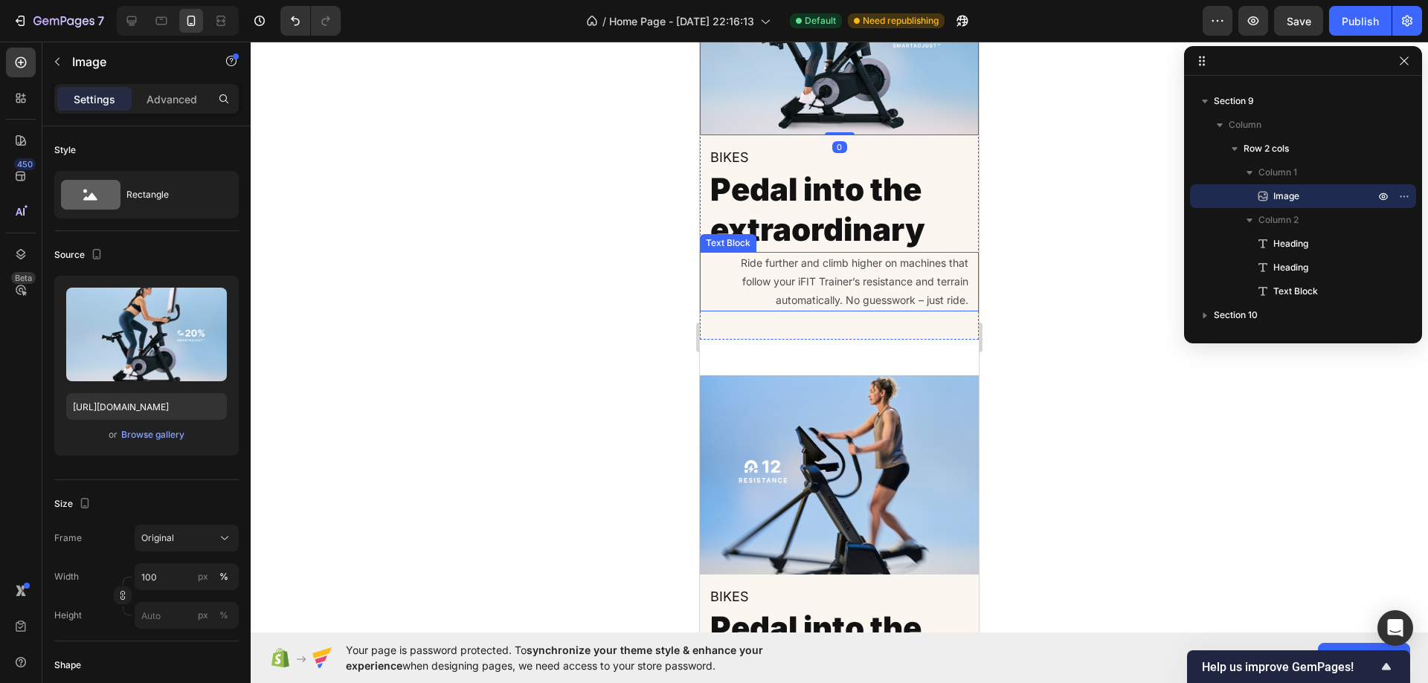
click at [831, 310] on p "Ride further and climb higher on machines that follow your iFIT Trainer’s resis…" at bounding box center [839, 282] width 258 height 57
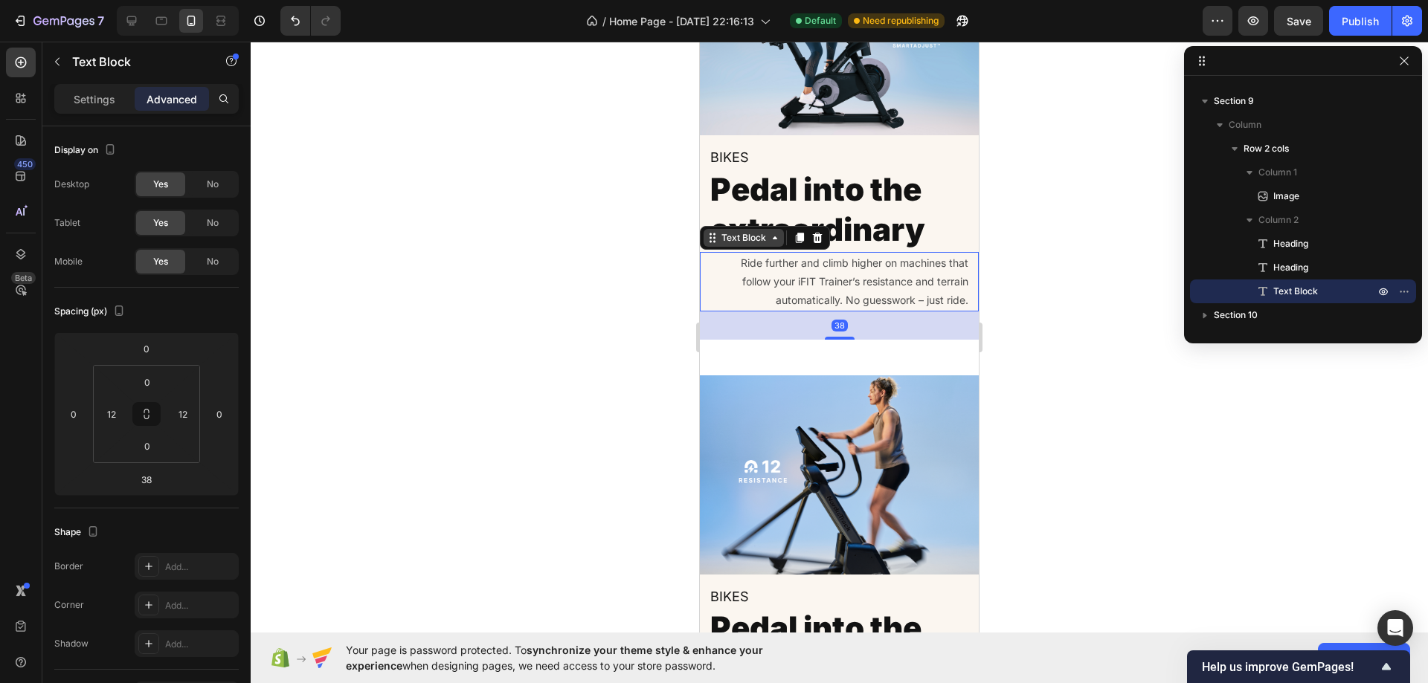
click at [750, 247] on div "Text Block" at bounding box center [743, 238] width 80 height 18
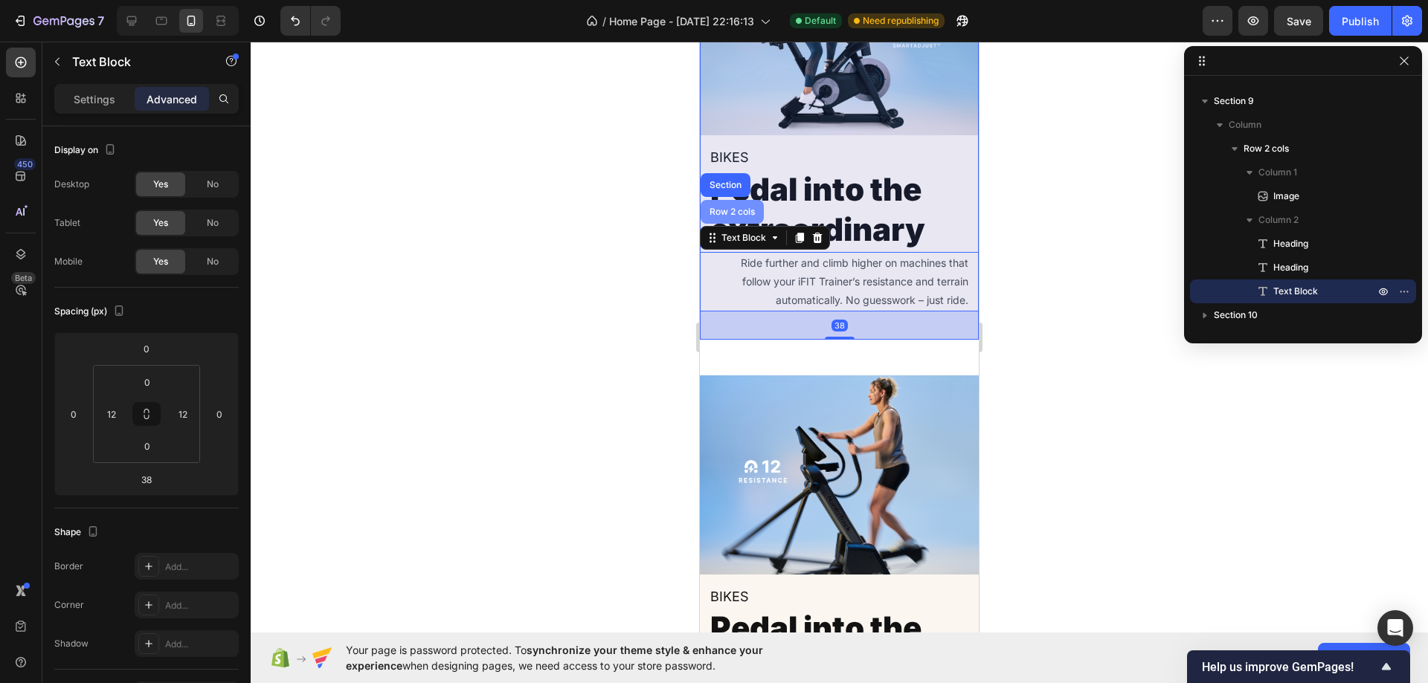
click at [734, 216] on div "Row 2 cols" at bounding box center [731, 211] width 51 height 9
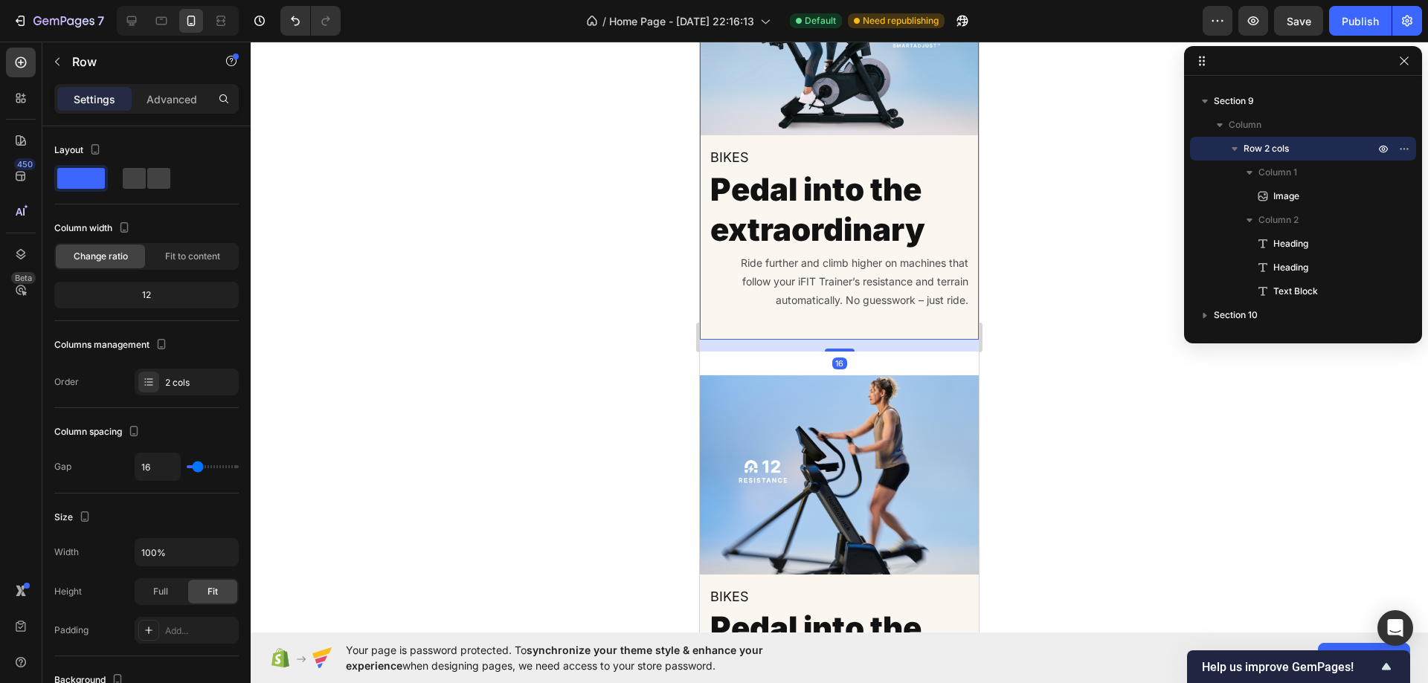
click at [822, 310] on p "Ride further and climb higher on machines that follow your iFIT Trainer’s resis…" at bounding box center [839, 282] width 258 height 57
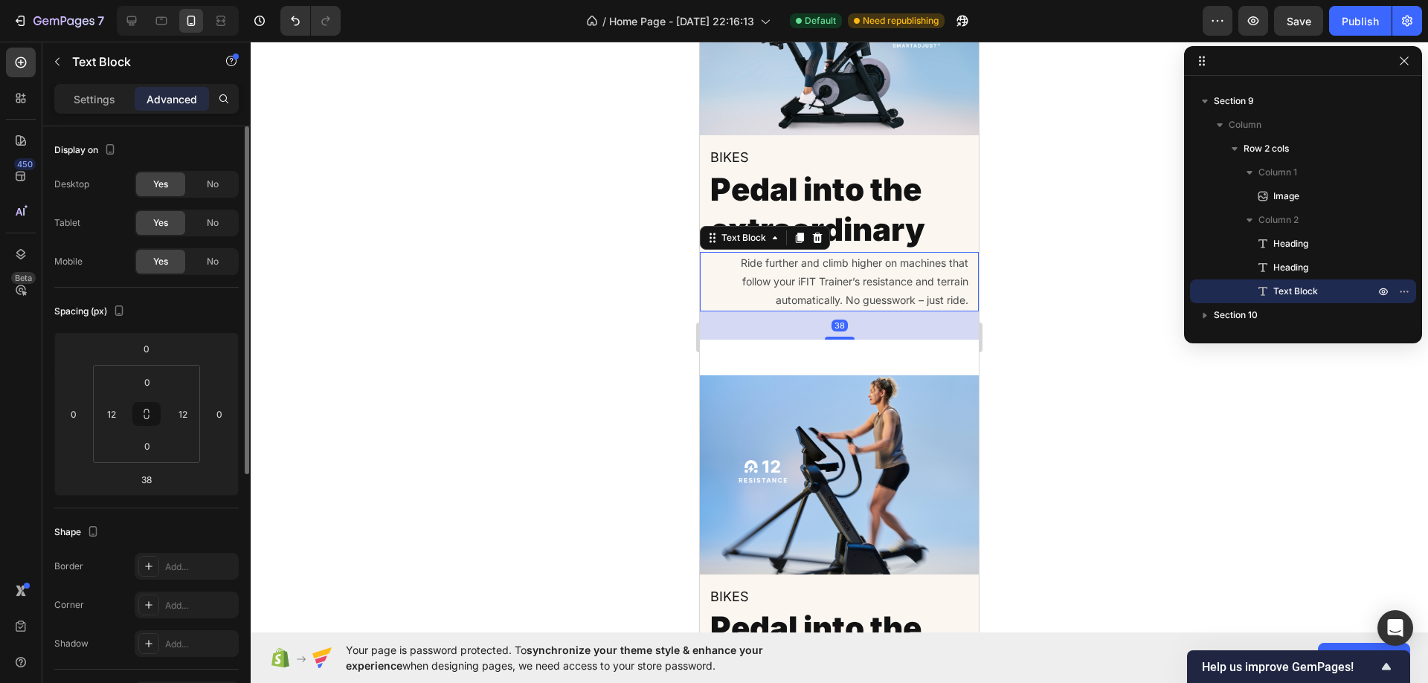
click at [100, 98] on p "Settings" at bounding box center [95, 99] width 42 height 16
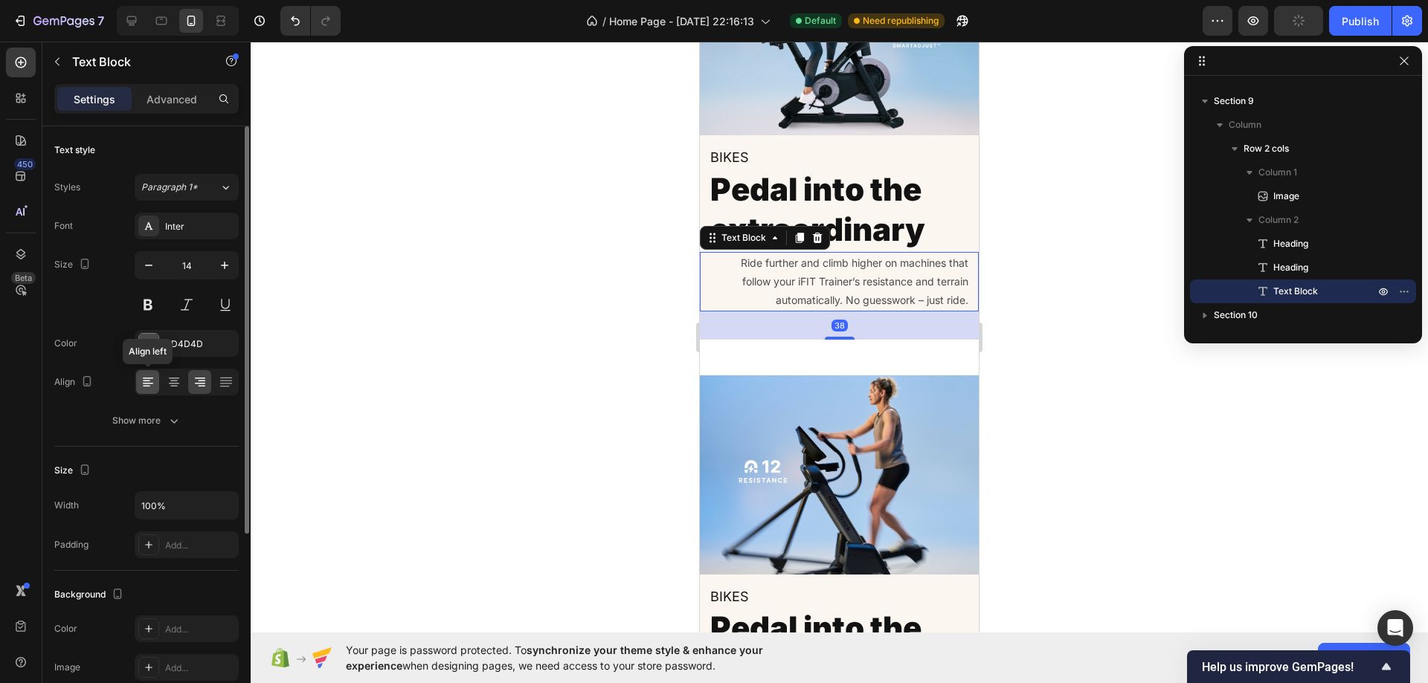
click at [144, 384] on icon at bounding box center [148, 382] width 15 height 15
click at [814, 135] on img at bounding box center [839, 35] width 279 height 199
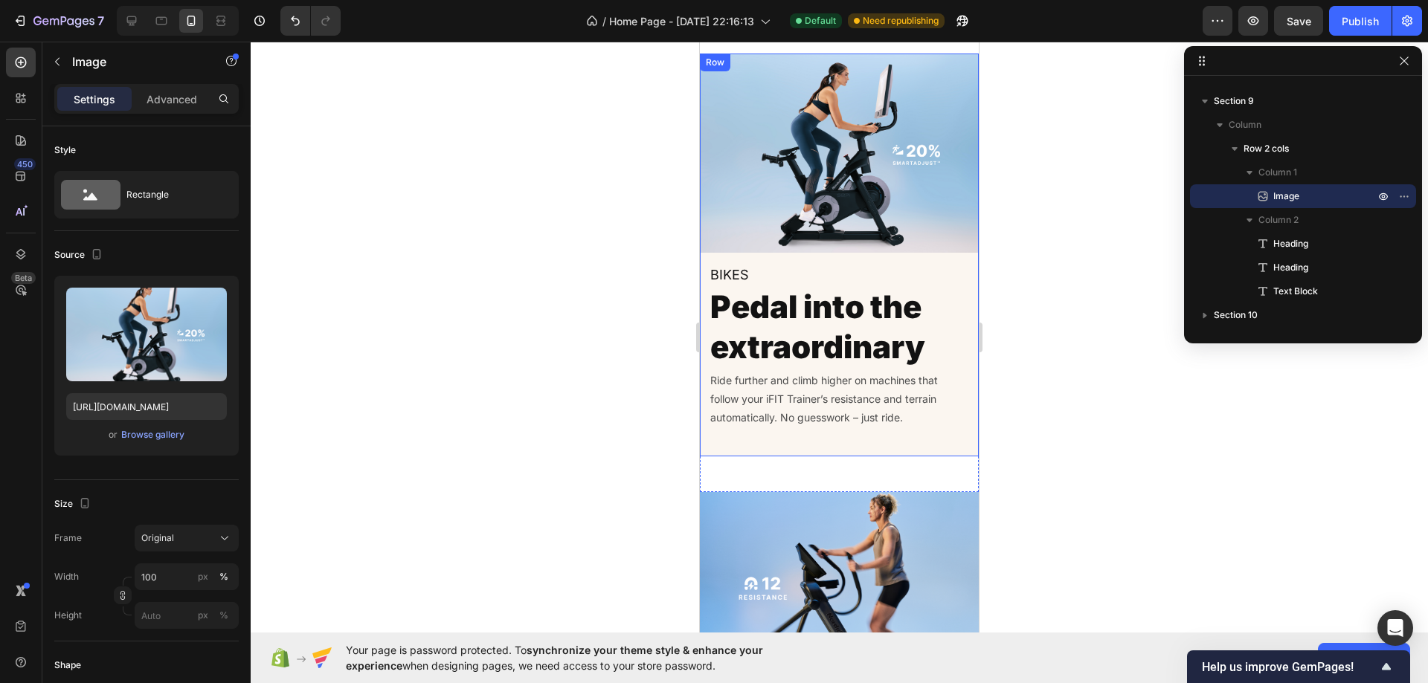
scroll to position [3916, 0]
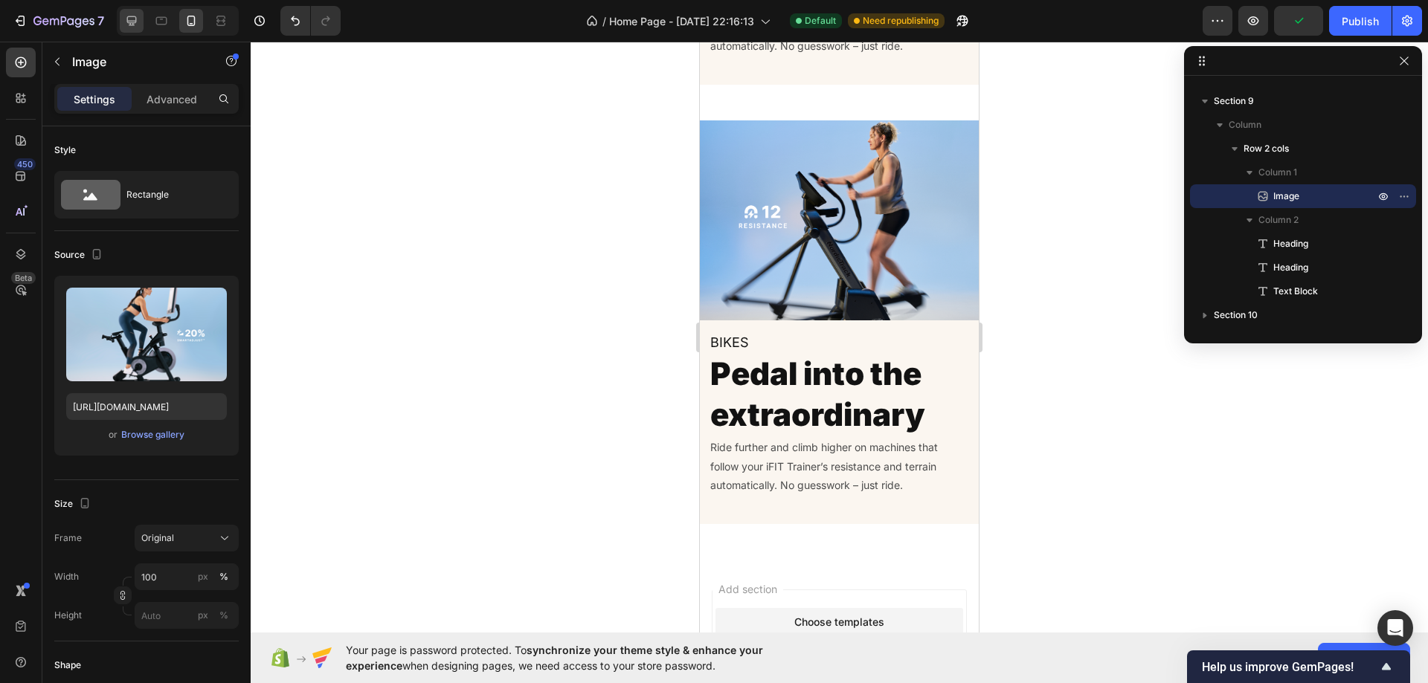
click at [122, 19] on div at bounding box center [132, 21] width 24 height 24
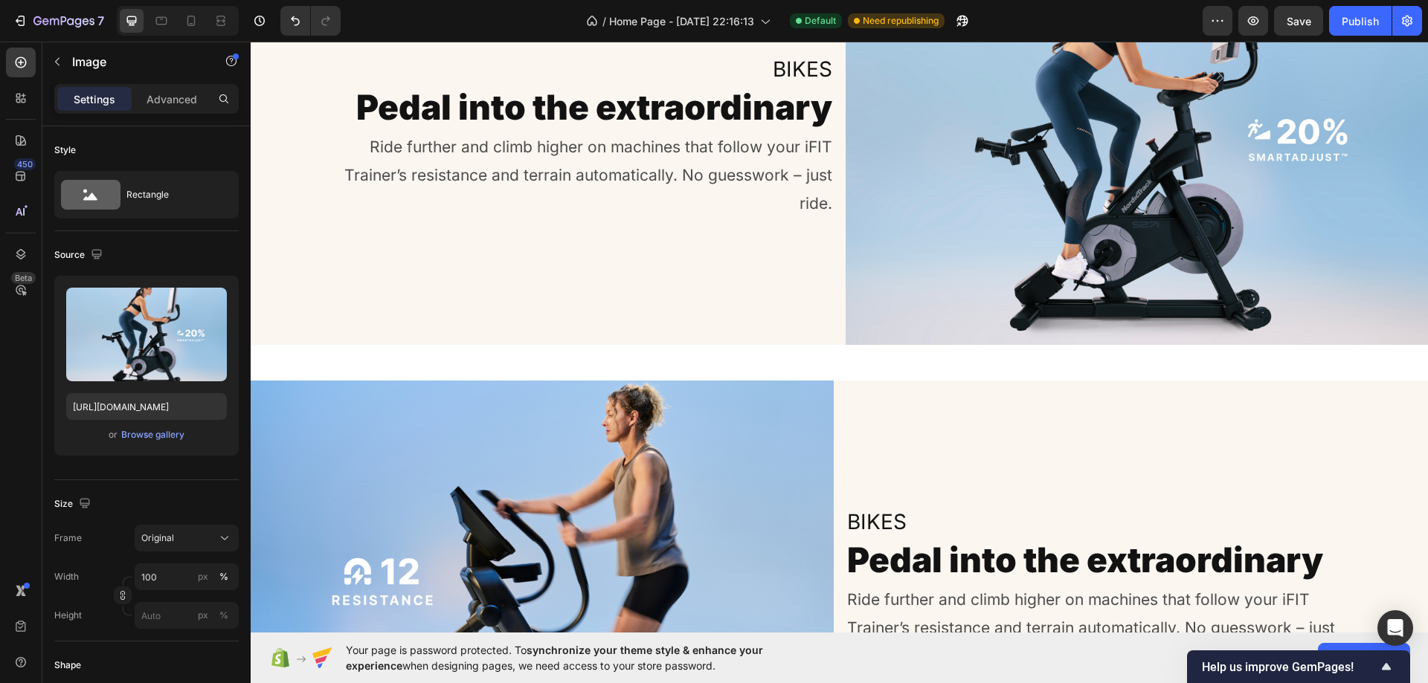
scroll to position [3802, 0]
click at [184, 19] on icon at bounding box center [191, 20] width 15 height 15
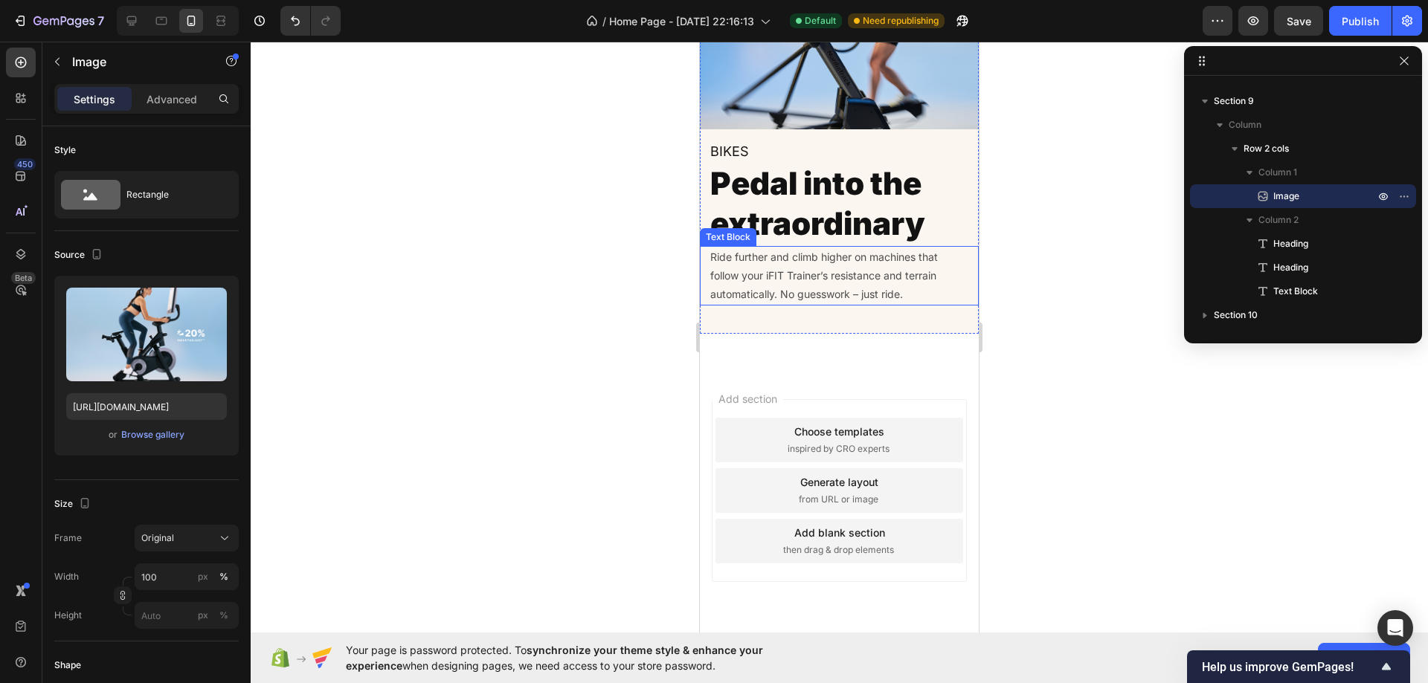
scroll to position [4008, 0]
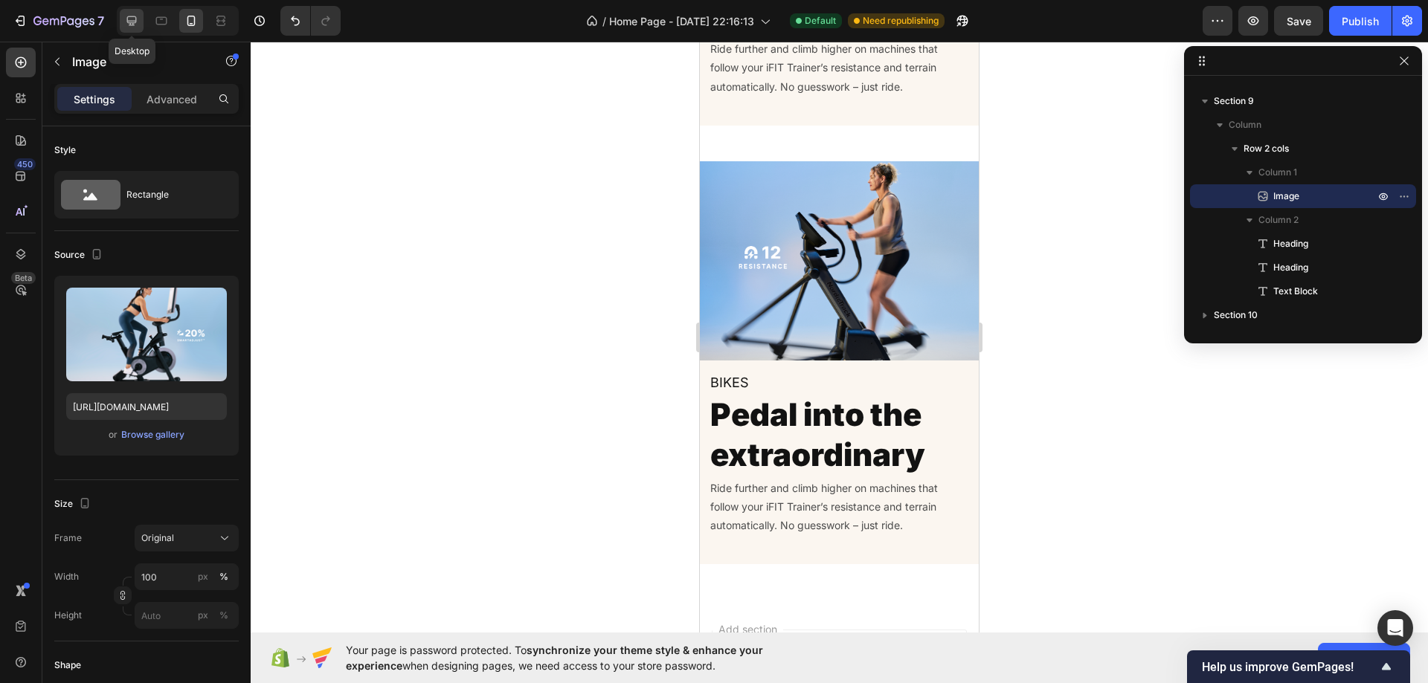
click at [141, 16] on div at bounding box center [132, 21] width 24 height 24
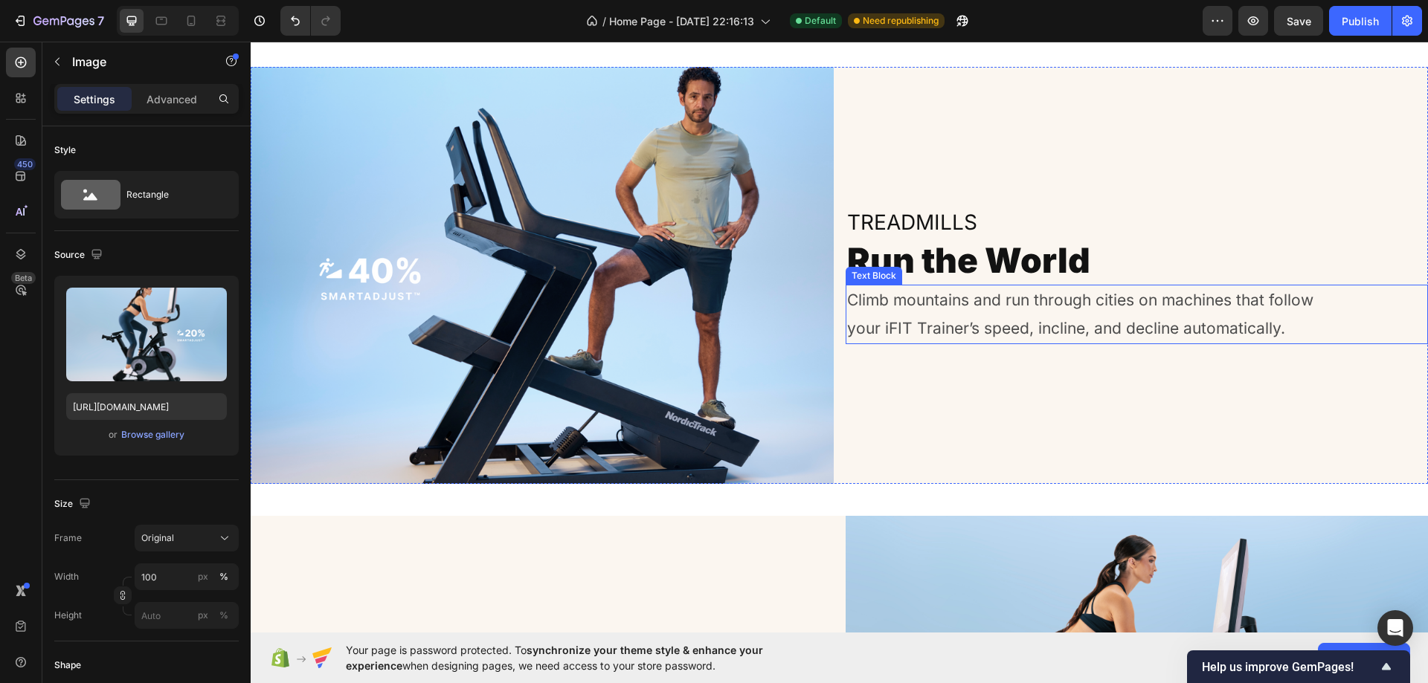
scroll to position [2744, 0]
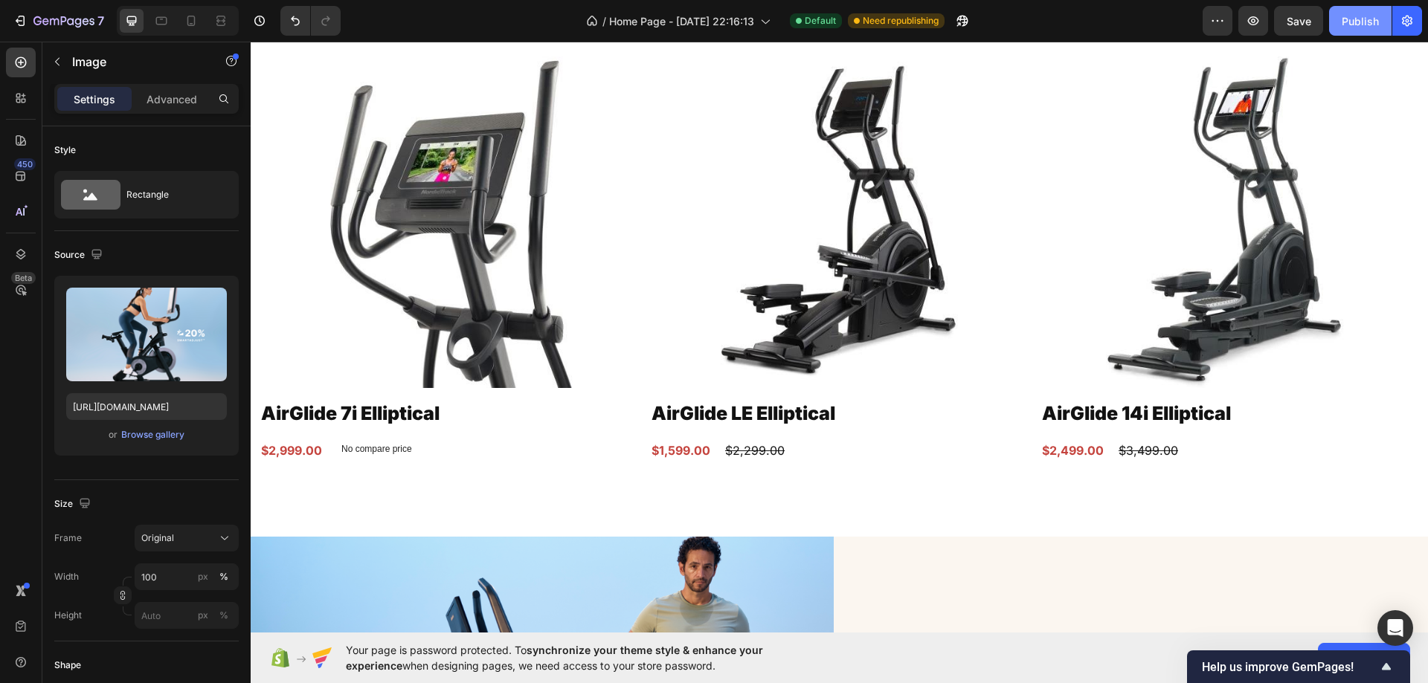
click at [1351, 22] on div "Publish" at bounding box center [1359, 21] width 37 height 16
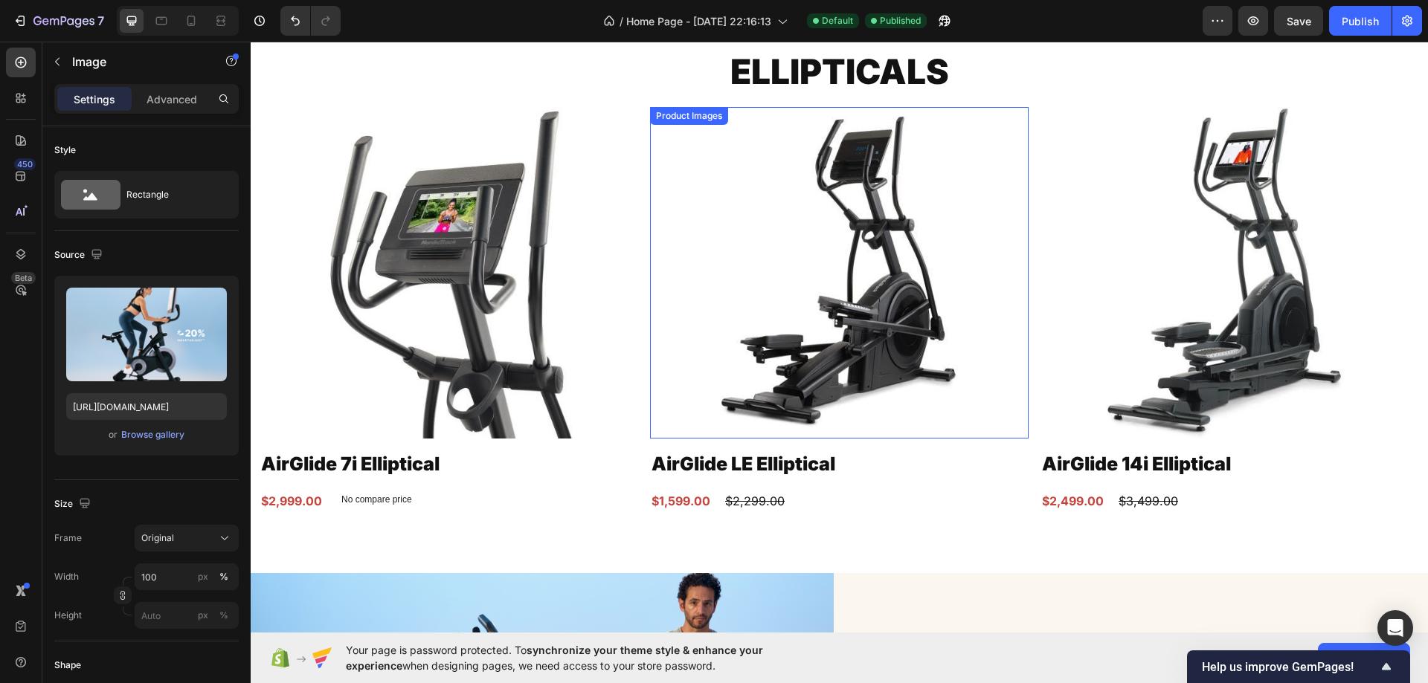
scroll to position [2596, 0]
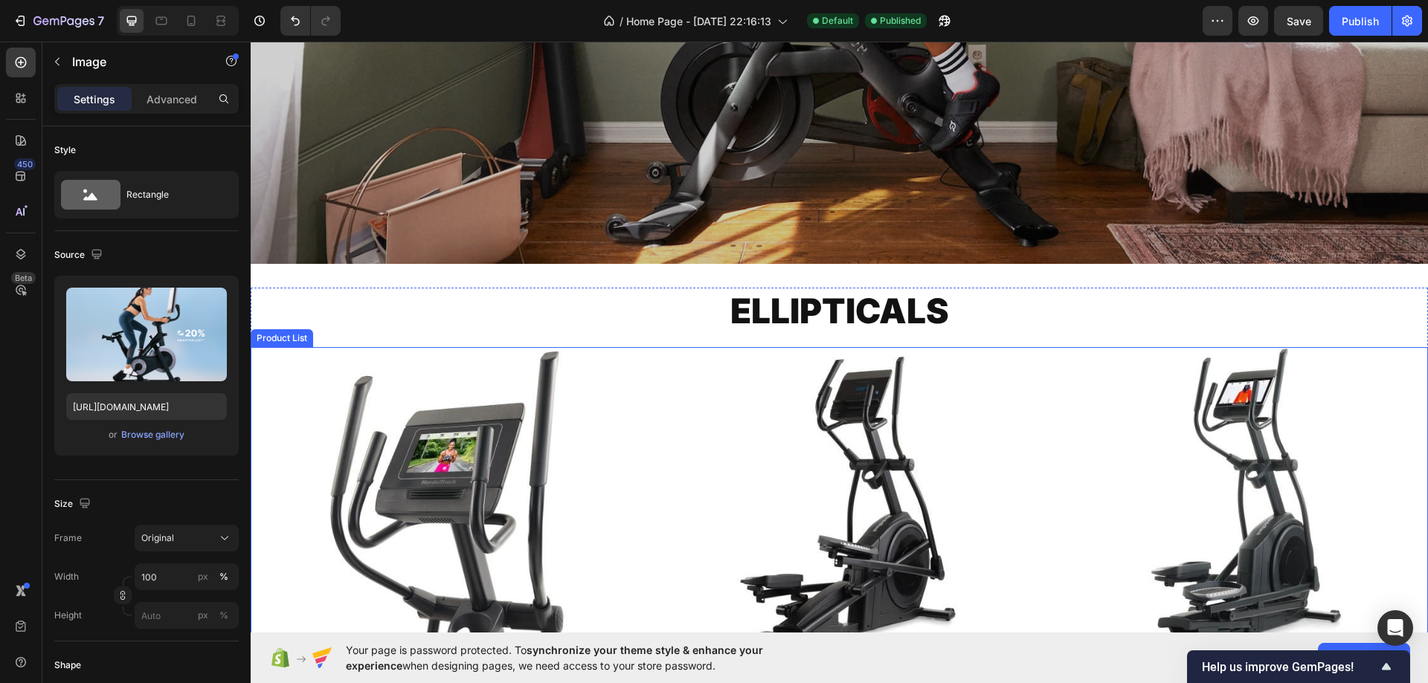
click at [1031, 368] on div "Product Images AirGlide 7i Elliptical Product Title $2,999.00 Product Price Pro…" at bounding box center [838, 550] width 1159 height 407
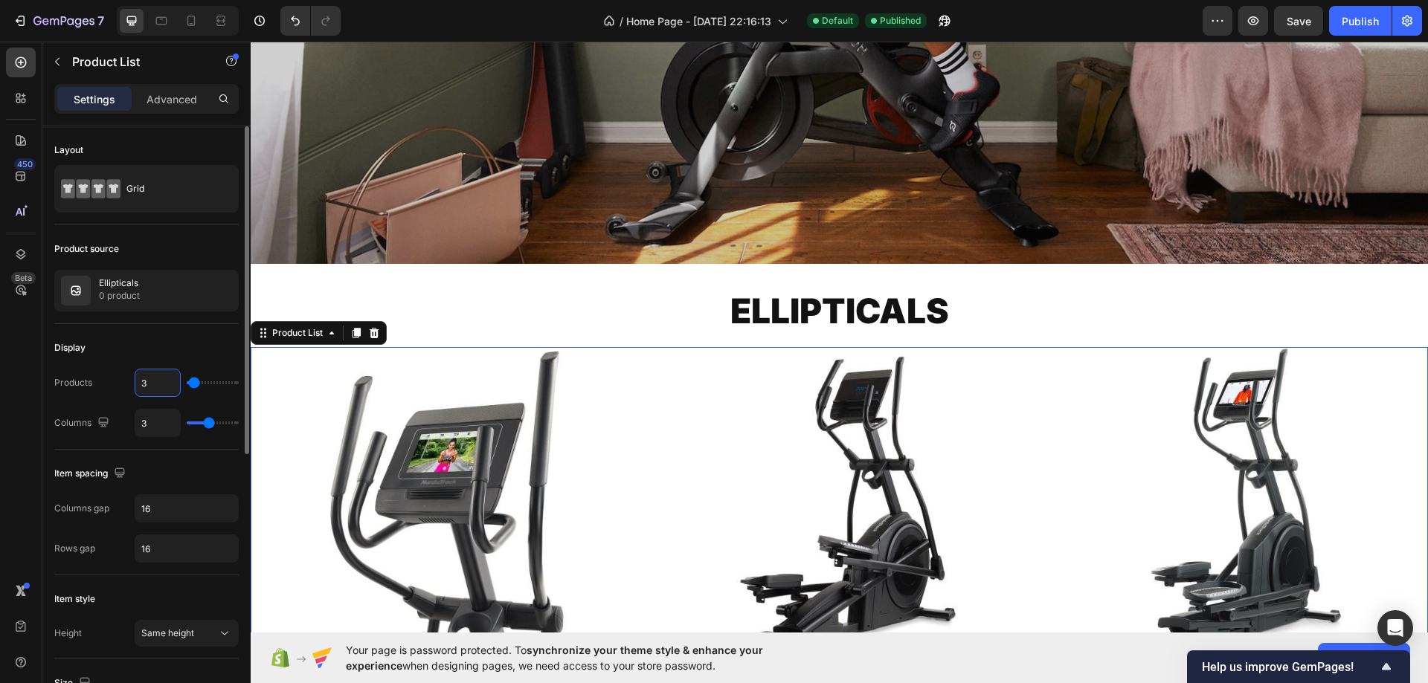
click at [146, 386] on input "3" at bounding box center [157, 383] width 45 height 27
type input "4"
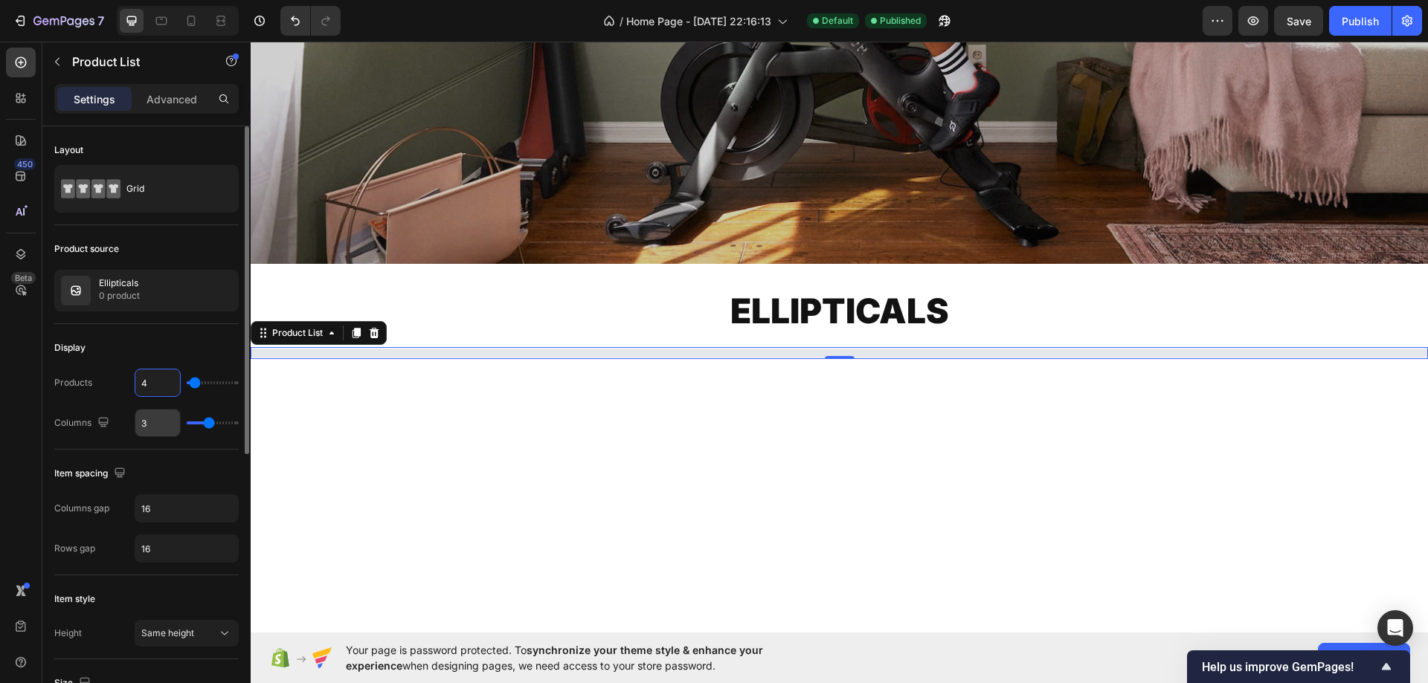
type input "4"
click at [138, 413] on input "3" at bounding box center [157, 423] width 45 height 27
type input "4"
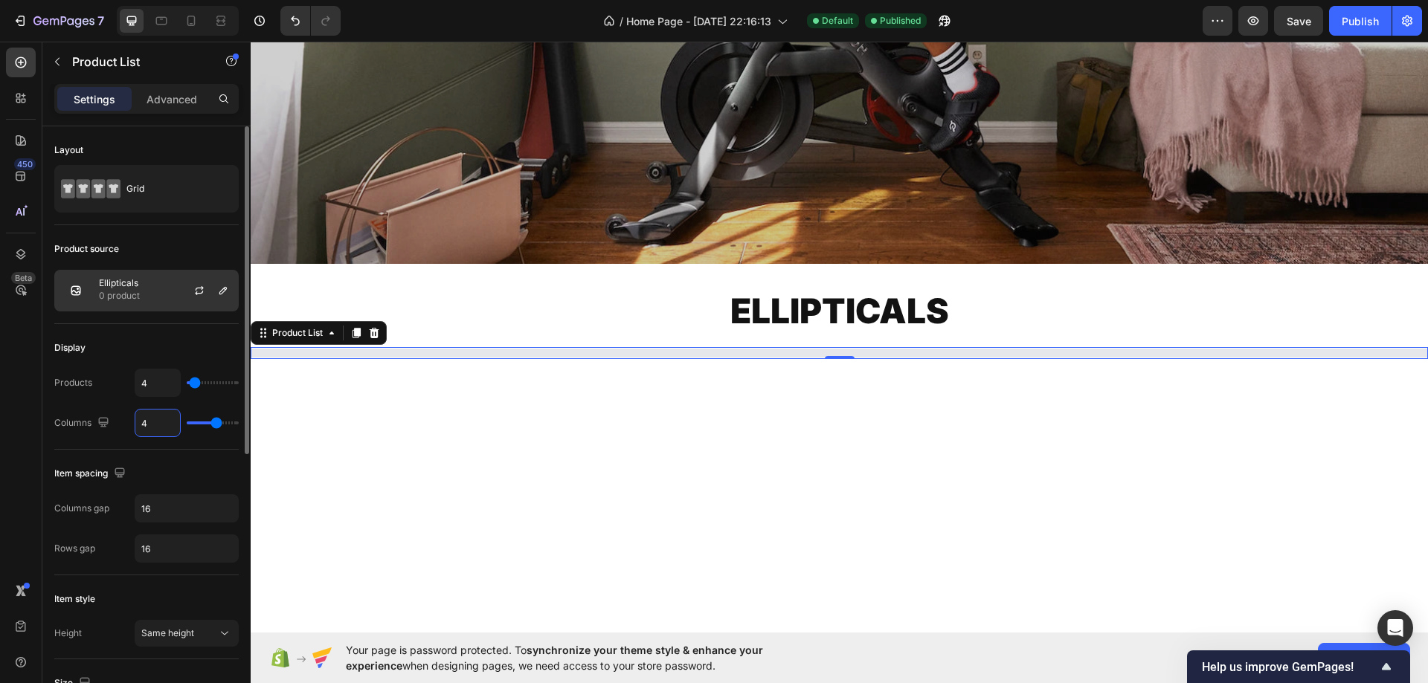
click at [129, 278] on p "Ellipticals" at bounding box center [119, 283] width 41 height 10
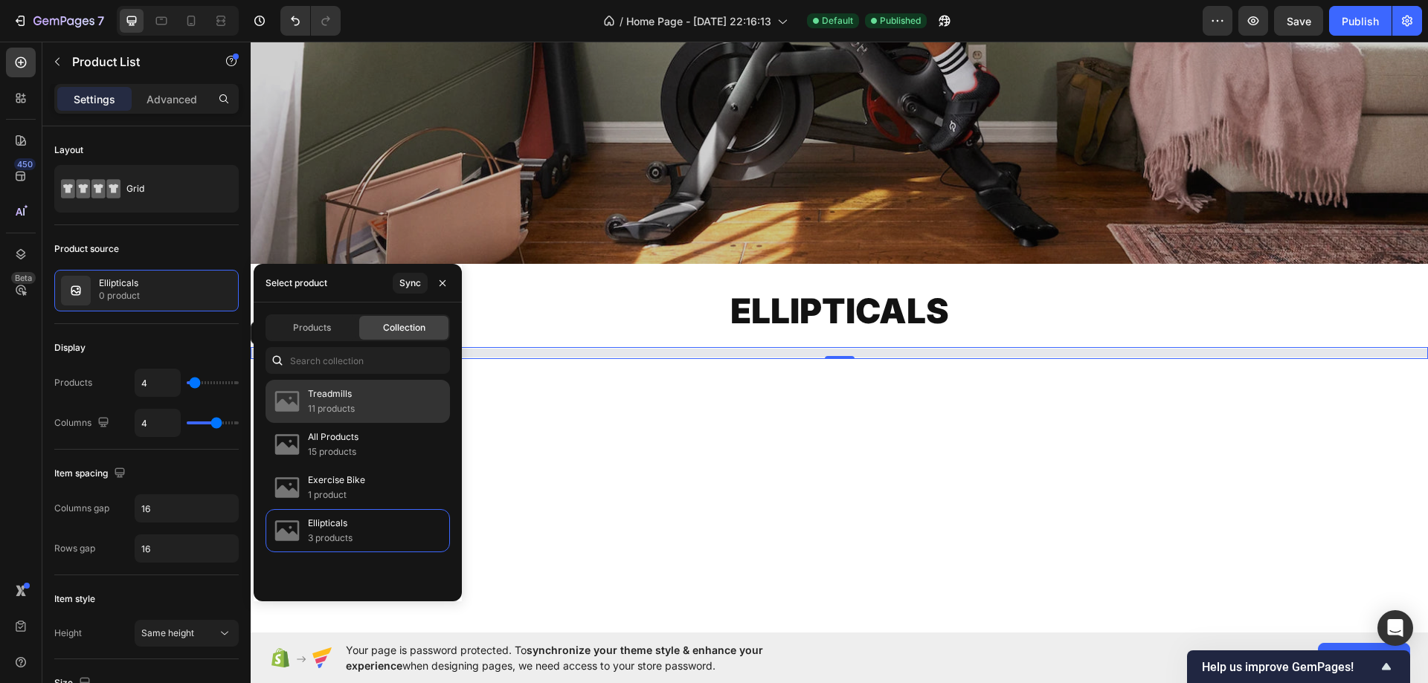
click at [320, 393] on p "Treadmills" at bounding box center [331, 394] width 47 height 15
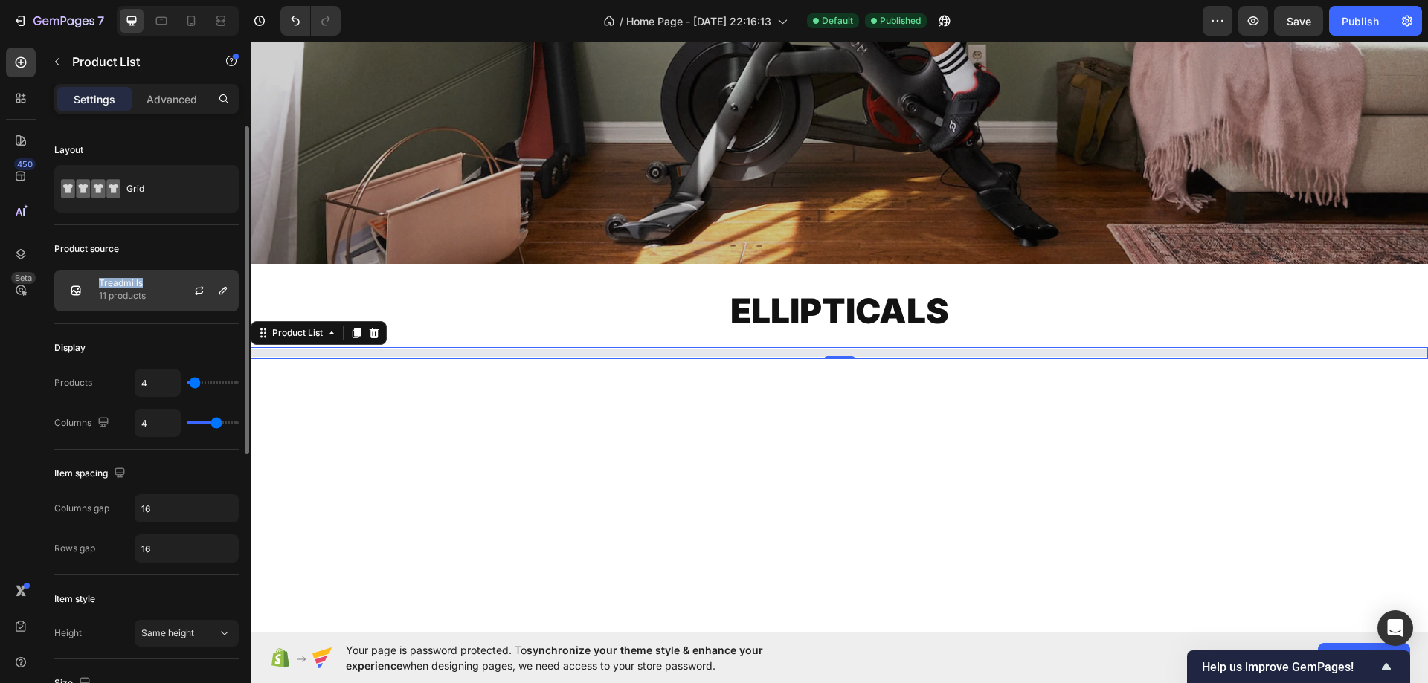
drag, startPoint x: 148, startPoint y: 283, endPoint x: 98, endPoint y: 281, distance: 49.8
click at [98, 281] on div "Treadmills 11 products" at bounding box center [146, 291] width 184 height 42
copy p "Treadmills"
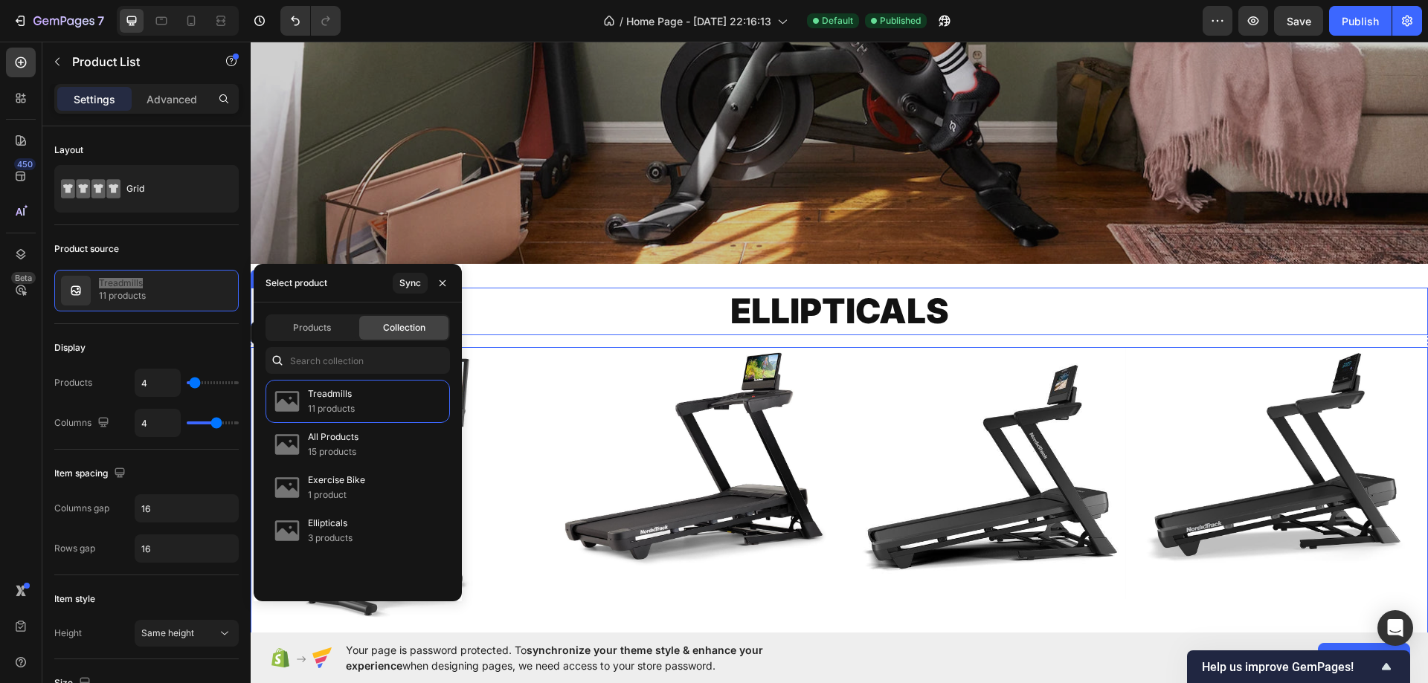
click at [788, 295] on h2 "Ellipticals" at bounding box center [839, 312] width 1177 height 48
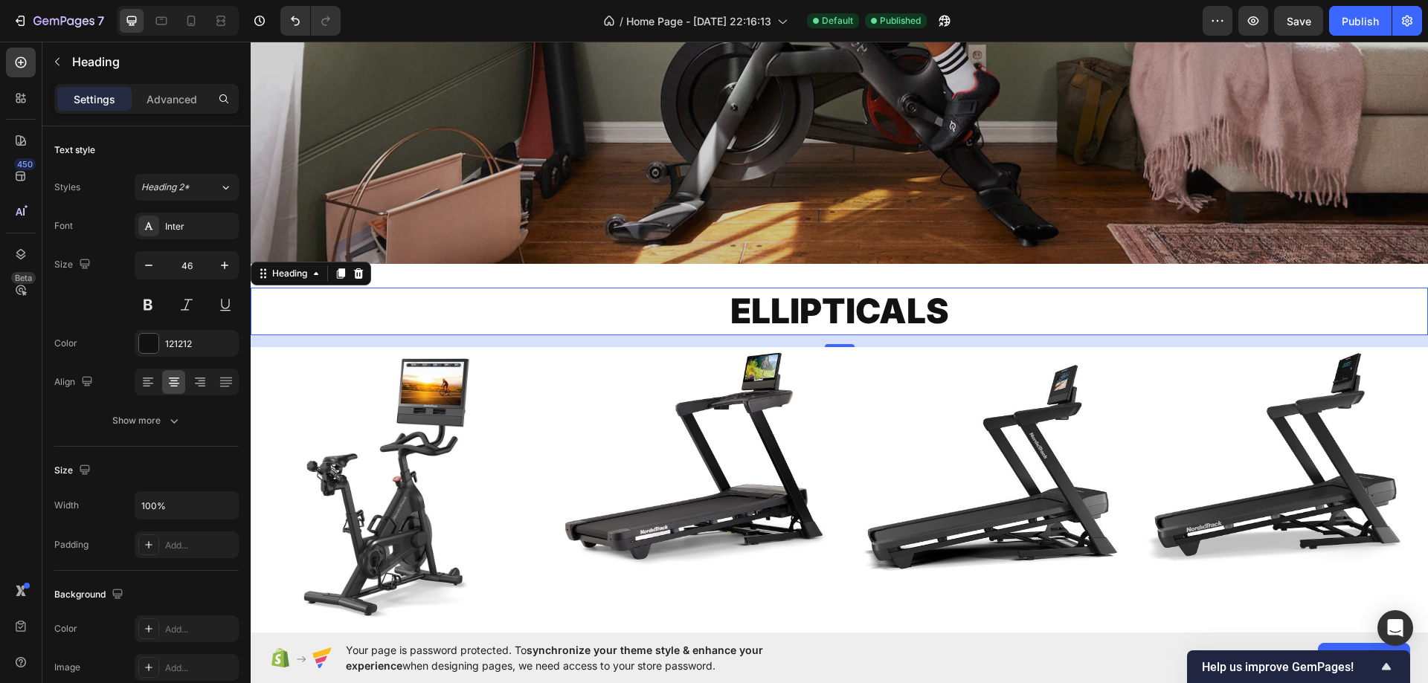
click at [788, 295] on h2 "Ellipticals" at bounding box center [839, 312] width 1177 height 48
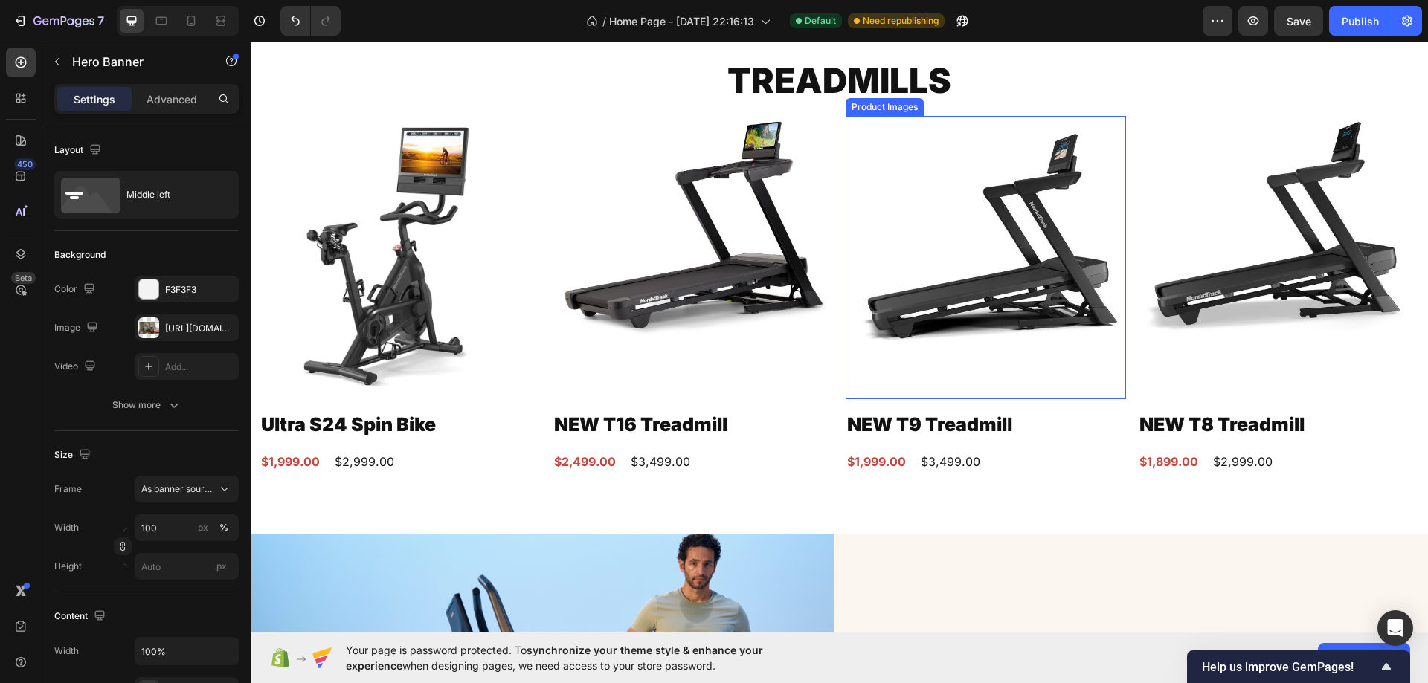
scroll to position [2718, 0]
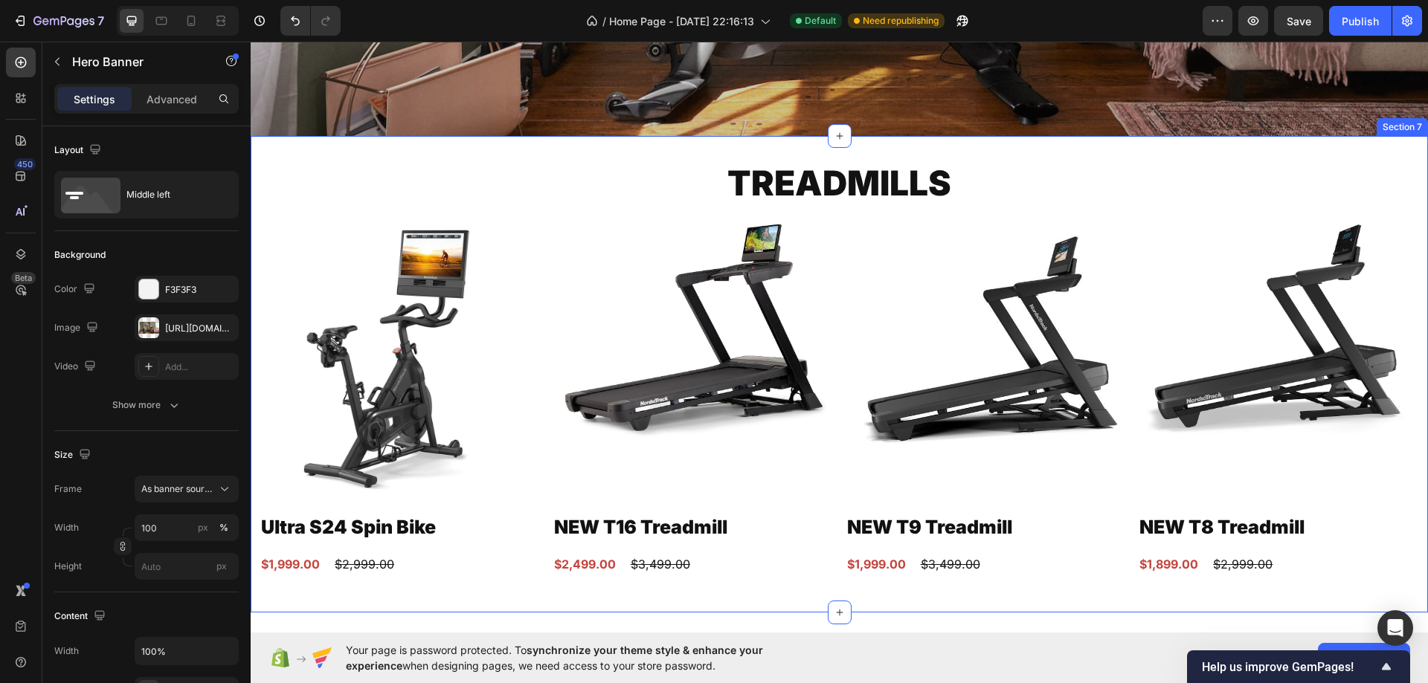
click at [1133, 158] on div "Treadmills Heading Product Images Ultra S24 Spin Bike Product Title $1,999.00 P…" at bounding box center [839, 374] width 1177 height 477
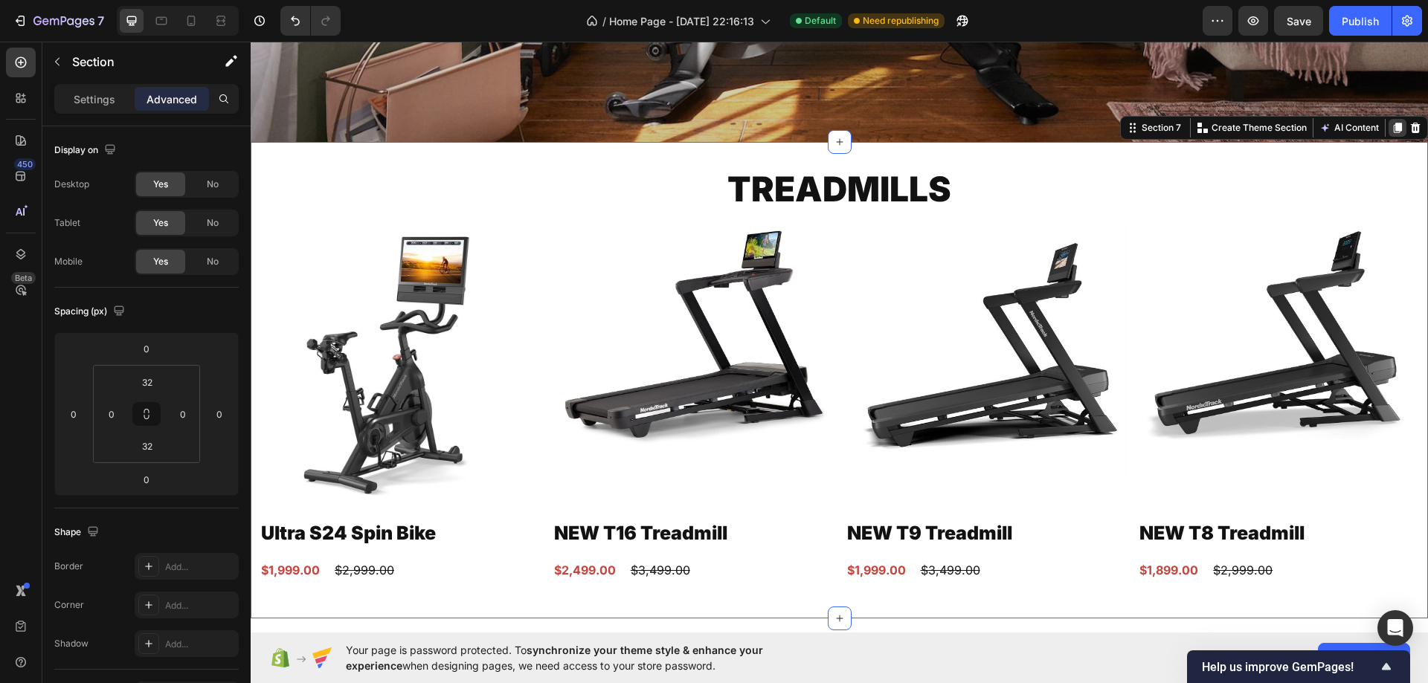
click at [1391, 122] on icon at bounding box center [1397, 128] width 12 height 12
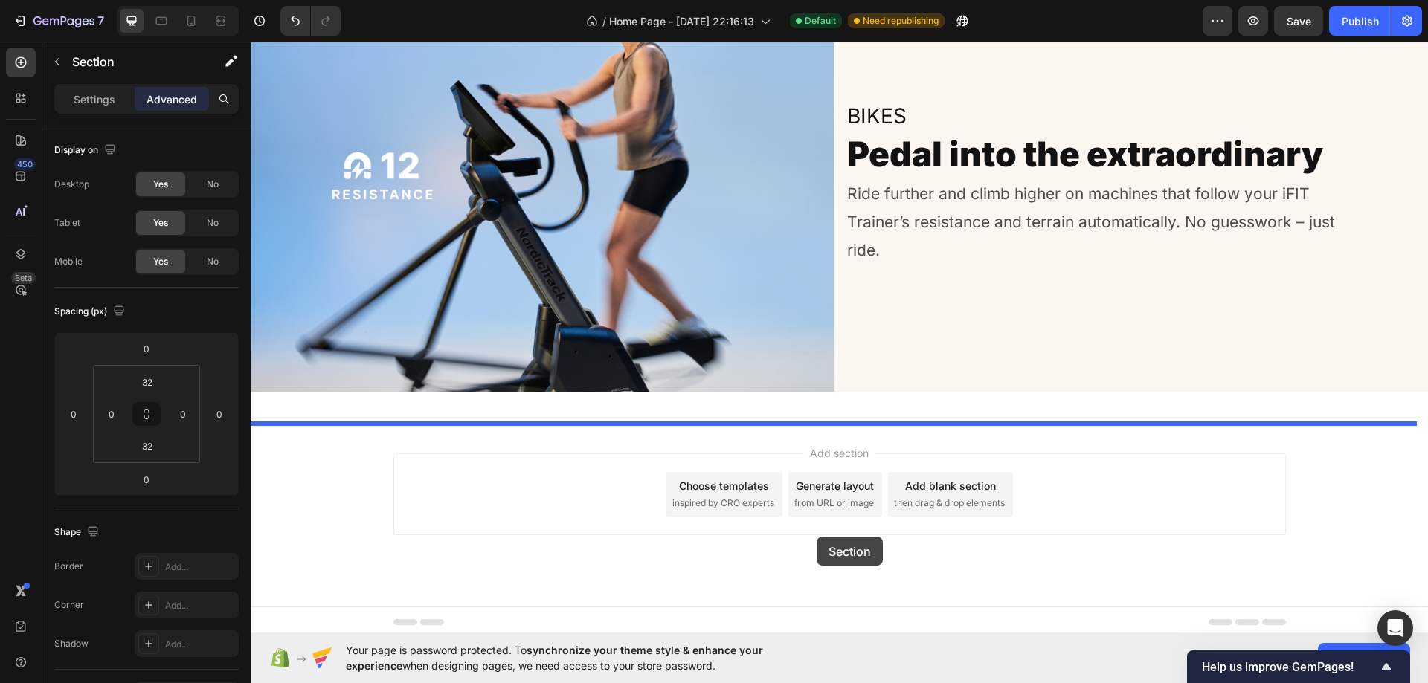
scroll to position [4753, 0]
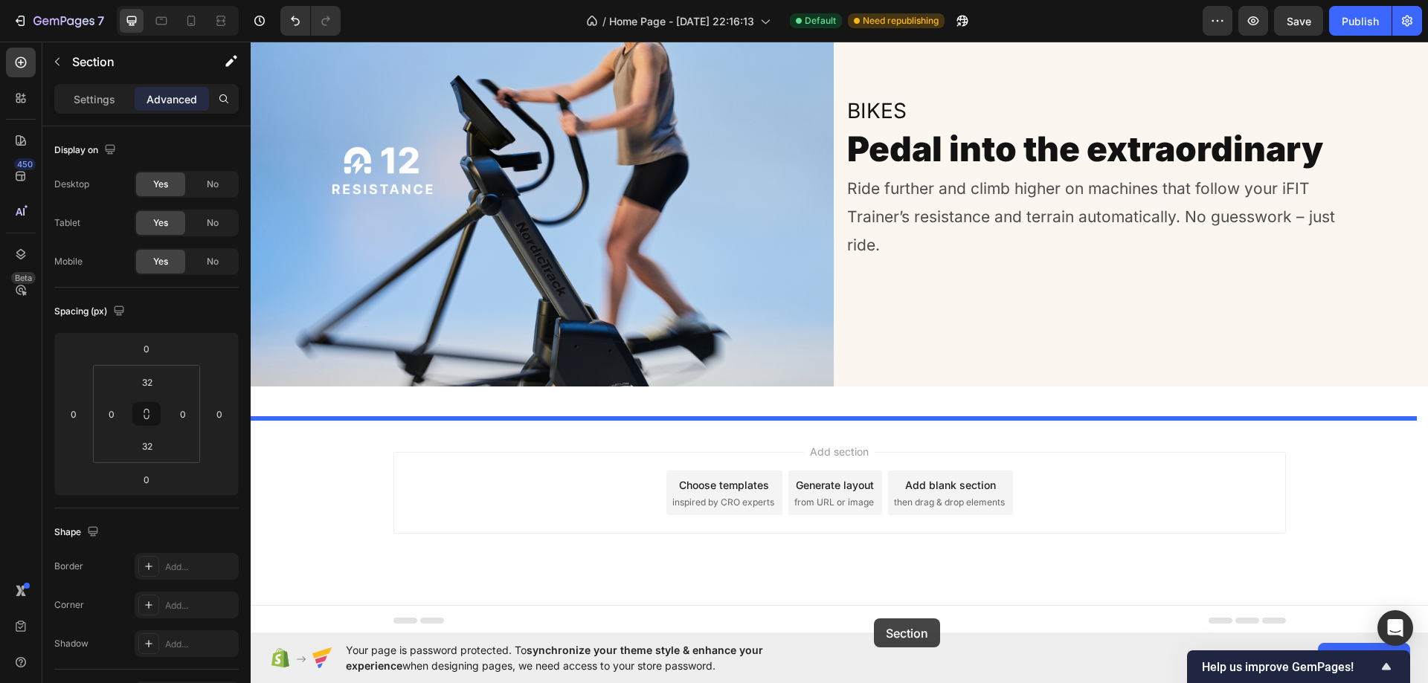
drag, startPoint x: 1156, startPoint y: 83, endPoint x: 874, endPoint y: 619, distance: 606.0
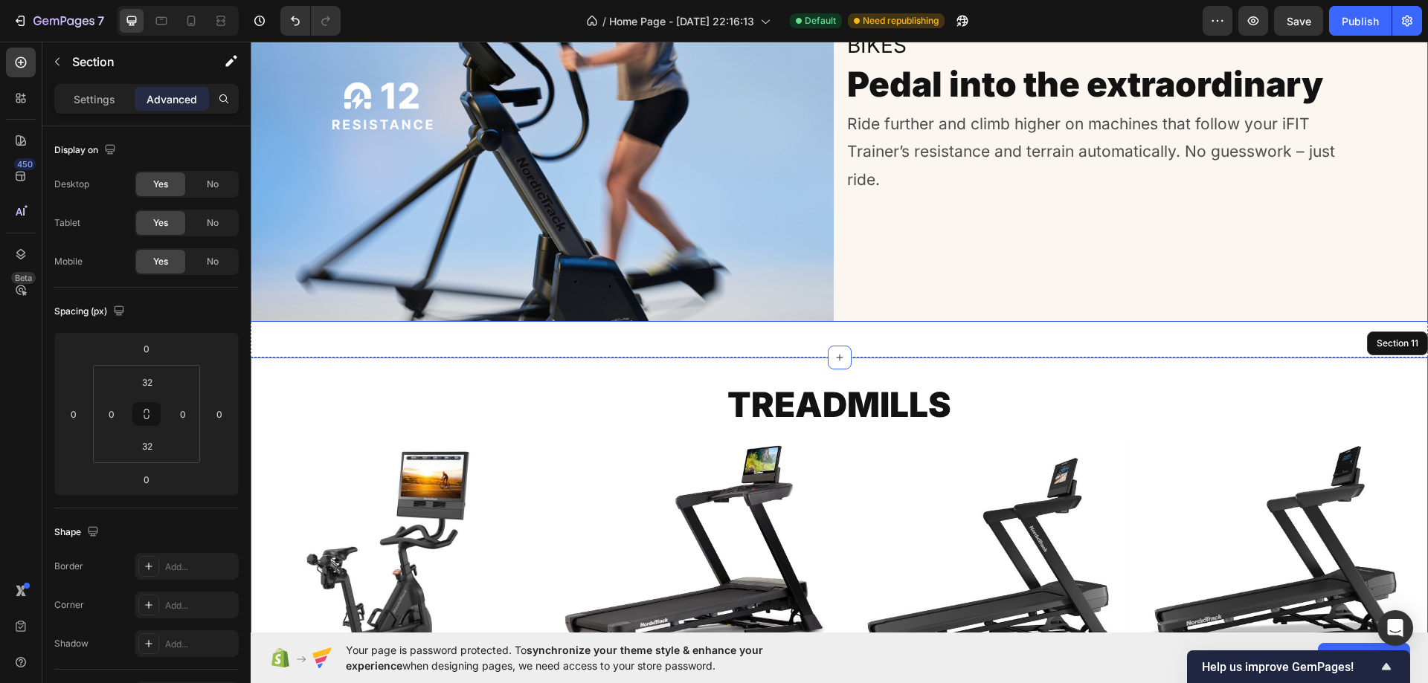
scroll to position [4652, 0]
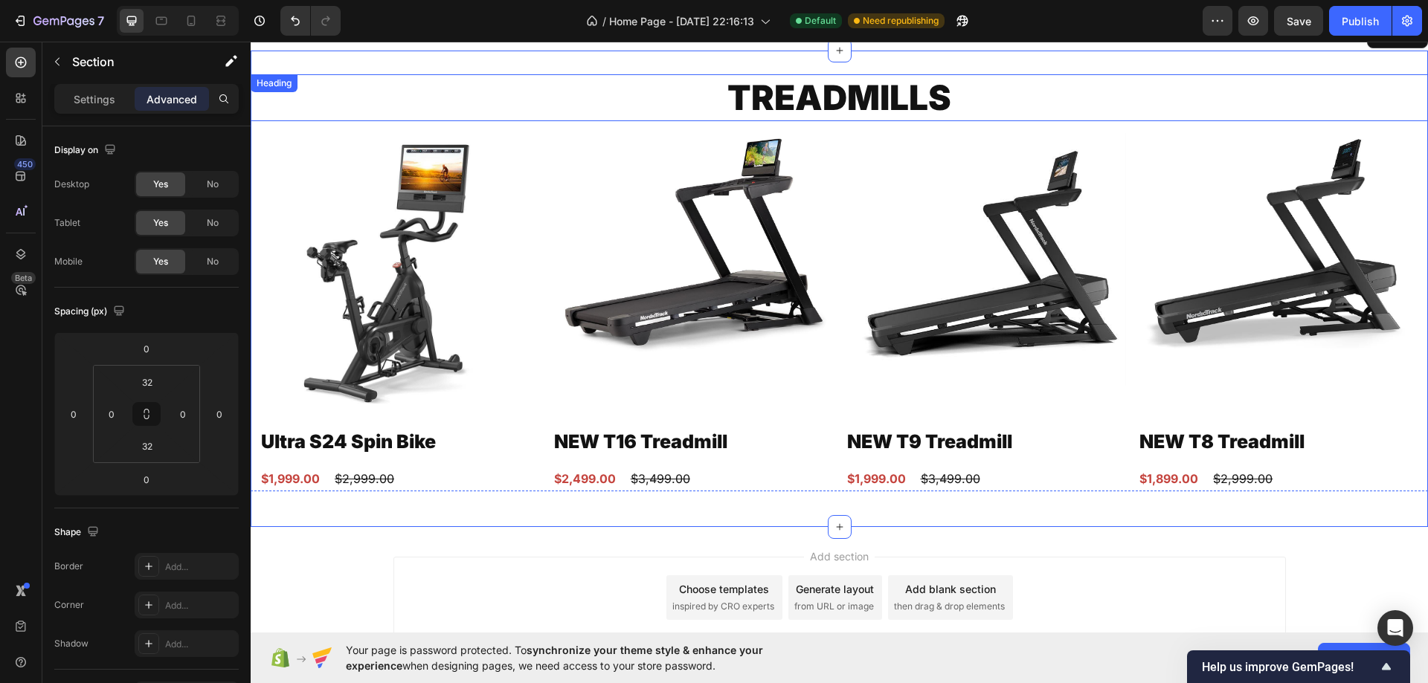
click at [819, 91] on h2 "Treadmills" at bounding box center [839, 98] width 1177 height 48
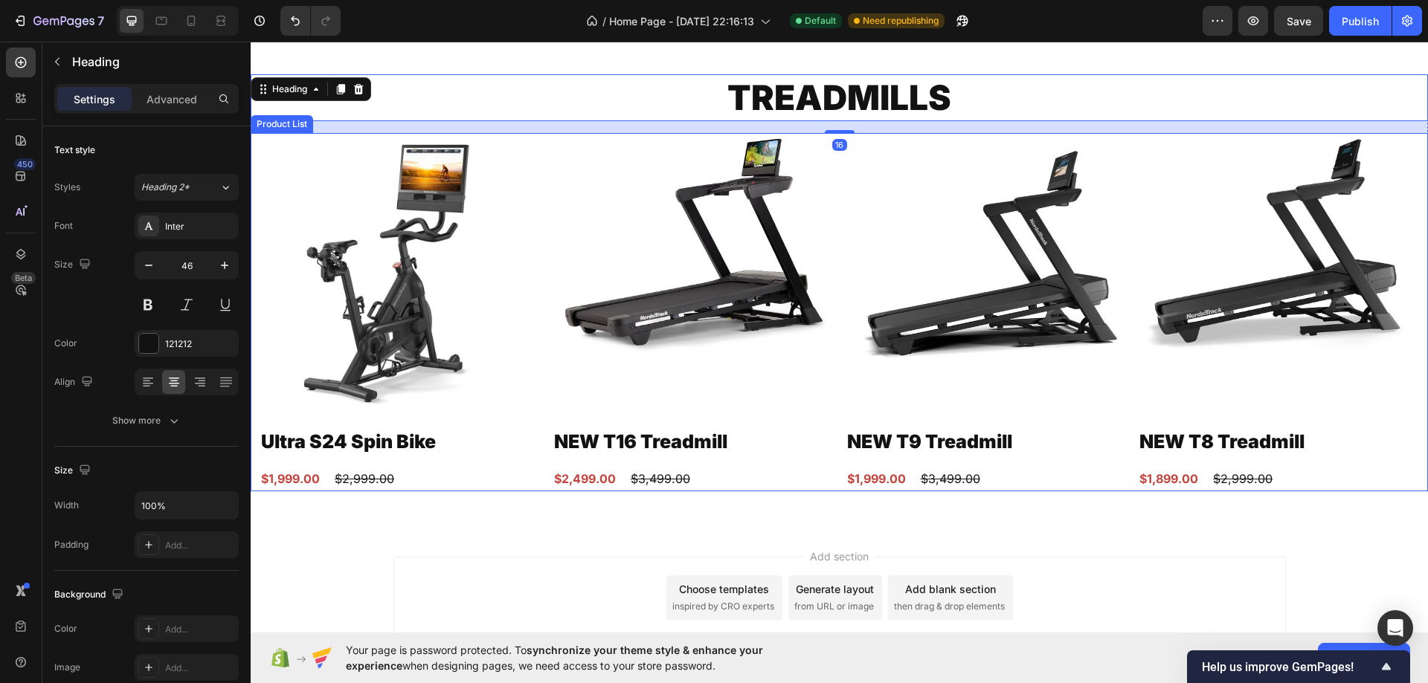
click at [831, 208] on div "Product Images Ultra S24 Spin Bike Product Title $1,999.00 Product Price Produc…" at bounding box center [838, 312] width 1159 height 358
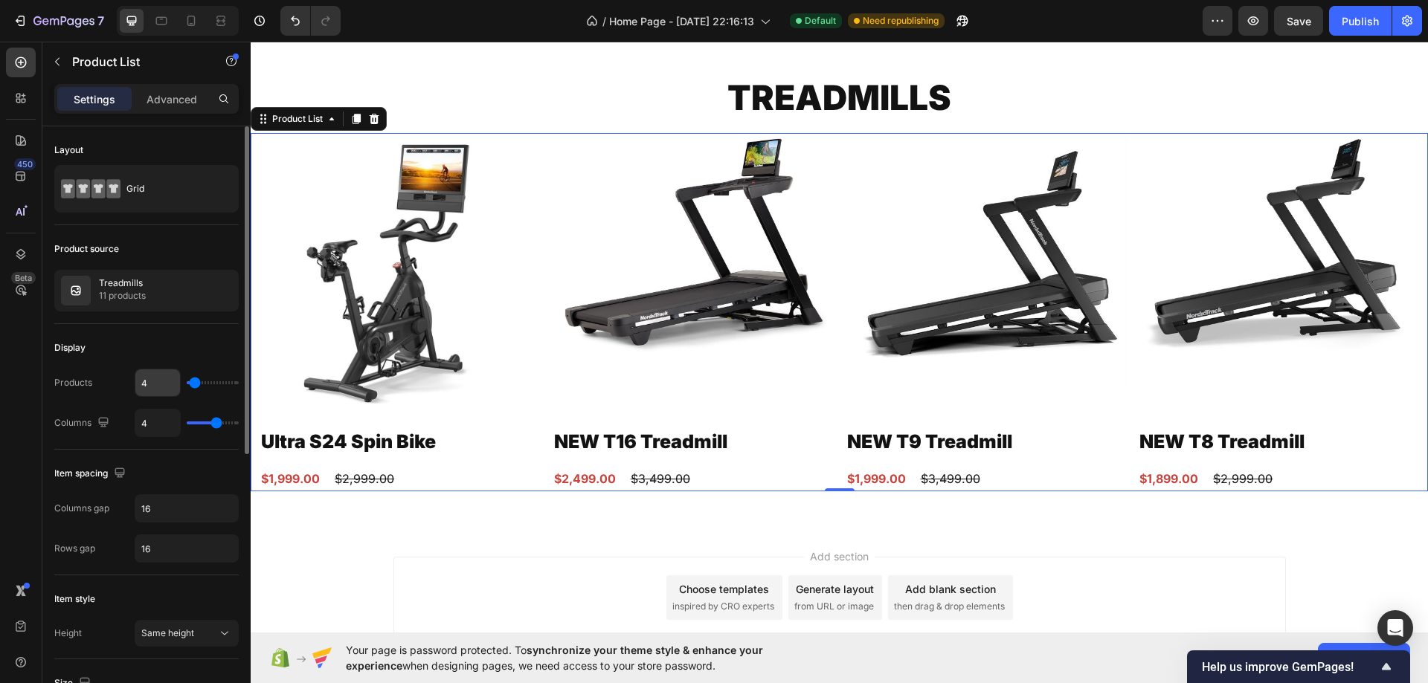
click at [139, 387] on input "4" at bounding box center [157, 383] width 45 height 27
type input "3"
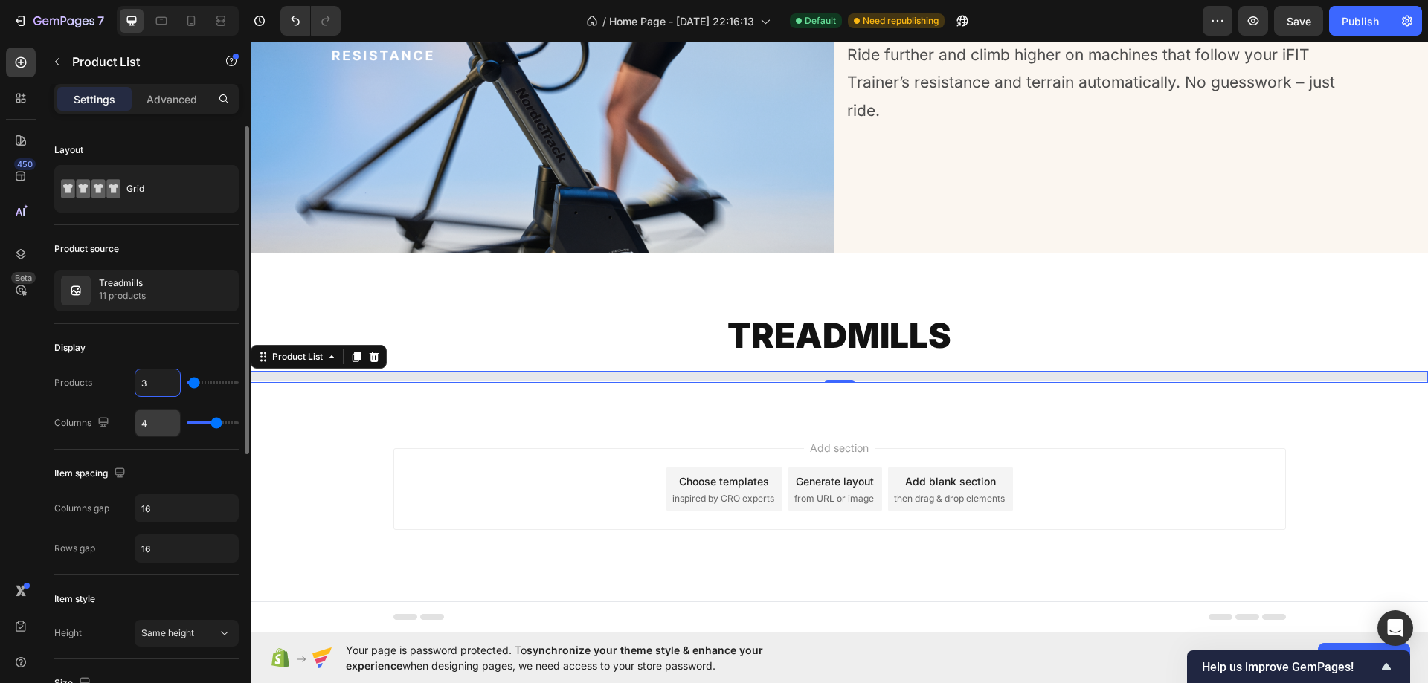
scroll to position [4410, 0]
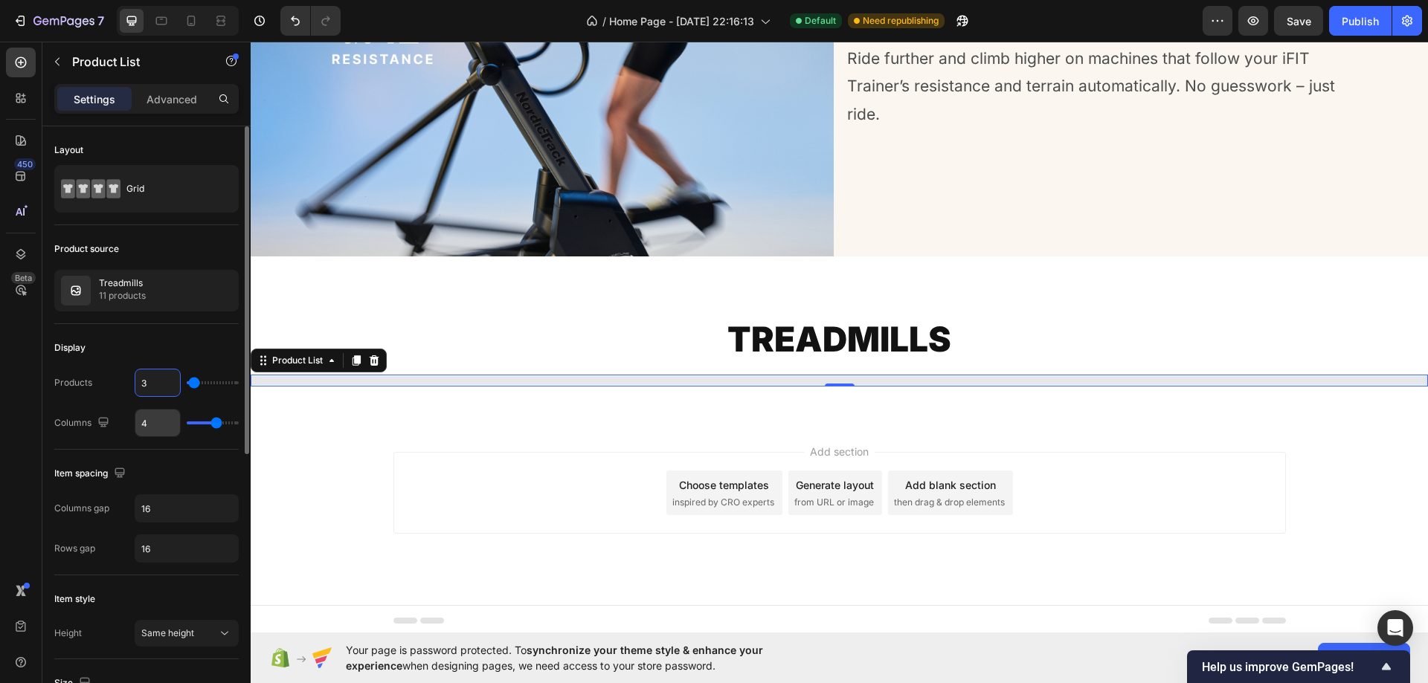
type input "3"
click at [146, 425] on input "4" at bounding box center [157, 423] width 45 height 27
type input "3"
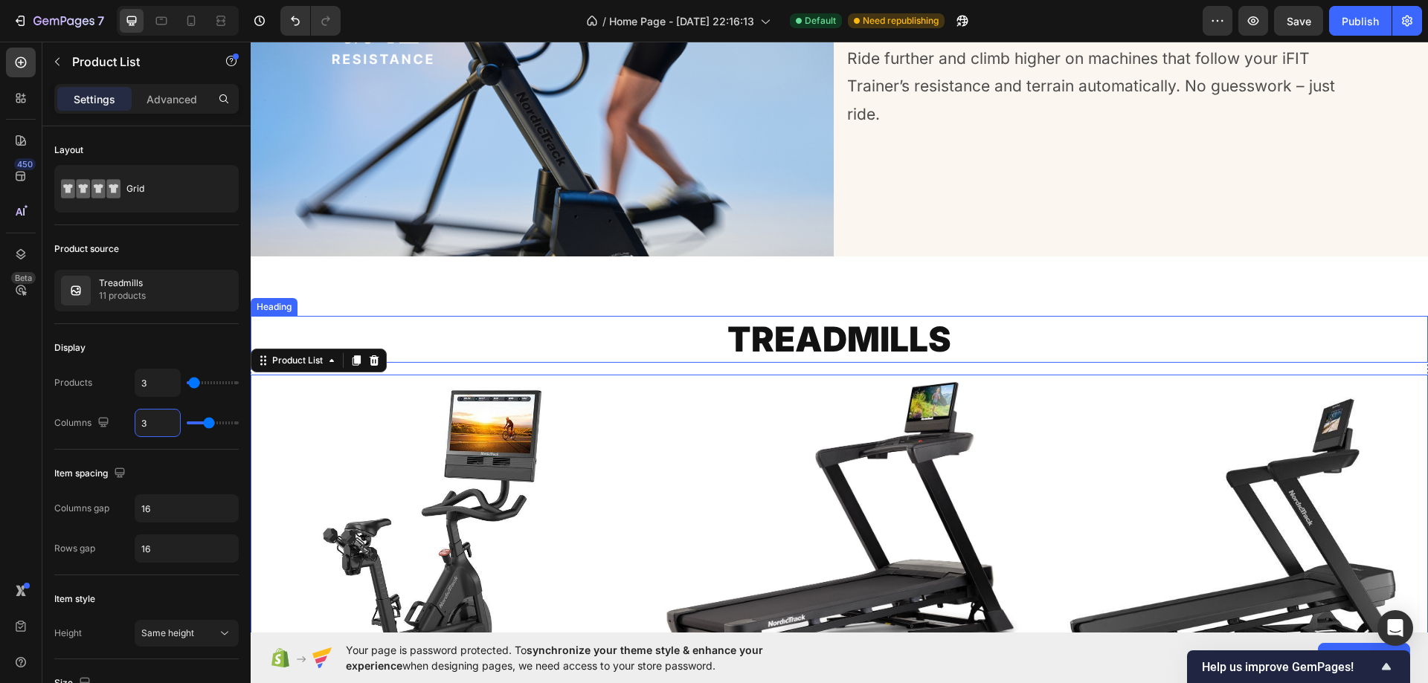
scroll to position [4652, 0]
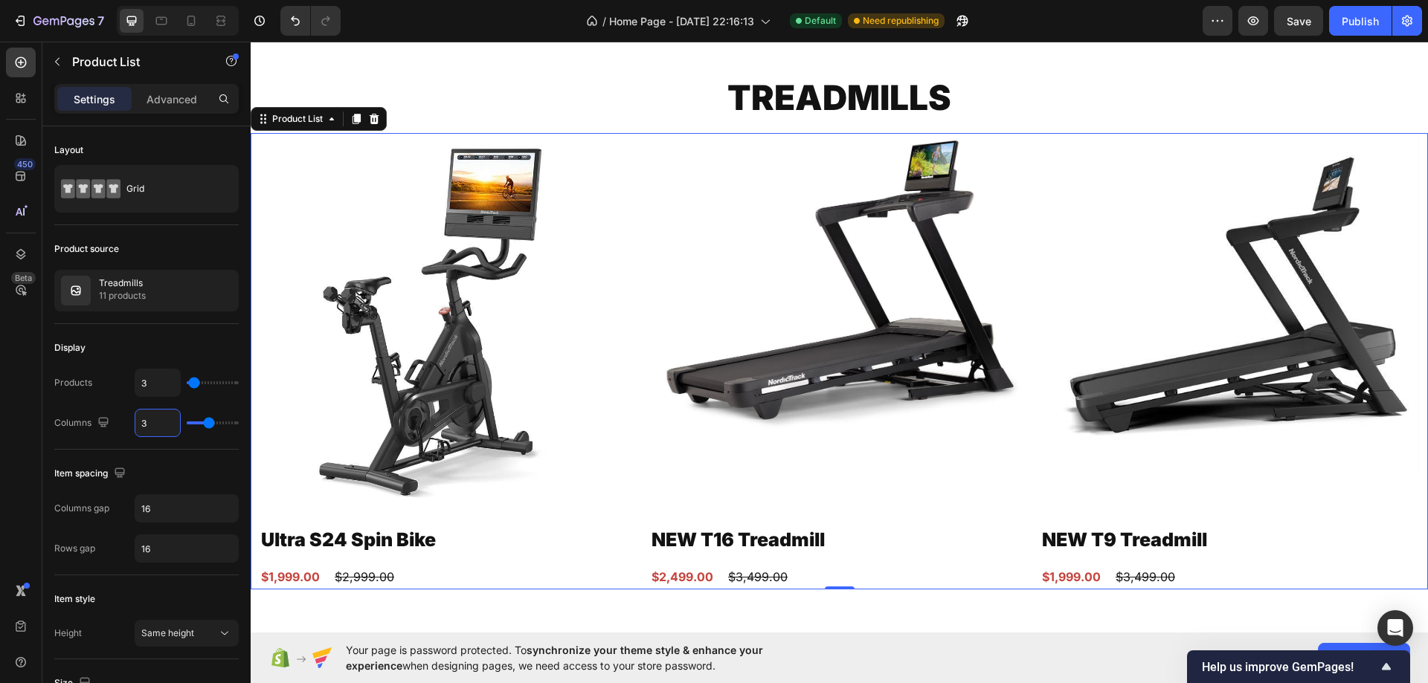
type input "3"
click at [639, 261] on div "Product Images Ultra S24 Spin Bike Product Title $1,999.00 Product Price Produc…" at bounding box center [838, 361] width 1159 height 457
click at [121, 283] on p "Treadmills" at bounding box center [122, 283] width 47 height 10
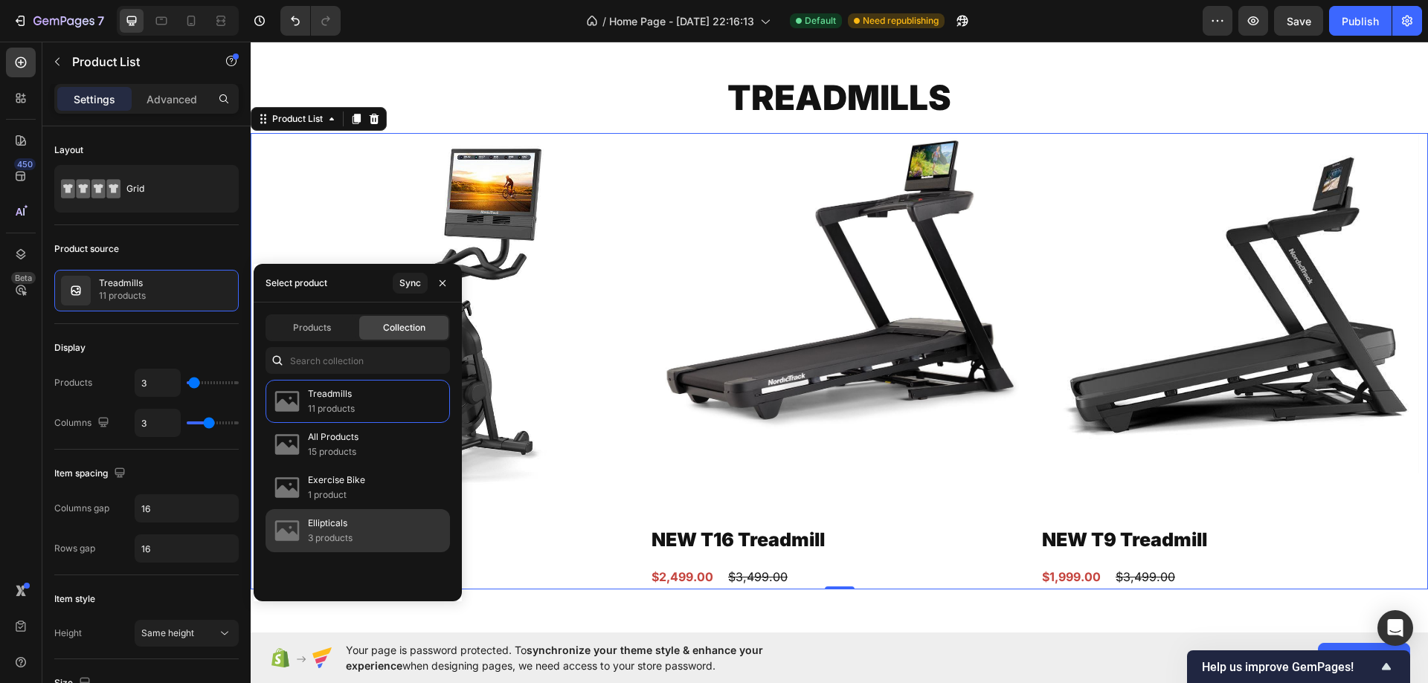
click at [319, 515] on div "Ellipticals 3 products" at bounding box center [357, 530] width 184 height 43
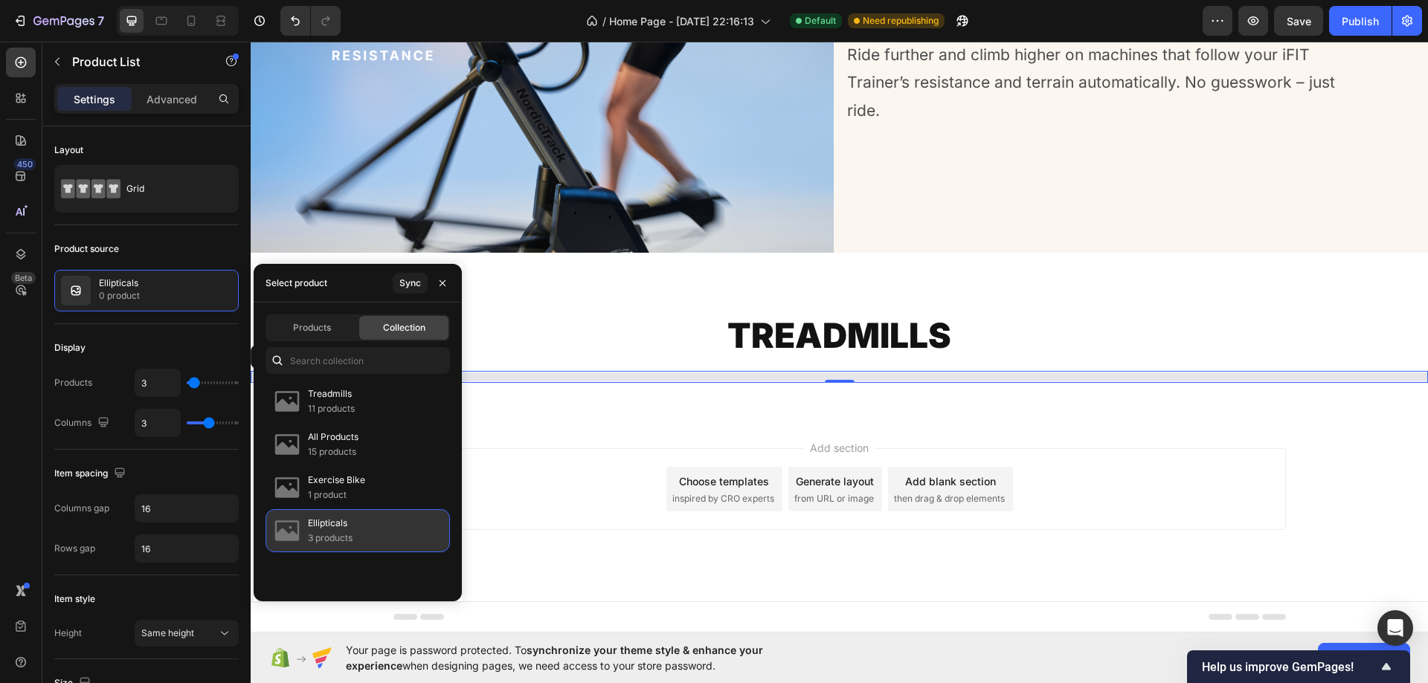
scroll to position [4410, 0]
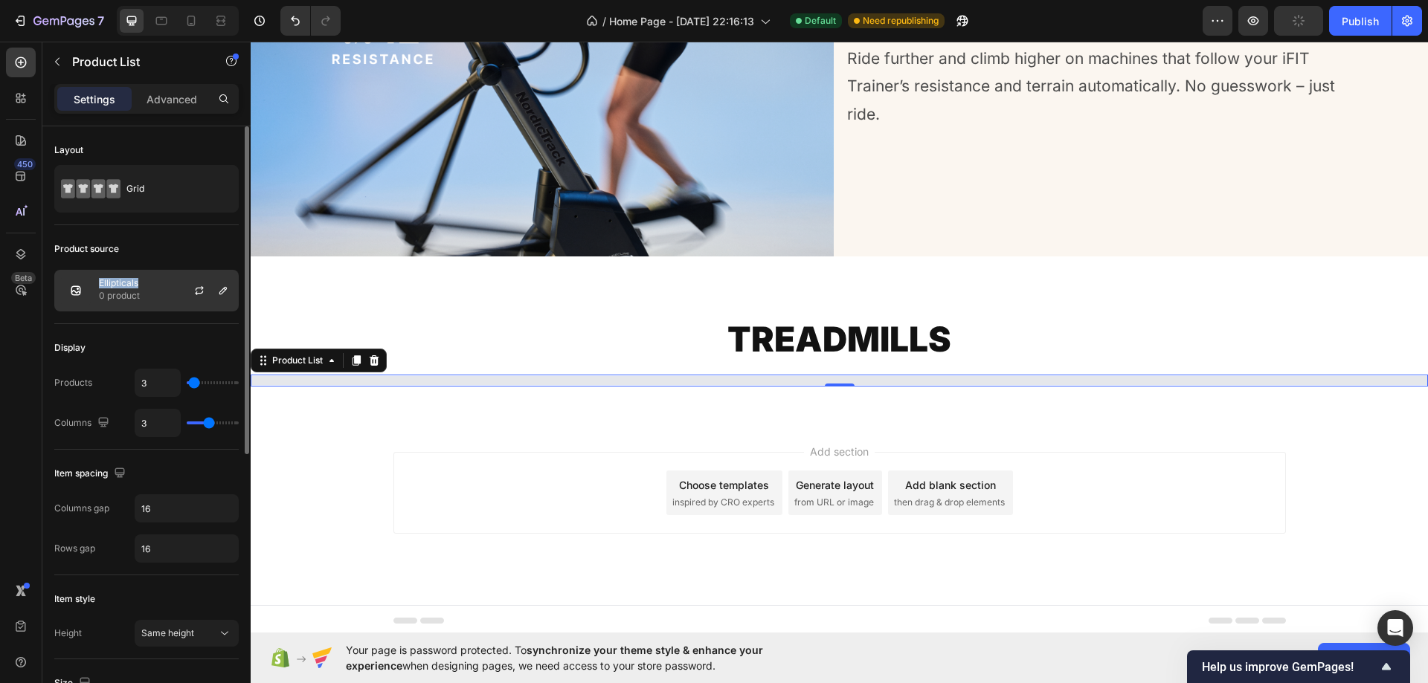
drag, startPoint x: 158, startPoint y: 278, endPoint x: 99, endPoint y: 282, distance: 59.6
click at [99, 282] on div "Ellipticals 0 product" at bounding box center [146, 291] width 184 height 42
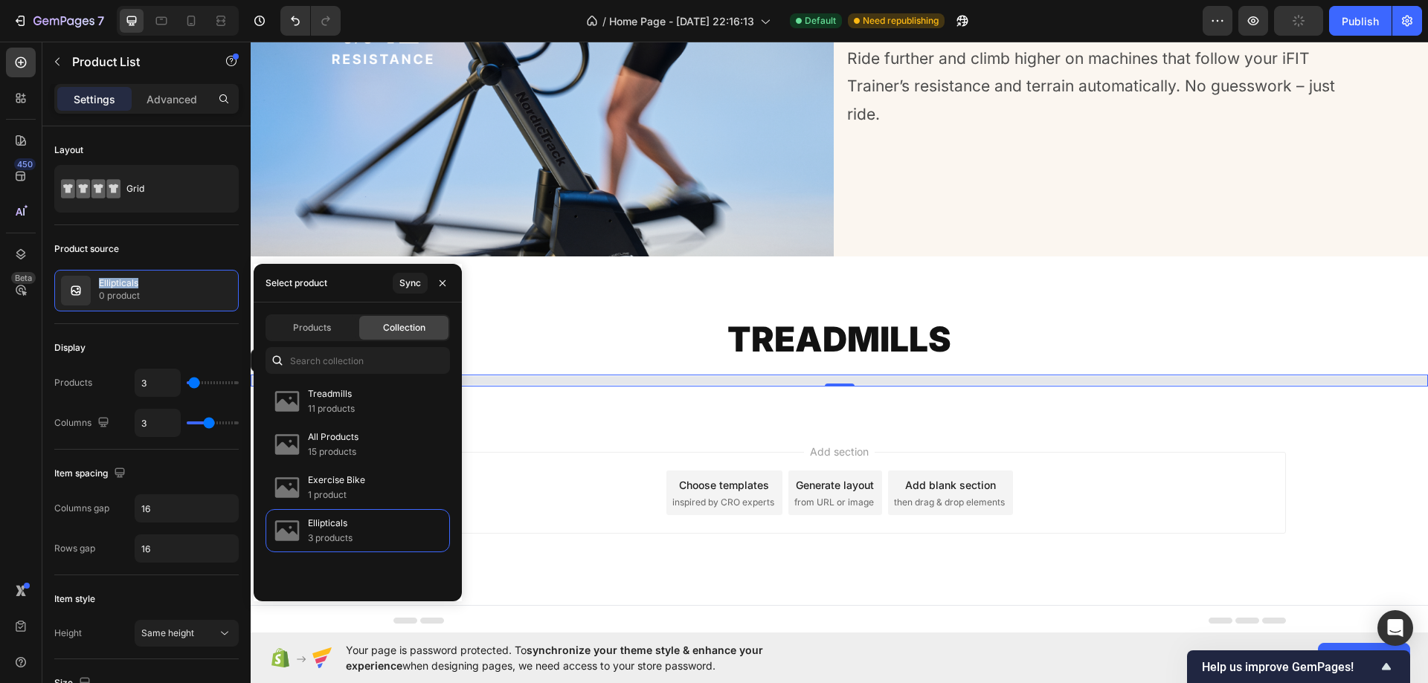
copy p "Ellipticals"
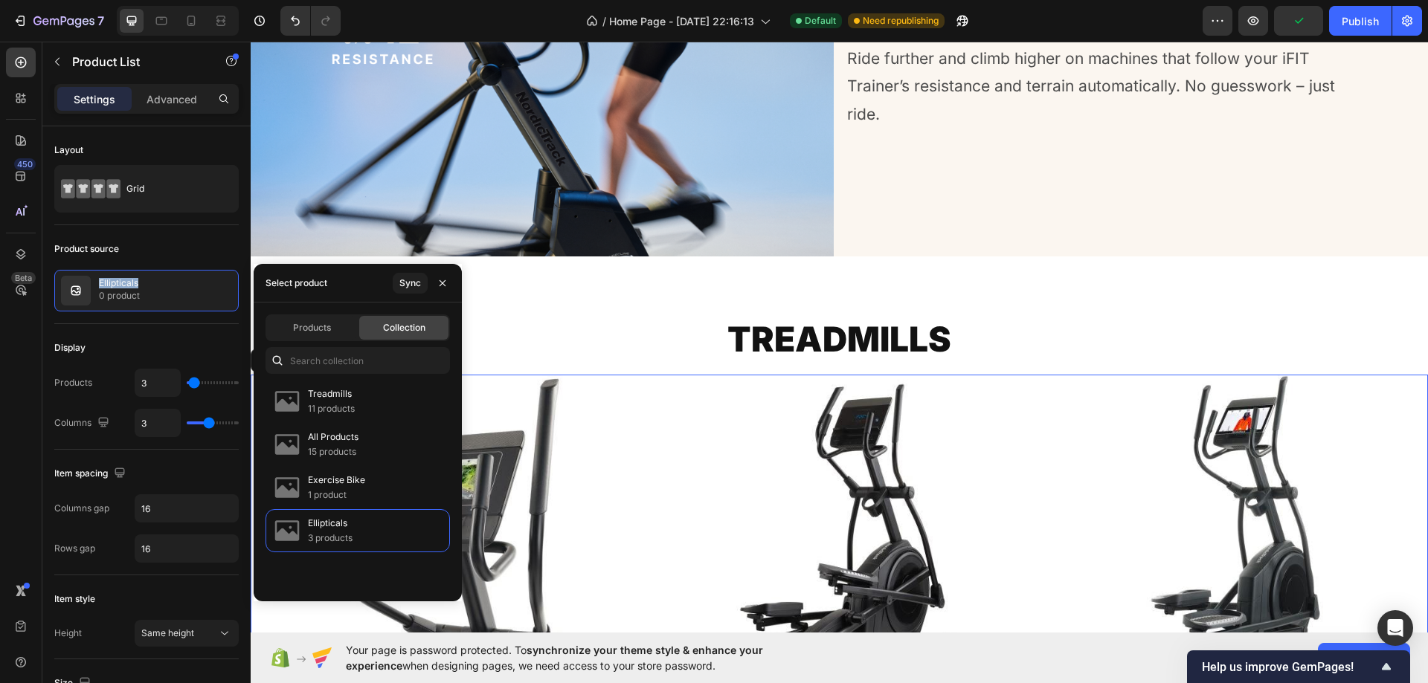
scroll to position [4652, 0]
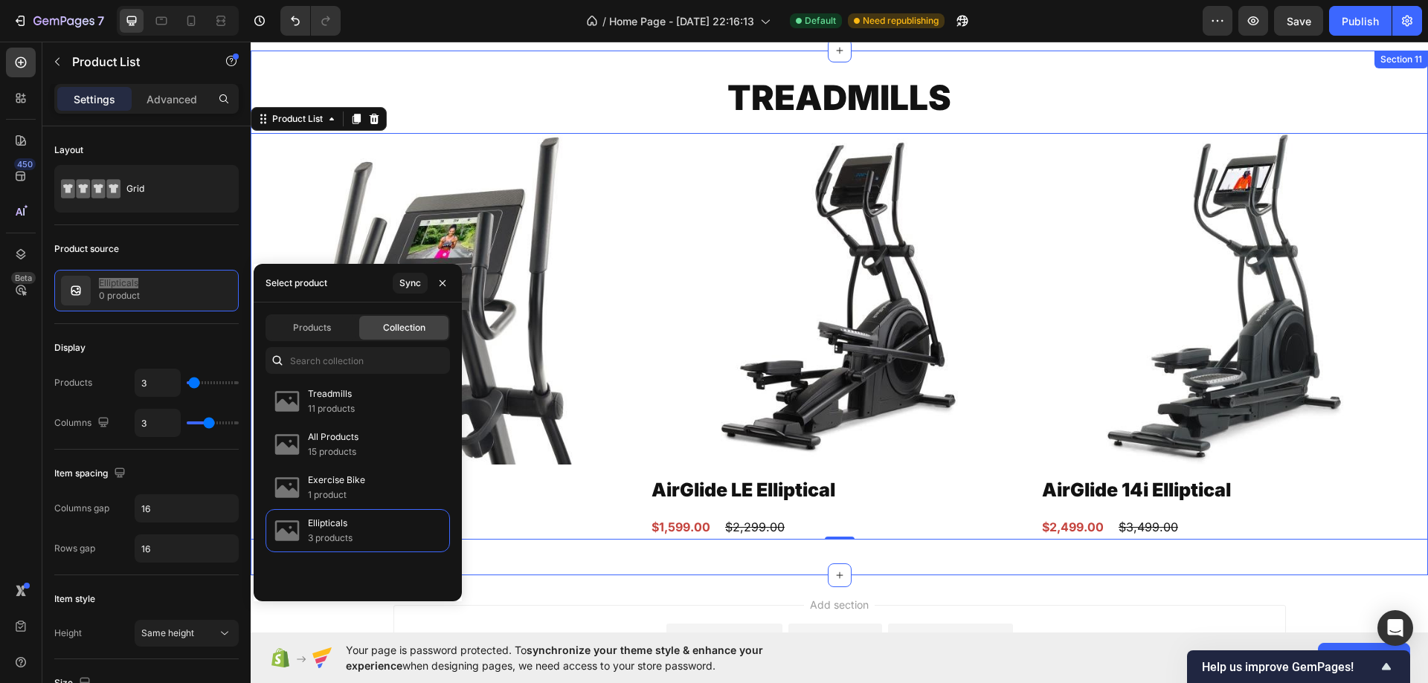
click at [782, 87] on h2 "Treadmills" at bounding box center [839, 98] width 1177 height 48
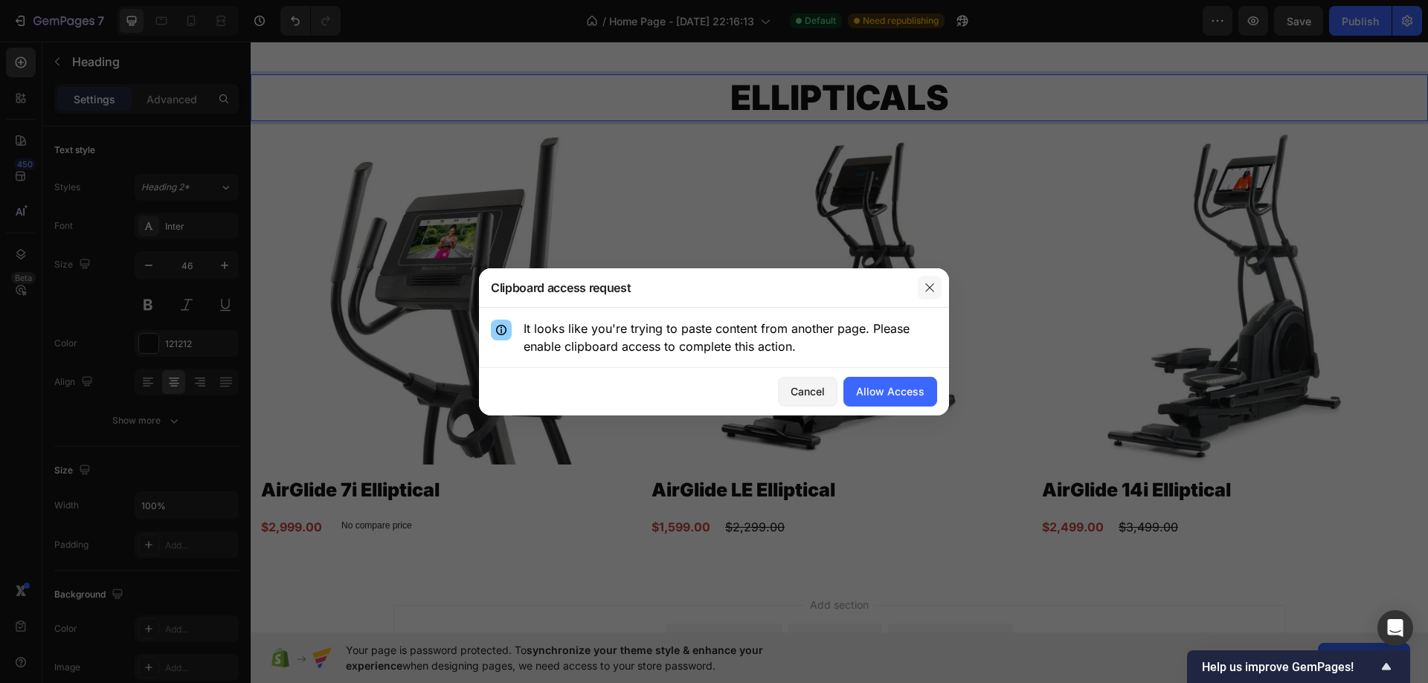
click at [938, 294] on button "button" at bounding box center [930, 288] width 24 height 24
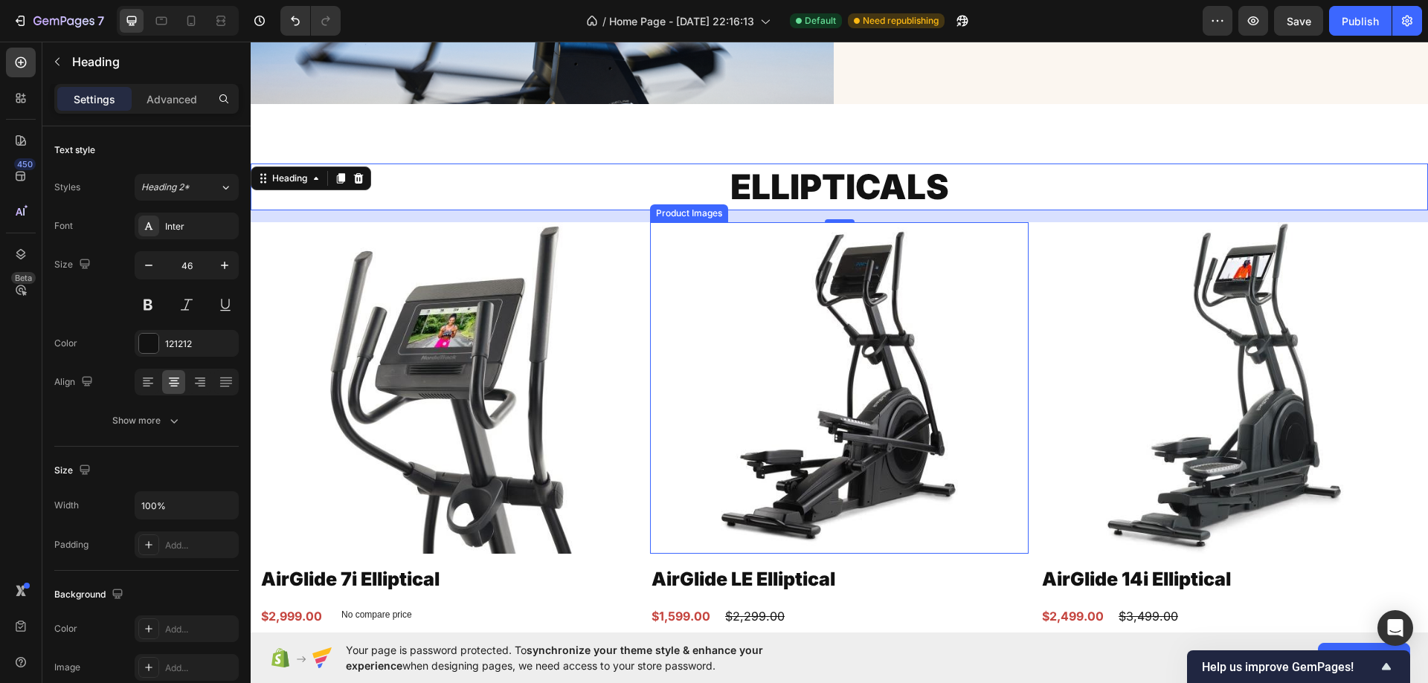
scroll to position [4503, 0]
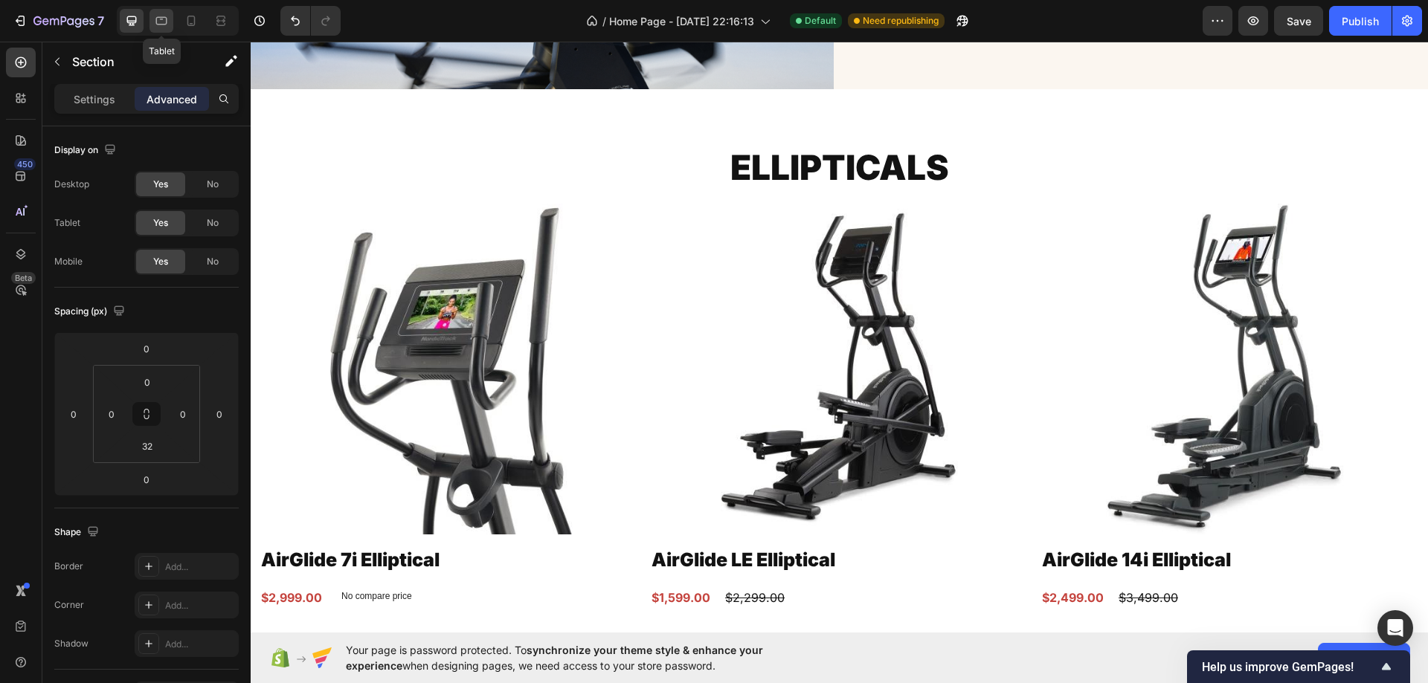
click at [169, 25] on icon at bounding box center [161, 20] width 15 height 15
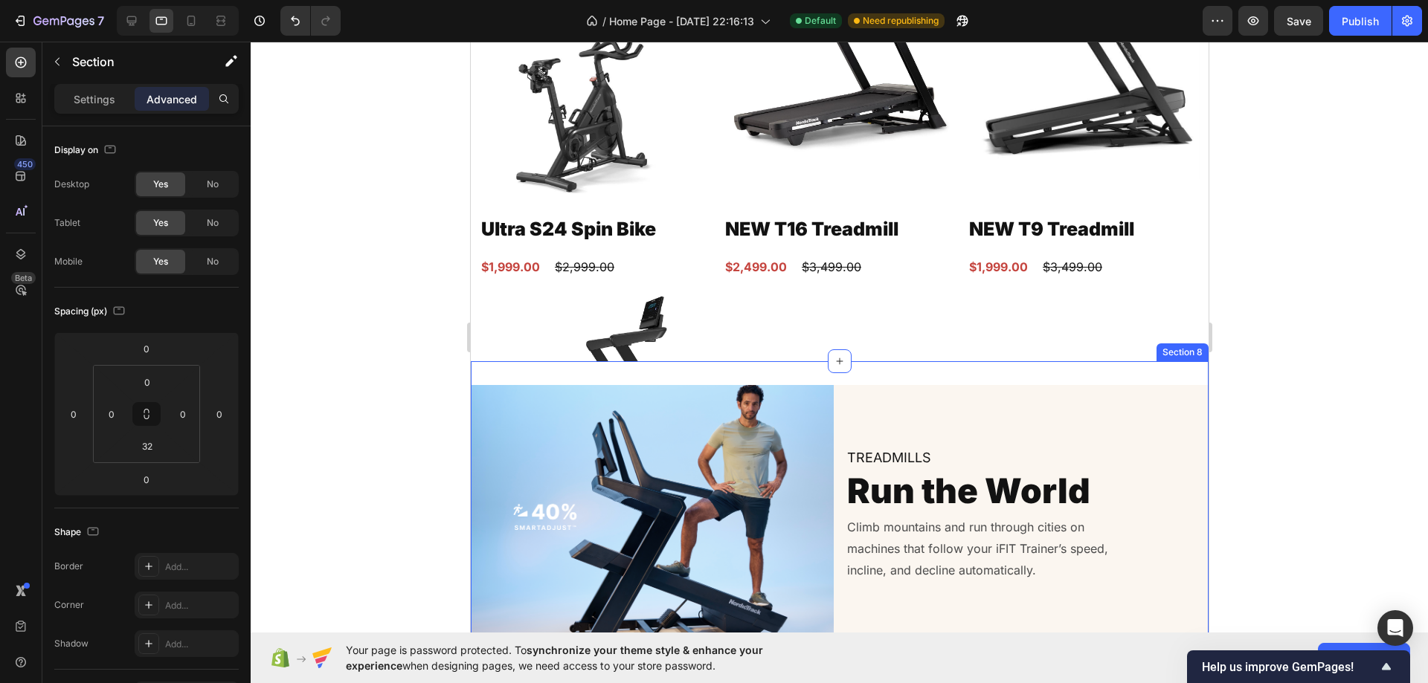
scroll to position [2817, 0]
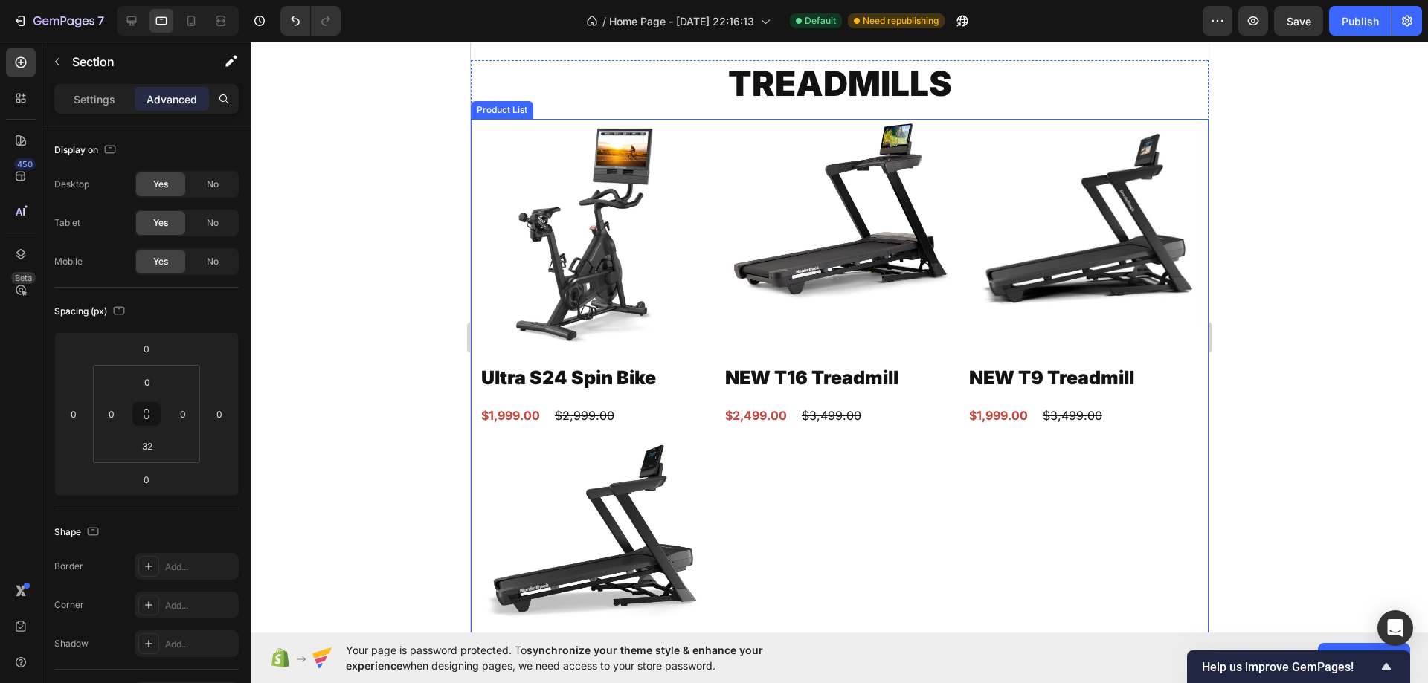
click at [778, 495] on div "Product Images Ultra S24 Spin Bike Product Title $1,999.00 Product Price Produc…" at bounding box center [839, 413] width 720 height 588
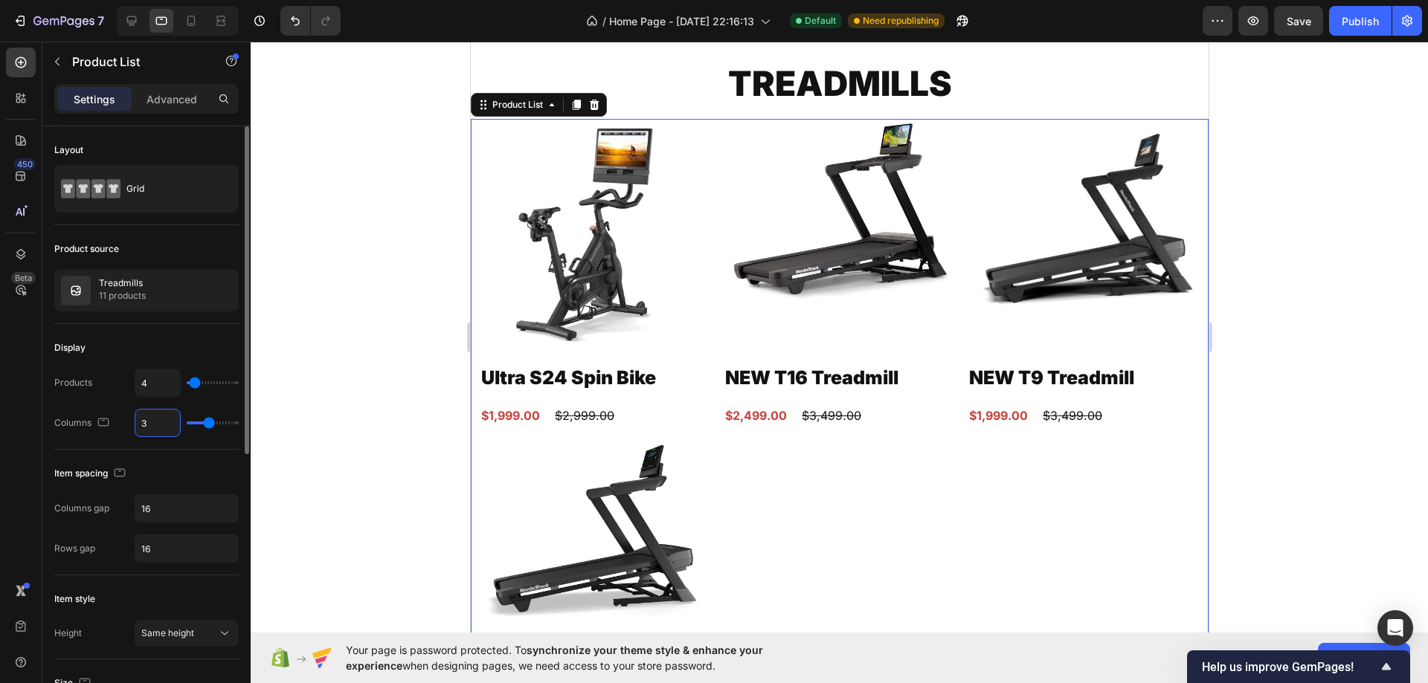
click at [159, 418] on input "3" at bounding box center [157, 423] width 45 height 27
type input "4"
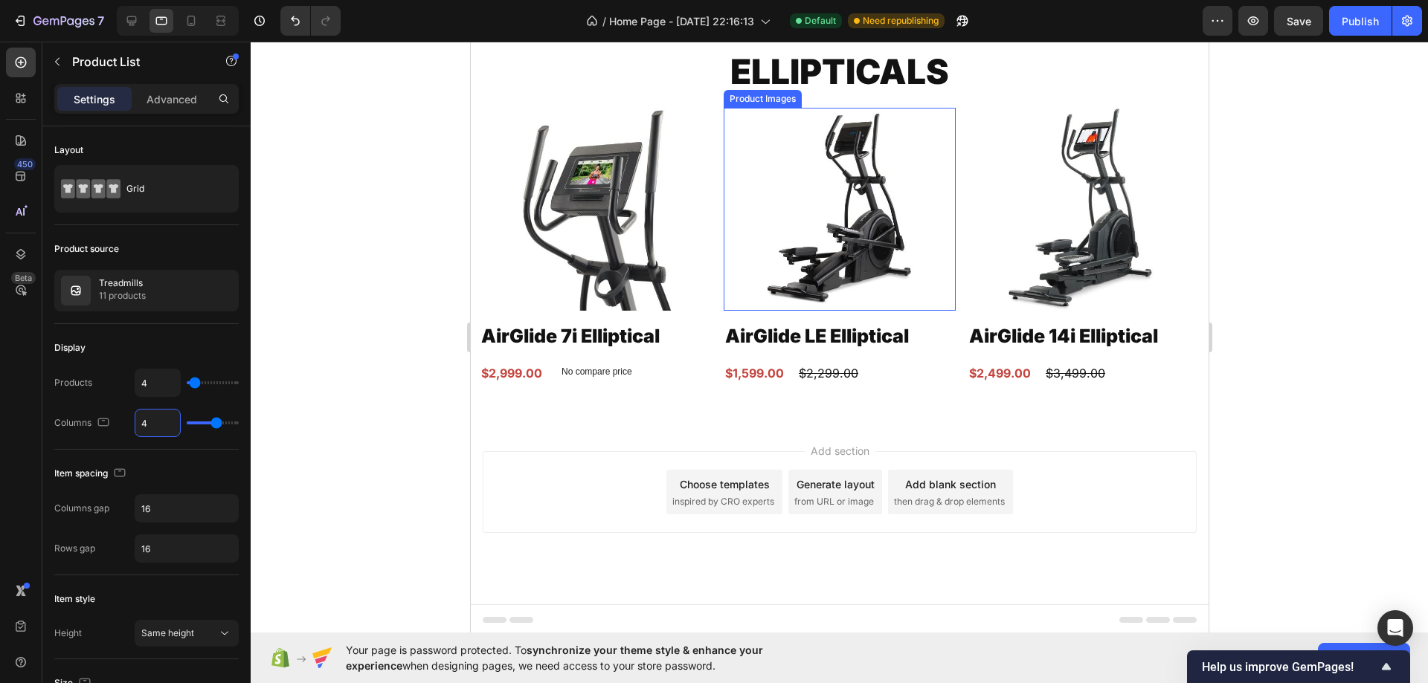
scroll to position [3850, 0]
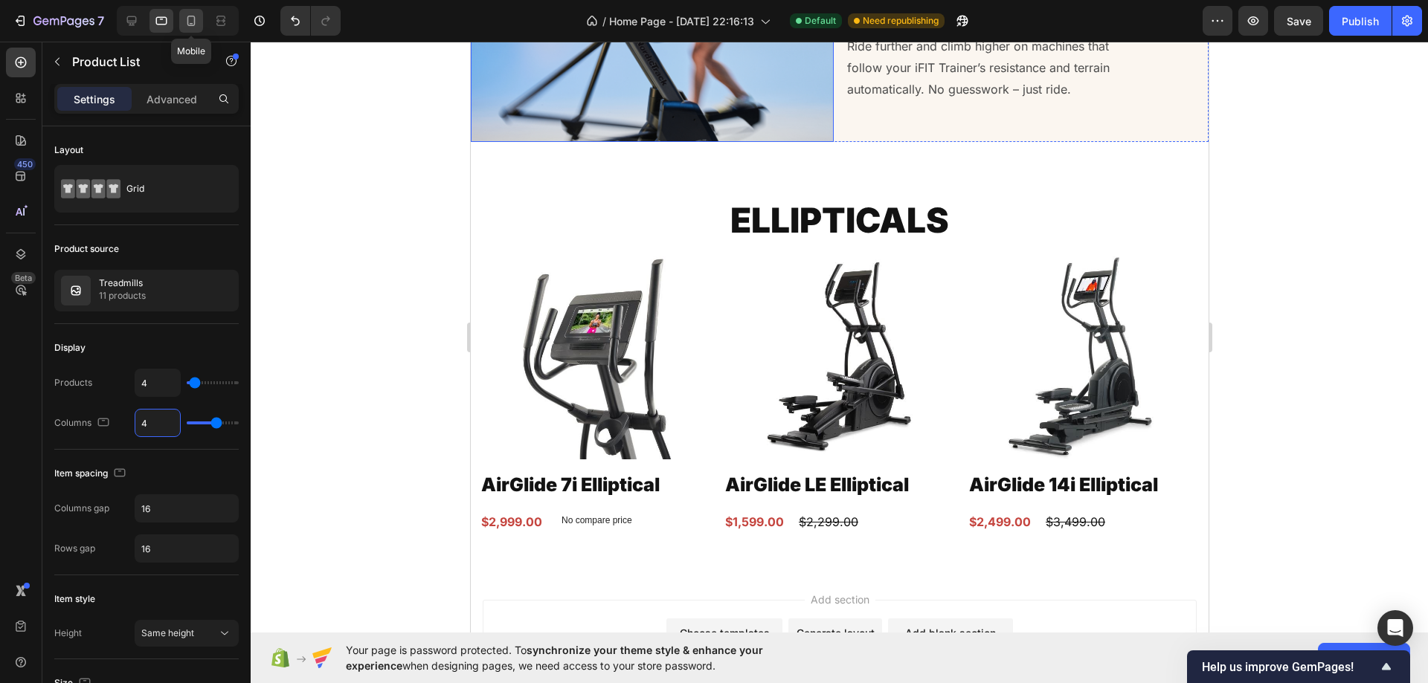
click at [194, 22] on icon at bounding box center [191, 21] width 8 height 10
type input "2"
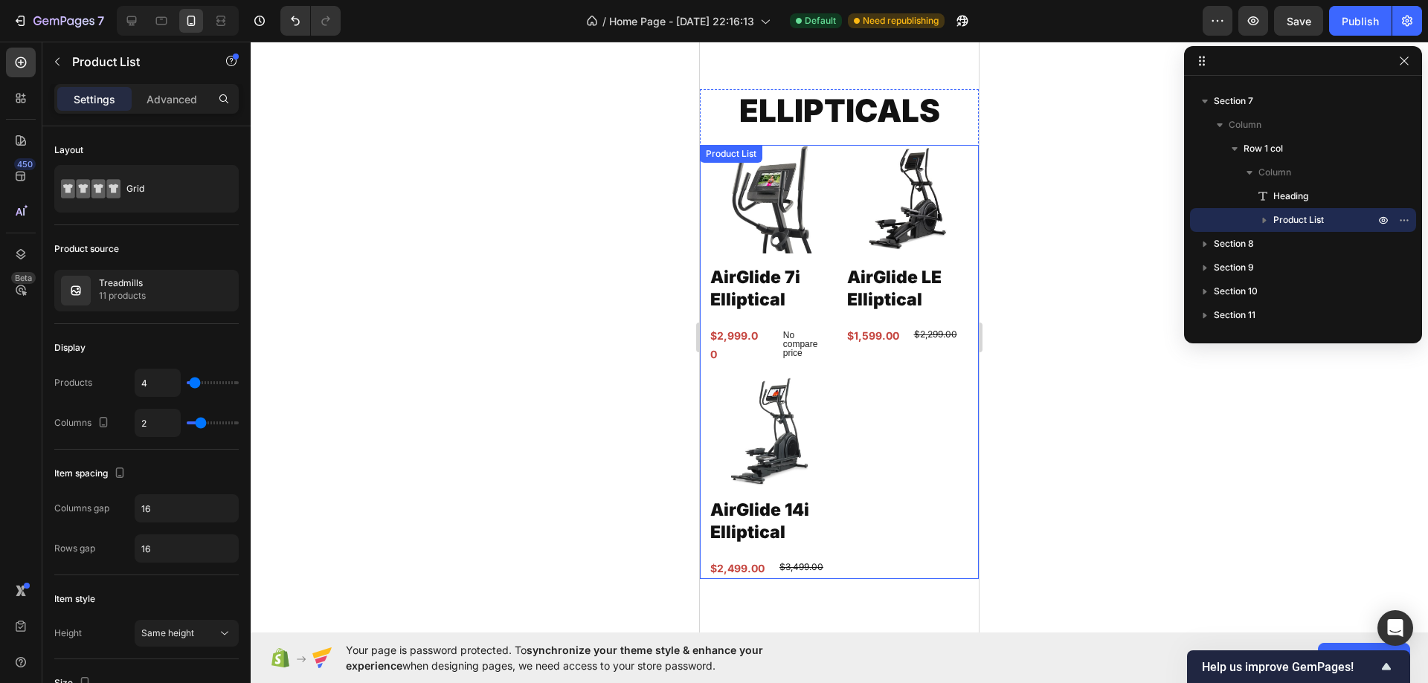
scroll to position [4073, 0]
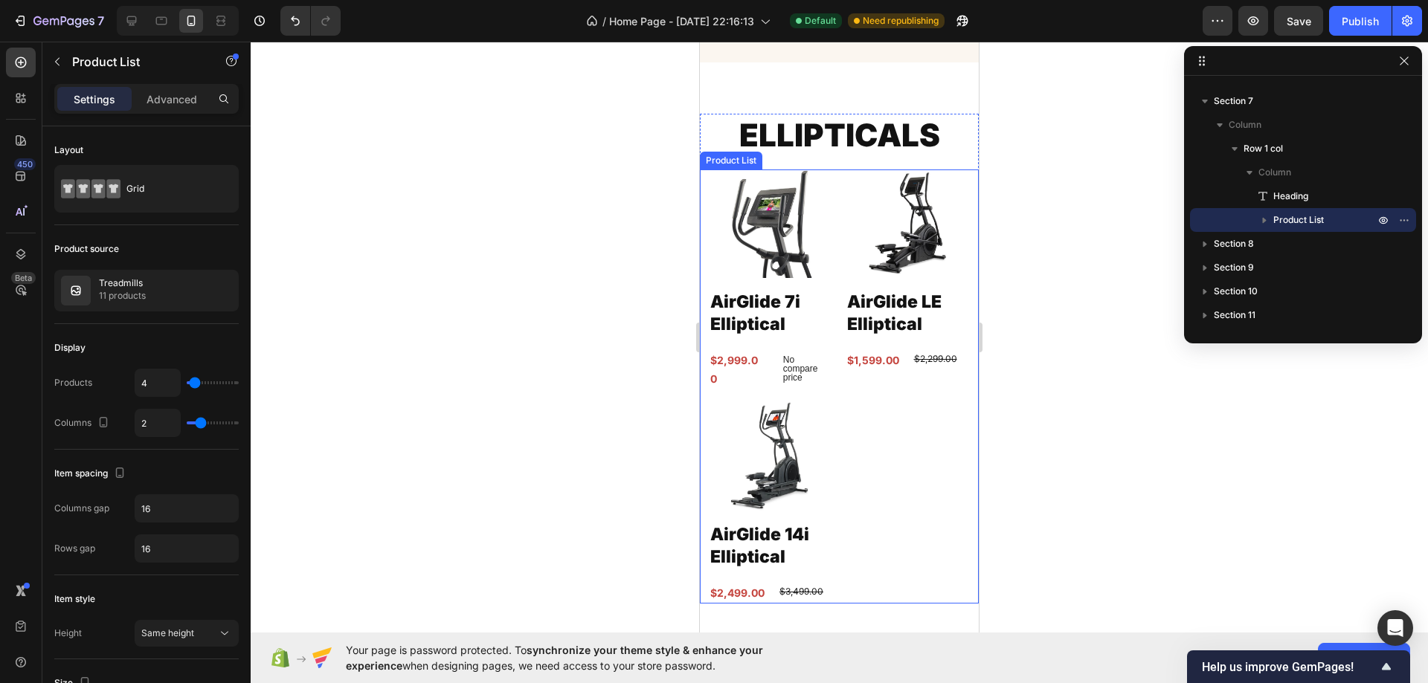
click at [857, 442] on div "Product Images AirGlide 7i Elliptical Product Title $2,999.00 Product Price Pro…" at bounding box center [839, 387] width 261 height 434
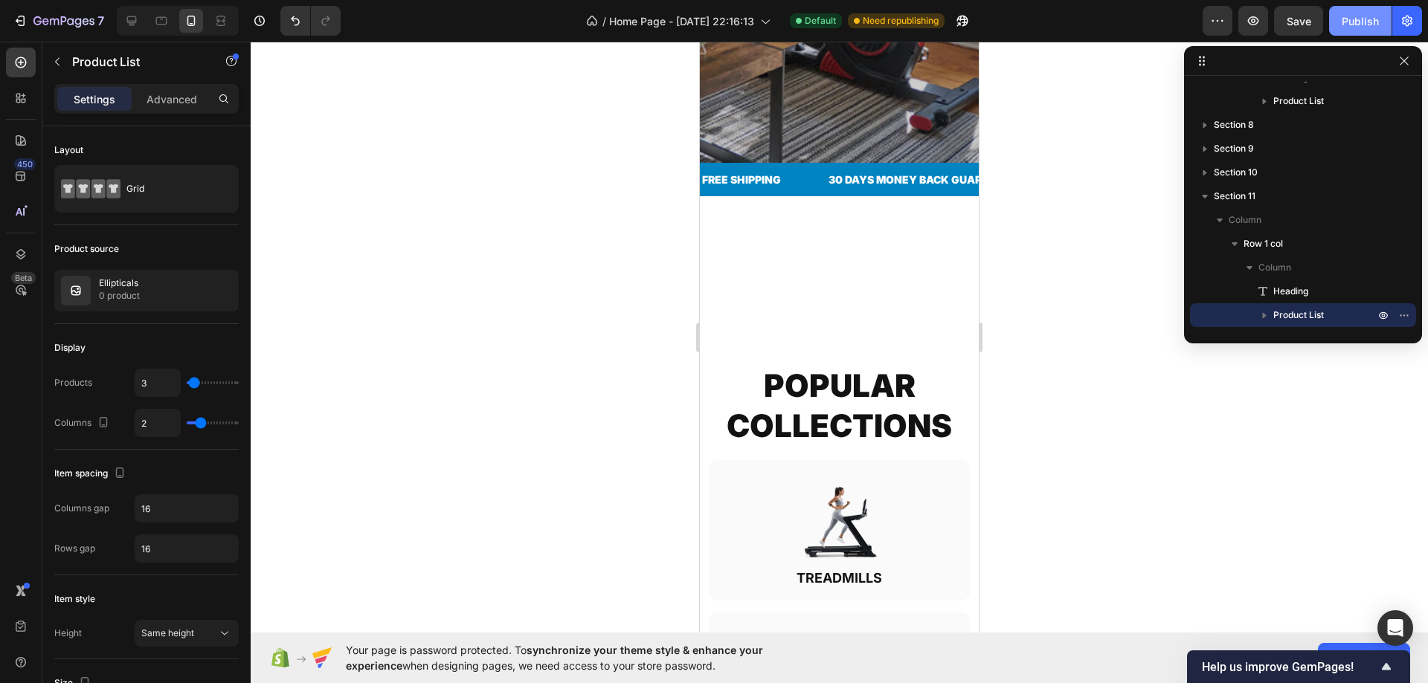
scroll to position [58, 0]
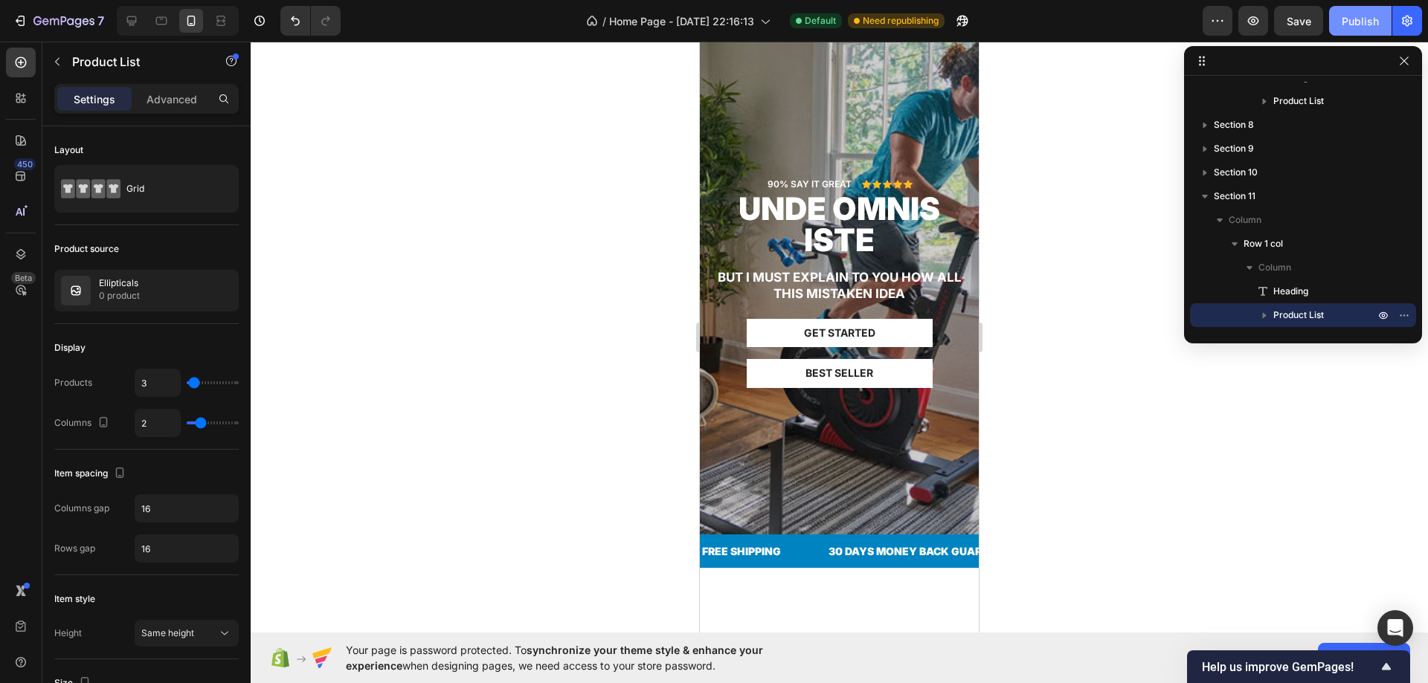
click at [1350, 8] on button "Publish" at bounding box center [1360, 21] width 62 height 30
click at [134, 21] on icon at bounding box center [132, 21] width 10 height 10
type input "3"
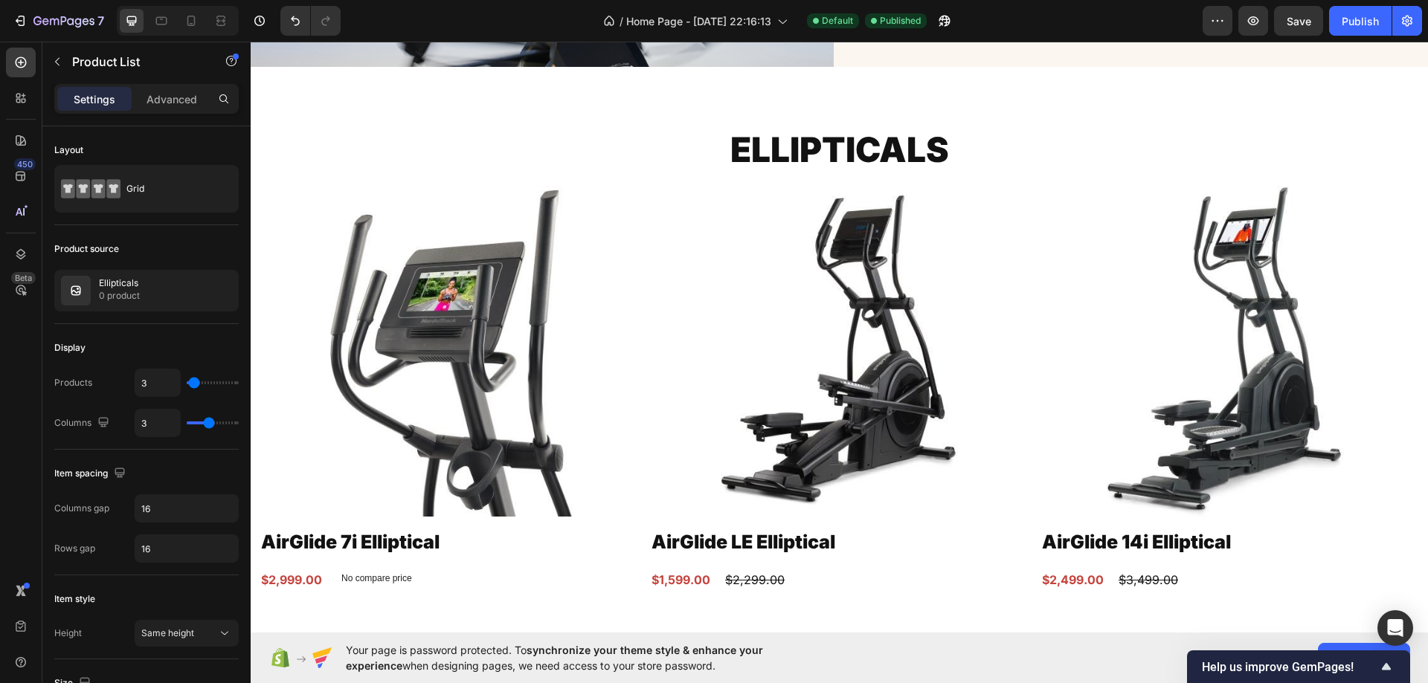
scroll to position [4323, 0]
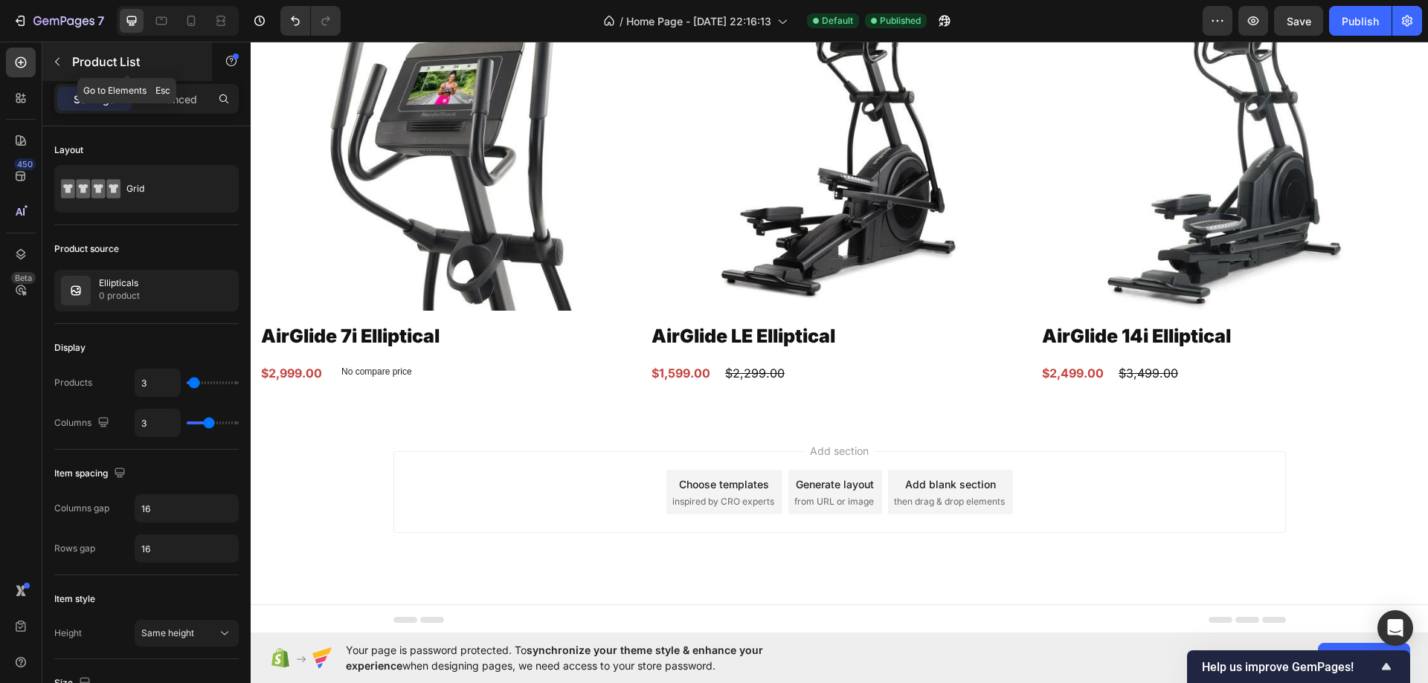
click at [71, 50] on div "Product List" at bounding box center [127, 61] width 170 height 39
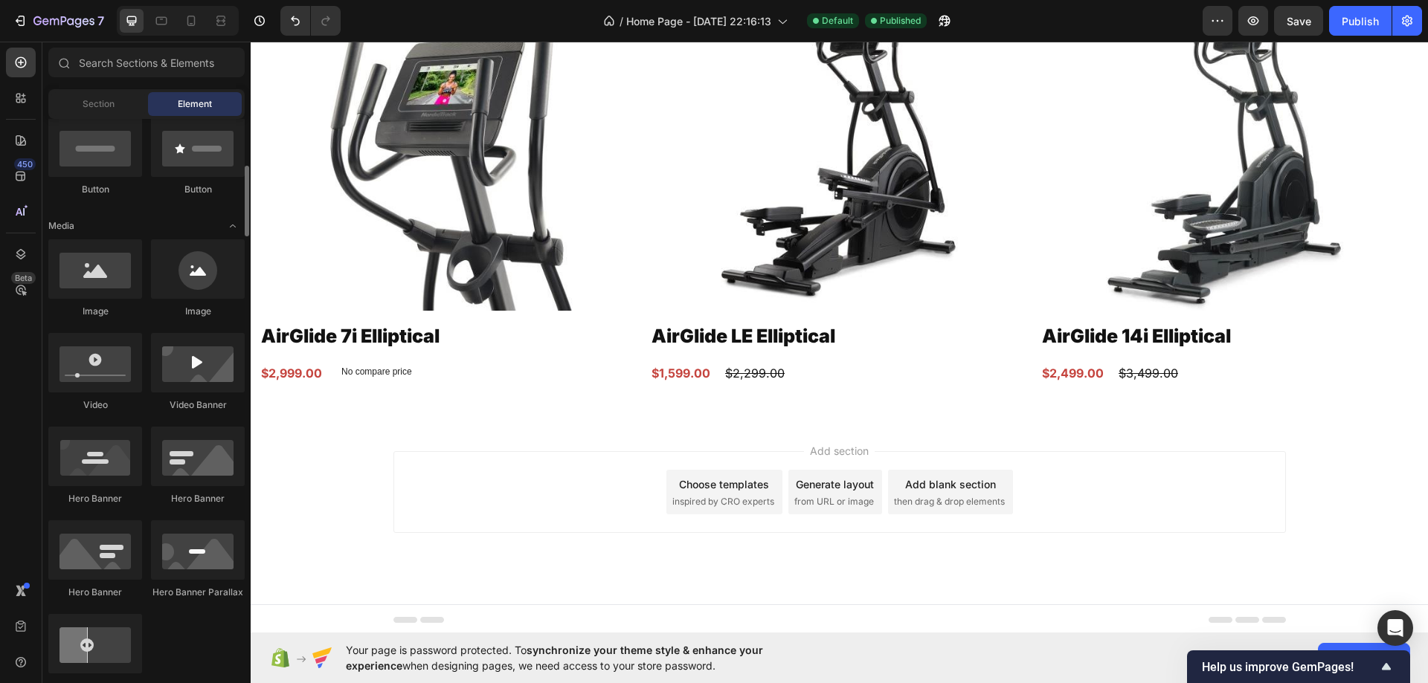
scroll to position [0, 0]
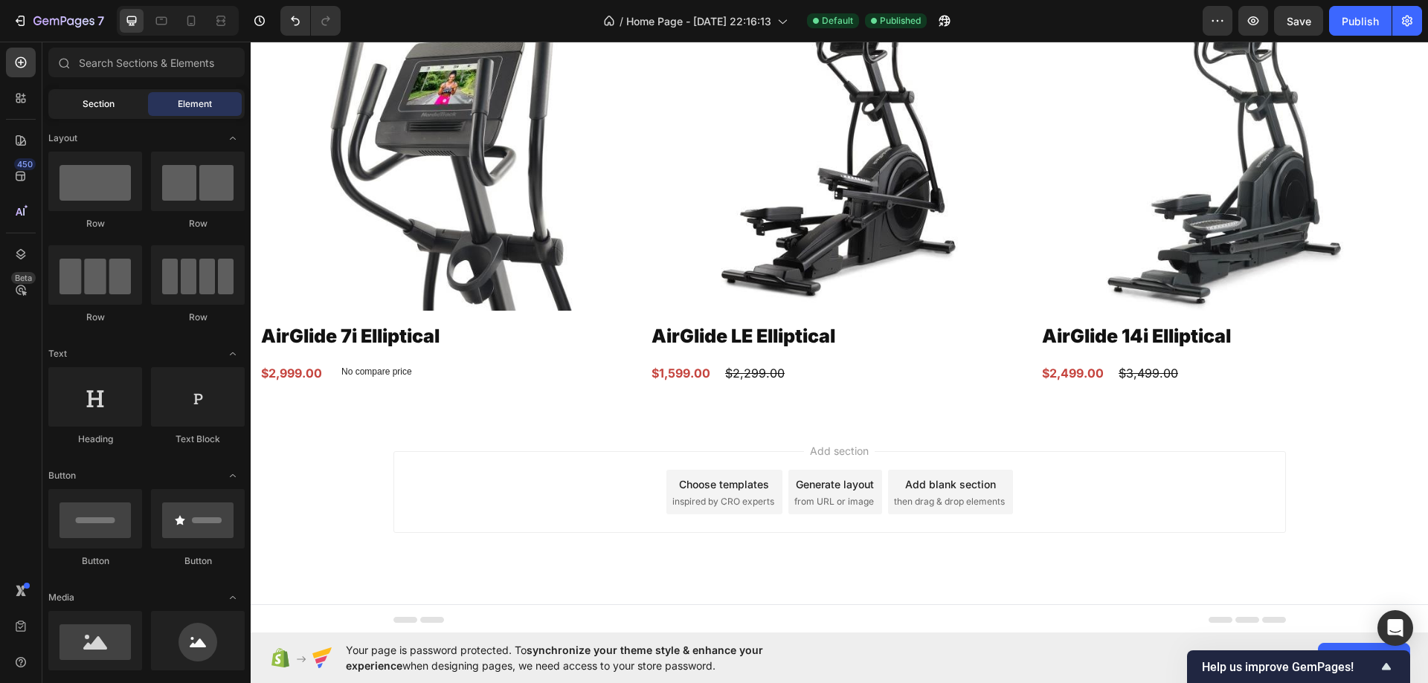
click at [100, 106] on span "Section" at bounding box center [99, 103] width 32 height 13
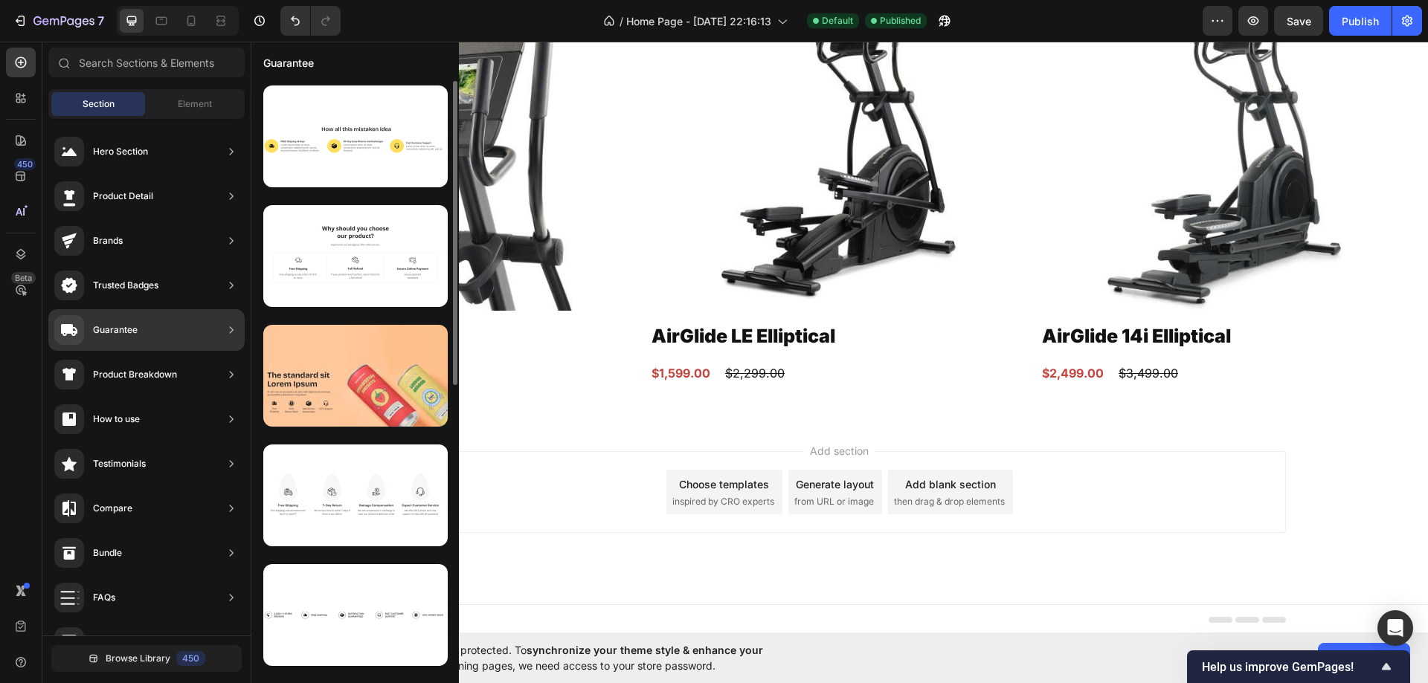
scroll to position [297, 0]
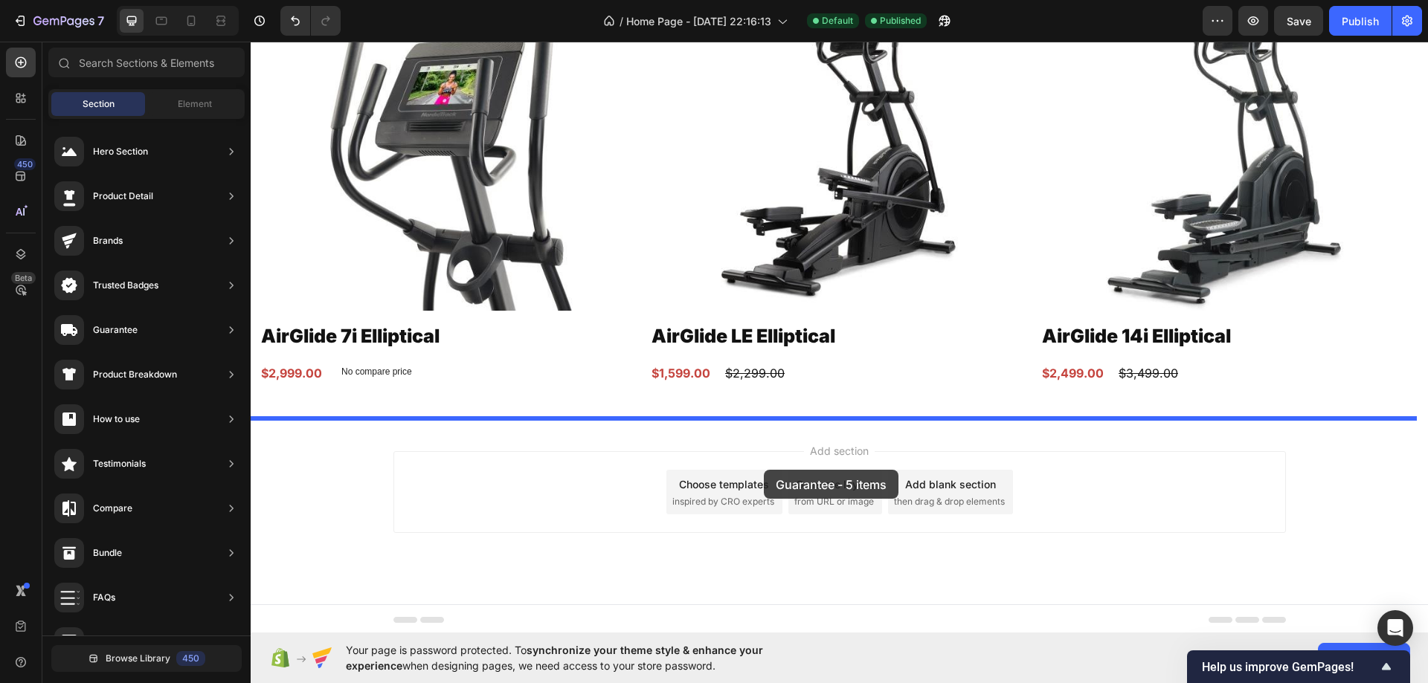
drag, startPoint x: 594, startPoint y: 371, endPoint x: 764, endPoint y: 470, distance: 196.3
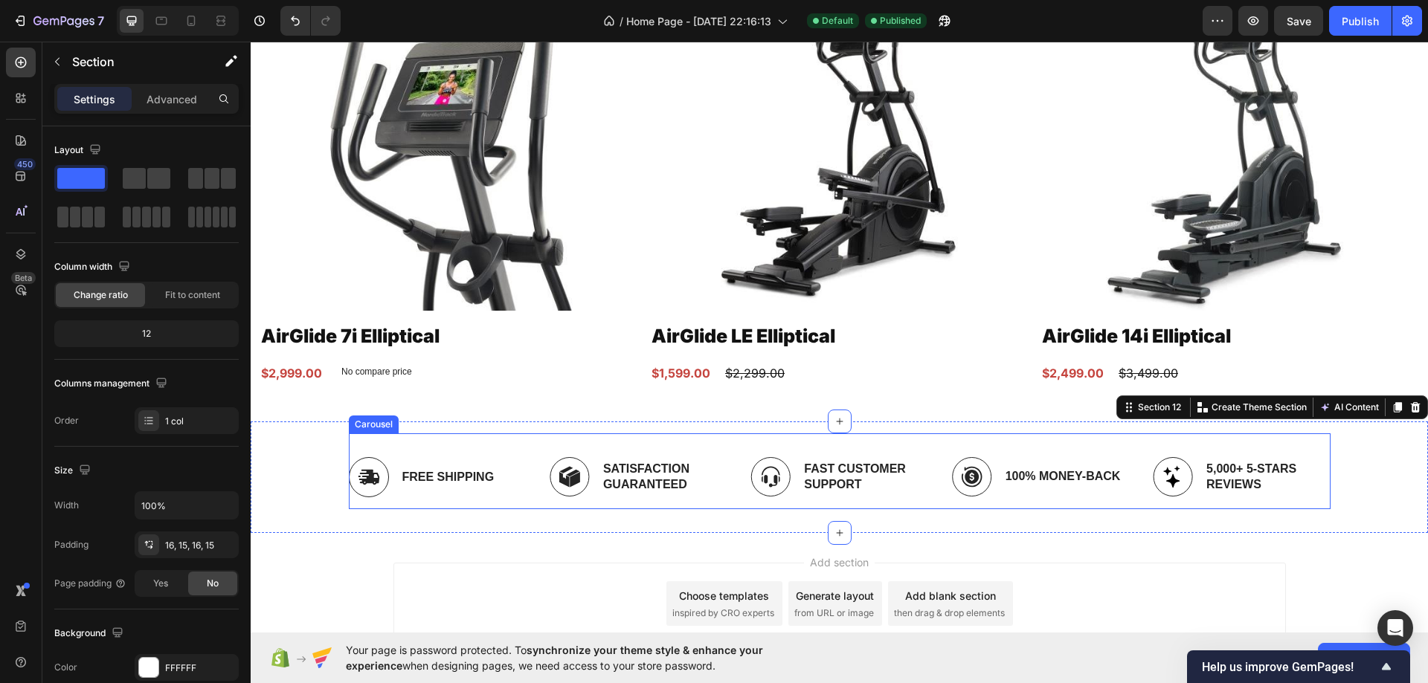
click at [723, 468] on div "Image Free Shipping Text Block Row Image Satisfaction Guaranteed Text Block Row…" at bounding box center [839, 477] width 981 height 64
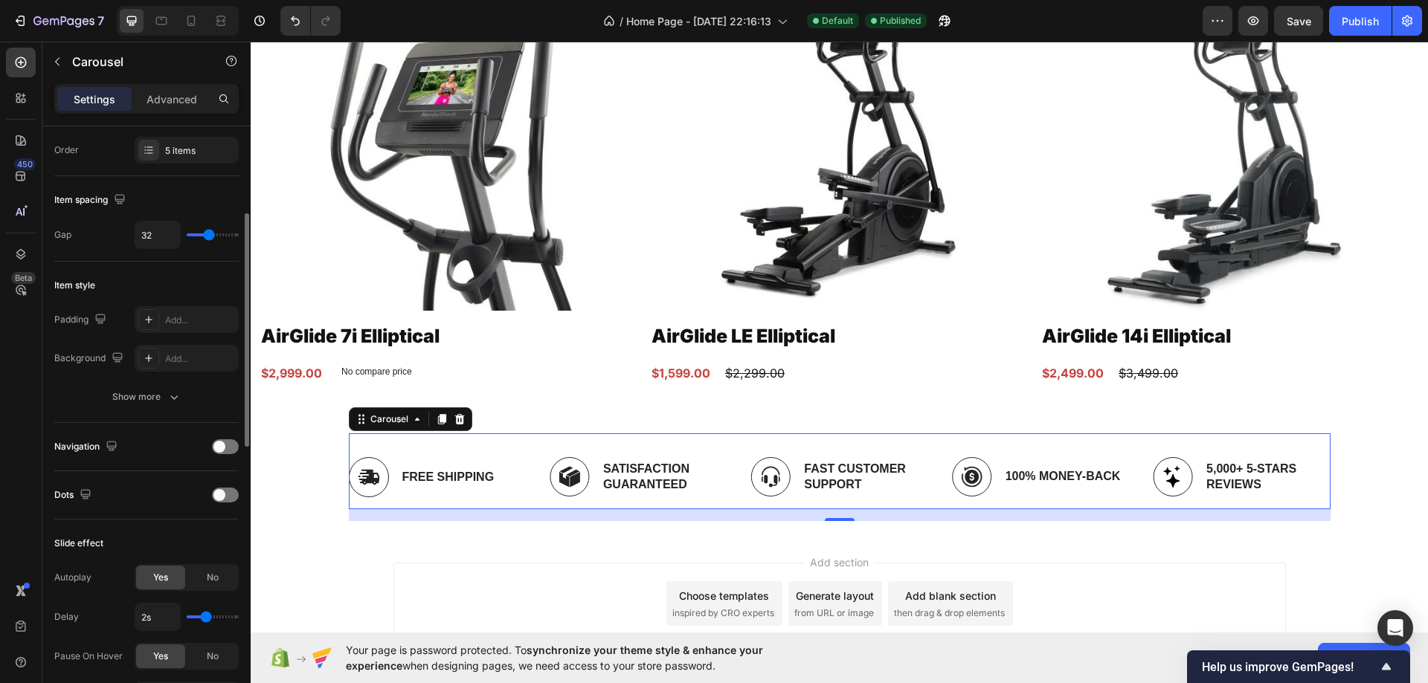
scroll to position [520, 0]
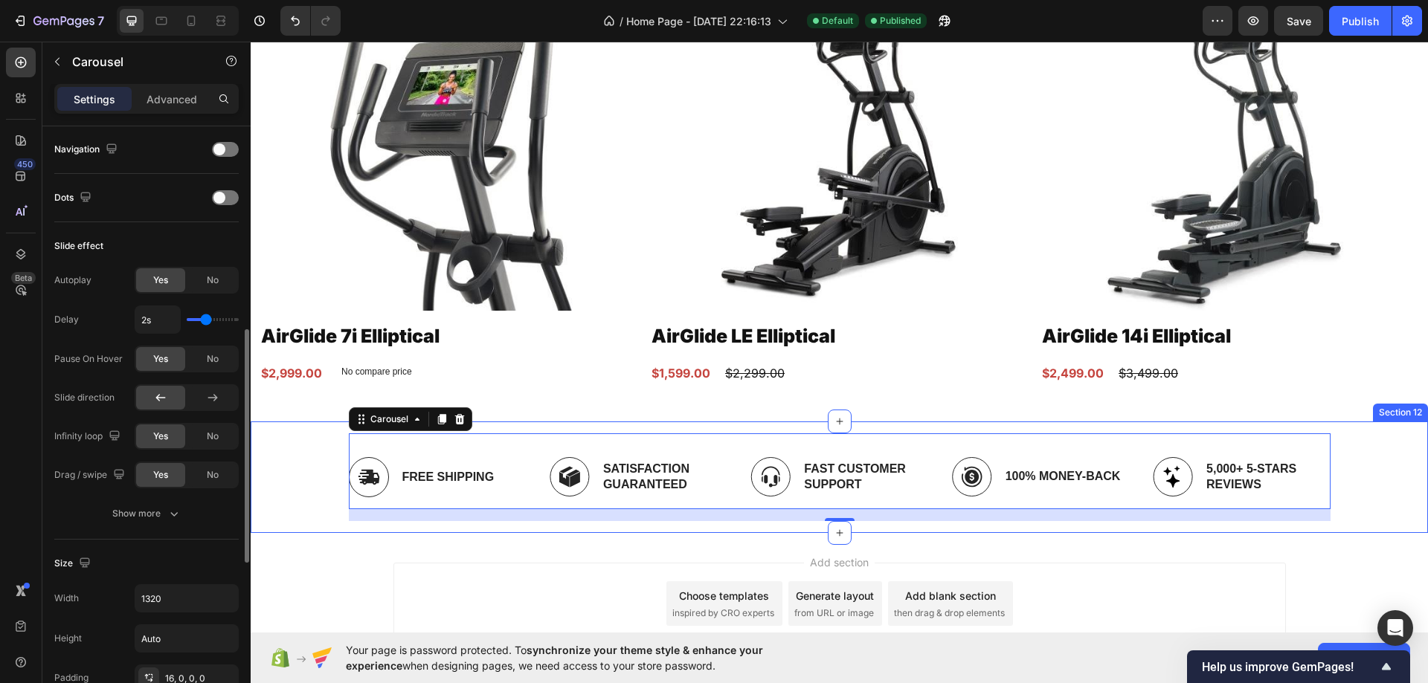
click at [323, 448] on div "Image Free Shipping Text Block Row Image Satisfaction Guaranteed Text Block Row…" at bounding box center [839, 477] width 1155 height 88
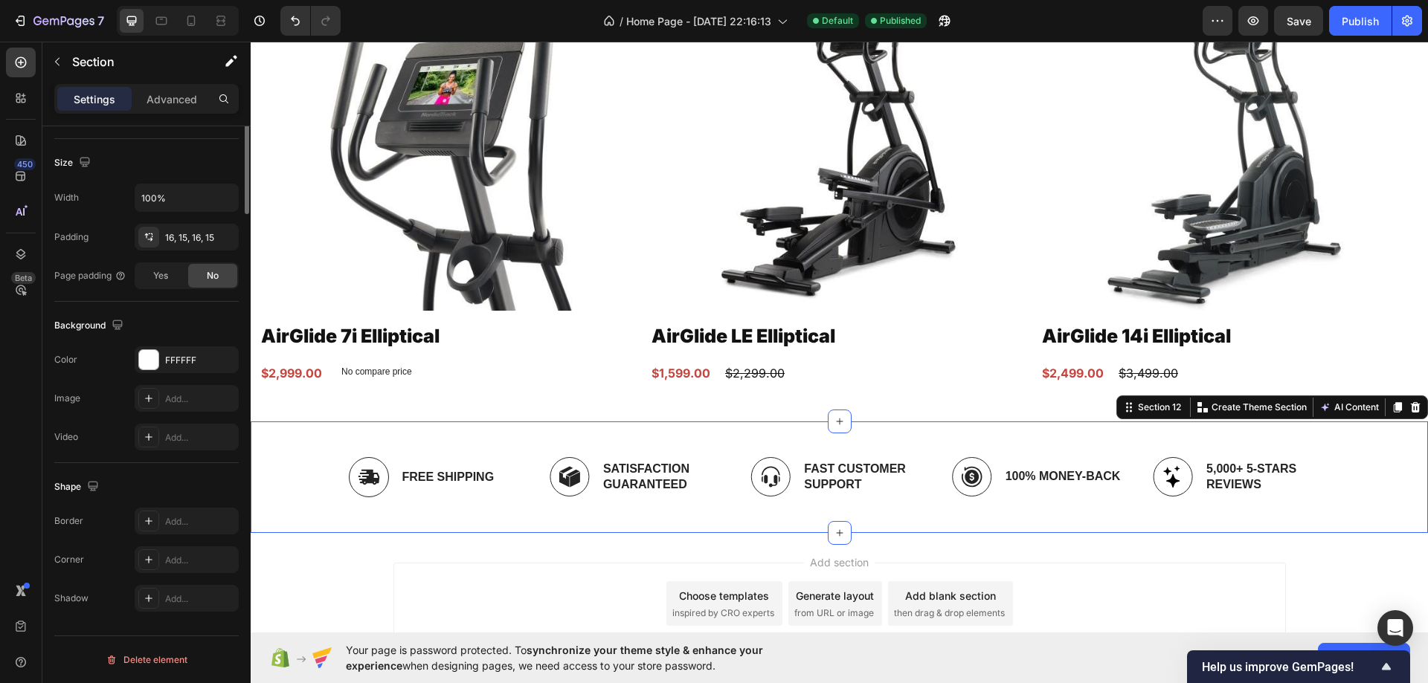
scroll to position [0, 0]
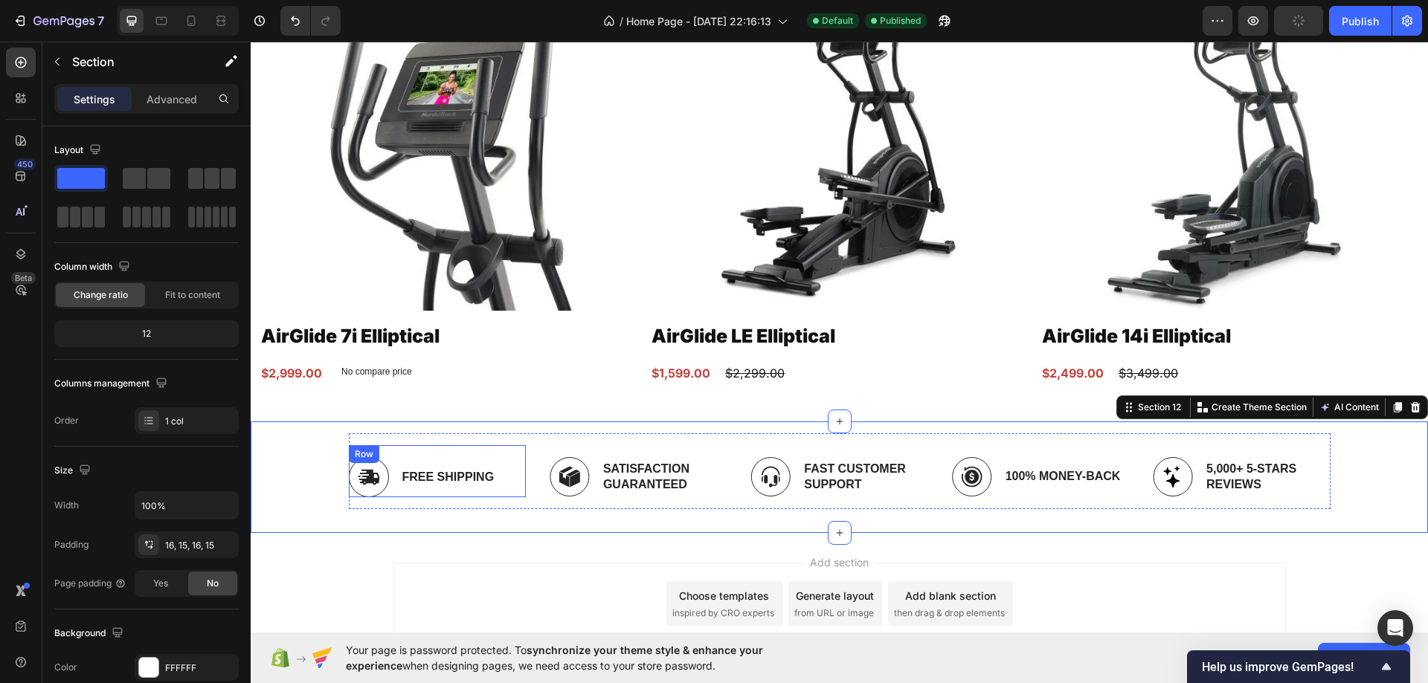
click at [518, 476] on div "Image Free Shipping Text Block Row" at bounding box center [437, 471] width 177 height 52
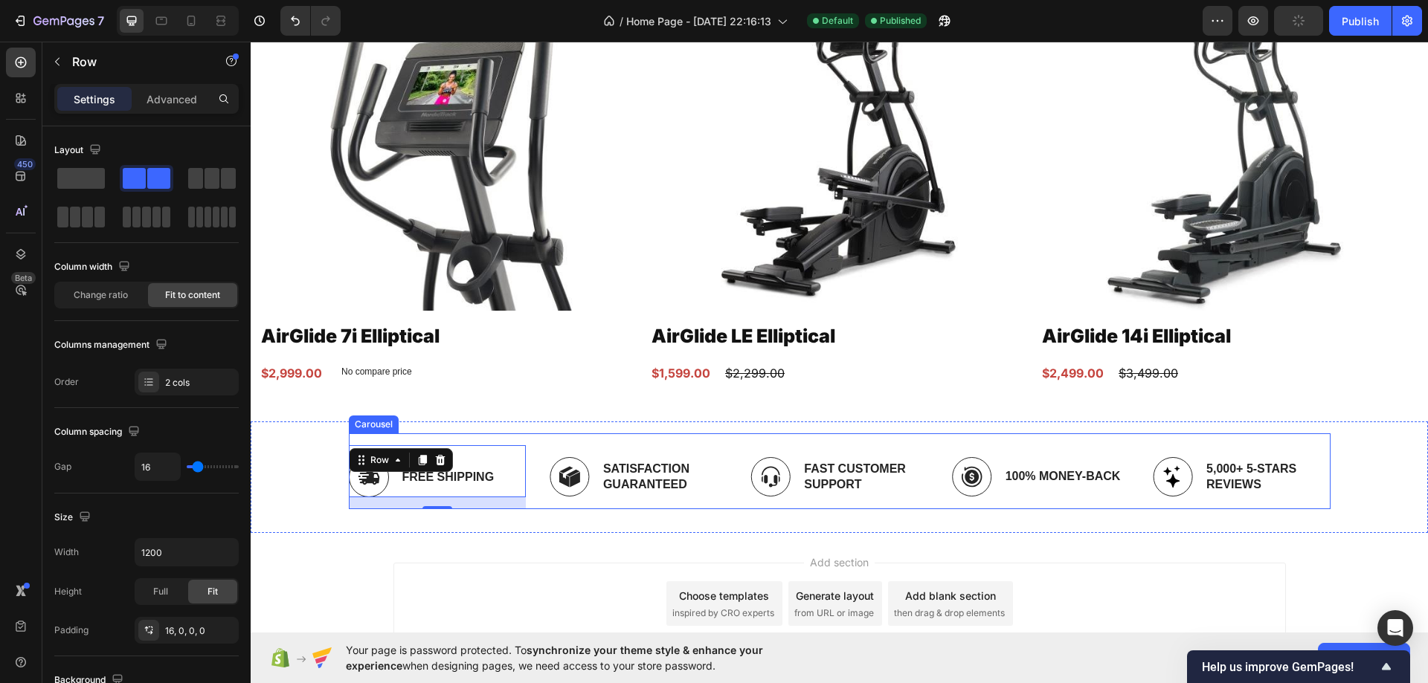
click at [532, 473] on div "Image Free Shipping Text Block Row 16 Image Satisfaction Guaranteed Text Block …" at bounding box center [839, 477] width 981 height 64
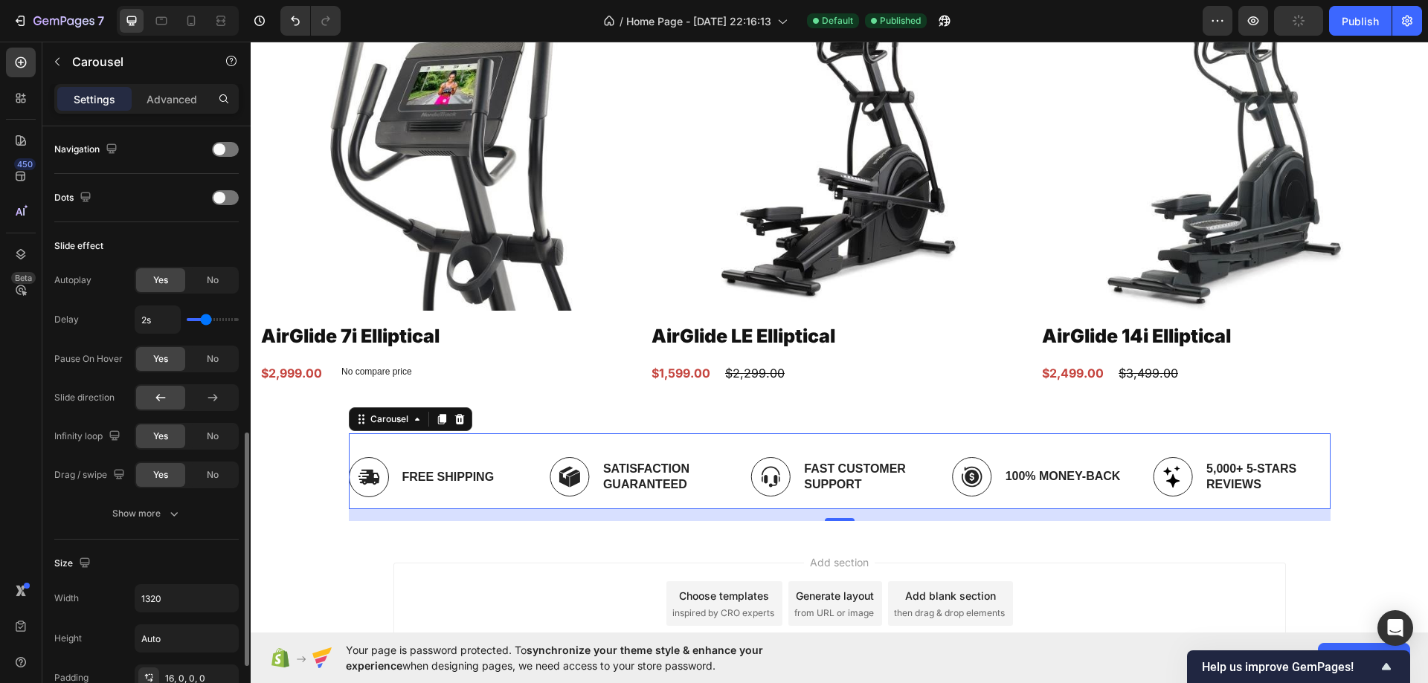
scroll to position [595, 0]
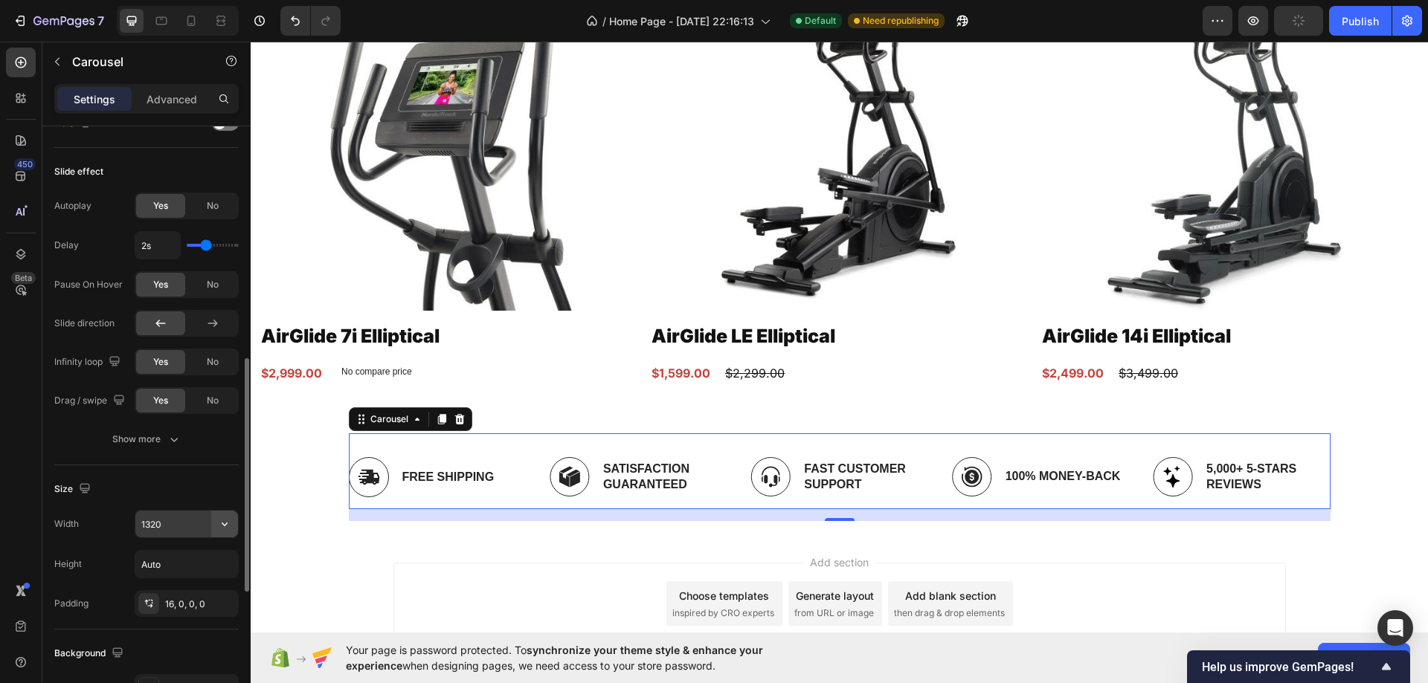
click at [231, 523] on icon "button" at bounding box center [224, 524] width 15 height 15
click at [199, 584] on p "Full 100%" at bounding box center [183, 590] width 85 height 13
type input "100%"
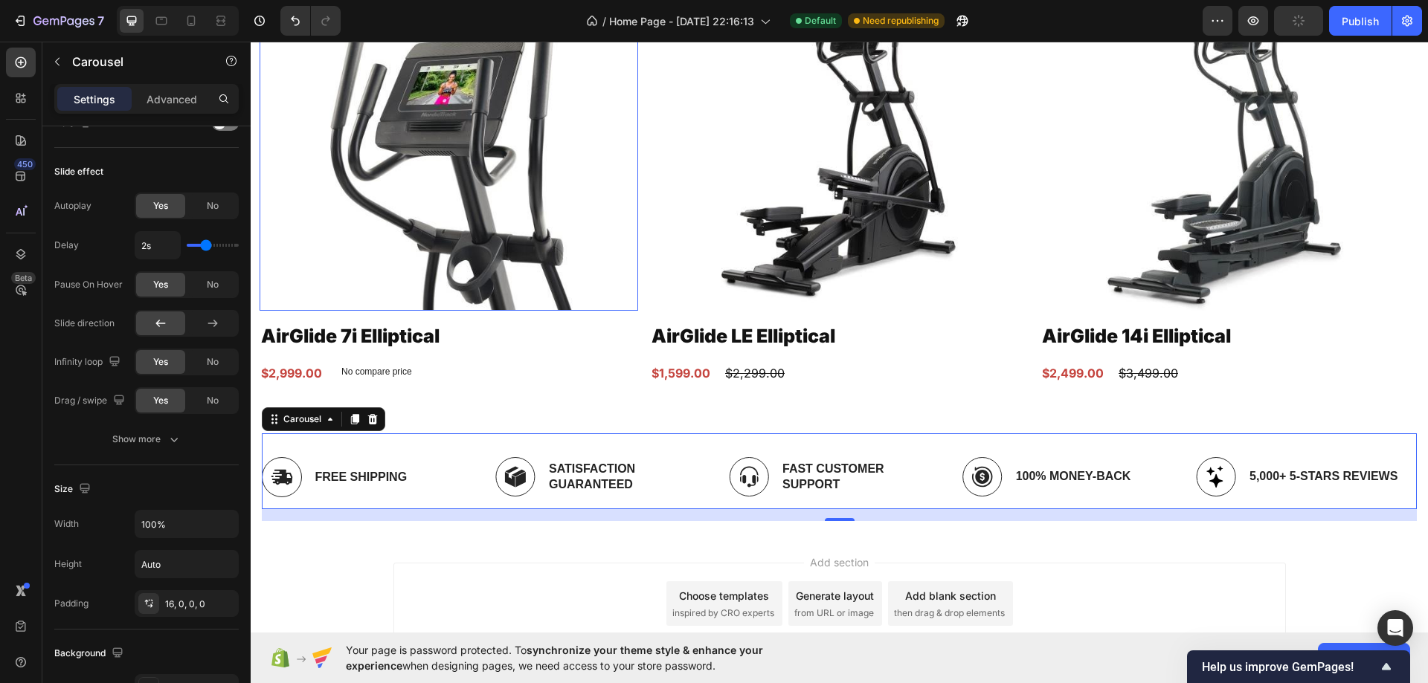
click at [439, 280] on img at bounding box center [448, 144] width 378 height 331
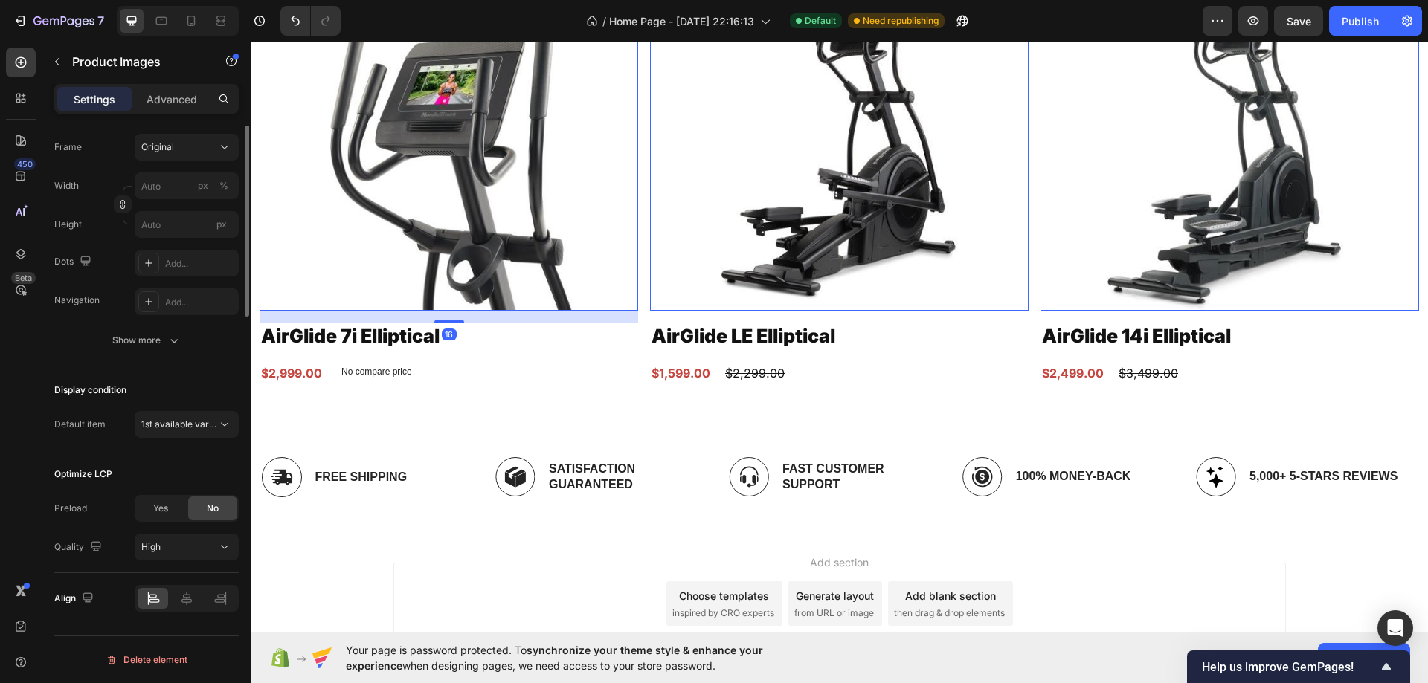
scroll to position [0, 0]
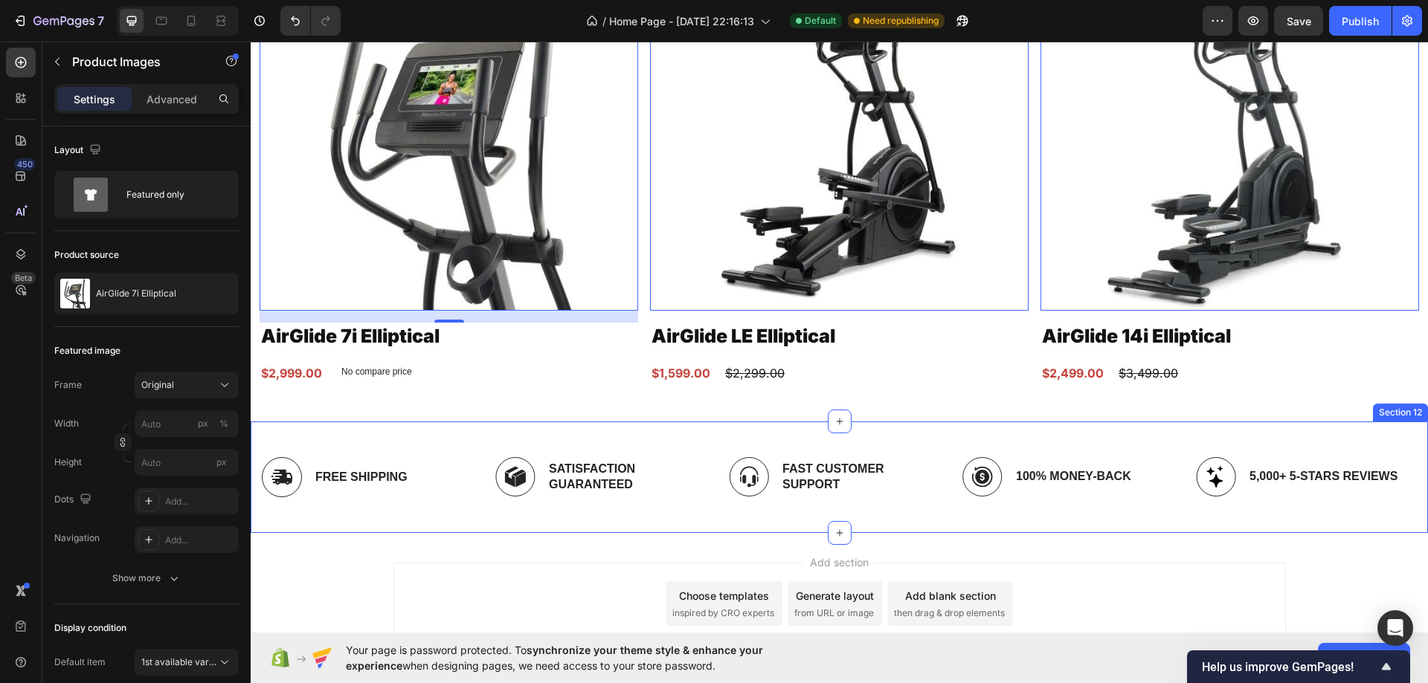
click at [670, 428] on div "Image Free Shipping Text Block Row Image Satisfaction Guaranteed Text Block Row…" at bounding box center [839, 478] width 1177 height 112
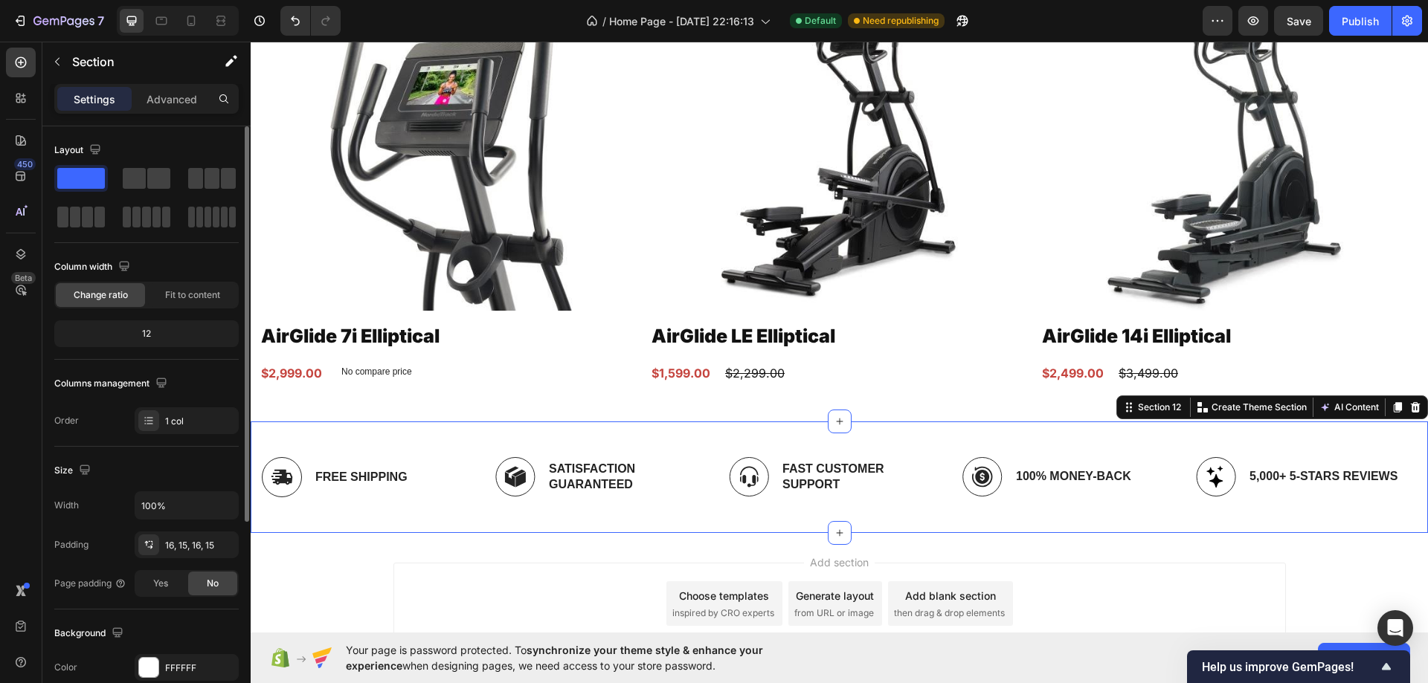
scroll to position [308, 0]
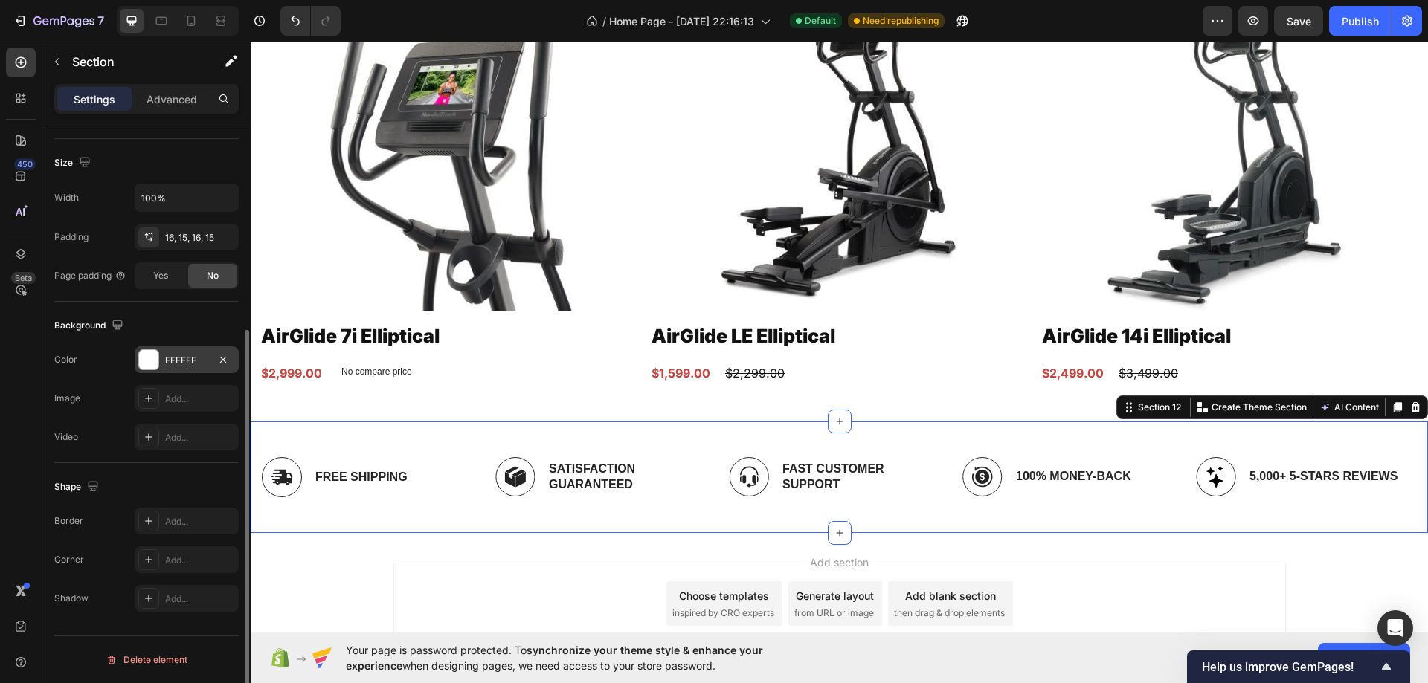
click at [153, 369] on div at bounding box center [148, 359] width 19 height 19
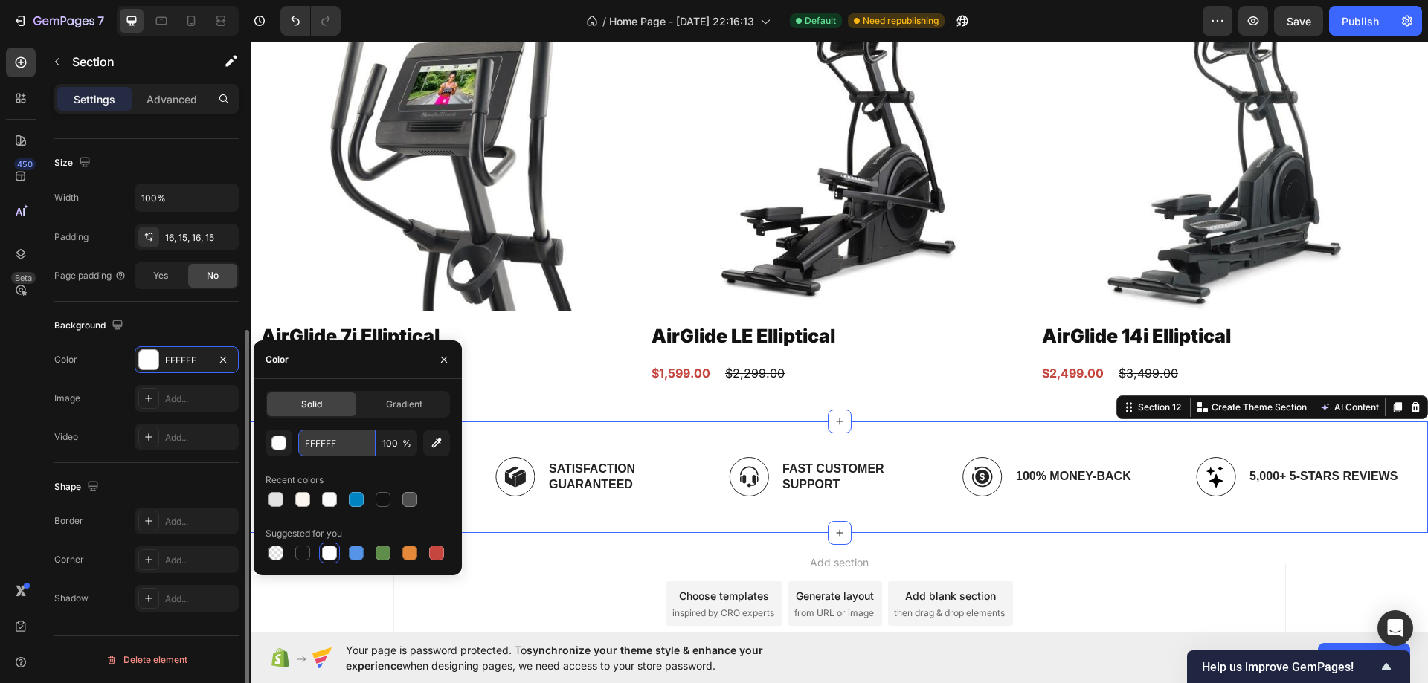
click at [323, 438] on input "FFFFFF" at bounding box center [336, 443] width 77 height 27
paste input "#f8f9fb"
type input "#f8f9fb"
click at [536, 352] on div "Product Images AirGlide 7i Elliptical Product Title $2,999.00 Product Price Pro…" at bounding box center [448, 182] width 378 height 407
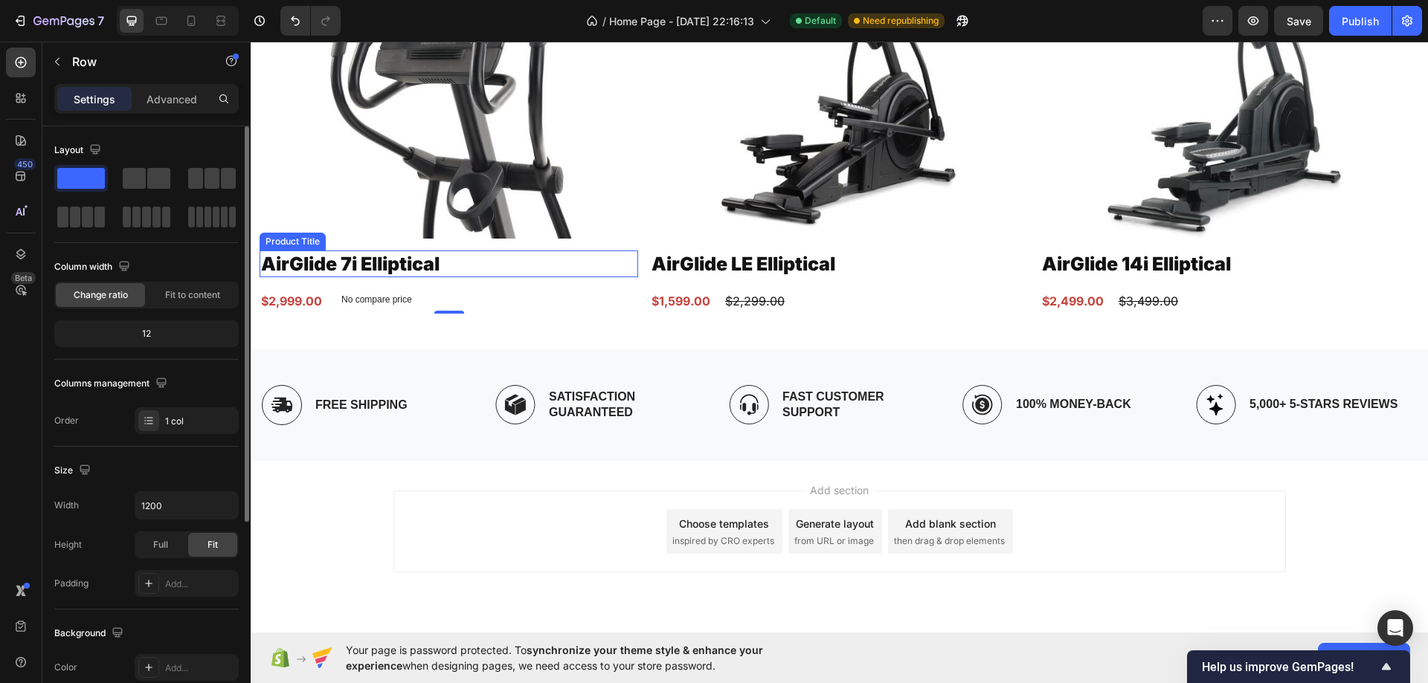
scroll to position [4397, 0]
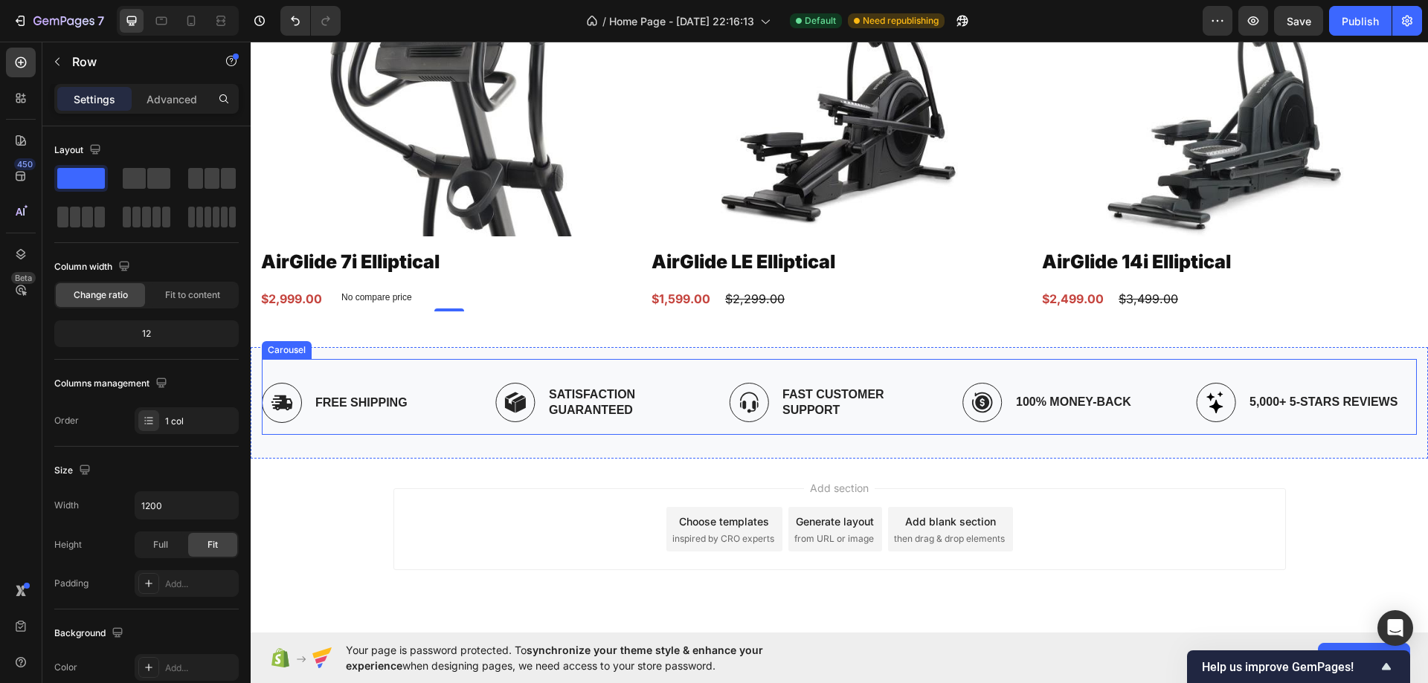
click at [532, 359] on div "Image Free Shipping Text Block Row Image Satisfaction Guaranteed Text Block Row…" at bounding box center [839, 397] width 1155 height 76
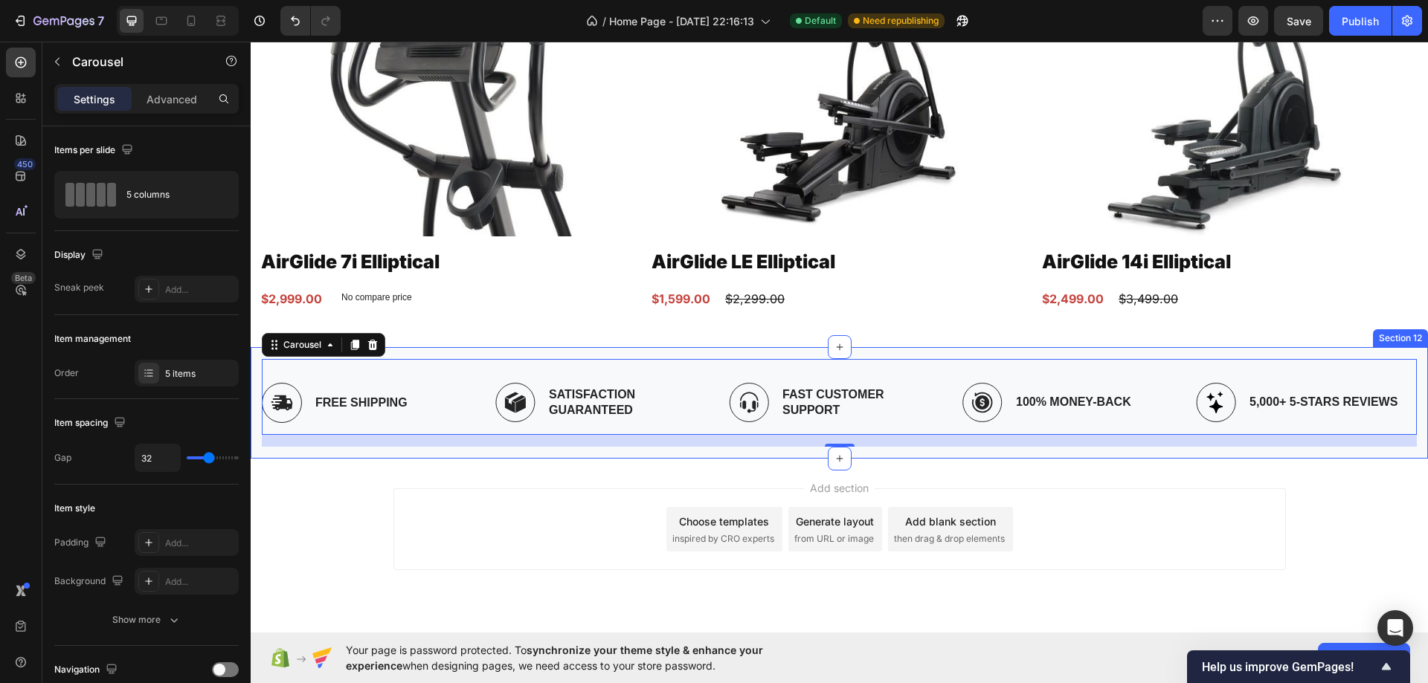
click at [533, 347] on div "Image Free Shipping Text Block Row Image Satisfaction Guaranteed Text Block Row…" at bounding box center [839, 403] width 1177 height 112
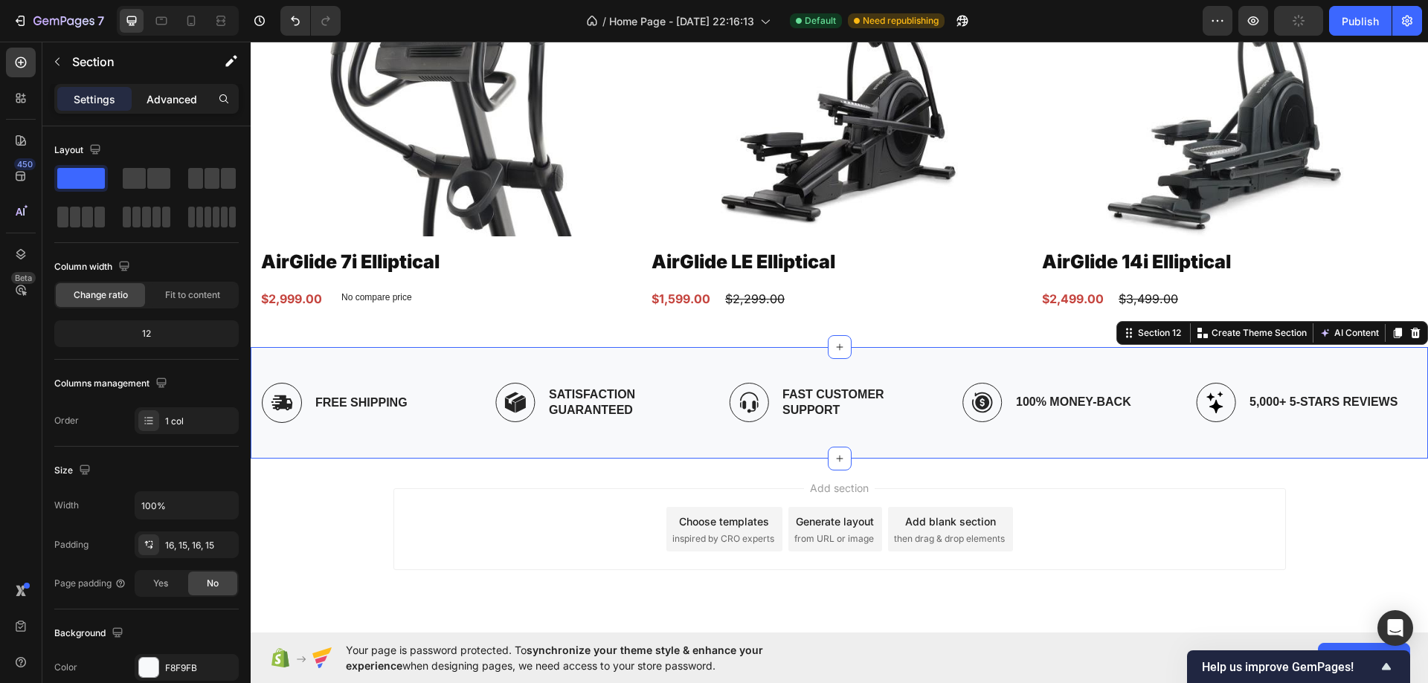
click at [176, 98] on p "Advanced" at bounding box center [171, 99] width 51 height 16
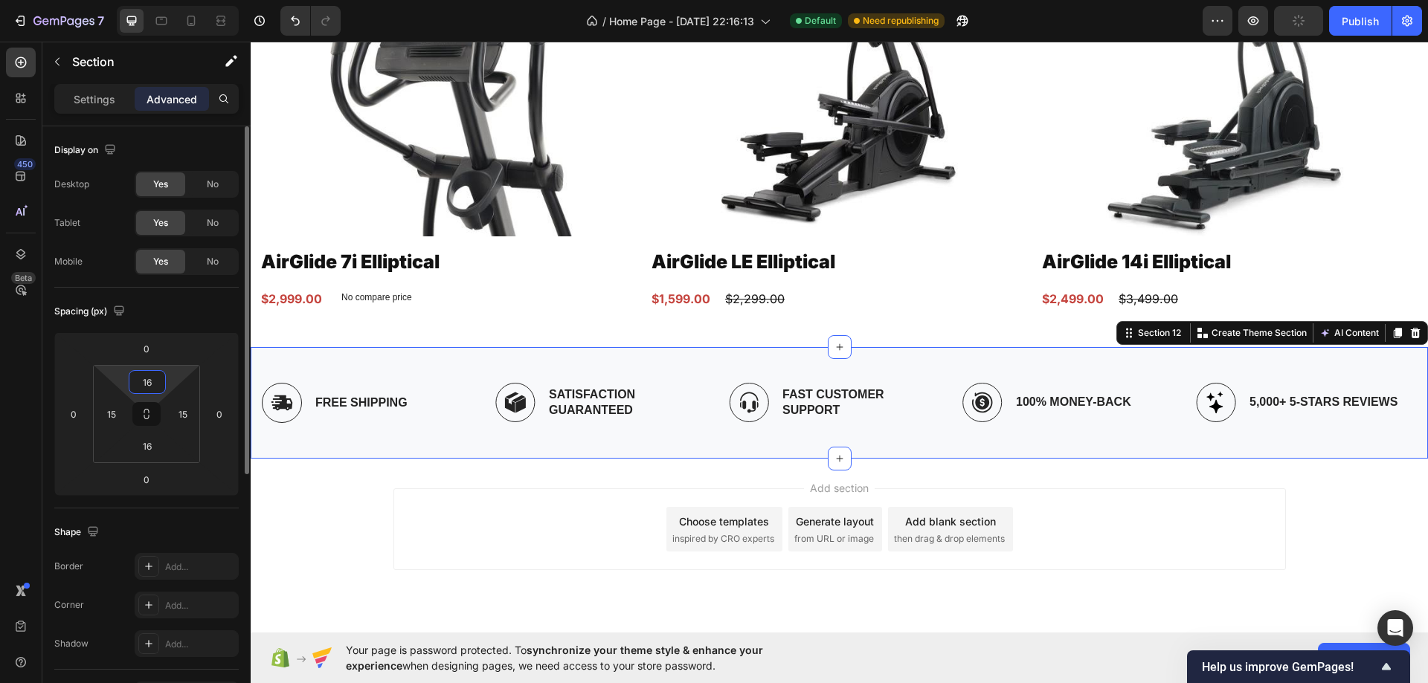
click at [145, 388] on input "16" at bounding box center [147, 382] width 30 height 22
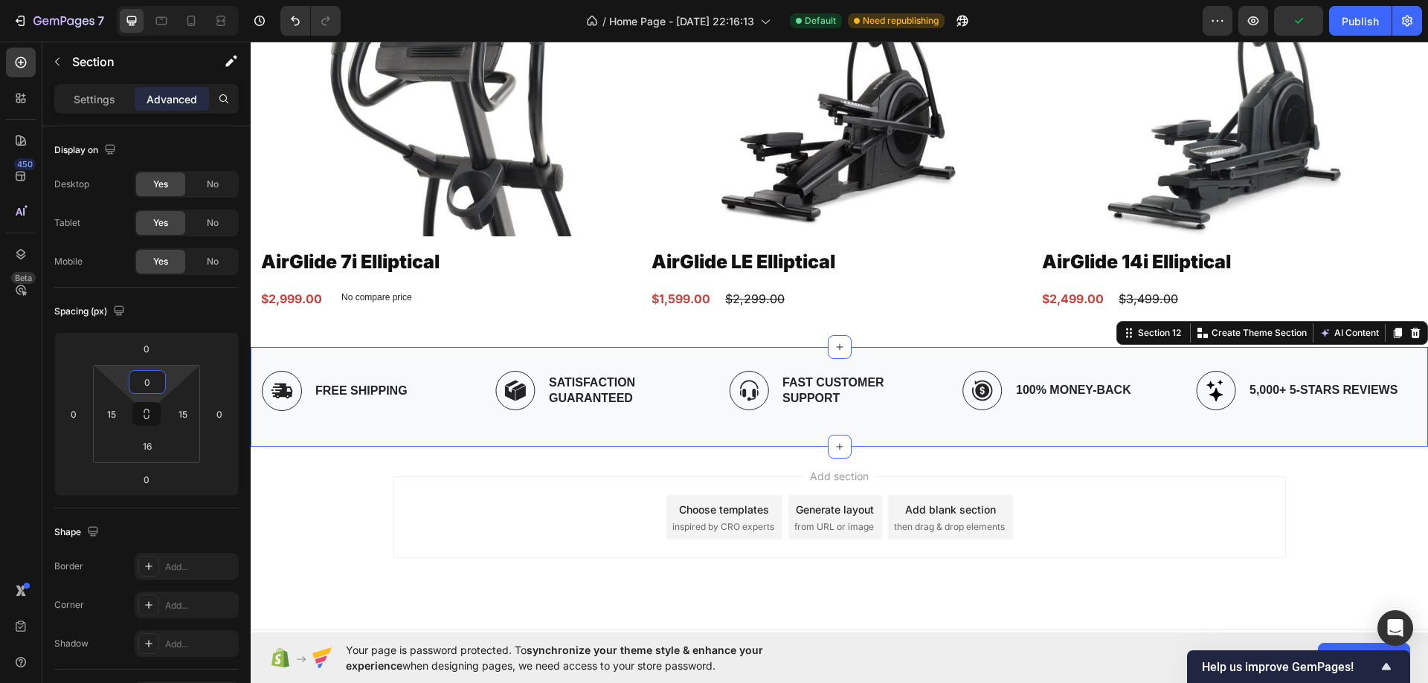
type input "0"
click at [41, 494] on div "450 Beta" at bounding box center [21, 363] width 42 height 642
click at [132, 449] on div "16" at bounding box center [147, 446] width 37 height 24
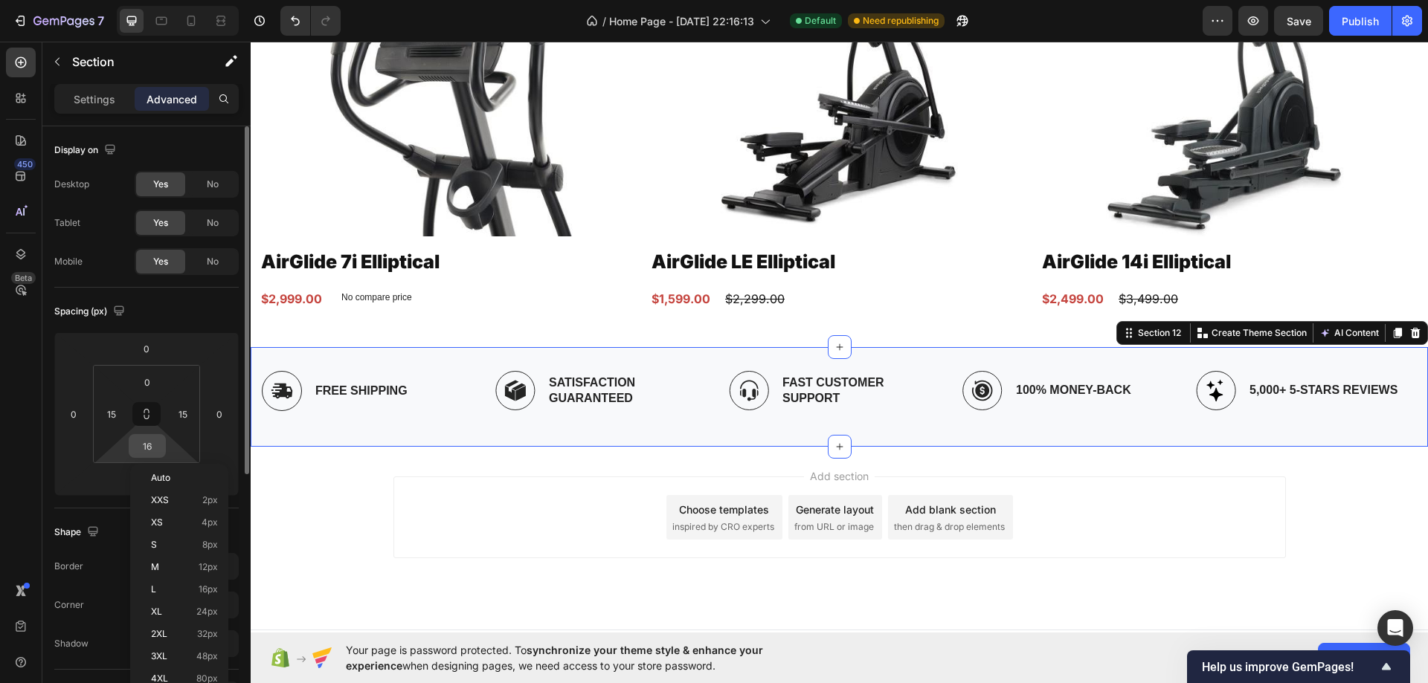
click at [141, 445] on input "16" at bounding box center [147, 446] width 30 height 22
type input "0"
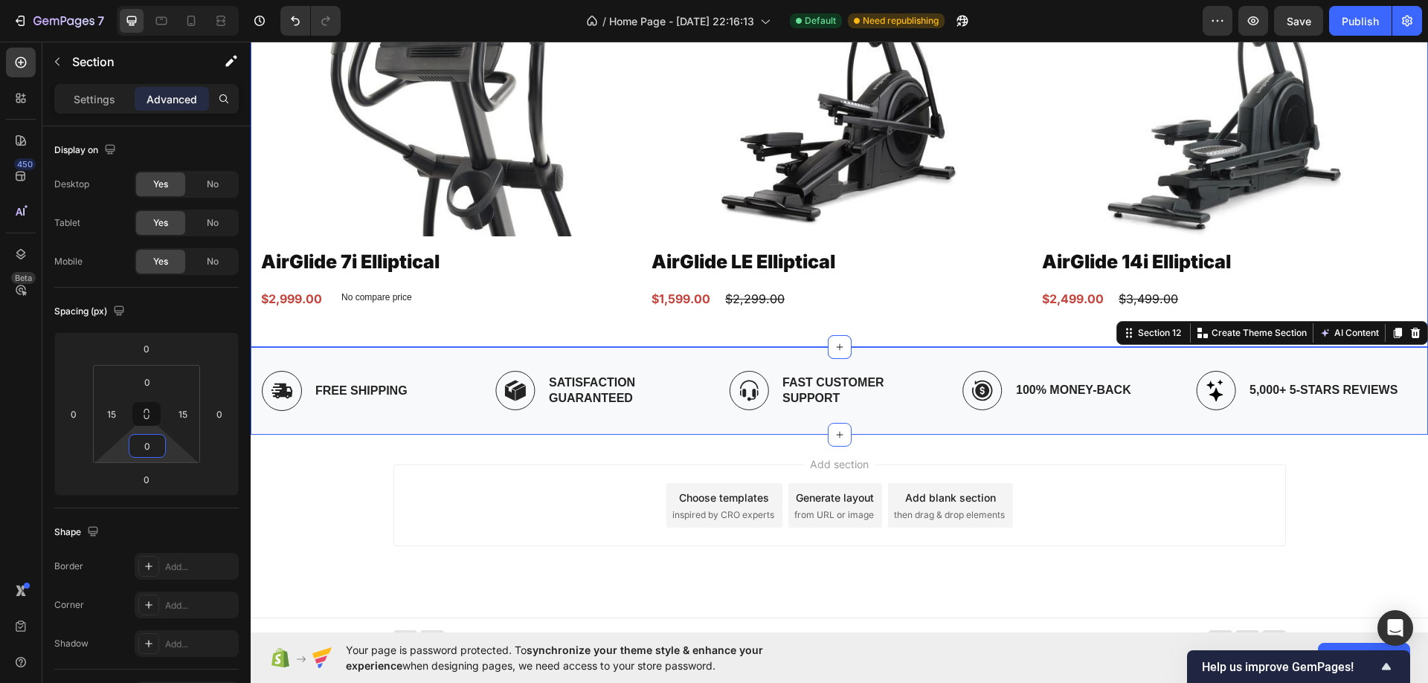
click at [390, 299] on p "No compare price" at bounding box center [376, 297] width 71 height 9
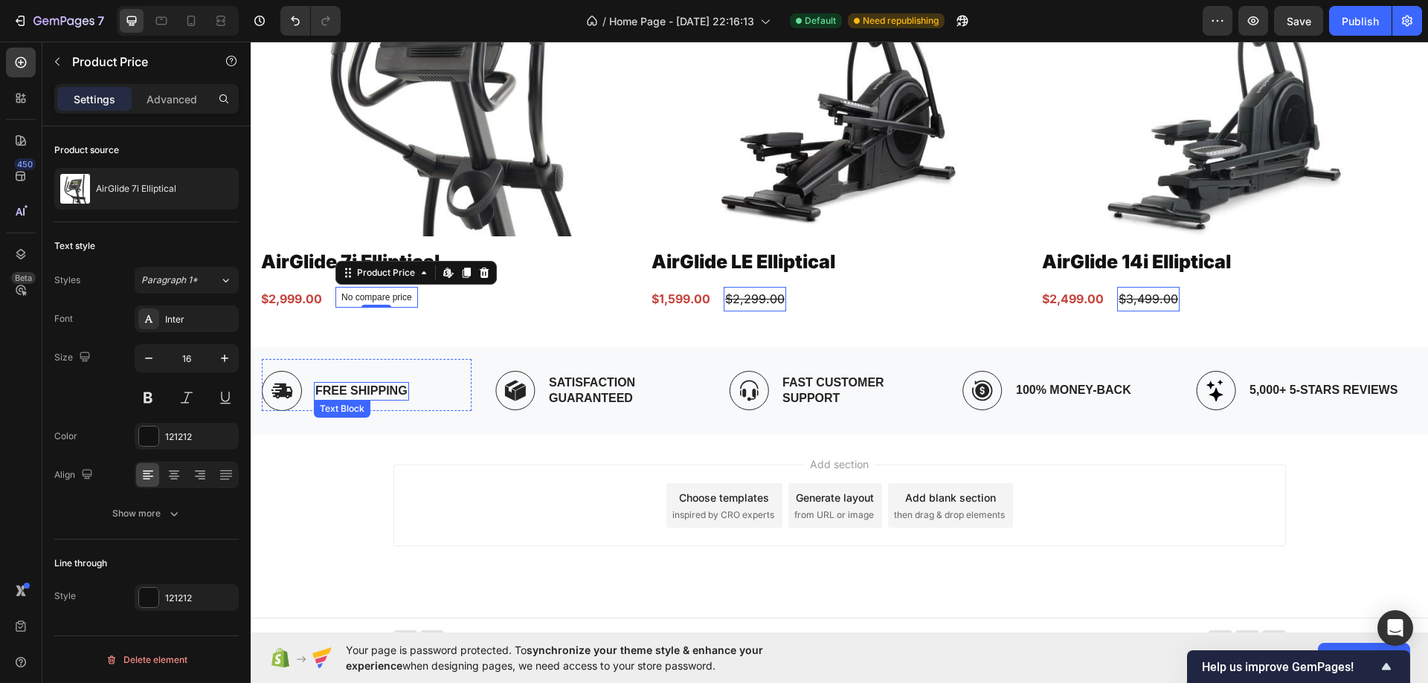
click at [355, 384] on p "Free Shipping" at bounding box center [361, 392] width 92 height 16
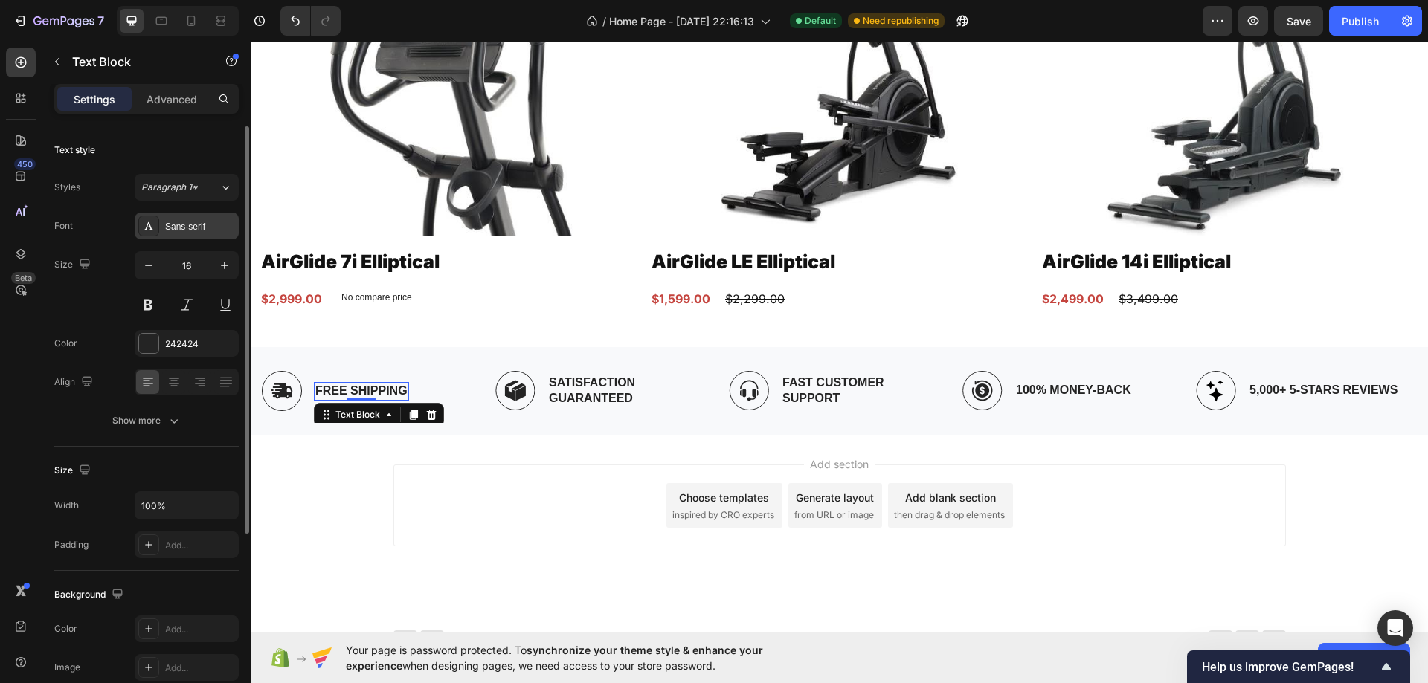
click at [161, 219] on div "Sans-serif" at bounding box center [187, 226] width 104 height 27
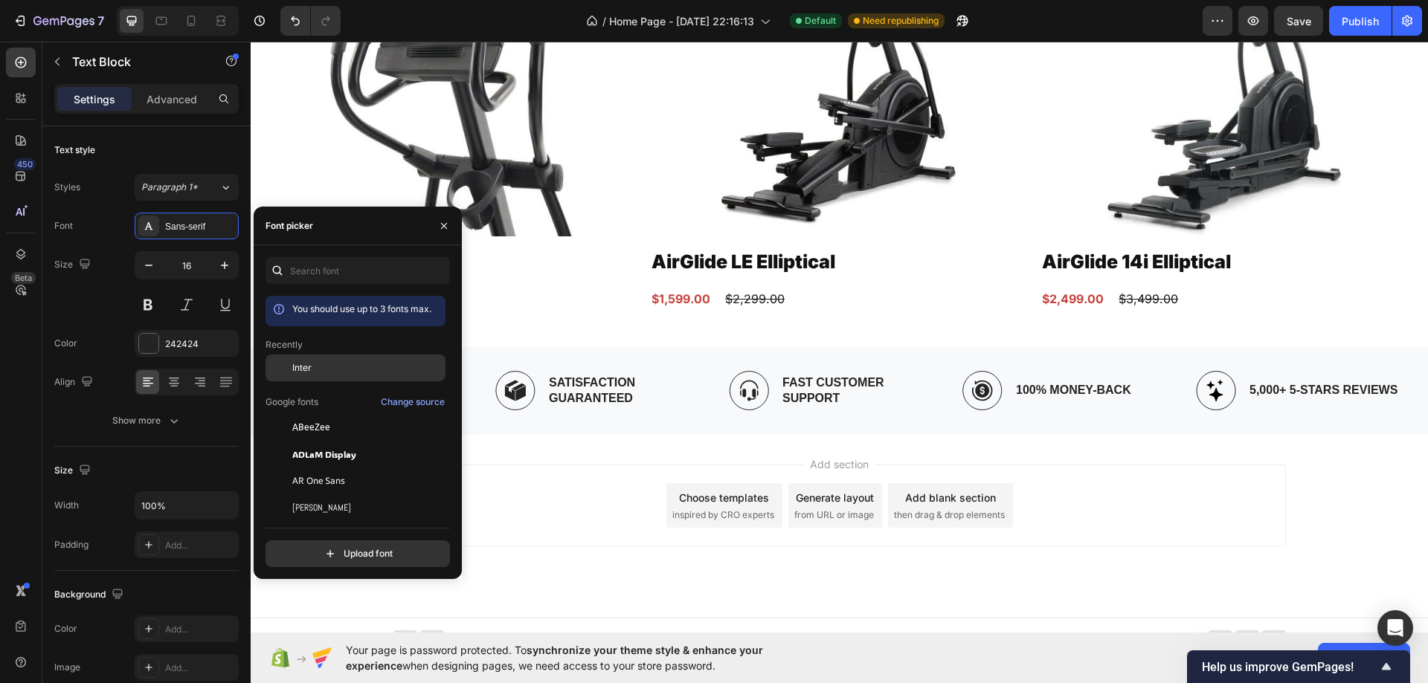
click at [312, 369] on div "Inter" at bounding box center [367, 367] width 150 height 13
click at [577, 393] on p "Satisfaction Guaranteed" at bounding box center [626, 390] width 155 height 31
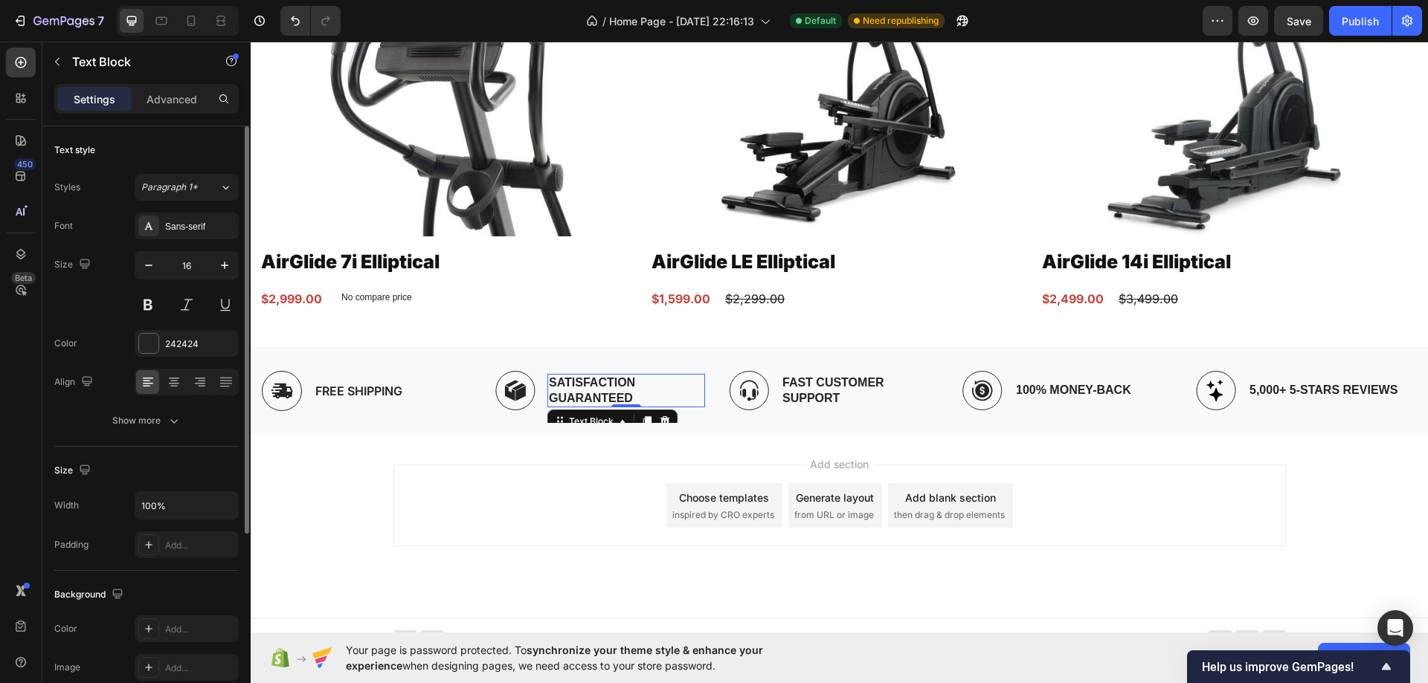
click at [178, 210] on div "Styles Paragraph 1* Font Sans-serif Size 16 Color 242424 Align Show more" at bounding box center [146, 304] width 184 height 260
click at [178, 220] on div "Sans-serif" at bounding box center [187, 226] width 104 height 27
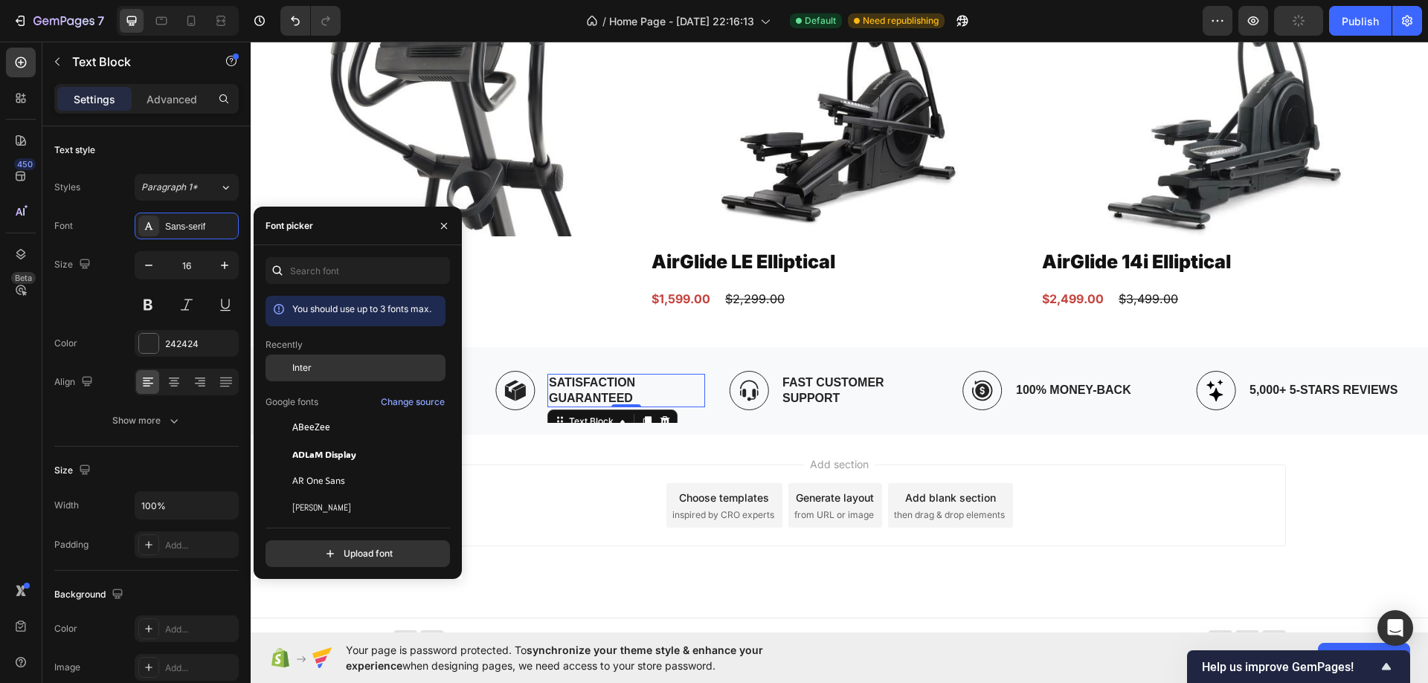
click at [320, 370] on div "Inter" at bounding box center [367, 367] width 150 height 13
click at [831, 384] on p "Fast Customer Support" at bounding box center [859, 390] width 155 height 31
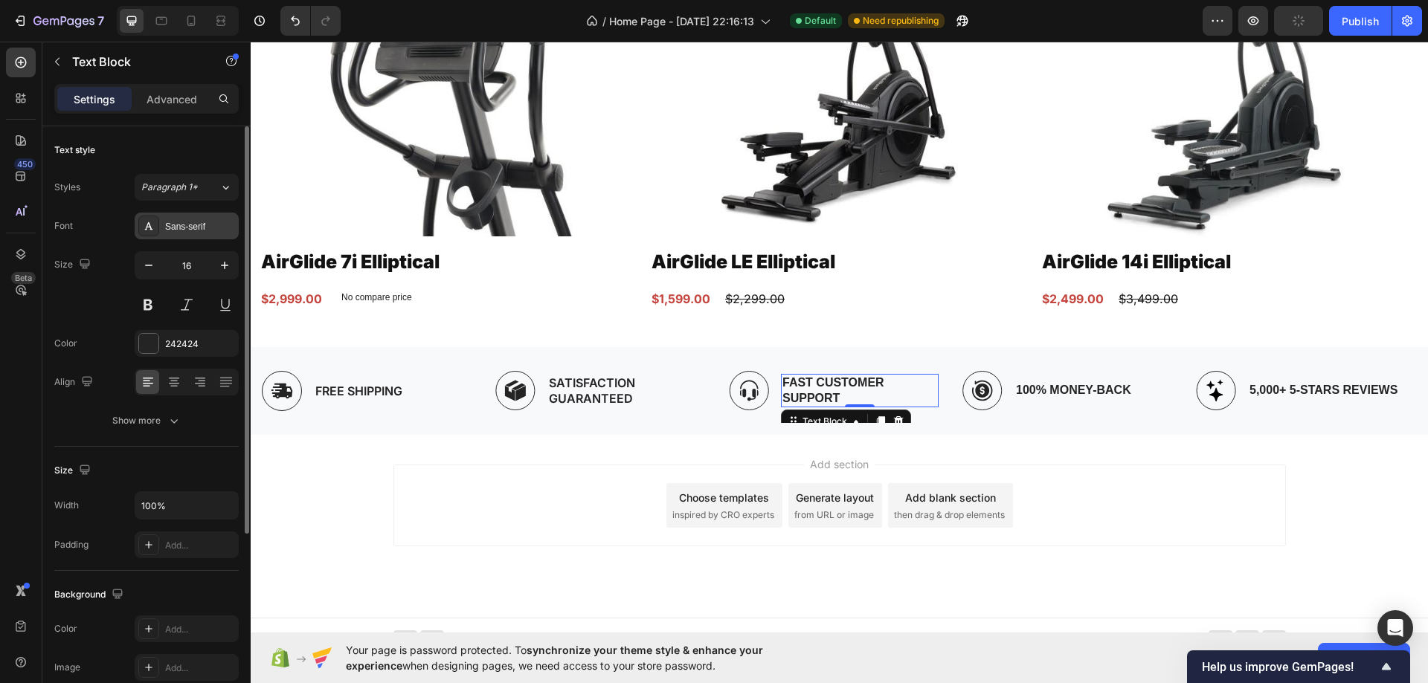
drag, startPoint x: 187, startPoint y: 228, endPoint x: 196, endPoint y: 236, distance: 12.1
click at [185, 228] on div "Sans-serif" at bounding box center [200, 226] width 70 height 13
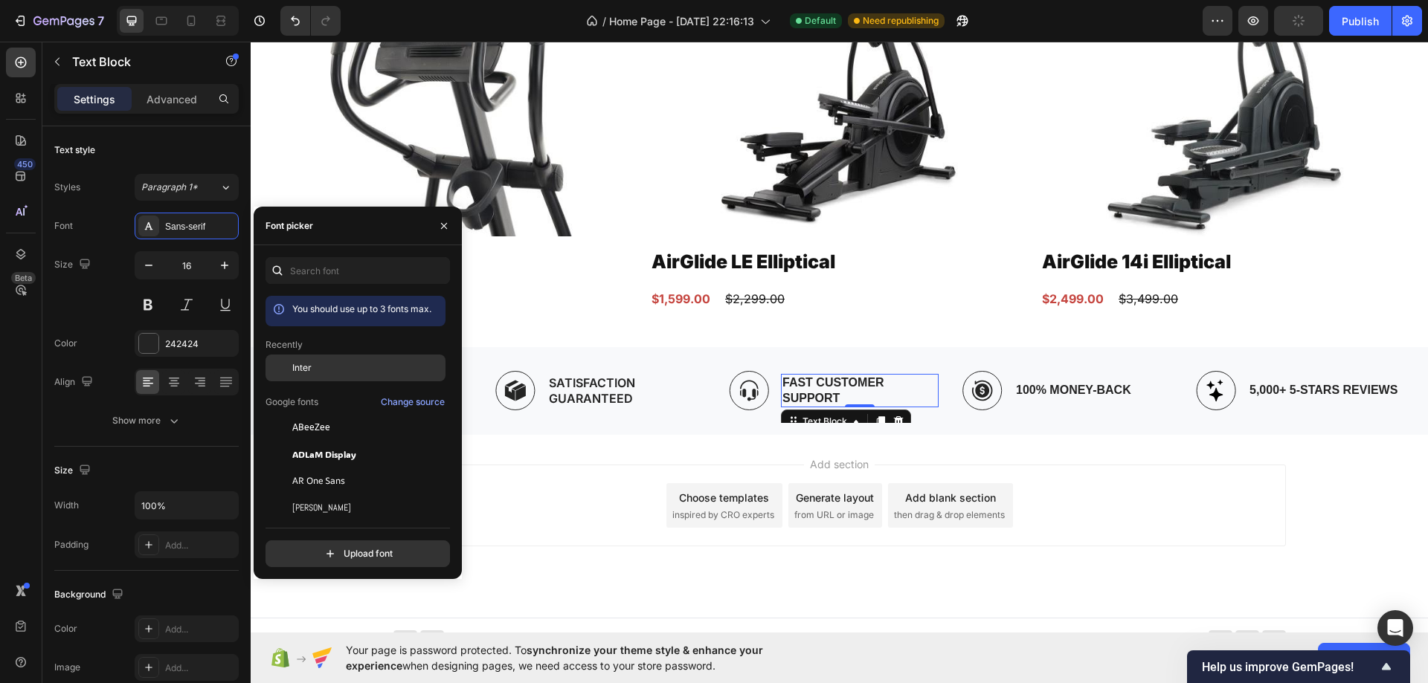
click at [309, 367] on span "Inter" at bounding box center [301, 367] width 19 height 13
click at [1058, 384] on p "100% Money-Back" at bounding box center [1073, 391] width 115 height 16
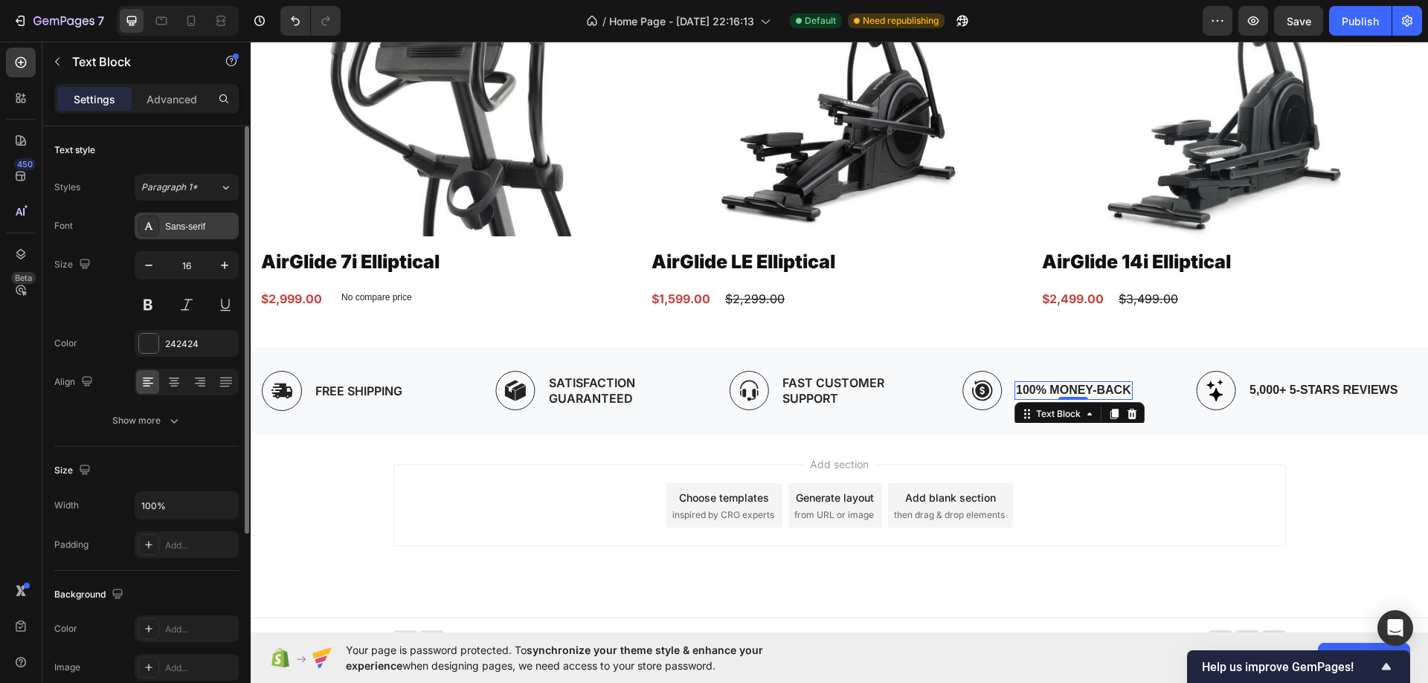
click at [189, 229] on div "Sans-serif" at bounding box center [200, 226] width 70 height 13
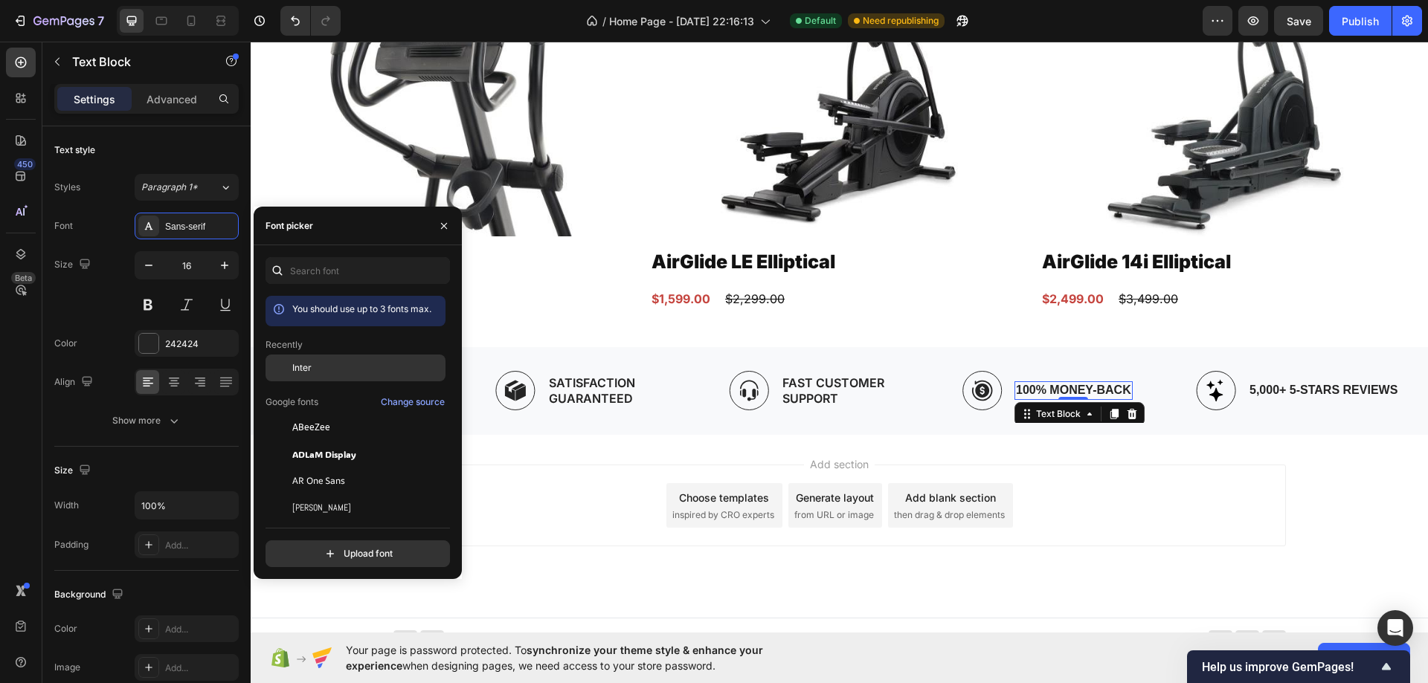
click at [324, 377] on div "Inter" at bounding box center [355, 368] width 180 height 27
click at [1292, 383] on p "5,000+ 5-Stars Reviews" at bounding box center [1323, 391] width 148 height 16
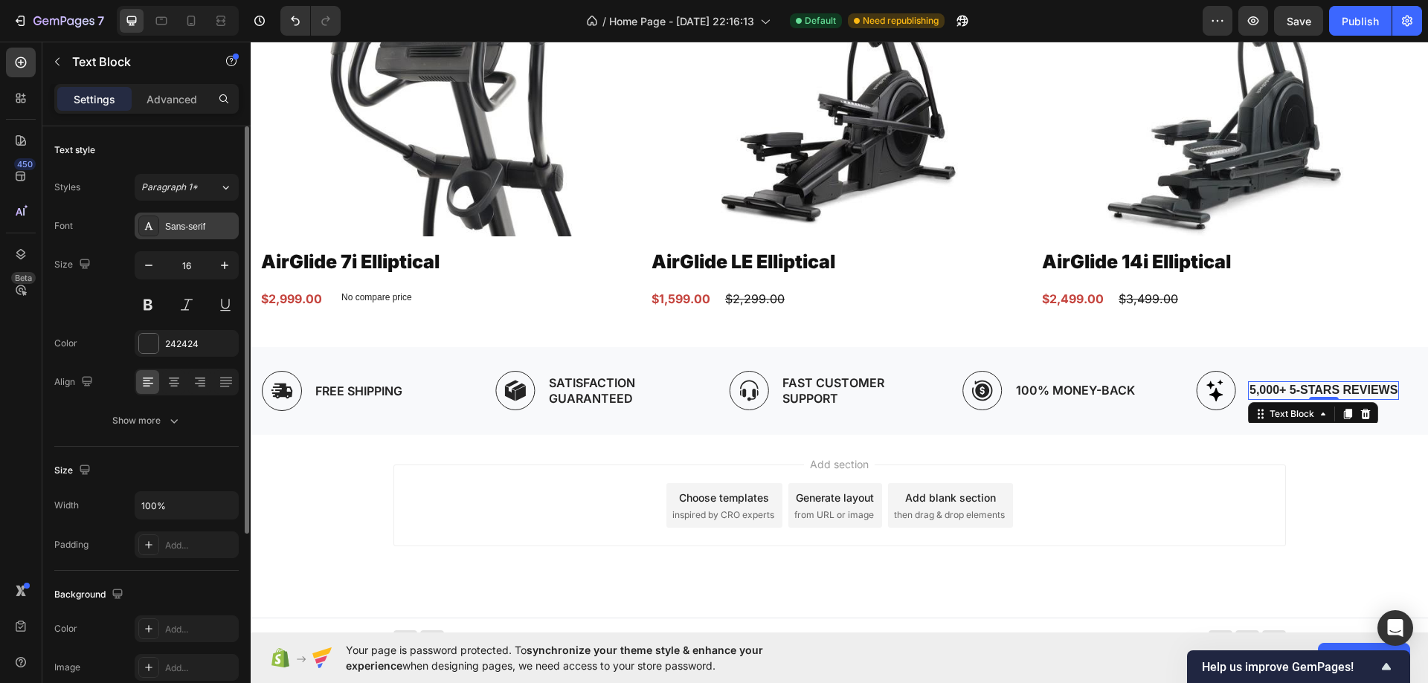
click at [152, 216] on div at bounding box center [148, 226] width 21 height 21
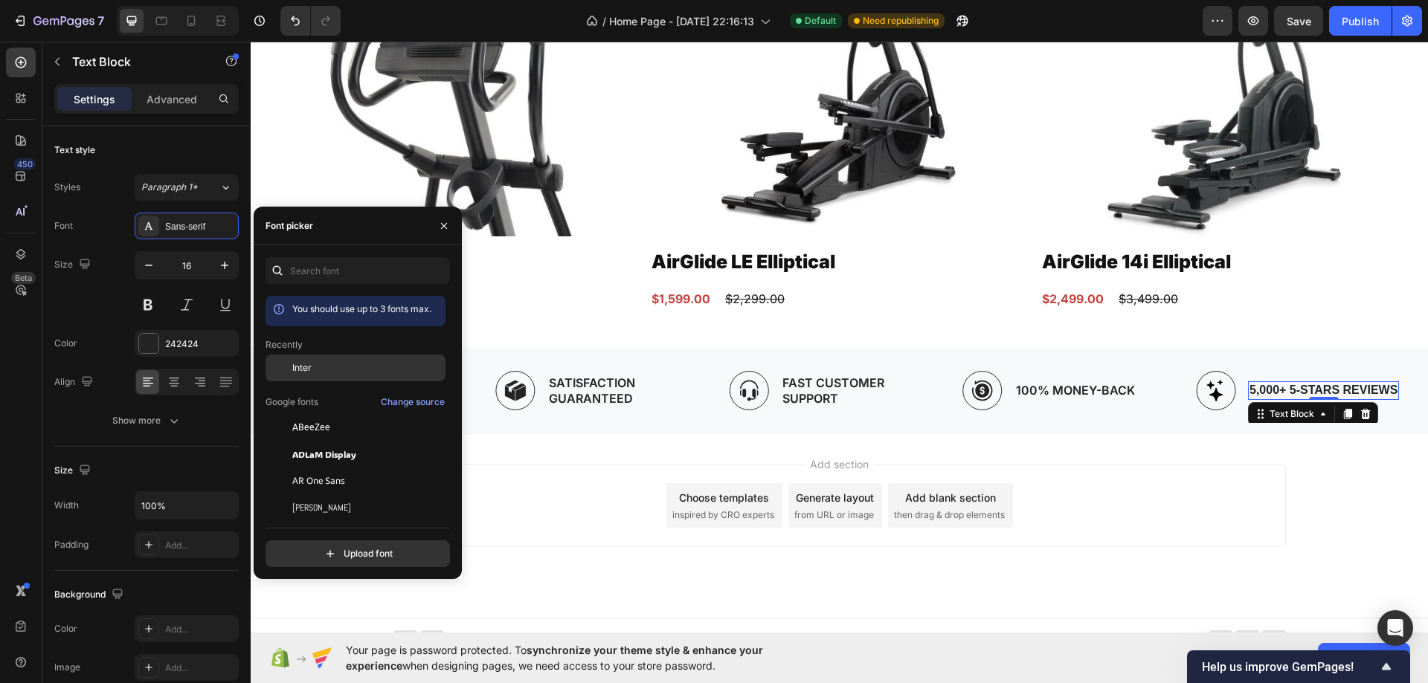
click at [296, 359] on div "Inter" at bounding box center [355, 368] width 180 height 27
click at [708, 194] on img at bounding box center [839, 70] width 378 height 331
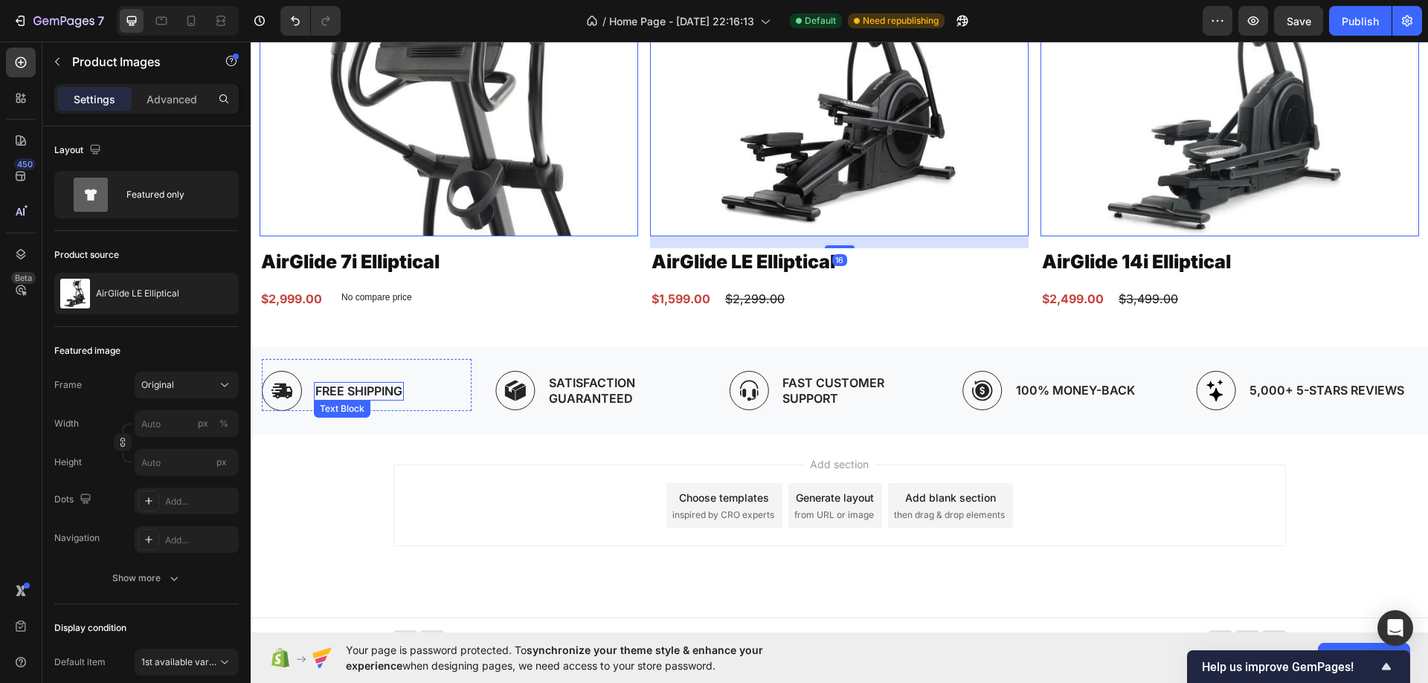
click at [384, 384] on p "Free Shipping" at bounding box center [358, 392] width 87 height 16
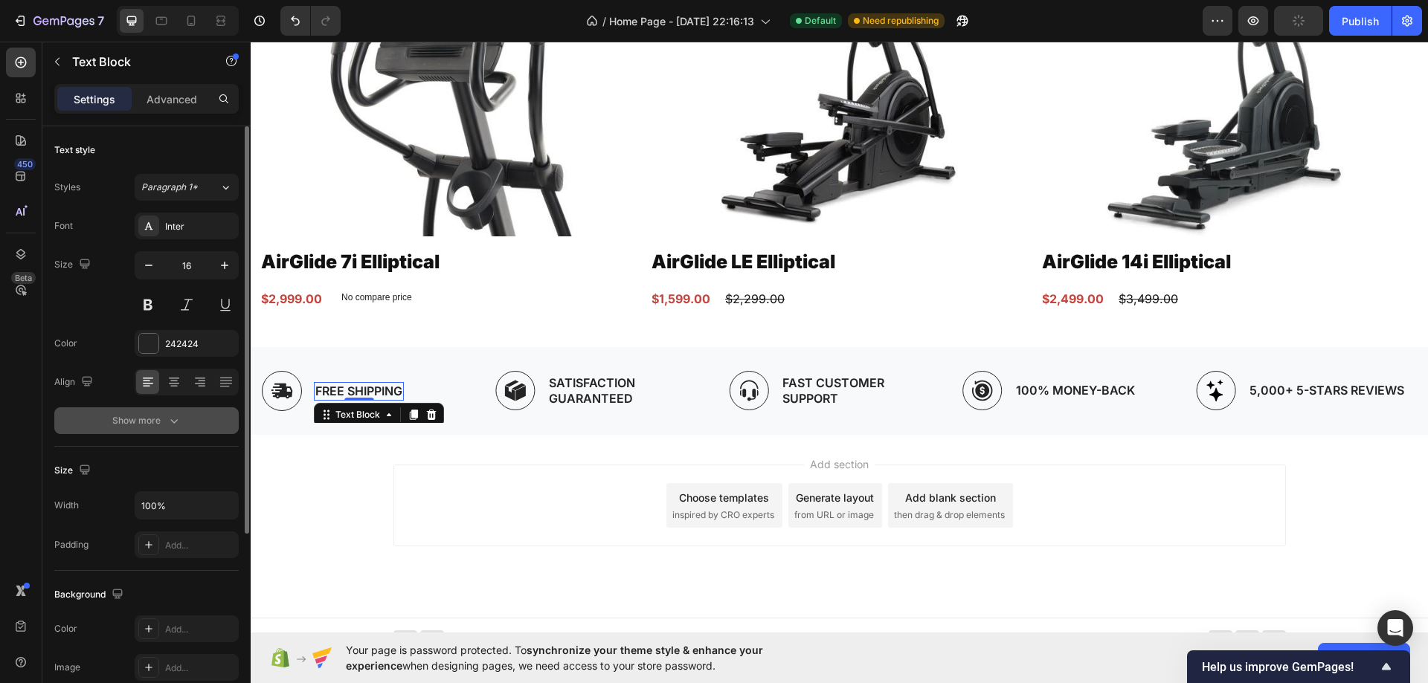
click at [155, 422] on div "Show more" at bounding box center [146, 420] width 69 height 15
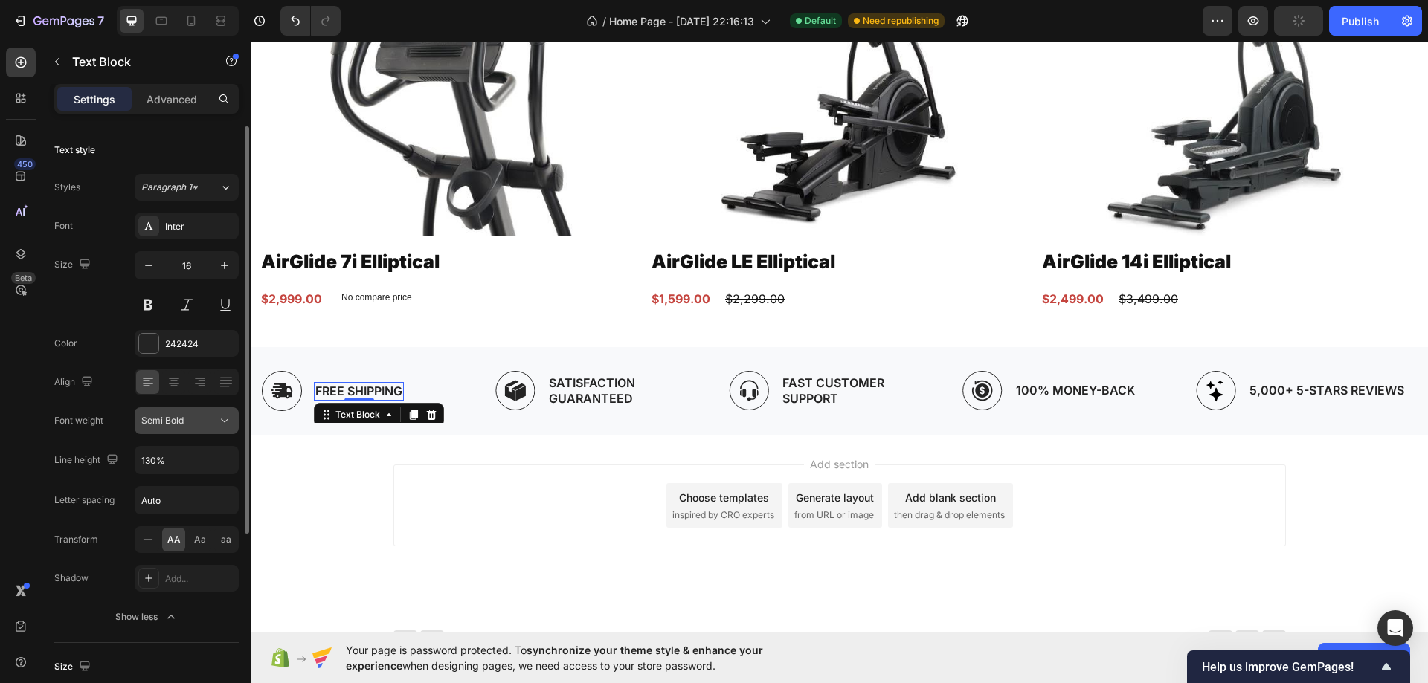
drag, startPoint x: 167, startPoint y: 422, endPoint x: 170, endPoint y: 433, distance: 10.8
click at [167, 422] on span "Semi Bold" at bounding box center [162, 420] width 42 height 11
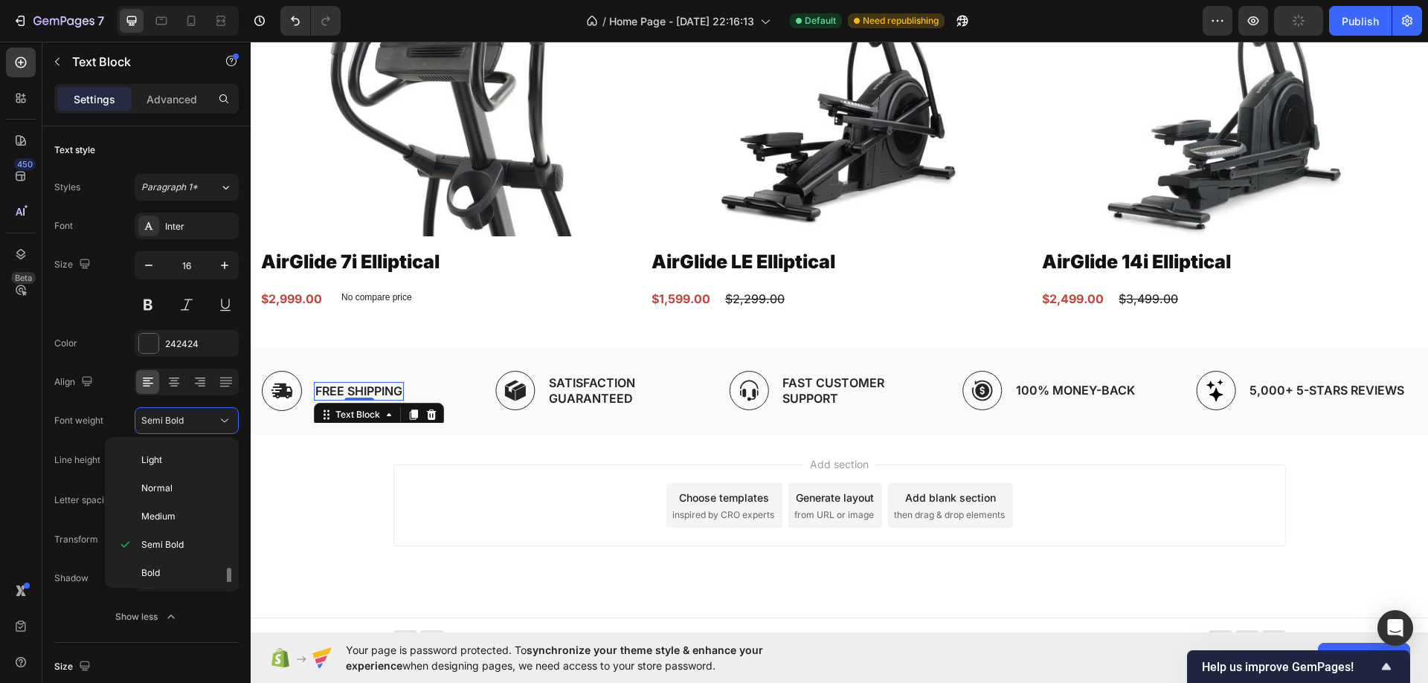
scroll to position [115, 0]
click at [170, 563] on p "Black" at bounding box center [180, 567] width 79 height 13
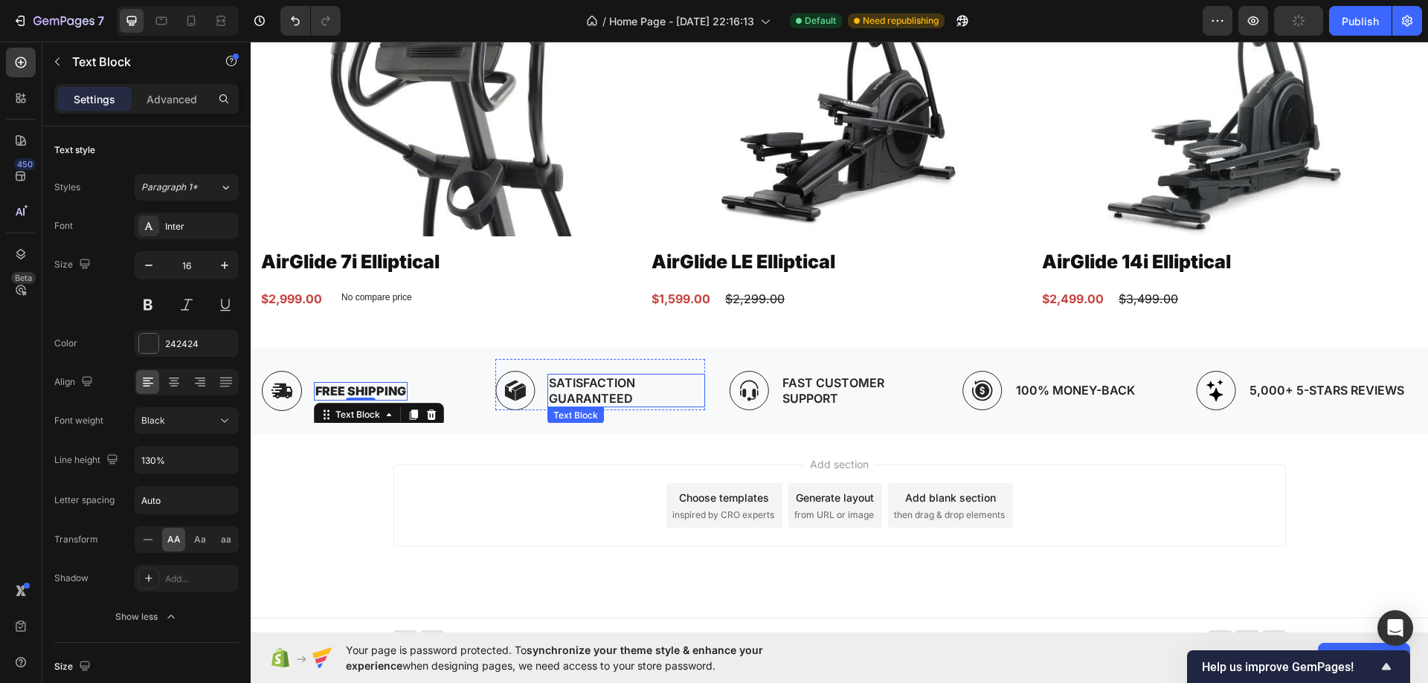
click at [578, 375] on p "Satisfaction Guaranteed" at bounding box center [626, 390] width 155 height 31
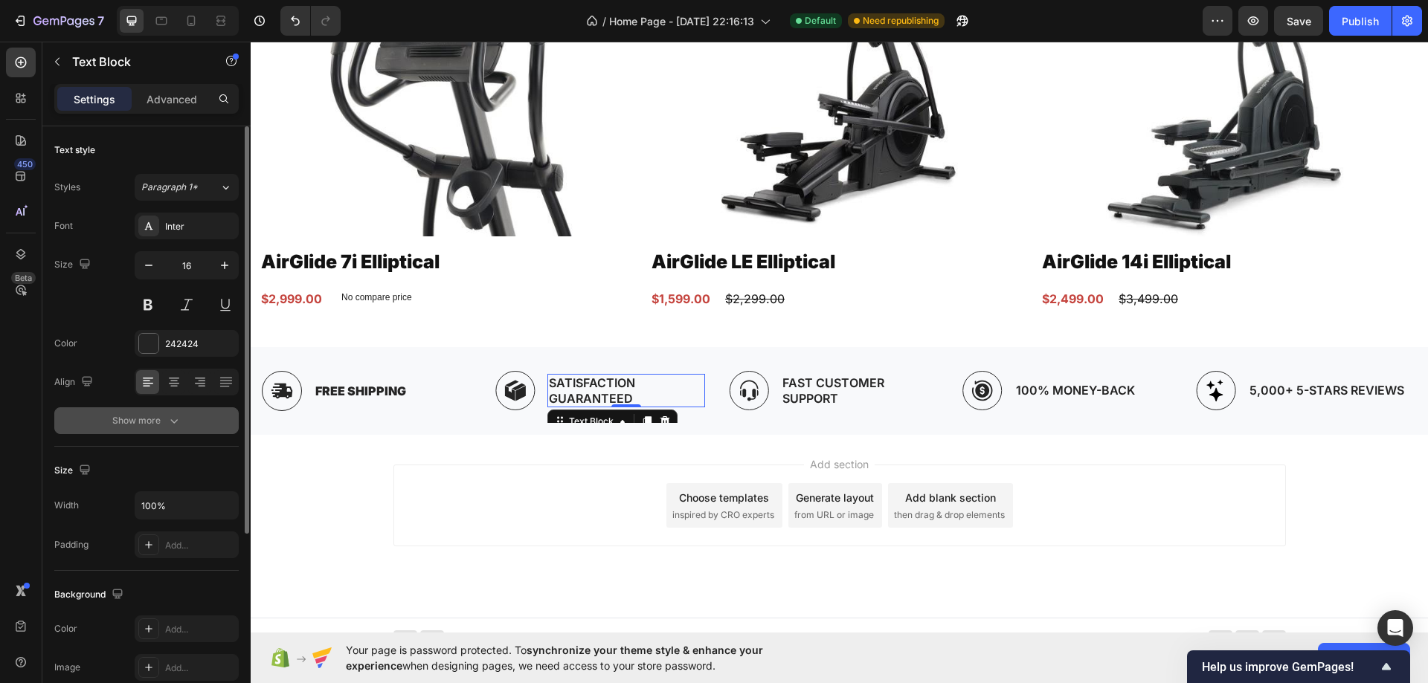
click at [167, 428] on icon "button" at bounding box center [174, 420] width 15 height 15
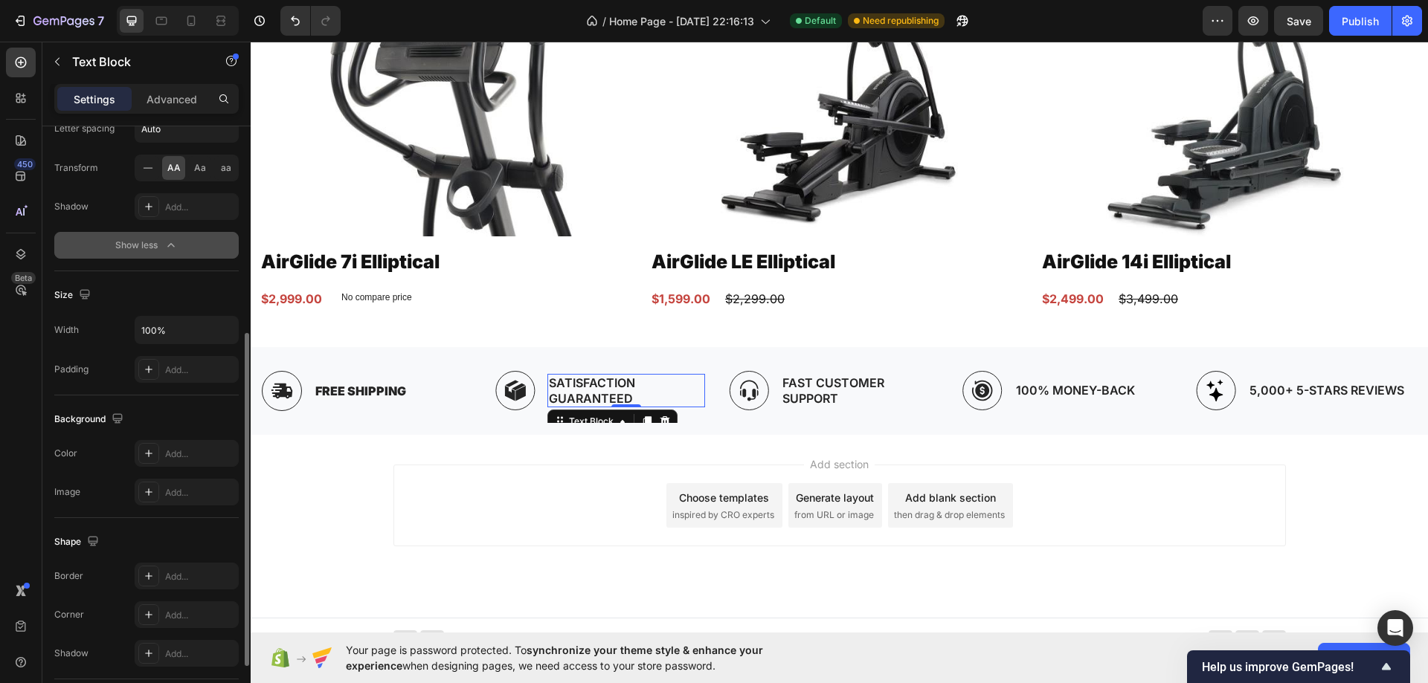
scroll to position [149, 0]
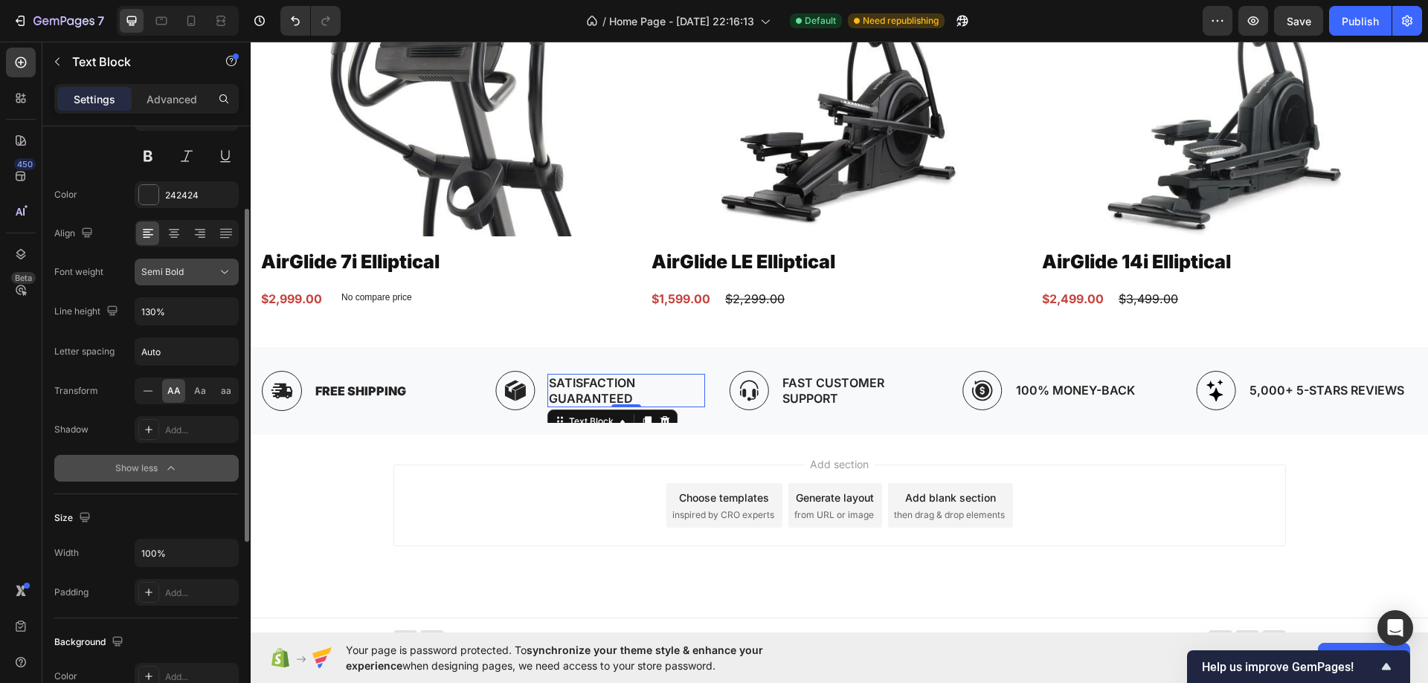
click at [194, 266] on div "Semi Bold" at bounding box center [179, 271] width 76 height 13
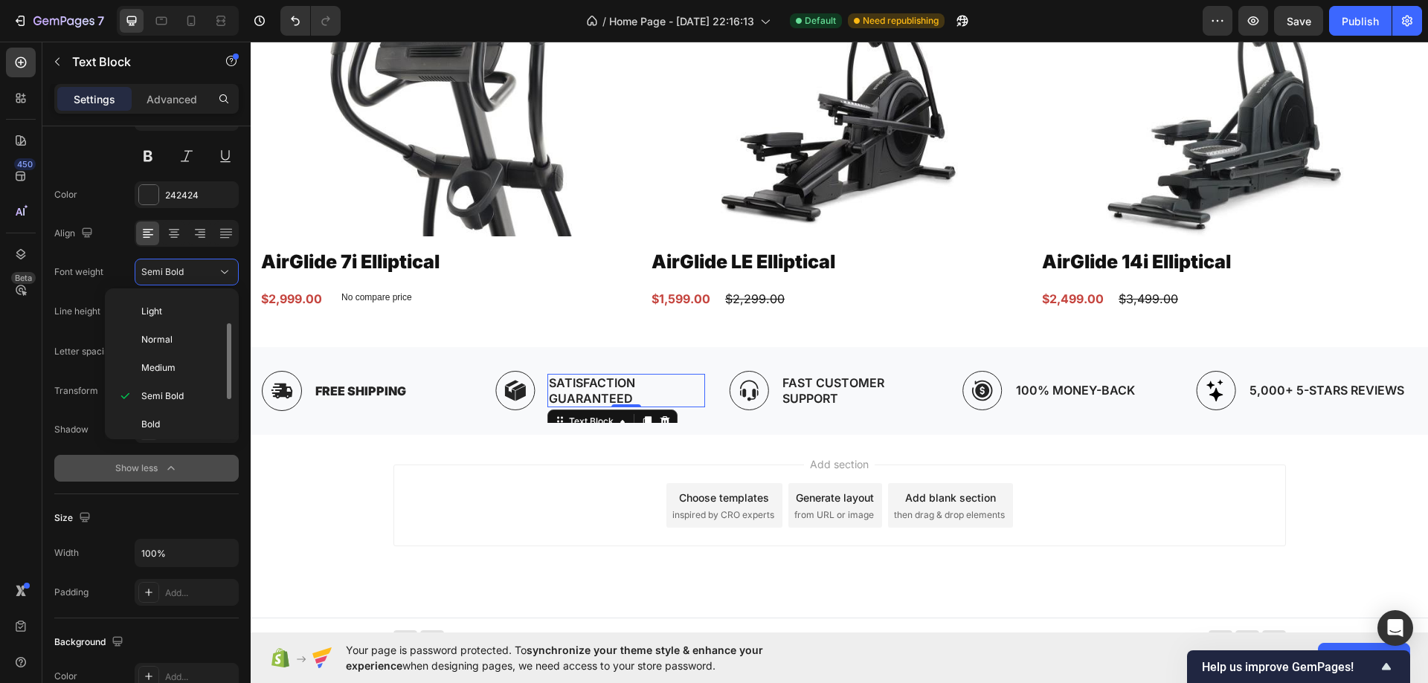
scroll to position [115, 0]
drag, startPoint x: 170, startPoint y: 416, endPoint x: 227, endPoint y: 417, distance: 56.5
click at [170, 417] on p "Black" at bounding box center [180, 419] width 79 height 13
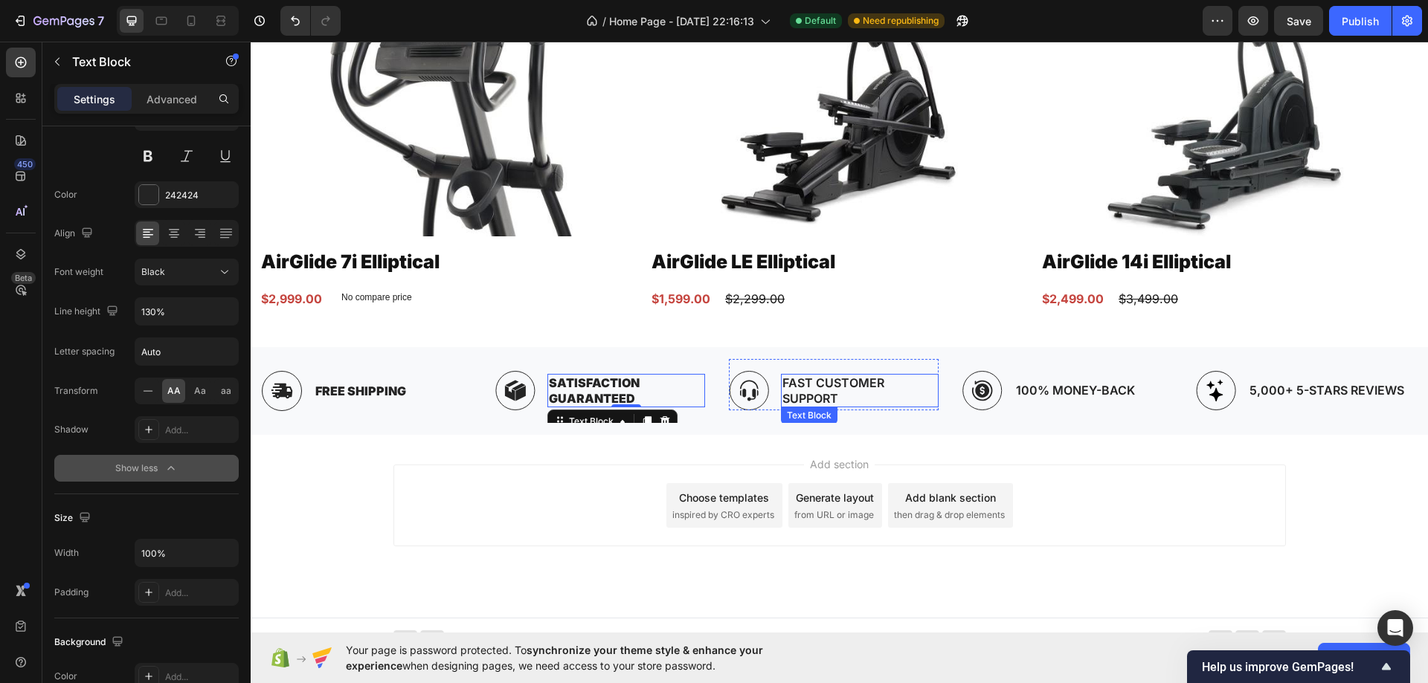
click at [826, 383] on p "Fast Customer Support" at bounding box center [859, 390] width 155 height 31
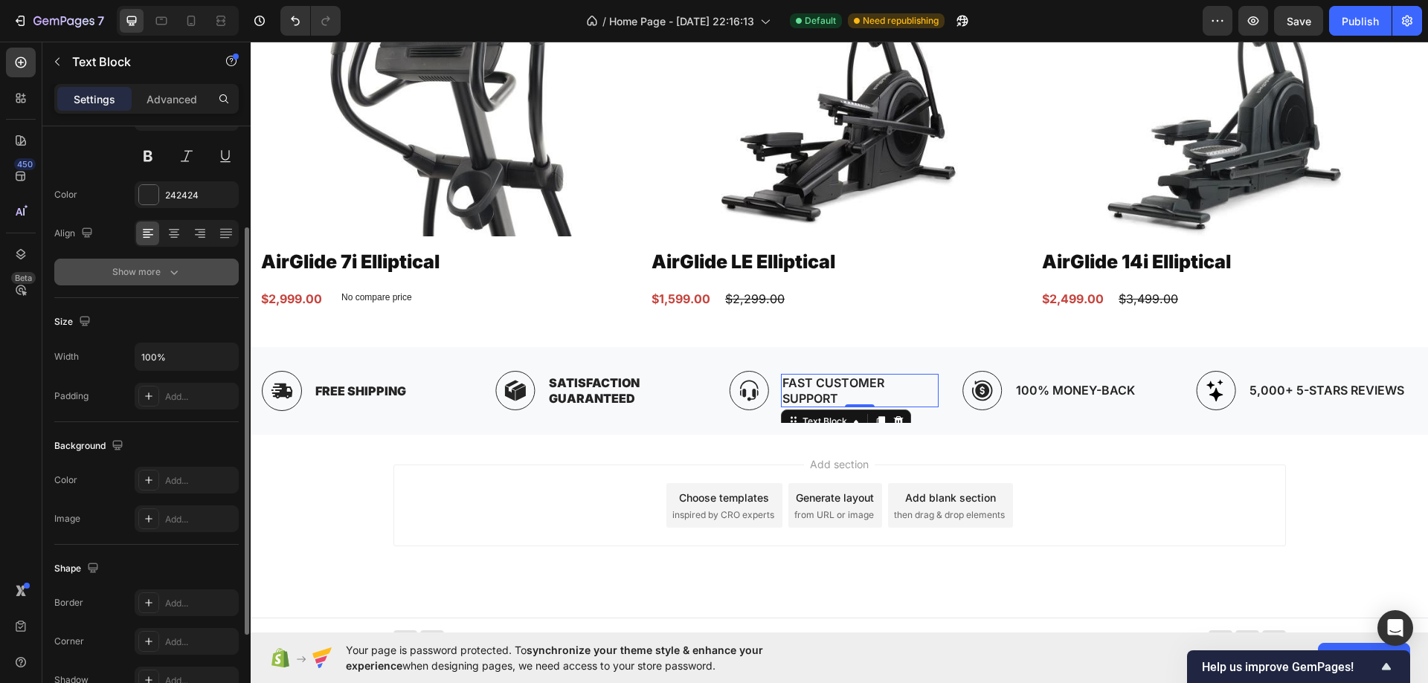
click at [178, 270] on icon "button" at bounding box center [174, 272] width 15 height 15
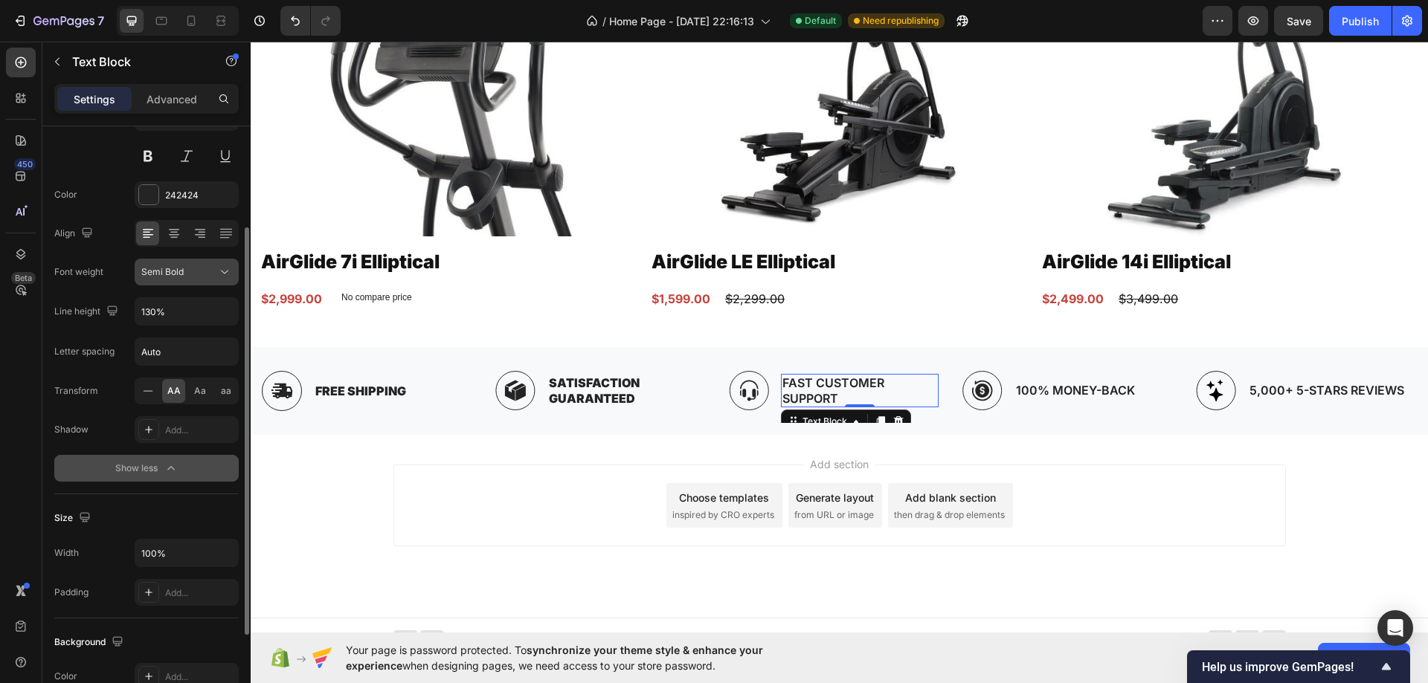
click at [187, 277] on div "Semi Bold" at bounding box center [179, 271] width 76 height 13
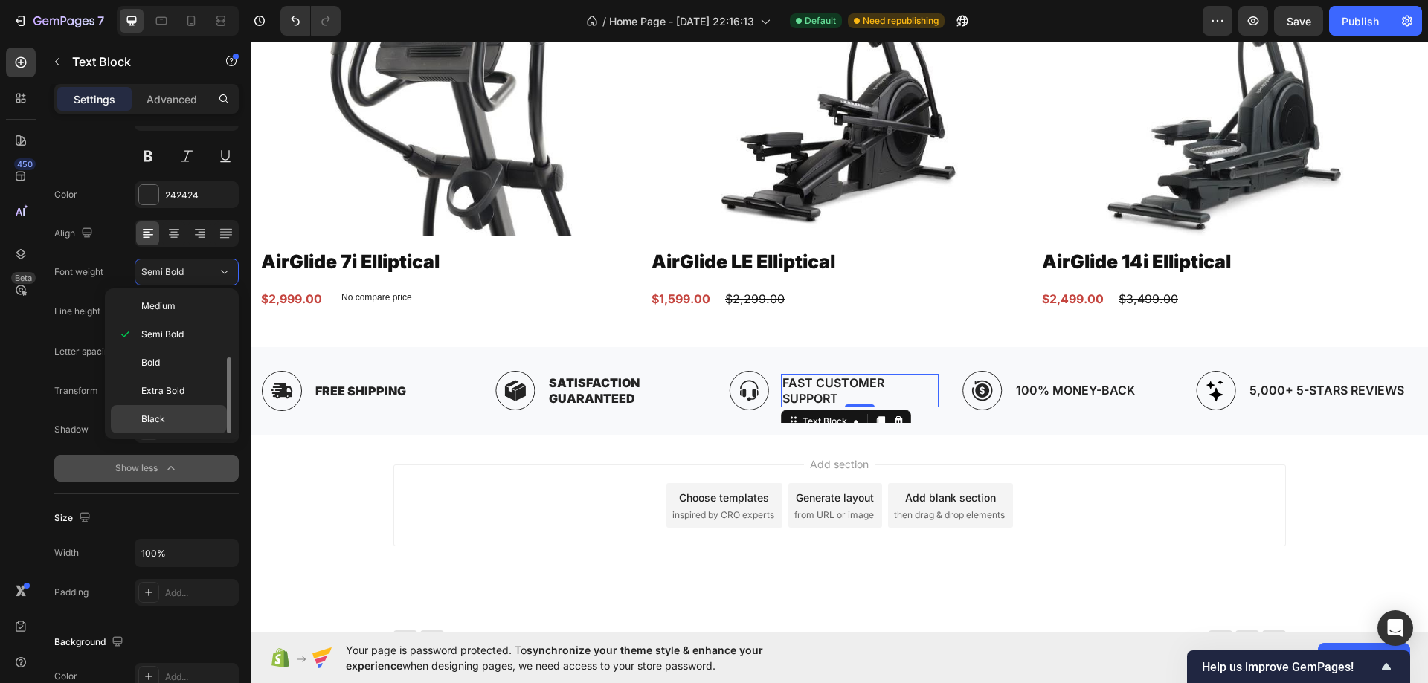
click at [154, 427] on div "Black" at bounding box center [169, 419] width 116 height 28
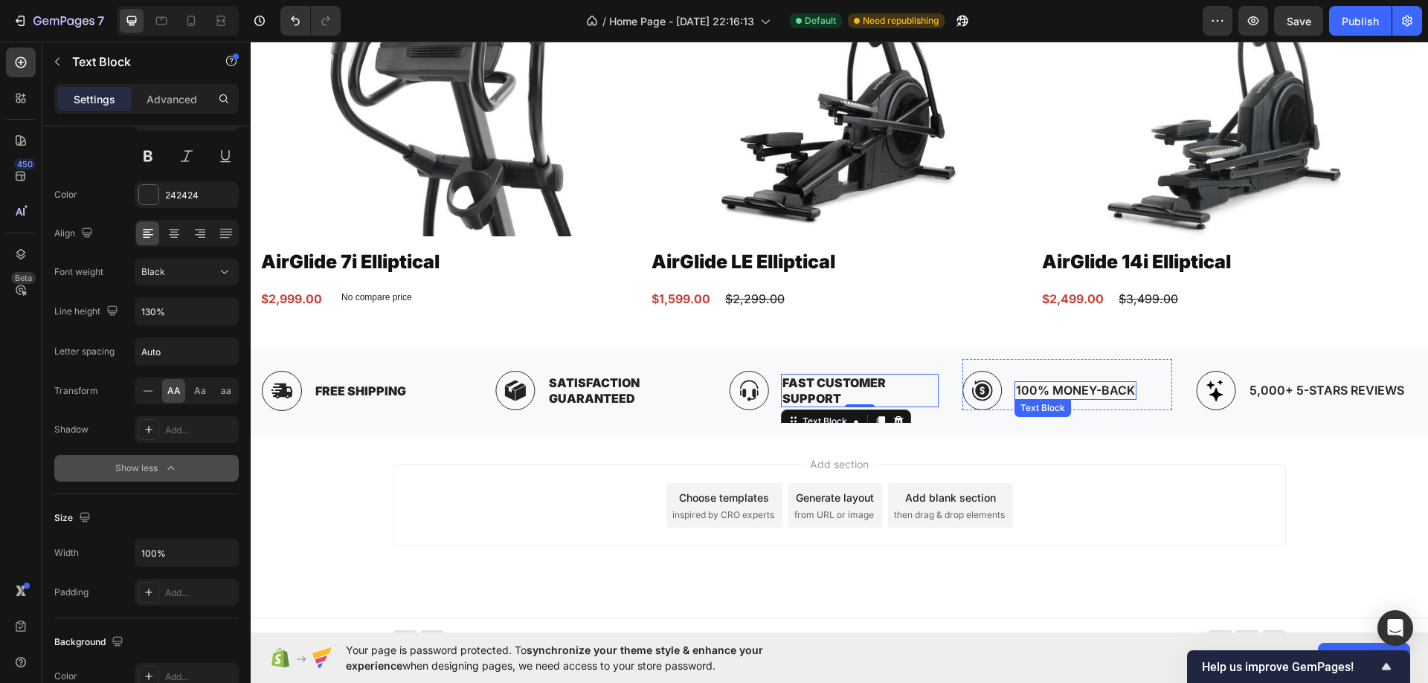
click at [1074, 387] on p "100% Money-Back" at bounding box center [1075, 391] width 119 height 16
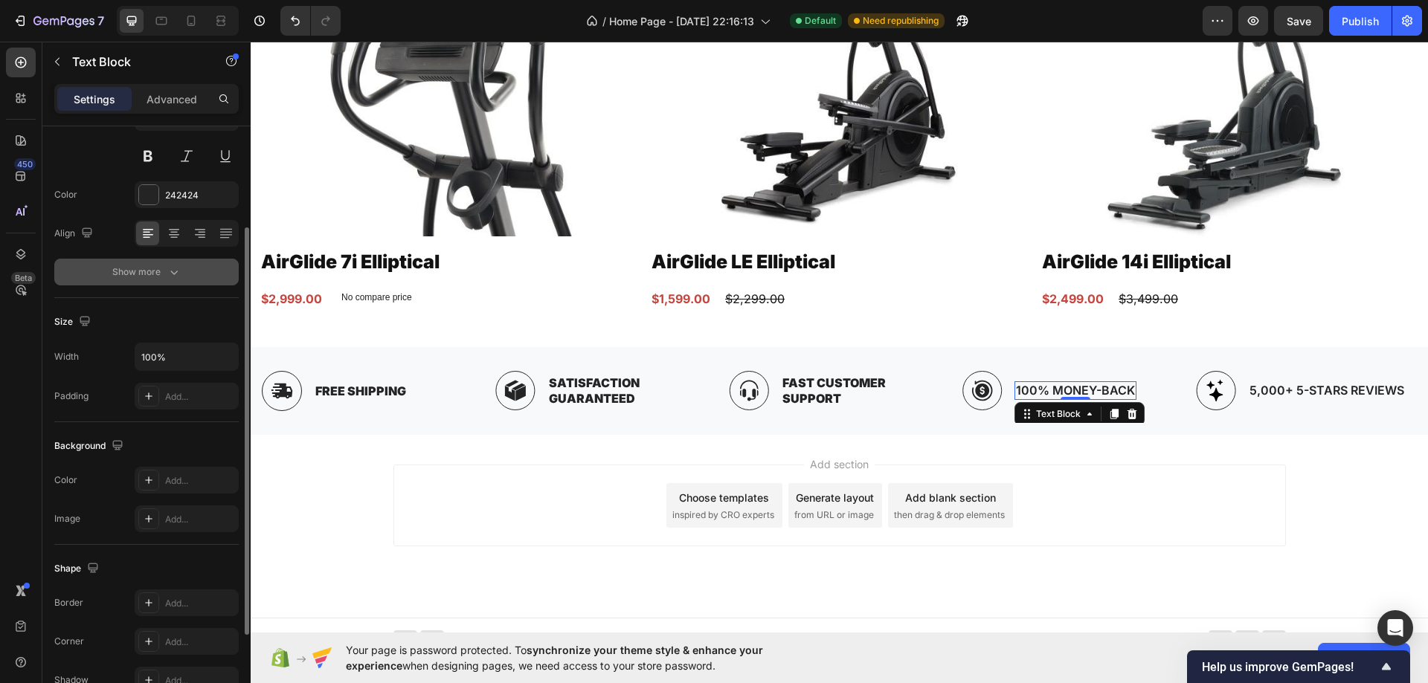
click at [167, 277] on icon "button" at bounding box center [174, 272] width 15 height 15
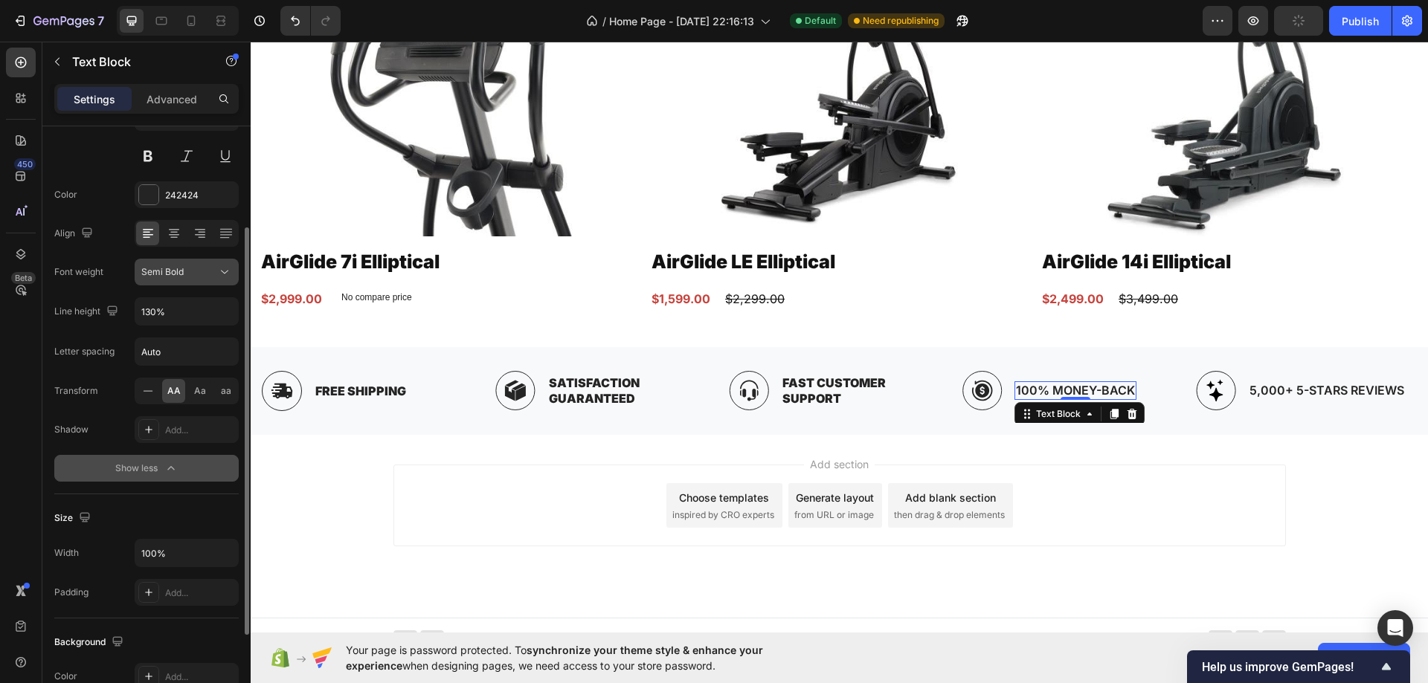
click at [167, 277] on span "Semi Bold" at bounding box center [162, 271] width 42 height 11
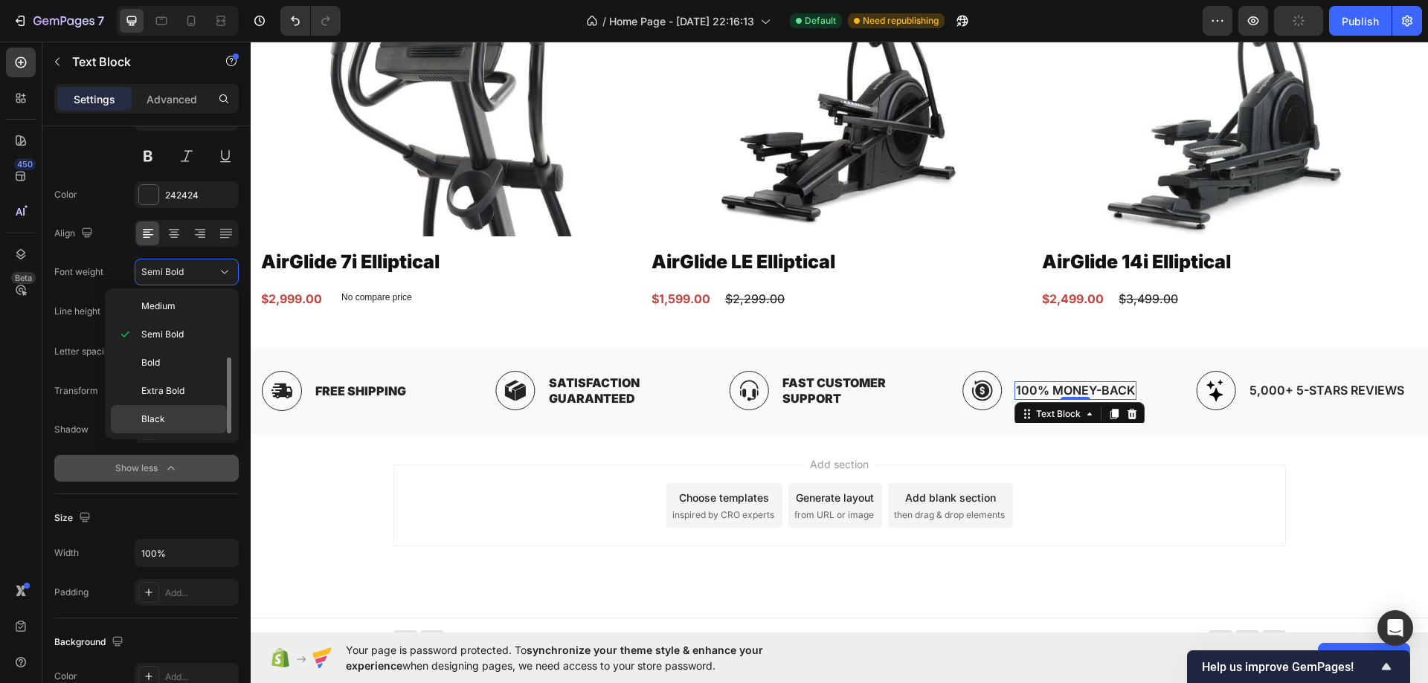
click at [159, 410] on div "Black" at bounding box center [169, 419] width 116 height 28
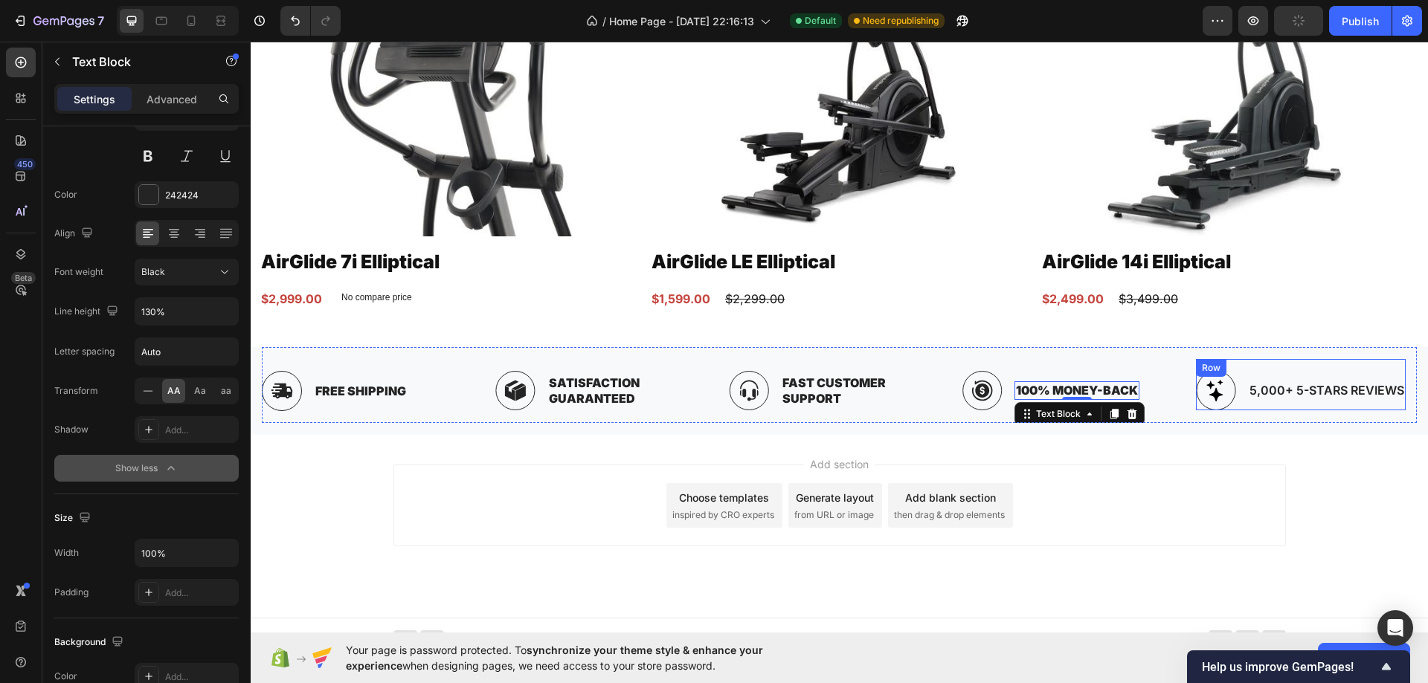
click at [1329, 397] on div "5,000+ 5-Stars Reviews Text Block" at bounding box center [1327, 390] width 158 height 39
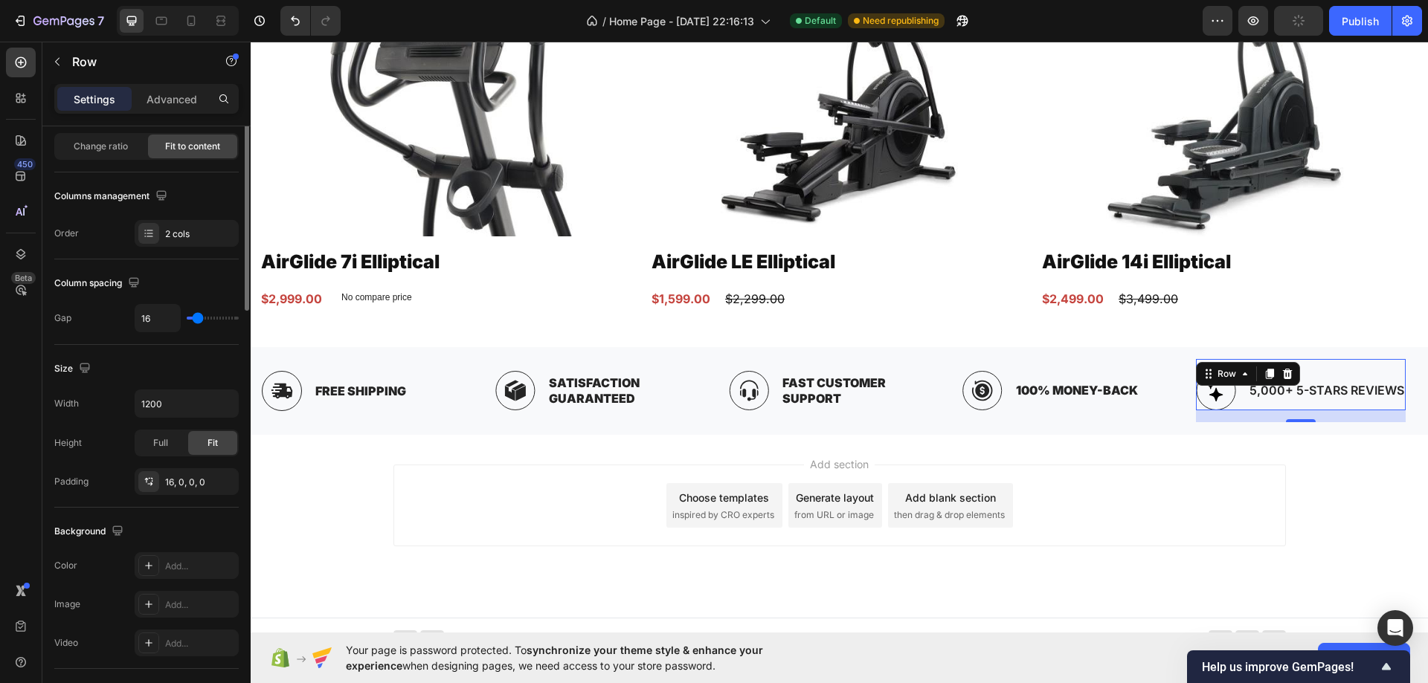
scroll to position [0, 0]
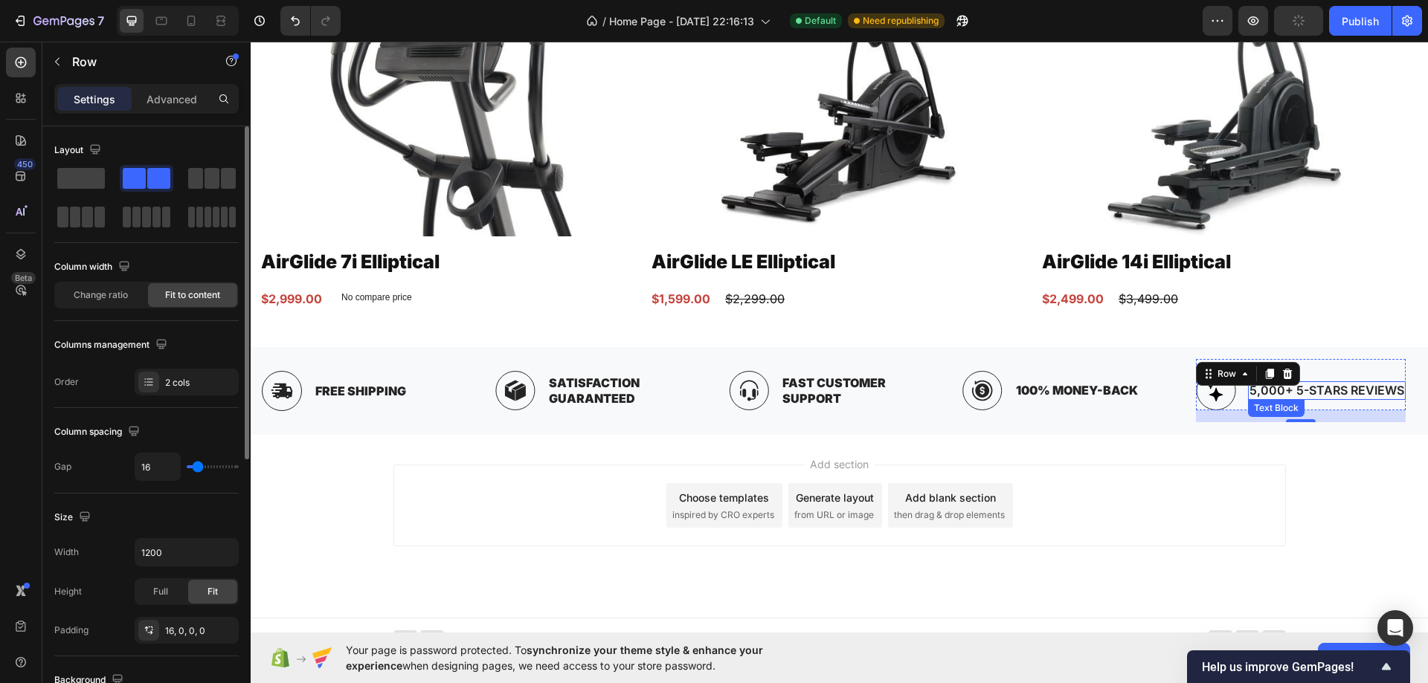
click at [1326, 390] on p "5,000+ 5-Stars Reviews" at bounding box center [1326, 391] width 155 height 16
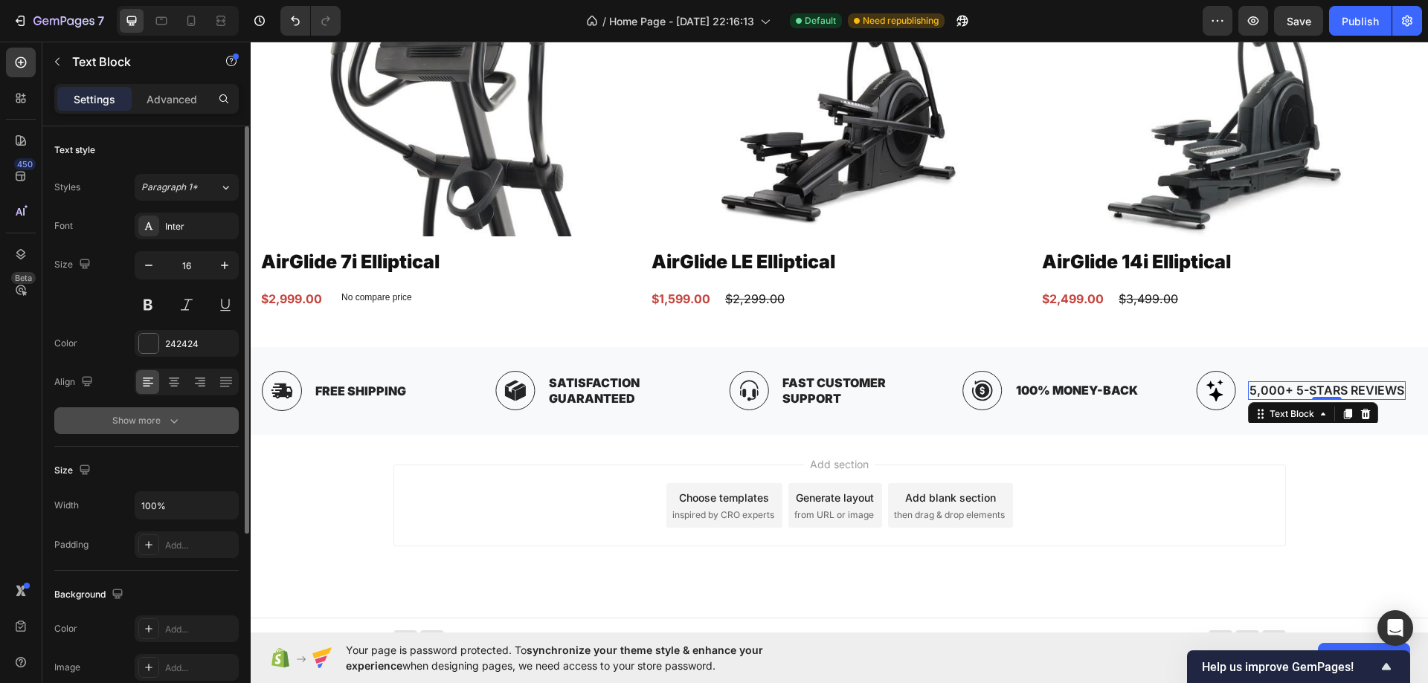
click at [158, 407] on button "Show more" at bounding box center [146, 420] width 184 height 27
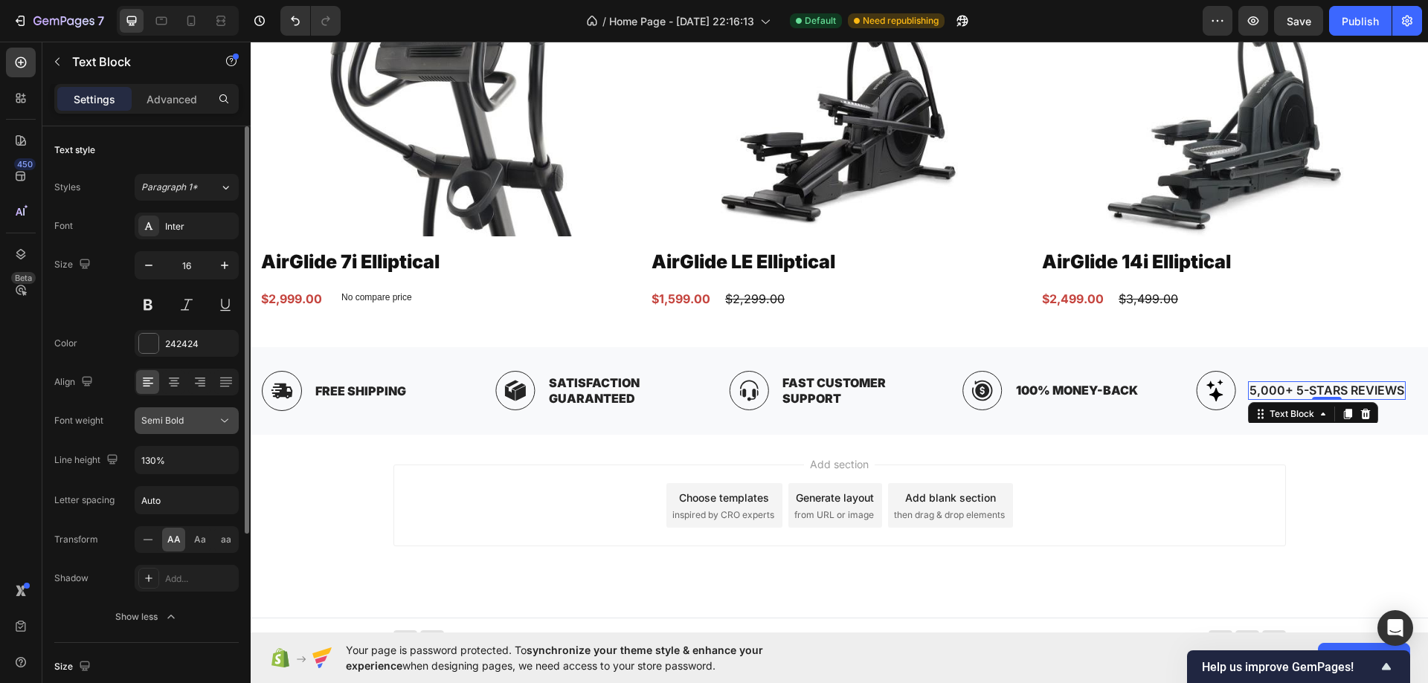
click at [159, 415] on span "Semi Bold" at bounding box center [162, 420] width 42 height 11
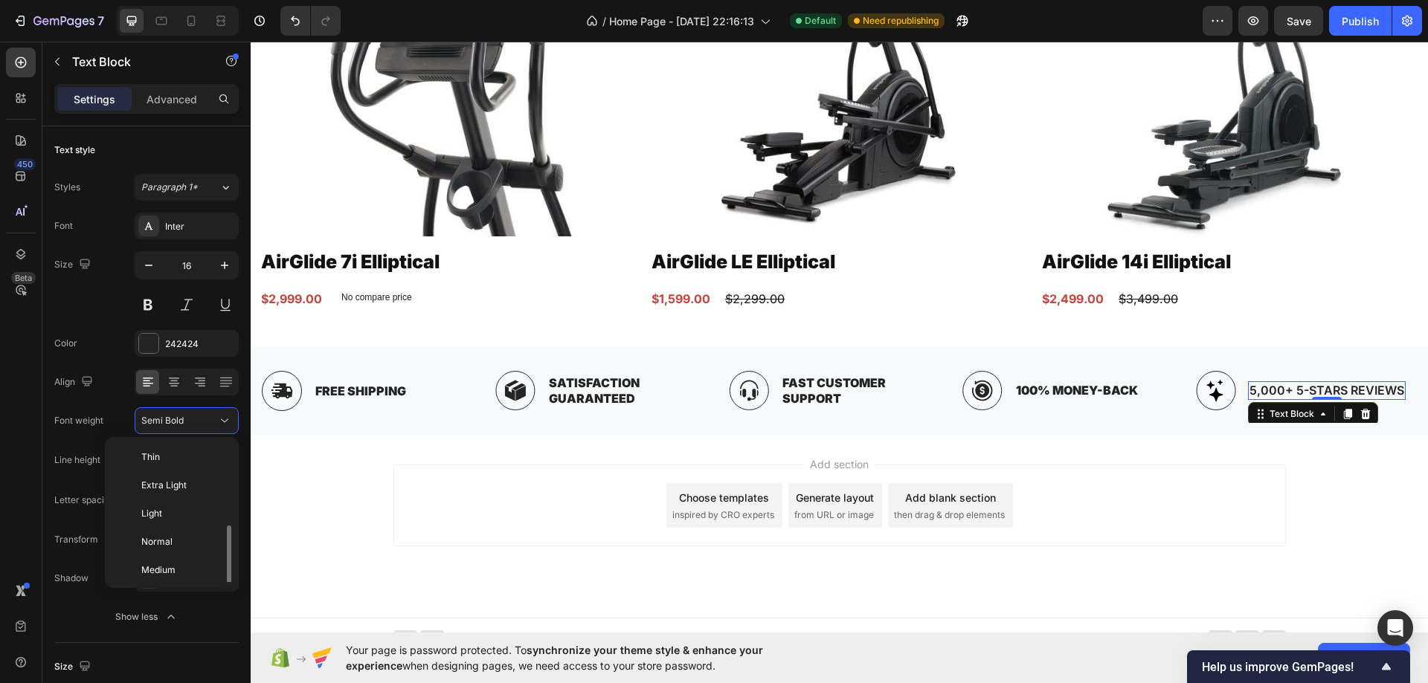
scroll to position [115, 0]
click at [154, 564] on span "Black" at bounding box center [153, 567] width 24 height 13
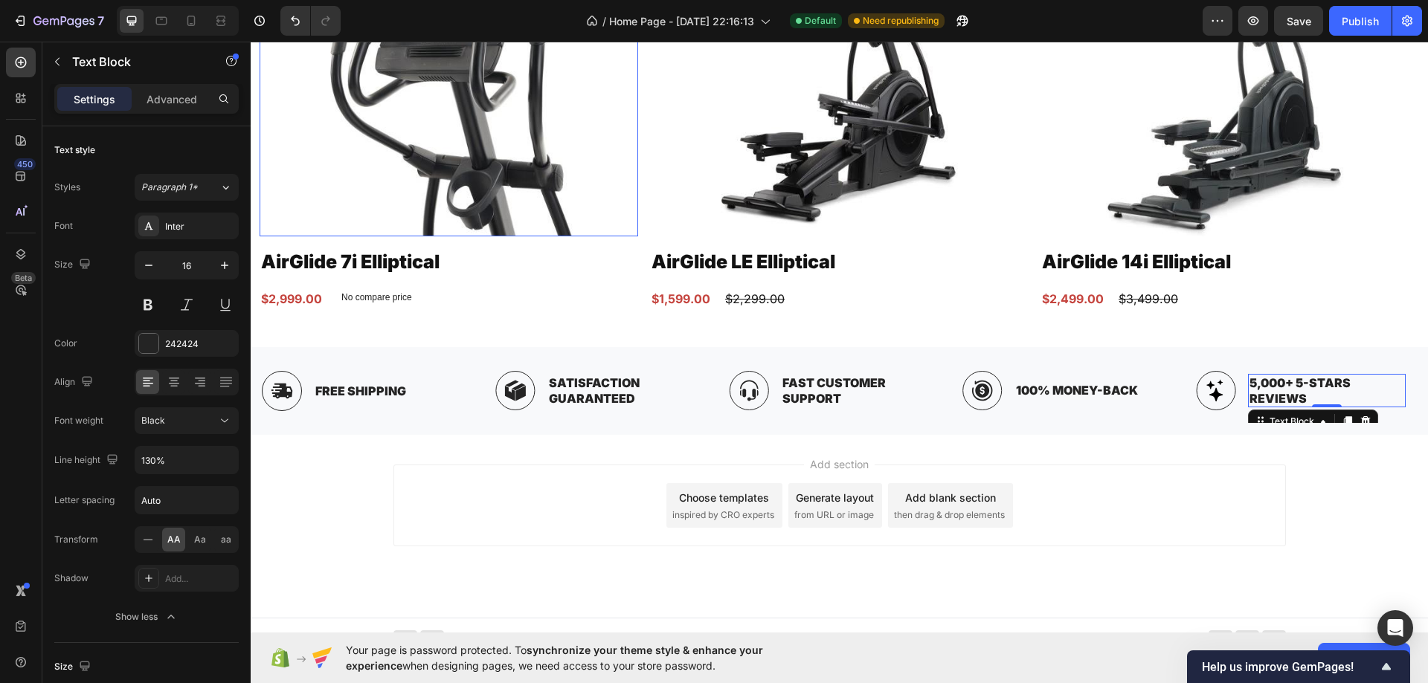
click at [561, 119] on img at bounding box center [448, 70] width 378 height 331
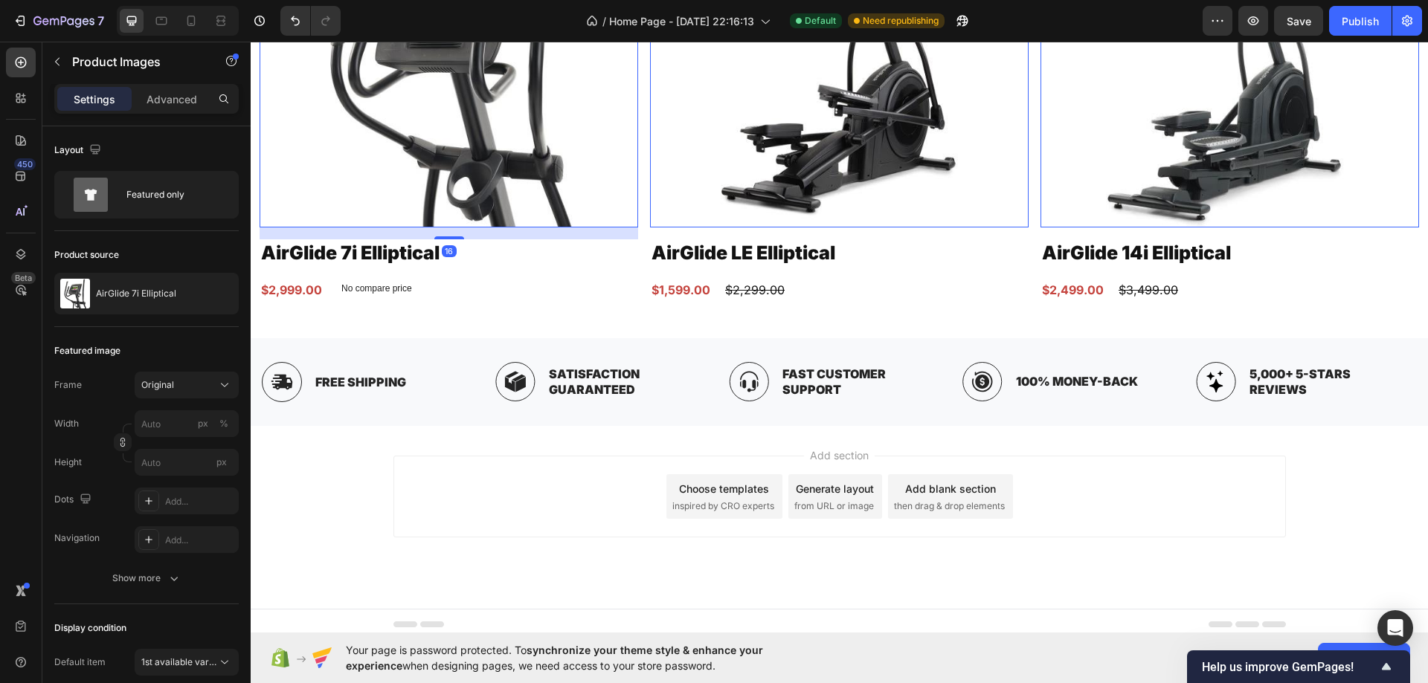
scroll to position [4411, 0]
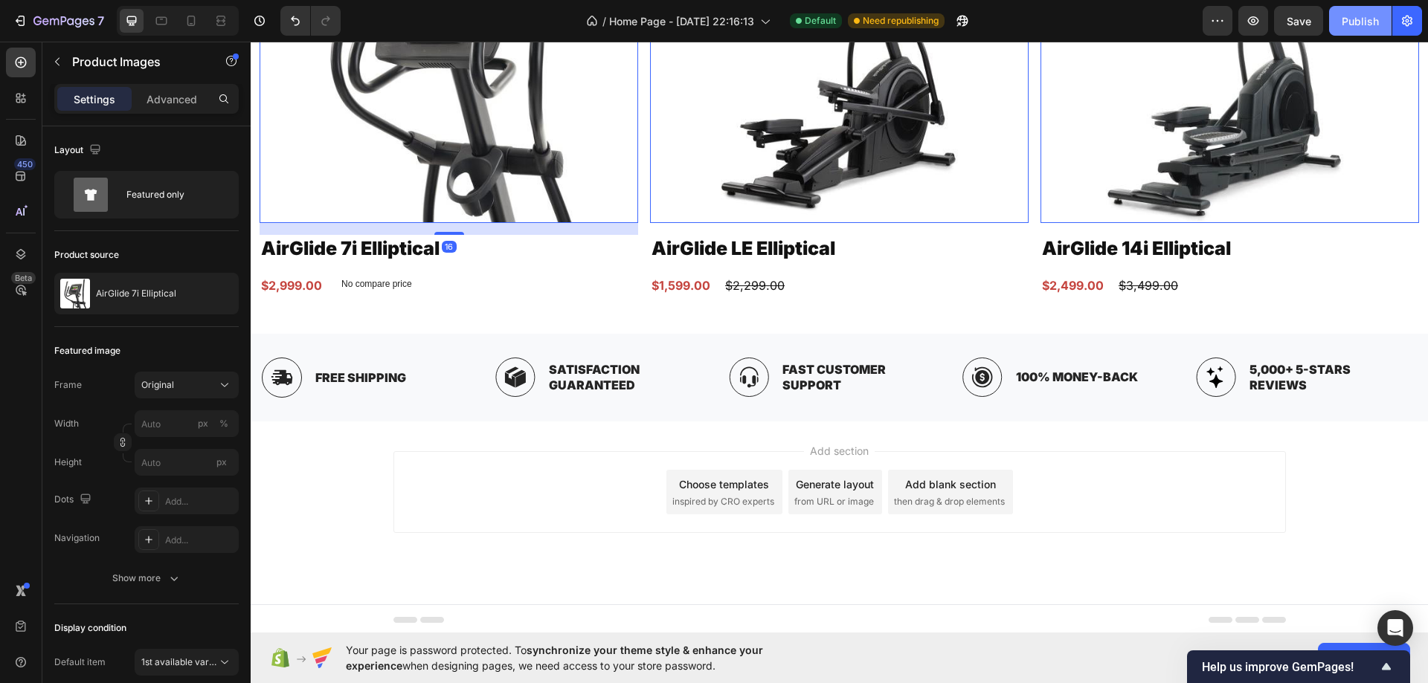
click at [1347, 17] on div "Publish" at bounding box center [1359, 21] width 37 height 16
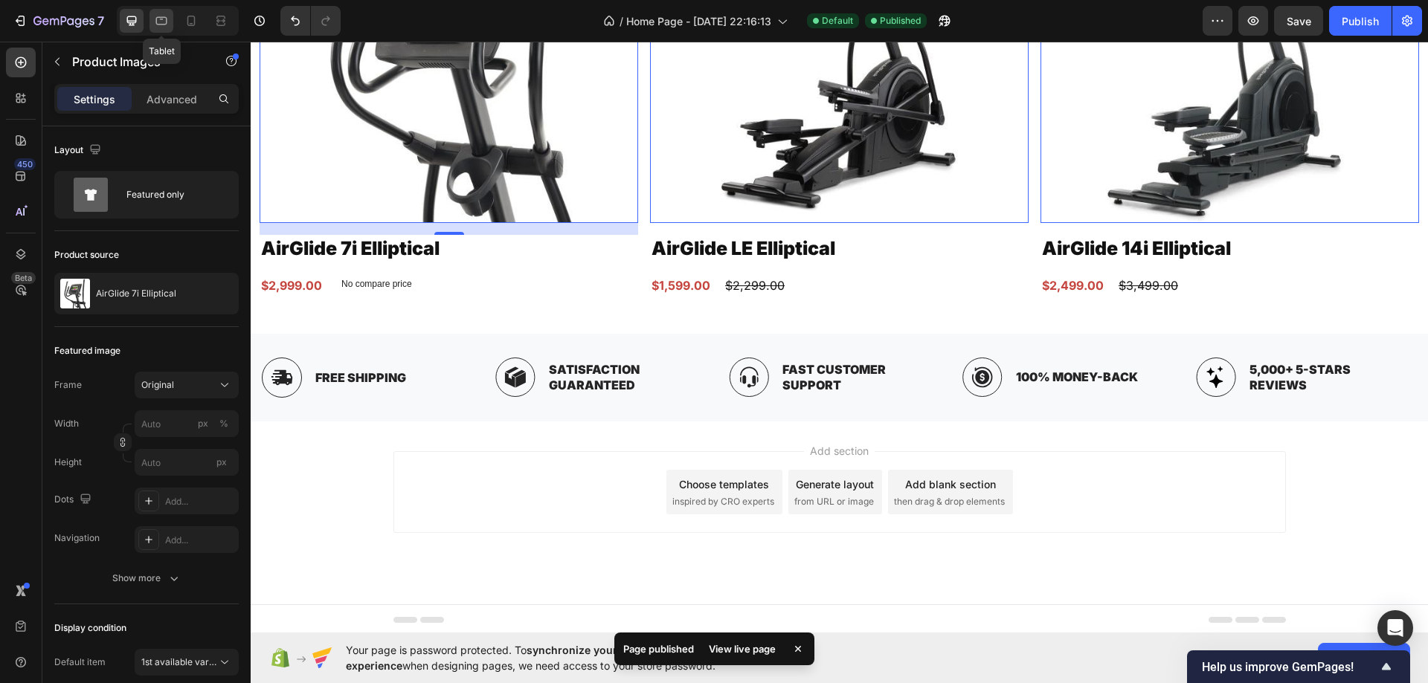
click at [151, 26] on div at bounding box center [161, 21] width 24 height 24
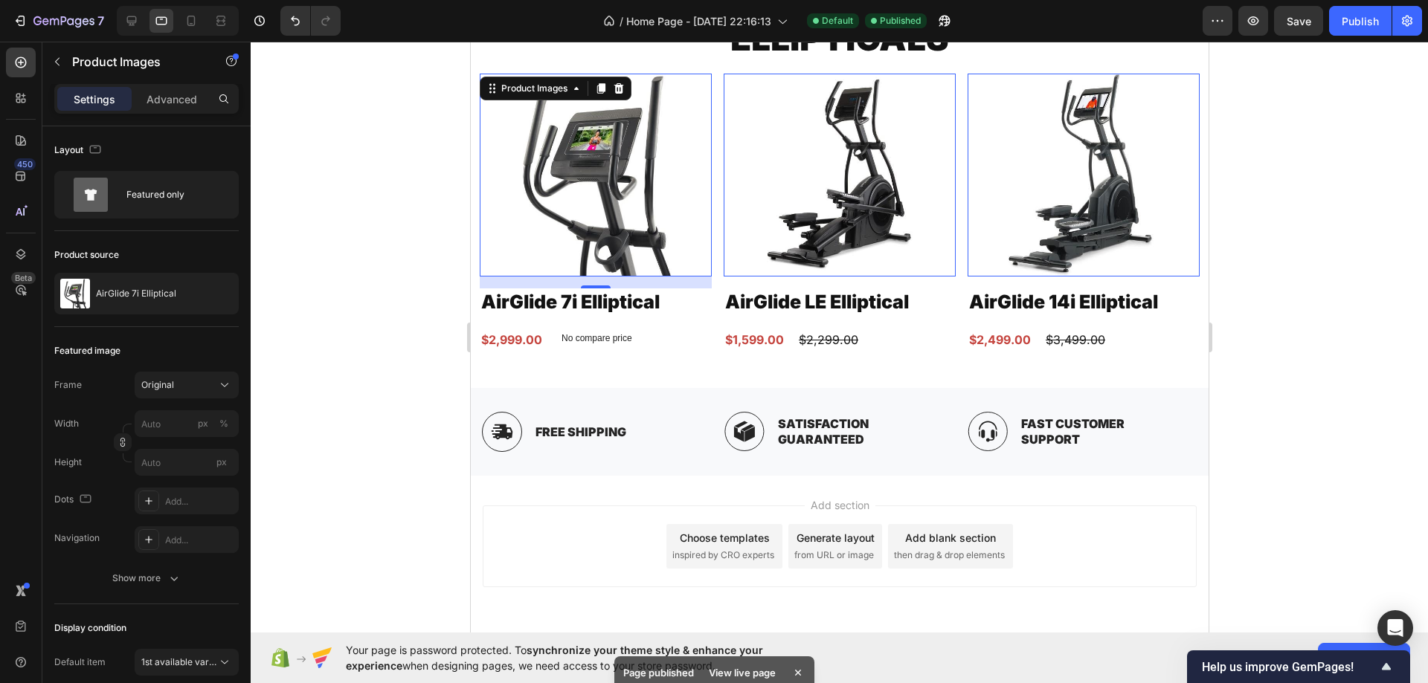
scroll to position [4208, 0]
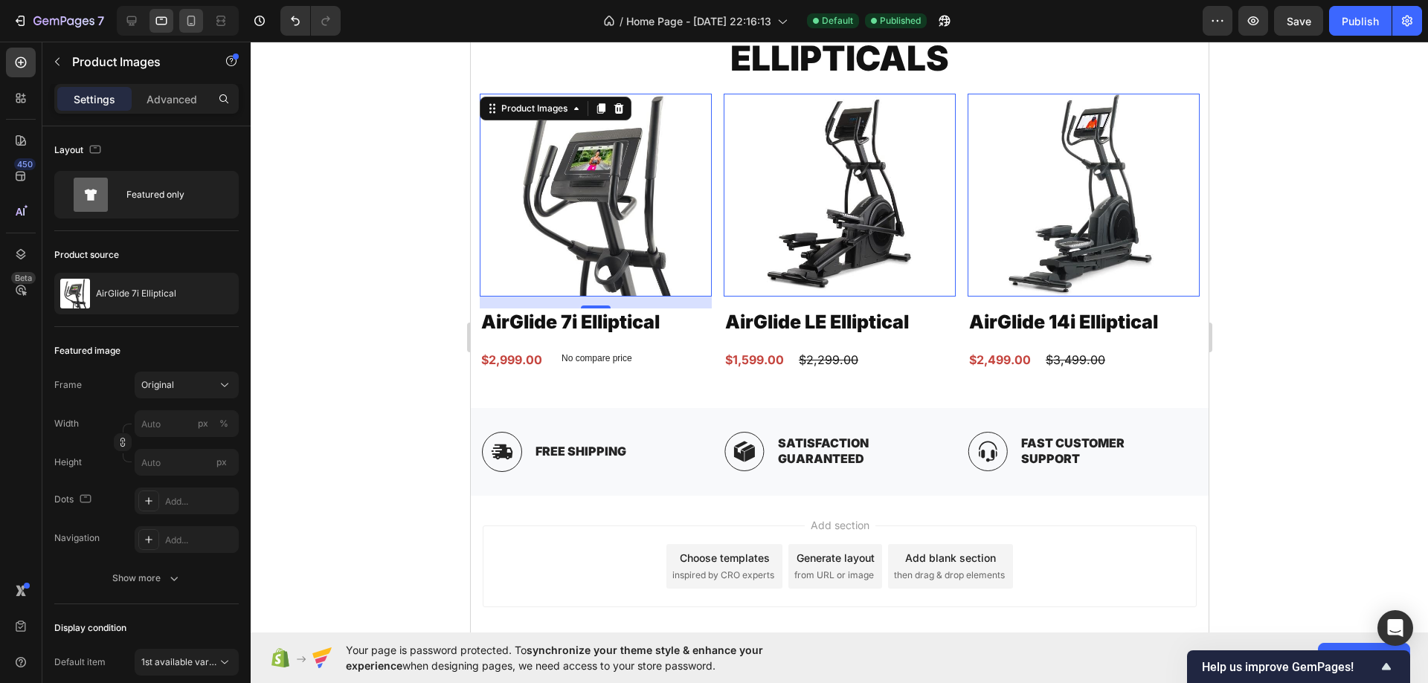
click at [190, 25] on icon at bounding box center [191, 20] width 15 height 15
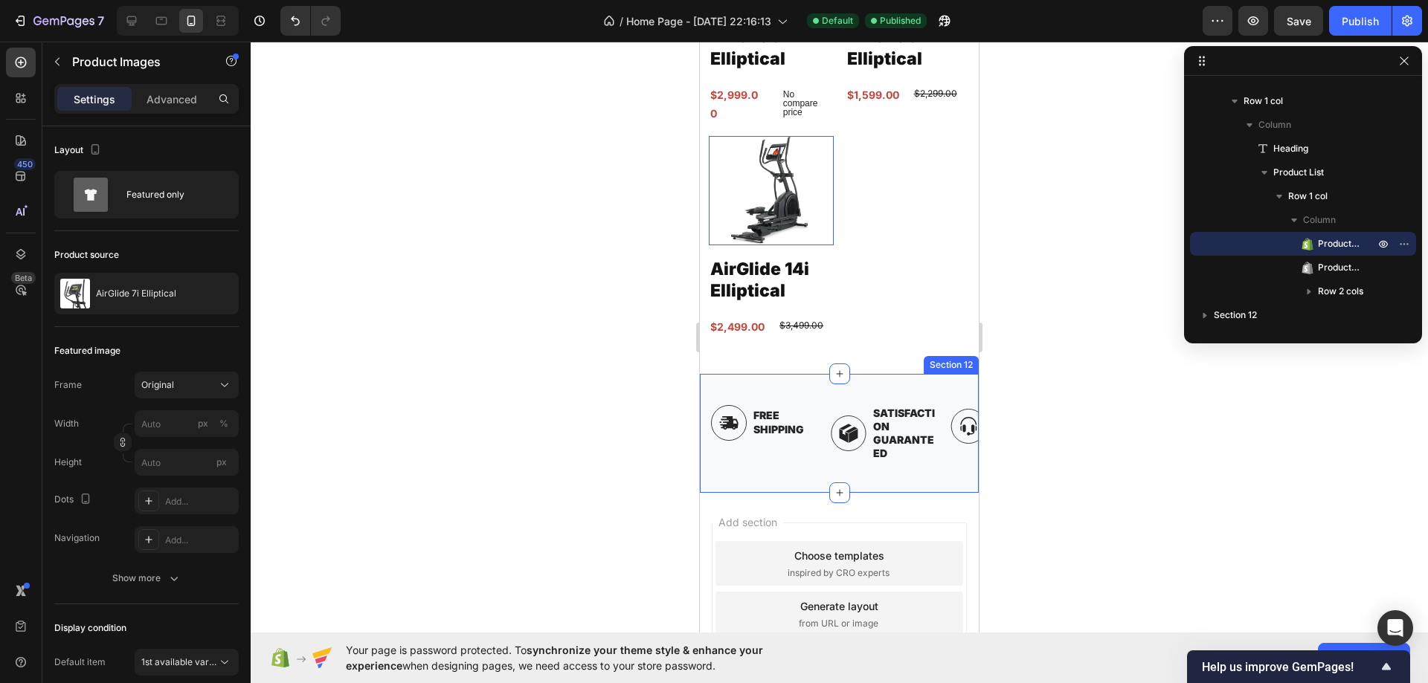
scroll to position [4561, 0]
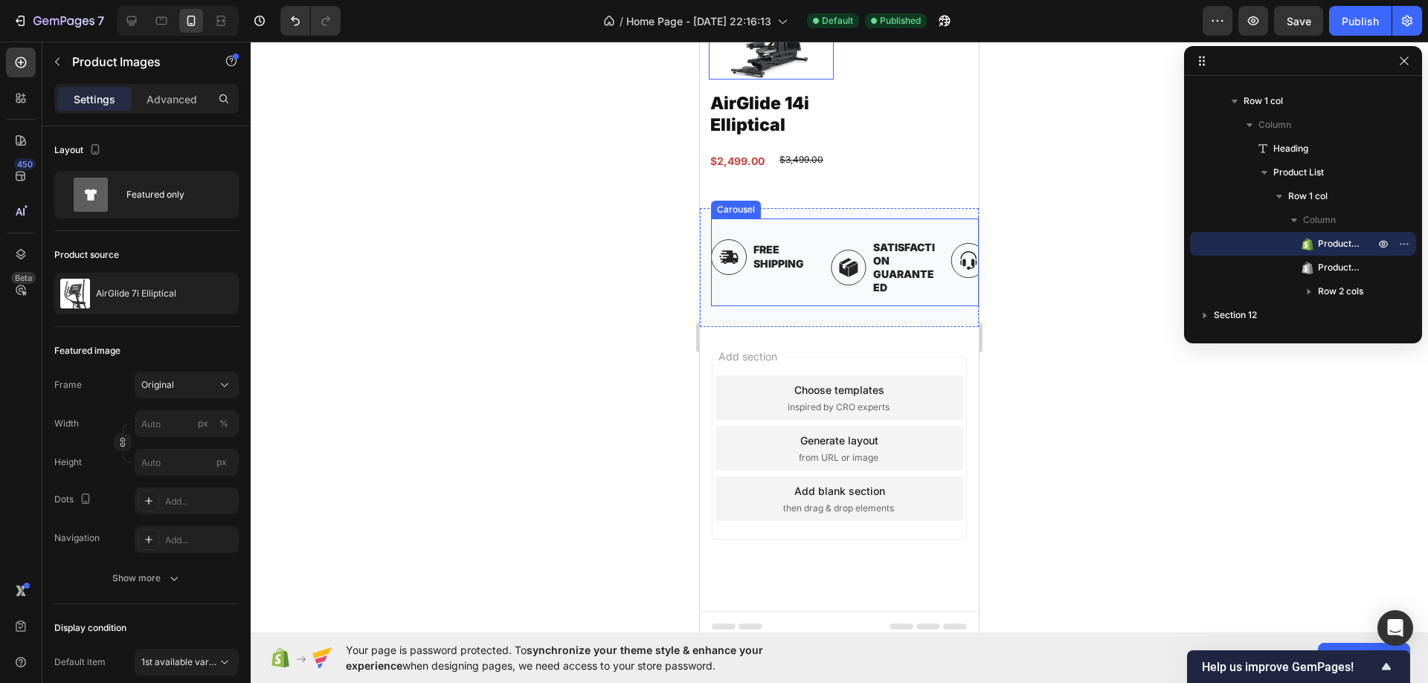
click at [780, 250] on p "Free Shipping" at bounding box center [785, 256] width 65 height 27
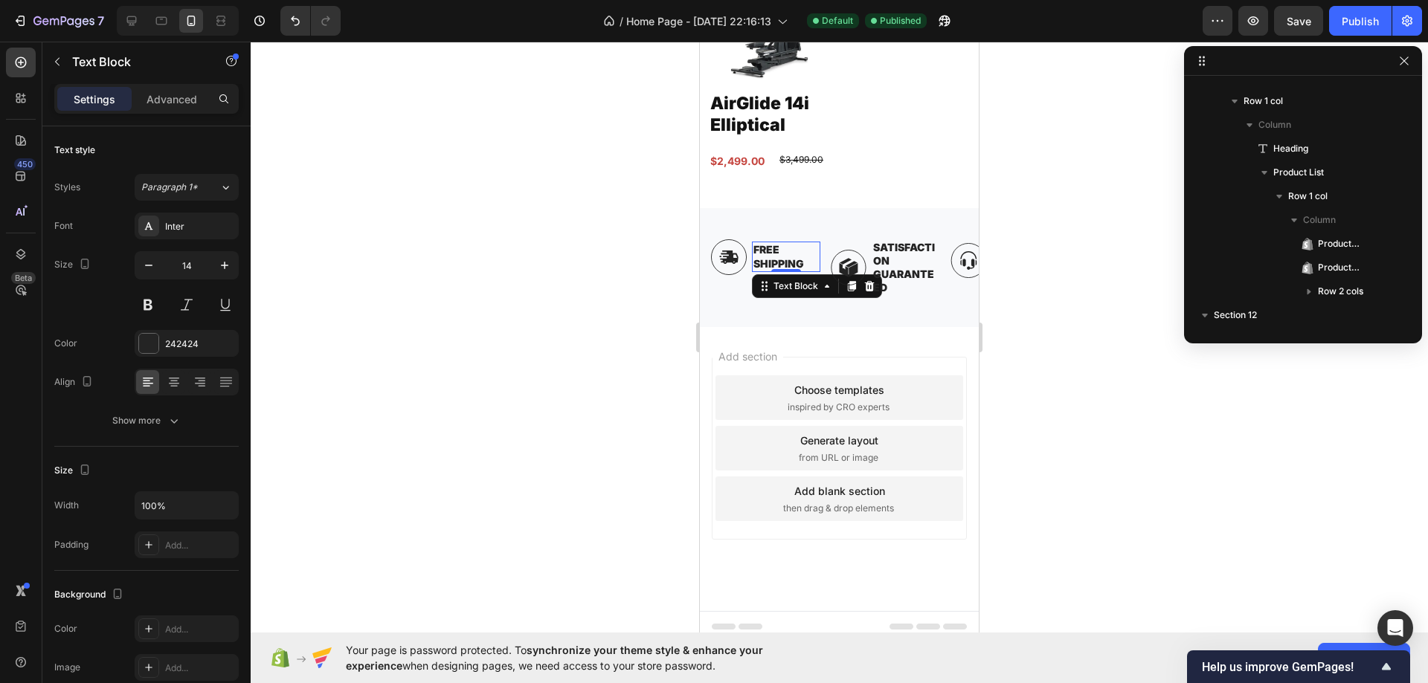
scroll to position [591, 0]
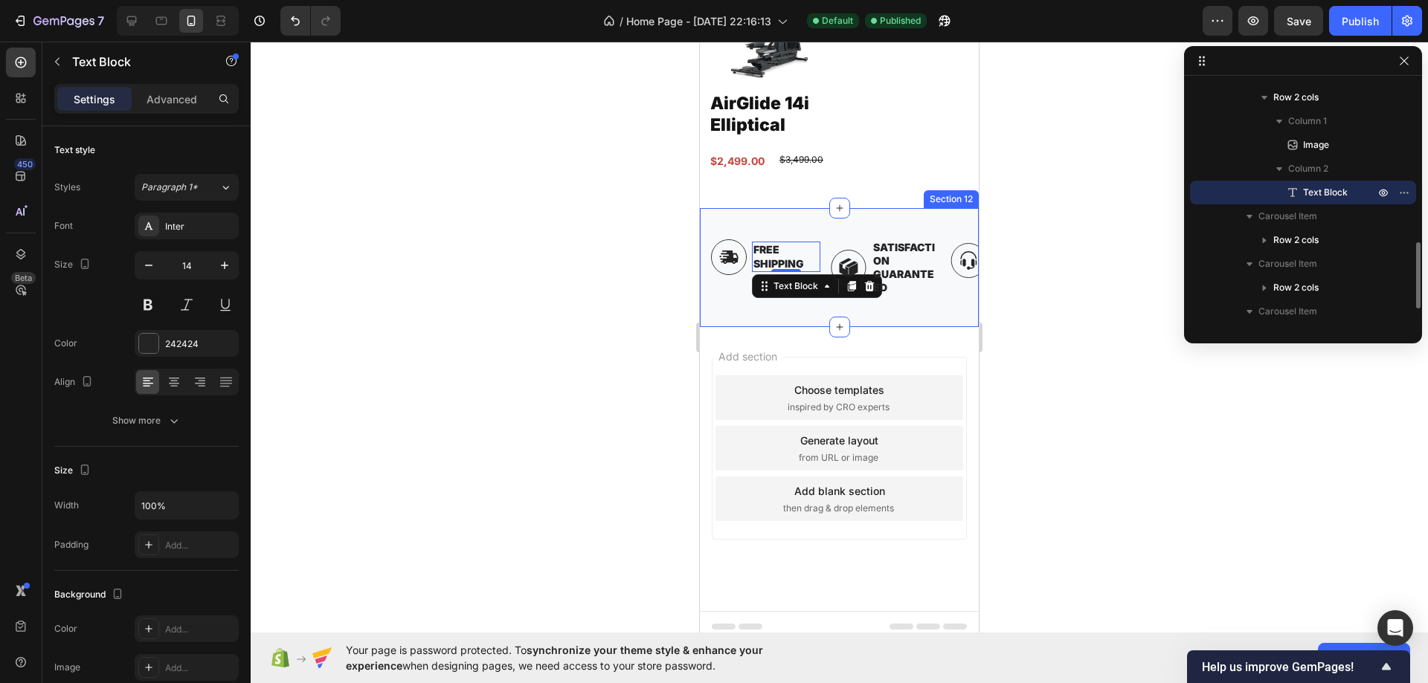
click at [799, 300] on div "Image Free Shipping Text Block 0 Row Image Satisfaction Guaranteed Text Block R…" at bounding box center [845, 268] width 268 height 99
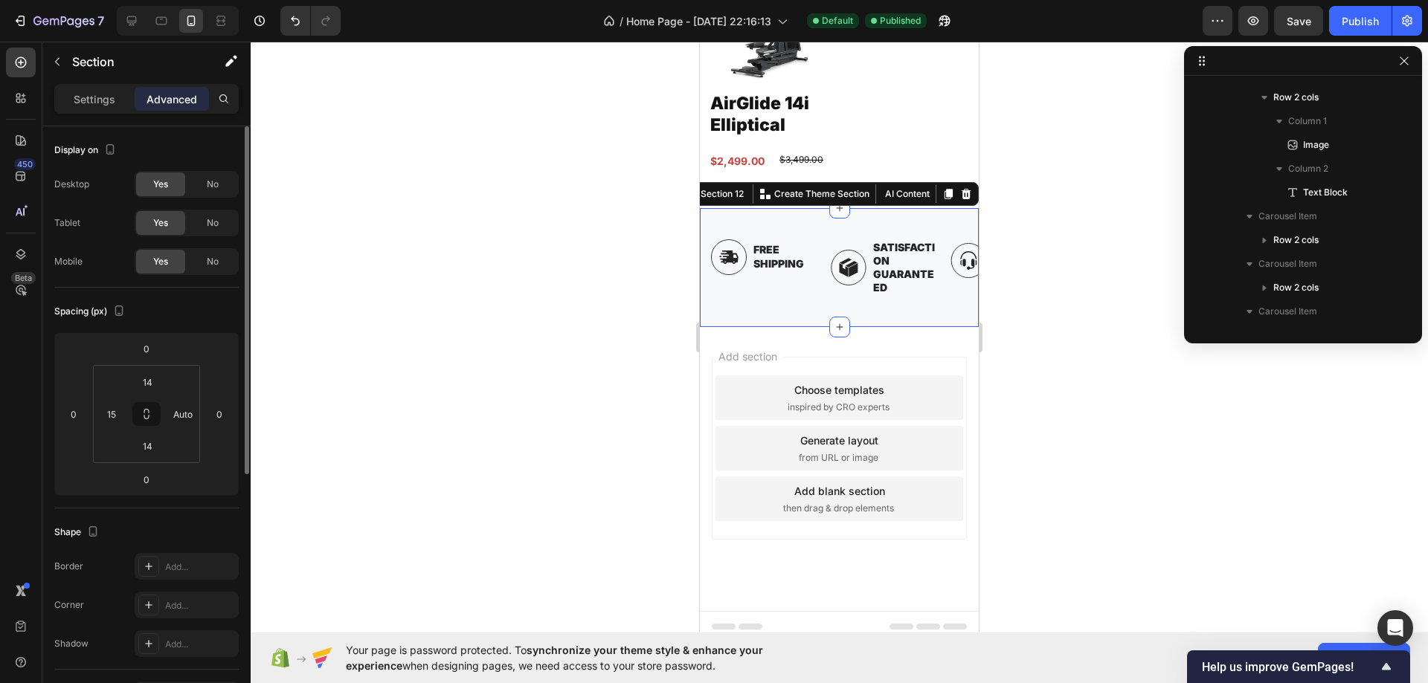
scroll to position [401, 0]
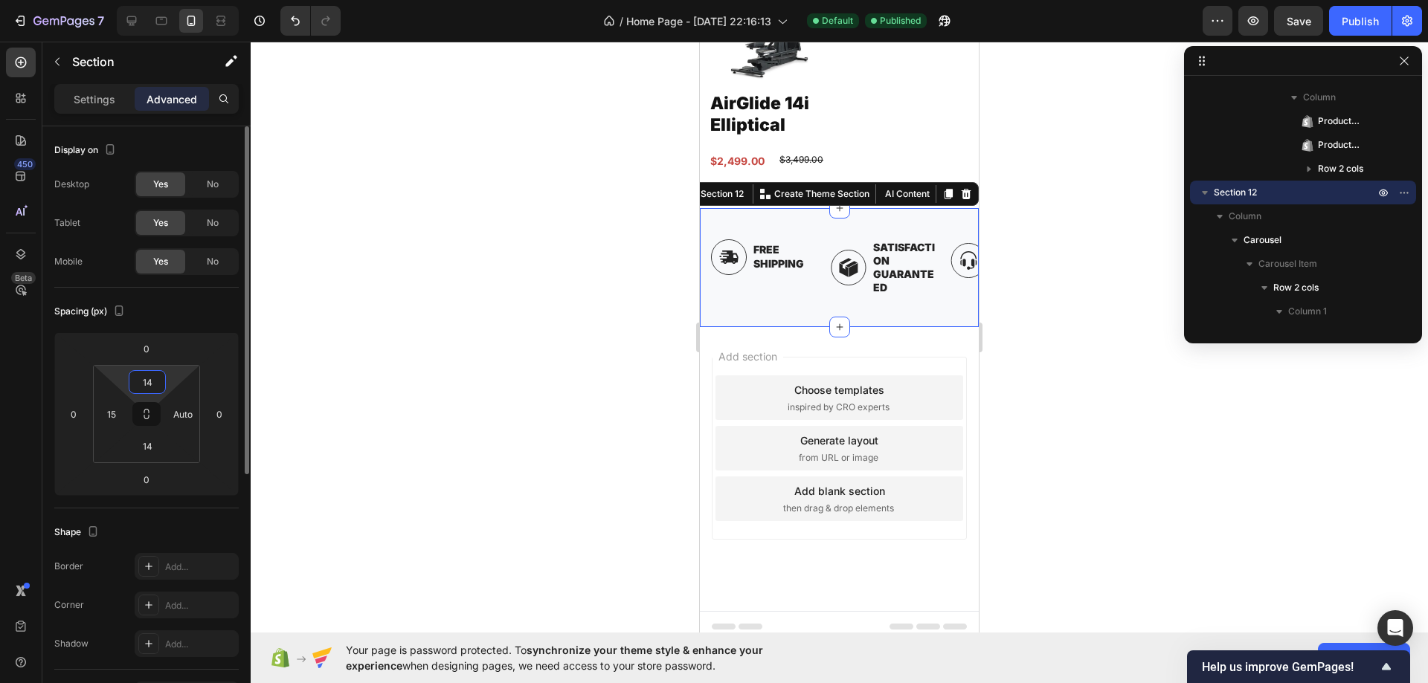
click at [142, 377] on input "14" at bounding box center [147, 382] width 30 height 22
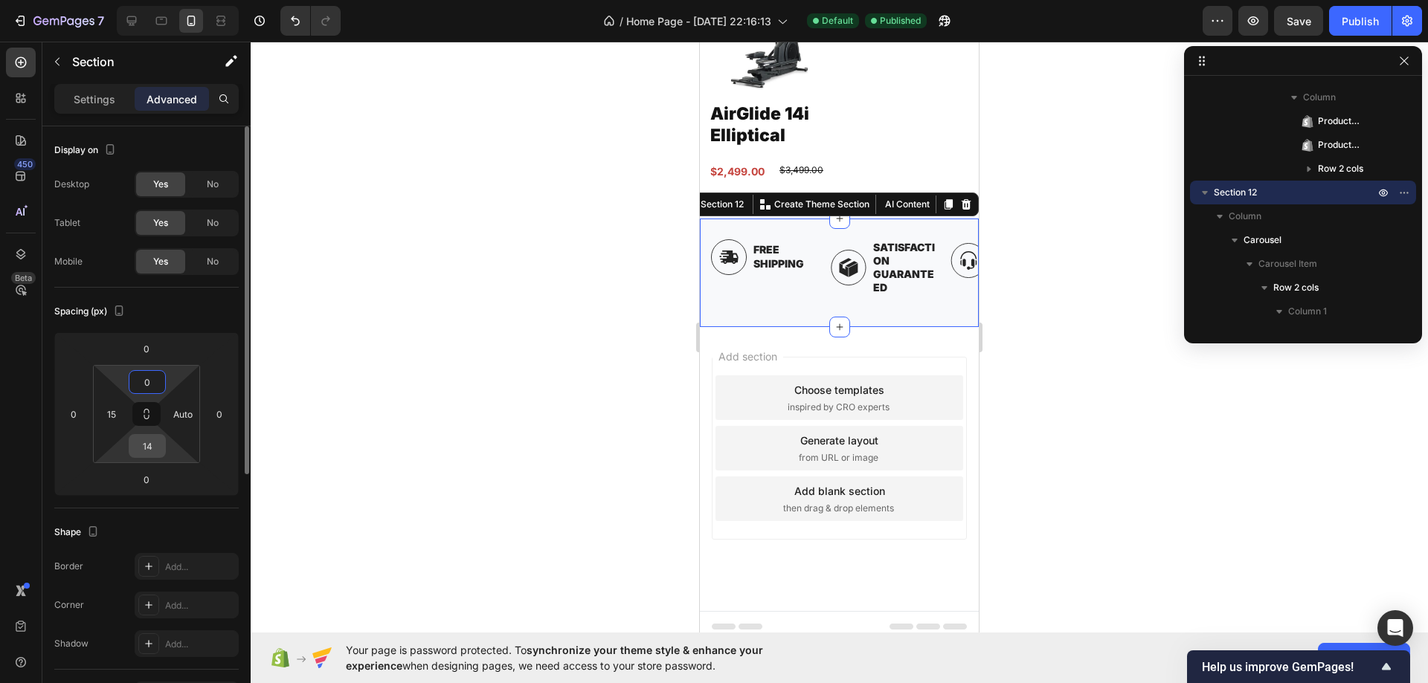
type input "0"
click at [145, 450] on input "14" at bounding box center [147, 446] width 30 height 22
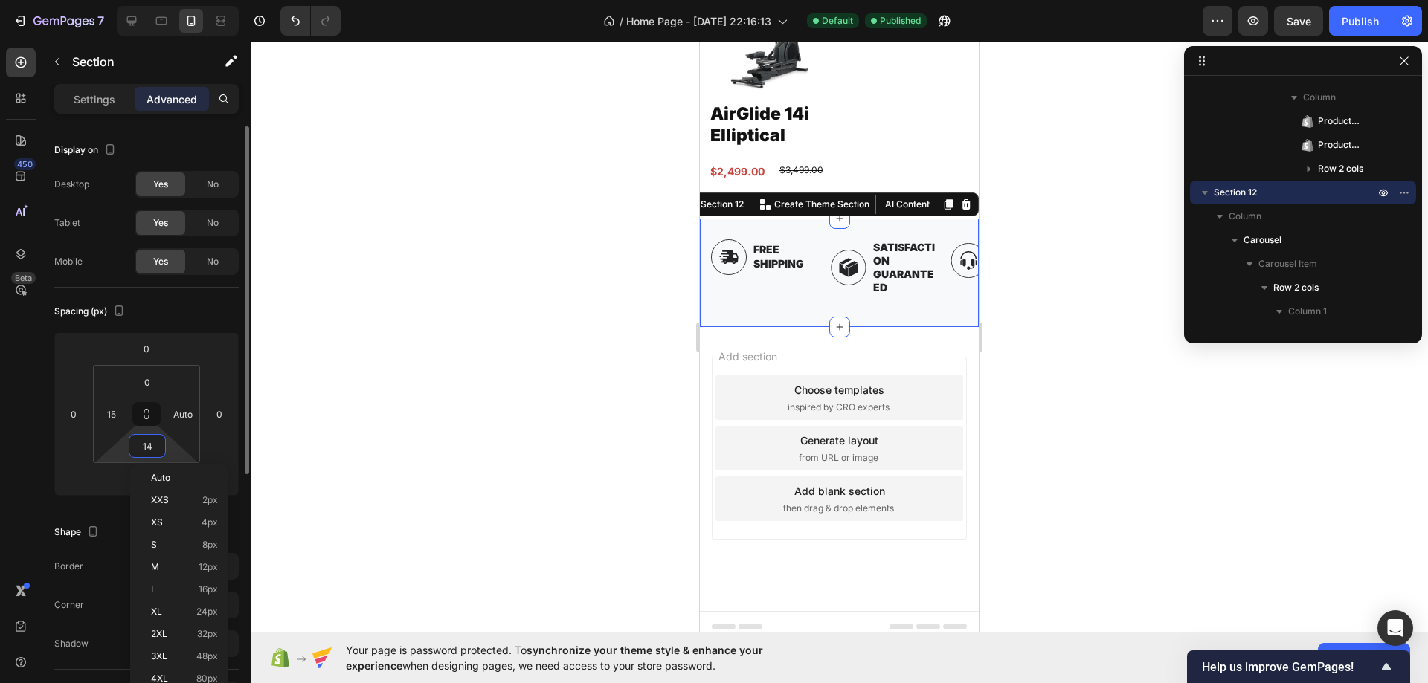
type input "0"
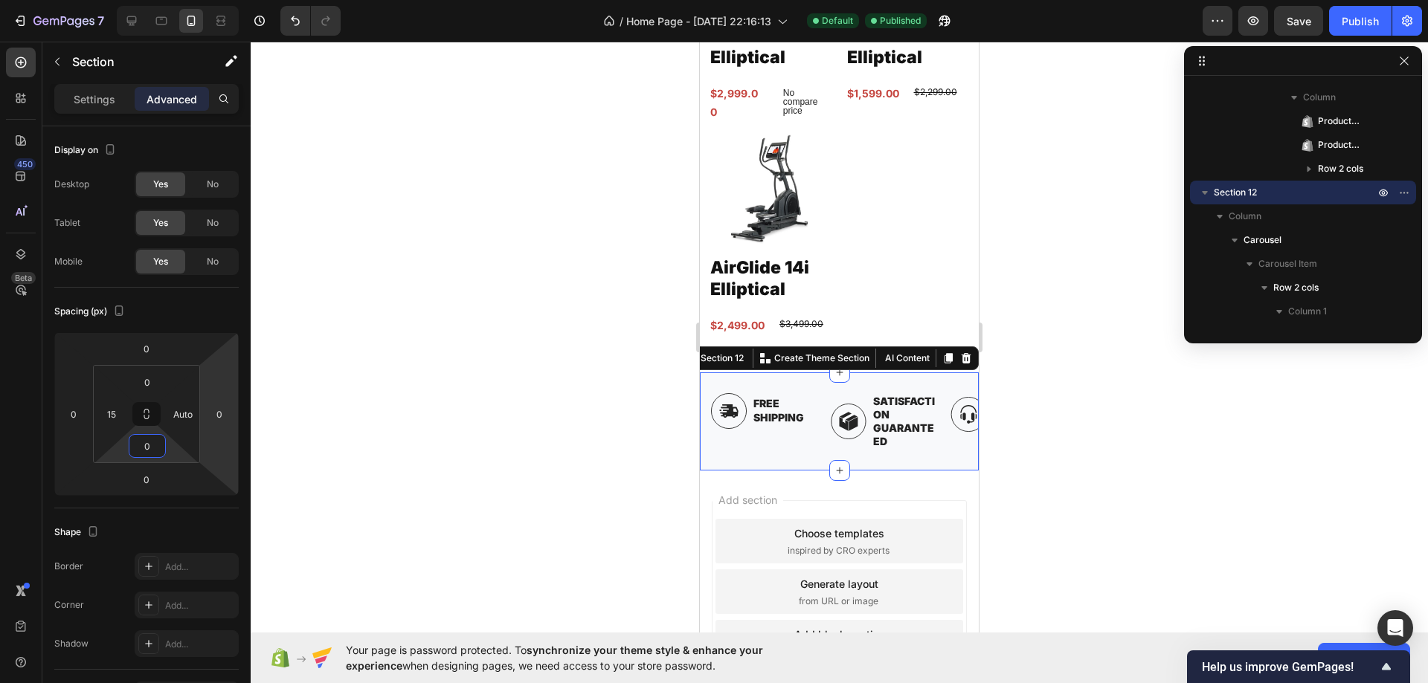
scroll to position [4391, 0]
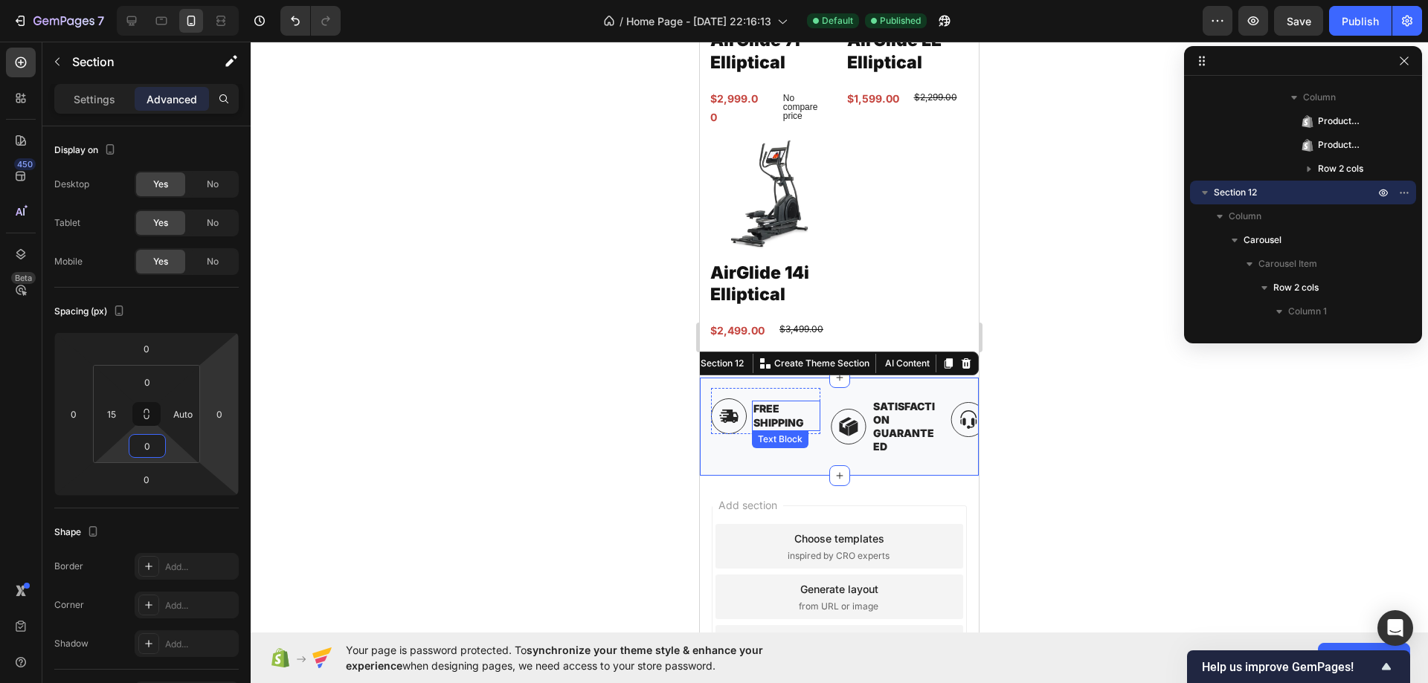
click at [773, 415] on p "Free Shipping" at bounding box center [785, 415] width 65 height 27
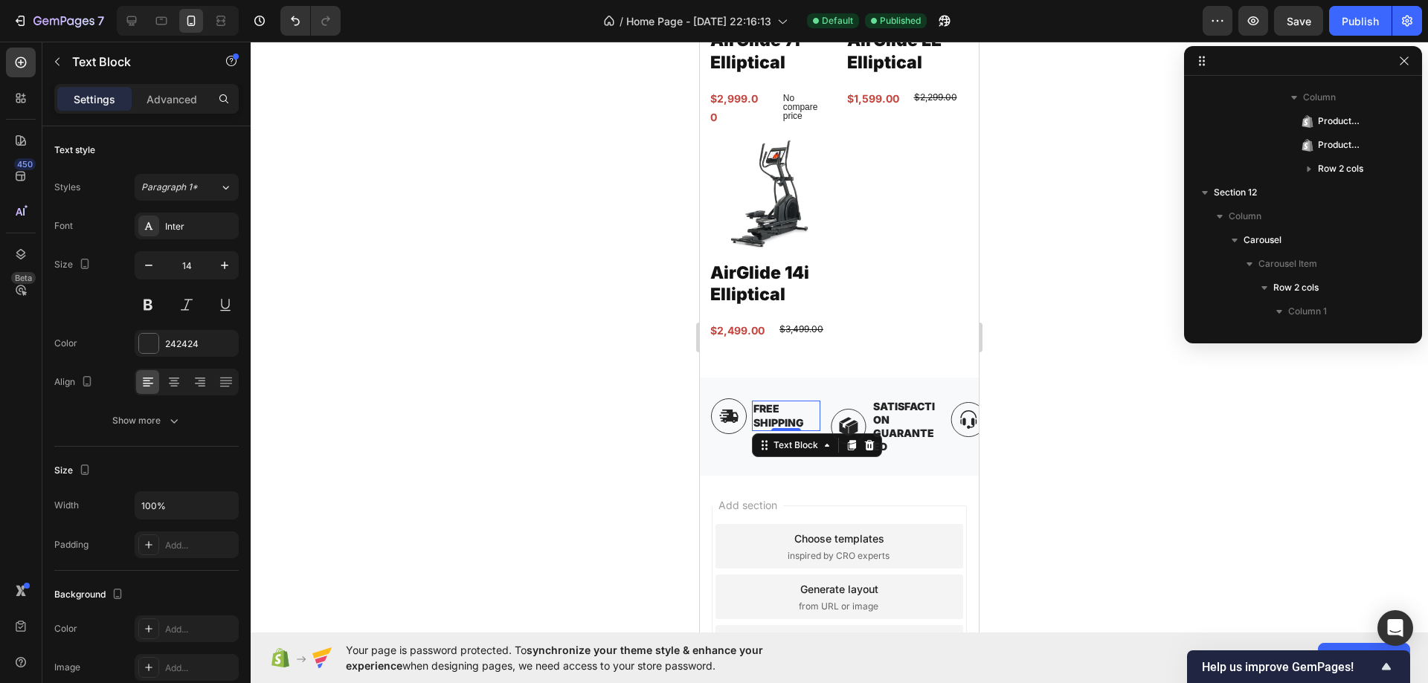
scroll to position [591, 0]
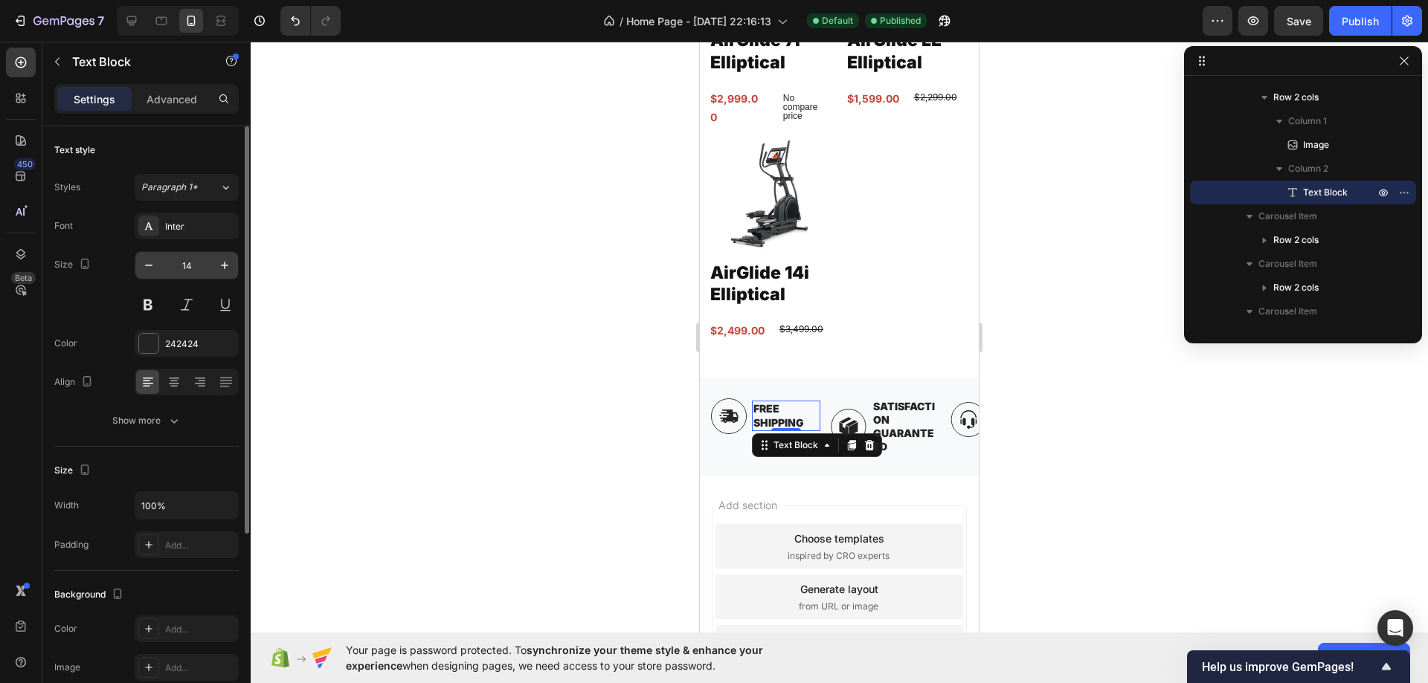
click at [178, 259] on input "14" at bounding box center [186, 265] width 49 height 27
type input "12"
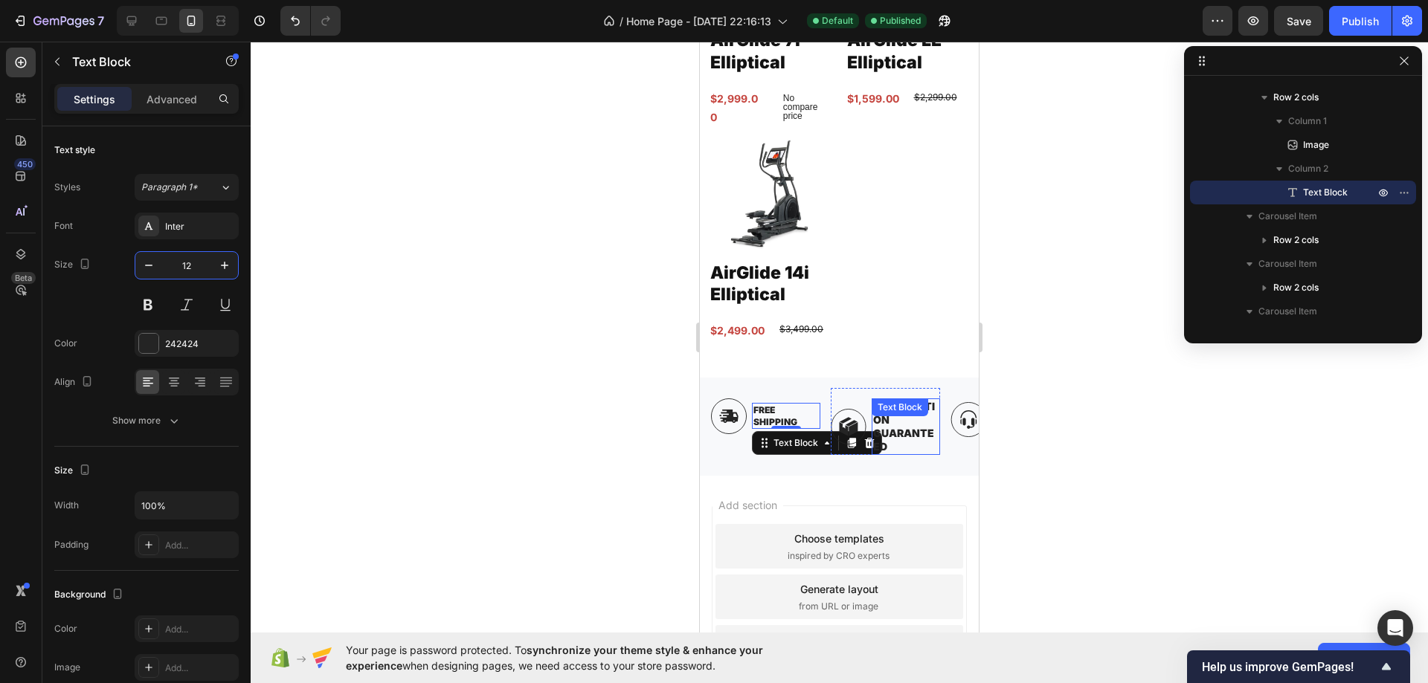
click at [885, 402] on div "Text Block" at bounding box center [899, 407] width 51 height 13
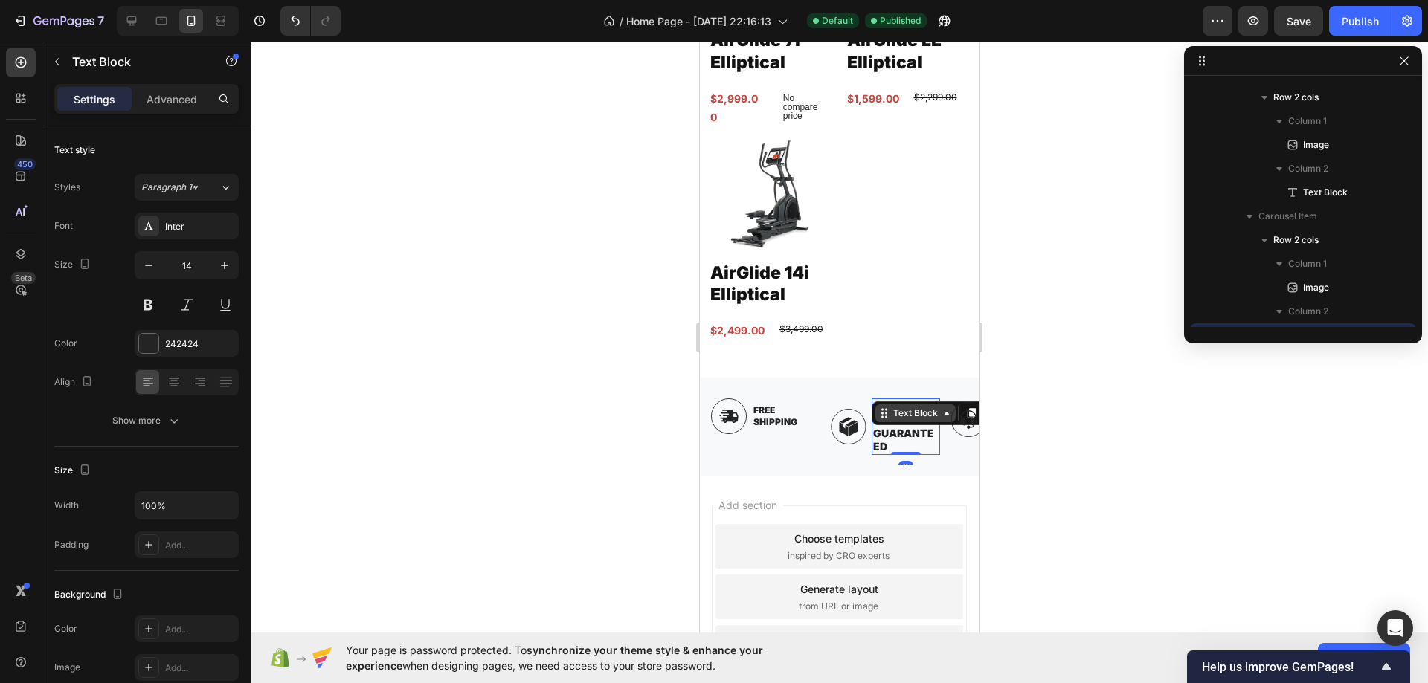
scroll to position [734, 0]
click at [903, 425] on p "Satisfaction Guaranteed" at bounding box center [905, 427] width 65 height 54
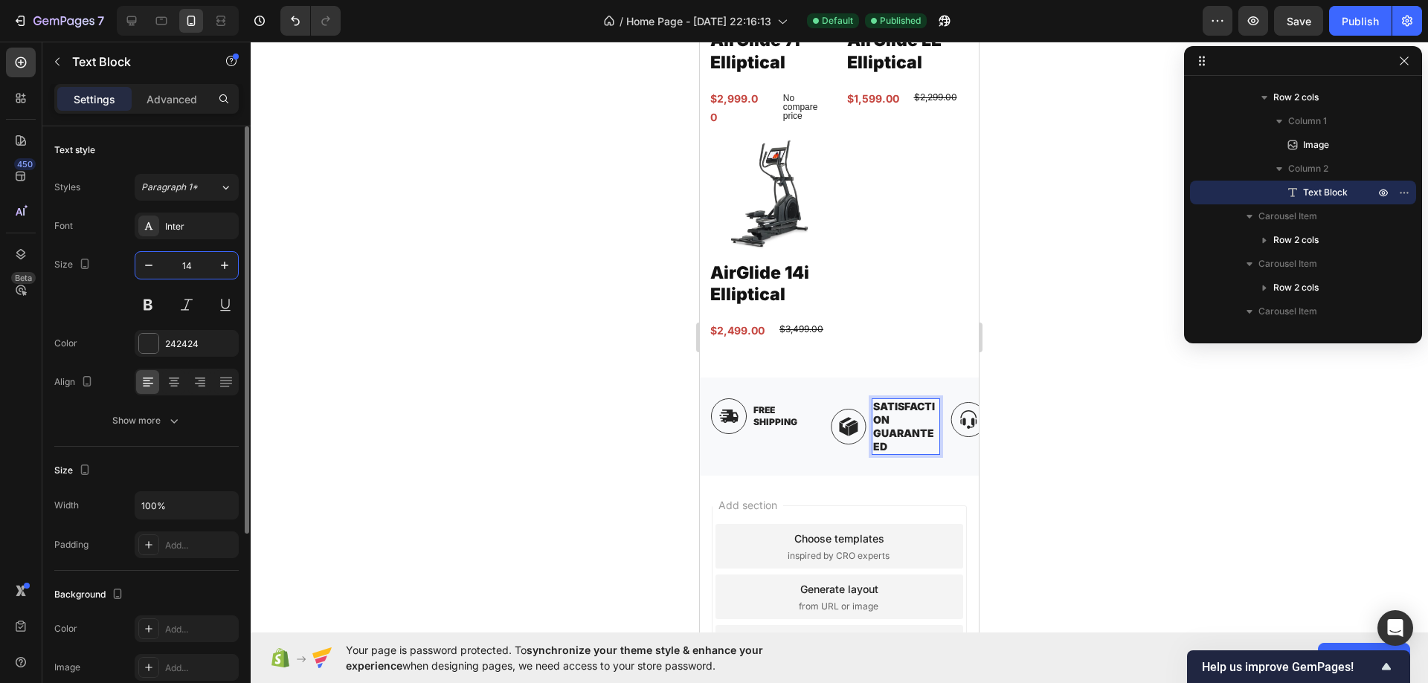
click at [202, 271] on input "14" at bounding box center [186, 265] width 49 height 27
type input "12"
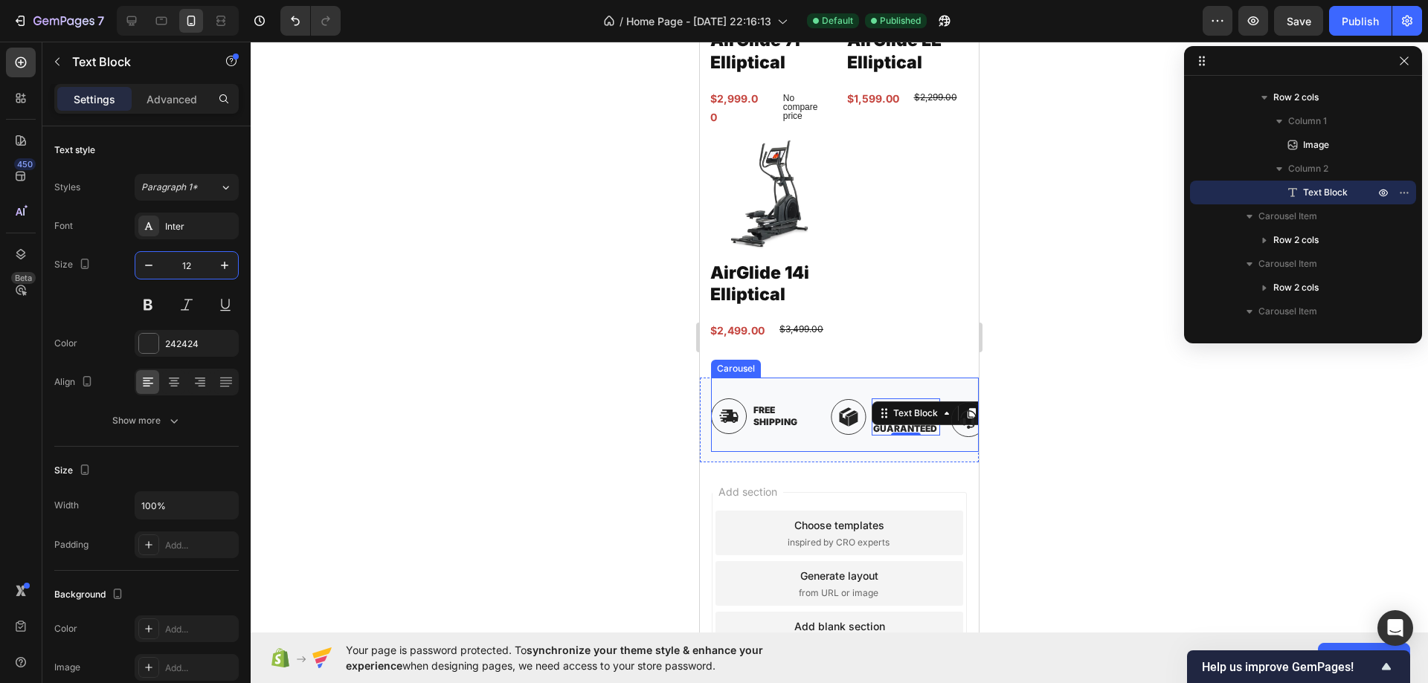
click at [823, 413] on div "Image Free Shipping Text Block Row Image Satisfaction Guaranteed Text Block 0 R…" at bounding box center [845, 420] width 268 height 65
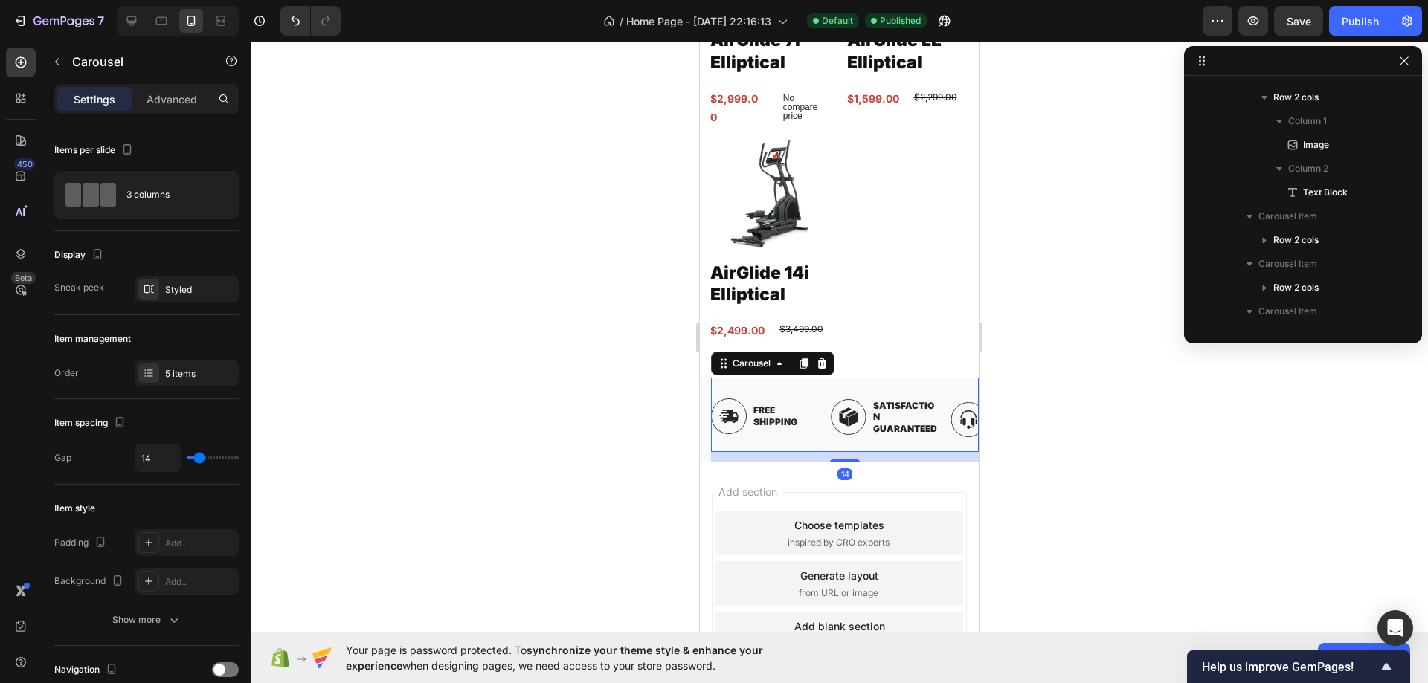
scroll to position [448, 0]
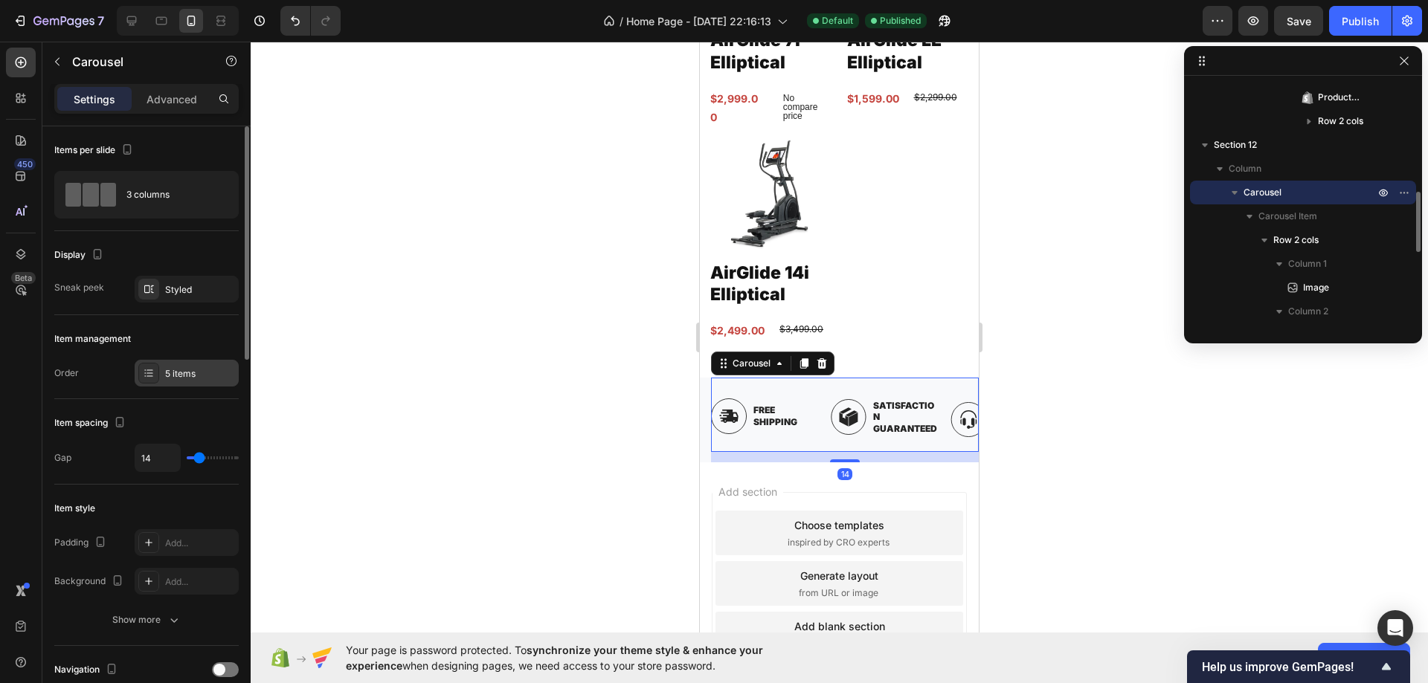
click at [155, 361] on div "5 items" at bounding box center [187, 373] width 104 height 27
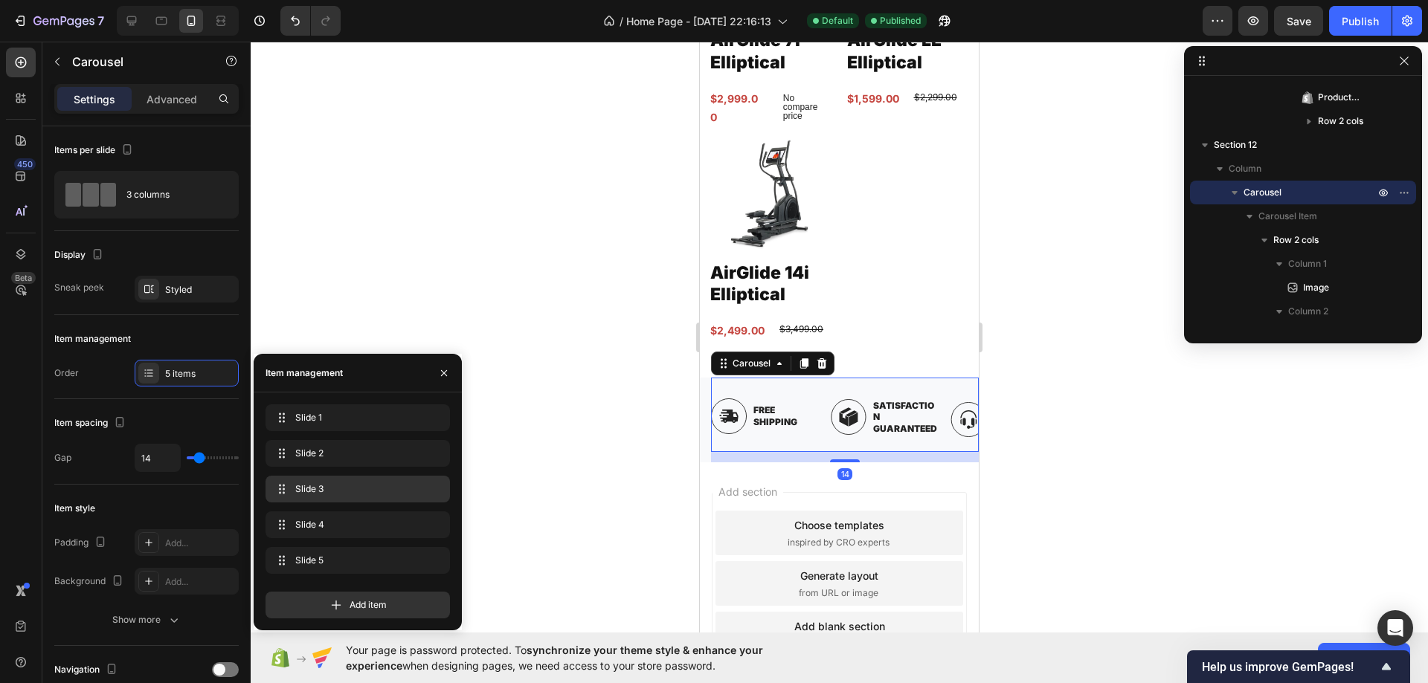
click at [324, 482] on div "Slide 3 Slide 3" at bounding box center [357, 489] width 172 height 21
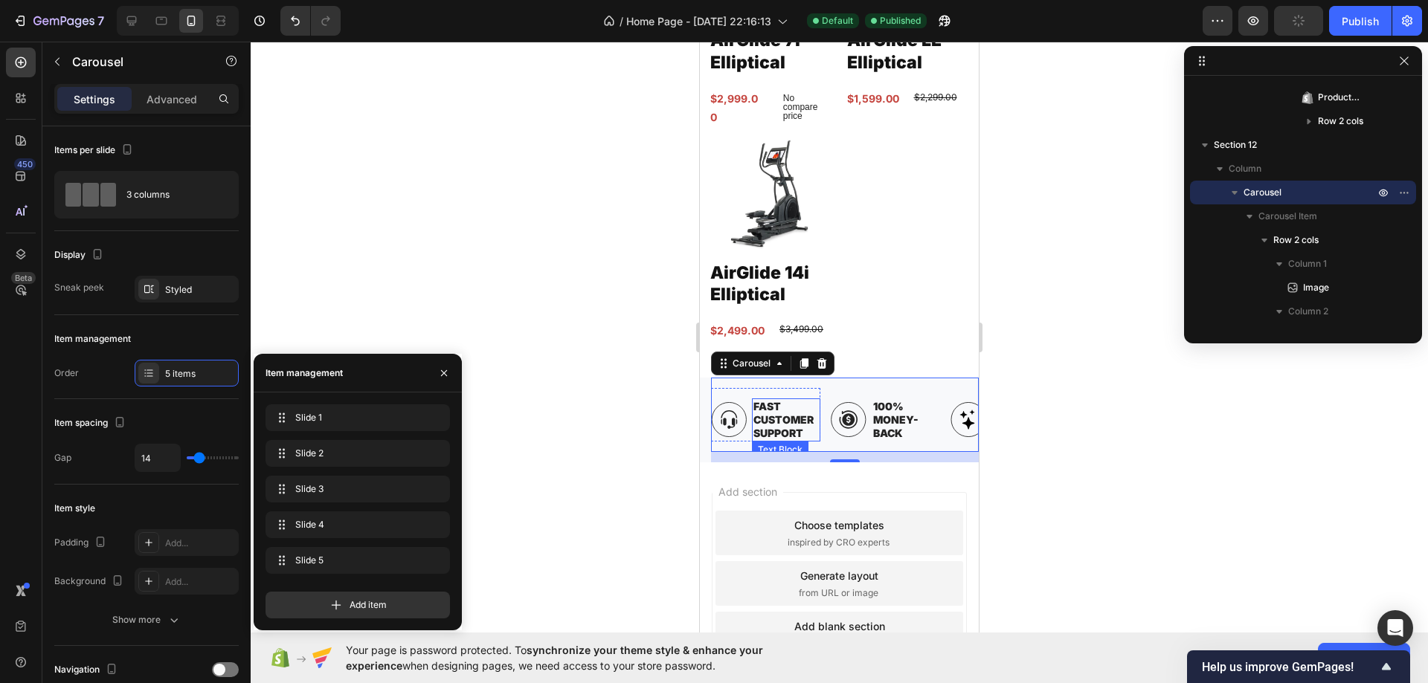
click at [785, 406] on p "Fast Customer Support" at bounding box center [785, 420] width 65 height 41
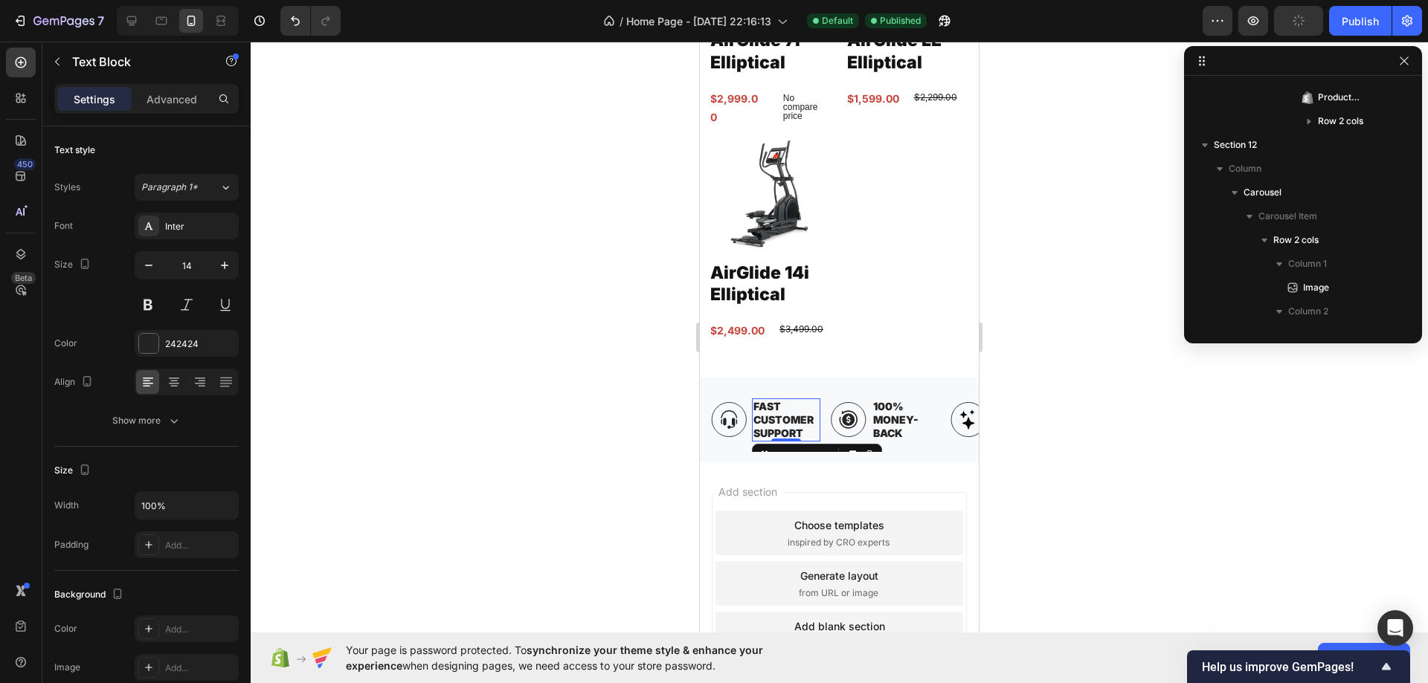
scroll to position [849, 0]
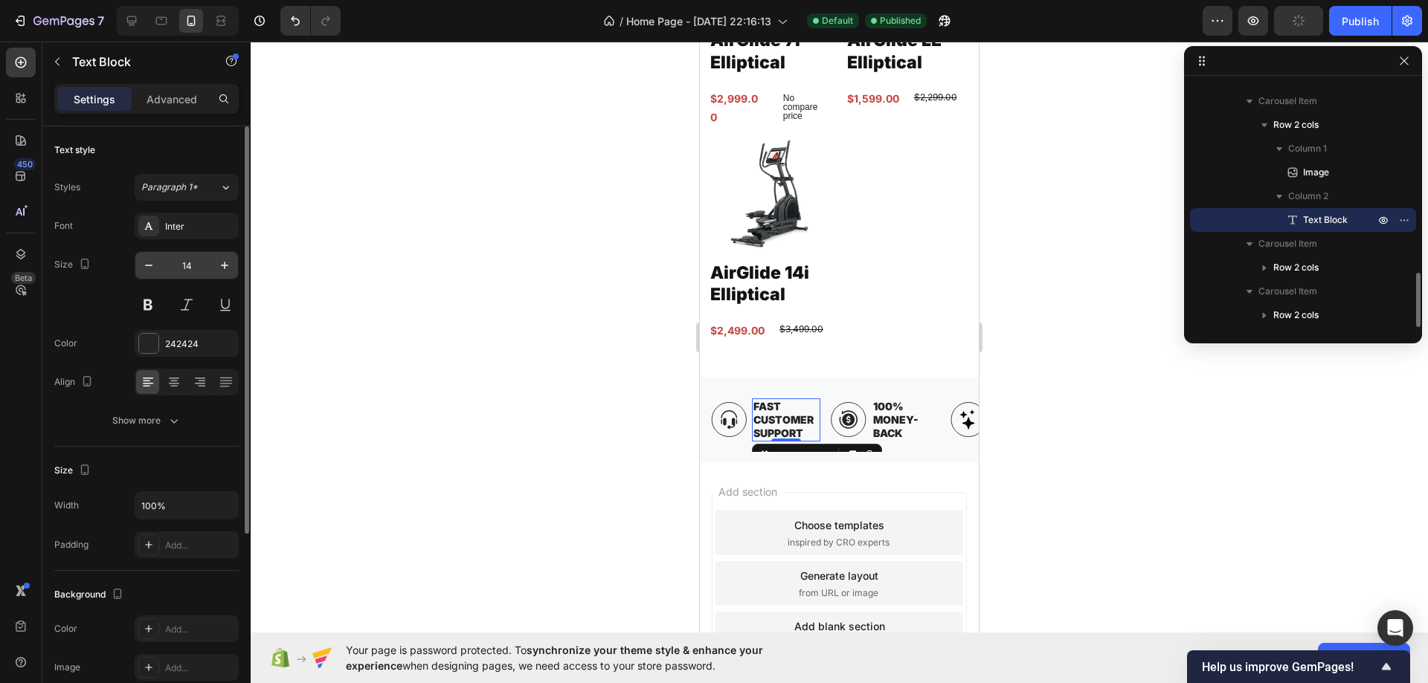
click at [200, 262] on input "14" at bounding box center [186, 265] width 49 height 27
type input "12"
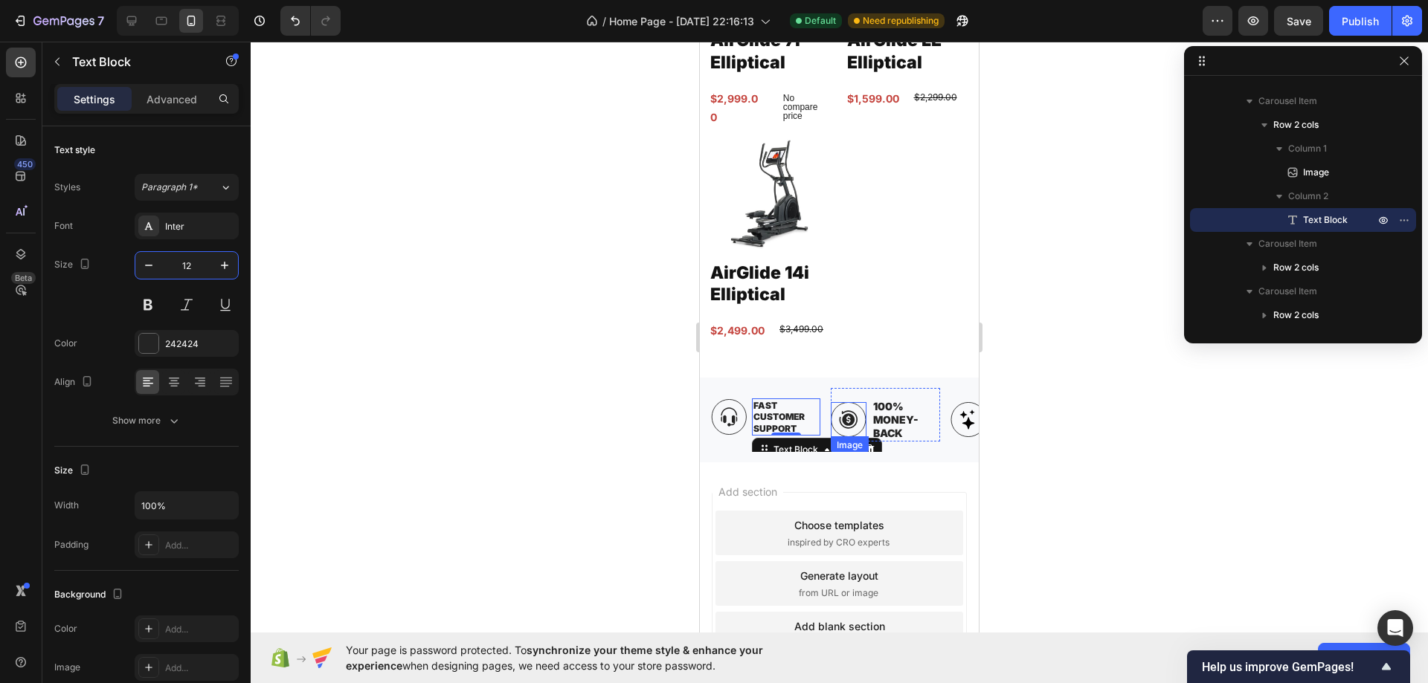
click at [881, 410] on p "100% Money-Back" at bounding box center [905, 420] width 65 height 41
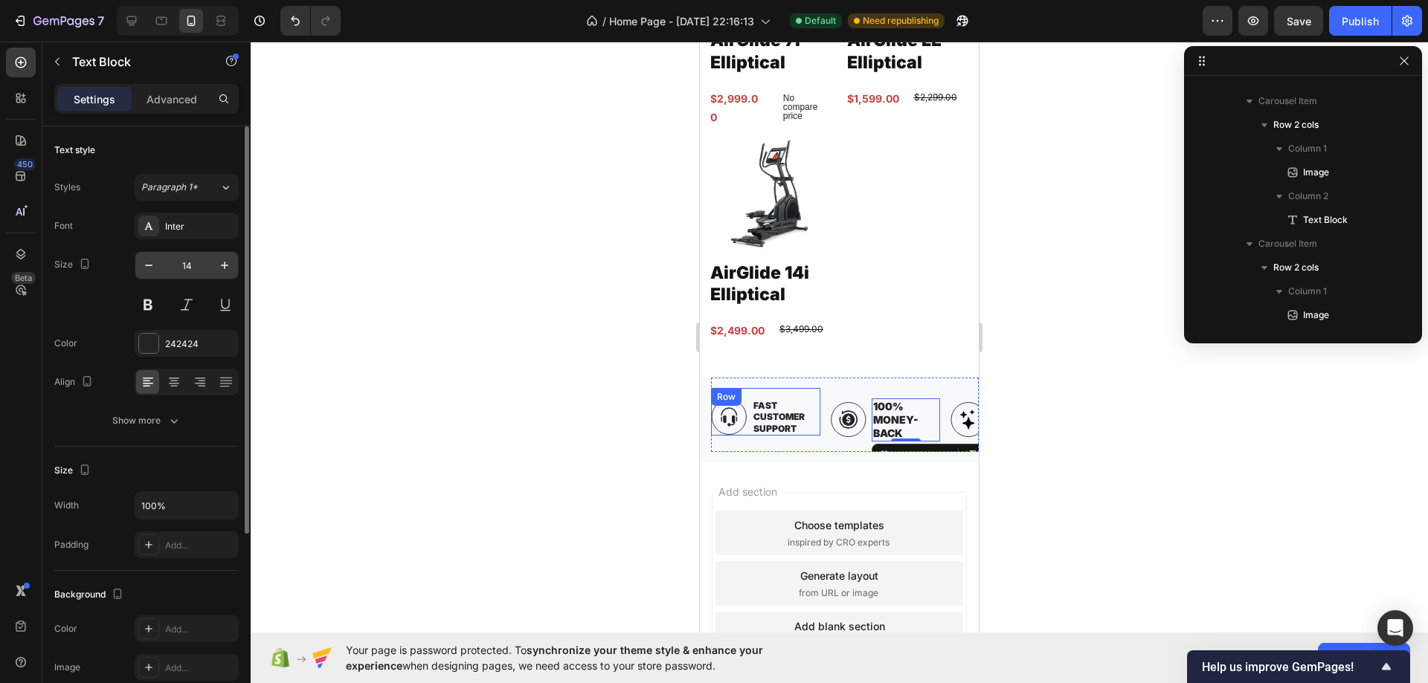
scroll to position [944, 0]
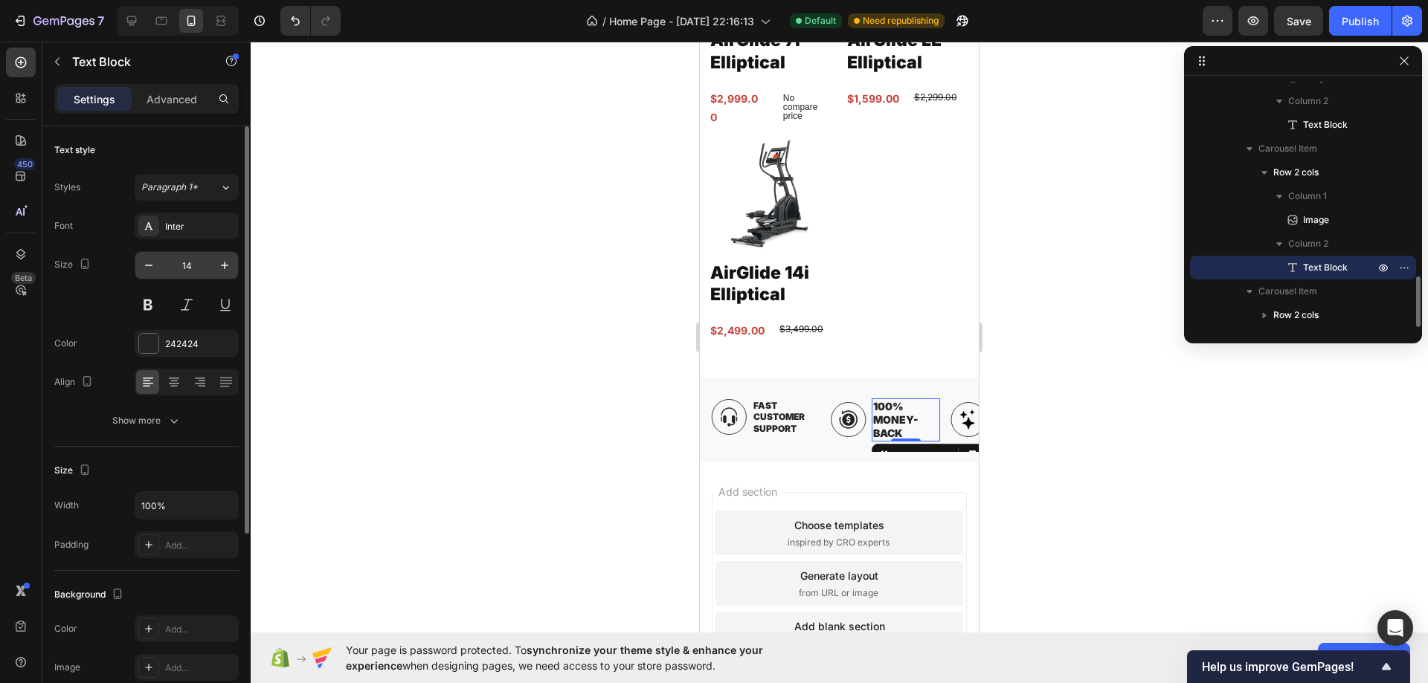
click at [190, 260] on input "14" at bounding box center [186, 265] width 49 height 27
type input "12"
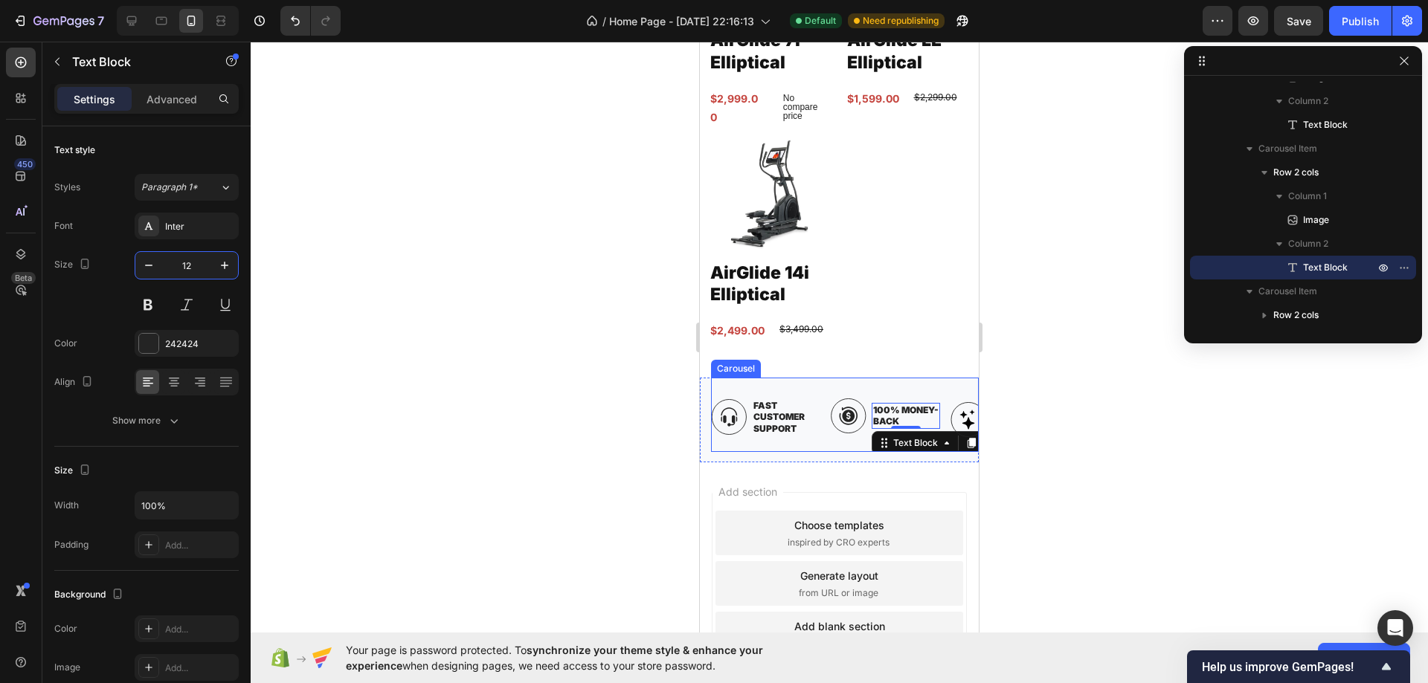
click at [825, 429] on div "Image Free Shipping Text Block Row Image Satisfaction Guaranteed Text Block Row…" at bounding box center [845, 420] width 268 height 65
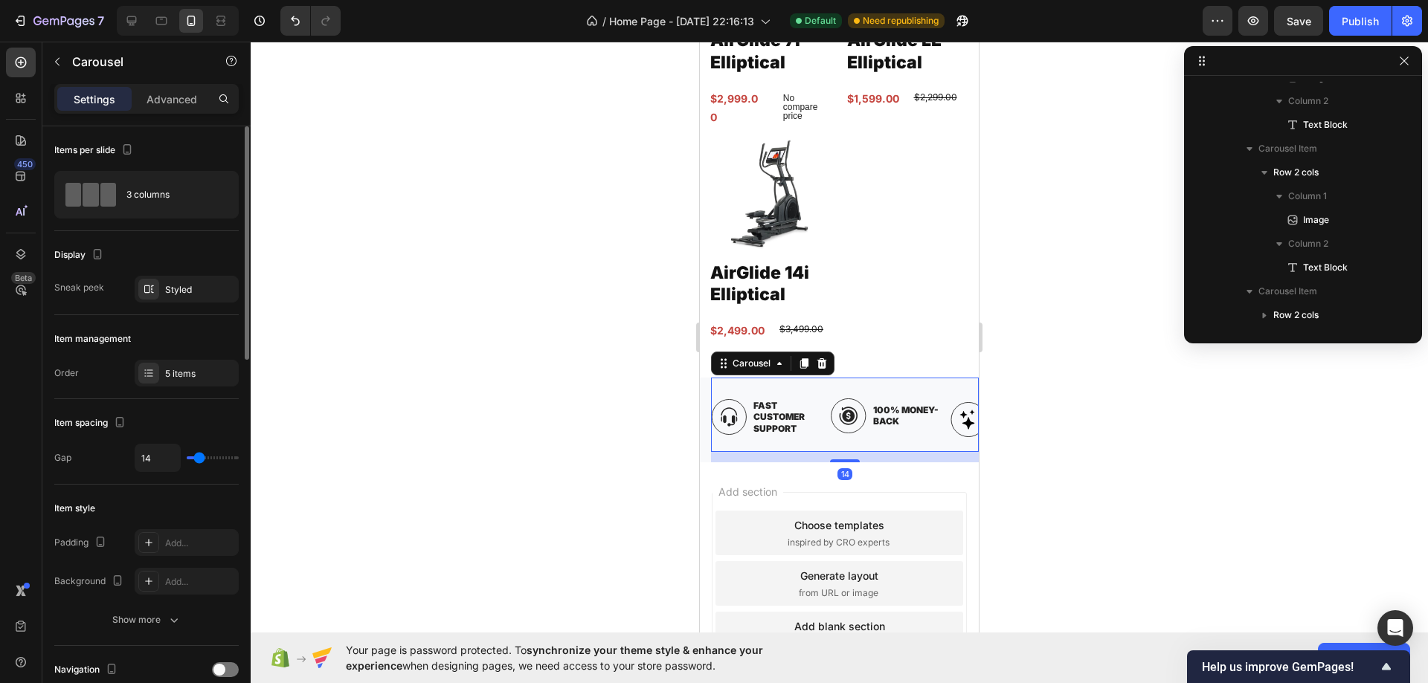
scroll to position [448, 0]
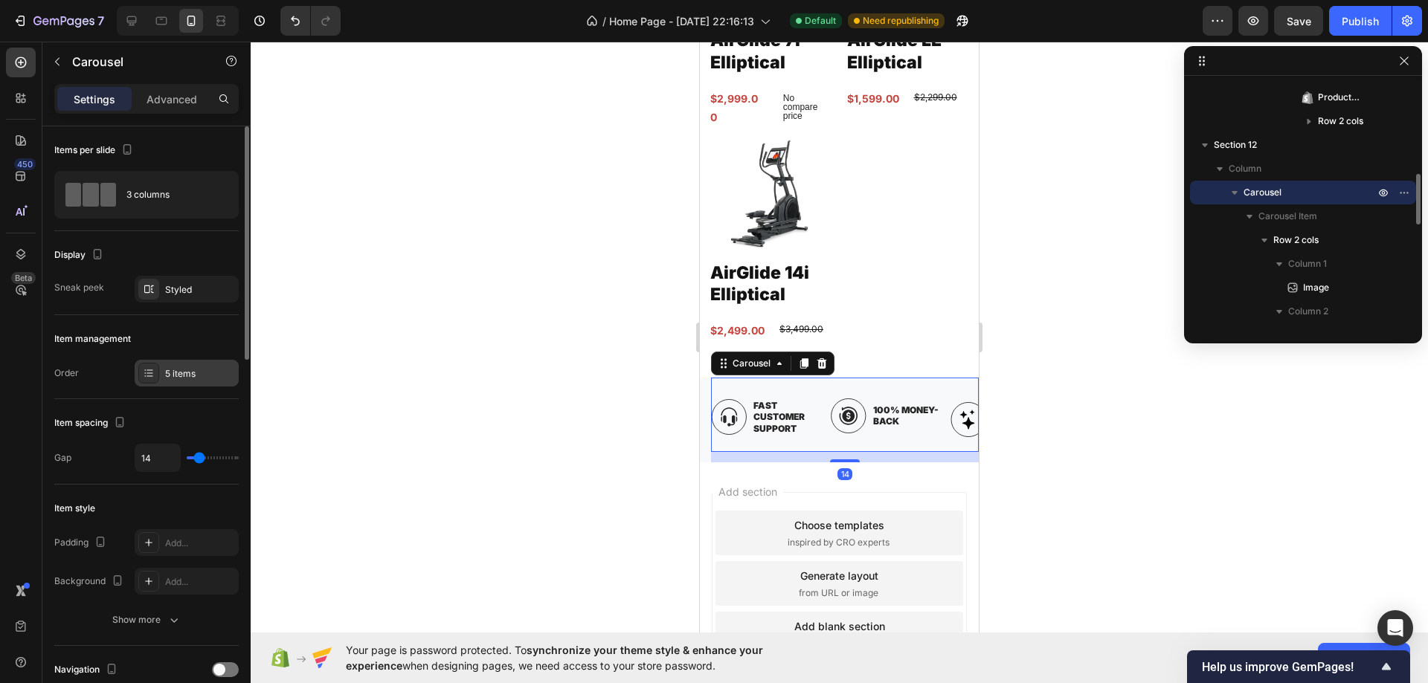
click at [174, 366] on div "5 items" at bounding box center [187, 373] width 104 height 27
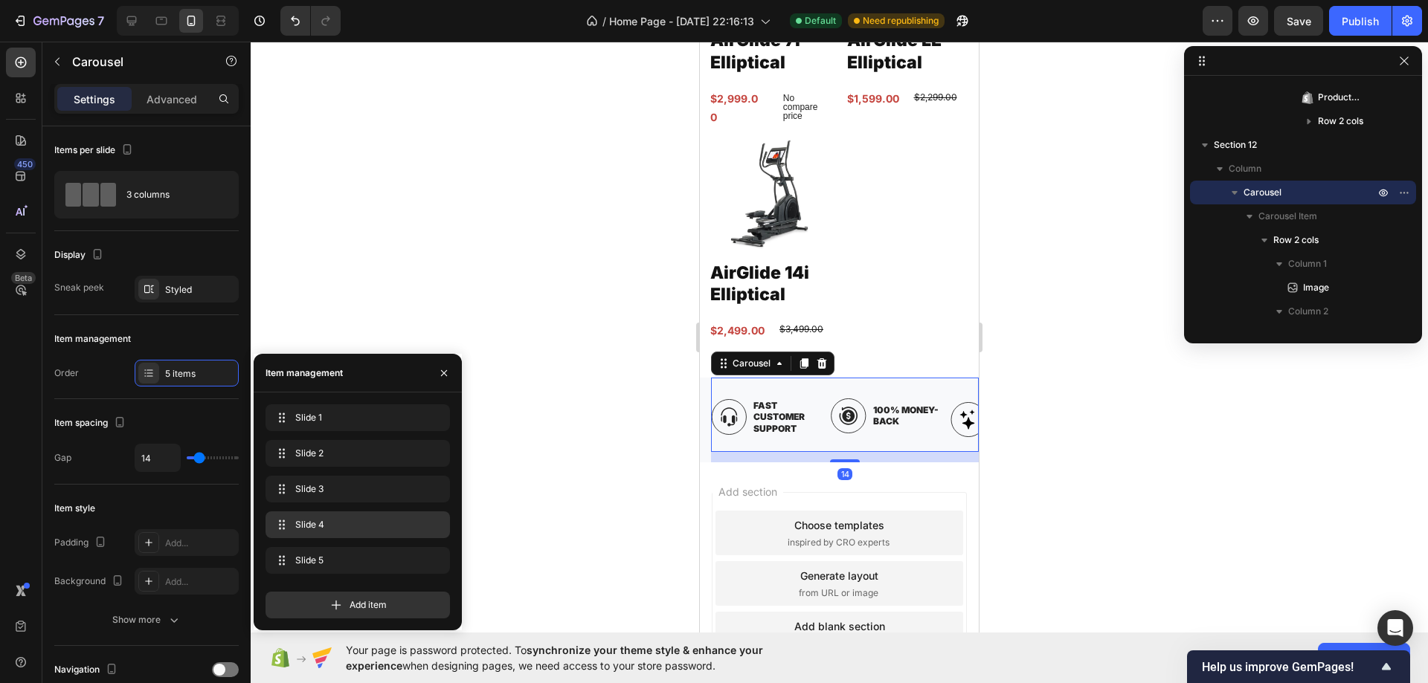
click at [319, 523] on span "Slide 4" at bounding box center [354, 524] width 119 height 13
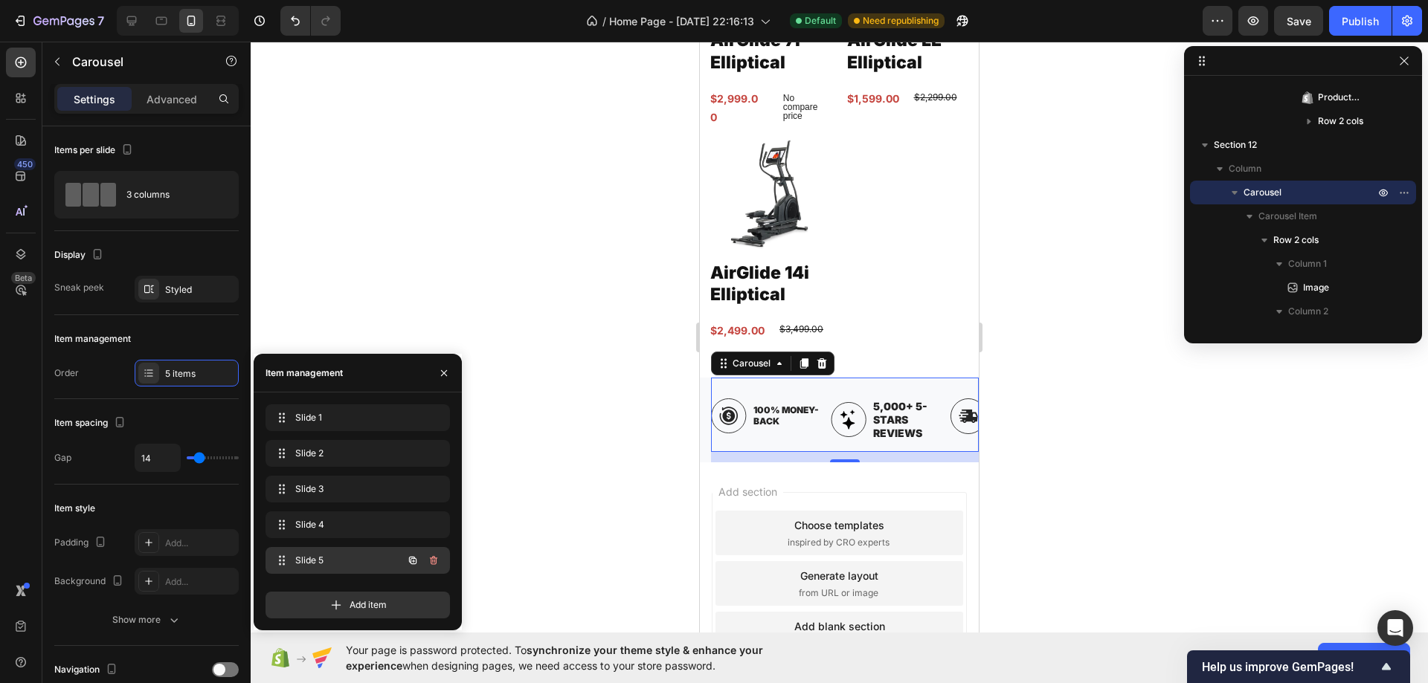
click at [328, 558] on span "Slide 5" at bounding box center [337, 560] width 84 height 13
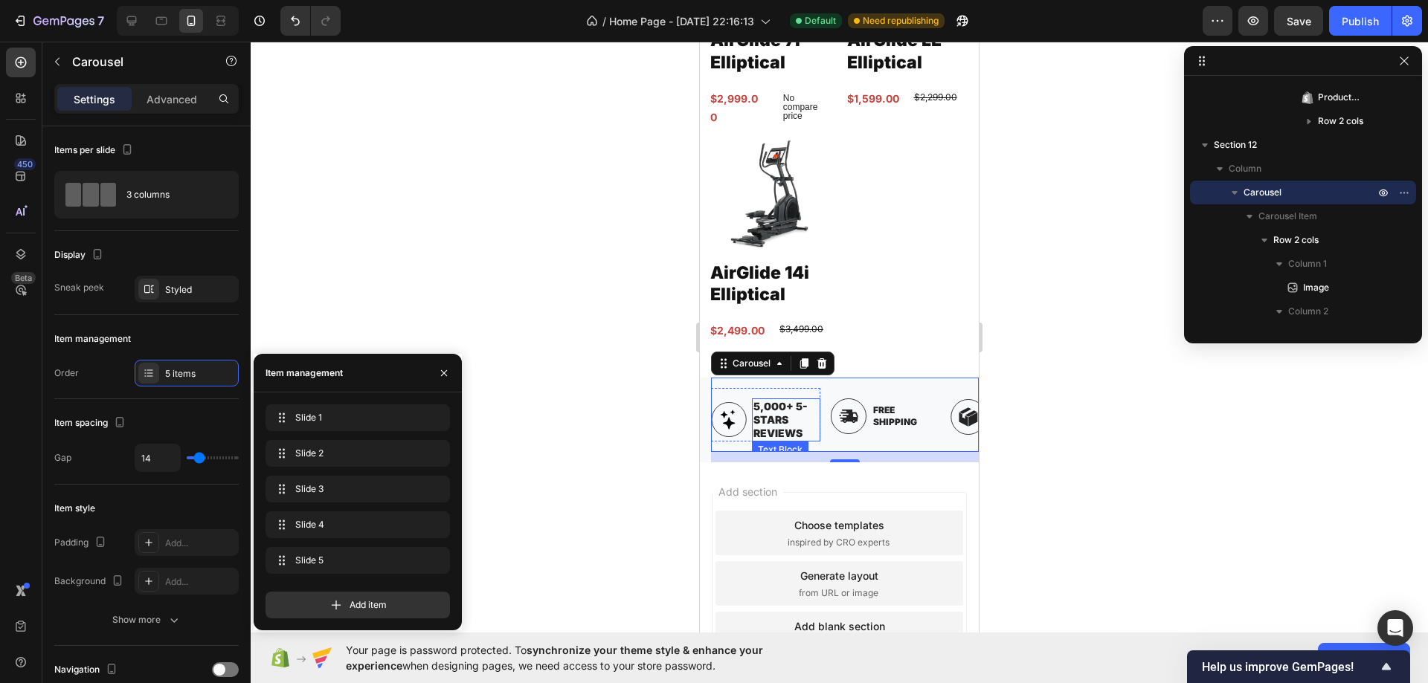
click at [780, 400] on p "5,000+ 5-Stars Reviews" at bounding box center [785, 420] width 65 height 41
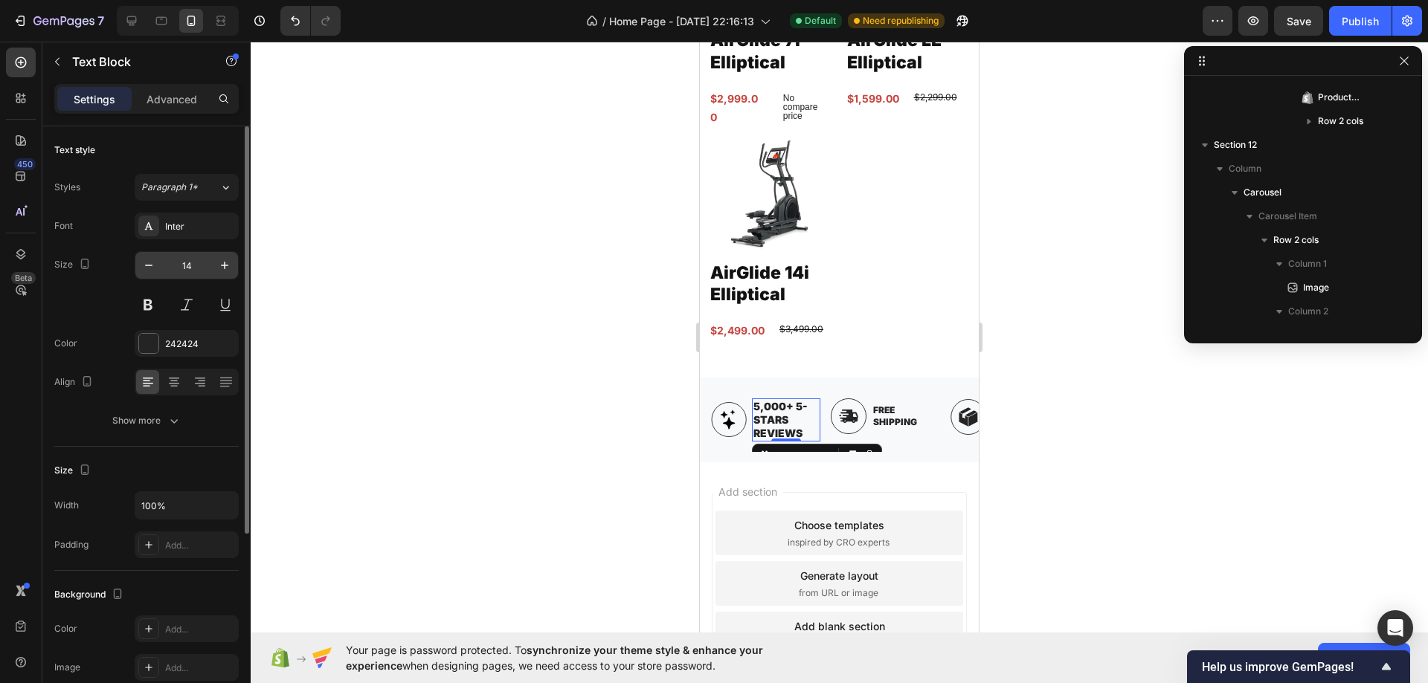
scroll to position [1039, 0]
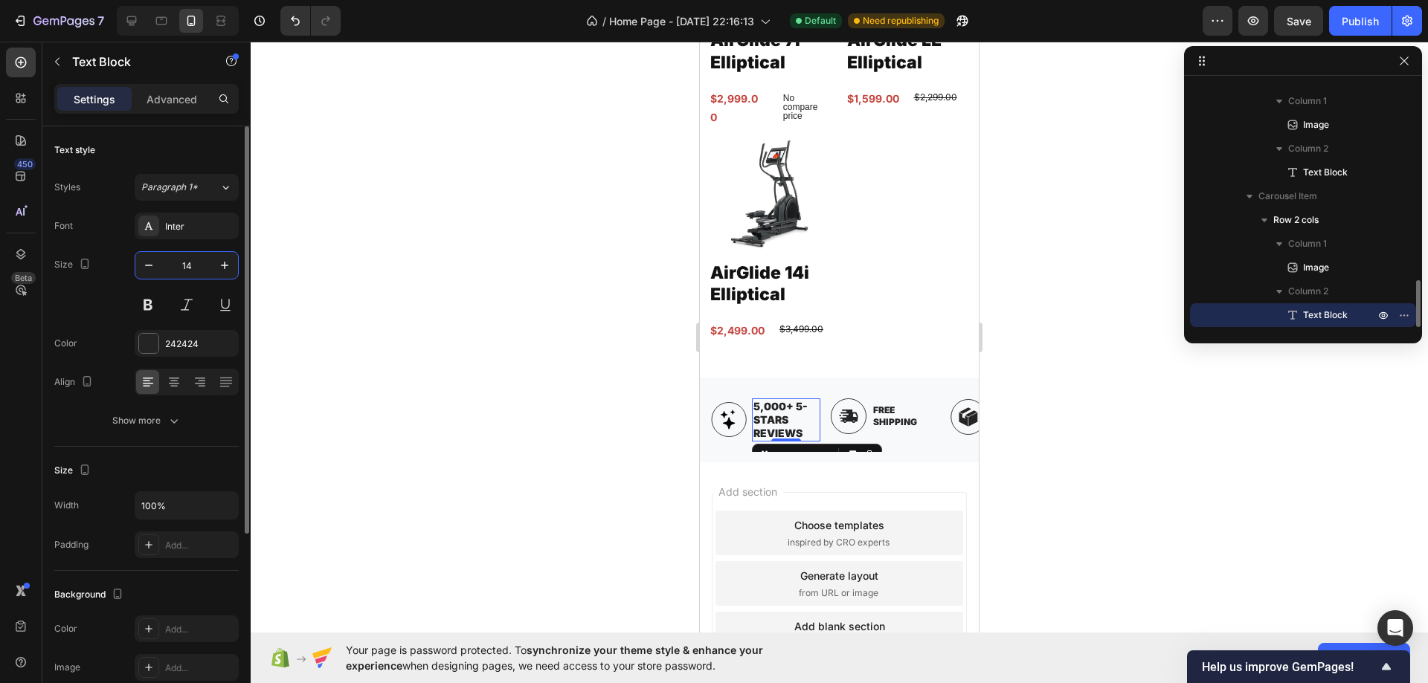
click at [196, 268] on input "14" at bounding box center [186, 265] width 49 height 27
type input "12"
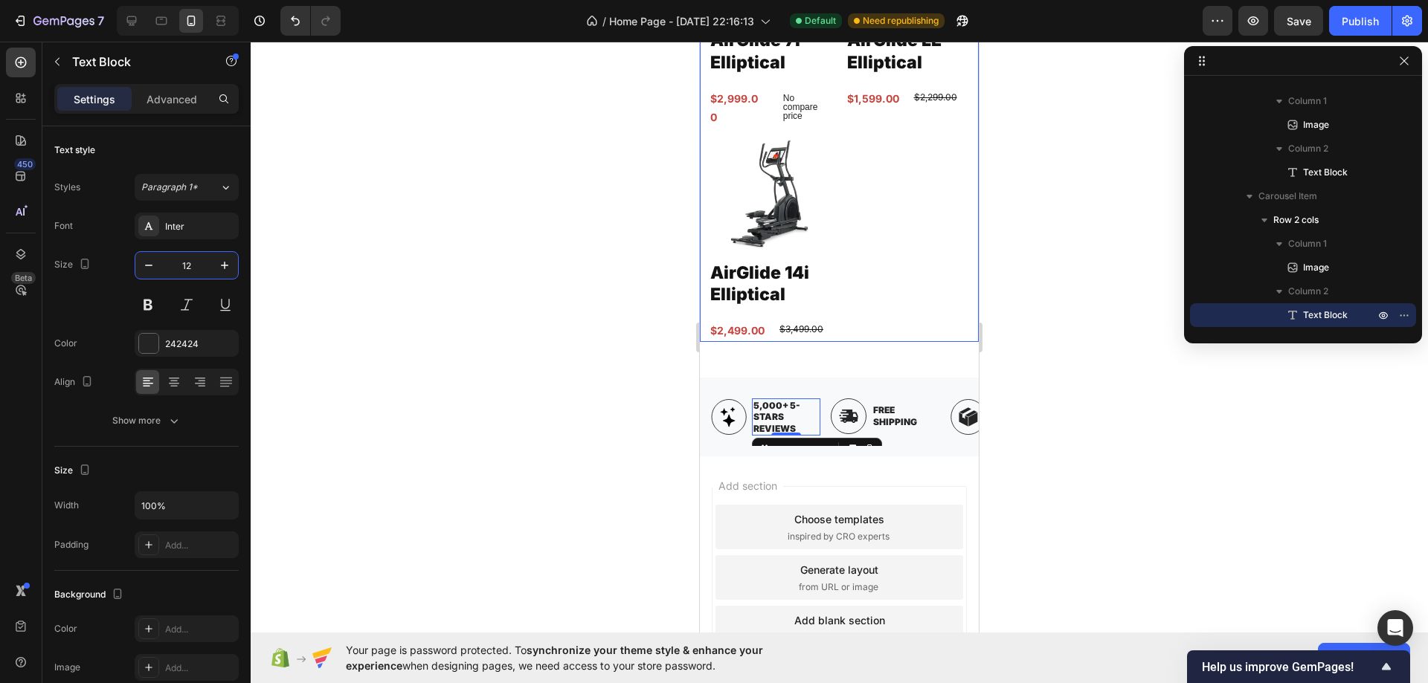
click at [882, 274] on div "Product Images AirGlide 7i Elliptical Product Title $2,999.00 Product Price Pro…" at bounding box center [839, 124] width 261 height 434
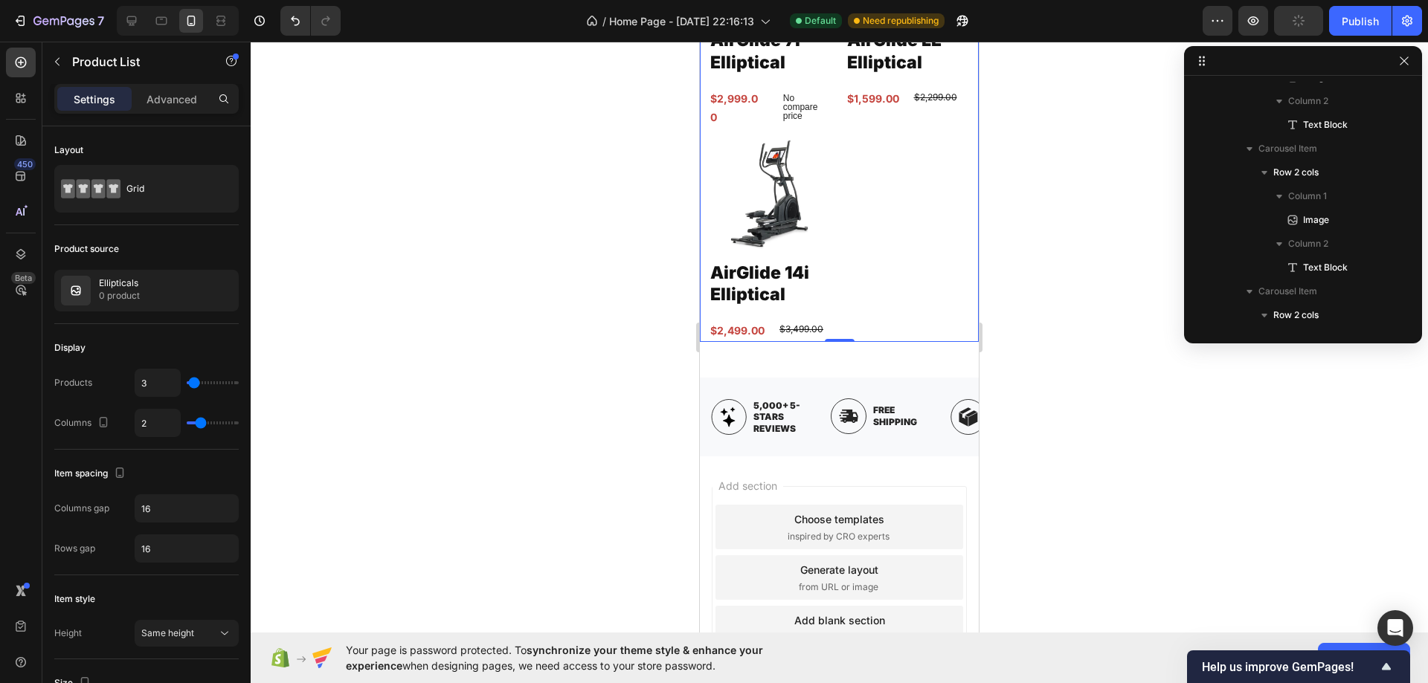
scroll to position [258, 0]
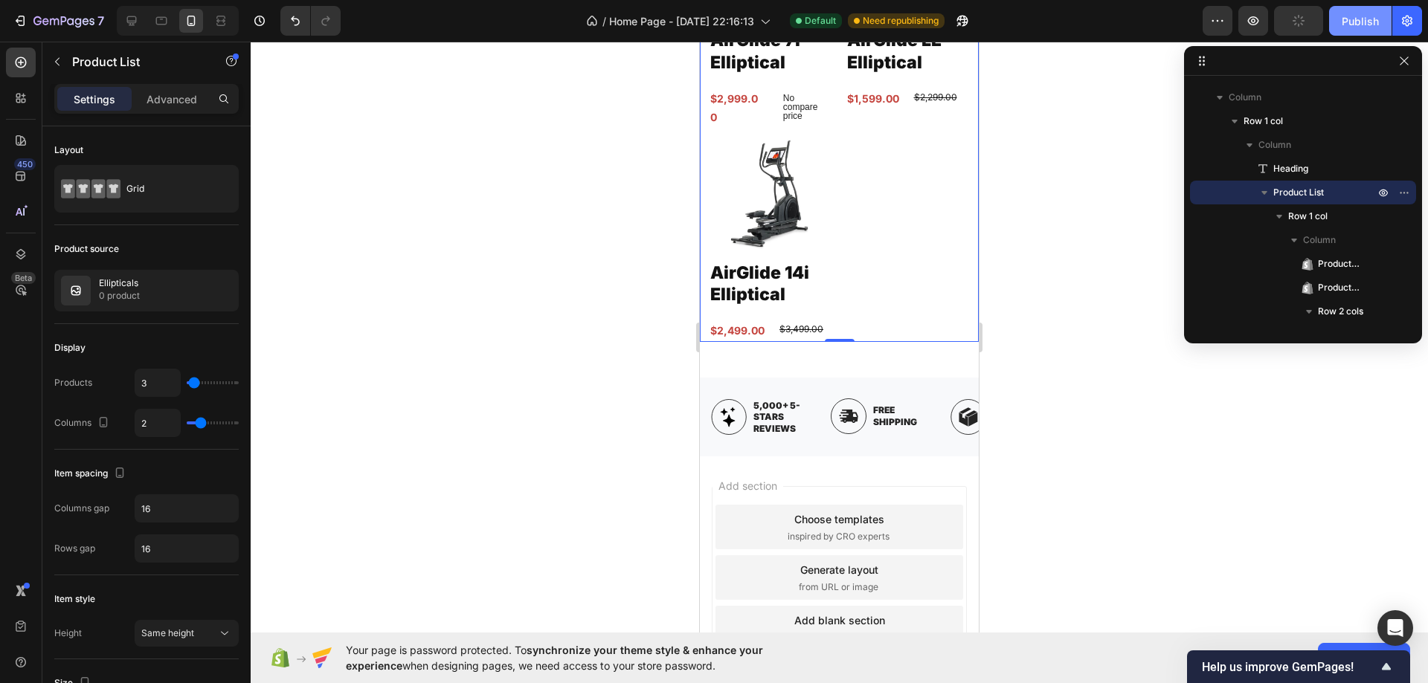
click at [1347, 21] on div "Publish" at bounding box center [1359, 21] width 37 height 16
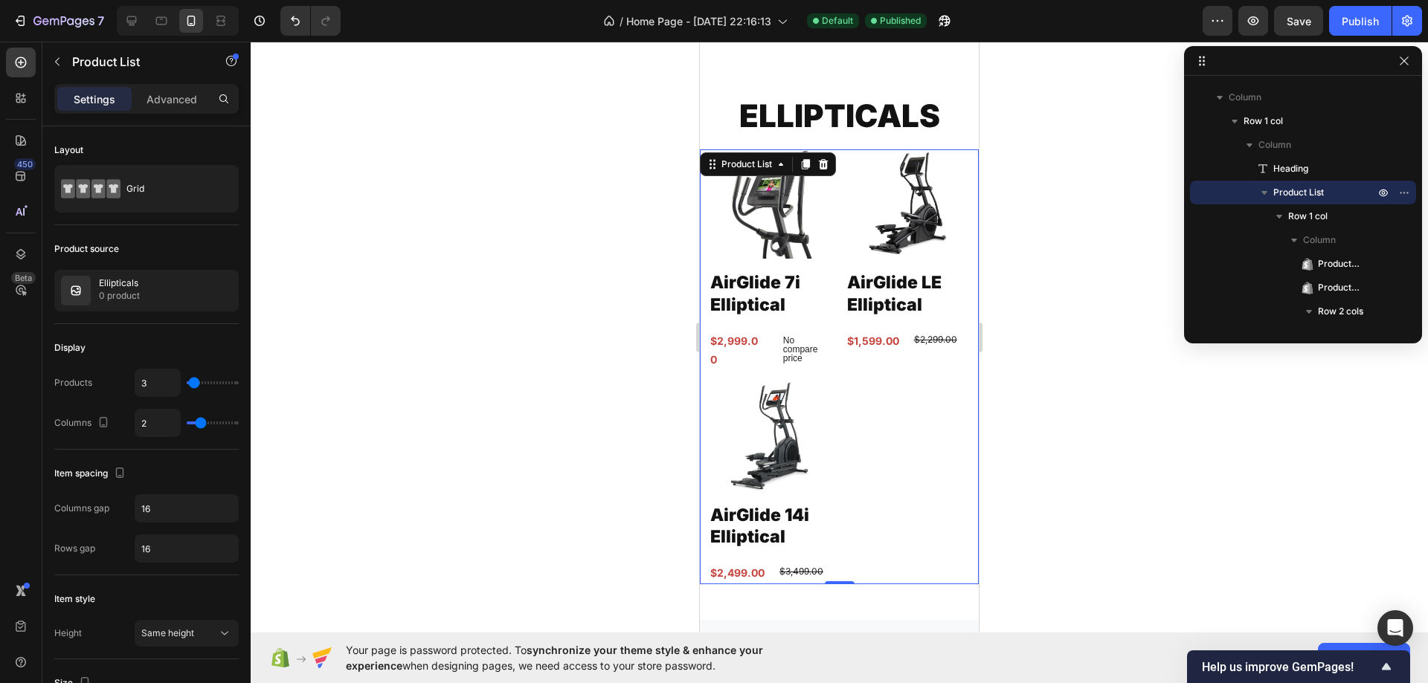
scroll to position [3851, 0]
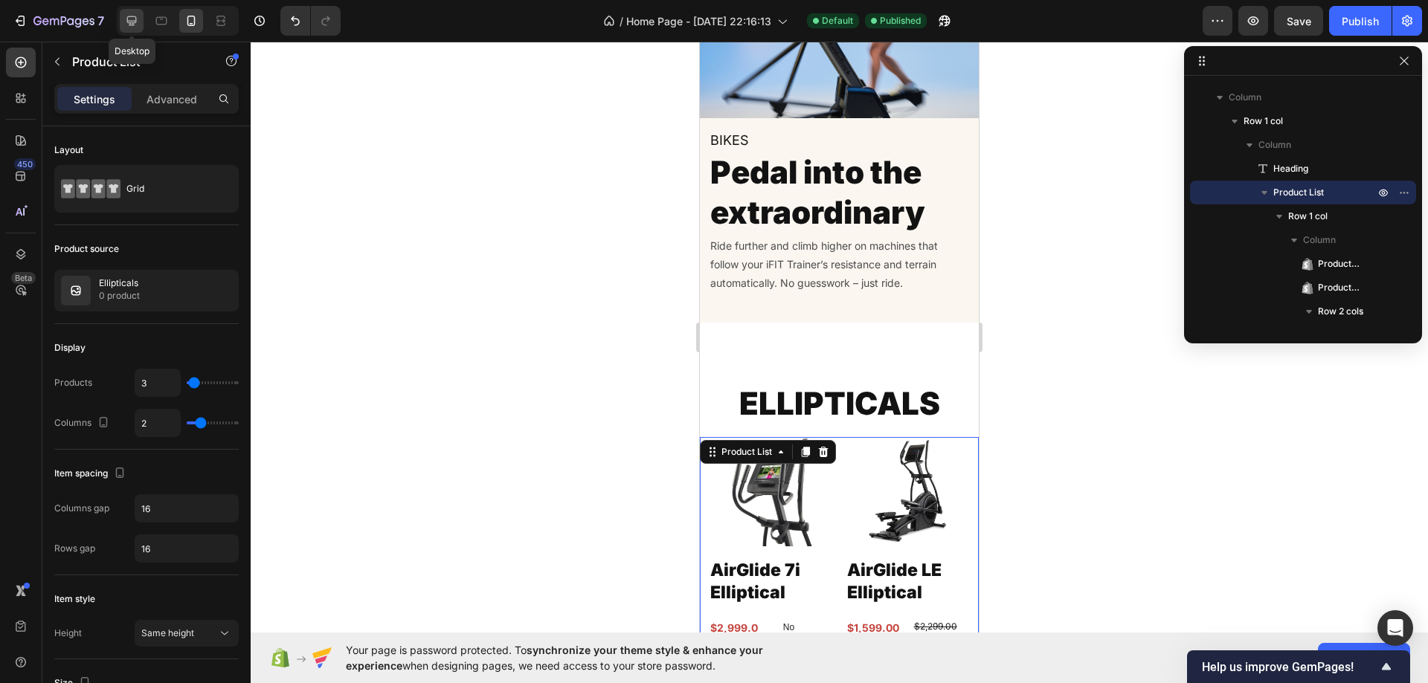
click at [126, 17] on icon at bounding box center [131, 20] width 15 height 15
type input "3"
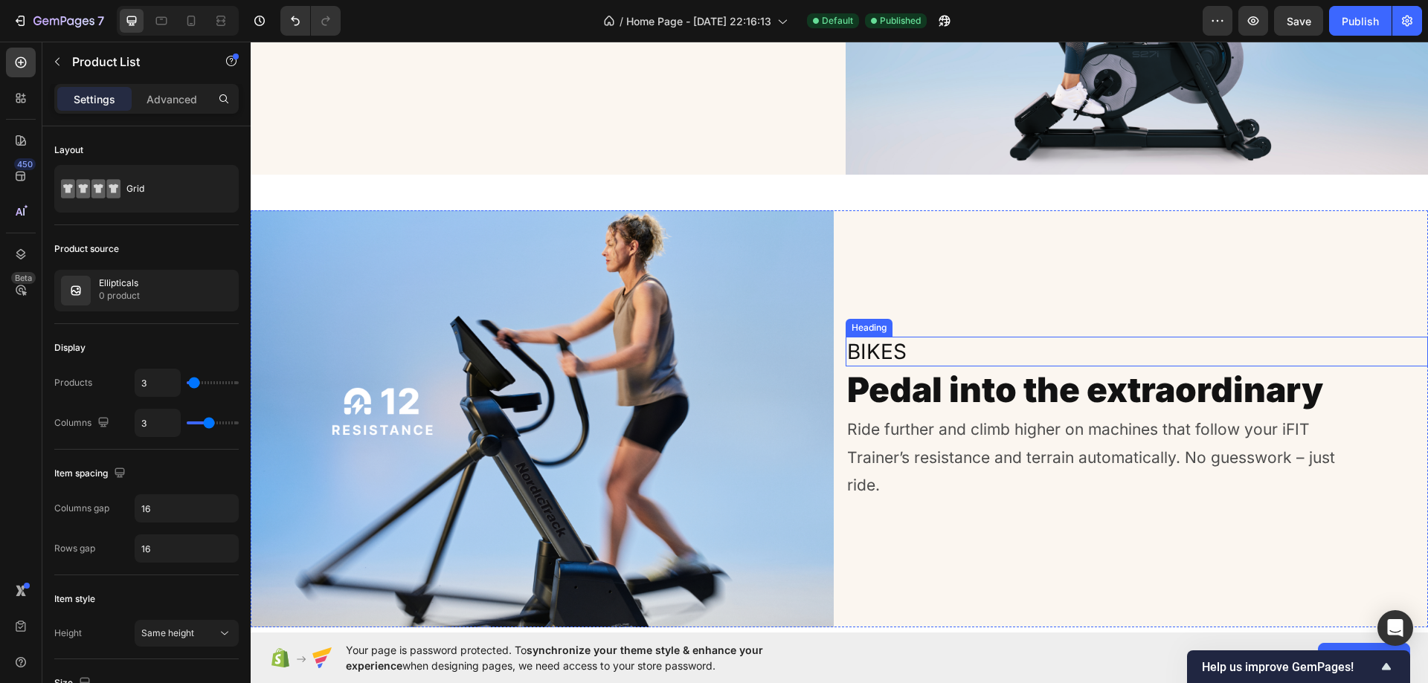
scroll to position [3911, 0]
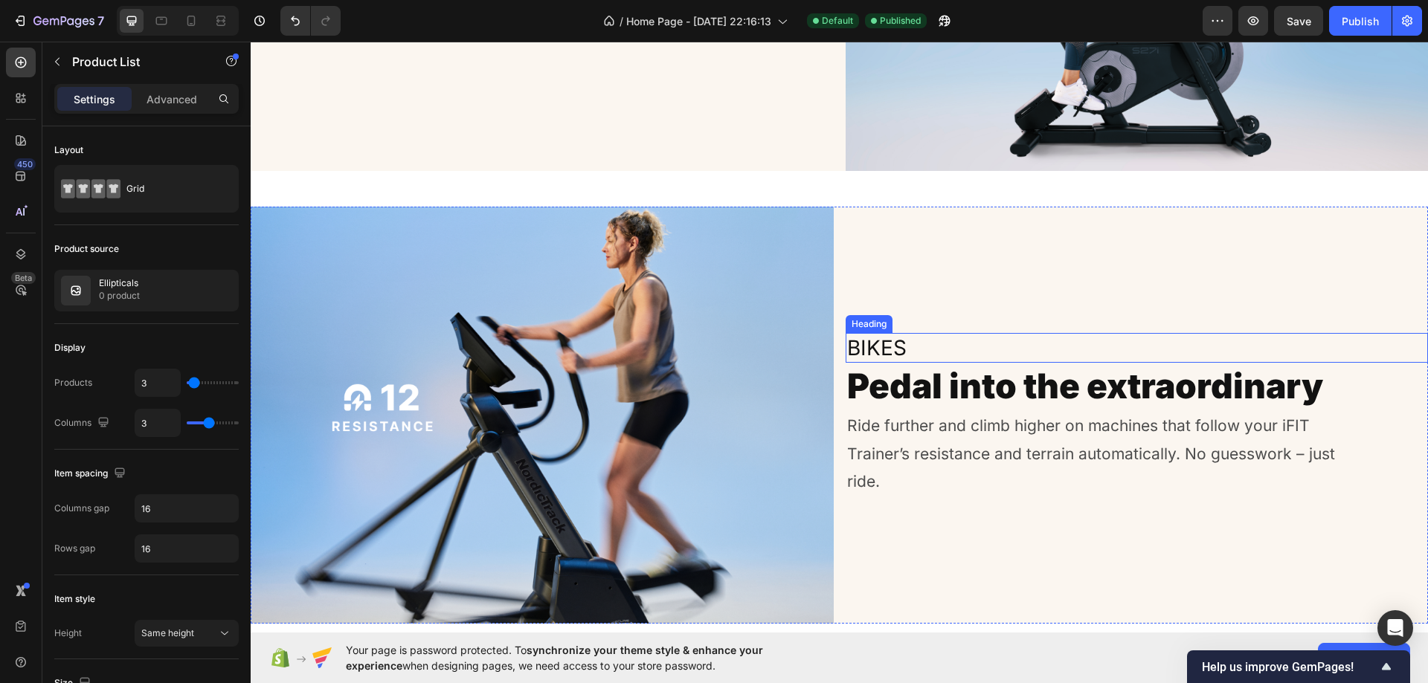
click at [893, 341] on h2 "Bikes" at bounding box center [1136, 348] width 583 height 30
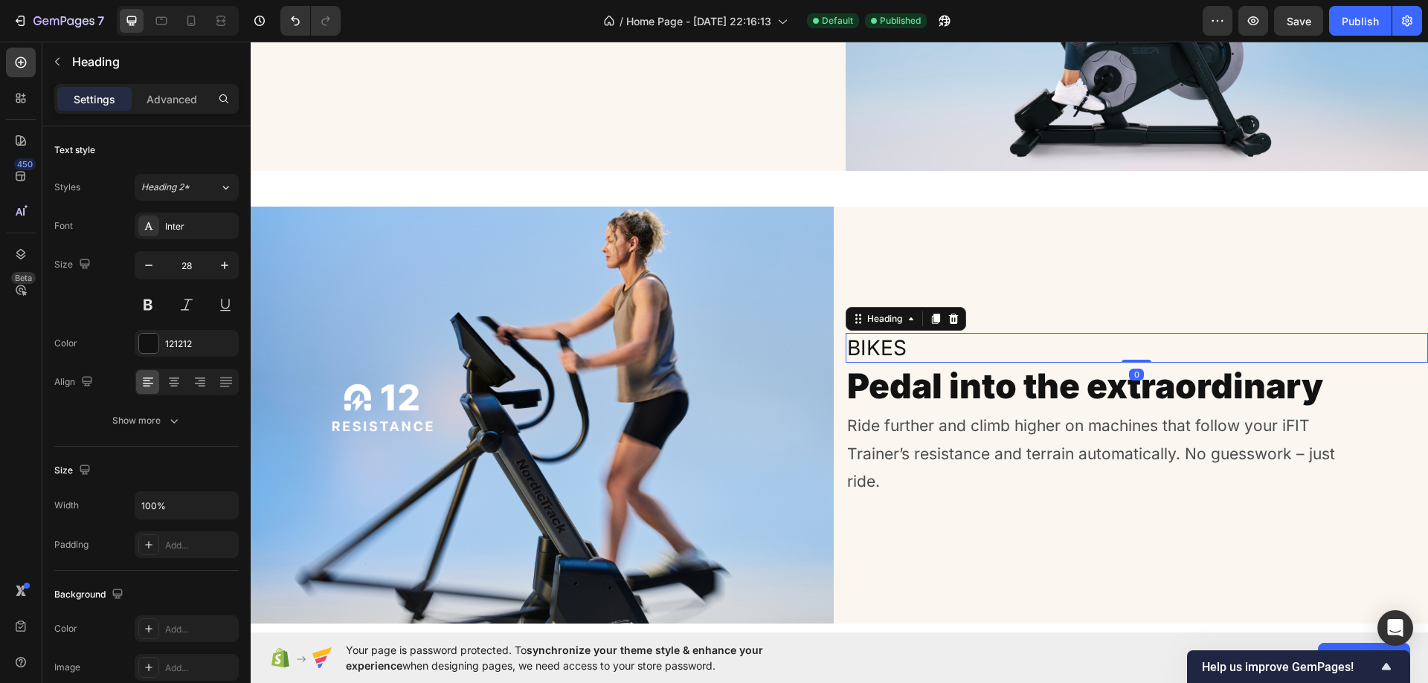
click at [893, 341] on h2 "Bikes" at bounding box center [1136, 348] width 583 height 30
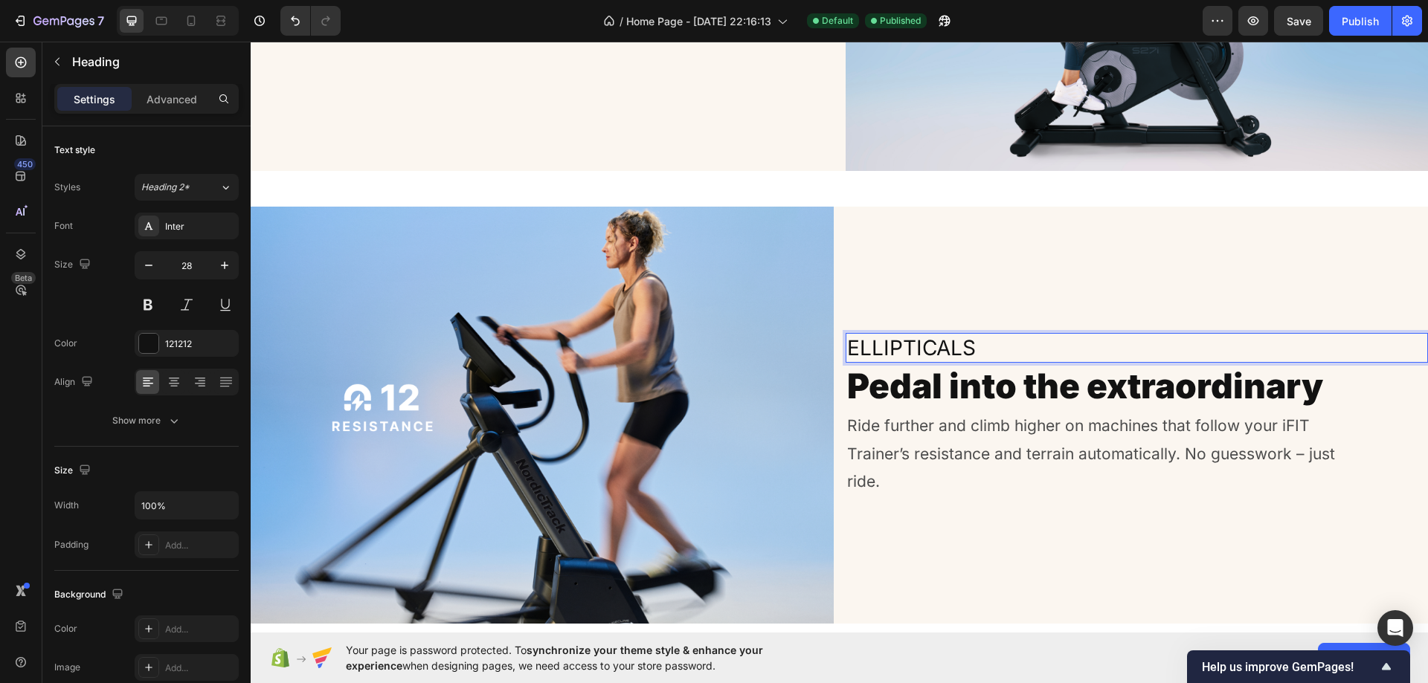
click at [920, 261] on div "Ellipticals Heading 0 Pedal into the extraordinary Heading Ride further and cli…" at bounding box center [1136, 415] width 583 height 417
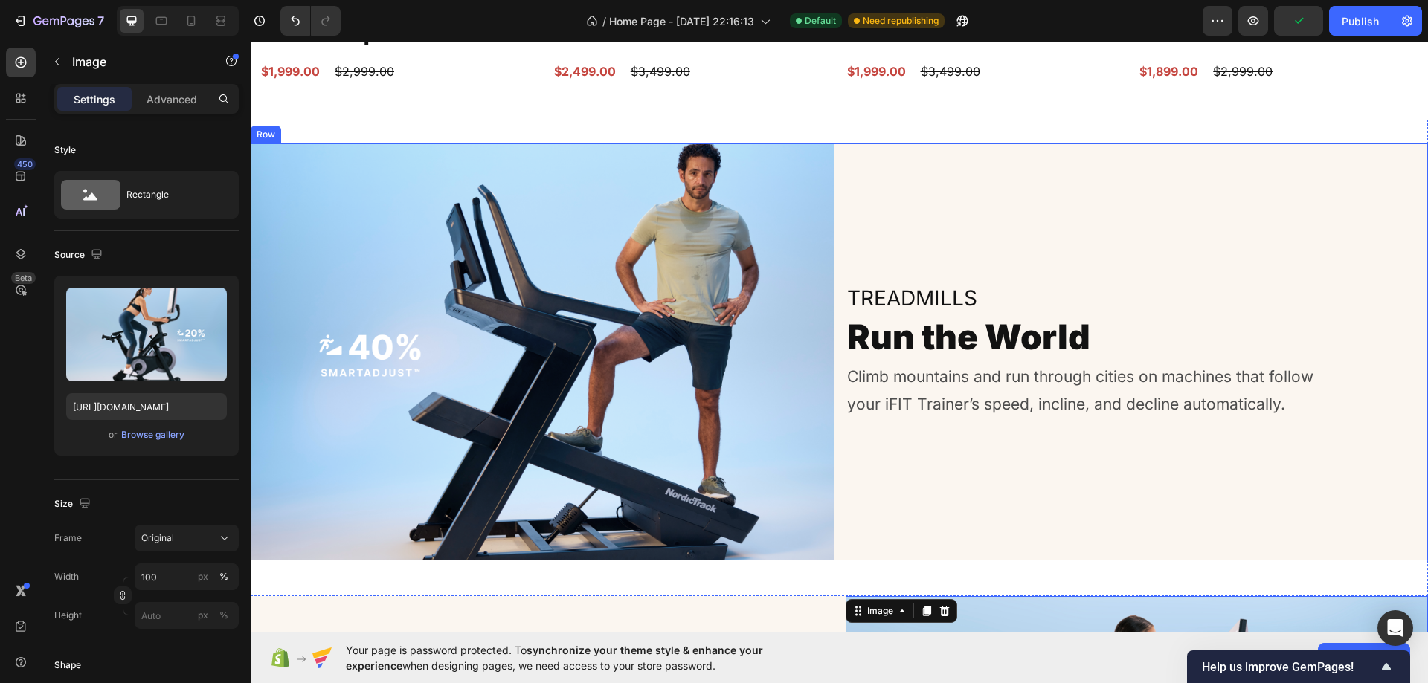
scroll to position [2870, 0]
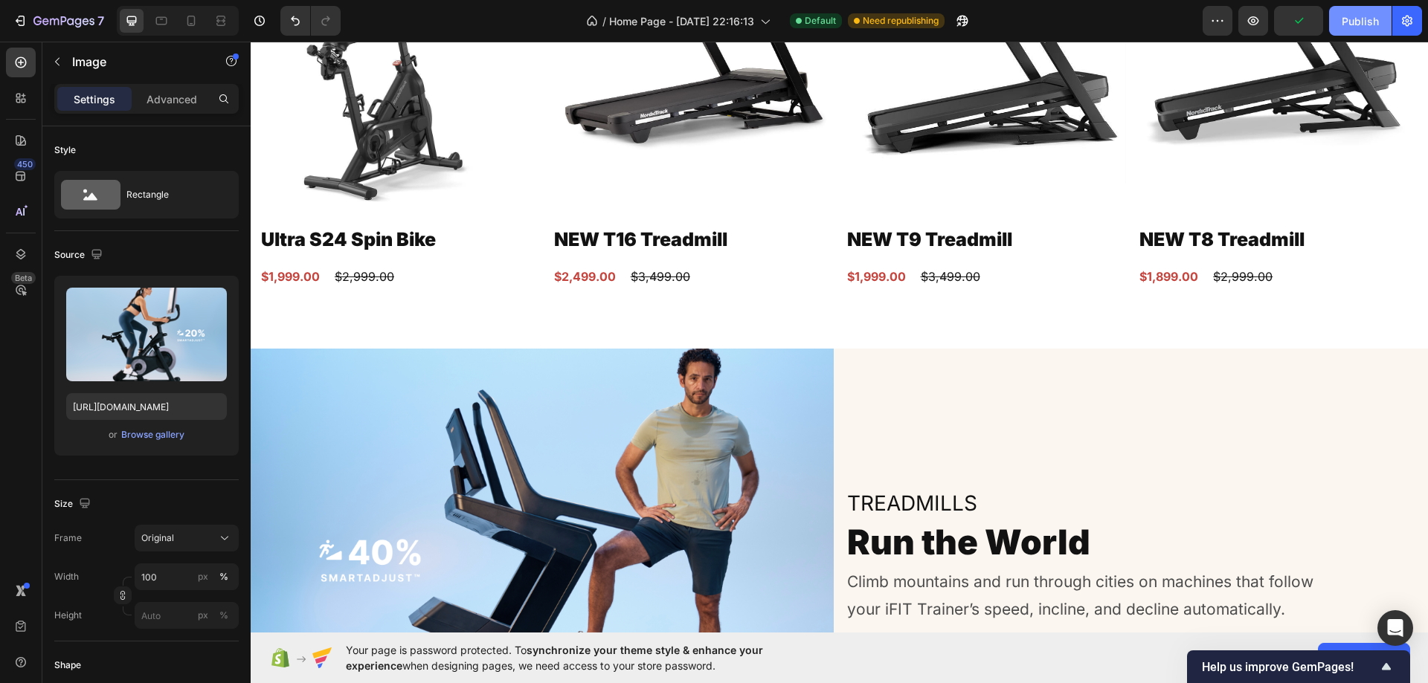
click at [1358, 16] on div "Publish" at bounding box center [1359, 21] width 37 height 16
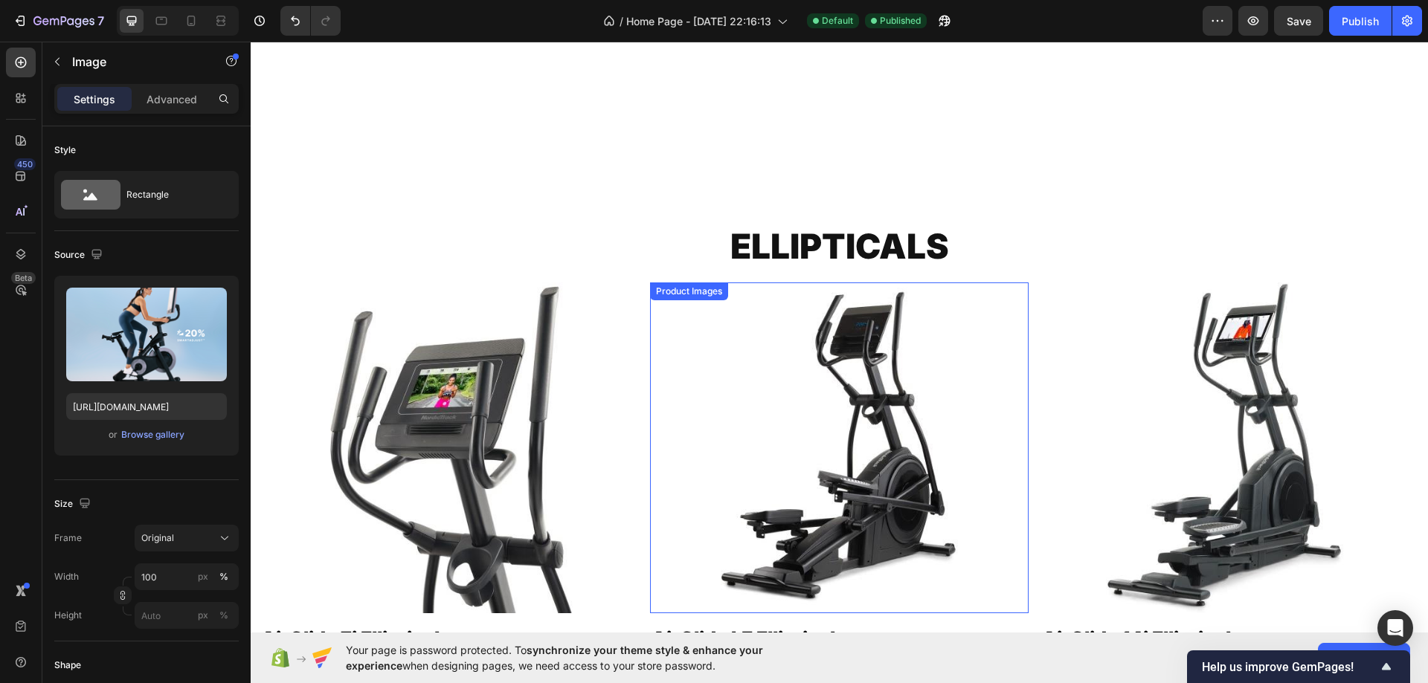
scroll to position [4753, 0]
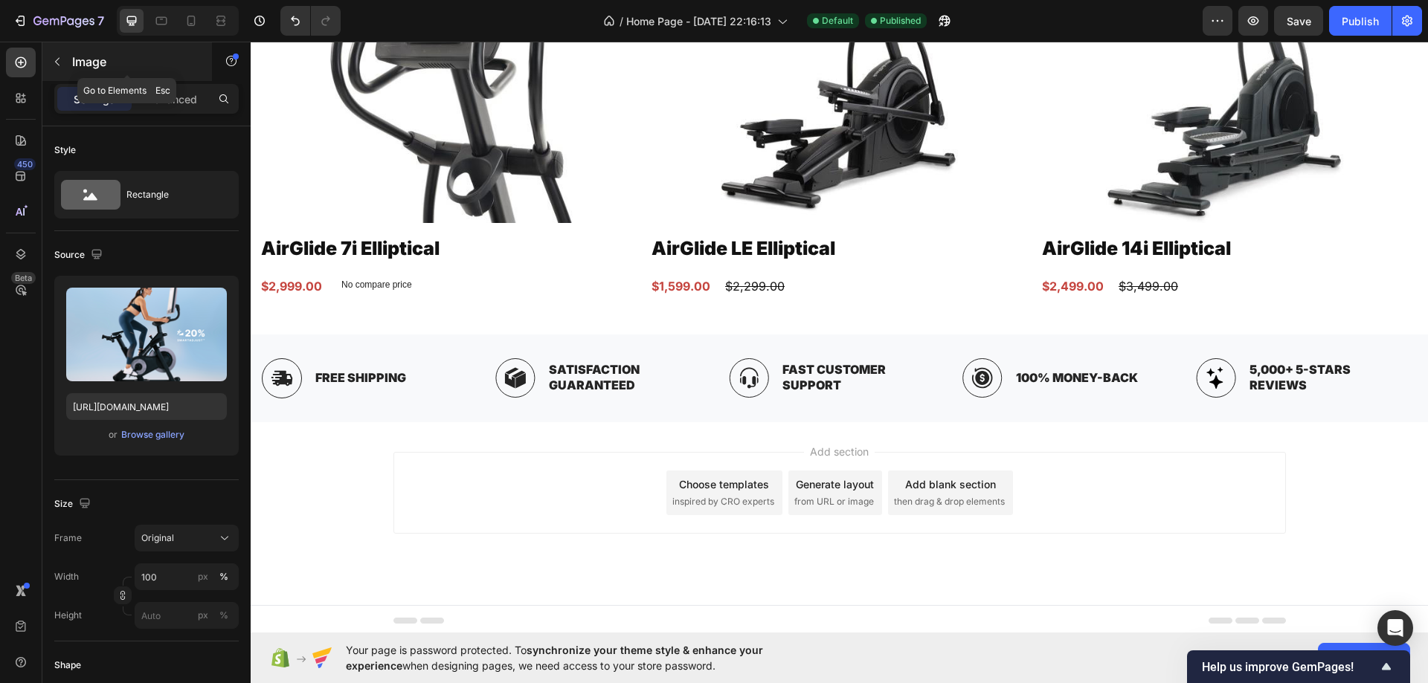
click at [96, 62] on p "Image" at bounding box center [135, 62] width 126 height 18
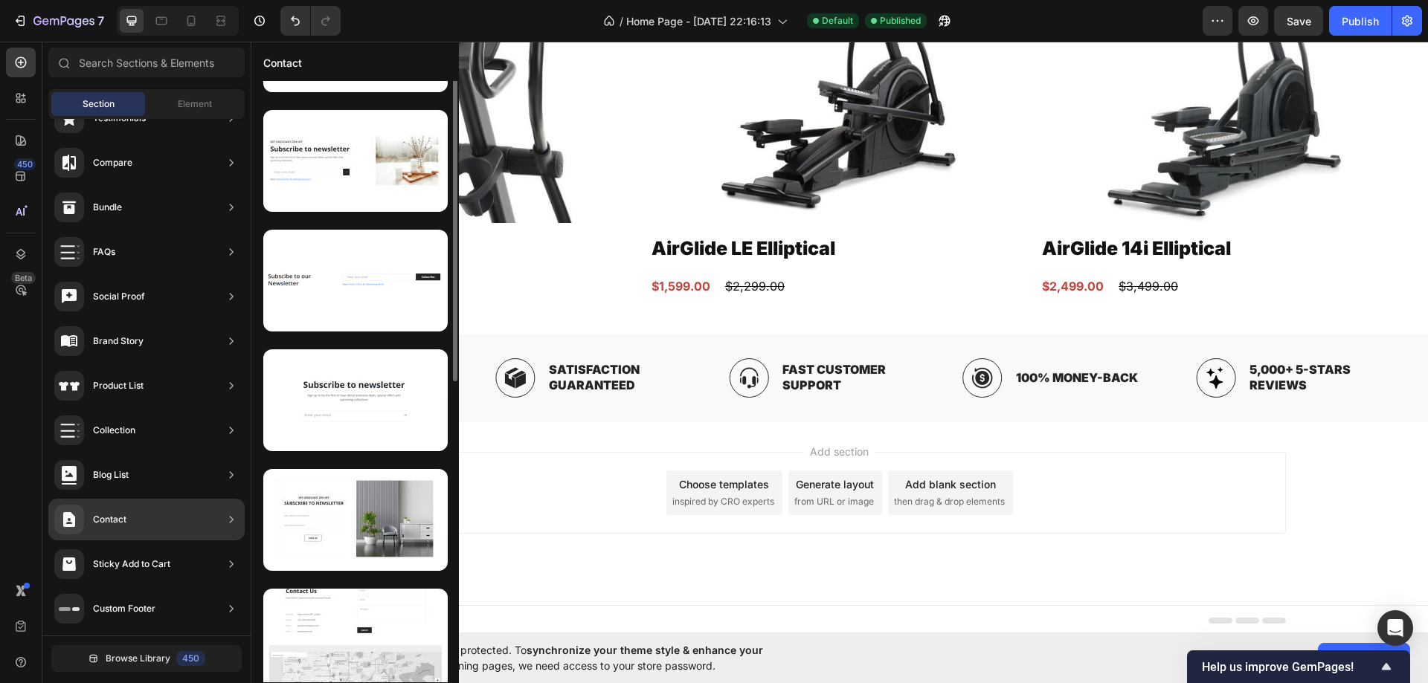
scroll to position [141, 0]
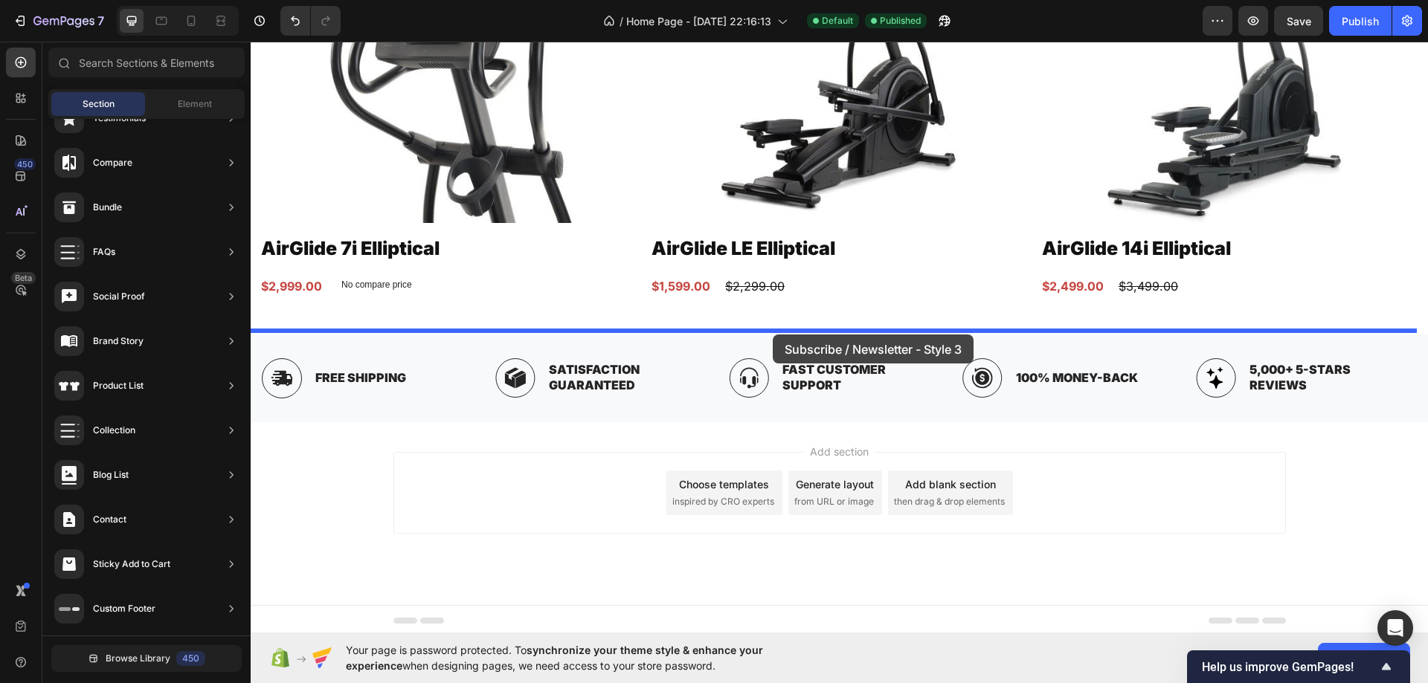
drag, startPoint x: 610, startPoint y: 413, endPoint x: 773, endPoint y: 335, distance: 180.2
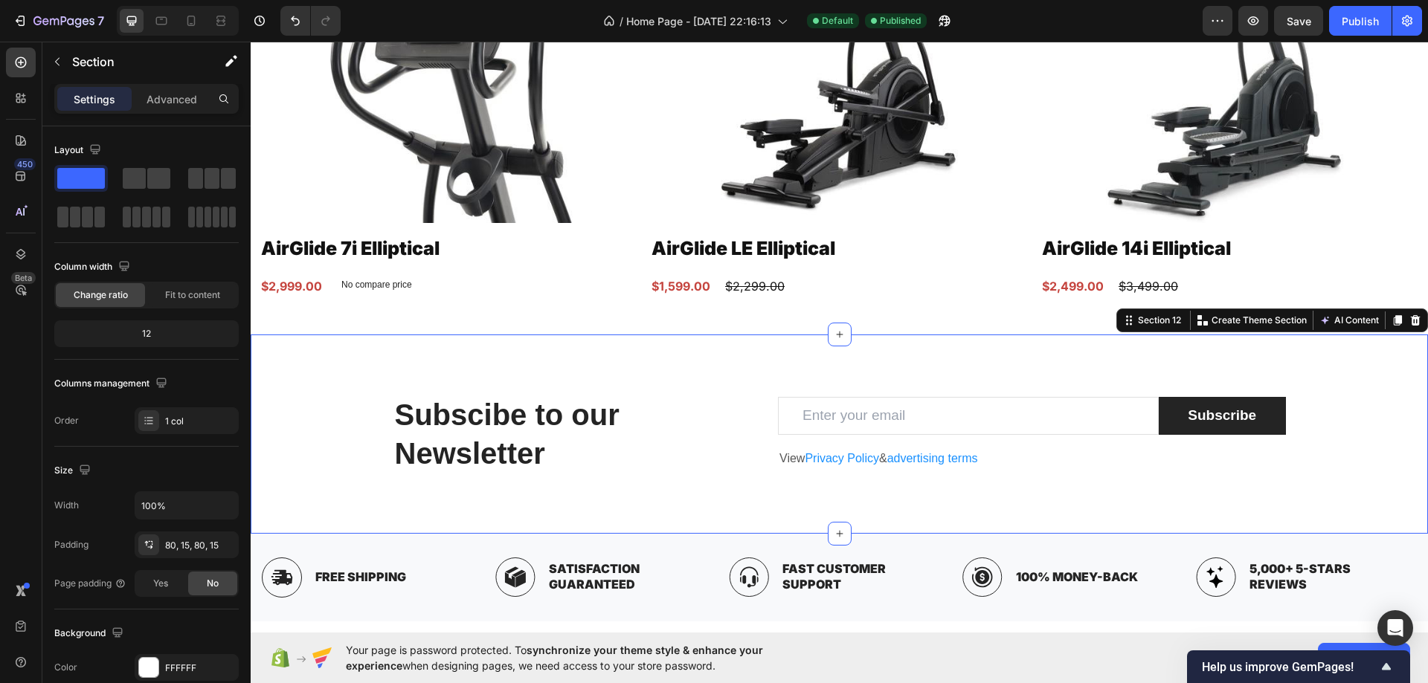
click at [729, 349] on div "Subscibe to our Newsletter Heading Email Field Subscribe Submit Button Row View…" at bounding box center [839, 434] width 1177 height 199
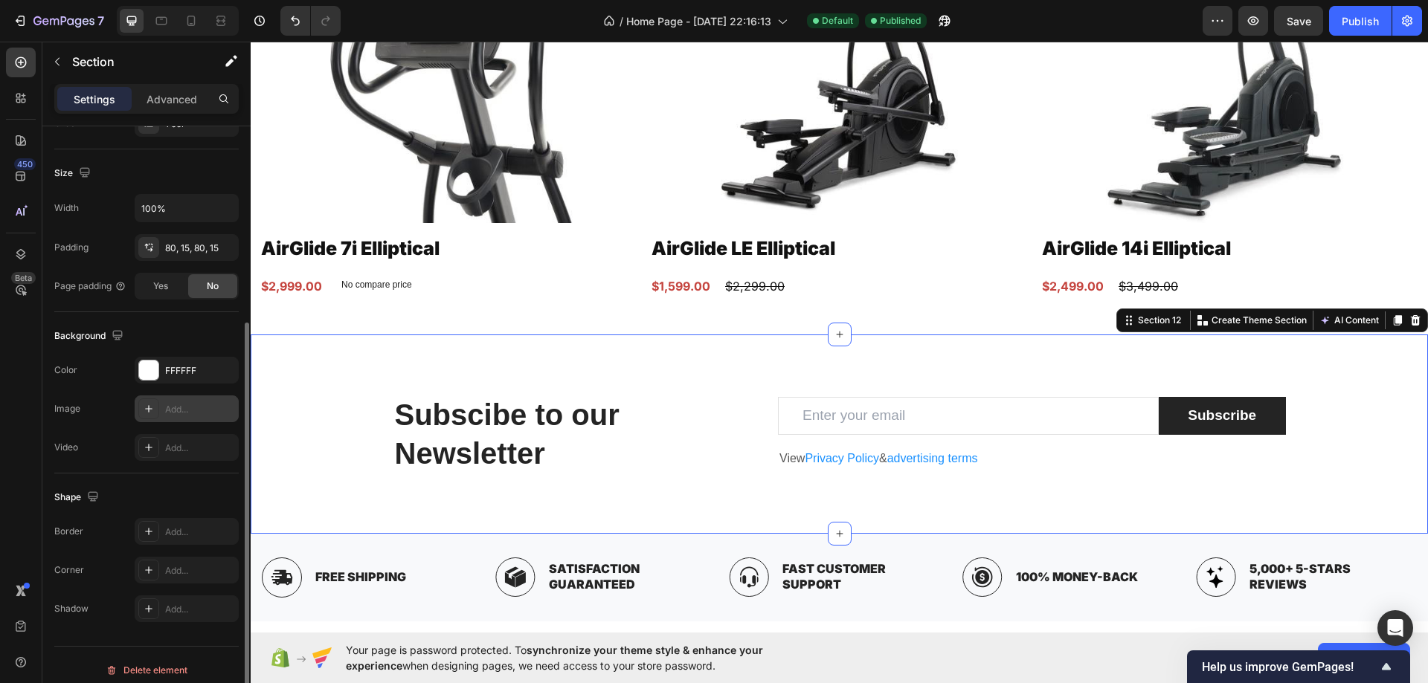
click at [206, 409] on div "Add..." at bounding box center [200, 409] width 70 height 13
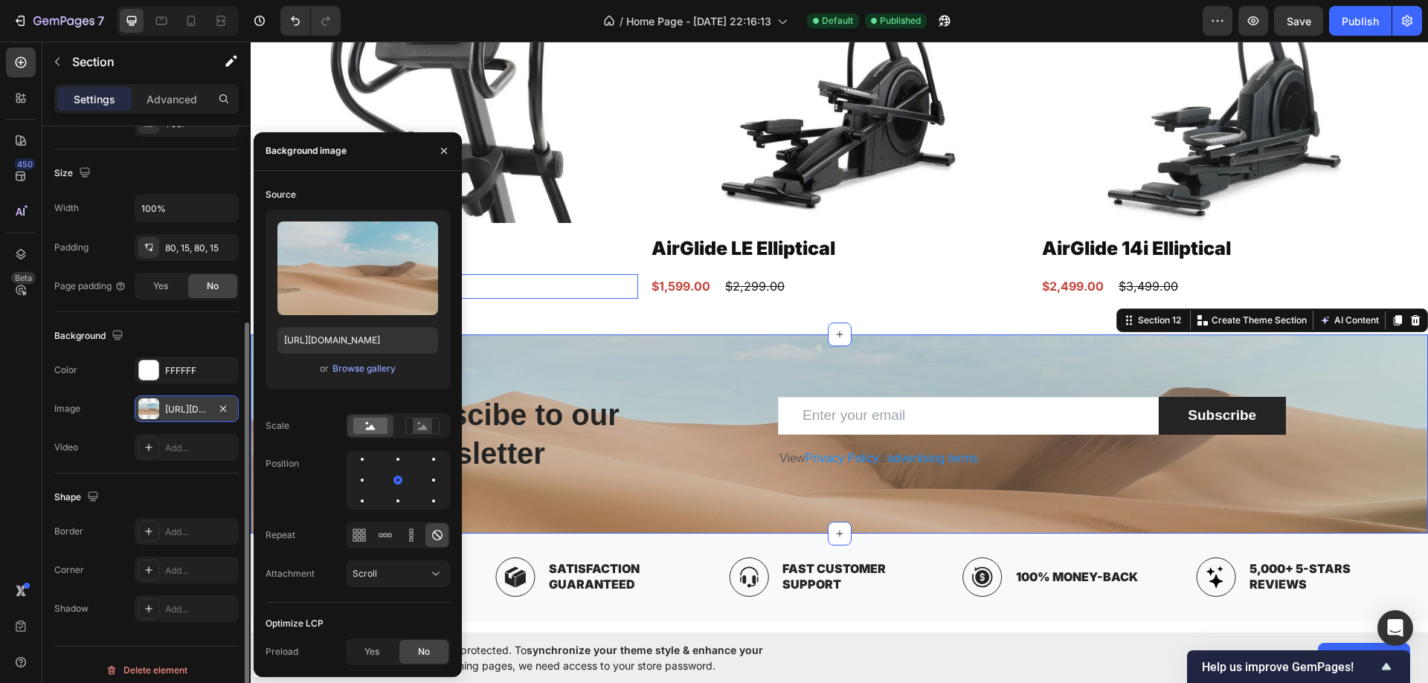
click at [620, 283] on div "$2,999.00 Product Price Product Price No compare price Product Price Row" at bounding box center [448, 286] width 378 height 25
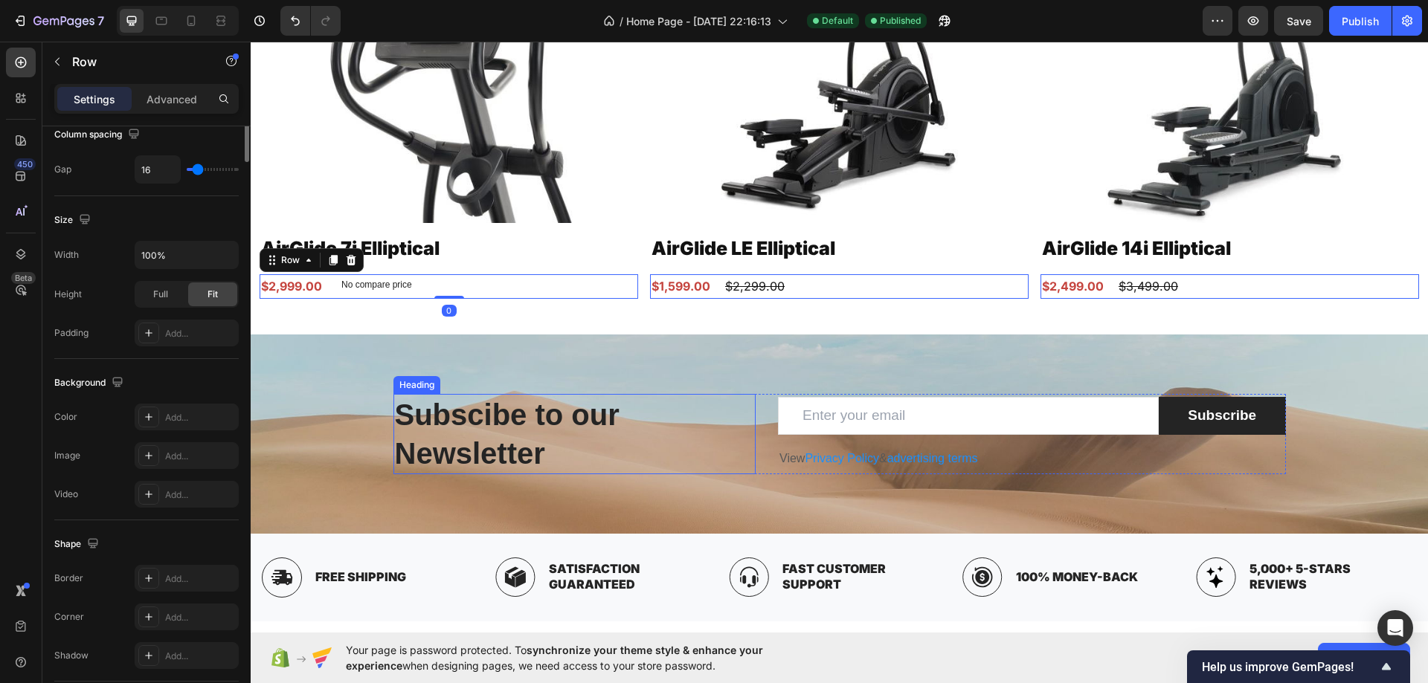
scroll to position [0, 0]
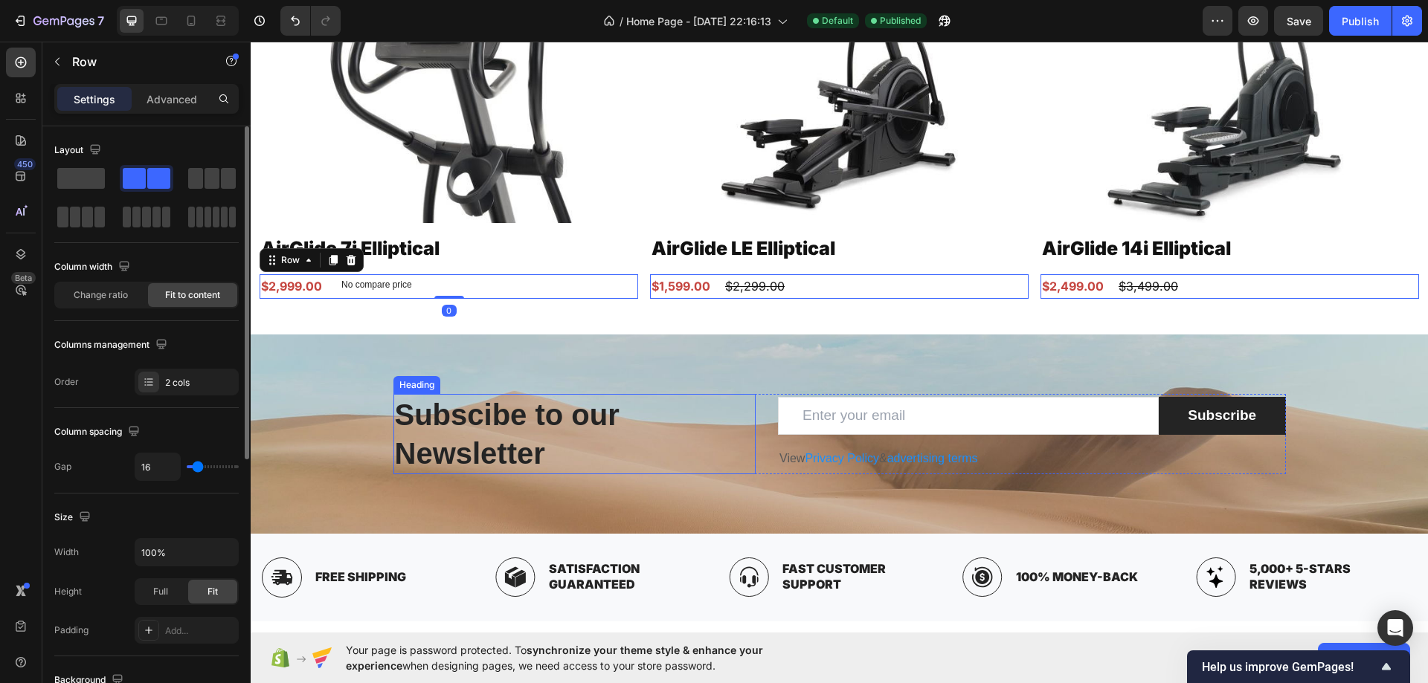
click at [517, 409] on p "Subscibe to our Newsletter" at bounding box center [575, 434] width 360 height 77
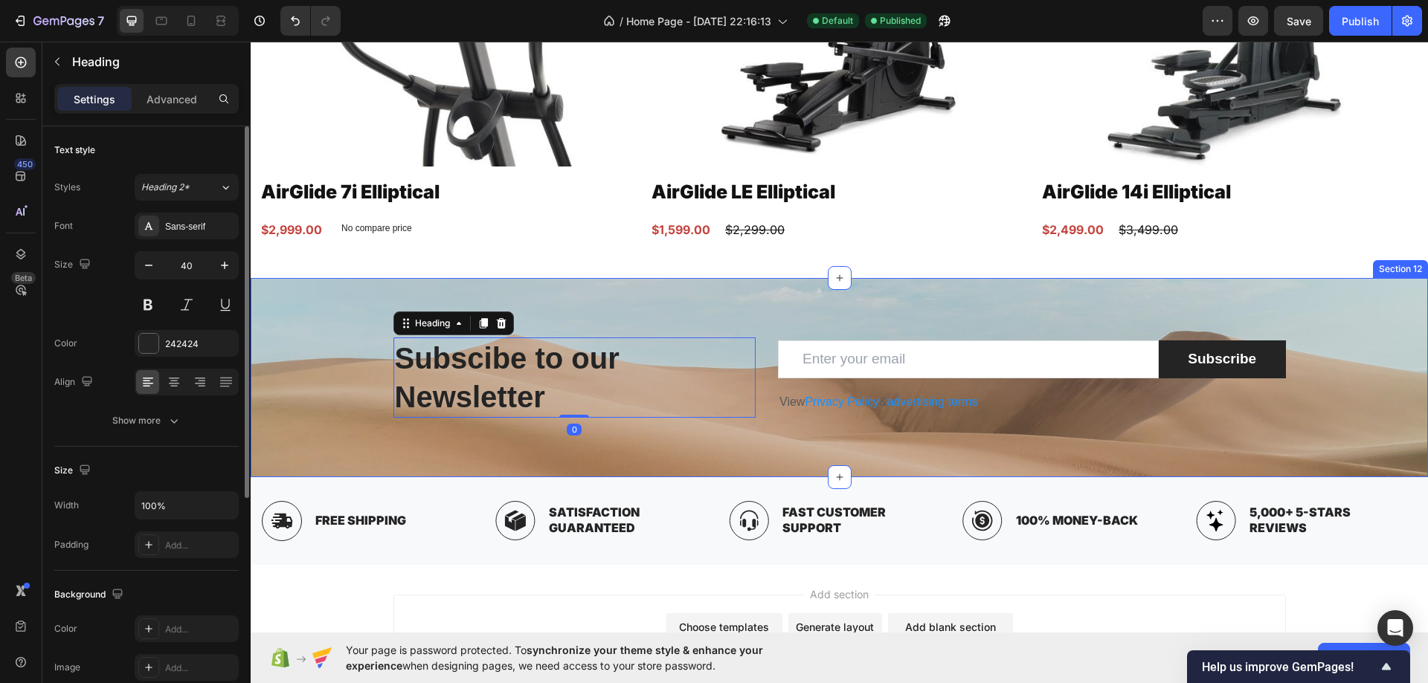
scroll to position [4828, 0]
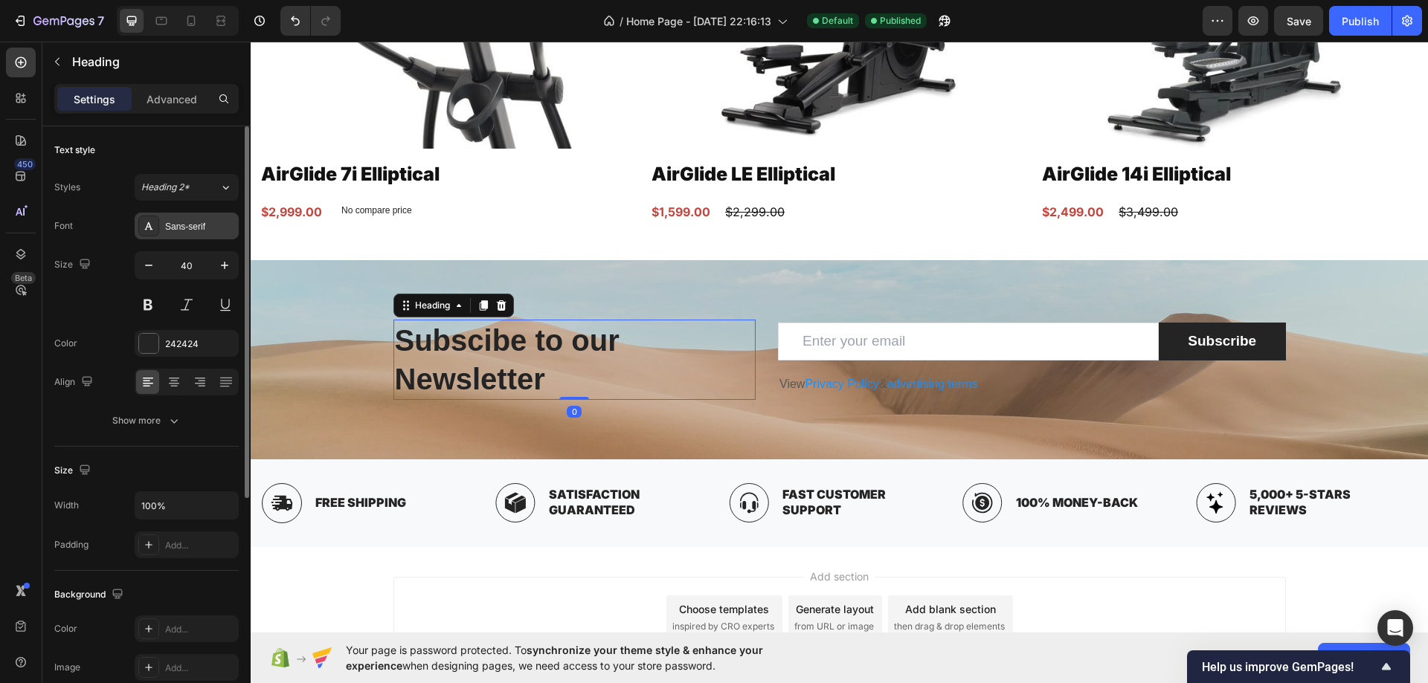
click at [193, 233] on div "Sans-serif" at bounding box center [187, 226] width 104 height 27
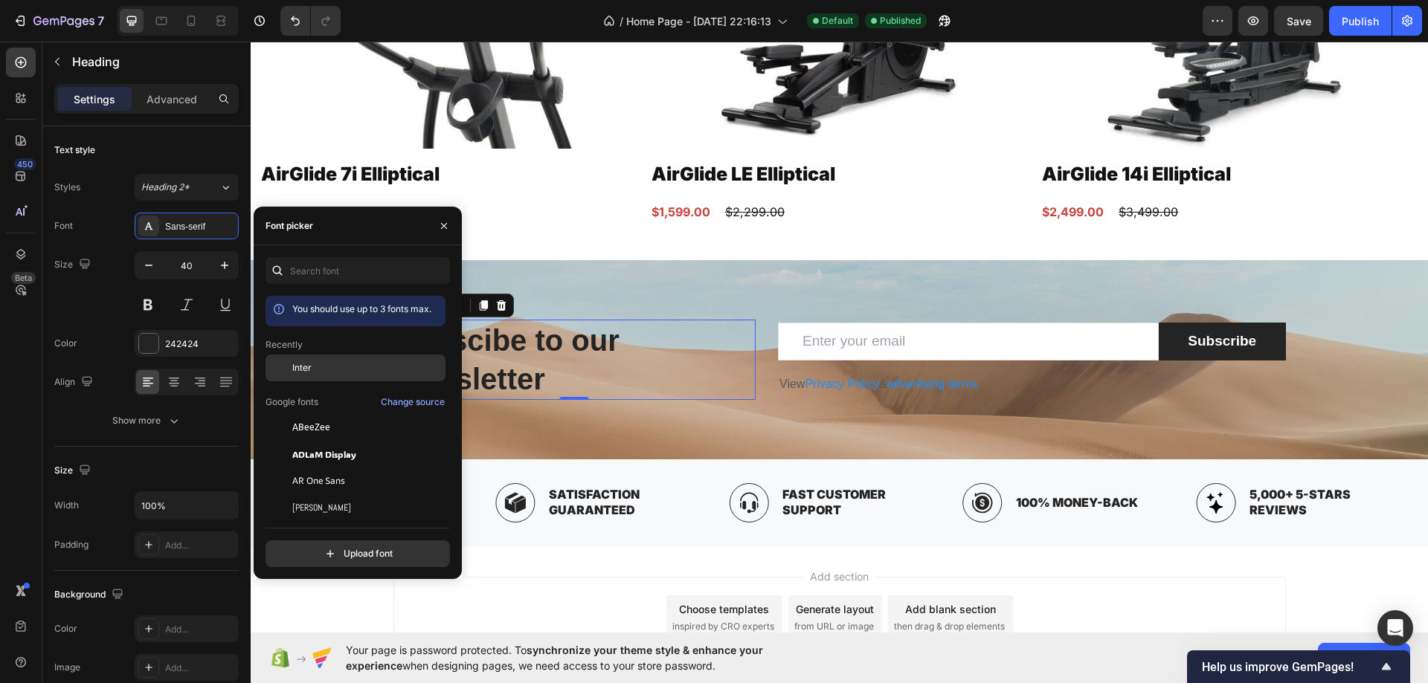
click at [297, 372] on span "Inter" at bounding box center [301, 367] width 19 height 13
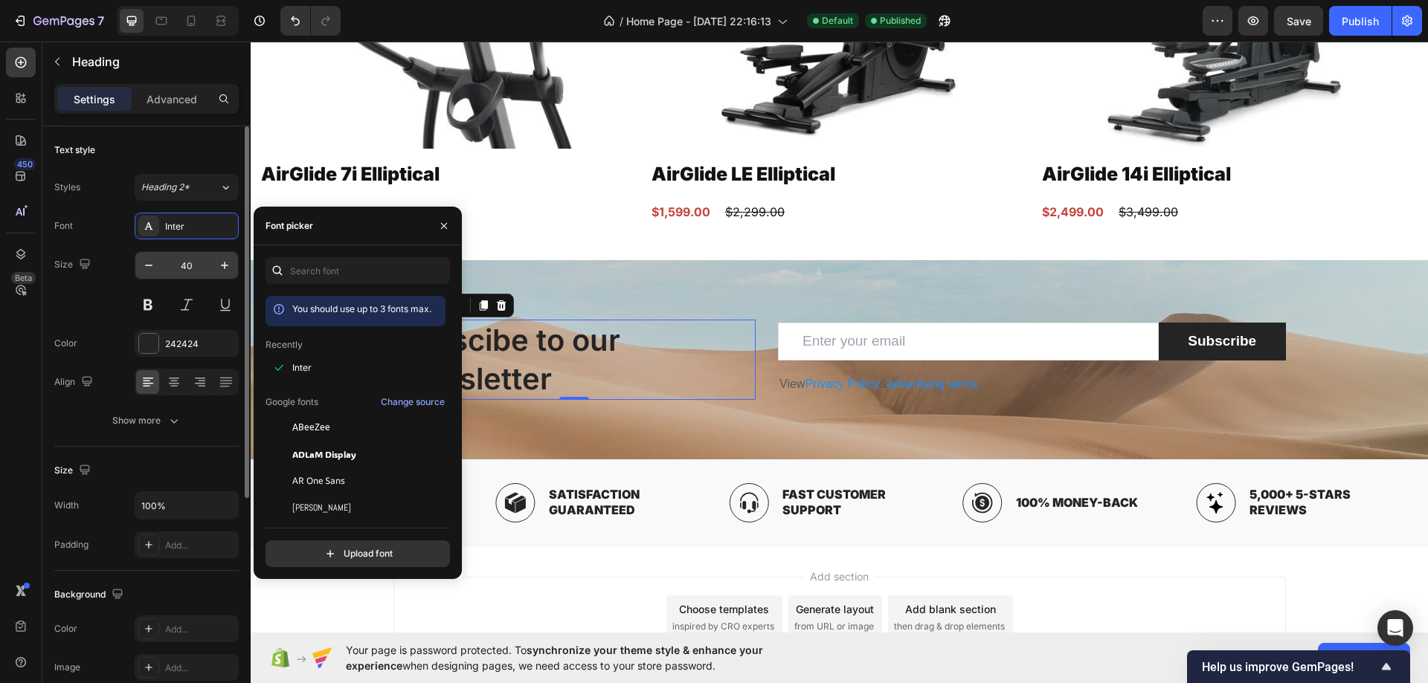
click at [191, 268] on input "40" at bounding box center [186, 265] width 49 height 27
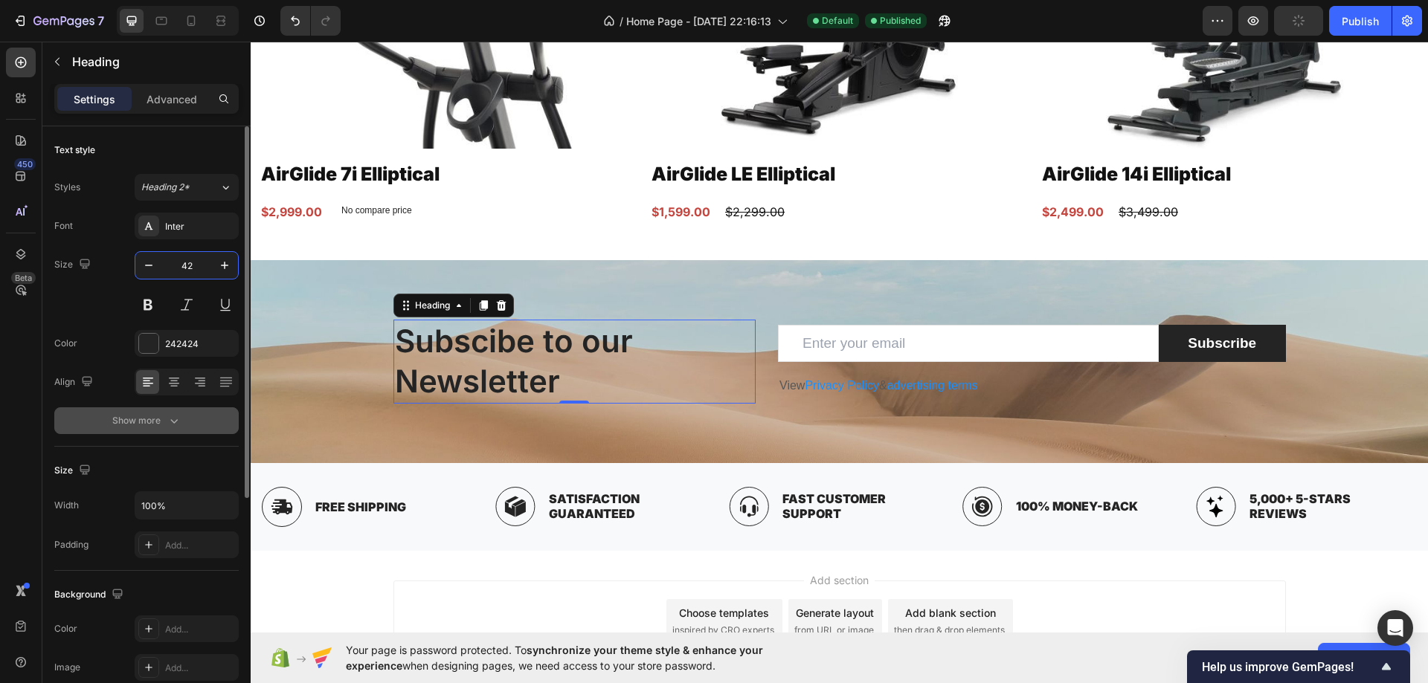
type input "42"
click at [167, 419] on icon "button" at bounding box center [174, 420] width 15 height 15
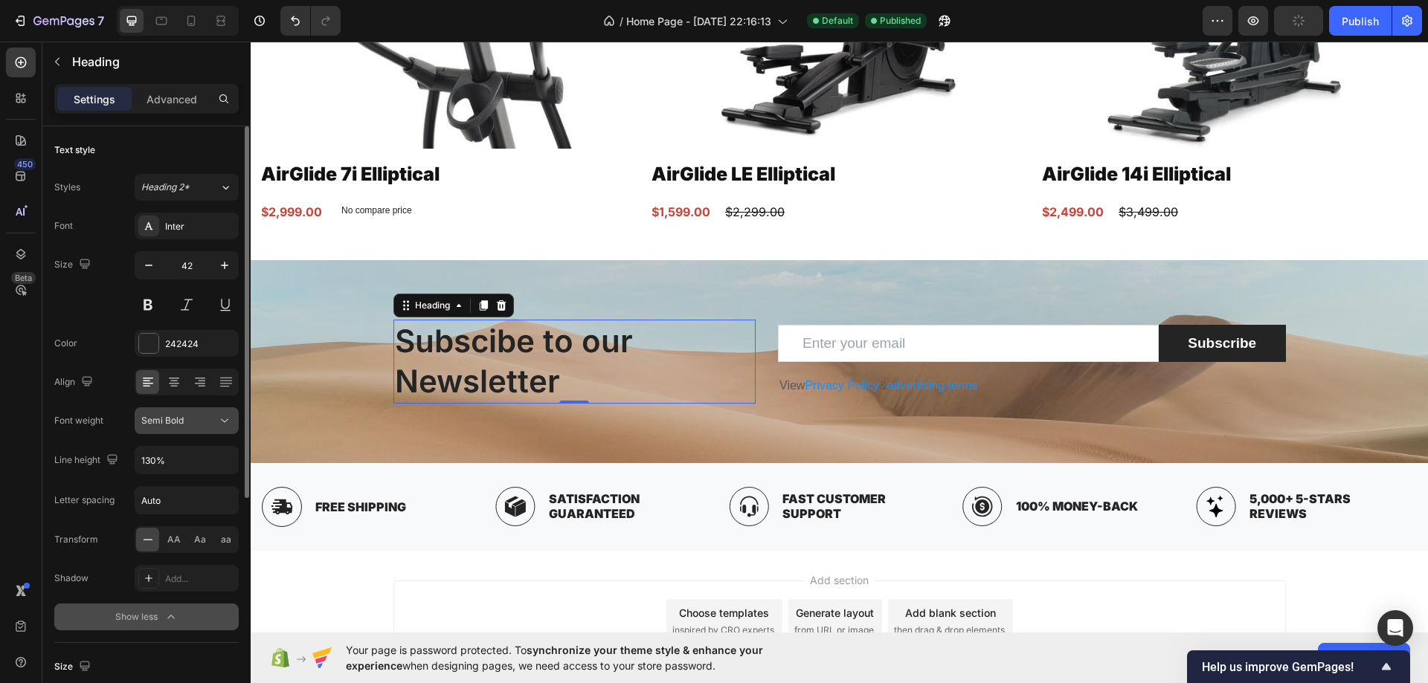
click at [165, 421] on span "Semi Bold" at bounding box center [162, 420] width 42 height 11
click at [164, 421] on span "Semi Bold" at bounding box center [162, 420] width 42 height 11
click at [167, 541] on span "AA" at bounding box center [173, 539] width 13 height 13
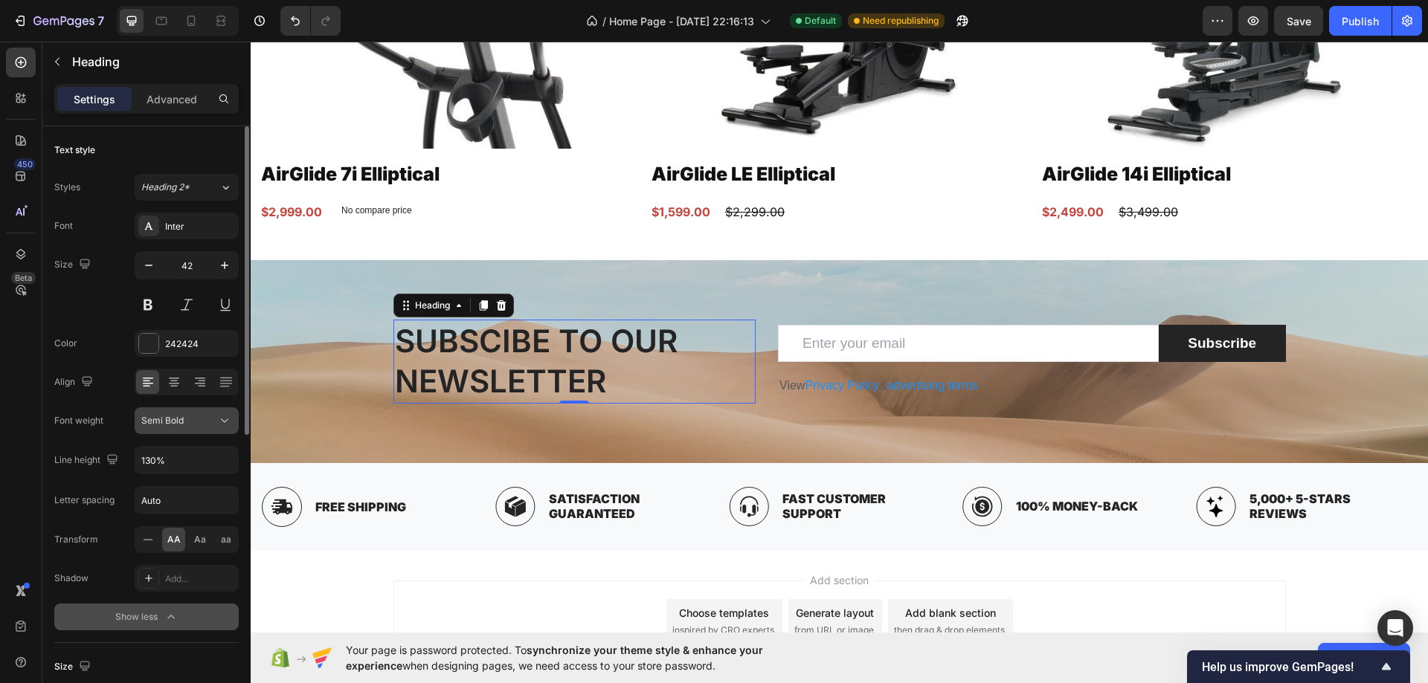
click at [189, 407] on button "Semi Bold" at bounding box center [187, 420] width 104 height 27
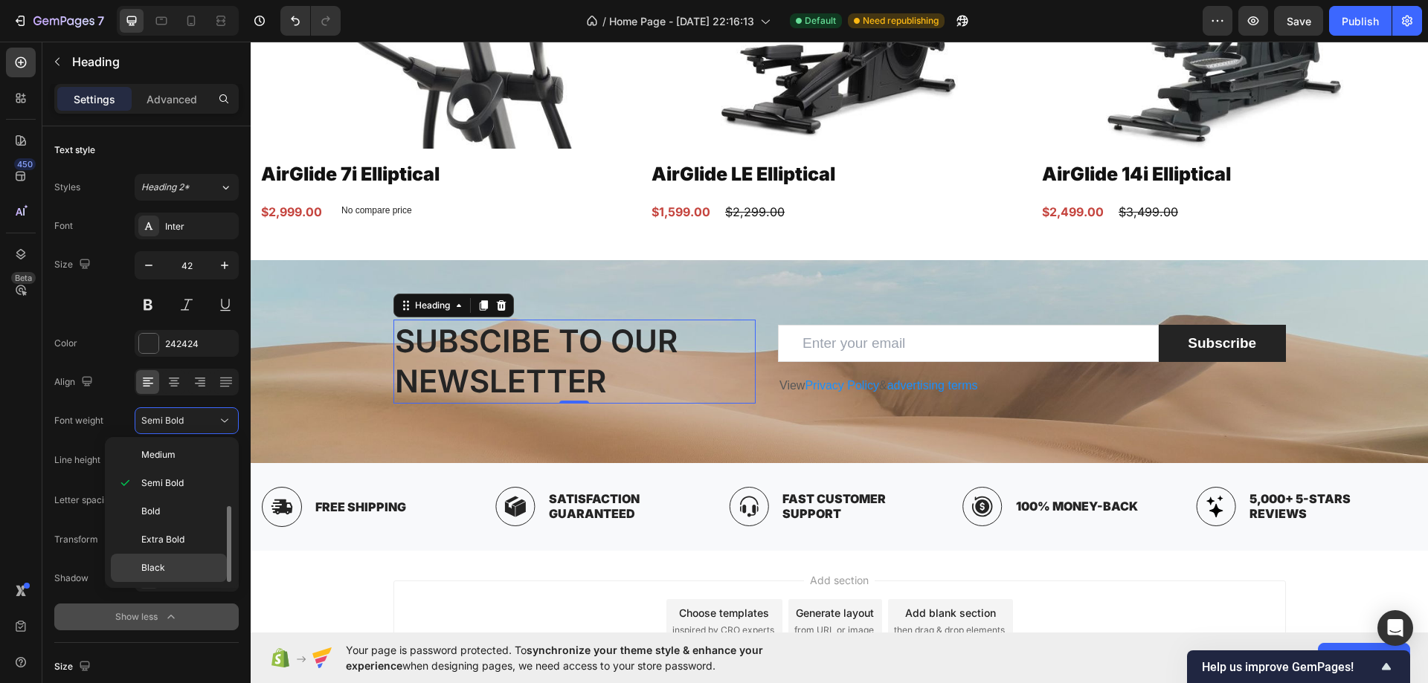
click at [161, 566] on span "Black" at bounding box center [153, 567] width 24 height 13
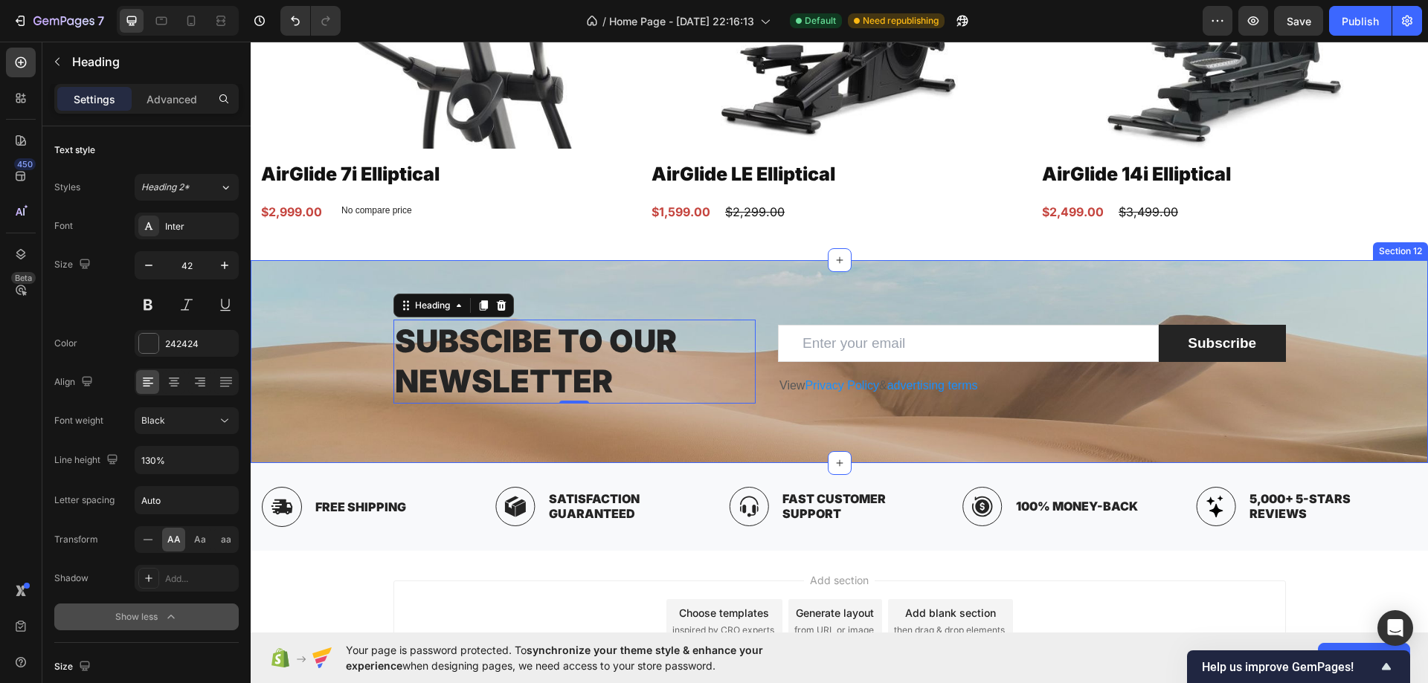
click at [294, 345] on div "Subscibe to our Newsletter Heading 0 Email Field Subscribe Submit Button Row Vi…" at bounding box center [839, 362] width 1155 height 84
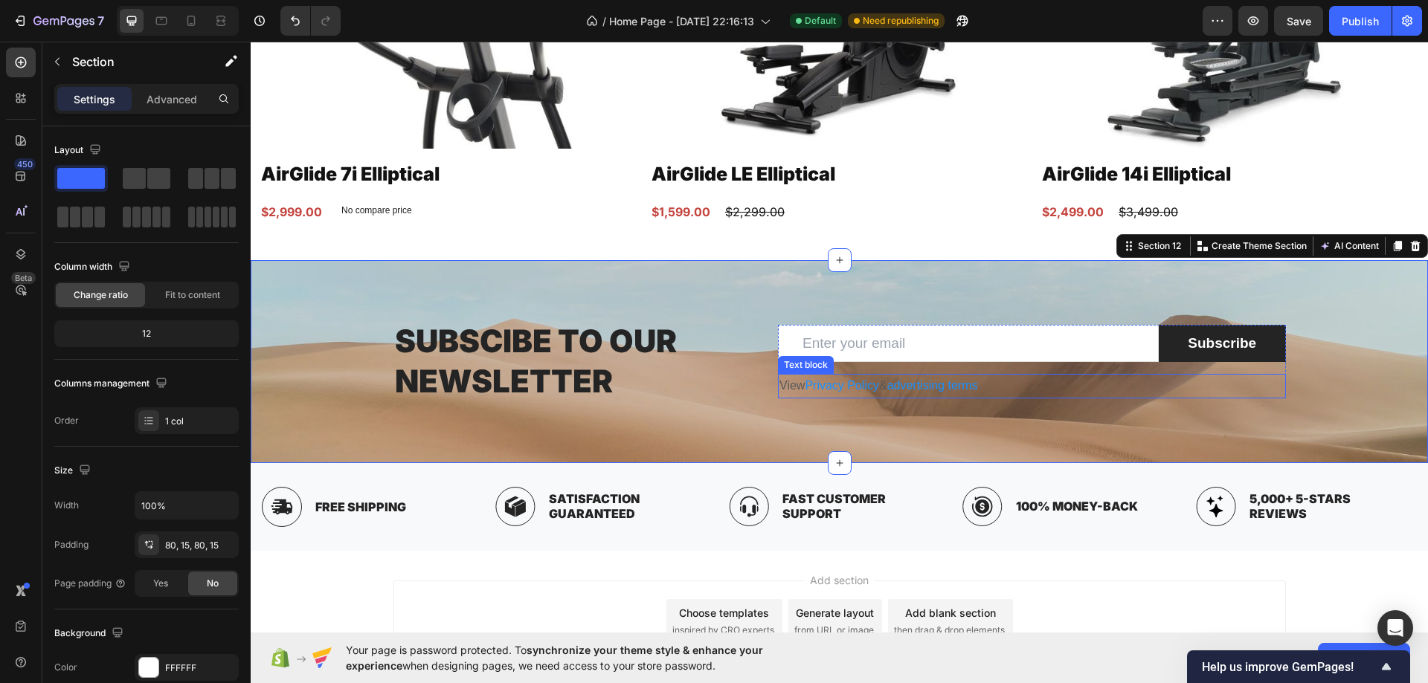
click at [794, 379] on p "View Privacy Policy & advertising terms" at bounding box center [1031, 386] width 505 height 22
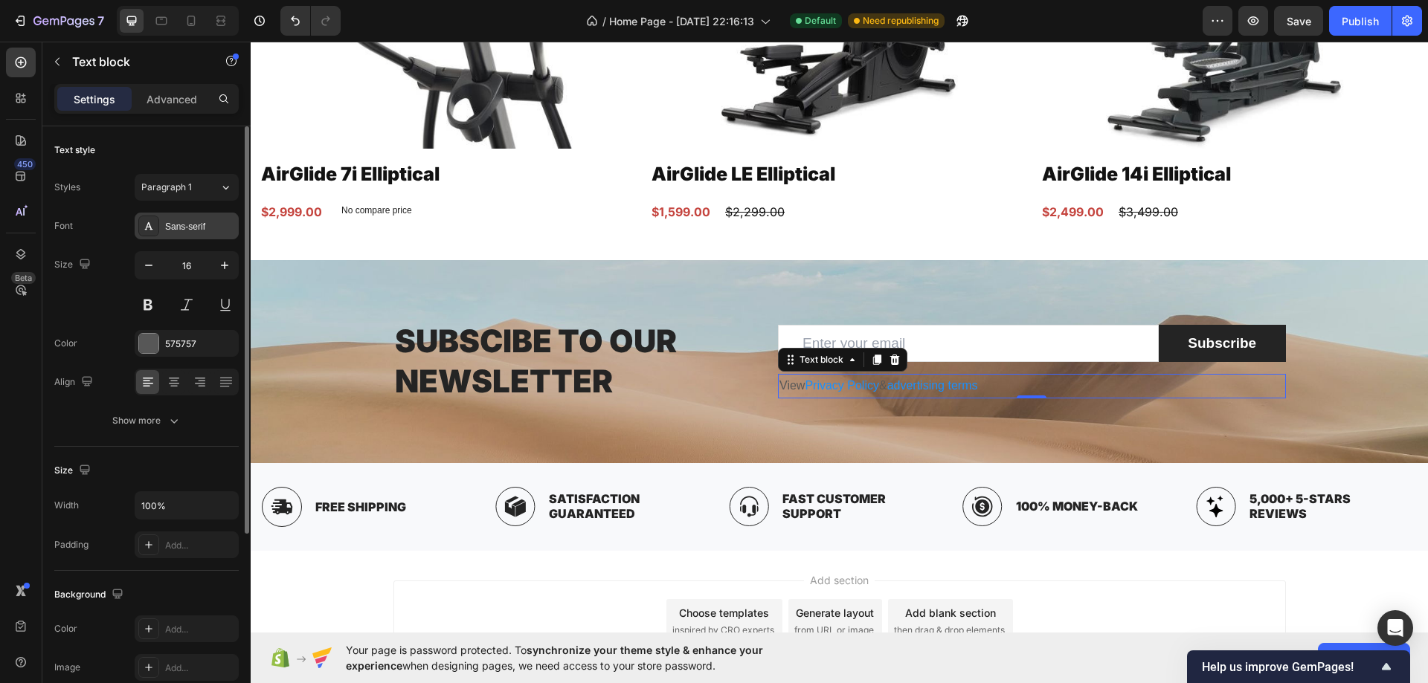
click at [188, 222] on div "Sans-serif" at bounding box center [200, 226] width 70 height 13
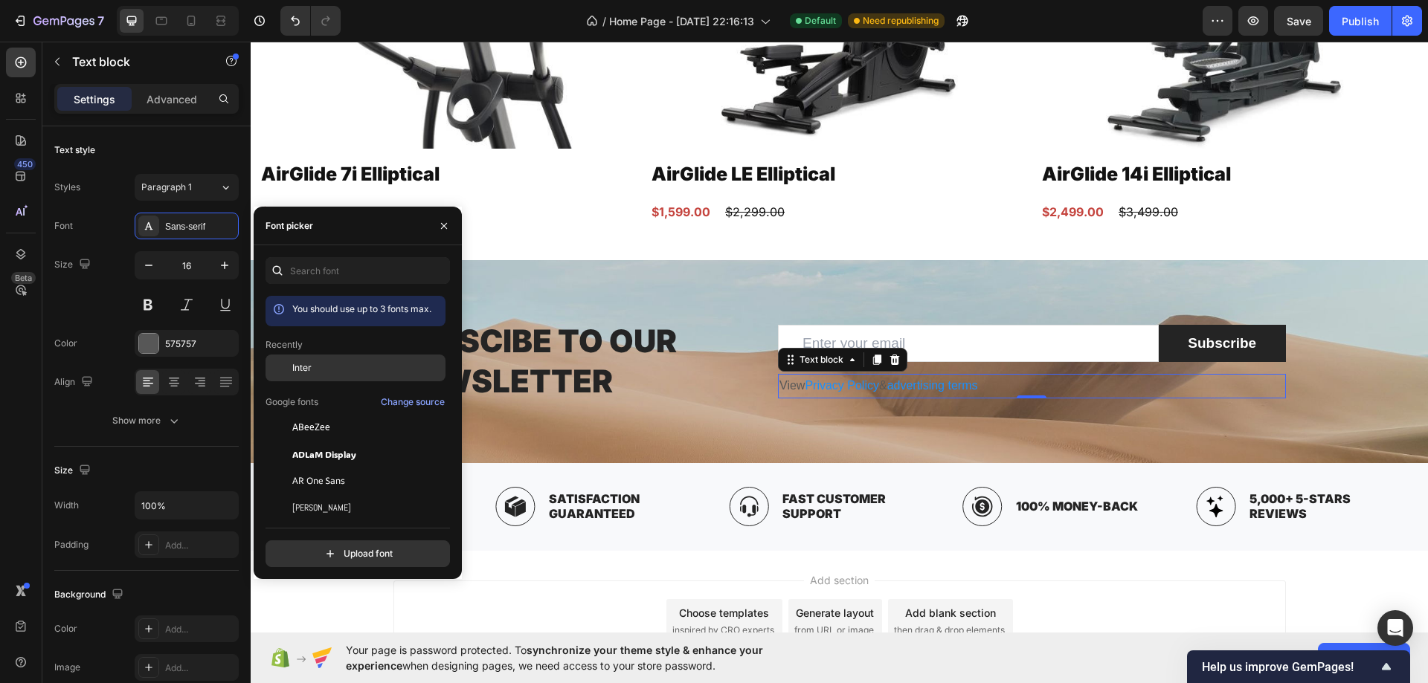
click at [306, 370] on span "Inter" at bounding box center [301, 367] width 19 height 13
click at [1024, 384] on p "View Privacy Policy & advertising terms" at bounding box center [1031, 386] width 505 height 22
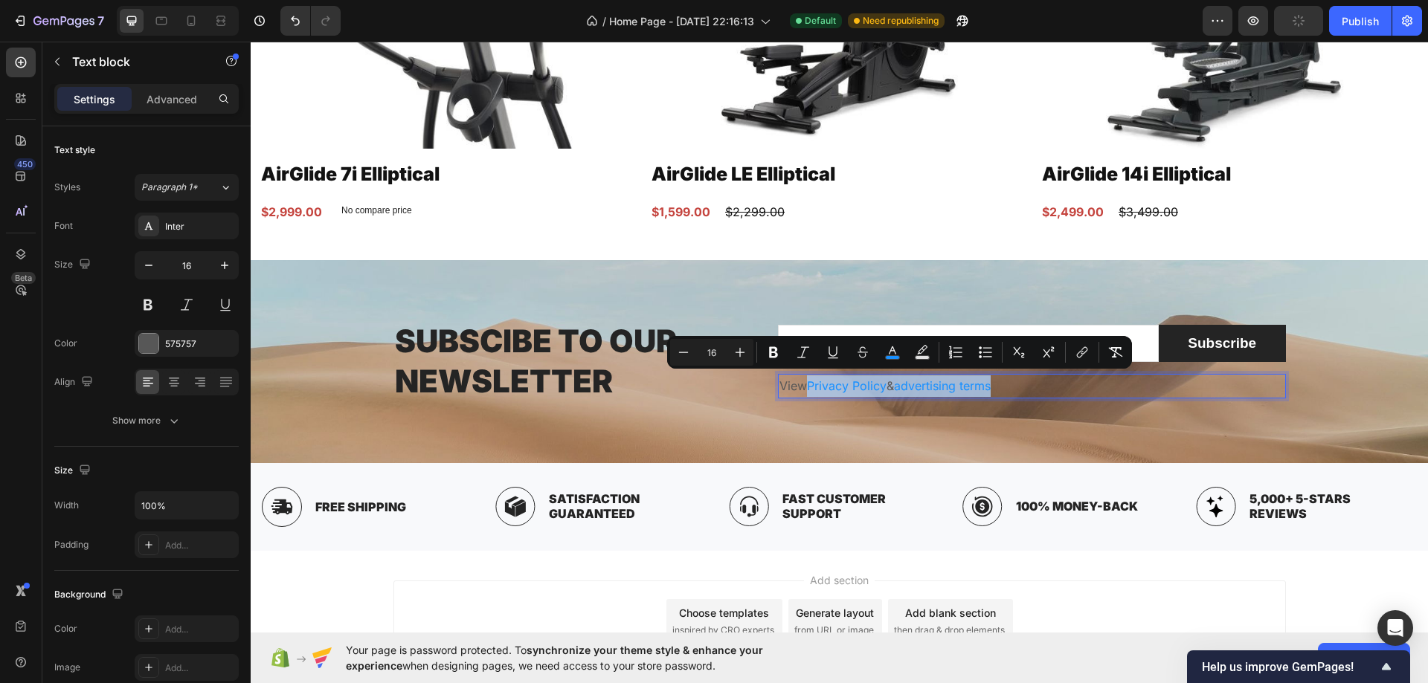
drag, startPoint x: 1024, startPoint y: 384, endPoint x: 814, endPoint y: 379, distance: 209.7
click at [814, 379] on p "View Privacy Policy & advertising terms" at bounding box center [1031, 386] width 505 height 22
click at [892, 351] on icon "Editor contextual toolbar" at bounding box center [892, 350] width 7 height 8
type input "1890FF"
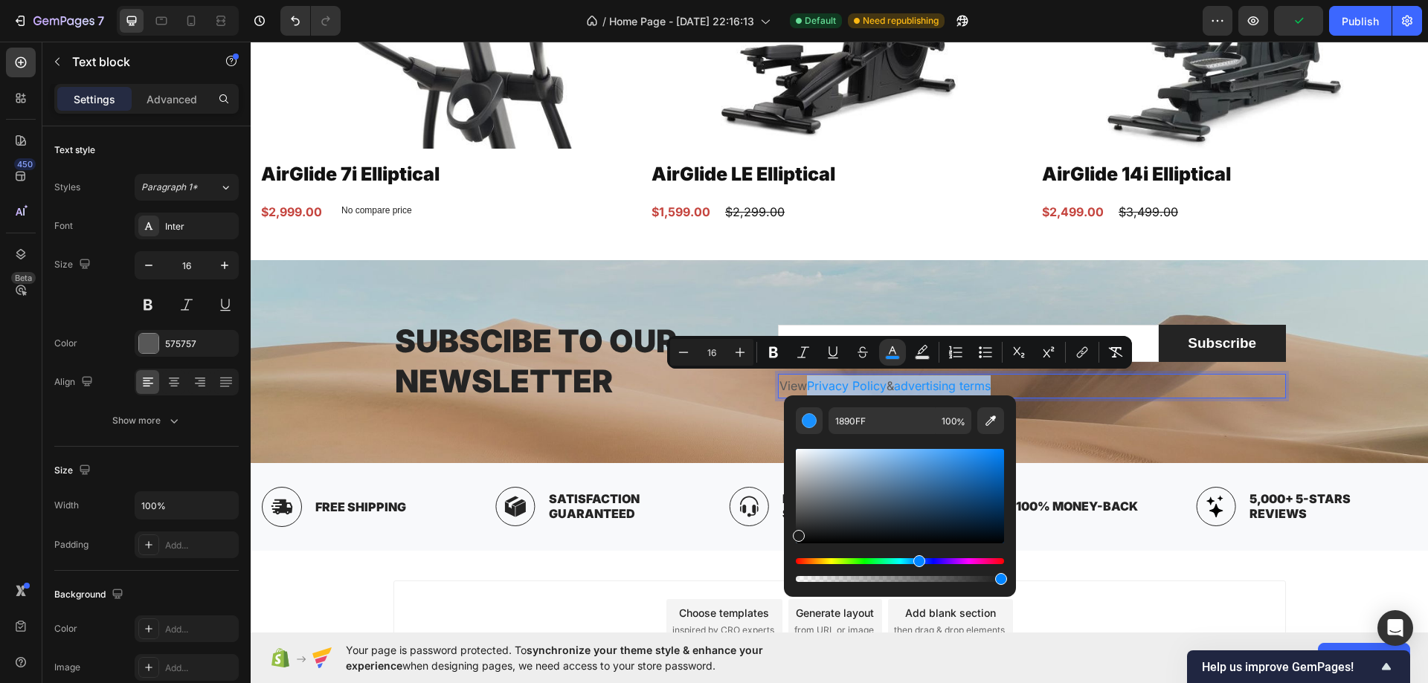
type input "1C1C1C"
drag, startPoint x: 1066, startPoint y: 538, endPoint x: 763, endPoint y: 553, distance: 303.8
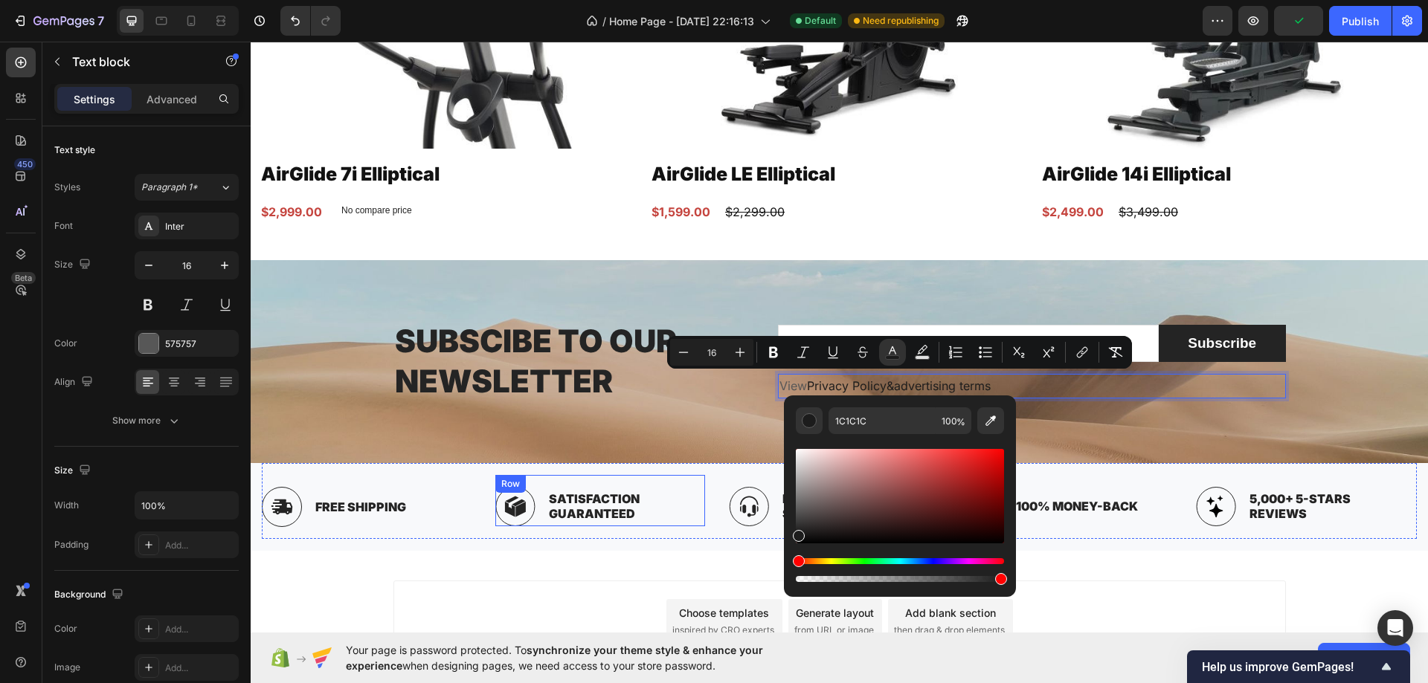
click at [603, 398] on p "Subscibe to our Newsletter" at bounding box center [575, 361] width 360 height 81
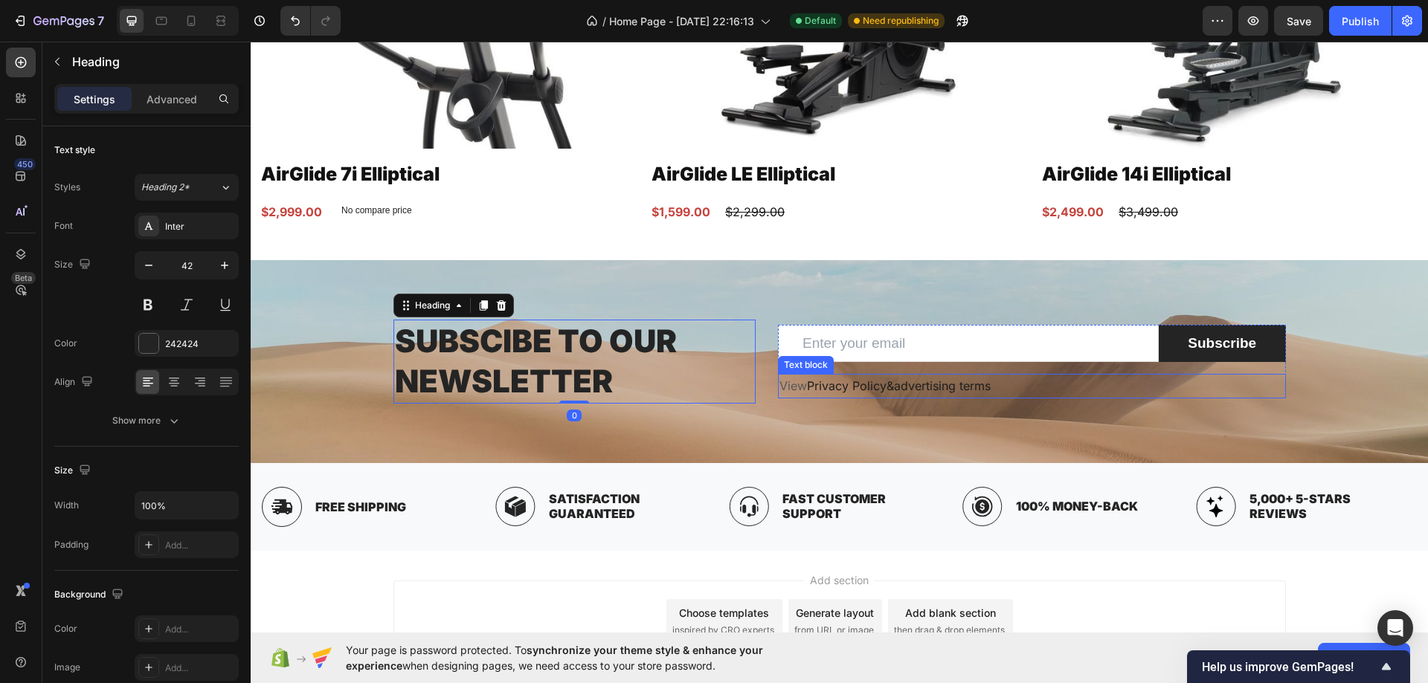
click at [789, 379] on p "View Privacy Policy & advertising terms" at bounding box center [1031, 386] width 505 height 22
click at [779, 384] on p "View Privacy Policy & advertising terms" at bounding box center [1031, 386] width 505 height 22
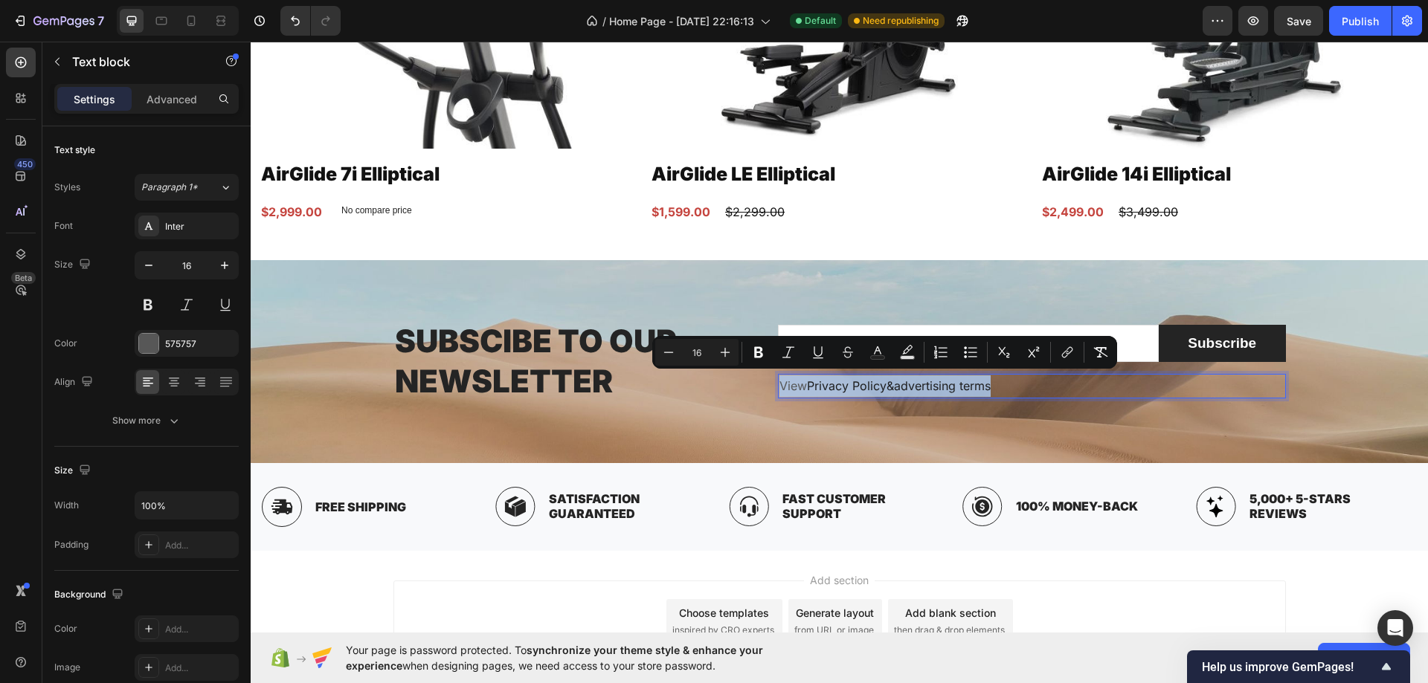
drag, startPoint x: 778, startPoint y: 384, endPoint x: 996, endPoint y: 374, distance: 218.1
click at [996, 375] on p "View Privacy Policy & advertising terms" at bounding box center [1031, 386] width 505 height 22
click at [874, 361] on button "Text Color" at bounding box center [877, 352] width 27 height 27
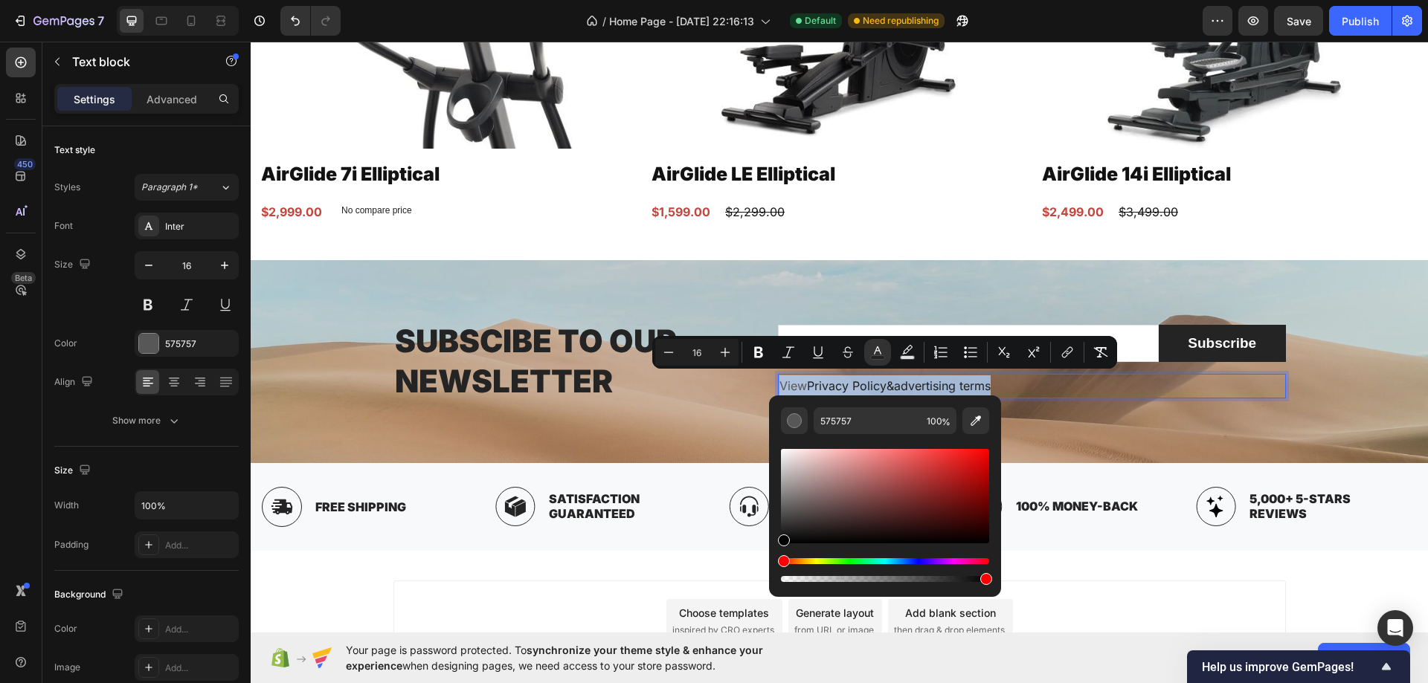
type input "000000"
drag, startPoint x: 1058, startPoint y: 547, endPoint x: 760, endPoint y: 559, distance: 298.4
click at [607, 382] on p "Subscibe to our Newsletter" at bounding box center [575, 361] width 360 height 81
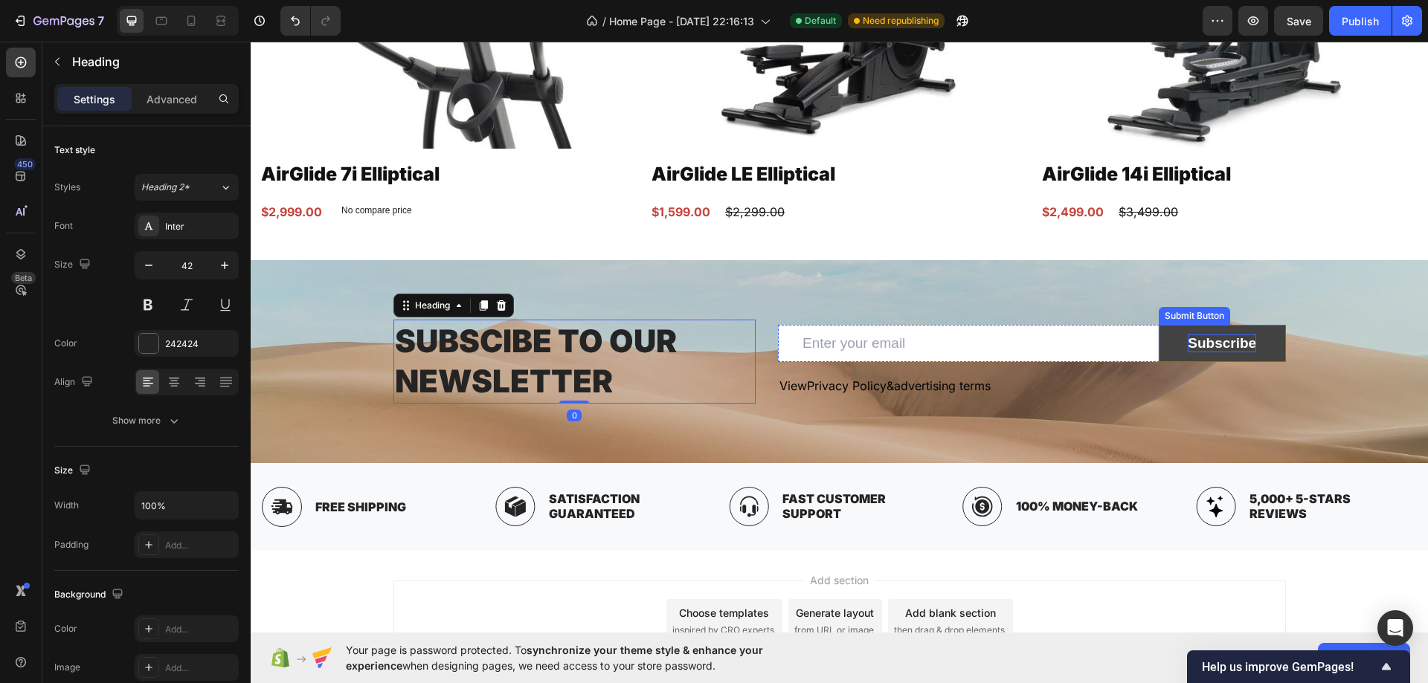
click at [1190, 349] on div "Subscribe" at bounding box center [1221, 344] width 68 height 19
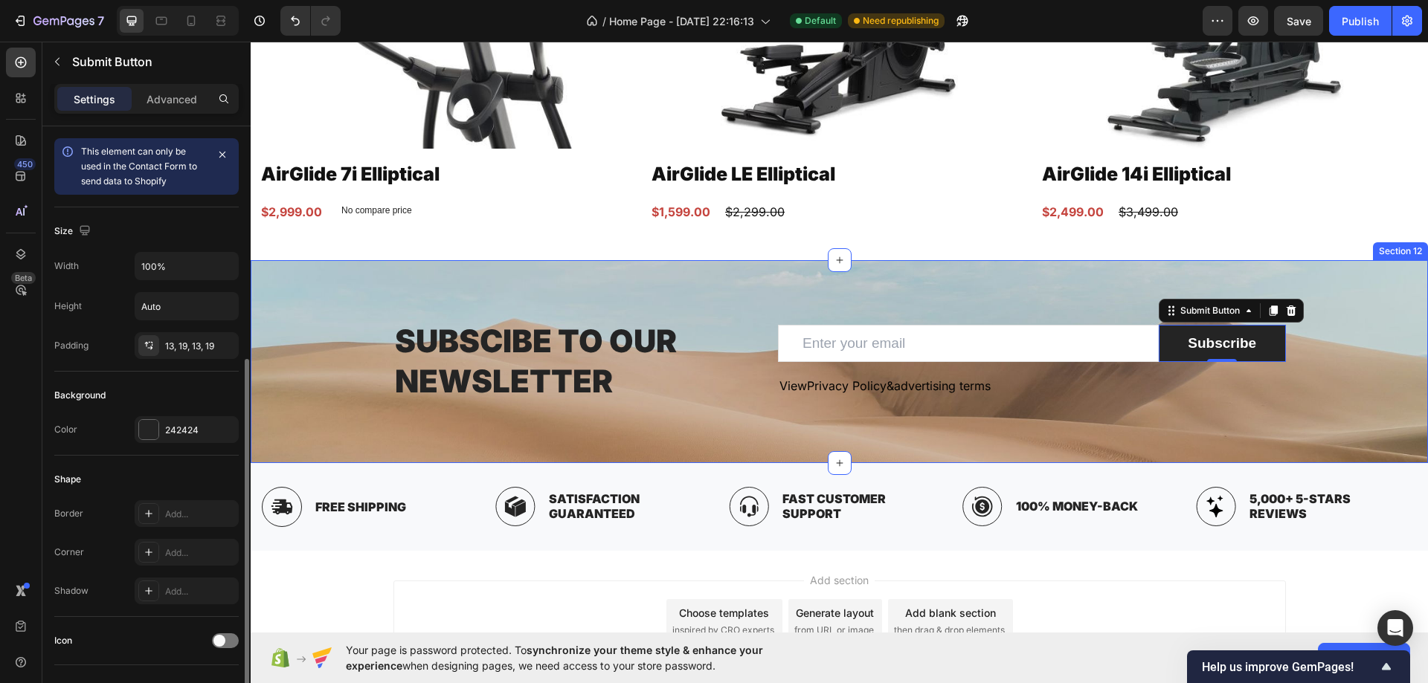
scroll to position [446, 0]
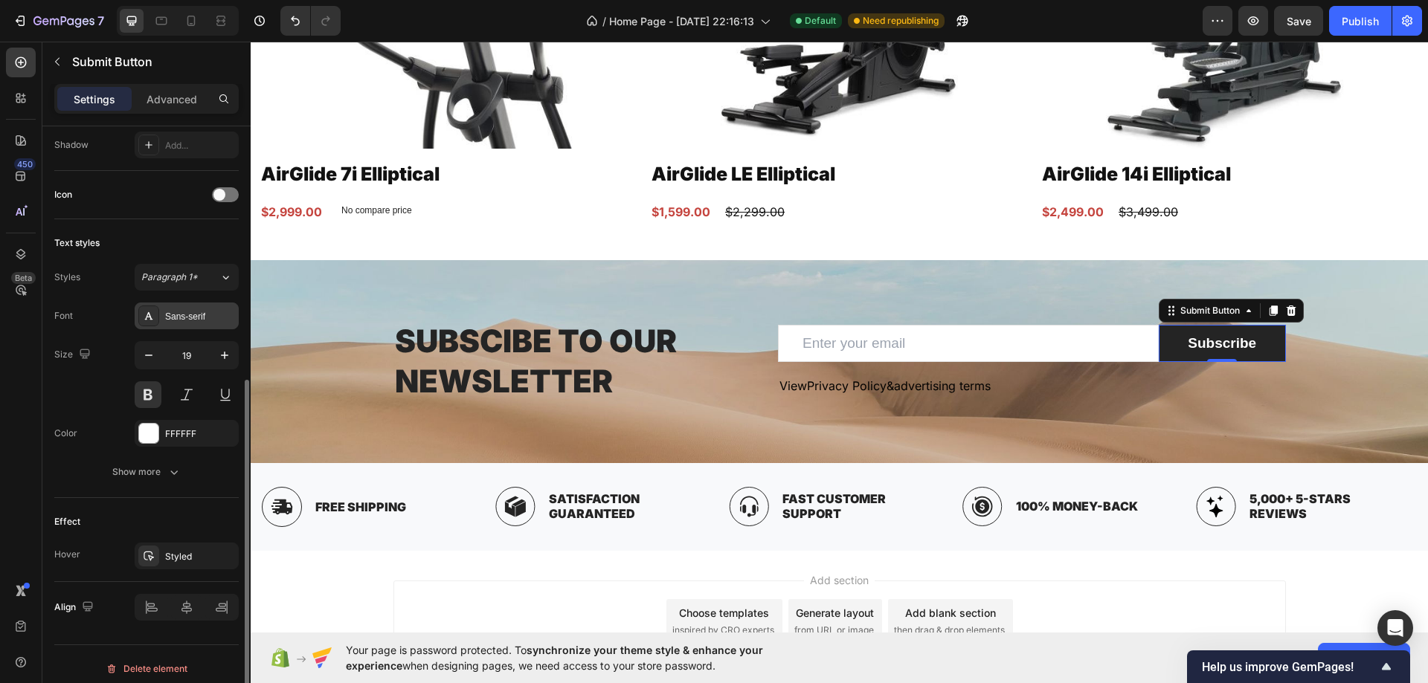
click at [184, 323] on div "Sans-serif" at bounding box center [200, 316] width 70 height 13
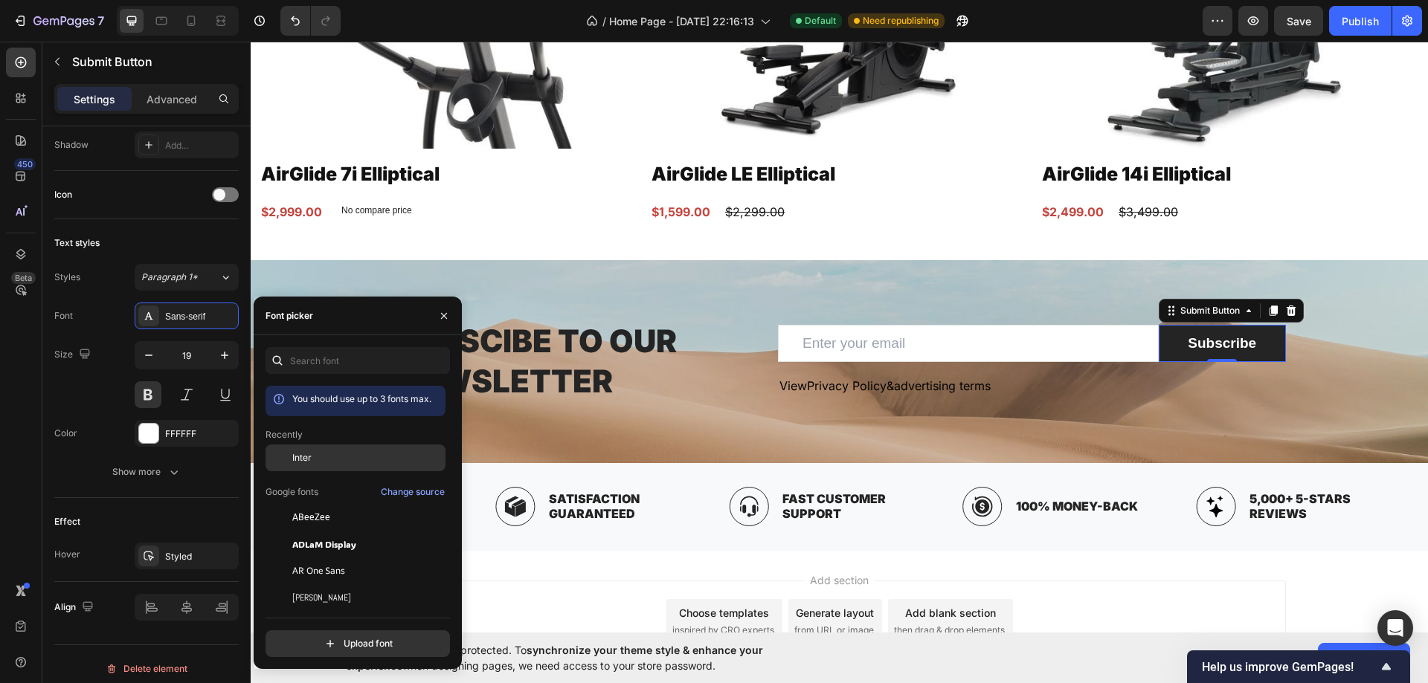
click at [307, 457] on span "Inter" at bounding box center [301, 457] width 19 height 13
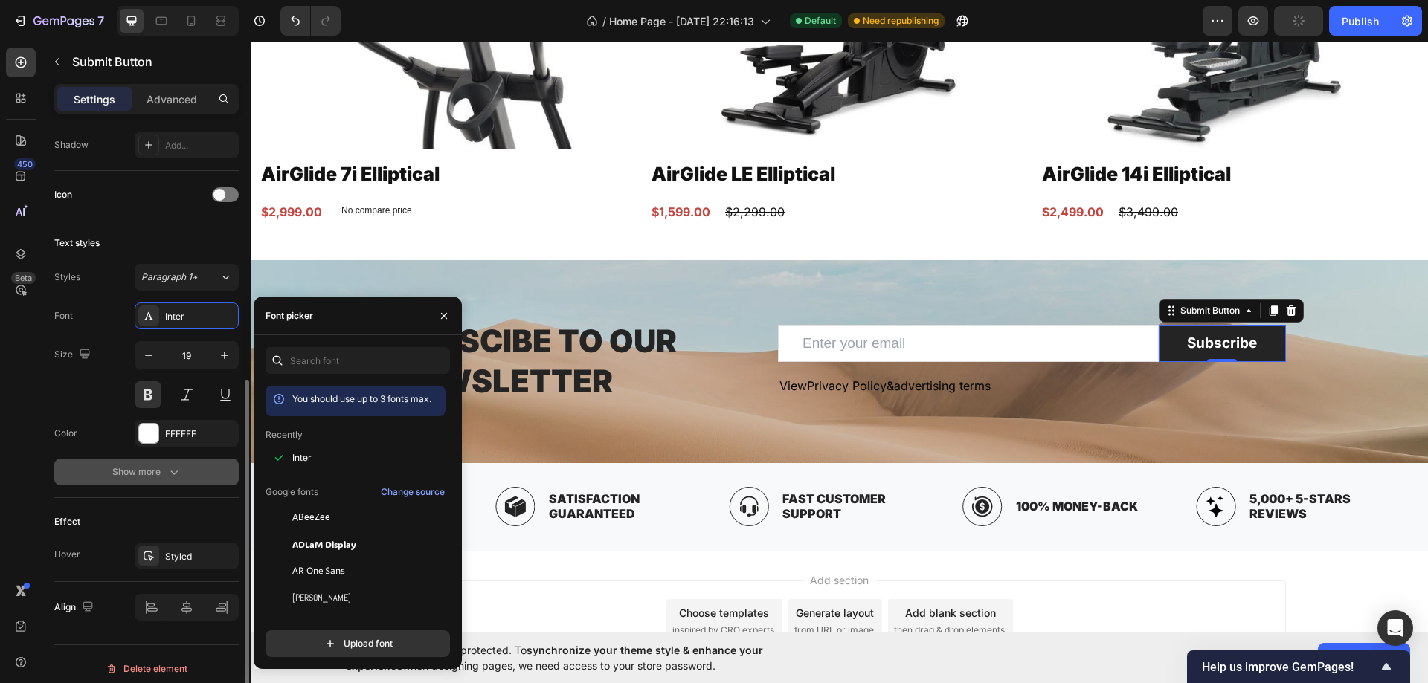
click at [149, 464] on button "Show more" at bounding box center [146, 472] width 184 height 27
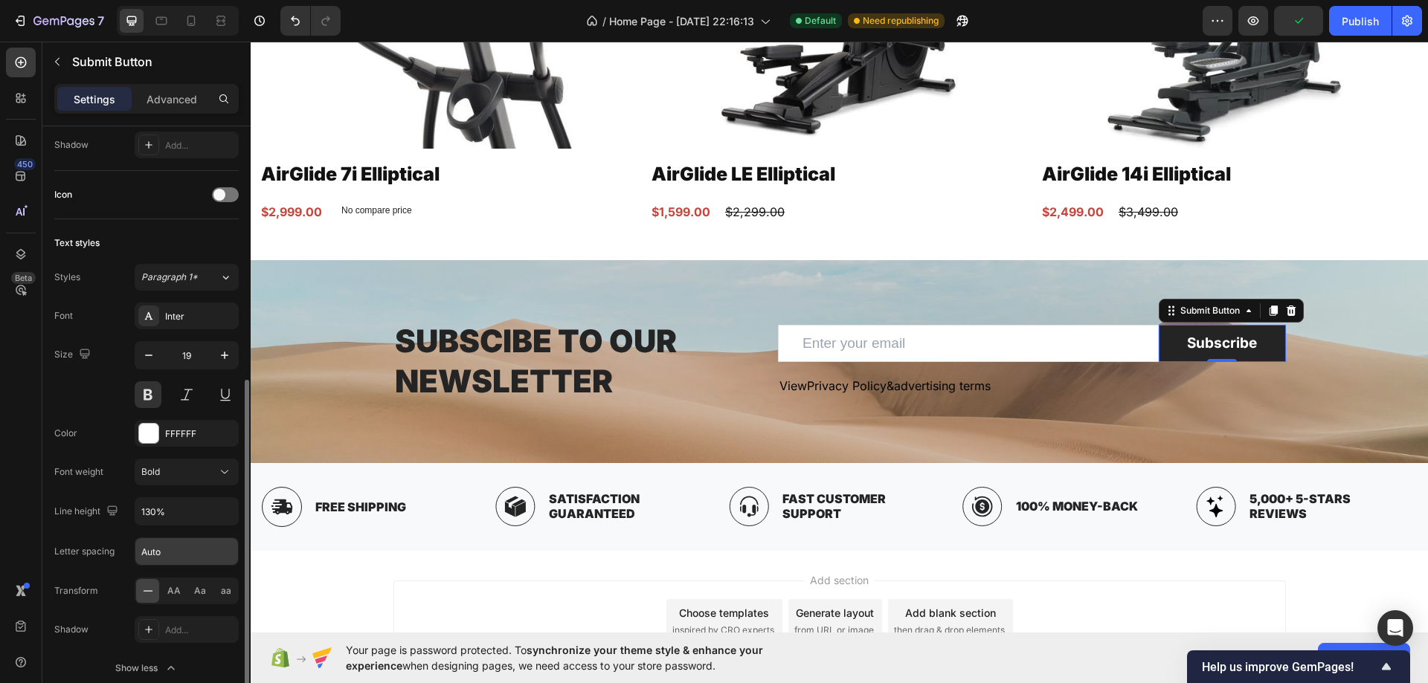
drag, startPoint x: 172, startPoint y: 589, endPoint x: 235, endPoint y: 541, distance: 79.0
click at [172, 589] on span "AA" at bounding box center [173, 590] width 13 height 13
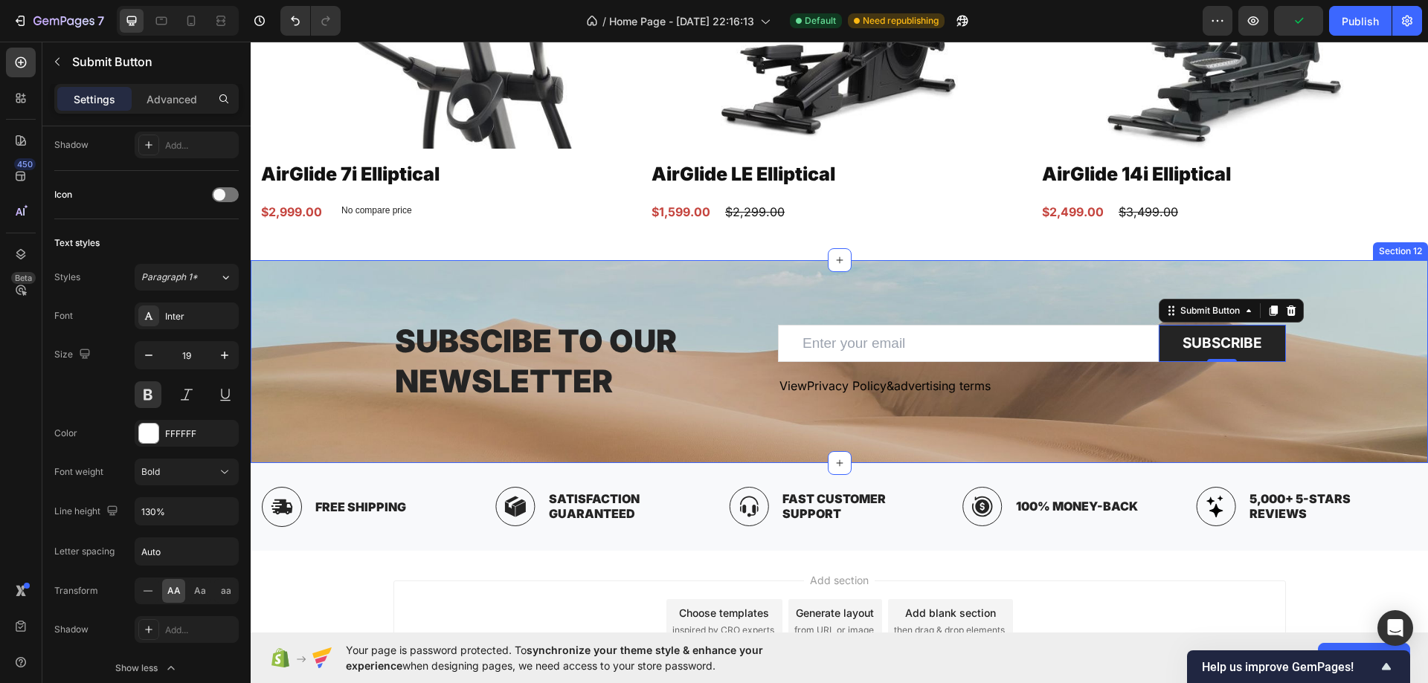
drag, startPoint x: 619, startPoint y: 240, endPoint x: 779, endPoint y: 265, distance: 161.8
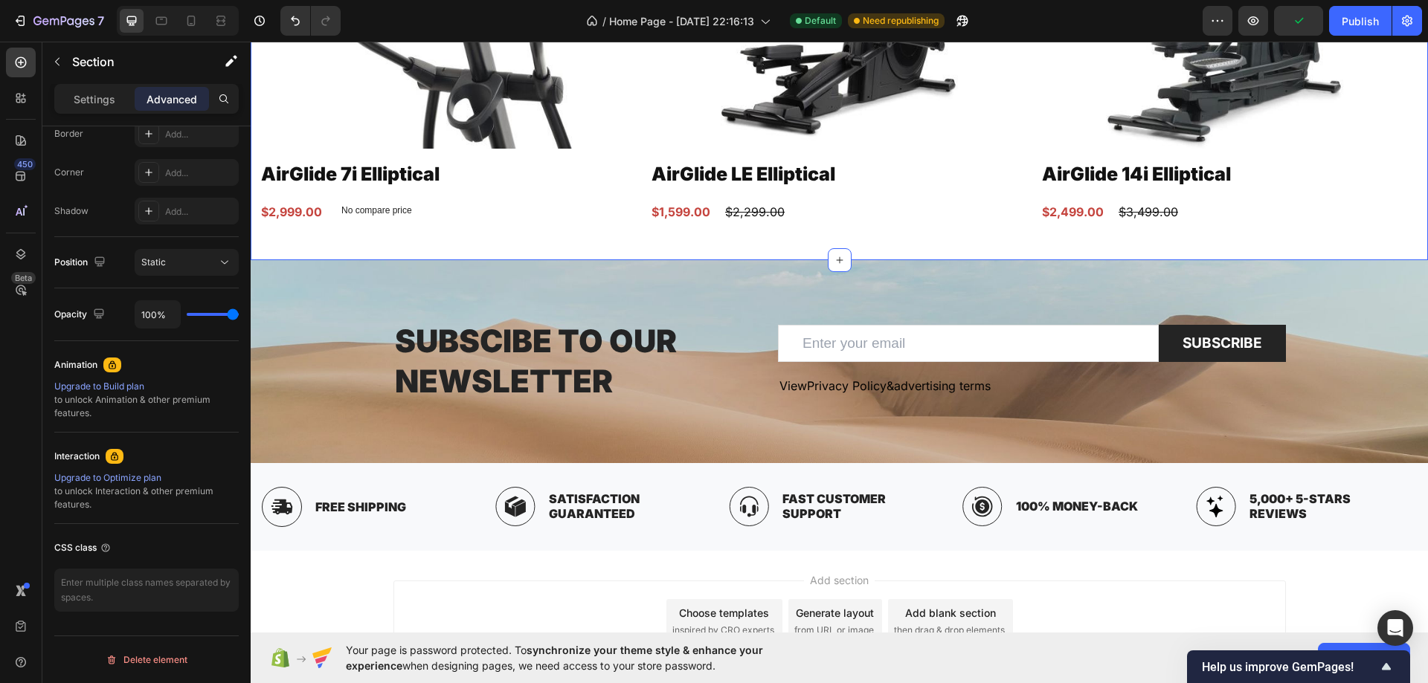
scroll to position [0, 0]
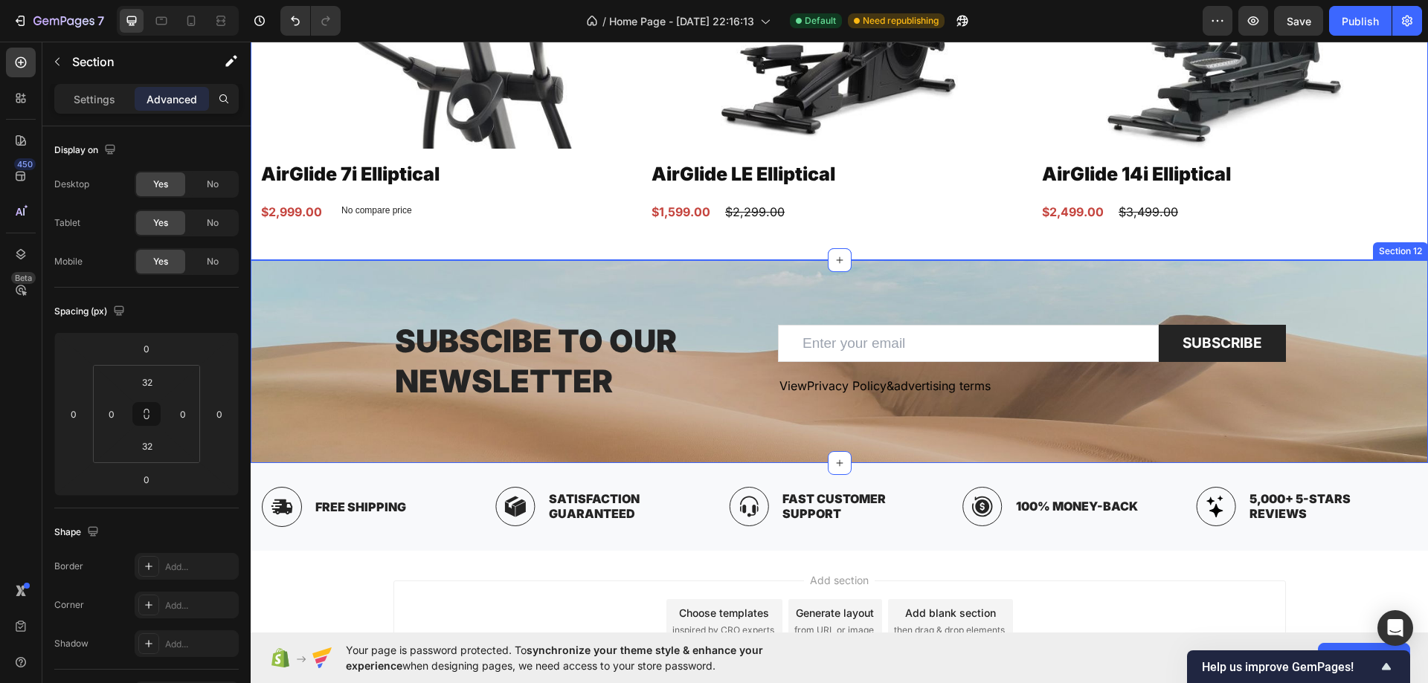
drag, startPoint x: 1092, startPoint y: 287, endPoint x: 1425, endPoint y: 280, distance: 332.4
click at [1092, 287] on div "Subscibe to our Newsletter Heading Email Field Subscribe Submit Button Row View…" at bounding box center [839, 361] width 1177 height 203
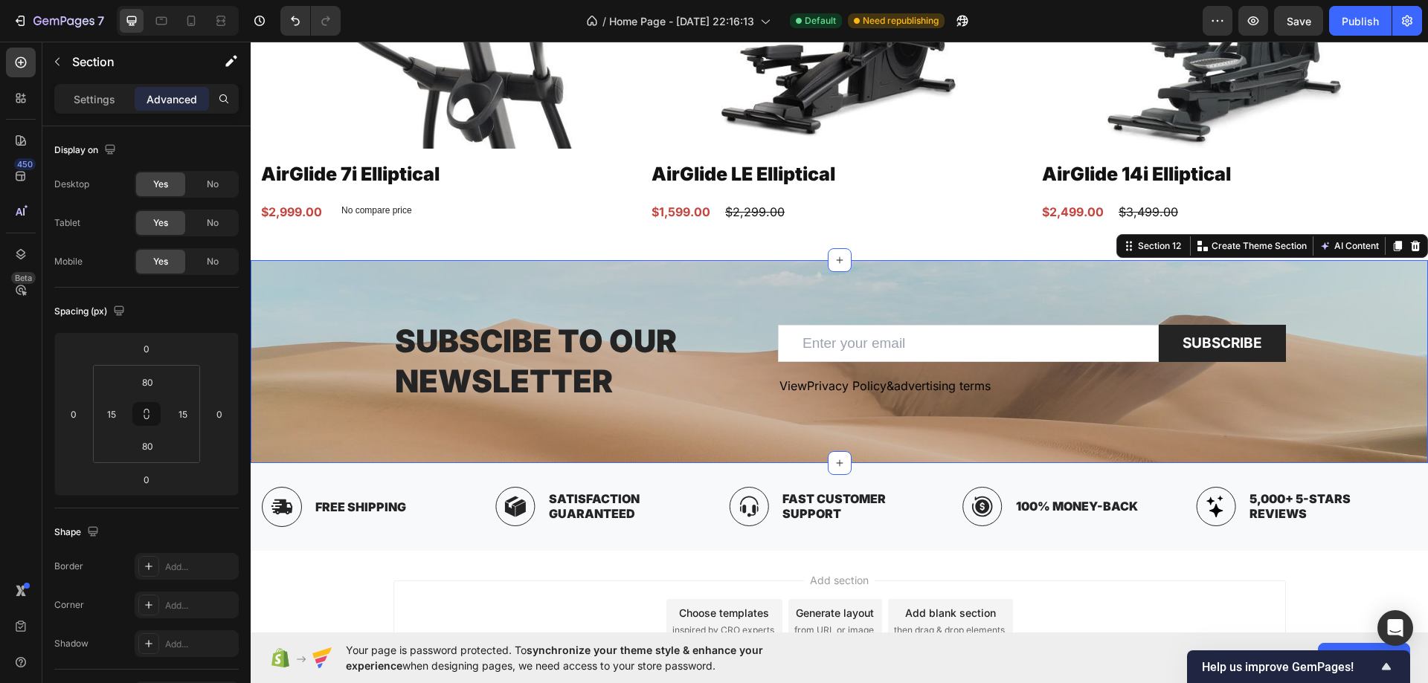
click at [272, 331] on div "Subscibe to our Newsletter Heading Email Field Subscribe Submit Button Row View…" at bounding box center [839, 362] width 1155 height 84
click at [87, 104] on p "Settings" at bounding box center [95, 99] width 42 height 16
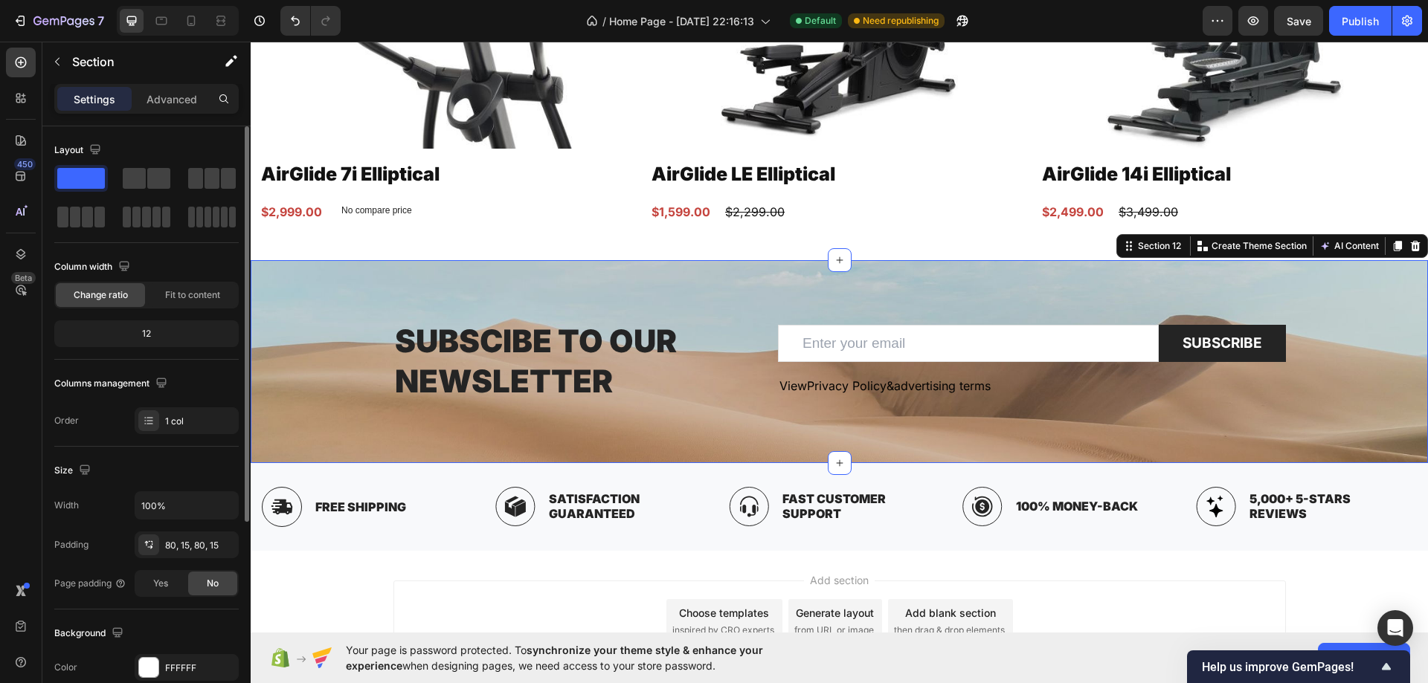
scroll to position [308, 0]
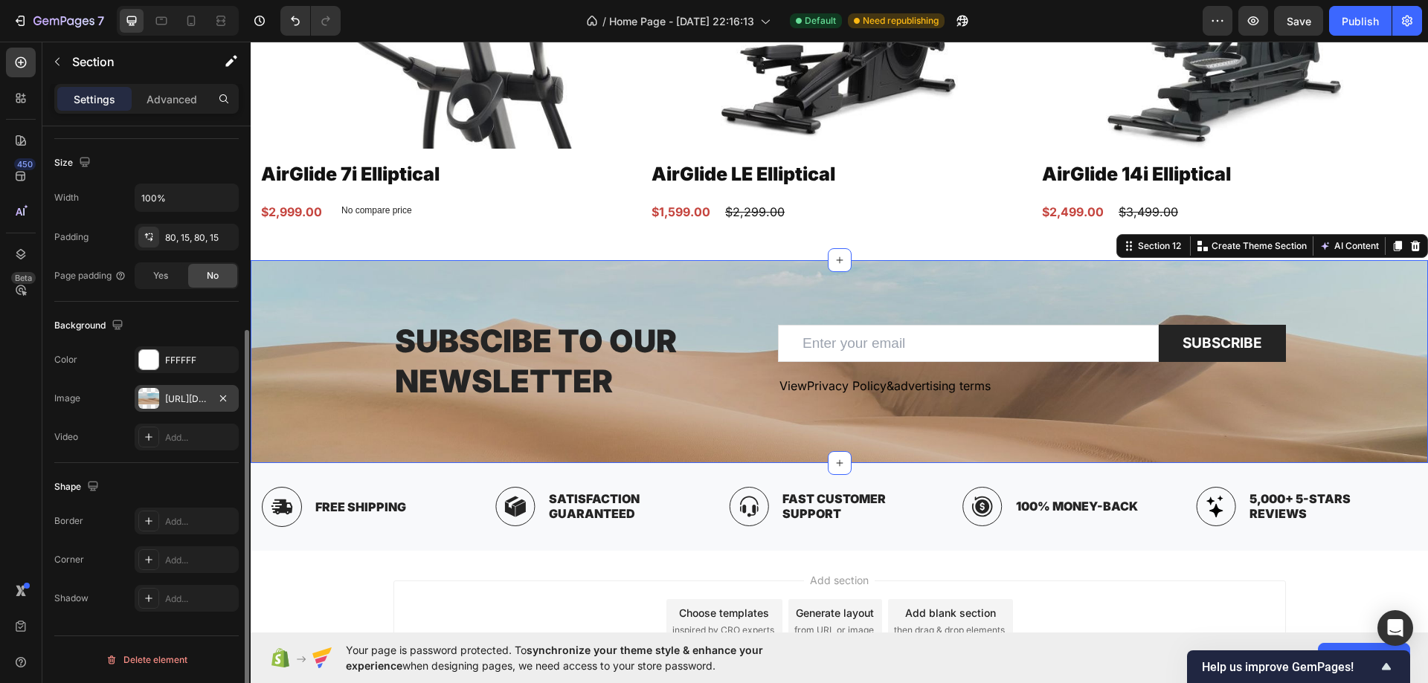
click at [155, 402] on div at bounding box center [148, 398] width 21 height 21
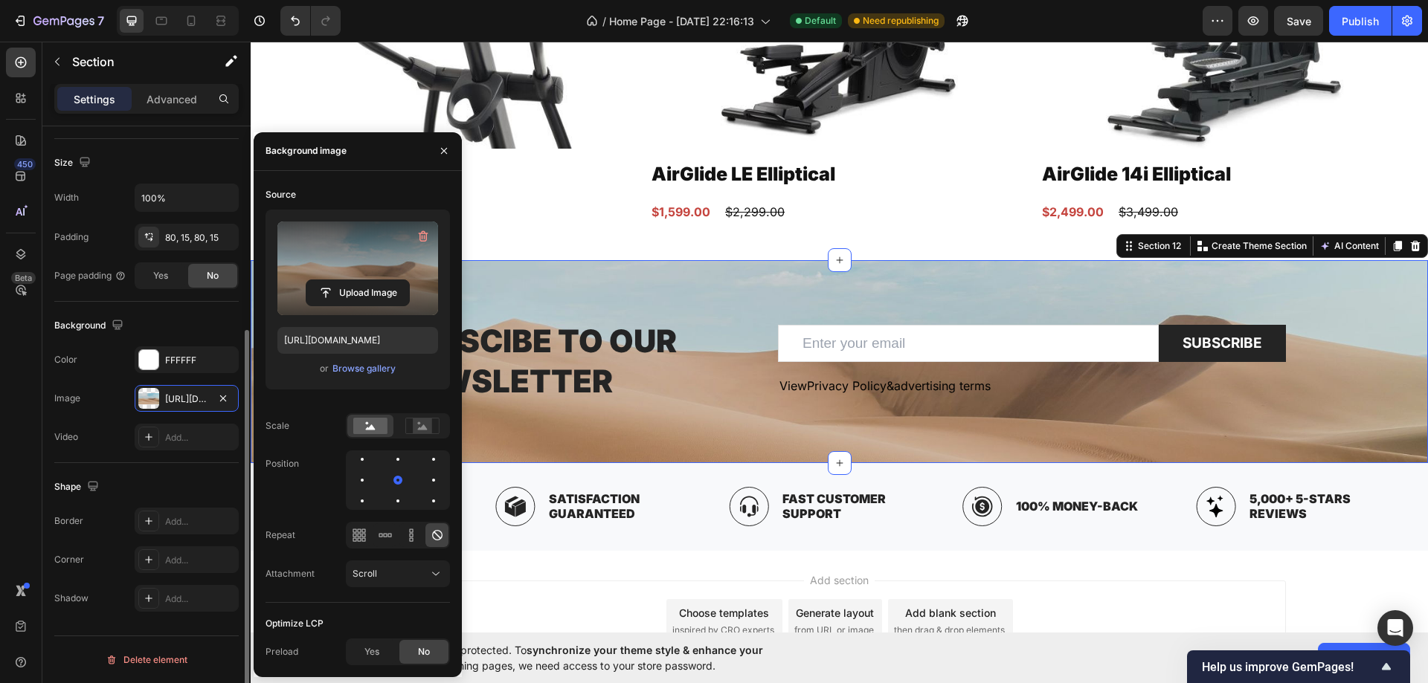
click at [346, 275] on label at bounding box center [357, 269] width 161 height 94
click at [346, 280] on input "file" at bounding box center [357, 292] width 103 height 25
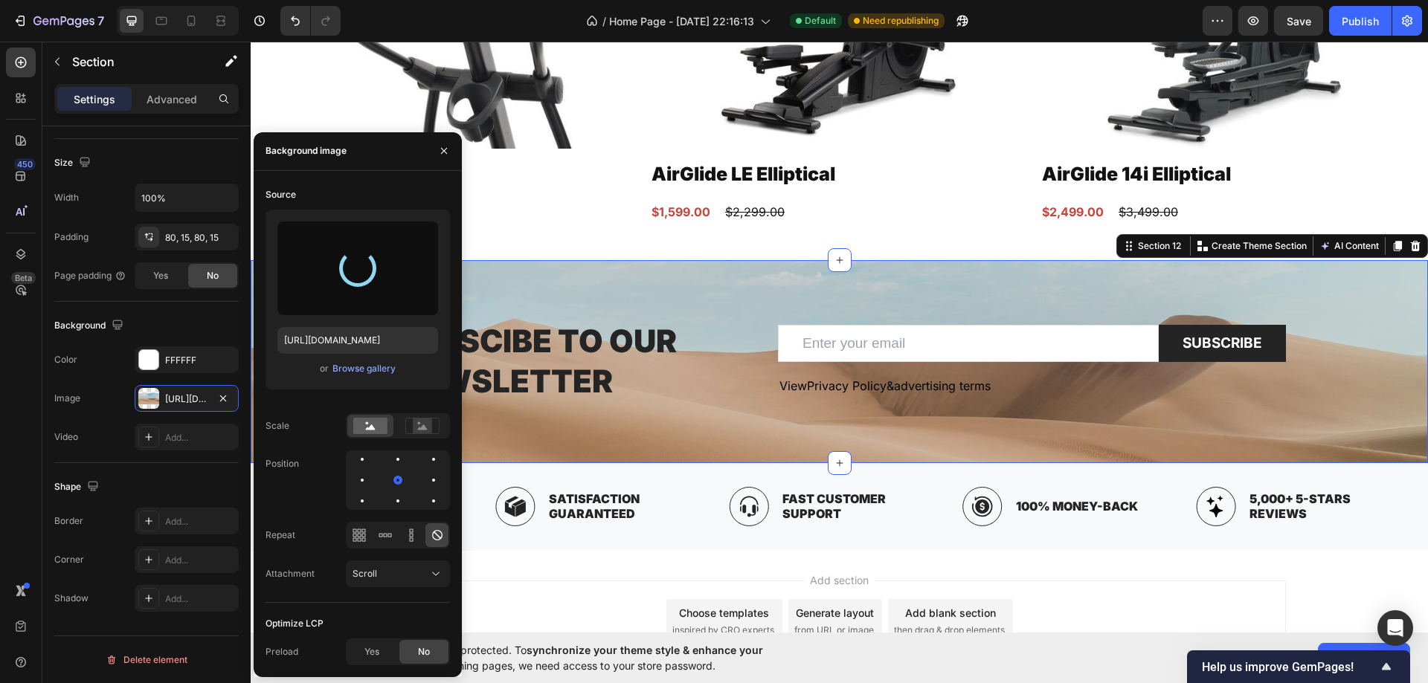
type input "[URL][DOMAIN_NAME]"
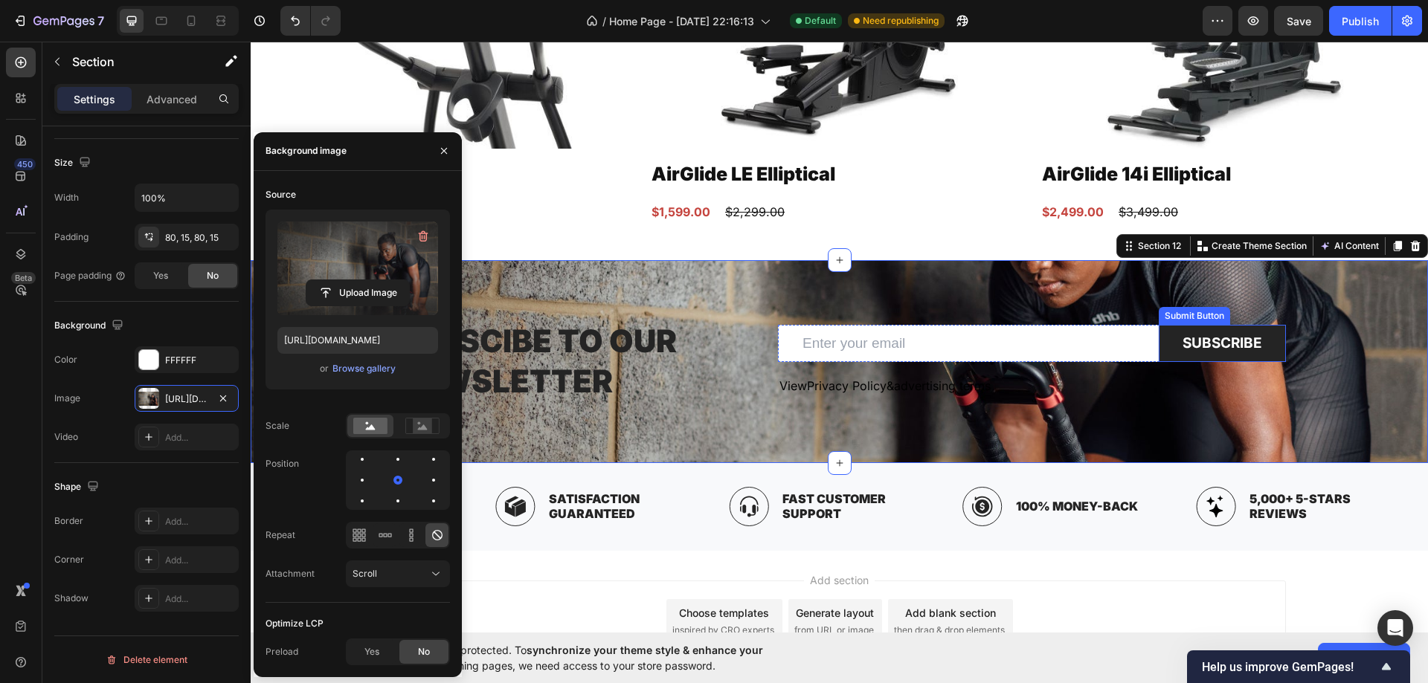
drag, startPoint x: 1164, startPoint y: 350, endPoint x: 1150, endPoint y: 352, distance: 14.2
click at [1164, 350] on button "Subscribe" at bounding box center [1221, 344] width 127 height 38
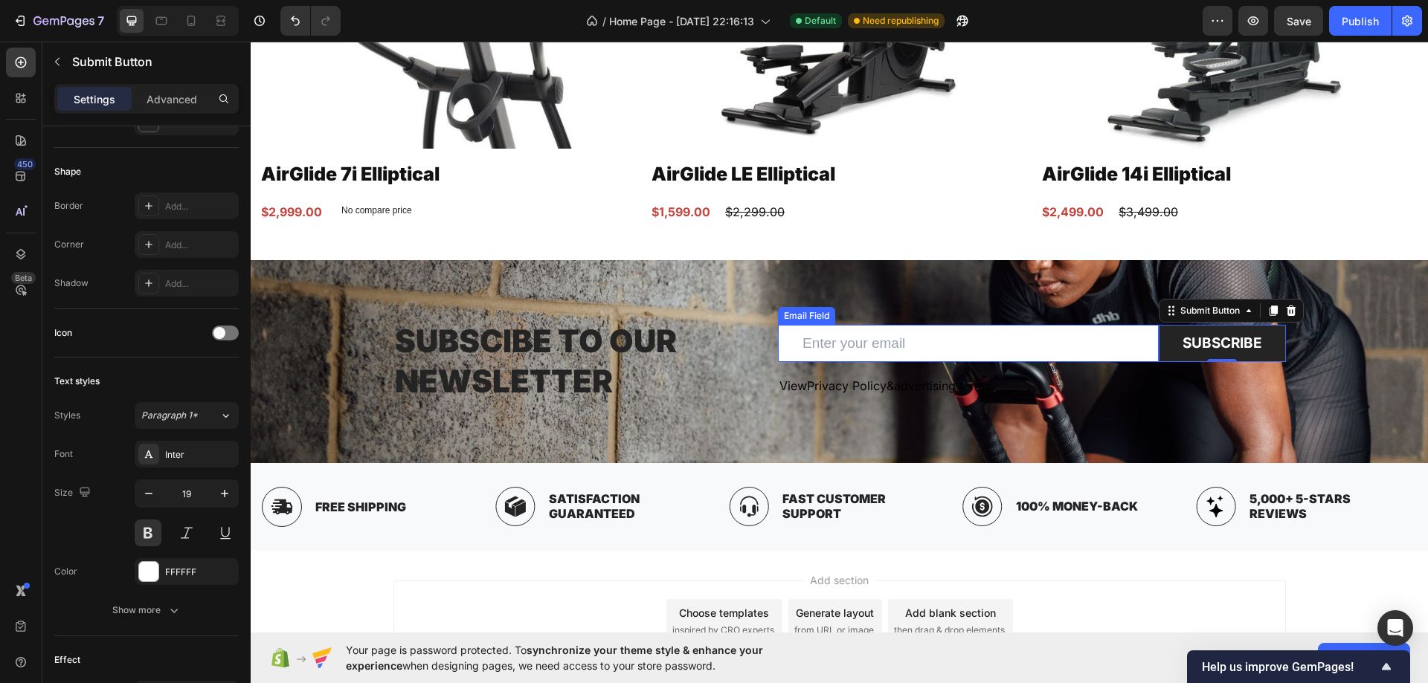
scroll to position [0, 0]
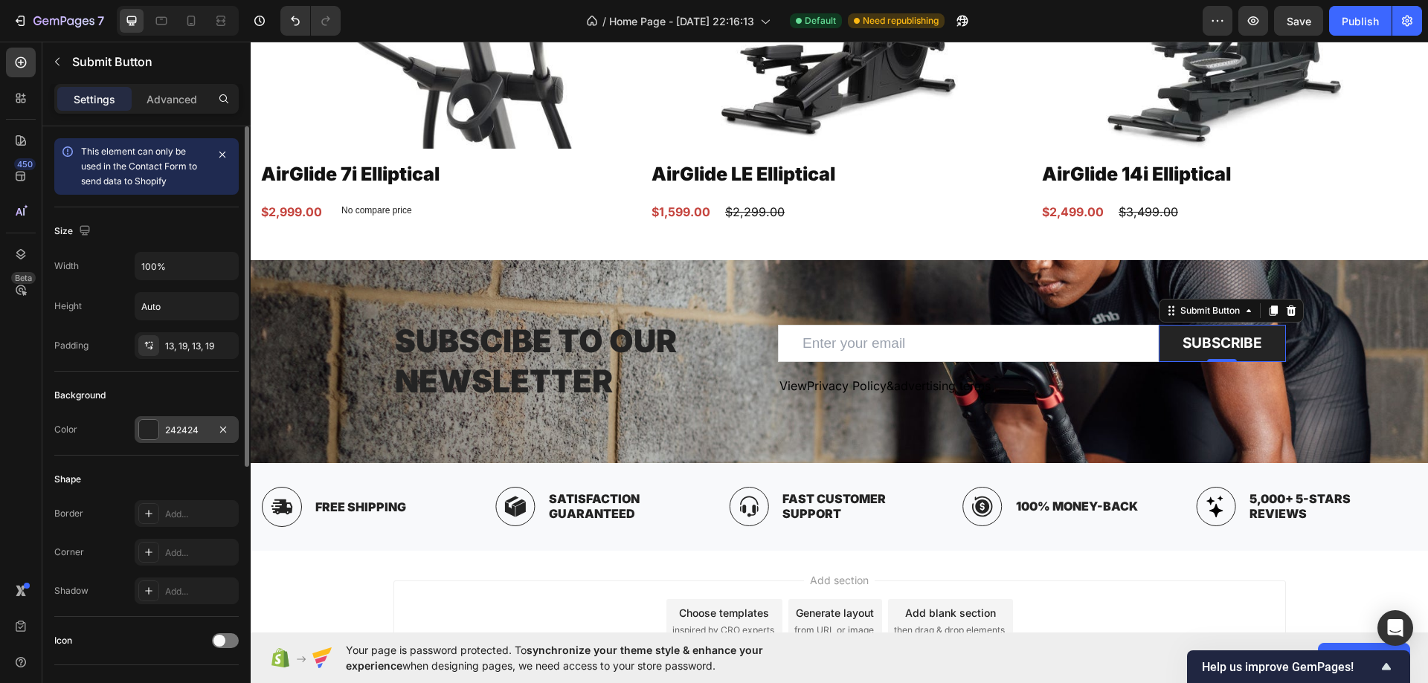
click at [175, 428] on div "242424" at bounding box center [186, 430] width 43 height 13
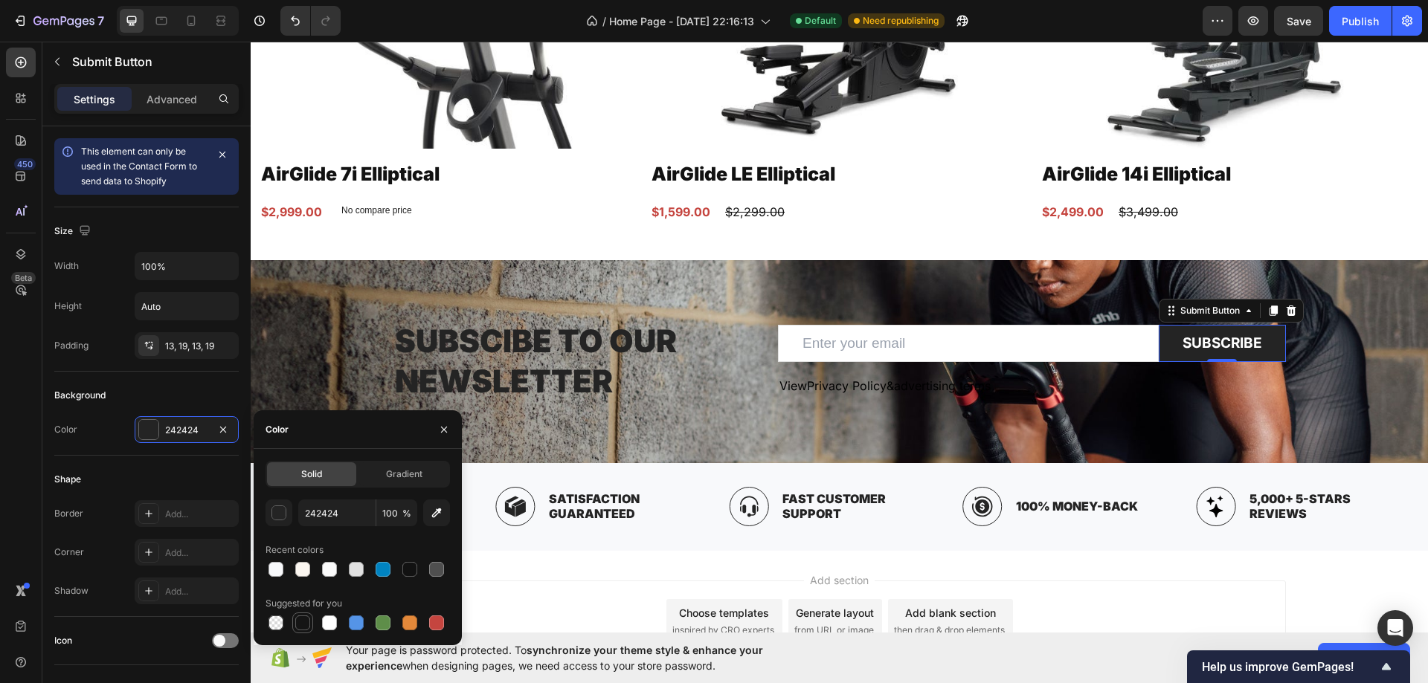
click at [306, 625] on div at bounding box center [302, 623] width 15 height 15
type input "151515"
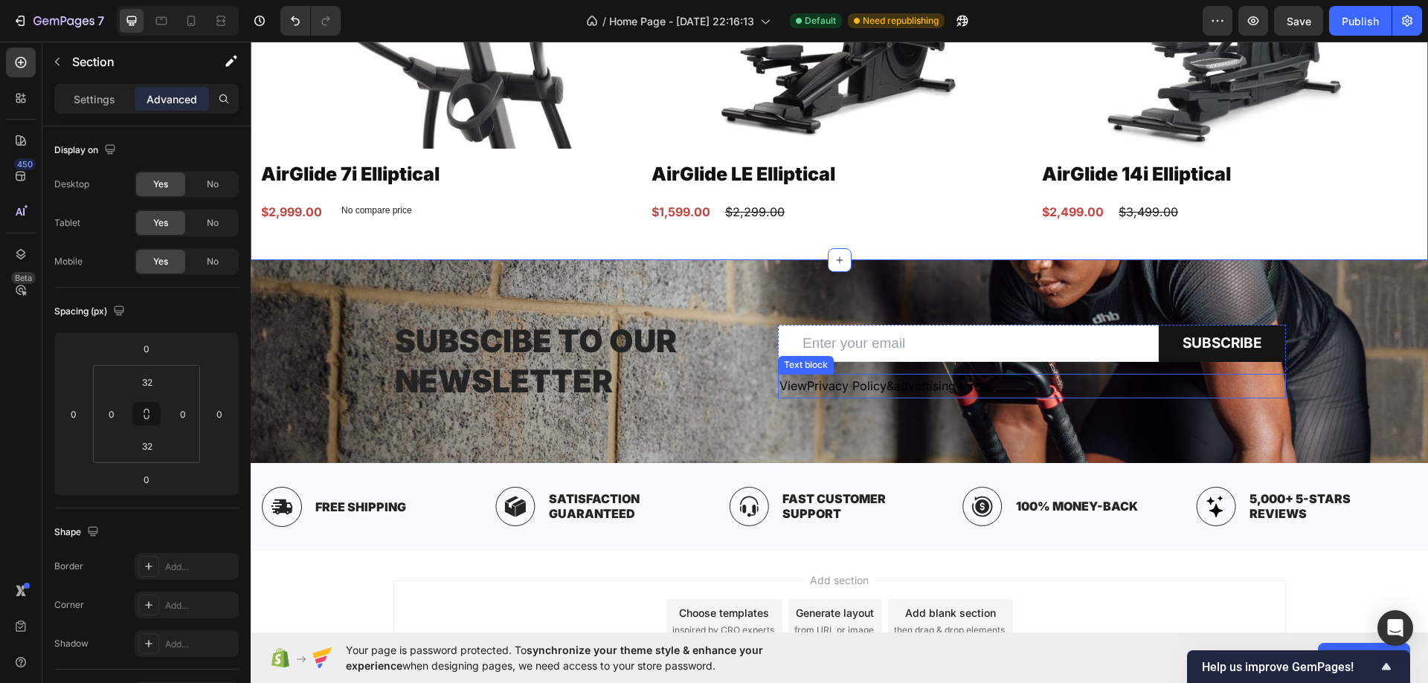
click at [798, 378] on span "View" at bounding box center [793, 385] width 28 height 15
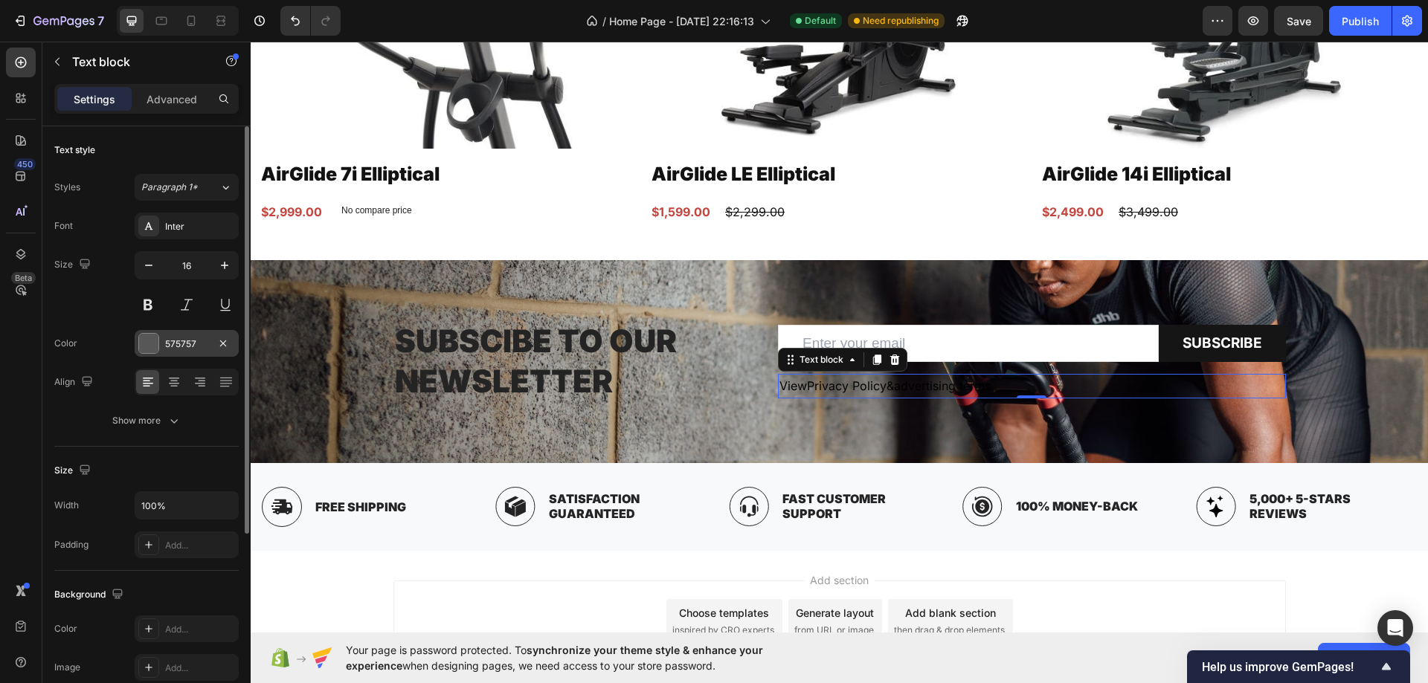
click at [184, 332] on div "575757" at bounding box center [187, 343] width 104 height 27
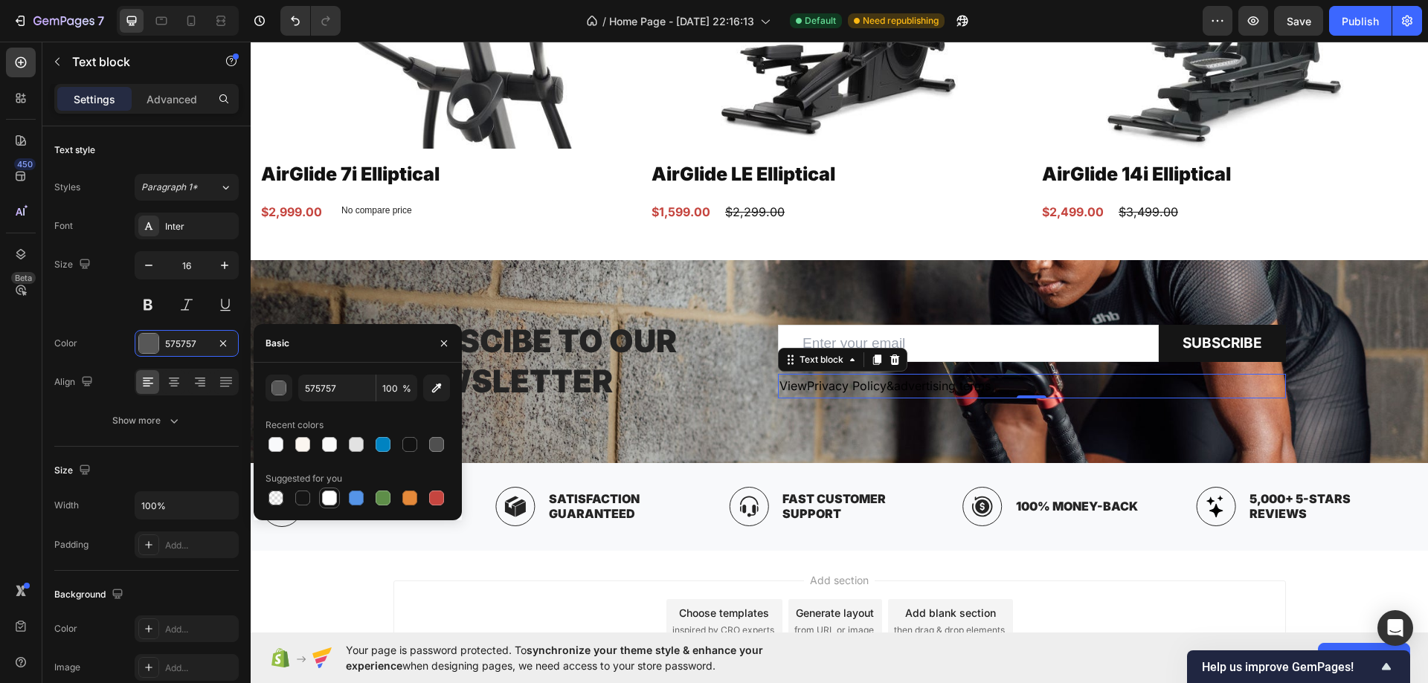
click at [335, 493] on div at bounding box center [329, 498] width 15 height 15
click at [281, 442] on div at bounding box center [275, 444] width 15 height 15
type input "F8F9FB"
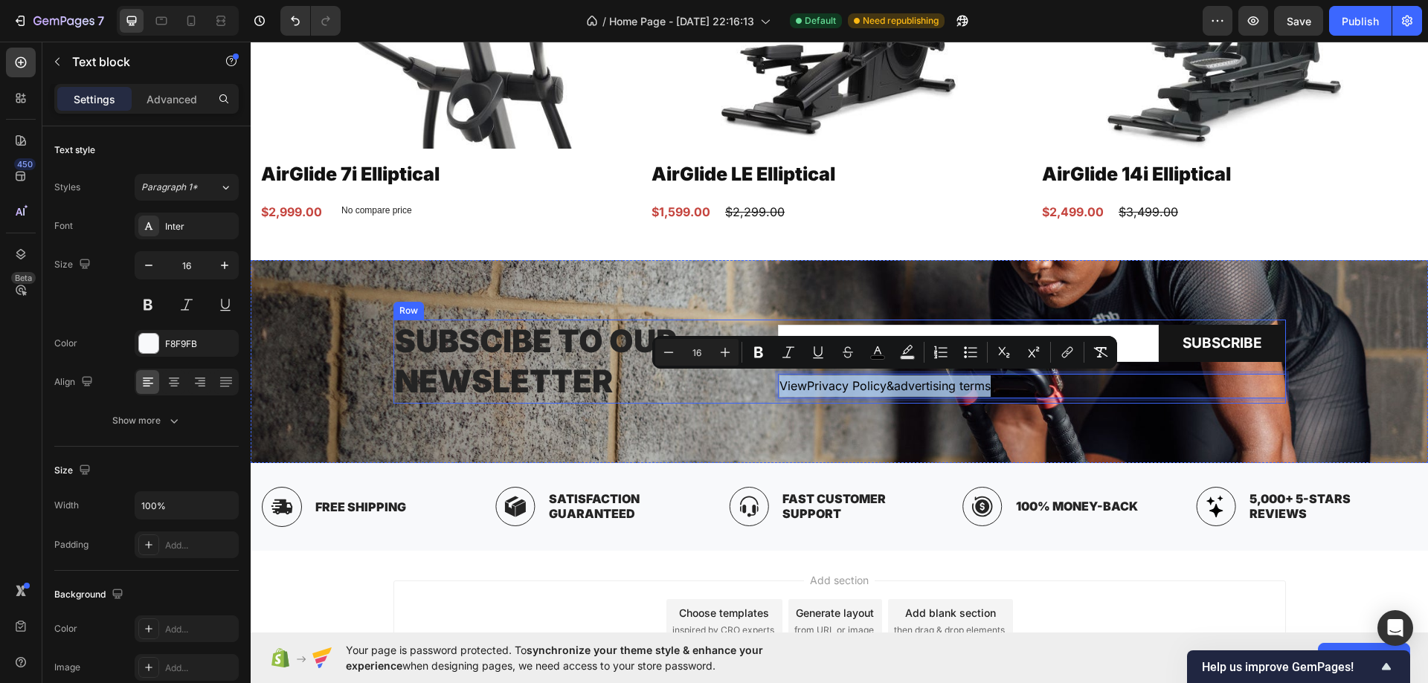
drag, startPoint x: 1101, startPoint y: 381, endPoint x: 767, endPoint y: 392, distance: 334.0
click at [1200, 377] on p "View Privacy Policy & advertising terms" at bounding box center [1031, 386] width 505 height 22
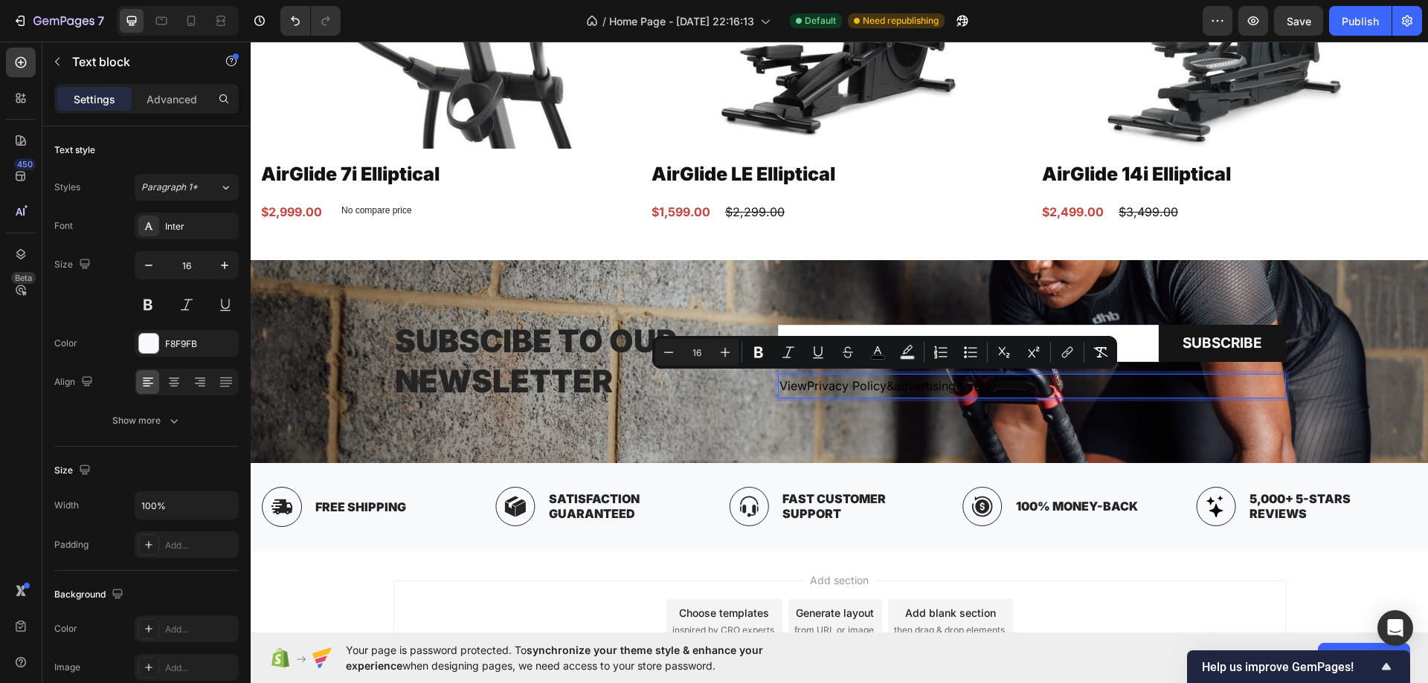
click at [1200, 377] on p "View Privacy Policy & advertising terms ⁠⁠⁠⁠⁠⁠⁠" at bounding box center [1031, 386] width 505 height 22
click at [1163, 388] on p "View Privacy Policy & advertising terms#" at bounding box center [1031, 386] width 505 height 22
drag, startPoint x: 1123, startPoint y: 390, endPoint x: 1109, endPoint y: 390, distance: 14.9
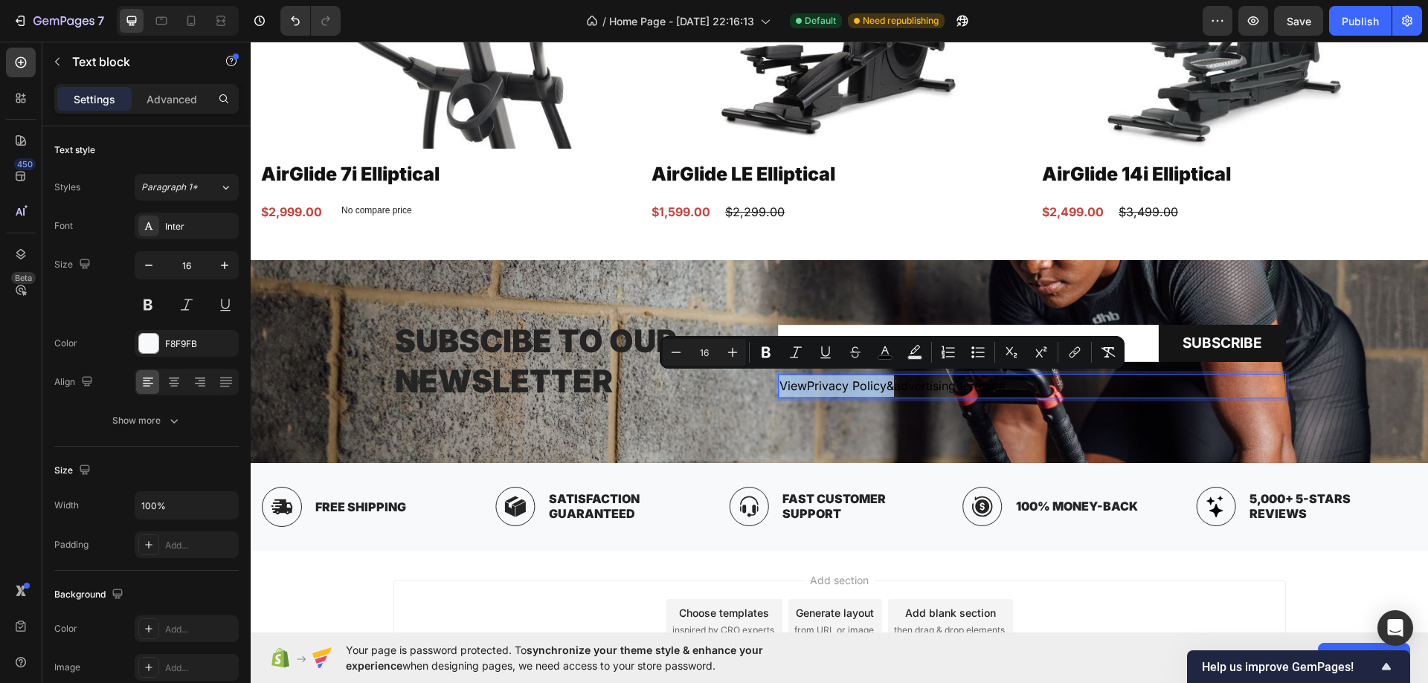
click at [1123, 390] on p "View Privacy Policy & advertising terms##" at bounding box center [1031, 386] width 505 height 22
click at [1103, 385] on p "View Privacy Policy & advertising terms##" at bounding box center [1031, 386] width 505 height 22
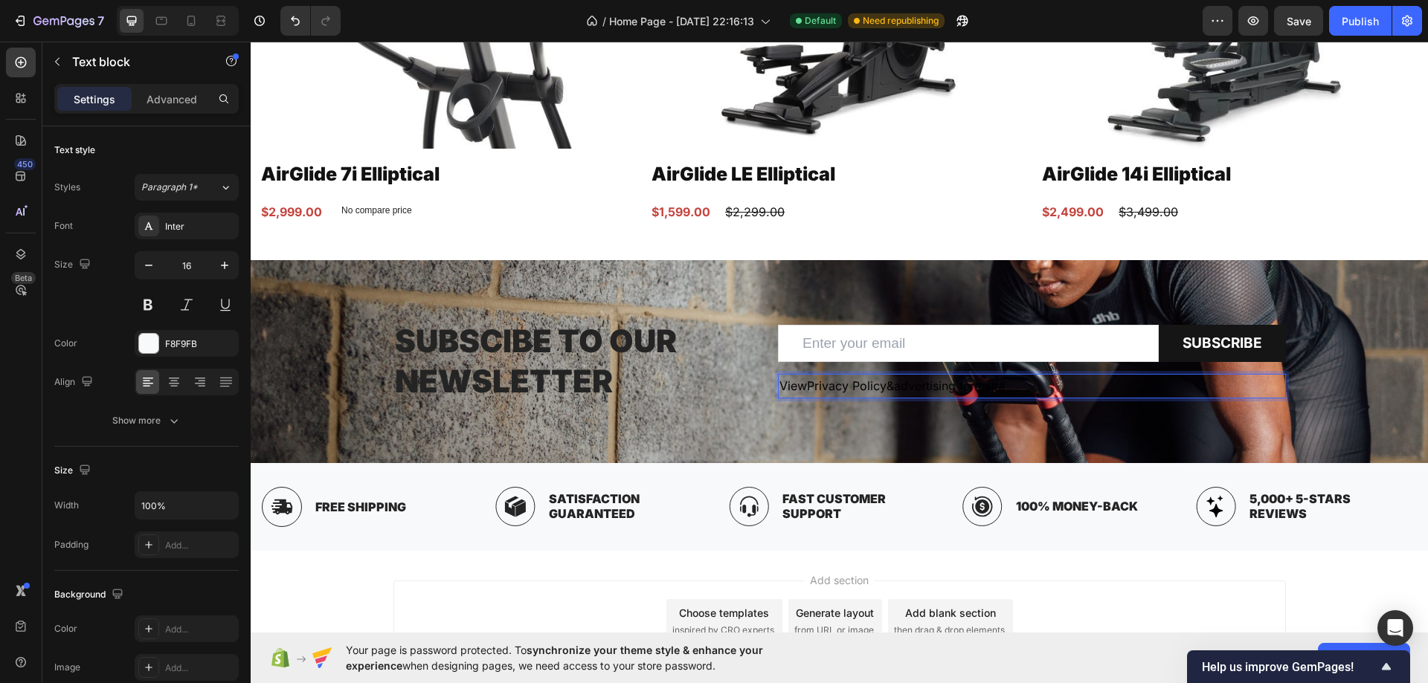
click at [1185, 379] on p "View Privacy Policy & advertising terms## ⁠⁠⁠⁠⁠⁠⁠" at bounding box center [1031, 386] width 505 height 22
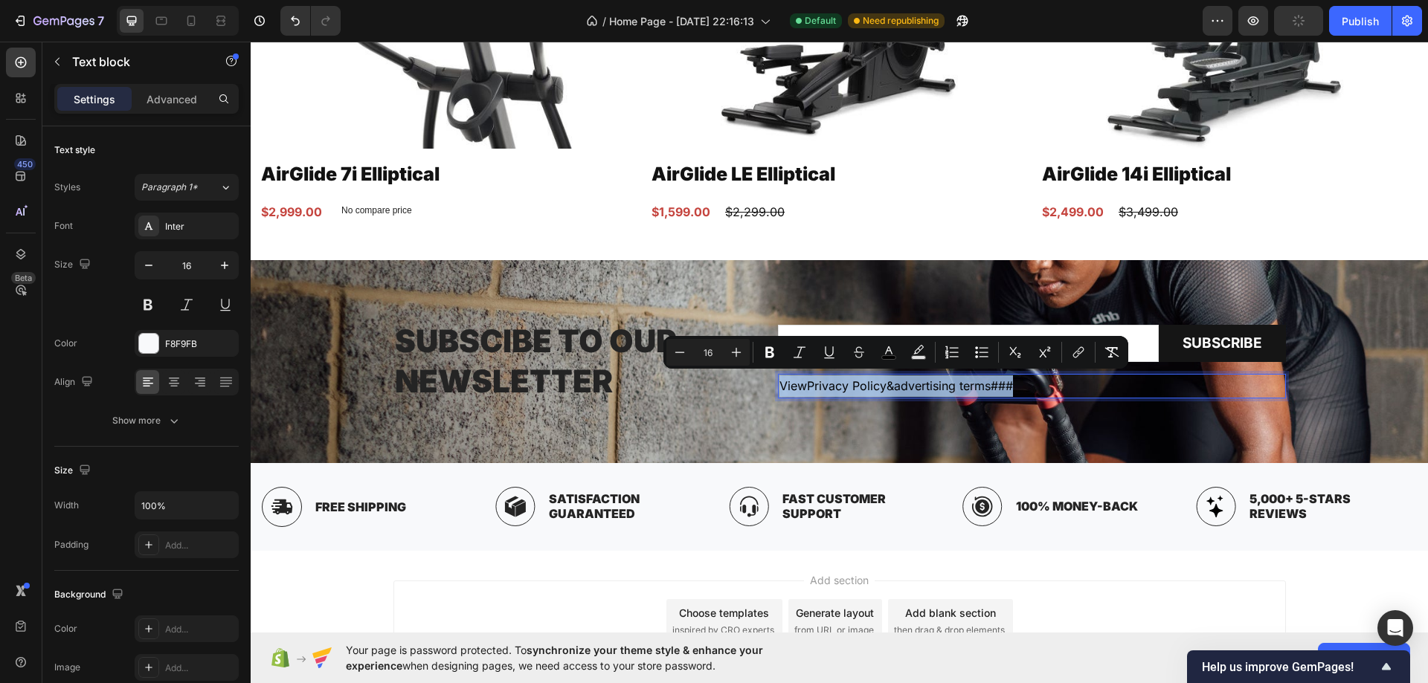
drag, startPoint x: 1216, startPoint y: 379, endPoint x: 777, endPoint y: 384, distance: 438.7
click at [779, 384] on p "View Privacy Policy & advertising terms###" at bounding box center [1031, 386] width 505 height 22
click at [898, 349] on button "color" at bounding box center [888, 352] width 27 height 27
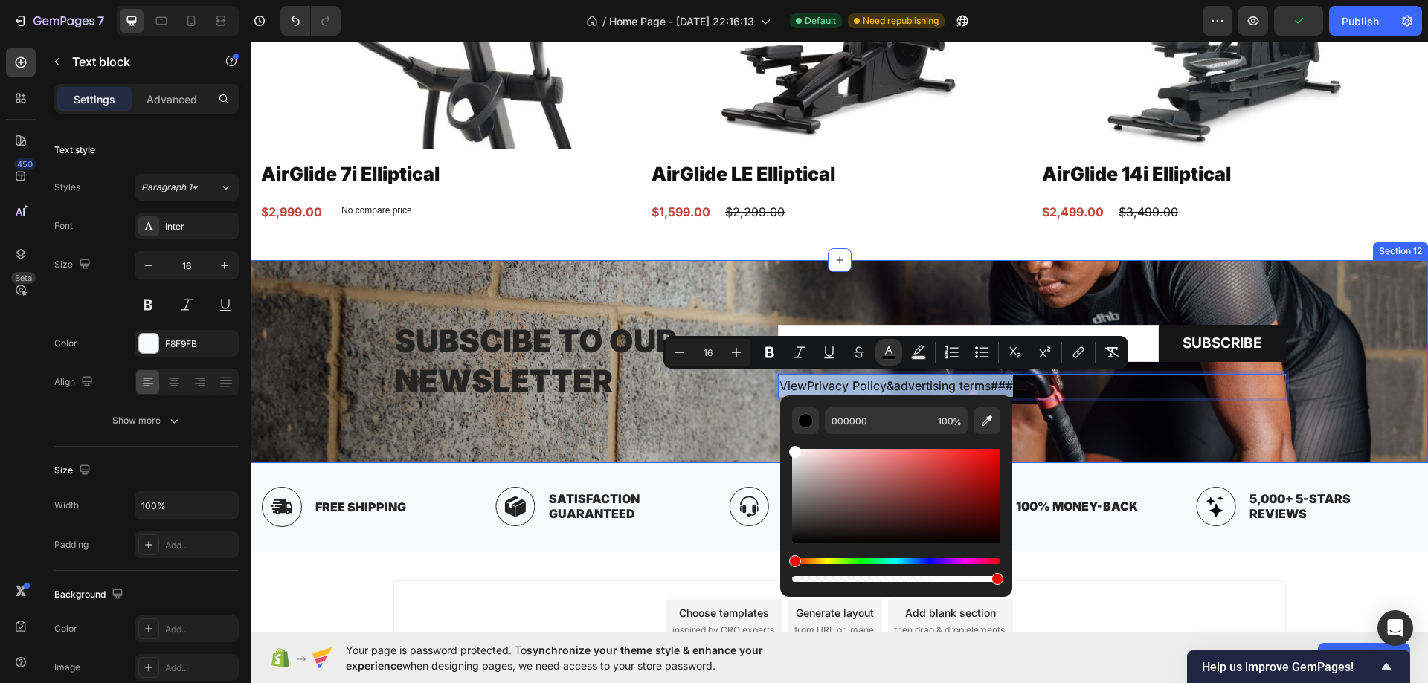
type input "FFFFFF"
drag, startPoint x: 1030, startPoint y: 466, endPoint x: 741, endPoint y: 403, distance: 295.3
click at [694, 390] on p "Subscibe to our Newsletter" at bounding box center [575, 361] width 360 height 81
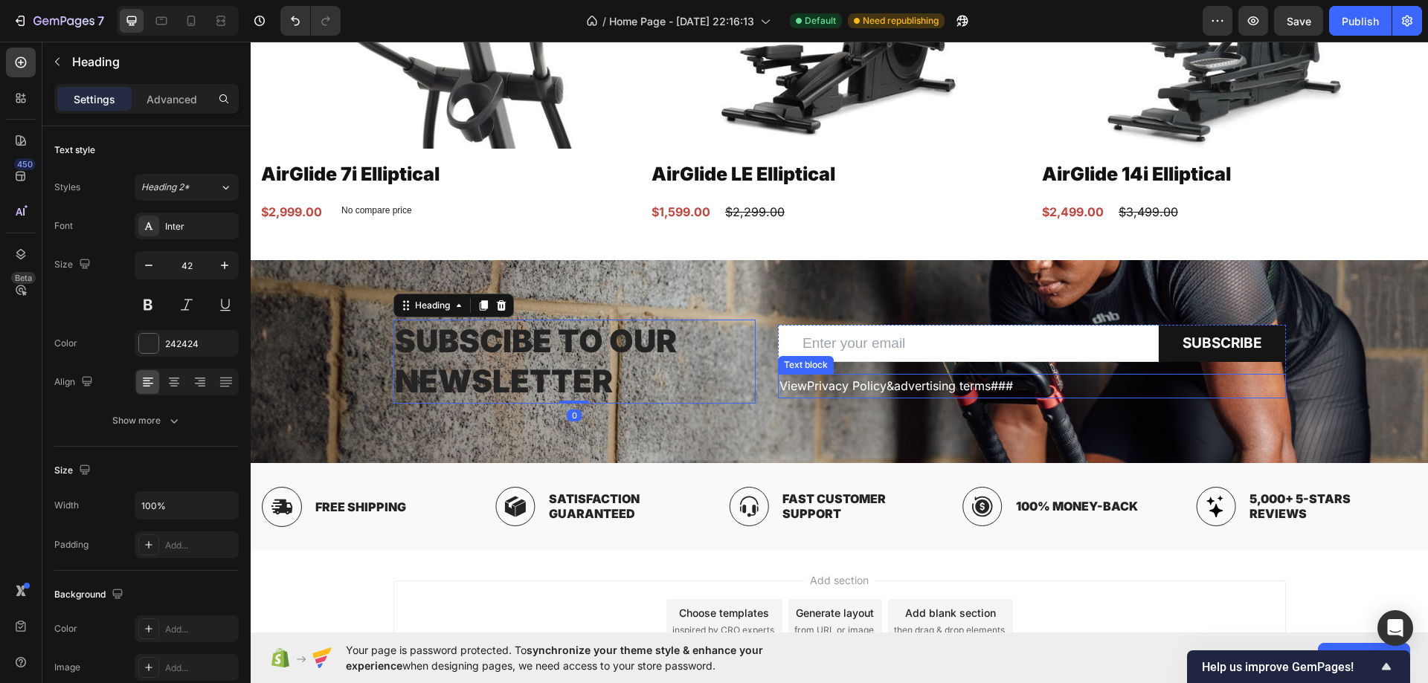
click at [779, 380] on span "View" at bounding box center [793, 385] width 28 height 15
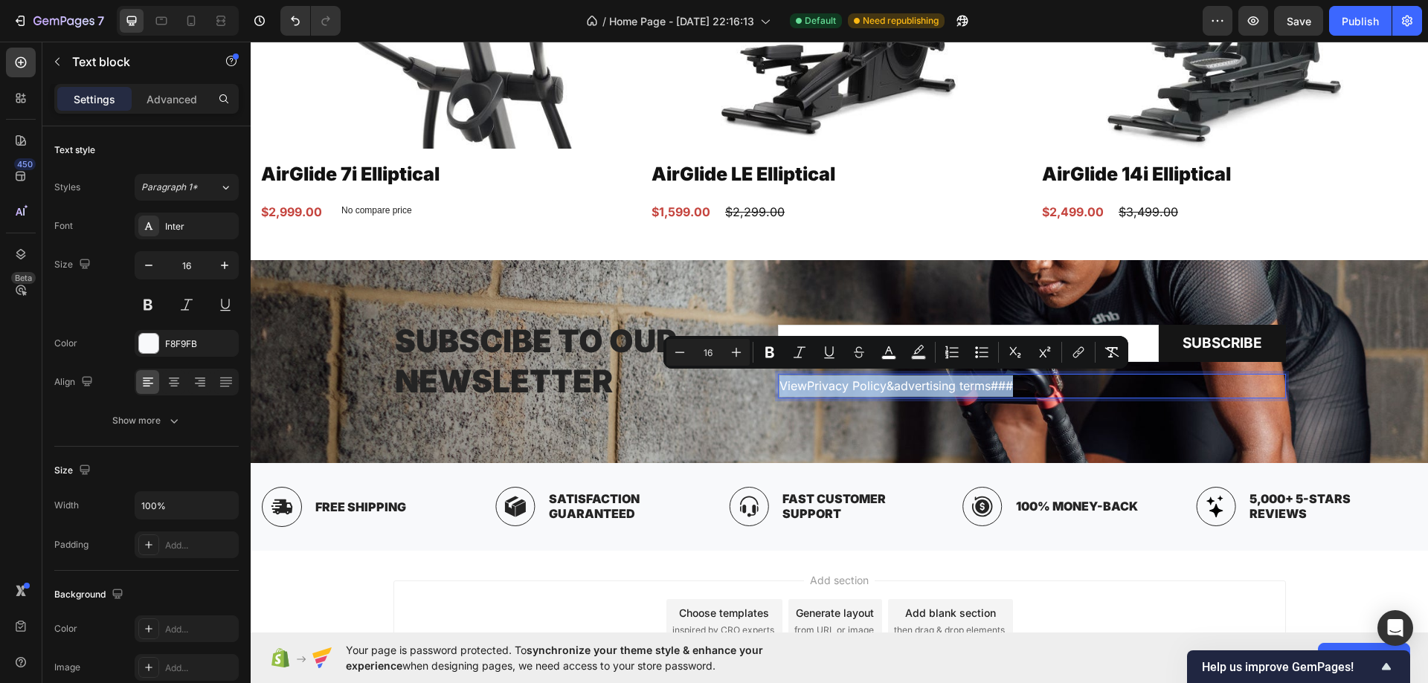
drag, startPoint x: 773, startPoint y: 380, endPoint x: 1123, endPoint y: 371, distance: 350.3
click at [880, 386] on span "Privacy Policy" at bounding box center [847, 385] width 80 height 15
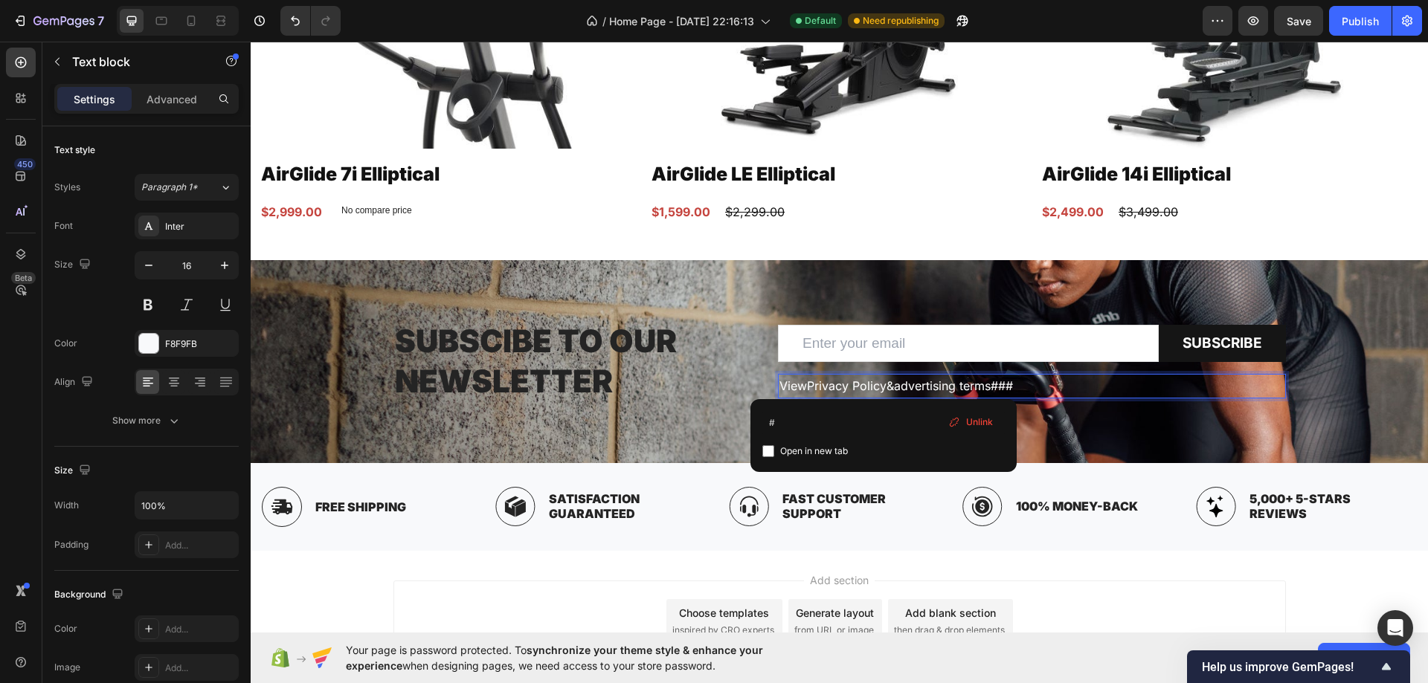
click at [1101, 384] on p "View Privacy Policy & advertising terms###" at bounding box center [1031, 386] width 505 height 22
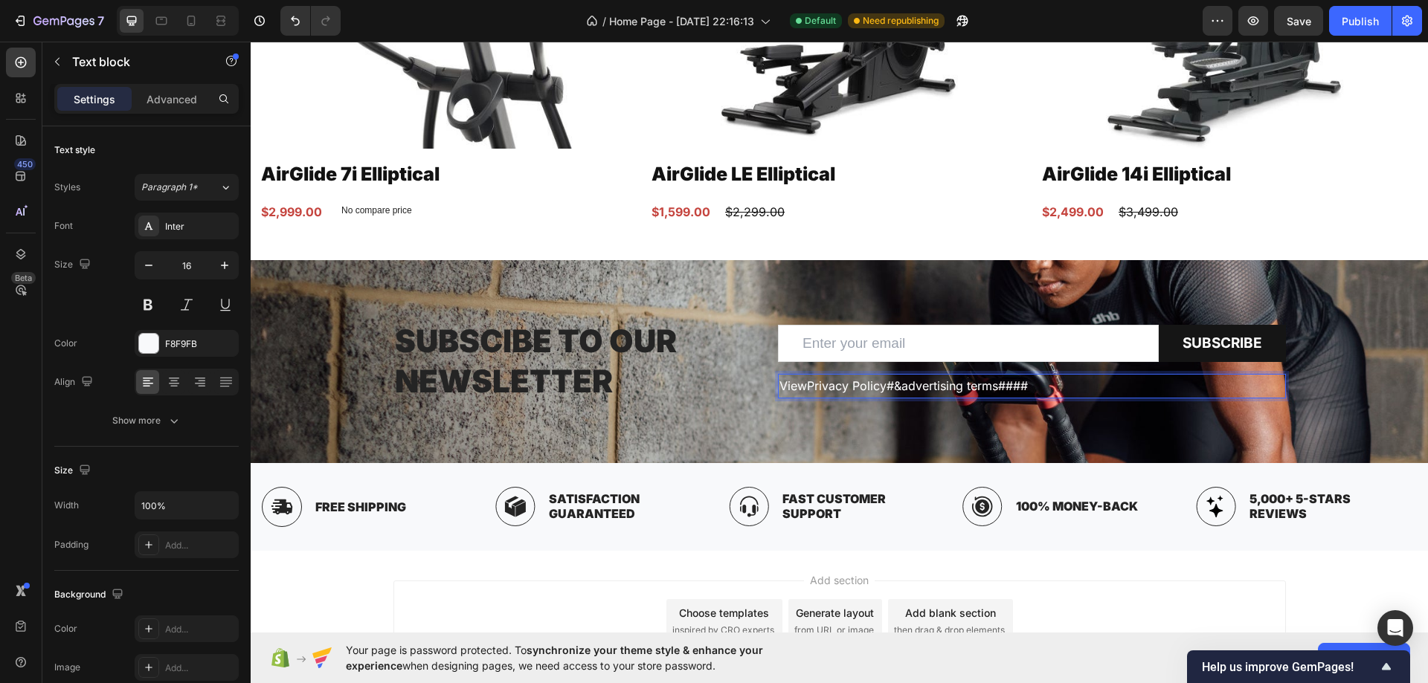
click at [1112, 384] on p "View Privacy Policy# & advertising terms#### ⁠⁠⁠⁠⁠⁠⁠" at bounding box center [1031, 386] width 505 height 22
click at [765, 389] on div "Subscibe to our Newsletter Heading Email Field Subscribe Submit Button Row View…" at bounding box center [839, 362] width 892 height 84
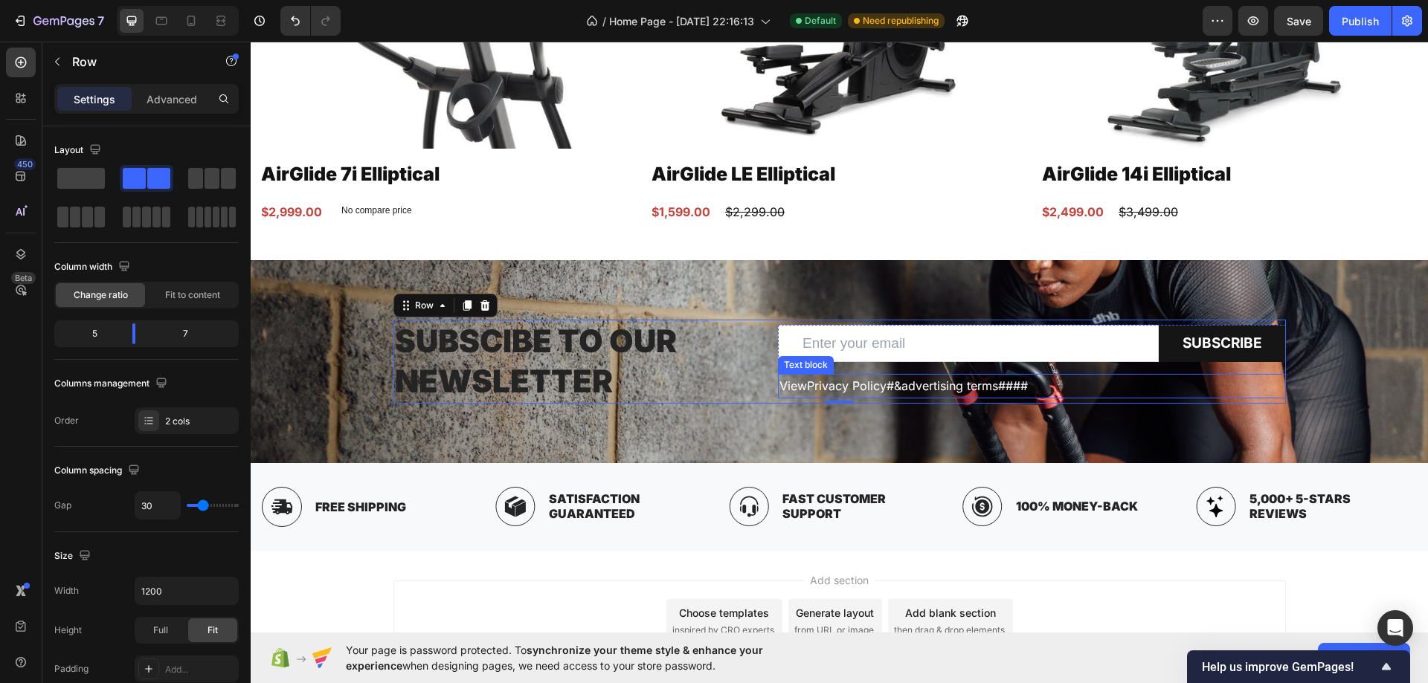
click at [793, 384] on span "View" at bounding box center [793, 385] width 28 height 15
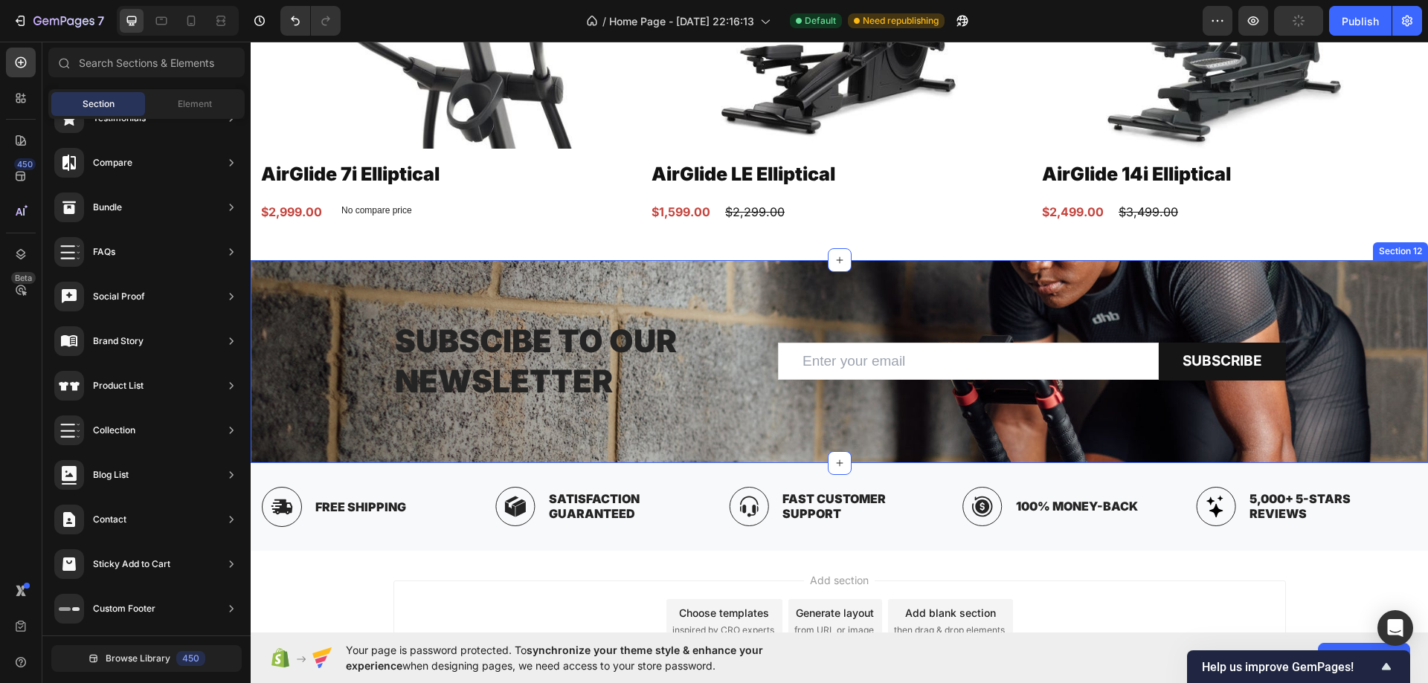
click at [793, 280] on div "Subscibe to our Newsletter Heading Email Field Subscribe Submit Button Row News…" at bounding box center [839, 361] width 1177 height 203
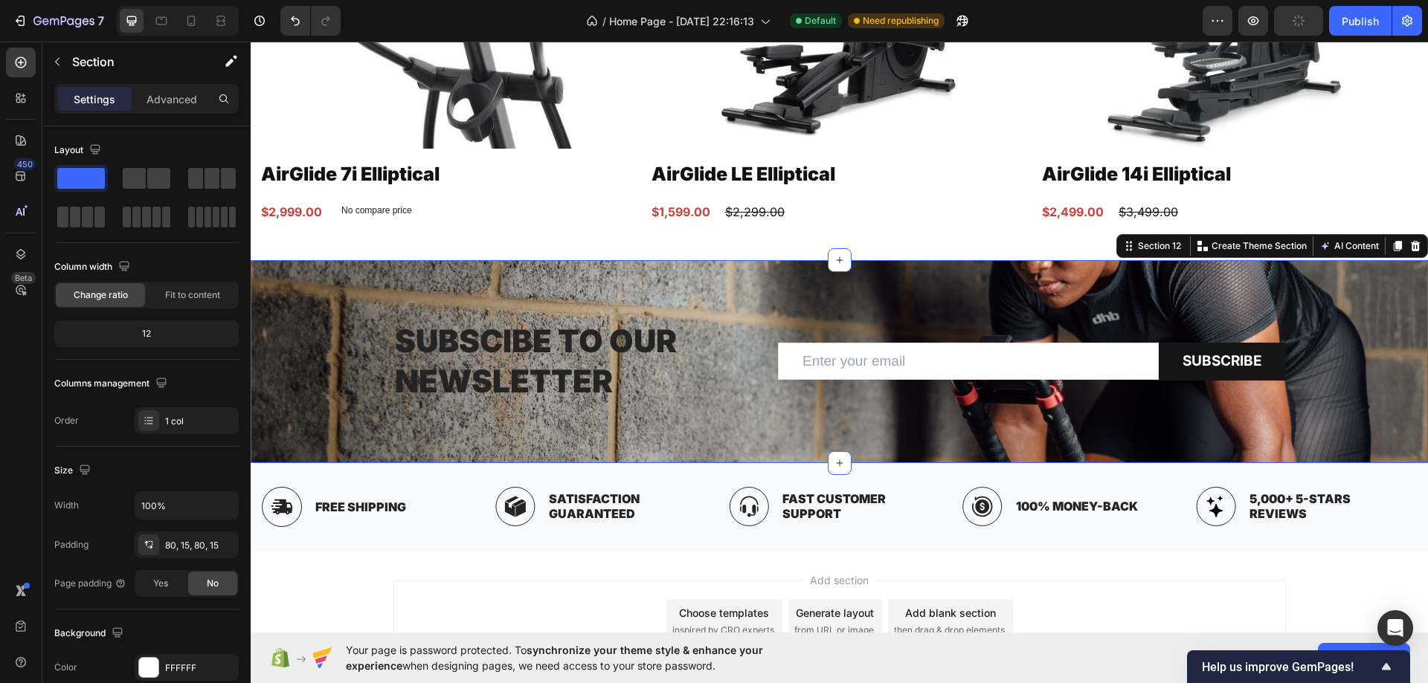
click at [606, 309] on div "Subscibe to our Newsletter Heading Email Field Subscribe Submit Button Row News…" at bounding box center [839, 361] width 1177 height 203
click at [571, 346] on p "Subscibe to our Newsletter" at bounding box center [575, 361] width 360 height 81
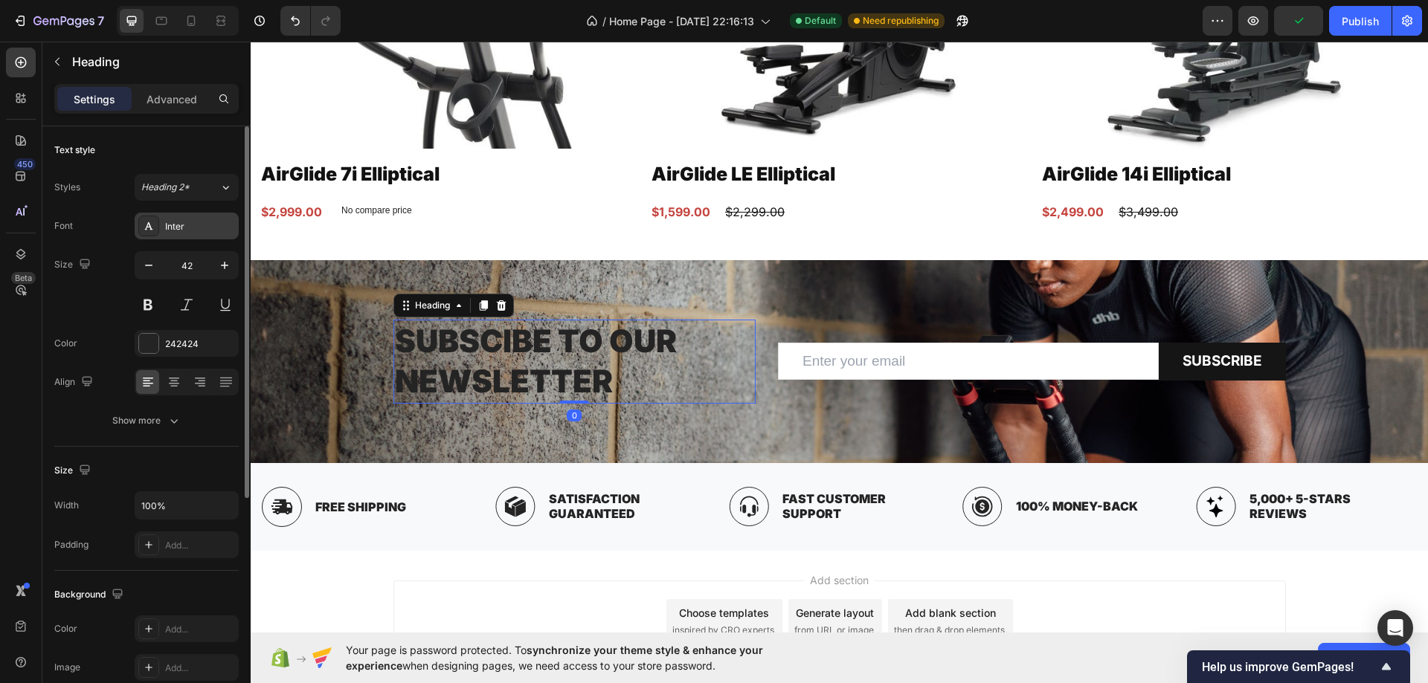
click at [168, 229] on div "Inter" at bounding box center [200, 226] width 70 height 13
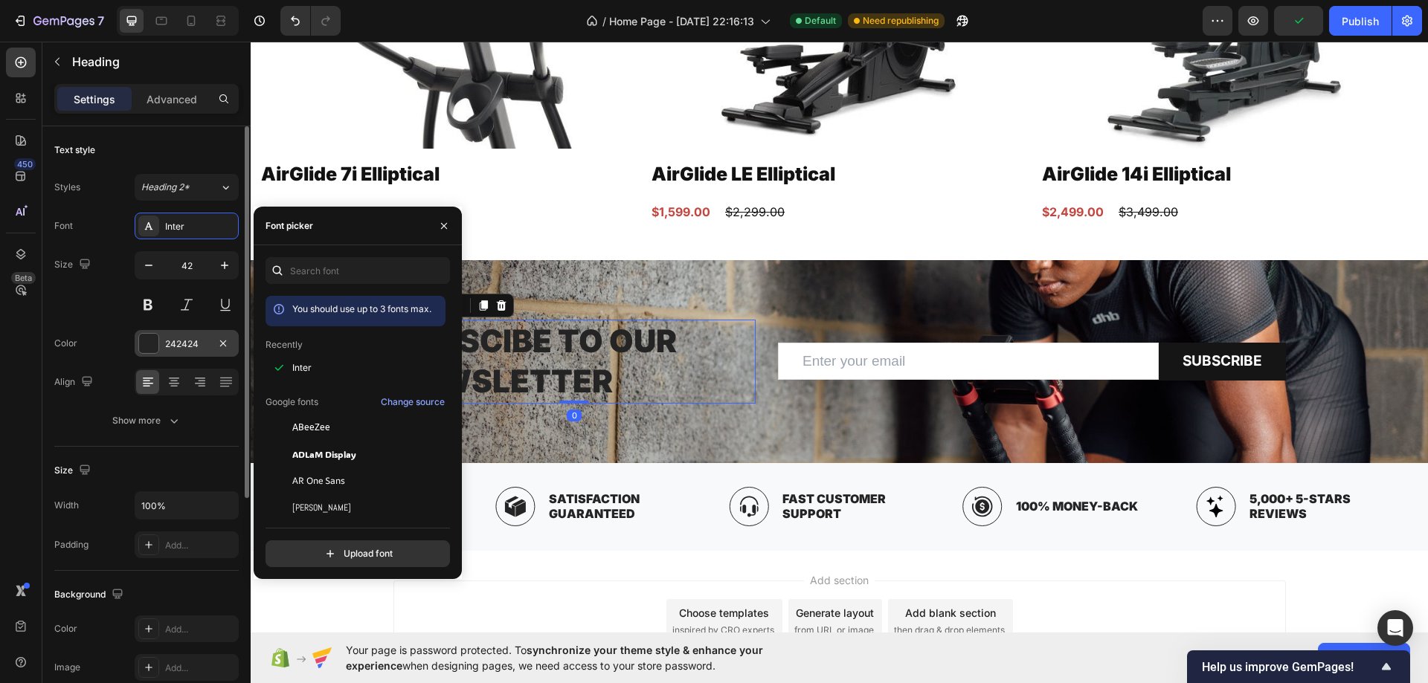
click at [178, 339] on div "242424" at bounding box center [186, 344] width 43 height 13
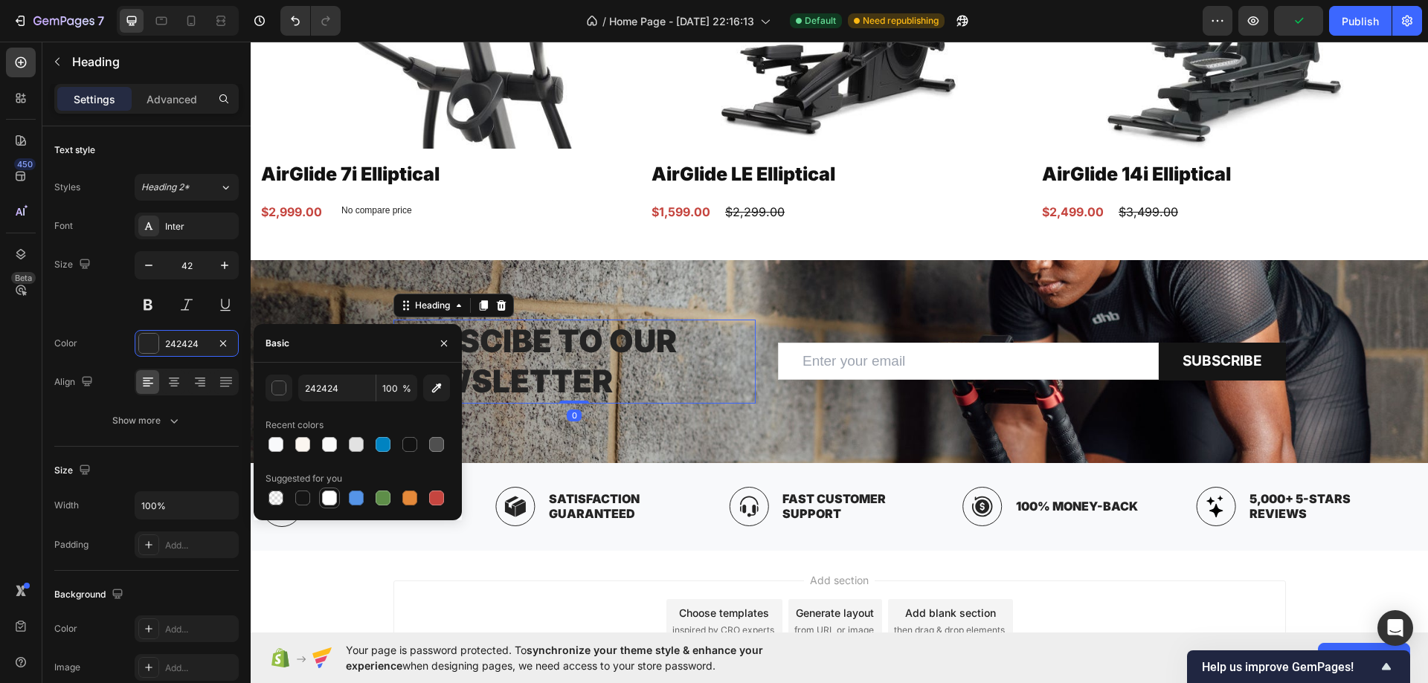
click at [337, 488] on div at bounding box center [329, 498] width 21 height 21
type input "FFFFFF"
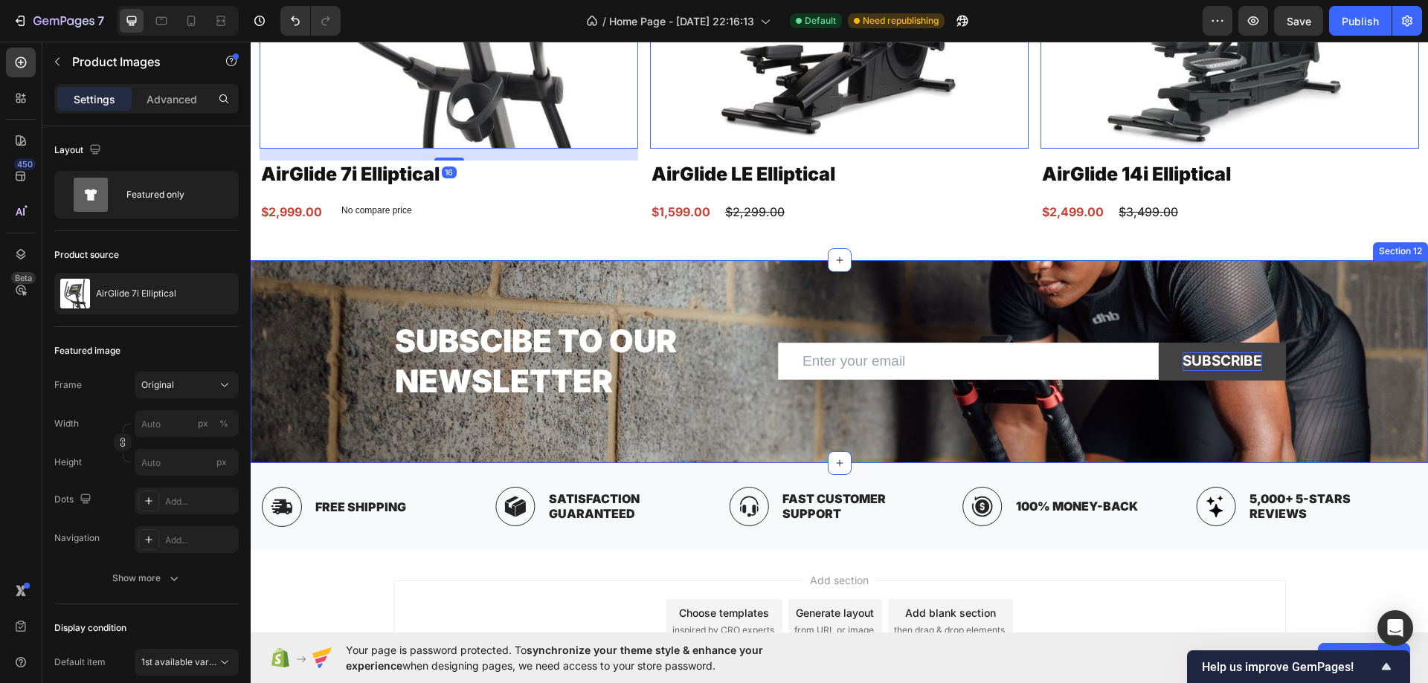
click at [1210, 358] on div "Subscribe" at bounding box center [1222, 361] width 80 height 19
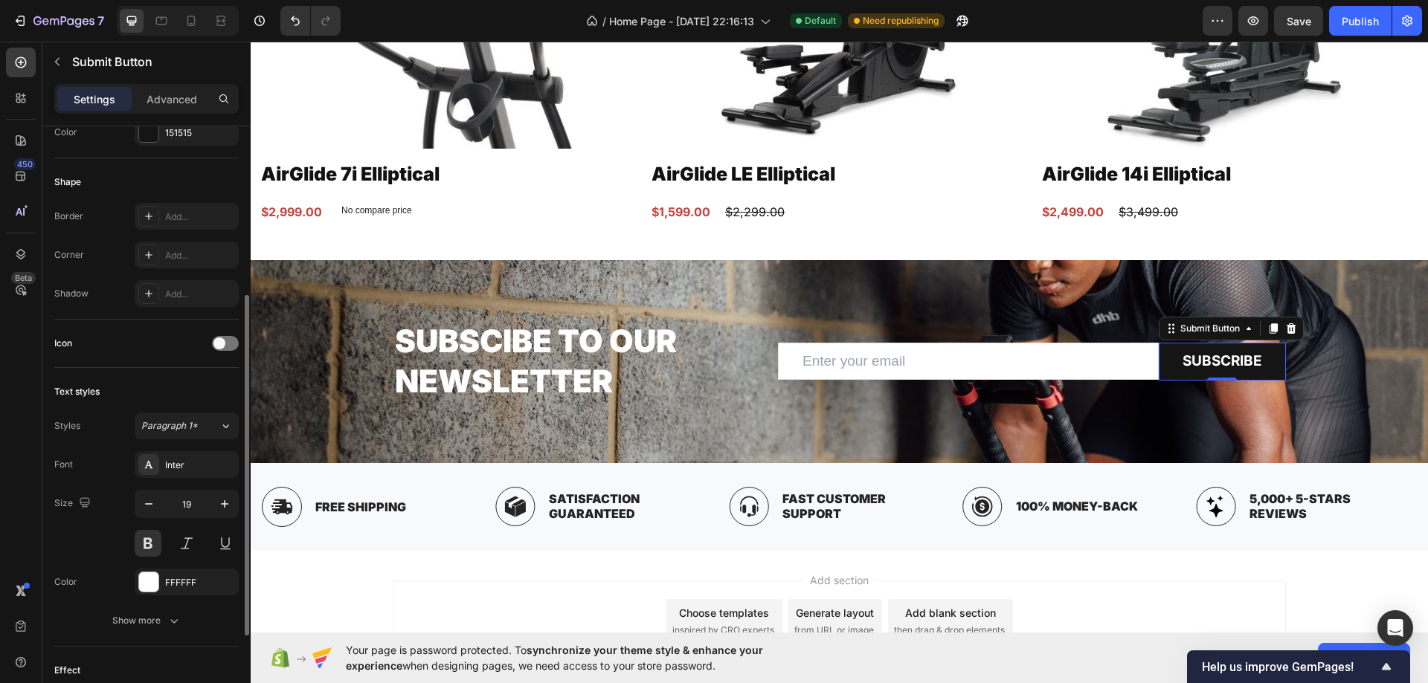
scroll to position [149, 0]
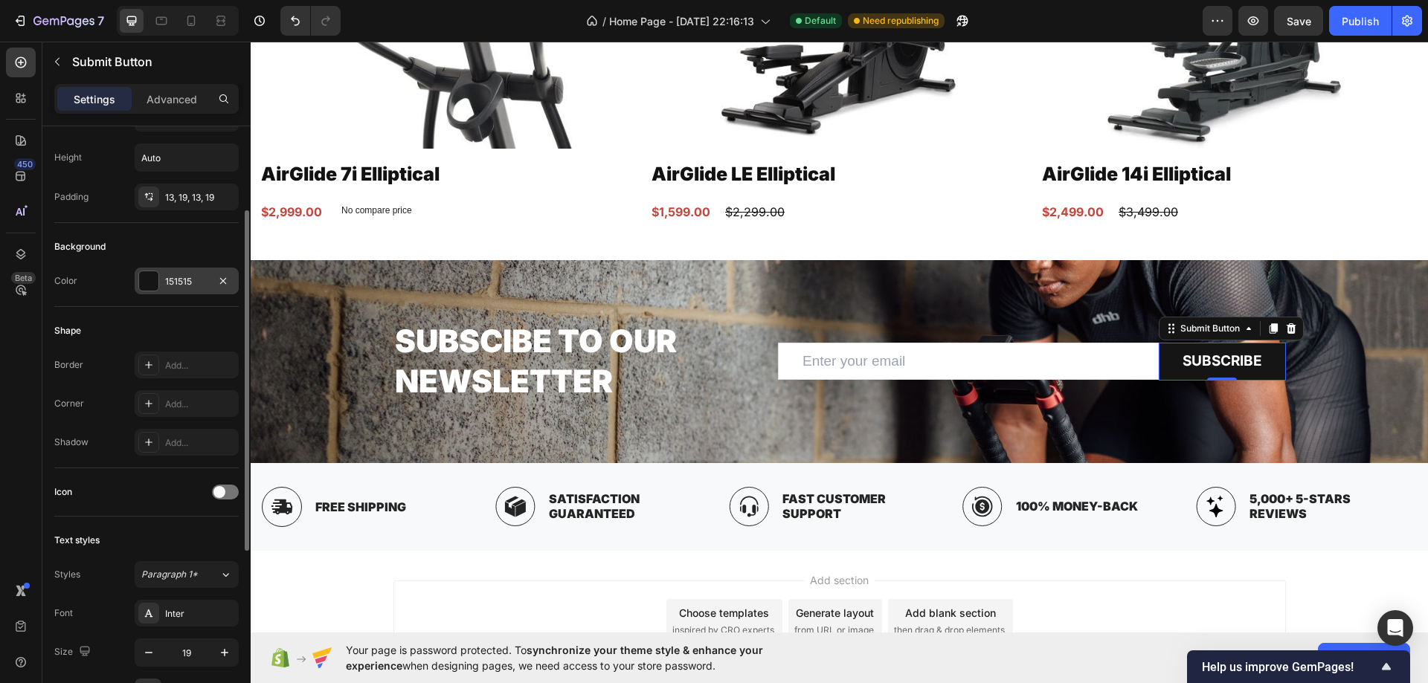
click at [172, 271] on div "151515" at bounding box center [187, 281] width 104 height 27
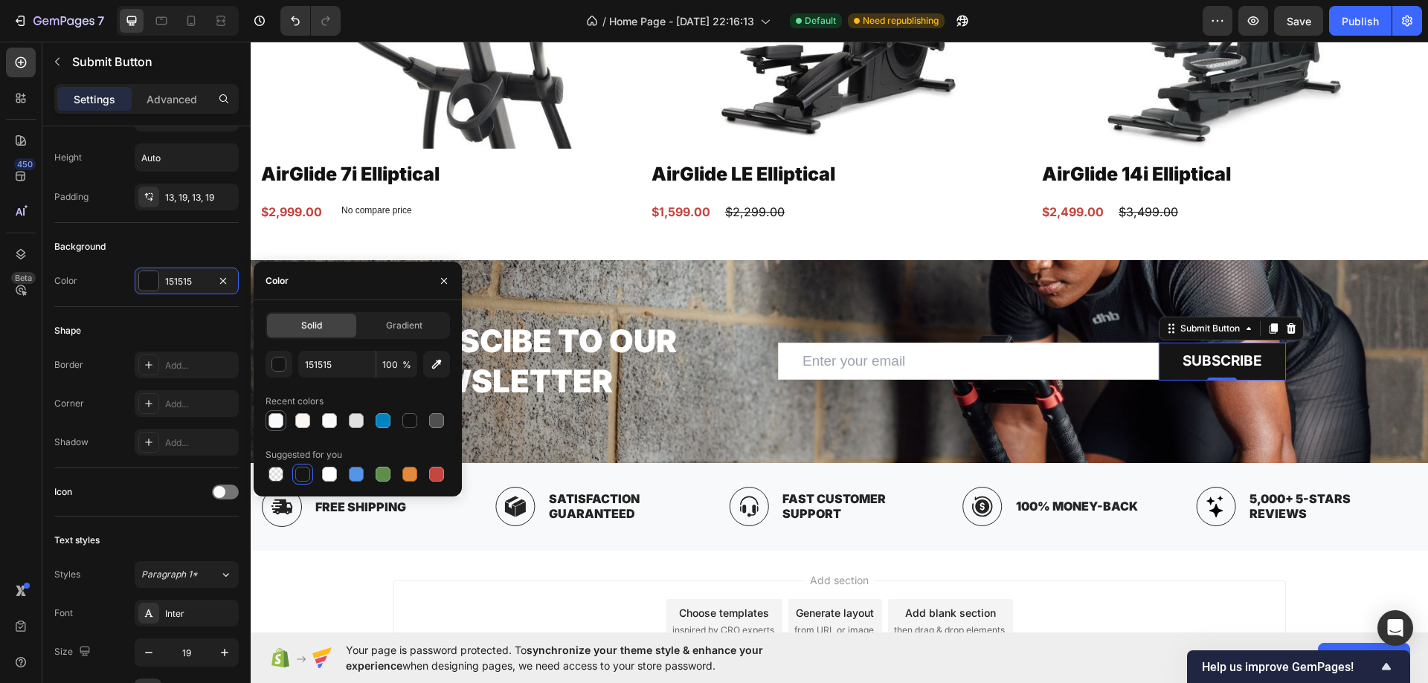
click at [285, 422] on div at bounding box center [275, 420] width 21 height 21
click at [305, 419] on div at bounding box center [302, 420] width 15 height 15
type input "FBF6F0"
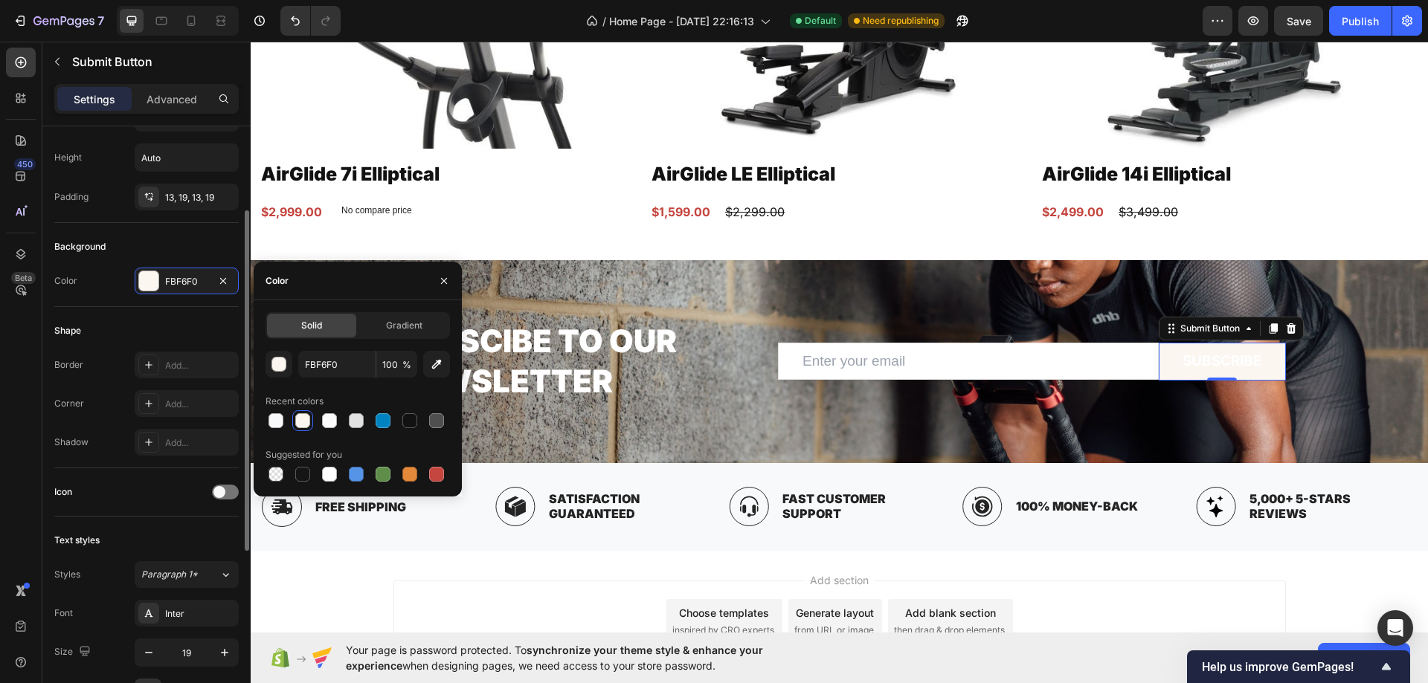
scroll to position [372, 0]
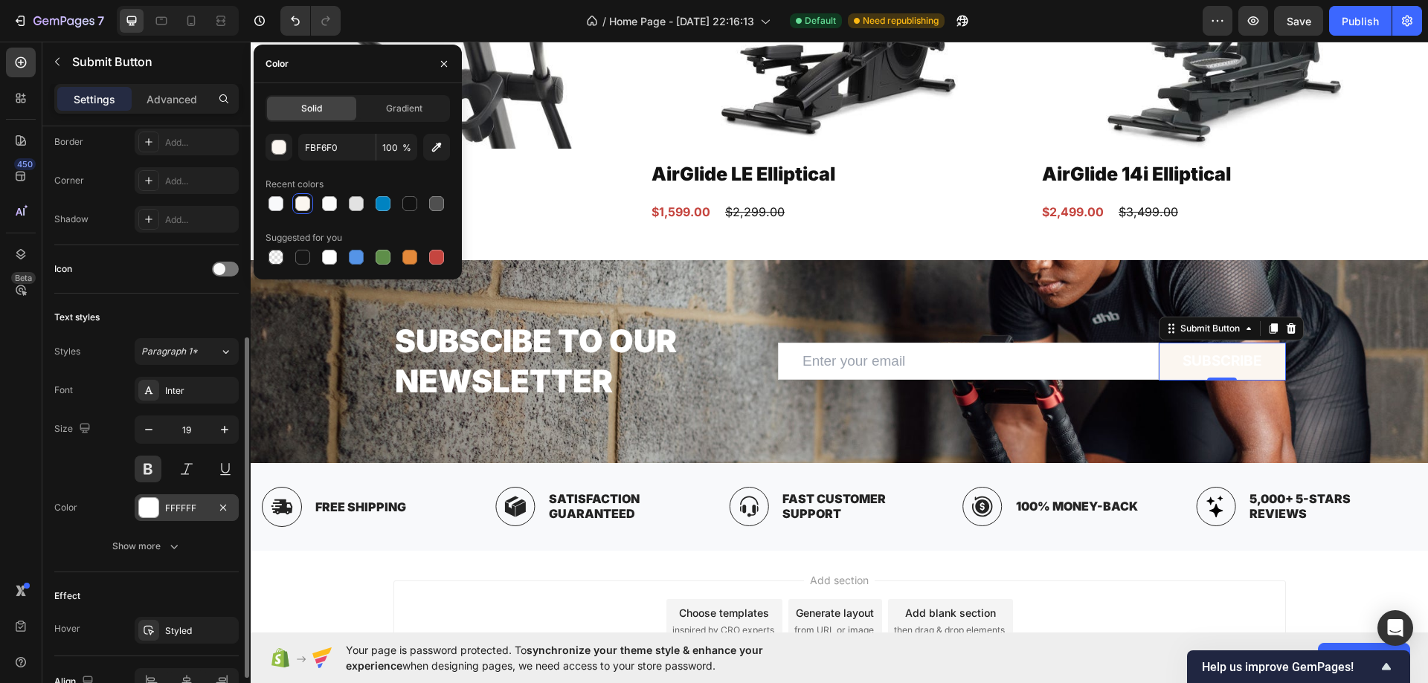
click at [159, 507] on div "FFFFFF" at bounding box center [187, 507] width 104 height 27
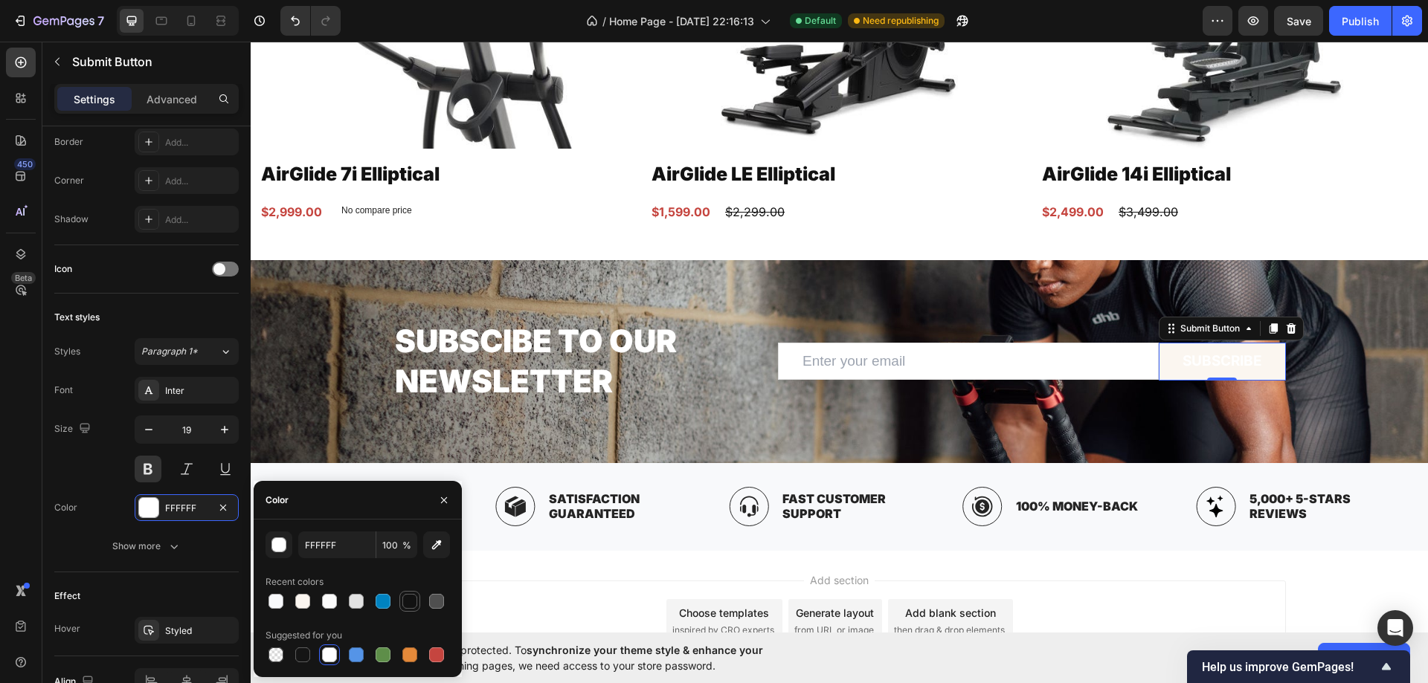
click at [416, 602] on div at bounding box center [409, 601] width 15 height 15
type input "121212"
click at [517, 215] on div "$2,999.00 Product Price Product Price No compare price Product Price Row" at bounding box center [448, 212] width 378 height 25
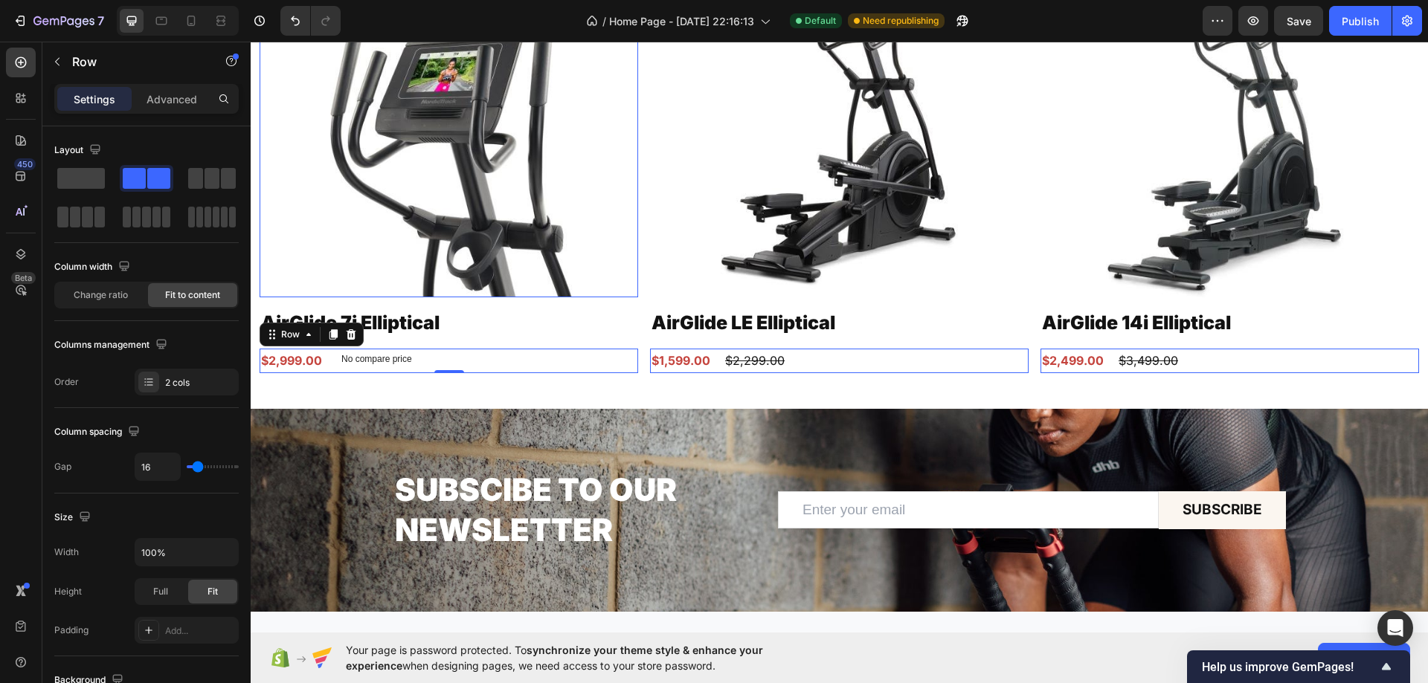
scroll to position [4902, 0]
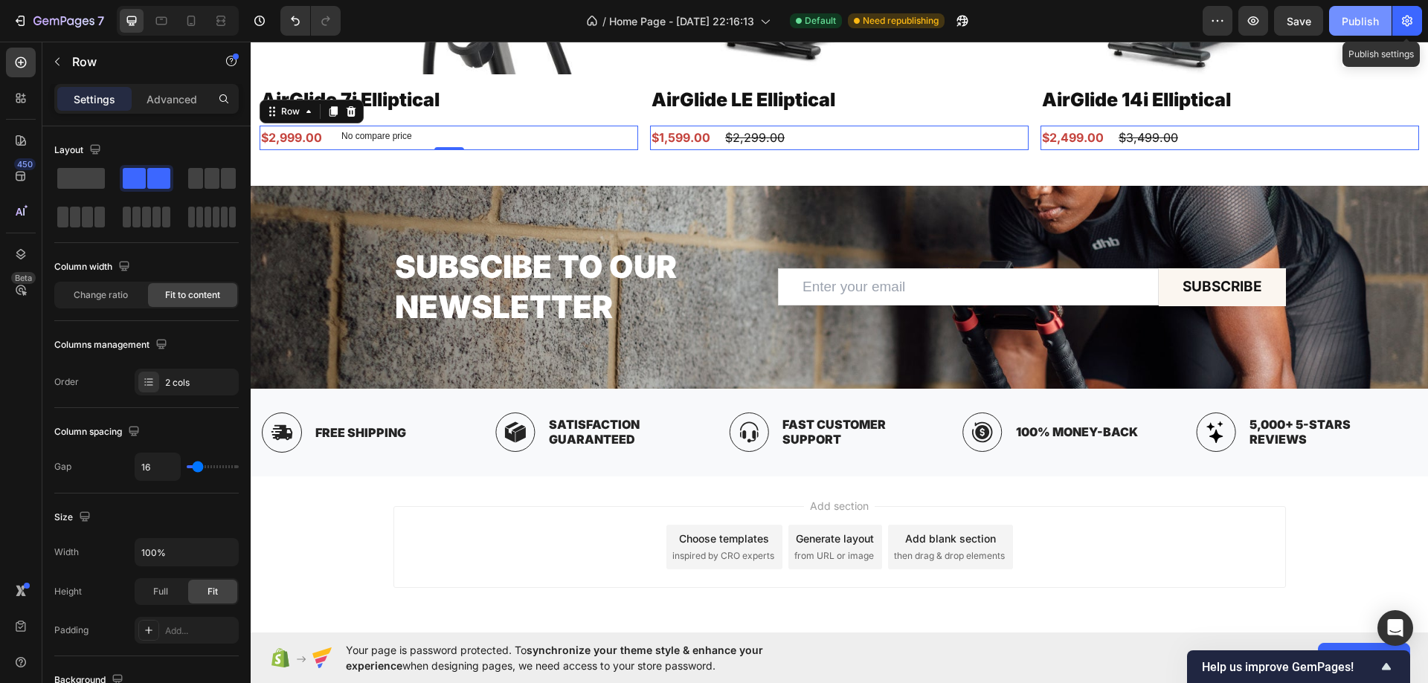
click at [1380, 19] on button "Publish" at bounding box center [1360, 21] width 62 height 30
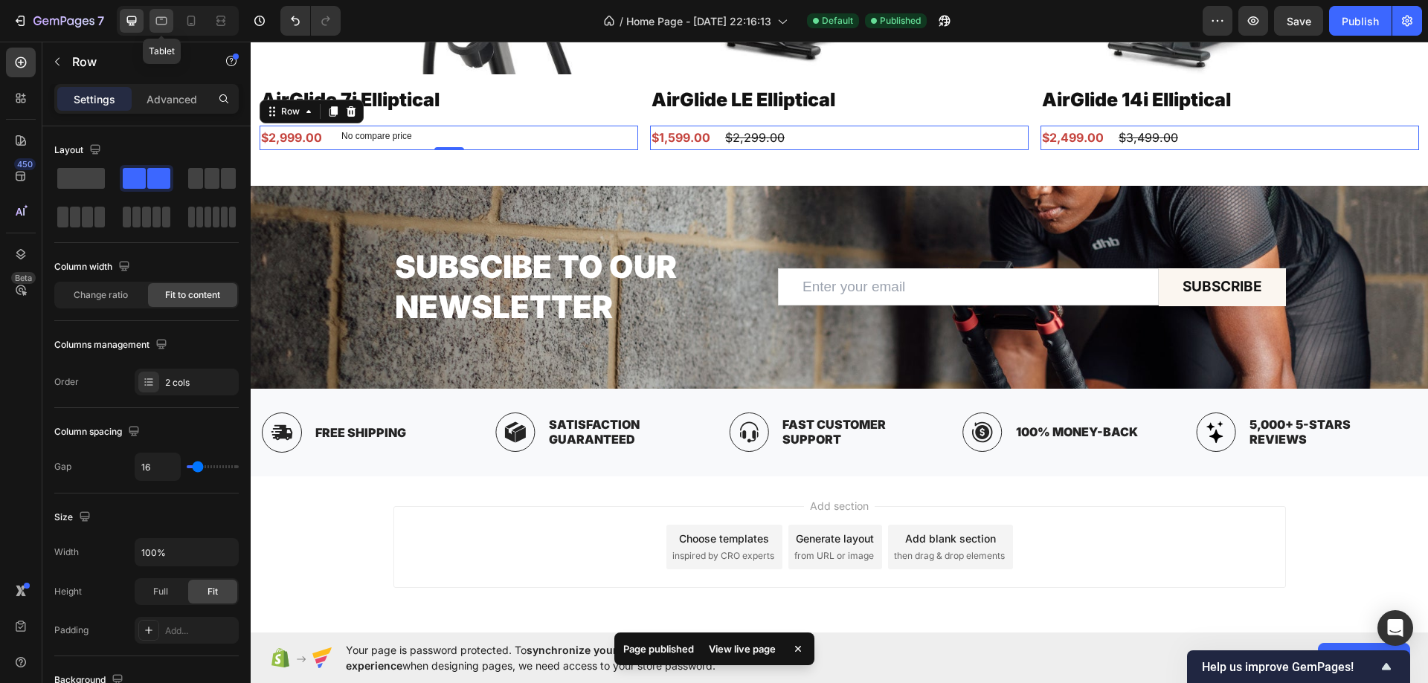
click at [156, 23] on icon at bounding box center [161, 21] width 11 height 8
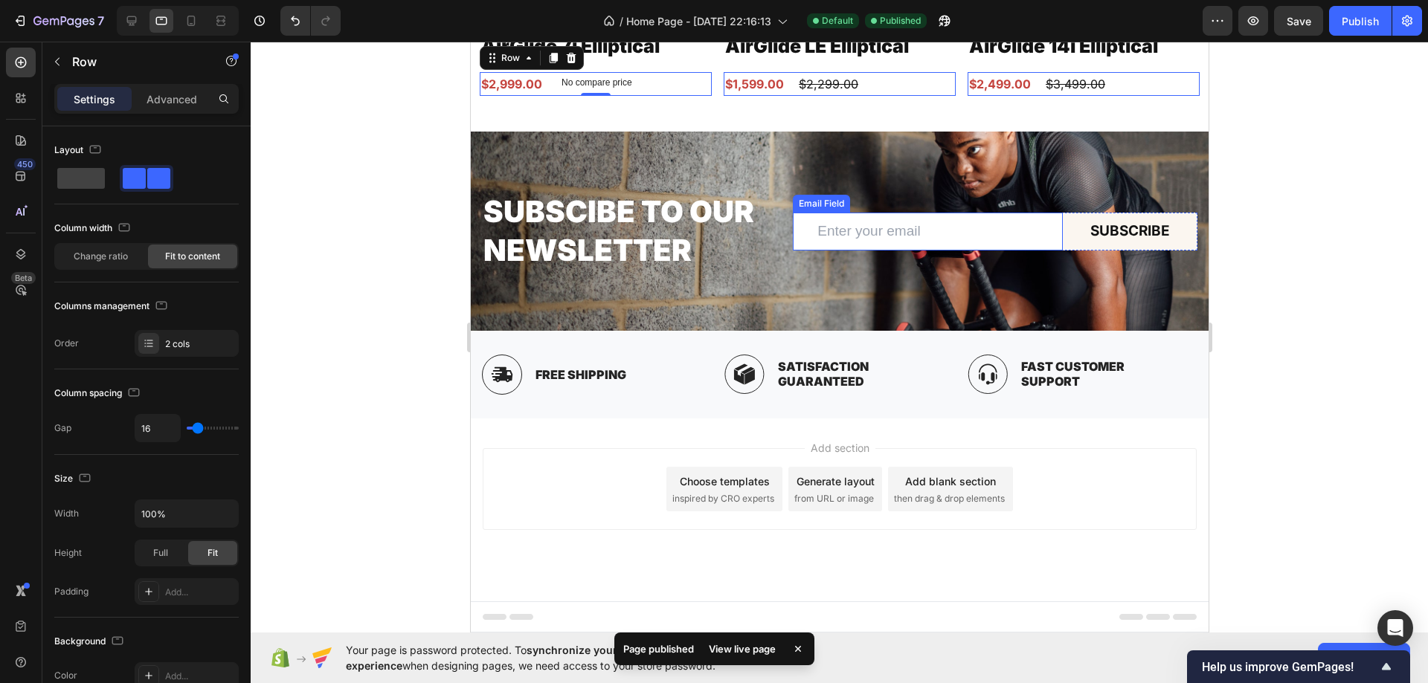
scroll to position [4802, 0]
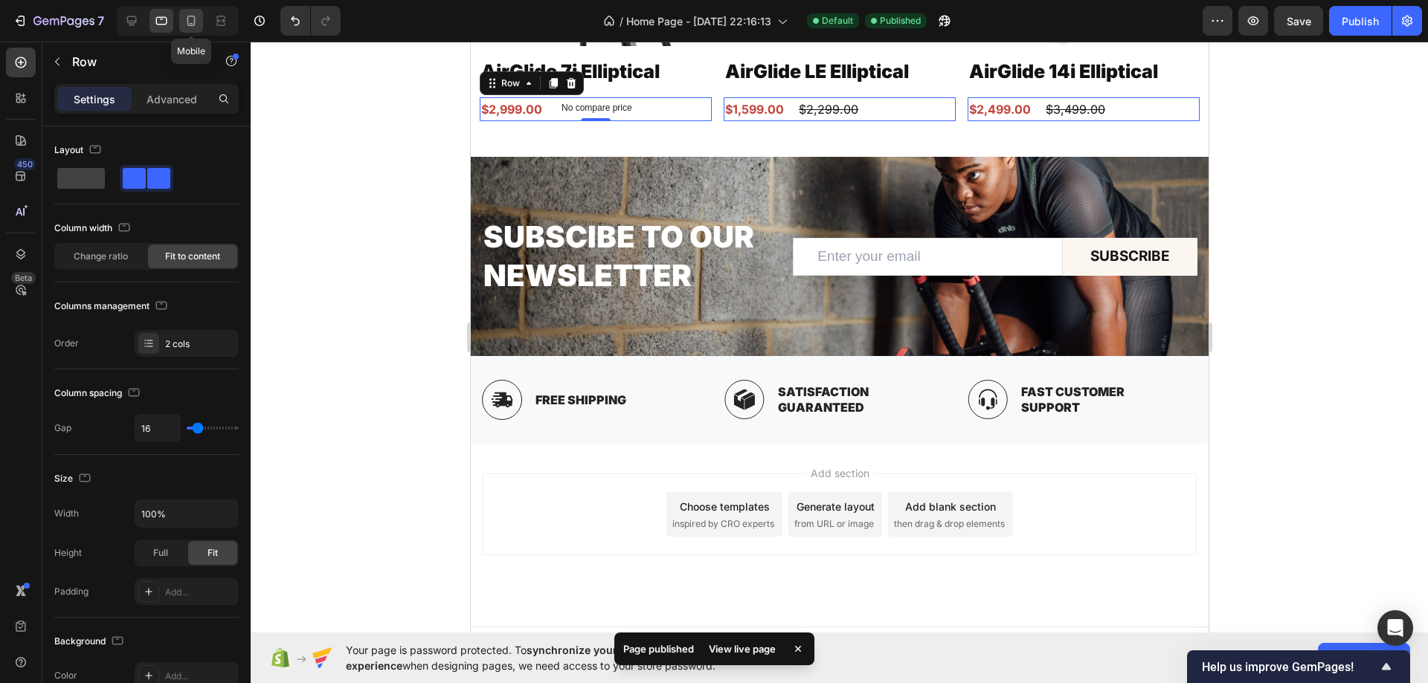
click at [199, 16] on div at bounding box center [191, 21] width 24 height 24
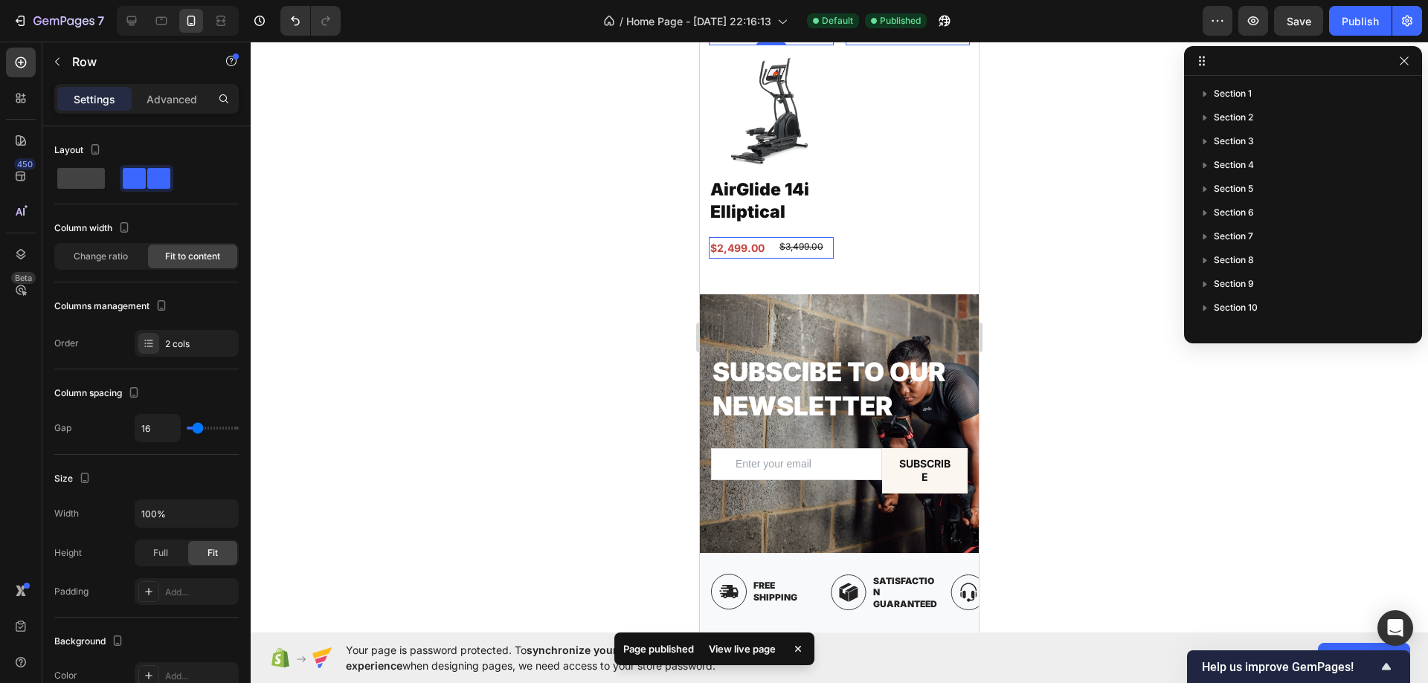
scroll to position [302, 0]
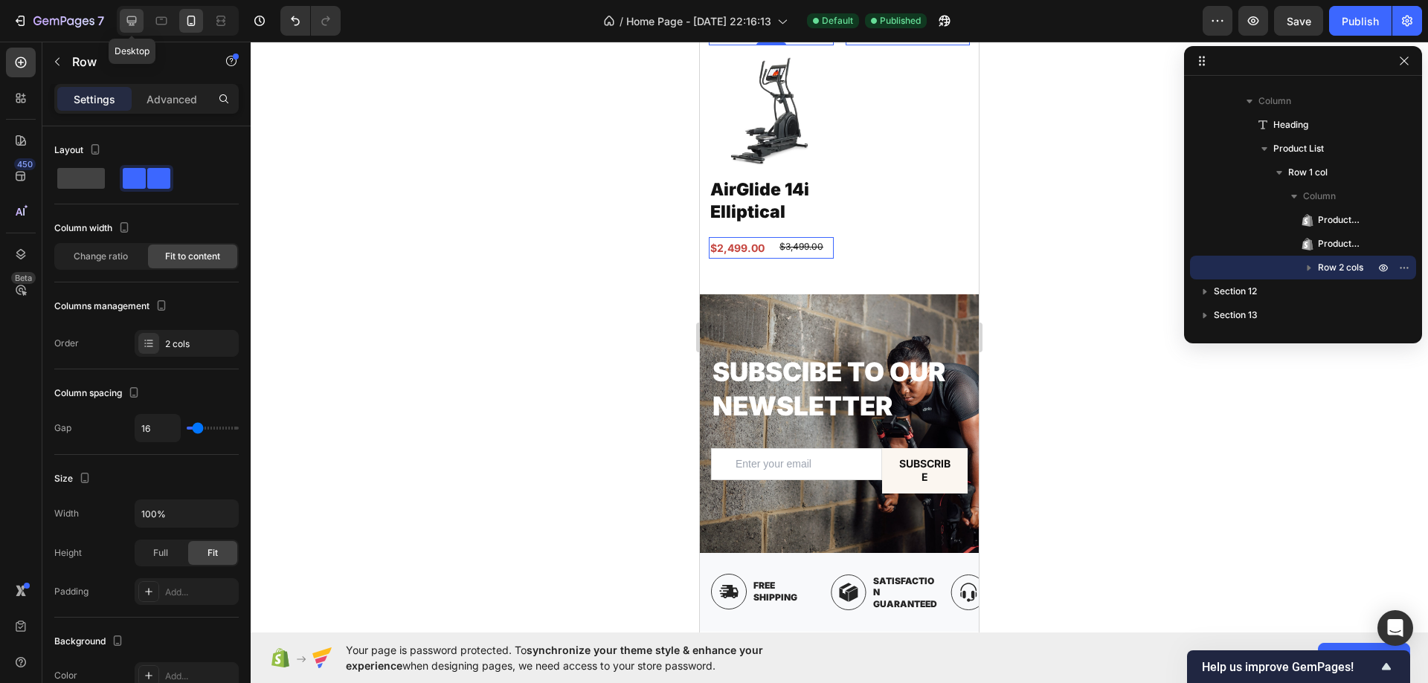
click at [130, 17] on icon at bounding box center [132, 21] width 10 height 10
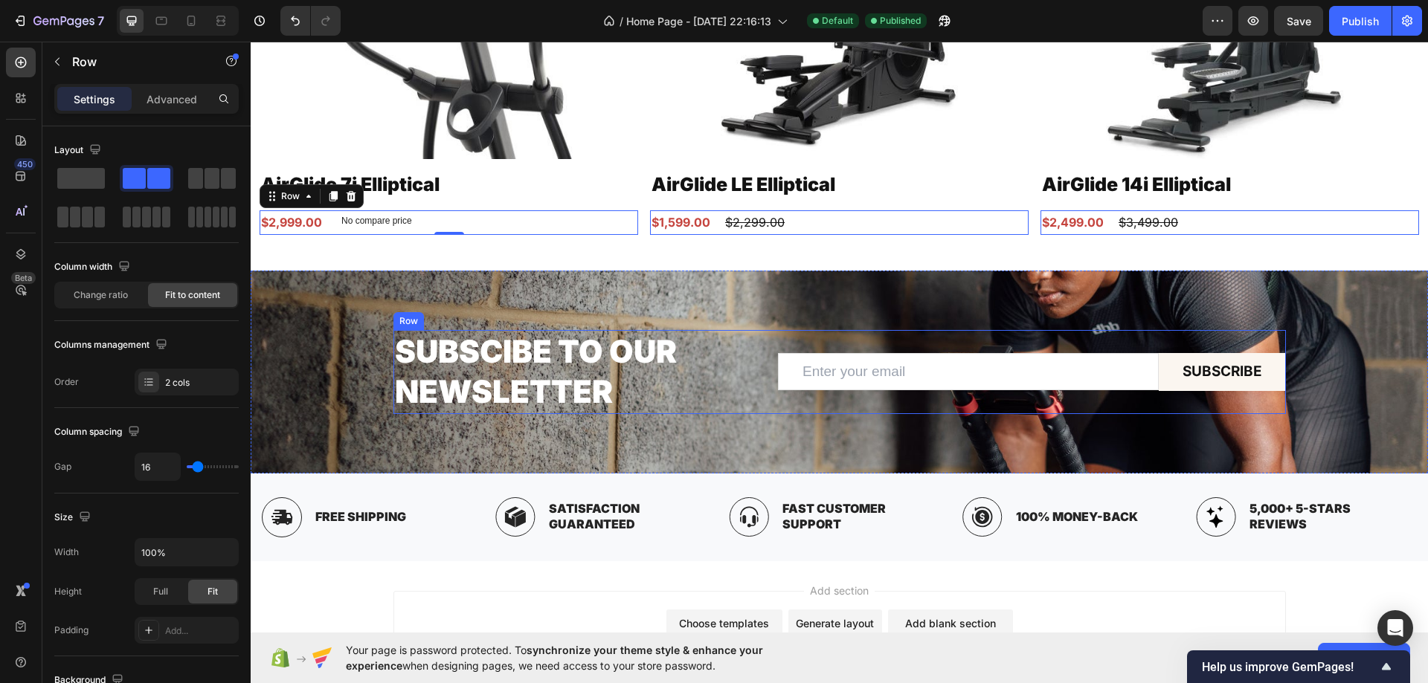
scroll to position [4931, 0]
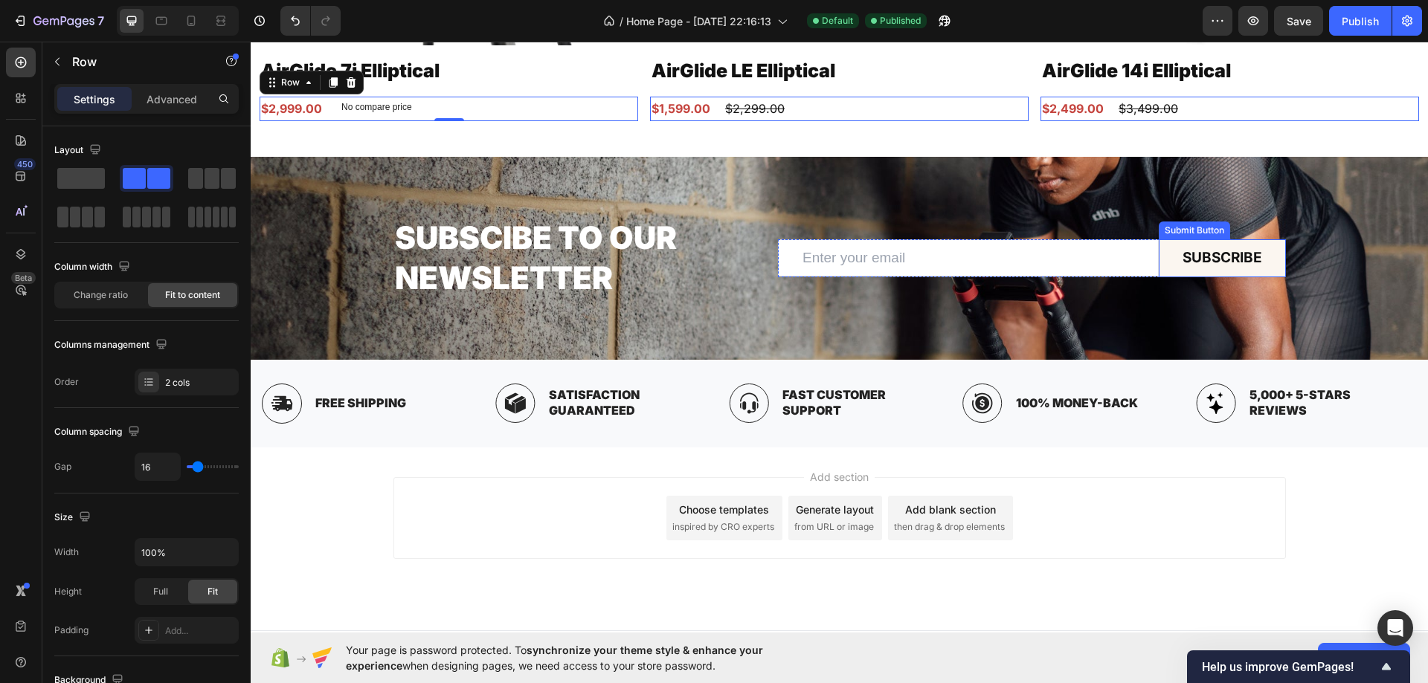
click at [1168, 258] on button "Subscribe" at bounding box center [1221, 258] width 127 height 38
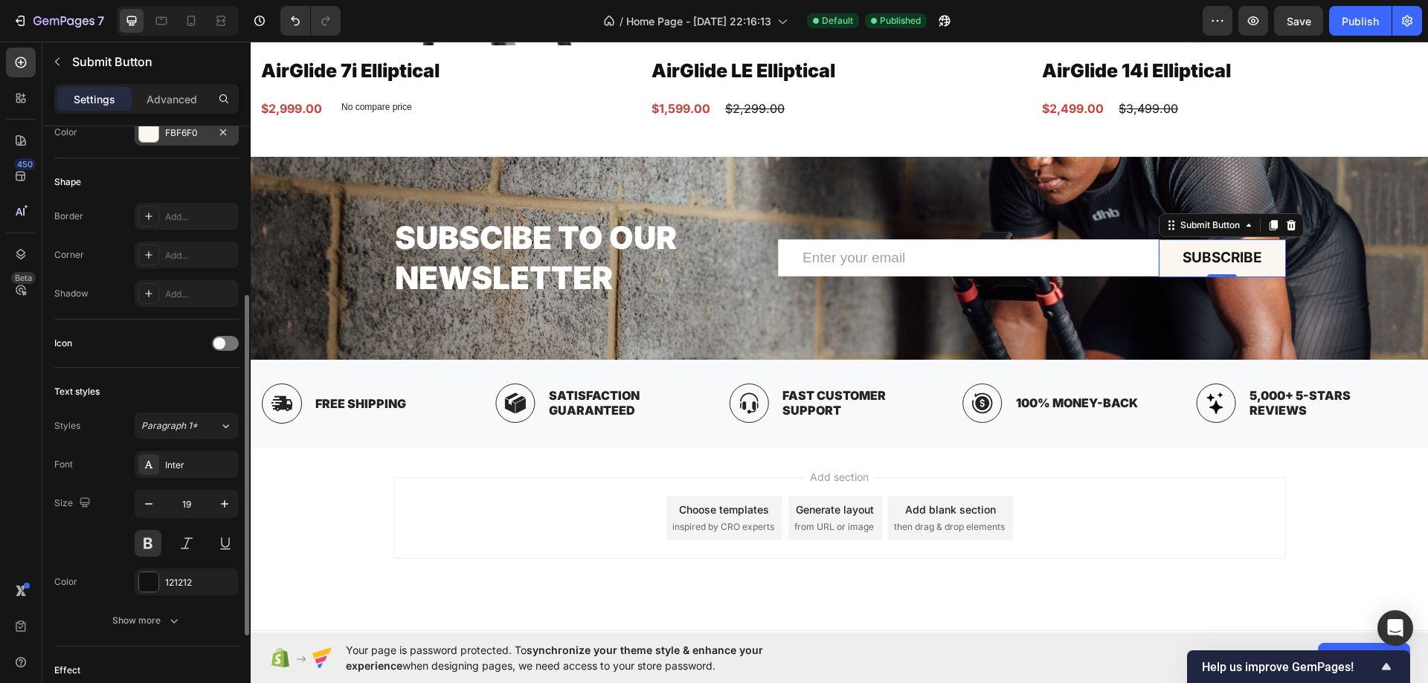
scroll to position [0, 0]
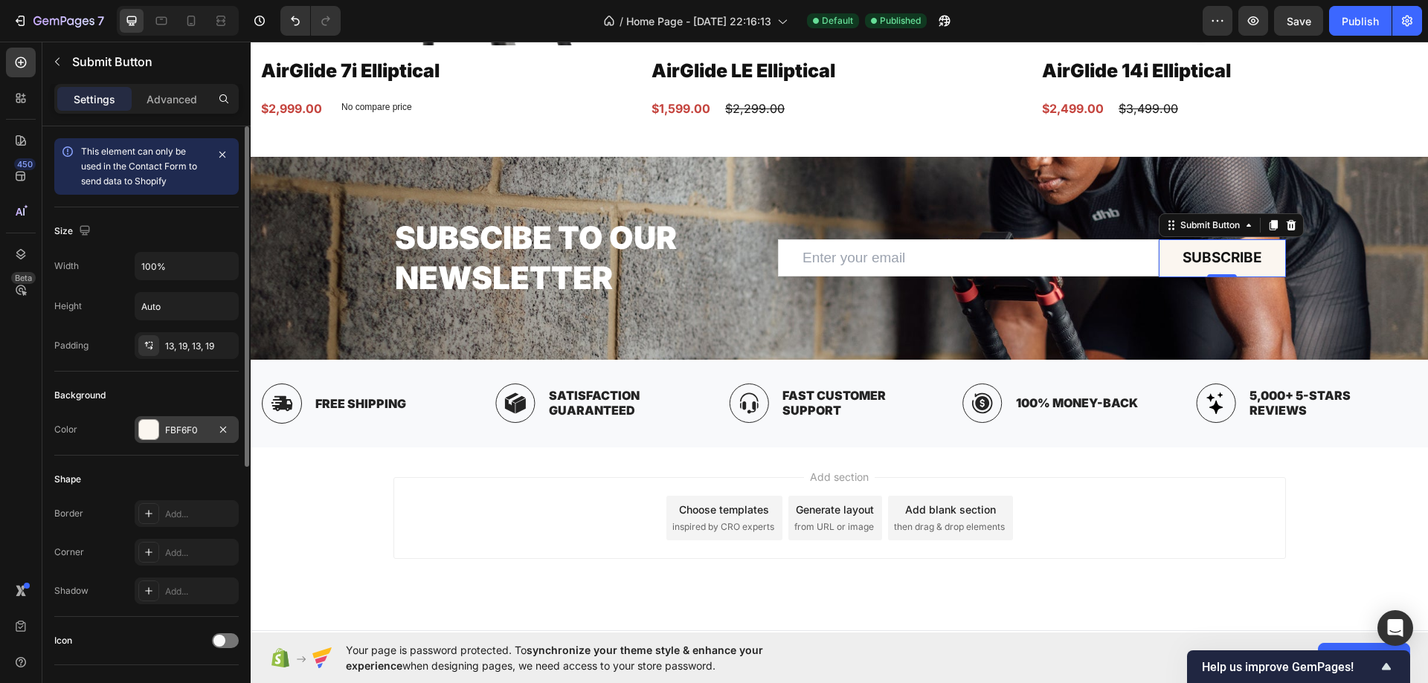
click at [171, 420] on div "FBF6F0" at bounding box center [187, 429] width 104 height 27
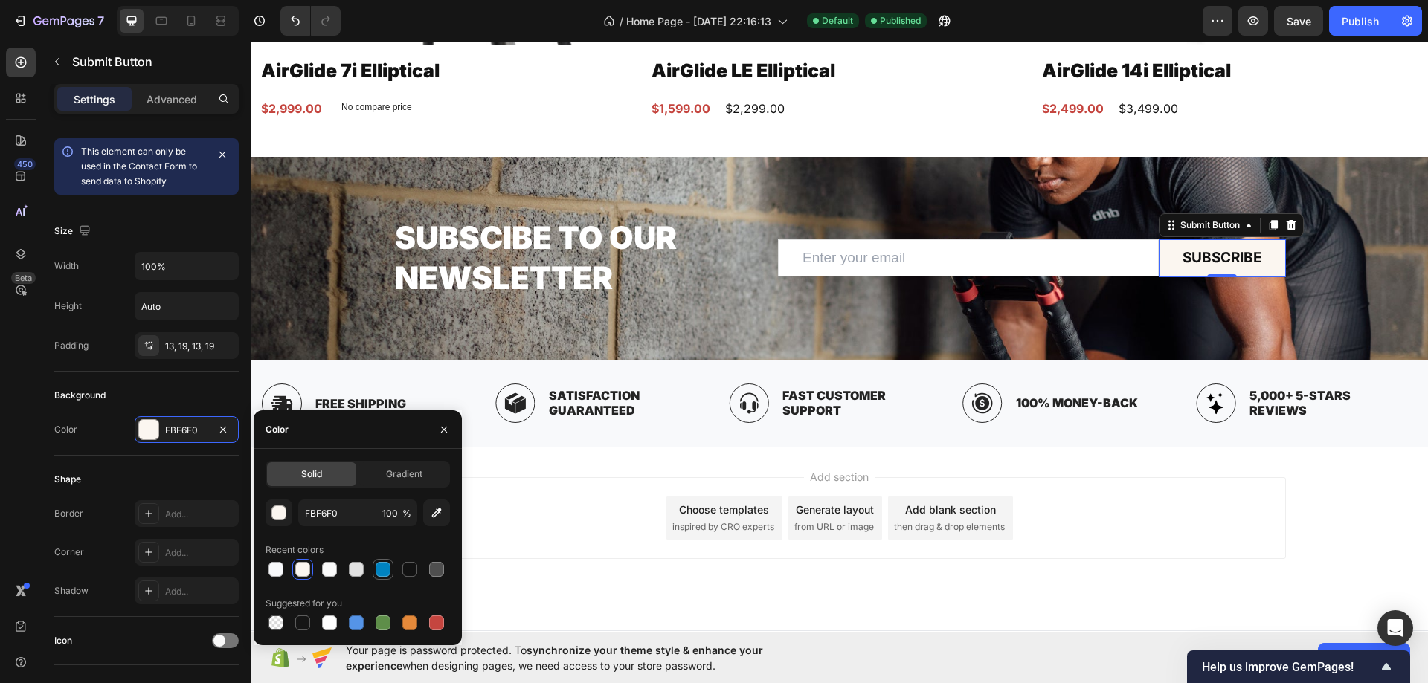
click at [376, 572] on div at bounding box center [382, 569] width 15 height 15
click at [359, 628] on div at bounding box center [356, 623] width 15 height 15
click at [398, 570] on div at bounding box center [357, 569] width 184 height 21
click at [392, 566] on div at bounding box center [383, 569] width 21 height 21
type input "0083C1"
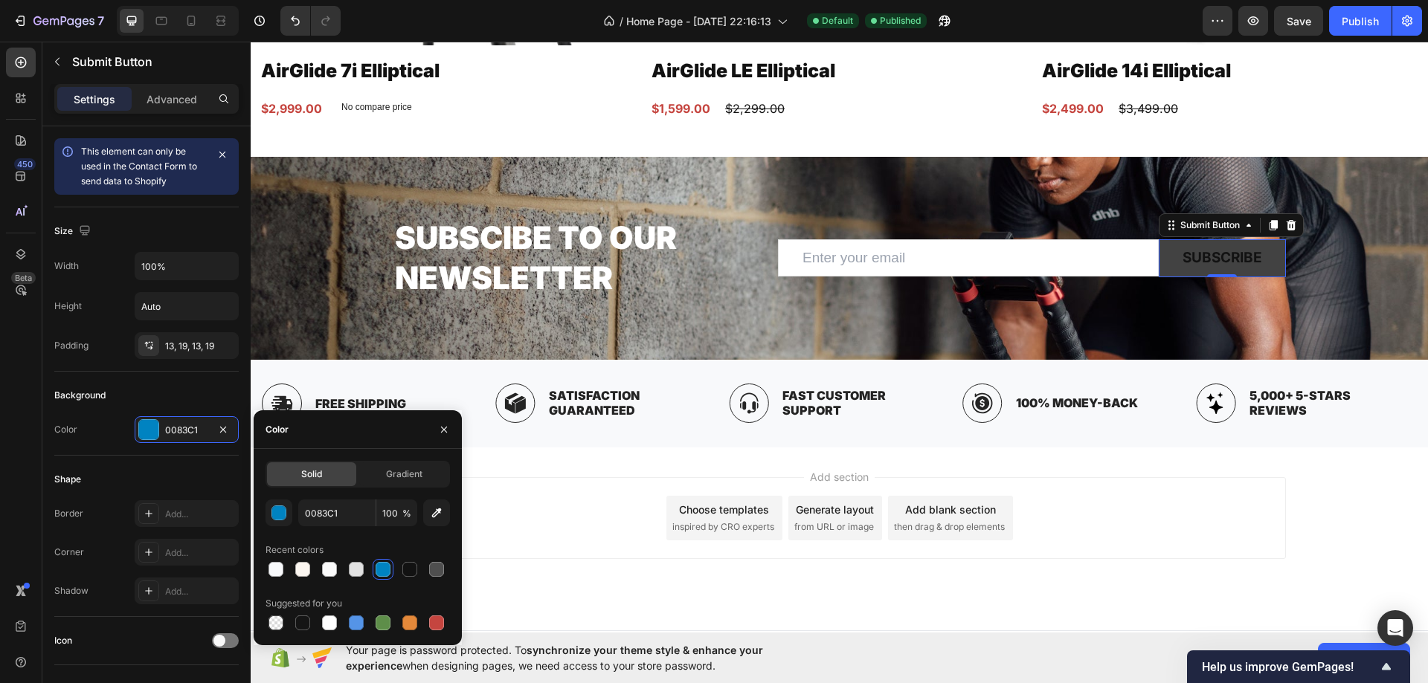
click at [1167, 260] on button "Subscribe" at bounding box center [1221, 258] width 127 height 38
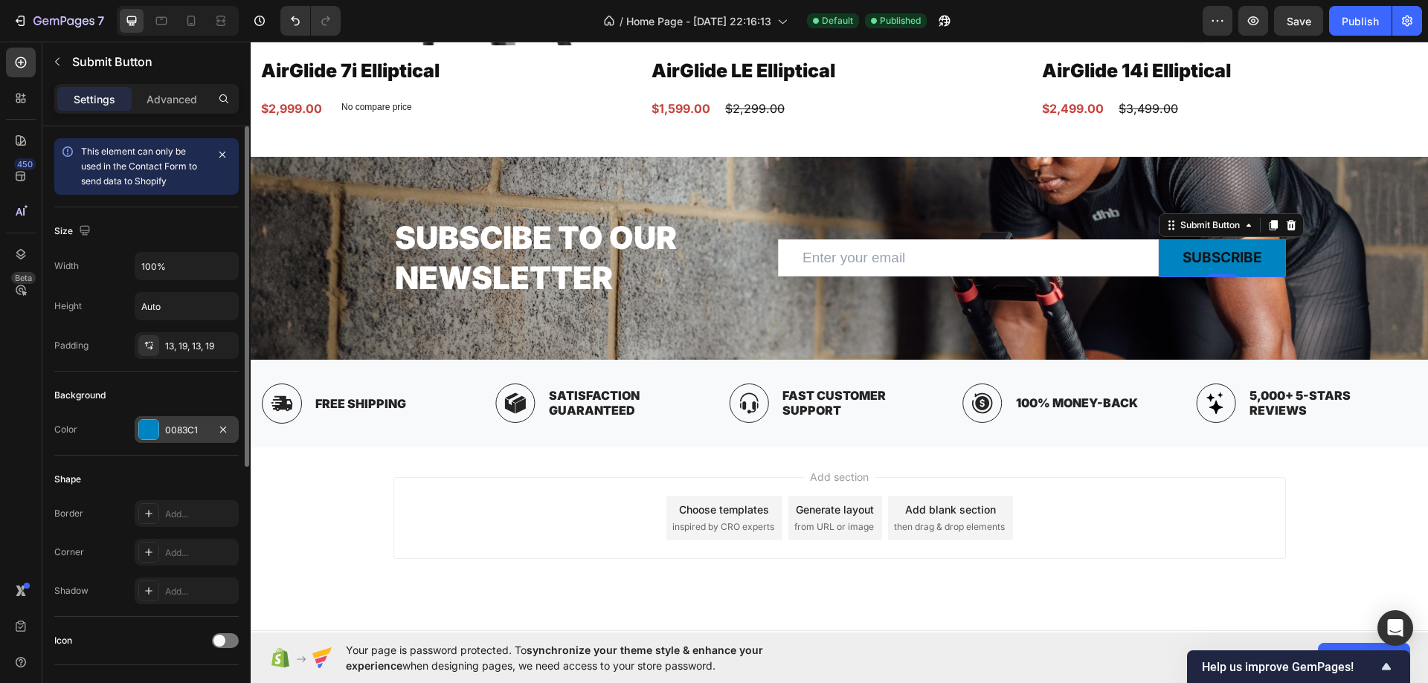
click at [147, 441] on div "0083C1" at bounding box center [187, 429] width 104 height 27
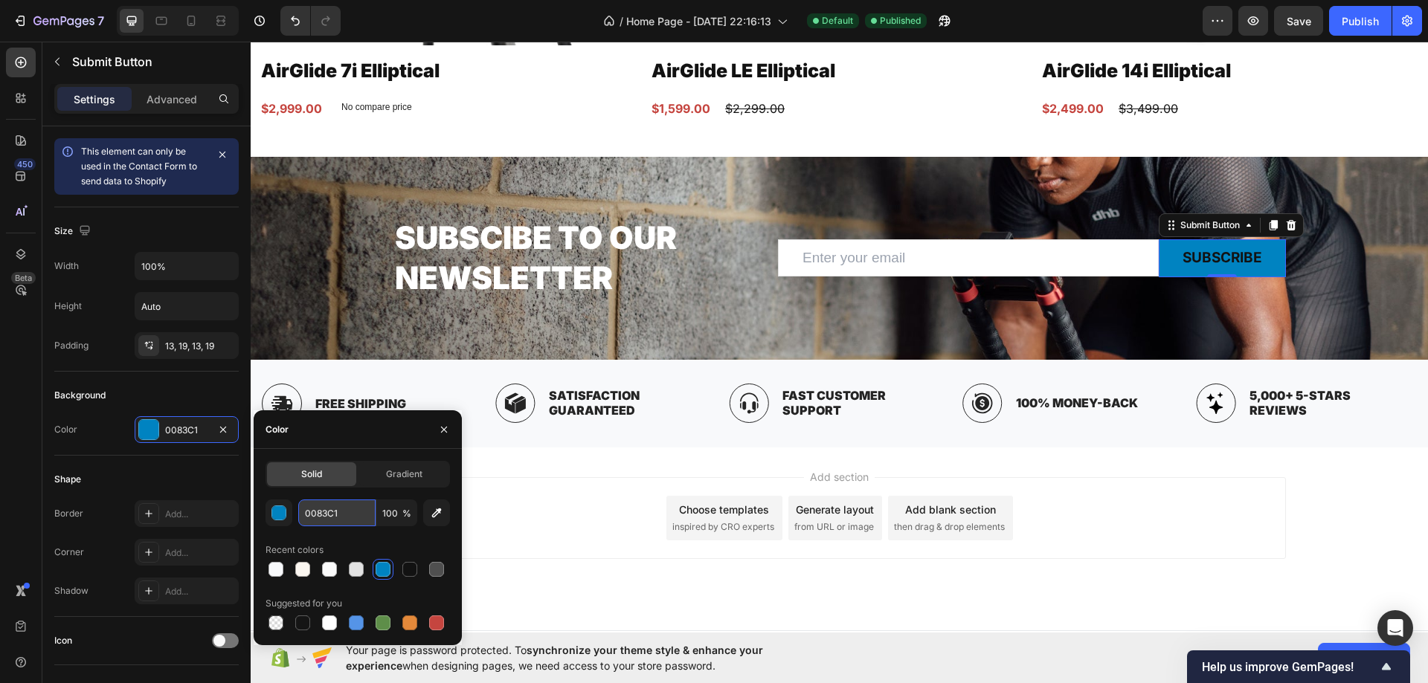
click at [330, 517] on input "0083C1" at bounding box center [336, 513] width 77 height 27
click at [519, 207] on div "Subscibe to our Newsletter Heading Email Field Subscribe Submit Button 0 Row Ne…" at bounding box center [839, 258] width 1177 height 203
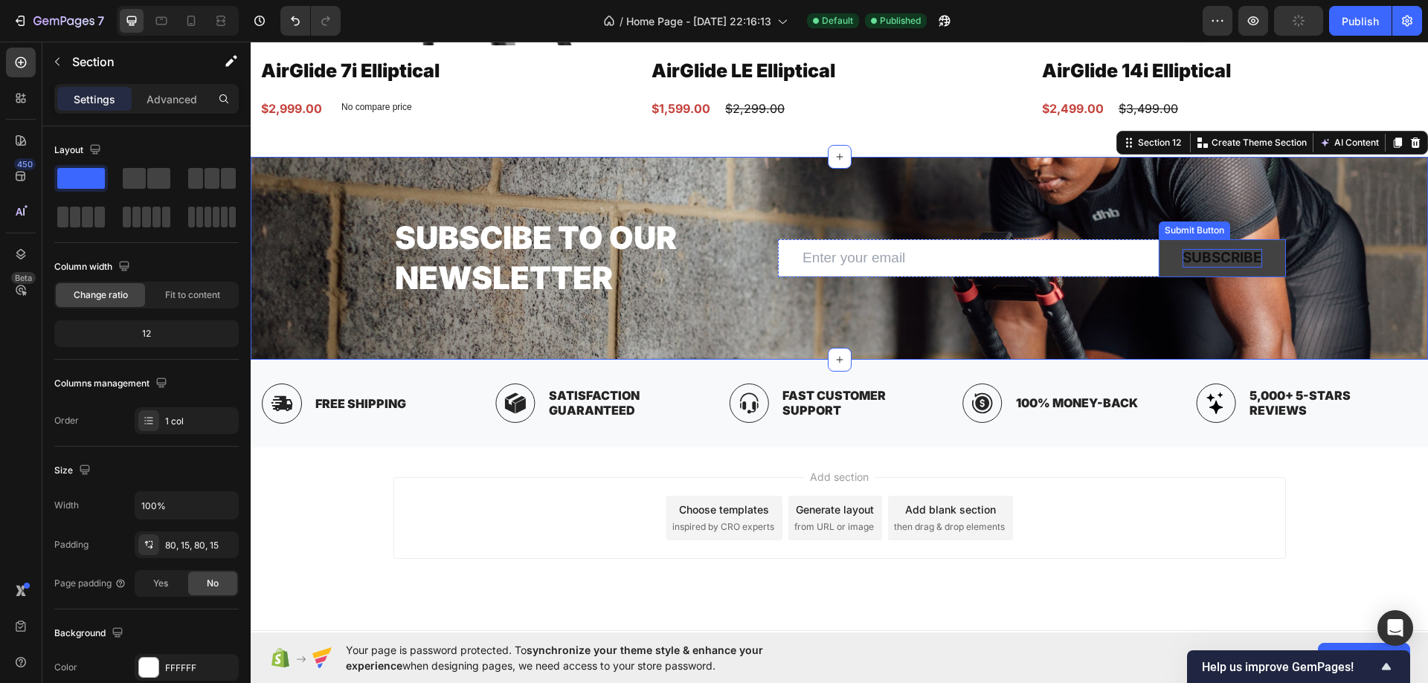
click at [1193, 254] on div "Subscribe" at bounding box center [1222, 258] width 80 height 19
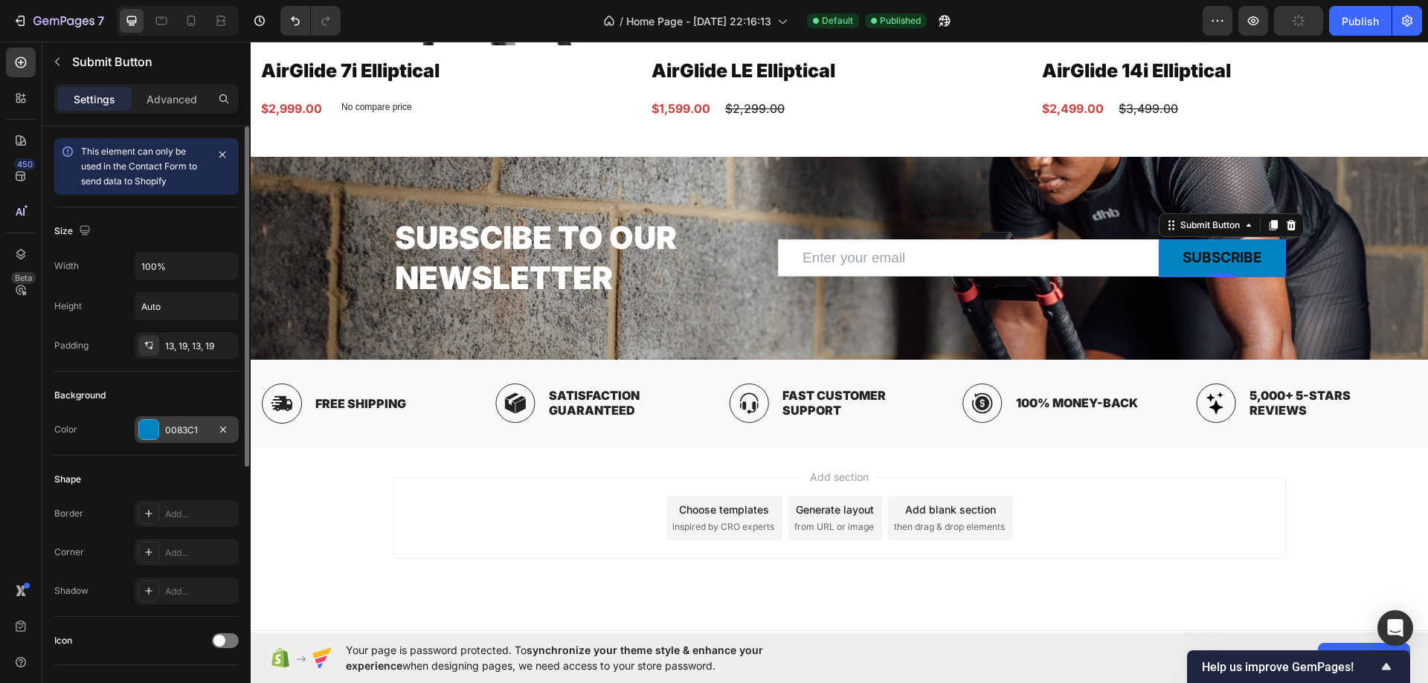
scroll to position [297, 0]
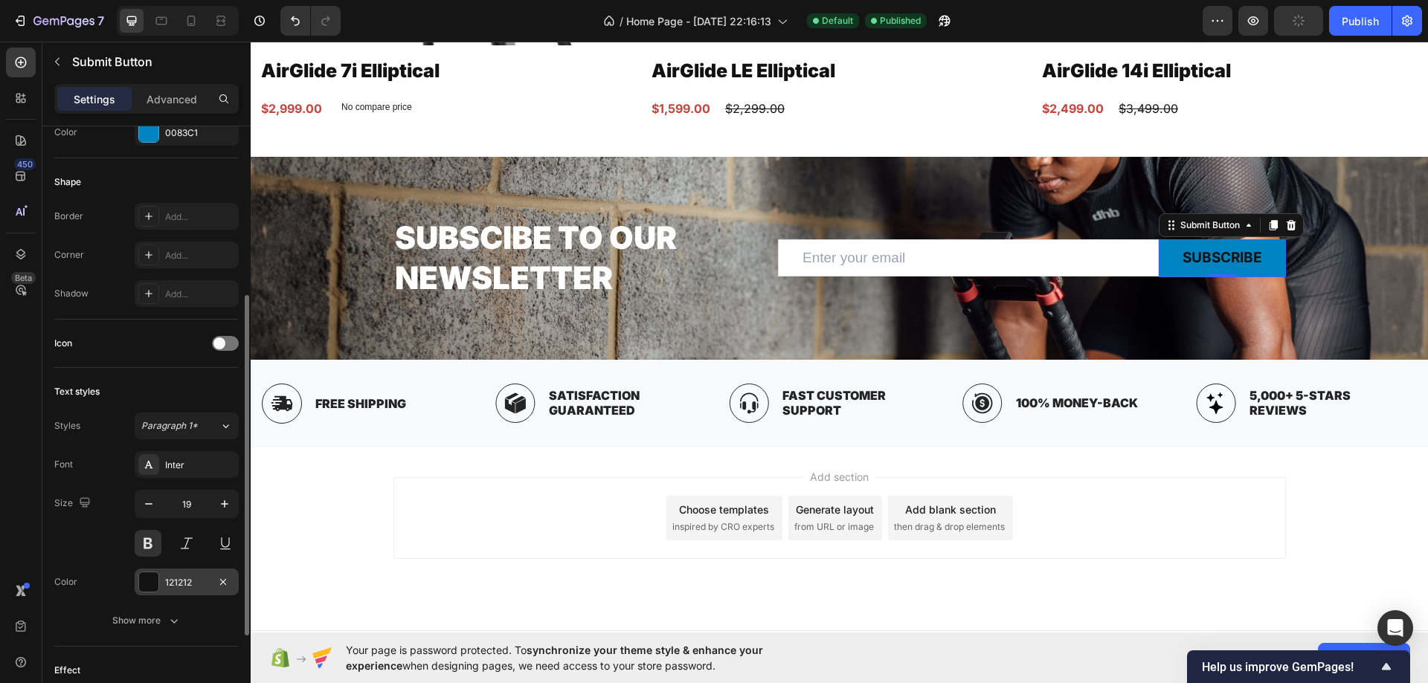
click at [167, 578] on div "121212" at bounding box center [186, 582] width 43 height 13
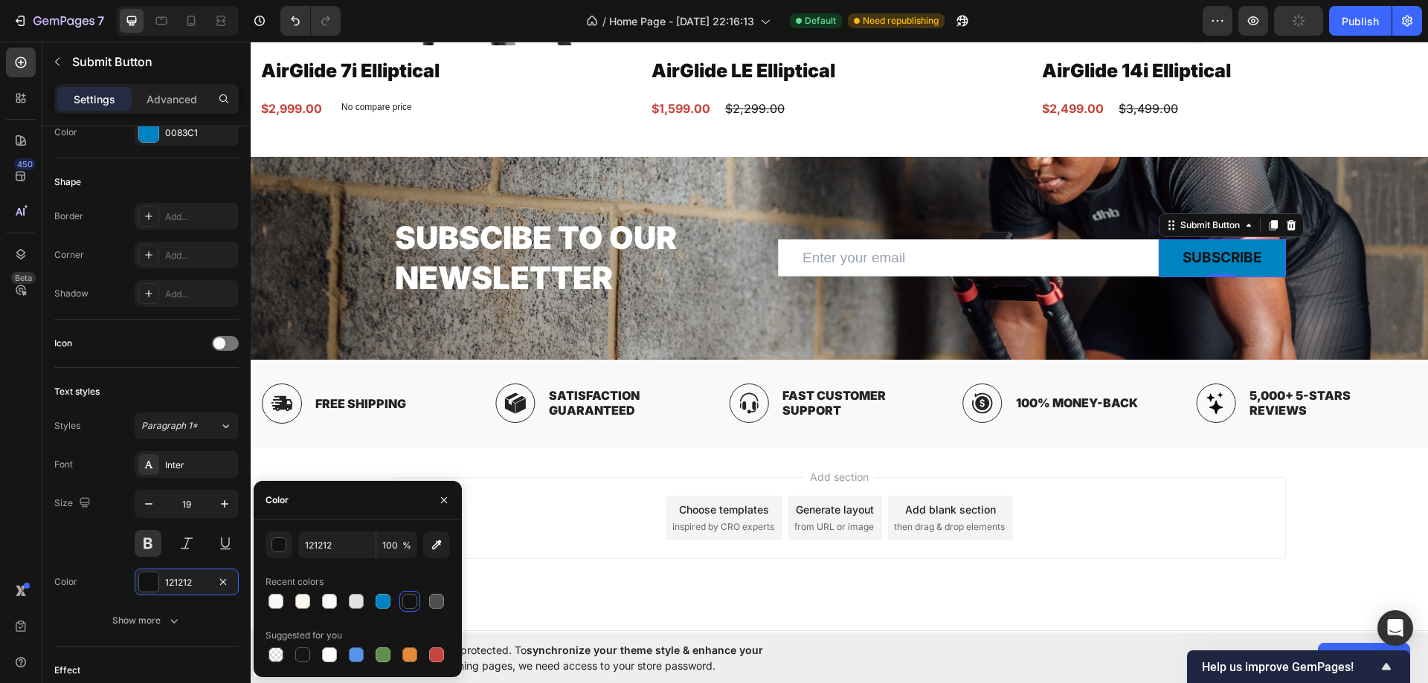
click at [344, 604] on div at bounding box center [357, 601] width 184 height 21
click at [331, 602] on div at bounding box center [329, 601] width 15 height 15
click at [326, 663] on div at bounding box center [329, 655] width 18 height 18
type input "FFFFFF"
click at [550, 196] on div "Subscibe to our Newsletter Heading Email Field Subscribe Submit Button 0 Row Ne…" at bounding box center [839, 258] width 1177 height 203
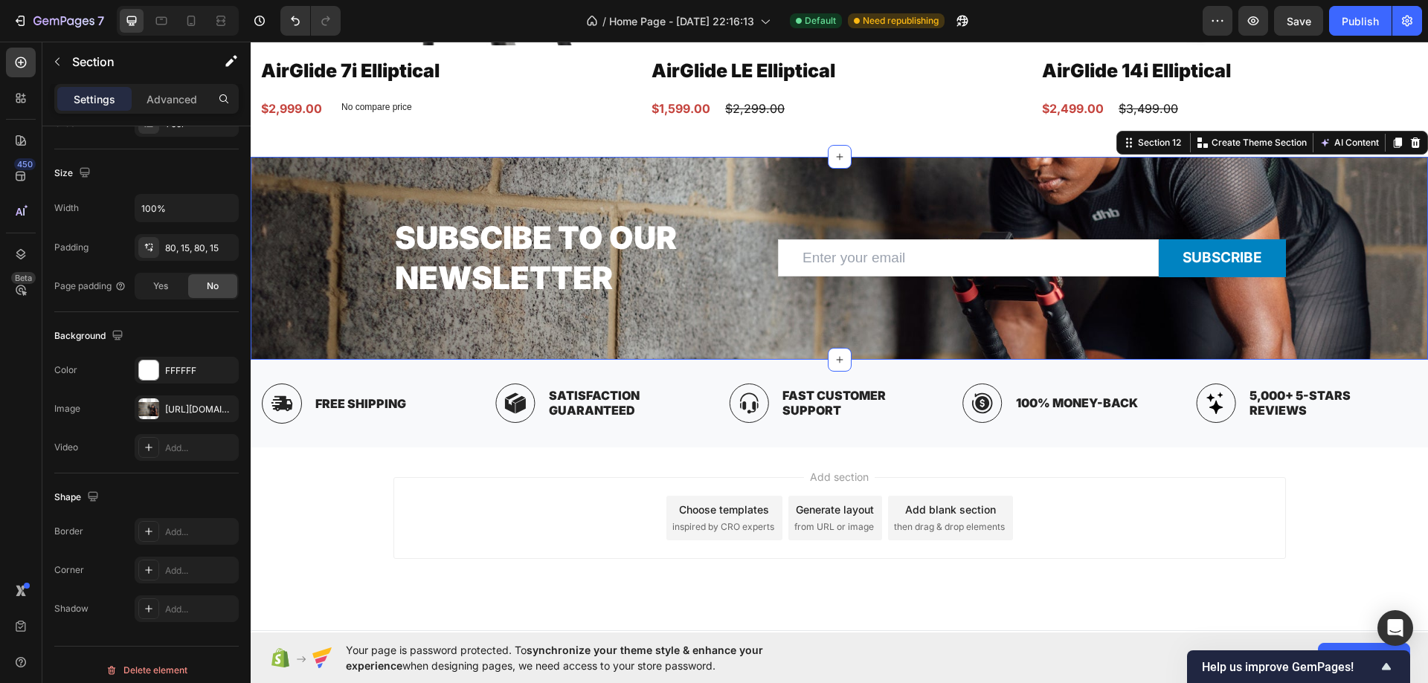
scroll to position [0, 0]
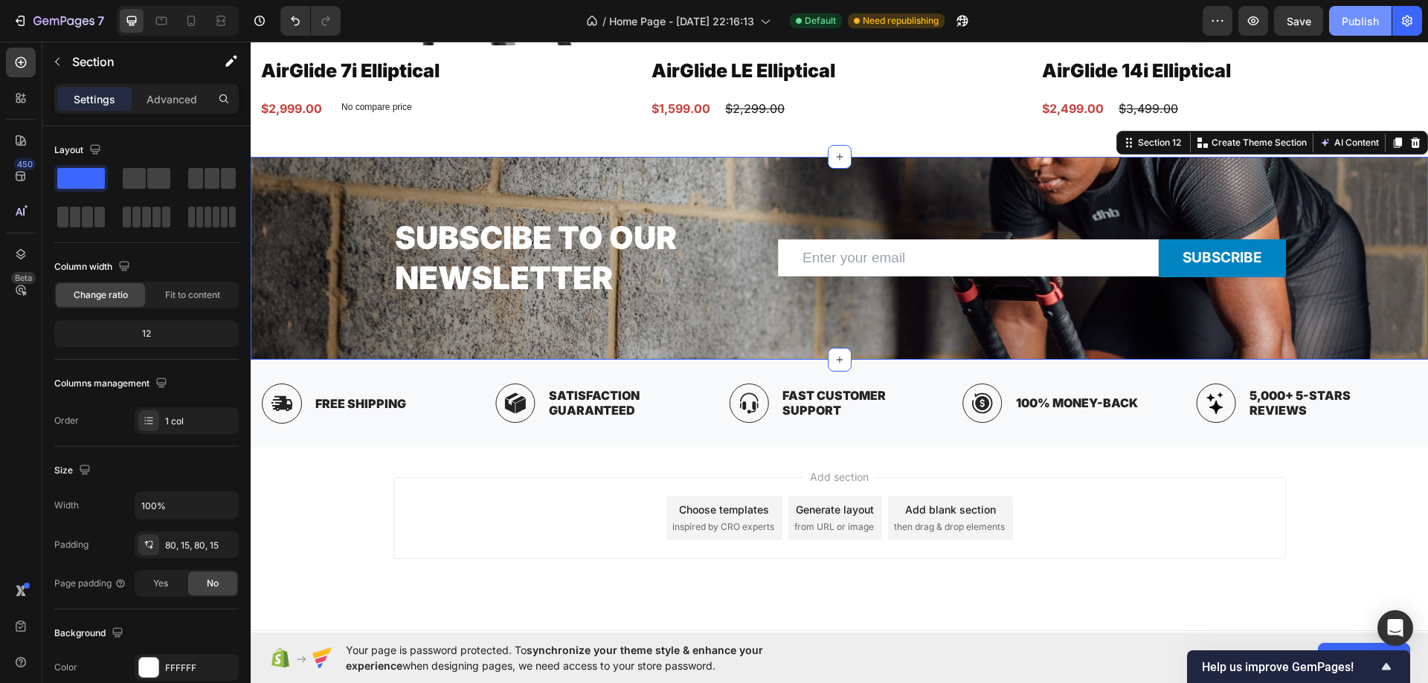
click at [1345, 21] on div "Publish" at bounding box center [1359, 21] width 37 height 16
click at [157, 28] on div at bounding box center [161, 21] width 24 height 24
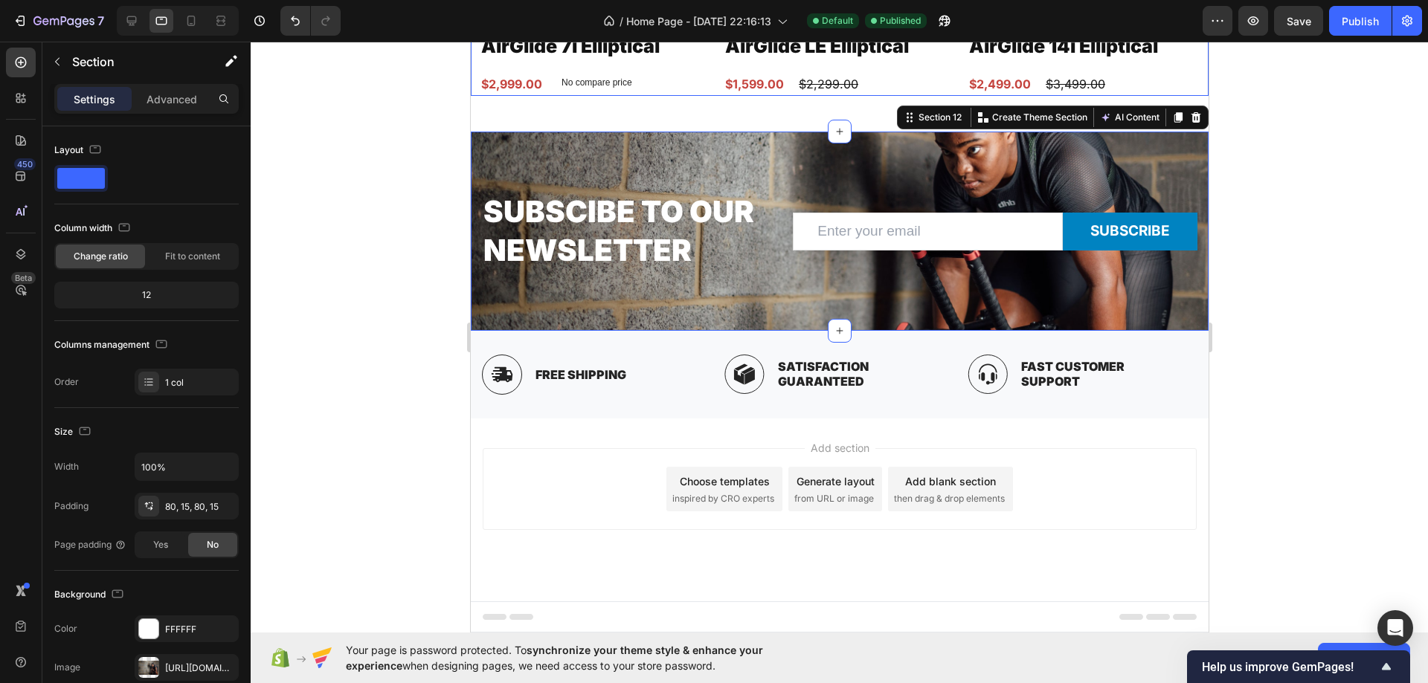
scroll to position [4825, 0]
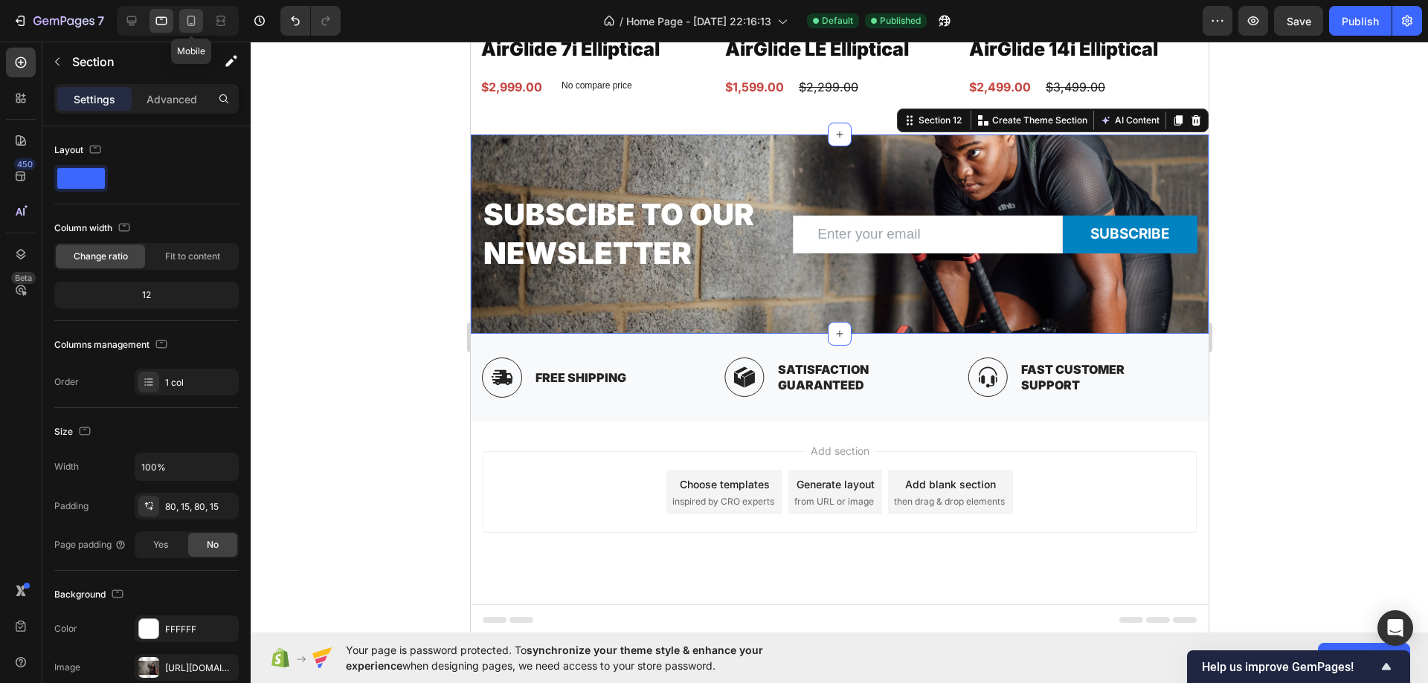
click at [186, 22] on icon at bounding box center [191, 20] width 15 height 15
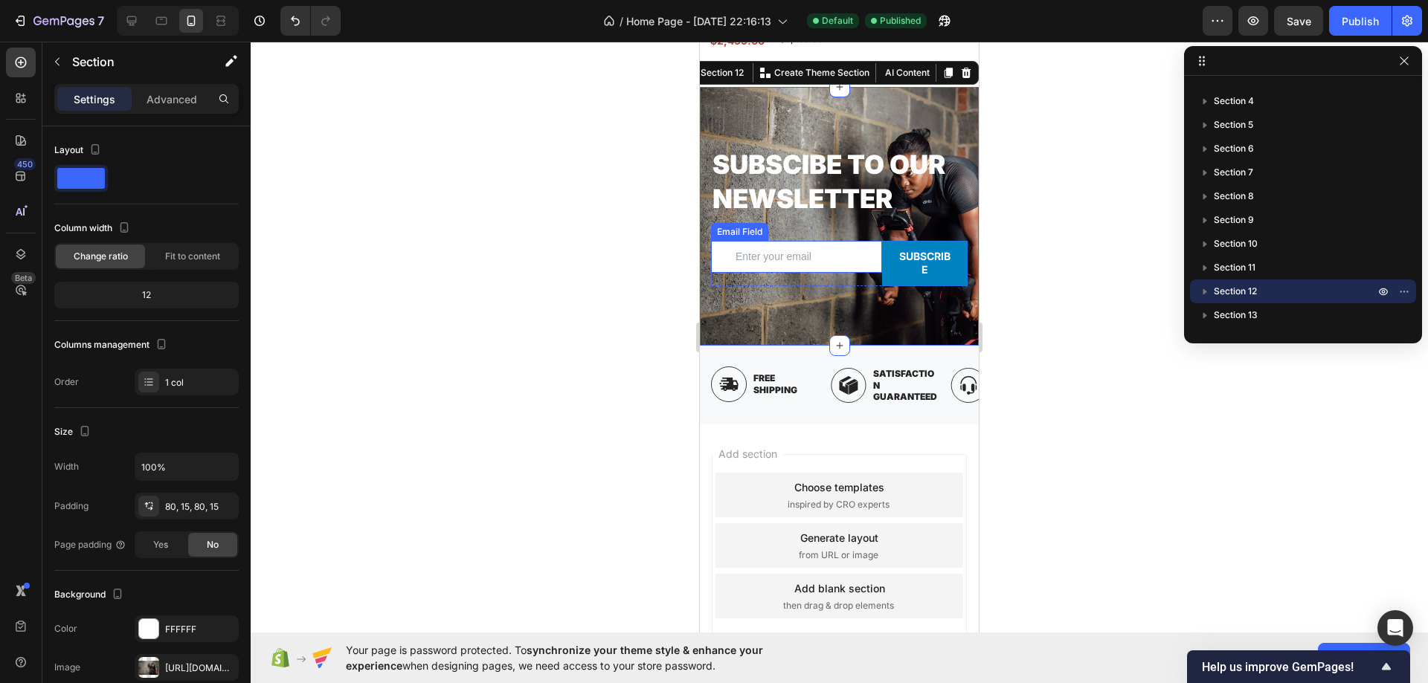
scroll to position [4950, 0]
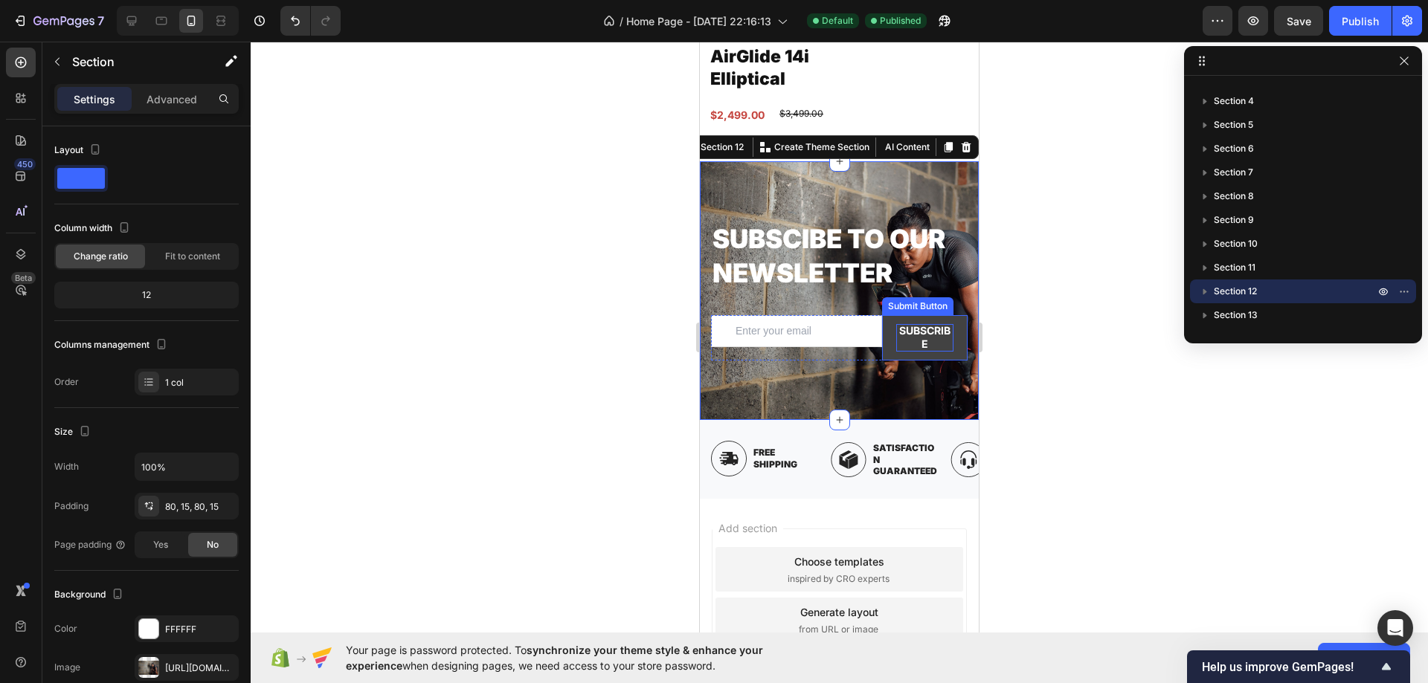
click at [919, 337] on div "Subscribe" at bounding box center [924, 337] width 57 height 27
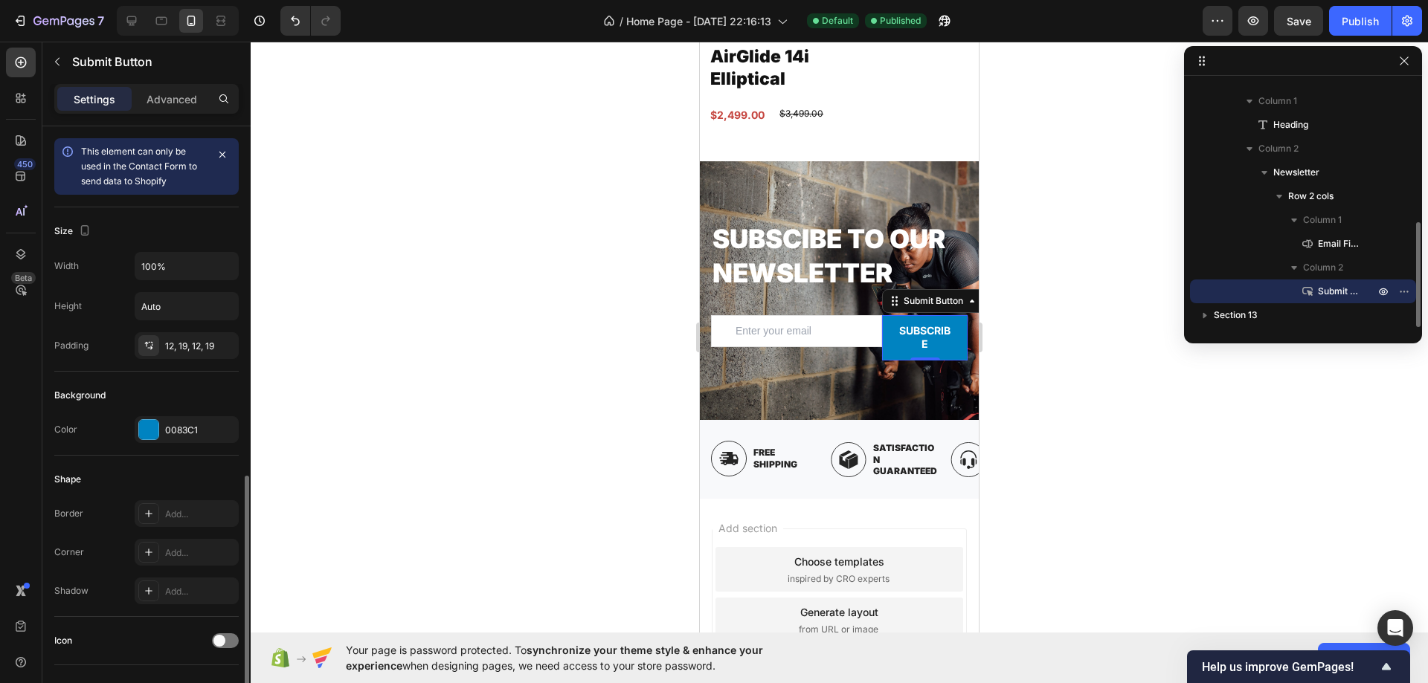
scroll to position [297, 0]
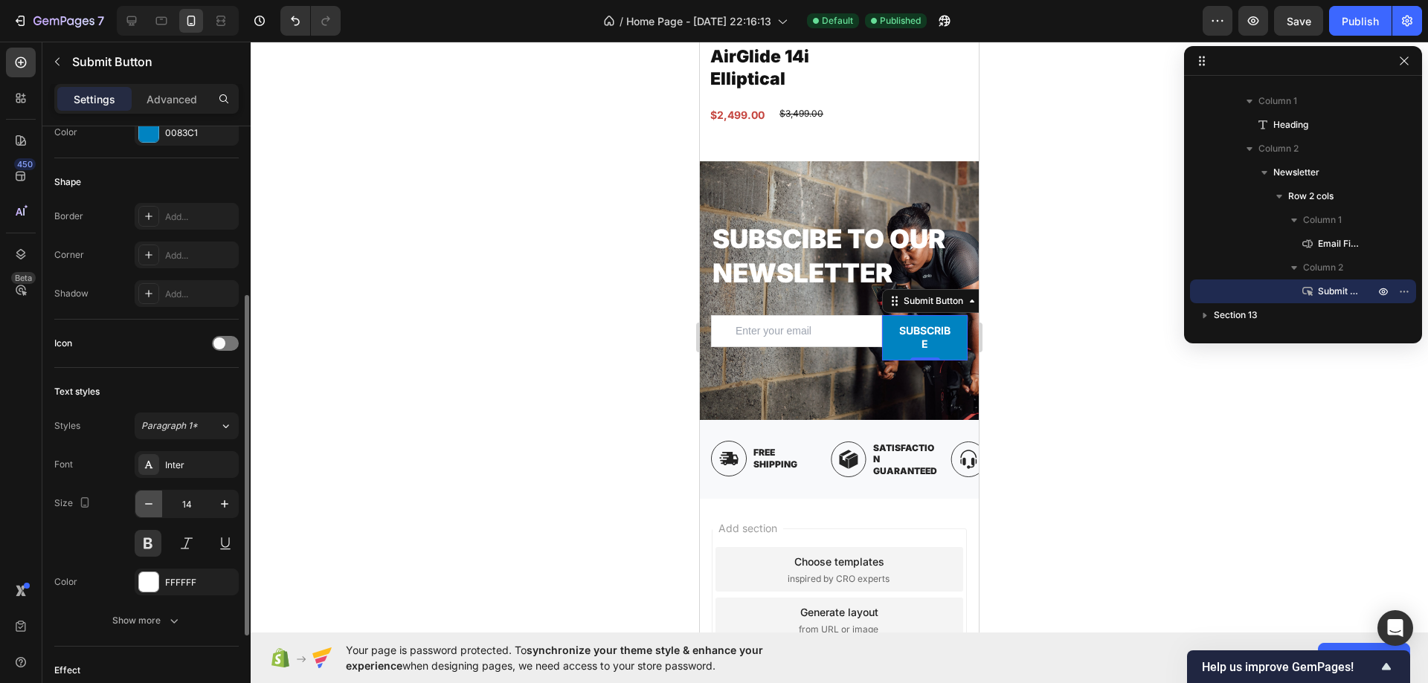
click at [148, 503] on icon "button" at bounding box center [148, 504] width 15 height 15
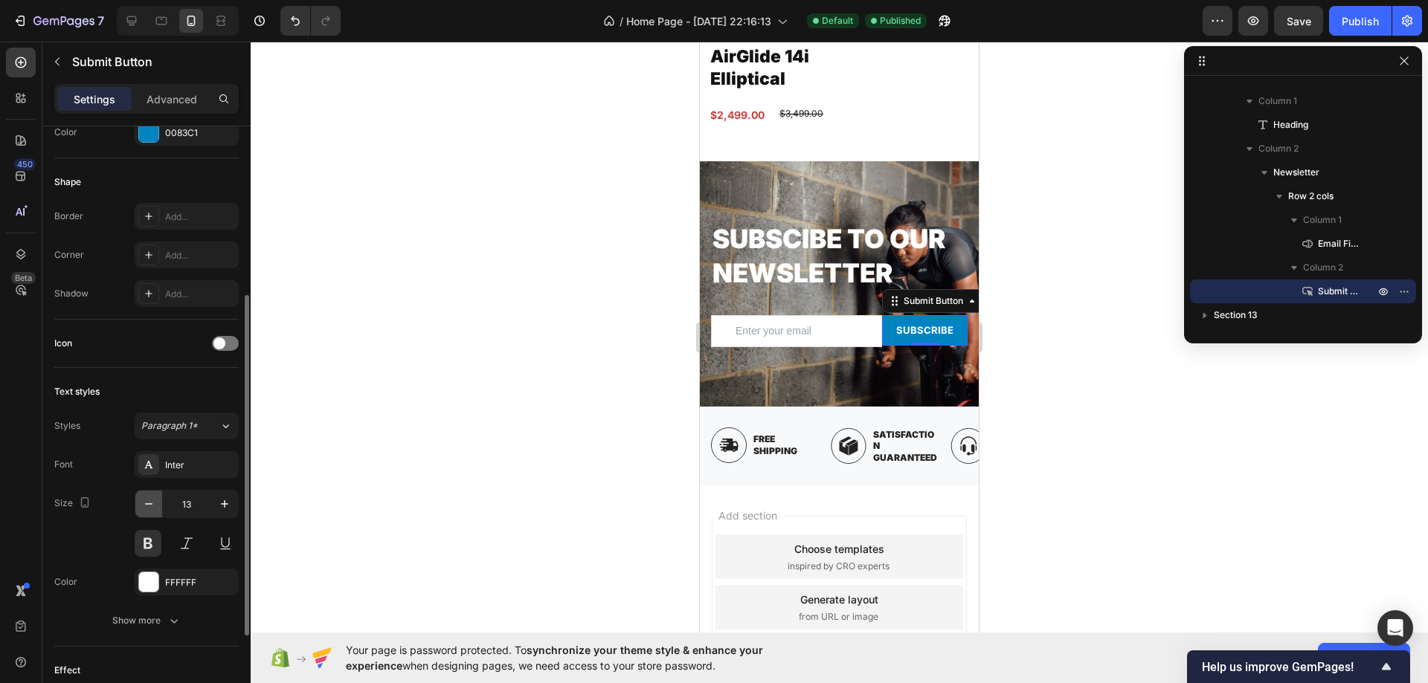
click at [148, 503] on icon "button" at bounding box center [148, 504] width 15 height 15
type input "12"
click at [823, 175] on div "Subscibe to our Newsletter Heading Email Field Subscribe Submit Button 0 Row Ne…" at bounding box center [839, 283] width 279 height 245
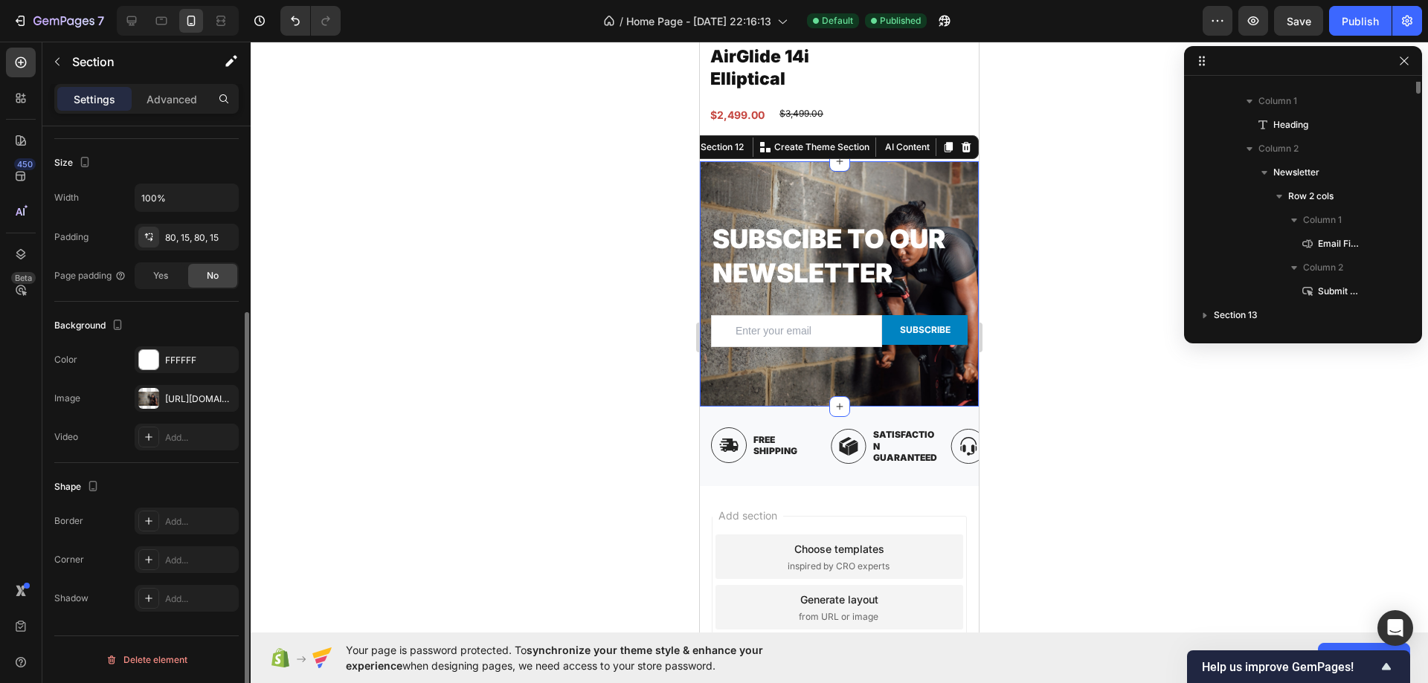
scroll to position [0, 0]
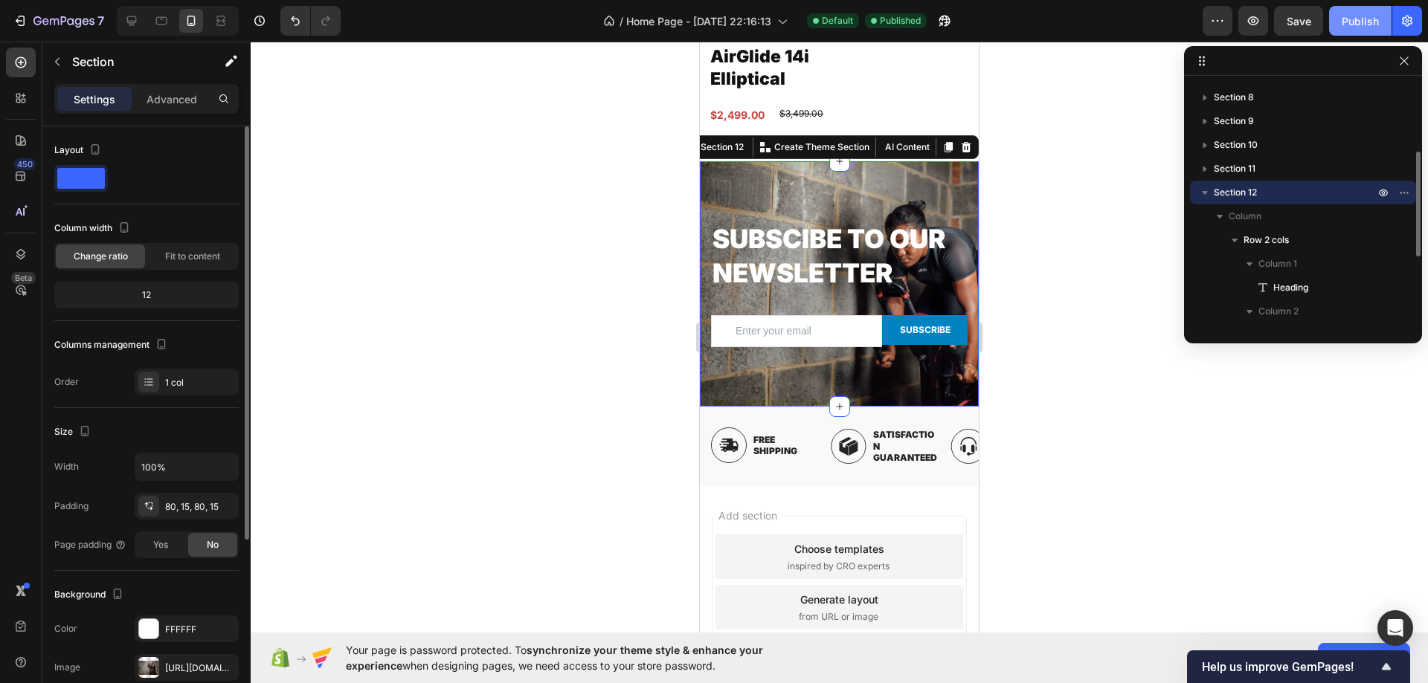
click at [1354, 15] on div "Publish" at bounding box center [1359, 21] width 37 height 16
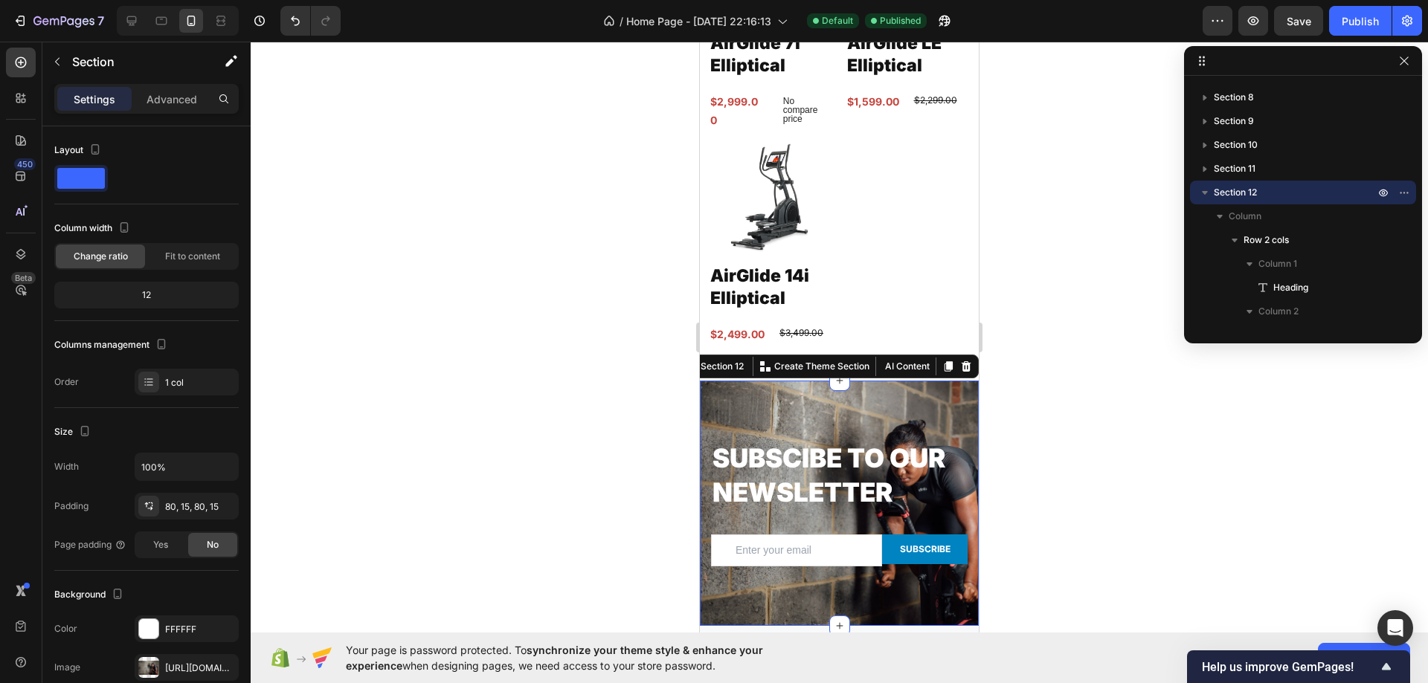
scroll to position [4727, 0]
